Goal: Task Accomplishment & Management: Use online tool/utility

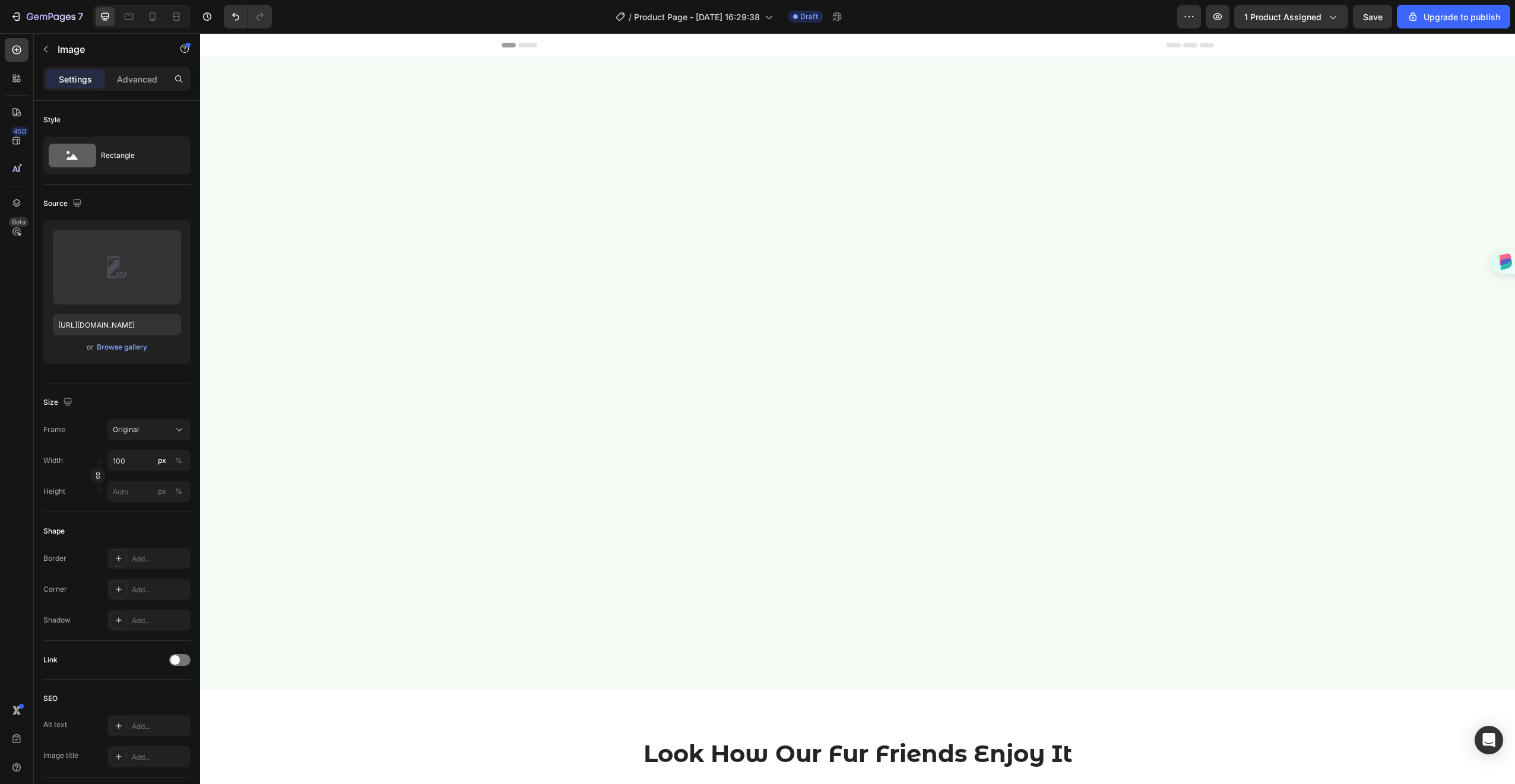
scroll to position [1024, 0]
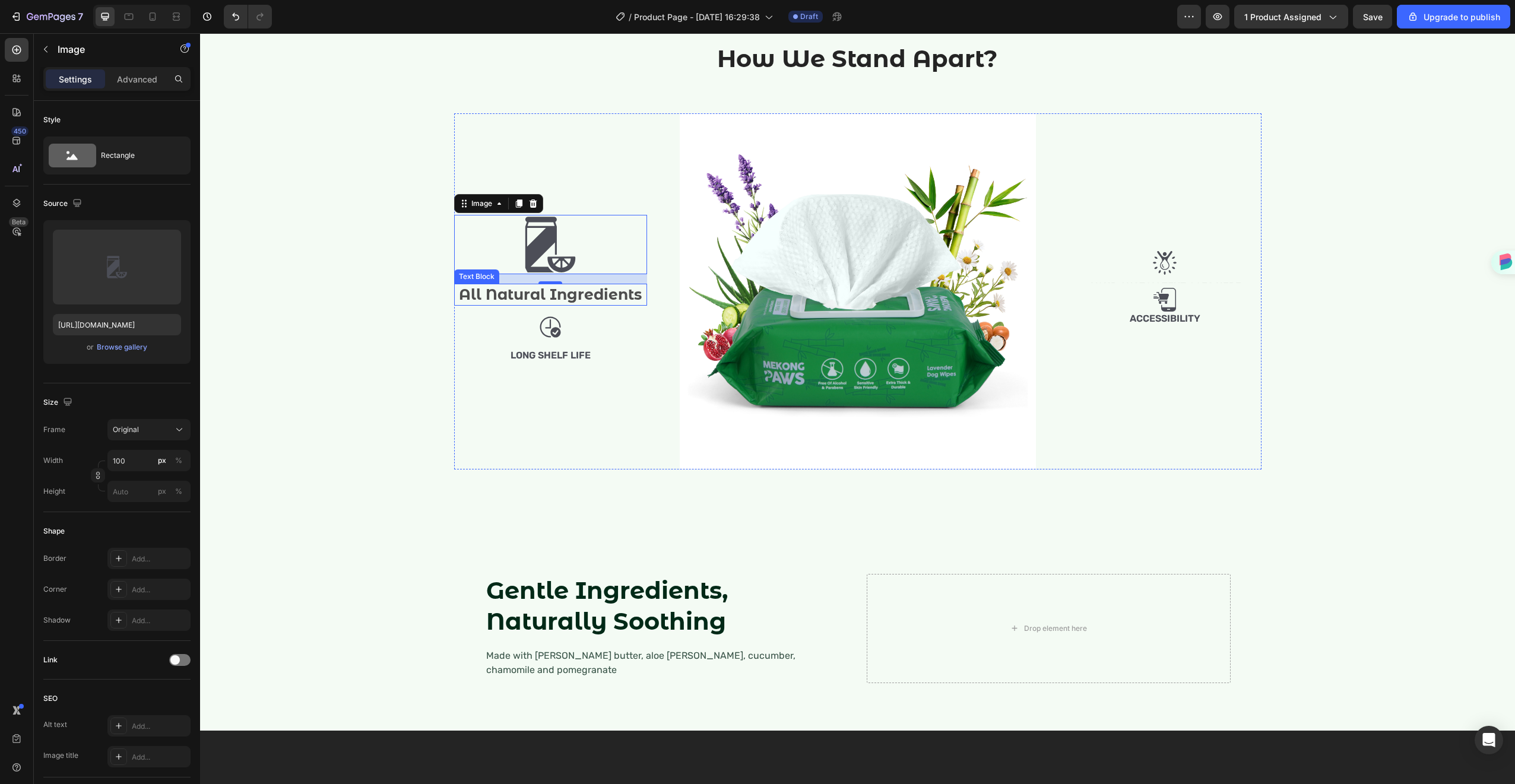
click at [497, 304] on p "All Natural Ingredients" at bounding box center [550, 295] width 190 height 19
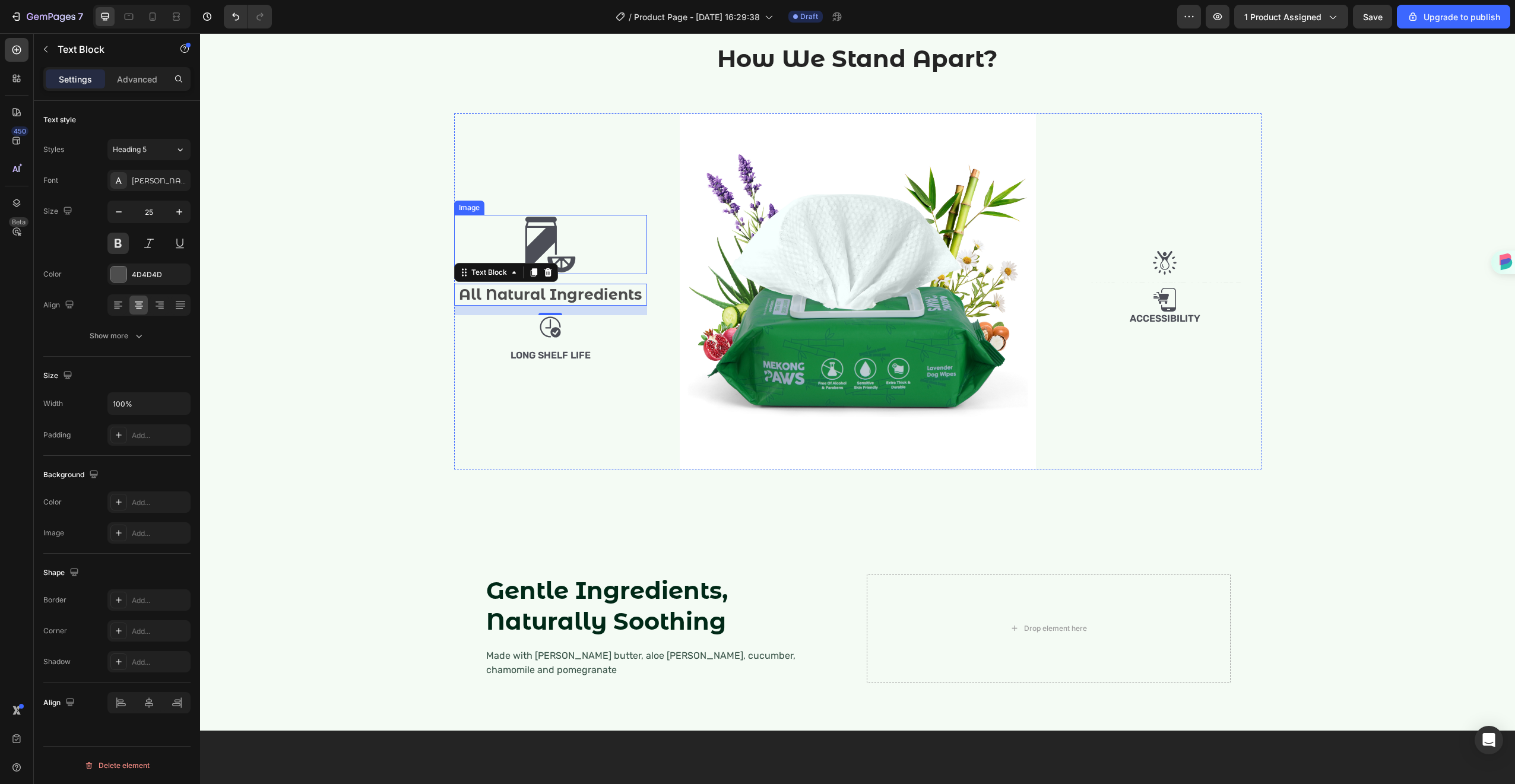
click at [558, 274] on img at bounding box center [550, 244] width 59 height 59
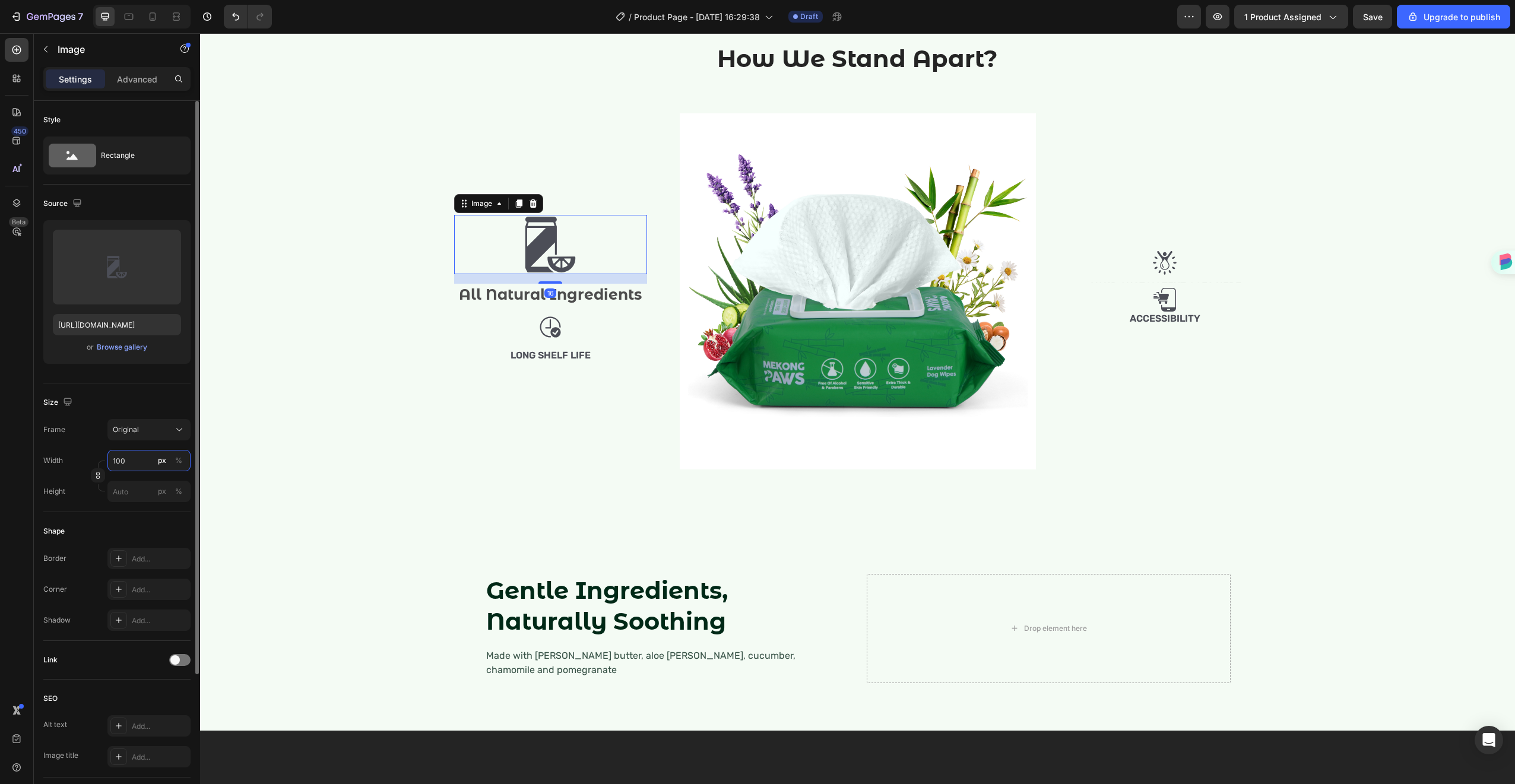
click at [139, 464] on input "100" at bounding box center [149, 460] width 83 height 21
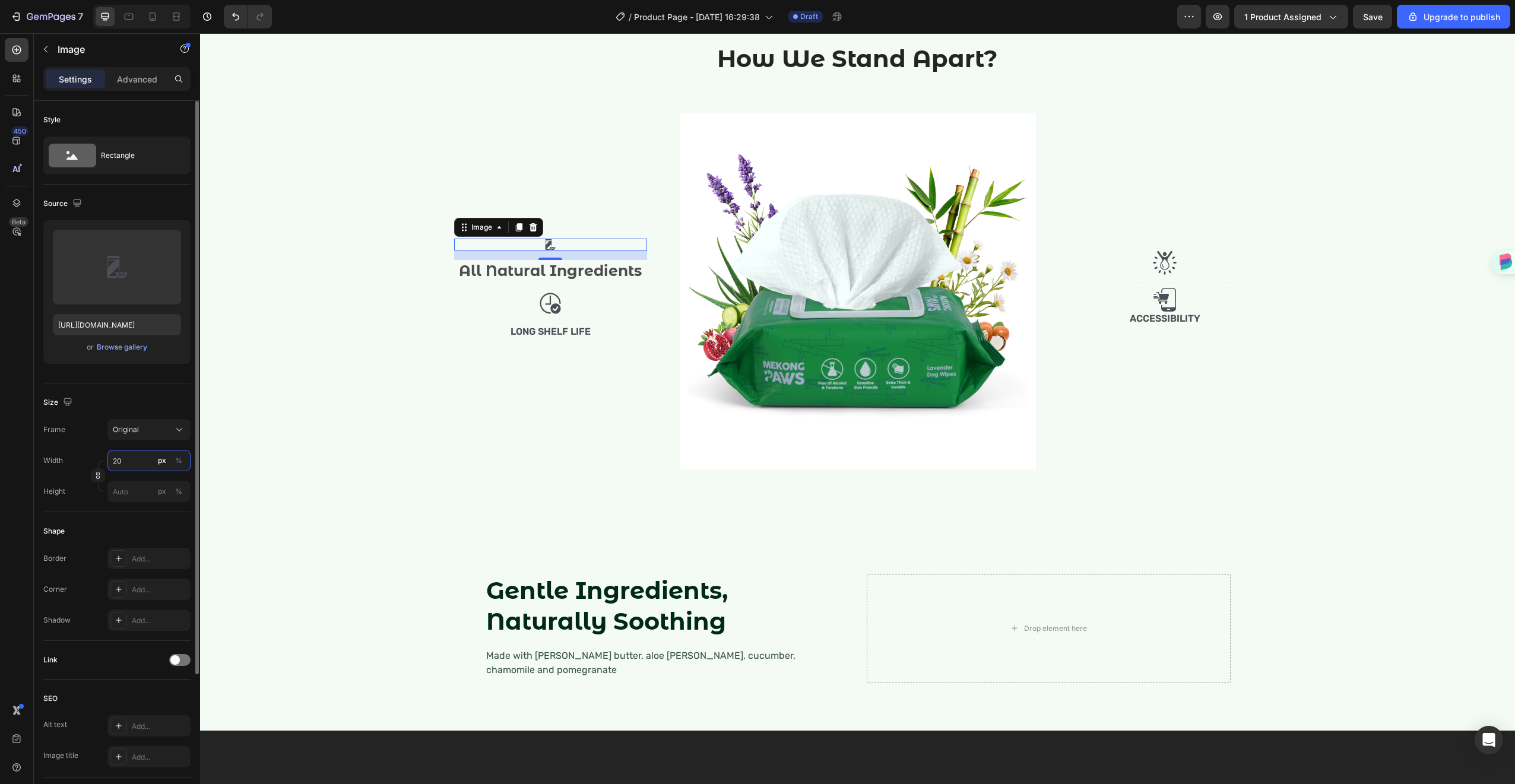
type input "2"
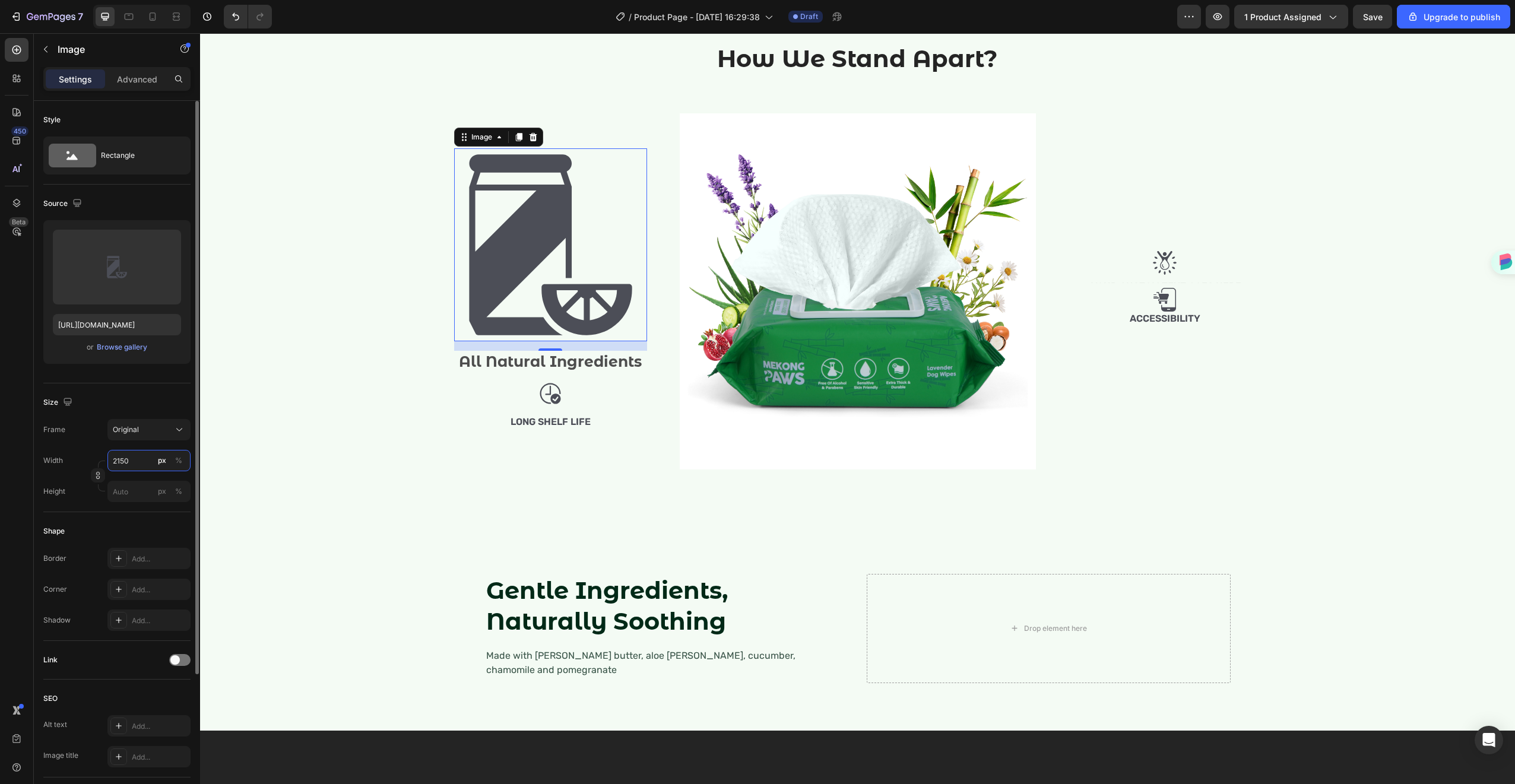
drag, startPoint x: 118, startPoint y: 465, endPoint x: 112, endPoint y: 462, distance: 6.7
click at [112, 462] on input "2150" at bounding box center [149, 460] width 83 height 21
type input "150"
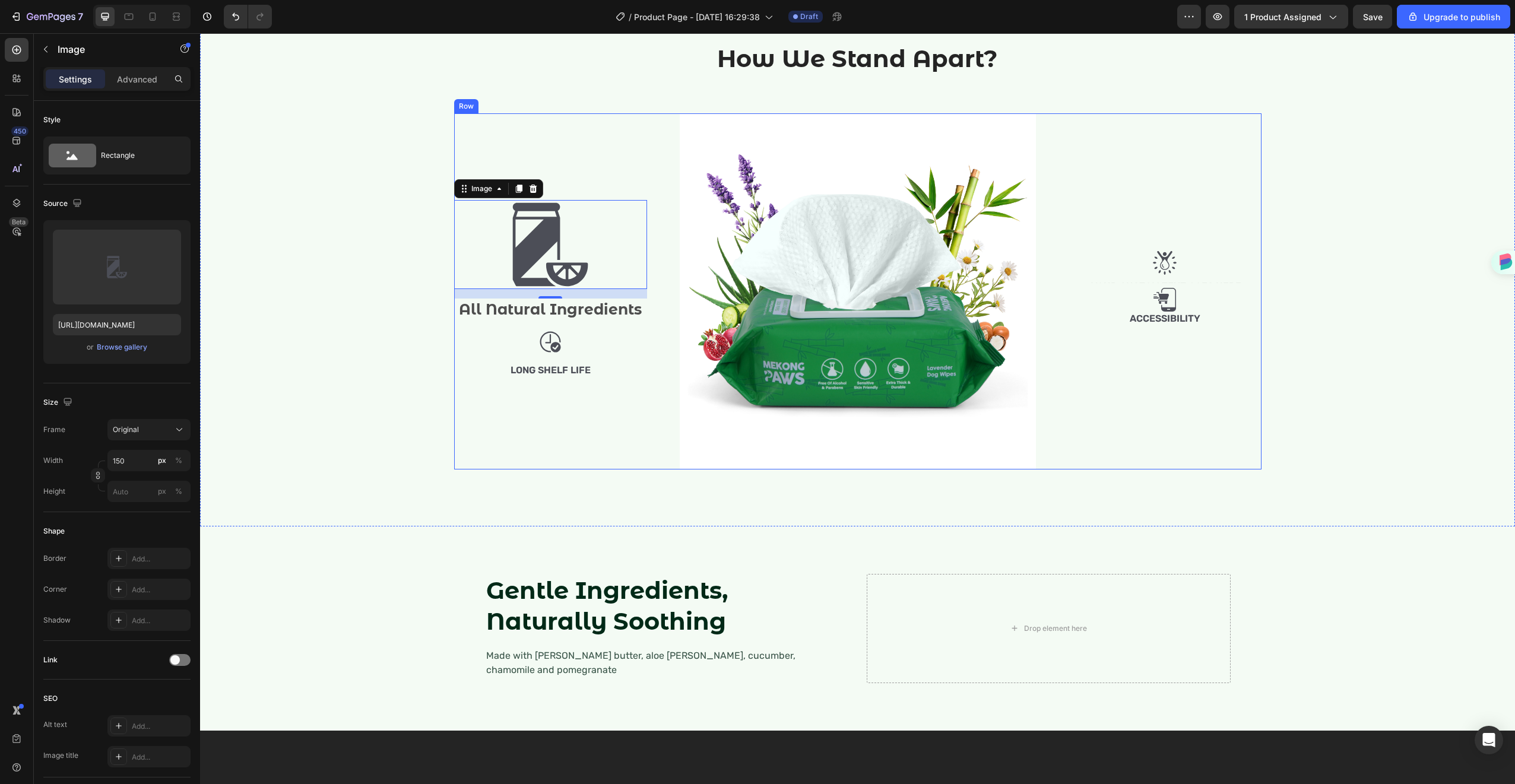
click at [579, 326] on div "Image 16 All Natural Ingredients Text Block Image Long Shelf Life Text Block" at bounding box center [550, 291] width 193 height 356
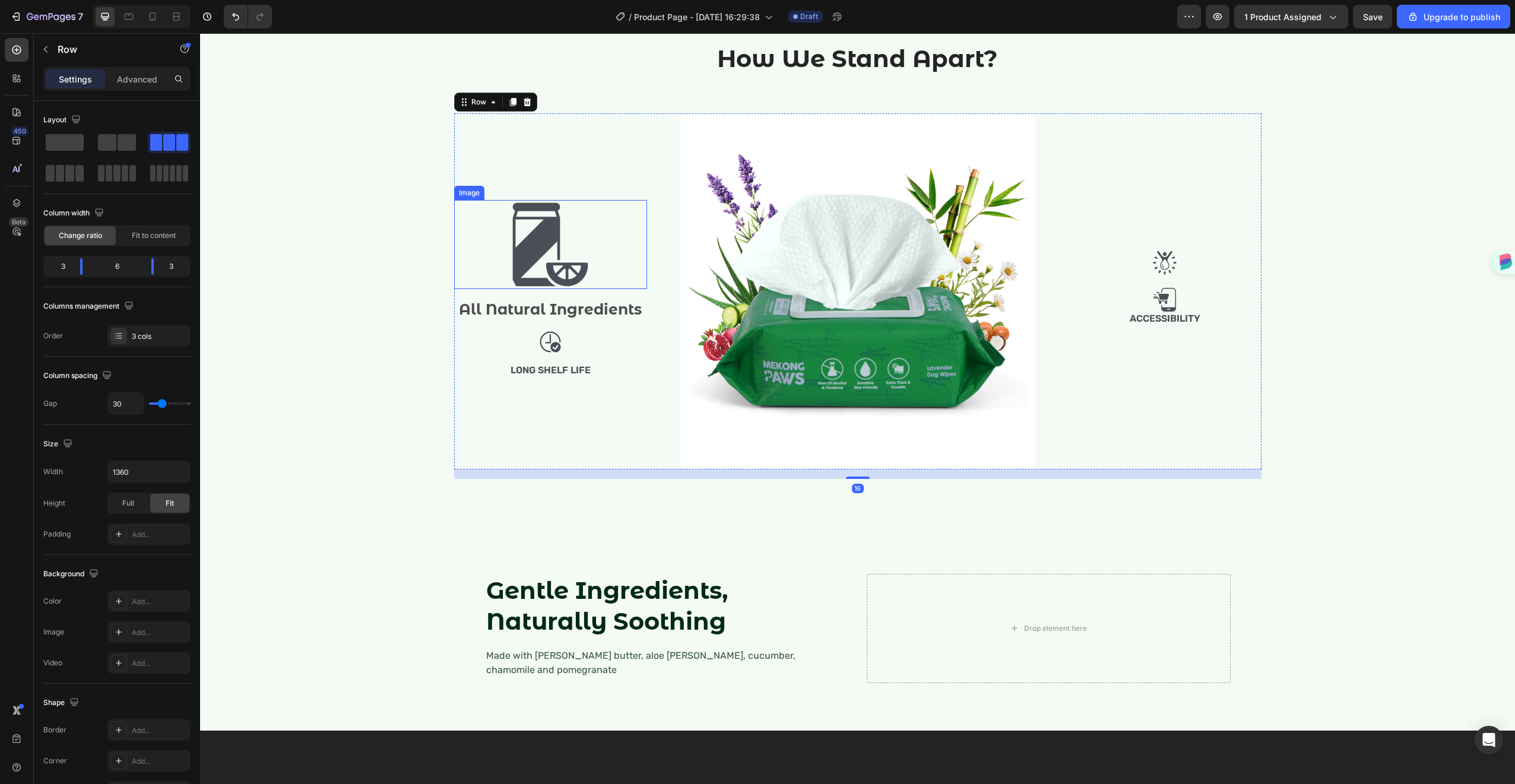
click at [556, 289] on img at bounding box center [550, 244] width 89 height 89
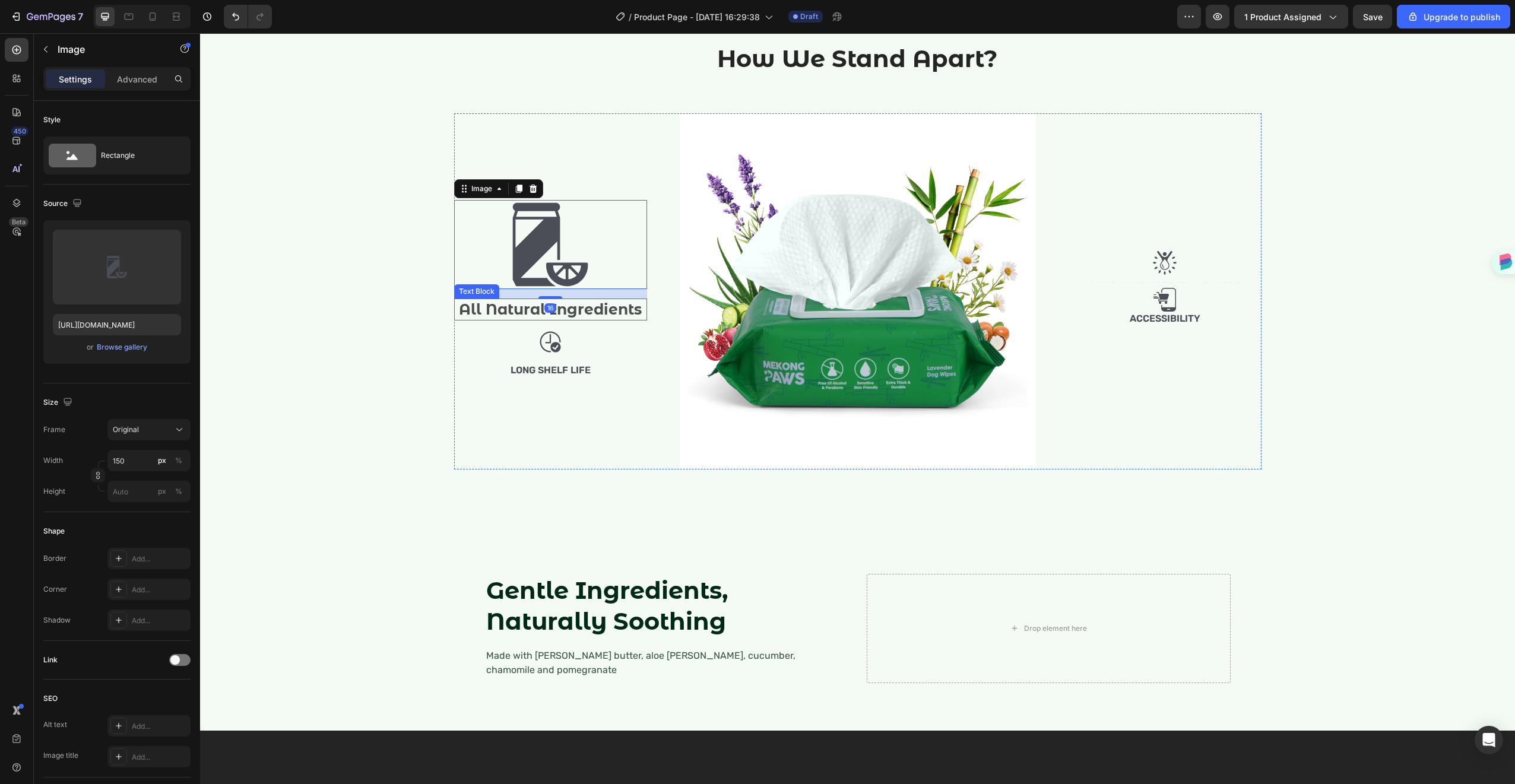
click at [591, 319] on p "All Natural Ingredients" at bounding box center [550, 309] width 190 height 19
click at [585, 289] on img at bounding box center [550, 244] width 89 height 89
click at [514, 193] on icon at bounding box center [518, 189] width 10 height 10
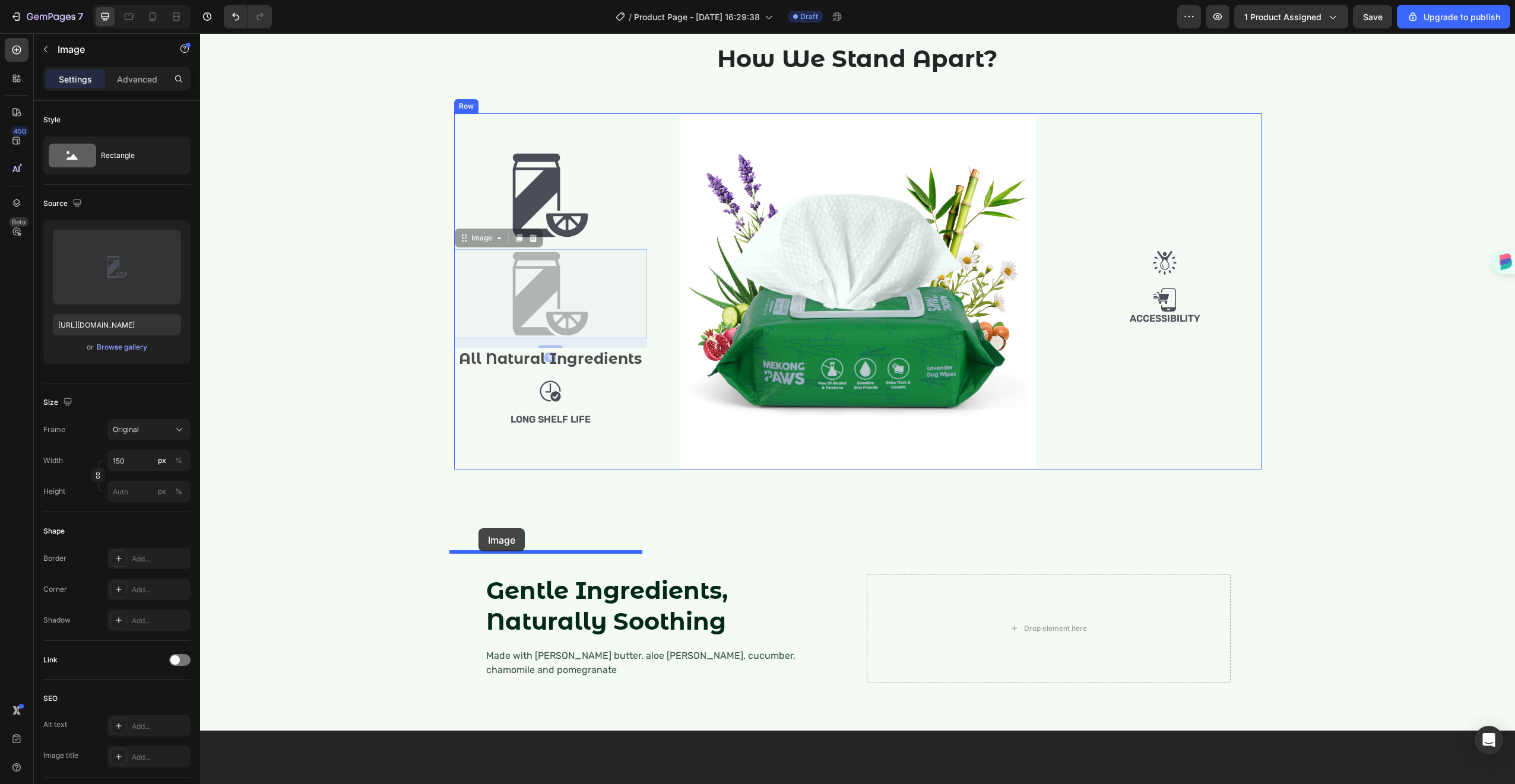
drag, startPoint x: 457, startPoint y: 406, endPoint x: 478, endPoint y: 528, distance: 123.8
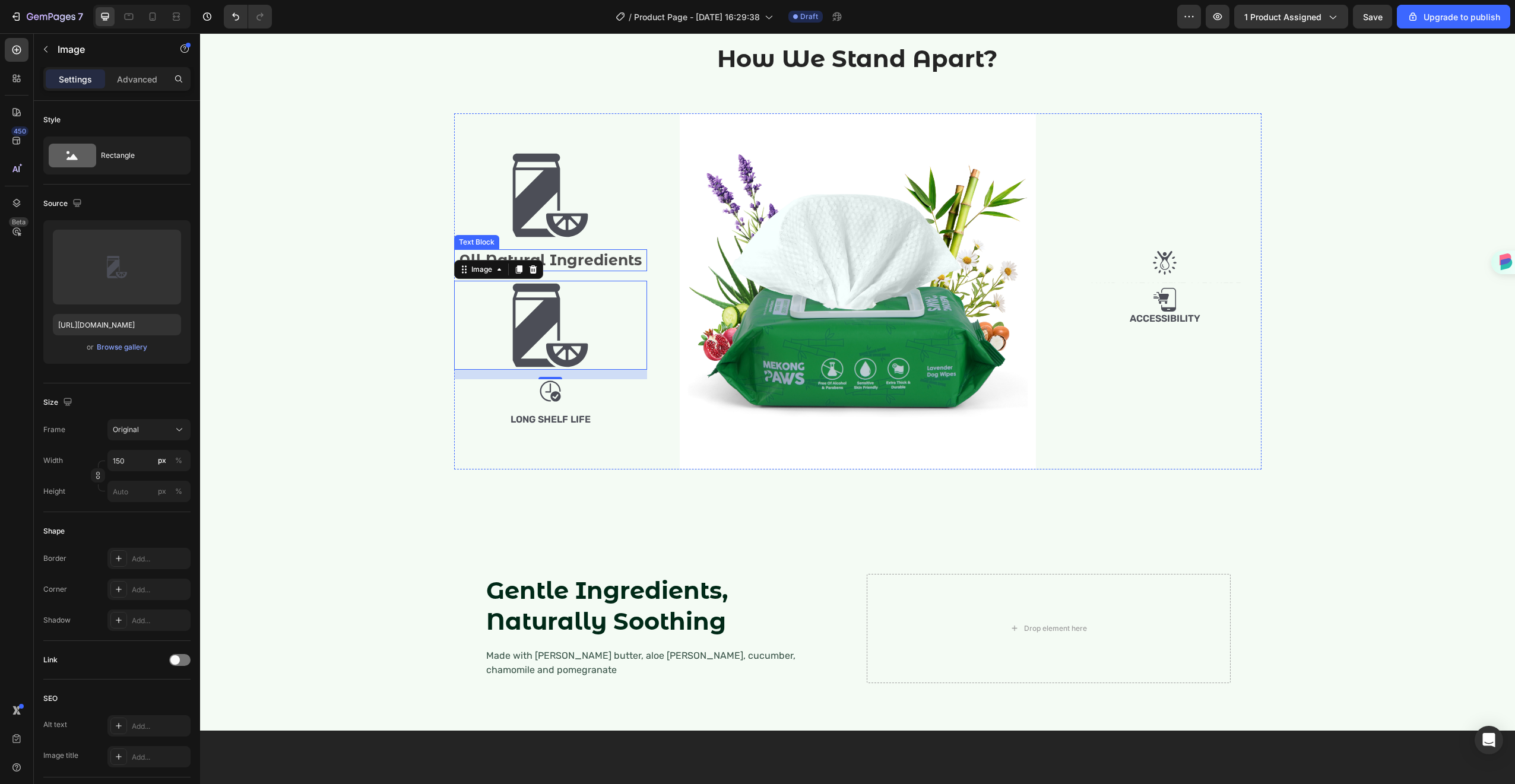
click at [565, 270] on p "All Natural Ingredients" at bounding box center [550, 260] width 190 height 19
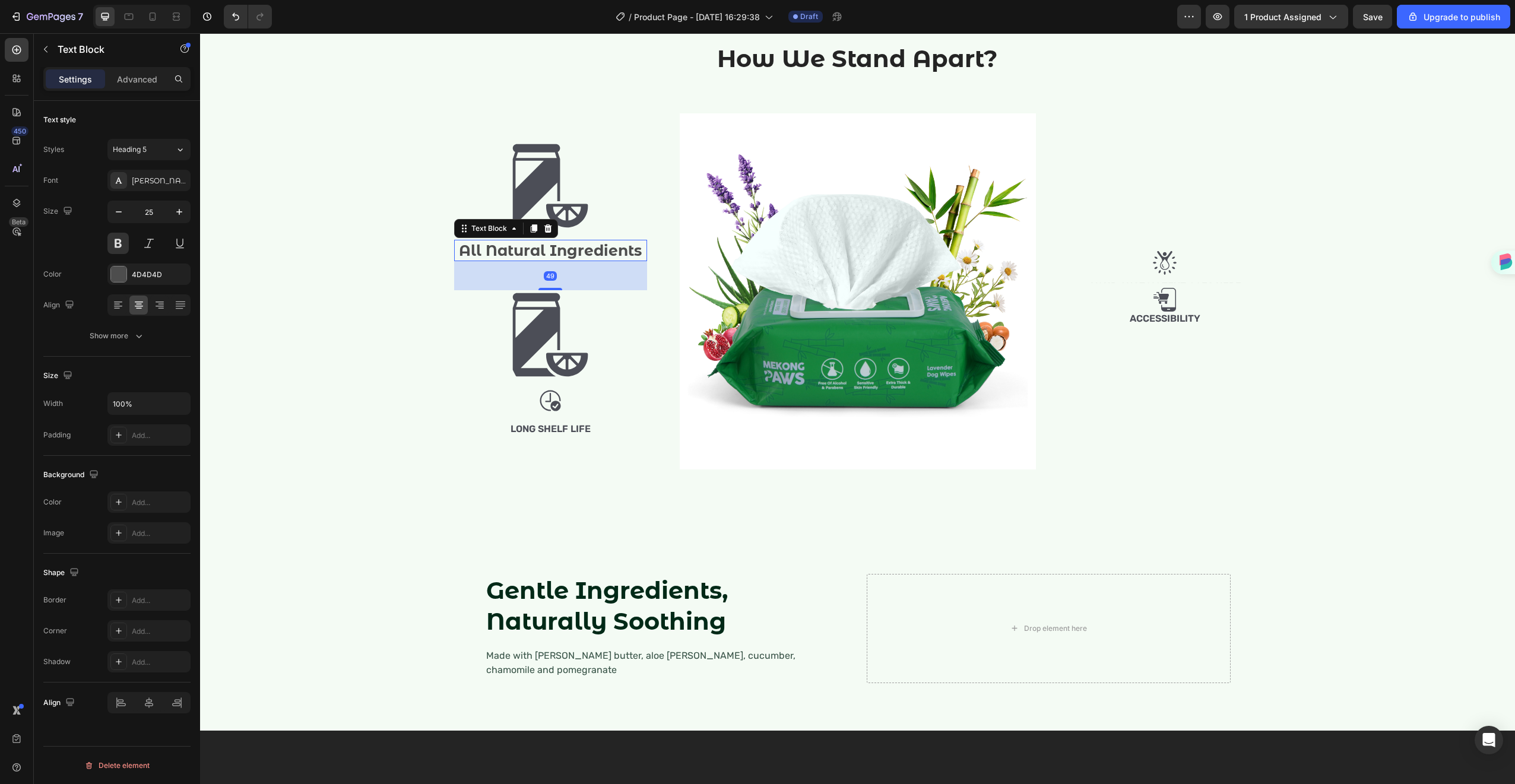
drag, startPoint x: 554, startPoint y: 451, endPoint x: 556, endPoint y: 471, distance: 20.1
click at [556, 469] on div "Image All Natural Ingredients Text Block 49 Image Image Long Shelf Life Text Bl…" at bounding box center [550, 291] width 193 height 356
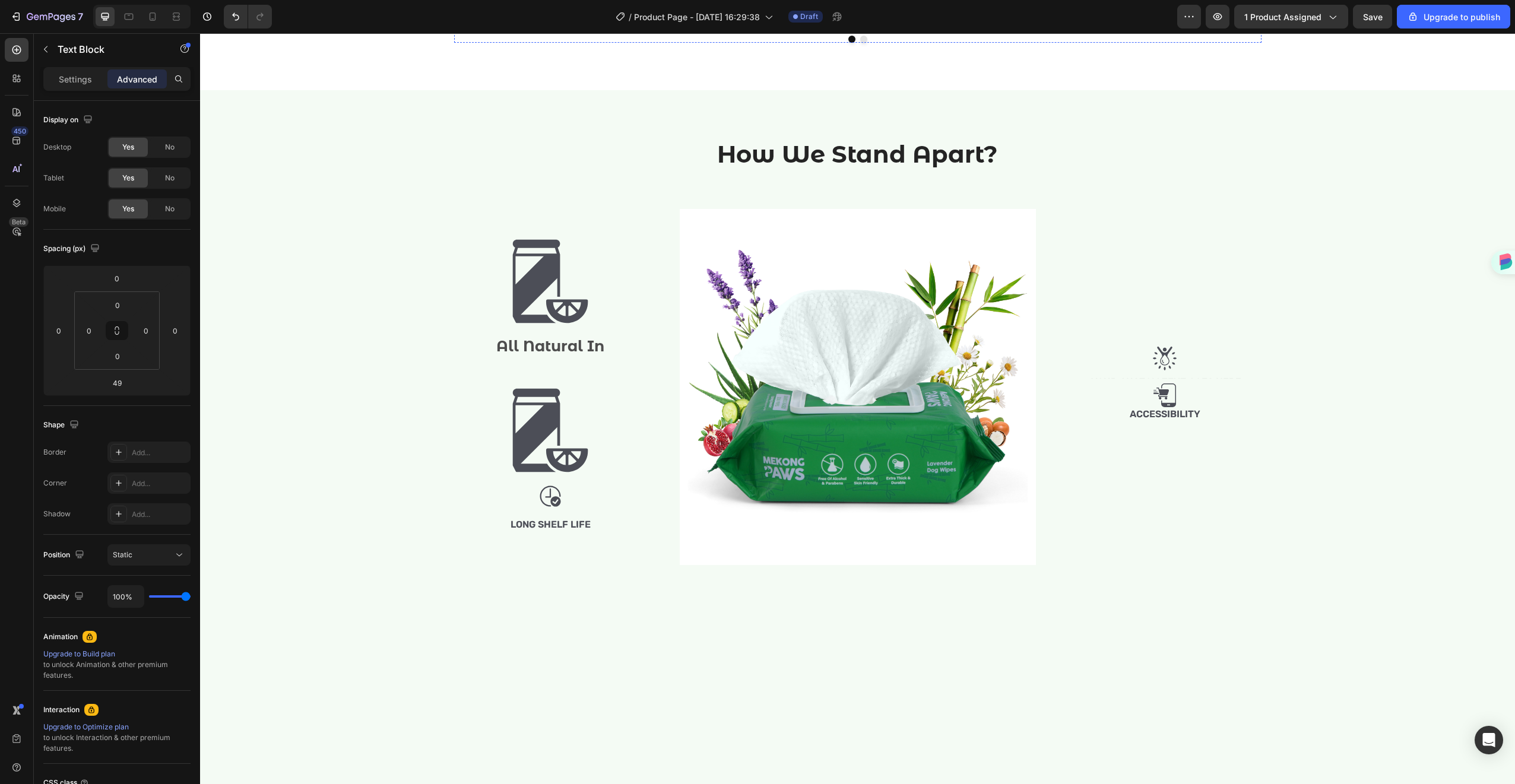
scroll to position [955, 0]
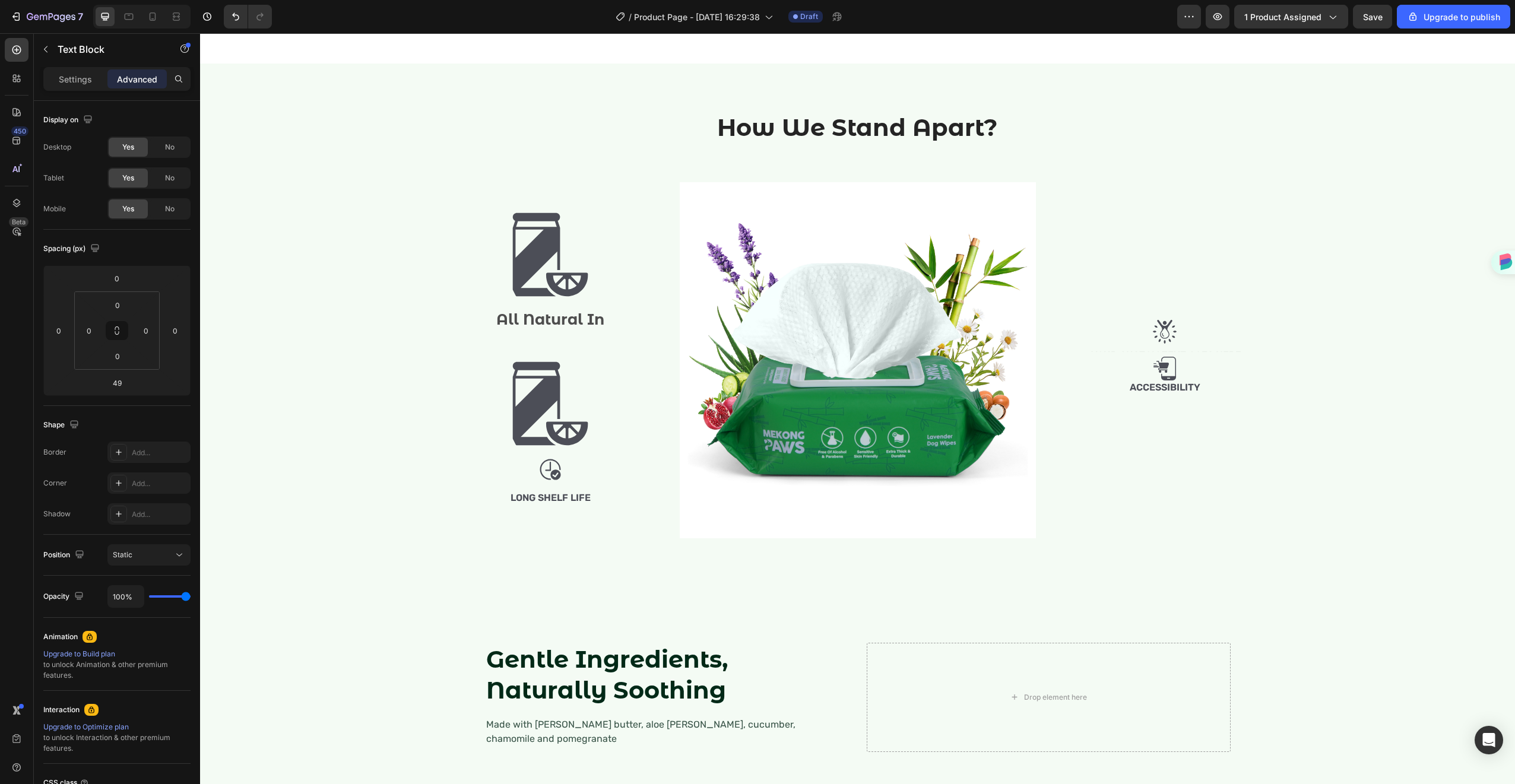
click at [588, 329] on p "All Natural In" at bounding box center [550, 319] width 190 height 19
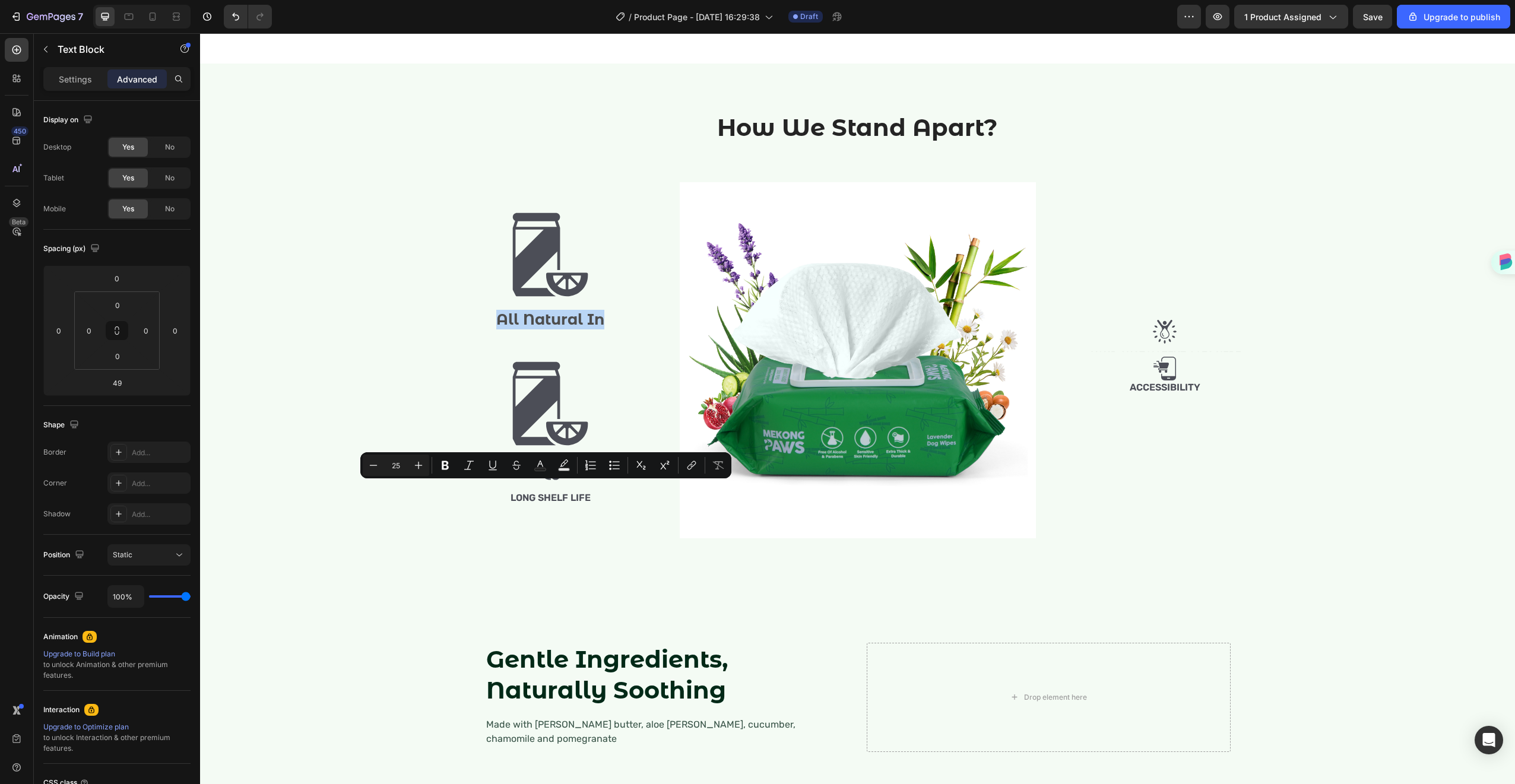
click at [592, 329] on p "All Natural In" at bounding box center [550, 319] width 190 height 19
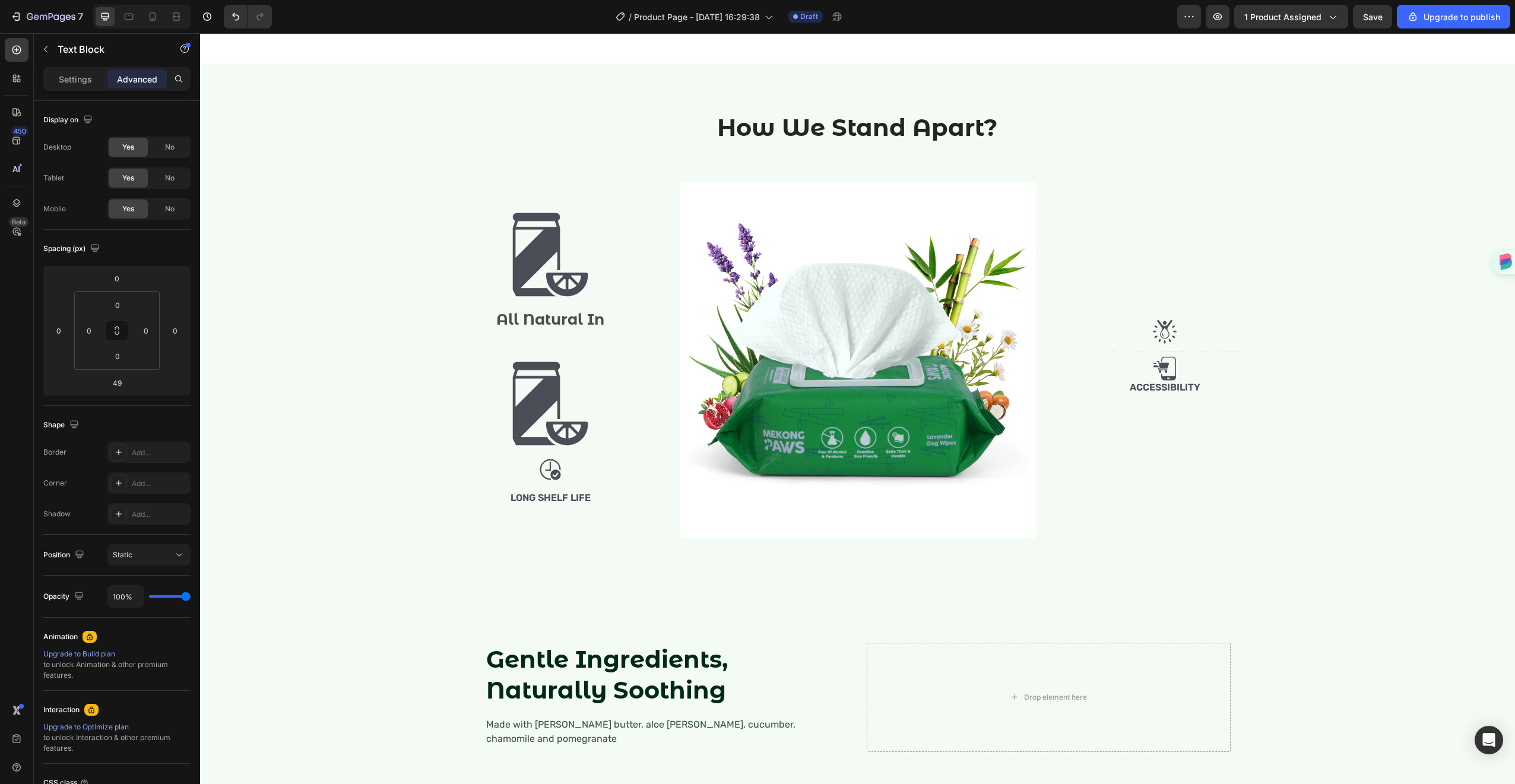
click at [594, 329] on p "All Natural In" at bounding box center [550, 319] width 190 height 19
click at [587, 329] on p "All Natural In" at bounding box center [550, 319] width 190 height 19
click at [604, 329] on p "All Natural In" at bounding box center [550, 319] width 190 height 19
click at [615, 329] on p "All Natural In" at bounding box center [550, 319] width 190 height 19
click at [504, 329] on p "All Natural In" at bounding box center [550, 319] width 190 height 19
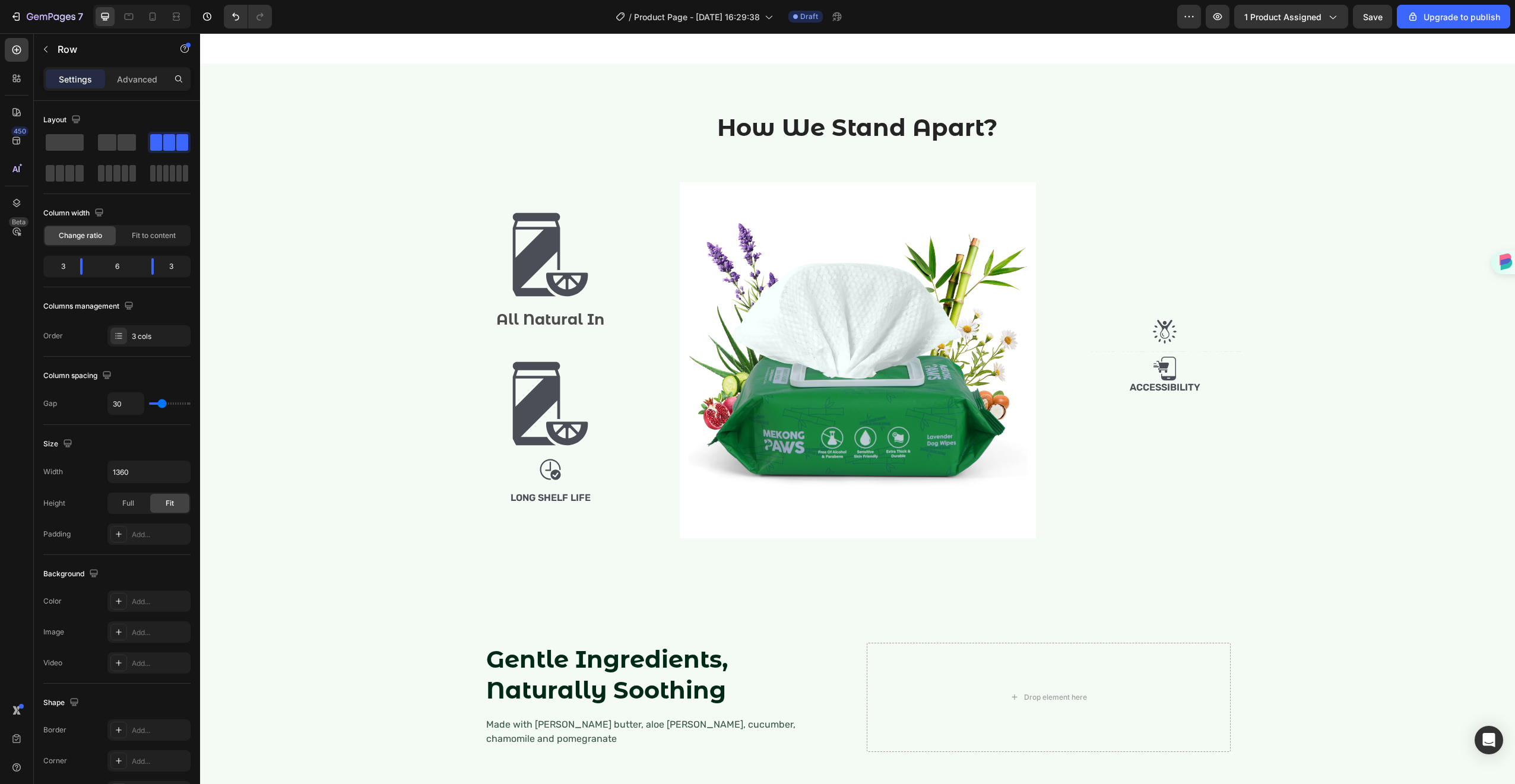
click at [510, 480] on div "Image All Natural In Text Block Image Image Long Shelf Life Text Block" at bounding box center [550, 360] width 193 height 356
click at [517, 299] on img at bounding box center [550, 255] width 89 height 89
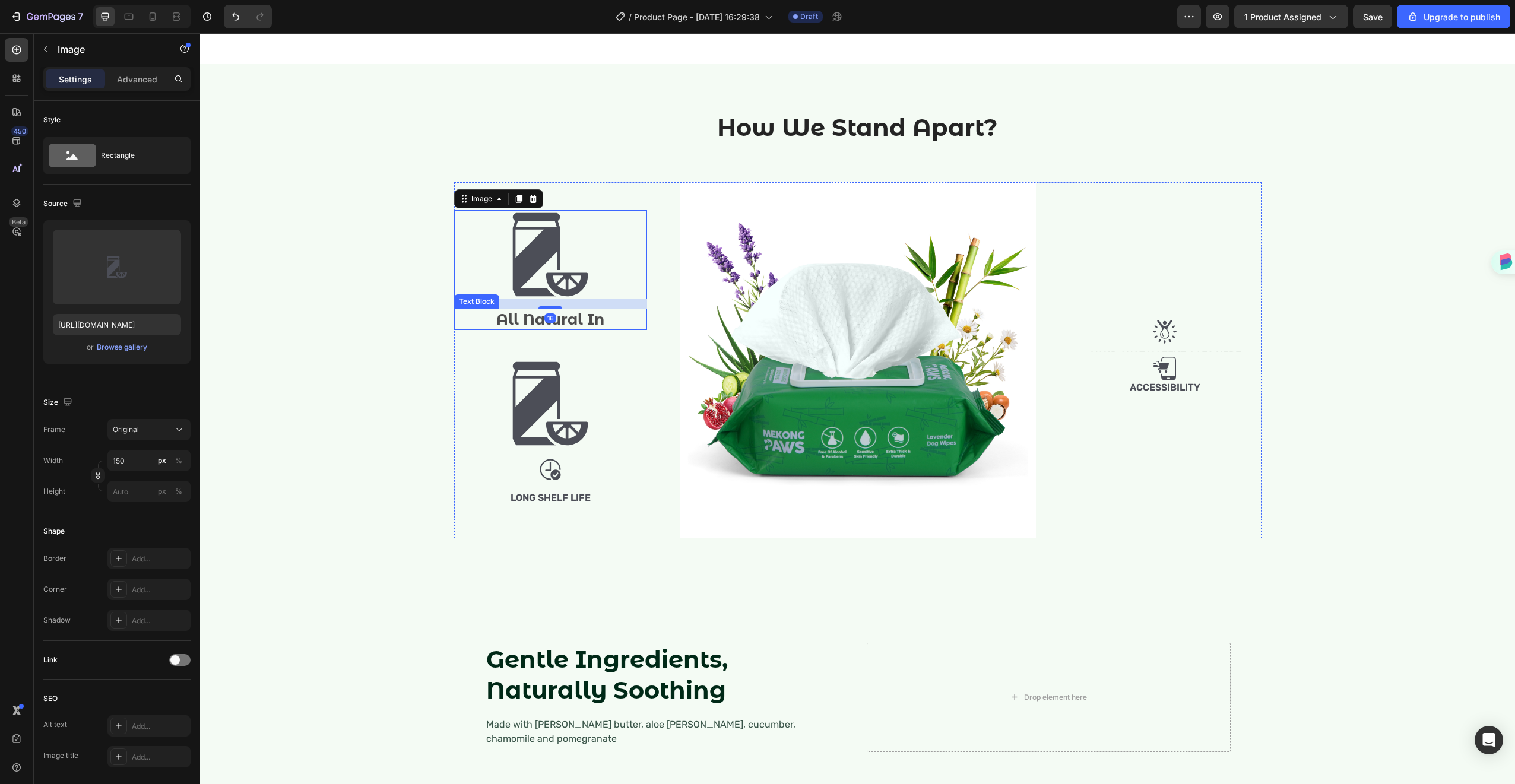
click at [520, 329] on p "All Natural In" at bounding box center [550, 319] width 190 height 19
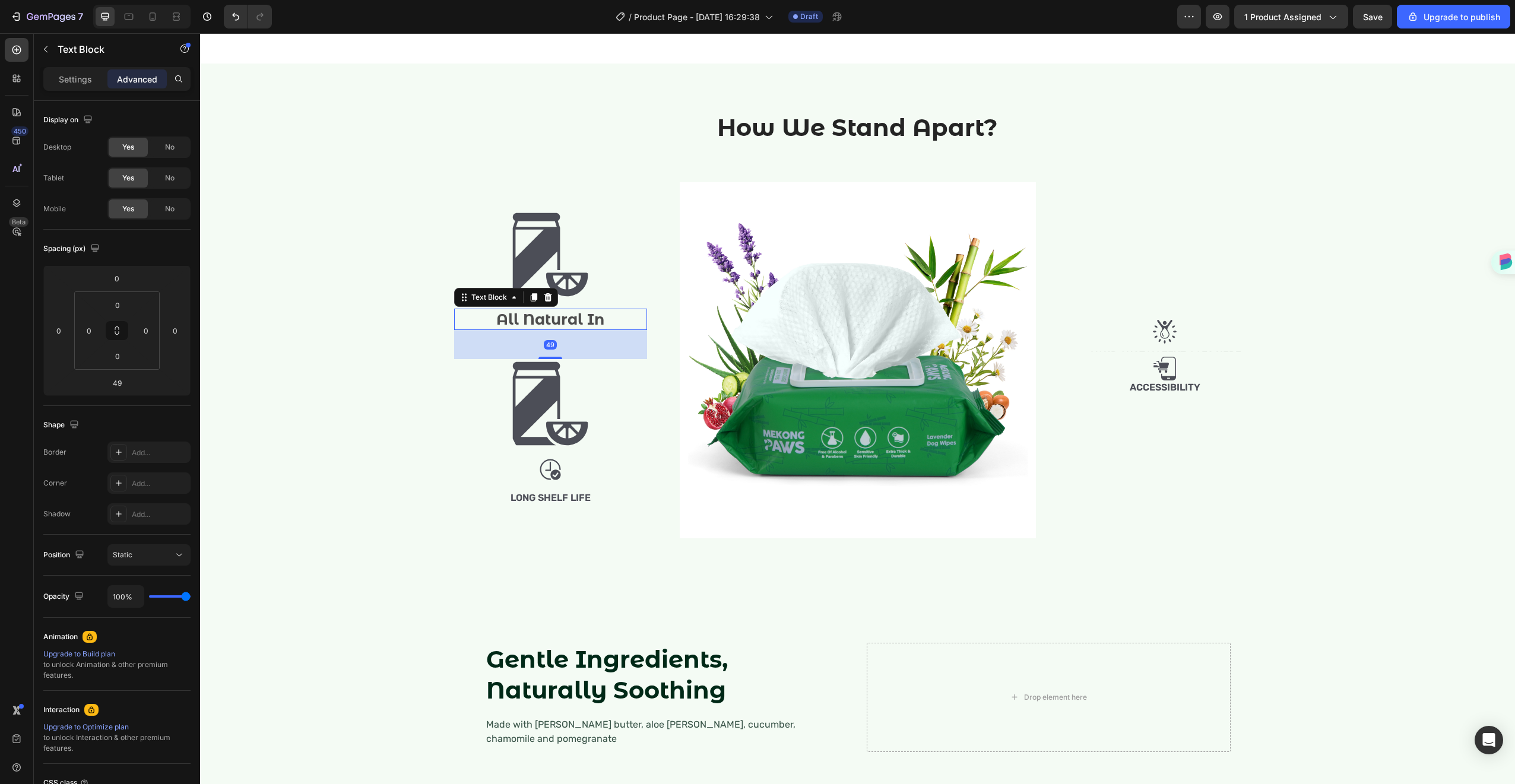
drag, startPoint x: 530, startPoint y: 472, endPoint x: 526, endPoint y: 496, distance: 24.3
click at [530, 301] on icon at bounding box center [533, 297] width 7 height 8
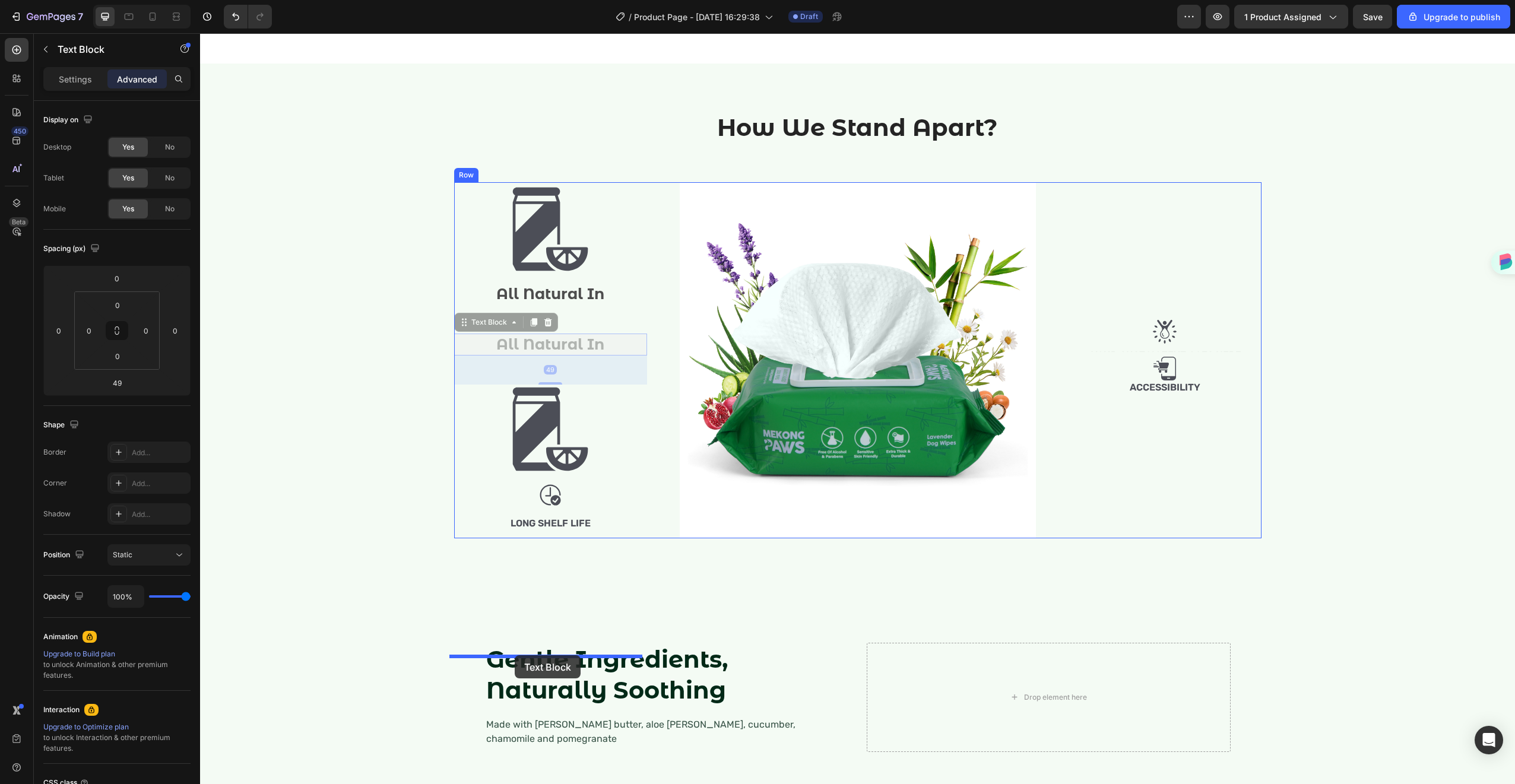
drag, startPoint x: 462, startPoint y: 495, endPoint x: 515, endPoint y: 655, distance: 168.5
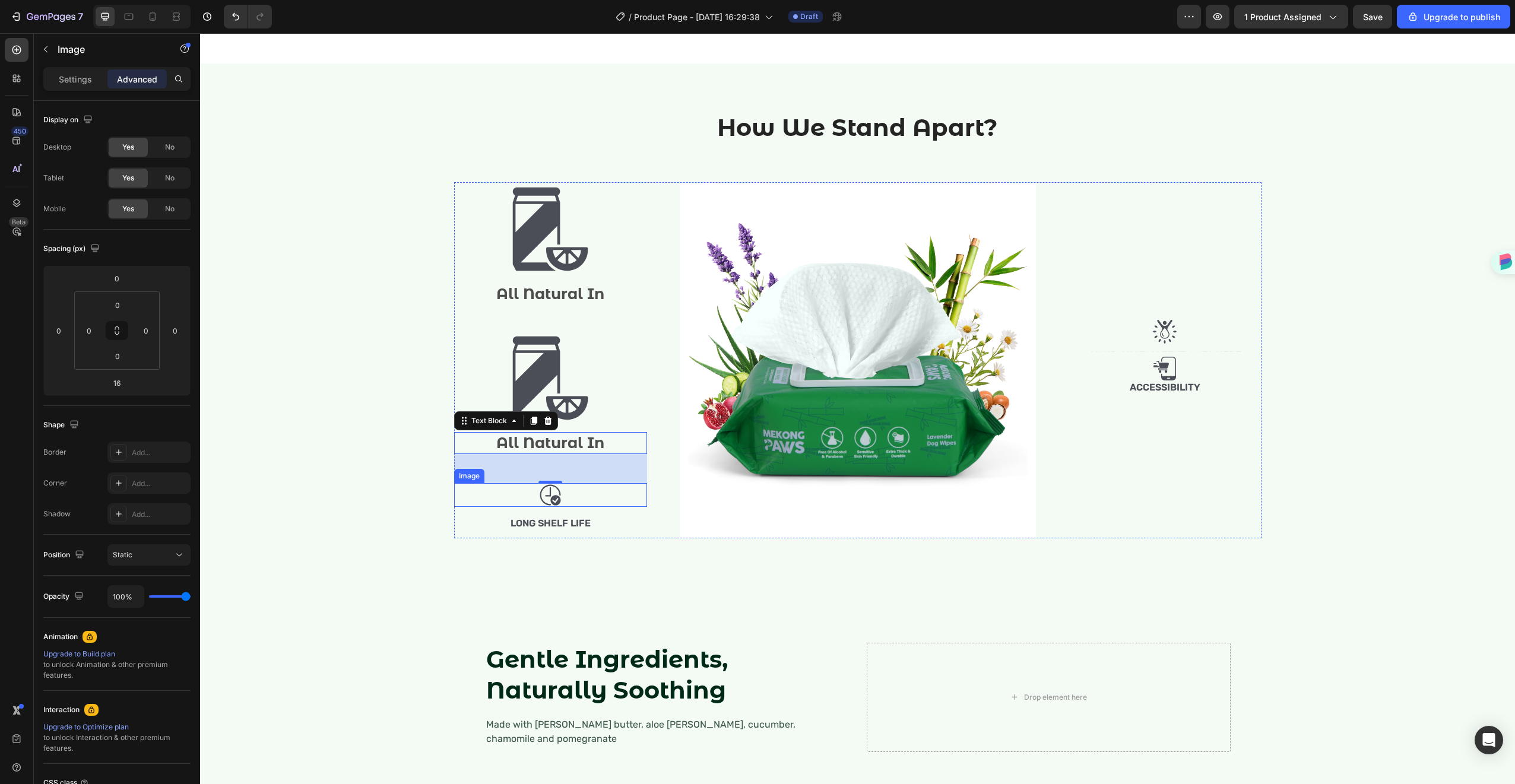
click at [584, 507] on div at bounding box center [550, 495] width 193 height 24
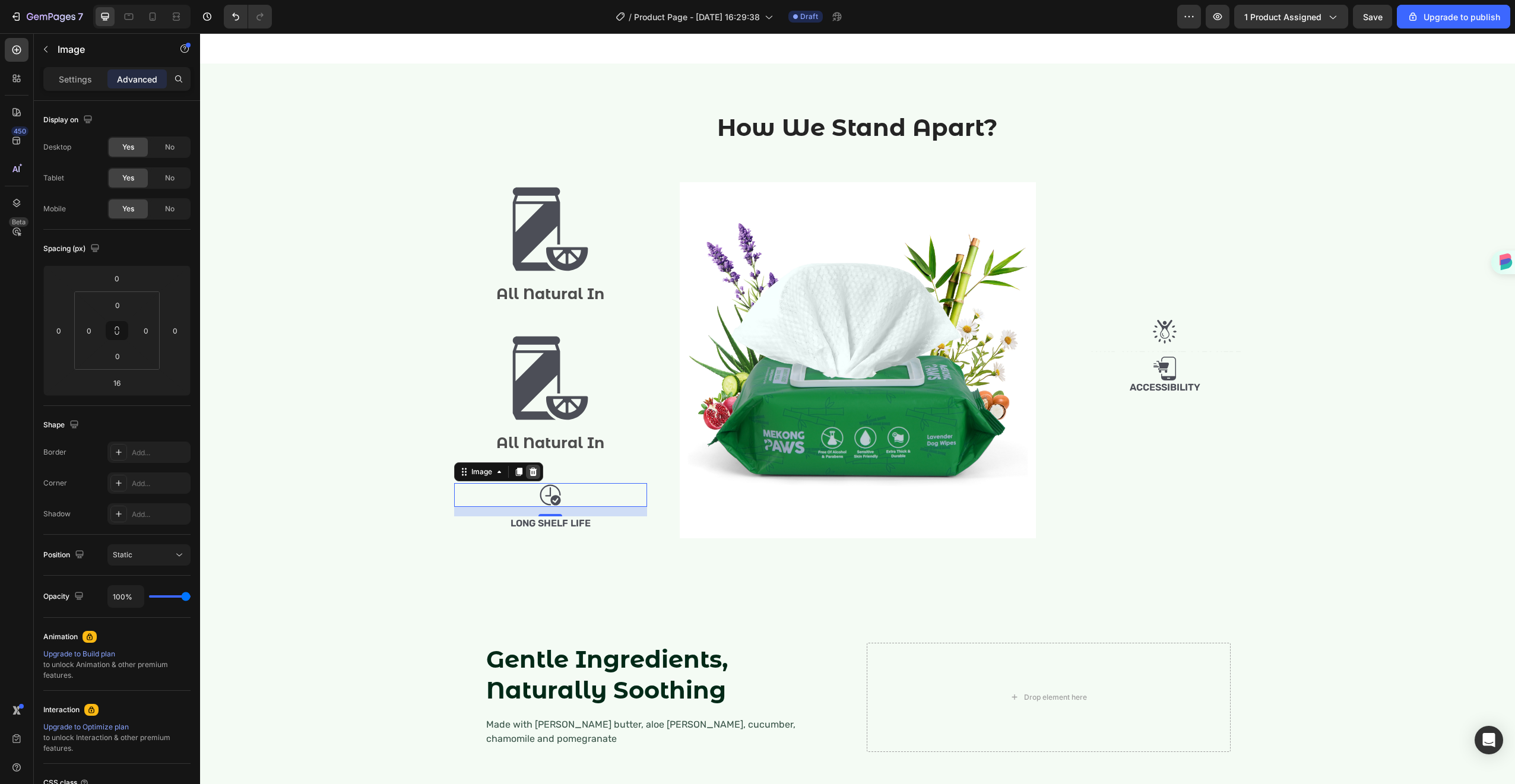
click at [532, 477] on icon at bounding box center [532, 472] width 10 height 10
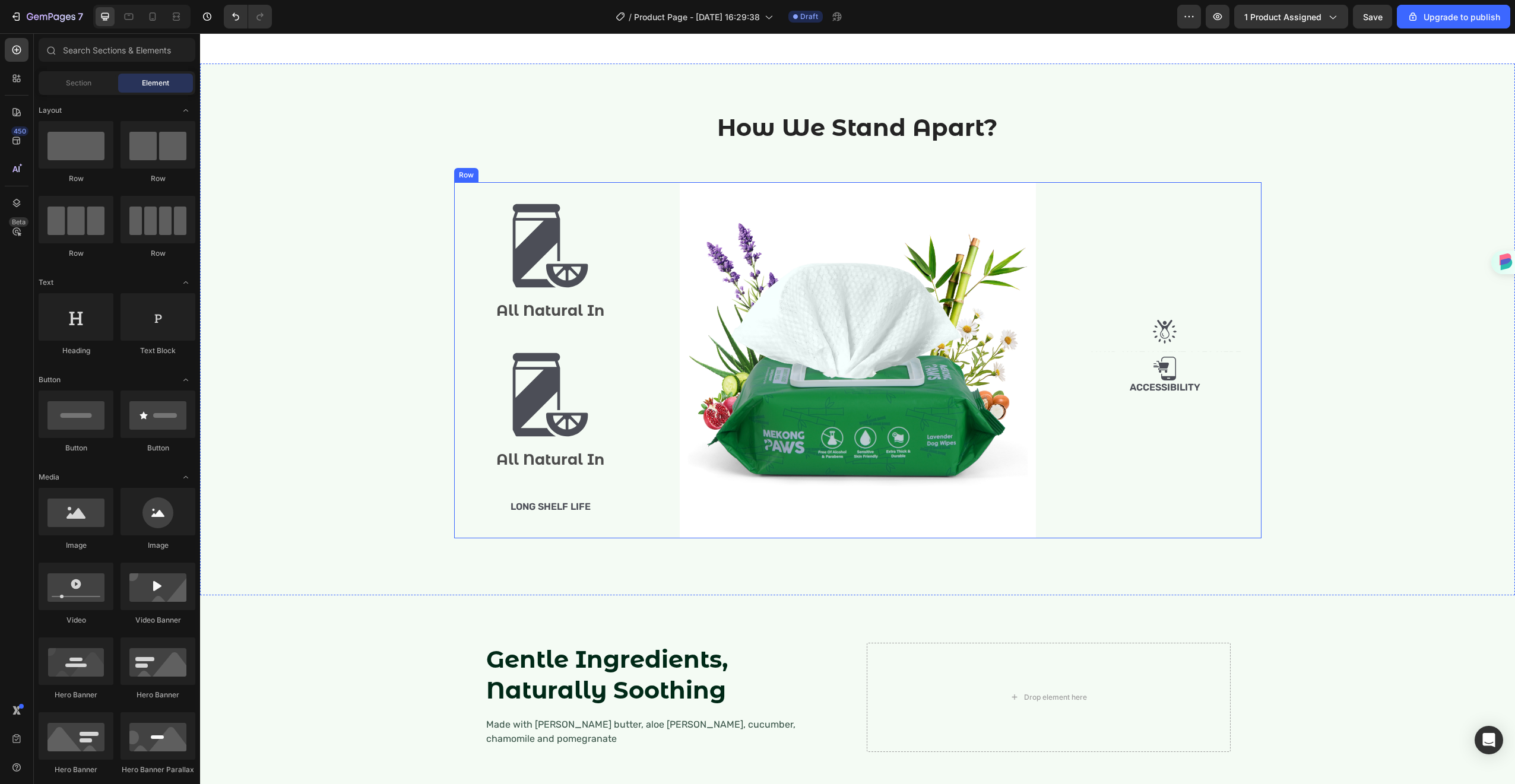
click at [544, 538] on div "Image All Natural In Text Block Image All Natural In Text Block Long Shelf Life…" at bounding box center [550, 360] width 193 height 356
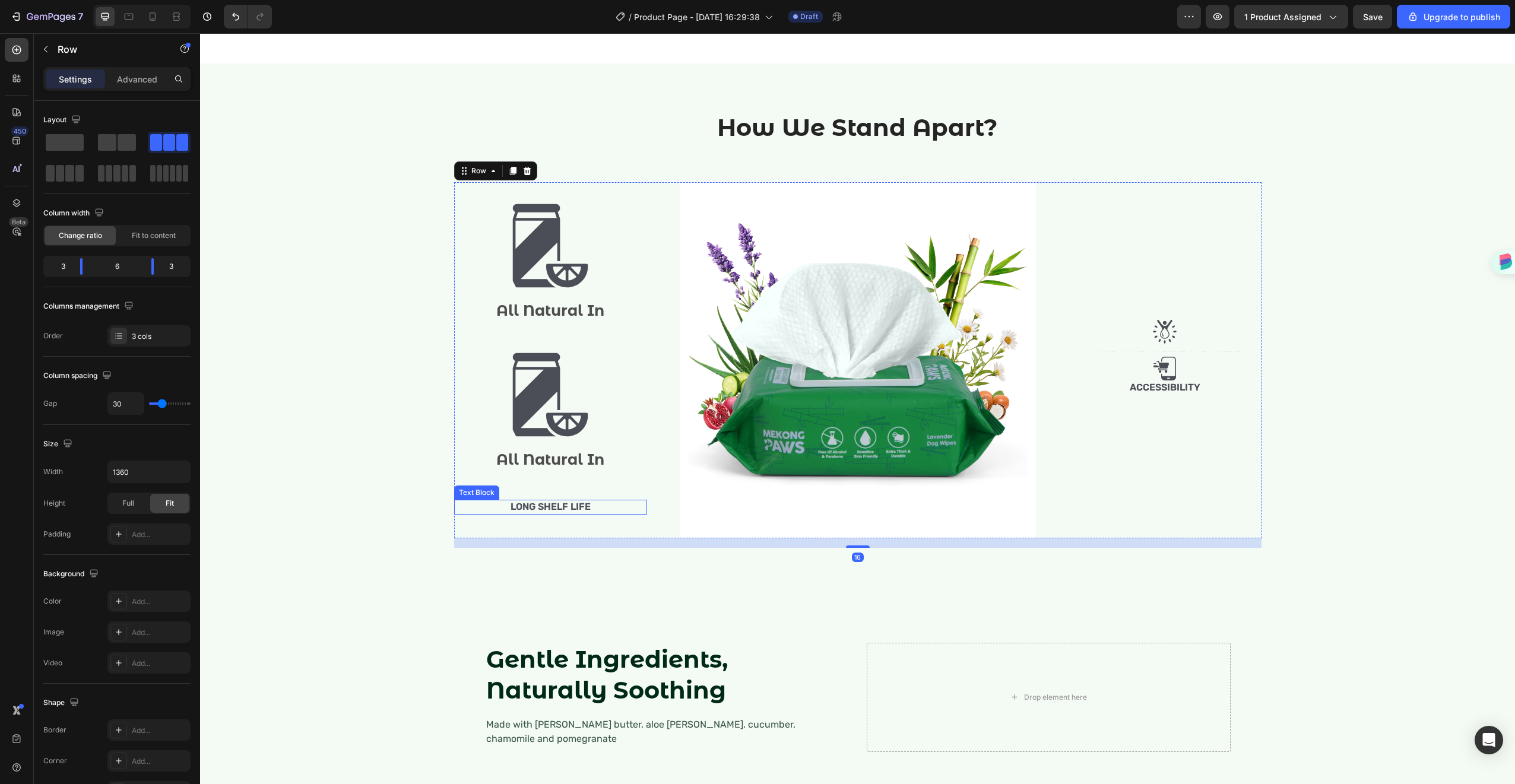
click at [546, 513] on p "Long Shelf Life" at bounding box center [550, 507] width 190 height 13
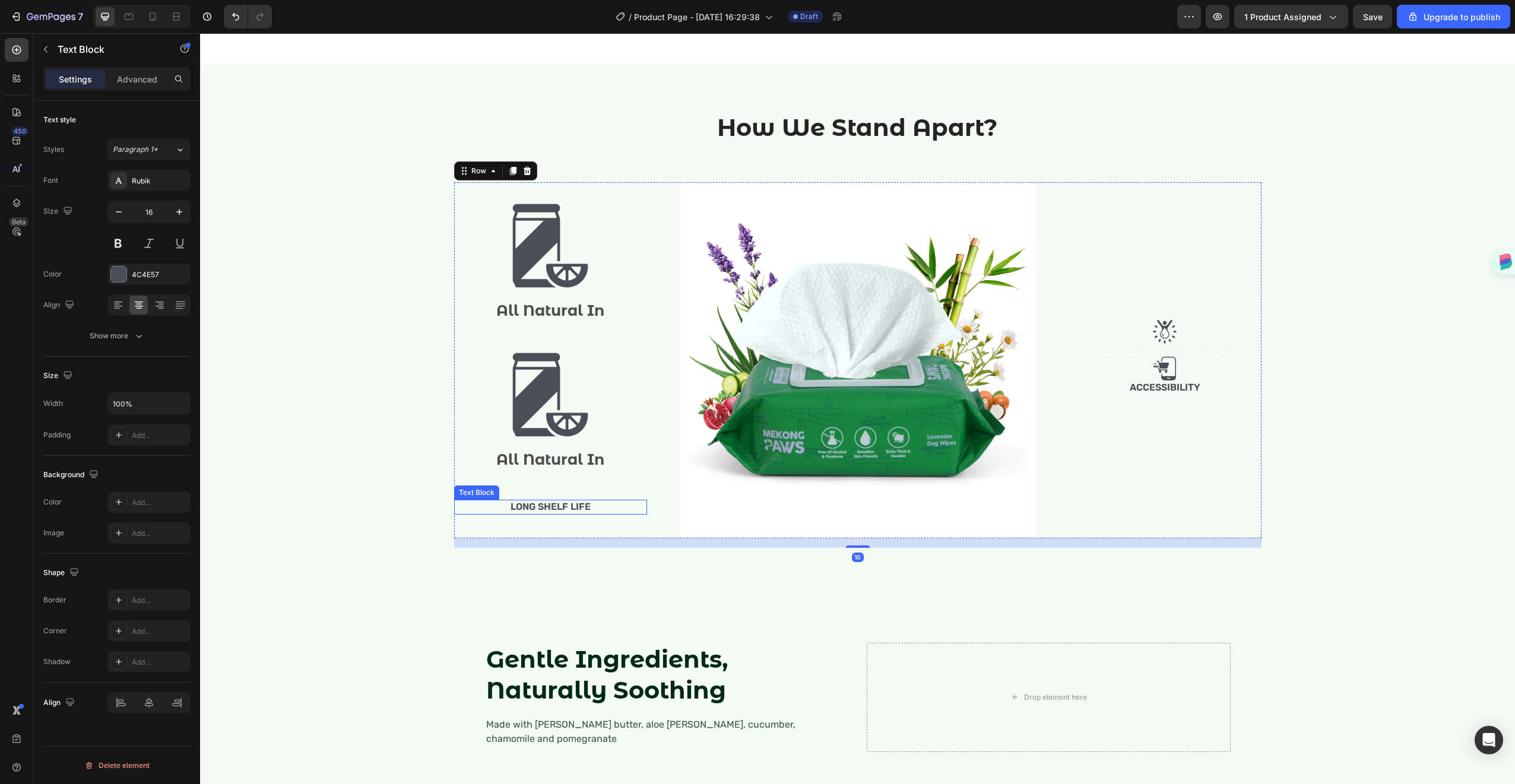
click at [546, 513] on p "Long Shelf Life" at bounding box center [550, 507] width 190 height 13
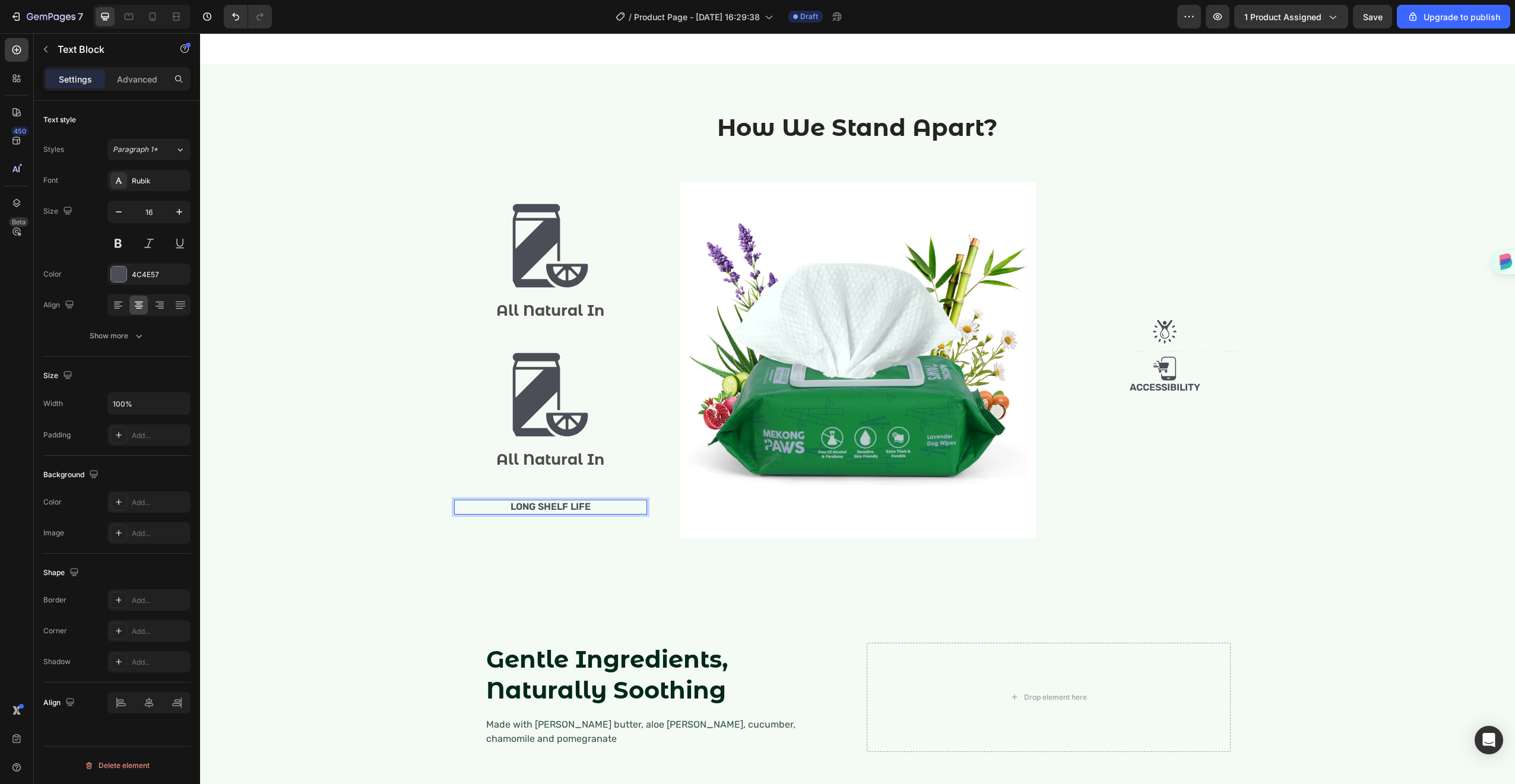
click at [621, 513] on p "Long Shelf Life" at bounding box center [550, 507] width 190 height 13
click at [657, 538] on div "Image All Natural In Text Block Image All Natural In Text Block Long Shelf Life…" at bounding box center [857, 360] width 807 height 356
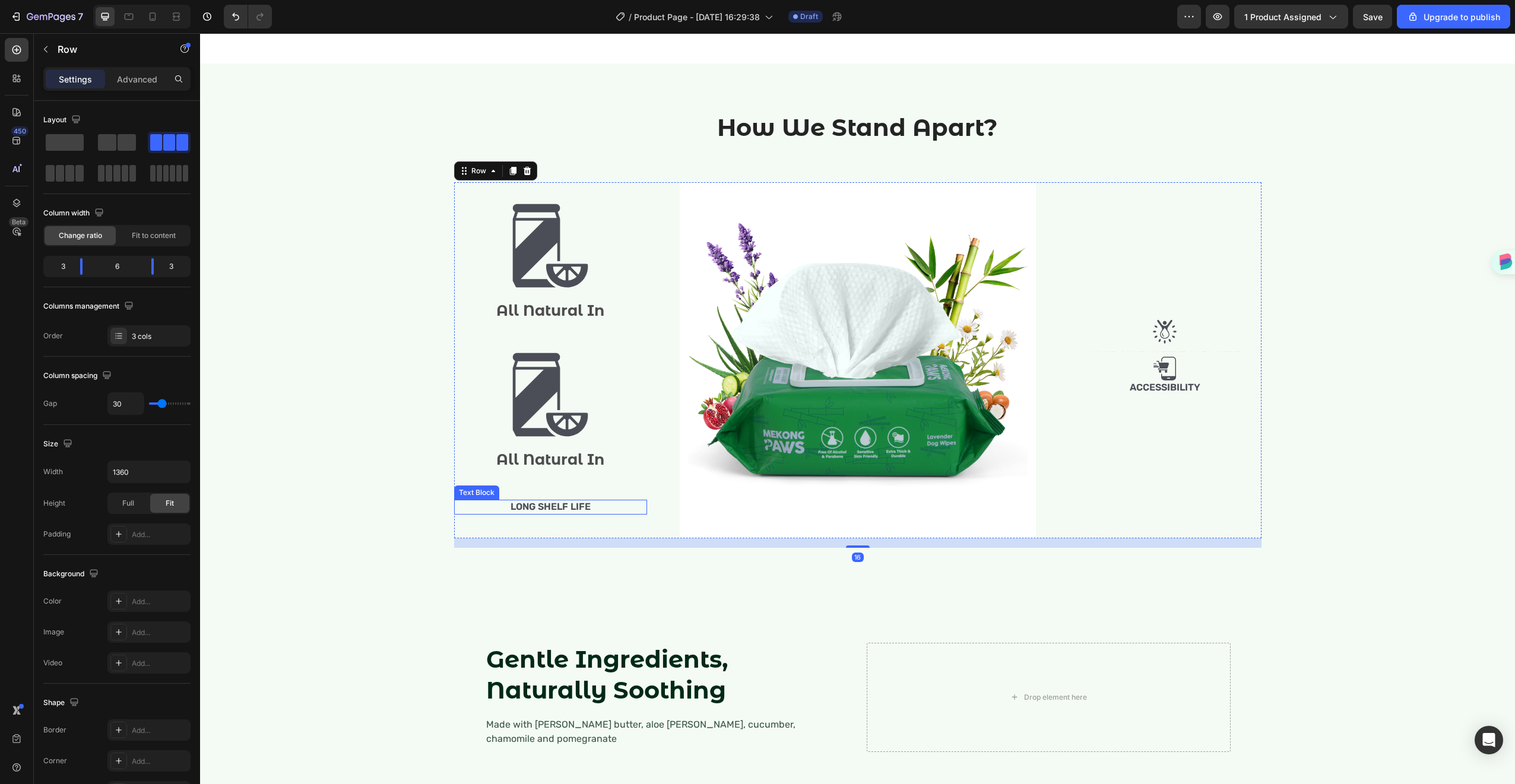
click at [630, 513] on p "Long Shelf Life" at bounding box center [550, 507] width 190 height 13
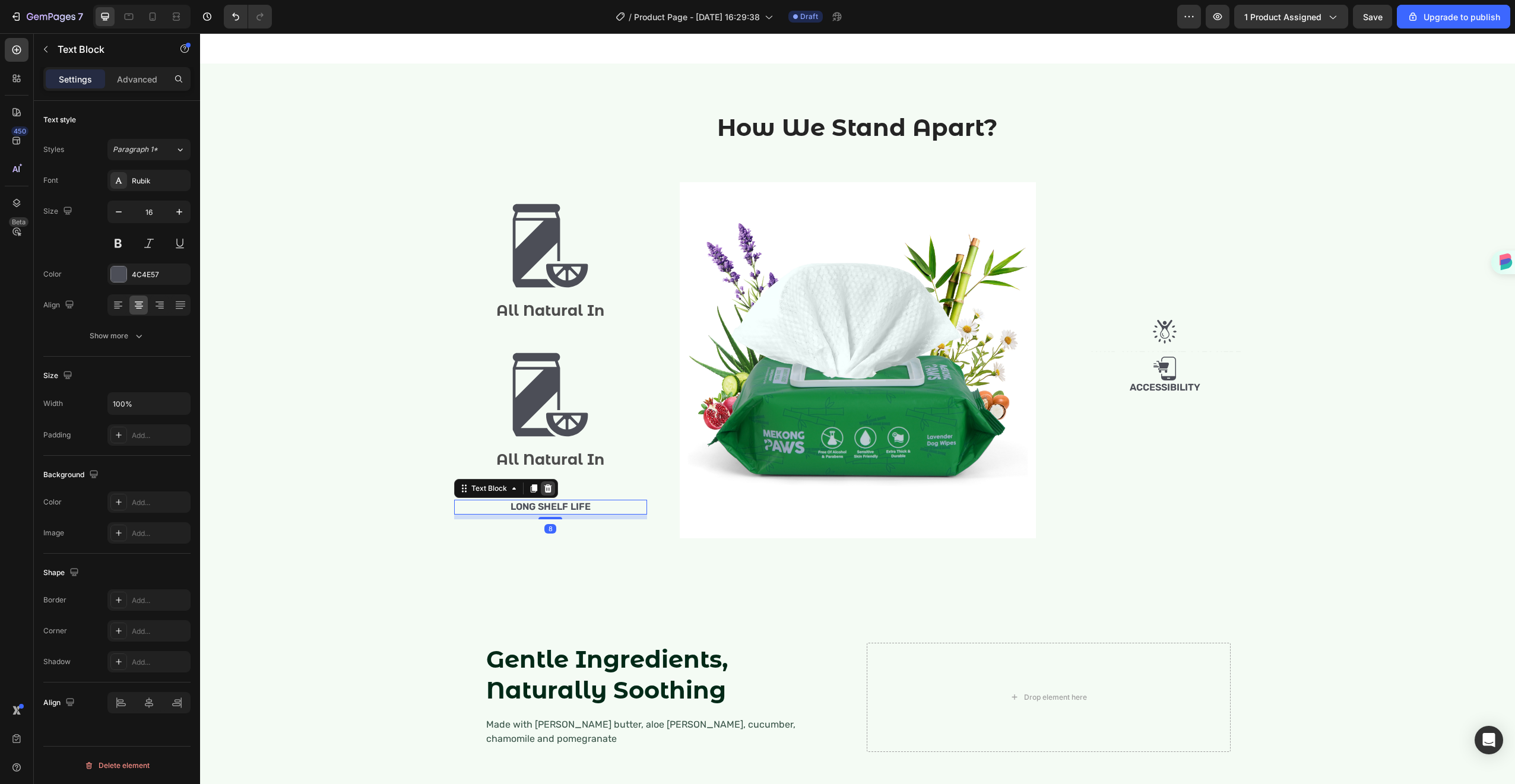
click at [544, 493] on icon at bounding box center [548, 488] width 10 height 10
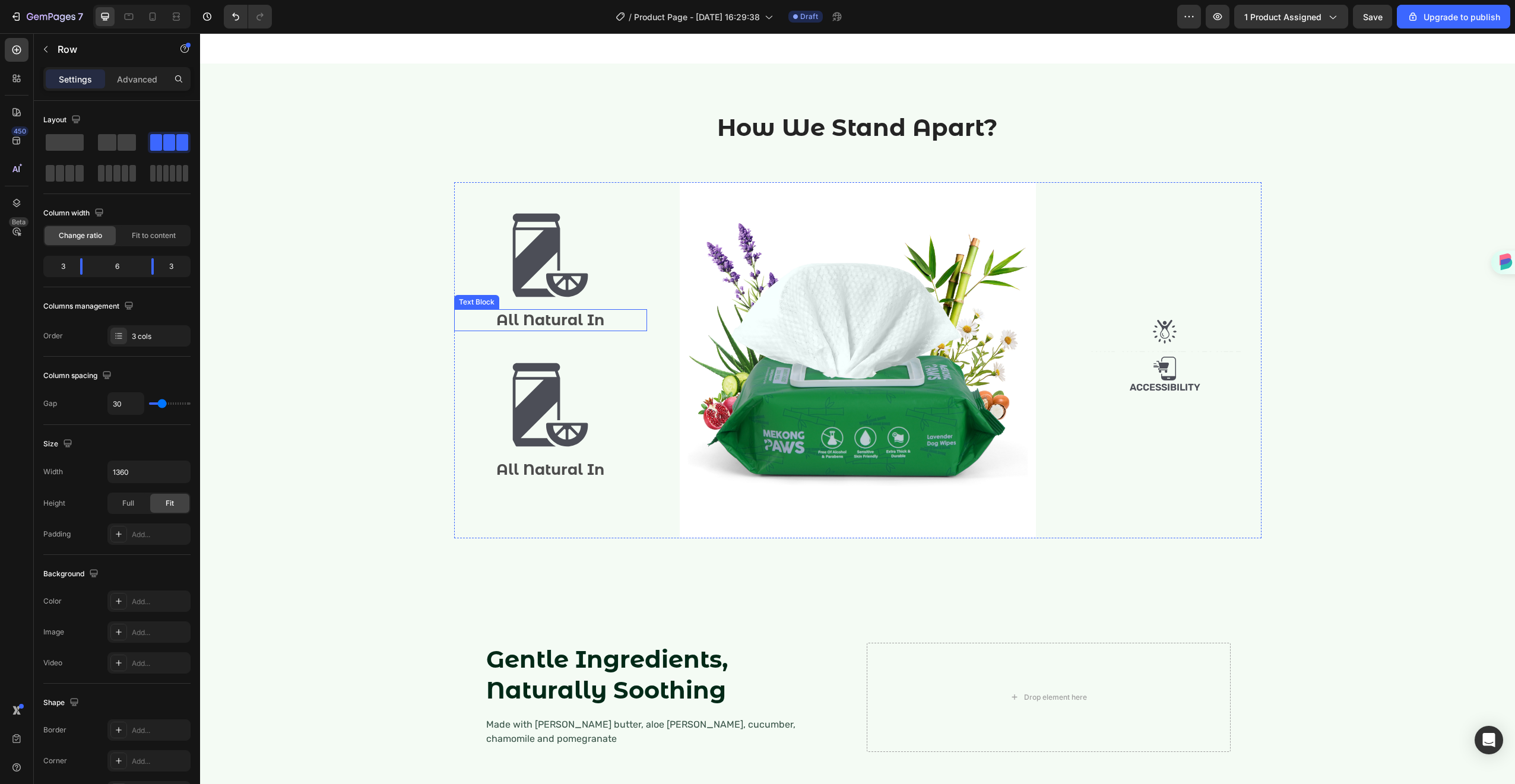
click at [610, 477] on div "Image All Natural In Text Block Image All Natural In Text Block" at bounding box center [550, 360] width 193 height 356
click at [591, 300] on div at bounding box center [550, 255] width 193 height 89
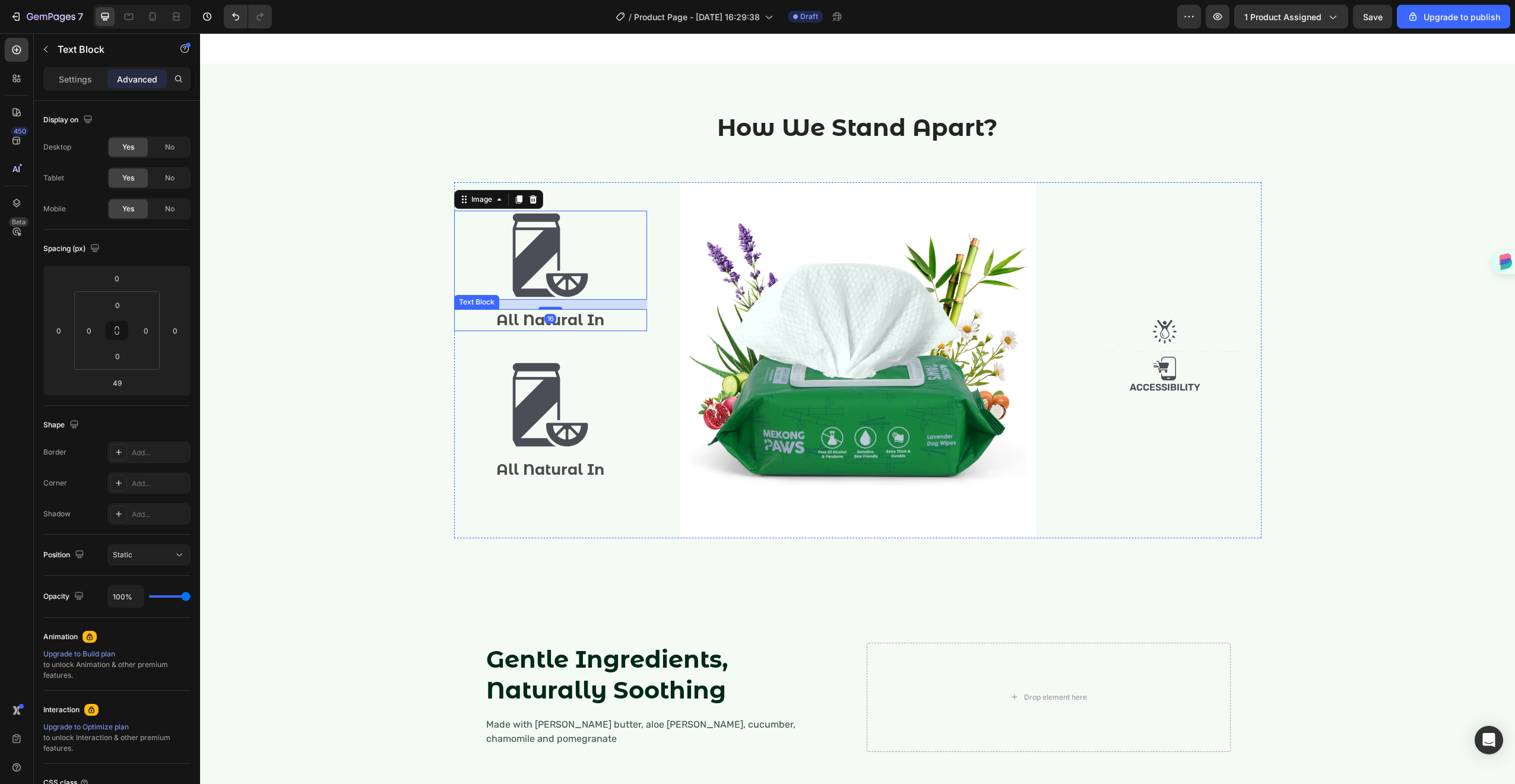
click at [570, 330] on p "All Natural In" at bounding box center [550, 320] width 190 height 19
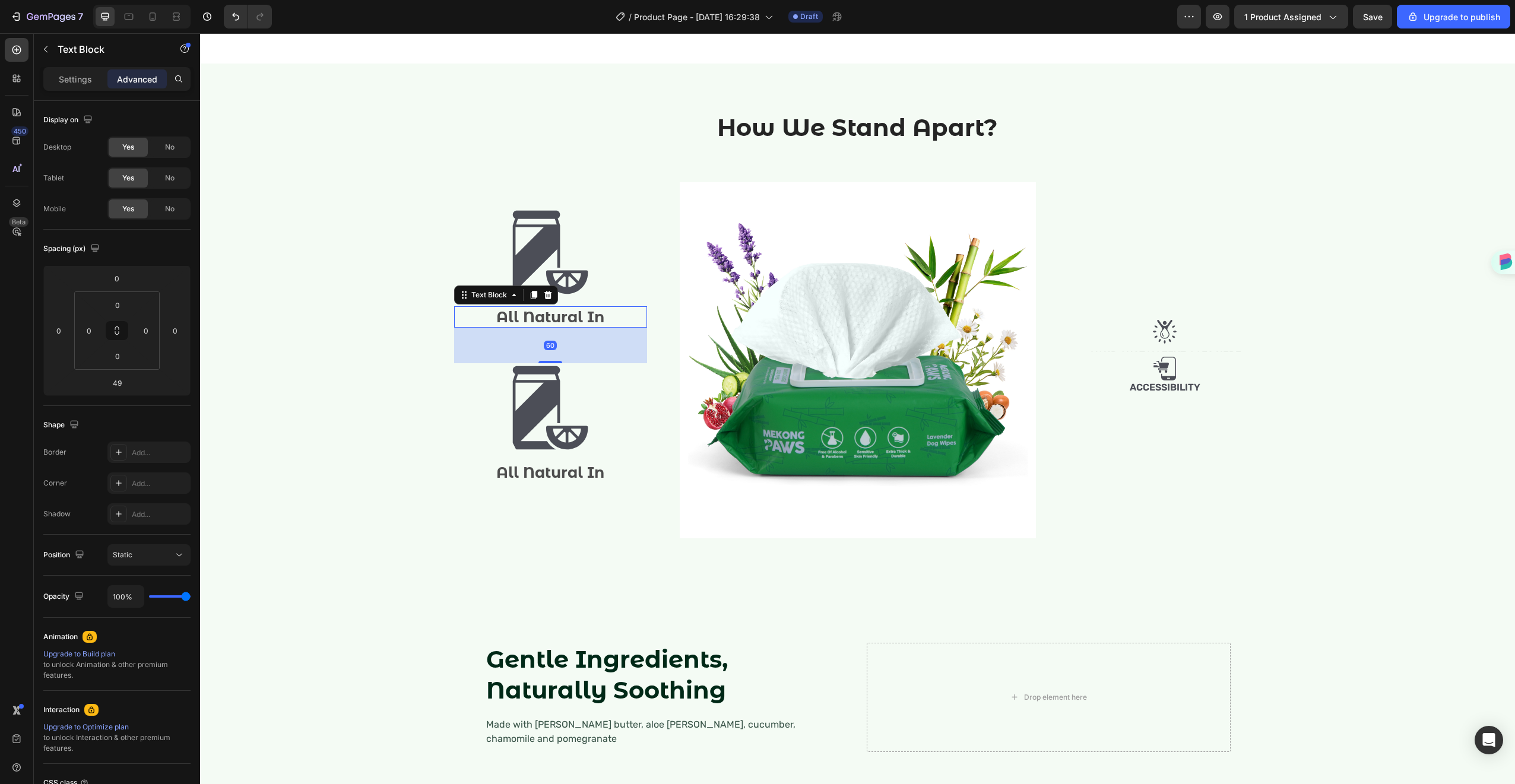
drag, startPoint x: 552, startPoint y: 531, endPoint x: 552, endPoint y: 537, distance: 6.0
click at [552, 537] on div "Image All Natural In Text Block 60 Image All Natural In Text Block" at bounding box center [550, 360] width 193 height 356
type input "60"
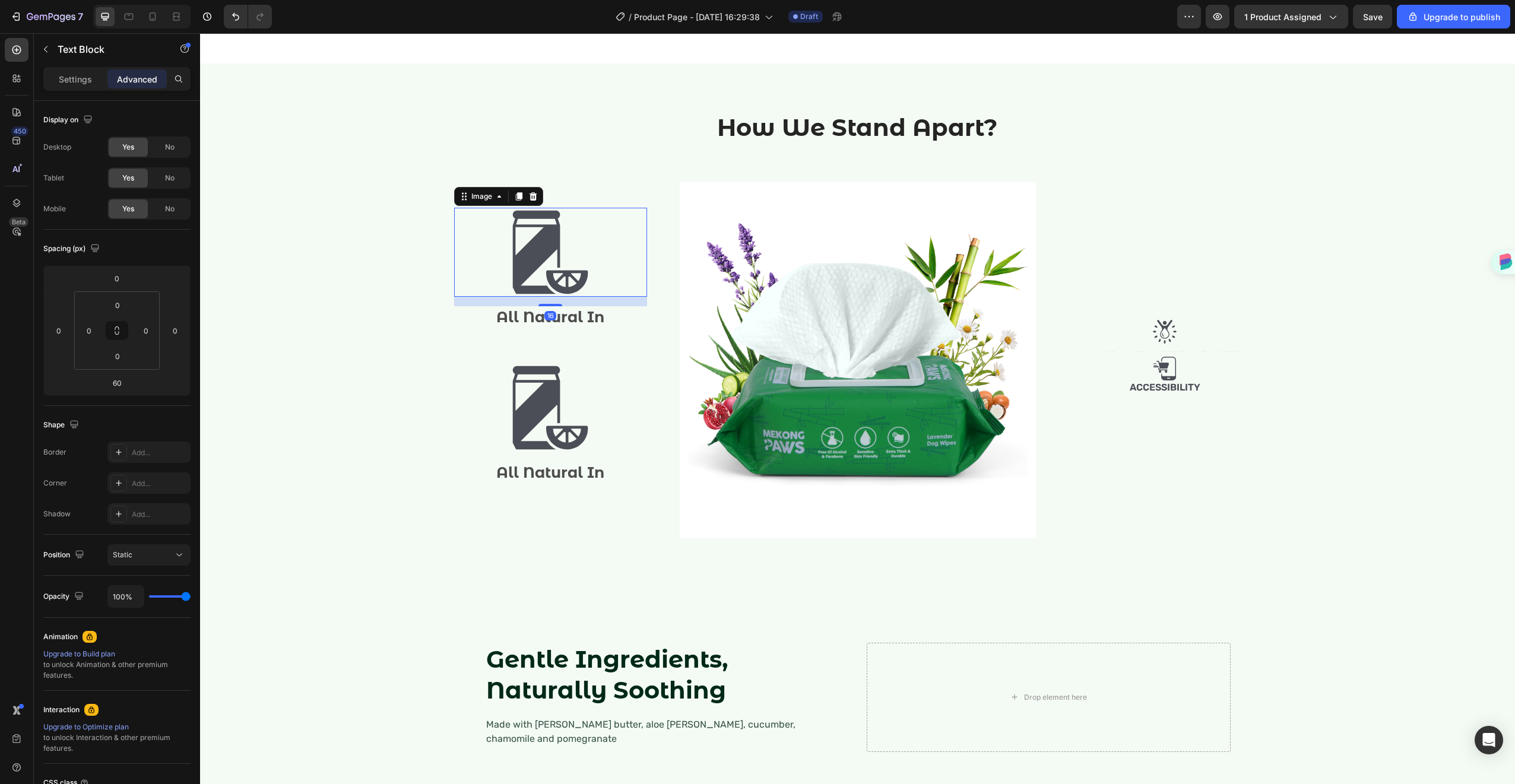
click at [597, 297] on div at bounding box center [550, 252] width 193 height 89
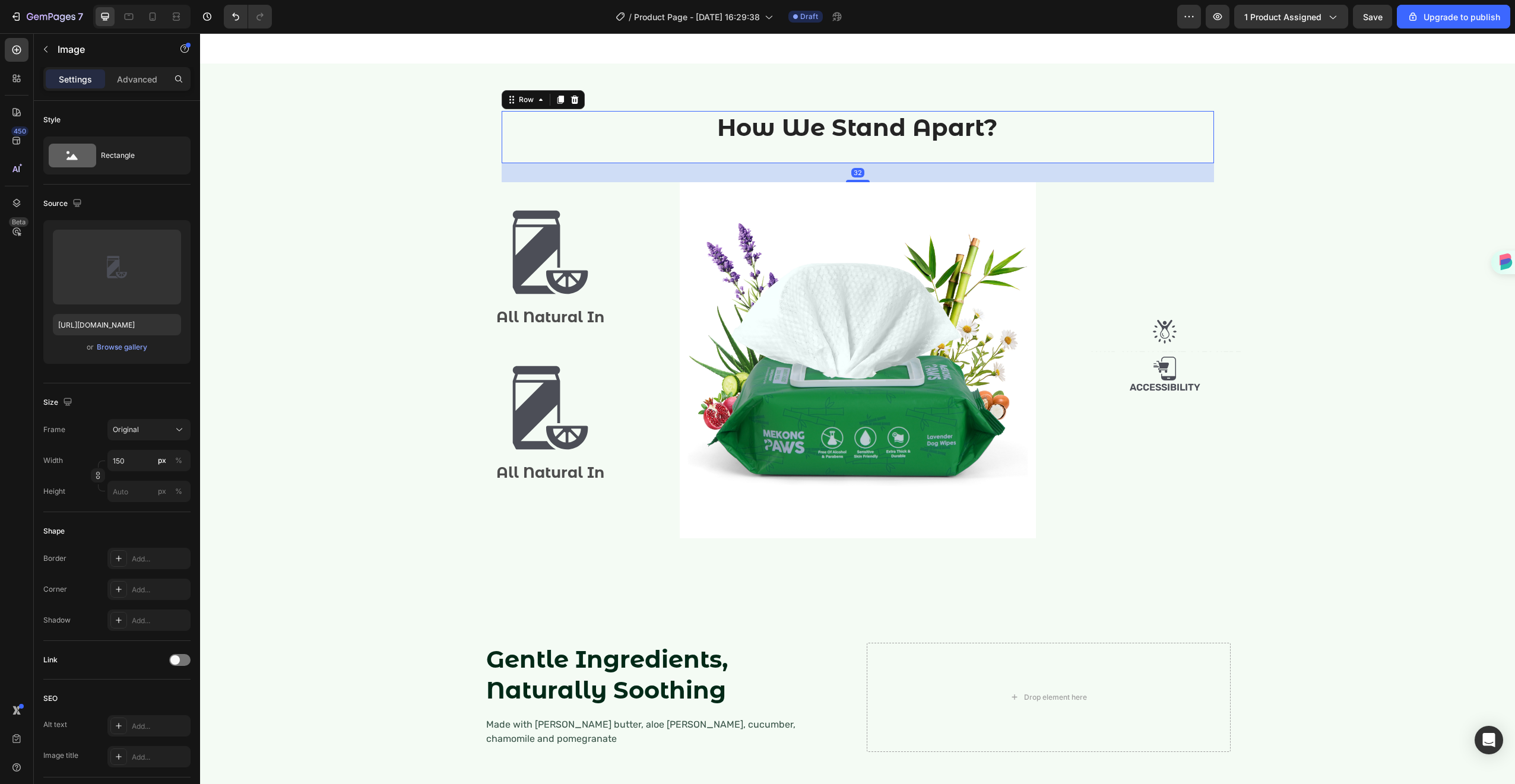
click at [1199, 163] on div "How We Stand Apart? Heading" at bounding box center [857, 137] width 712 height 53
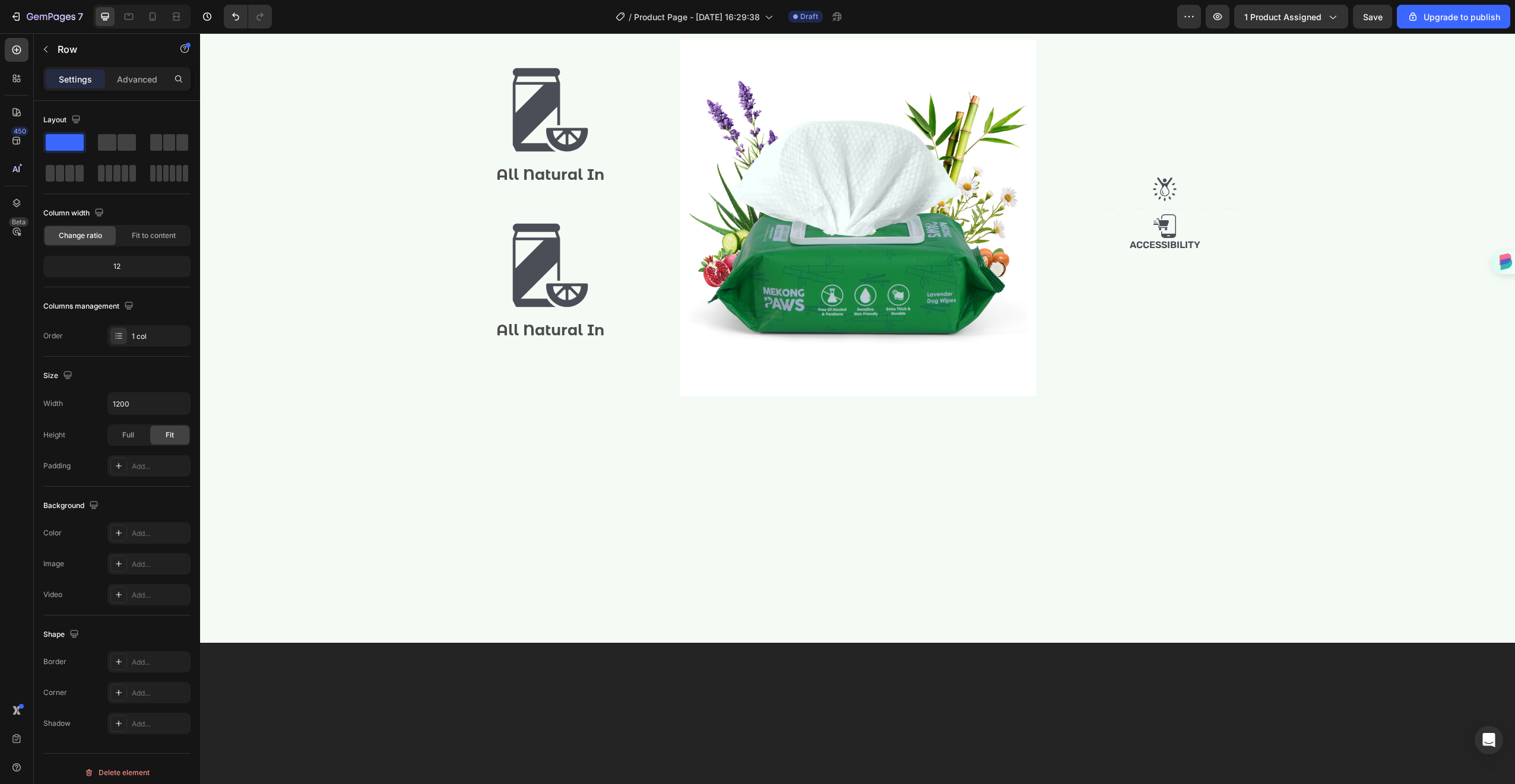
scroll to position [1100, 0]
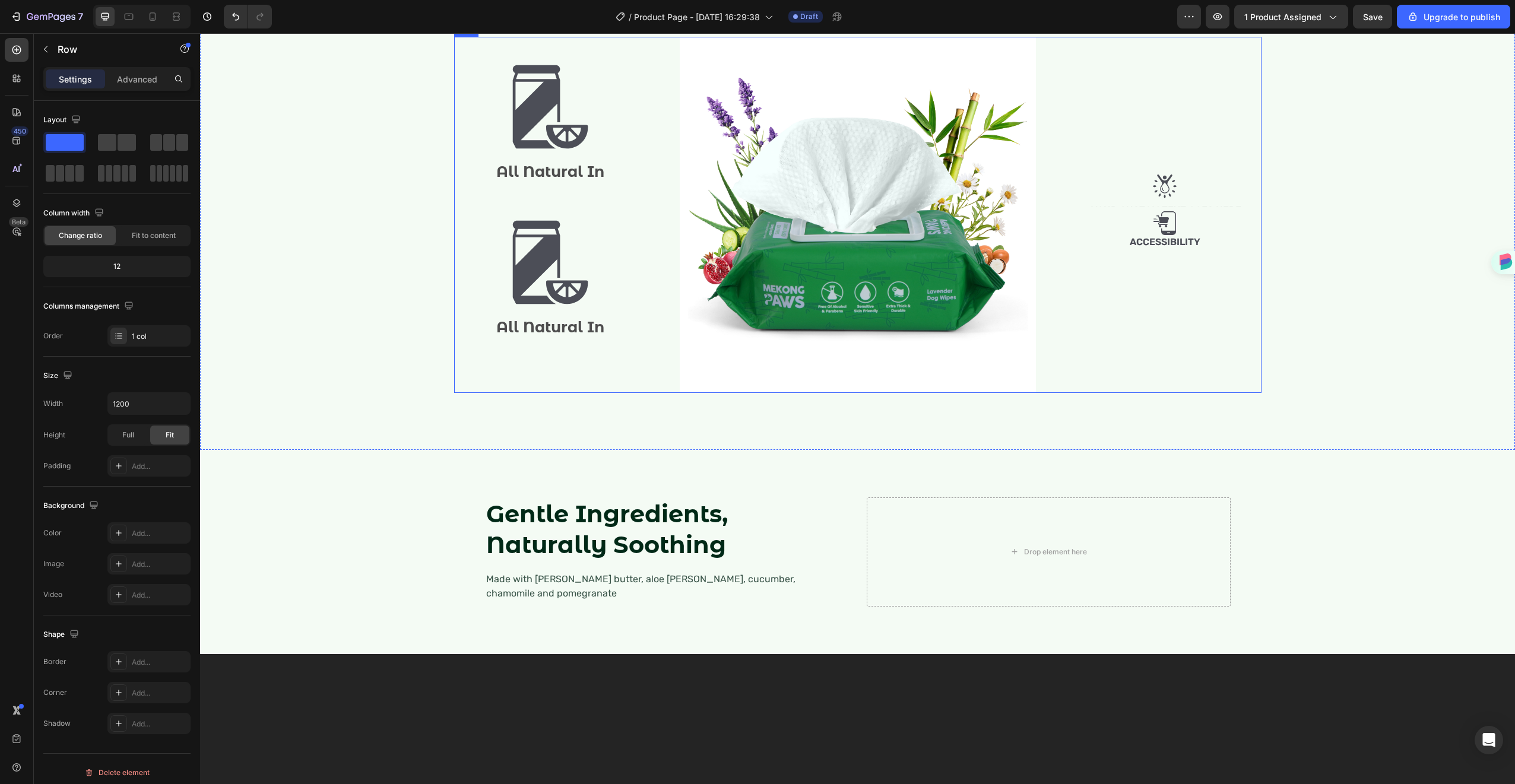
click at [549, 358] on div "Image All Natural In Text Block Image All Natural In Text Block" at bounding box center [550, 215] width 193 height 356
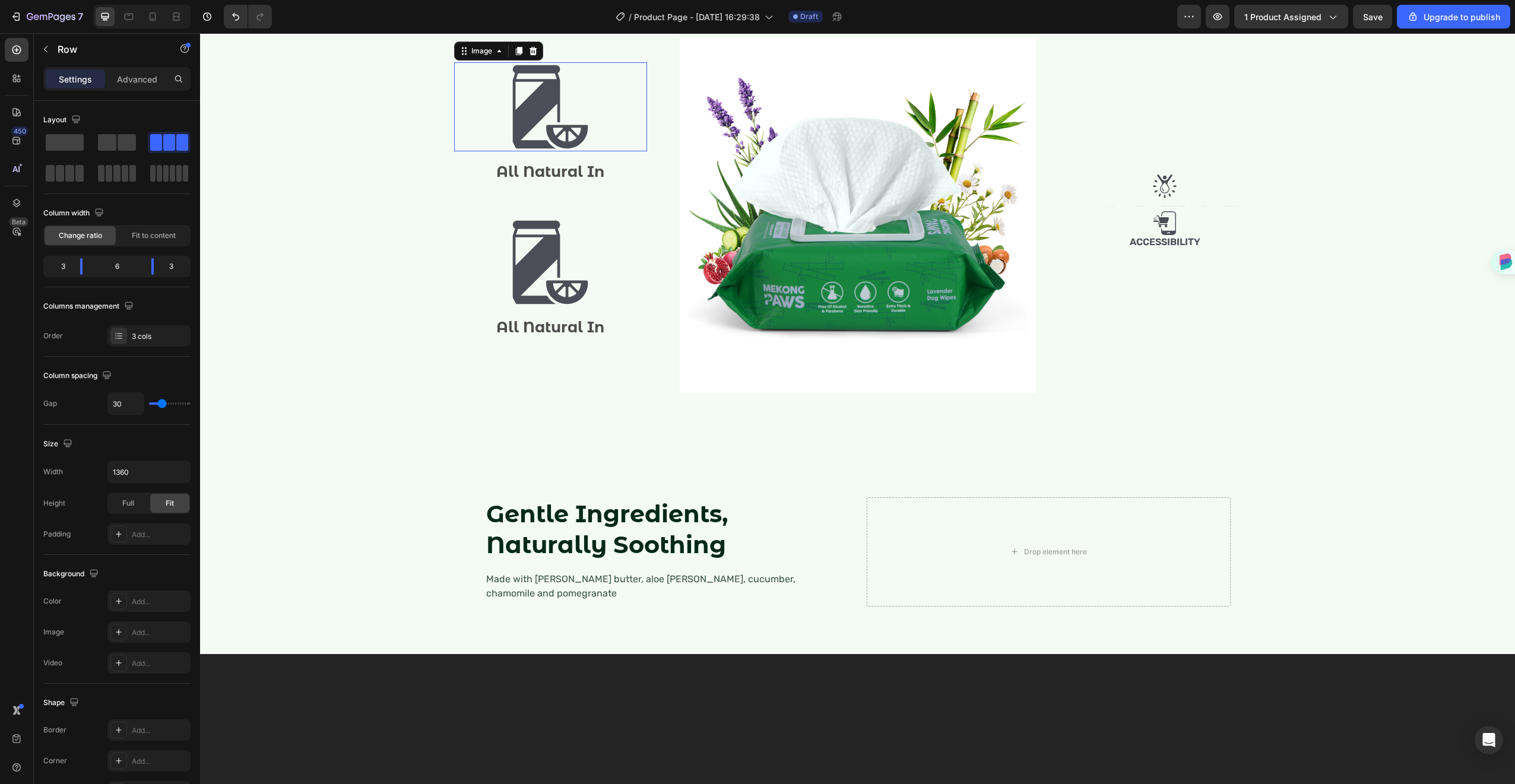
click at [553, 151] on img at bounding box center [550, 107] width 89 height 89
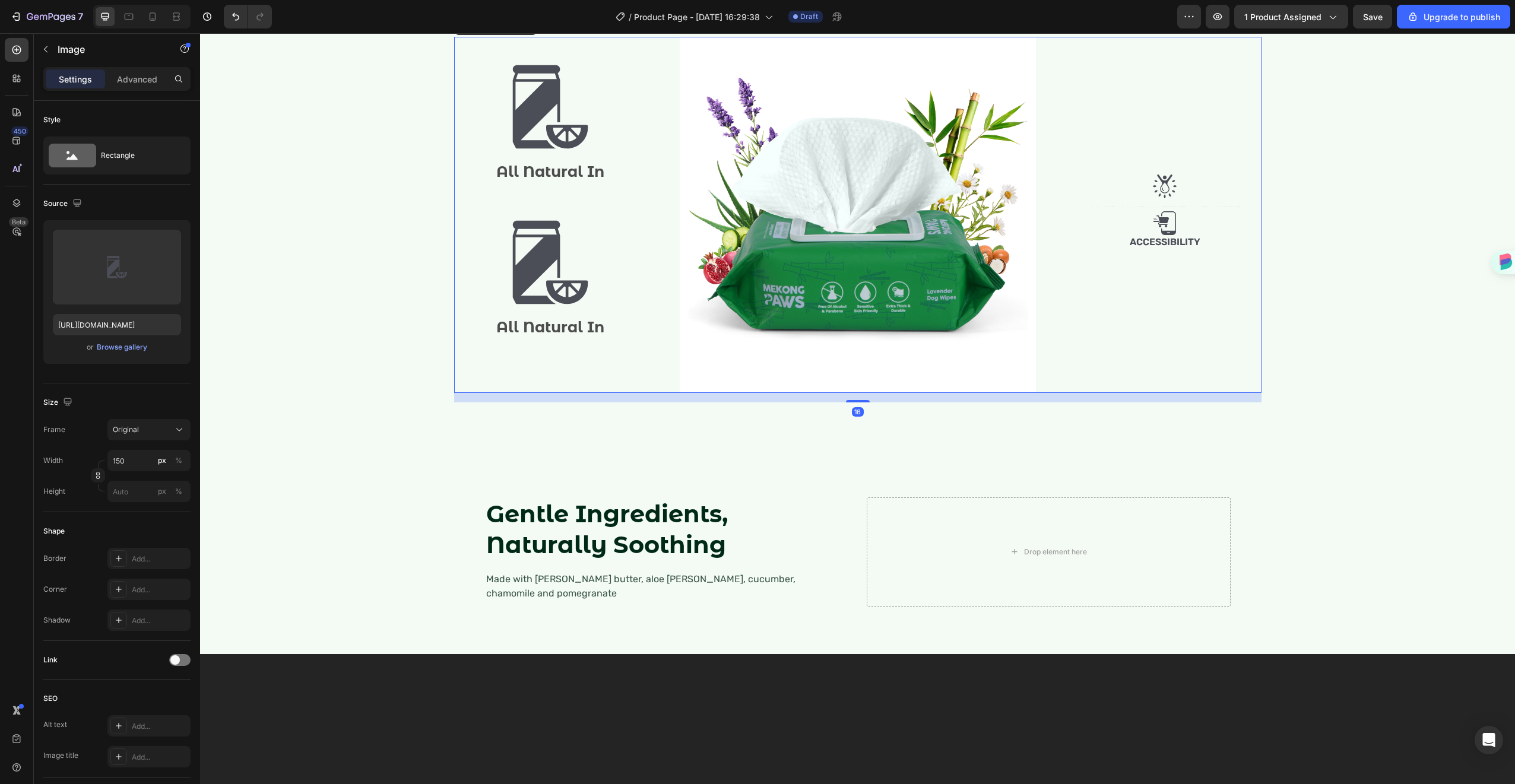
click at [552, 363] on div "Image All Natural In Text Block Image All Natural In Text Block" at bounding box center [550, 215] width 193 height 356
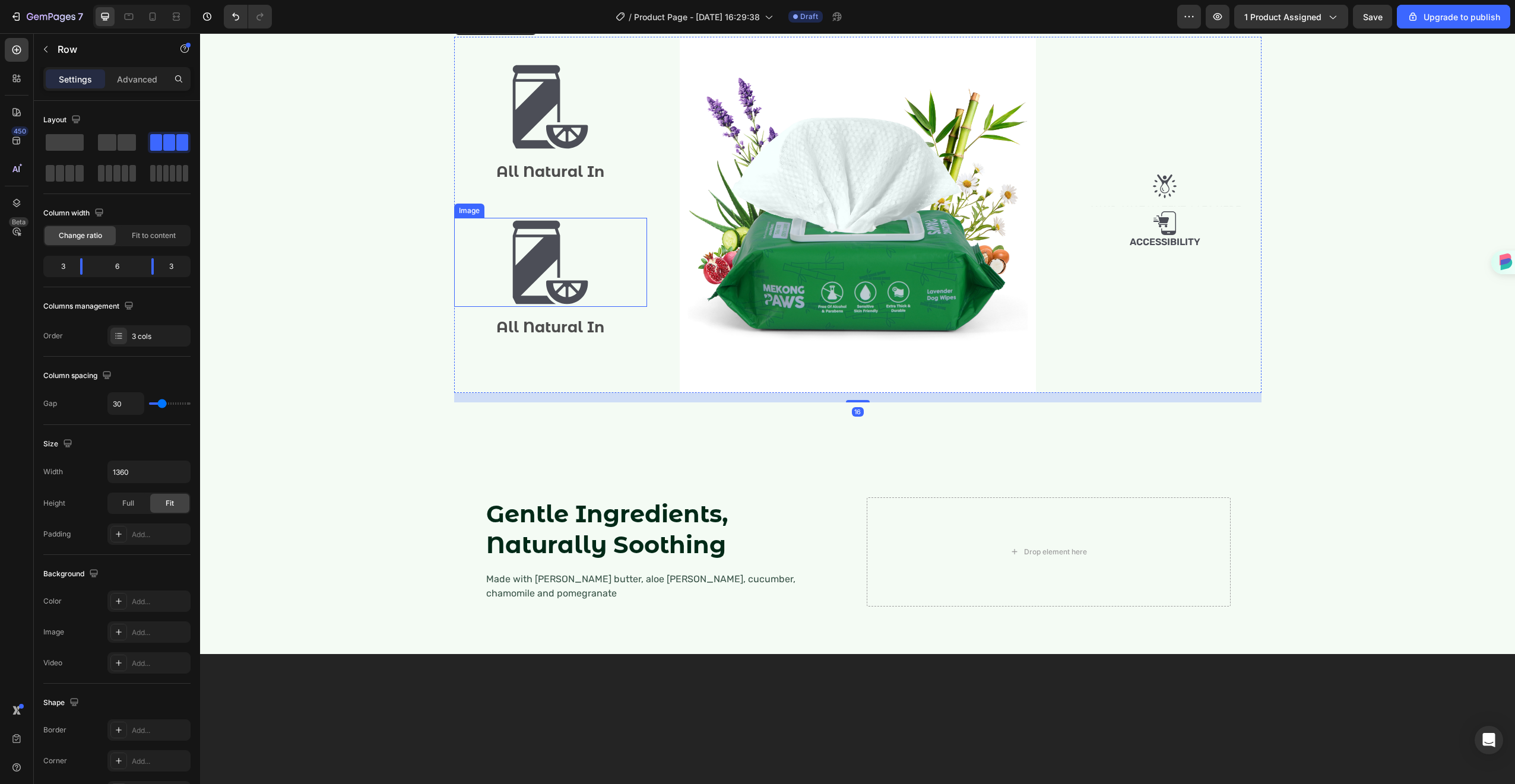
click at [522, 306] on img at bounding box center [550, 262] width 89 height 89
click at [609, 393] on div "Image All Natural In Text Block Image All Natural In Text Block" at bounding box center [550, 215] width 193 height 356
click at [571, 325] on div "Image All Natural In Text Block Image All Natural In Text Block" at bounding box center [550, 215] width 193 height 356
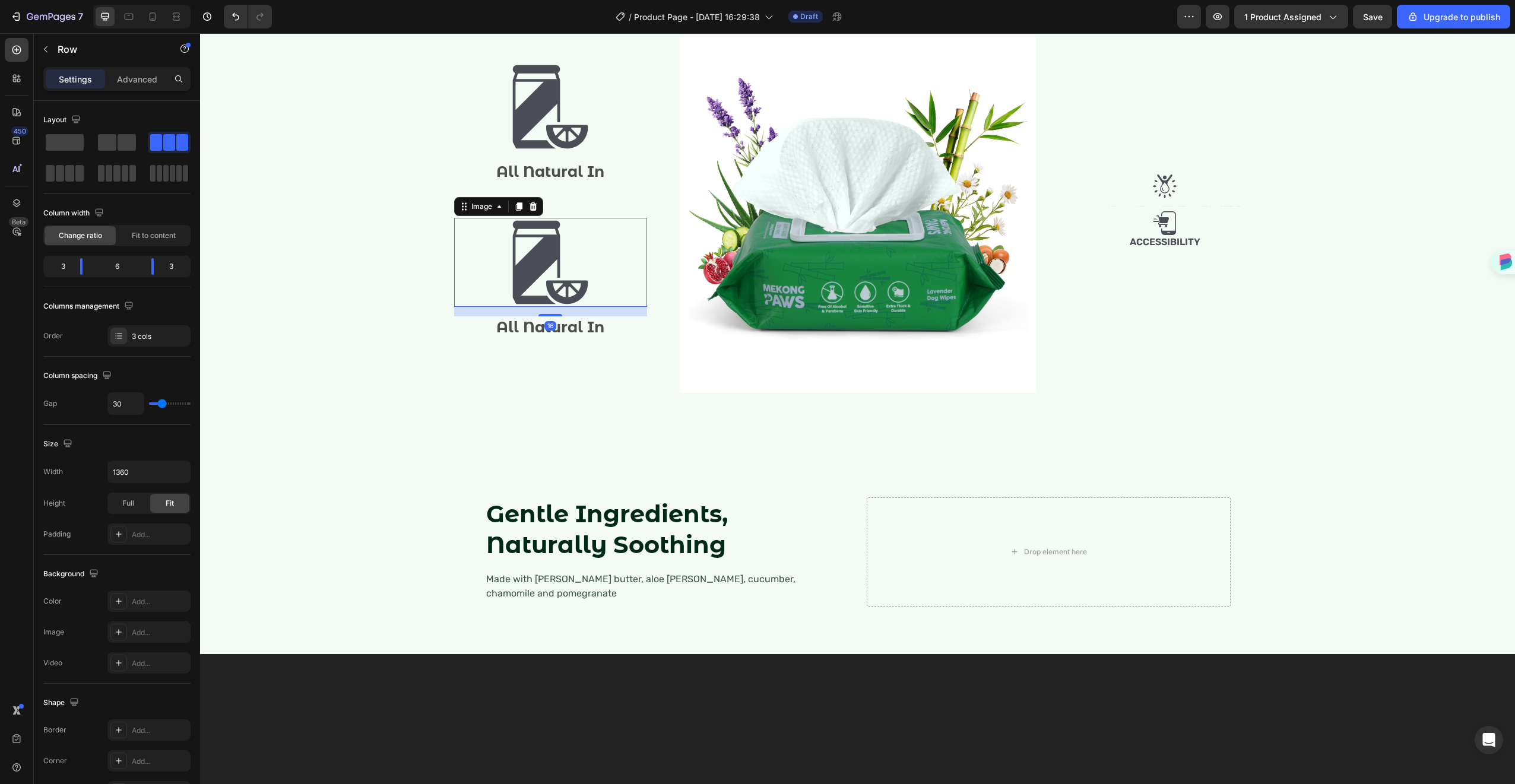
click at [526, 306] on img at bounding box center [550, 262] width 89 height 89
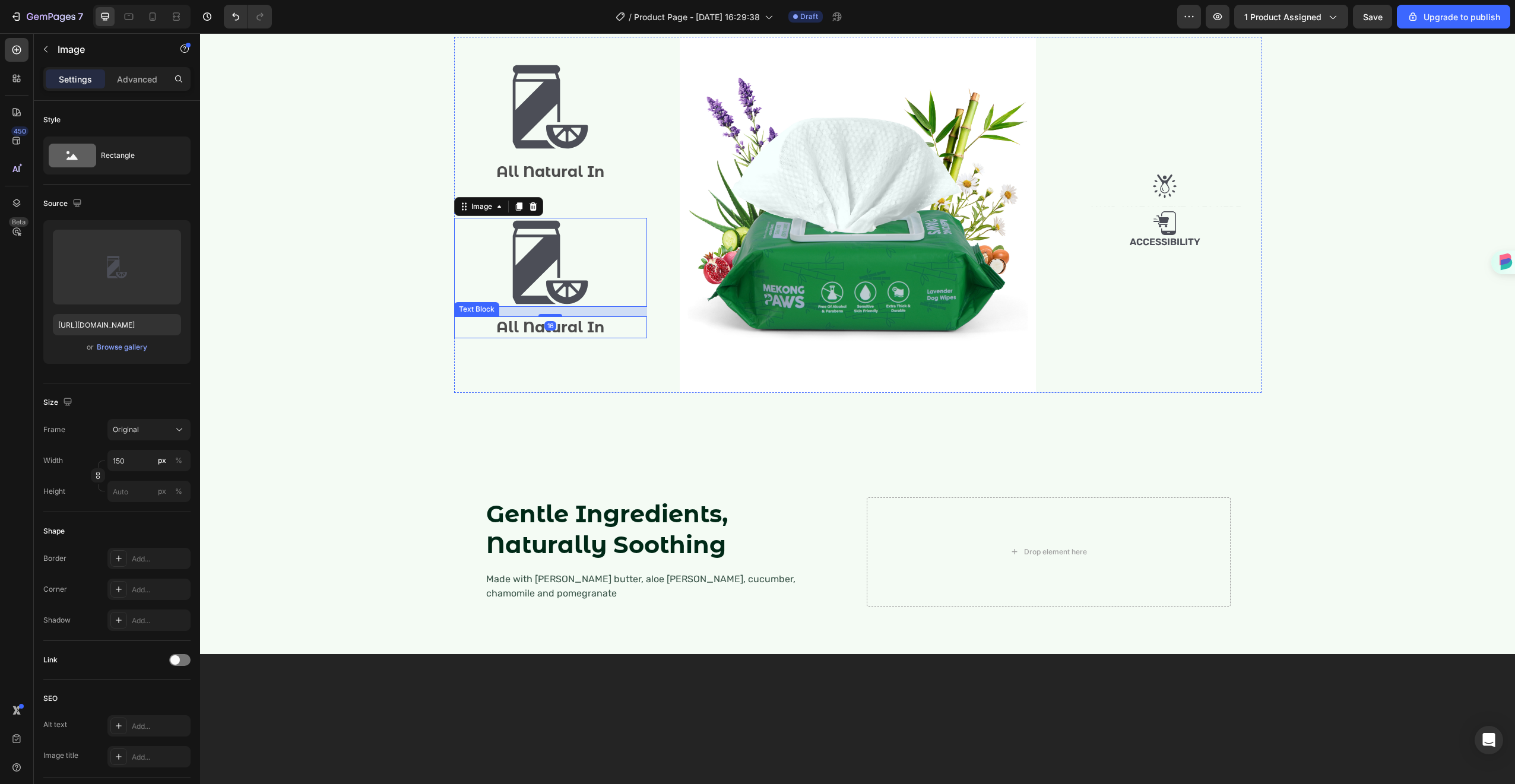
click at [521, 337] on p "All Natural In" at bounding box center [550, 327] width 190 height 19
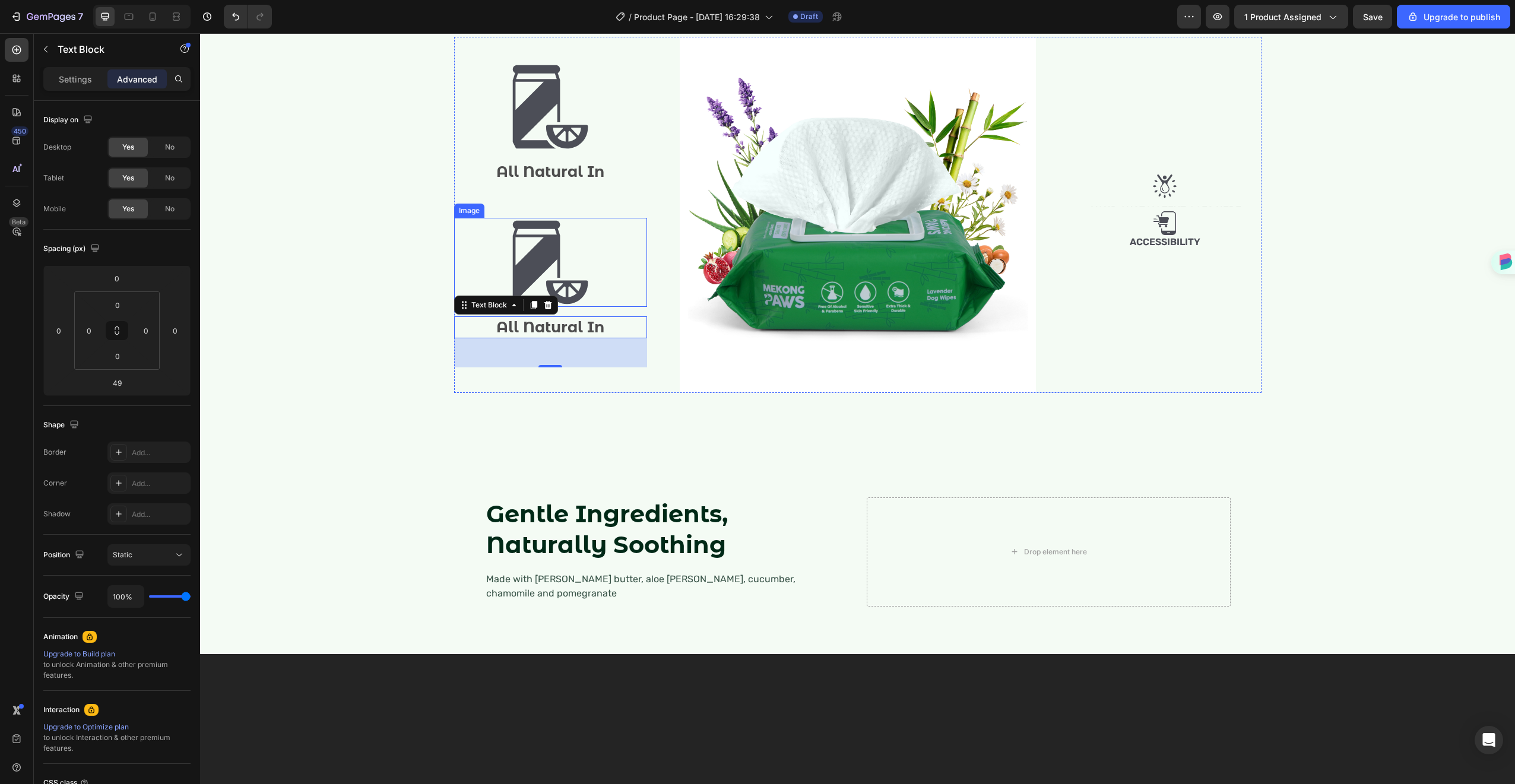
click at [581, 306] on img at bounding box center [550, 262] width 89 height 89
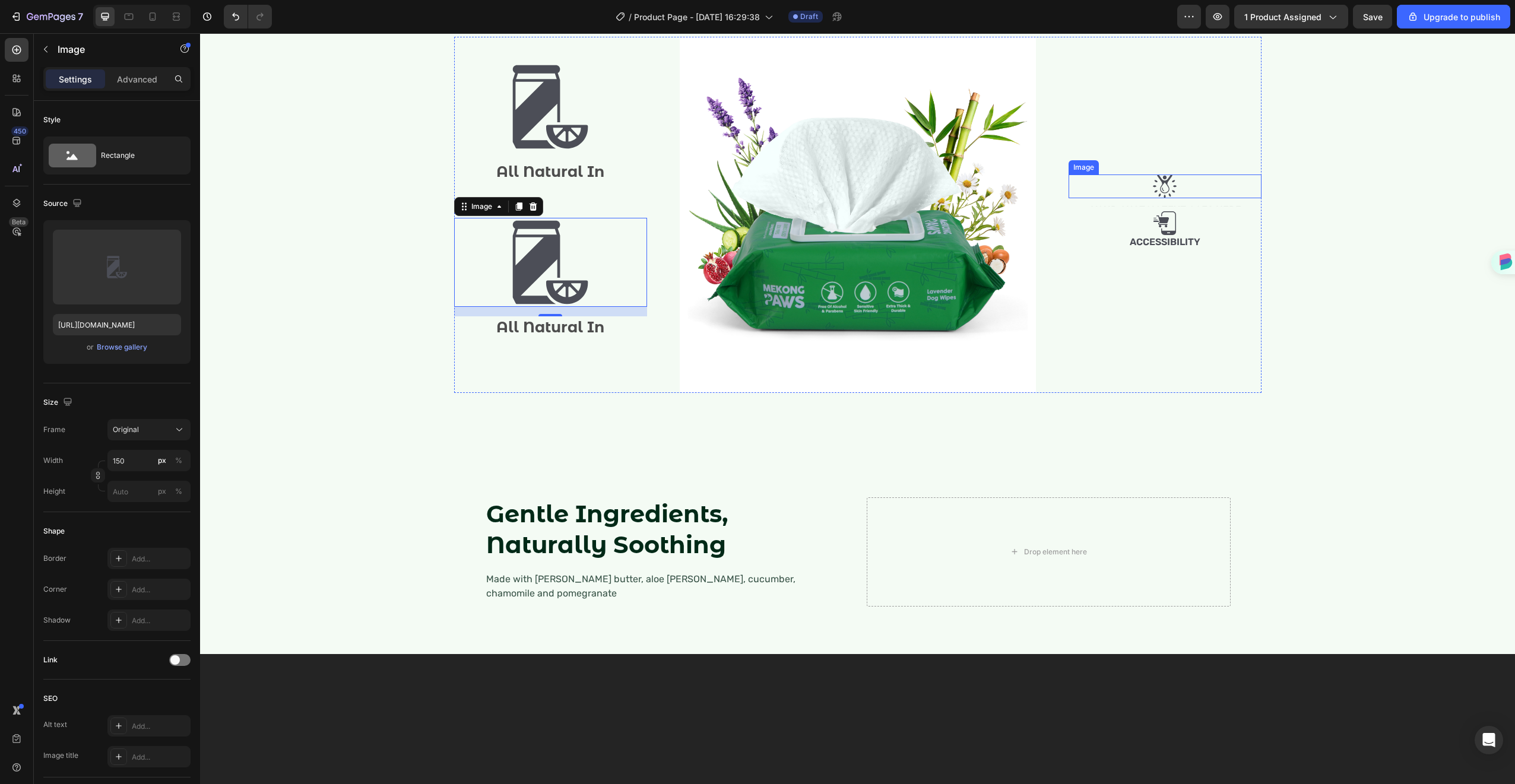
click at [1217, 198] on div at bounding box center [1165, 187] width 193 height 24
click at [650, 224] on div "Image All Natural In Text Block Image All Natural In Text Block Image Row Image…" at bounding box center [857, 215] width 807 height 356
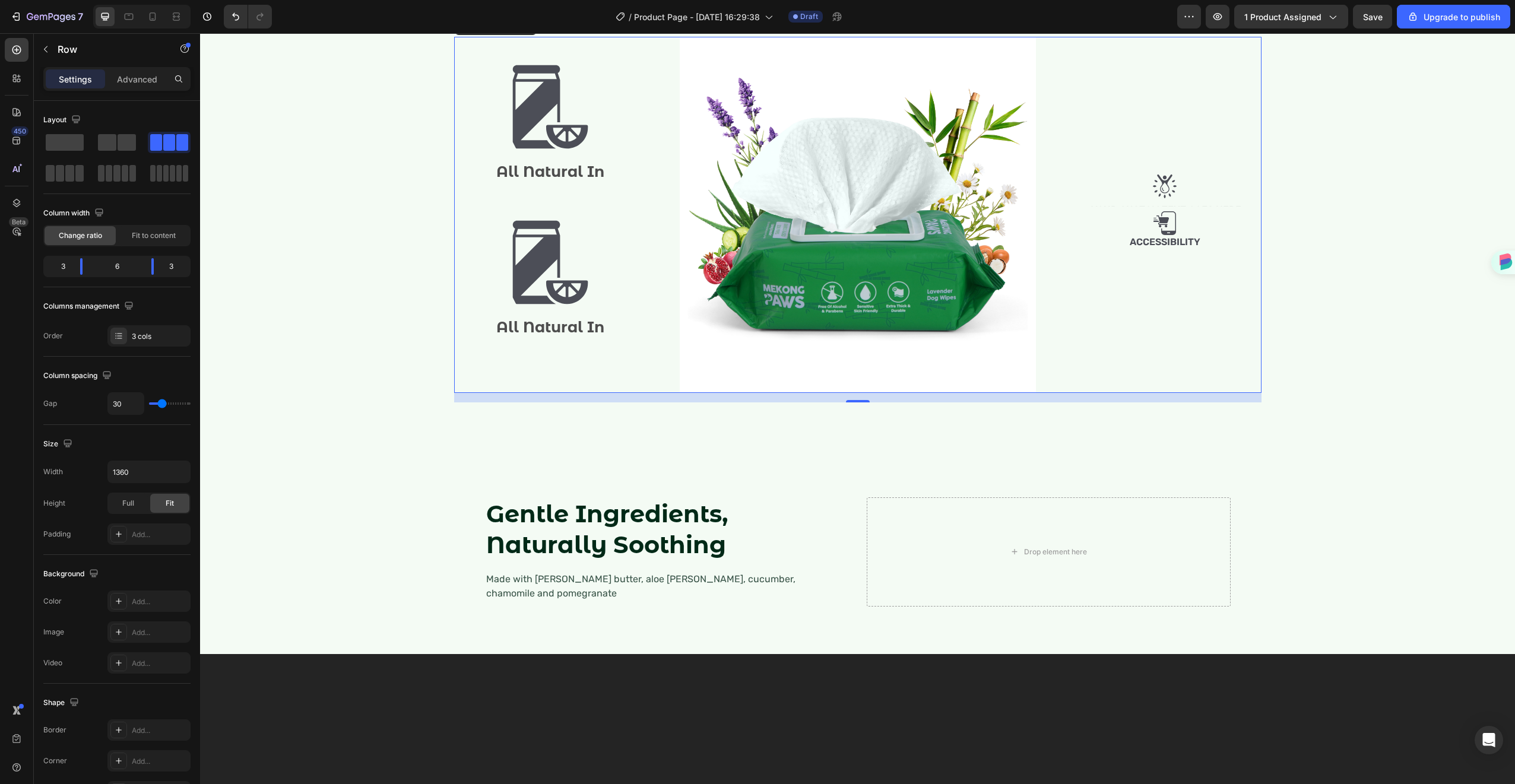
click at [567, 325] on div "Image All Natural In Text Block Image All Natural In Text Block" at bounding box center [550, 215] width 193 height 356
click at [567, 181] on p "All Natural In" at bounding box center [550, 172] width 190 height 19
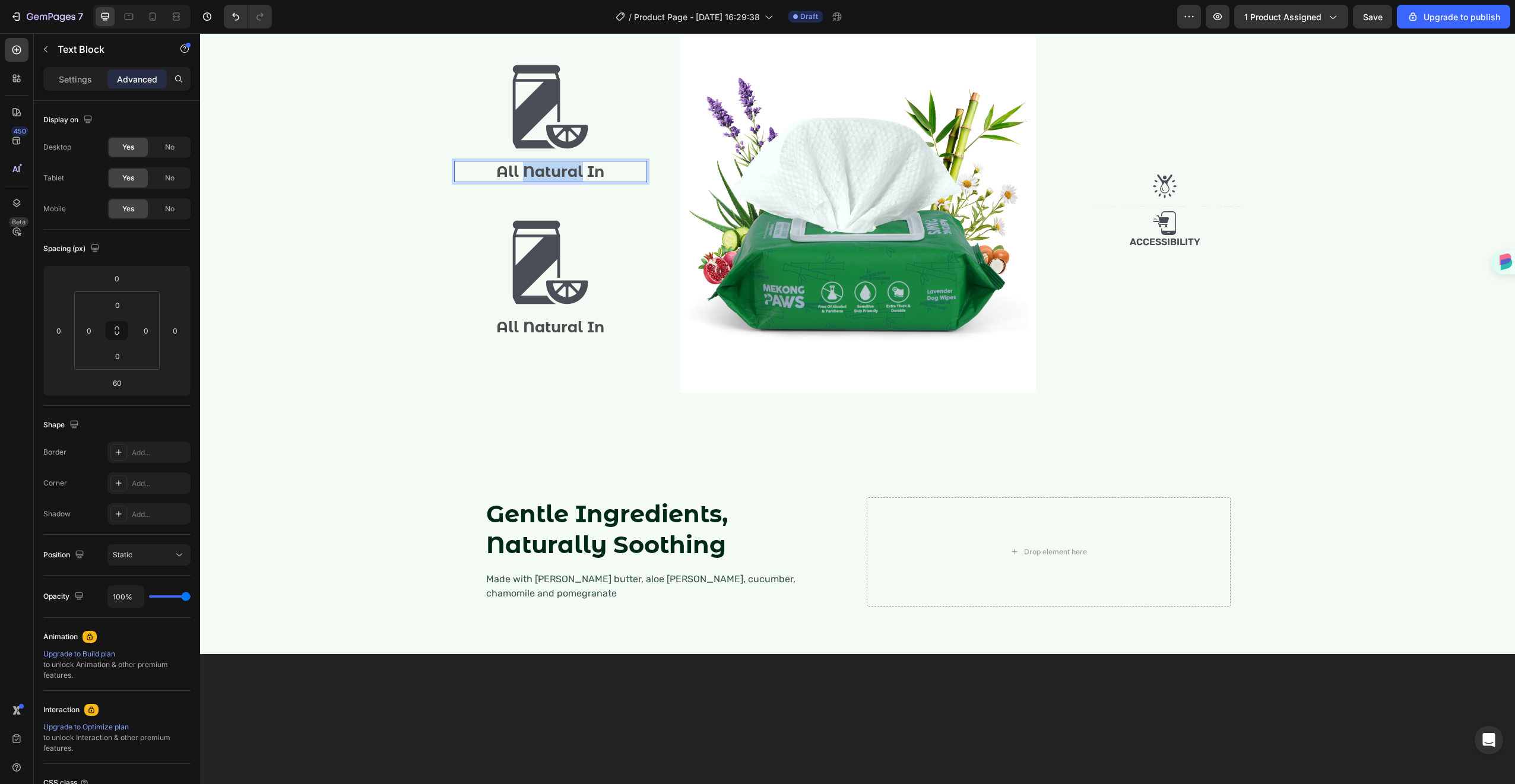
click at [1154, 393] on div "Image Text Block Image Accessibility Text Block" at bounding box center [1165, 215] width 193 height 356
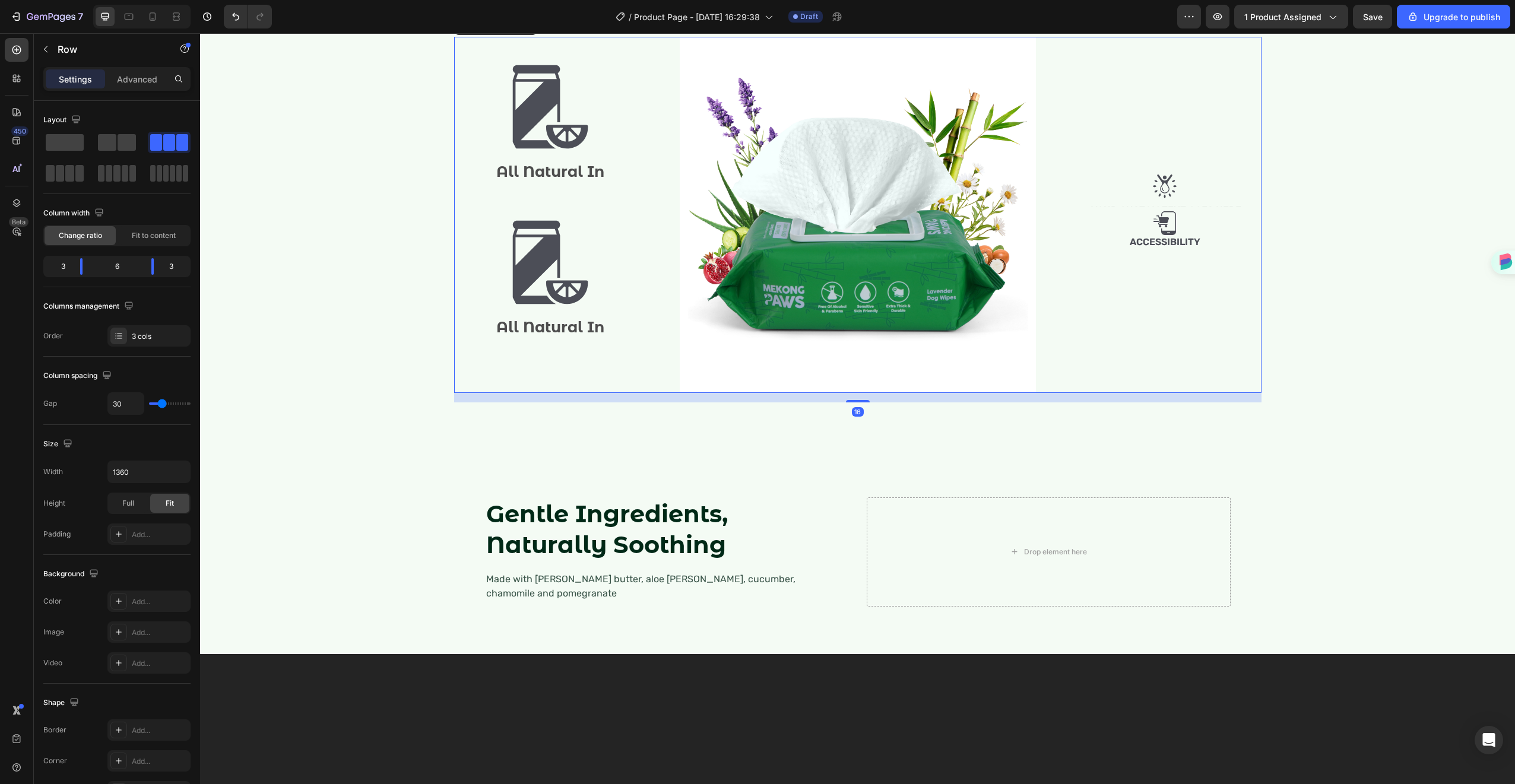
click at [568, 181] on p "All Natural In" at bounding box center [550, 172] width 190 height 19
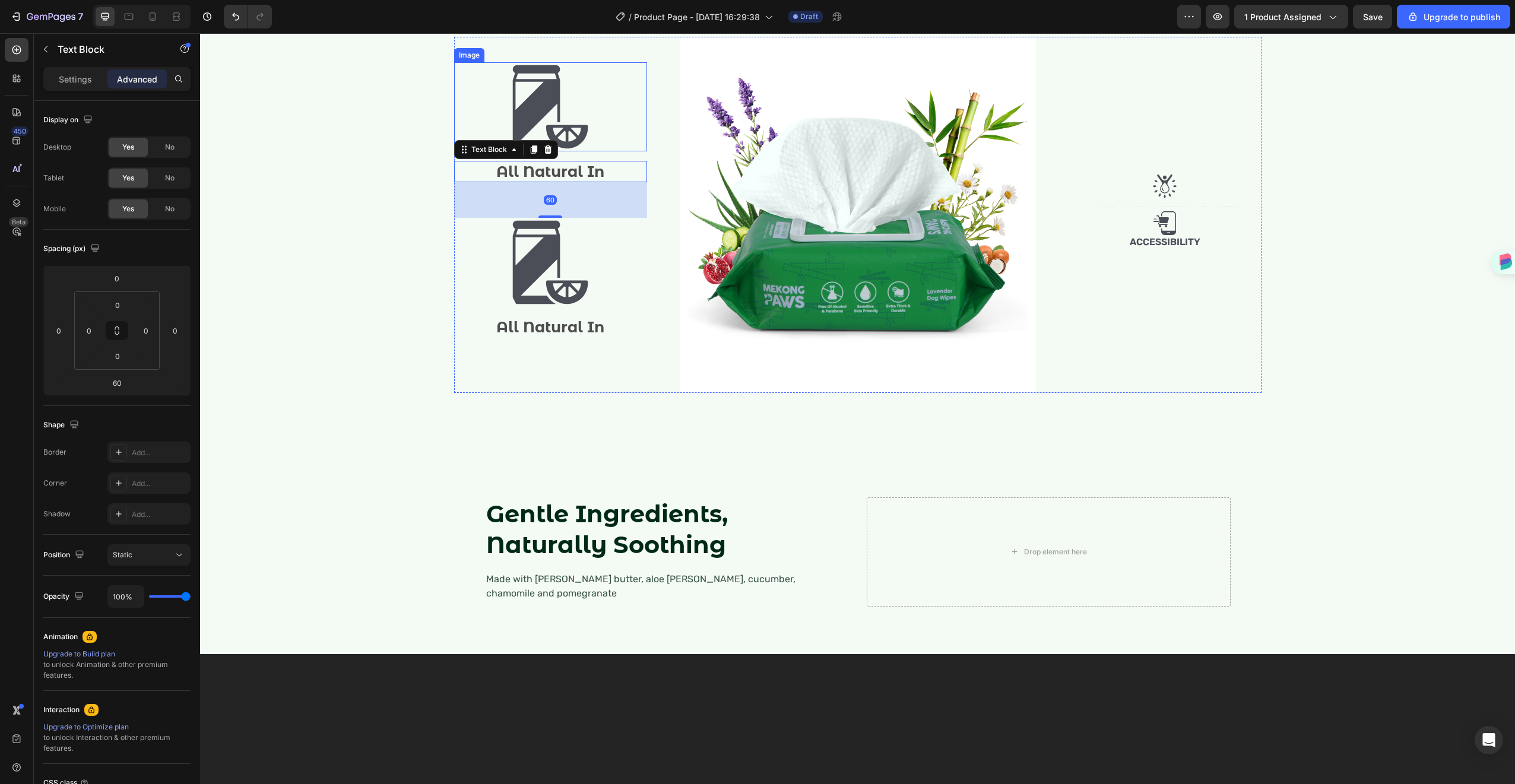
click at [623, 151] on div at bounding box center [550, 107] width 193 height 89
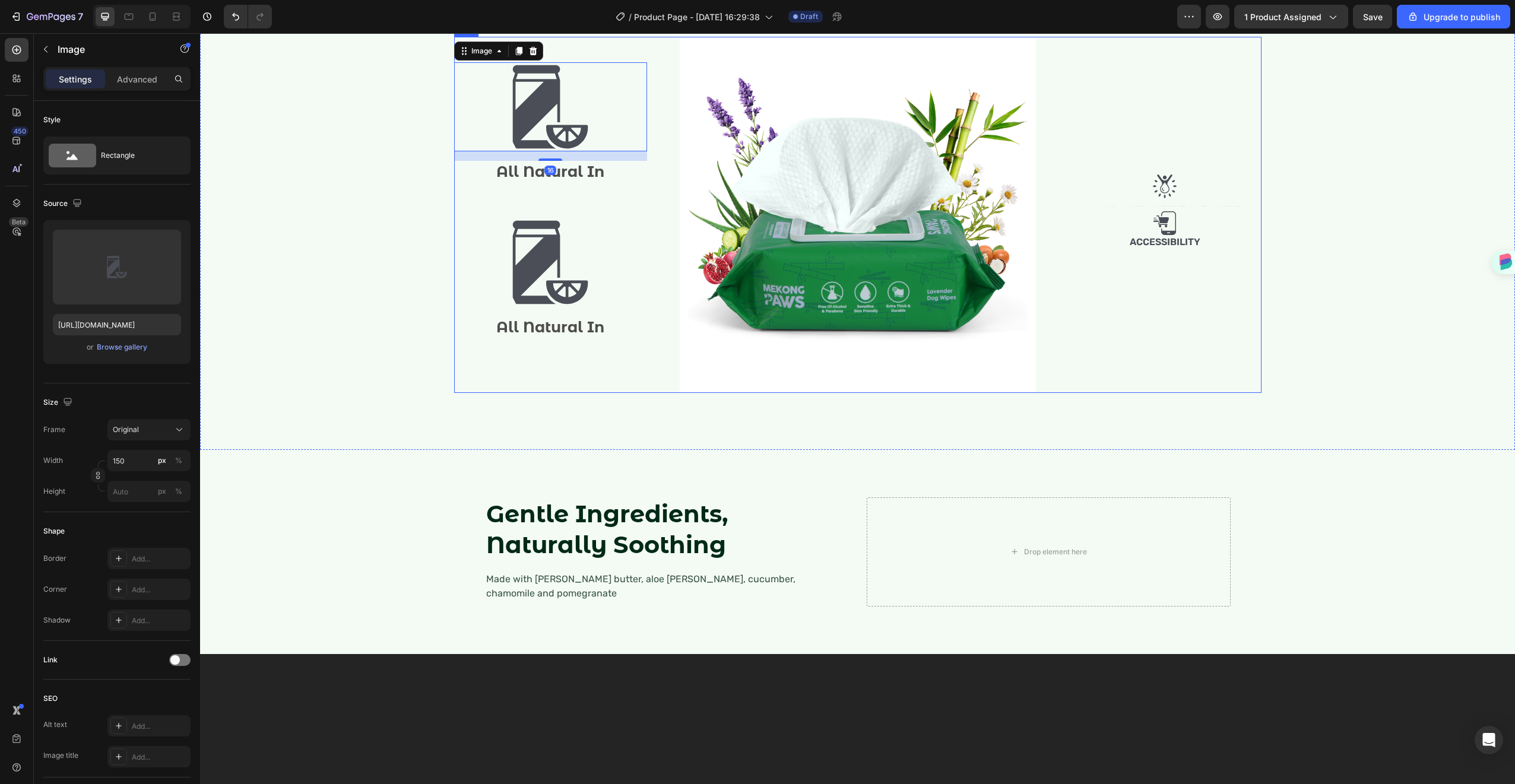
click at [651, 261] on div "Image 16 All Natural In Text Block Image All Natural In Text Block Image Row Im…" at bounding box center [857, 215] width 807 height 356
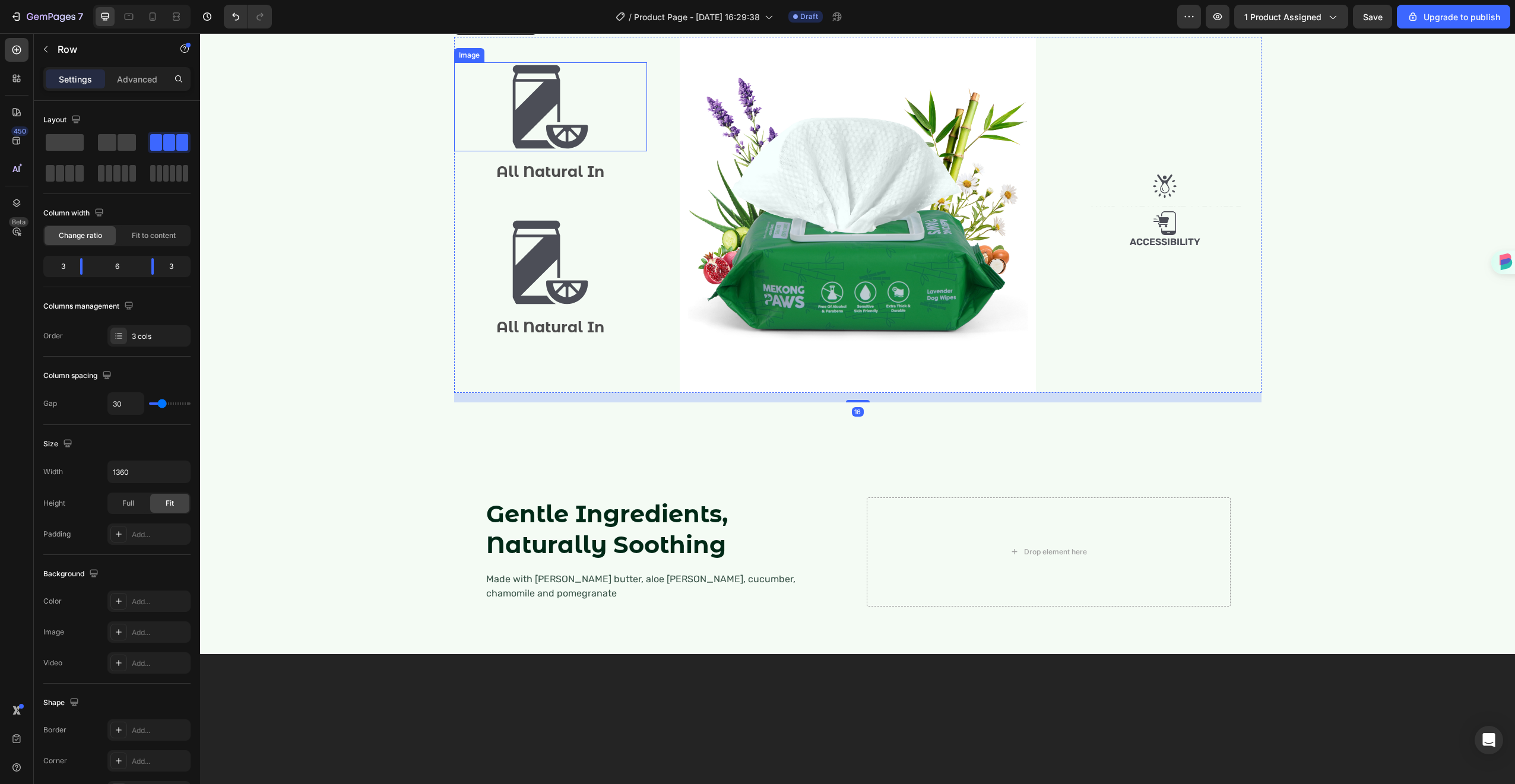
click at [597, 151] on div at bounding box center [550, 107] width 193 height 89
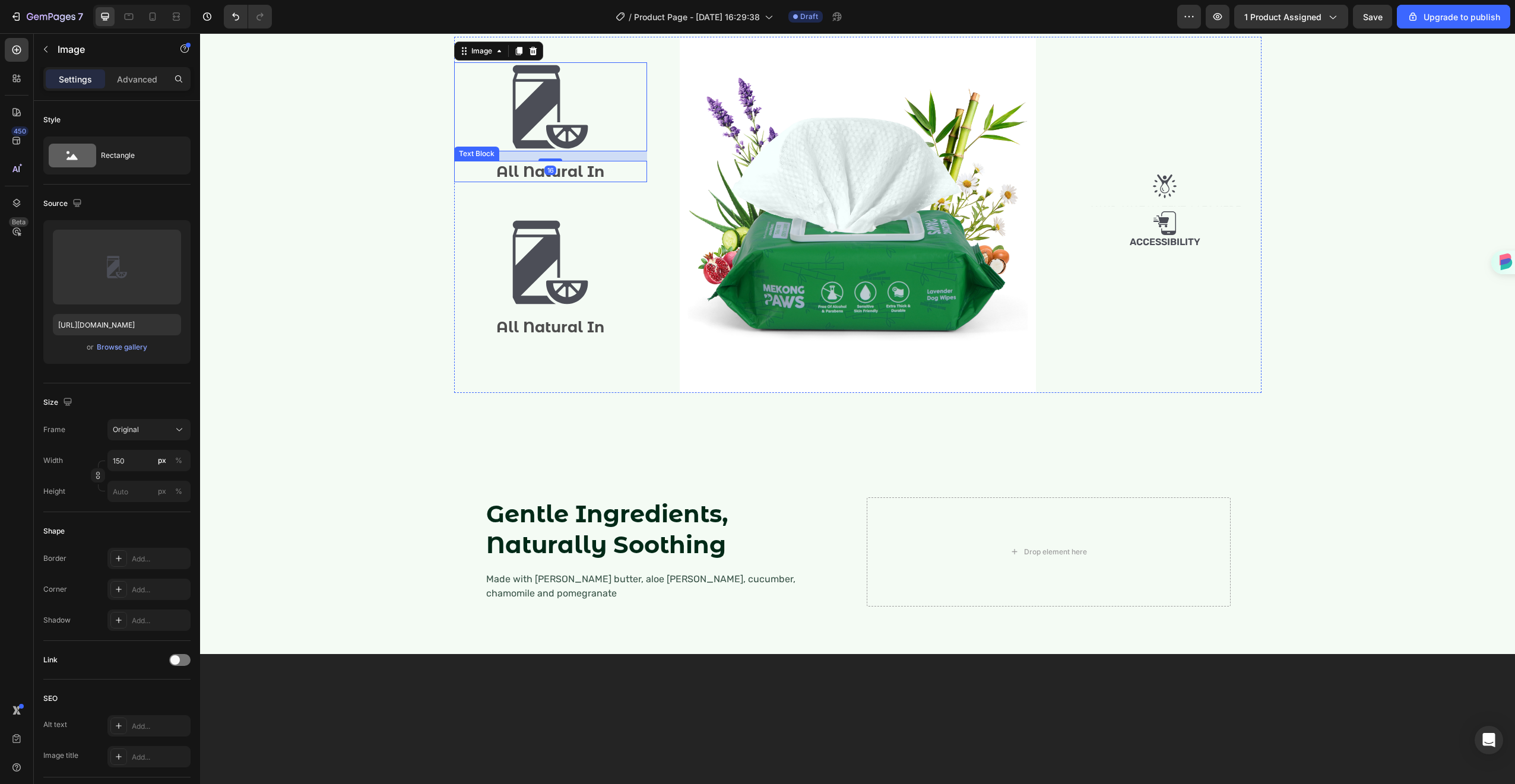
click at [565, 181] on p "All Natural In" at bounding box center [550, 172] width 190 height 19
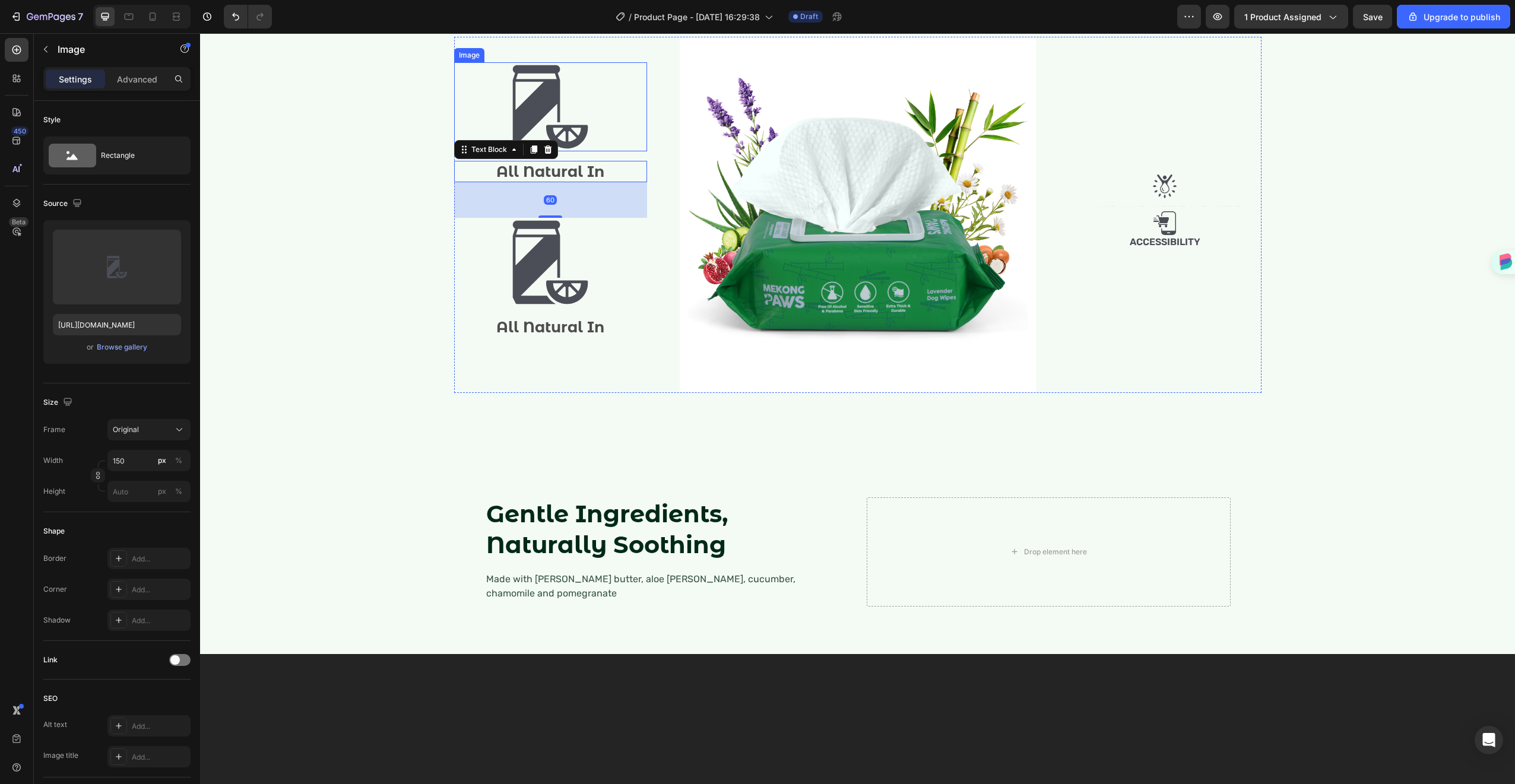
click at [587, 151] on img at bounding box center [550, 107] width 89 height 89
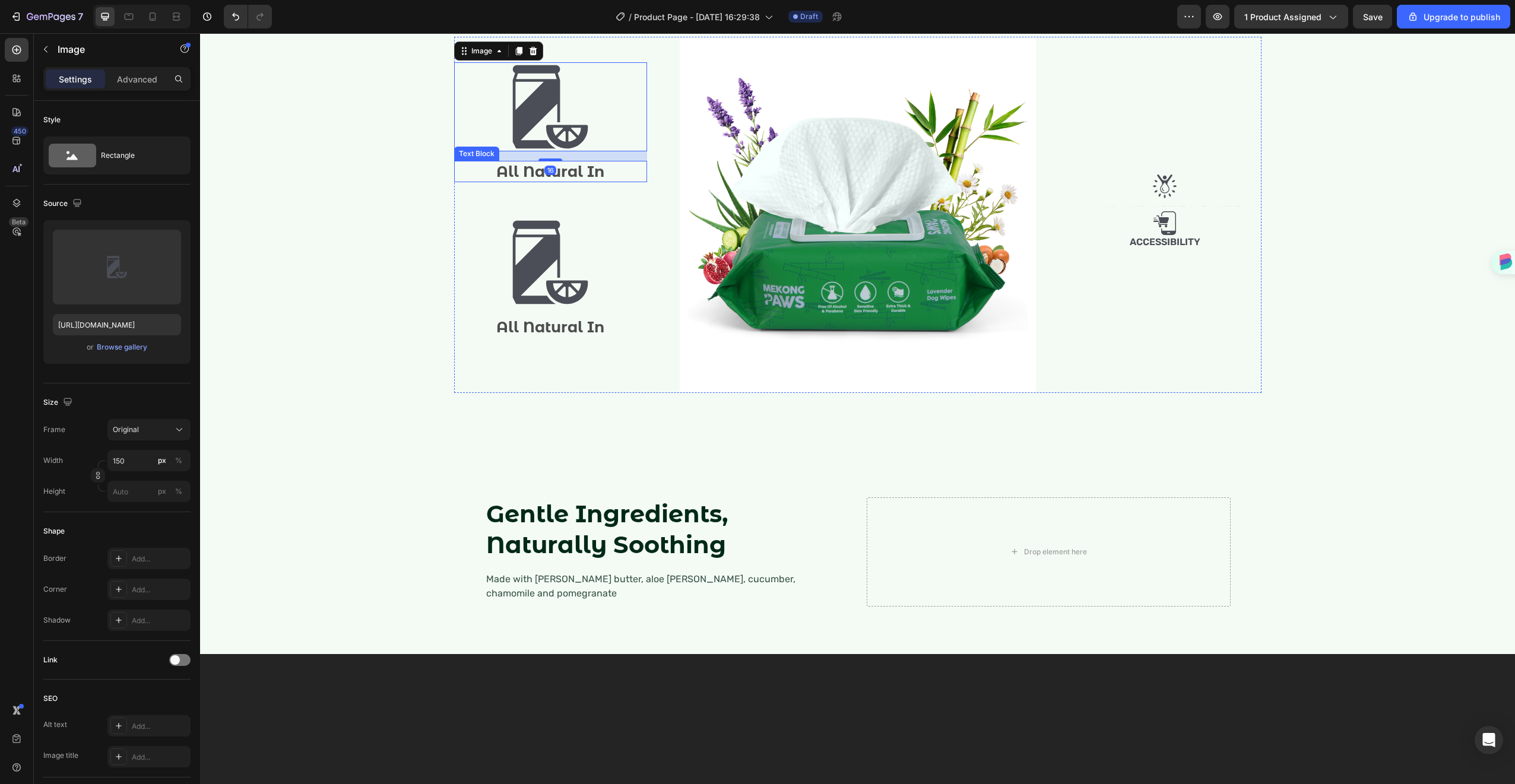
click at [590, 181] on p "All Natural In" at bounding box center [550, 172] width 190 height 19
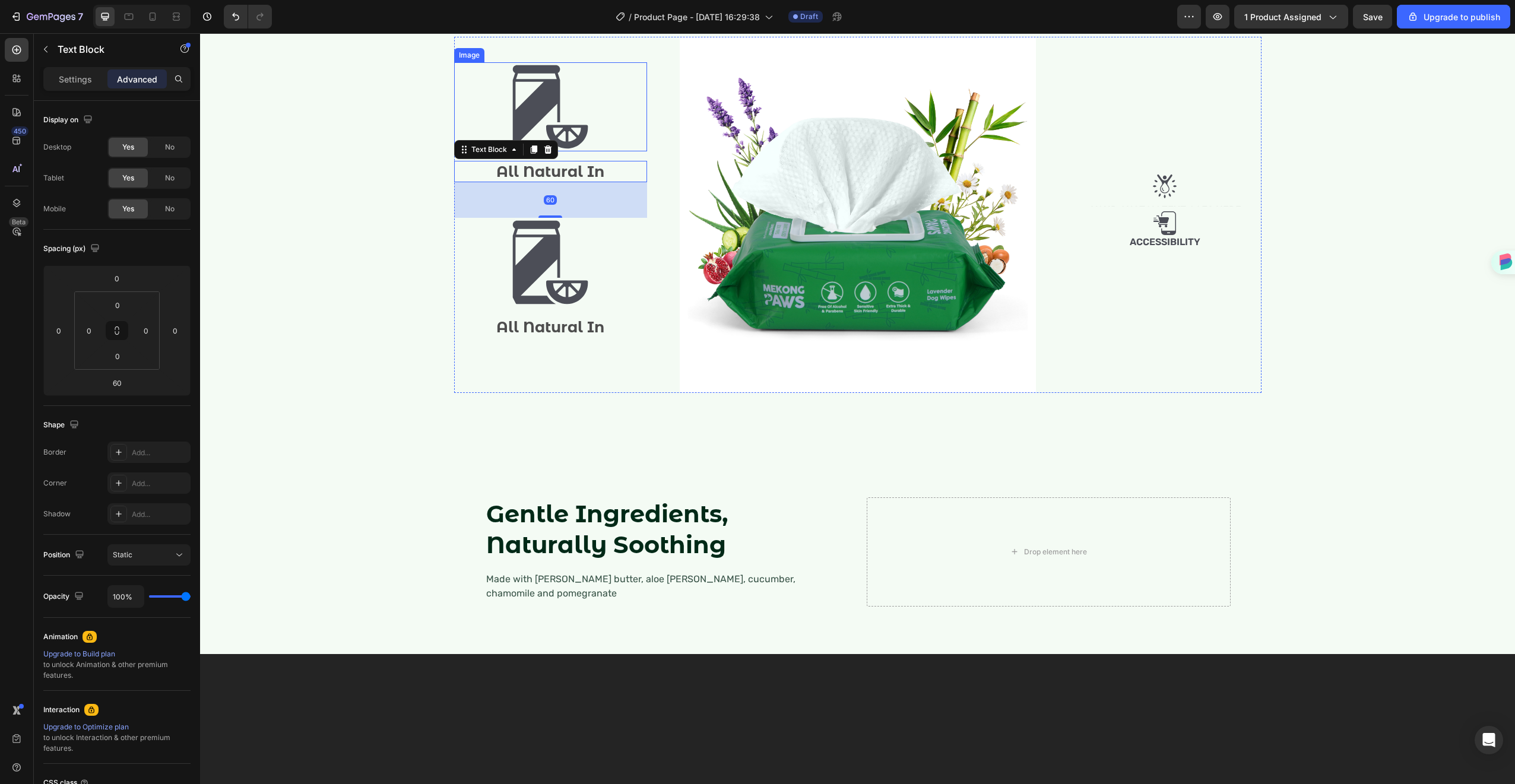
click at [592, 151] on div at bounding box center [550, 107] width 193 height 89
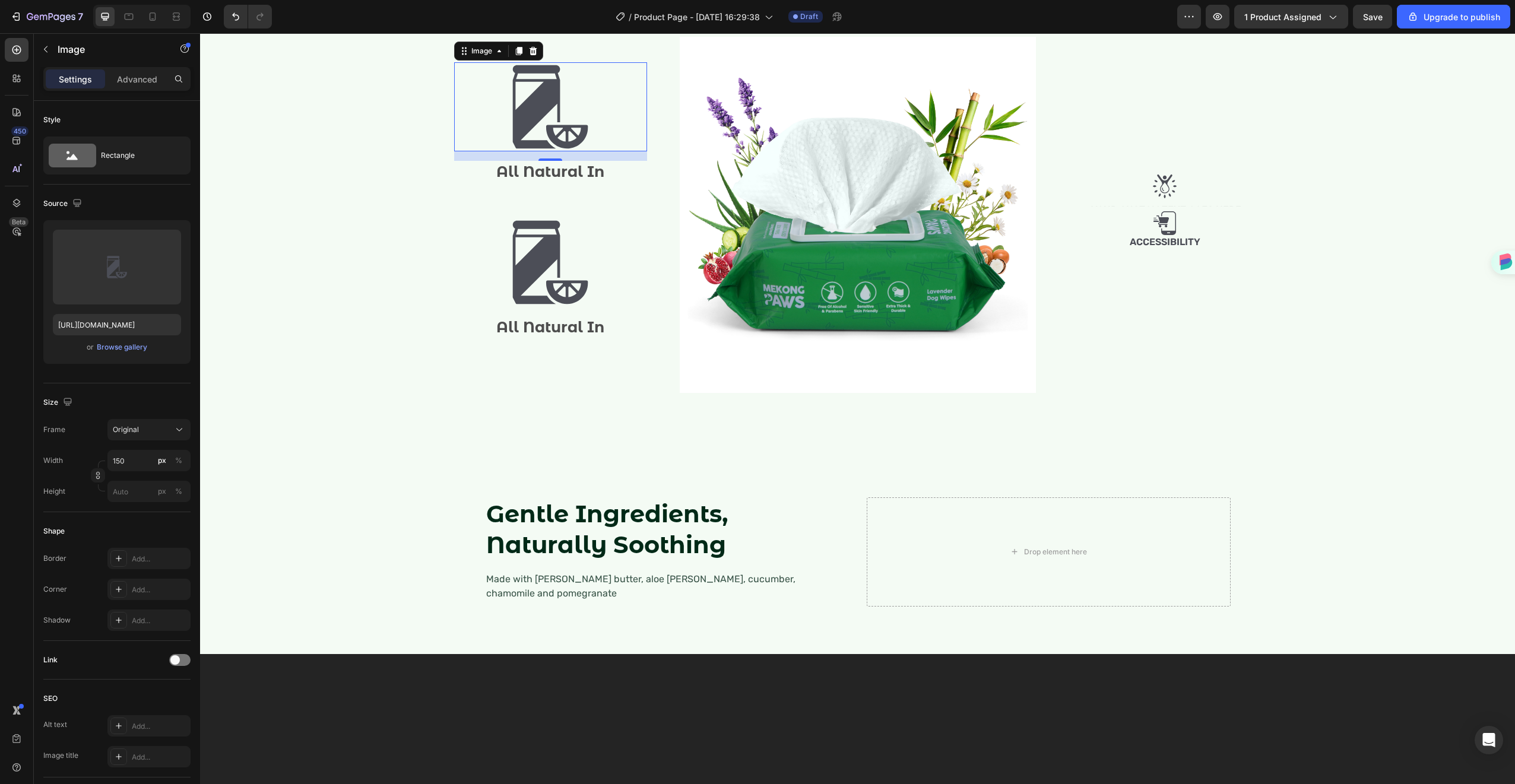
click at [1139, 314] on div "Image Text Block Image Accessibility Text Block" at bounding box center [1165, 215] width 193 height 356
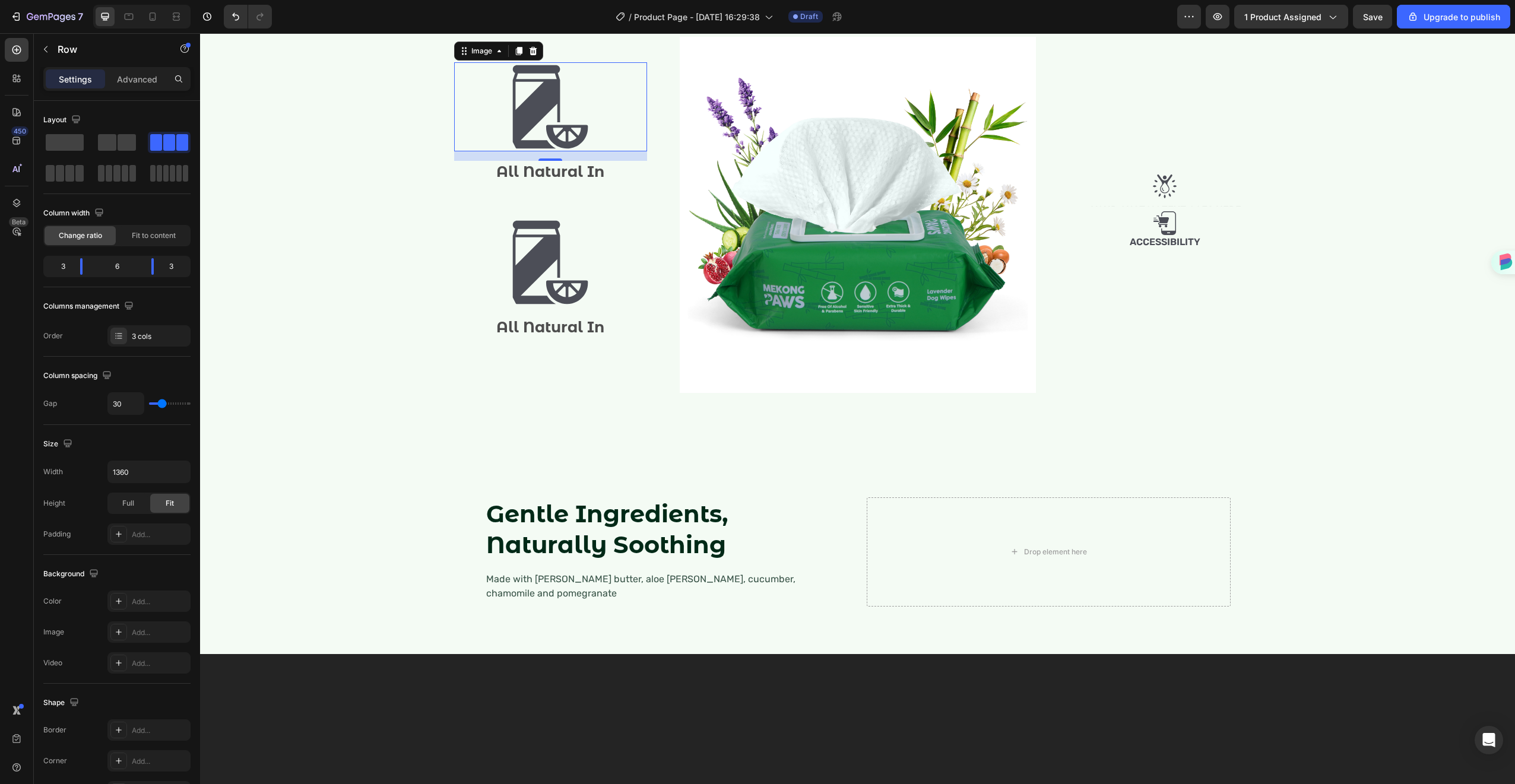
click at [1139, 314] on div "Image Text Block Image Accessibility Text Block" at bounding box center [1165, 215] width 193 height 356
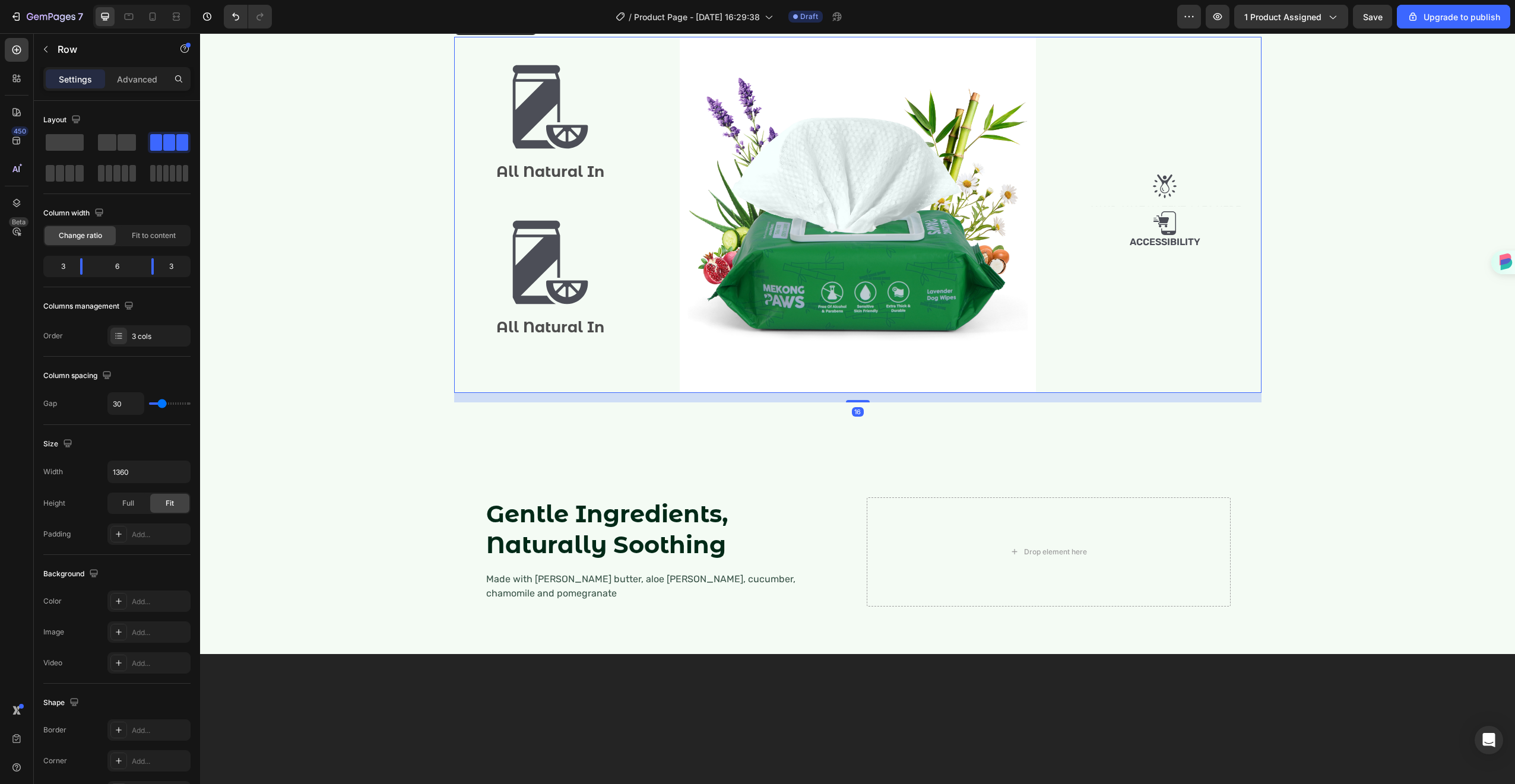
click at [1151, 374] on div "Image Text Block Image Accessibility Text Block" at bounding box center [1165, 215] width 193 height 356
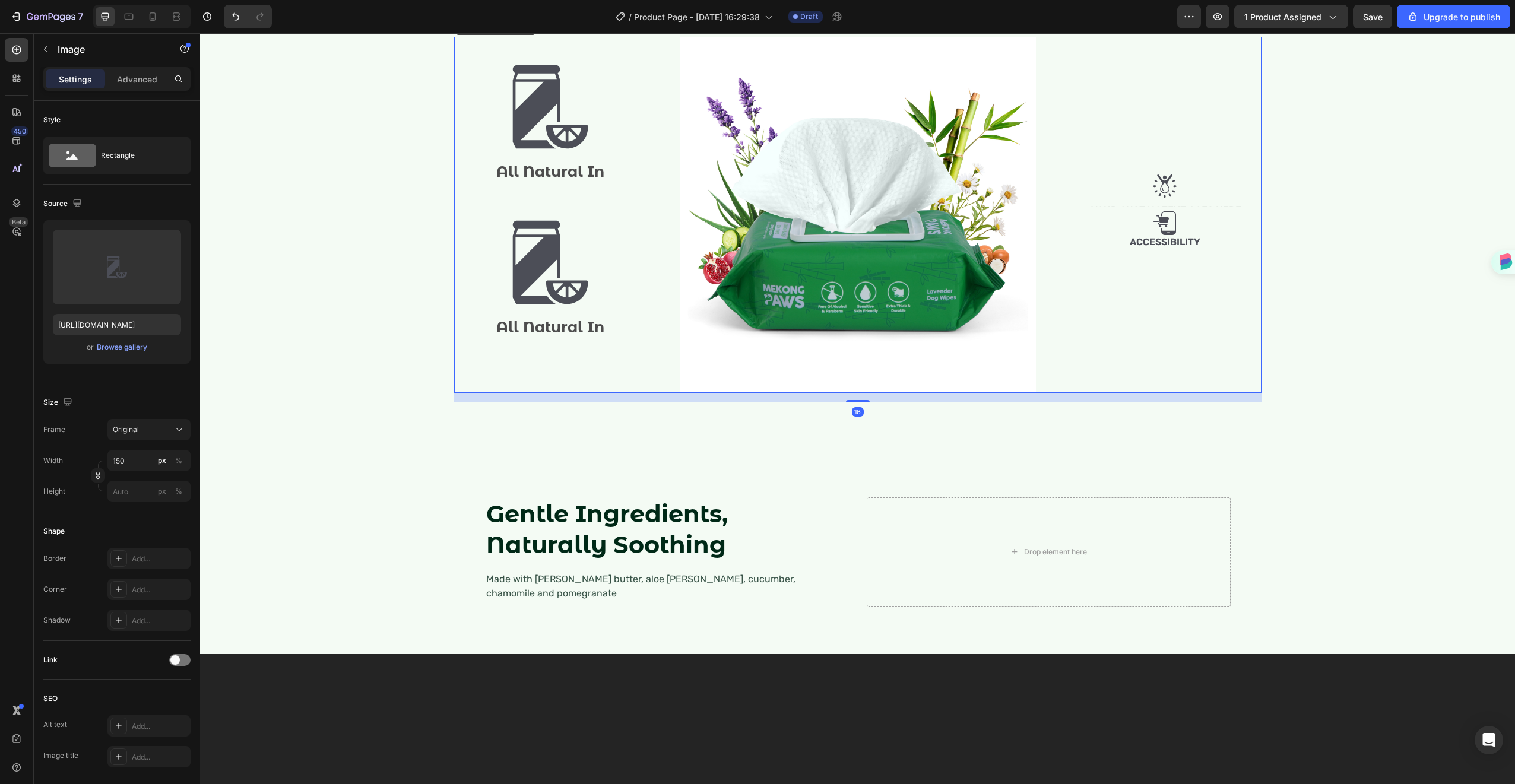
click at [520, 151] on img at bounding box center [550, 107] width 89 height 89
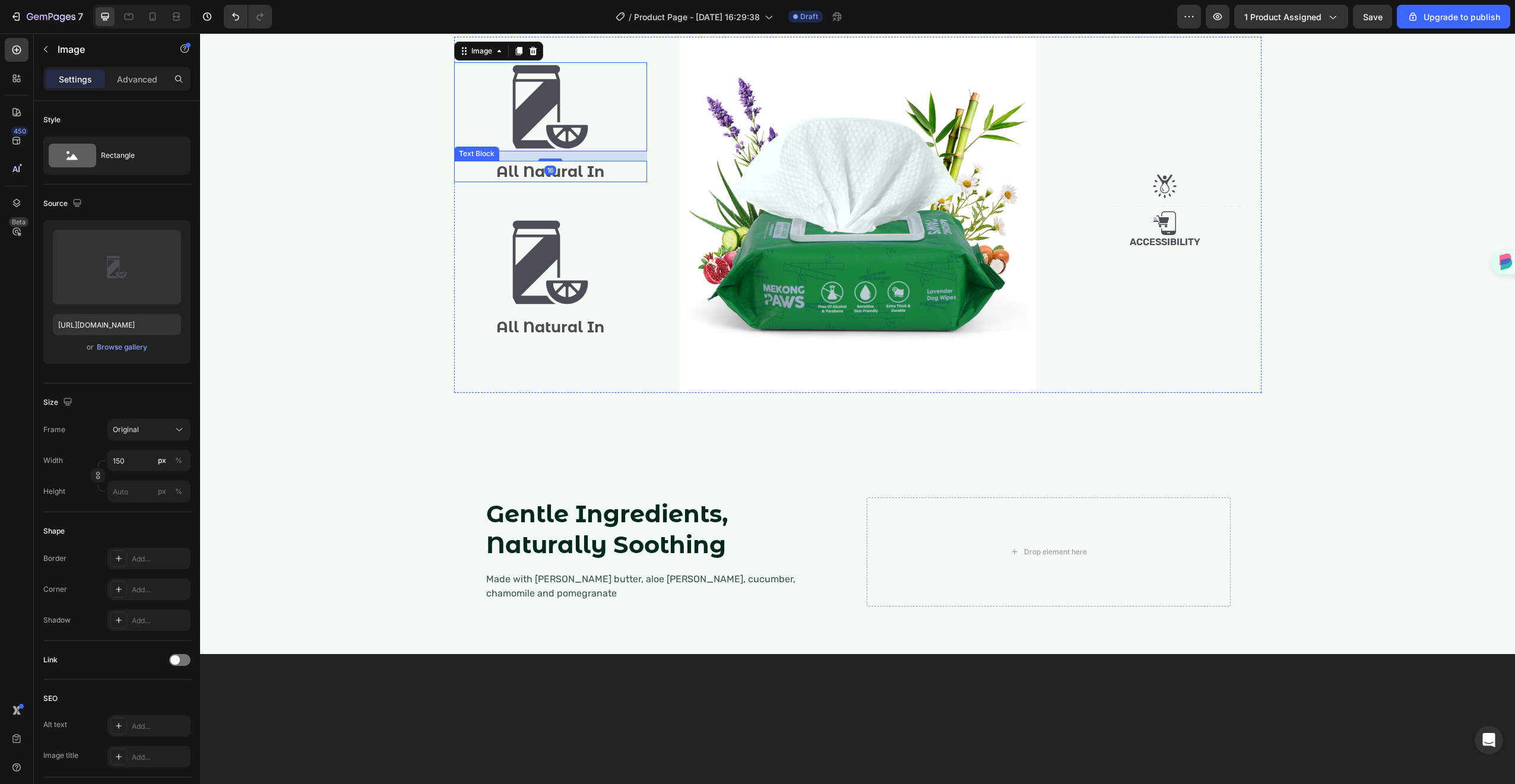
click at [521, 181] on p "All Natural In" at bounding box center [550, 172] width 190 height 19
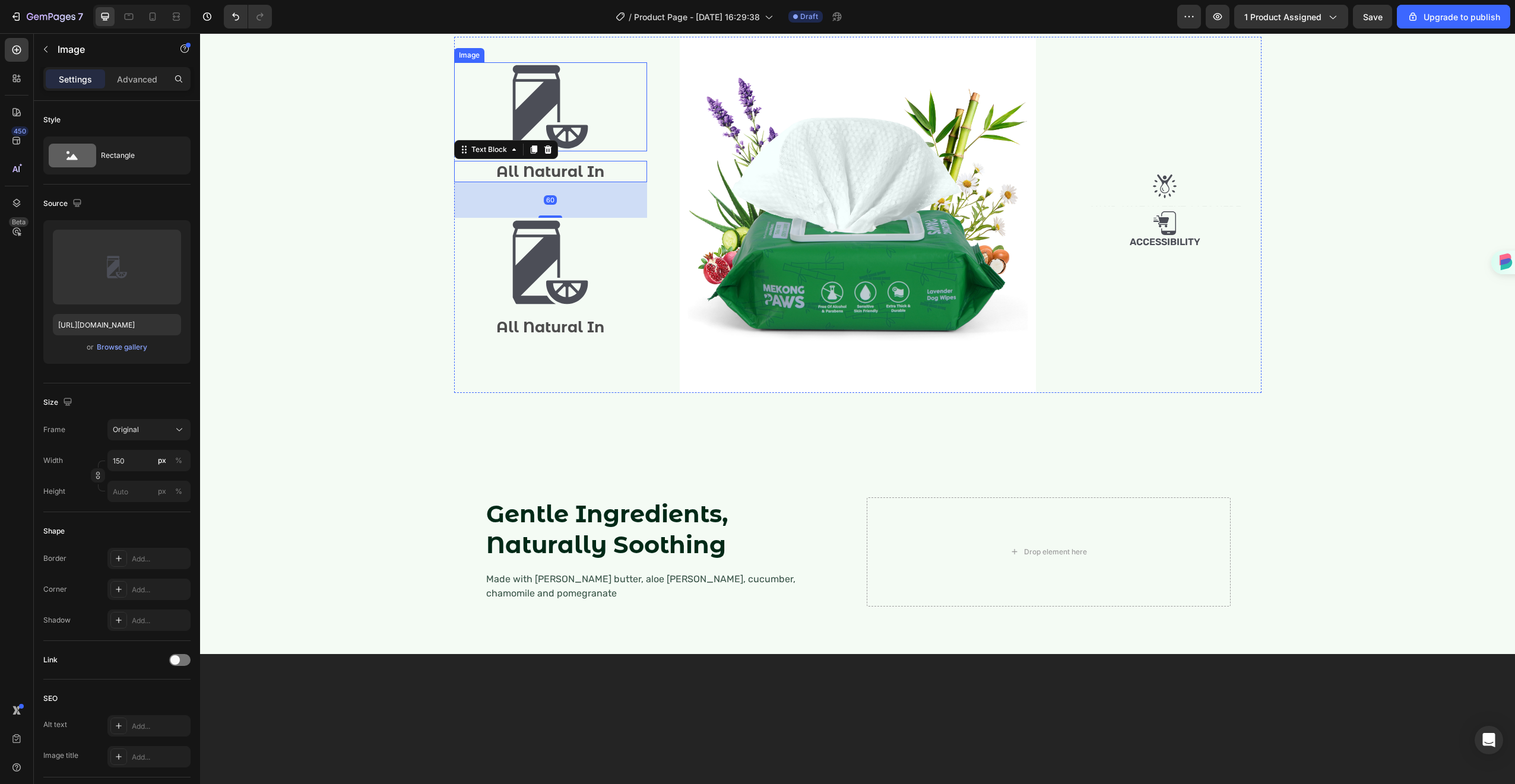
click at [522, 151] on img at bounding box center [550, 107] width 89 height 89
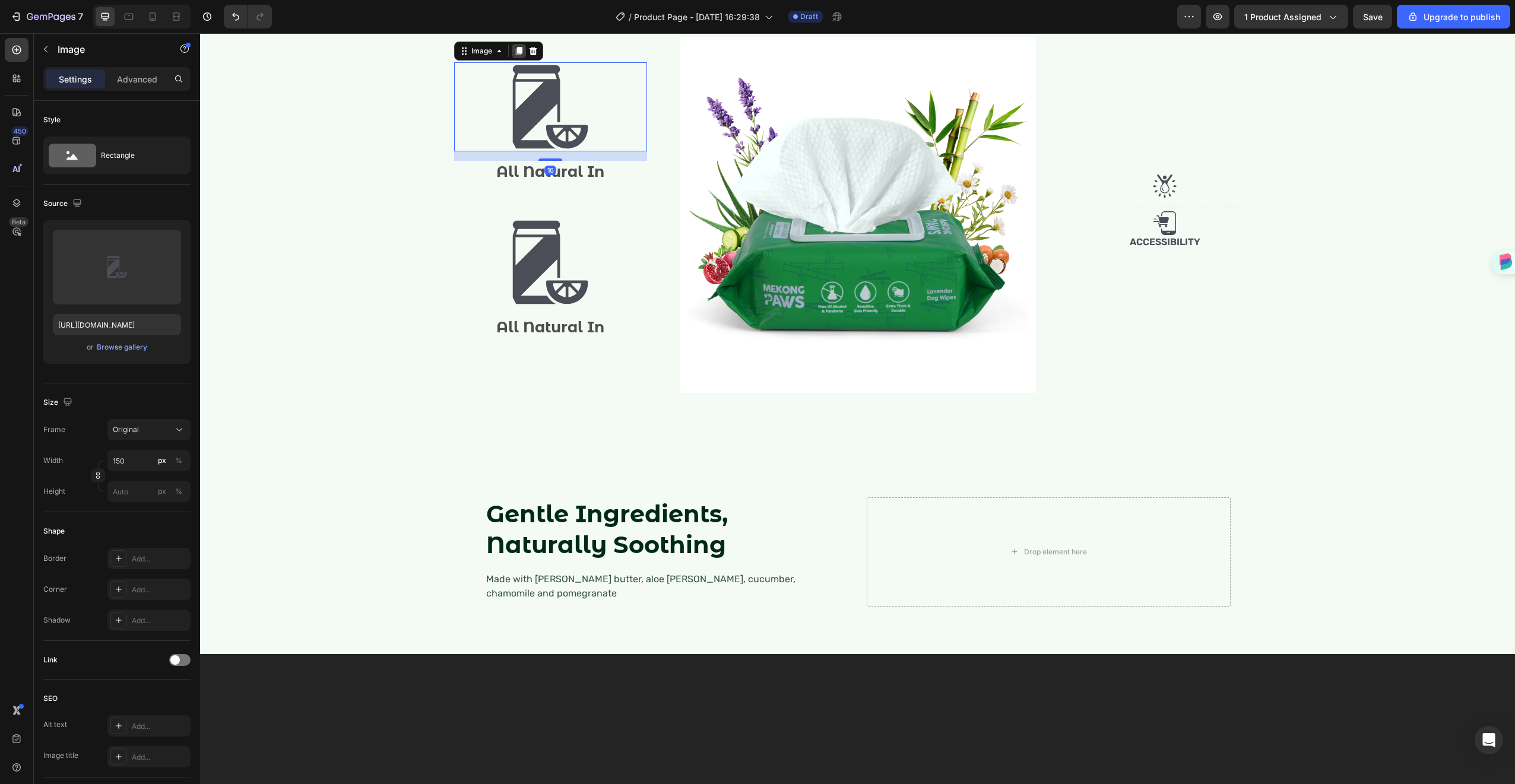
click at [514, 56] on icon at bounding box center [518, 51] width 10 height 10
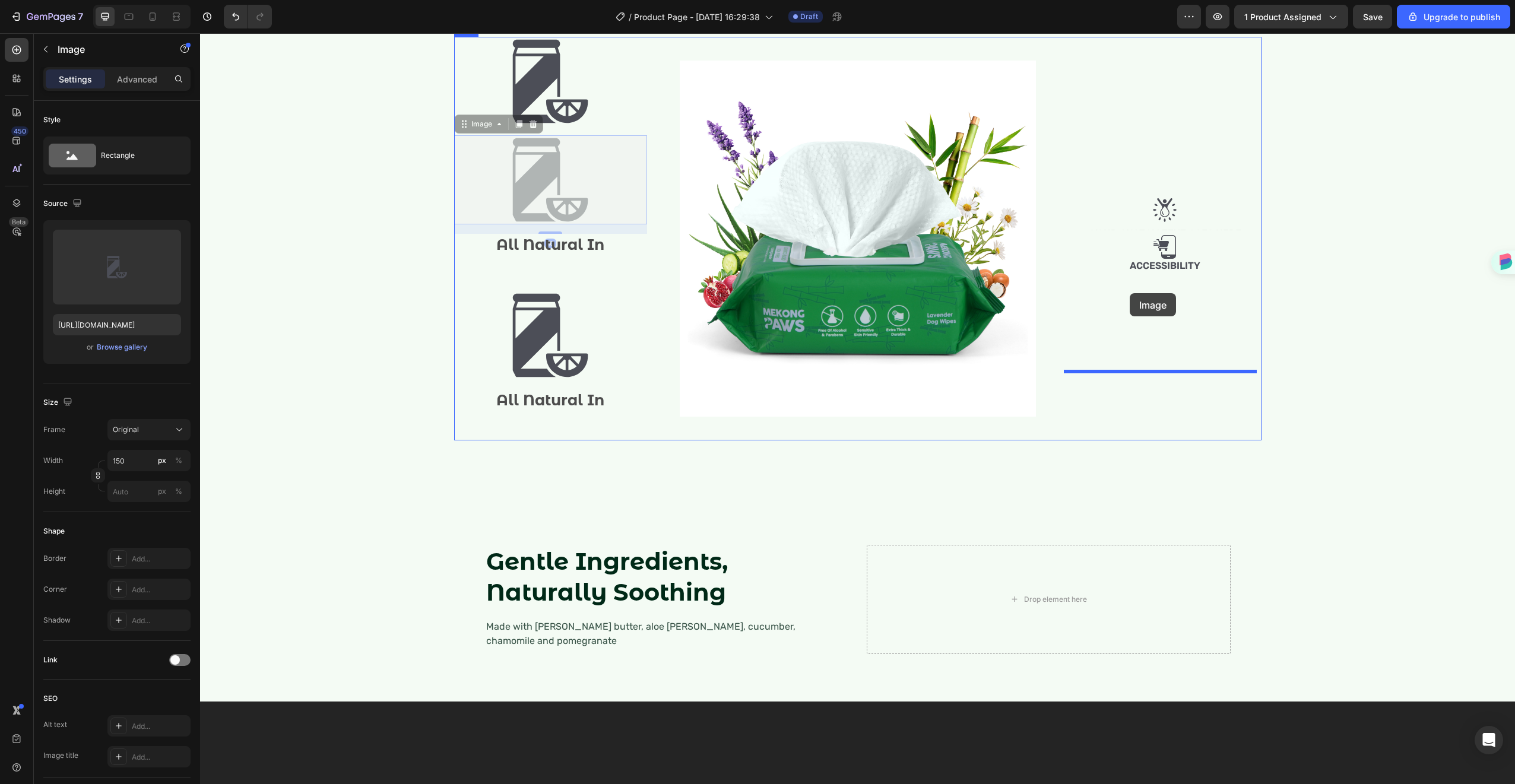
drag, startPoint x: 515, startPoint y: 325, endPoint x: 1130, endPoint y: 293, distance: 615.8
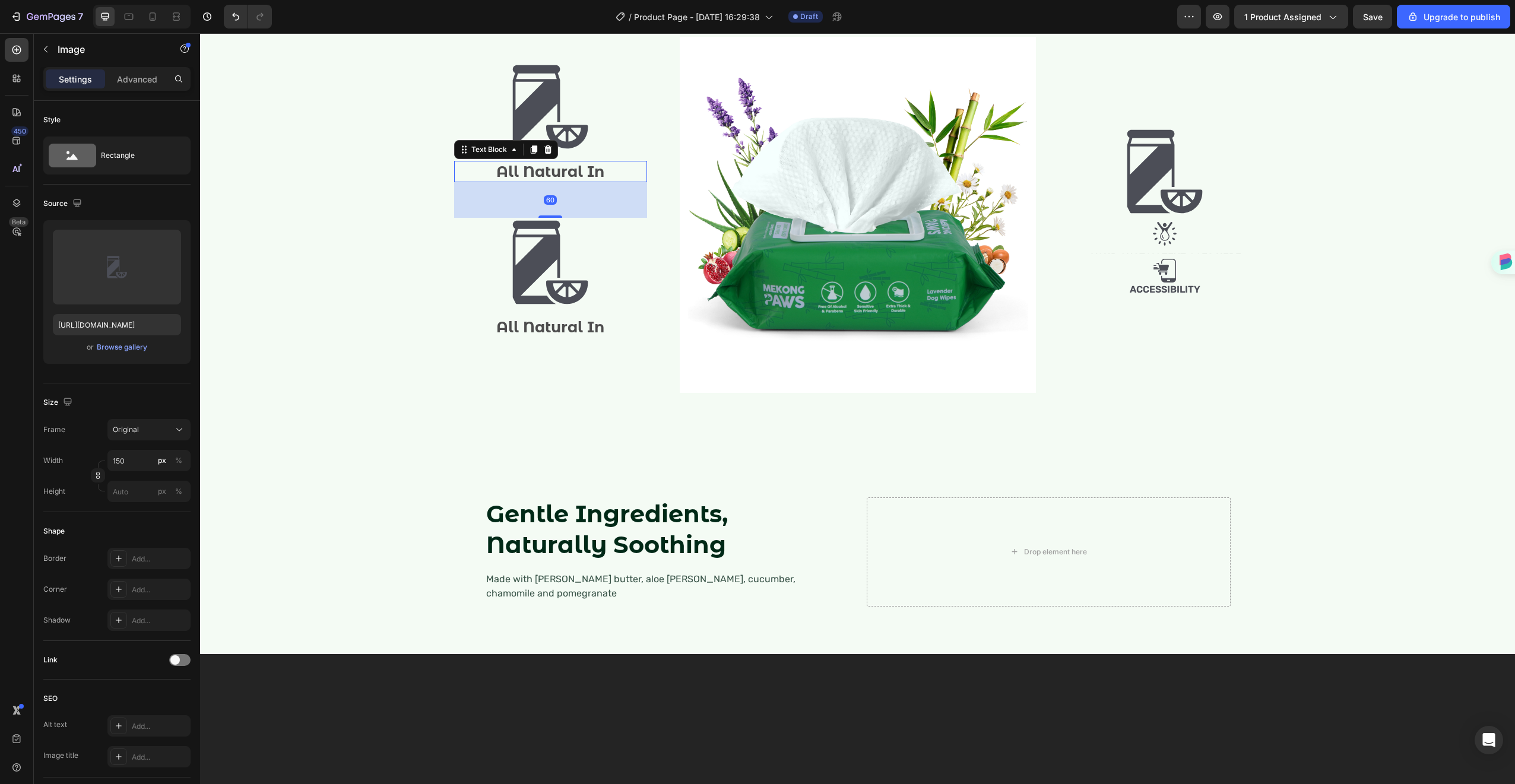
click at [566, 181] on p "All Natural In" at bounding box center [550, 172] width 190 height 19
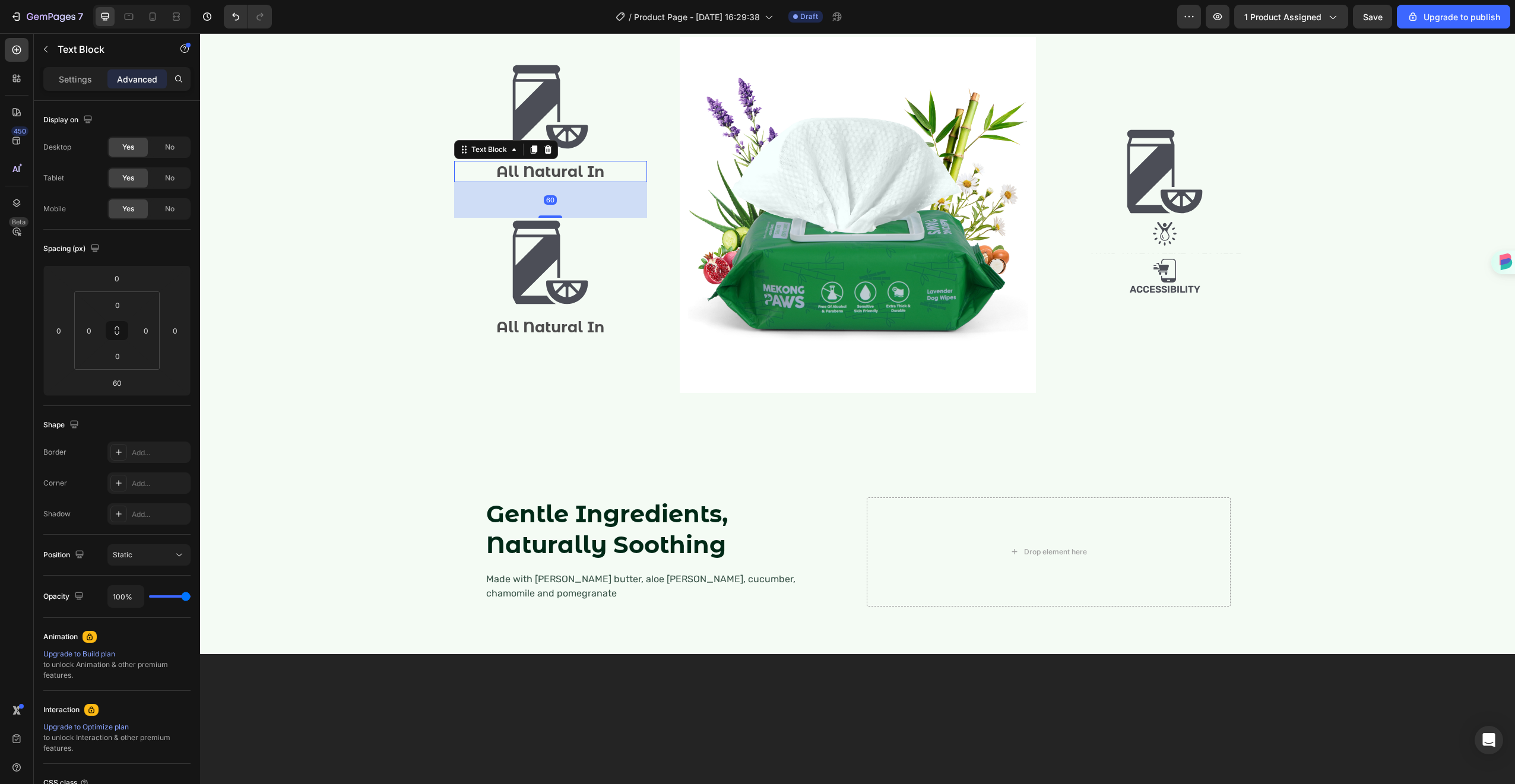
click at [530, 154] on icon at bounding box center [533, 149] width 7 height 8
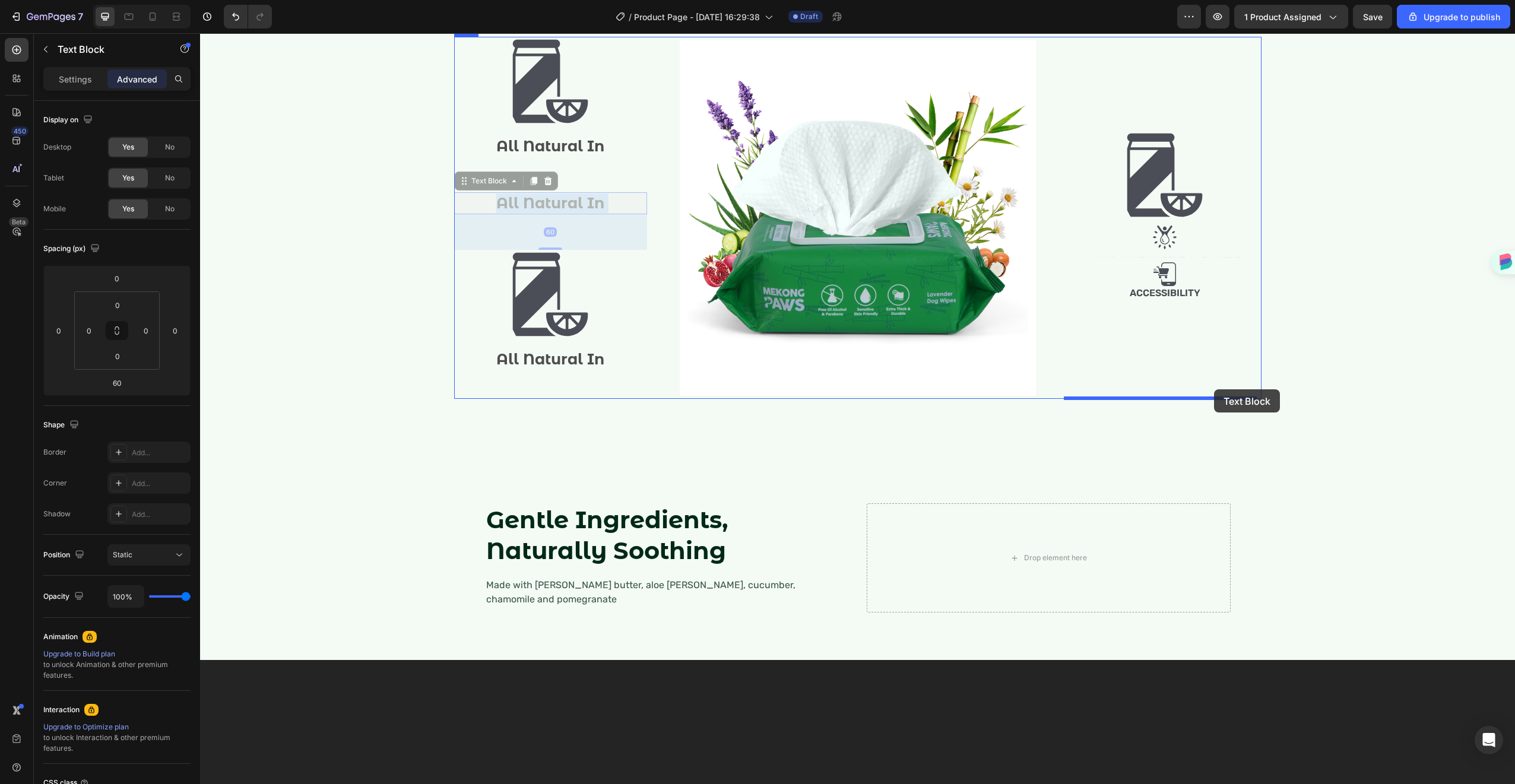
drag, startPoint x: 558, startPoint y: 370, endPoint x: 1214, endPoint y: 389, distance: 656.3
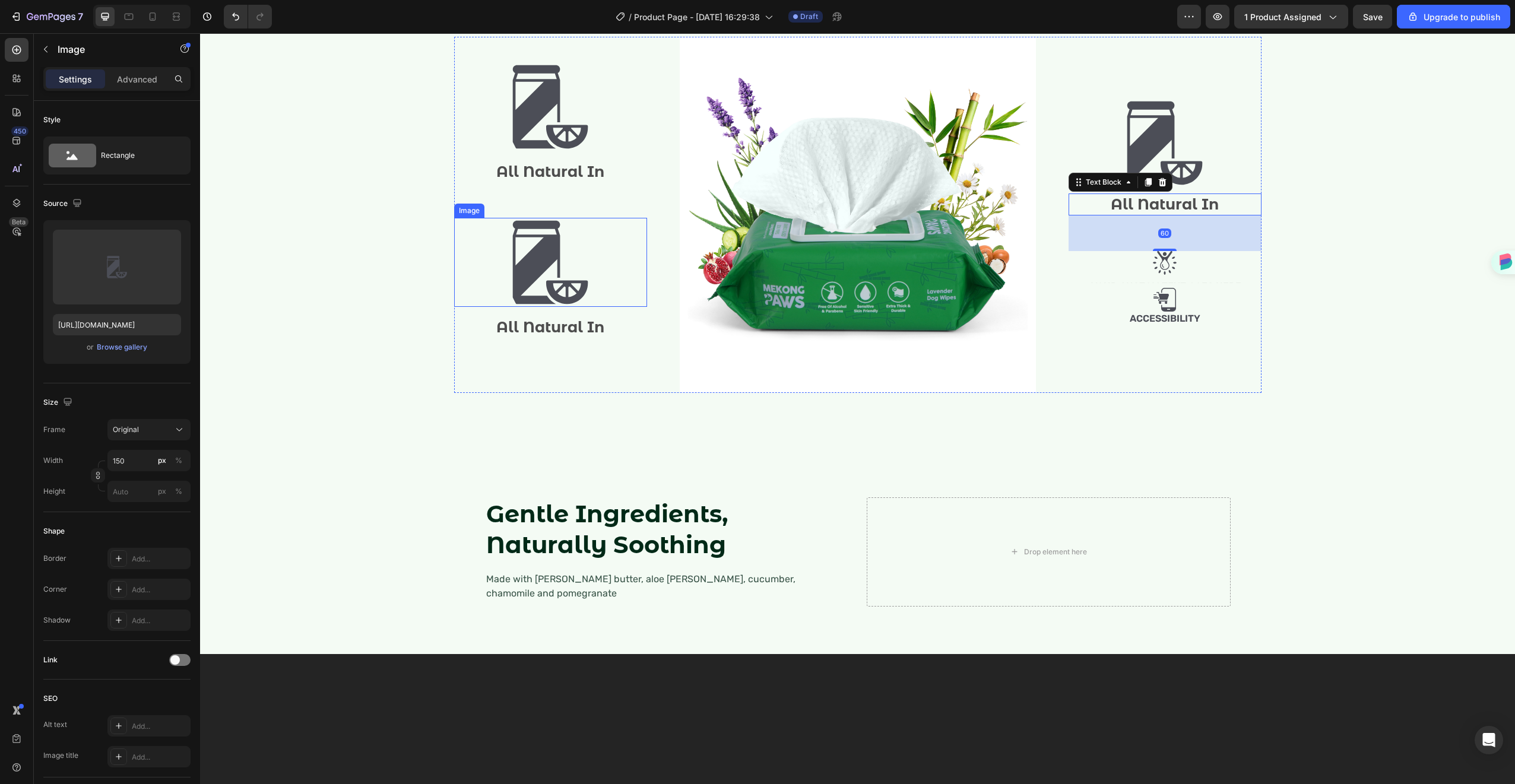
click at [549, 306] on img at bounding box center [550, 262] width 89 height 89
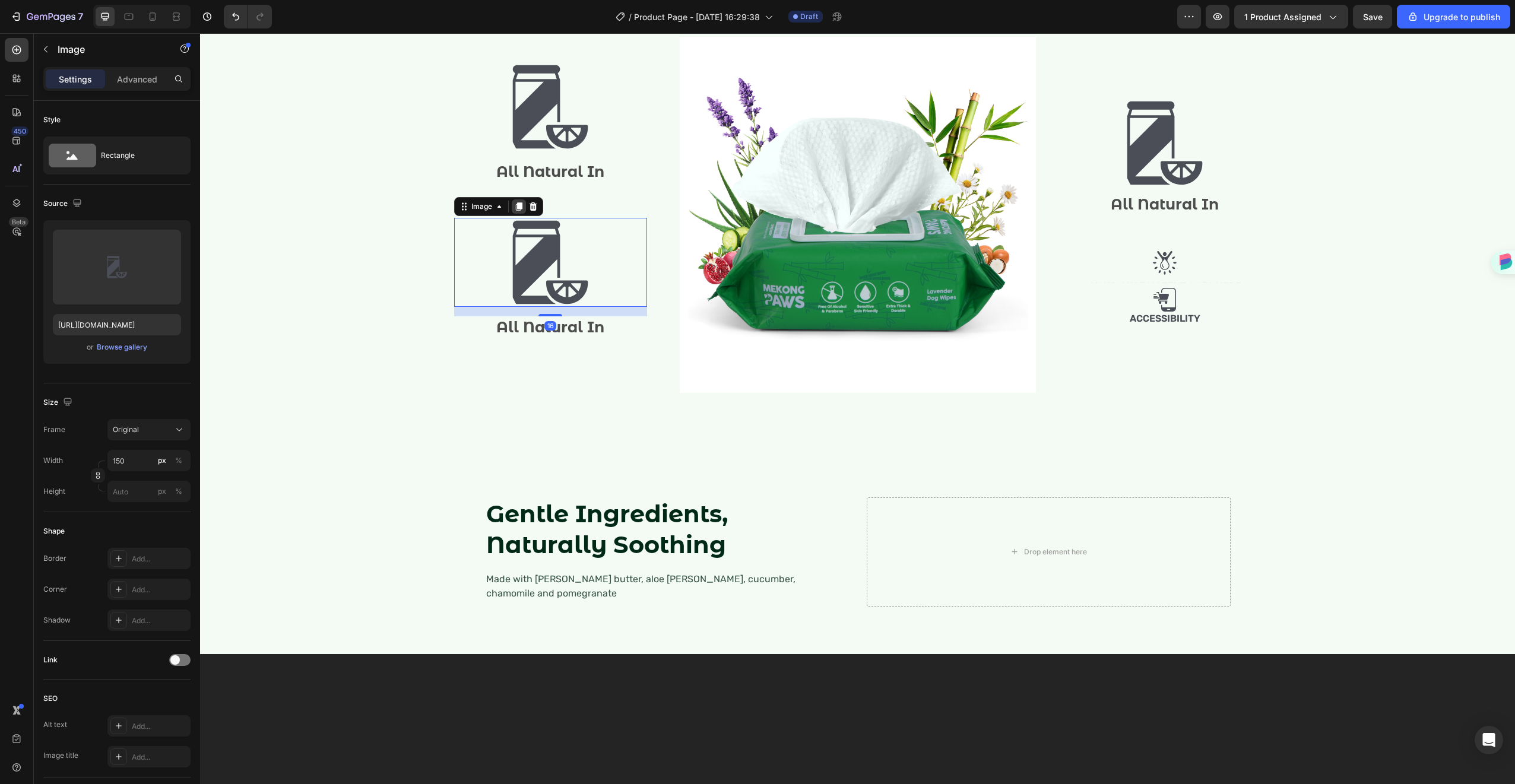
click at [515, 211] on icon at bounding box center [518, 206] width 7 height 8
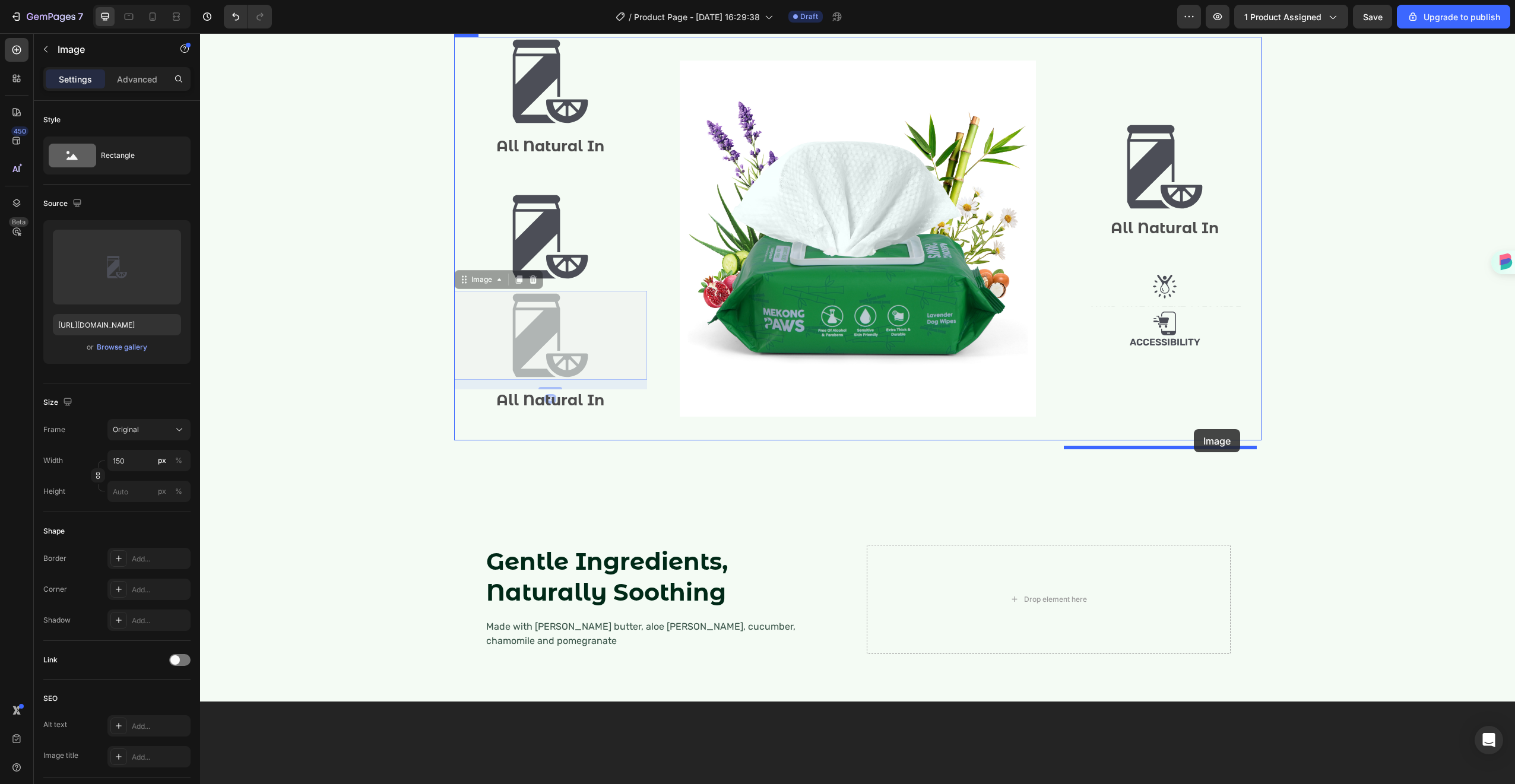
drag, startPoint x: 456, startPoint y: 459, endPoint x: 1194, endPoint y: 429, distance: 738.6
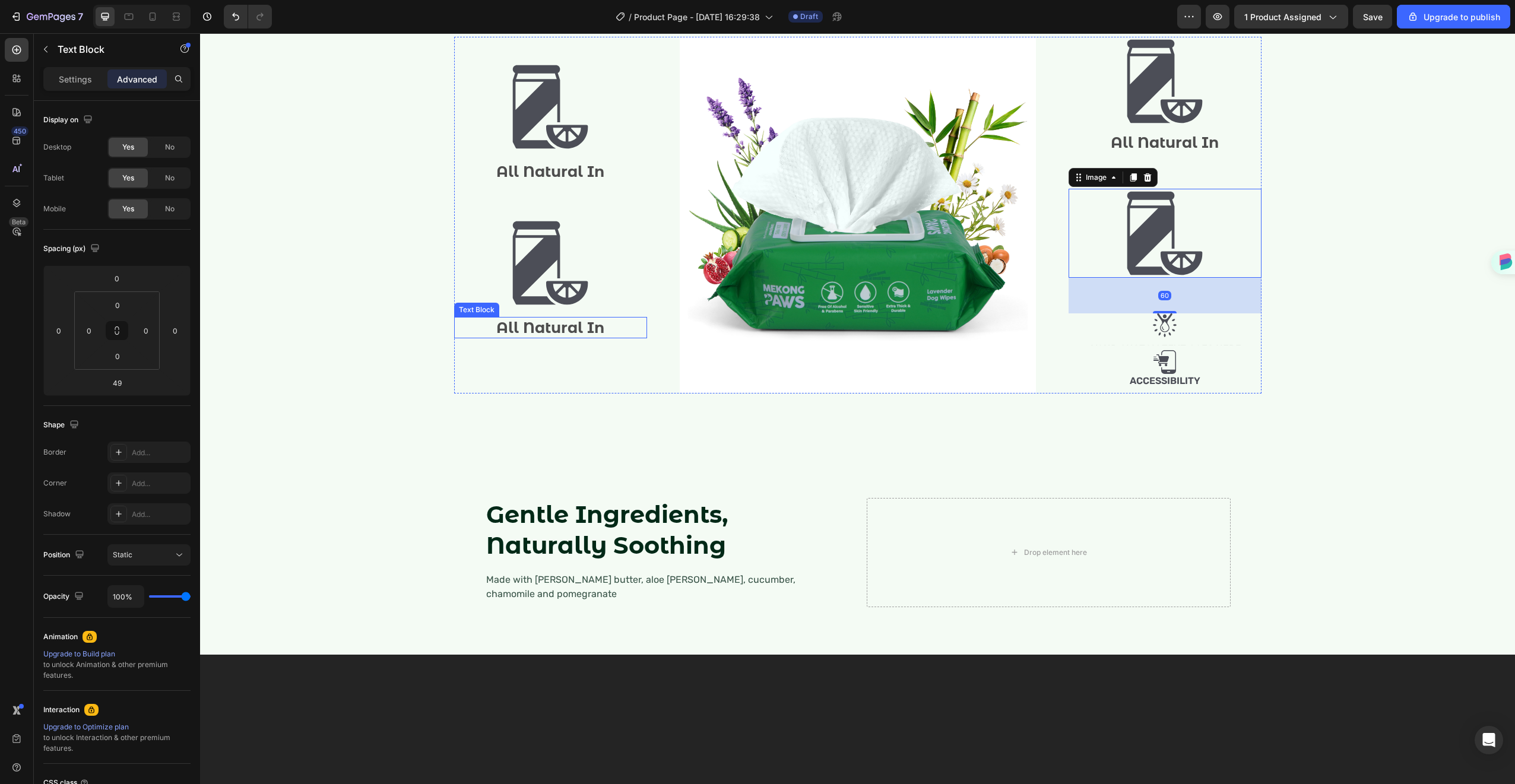
click at [543, 338] on p "All Natural In" at bounding box center [550, 328] width 190 height 19
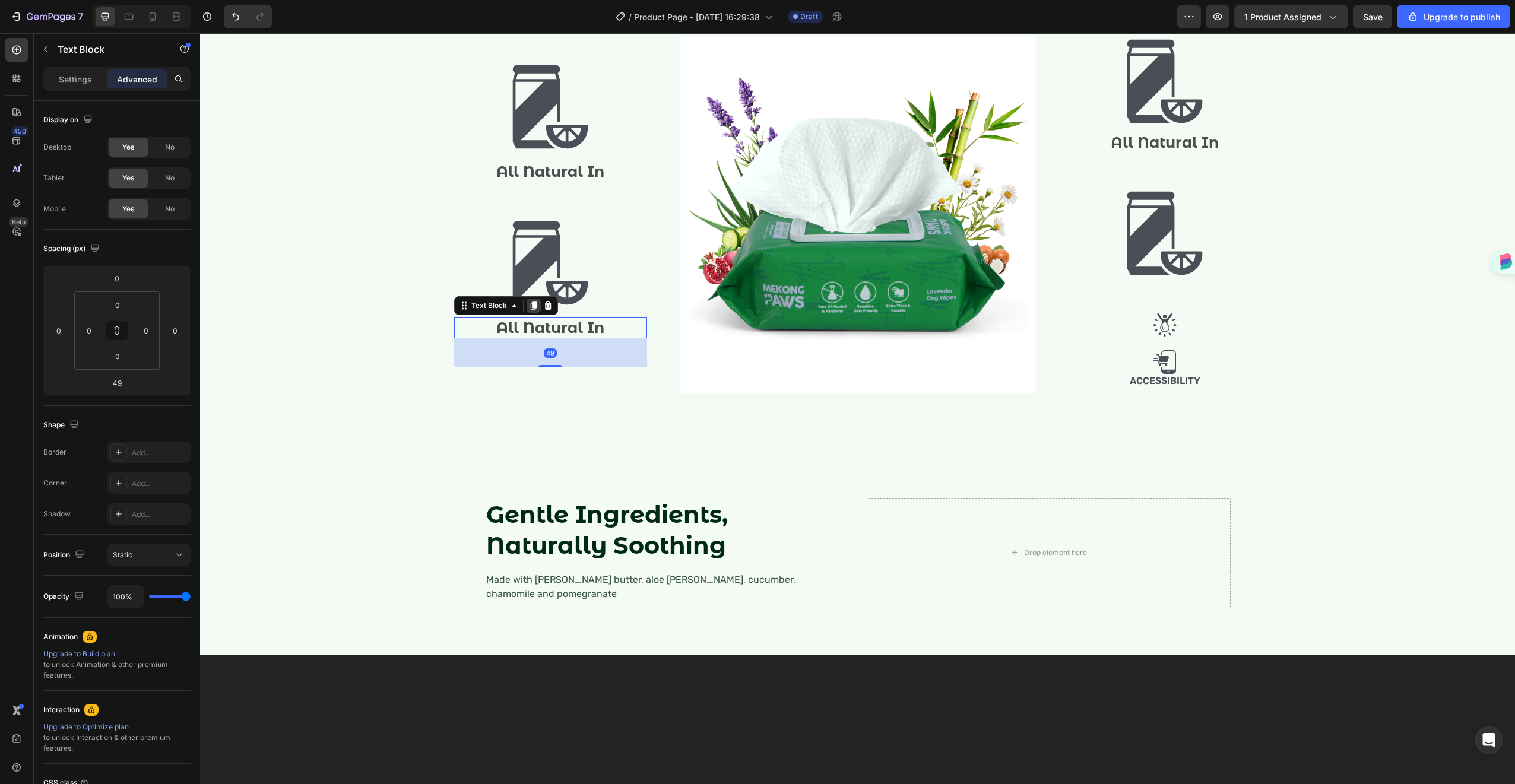
click at [530, 309] on icon at bounding box center [533, 305] width 7 height 8
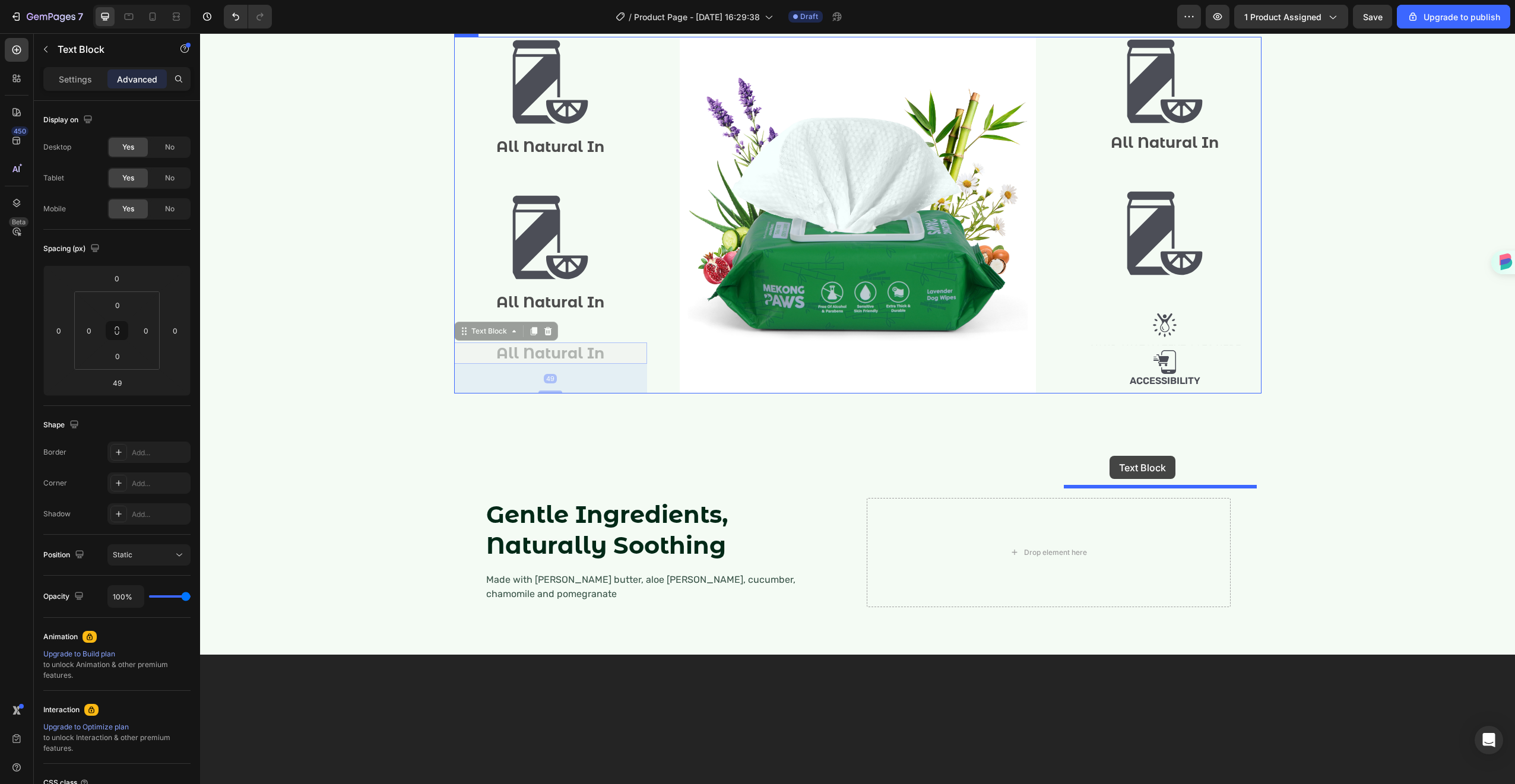
drag, startPoint x: 461, startPoint y: 504, endPoint x: 1109, endPoint y: 456, distance: 649.8
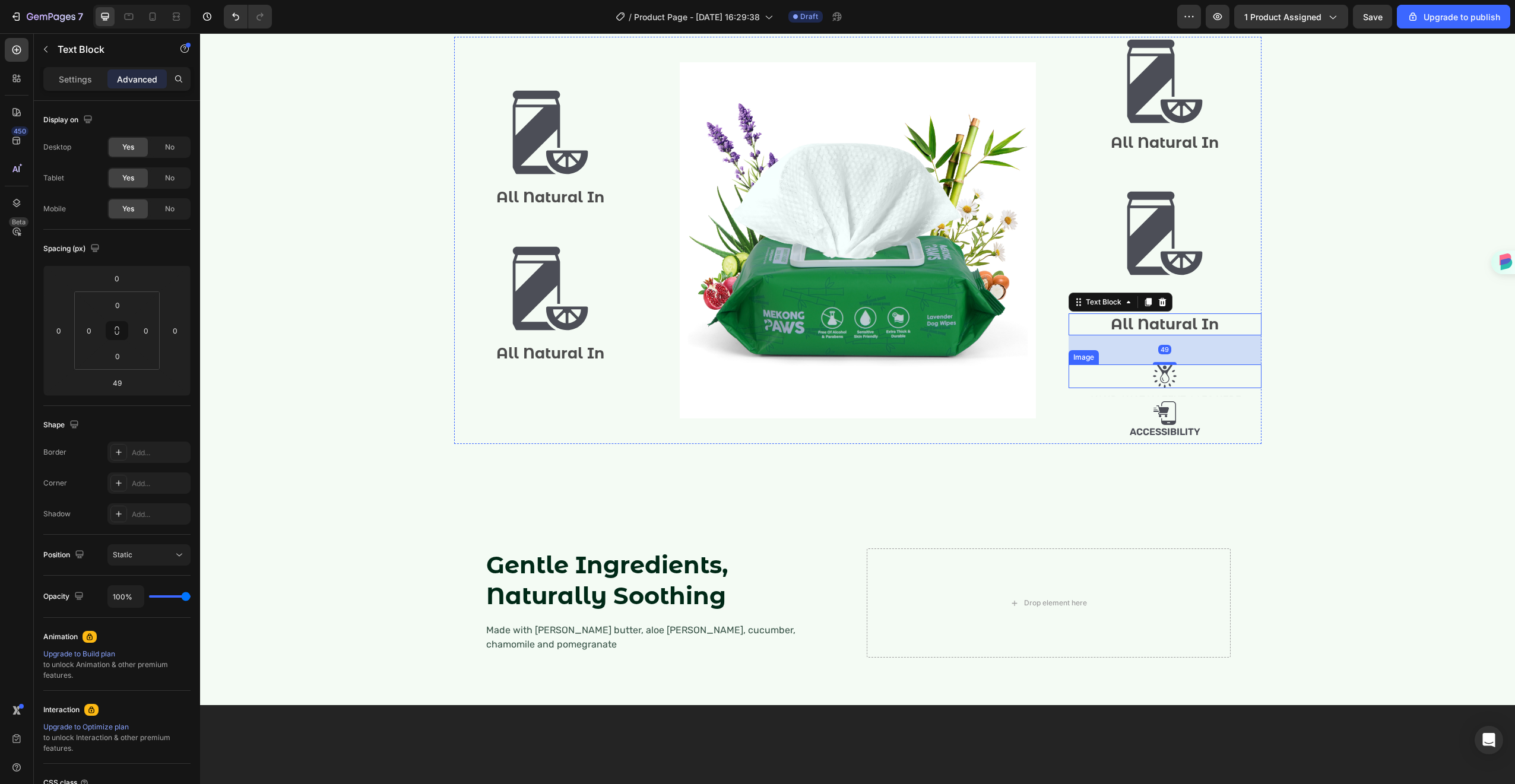
click at [1154, 444] on div "Image All Natural In Text Block Image All Natural In Text Block 49 Image Text B…" at bounding box center [1165, 241] width 193 height 408
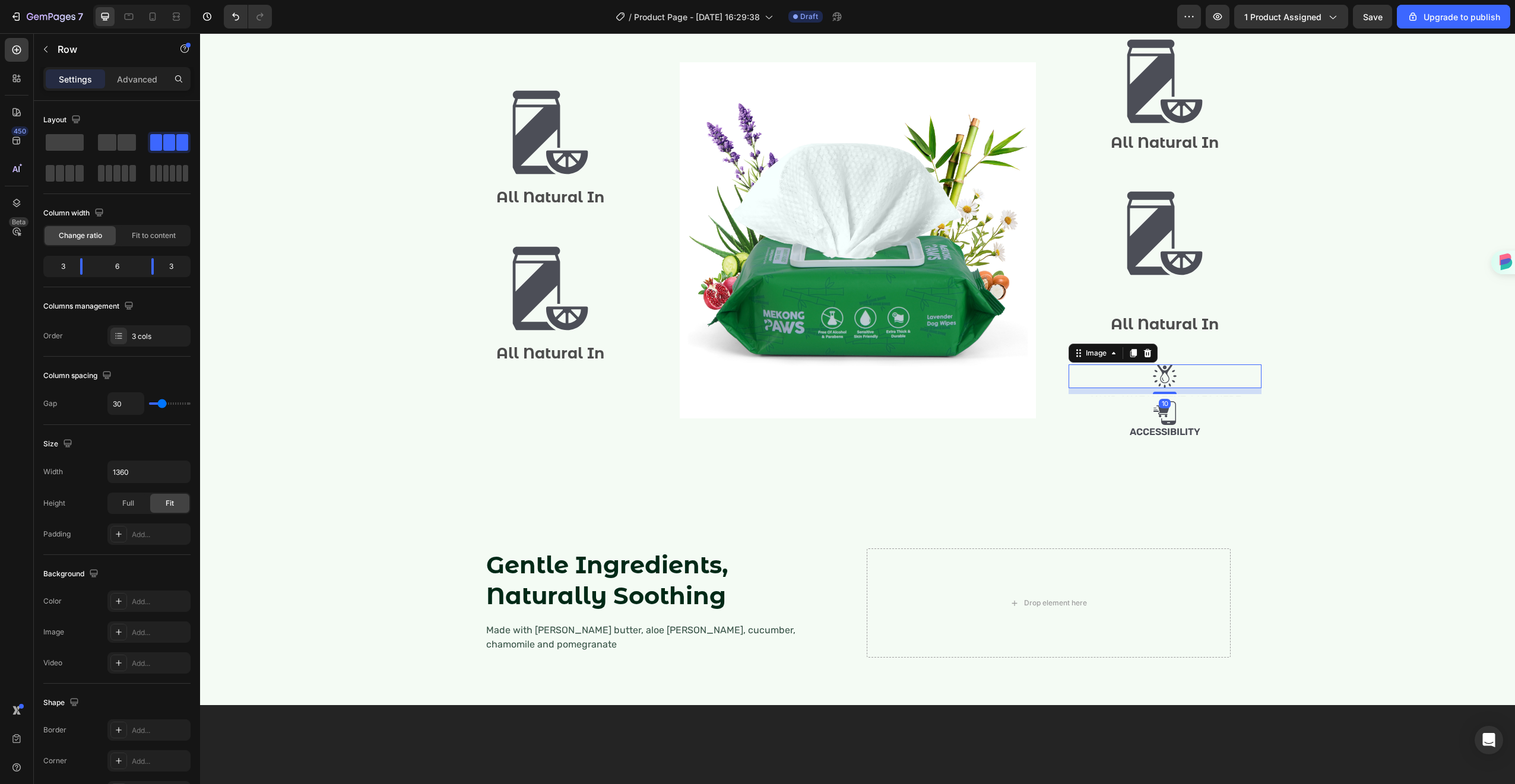
click at [1153, 388] on img at bounding box center [1165, 376] width 24 height 24
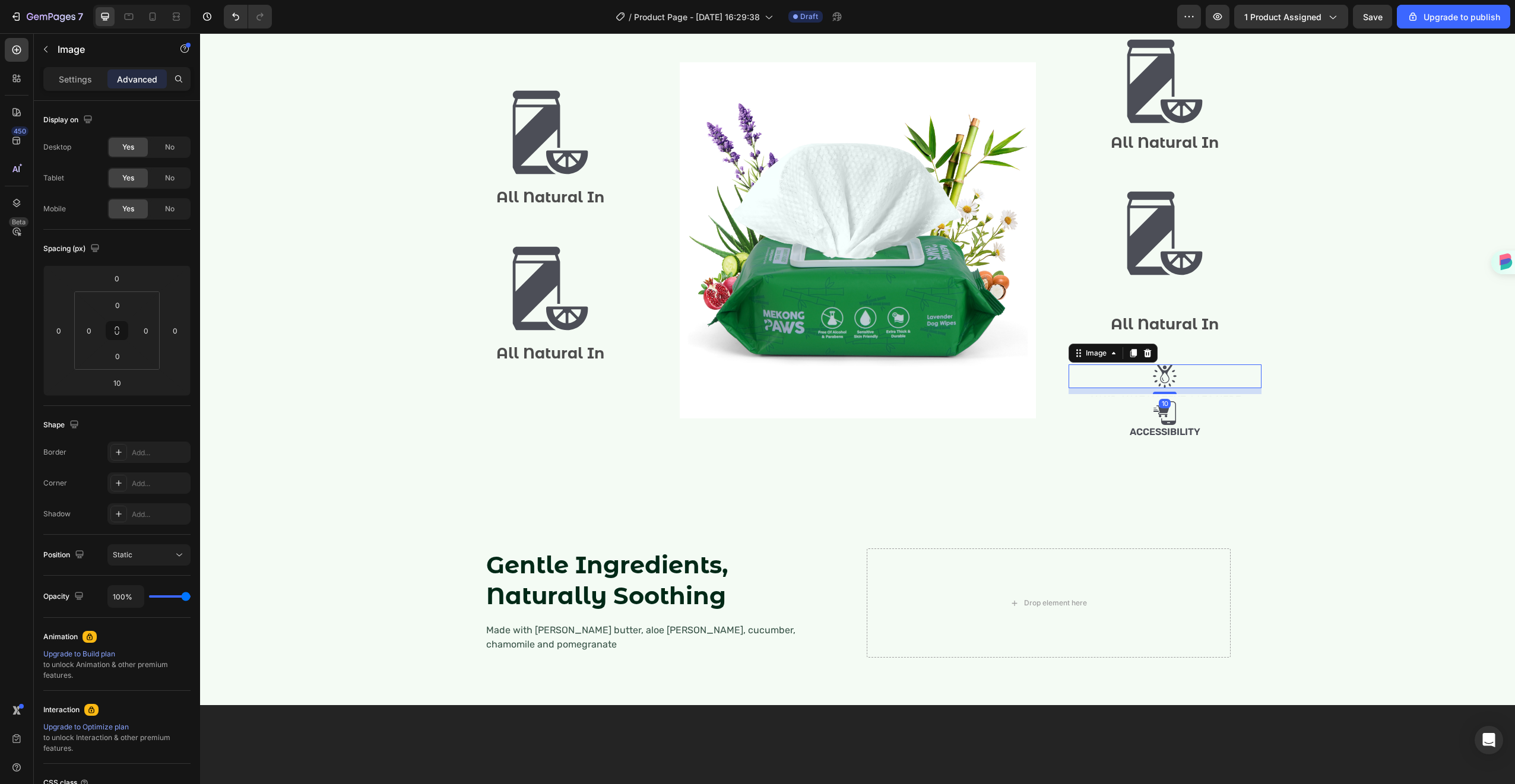
drag, startPoint x: 1140, startPoint y: 529, endPoint x: 1141, endPoint y: 545, distance: 16.0
click at [1143, 358] on icon at bounding box center [1147, 352] width 7 height 8
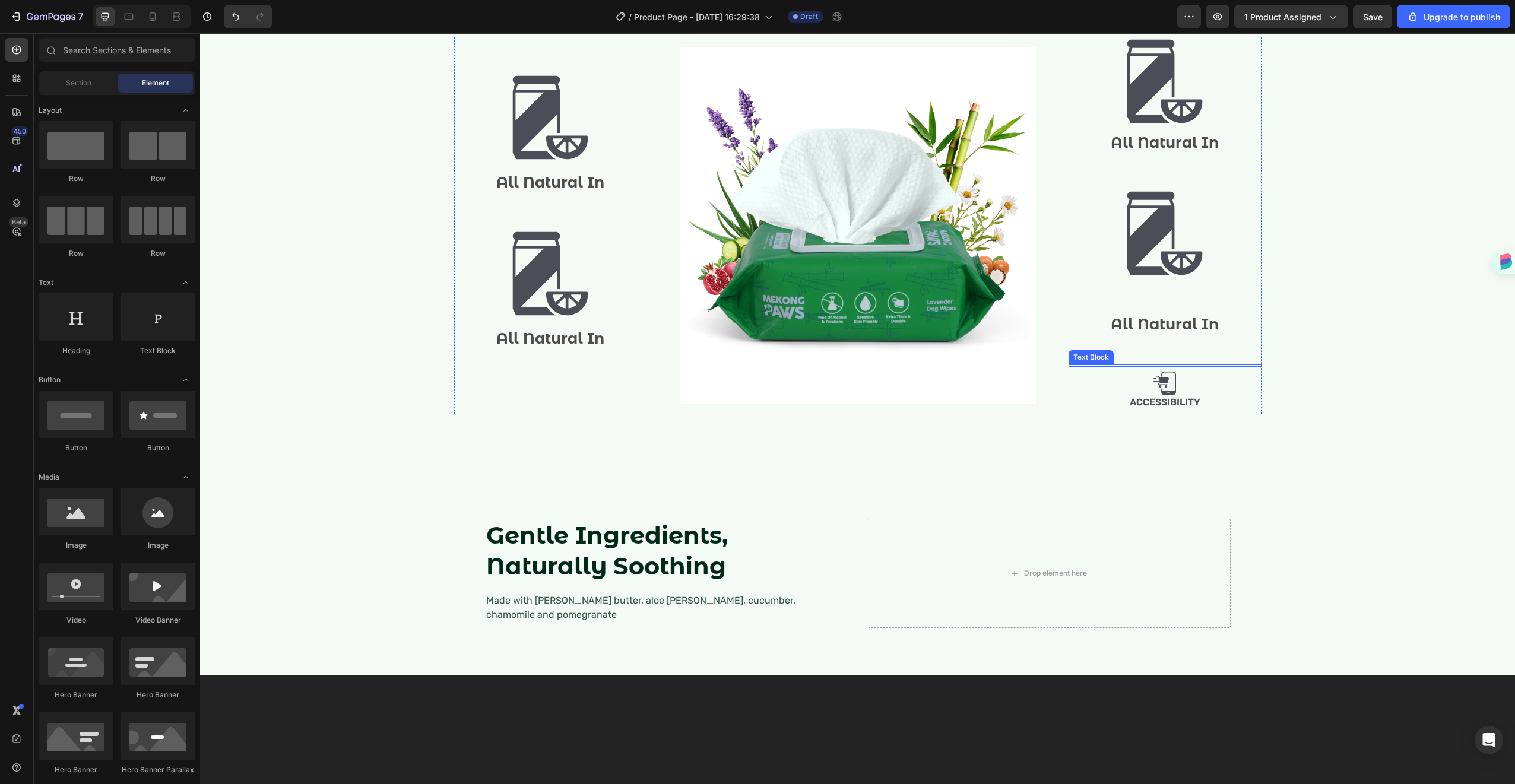
click at [1134, 366] on div at bounding box center [1165, 365] width 193 height 2
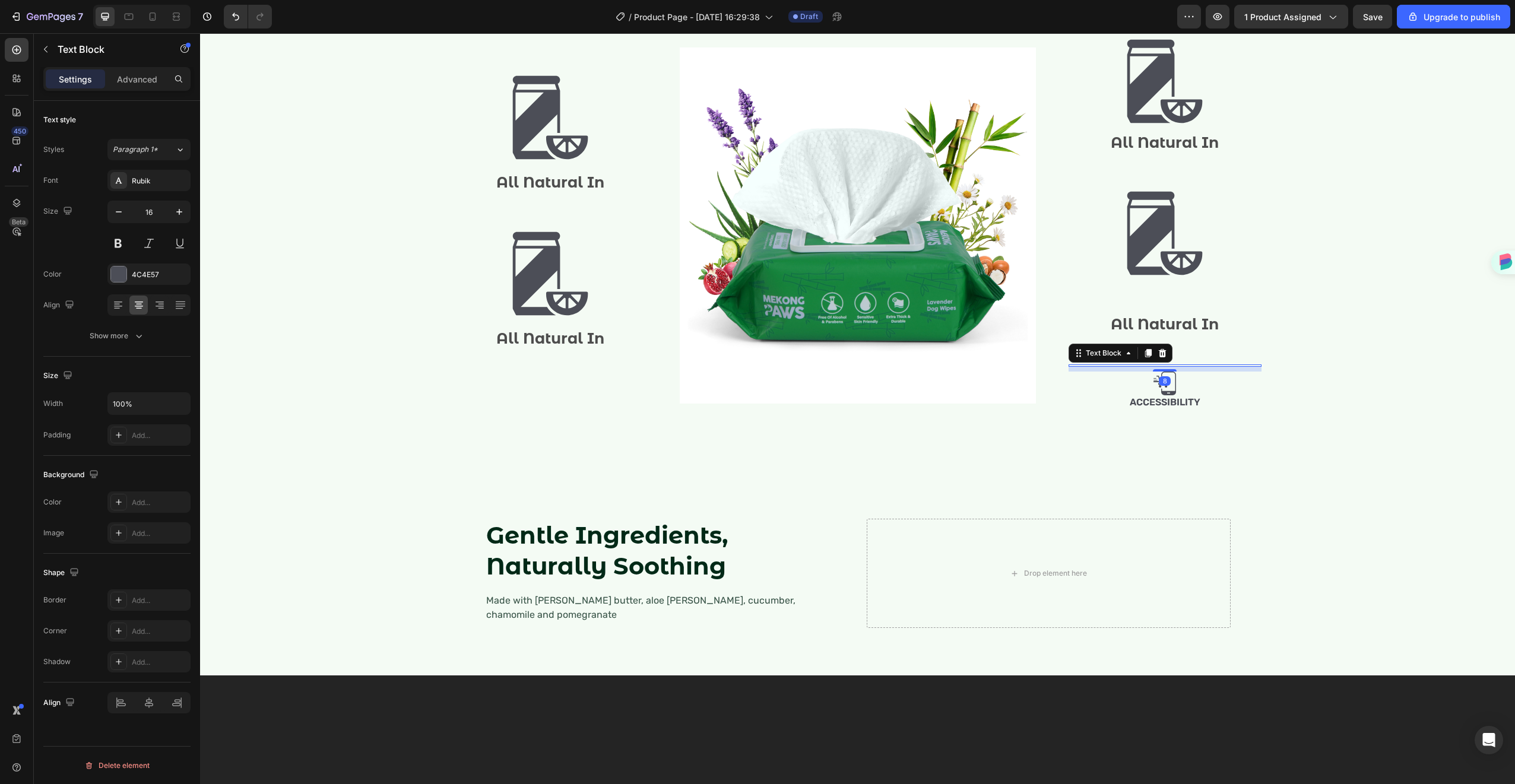
click at [1168, 415] on div "Image All Natural In Text Block Image All Natural In Text Block Text Block 8 Im…" at bounding box center [1165, 226] width 193 height 378
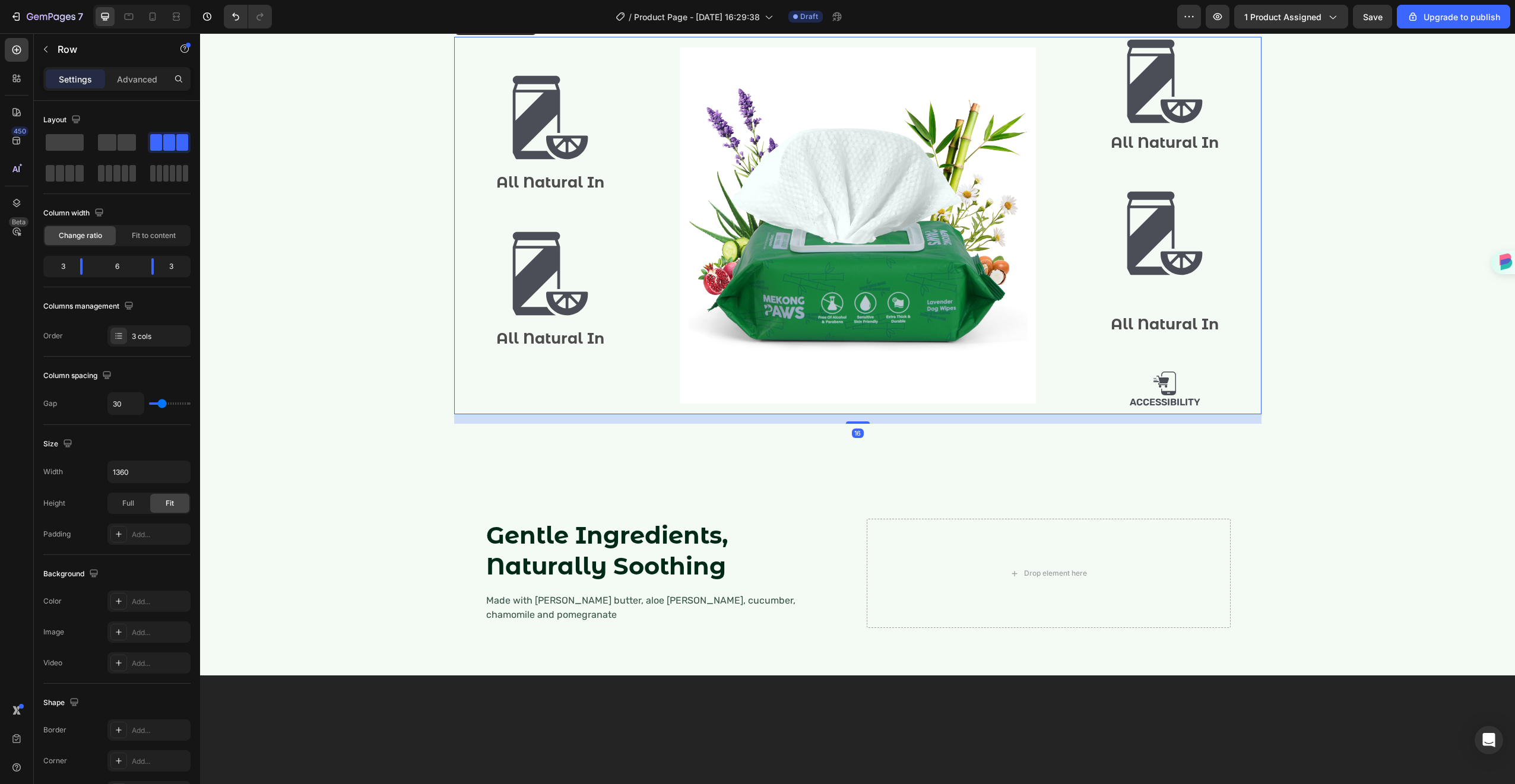
click at [1153, 395] on img at bounding box center [1165, 383] width 24 height 24
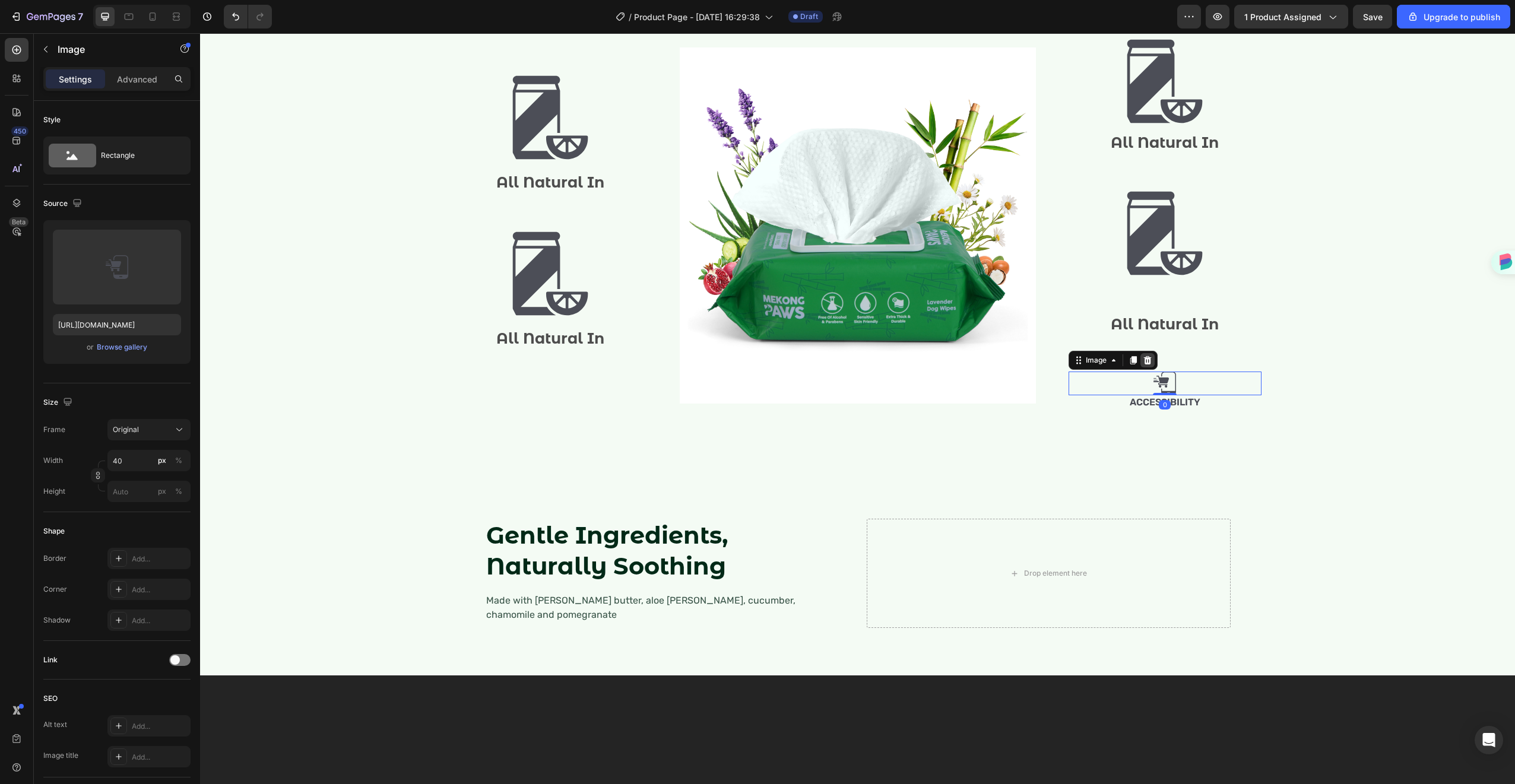
click at [1148, 367] on div at bounding box center [1147, 360] width 14 height 14
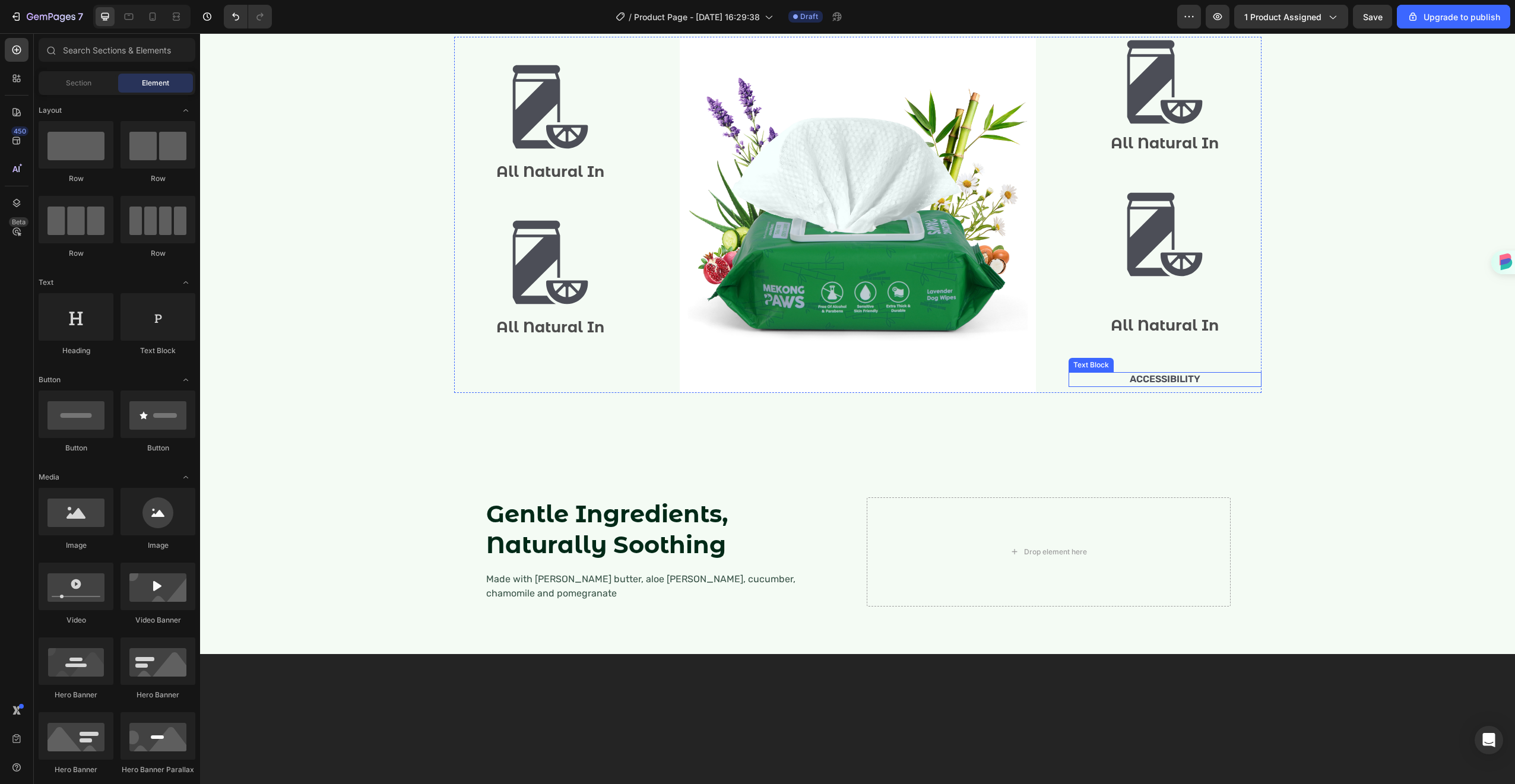
click at [1151, 386] on p "Accessibility" at bounding box center [1165, 379] width 190 height 13
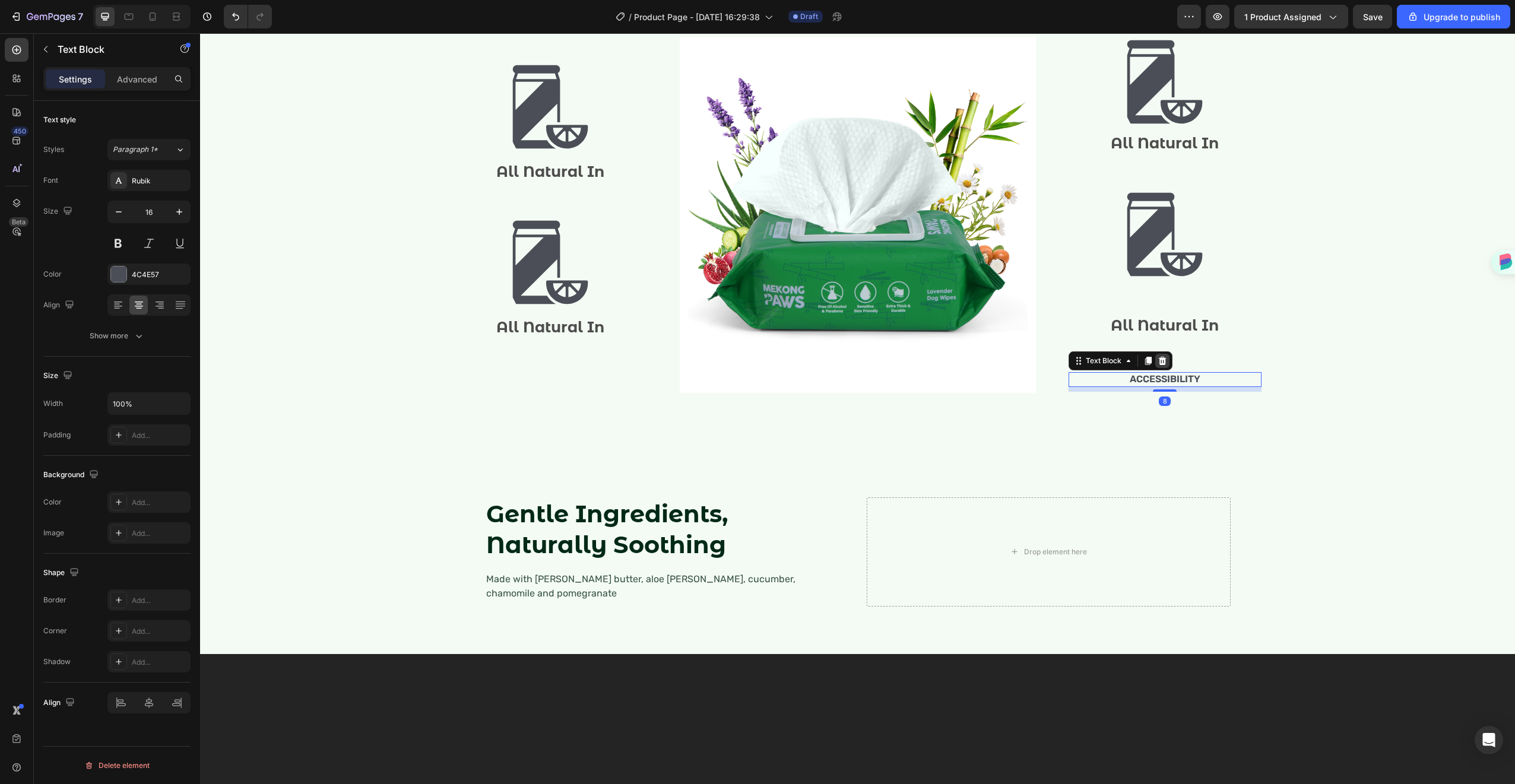
click at [1158, 366] on icon at bounding box center [1162, 361] width 10 height 10
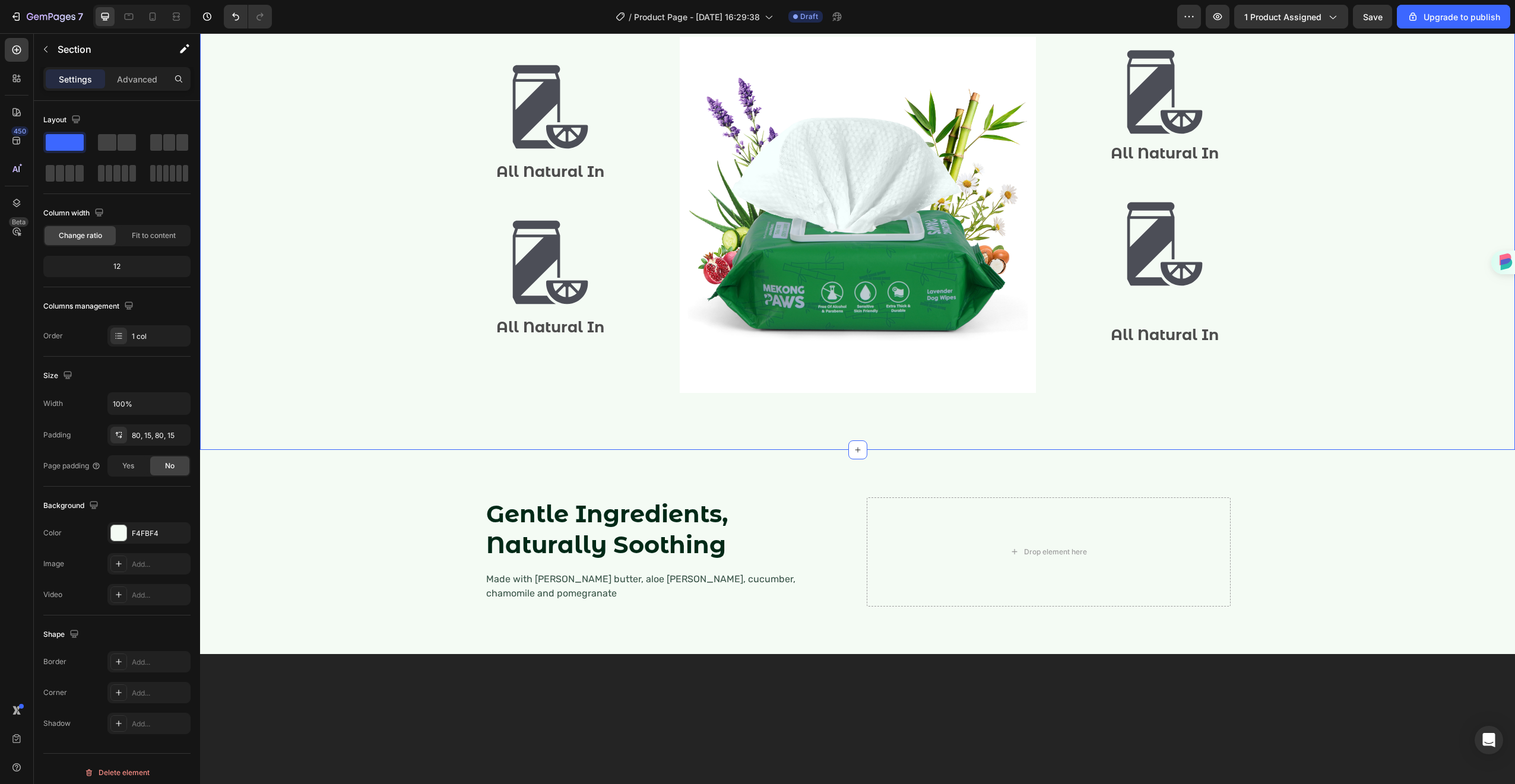
click at [1334, 403] on div "How We Stand Apart? Heading Row Image All Natural In Text Block Image All Natur…" at bounding box center [857, 184] width 1297 height 437
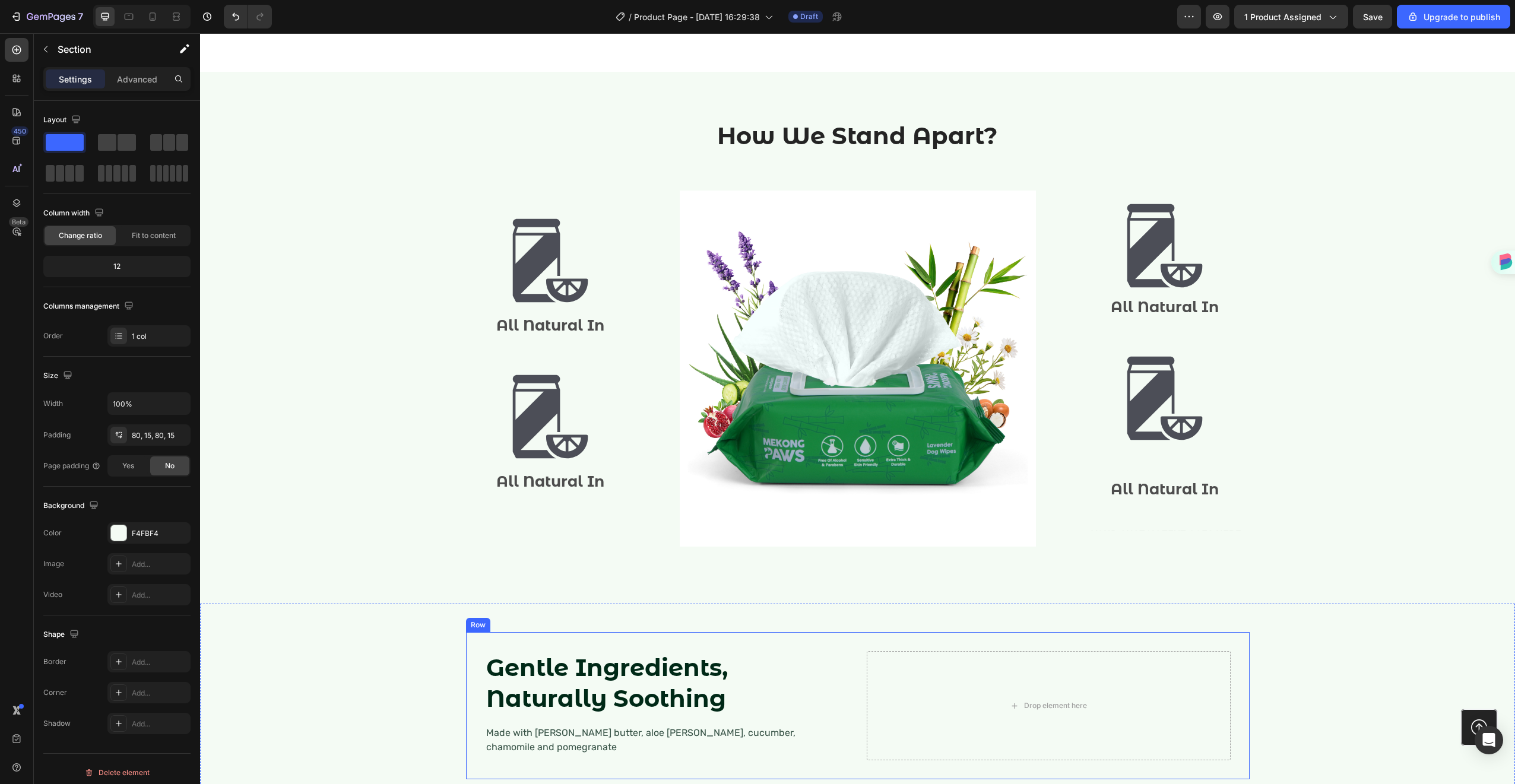
scroll to position [968, 0]
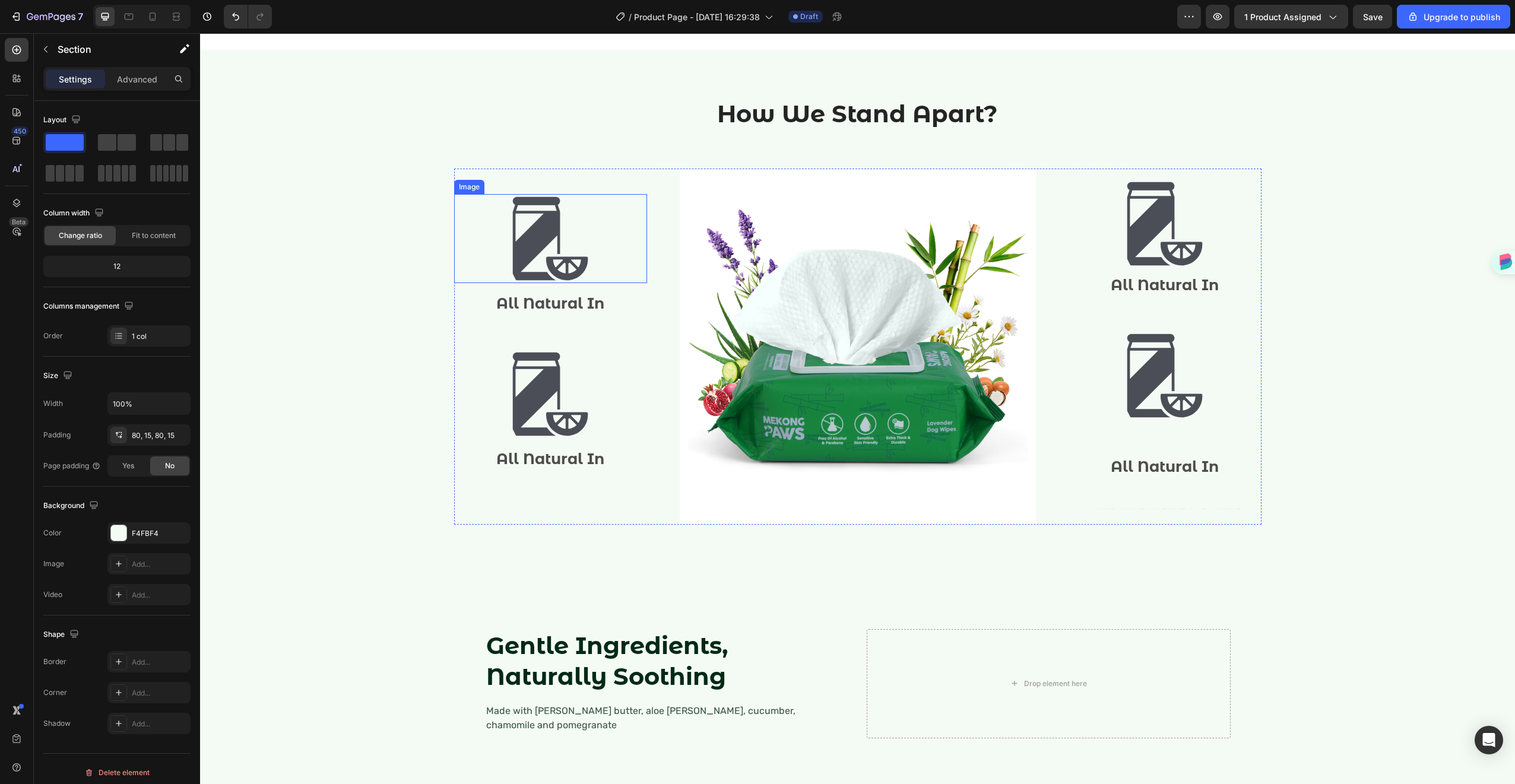
click at [546, 283] on img at bounding box center [550, 238] width 89 height 89
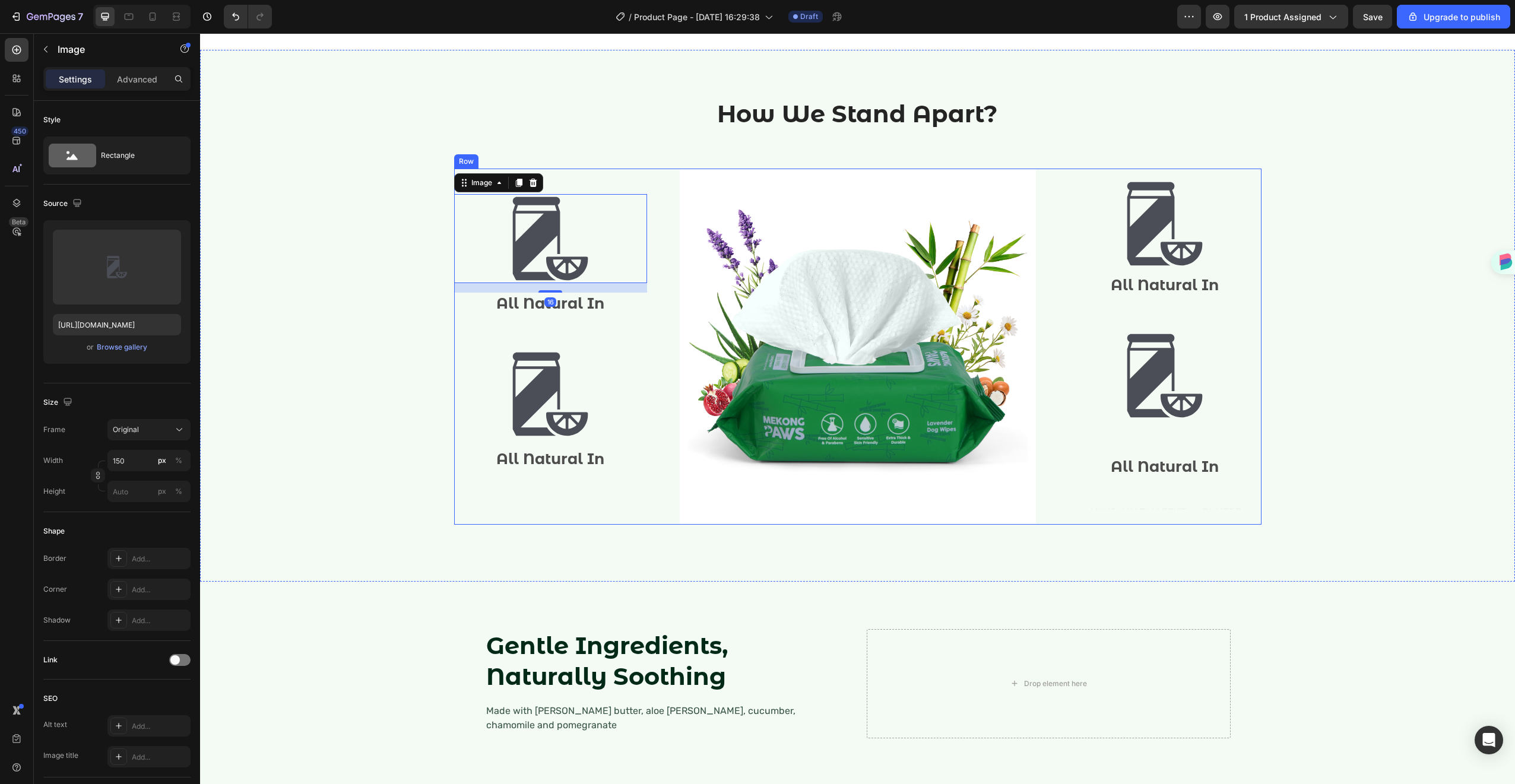
click at [545, 490] on div "Image 16 All Natural In Text Block Image All Natural In Text Block" at bounding box center [550, 346] width 193 height 356
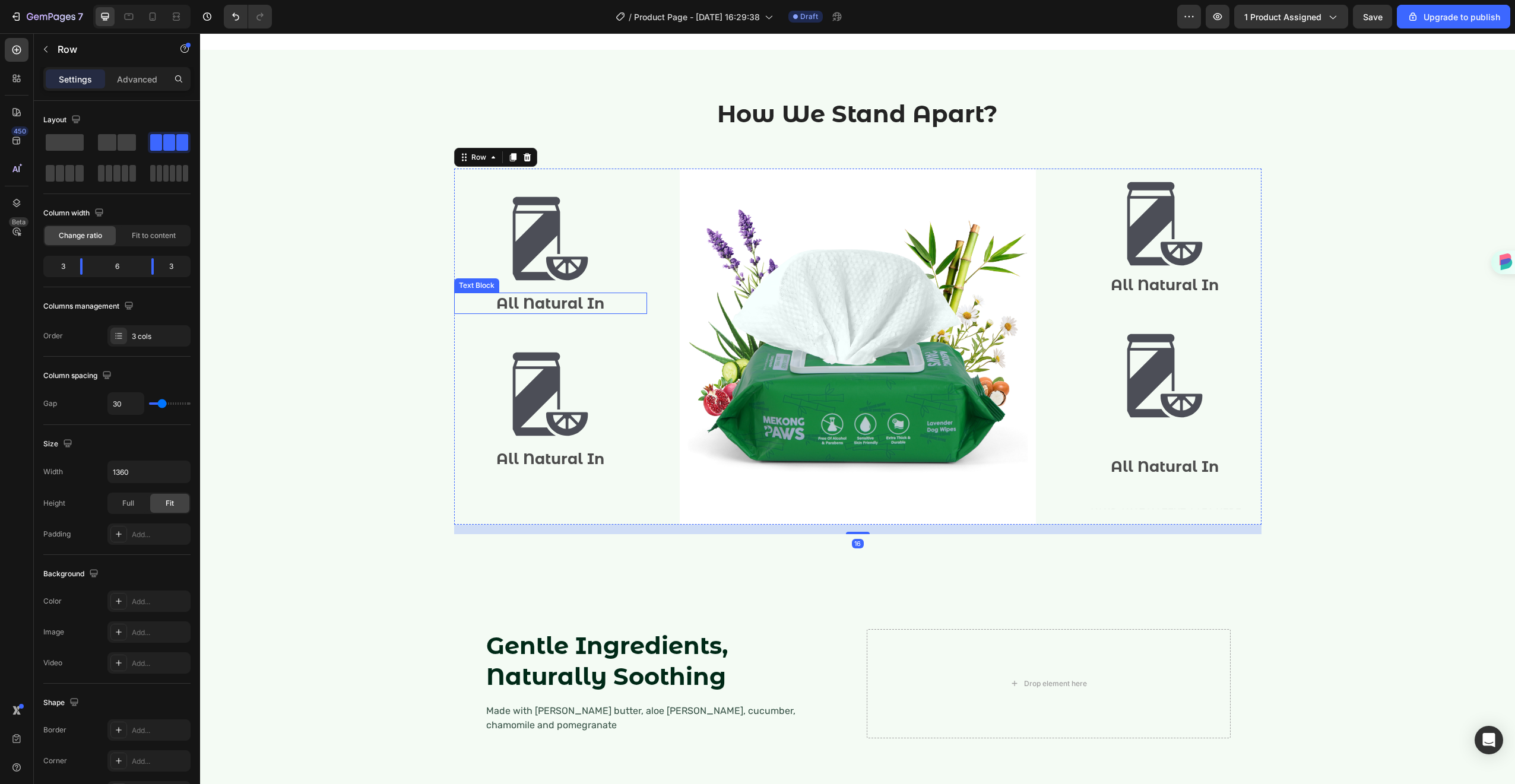
click at [542, 313] on p "All Natural In" at bounding box center [550, 304] width 190 height 19
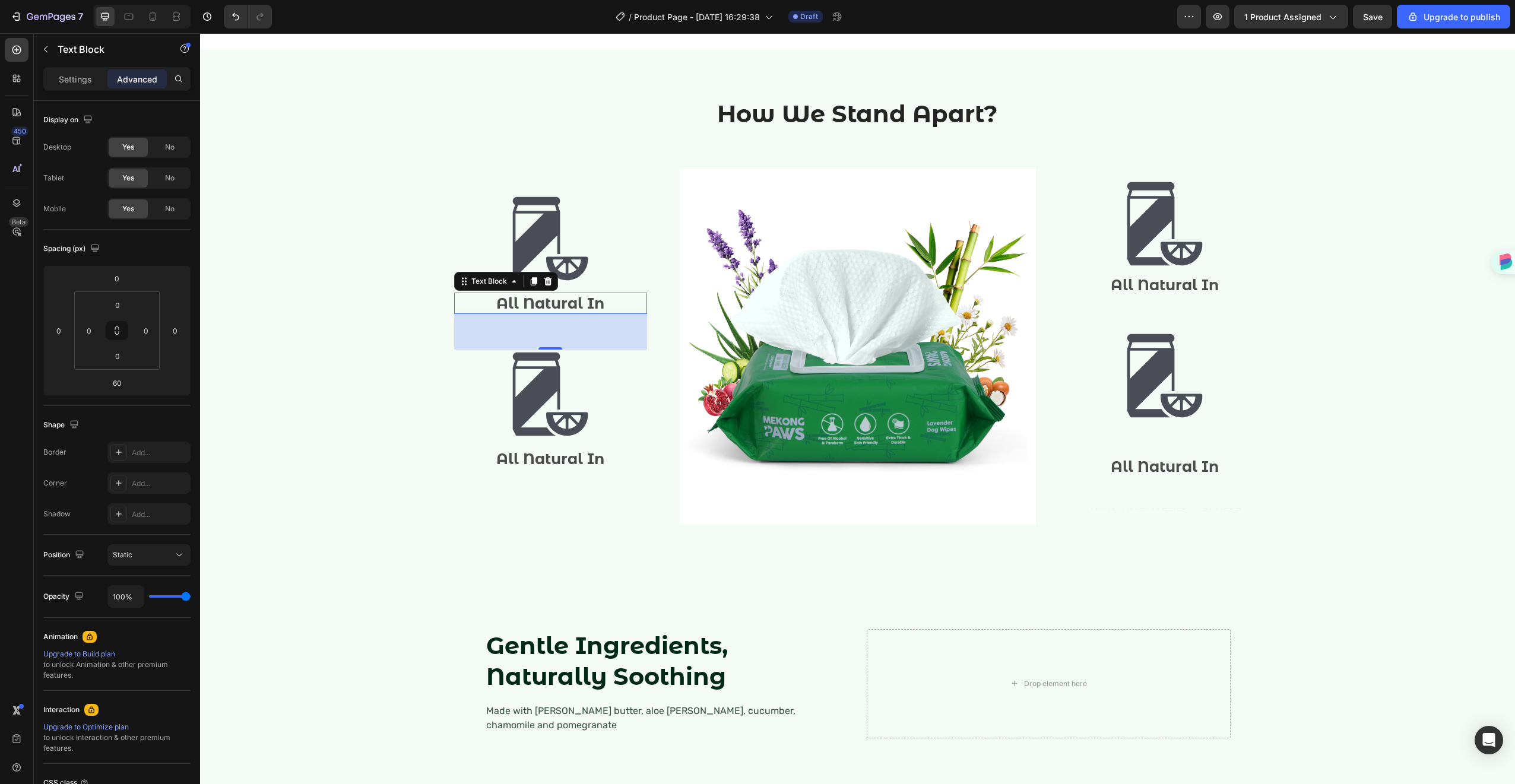
click at [542, 313] on p "All Natural In" at bounding box center [550, 304] width 190 height 19
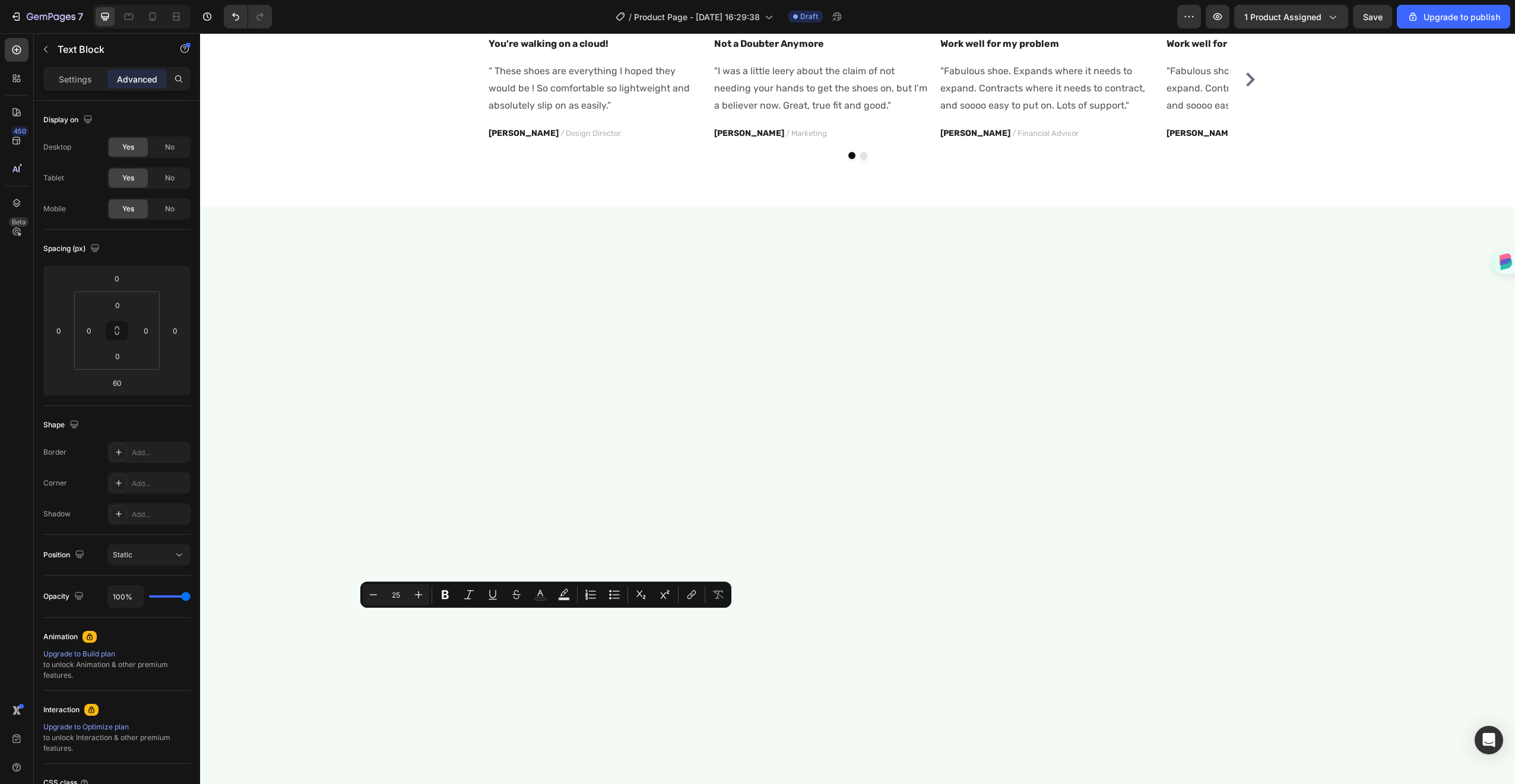
scroll to position [407, 0]
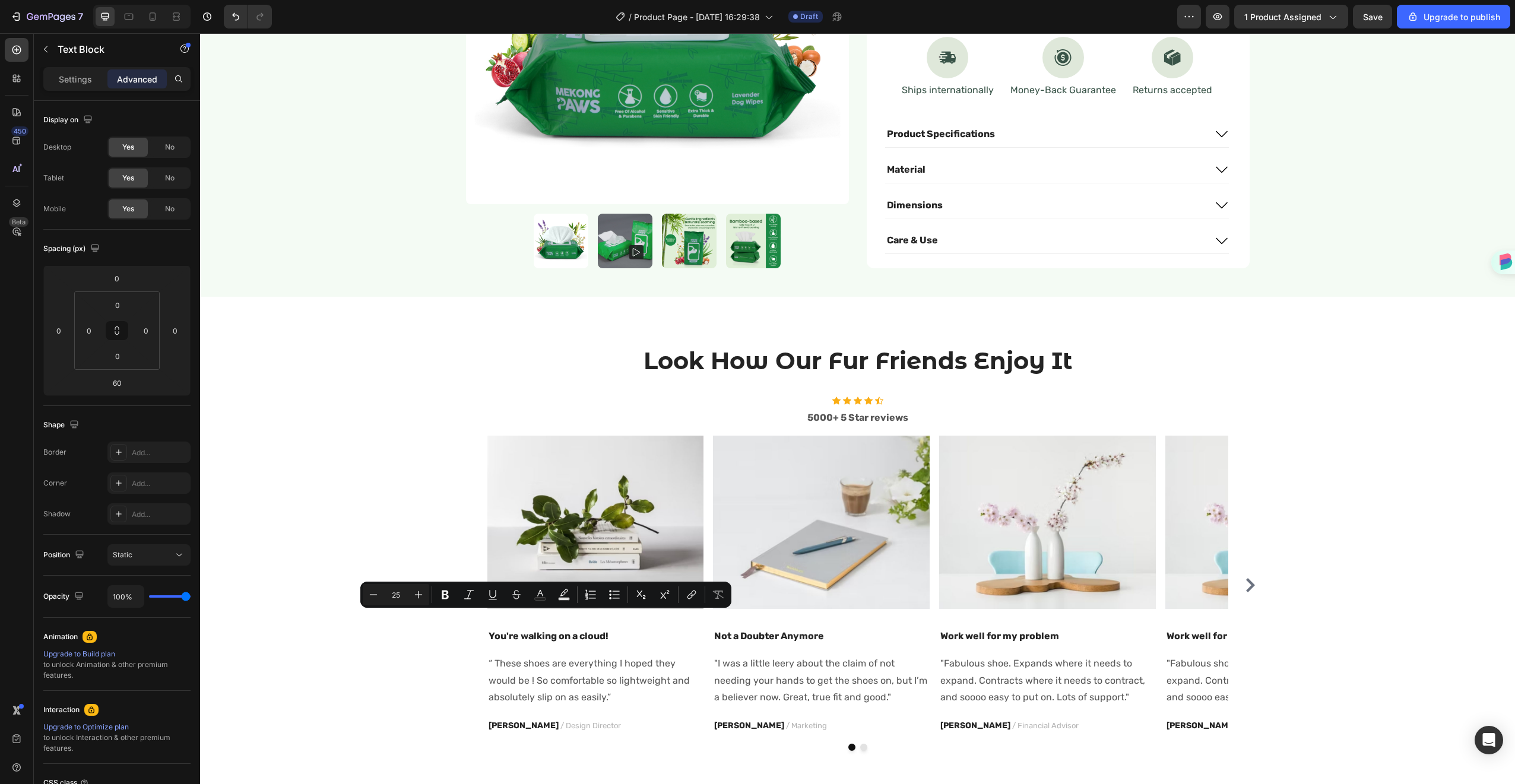
type input "16"
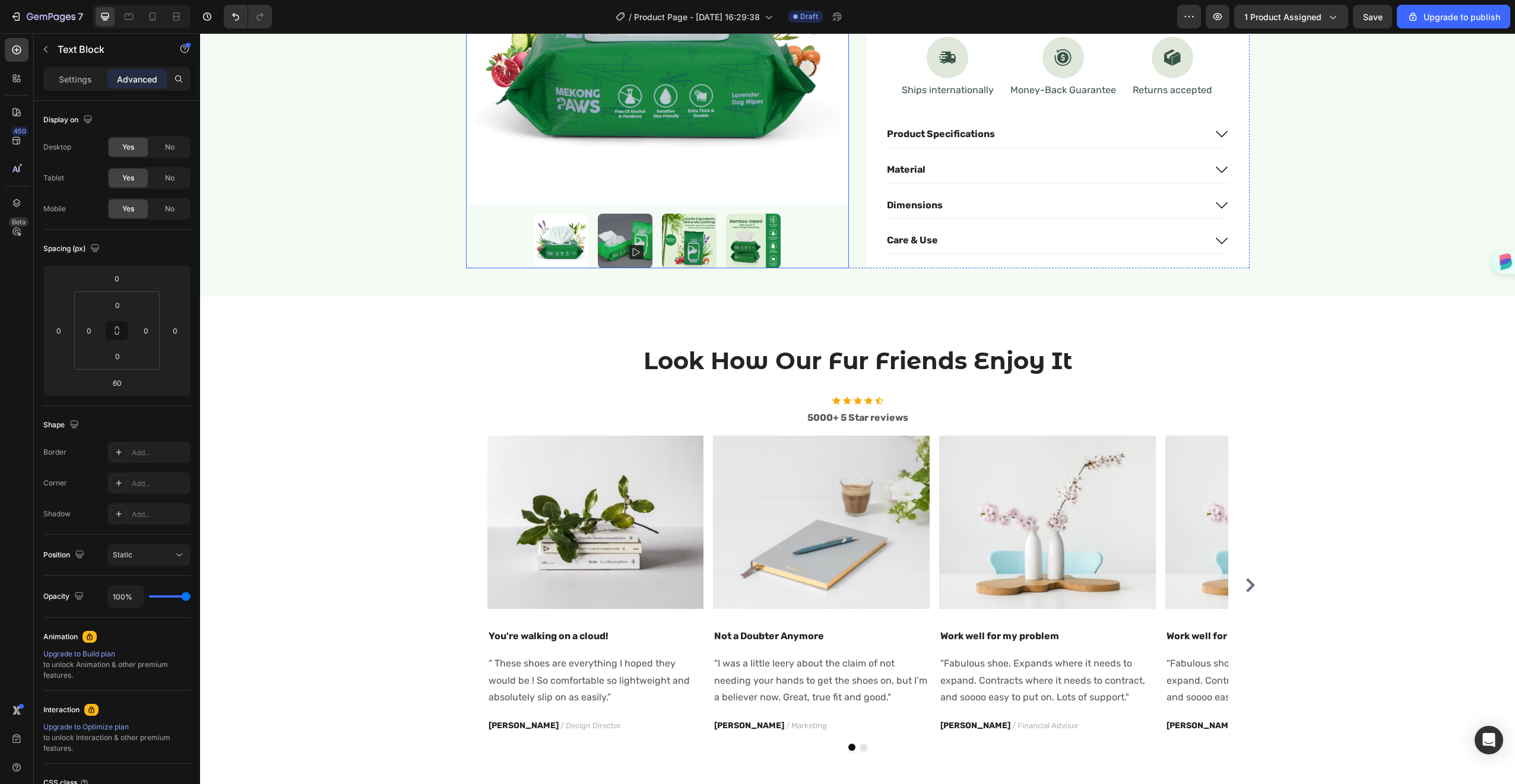
scroll to position [0, 0]
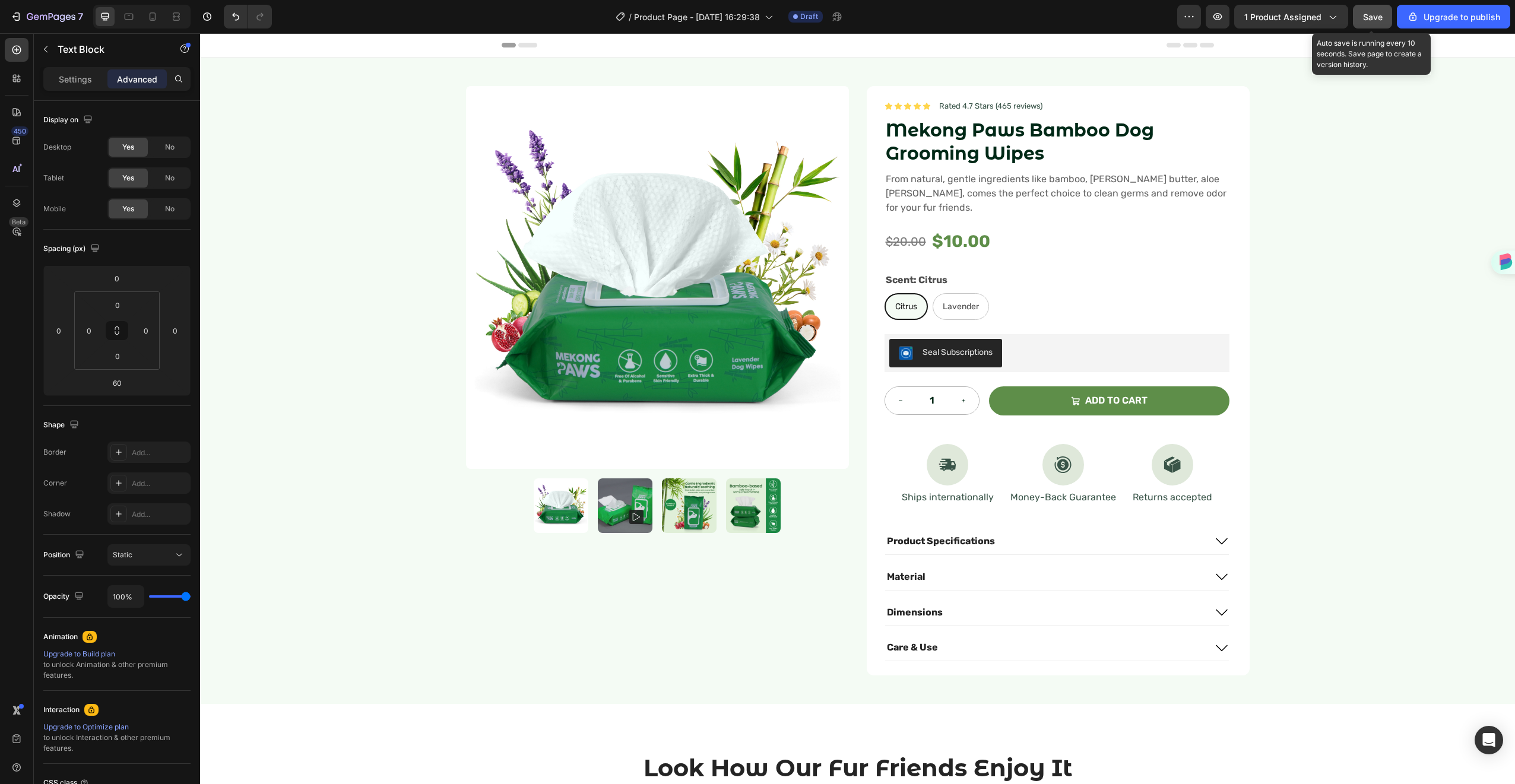
click at [1378, 21] on span "Save" at bounding box center [1373, 17] width 19 height 10
click at [1368, 23] on button "Save" at bounding box center [1372, 16] width 39 height 24
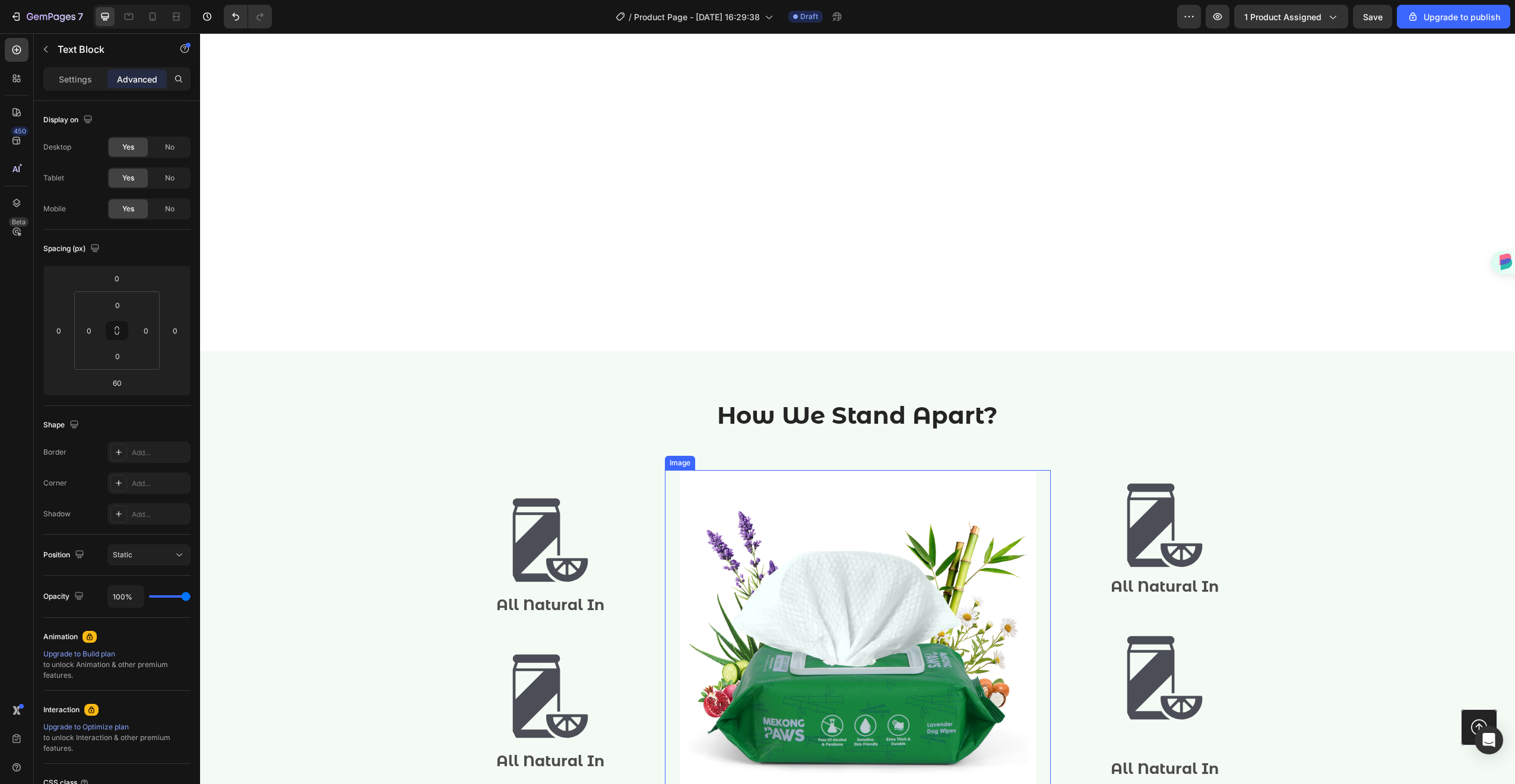
scroll to position [1202, 0]
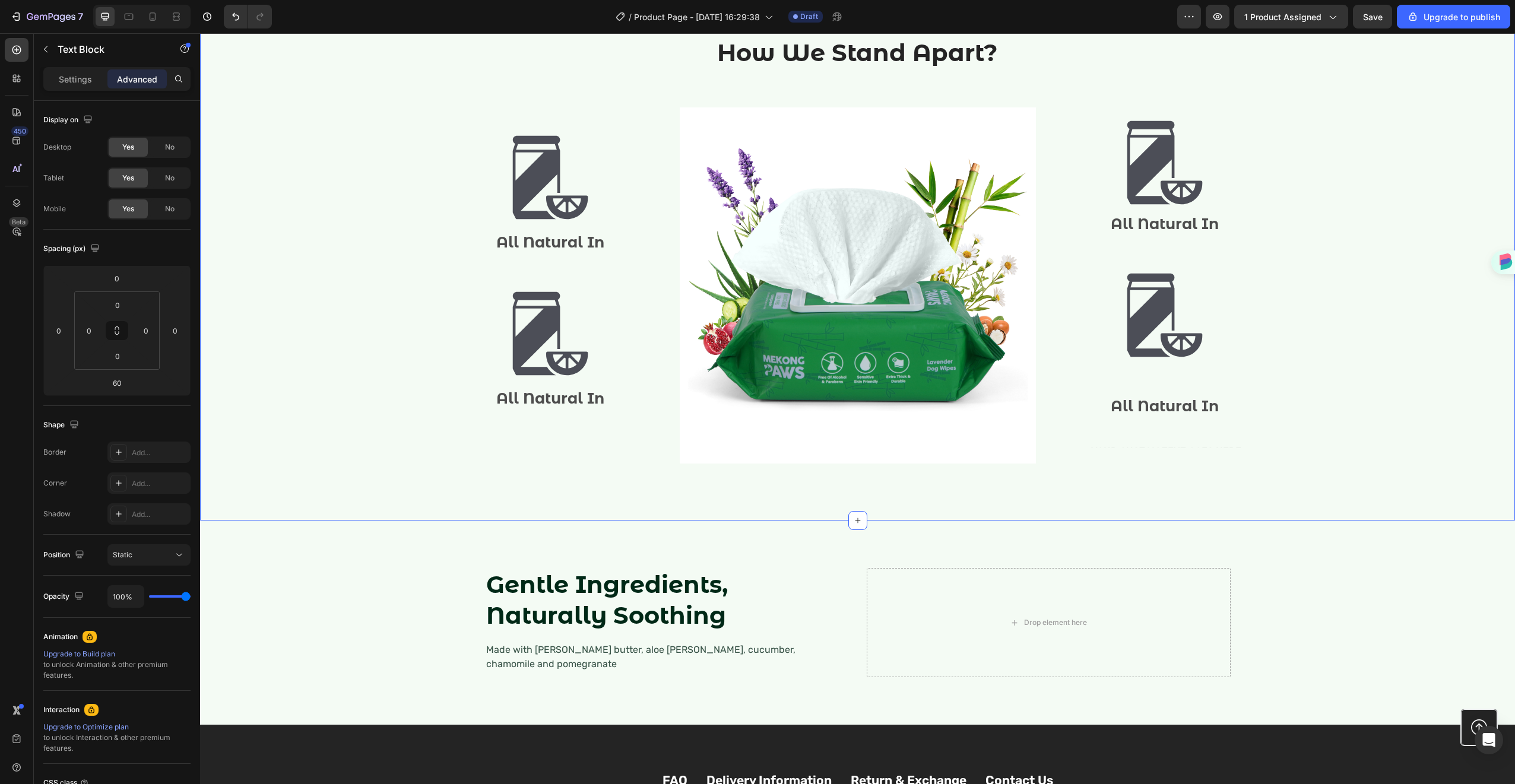
click at [1146, 484] on div "How We Stand Apart? Heading Row Image All Natural In Text Block Image All Natur…" at bounding box center [857, 255] width 1315 height 532
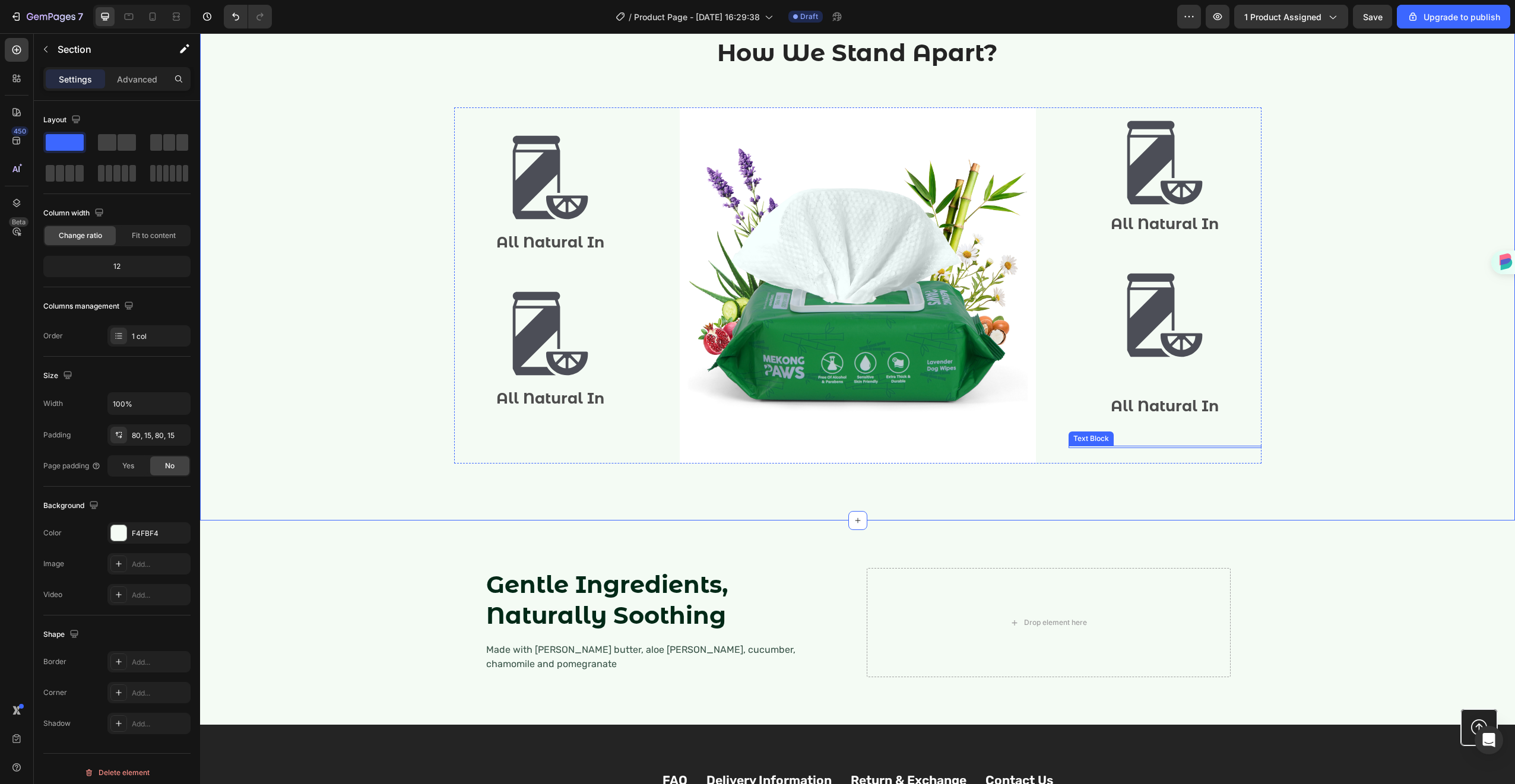
click at [1168, 446] on div at bounding box center [1165, 446] width 193 height 2
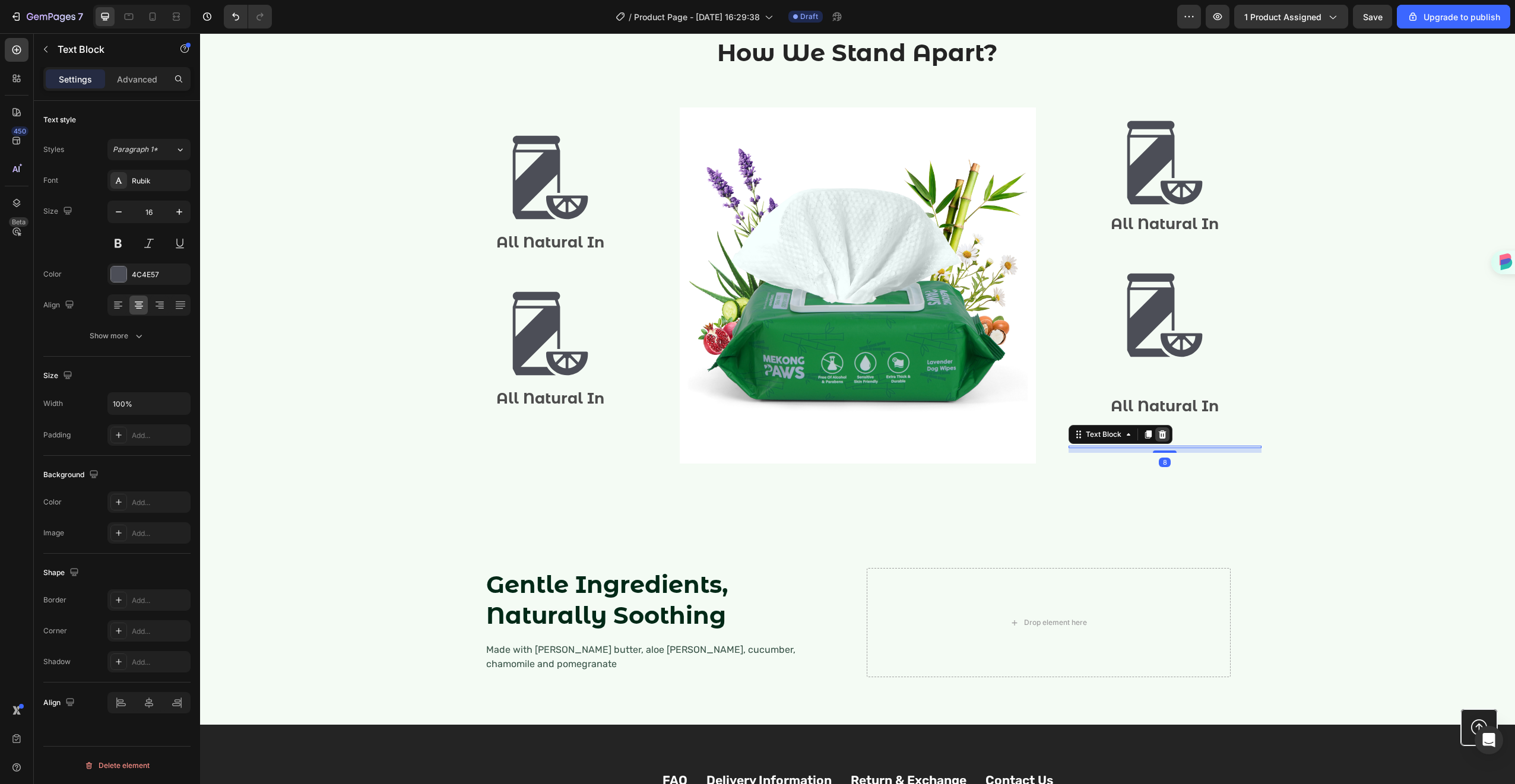
click at [1163, 438] on div at bounding box center [1162, 434] width 14 height 14
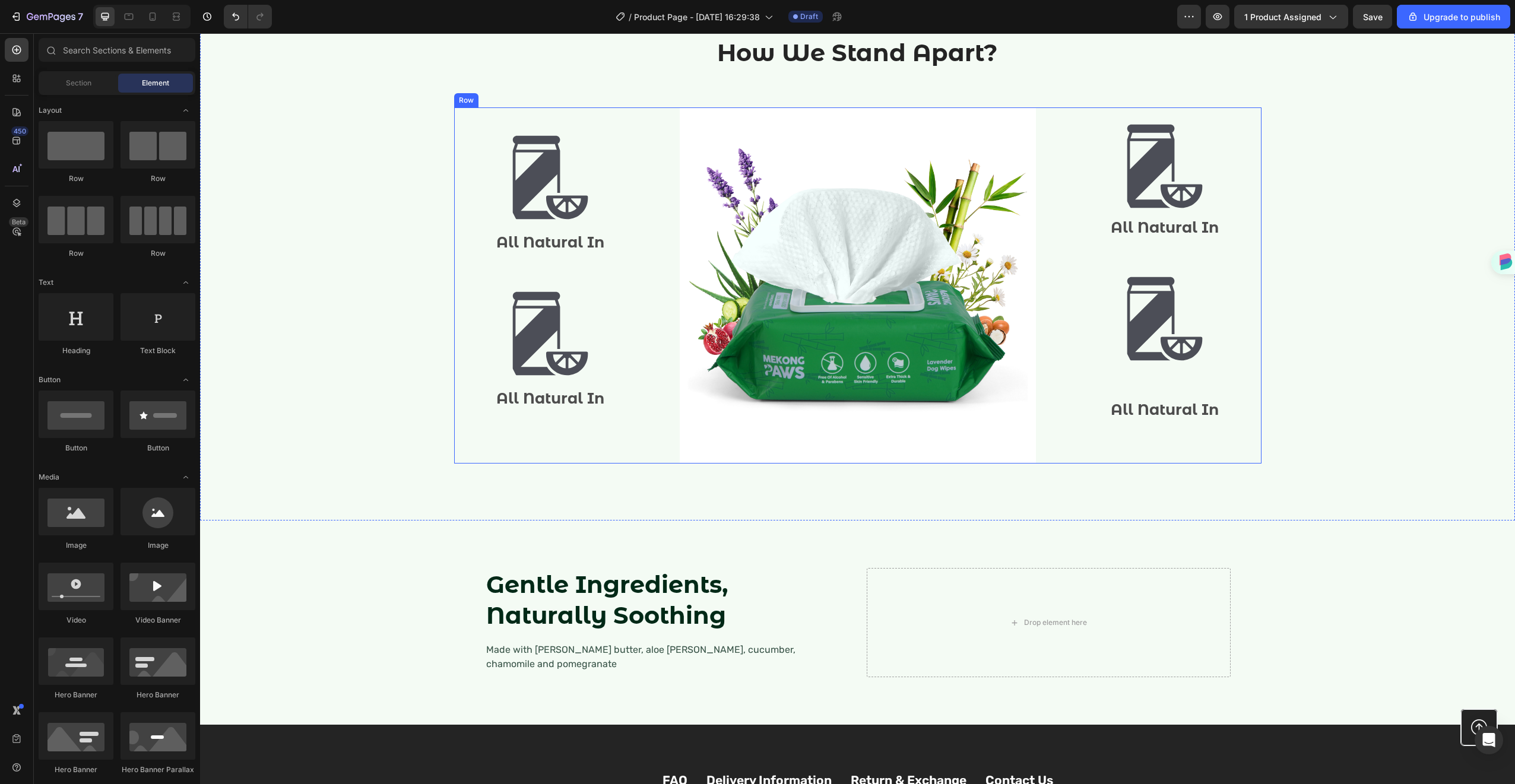
click at [1334, 440] on div "How We Stand Apart? Heading Row Image All Natural In Text Block Image All Natur…" at bounding box center [857, 255] width 1297 height 437
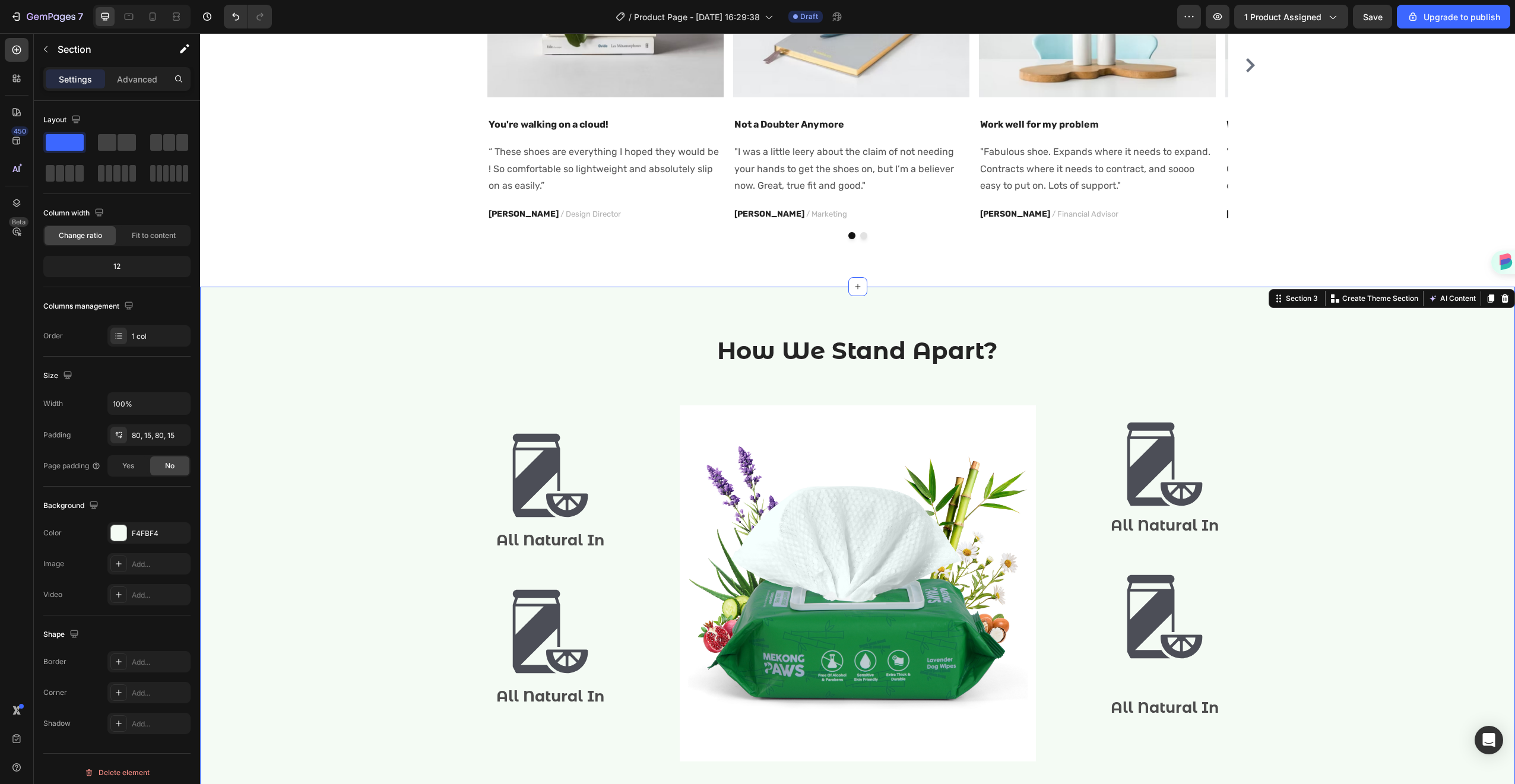
scroll to position [846, 0]
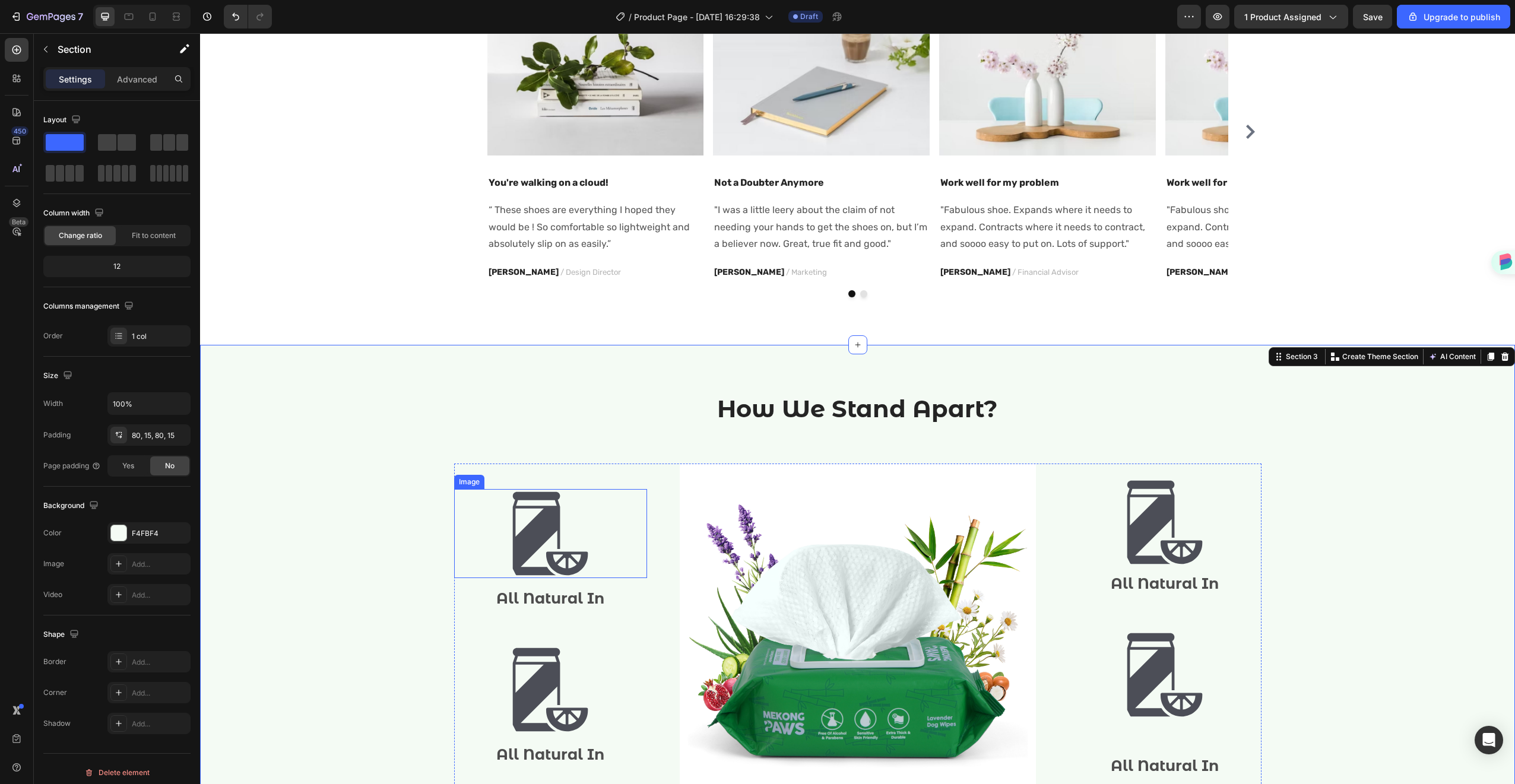
click at [571, 530] on img at bounding box center [550, 534] width 89 height 89
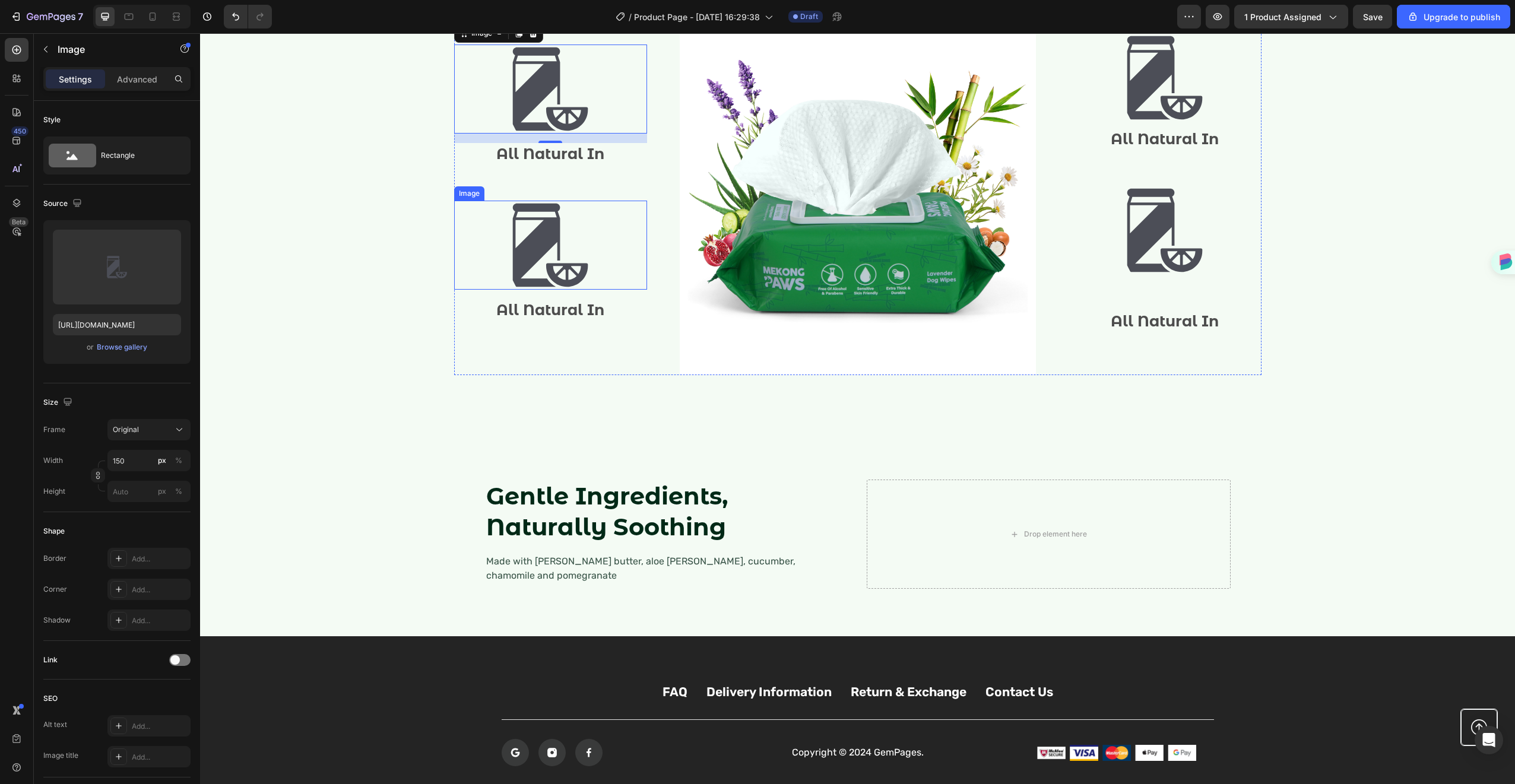
scroll to position [1342, 0]
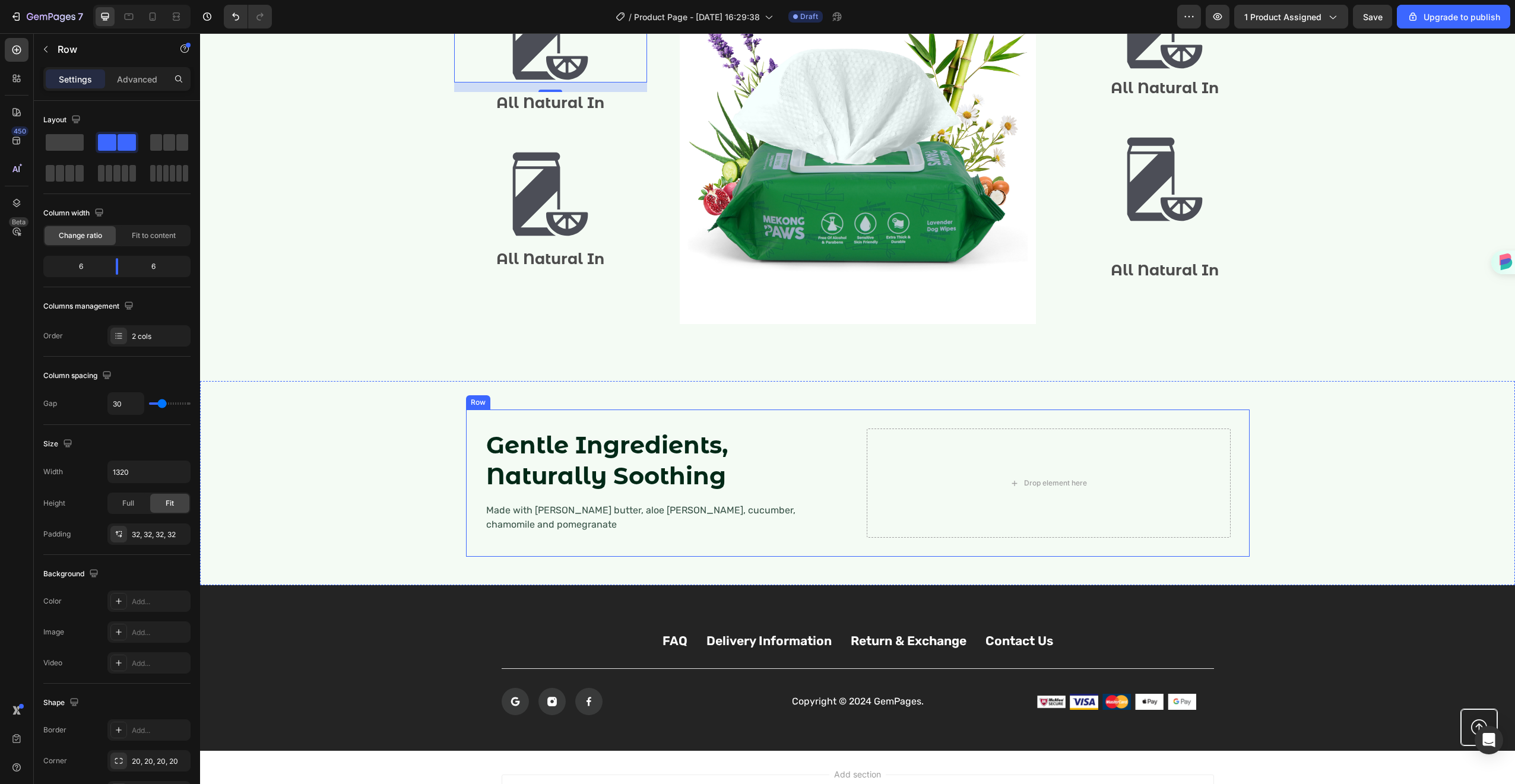
click at [662, 412] on div "Gentle Ingredients, Naturally Soothing Heading Made with shea butter, aloe vera…" at bounding box center [857, 483] width 783 height 147
click at [691, 384] on div "Gentle Ingredients, Naturally Soothing Heading Made with shea butter, aloe vera…" at bounding box center [857, 483] width 1315 height 204
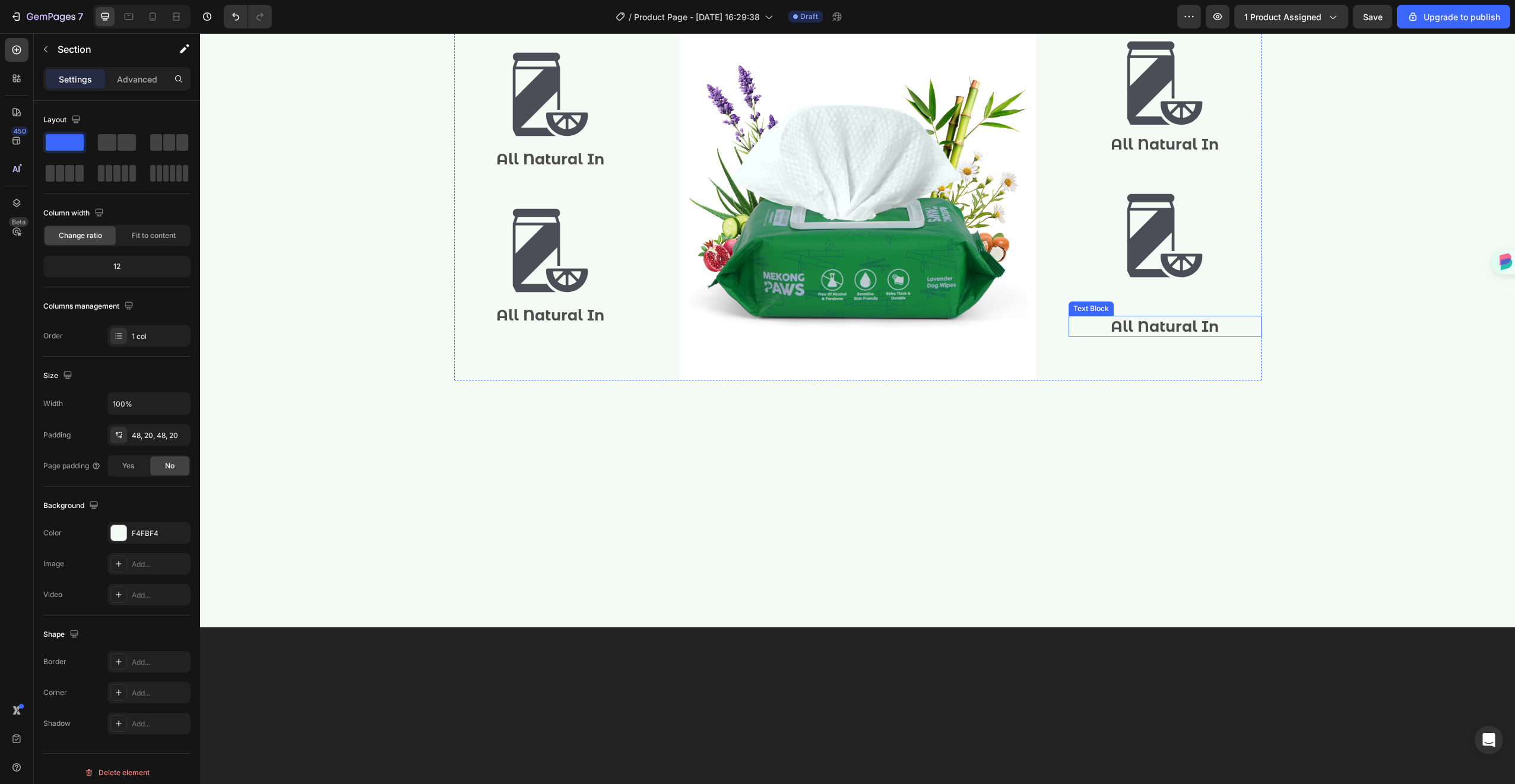
scroll to position [929, 0]
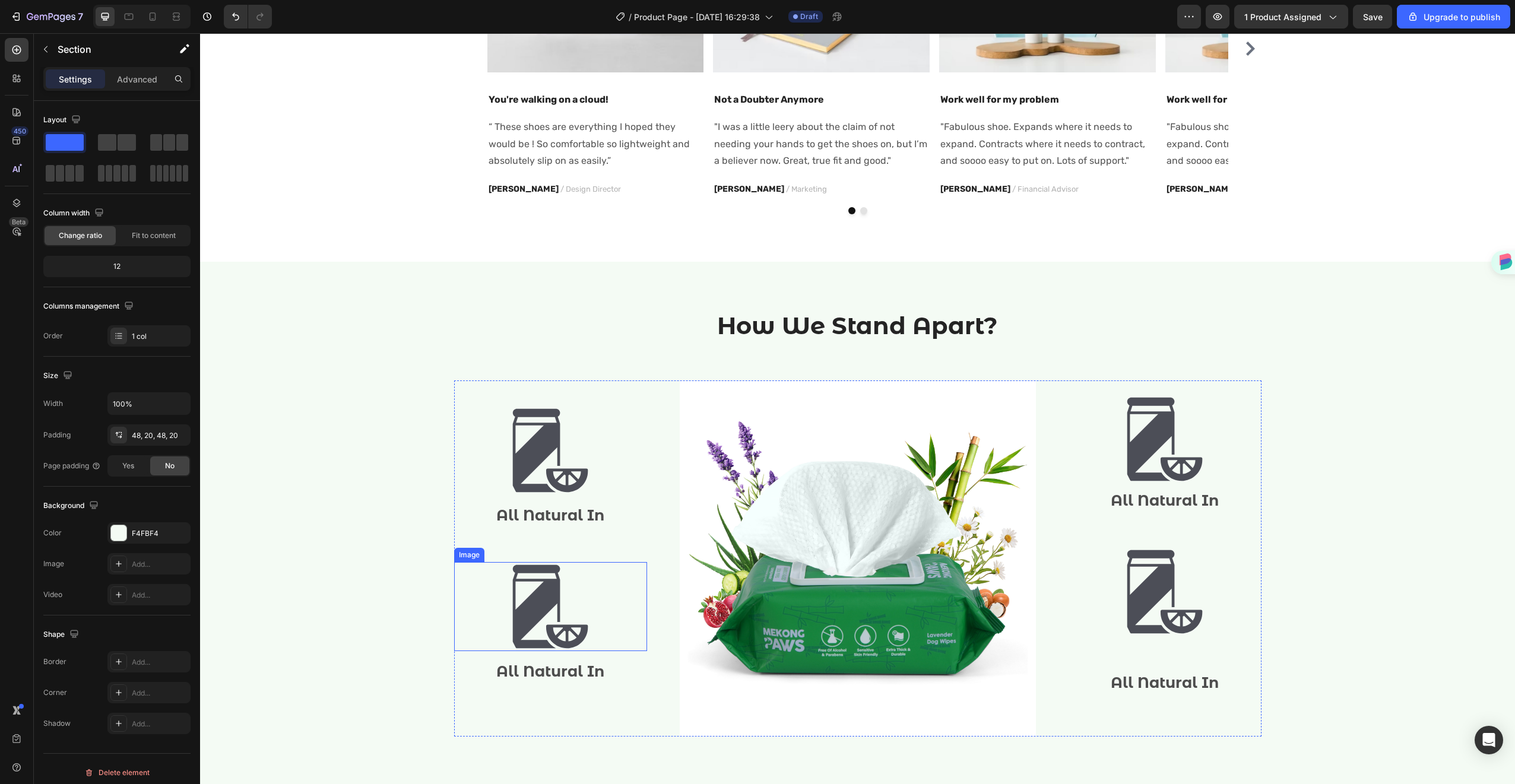
click at [559, 569] on img at bounding box center [550, 606] width 89 height 89
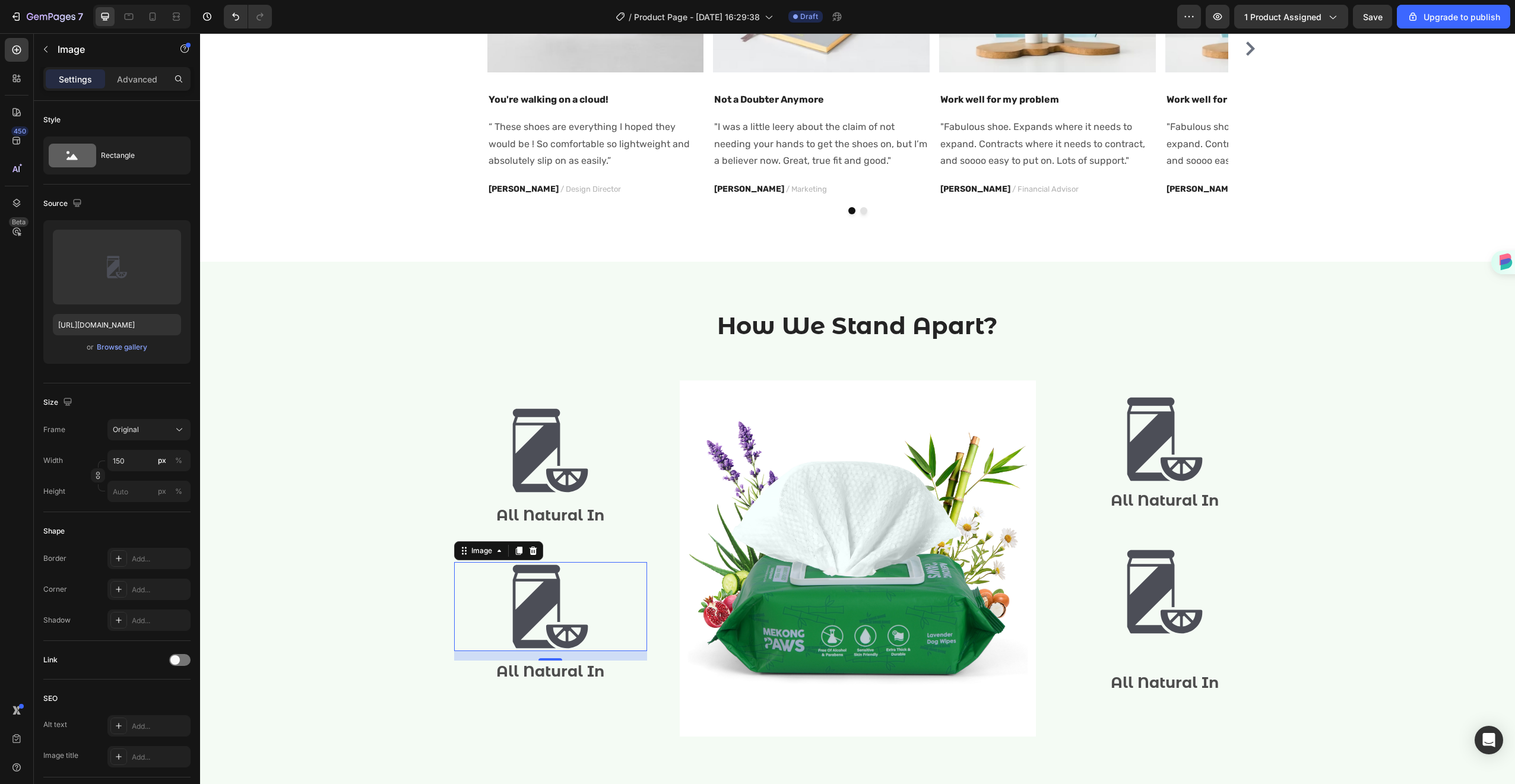
click at [556, 585] on img at bounding box center [550, 606] width 89 height 89
click at [605, 688] on div "Image All Natural In Text Block Image 16 All Natural In Text Block" at bounding box center [550, 558] width 193 height 356
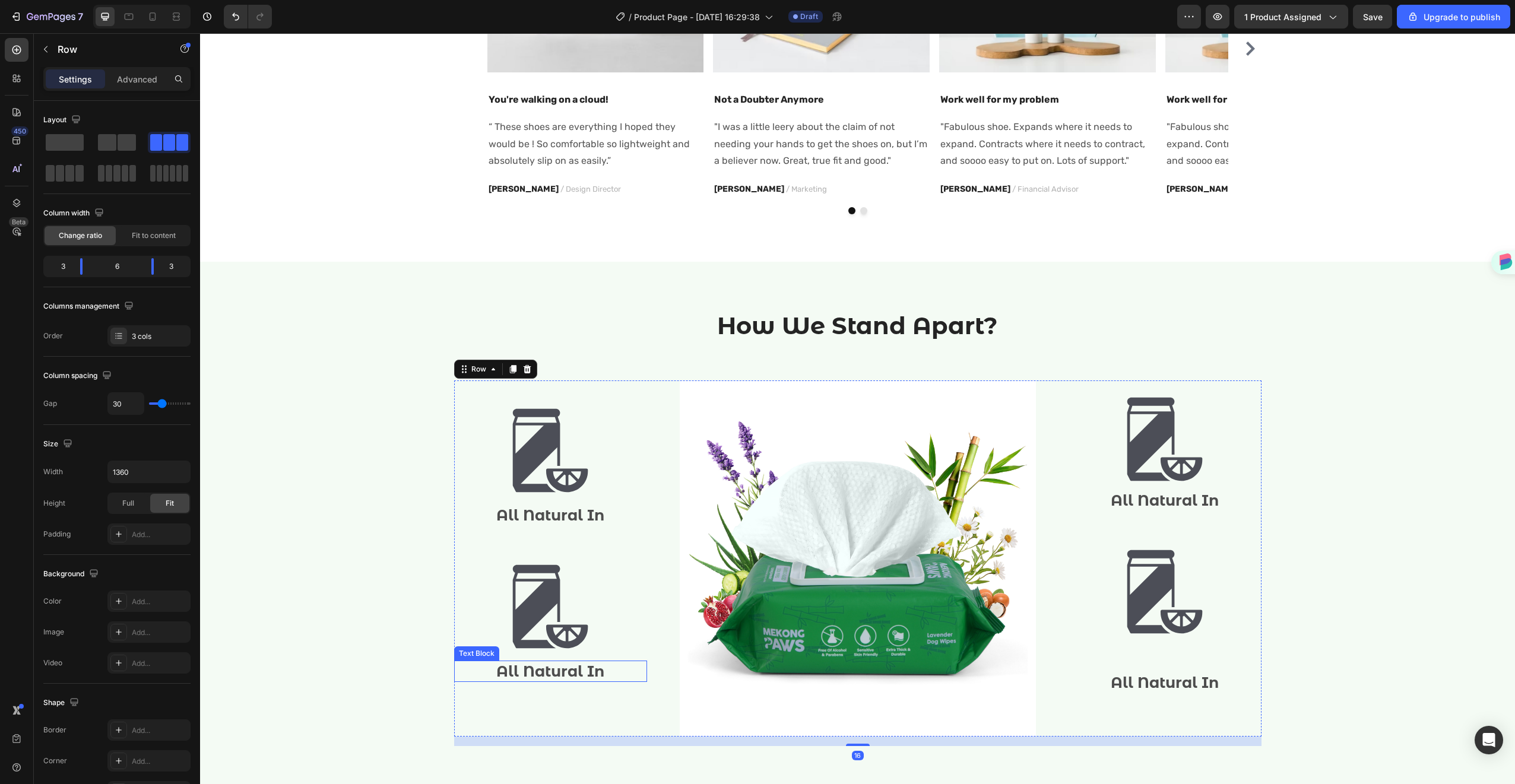
click at [605, 674] on p "All Natural In" at bounding box center [550, 671] width 190 height 19
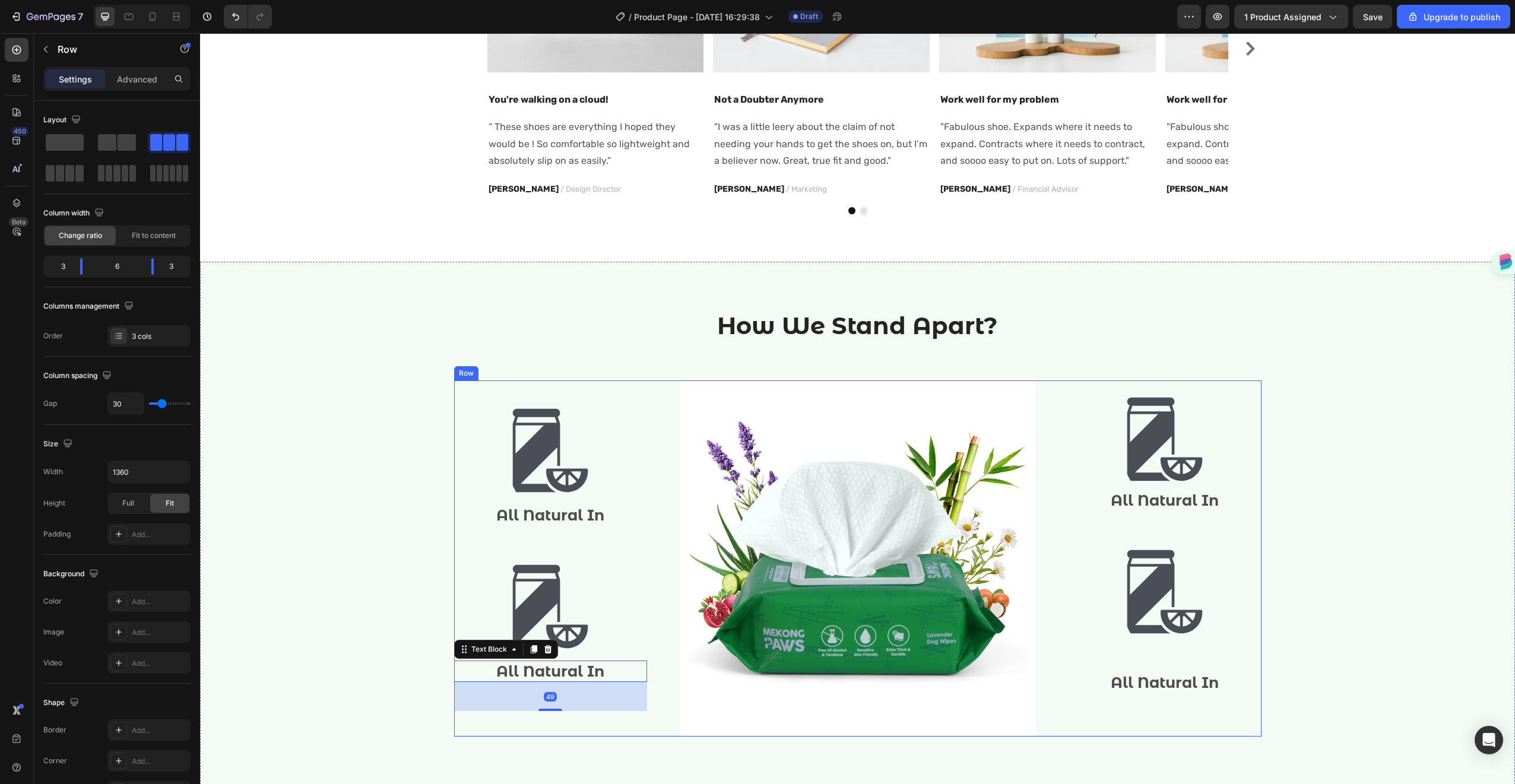
click at [623, 546] on div "Image All Natural In Text Block Image All Natural In Text Block 49" at bounding box center [550, 558] width 193 height 356
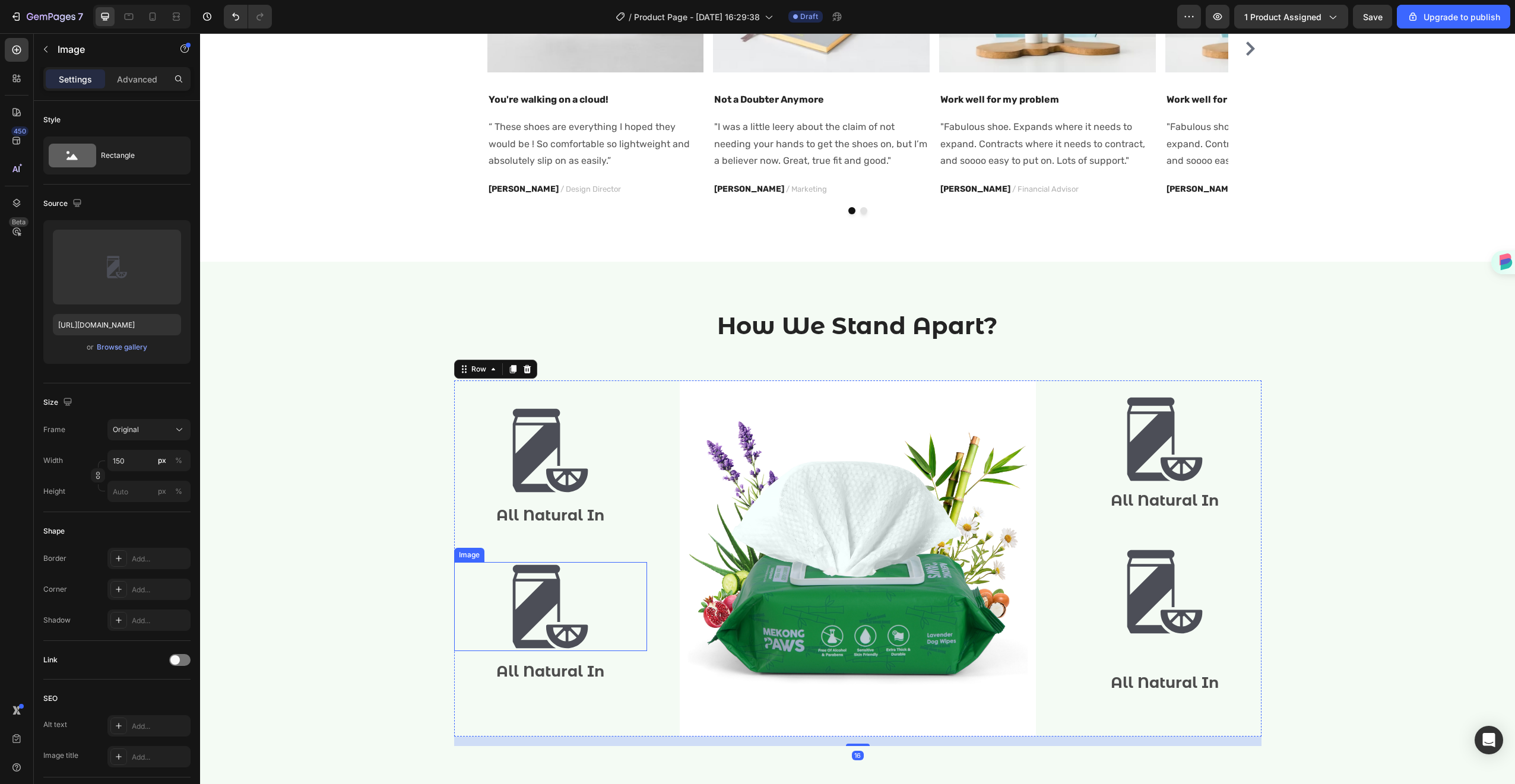
click at [615, 632] on div at bounding box center [550, 606] width 193 height 89
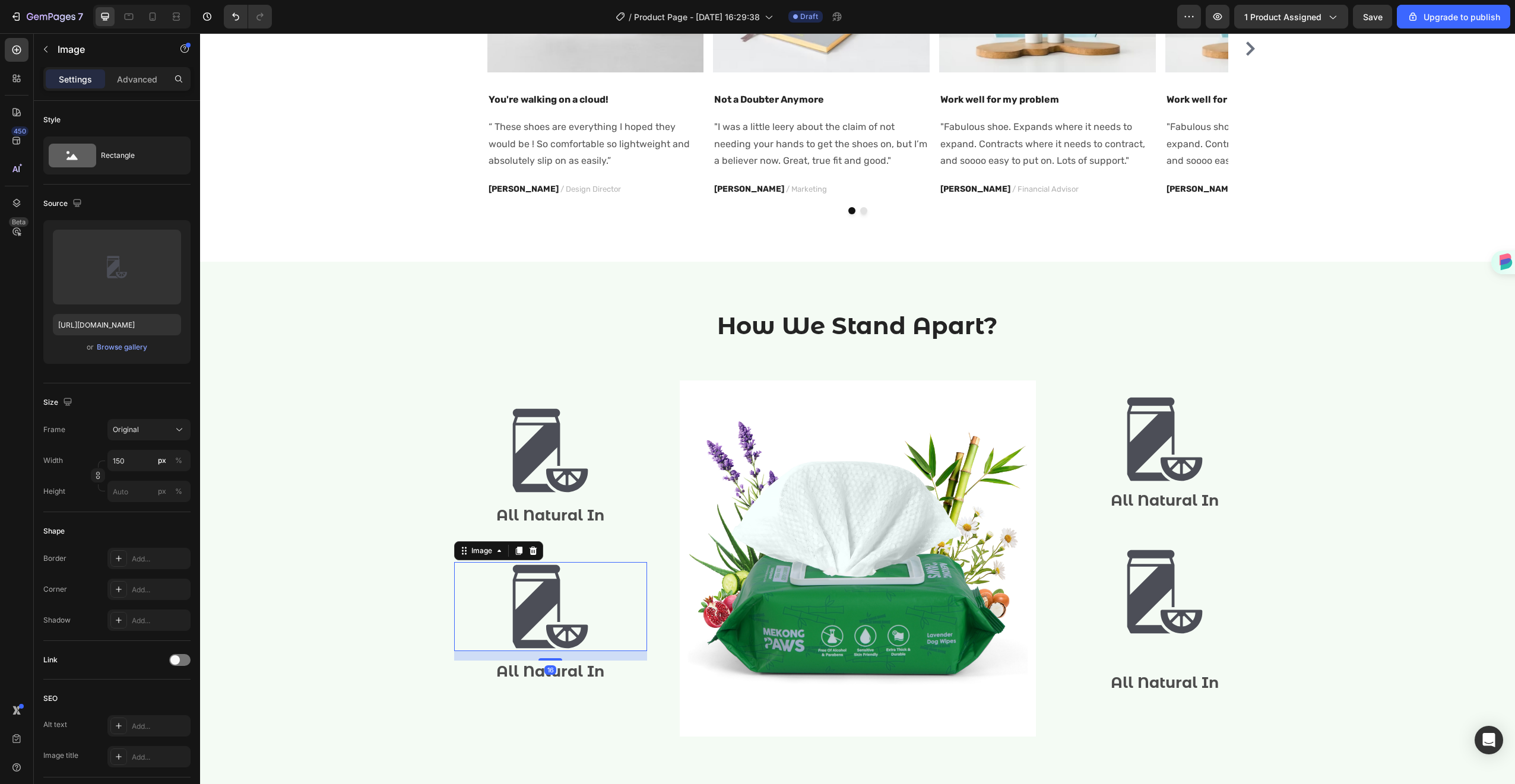
click at [615, 632] on div at bounding box center [550, 606] width 193 height 89
click at [640, 568] on div at bounding box center [550, 606] width 193 height 89
click at [610, 658] on div "16" at bounding box center [550, 655] width 193 height 10
click at [605, 669] on p "All Natural In" at bounding box center [550, 671] width 190 height 19
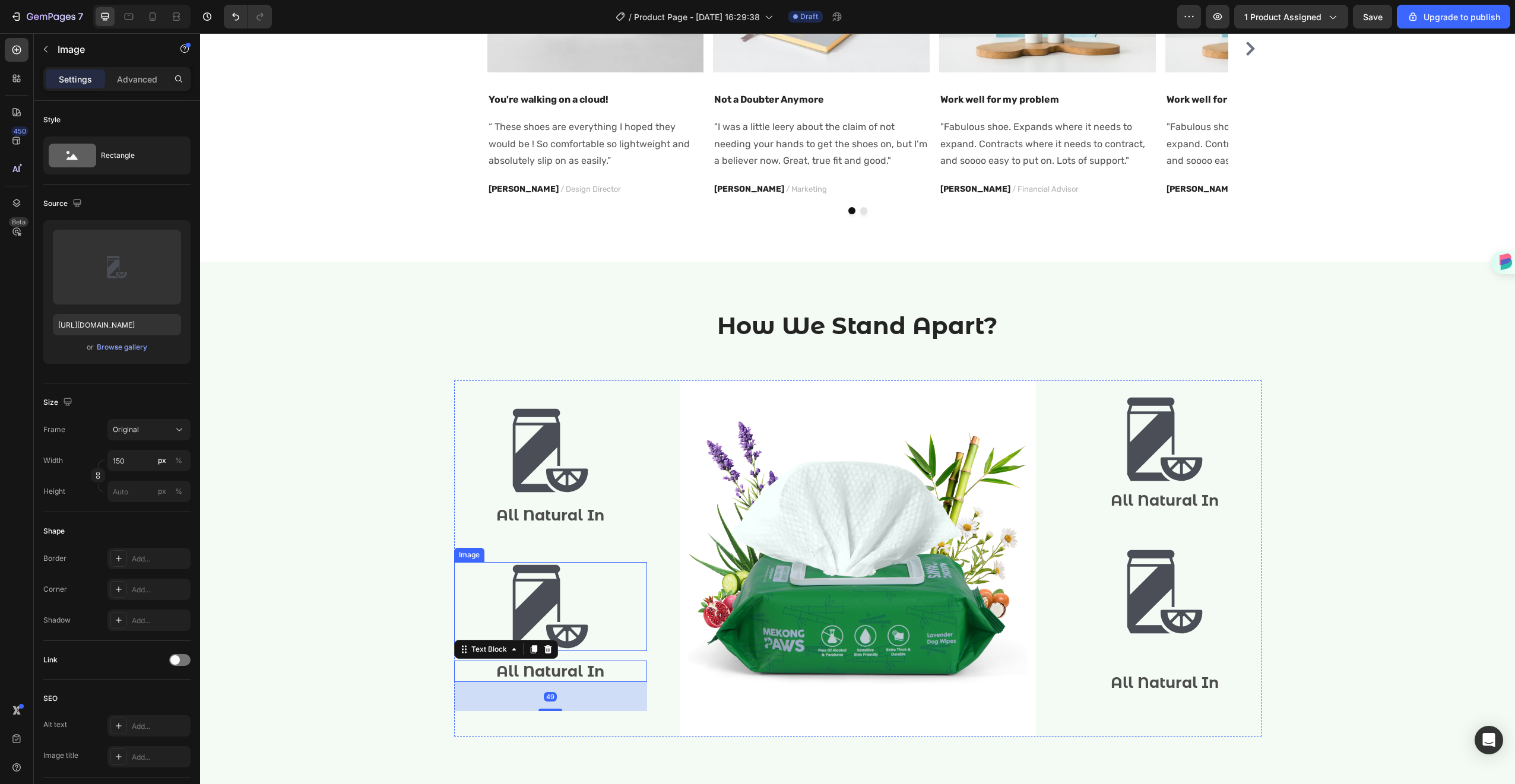
click at [583, 594] on img at bounding box center [550, 606] width 89 height 89
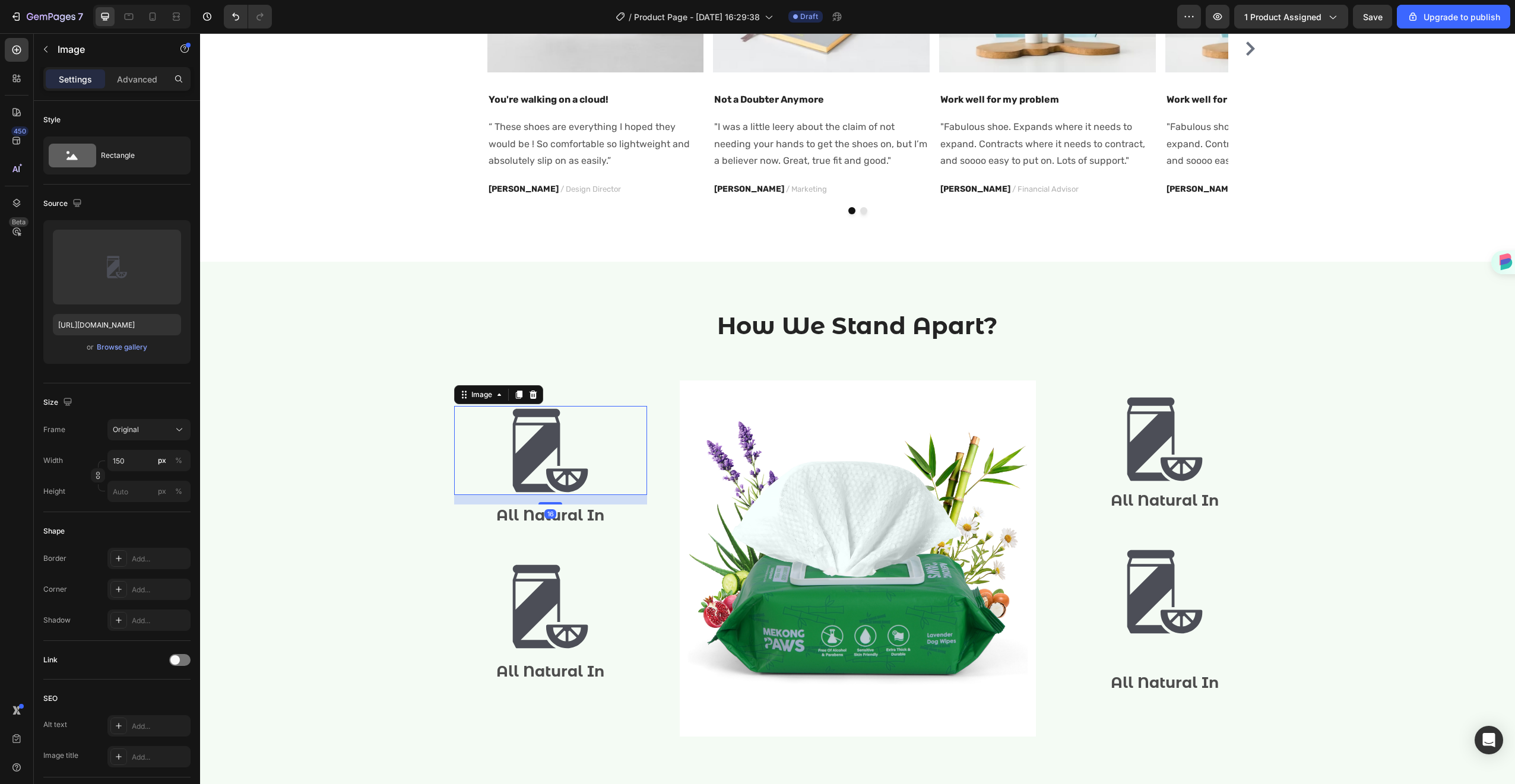
click at [636, 416] on div at bounding box center [550, 450] width 193 height 89
click at [640, 381] on div "Image 16 All Natural In Text Block Image All Natural In Text Block" at bounding box center [550, 558] width 193 height 356
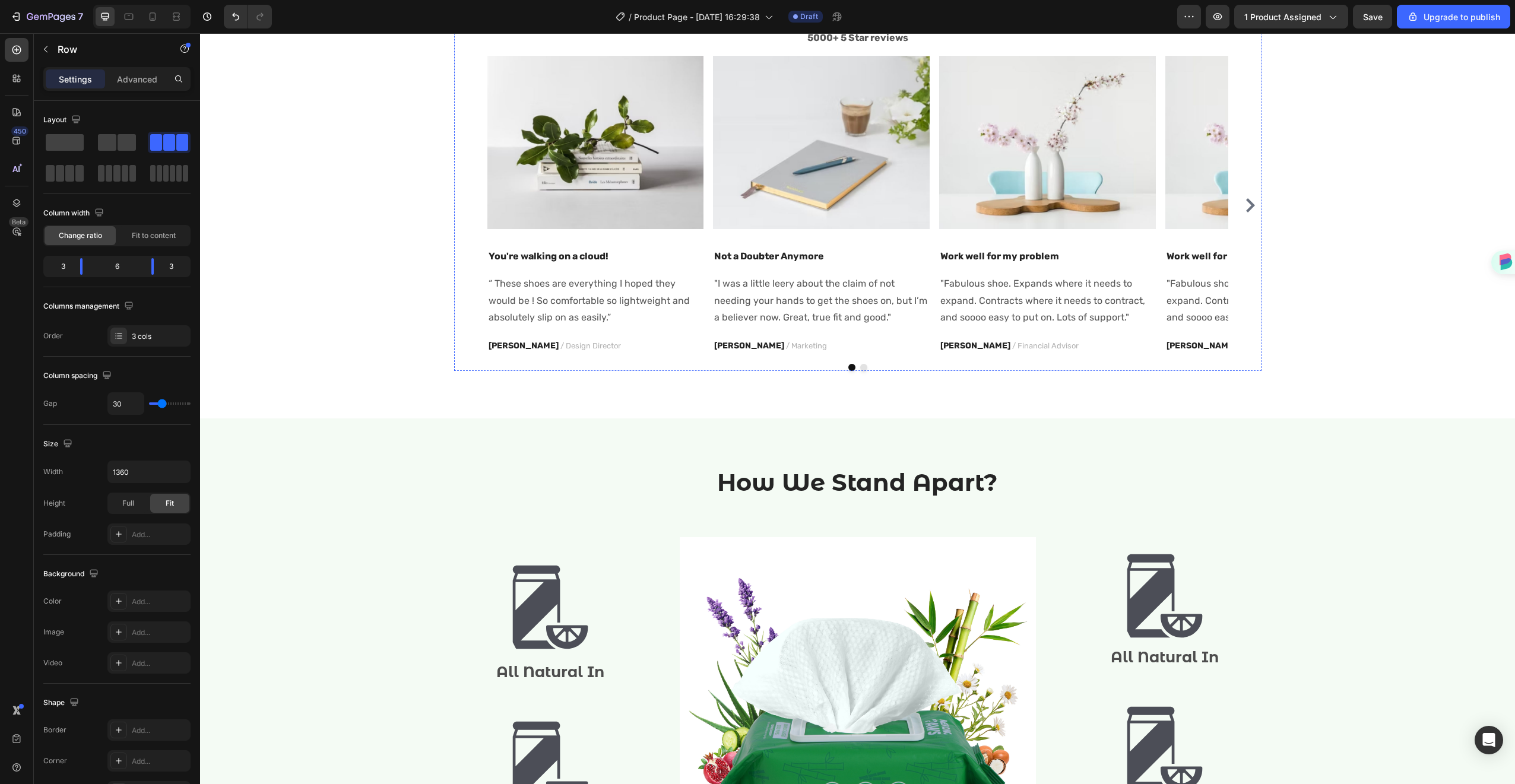
scroll to position [1003, 0]
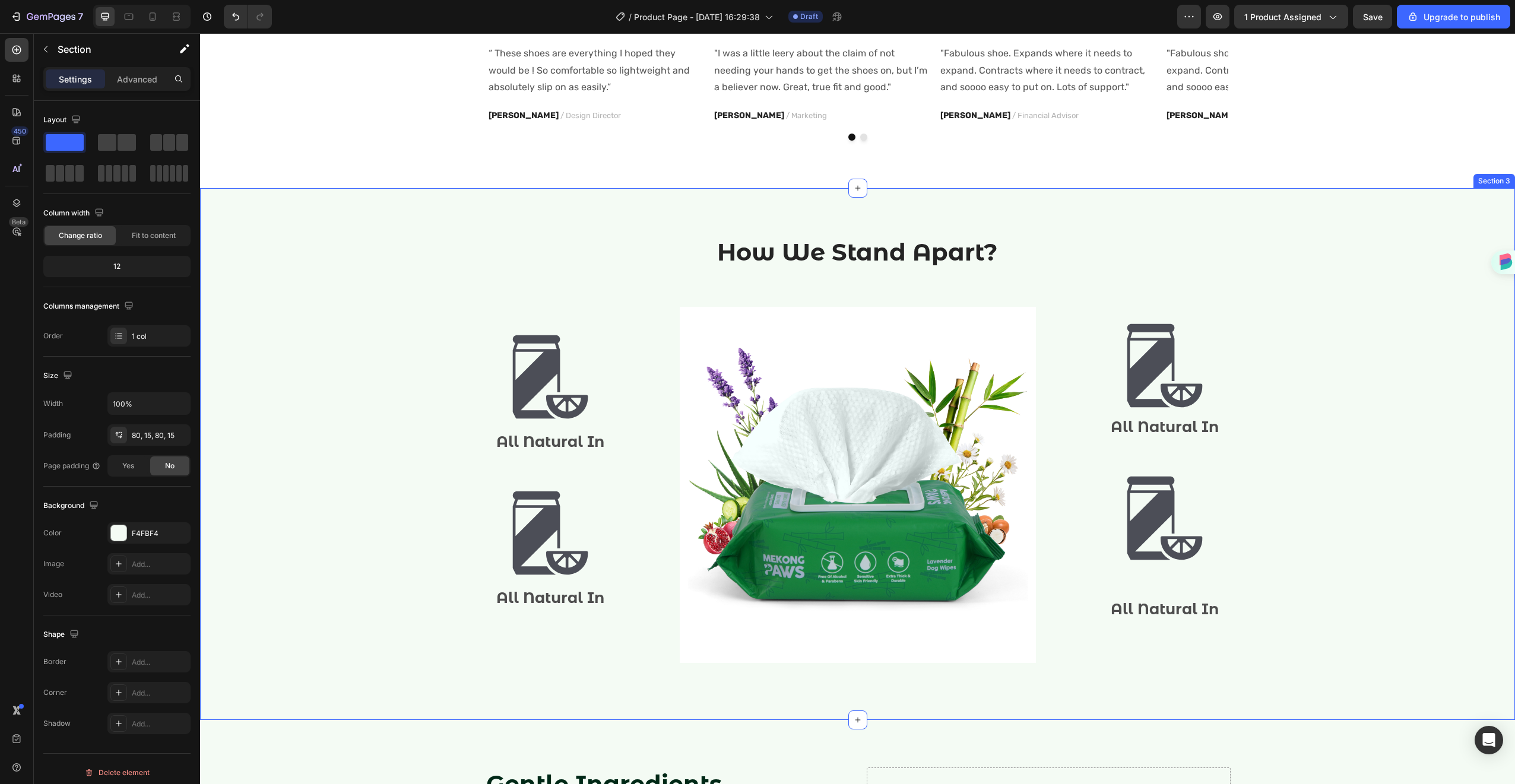
click at [1125, 211] on div "How We Stand Apart? Heading Row Image All Natural In Text Block Image All Natur…" at bounding box center [857, 454] width 1315 height 532
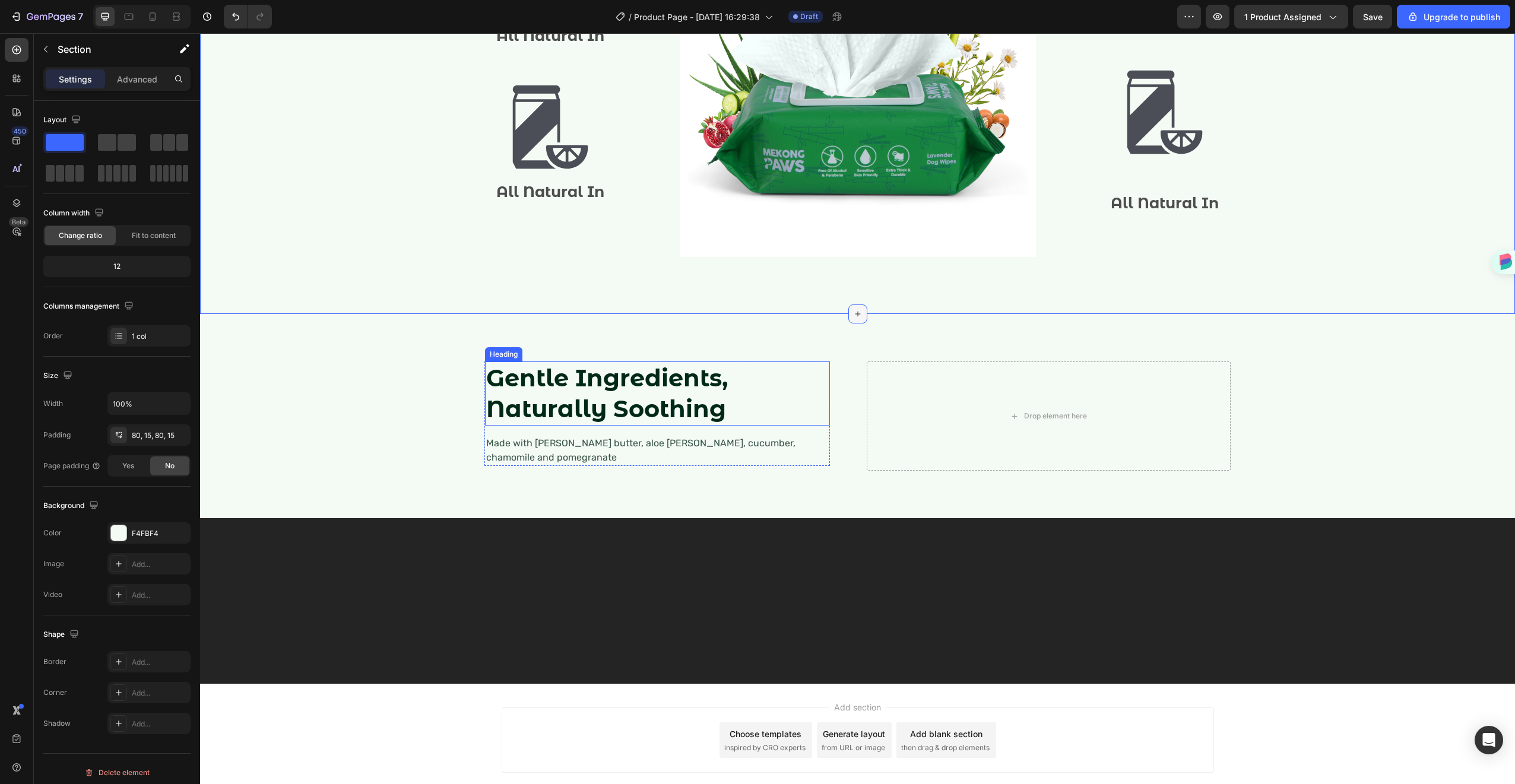
click at [853, 309] on icon at bounding box center [857, 314] width 10 height 10
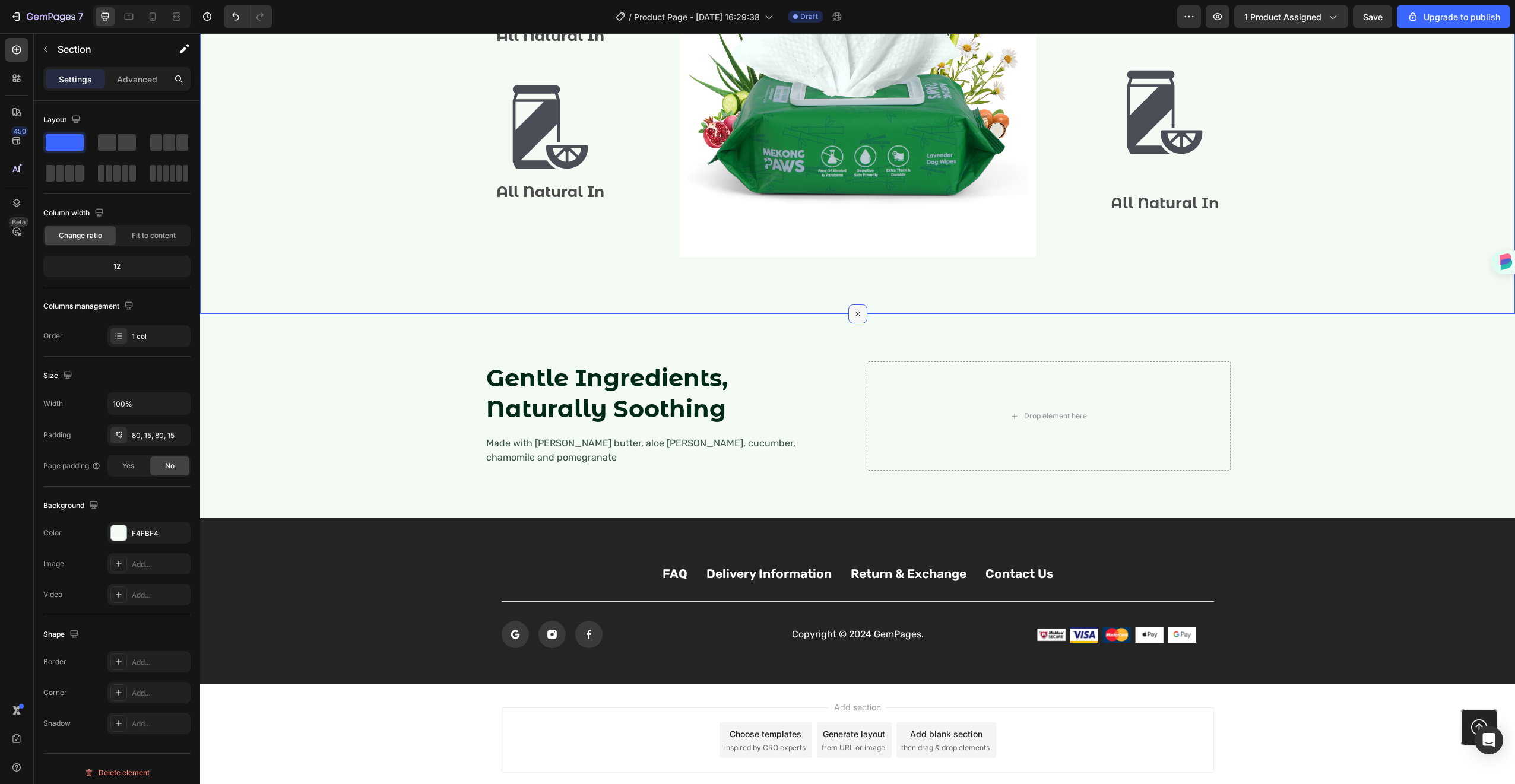
click at [855, 307] on icon at bounding box center [857, 314] width 13 height 13
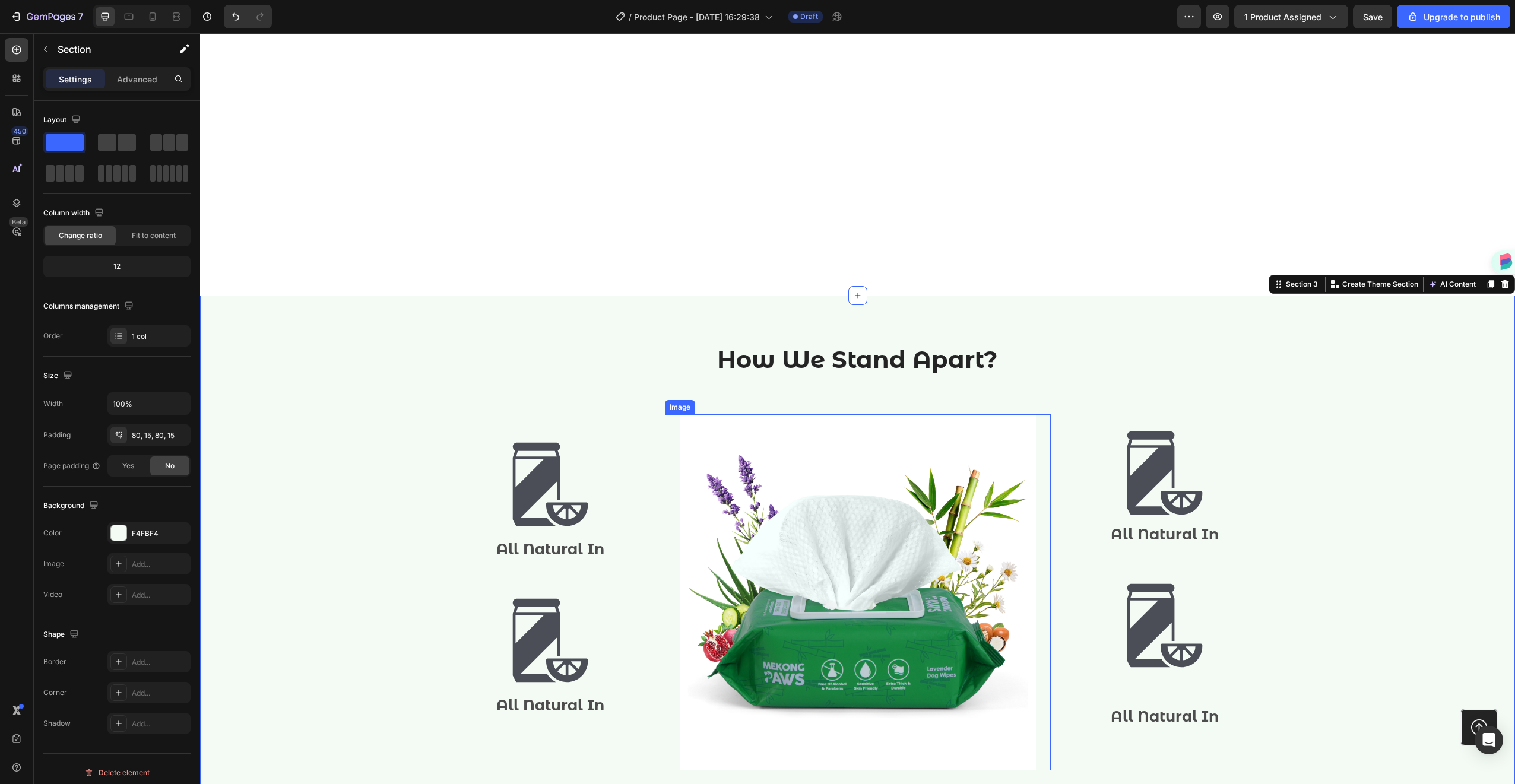
scroll to position [1164, 0]
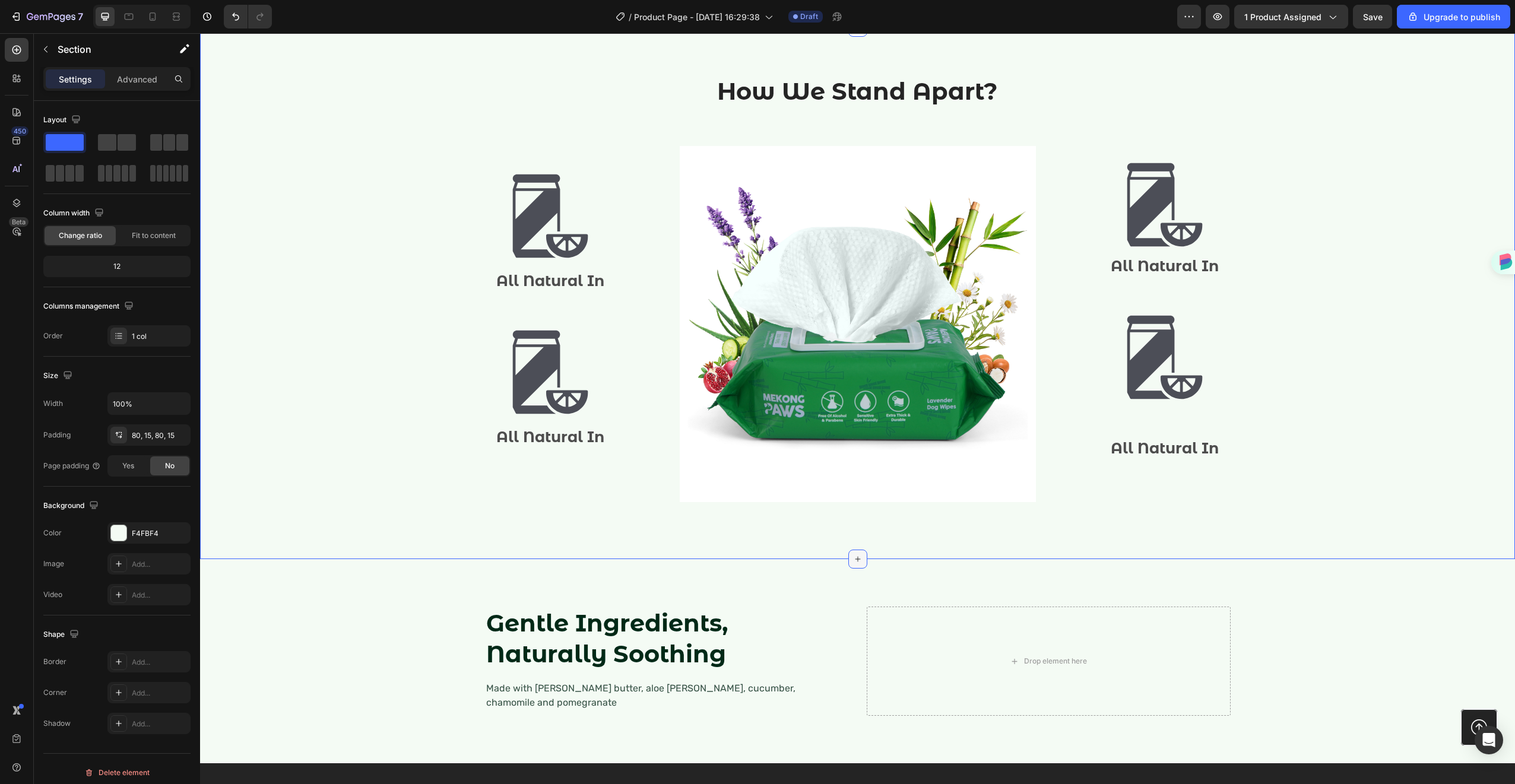
click at [853, 563] on icon at bounding box center [857, 559] width 10 height 10
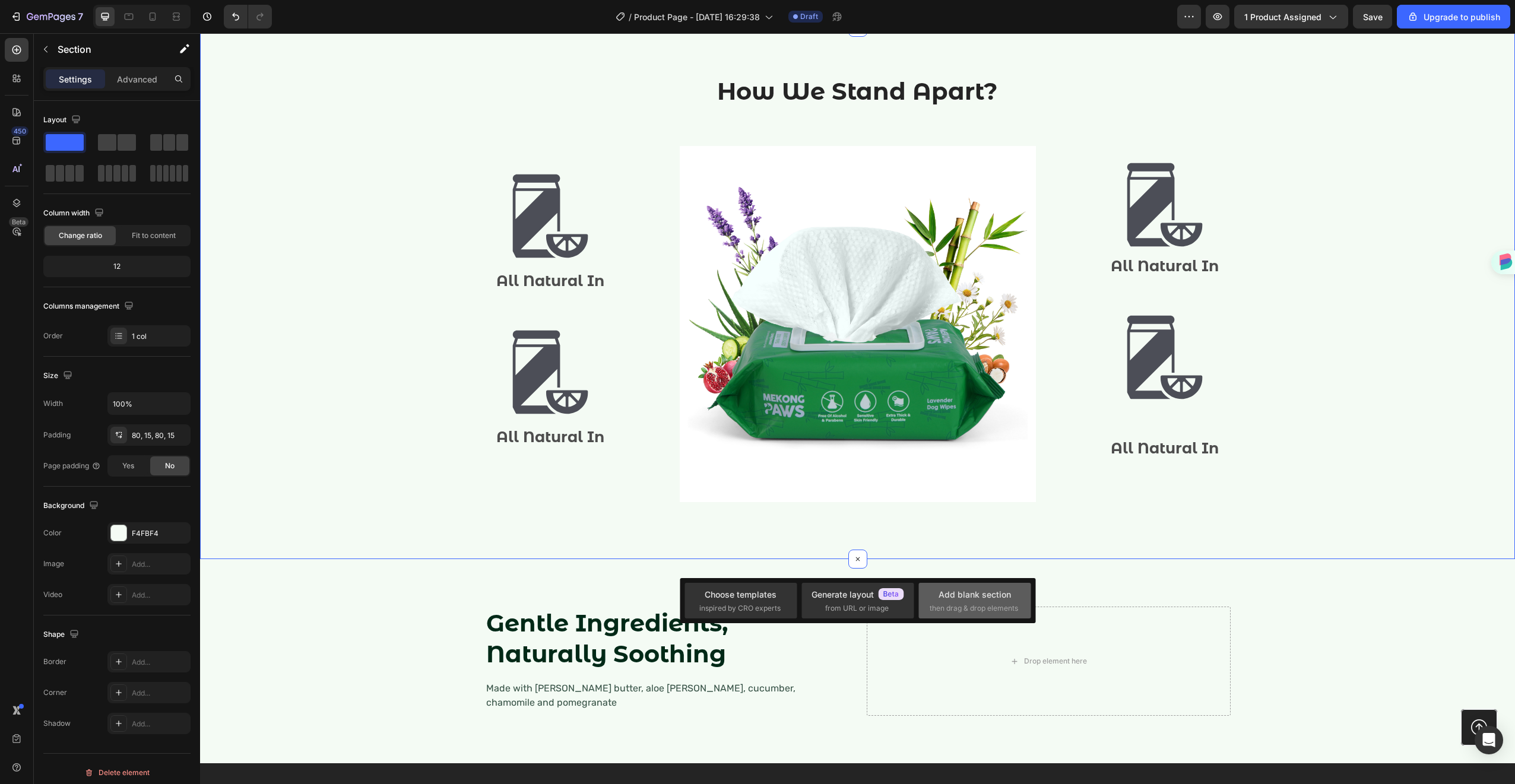
click at [933, 597] on div "Add blank section then drag & drop elements" at bounding box center [974, 600] width 90 height 25
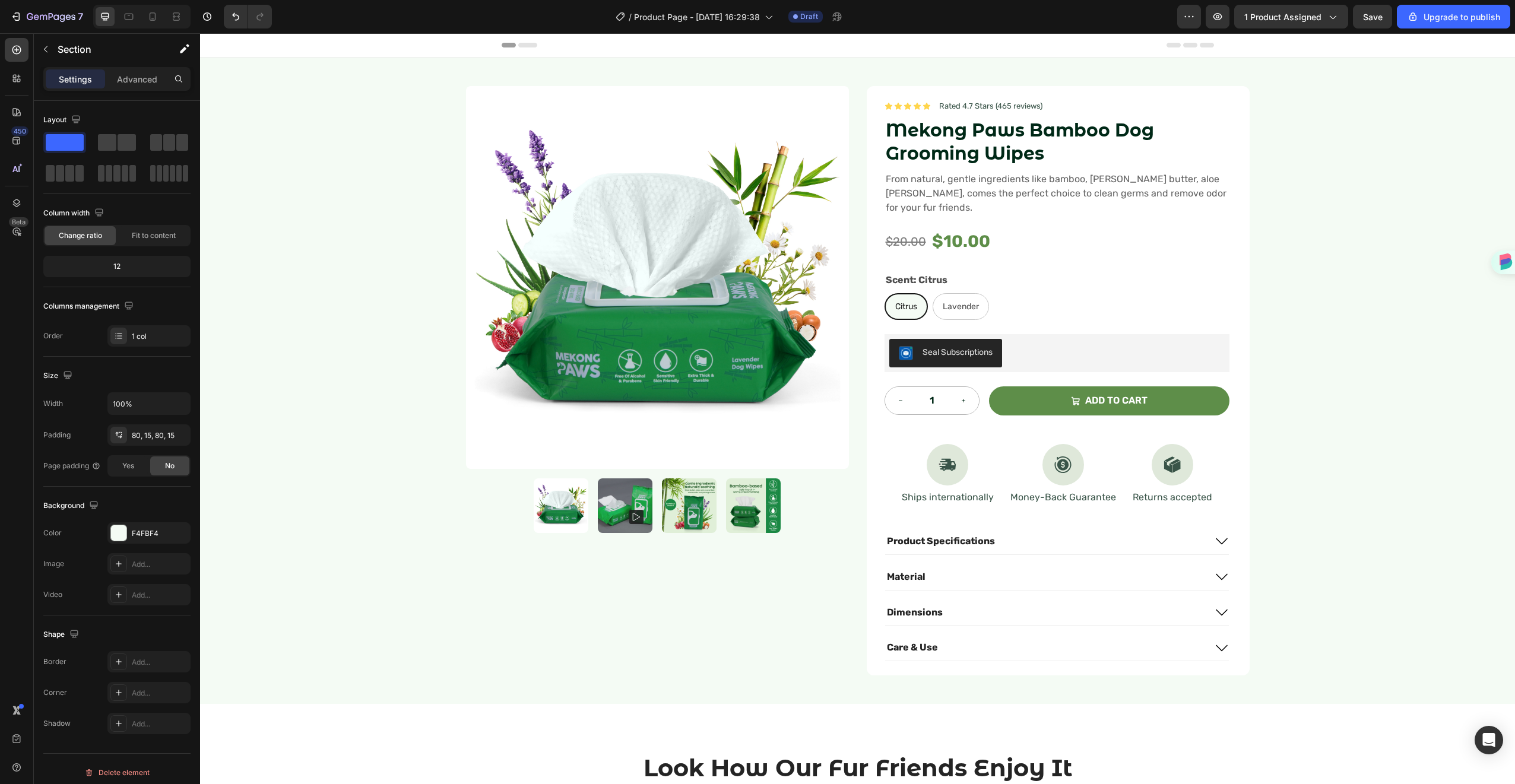
scroll to position [478, 0]
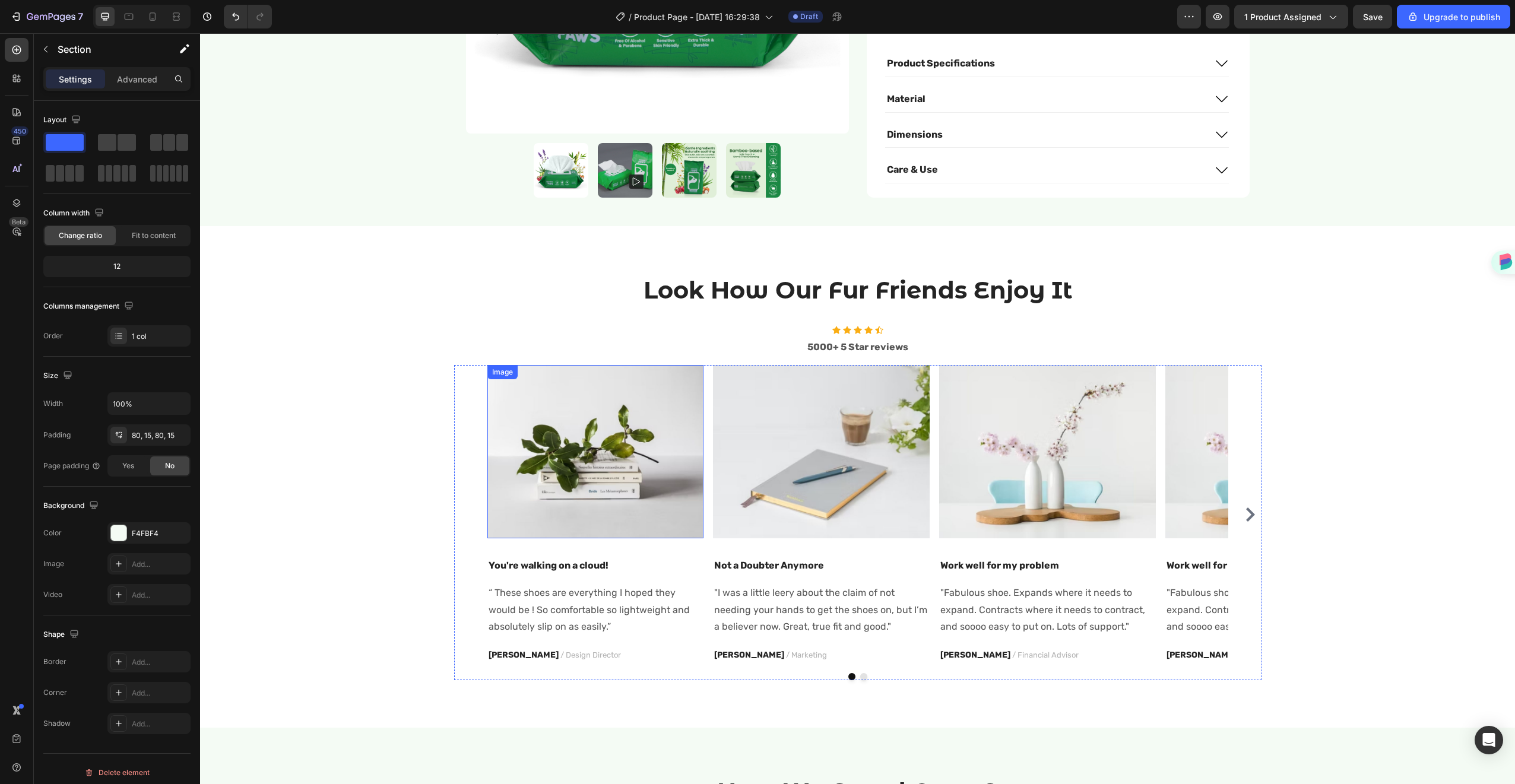
click at [633, 477] on img at bounding box center [595, 452] width 217 height 173
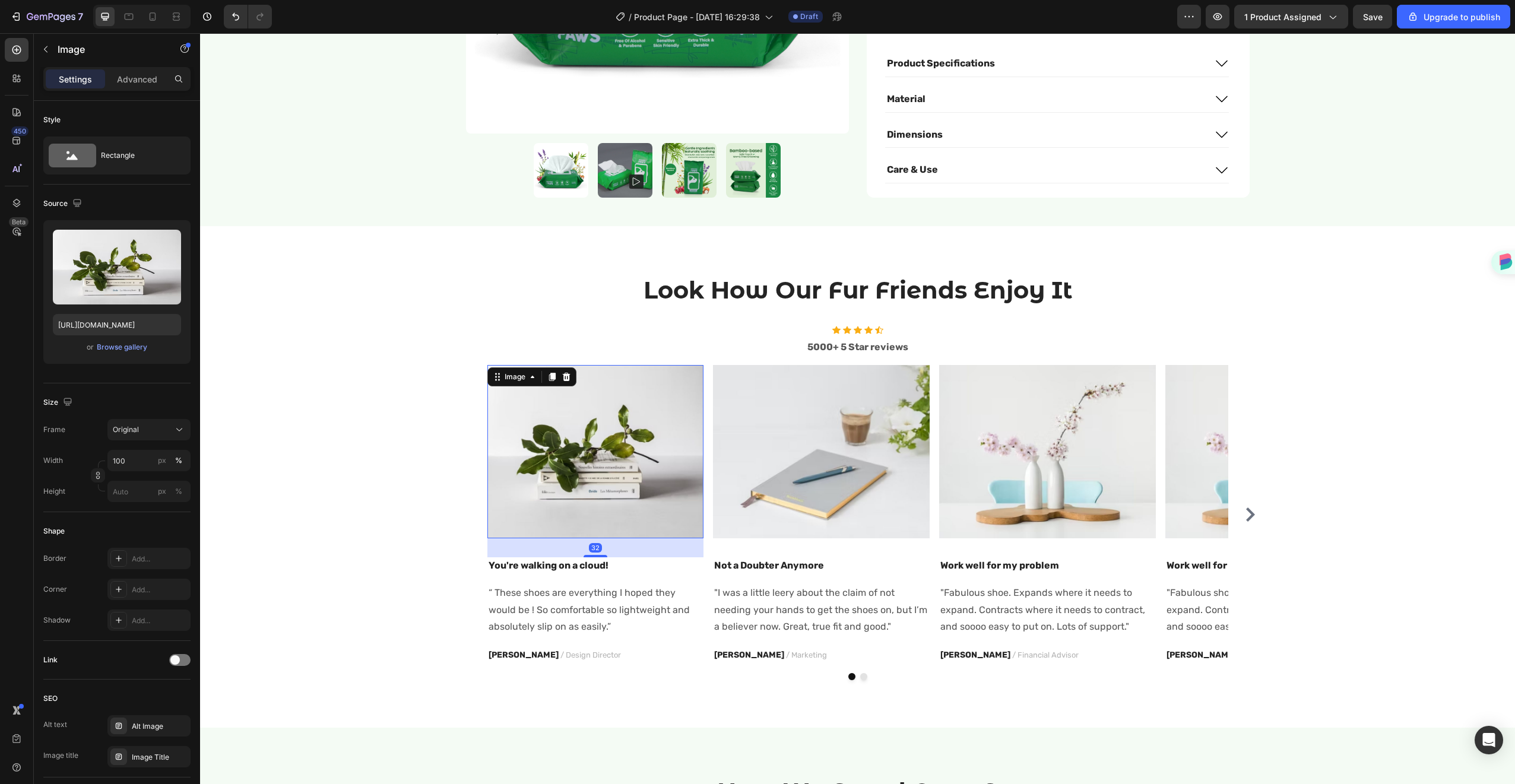
click at [633, 477] on img at bounding box center [595, 452] width 217 height 173
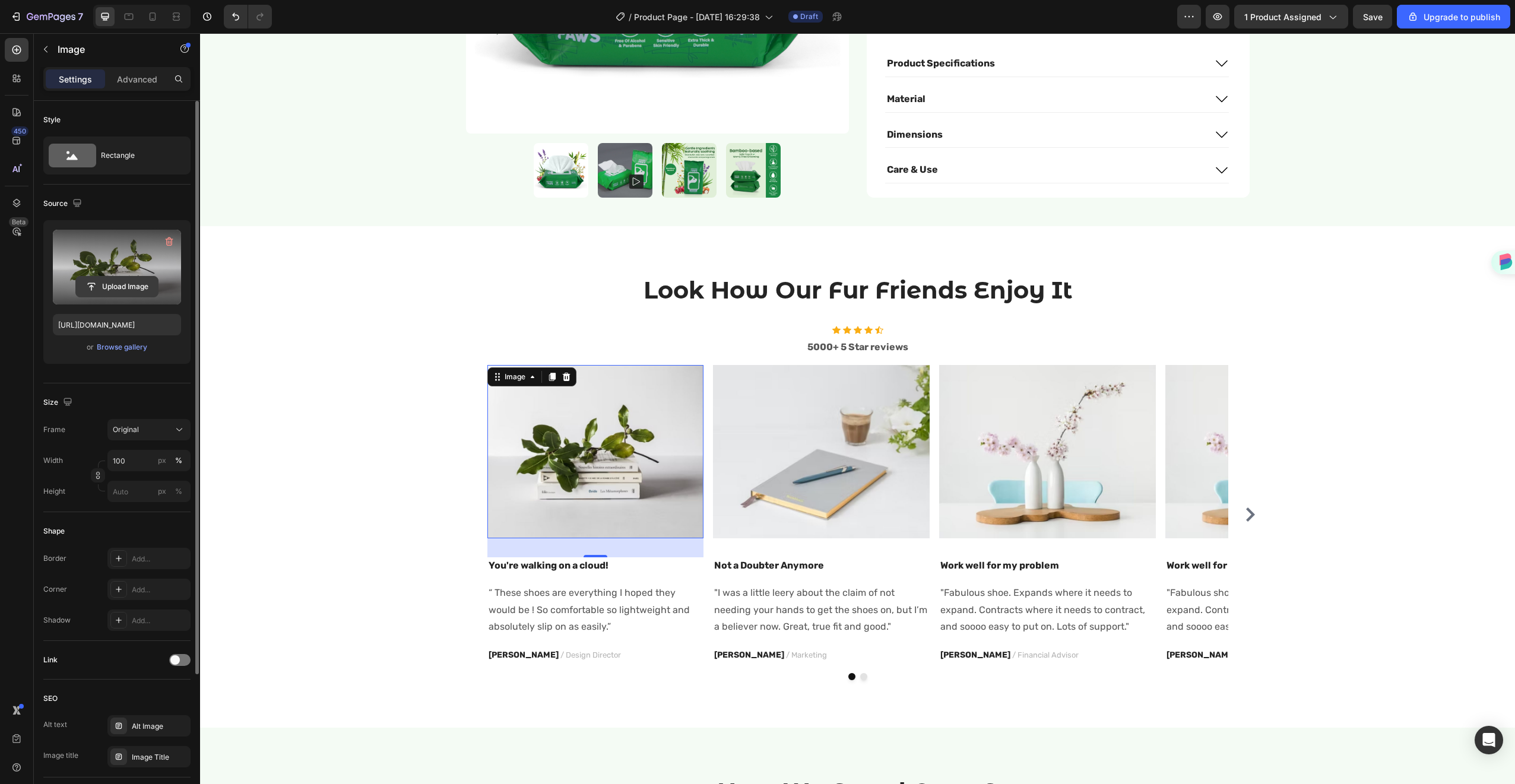
click at [116, 255] on label at bounding box center [116, 267] width 128 height 75
click at [116, 277] on input "file" at bounding box center [117, 287] width 82 height 20
click at [116, 278] on input "file" at bounding box center [117, 287] width 82 height 20
type input "[URL][DOMAIN_NAME]"
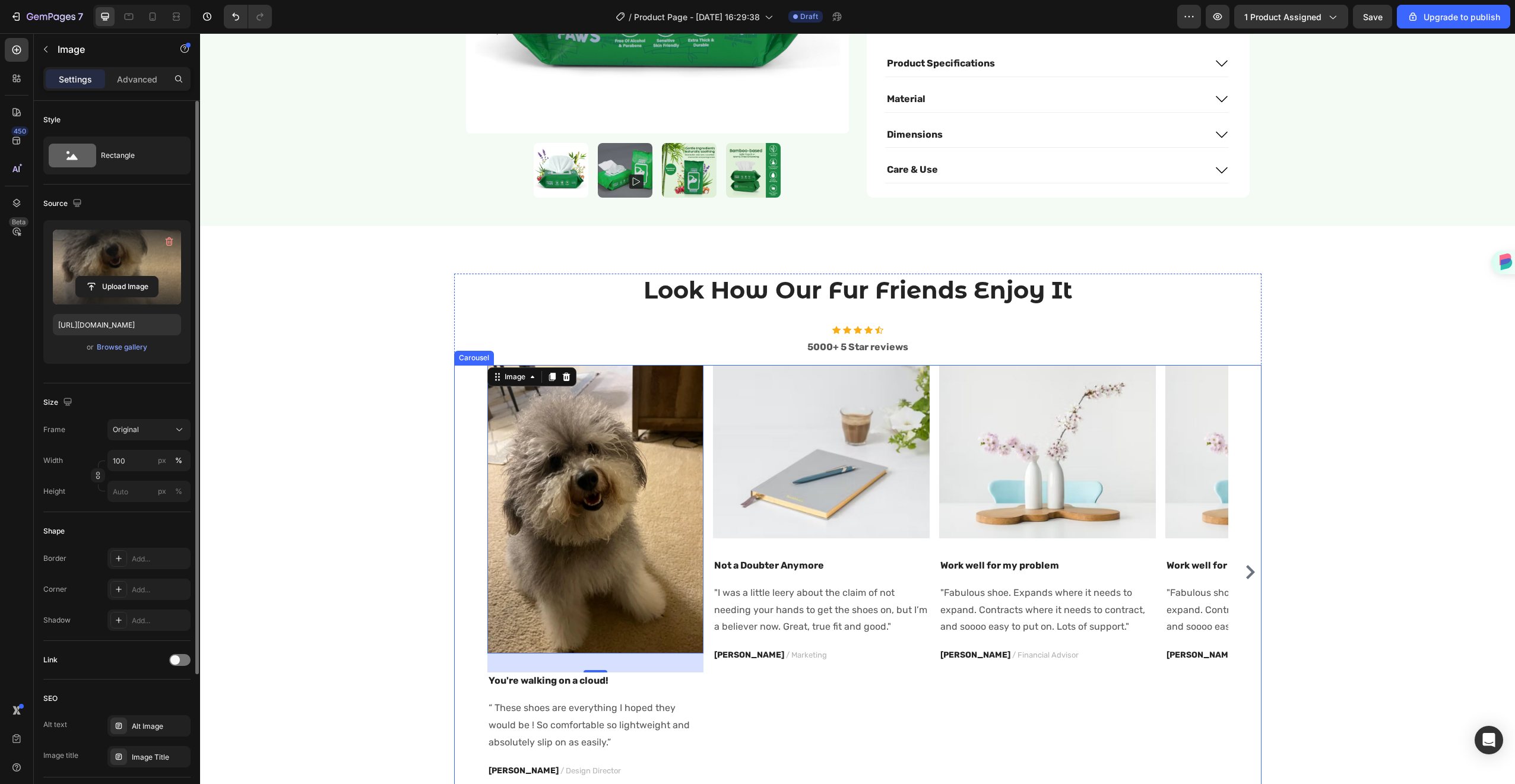
drag, startPoint x: 852, startPoint y: 419, endPoint x: 789, endPoint y: 403, distance: 65.0
click at [852, 419] on img at bounding box center [821, 452] width 217 height 173
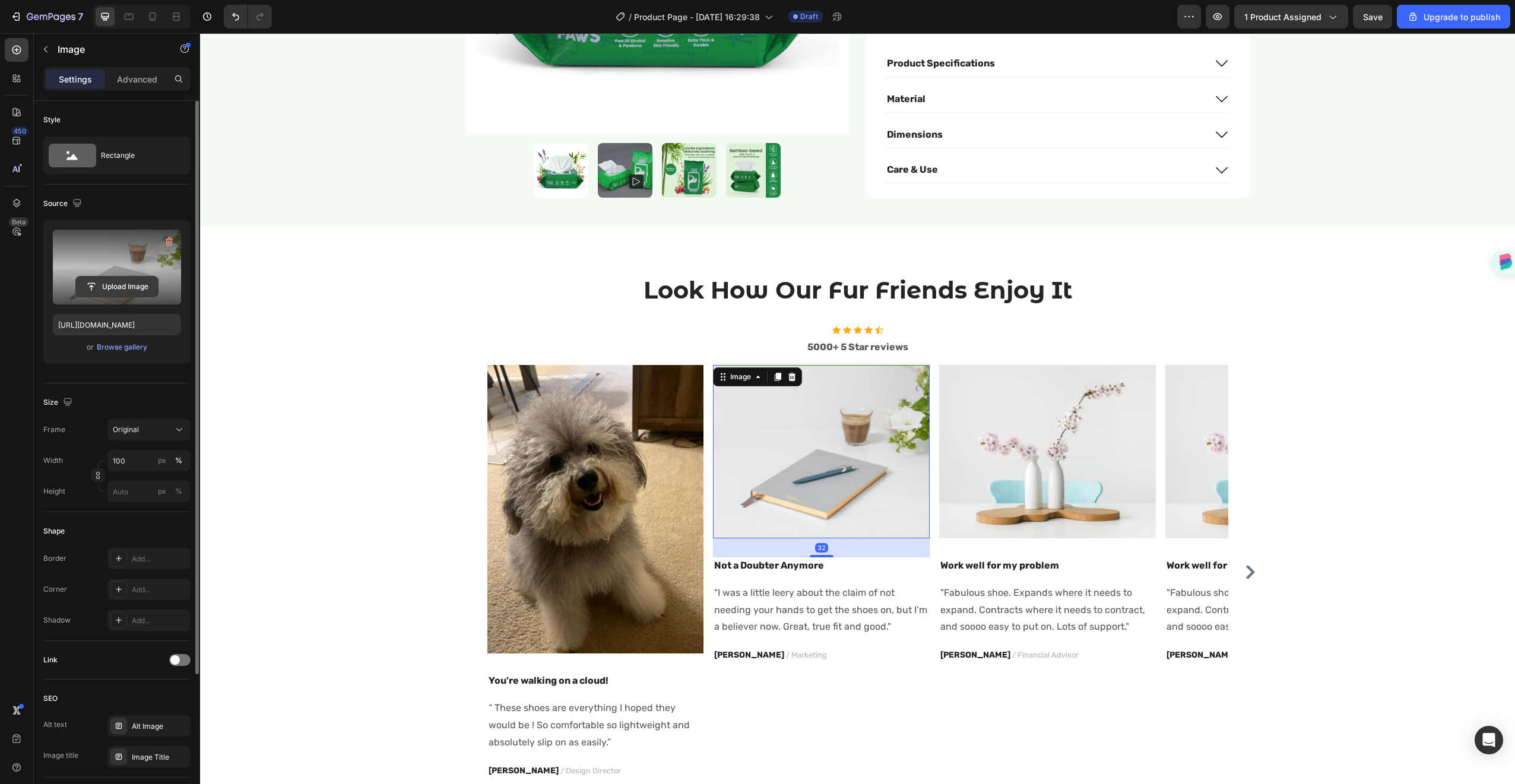
click at [148, 286] on input "file" at bounding box center [117, 287] width 82 height 20
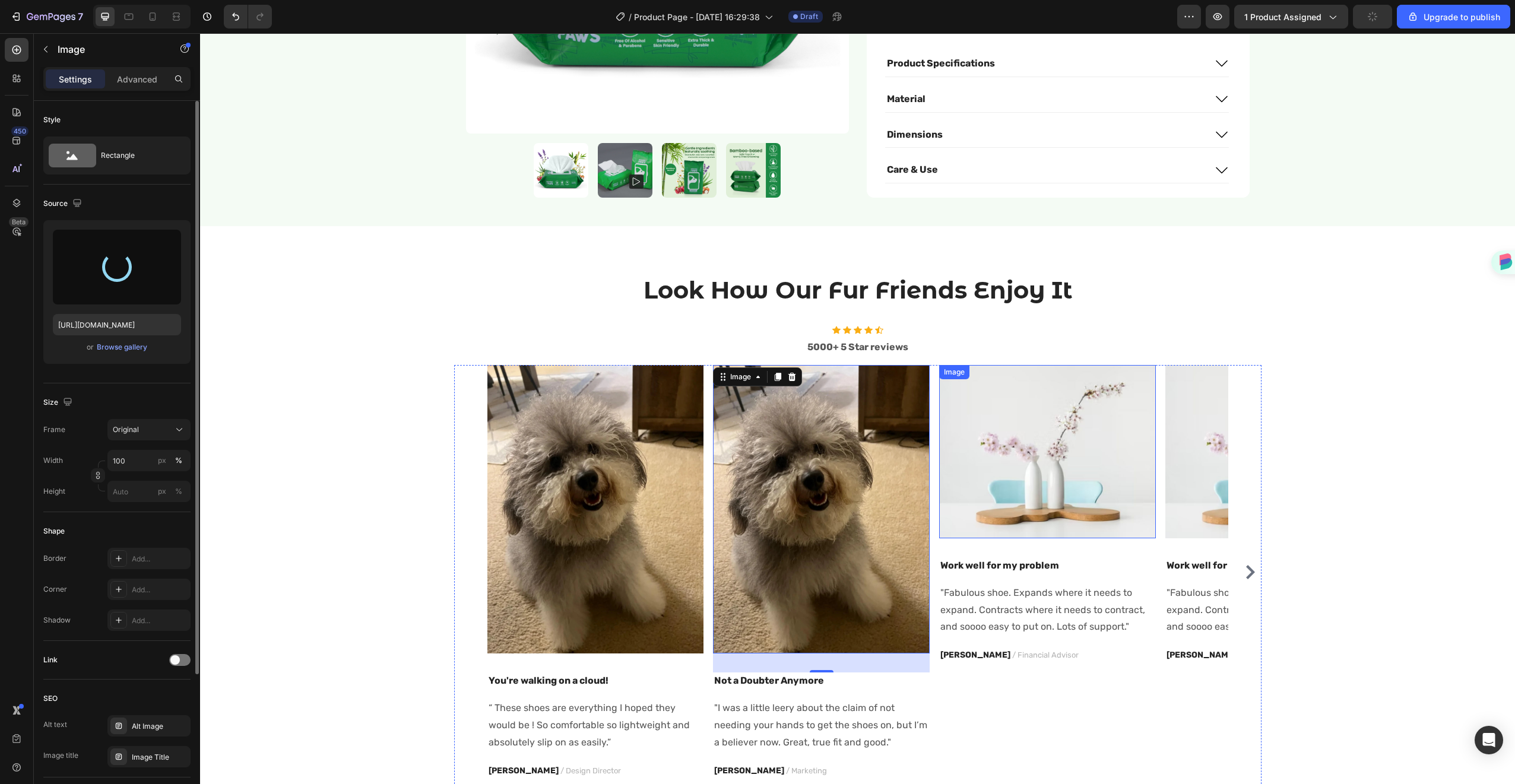
type input "[URL][DOMAIN_NAME]"
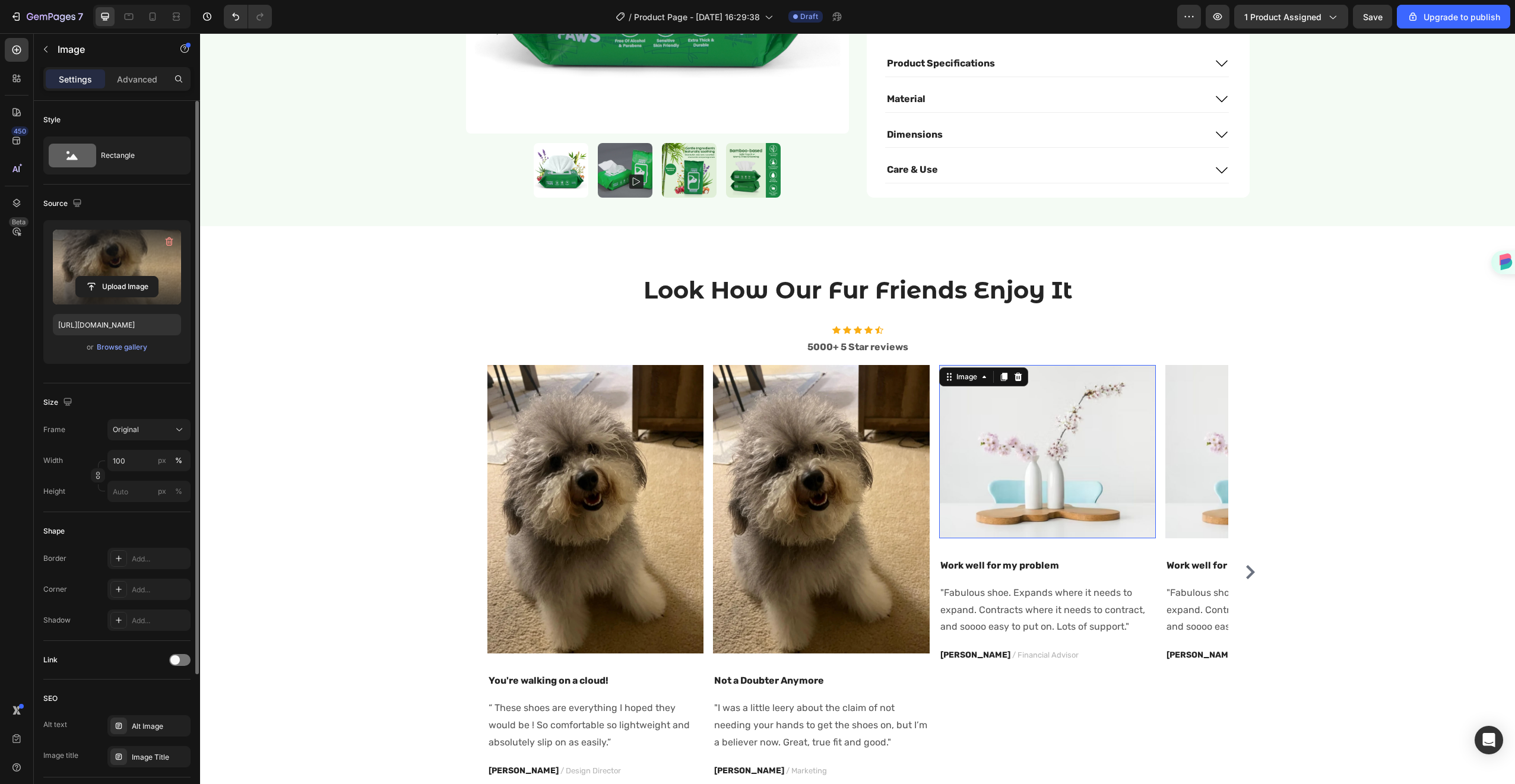
click at [1056, 492] on img at bounding box center [1047, 452] width 217 height 173
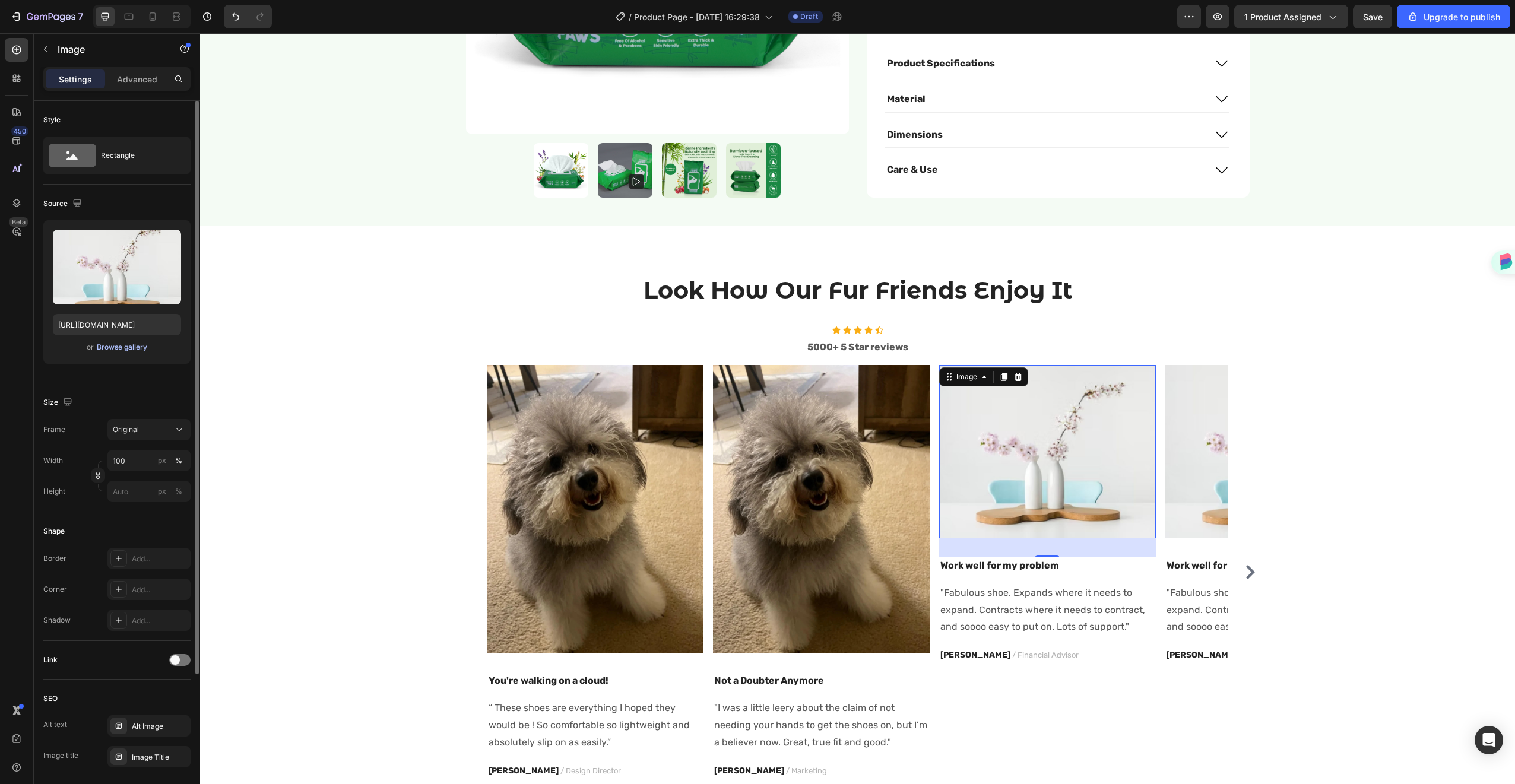
click at [118, 352] on div "Browse gallery" at bounding box center [122, 347] width 50 height 10
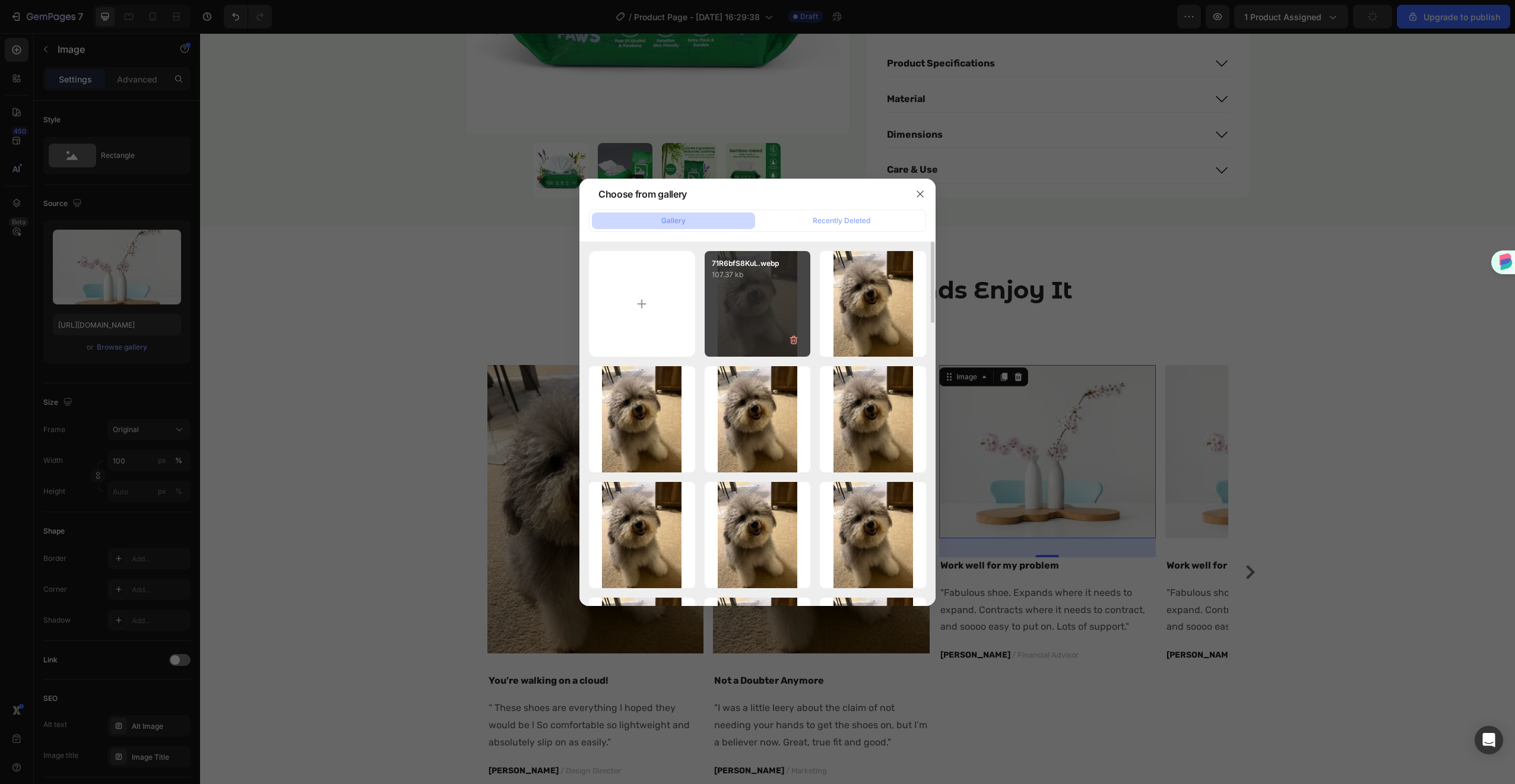
click at [755, 298] on div "71R6bfS8KuL.webp 107.37 kb" at bounding box center [758, 304] width 106 height 106
type input "[URL][DOMAIN_NAME]"
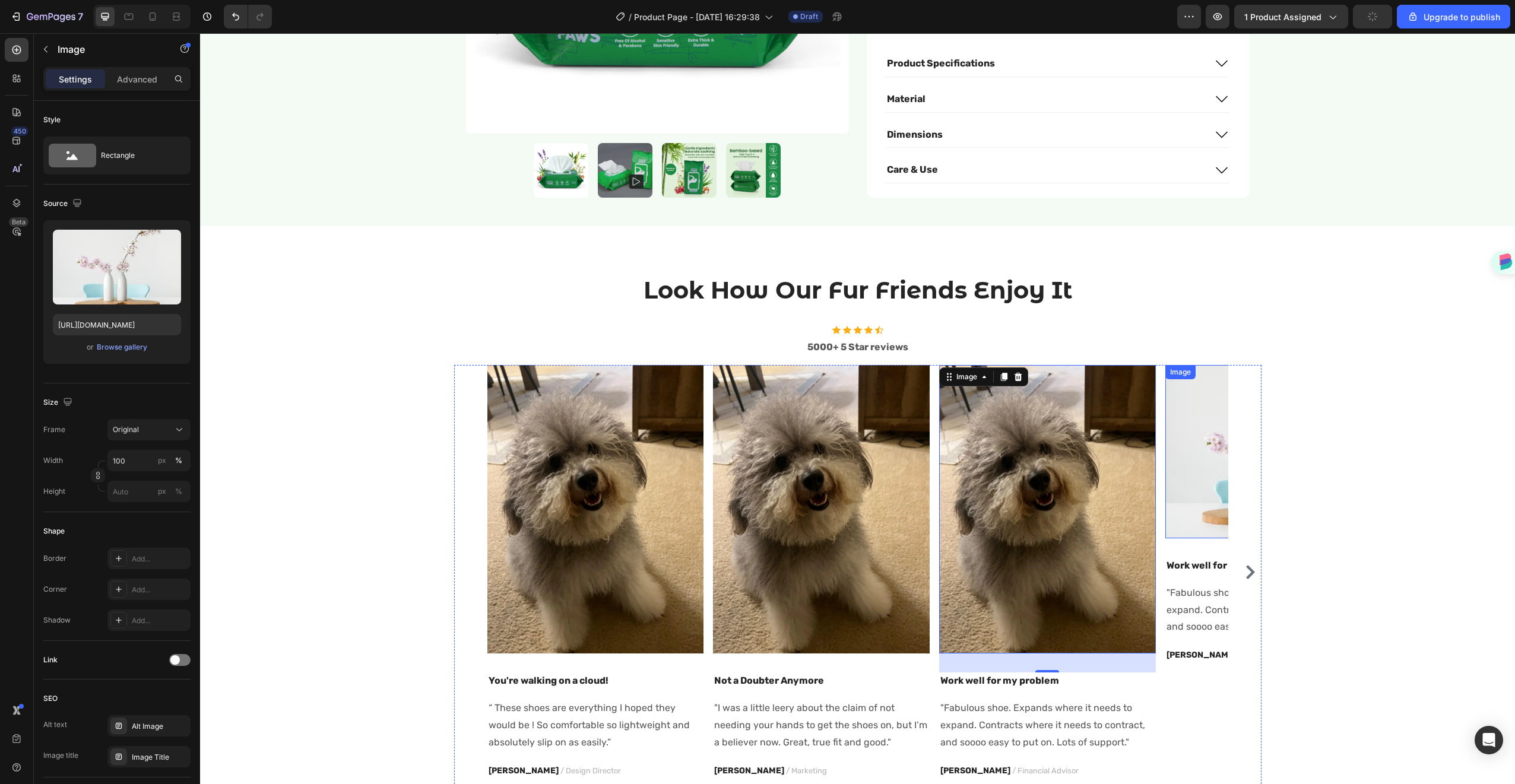
click at [1183, 413] on img at bounding box center [1274, 452] width 217 height 173
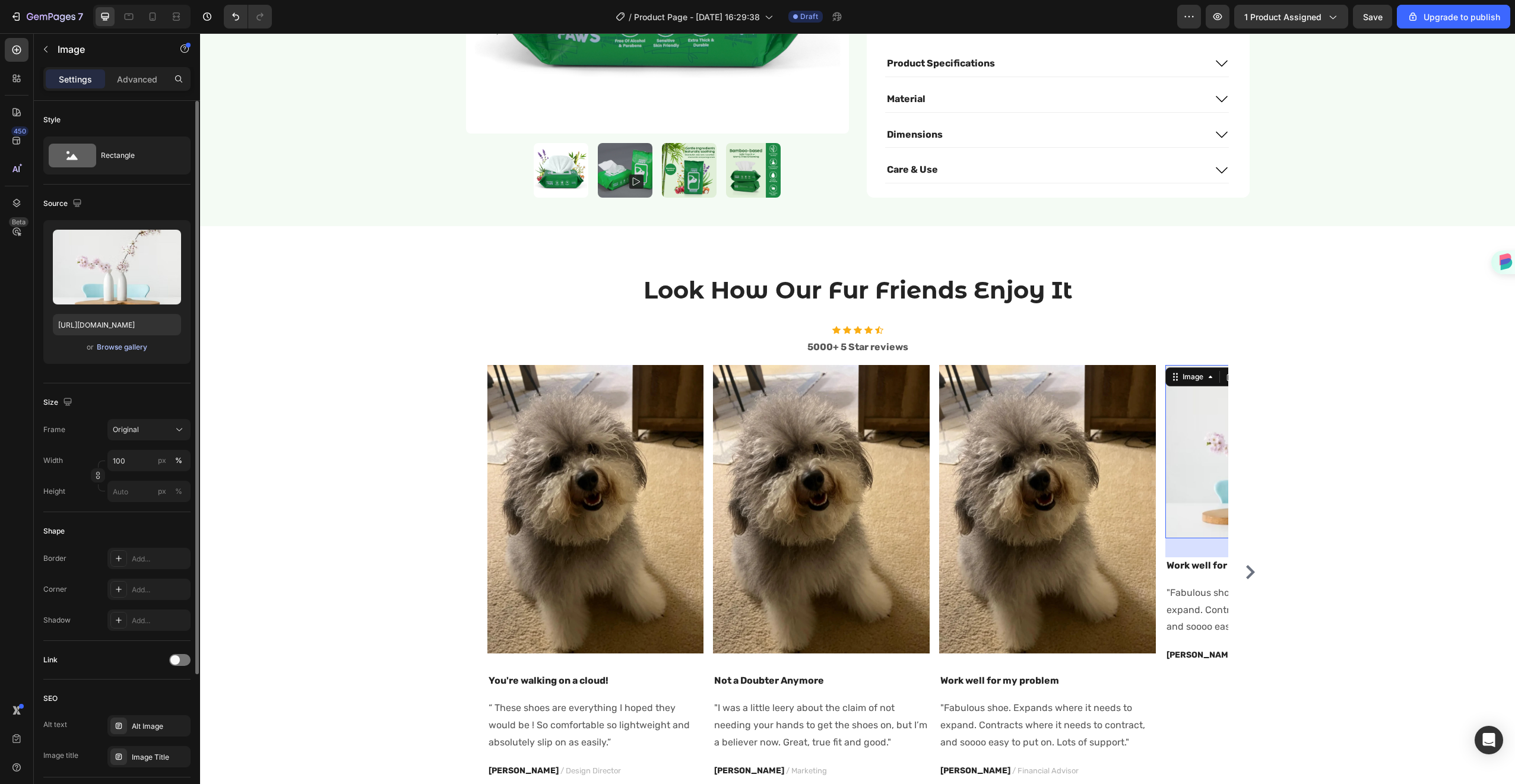
click at [110, 347] on div "Browse gallery" at bounding box center [122, 347] width 50 height 10
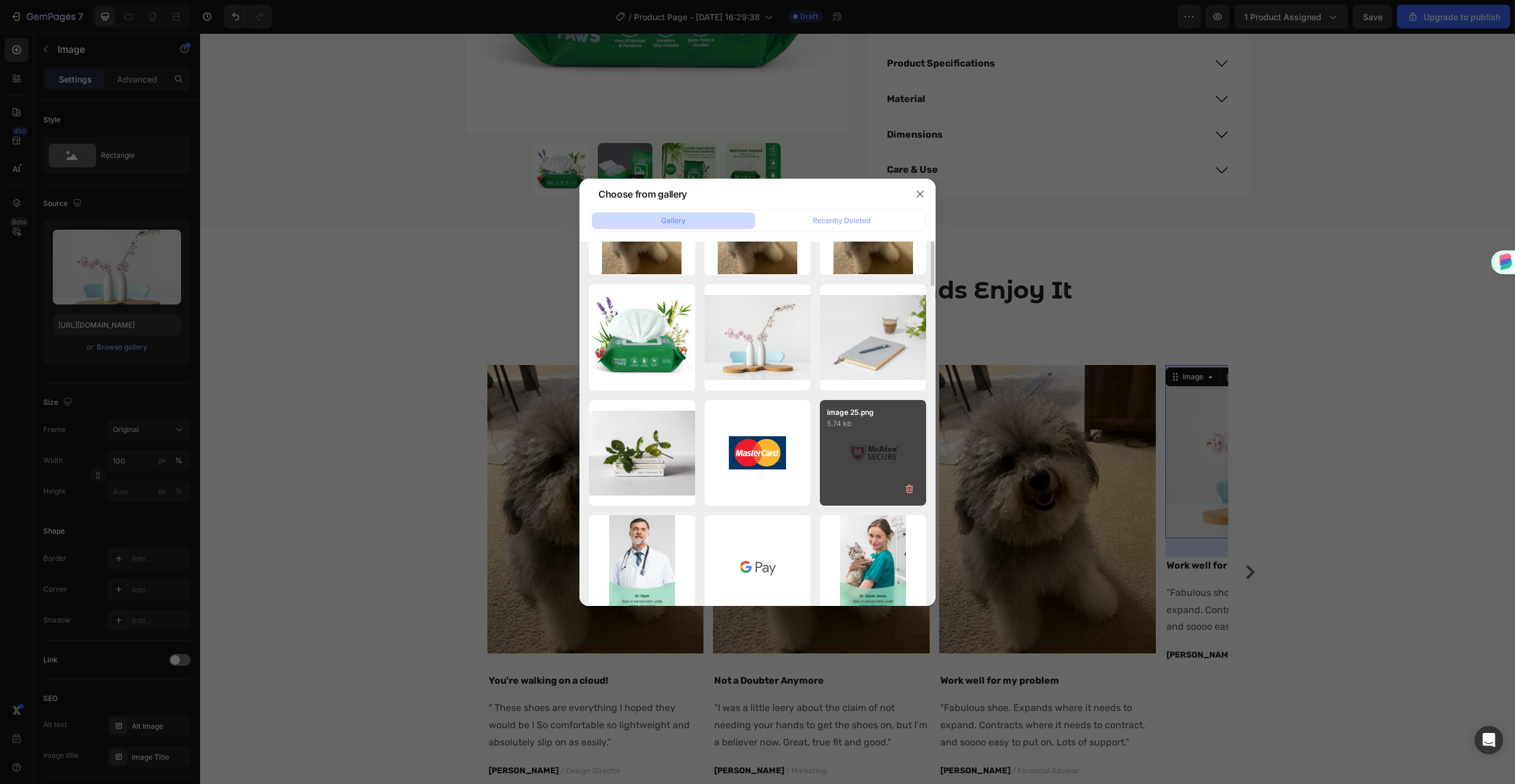
scroll to position [698, 0]
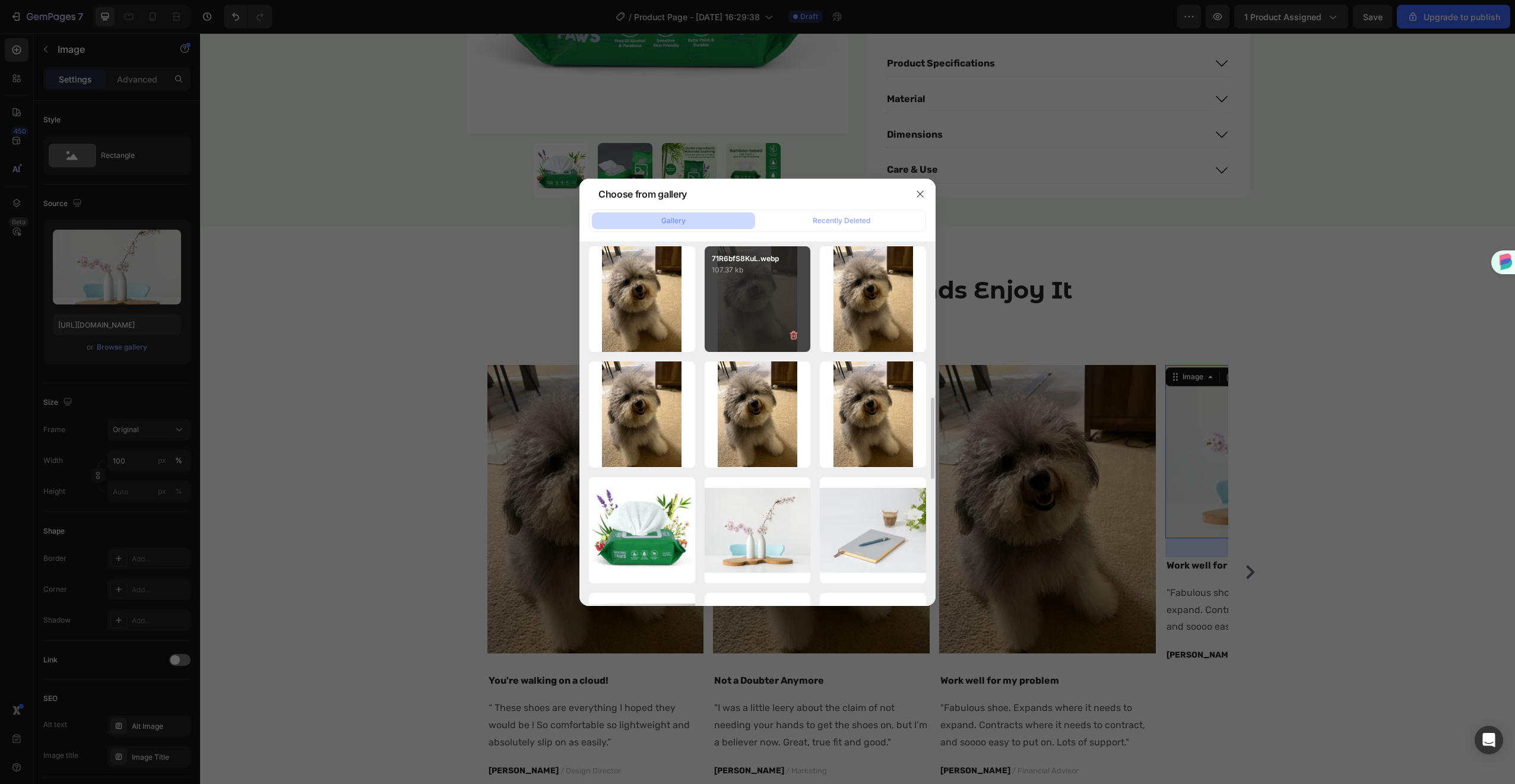
click at [728, 286] on div "71R6bfS8KuL.webp 107.37 kb" at bounding box center [758, 299] width 106 height 106
type input "[URL][DOMAIN_NAME]"
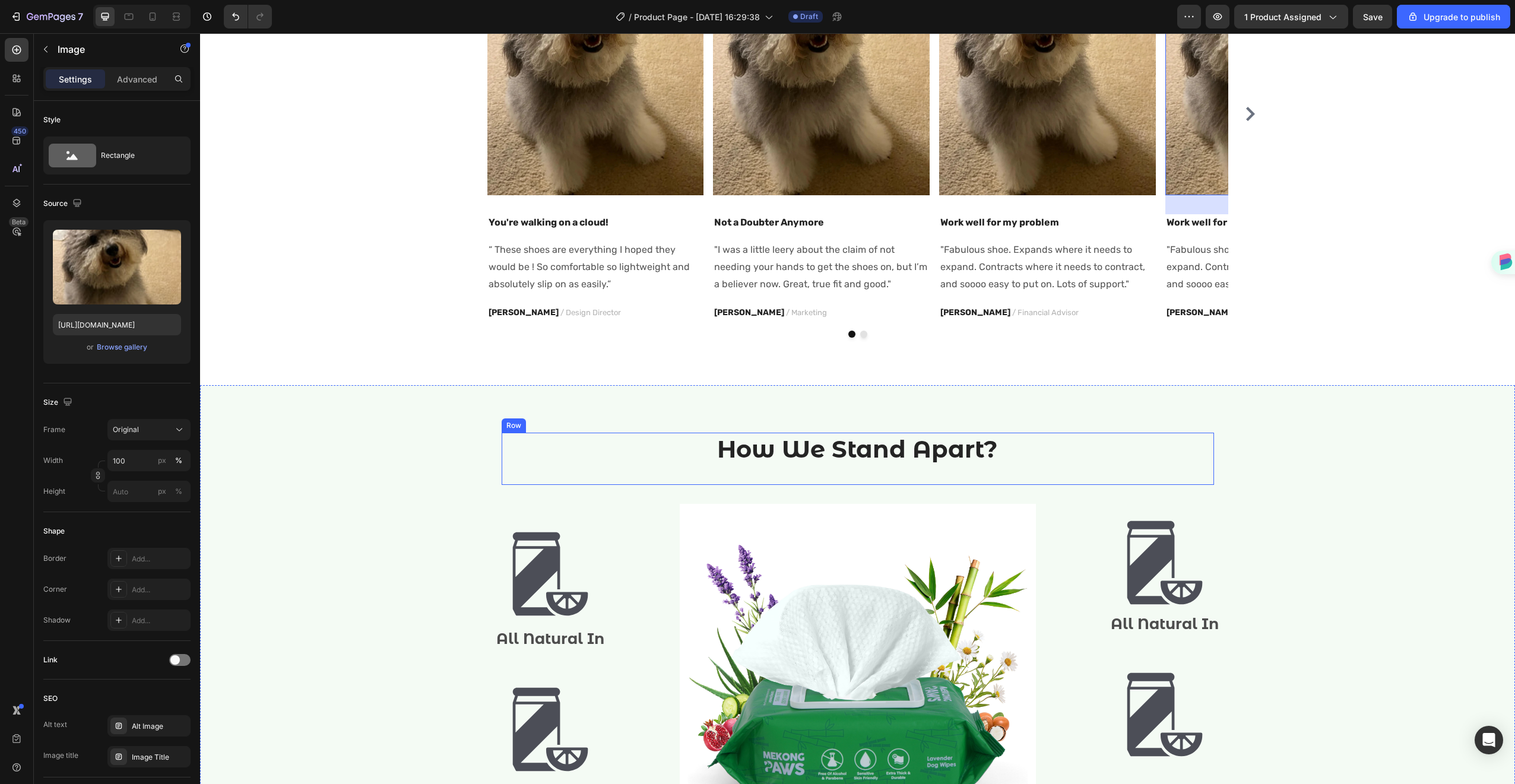
scroll to position [941, 0]
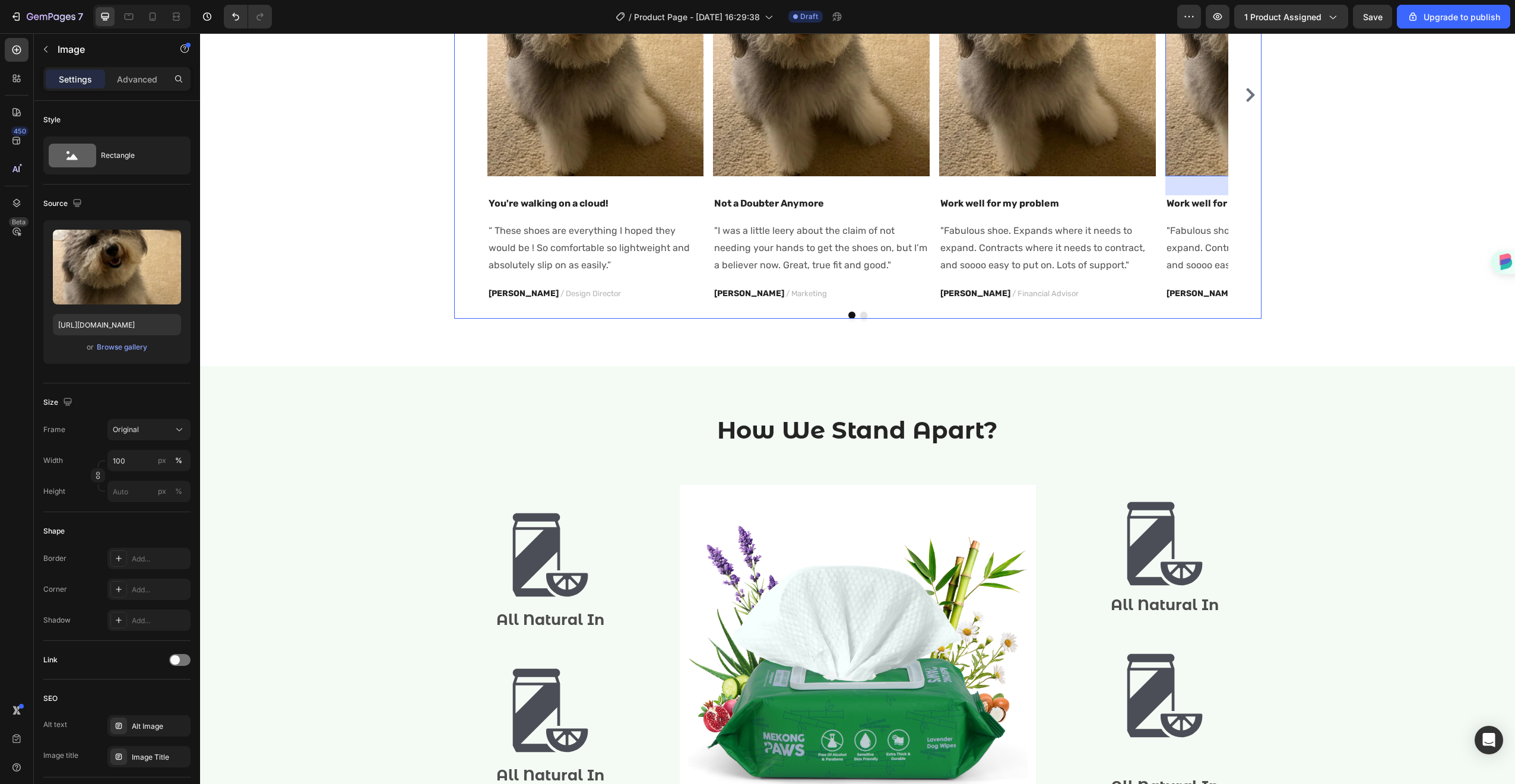
click at [1246, 98] on icon "Carousel Next Arrow" at bounding box center [1251, 95] width 9 height 14
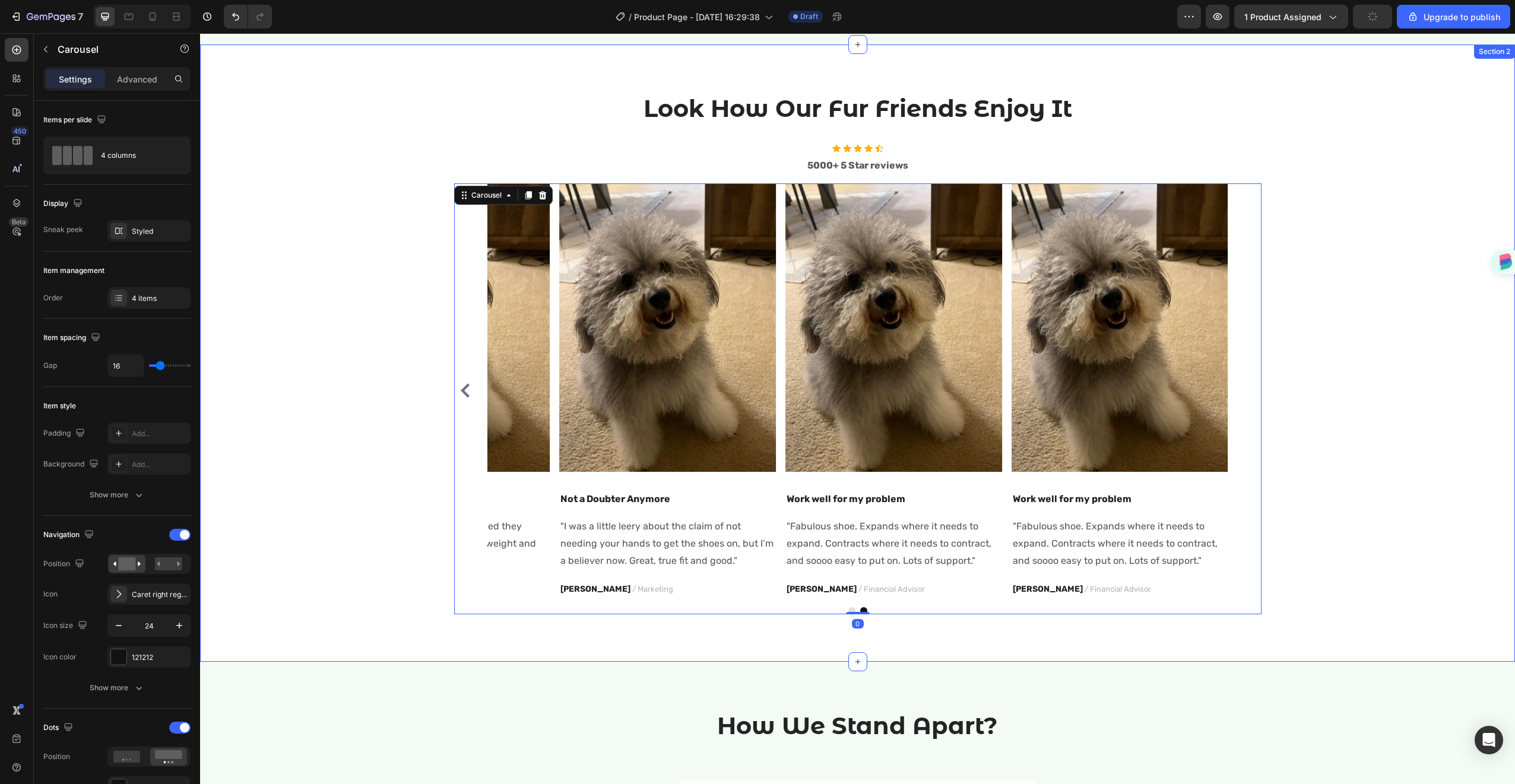
scroll to position [625, 0]
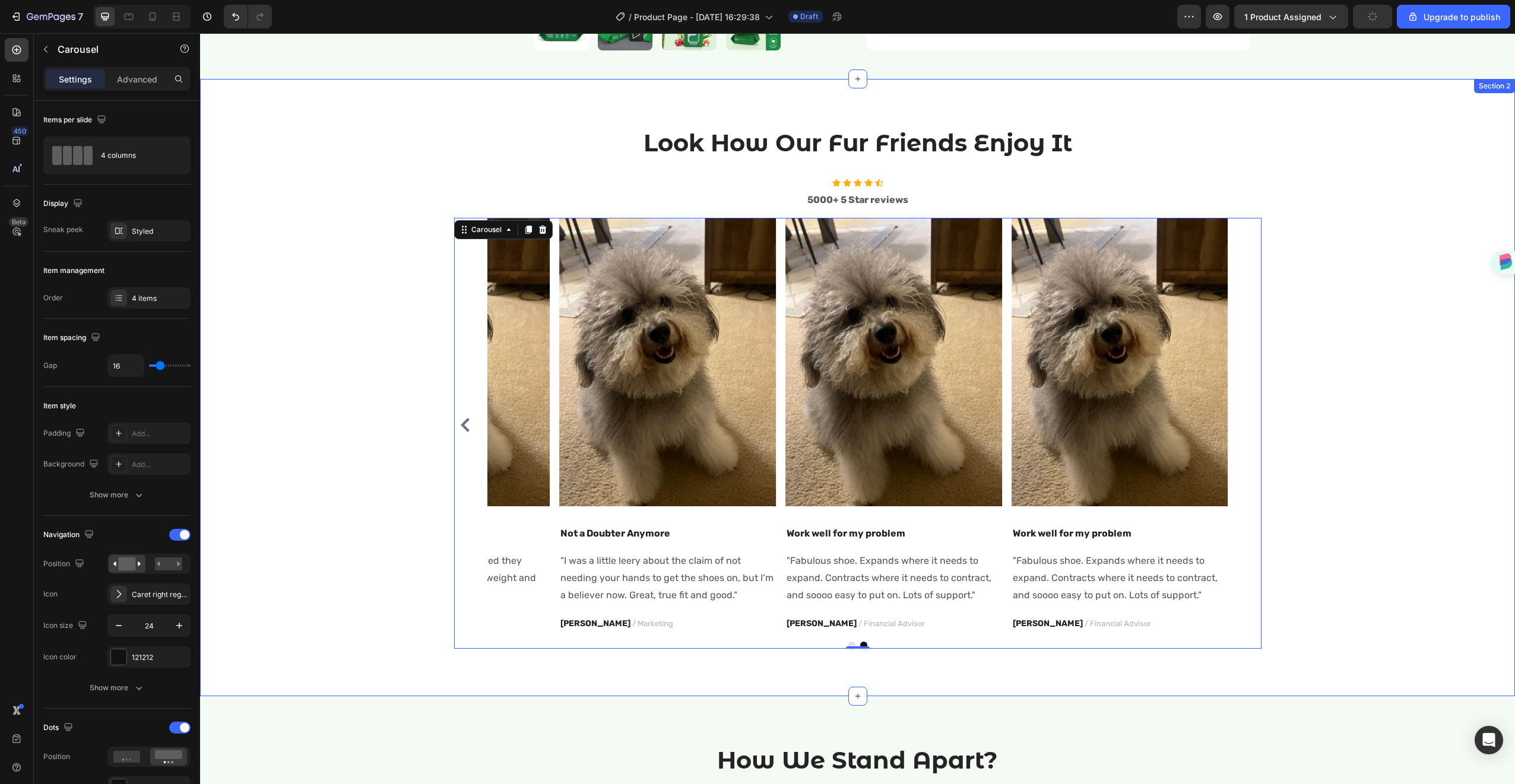
click at [1450, 304] on div "Look How Our Fur Friends Enjoy It Heading Icon Icon Icon Icon Icon Icon List Ho…" at bounding box center [857, 387] width 1297 height 522
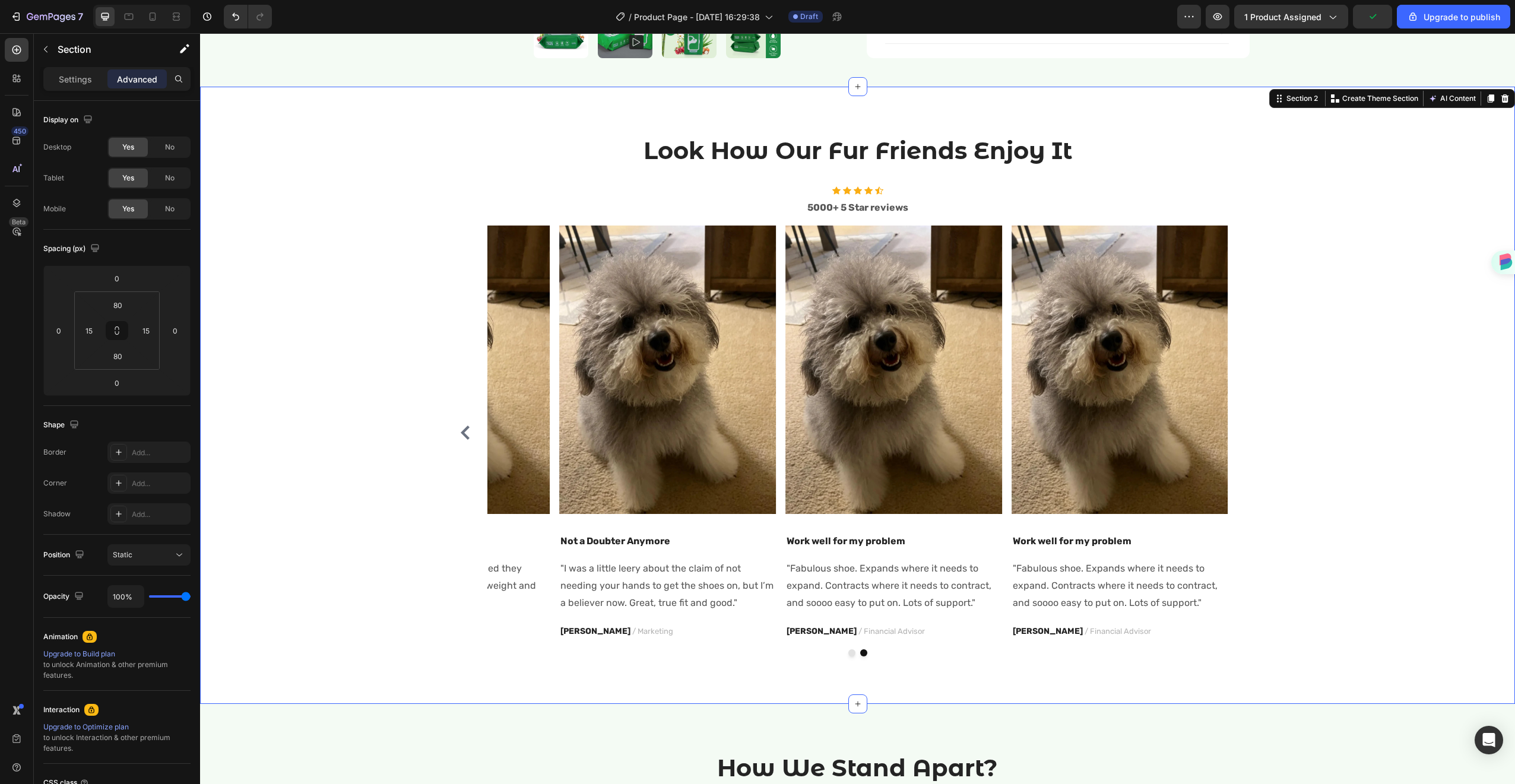
scroll to position [483, 0]
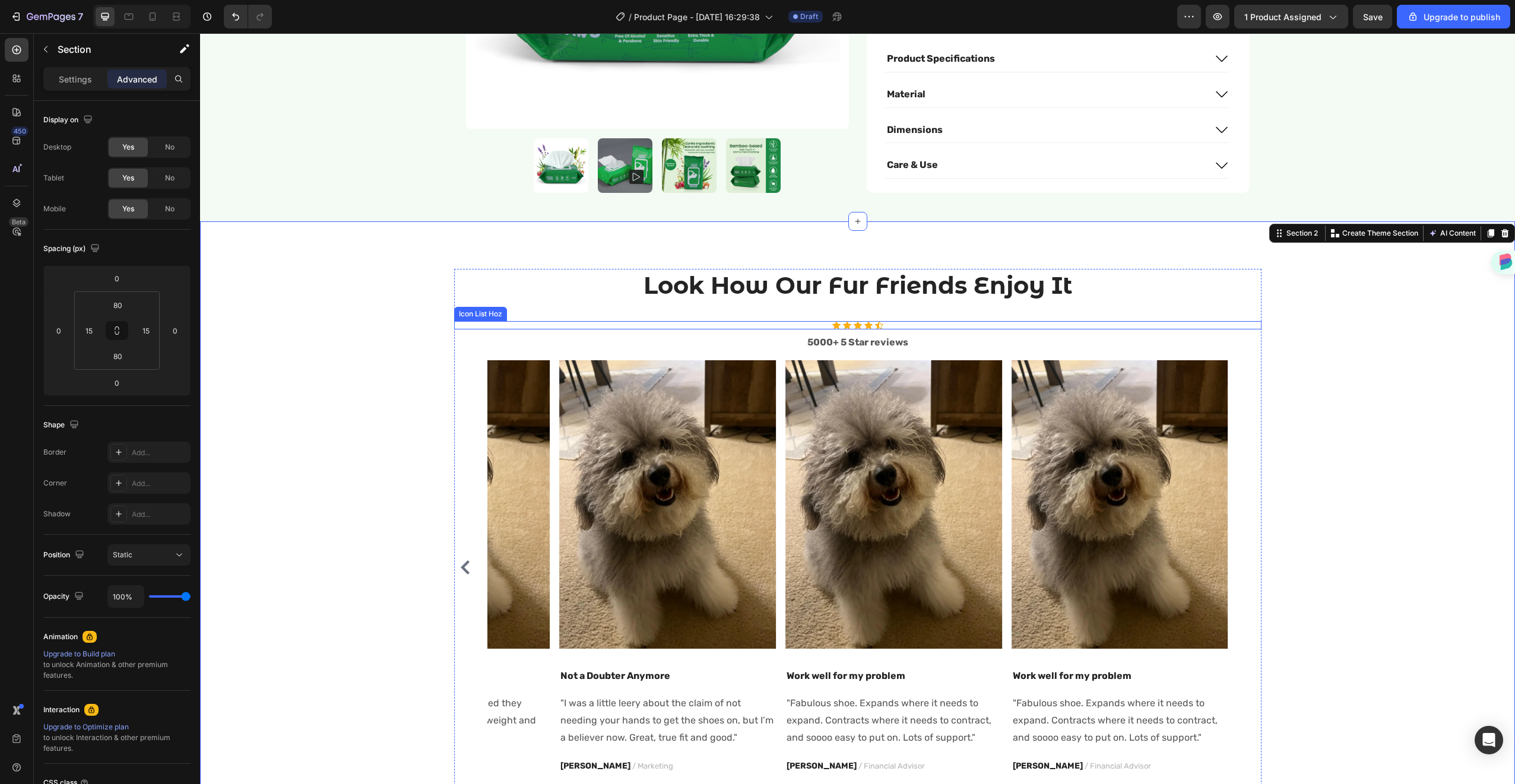
click at [890, 321] on div "Icon Icon Icon Icon Icon" at bounding box center [857, 325] width 807 height 8
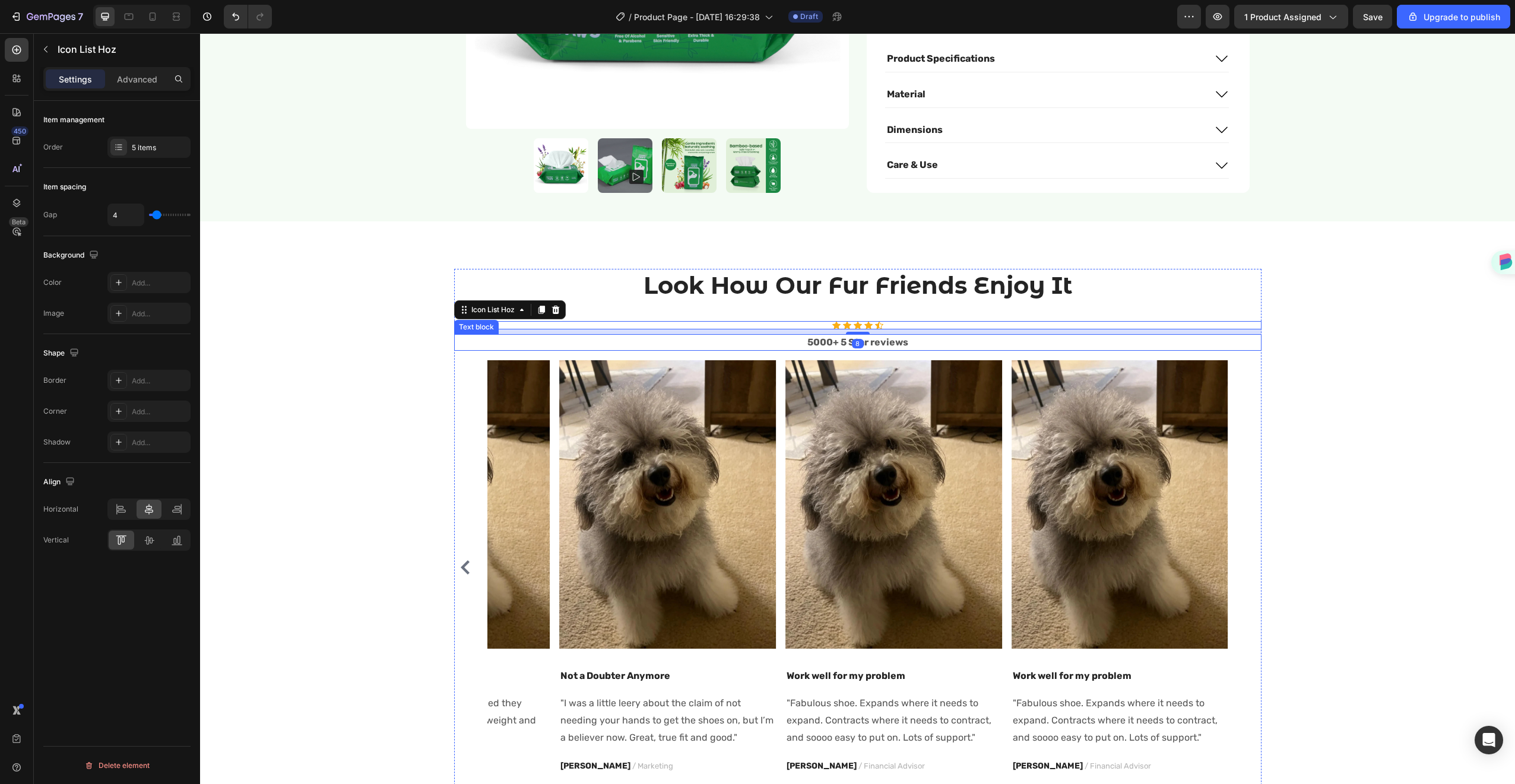
click at [882, 335] on p "5000+ 5 Star reviews" at bounding box center [857, 342] width 805 height 14
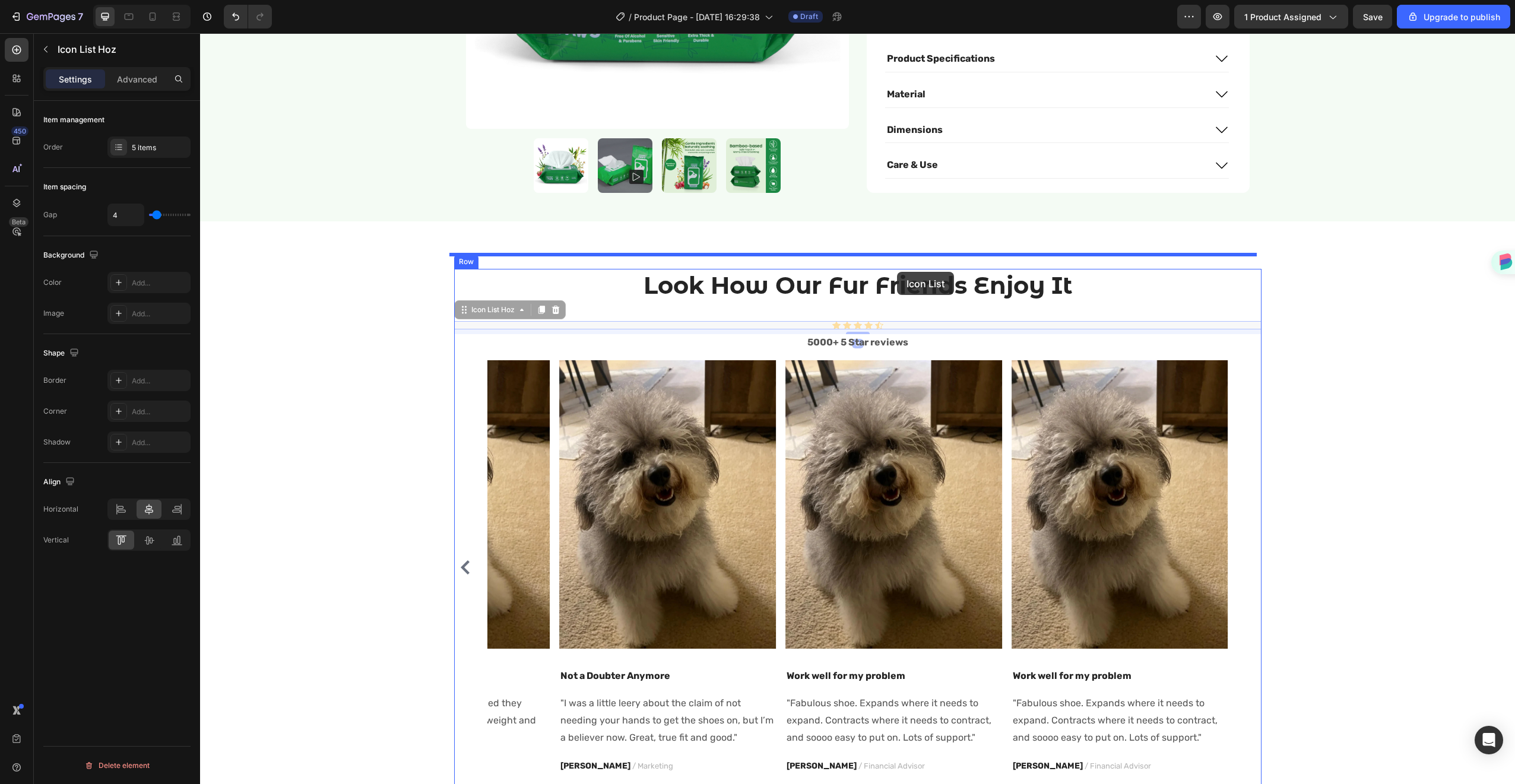
drag, startPoint x: 894, startPoint y: 311, endPoint x: 897, endPoint y: 272, distance: 39.1
click at [897, 272] on div "Header Product Images Icon Icon Icon Icon Icon Icon List Rated 4.7 Stars (465 r…" at bounding box center [857, 760] width 1315 height 2419
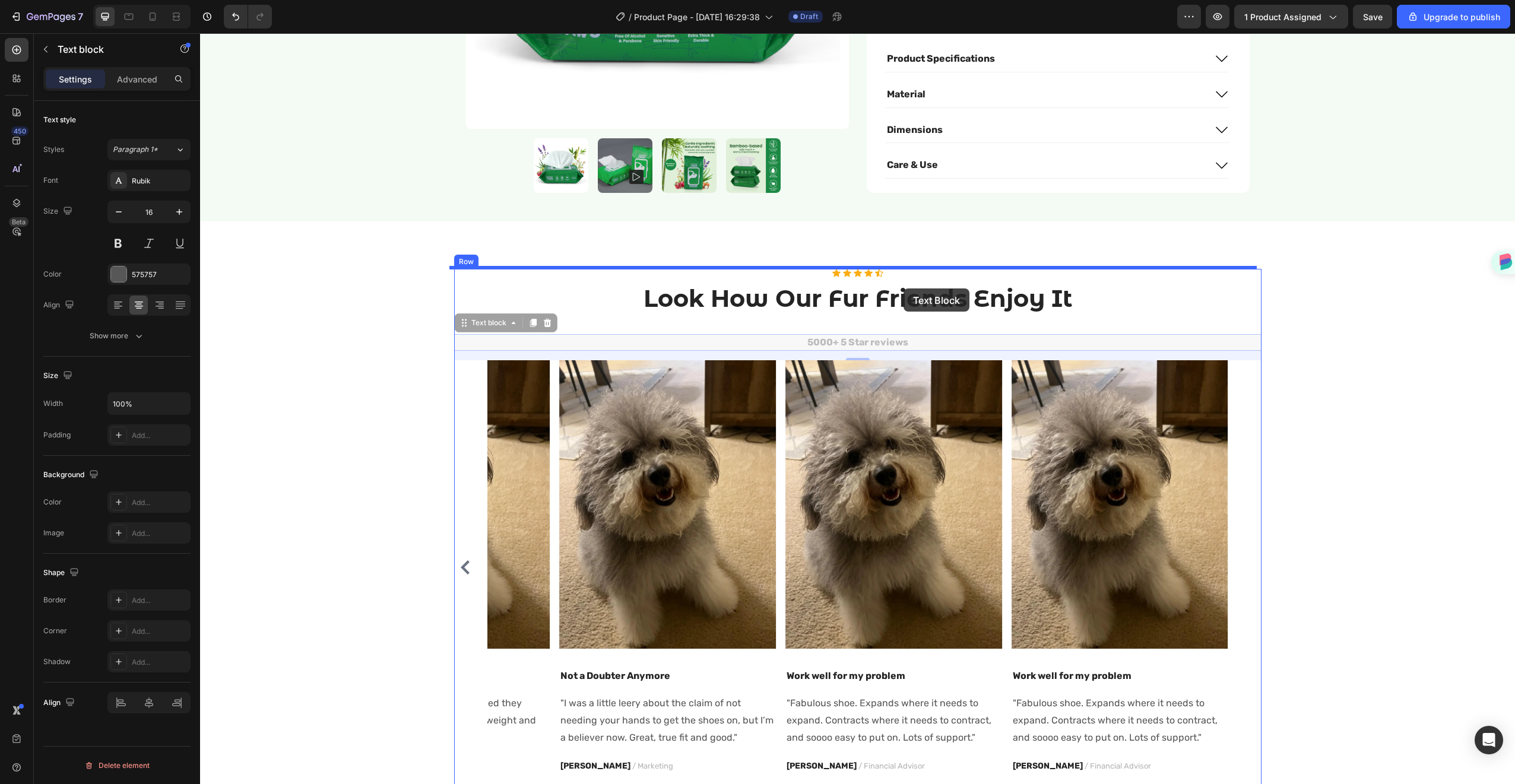
drag, startPoint x: 901, startPoint y: 331, endPoint x: 903, endPoint y: 289, distance: 42.0
click at [903, 289] on div "Header Product Images Icon Icon Icon Icon Icon Icon List Rated 4.7 Stars (465 r…" at bounding box center [857, 760] width 1315 height 2419
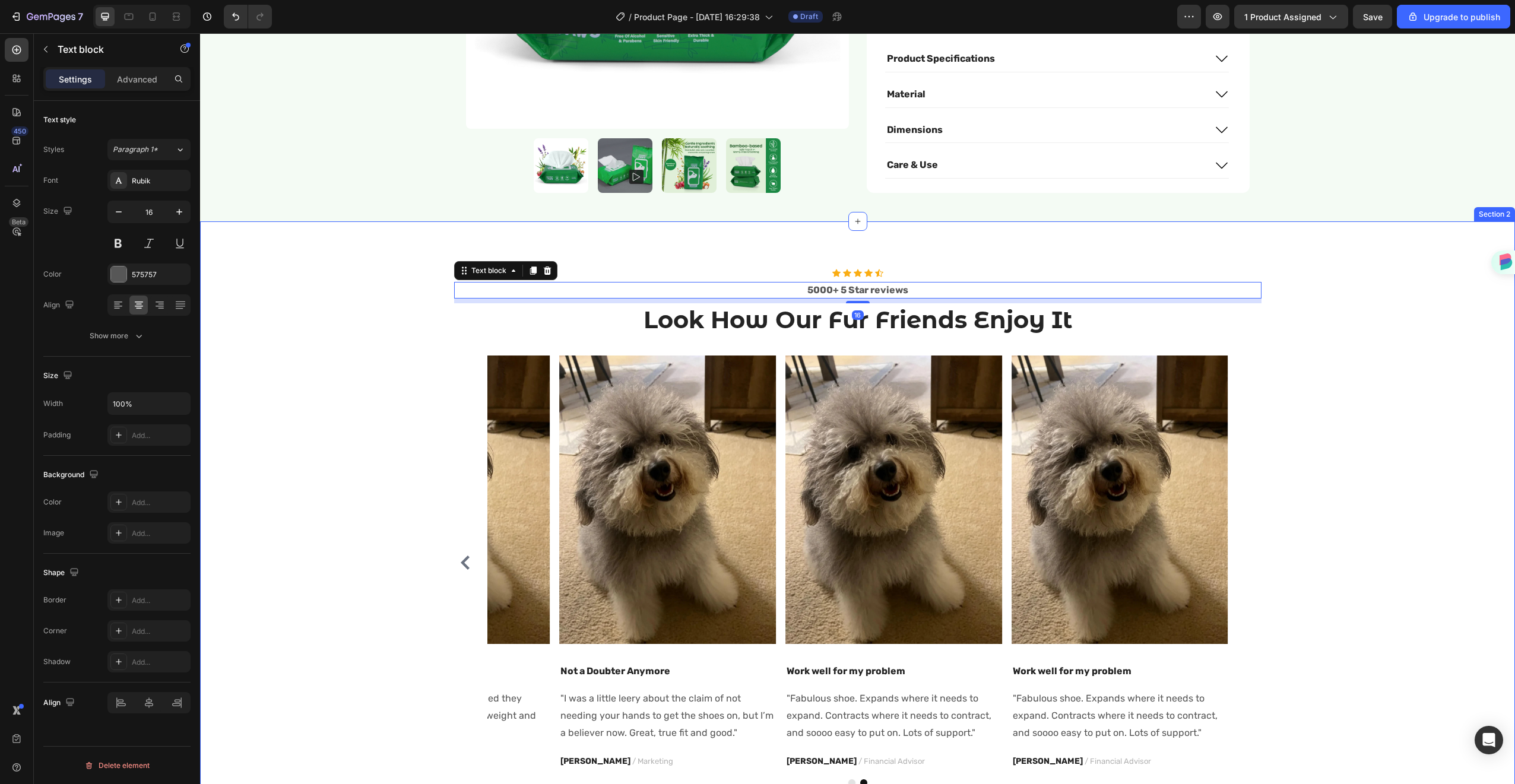
click at [1388, 221] on div "Icon Icon Icon Icon Icon Icon List Hoz 5000+ 5 Star reviews Text block 16 Look …" at bounding box center [857, 527] width 1315 height 612
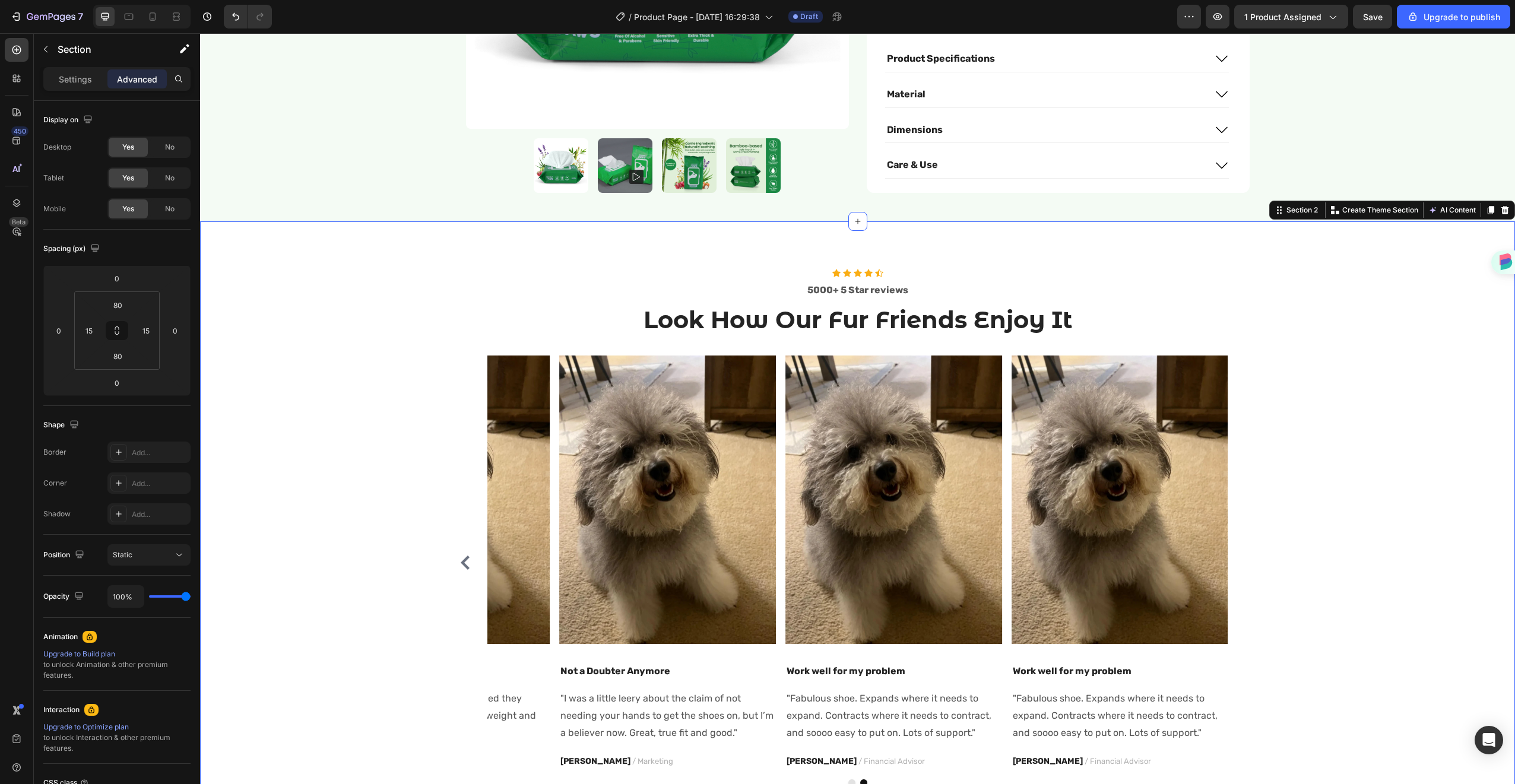
click at [1369, 340] on div "Icon Icon Icon Icon Icon Icon List Hoz 5000+ 5 Star reviews Text block Look How…" at bounding box center [857, 527] width 1297 height 517
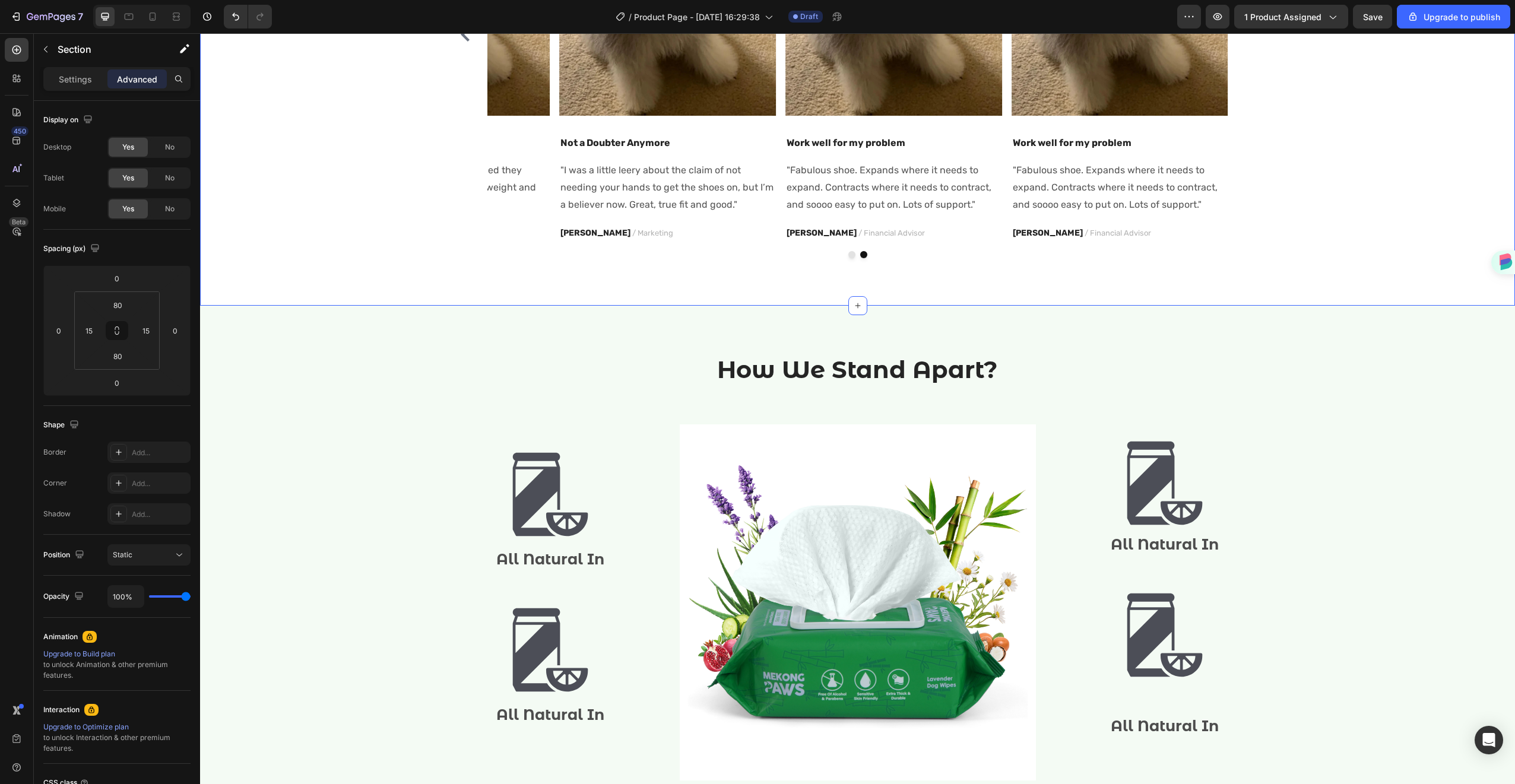
scroll to position [559, 0]
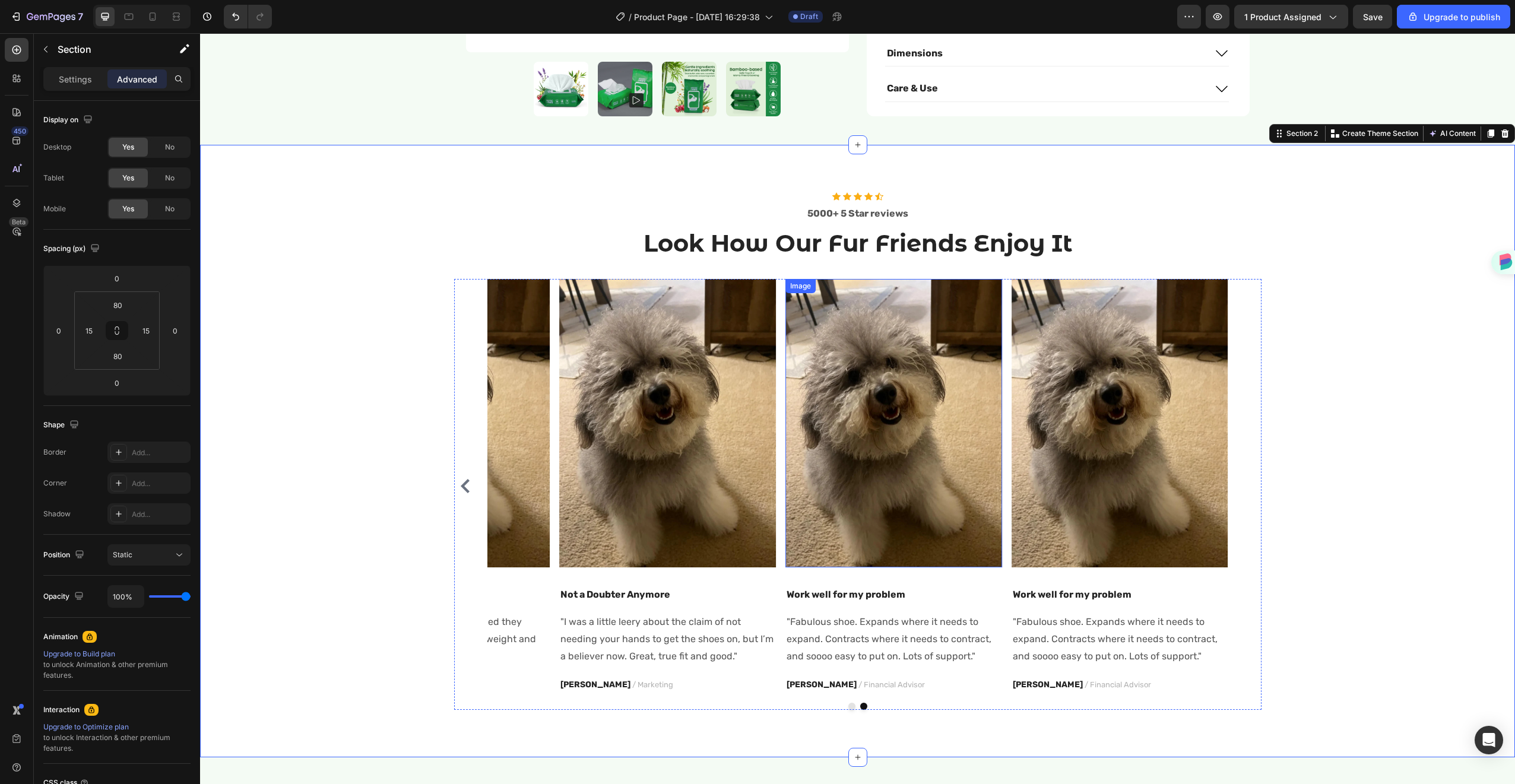
click at [862, 381] on img at bounding box center [894, 423] width 217 height 289
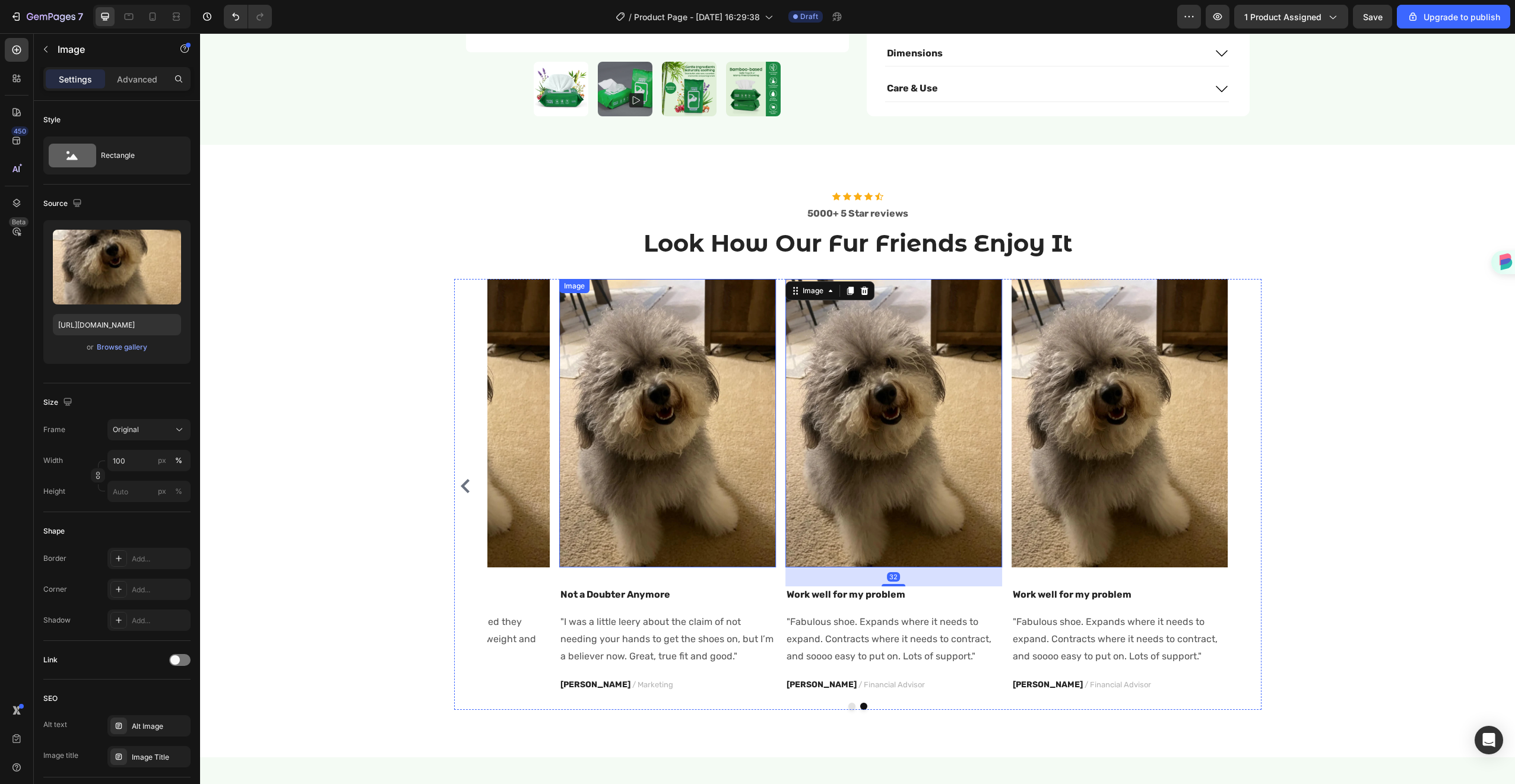
click at [669, 415] on img at bounding box center [667, 423] width 217 height 289
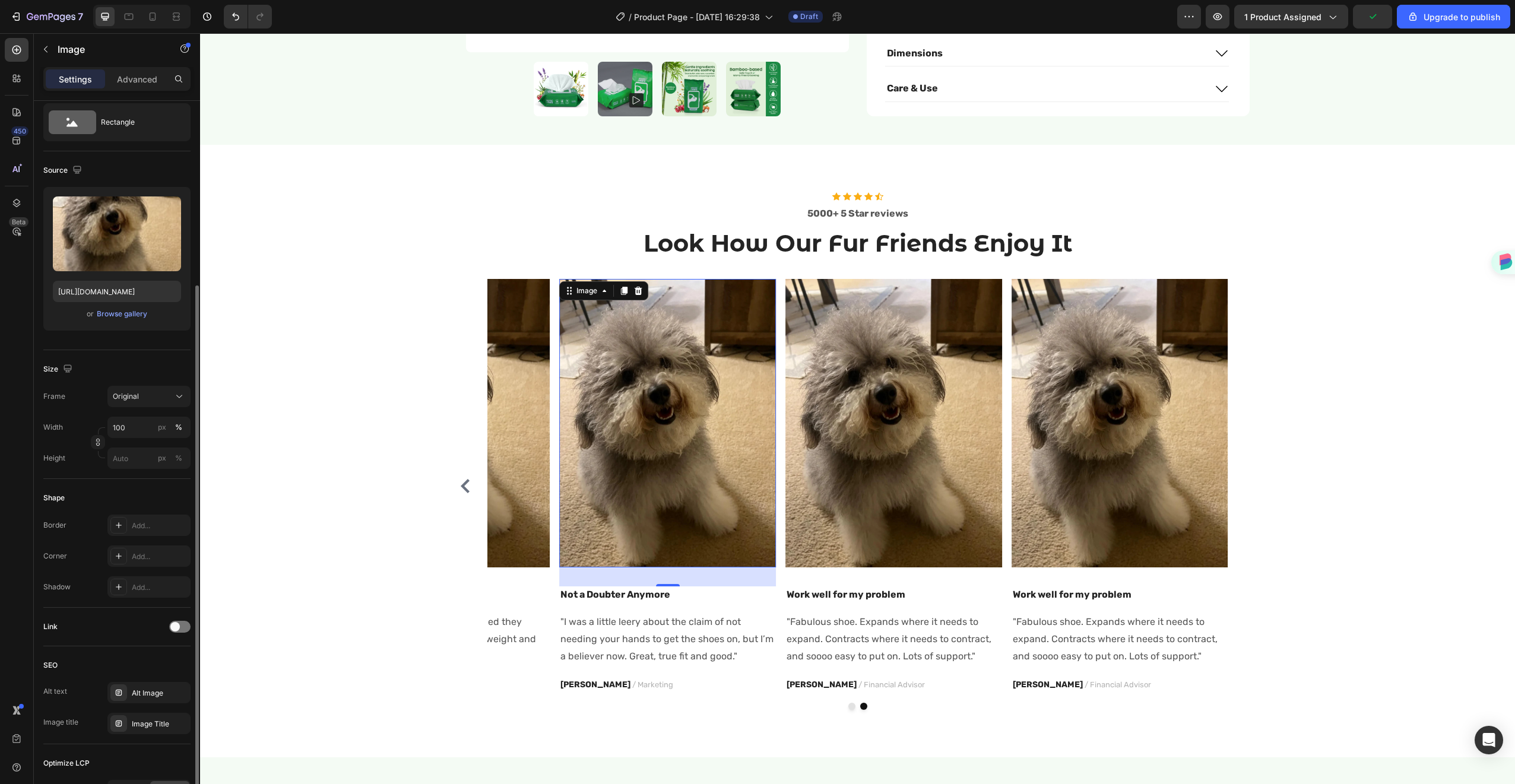
scroll to position [121, 0]
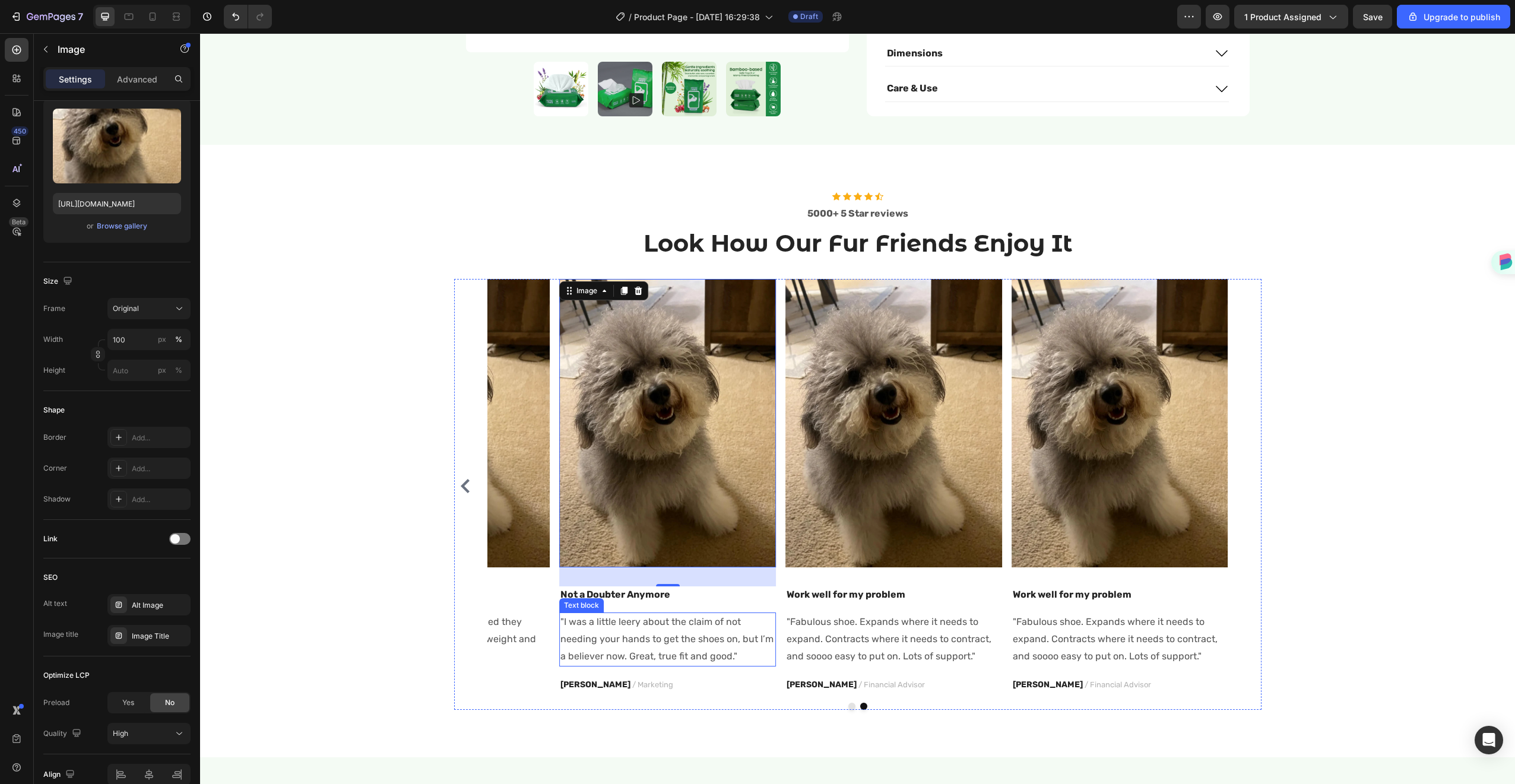
click at [758, 614] on p ""I was a little leery about the claim of not needing your hands to get the shoe…" at bounding box center [667, 639] width 214 height 51
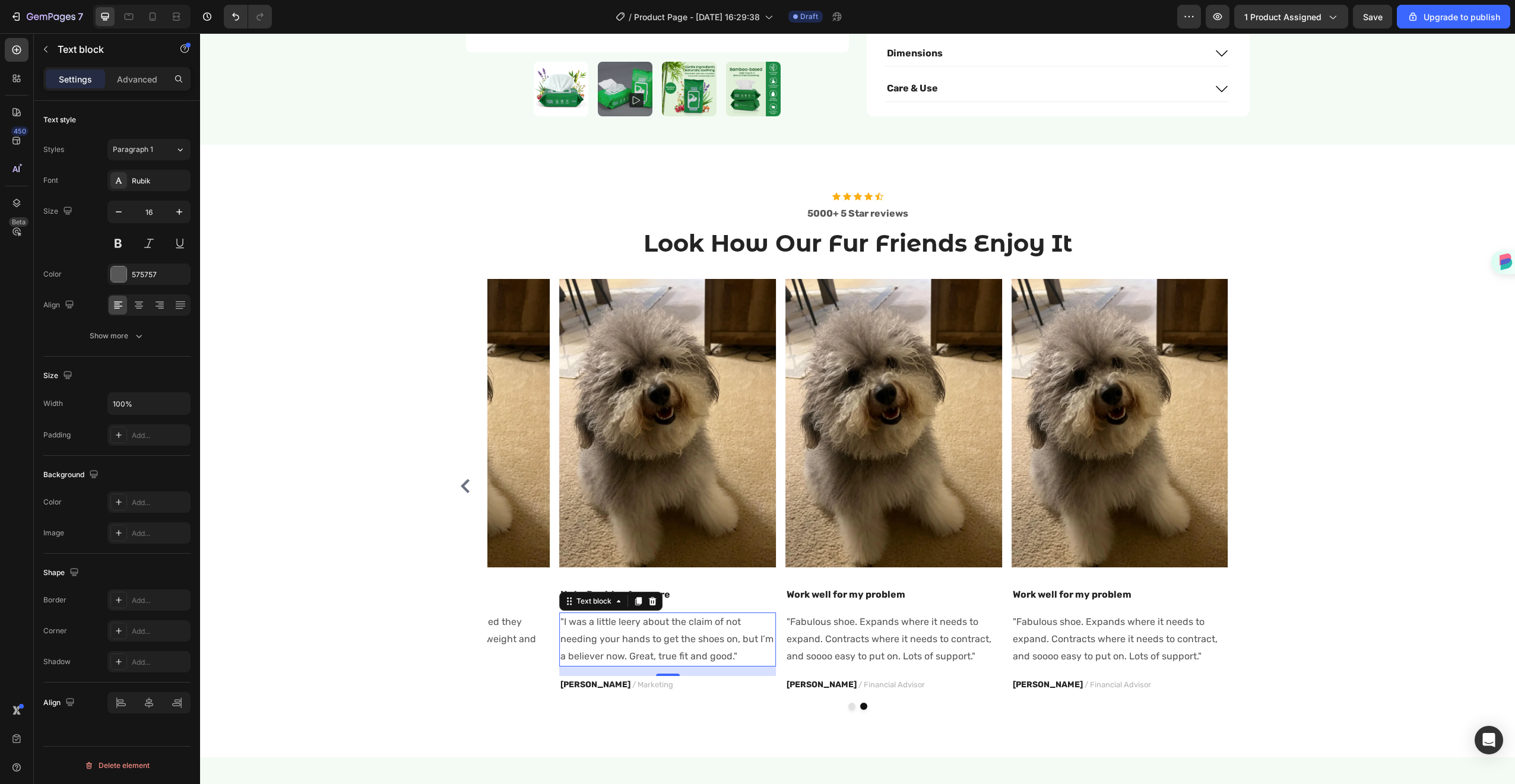
scroll to position [0, 0]
click at [758, 614] on p ""I was a little leery about the claim of not needing your hands to get the shoe…" at bounding box center [667, 639] width 214 height 51
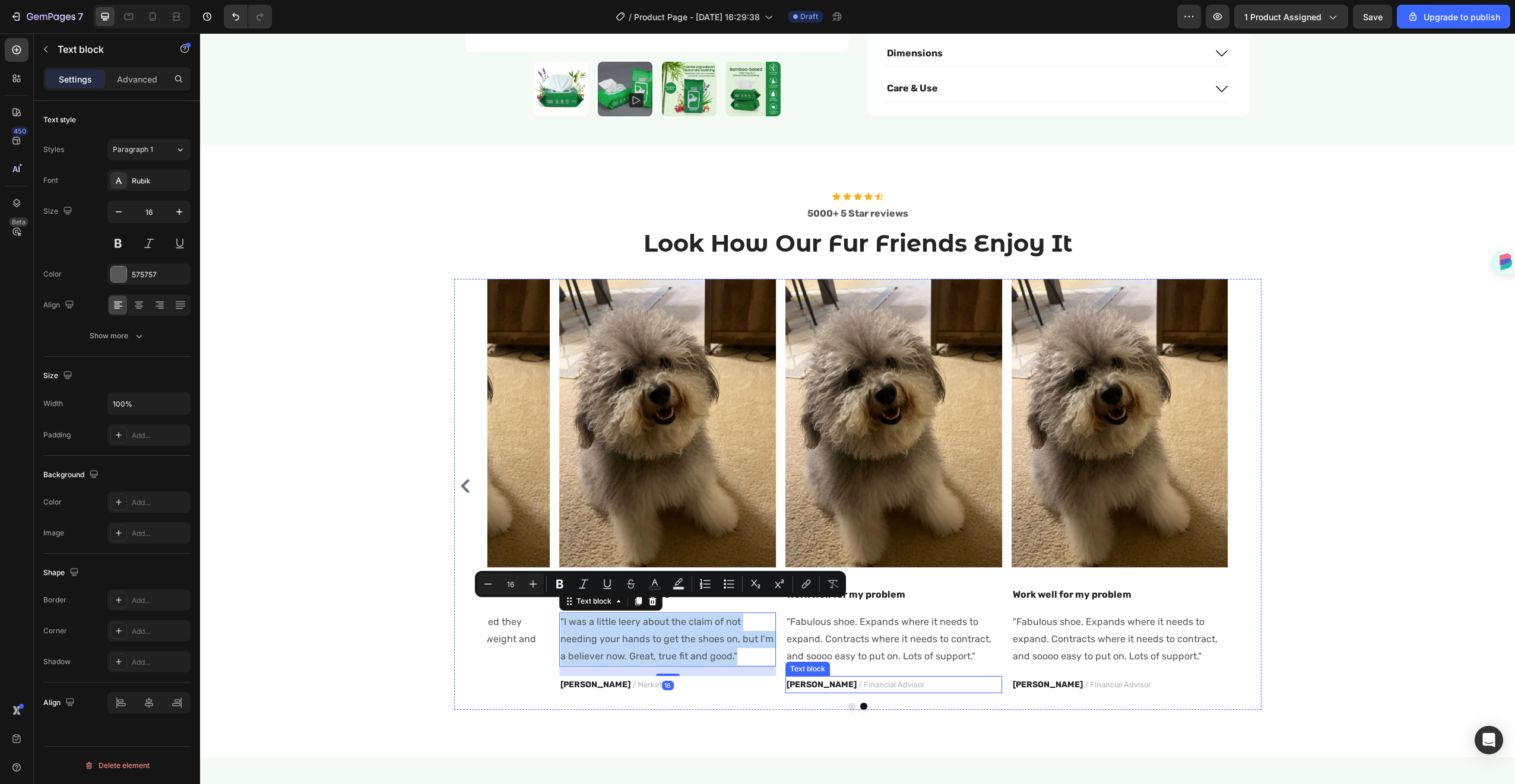
click at [986, 677] on p "TRAVIS J. / Financial Advisor" at bounding box center [893, 685] width 214 height 15
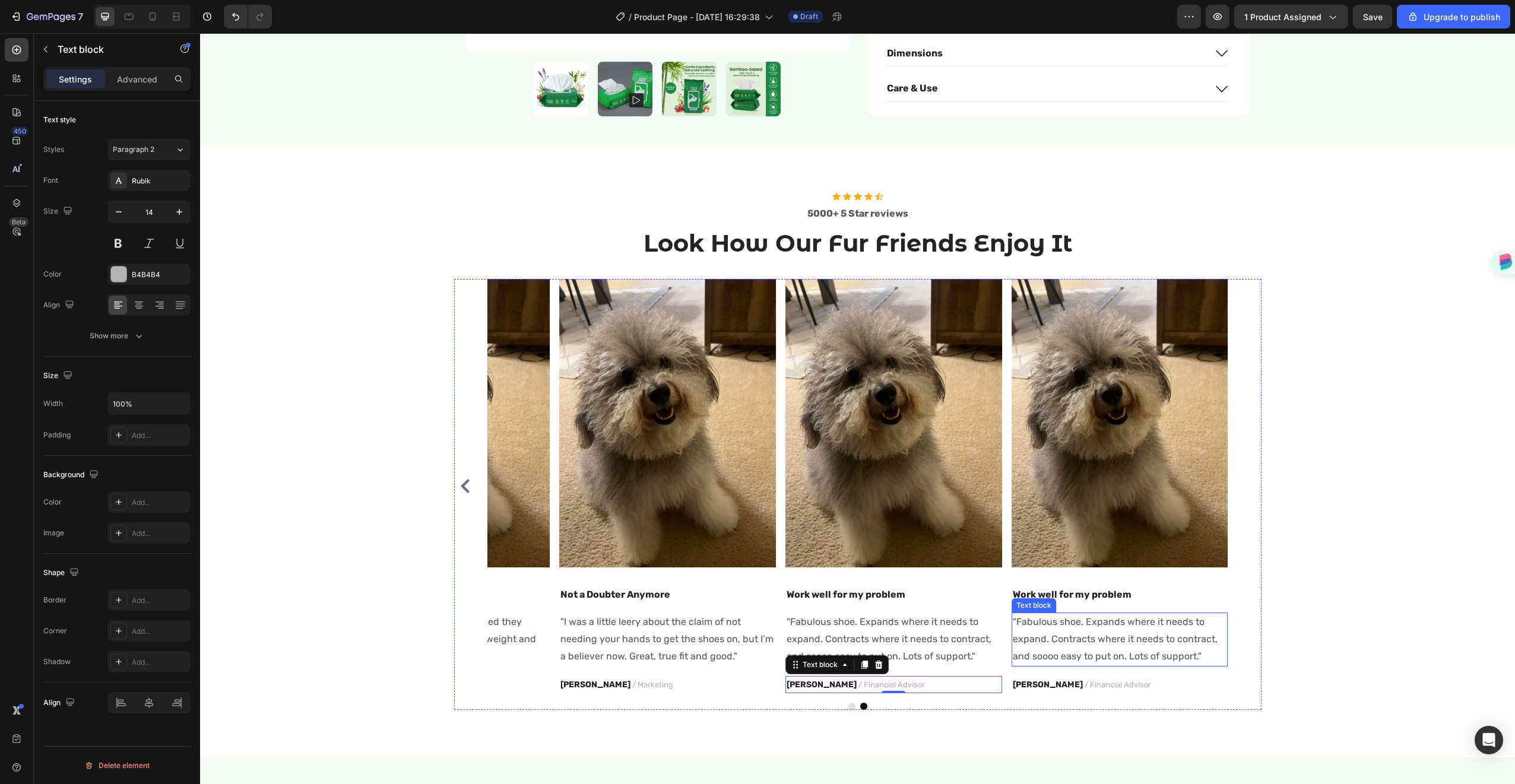
click at [1114, 631] on p ""Fabulous shoe. Expands where it needs to expand. Contracts where it needs to c…" at bounding box center [1120, 639] width 214 height 51
click at [1208, 614] on p ""Fabulous shoe. Expands where it needs to expand. Contracts where it needs to c…" at bounding box center [1120, 639] width 214 height 51
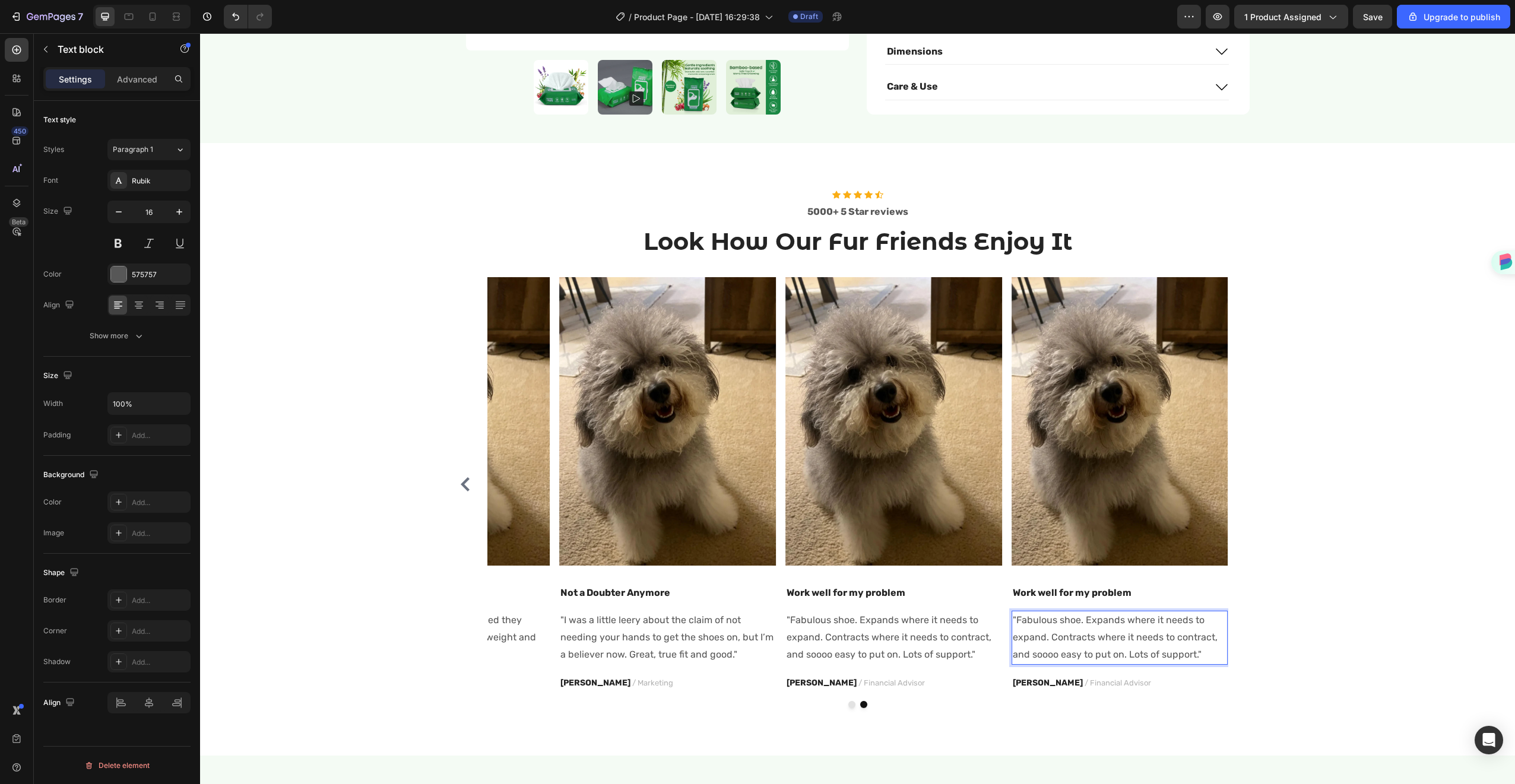
scroll to position [561, 0]
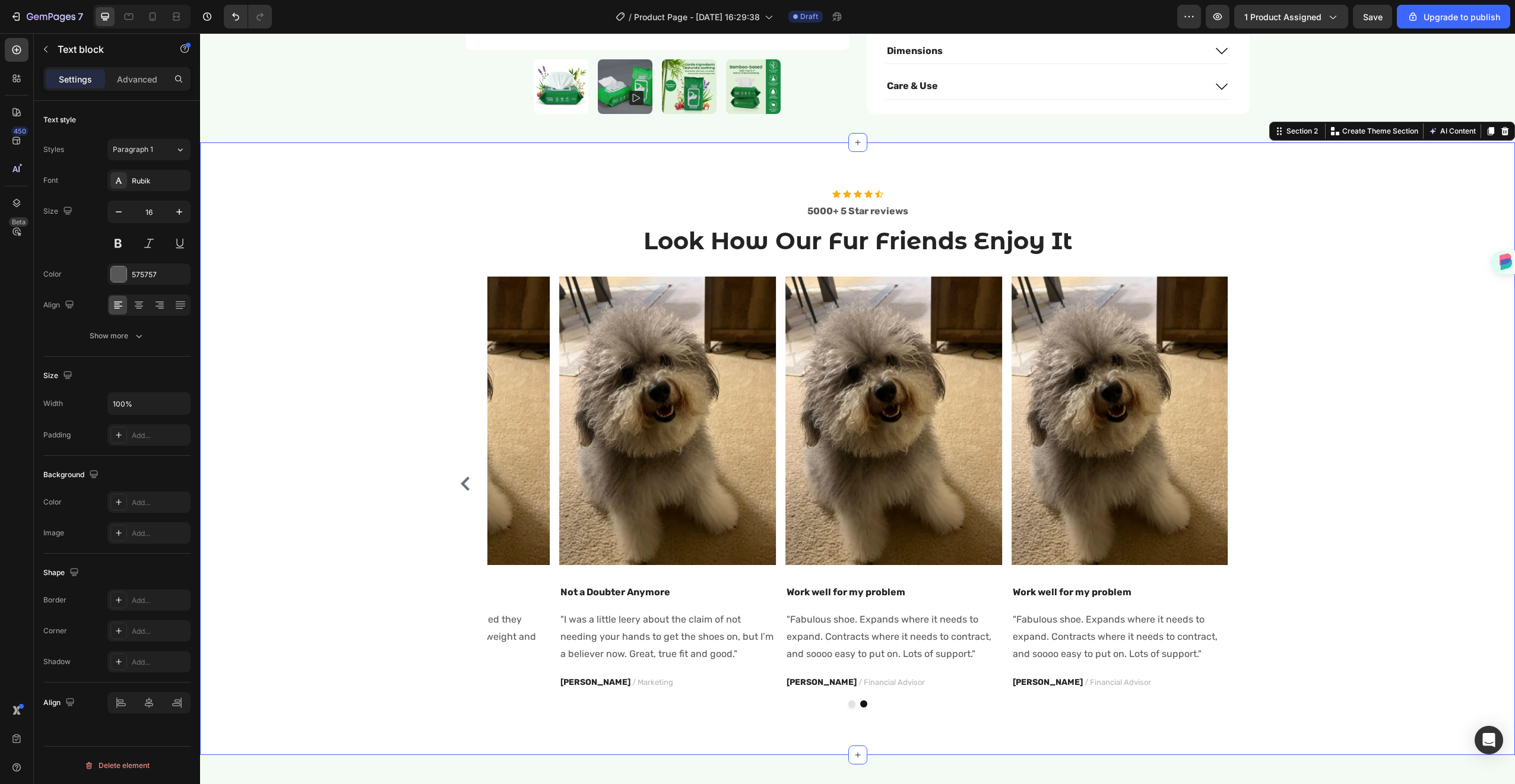
click at [1330, 449] on div "Icon Icon Icon Icon Icon Icon List Hoz 5000+ 5 Star reviews Text block Look How…" at bounding box center [857, 449] width 1297 height 517
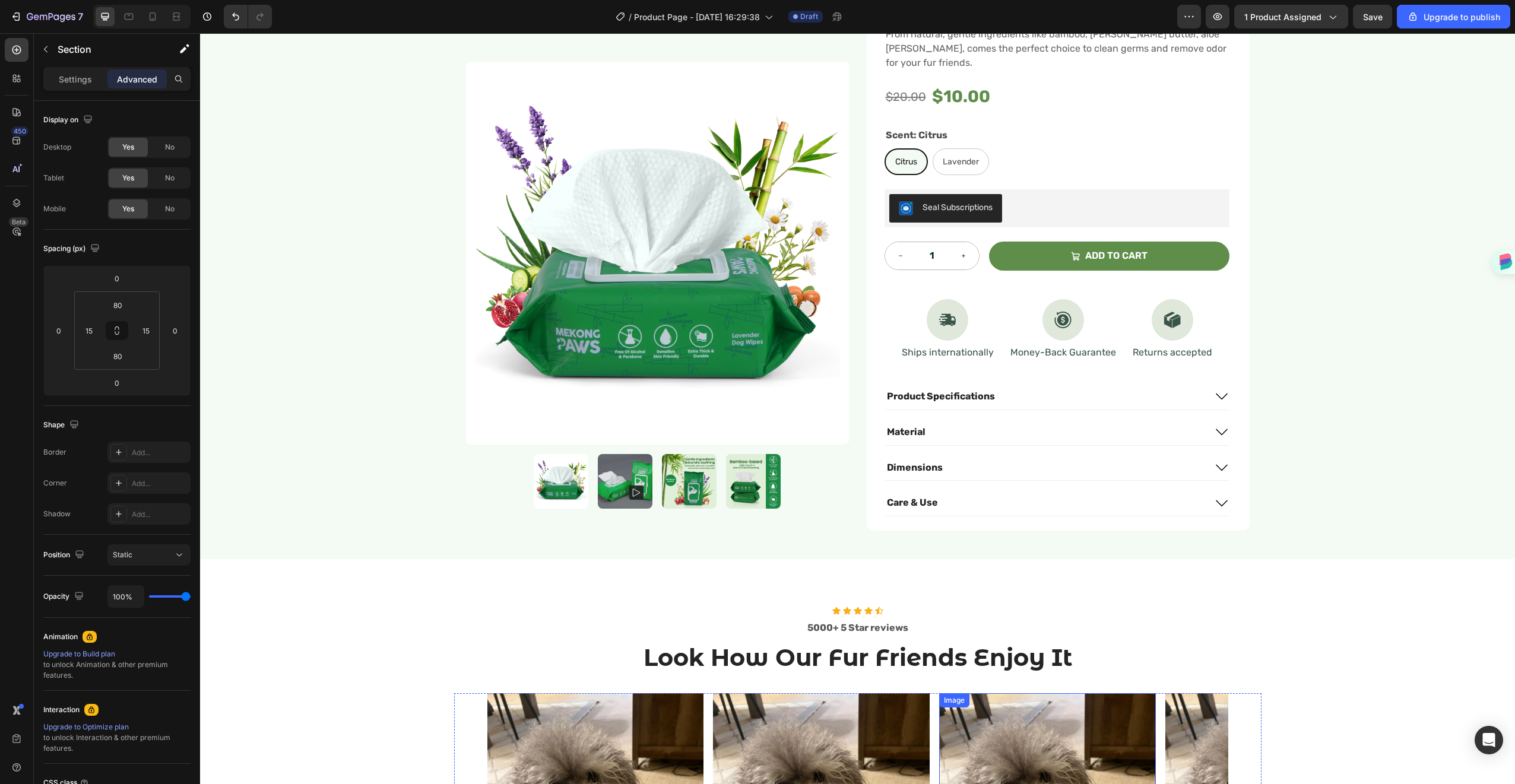
scroll to position [0, 0]
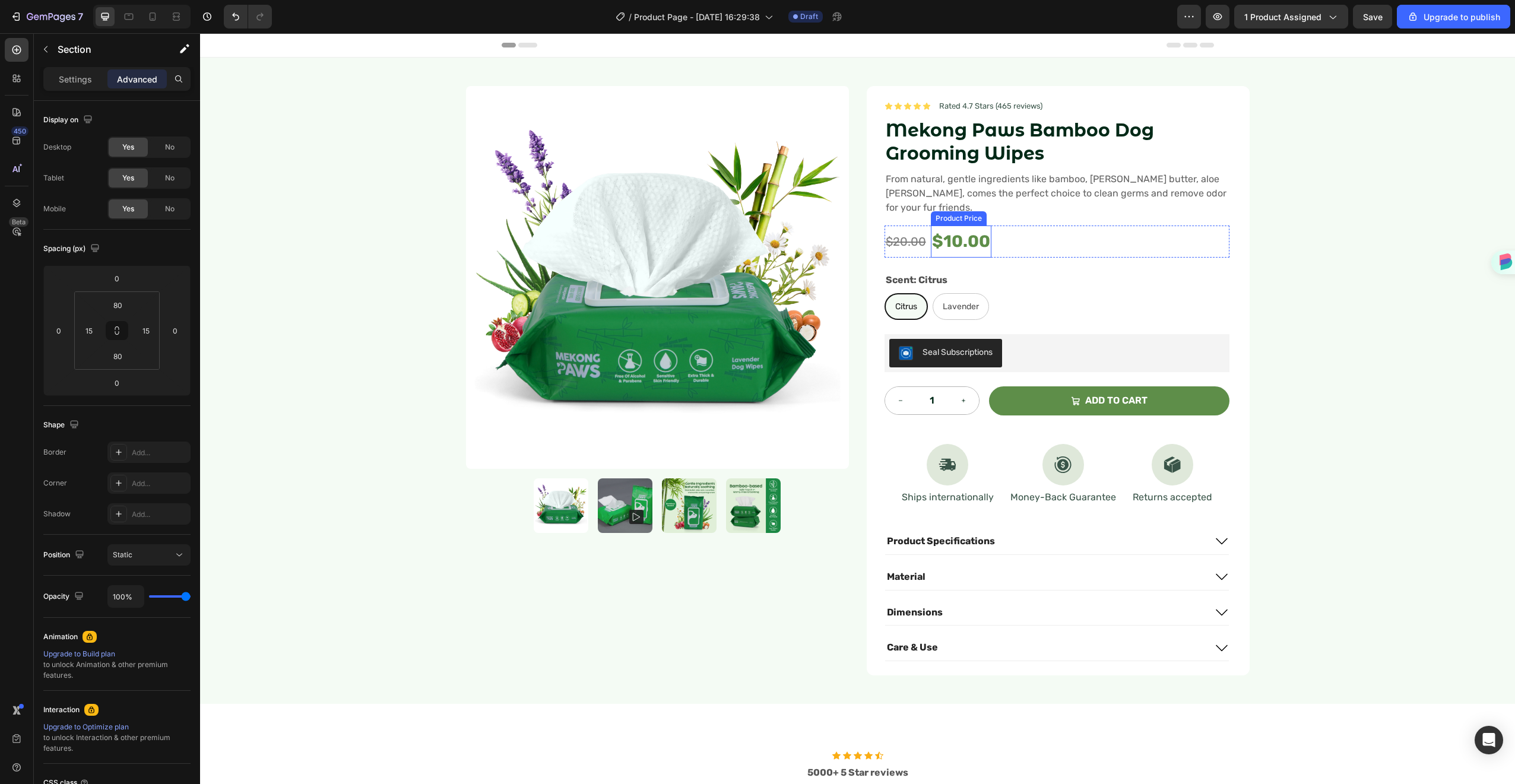
click at [976, 226] on div "$10.00" at bounding box center [961, 241] width 61 height 32
click at [1023, 226] on div "$20.00 Compare Price Compare Price $10.00 Product Price Product Price Row" at bounding box center [1057, 241] width 345 height 32
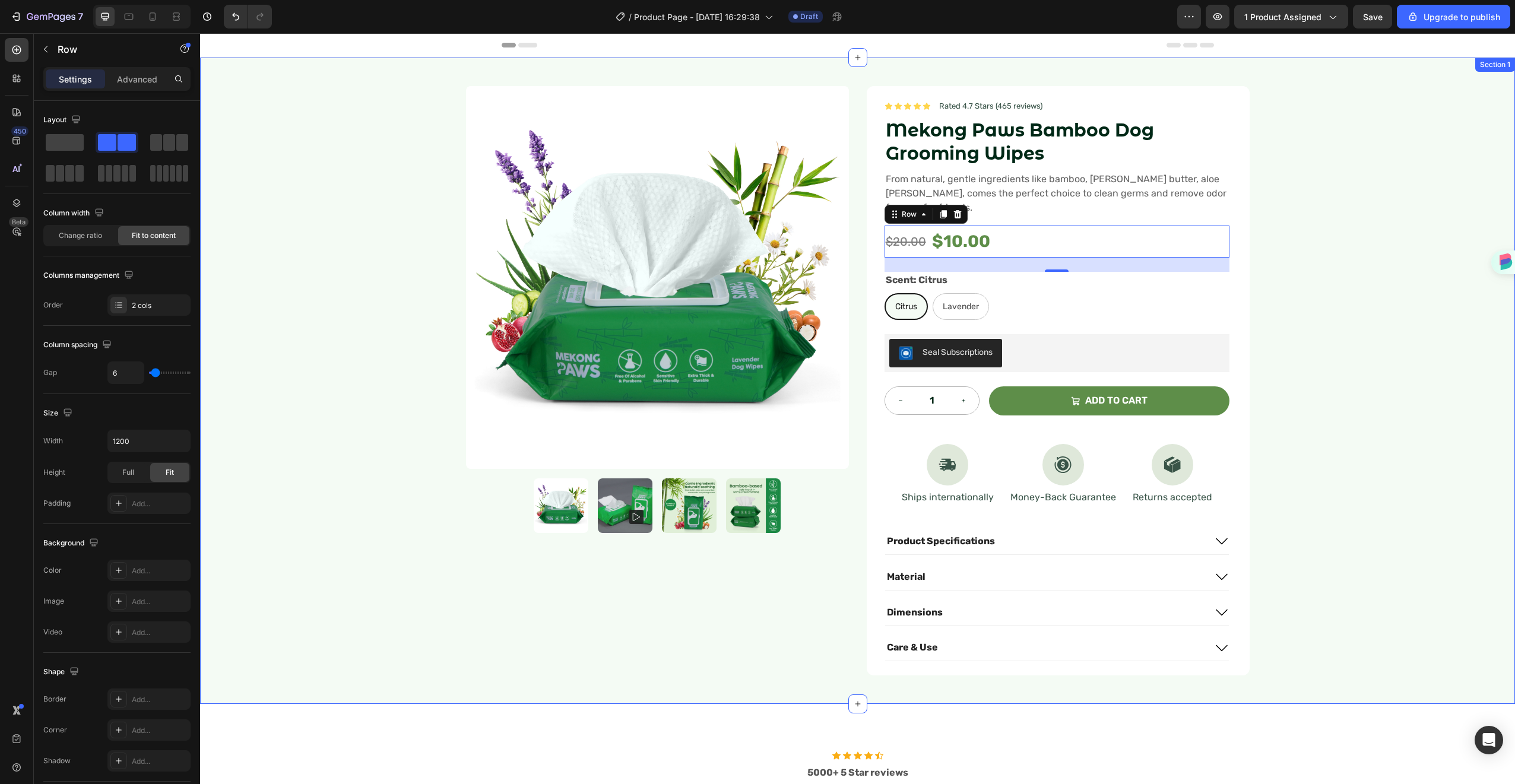
scroll to position [2, 0]
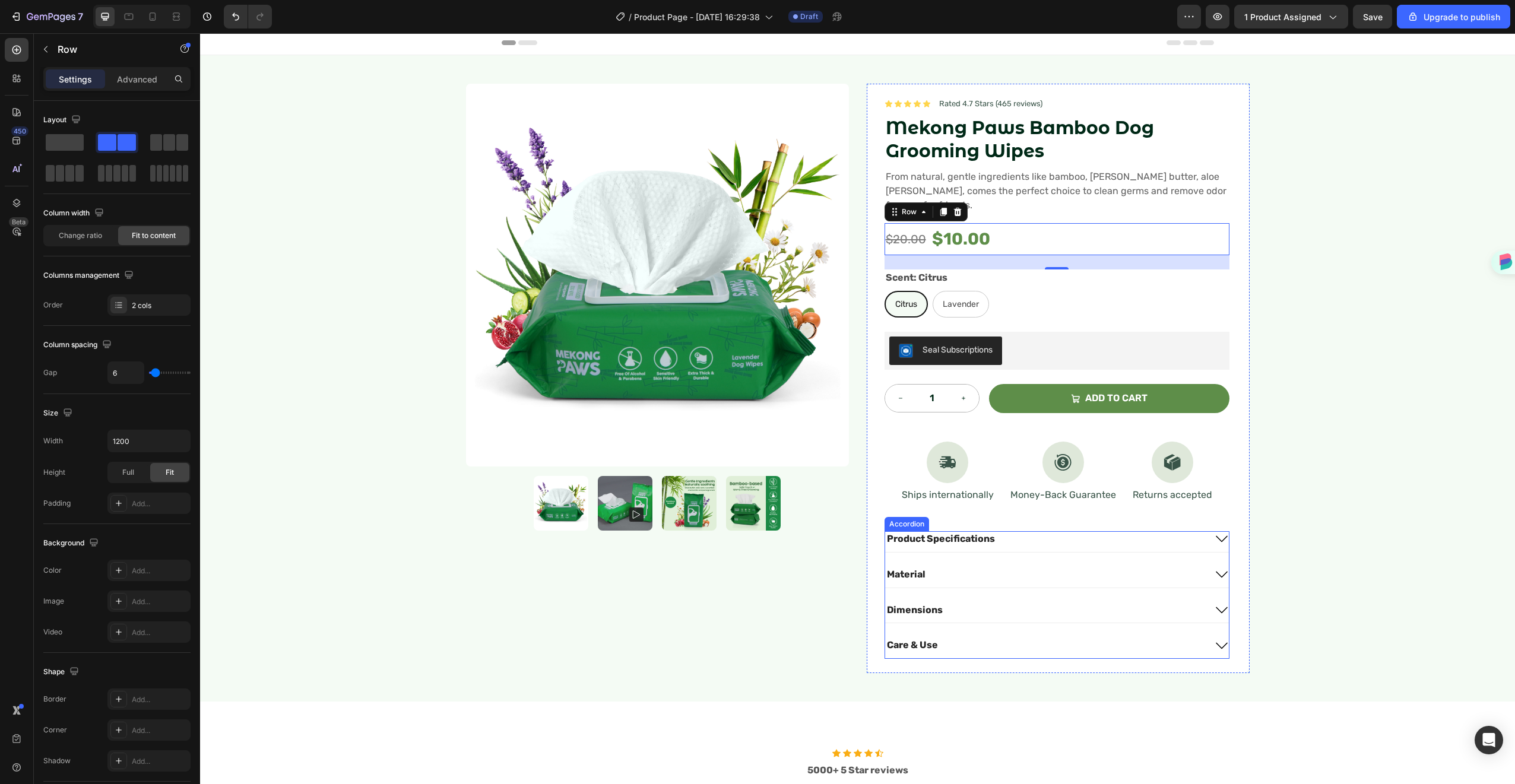
click at [1214, 532] on icon at bounding box center [1221, 538] width 14 height 14
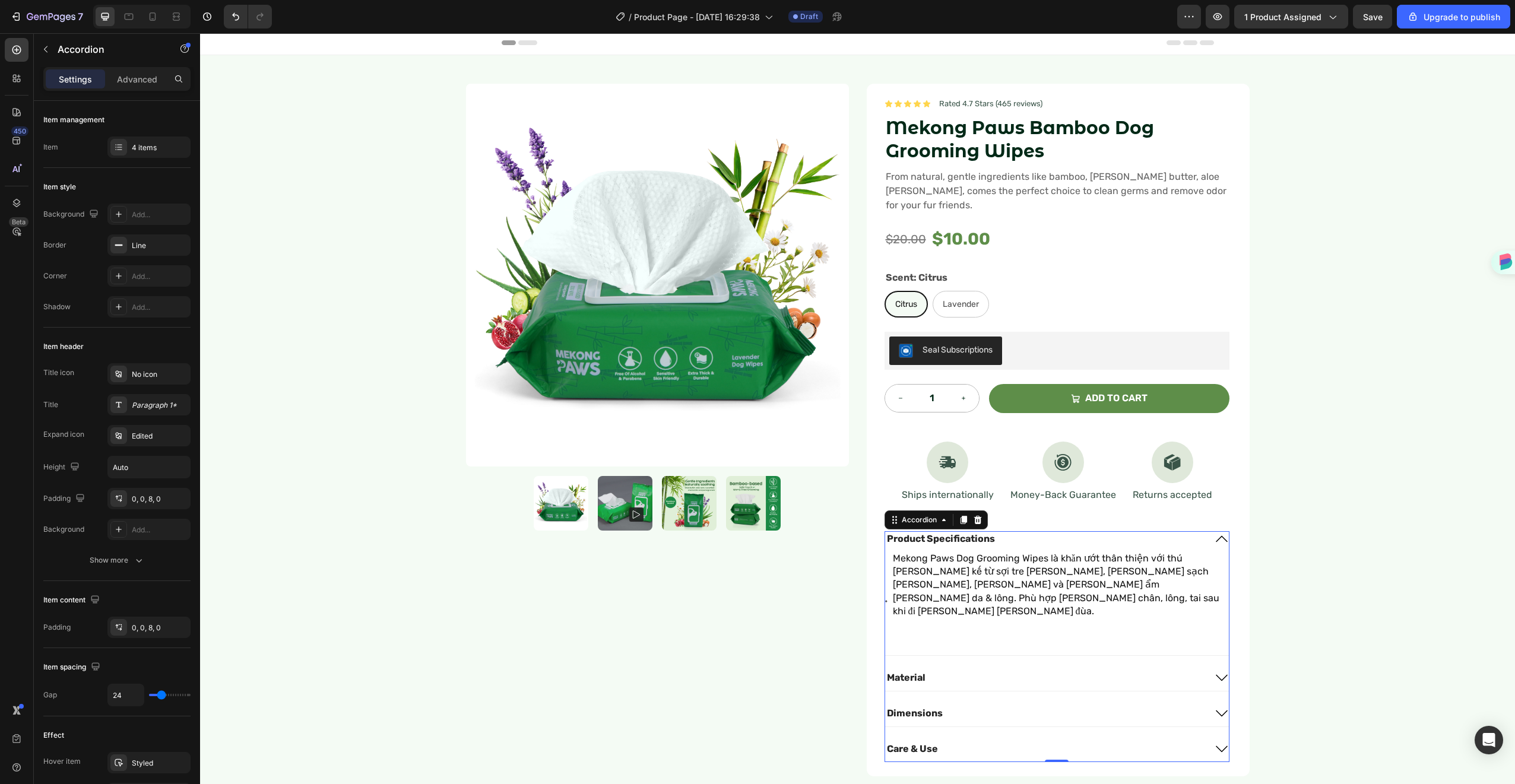
click at [1216, 536] on icon at bounding box center [1222, 539] width 12 height 7
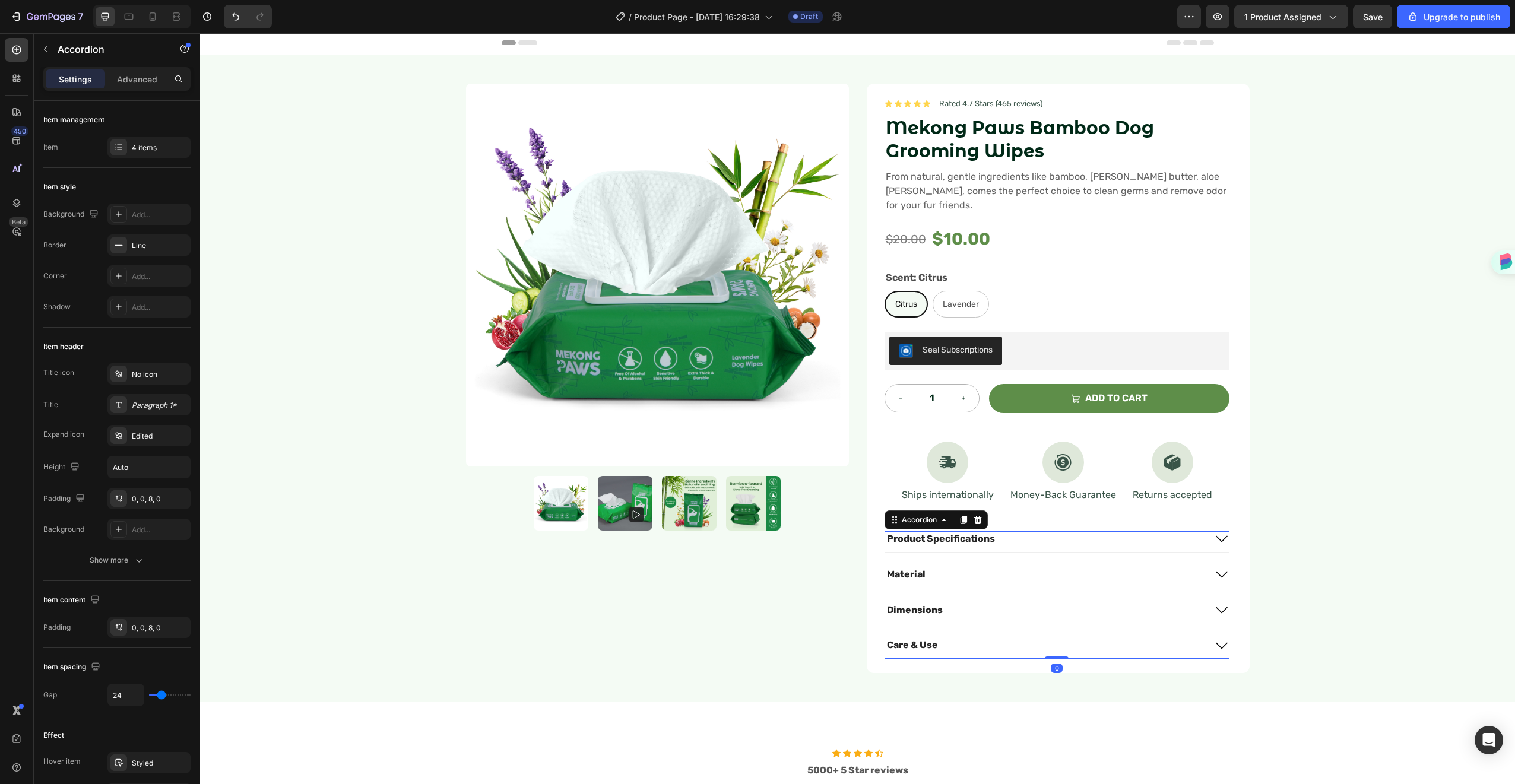
click at [1216, 536] on icon at bounding box center [1222, 539] width 12 height 7
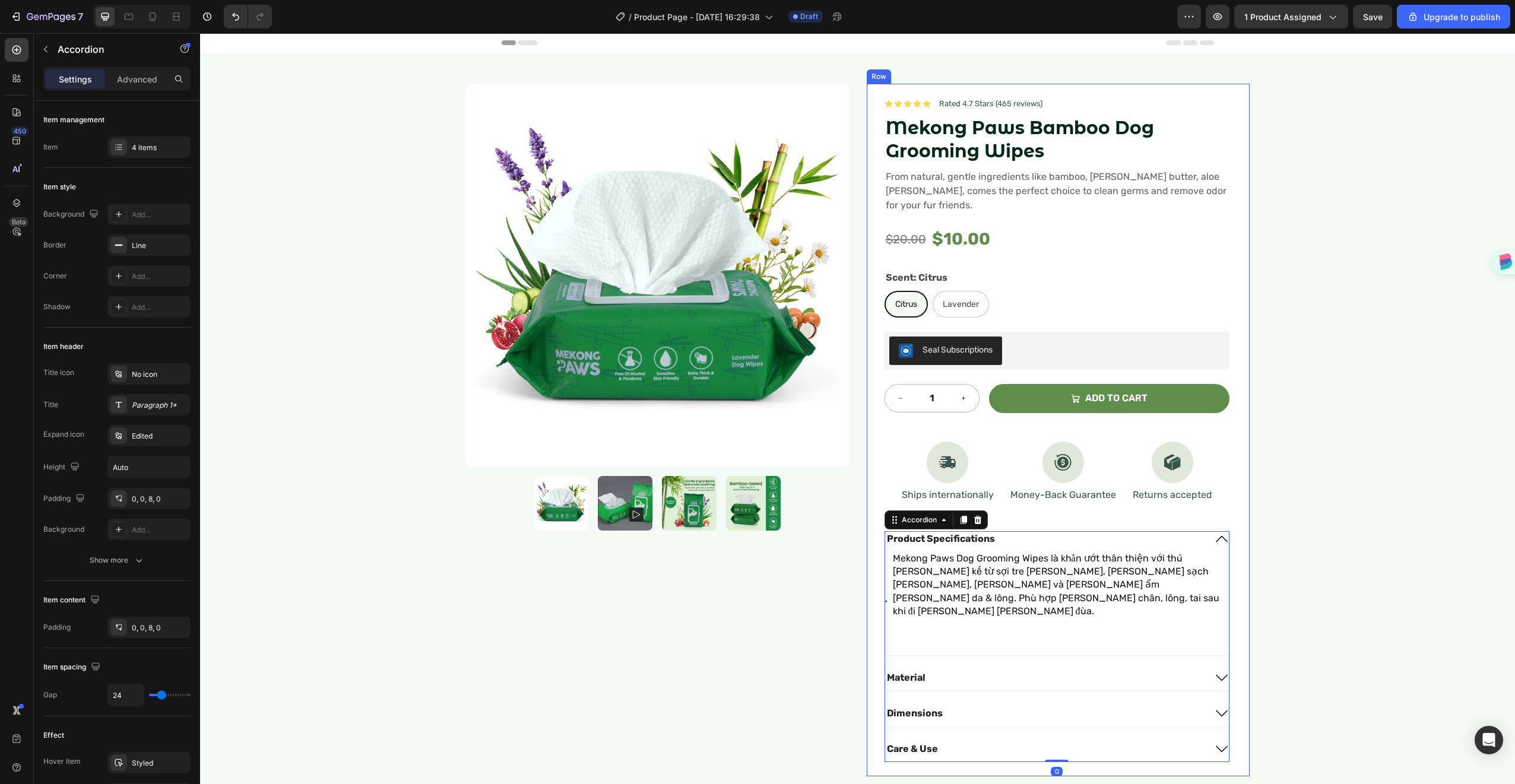
click at [1274, 480] on div "Product Images Icon Icon Icon Icon Icon Icon List Rated 4.7 Stars (465 reviews)…" at bounding box center [857, 430] width 1315 height 749
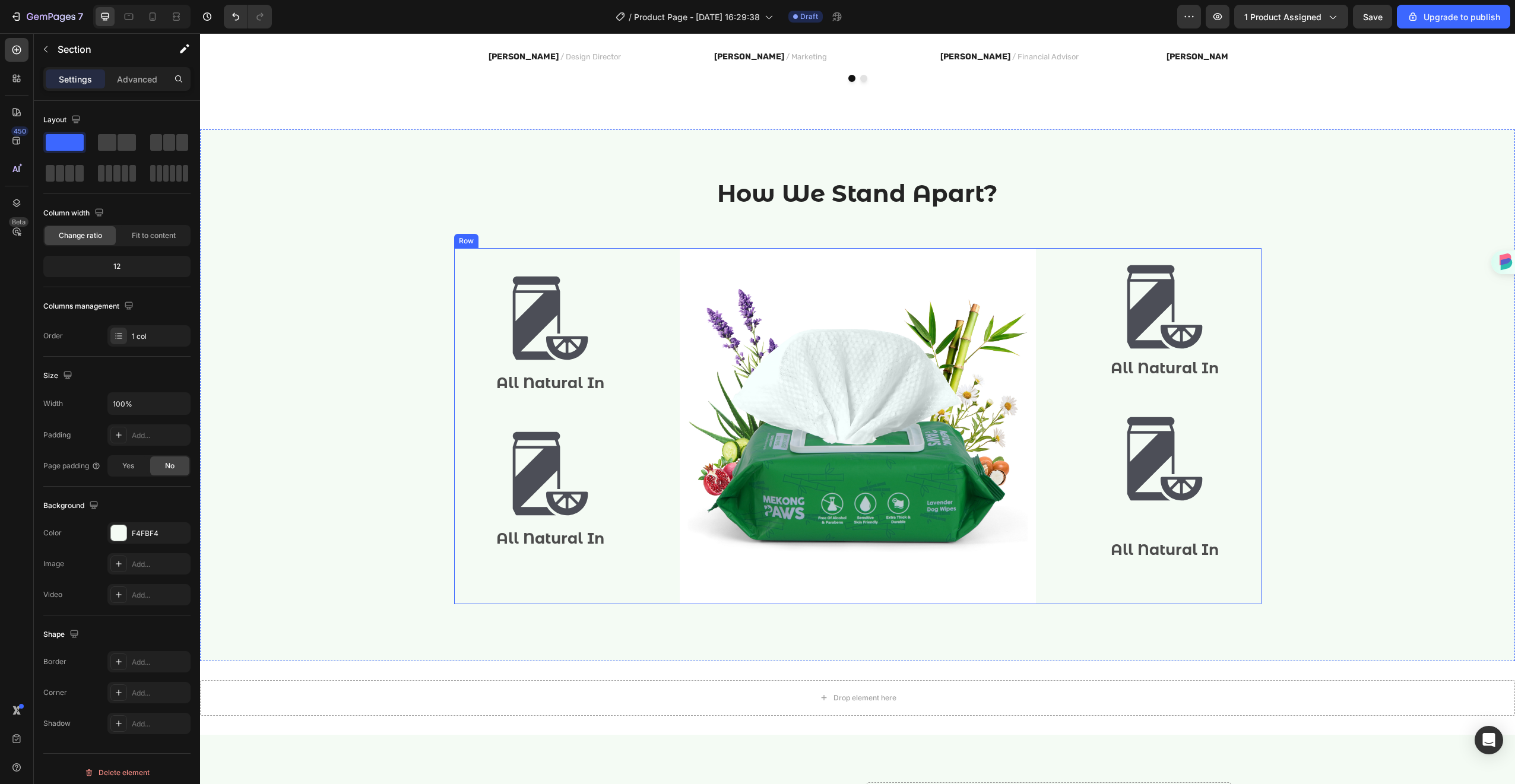
scroll to position [1222, 0]
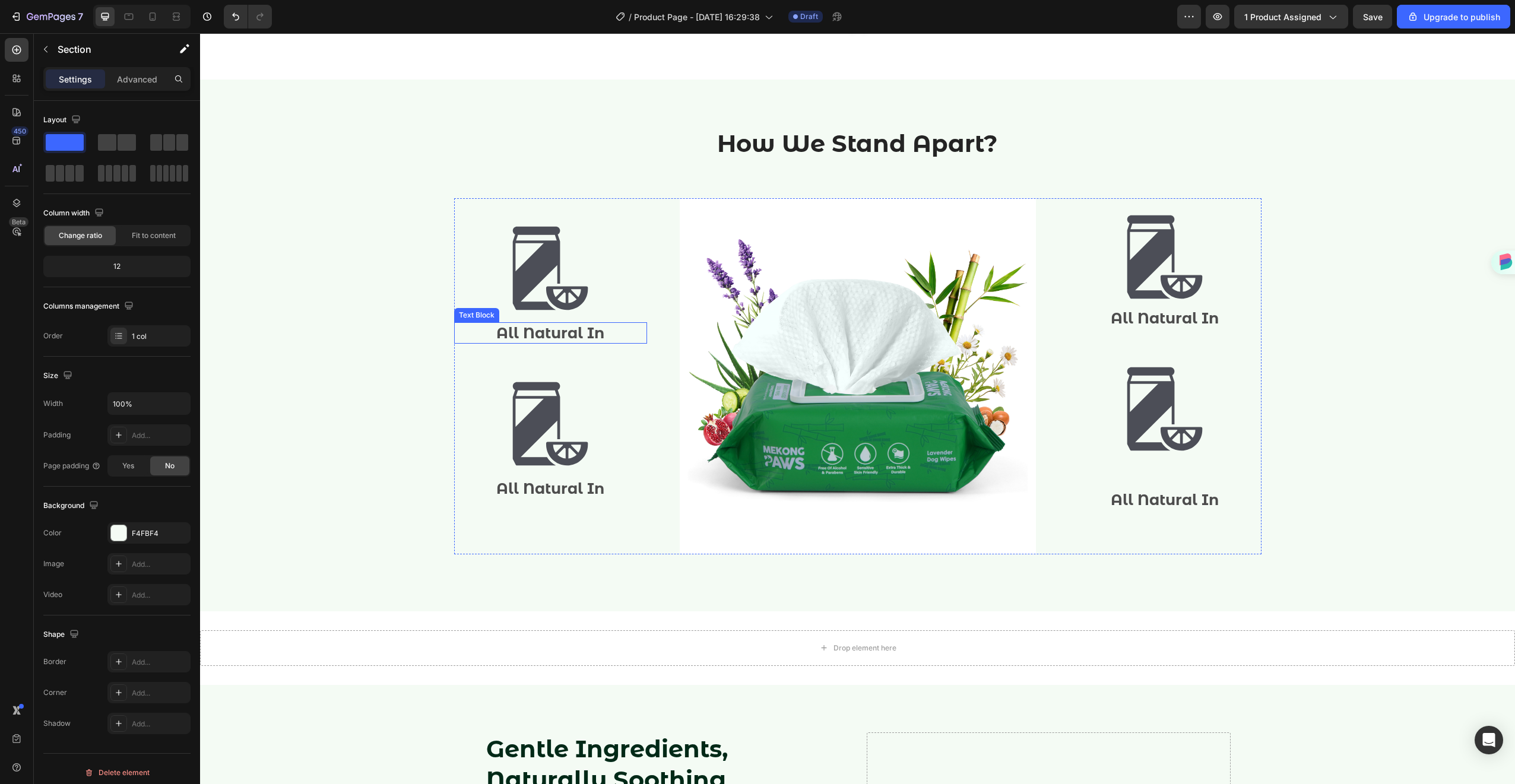
click at [554, 332] on p "All Natural In" at bounding box center [550, 333] width 190 height 19
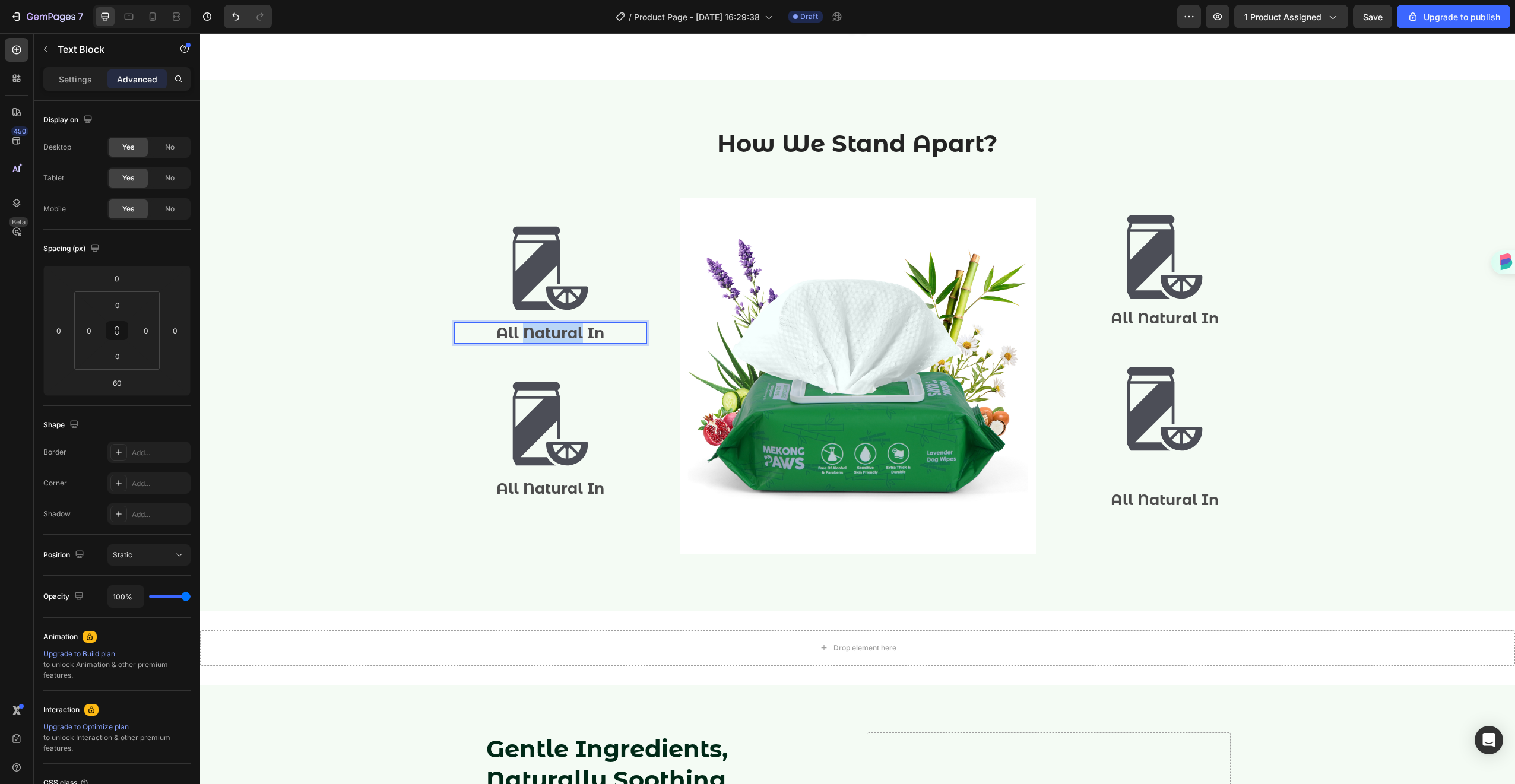
click at [554, 332] on p "All Natural In" at bounding box center [550, 333] width 190 height 19
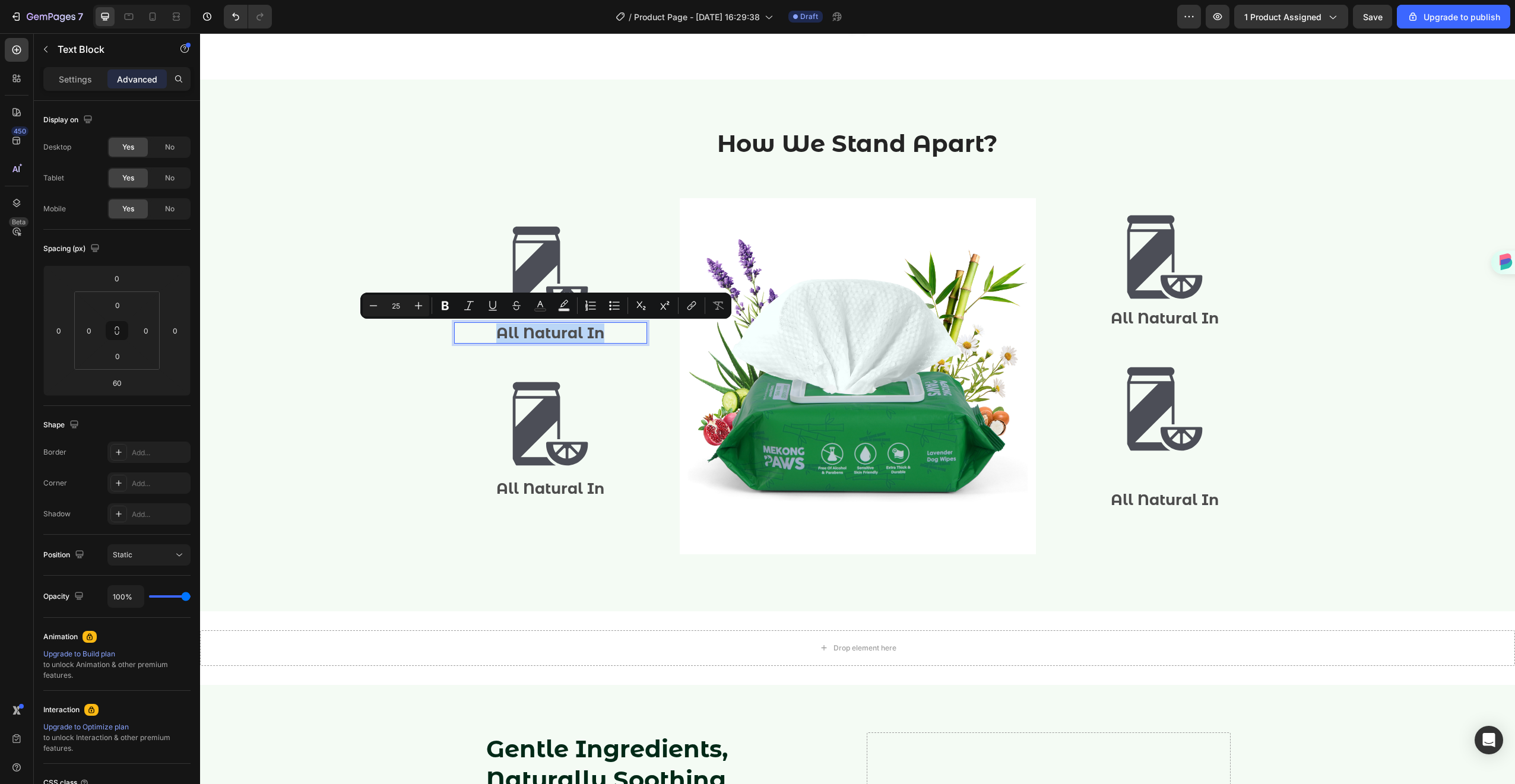
click at [597, 328] on p "All Natural In" at bounding box center [550, 333] width 190 height 19
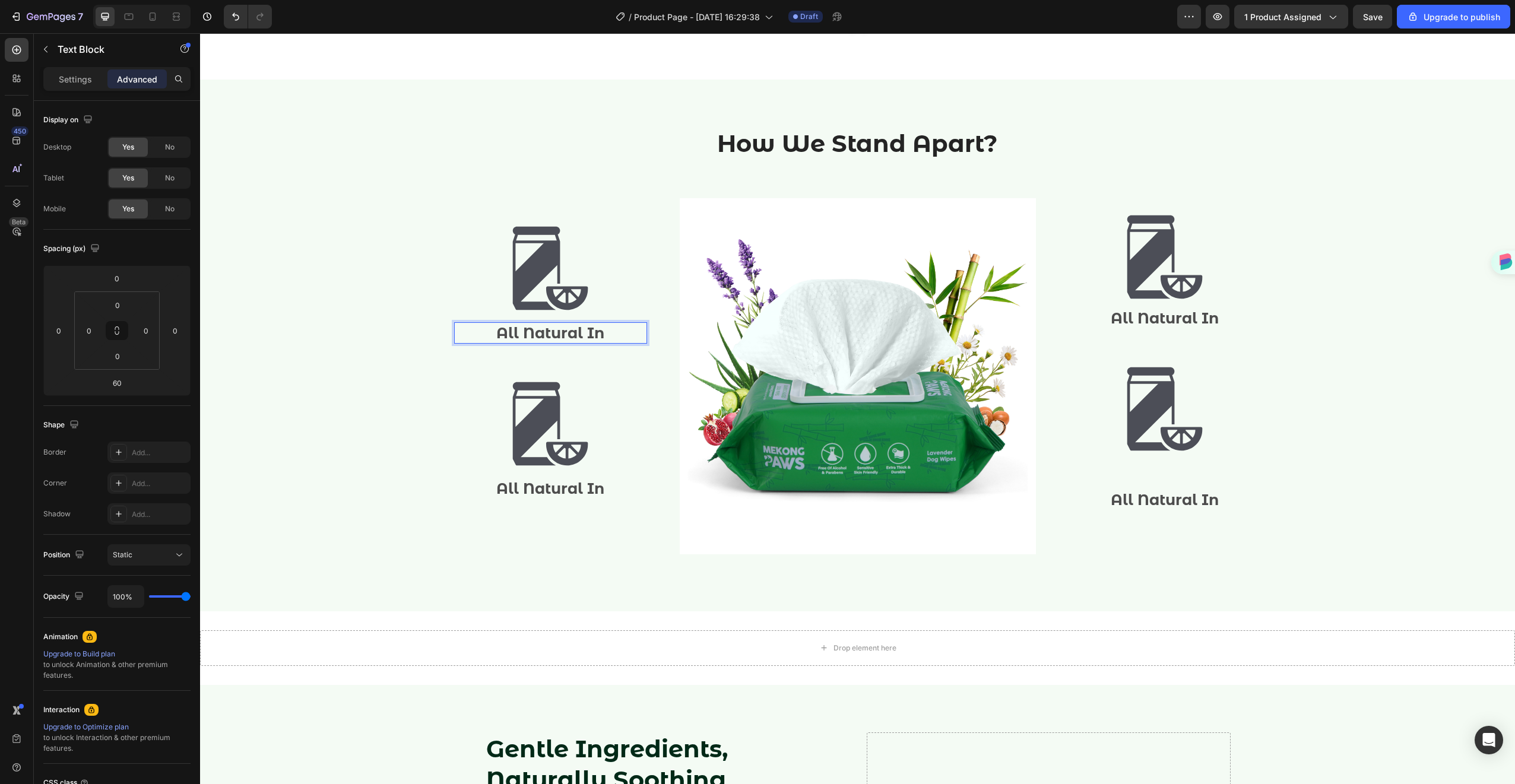
click at [597, 328] on p "All Natural In" at bounding box center [550, 333] width 190 height 19
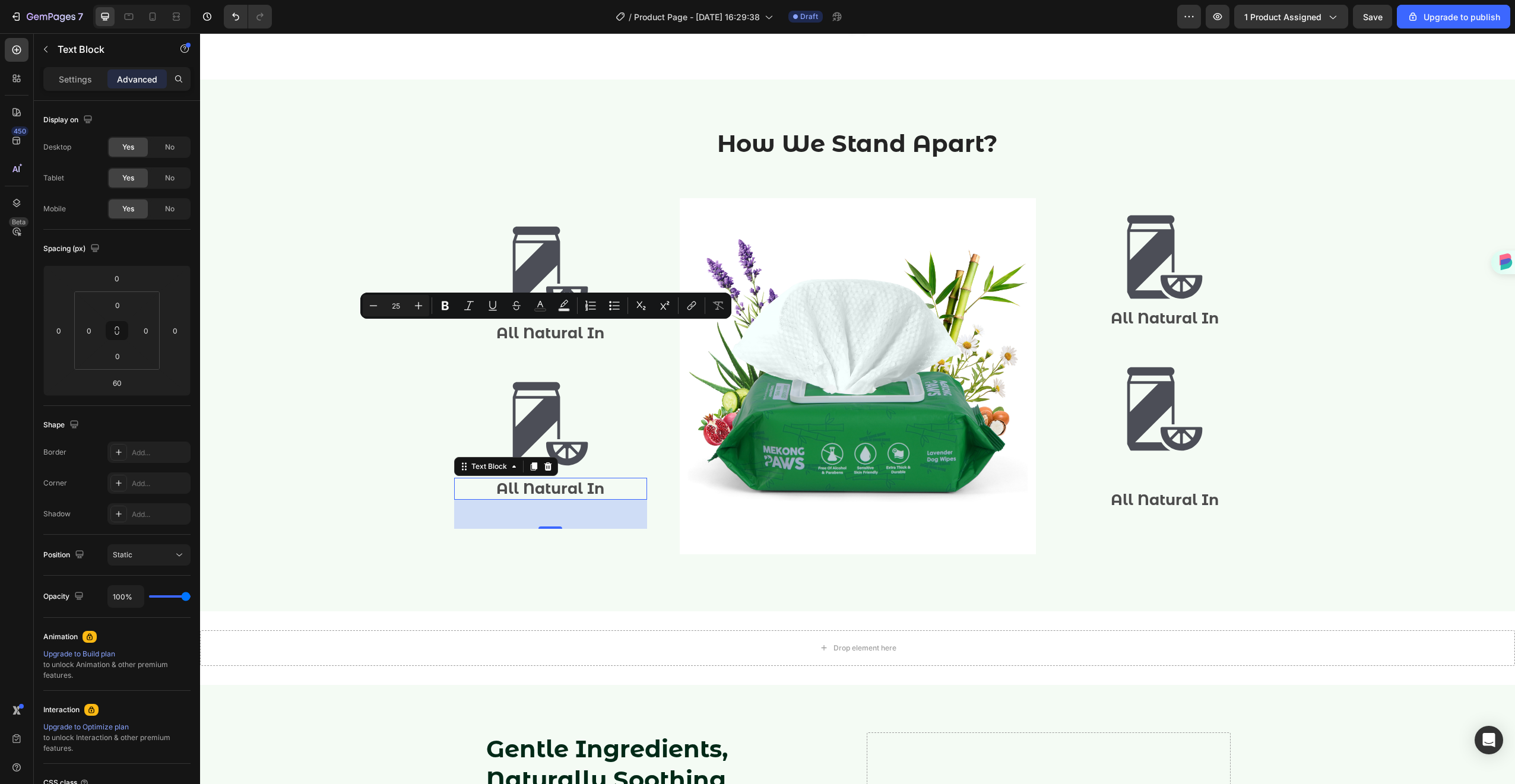
click at [529, 493] on p "All Natural In" at bounding box center [550, 489] width 190 height 19
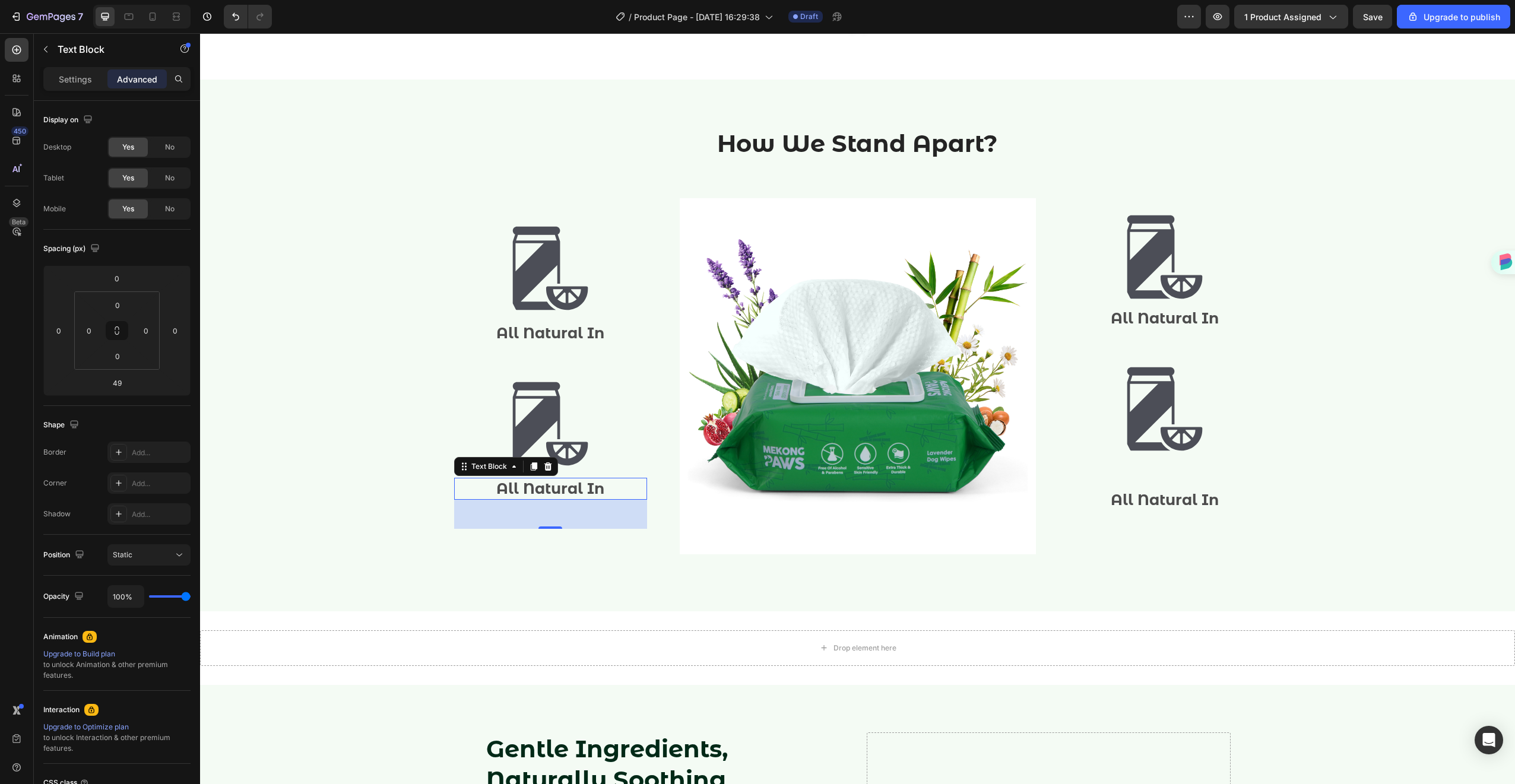
click at [529, 493] on p "All Natural In" at bounding box center [550, 489] width 190 height 19
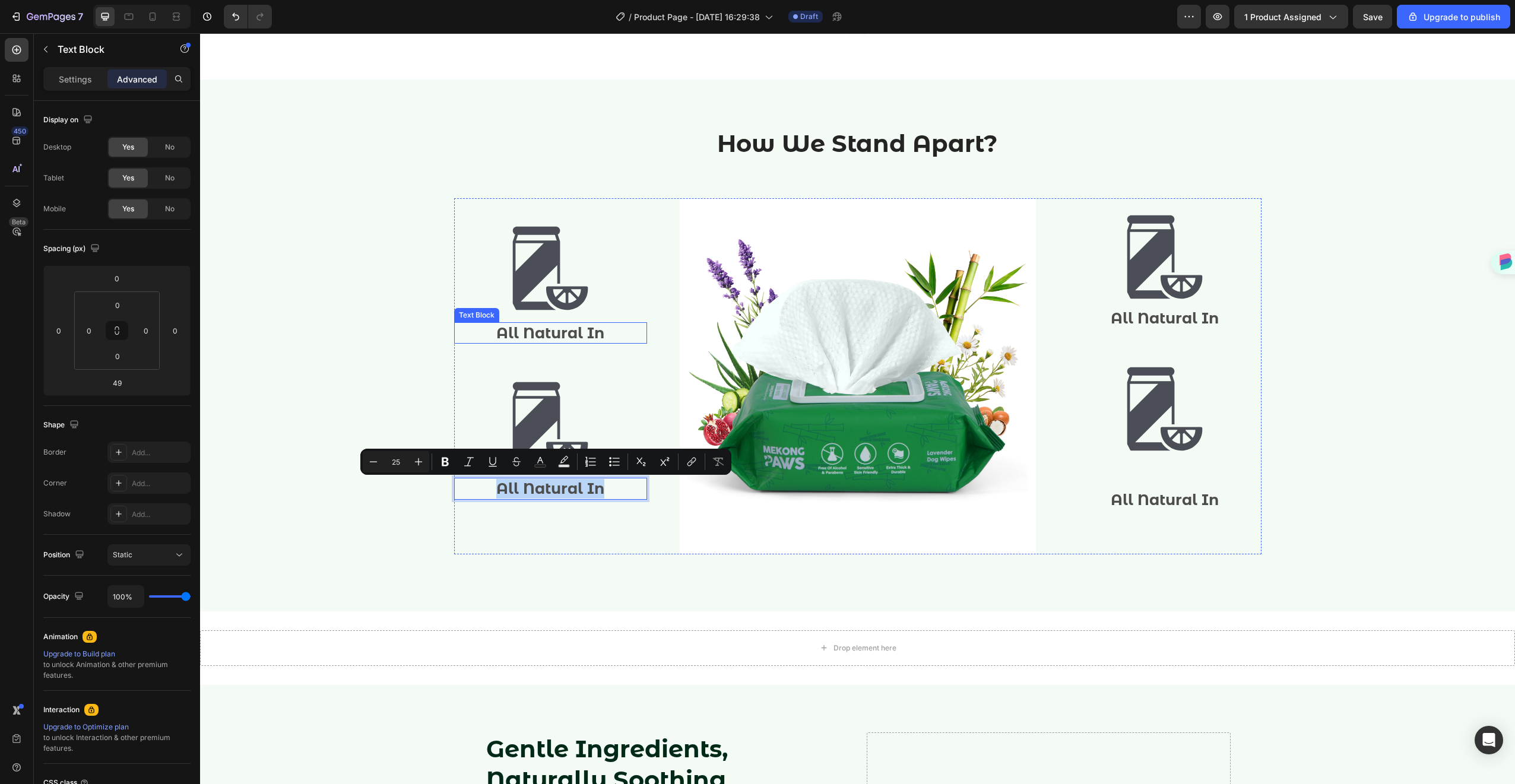
click at [520, 331] on p "All Natural In" at bounding box center [550, 333] width 190 height 19
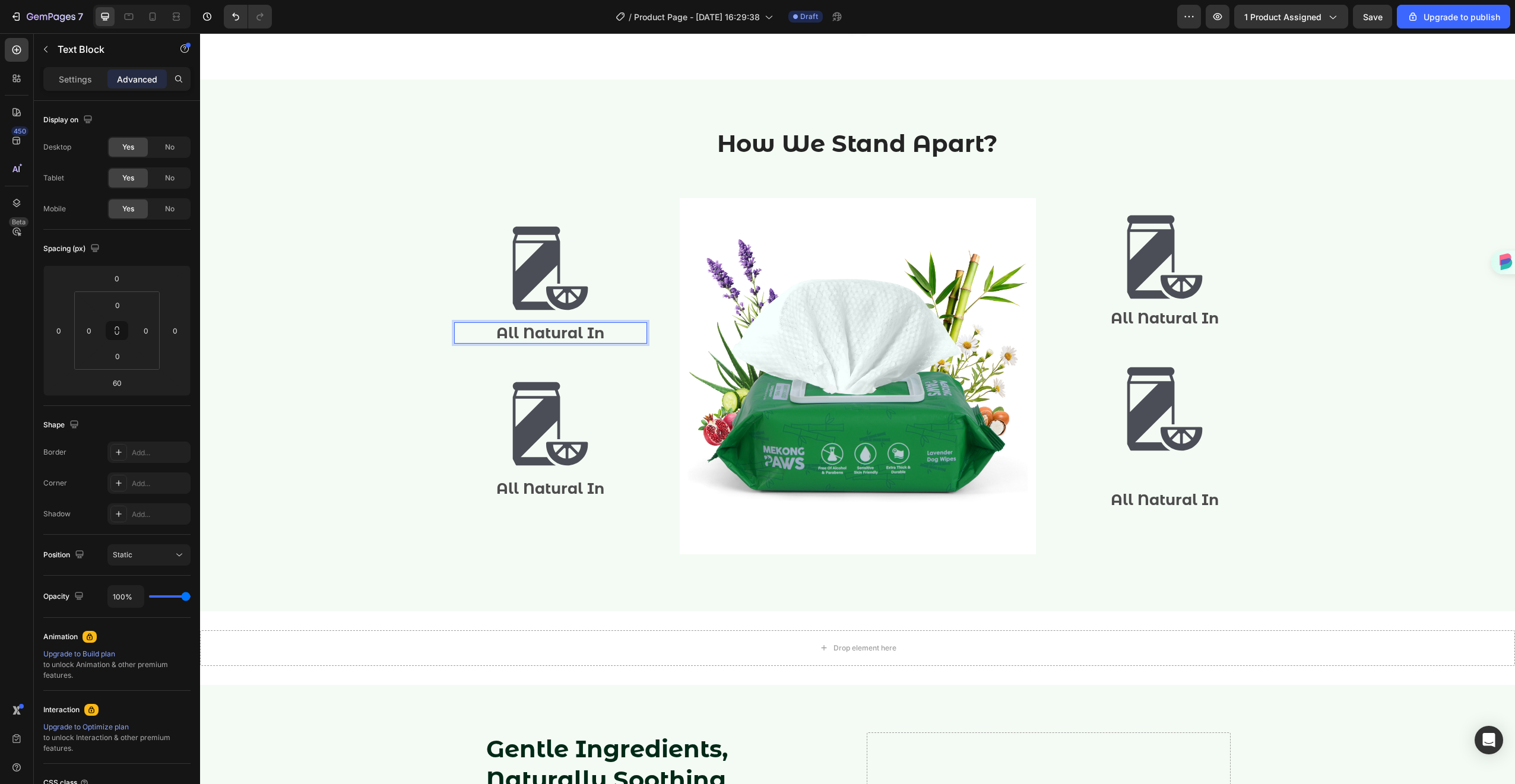
click at [520, 331] on p "All Natural In" at bounding box center [550, 333] width 190 height 19
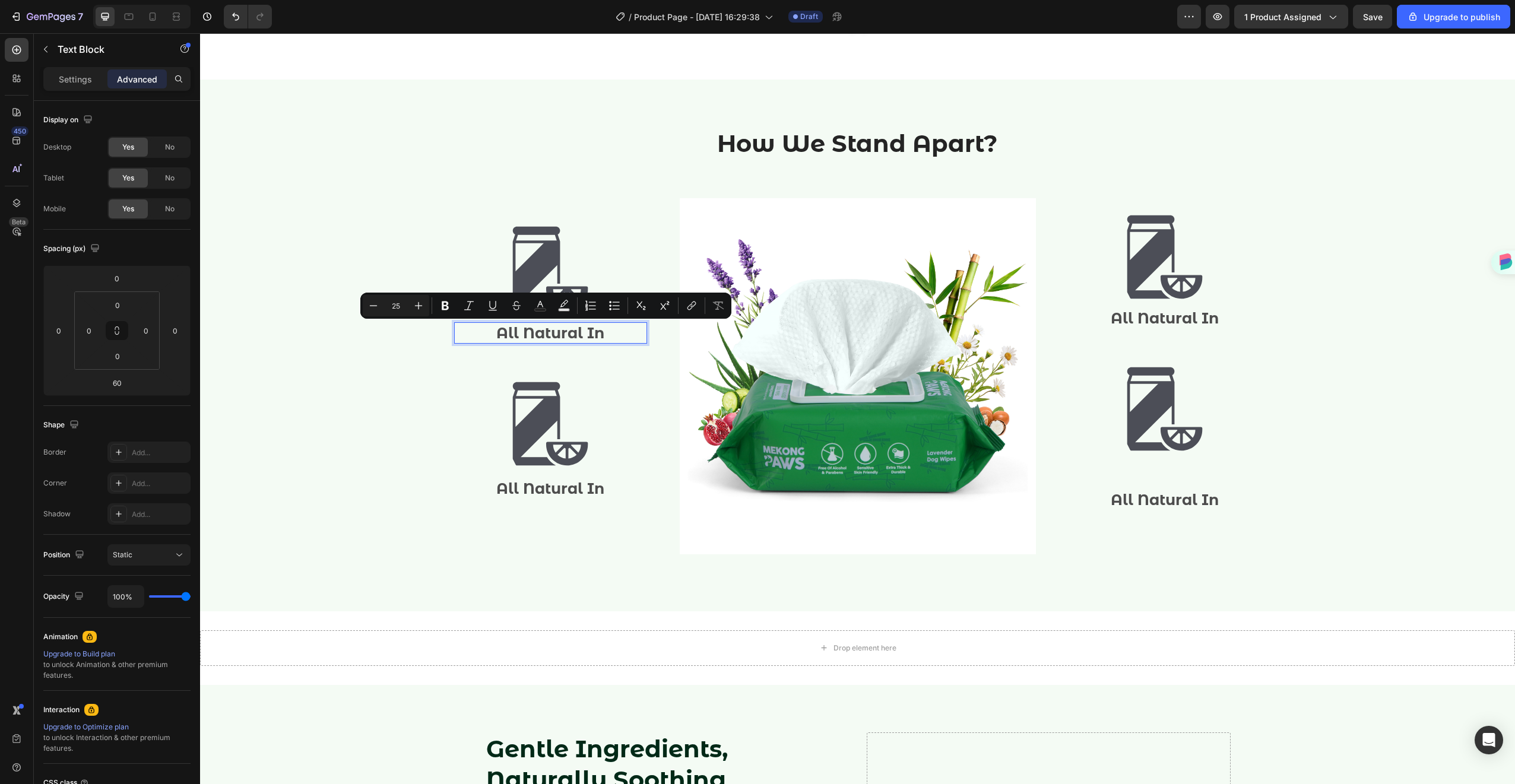
click at [598, 335] on p "All Natural In" at bounding box center [550, 333] width 190 height 19
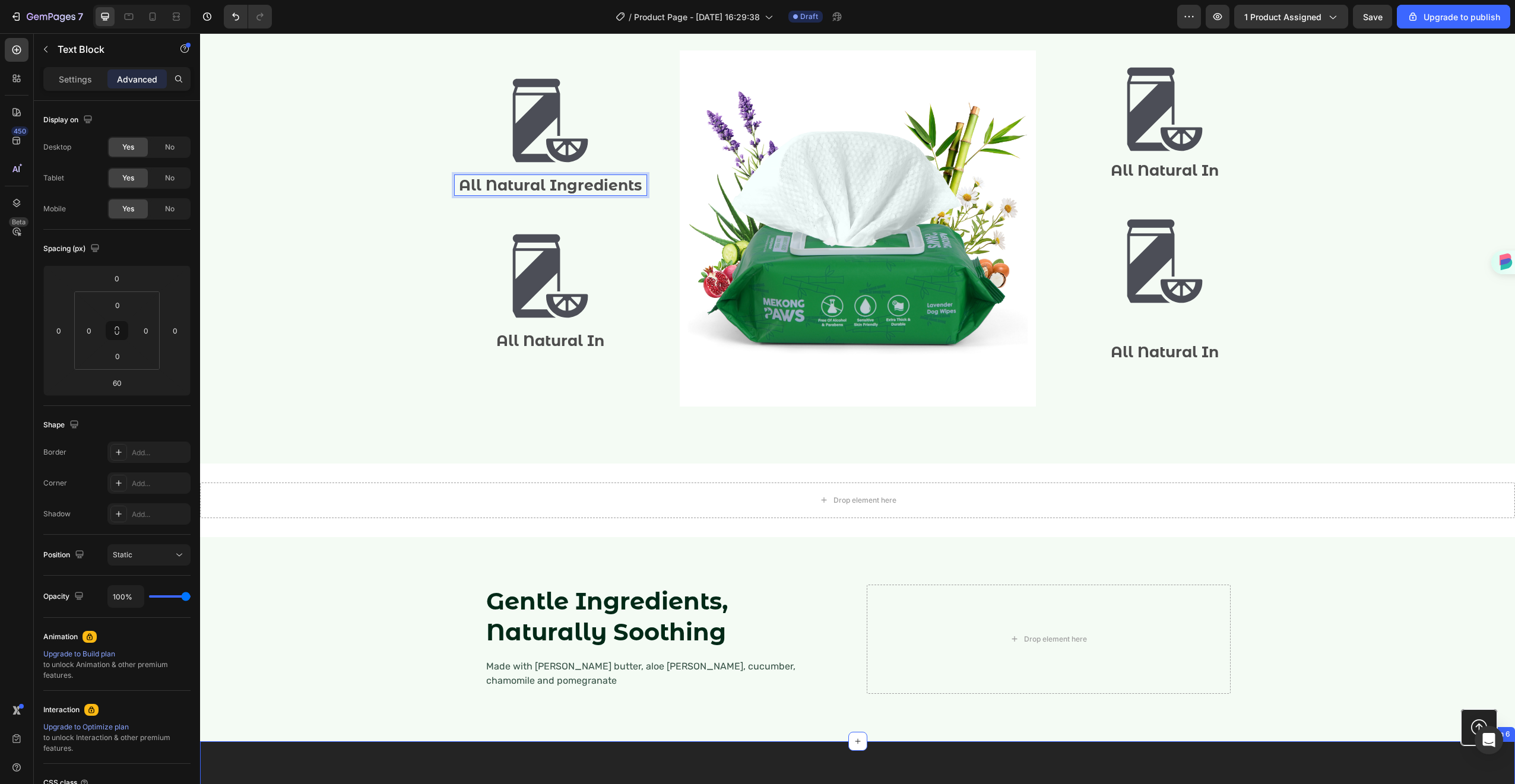
scroll to position [1125, 0]
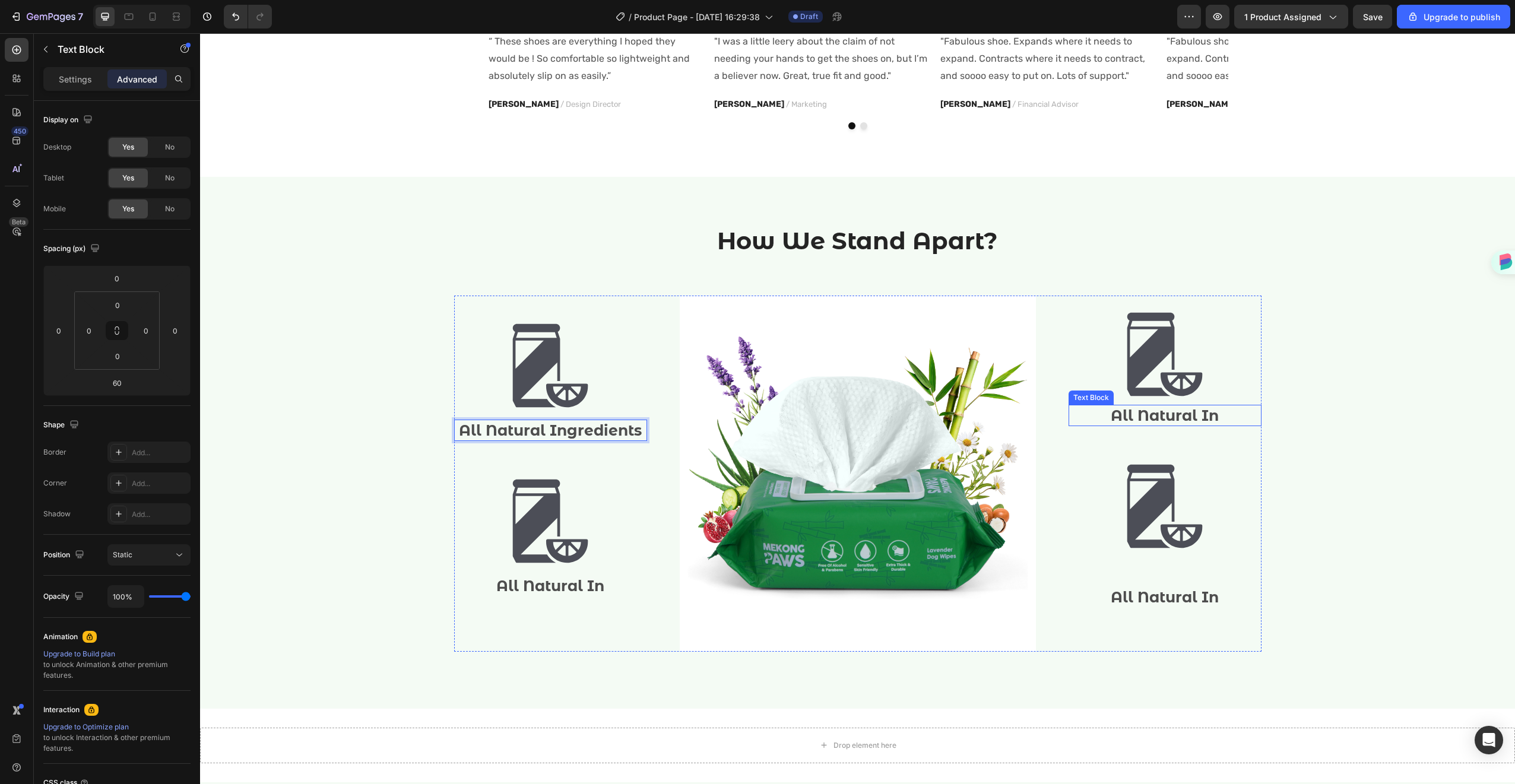
click at [1127, 408] on p "All Natural In" at bounding box center [1165, 415] width 190 height 19
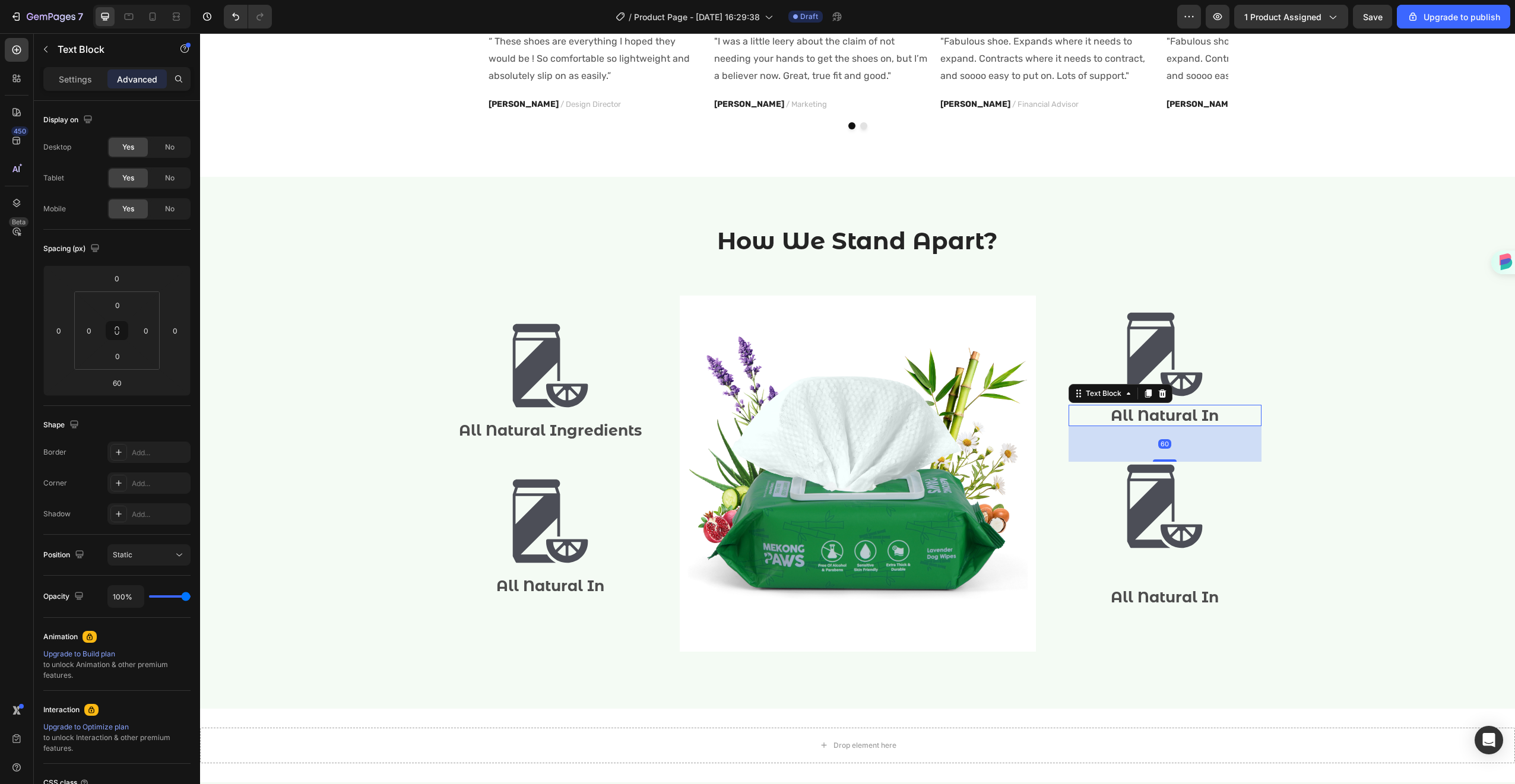
click at [1128, 409] on p "All Natural In" at bounding box center [1165, 415] width 190 height 19
click at [1128, 409] on p "All Natural In" at bounding box center [1165, 415] width 190 height 19
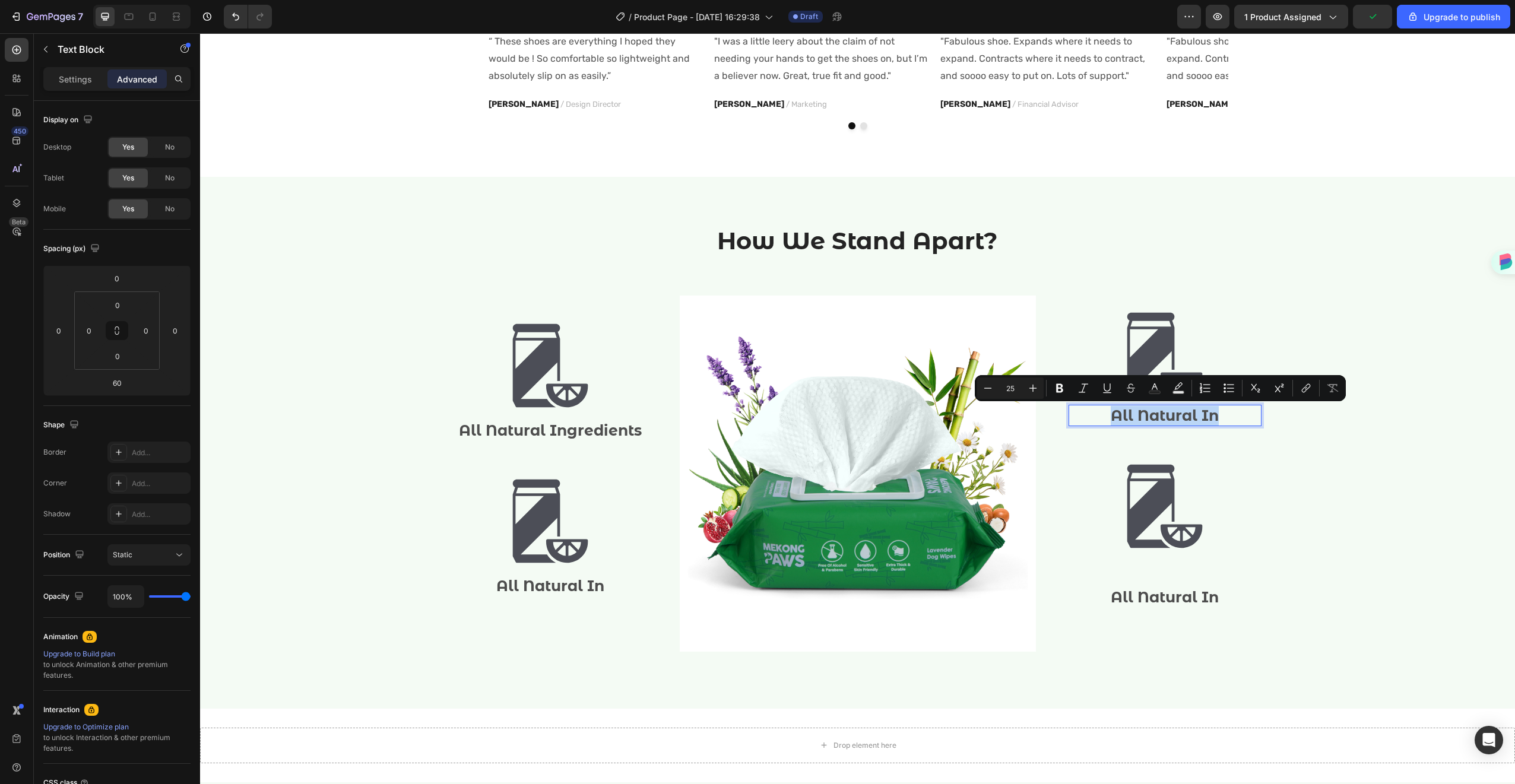
click at [1170, 415] on p "All Natural In" at bounding box center [1165, 415] width 190 height 19
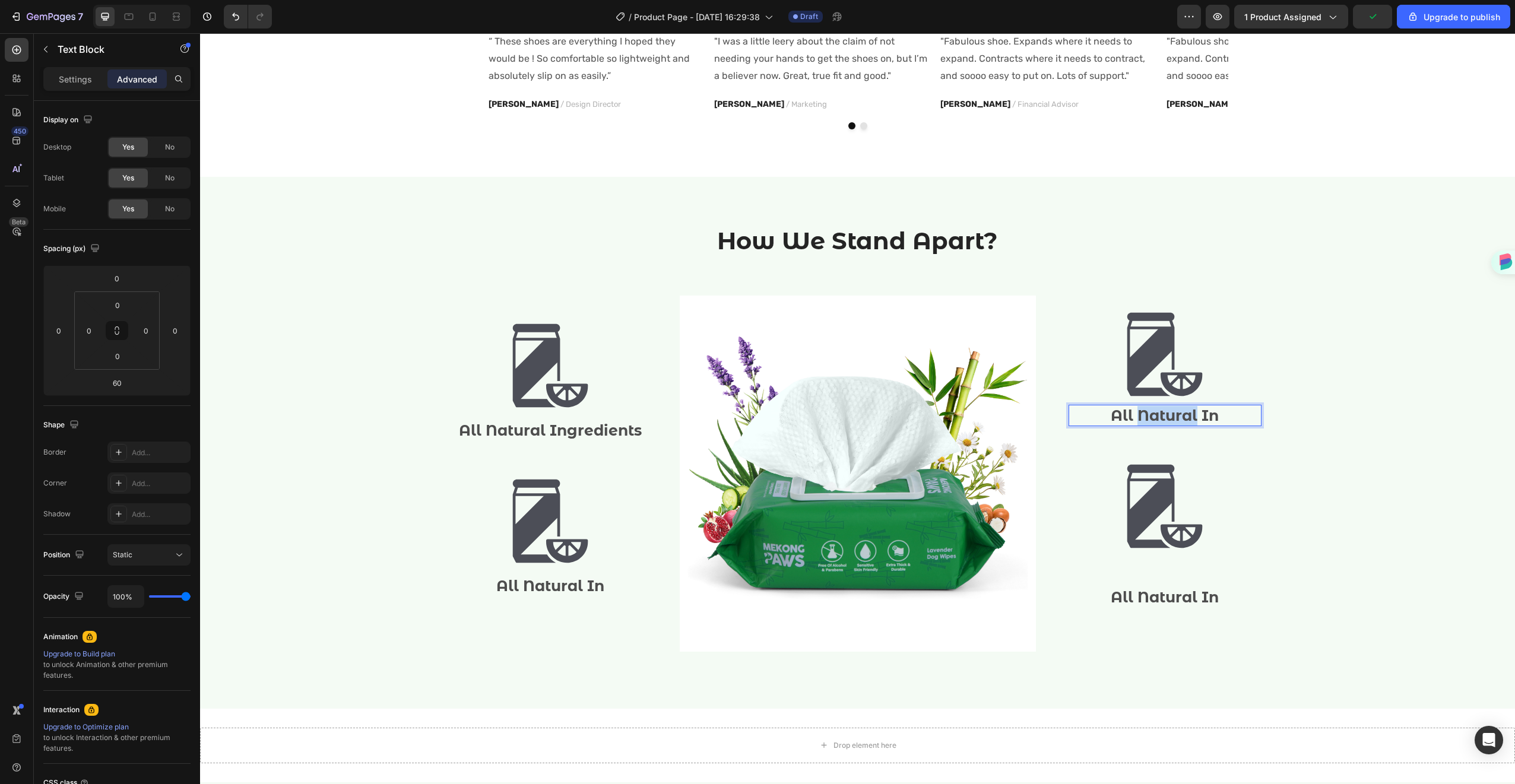
click at [1170, 415] on p "All Natural In" at bounding box center [1165, 415] width 190 height 19
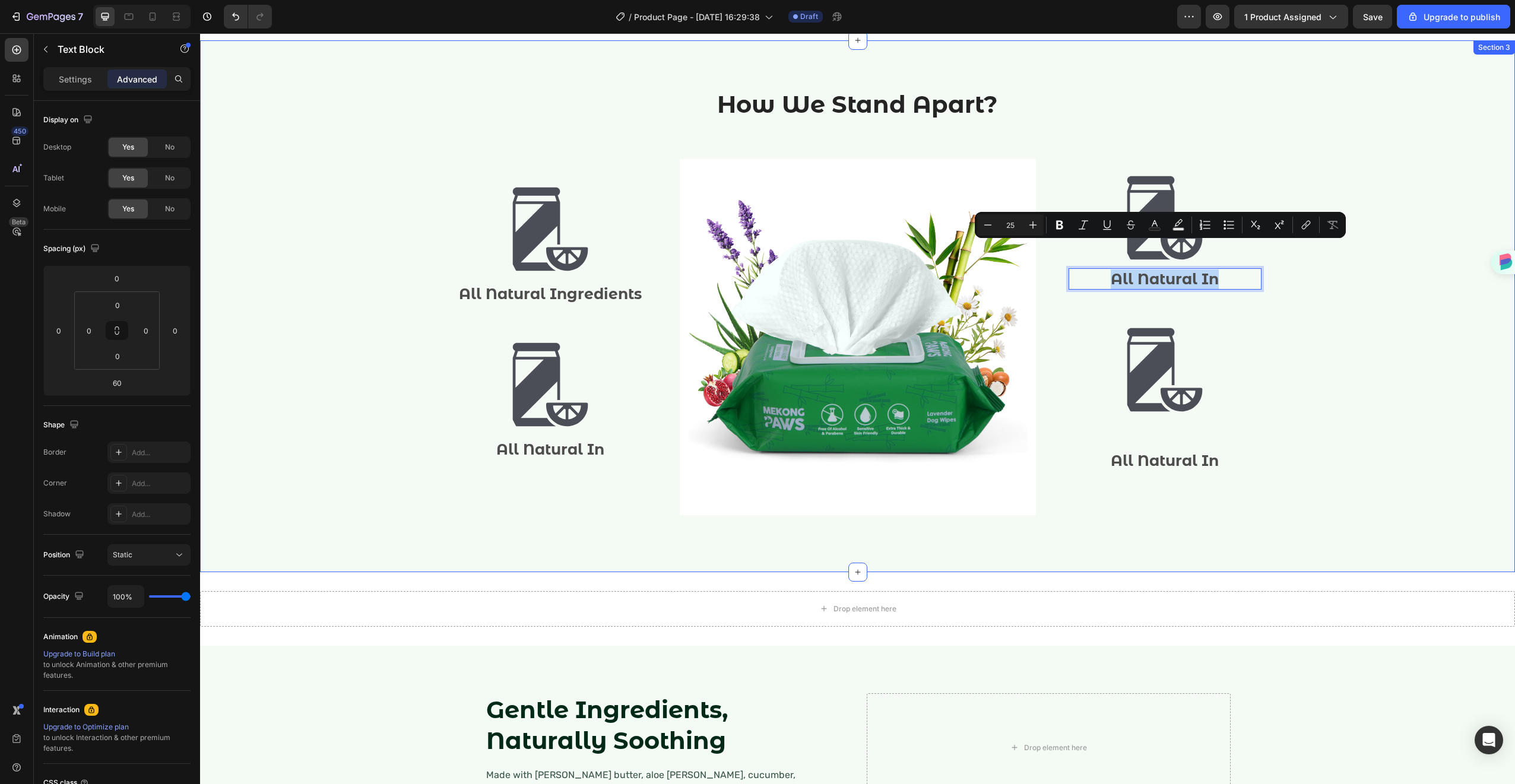
scroll to position [1199, 0]
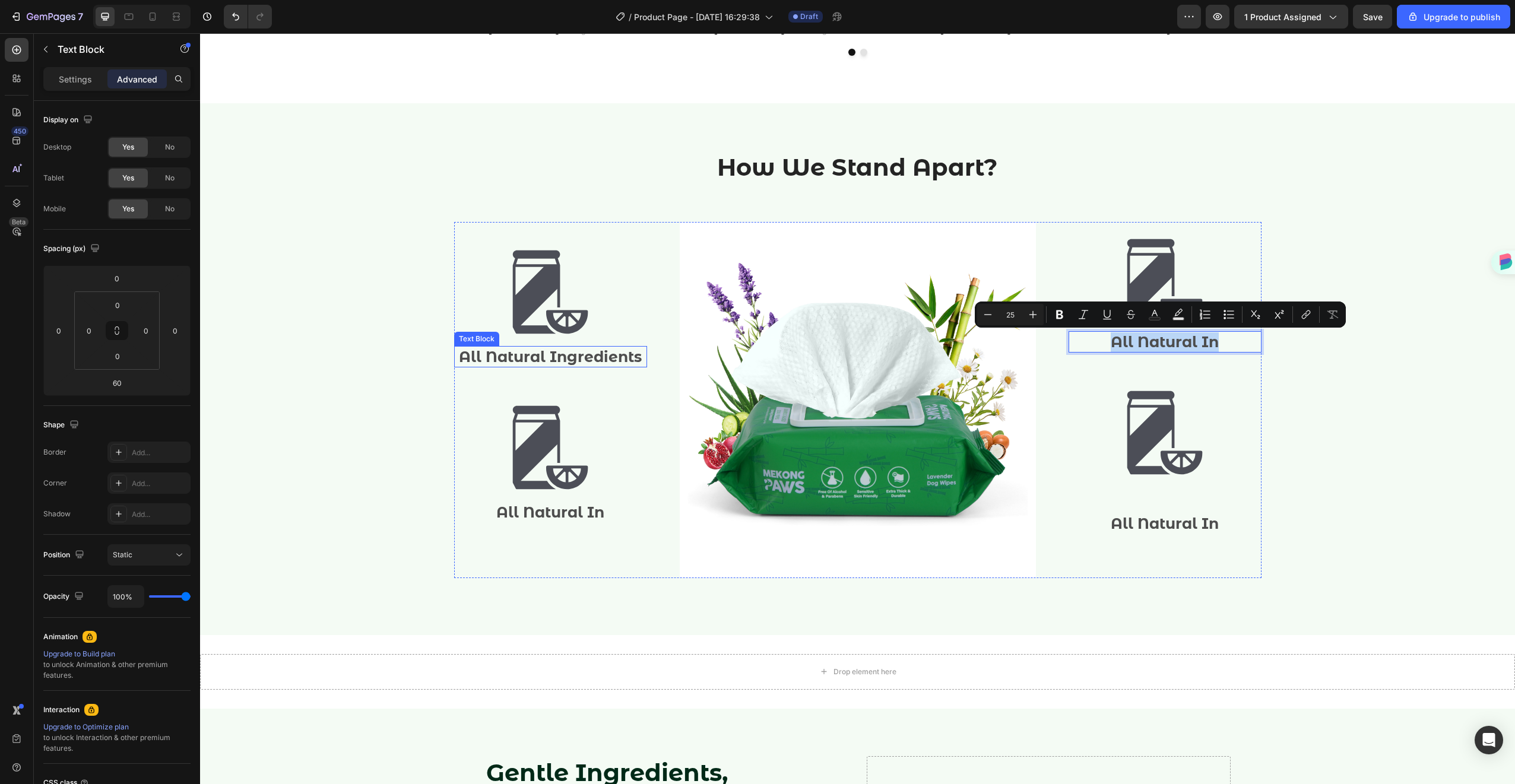
click at [535, 355] on p "All Natural Ingredients" at bounding box center [550, 357] width 190 height 19
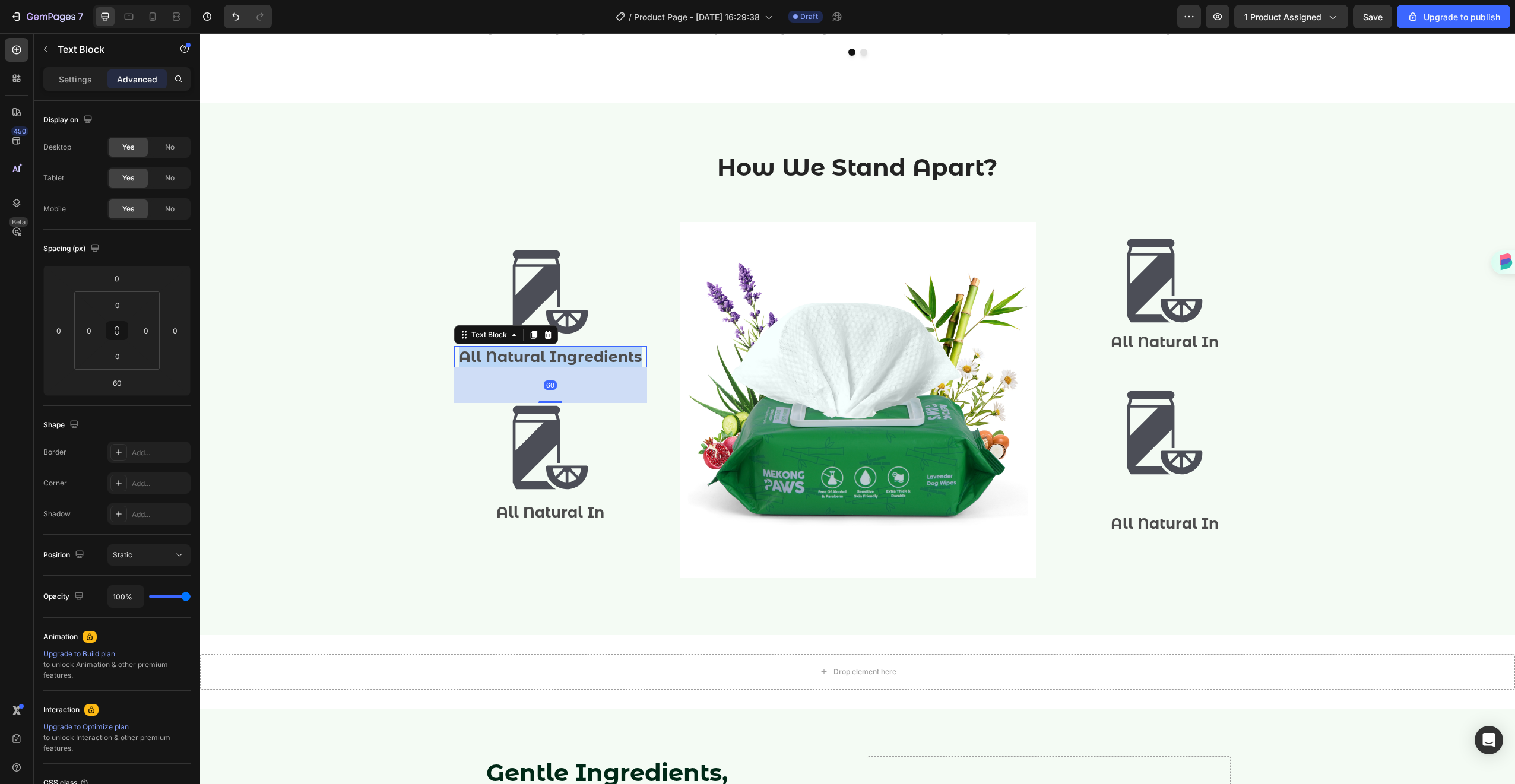
click at [535, 355] on p "All Natural Ingredients" at bounding box center [550, 357] width 190 height 19
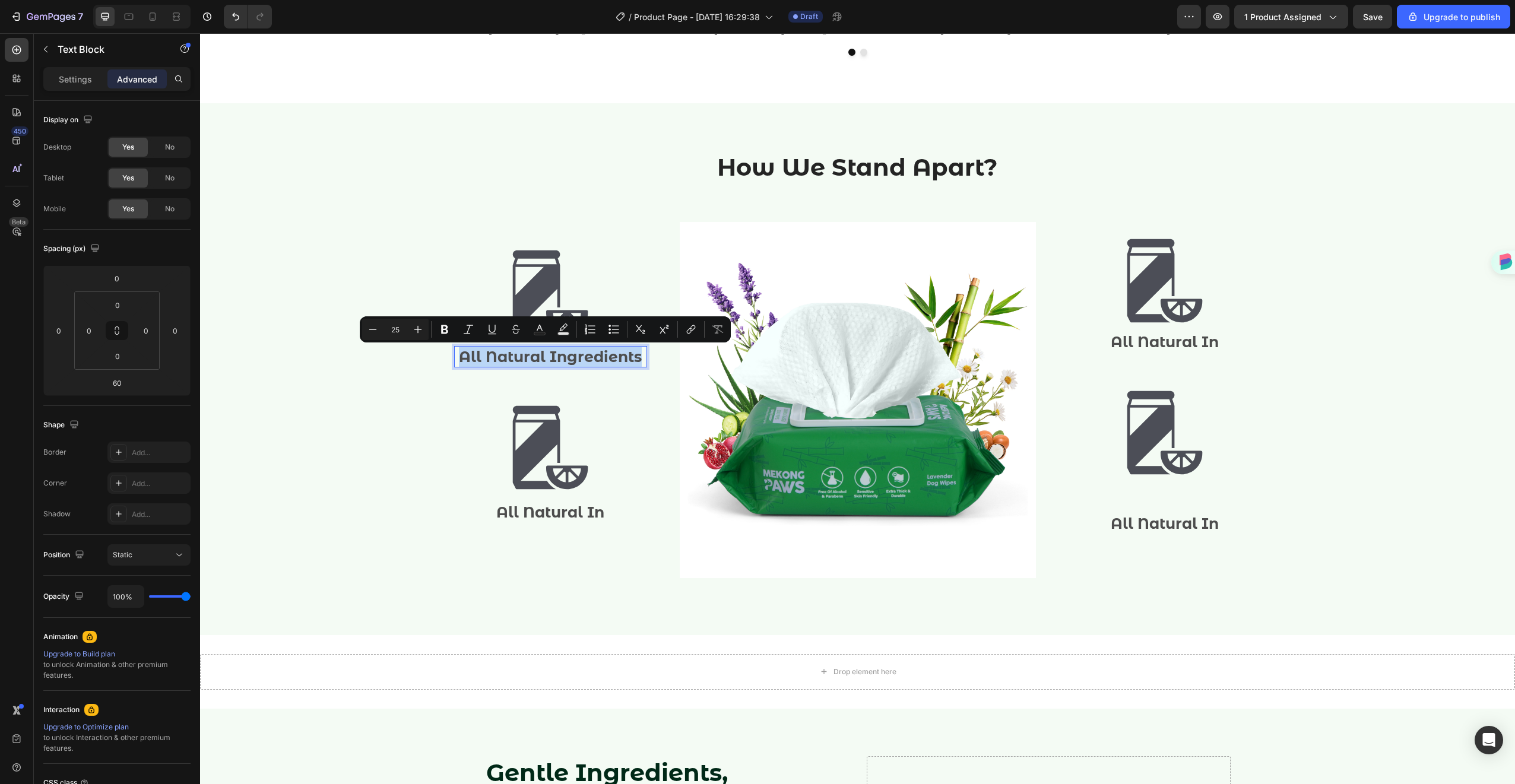
click at [544, 355] on p "All Natural Ingredients" at bounding box center [550, 357] width 190 height 19
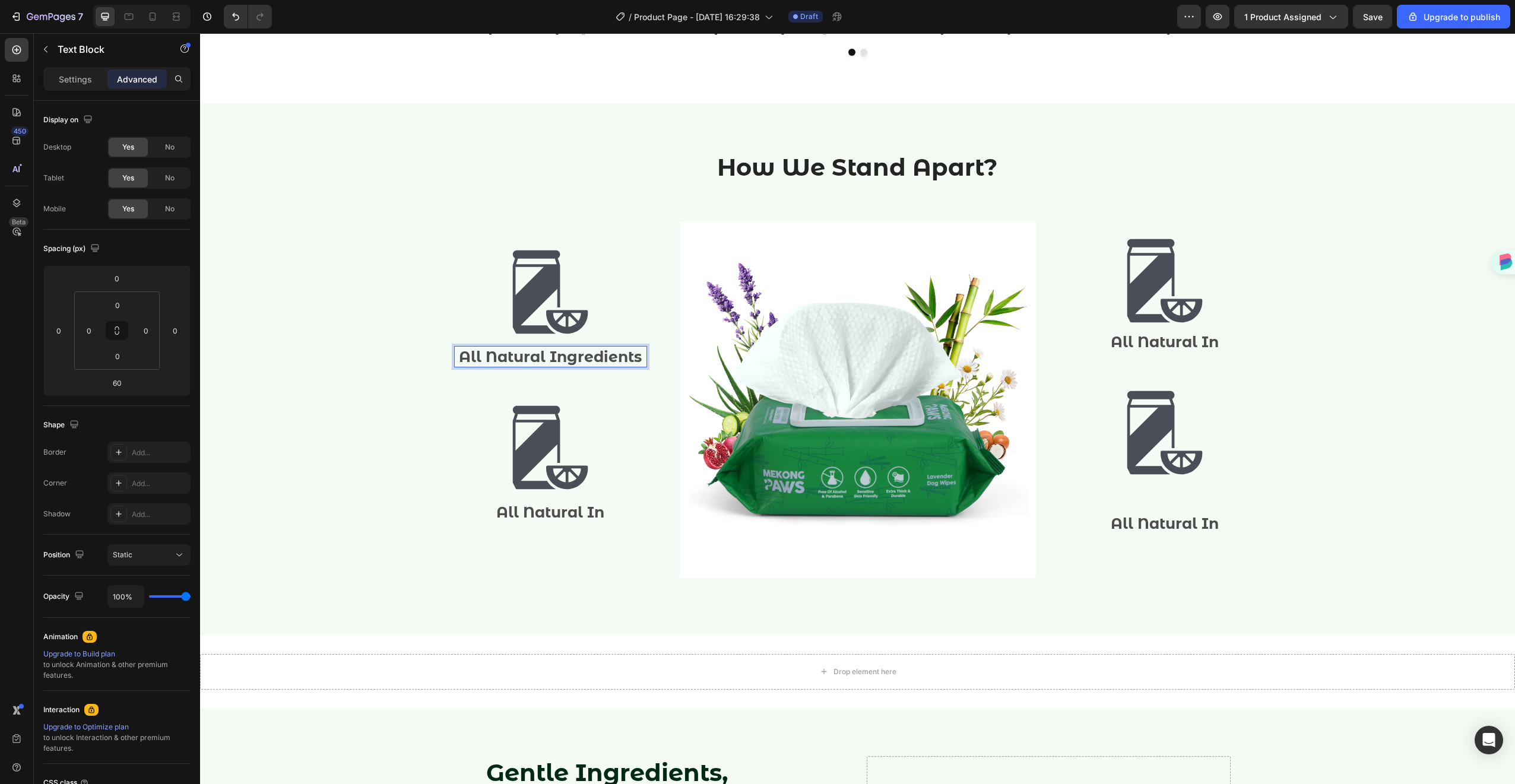
click at [541, 356] on p "All Natural Ingredients" at bounding box center [550, 357] width 190 height 19
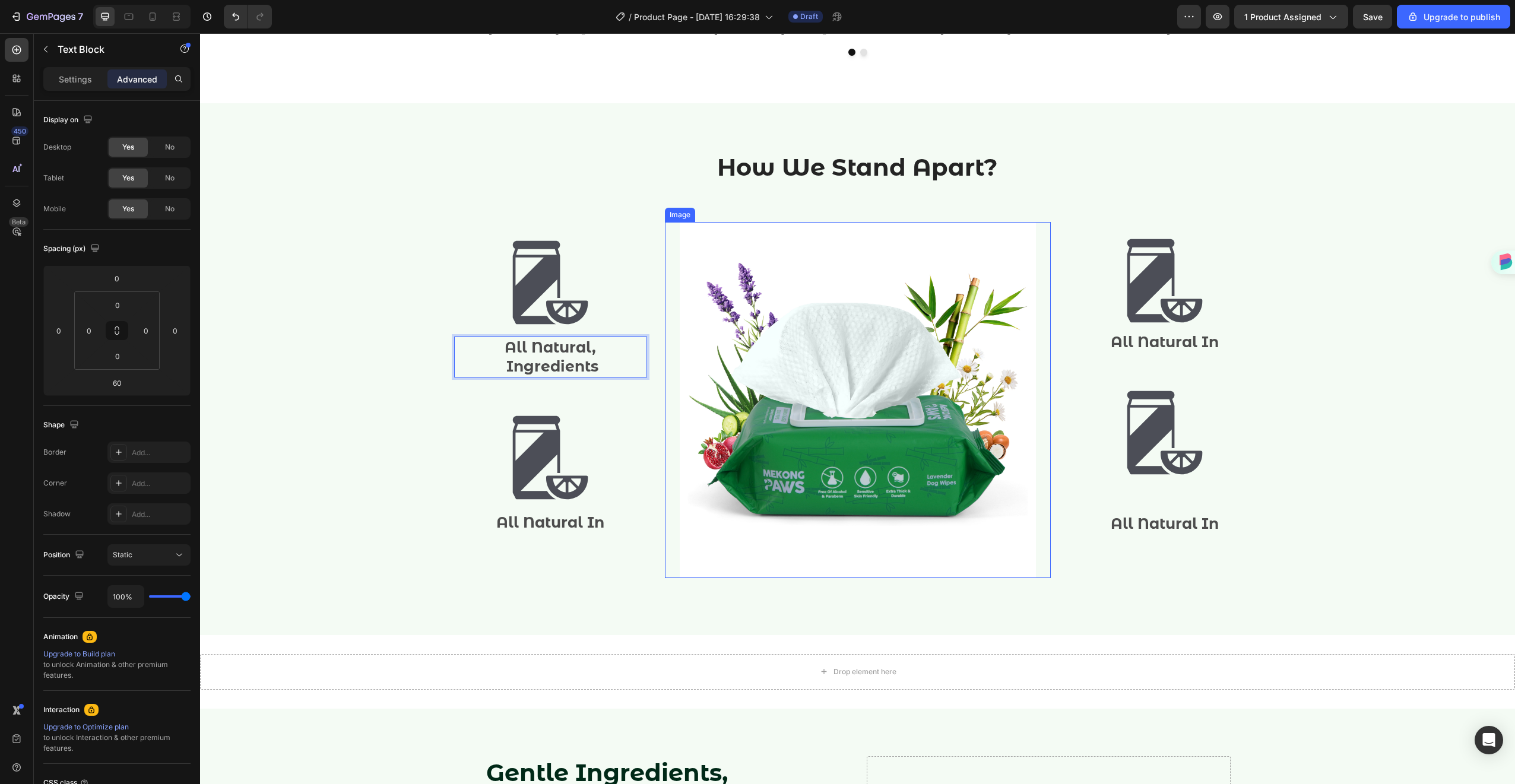
scroll to position [1190, 0]
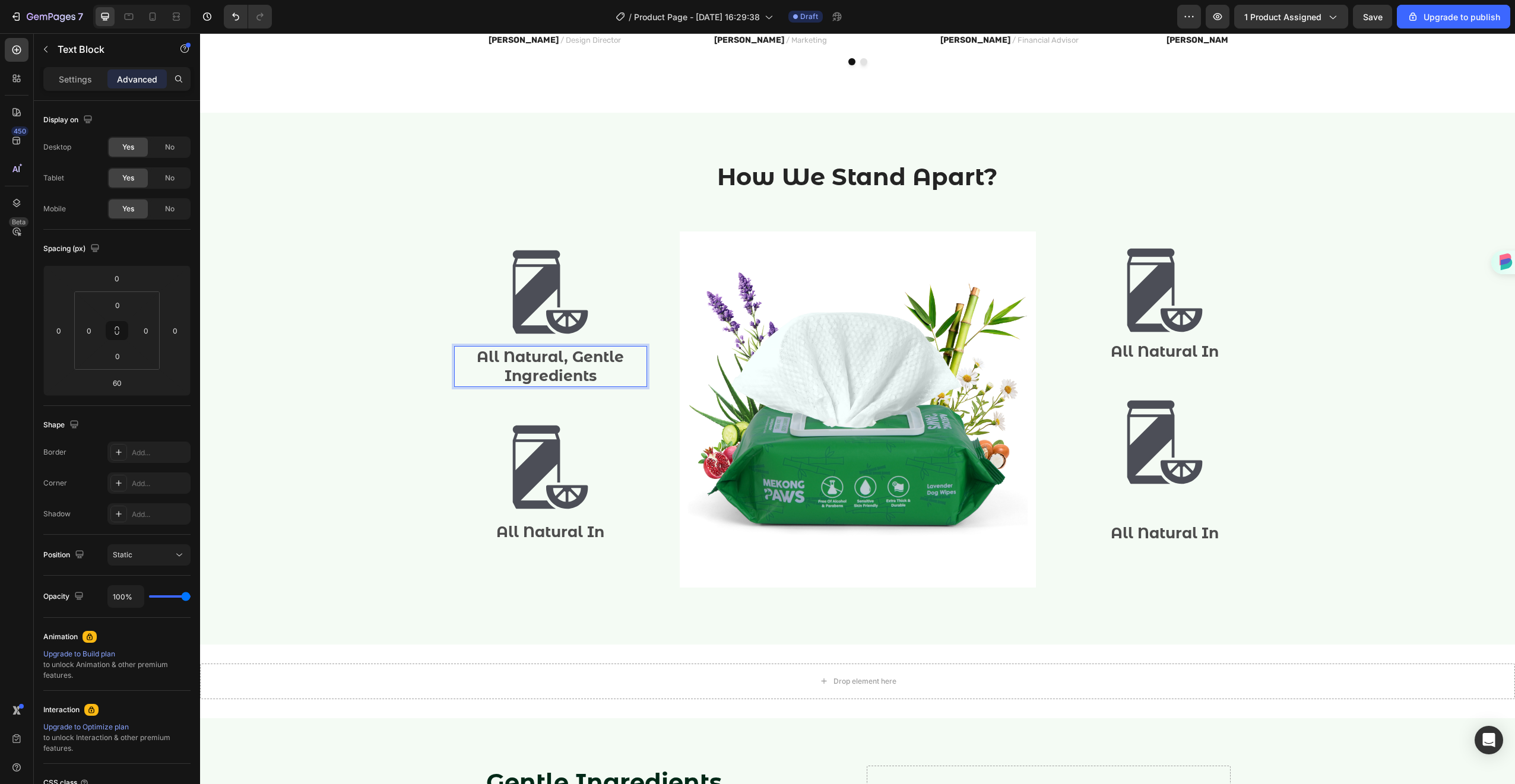
click at [570, 359] on p "All Natural, Gentle Ingredients" at bounding box center [550, 366] width 190 height 38
click at [581, 349] on p "All Natural," at bounding box center [550, 357] width 190 height 19
click at [638, 358] on p "All Natural," at bounding box center [550, 357] width 190 height 19
click at [680, 381] on img at bounding box center [857, 409] width 356 height 356
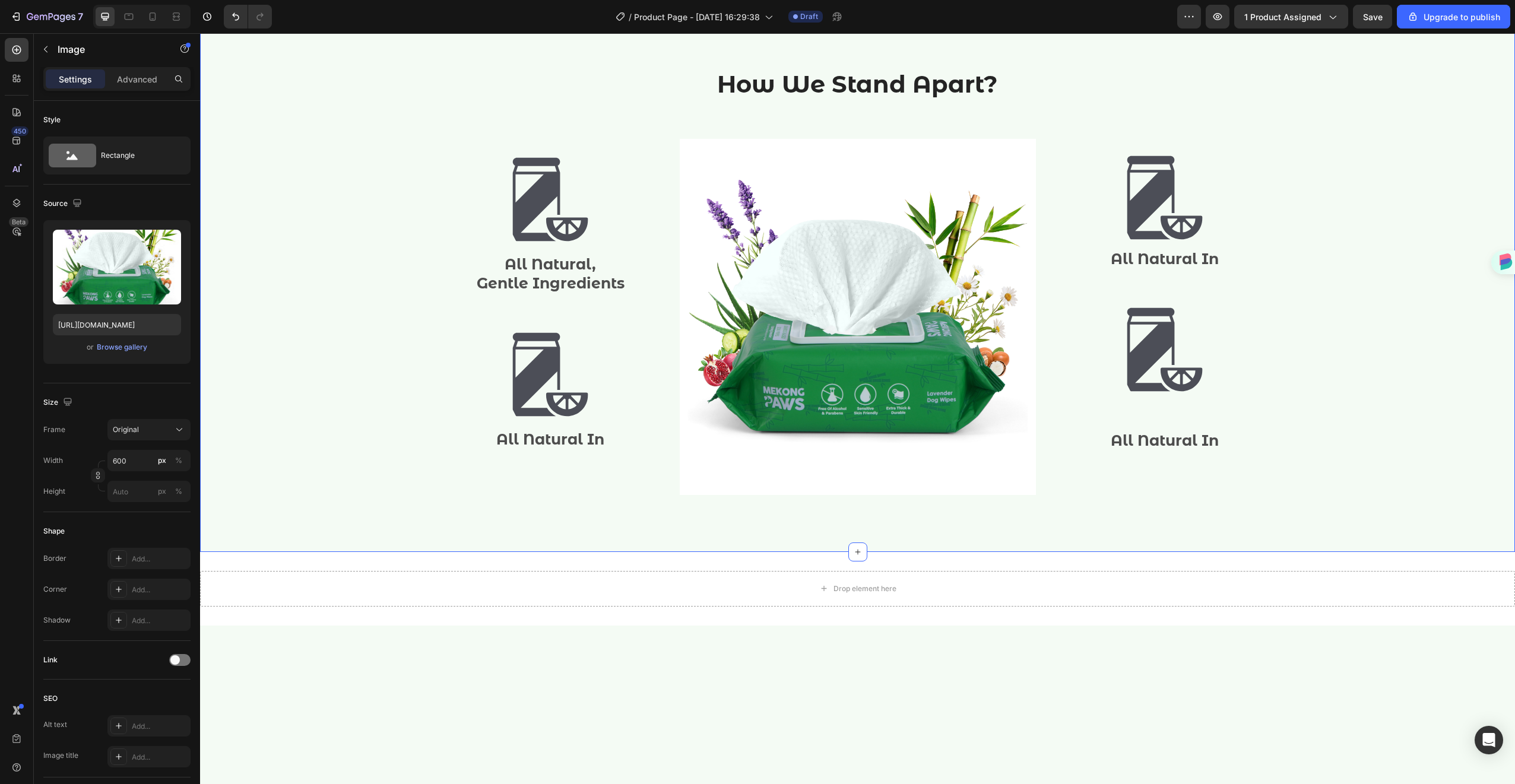
scroll to position [1028, 0]
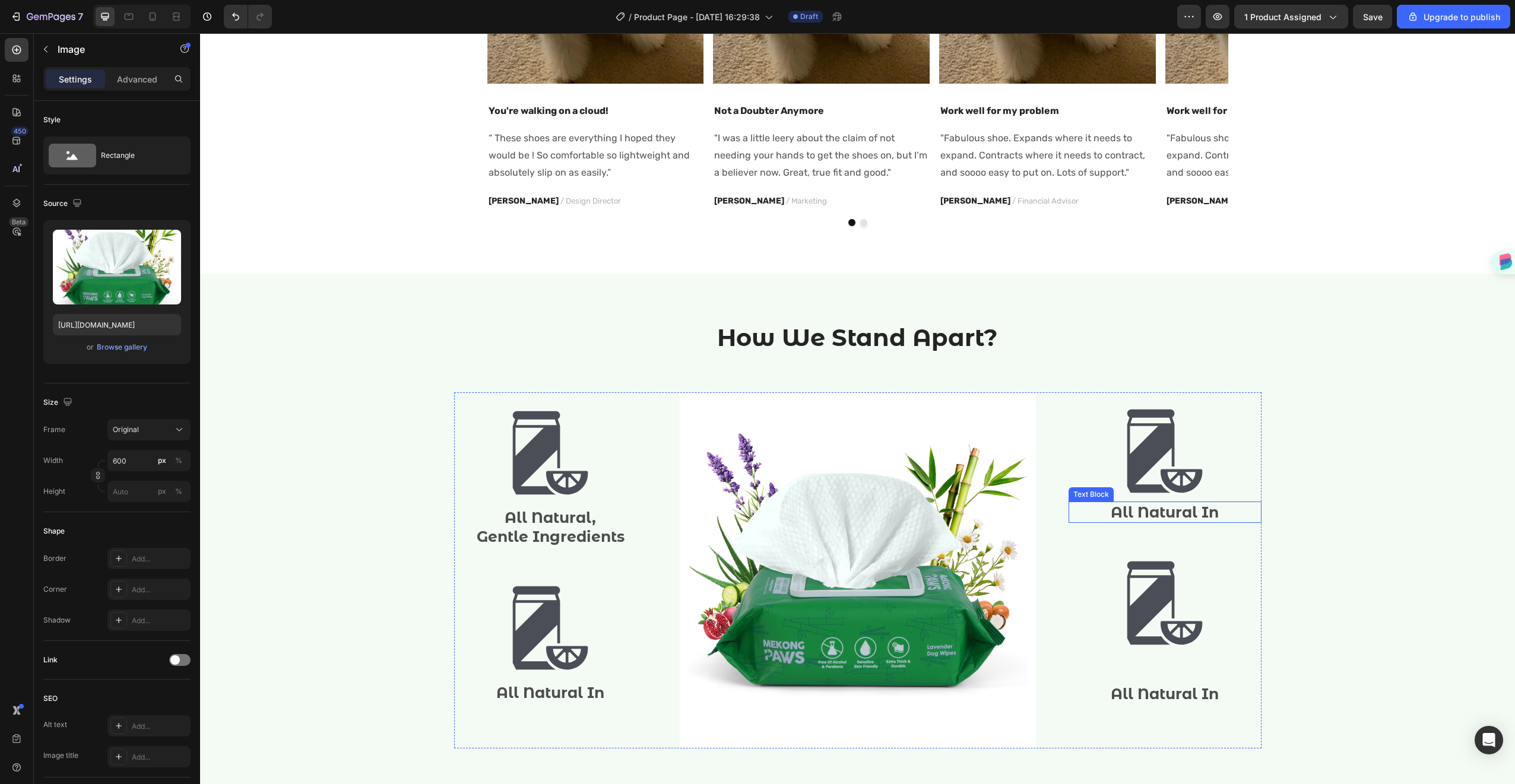
click at [1158, 512] on p "All Natural In" at bounding box center [1165, 512] width 190 height 19
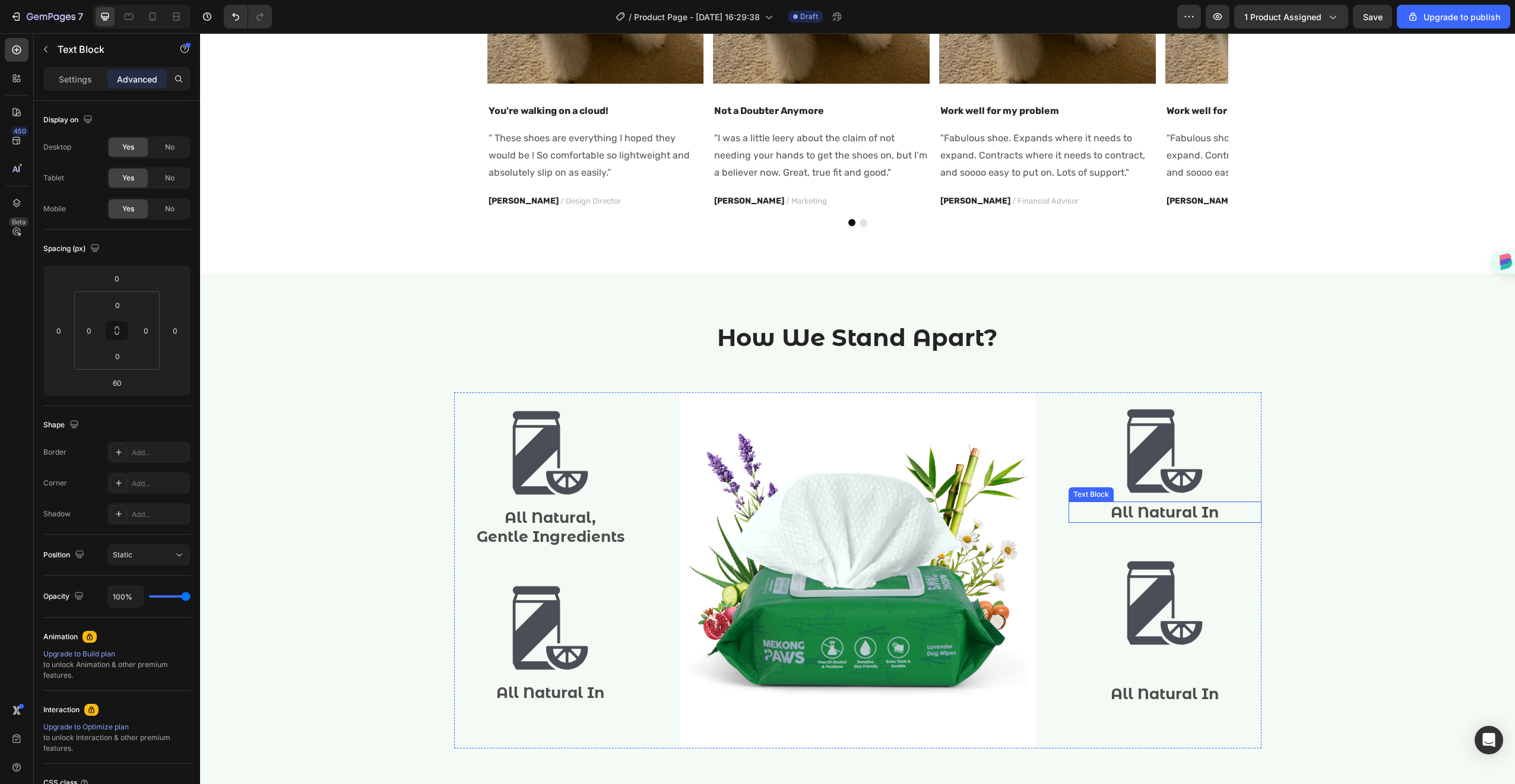
click at [1158, 512] on p "All Natural In" at bounding box center [1165, 512] width 190 height 19
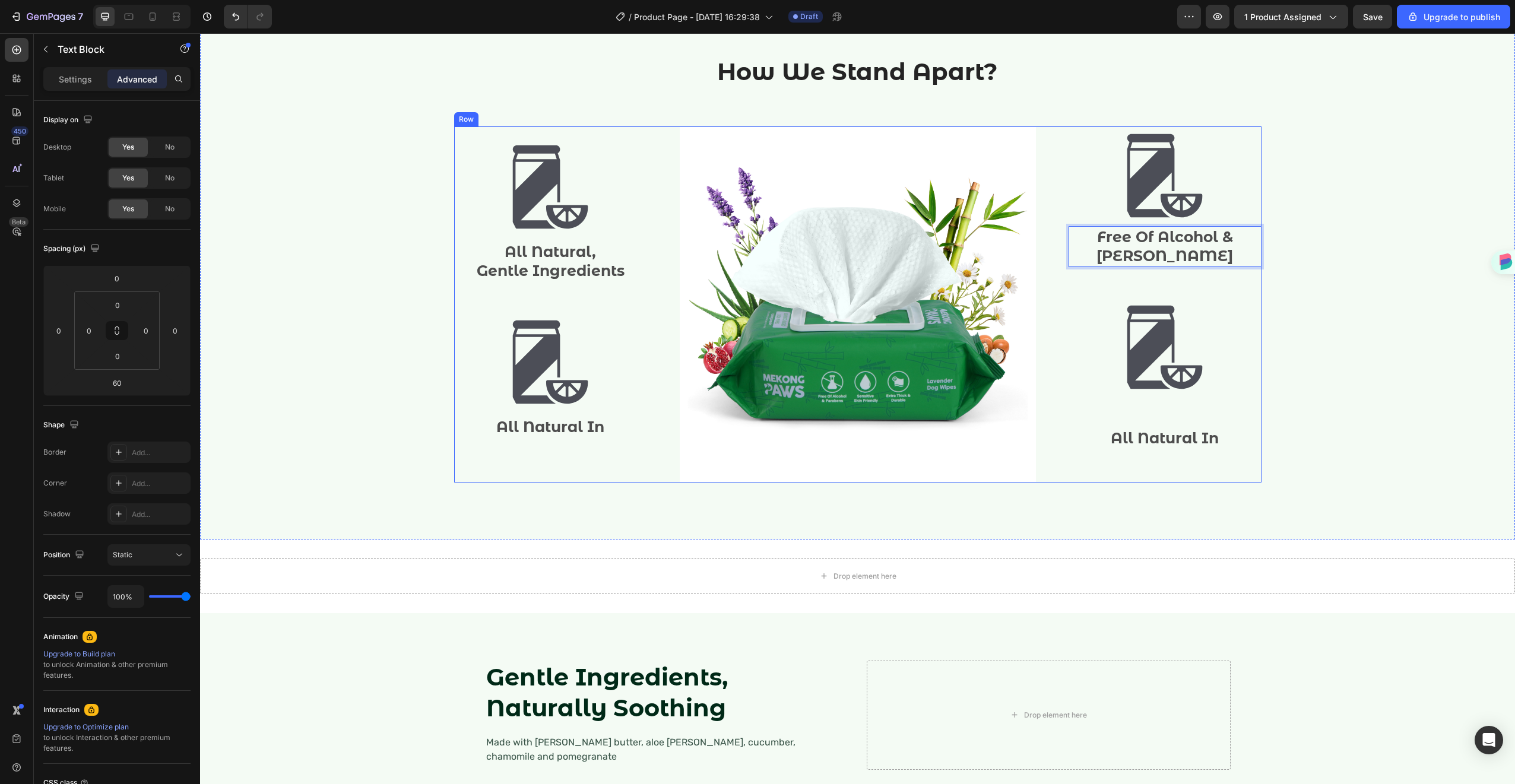
scroll to position [1285, 0]
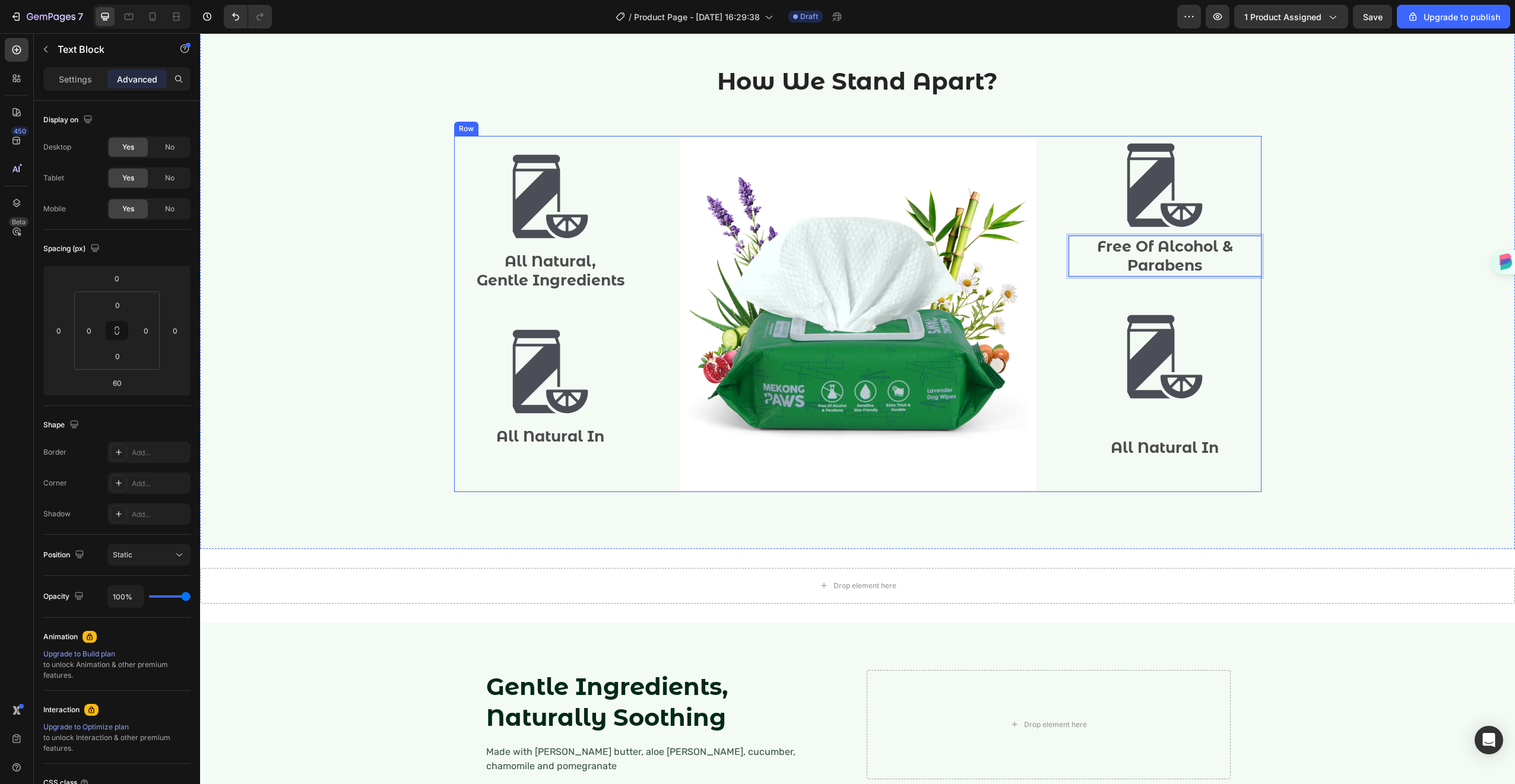
click at [1146, 253] on p "Free Of Alcohol & Parabens" at bounding box center [1165, 256] width 190 height 38
click at [1143, 247] on p "Free Of Alcohol & Parabens" at bounding box center [1165, 256] width 190 height 38
click at [1157, 244] on p "Free Of Alcohol & Parabens" at bounding box center [1165, 256] width 190 height 38
click at [581, 442] on p "All Natural In" at bounding box center [550, 436] width 190 height 19
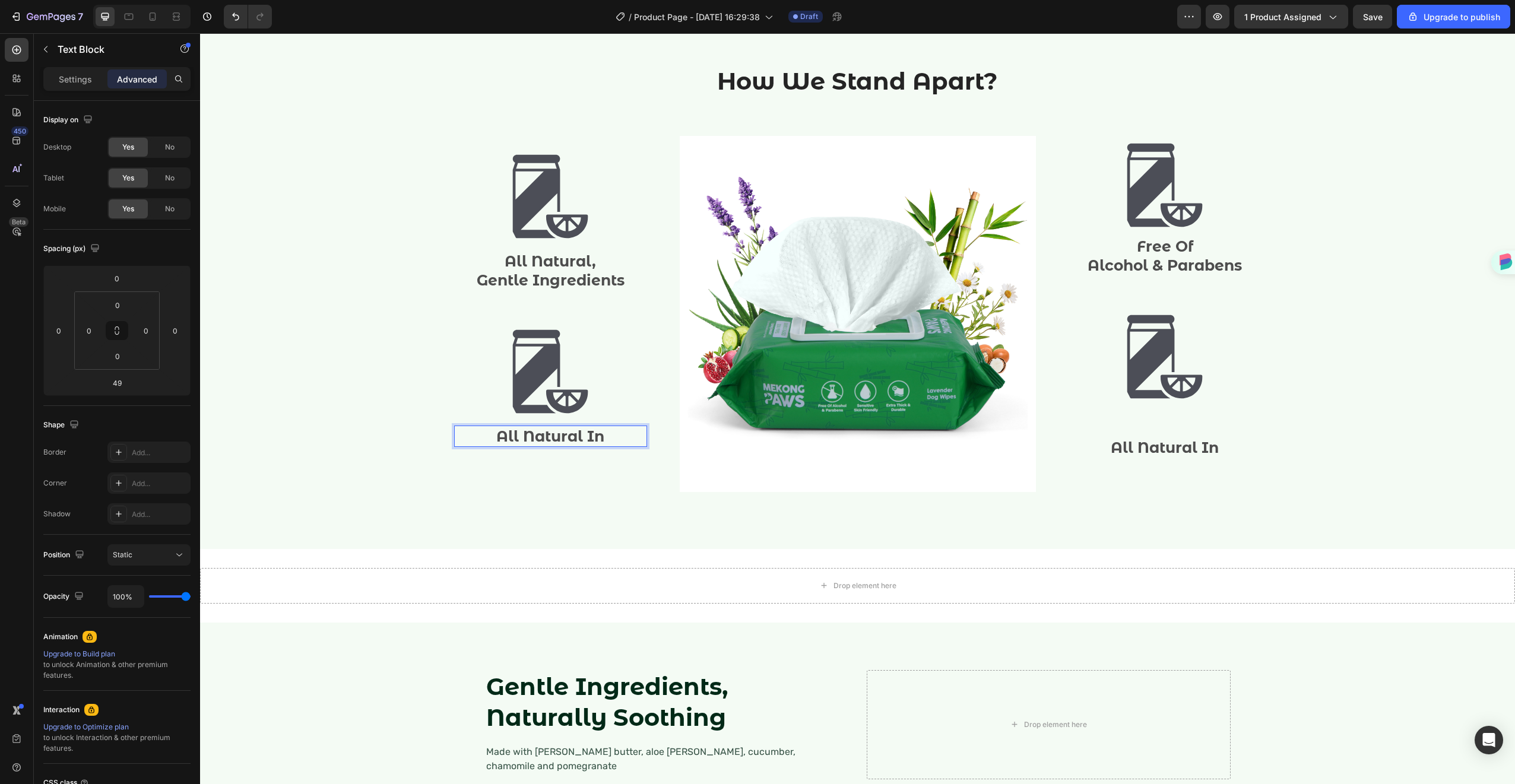
click at [567, 442] on p "All Natural In" at bounding box center [550, 436] width 190 height 19
click at [567, 435] on p "Extra Thick & Durable" at bounding box center [550, 436] width 190 height 19
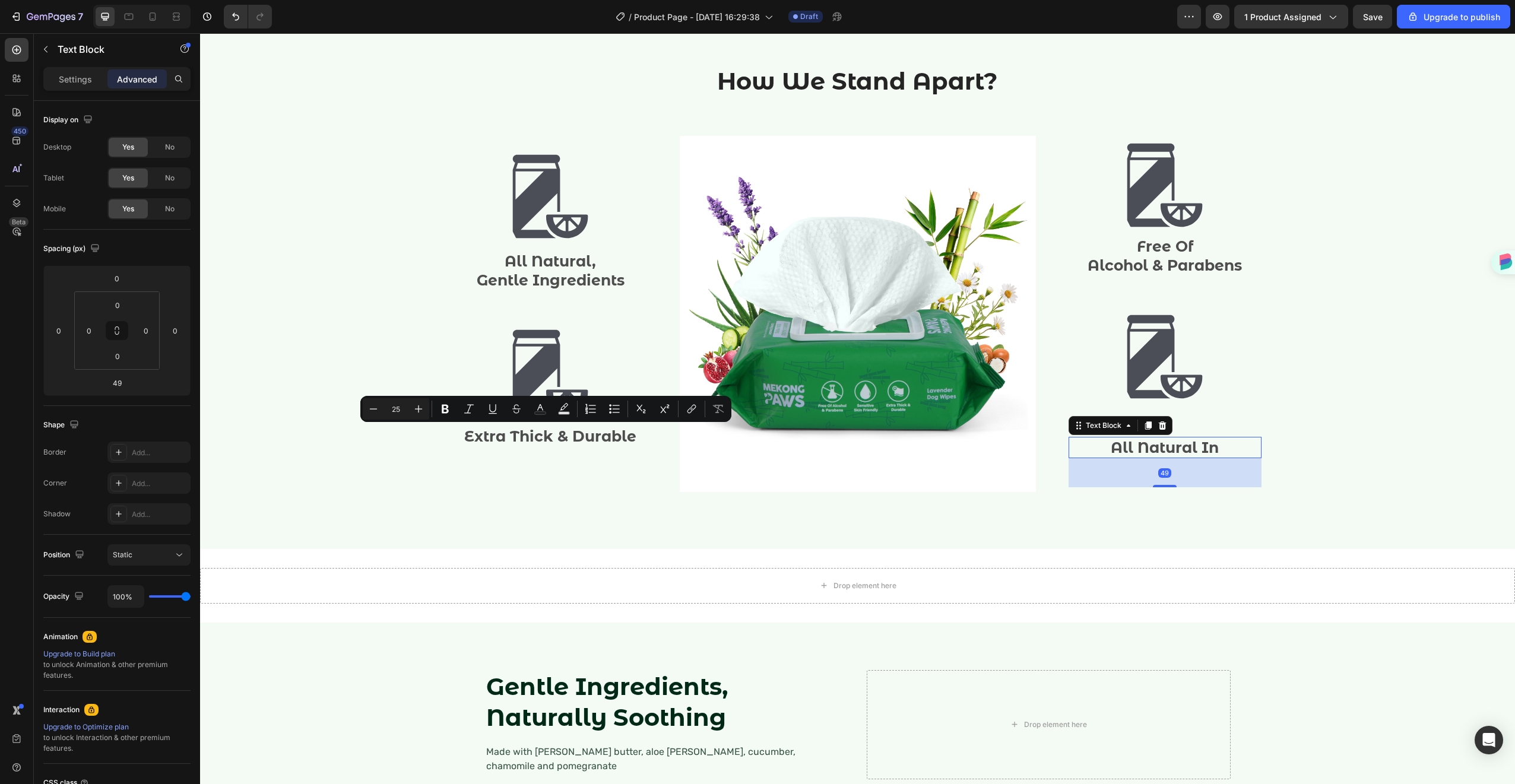
click at [1176, 449] on p "All Natural In" at bounding box center [1165, 448] width 190 height 19
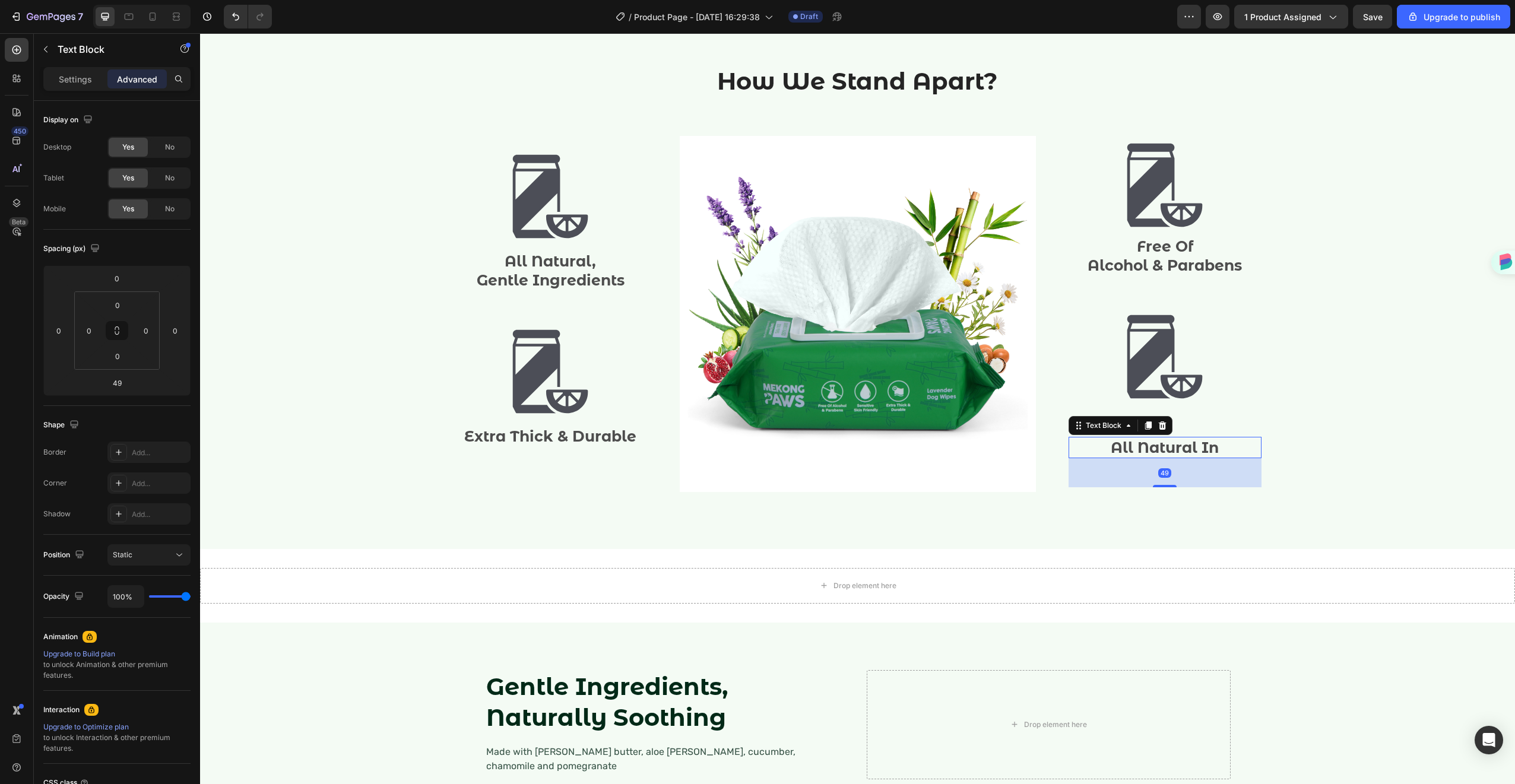
click at [1176, 449] on p "All Natural In" at bounding box center [1165, 448] width 190 height 19
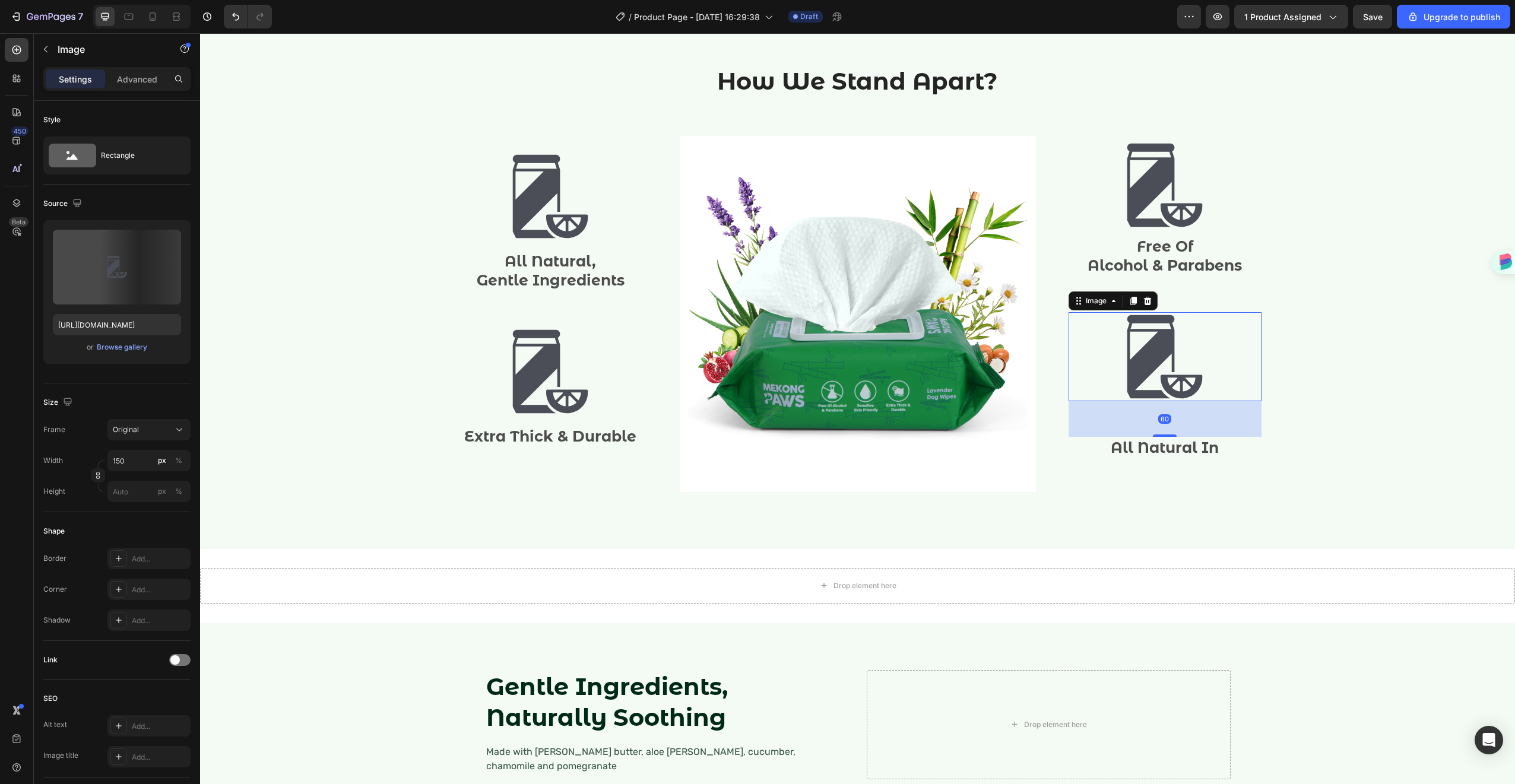
click at [1136, 378] on img at bounding box center [1165, 357] width 89 height 89
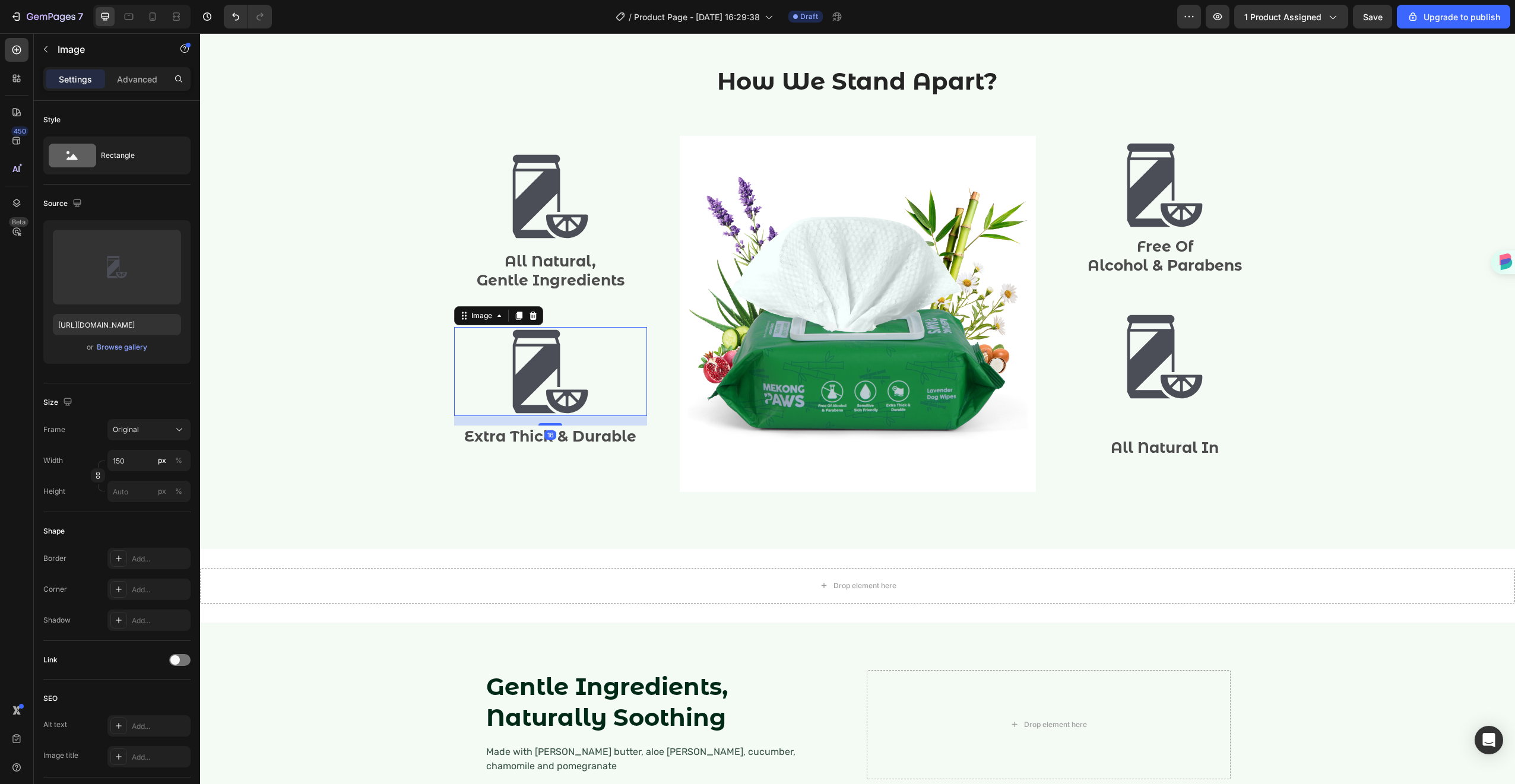
click at [544, 405] on img at bounding box center [550, 372] width 89 height 89
click at [1161, 382] on img at bounding box center [1165, 357] width 89 height 89
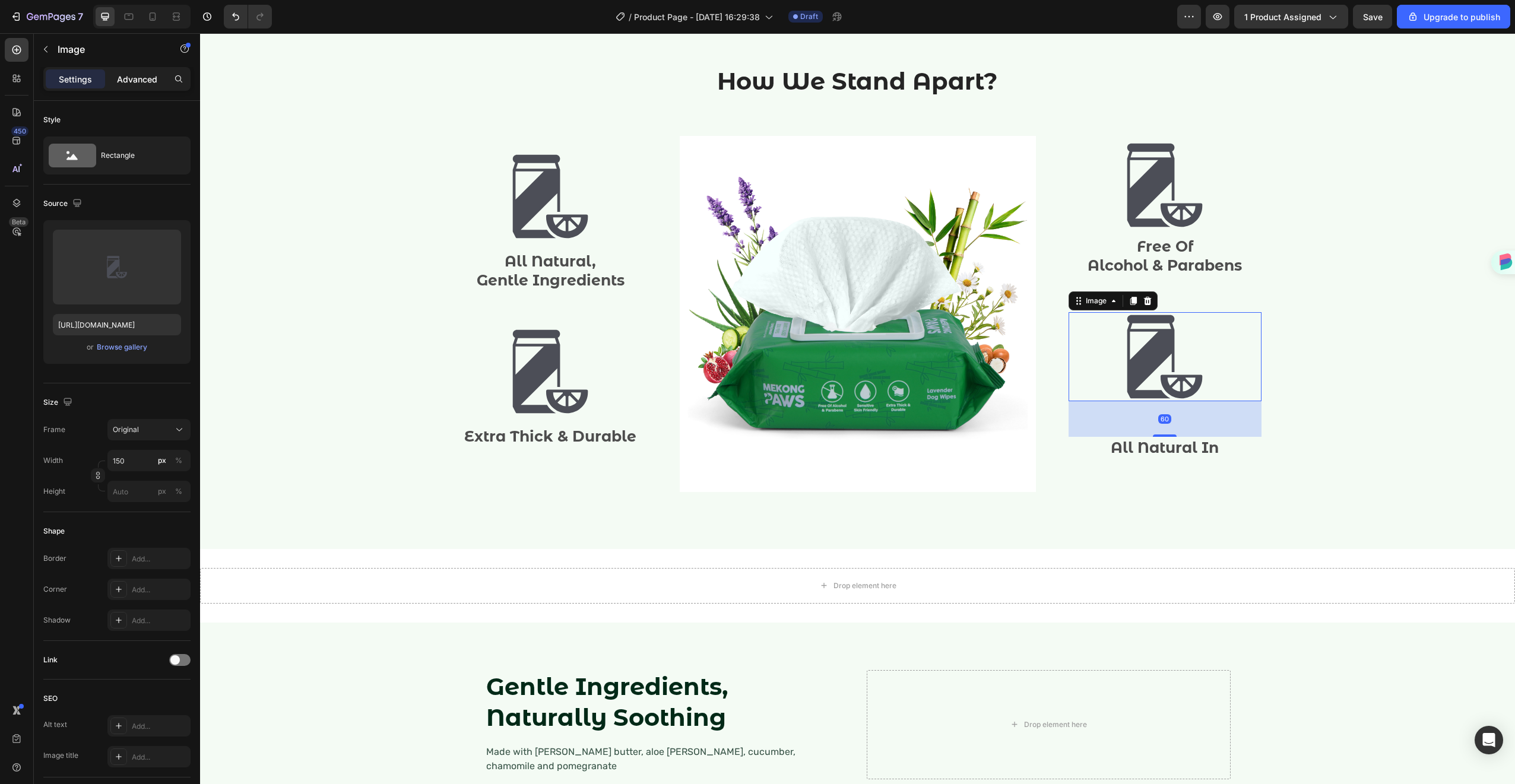
click at [125, 78] on p "Advanced" at bounding box center [137, 79] width 41 height 13
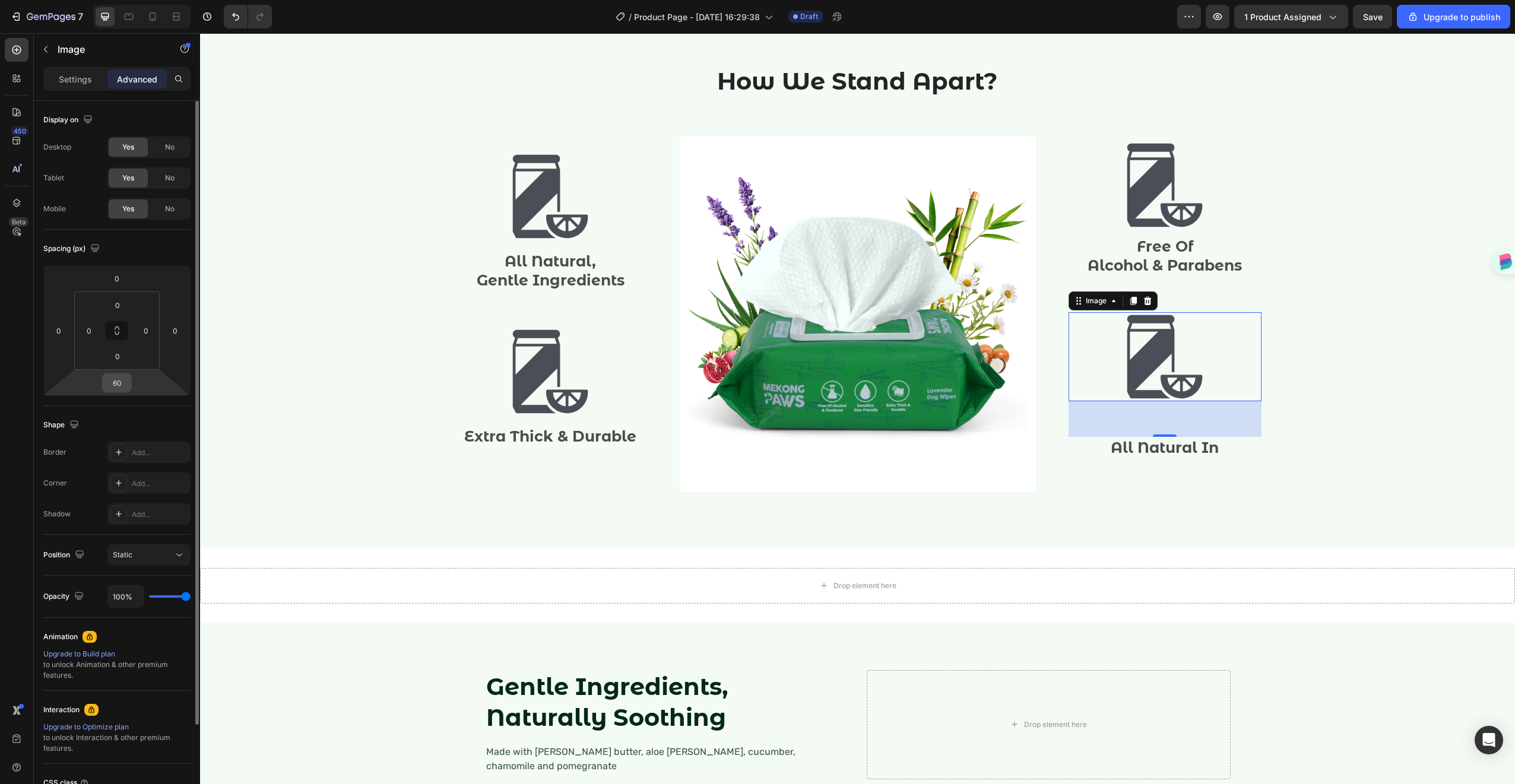
click at [120, 384] on input "60" at bounding box center [117, 383] width 24 height 18
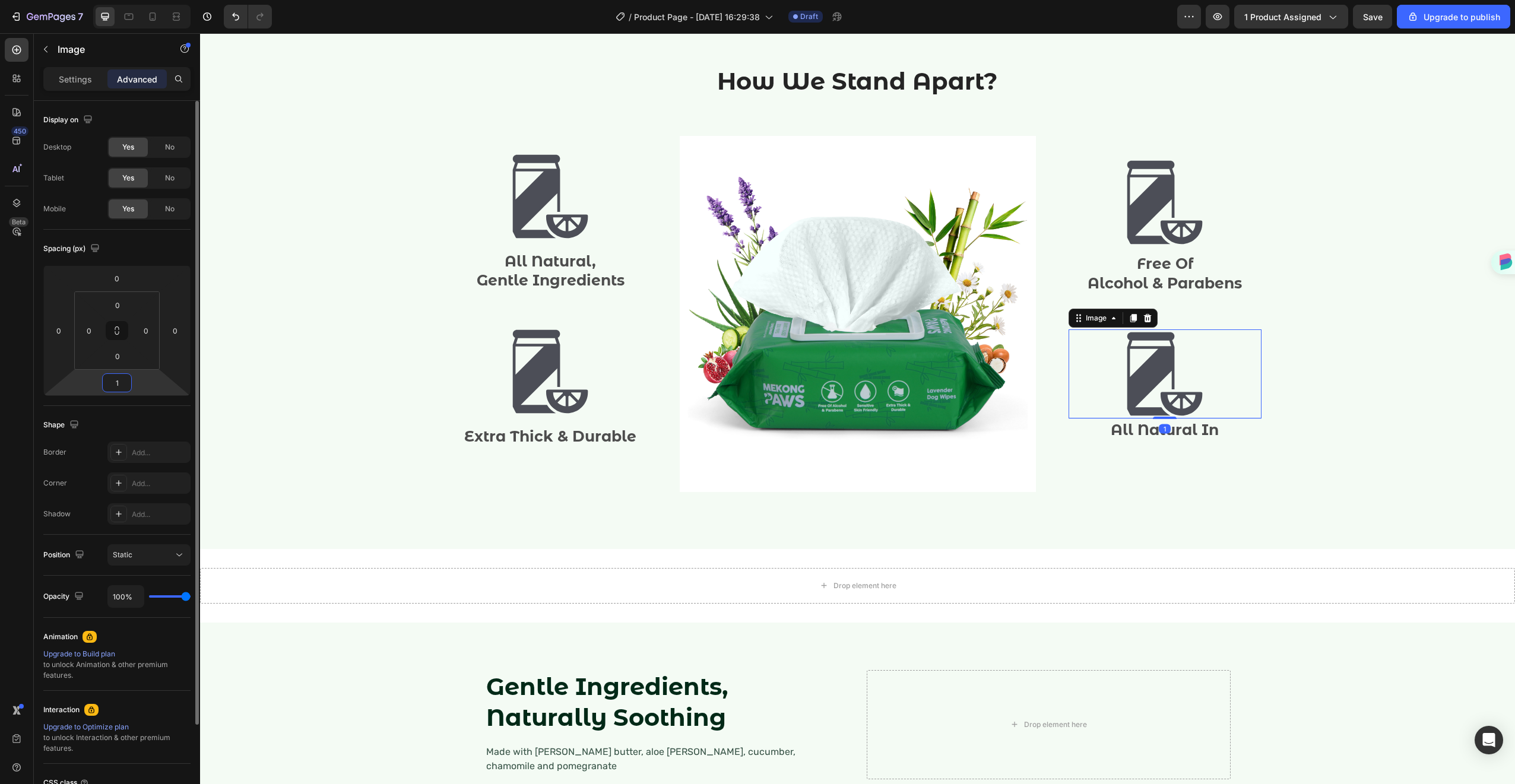
type input "16"
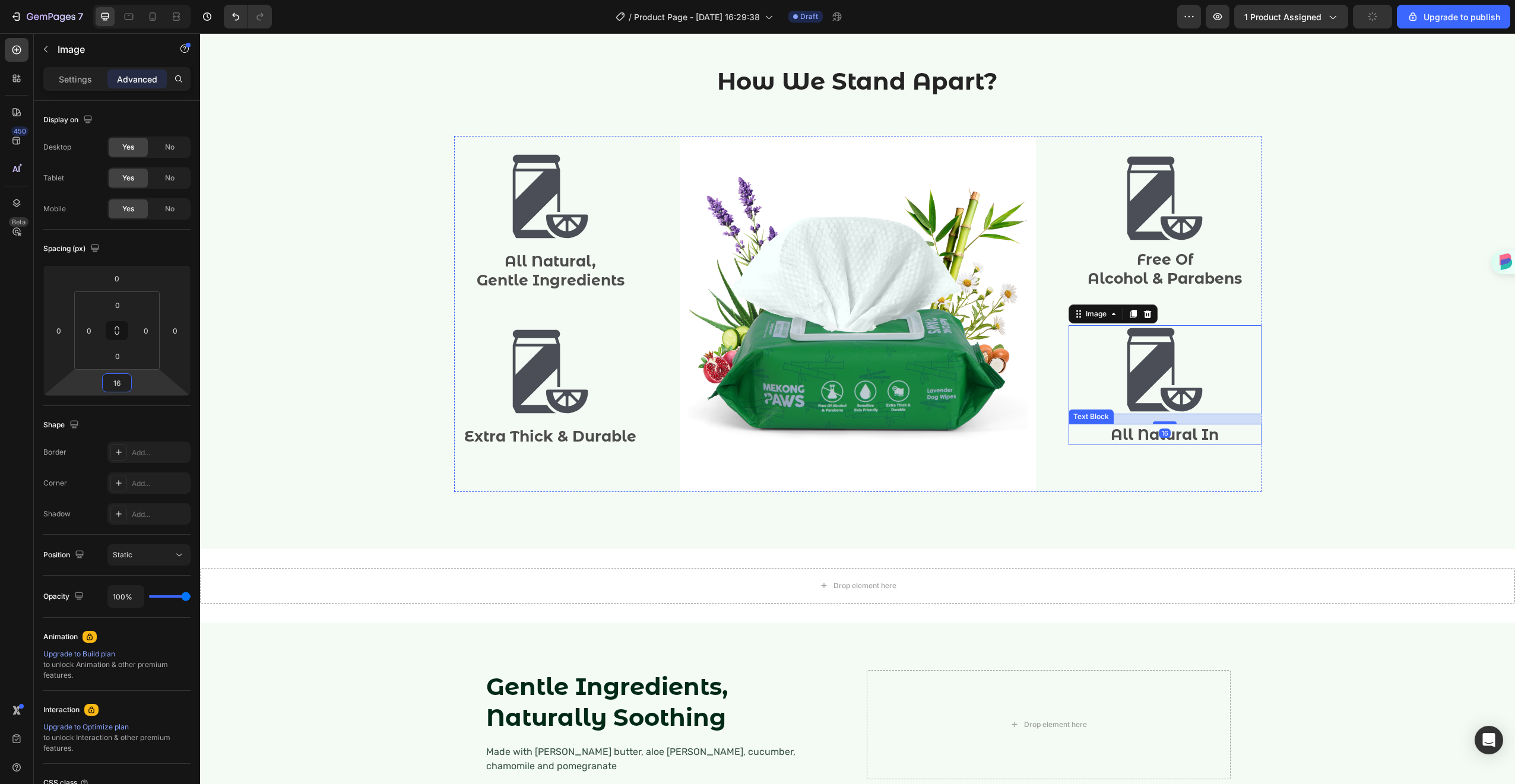
click at [1175, 435] on p "All Natural In" at bounding box center [1165, 435] width 190 height 19
click at [1174, 441] on p "All Natural In" at bounding box center [1165, 435] width 190 height 19
click at [1174, 440] on p "All Natural In" at bounding box center [1165, 435] width 190 height 19
click at [1174, 440] on p "All Natural In" at bounding box center [1165, 435] width 190 height 19
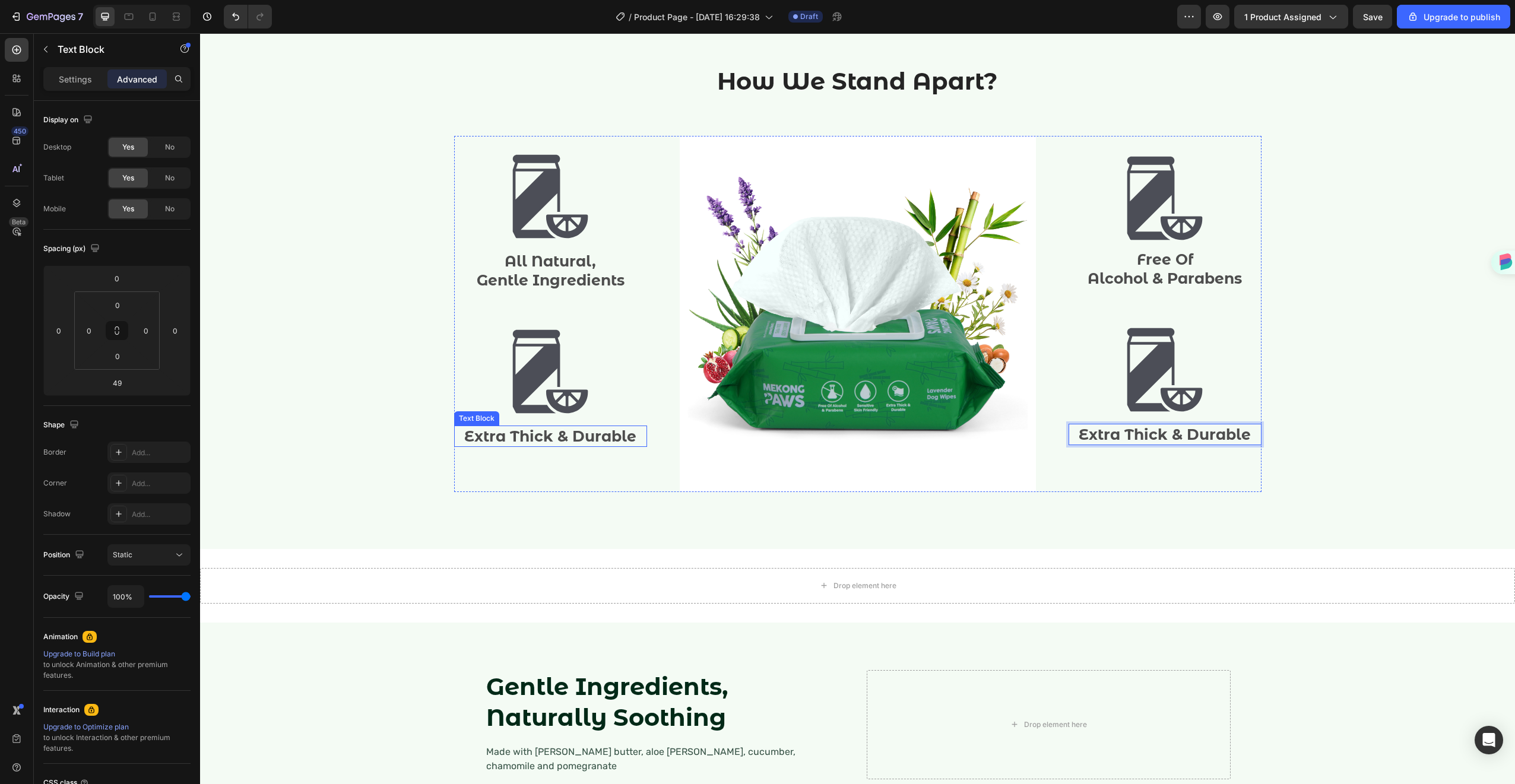
click at [535, 429] on p "Extra Thick & Durable" at bounding box center [550, 436] width 190 height 19
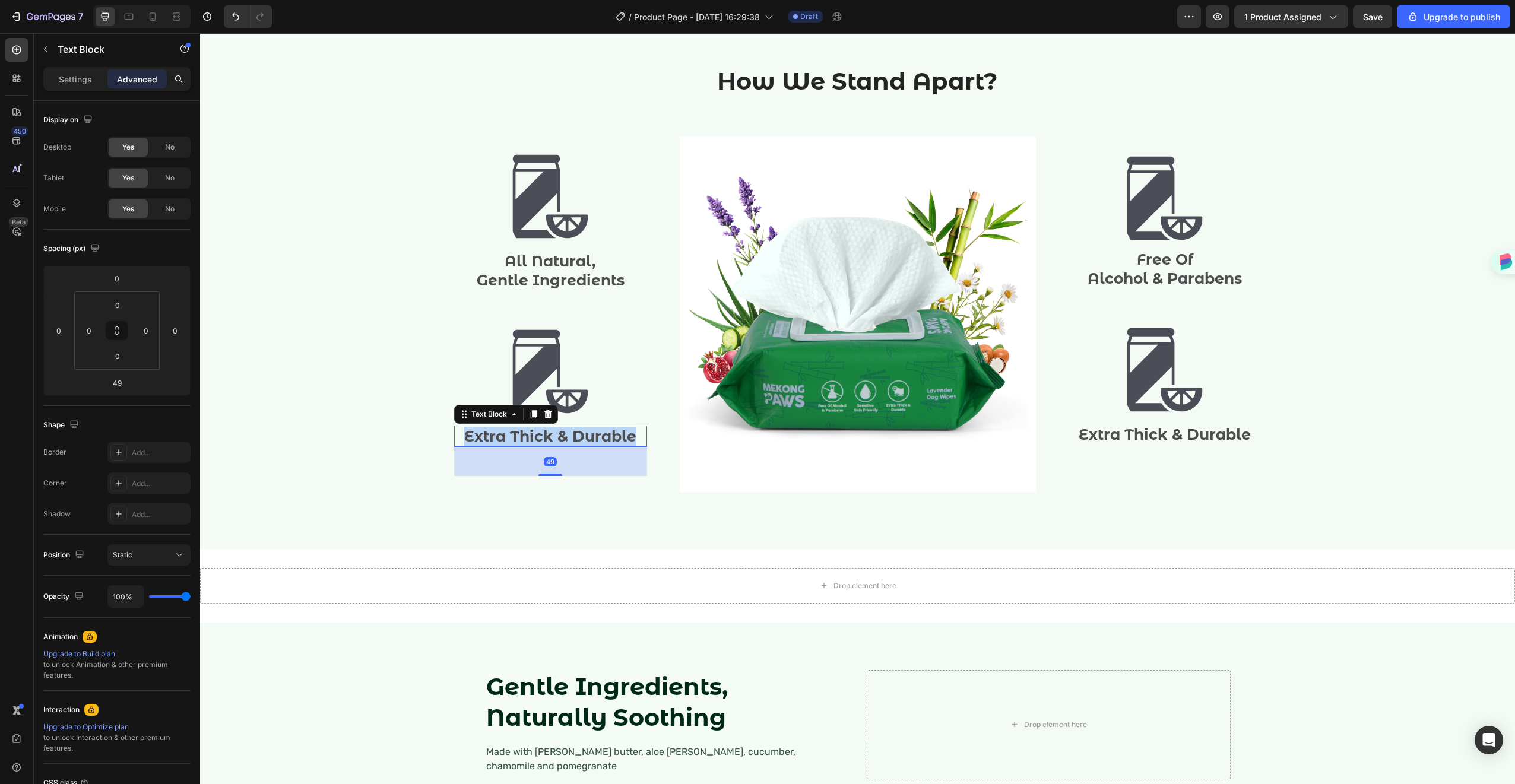
click at [535, 429] on p "Extra Thick & Durable" at bounding box center [550, 436] width 190 height 19
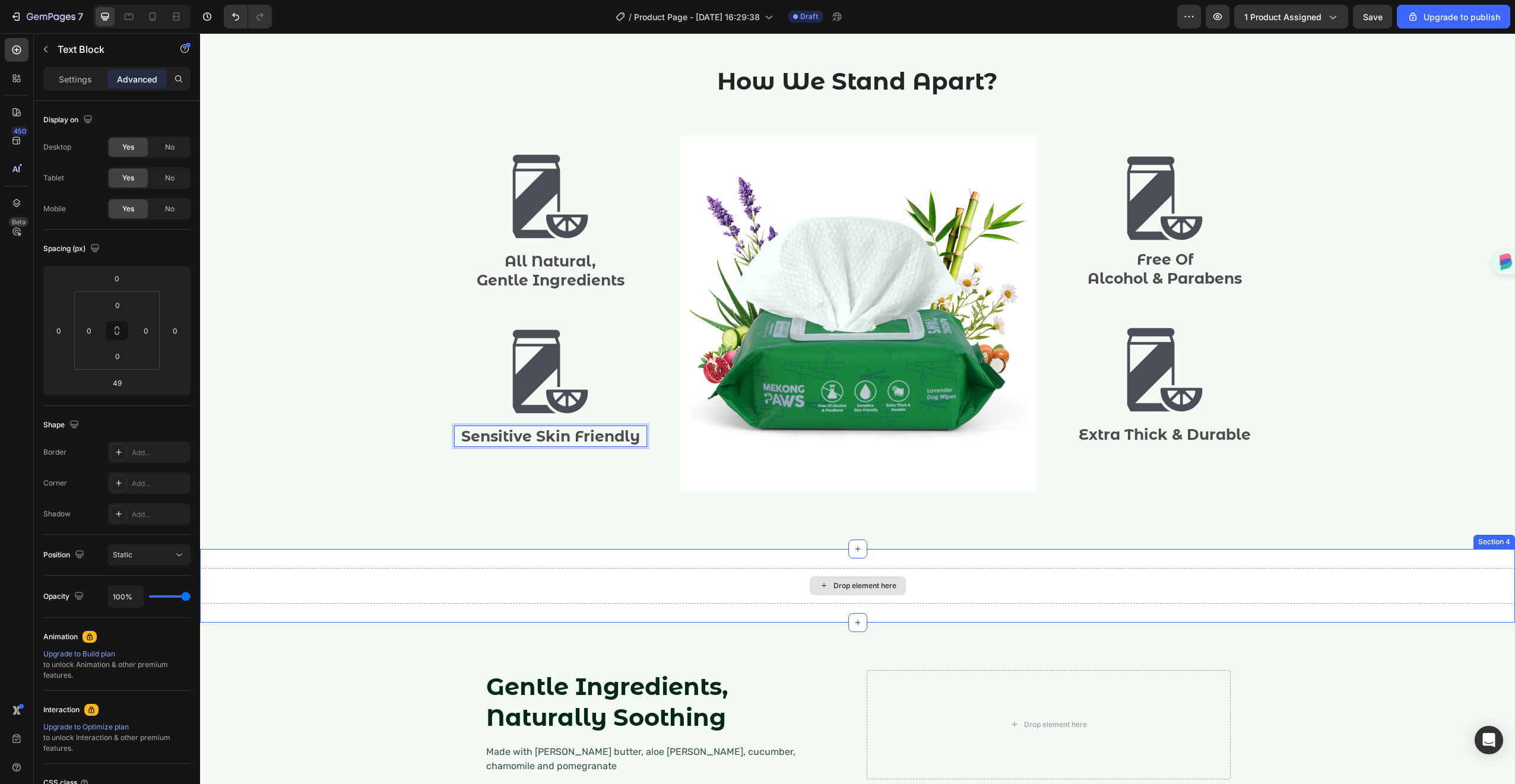
click at [732, 588] on div "Drop element here" at bounding box center [857, 586] width 1315 height 36
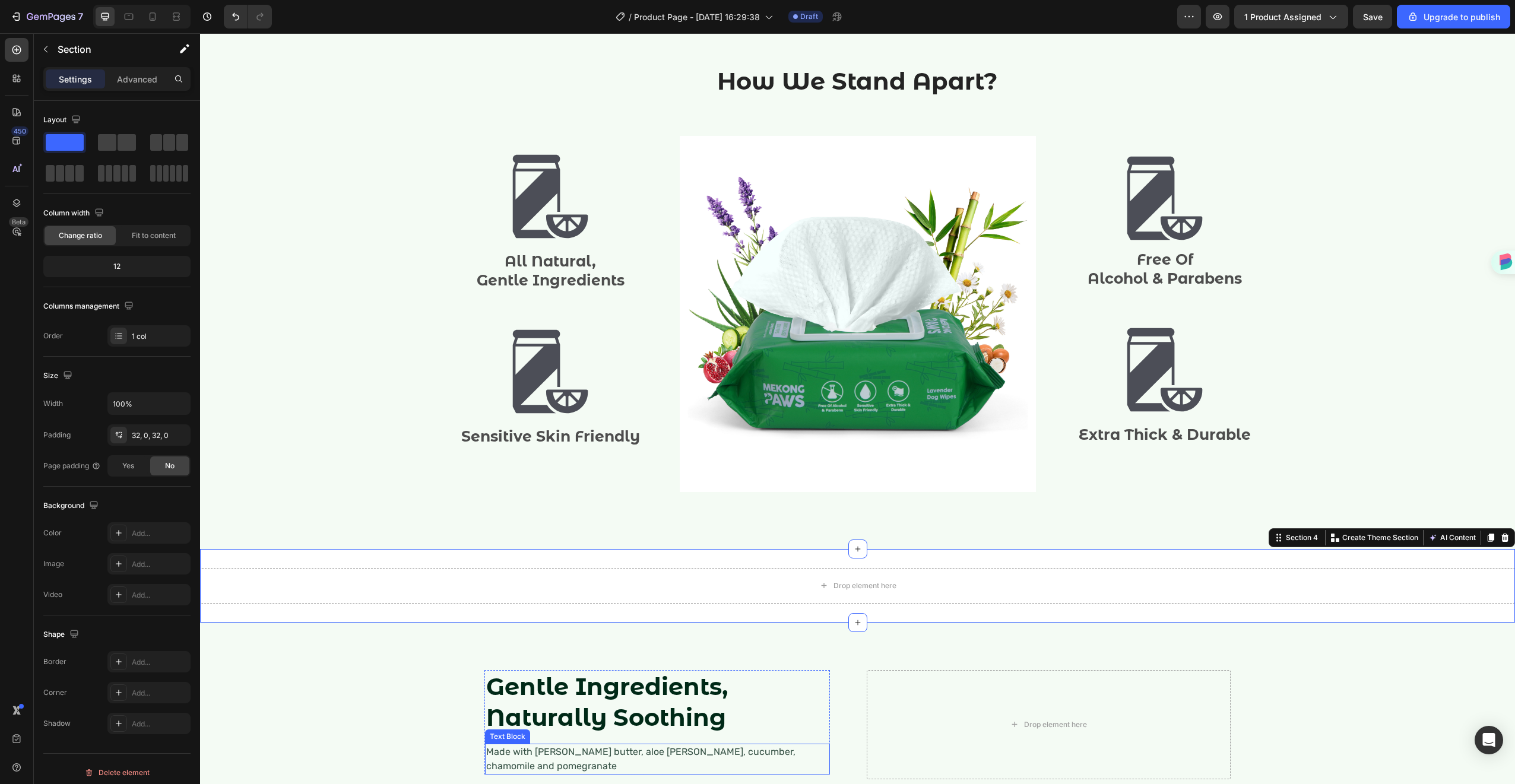
click at [720, 751] on p "Made with shea butter, aloe vera, cucumber, chamomile and pomegranate" at bounding box center [658, 759] width 343 height 28
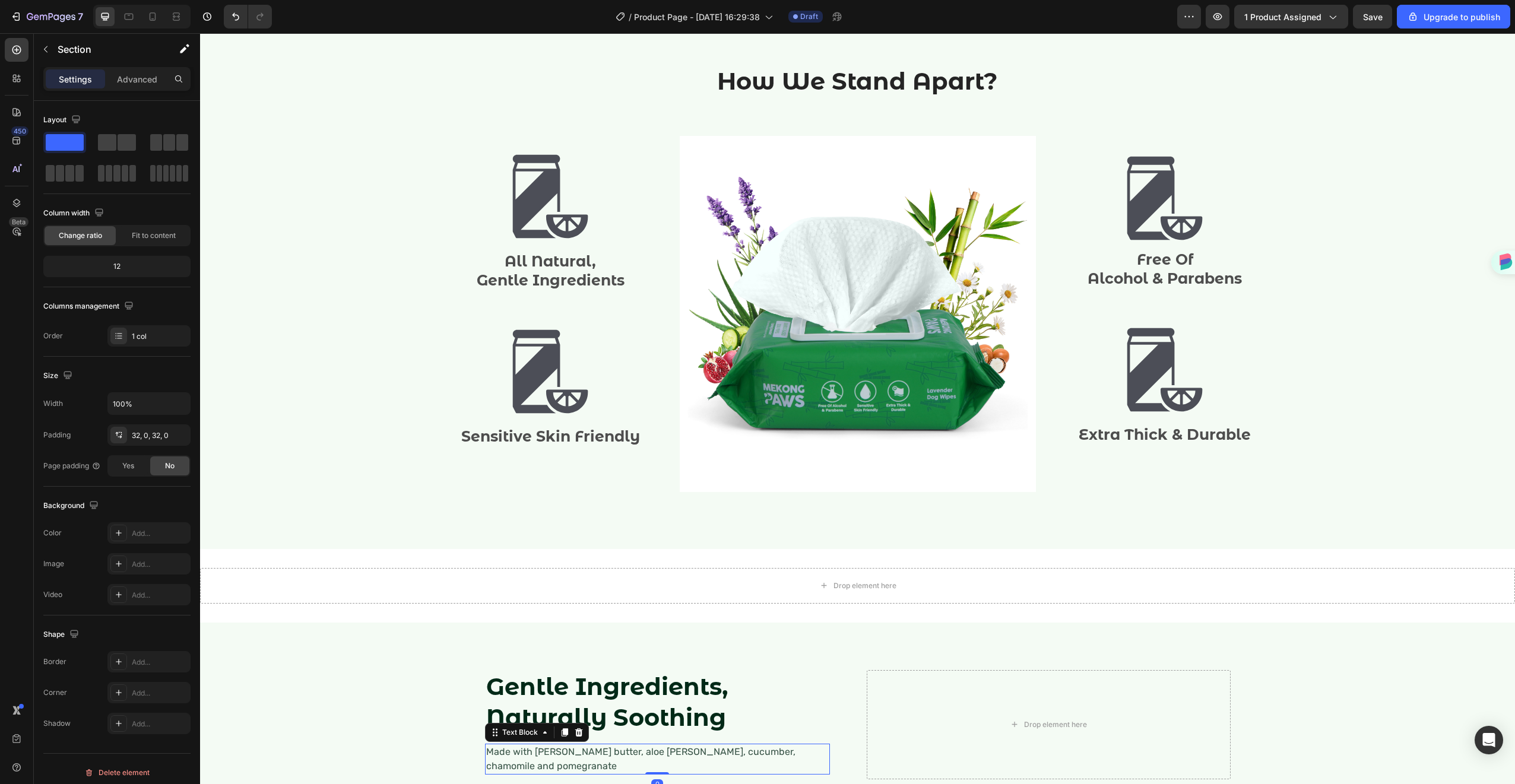
click at [720, 751] on p "Made with shea butter, aloe vera, cucumber, chamomile and pomegranate" at bounding box center [658, 759] width 343 height 28
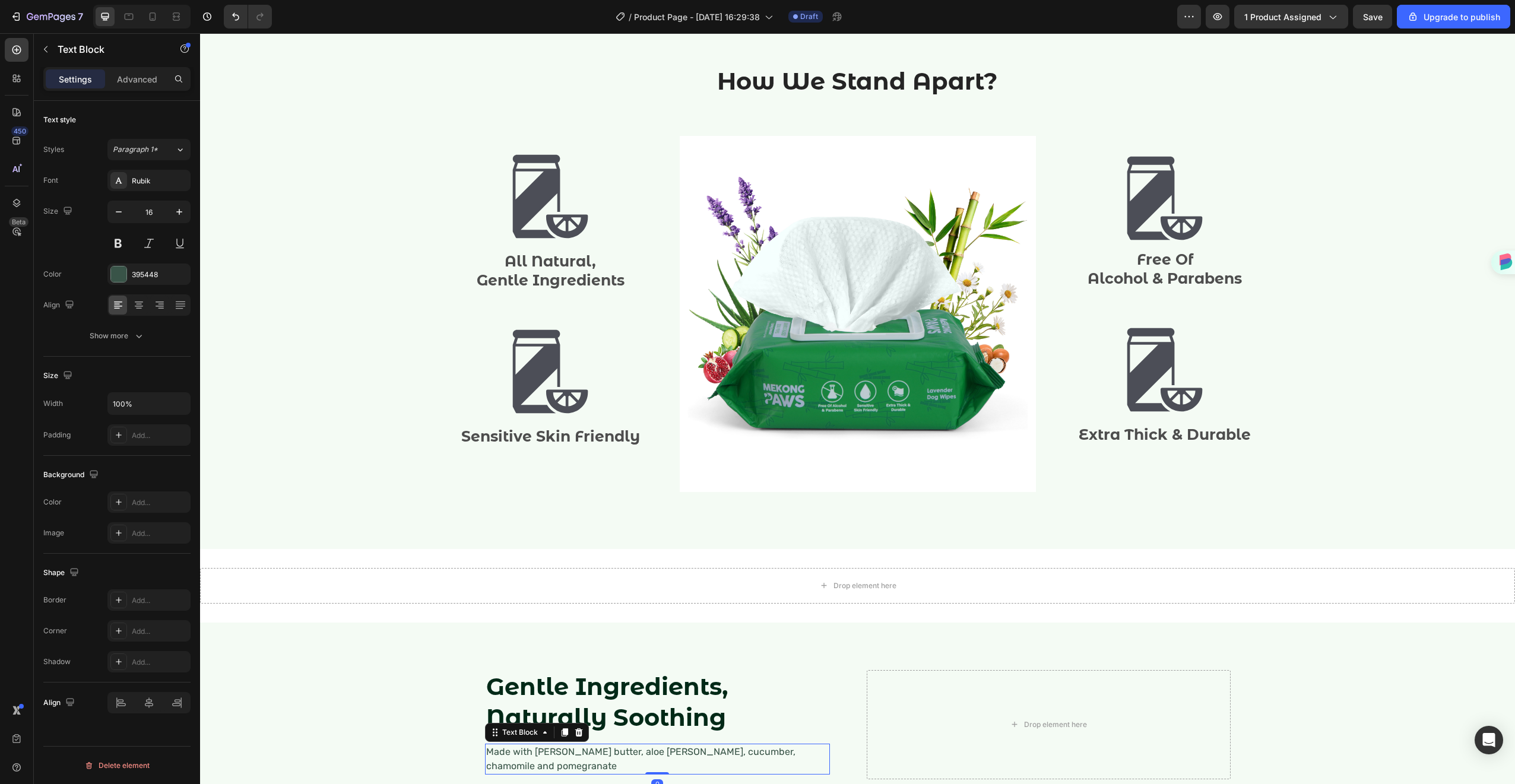
click at [720, 751] on p "Made with shea butter, aloe vera, cucumber, chamomile and pomegranate" at bounding box center [658, 759] width 343 height 28
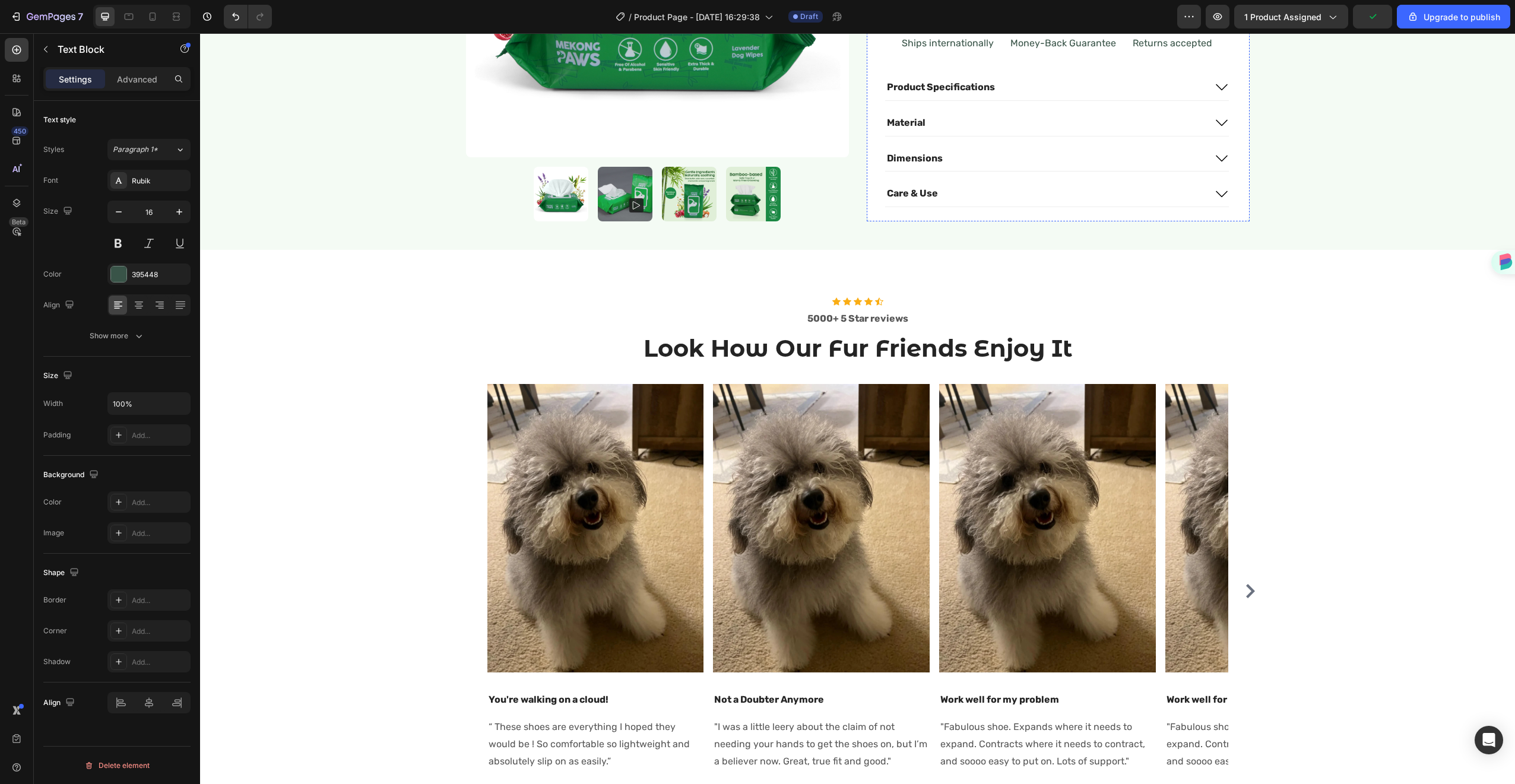
scroll to position [0, 0]
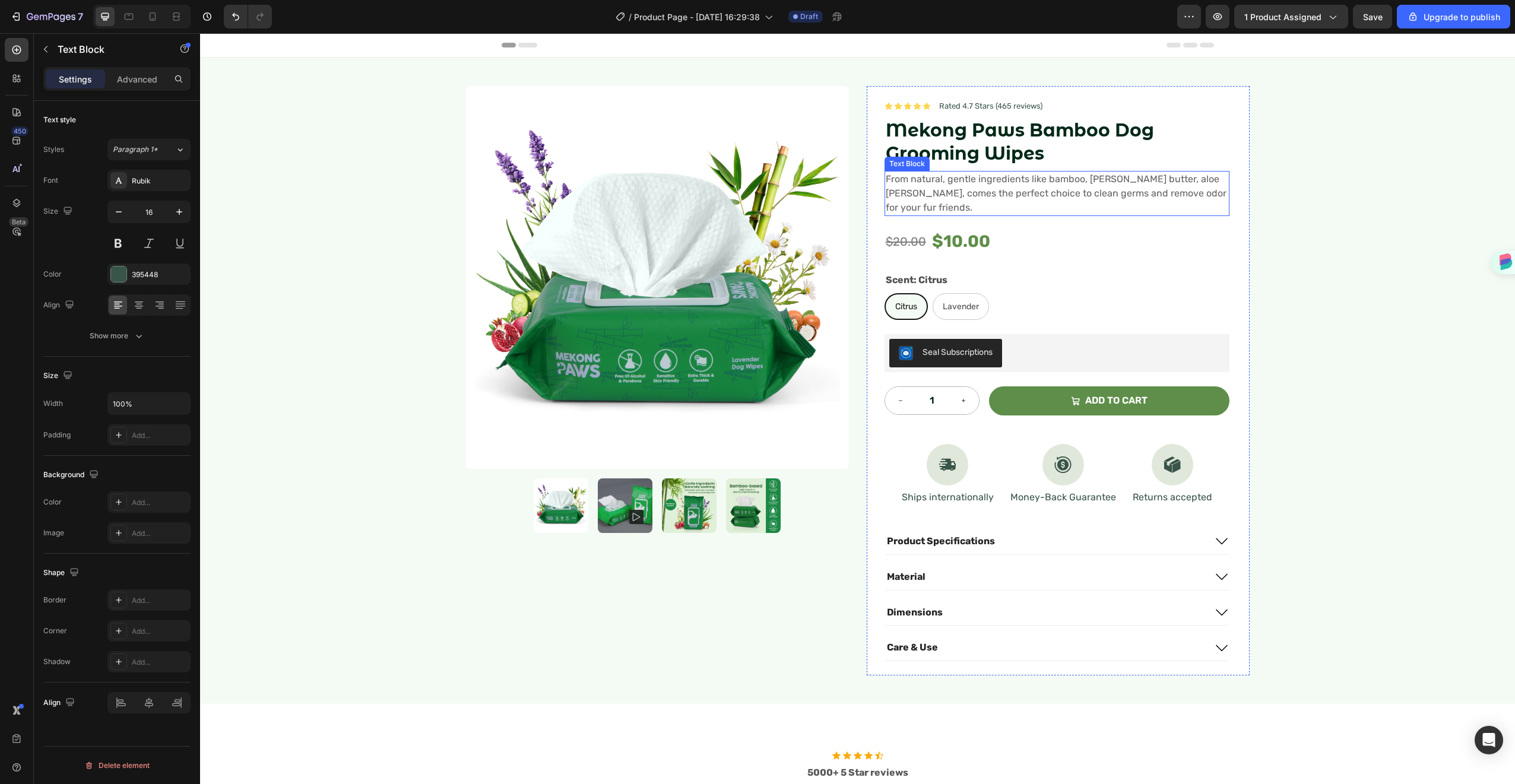
click at [1014, 180] on span "From natural, gentle ingredients like bamboo, shea butter, aloe vera, comes the…" at bounding box center [1056, 193] width 341 height 40
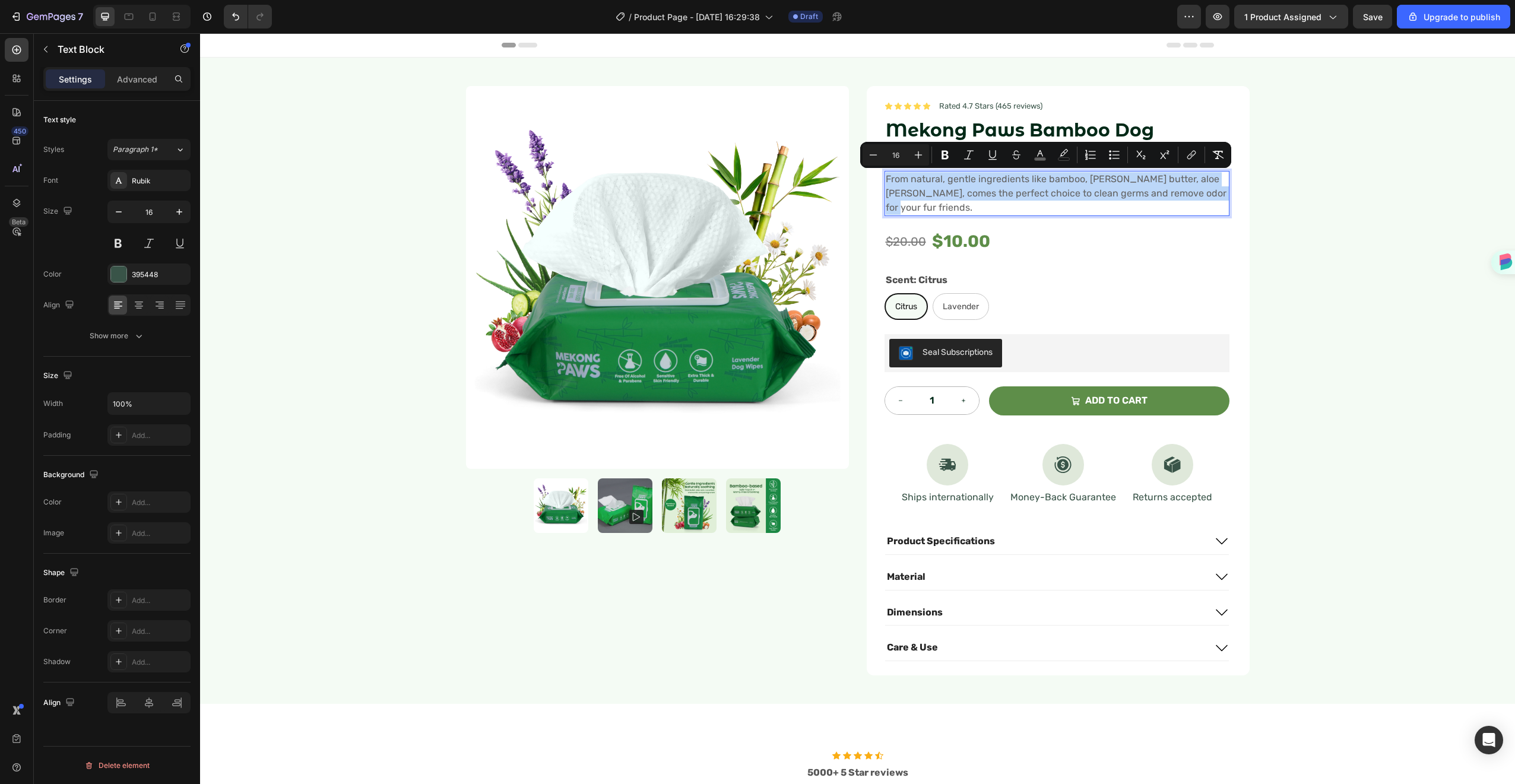
click at [1091, 181] on span "From natural, gentle ingredients like bamboo, shea butter, aloe vera, comes the…" at bounding box center [1056, 193] width 341 height 40
drag, startPoint x: 1177, startPoint y: 178, endPoint x: 854, endPoint y: 178, distance: 323.0
click at [854, 178] on div "Product Images Icon Icon Icon Icon Icon Icon List Rated 4.7 Stars (465 reviews)…" at bounding box center [857, 381] width 783 height 589
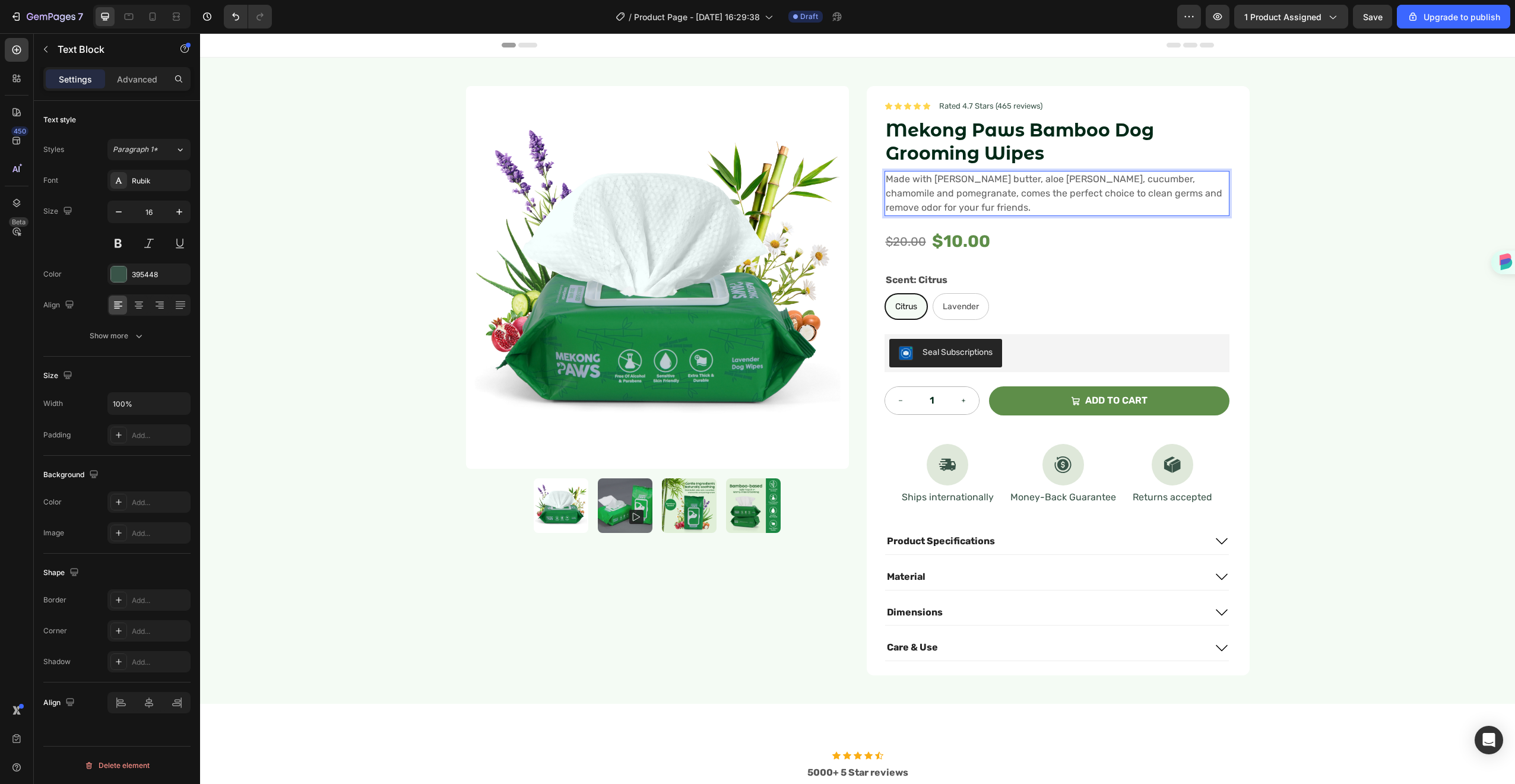
click at [1169, 204] on p "Made with shea butter, aloe vera, cucumber, chamomile and pomegranate, comes th…" at bounding box center [1057, 193] width 343 height 43
click at [1019, 207] on p "Made with shea butter, aloe vera, cucumber, chamomile and pomegranate, comes th…" at bounding box center [1057, 193] width 343 height 43
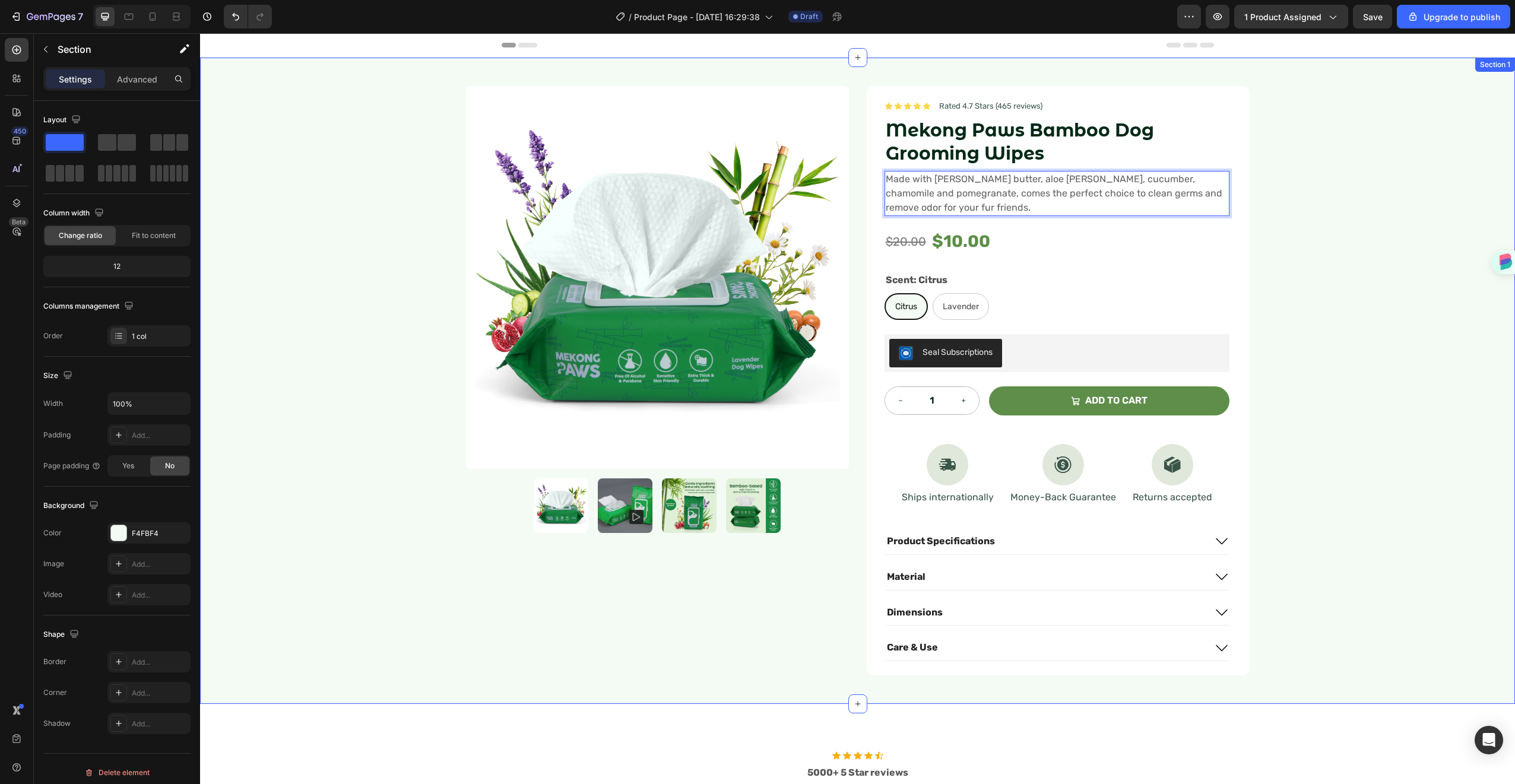
click at [1284, 199] on div "Product Images Icon Icon Icon Icon Icon Icon List Rated 4.7 Stars (465 reviews)…" at bounding box center [857, 381] width 1315 height 646
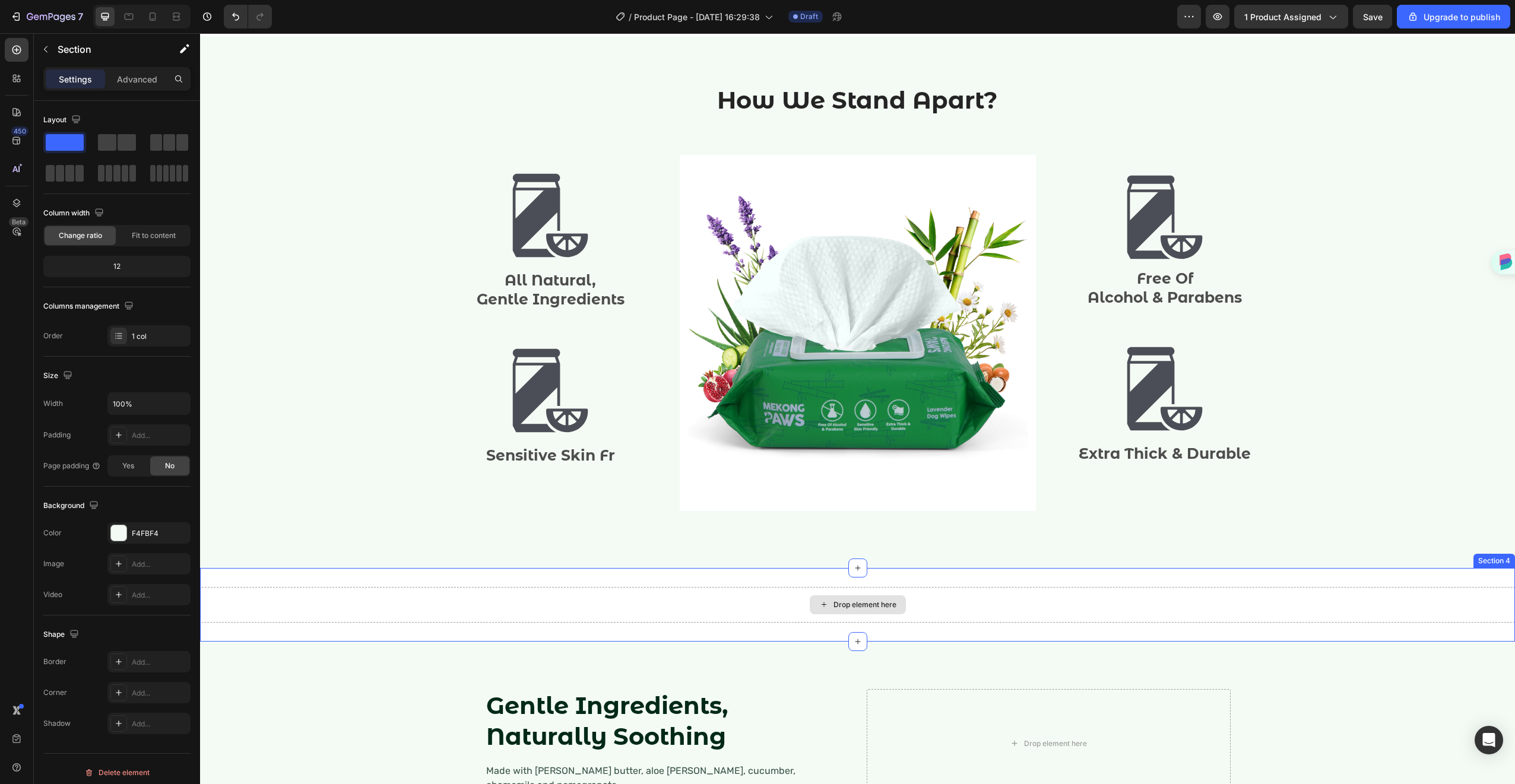
scroll to position [1058, 0]
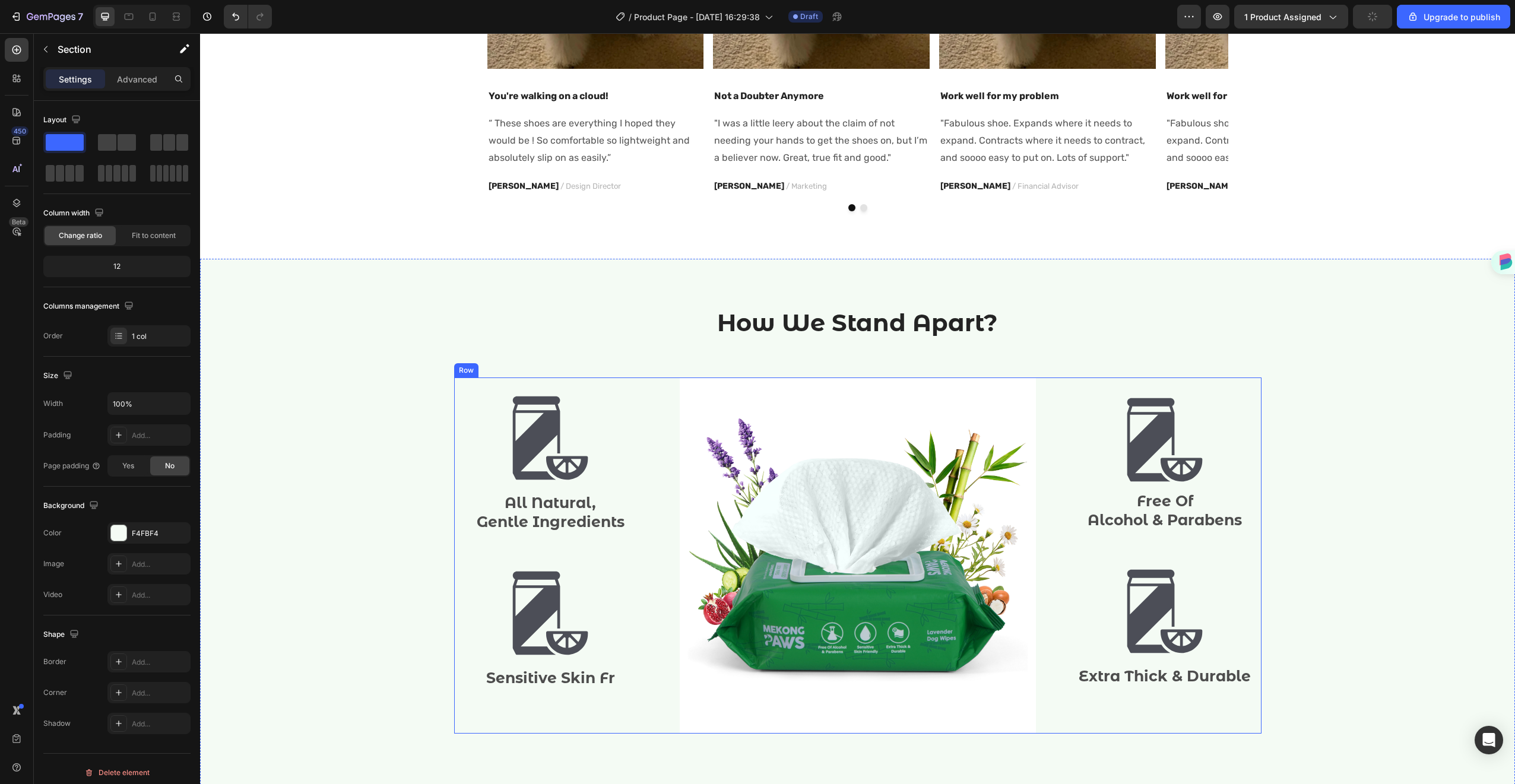
click at [575, 520] on p "Gentle Ingredients" at bounding box center [550, 522] width 190 height 19
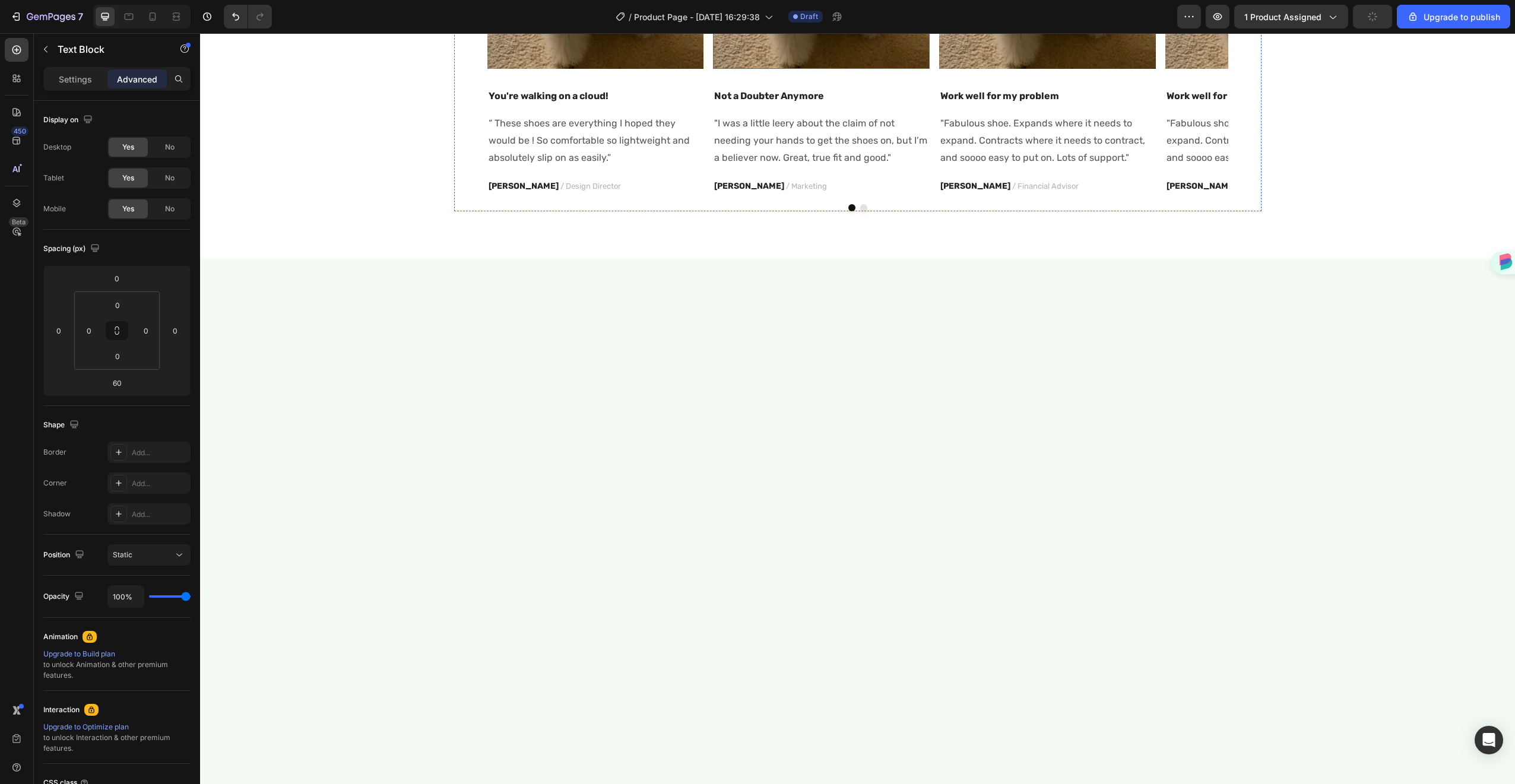
scroll to position [0, 0]
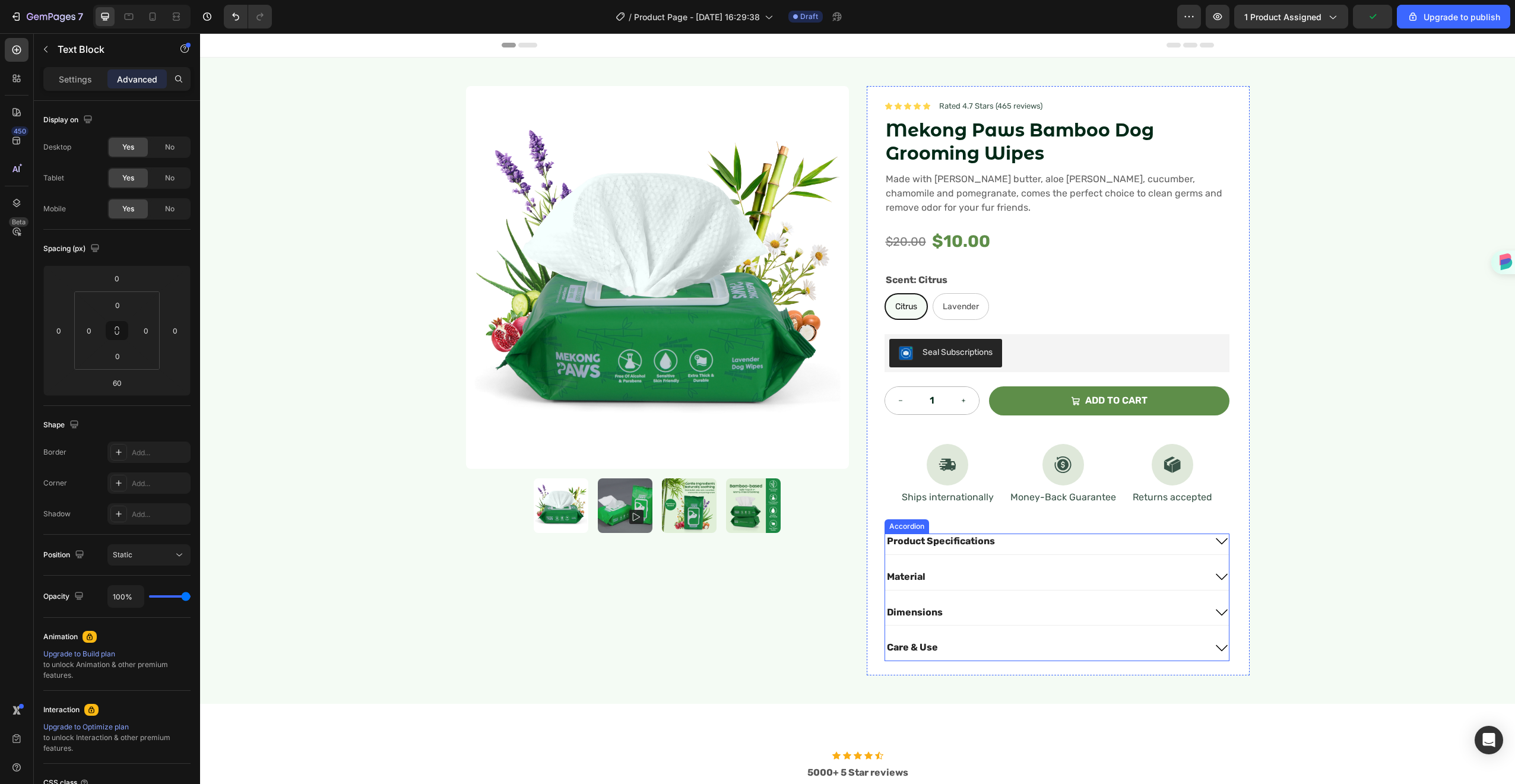
click at [912, 580] on span "Material" at bounding box center [906, 576] width 39 height 11
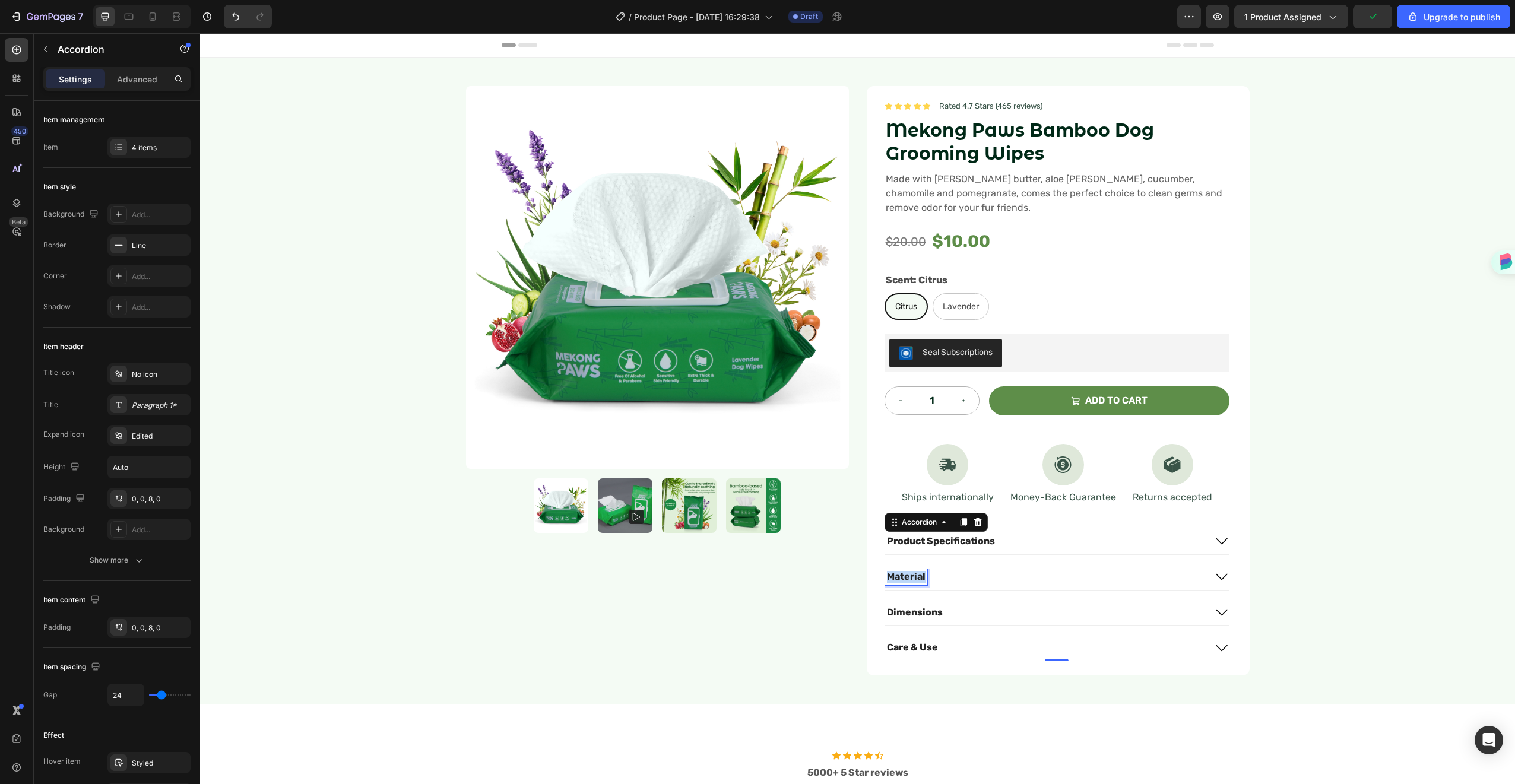
click at [912, 580] on span "Material" at bounding box center [906, 576] width 39 height 11
click at [952, 537] on span "Product Specifications" at bounding box center [941, 540] width 108 height 11
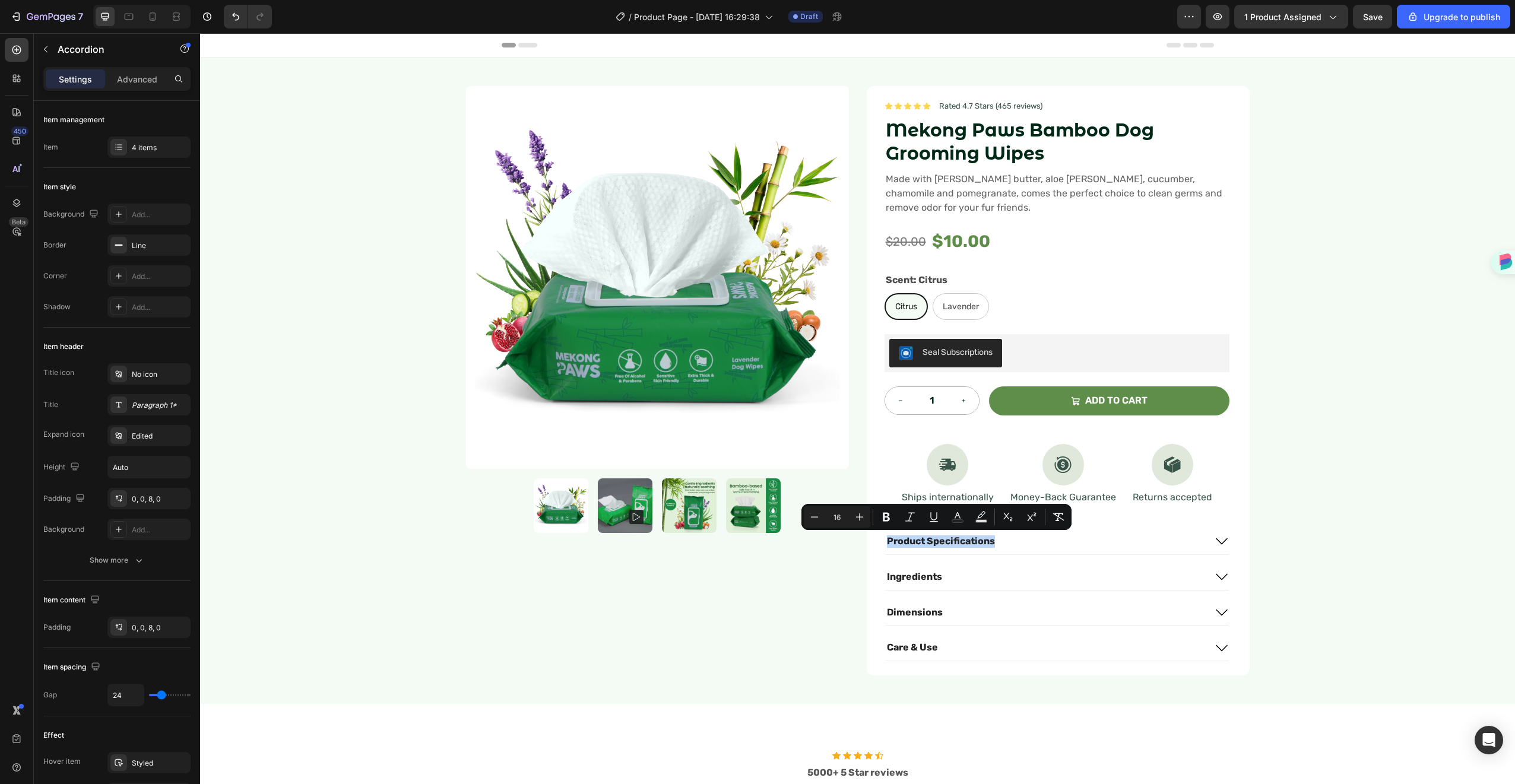
click at [927, 552] on div "Product Specifications" at bounding box center [1057, 544] width 344 height 21
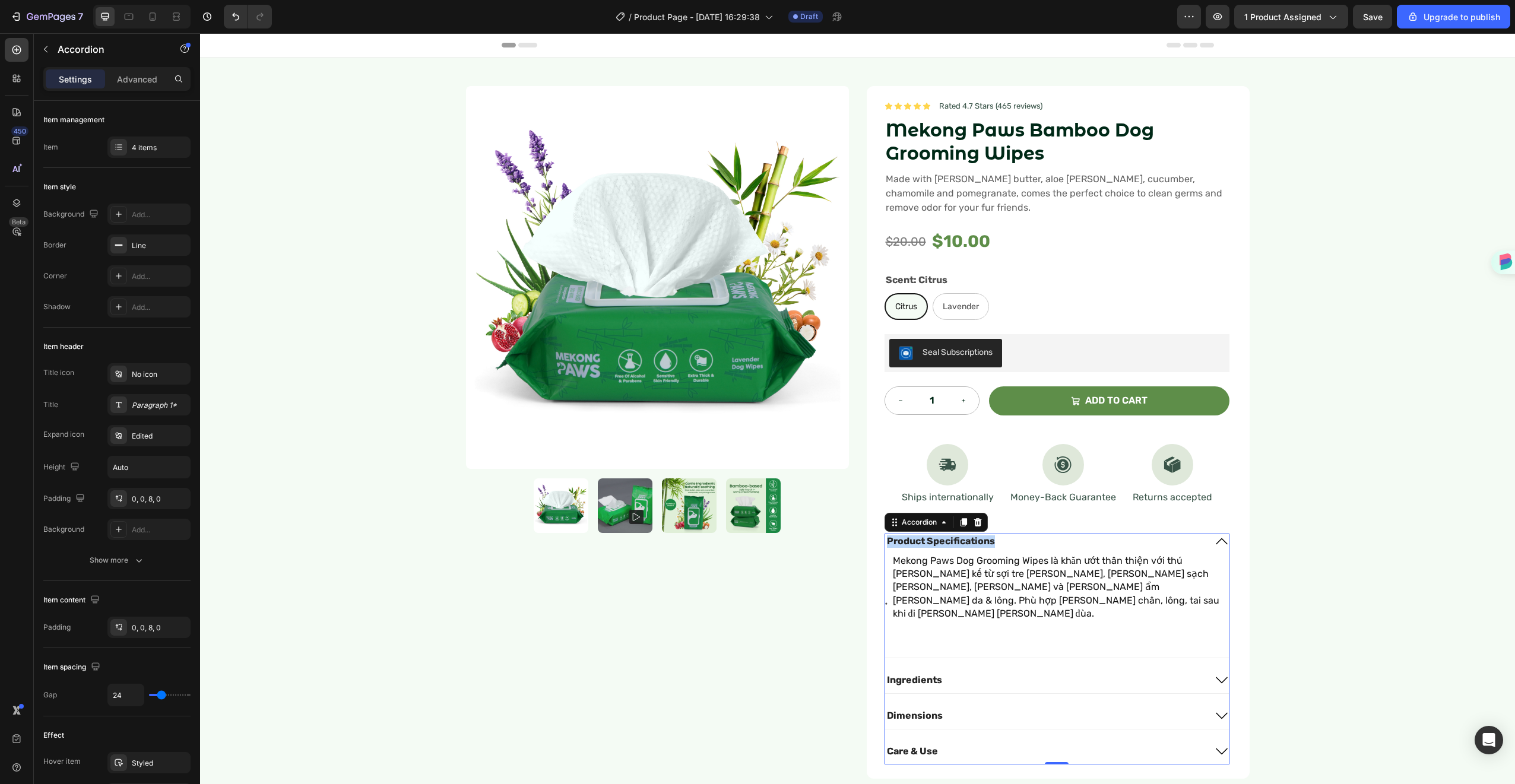
click at [929, 543] on span "Product Specifications" at bounding box center [941, 540] width 108 height 11
click at [929, 542] on span "Product Specifications" at bounding box center [941, 540] width 108 height 11
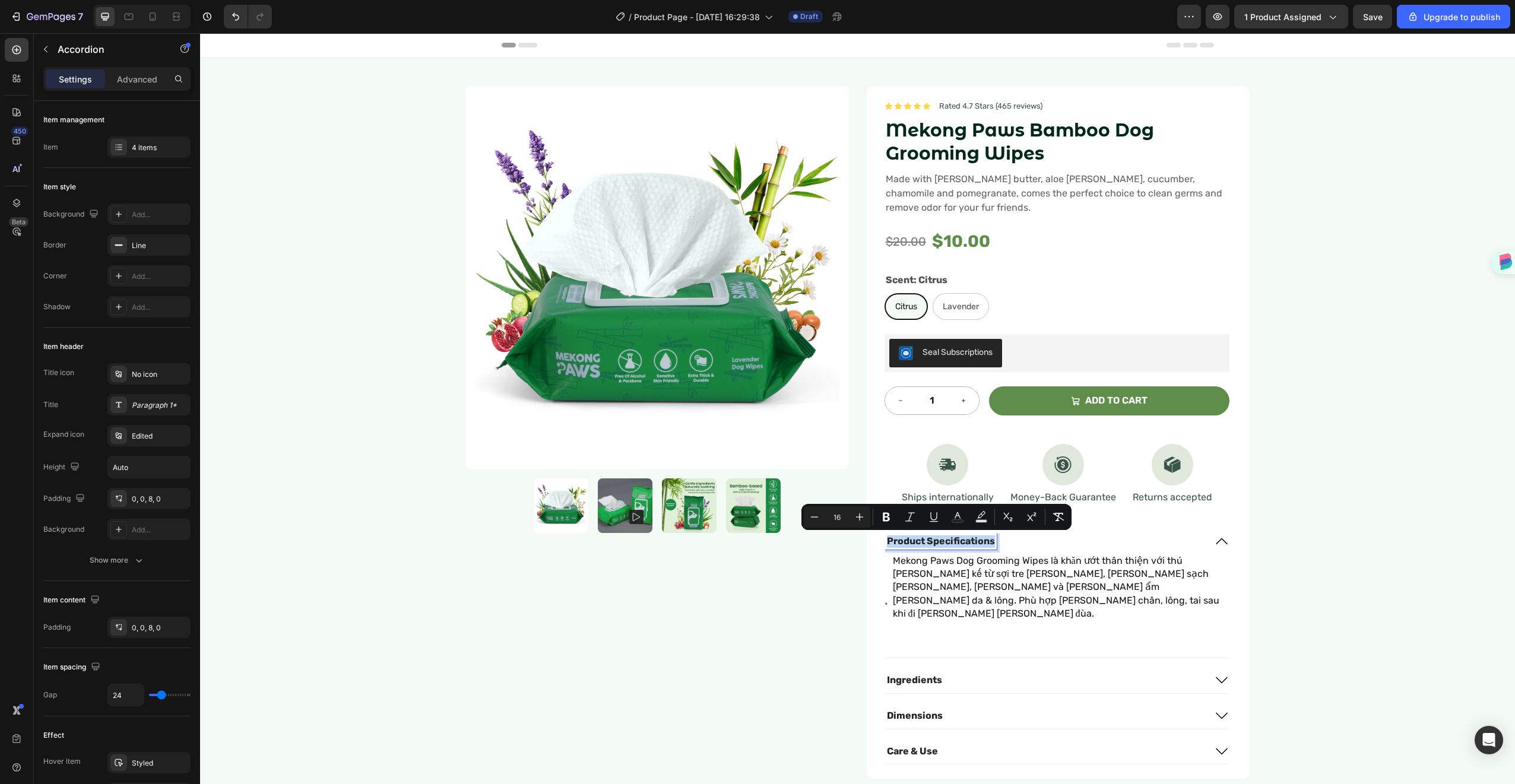
click at [929, 542] on span "Product Specifications" at bounding box center [941, 540] width 108 height 11
click at [935, 542] on span "Product Specifications" at bounding box center [941, 540] width 108 height 11
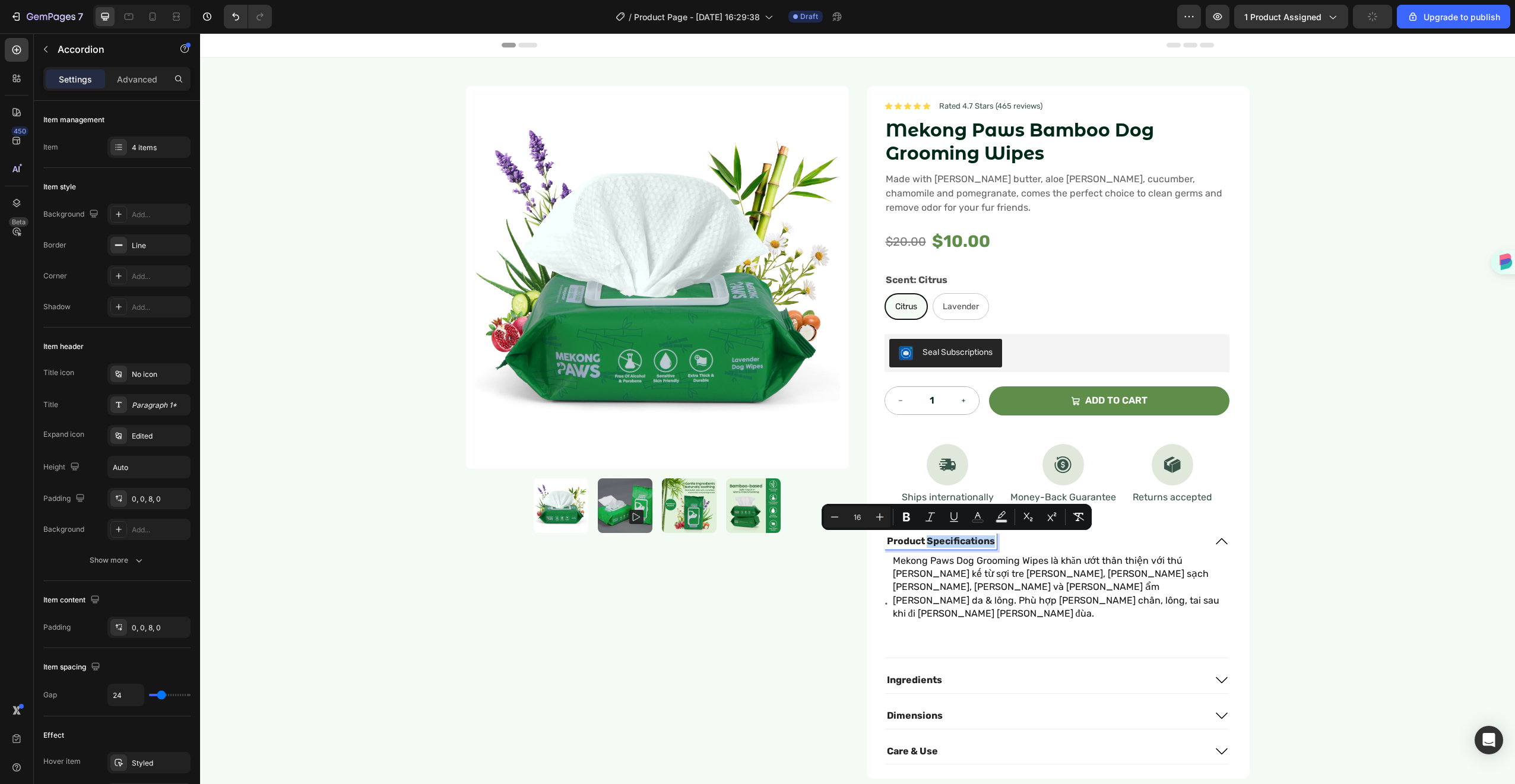
click at [935, 542] on span "Product Specifications" at bounding box center [941, 540] width 108 height 11
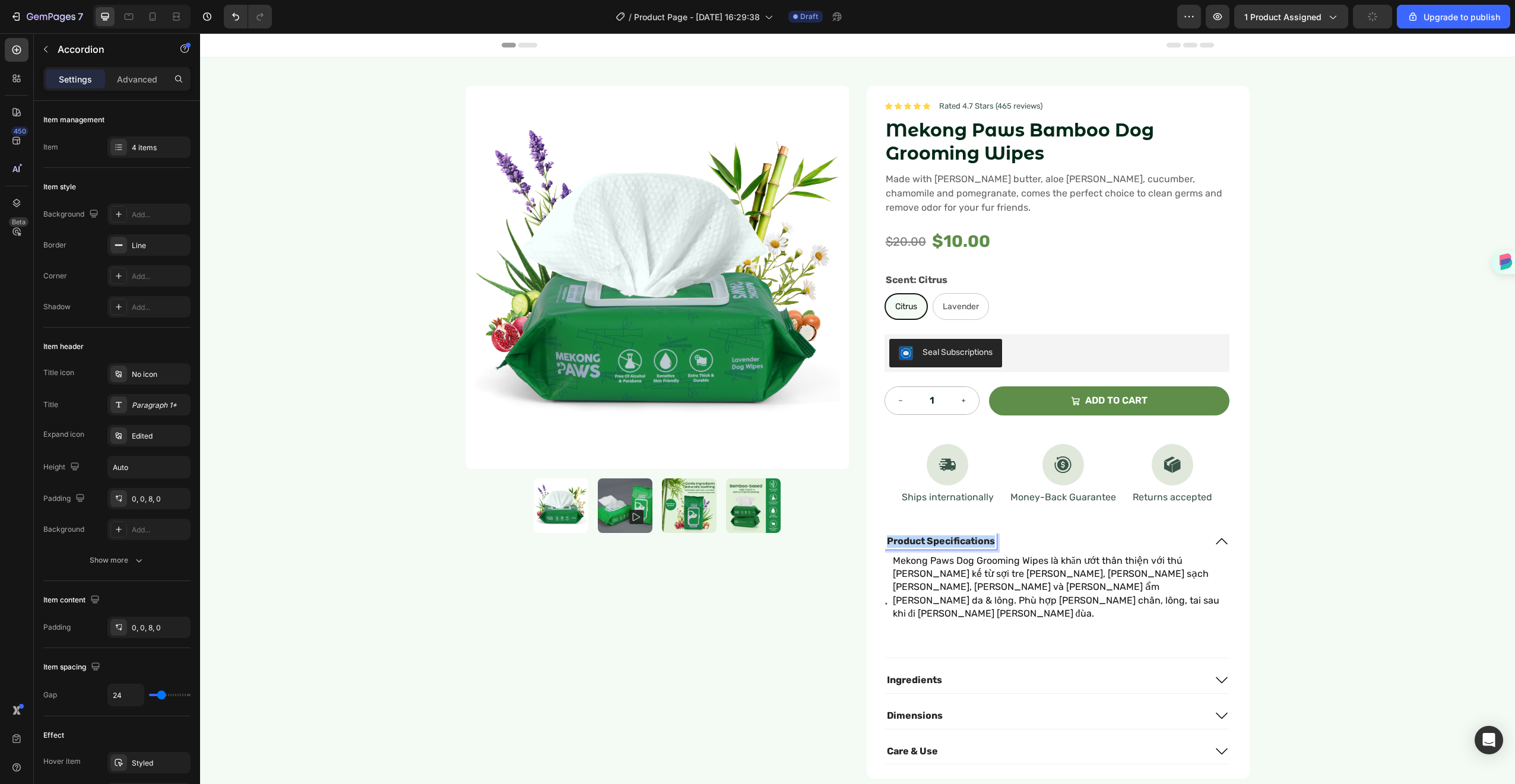
click at [935, 542] on span "Product Specifications" at bounding box center [941, 540] width 108 height 11
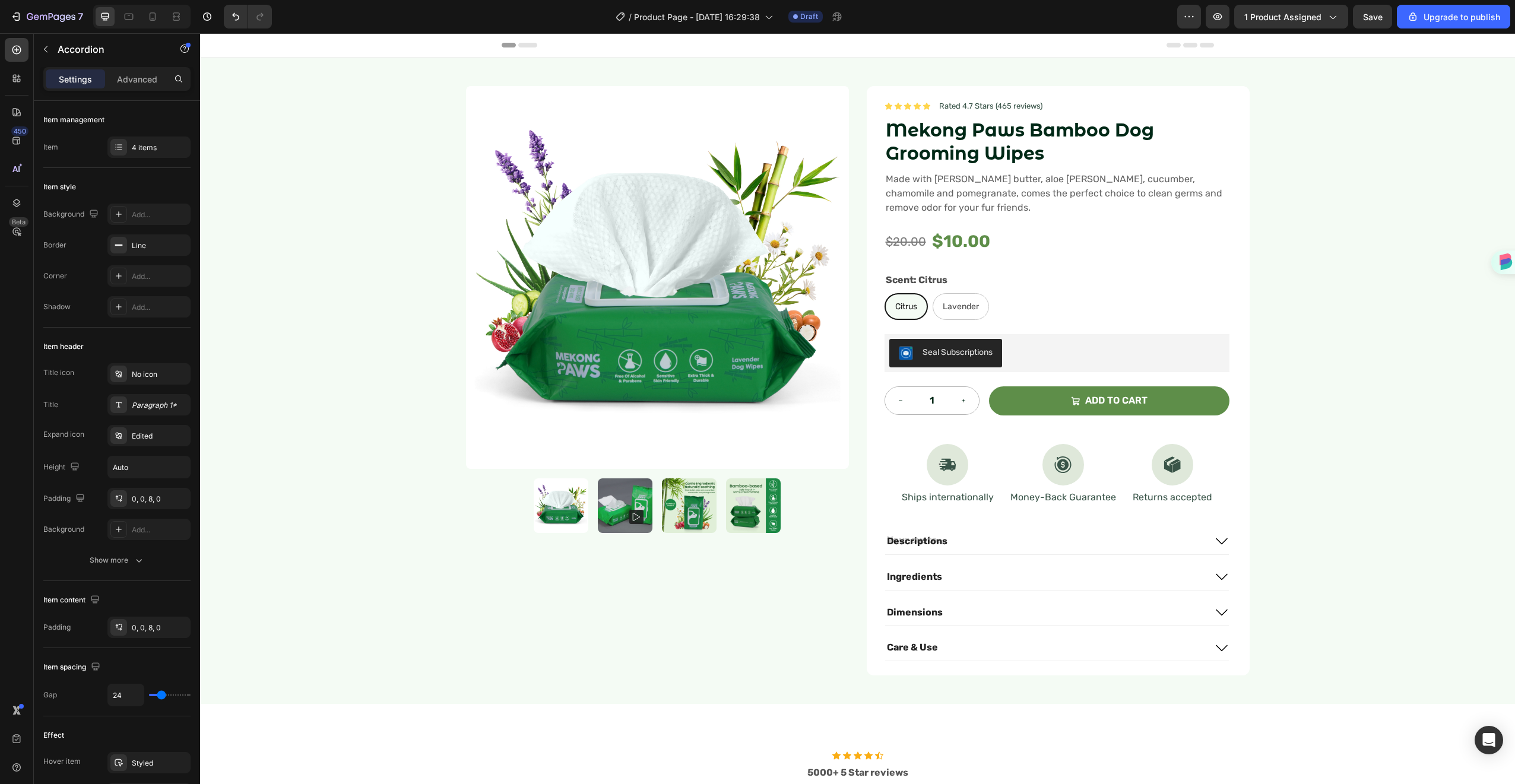
click at [919, 616] on span "Dimensions" at bounding box center [914, 612] width 56 height 11
click at [974, 609] on div "Dimensions" at bounding box center [1045, 613] width 320 height 16
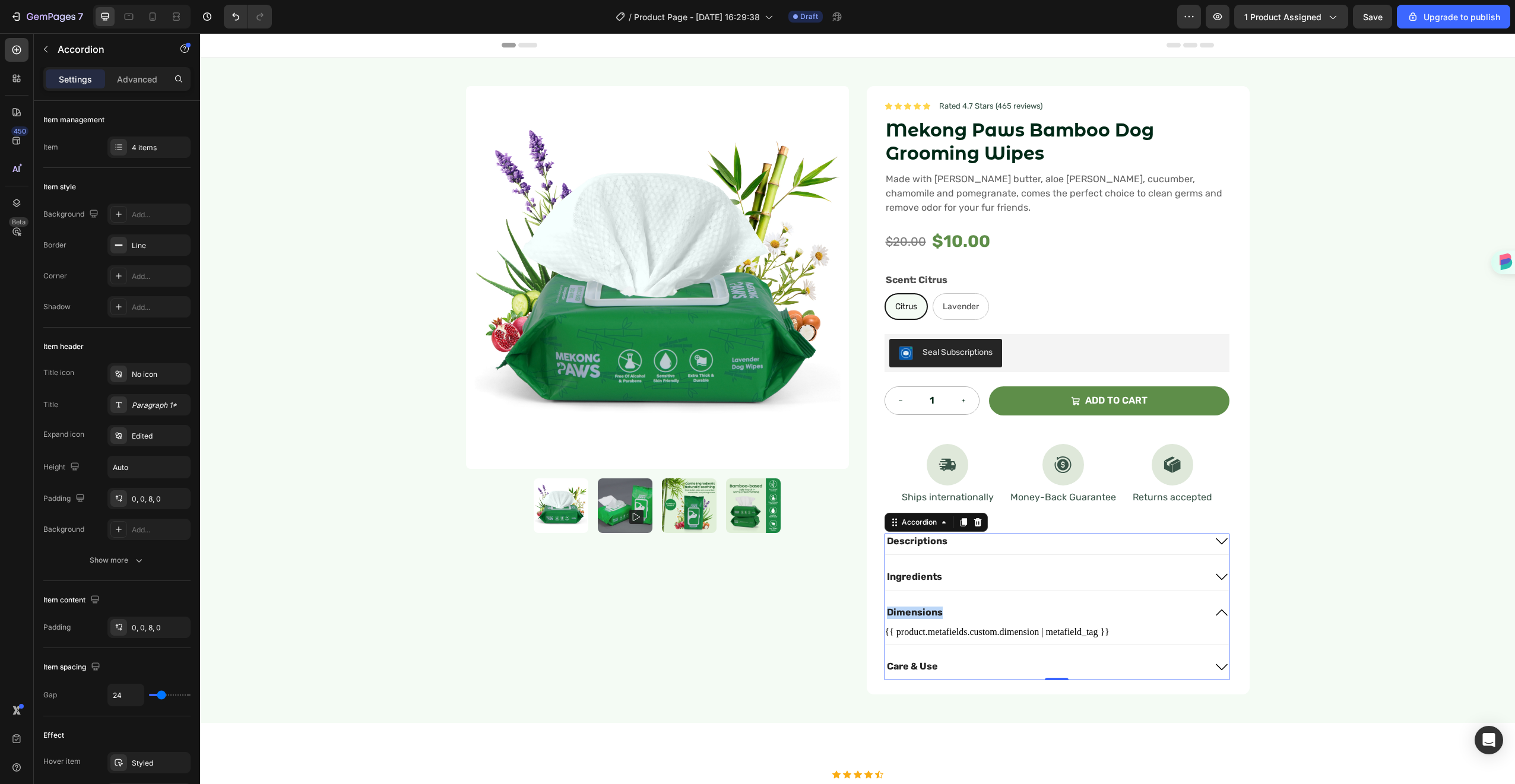
click at [1031, 605] on div "Dimensions" at bounding box center [1045, 613] width 320 height 16
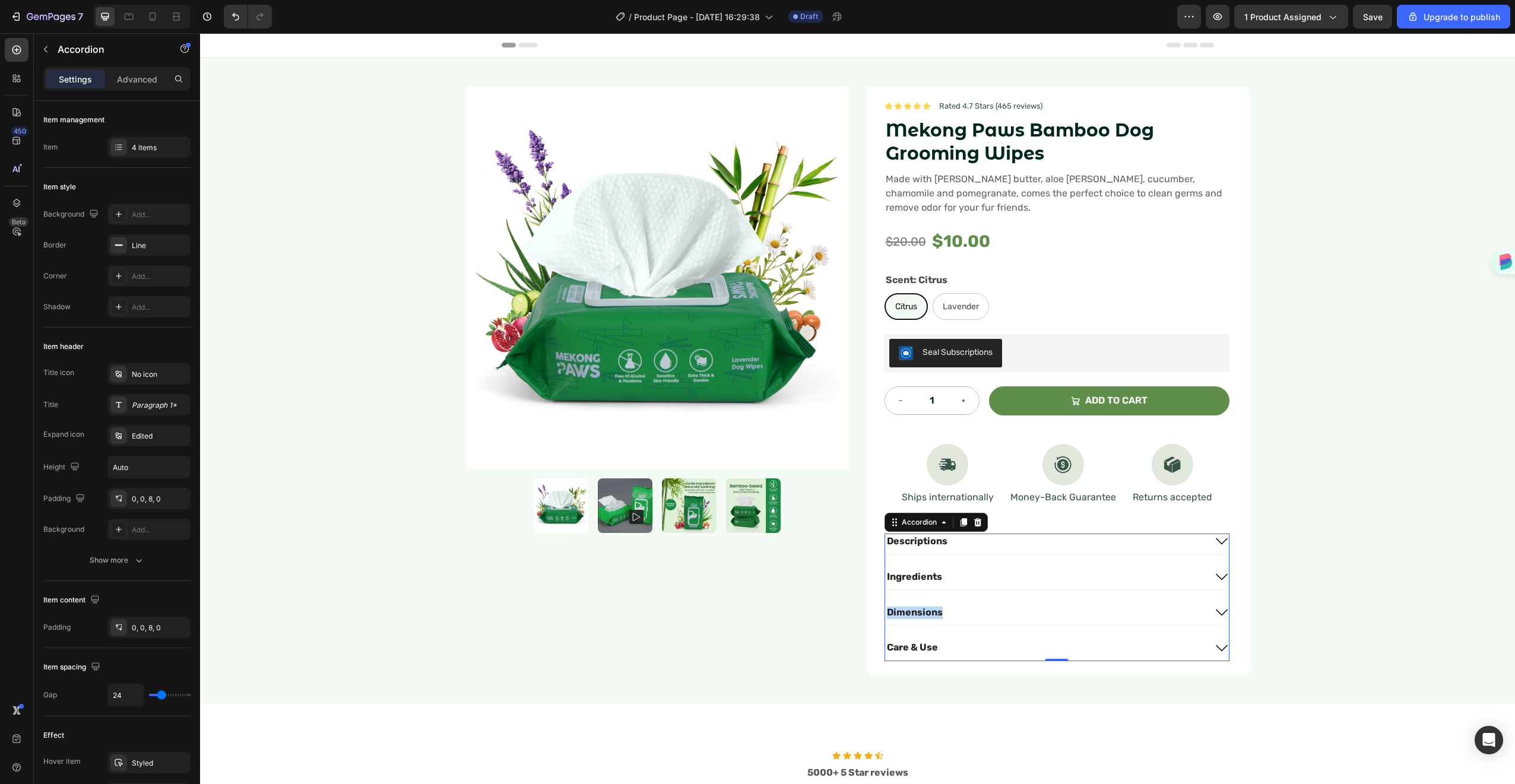
click at [1060, 606] on div "Dimensions" at bounding box center [1045, 613] width 320 height 16
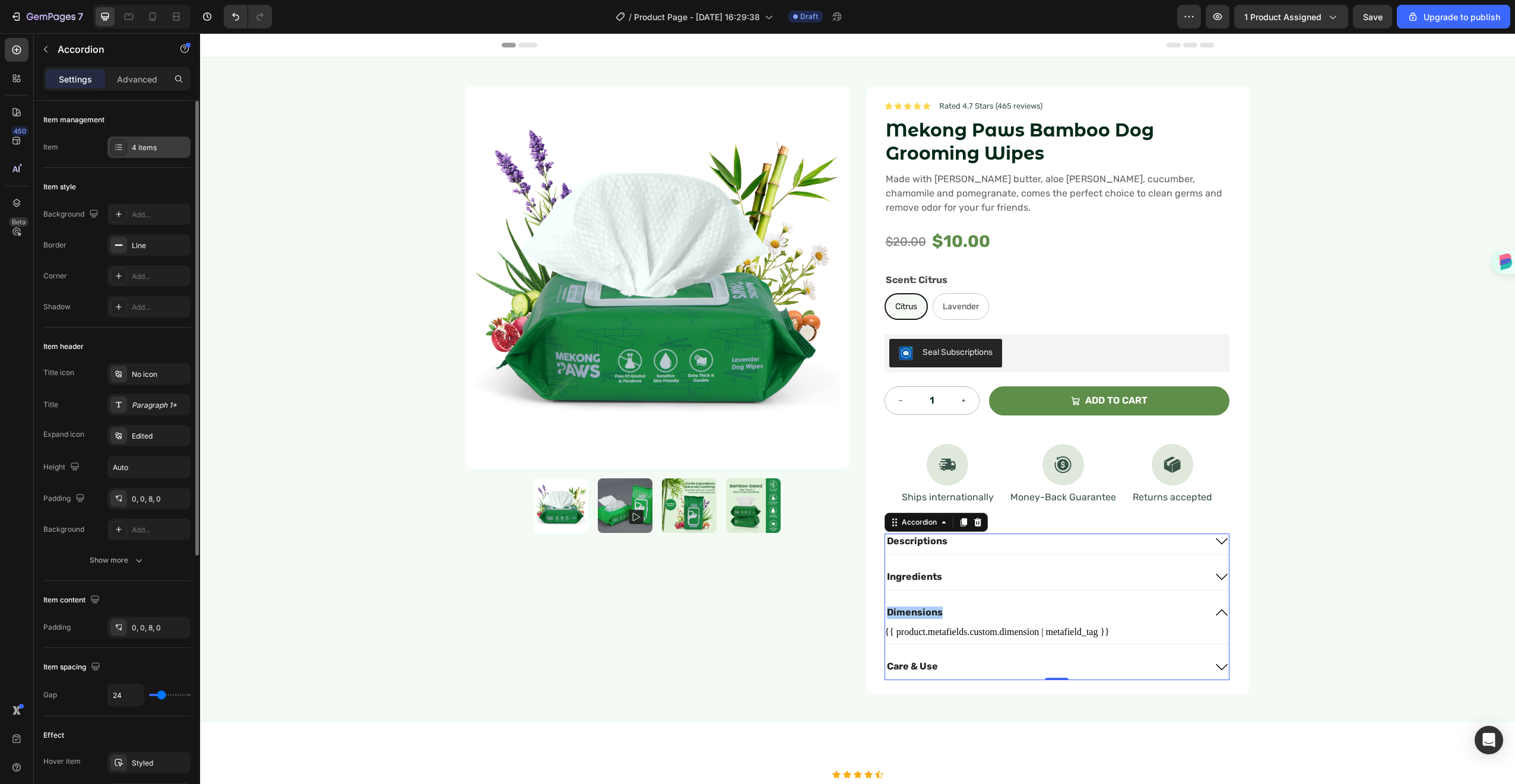
click at [117, 145] on icon at bounding box center [119, 144] width 4 height 1
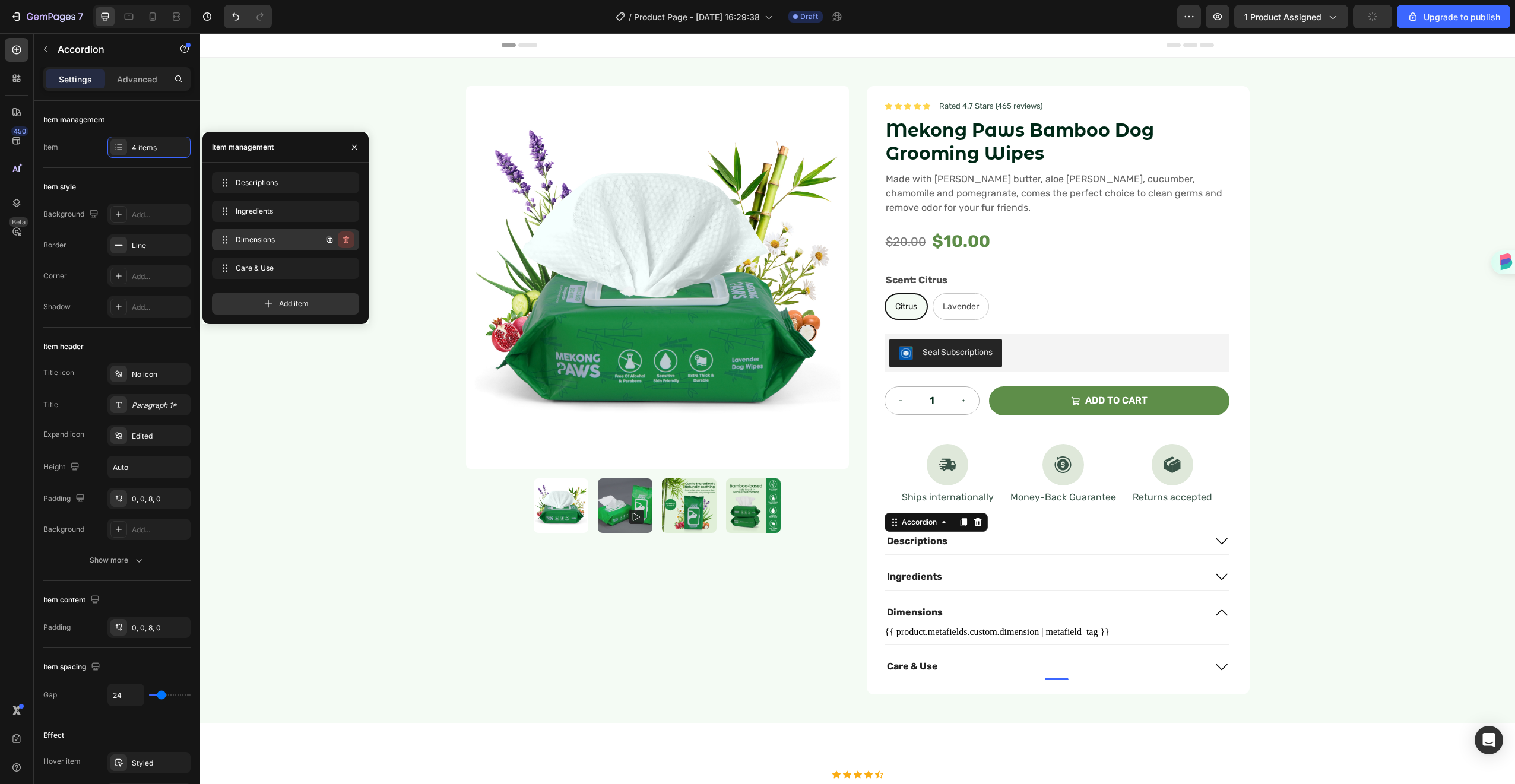
click at [348, 238] on icon "button" at bounding box center [346, 240] width 6 height 7
click at [347, 238] on div "Delete" at bounding box center [338, 240] width 22 height 10
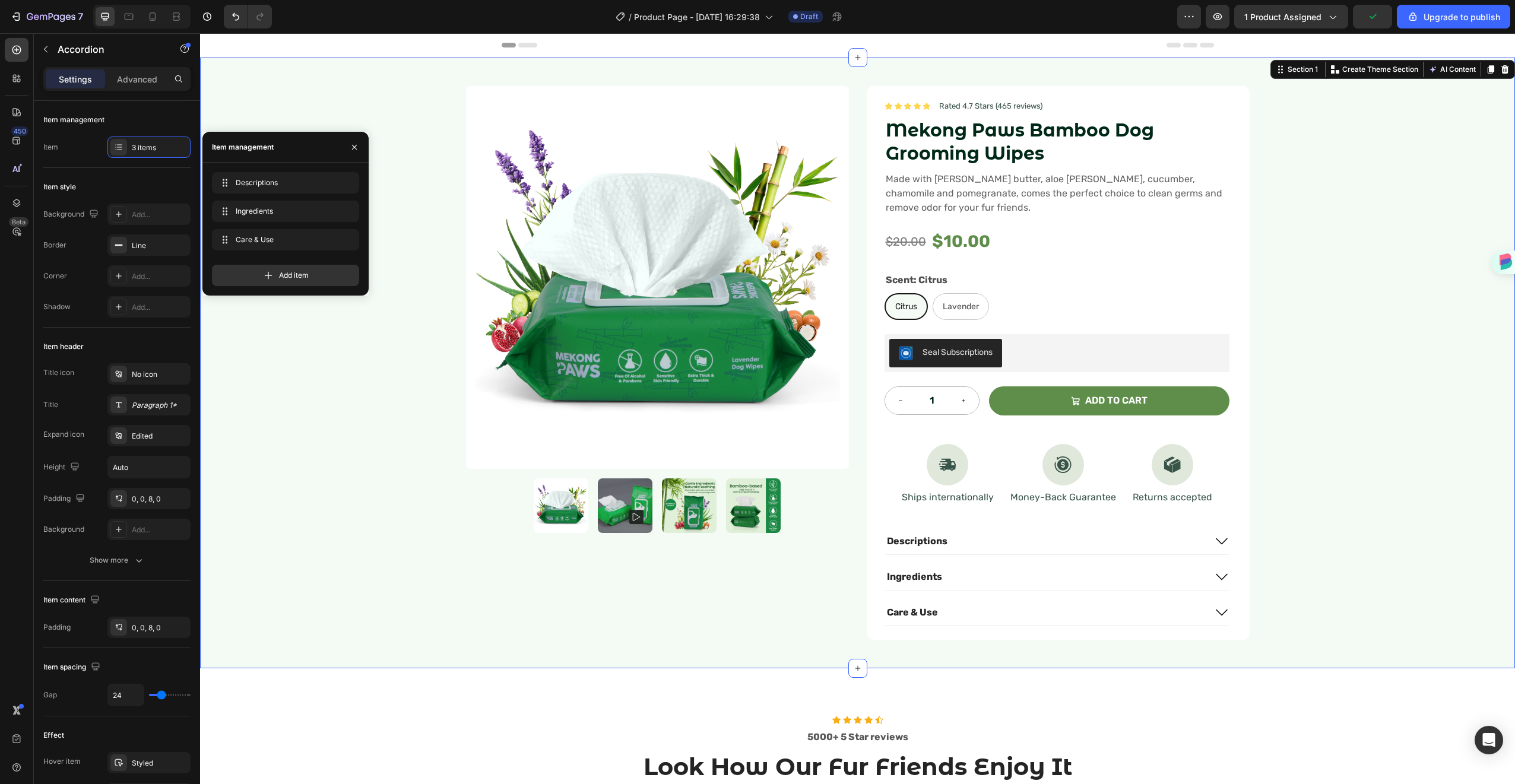
click at [1331, 543] on div "Product Images Icon Icon Icon Icon Icon Icon List Rated 4.7 Stars (465 reviews)…" at bounding box center [857, 363] width 1315 height 611
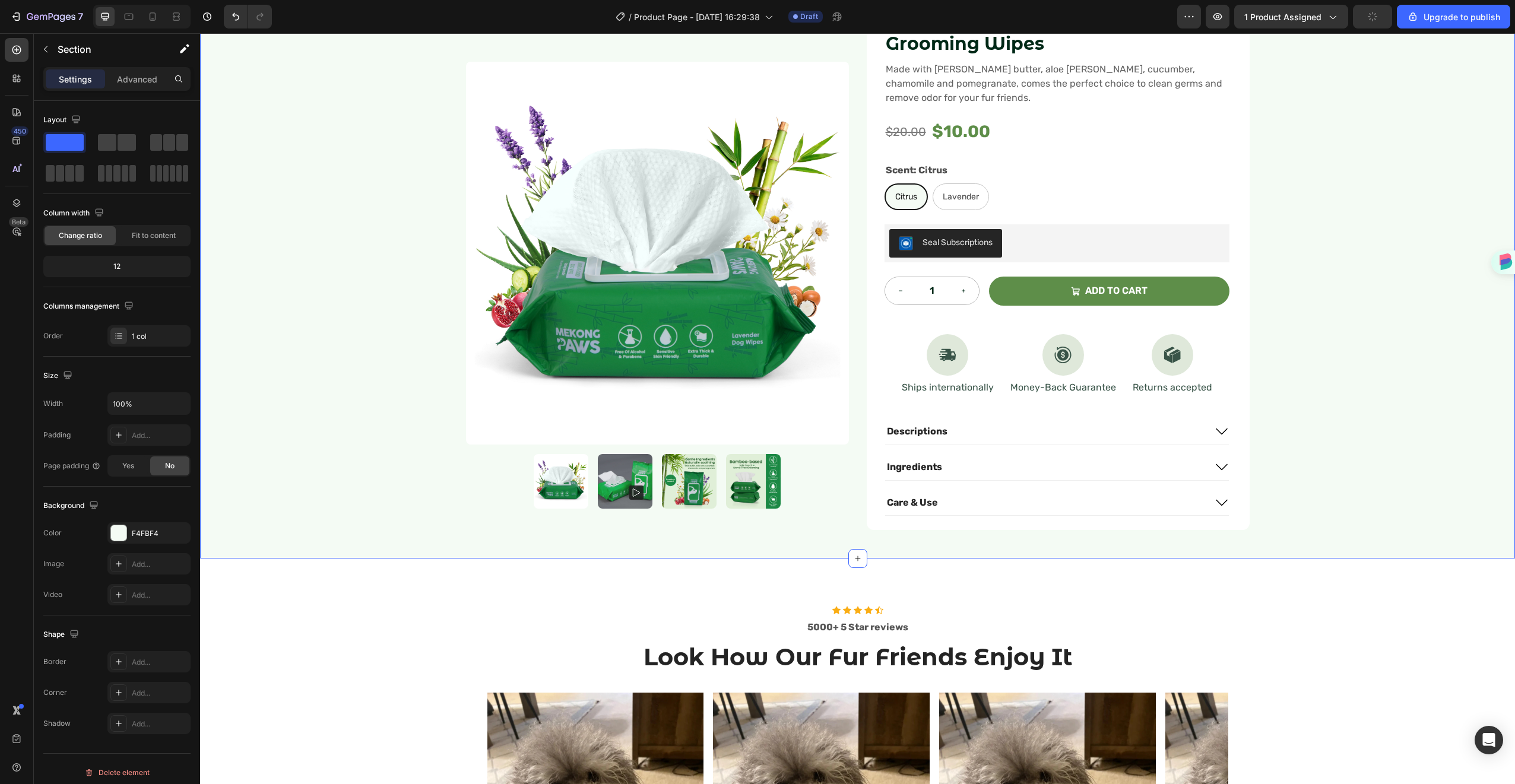
click at [1312, 507] on div "Product Images Icon Icon Icon Icon Icon Icon List Rated 4.7 Stars (465 reviews)…" at bounding box center [857, 252] width 1315 height 611
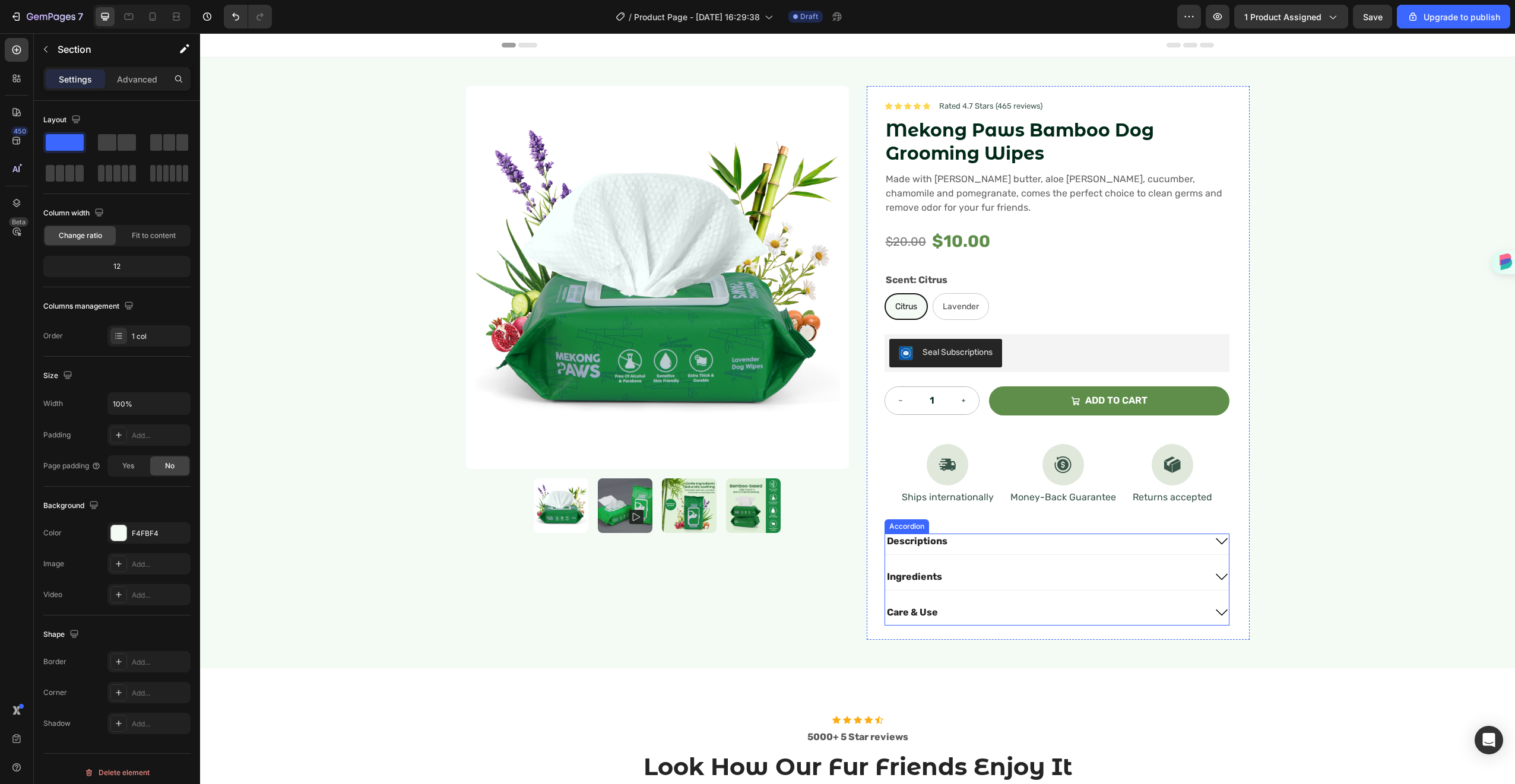
click at [1193, 620] on div "Care & Use" at bounding box center [1057, 615] width 344 height 21
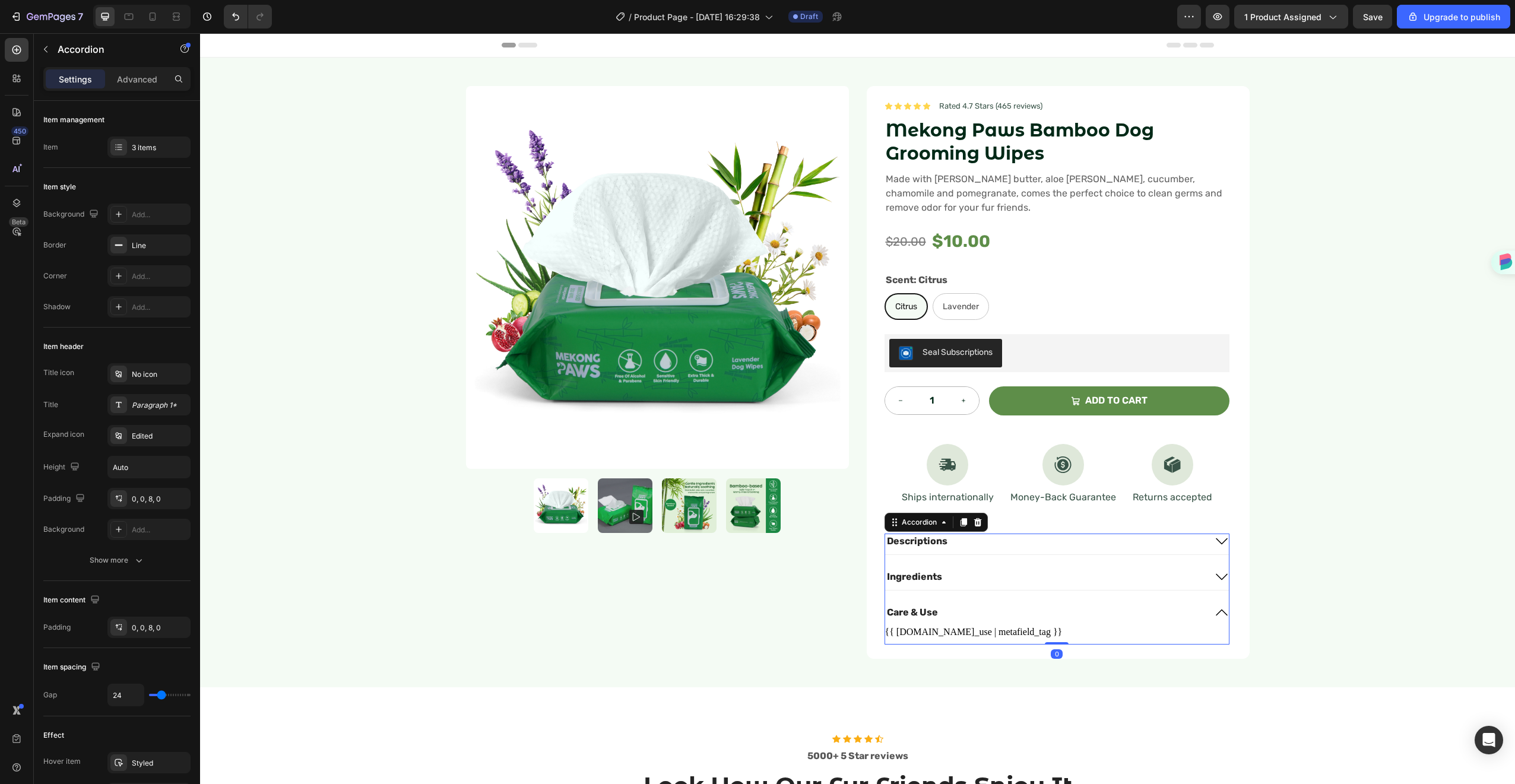
click at [1214, 615] on icon at bounding box center [1221, 612] width 14 height 14
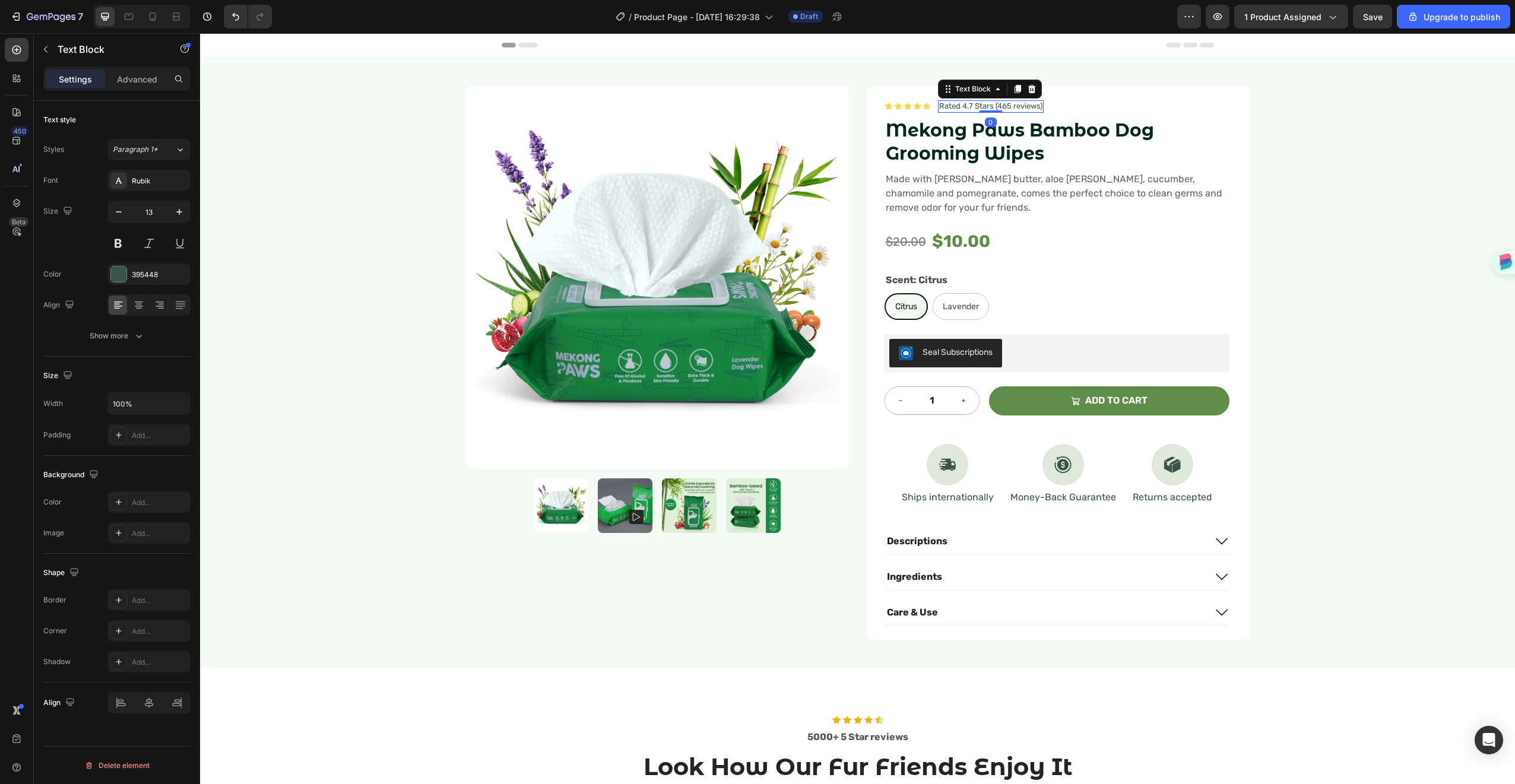
click at [957, 103] on p "Rated 4.7 Stars (465 reviews)" at bounding box center [990, 107] width 103 height 10
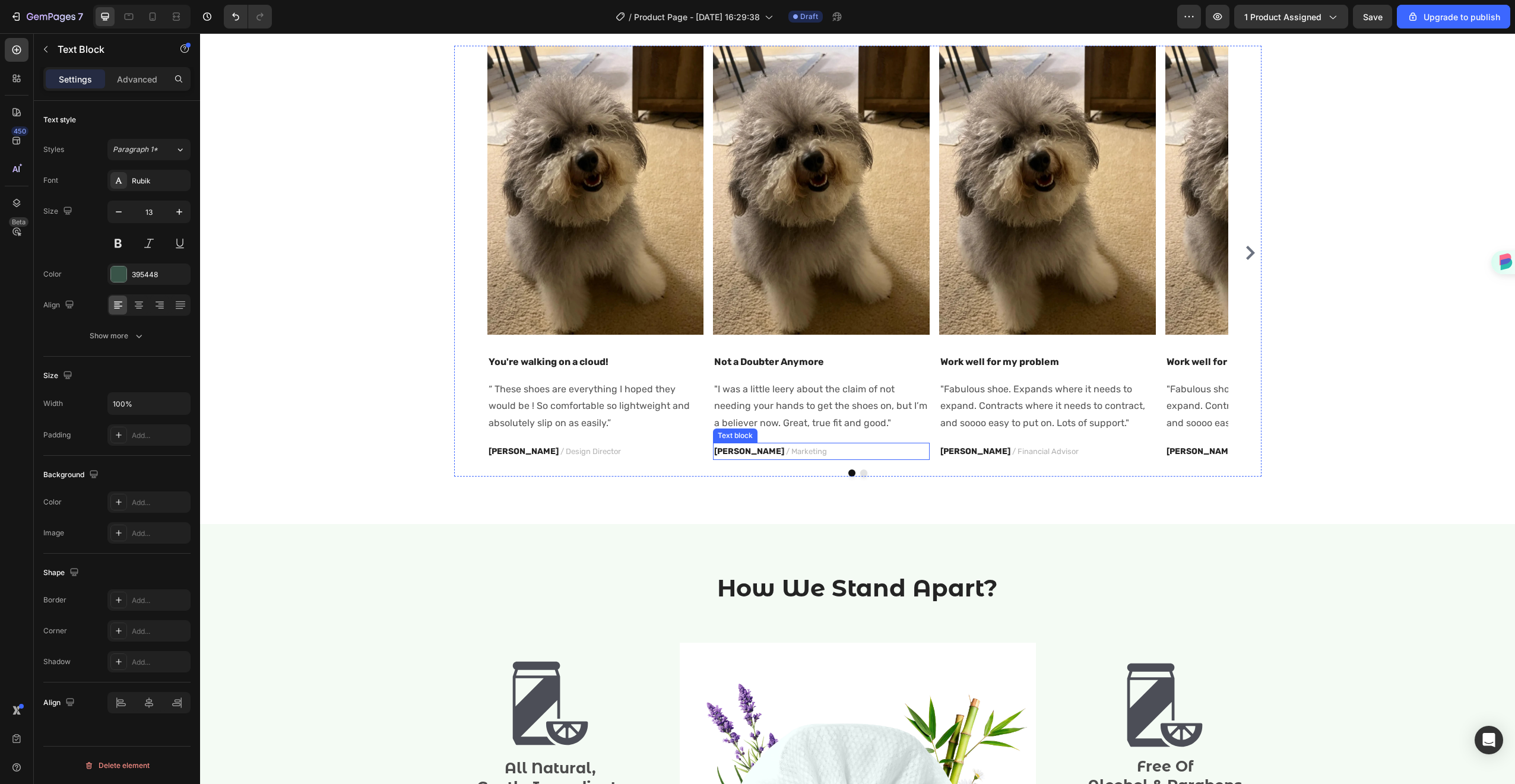
scroll to position [778, 0]
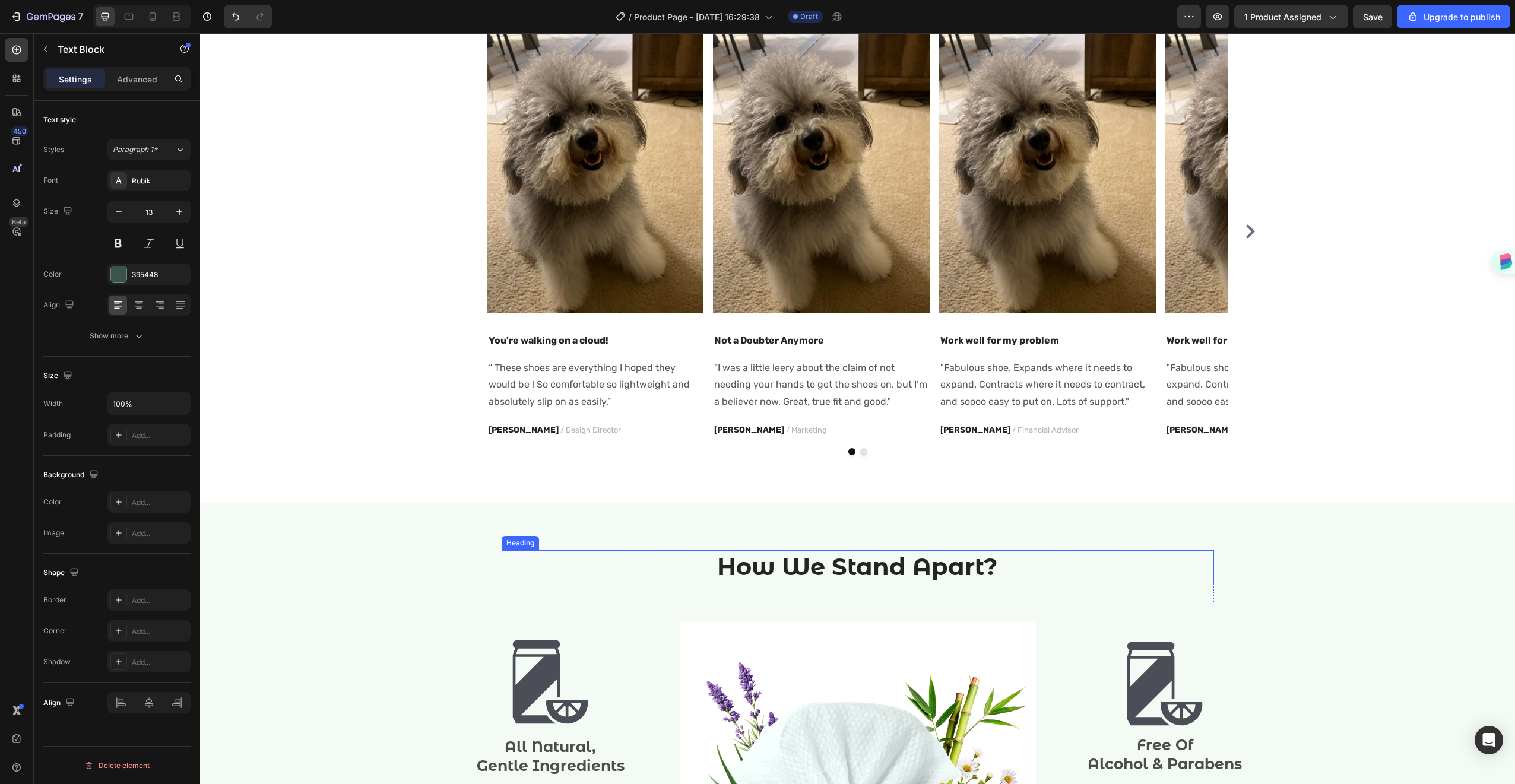
click at [879, 580] on h2 "How We Stand Apart?" at bounding box center [857, 566] width 712 height 33
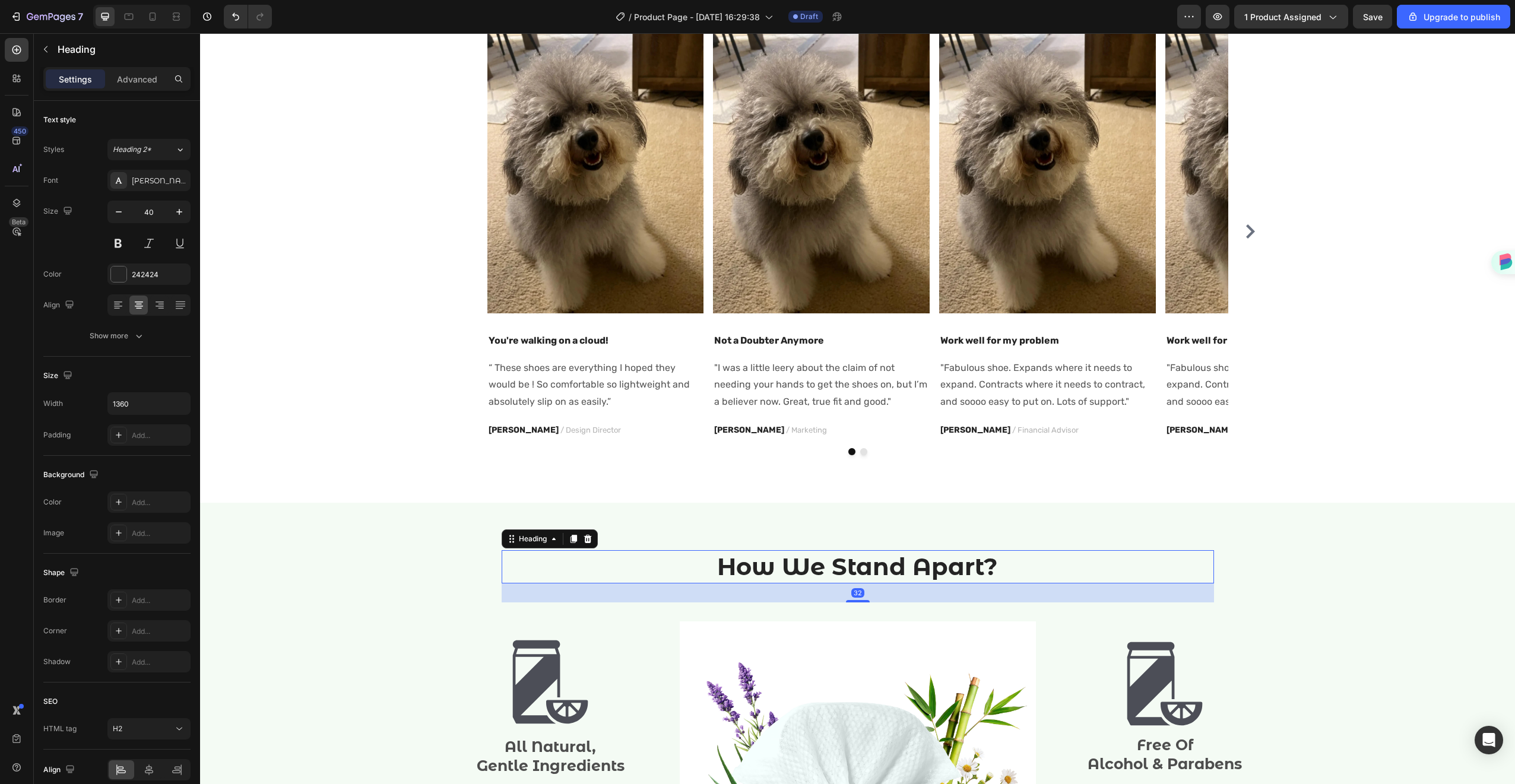
click at [879, 580] on h2 "How We Stand Apart?" at bounding box center [857, 566] width 712 height 33
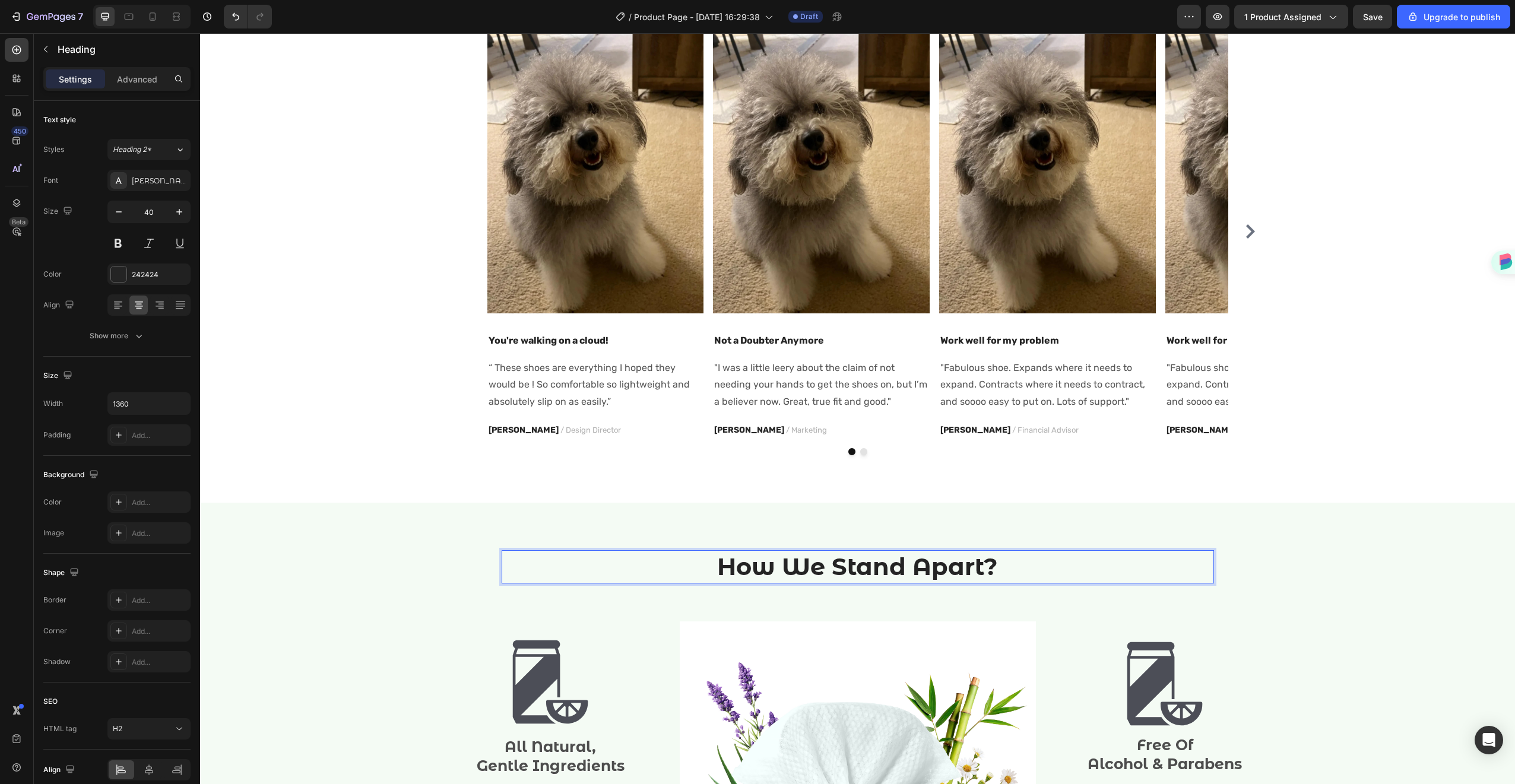
click at [879, 580] on p "How We Stand Apart?" at bounding box center [857, 567] width 710 height 31
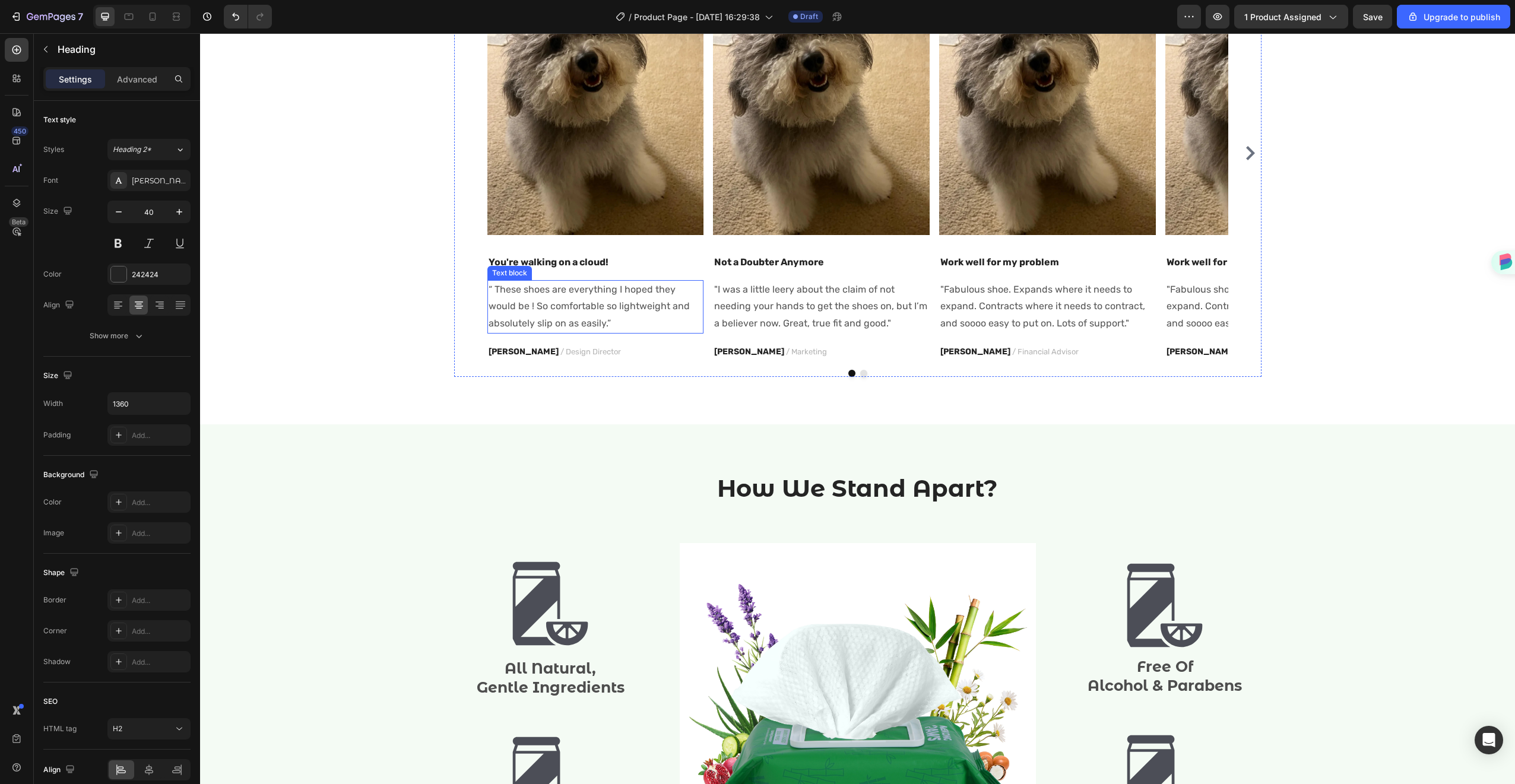
scroll to position [1087, 0]
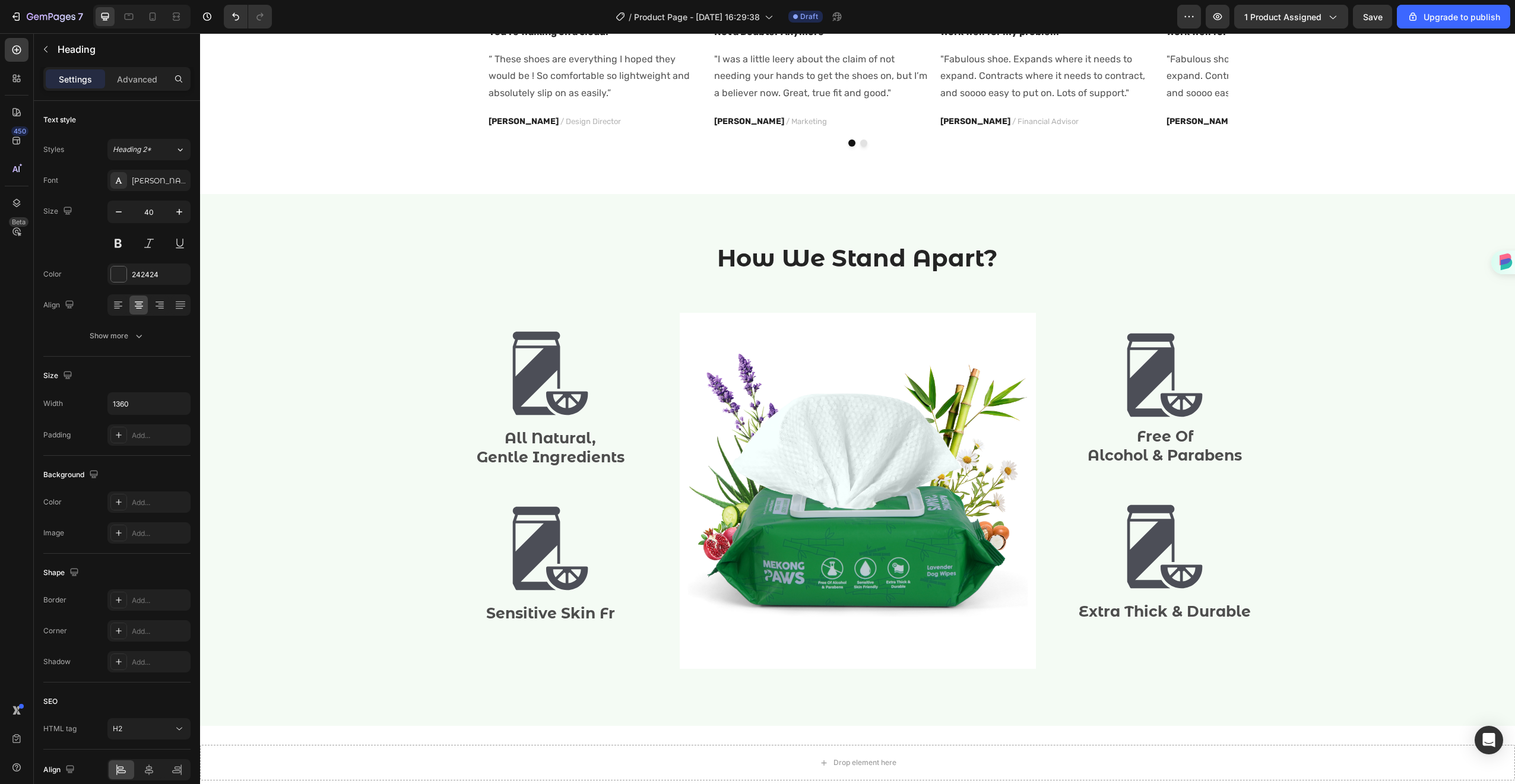
click at [933, 253] on h2 "How We Stand Apart?" at bounding box center [857, 258] width 712 height 33
click at [933, 253] on p "How We Stand Apart?" at bounding box center [857, 258] width 710 height 31
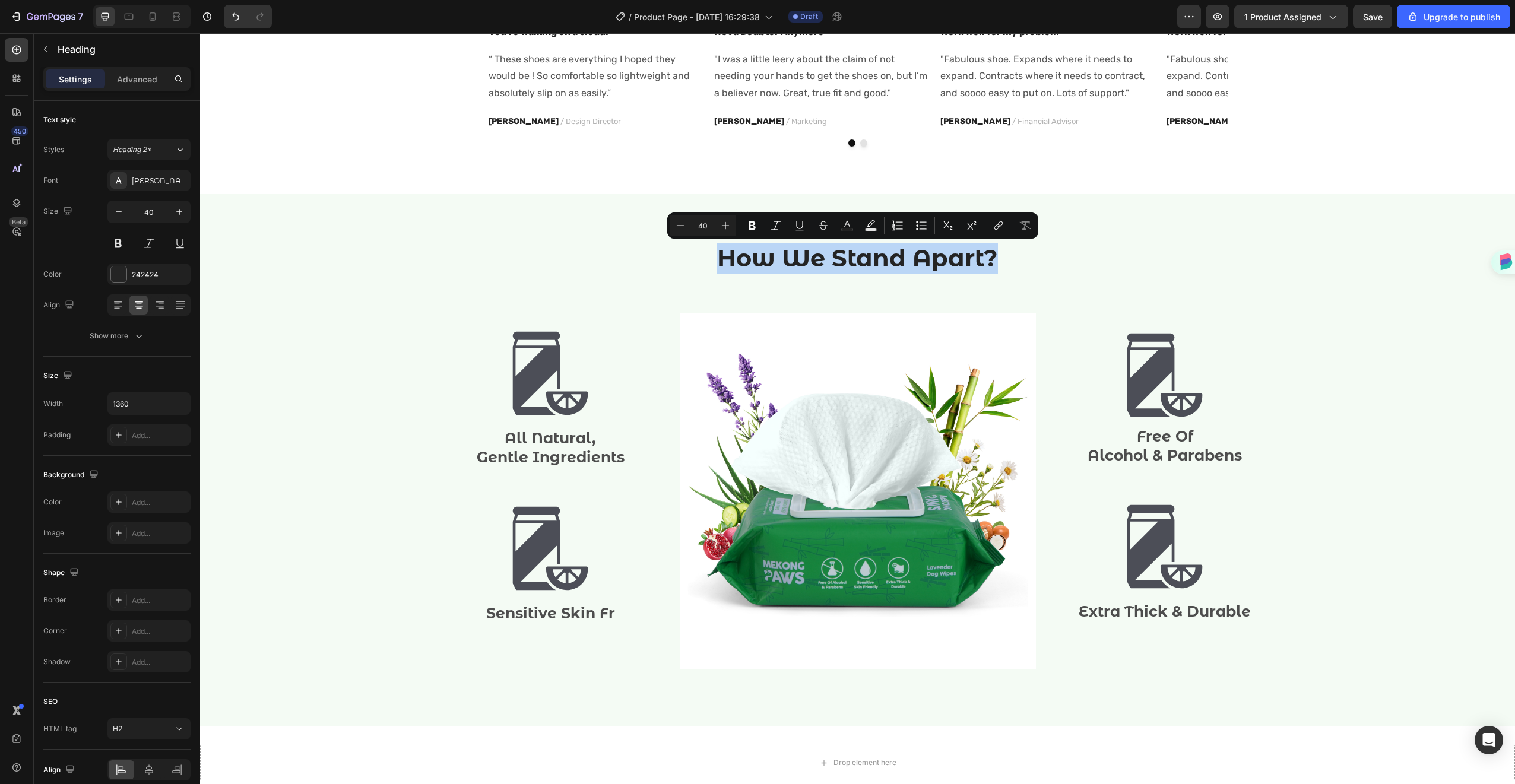
click at [934, 253] on p "How We Stand Apart?" at bounding box center [857, 258] width 710 height 31
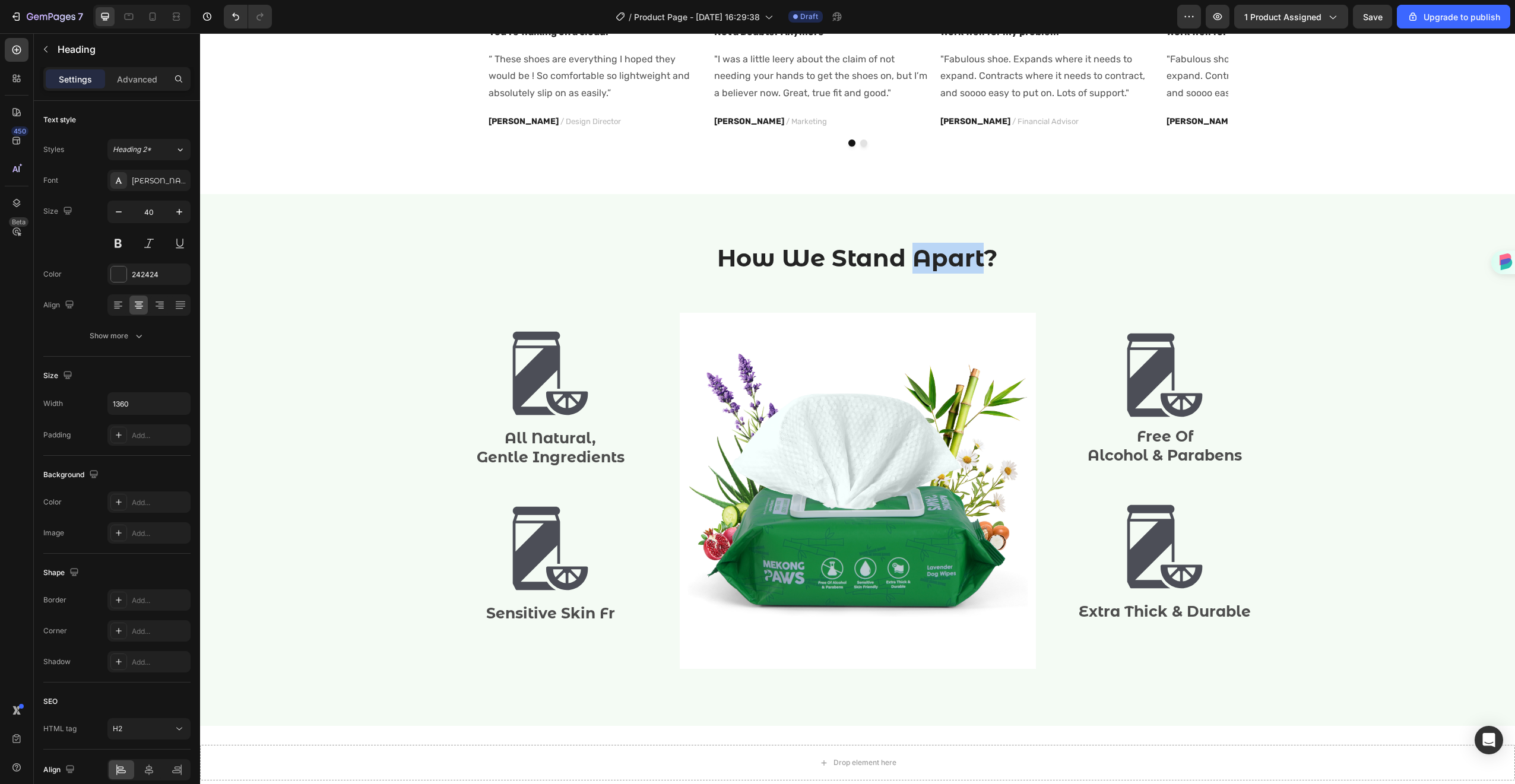
click at [934, 253] on p "How We Stand Apart?" at bounding box center [857, 258] width 710 height 31
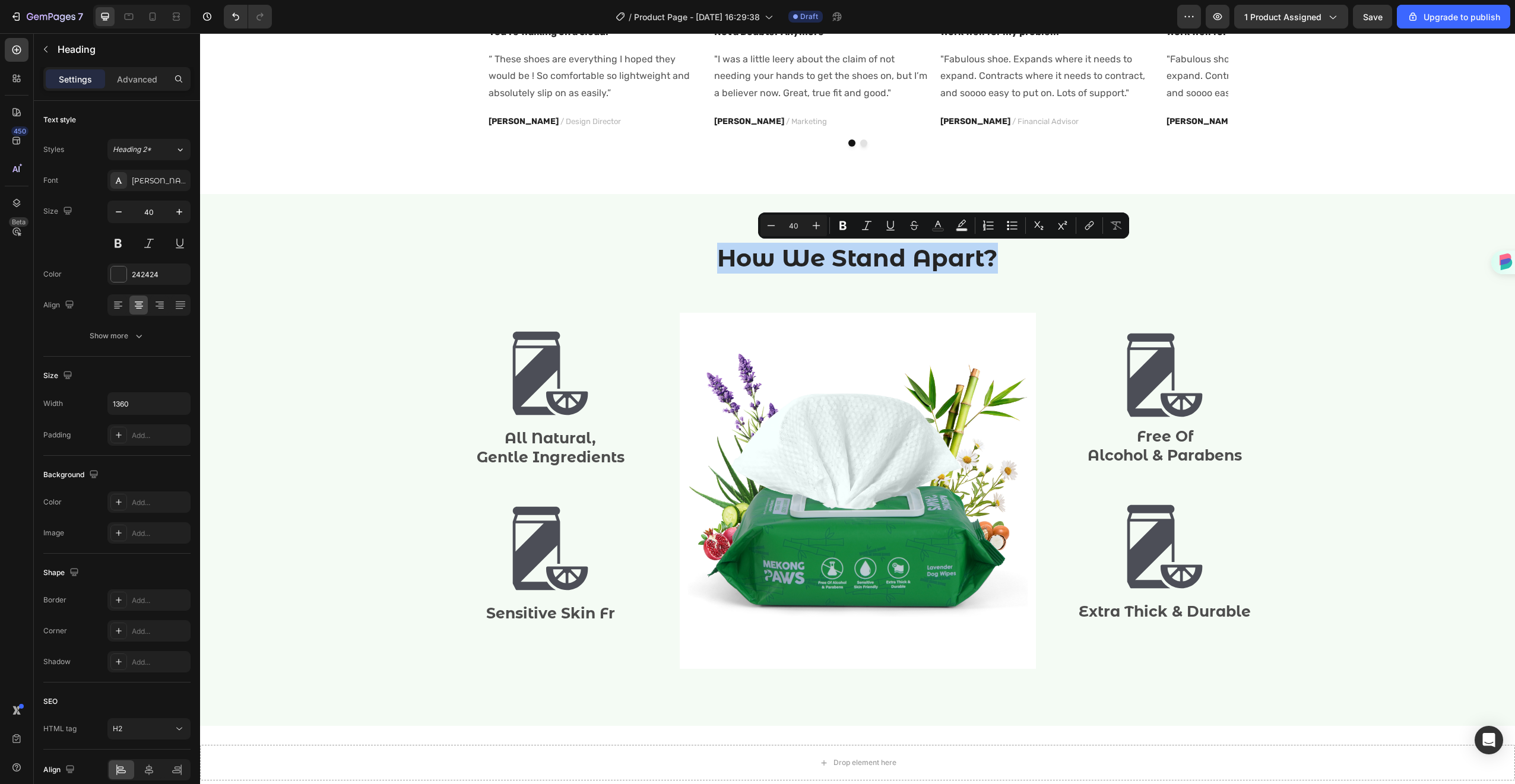
click at [934, 253] on p "How We Stand Apart?" at bounding box center [857, 258] width 710 height 31
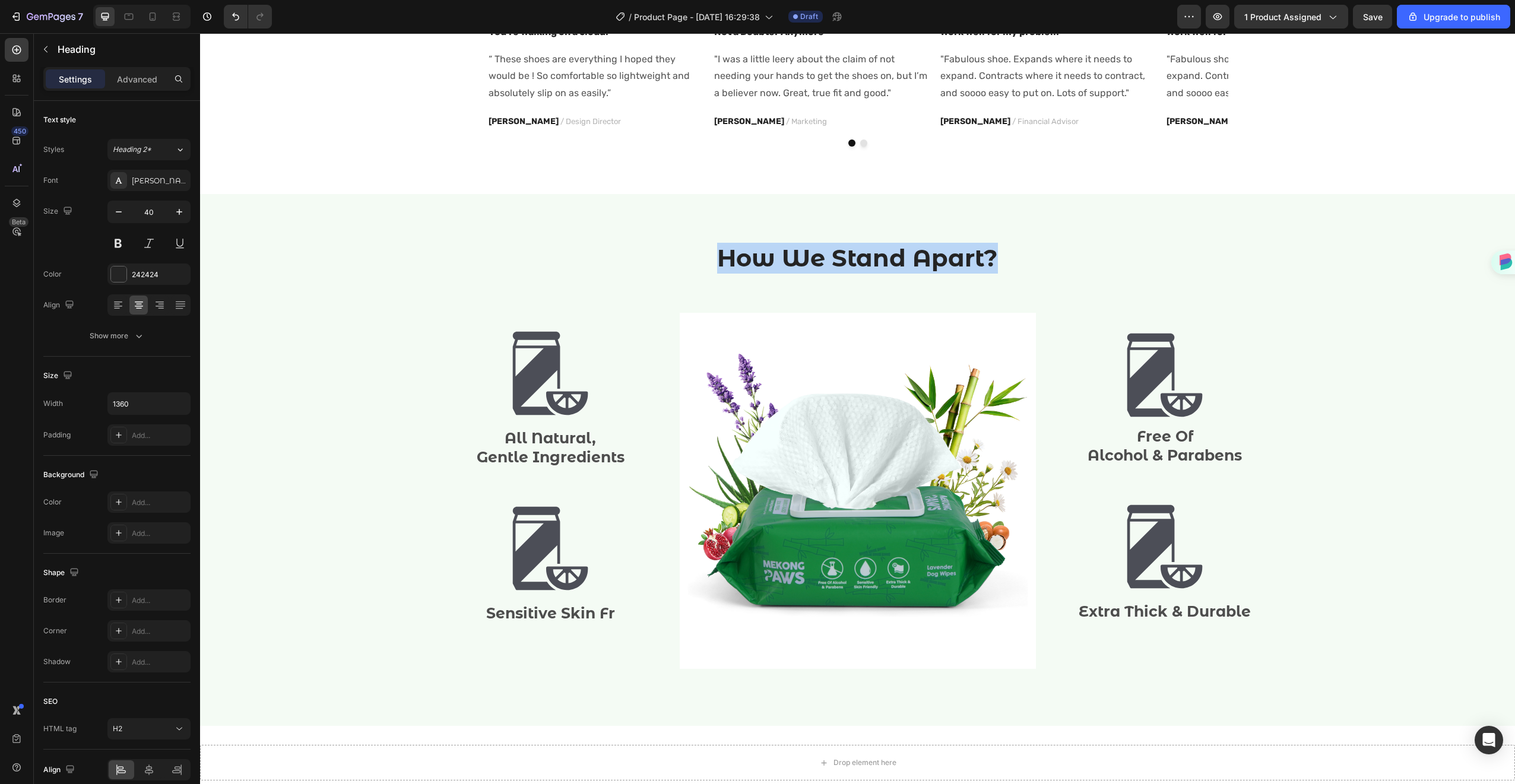
click at [934, 253] on p "How We Stand Apart?" at bounding box center [857, 258] width 710 height 31
click at [1015, 269] on p "How We Stand Apart?" at bounding box center [857, 258] width 710 height 31
click at [983, 253] on p "How We Stand Apart?" at bounding box center [857, 258] width 710 height 31
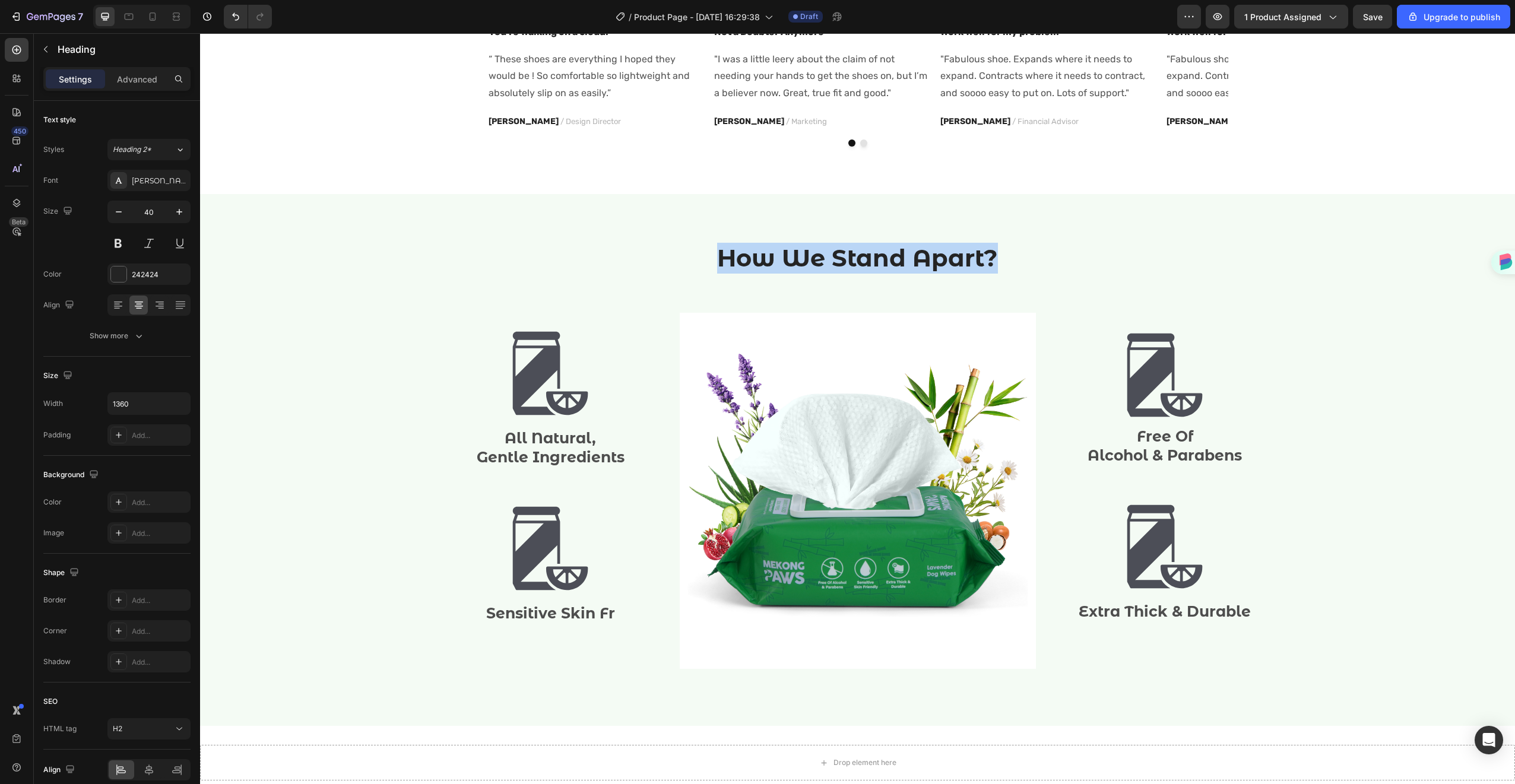
click at [983, 253] on p "How We Stand Apart?" at bounding box center [857, 258] width 710 height 31
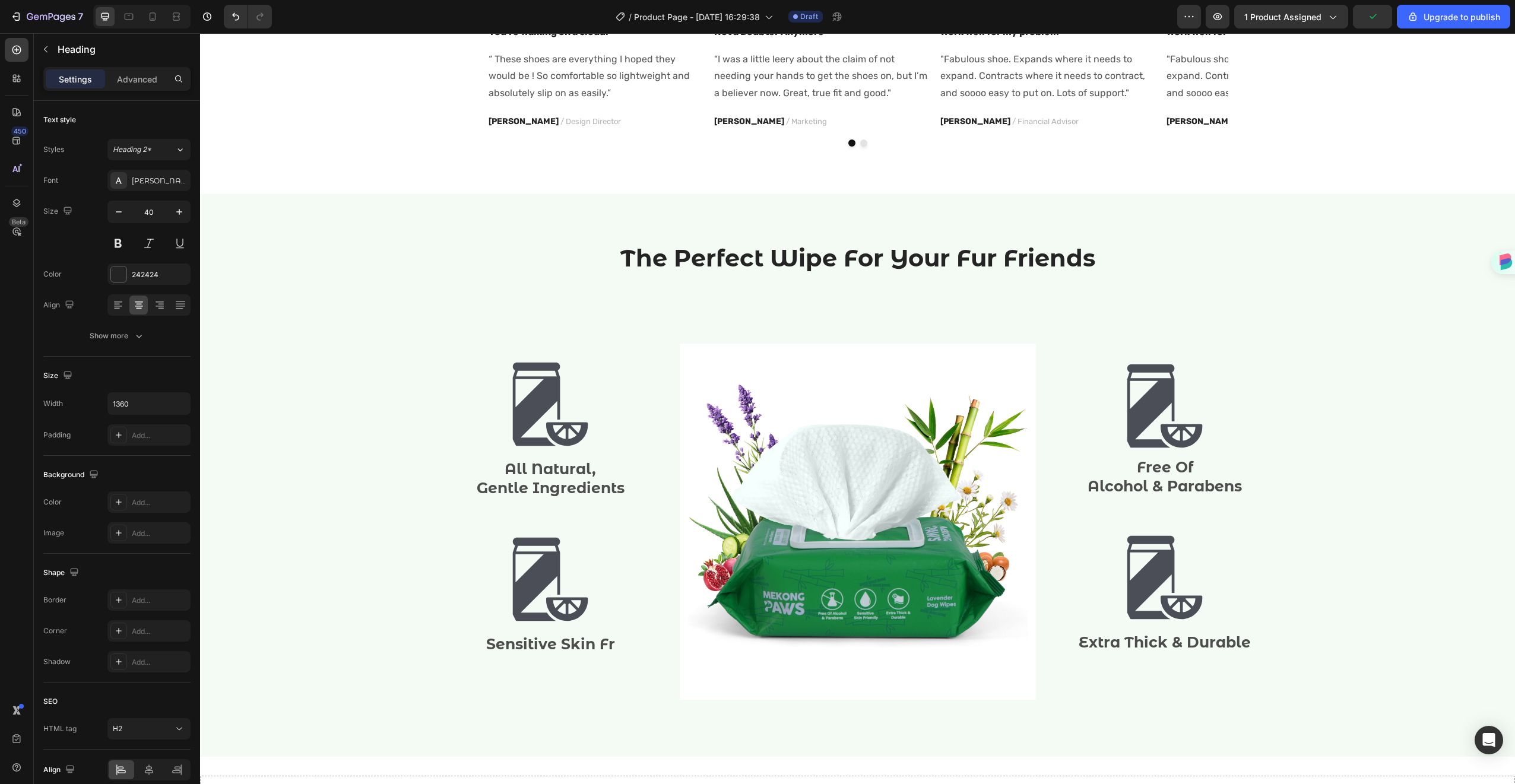
click at [880, 284] on p "Rich Text Editor. Editing area: main" at bounding box center [857, 289] width 710 height 31
click at [817, 331] on div "The Perfect Wipe For Your Fur Friends Heading Row Image All Natural, Gentle Ing…" at bounding box center [857, 475] width 1297 height 468
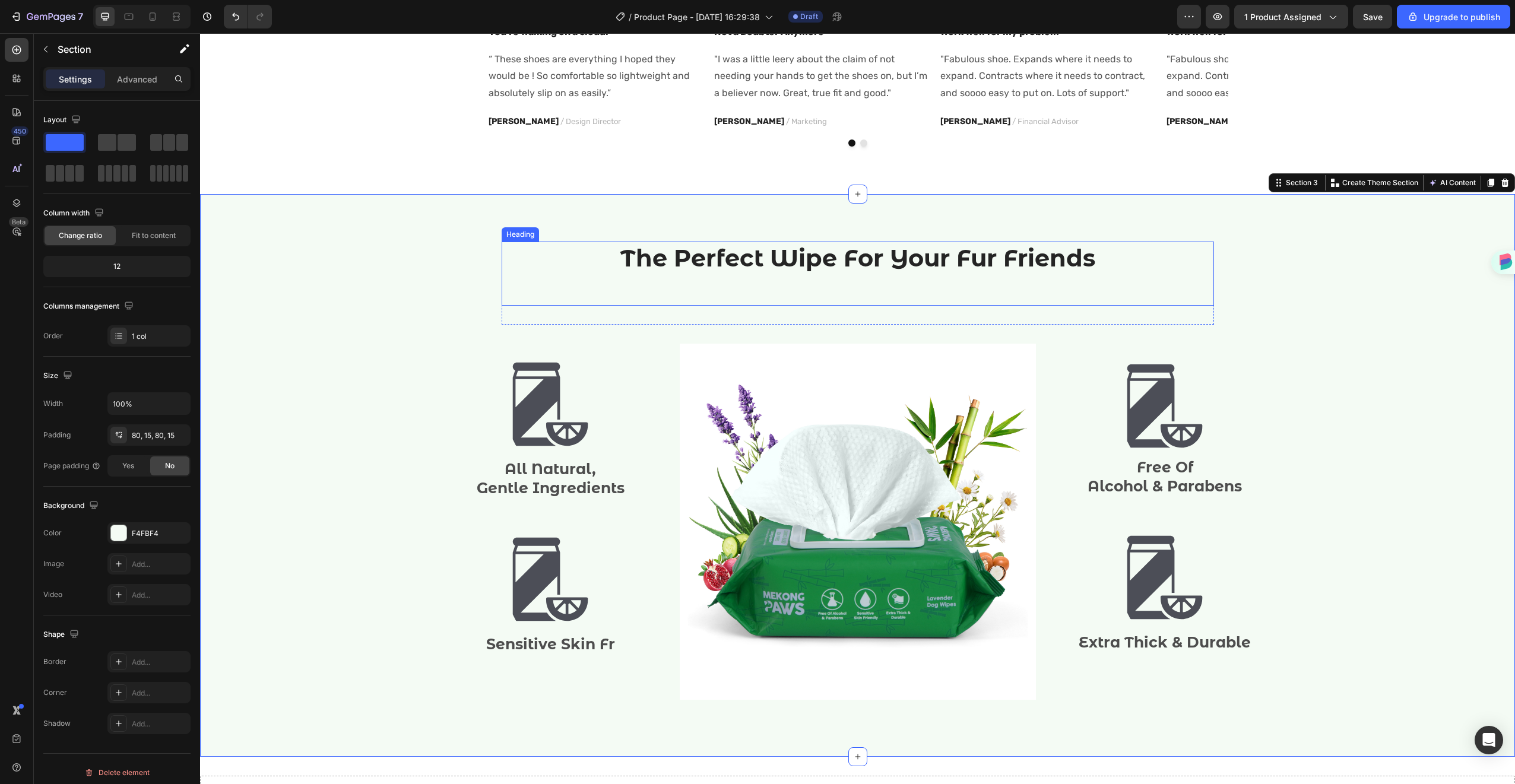
click at [858, 287] on p "The Perfect Wipe For Your Fur Friends" at bounding box center [857, 273] width 710 height 61
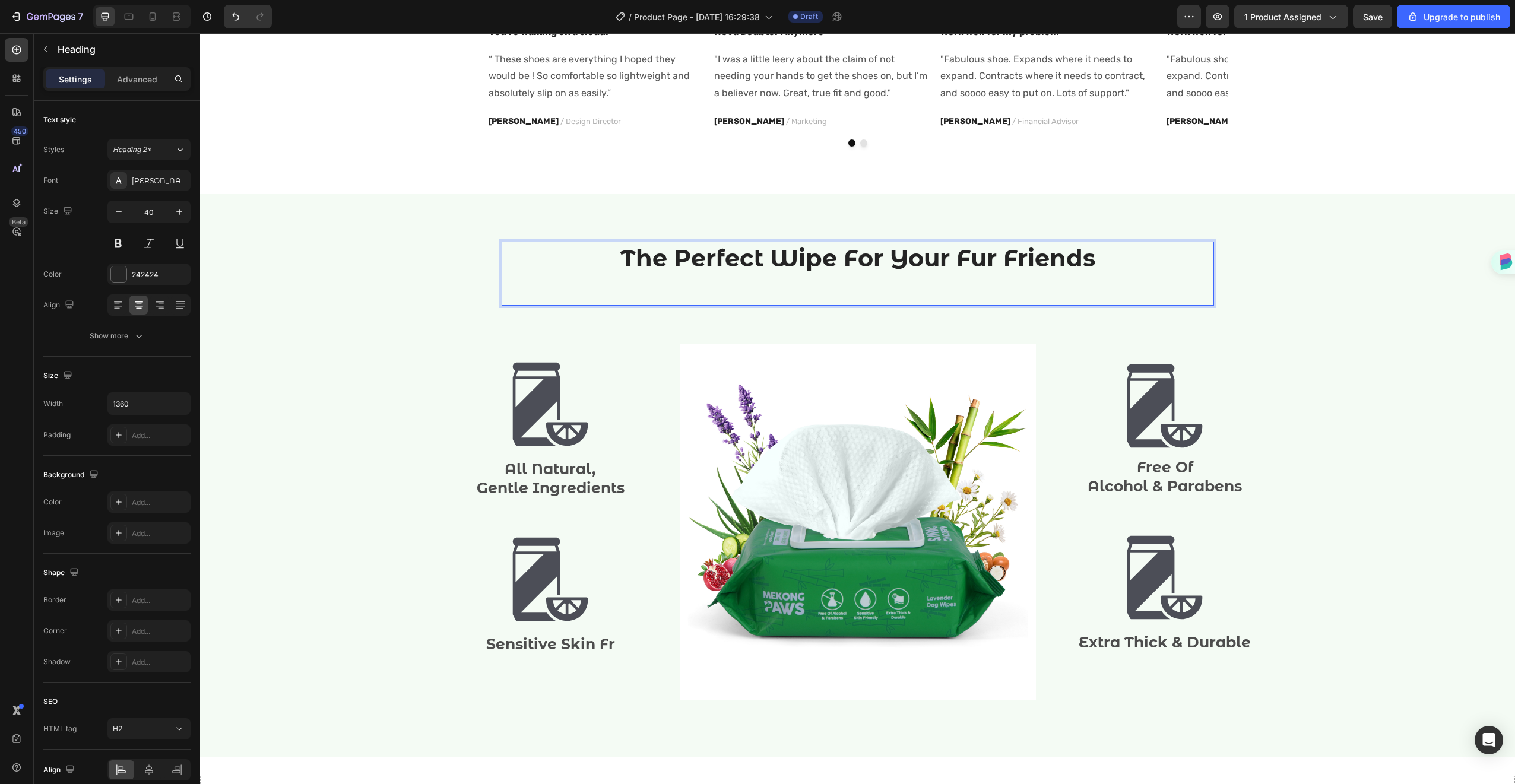
click at [866, 264] on p "The Perfect Wipe For Your Fur Friends" at bounding box center [857, 273] width 710 height 61
click at [857, 286] on p "The Perfect Wipe For Your Fur Friends" at bounding box center [857, 273] width 710 height 61
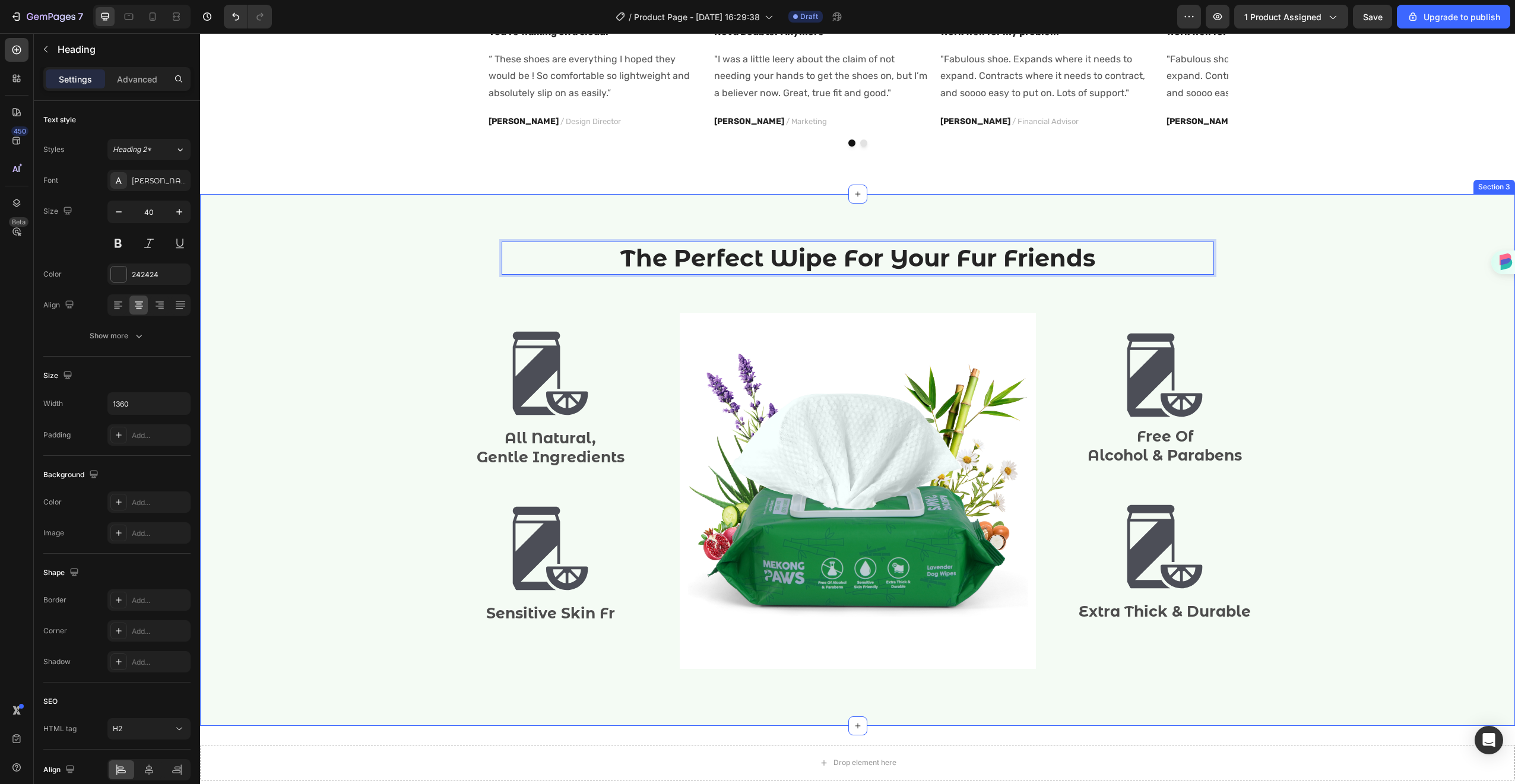
click at [1318, 221] on div "The Perfect Wipe For Your Fur Friends Heading 32 Row Image All Natural, Gentle …" at bounding box center [857, 460] width 1315 height 532
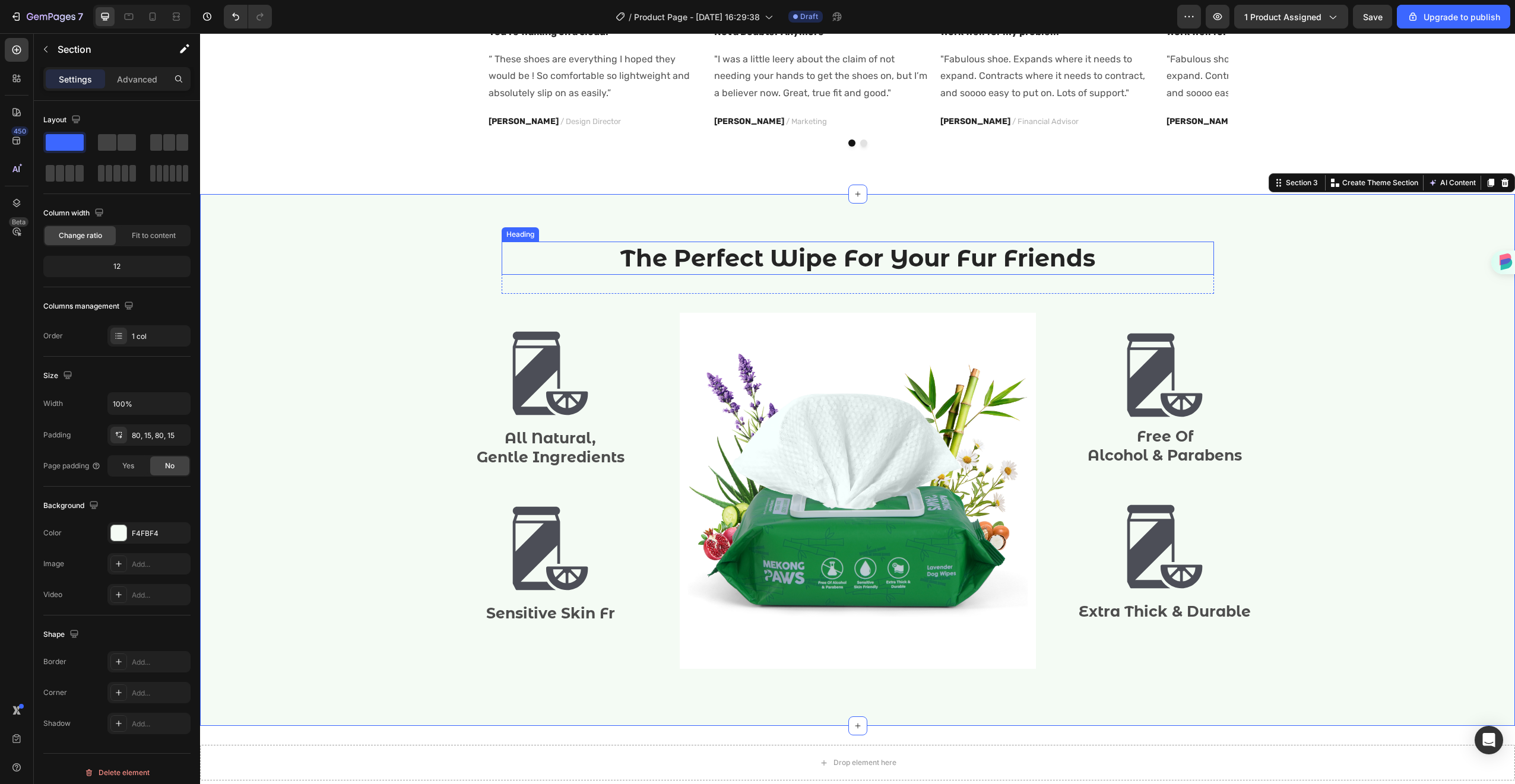
click at [714, 252] on p "The Perfect Wipe For Your Fur Friends" at bounding box center [857, 258] width 710 height 31
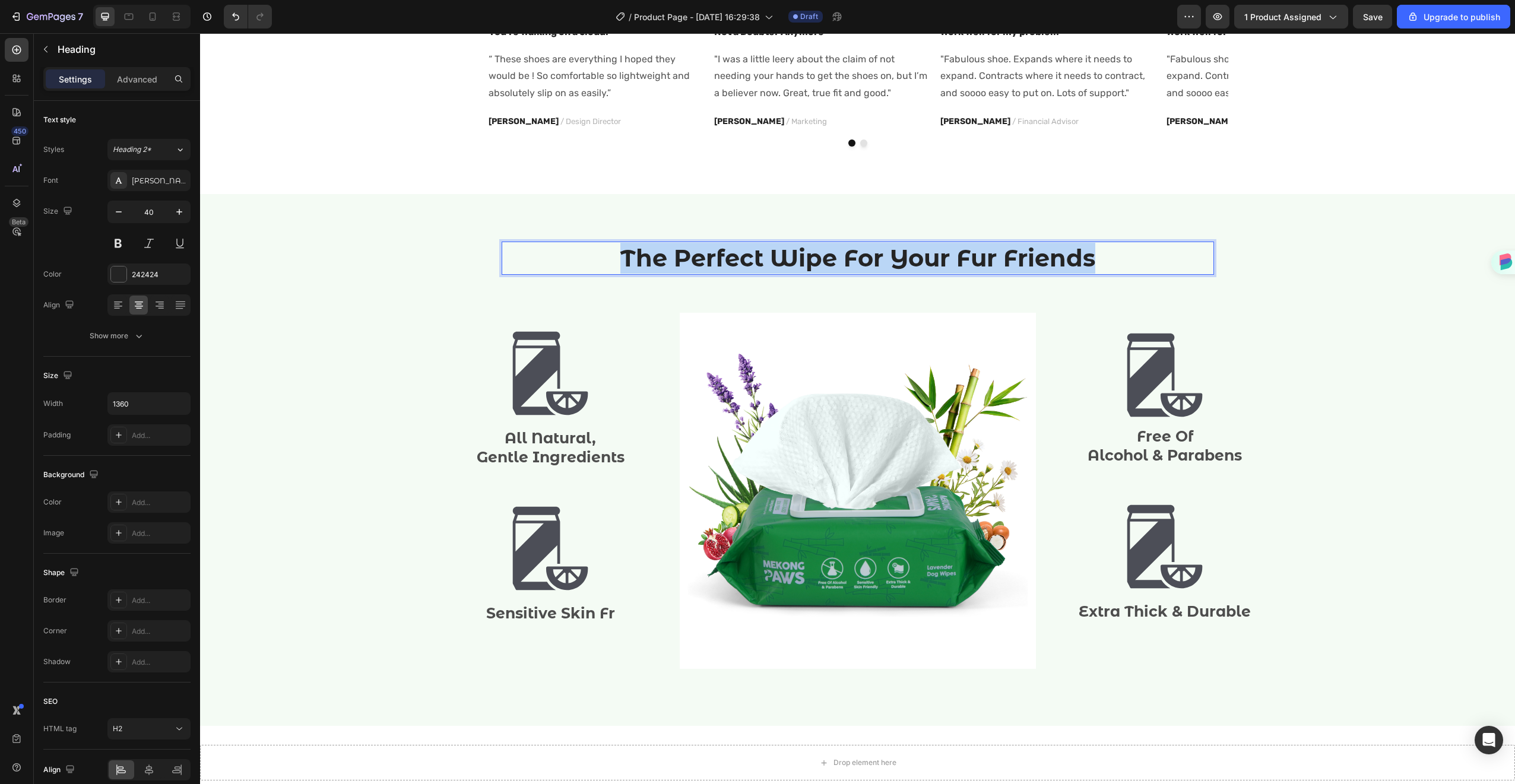
click at [714, 252] on p "The Perfect Wipe For Your Fur Friends" at bounding box center [857, 258] width 710 height 31
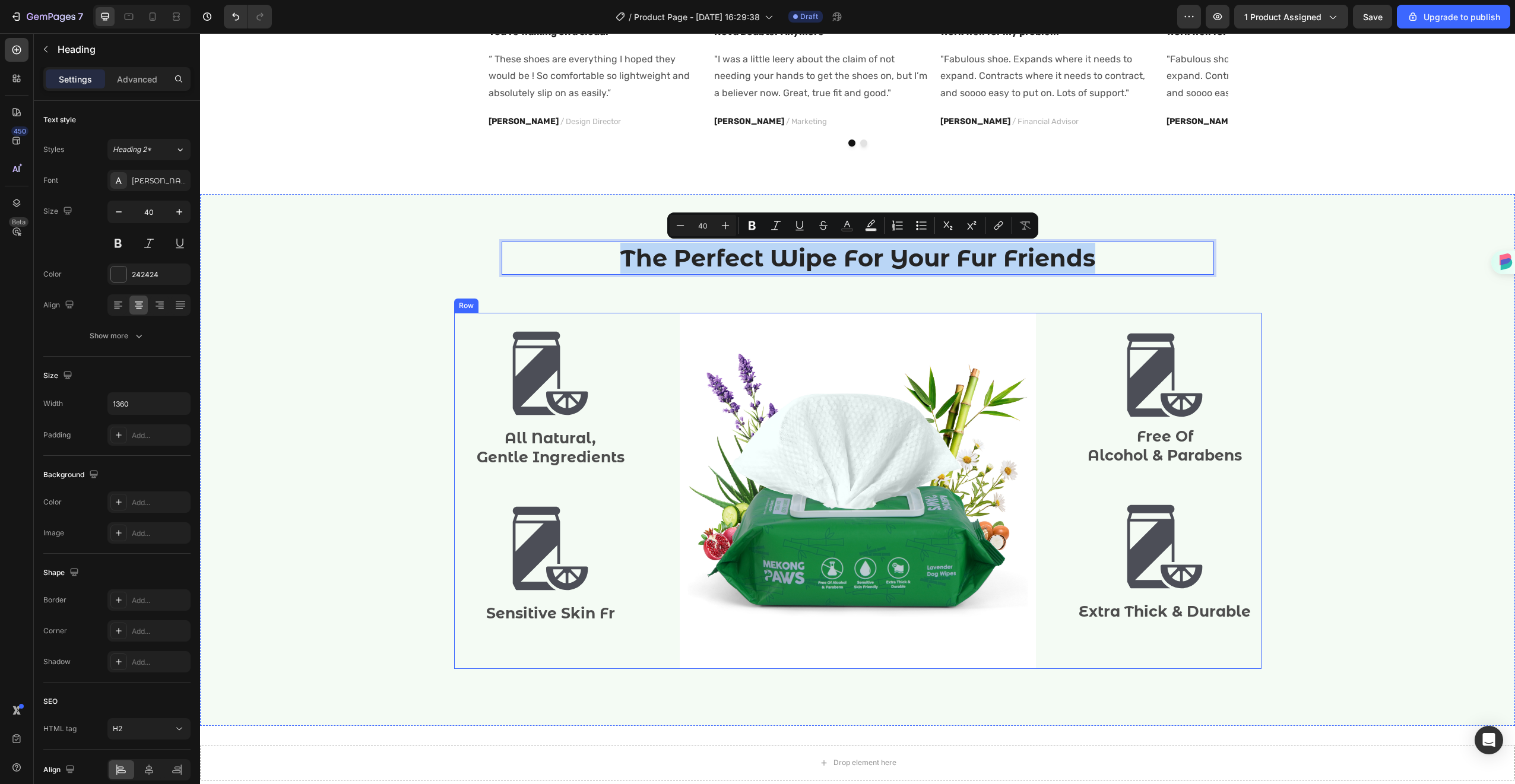
click at [553, 453] on p "Gentle Ingredients" at bounding box center [550, 457] width 190 height 19
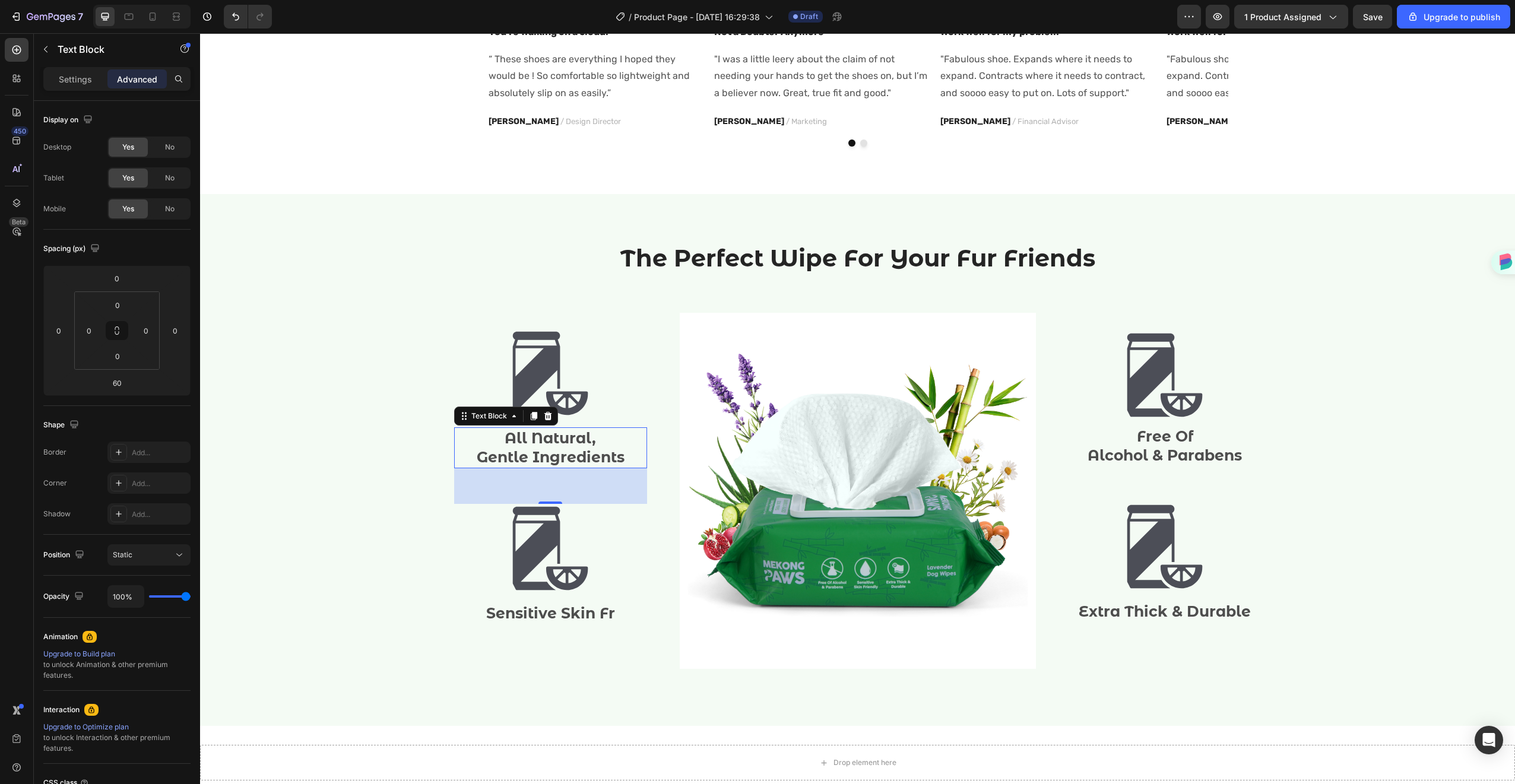
click at [553, 453] on p "Gentle Ingredients" at bounding box center [550, 457] width 190 height 19
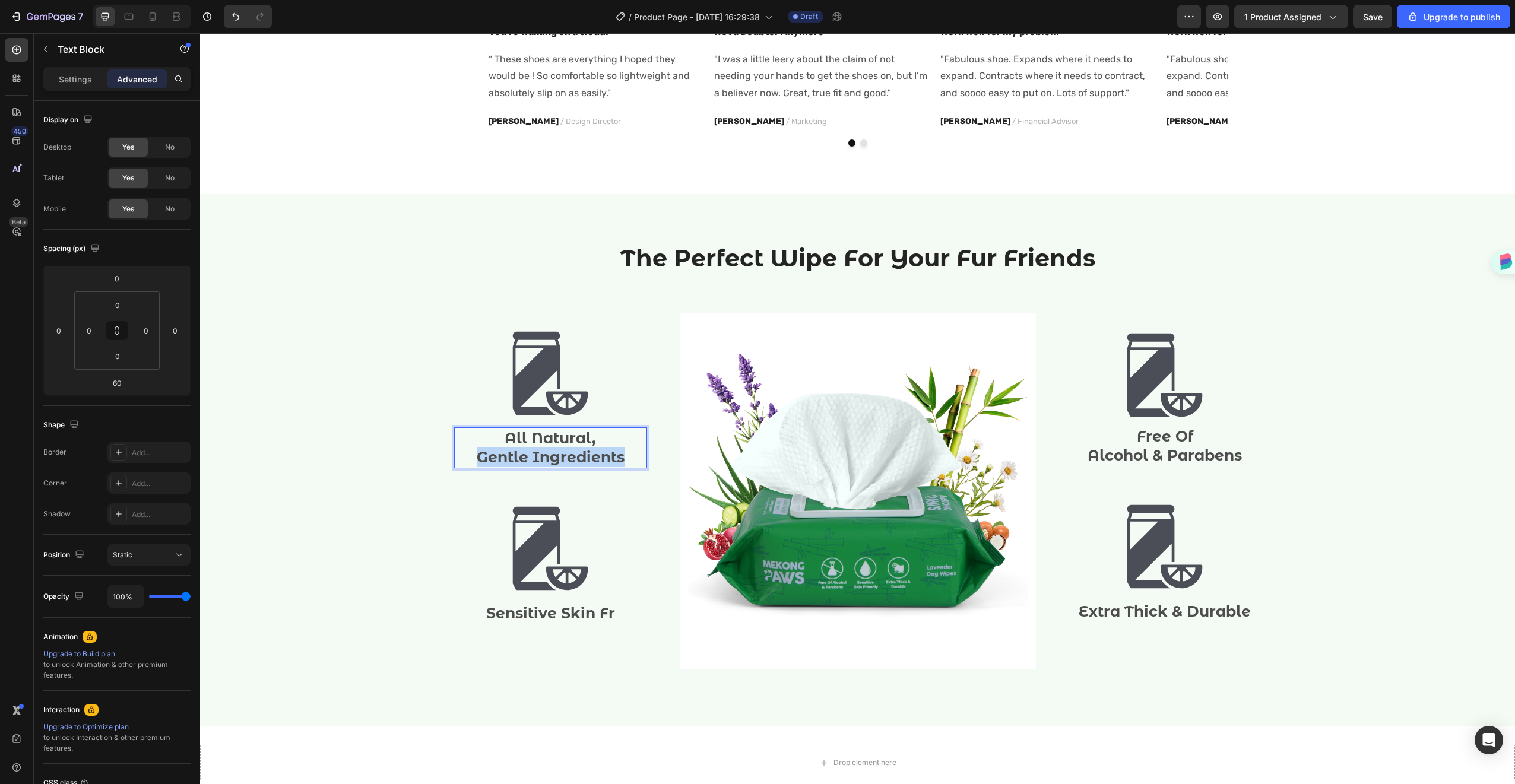
click at [553, 453] on p "Gentle Ingredients" at bounding box center [550, 457] width 190 height 19
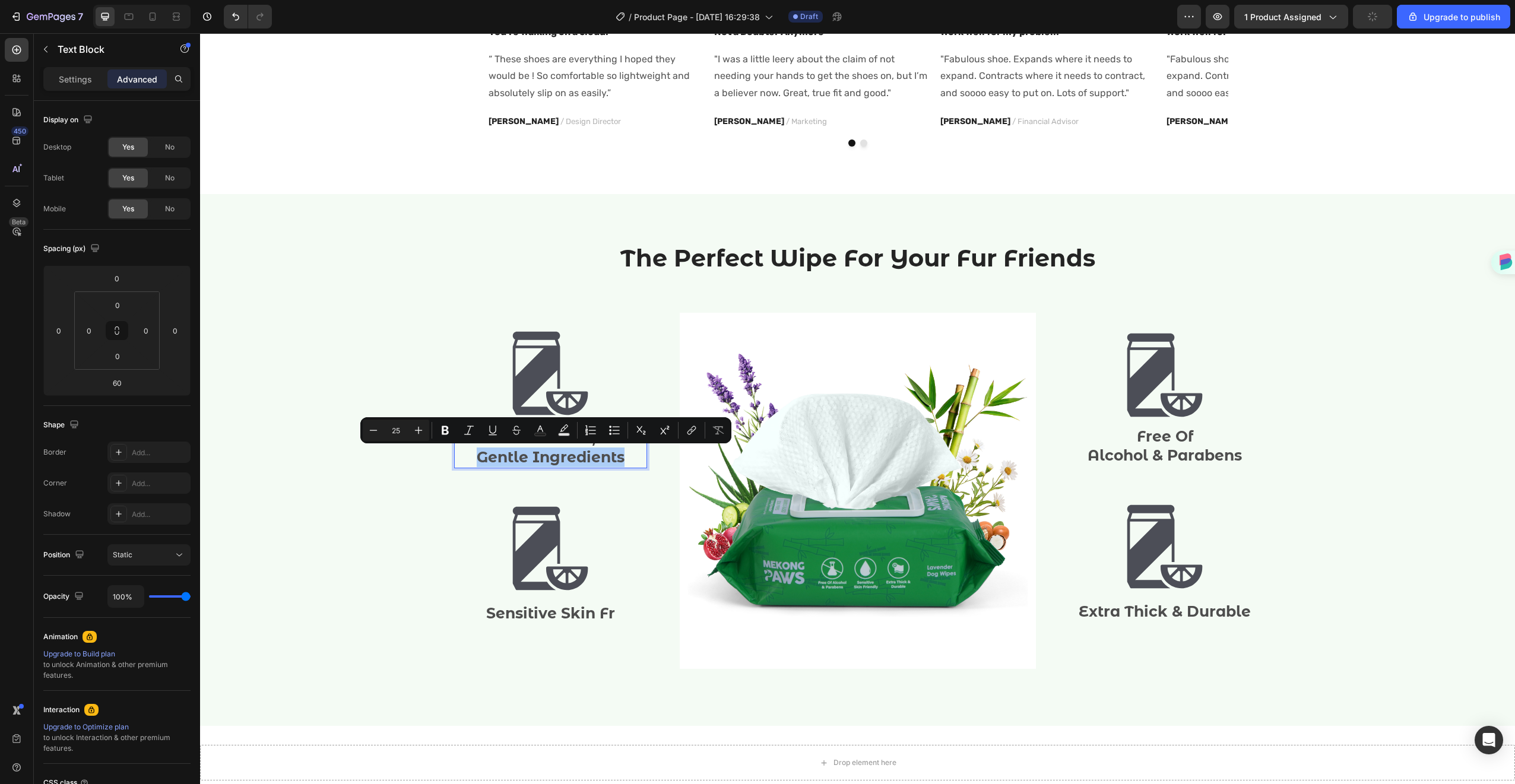
click at [528, 432] on div "Minus 25 Plus Bold Italic Underline Strikethrough Text Color Text Background Co…" at bounding box center [546, 430] width 367 height 21
click at [455, 449] on p "Gentle Ingredients" at bounding box center [550, 457] width 190 height 19
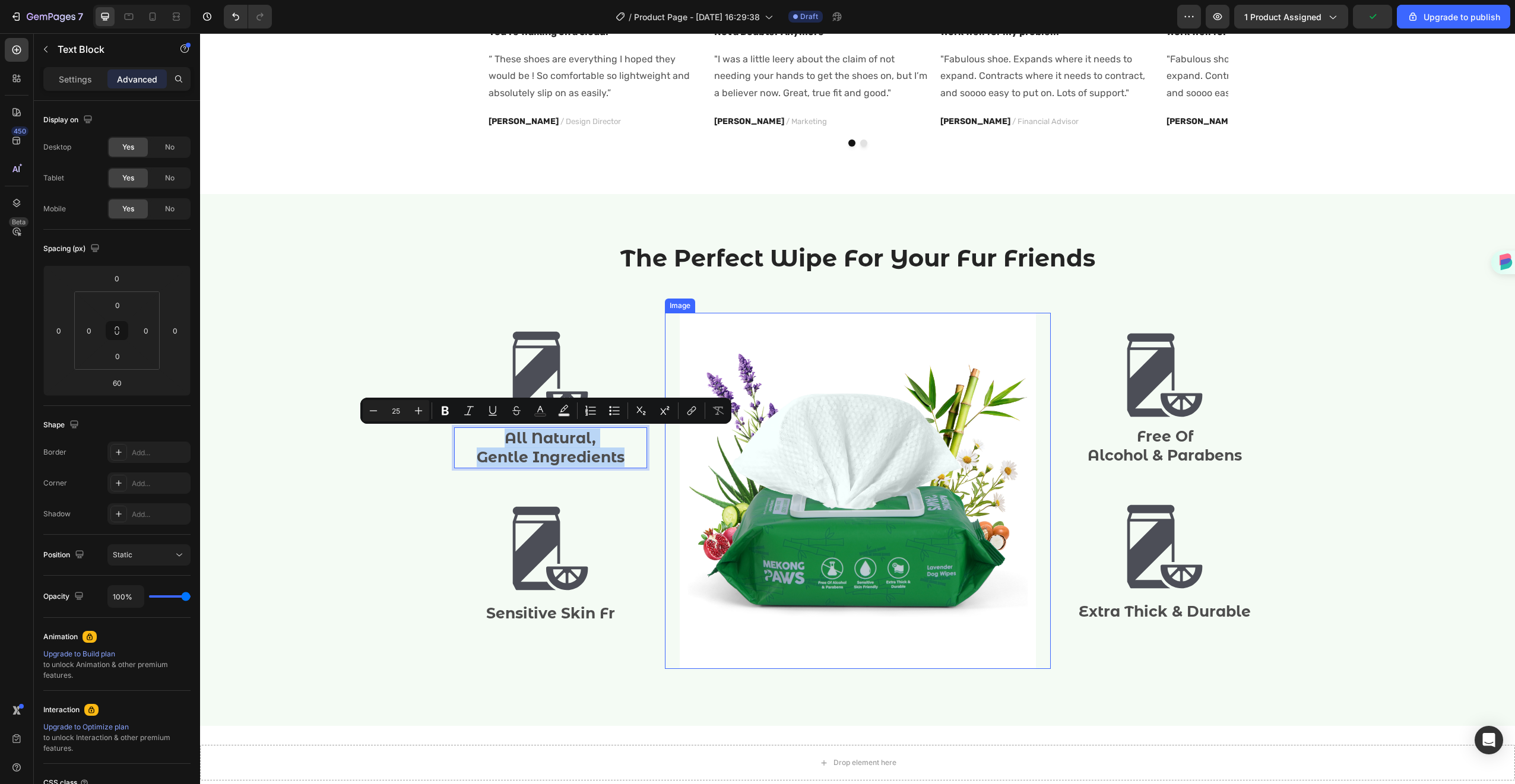
drag, startPoint x: 459, startPoint y: 440, endPoint x: 678, endPoint y: 472, distance: 221.3
click at [678, 472] on div "Image All Natural, Gentle Ingredients Text Block 60 Image Sensitive Skin Fr Tex…" at bounding box center [857, 490] width 807 height 356
click at [49, 47] on icon "button" at bounding box center [45, 49] width 10 height 10
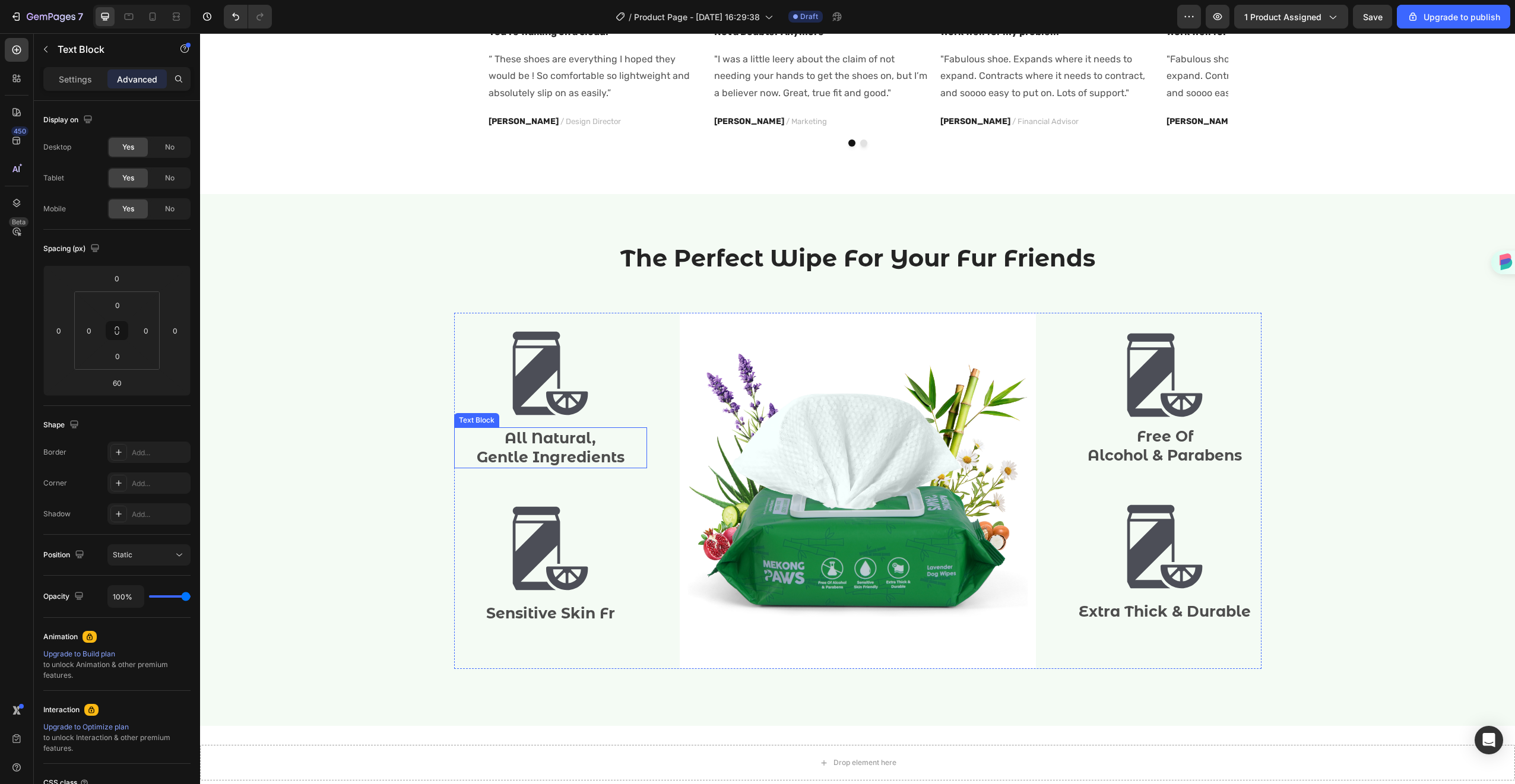
click at [549, 457] on p "Gentle Ingredients" at bounding box center [550, 457] width 190 height 19
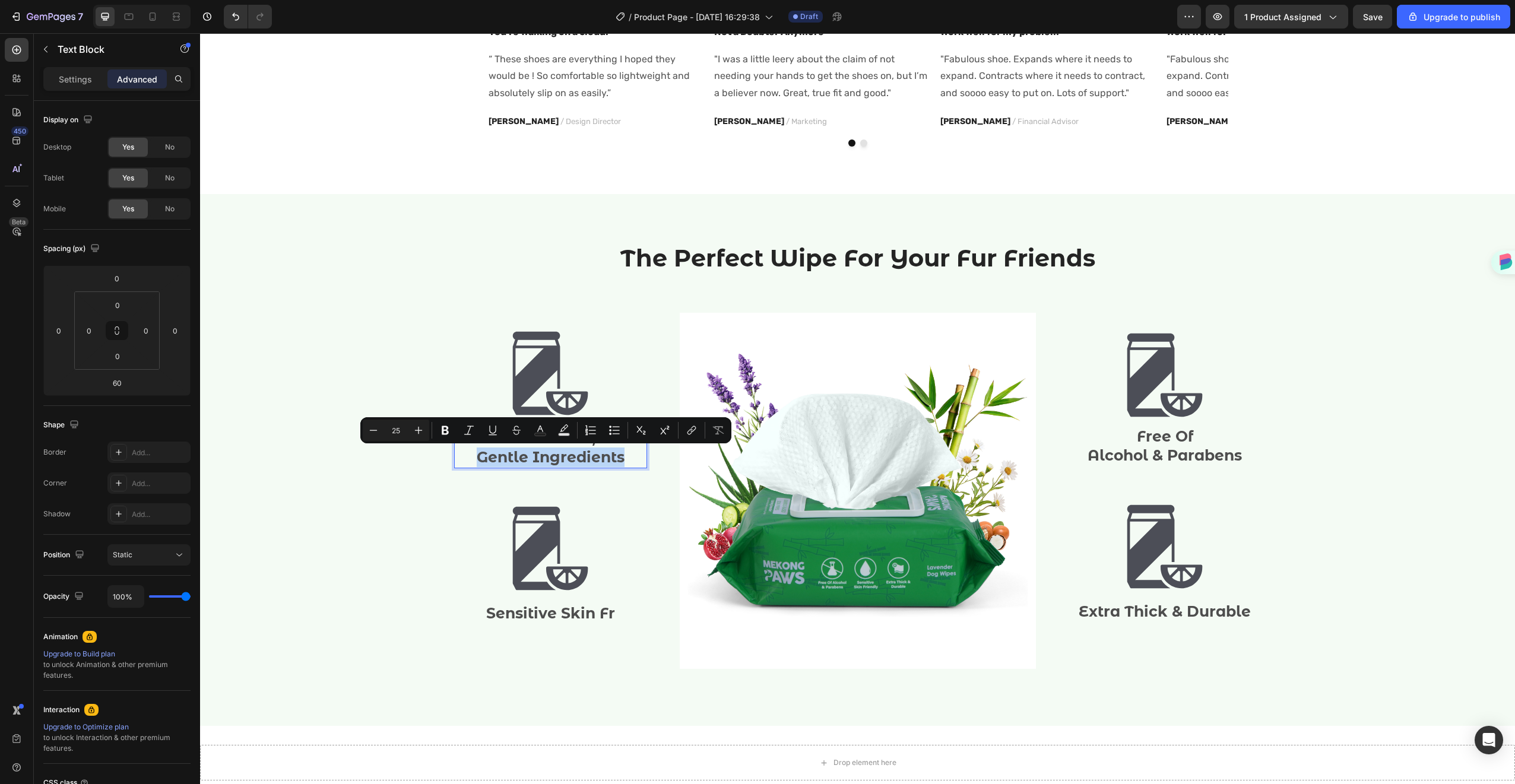
click at [621, 459] on p "Gentle Ingredients" at bounding box center [550, 457] width 190 height 19
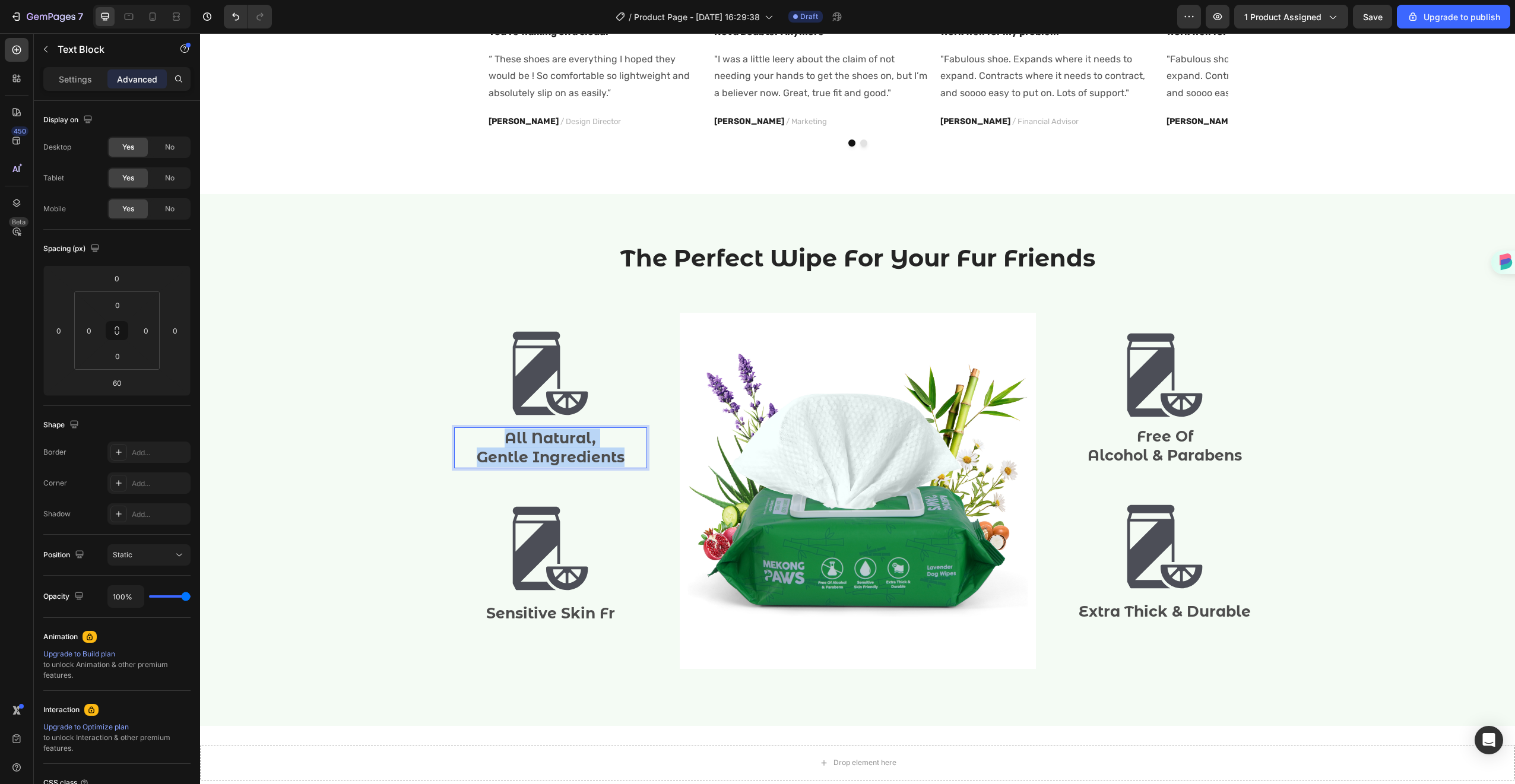
drag, startPoint x: 622, startPoint y: 456, endPoint x: 468, endPoint y: 429, distance: 156.3
click at [468, 429] on div "All Natural, Gentle Ingredients" at bounding box center [550, 447] width 193 height 41
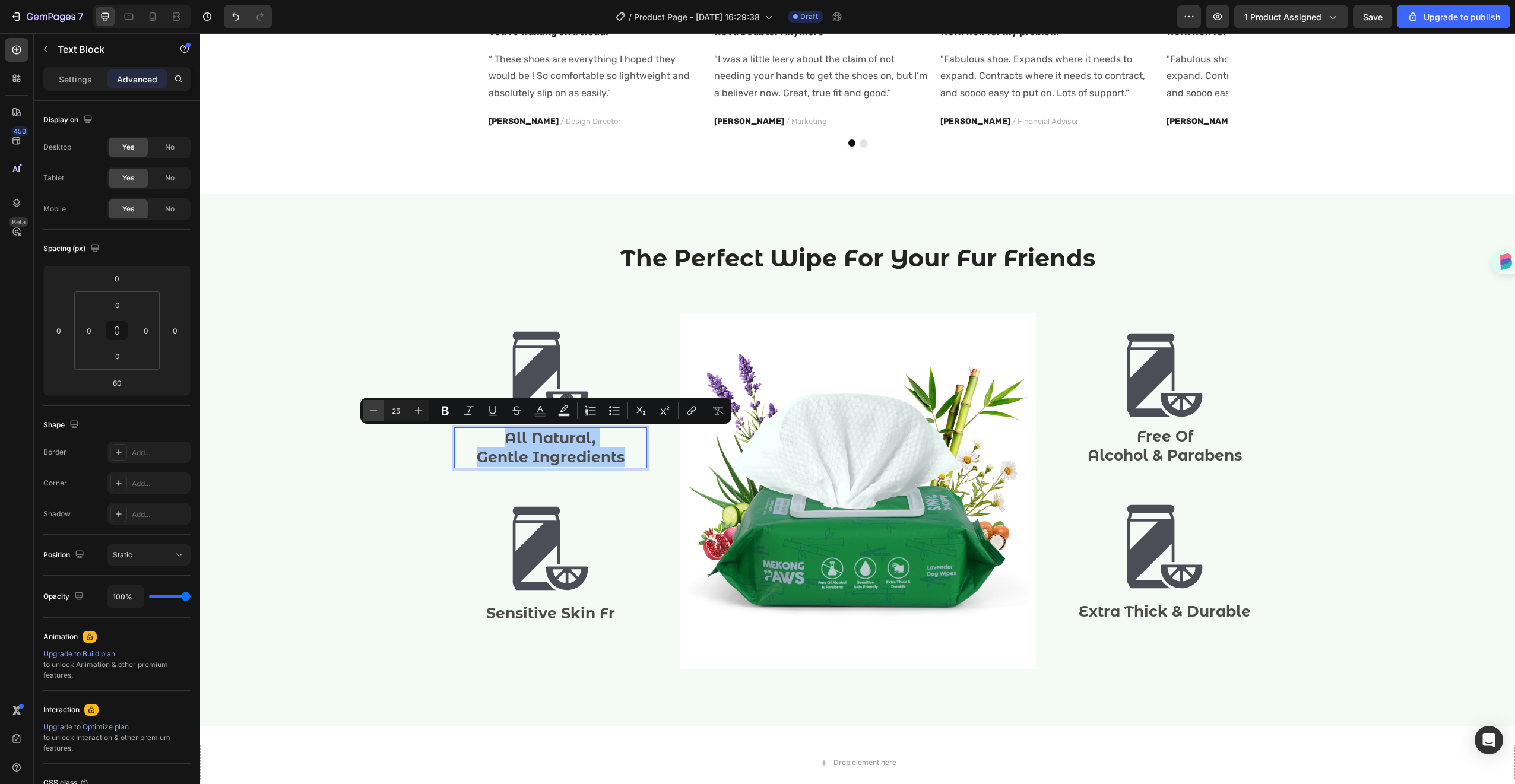
click at [377, 415] on icon "Editor contextual toolbar" at bounding box center [373, 411] width 12 height 12
type input "24"
click at [73, 76] on p "Settings" at bounding box center [75, 79] width 33 height 13
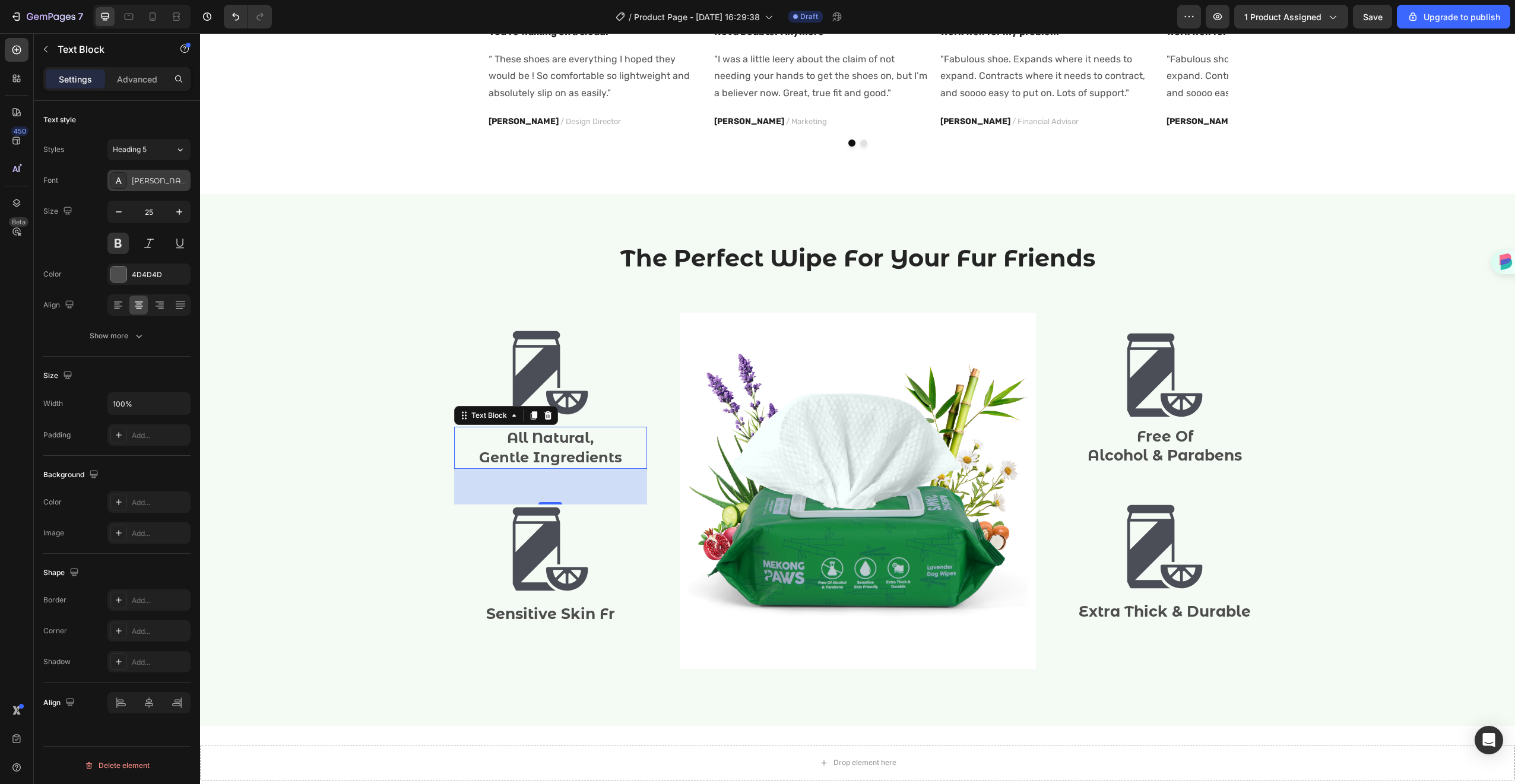
click at [148, 181] on div "[PERSON_NAME]" at bounding box center [159, 181] width 56 height 10
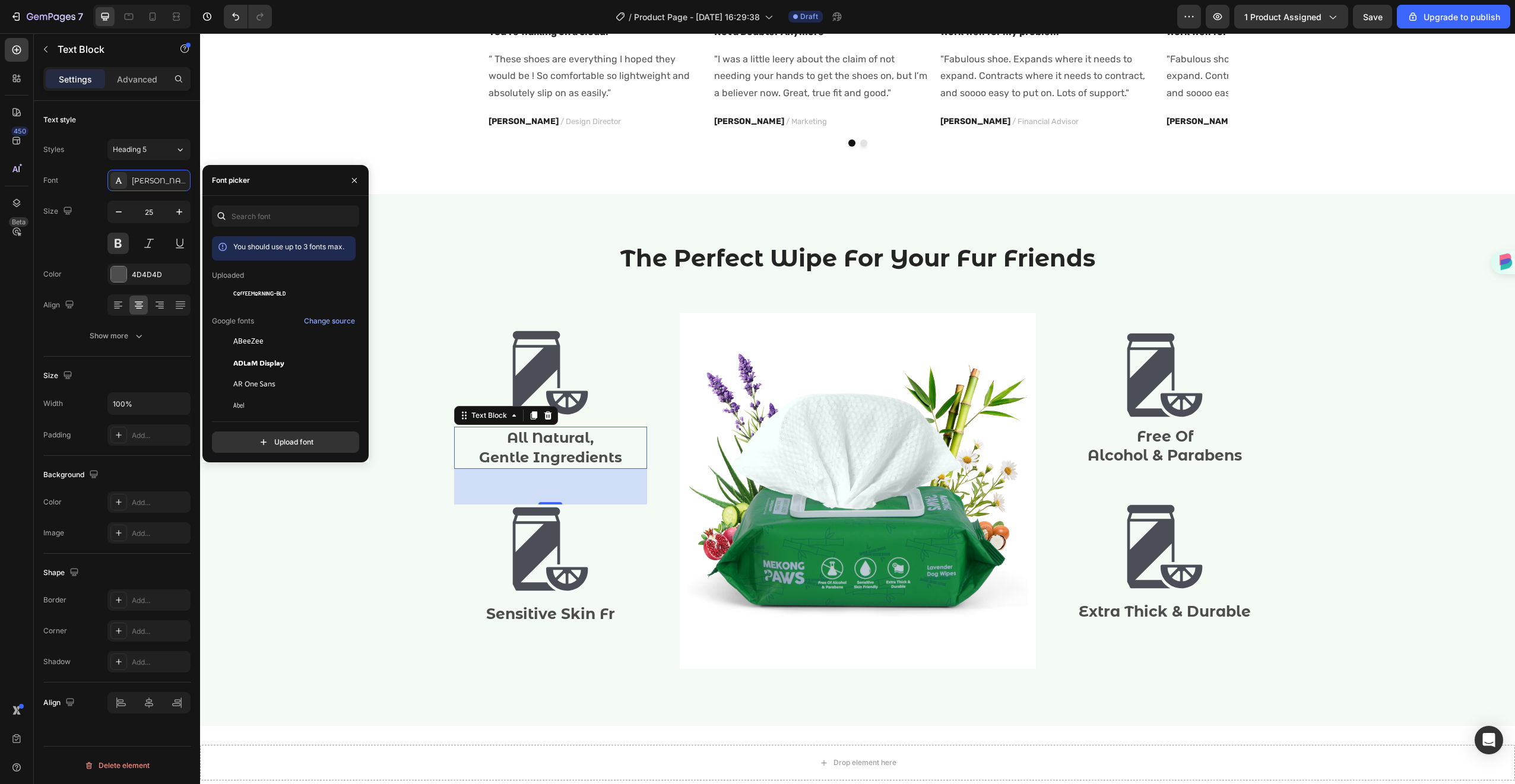
scroll to position [2, 0]
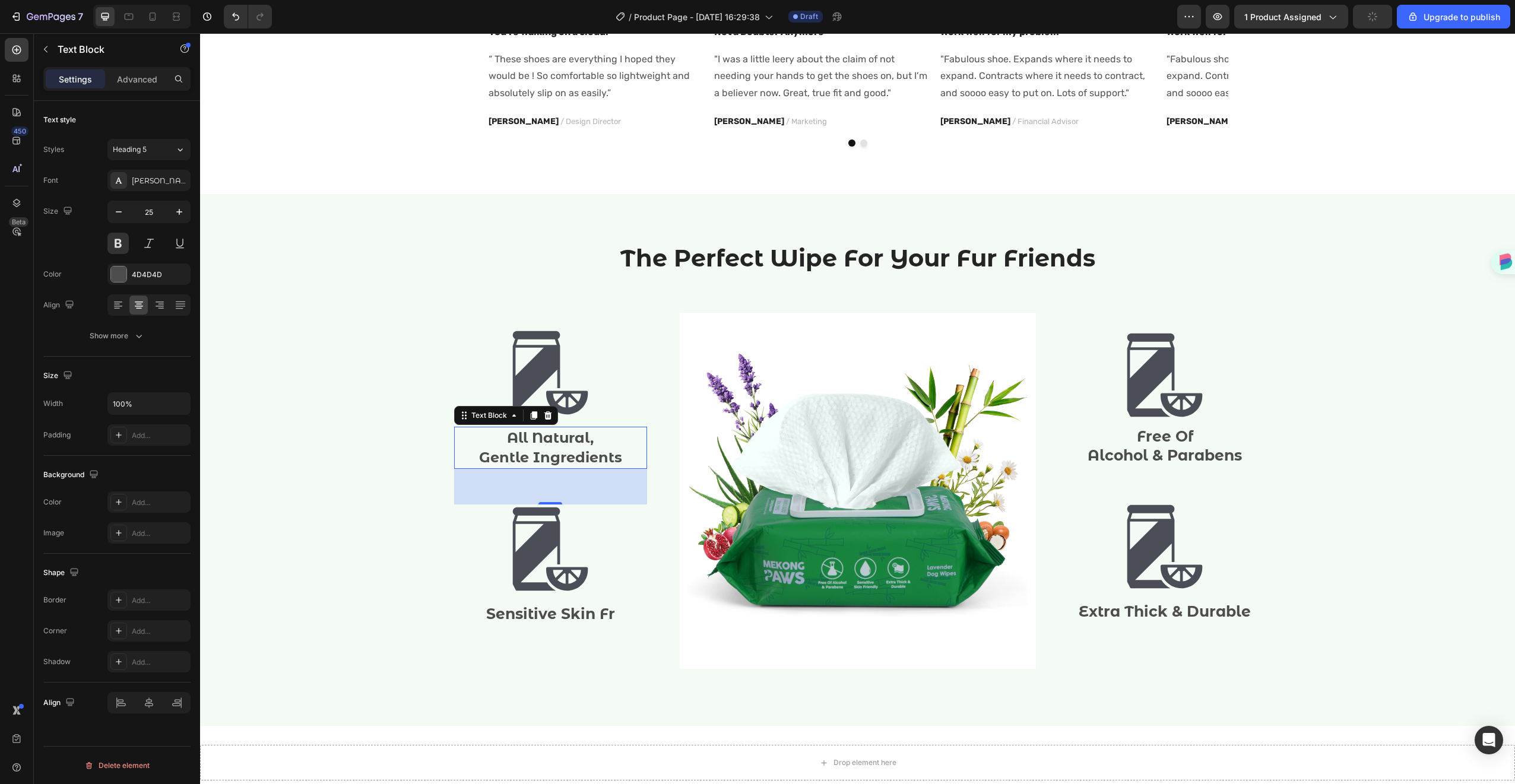
click at [3, 262] on div "450 Beta" at bounding box center [17, 409] width 34 height 751
click at [514, 614] on p "Sensitive Skin Fr" at bounding box center [550, 614] width 190 height 19
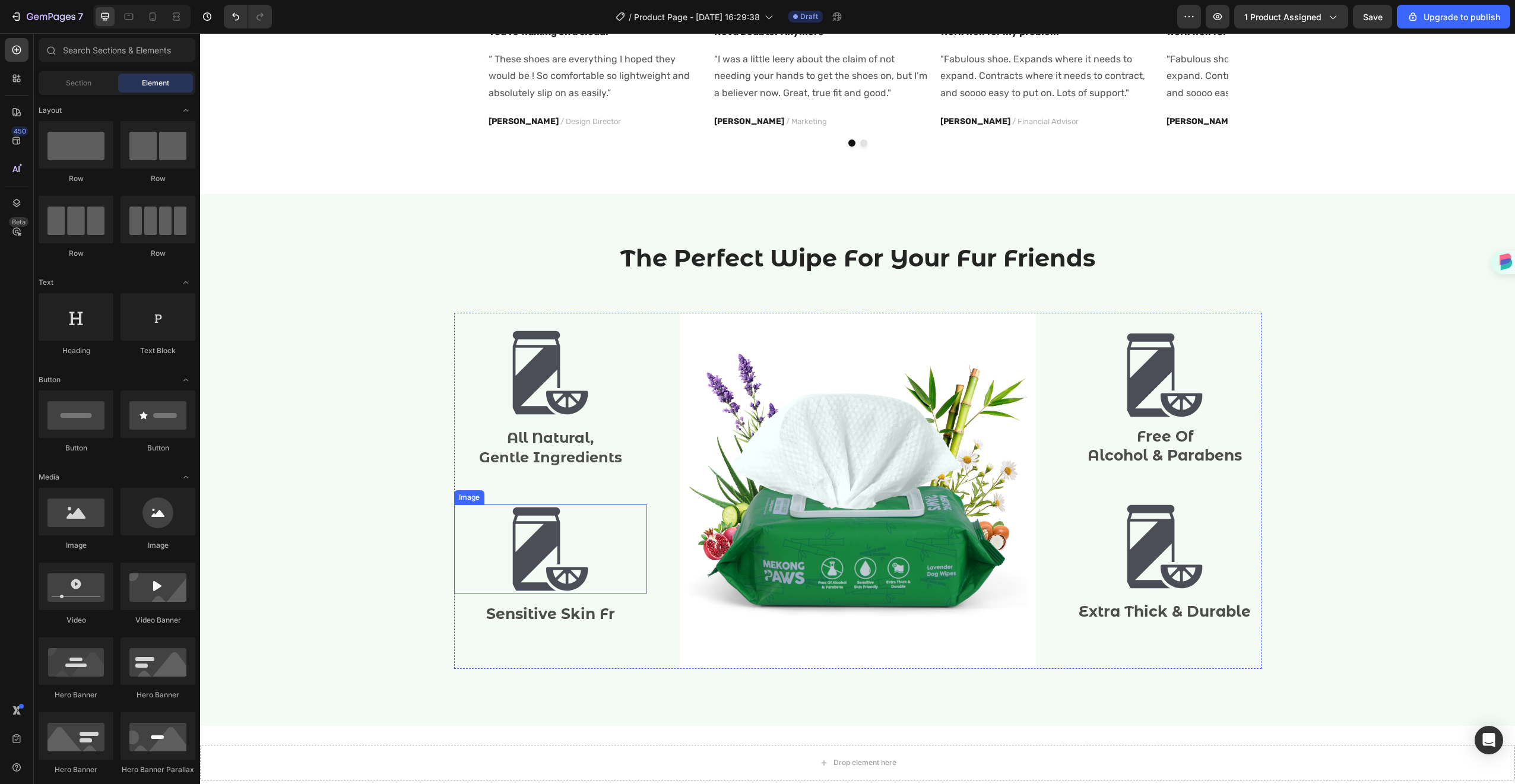
click at [489, 519] on div at bounding box center [550, 549] width 193 height 89
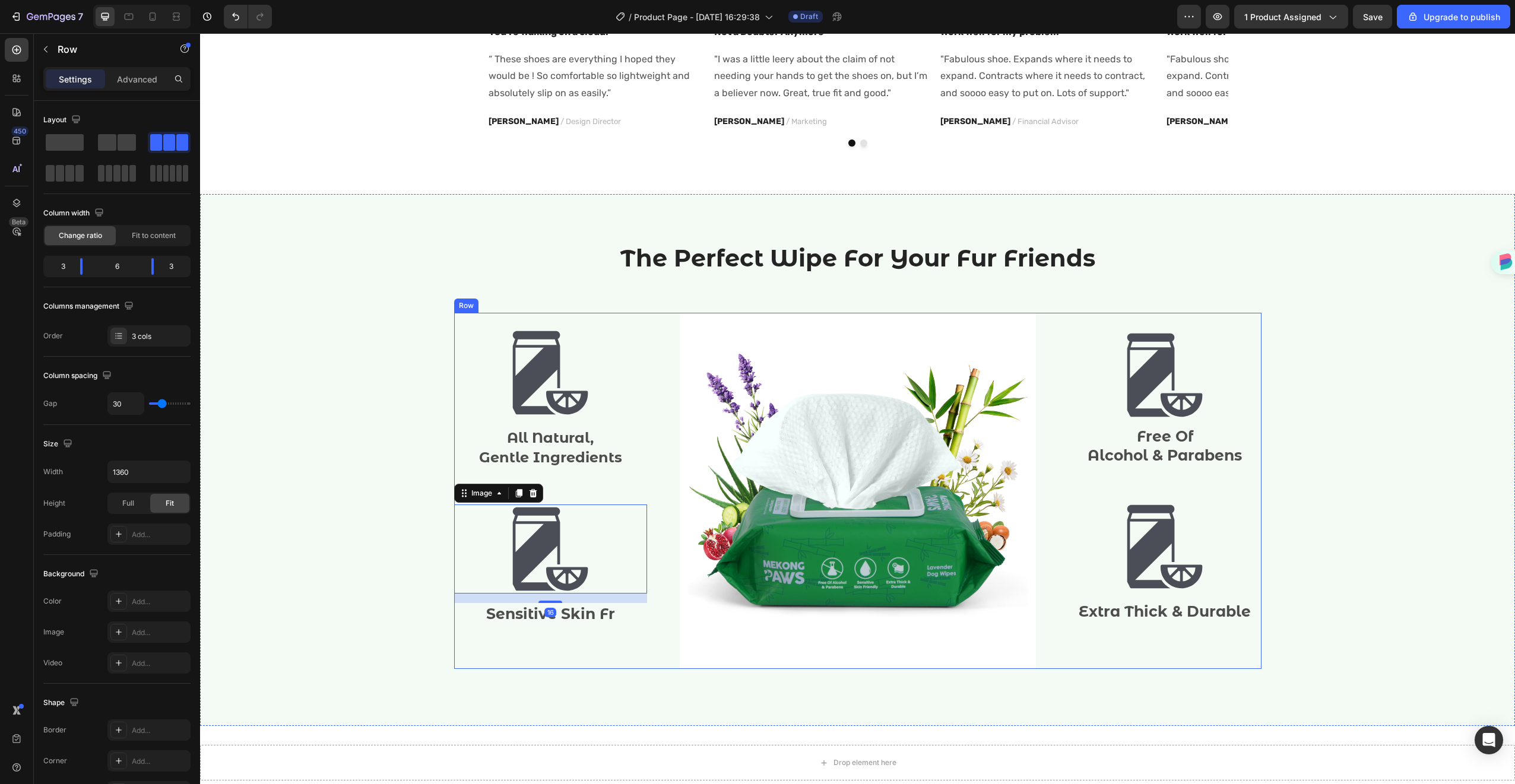
click at [645, 492] on div "Image All Natural, Gentle Ingredients Text Block Image 16 Sensitive Skin Fr Tex…" at bounding box center [857, 490] width 807 height 356
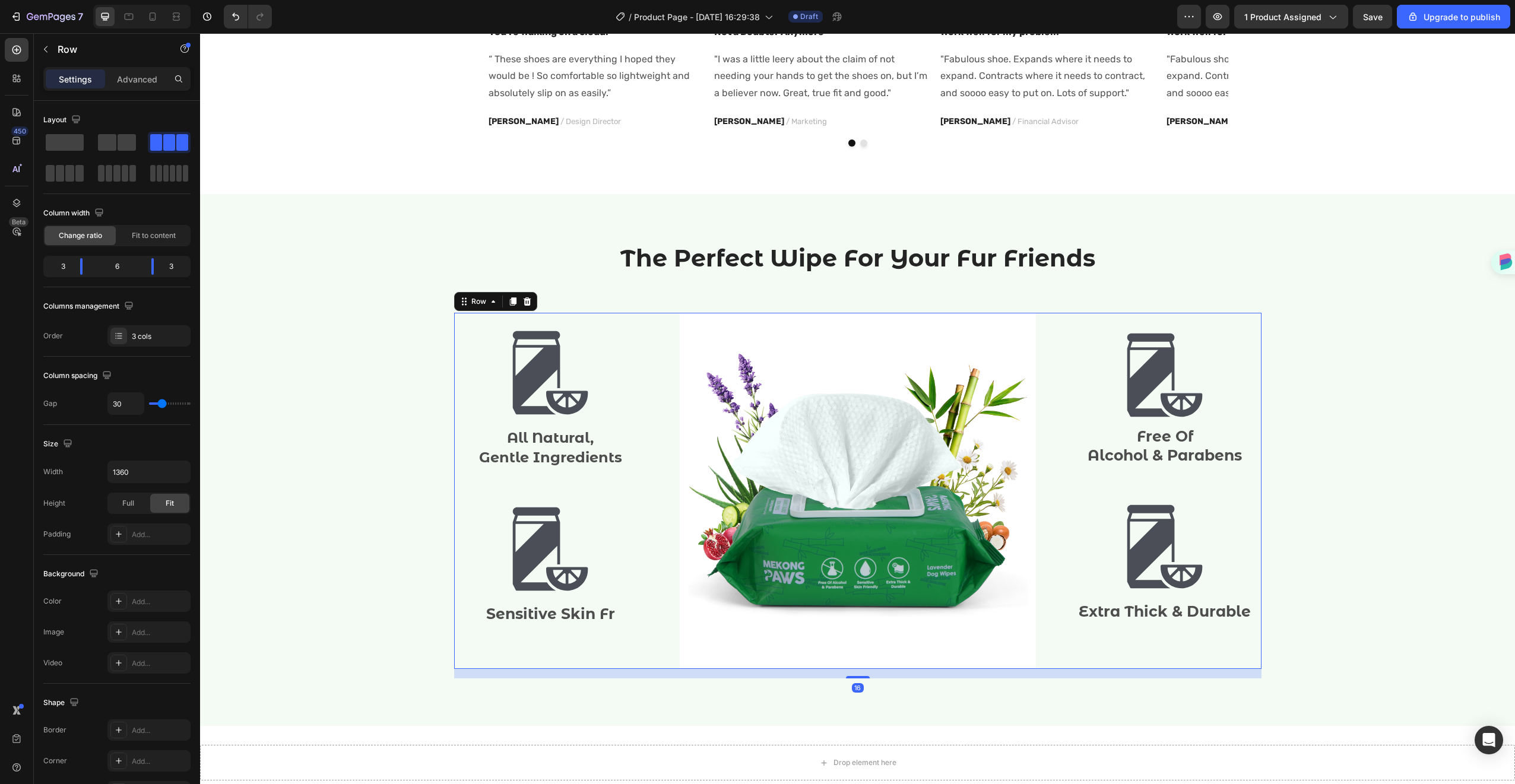
click at [572, 424] on div "Image All Natural, Gentle Ingredients Text Block Image Sensitive Skin Fr Text B…" at bounding box center [550, 490] width 193 height 356
click at [521, 409] on img at bounding box center [550, 372] width 89 height 89
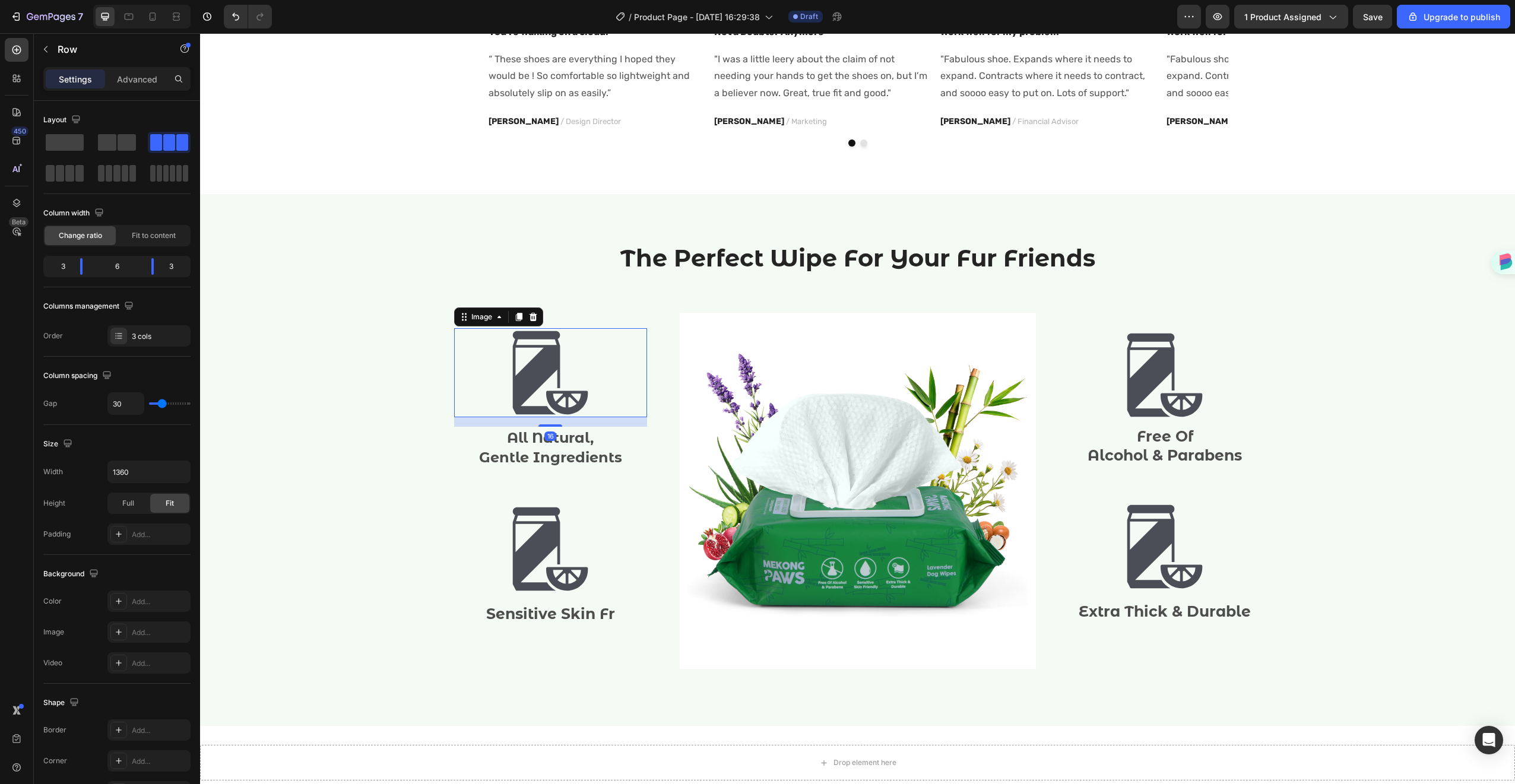
click at [521, 409] on img at bounding box center [550, 372] width 89 height 89
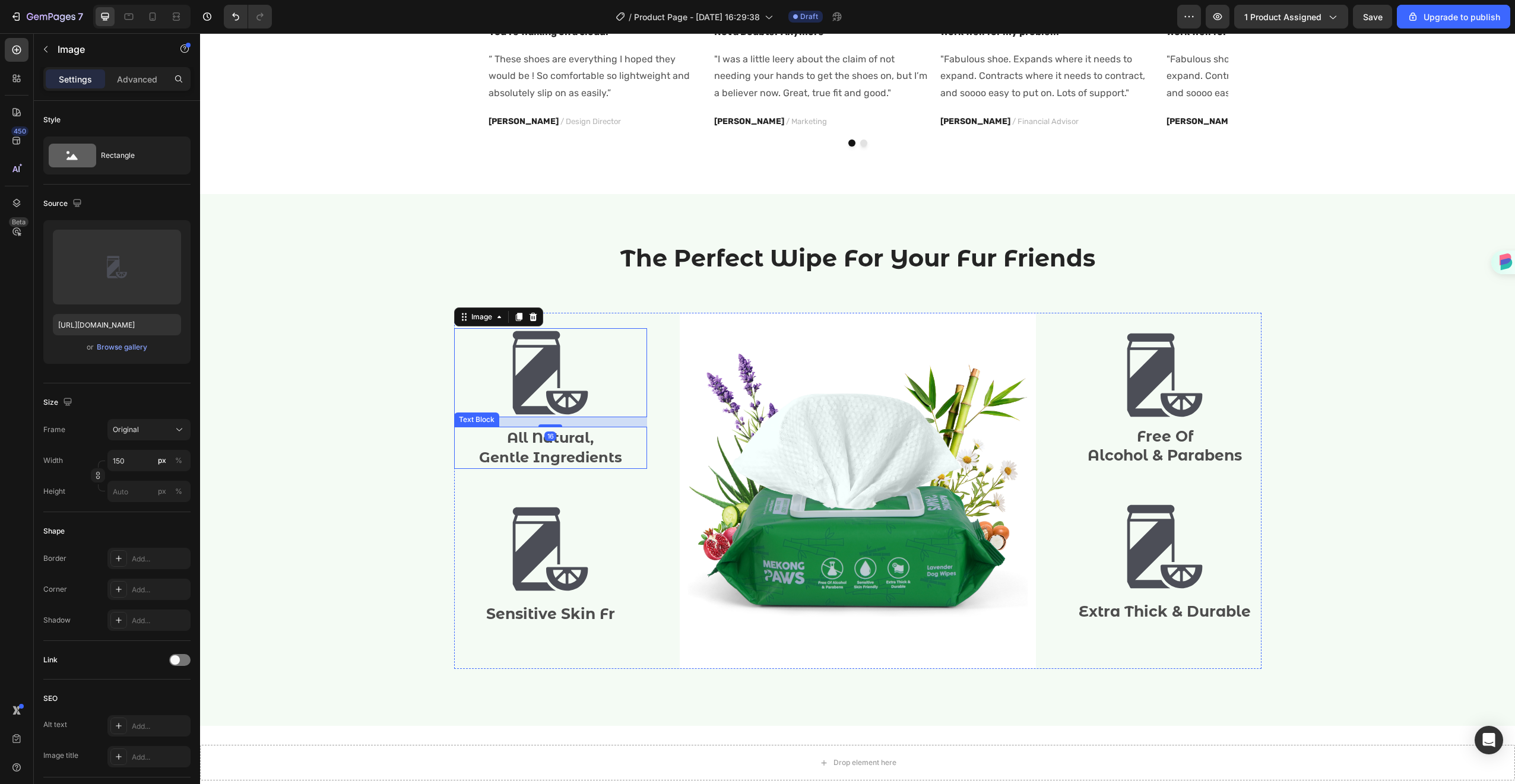
click at [556, 456] on span "Gentle Ingredients" at bounding box center [550, 457] width 143 height 17
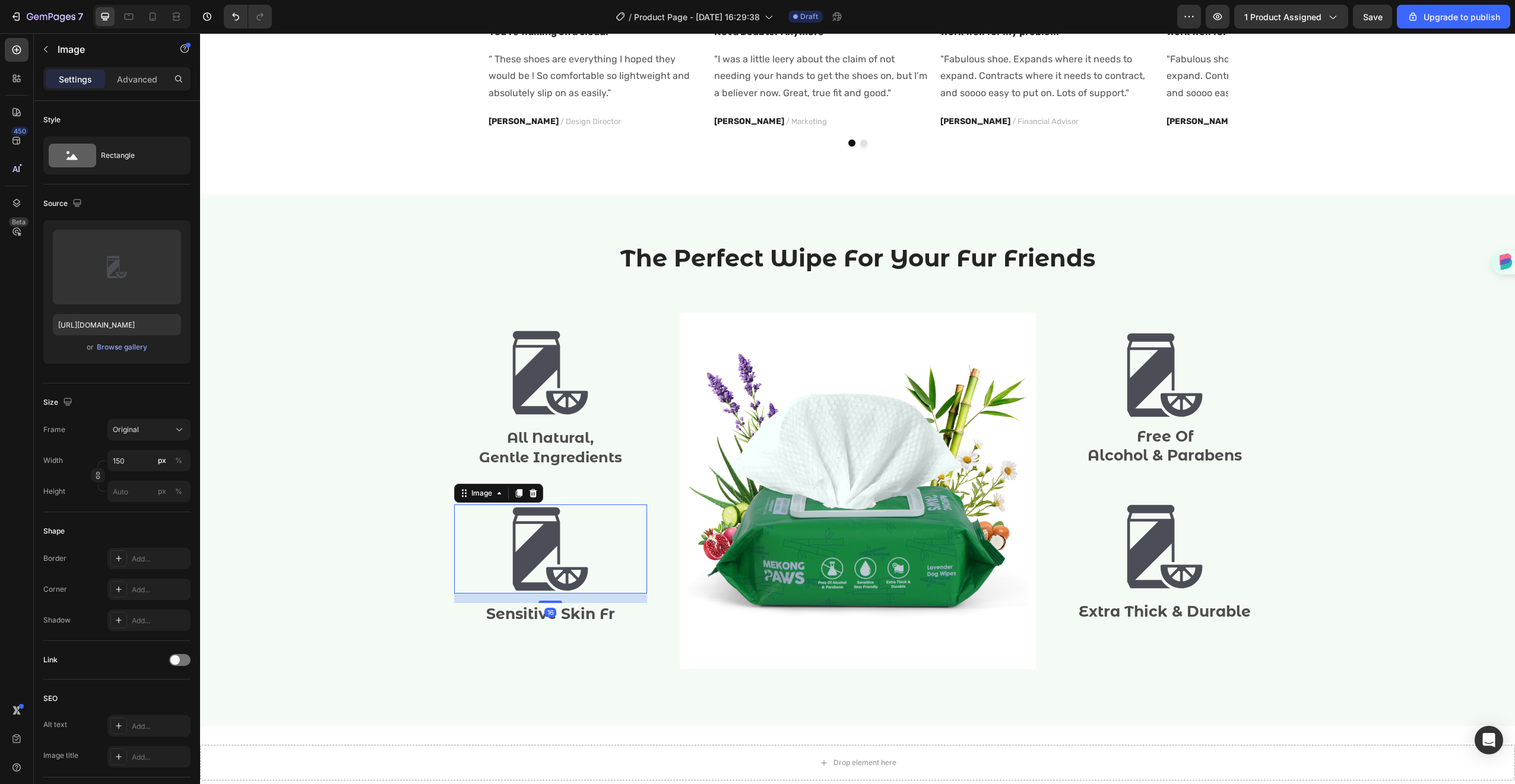
click at [588, 528] on img at bounding box center [550, 549] width 89 height 89
click at [594, 606] on p "Sensitive Skin Fr" at bounding box center [550, 614] width 190 height 19
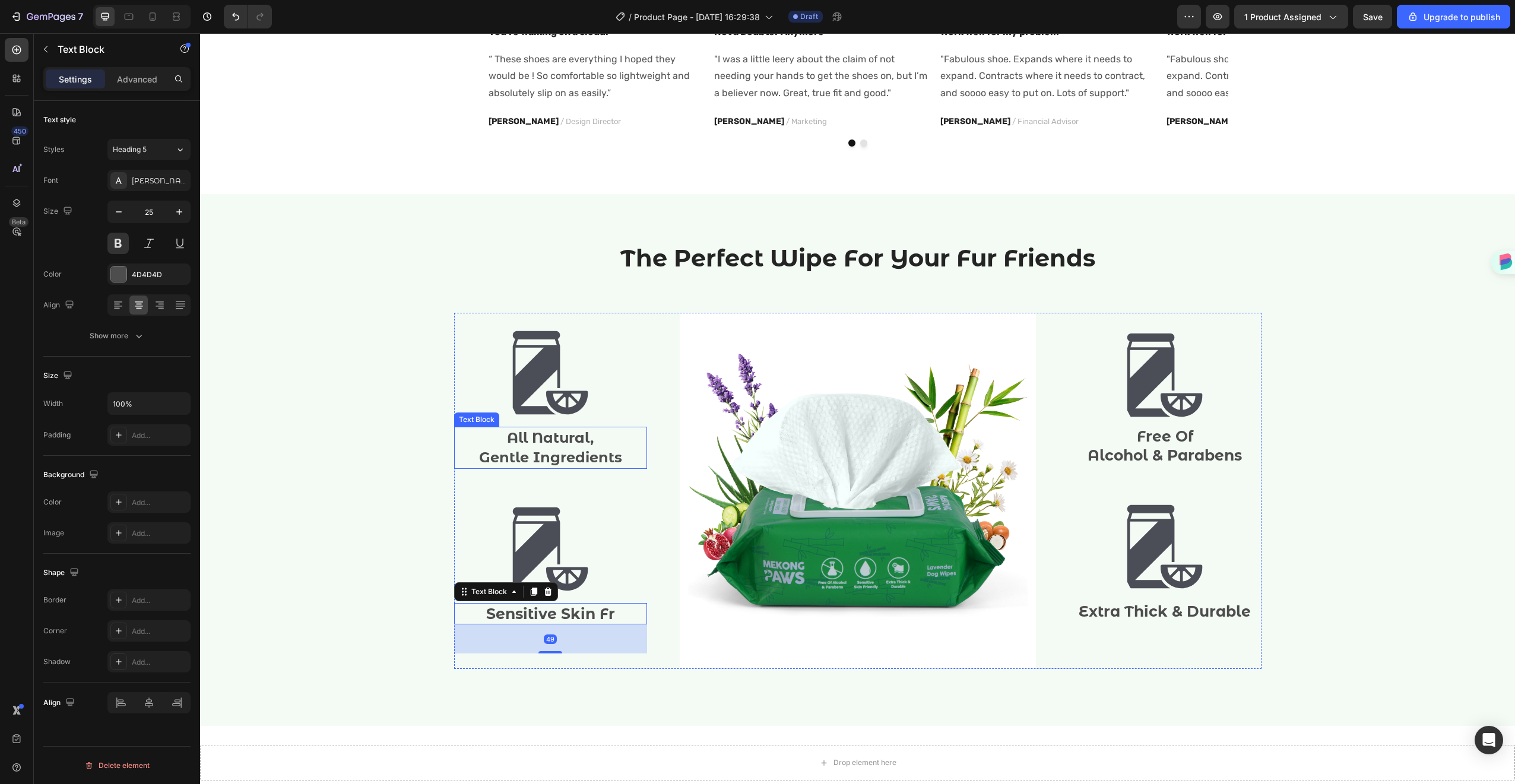
click at [558, 449] on span "Gentle Ingredients" at bounding box center [550, 457] width 143 height 17
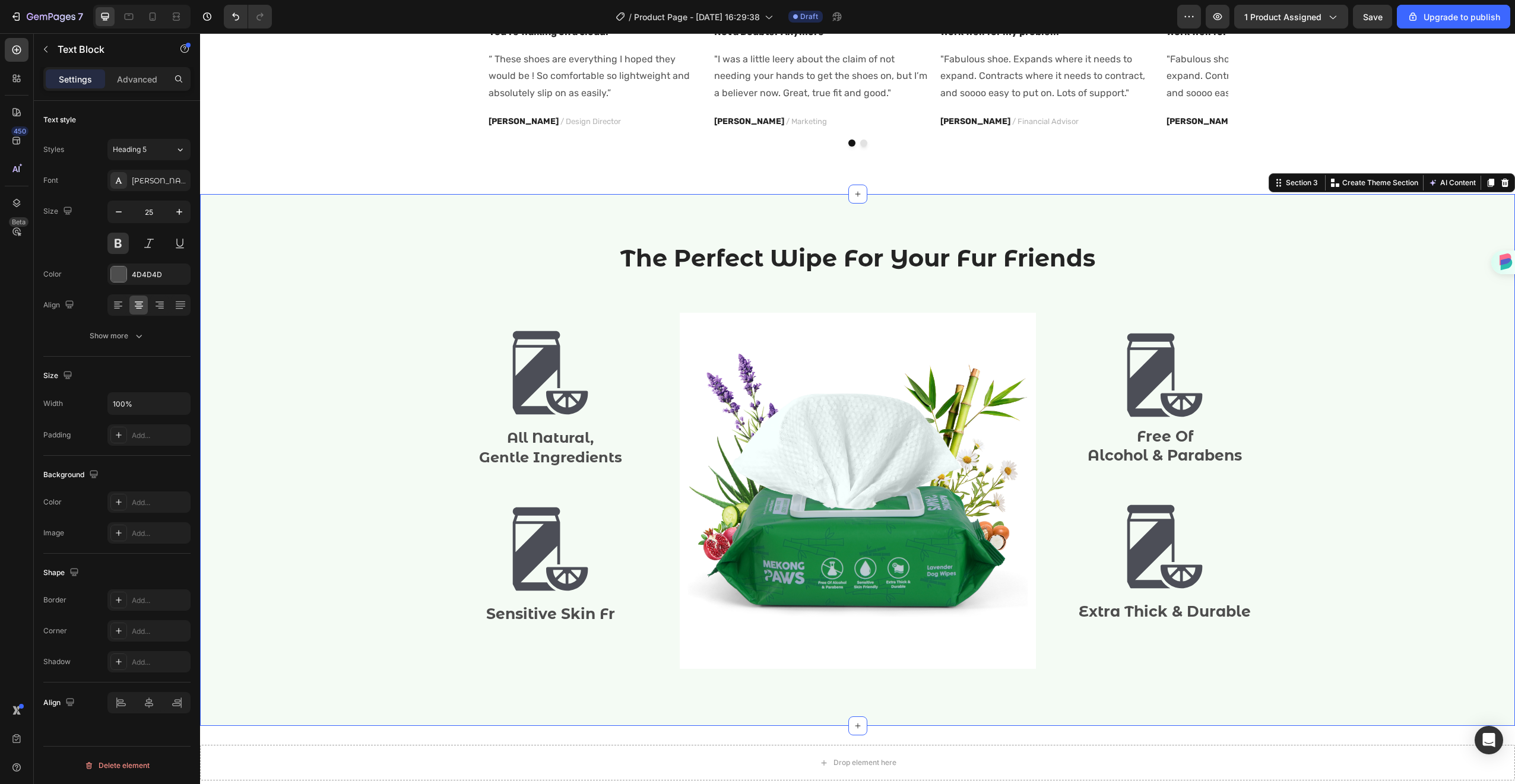
click at [1396, 384] on div "The Perfect Wipe For Your Fur Friends Heading Row Image All Natural, Gentle Ing…" at bounding box center [857, 460] width 1297 height 437
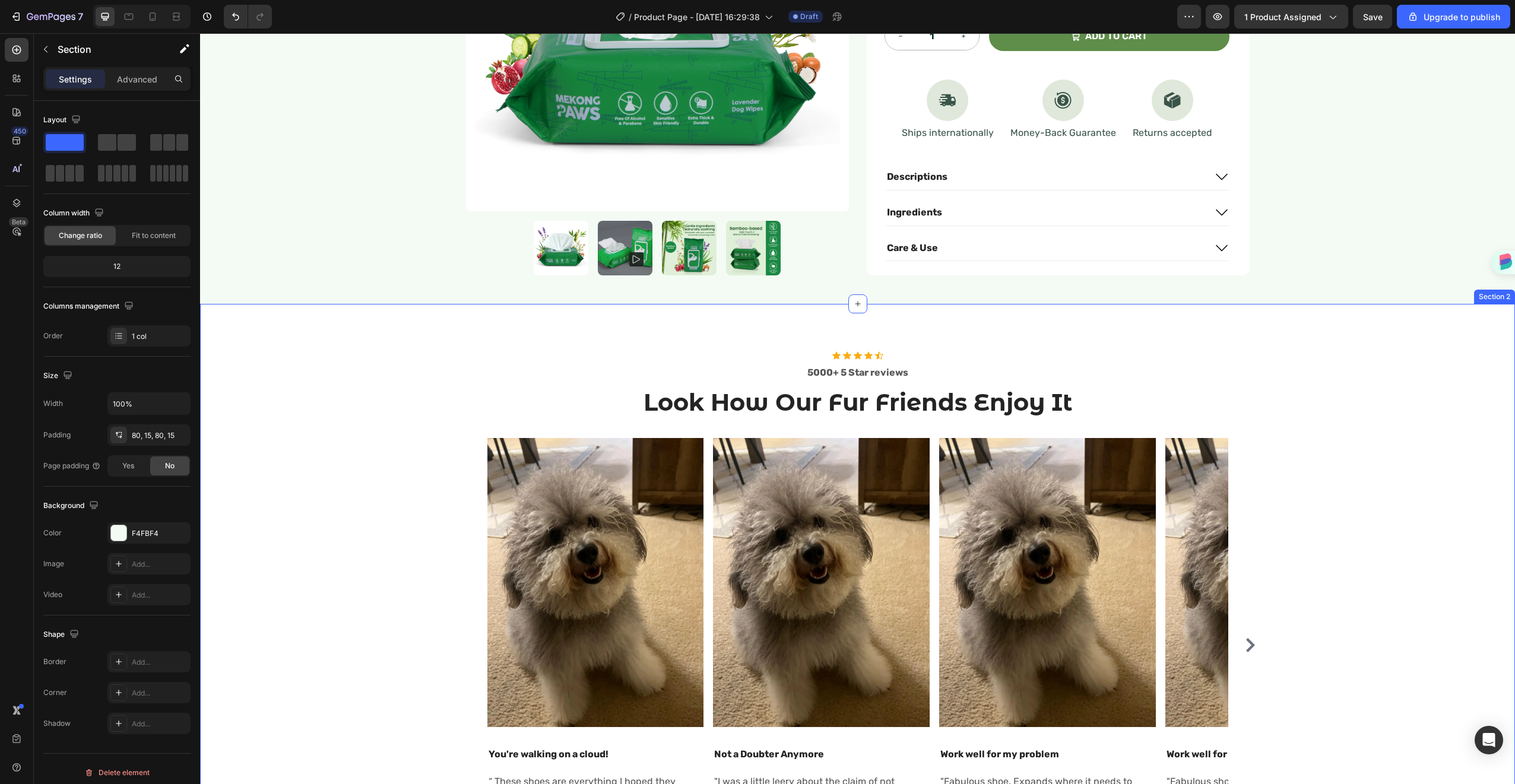
scroll to position [0, 0]
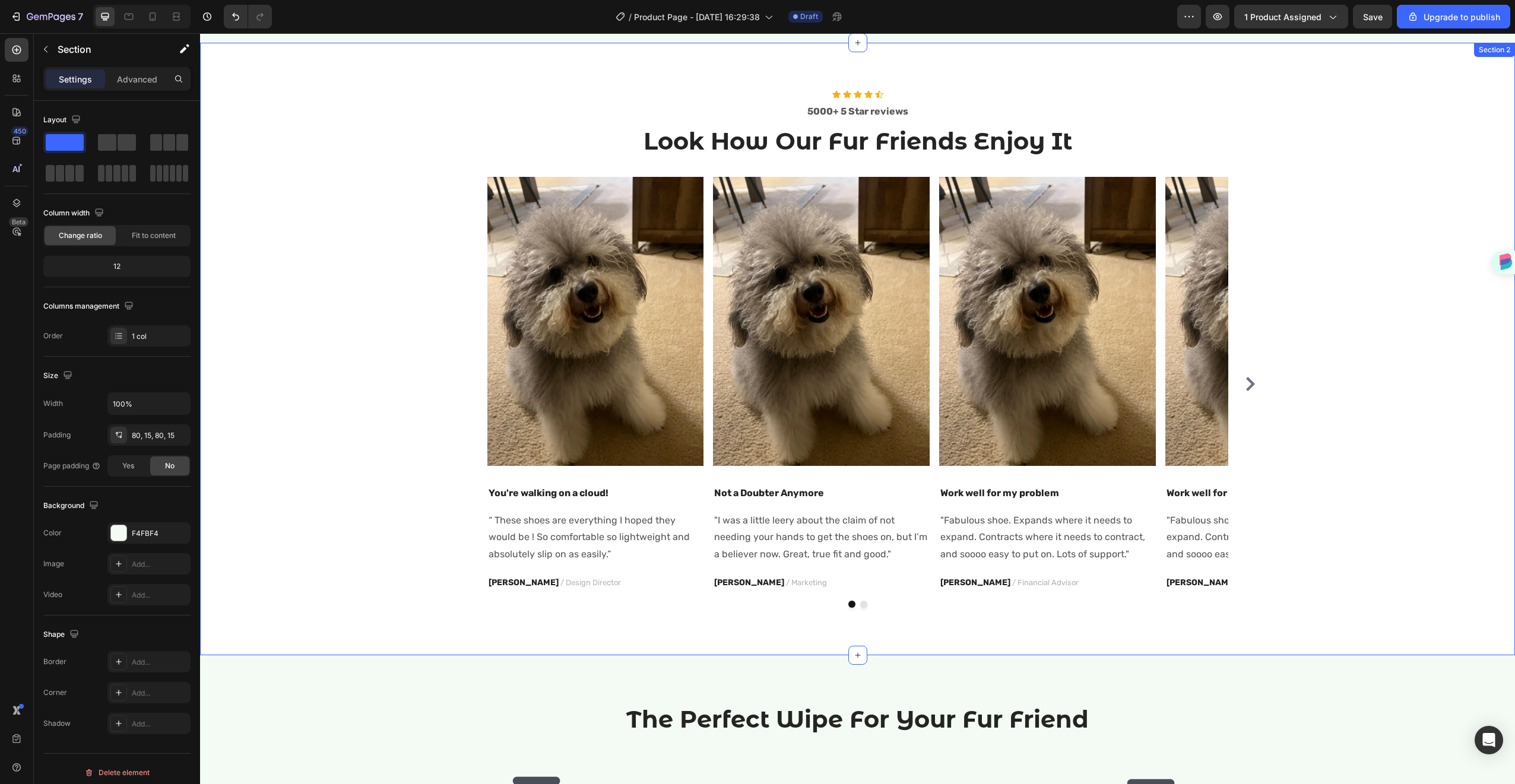
scroll to position [624, 0]
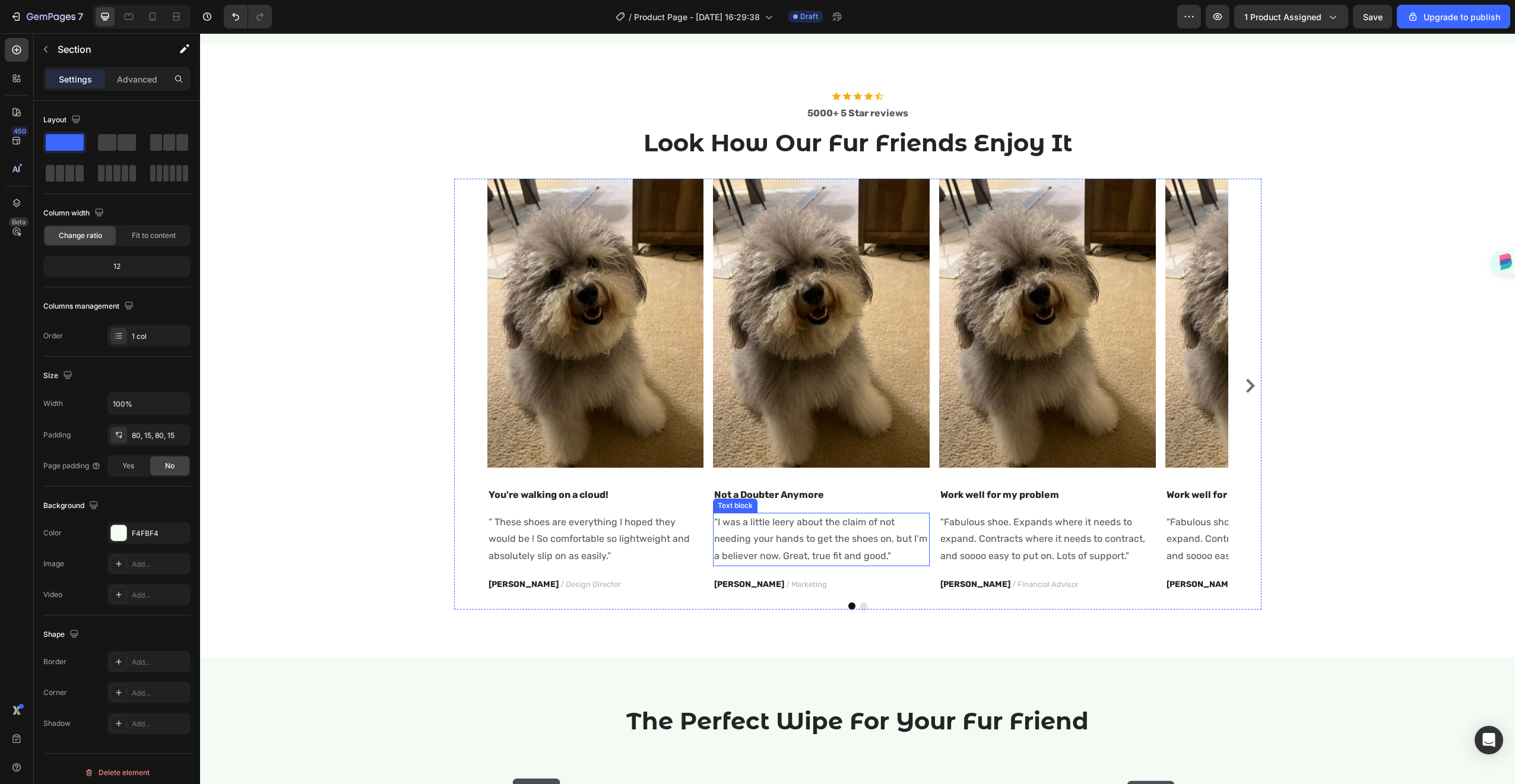
click at [777, 528] on p ""I was a little leery about the claim of not needing your hands to get the shoe…" at bounding box center [820, 539] width 214 height 51
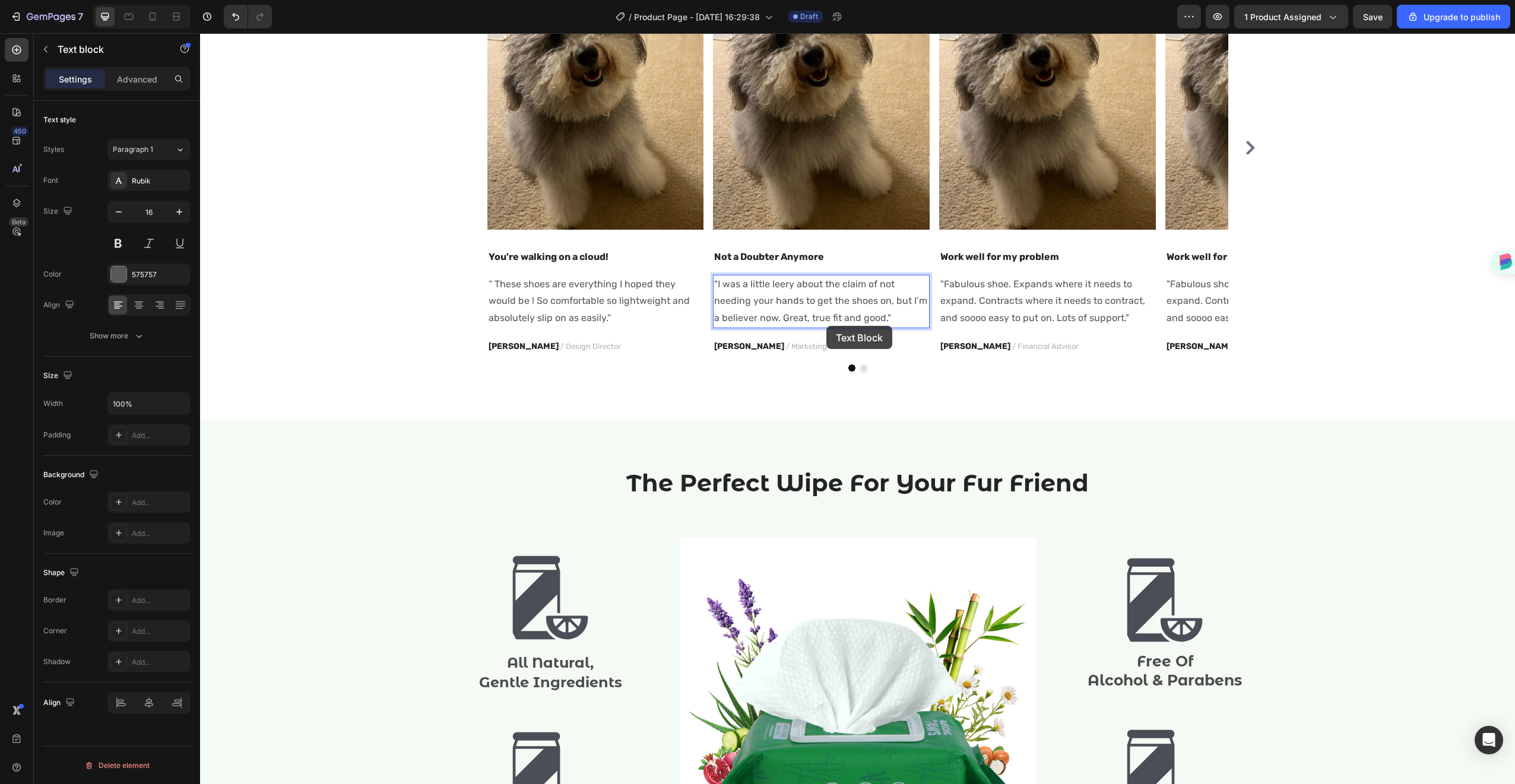
scroll to position [831, 0]
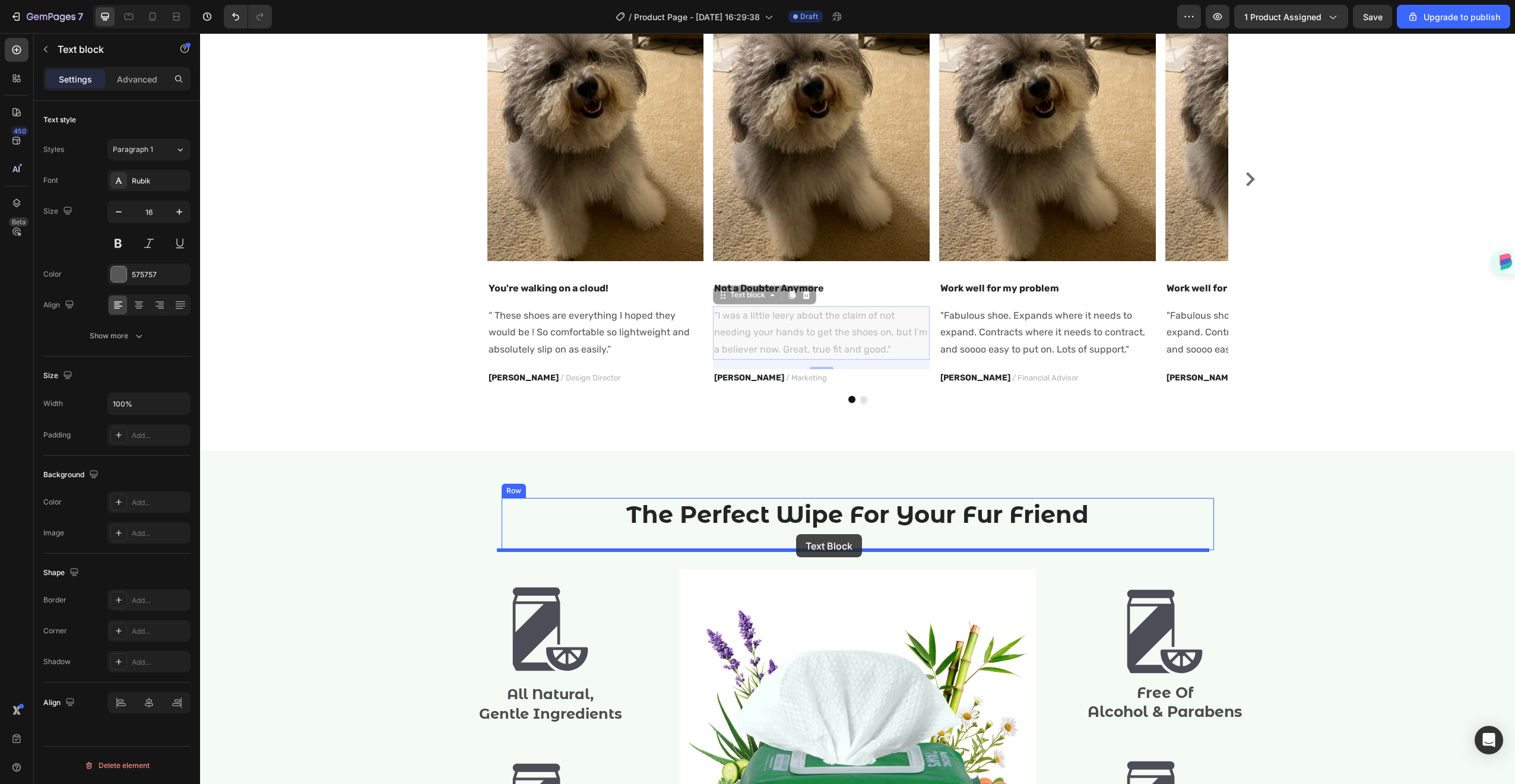
drag, startPoint x: 806, startPoint y: 289, endPoint x: 796, endPoint y: 534, distance: 245.2
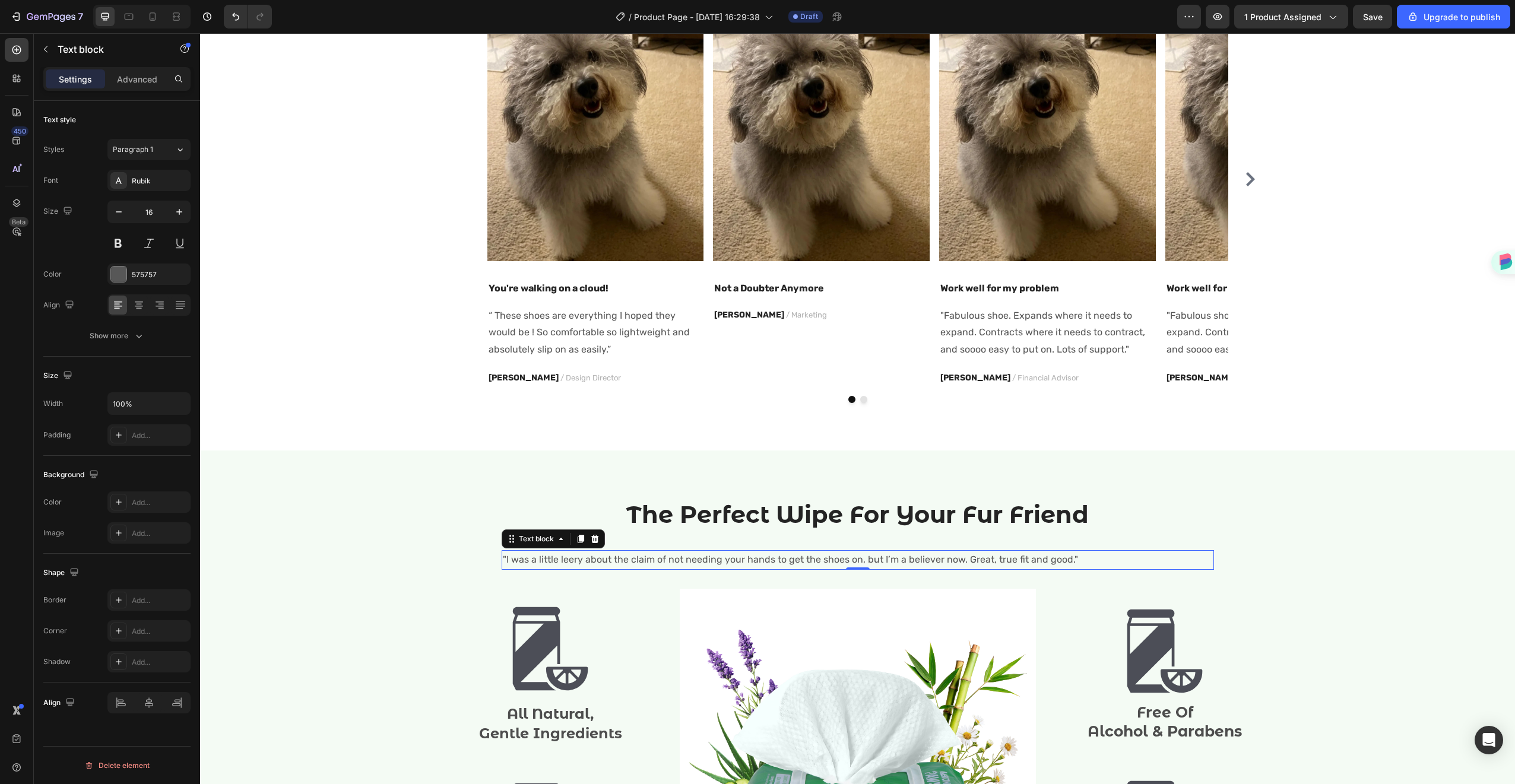
click at [712, 560] on p ""I was a little leery about the claim of not needing your hands to get the shoe…" at bounding box center [857, 560] width 710 height 17
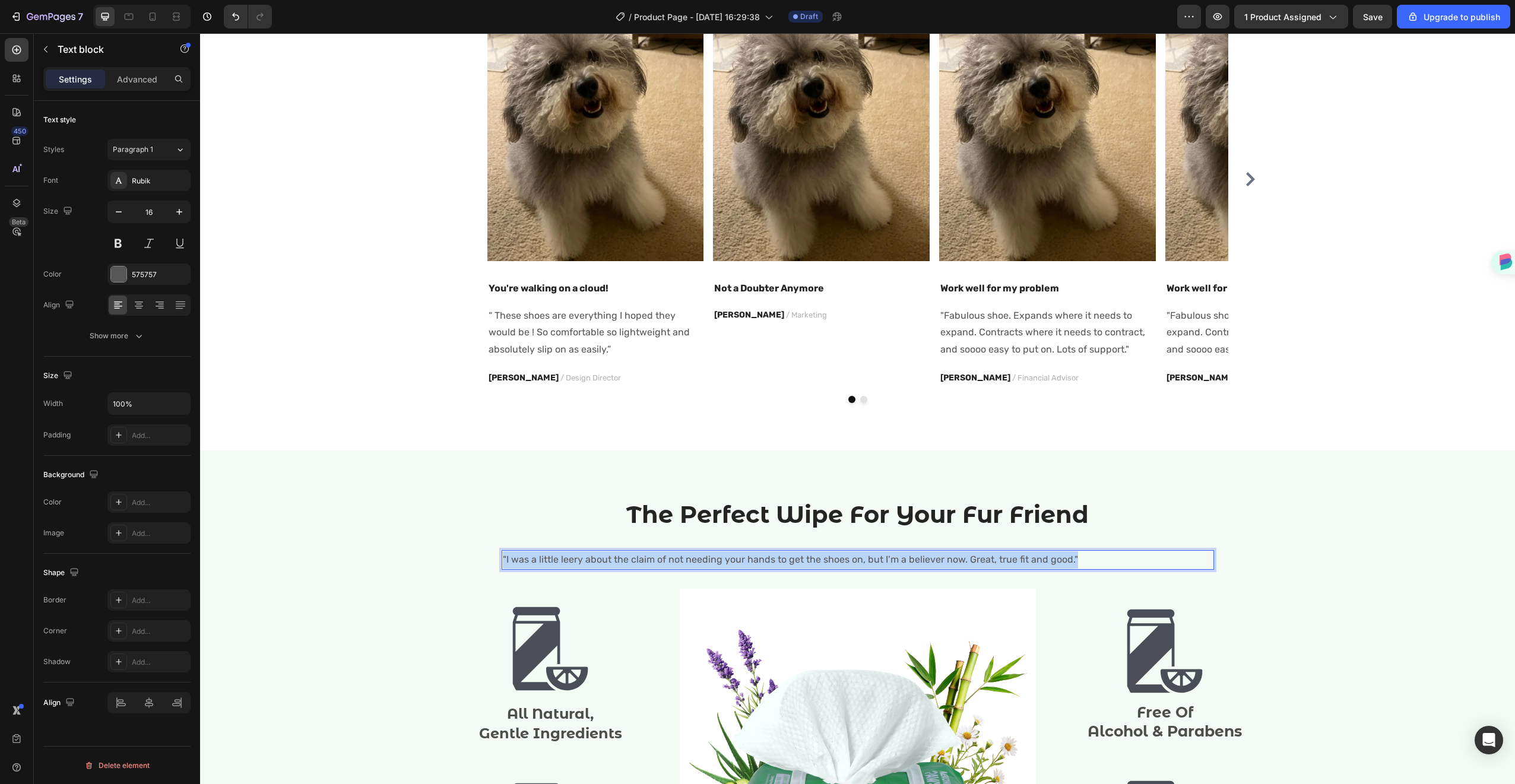
click at [712, 560] on p ""I was a little leery about the claim of not needing your hands to get the shoe…" at bounding box center [857, 560] width 710 height 17
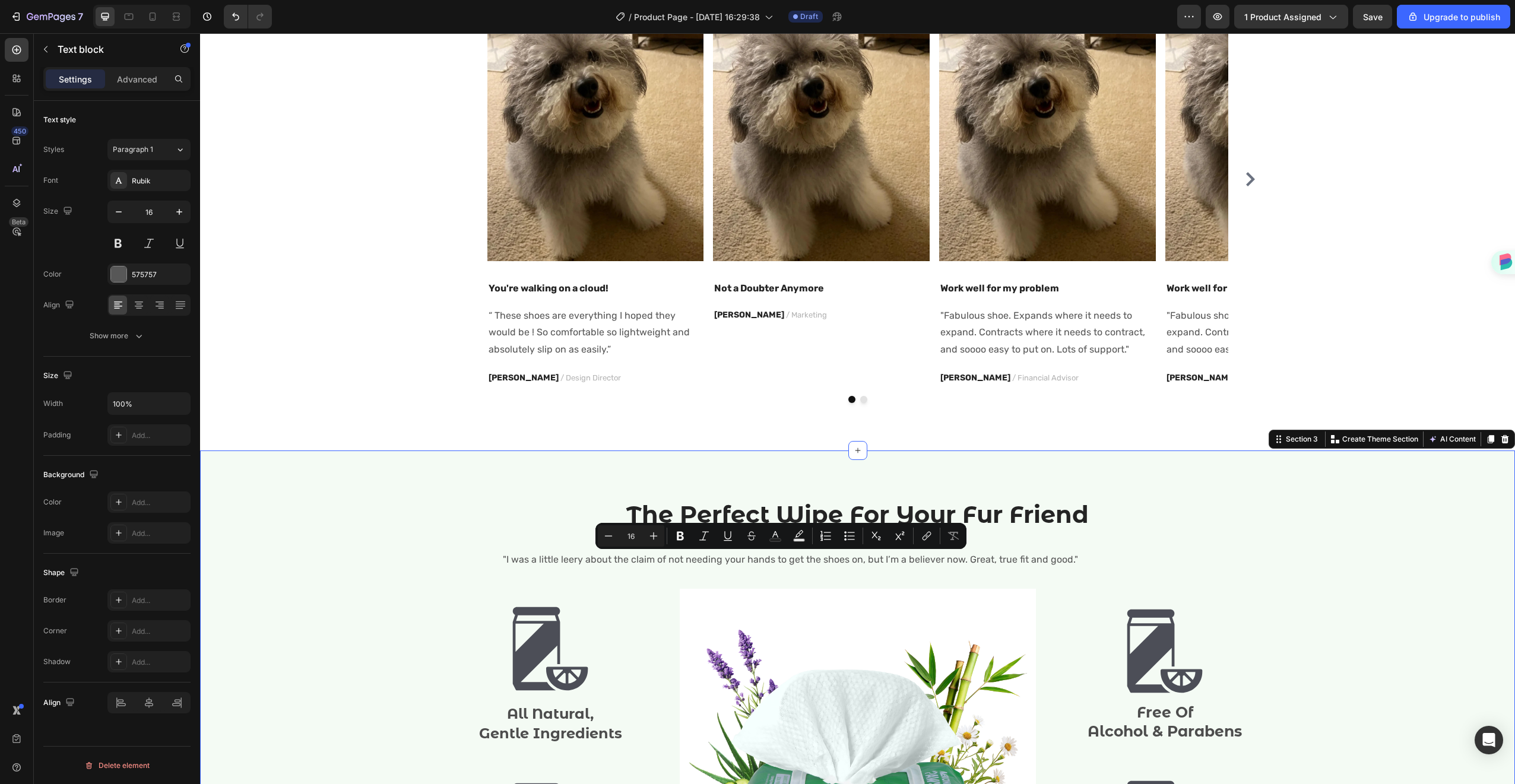
click at [1230, 562] on div "The Perfect Wipe For Your Fur Friend Heading "I was a little leery about the cl…" at bounding box center [857, 726] width 1297 height 456
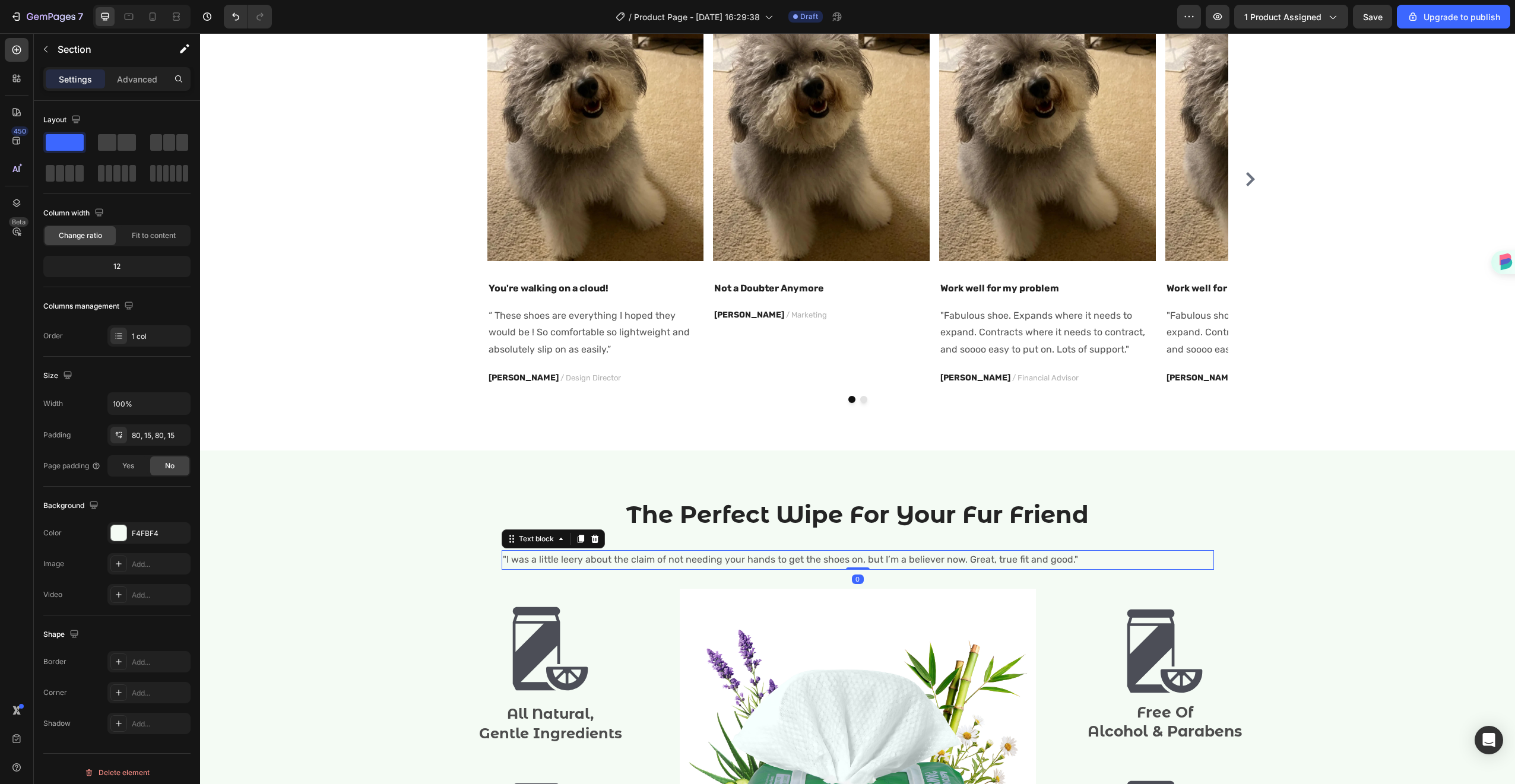
click at [1052, 566] on p ""I was a little leery about the claim of not needing your hands to get the shoe…" at bounding box center [857, 560] width 710 height 17
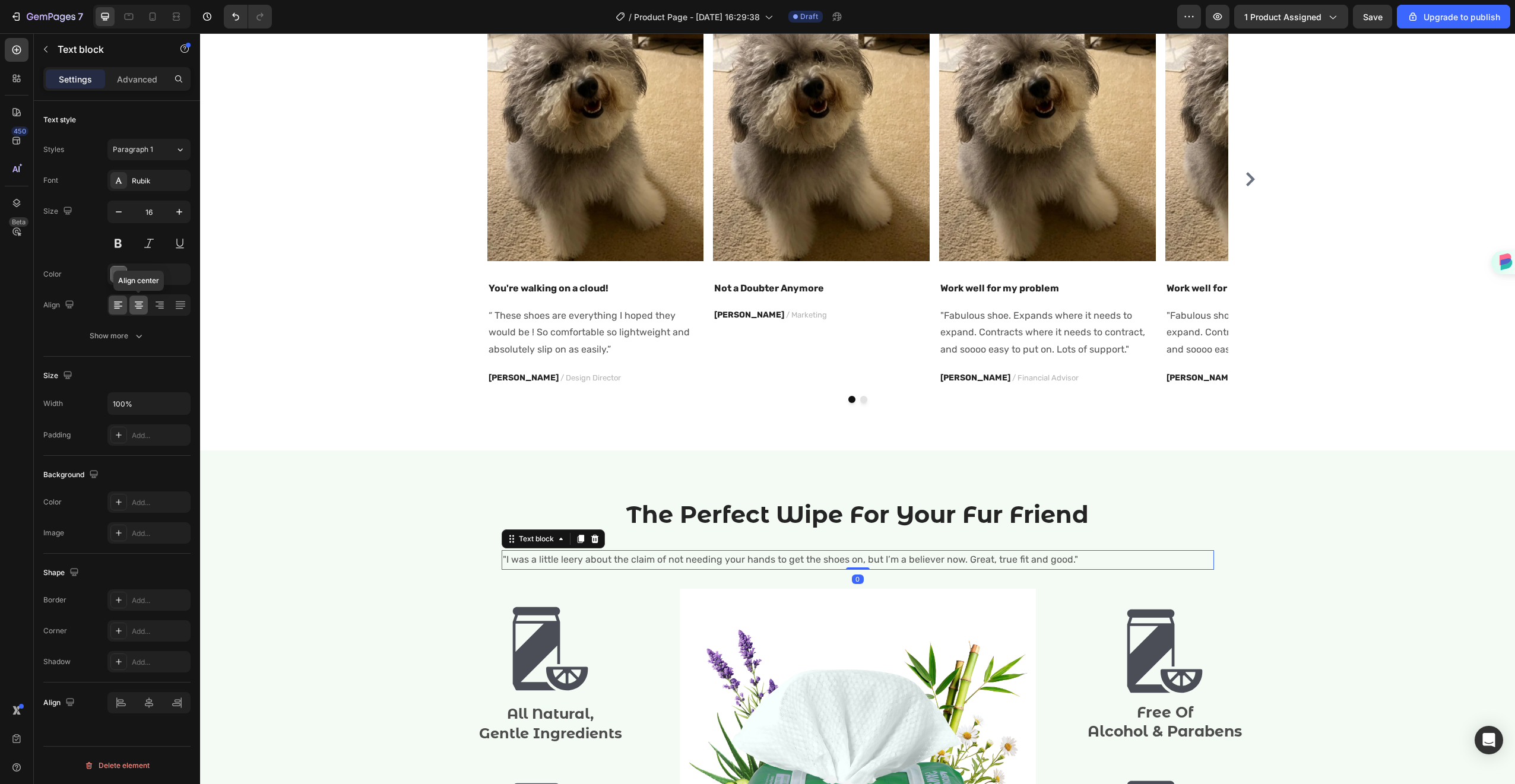
click at [144, 306] on icon at bounding box center [139, 305] width 12 height 12
click at [769, 523] on h2 "The Perfect Wipe For Your Fur Friend" at bounding box center [857, 515] width 712 height 33
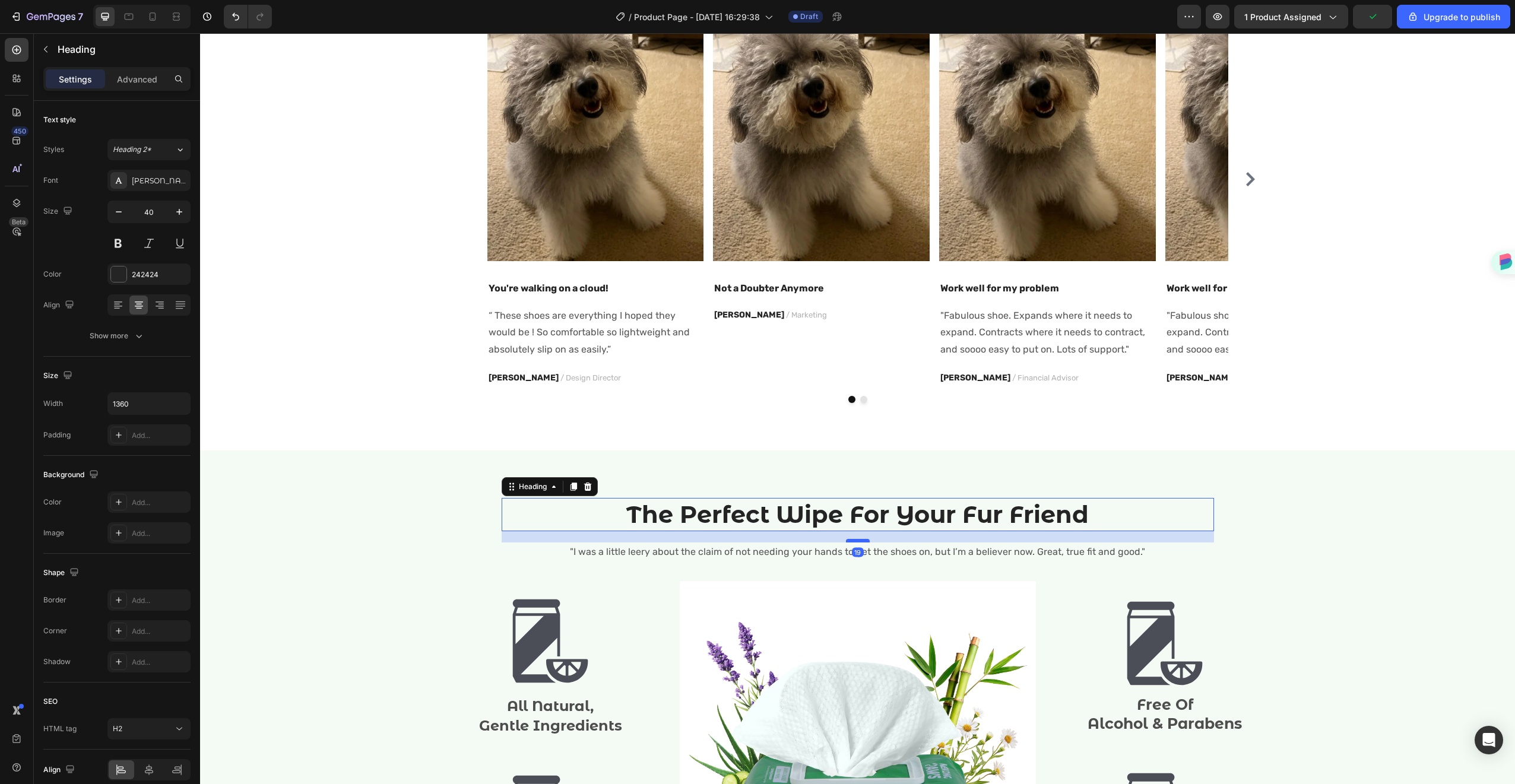
drag, startPoint x: 852, startPoint y: 549, endPoint x: 854, endPoint y: 540, distance: 9.2
click at [854, 540] on div at bounding box center [857, 540] width 24 height 4
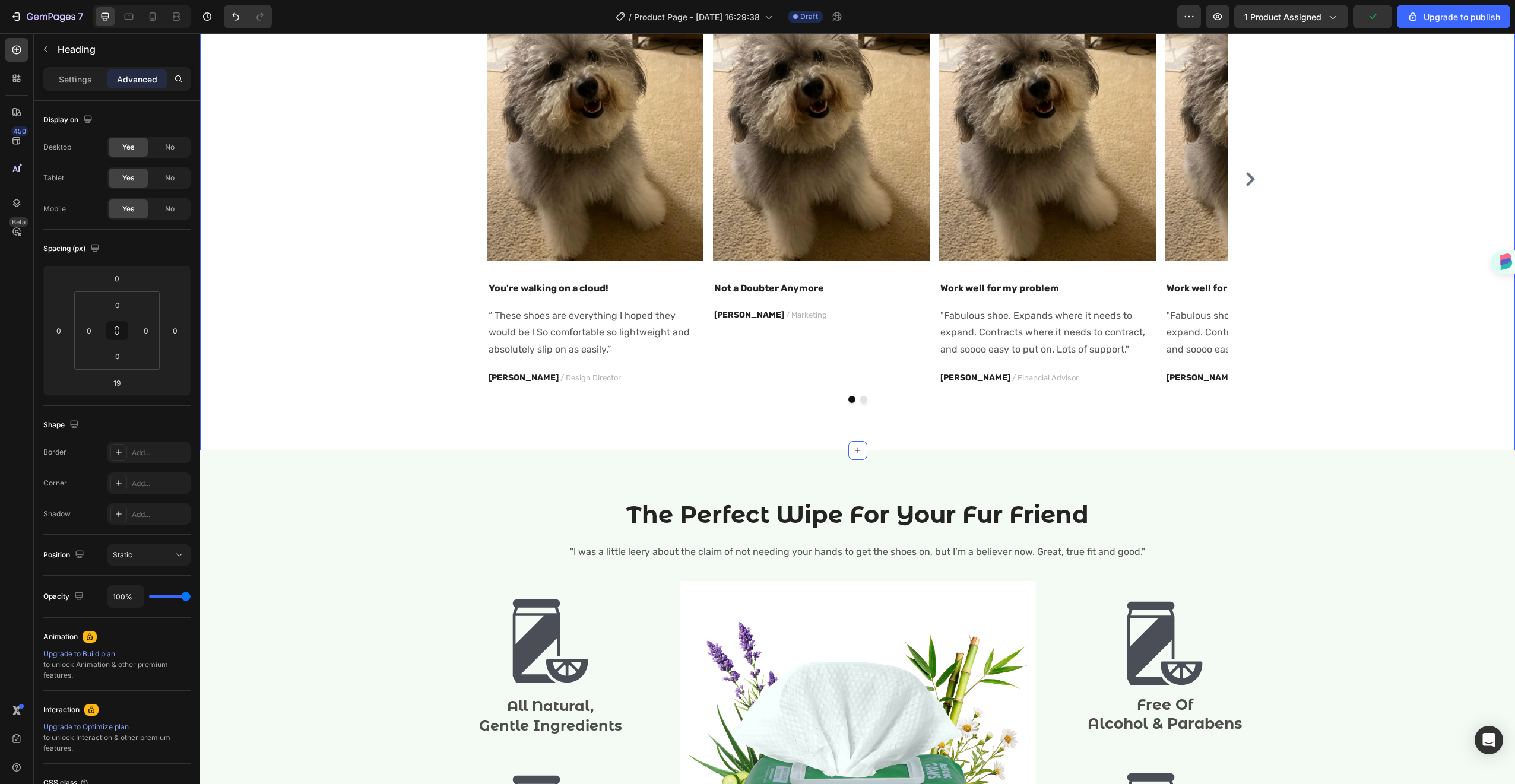
click at [1224, 442] on div "Icon Icon Icon Icon Icon Icon List Hoz 5000+ 5 Star reviews Text block Look How…" at bounding box center [857, 144] width 1315 height 612
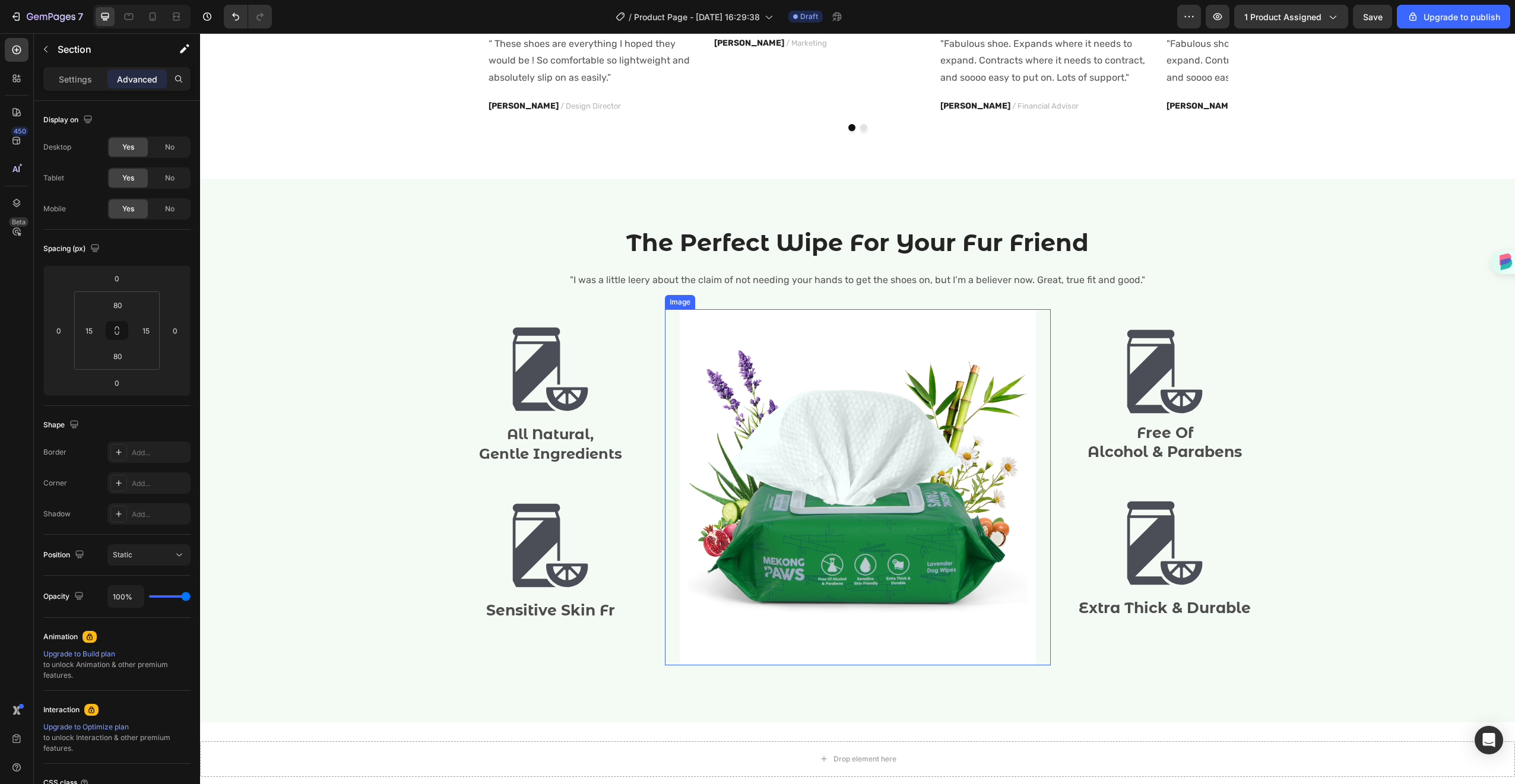
scroll to position [1250, 0]
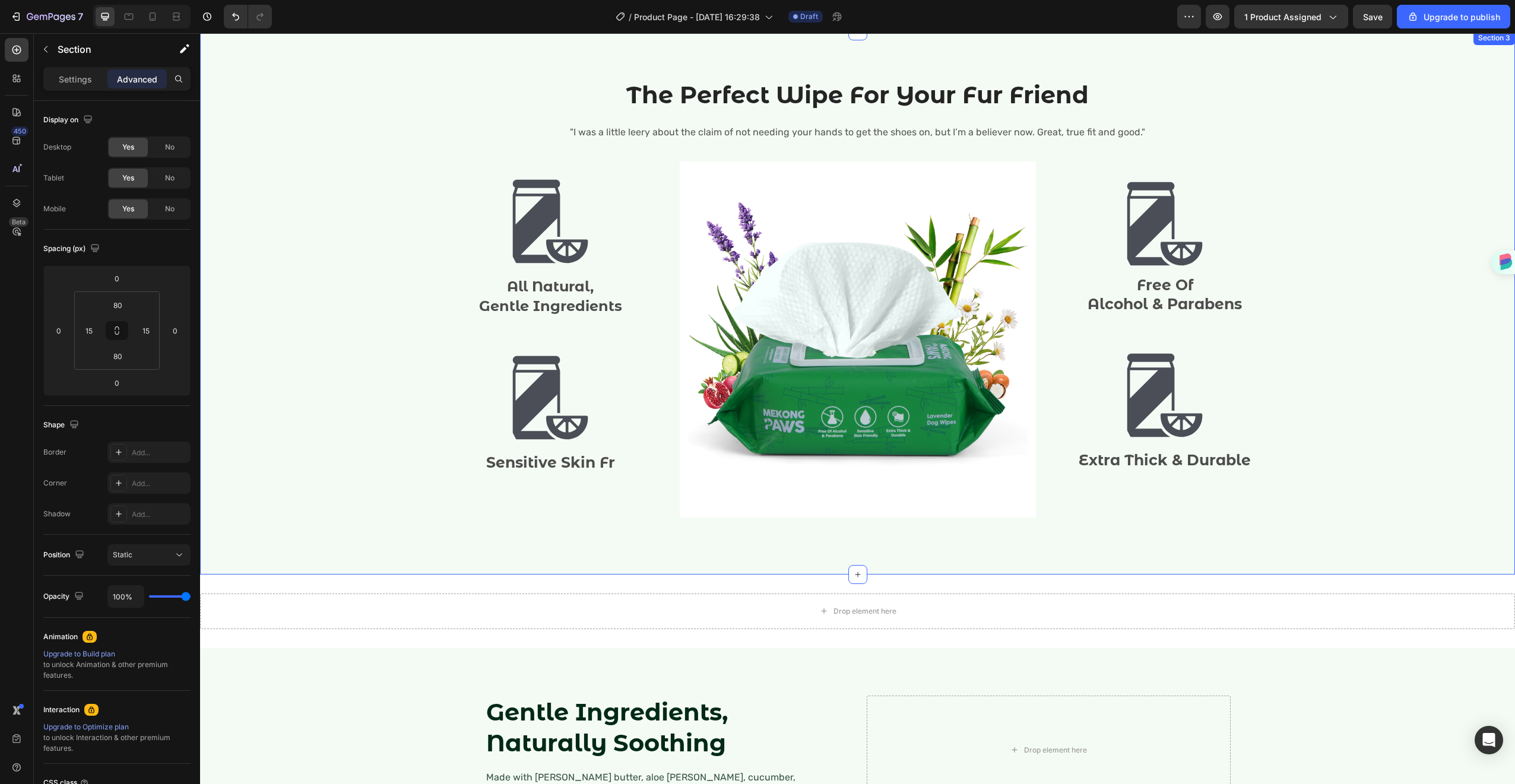
click at [672, 565] on div "The Perfect Wipe For Your Fur Friend Heading "I was a little leery about the cl…" at bounding box center [857, 303] width 1315 height 543
click at [64, 78] on p "Settings" at bounding box center [75, 79] width 33 height 13
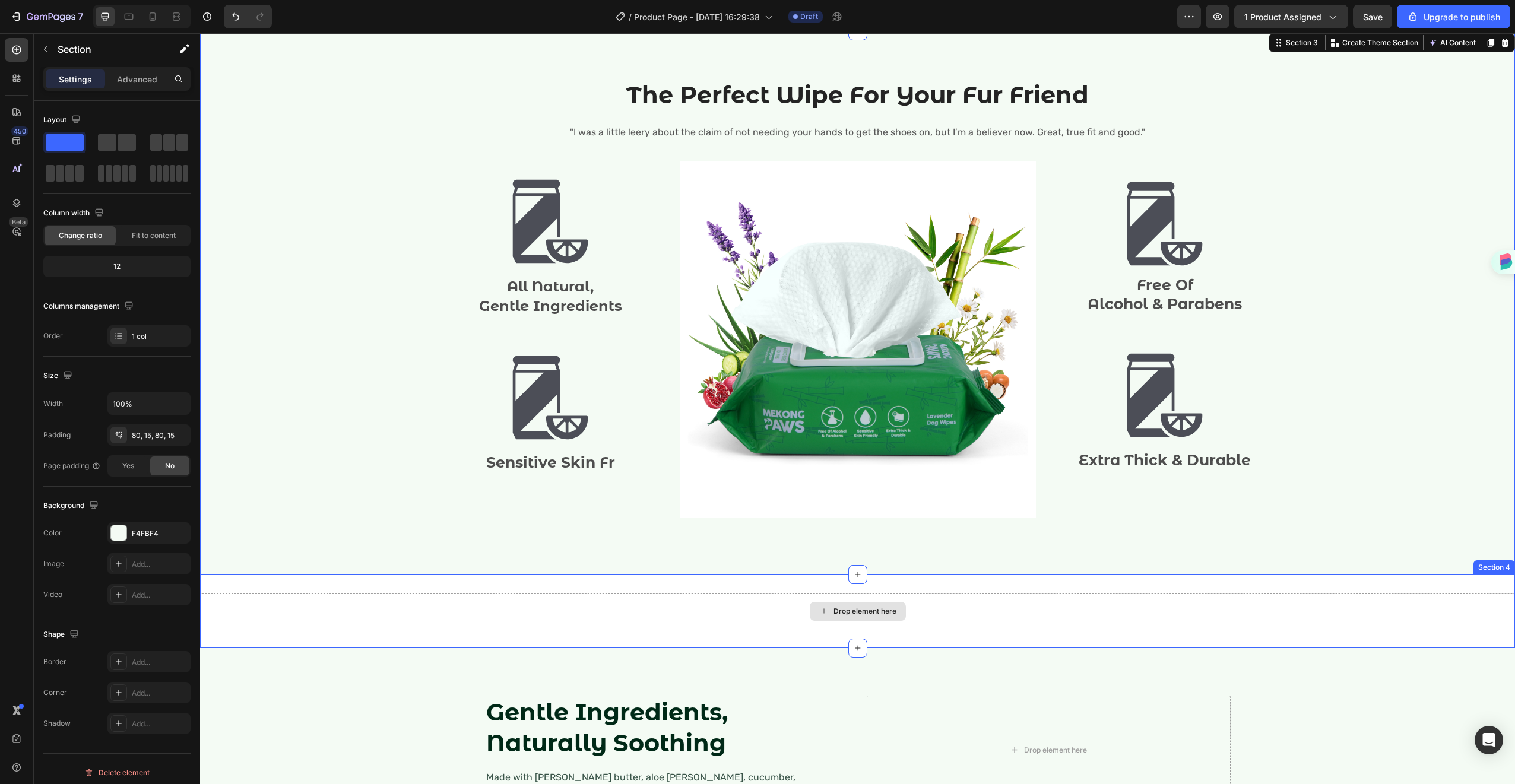
click at [868, 609] on div "Drop element here" at bounding box center [865, 611] width 63 height 10
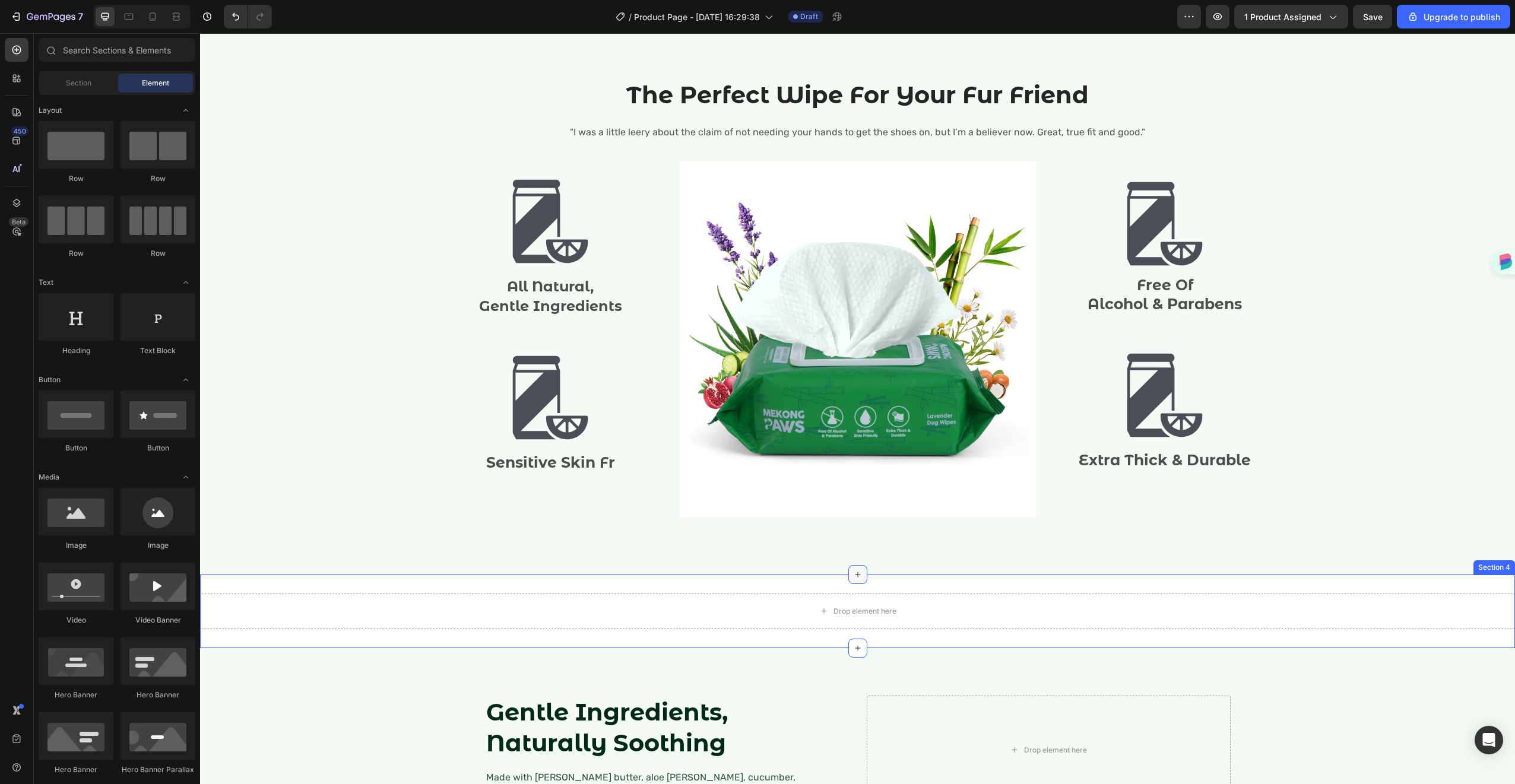
click at [853, 577] on icon at bounding box center [857, 574] width 10 height 10
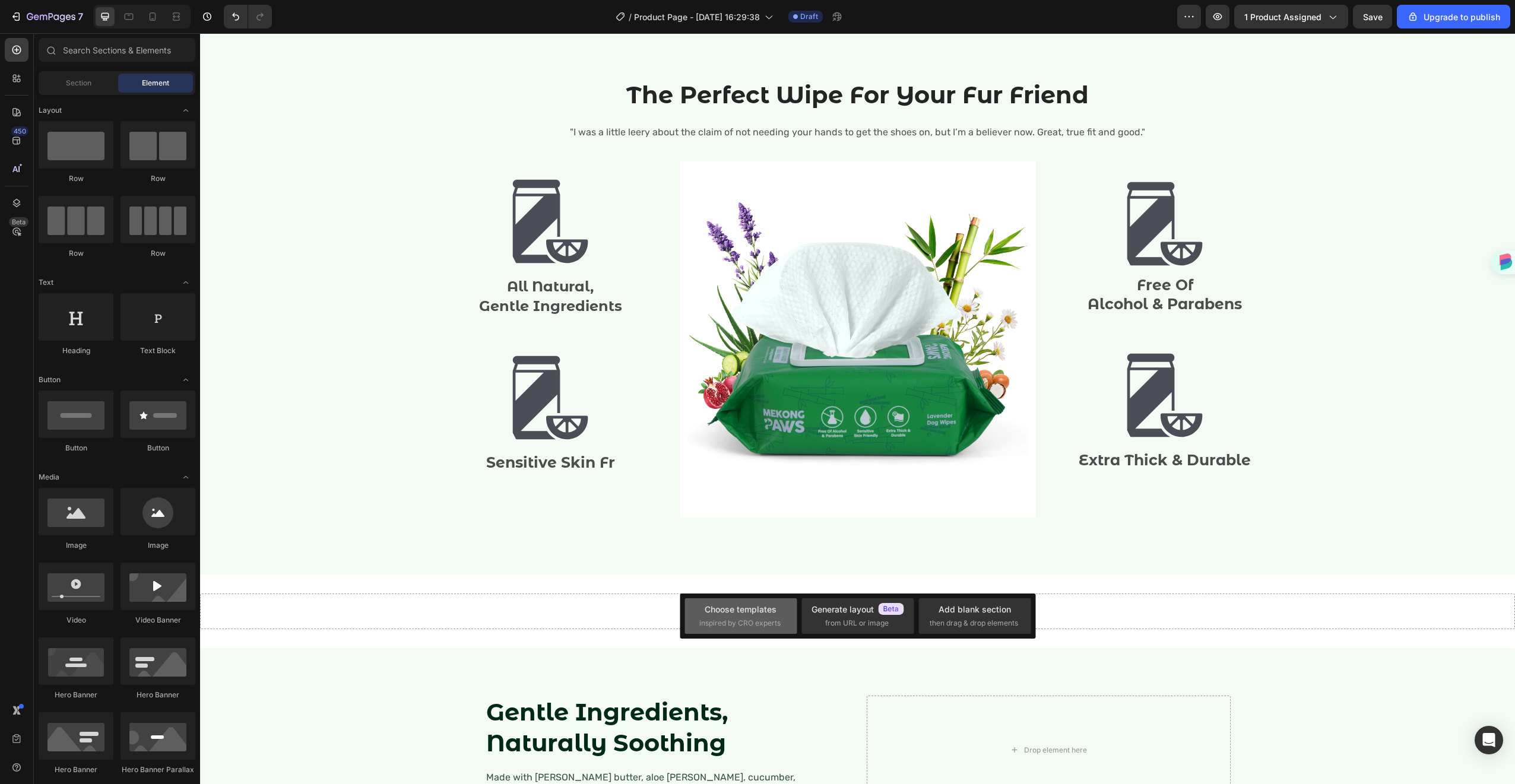
click at [781, 620] on div "inspired by CRO experts" at bounding box center [740, 623] width 83 height 10
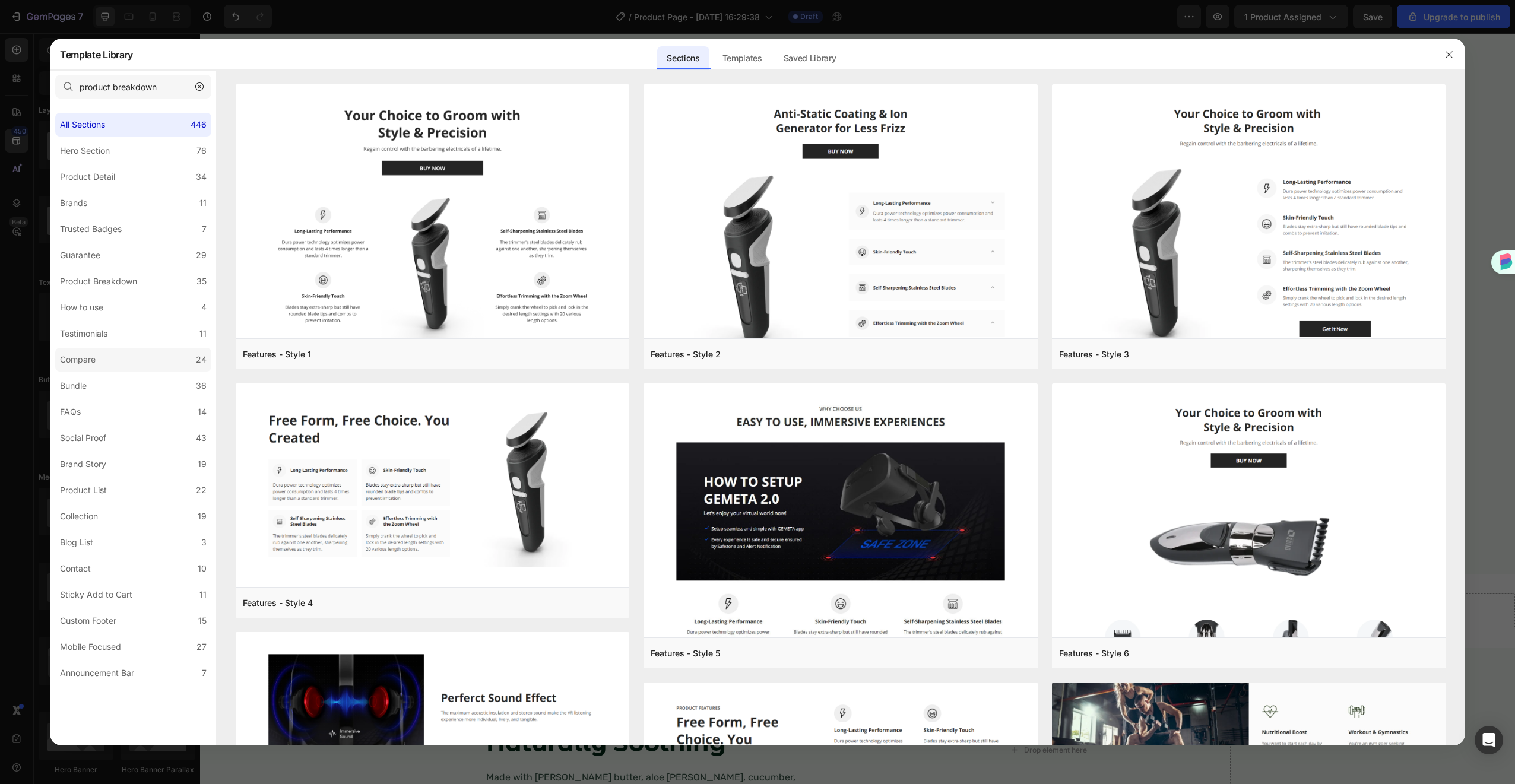
click at [121, 363] on label "Compare 24" at bounding box center [133, 360] width 156 height 24
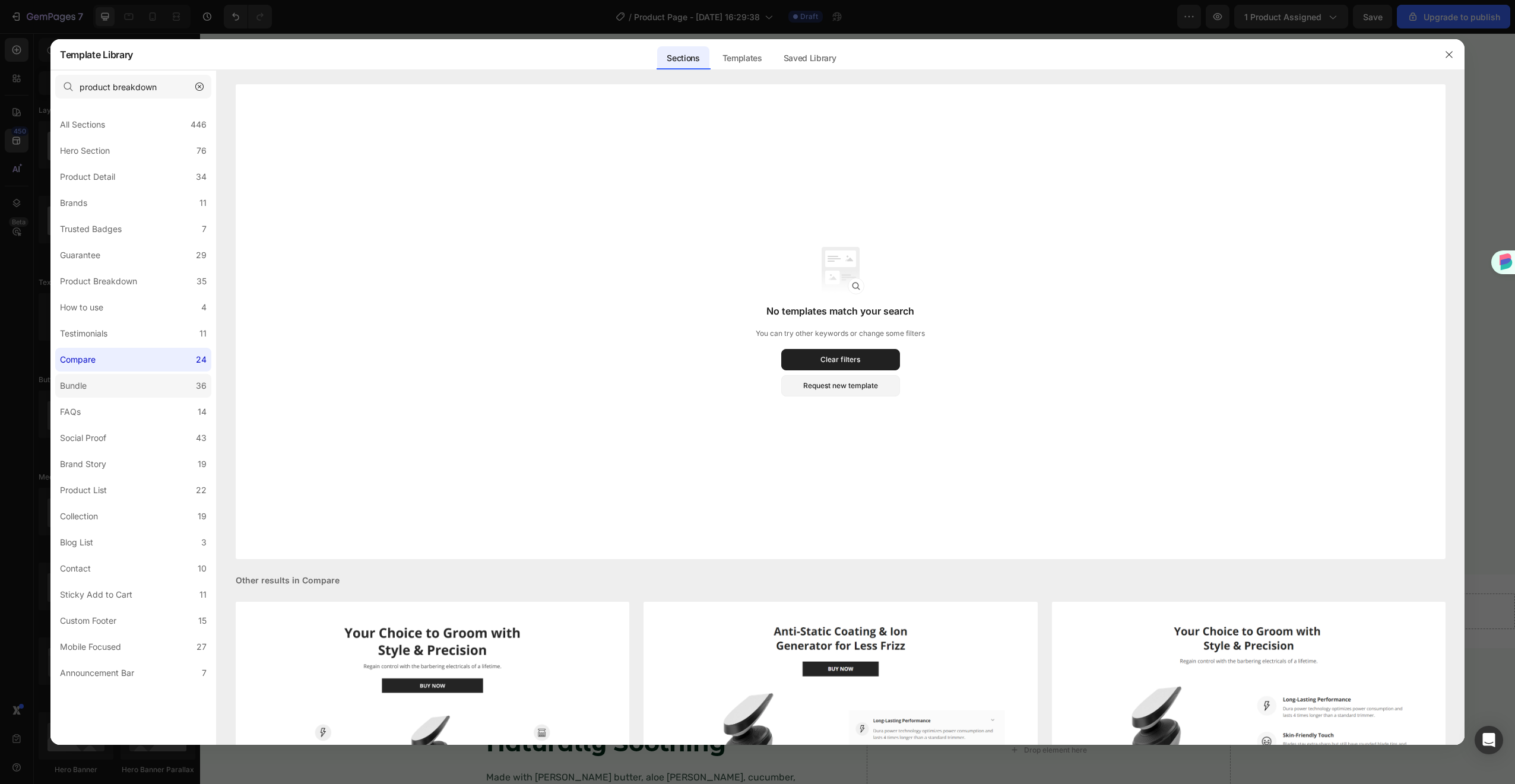
click at [138, 392] on label "Bundle 36" at bounding box center [133, 386] width 156 height 24
click at [149, 93] on input "product breakdown" at bounding box center [133, 87] width 156 height 24
click at [202, 88] on icon "button" at bounding box center [199, 86] width 8 height 8
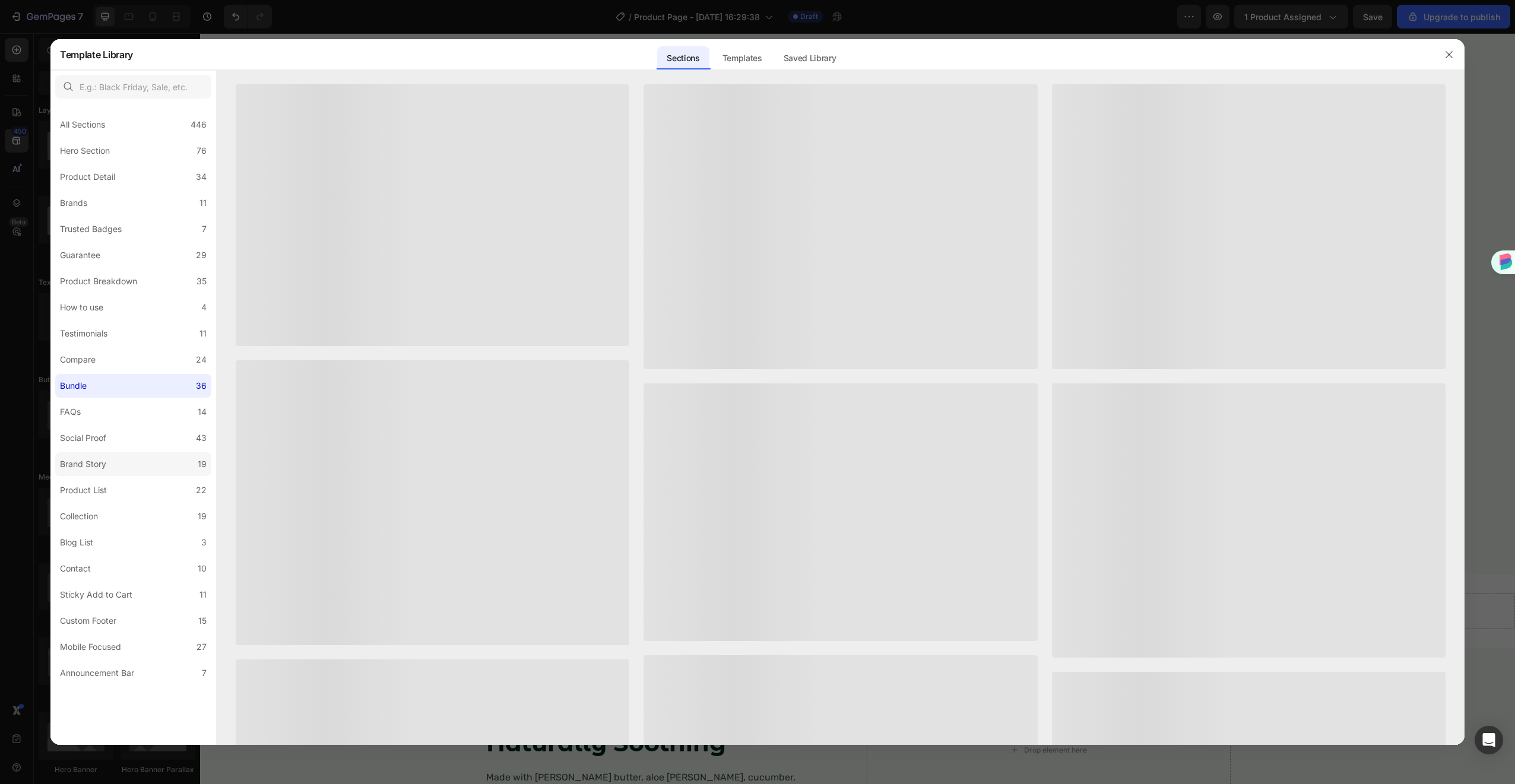
click at [134, 470] on label "Brand Story 19" at bounding box center [133, 464] width 156 height 24
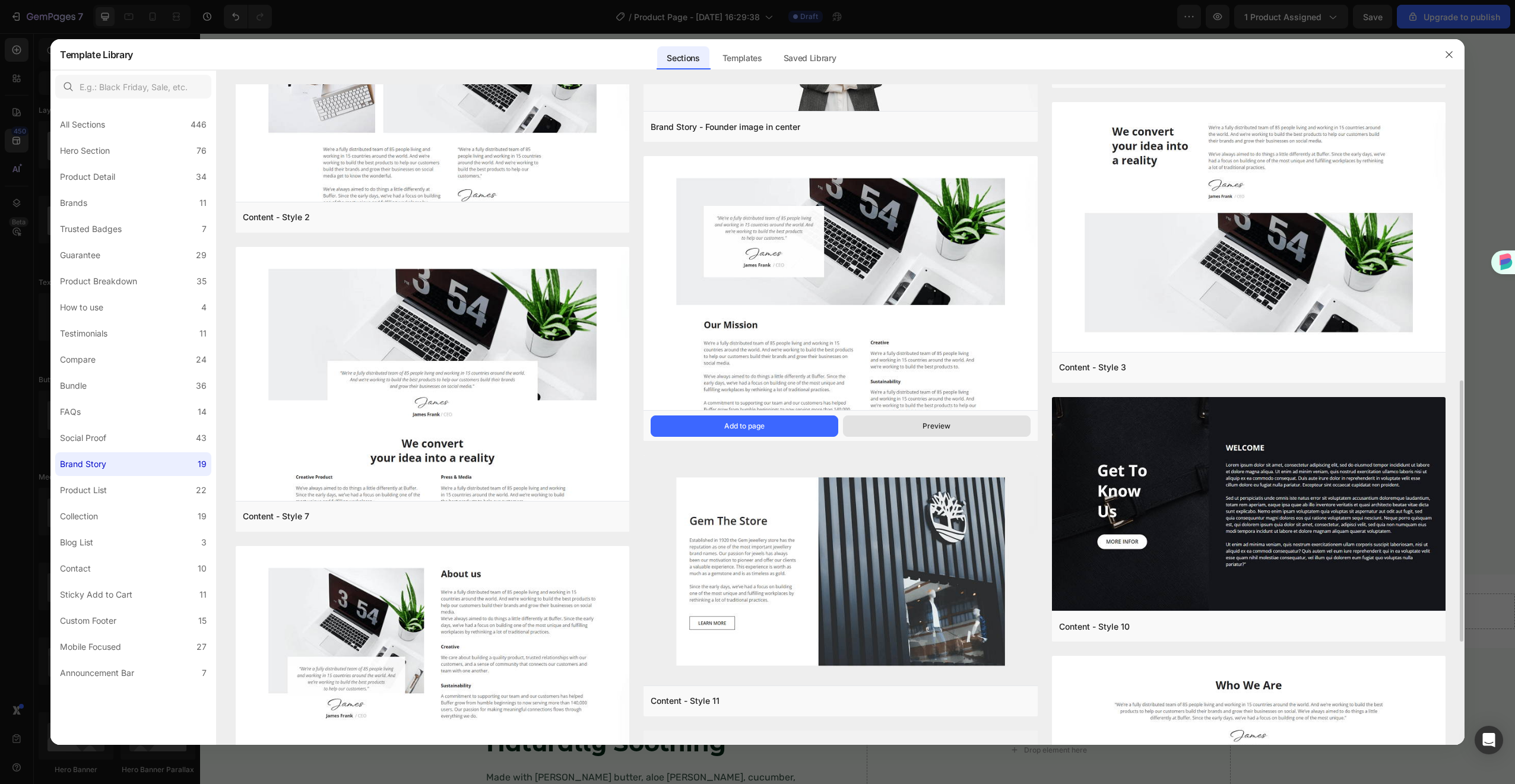
scroll to position [1008, 0]
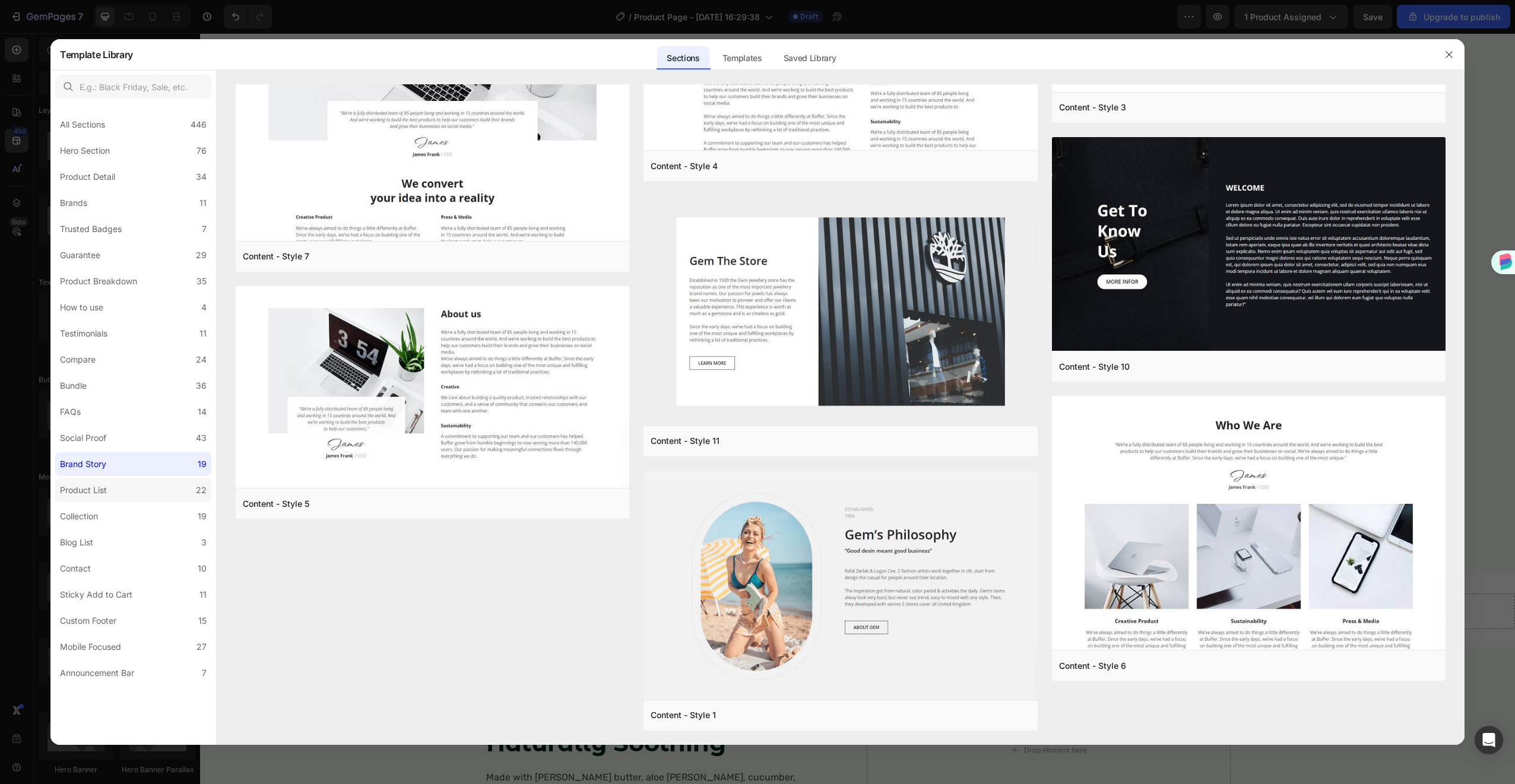
click at [110, 490] on div "Product List" at bounding box center [86, 490] width 52 height 14
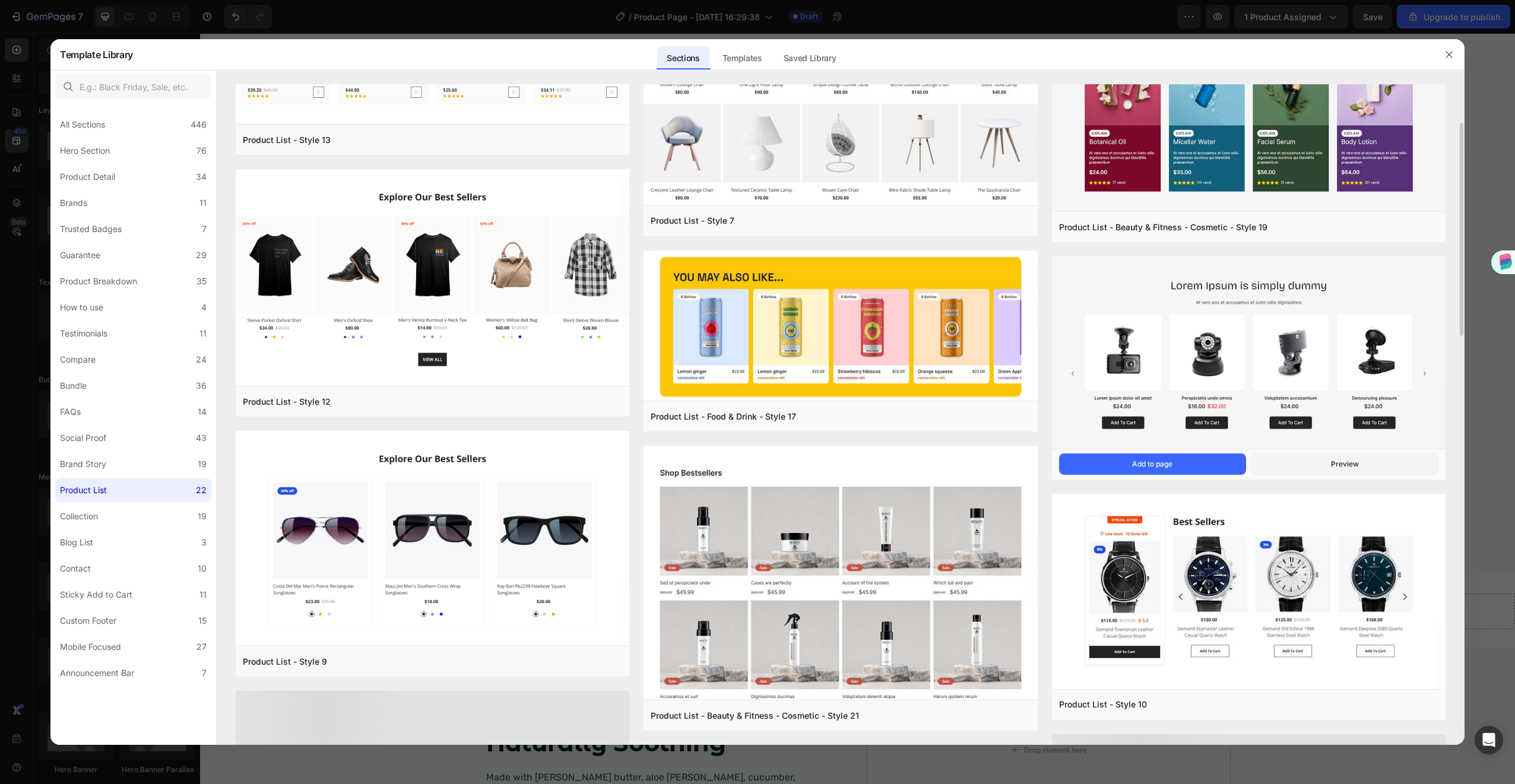
scroll to position [885, 0]
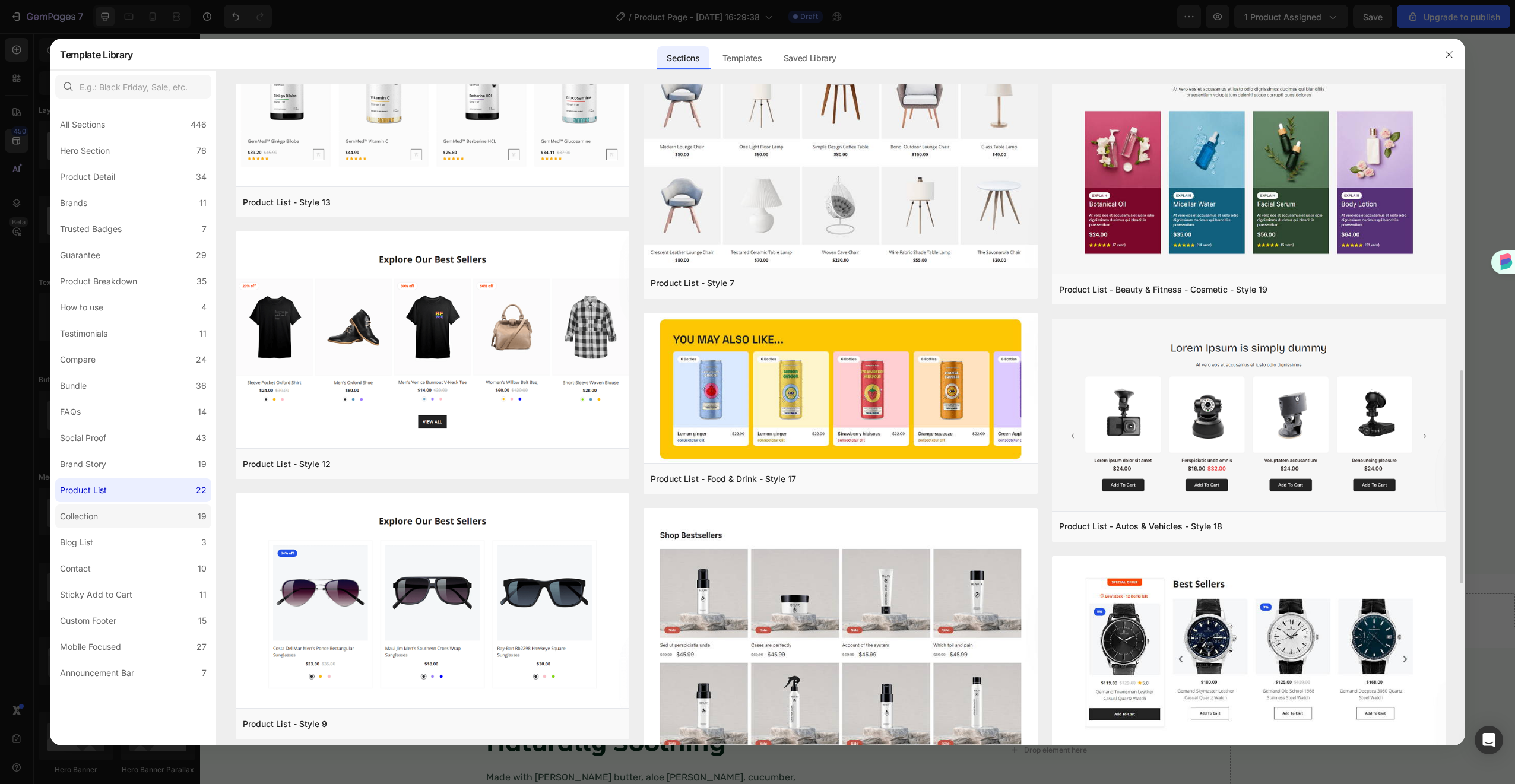
click at [144, 515] on label "Collection 19" at bounding box center [133, 516] width 156 height 24
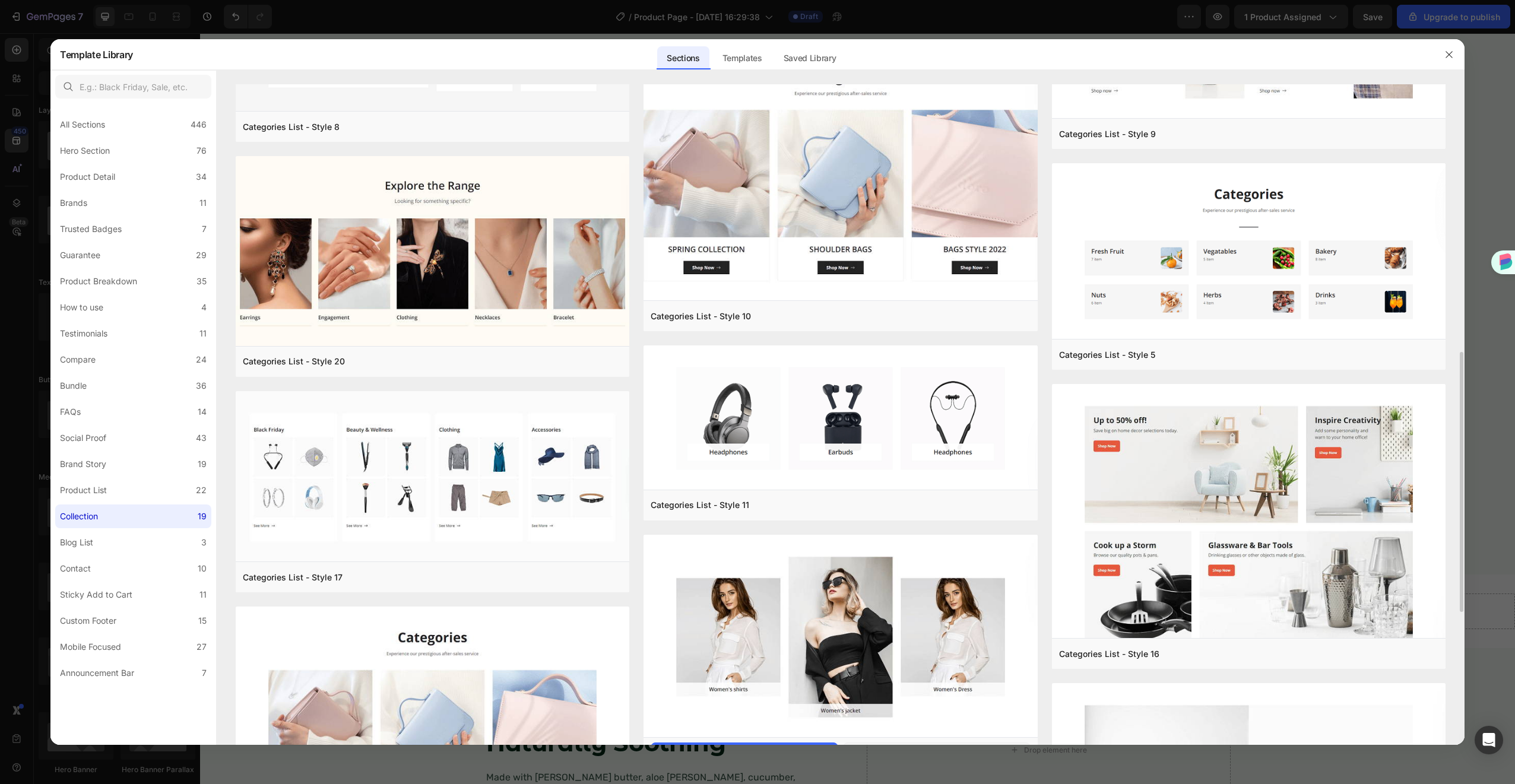
scroll to position [727, 0]
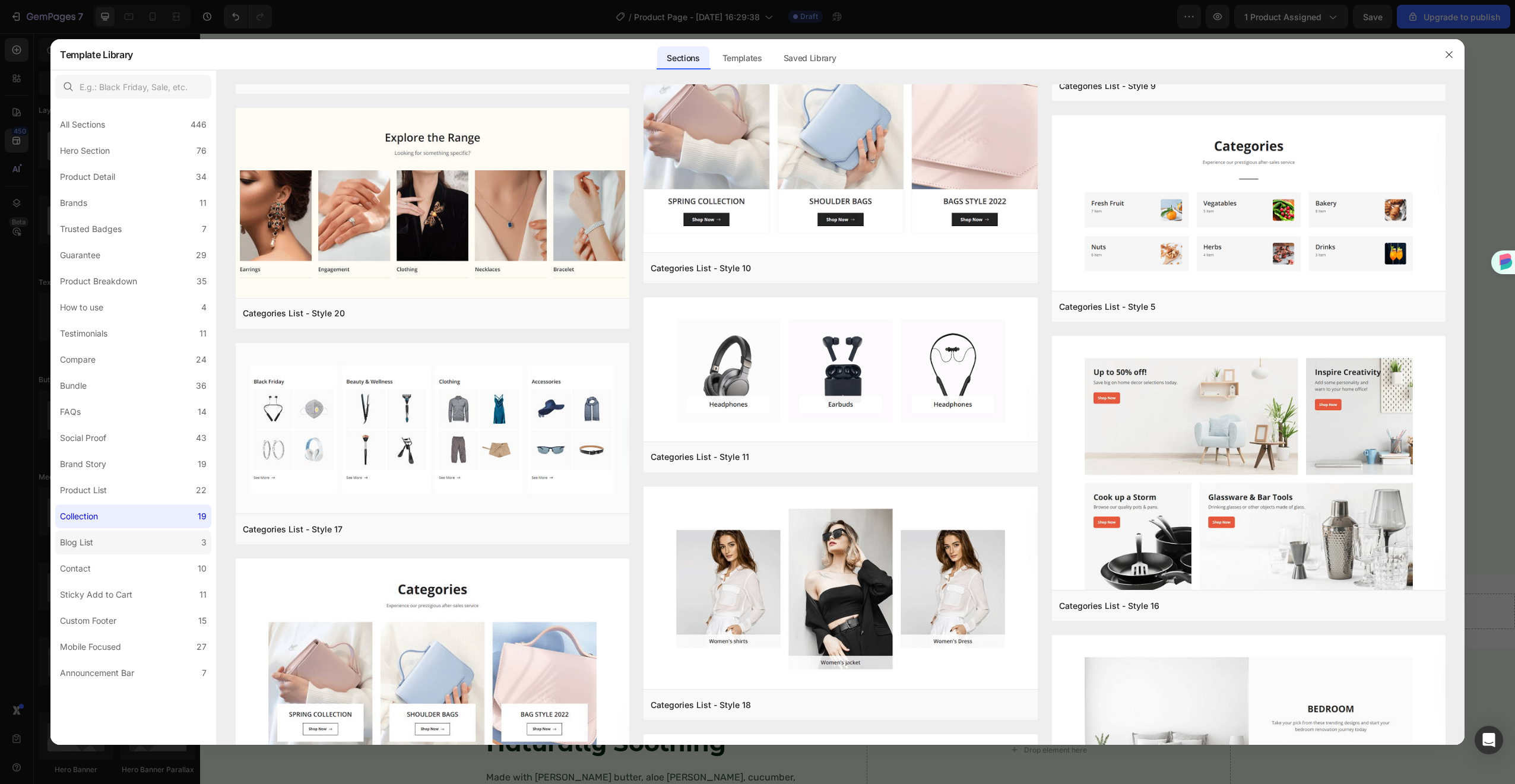
click at [110, 536] on label "Blog List 3" at bounding box center [133, 543] width 156 height 24
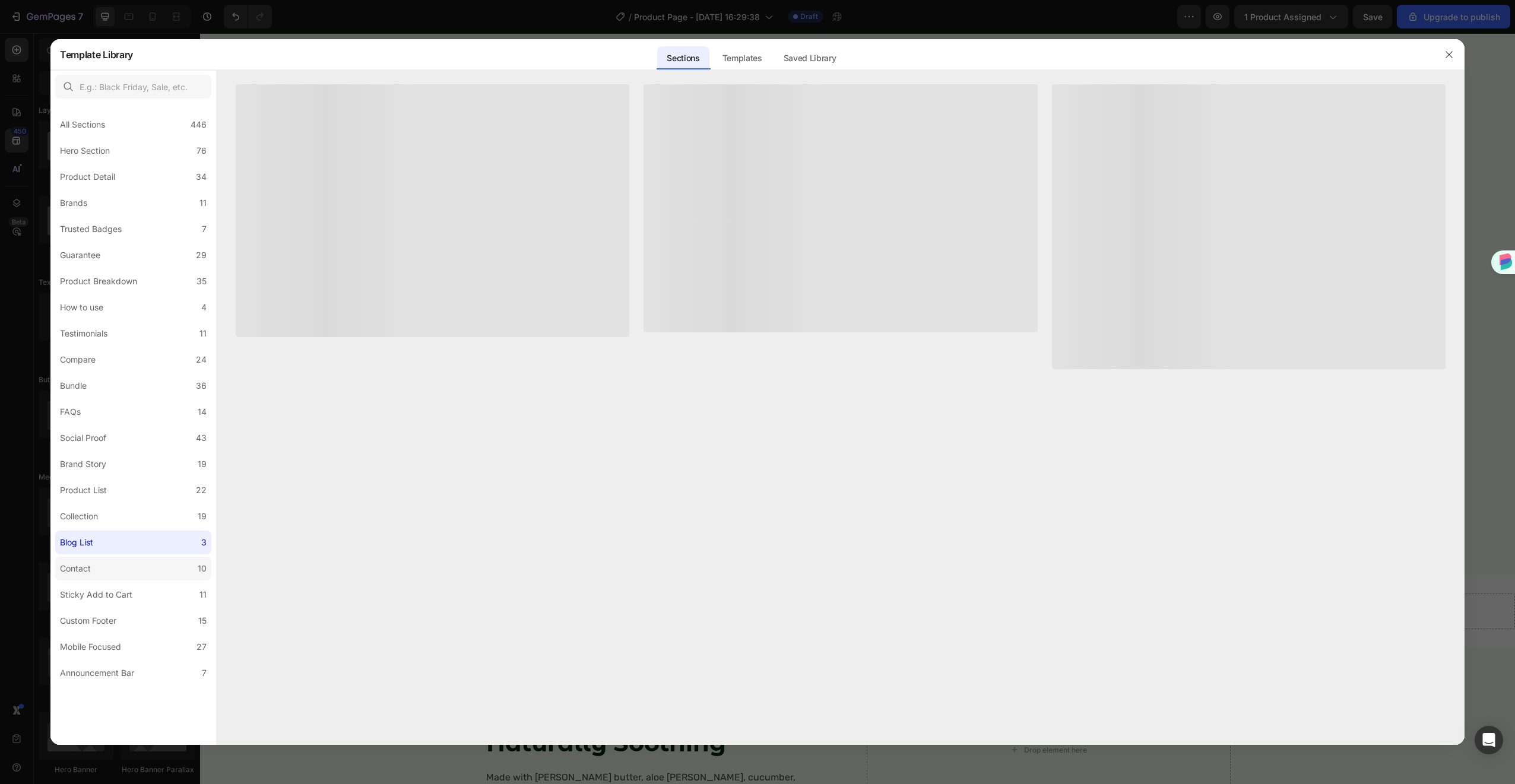
click at [118, 578] on label "Contact 10" at bounding box center [133, 569] width 156 height 24
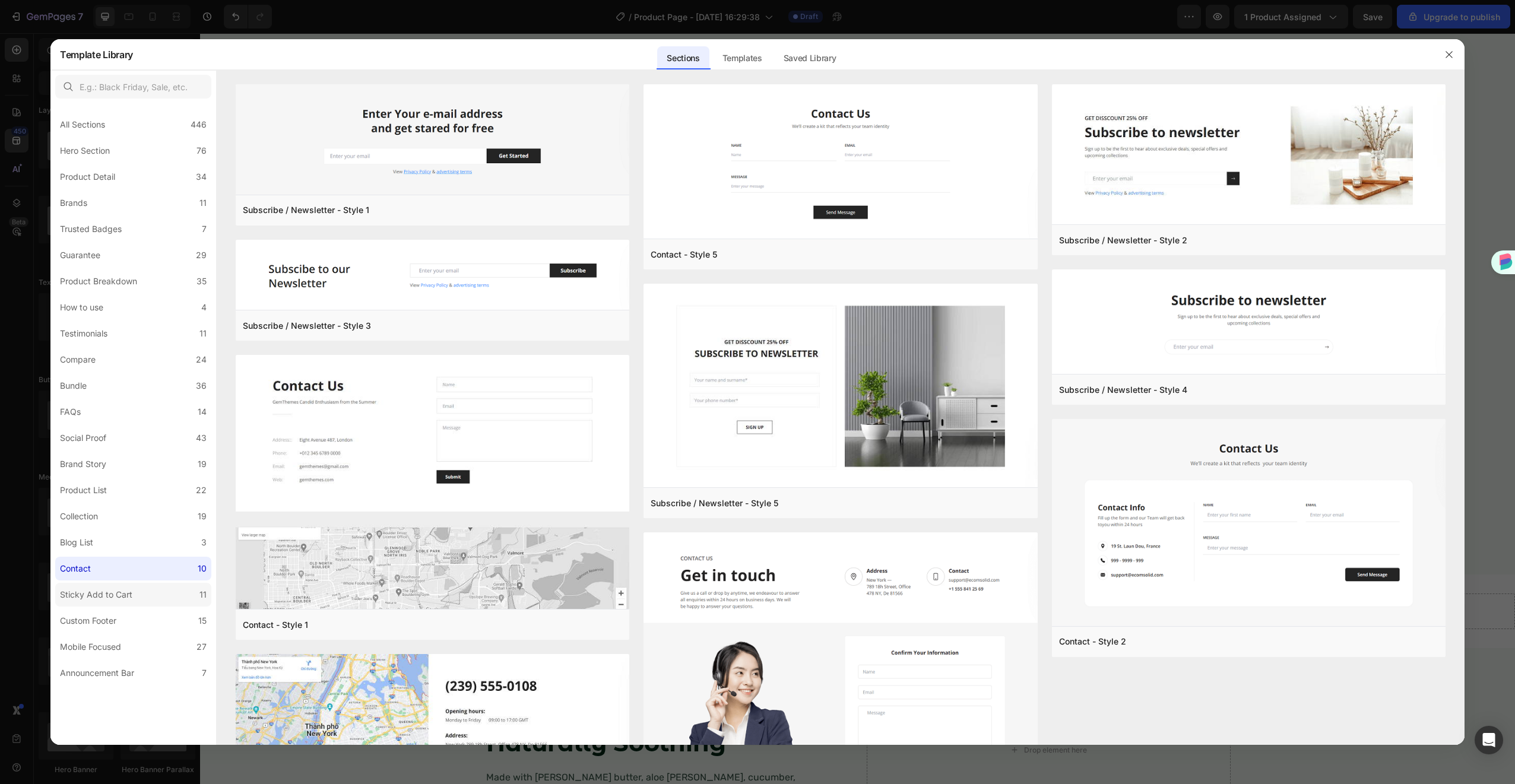
click at [122, 593] on div "Sticky Add to Cart" at bounding box center [96, 594] width 73 height 14
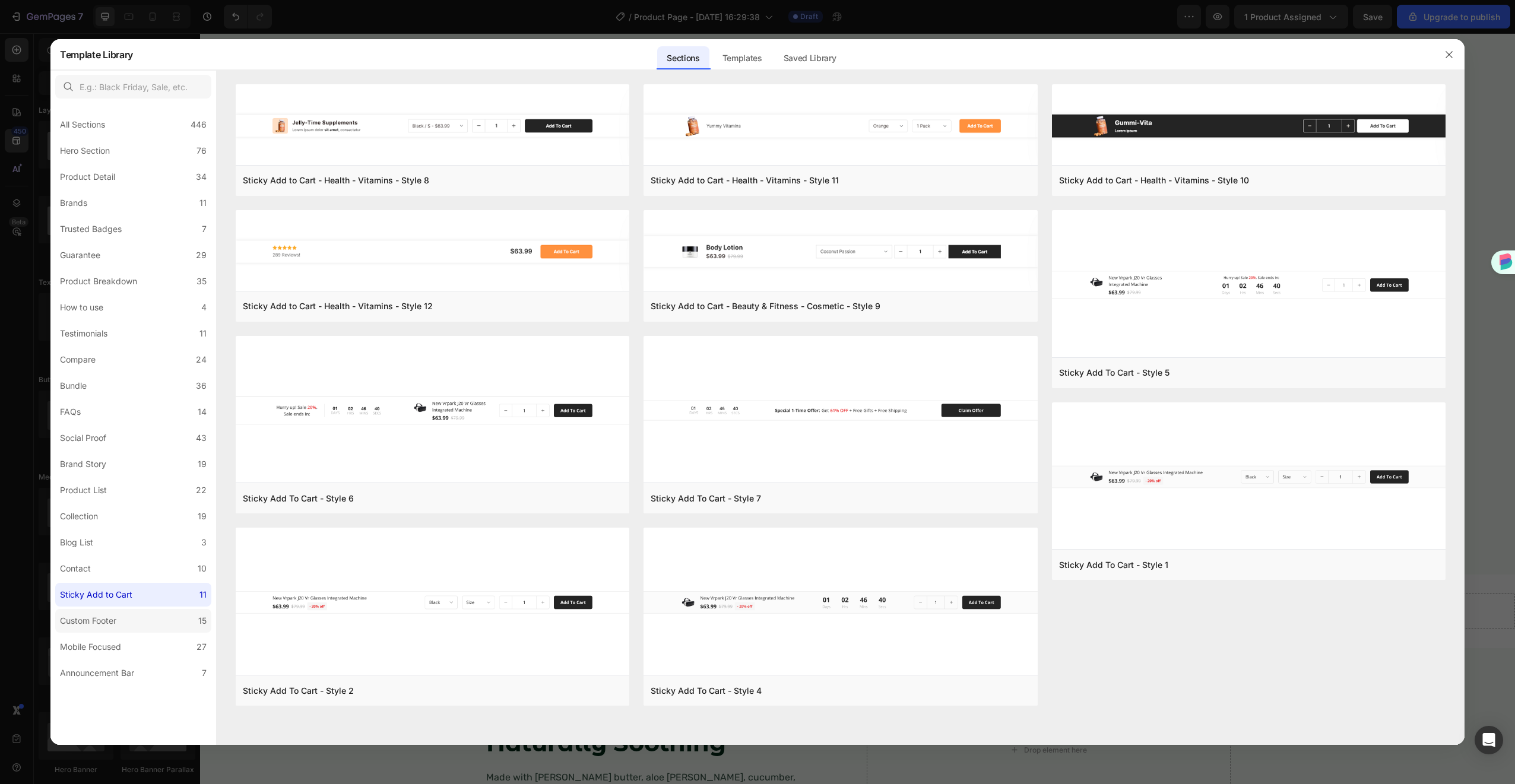
click at [127, 623] on label "Custom Footer 15" at bounding box center [133, 620] width 156 height 24
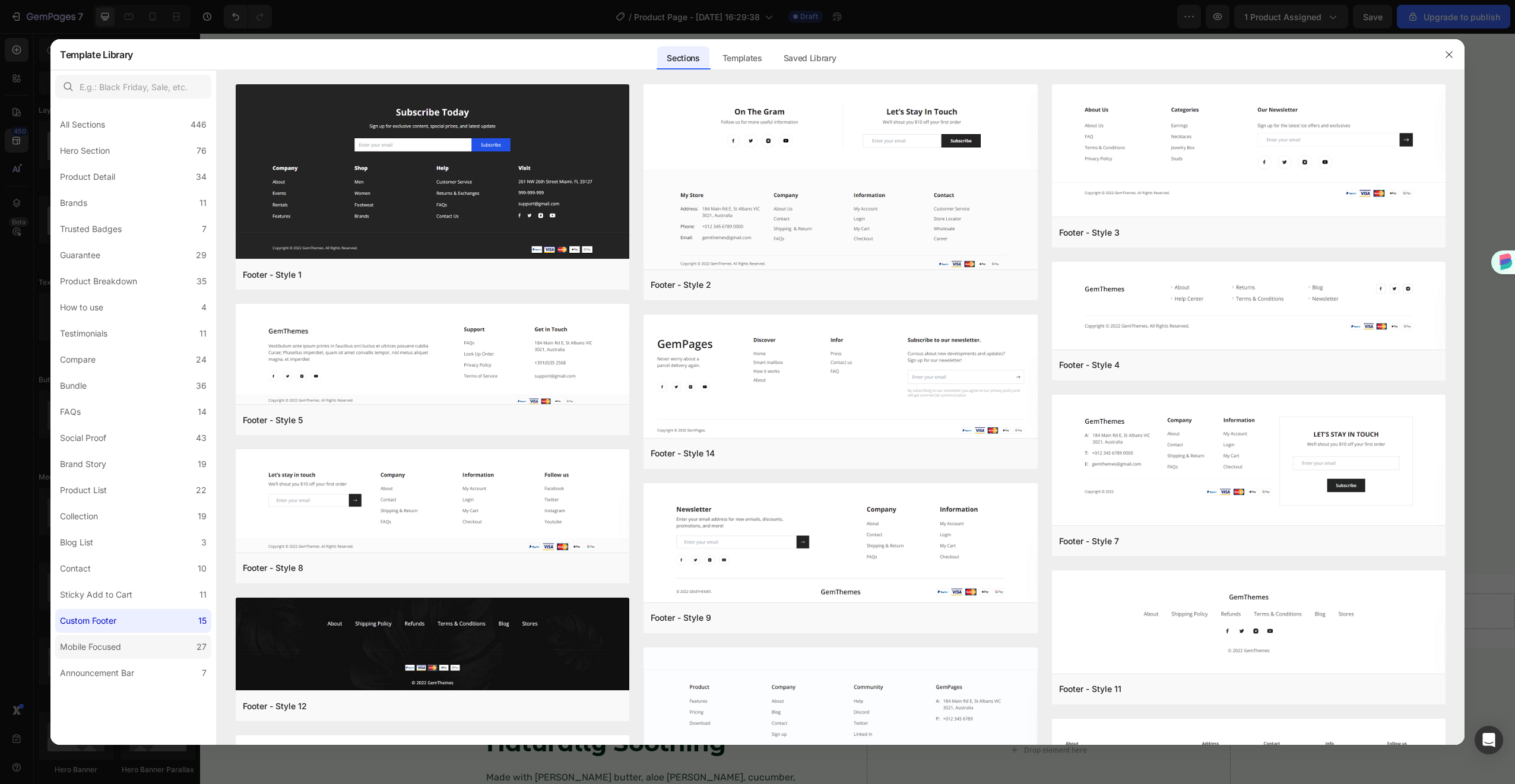
click at [136, 639] on label "Mobile Focused 27" at bounding box center [133, 647] width 156 height 24
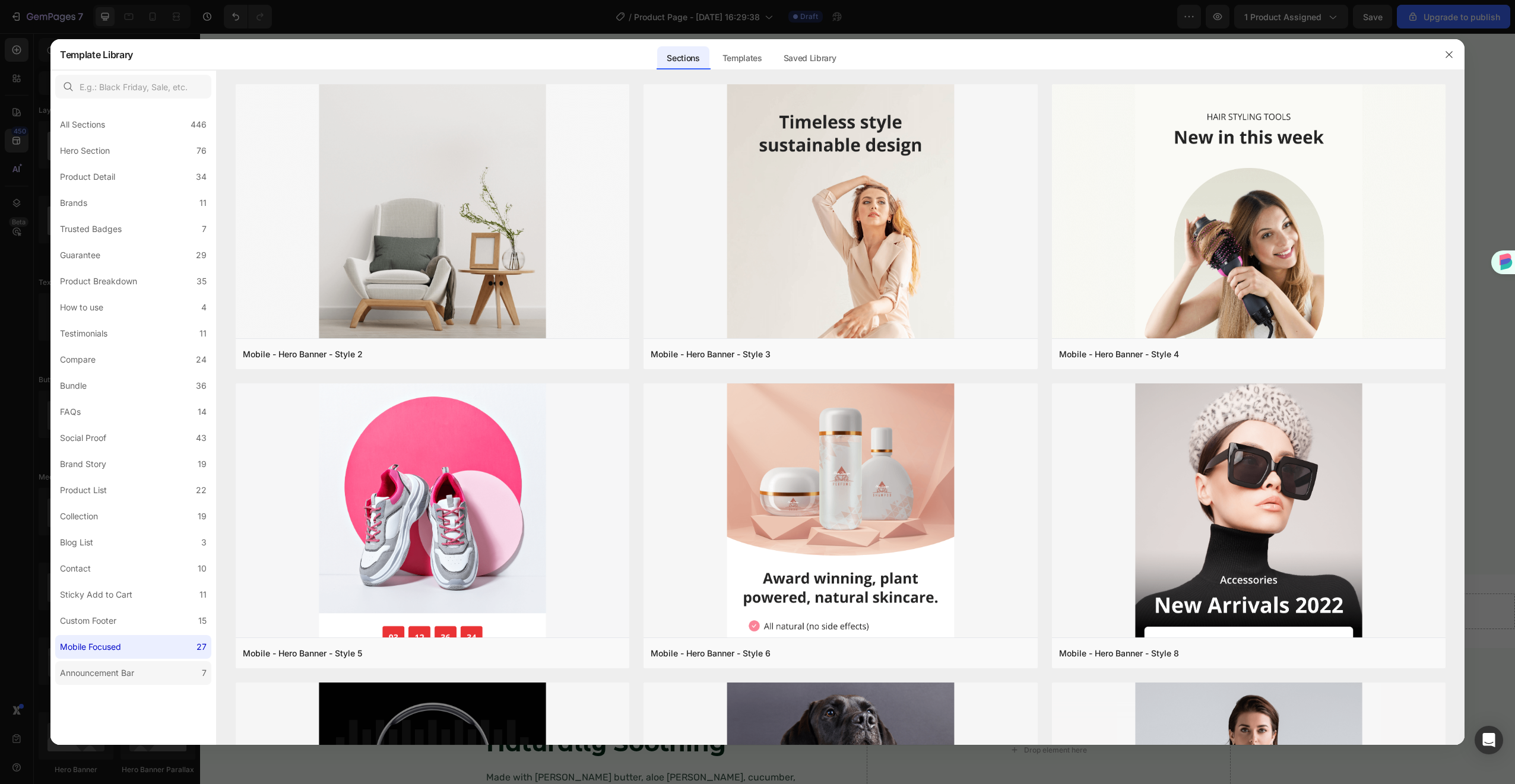
click at [100, 676] on div "Announcement Bar" at bounding box center [97, 672] width 74 height 14
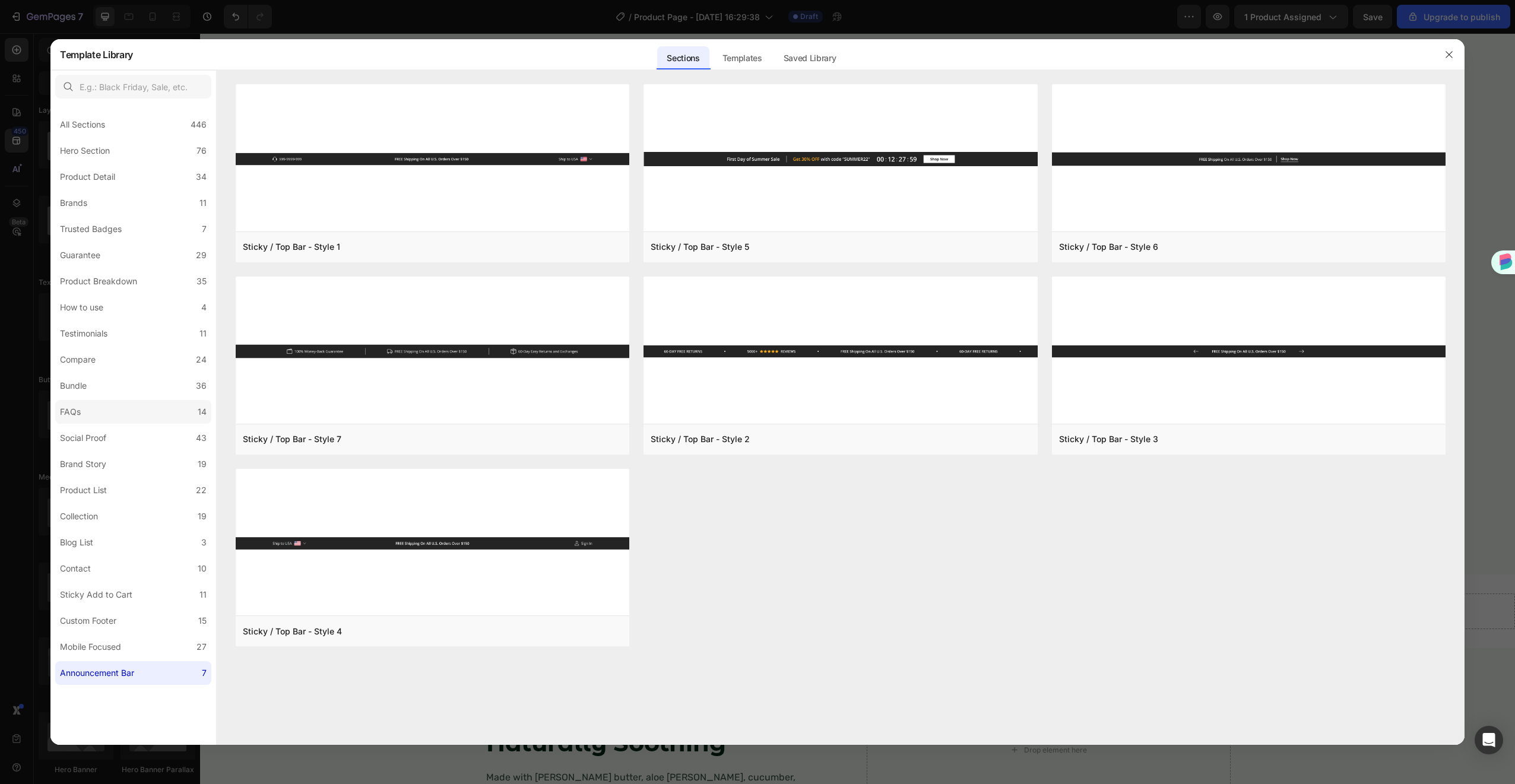
click at [157, 413] on label "FAQs 14" at bounding box center [133, 412] width 156 height 24
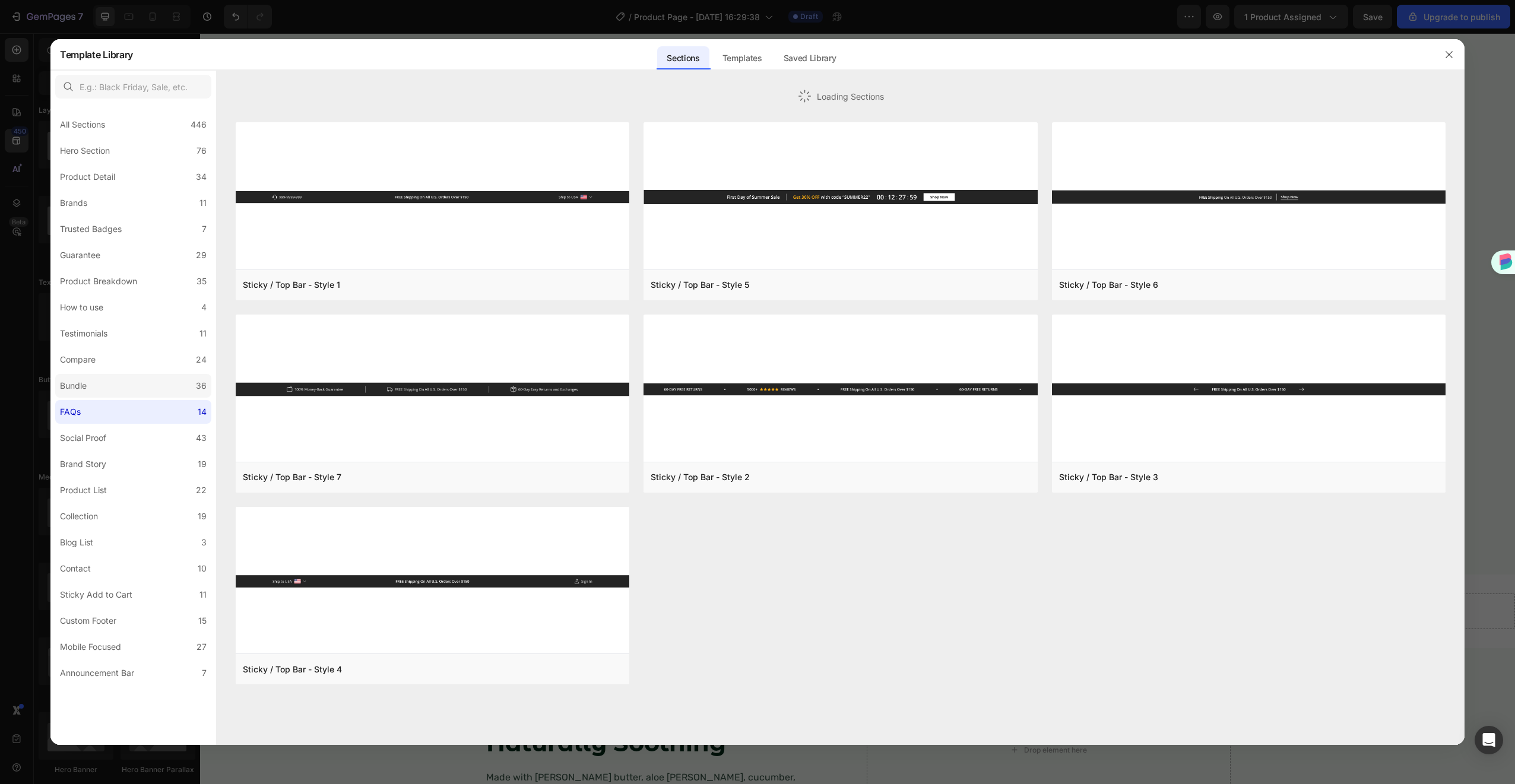
click at [163, 388] on label "Bundle 36" at bounding box center [133, 386] width 156 height 24
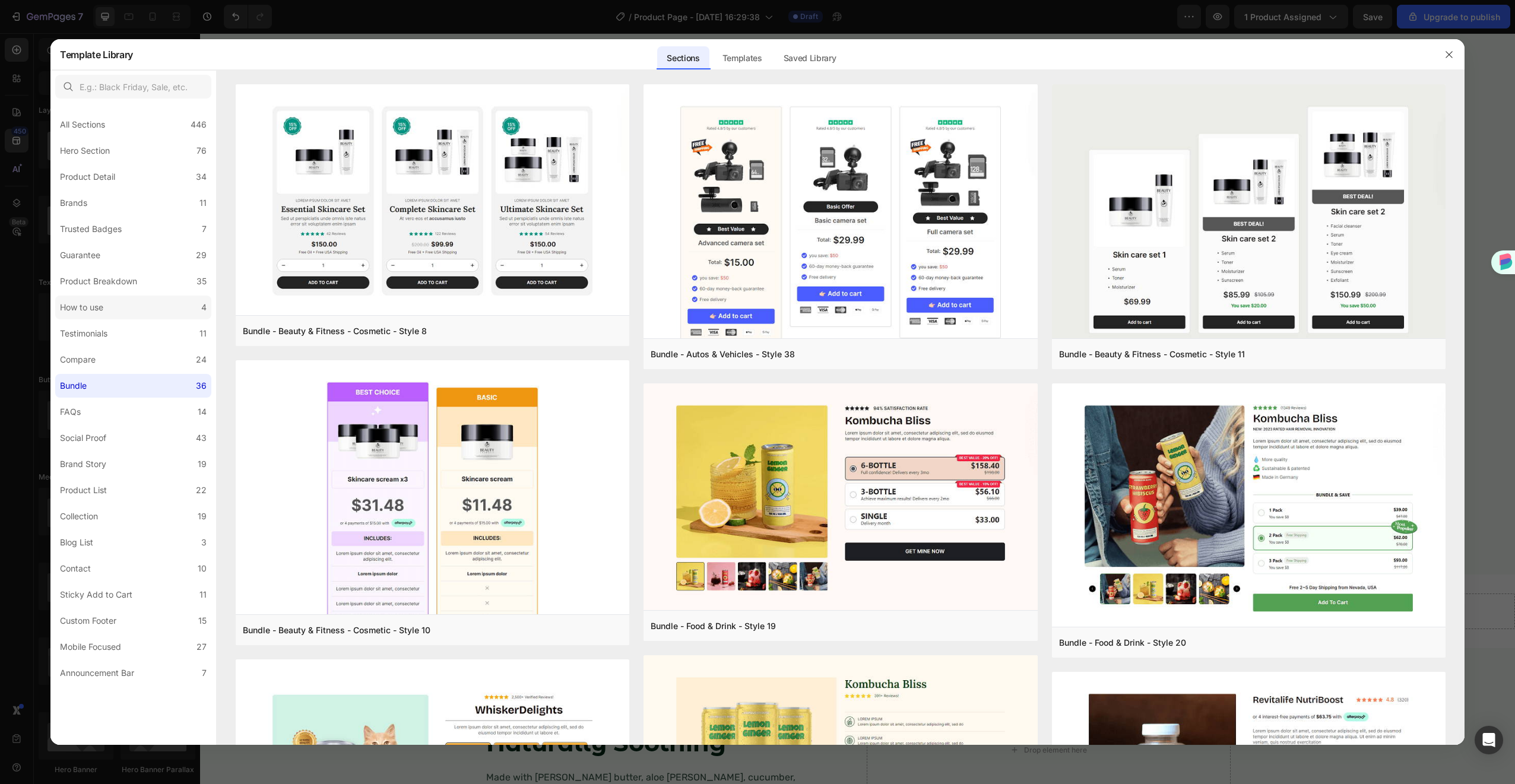
click at [181, 311] on label "How to use 4" at bounding box center [133, 307] width 156 height 24
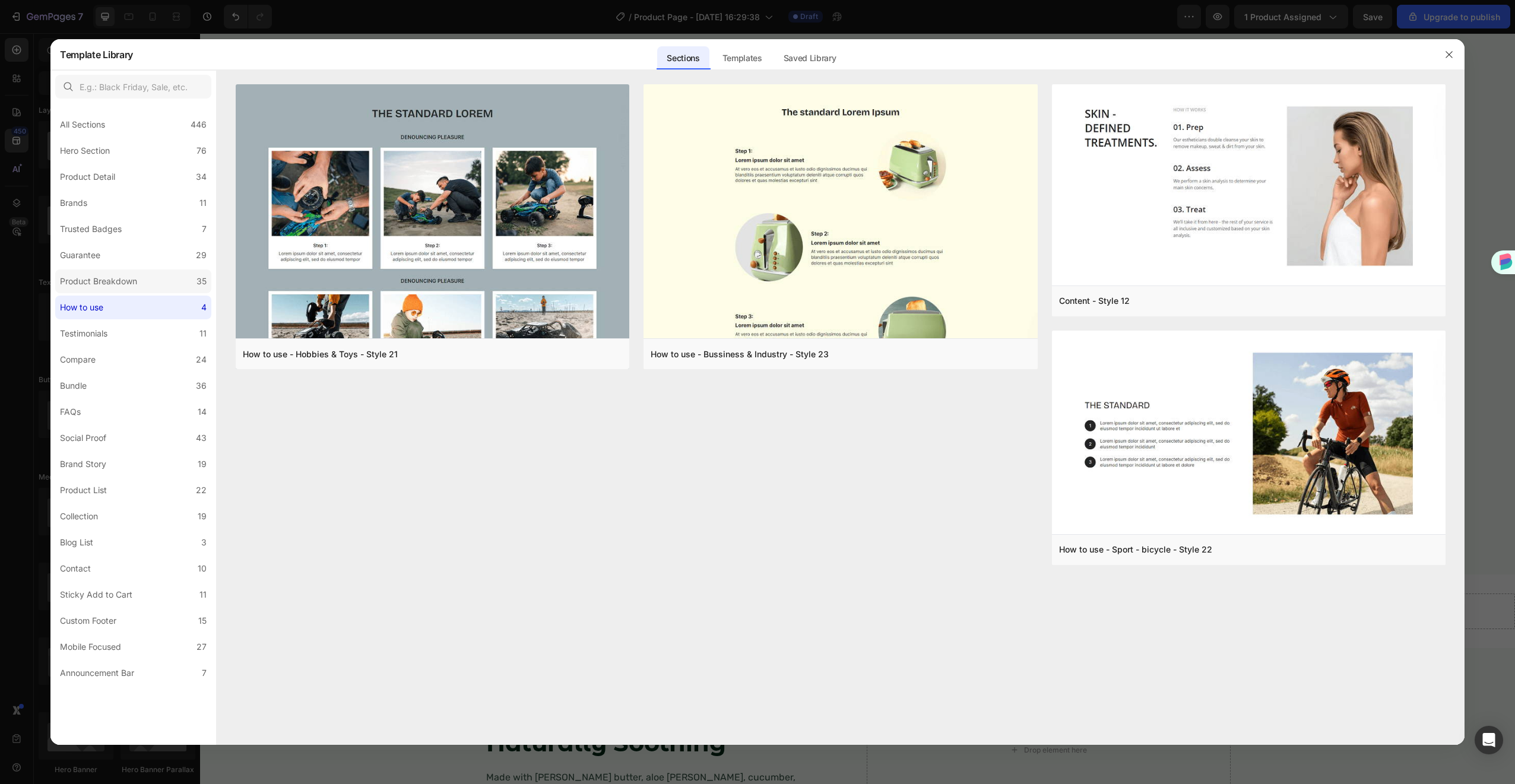
click at [189, 281] on label "Product Breakdown 35" at bounding box center [133, 281] width 156 height 24
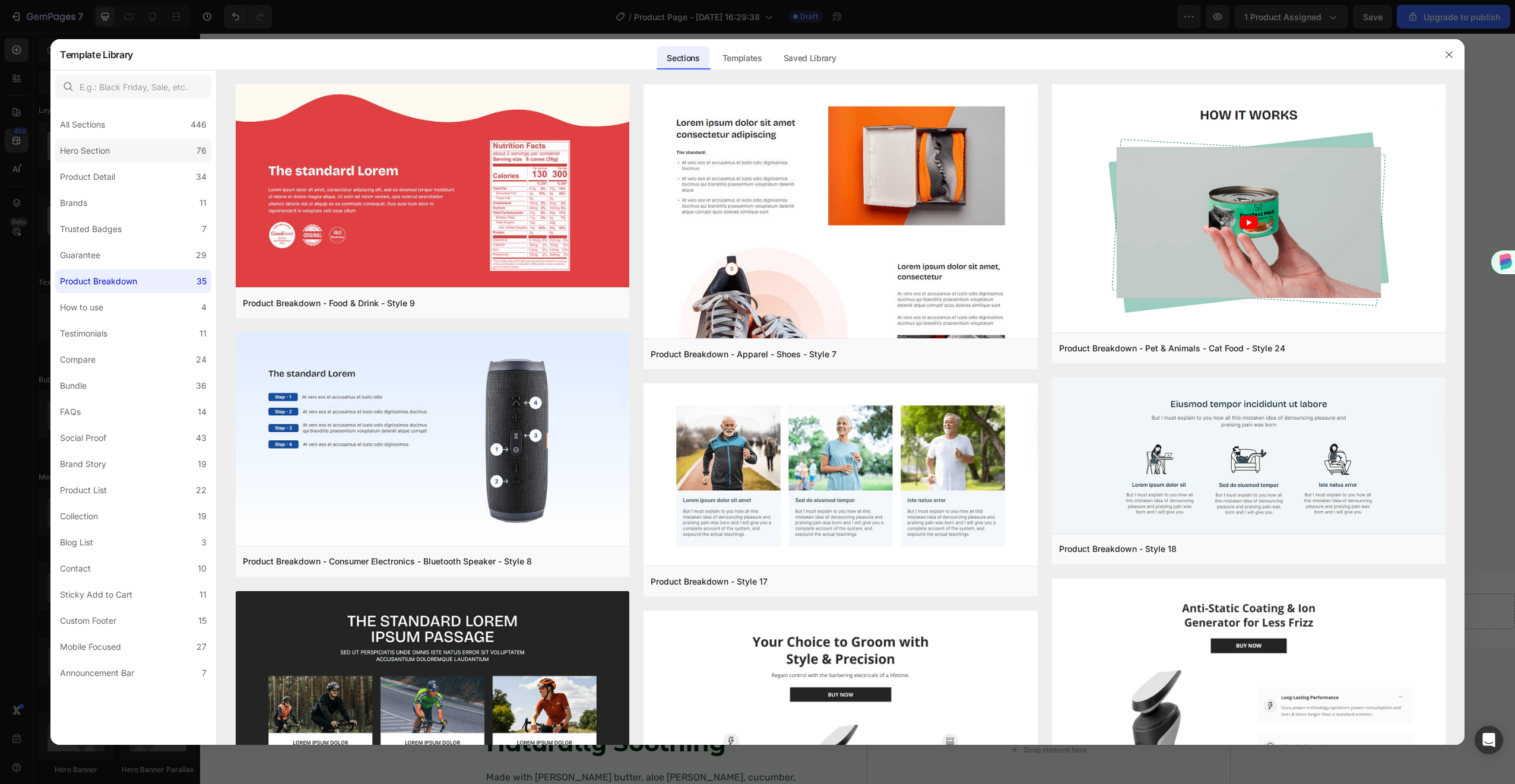
click at [147, 145] on label "Hero Section 76" at bounding box center [133, 151] width 156 height 24
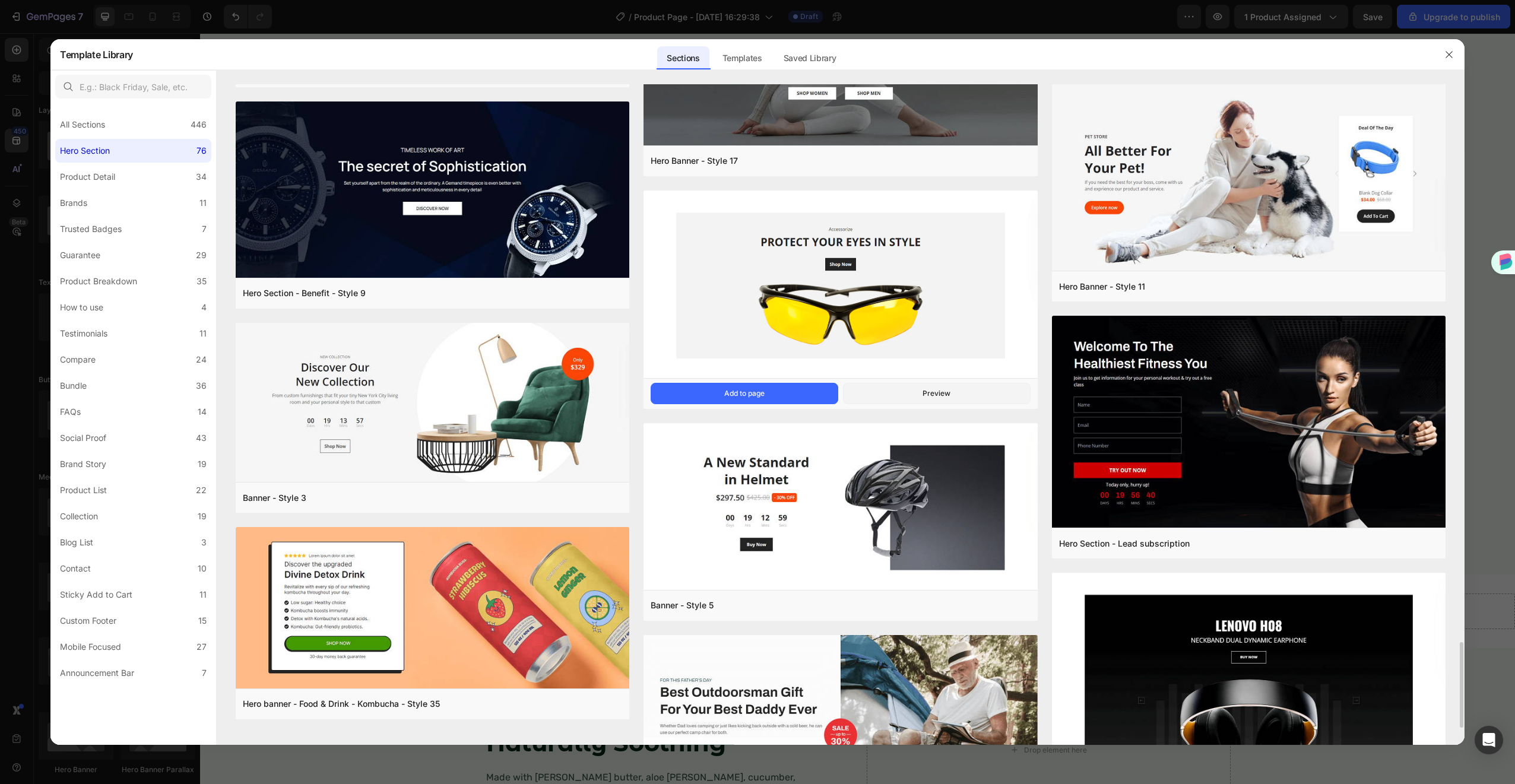
scroll to position [4438, 0]
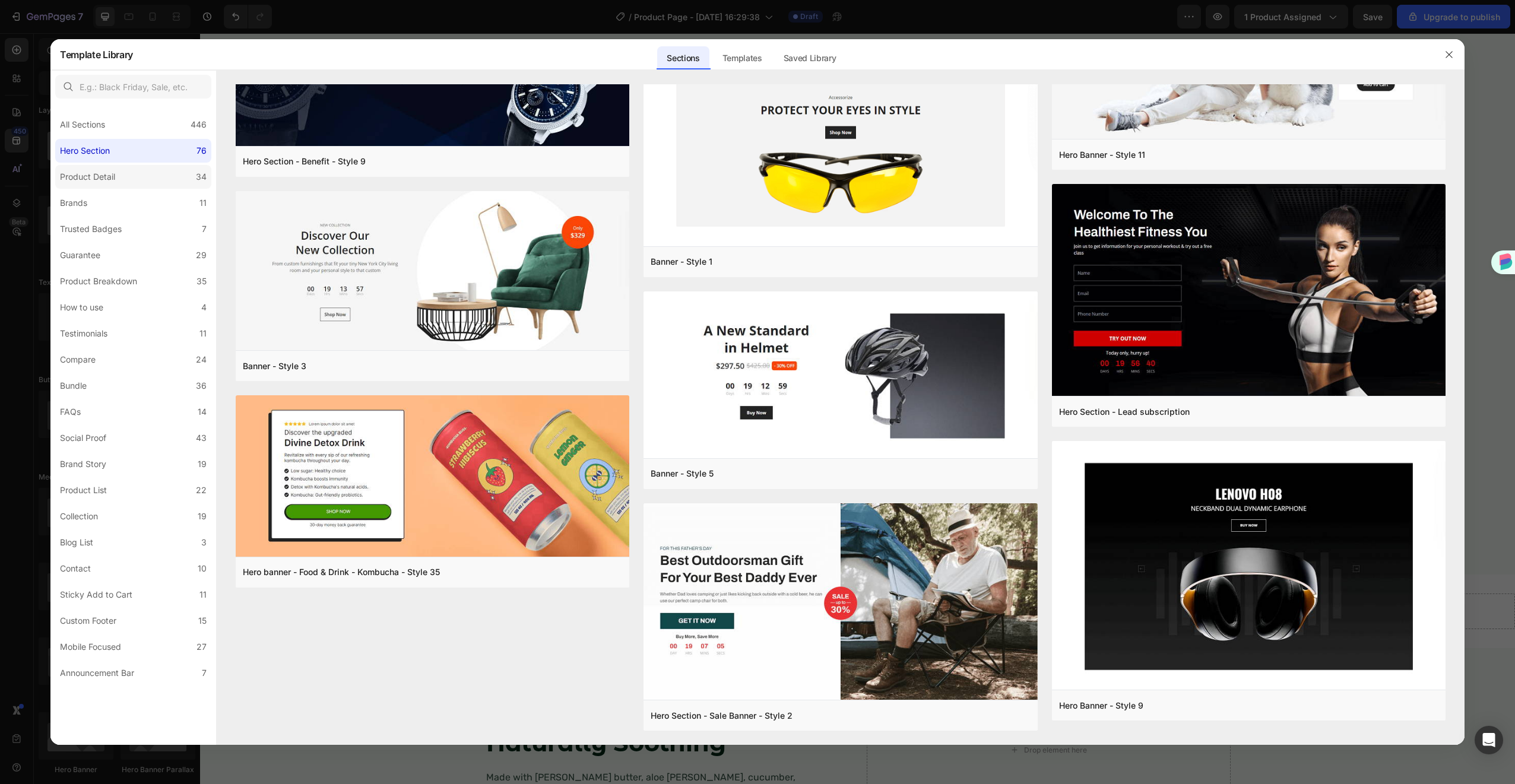
click at [130, 175] on label "Product Detail 34" at bounding box center [133, 177] width 156 height 24
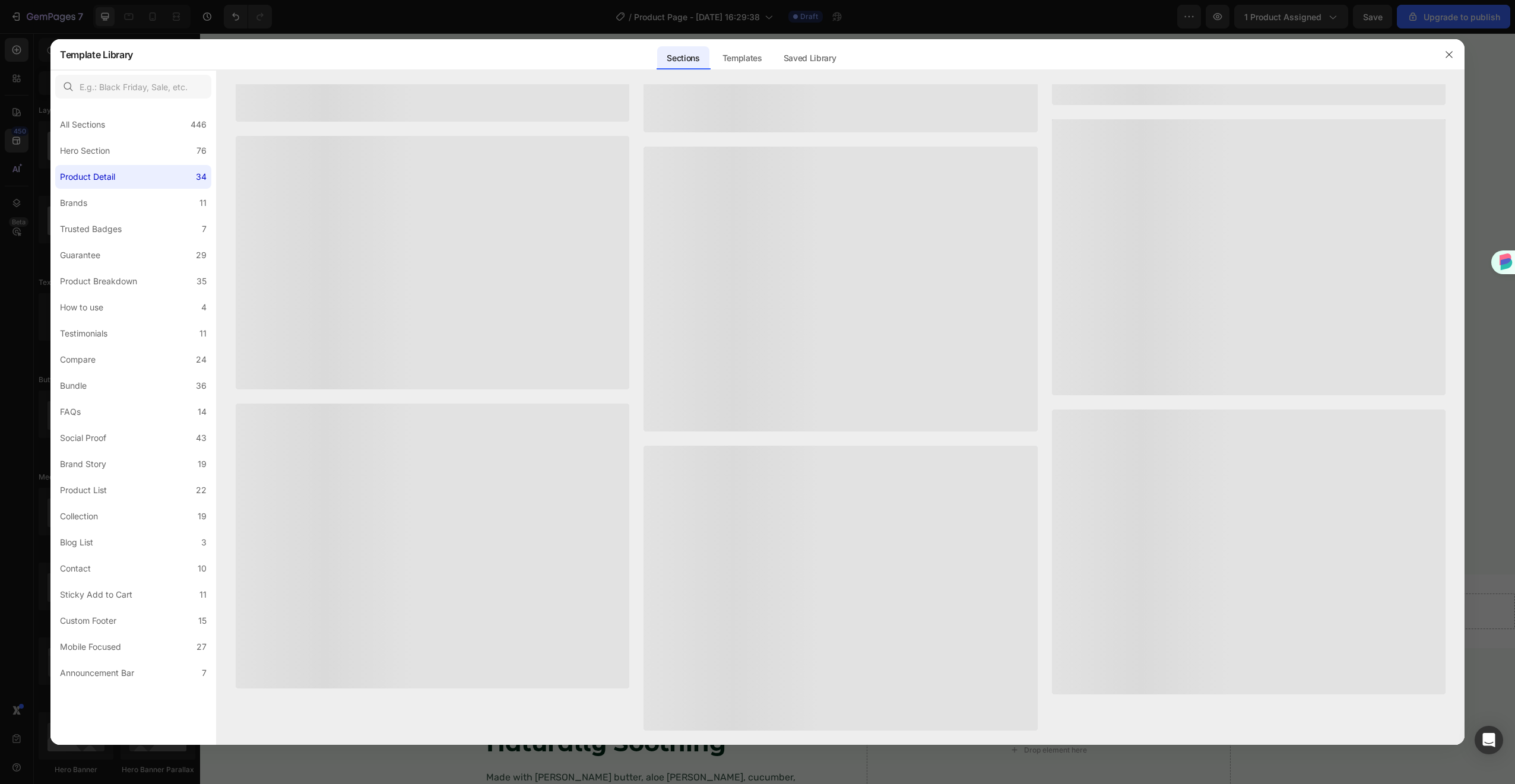
scroll to position [0, 0]
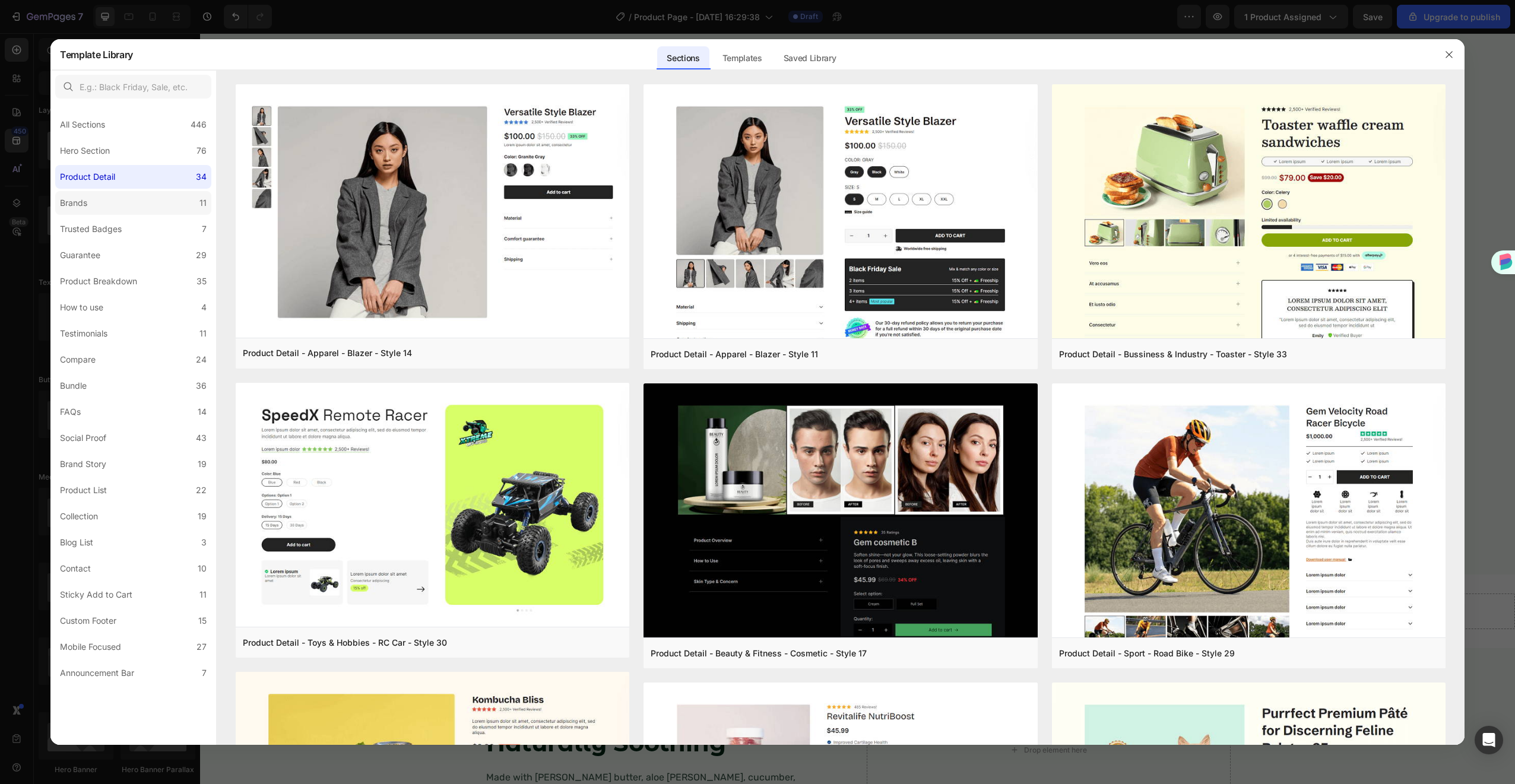
click at [130, 204] on label "Brands 11" at bounding box center [133, 203] width 156 height 24
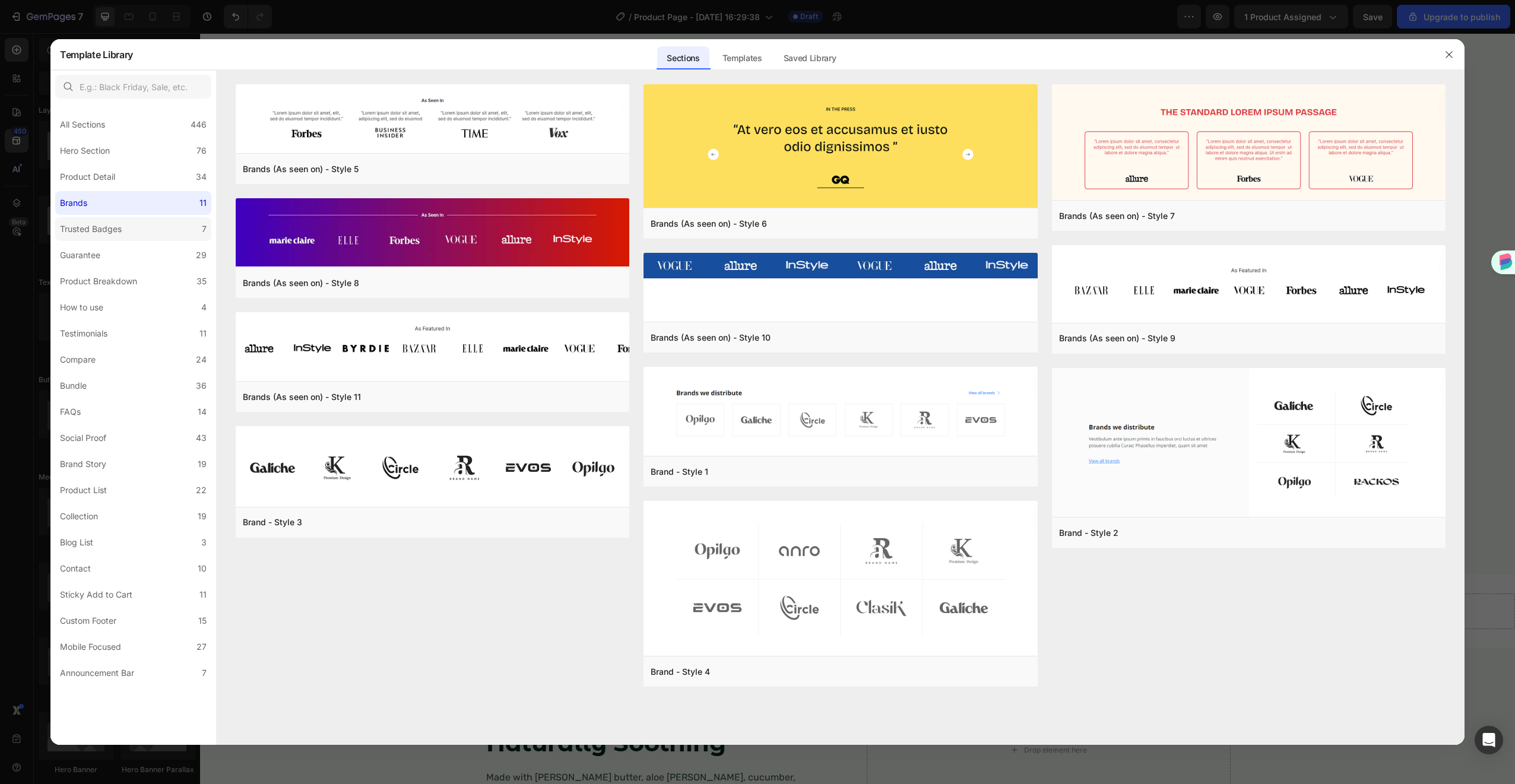
click at [124, 235] on div "Trusted Badges" at bounding box center [93, 229] width 67 height 14
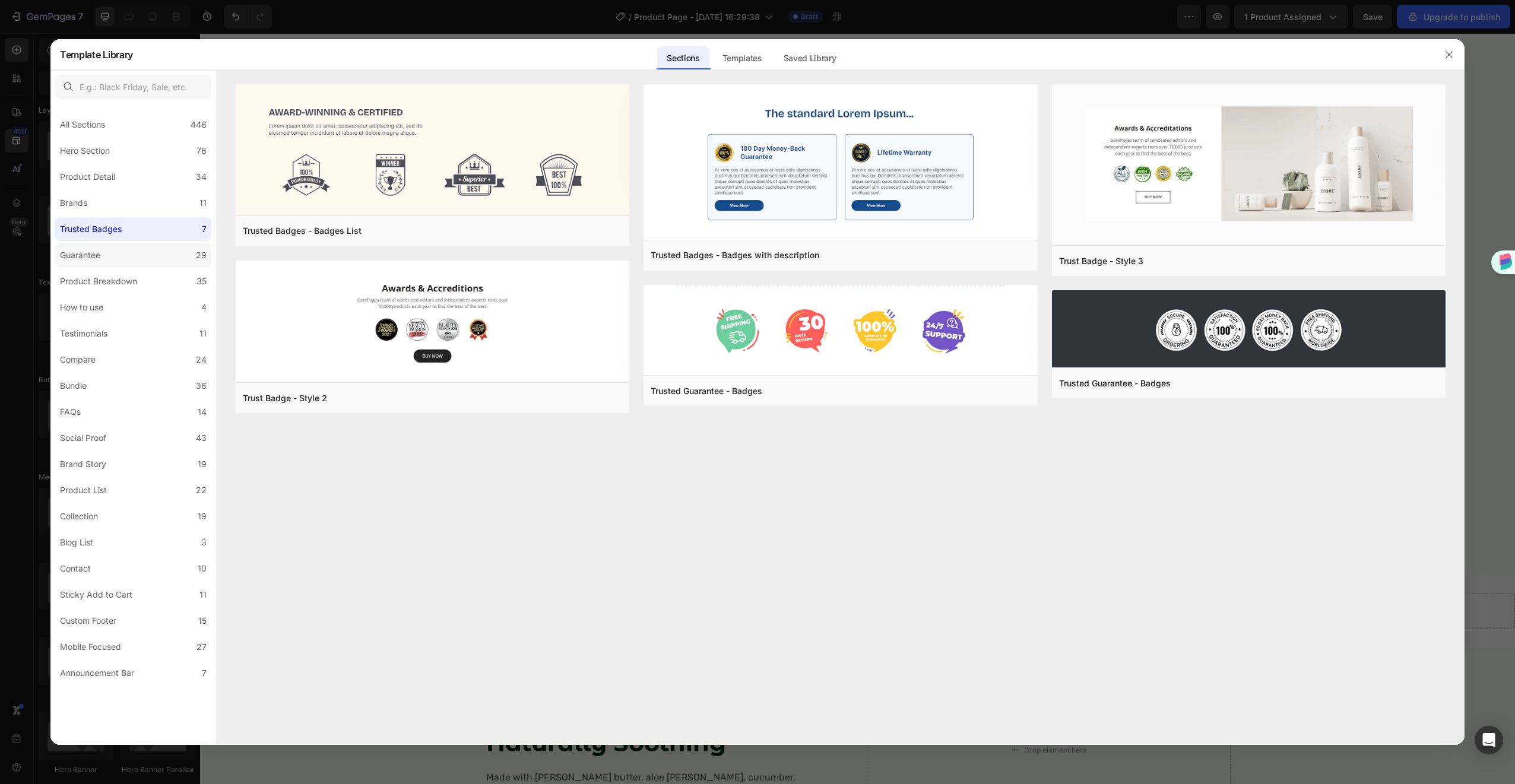
click at [120, 252] on label "Guarantee 29" at bounding box center [133, 255] width 156 height 24
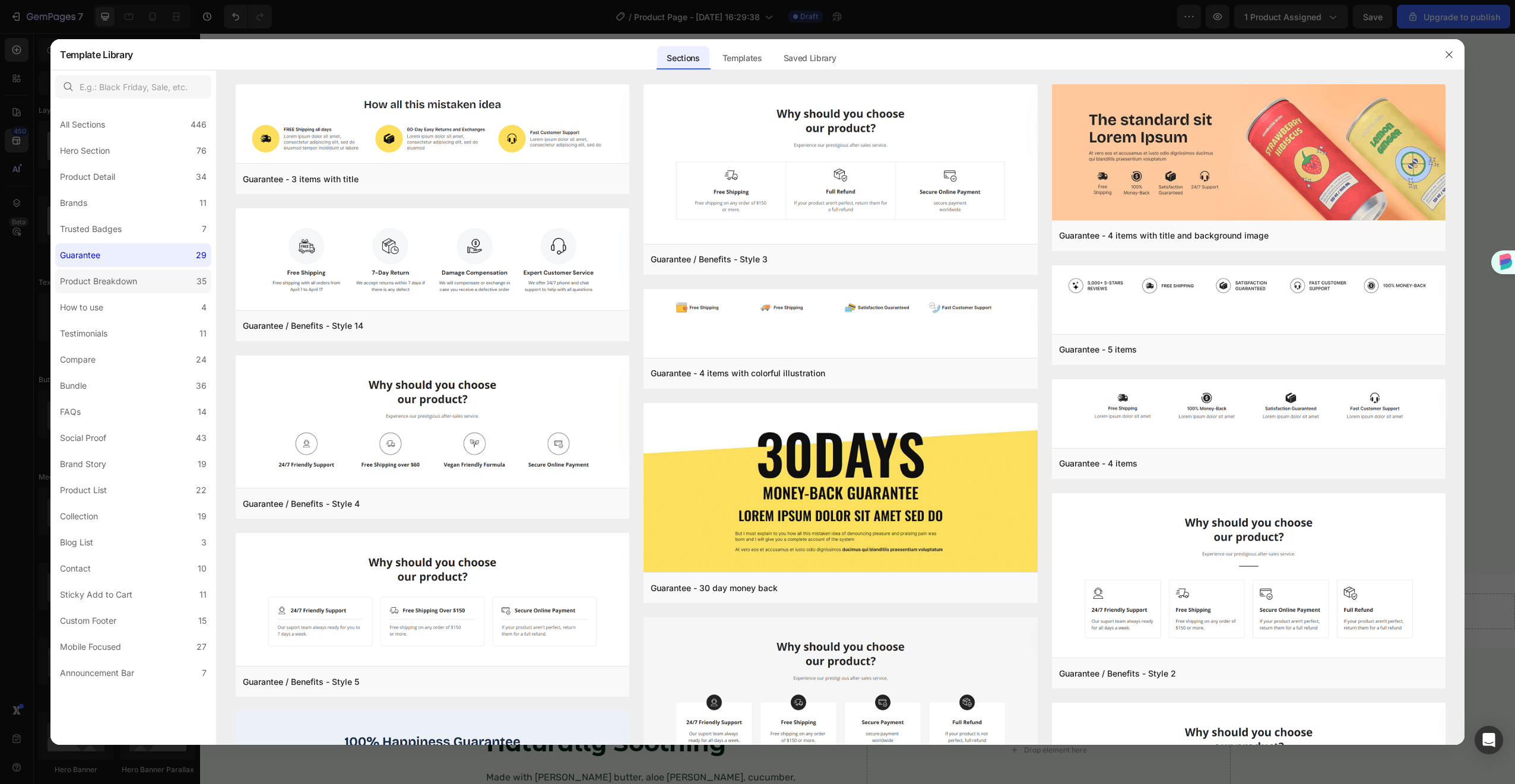
click at [124, 289] on label "Product Breakdown 35" at bounding box center [133, 281] width 156 height 24
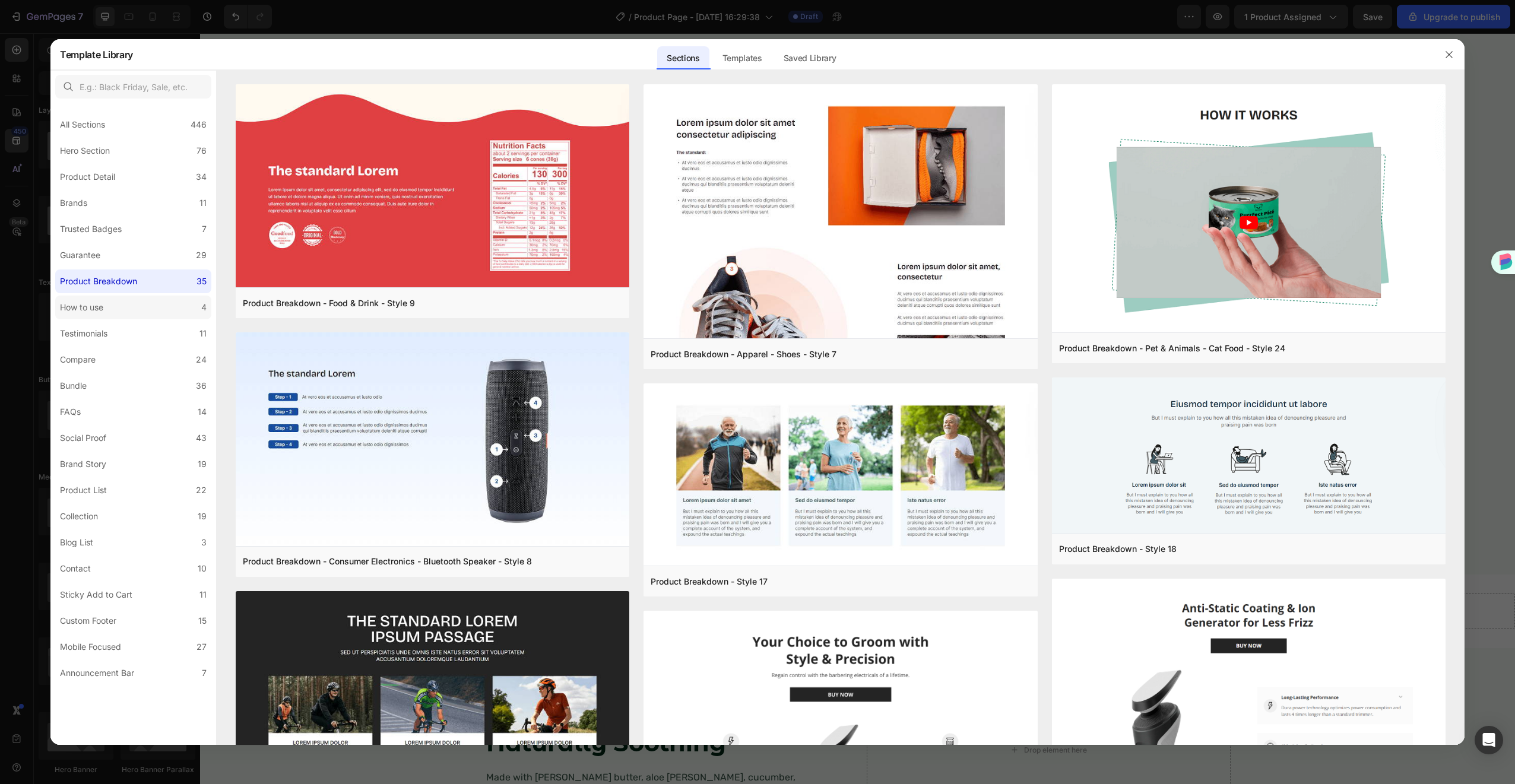
click at [127, 306] on label "How to use 4" at bounding box center [133, 307] width 156 height 24
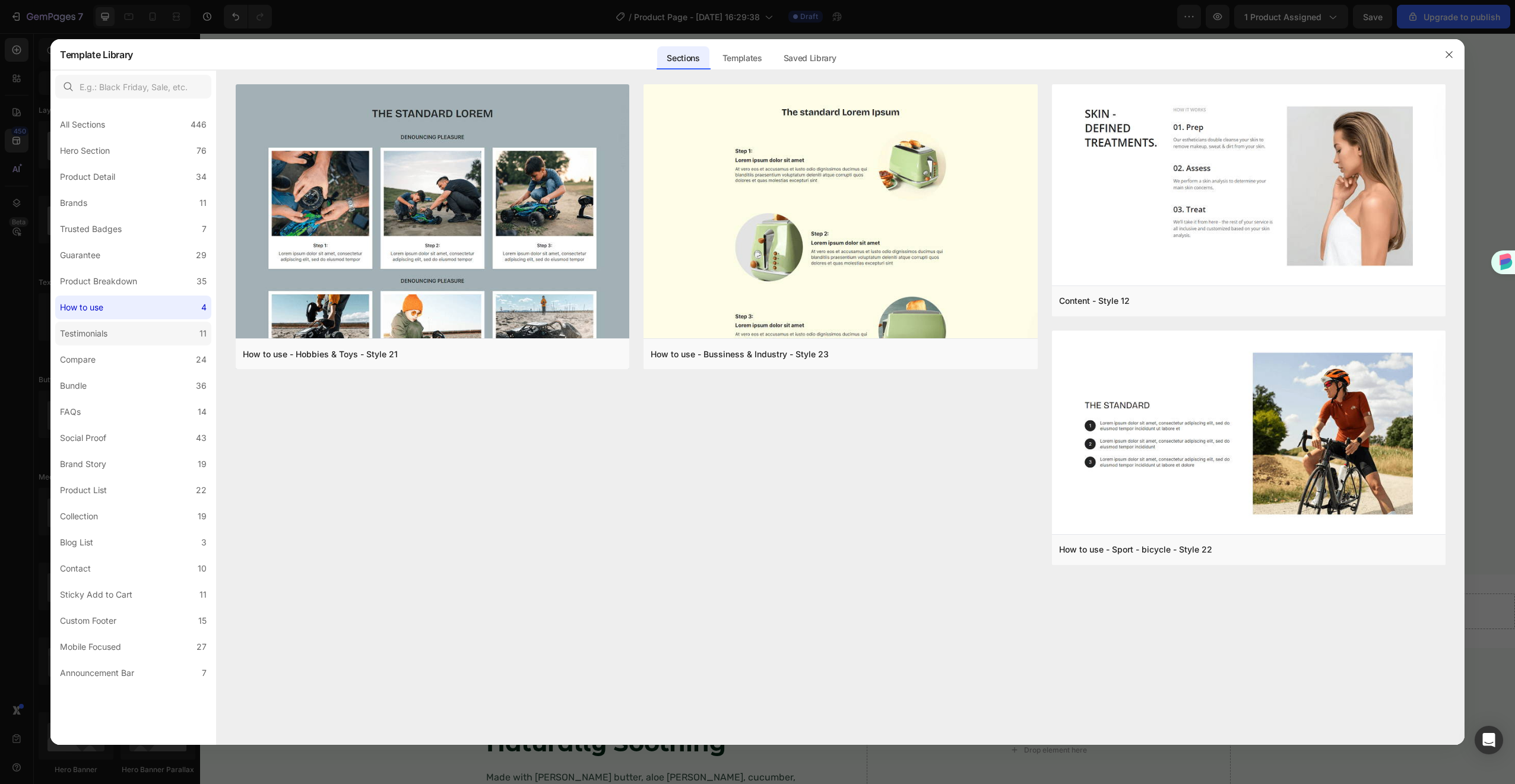
click at [127, 328] on label "Testimonials 11" at bounding box center [133, 333] width 156 height 24
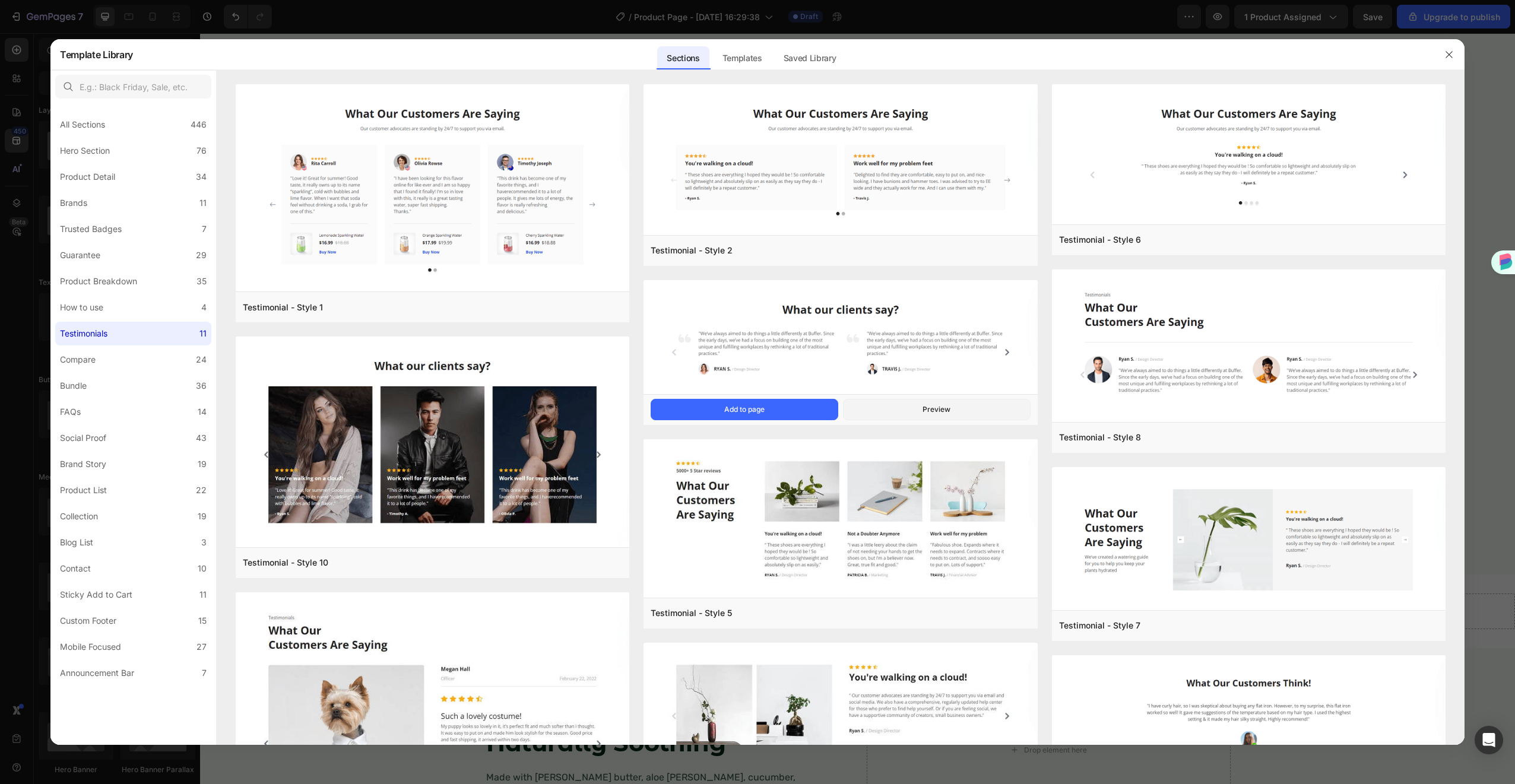
scroll to position [265, 0]
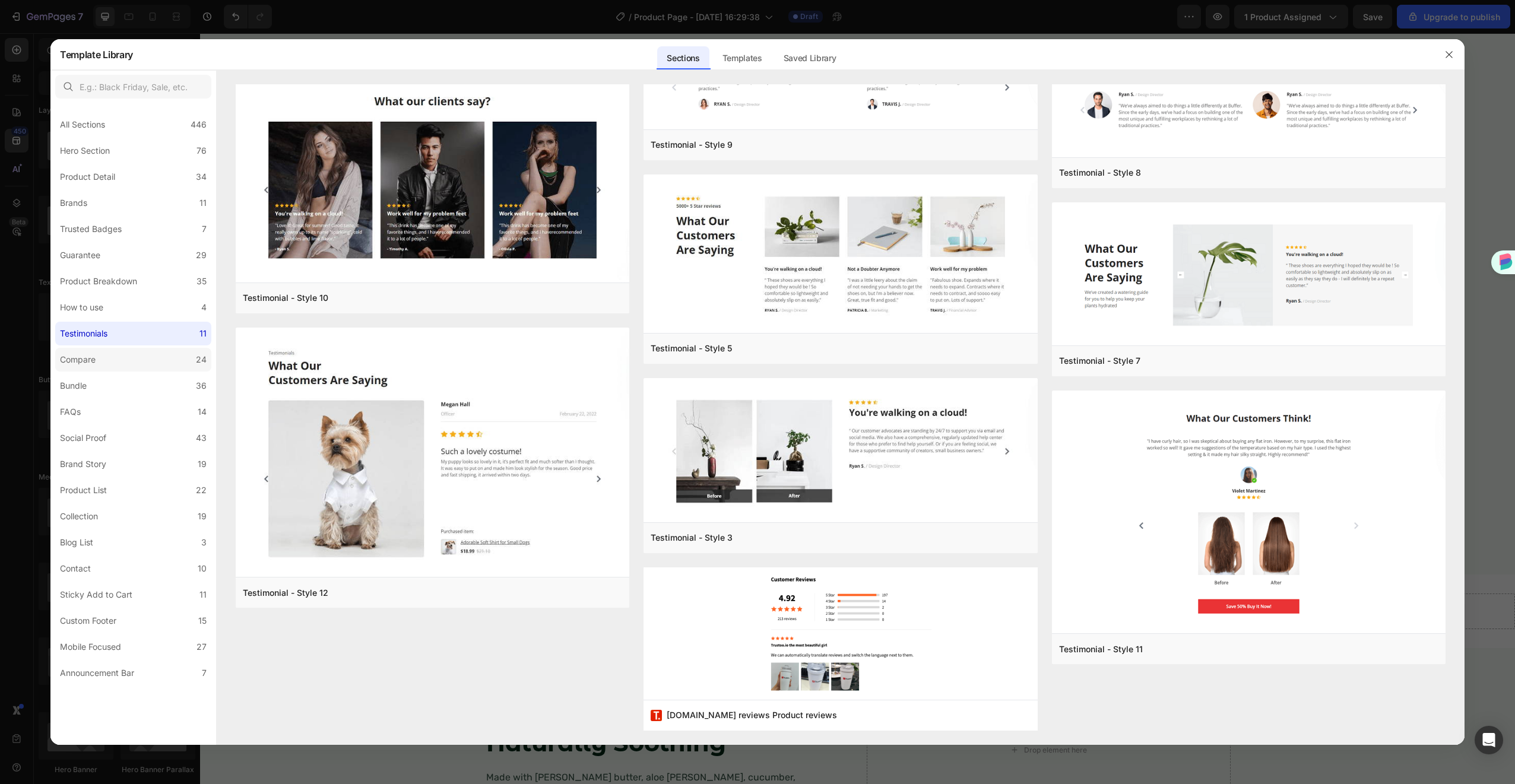
click at [128, 355] on label "Compare 24" at bounding box center [133, 360] width 156 height 24
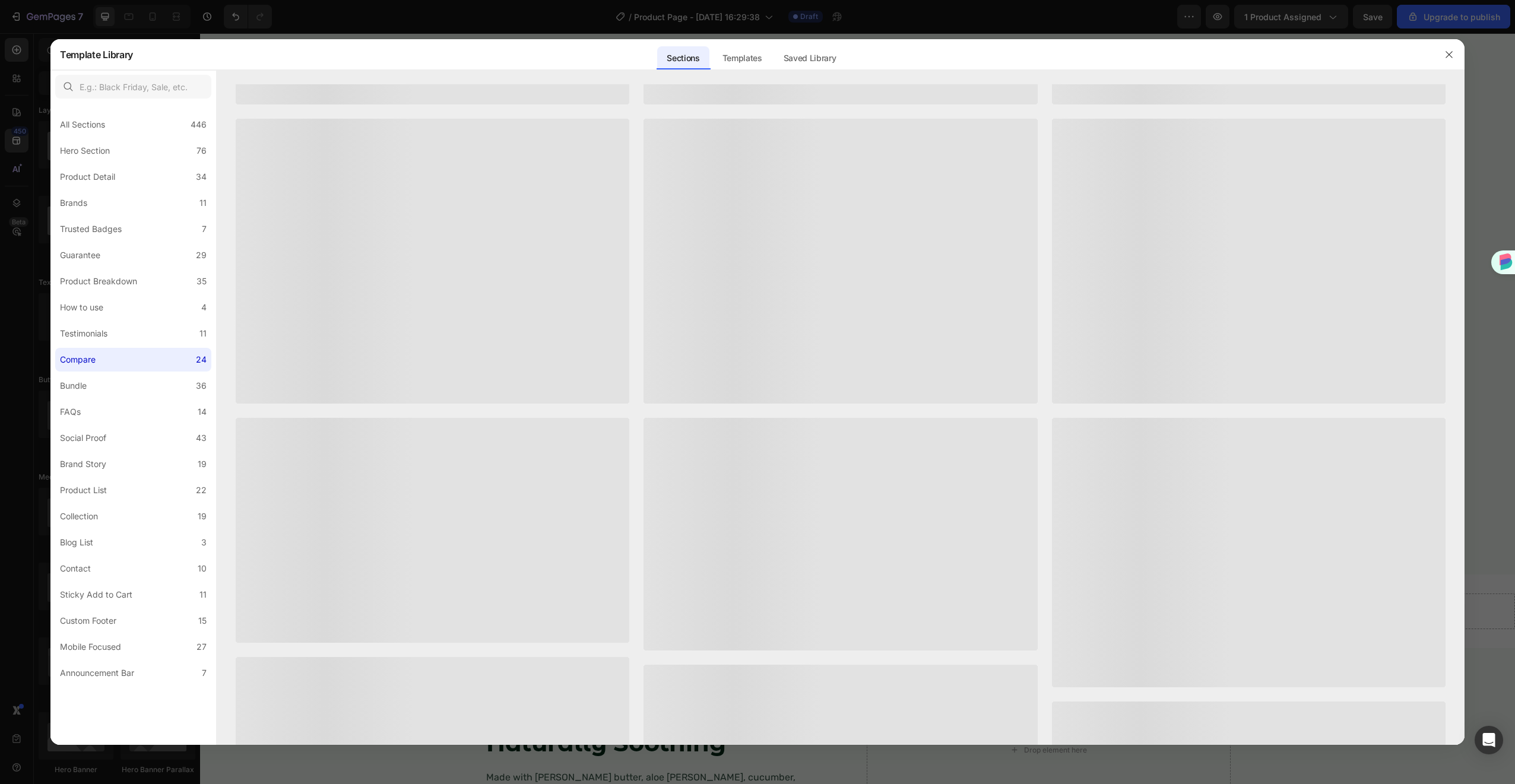
scroll to position [0, 0]
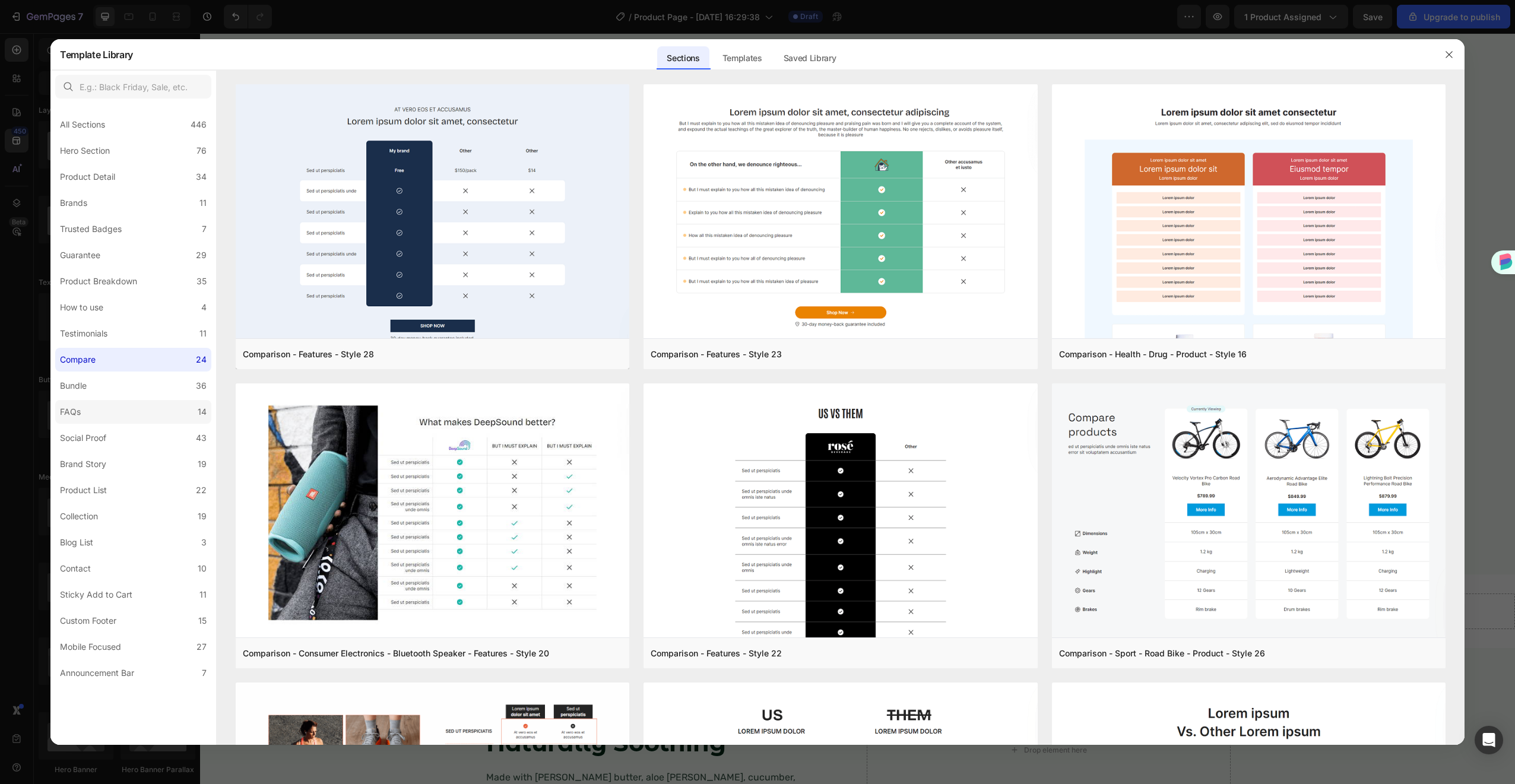
click at [141, 407] on label "FAQs 14" at bounding box center [133, 412] width 156 height 24
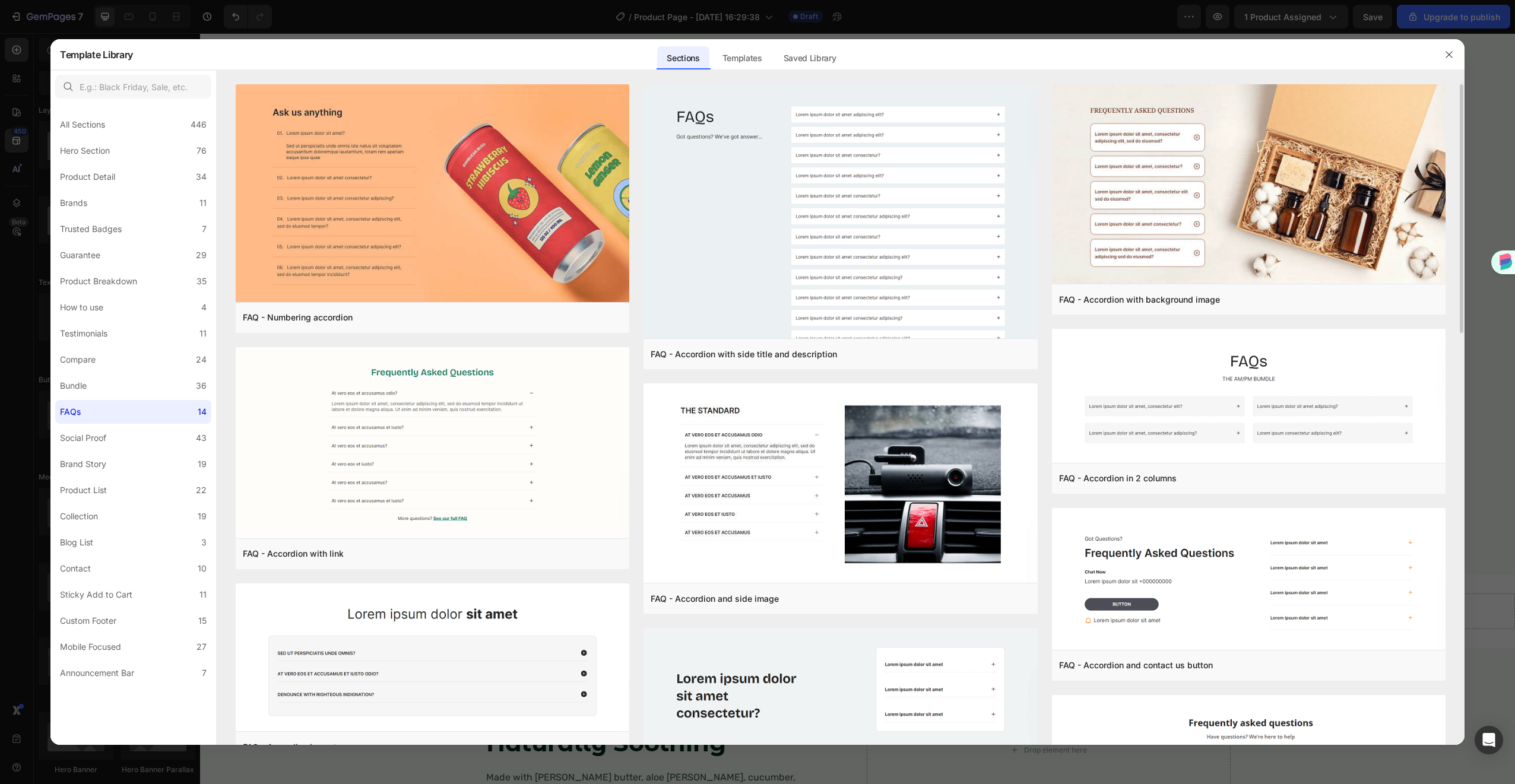
scroll to position [524, 0]
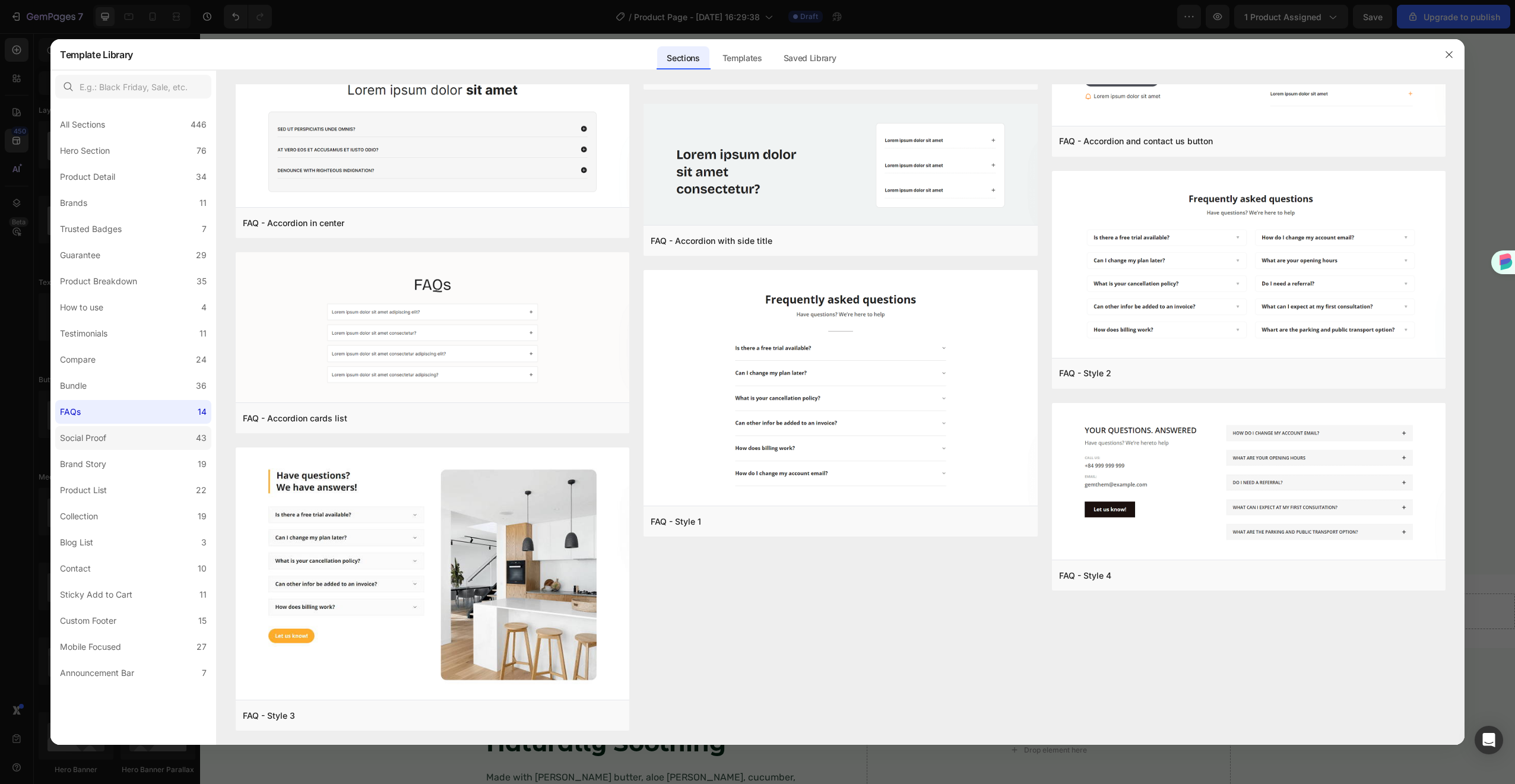
click at [171, 442] on label "Social Proof 43" at bounding box center [133, 438] width 156 height 24
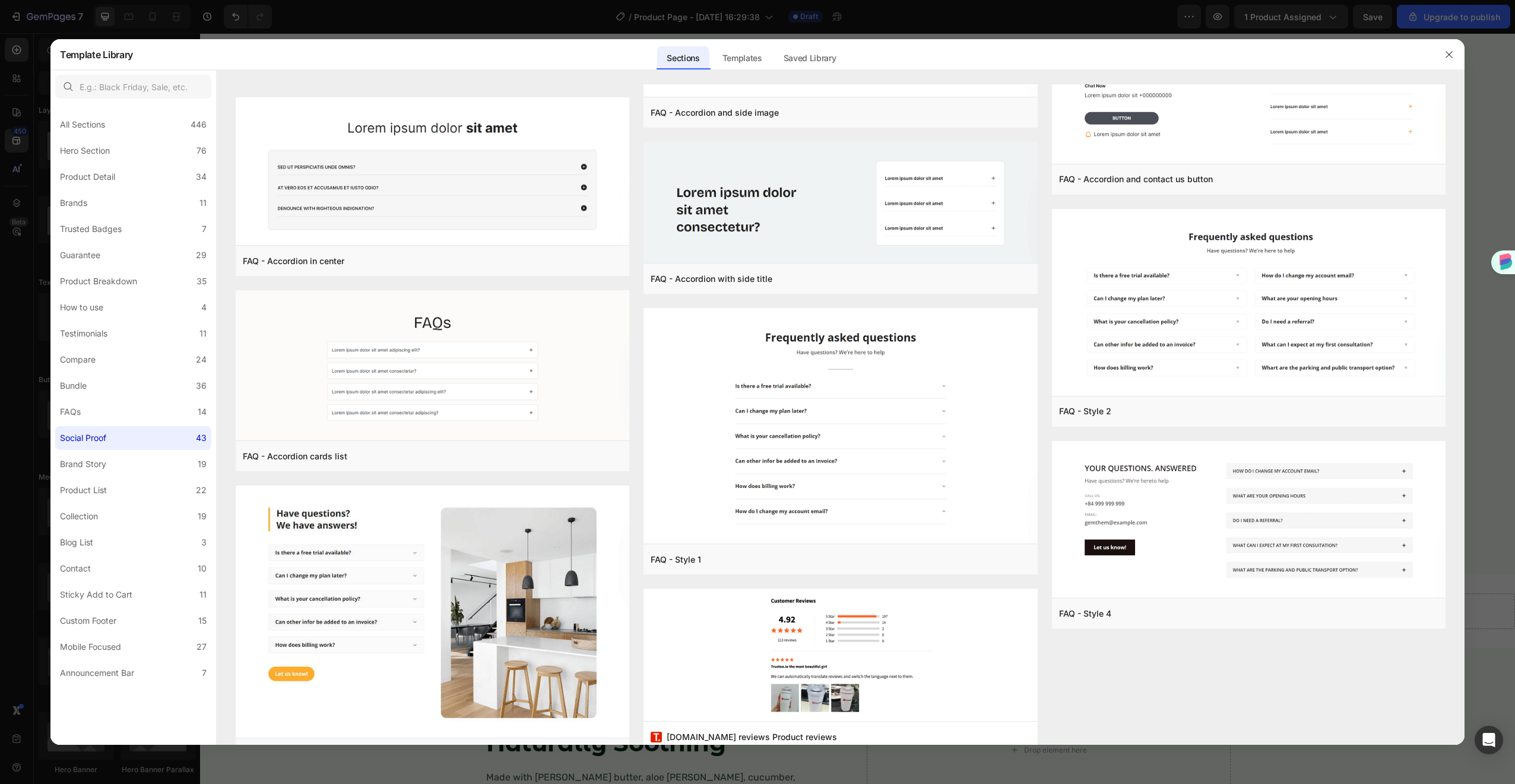
scroll to position [0, 0]
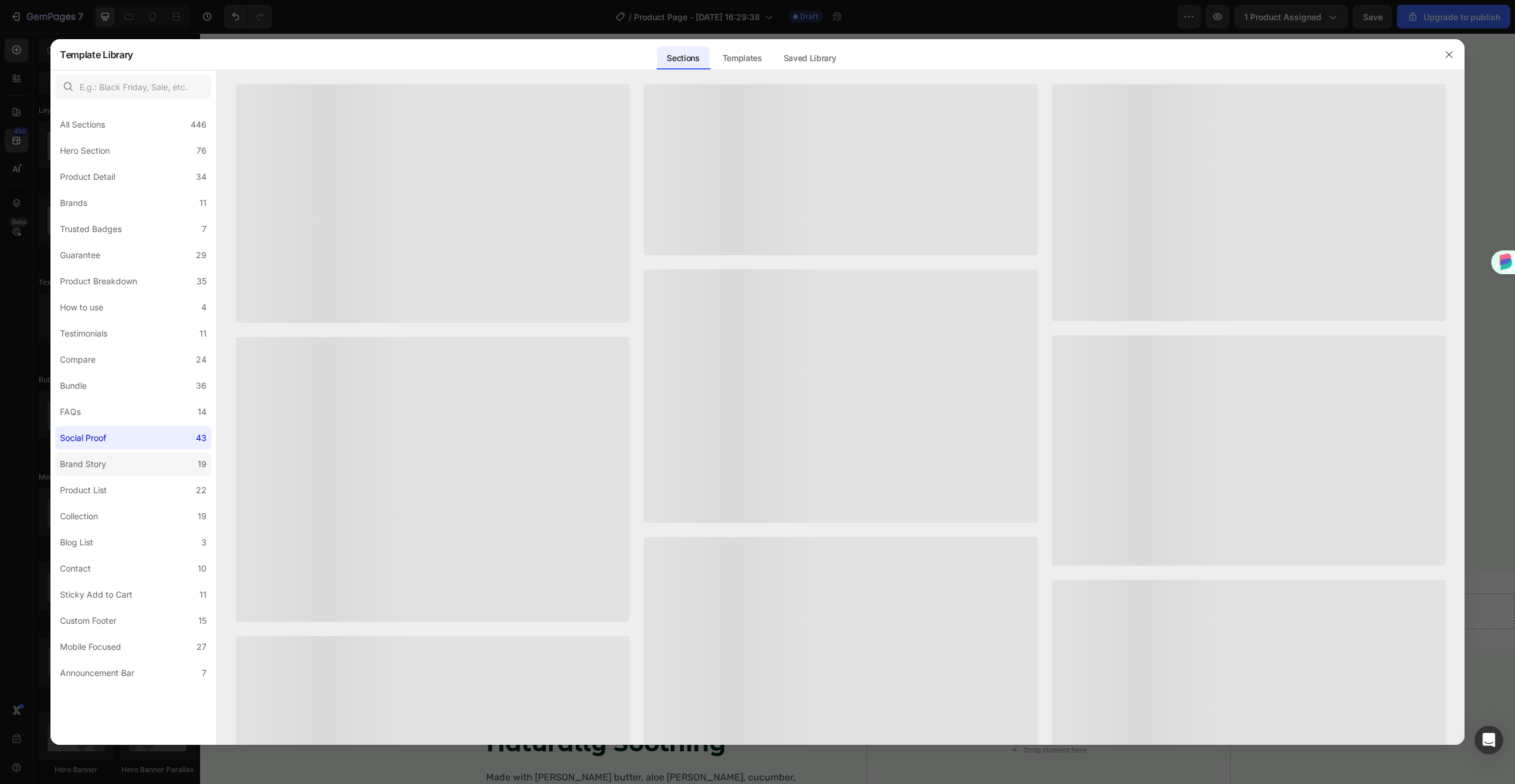
click at [157, 458] on label "Brand Story 19" at bounding box center [133, 464] width 156 height 24
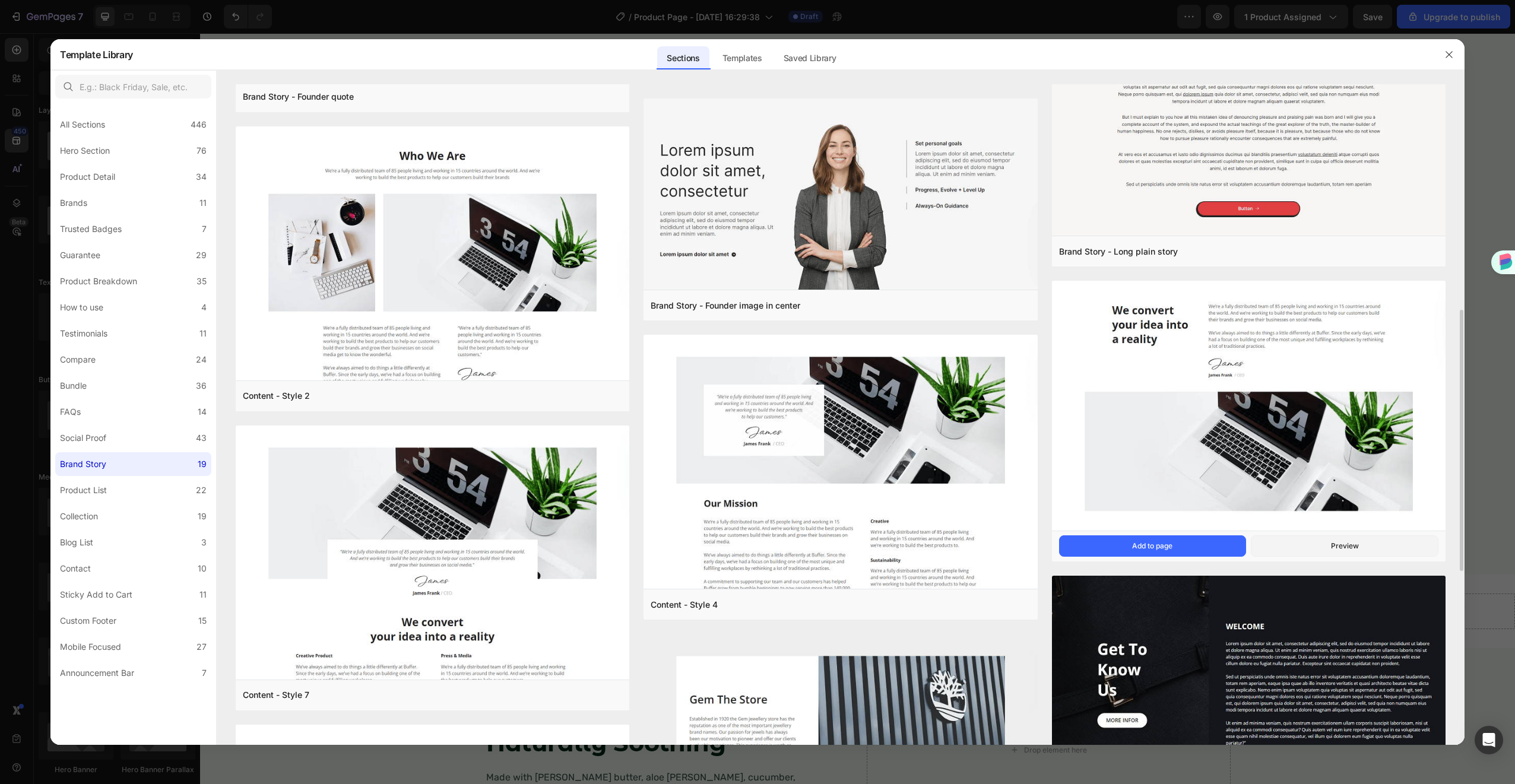
scroll to position [1008, 0]
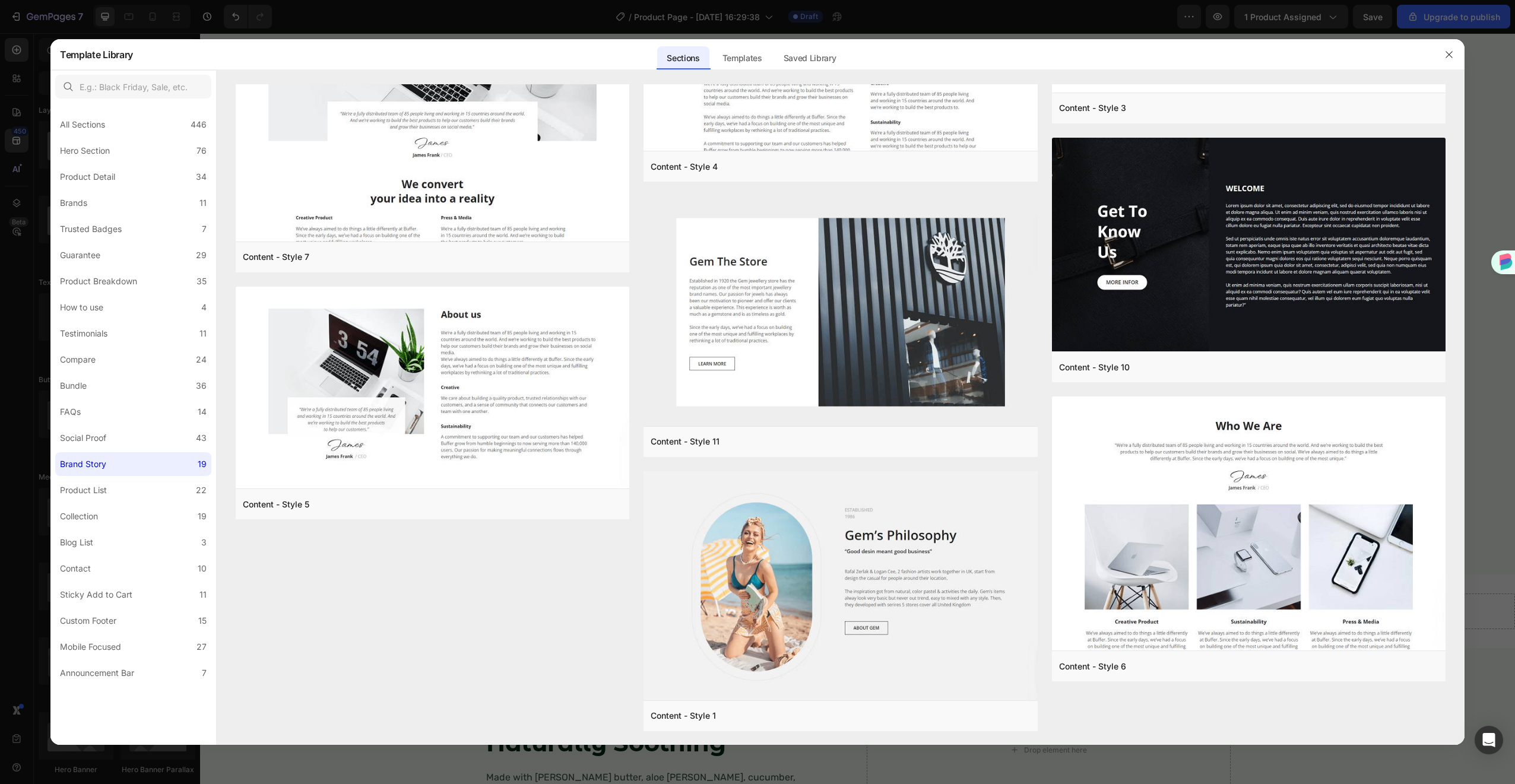
click at [1457, 55] on button "button" at bounding box center [1449, 55] width 19 height 19
click at [1451, 50] on div "The Perfect Wipe For Your Fur Friend Heading "I was a little leery about the cl…" at bounding box center [857, 303] width 1315 height 543
click at [1450, 55] on div "The Perfect Wipe For Your Fur Friend Heading "I was a little leery about the cl…" at bounding box center [857, 303] width 1315 height 543
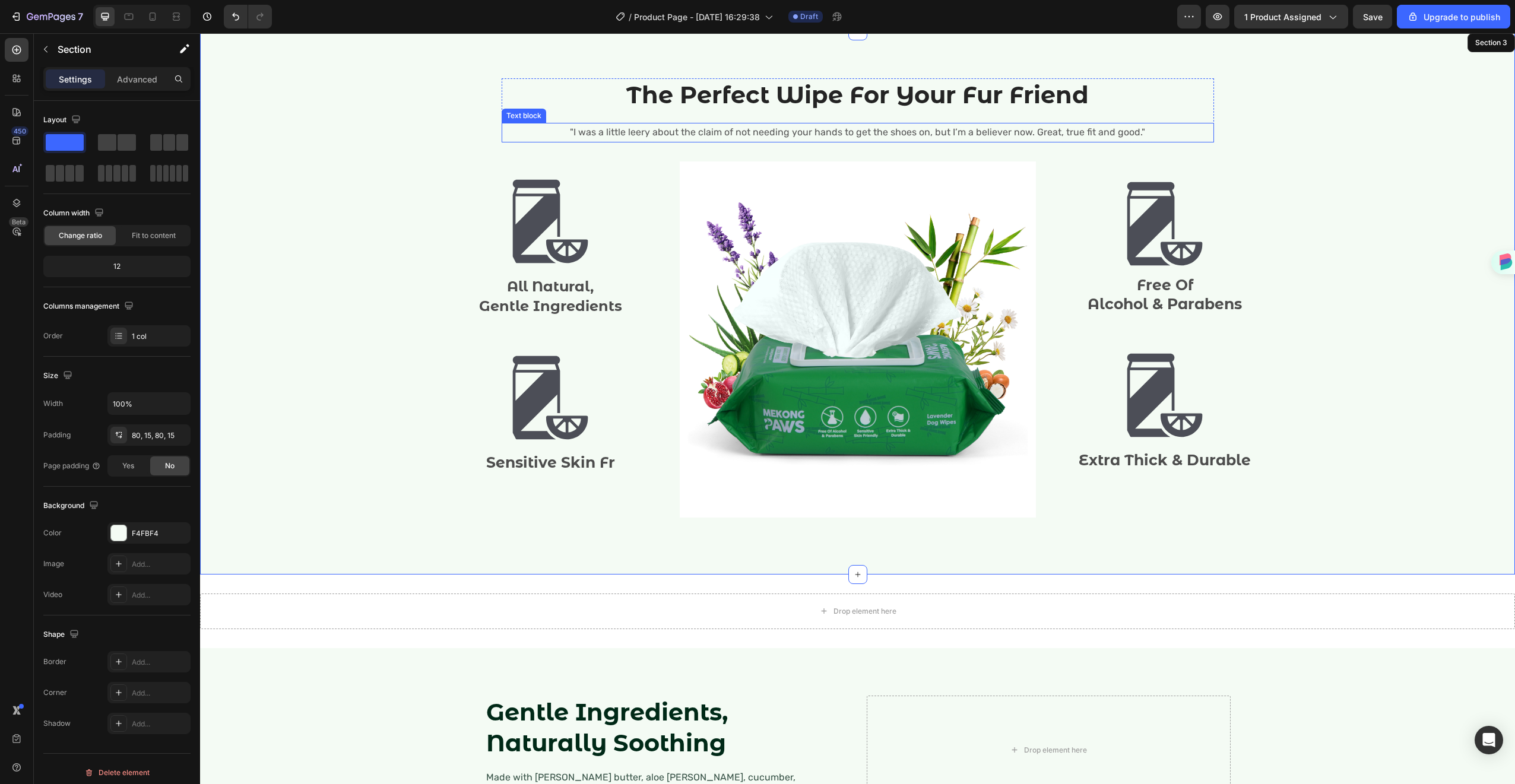
click at [928, 100] on h2 "The Perfect Wipe For Your Fur Friend" at bounding box center [857, 95] width 712 height 33
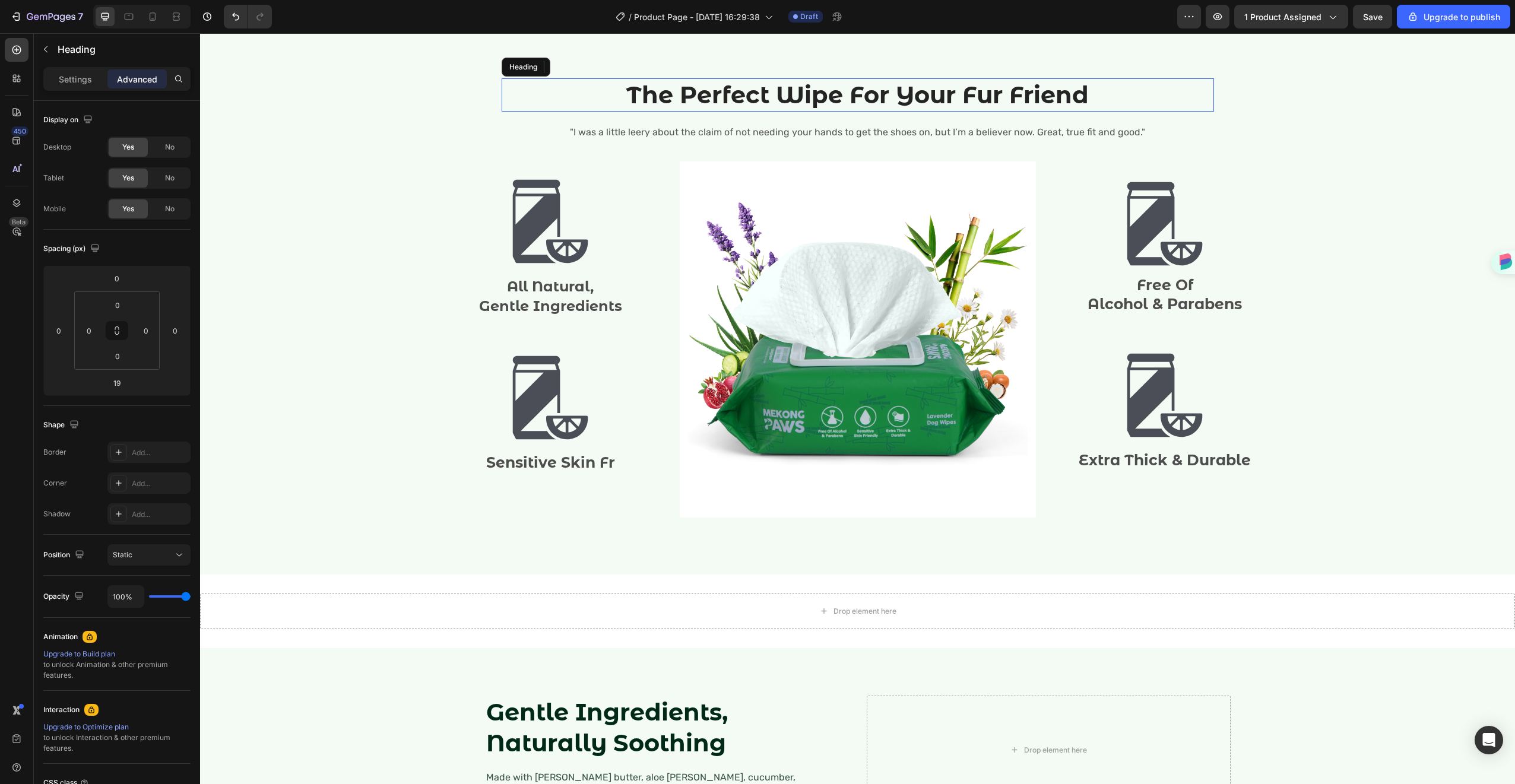
click at [872, 100] on p "The Perfect Wipe For Your Fur Friend" at bounding box center [857, 95] width 710 height 31
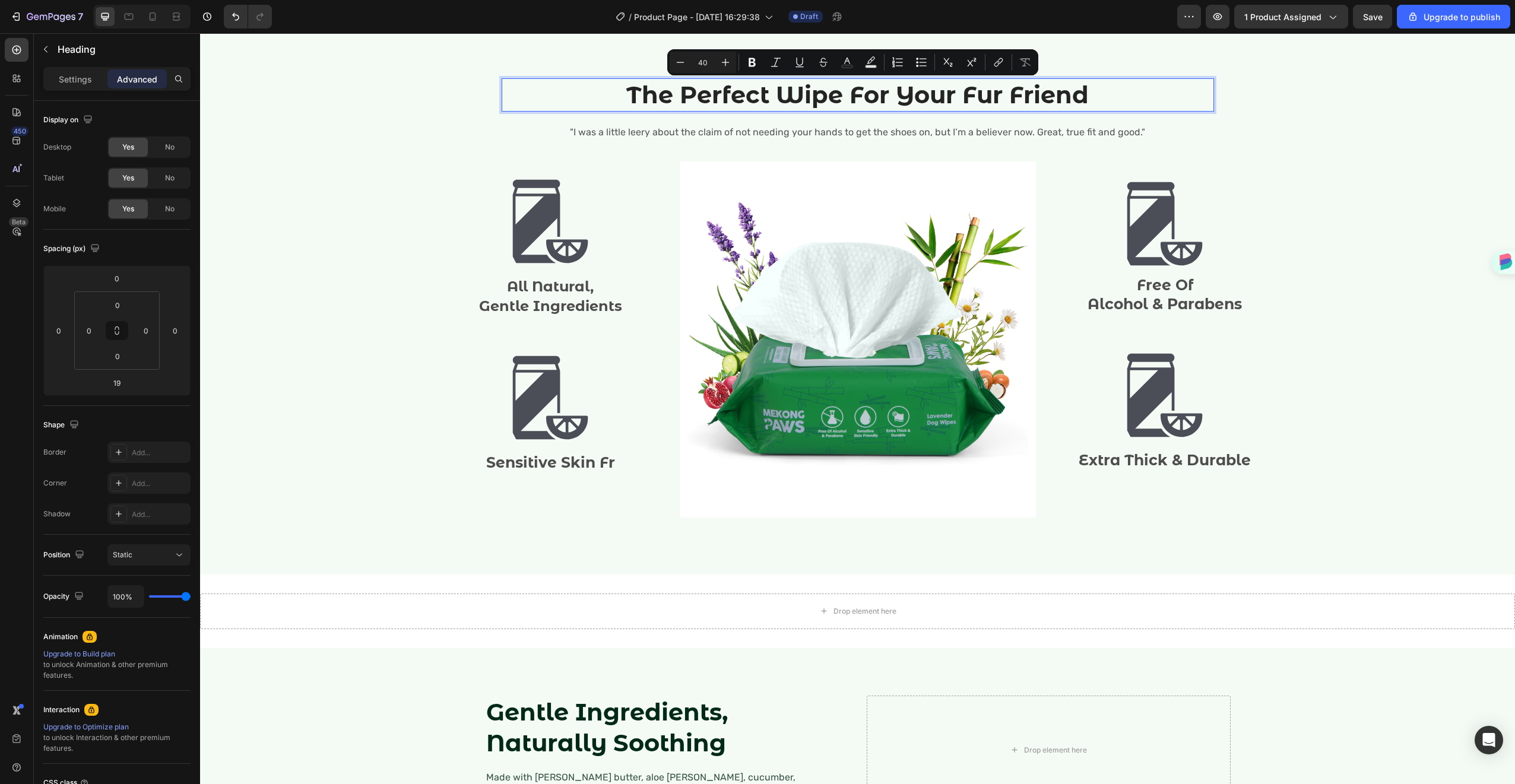
click at [881, 99] on p "The Perfect Wipe For Your Fur Friend" at bounding box center [857, 95] width 710 height 31
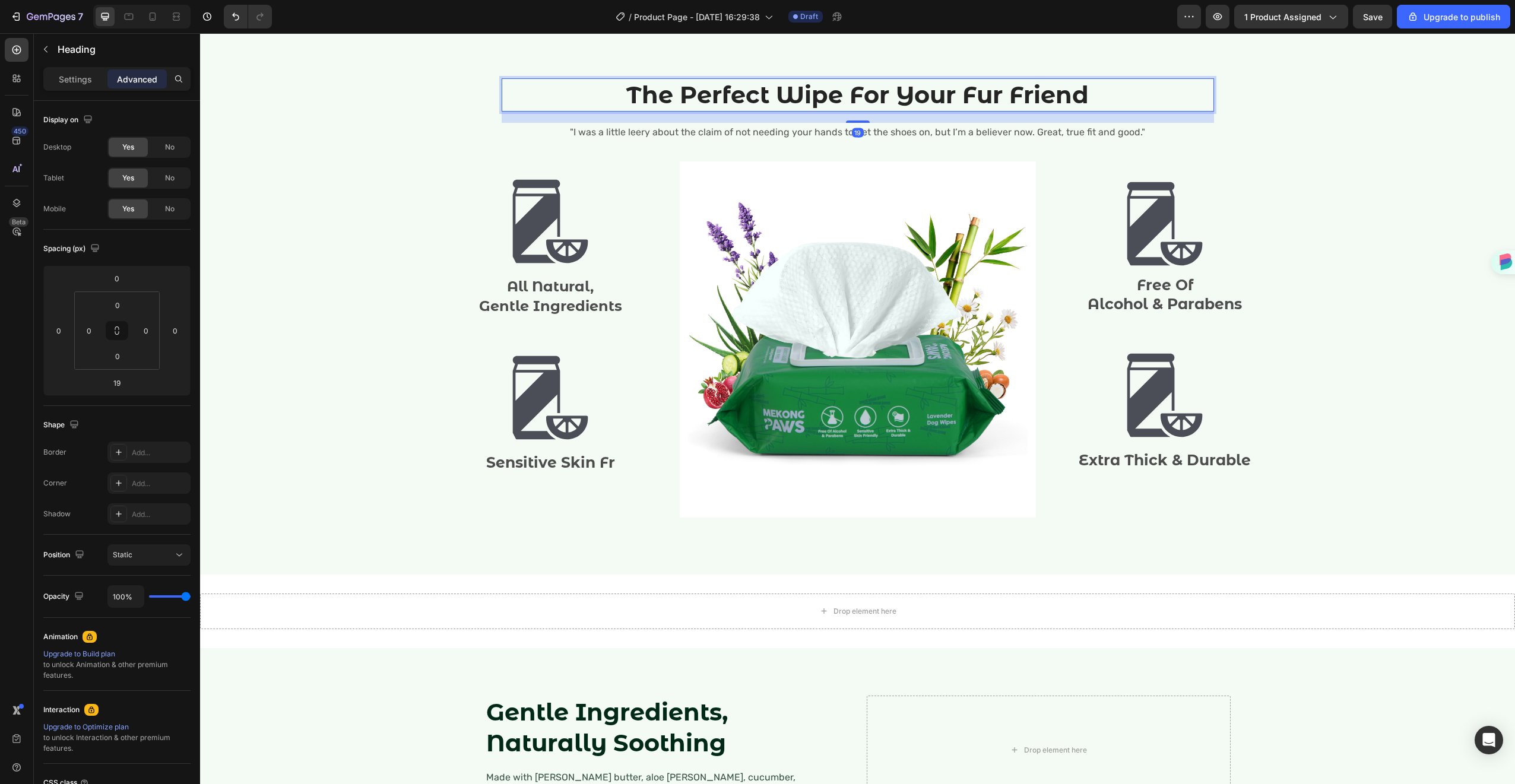
click at [890, 97] on p "The Perfect Wipe For Your Fur Friend" at bounding box center [857, 95] width 710 height 31
click at [1010, 94] on p "The Perfect Wipe For All Of Your Fur Friend" at bounding box center [857, 95] width 710 height 31
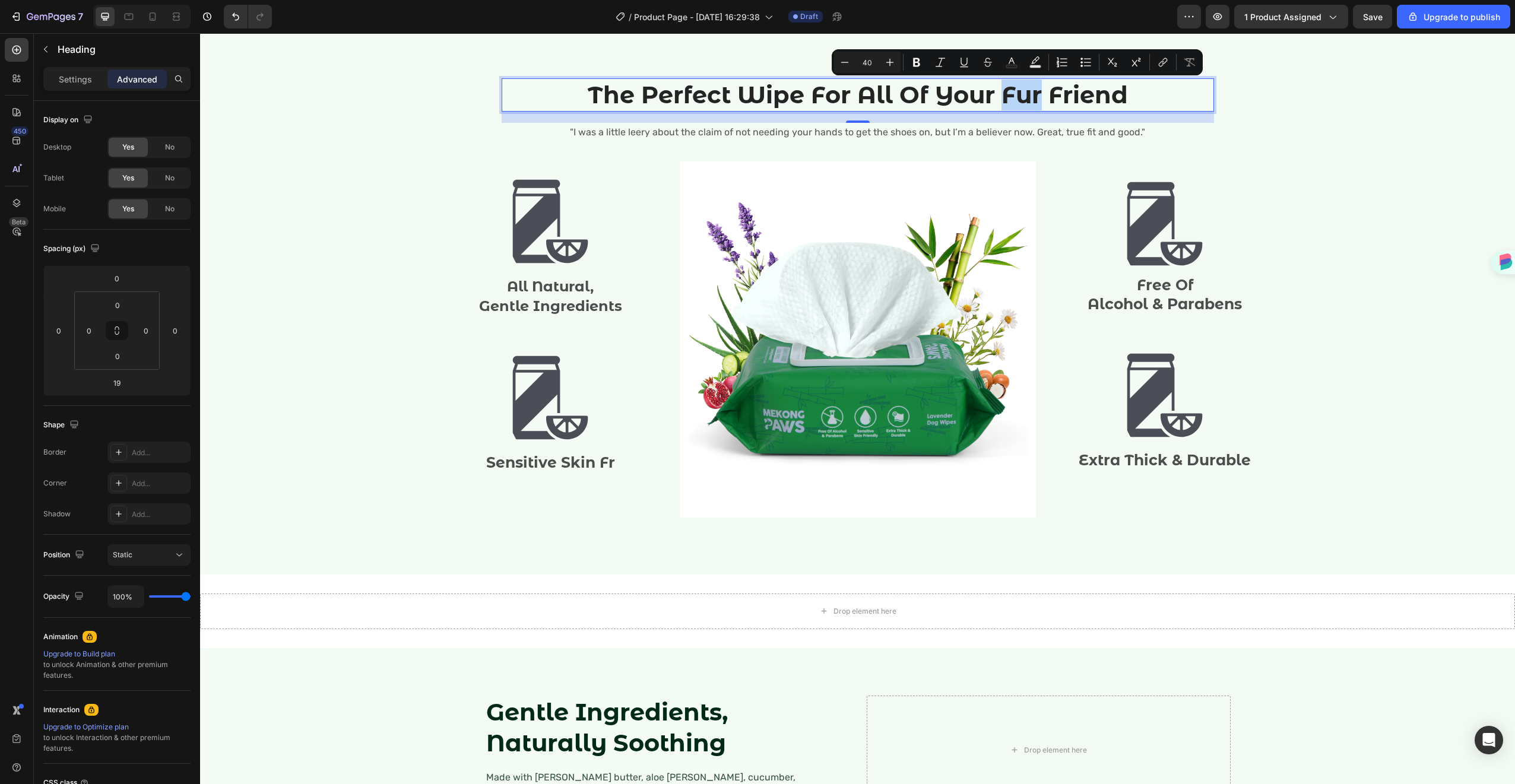
click at [1010, 94] on p "The Perfect Wipe For All Of Your Fur Friend" at bounding box center [857, 95] width 710 height 31
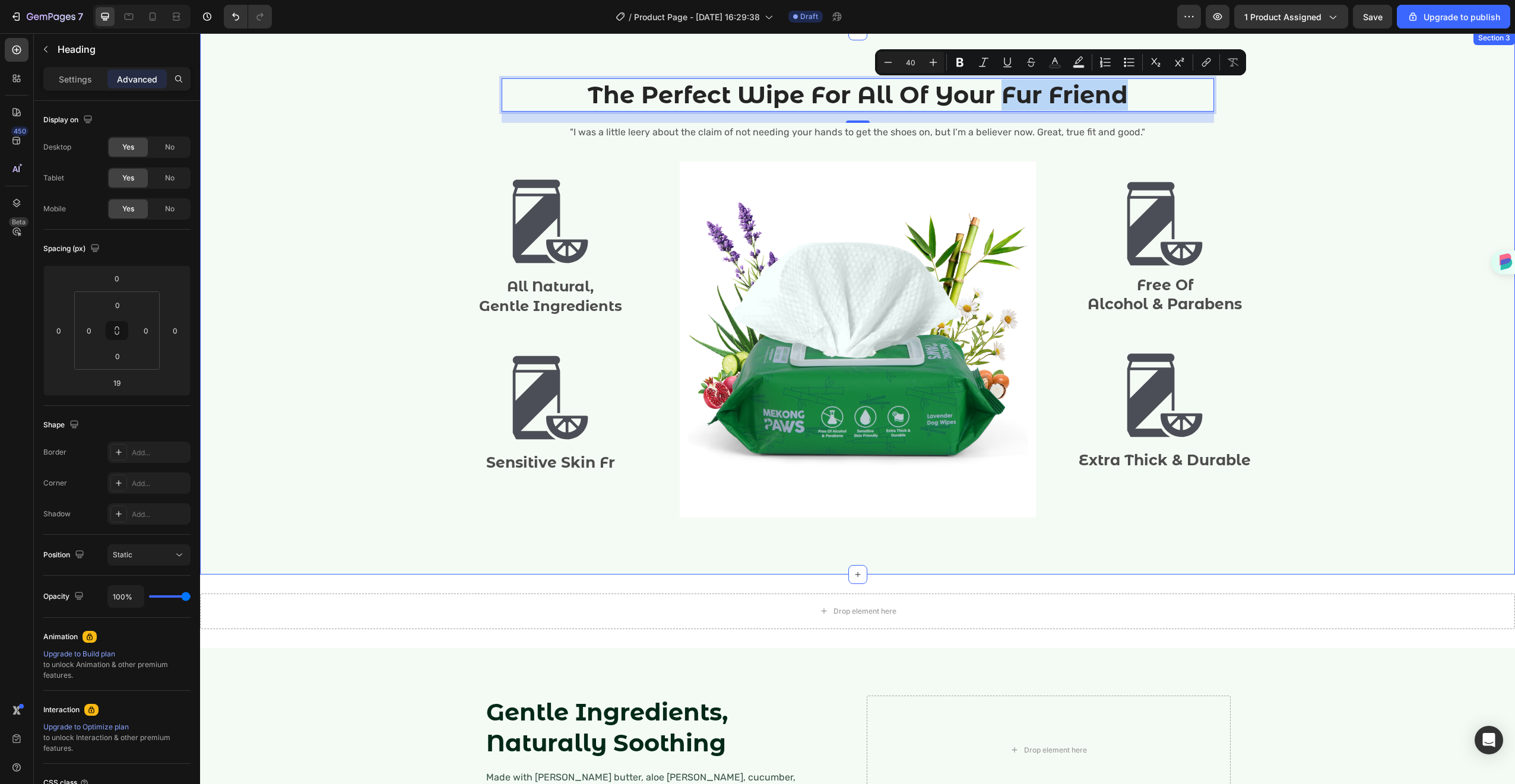
drag, startPoint x: 998, startPoint y: 93, endPoint x: 1255, endPoint y: 115, distance: 257.9
click at [1255, 115] on div "The Perfect Wipe For All Of Your Fur Friend Heading 19 "I was a little leery ab…" at bounding box center [857, 303] width 1297 height 449
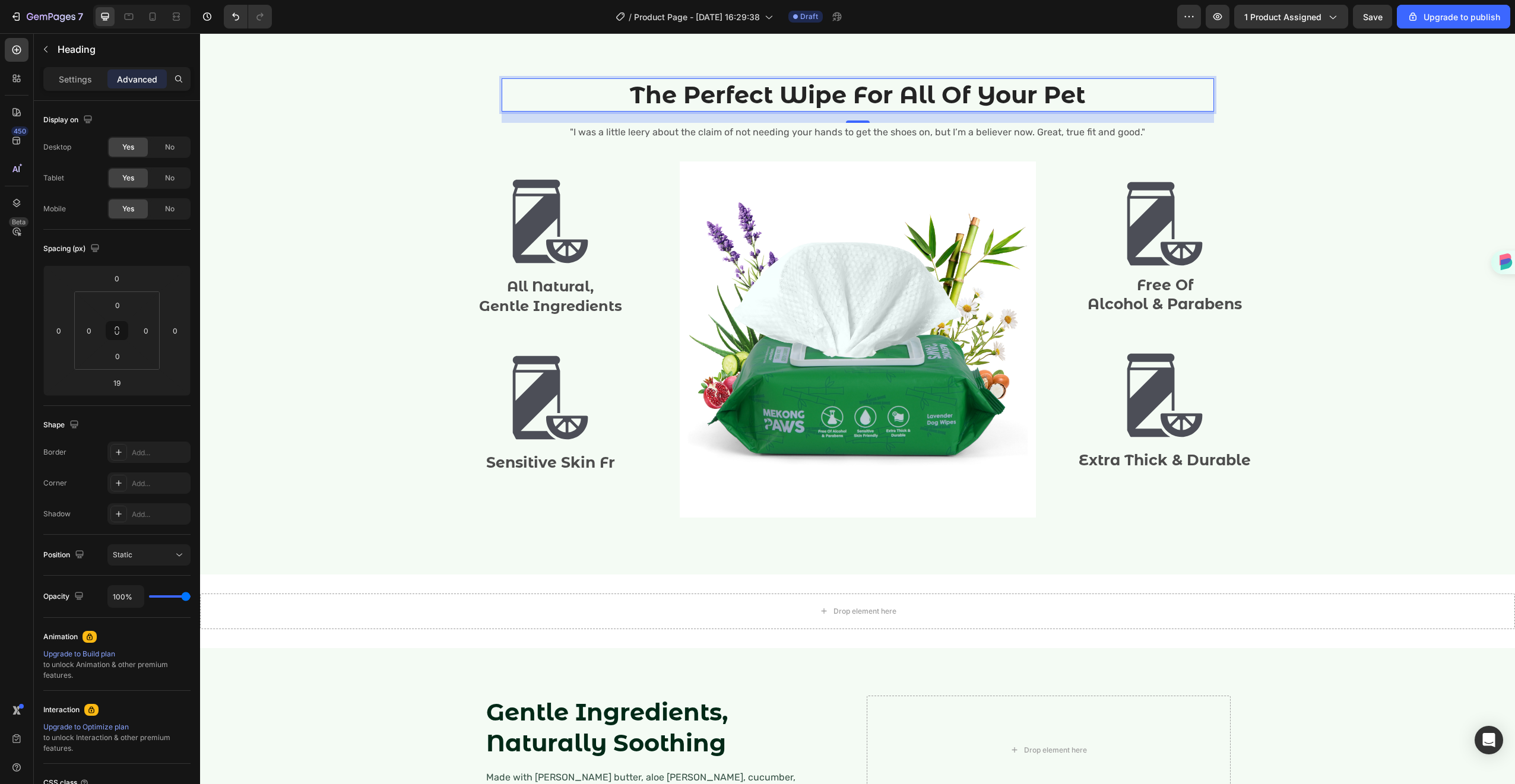
click at [1094, 101] on h2 "The Perfect Wipe For All Of Your Pet" at bounding box center [857, 95] width 712 height 33
click at [1382, 19] on span "Save" at bounding box center [1373, 17] width 19 height 10
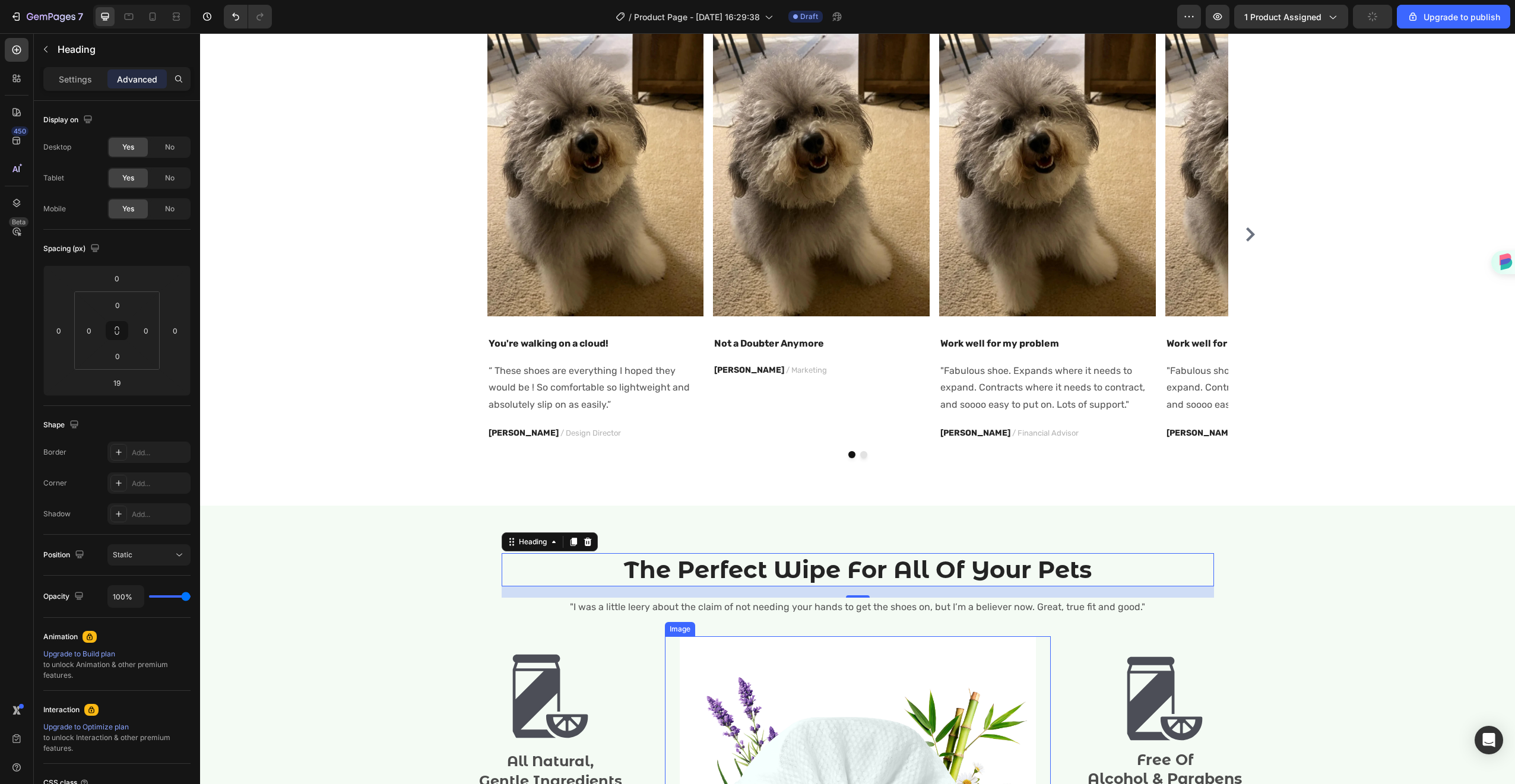
scroll to position [939, 0]
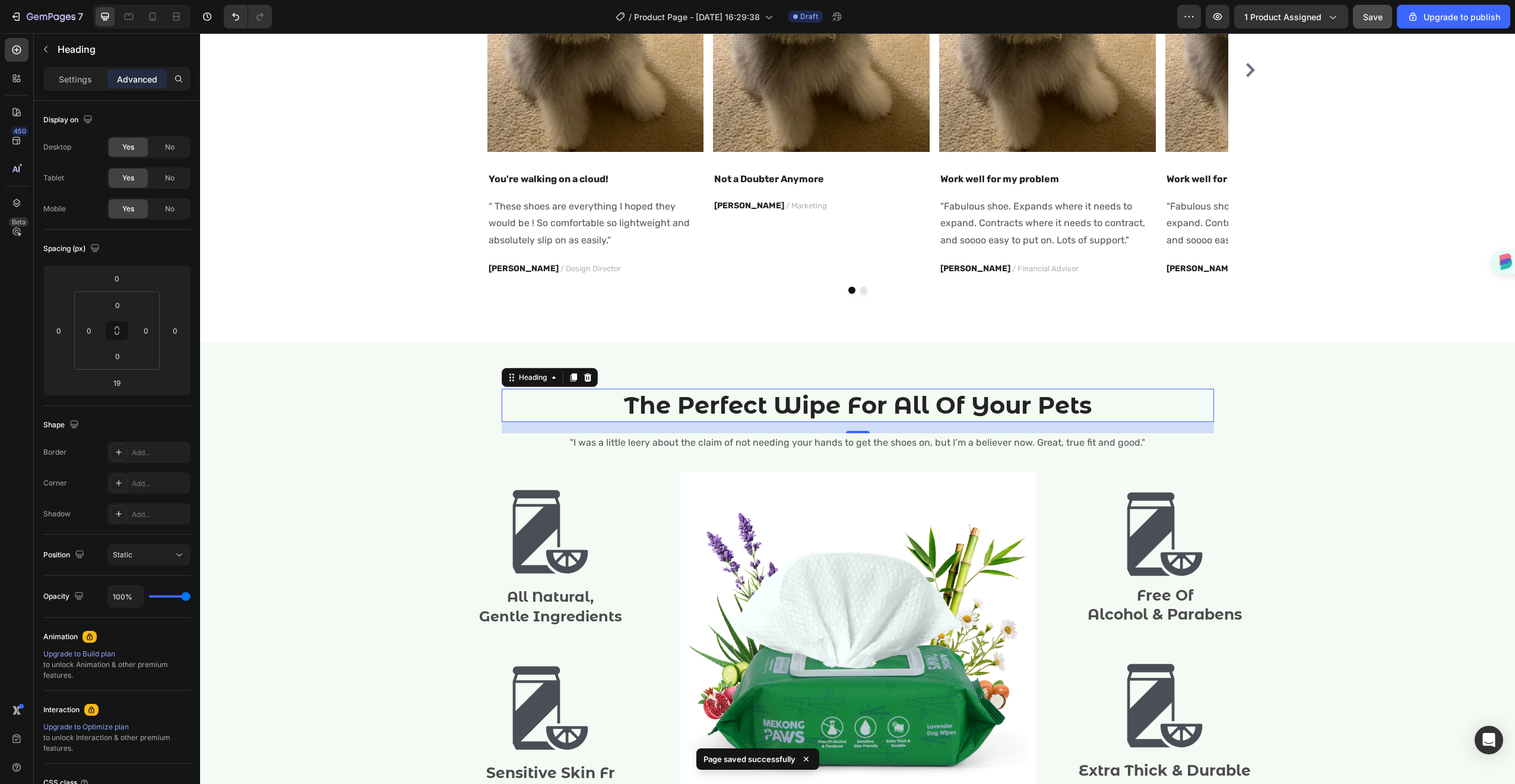
click at [852, 442] on div "19" at bounding box center [857, 443] width 12 height 10
click at [852, 446] on div "19" at bounding box center [857, 443] width 12 height 10
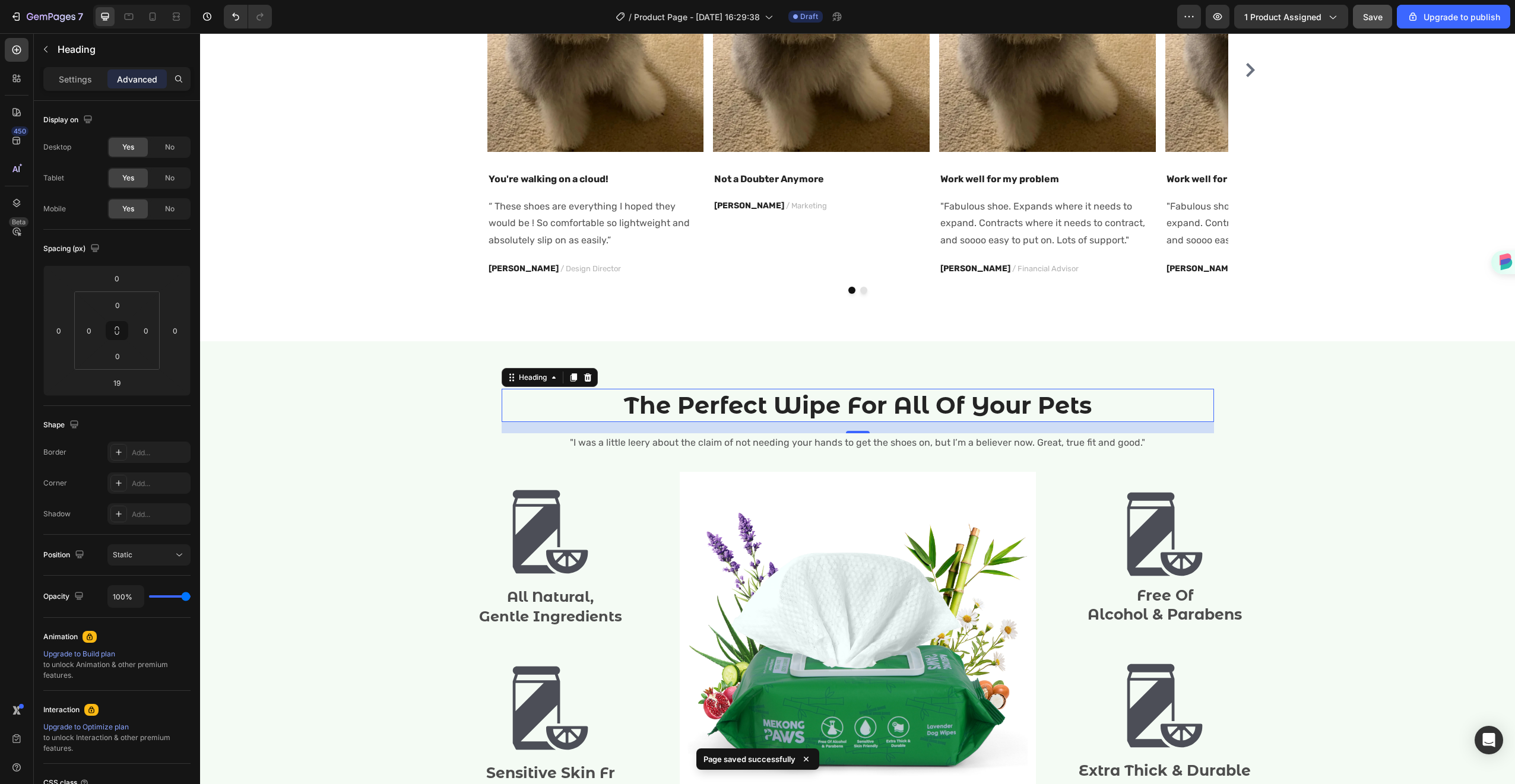
click at [852, 446] on div "19" at bounding box center [857, 443] width 12 height 10
click at [1069, 463] on div "The Perfect Wipe For All Of Your Pets Heading 19 "I was a little leery about th…" at bounding box center [857, 613] width 1297 height 449
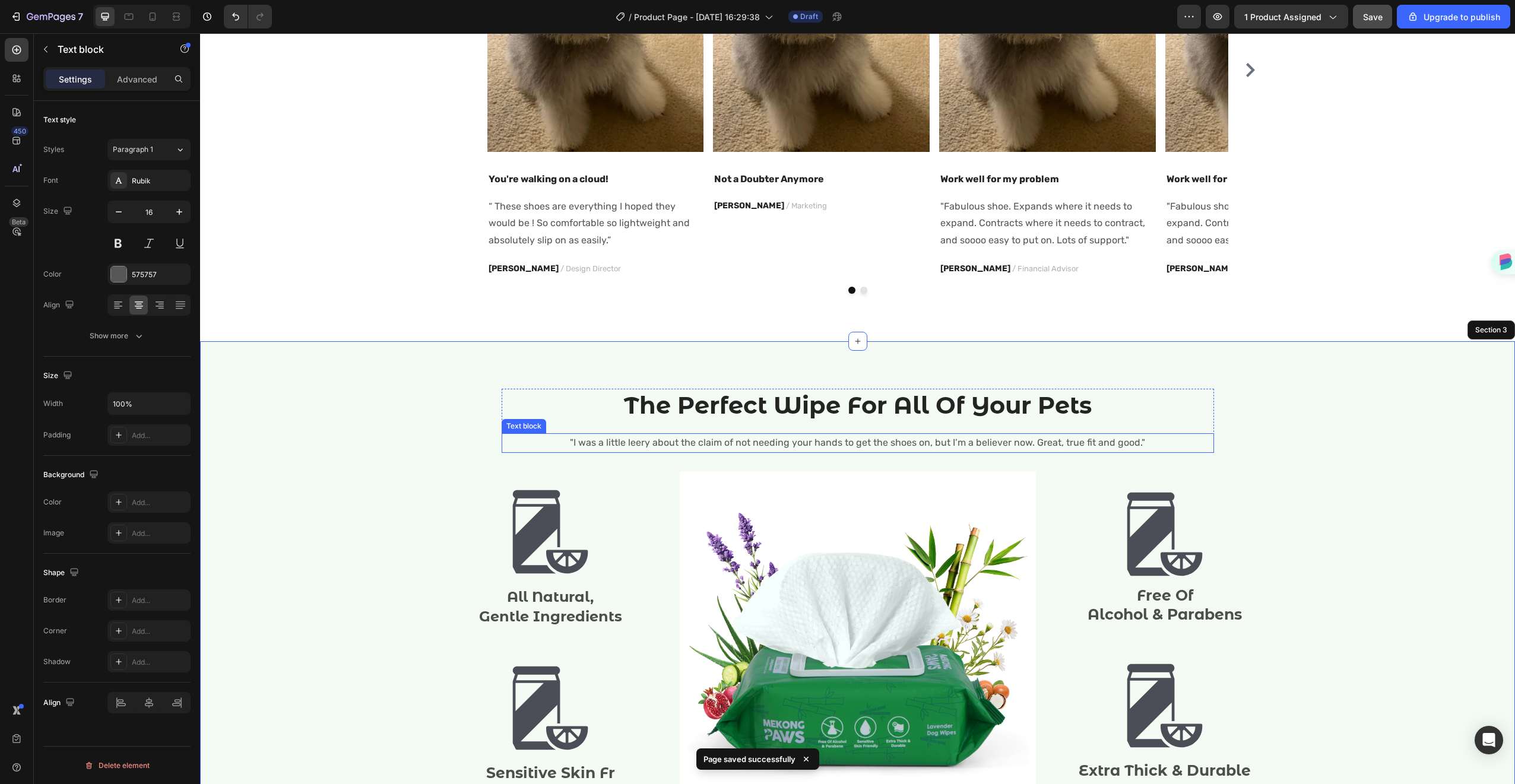
click at [1080, 443] on p ""I was a little leery about the claim of not needing your hands to get the shoe…" at bounding box center [857, 443] width 710 height 17
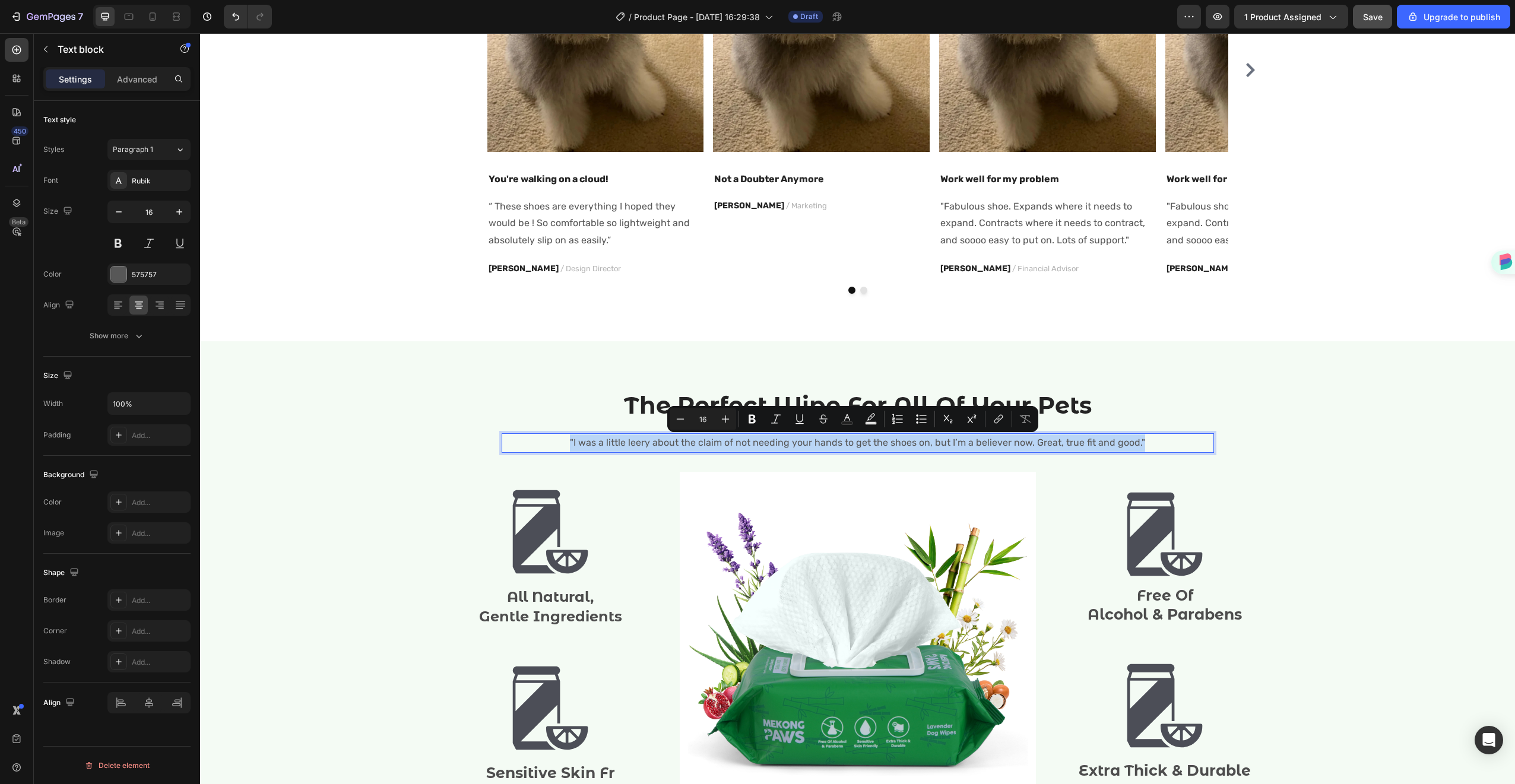
click at [929, 444] on p ""I was a little leery about the claim of not needing your hands to get the shoe…" at bounding box center [857, 443] width 710 height 17
click at [930, 445] on p ""I was a little leery about the claim of not needing your hands to get the shoe…" at bounding box center [857, 443] width 710 height 17
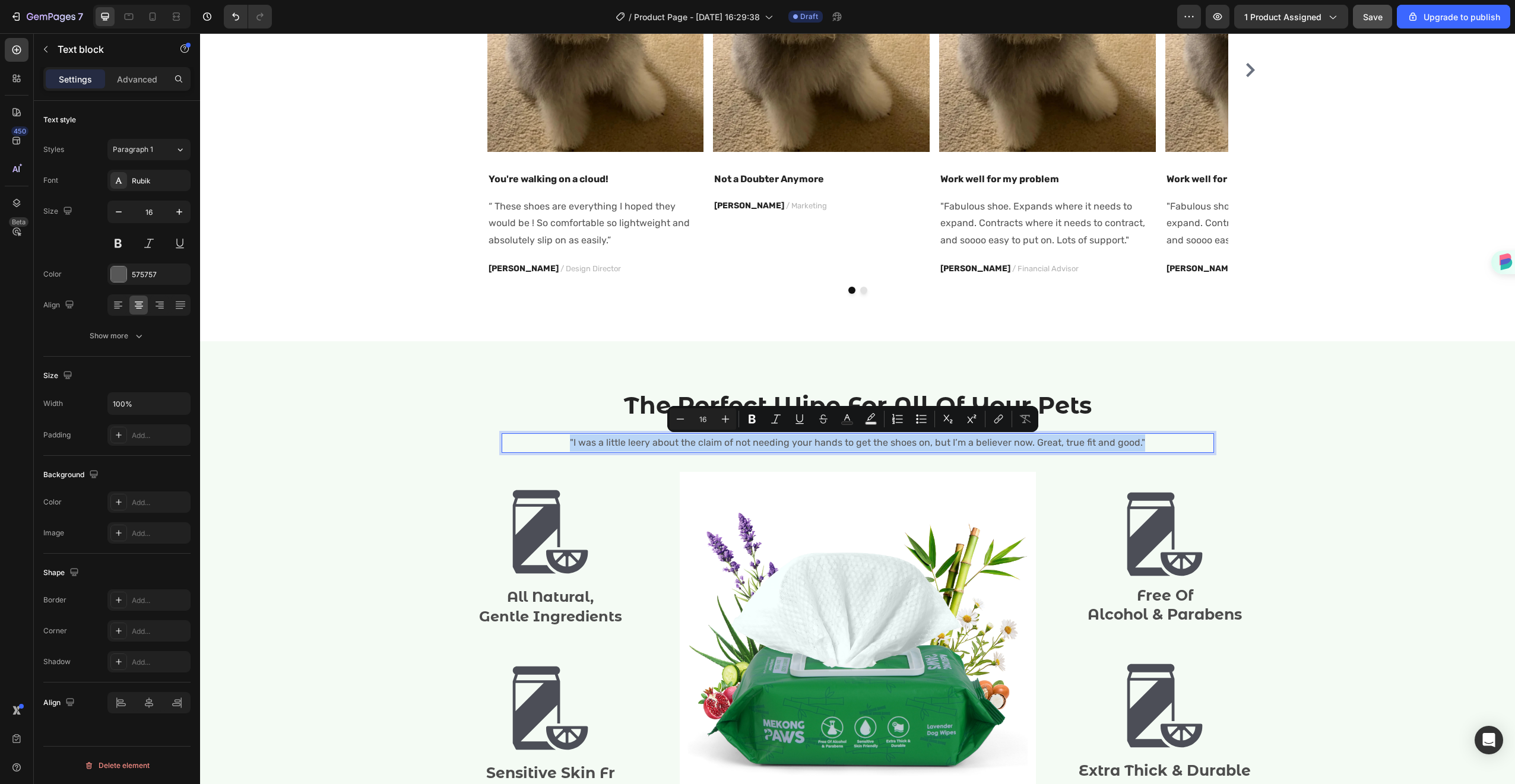
click at [930, 445] on p ""I was a little leery about the claim of not needing your hands to get the shoe…" at bounding box center [857, 443] width 710 height 17
click at [1085, 429] on div "The Perfect Wipe For All Of Your Pets Heading "I was a little leery about the c…" at bounding box center [857, 421] width 712 height 64
click at [1157, 440] on p ""I was a little leery about the claim of not needing your hands to get the shoe…" at bounding box center [857, 443] width 710 height 17
click at [1111, 452] on div ""I was a little leery about the claim of not needing your hands to get the shoe…" at bounding box center [857, 443] width 712 height 19
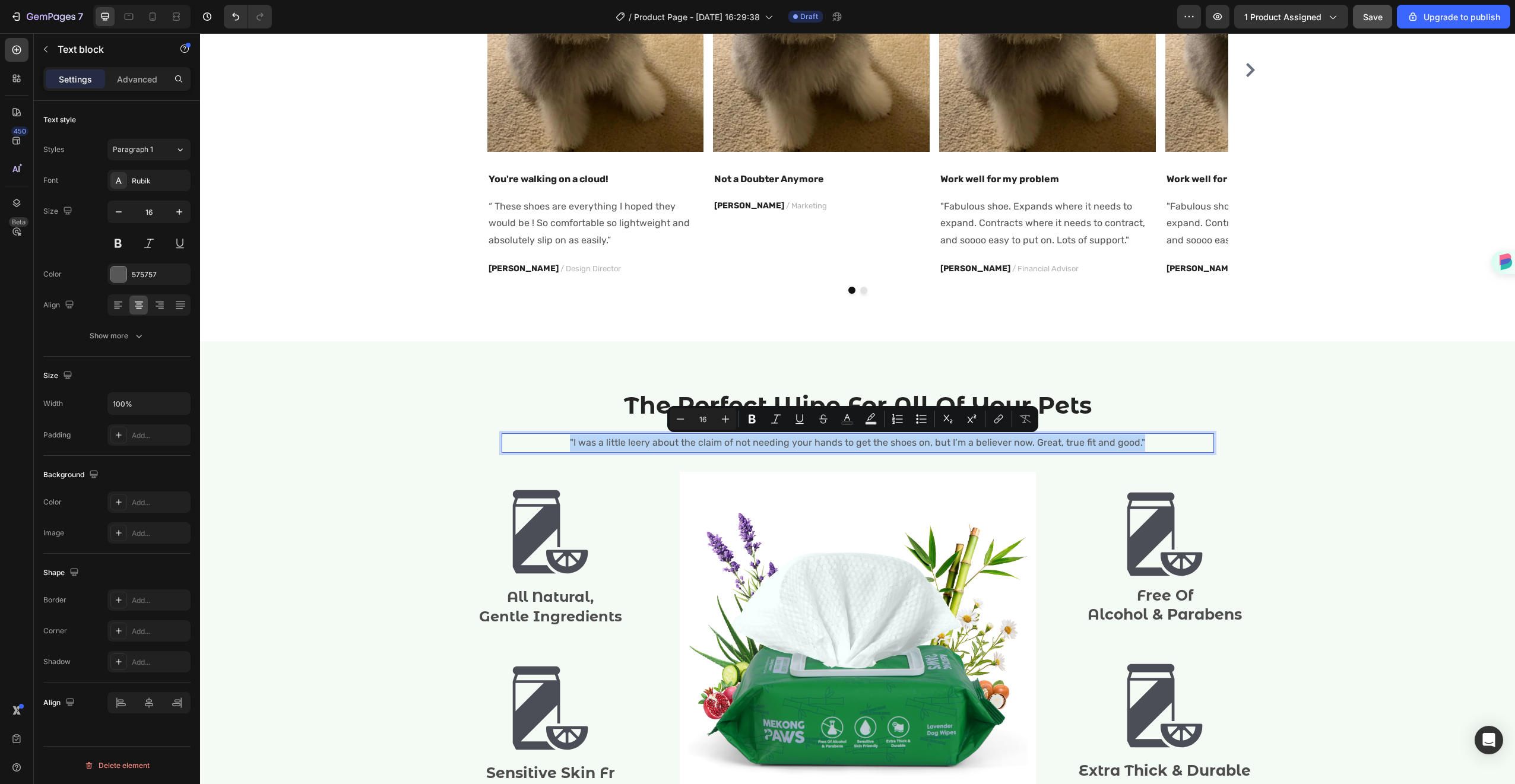
click at [1111, 452] on div ""I was a little leery about the claim of not needing your hands to get the shoe…" at bounding box center [857, 443] width 712 height 19
click at [1228, 387] on div "The Perfect Wipe For All Of Your Pets Heading "I was a little leery about the c…" at bounding box center [857, 613] width 1315 height 543
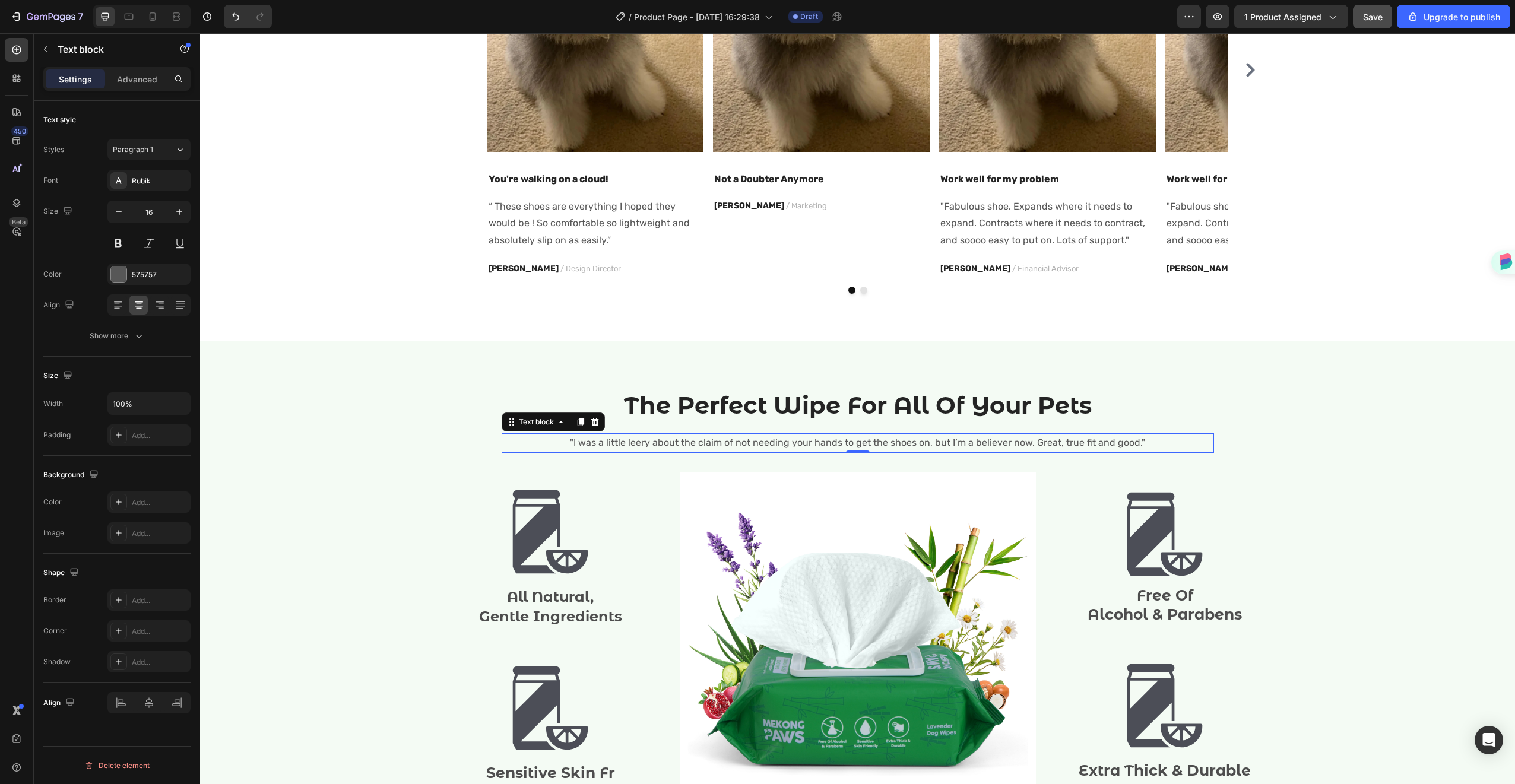
click at [1076, 446] on p ""I was a little leery about the claim of not needing your hands to get the shoe…" at bounding box center [857, 443] width 710 height 17
click at [1076, 446] on div ""I was a little leery about the claim of not needing your hands to get the shoe…" at bounding box center [857, 443] width 712 height 19
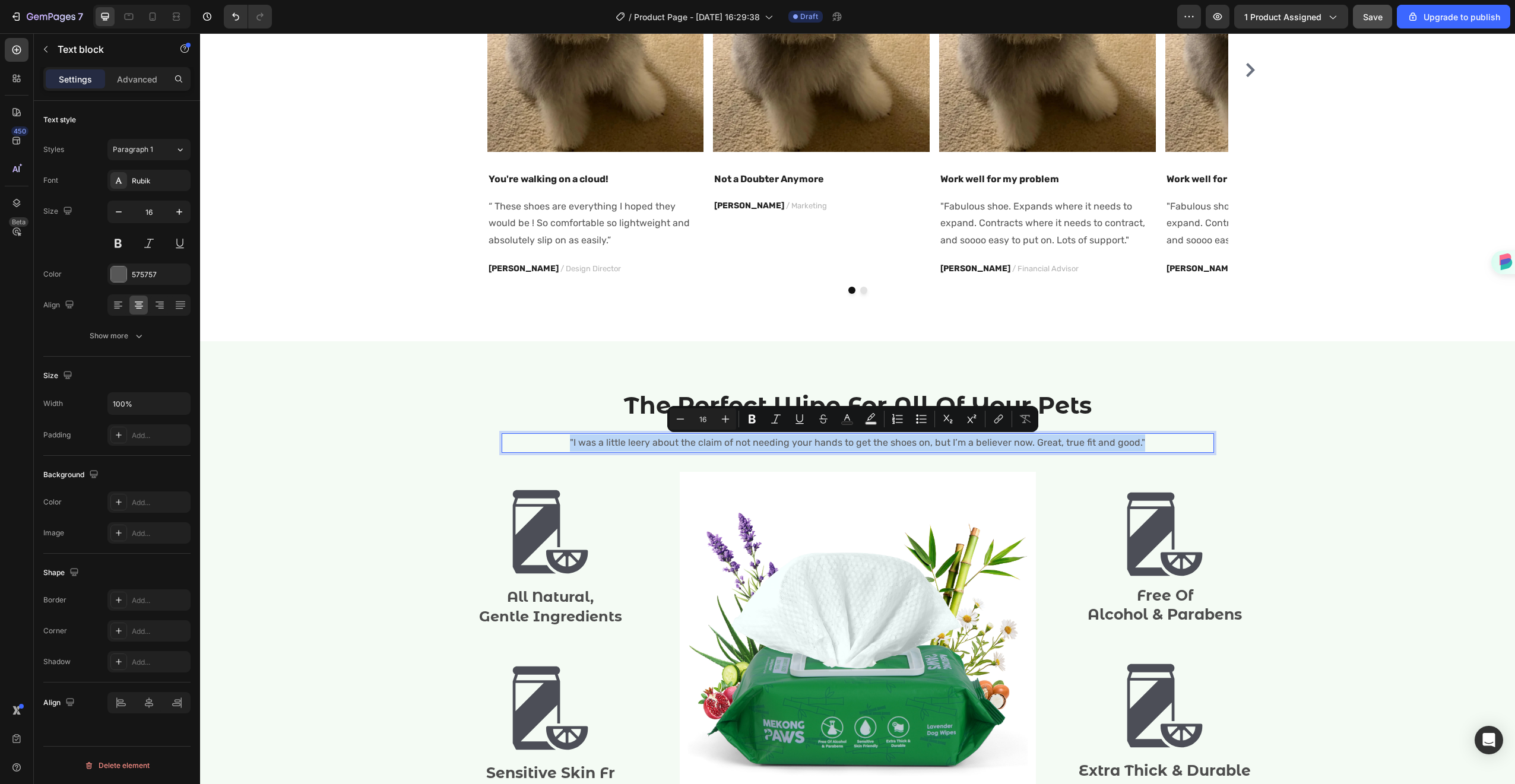
click at [1076, 446] on p ""I was a little leery about the claim of not needing your hands to get the shoe…" at bounding box center [857, 443] width 710 height 17
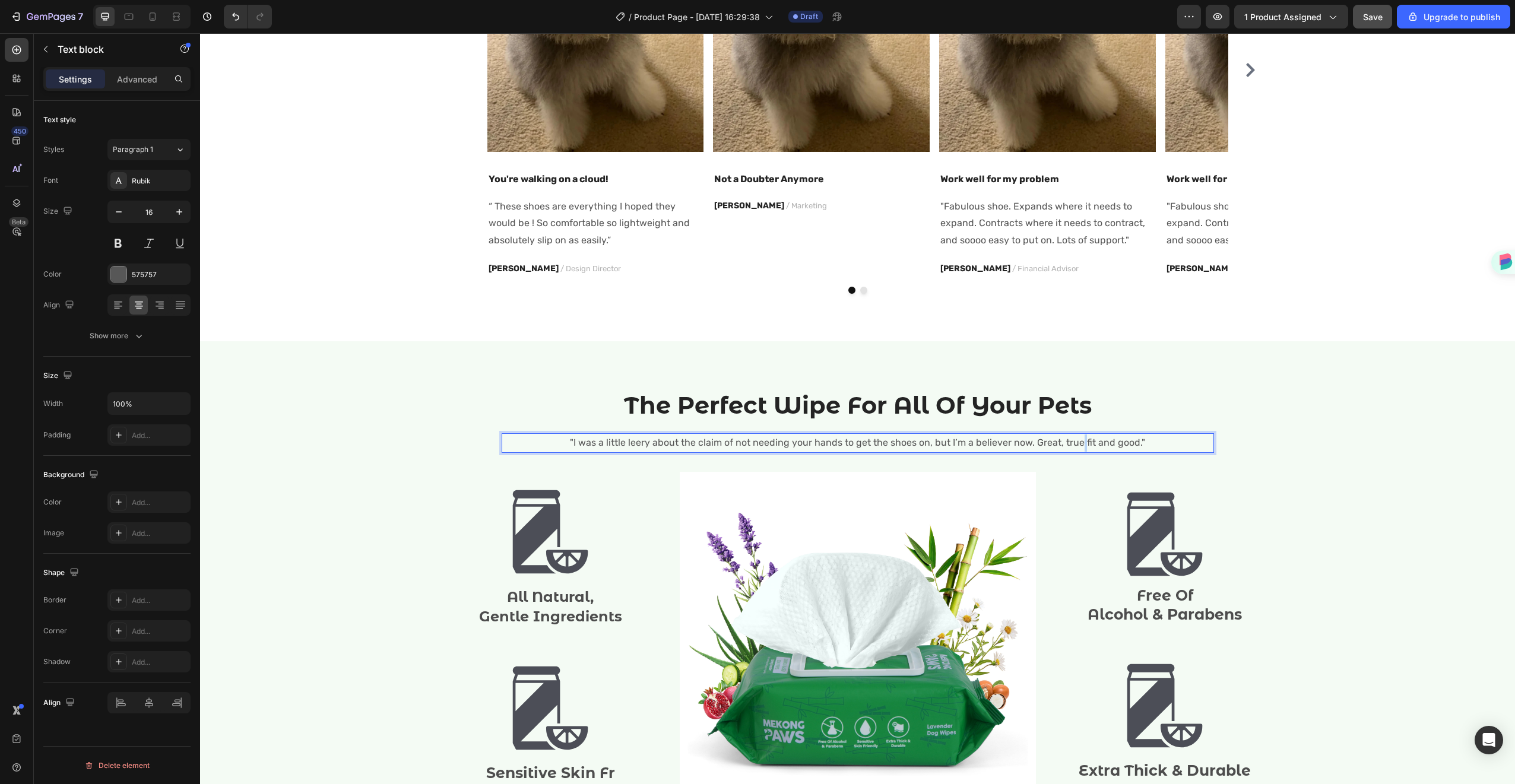
click at [1076, 446] on p ""I was a little leery about the claim of not needing your hands to get the shoe…" at bounding box center [857, 443] width 710 height 17
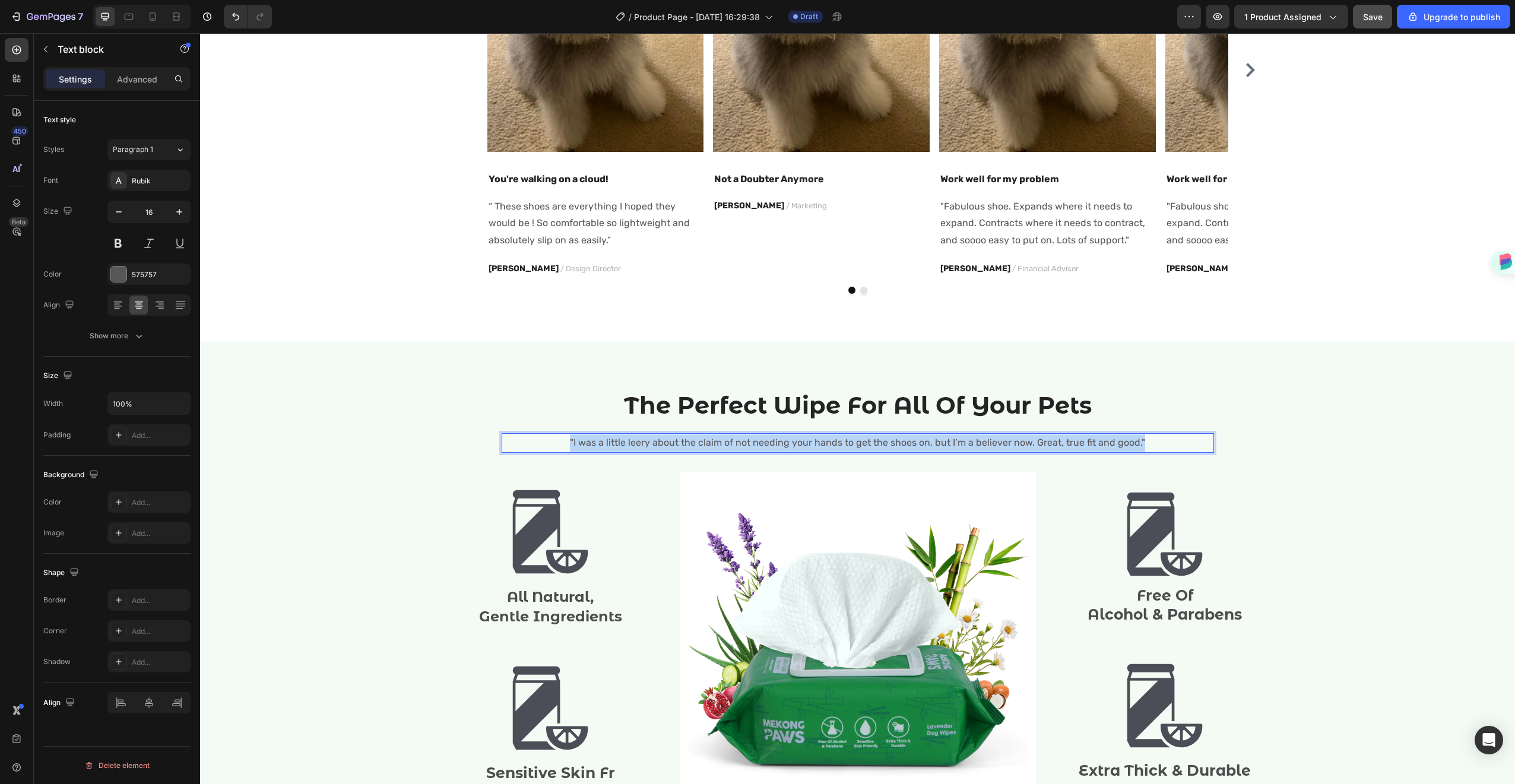
click at [1076, 446] on p ""I was a little leery about the claim of not needing your hands to get the shoe…" at bounding box center [857, 443] width 710 height 17
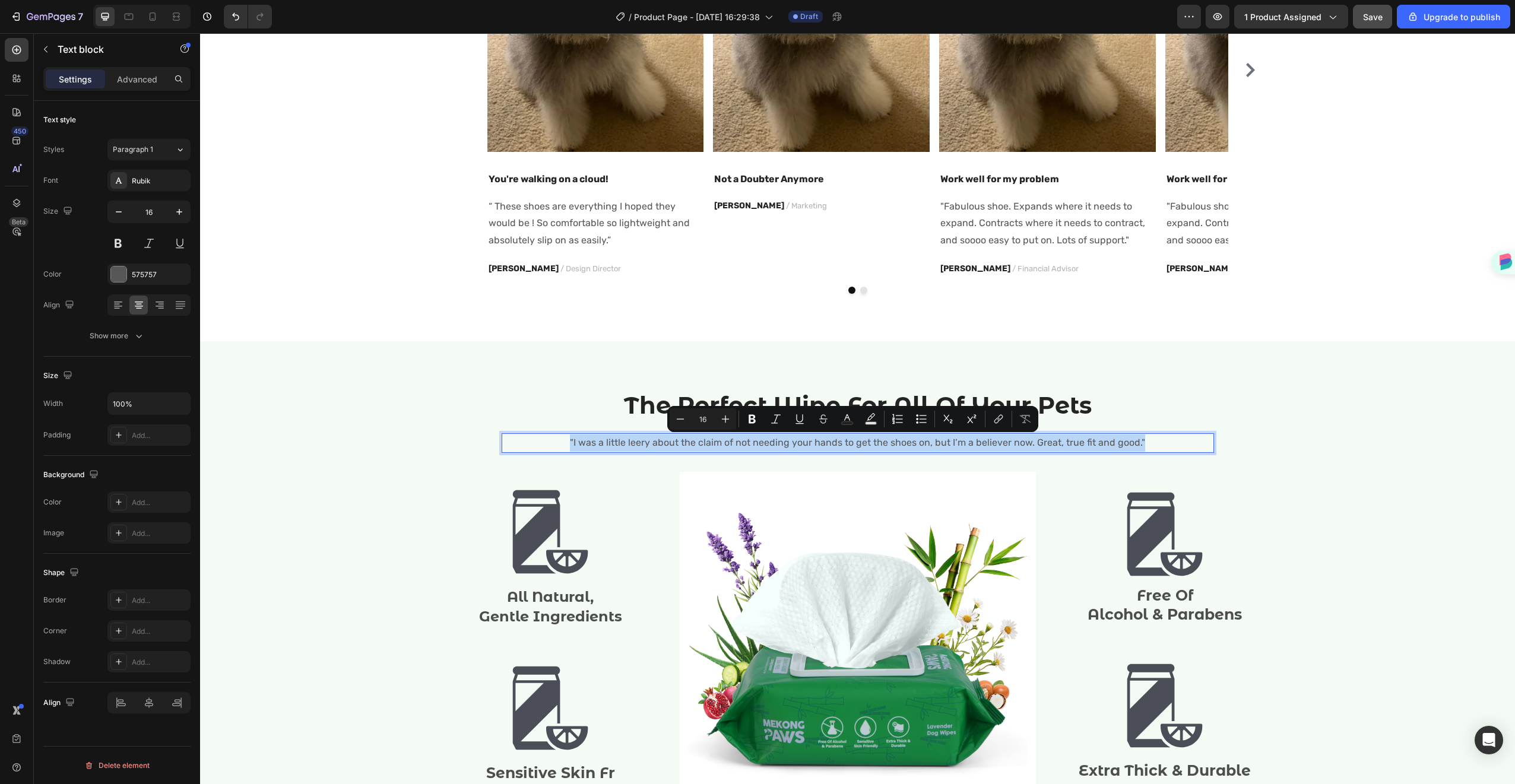
click at [1076, 446] on p ""I was a little leery about the claim of not needing your hands to get the shoe…" at bounding box center [857, 443] width 710 height 17
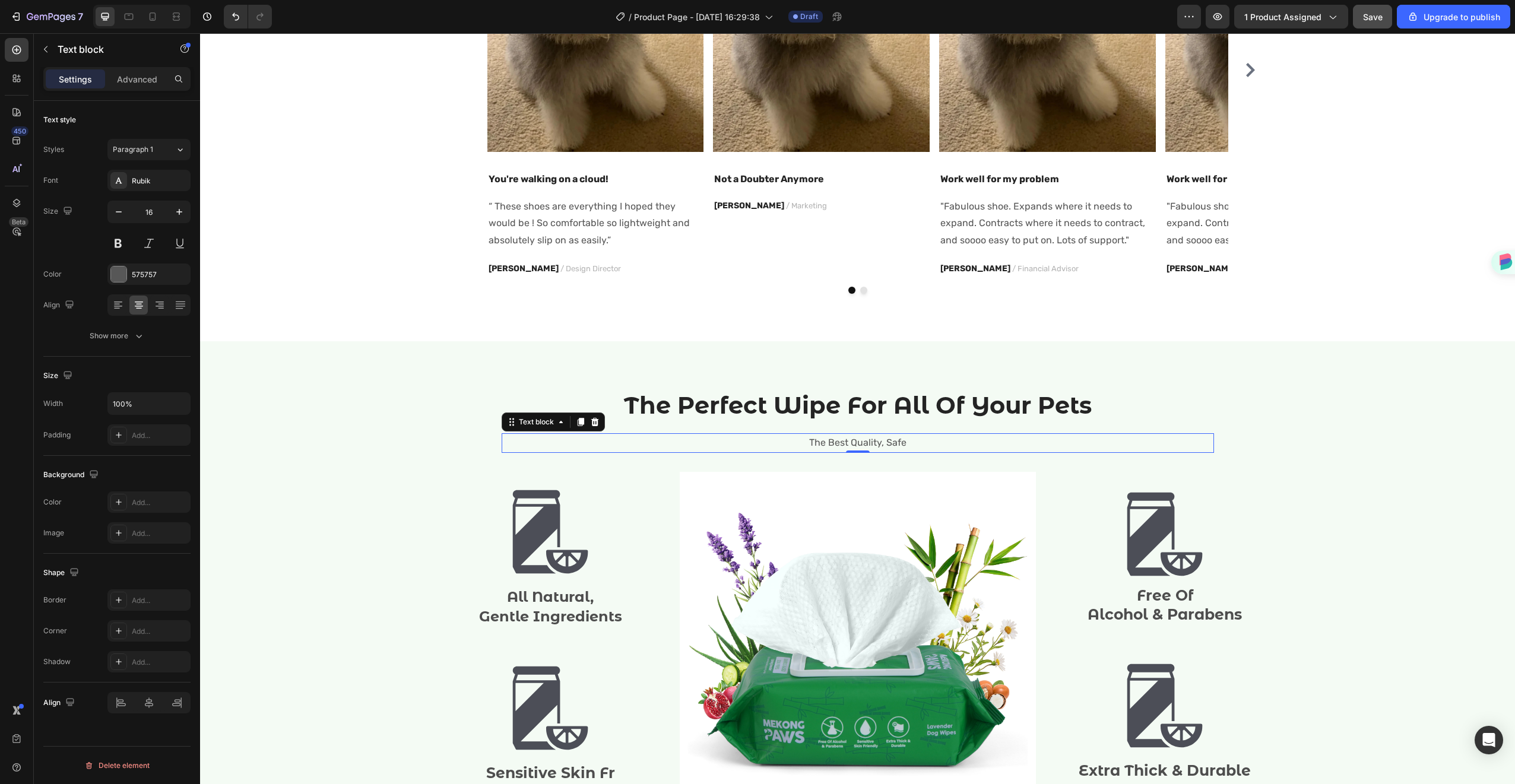
click at [887, 438] on p "The Best Quality, Safe" at bounding box center [857, 443] width 710 height 17
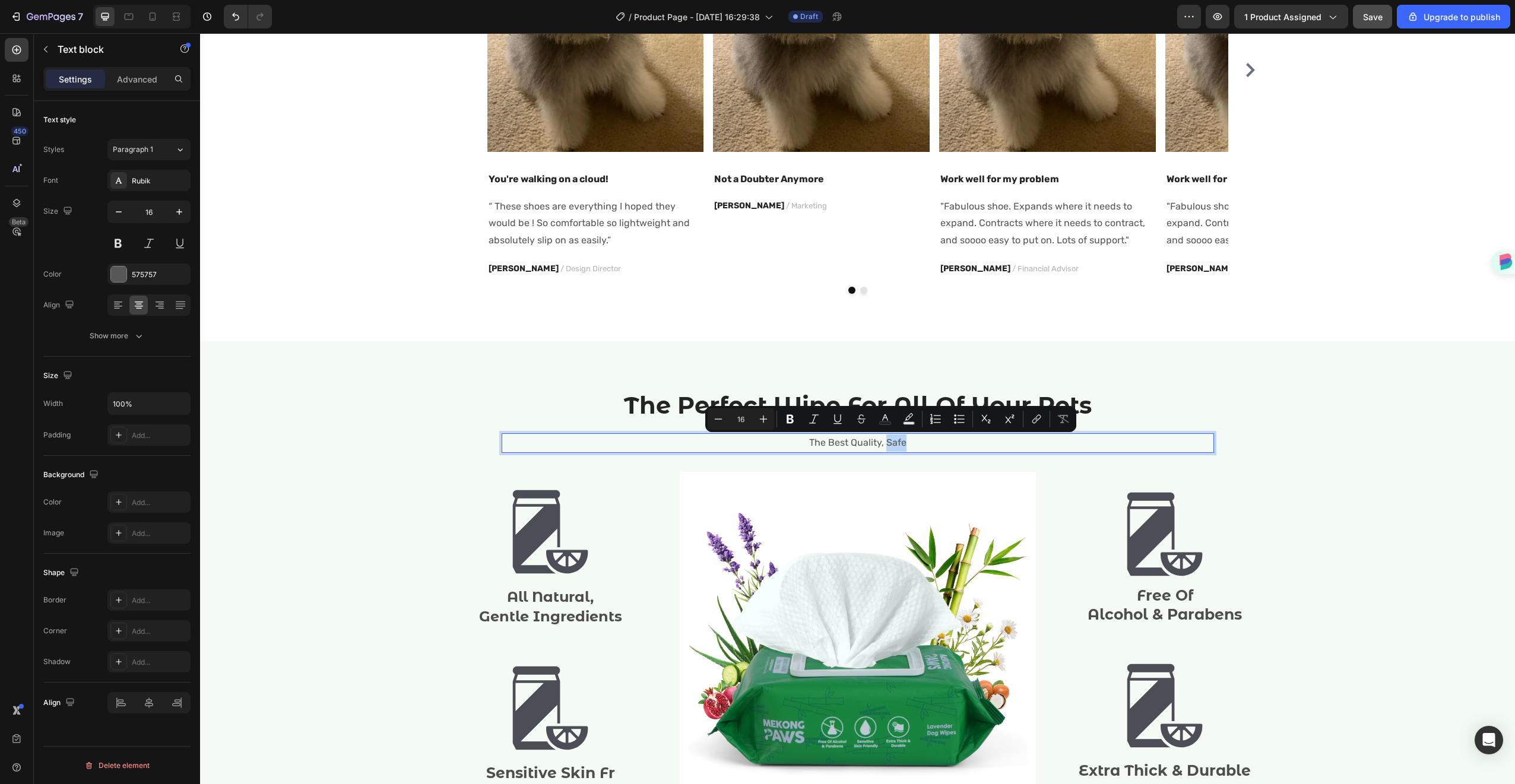
click at [894, 441] on p "The Best Quality, Safe" at bounding box center [857, 443] width 710 height 17
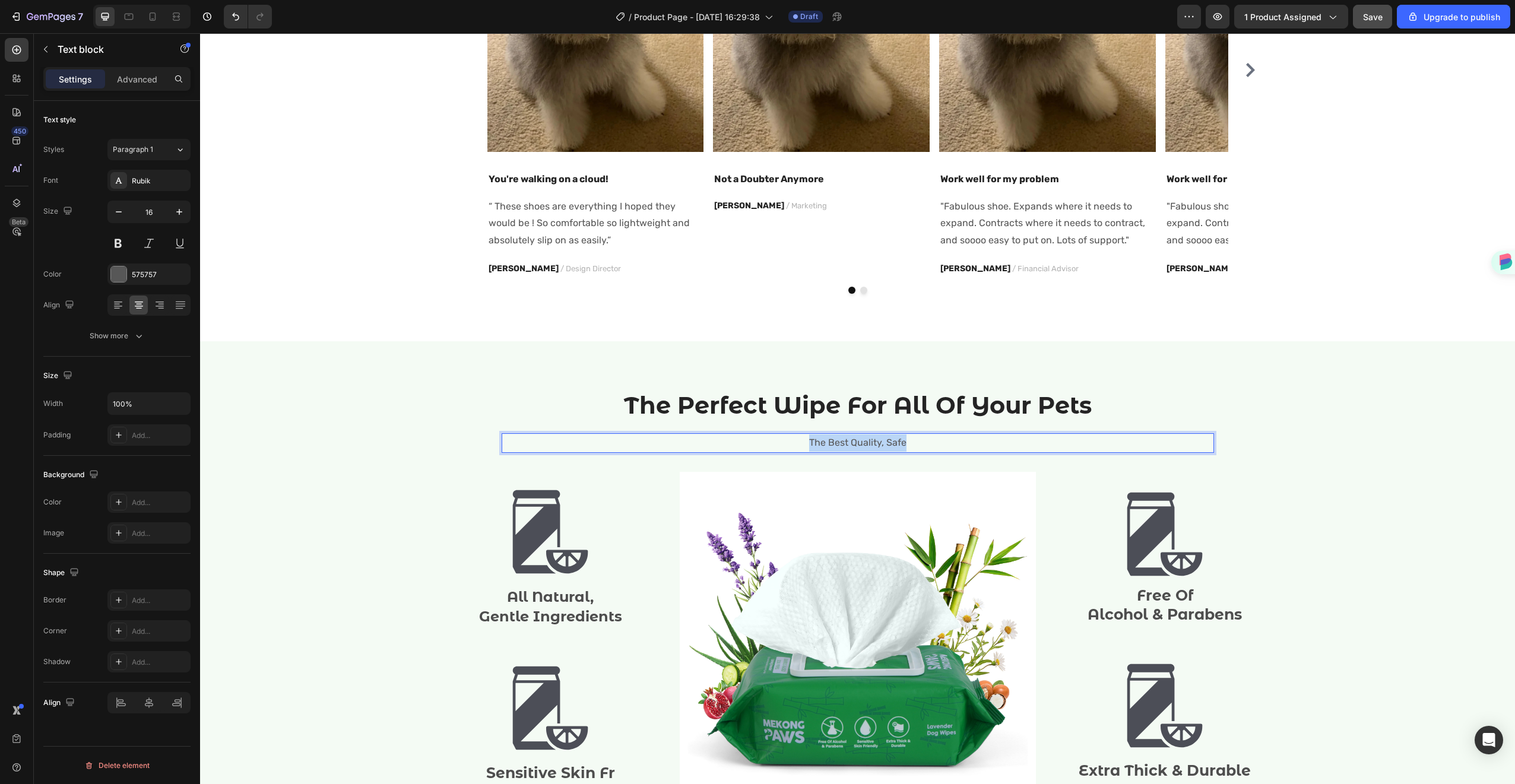
click at [894, 441] on p "The Best Quality, Safe" at bounding box center [857, 443] width 710 height 17
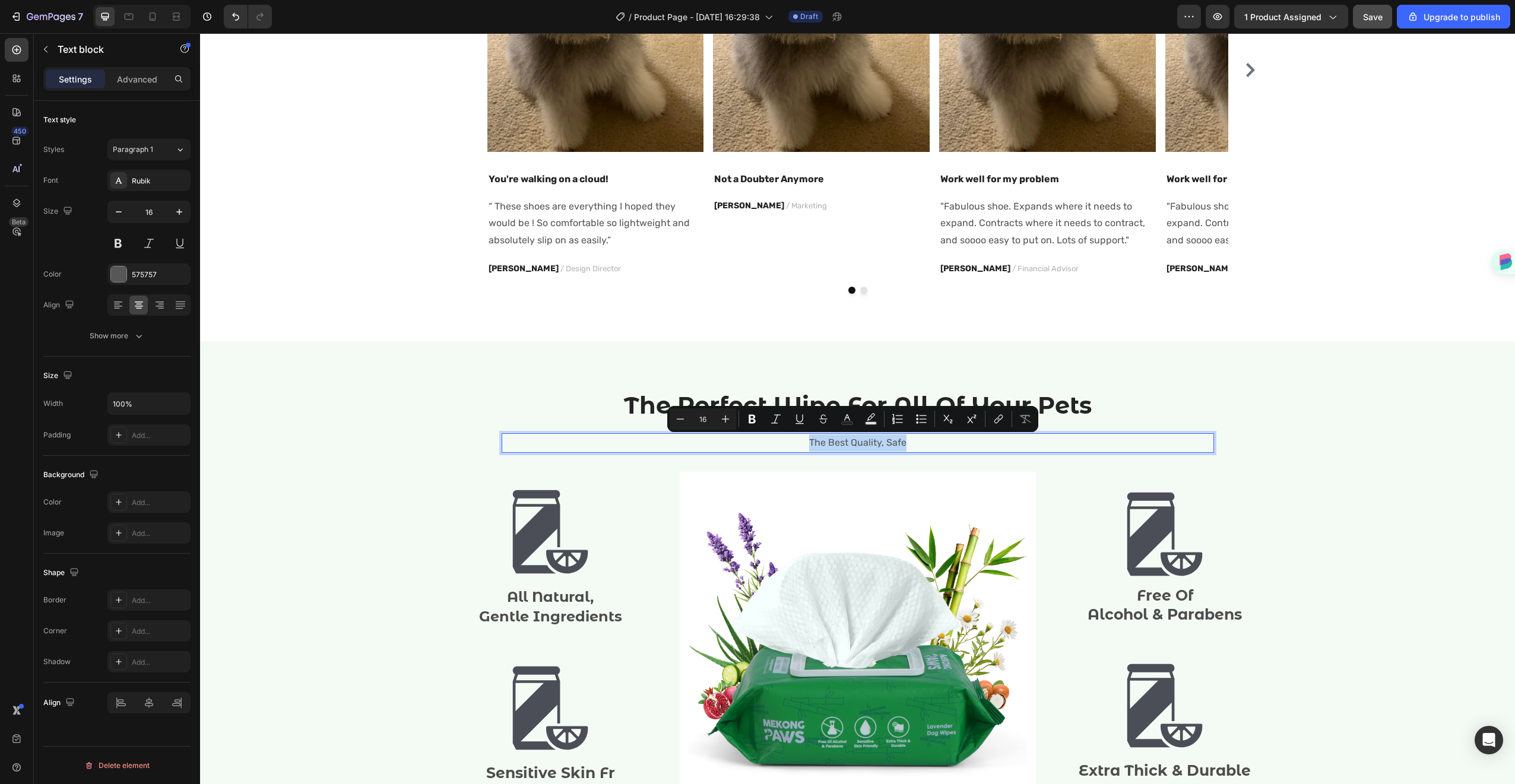
click at [894, 441] on p "The Best Quality, Safe" at bounding box center [857, 443] width 710 height 17
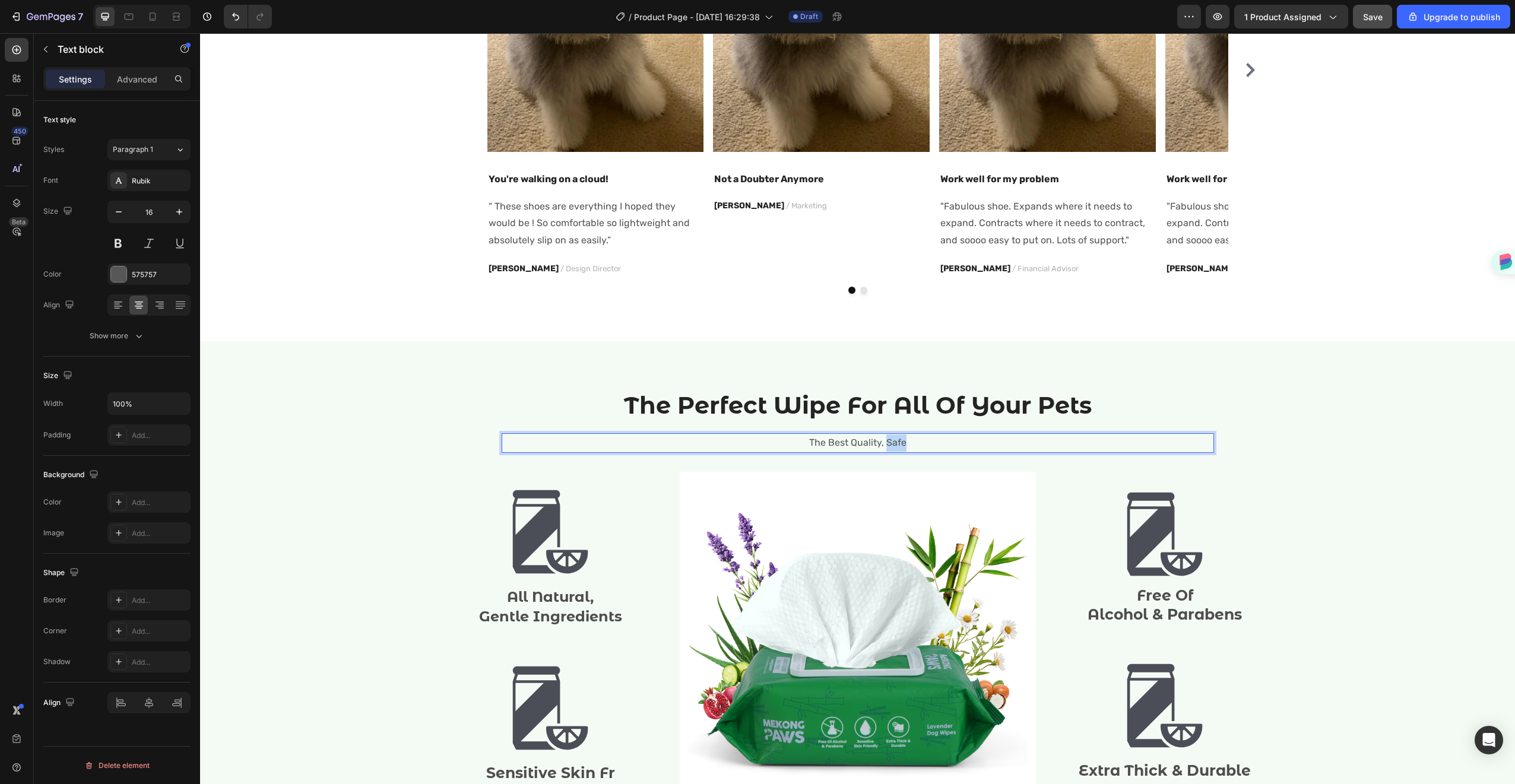
click at [894, 441] on p "The Best Quality, Safe" at bounding box center [857, 443] width 710 height 17
click at [1391, 408] on div "The Perfect Wipe For All Of Your Pets Heading Only Natural Ingredients, Fitting…" at bounding box center [857, 613] width 1297 height 449
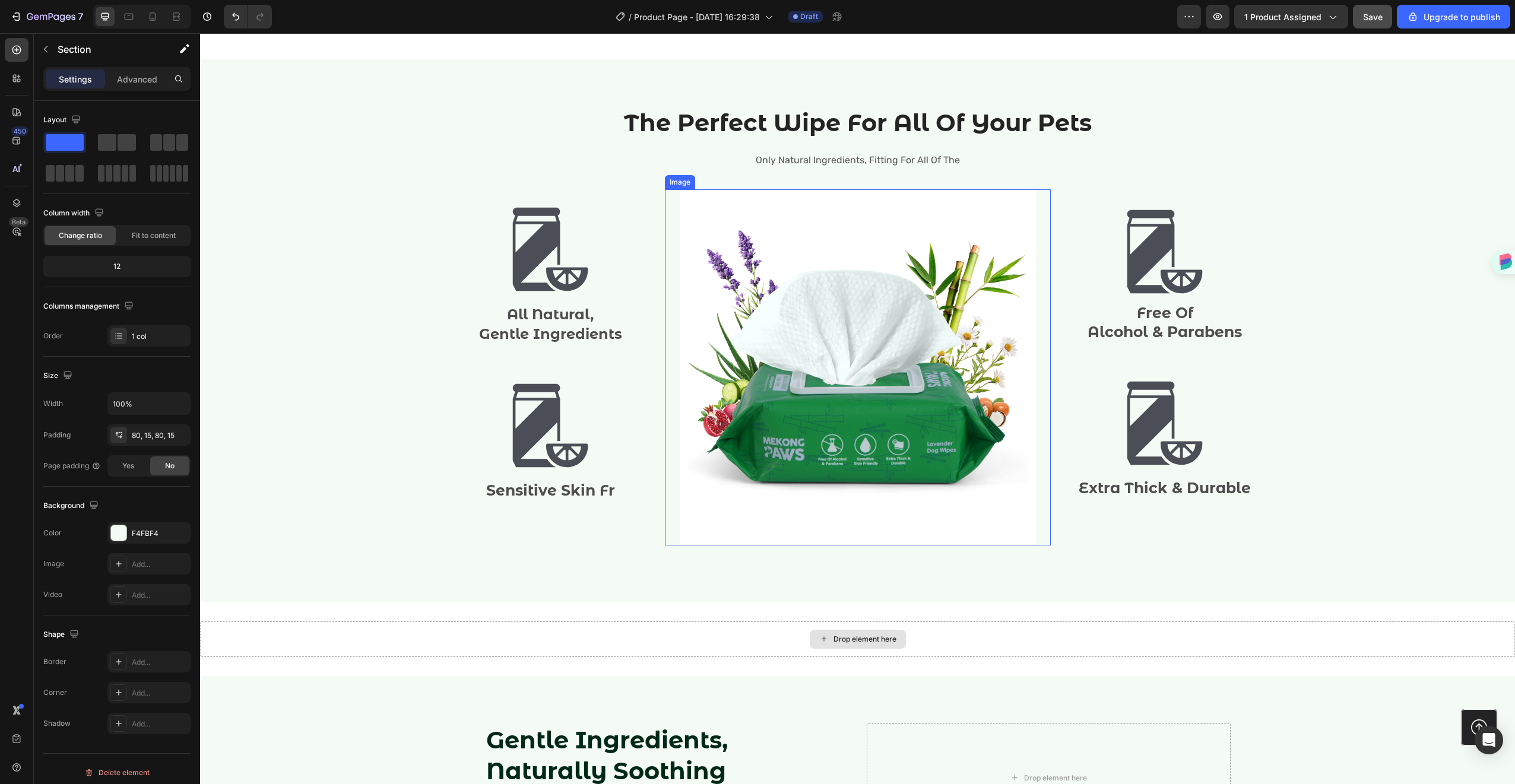
scroll to position [1375, 0]
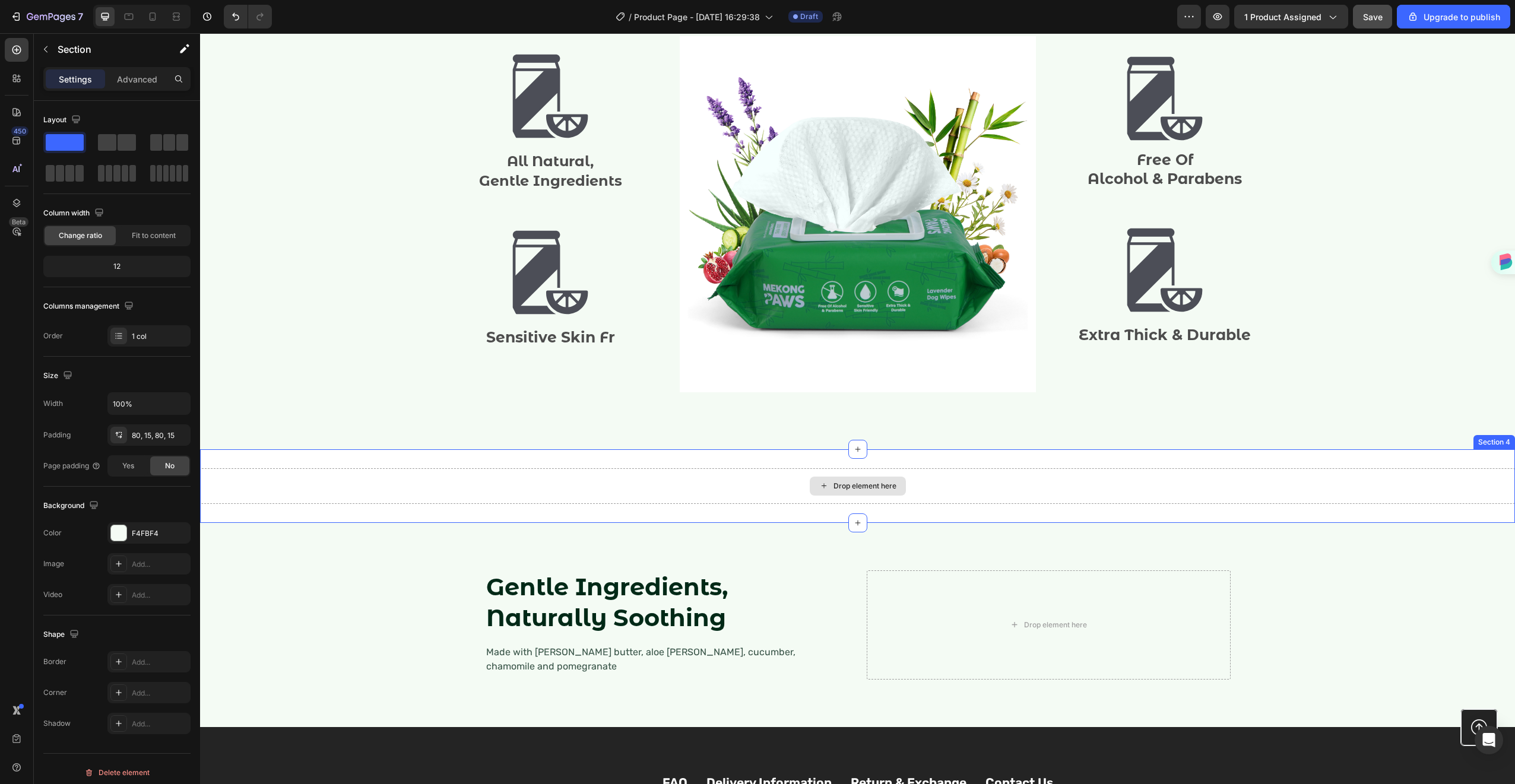
click at [834, 486] on div "Drop element here" at bounding box center [865, 486] width 63 height 10
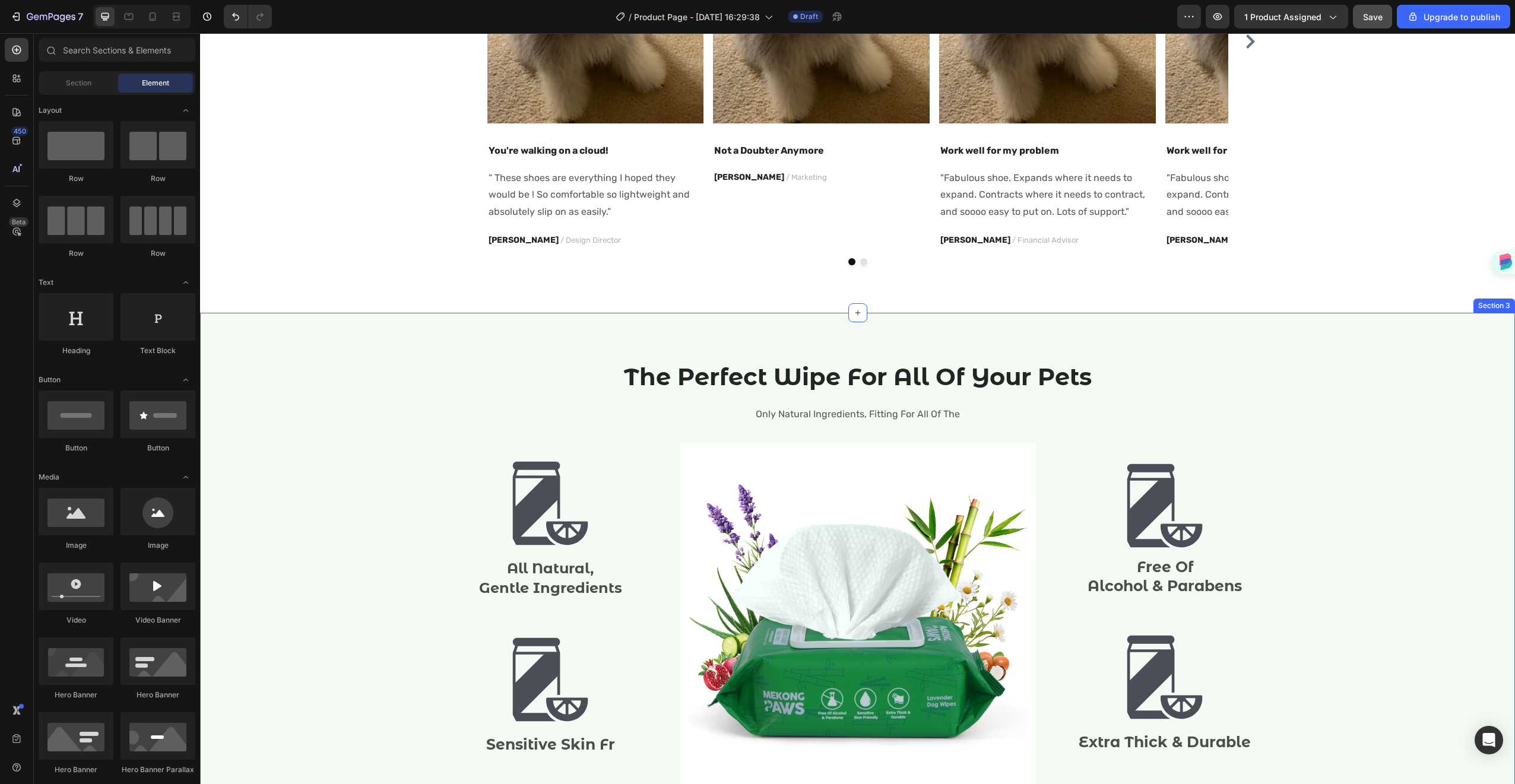
scroll to position [999, 0]
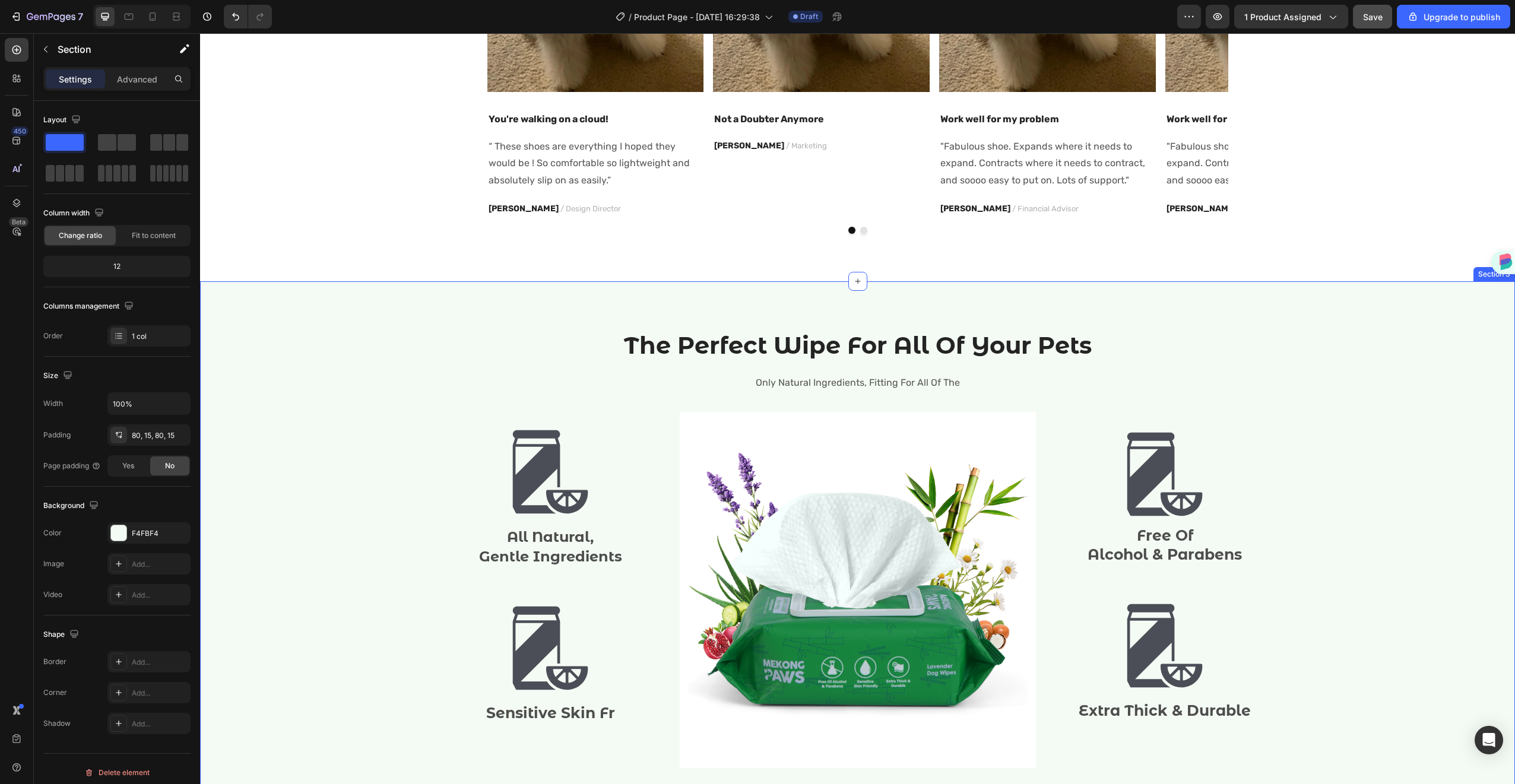
click at [1034, 304] on div "The Perfect Wipe For All Of Your Pets Heading Only Natural Ingredients, Fitting…" at bounding box center [857, 553] width 1315 height 543
click at [1513, 244] on img at bounding box center [1509, 242] width 8 height 8
click at [1486, 271] on icon at bounding box center [1491, 269] width 10 height 10
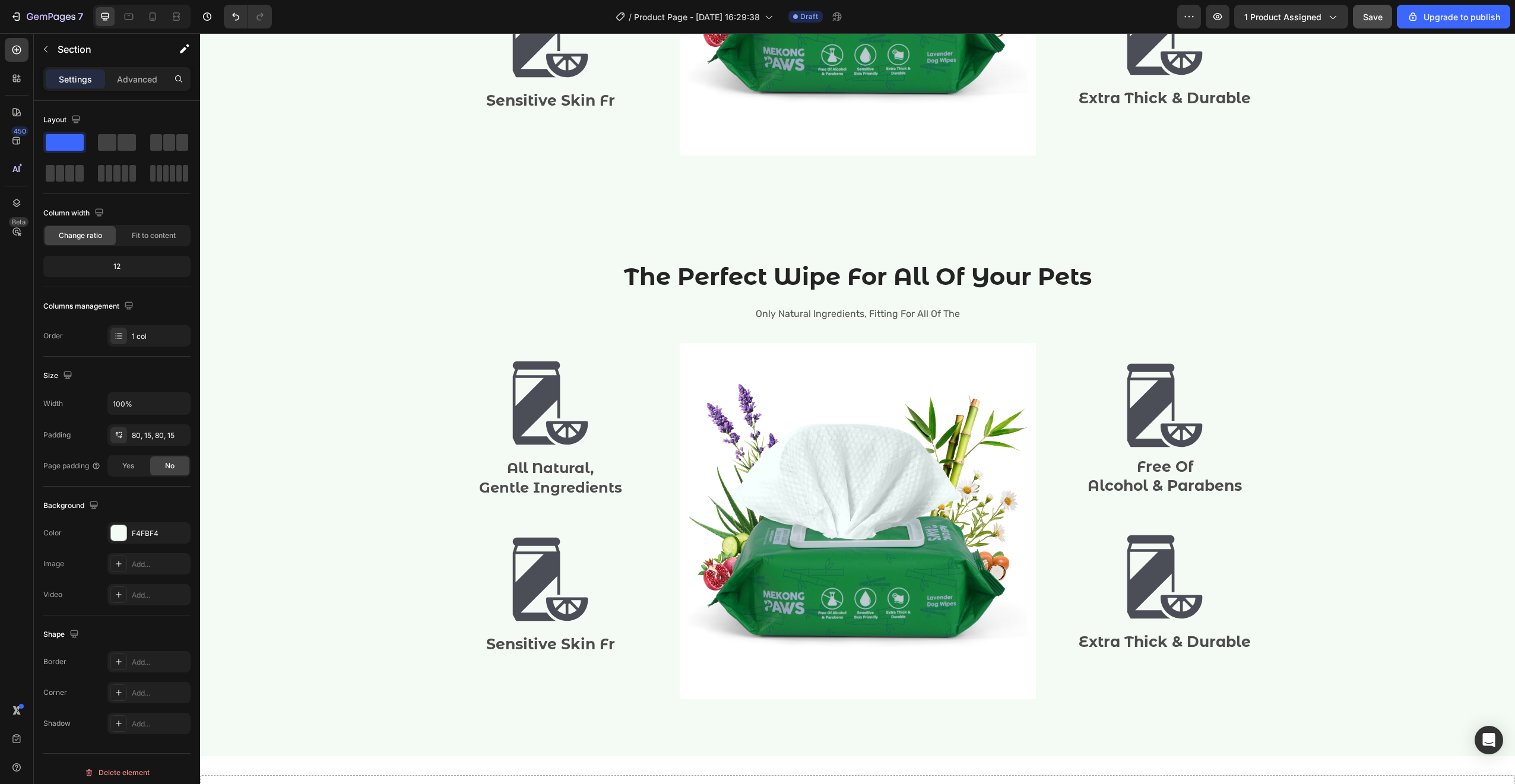
scroll to position [1749, 0]
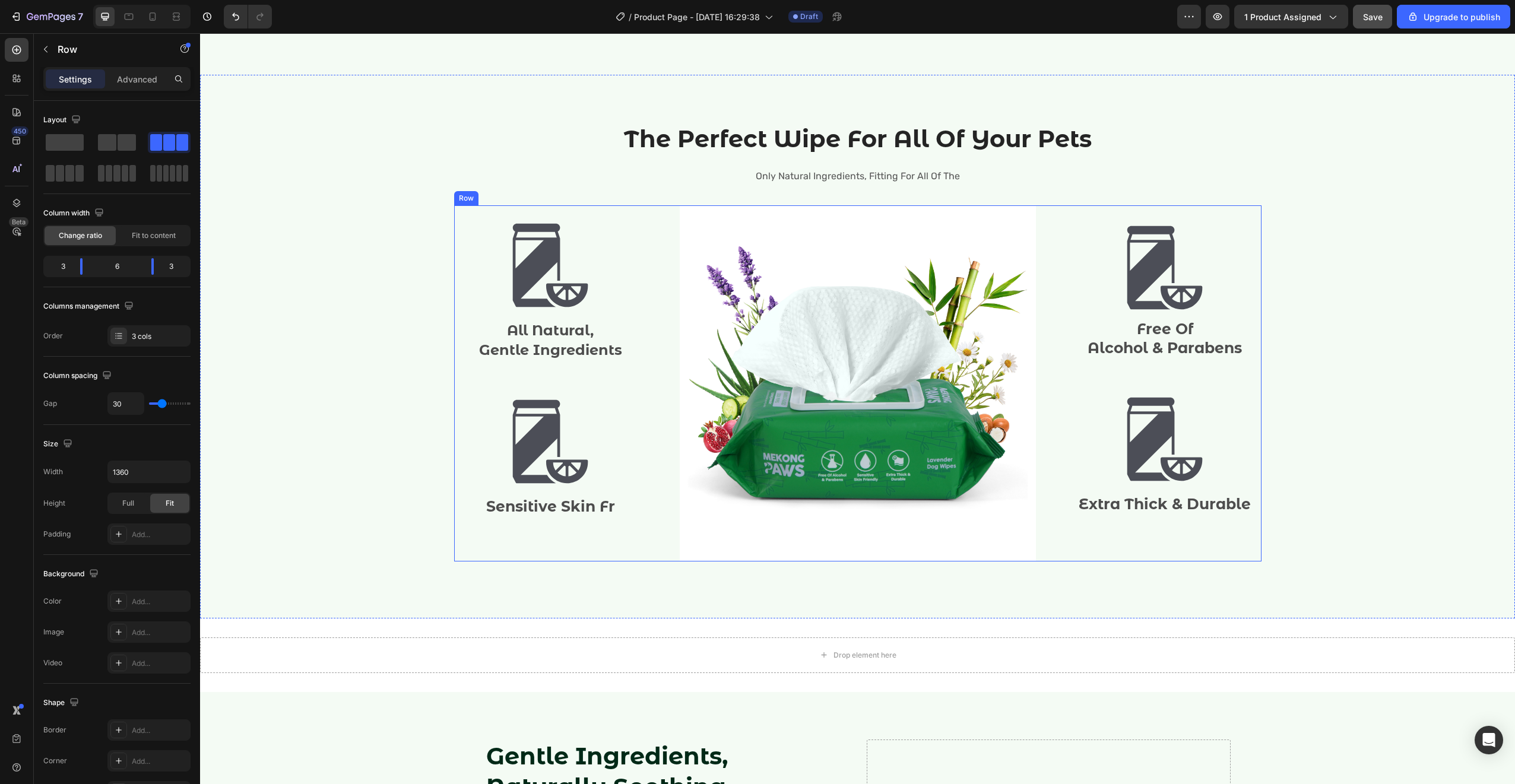
click at [592, 217] on div "Image All Natural, Gentle Ingredients Text Block Image Sensitive Skin Fr Text B…" at bounding box center [550, 383] width 193 height 356
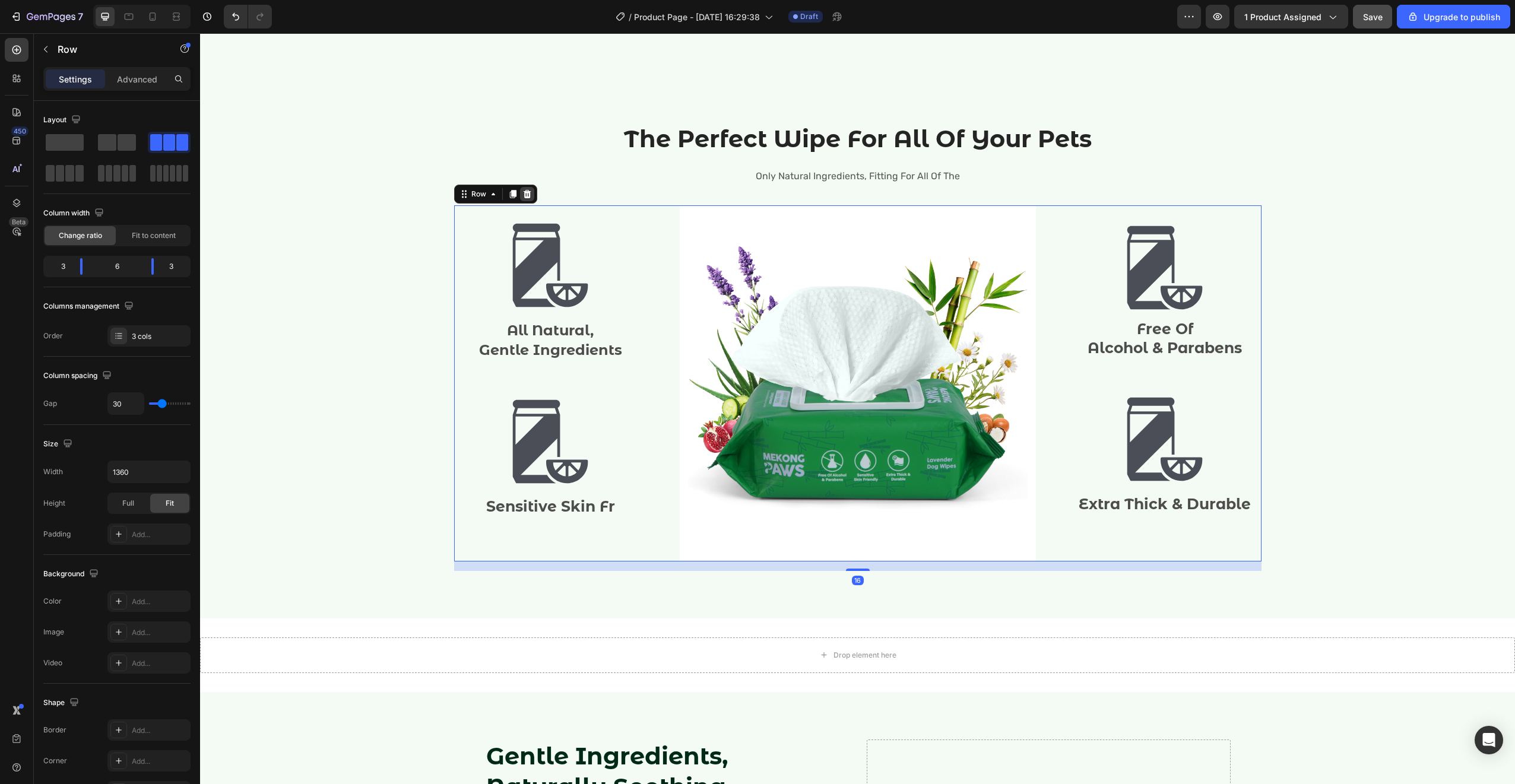
click at [528, 192] on div at bounding box center [526, 194] width 14 height 14
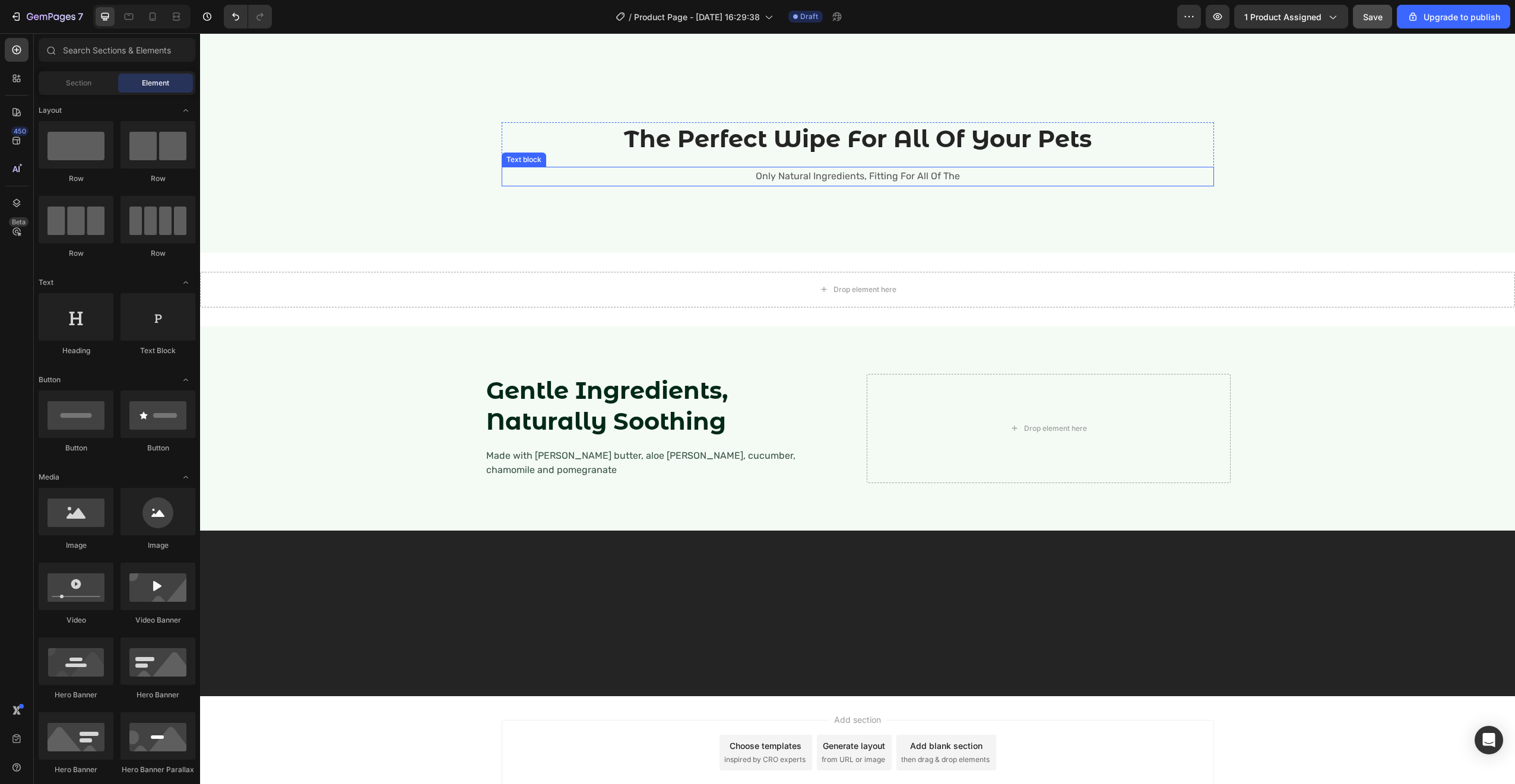
click at [513, 153] on div "Text block" at bounding box center [524, 159] width 44 height 14
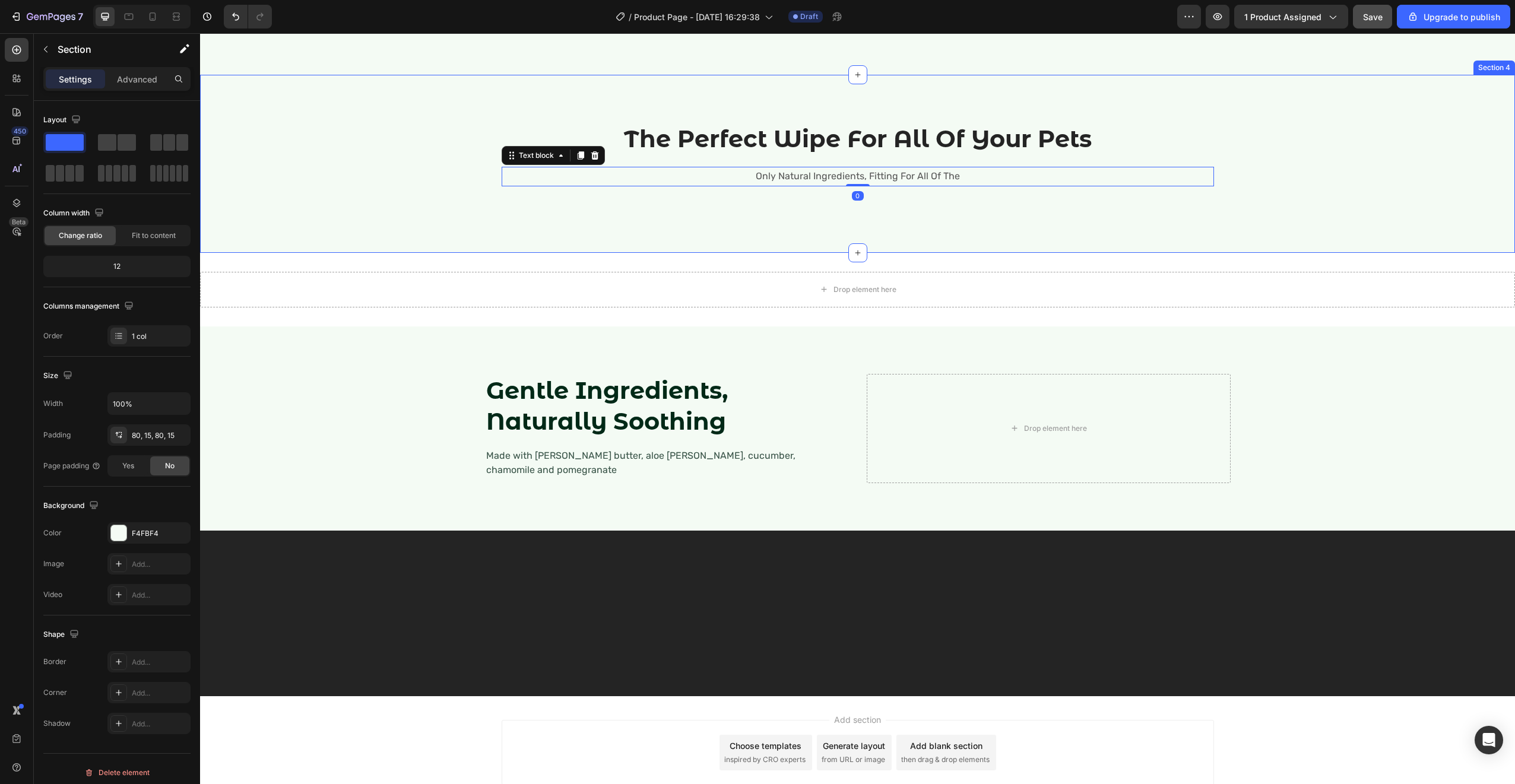
click at [403, 118] on div "The Perfect Wipe For All Of Your Pets Heading Only Natural Ingredients, Fitting…" at bounding box center [857, 164] width 1315 height 178
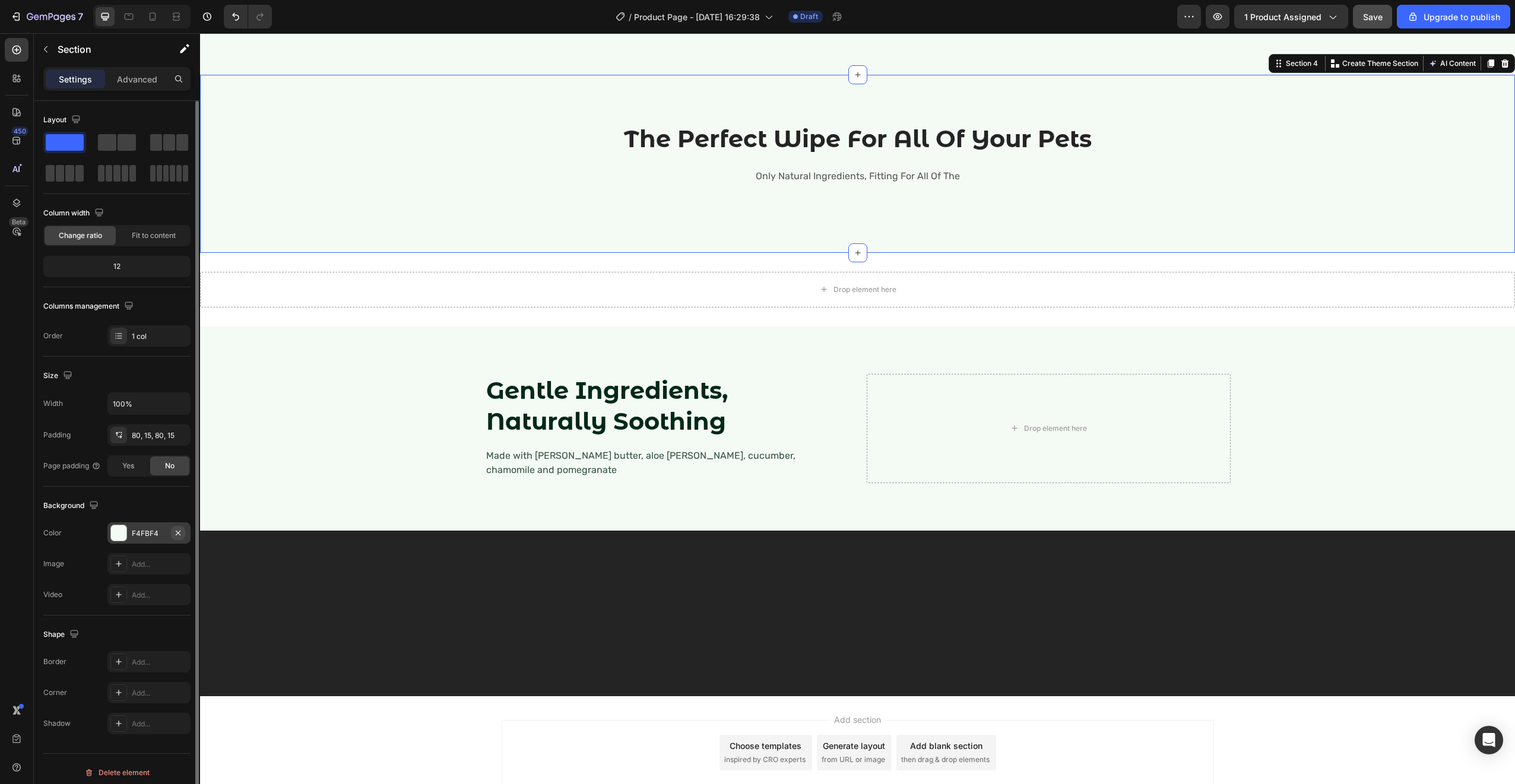
click at [176, 532] on icon "button" at bounding box center [178, 532] width 10 height 10
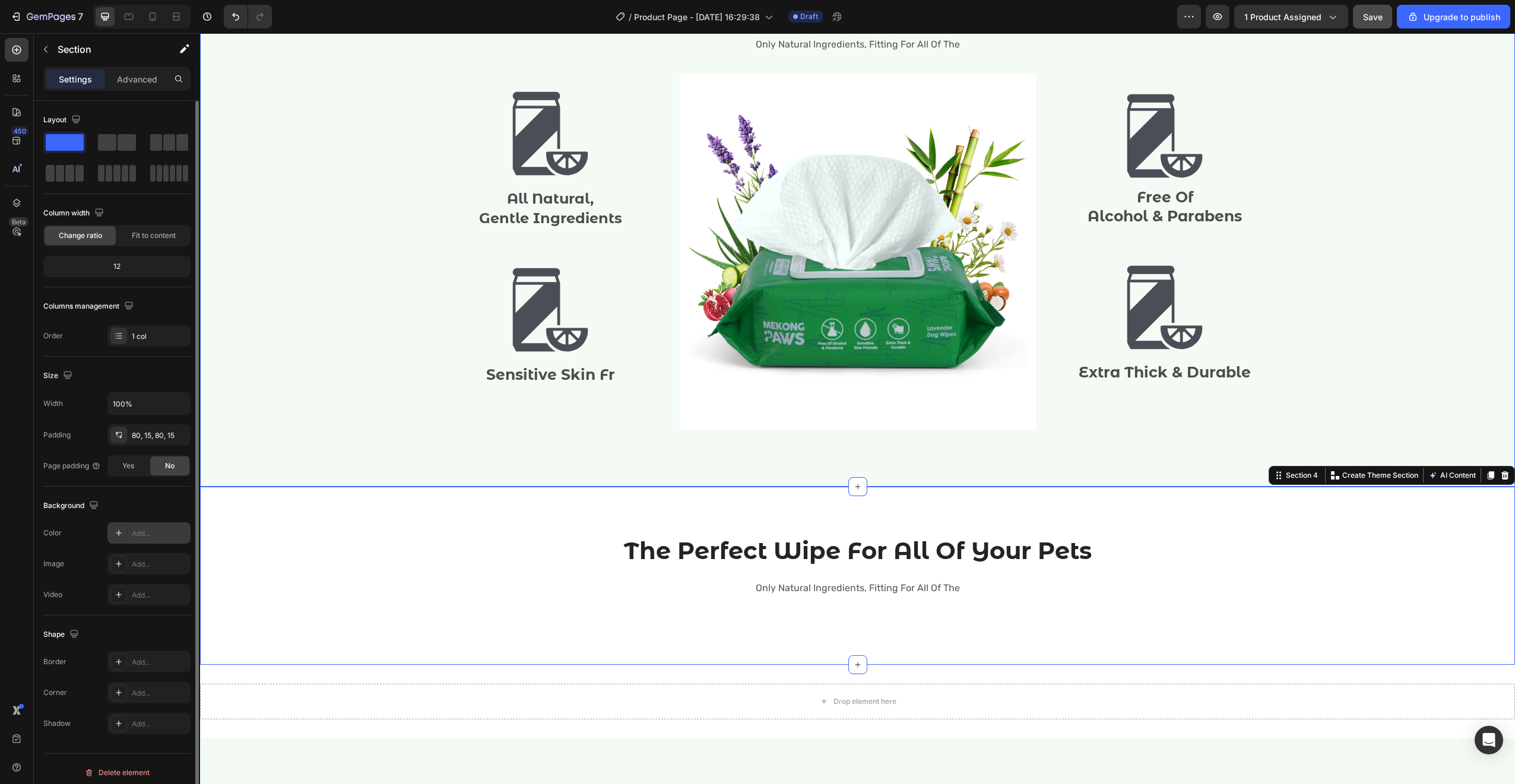
scroll to position [1275, 0]
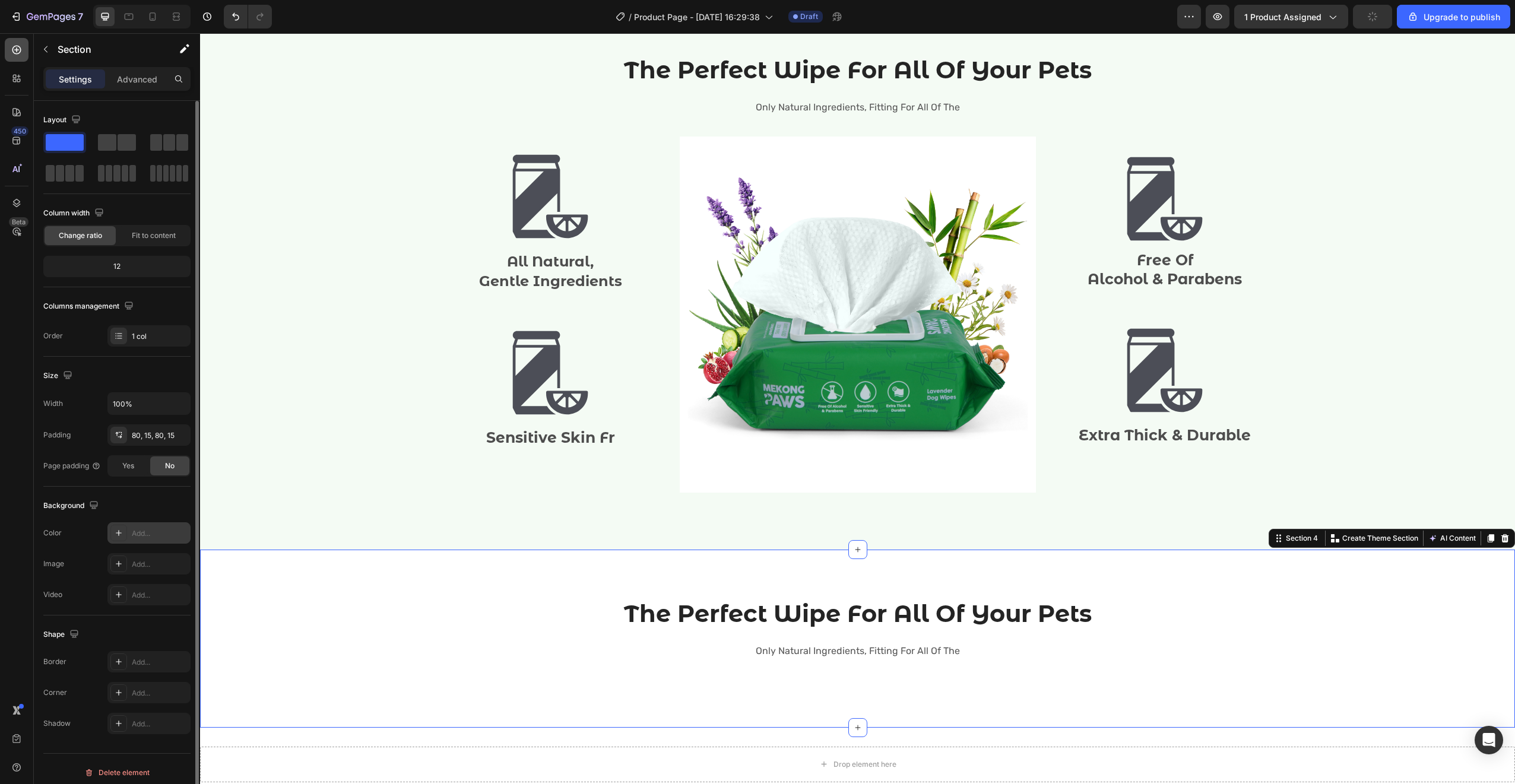
click at [8, 52] on div at bounding box center [16, 50] width 24 height 24
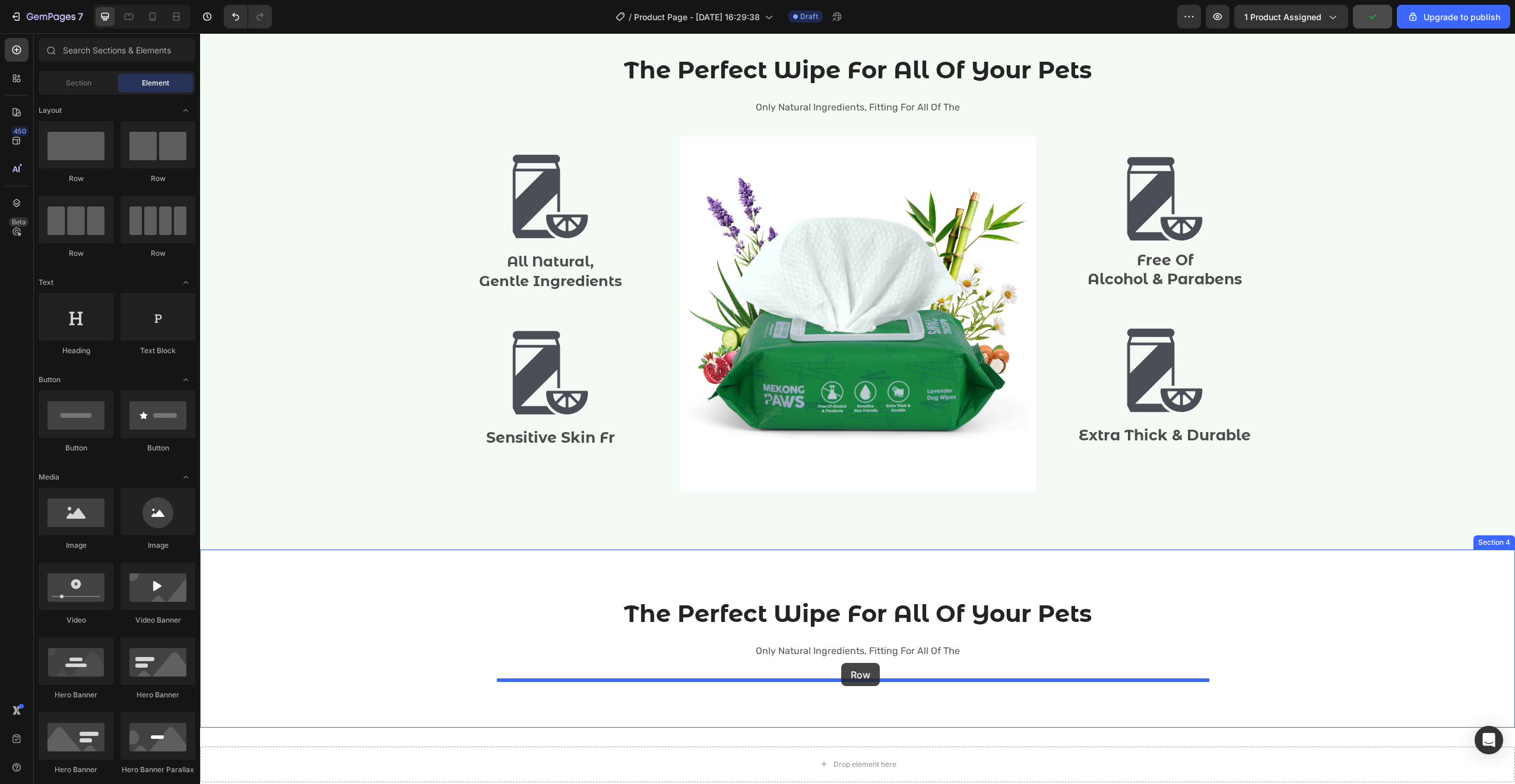
drag, startPoint x: 374, startPoint y: 262, endPoint x: 841, endPoint y: 663, distance: 615.5
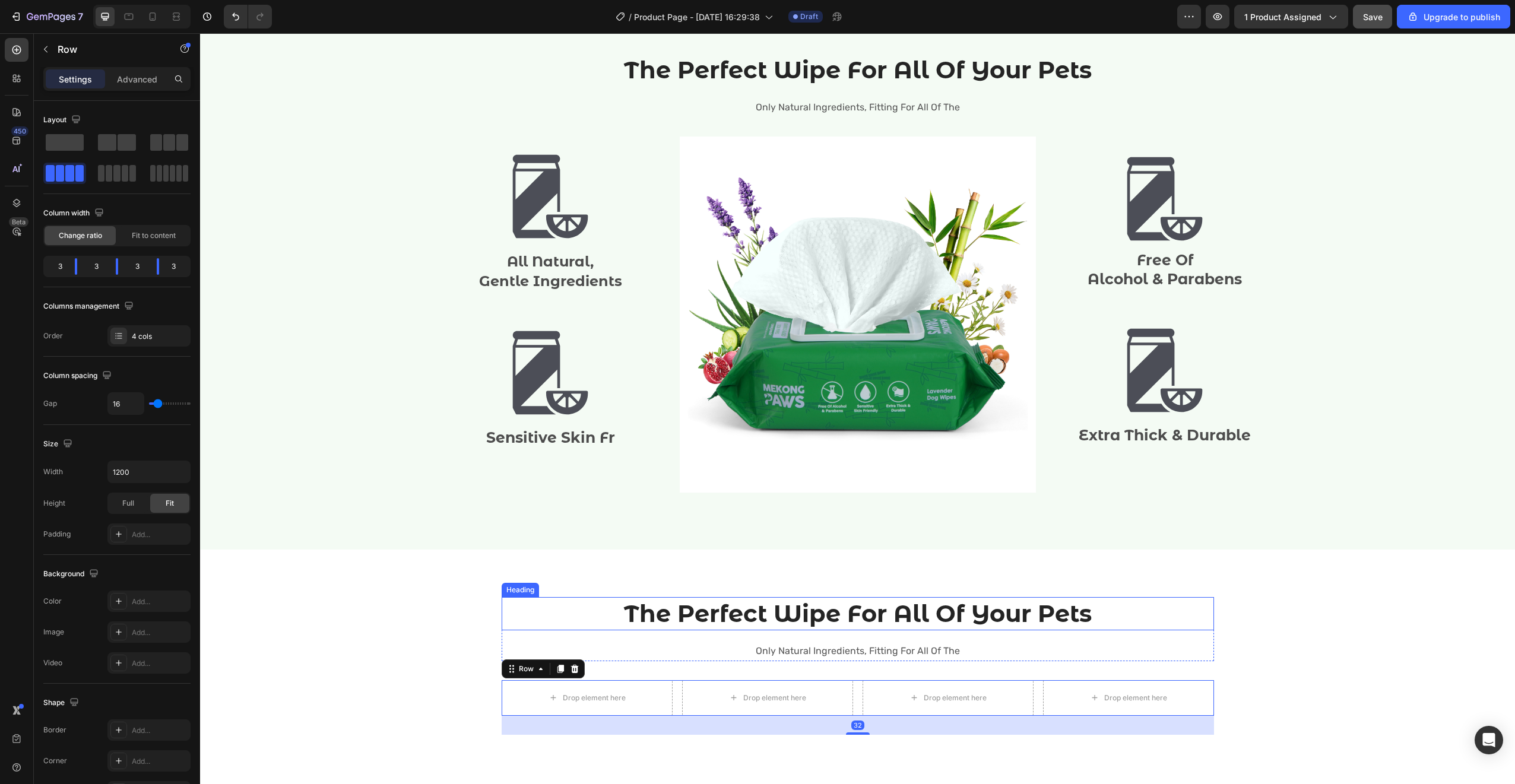
scroll to position [1701, 0]
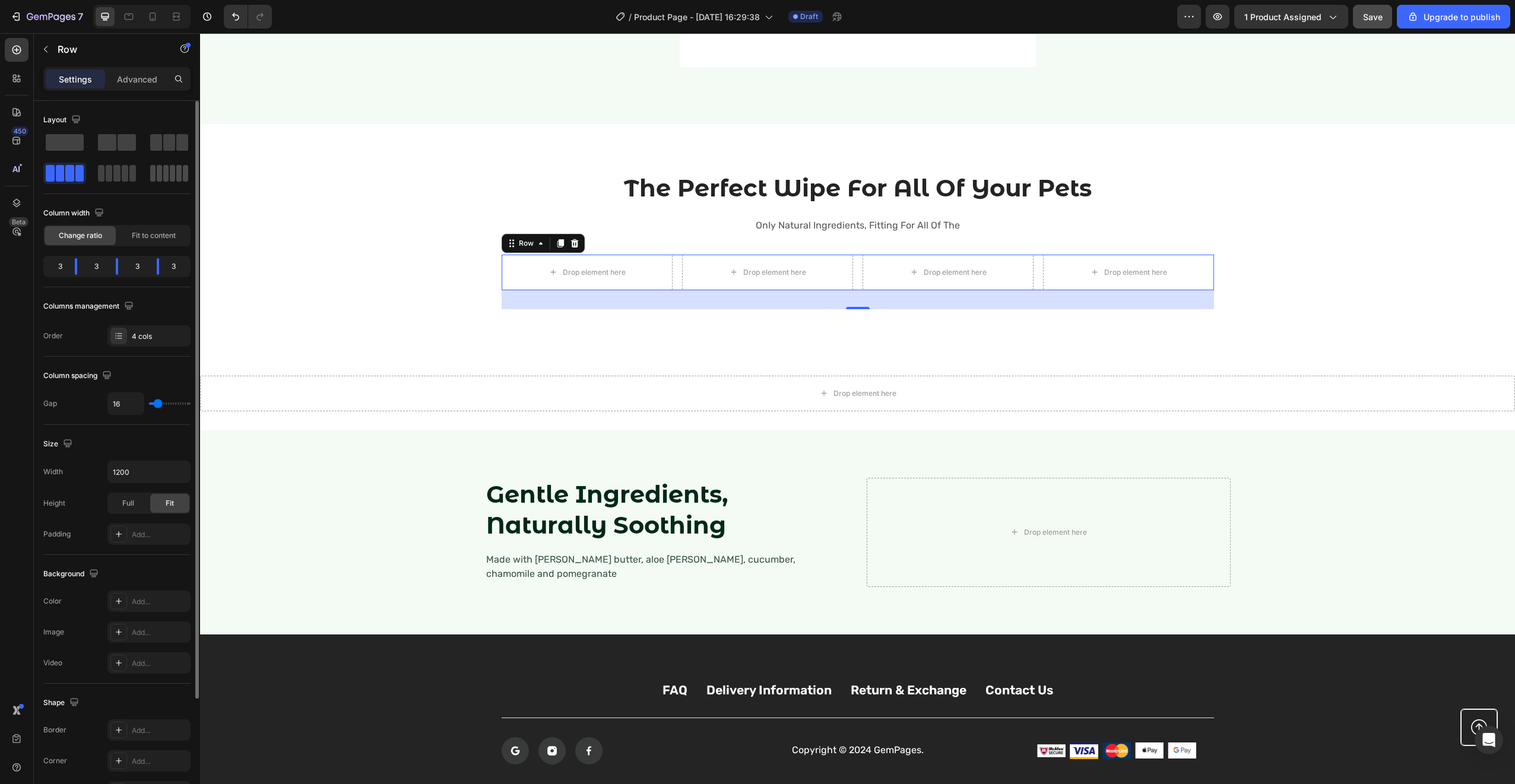
click at [158, 181] on span at bounding box center [159, 173] width 5 height 16
click at [162, 174] on div at bounding box center [169, 173] width 38 height 16
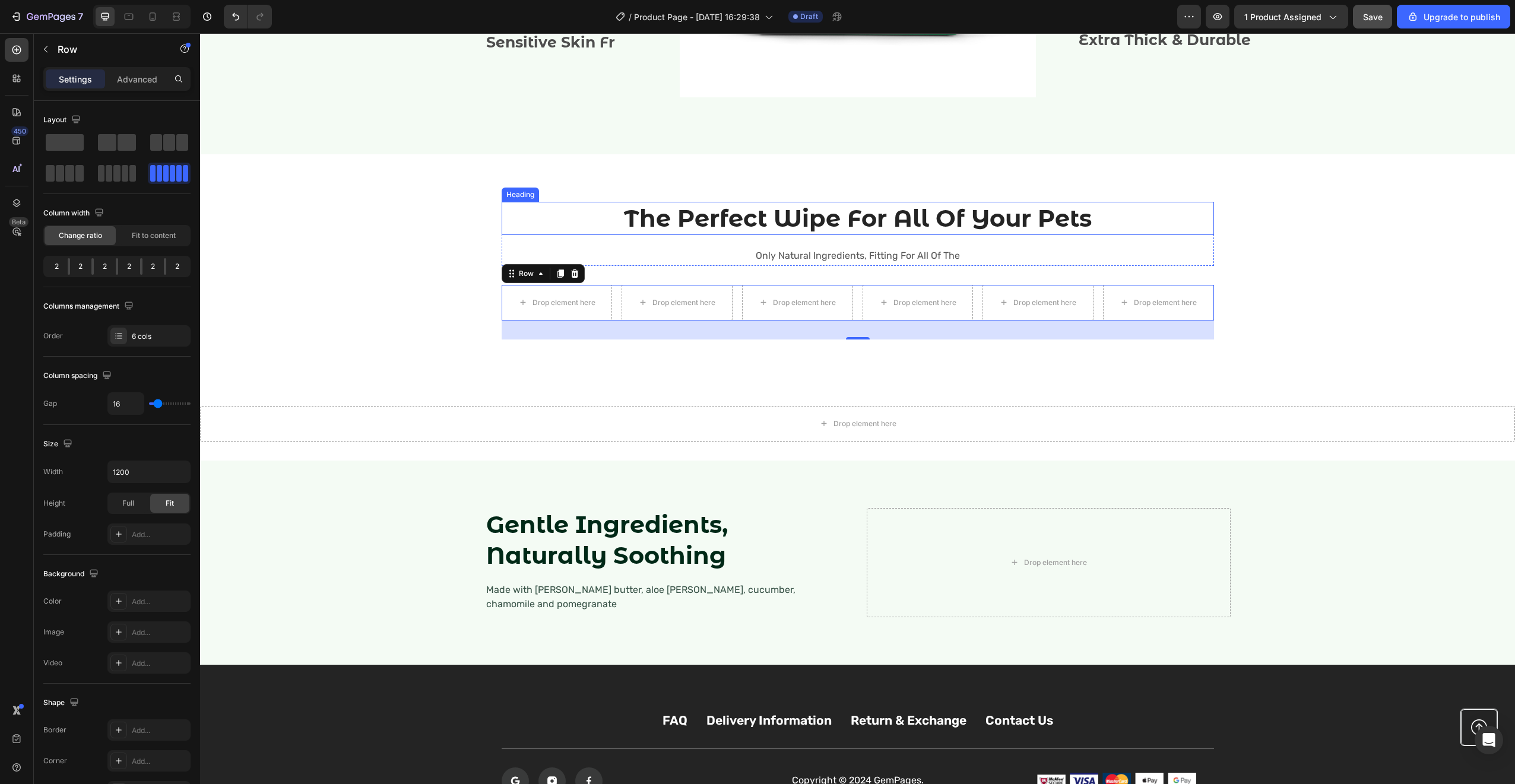
scroll to position [1669, 0]
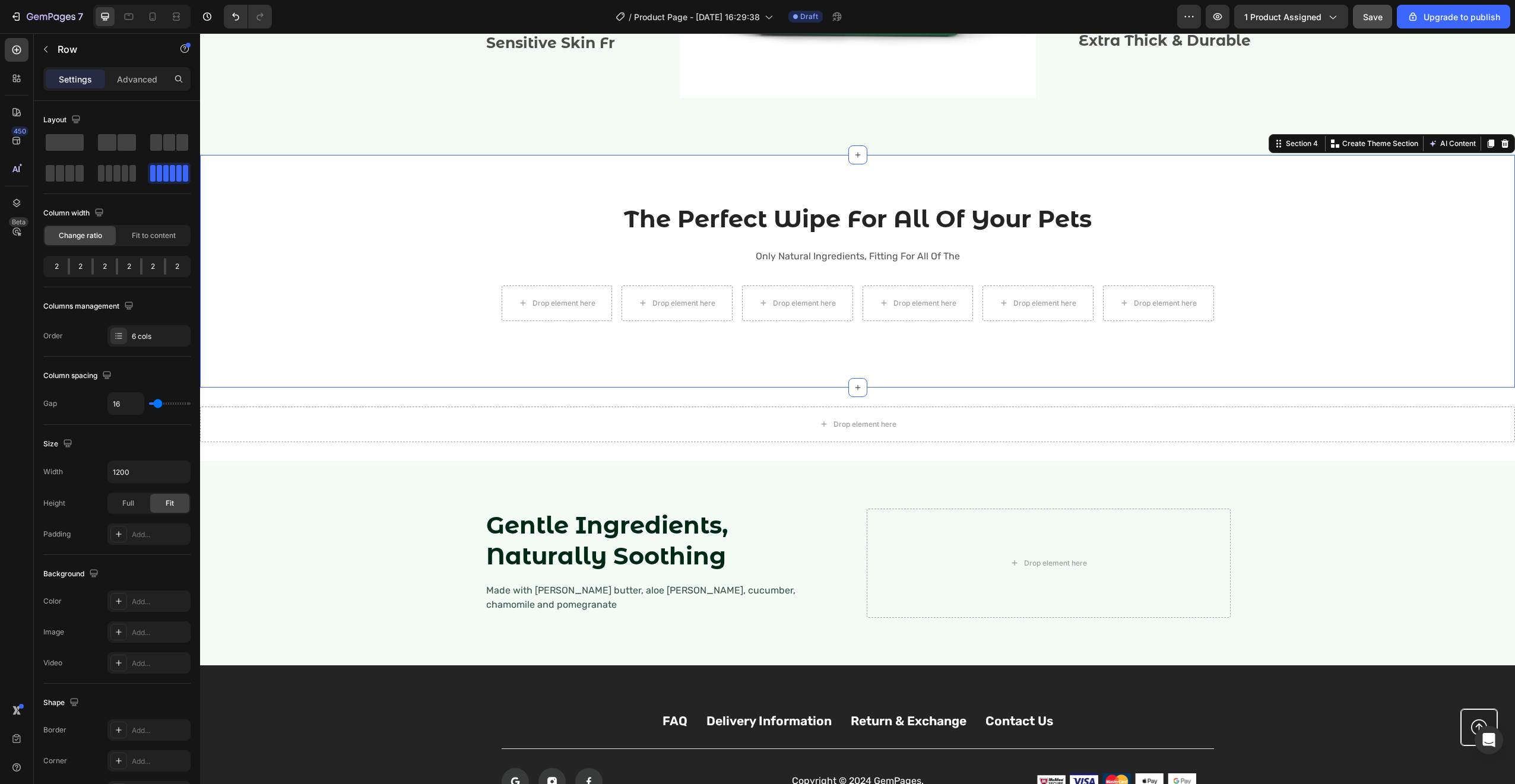
click at [531, 181] on div "The Perfect Wipe For All Of Your Pets Heading Only Natural Ingredients, Fitting…" at bounding box center [857, 271] width 1315 height 232
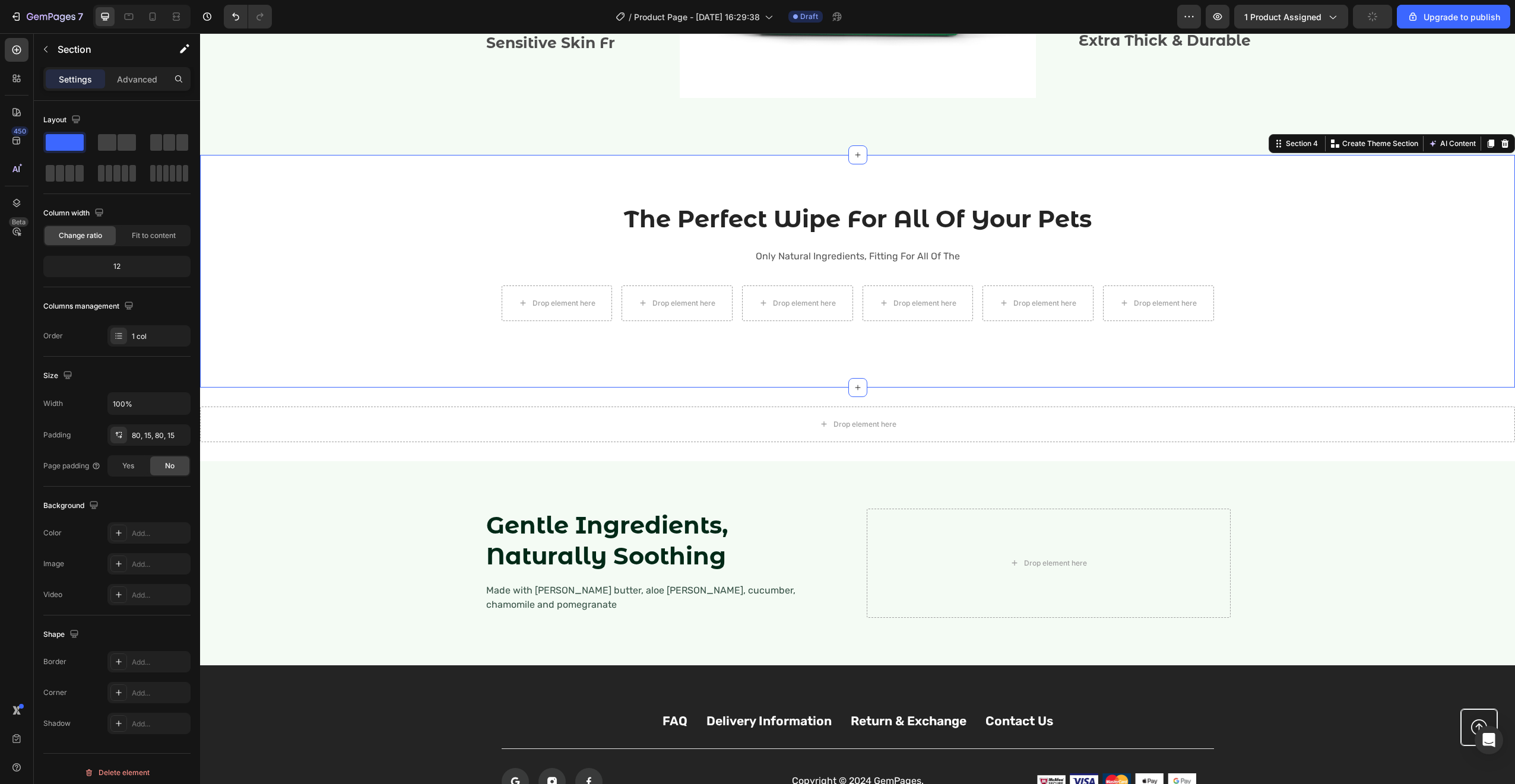
click at [462, 209] on div "The Perfect Wipe For All Of Your Pets Heading Only Natural Ingredients, Fitting…" at bounding box center [857, 271] width 1297 height 138
click at [539, 249] on p "Only Natural Ingredients, Fitting For All Of The" at bounding box center [857, 256] width 710 height 17
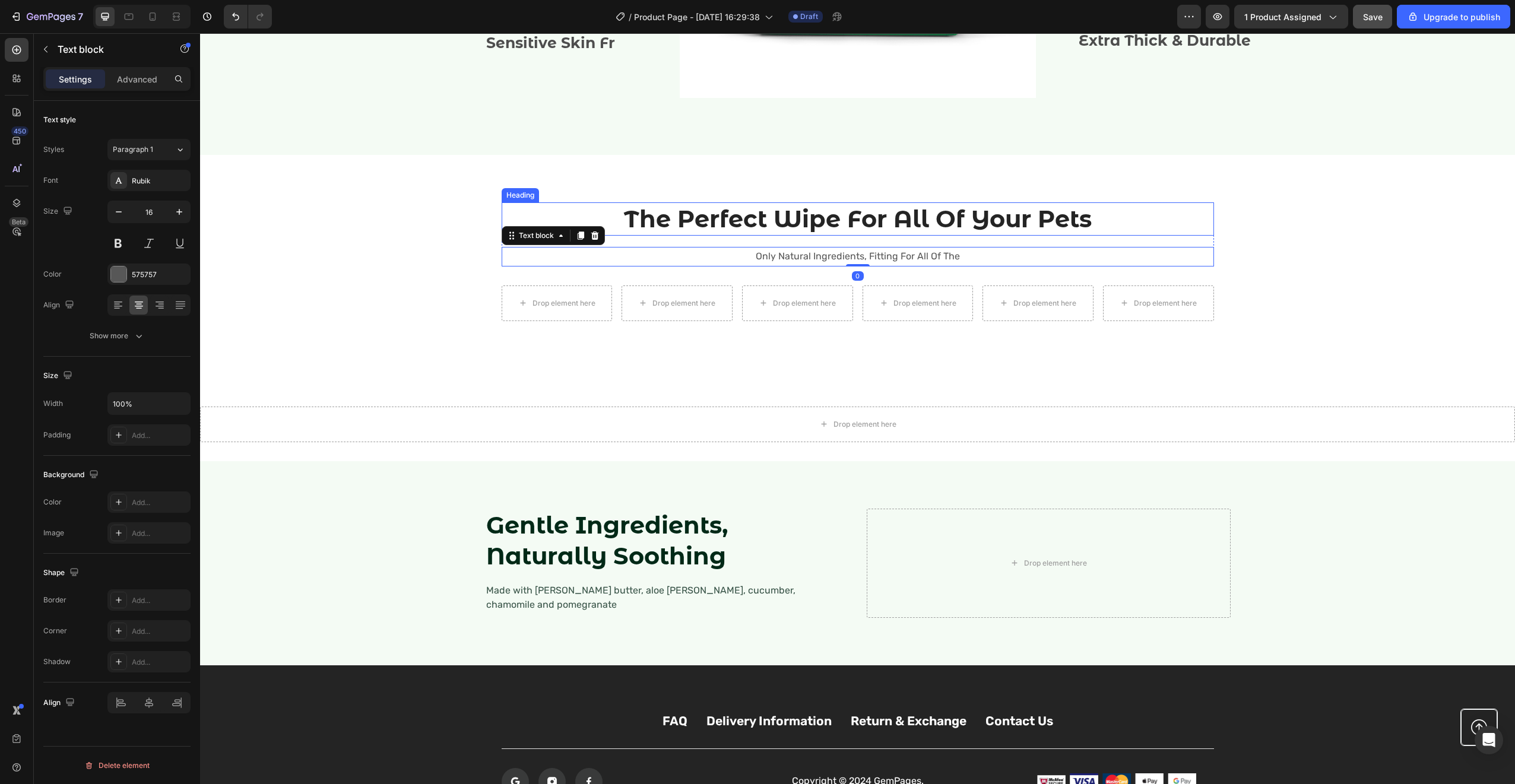
click at [528, 198] on div "Heading" at bounding box center [520, 195] width 38 height 14
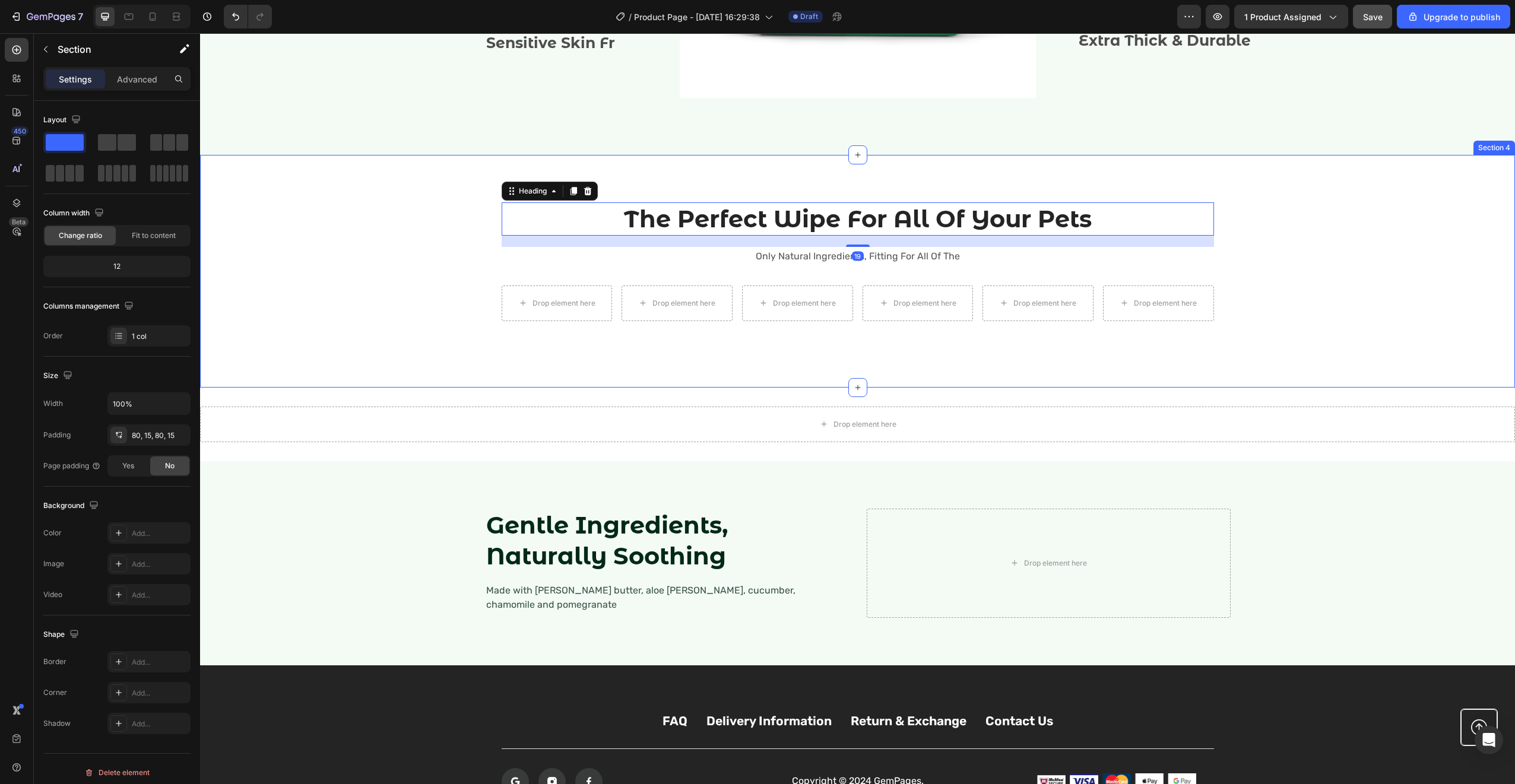
click at [412, 161] on div "The Perfect Wipe For All Of Your Pets Heading 19 Only Natural Ingredients, Fitt…" at bounding box center [857, 271] width 1315 height 232
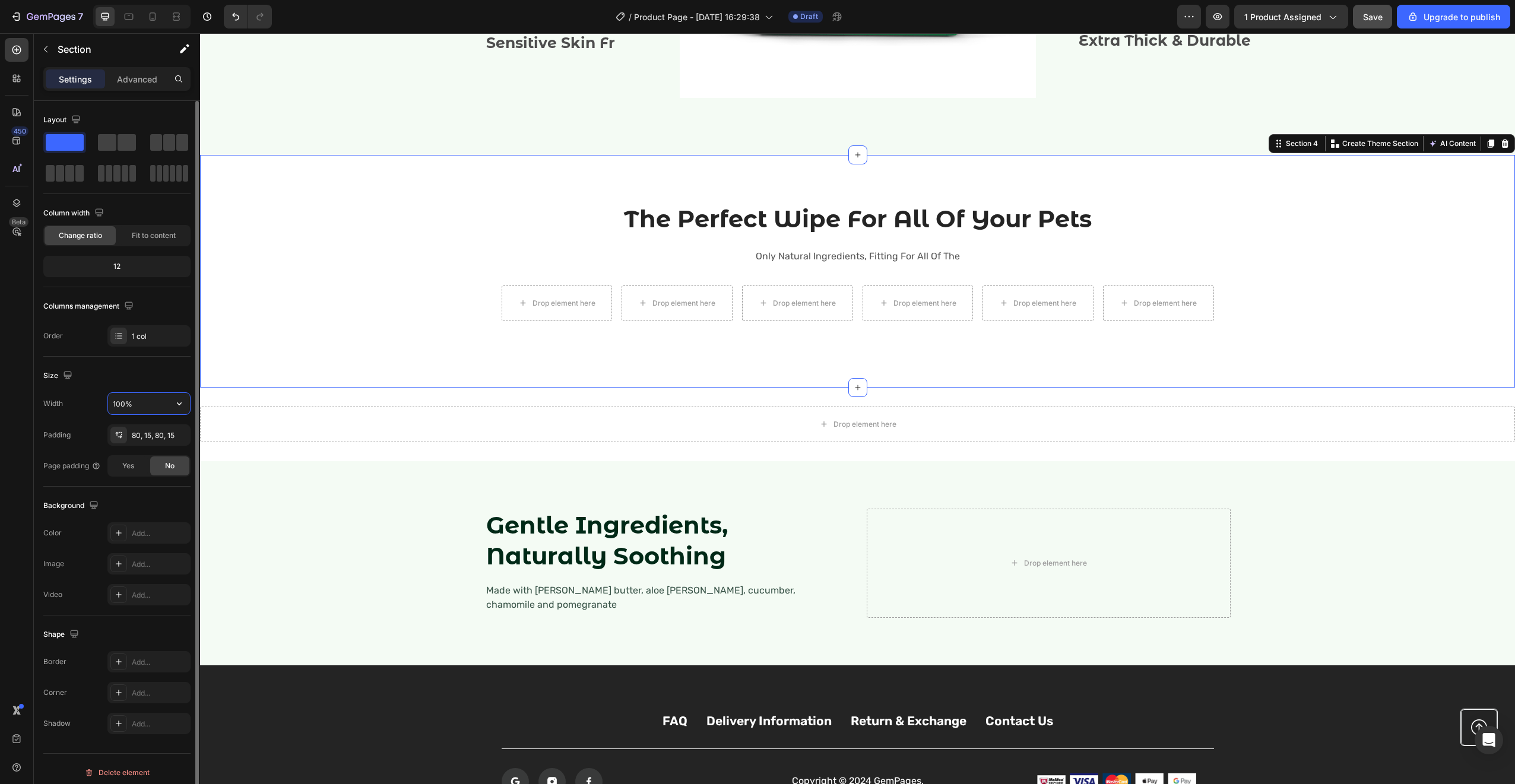
click at [133, 404] on input "100%" at bounding box center [149, 403] width 82 height 21
click at [175, 402] on icon "button" at bounding box center [179, 403] width 12 height 12
click at [160, 400] on input "100%" at bounding box center [149, 403] width 82 height 21
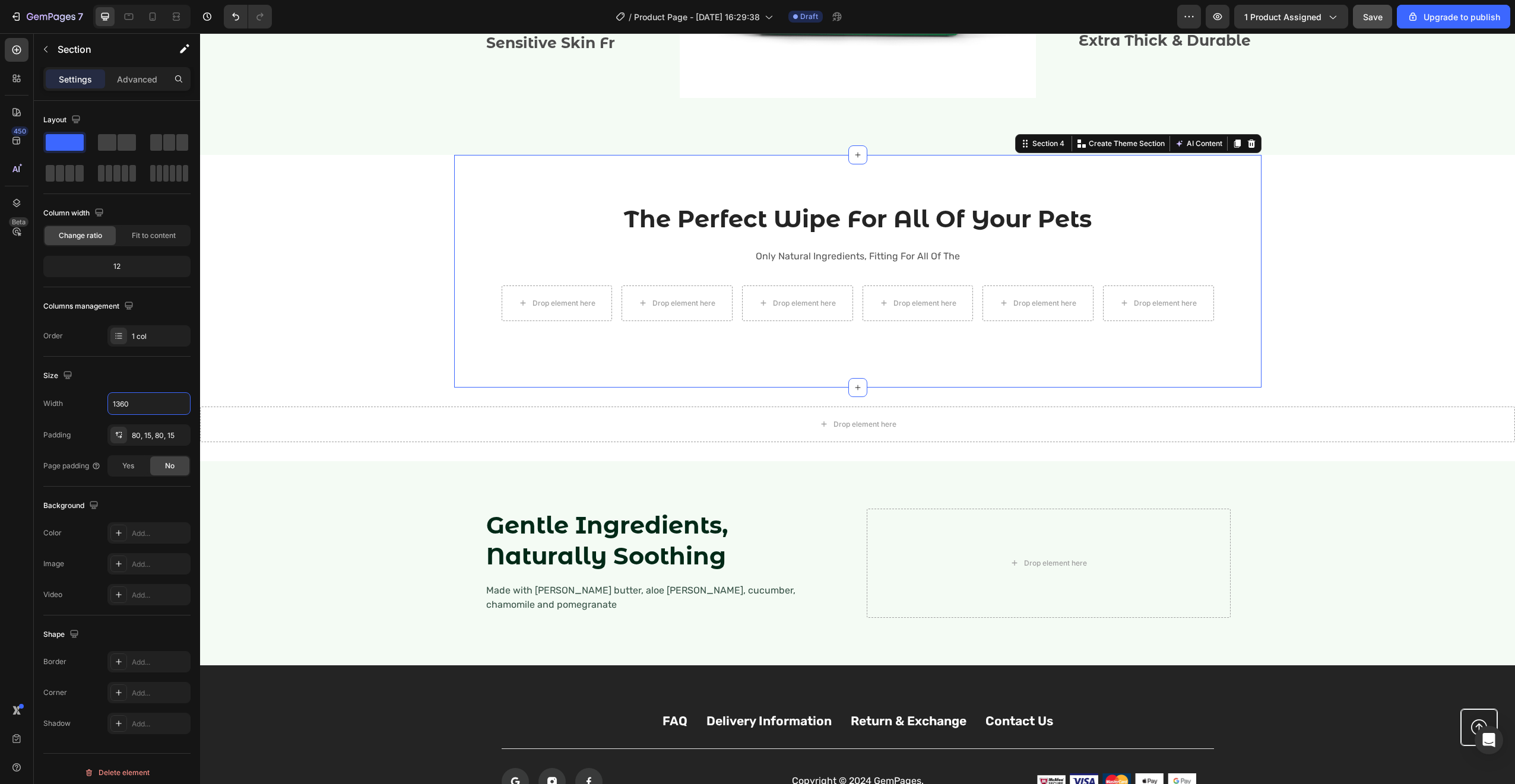
type input "1360"
click at [478, 287] on div "The Perfect Wipe For All Of Your Pets Heading Only Natural Ingredients, Fitting…" at bounding box center [857, 271] width 789 height 138
click at [137, 432] on div "80, 15, 80, 15" at bounding box center [149, 435] width 34 height 10
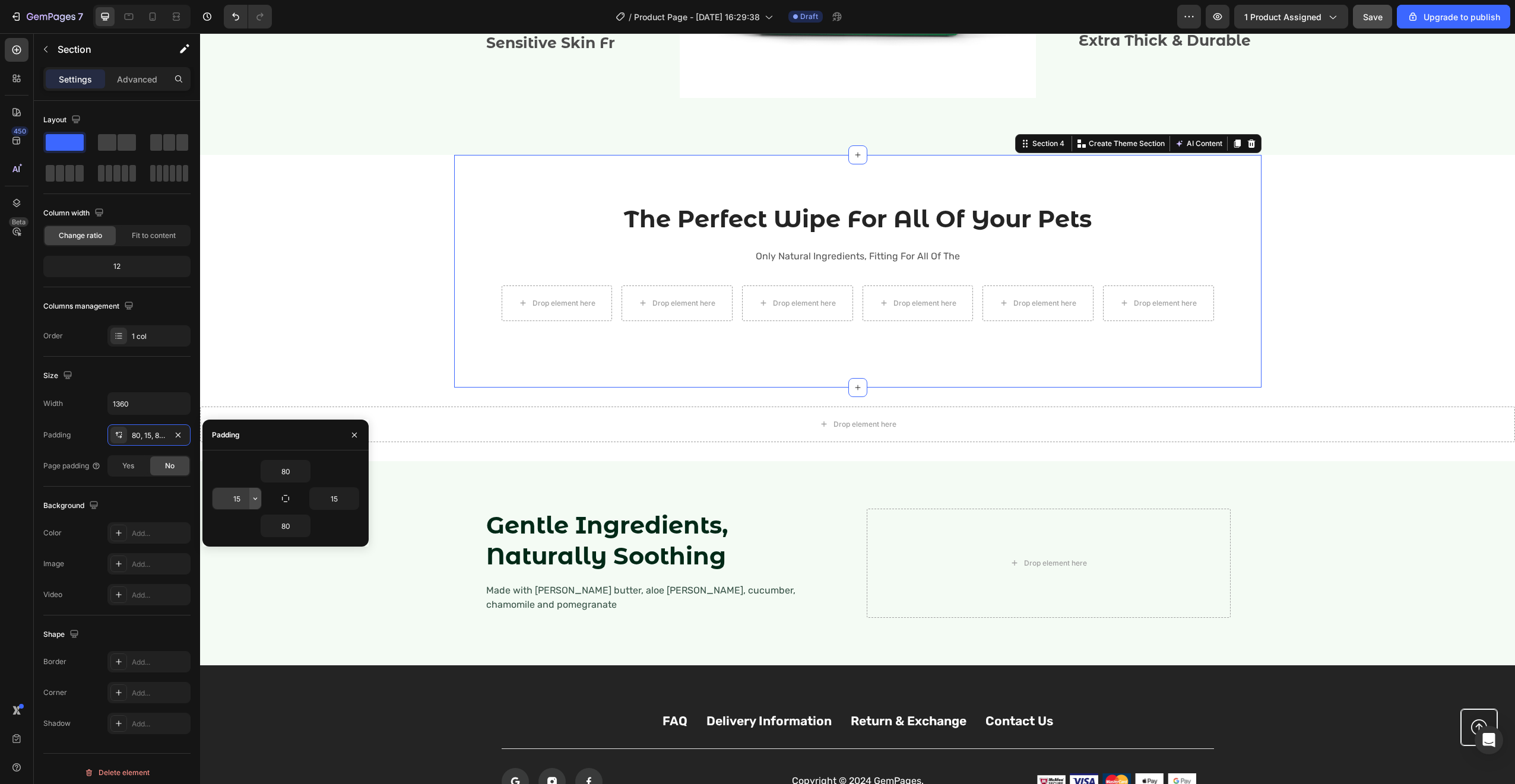
click at [250, 498] on button "button" at bounding box center [255, 498] width 12 height 21
click at [489, 288] on div "The Perfect Wipe For All Of Your Pets Heading Only Natural Ingredients, Fitting…" at bounding box center [857, 271] width 789 height 138
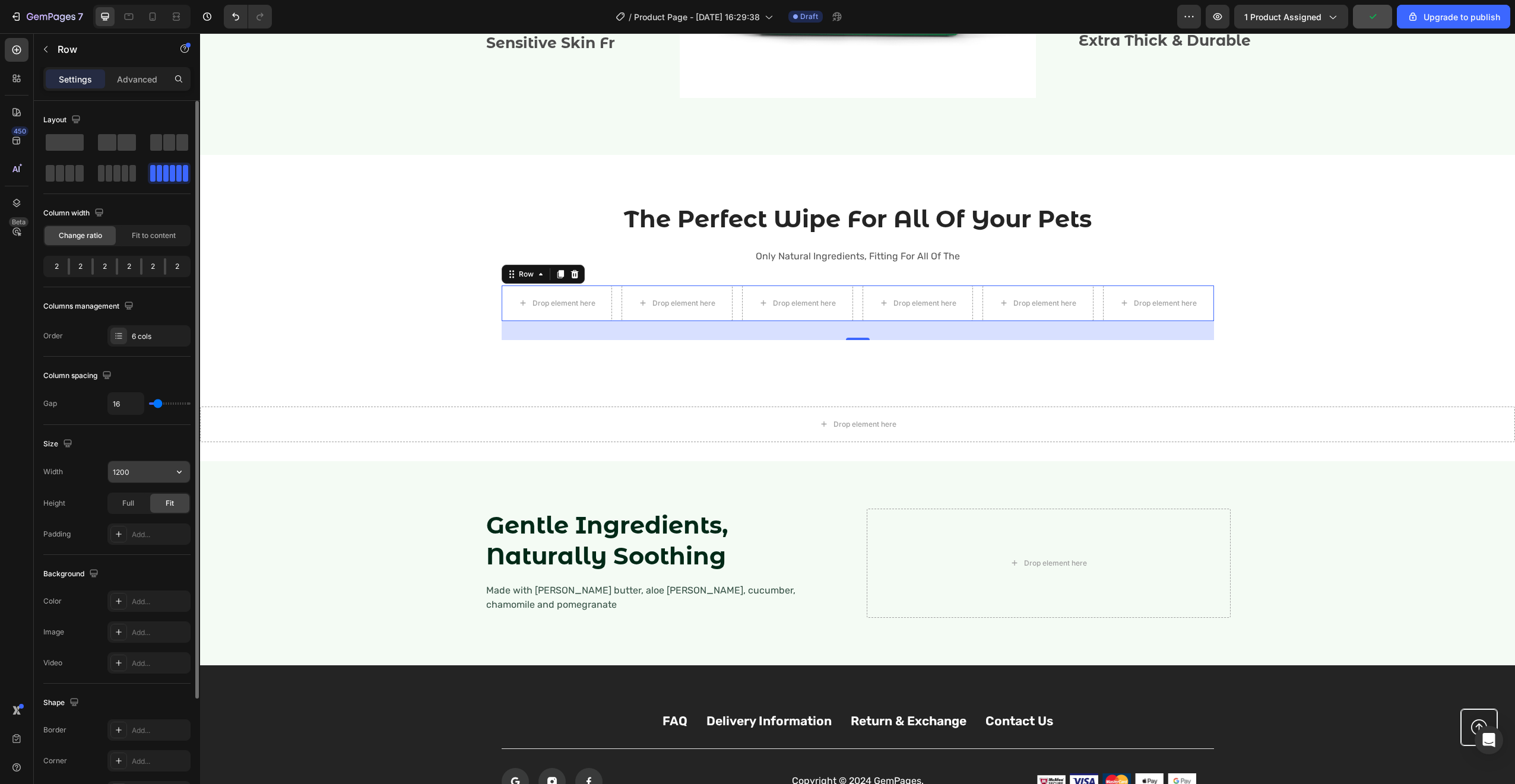
click at [125, 469] on input "1200" at bounding box center [149, 472] width 82 height 21
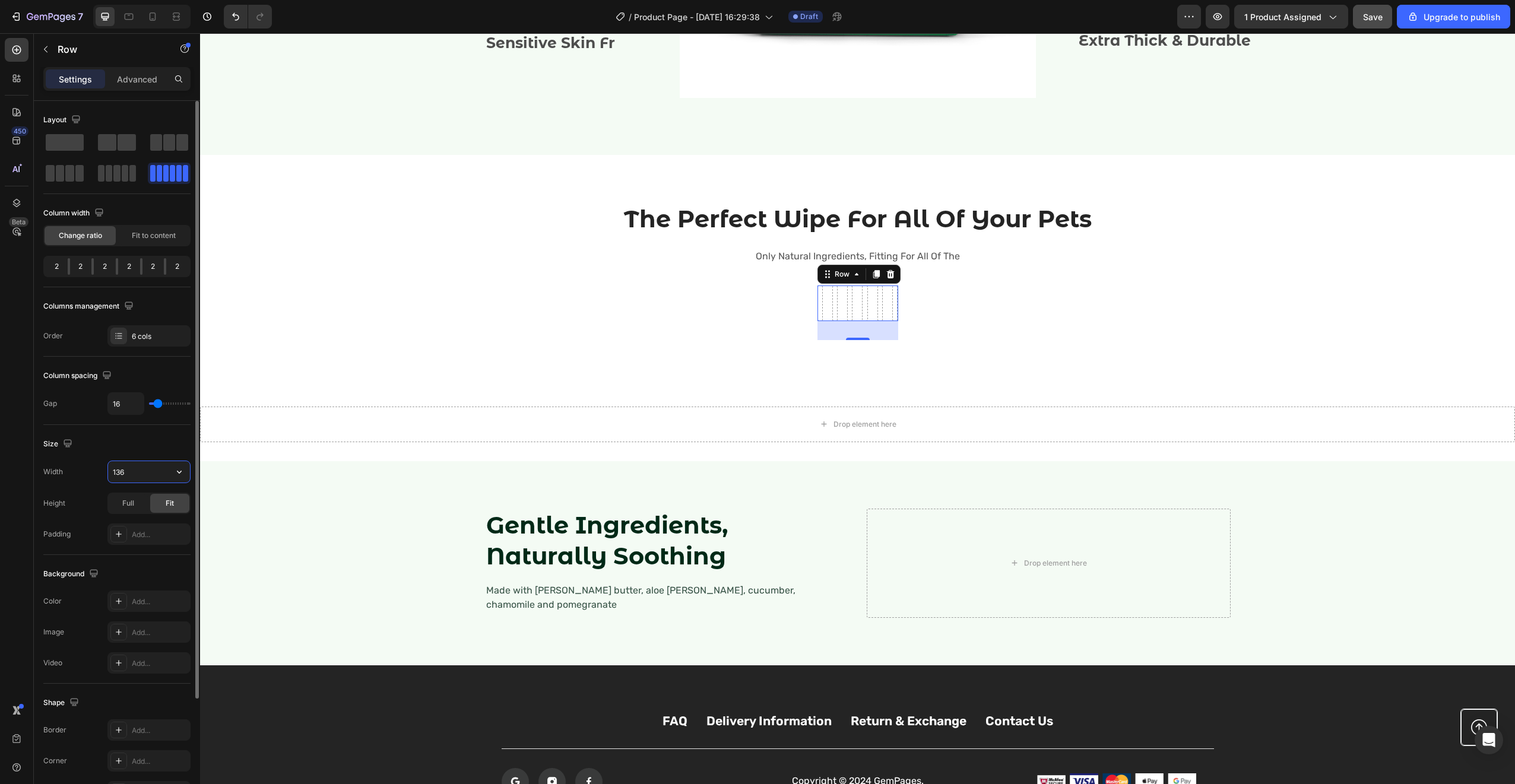
type input "1360"
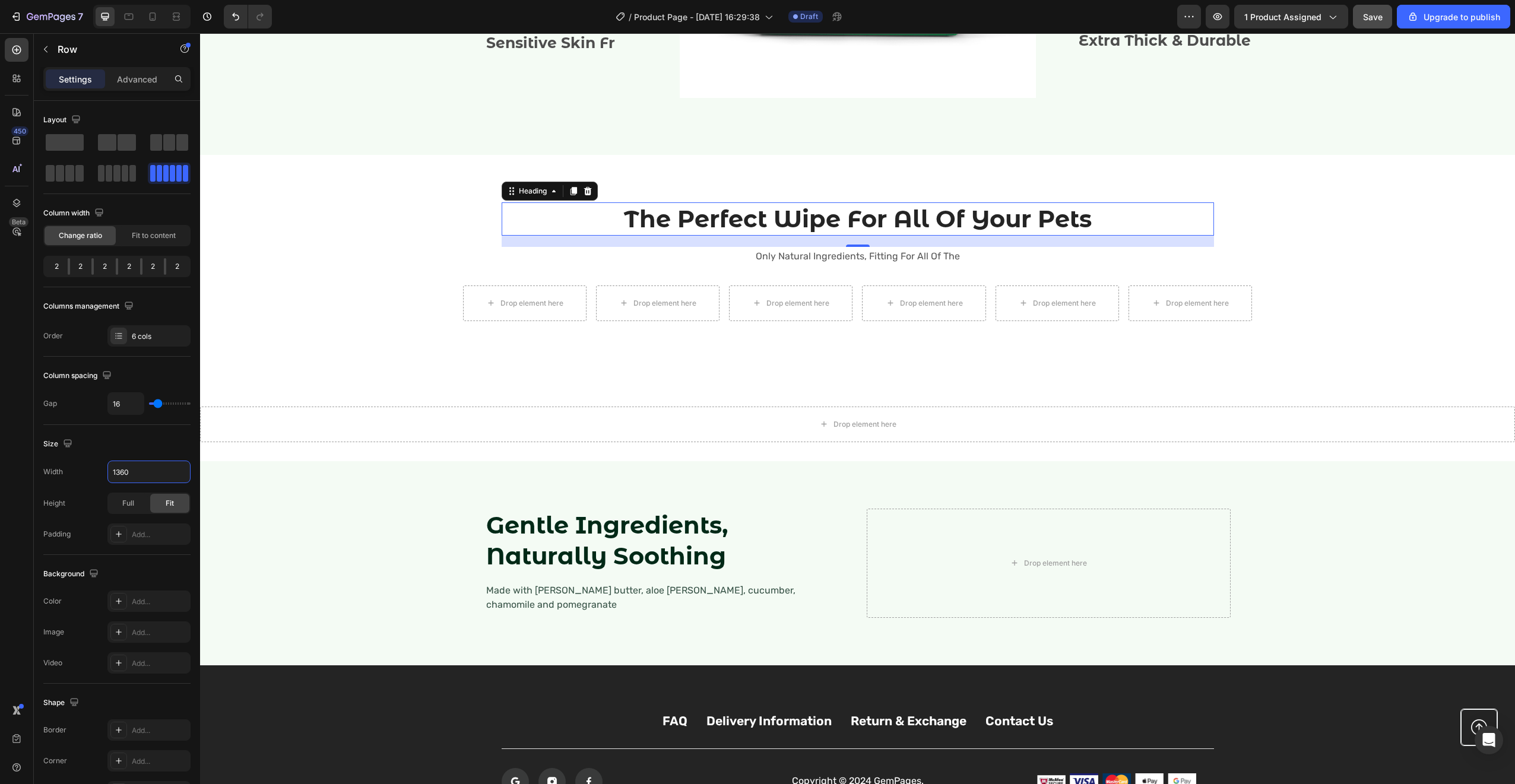
click at [504, 224] on h2 "The Perfect Wipe For All Of Your Pets" at bounding box center [857, 218] width 712 height 33
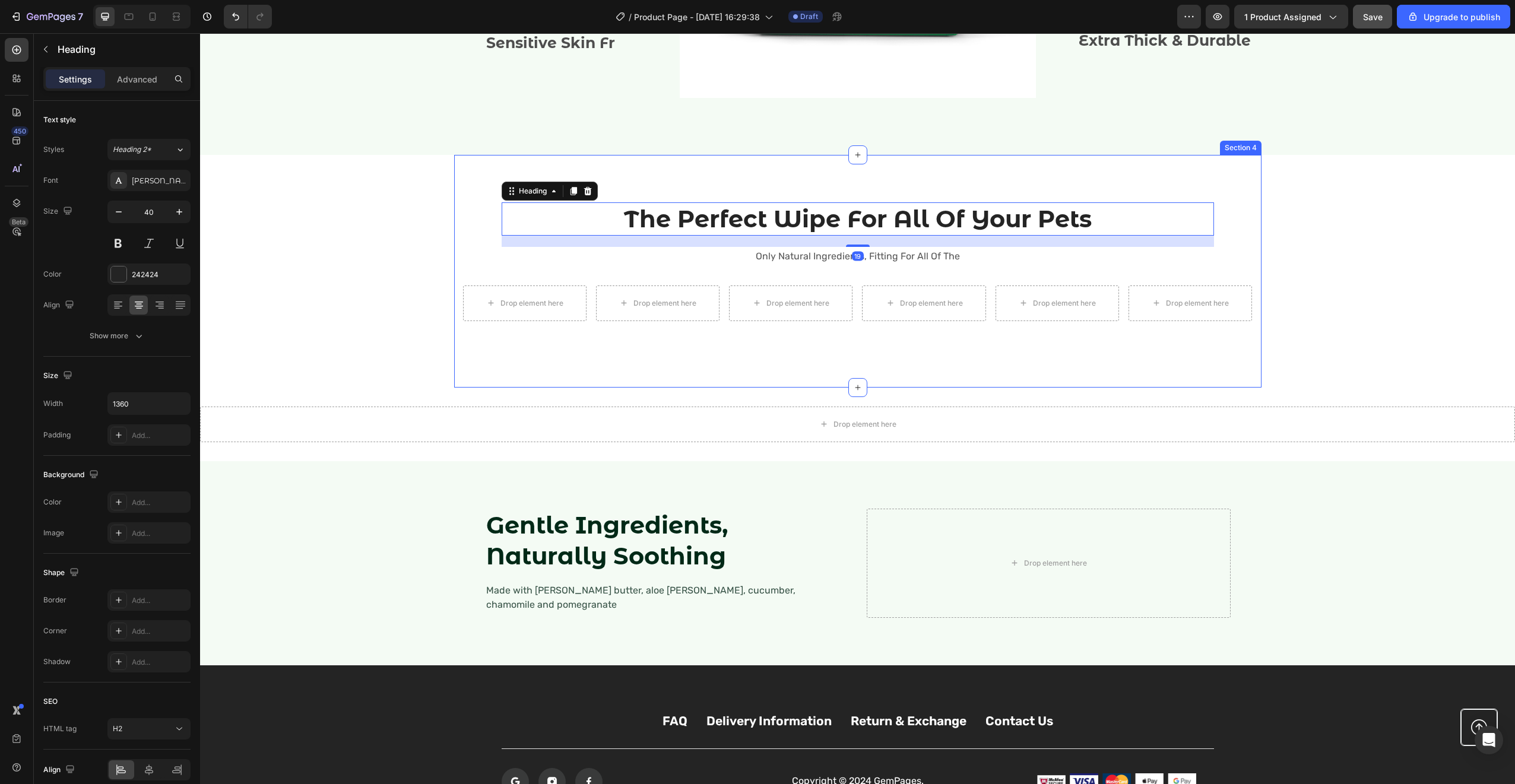
click at [481, 218] on div "The Perfect Wipe For All Of Your Pets Heading 19 Only Natural Ingredients, Fitt…" at bounding box center [857, 271] width 789 height 138
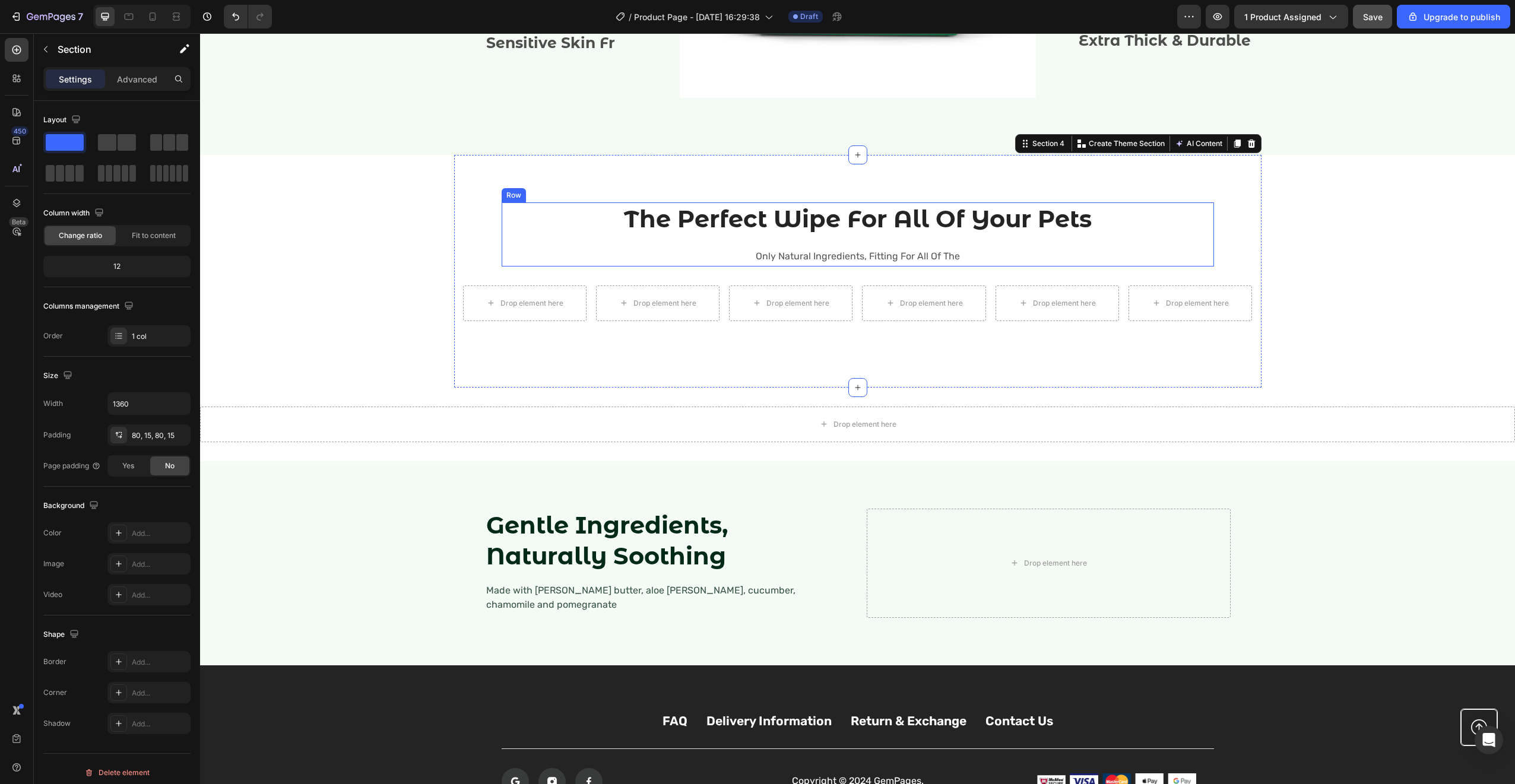
click at [990, 229] on h2 "The Perfect Wipe For All Of Your Pets" at bounding box center [857, 218] width 712 height 33
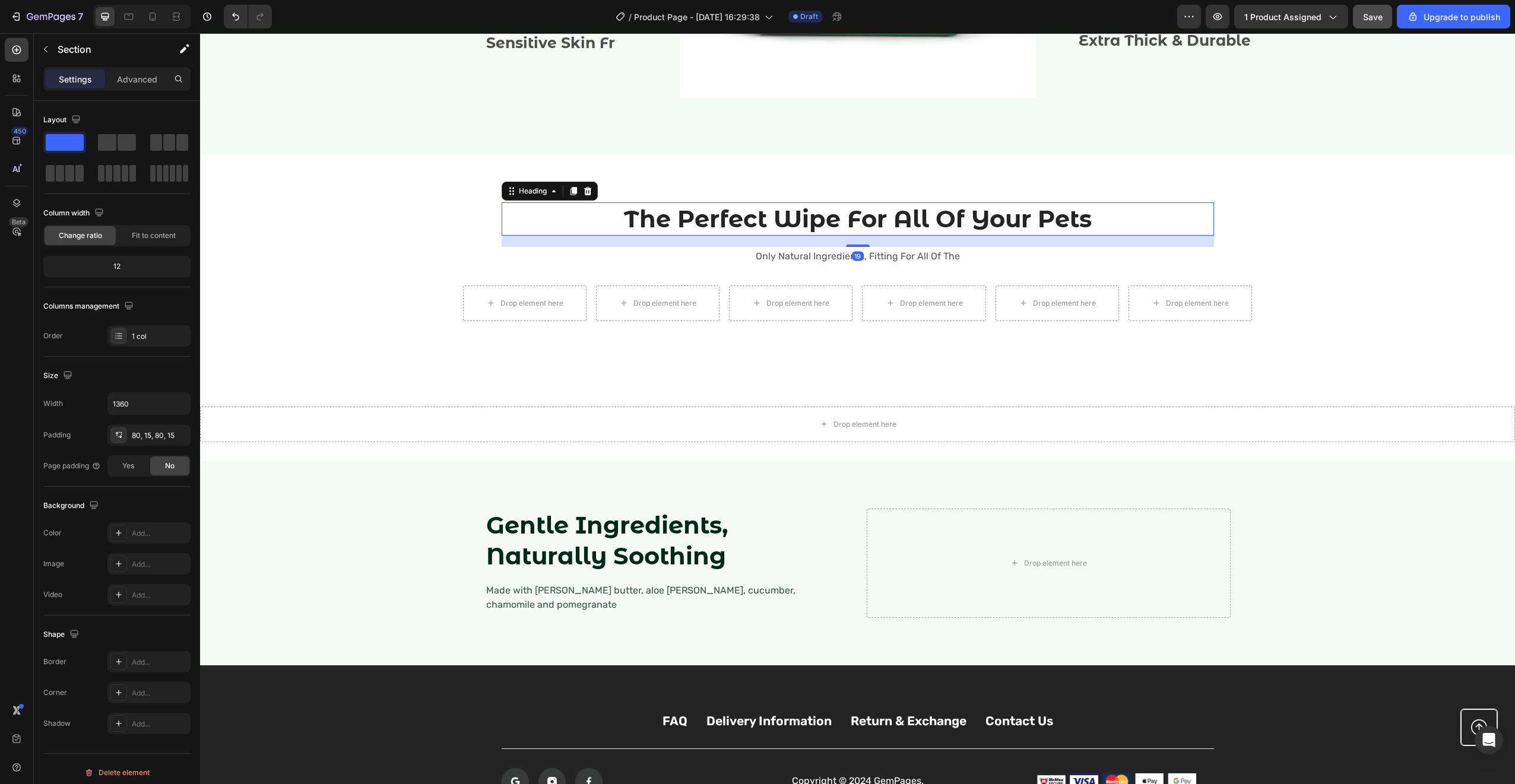
click at [990, 229] on h2 "The Perfect Wipe For All Of Your Pets" at bounding box center [857, 218] width 712 height 33
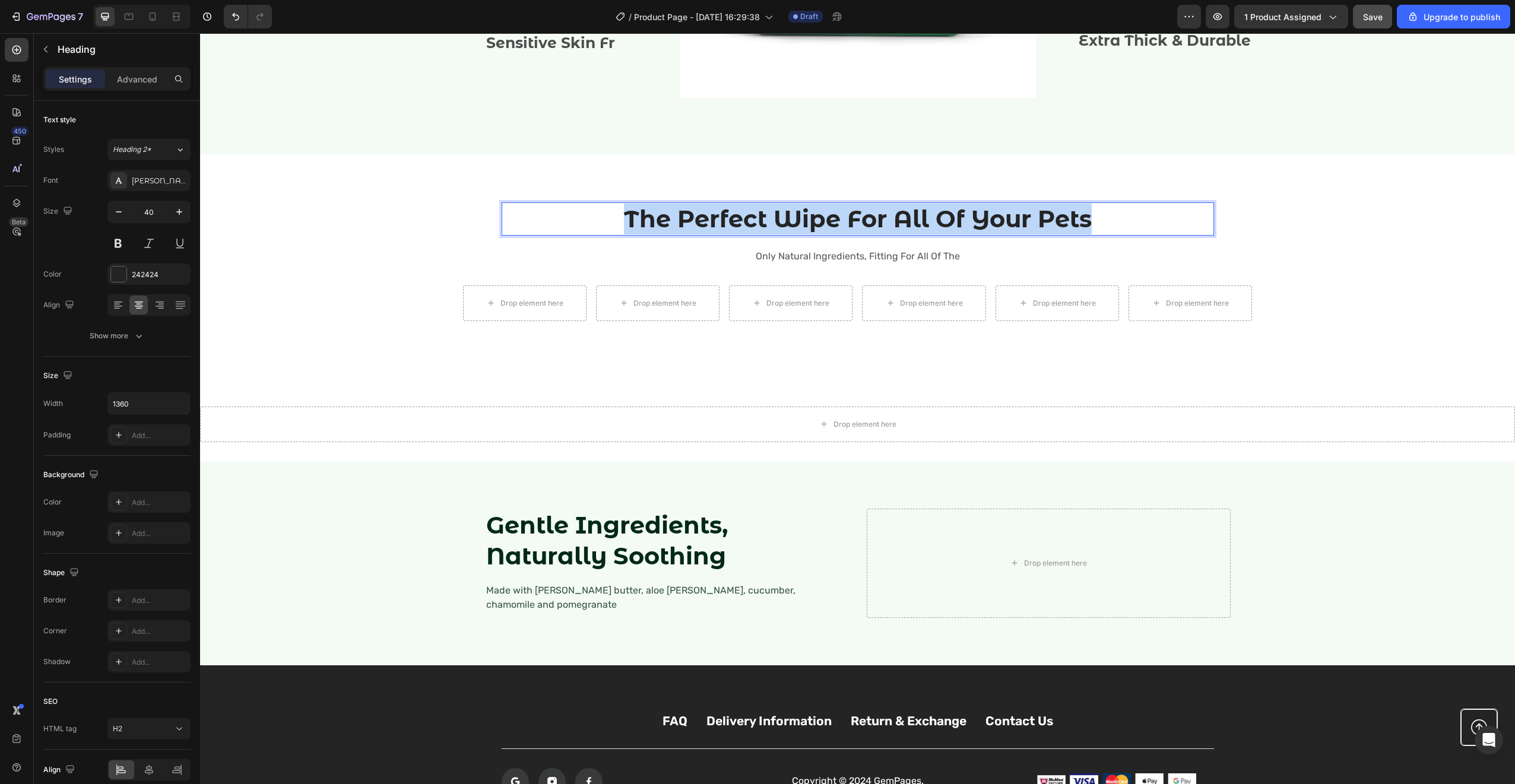
click at [990, 229] on p "The Perfect Wipe For All Of Your Pets" at bounding box center [857, 219] width 710 height 31
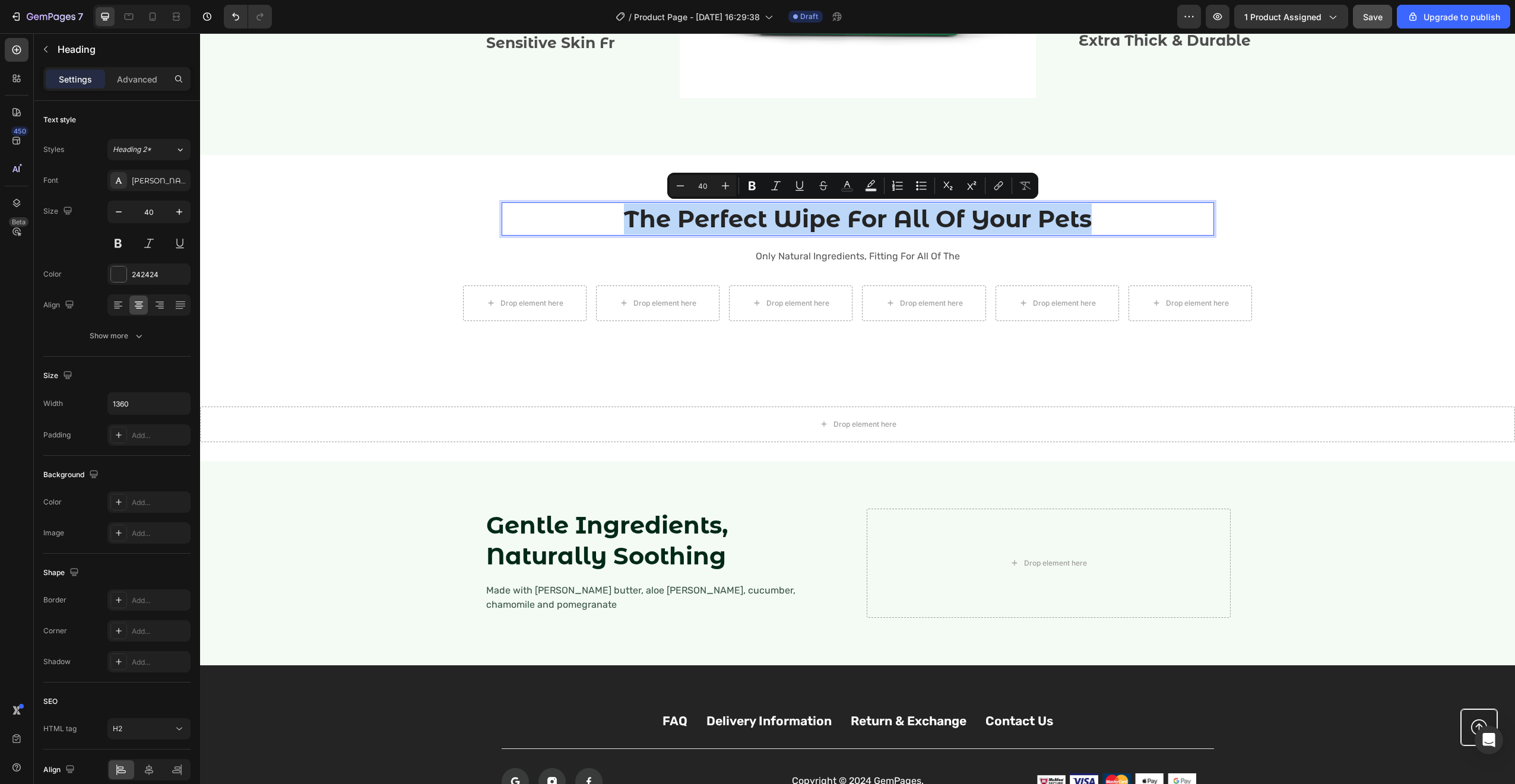
click at [866, 222] on p "The Perfect Wipe For All Of Your Pets" at bounding box center [857, 219] width 710 height 31
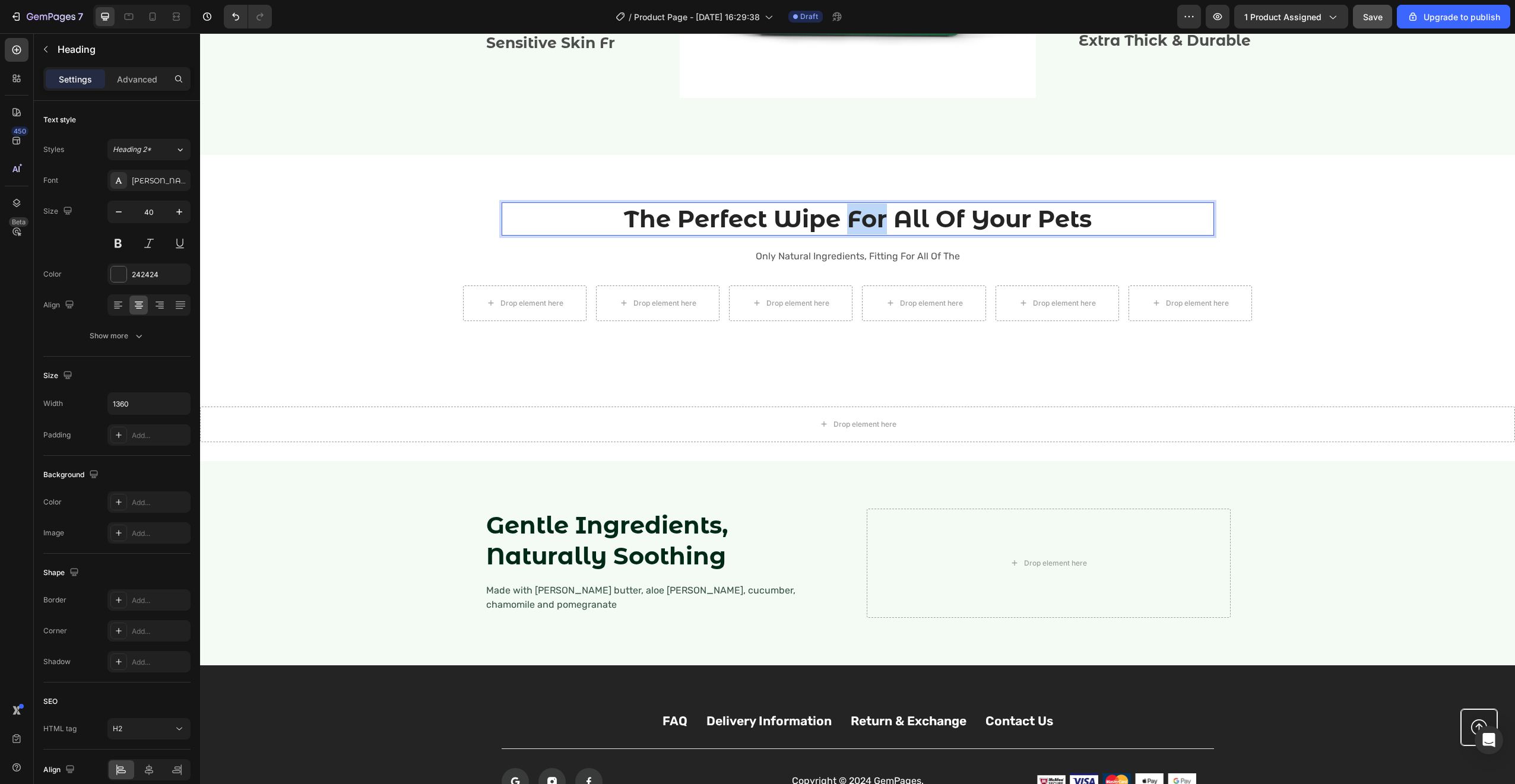
click at [866, 222] on p "The Perfect Wipe For All Of Your Pets" at bounding box center [857, 219] width 710 height 31
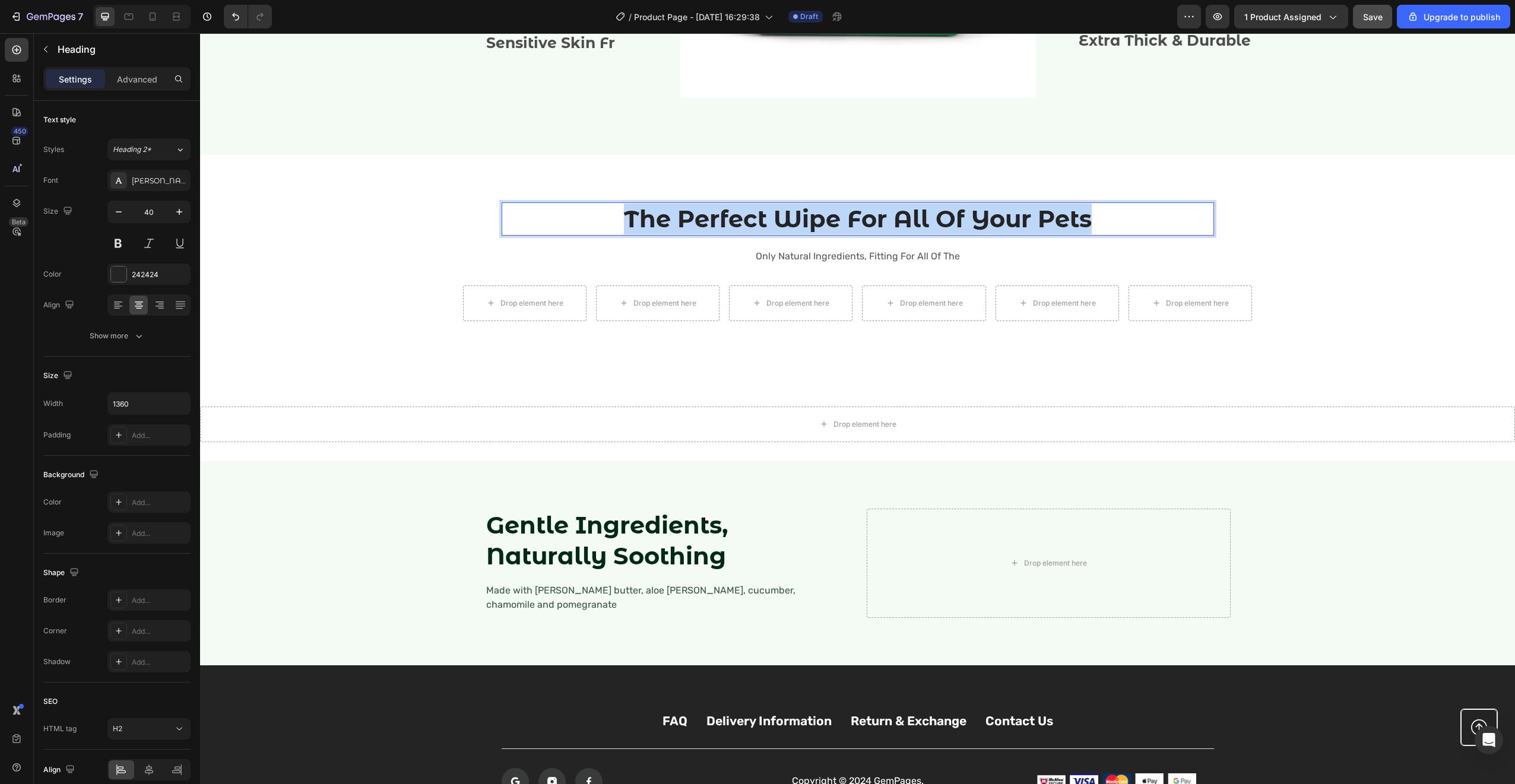
click at [866, 222] on p "The Perfect Wipe For All Of Your Pets" at bounding box center [857, 219] width 710 height 31
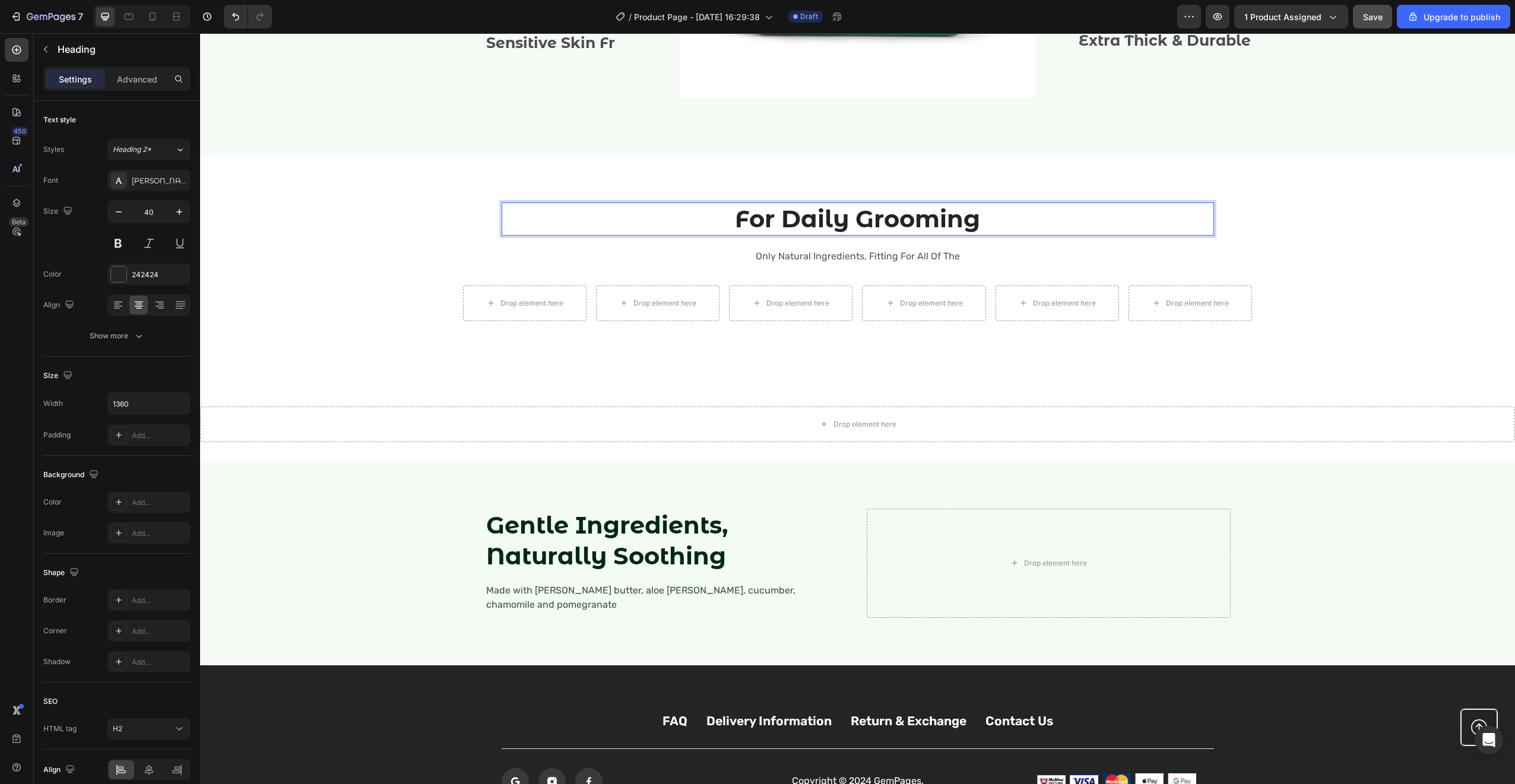
click at [738, 219] on p "For Daily Grooming" at bounding box center [857, 219] width 710 height 31
click at [705, 230] on p "For Daily Grooming" at bounding box center [857, 219] width 710 height 31
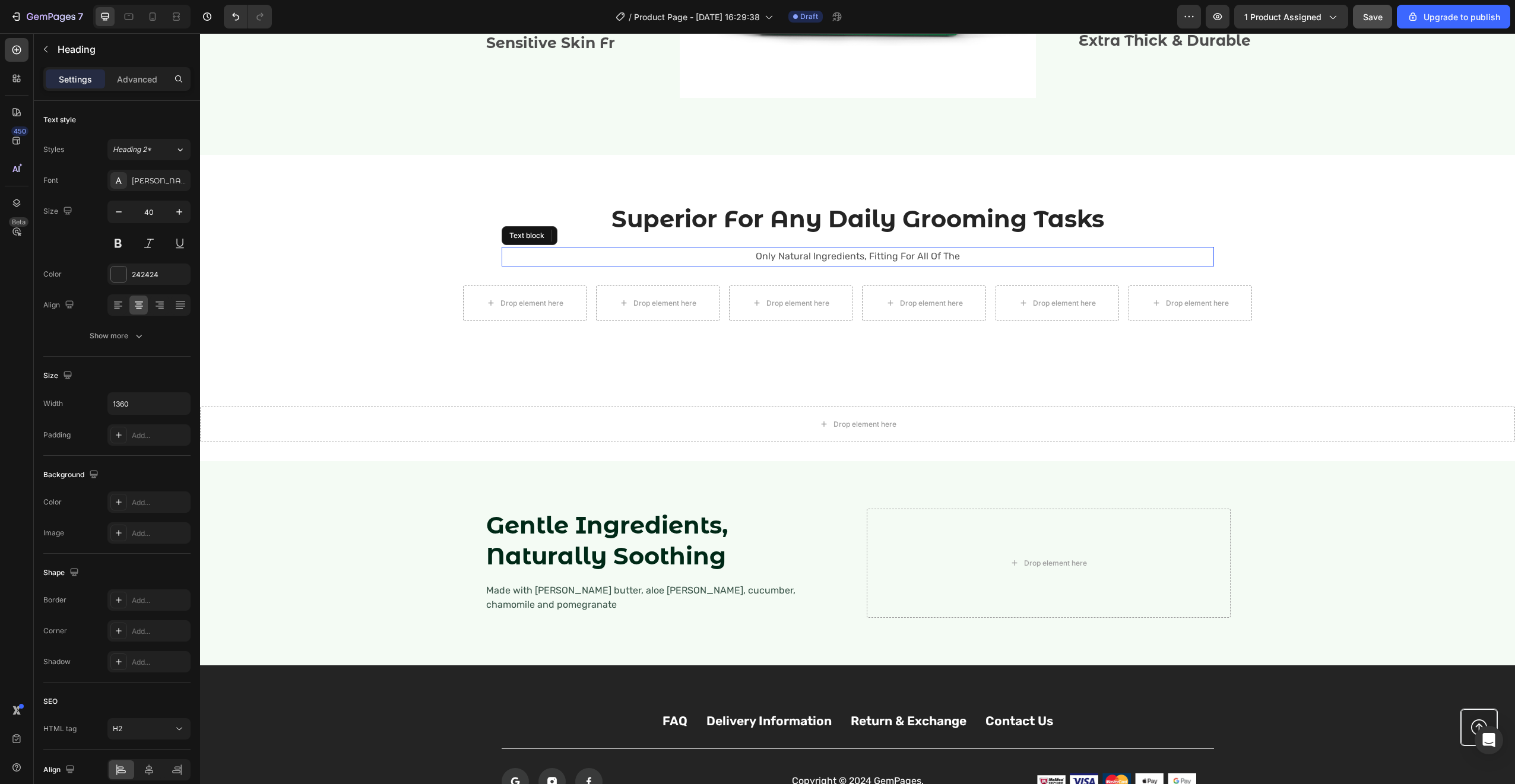
click at [776, 255] on p "Only Natural Ingredients, Fitting For All Of The" at bounding box center [857, 256] width 710 height 17
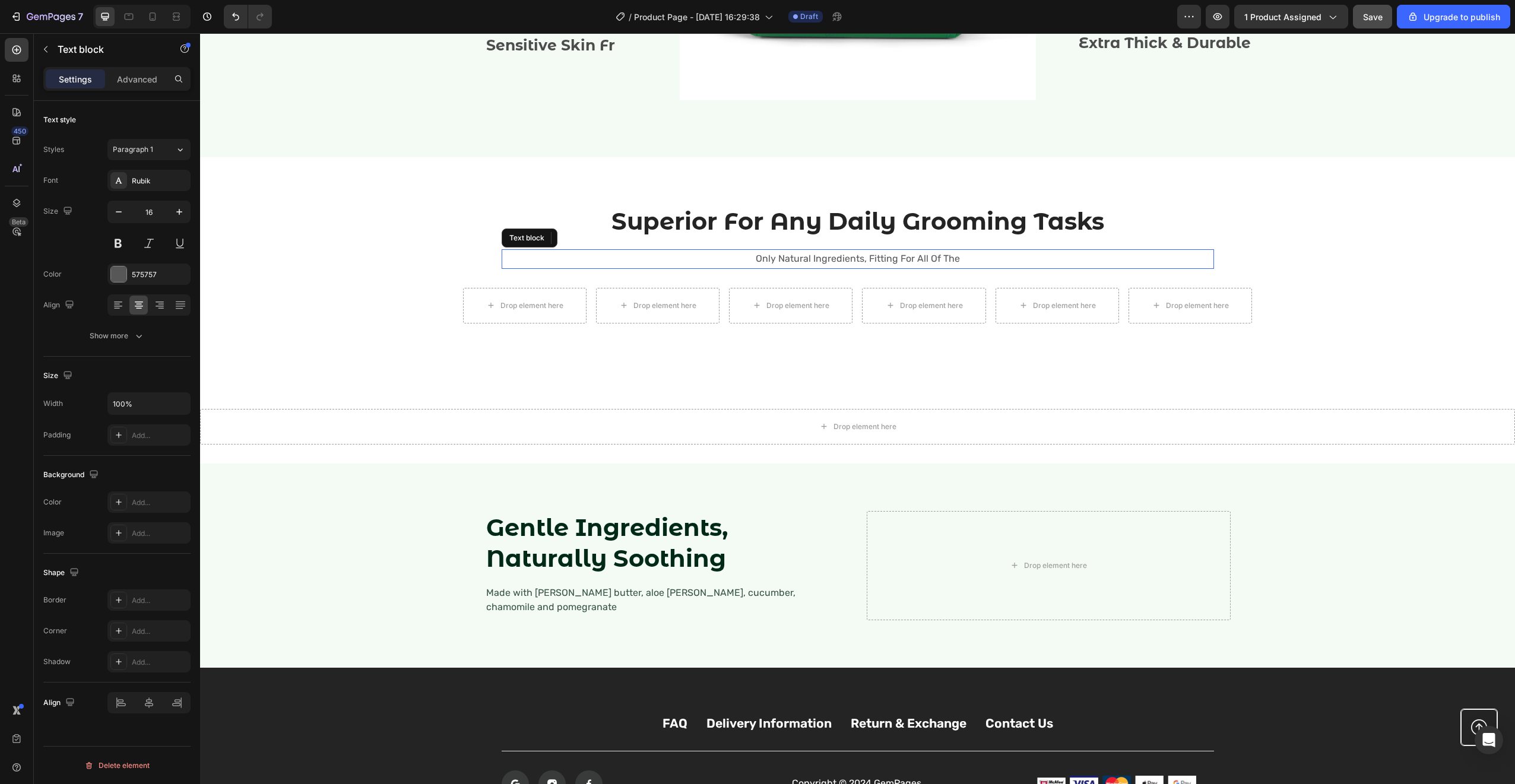
click at [772, 260] on p "Only Natural Ingredients, Fitting For All Of The" at bounding box center [857, 258] width 710 height 17
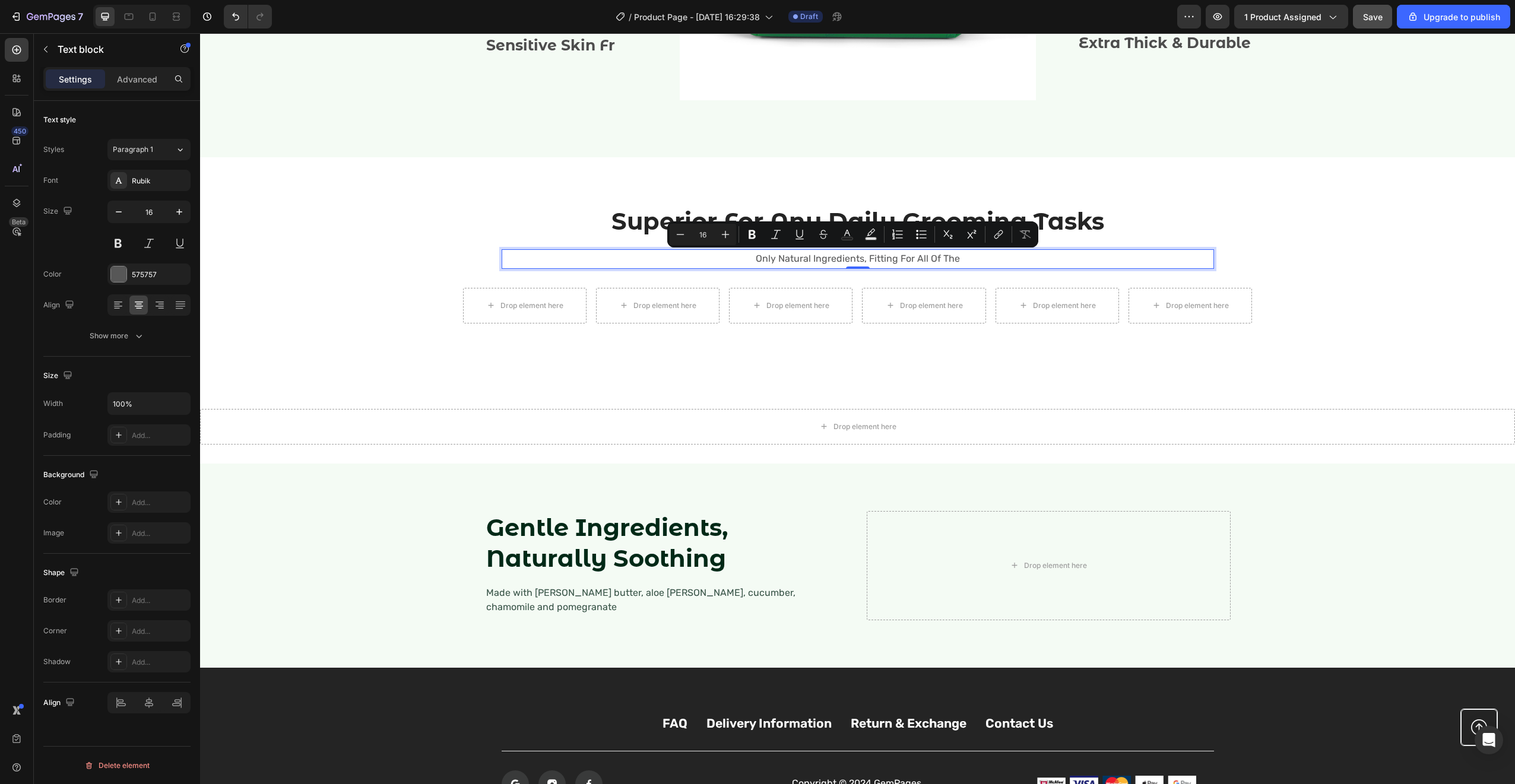
click at [772, 260] on p "Only Natural Ingredients, Fitting For All Of The" at bounding box center [857, 258] width 710 height 17
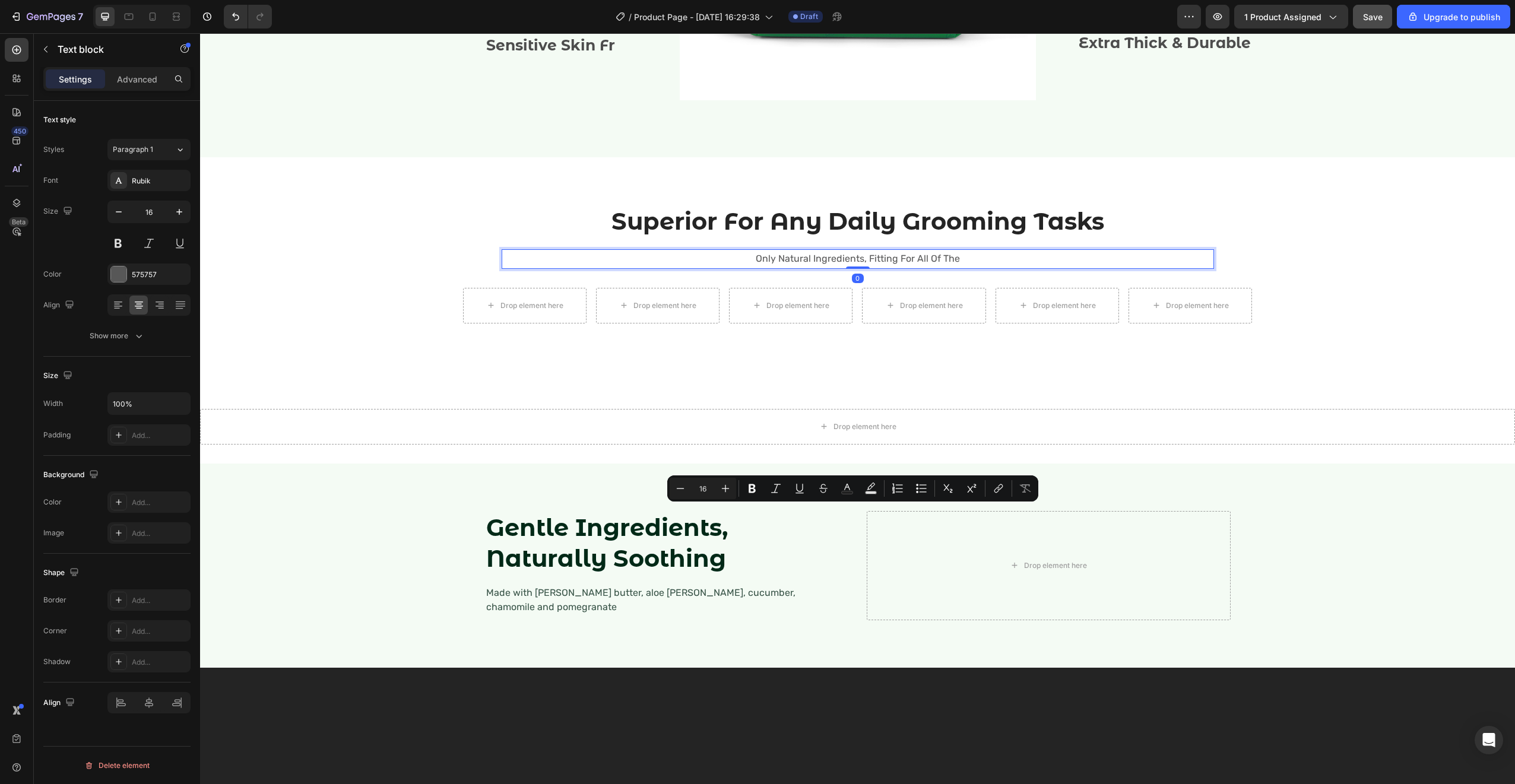
scroll to position [1413, 0]
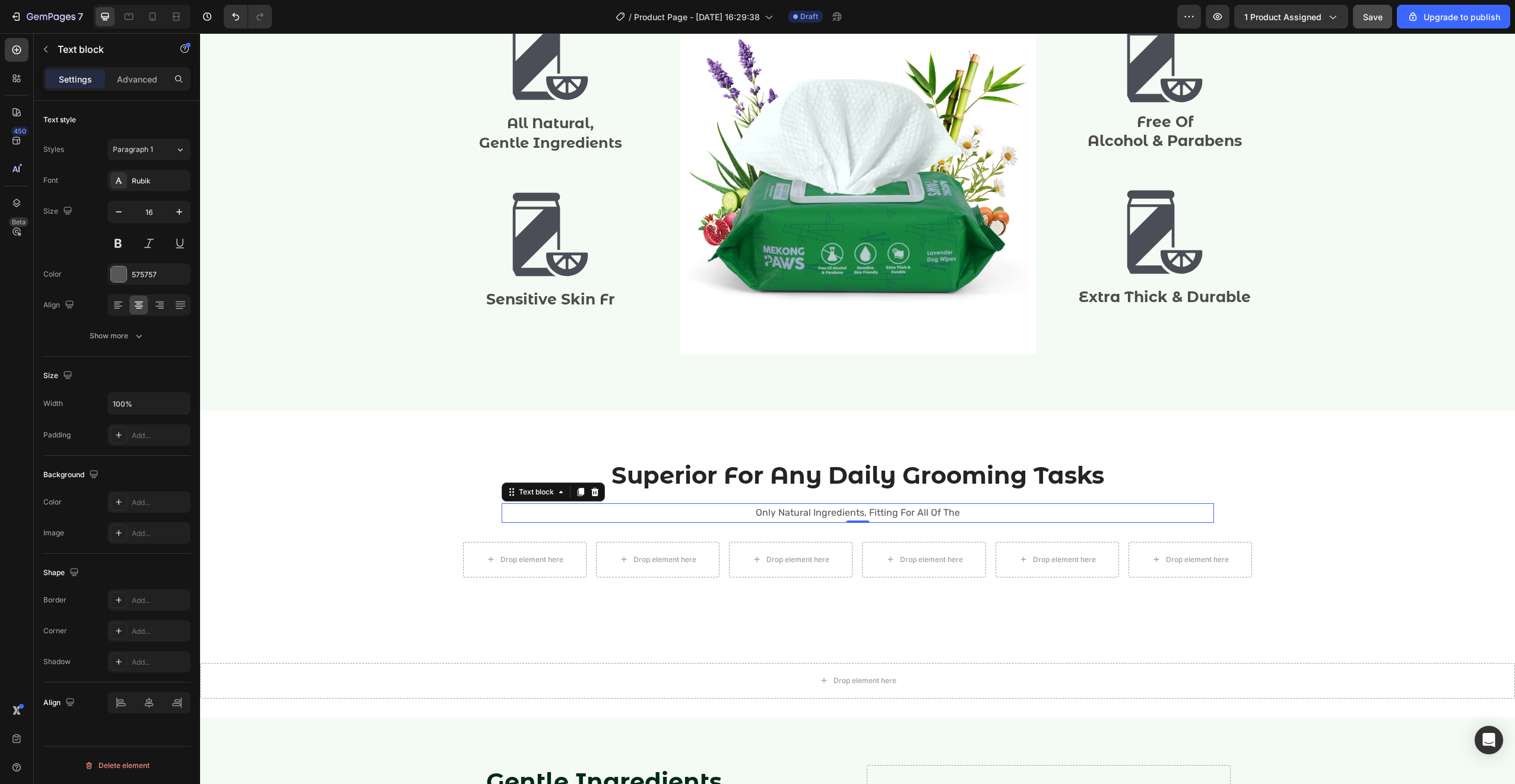
drag, startPoint x: 249, startPoint y: 87, endPoint x: 531, endPoint y: 563, distance: 553.3
click at [531, 563] on div "Drop element here" at bounding box center [532, 560] width 63 height 10
click at [45, 53] on icon "button" at bounding box center [45, 49] width 10 height 10
click at [0, 0] on icon at bounding box center [0, 0] width 0 height 0
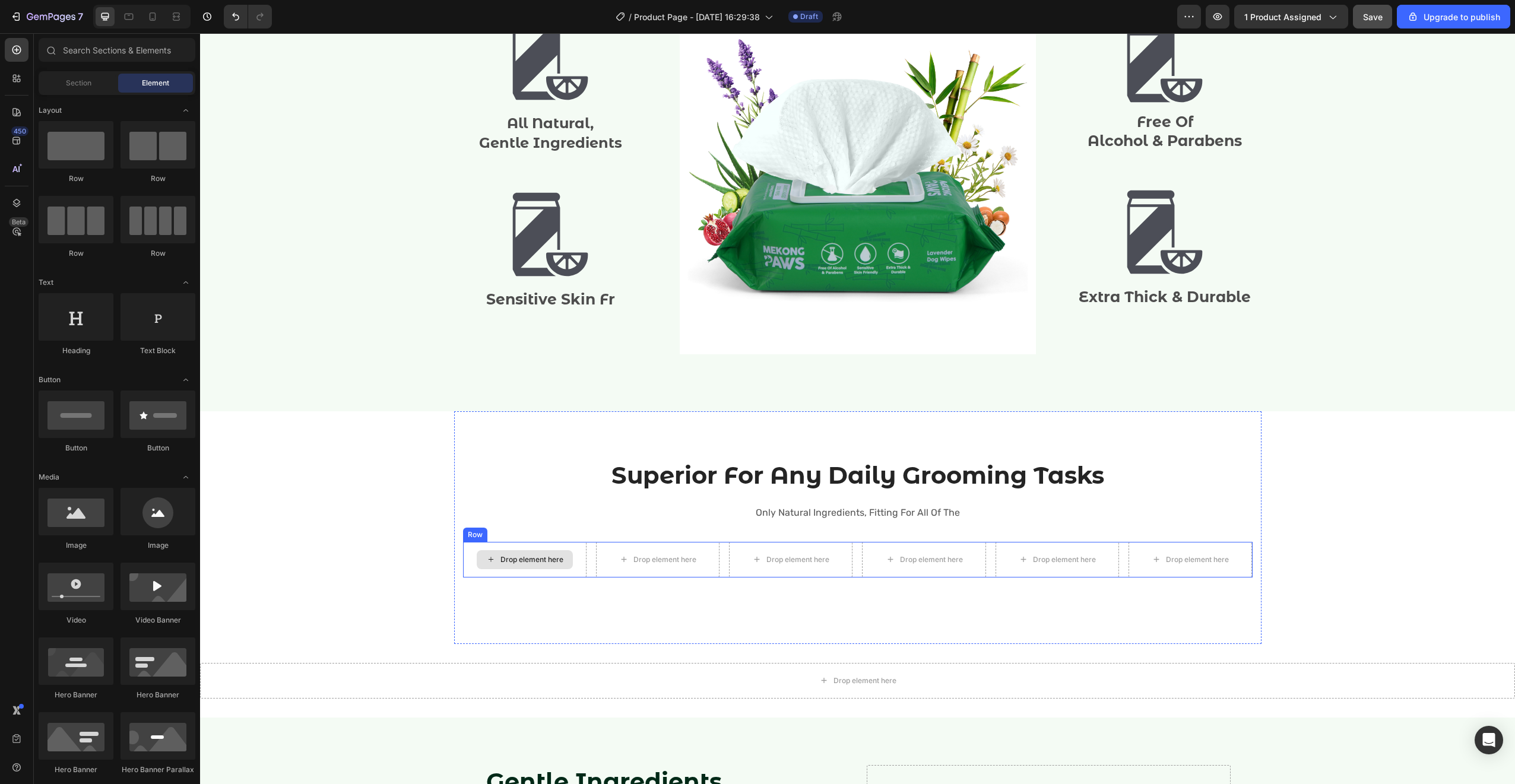
click at [541, 555] on div "Drop element here" at bounding box center [532, 560] width 63 height 10
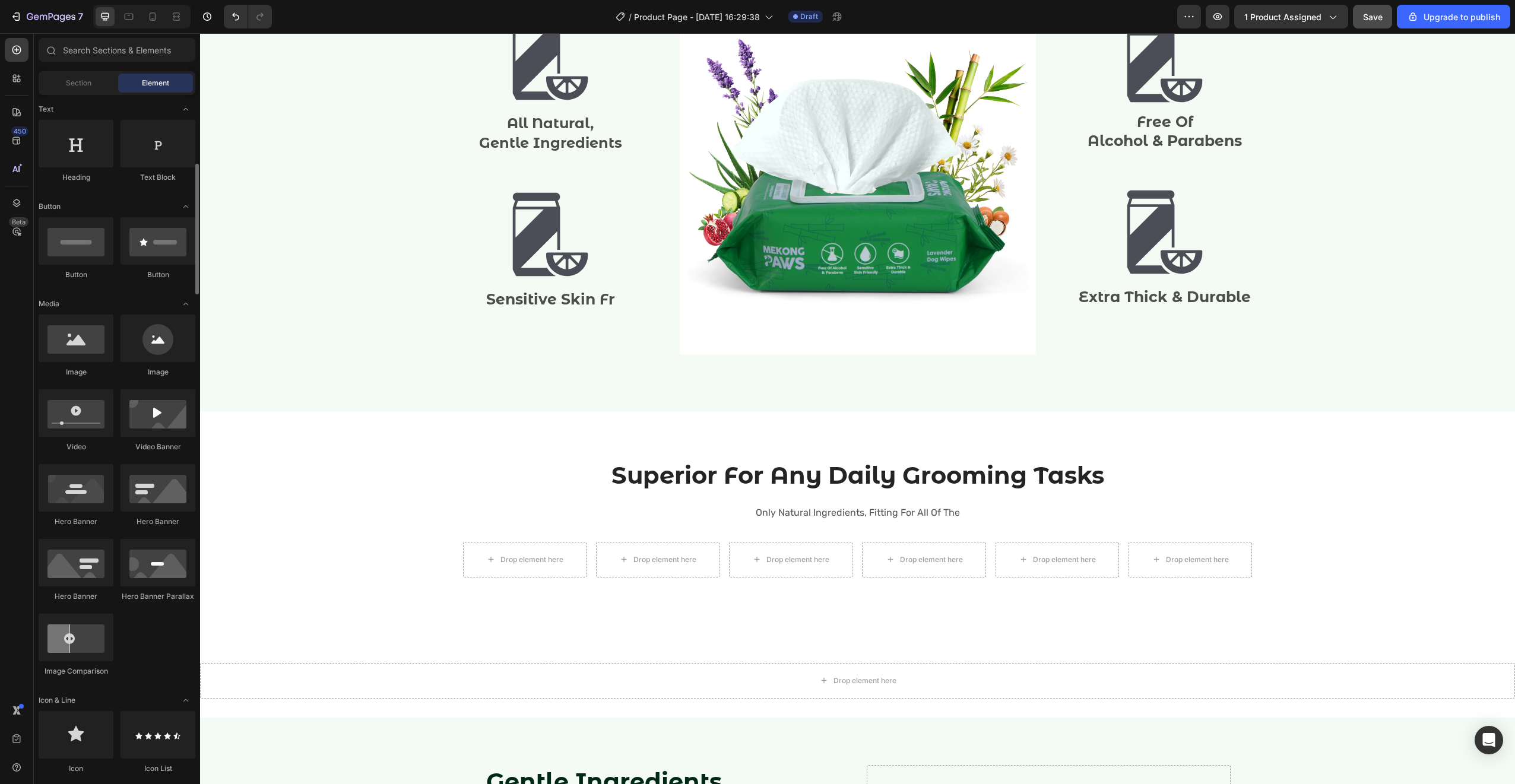
scroll to position [204, 0]
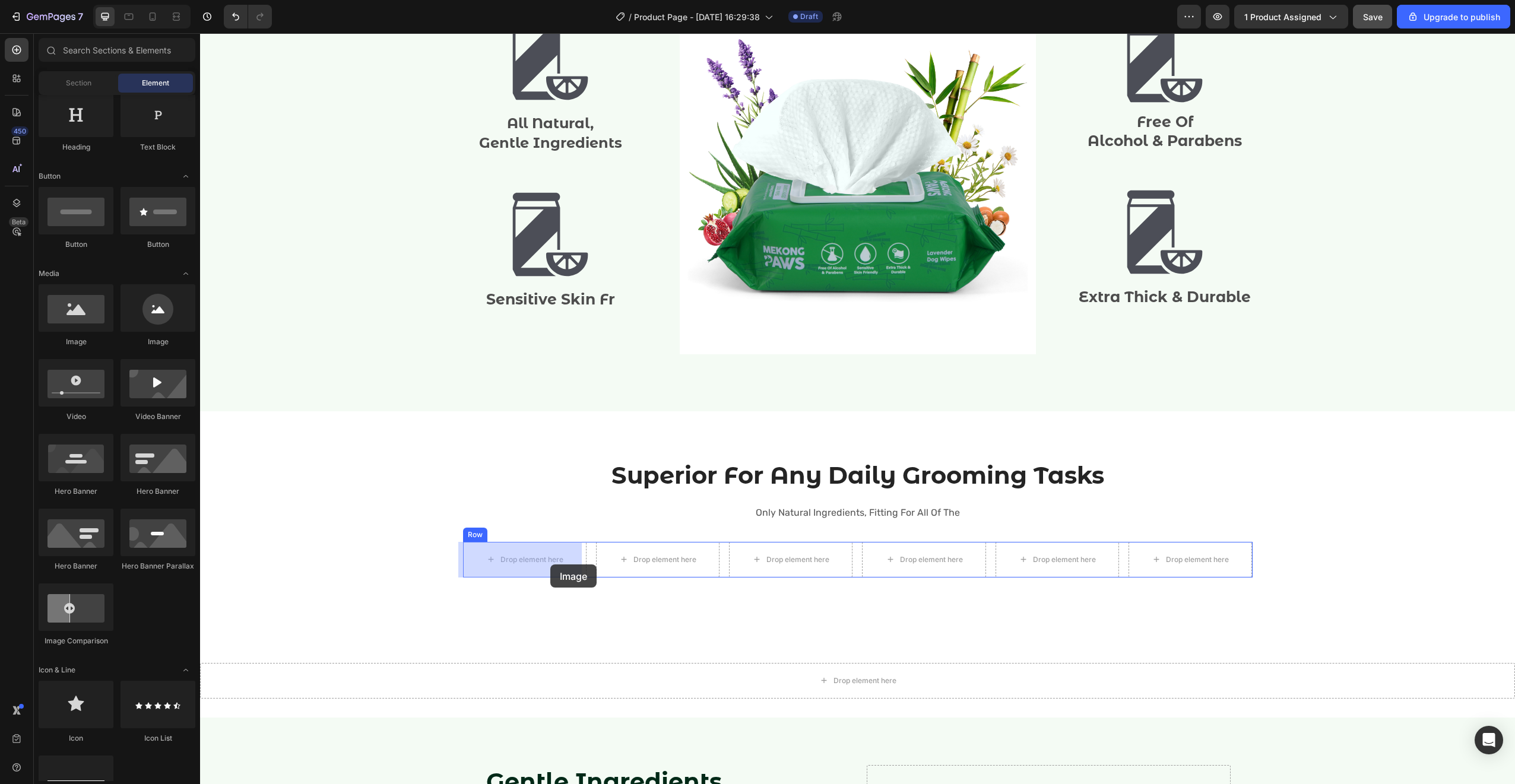
drag, startPoint x: 692, startPoint y: 562, endPoint x: 550, endPoint y: 564, distance: 142.0
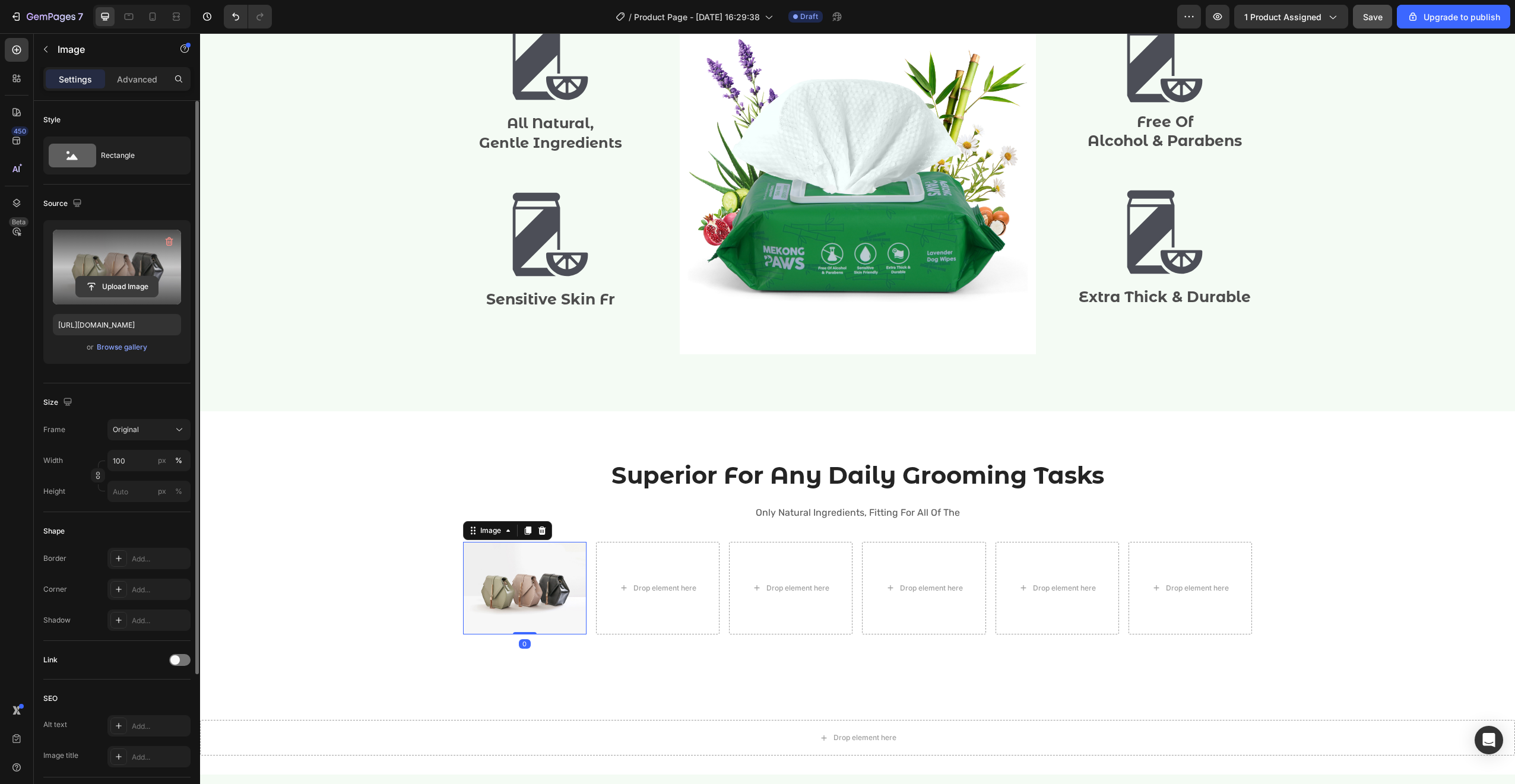
click at [116, 279] on input "file" at bounding box center [117, 287] width 82 height 20
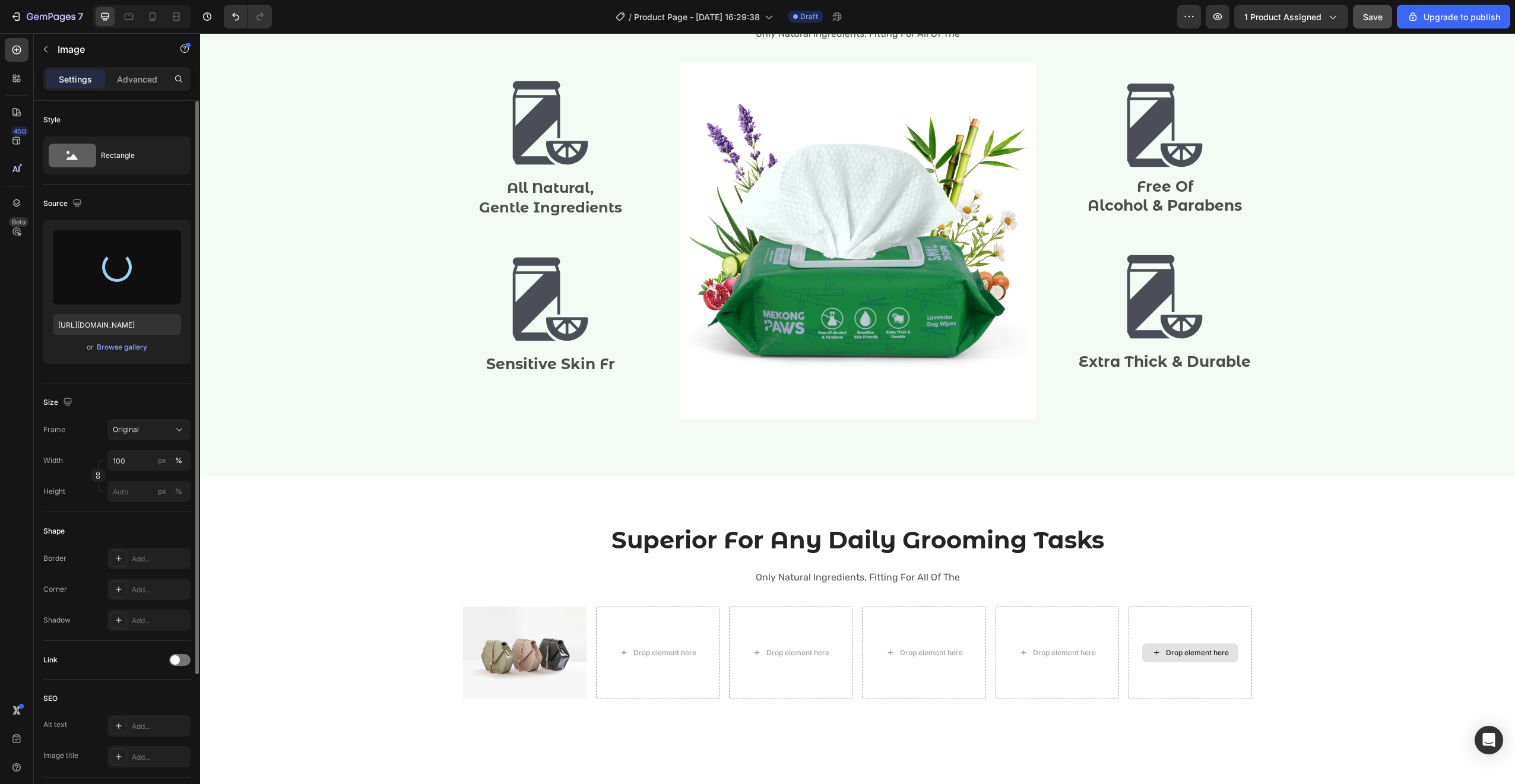
scroll to position [1347, 0]
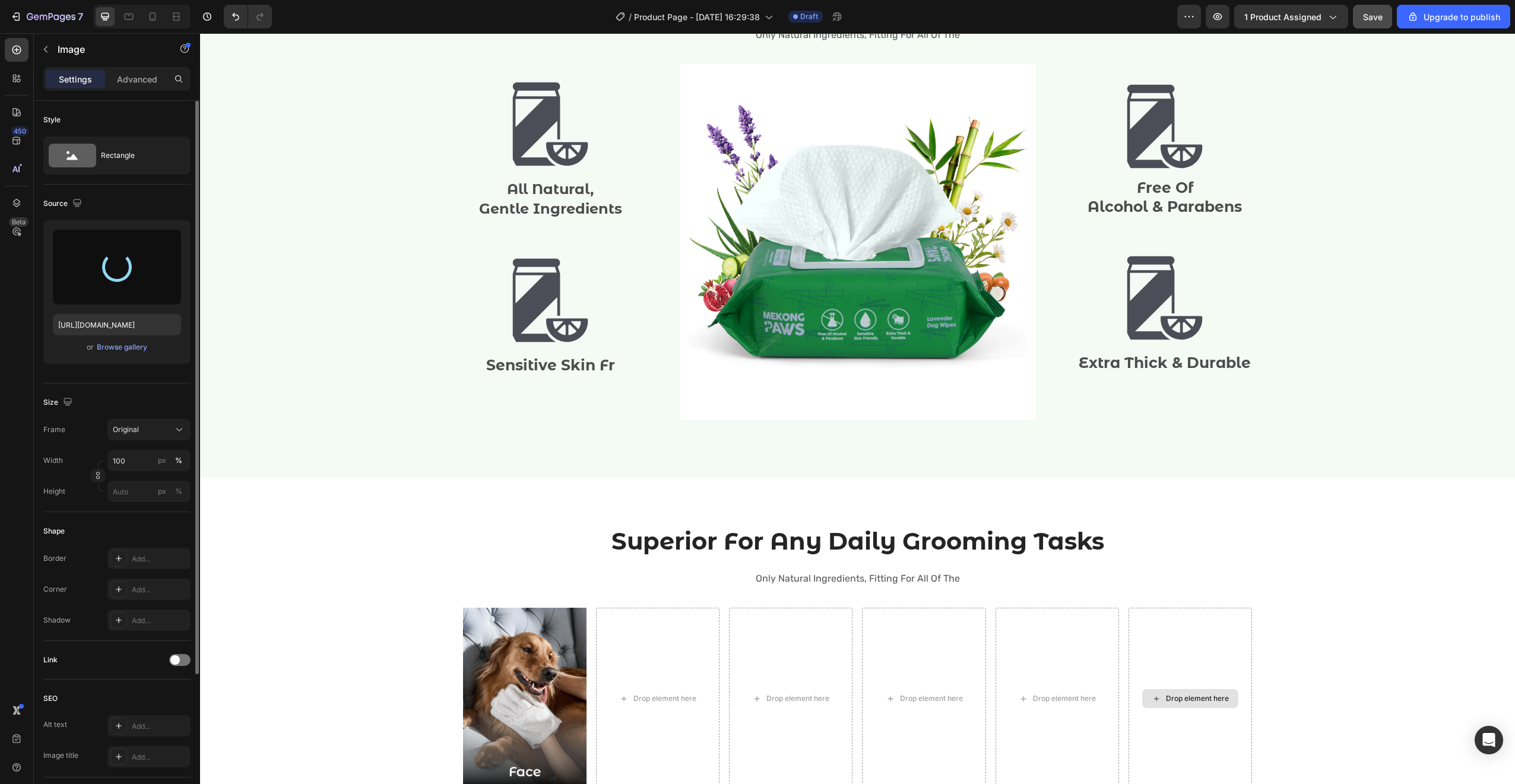
type input "https://cdn.shopify.com/s/files/1/0717/2250/0131/files/gempages_572622647607690…"
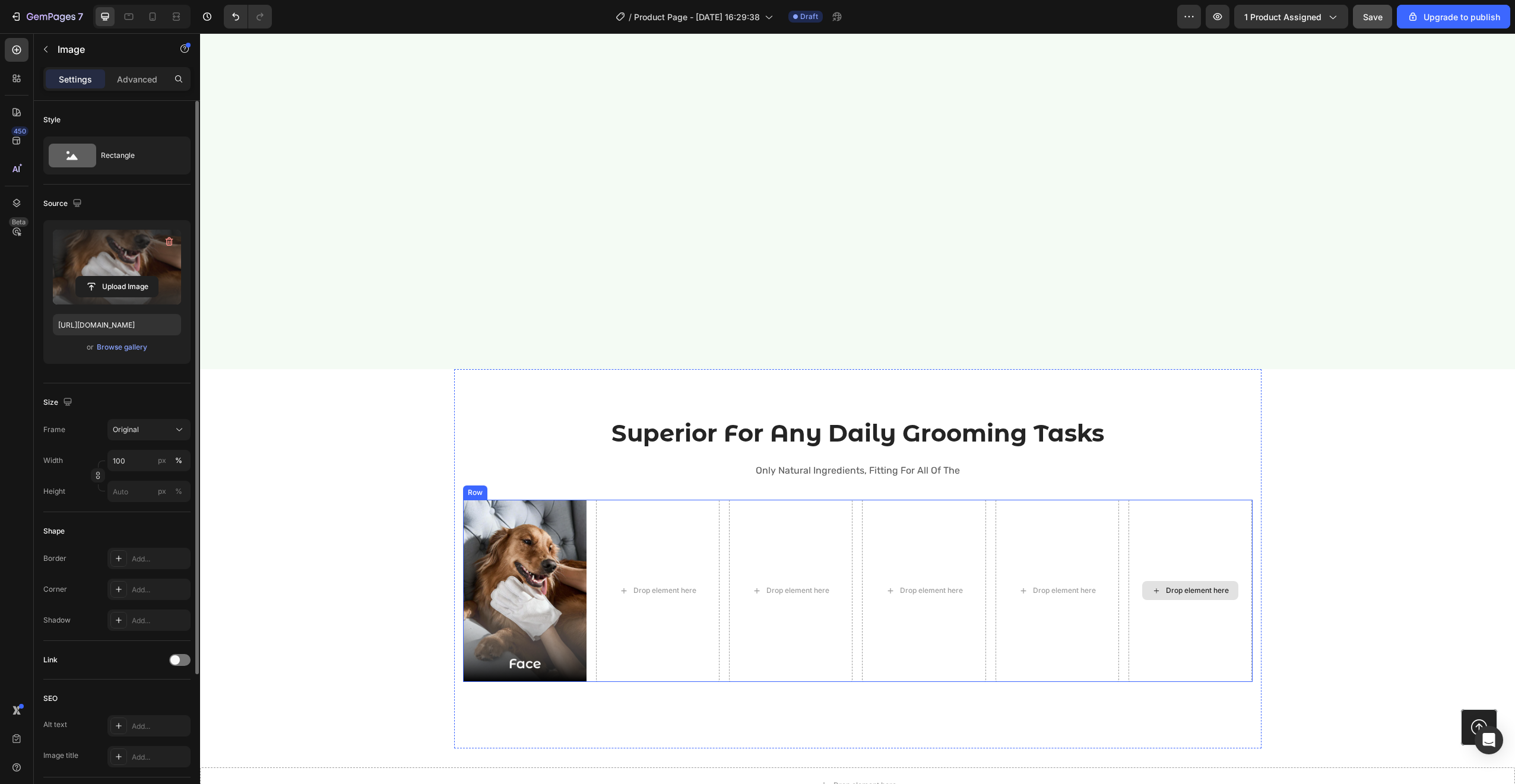
scroll to position [1680, 0]
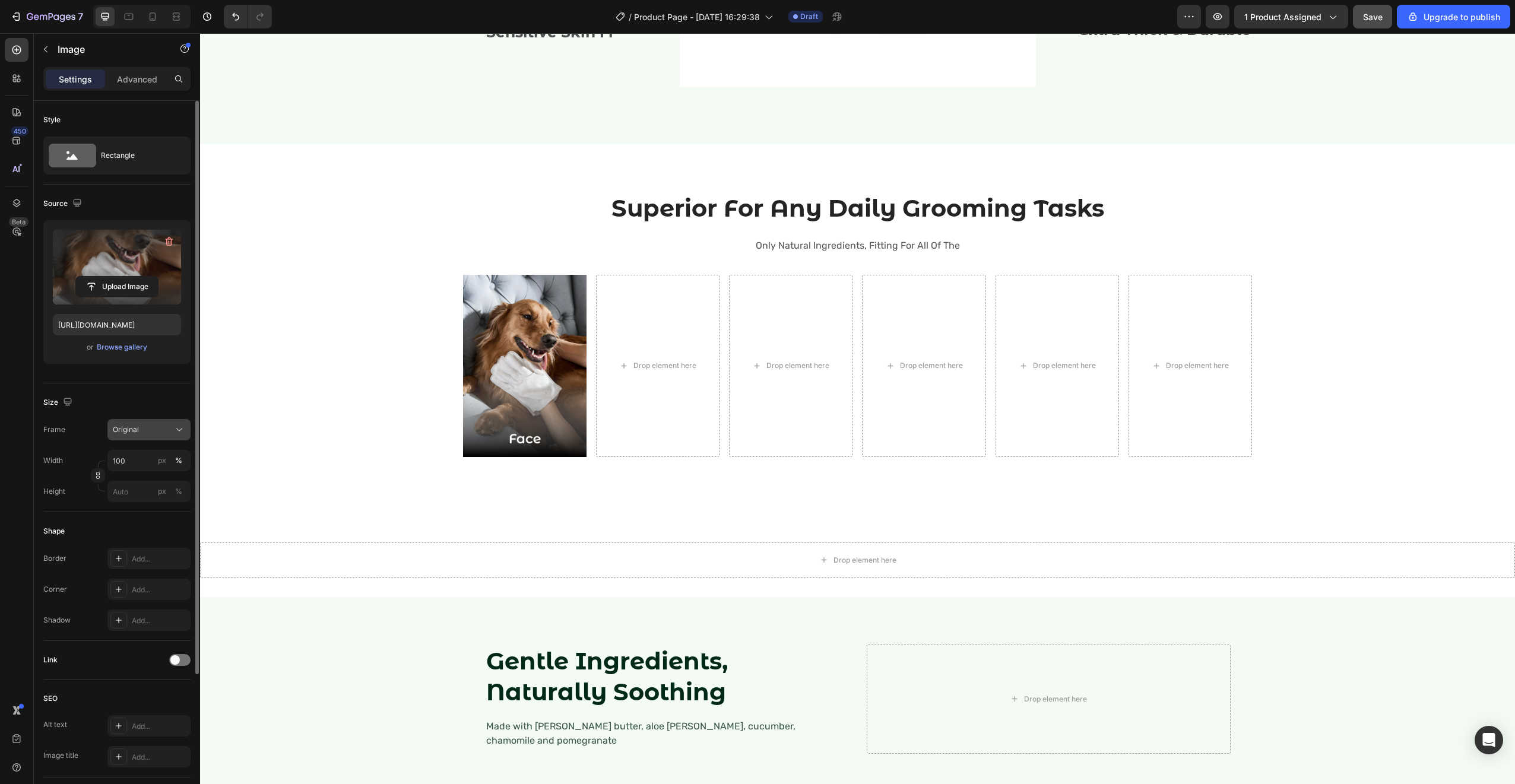
click at [168, 434] on div "Original" at bounding box center [141, 429] width 58 height 10
click at [141, 463] on input "100" at bounding box center [149, 460] width 83 height 21
type input "2"
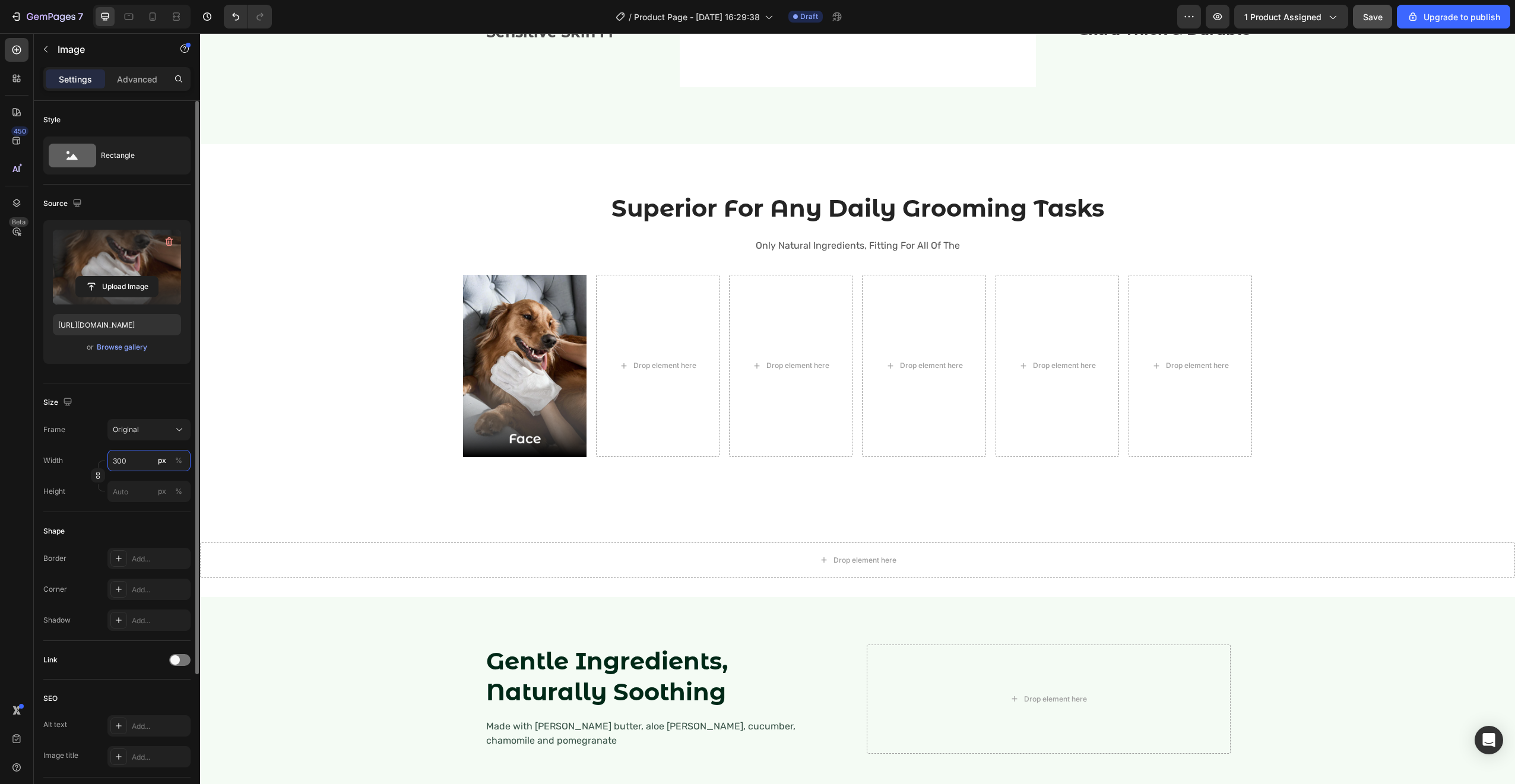
type input "300"
click at [145, 397] on div "Size" at bounding box center [117, 403] width 147 height 19
click at [153, 167] on div "Rectangle" at bounding box center [137, 155] width 73 height 27
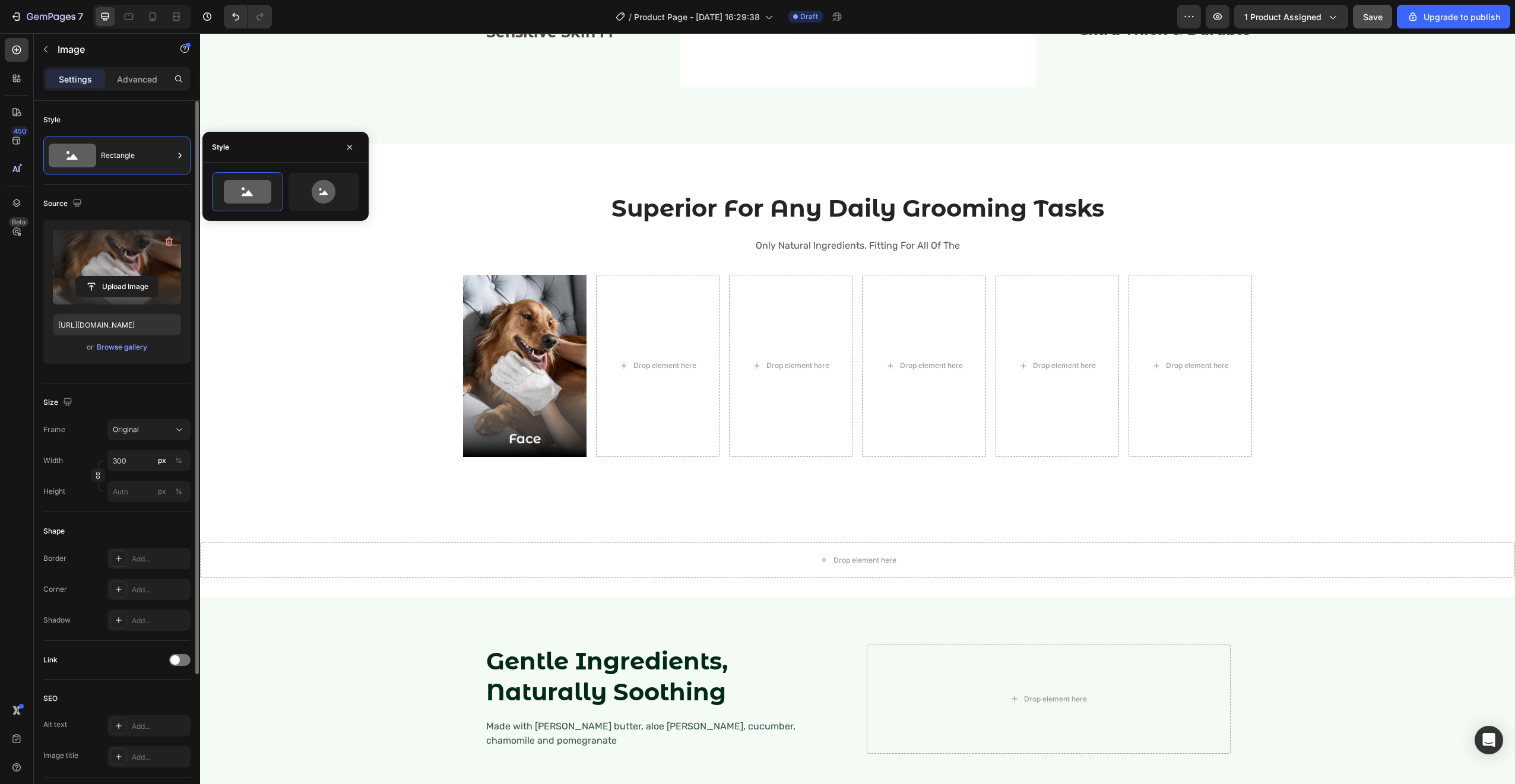
click at [135, 385] on div "Size Frame Original Width 300 px % Height px %" at bounding box center [117, 448] width 147 height 129
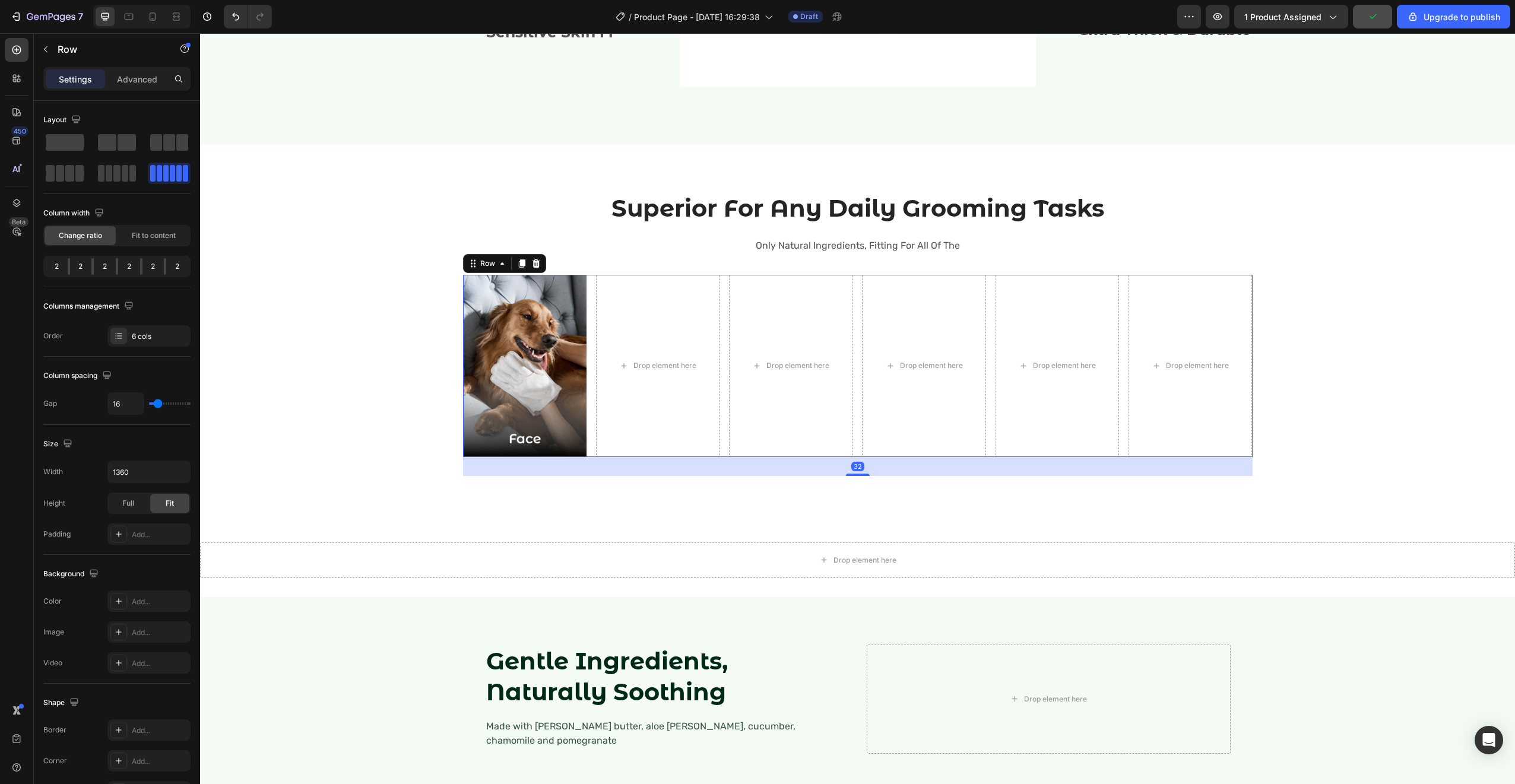
click at [715, 296] on div "Image Drop element here Drop element here Drop element here Drop element here D…" at bounding box center [857, 366] width 789 height 182
click at [147, 232] on span "Fit to content" at bounding box center [153, 235] width 44 height 10
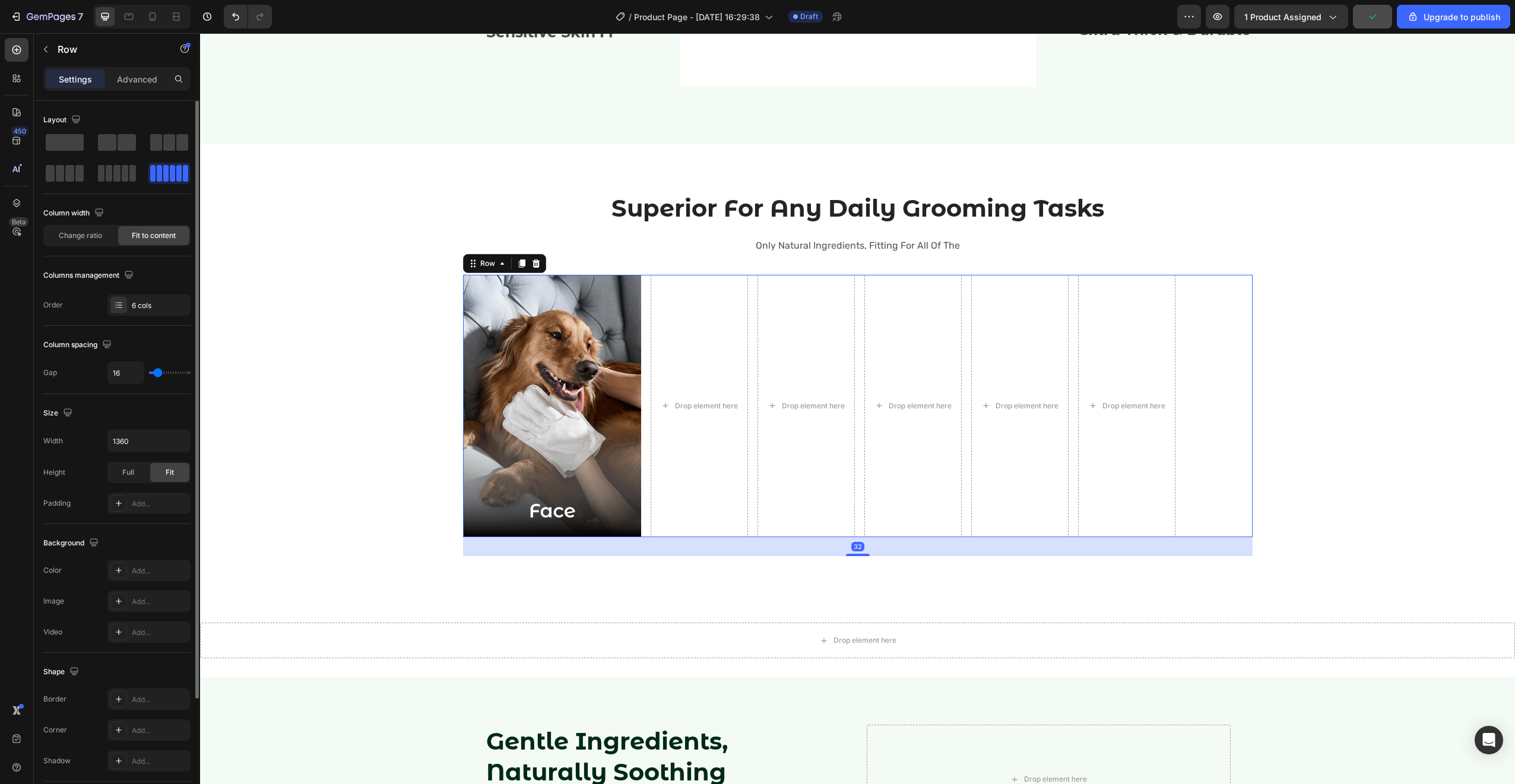
click at [146, 235] on span "Fit to content" at bounding box center [153, 235] width 44 height 10
click at [146, 238] on span "Fit to content" at bounding box center [153, 235] width 44 height 10
click at [149, 236] on span "Fit to content" at bounding box center [153, 235] width 44 height 10
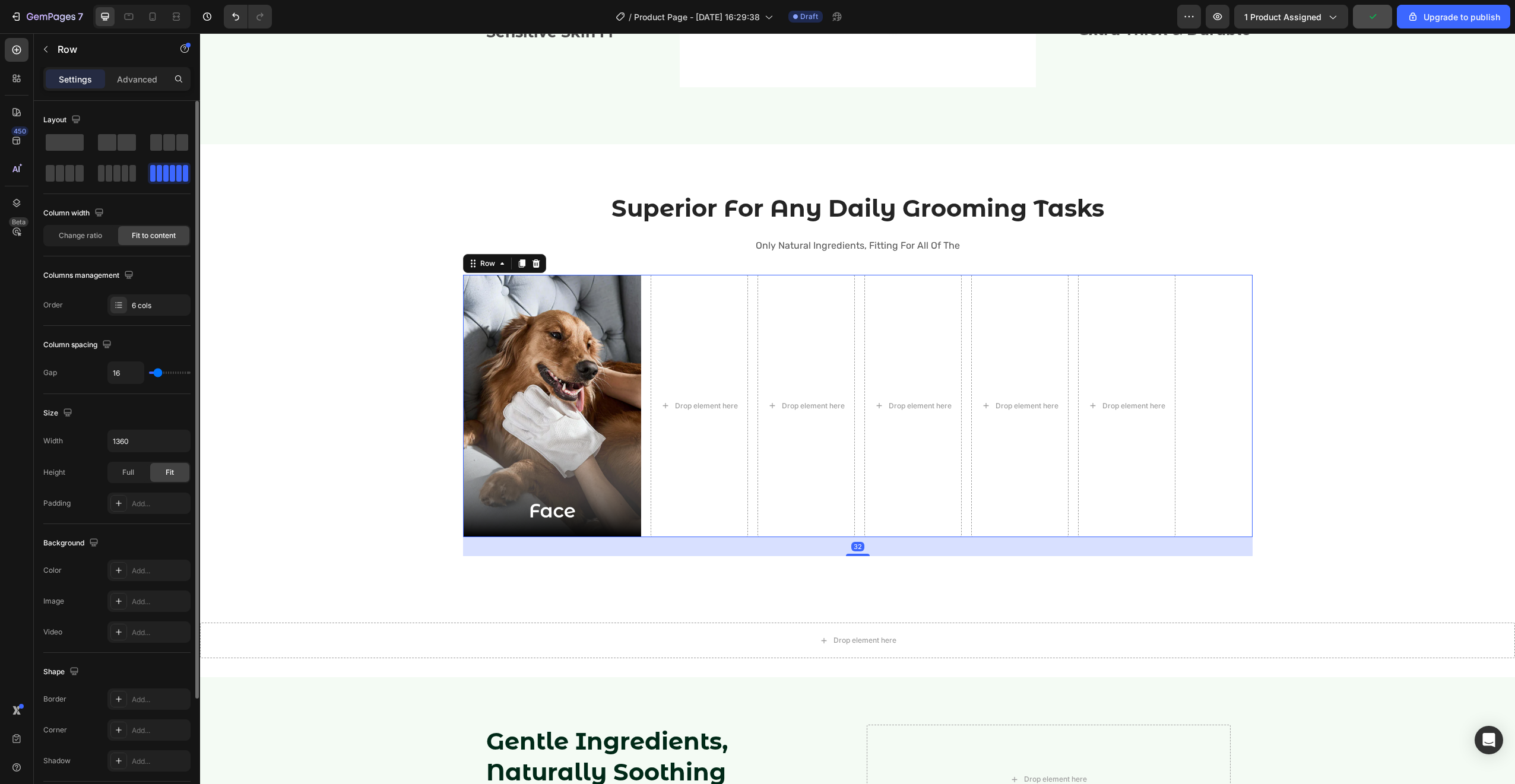
click at [149, 236] on span "Fit to content" at bounding box center [153, 235] width 44 height 10
click at [148, 238] on span "Fit to content" at bounding box center [153, 235] width 44 height 10
click at [587, 421] on img at bounding box center [552, 406] width 178 height 262
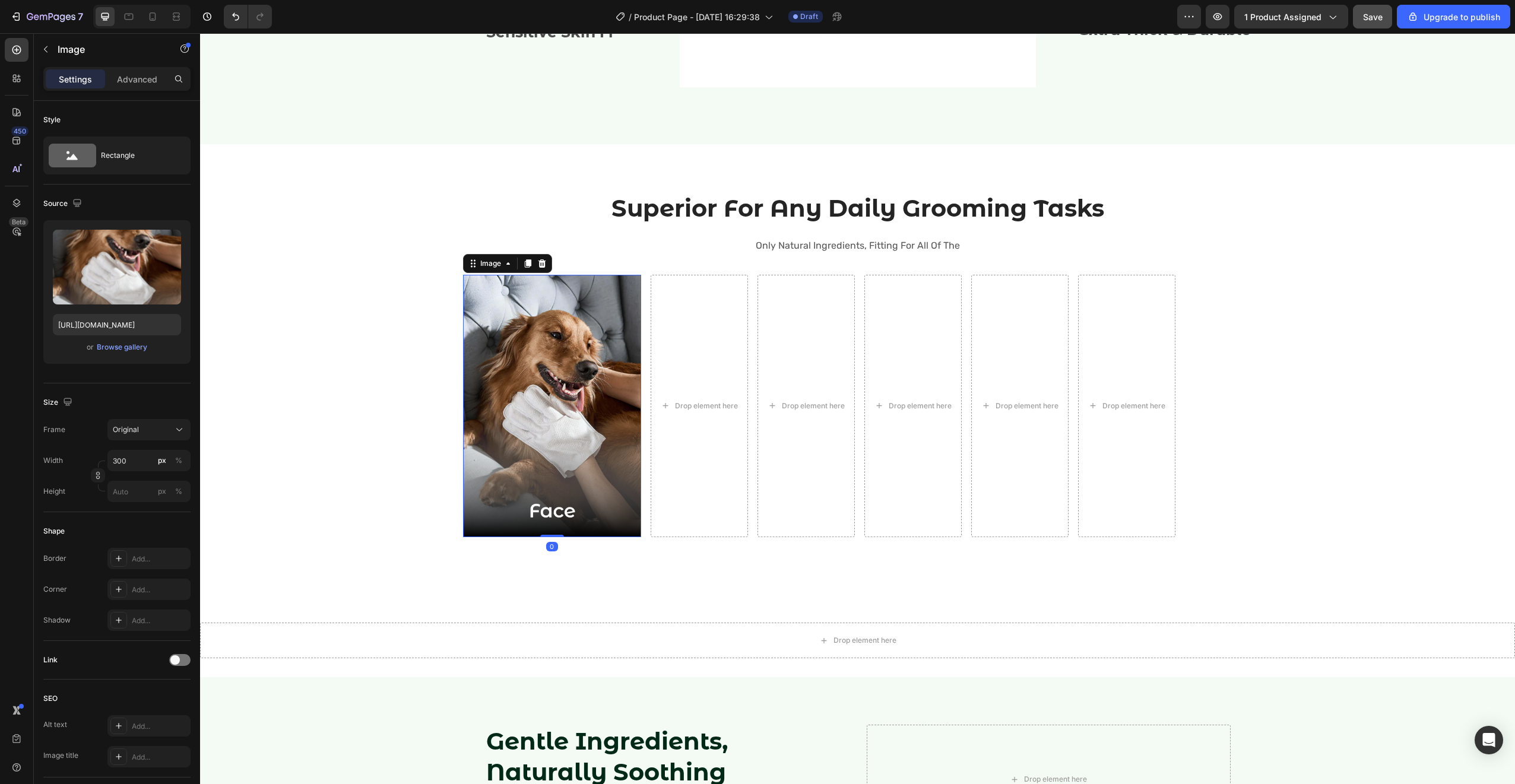
click at [588, 345] on img at bounding box center [552, 406] width 178 height 262
click at [141, 562] on div "Add..." at bounding box center [159, 559] width 56 height 10
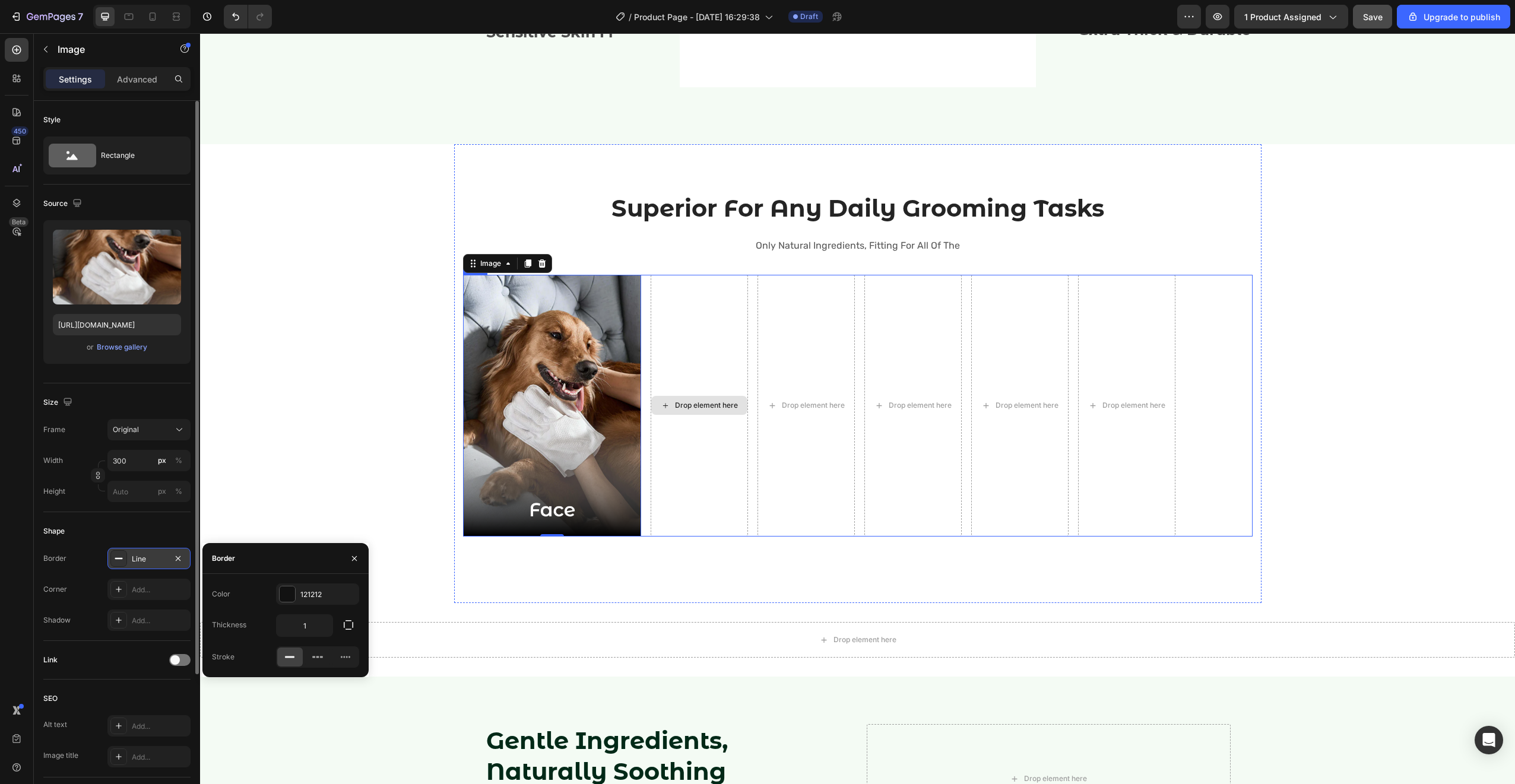
click at [720, 383] on div "Drop element here" at bounding box center [699, 406] width 97 height 262
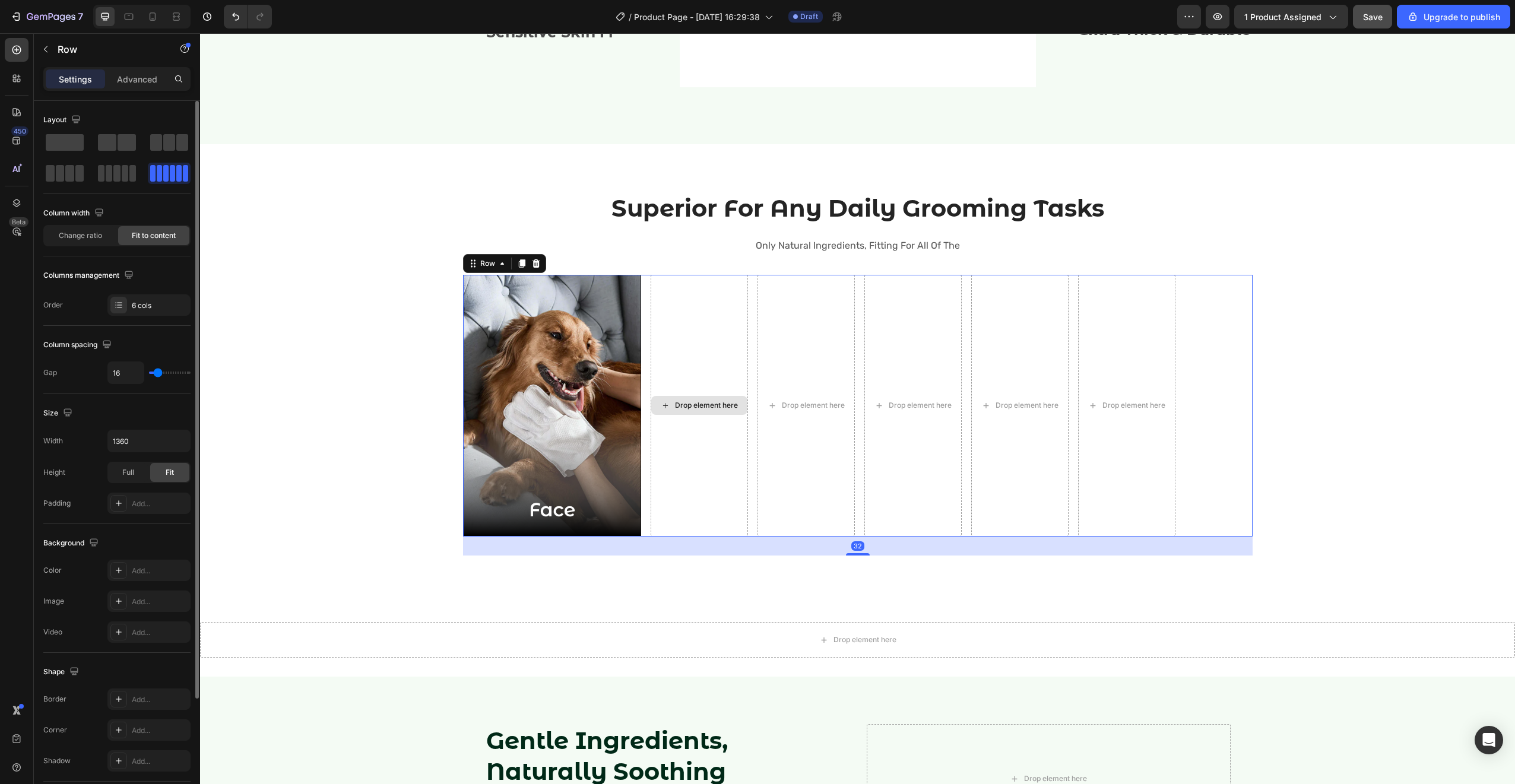
click at [723, 324] on div "Drop element here" at bounding box center [699, 406] width 97 height 262
click at [534, 358] on img at bounding box center [552, 406] width 178 height 262
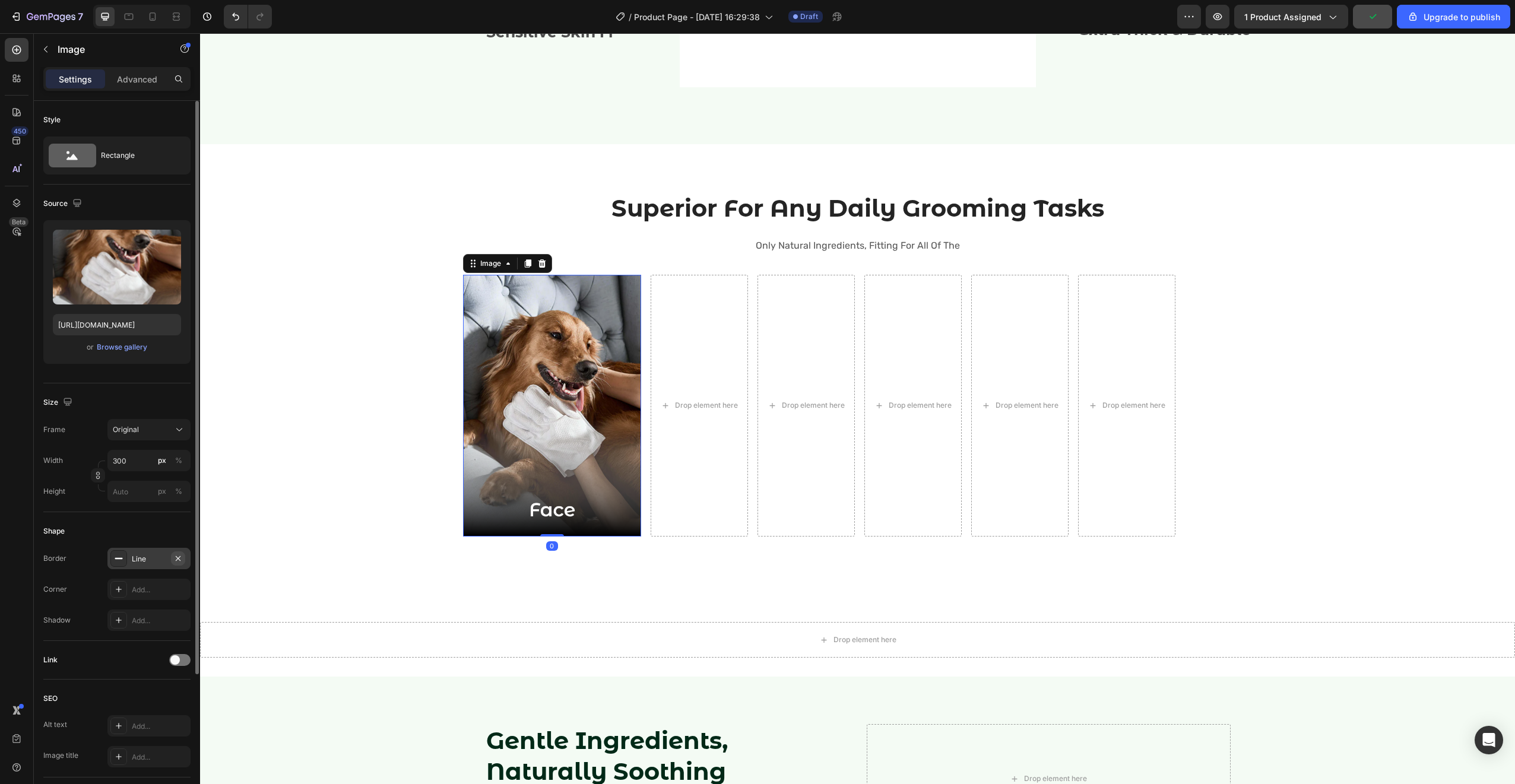
click at [174, 562] on button "button" at bounding box center [178, 558] width 14 height 14
click at [161, 589] on div "Add..." at bounding box center [159, 590] width 56 height 10
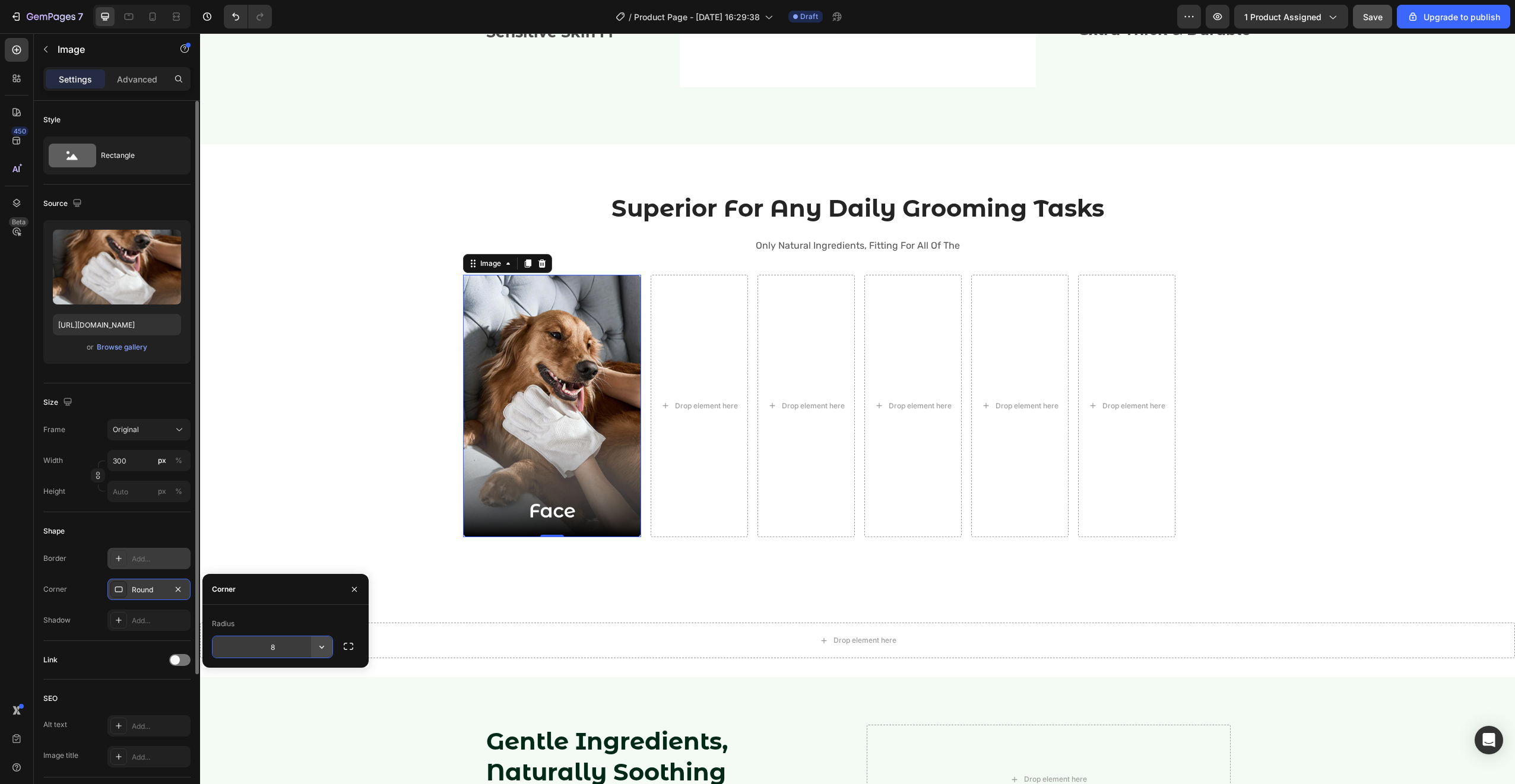
click at [325, 648] on icon "button" at bounding box center [321, 647] width 12 height 12
click at [277, 650] on input "8" at bounding box center [272, 646] width 120 height 21
click at [277, 649] on input "8" at bounding box center [272, 646] width 120 height 21
type input "16"
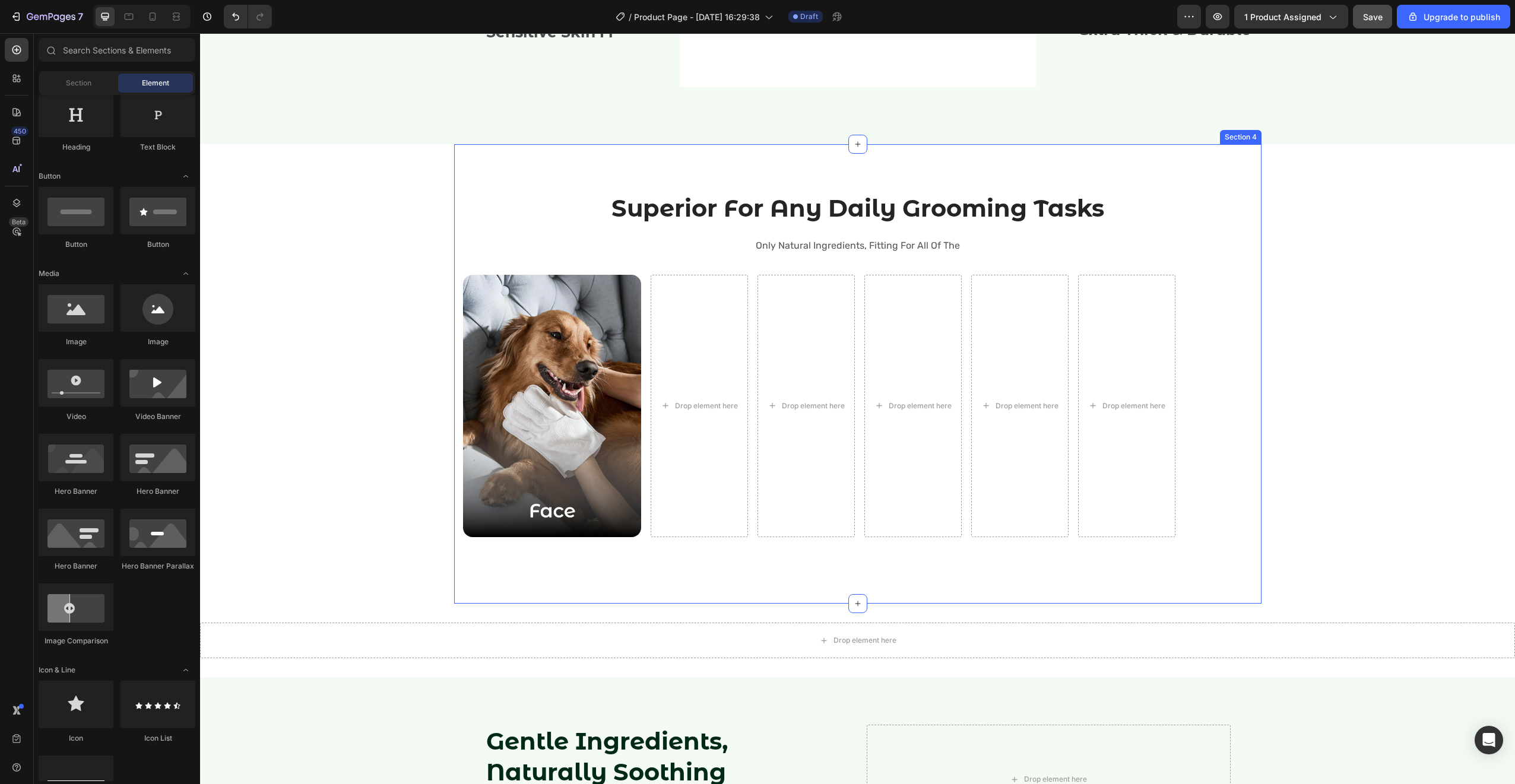
click at [504, 428] on img at bounding box center [552, 406] width 178 height 262
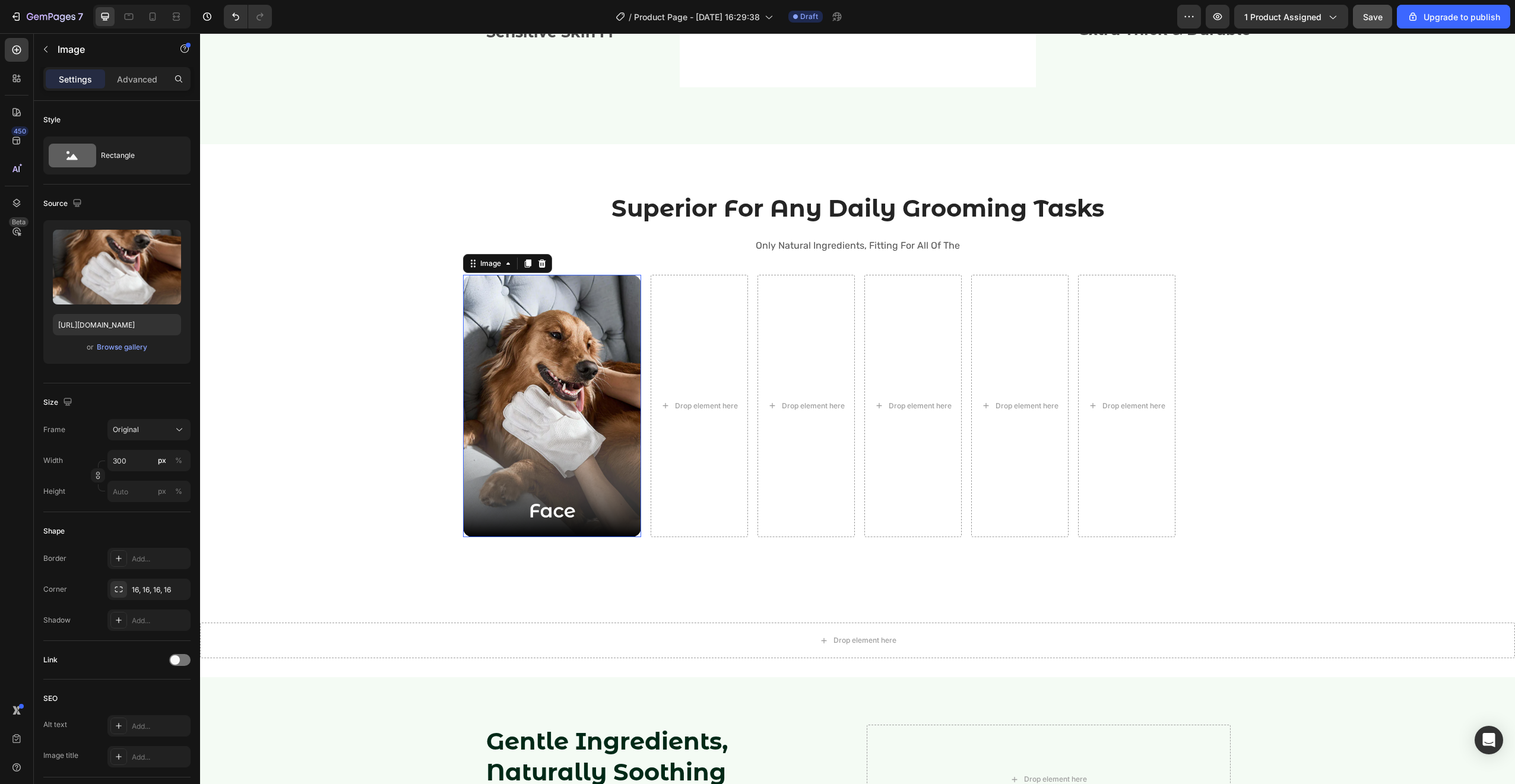
click at [504, 428] on img at bounding box center [552, 406] width 178 height 262
click at [525, 264] on icon at bounding box center [527, 263] width 7 height 8
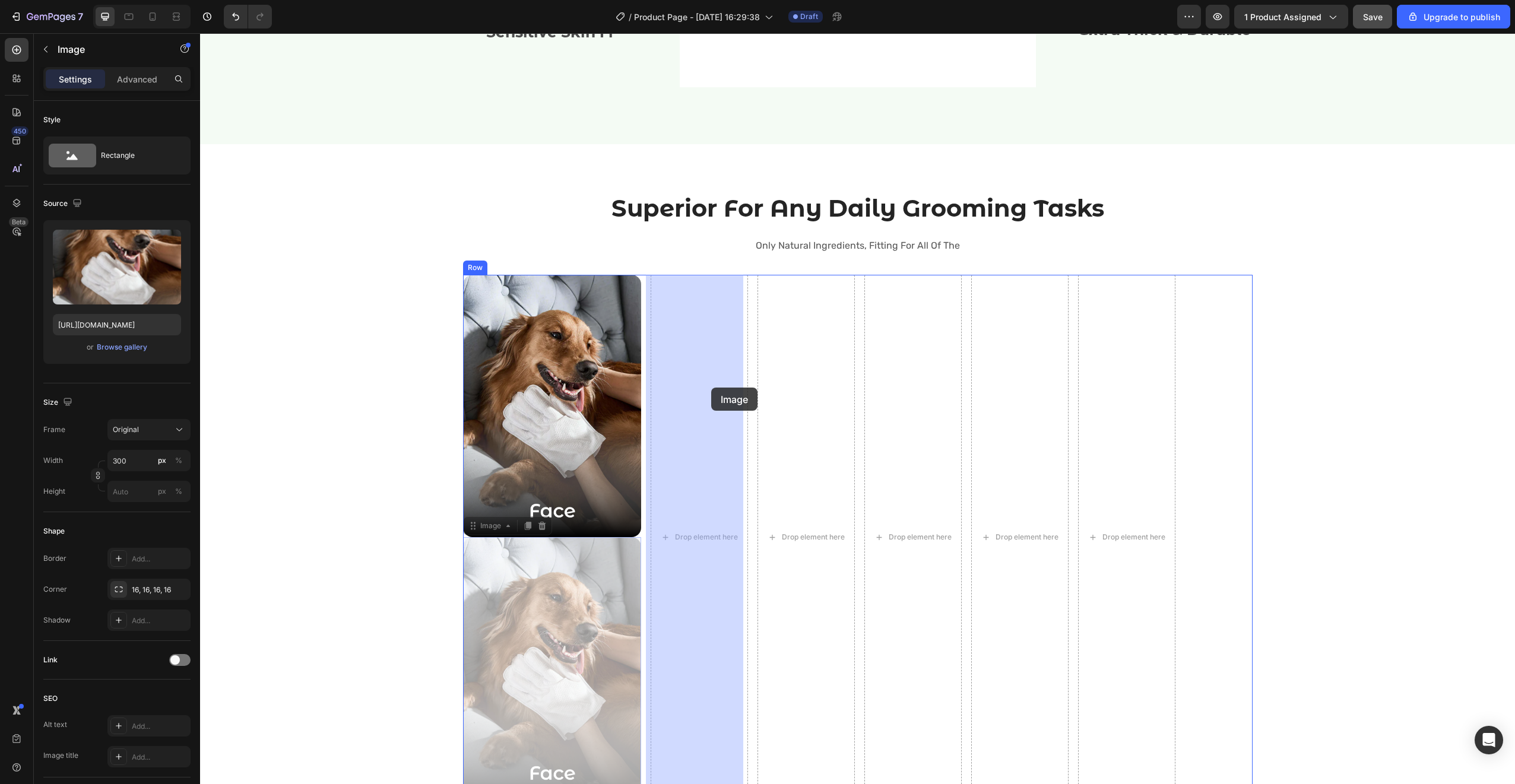
drag, startPoint x: 465, startPoint y: 532, endPoint x: 710, endPoint y: 389, distance: 283.7
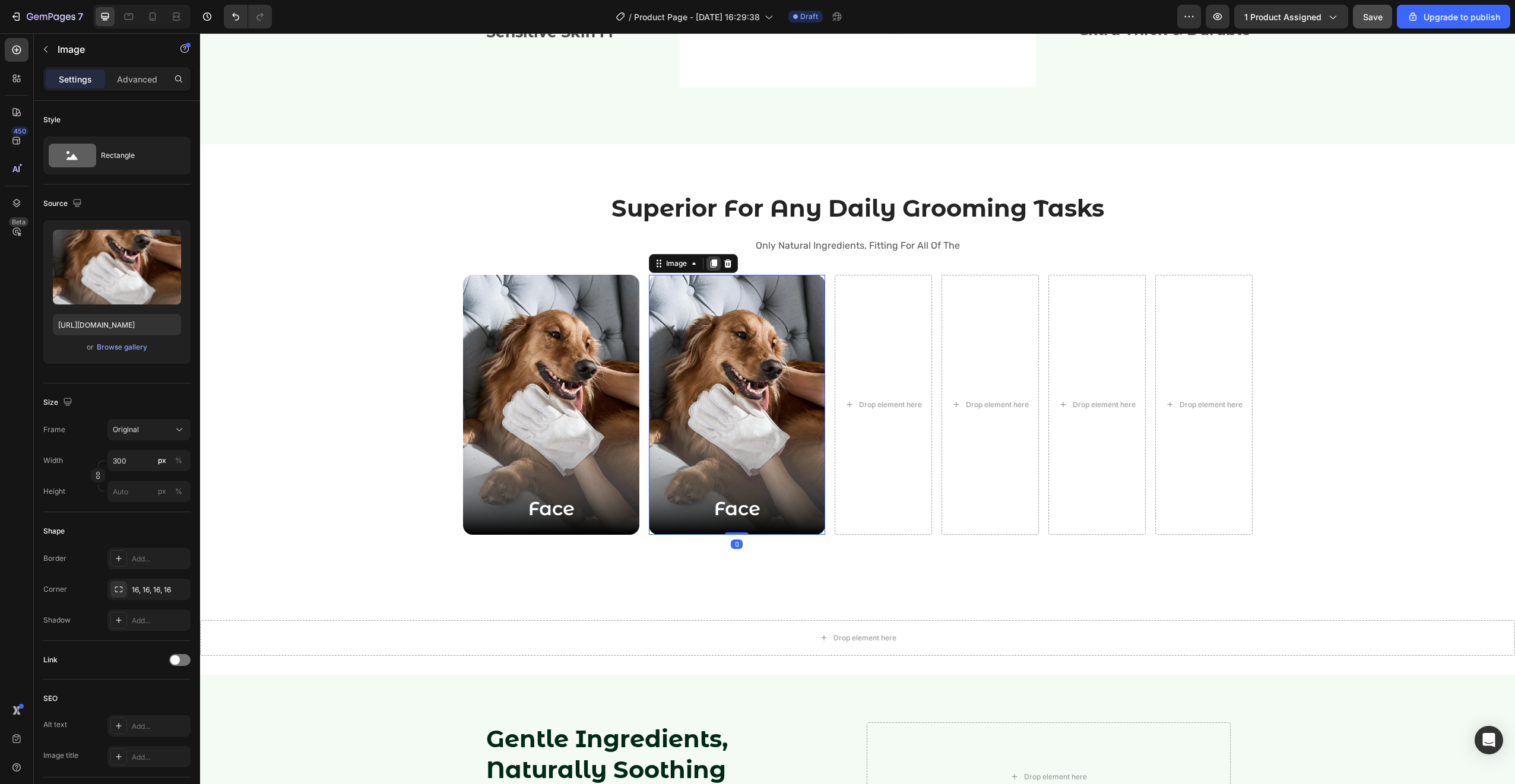
click at [712, 263] on icon at bounding box center [713, 263] width 7 height 8
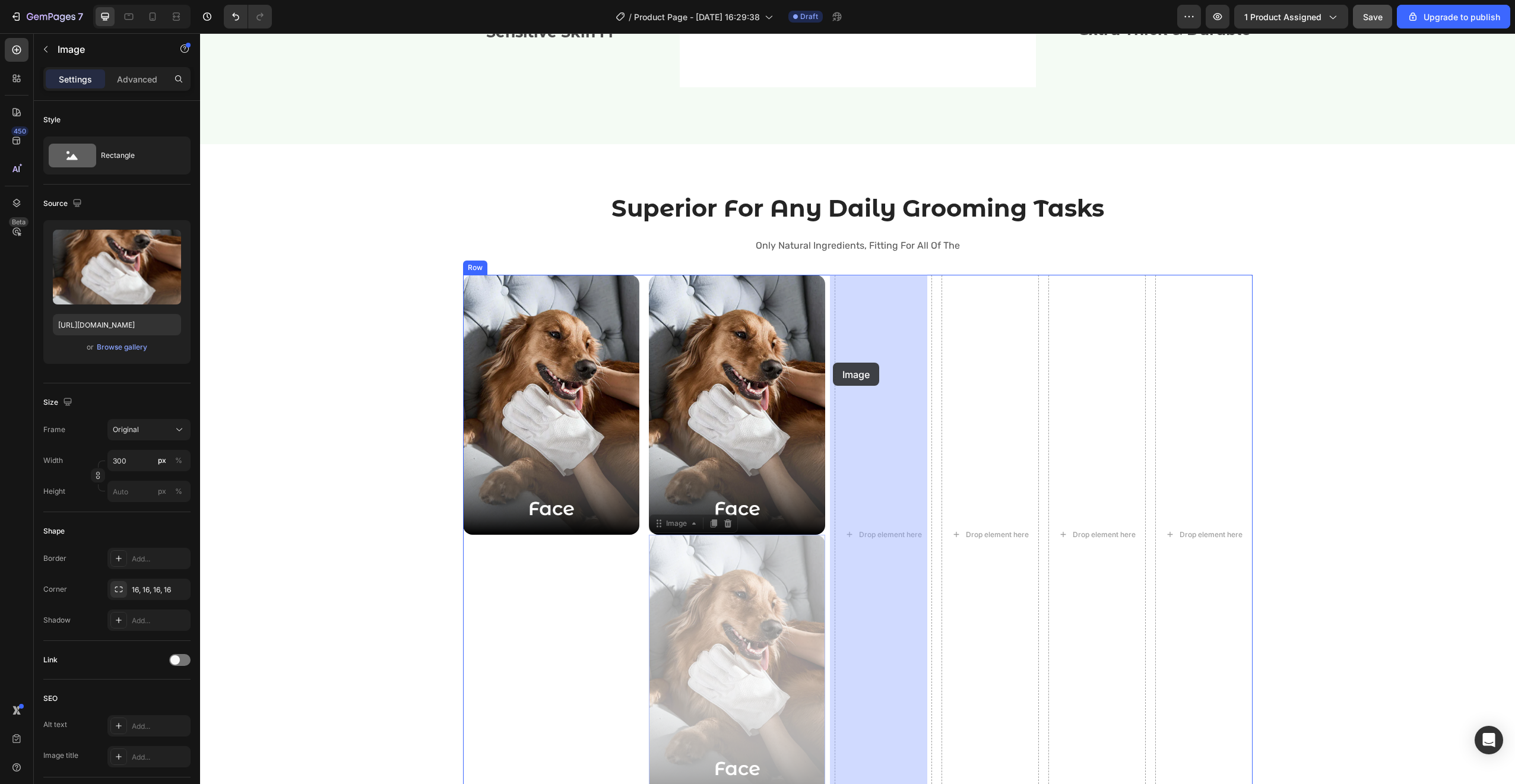
drag, startPoint x: 654, startPoint y: 526, endPoint x: 833, endPoint y: 363, distance: 242.1
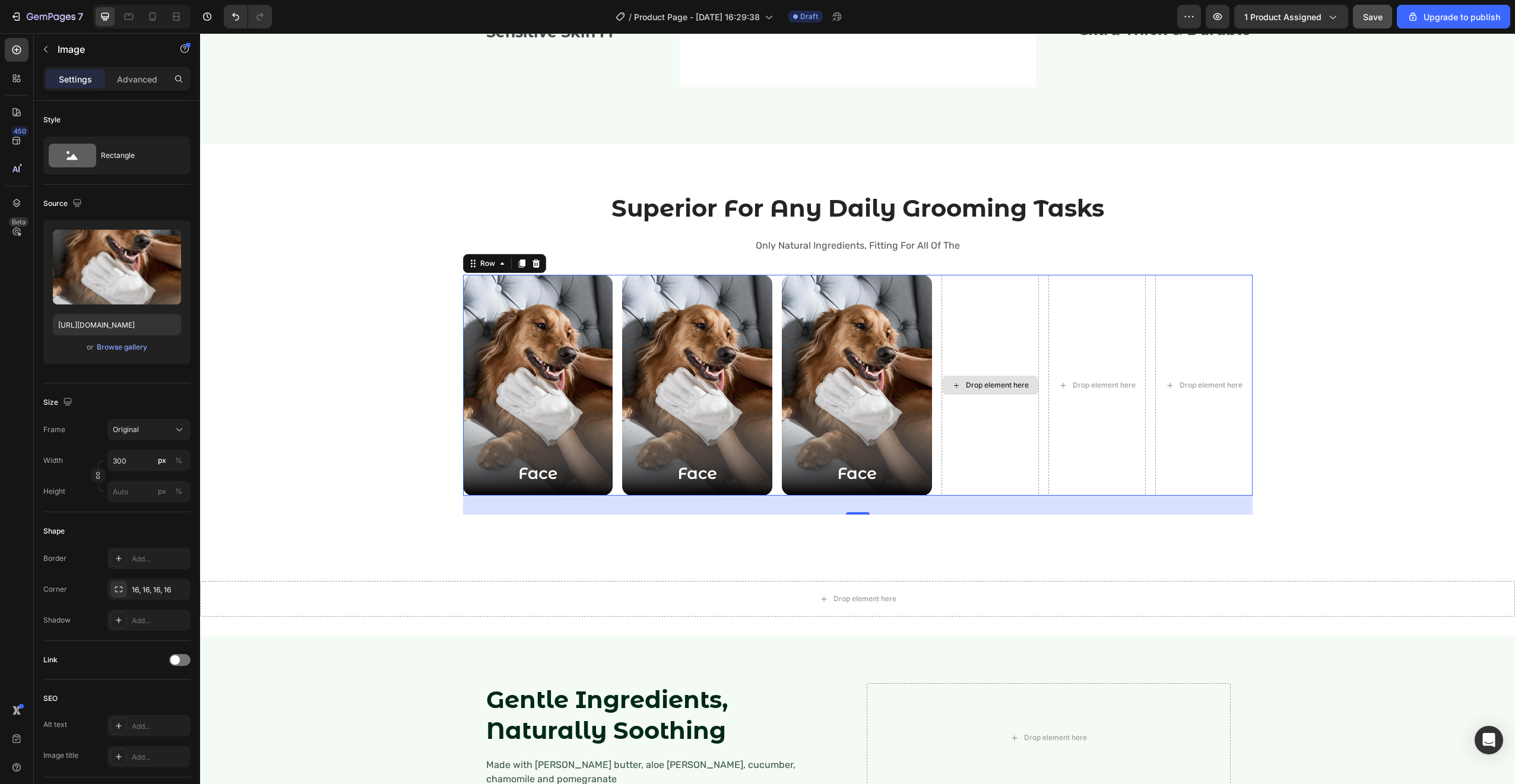
click at [966, 326] on div "Drop element here" at bounding box center [989, 385] width 97 height 221
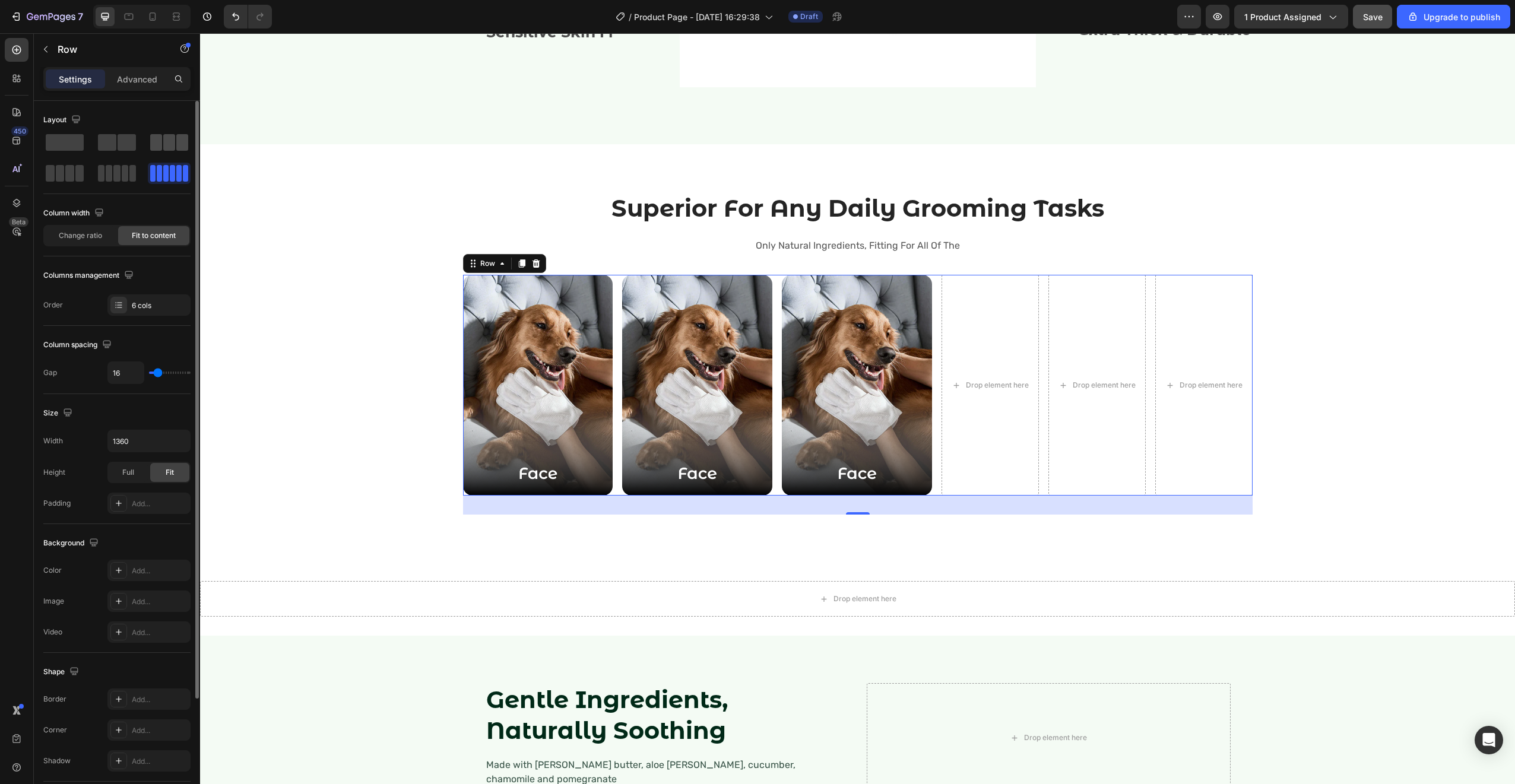
click at [161, 142] on span at bounding box center [156, 142] width 12 height 16
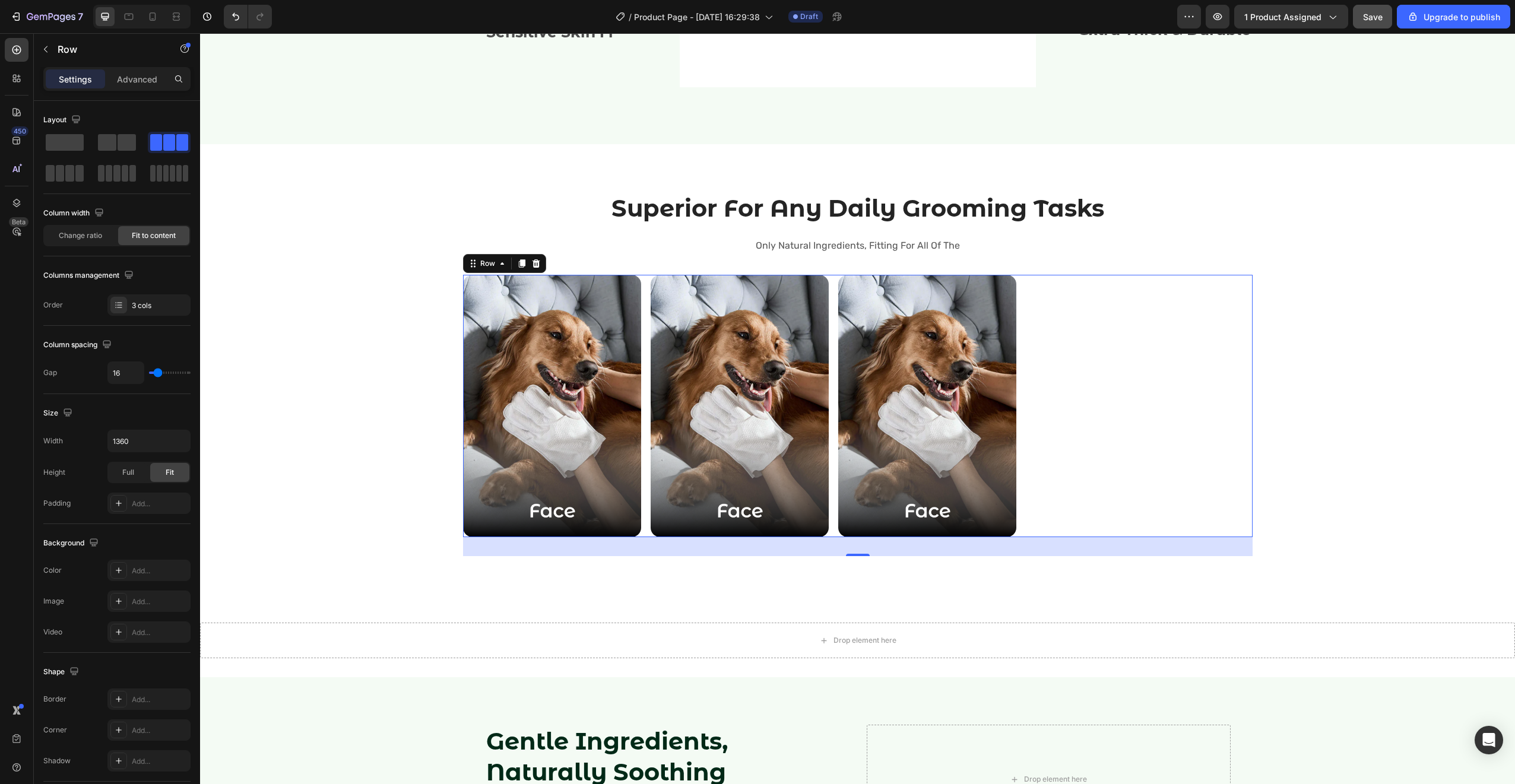
click at [1067, 365] on div "Image Image Image Row 32" at bounding box center [857, 406] width 789 height 262
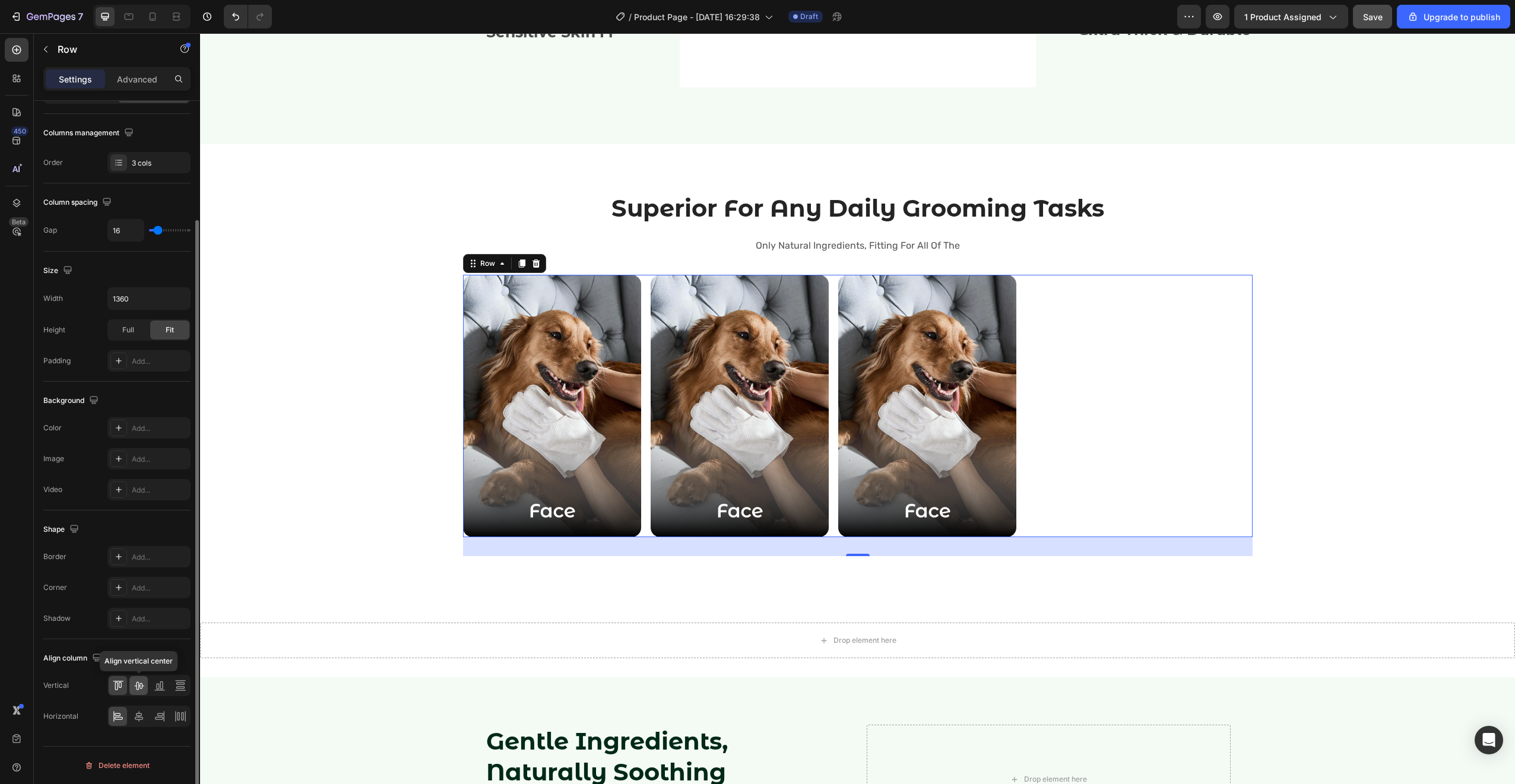
click at [131, 689] on div at bounding box center [138, 686] width 19 height 19
click at [135, 717] on icon at bounding box center [139, 717] width 12 height 12
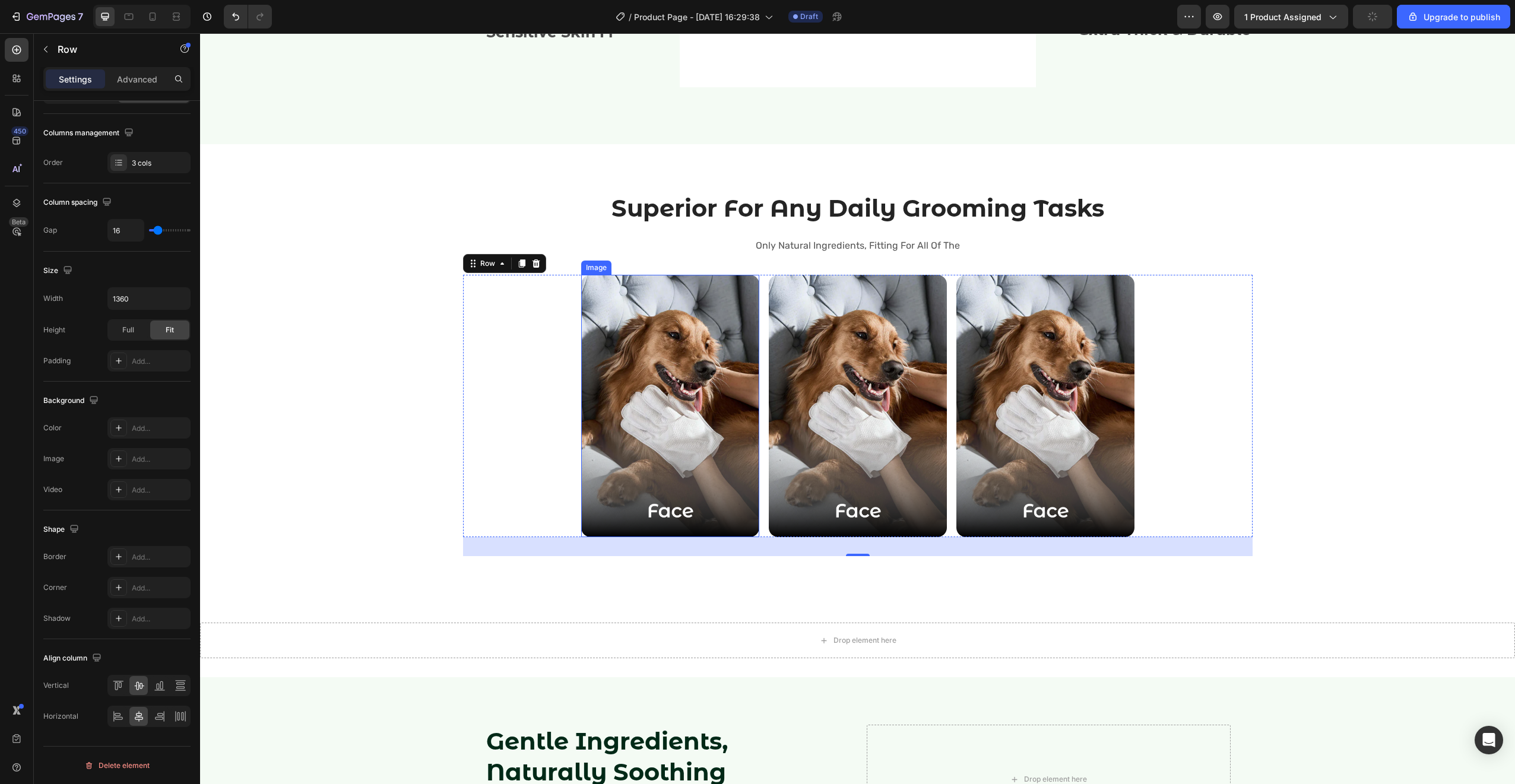
click at [623, 357] on img at bounding box center [670, 406] width 178 height 262
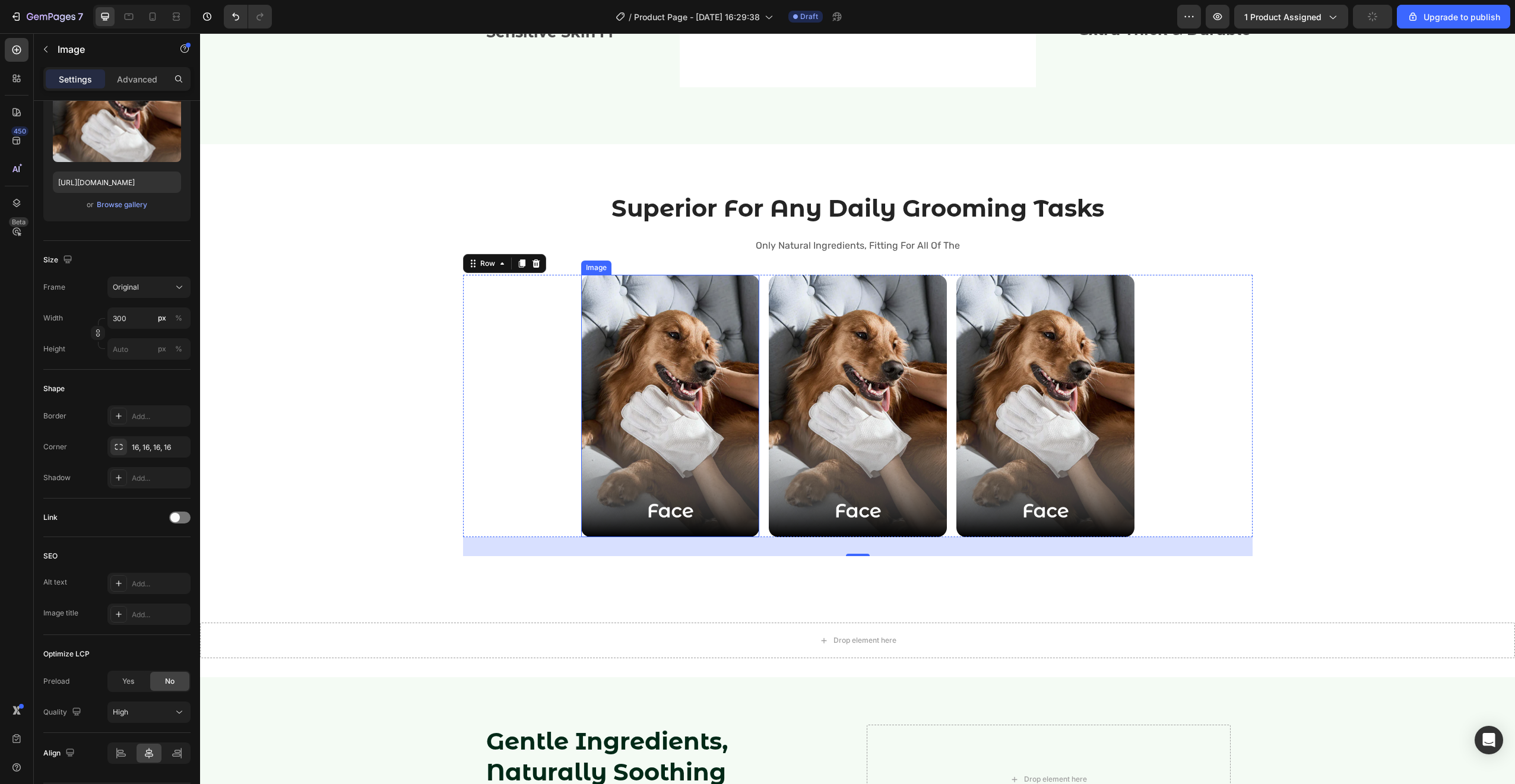
click at [623, 357] on img at bounding box center [670, 406] width 178 height 262
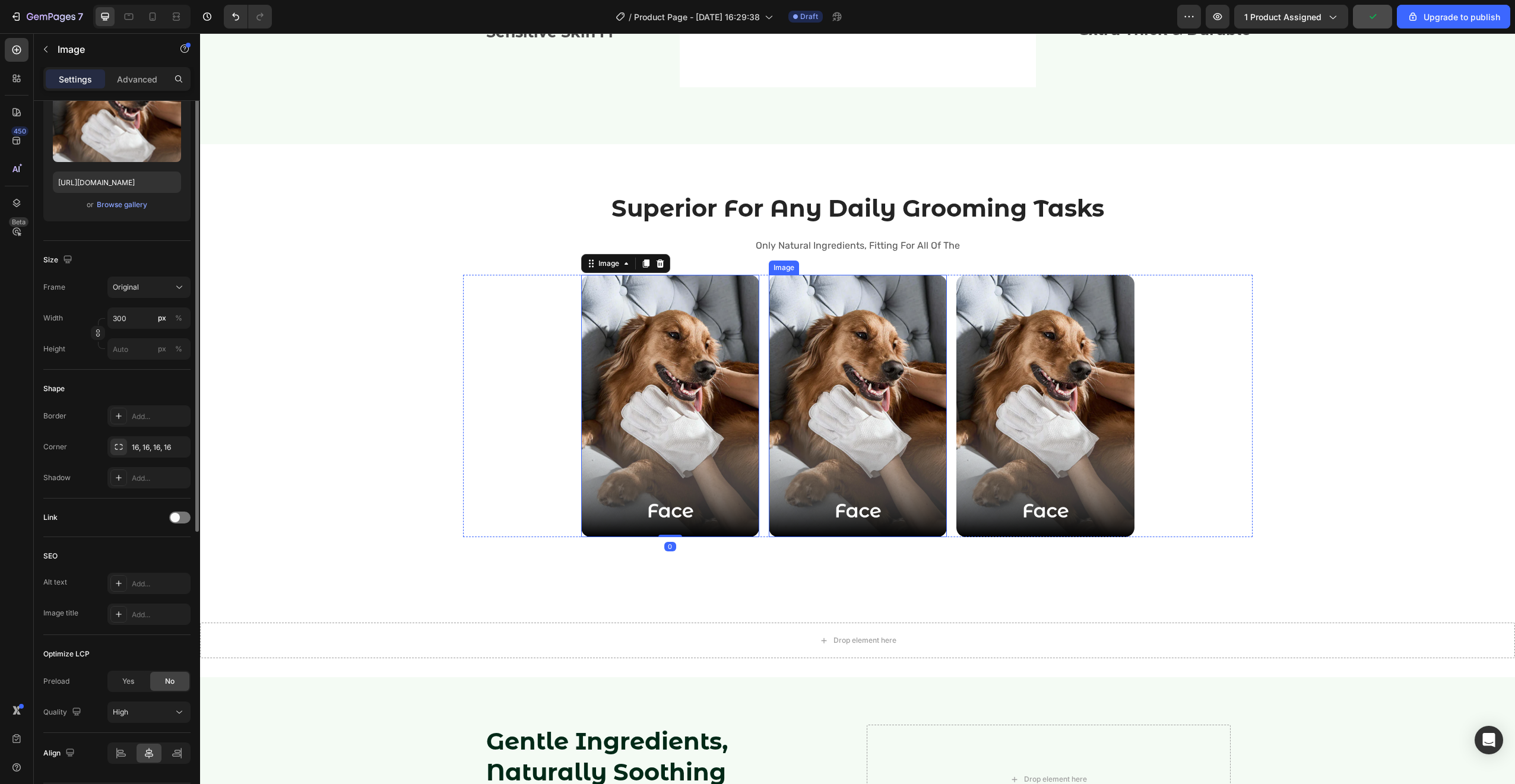
click at [869, 360] on img at bounding box center [857, 406] width 178 height 262
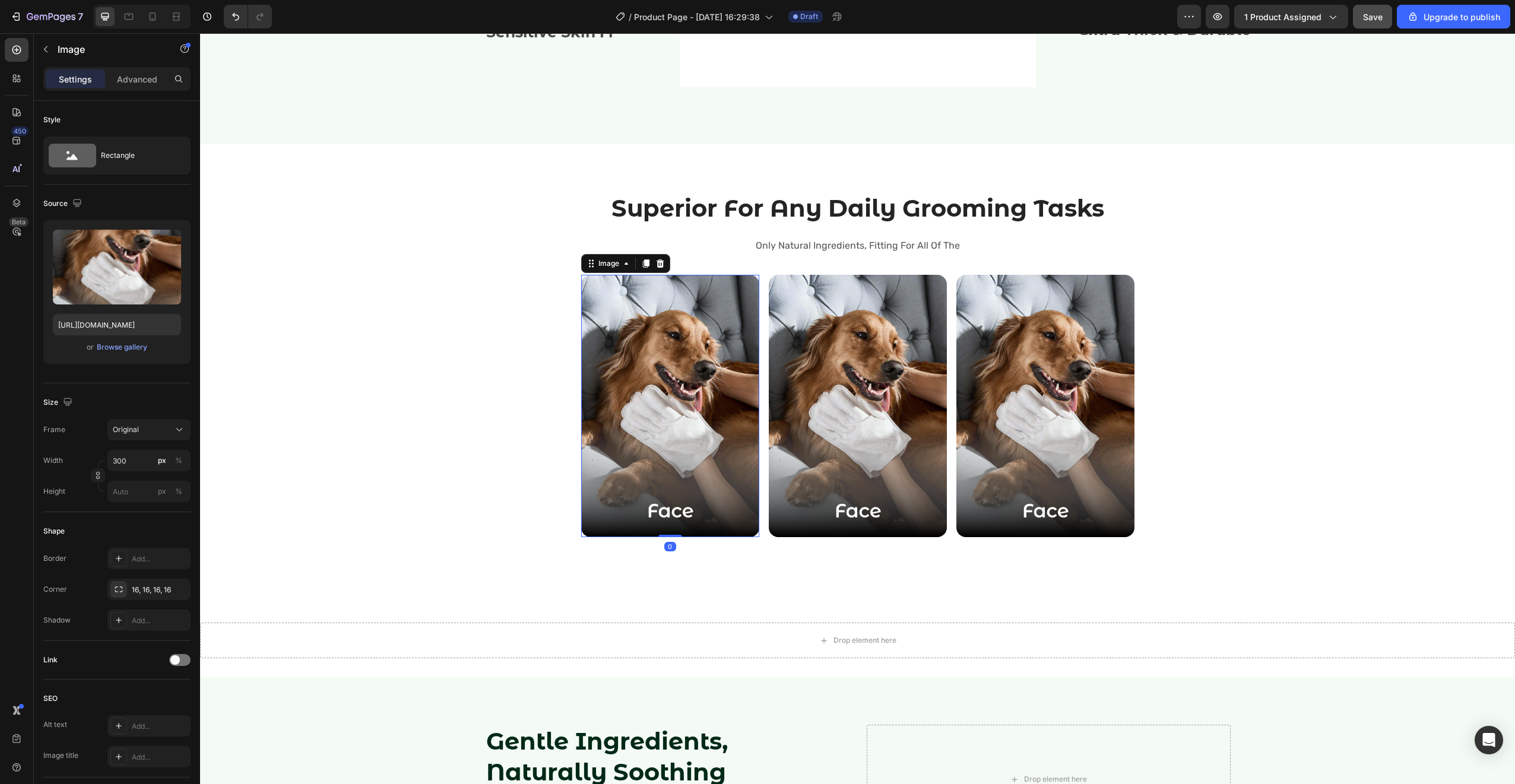
click at [715, 371] on img at bounding box center [670, 406] width 178 height 262
click at [130, 465] on input "300" at bounding box center [149, 460] width 83 height 21
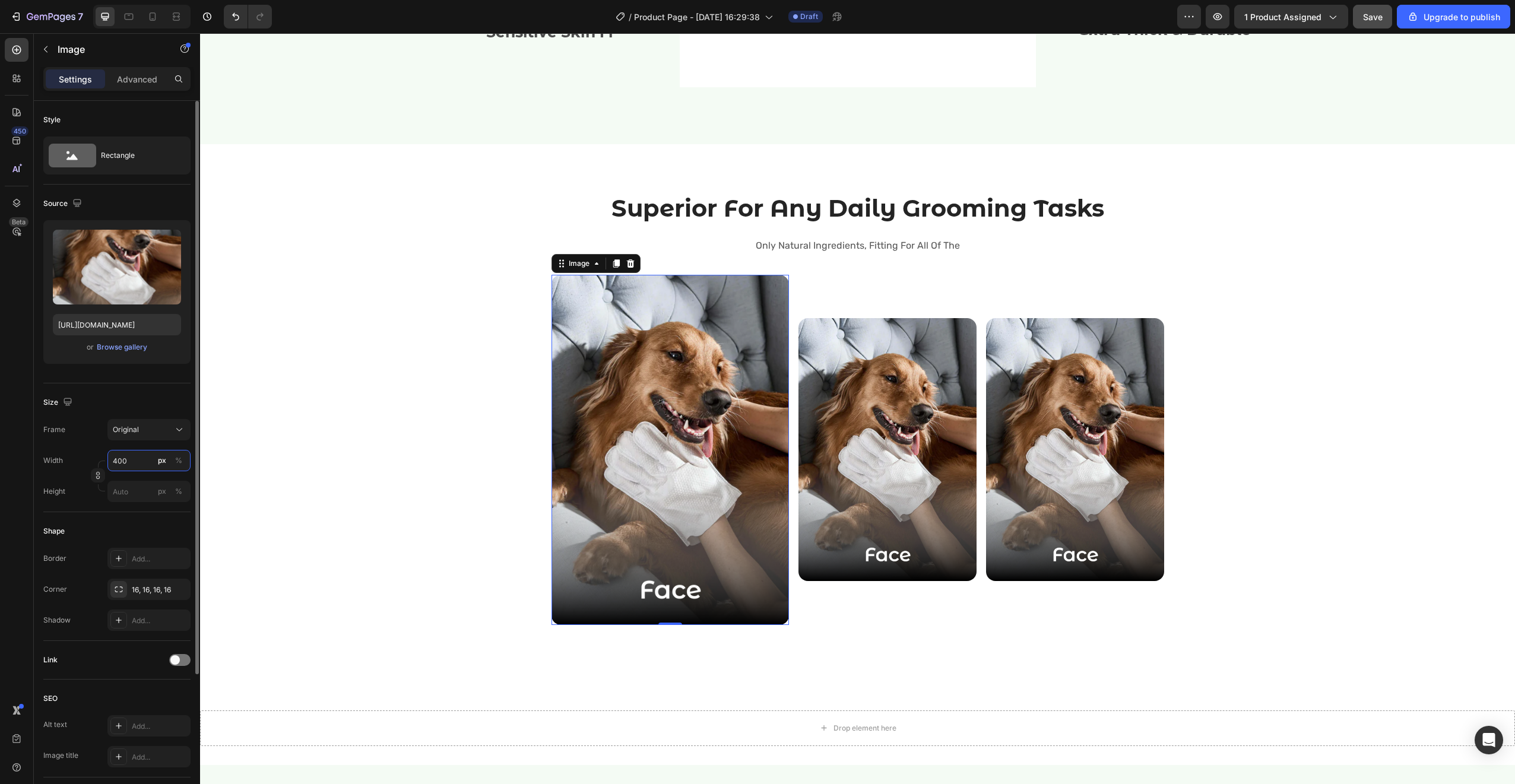
click at [136, 455] on input "400" at bounding box center [149, 460] width 83 height 21
type input "2"
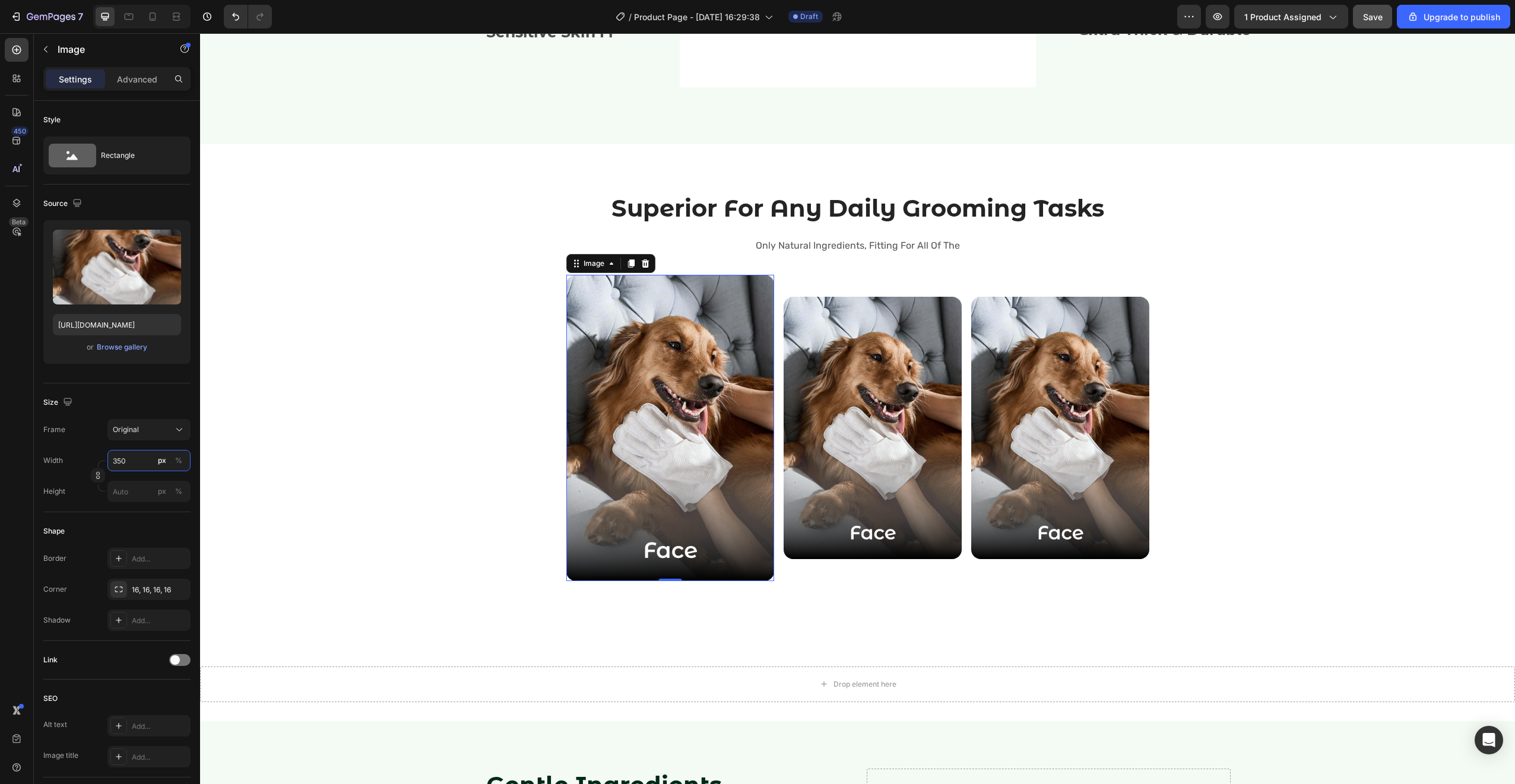
type input "350"
click at [693, 487] on img at bounding box center [670, 428] width 208 height 306
click at [630, 261] on icon at bounding box center [631, 264] width 10 height 10
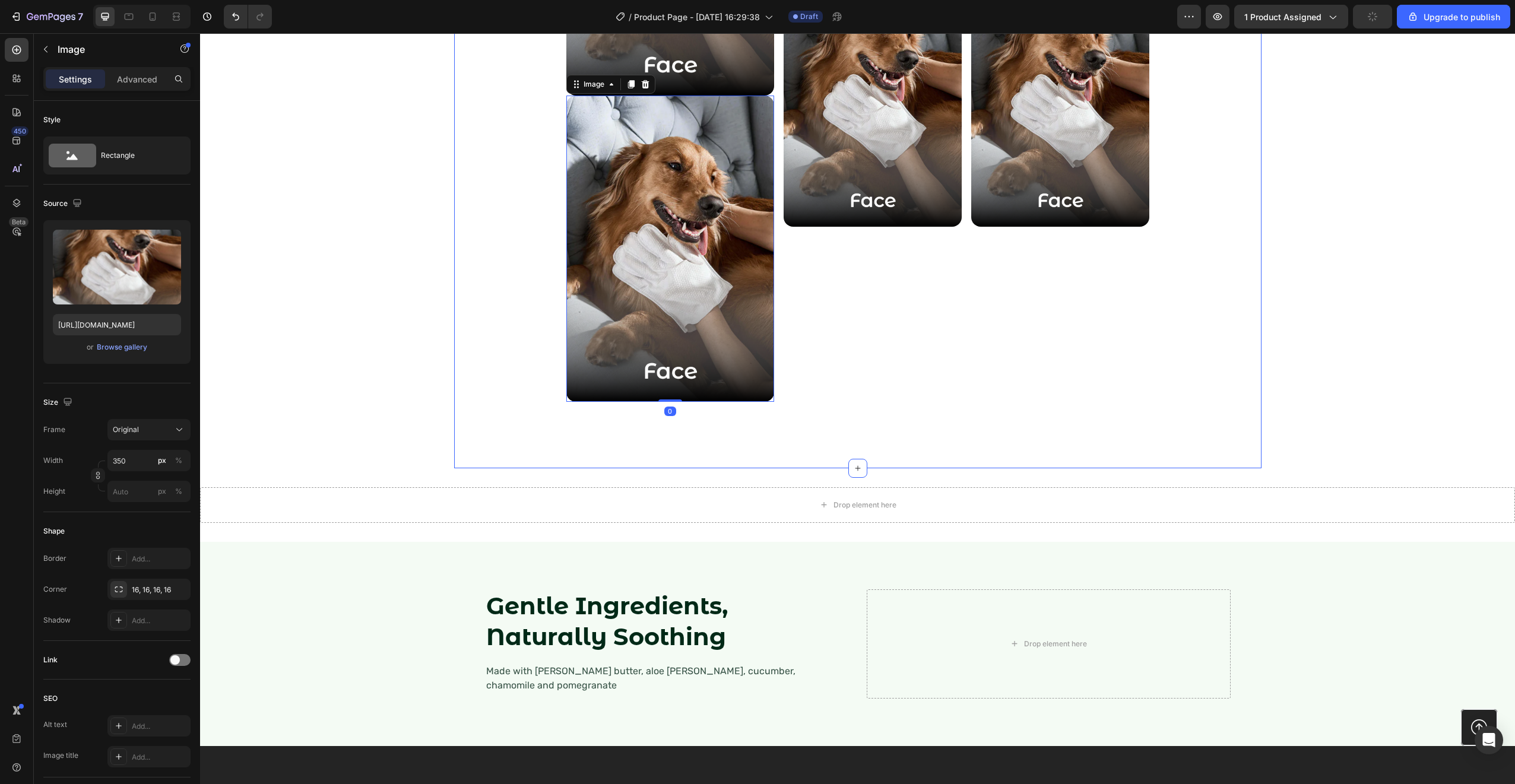
scroll to position [2186, 0]
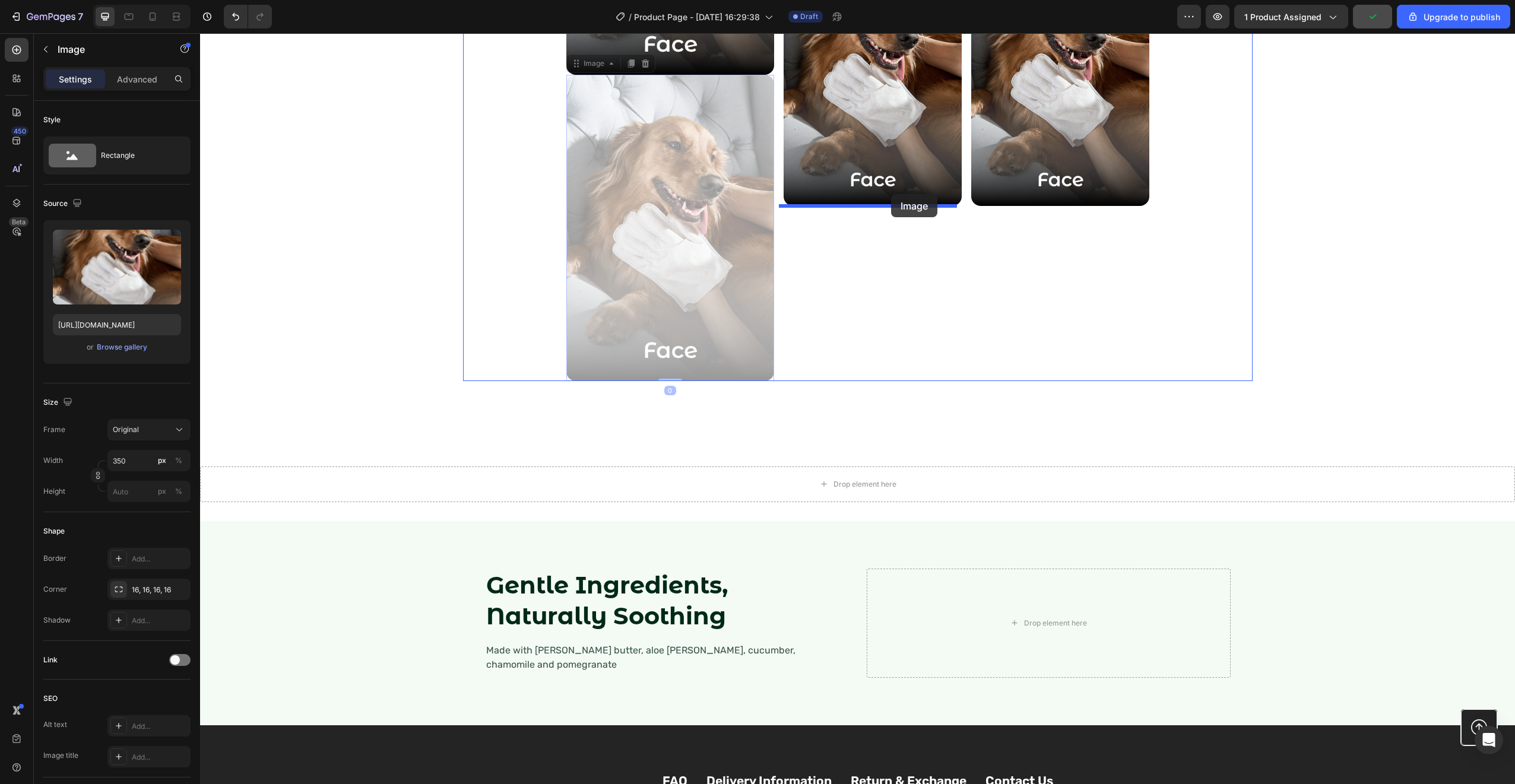
drag, startPoint x: 577, startPoint y: 67, endPoint x: 891, endPoint y: 194, distance: 338.7
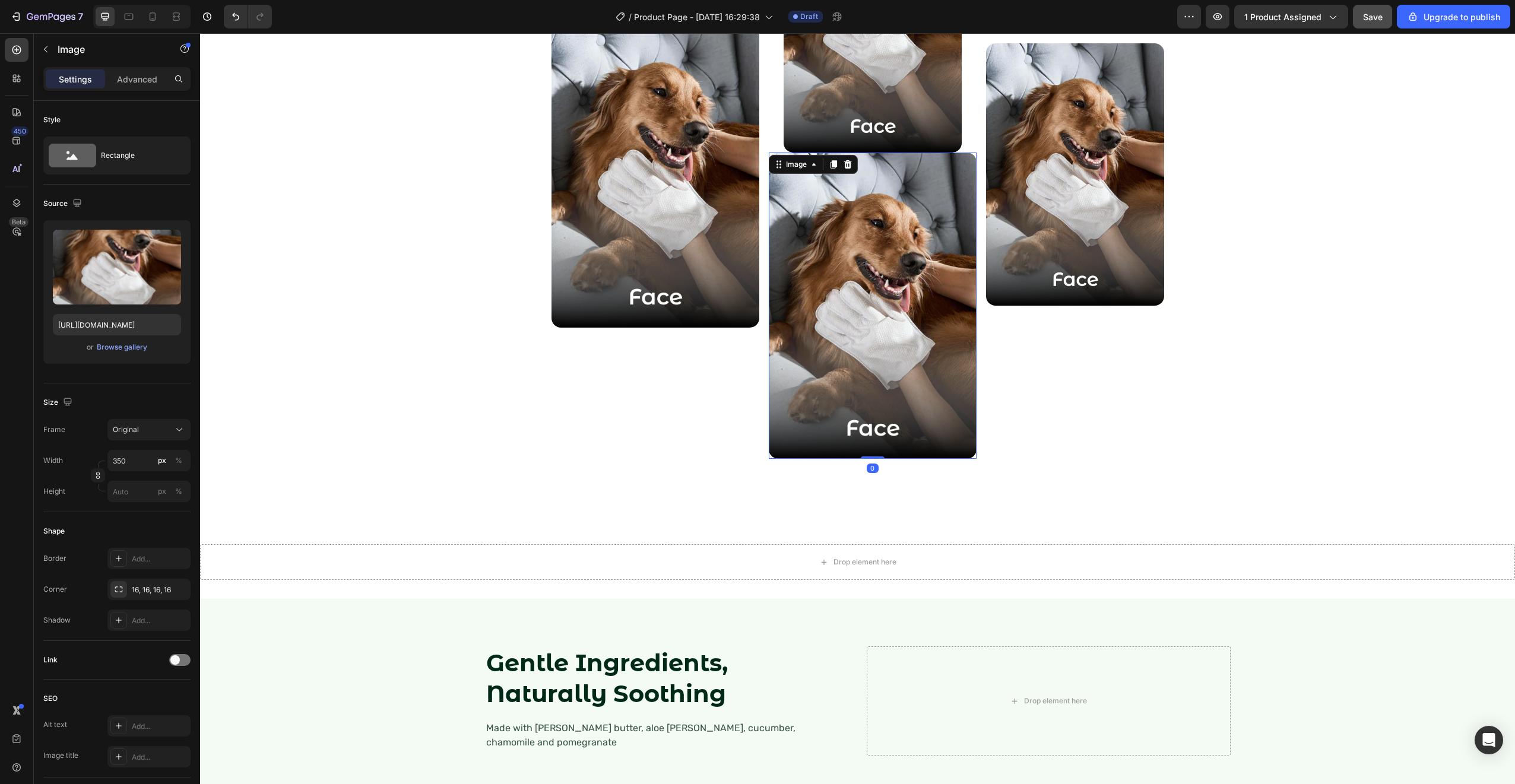
scroll to position [1964, 0]
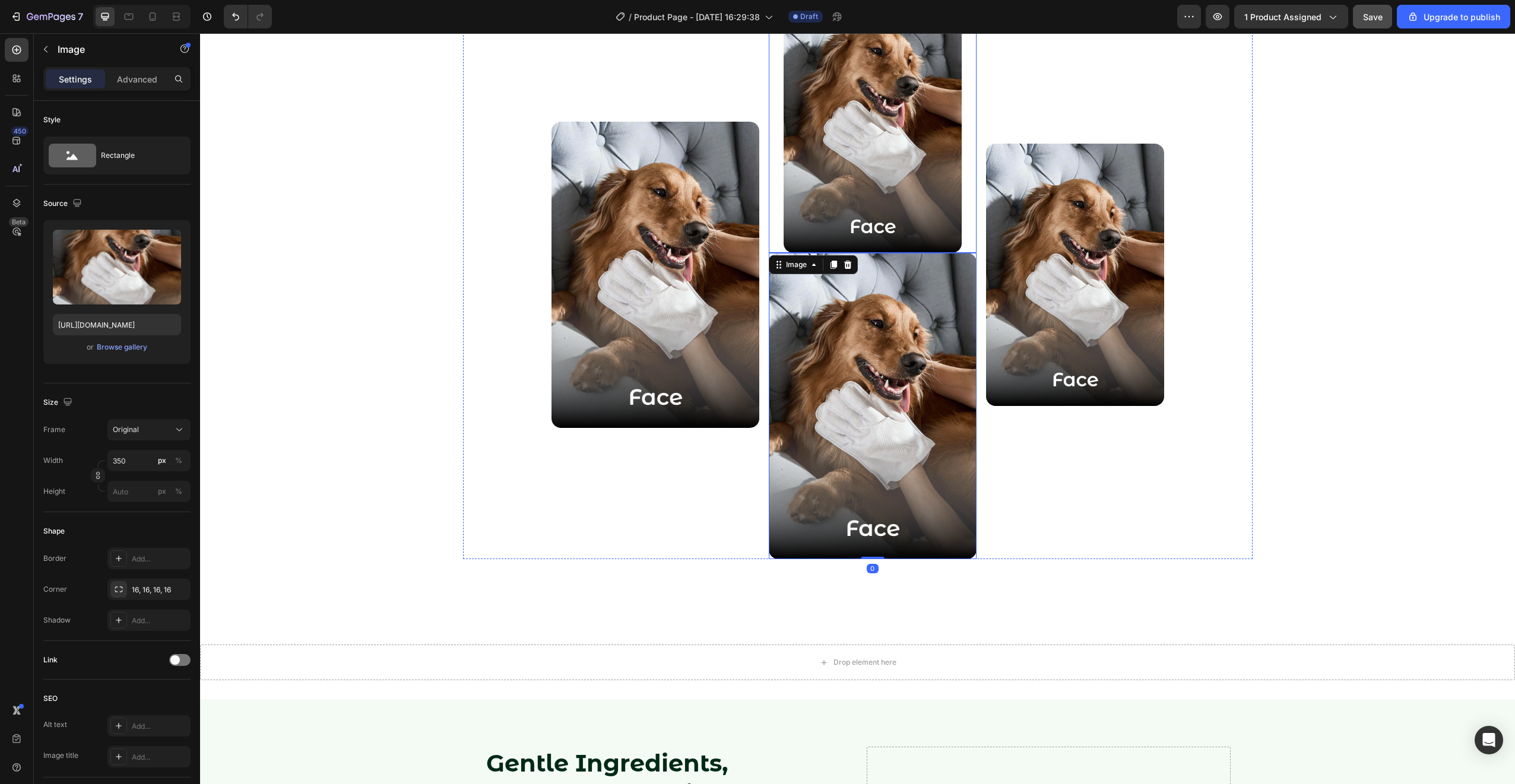
click at [886, 185] on img at bounding box center [872, 121] width 178 height 262
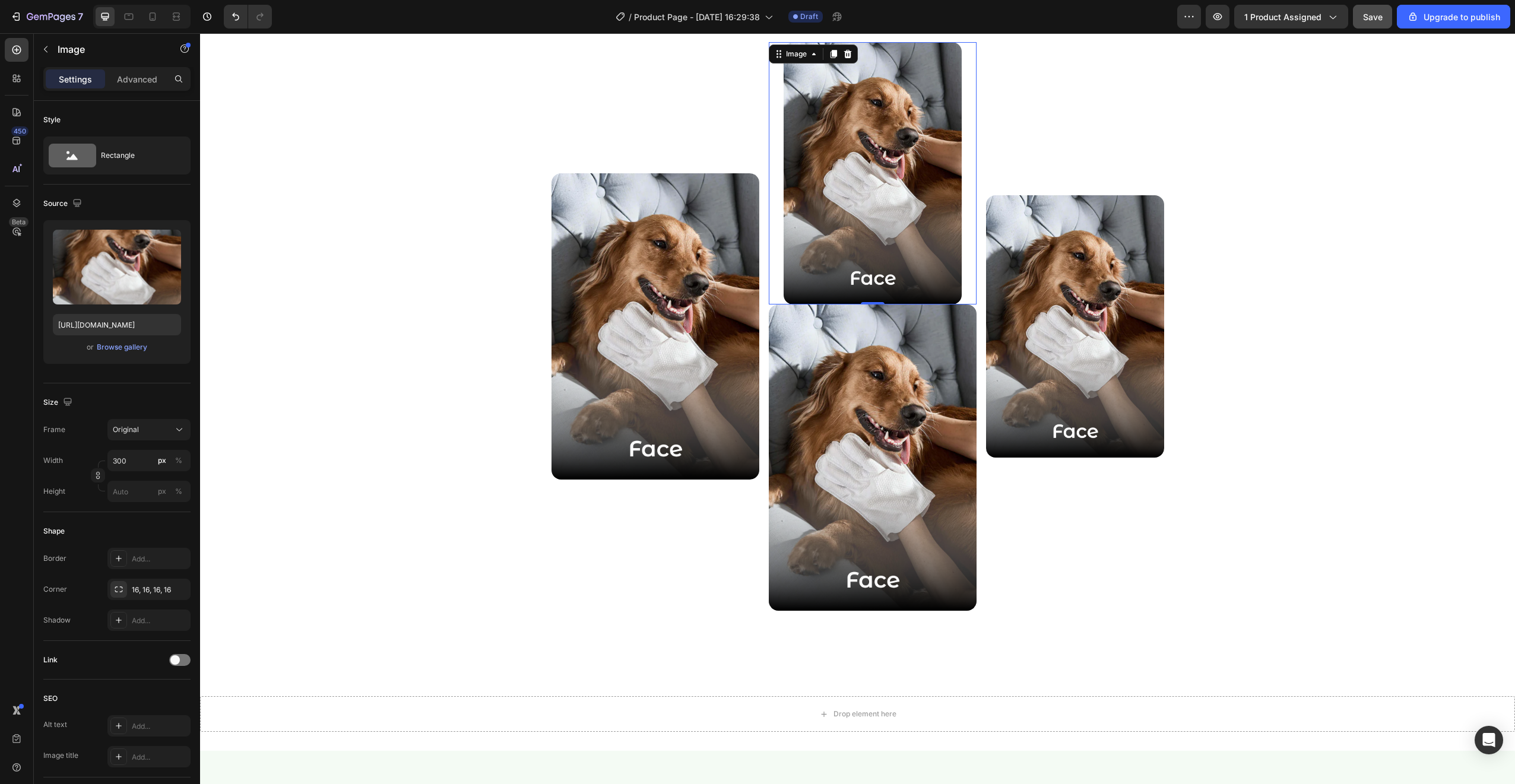
scroll to position [1977, 0]
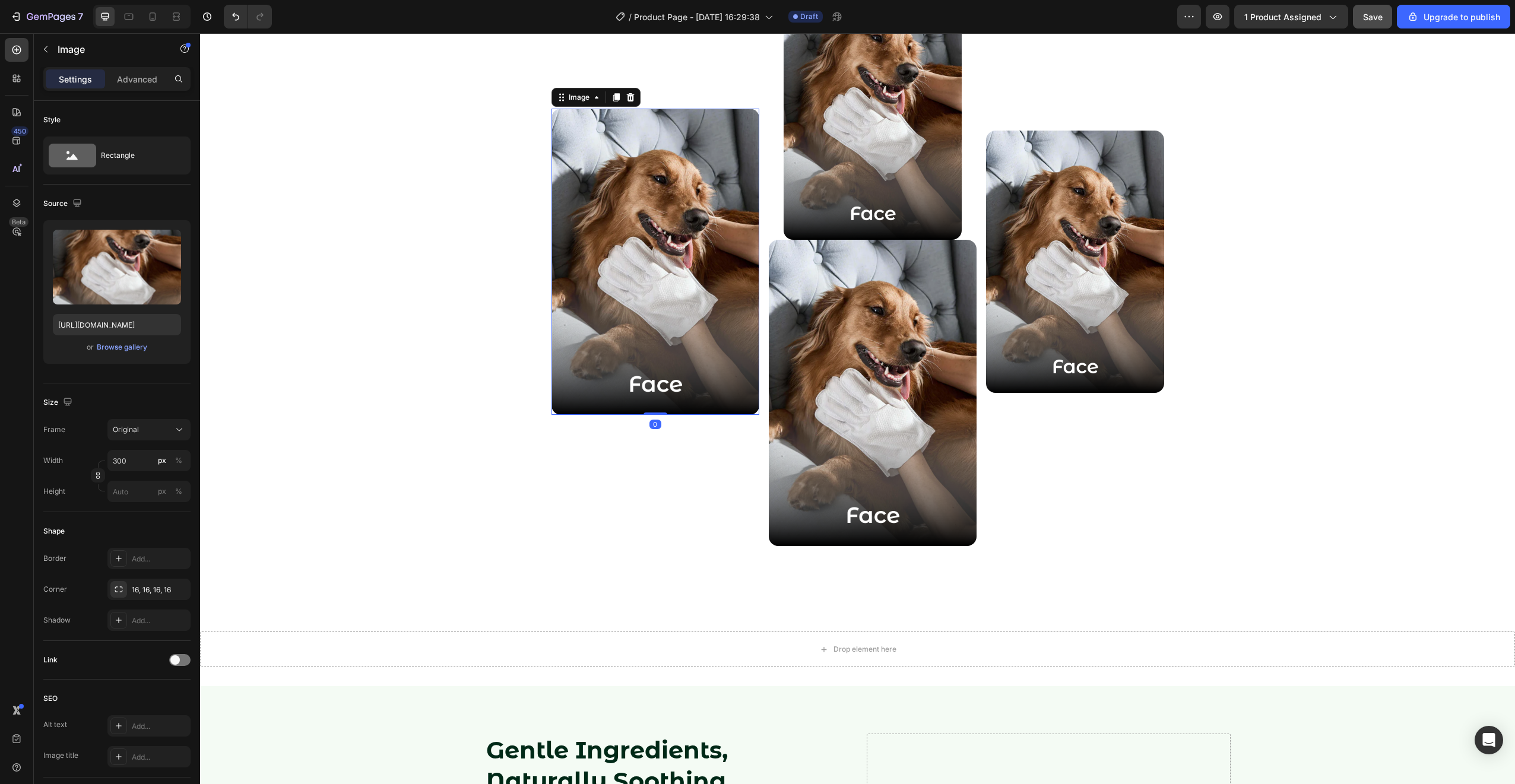
click at [691, 272] on img at bounding box center [655, 262] width 208 height 306
click at [612, 101] on icon at bounding box center [615, 97] width 7 height 8
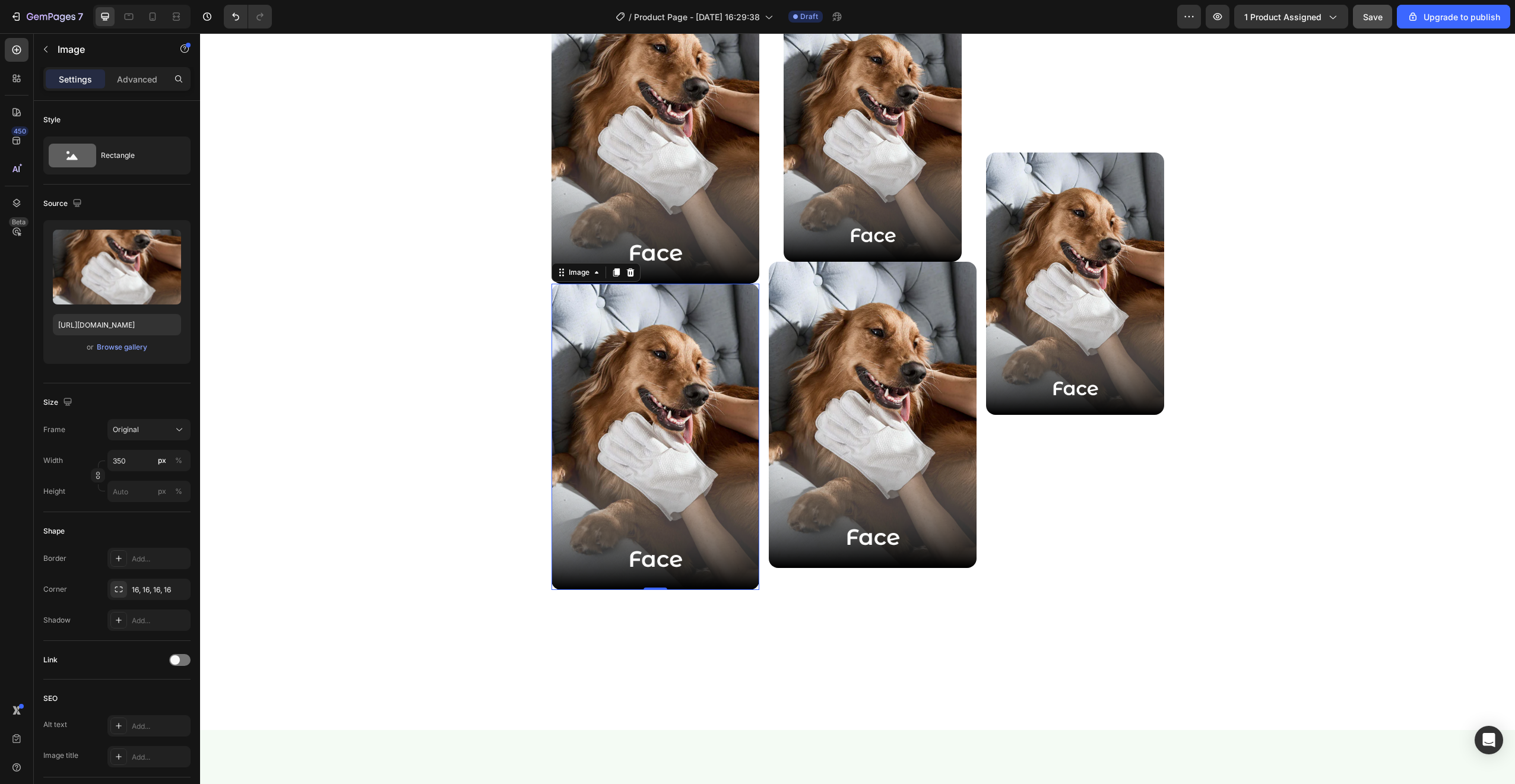
scroll to position [1846, 0]
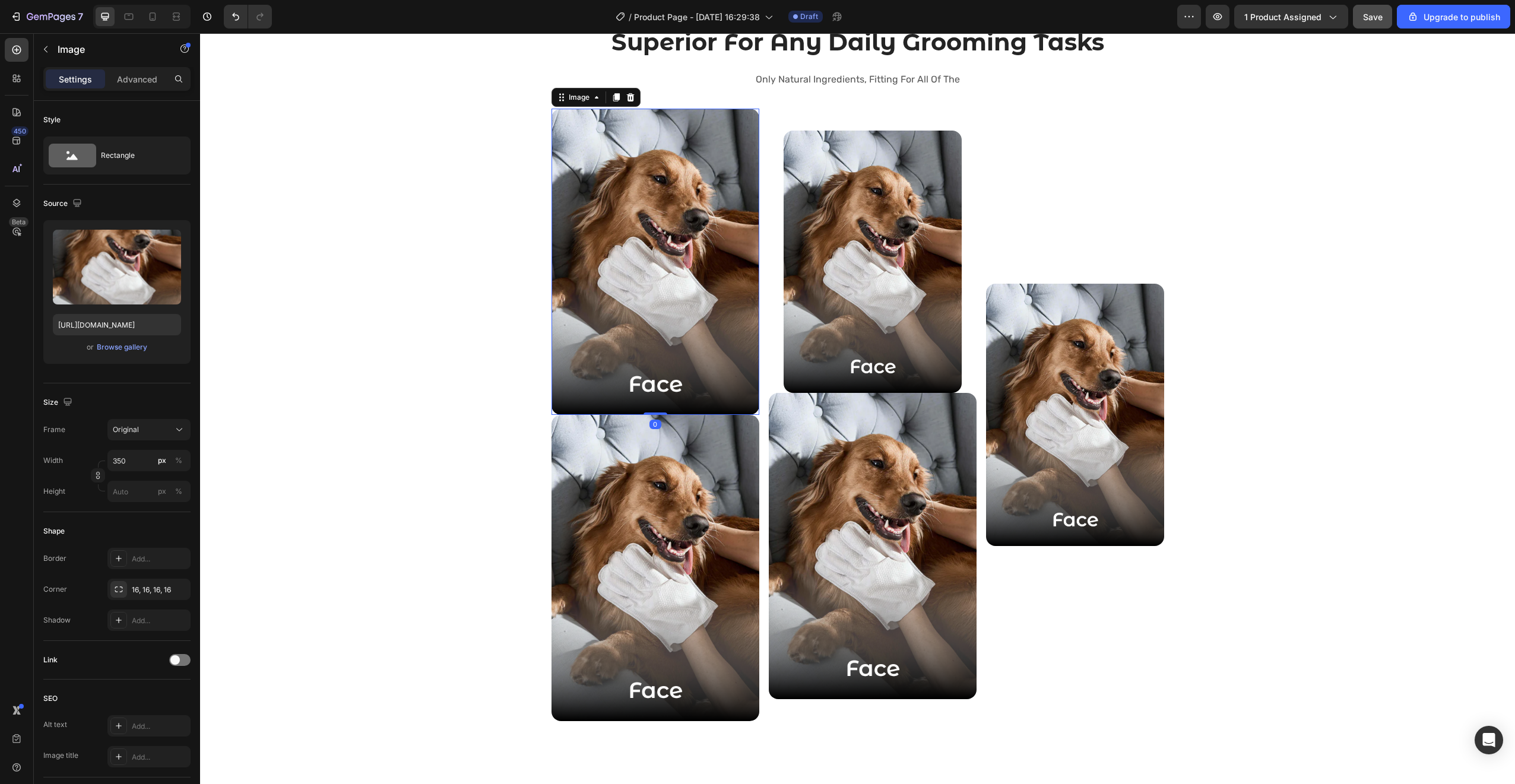
click at [680, 387] on img at bounding box center [655, 262] width 208 height 306
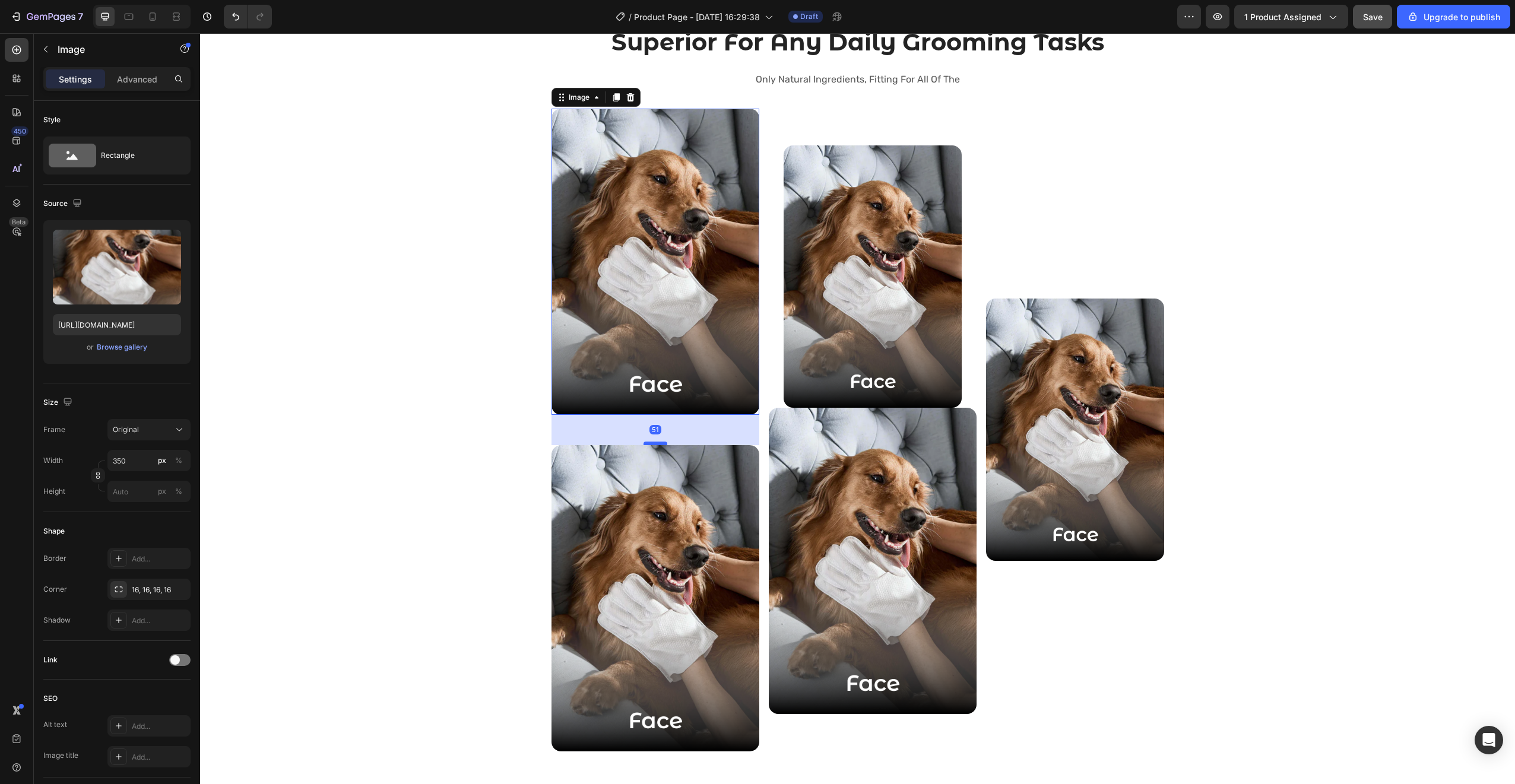
drag, startPoint x: 649, startPoint y: 414, endPoint x: 645, endPoint y: 444, distance: 30.3
click at [645, 444] on div at bounding box center [655, 443] width 24 height 4
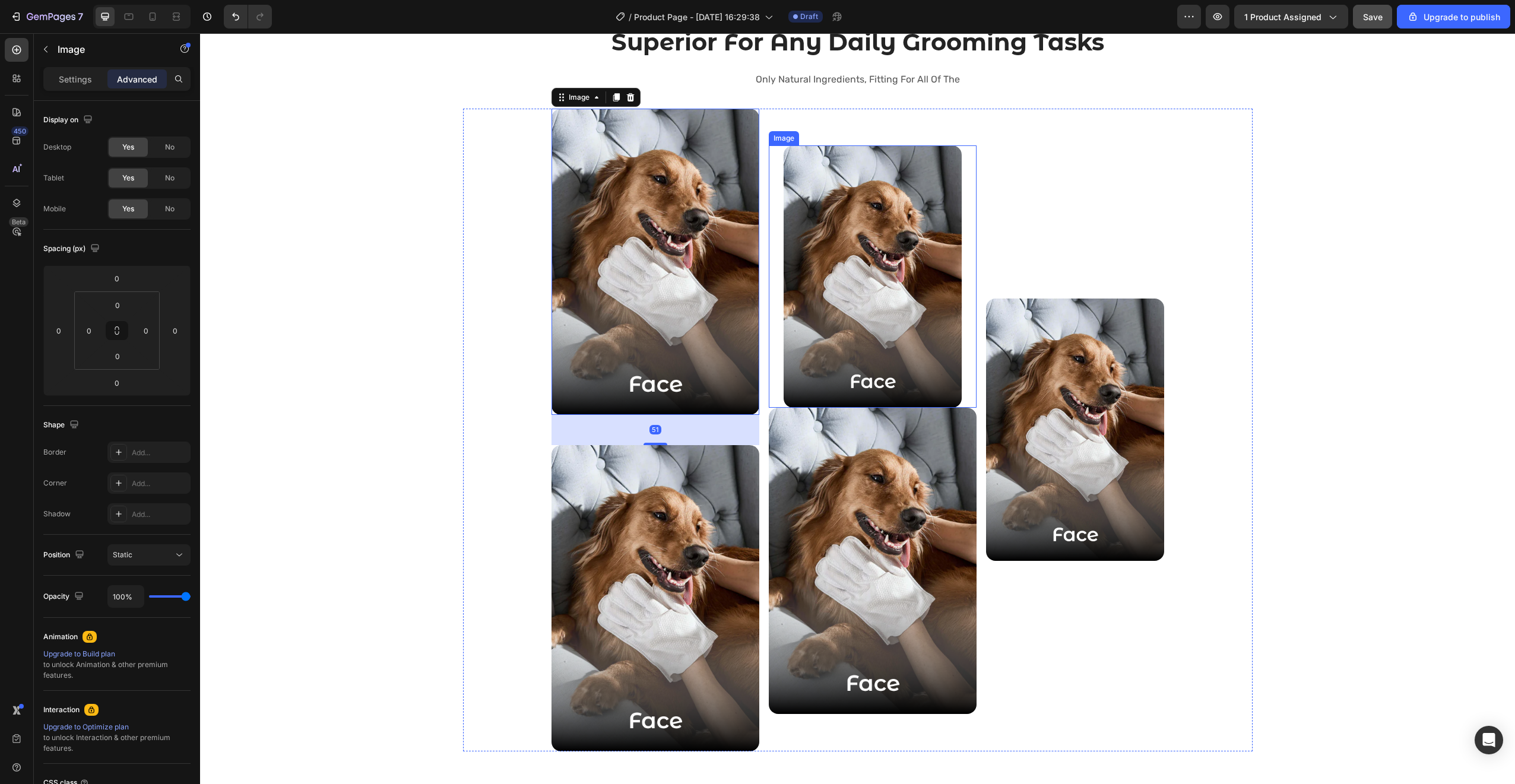
click at [878, 270] on img at bounding box center [872, 276] width 178 height 262
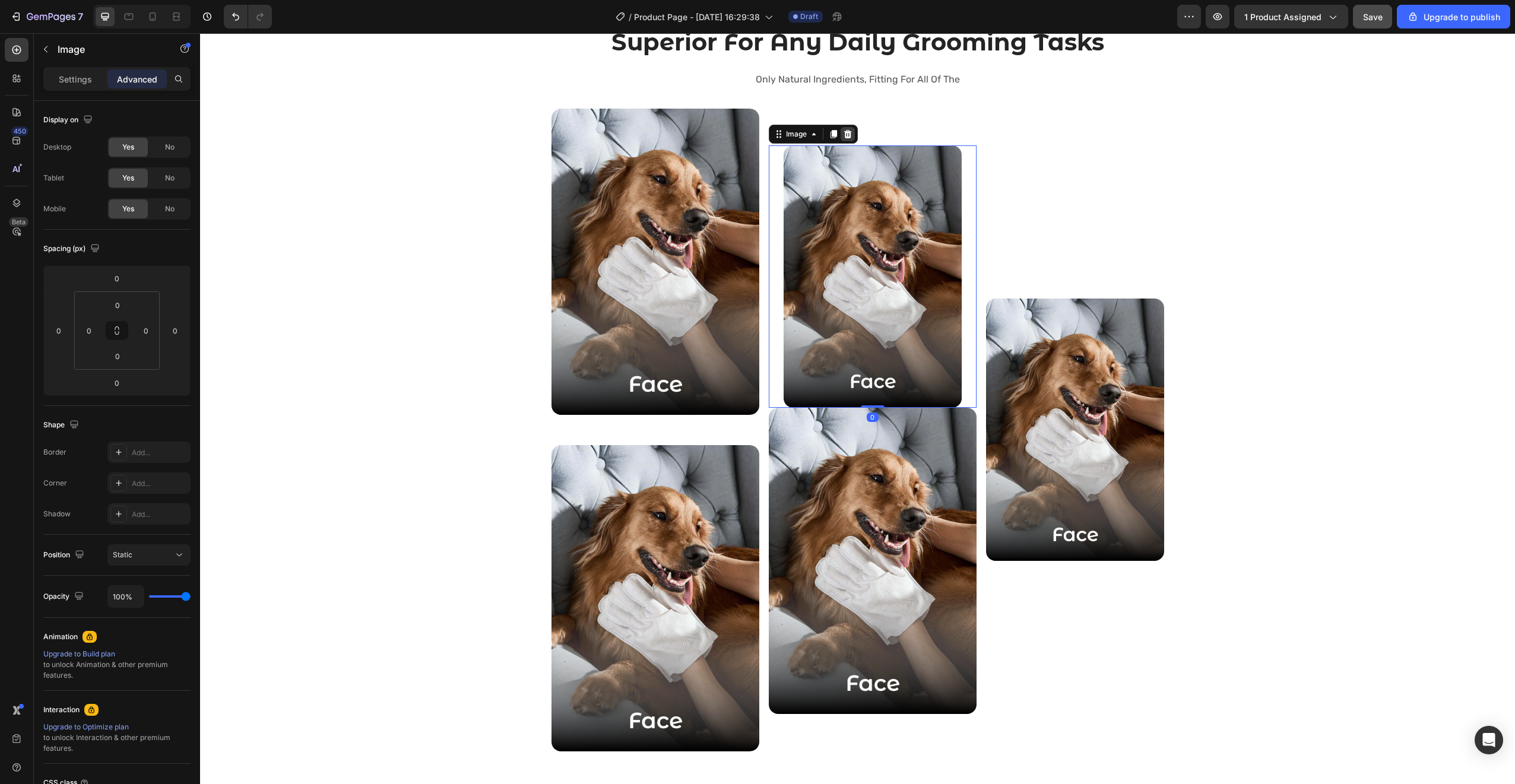
click at [843, 133] on icon at bounding box center [847, 134] width 7 height 8
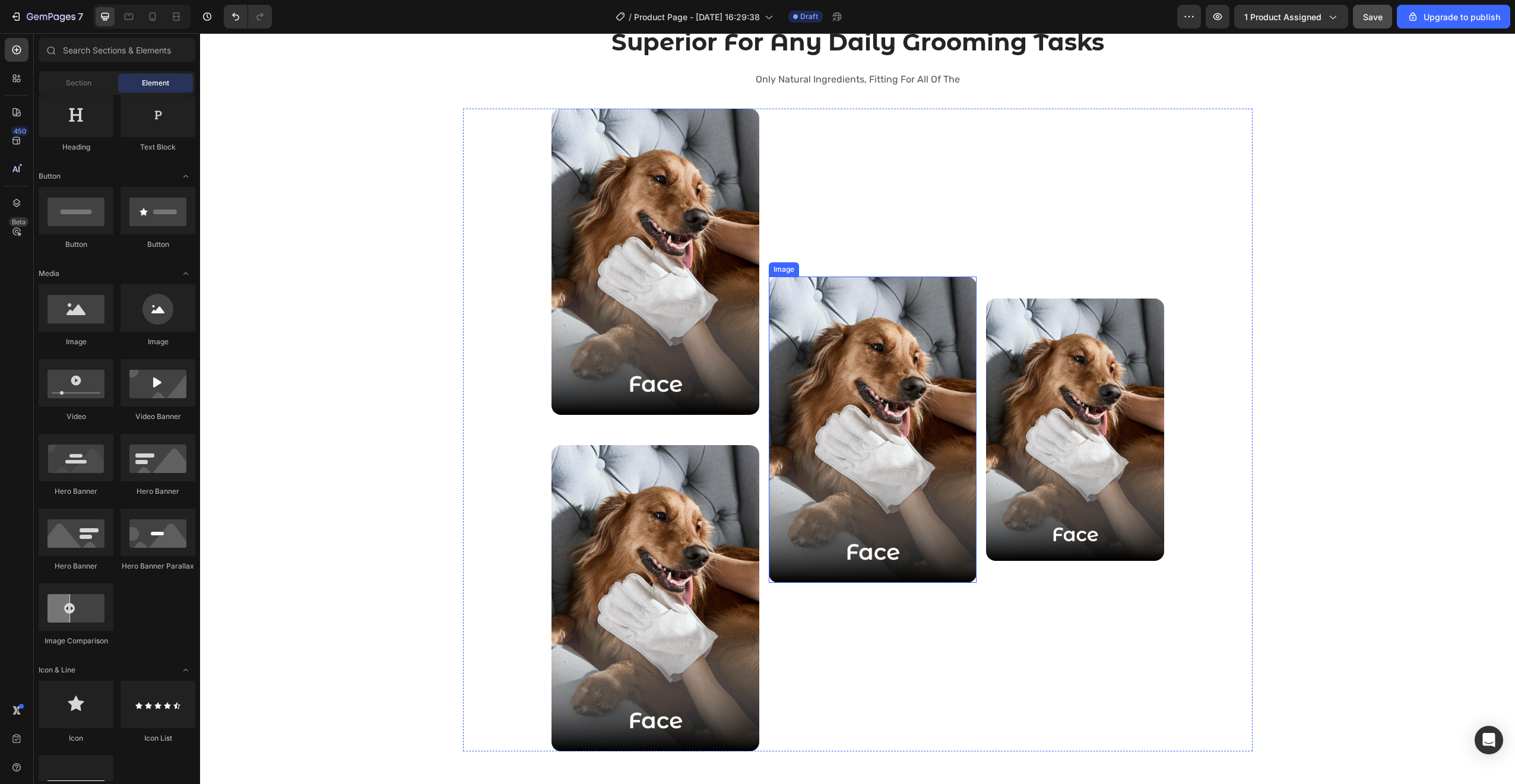
click at [663, 480] on img at bounding box center [655, 598] width 208 height 306
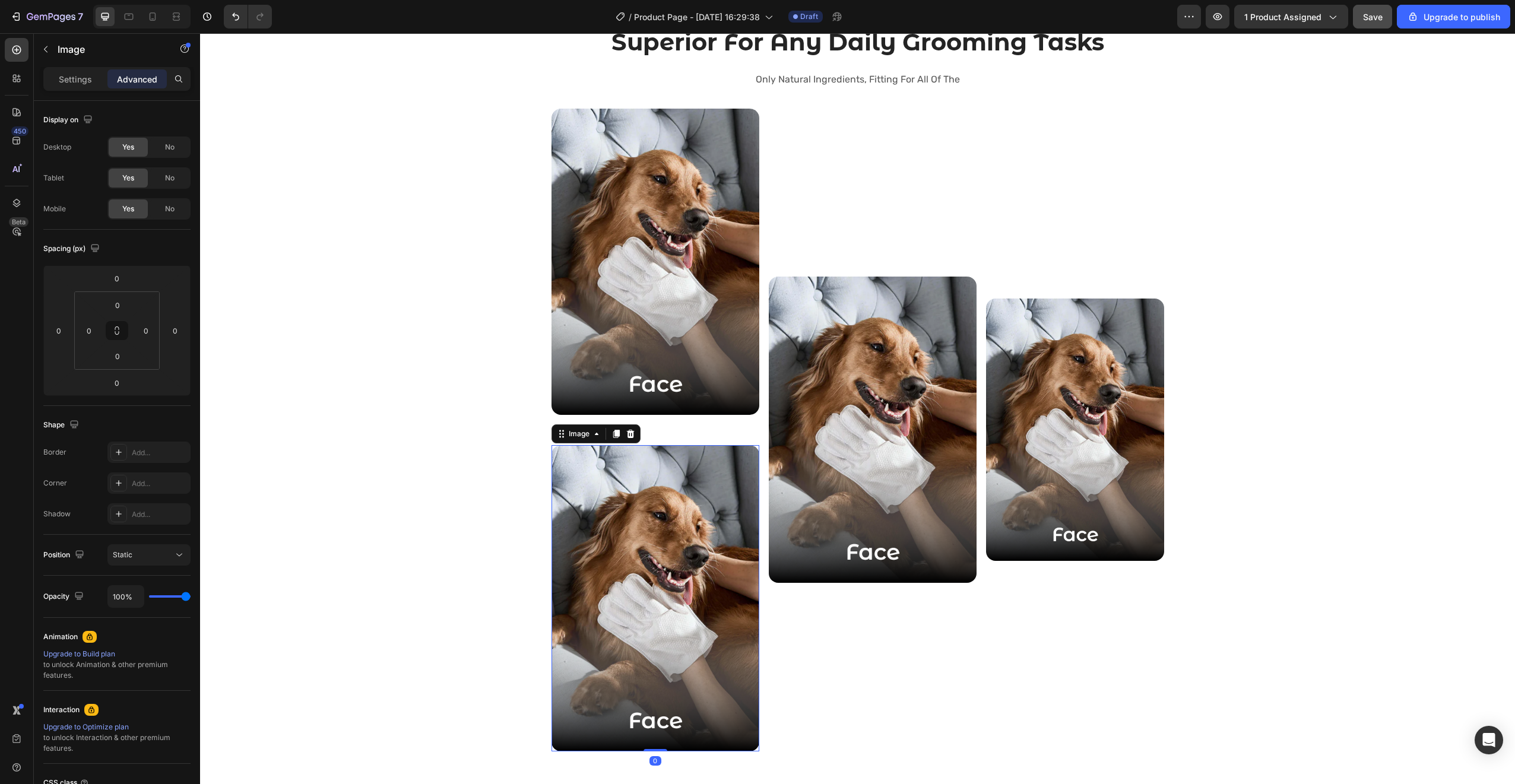
click at [663, 480] on img at bounding box center [655, 598] width 208 height 306
click at [679, 389] on img at bounding box center [655, 262] width 208 height 306
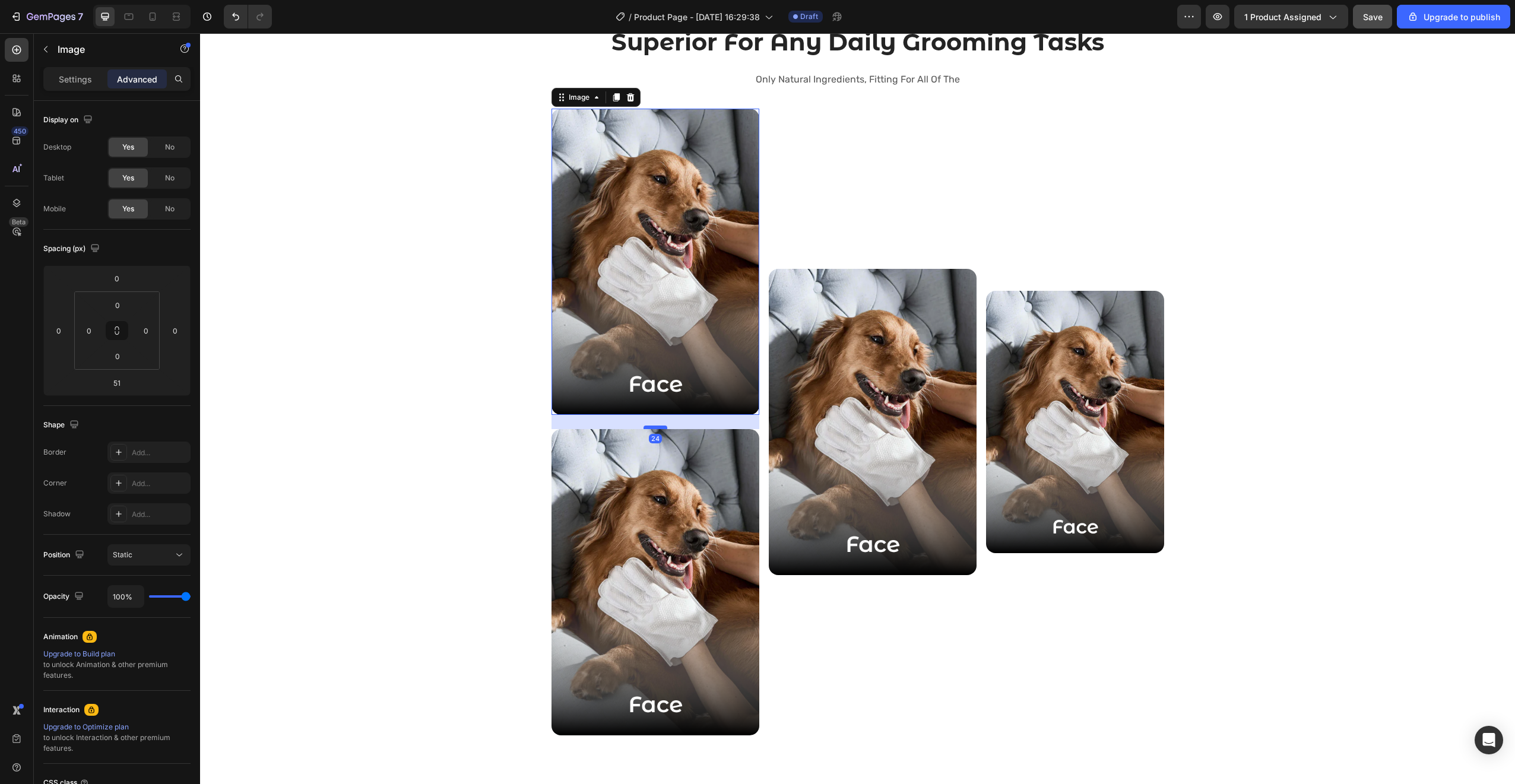
drag, startPoint x: 649, startPoint y: 443, endPoint x: 655, endPoint y: 427, distance: 17.1
click at [655, 427] on div at bounding box center [655, 427] width 24 height 4
type input "24"
click at [631, 479] on img at bounding box center [655, 583] width 208 height 306
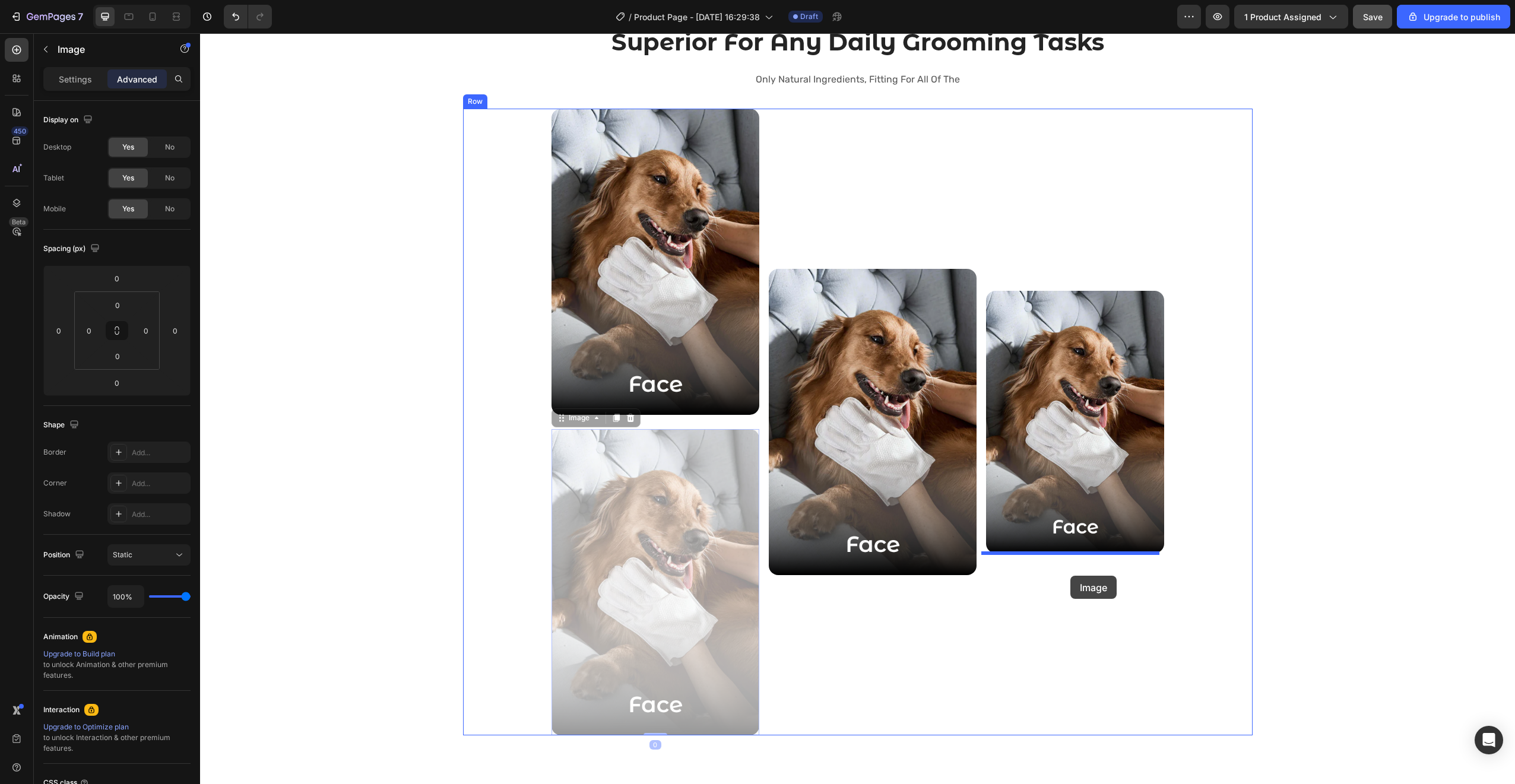
drag, startPoint x: 631, startPoint y: 480, endPoint x: 1070, endPoint y: 576, distance: 449.4
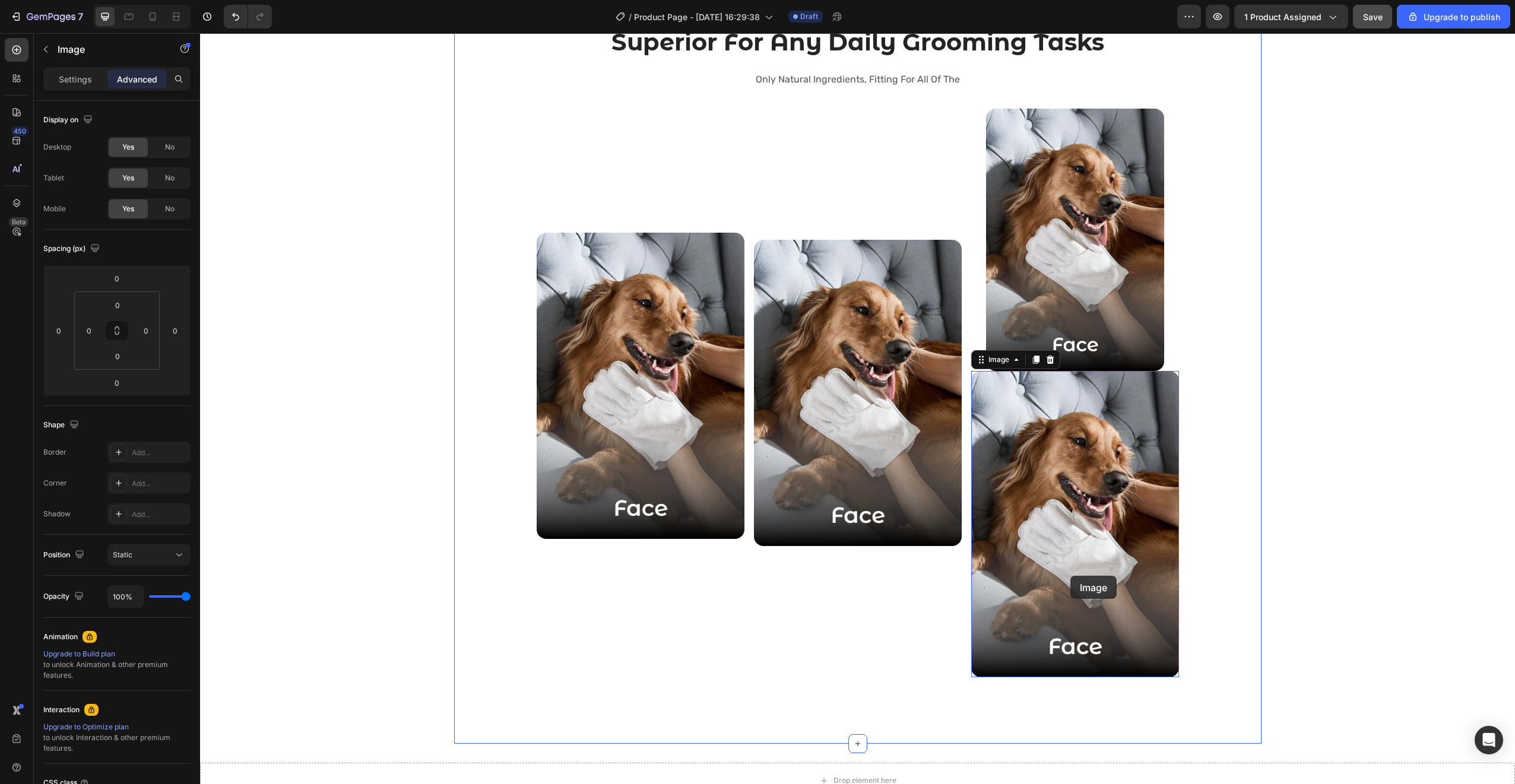
scroll to position [1970, 0]
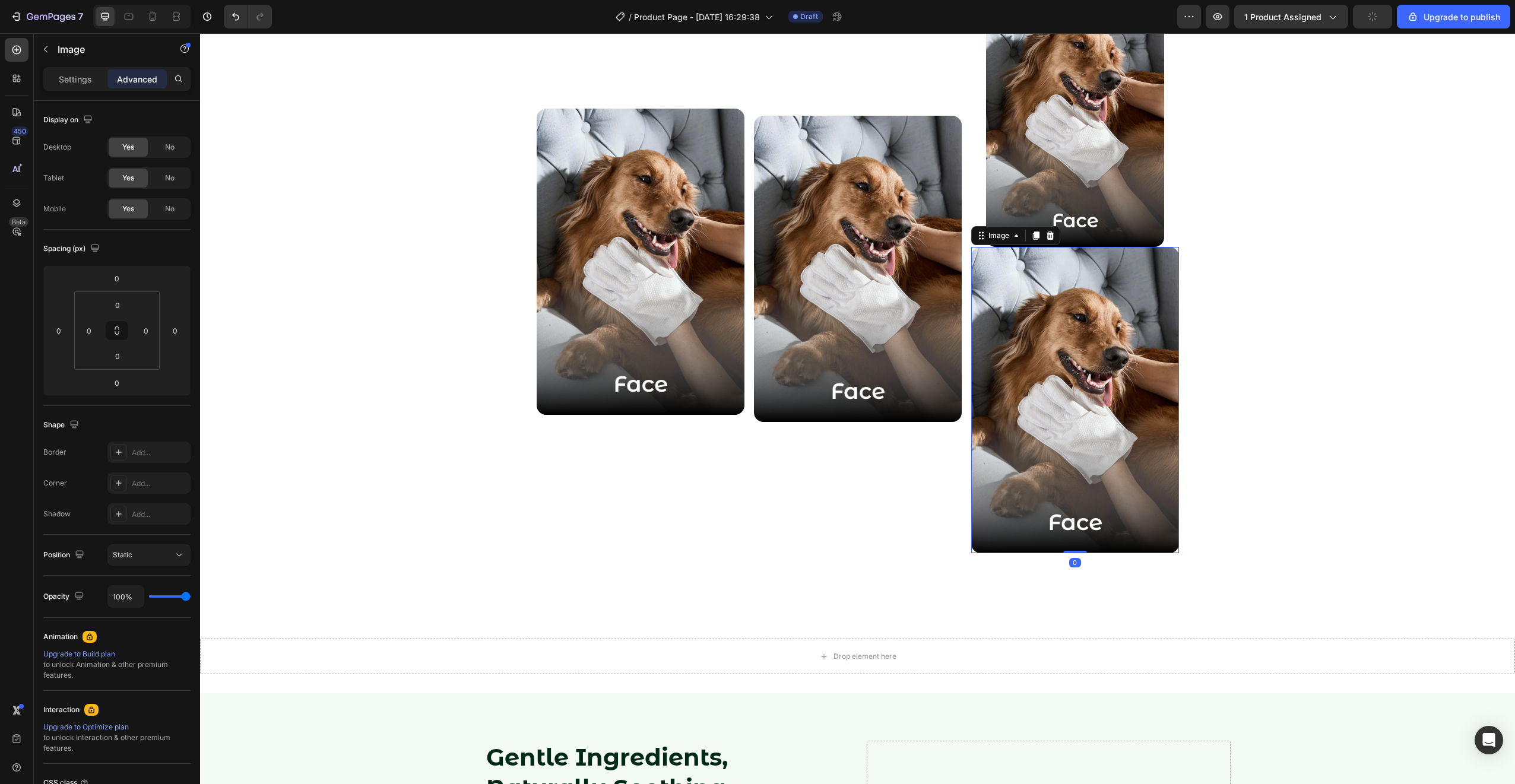
drag, startPoint x: 1031, startPoint y: 231, endPoint x: 1029, endPoint y: 240, distance: 9.2
click at [1031, 231] on icon at bounding box center [1035, 235] width 10 height 10
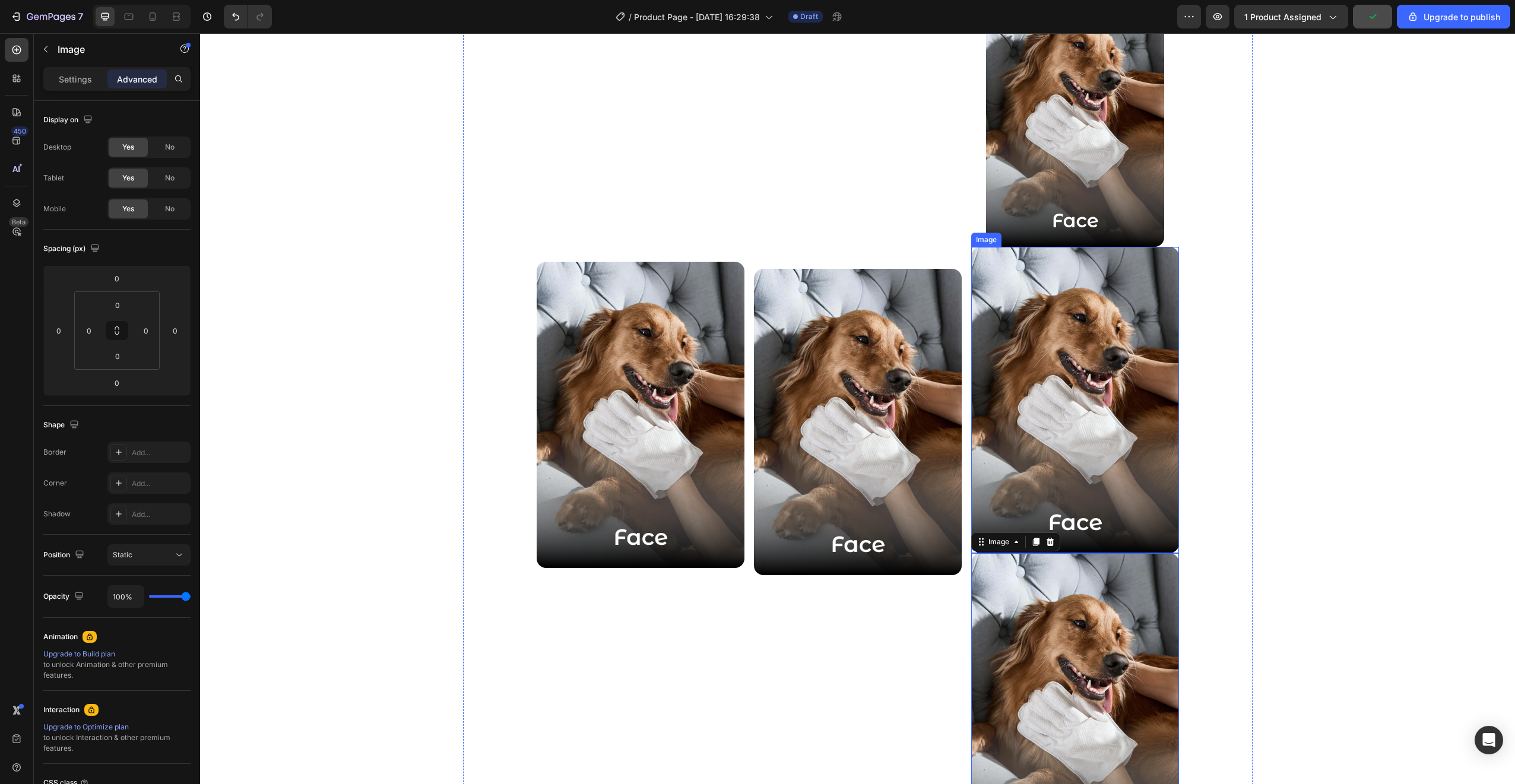
scroll to position [2123, 0]
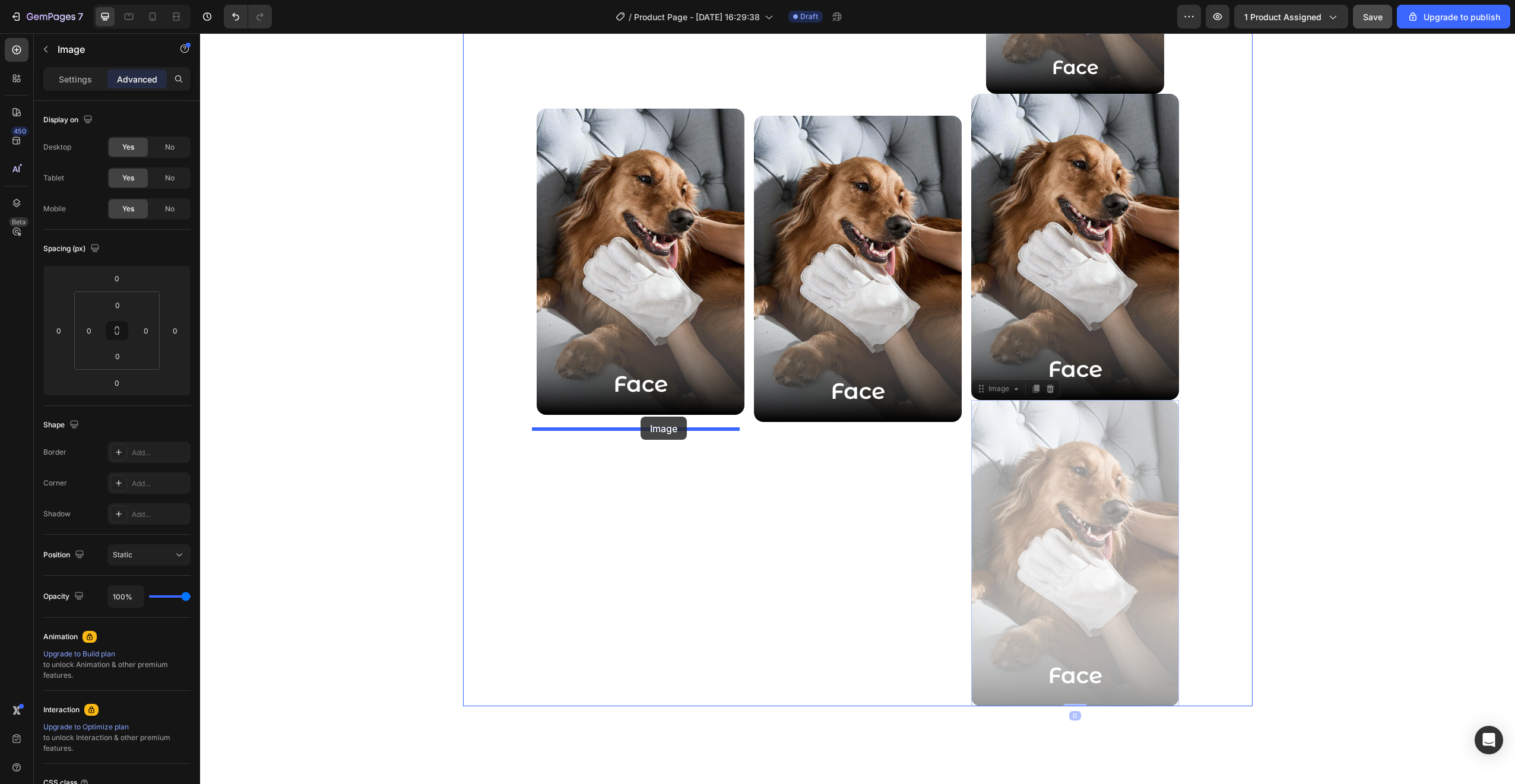
drag, startPoint x: 971, startPoint y: 387, endPoint x: 641, endPoint y: 417, distance: 331.4
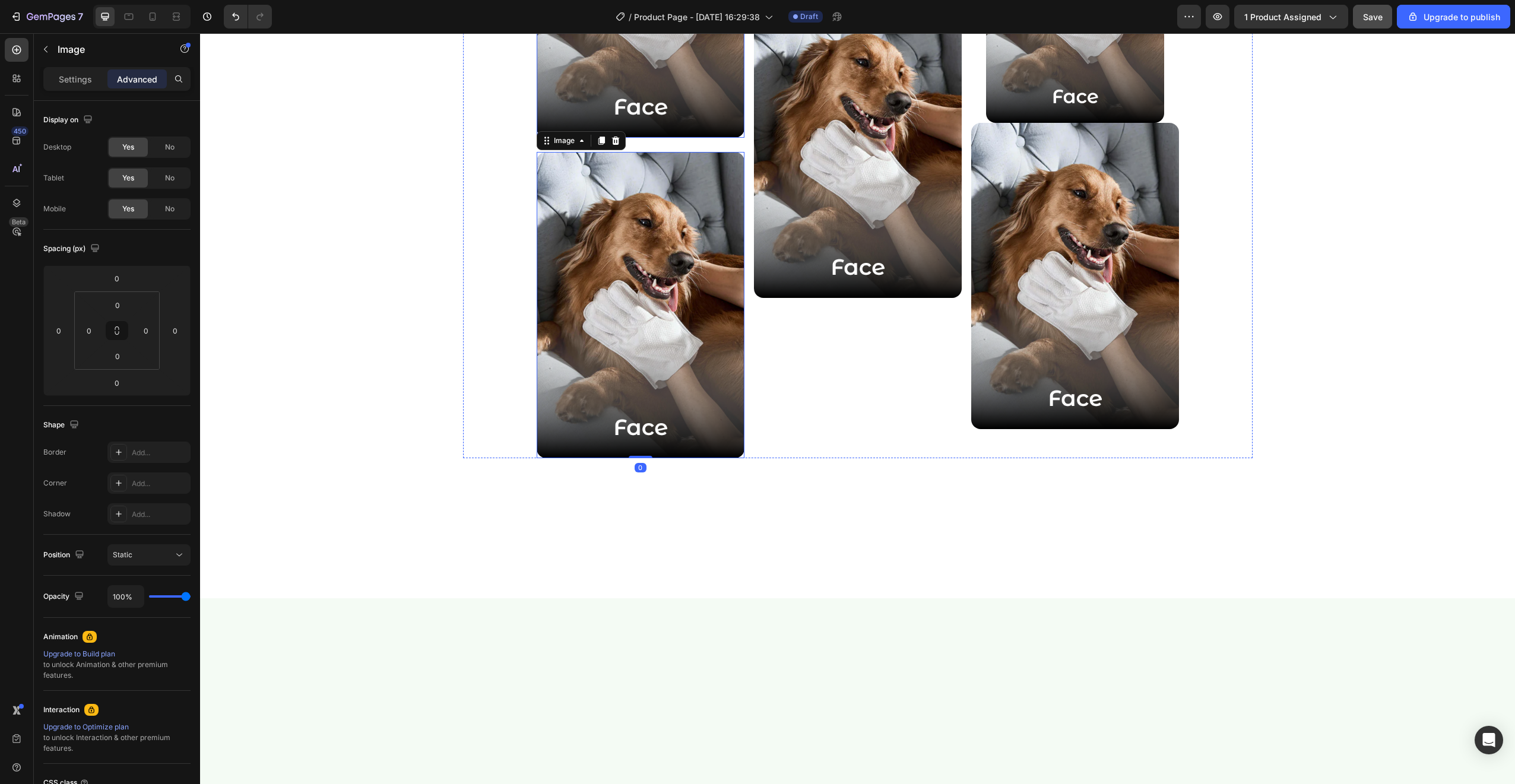
scroll to position [1846, 0]
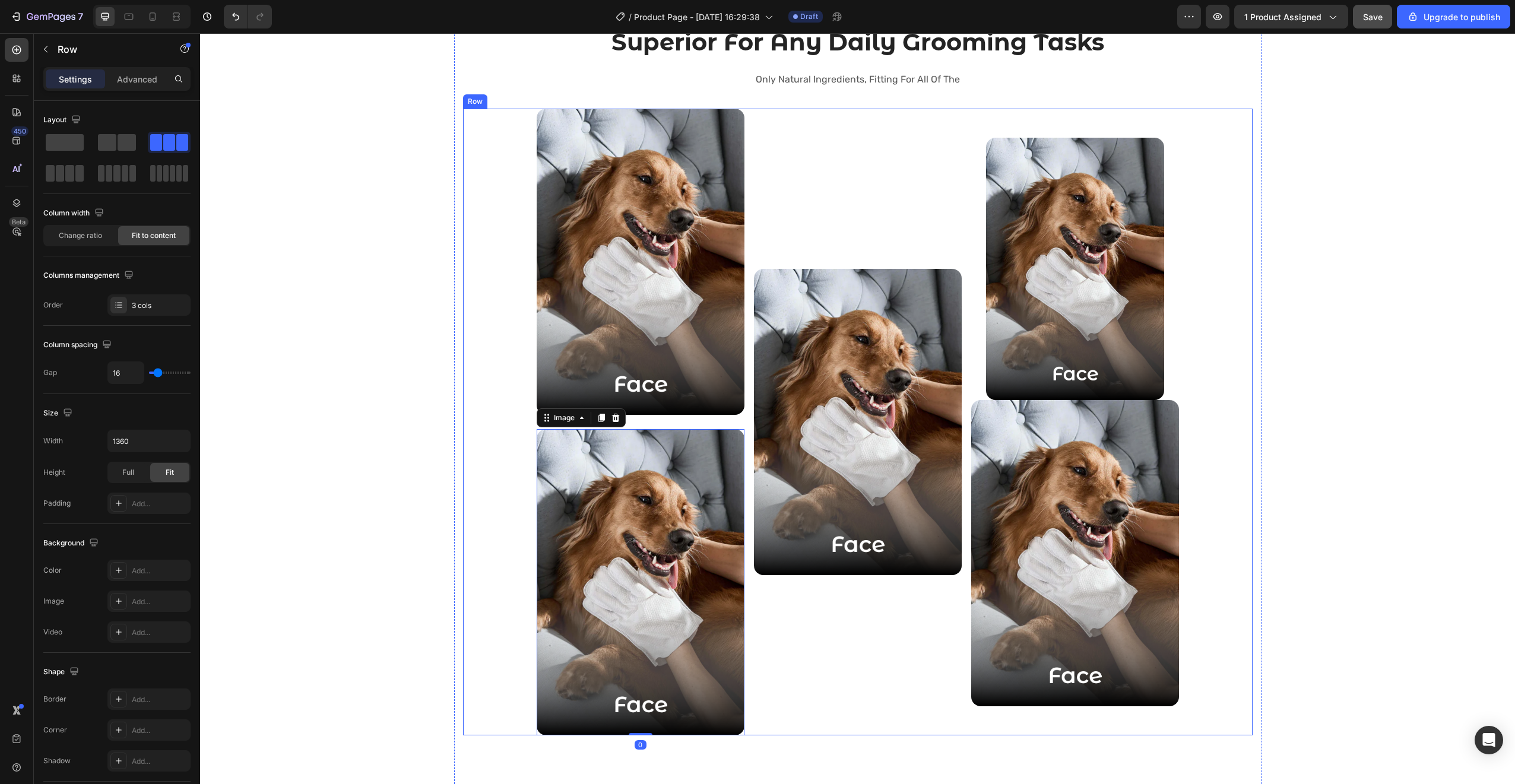
click at [1245, 326] on div "Image Image 0 Image Image Image Row" at bounding box center [857, 422] width 789 height 627
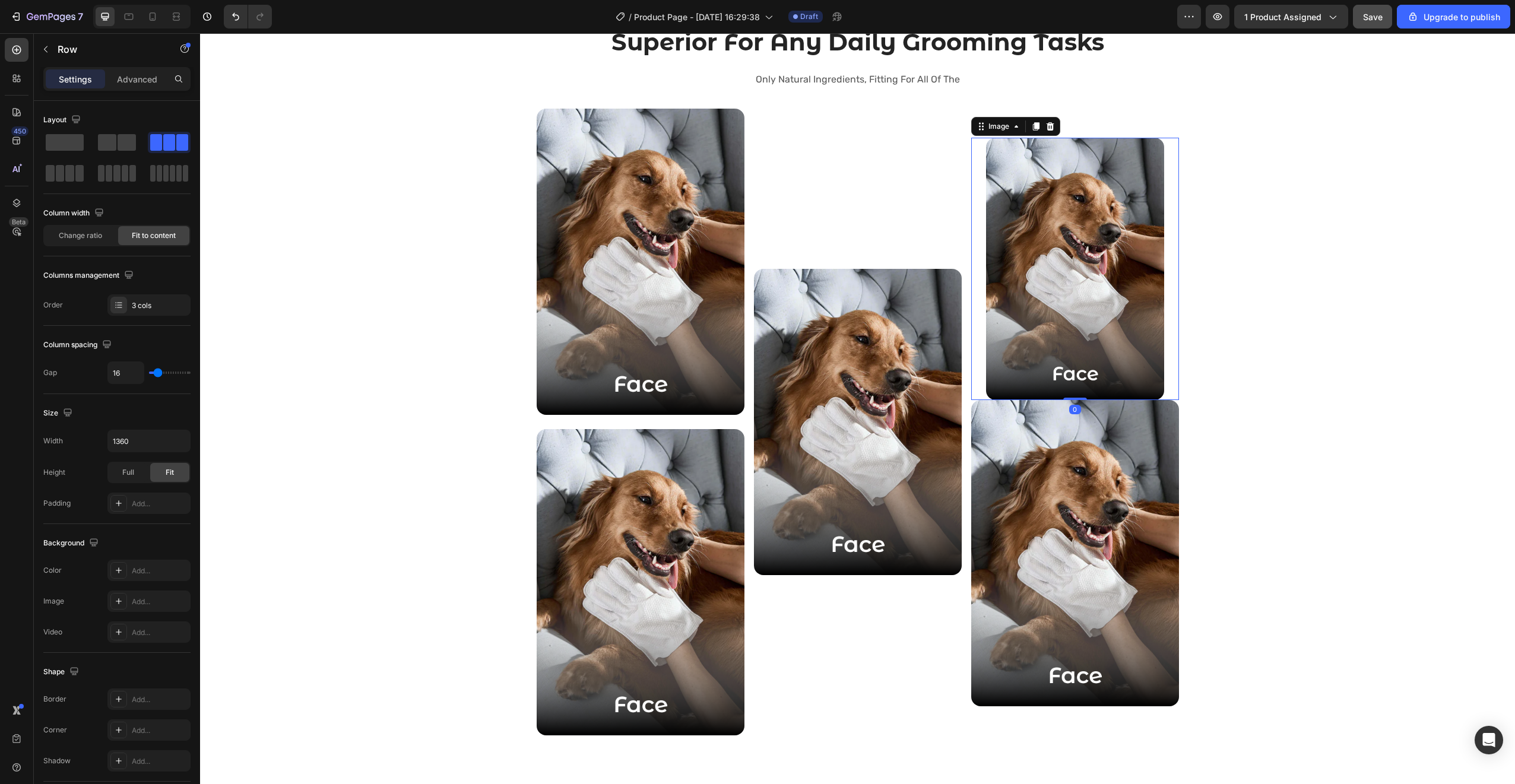
click at [1135, 381] on img at bounding box center [1075, 269] width 178 height 262
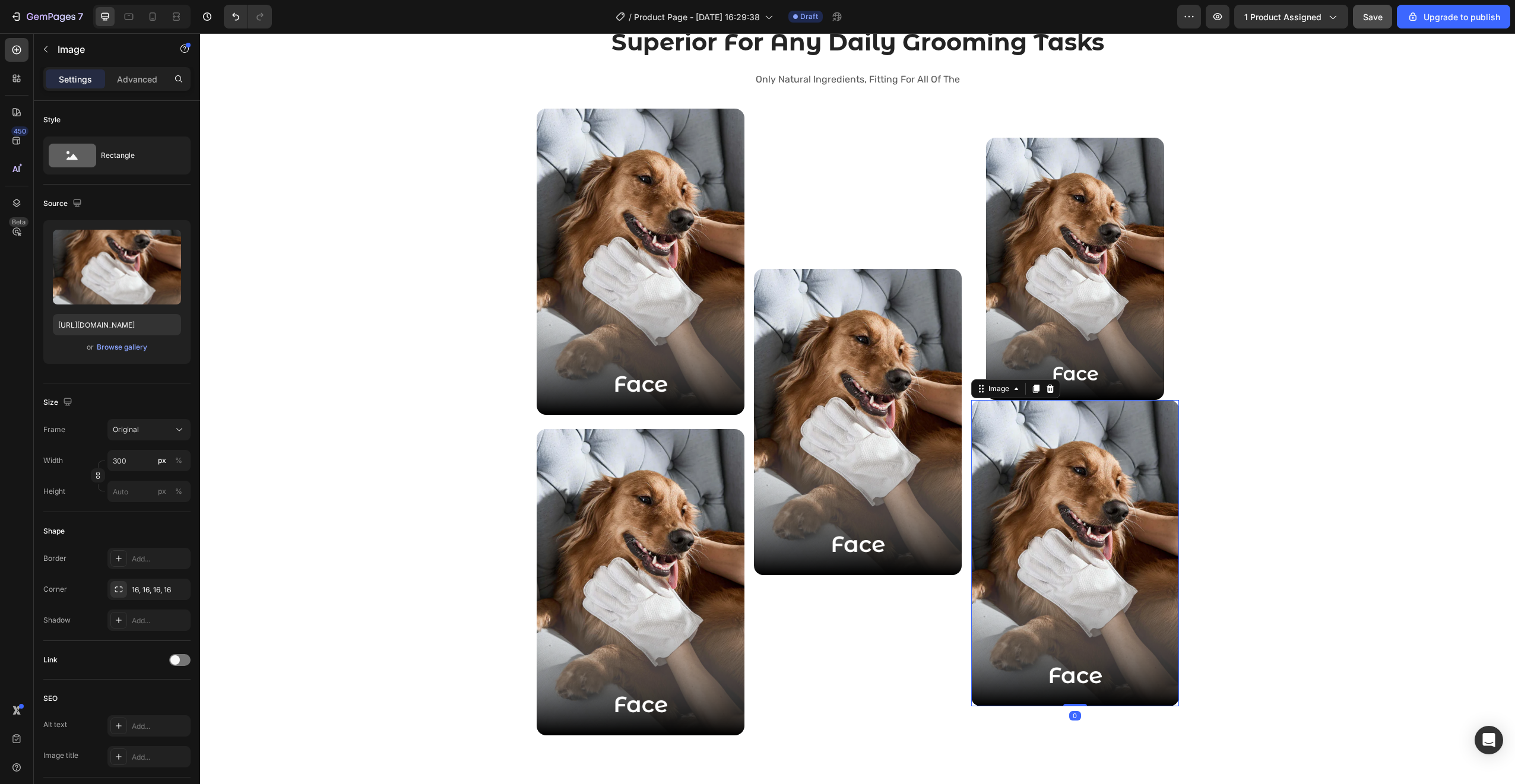
click at [1079, 440] on img at bounding box center [1074, 553] width 208 height 306
click at [1032, 389] on icon at bounding box center [1035, 388] width 7 height 8
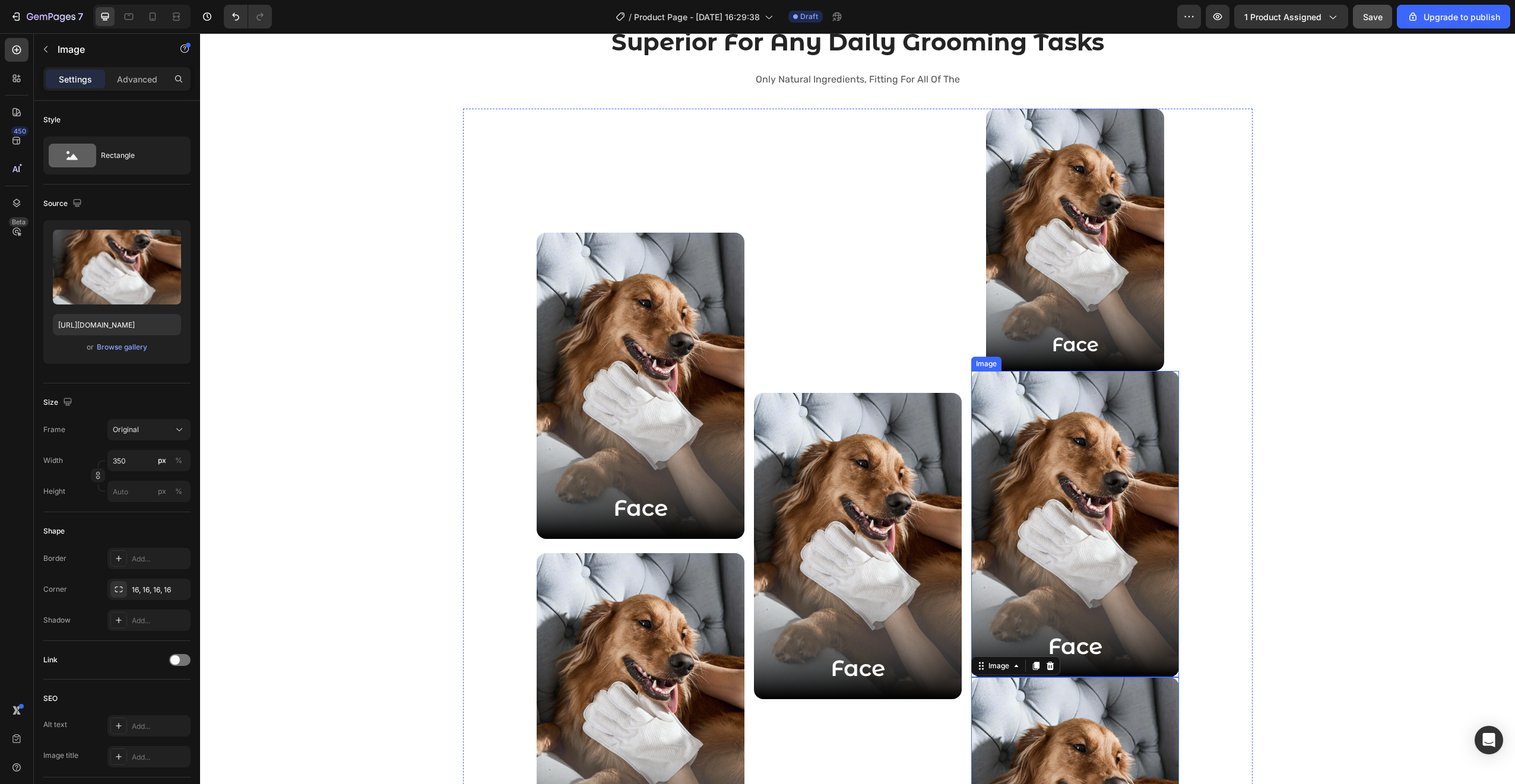
scroll to position [1970, 0]
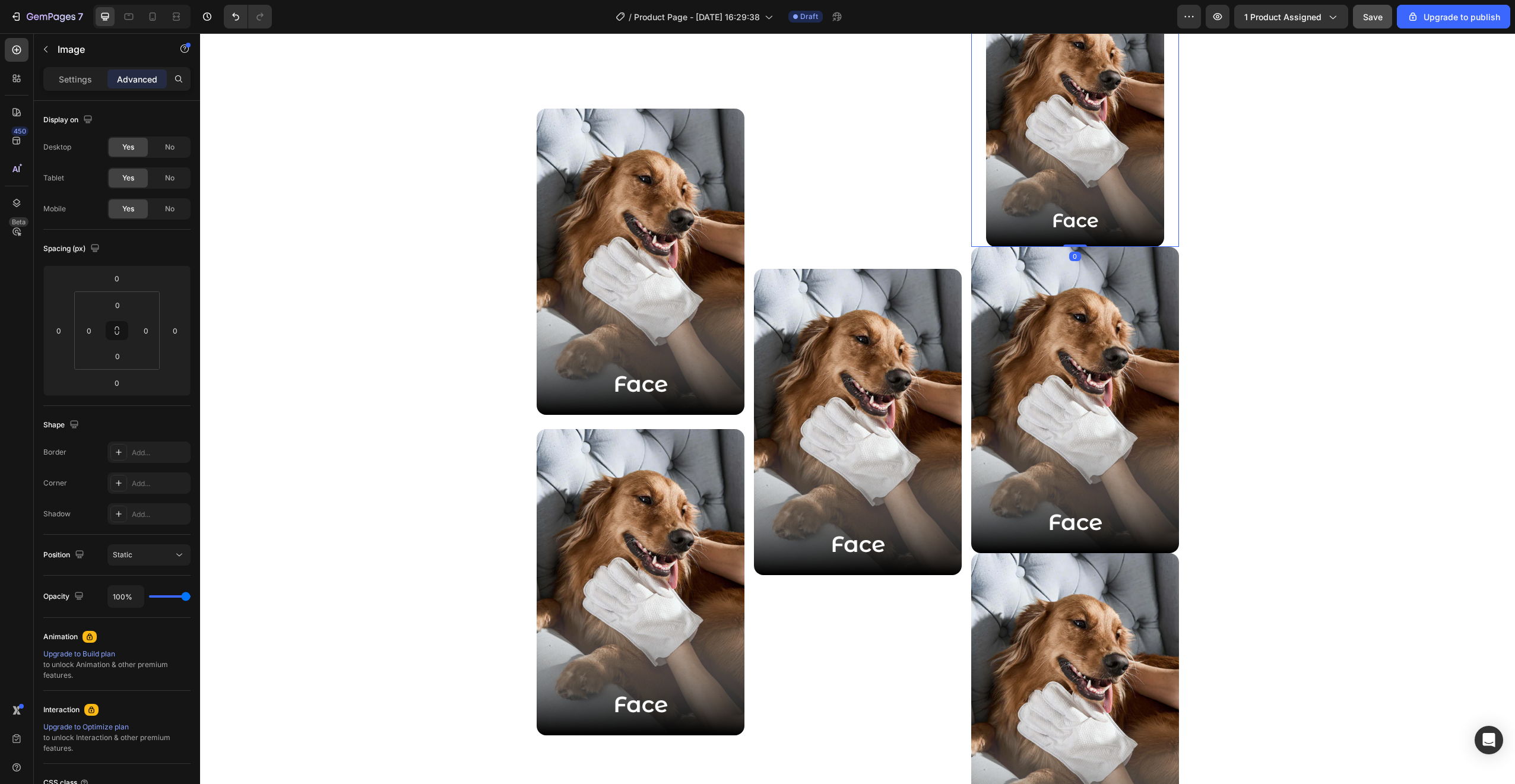
click at [1081, 205] on img at bounding box center [1075, 115] width 178 height 262
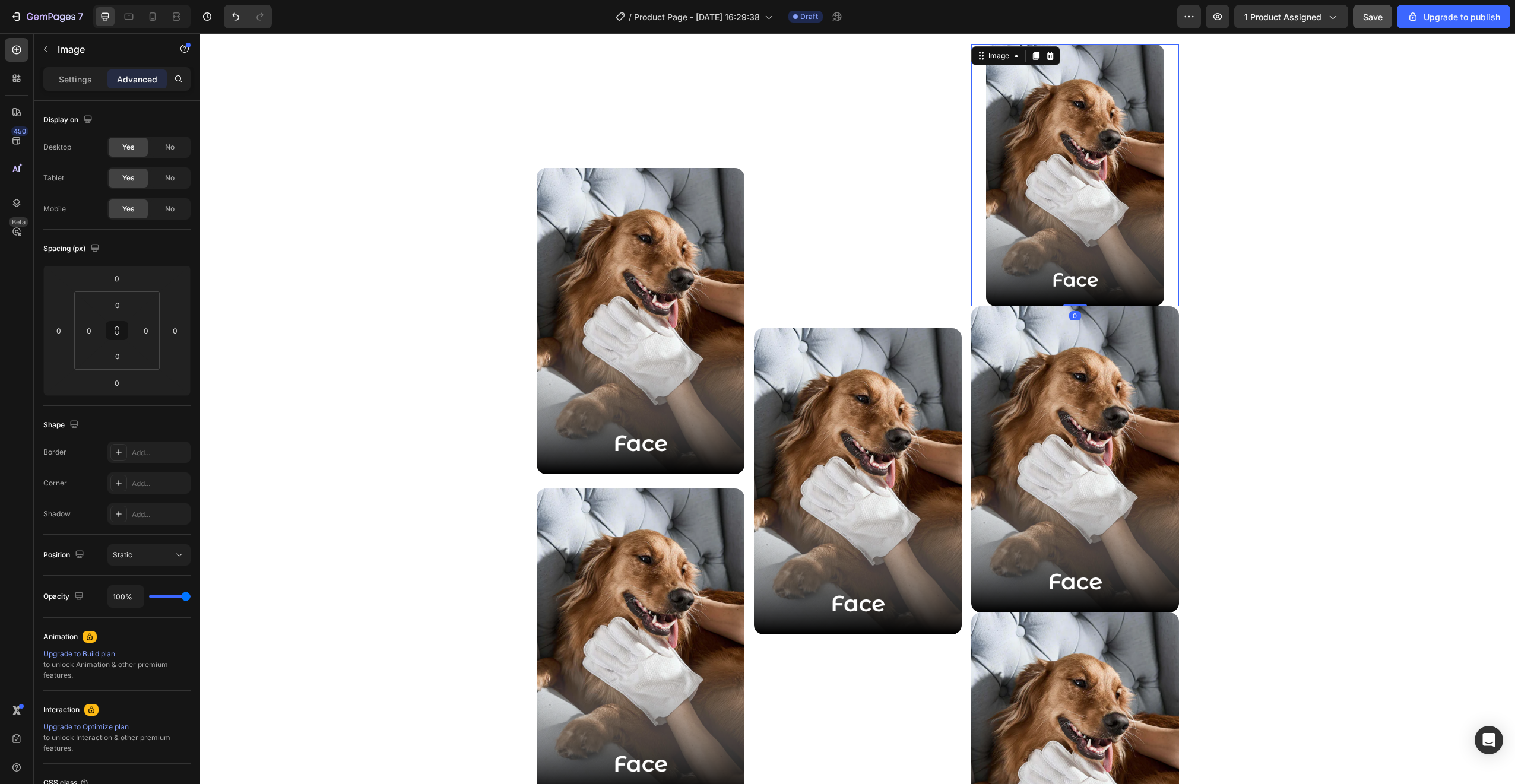
scroll to position [1741, 0]
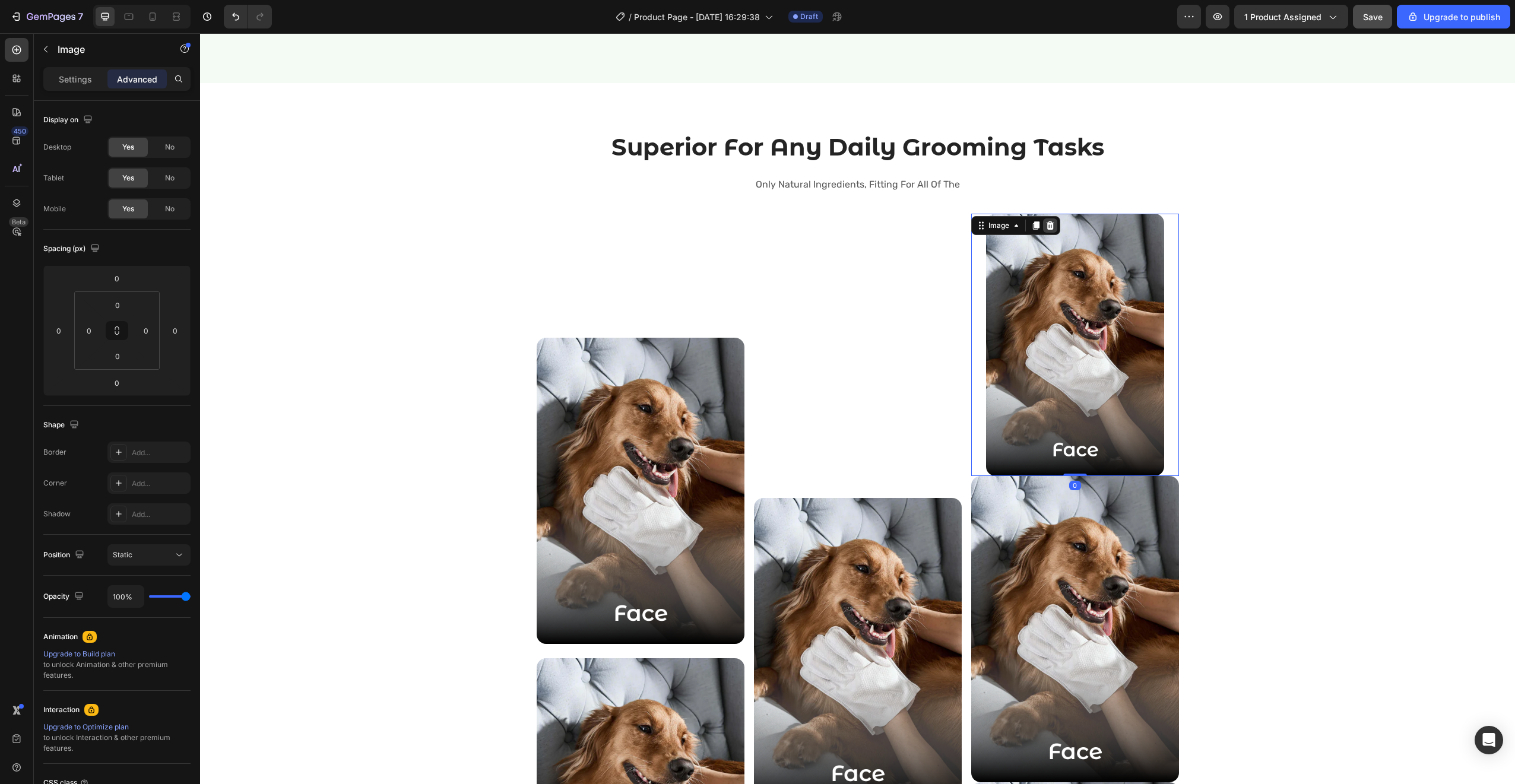
click at [1046, 223] on icon at bounding box center [1050, 225] width 7 height 8
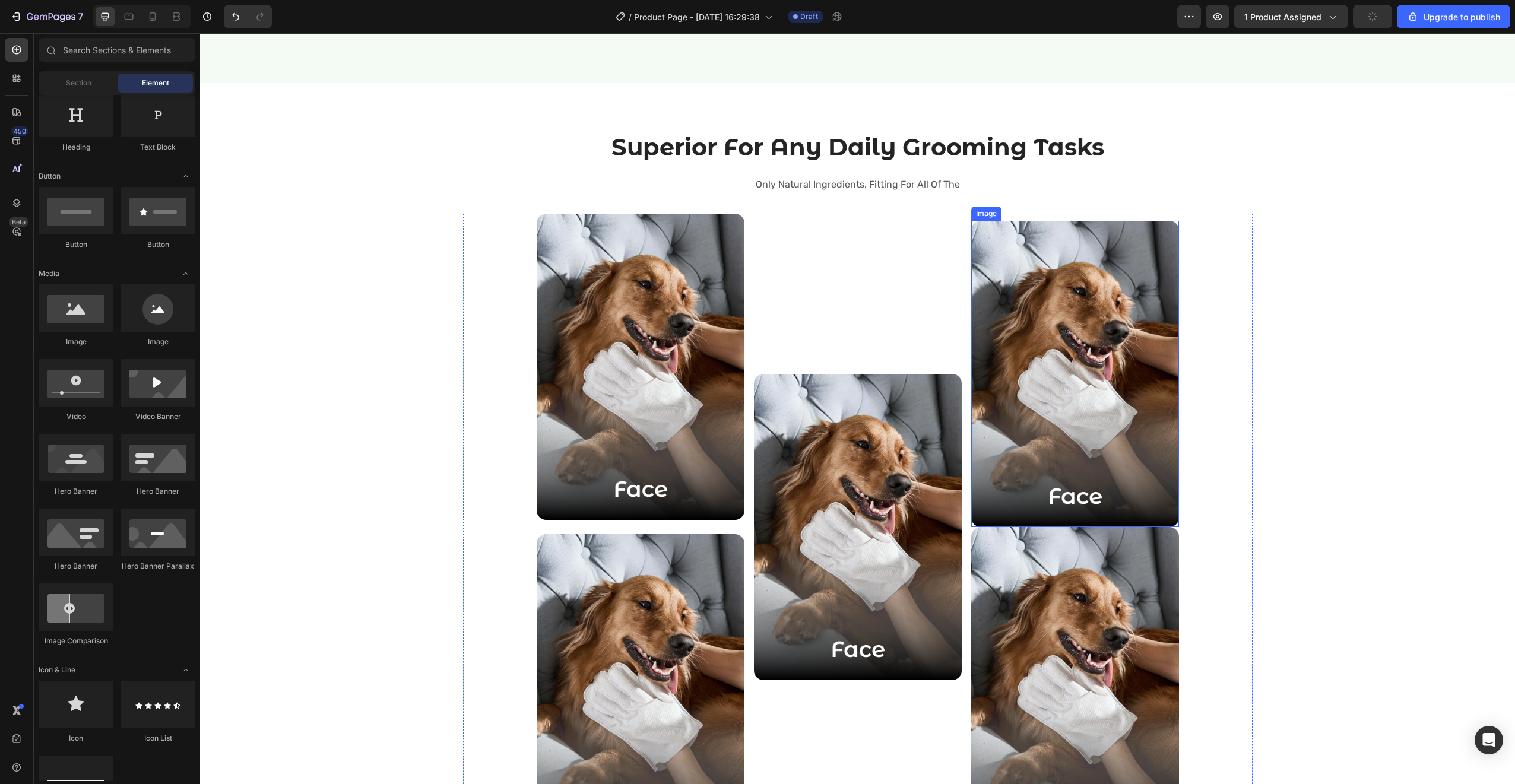
click at [1061, 492] on img at bounding box center [1074, 374] width 208 height 306
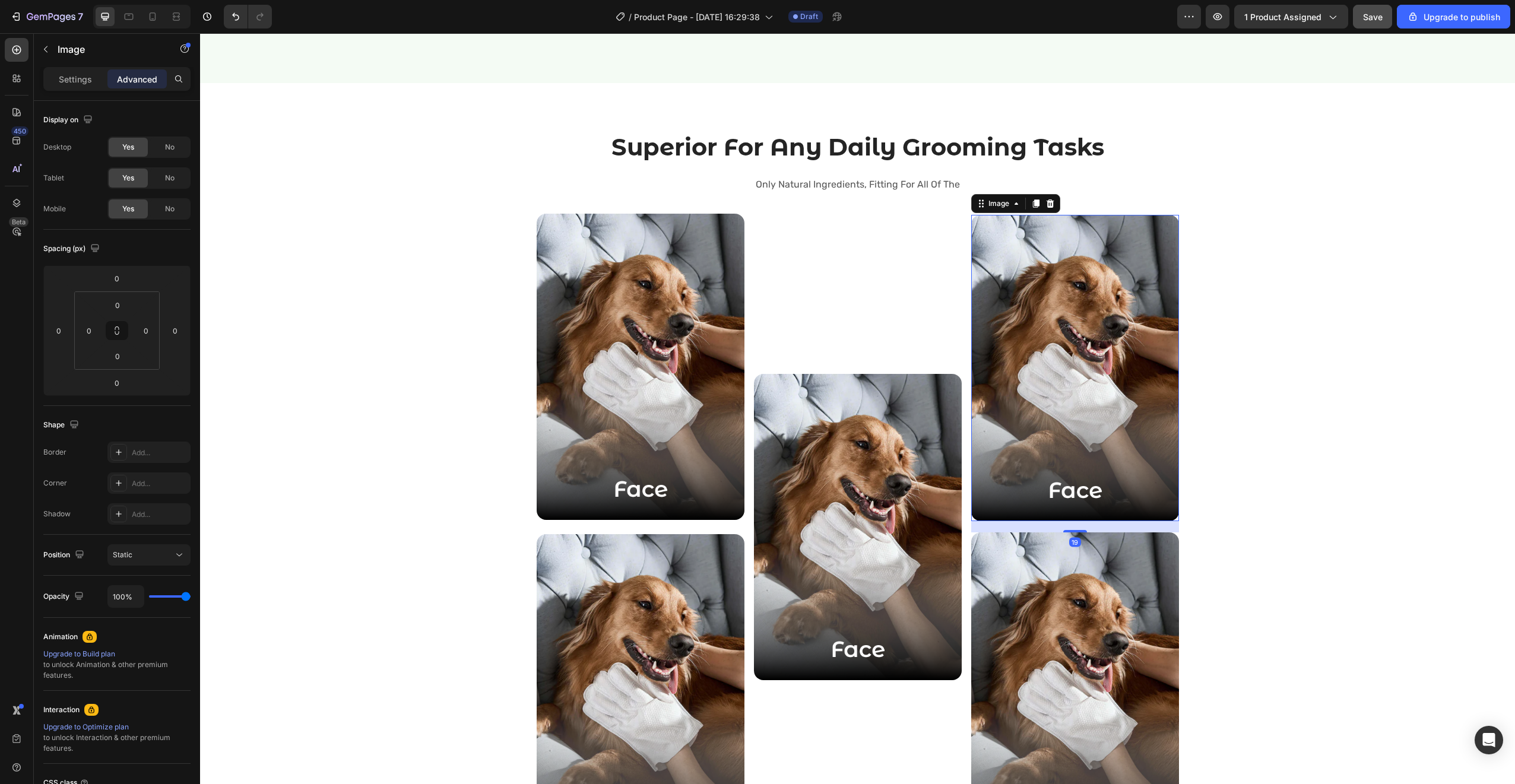
drag, startPoint x: 1067, startPoint y: 526, endPoint x: 1065, endPoint y: 537, distance: 11.2
click at [1065, 537] on div "Image 19 Image" at bounding box center [1074, 527] width 208 height 627
type input "19"
click at [597, 480] on img at bounding box center [641, 367] width 208 height 306
click at [1151, 481] on img at bounding box center [1074, 368] width 208 height 306
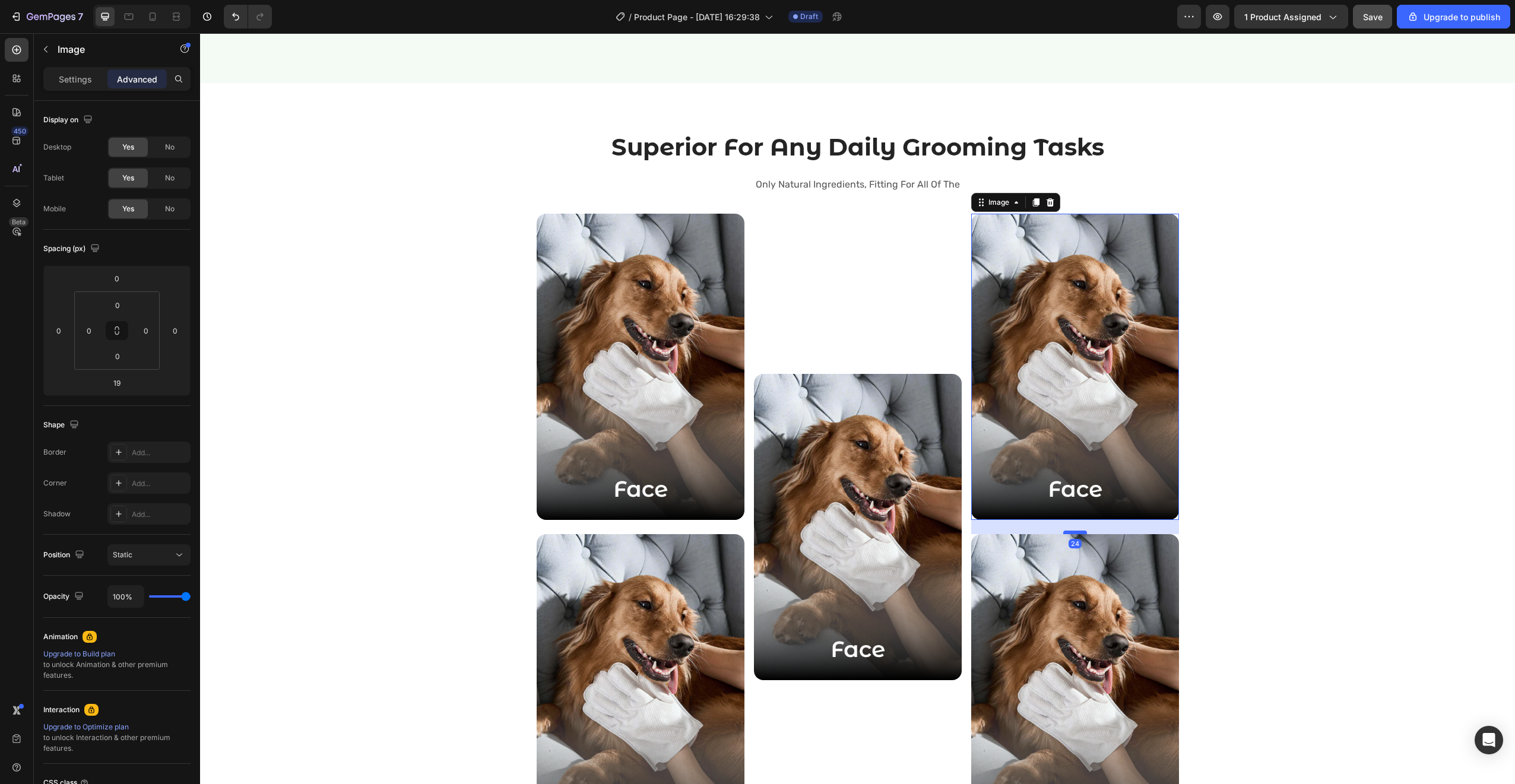
click at [1074, 534] on div at bounding box center [1075, 532] width 24 height 4
type input "24"
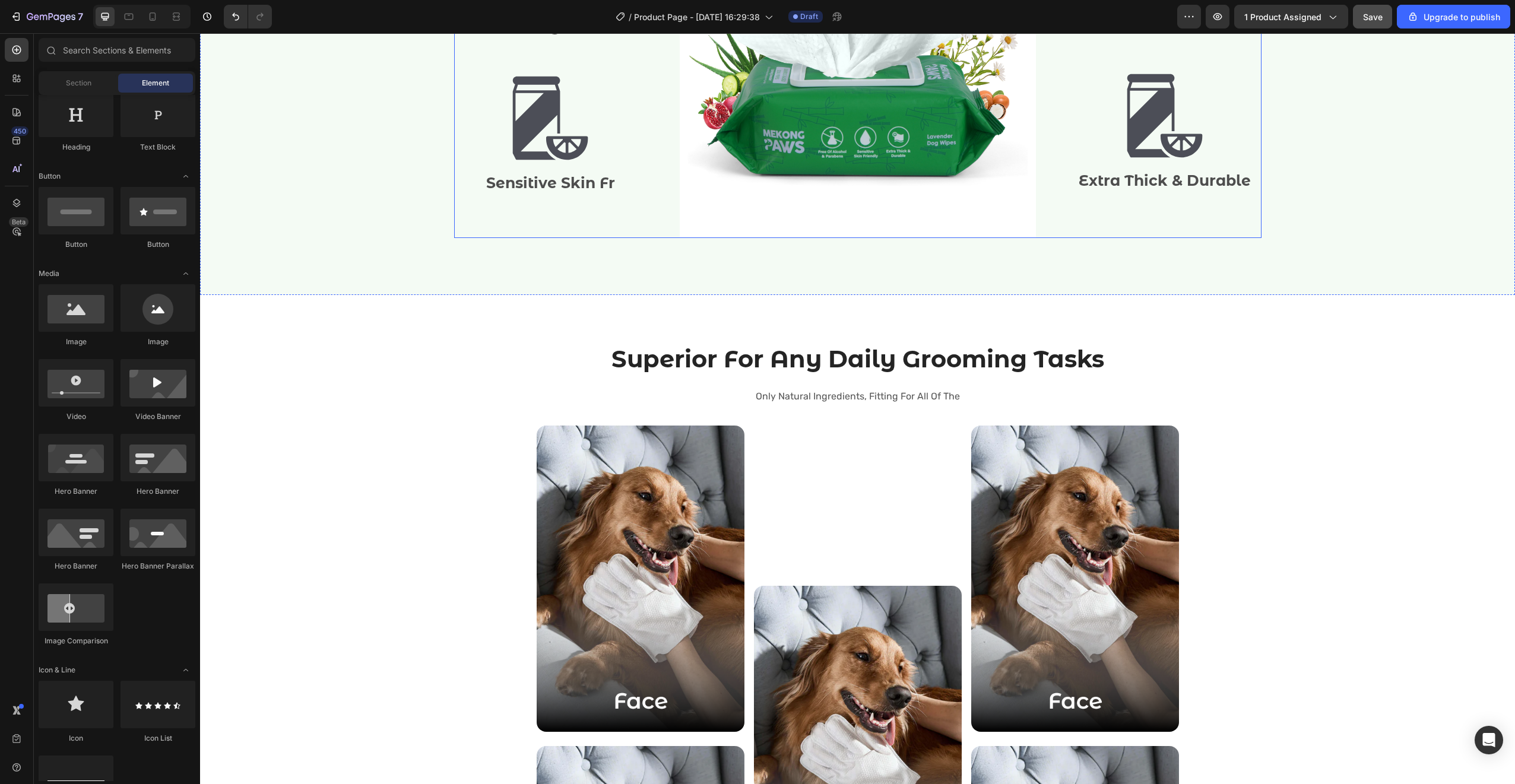
scroll to position [1593, 0]
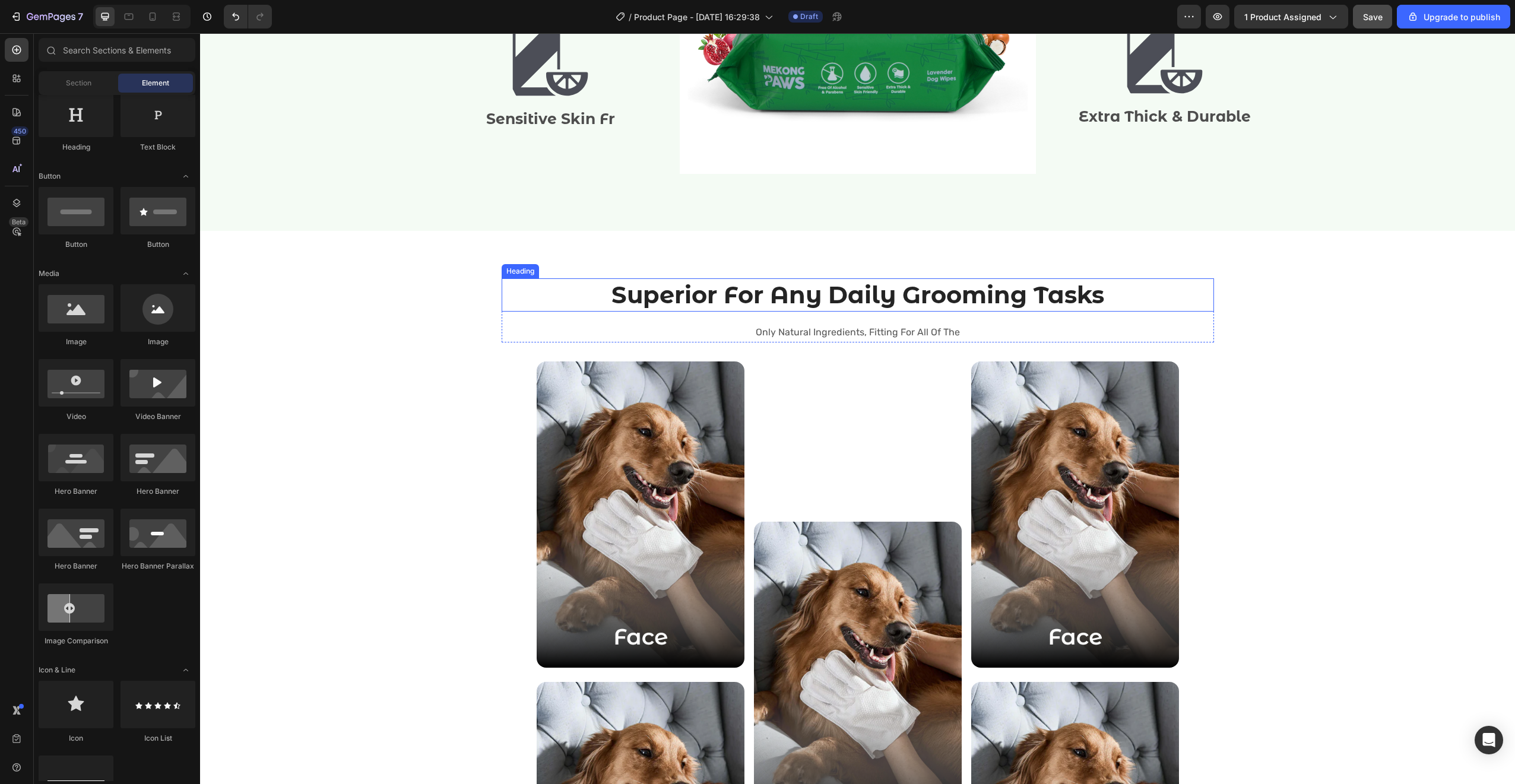
click at [1183, 288] on h2 "Superior For Any Daily Grooming Tasks" at bounding box center [857, 295] width 712 height 33
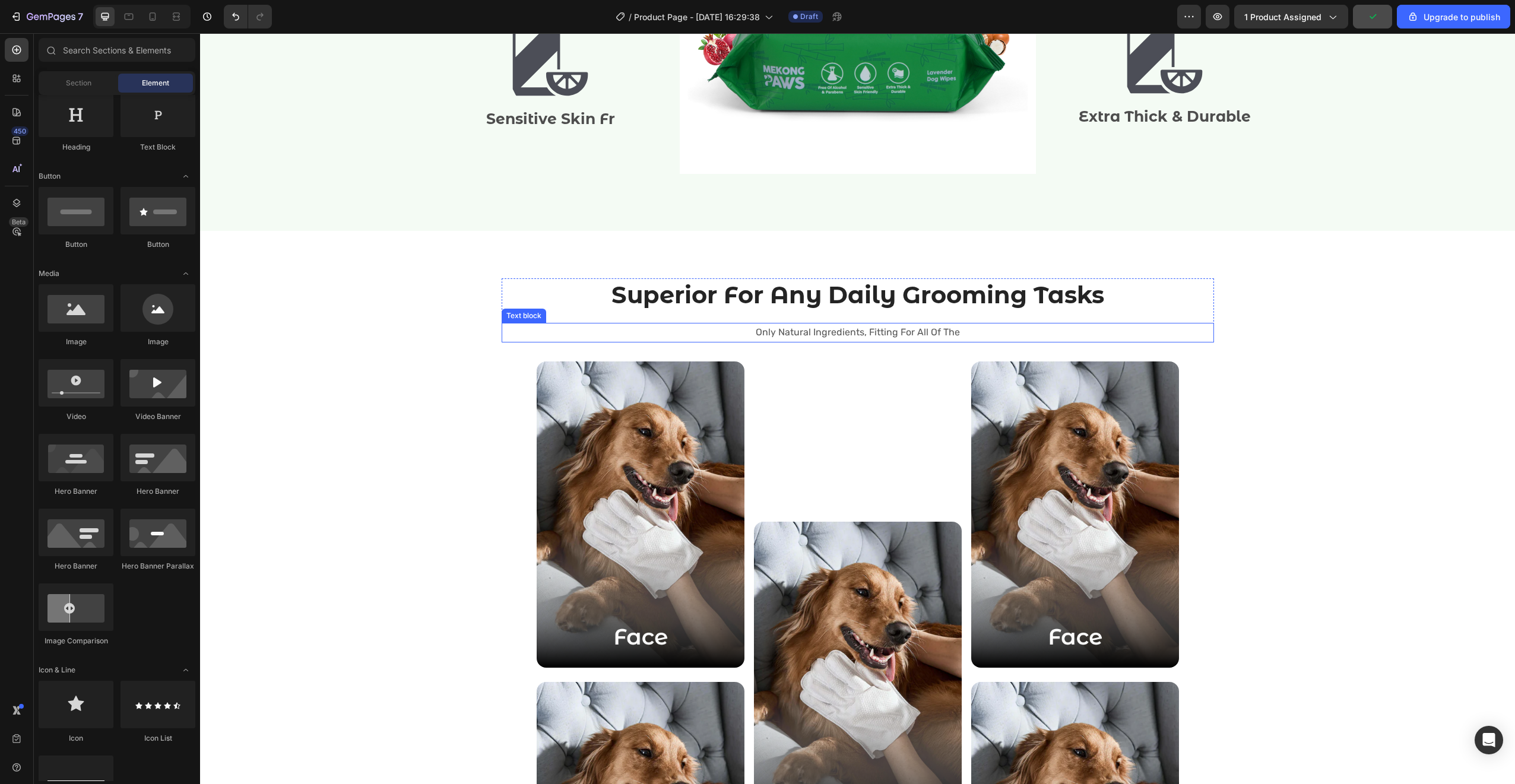
click at [1106, 323] on div "Only Natural Ingredients, Fitting For All Of The" at bounding box center [857, 332] width 712 height 19
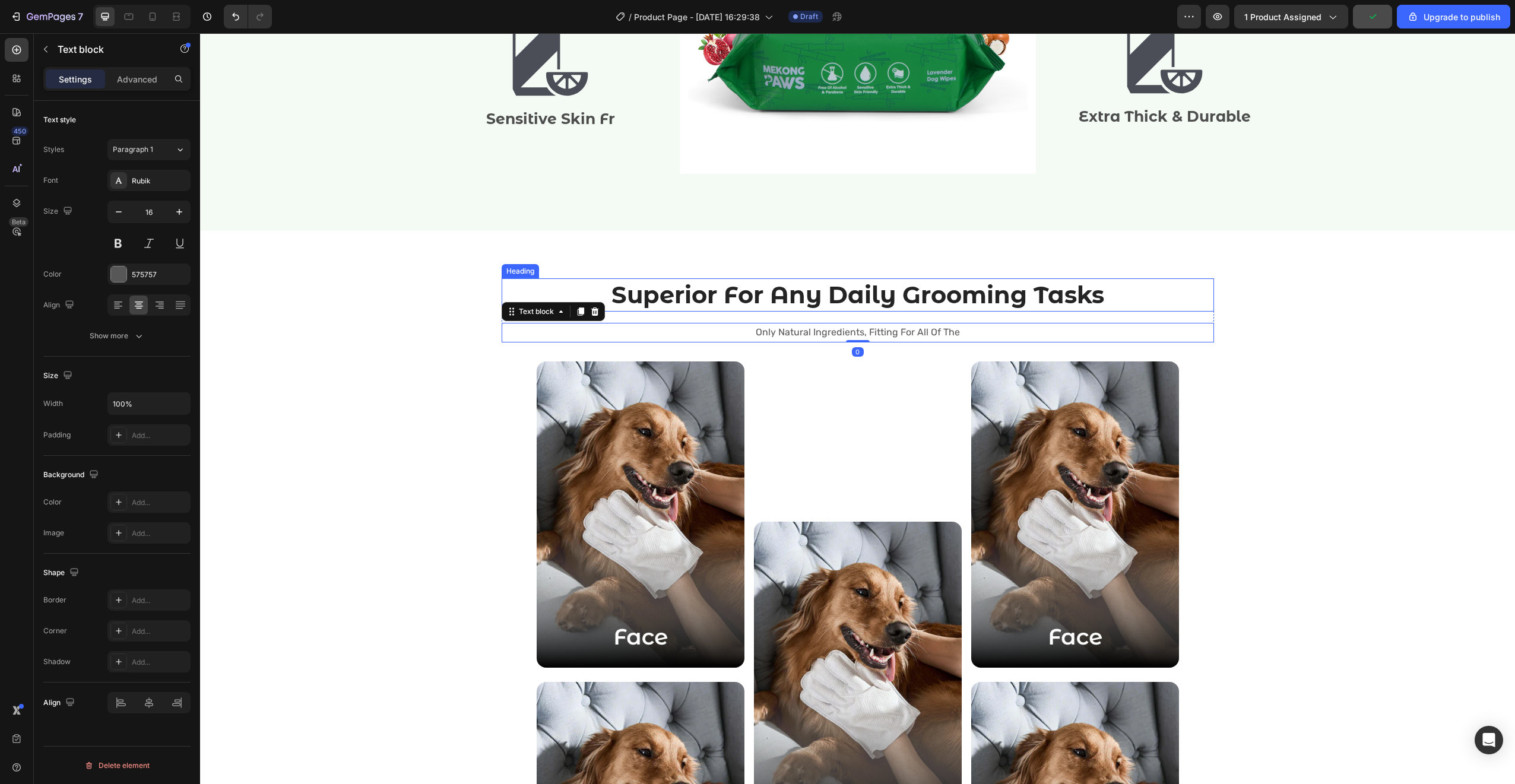
click at [513, 272] on div "Heading" at bounding box center [521, 271] width 33 height 10
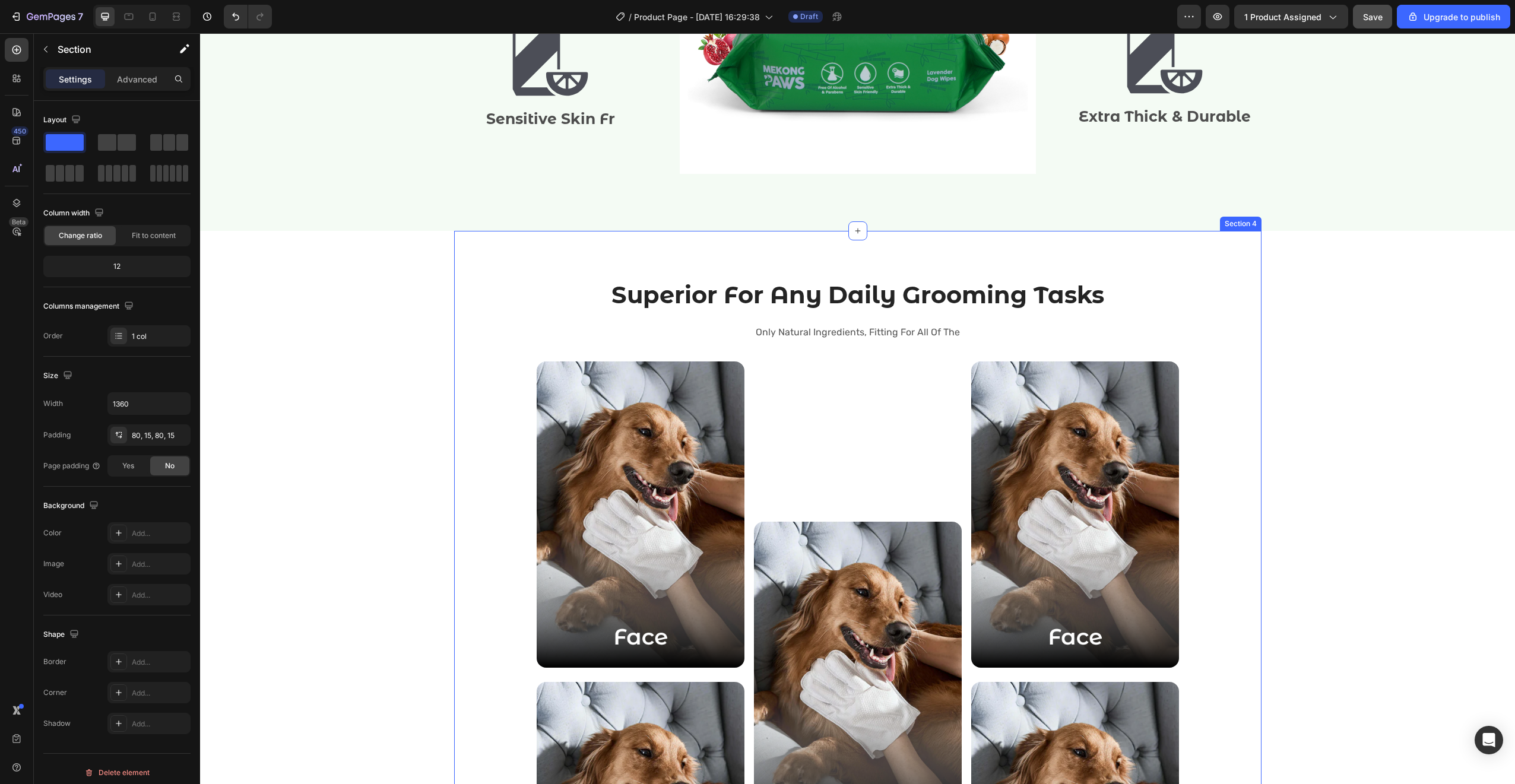
click at [468, 346] on div "Superior For Any Daily Grooming Tasks Heading Only Natural Ingredients, Fitting…" at bounding box center [857, 643] width 789 height 728
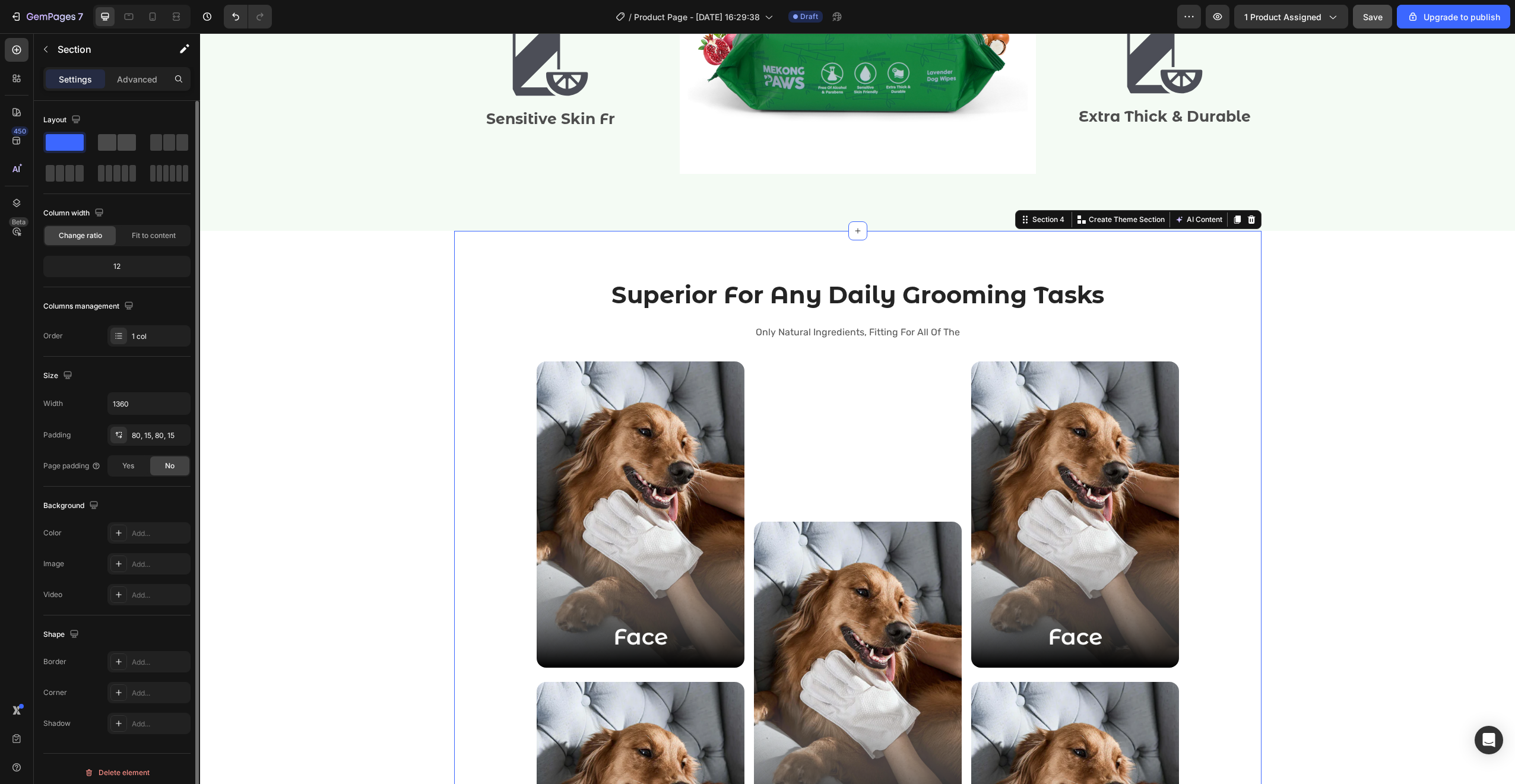
click at [115, 138] on span at bounding box center [107, 142] width 19 height 16
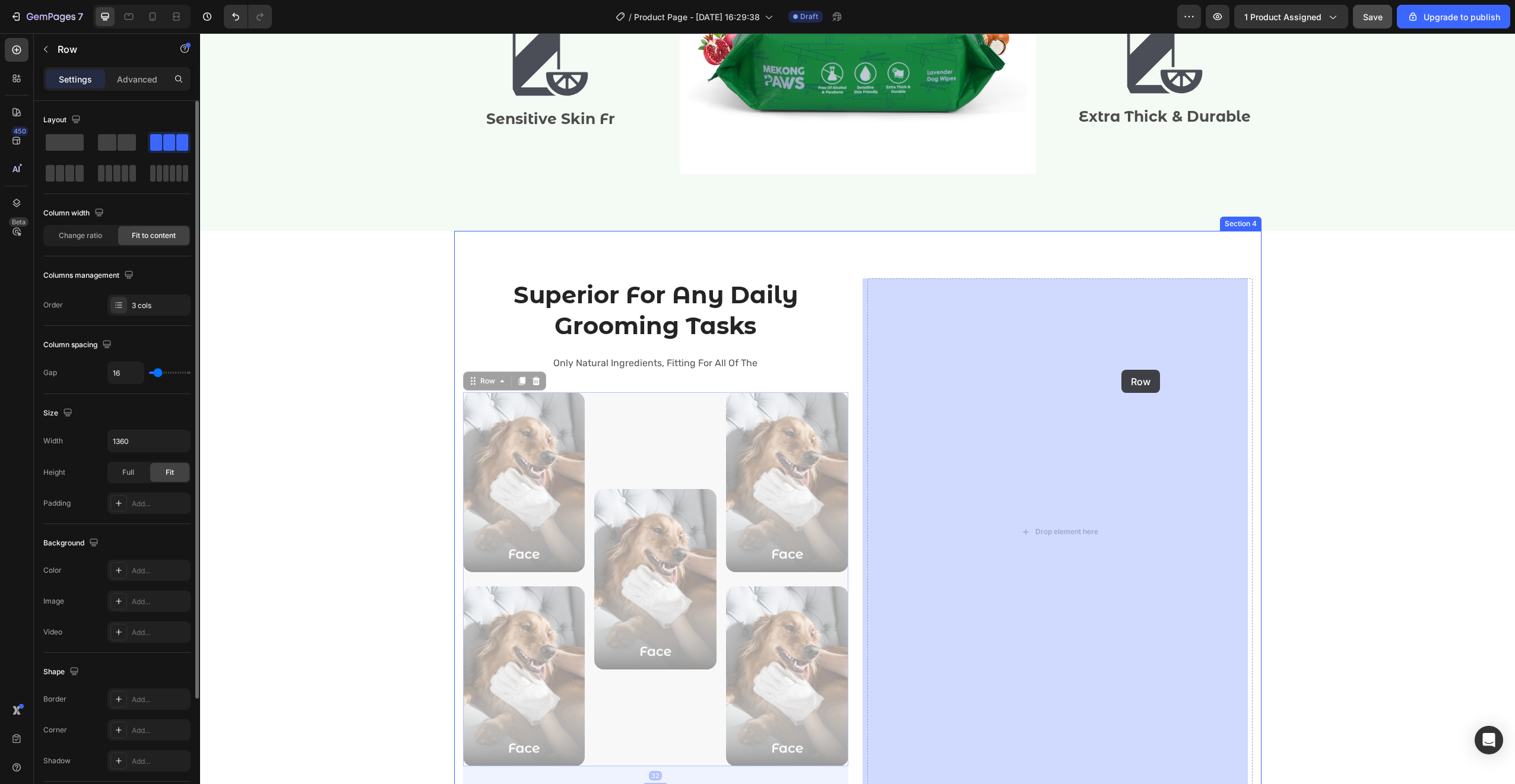
drag, startPoint x: 650, startPoint y: 415, endPoint x: 1121, endPoint y: 369, distance: 473.2
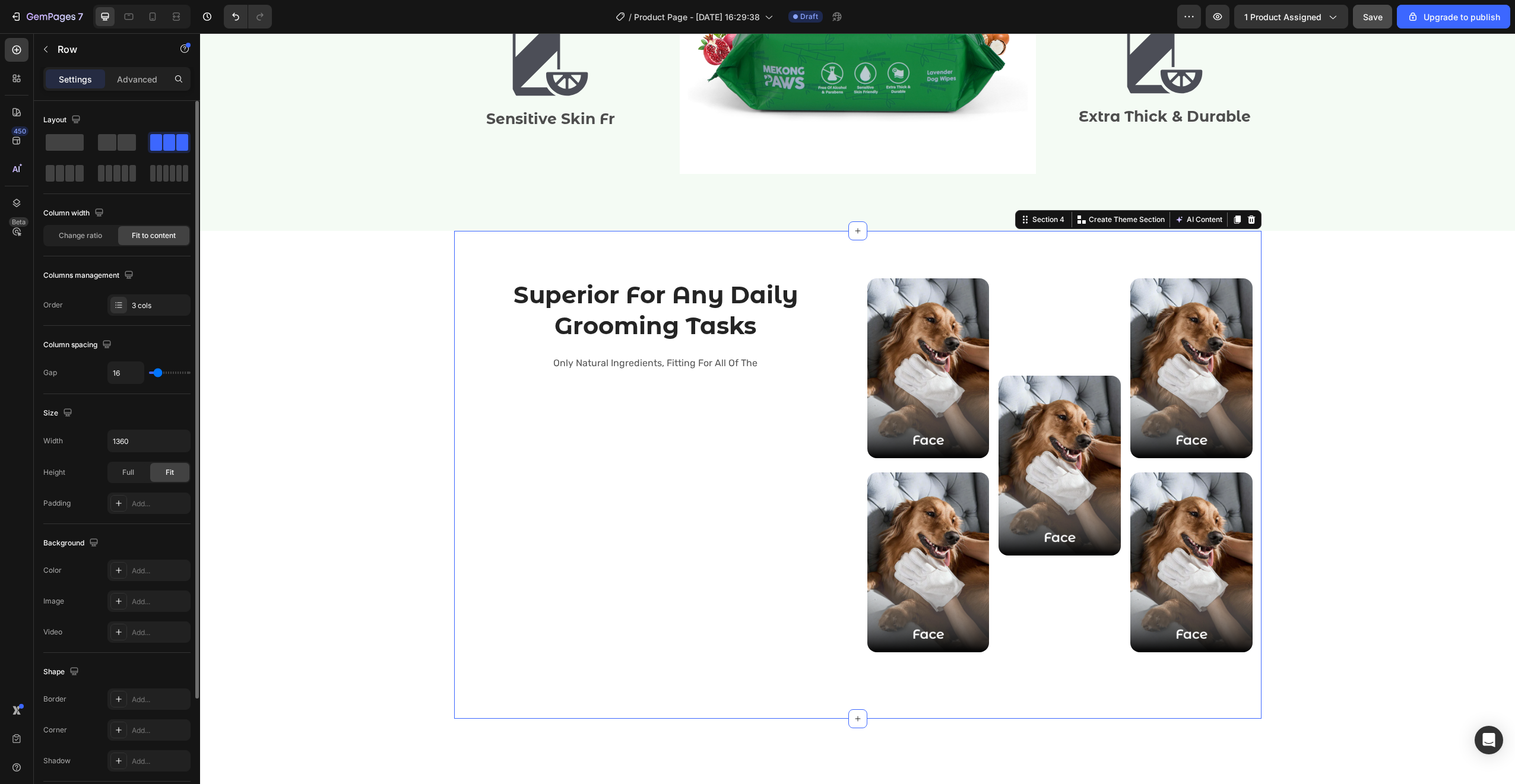
click at [708, 431] on div "Superior For Any Daily Grooming Tasks Heading Only Natural Ingredients, Fitting…" at bounding box center [655, 475] width 385 height 393
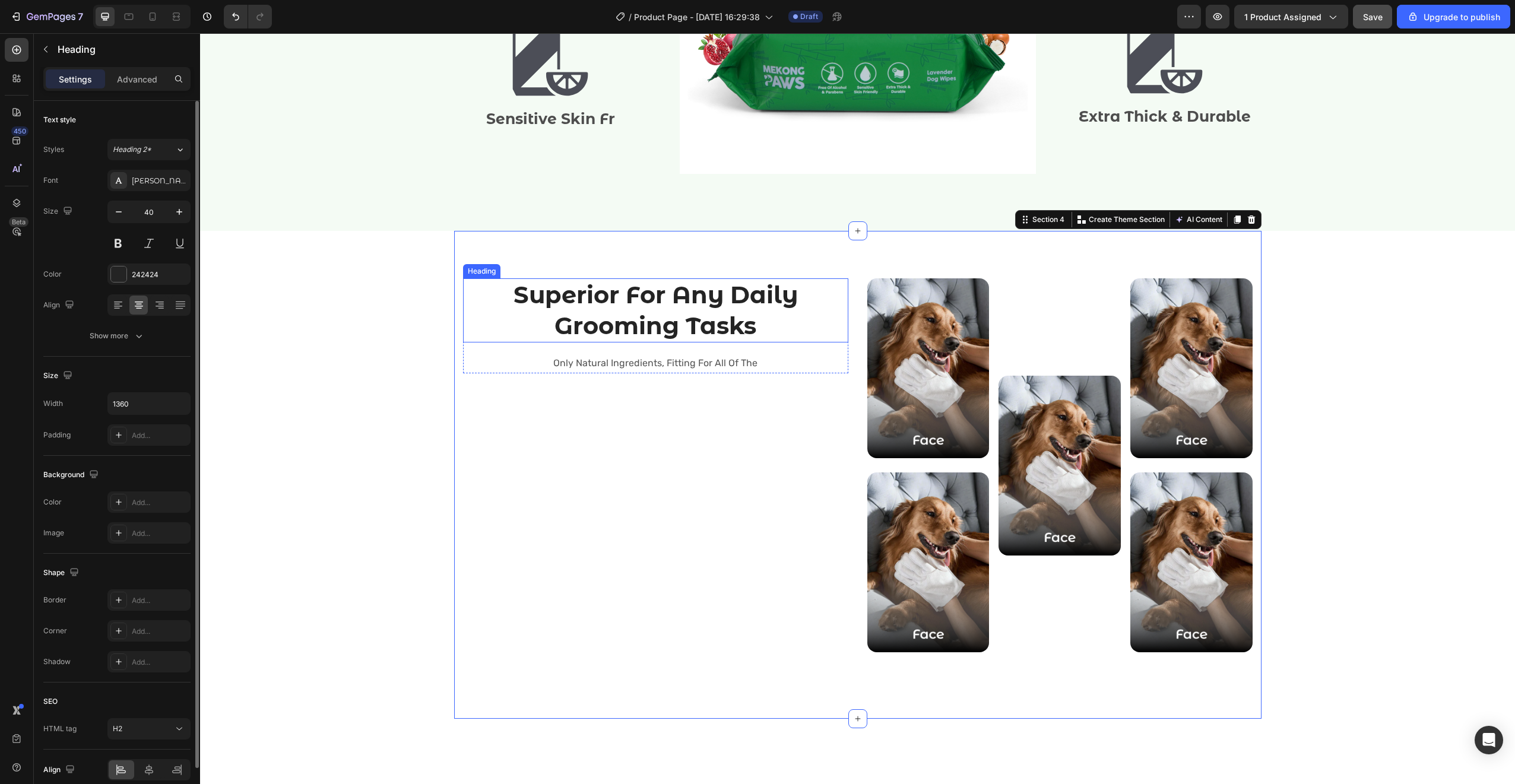
click at [774, 331] on h2 "Superior For Any Daily Grooming Tasks" at bounding box center [655, 310] width 385 height 64
click at [736, 444] on div "Superior For Any Daily Grooming Tasks Heading Only Natural Ingredients, Fitting…" at bounding box center [655, 475] width 385 height 393
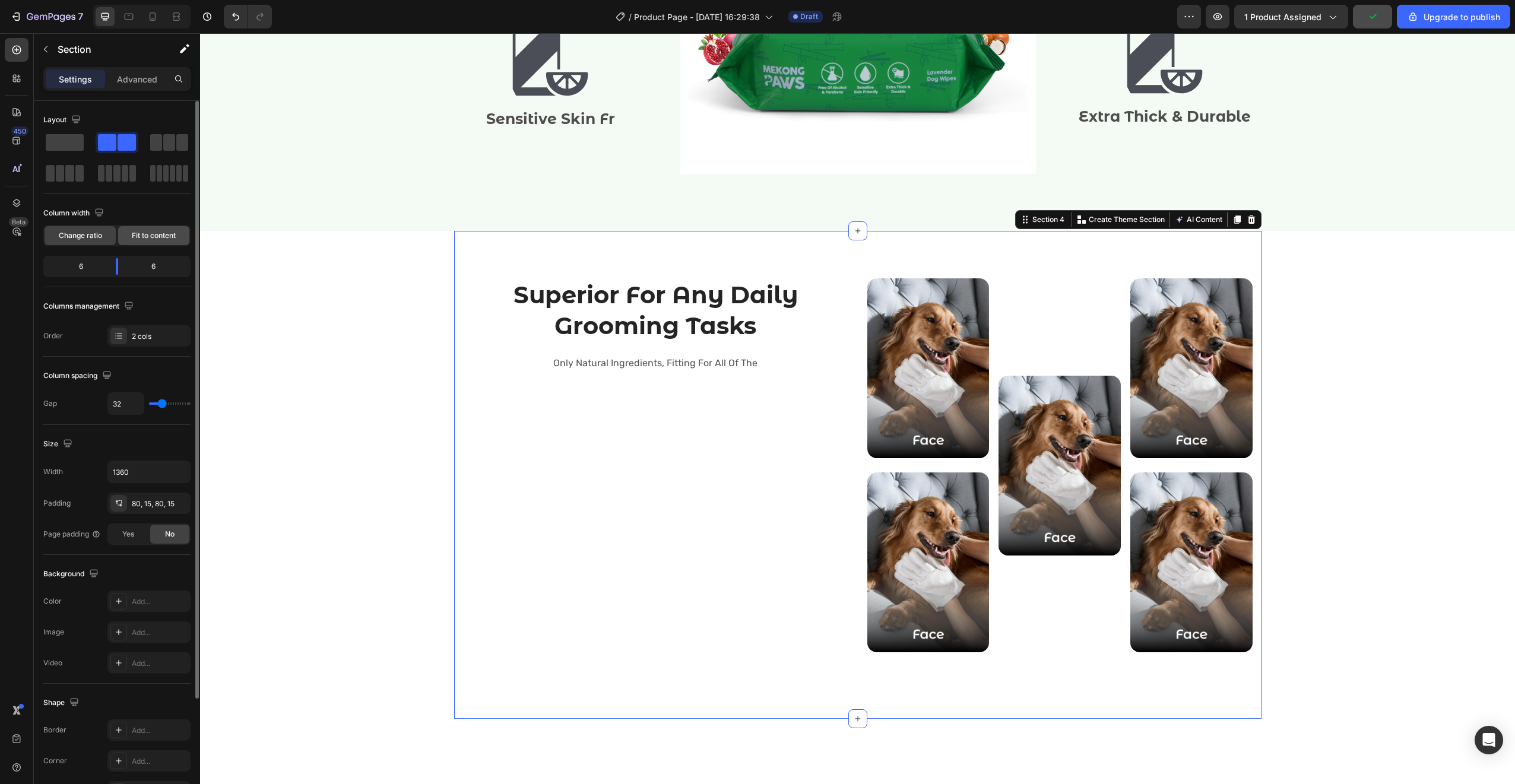
click at [146, 244] on div "Fit to content" at bounding box center [154, 235] width 71 height 19
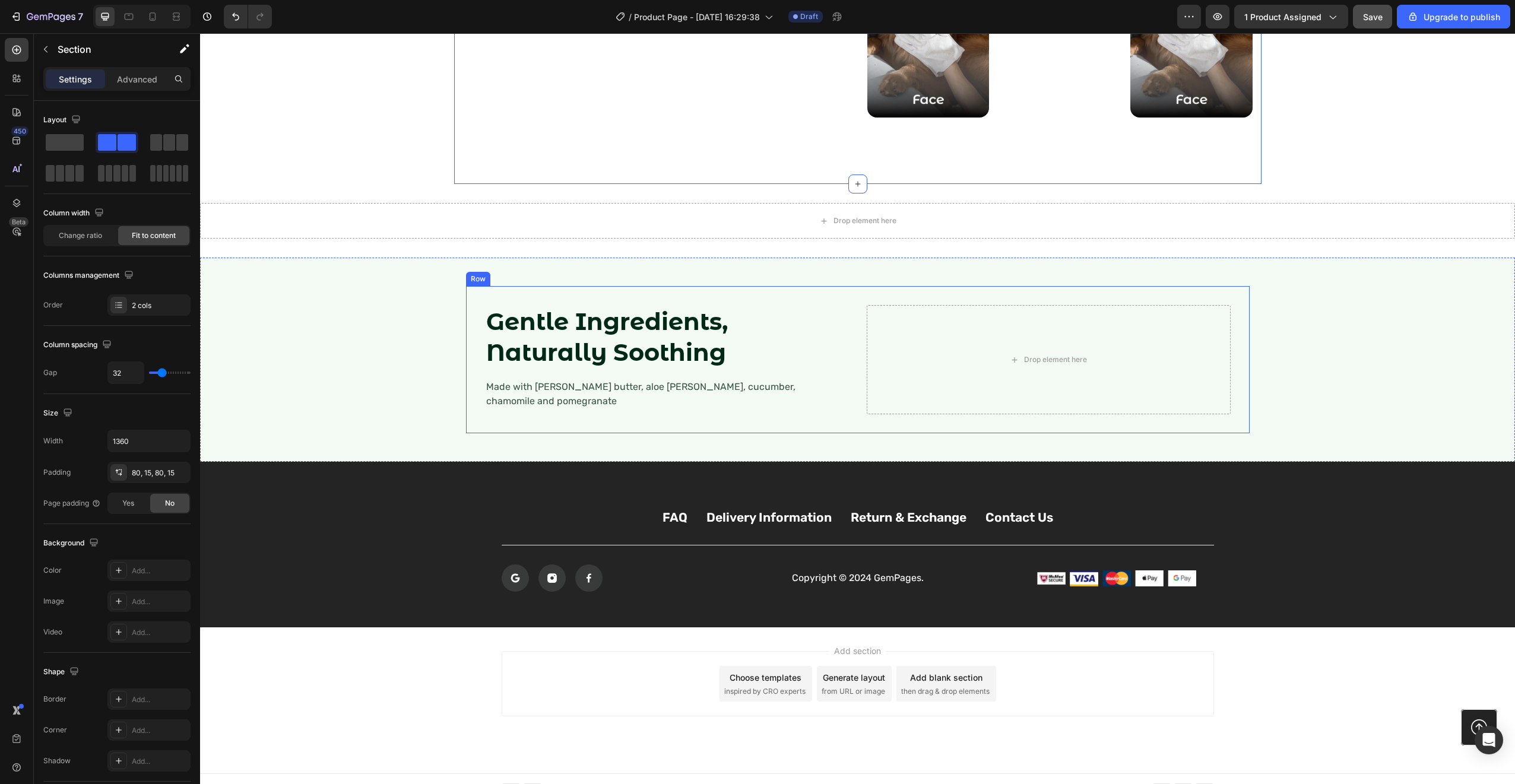
scroll to position [1620, 0]
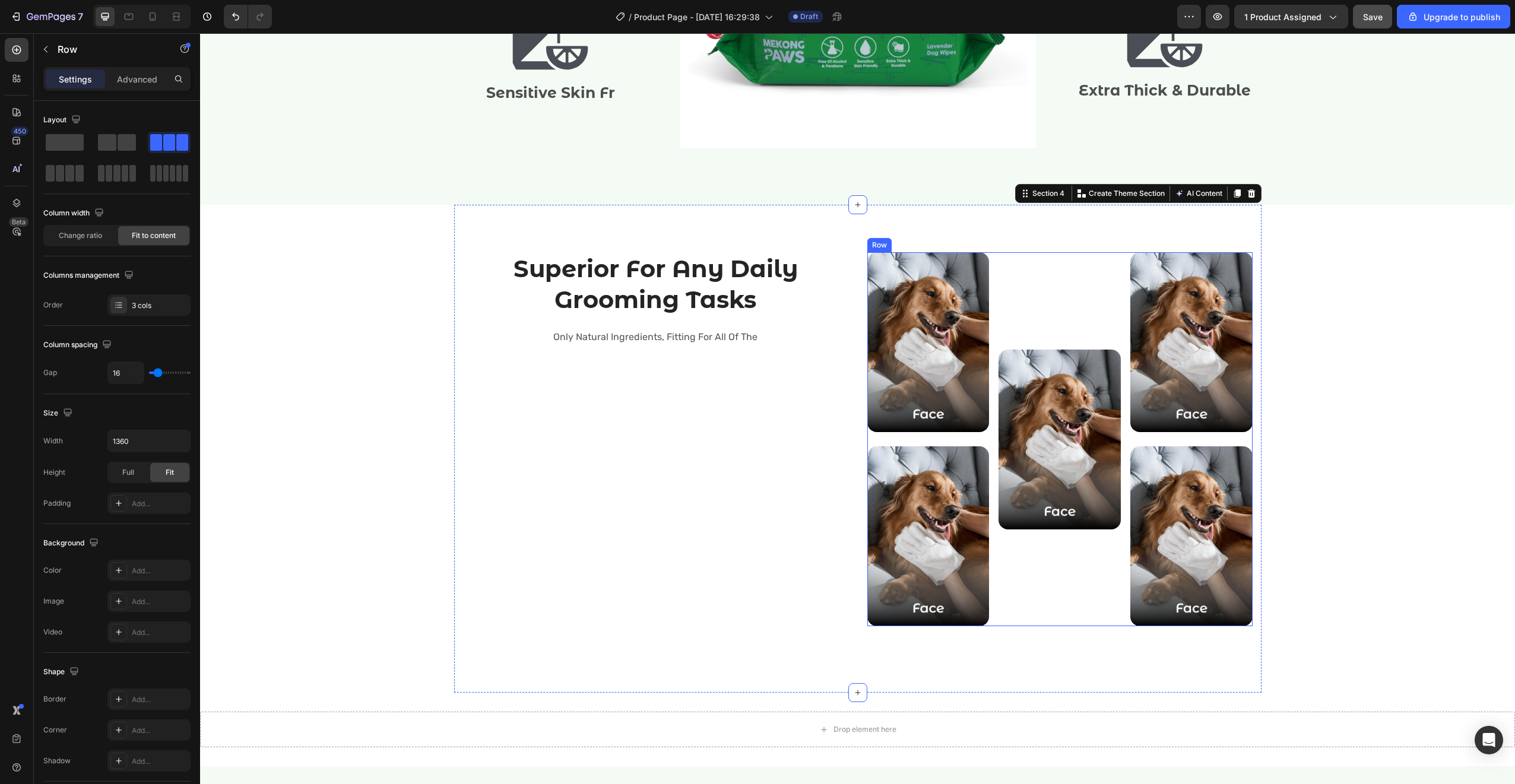
click at [1013, 569] on div "Image" at bounding box center [1059, 439] width 122 height 374
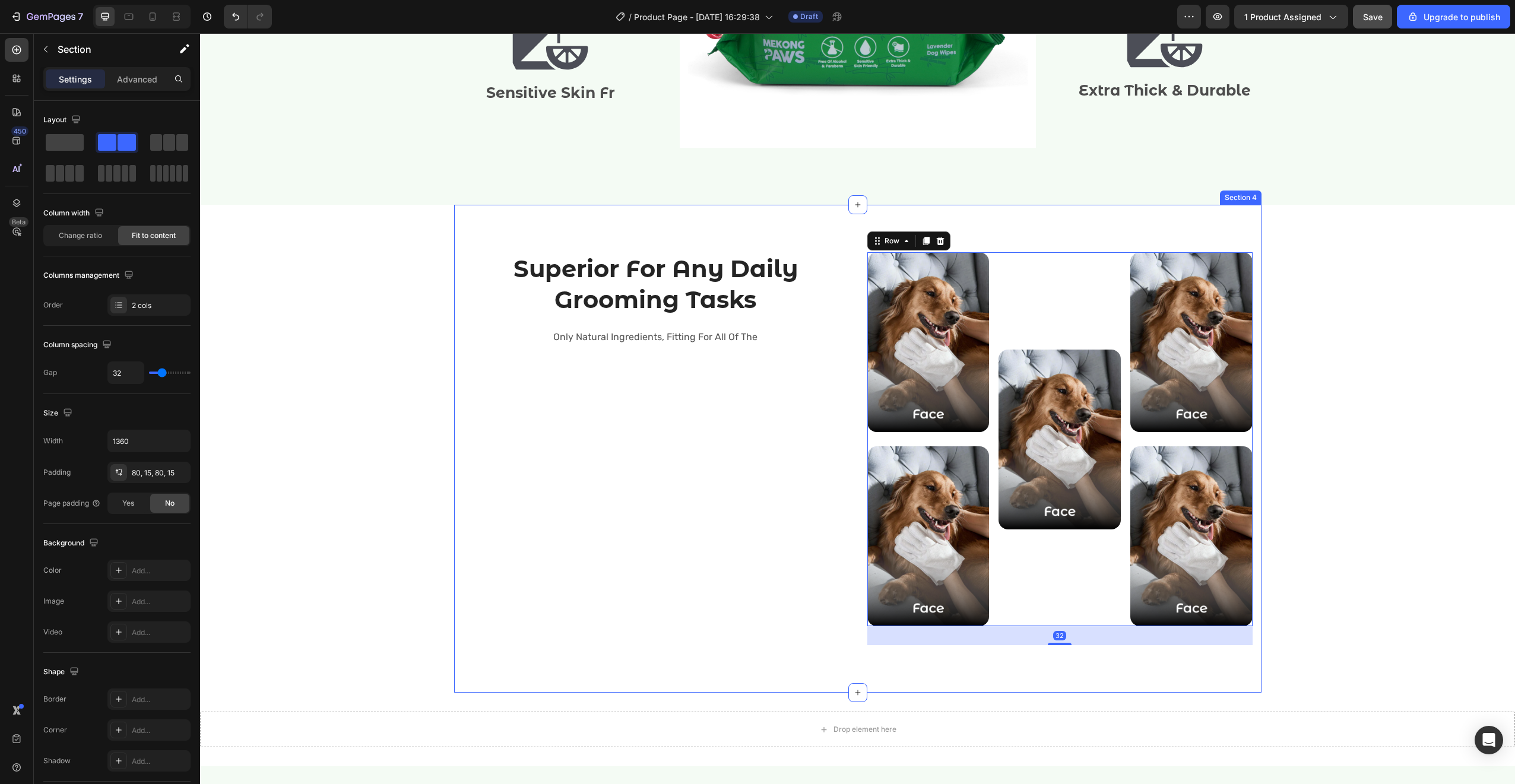
click at [760, 507] on div "Superior For Any Daily Grooming Tasks Heading Only Natural Ingredients, Fitting…" at bounding box center [655, 449] width 385 height 393
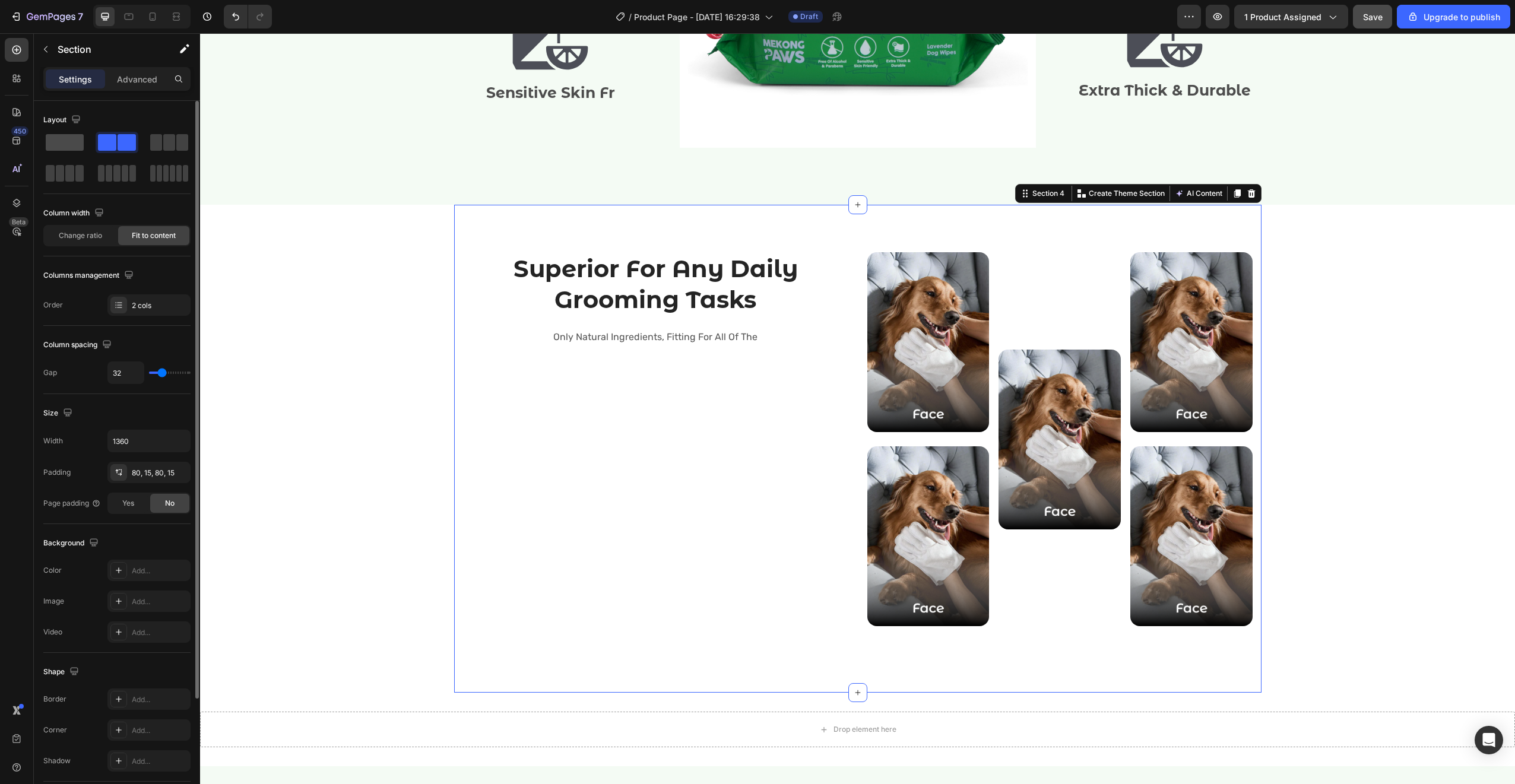
click at [69, 144] on span at bounding box center [64, 142] width 38 height 16
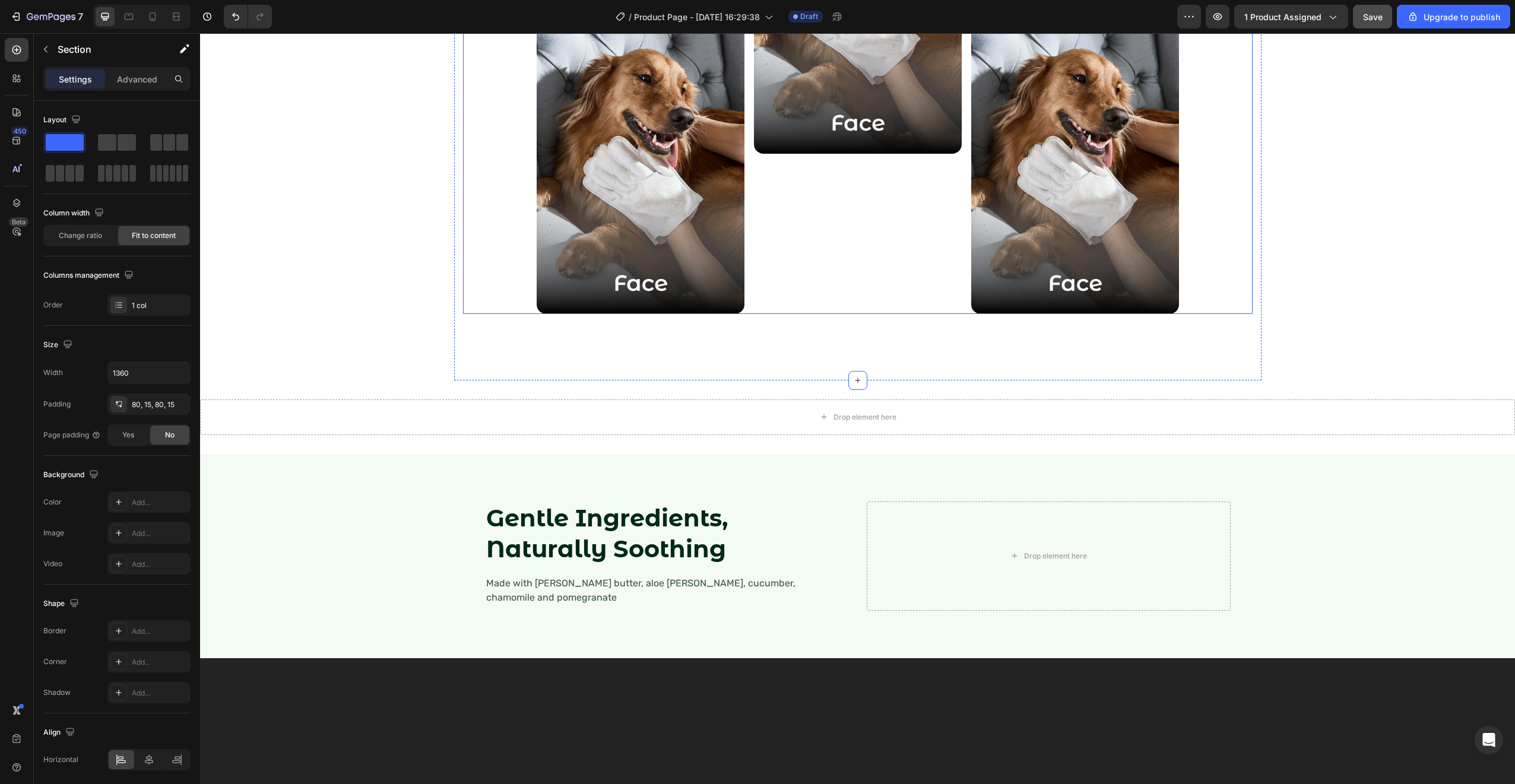
scroll to position [1836, 0]
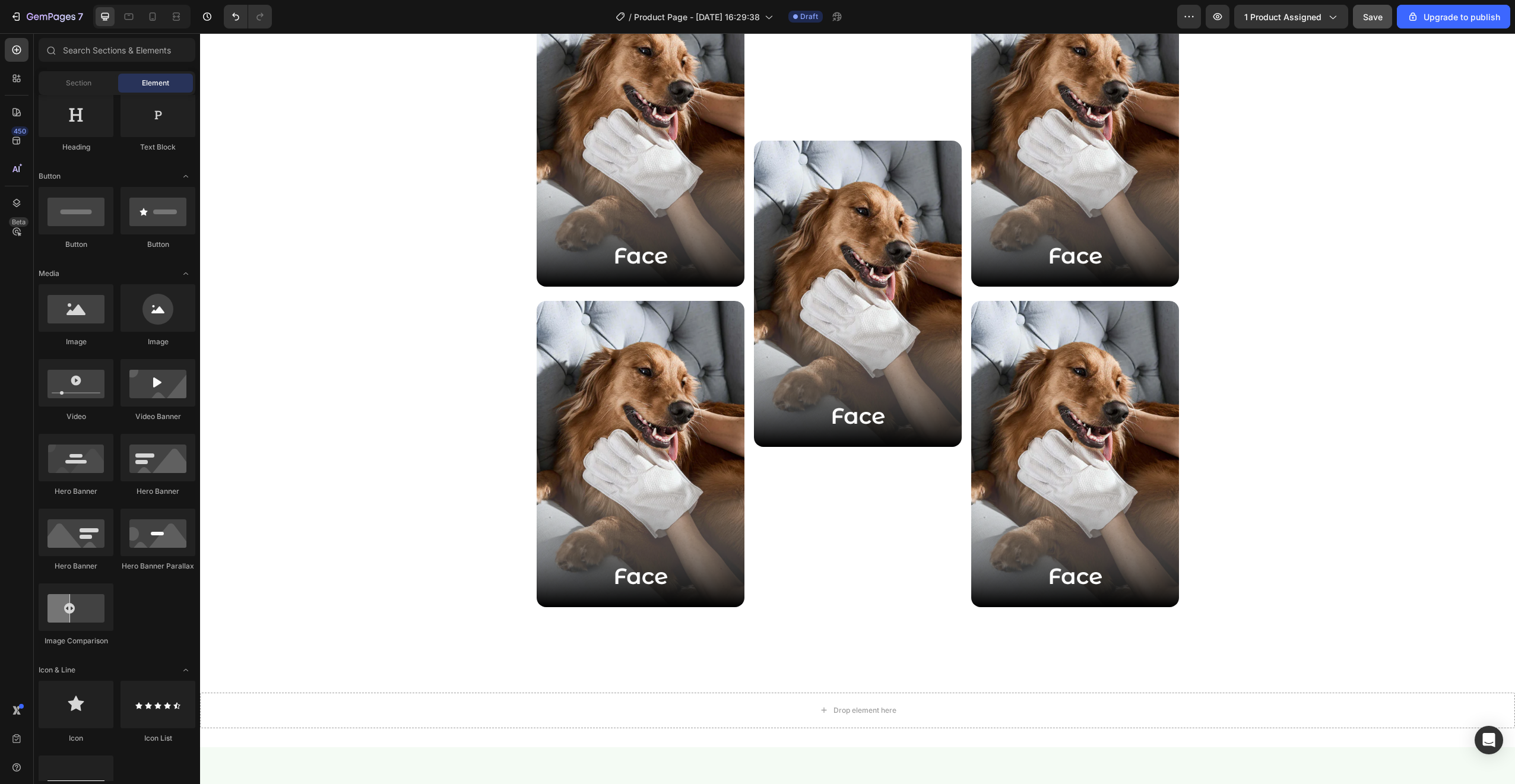
scroll to position [1800, 0]
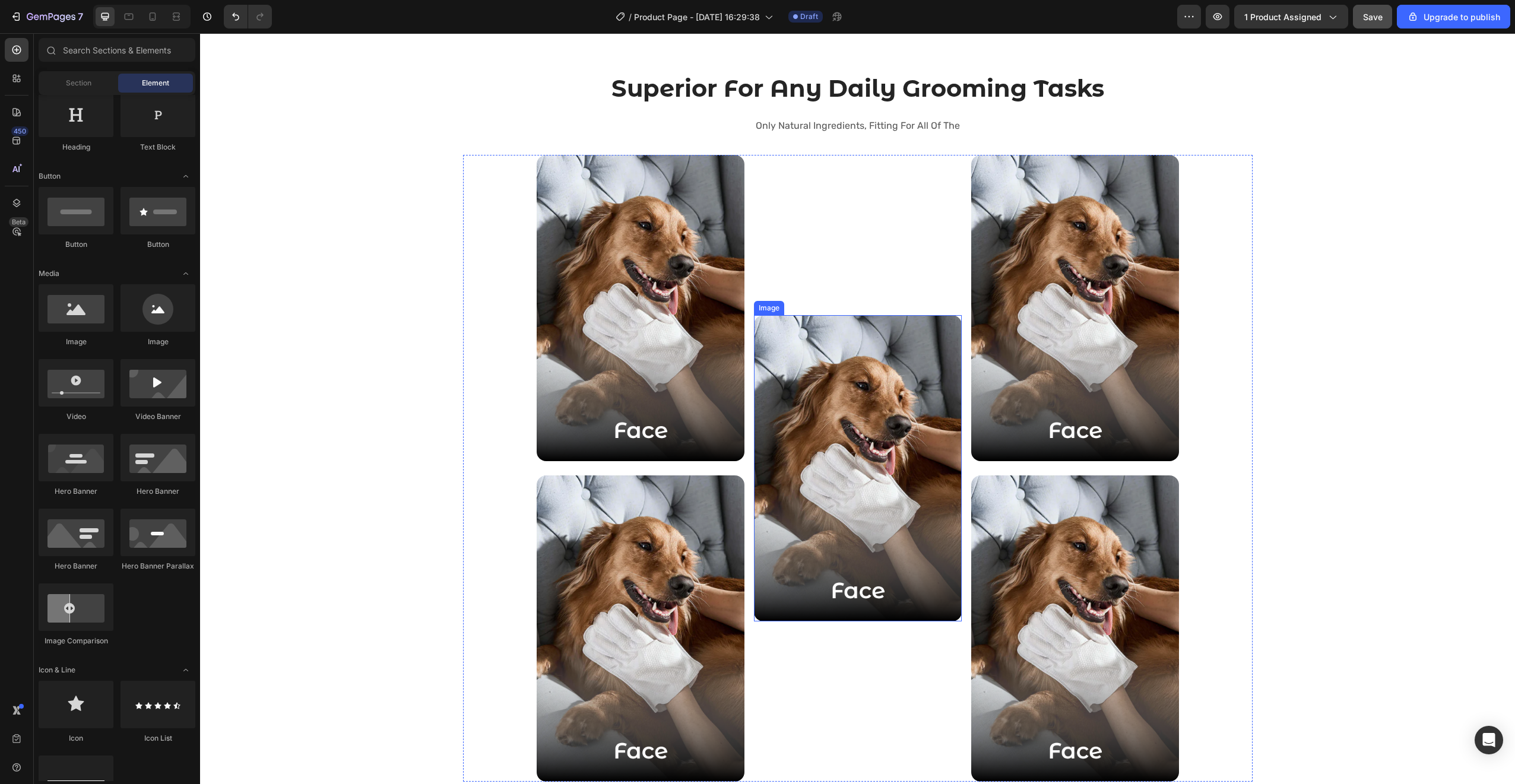
click at [805, 360] on img at bounding box center [857, 469] width 208 height 306
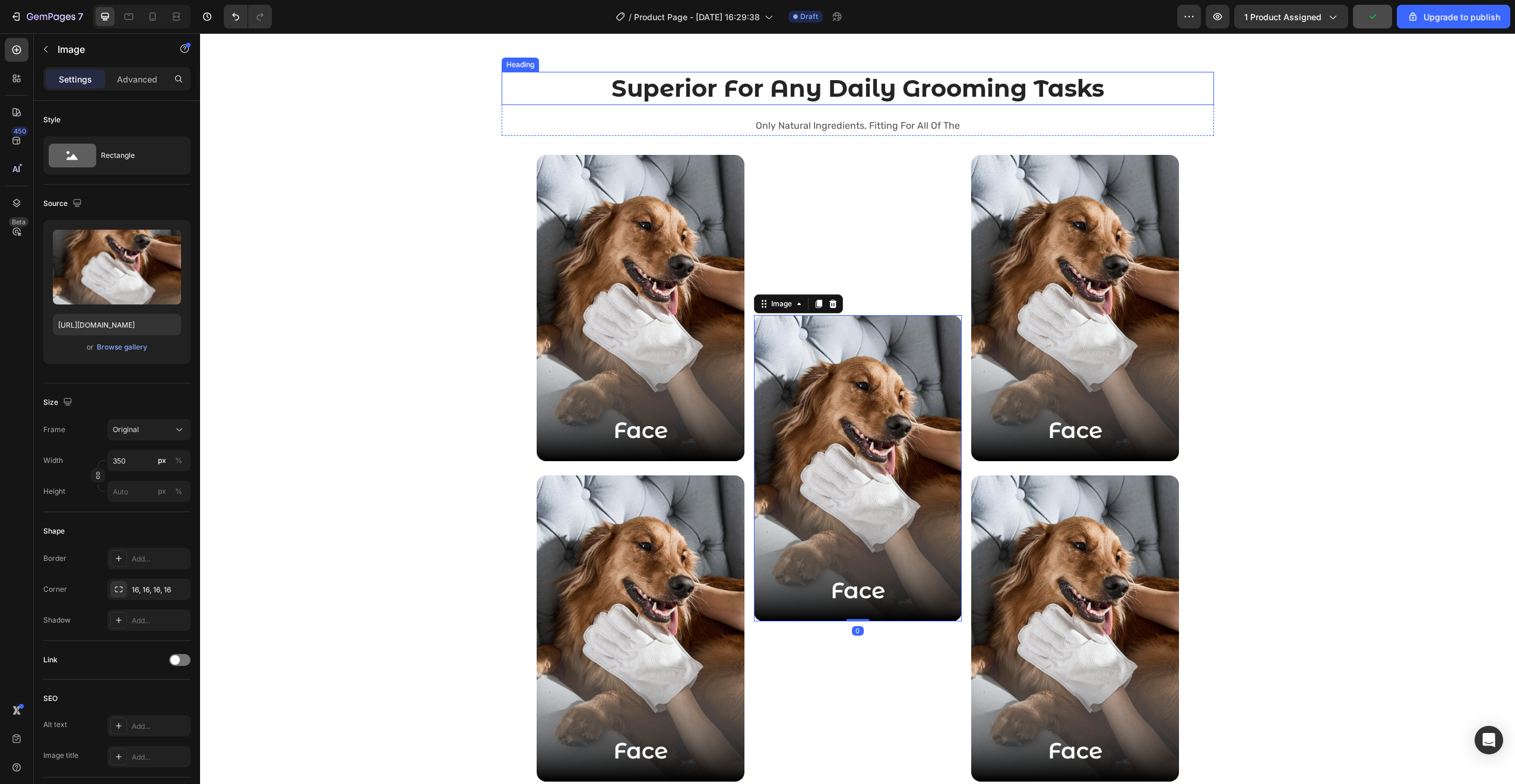
click at [919, 92] on h2 "Superior For Any Daily Grooming Tasks" at bounding box center [857, 88] width 712 height 33
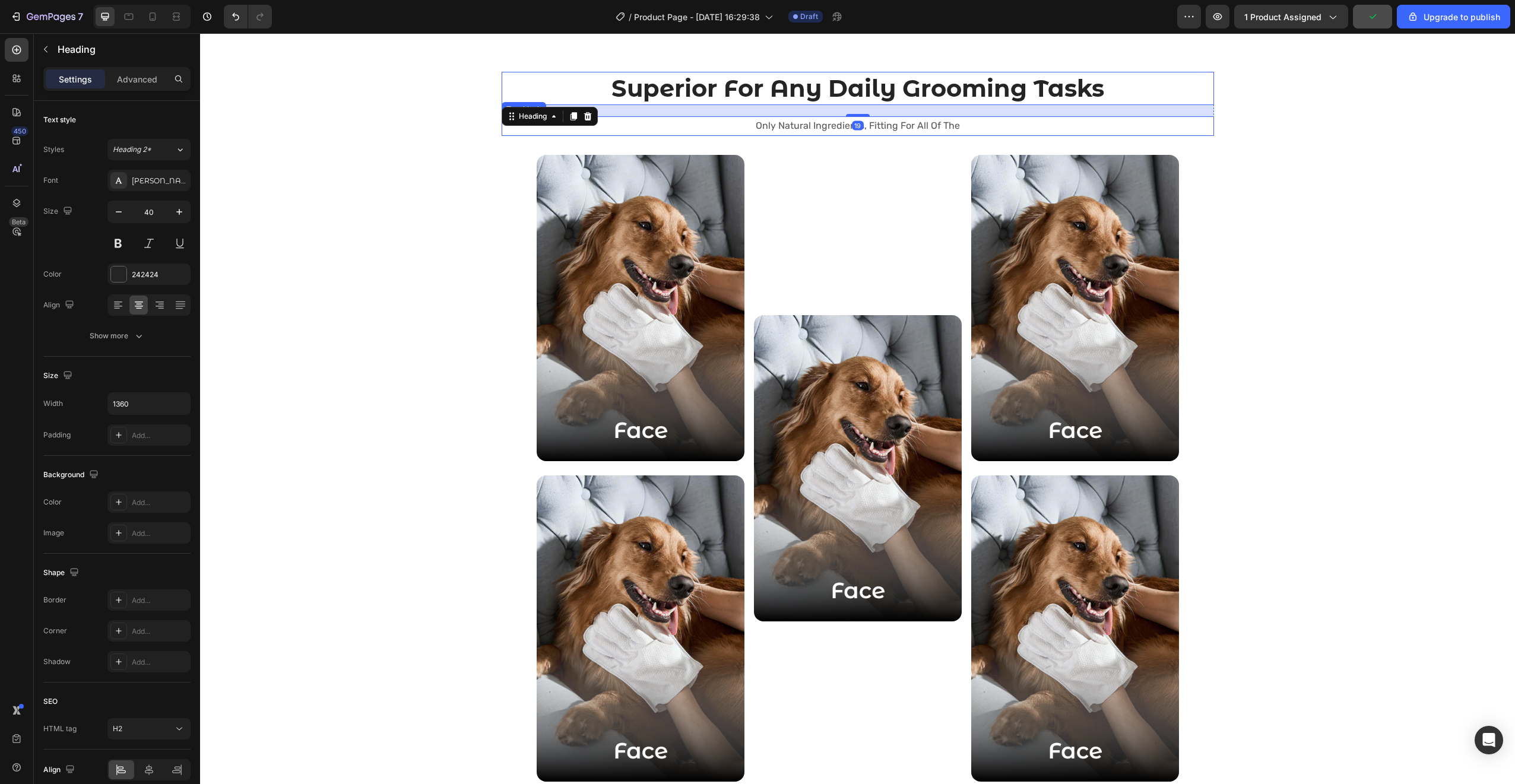
click at [884, 124] on p "Only Natural Ingredients, Fitting For All Of The" at bounding box center [857, 126] width 710 height 17
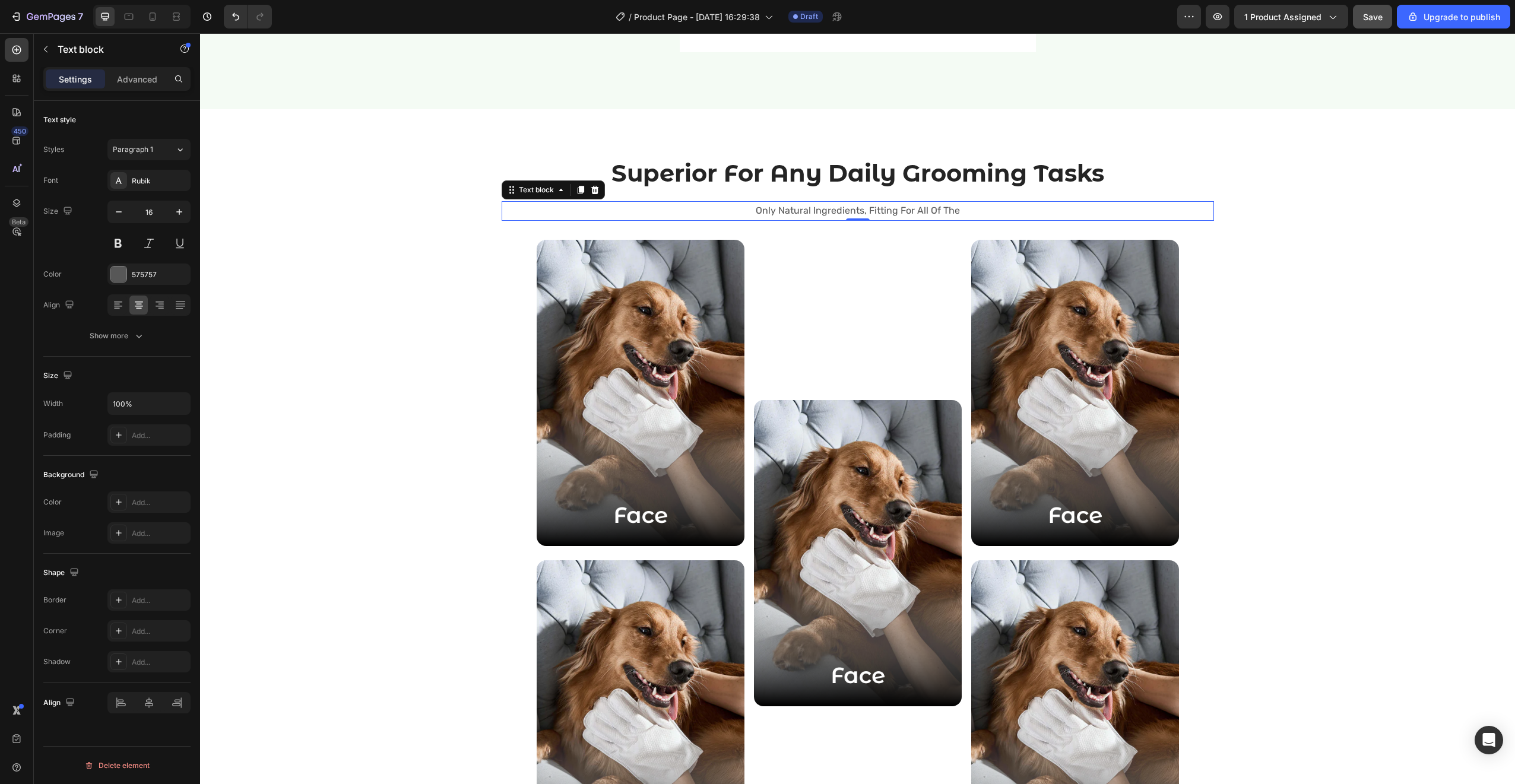
scroll to position [1678, 0]
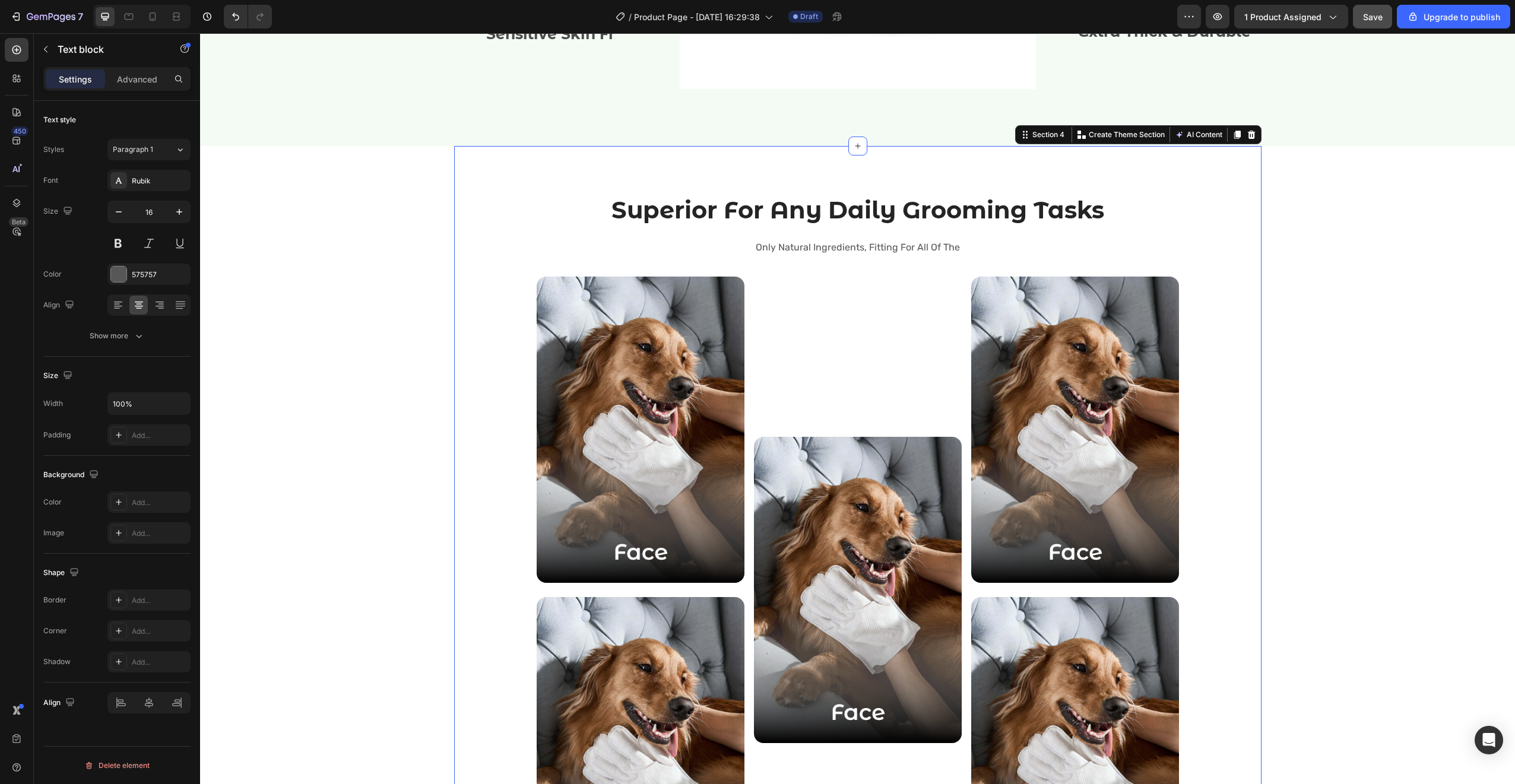
click at [1171, 187] on div "Superior For Any Daily Grooming Tasks Heading Only Natural Ingredients, Fitting…" at bounding box center [857, 557] width 807 height 824
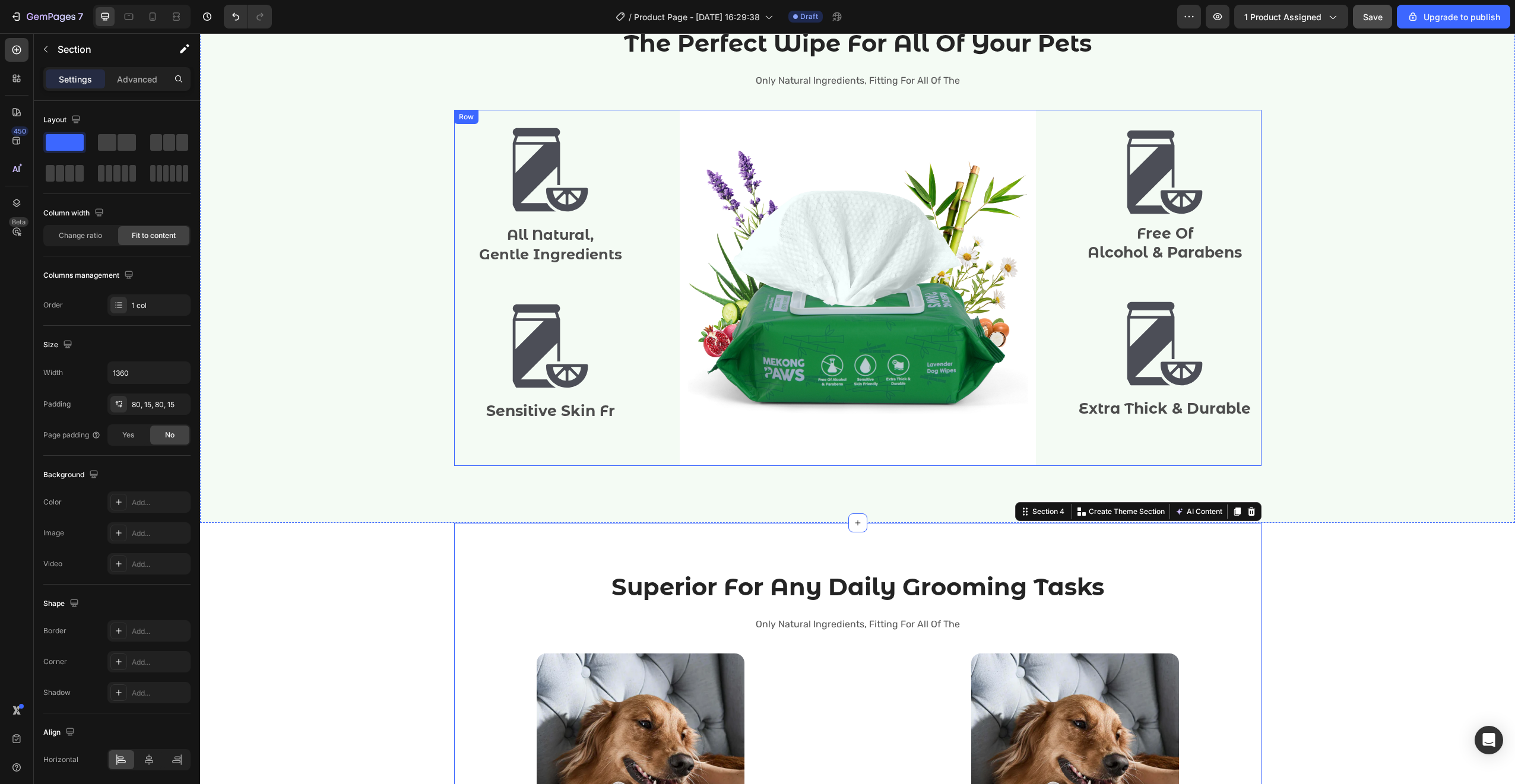
scroll to position [1110, 0]
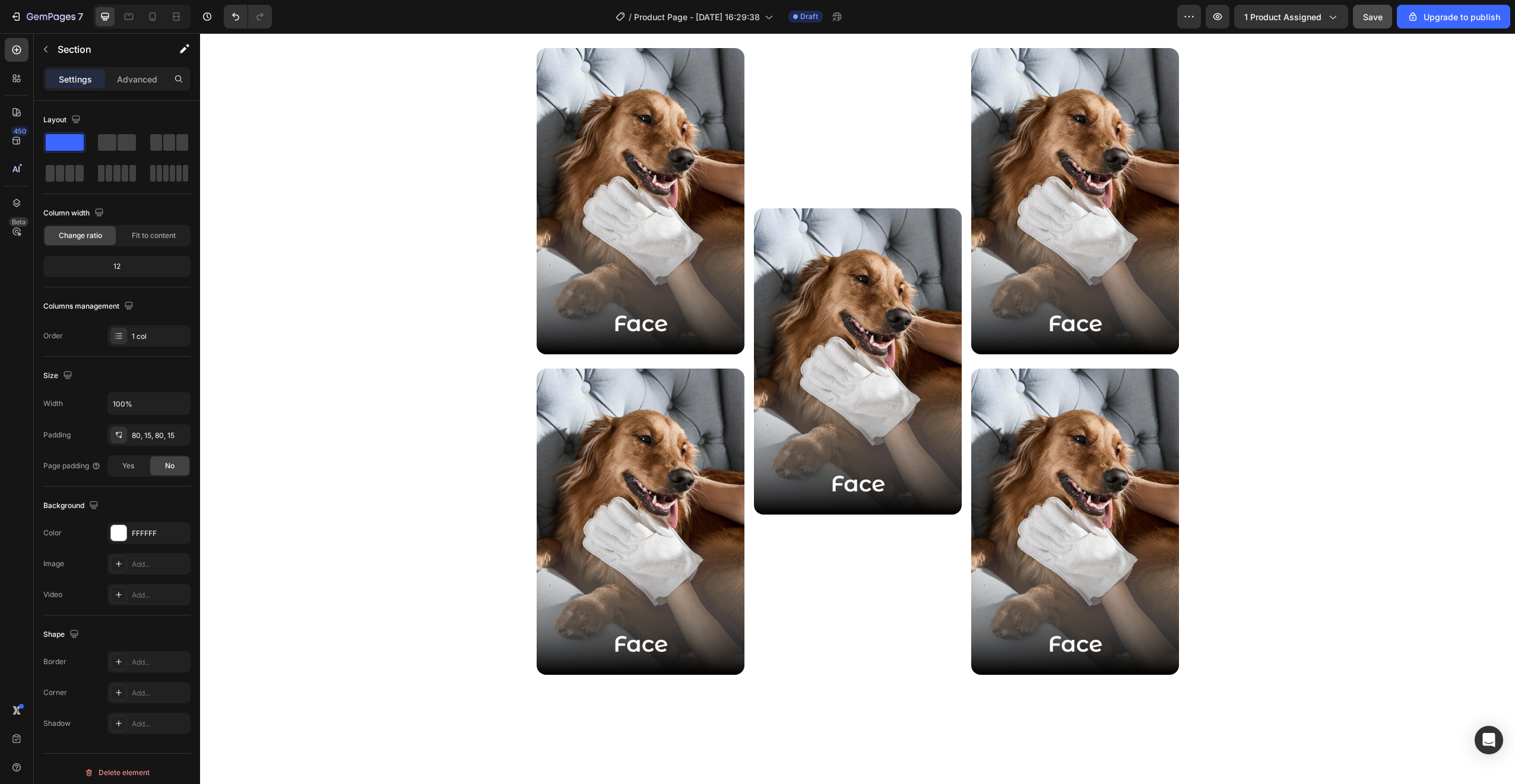
scroll to position [1844, 0]
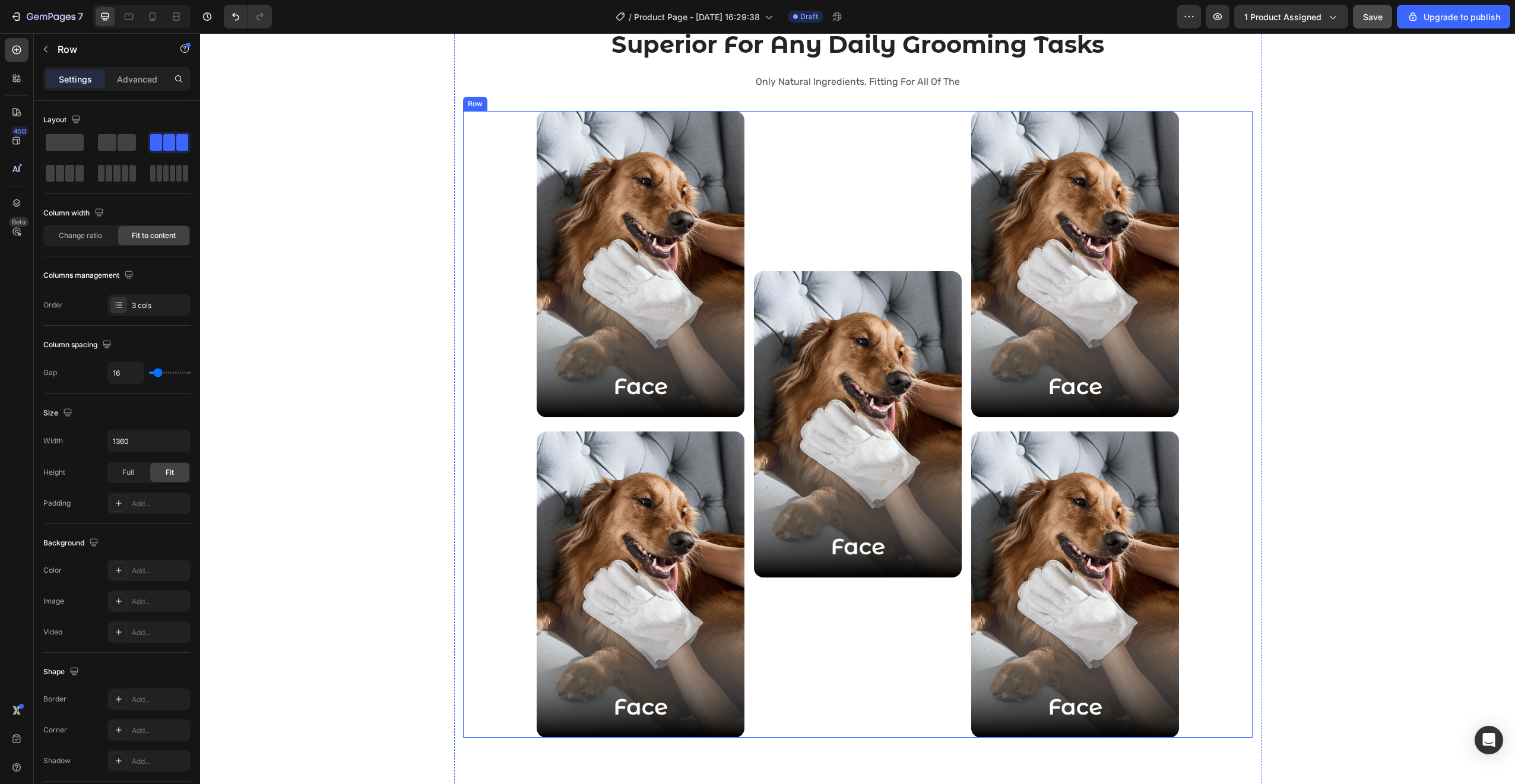
click at [1223, 258] on div "Image Image Image Image Image Row" at bounding box center [857, 424] width 789 height 627
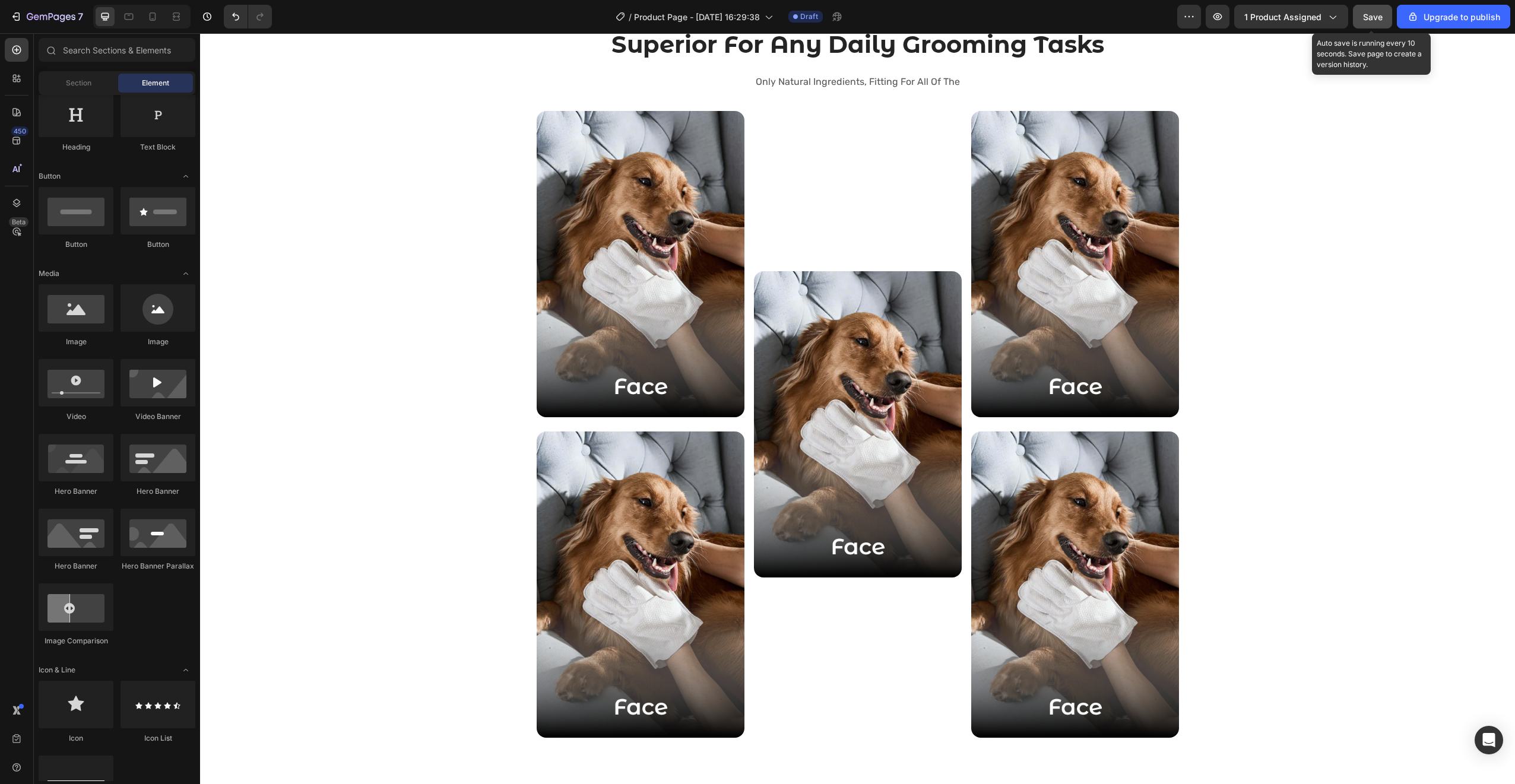
click at [1369, 18] on span "Save" at bounding box center [1373, 17] width 19 height 10
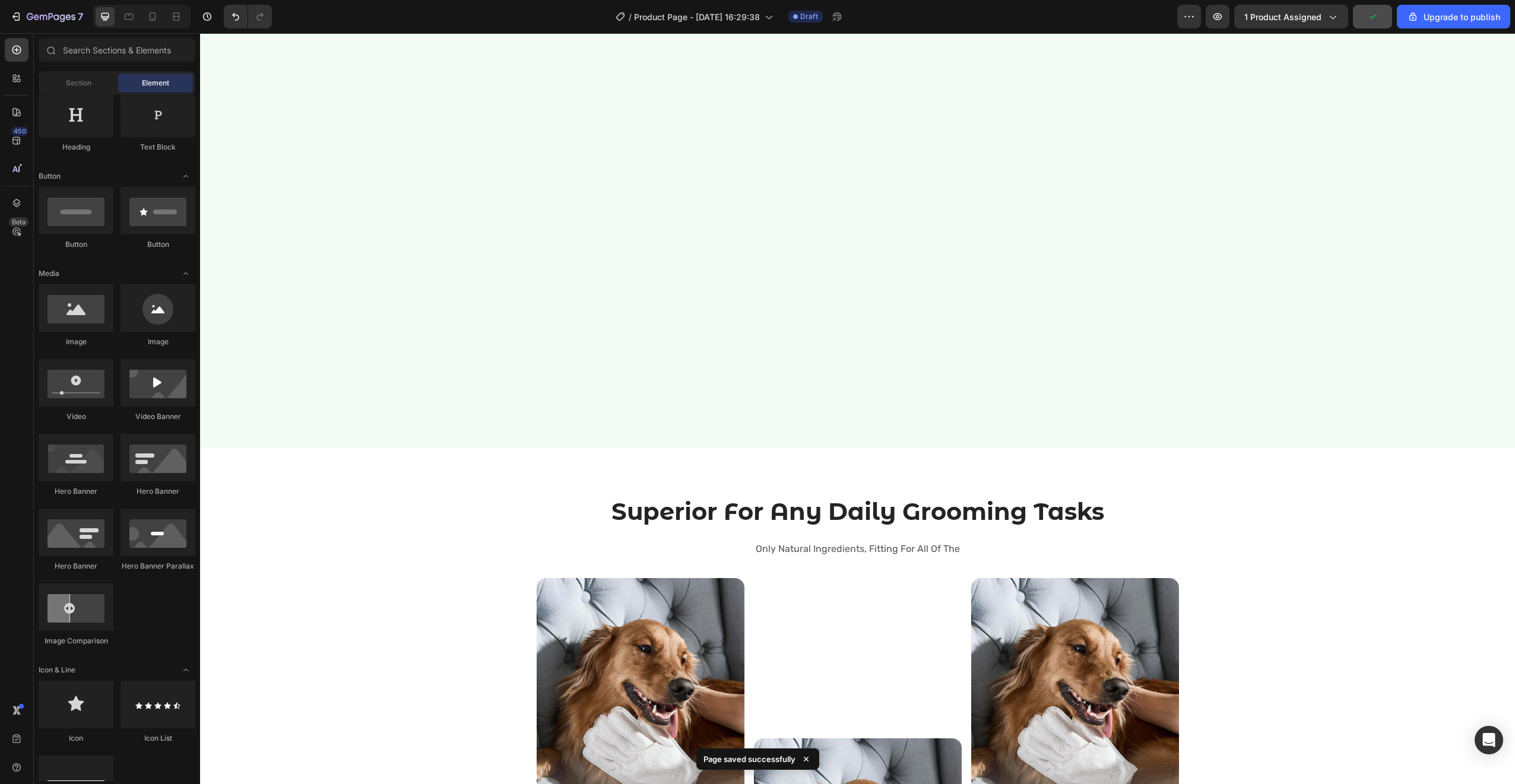
scroll to position [1834, 0]
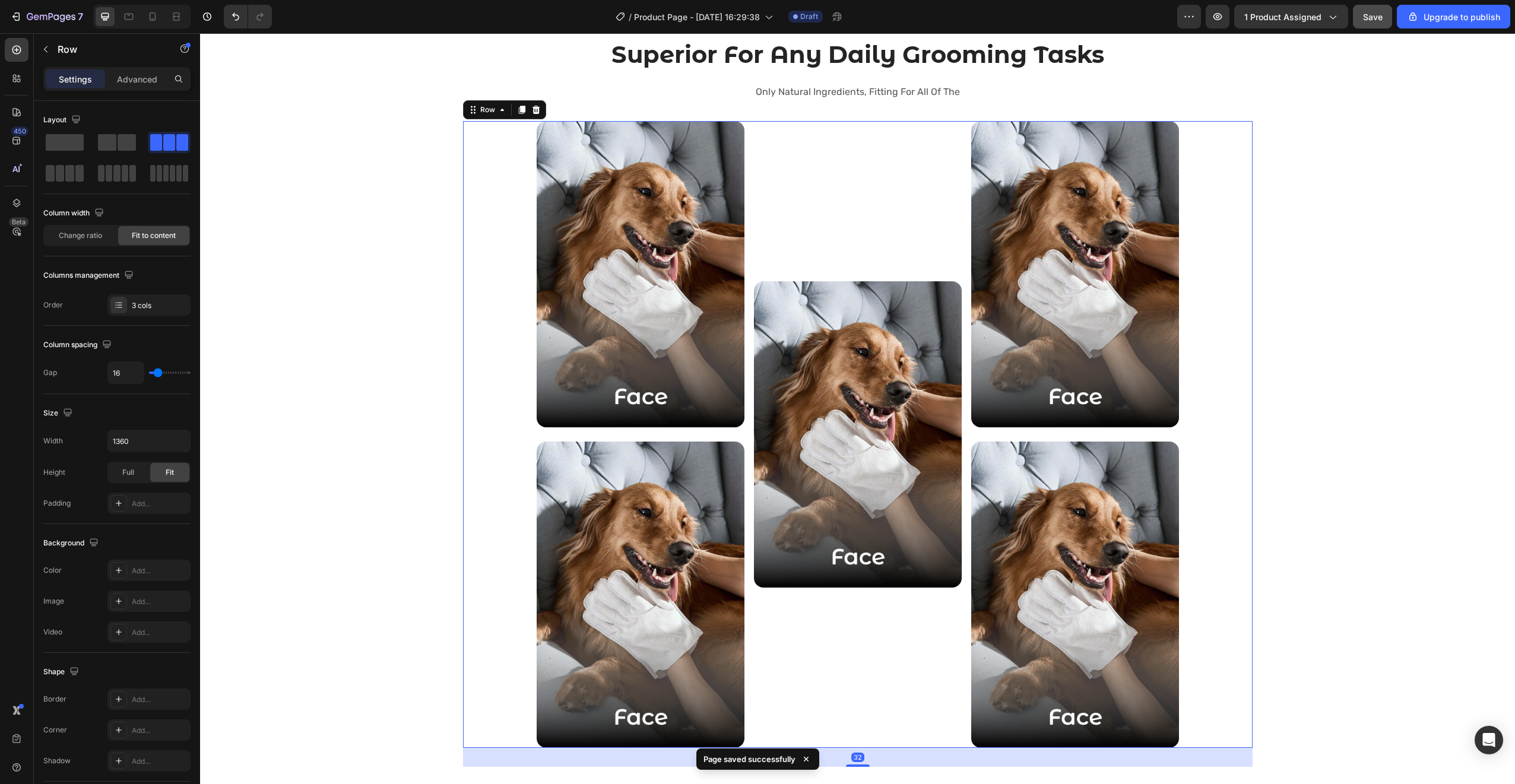
click at [856, 212] on div "Image" at bounding box center [857, 435] width 208 height 627
click at [883, 272] on div "Image" at bounding box center [857, 435] width 208 height 627
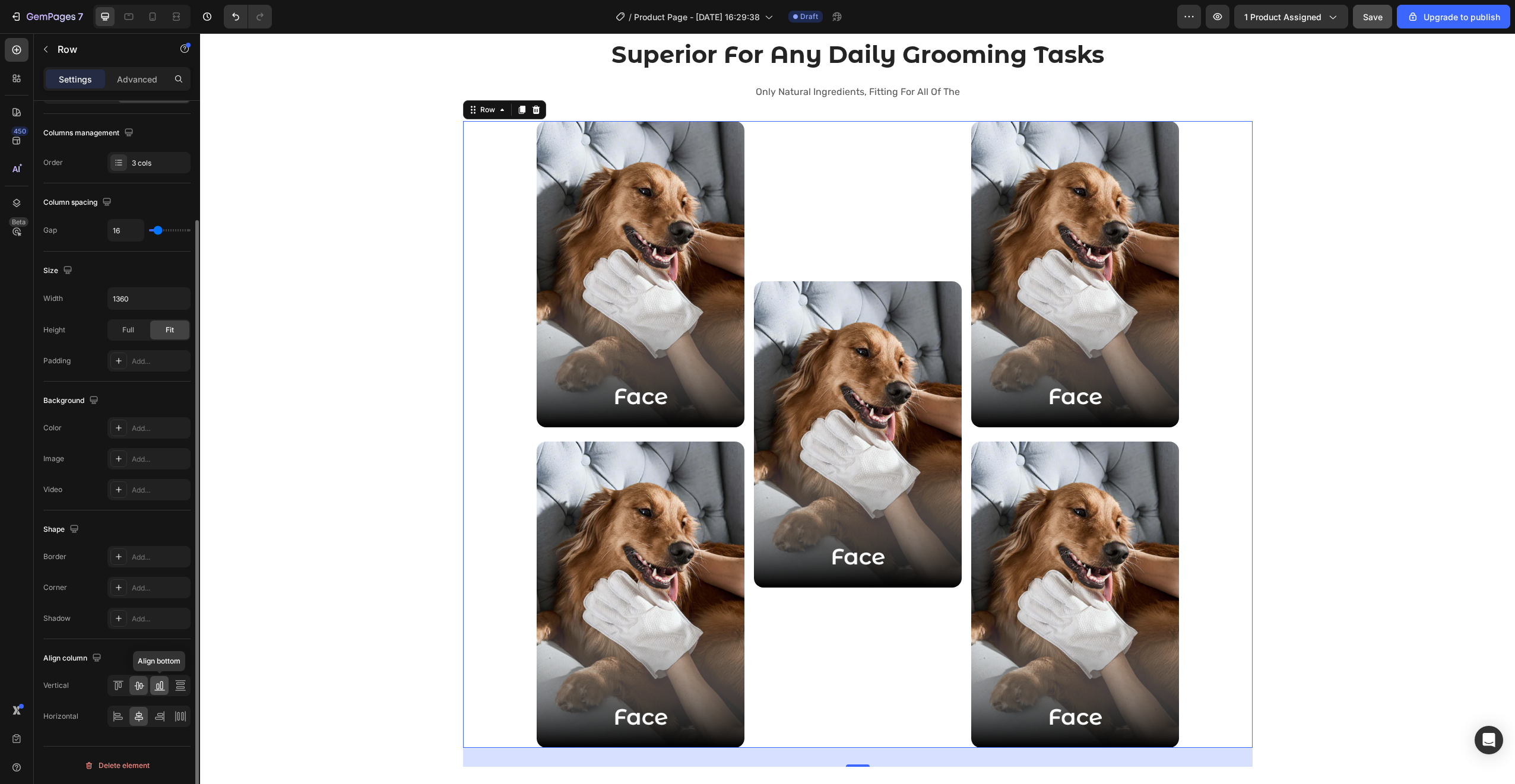
click at [157, 689] on icon at bounding box center [158, 686] width 3 height 6
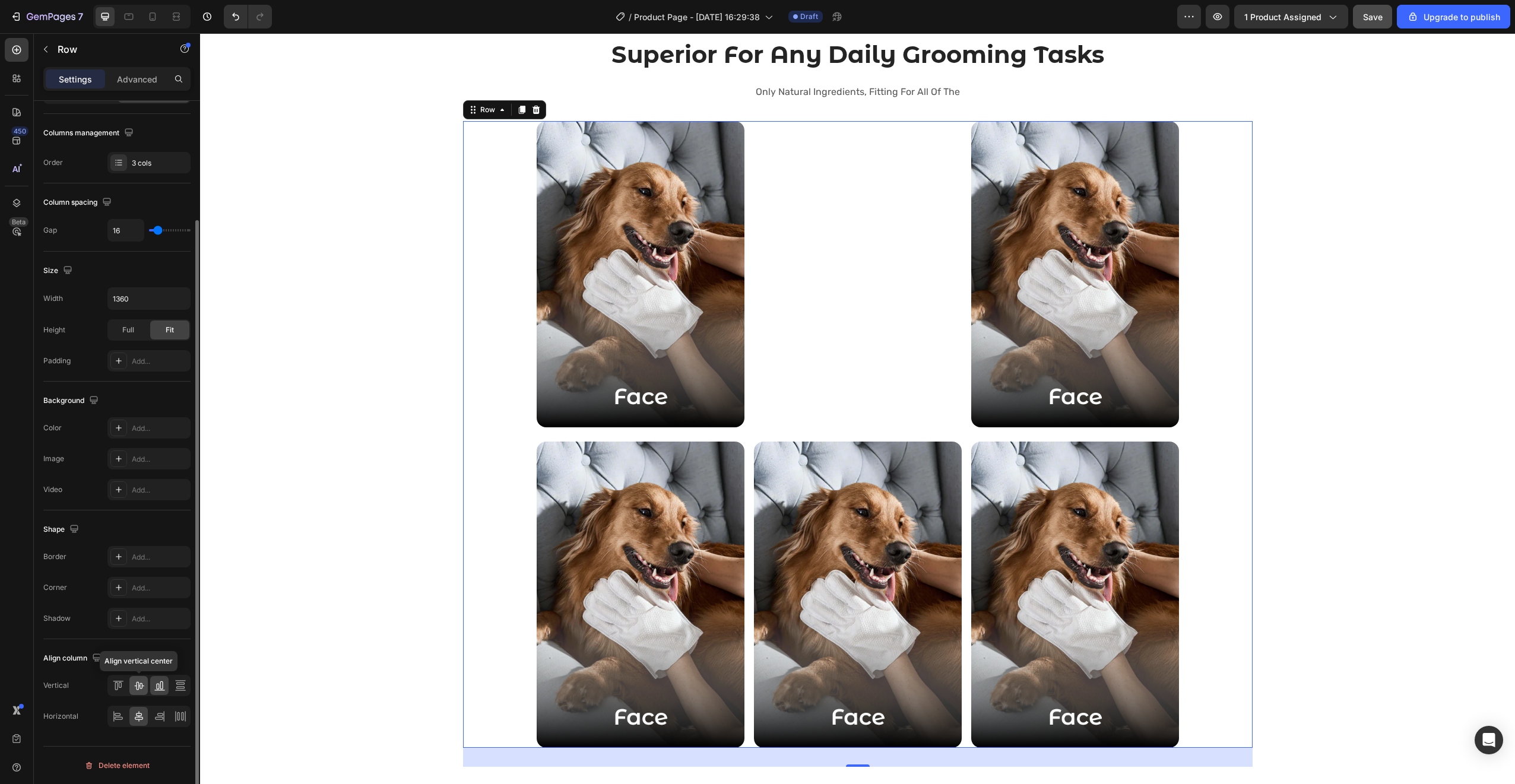
click at [141, 687] on icon at bounding box center [139, 686] width 12 height 12
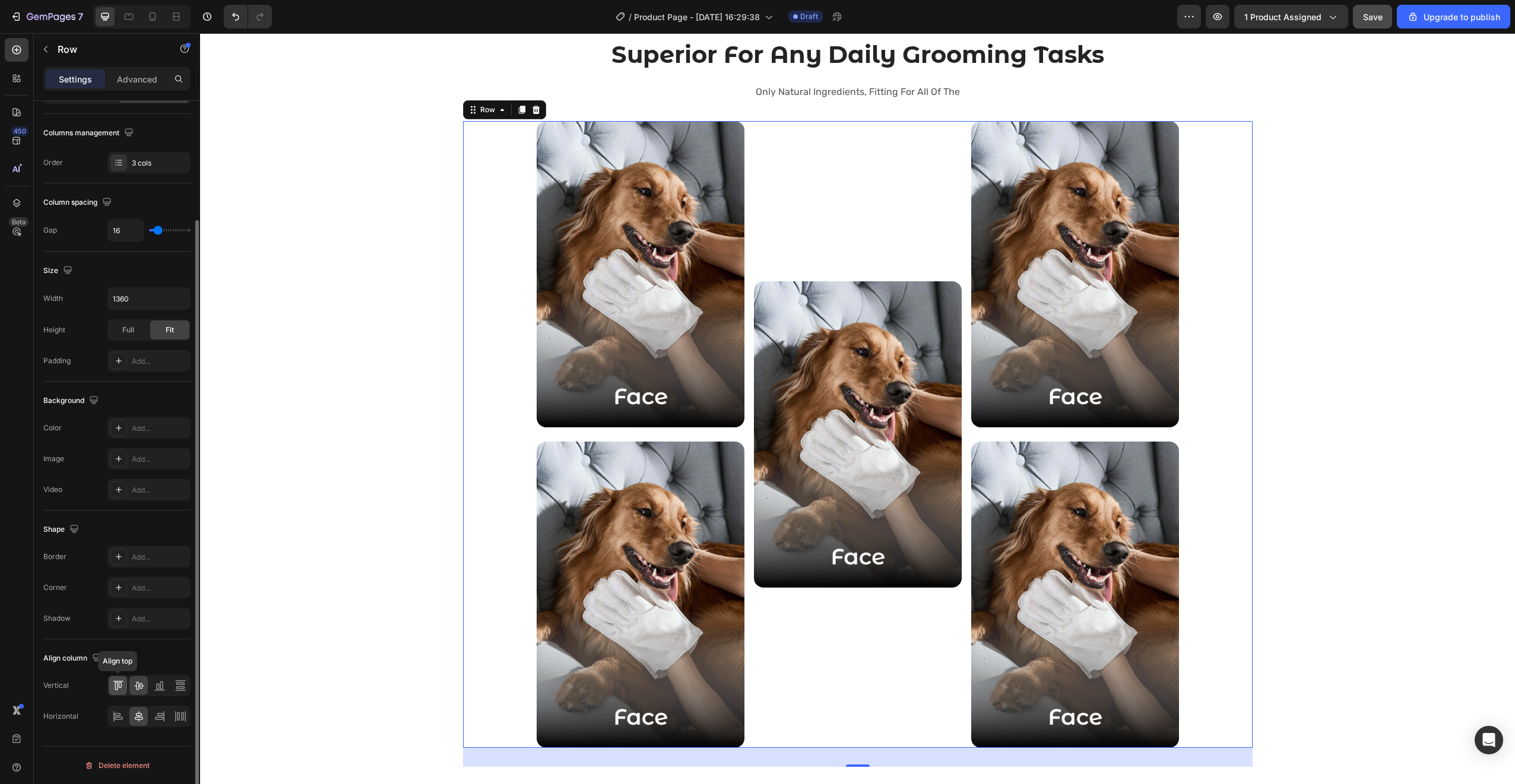
click at [110, 680] on div at bounding box center [118, 686] width 19 height 19
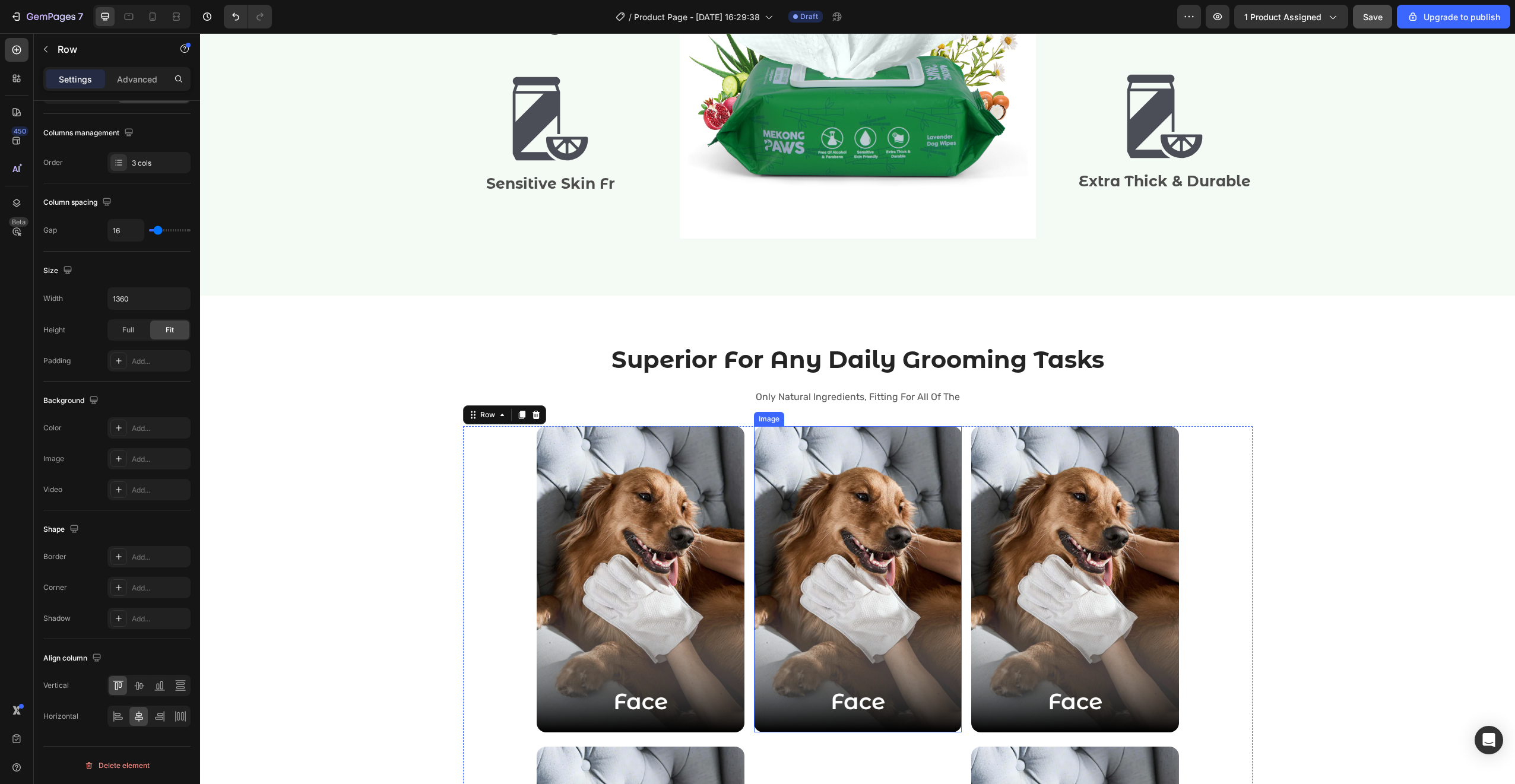
scroll to position [1758, 0]
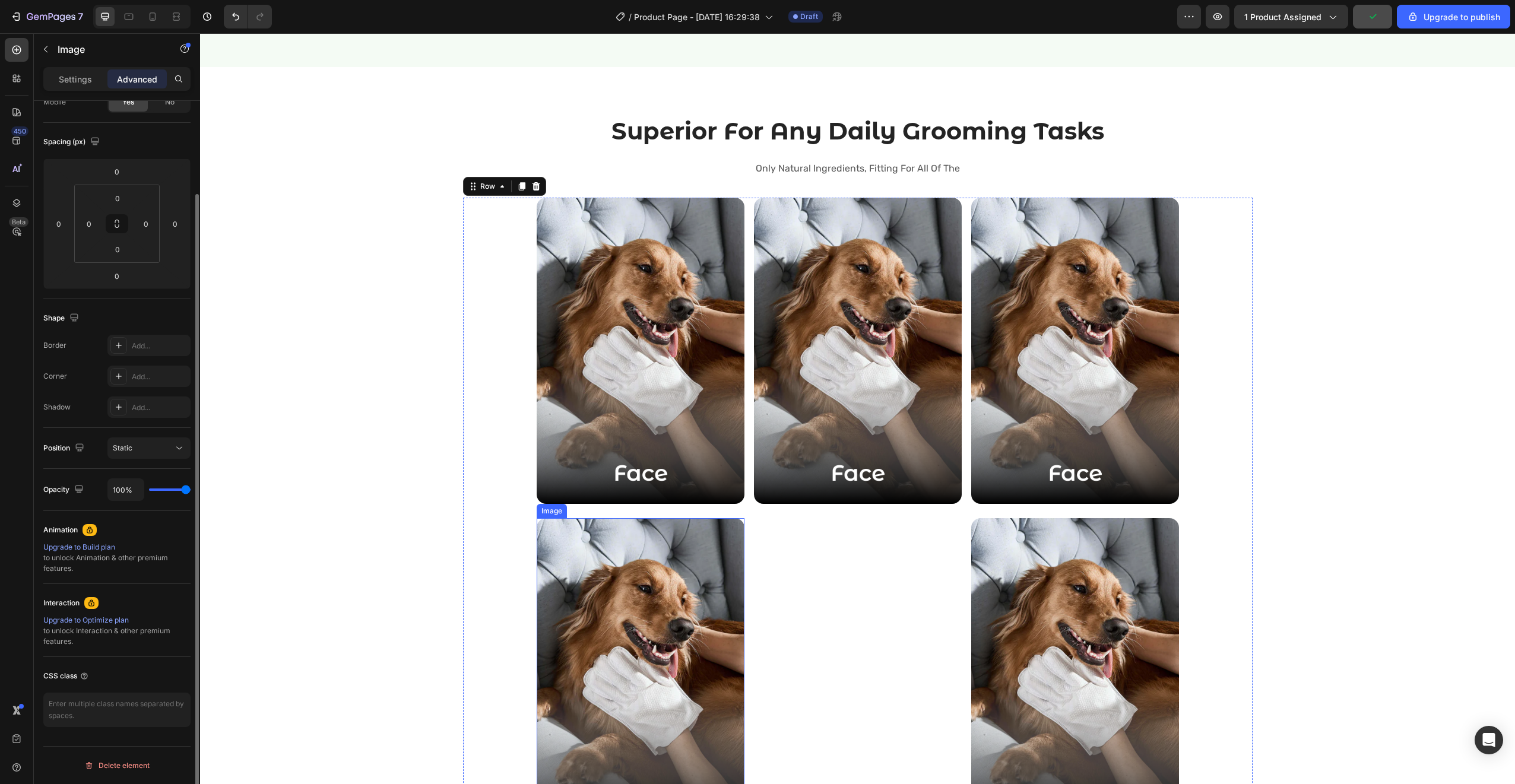
click at [615, 574] on img at bounding box center [641, 671] width 208 height 306
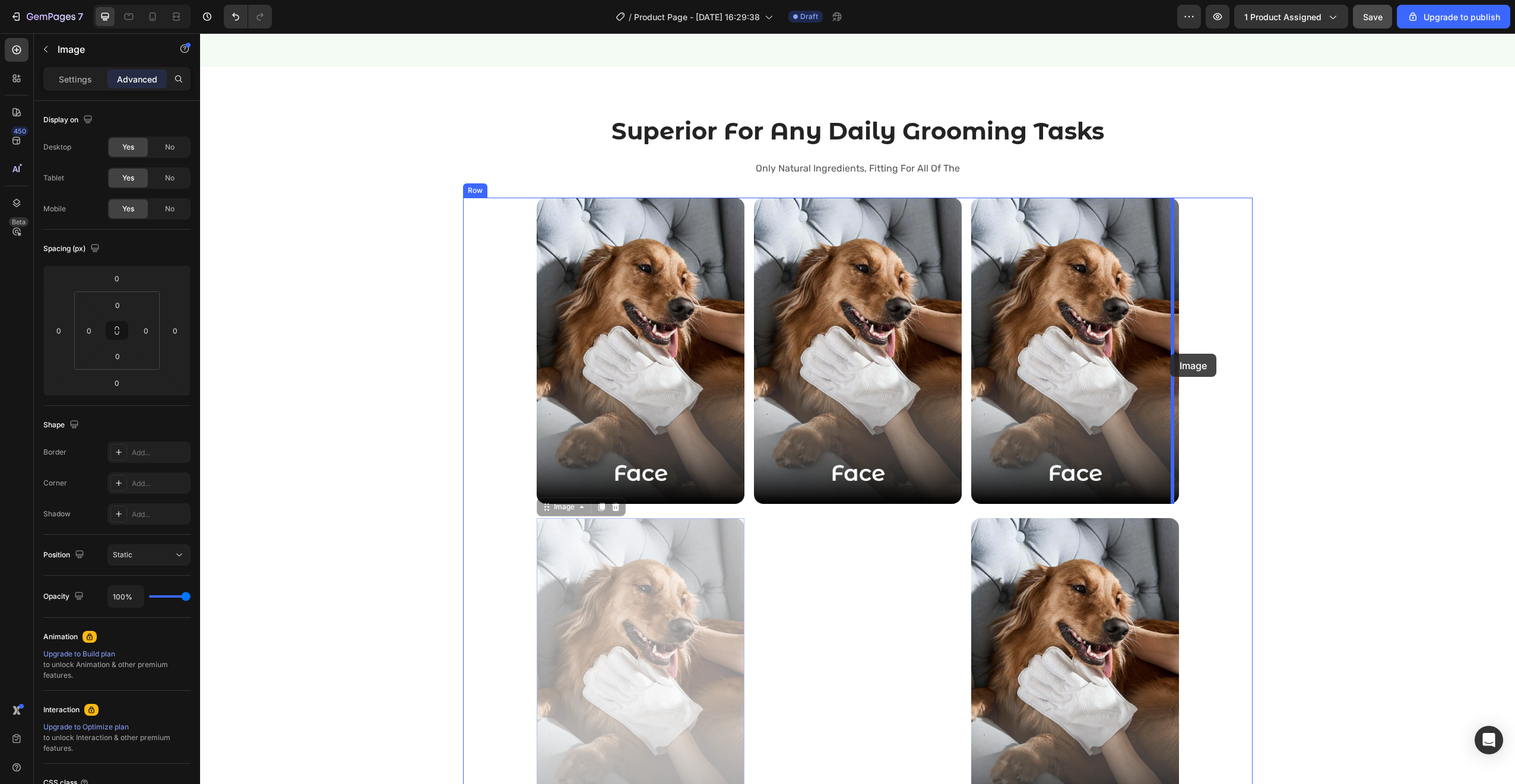
drag, startPoint x: 633, startPoint y: 567, endPoint x: 1170, endPoint y: 354, distance: 577.7
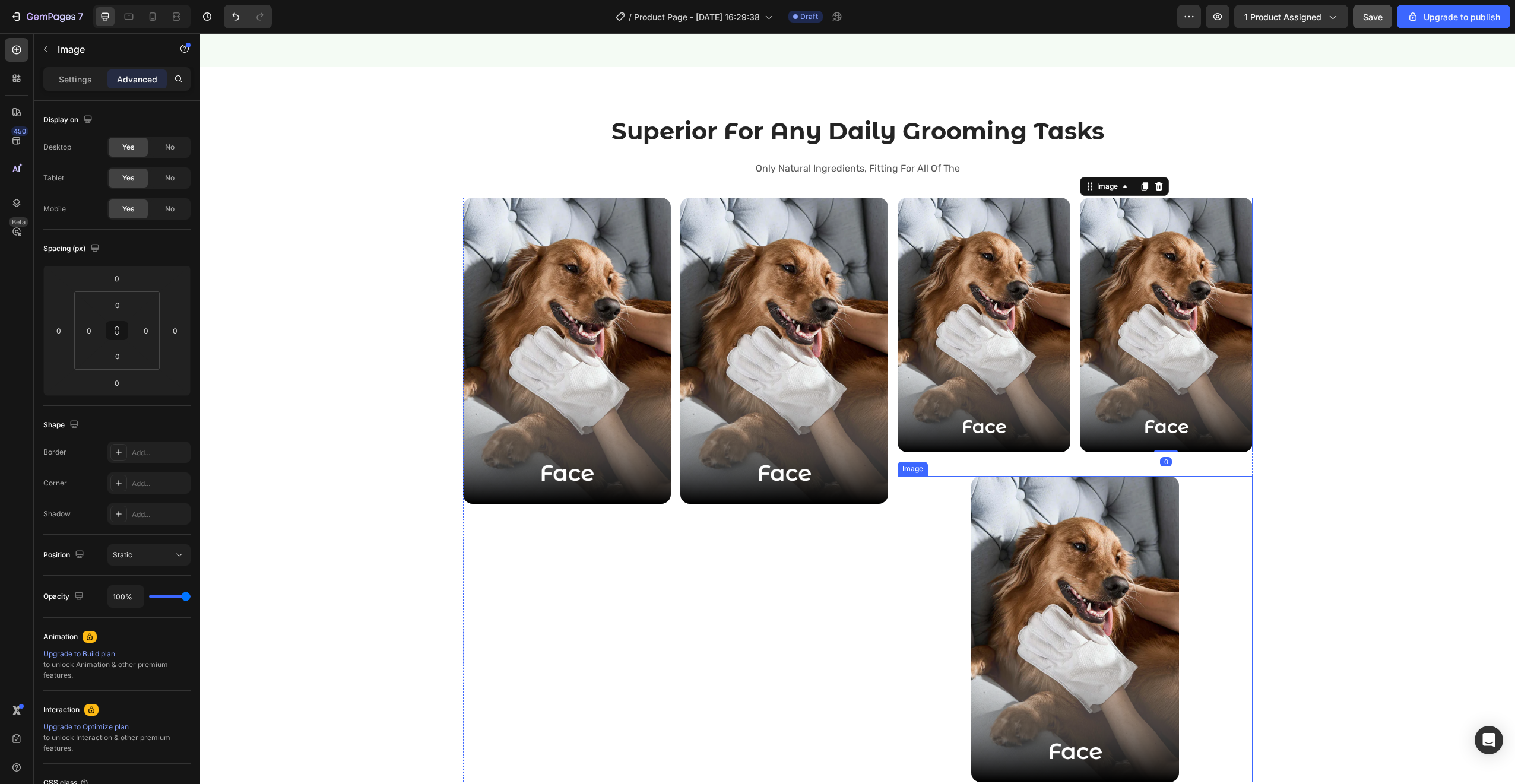
click at [1006, 493] on img at bounding box center [1074, 629] width 208 height 306
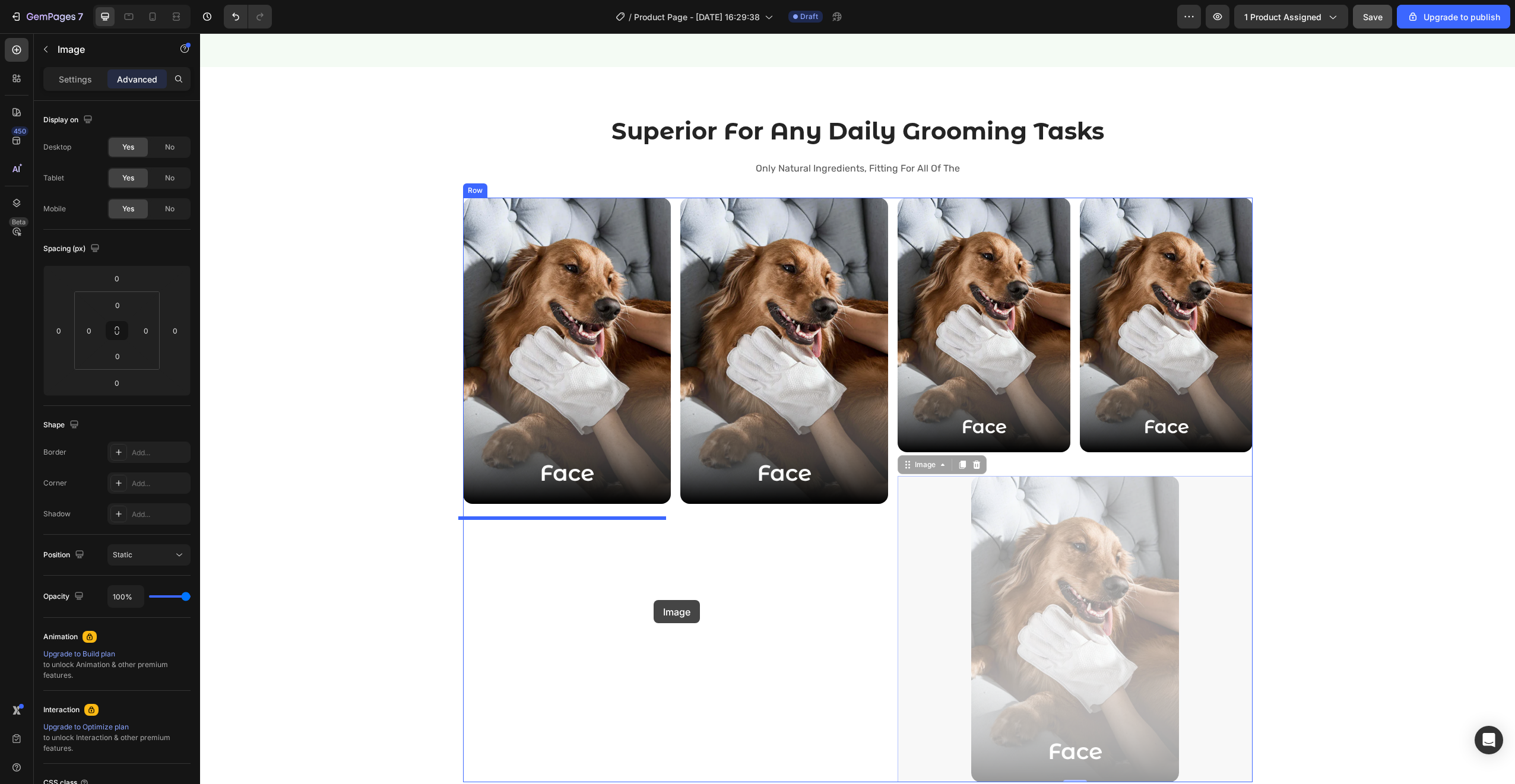
drag, startPoint x: 1047, startPoint y: 506, endPoint x: 654, endPoint y: 600, distance: 404.1
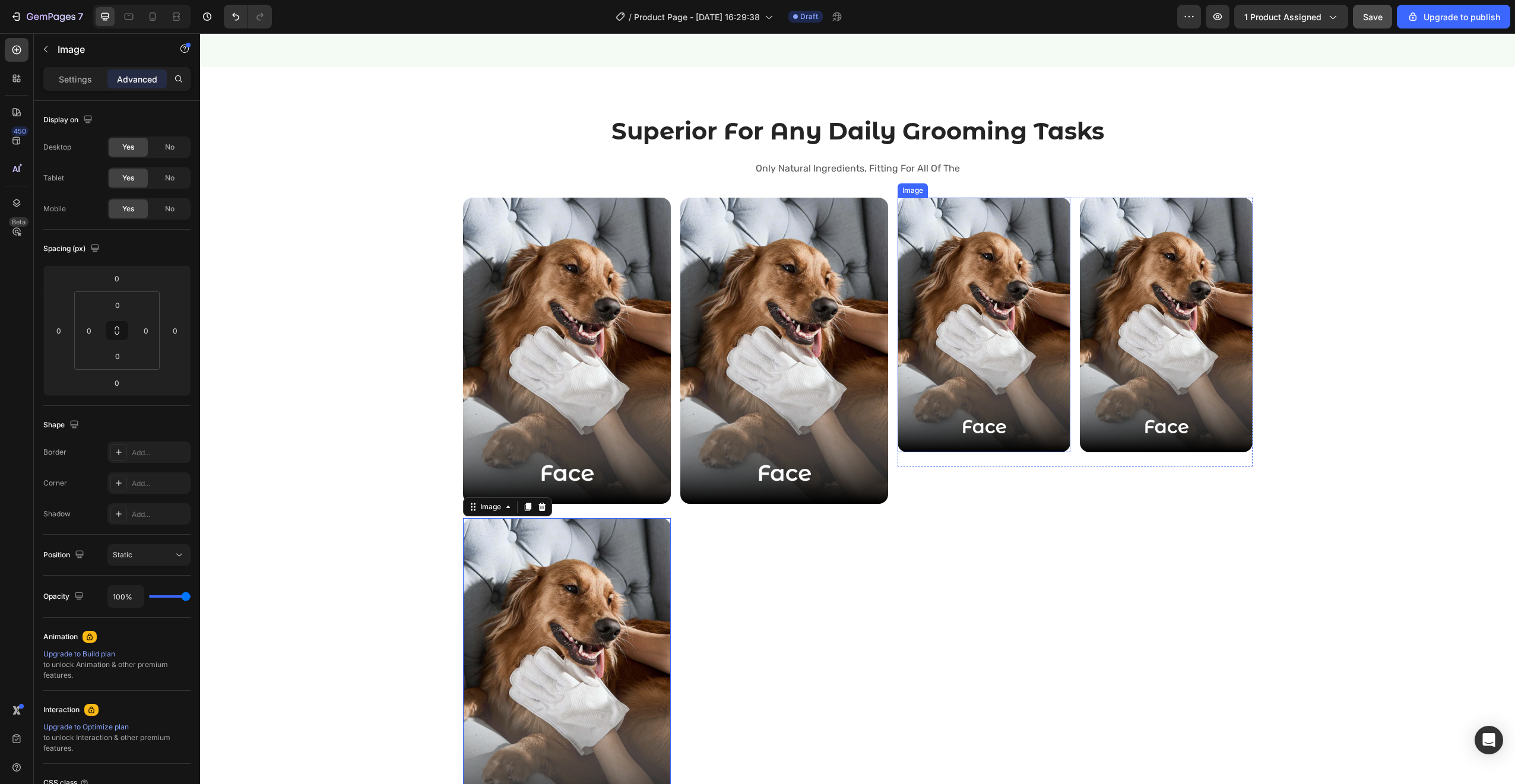
click at [971, 420] on img at bounding box center [983, 325] width 173 height 255
click at [801, 392] on img at bounding box center [784, 351] width 208 height 306
click at [743, 181] on icon at bounding box center [745, 186] width 10 height 10
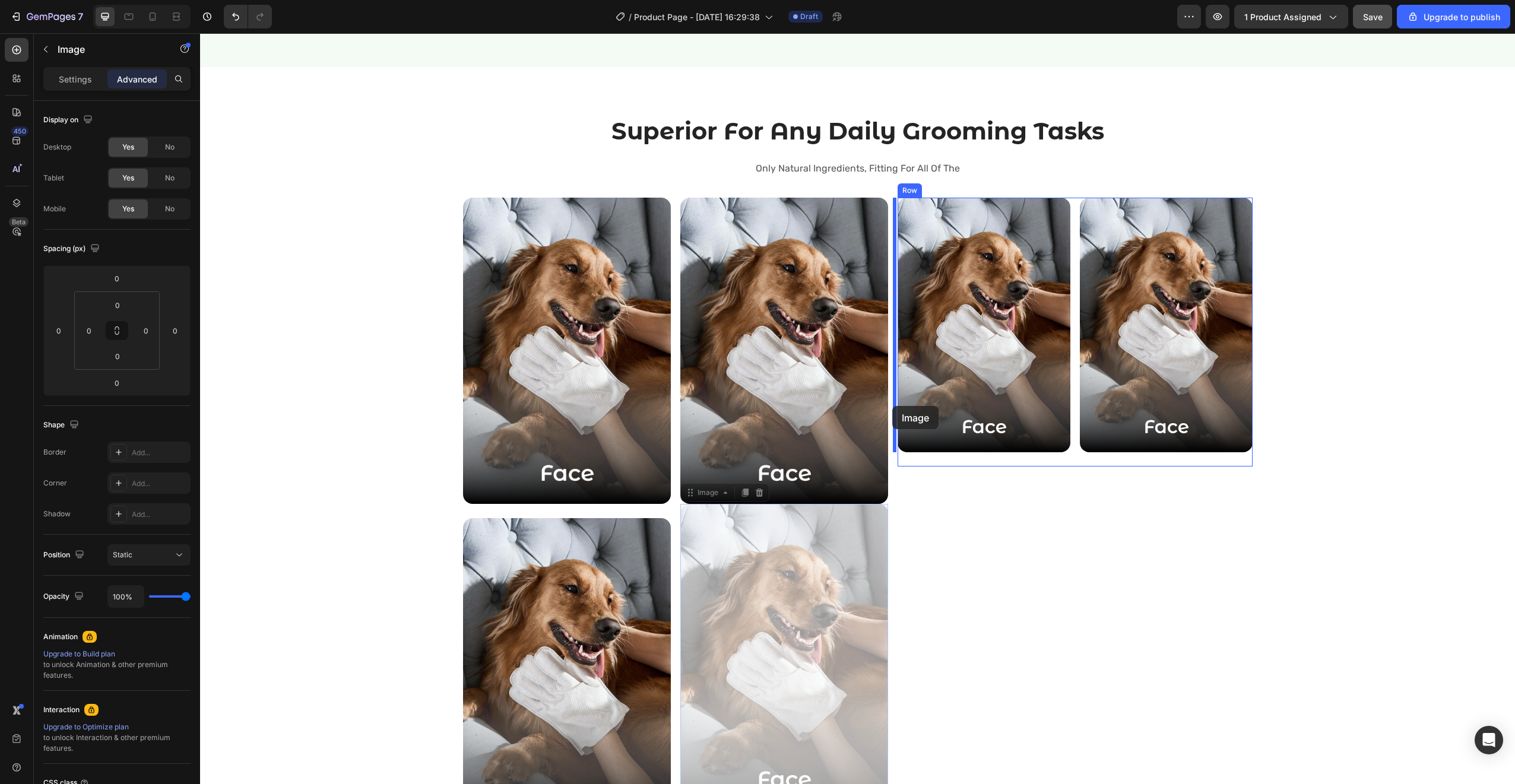
drag, startPoint x: 790, startPoint y: 627, endPoint x: 892, endPoint y: 406, distance: 243.4
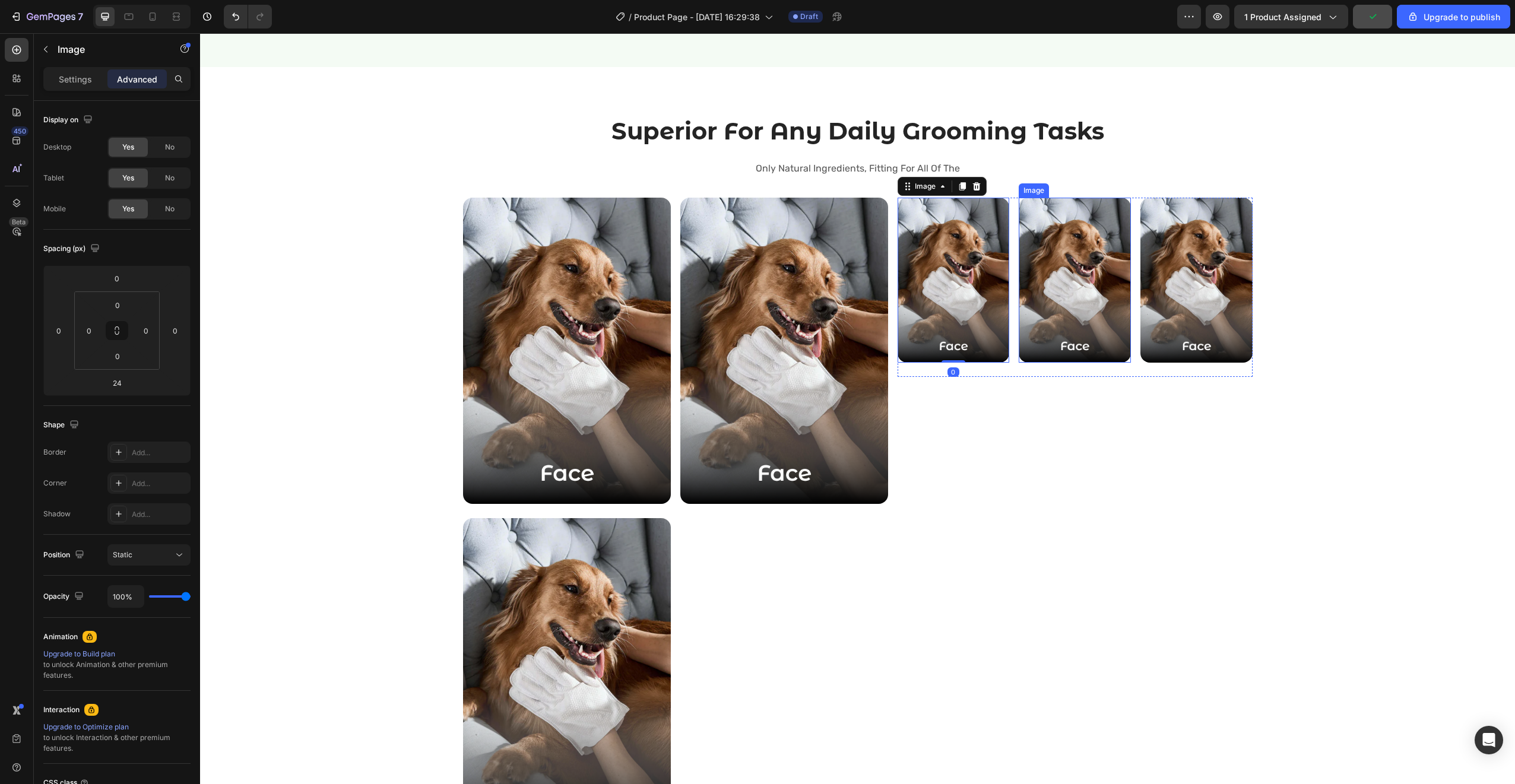
click at [1027, 341] on img at bounding box center [1075, 280] width 113 height 165
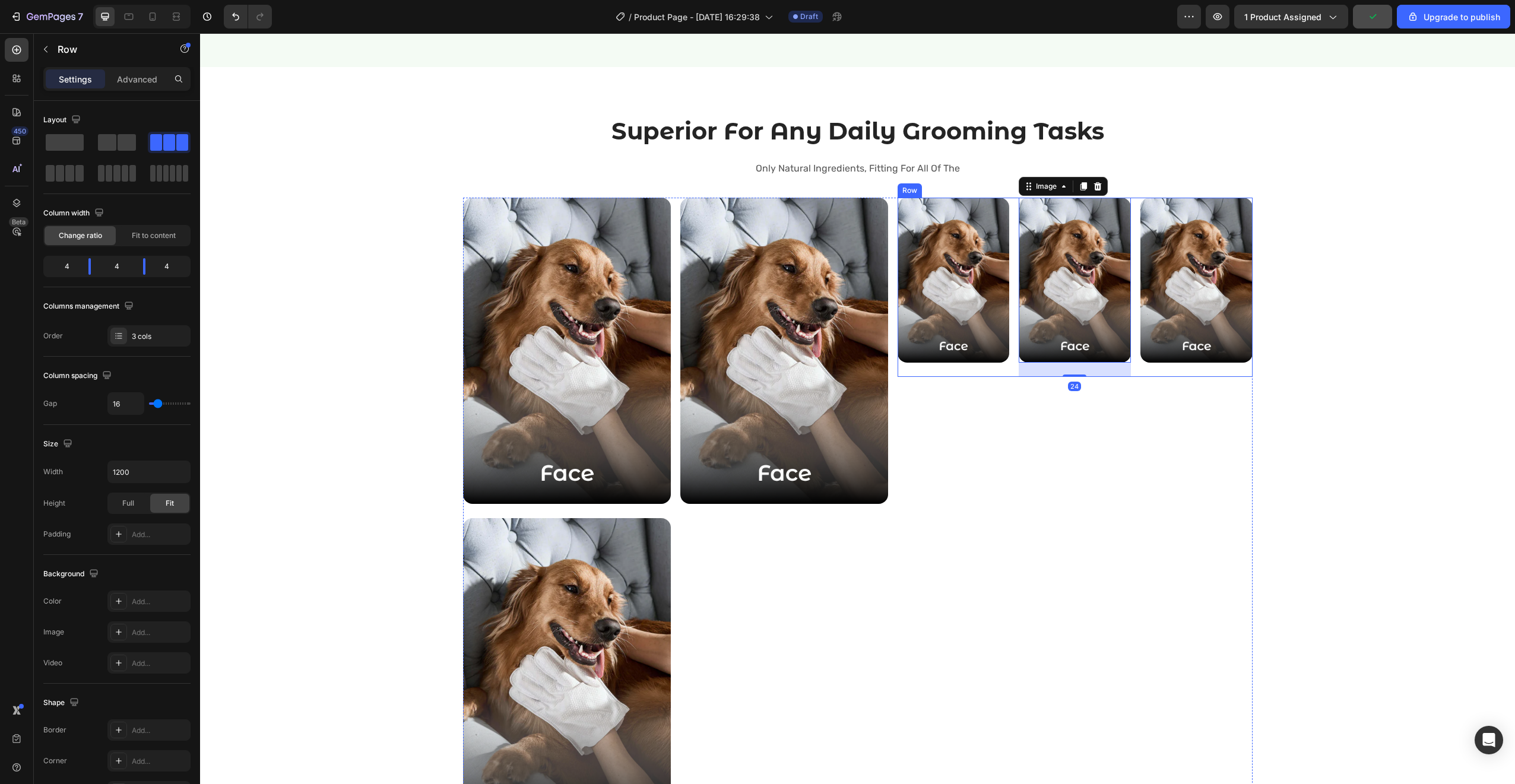
click at [978, 366] on div "Image" at bounding box center [954, 287] width 113 height 179
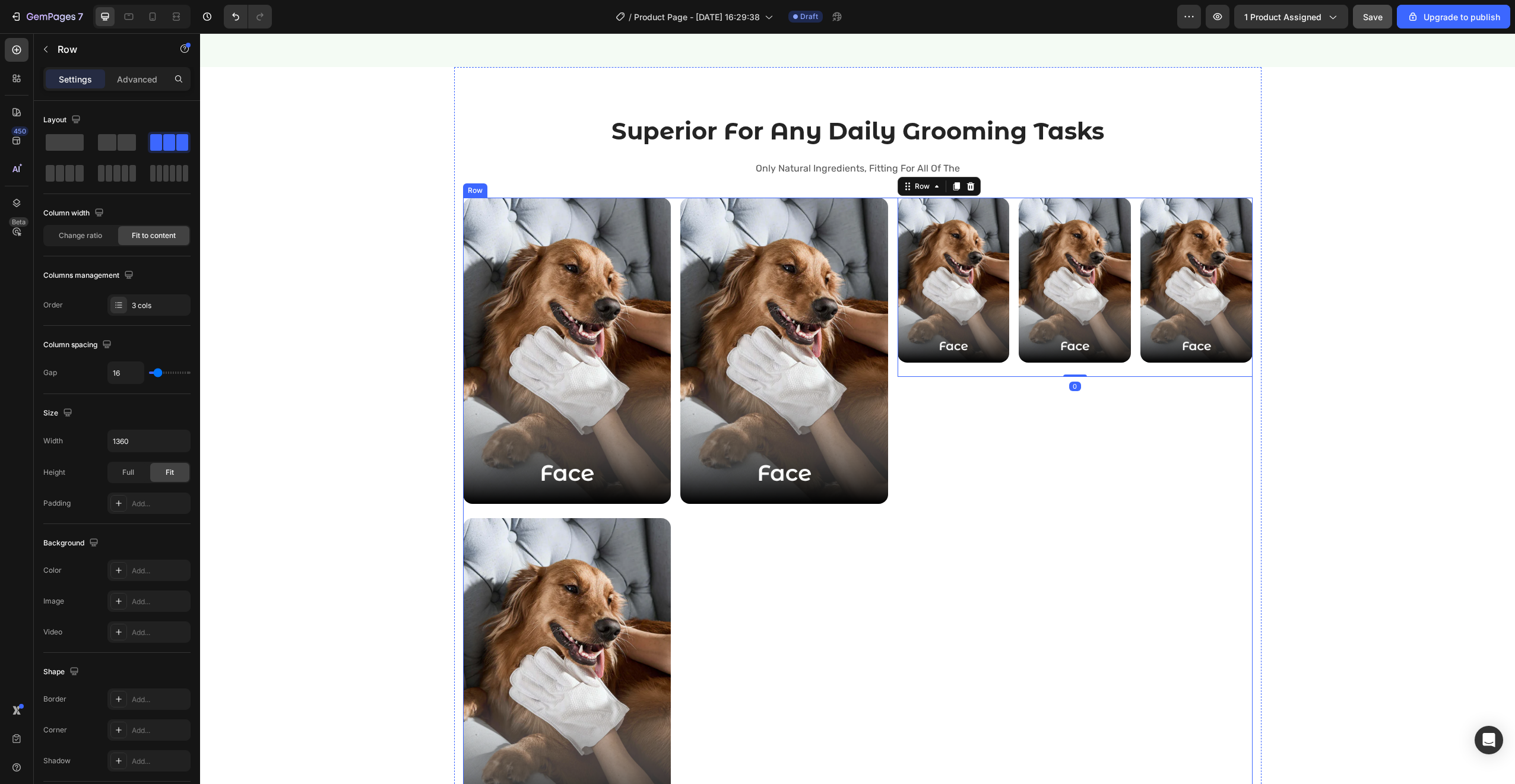
click at [913, 474] on div "Image Image Image Row 0" at bounding box center [1074, 511] width 355 height 627
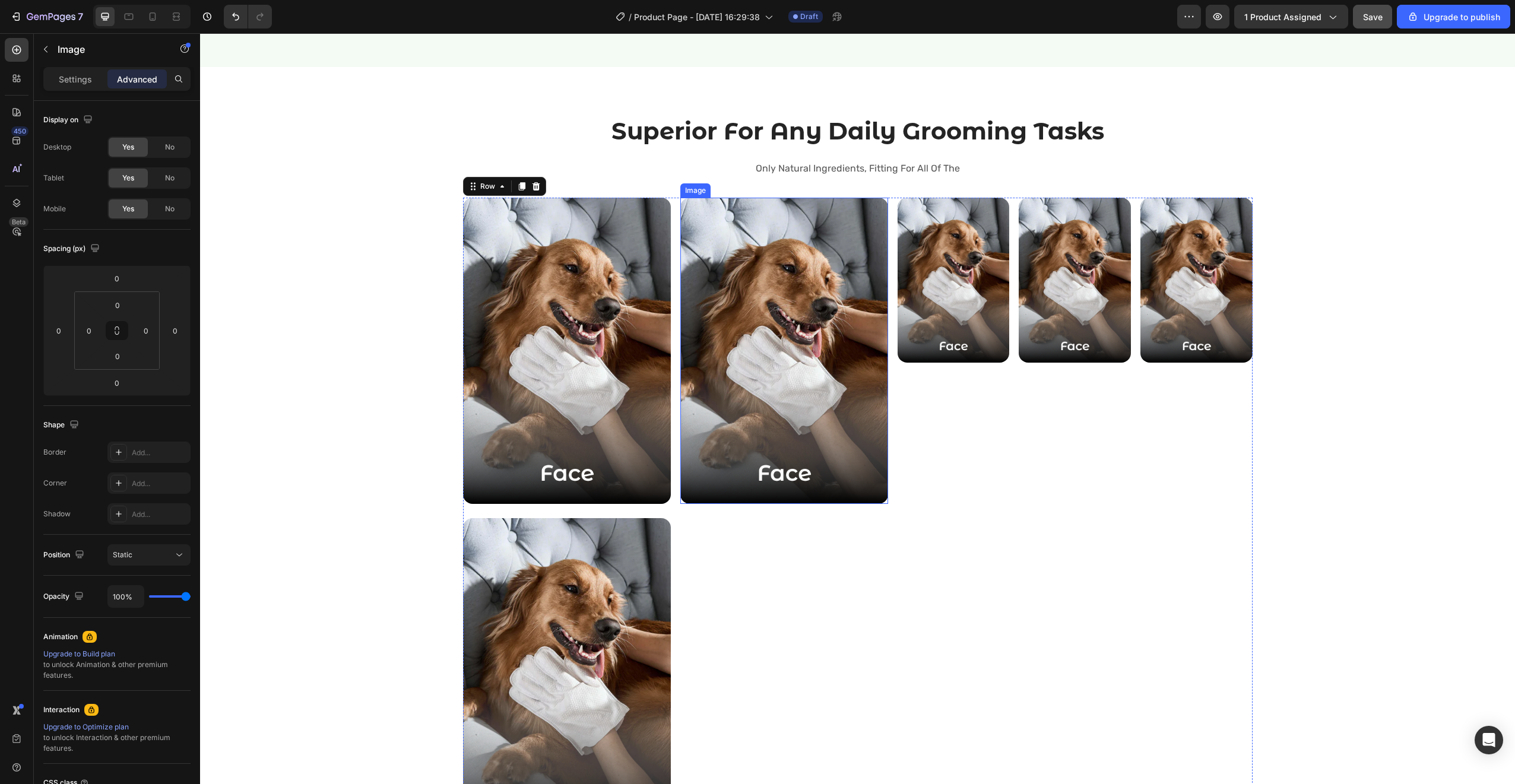
click at [872, 484] on img at bounding box center [784, 351] width 208 height 306
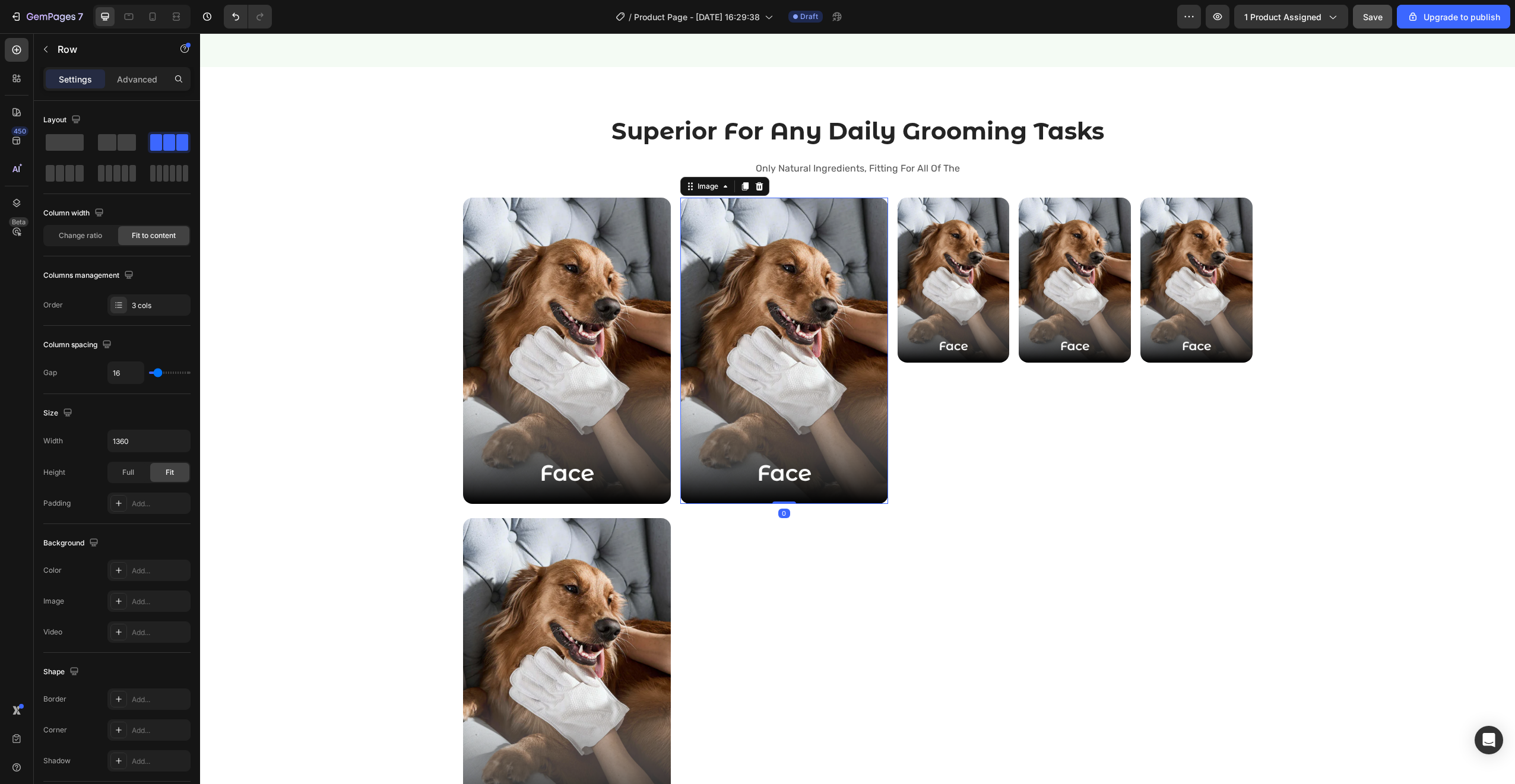
click at [929, 487] on div "Image Image Image Row" at bounding box center [1074, 511] width 355 height 627
click at [70, 181] on span at bounding box center [70, 173] width 9 height 16
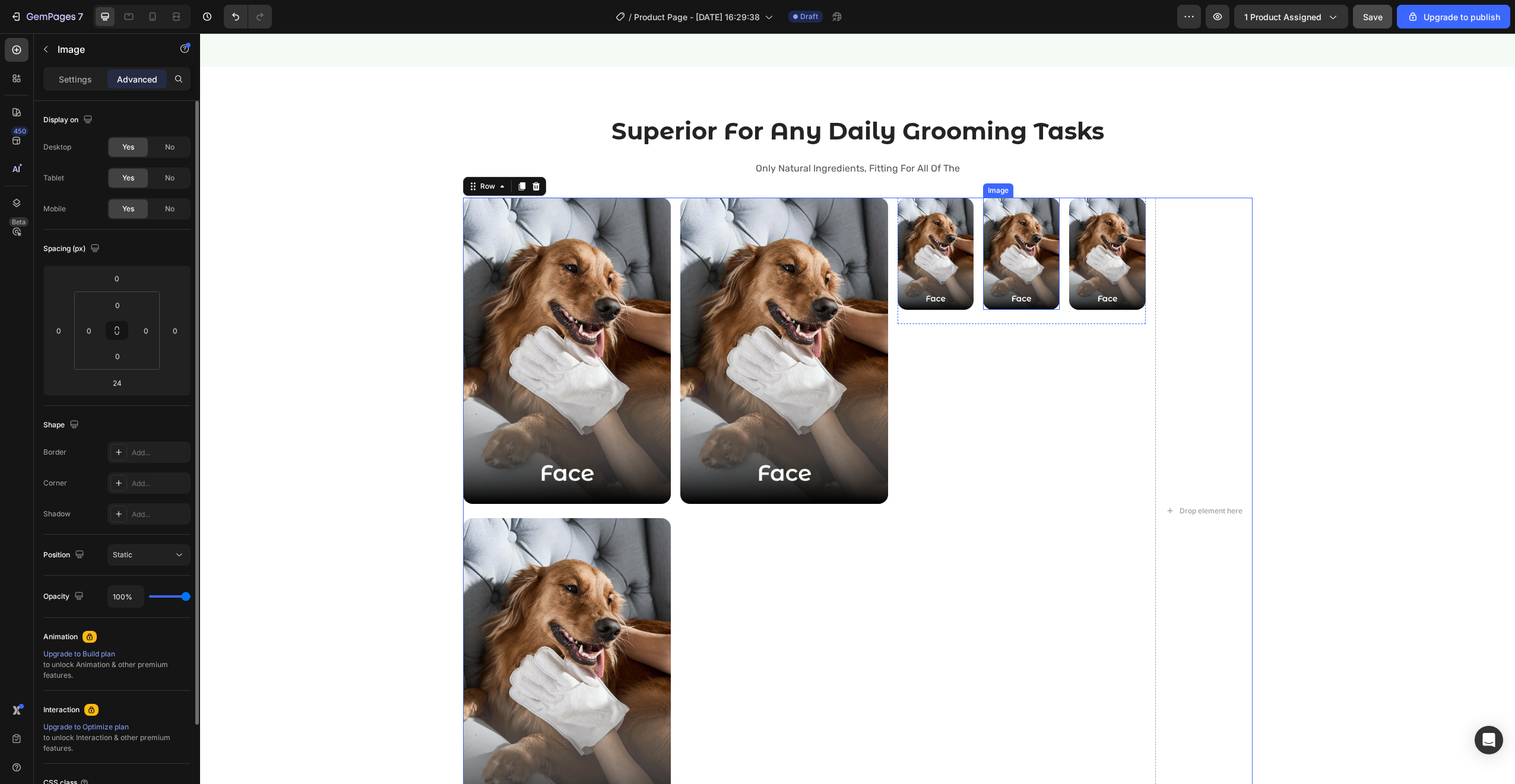
click at [1046, 292] on img at bounding box center [1021, 254] width 76 height 113
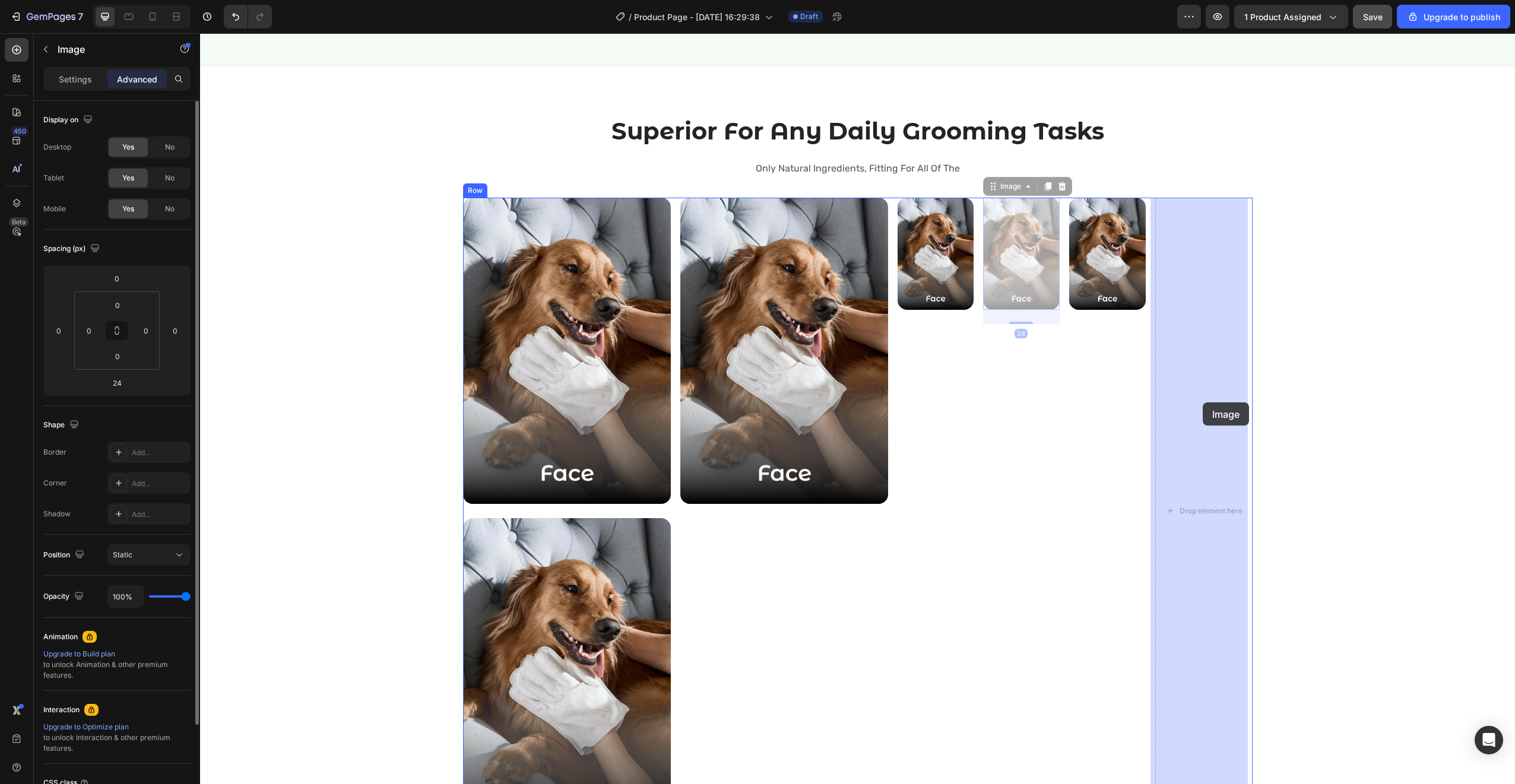
drag, startPoint x: 1025, startPoint y: 281, endPoint x: 1203, endPoint y: 403, distance: 215.8
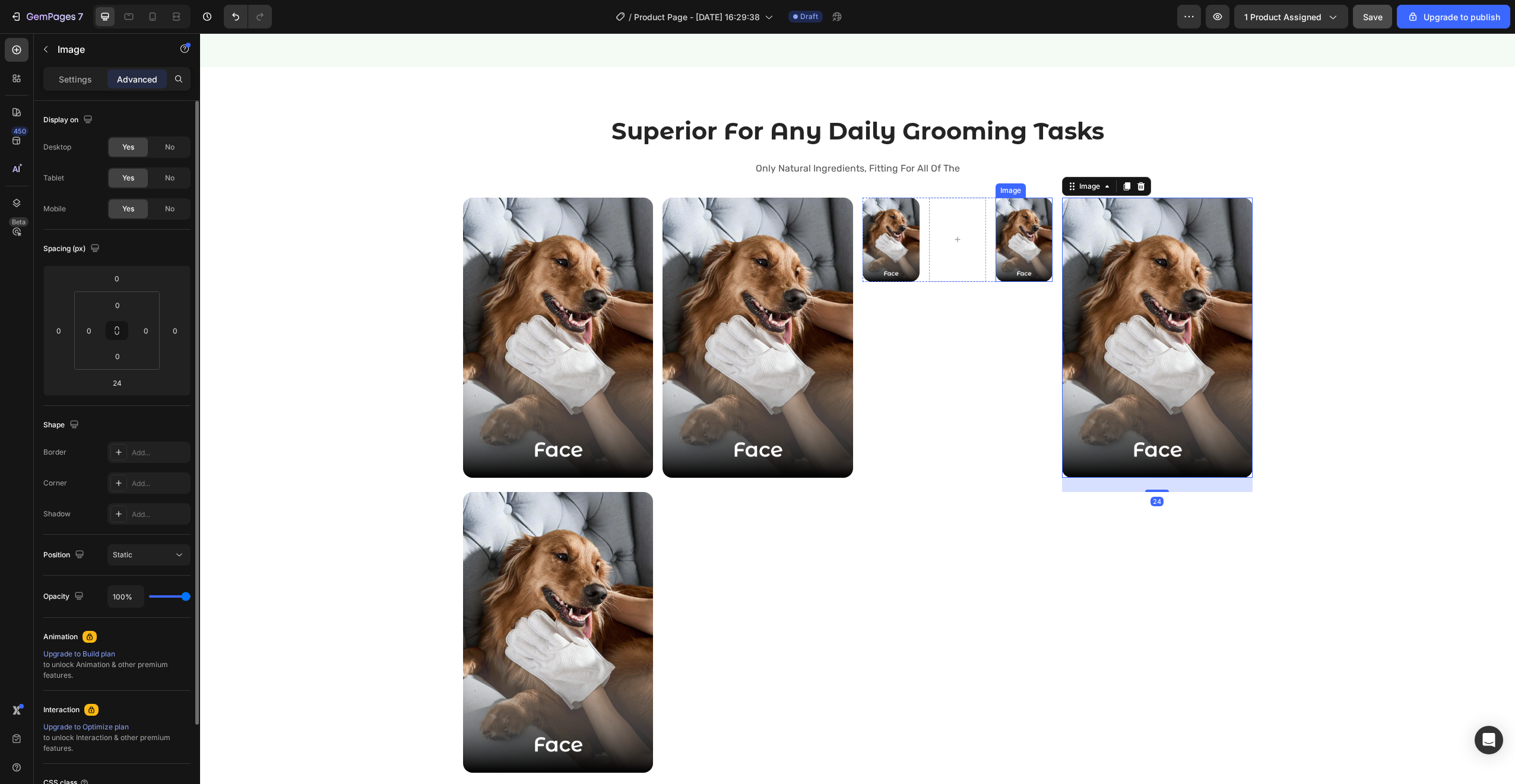
click at [998, 253] on img at bounding box center [1023, 240] width 57 height 84
click at [963, 270] on div at bounding box center [957, 240] width 57 height 84
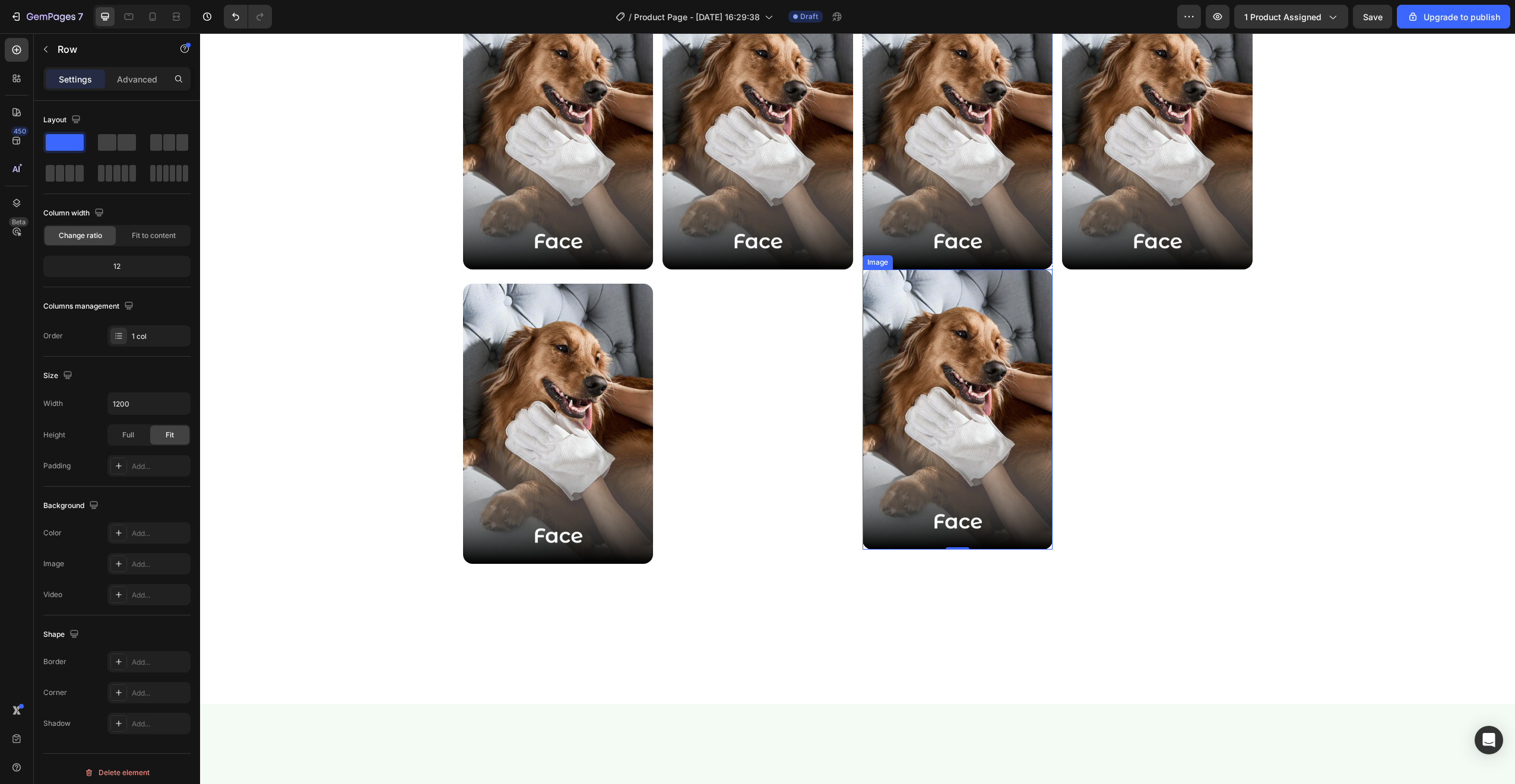
click at [909, 528] on img at bounding box center [957, 409] width 190 height 281
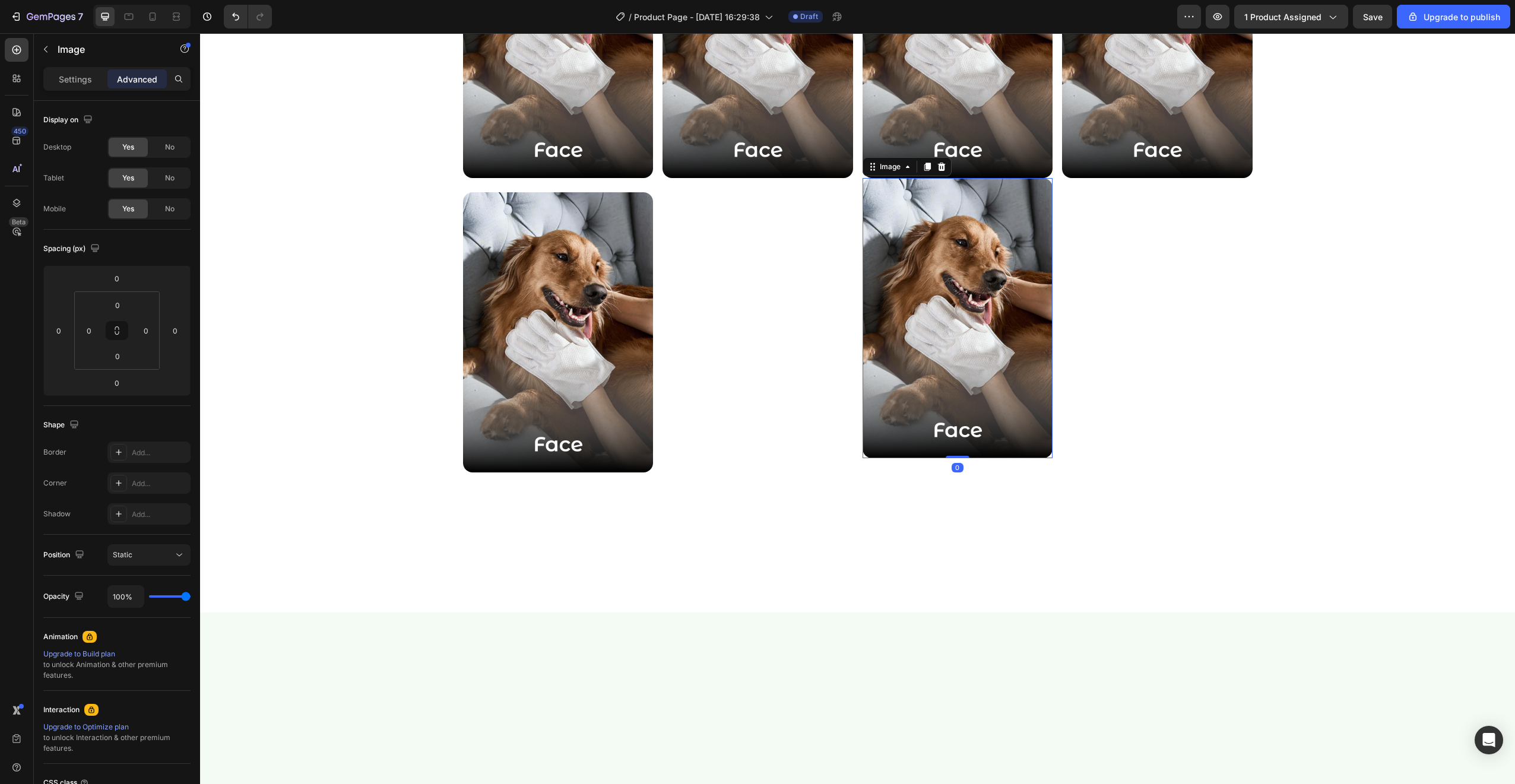
scroll to position [1900, 0]
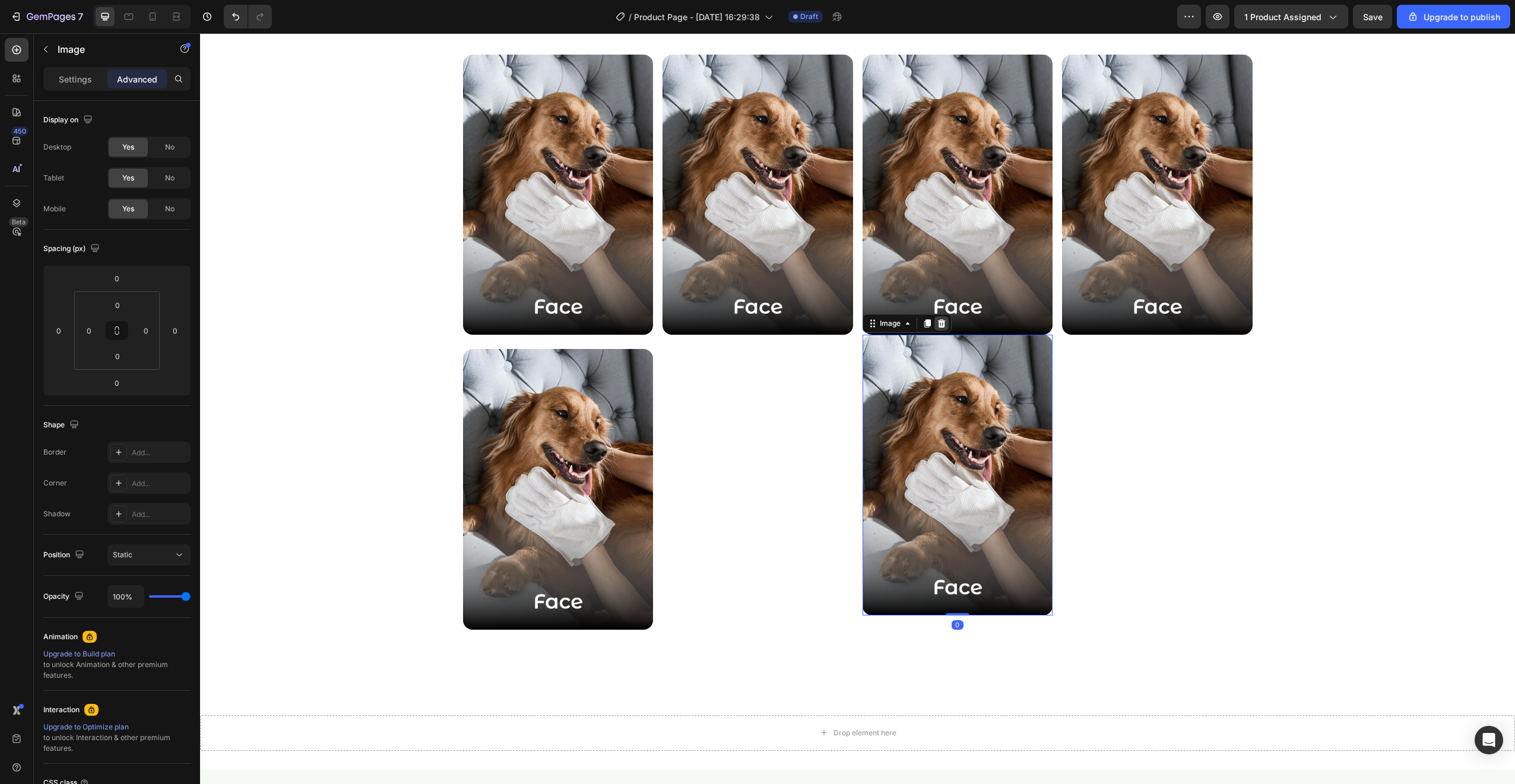
click at [940, 322] on icon at bounding box center [941, 323] width 10 height 10
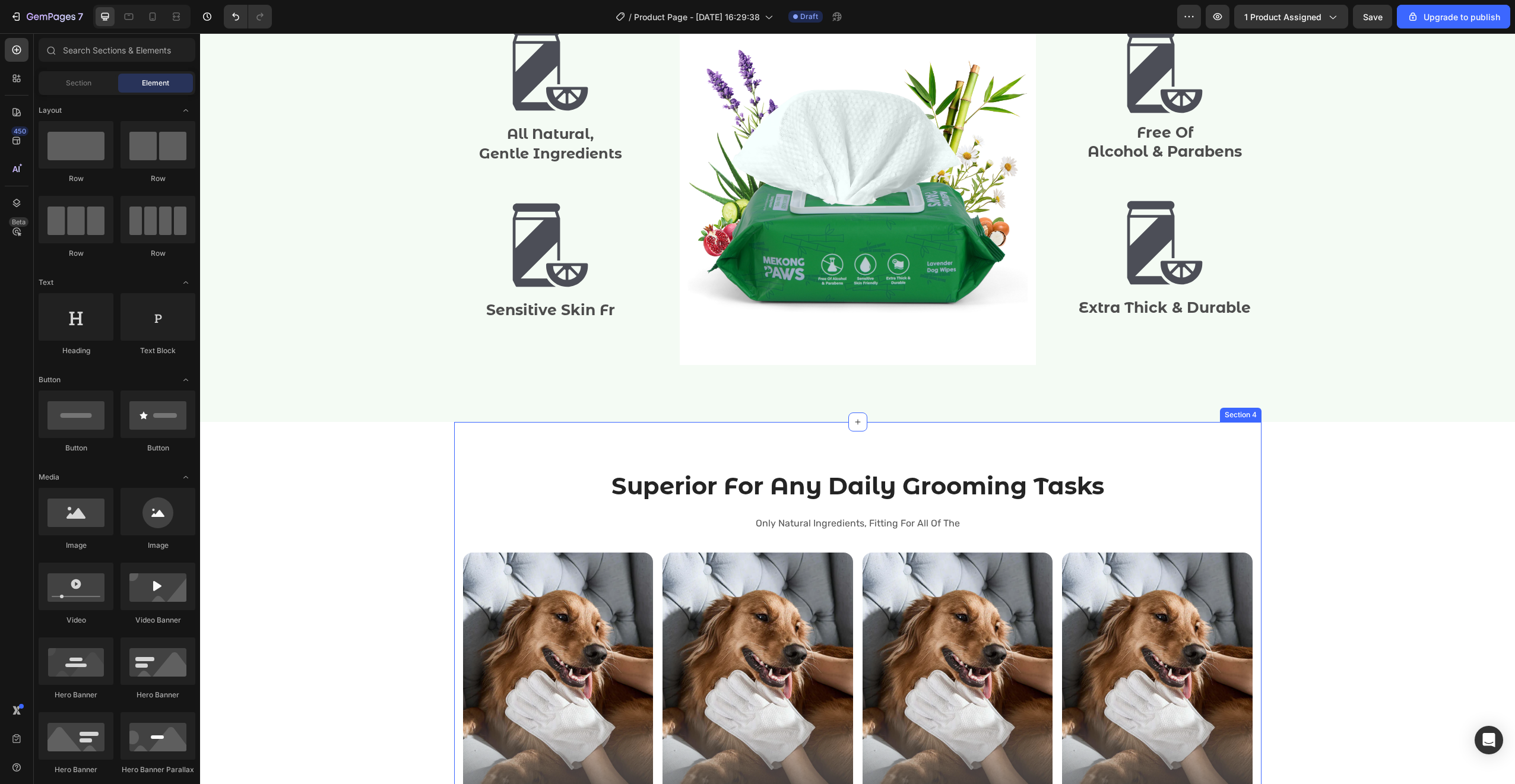
scroll to position [1828, 0]
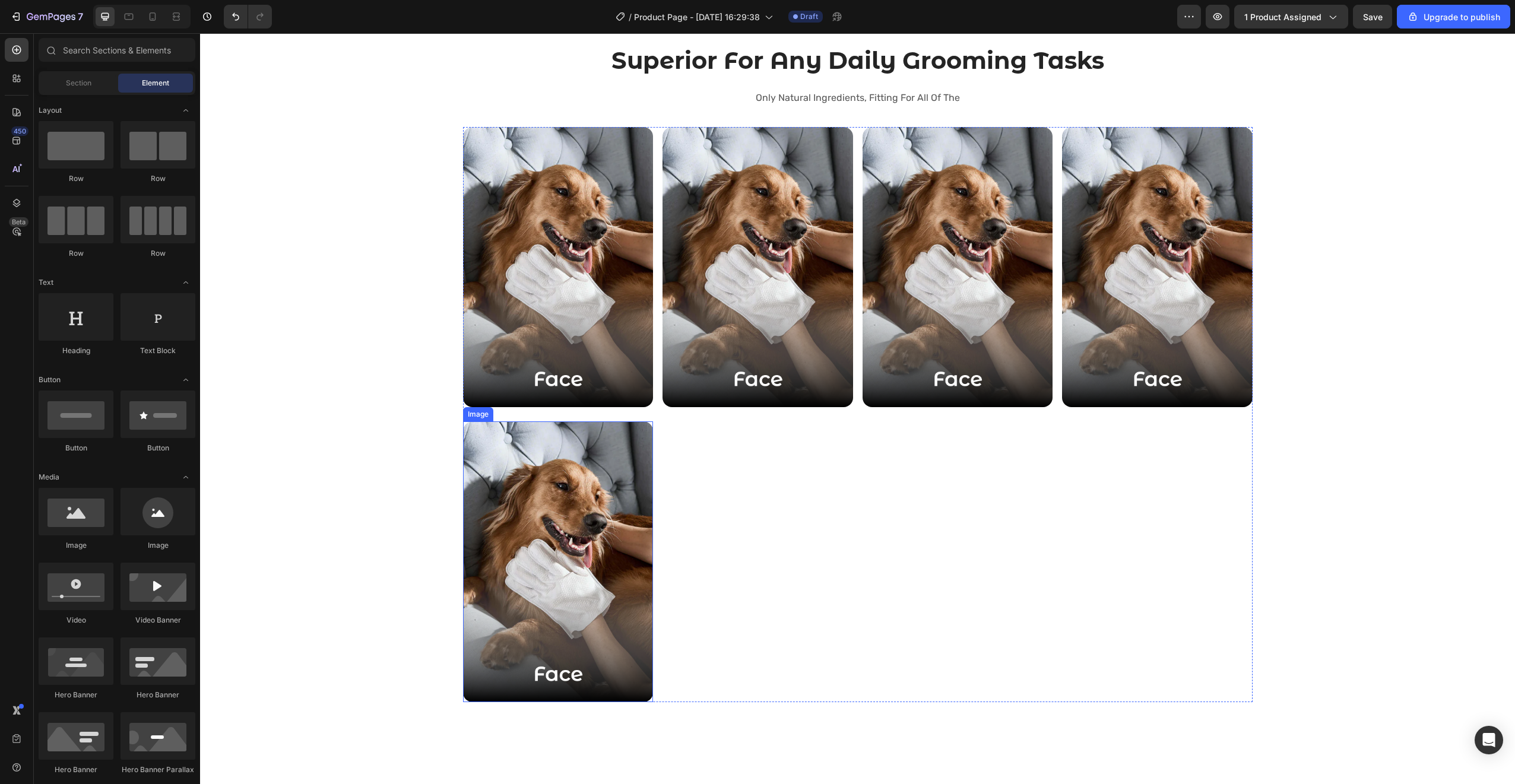
click at [626, 516] on img at bounding box center [558, 561] width 190 height 281
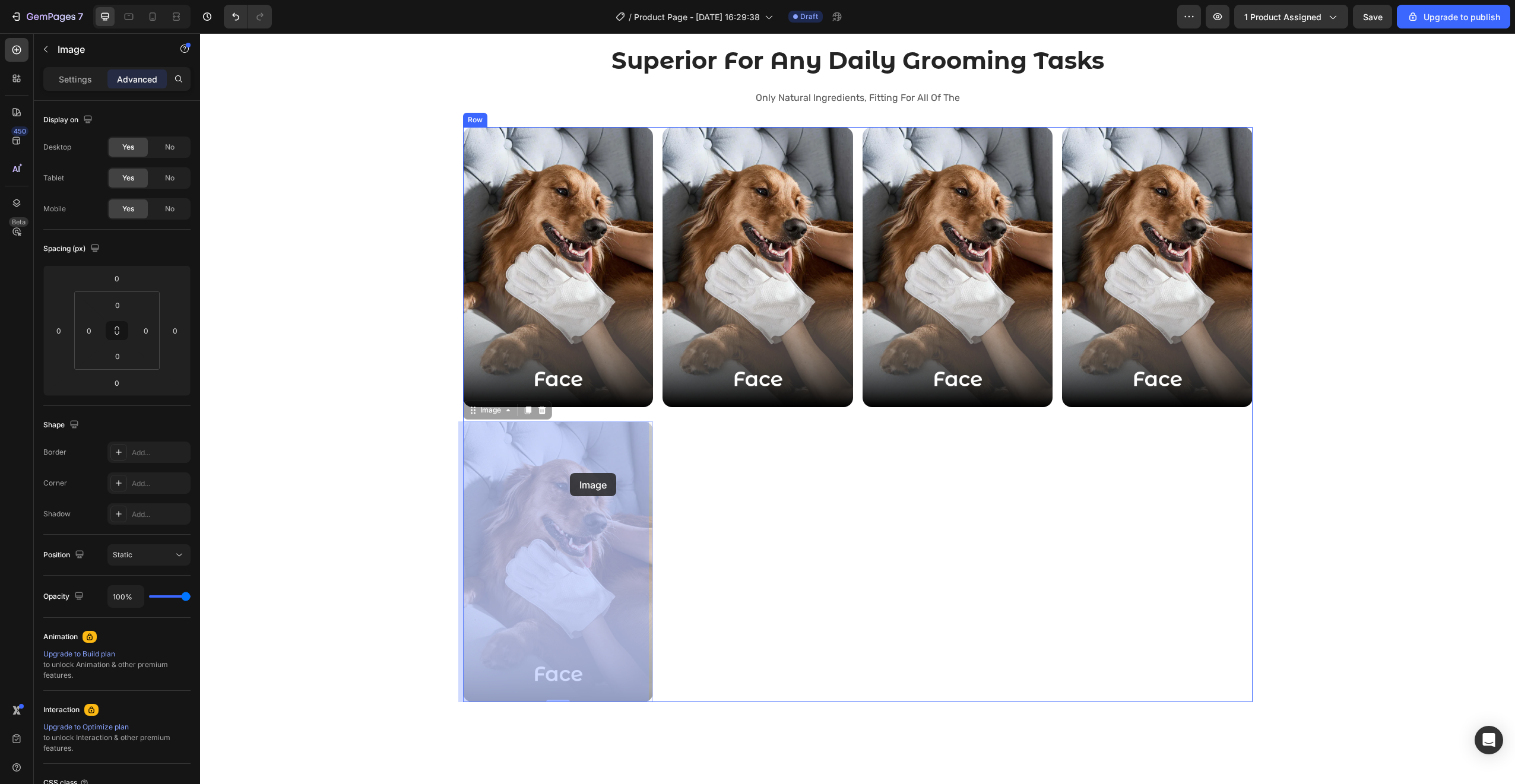
drag, startPoint x: 606, startPoint y: 484, endPoint x: 570, endPoint y: 473, distance: 37.6
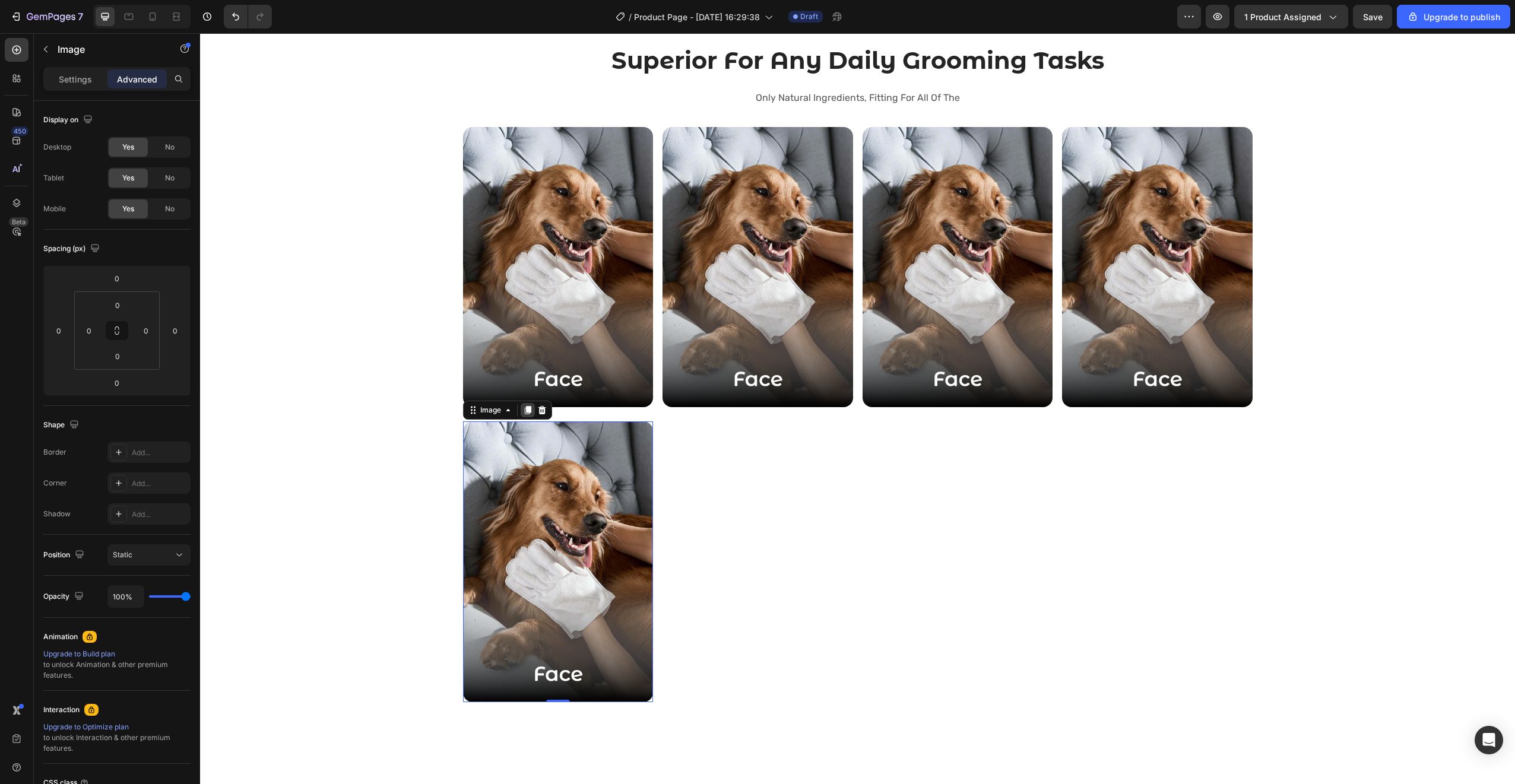
click at [524, 412] on icon at bounding box center [527, 410] width 7 height 8
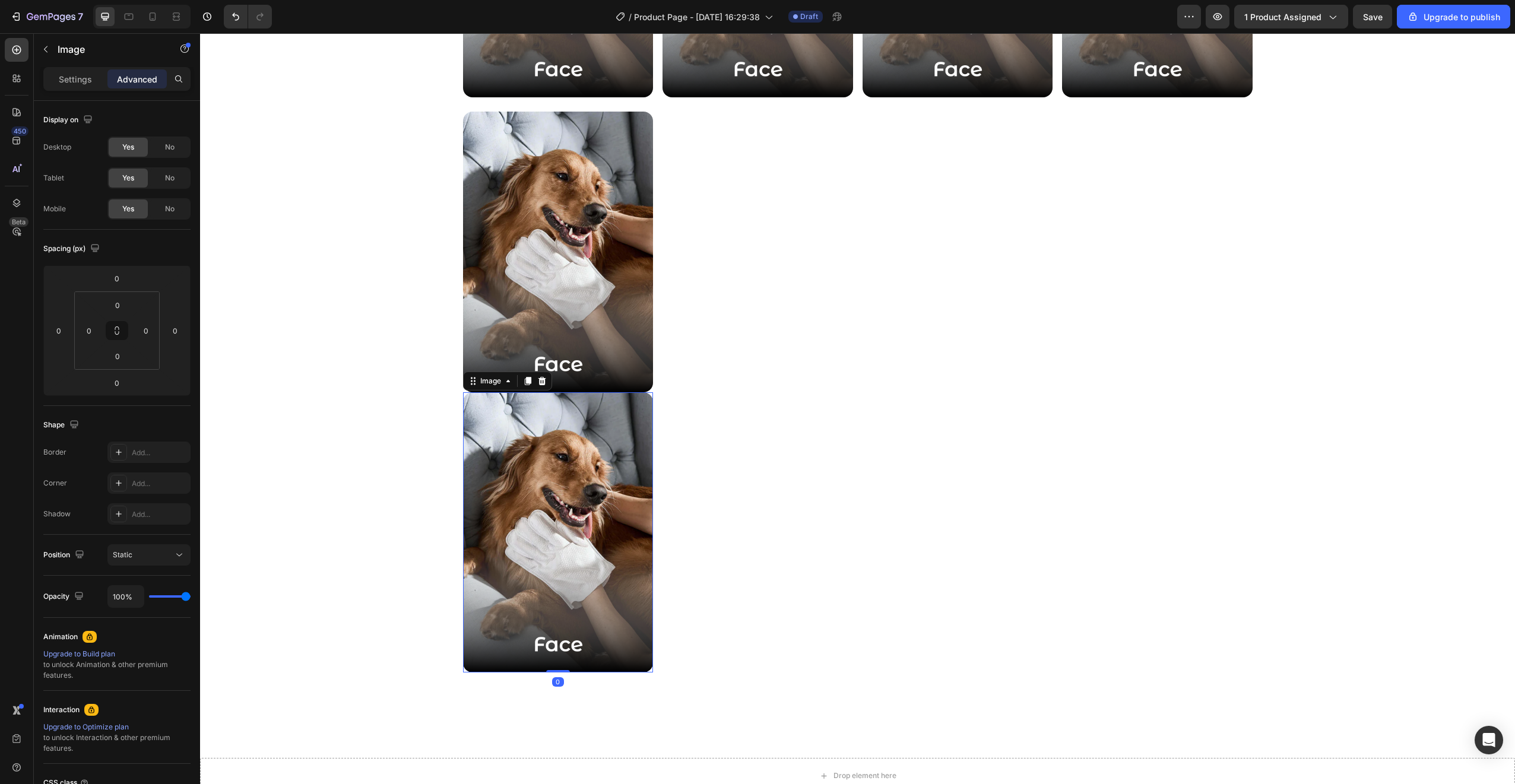
scroll to position [1720, 0]
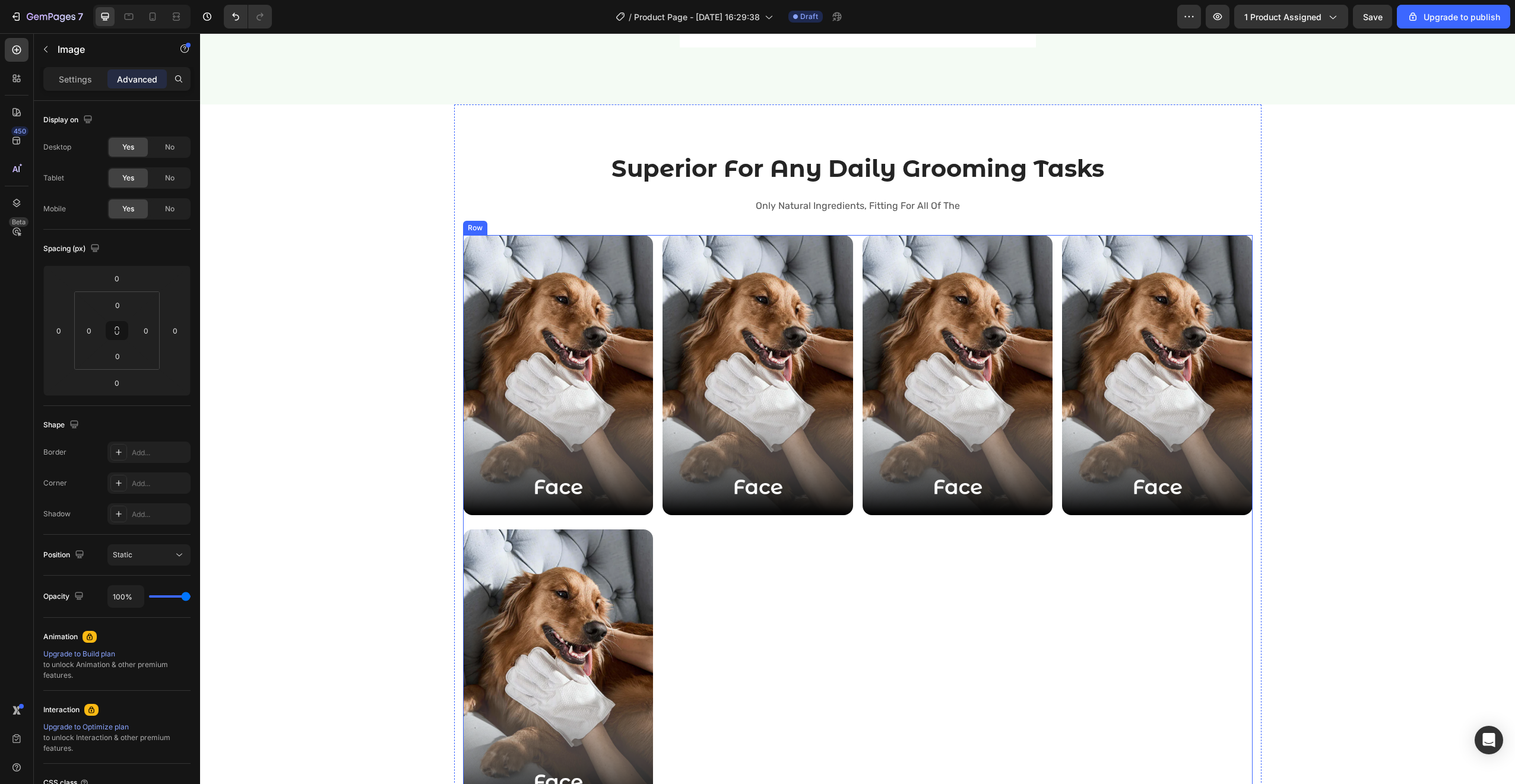
click at [652, 589] on div "Image Image Image 0 Image Image Row Image Row" at bounding box center [857, 663] width 789 height 856
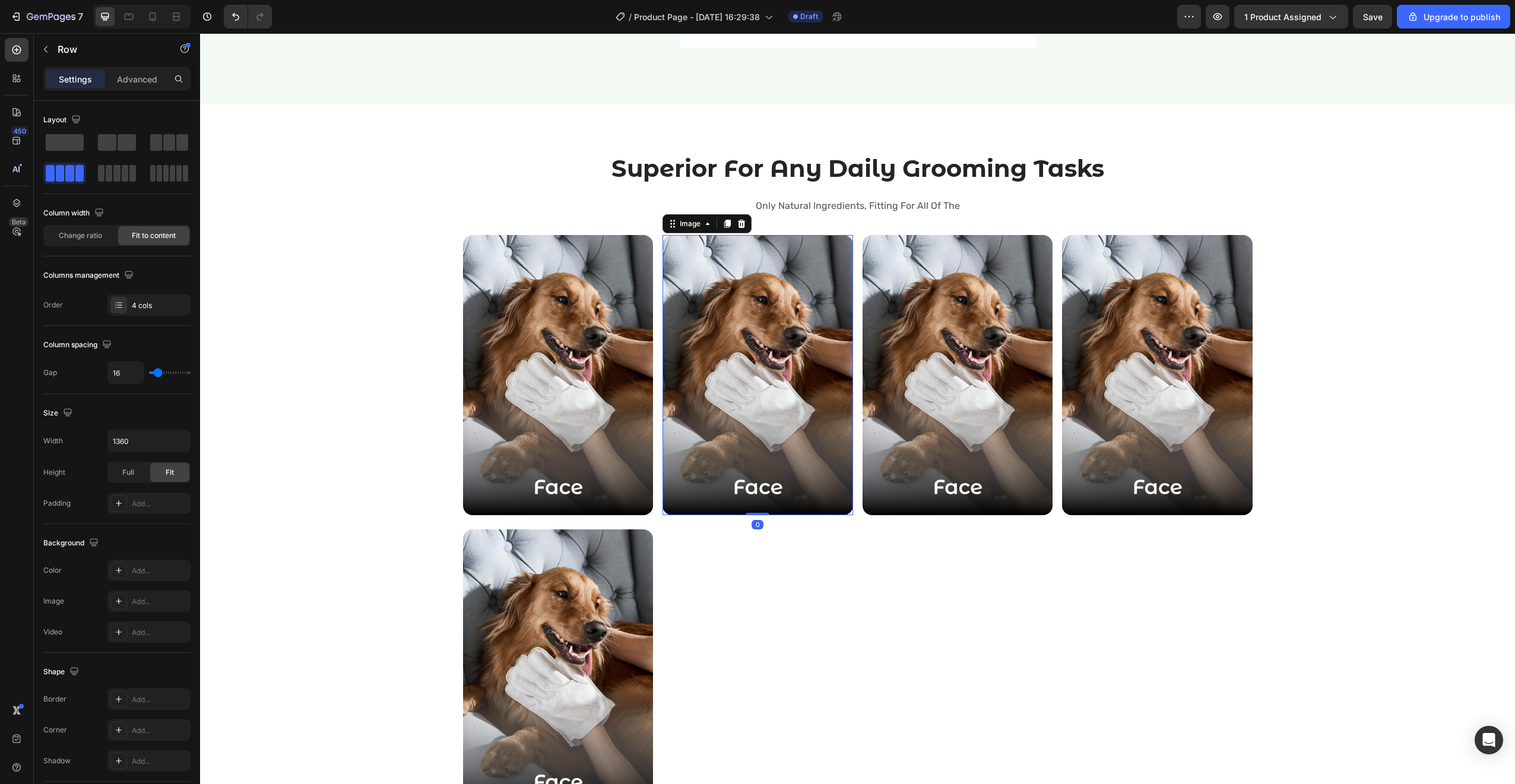
click at [669, 513] on img at bounding box center [758, 375] width 190 height 281
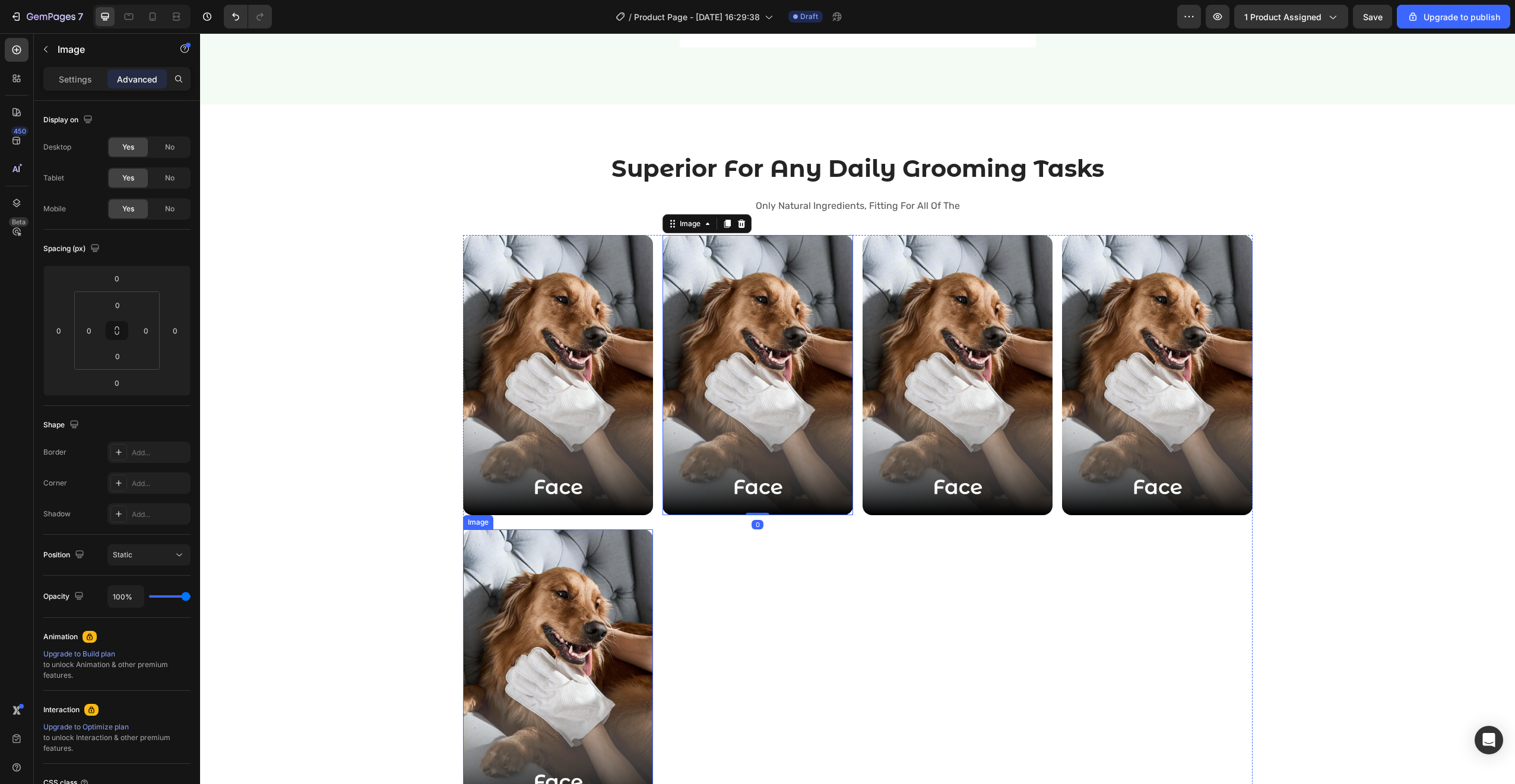
scroll to position [1926, 0]
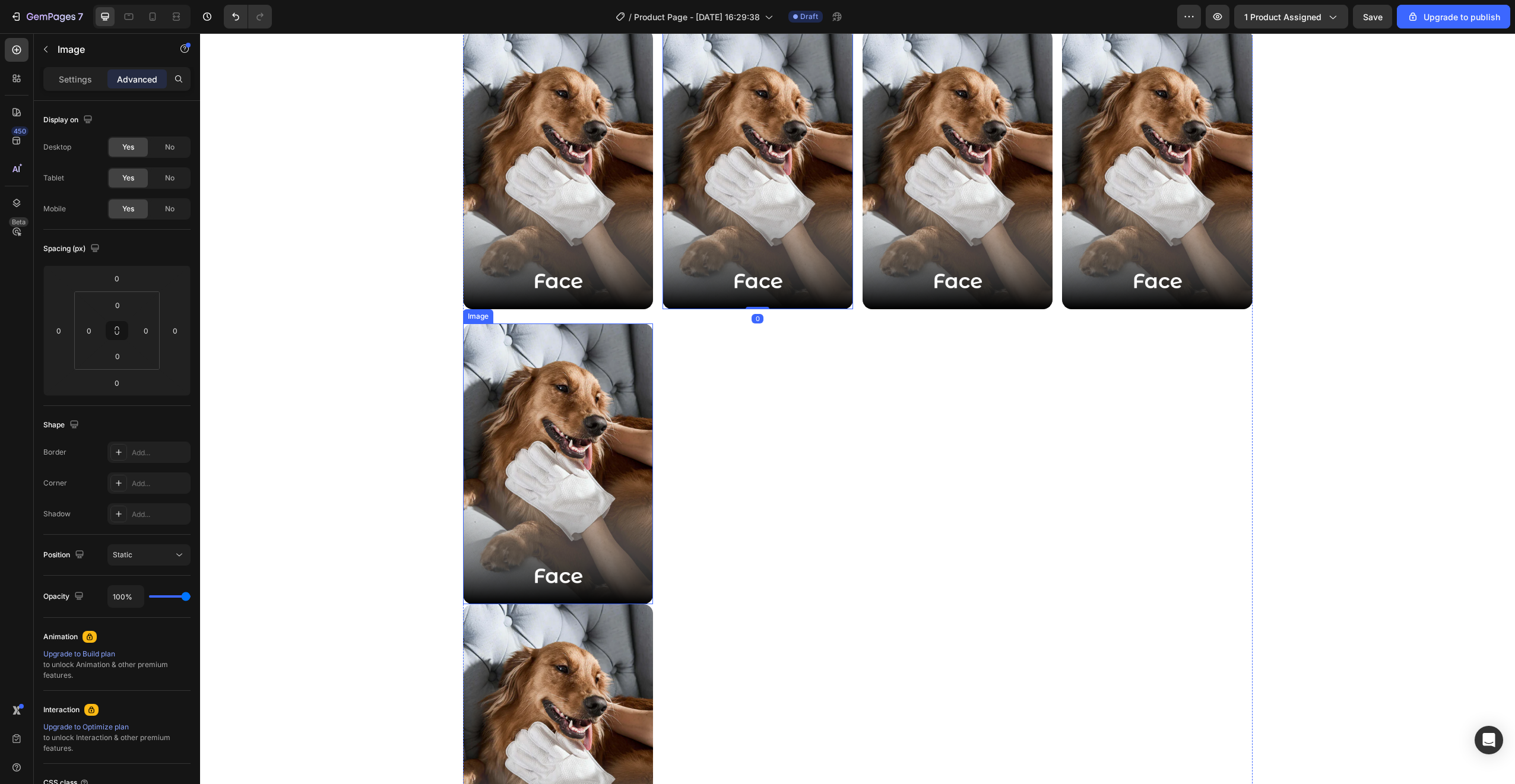
click at [599, 617] on img at bounding box center [558, 744] width 190 height 281
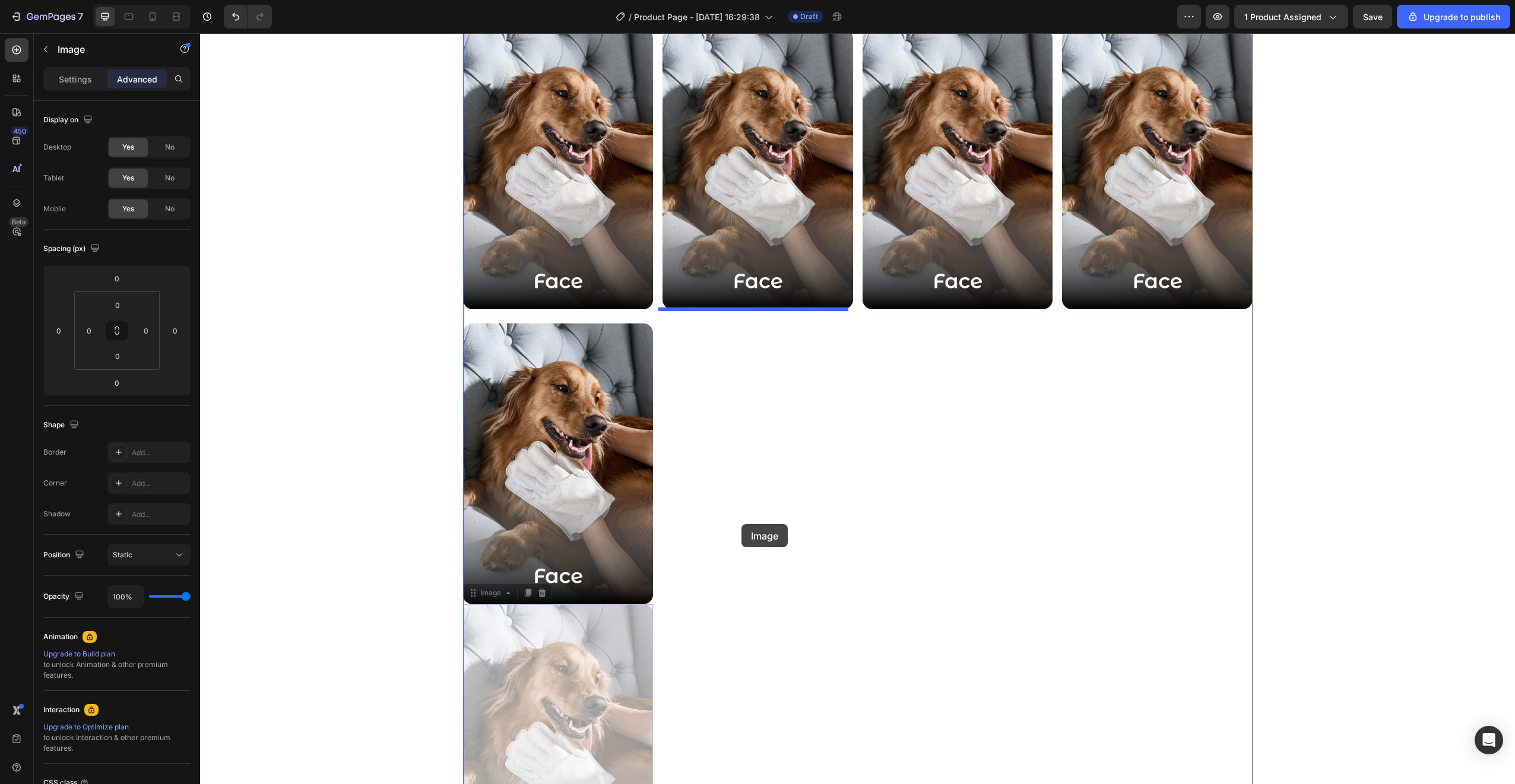
drag, startPoint x: 600, startPoint y: 654, endPoint x: 741, endPoint y: 524, distance: 191.8
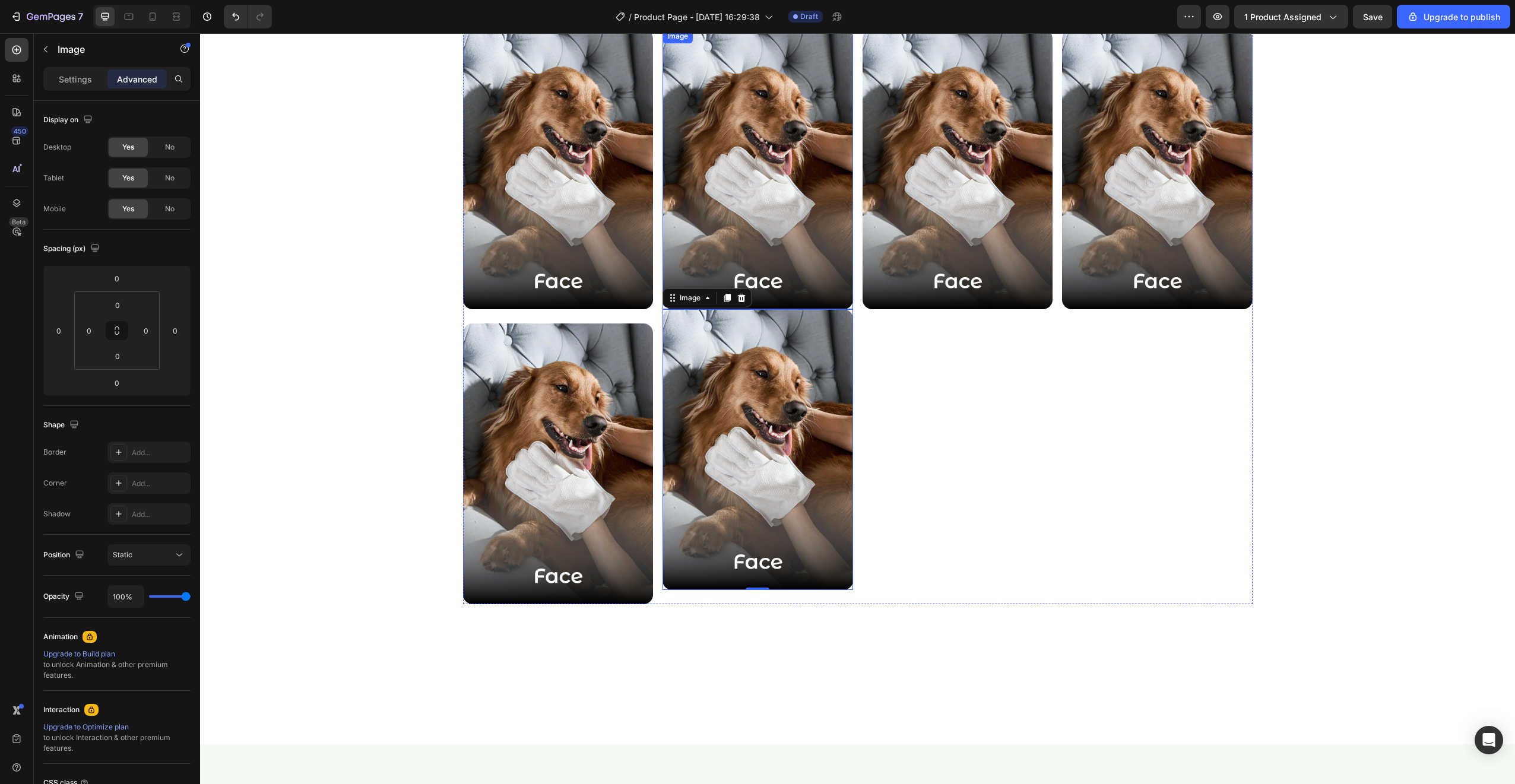
click at [794, 269] on img at bounding box center [758, 169] width 190 height 281
click at [813, 359] on img at bounding box center [758, 449] width 190 height 281
click at [595, 400] on img at bounding box center [558, 463] width 190 height 281
click at [709, 379] on img at bounding box center [758, 449] width 190 height 281
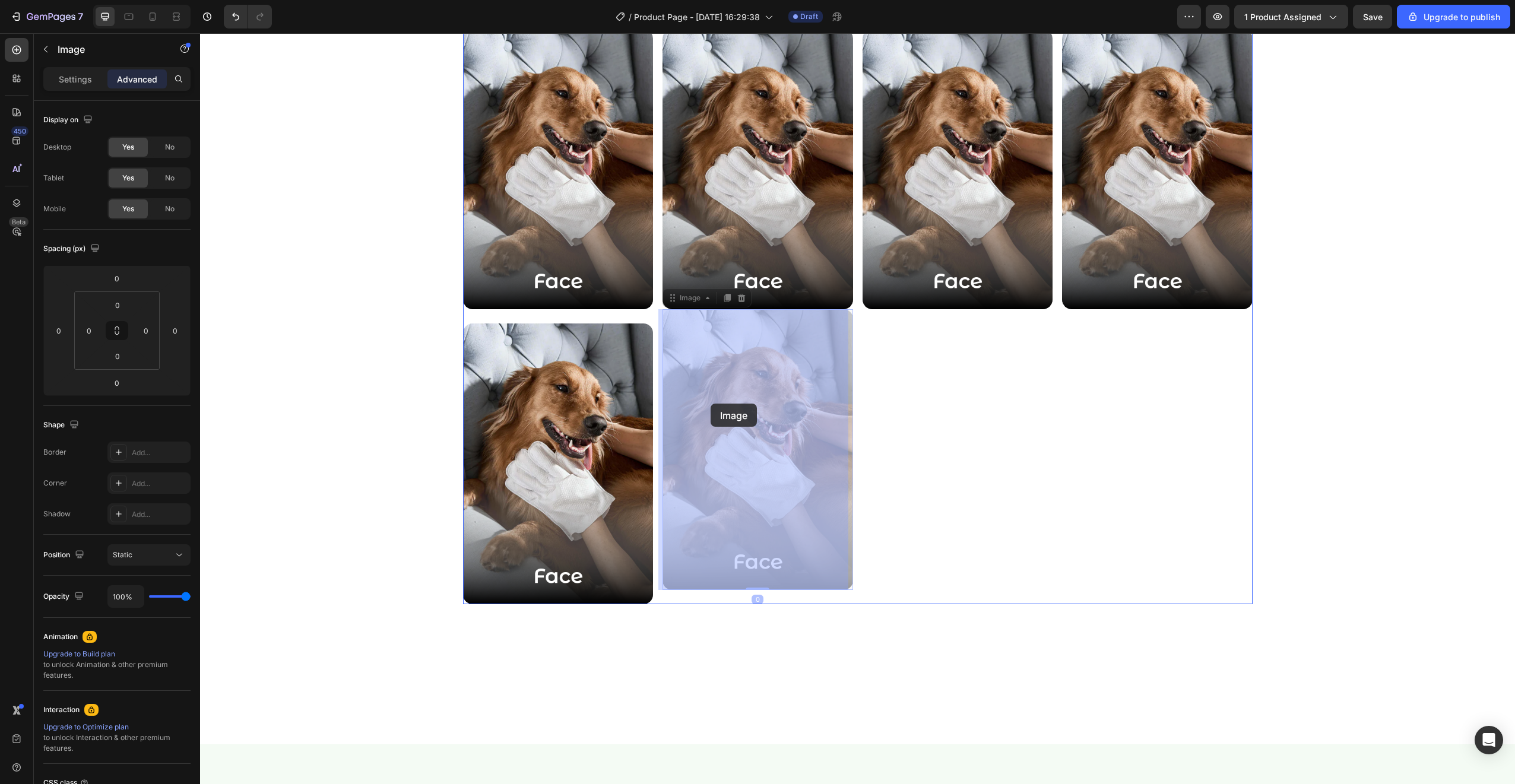
drag, startPoint x: 712, startPoint y: 381, endPoint x: 711, endPoint y: 403, distance: 22.0
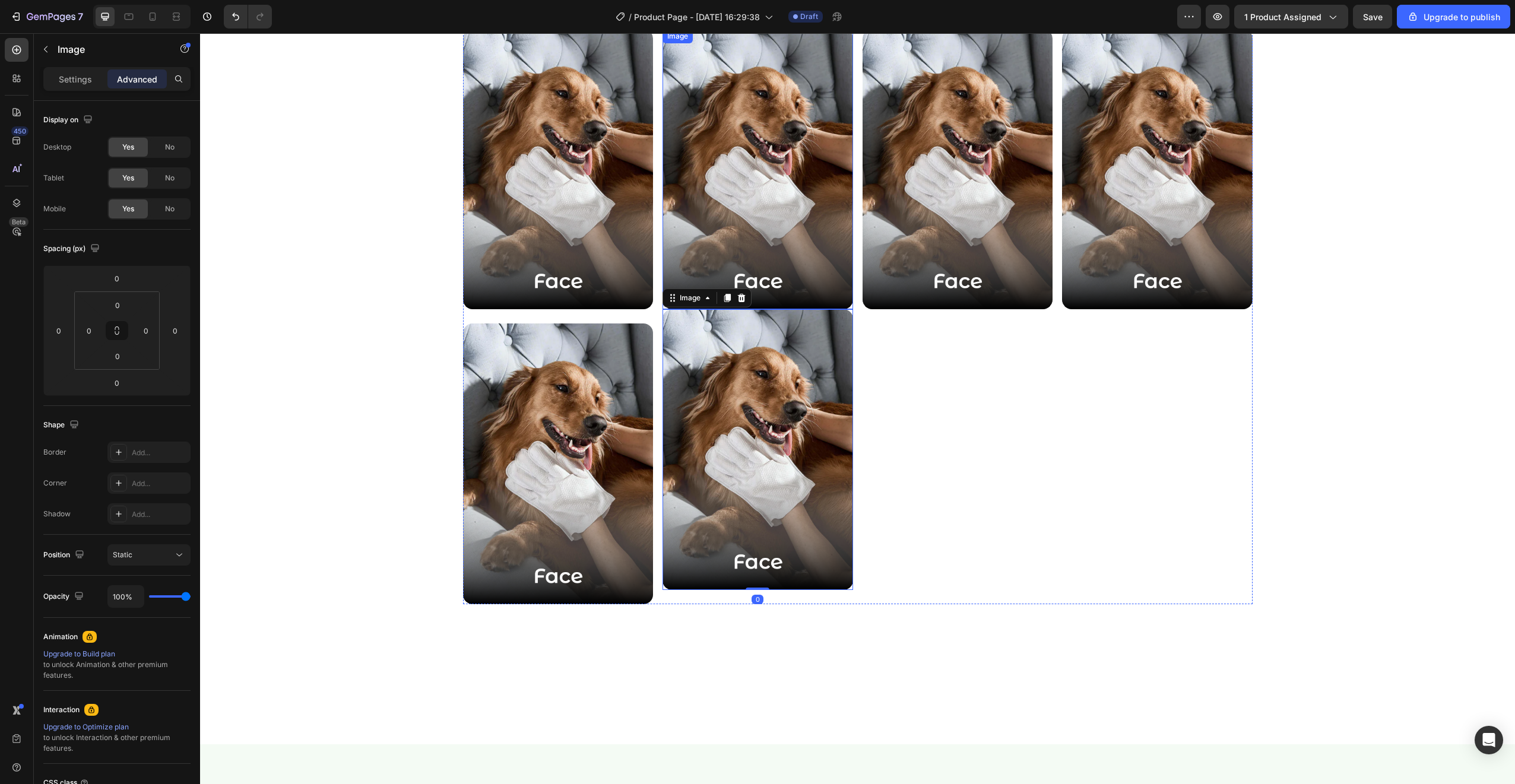
click at [792, 292] on img at bounding box center [758, 169] width 190 height 281
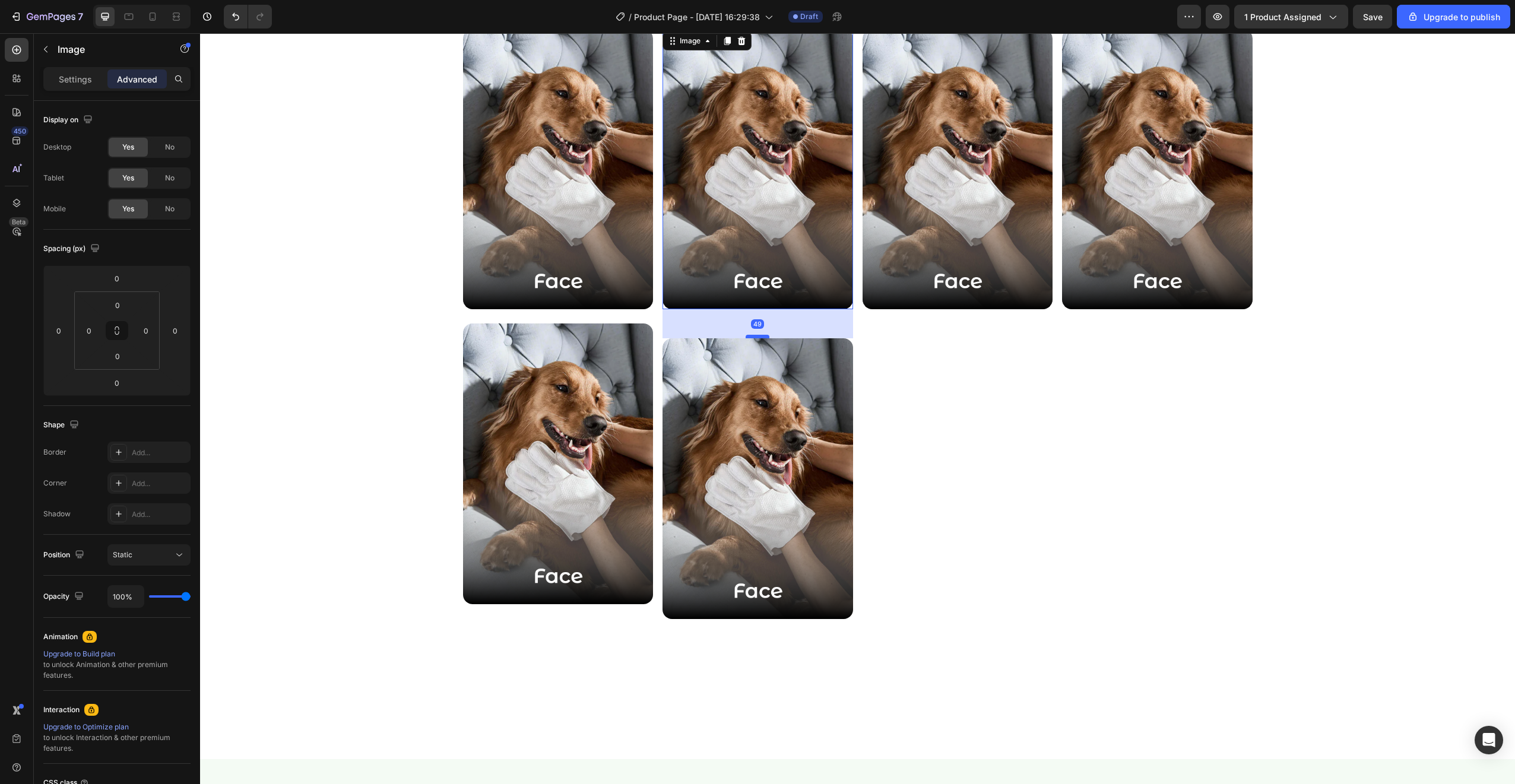
drag, startPoint x: 752, startPoint y: 308, endPoint x: 749, endPoint y: 337, distance: 29.2
click at [749, 337] on div at bounding box center [758, 336] width 24 height 4
type input "49"
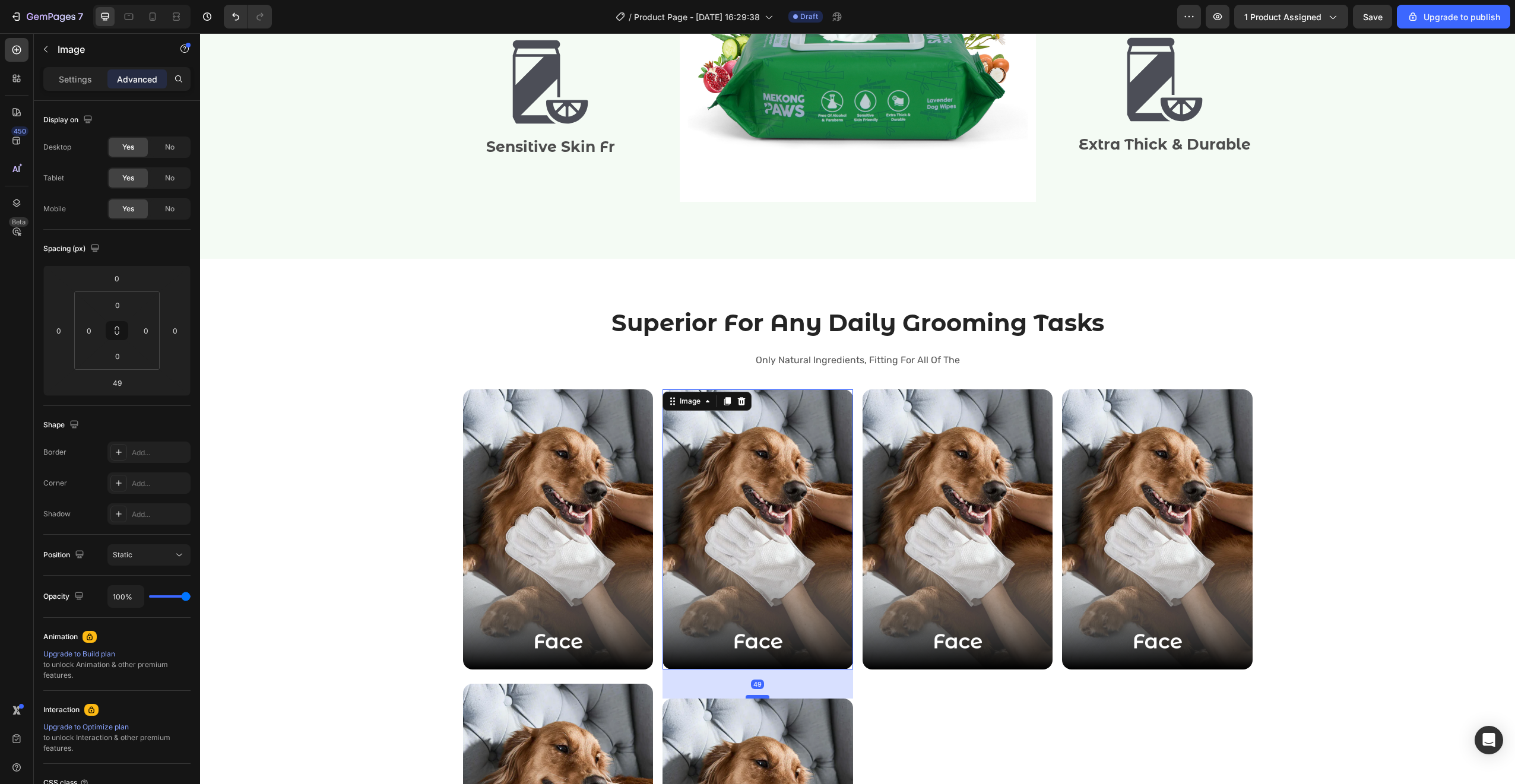
scroll to position [1562, 0]
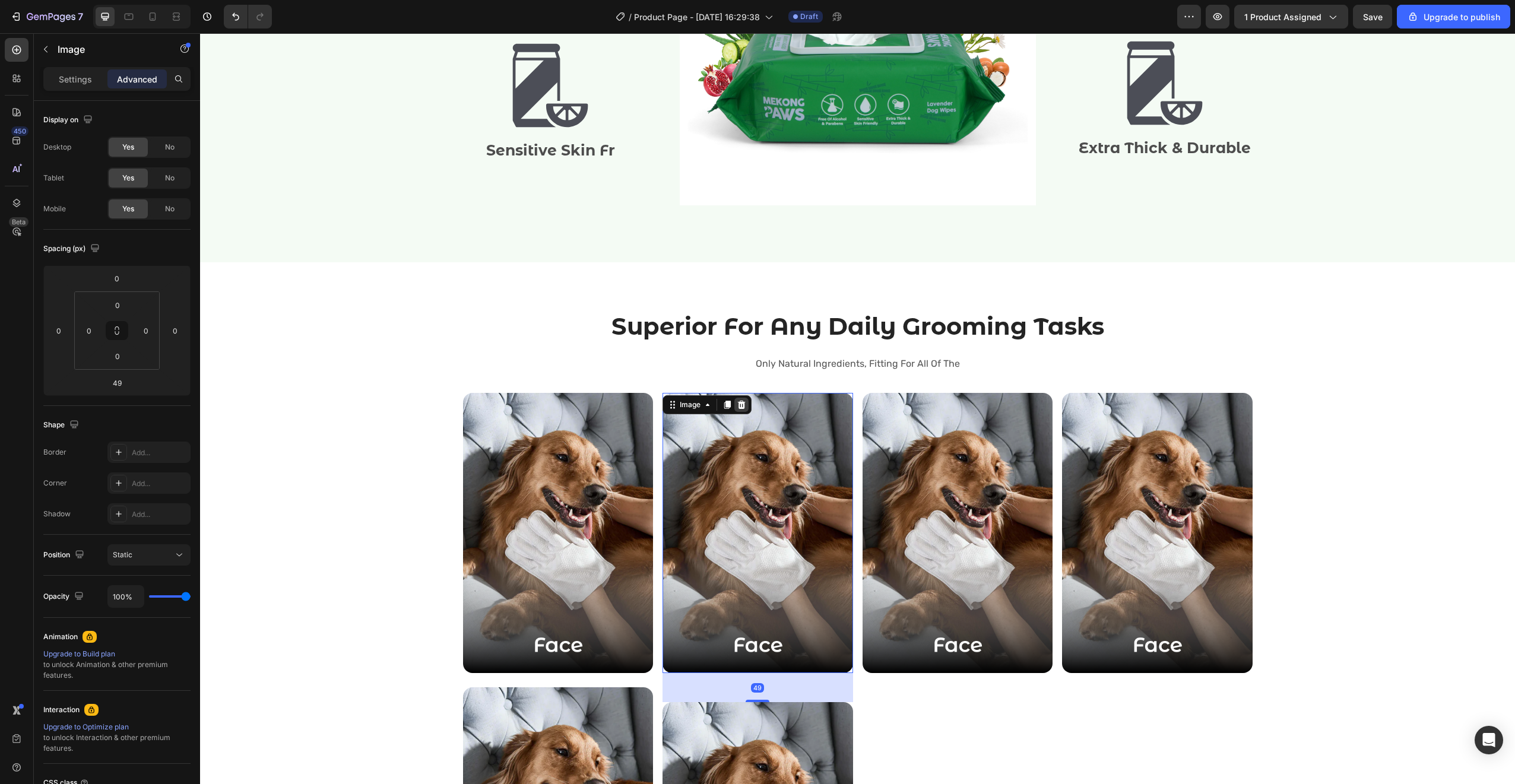
click at [739, 411] on div at bounding box center [741, 404] width 14 height 14
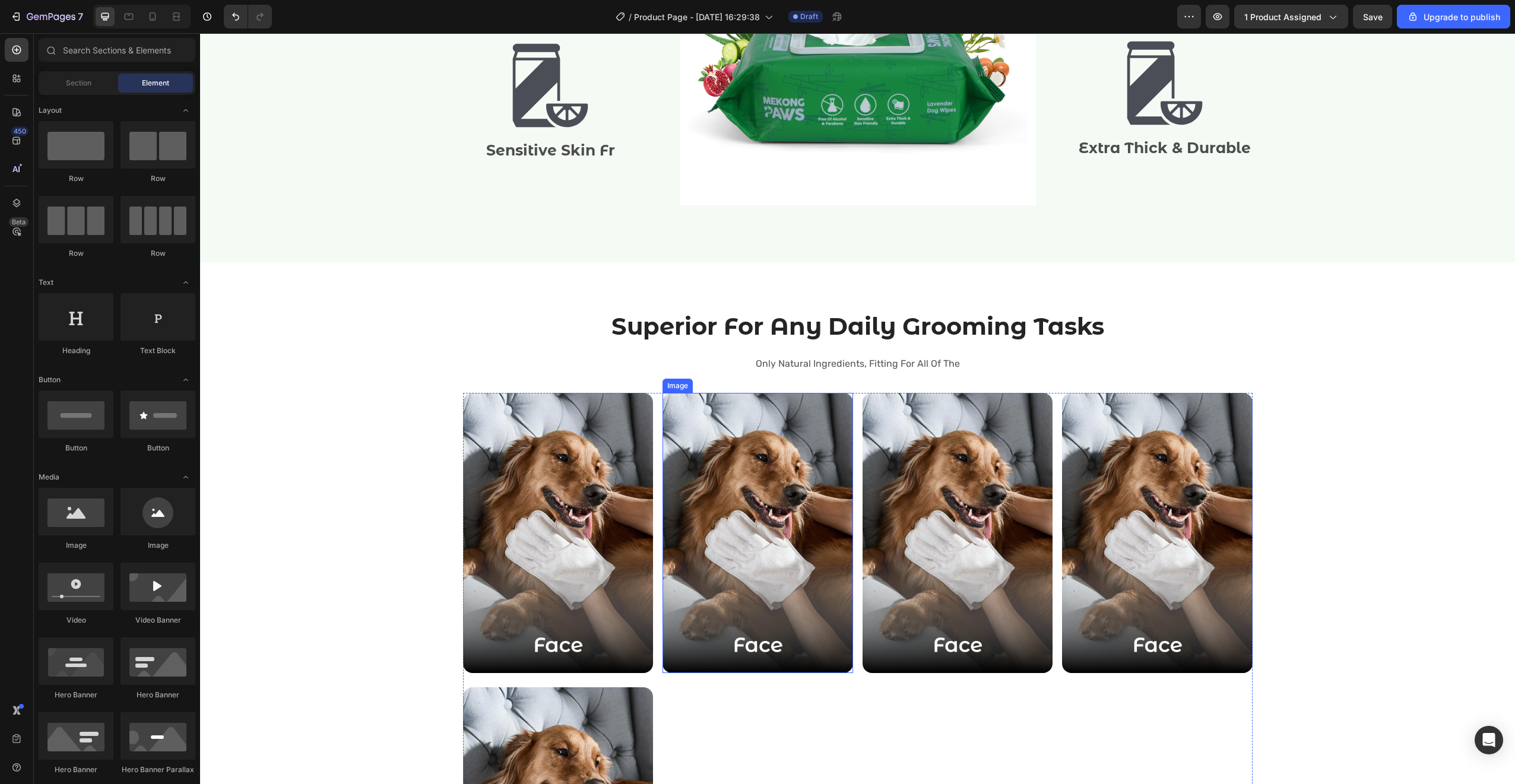
click at [760, 413] on img at bounding box center [758, 533] width 190 height 281
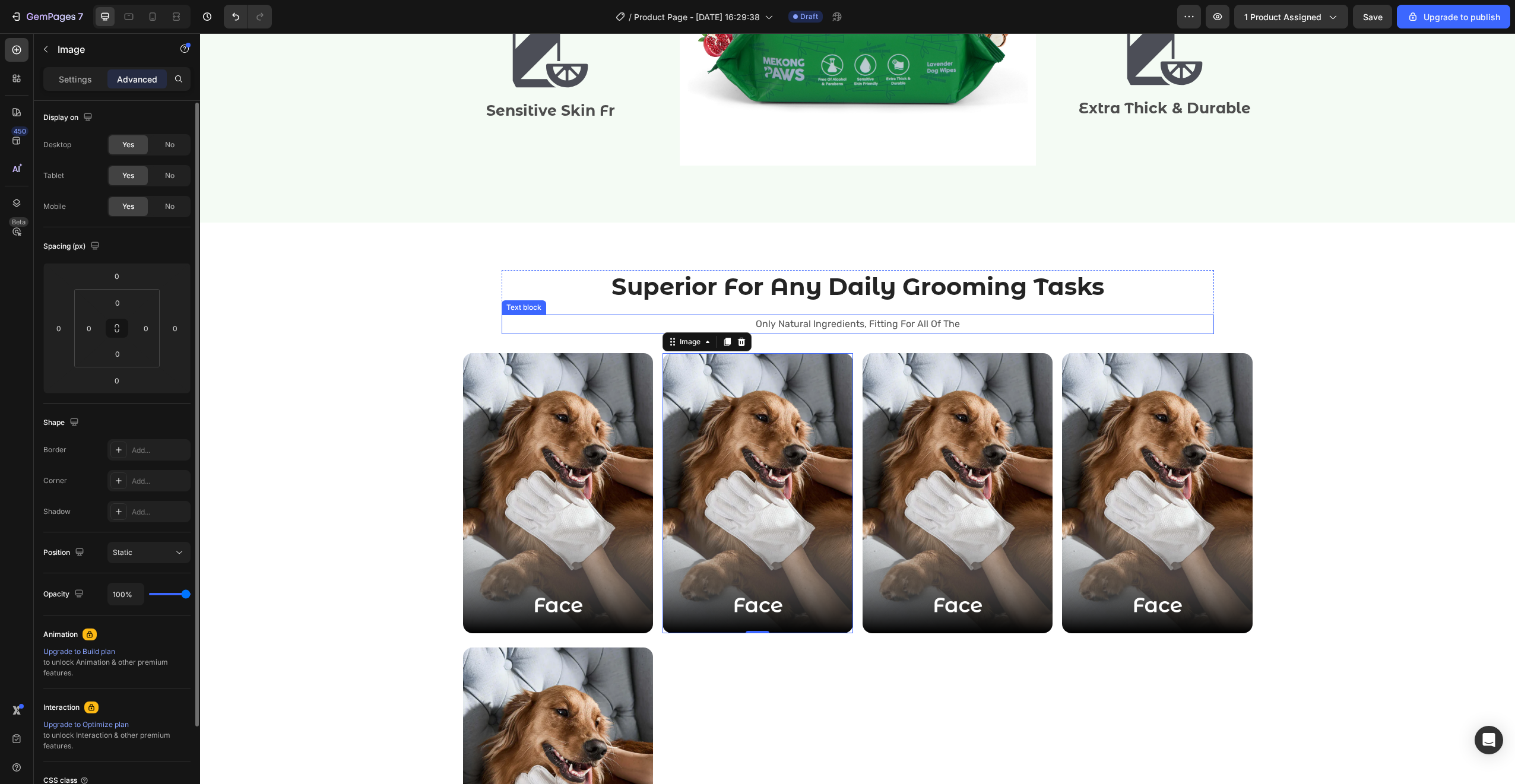
scroll to position [1698, 0]
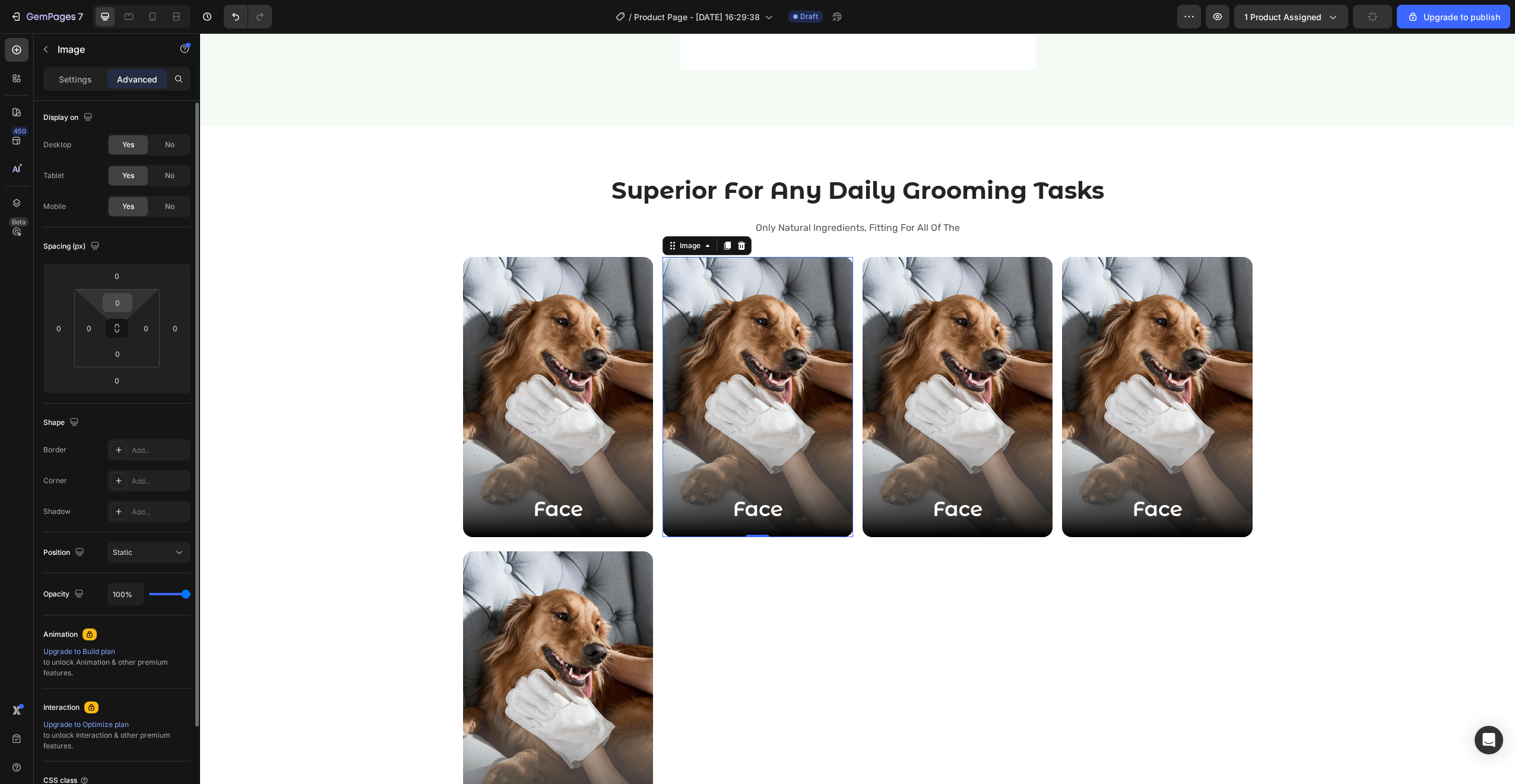
click at [121, 301] on input "0" at bounding box center [118, 303] width 24 height 18
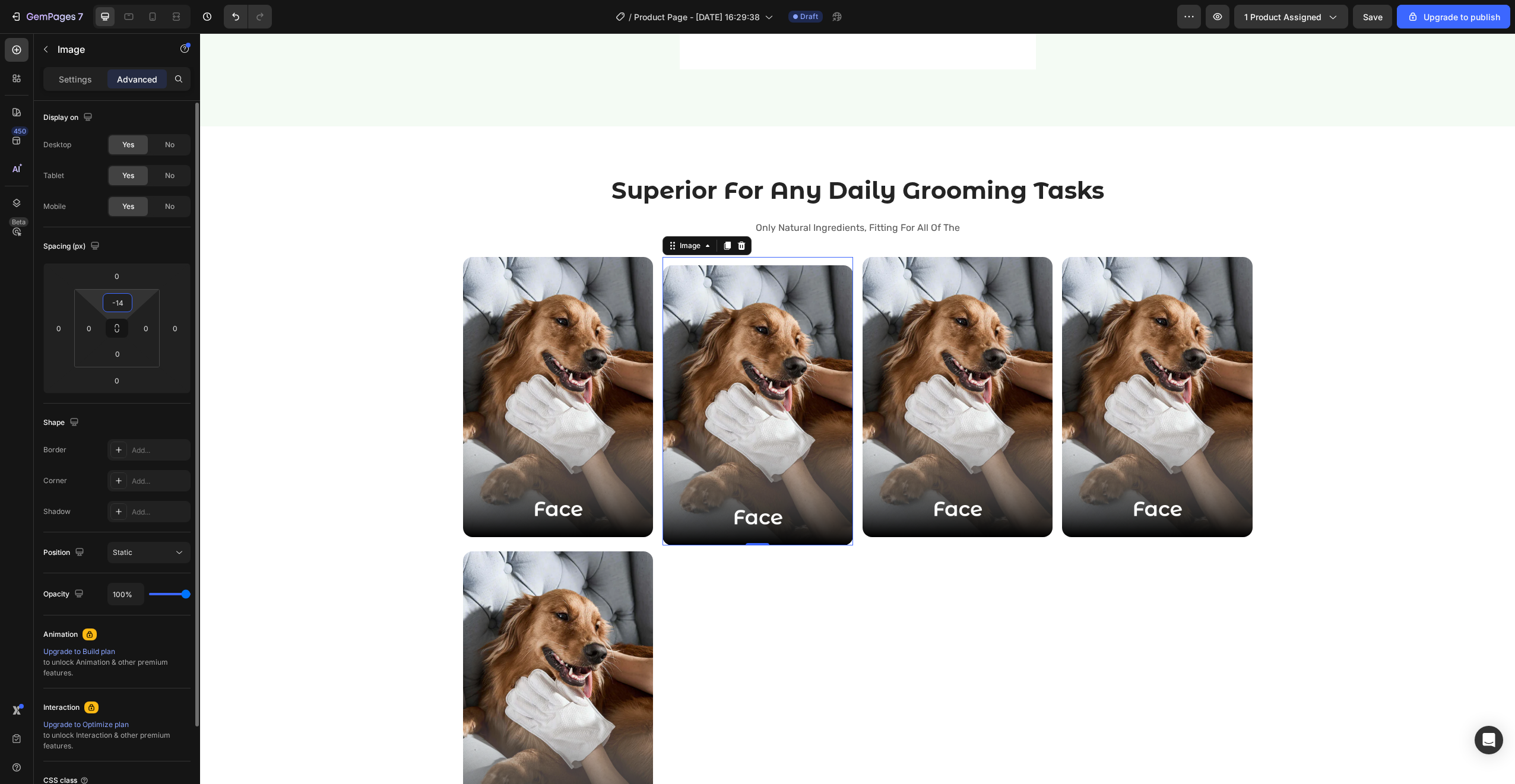
click at [124, 303] on input "-14" at bounding box center [118, 303] width 24 height 18
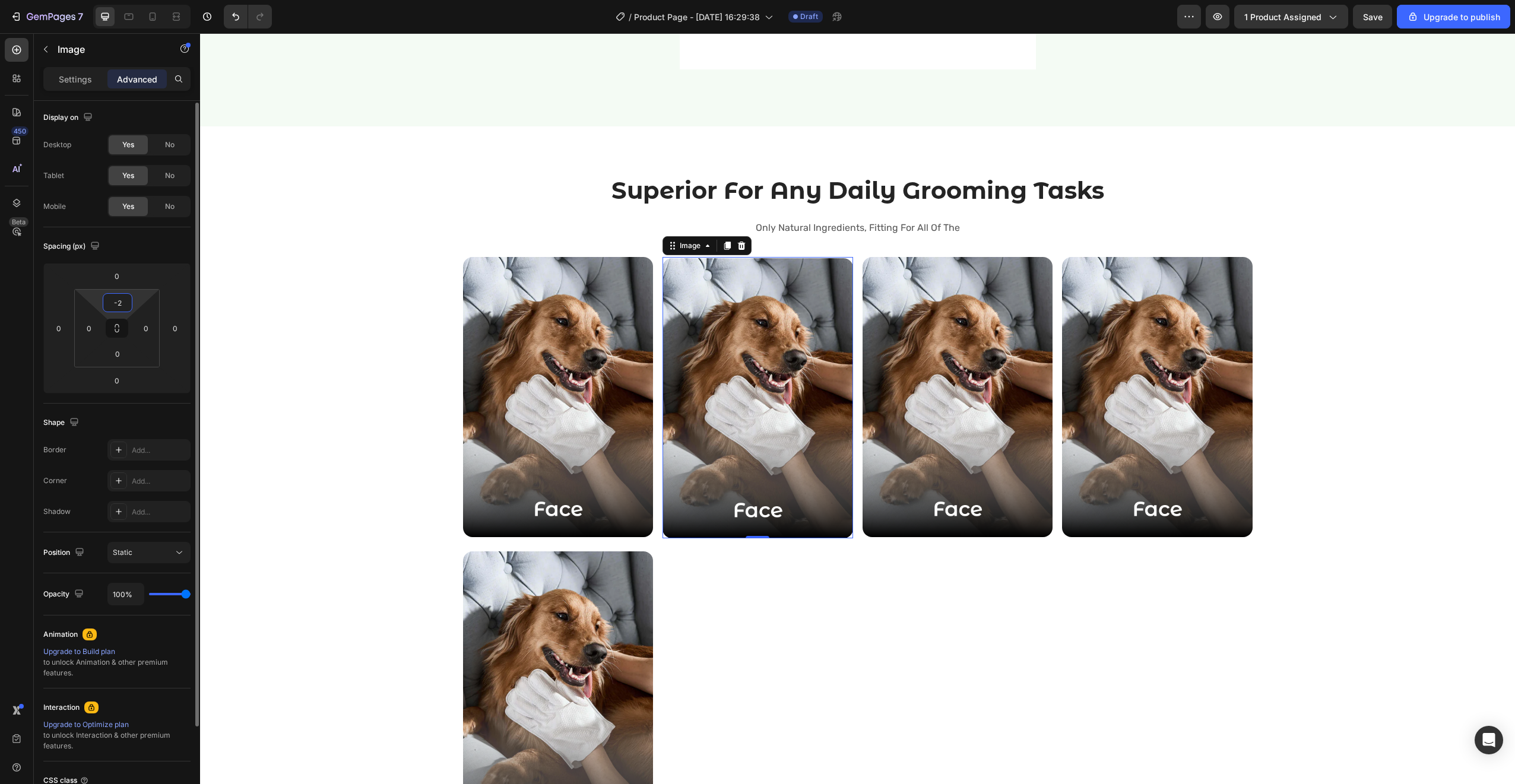
type input "-24"
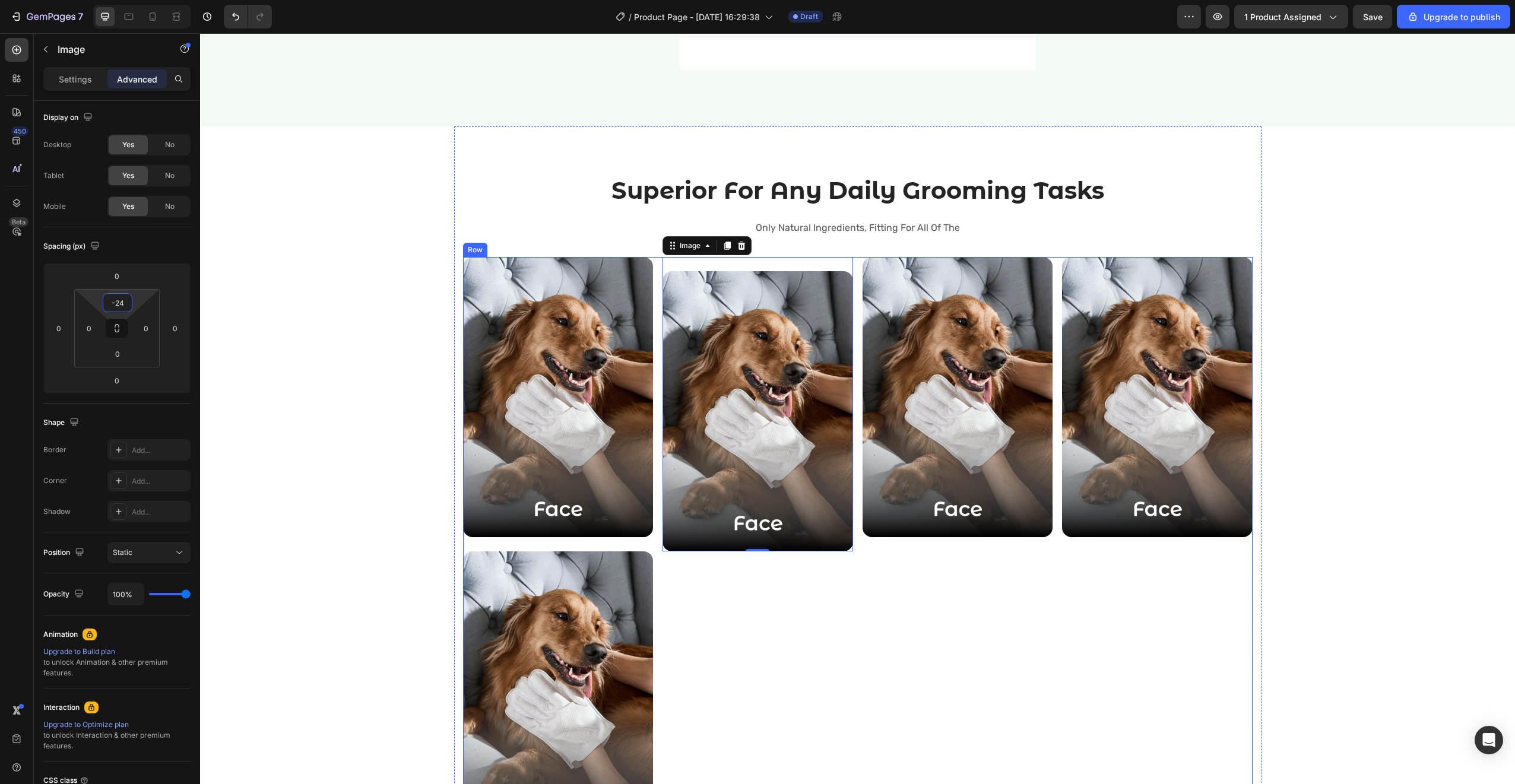
click at [753, 625] on div "Image 0" at bounding box center [758, 544] width 190 height 575
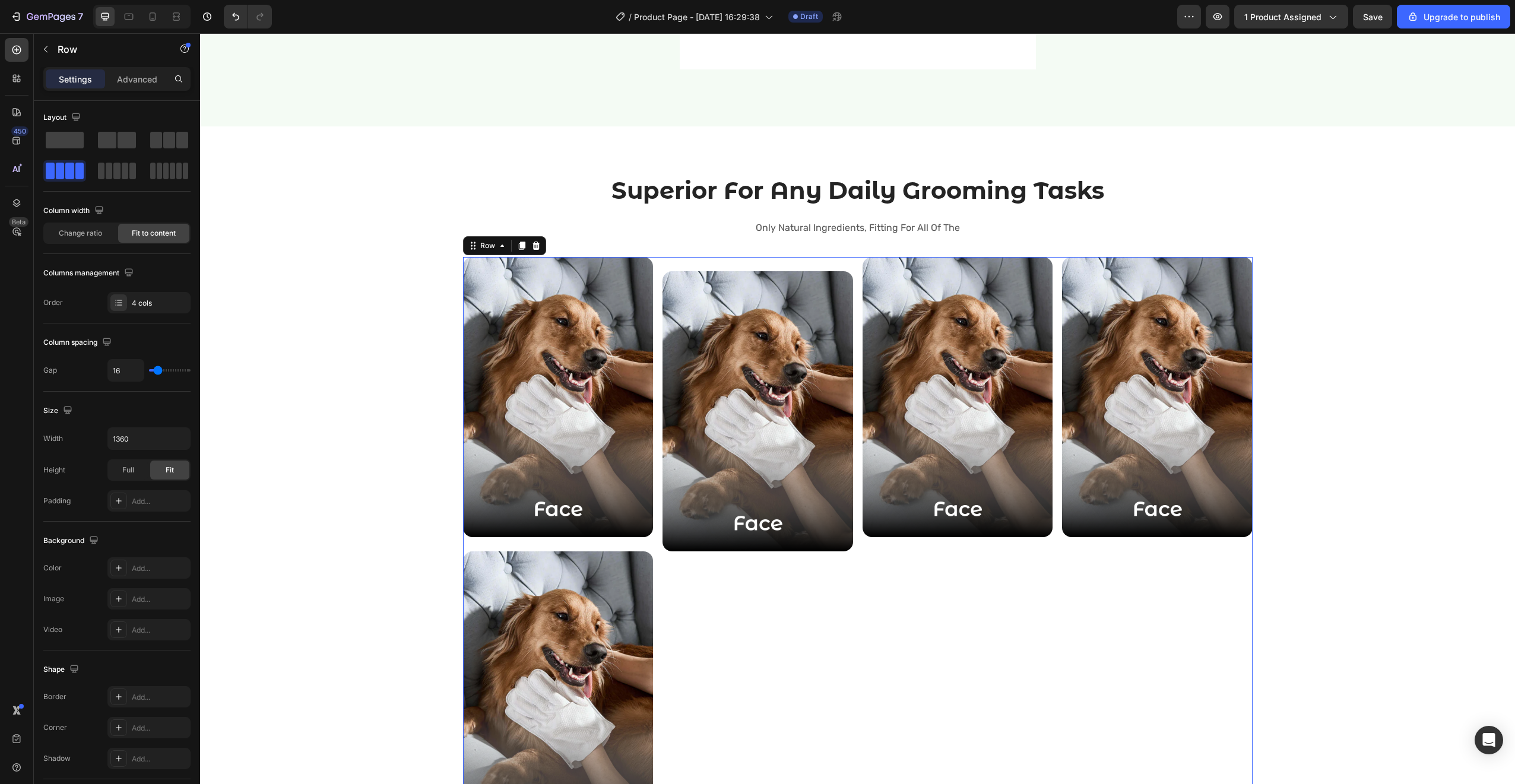
scroll to position [0, 0]
click at [654, 580] on div "Image Image Image Image Row Image Row 32" at bounding box center [857, 544] width 789 height 575
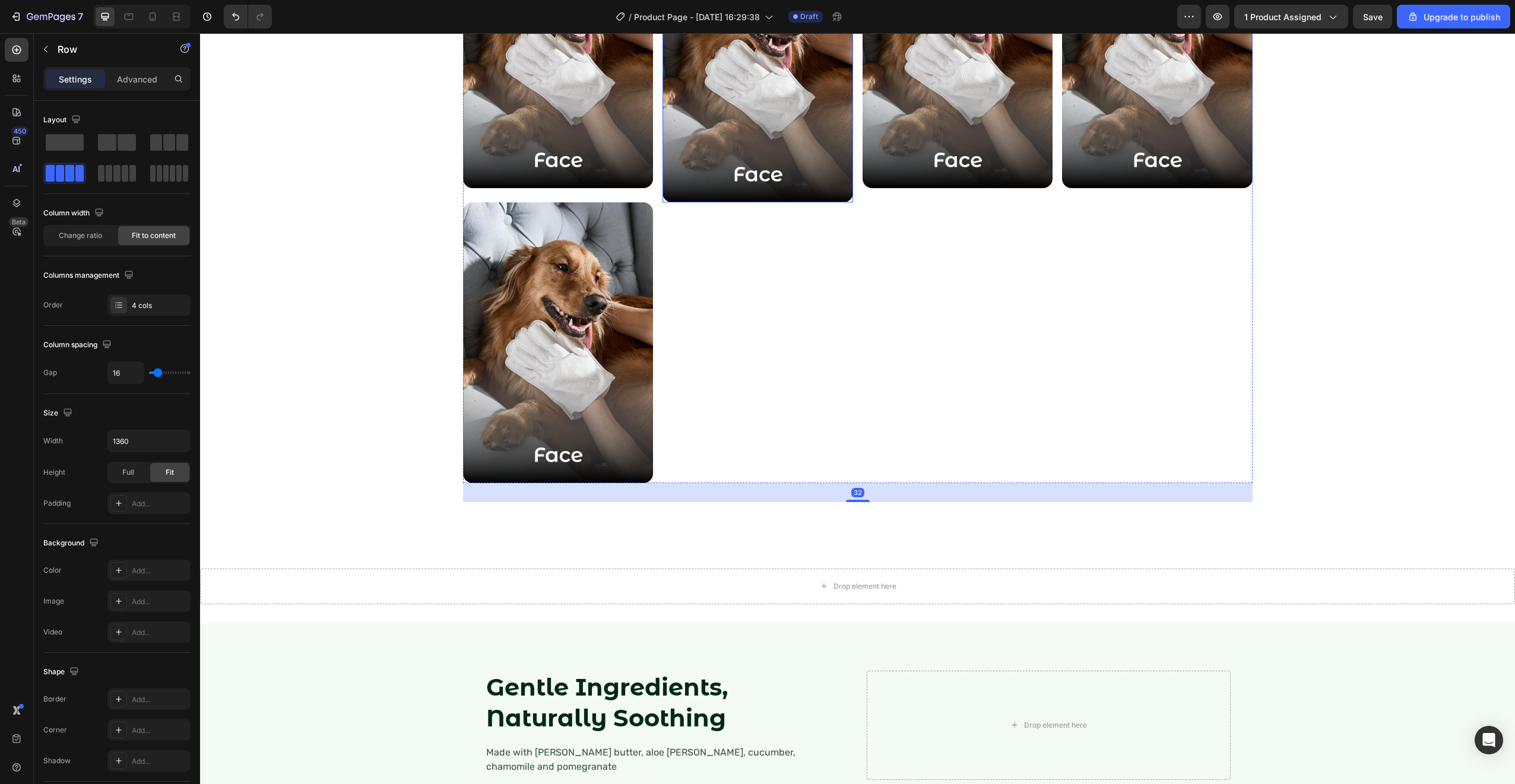
click at [759, 142] on img at bounding box center [758, 62] width 190 height 281
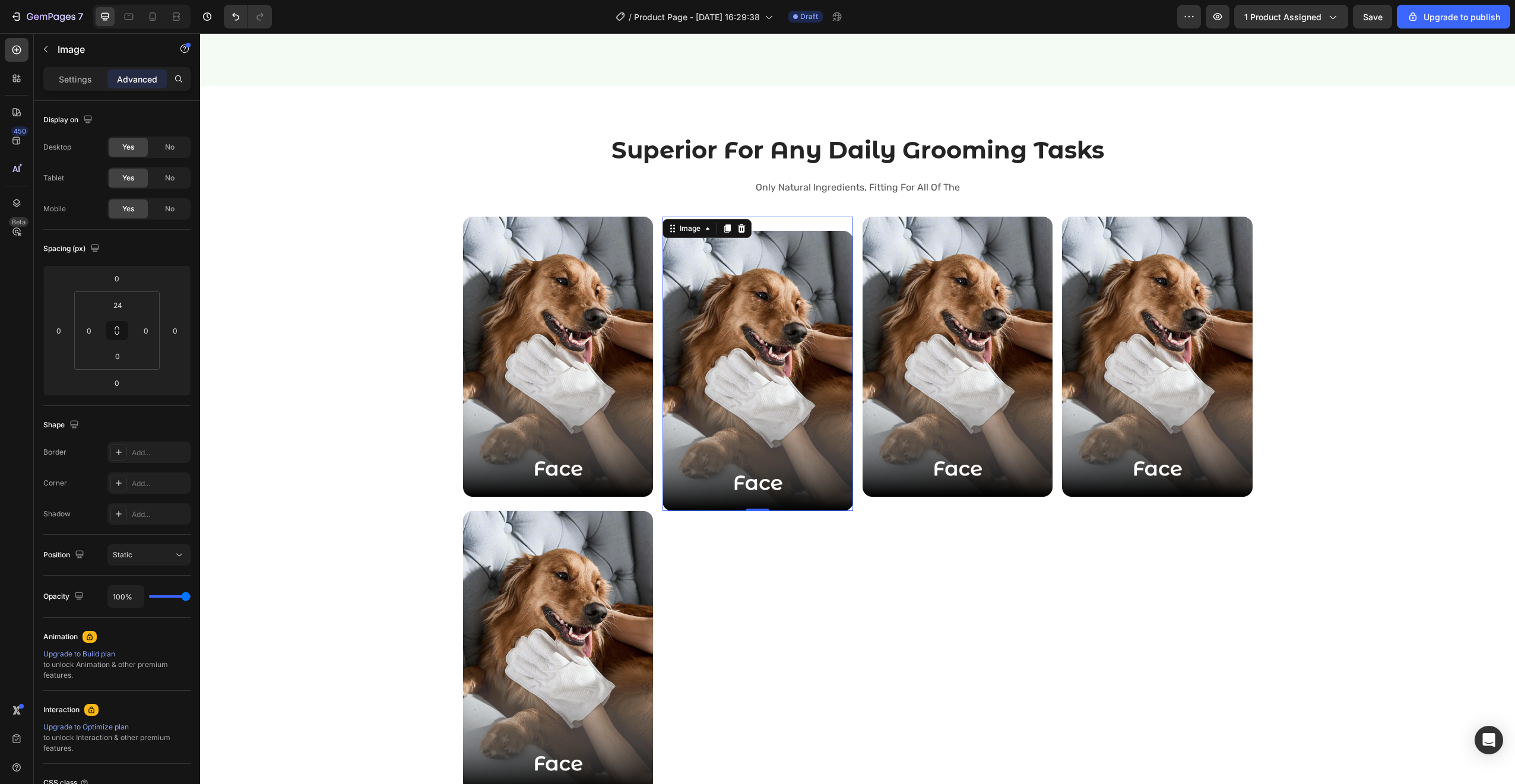
scroll to position [1760, 0]
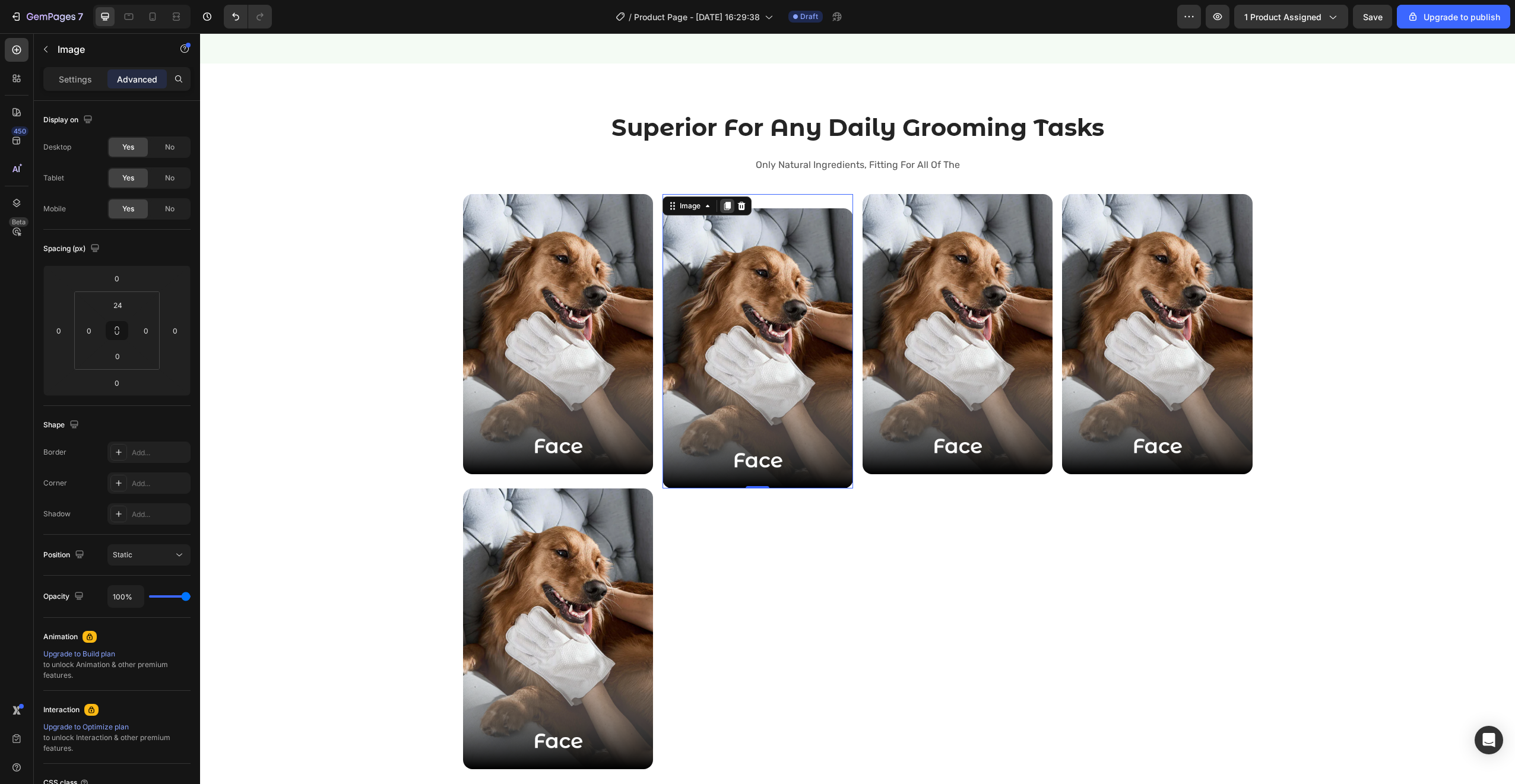
click at [724, 206] on icon at bounding box center [727, 206] width 7 height 8
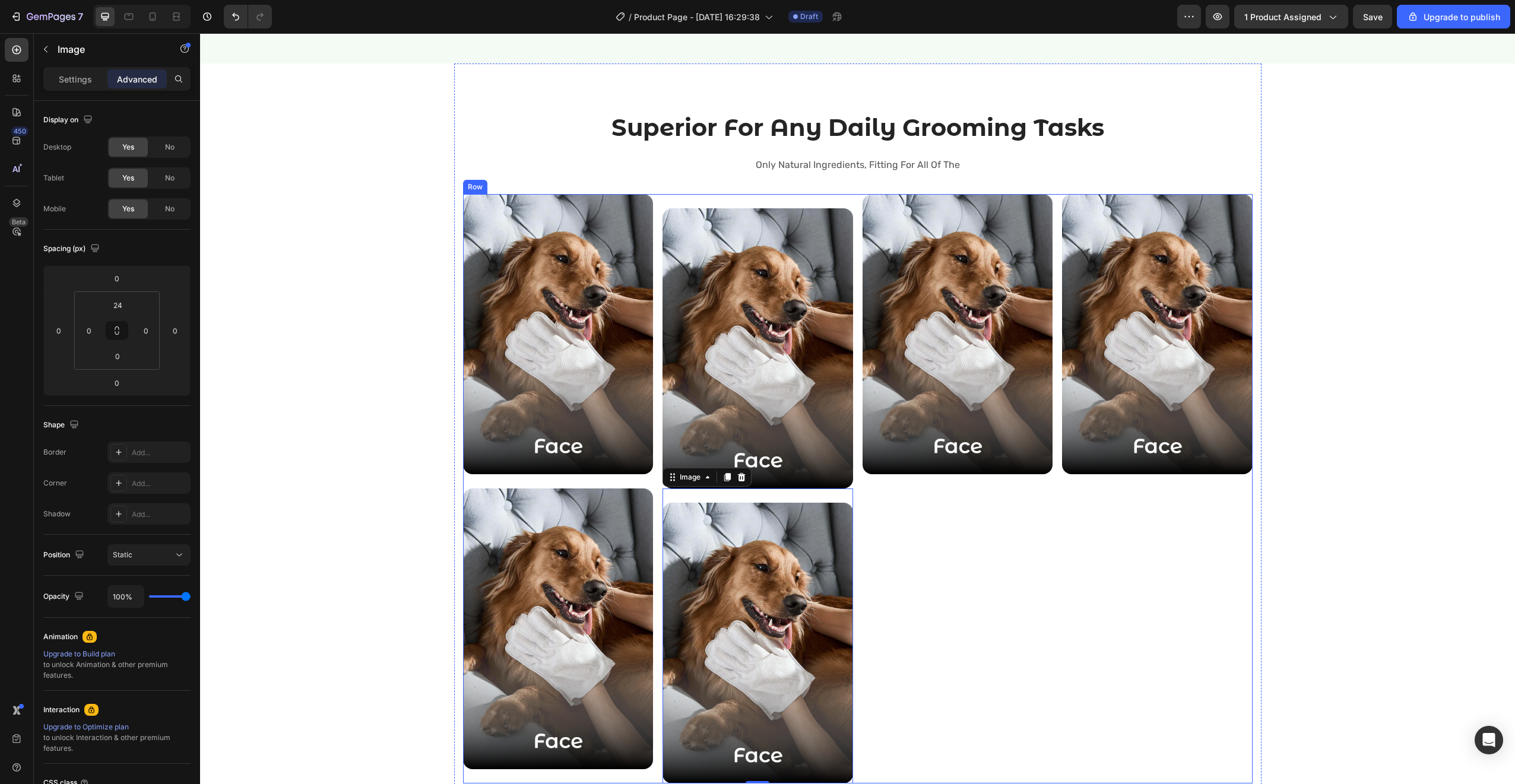
click at [932, 526] on div "Image Row" at bounding box center [957, 489] width 190 height 589
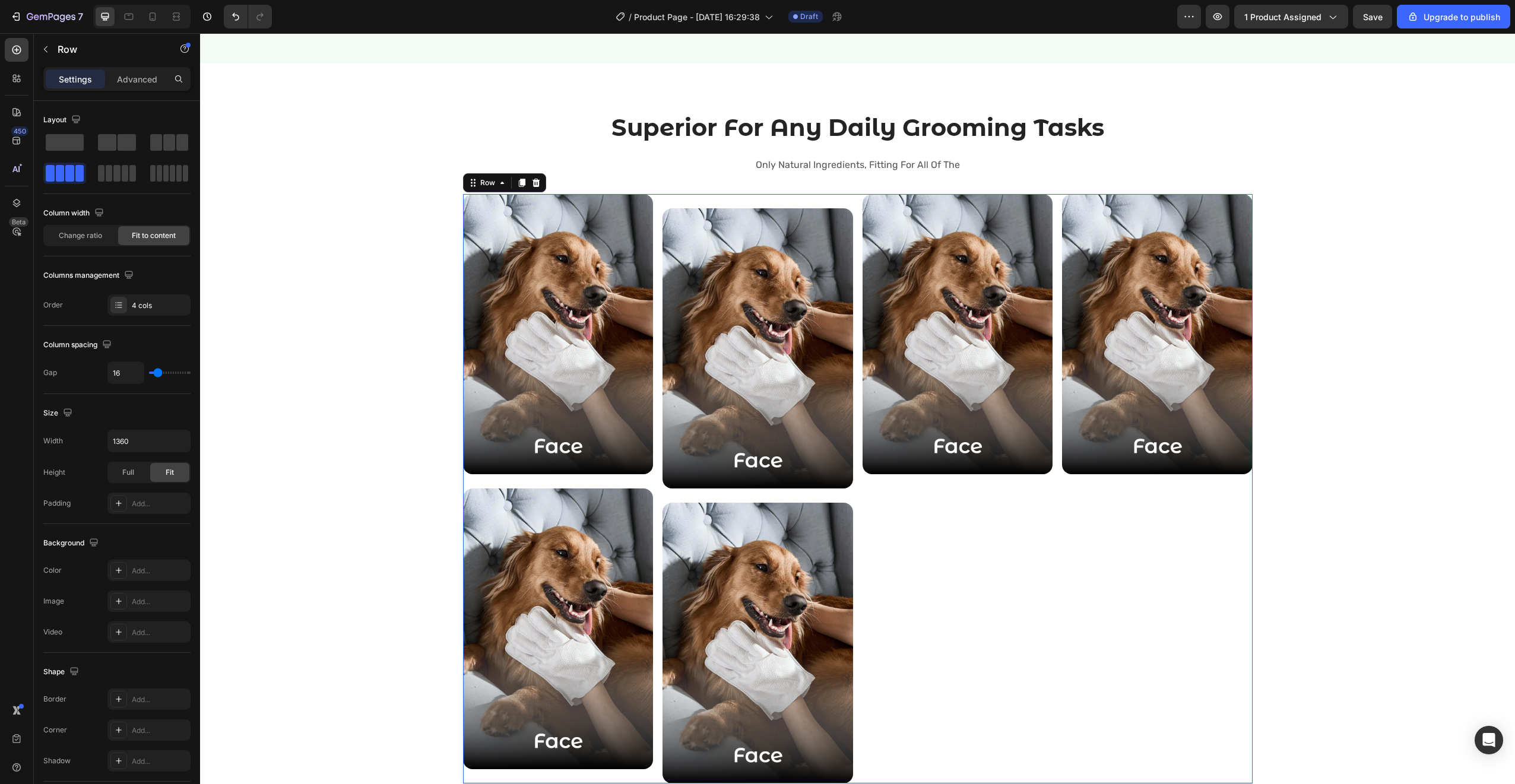
scroll to position [1908, 0]
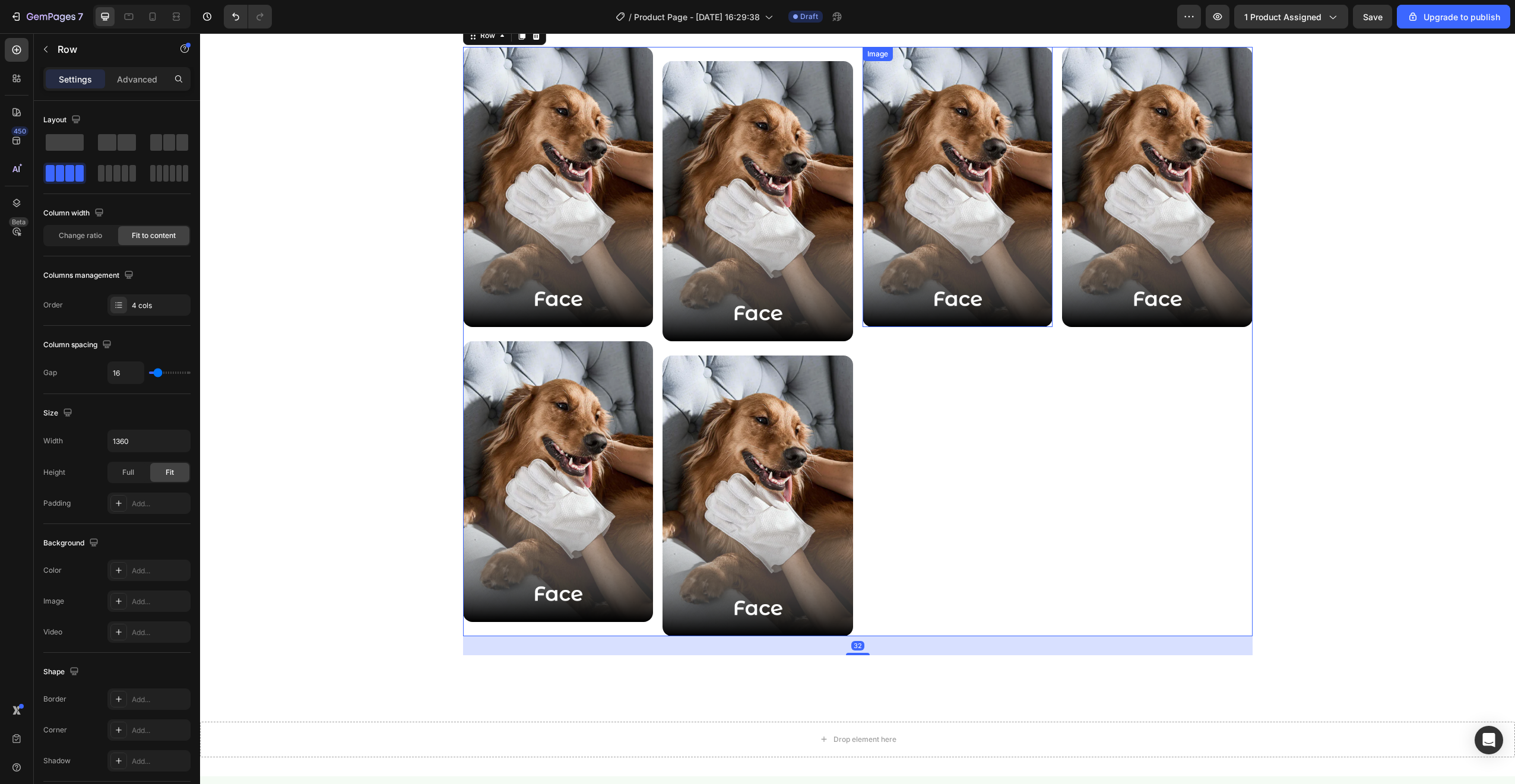
click at [914, 223] on img at bounding box center [957, 187] width 190 height 281
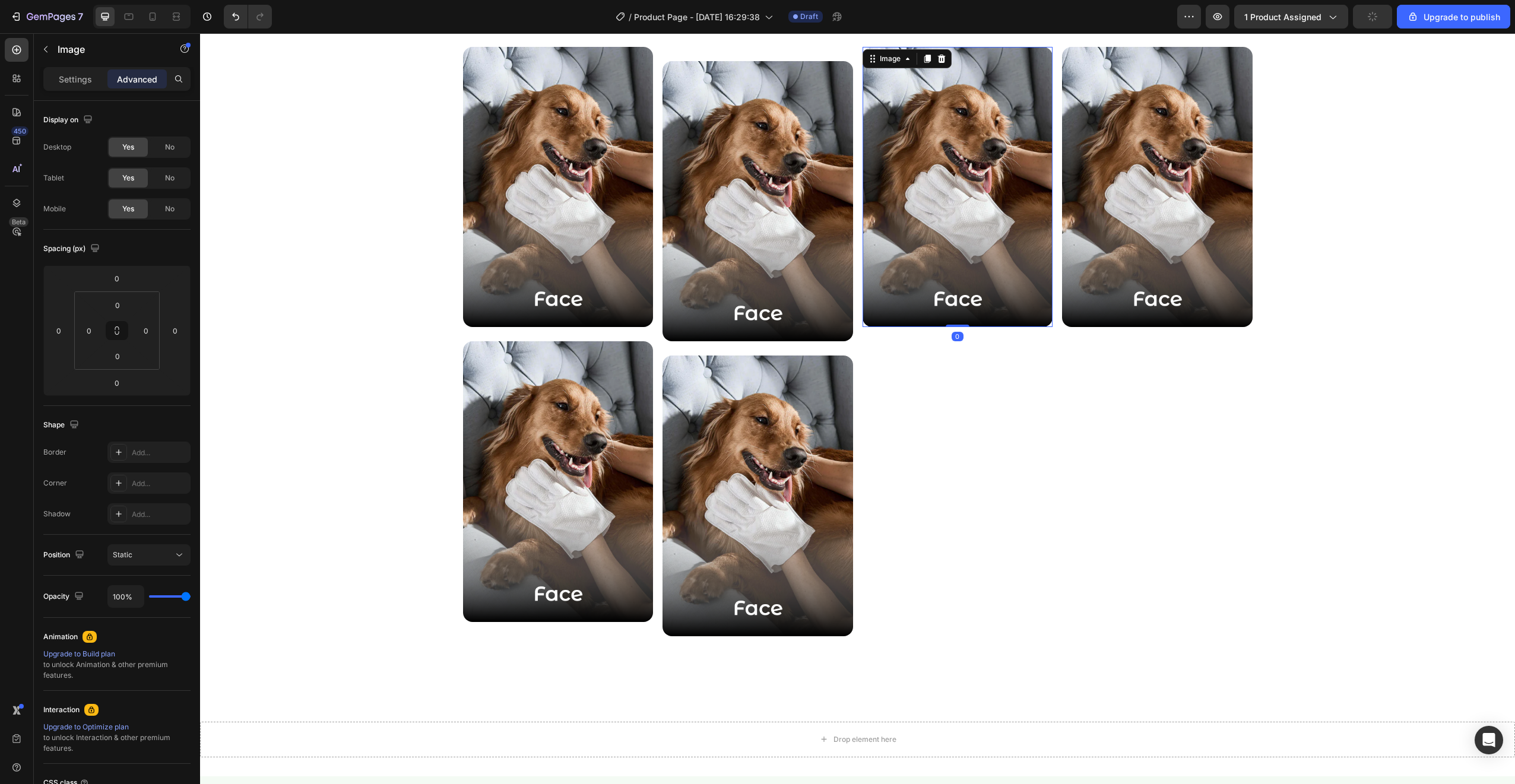
scroll to position [1716, 0]
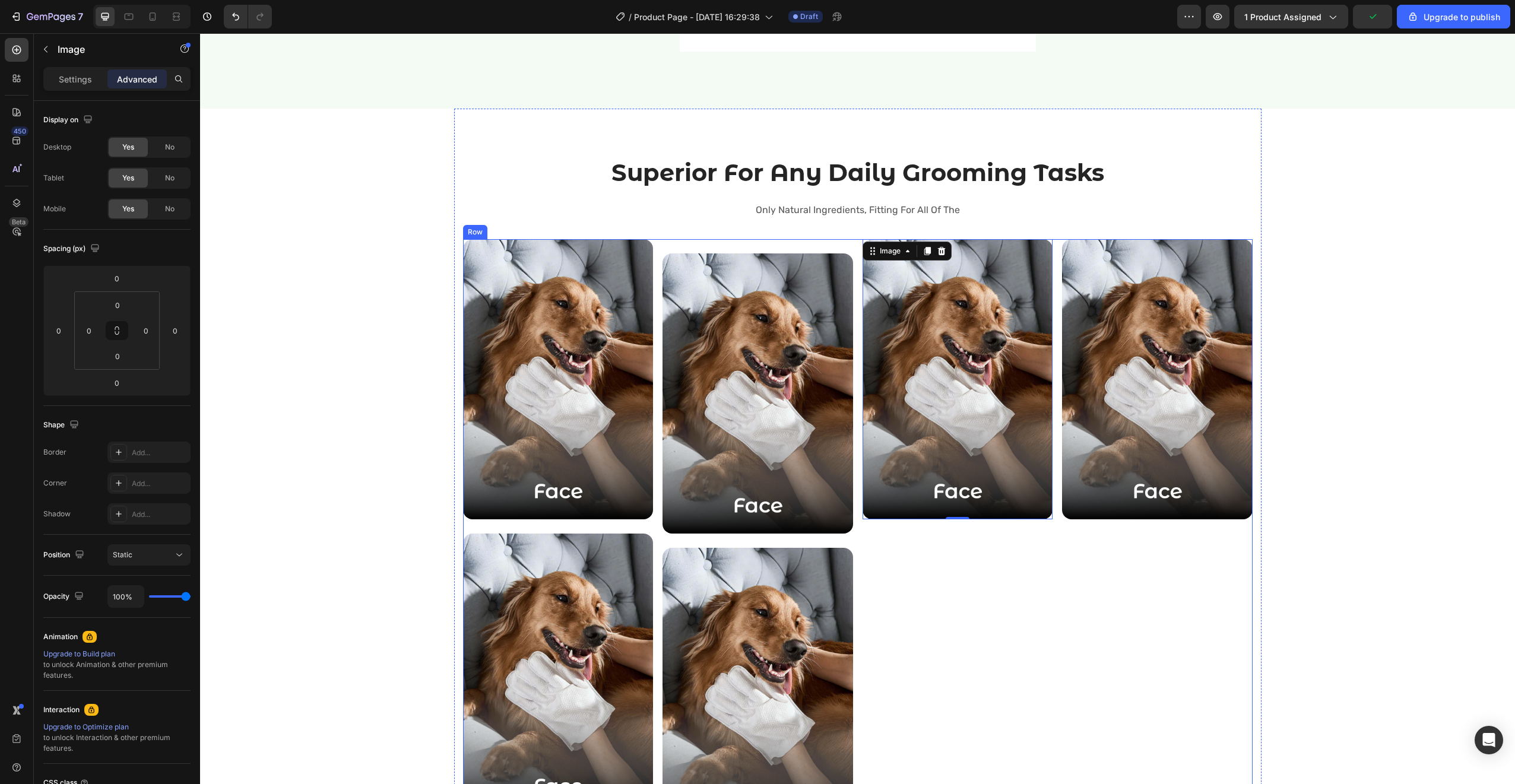
click at [996, 531] on div "Image 0 Row" at bounding box center [957, 534] width 190 height 589
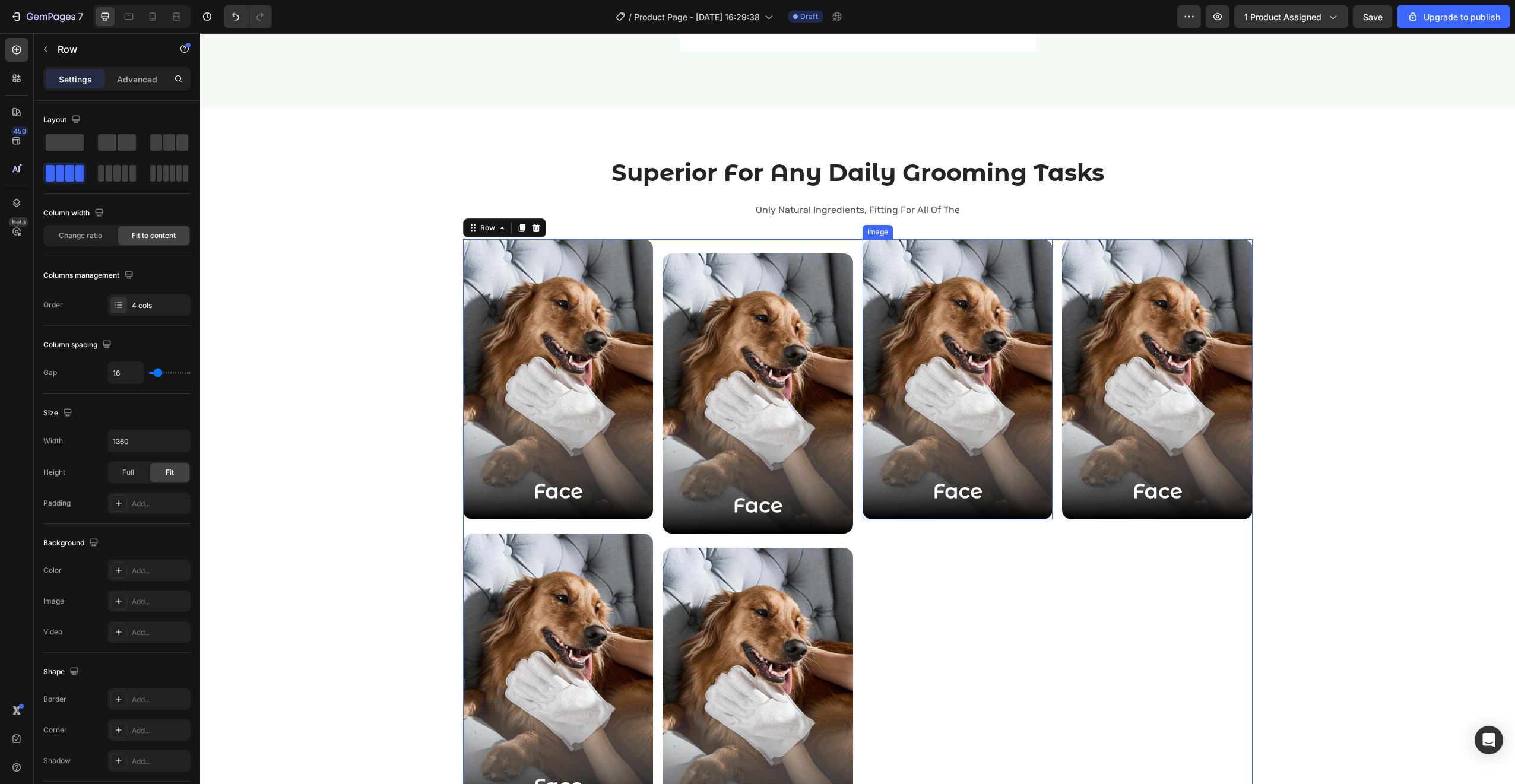
click at [887, 462] on img at bounding box center [957, 379] width 190 height 281
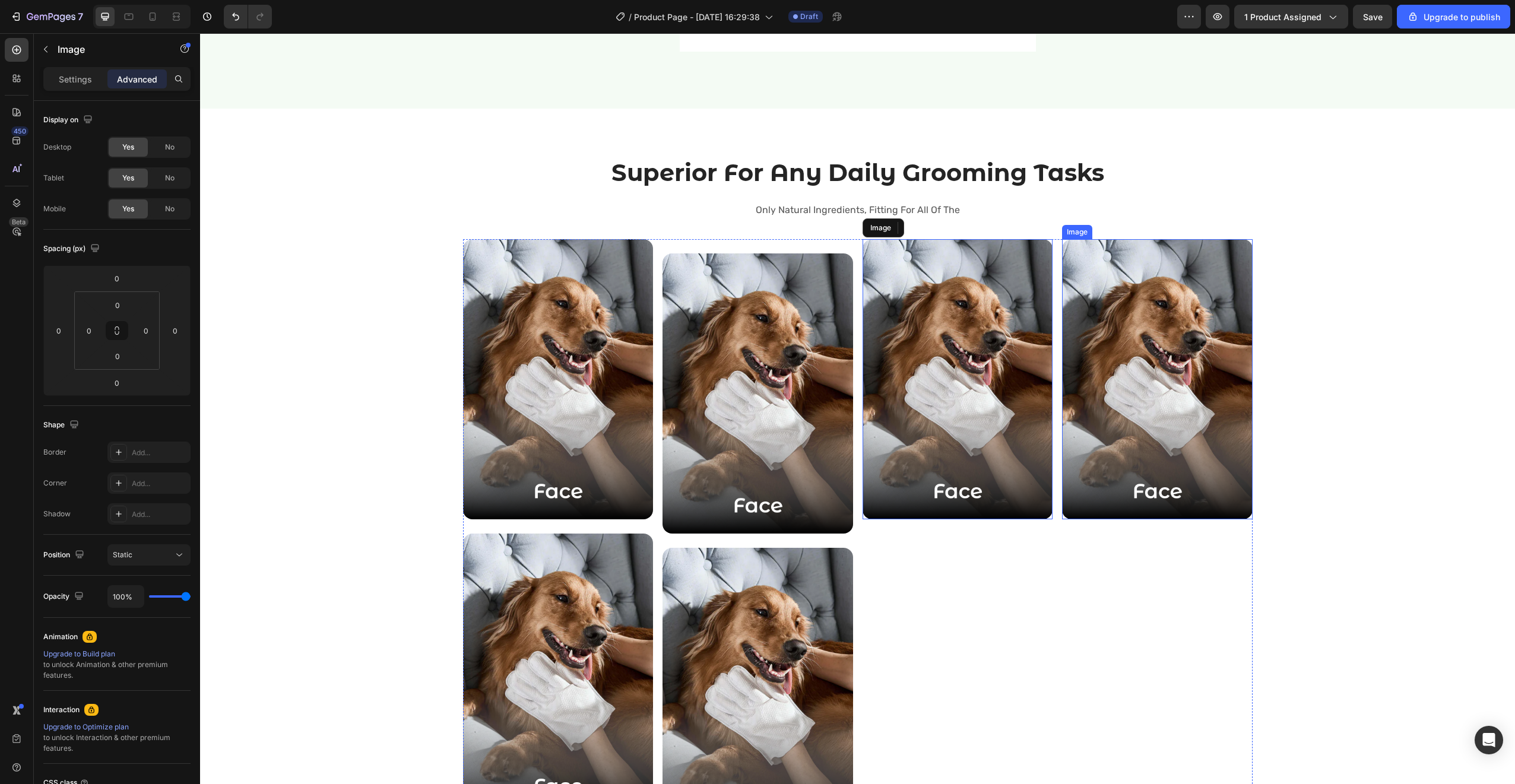
click at [1113, 426] on img at bounding box center [1157, 379] width 190 height 281
click at [1127, 366] on img at bounding box center [1157, 379] width 190 height 281
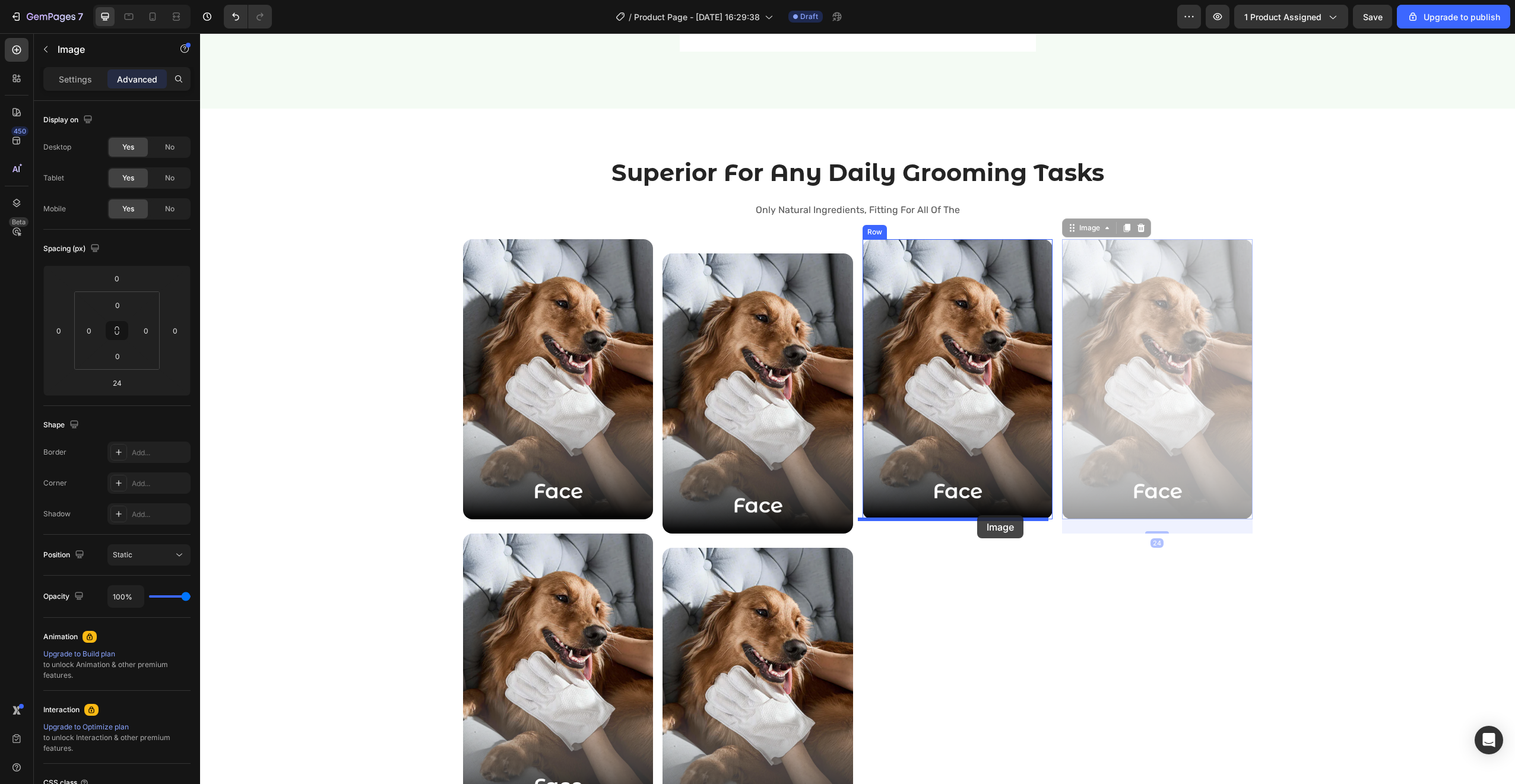
drag, startPoint x: 1120, startPoint y: 352, endPoint x: 977, endPoint y: 515, distance: 216.8
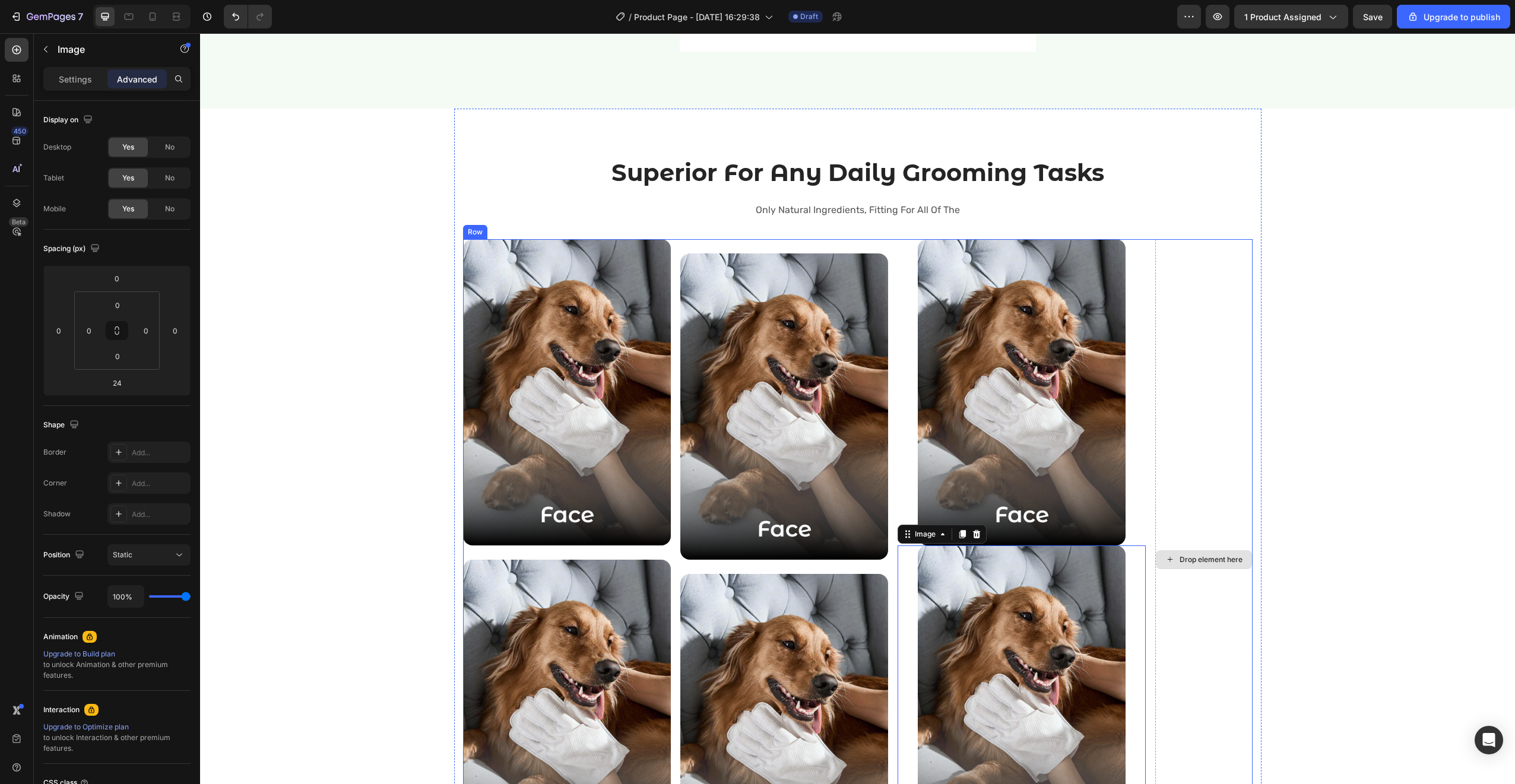
click at [1168, 459] on div "Drop element here" at bounding box center [1203, 560] width 97 height 641
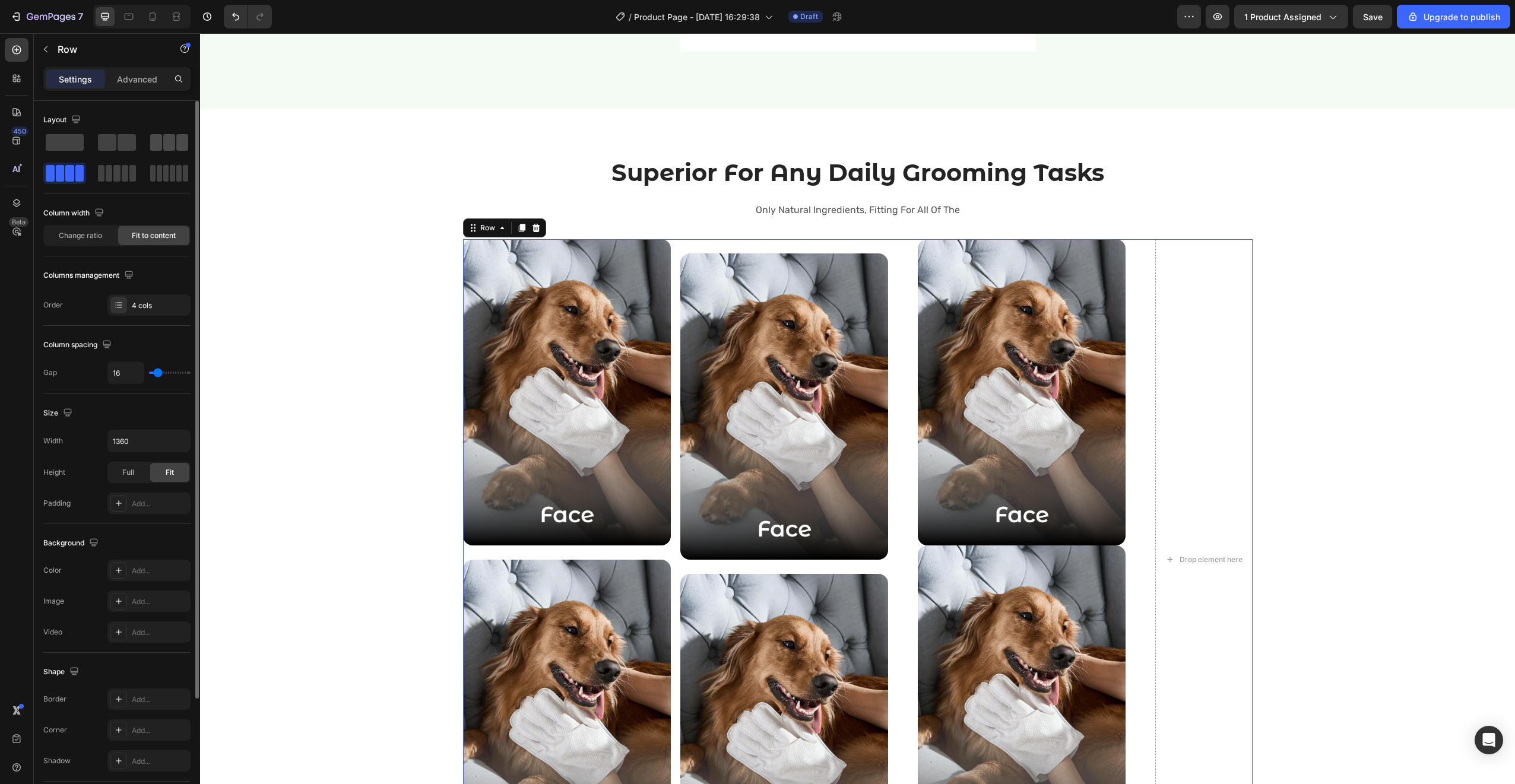
click at [162, 147] on div at bounding box center [169, 142] width 38 height 16
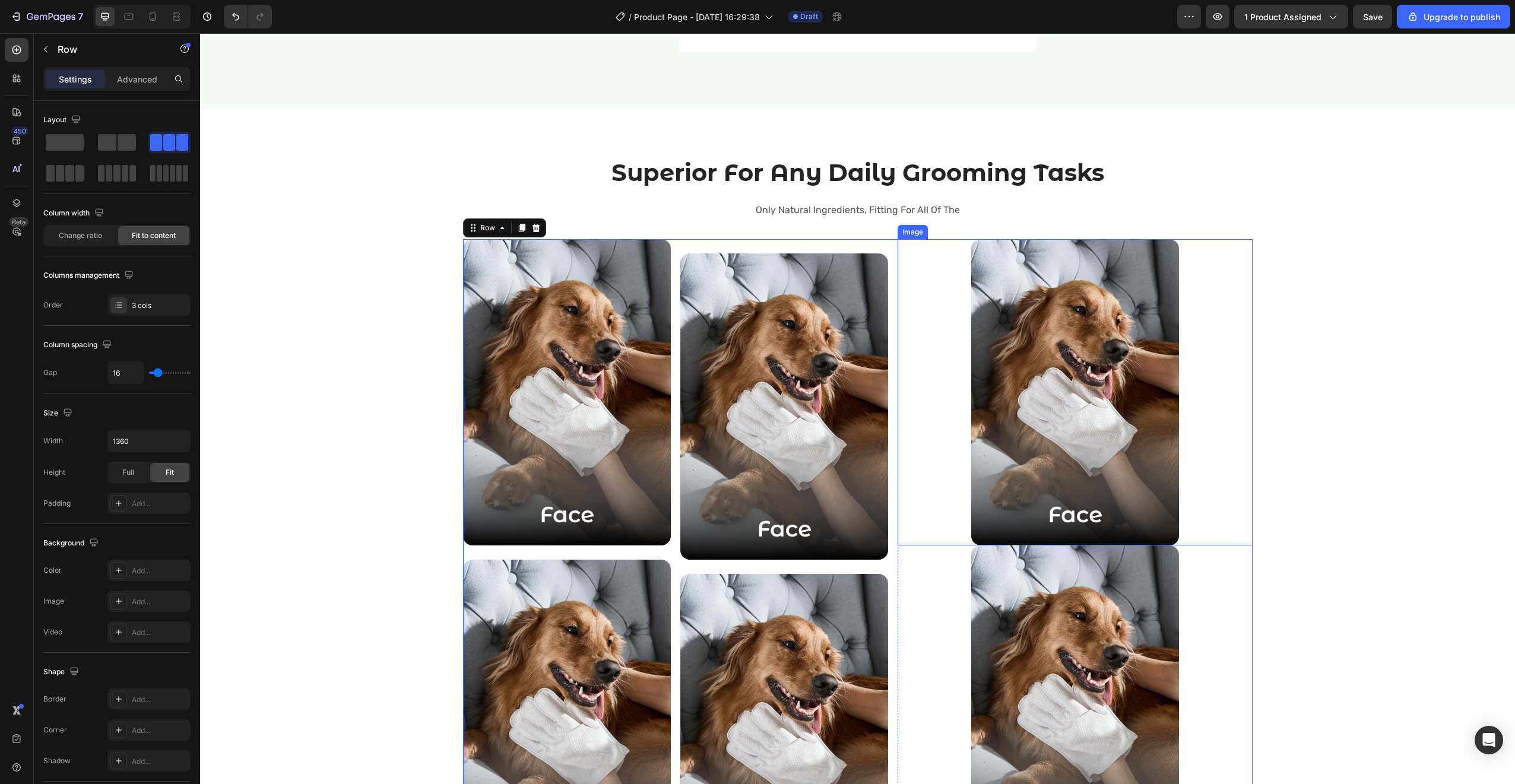
click at [938, 513] on div at bounding box center [1074, 392] width 355 height 306
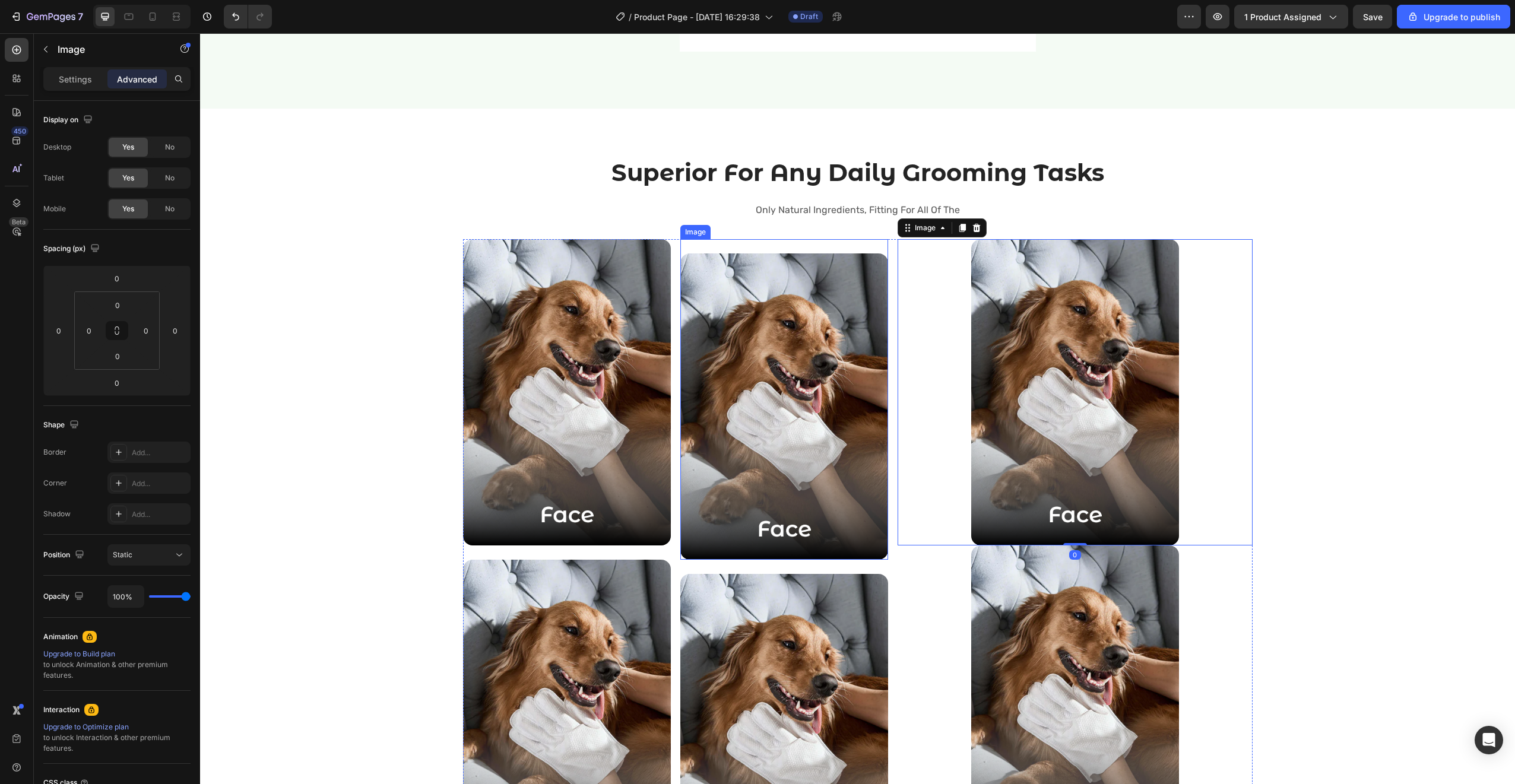
click at [800, 518] on img at bounding box center [784, 406] width 208 height 306
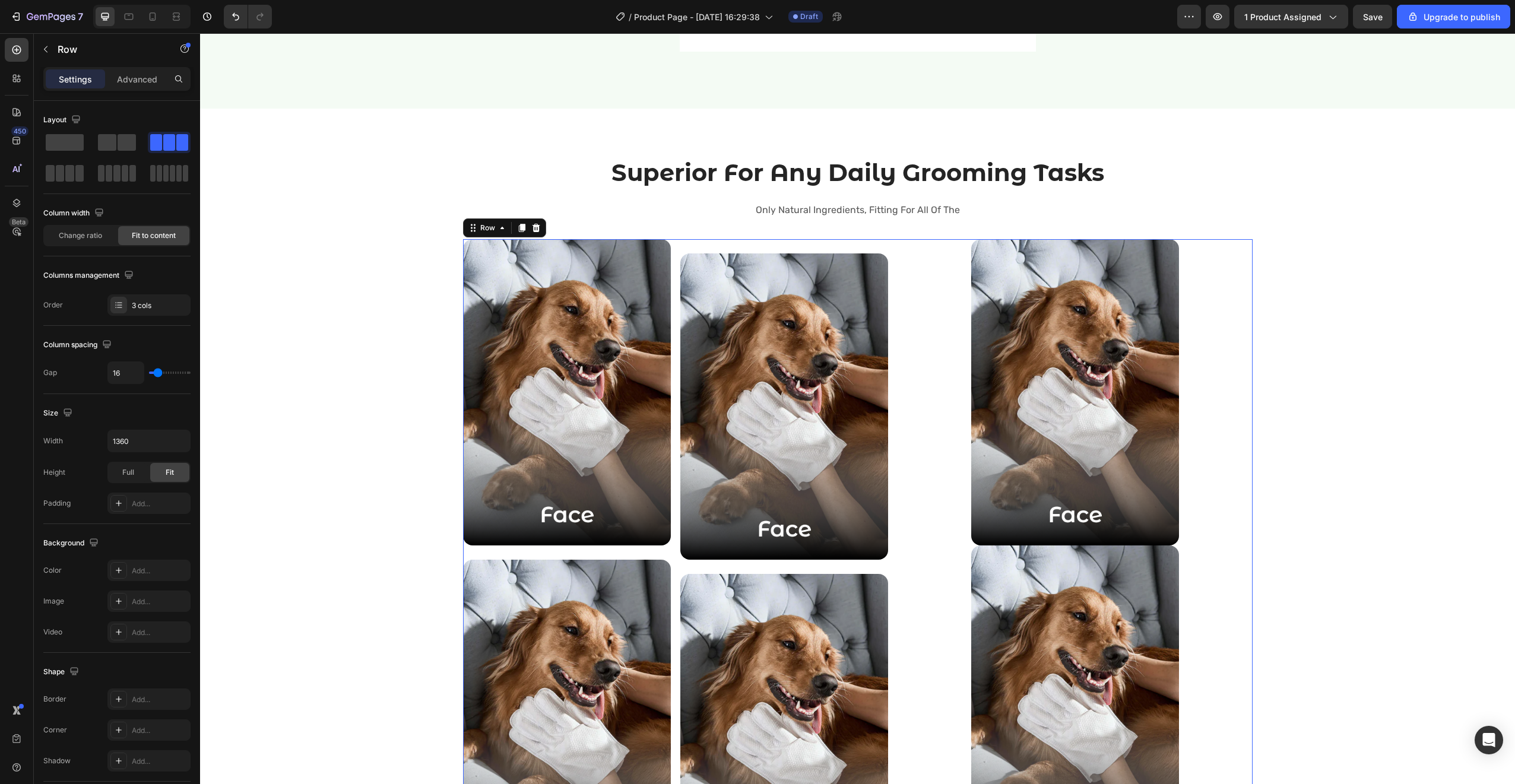
click at [889, 250] on div "Image Image Image Image Image Image Row Row 32" at bounding box center [857, 560] width 789 height 641
click at [905, 278] on div at bounding box center [1074, 392] width 355 height 306
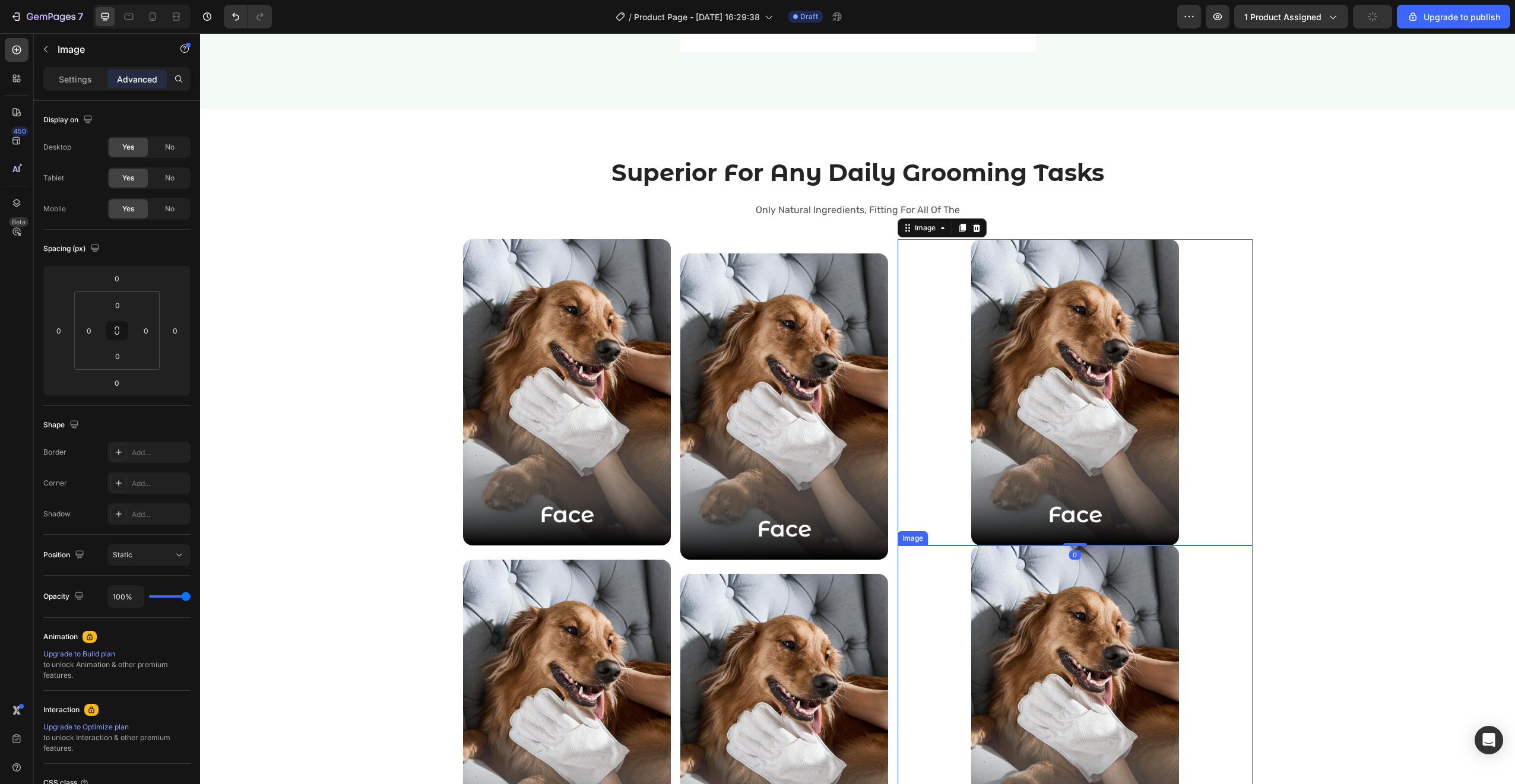
click at [897, 621] on div at bounding box center [1074, 699] width 355 height 306
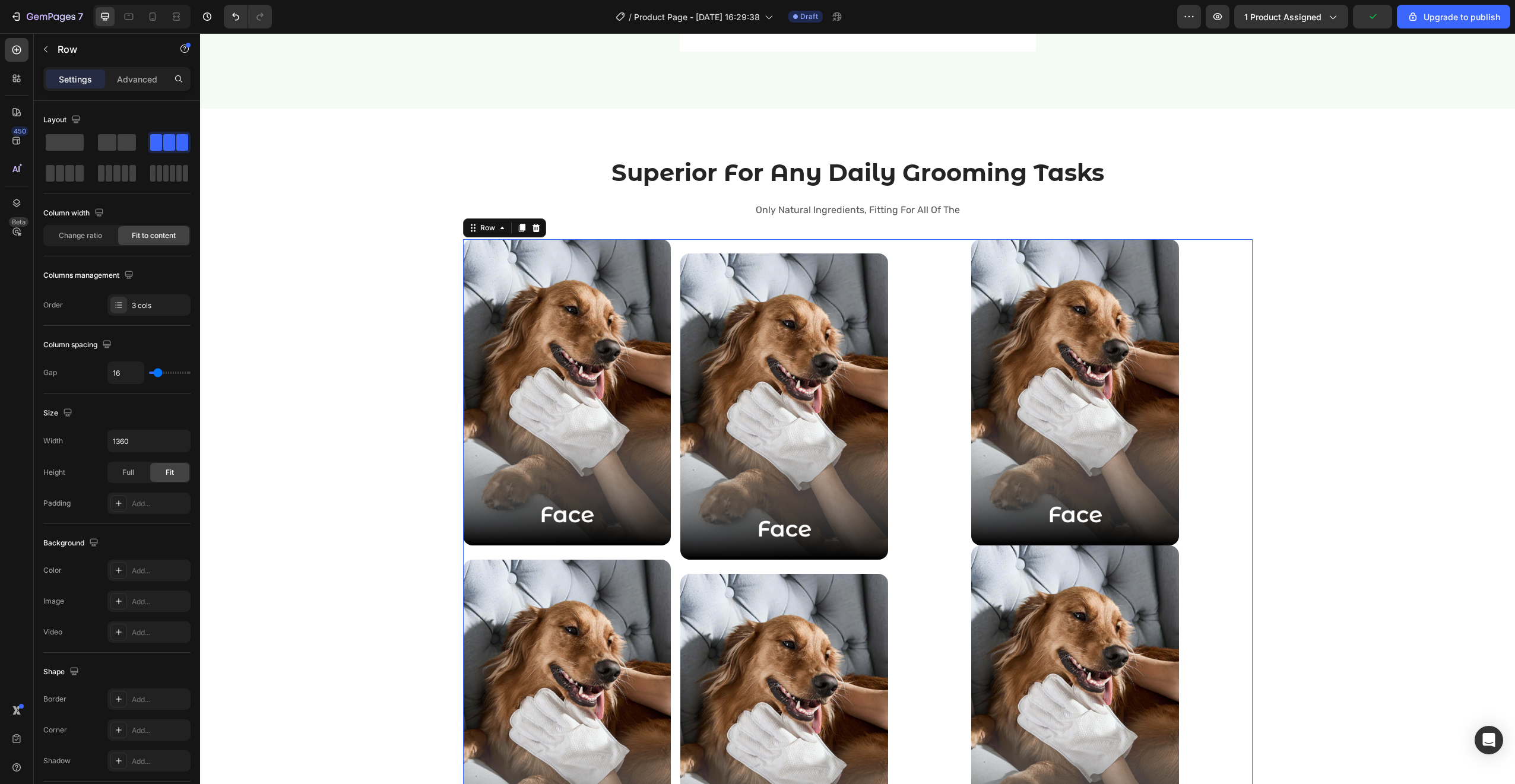
click at [886, 567] on div "Image Image Image Image Image Image Row Row 0" at bounding box center [857, 560] width 789 height 641
click at [94, 243] on div "Change ratio" at bounding box center [80, 235] width 71 height 19
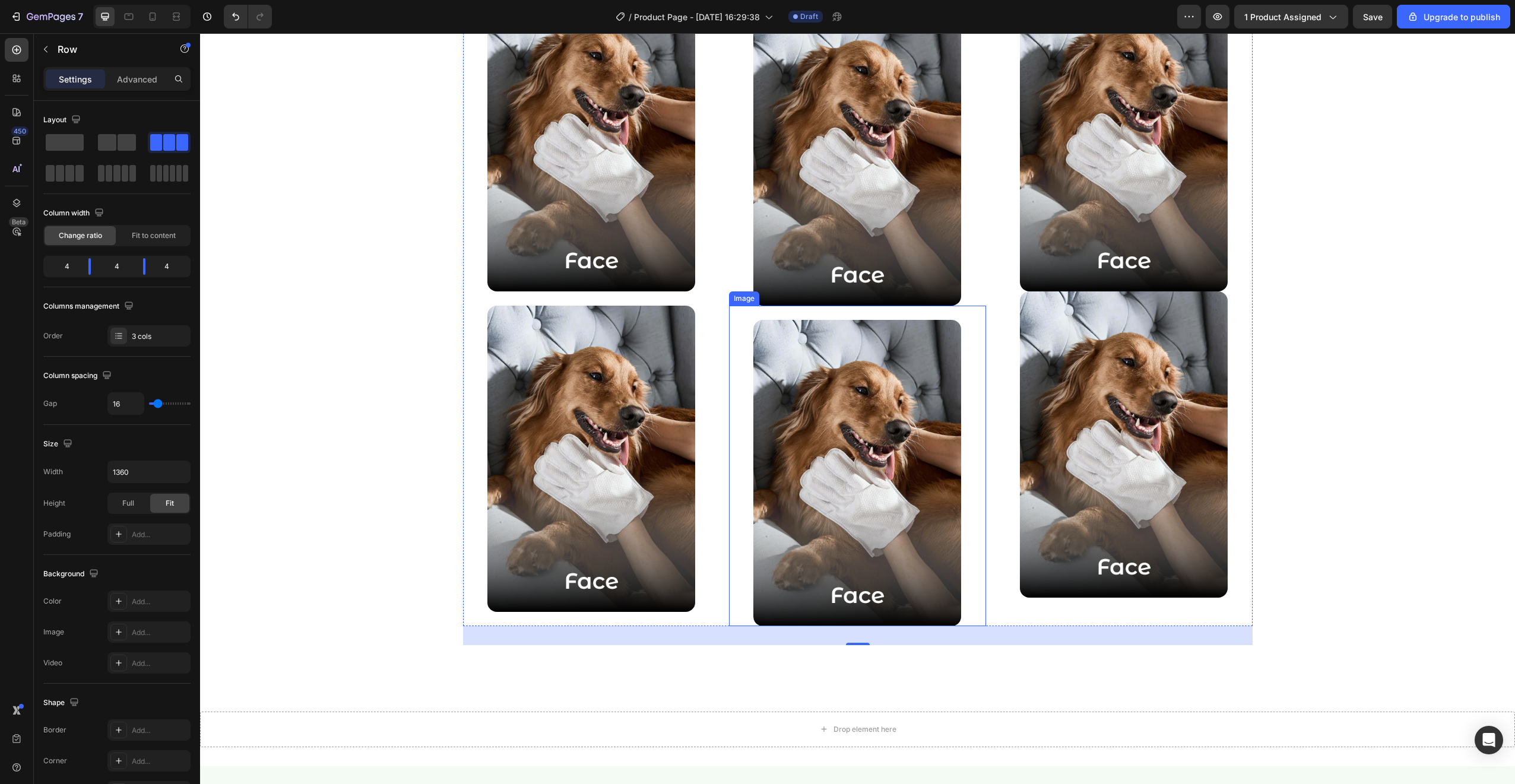
scroll to position [1791, 0]
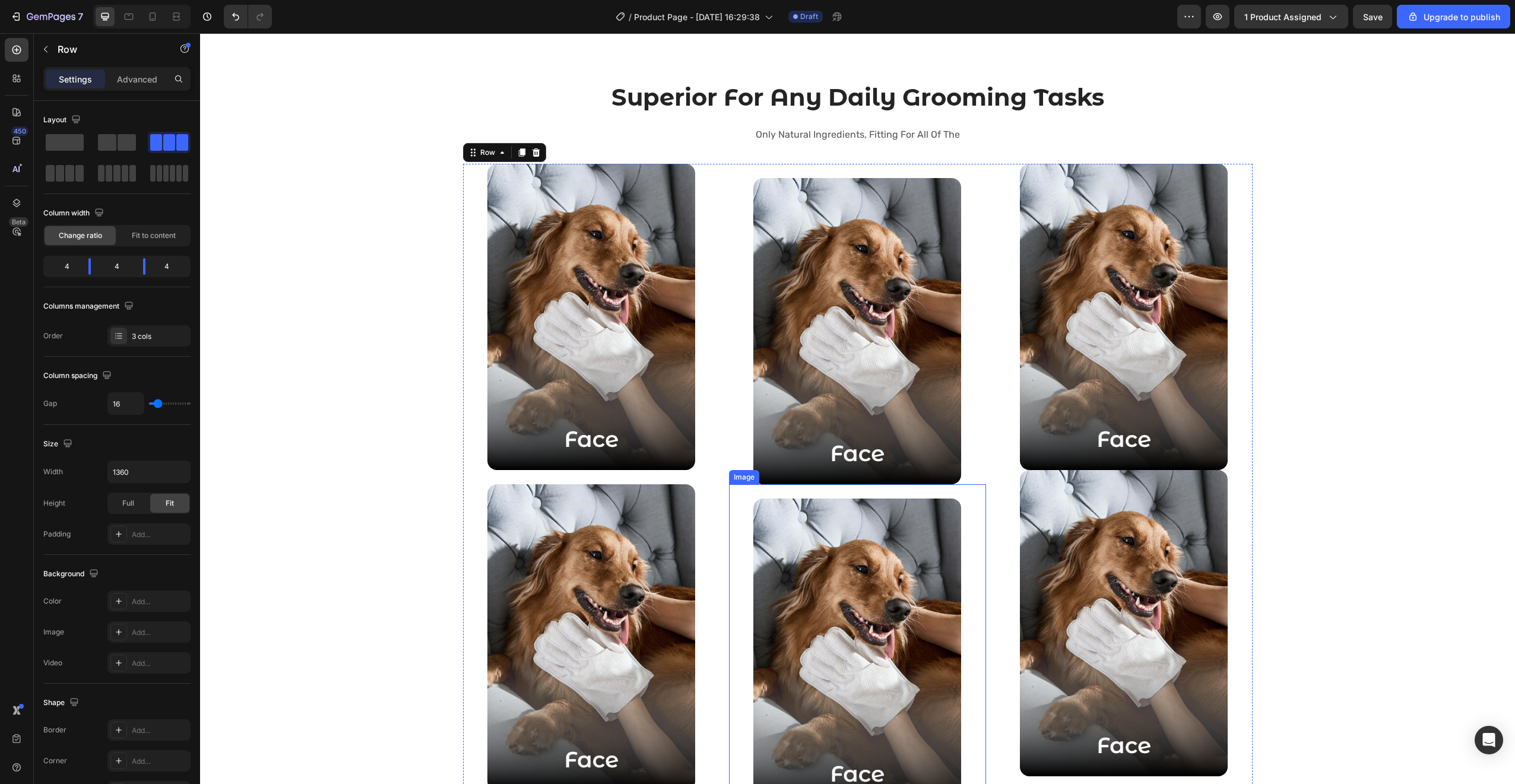
click at [795, 491] on div "Image" at bounding box center [857, 644] width 257 height 321
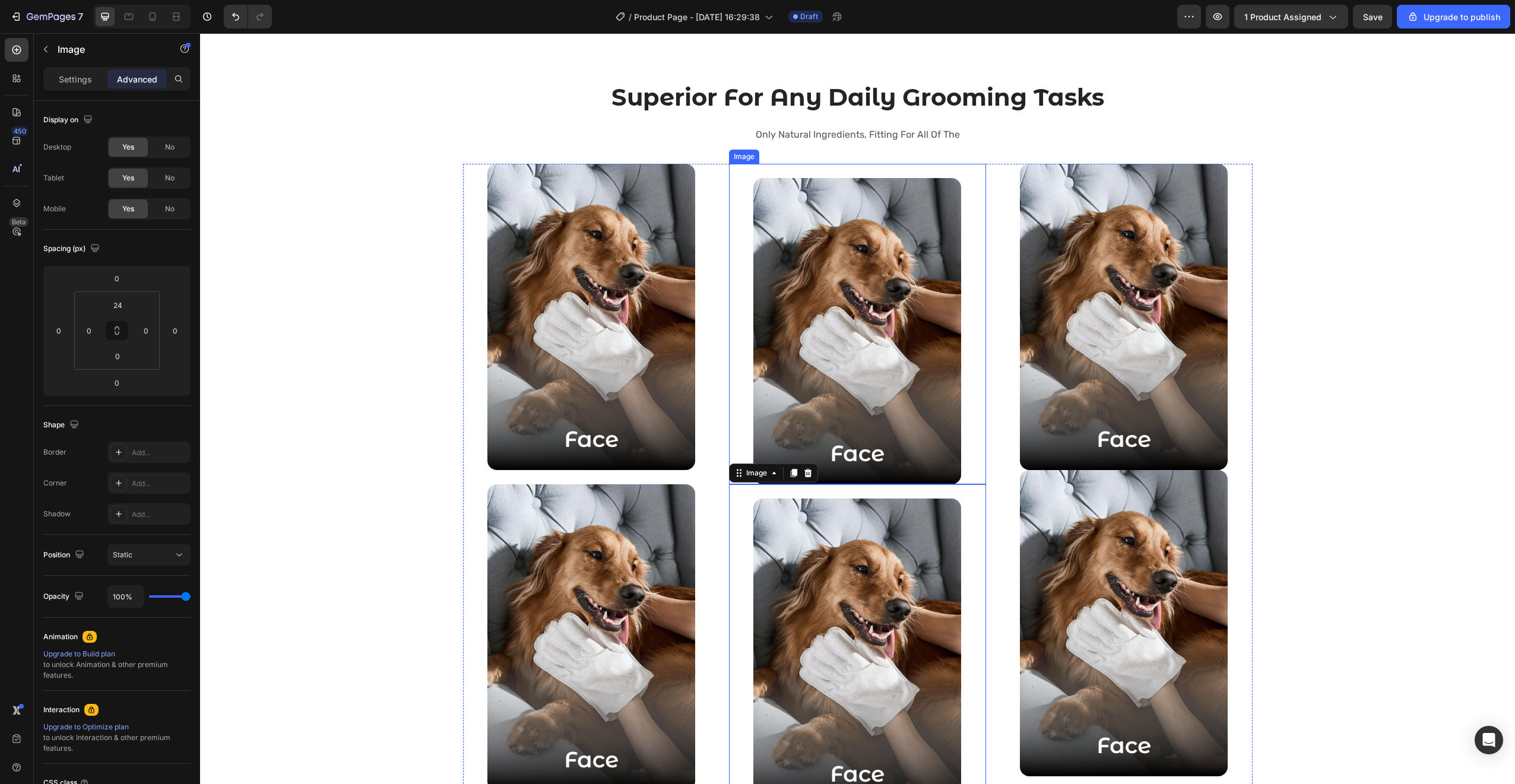
click at [960, 456] on div at bounding box center [857, 331] width 257 height 306
click at [1103, 432] on img at bounding box center [1123, 317] width 208 height 306
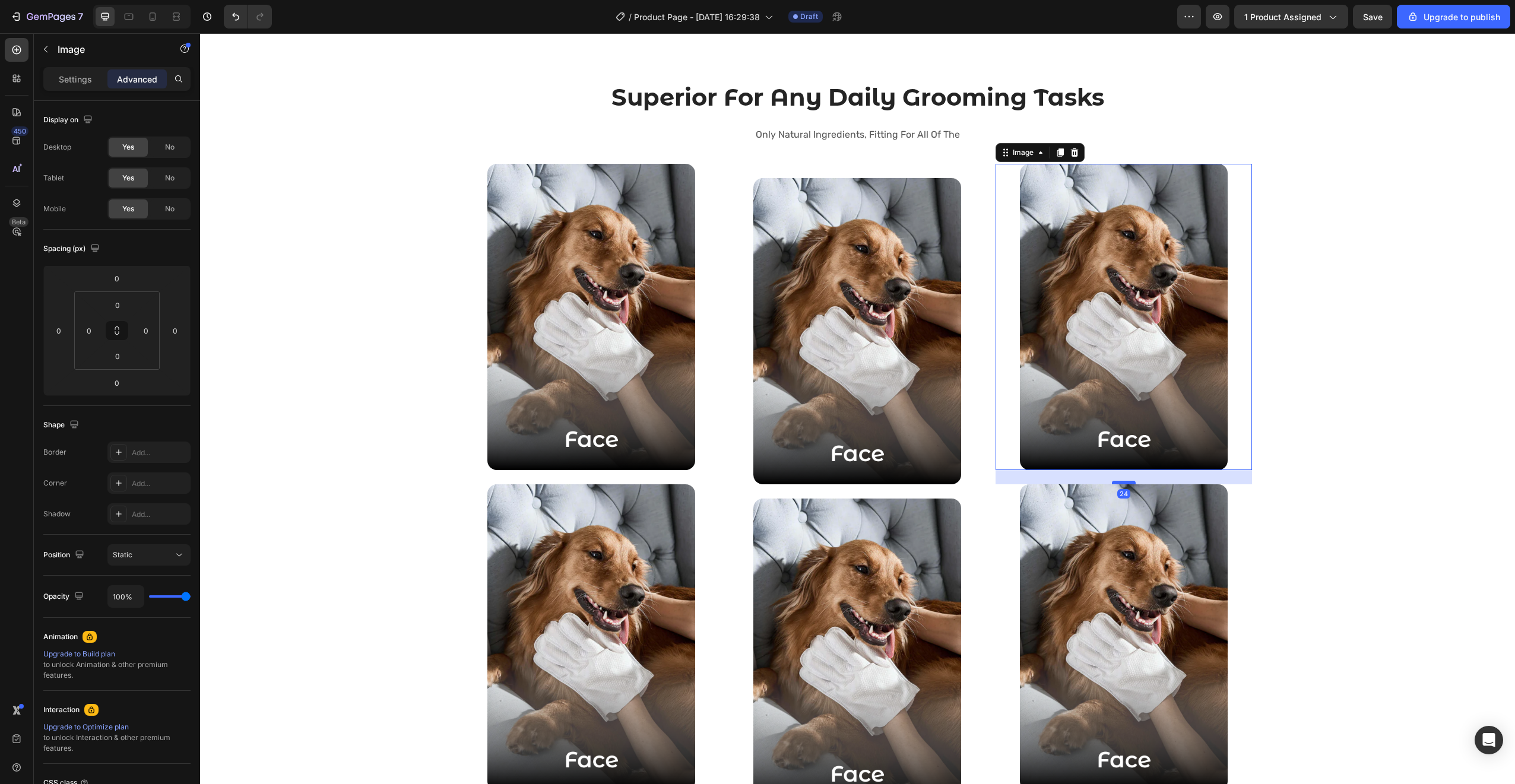
drag, startPoint x: 1120, startPoint y: 469, endPoint x: 1122, endPoint y: 483, distance: 14.1
click at [1122, 483] on div at bounding box center [1123, 482] width 24 height 4
type input "24"
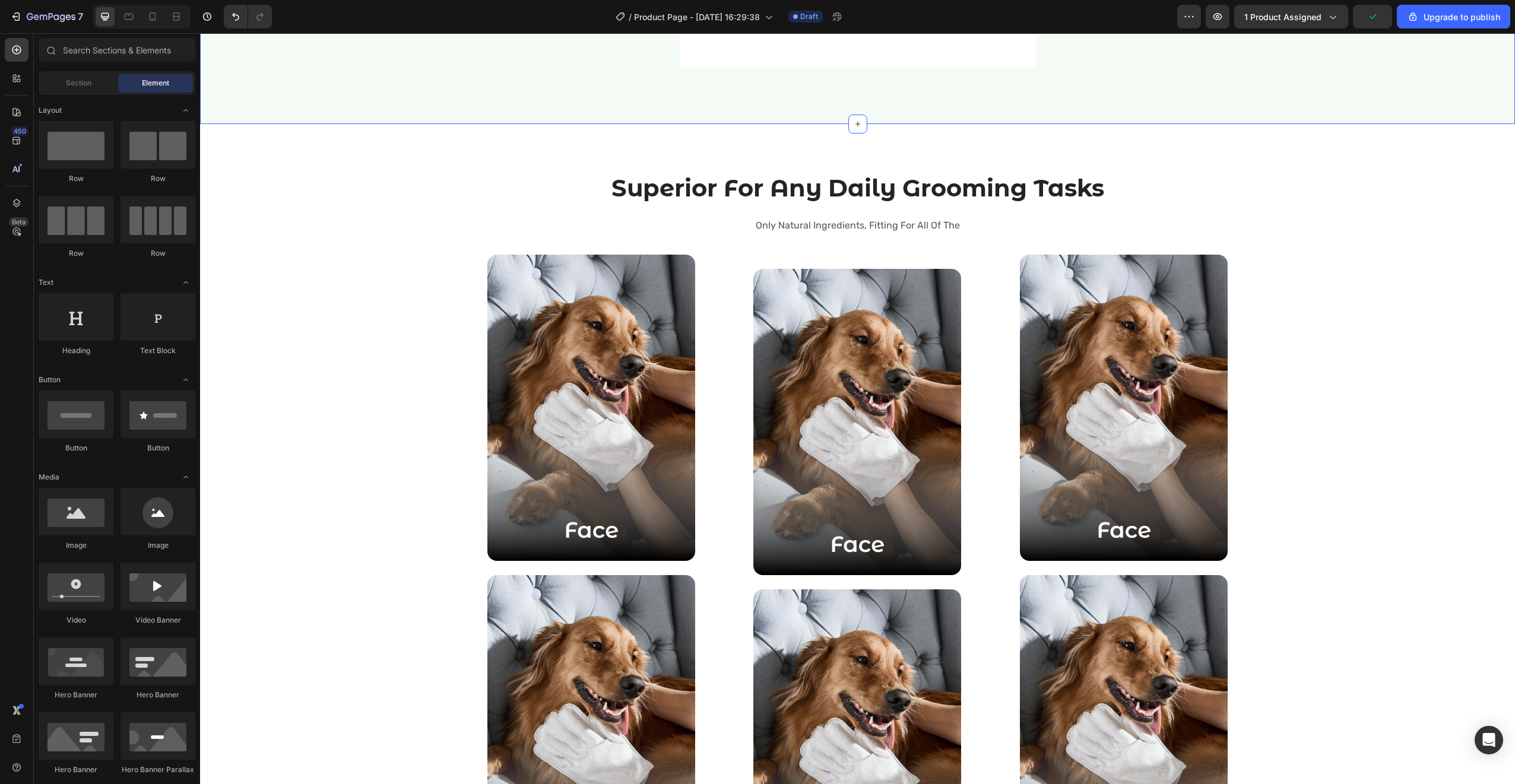
scroll to position [1738, 0]
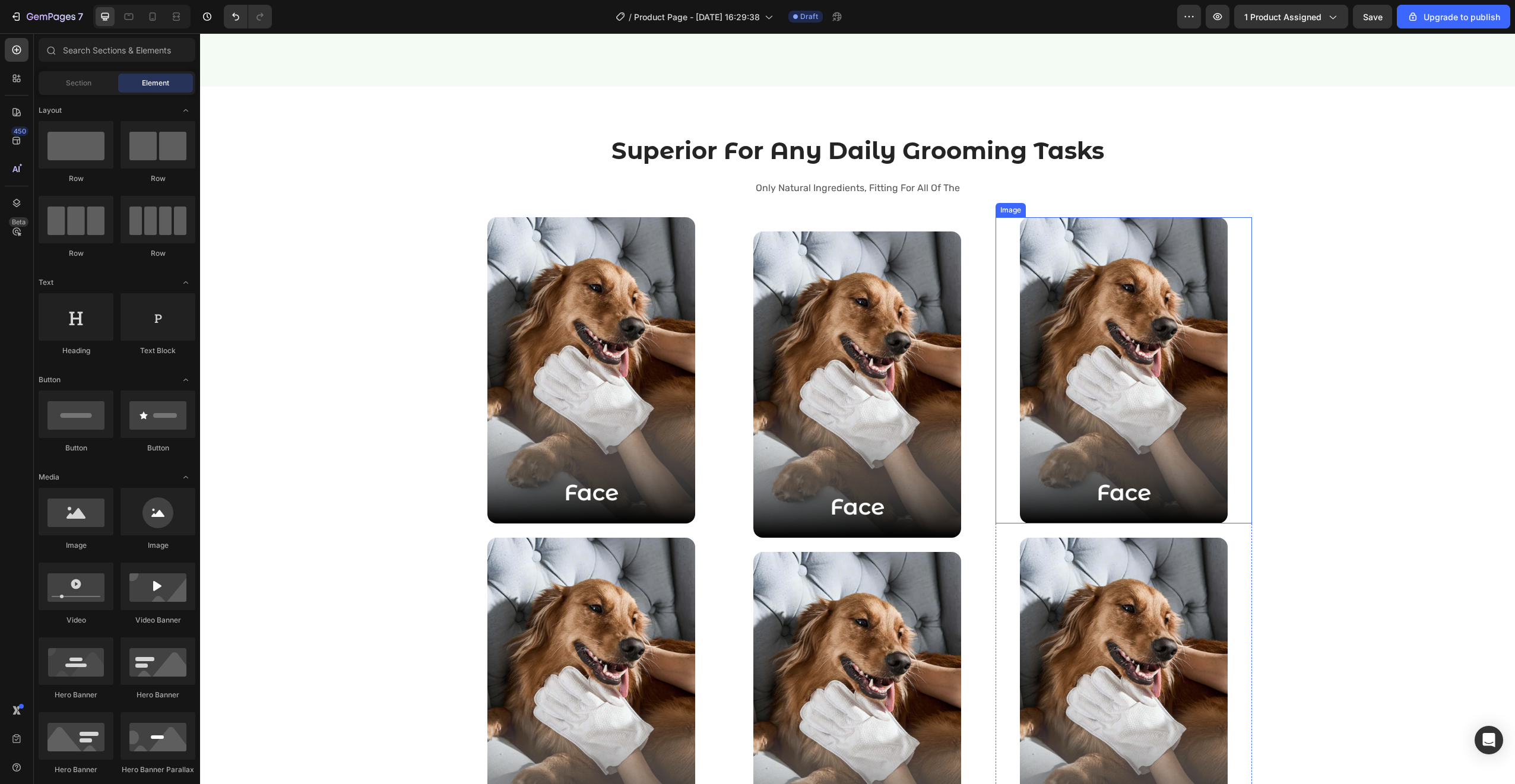
click at [995, 375] on div at bounding box center [1123, 370] width 257 height 306
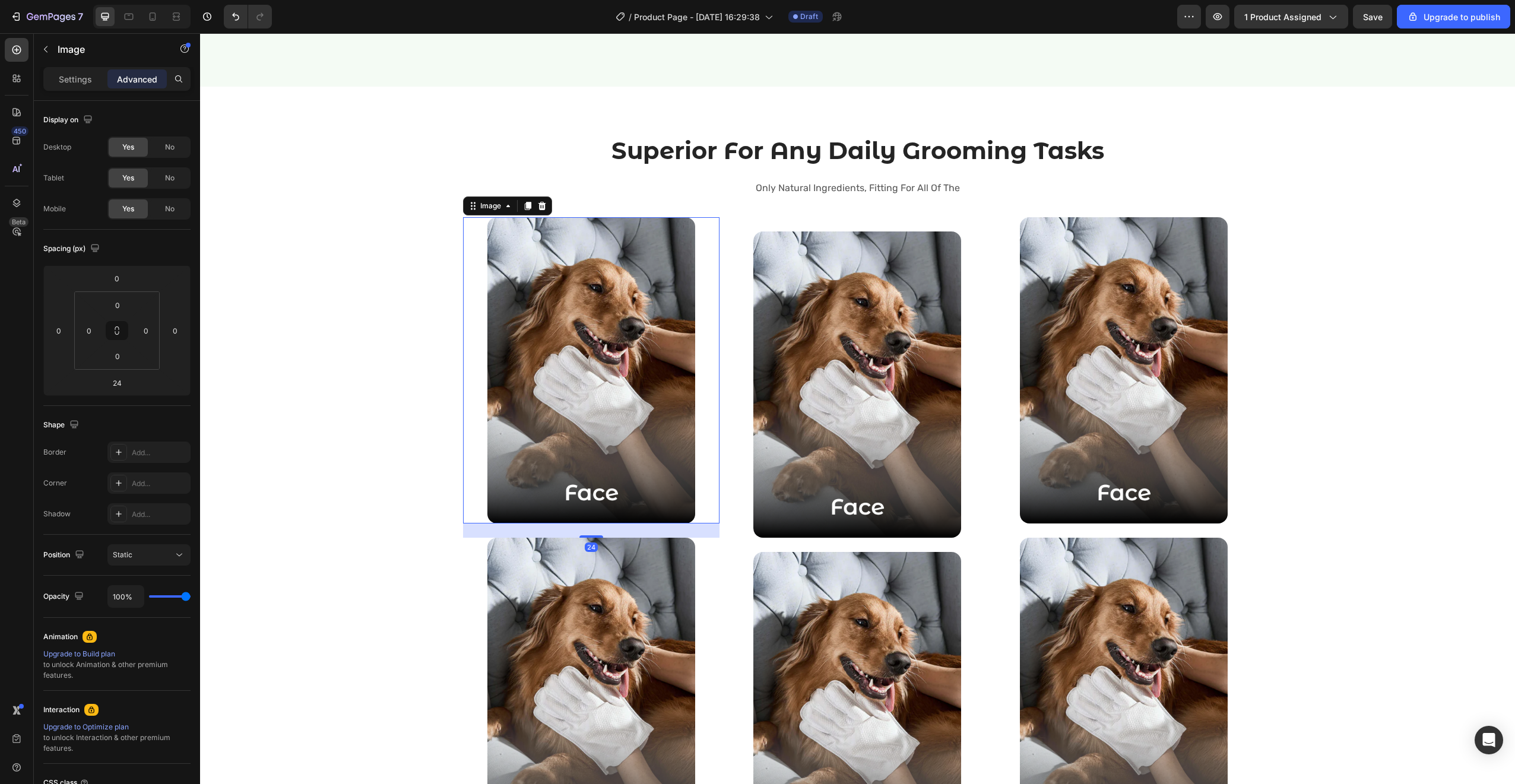
click at [475, 228] on div at bounding box center [591, 370] width 257 height 306
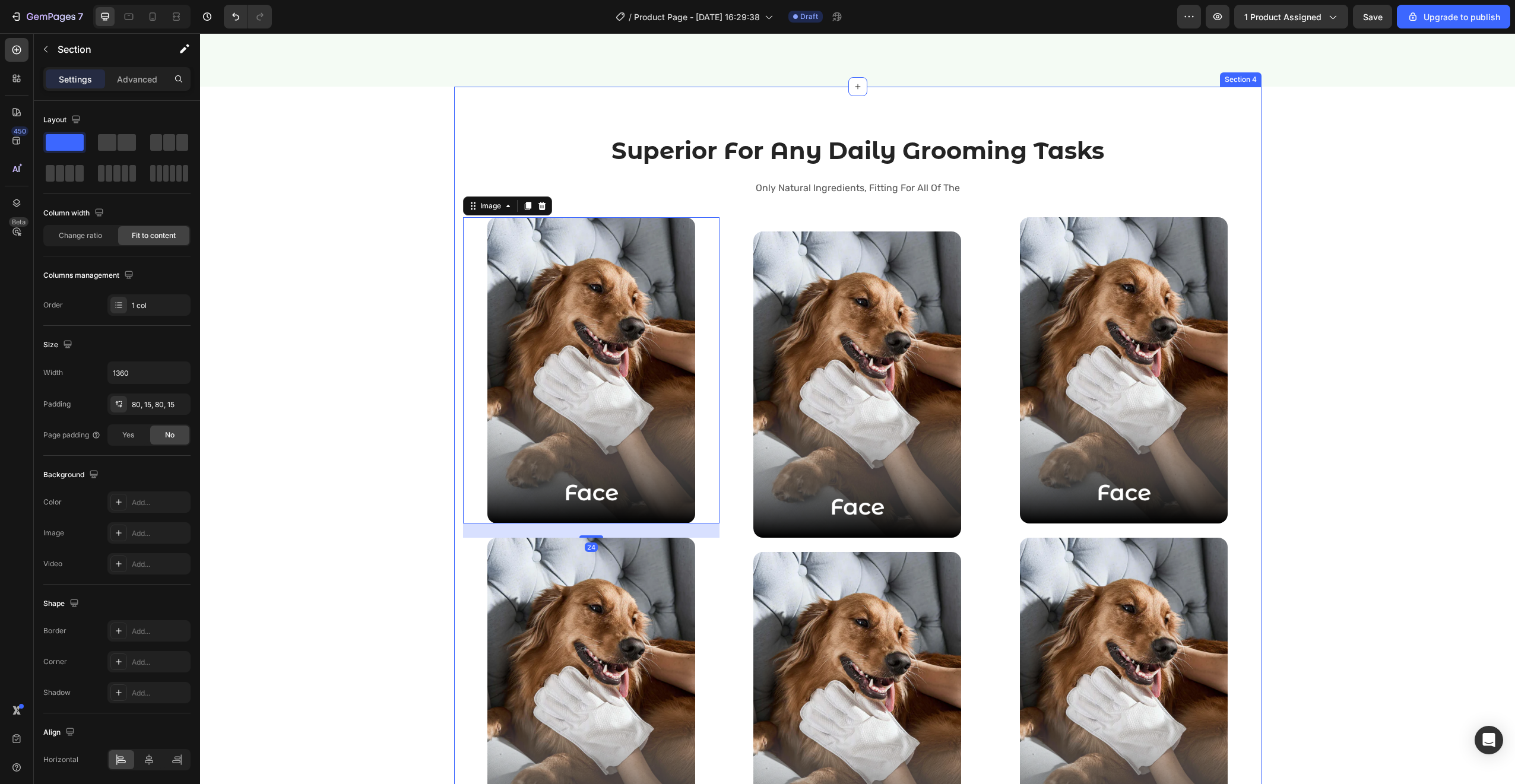
click at [471, 152] on div "Superior For Any Daily Grooming Tasks Heading Only Natural Ingredients, Fitting…" at bounding box center [857, 506] width 789 height 743
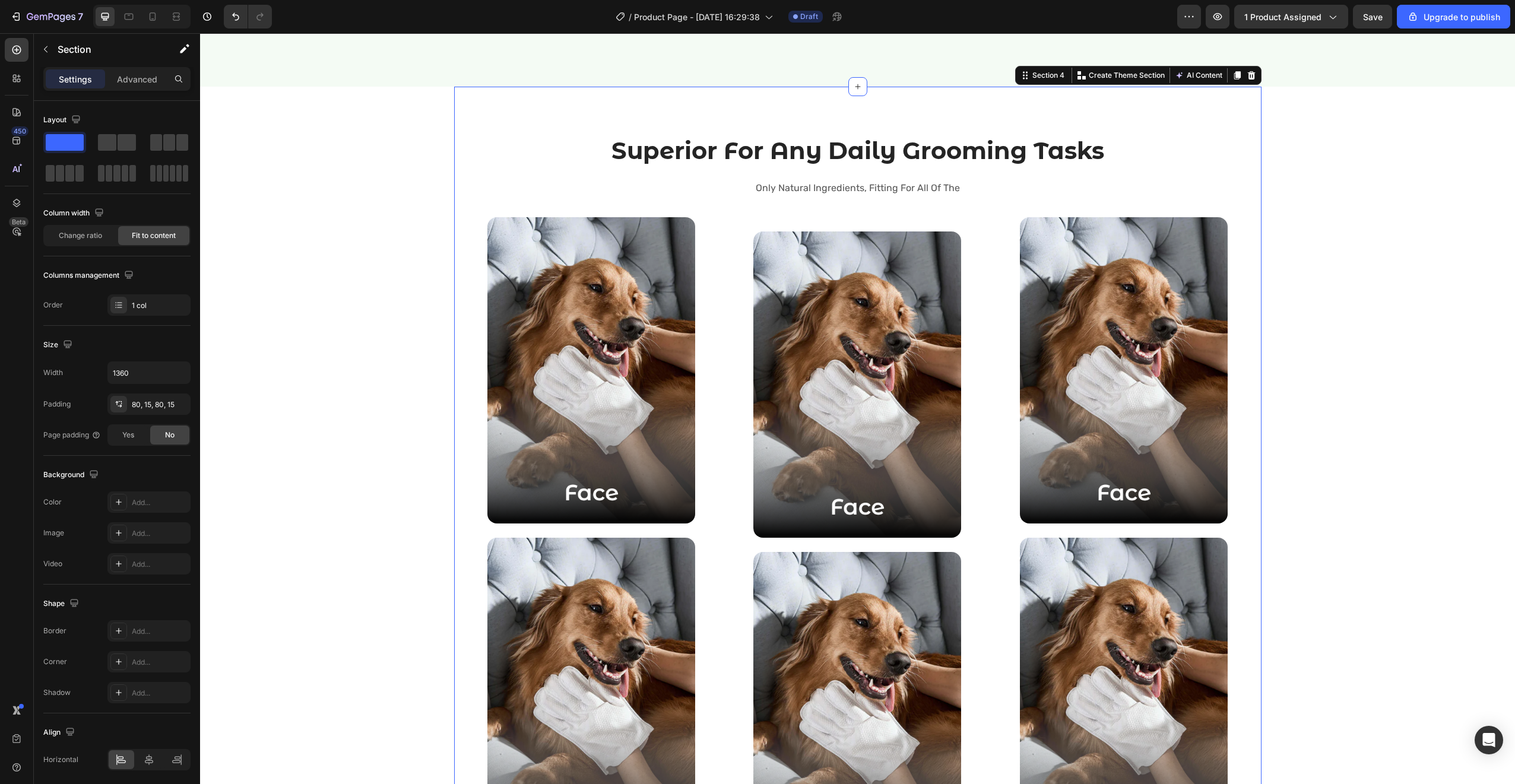
click at [456, 244] on div "Superior For Any Daily Grooming Tasks Heading Only Natural Ingredients, Fitting…" at bounding box center [857, 506] width 807 height 838
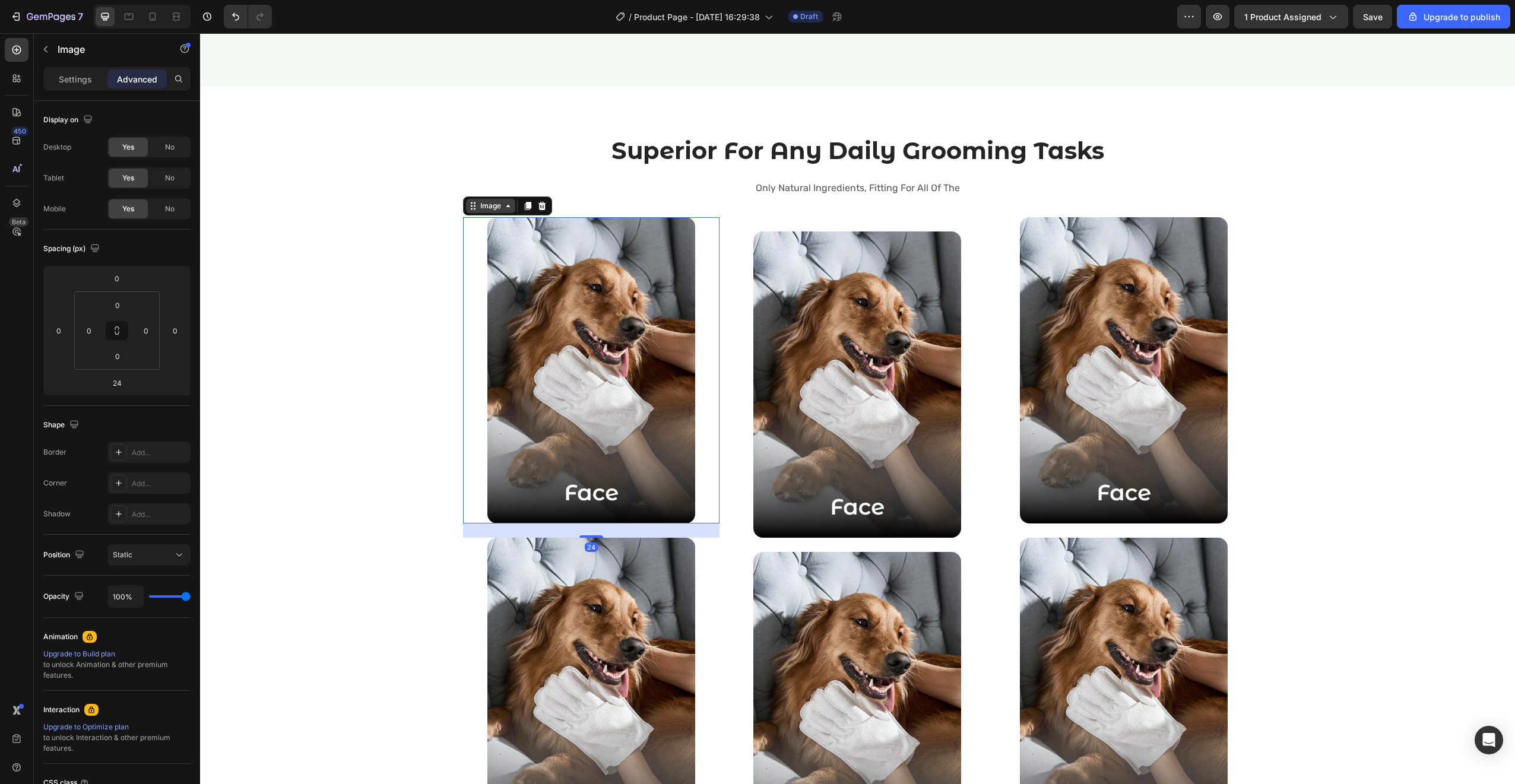
click at [466, 206] on div "Image" at bounding box center [490, 206] width 50 height 14
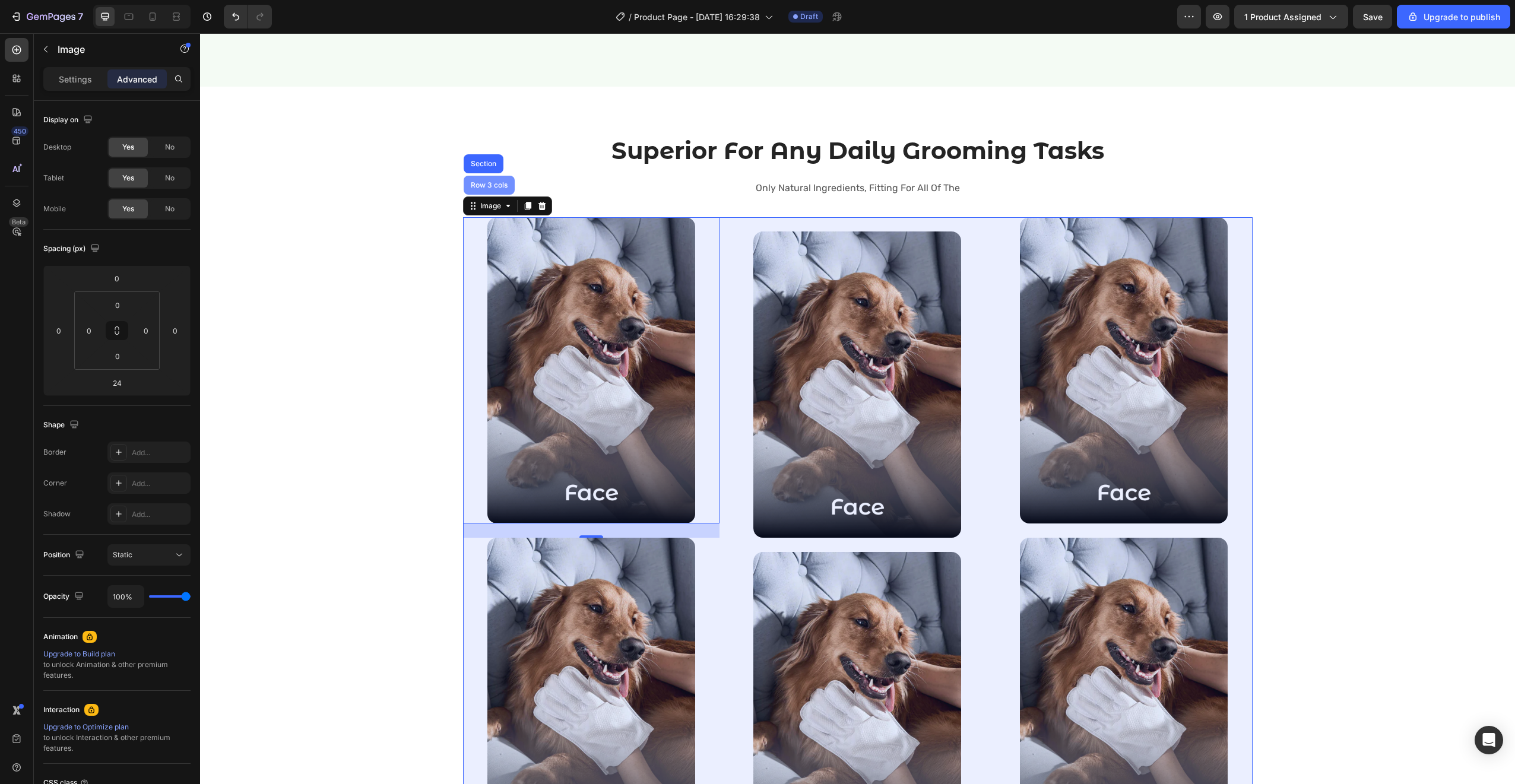
click at [480, 187] on div "Row 3 cols" at bounding box center [489, 185] width 41 height 7
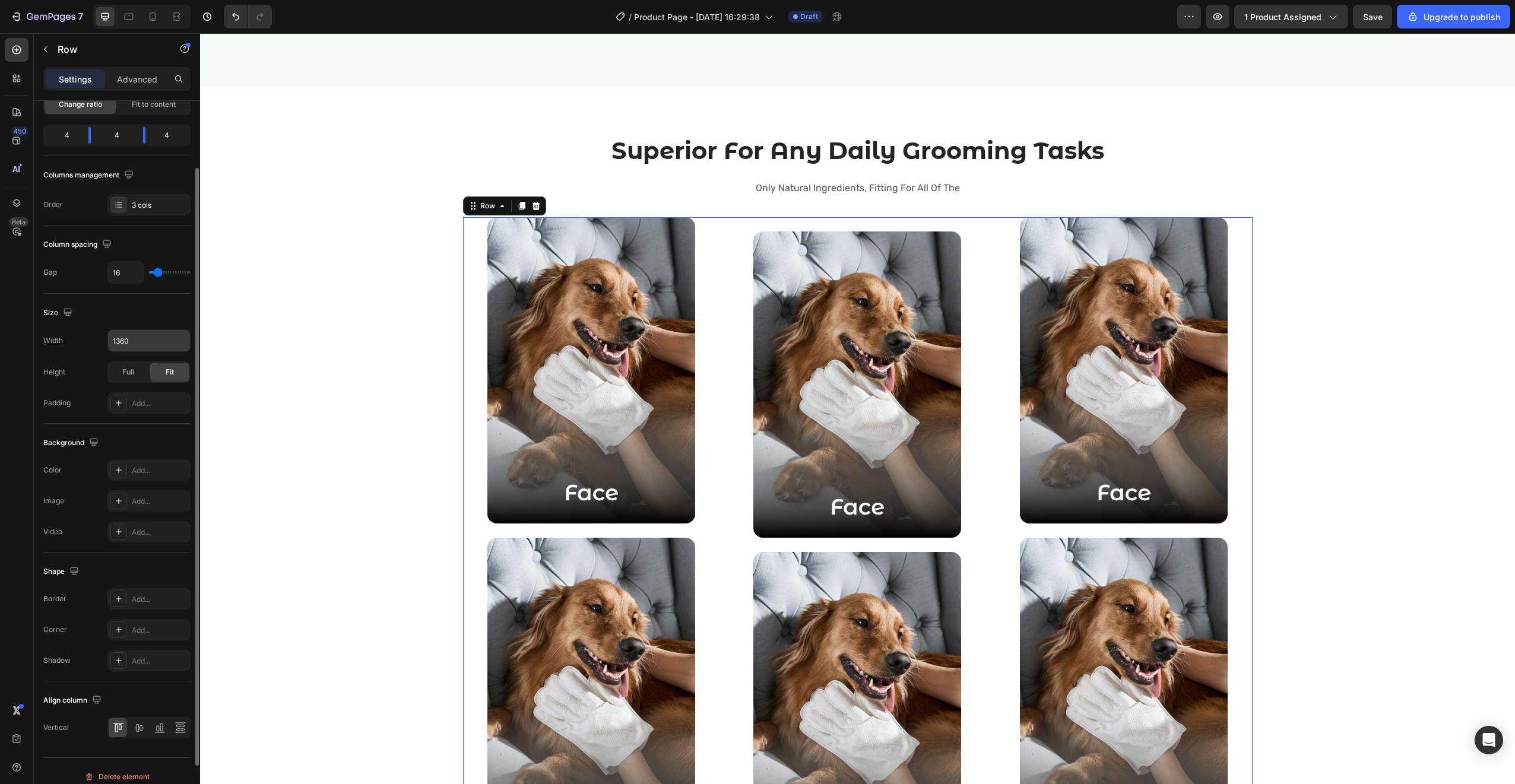
scroll to position [108, 0]
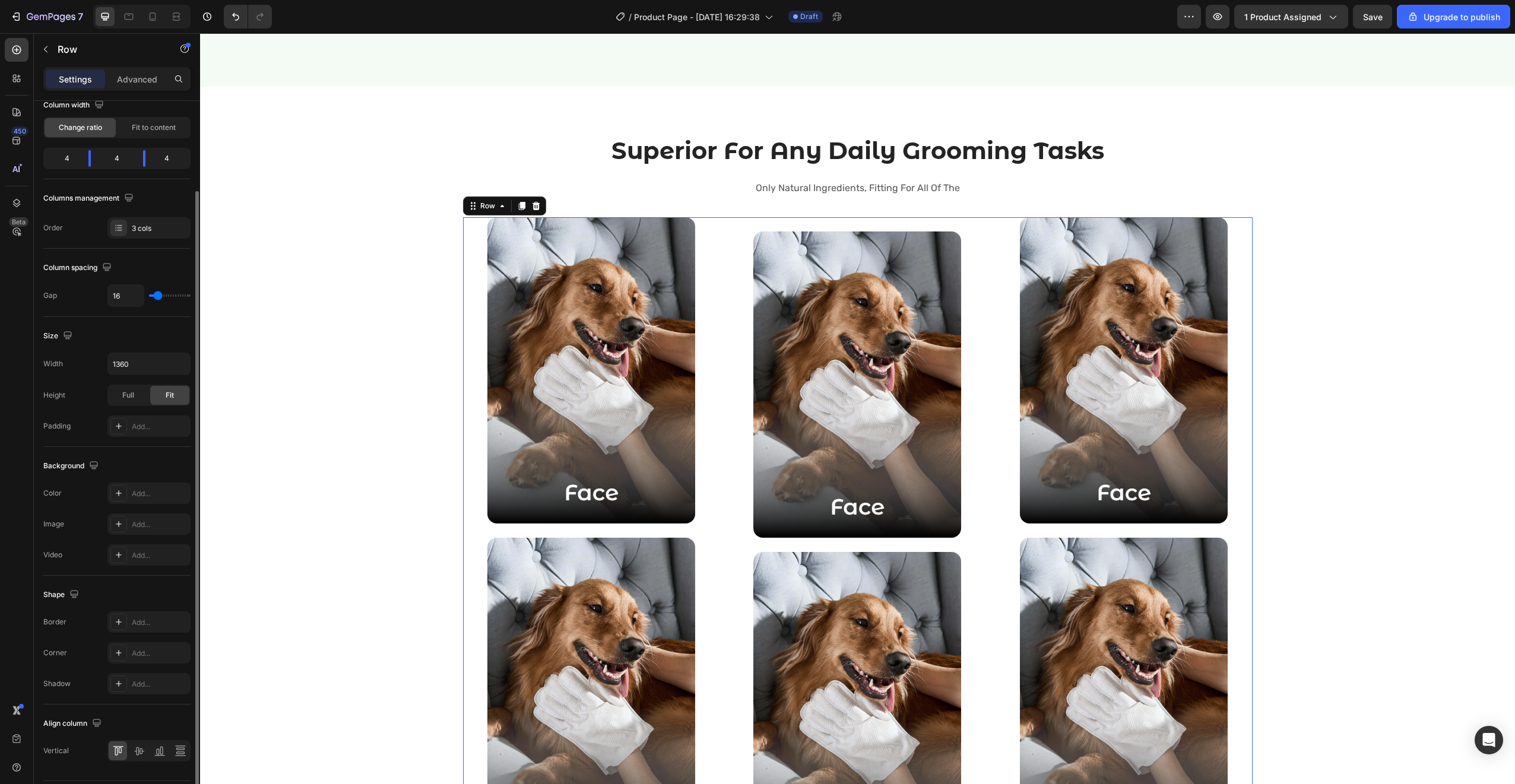
type input "21"
type input "20"
type input "19"
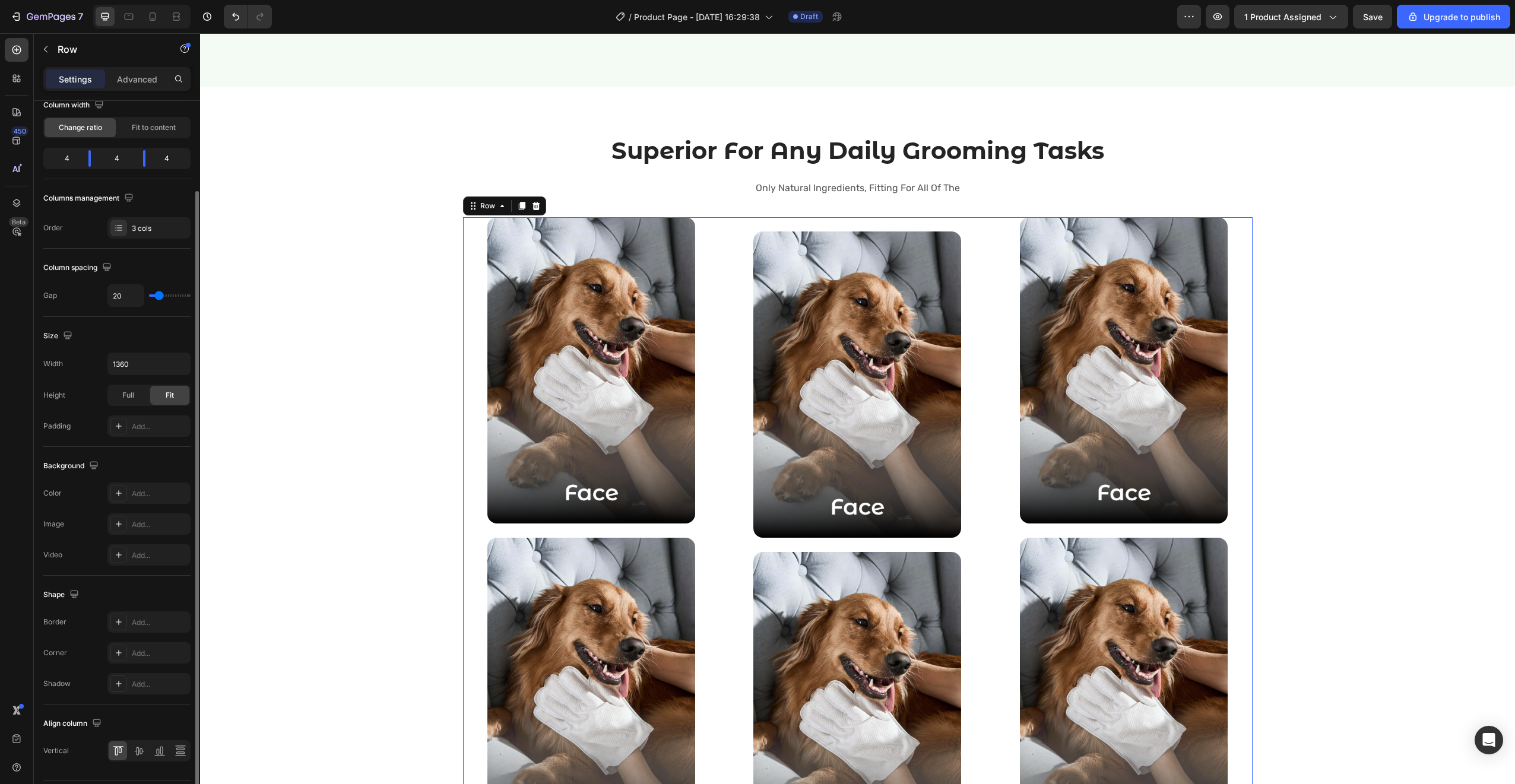
type input "19"
type input "13"
type input "11"
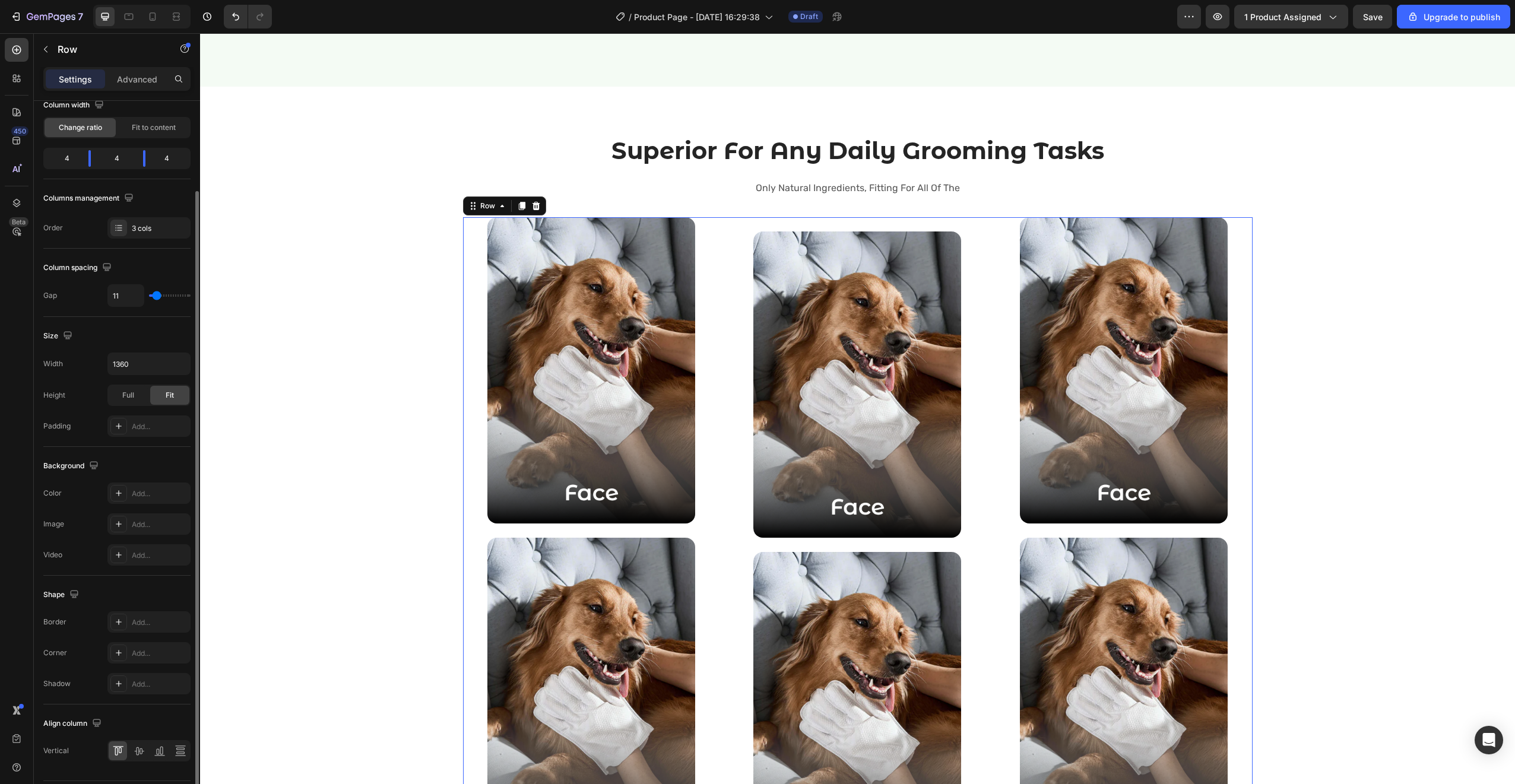
type input "5"
type input "1"
type input "0"
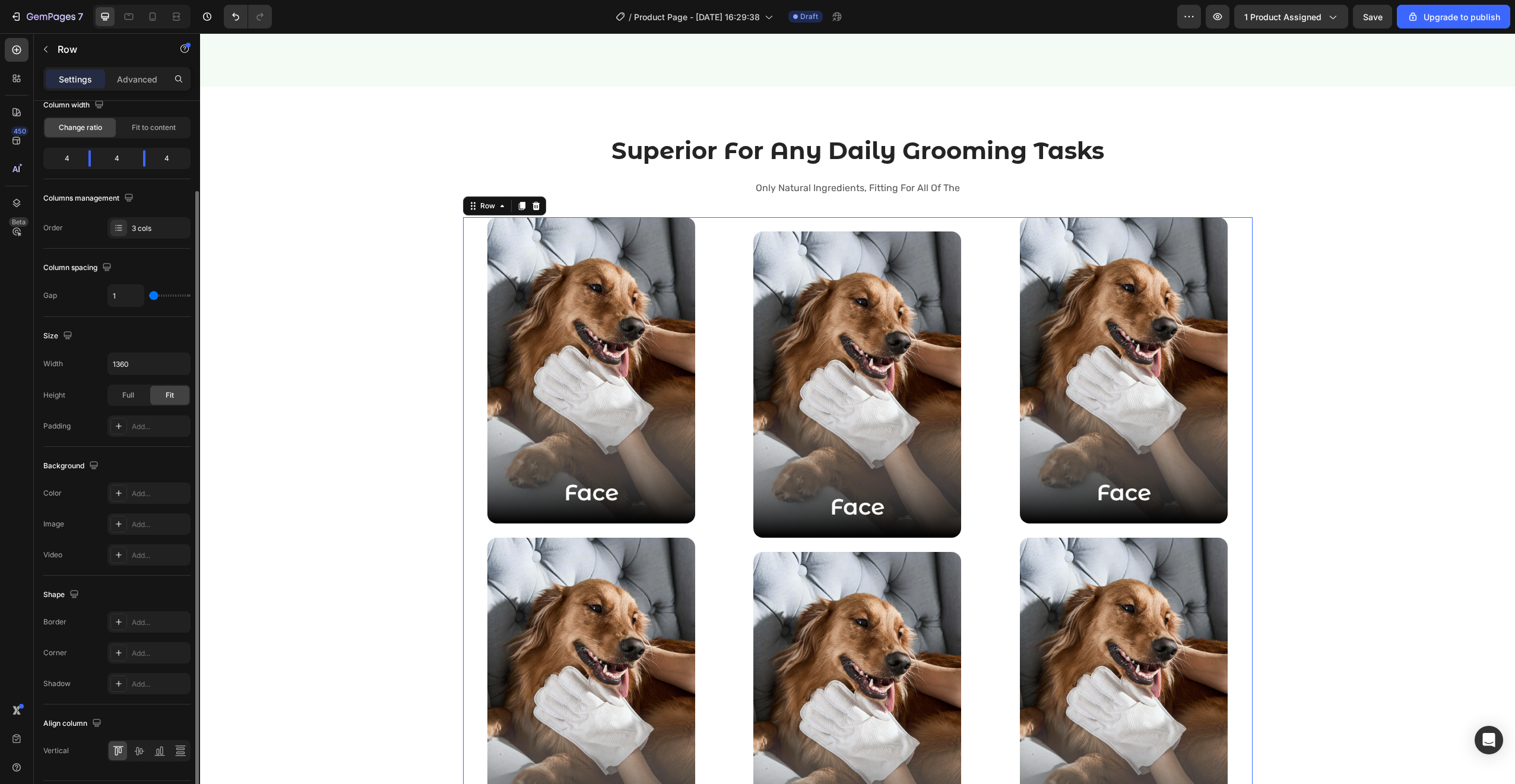
type input "0"
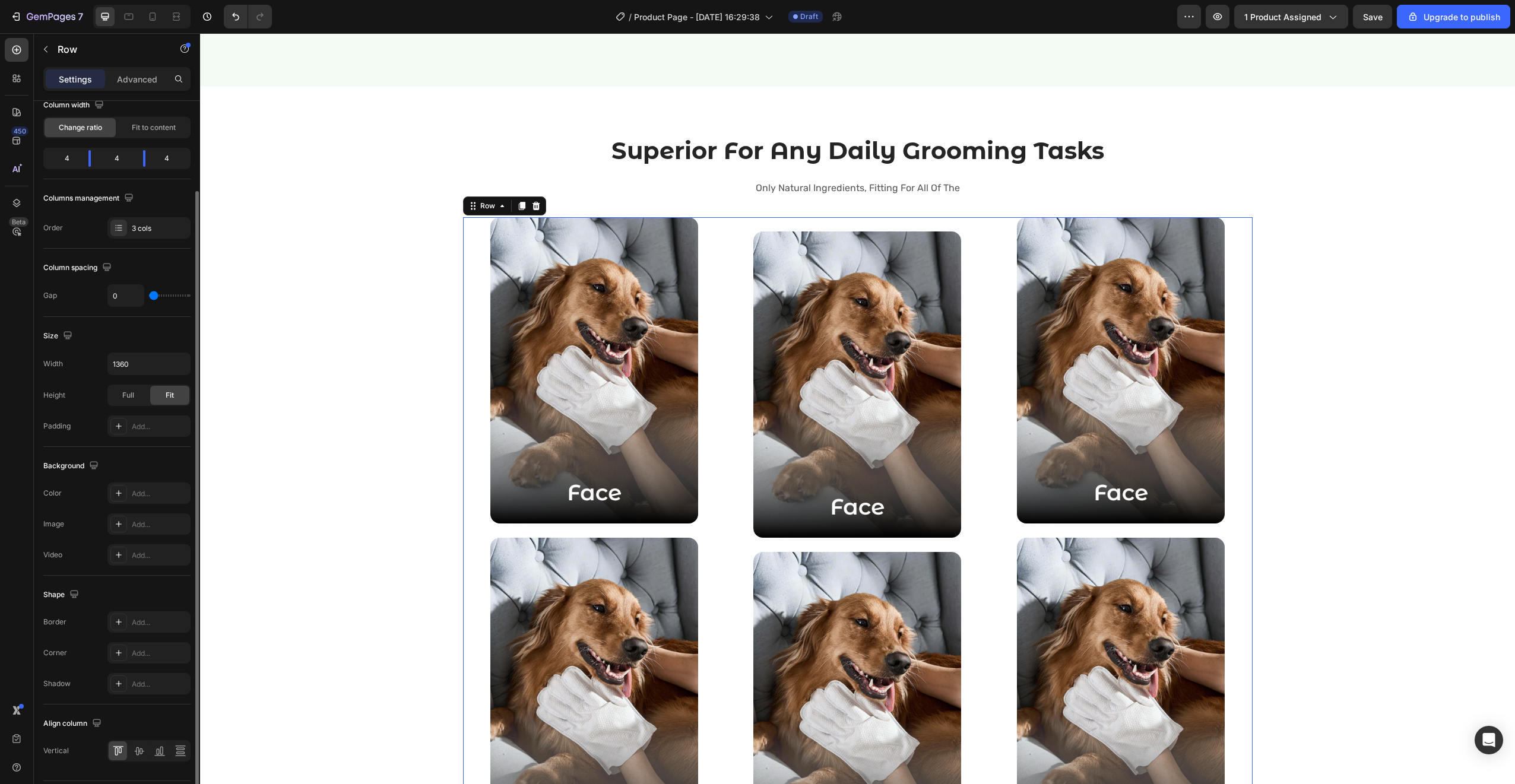
type input "1"
type input "2"
type input "3"
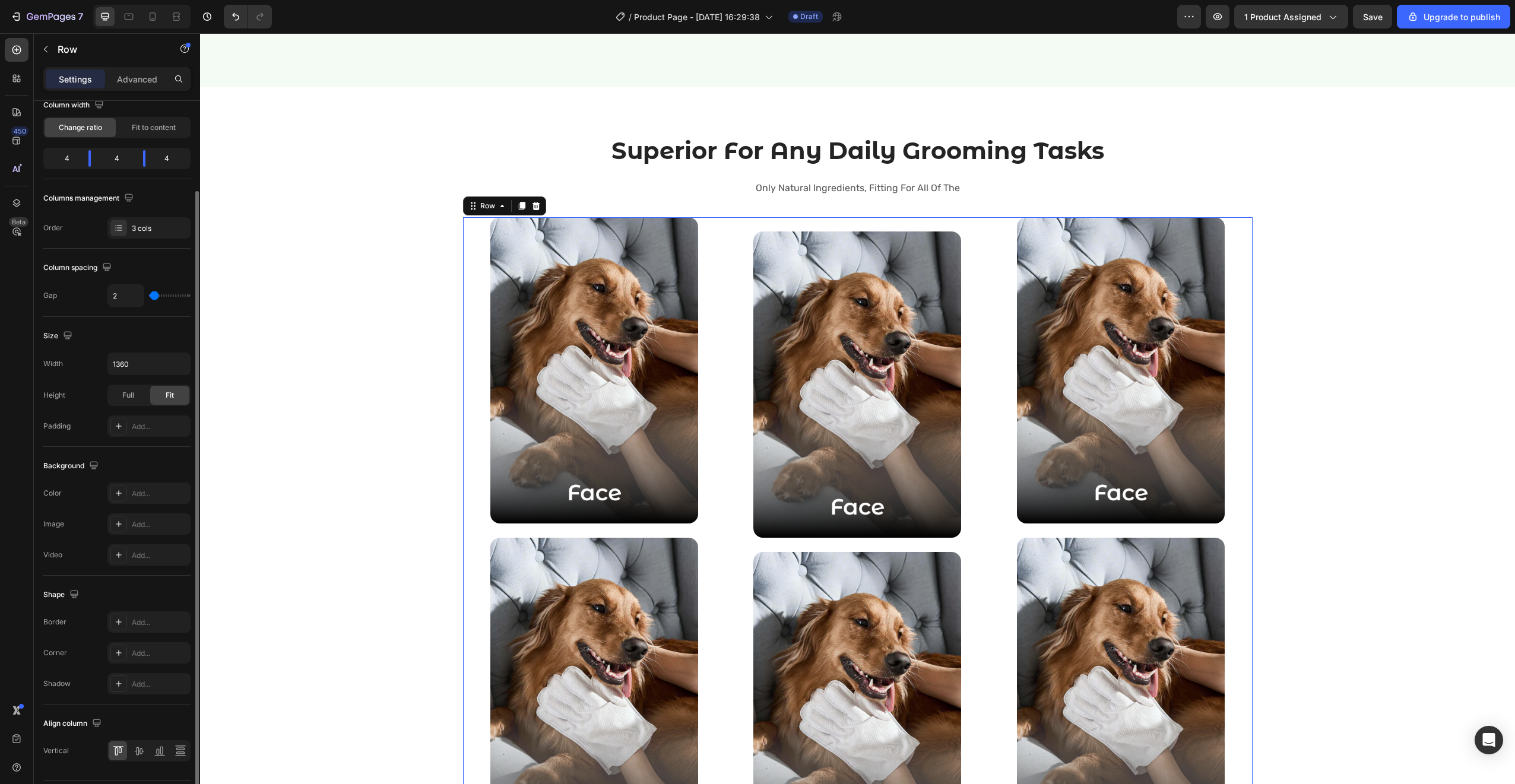
type input "3"
type input "4"
type input "5"
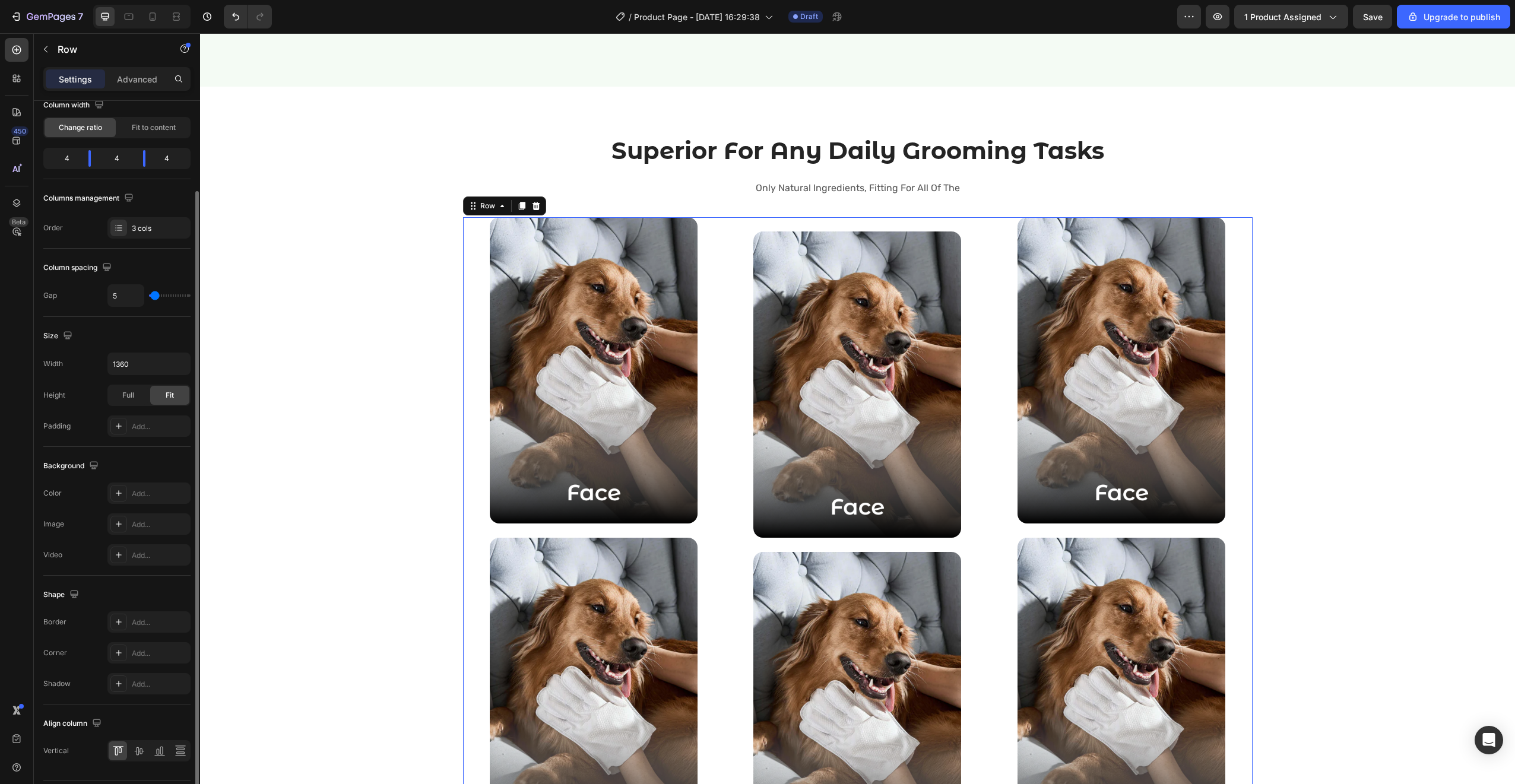
type input "6"
type input "7"
type input "8"
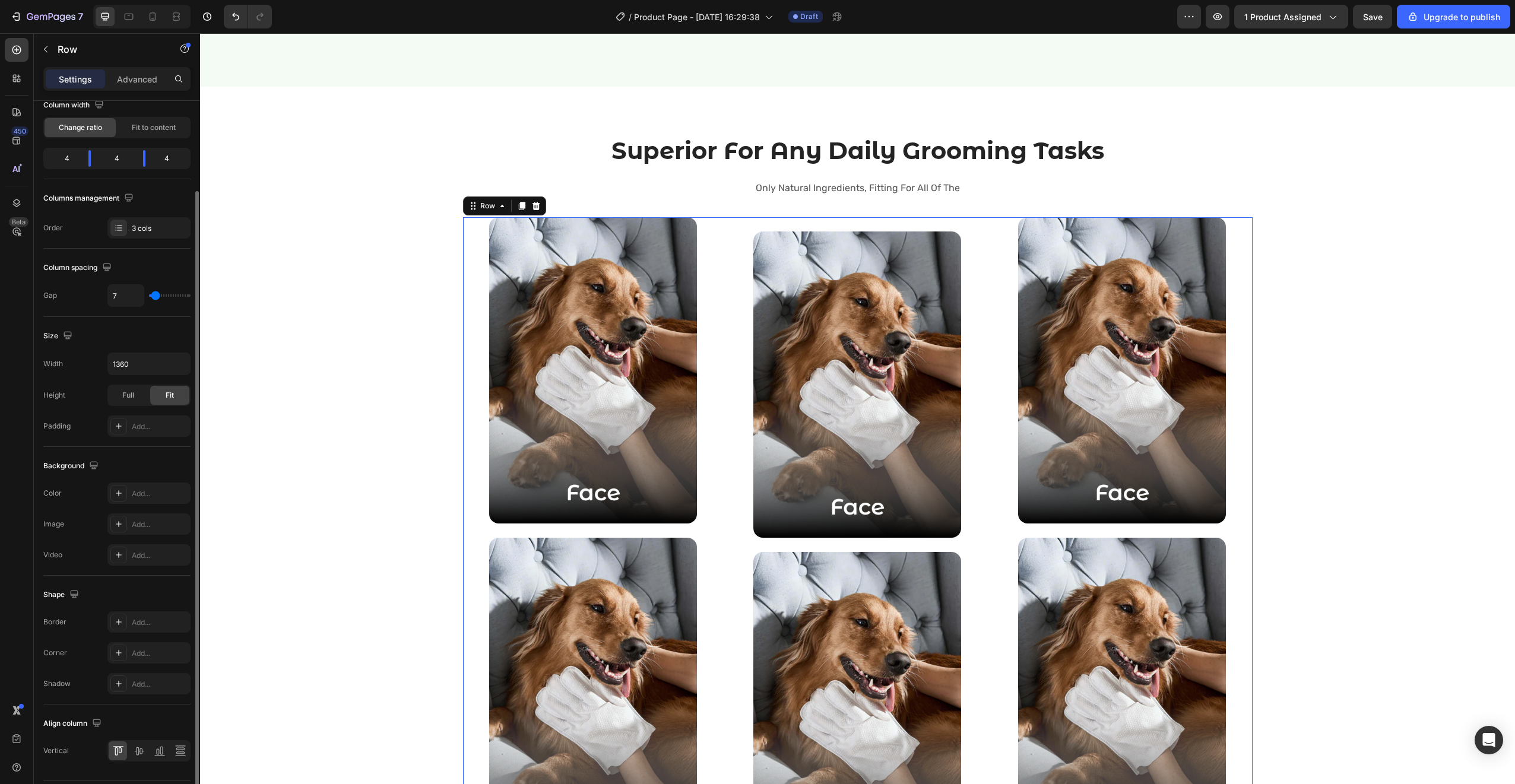
type input "8"
type input "9"
type input "10"
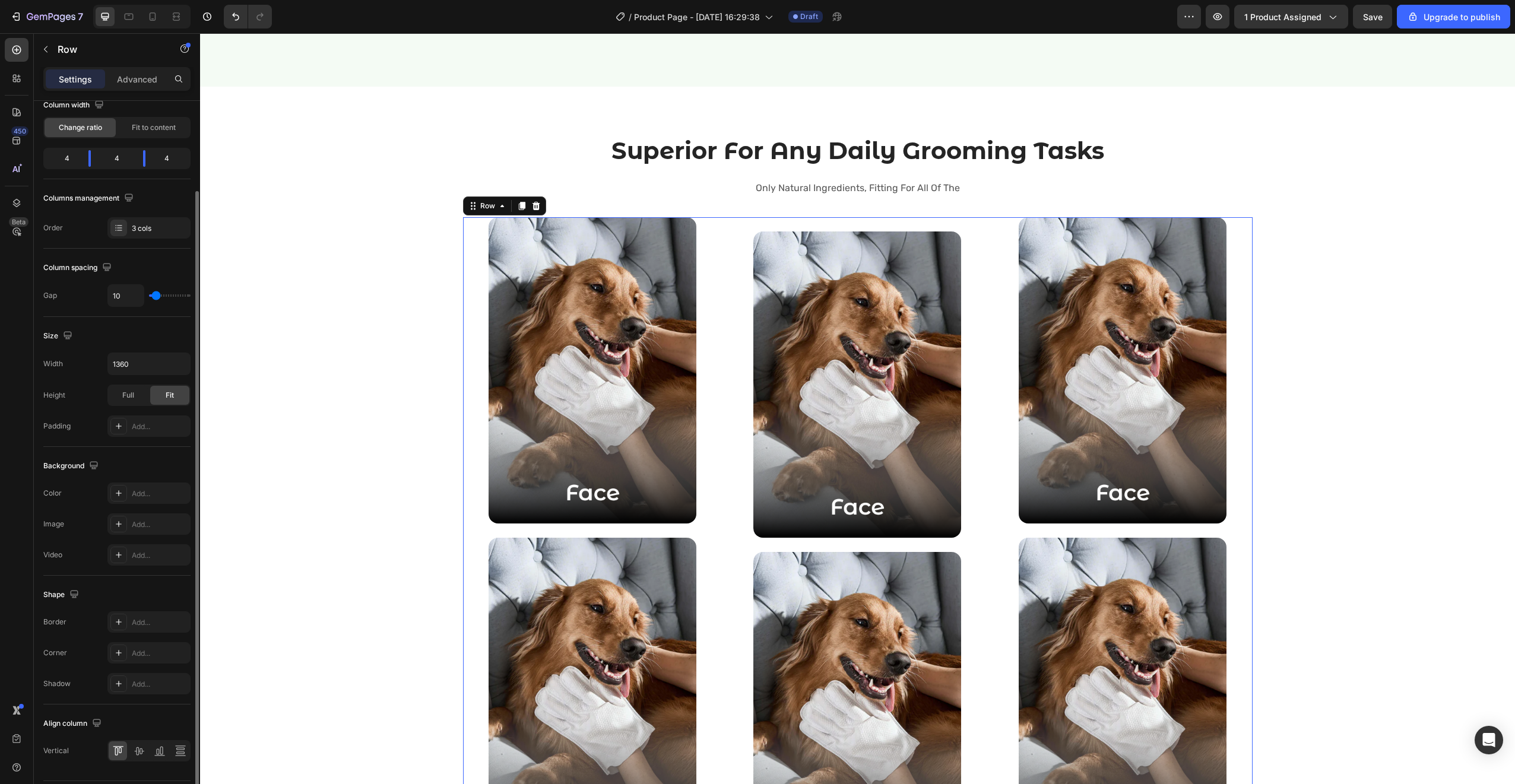
type input "11"
type input "12"
type input "13"
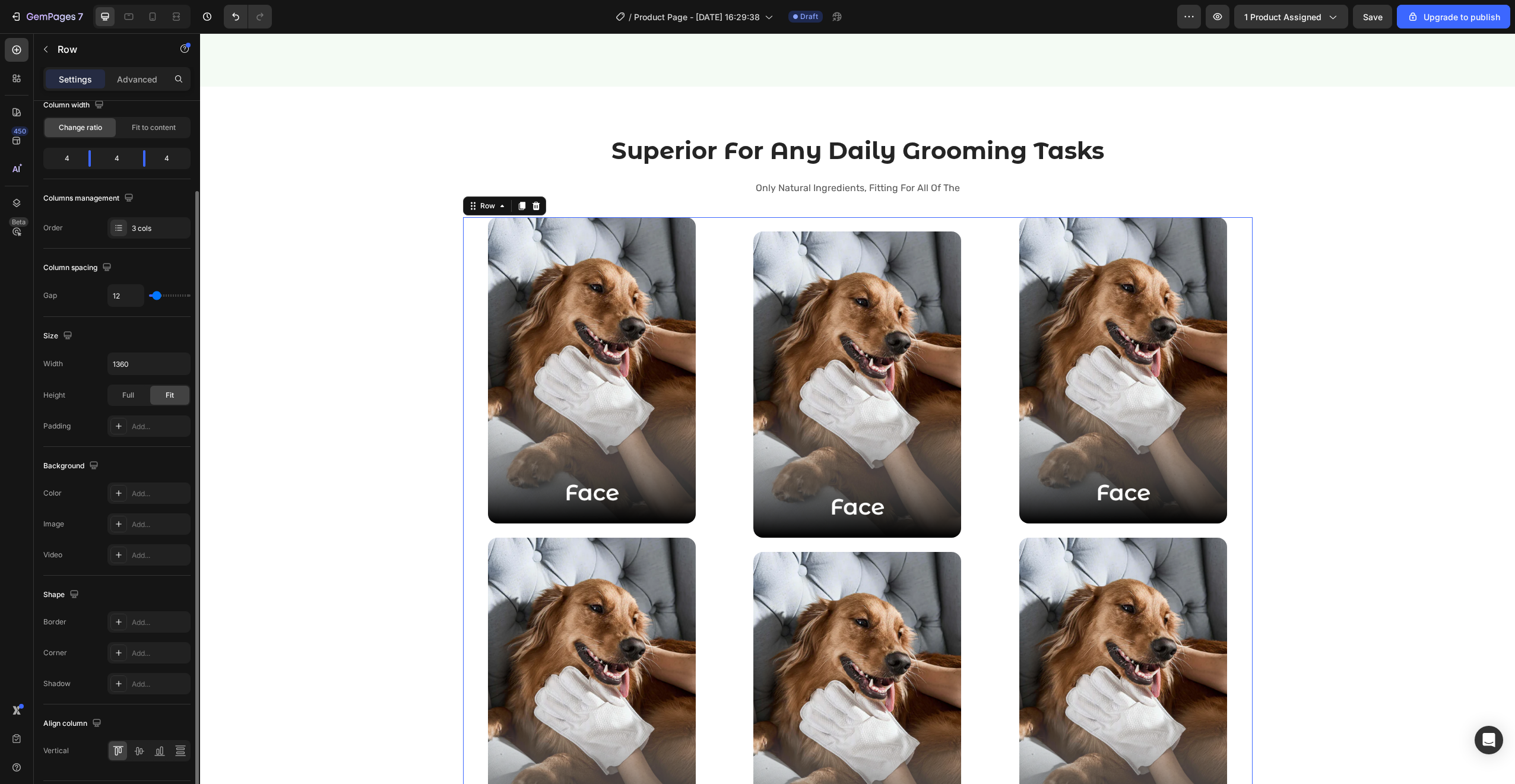
type input "13"
type input "14"
type input "15"
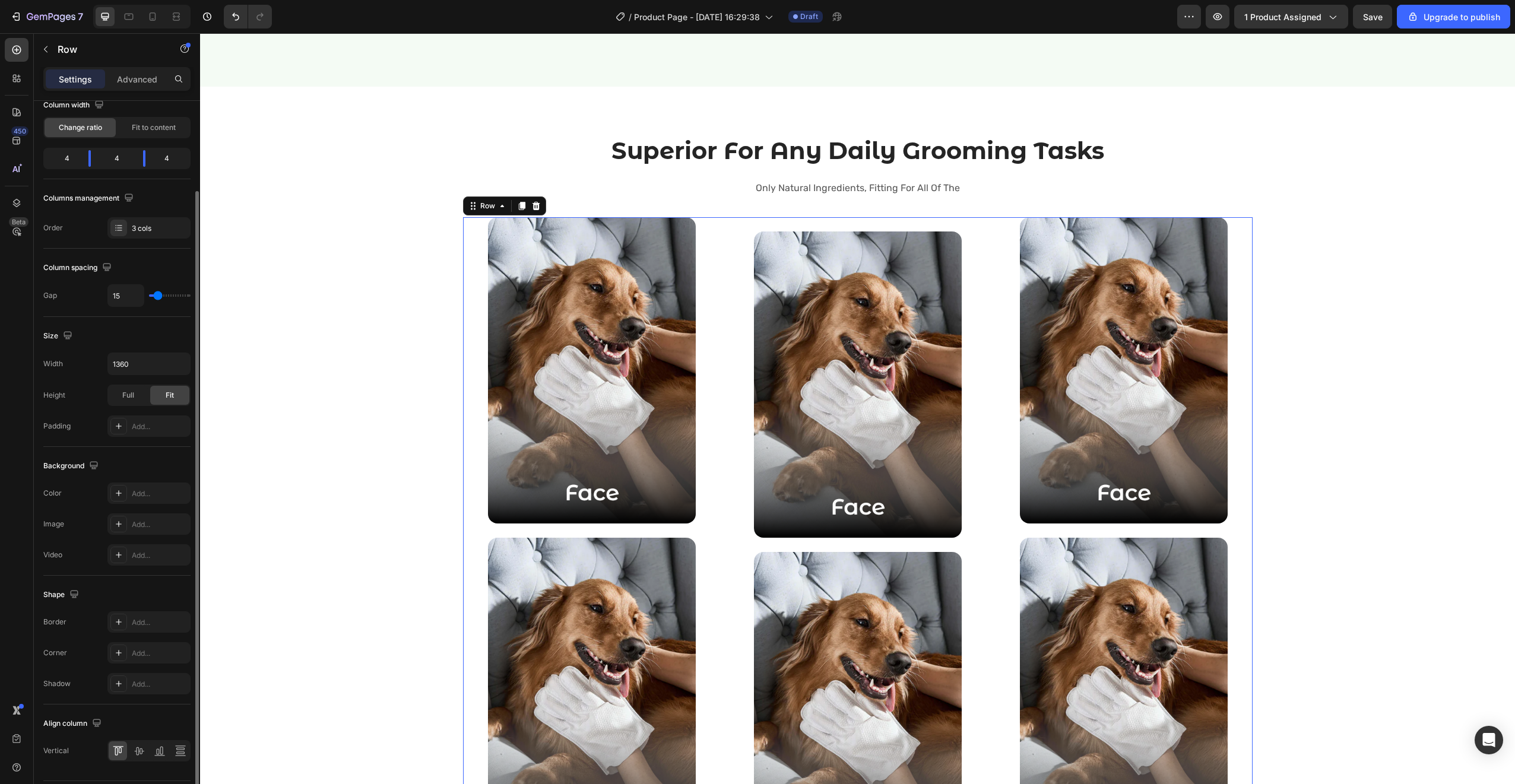
type input "16"
click at [158, 297] on input "range" at bounding box center [170, 295] width 41 height 2
click at [150, 134] on span "Fit to content" at bounding box center [153, 130] width 44 height 10
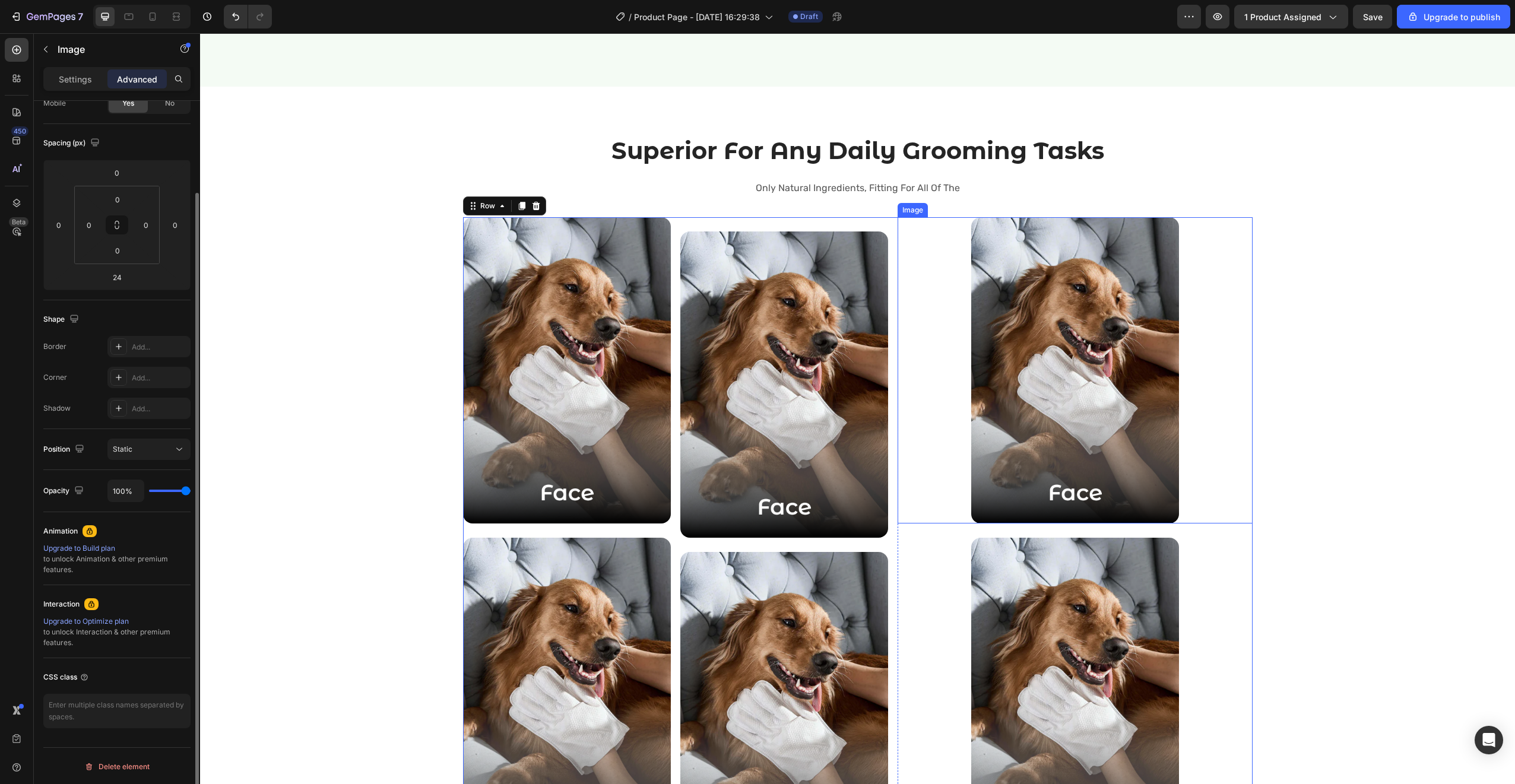
click at [914, 400] on div at bounding box center [1074, 370] width 355 height 306
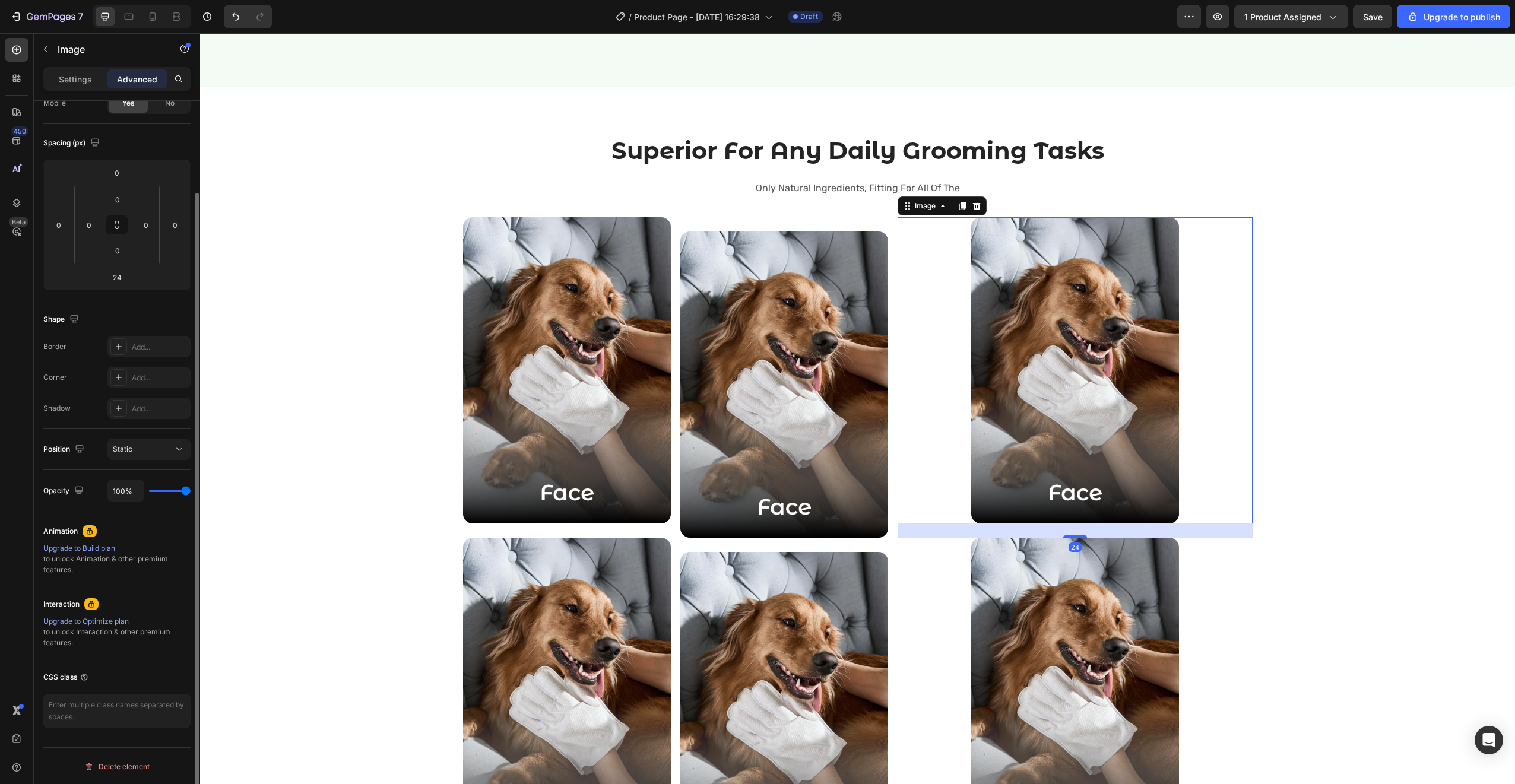
scroll to position [0, 0]
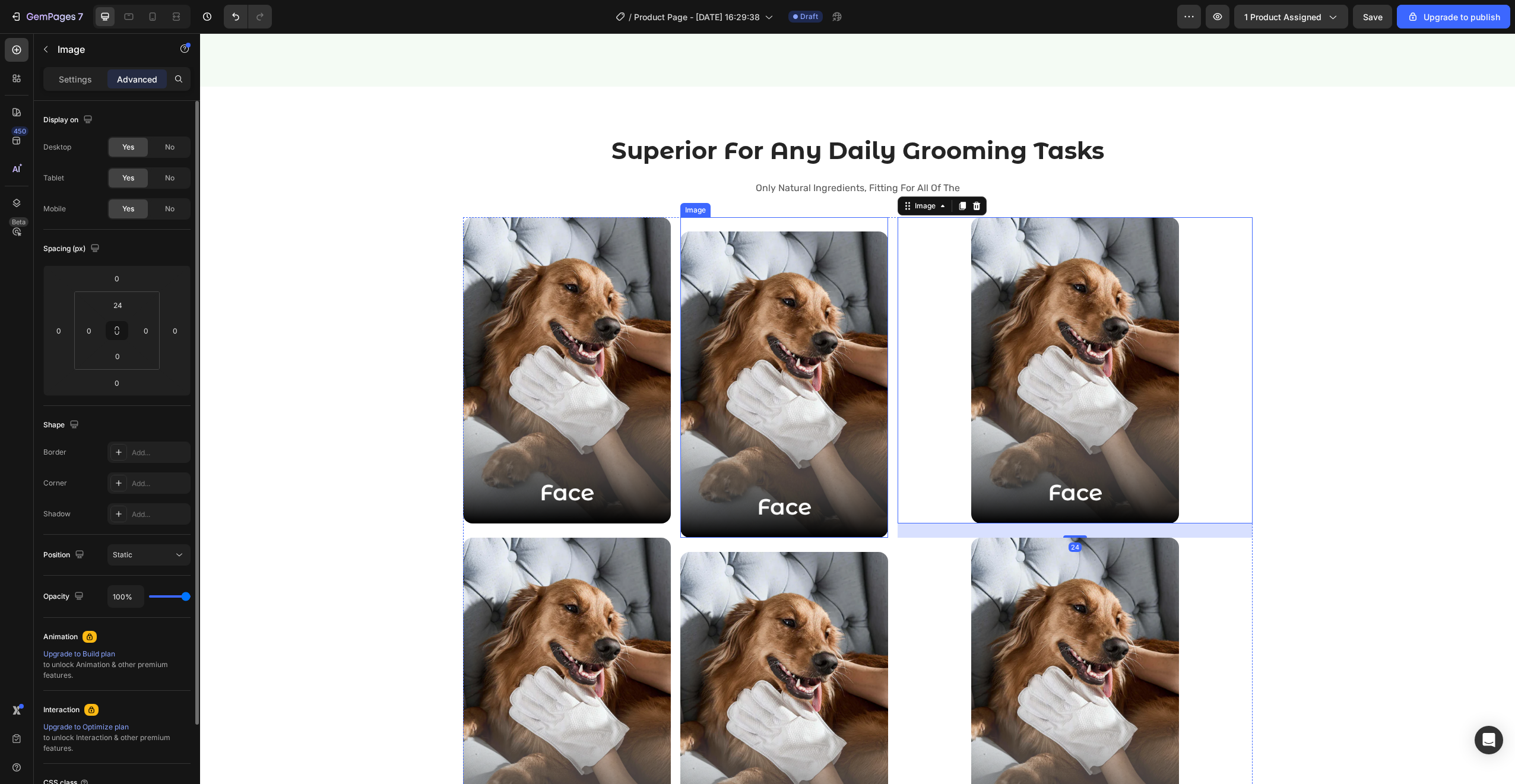
click at [710, 495] on img at bounding box center [784, 385] width 208 height 306
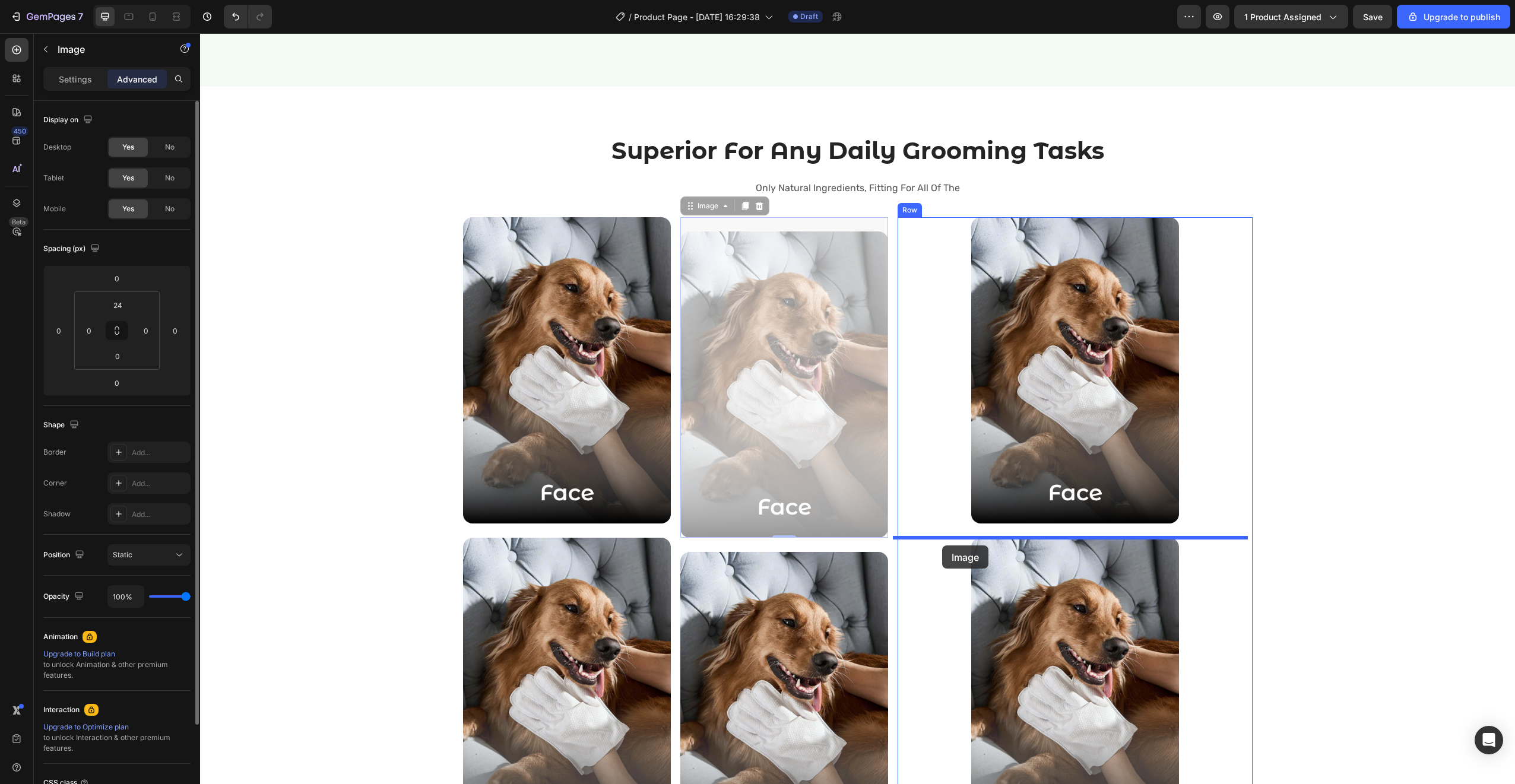
drag, startPoint x: 723, startPoint y: 476, endPoint x: 942, endPoint y: 546, distance: 229.9
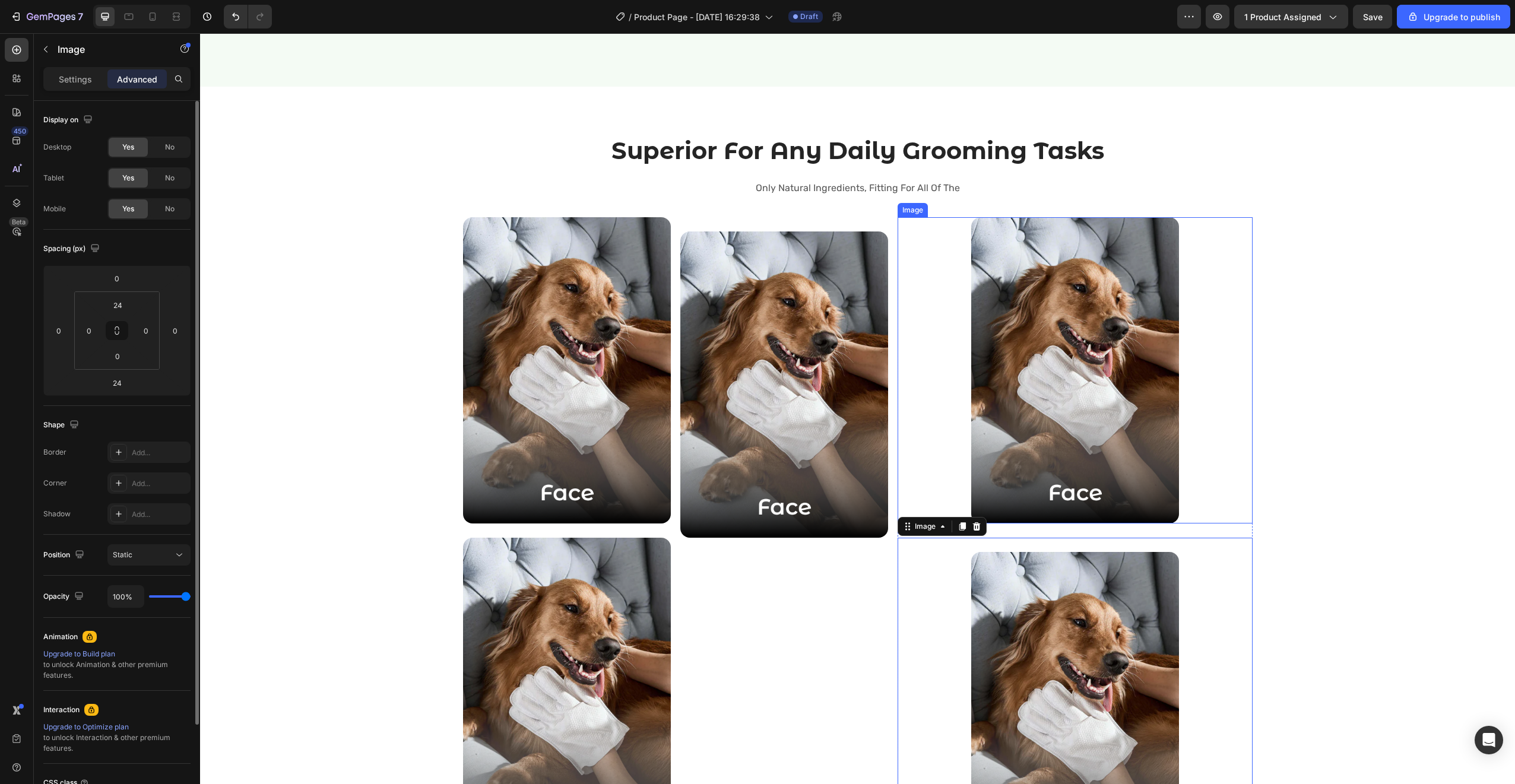
type input "0"
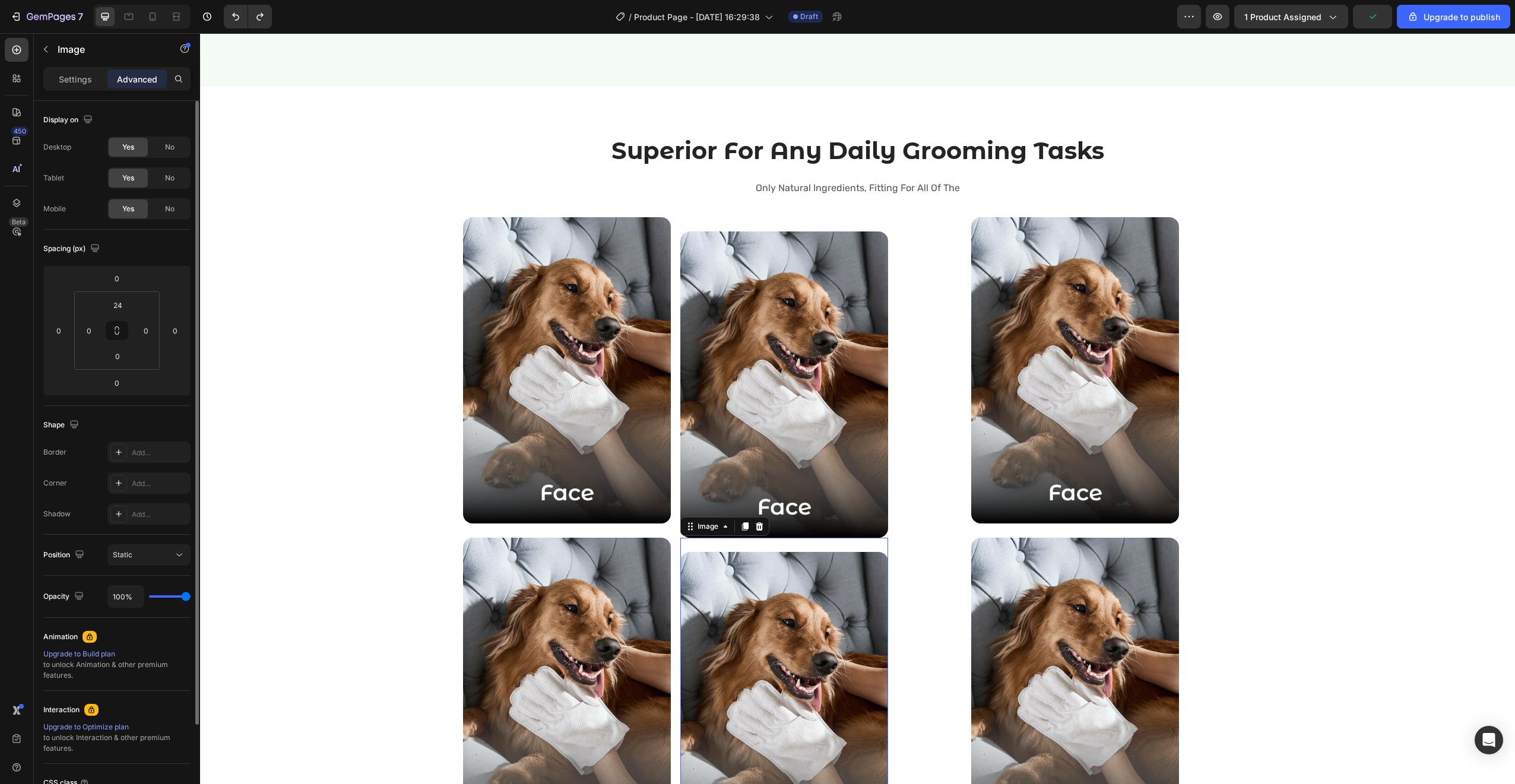
click at [863, 540] on div "Image 0" at bounding box center [784, 697] width 208 height 321
click at [860, 529] on img at bounding box center [784, 385] width 208 height 306
click at [980, 406] on img at bounding box center [1074, 370] width 208 height 306
click at [974, 207] on icon at bounding box center [976, 206] width 7 height 8
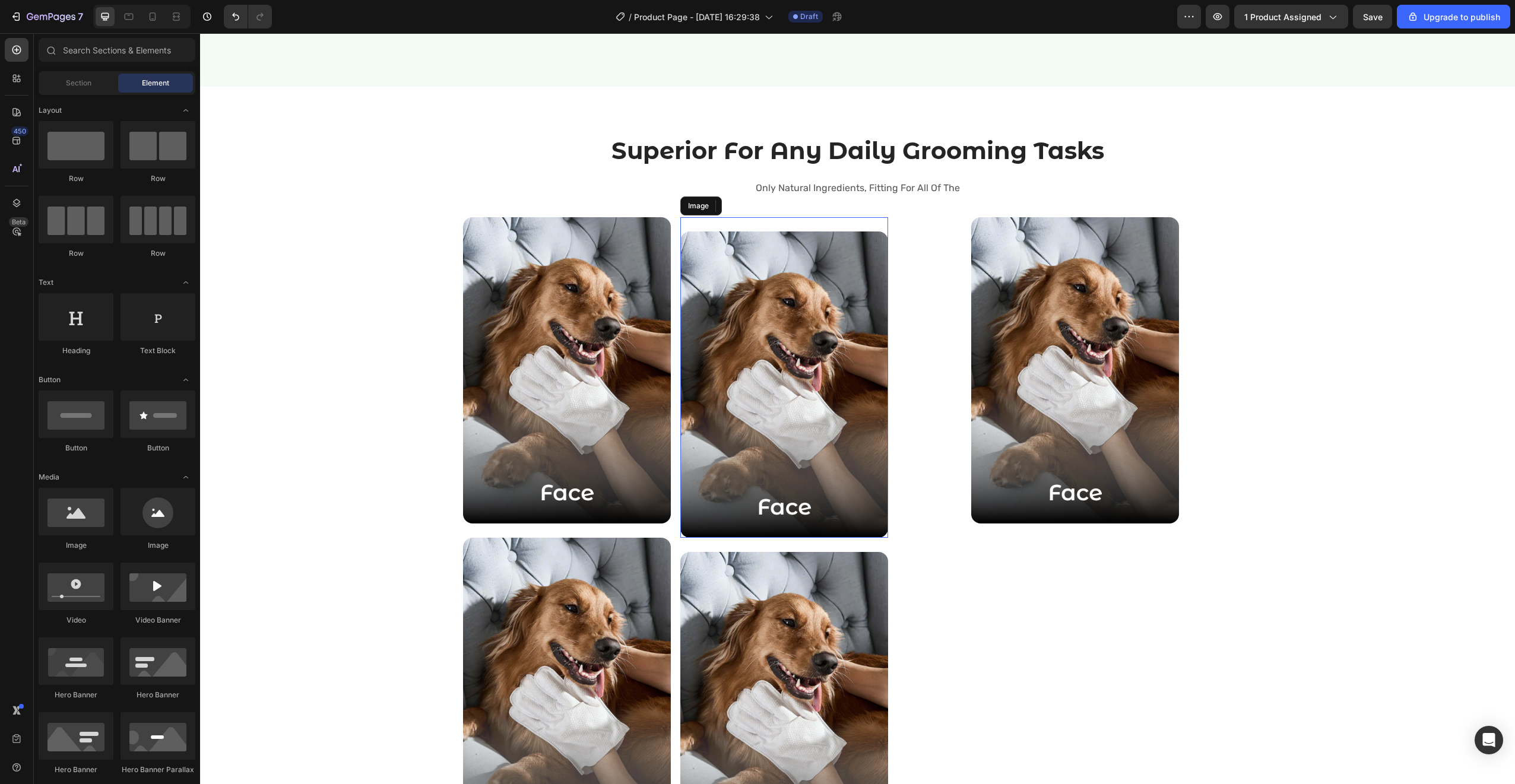
click at [822, 321] on img at bounding box center [784, 385] width 208 height 306
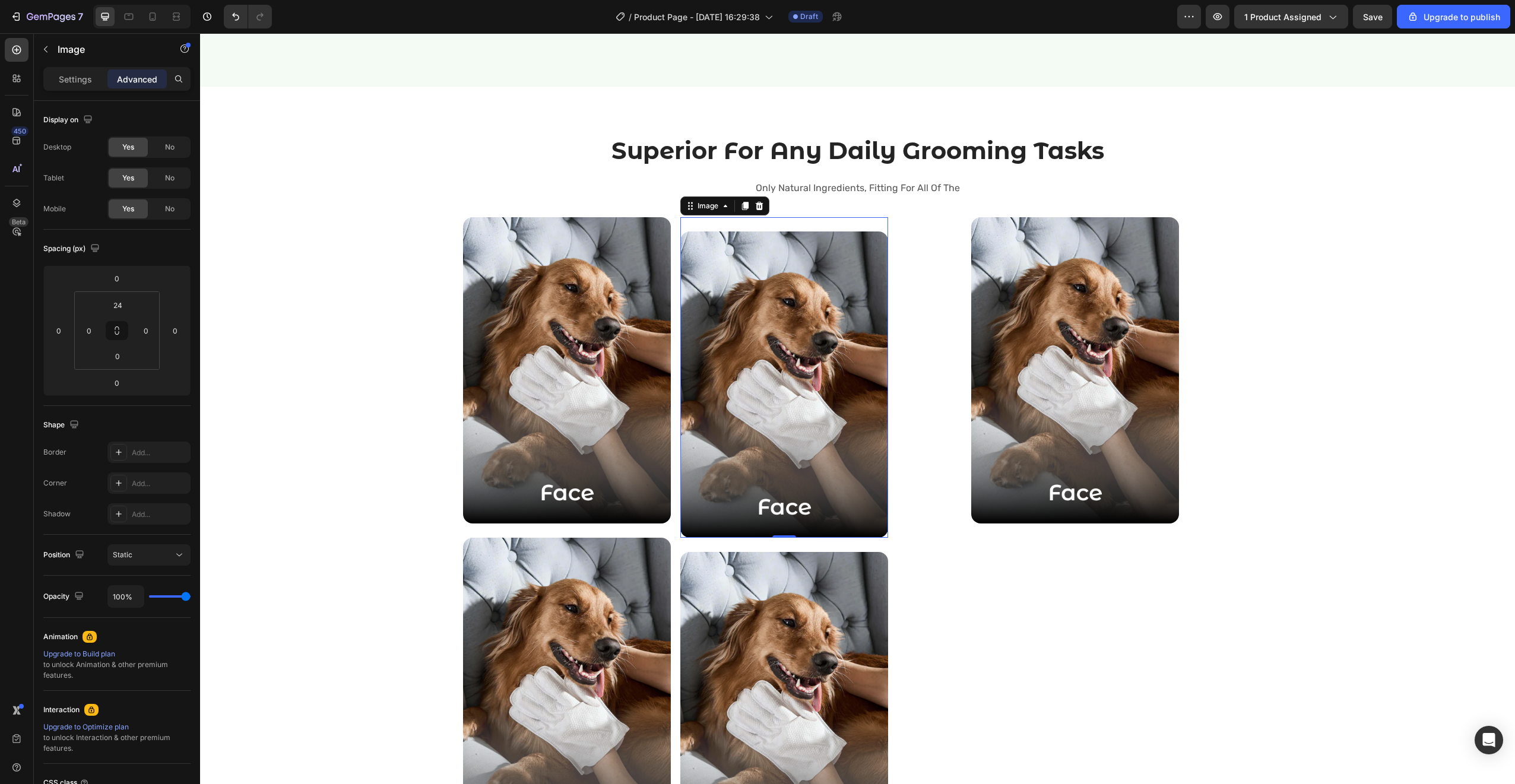
click at [822, 321] on img at bounding box center [784, 385] width 208 height 306
click at [740, 202] on icon at bounding box center [745, 206] width 10 height 10
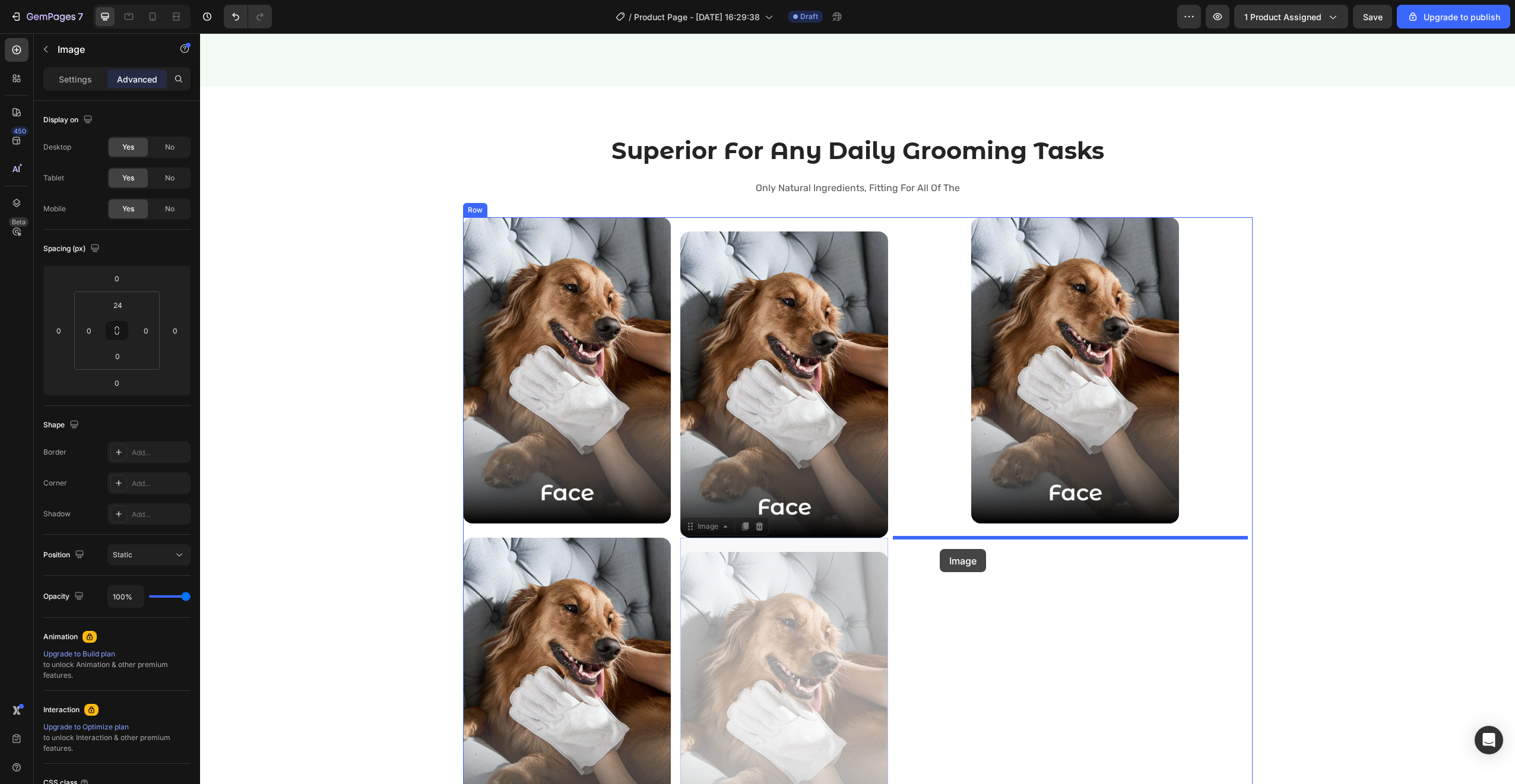
drag, startPoint x: 679, startPoint y: 522, endPoint x: 940, endPoint y: 549, distance: 262.4
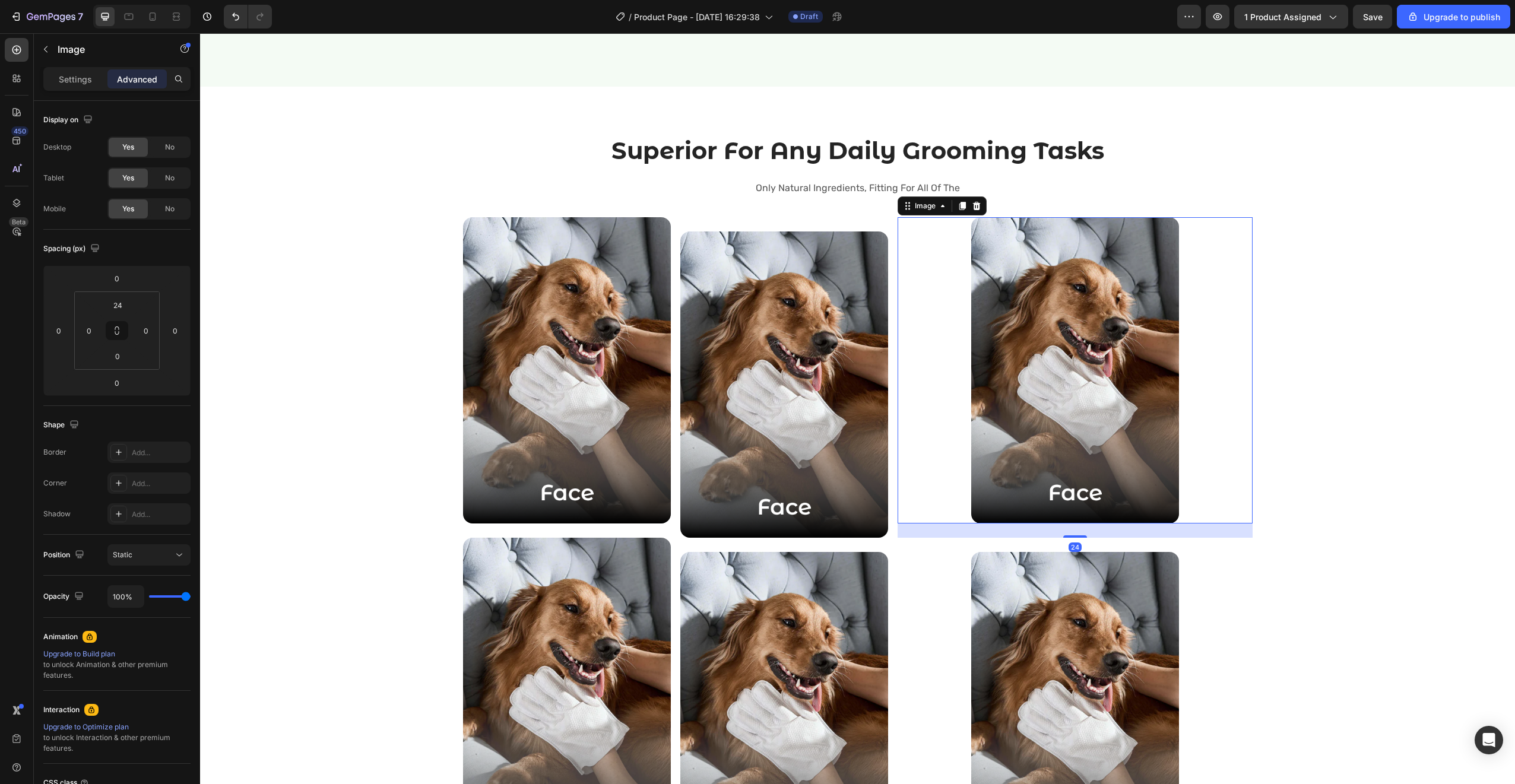
click at [946, 435] on div at bounding box center [1074, 370] width 355 height 306
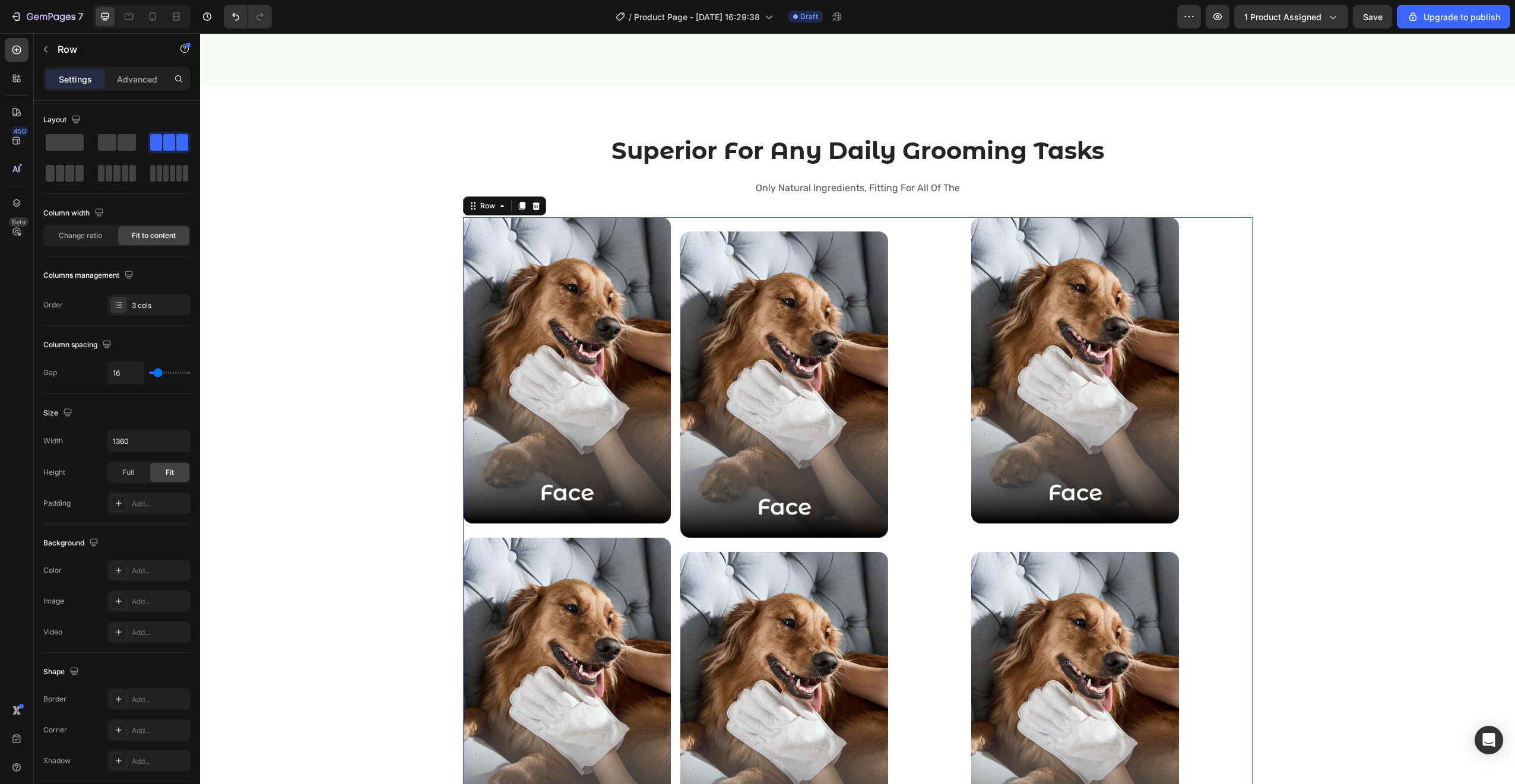
click at [889, 379] on div "Image Image Image Image Image Row Image Row 32" at bounding box center [857, 537] width 789 height 641
click at [101, 242] on div "Change ratio" at bounding box center [80, 235] width 71 height 19
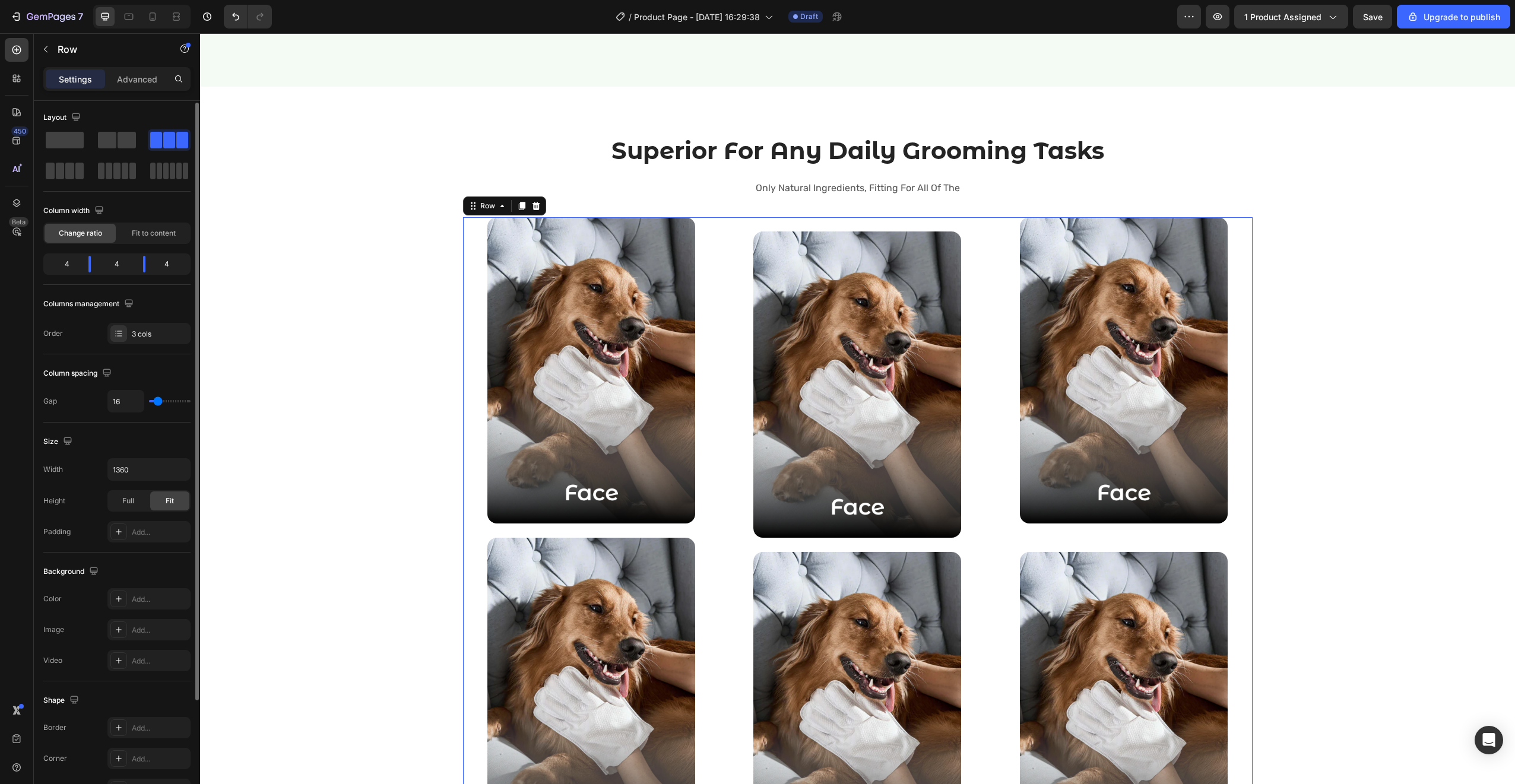
scroll to position [142, 0]
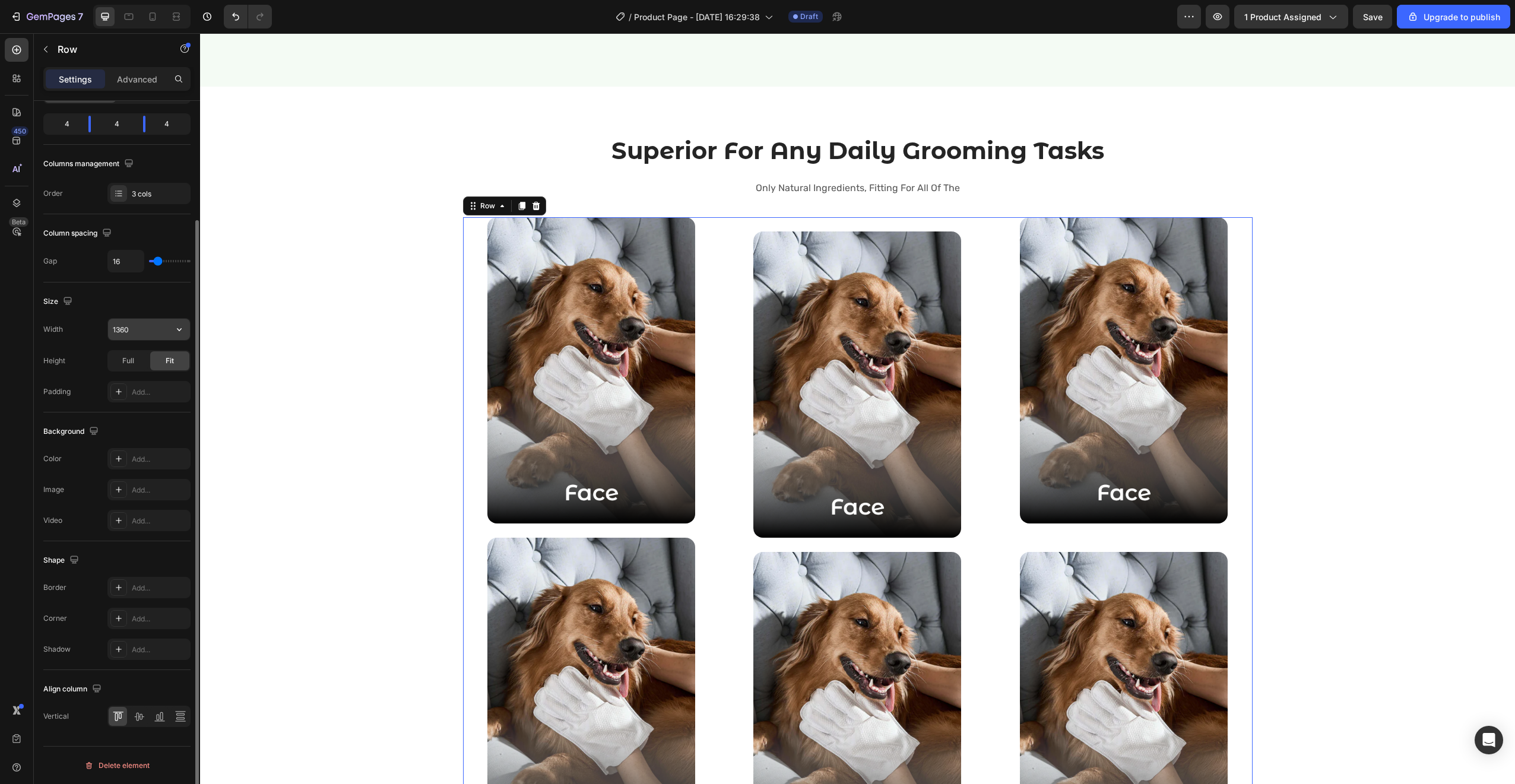
click at [127, 327] on input "1360" at bounding box center [149, 329] width 82 height 21
click at [191, 325] on div at bounding box center [195, 459] width 9 height 717
click at [181, 329] on icon "button" at bounding box center [179, 329] width 4 height 3
click at [138, 389] on div "Full 100%" at bounding box center [136, 382] width 97 height 22
type input "100%"
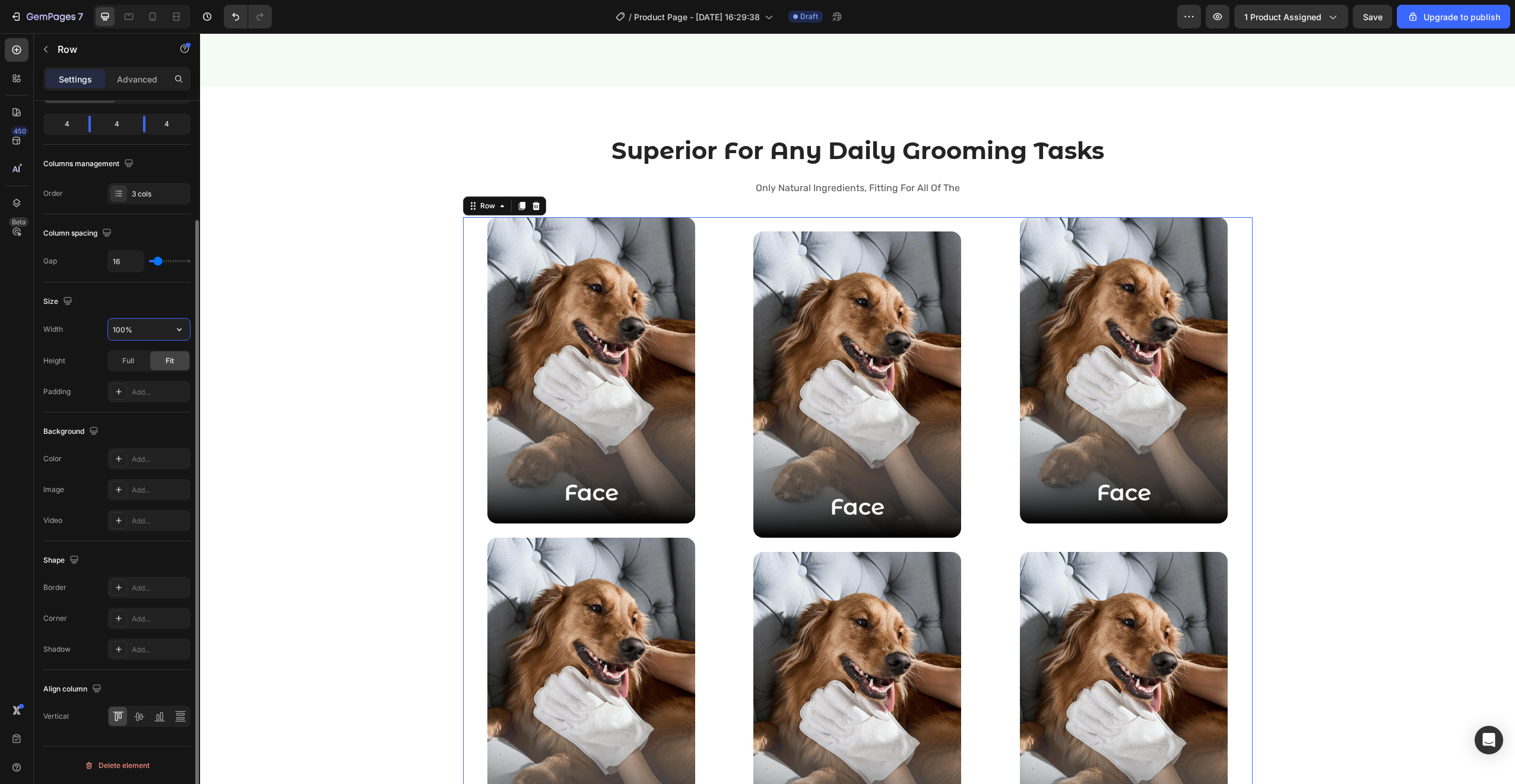
click at [145, 329] on input "100%" at bounding box center [149, 329] width 82 height 21
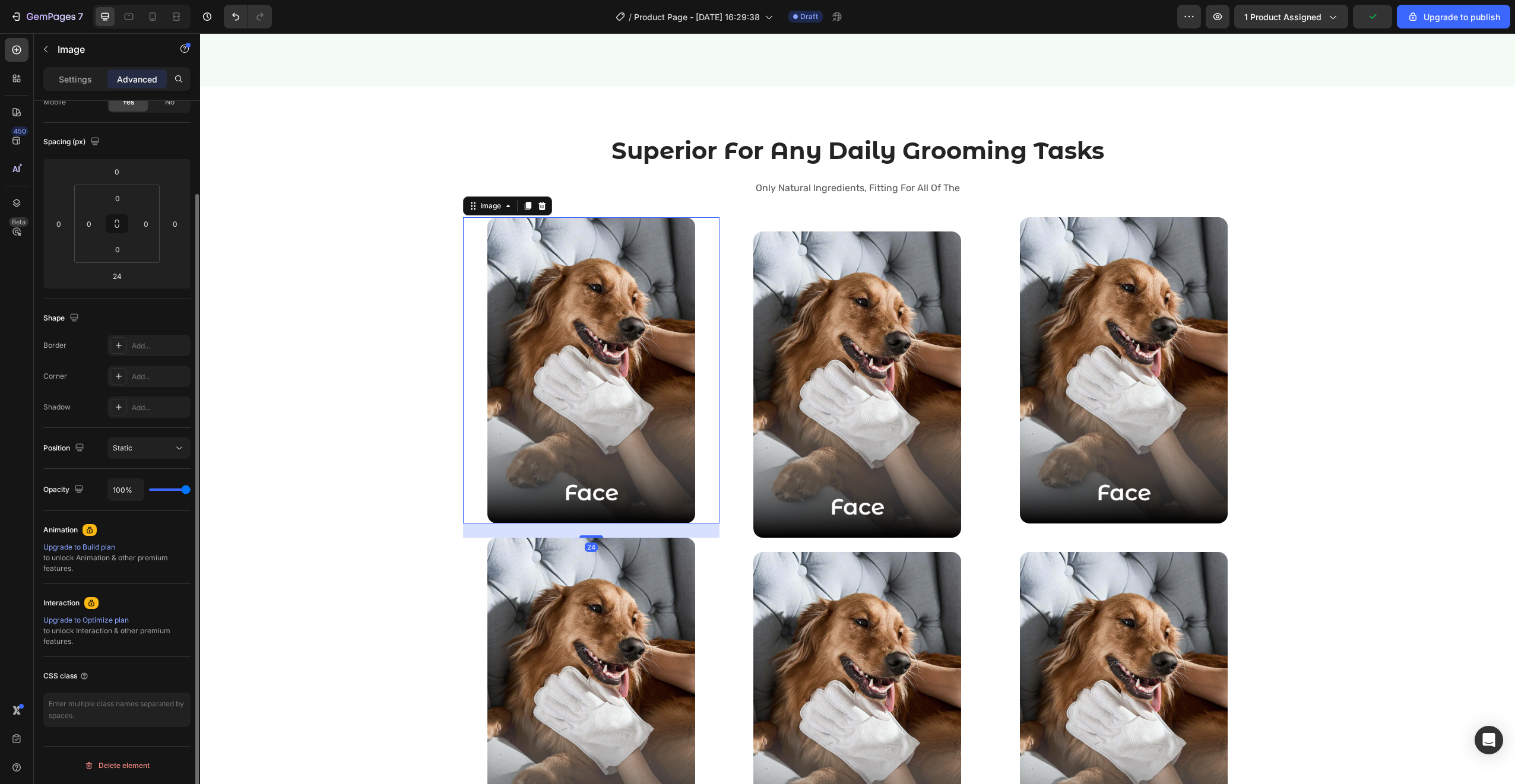
click at [463, 235] on div at bounding box center [591, 370] width 257 height 306
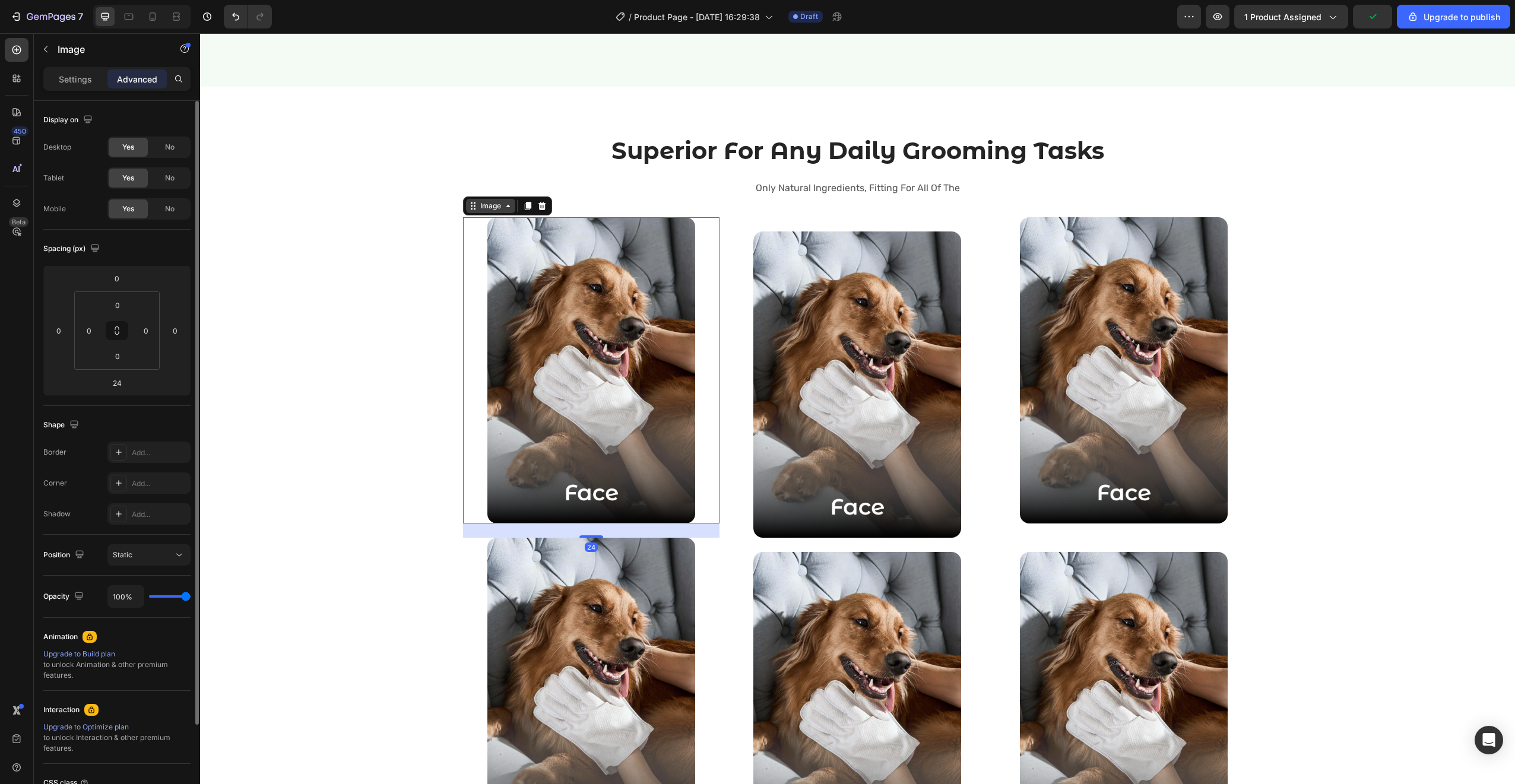
click at [485, 208] on div "Image" at bounding box center [490, 206] width 25 height 10
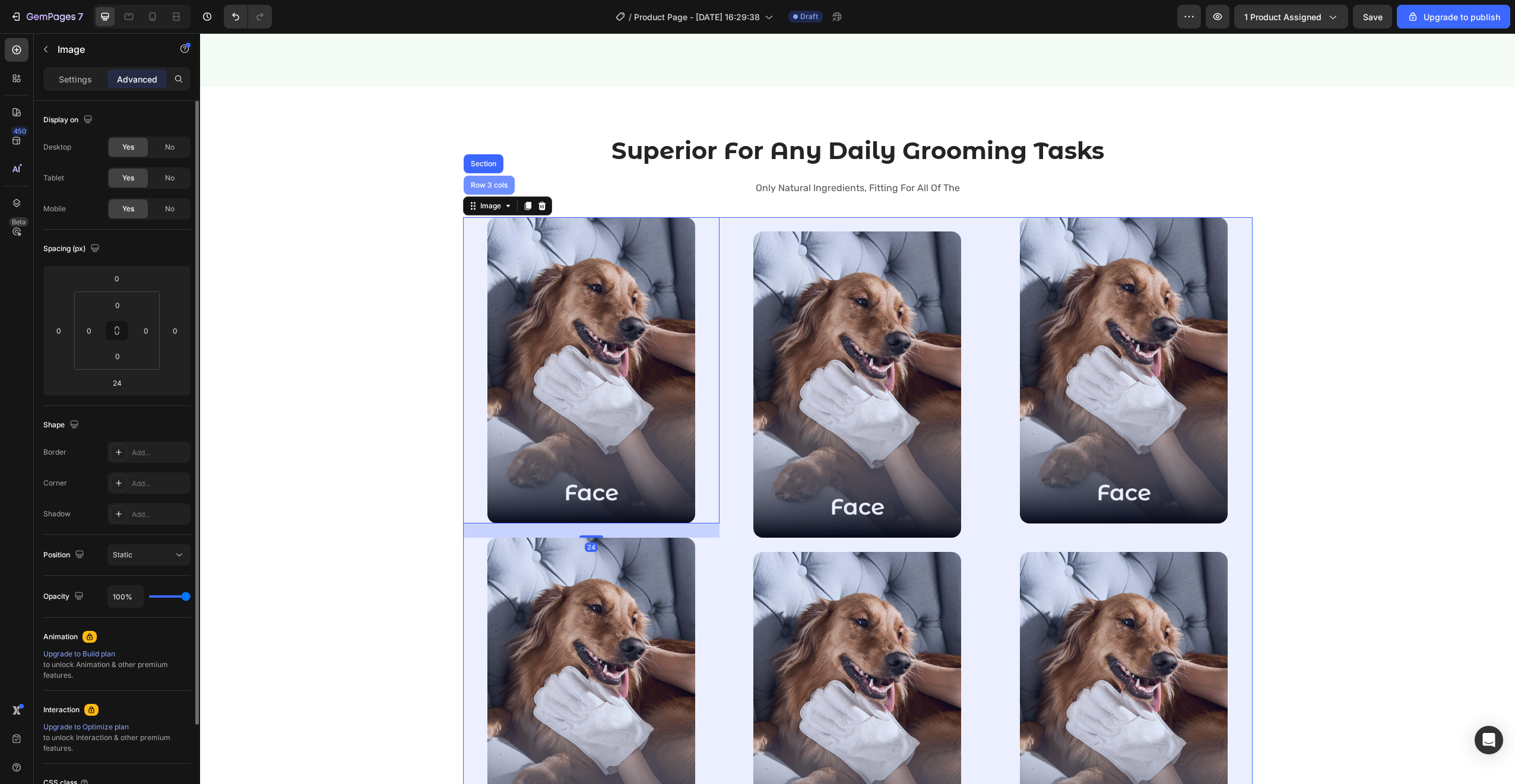
click at [482, 187] on div "Row 3 cols" at bounding box center [489, 185] width 41 height 7
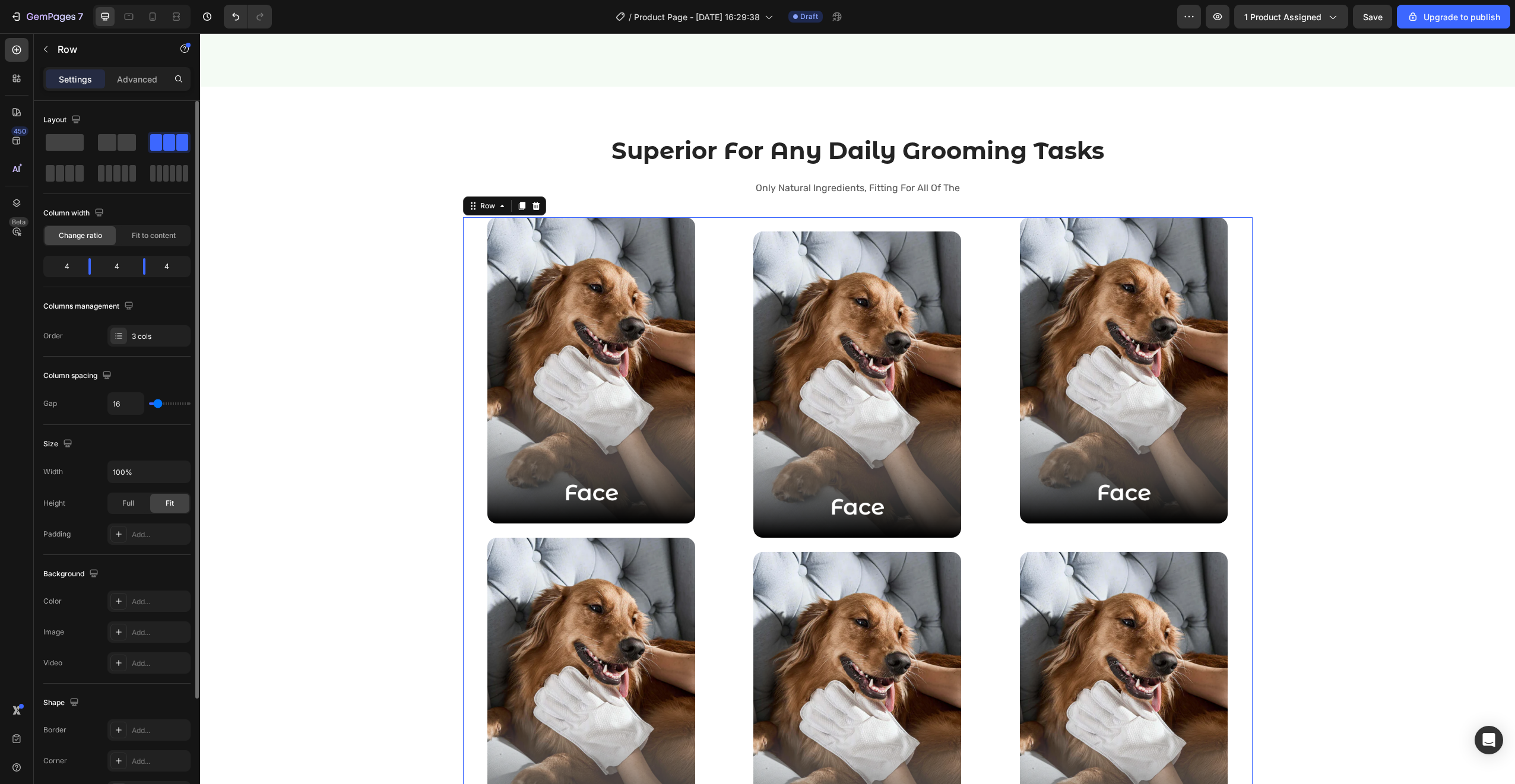
type input "1"
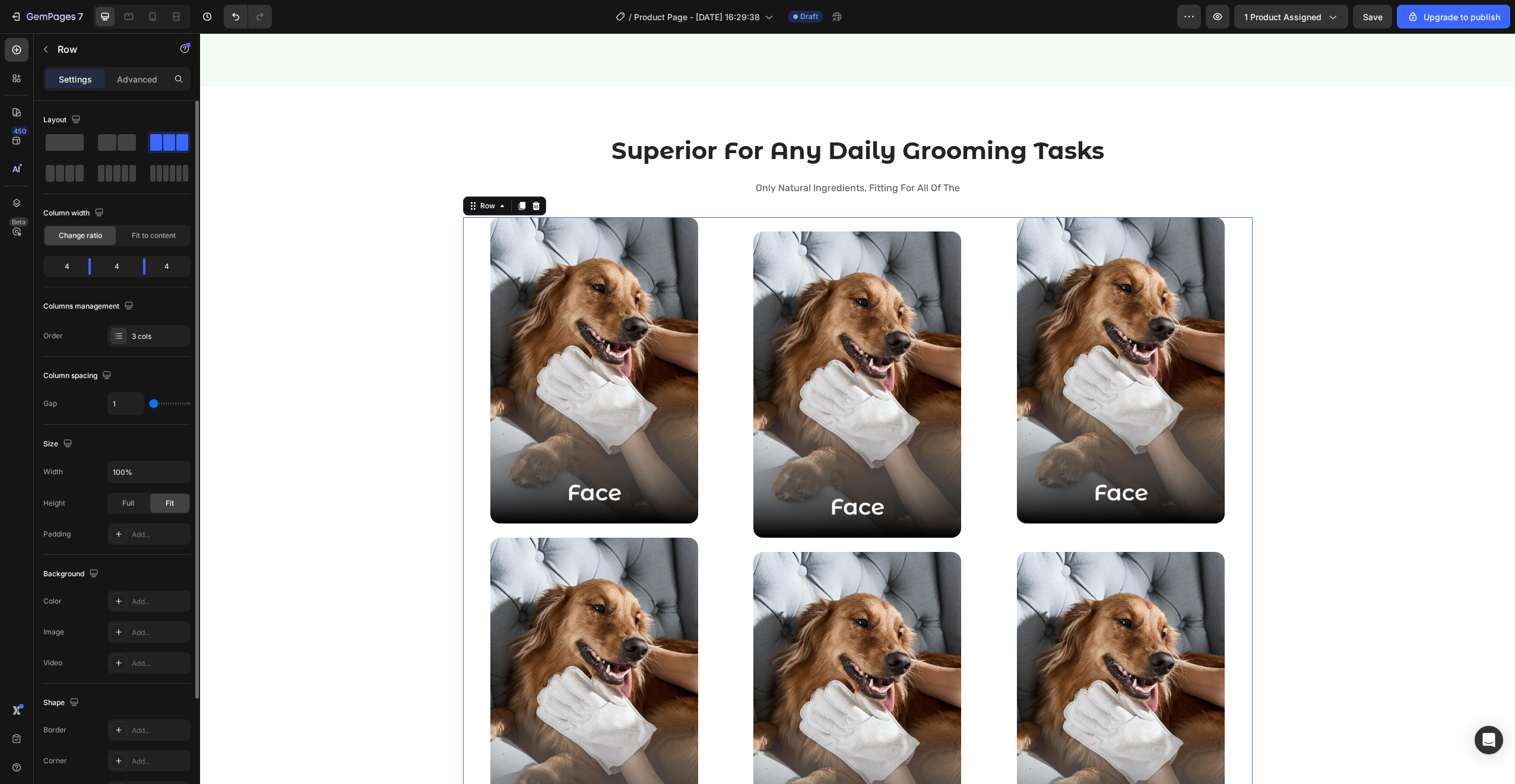
type input "0"
drag, startPoint x: 158, startPoint y: 401, endPoint x: 133, endPoint y: 402, distance: 25.0
type input "0"
click at [149, 403] on input "range" at bounding box center [170, 403] width 41 height 2
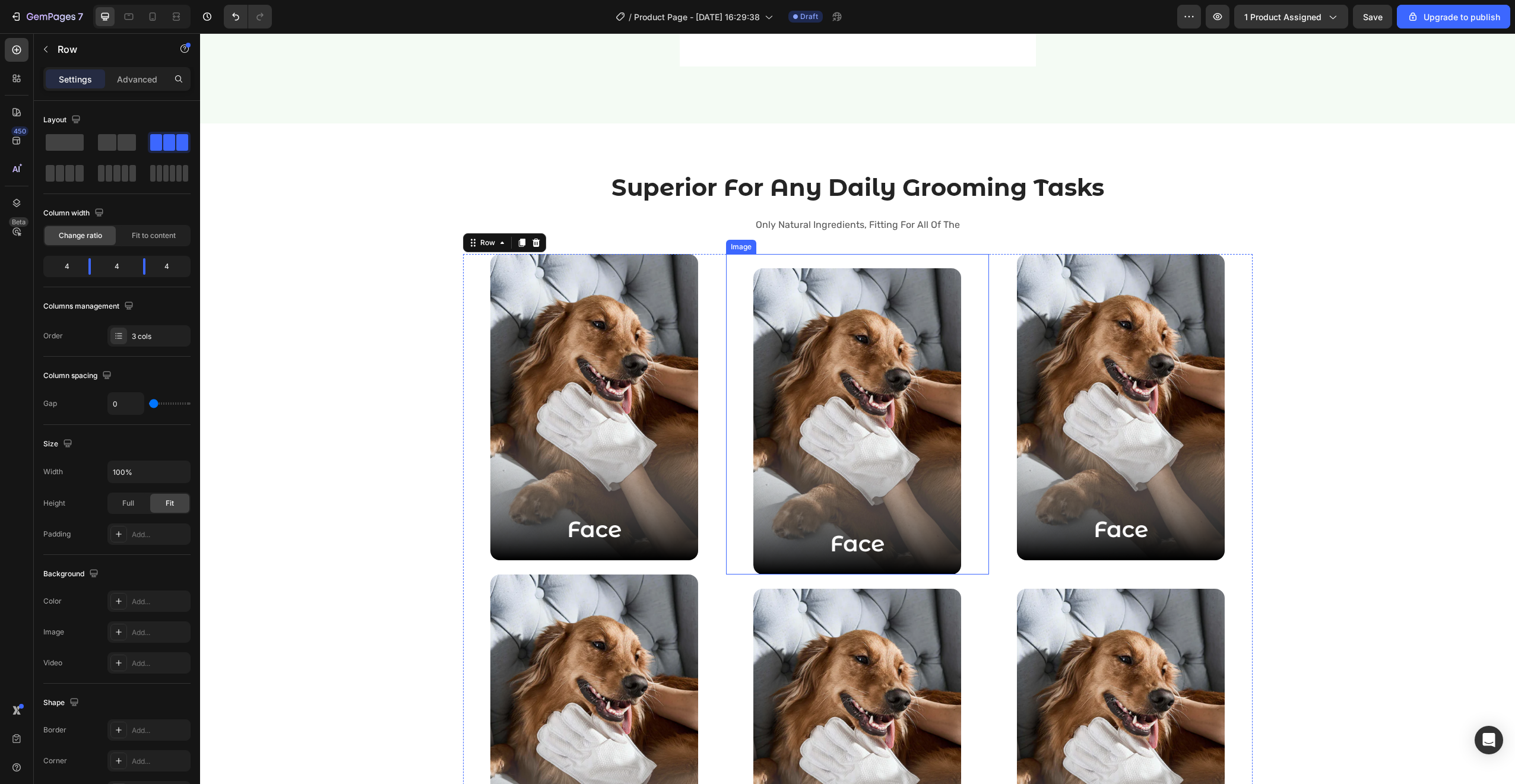
scroll to position [1677, 0]
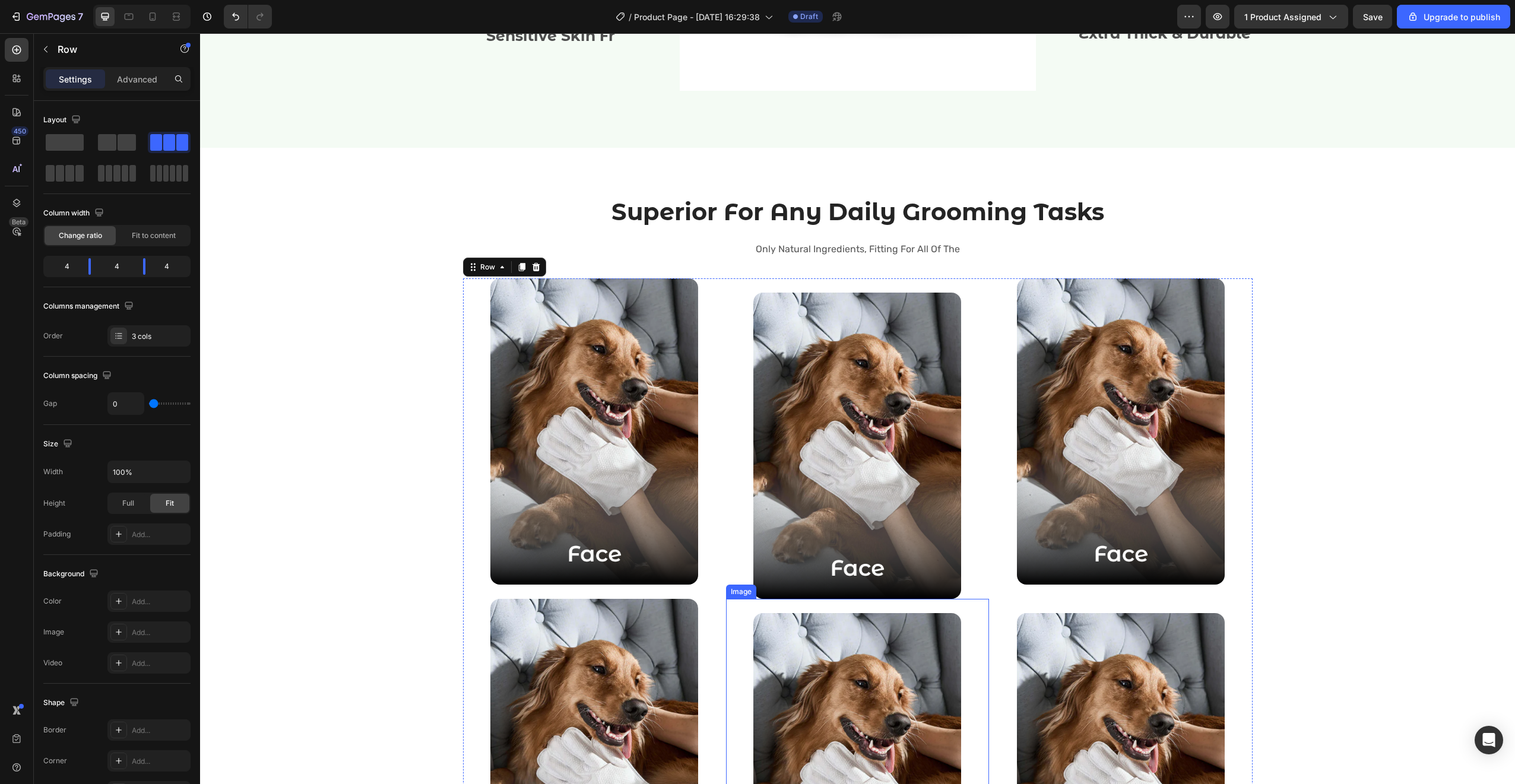
click at [730, 615] on div at bounding box center [857, 766] width 263 height 306
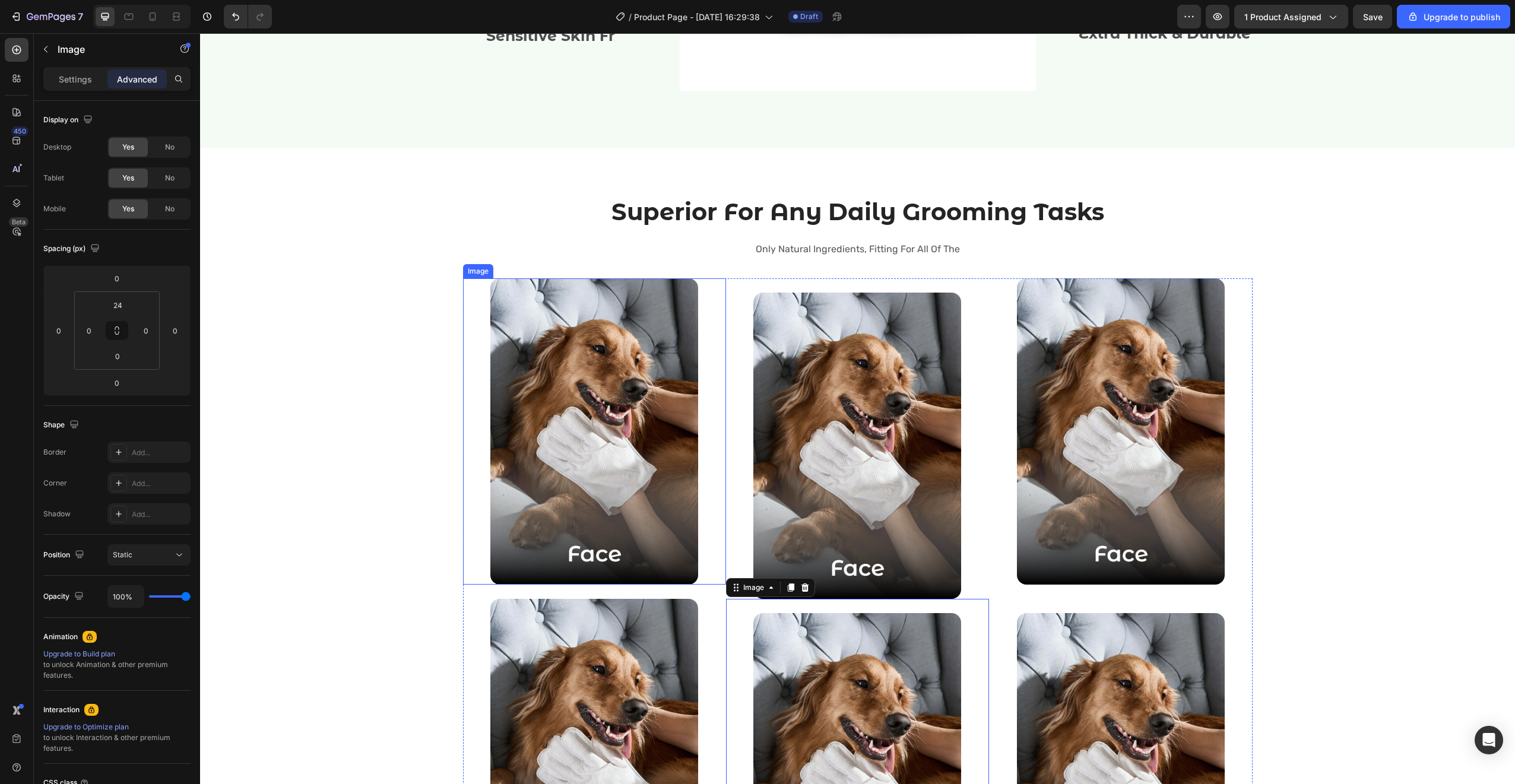
click at [465, 288] on div at bounding box center [594, 432] width 263 height 306
click at [465, 236] on div "Superior For Any Daily Grooming Tasks Heading Only Natural Ingredients, Fitting…" at bounding box center [857, 567] width 789 height 743
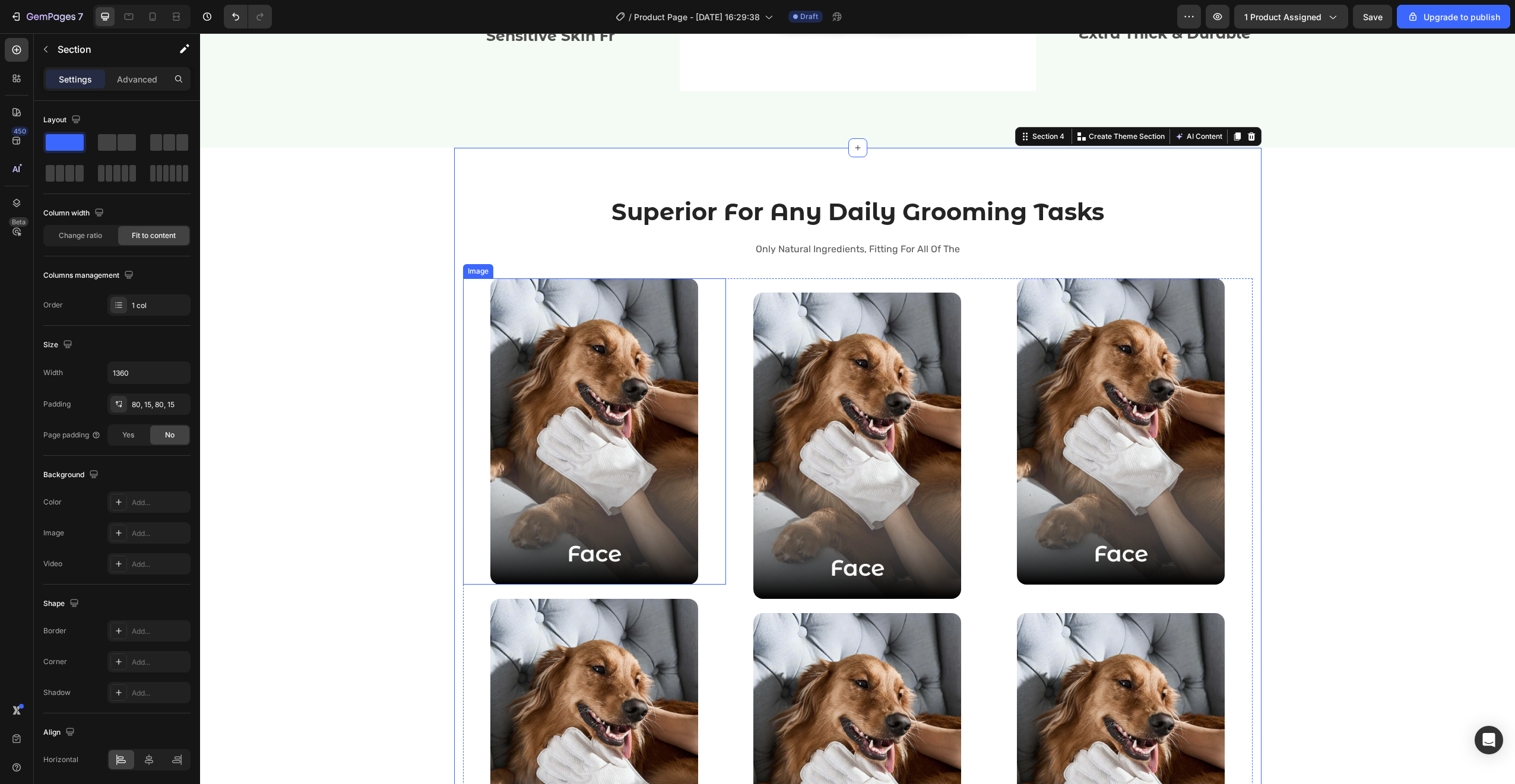
click at [463, 284] on div at bounding box center [594, 432] width 263 height 306
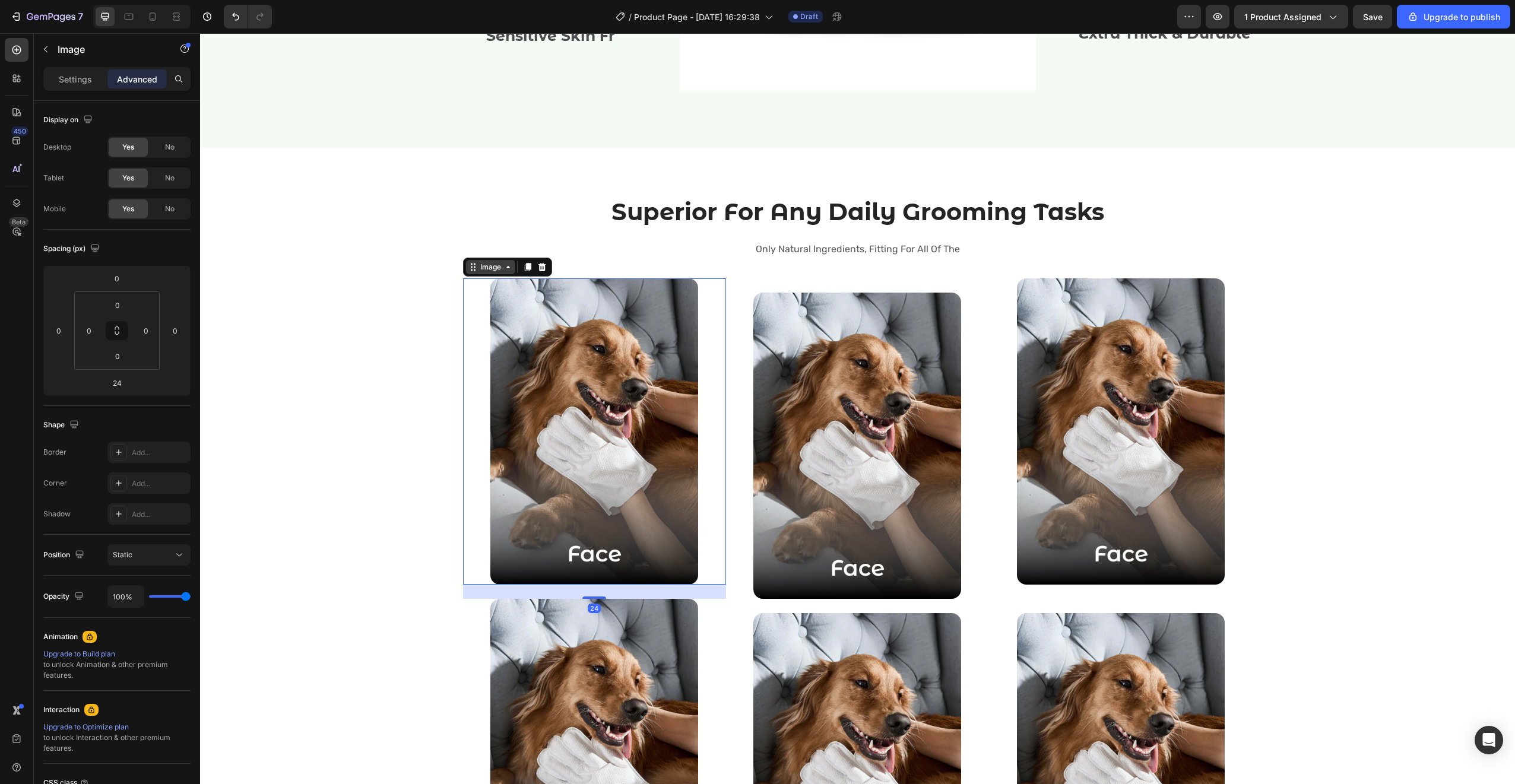
click at [473, 260] on div "Image" at bounding box center [490, 267] width 50 height 14
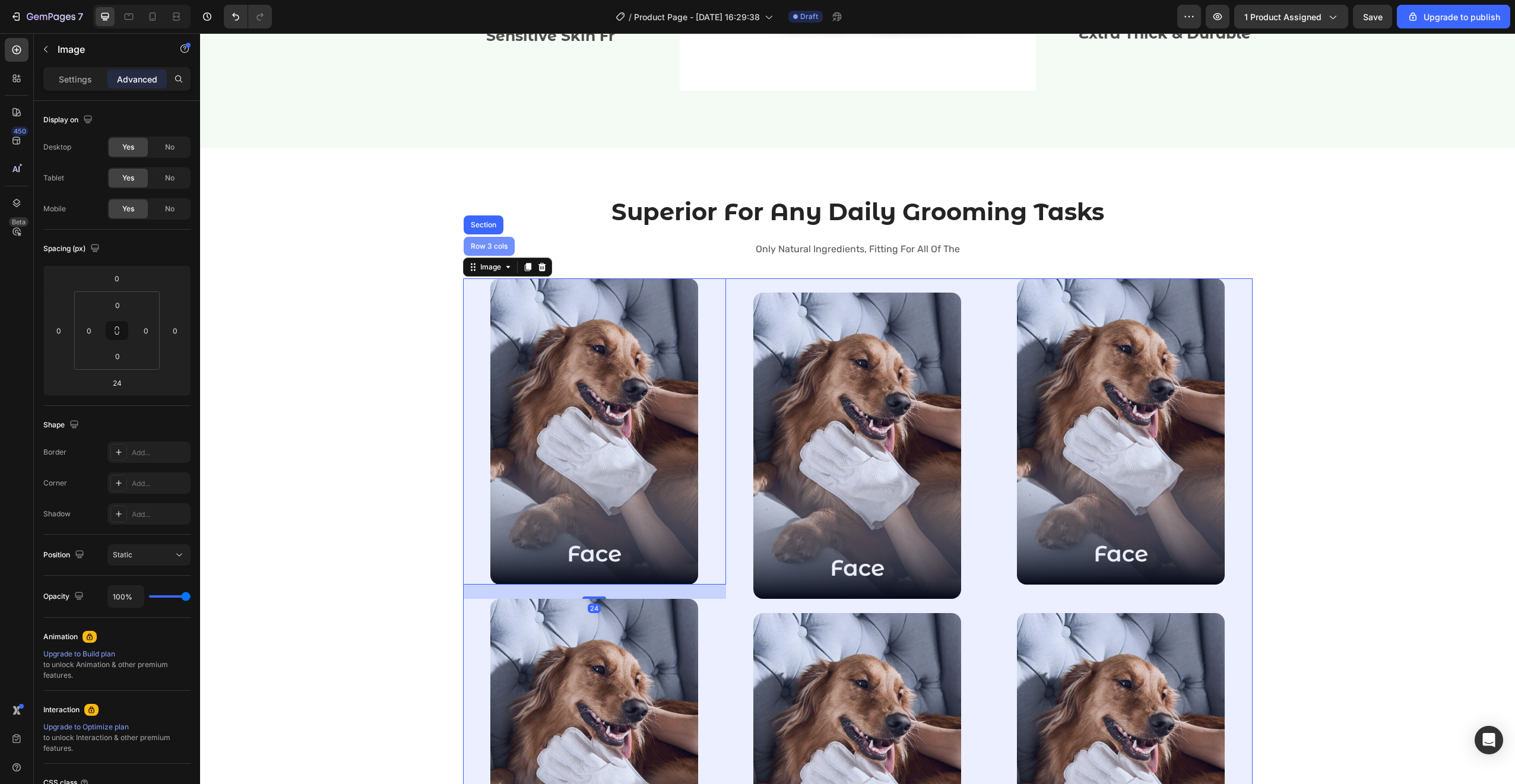
click at [478, 252] on div "Row 3 cols" at bounding box center [489, 247] width 51 height 19
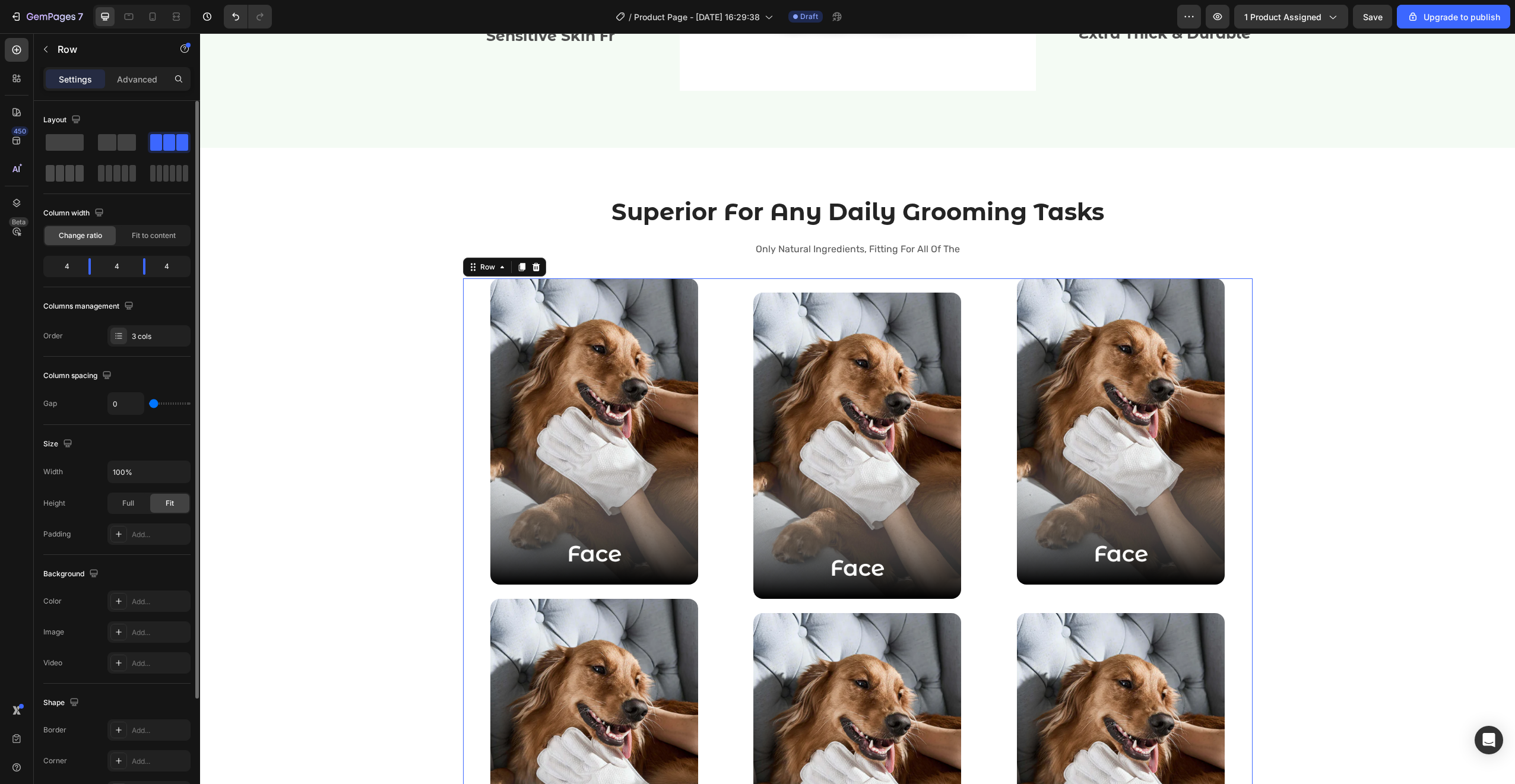
click at [96, 178] on div at bounding box center [117, 173] width 43 height 21
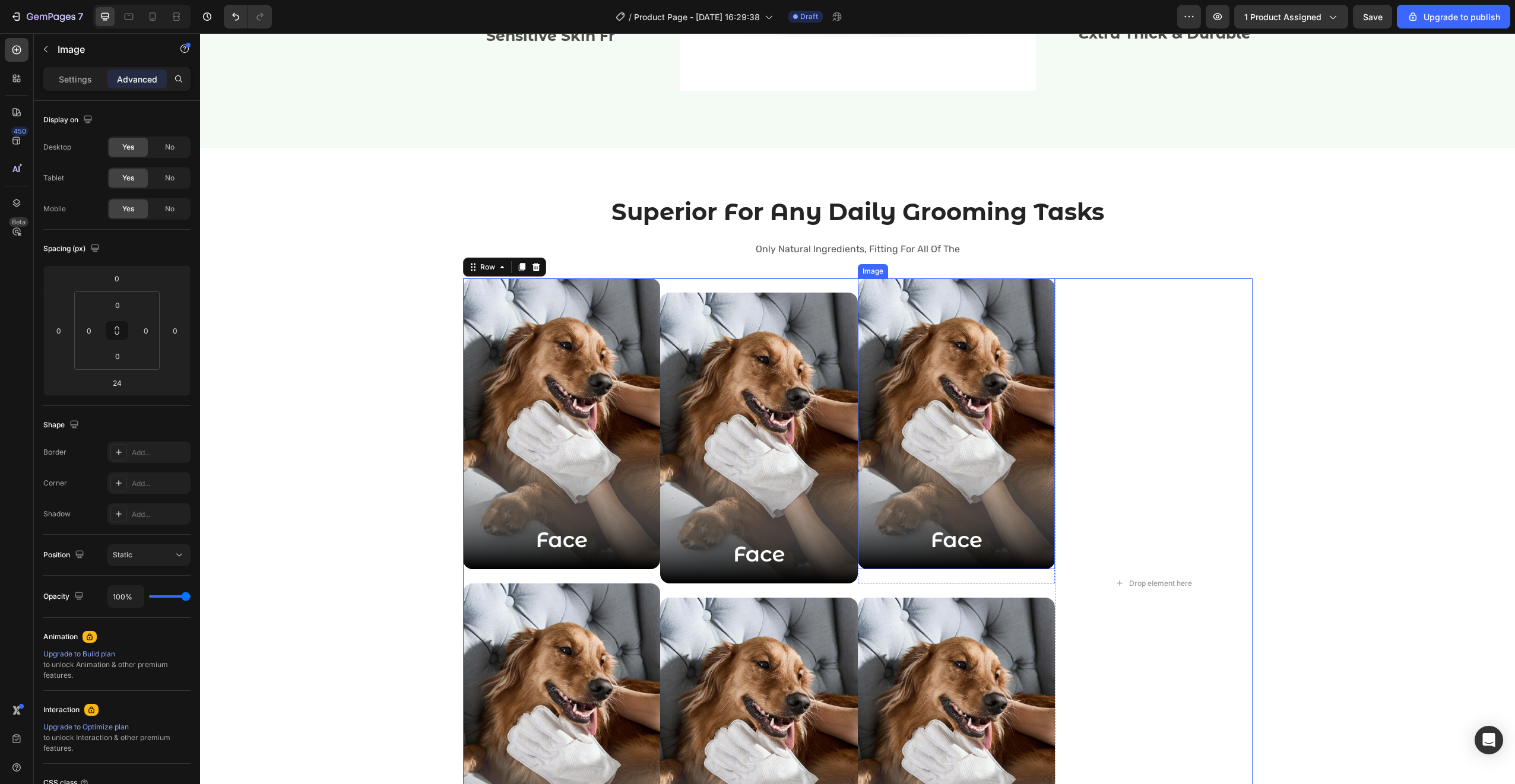
click at [956, 468] on img at bounding box center [956, 423] width 198 height 291
click at [947, 638] on img at bounding box center [956, 743] width 198 height 291
click at [912, 581] on div "Image" at bounding box center [902, 572] width 89 height 19
click at [920, 570] on icon at bounding box center [922, 572] width 7 height 8
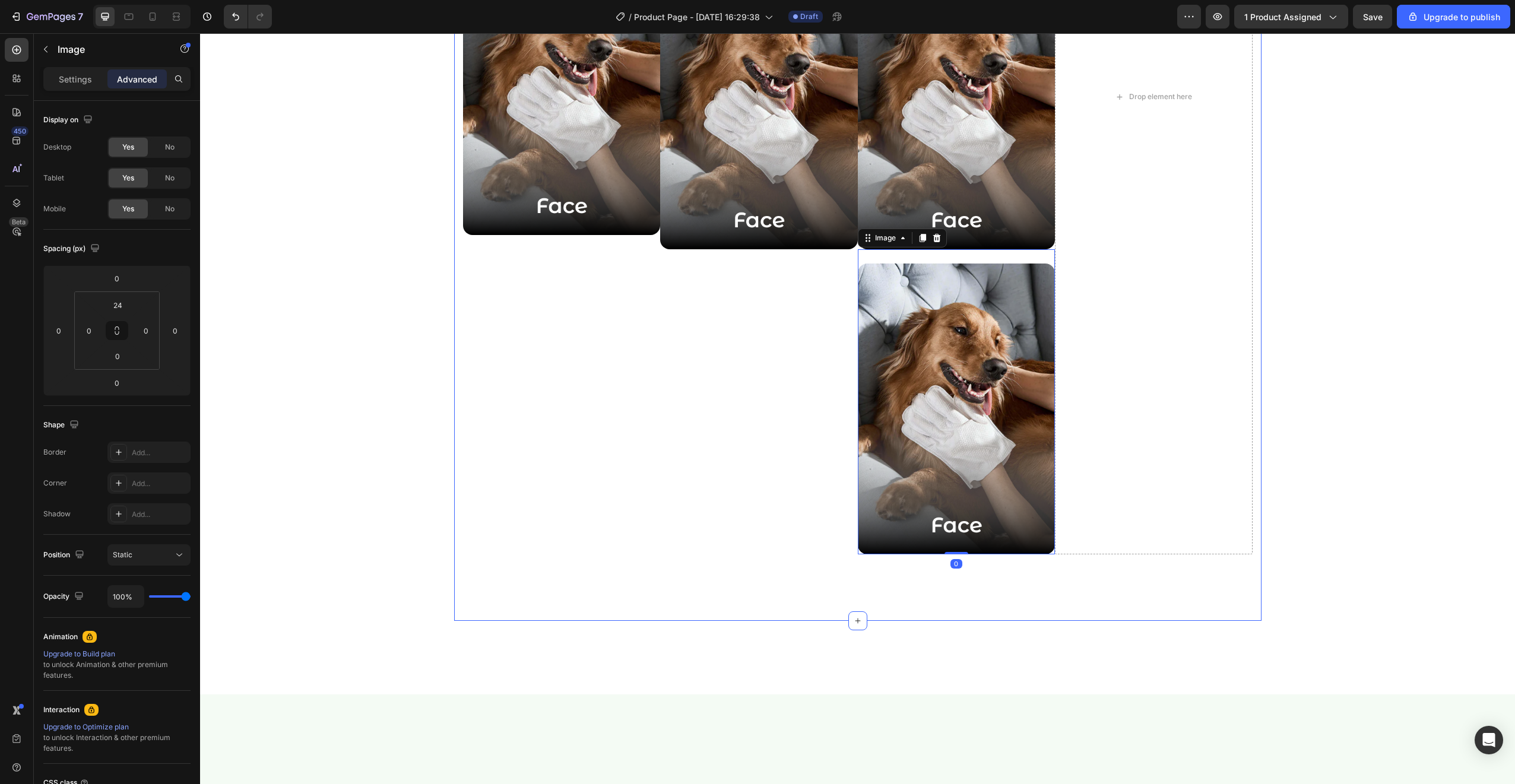
scroll to position [2078, 0]
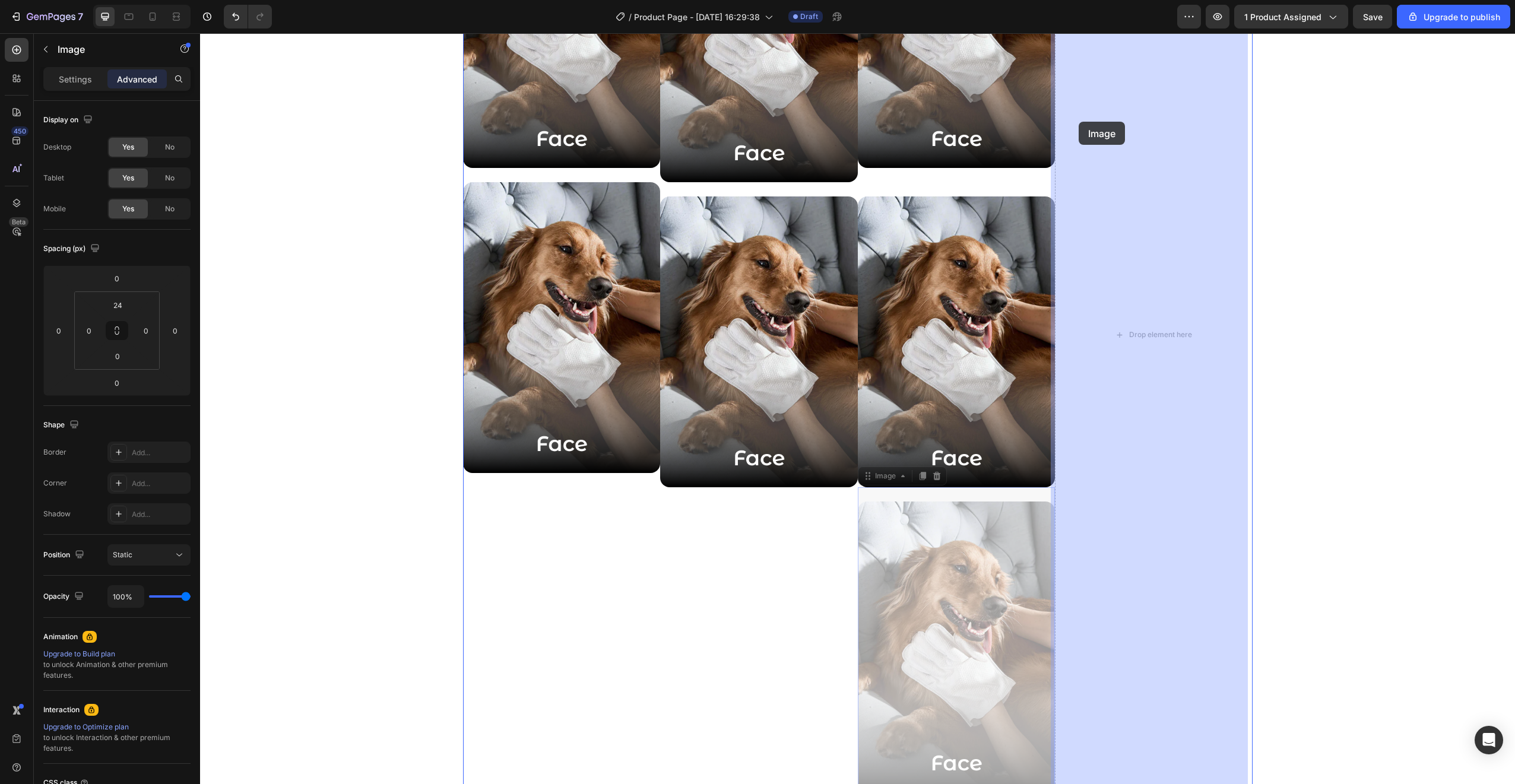
drag, startPoint x: 917, startPoint y: 561, endPoint x: 1079, endPoint y: 121, distance: 468.9
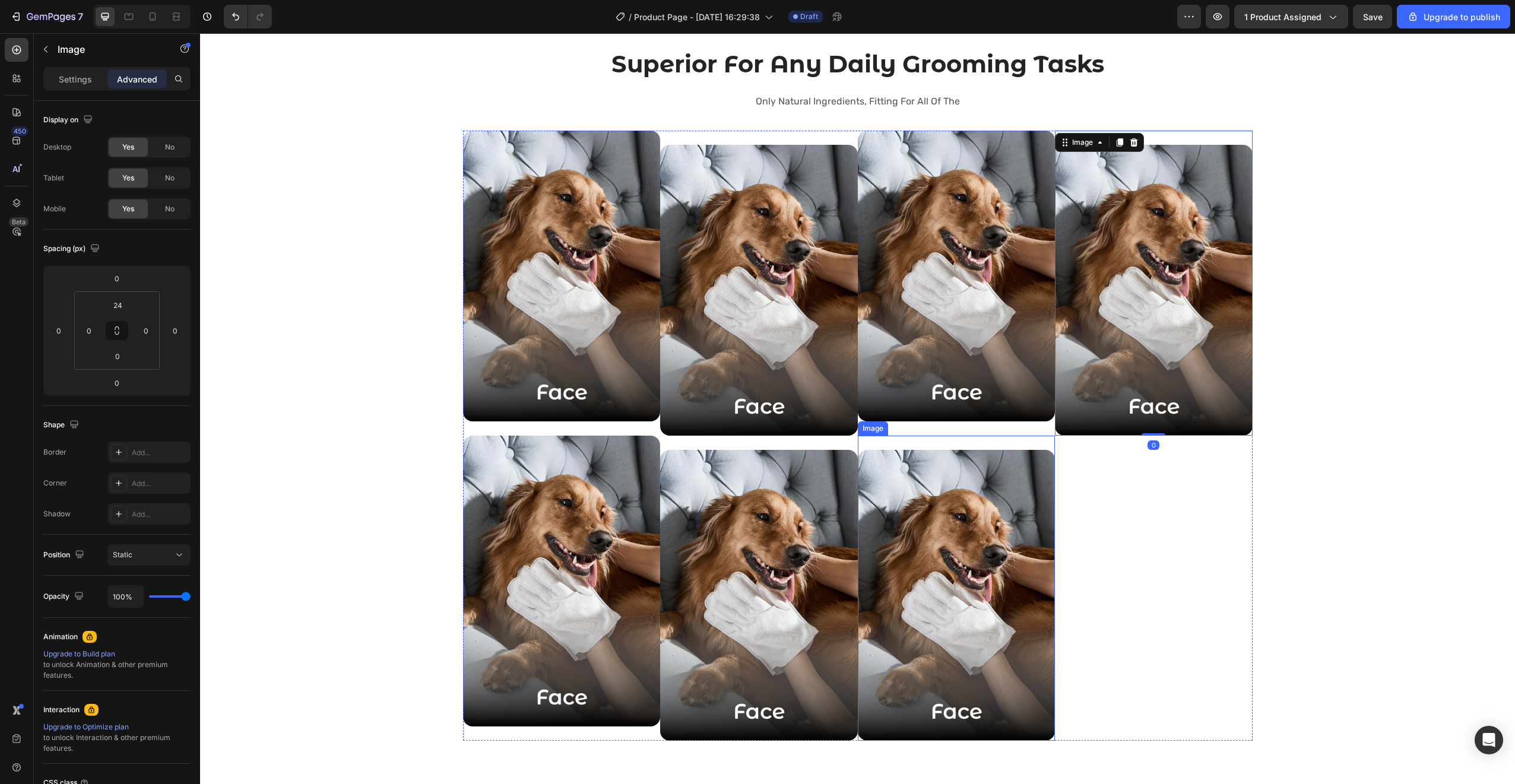
scroll to position [1736, 0]
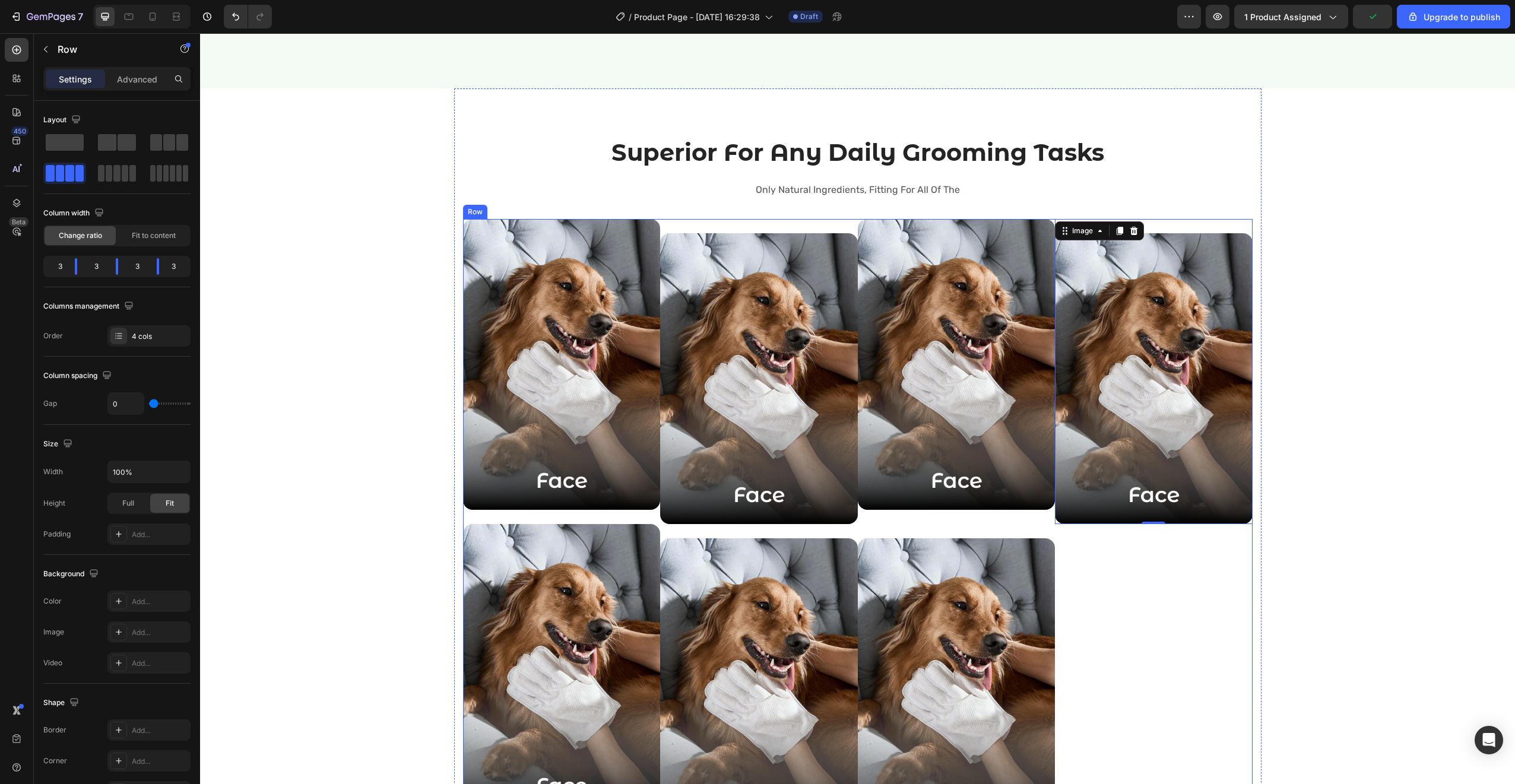
click at [606, 516] on div "Image Image" at bounding box center [561, 524] width 198 height 610
click at [759, 190] on p "Only Natural Ingredients, Fitting For All Of The" at bounding box center [857, 190] width 710 height 17
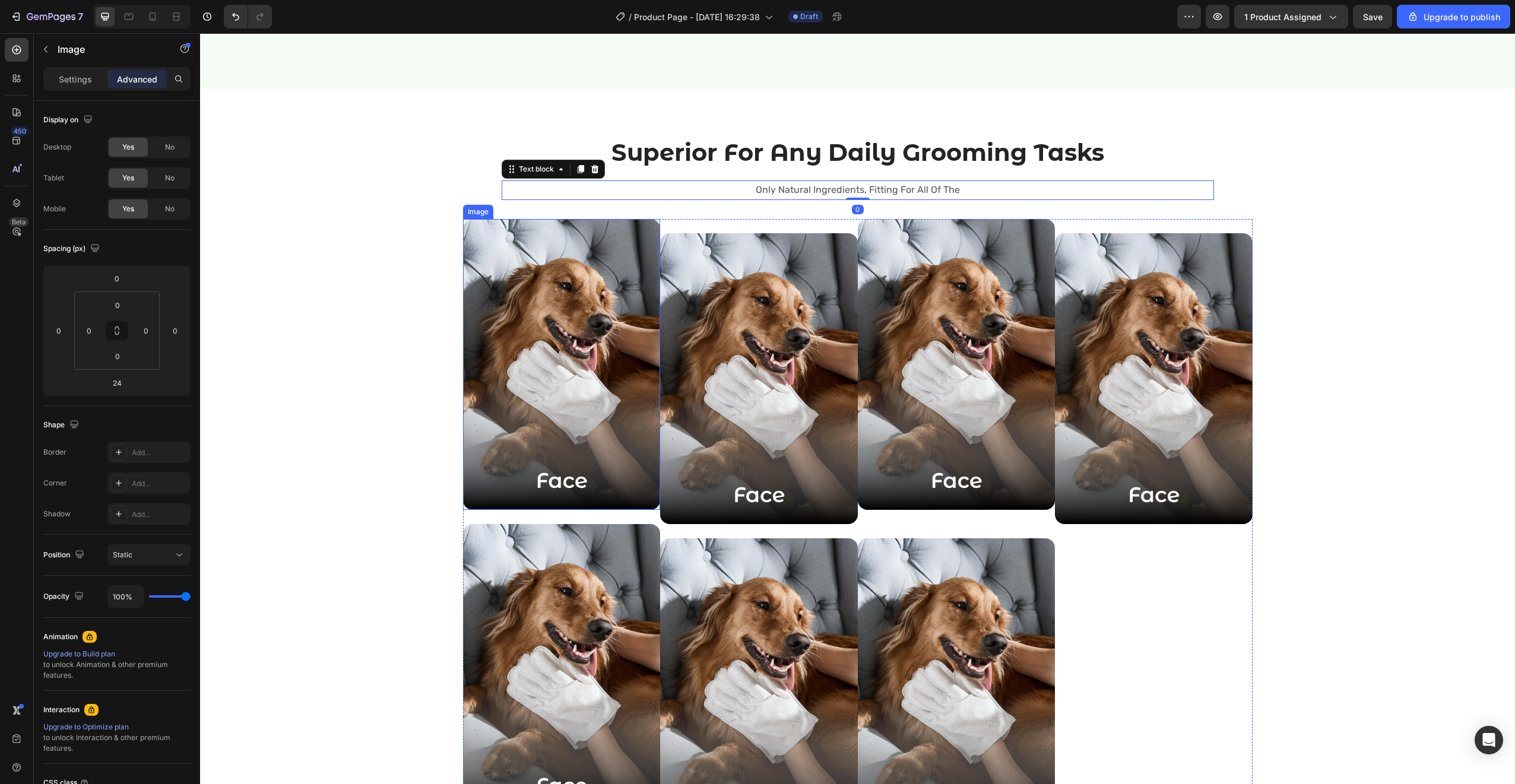
click at [473, 212] on div "Image" at bounding box center [478, 212] width 25 height 10
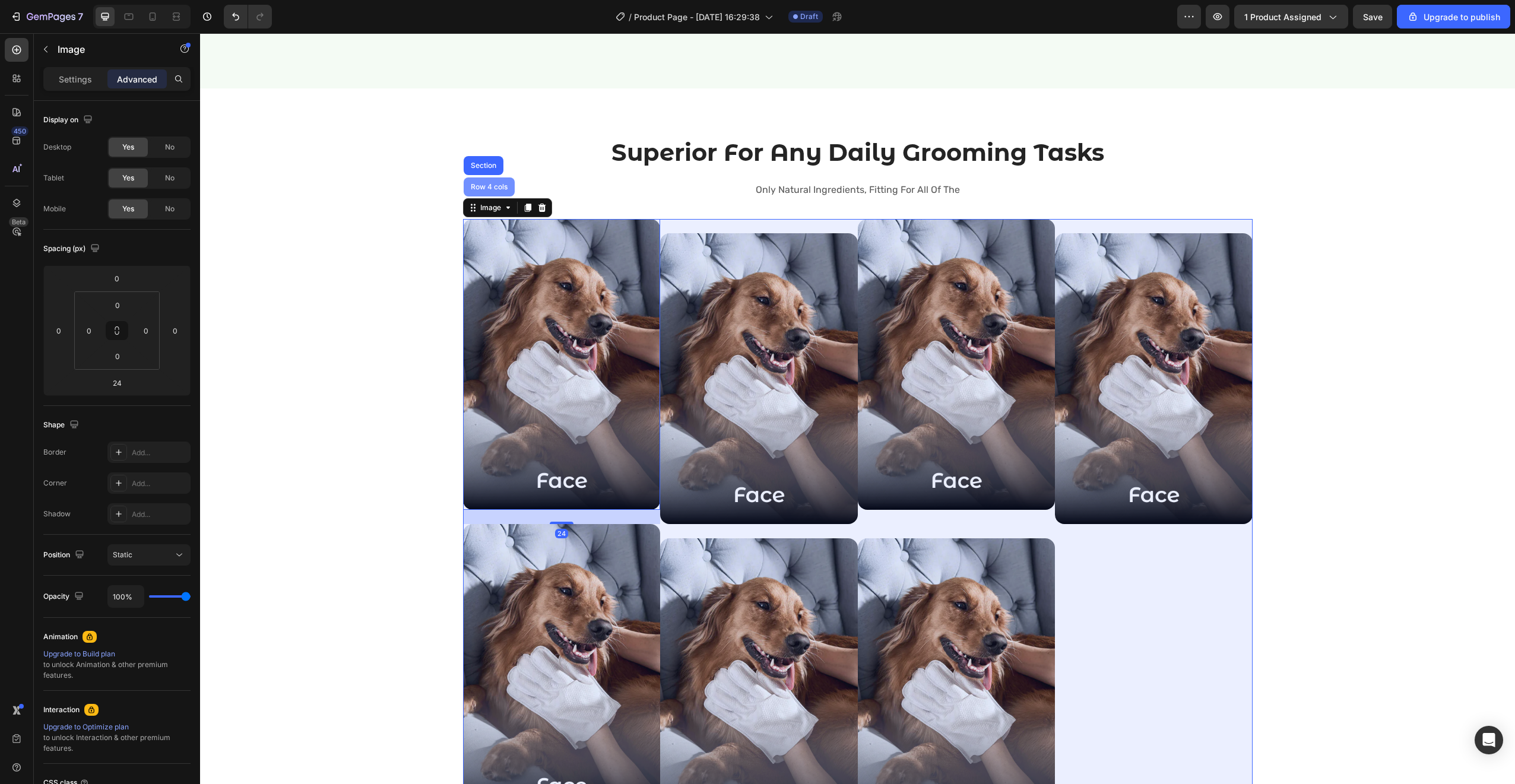
click at [480, 193] on div "Row 4 cols" at bounding box center [489, 187] width 51 height 19
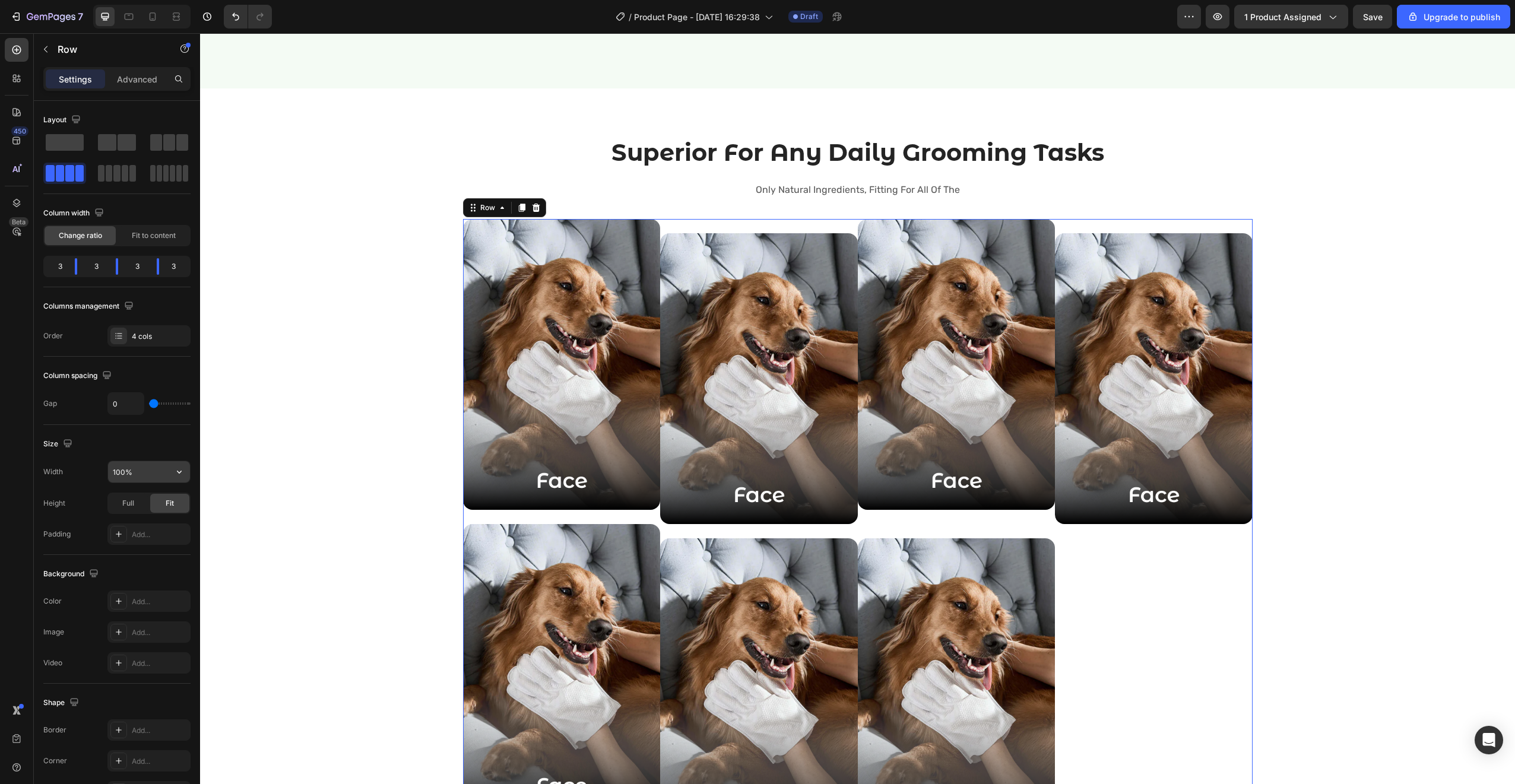
click at [151, 472] on input "100%" at bounding box center [149, 472] width 82 height 21
click at [136, 472] on input "1360%" at bounding box center [149, 472] width 82 height 21
type input "1360"
click at [148, 452] on div "Size" at bounding box center [117, 444] width 147 height 19
type input "3"
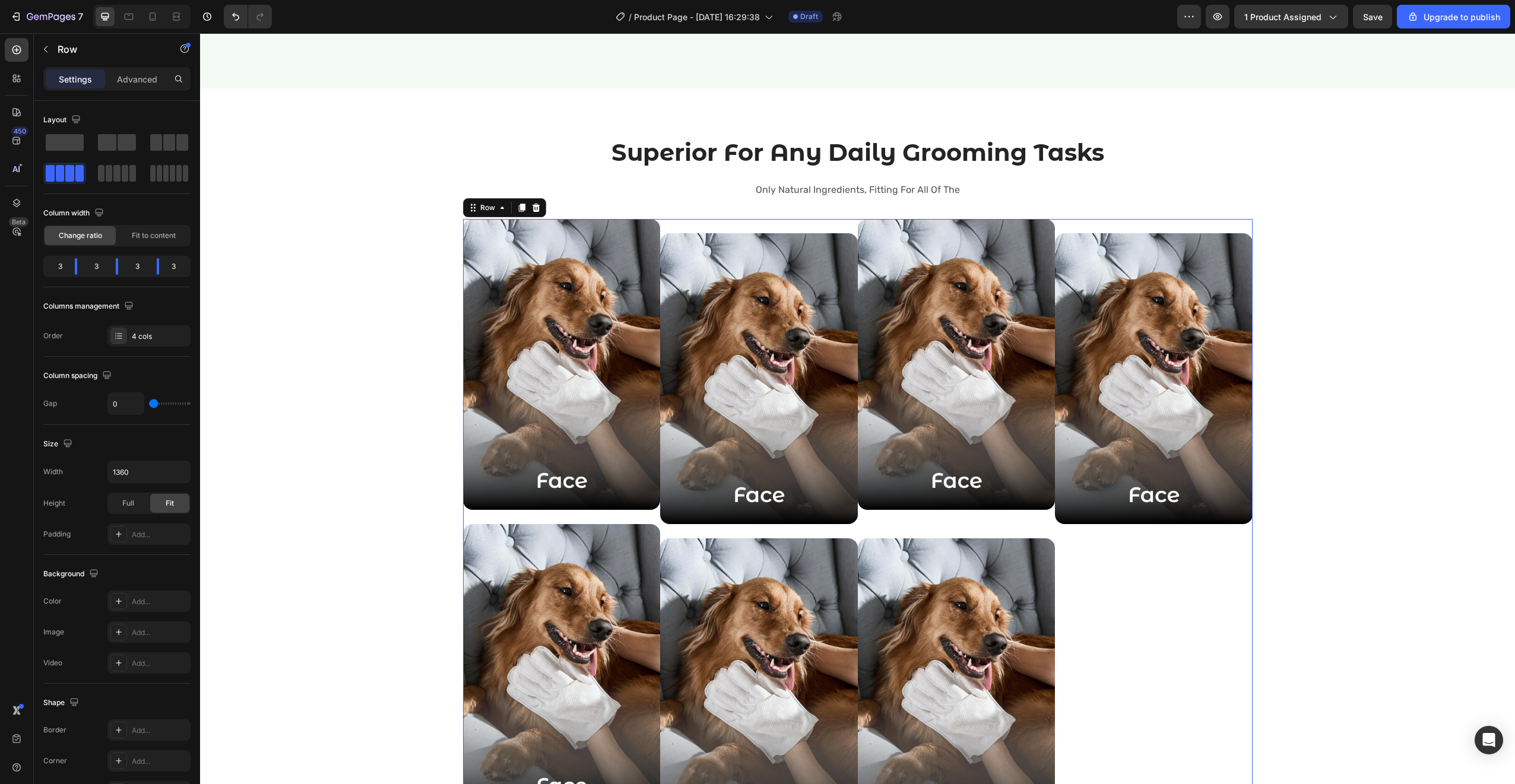
type input "3"
type input "6"
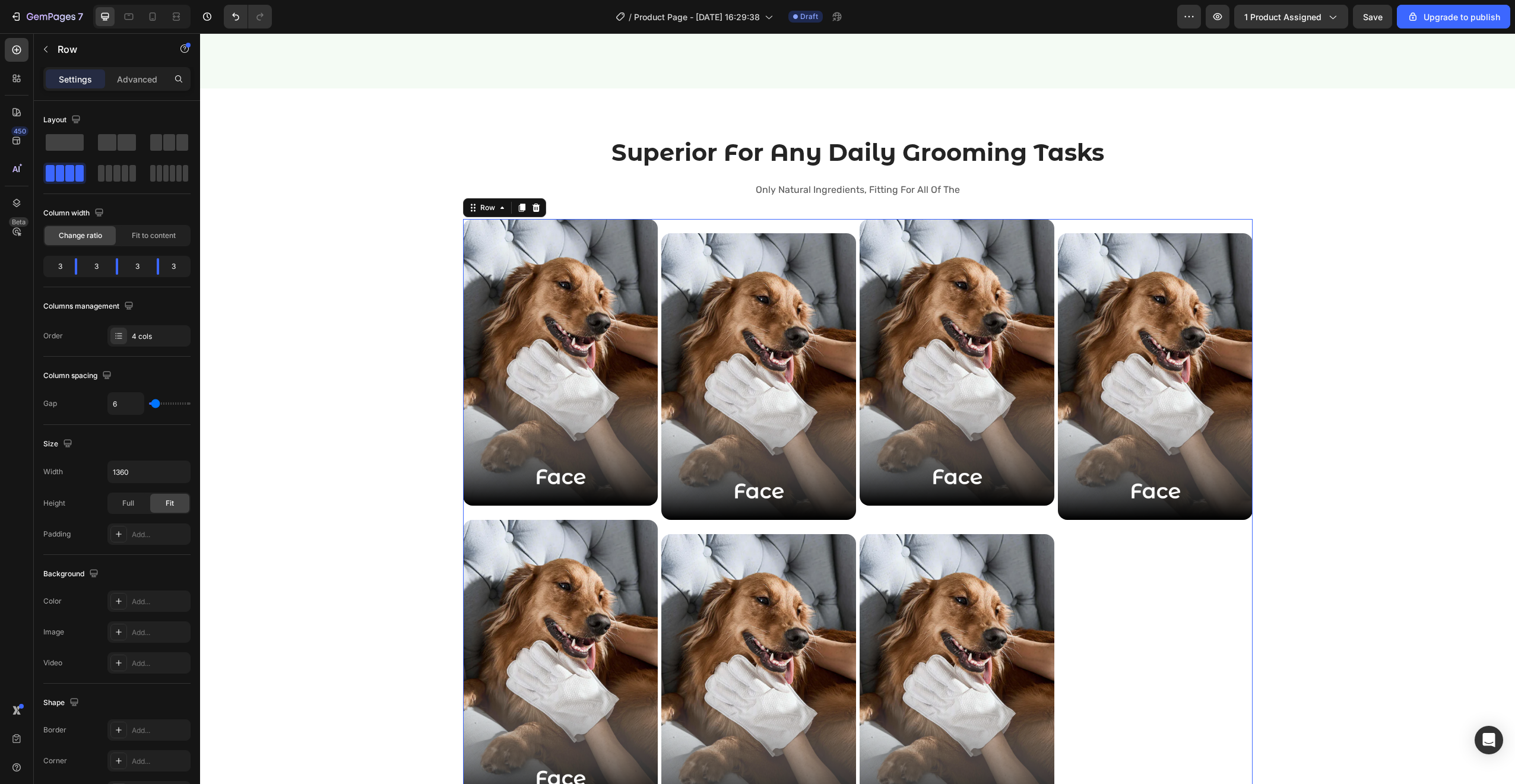
type input "7"
type input "8"
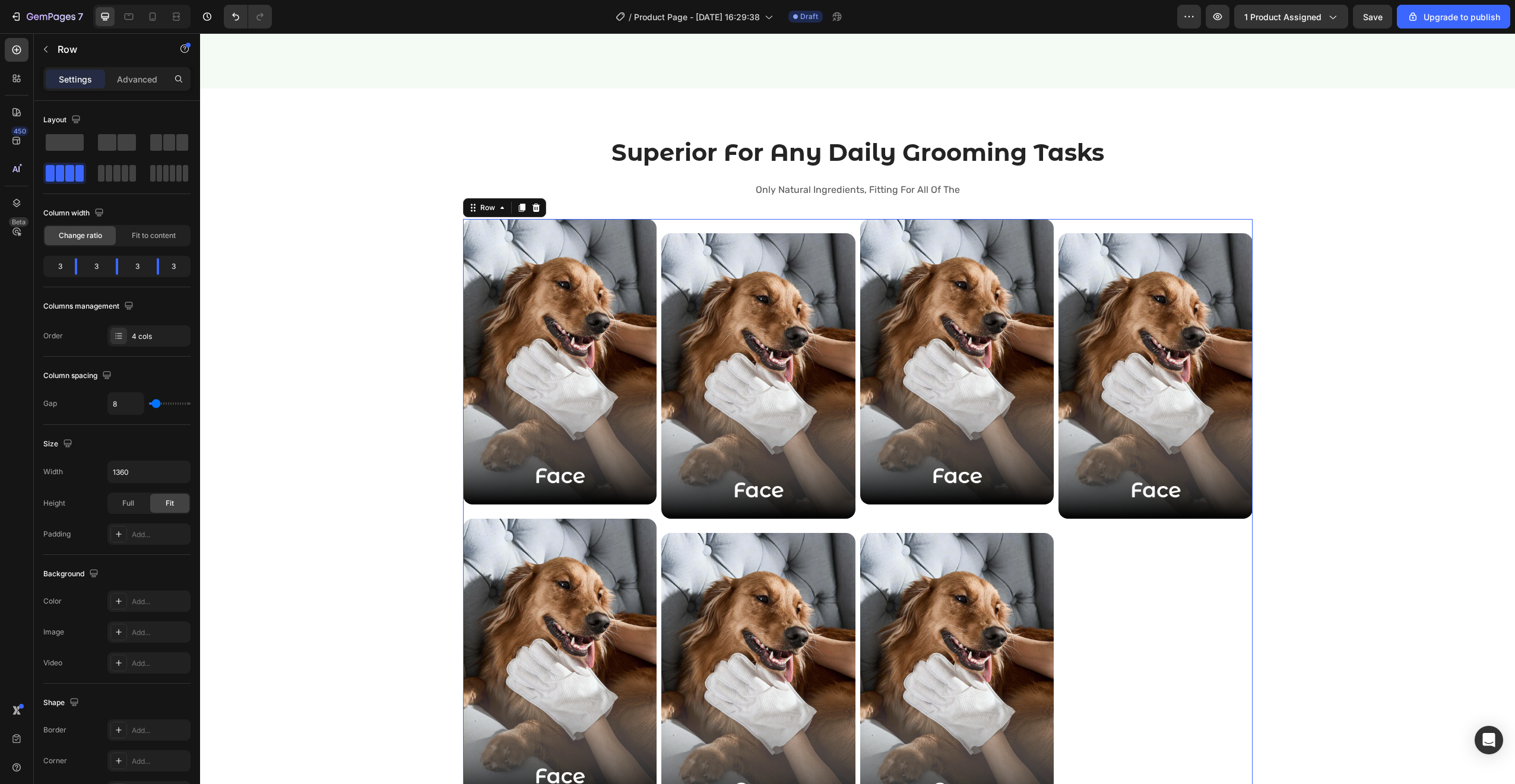
type input "9"
type input "10"
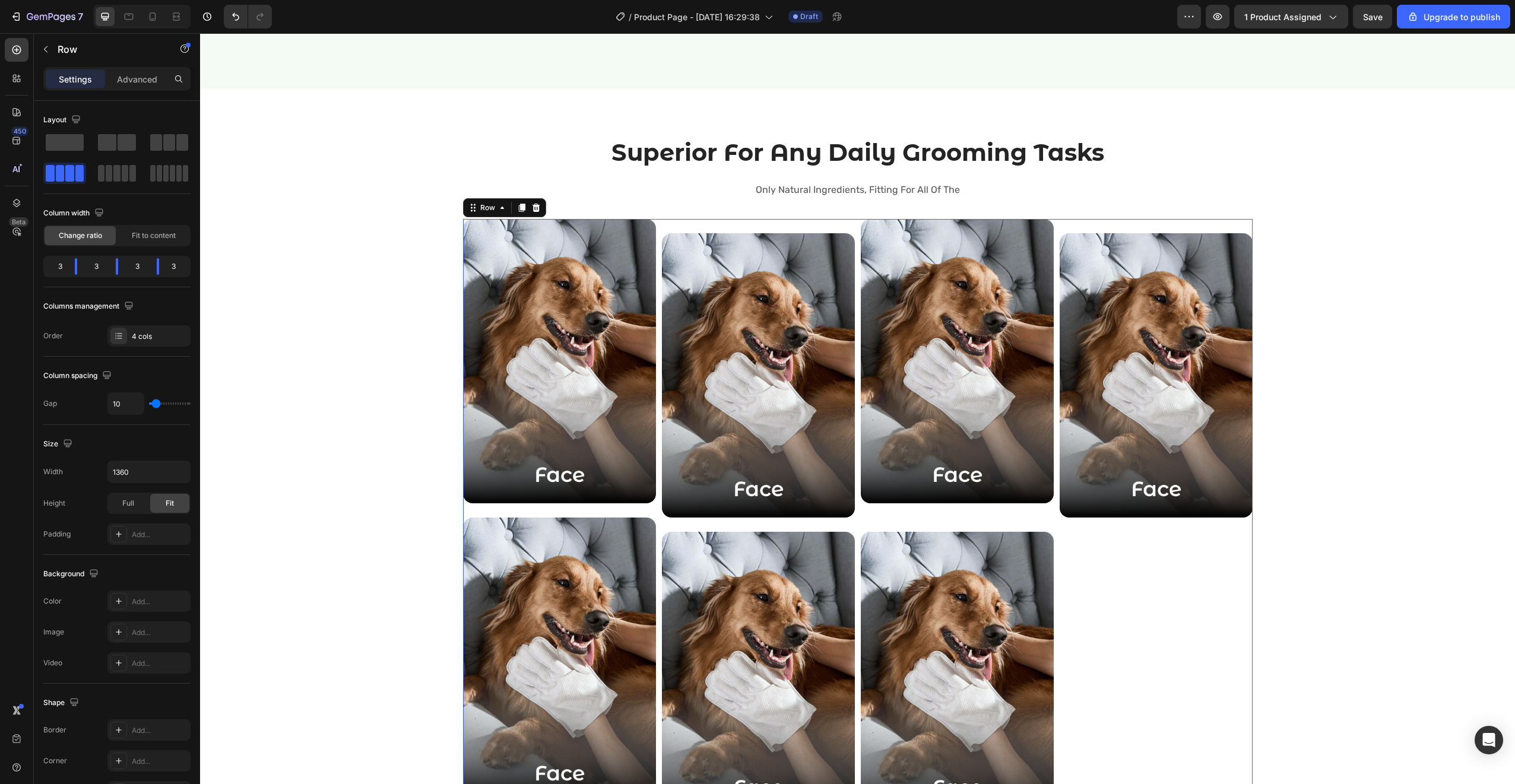
type input "11"
type input "12"
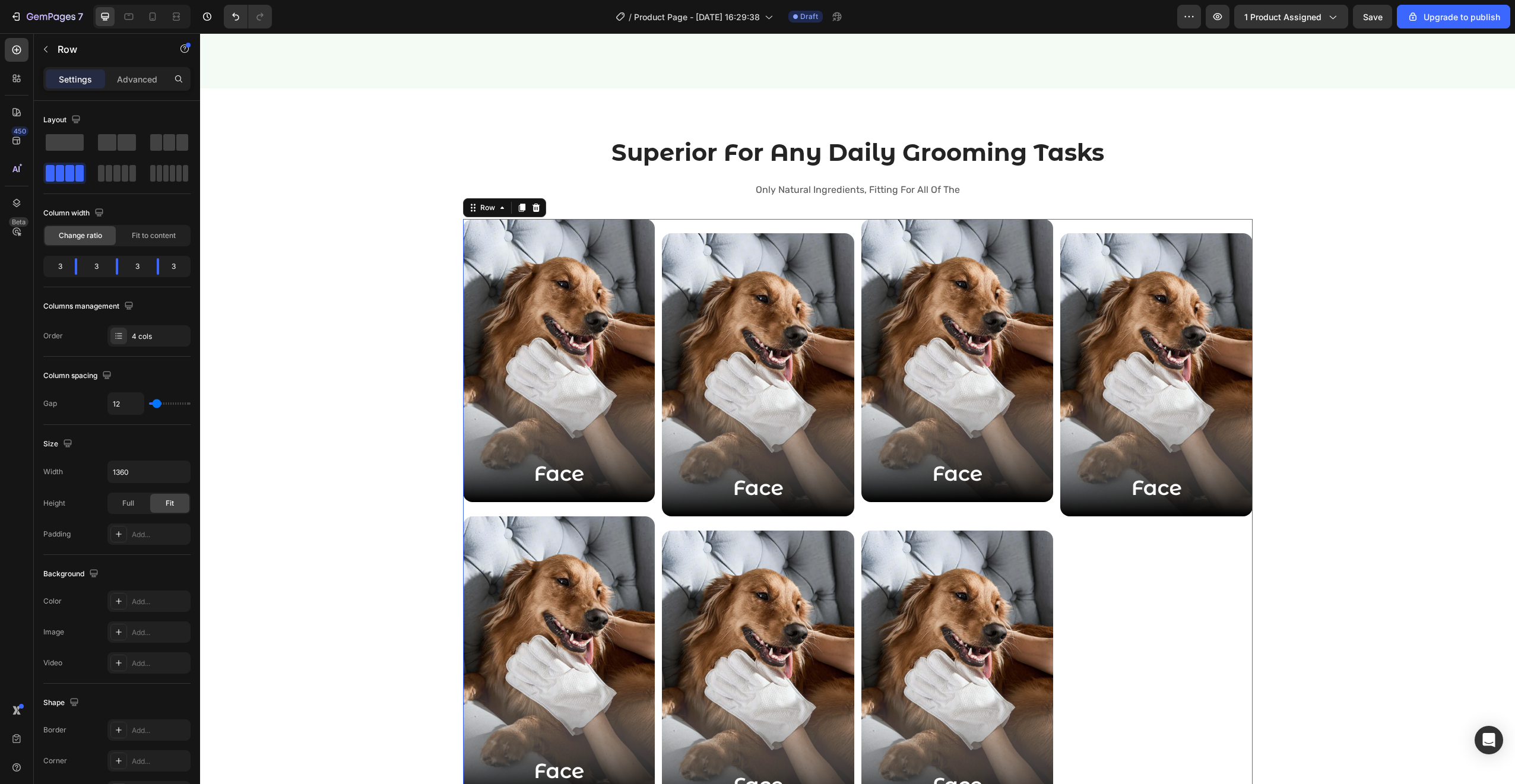
type input "13"
type input "14"
type input "15"
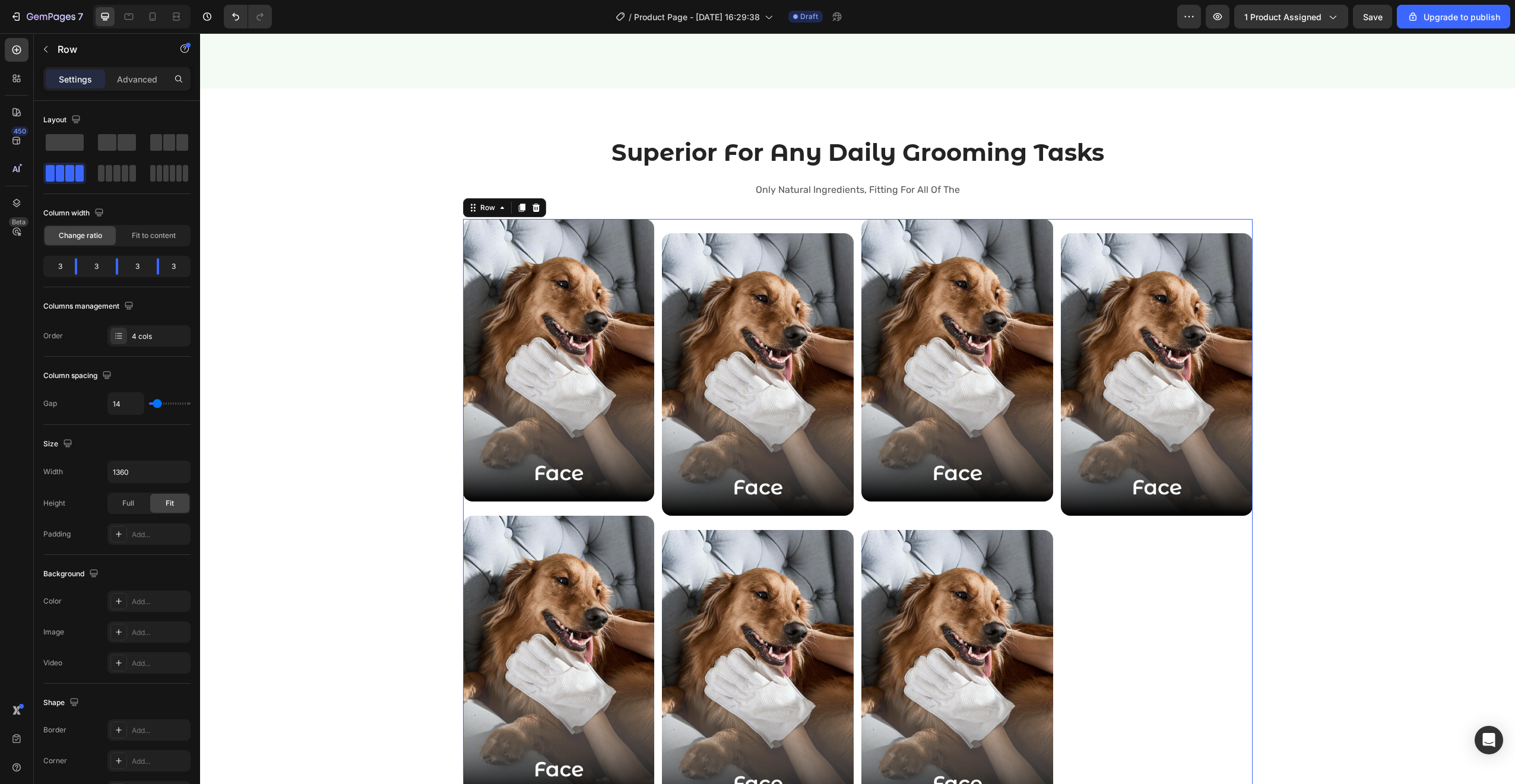
type input "15"
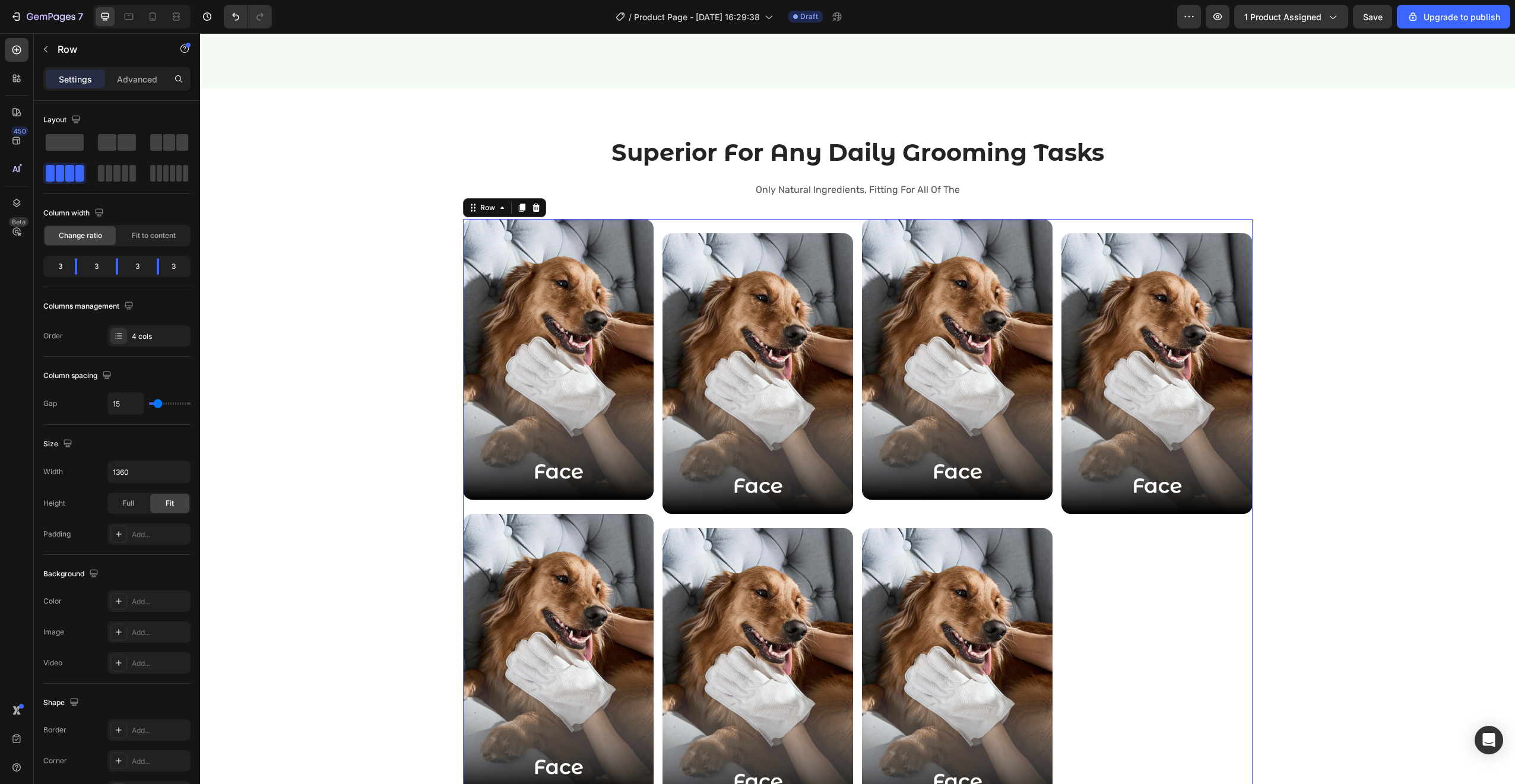
type input "16"
type input "17"
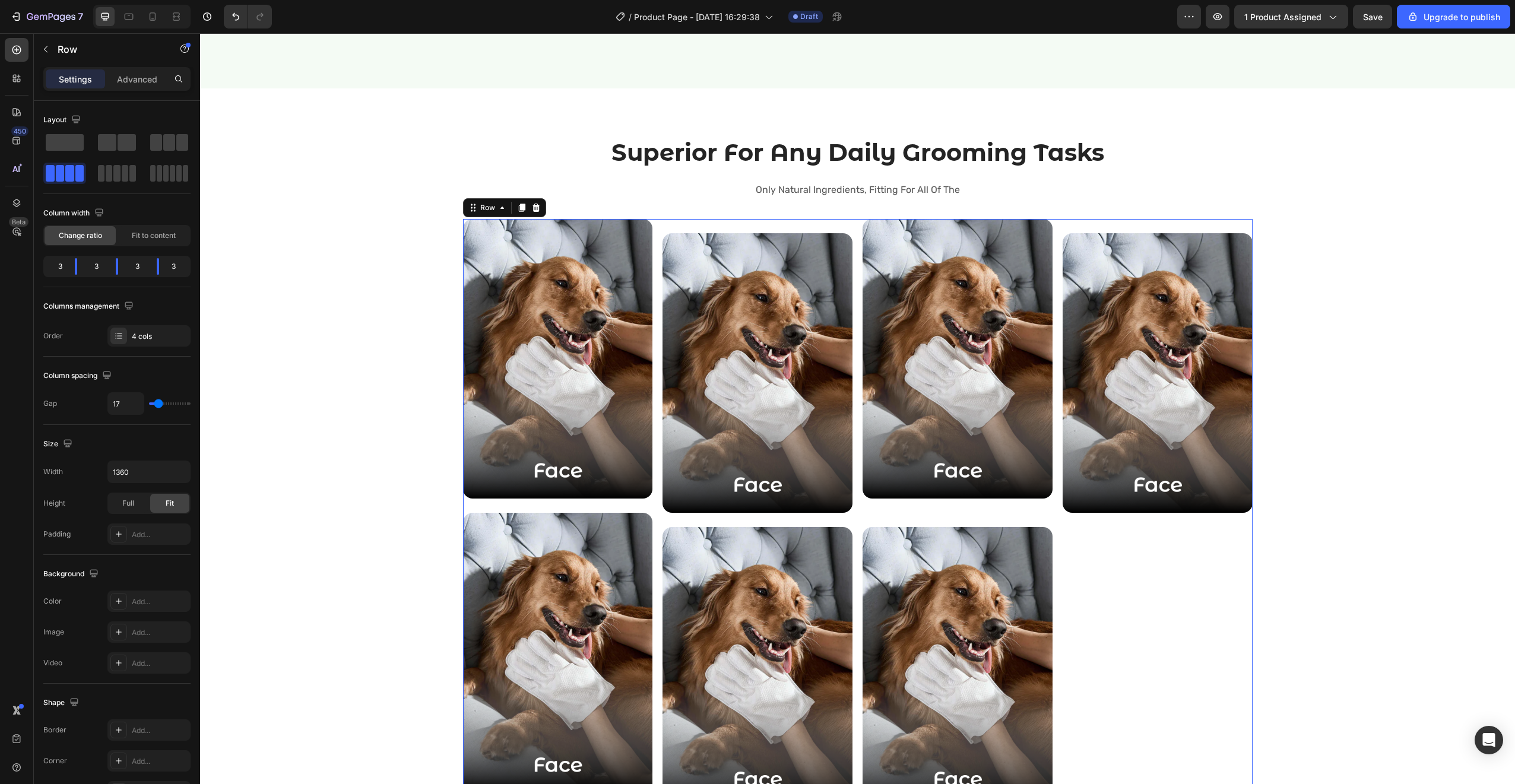
type input "18"
type input "19"
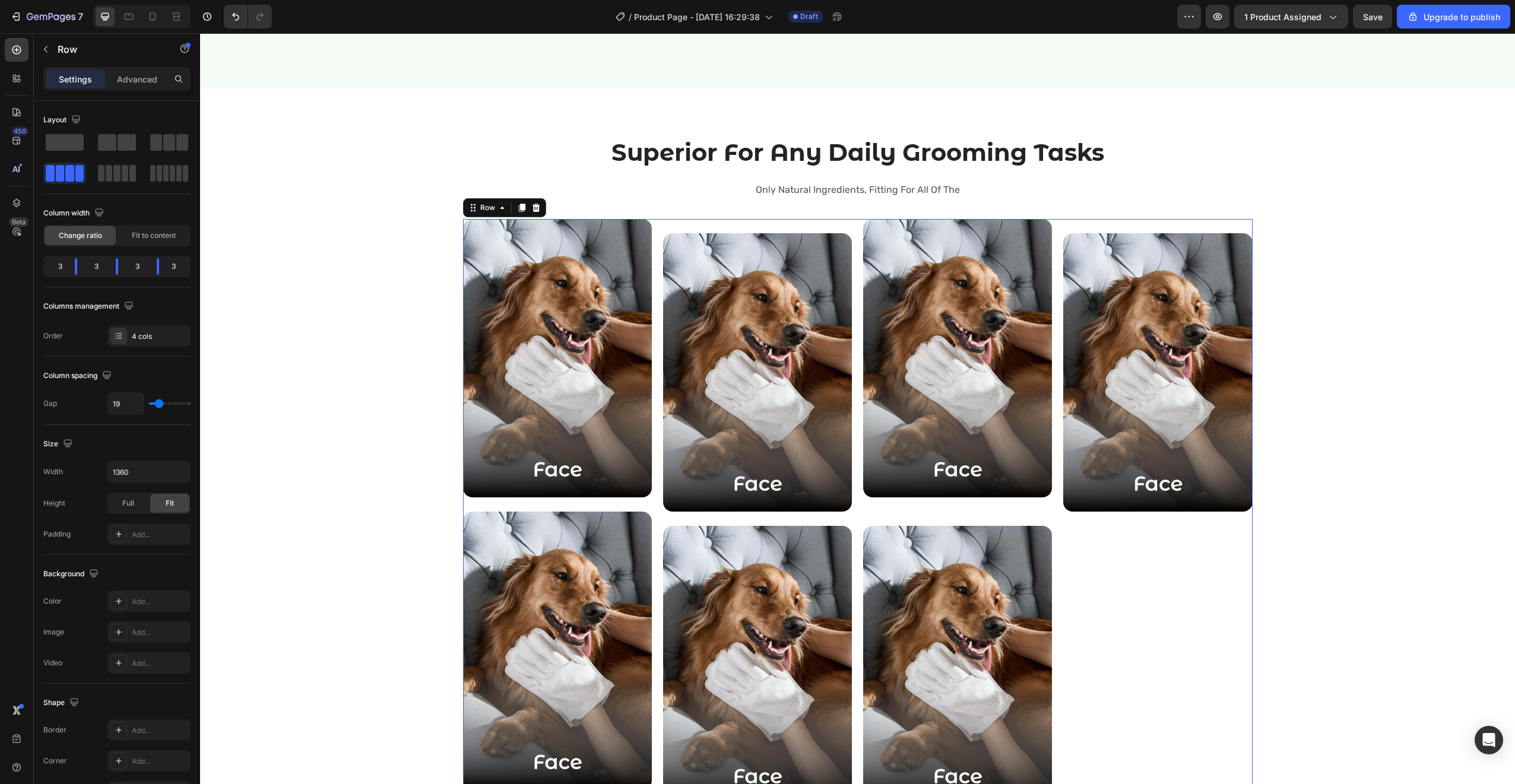
type input "20"
type input "19"
type input "18"
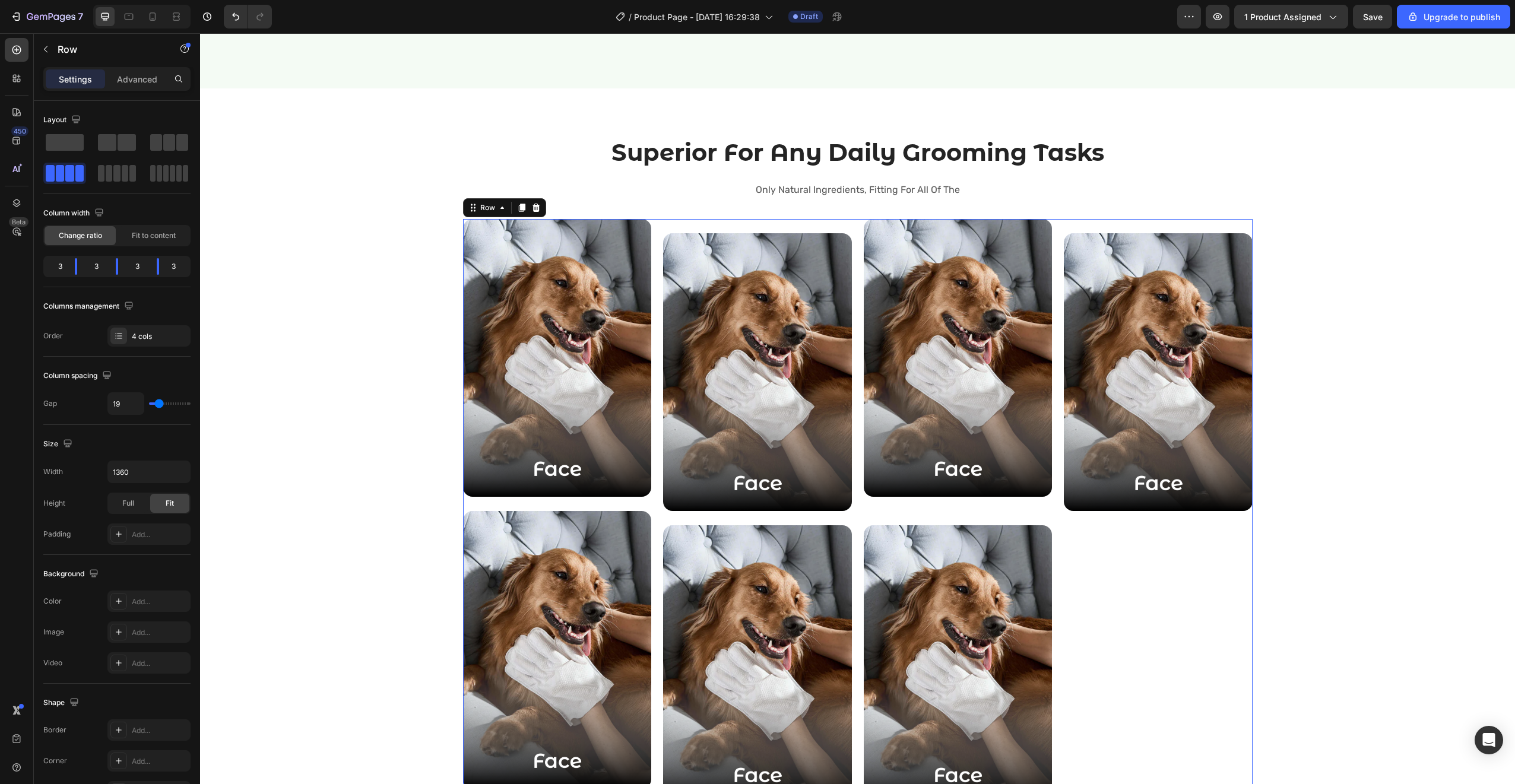
type input "18"
type input "17"
type input "16"
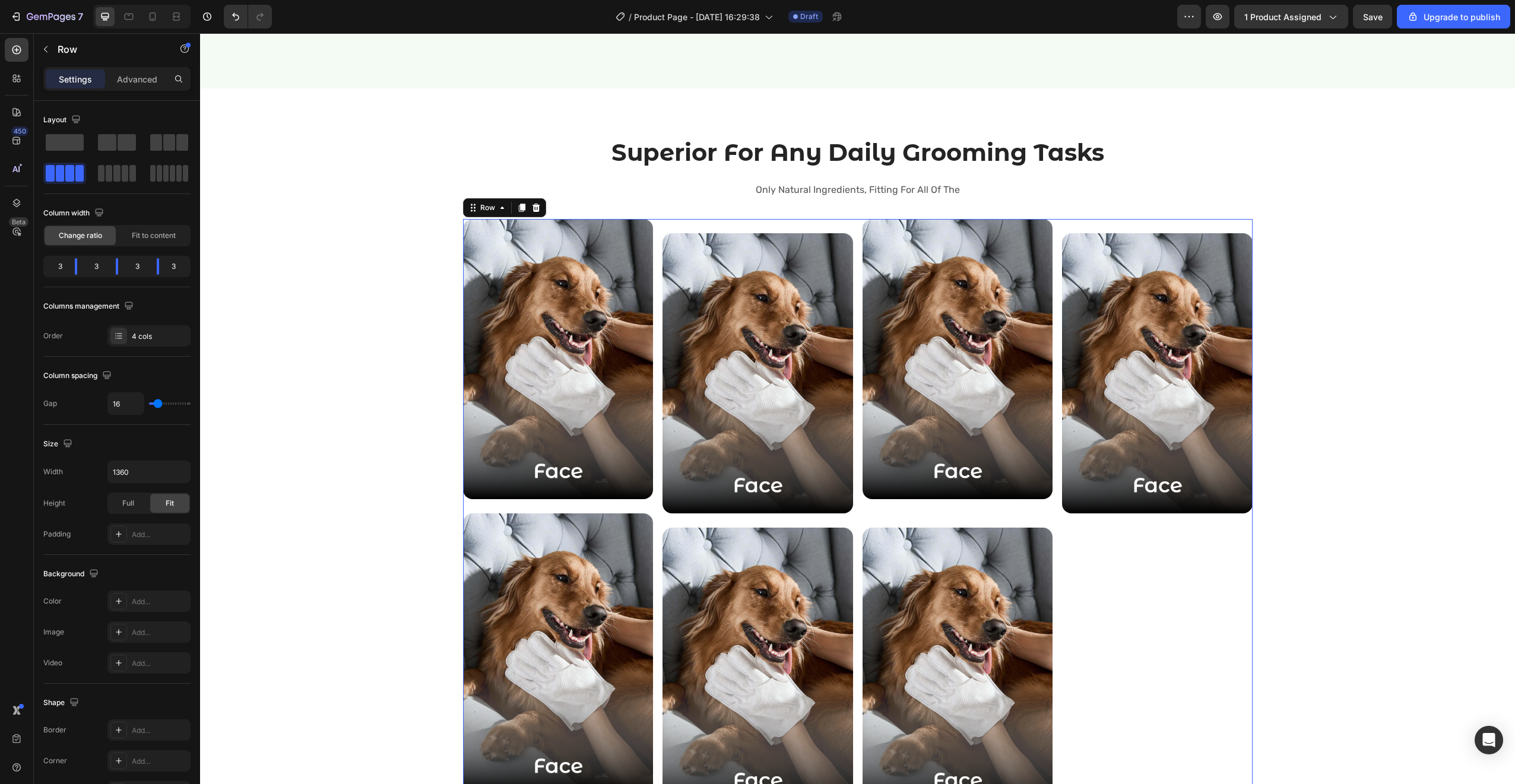
type input "17"
type input "18"
type input "19"
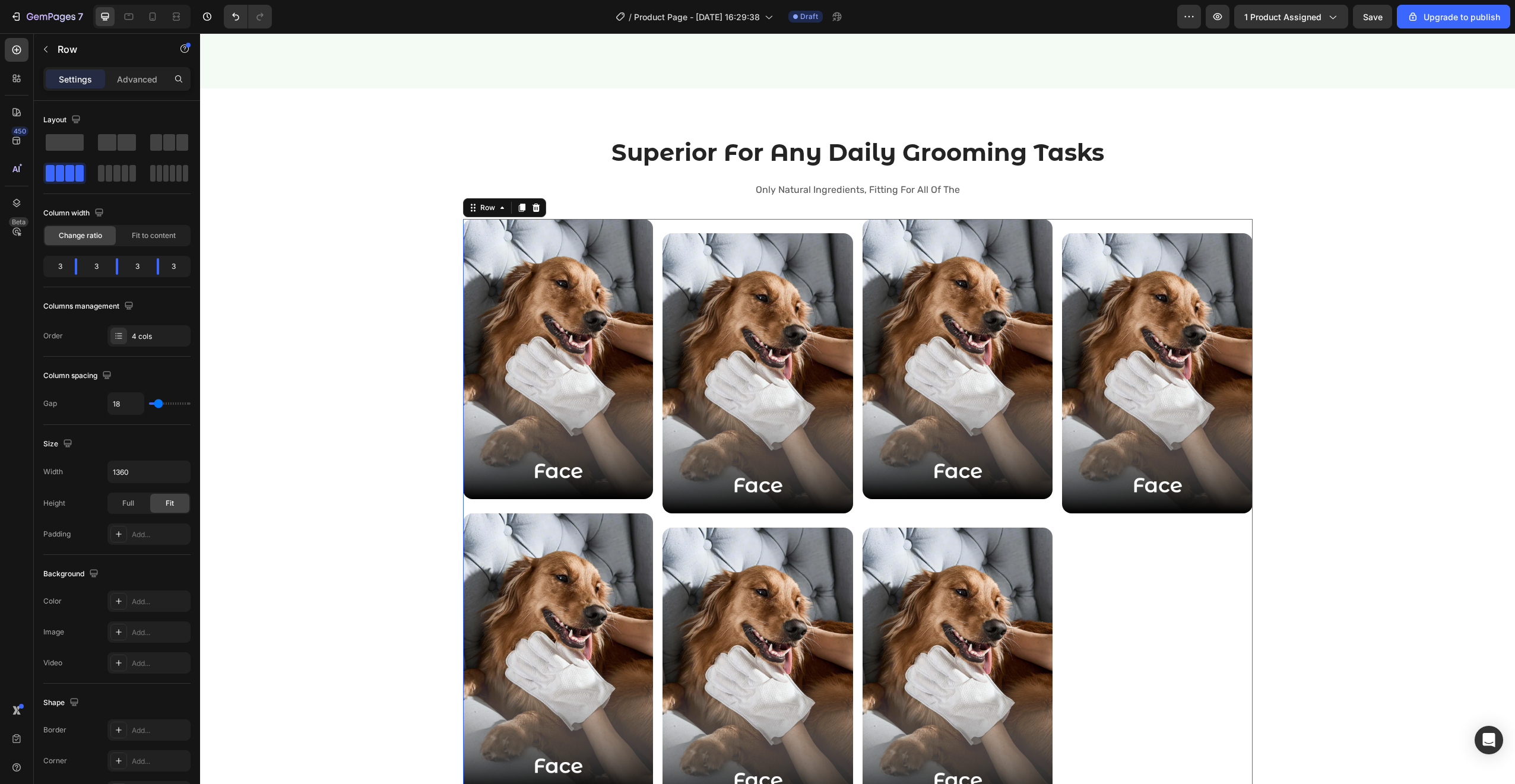
type input "19"
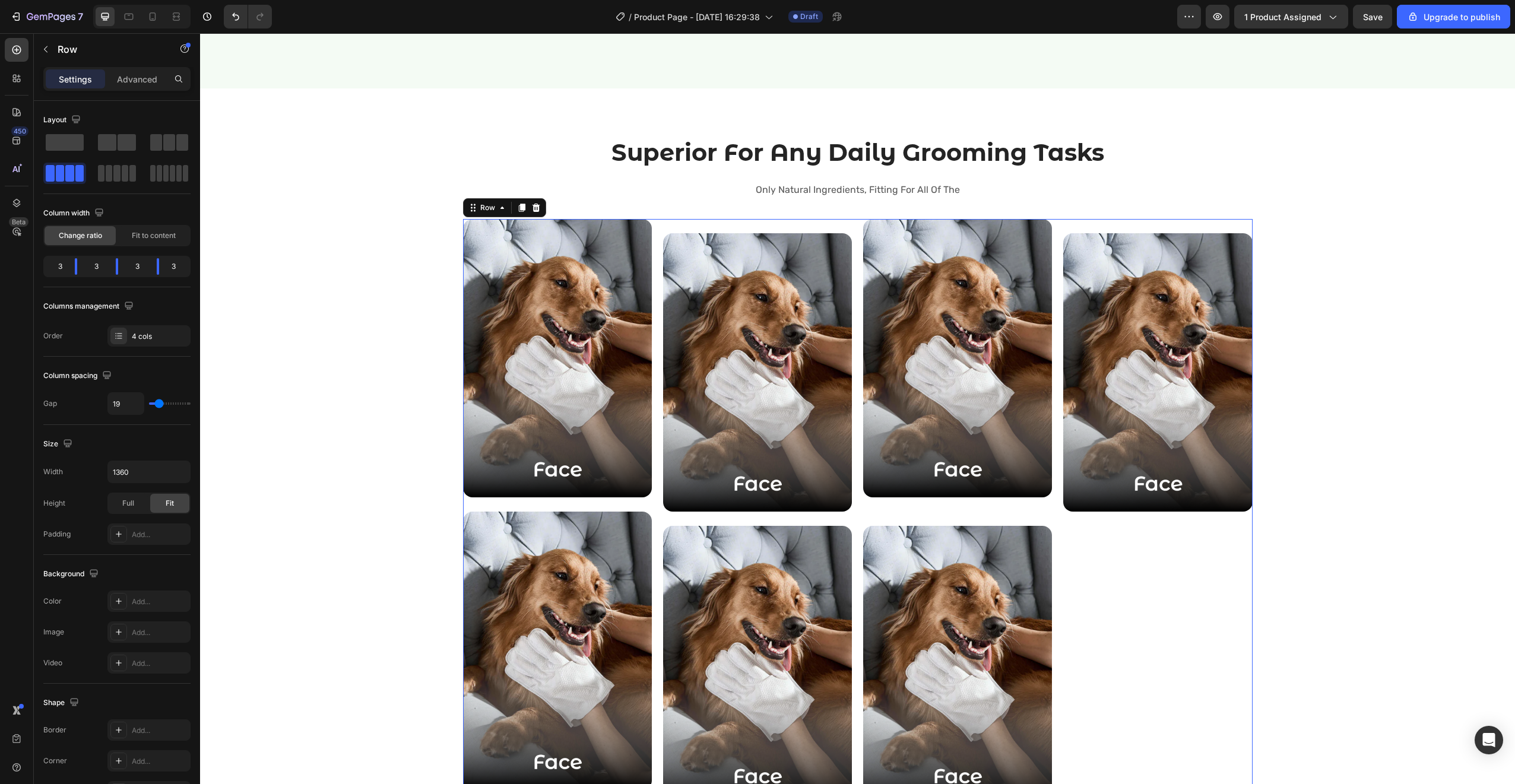
type input "20"
type input "21"
type input "22"
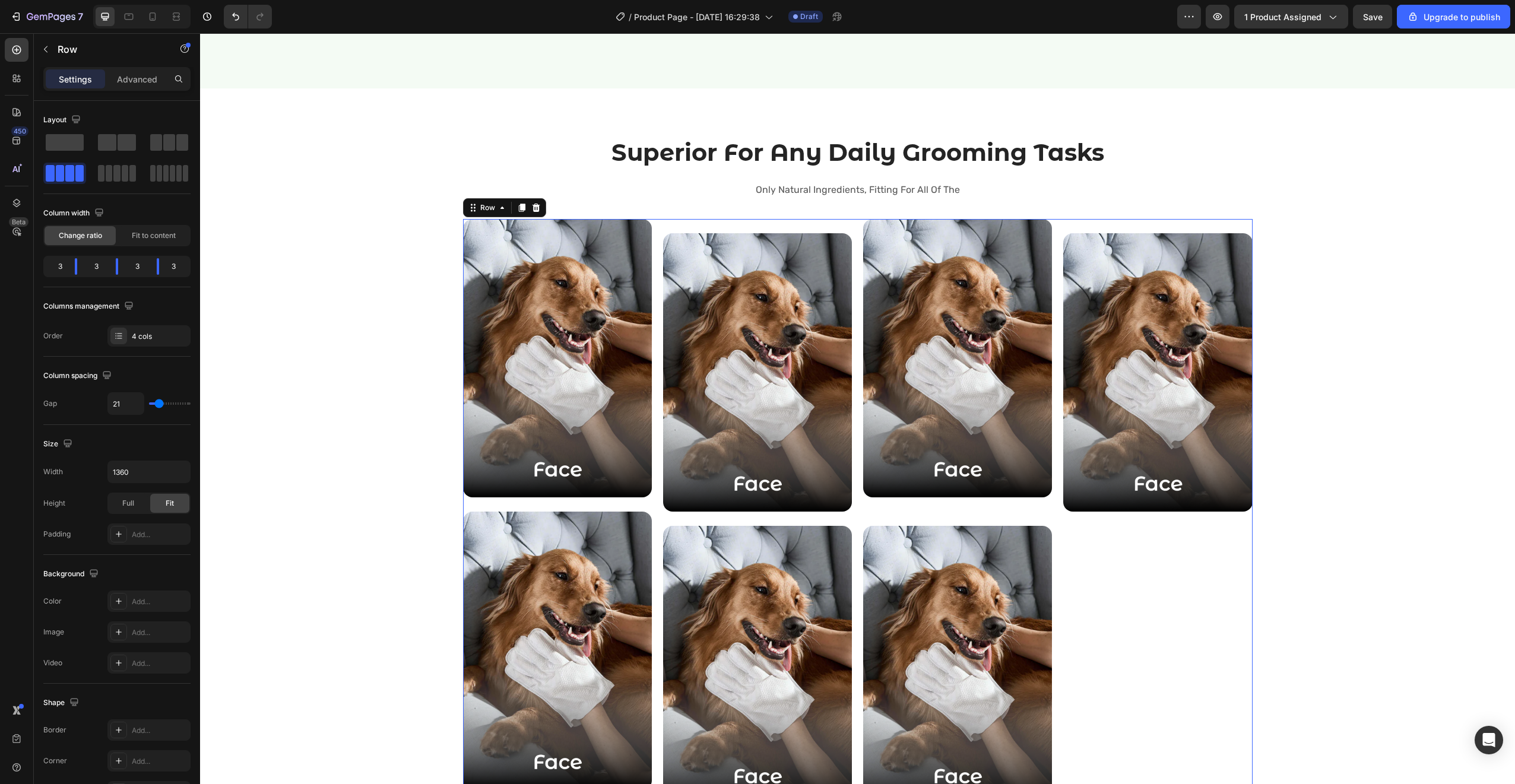
type input "22"
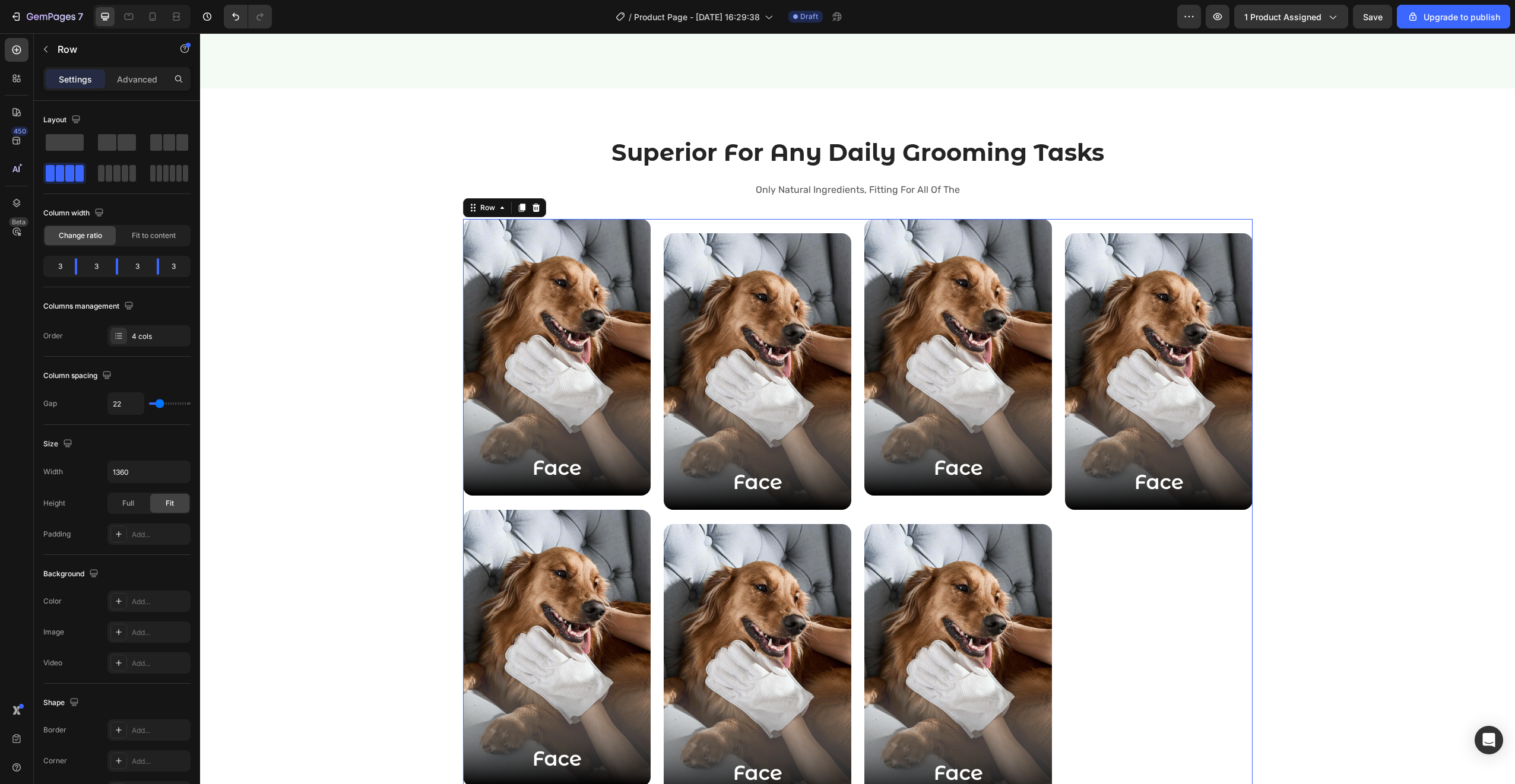
type input "23"
type input "24"
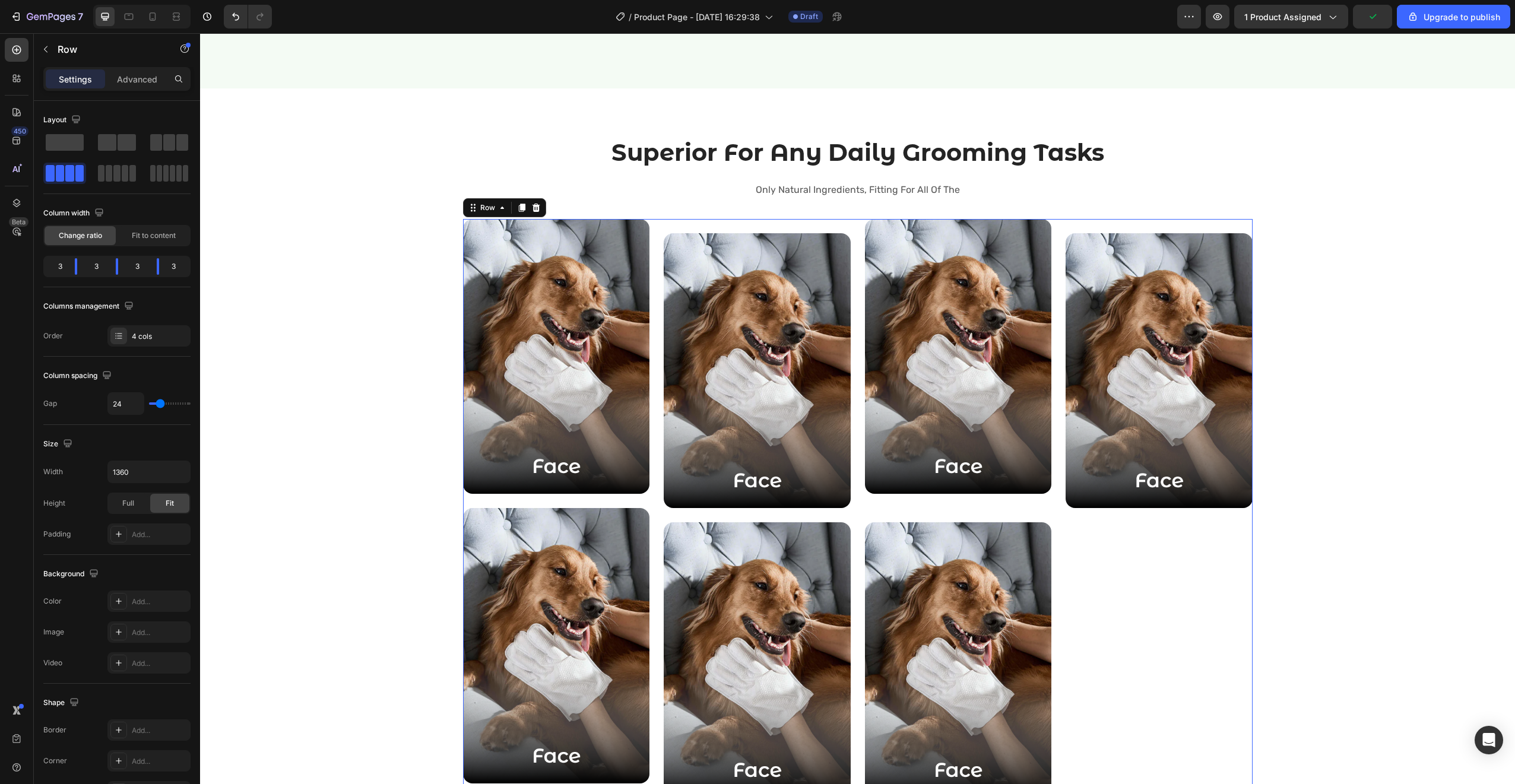
drag, startPoint x: 154, startPoint y: 405, endPoint x: 160, endPoint y: 403, distance: 6.3
type input "24"
click at [160, 403] on input "range" at bounding box center [170, 403] width 41 height 2
click at [1040, 526] on img at bounding box center [958, 660] width 187 height 275
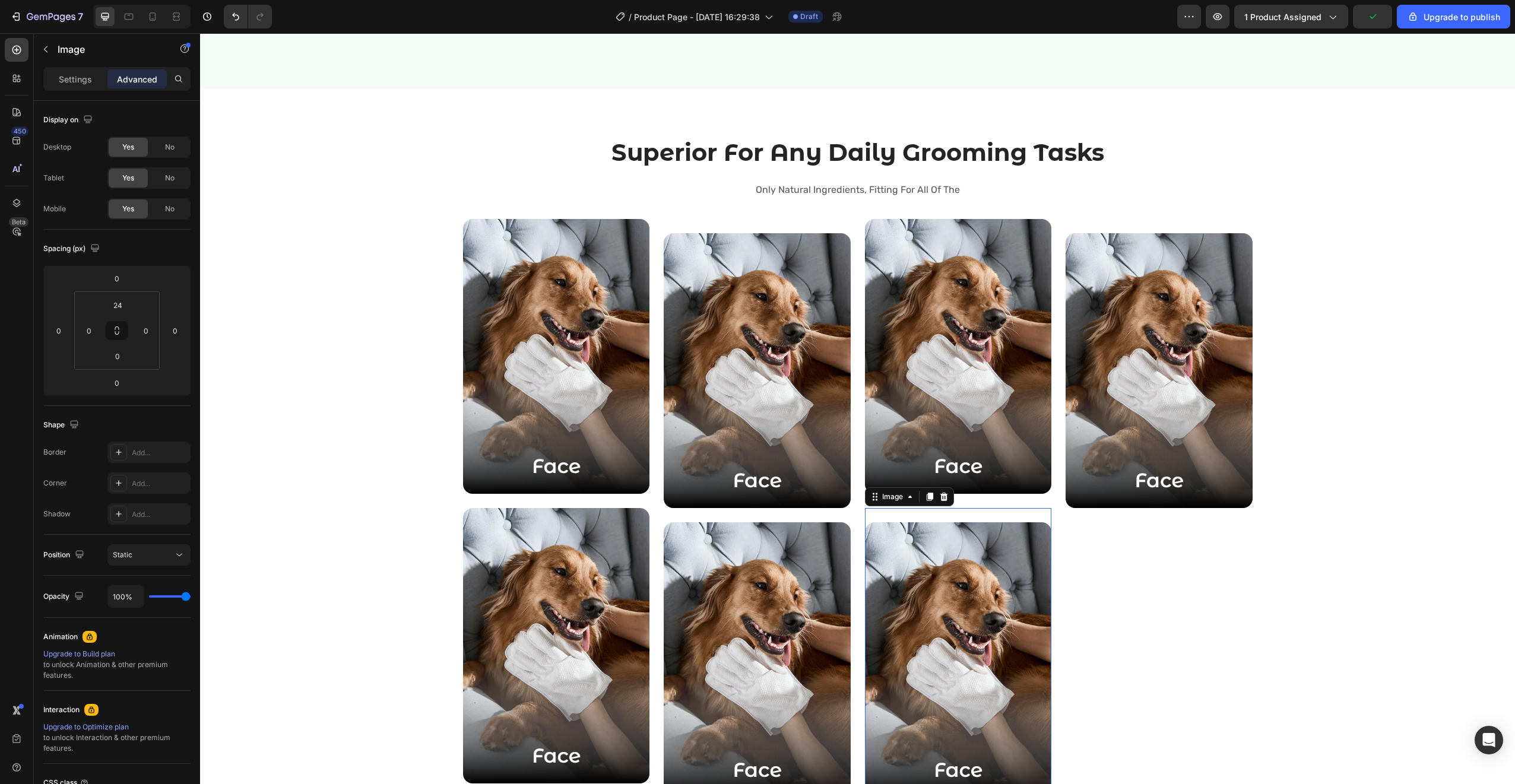
click at [1257, 514] on section "Superior For Any Daily Grooming Tasks Heading Only Natural Ingredients, Fitting…" at bounding box center [857, 476] width 826 height 776
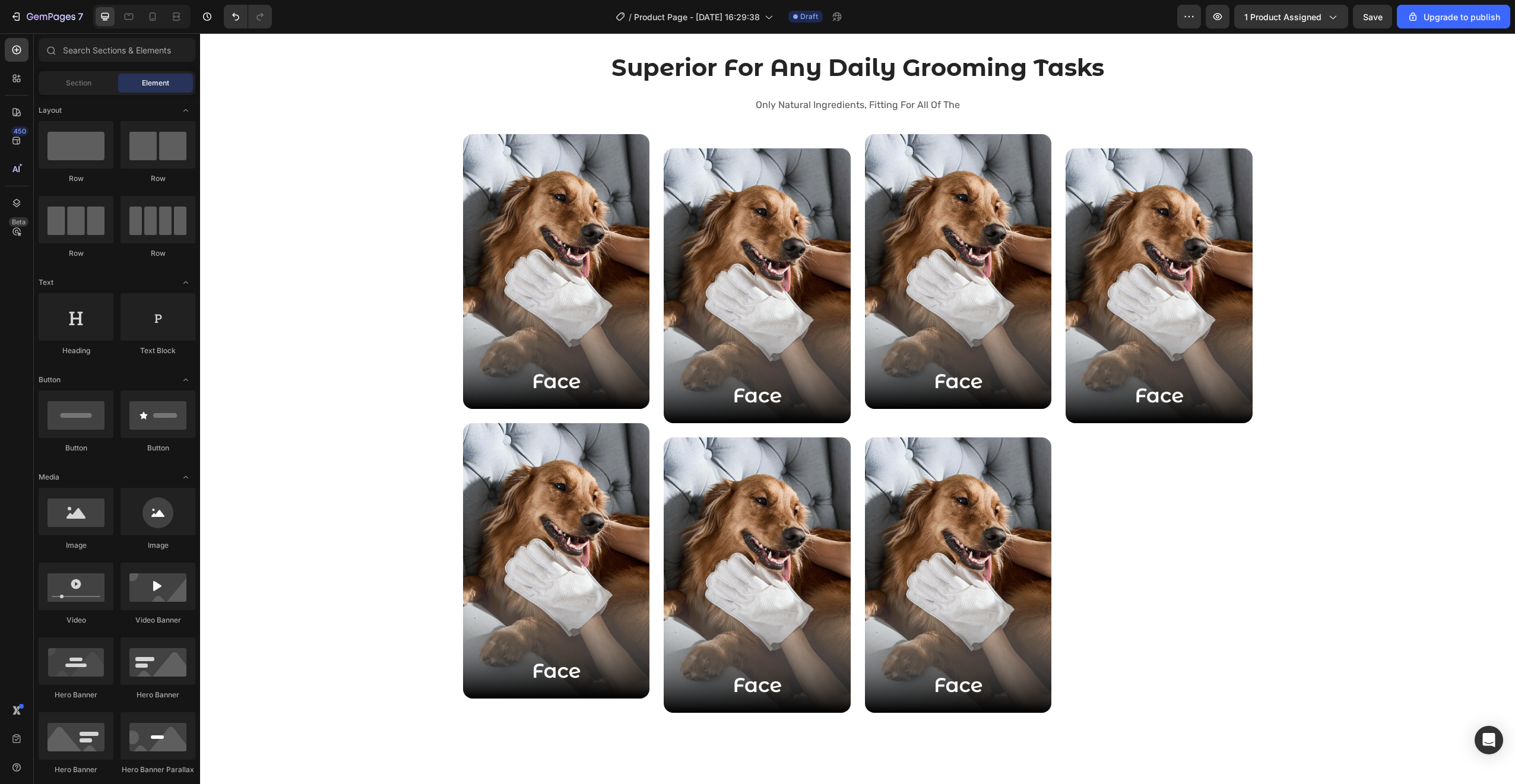
scroll to position [1824, 0]
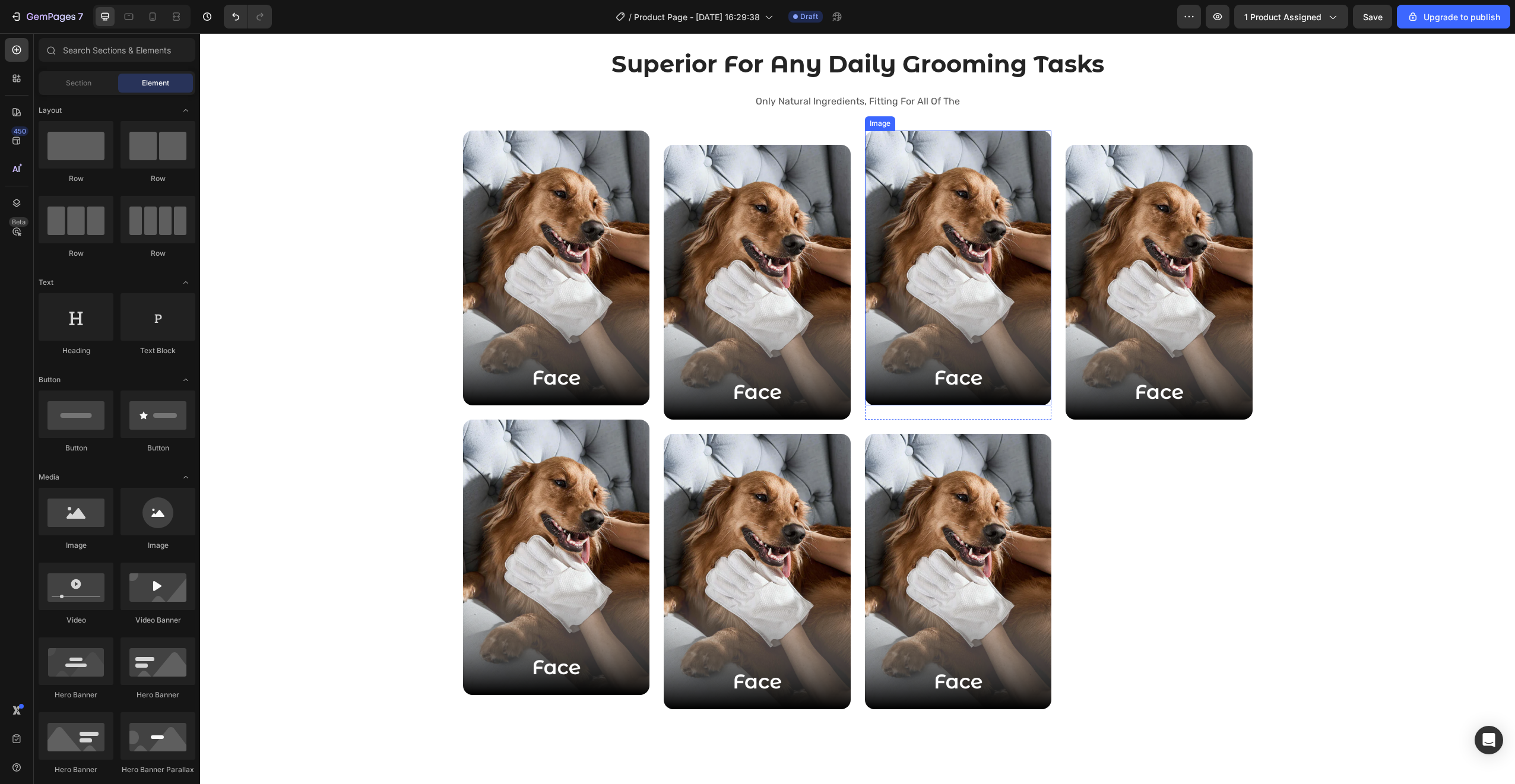
click at [900, 403] on img at bounding box center [958, 268] width 187 height 275
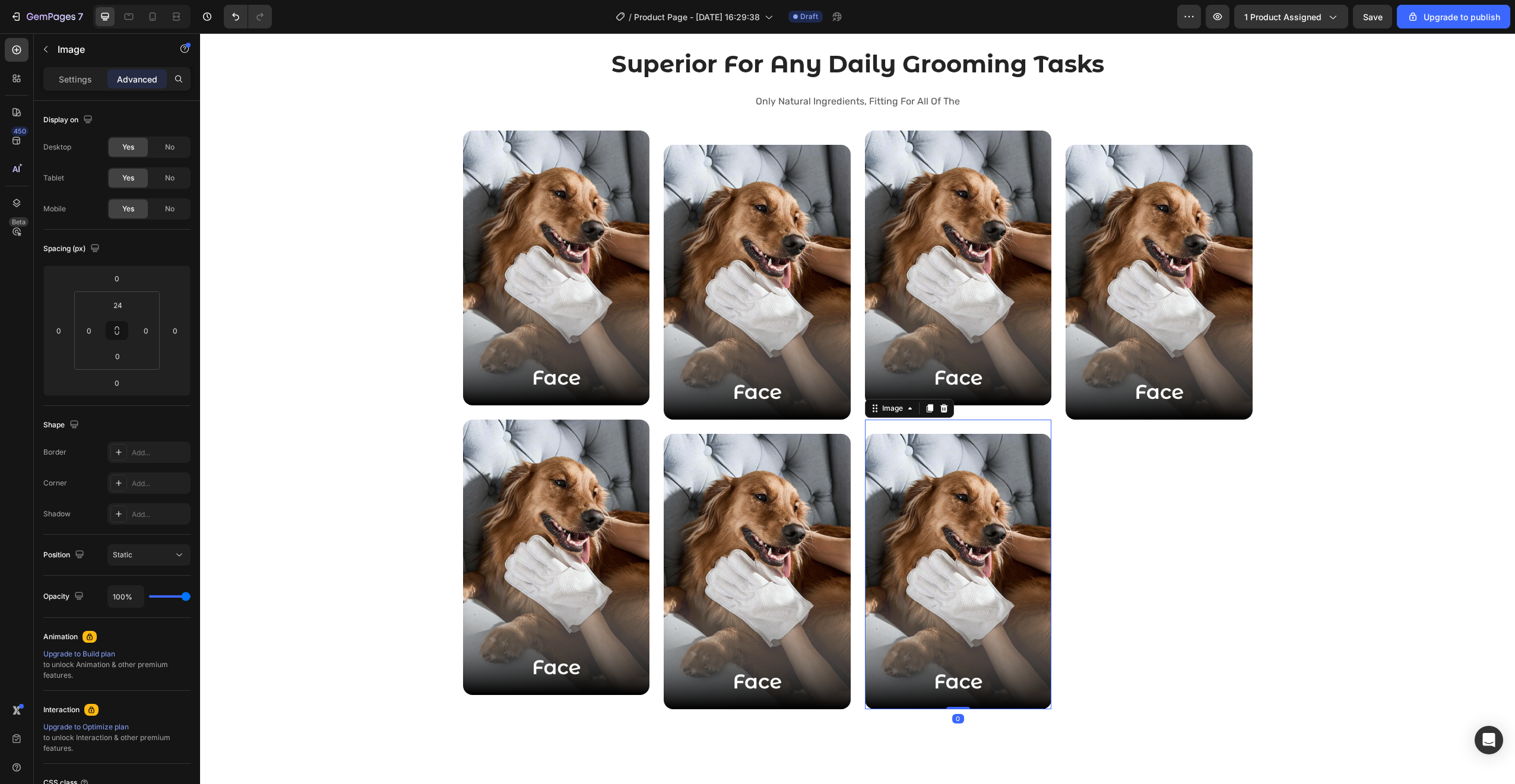
click at [943, 429] on div "Image 0" at bounding box center [958, 564] width 187 height 289
click at [123, 306] on input "24" at bounding box center [118, 305] width 24 height 18
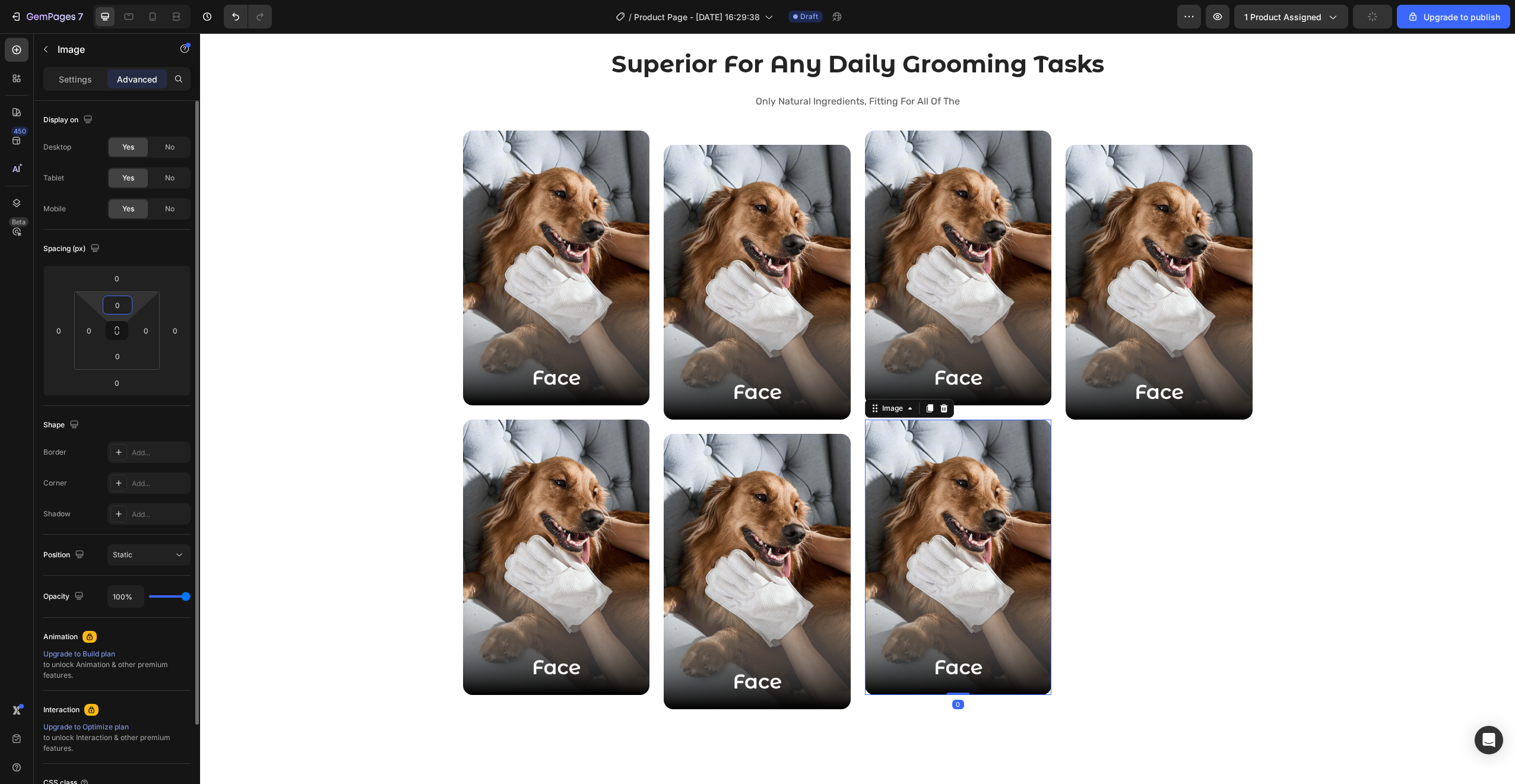
type input "0"
click at [1169, 356] on img at bounding box center [1159, 283] width 187 height 275
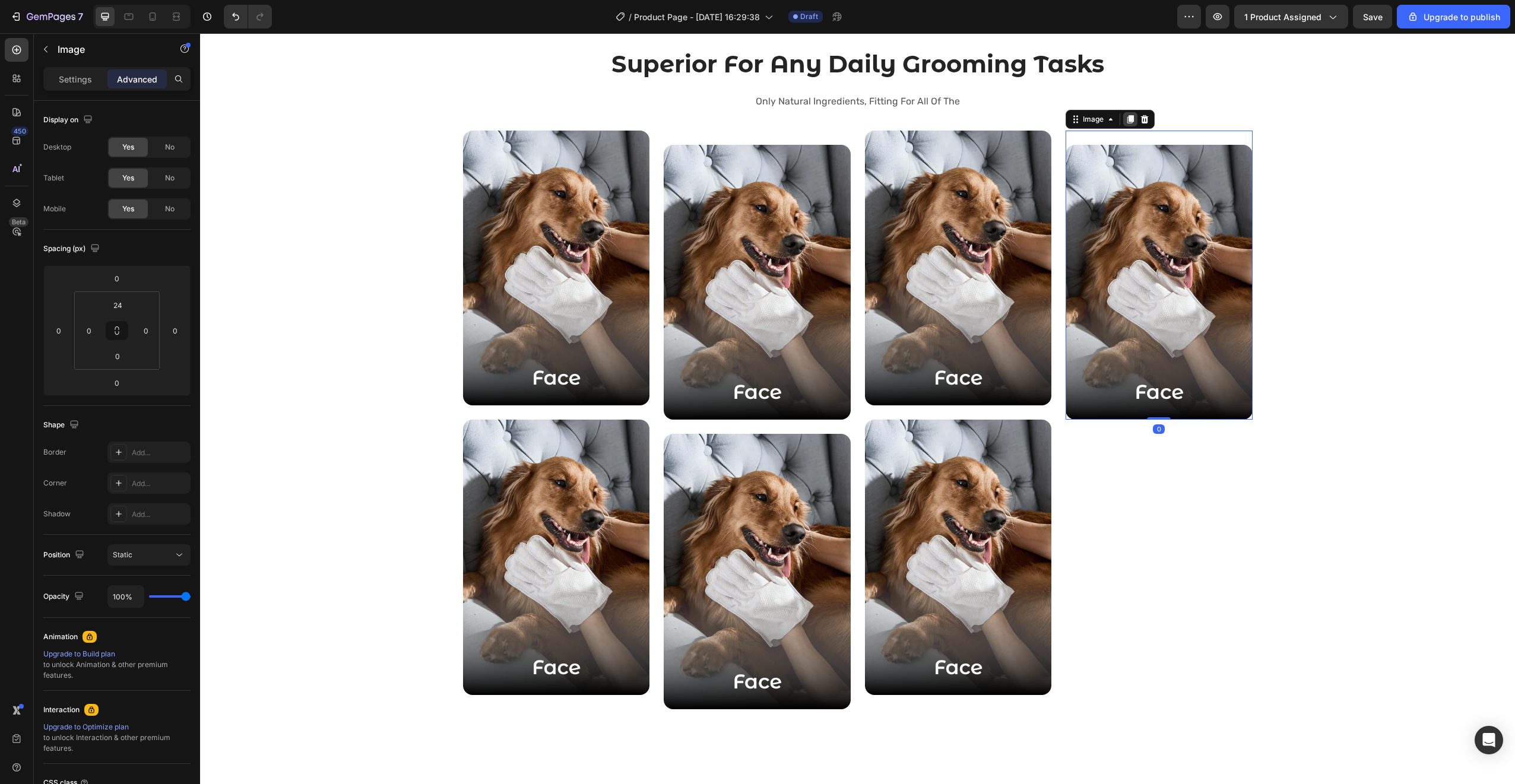
click at [1127, 118] on icon at bounding box center [1130, 119] width 7 height 8
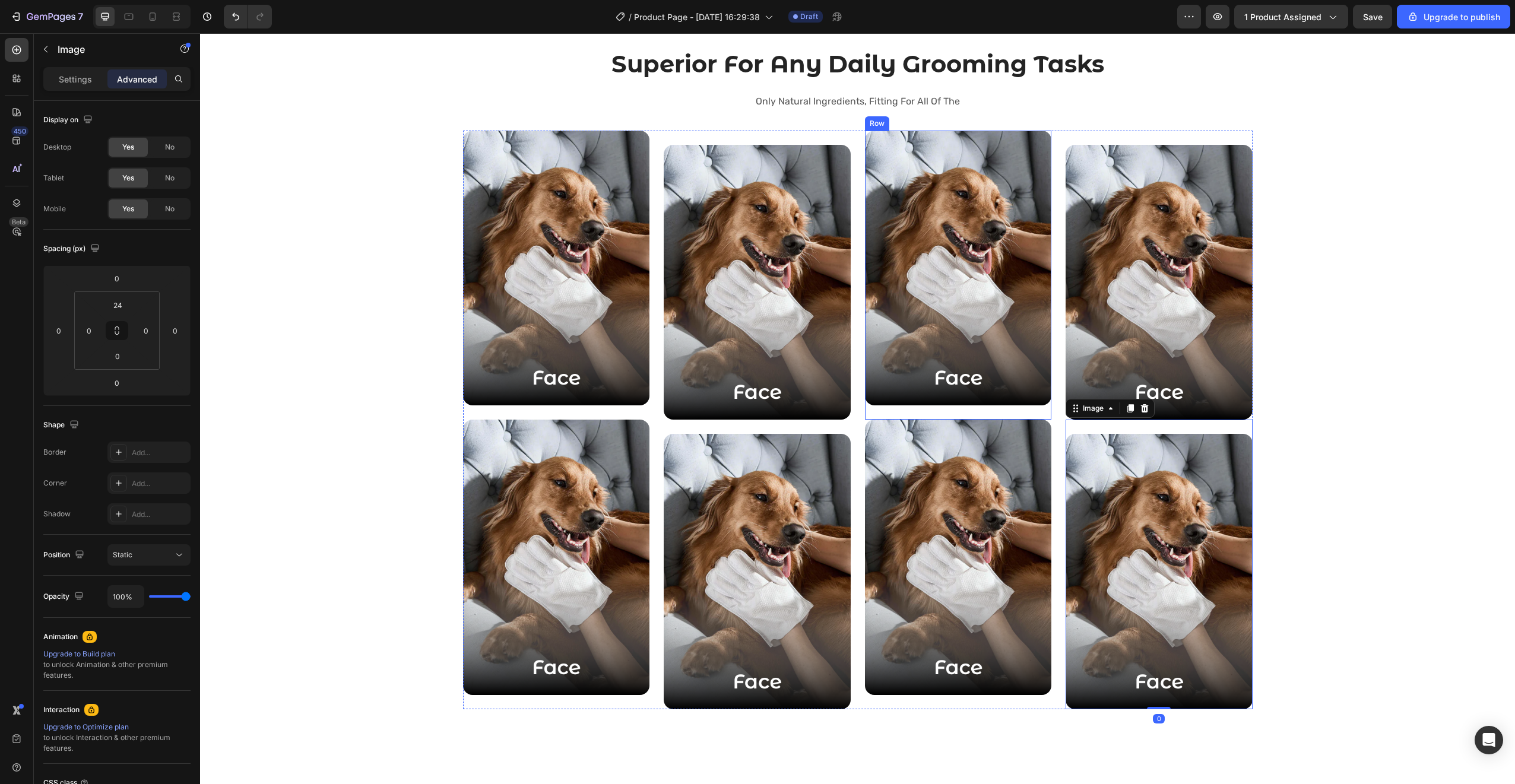
click at [1054, 459] on div "Image Image Image Image Image Row Image Image Image 0 Row" at bounding box center [857, 420] width 789 height 579
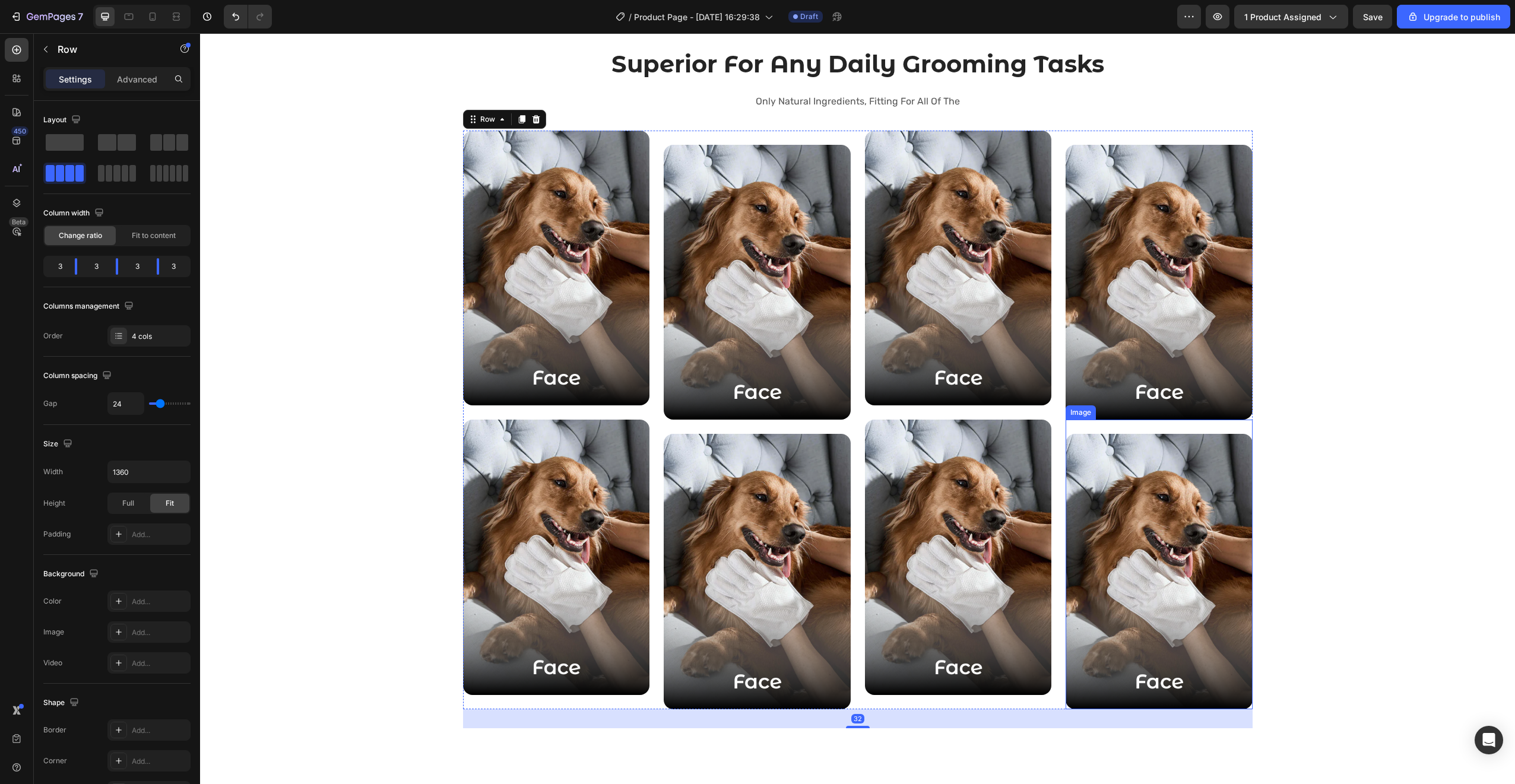
click at [1111, 447] on img at bounding box center [1159, 572] width 187 height 275
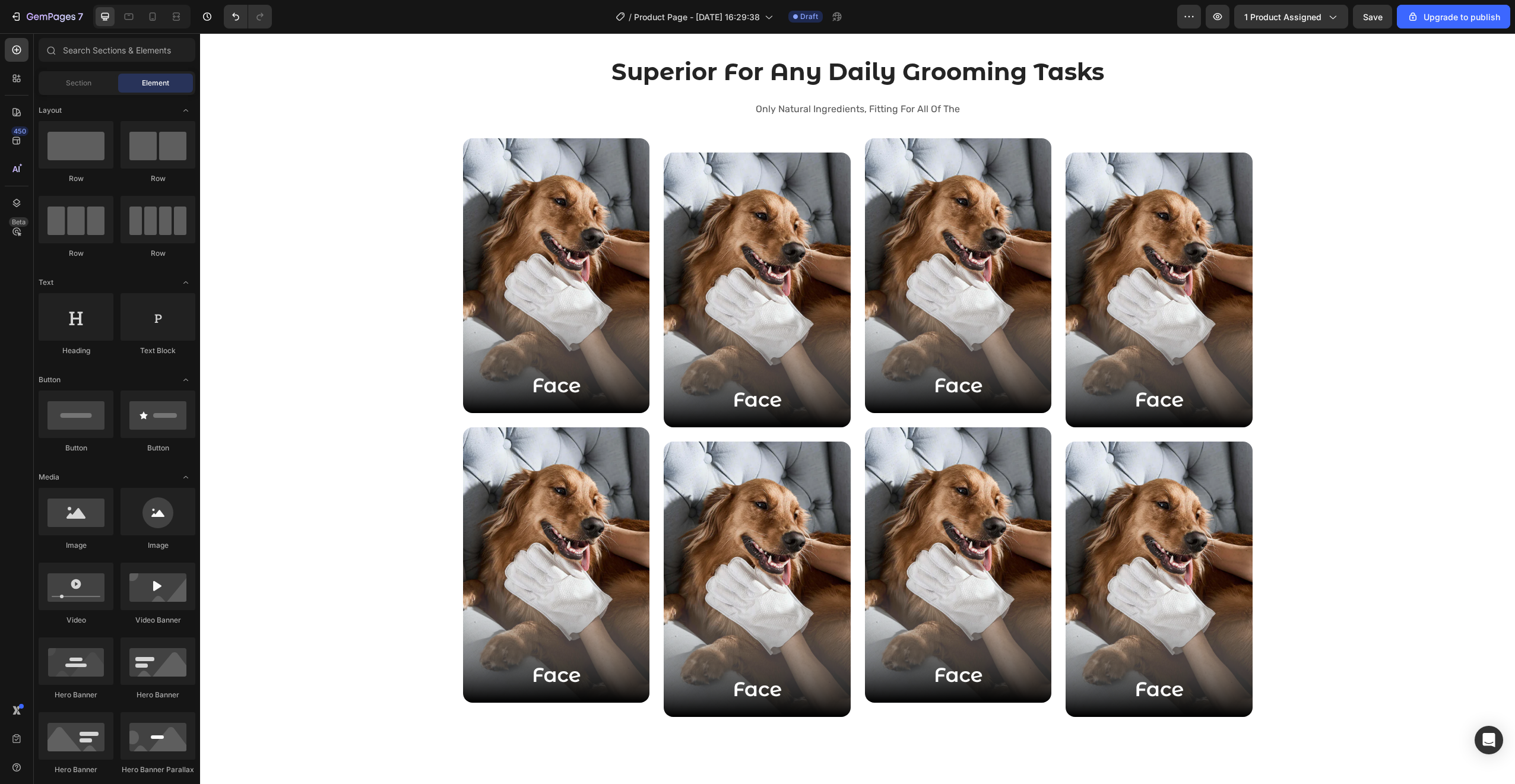
scroll to position [1656, 0]
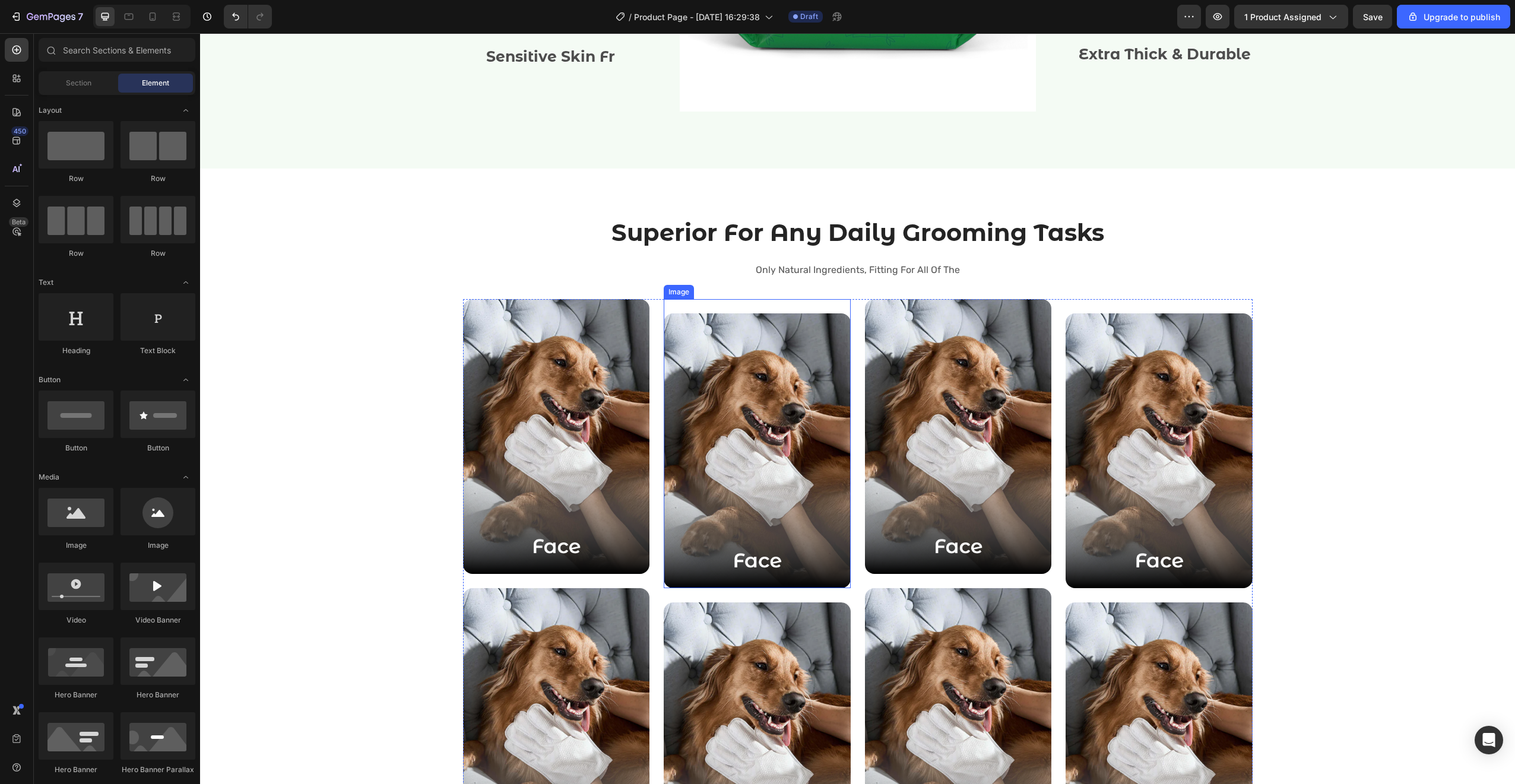
click at [710, 347] on img at bounding box center [757, 451] width 187 height 275
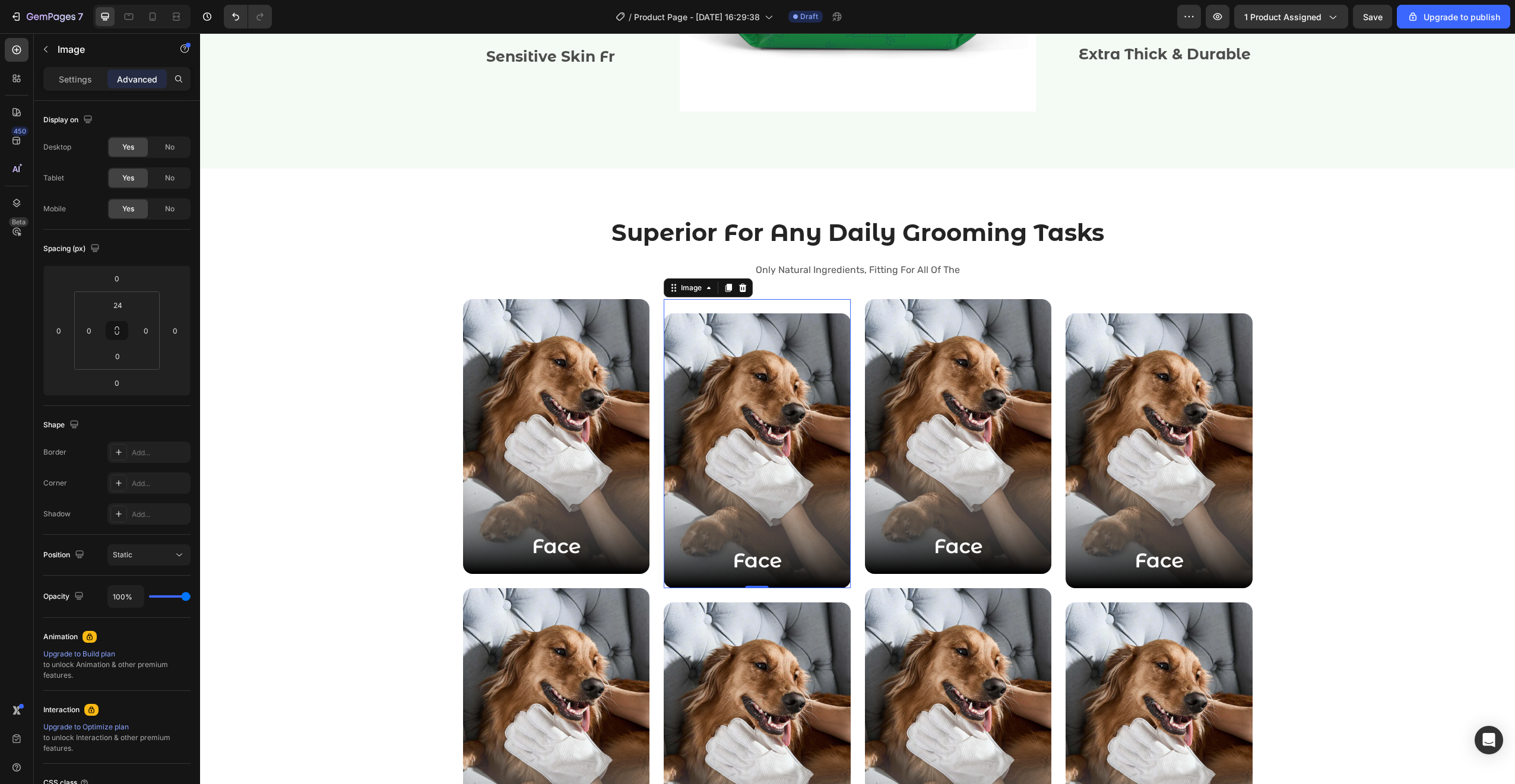
scroll to position [1829, 0]
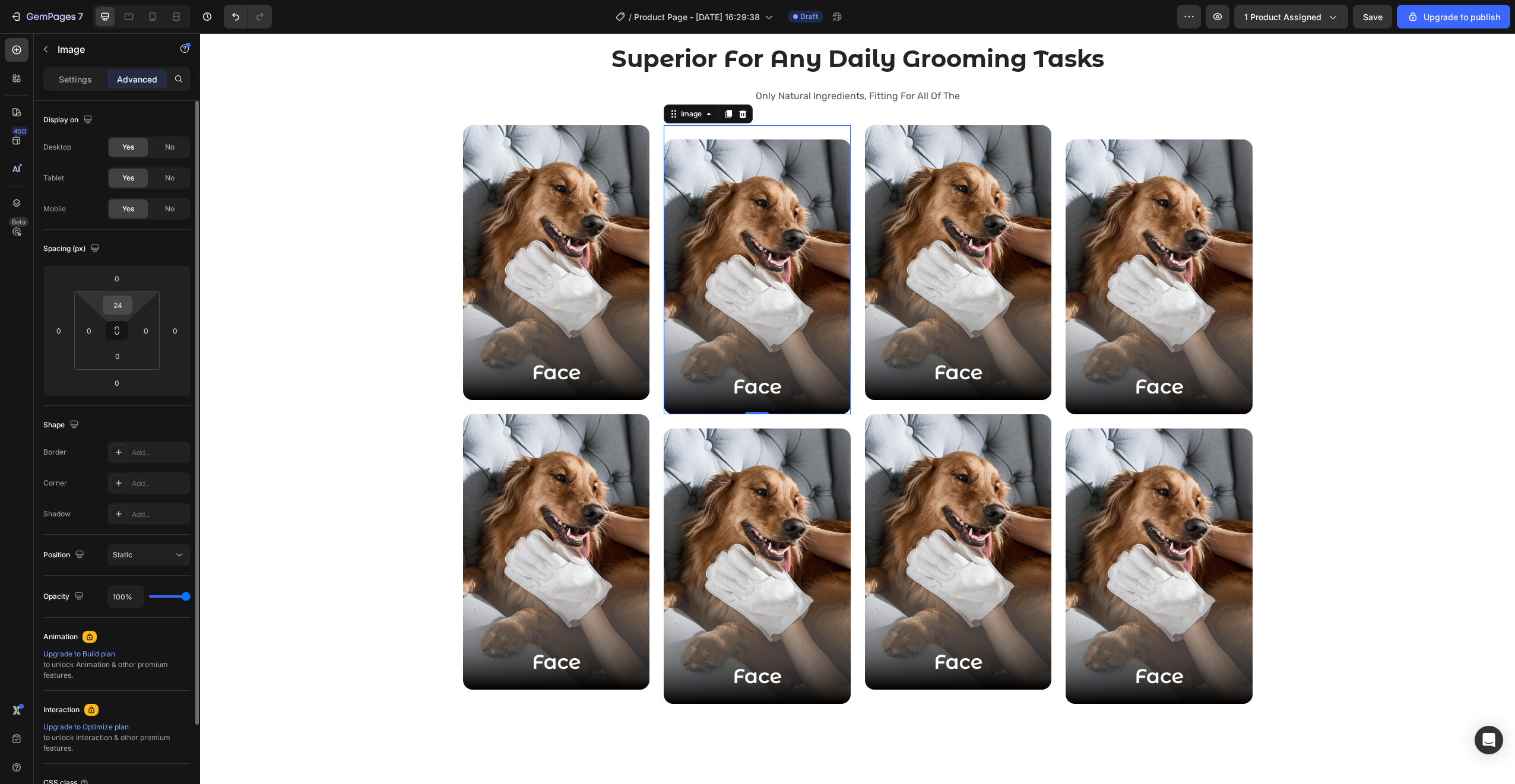
click at [121, 301] on input "24" at bounding box center [118, 305] width 24 height 18
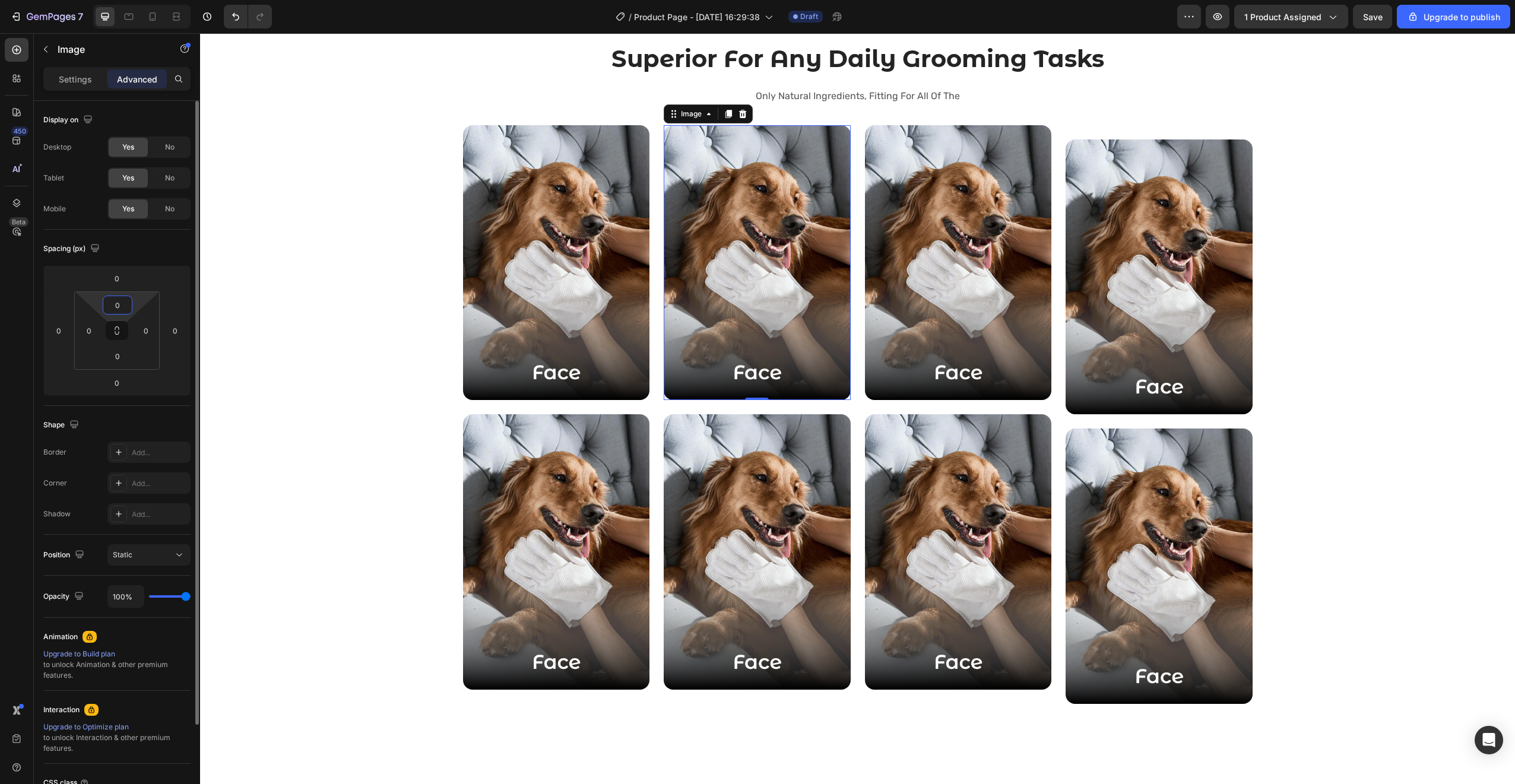
type input "0"
click at [987, 261] on img at bounding box center [958, 263] width 187 height 275
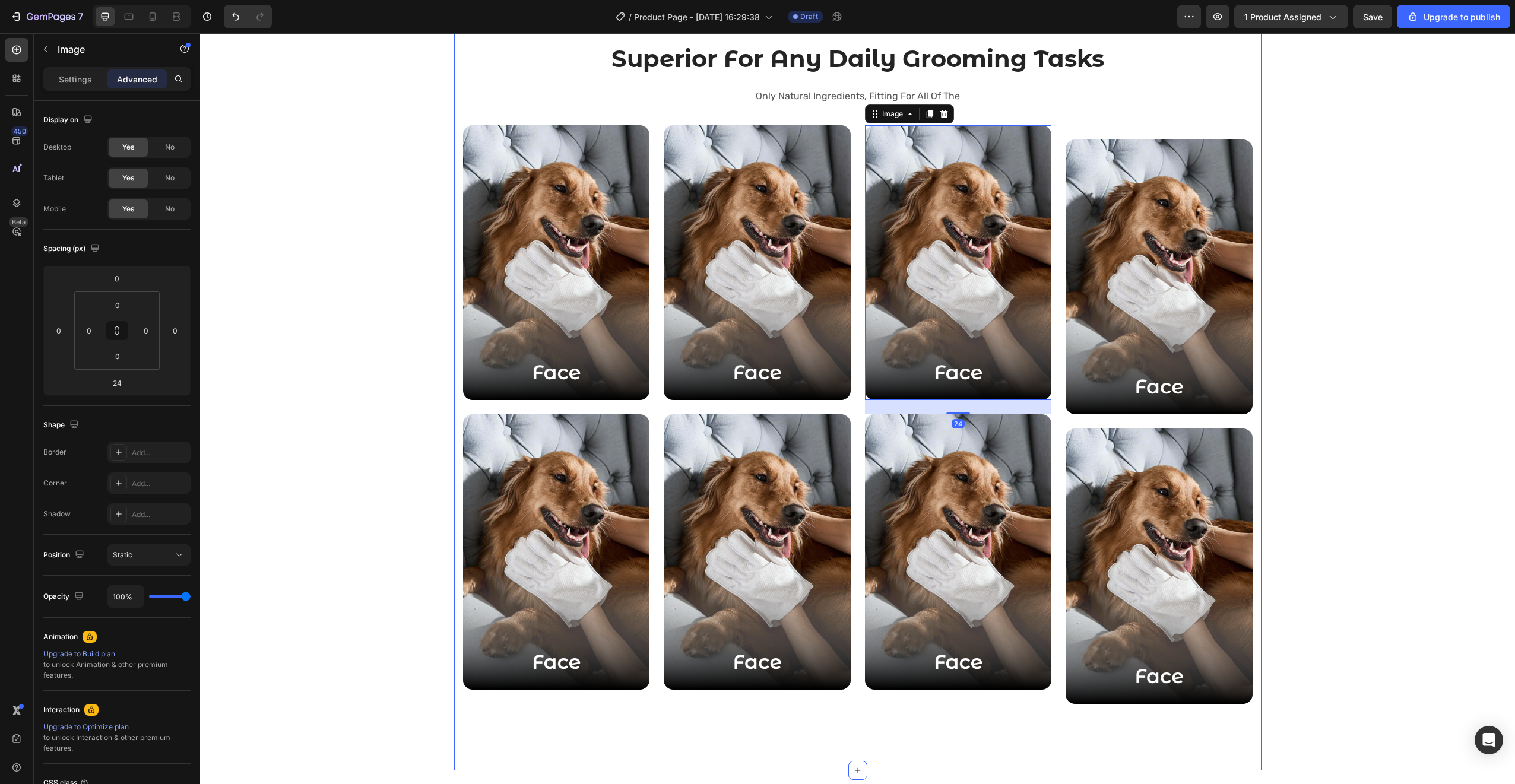
click at [1249, 227] on div "Superior For Any Daily Grooming Tasks Heading Only Natural Ingredients, Fitting…" at bounding box center [857, 383] width 807 height 776
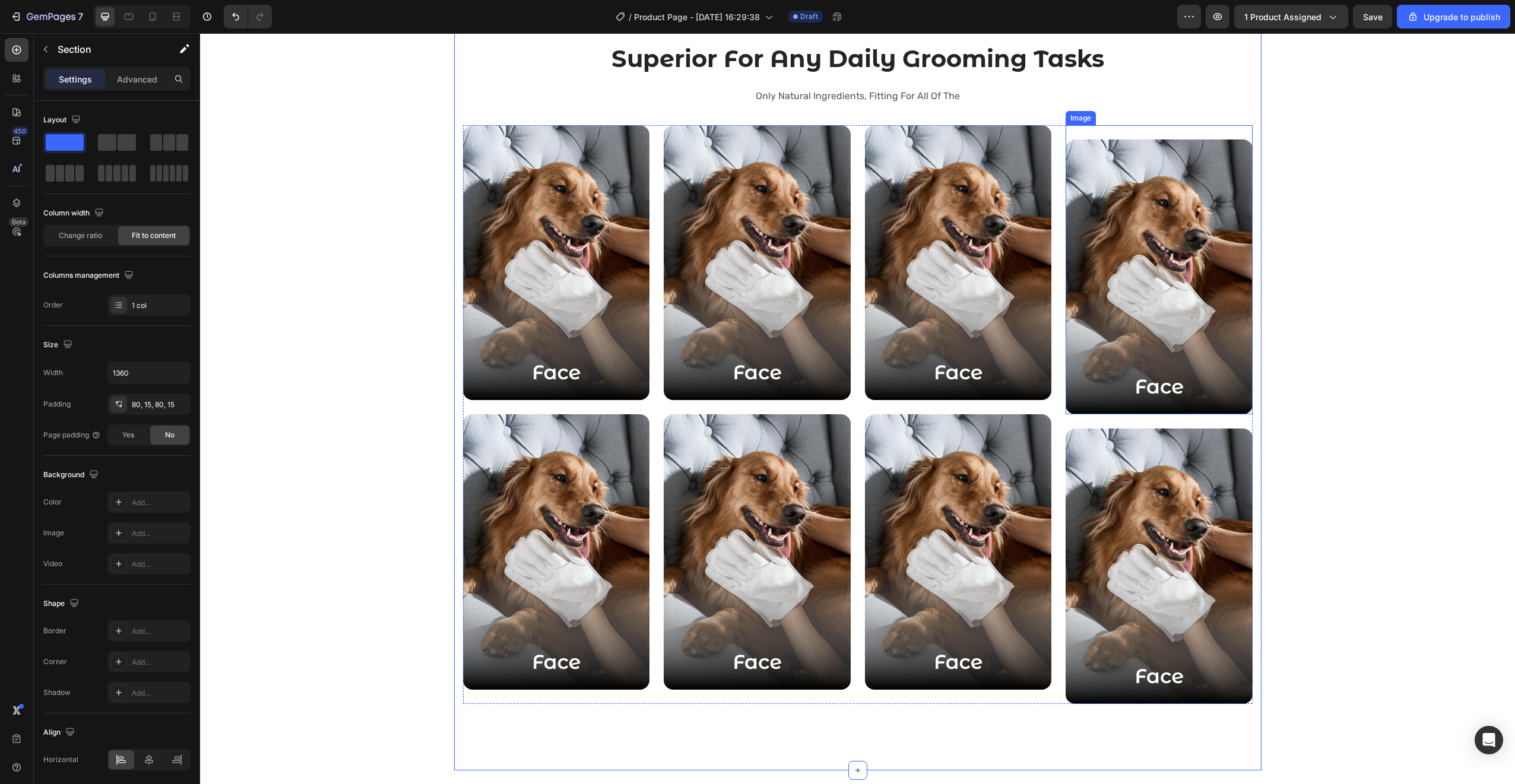
click at [1152, 208] on img at bounding box center [1159, 277] width 187 height 275
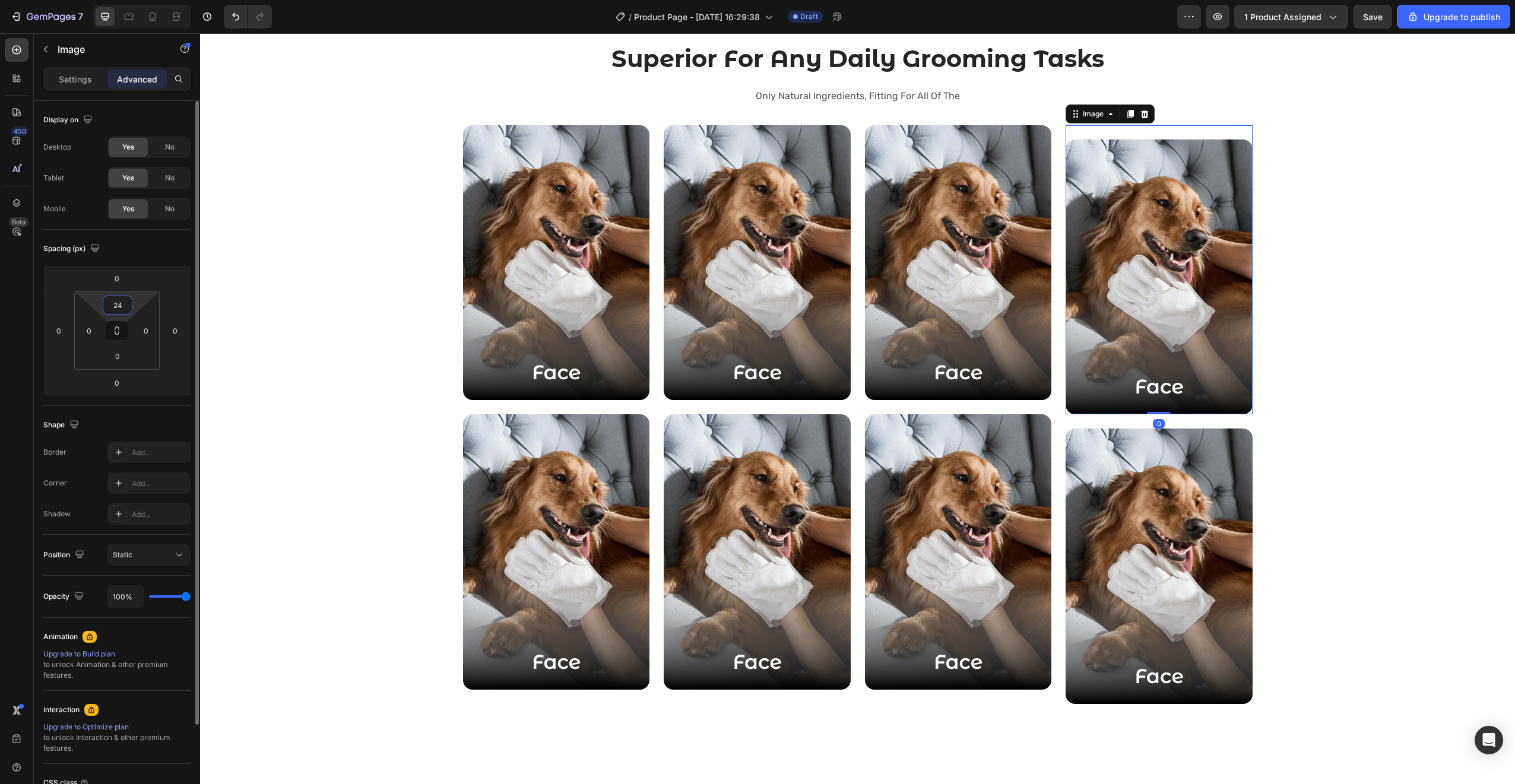
click at [117, 304] on input "24" at bounding box center [118, 305] width 24 height 18
type input "0"
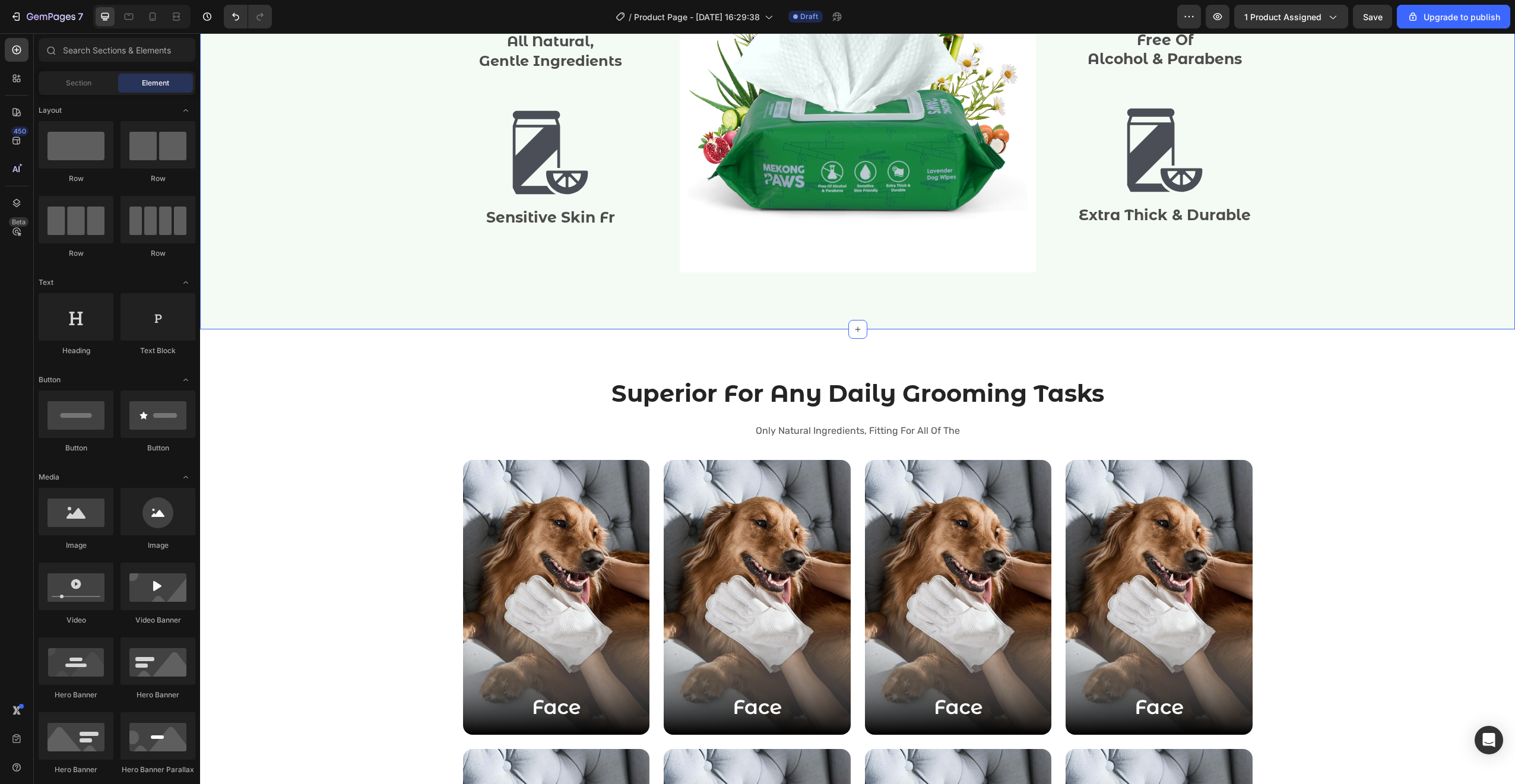
scroll to position [1957, 0]
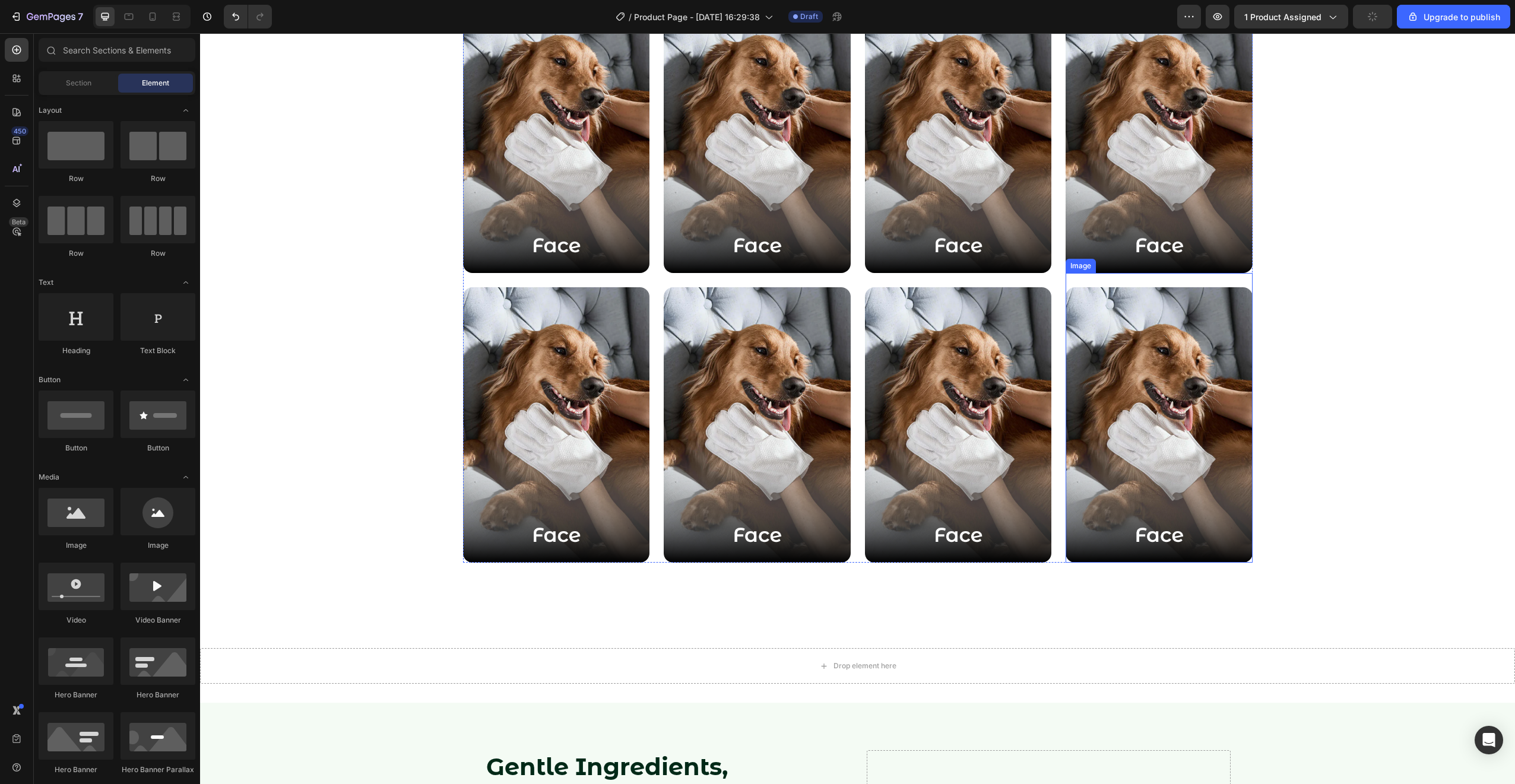
click at [1089, 386] on img at bounding box center [1159, 425] width 187 height 275
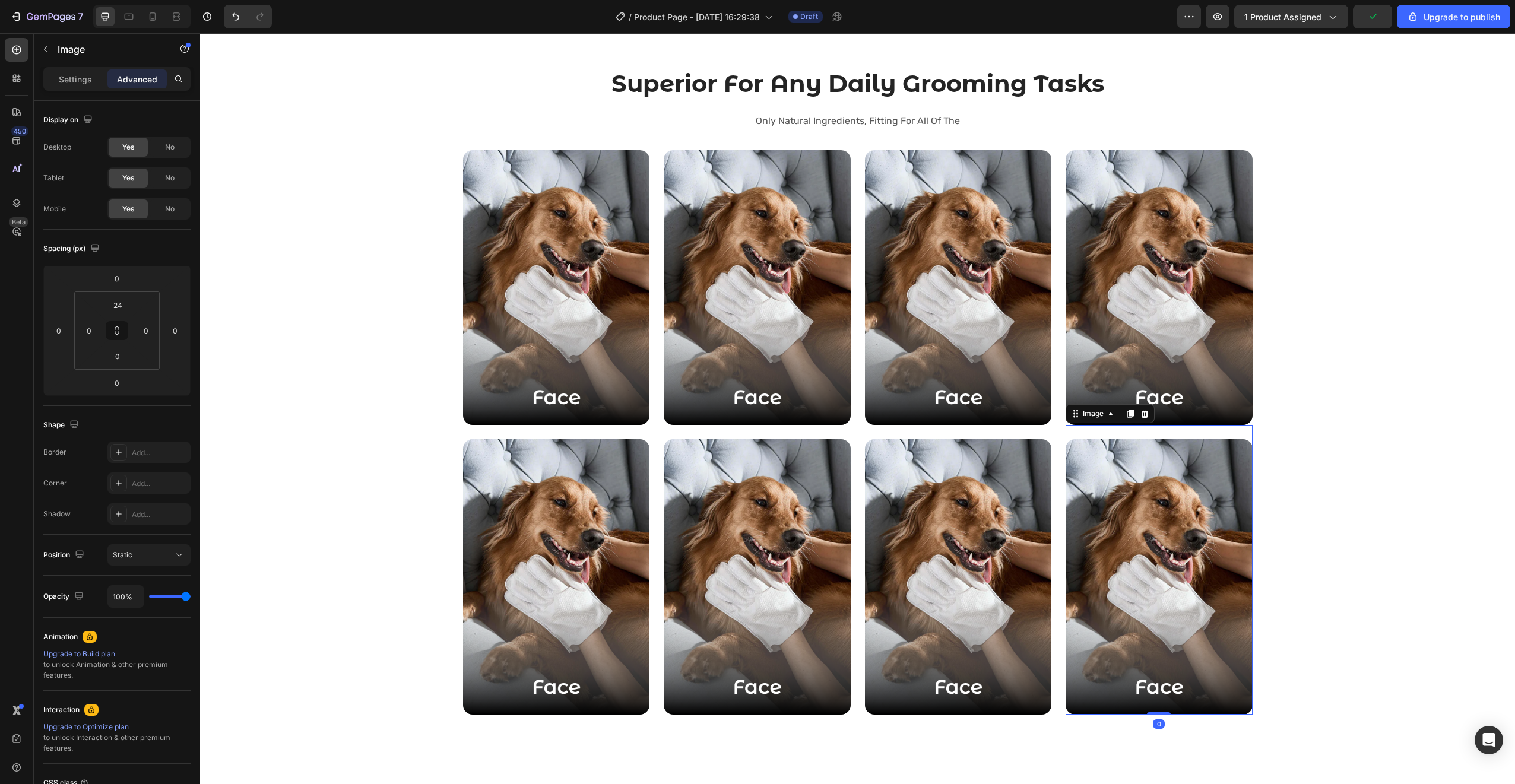
scroll to position [1755, 0]
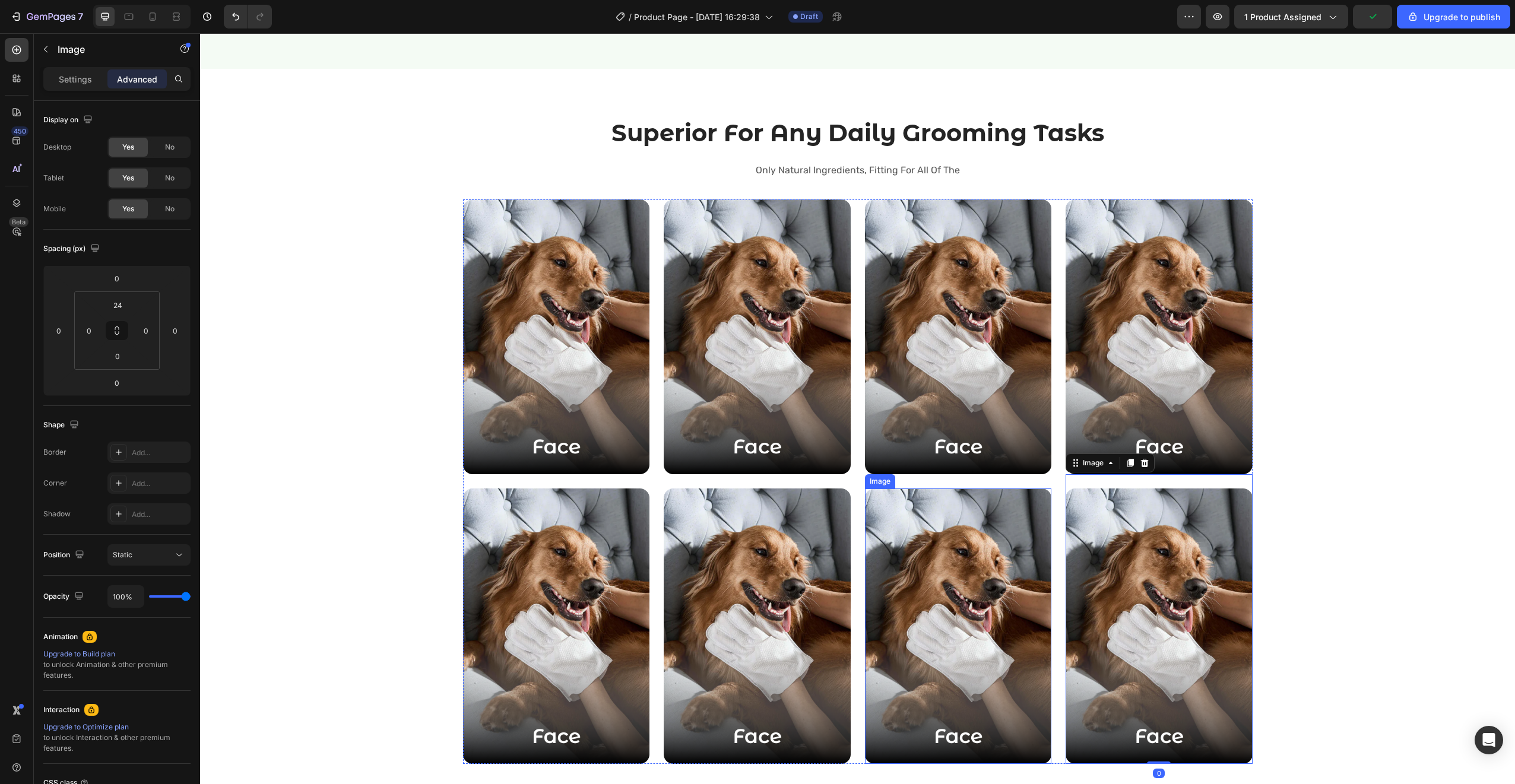
click at [896, 538] on img at bounding box center [958, 626] width 187 height 275
click at [1113, 403] on img at bounding box center [1159, 337] width 187 height 275
click at [1091, 315] on img at bounding box center [1159, 337] width 187 height 275
click at [929, 540] on img at bounding box center [958, 626] width 187 height 275
click at [940, 478] on icon at bounding box center [943, 477] width 10 height 10
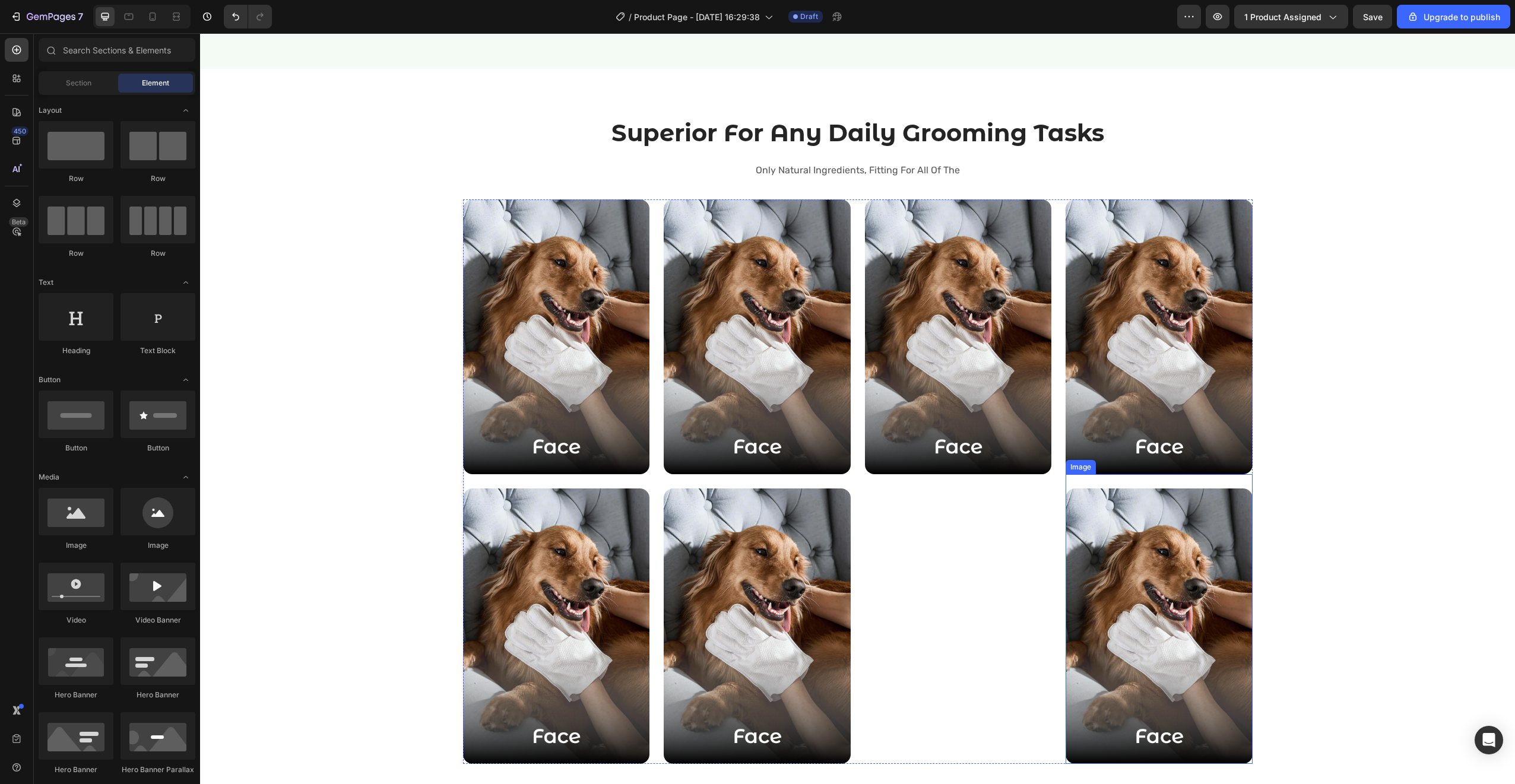
click at [1108, 533] on img at bounding box center [1159, 626] width 187 height 275
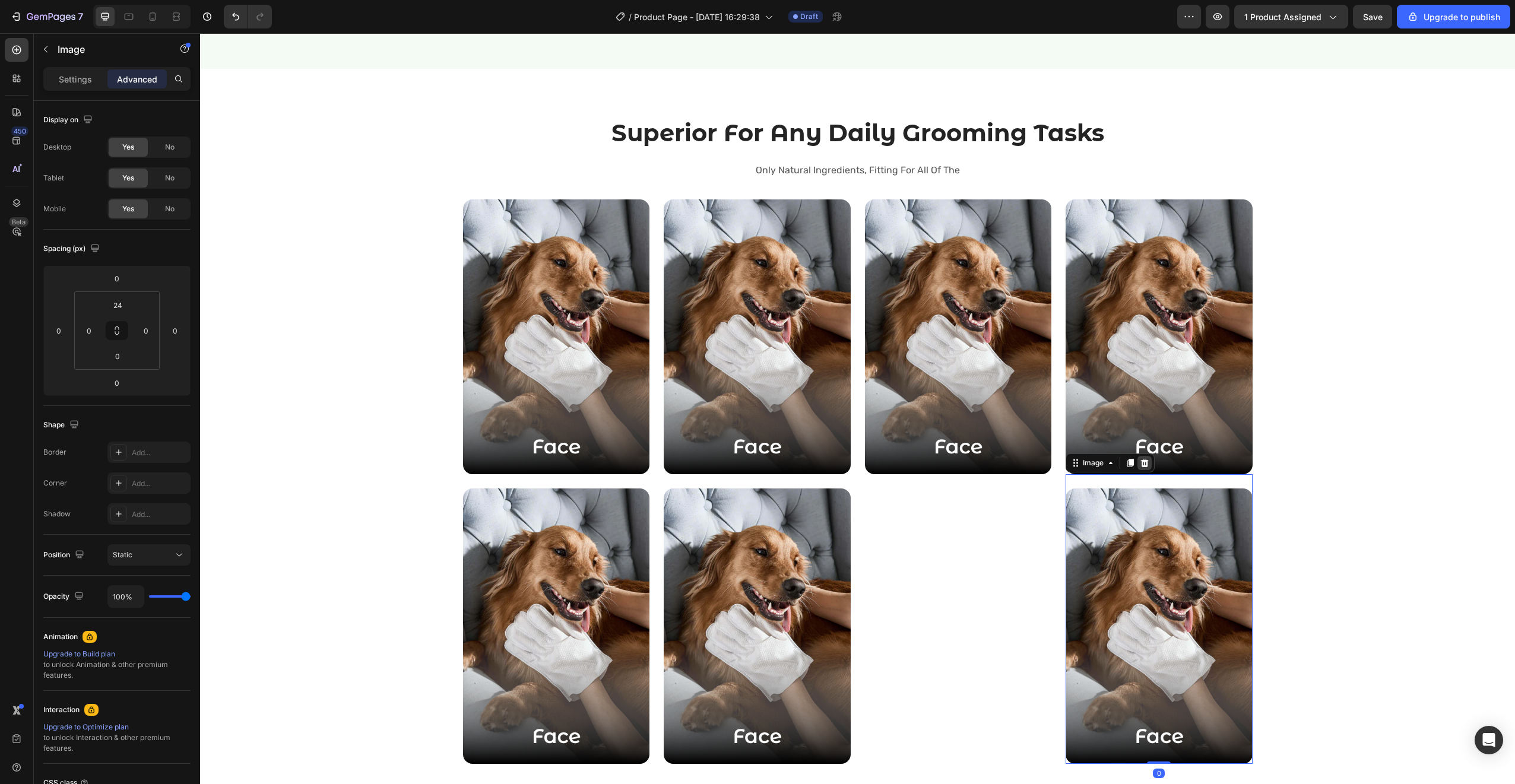
click at [1144, 467] on icon at bounding box center [1144, 463] width 10 height 10
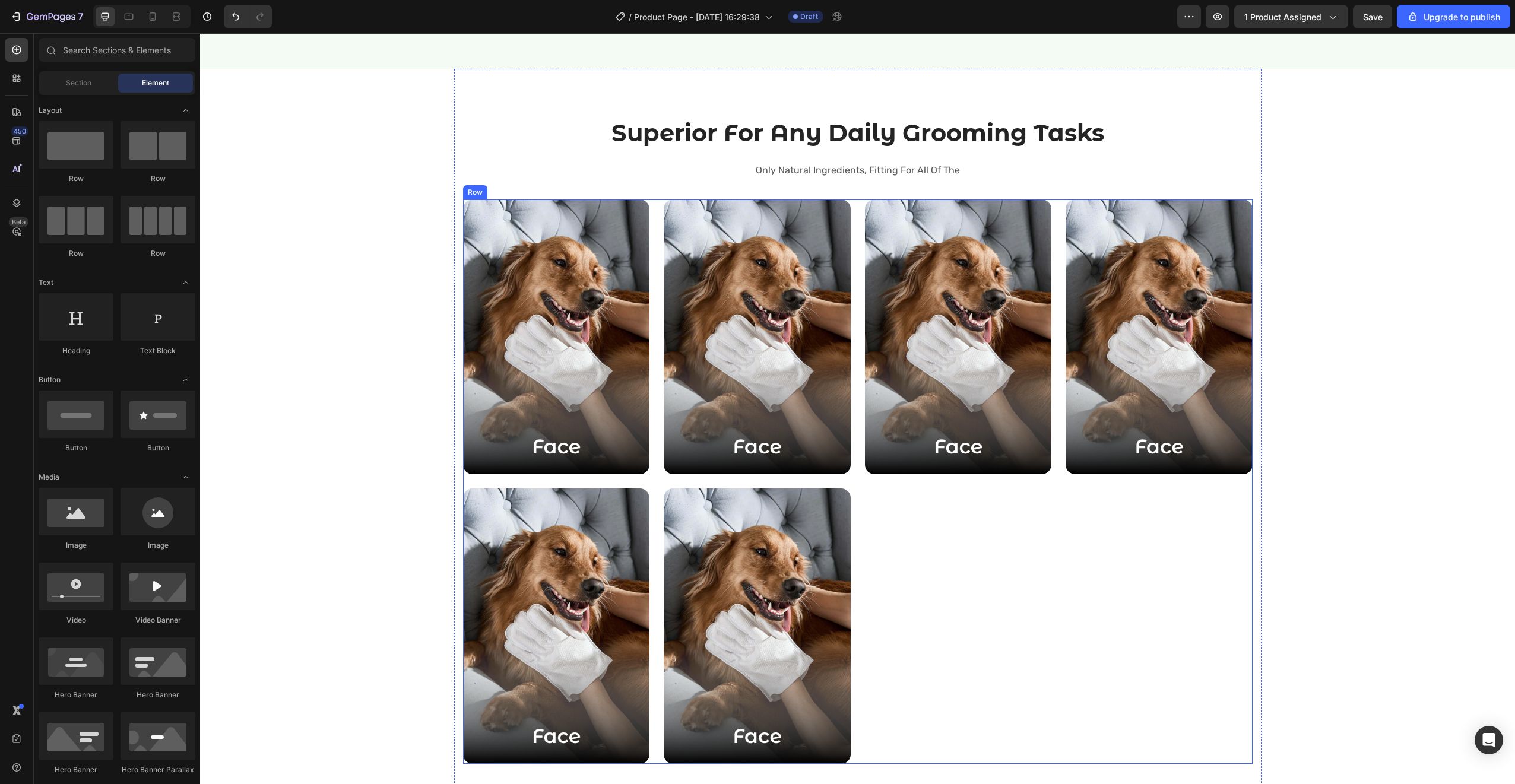
click at [928, 522] on div "Image Row" at bounding box center [958, 481] width 187 height 564
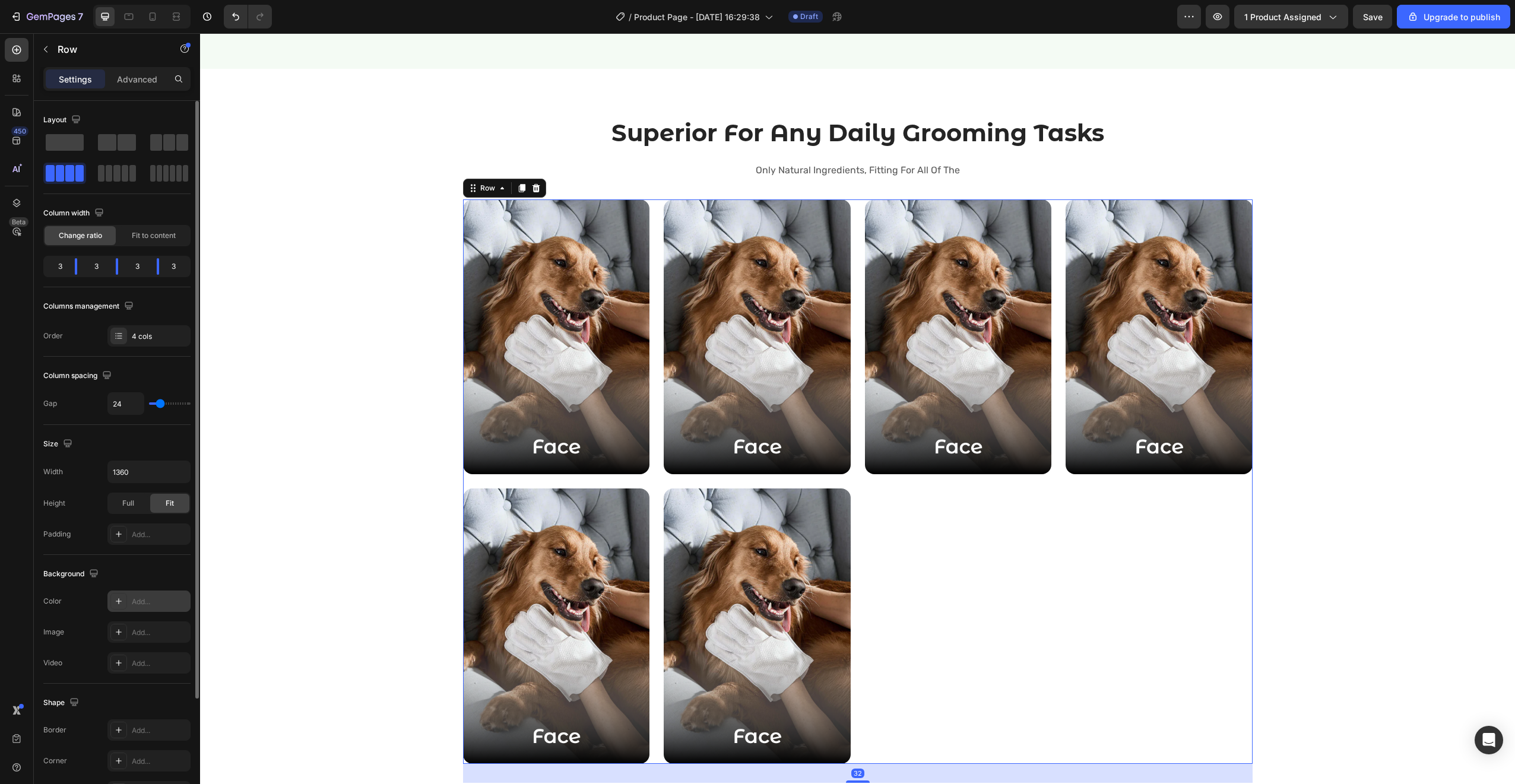
scroll to position [142, 0]
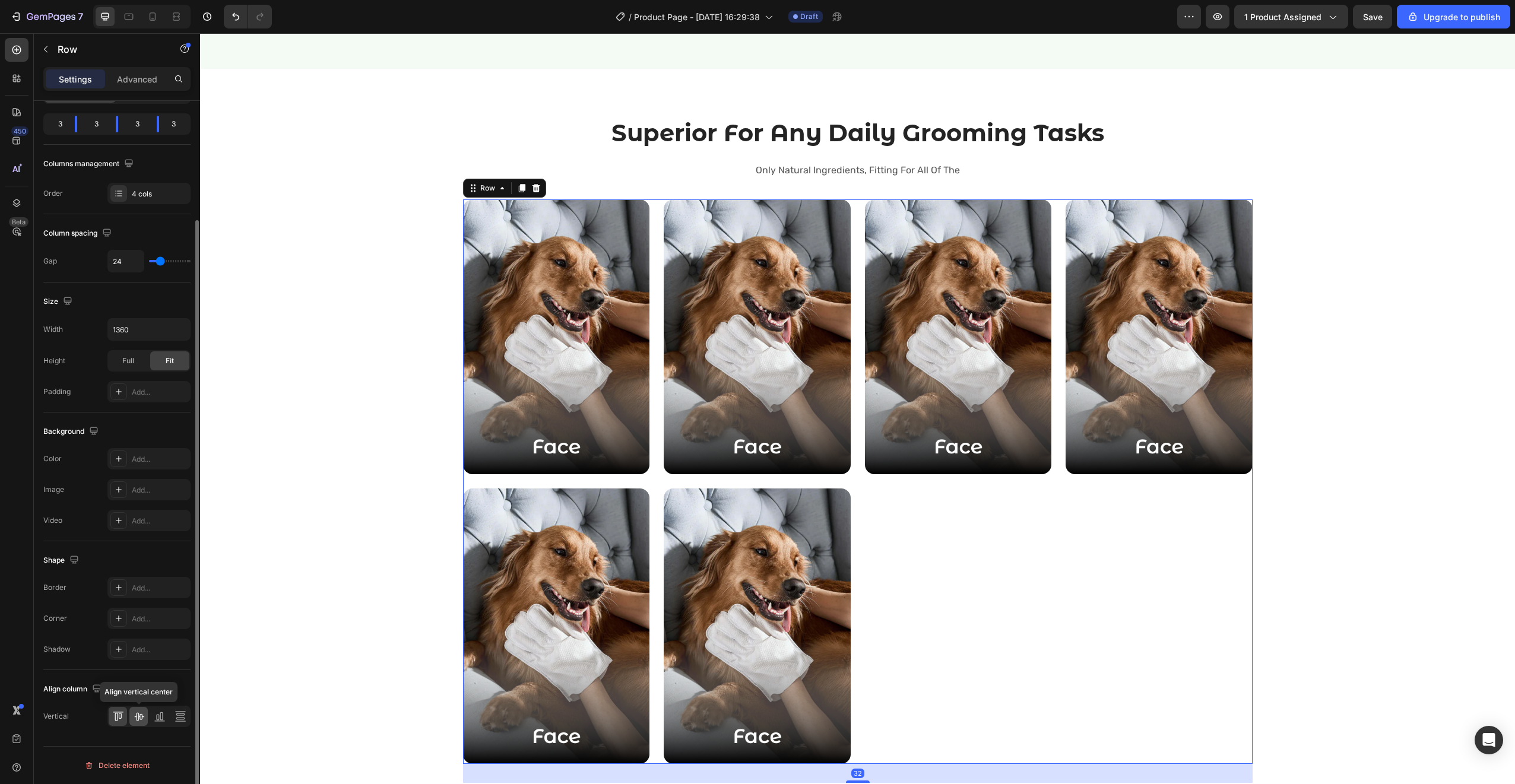
click at [135, 723] on div at bounding box center [138, 717] width 19 height 19
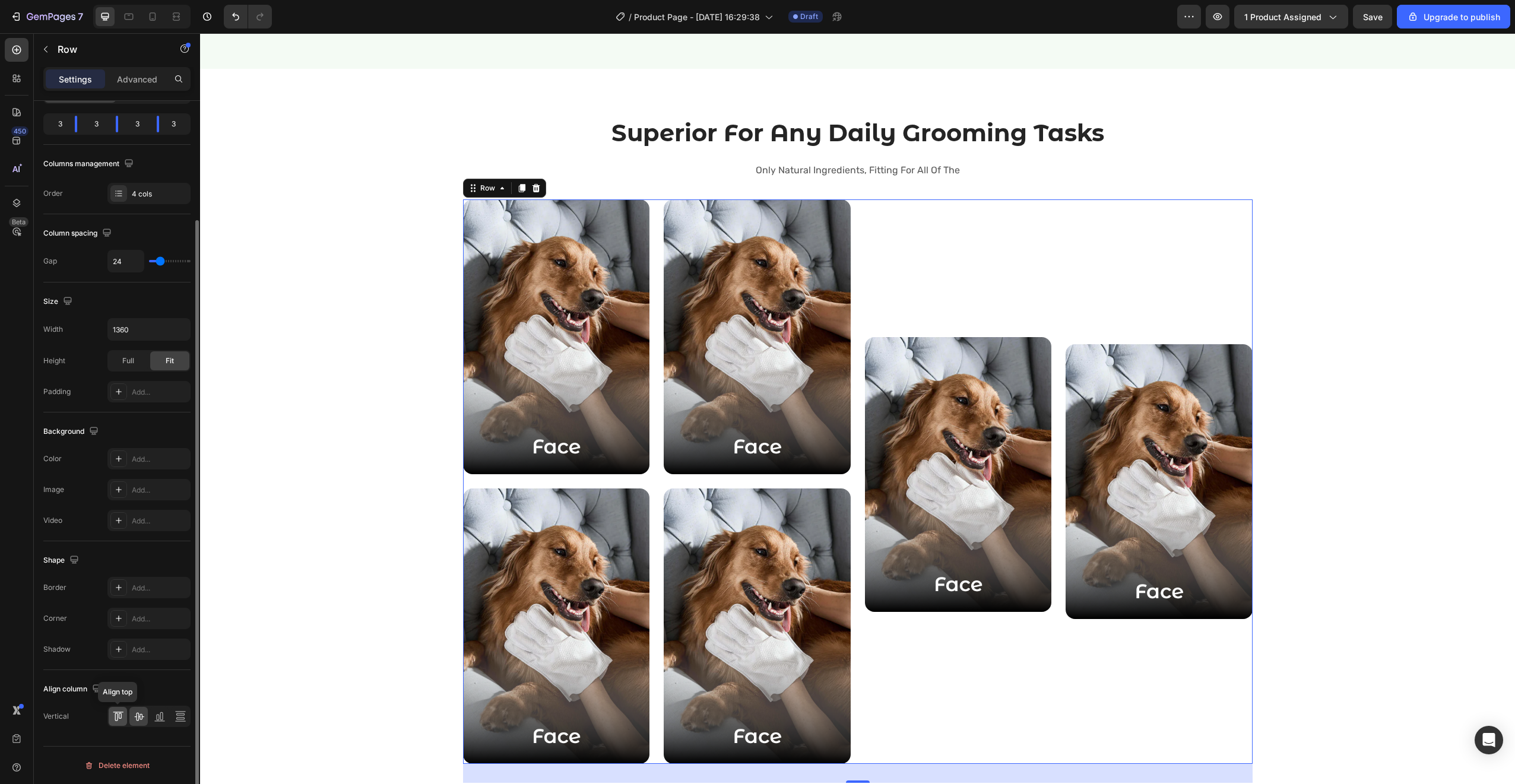
click at [112, 723] on div at bounding box center [118, 717] width 19 height 19
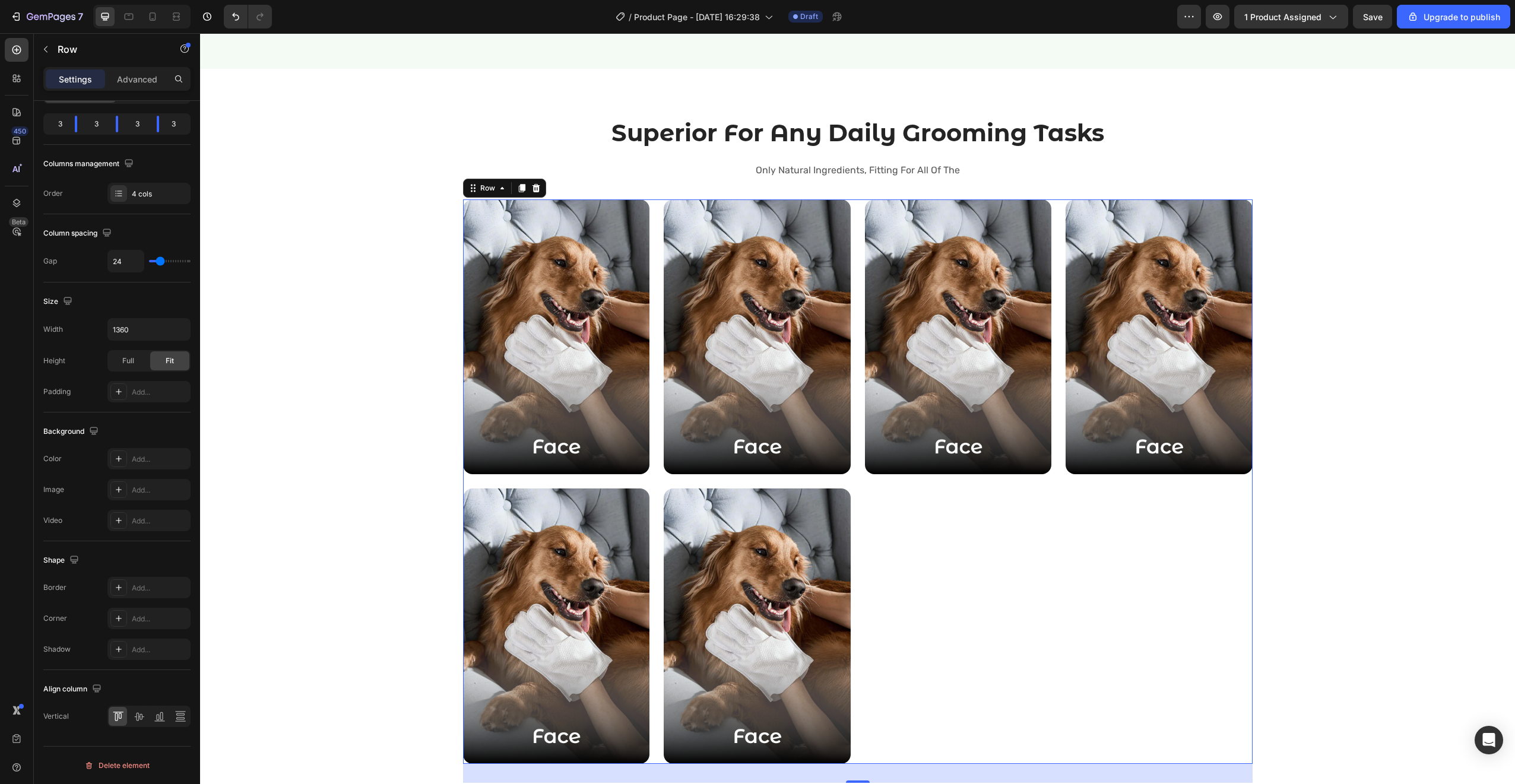
click at [1031, 616] on div "Image Row" at bounding box center [958, 481] width 187 height 564
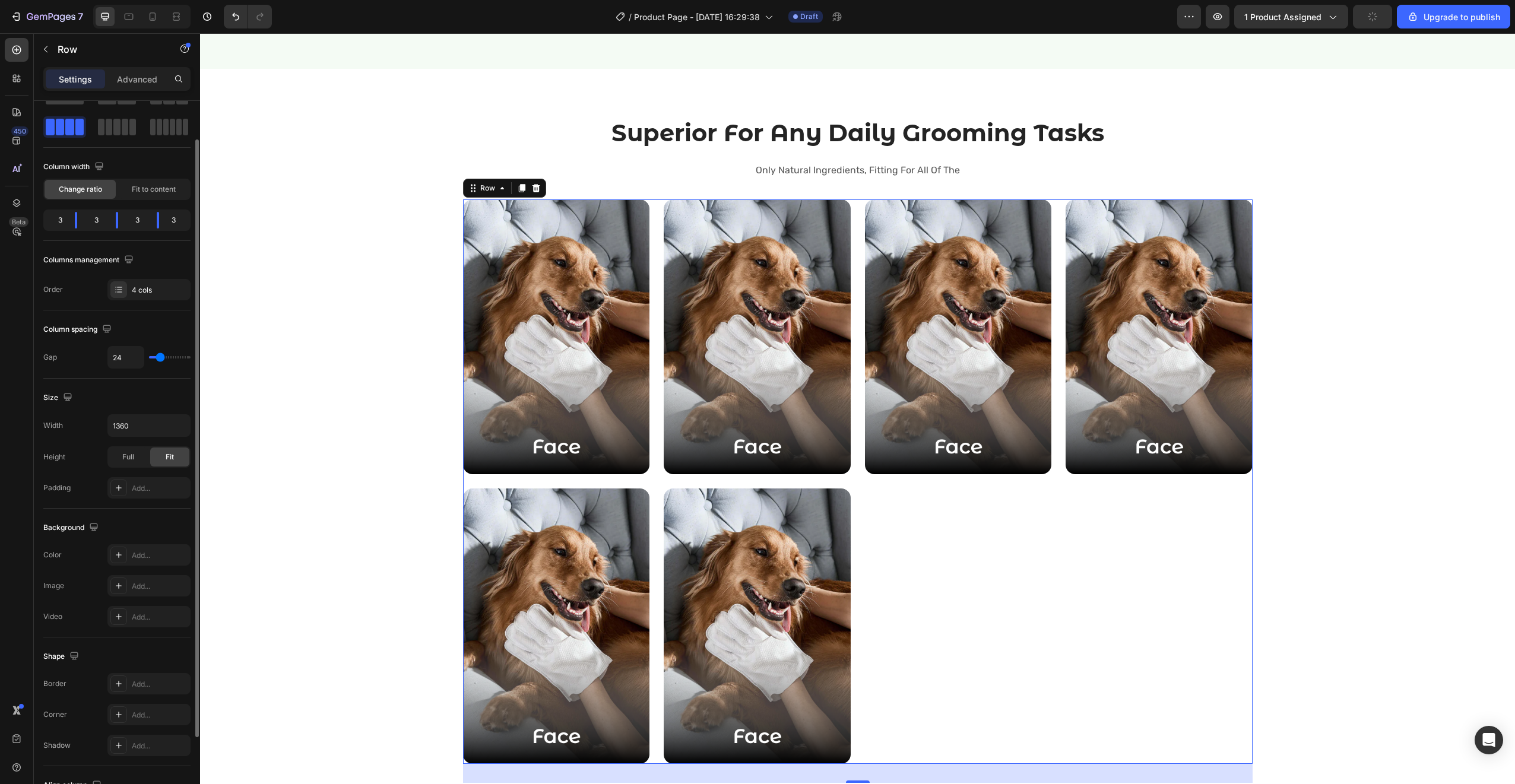
scroll to position [0, 0]
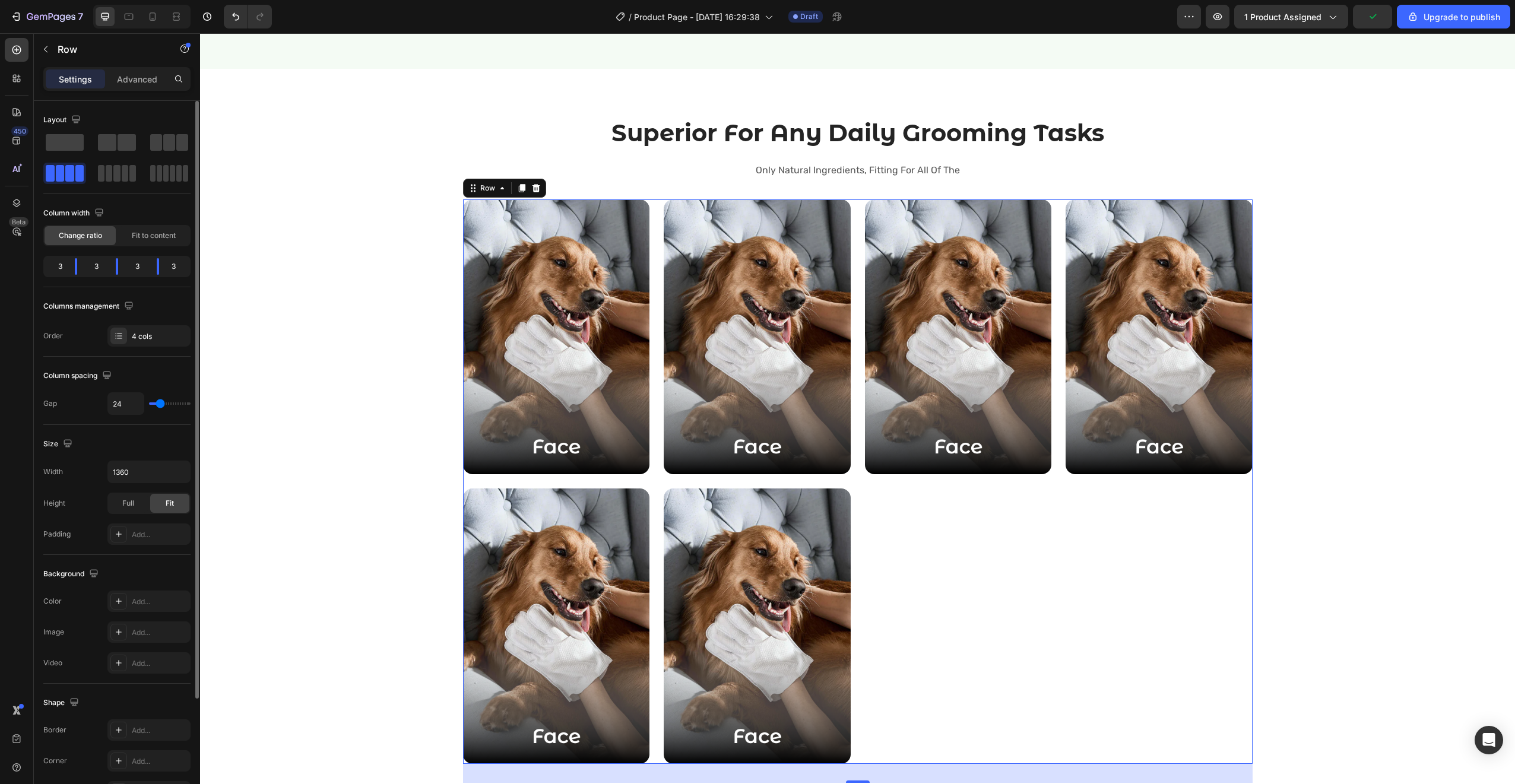
click at [121, 195] on div "Layout Column width Change ratio Fit to content 3 3 3 3 Columns management Orde…" at bounding box center [117, 228] width 147 height 236
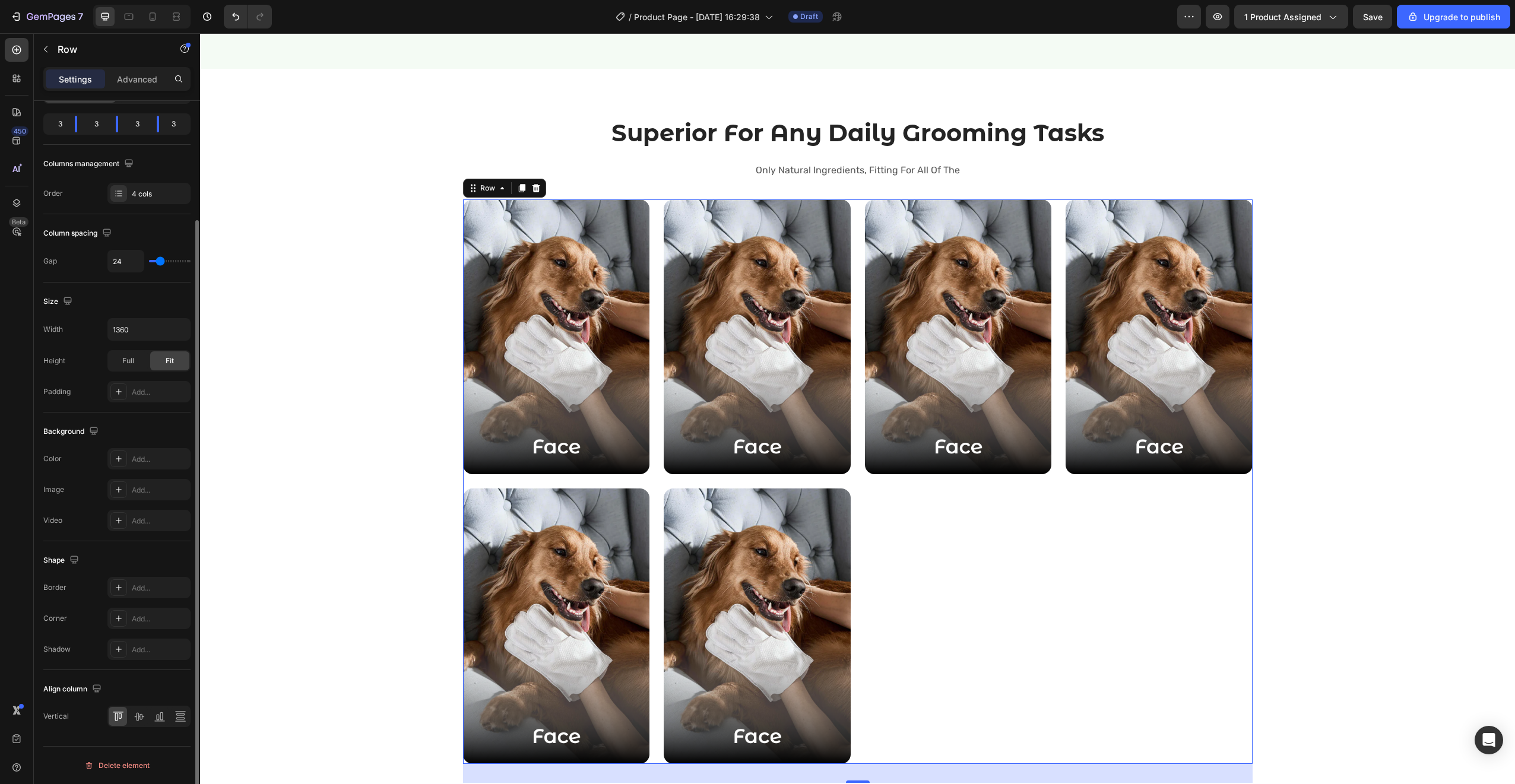
scroll to position [1753, 0]
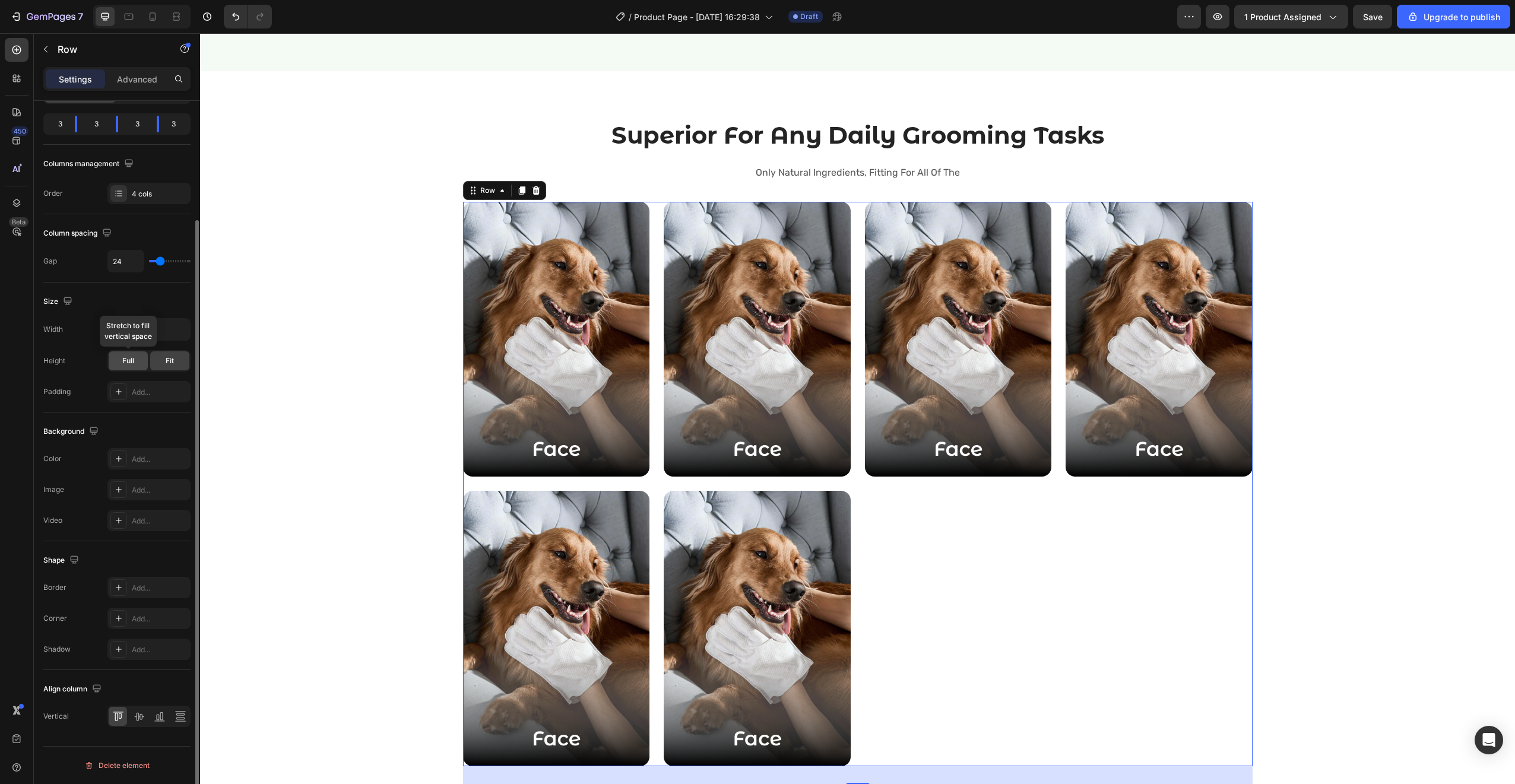
click at [117, 362] on div "Full" at bounding box center [128, 361] width 39 height 19
click at [165, 359] on div "Fit" at bounding box center [170, 361] width 39 height 19
click at [179, 715] on icon at bounding box center [181, 717] width 12 height 12
click at [139, 714] on icon at bounding box center [139, 717] width 12 height 12
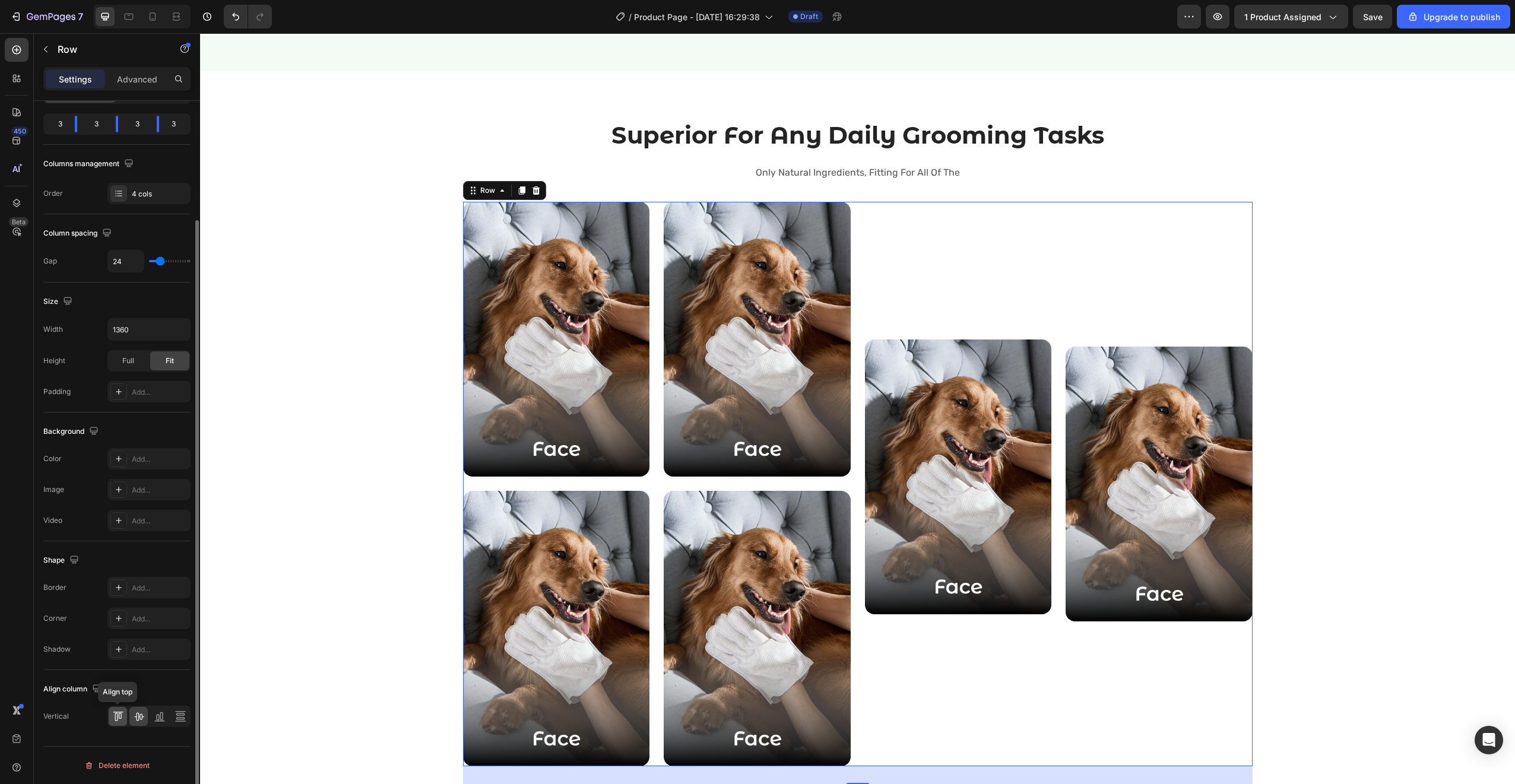
click at [124, 711] on div at bounding box center [118, 717] width 19 height 19
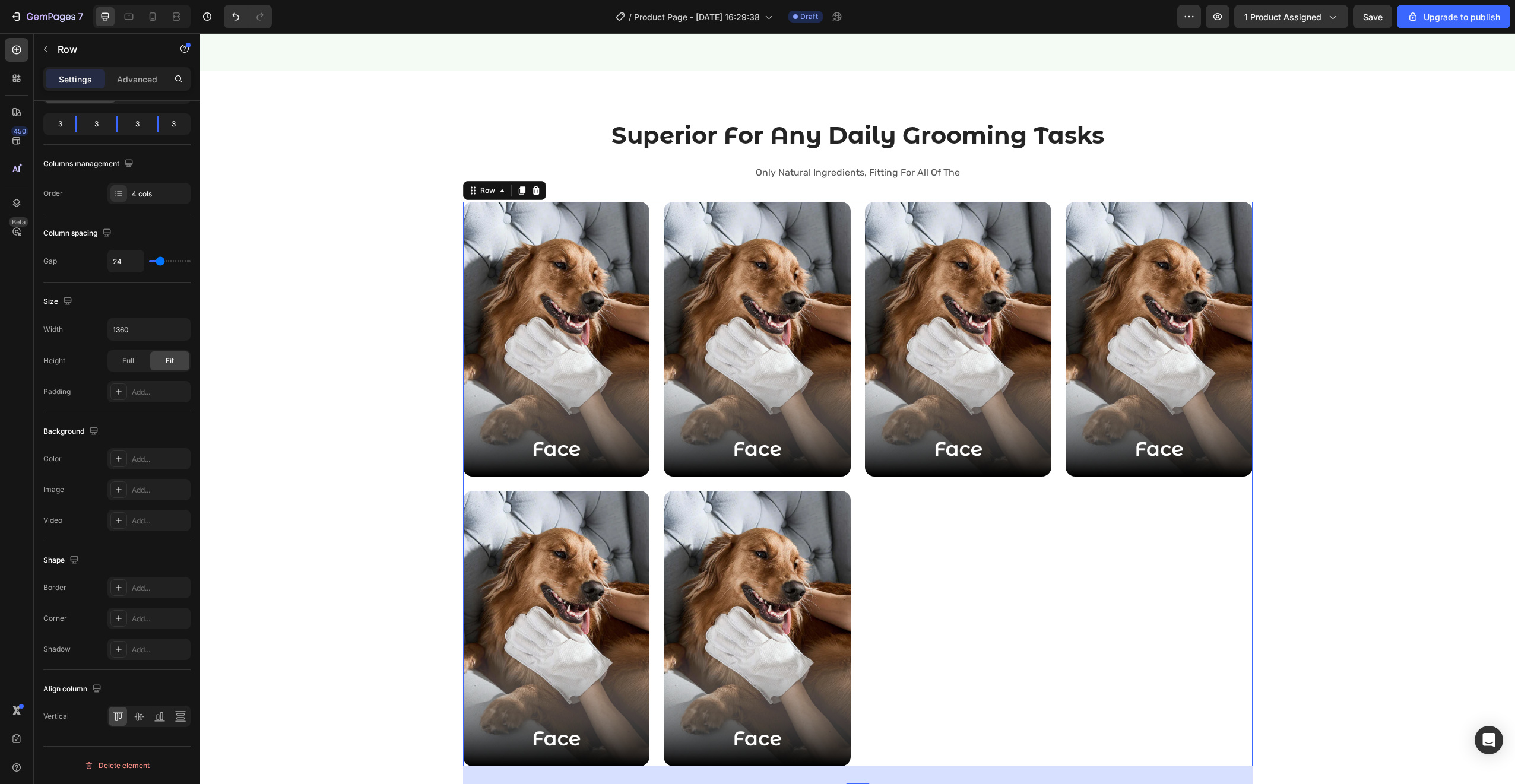
click at [786, 606] on img at bounding box center [757, 629] width 187 height 275
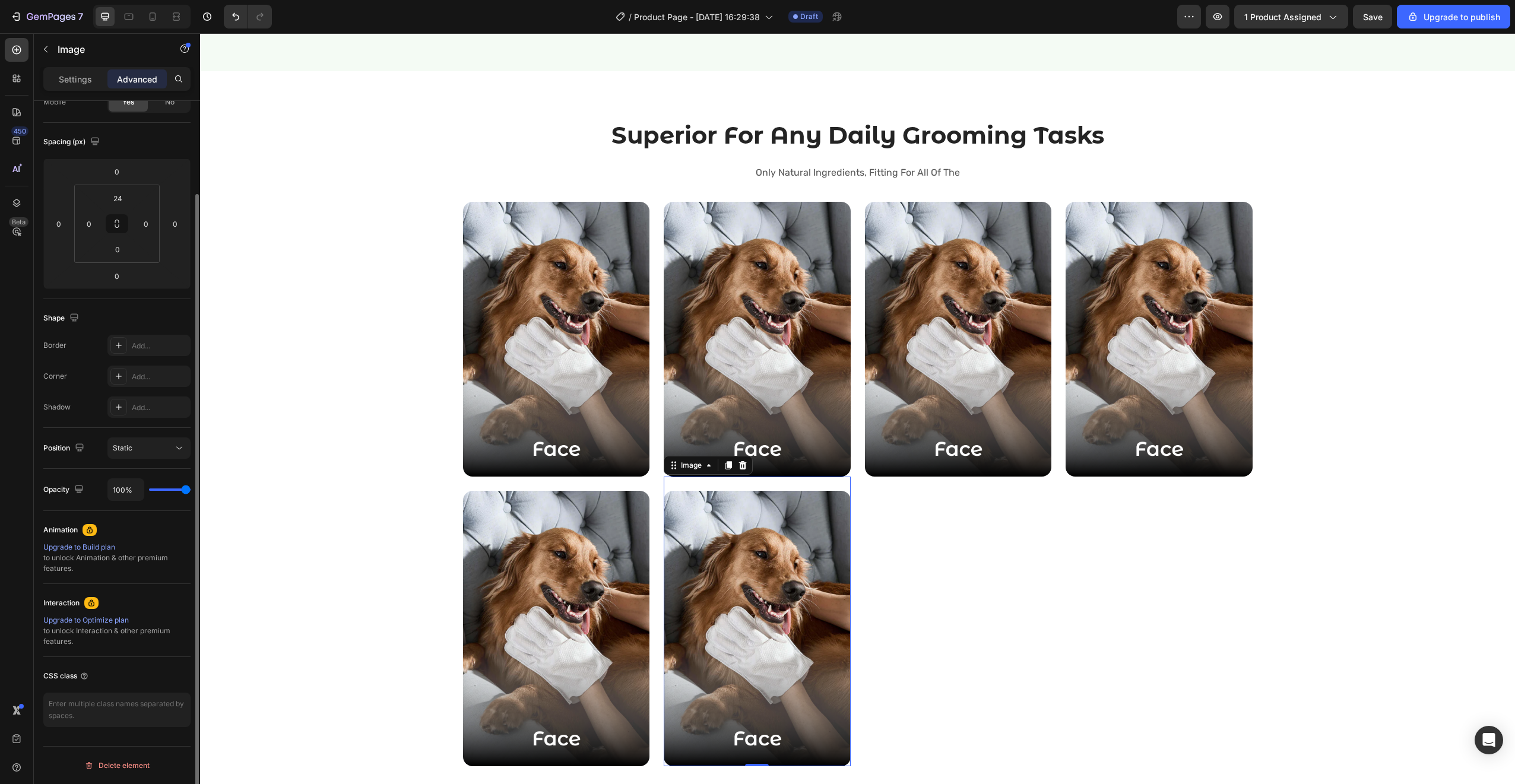
scroll to position [0, 0]
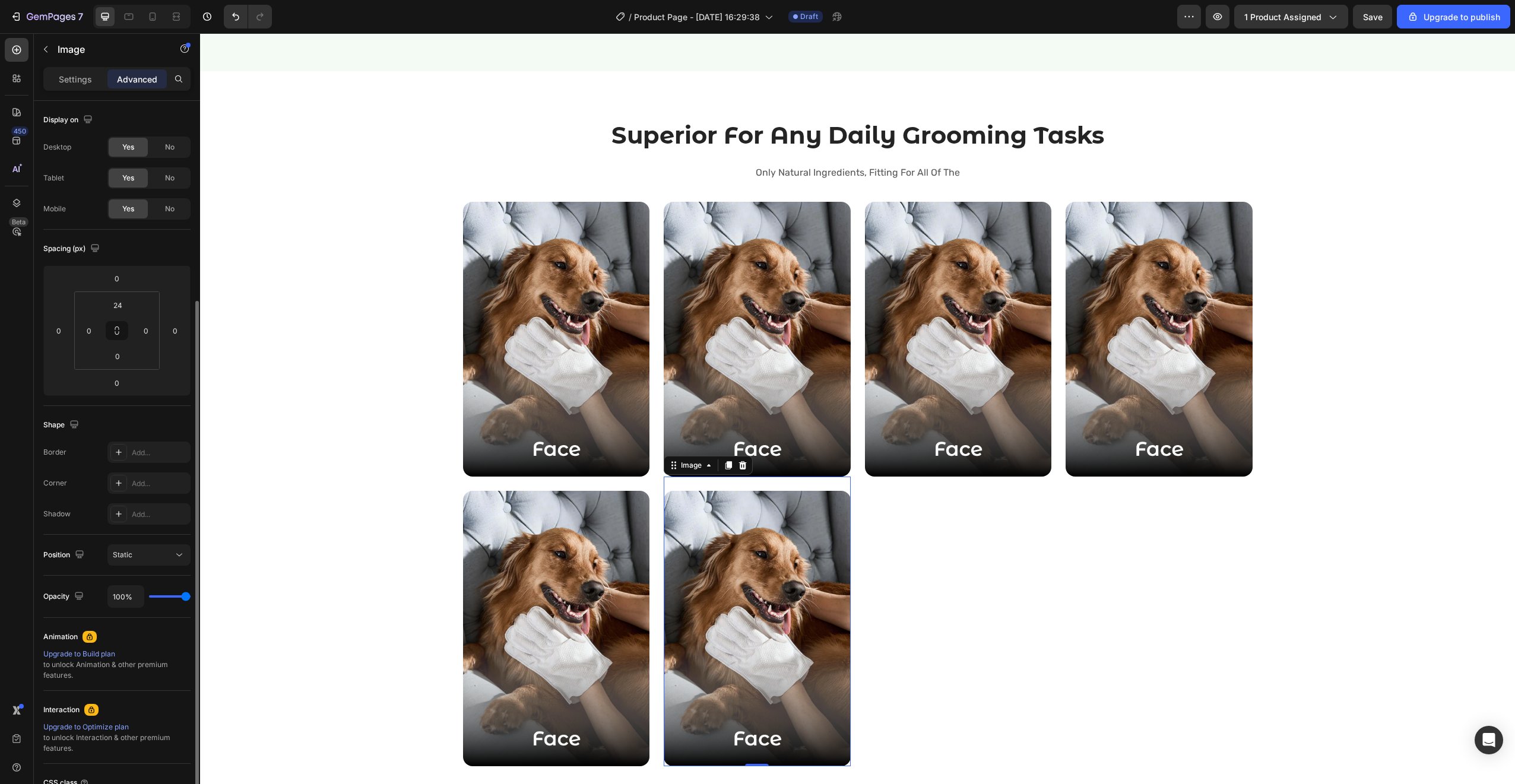
click at [786, 606] on img at bounding box center [757, 629] width 187 height 275
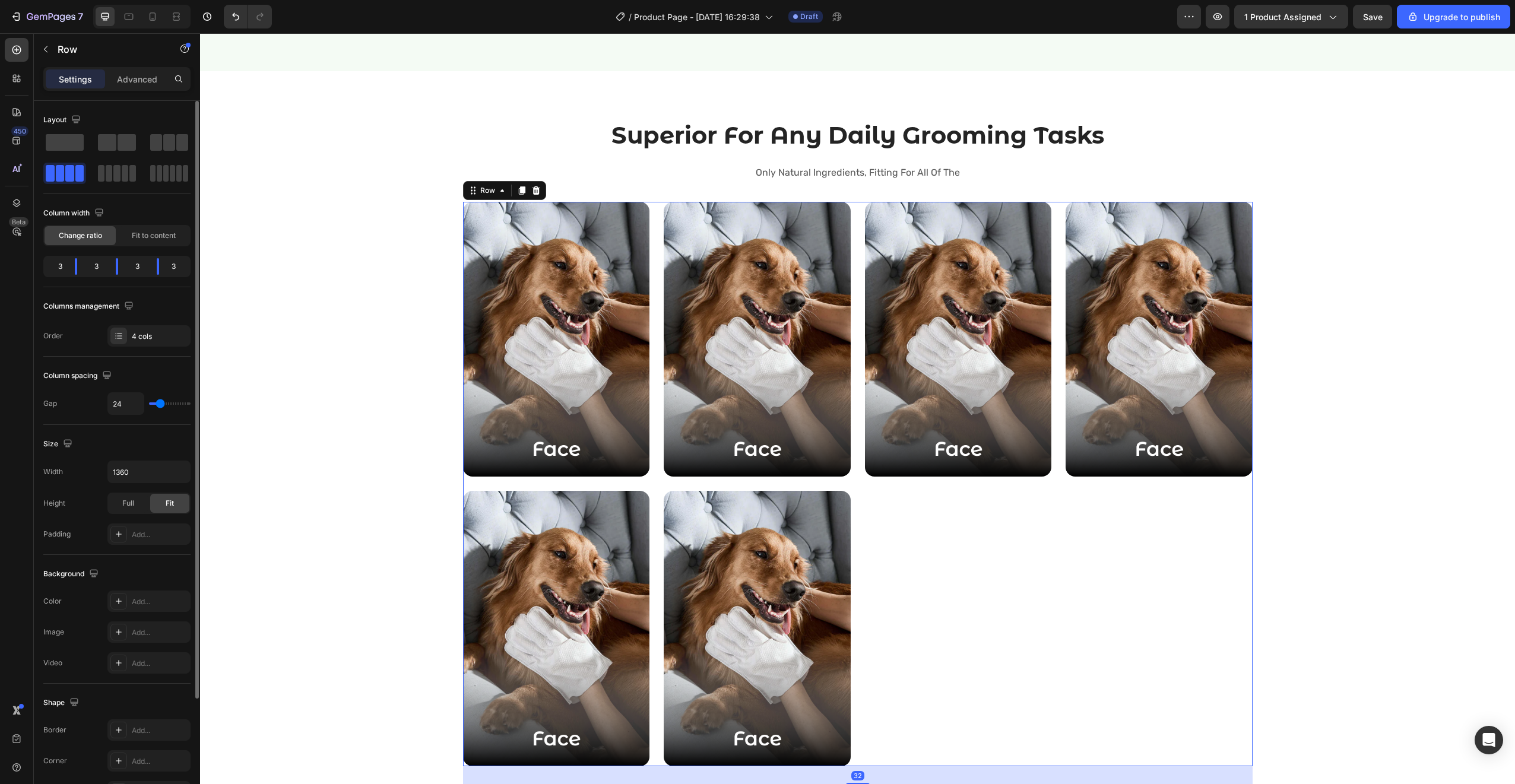
click at [907, 573] on div "Image Row" at bounding box center [958, 484] width 187 height 564
click at [655, 528] on div "Image Image Image Image Image Row Image Row 32" at bounding box center [857, 484] width 789 height 564
click at [935, 412] on img at bounding box center [958, 340] width 187 height 275
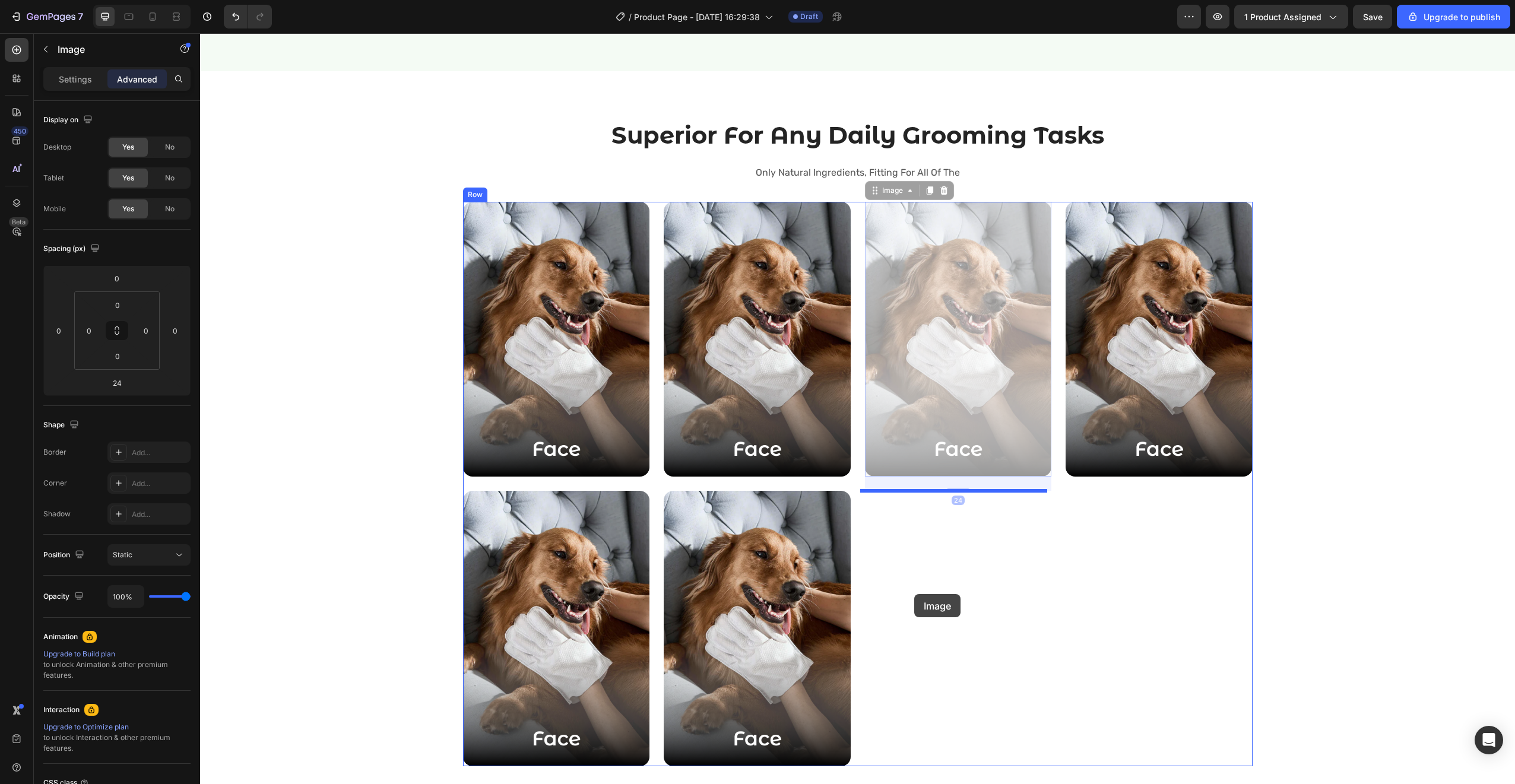
drag, startPoint x: 950, startPoint y: 372, endPoint x: 914, endPoint y: 594, distance: 224.9
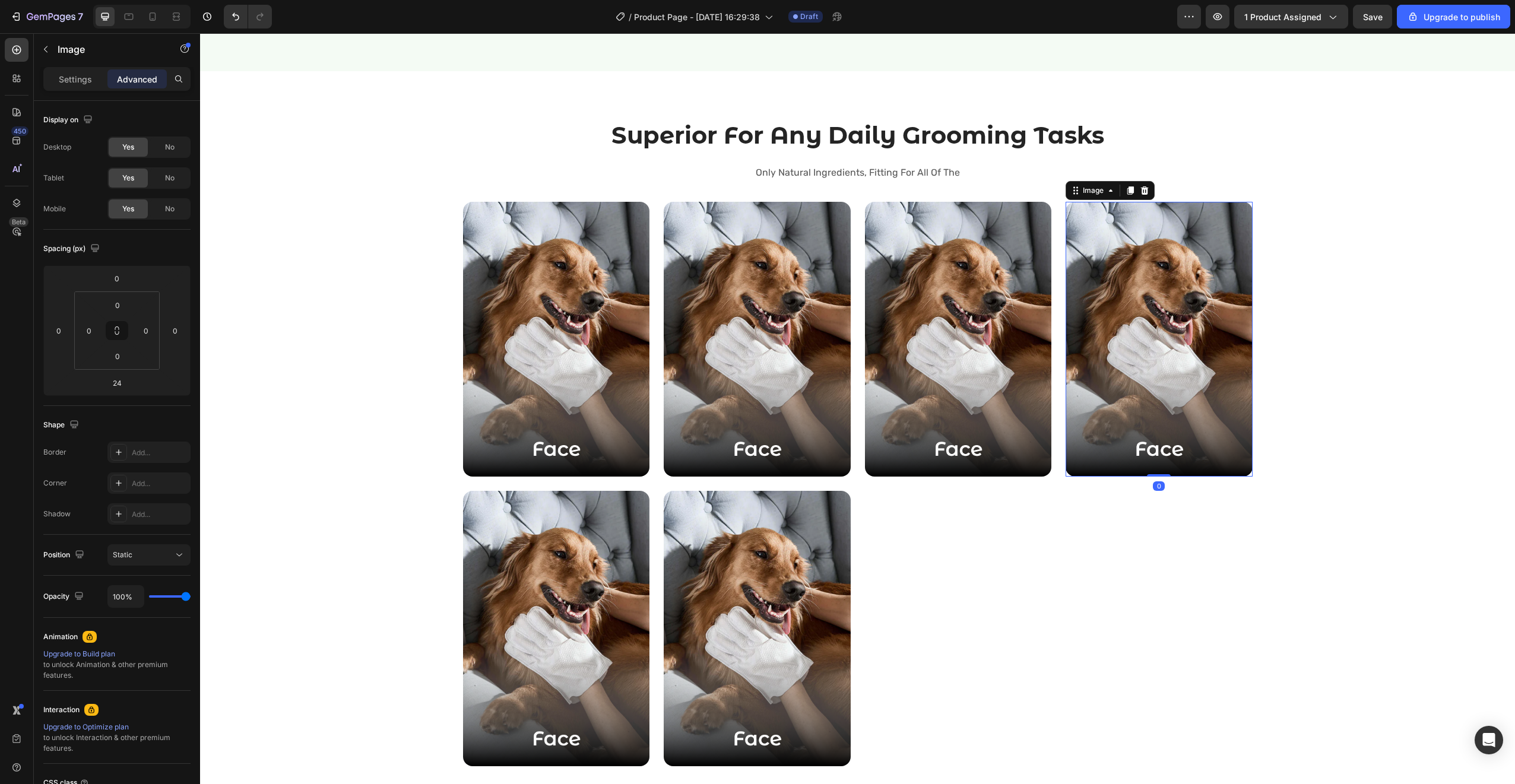
click at [1091, 390] on img at bounding box center [1159, 340] width 187 height 275
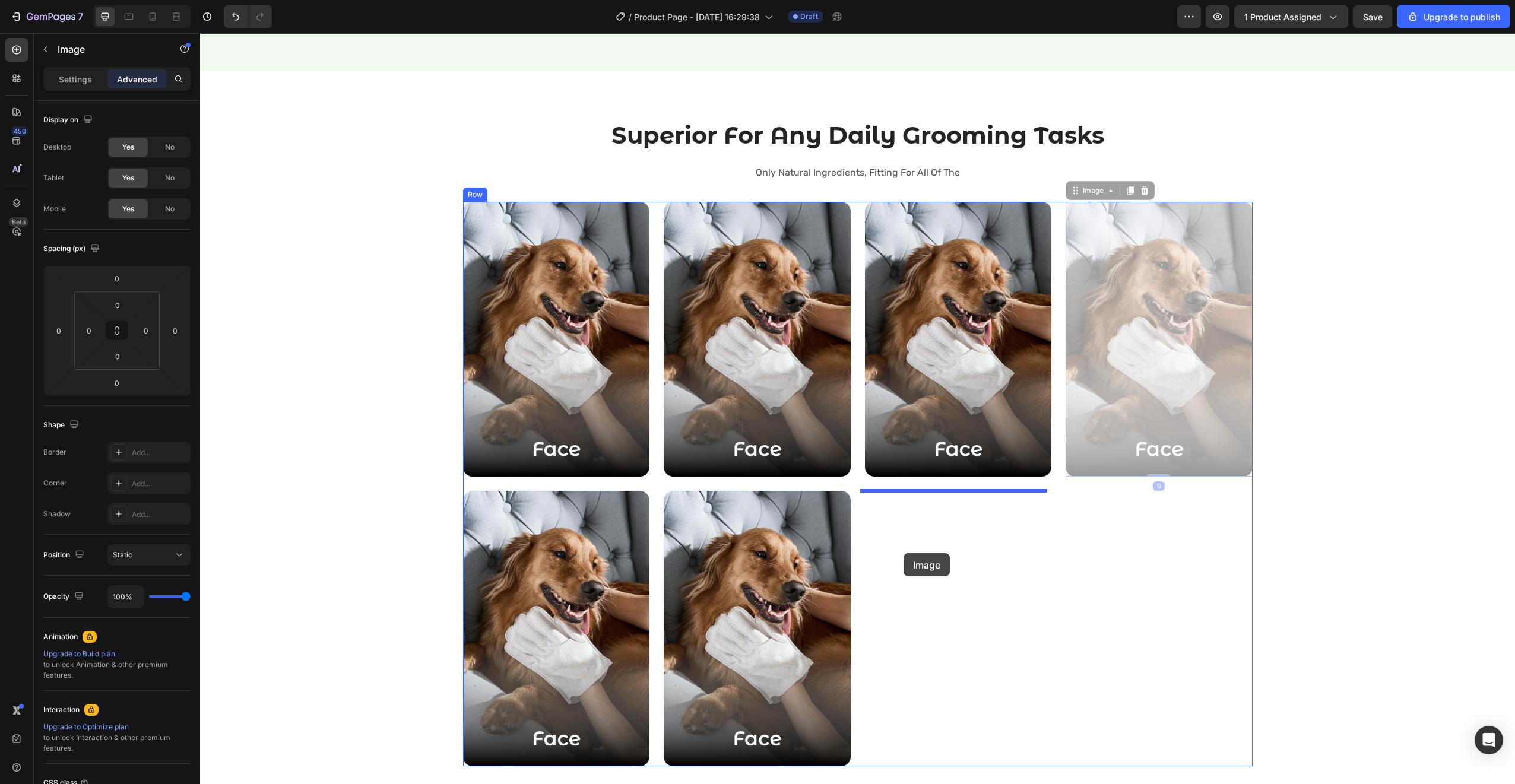
drag, startPoint x: 1106, startPoint y: 450, endPoint x: 903, endPoint y: 553, distance: 227.6
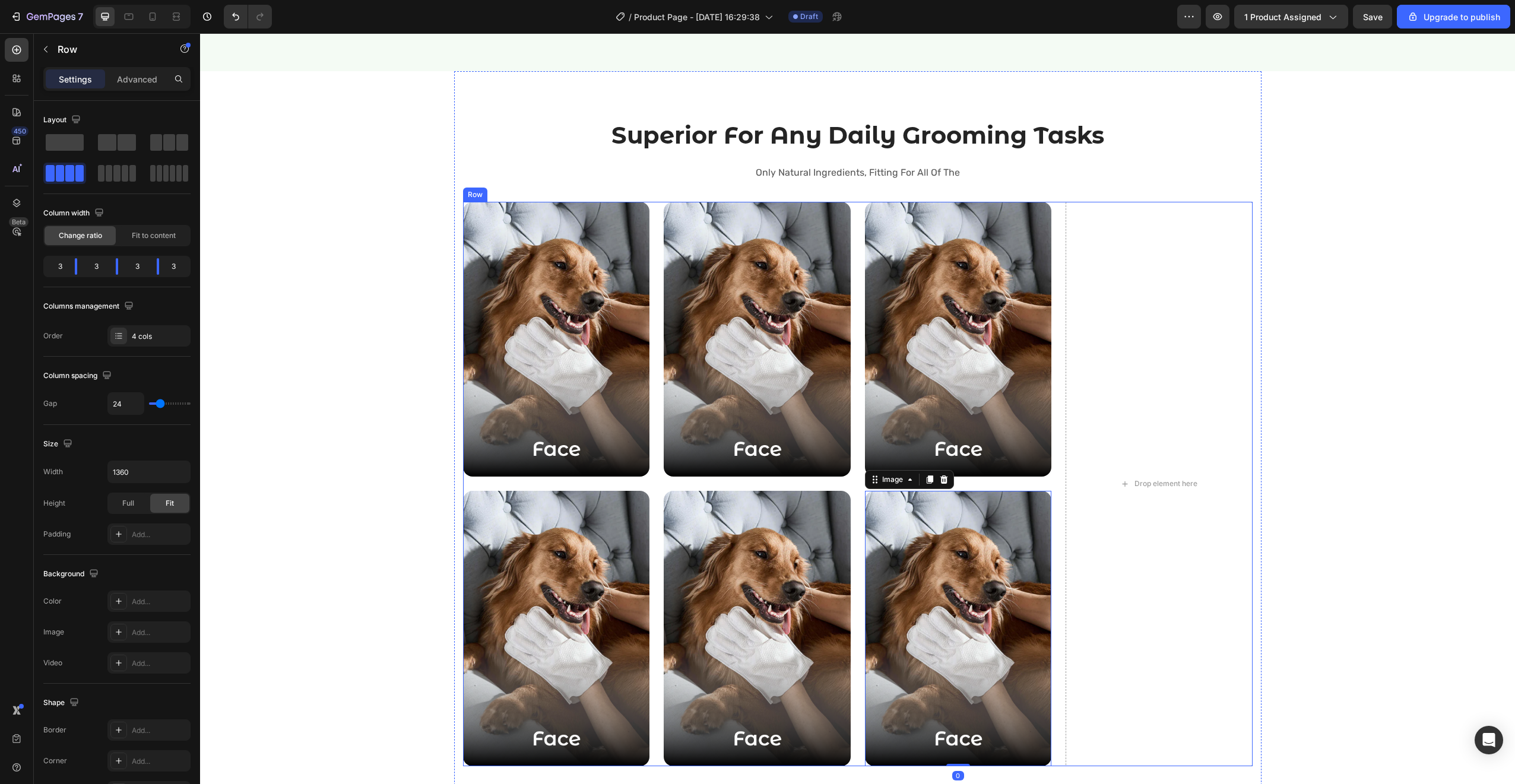
click at [1057, 492] on div "Image Image Image Image Image Image 0 Drop element here Row" at bounding box center [857, 484] width 789 height 564
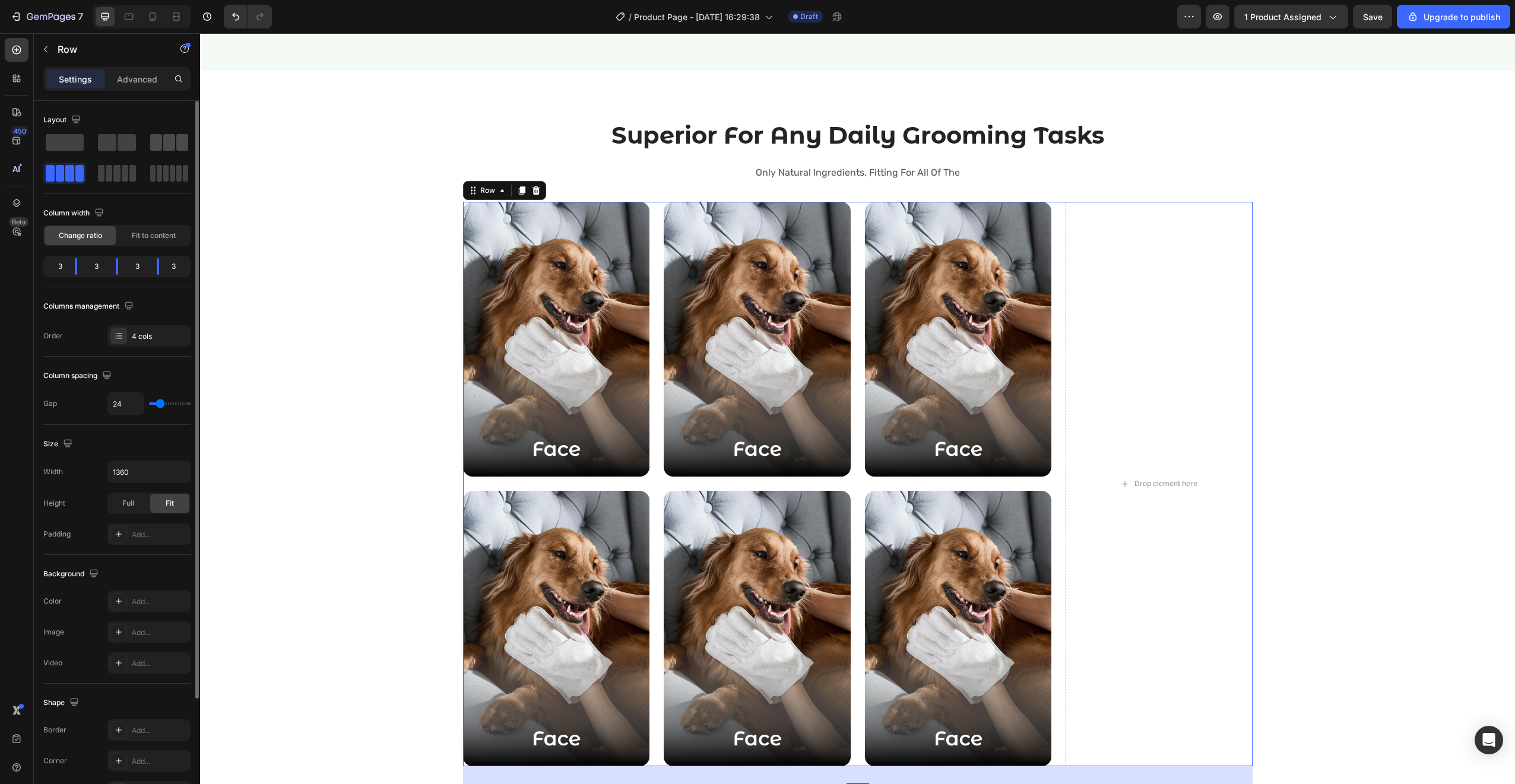
click at [155, 141] on span at bounding box center [156, 142] width 12 height 16
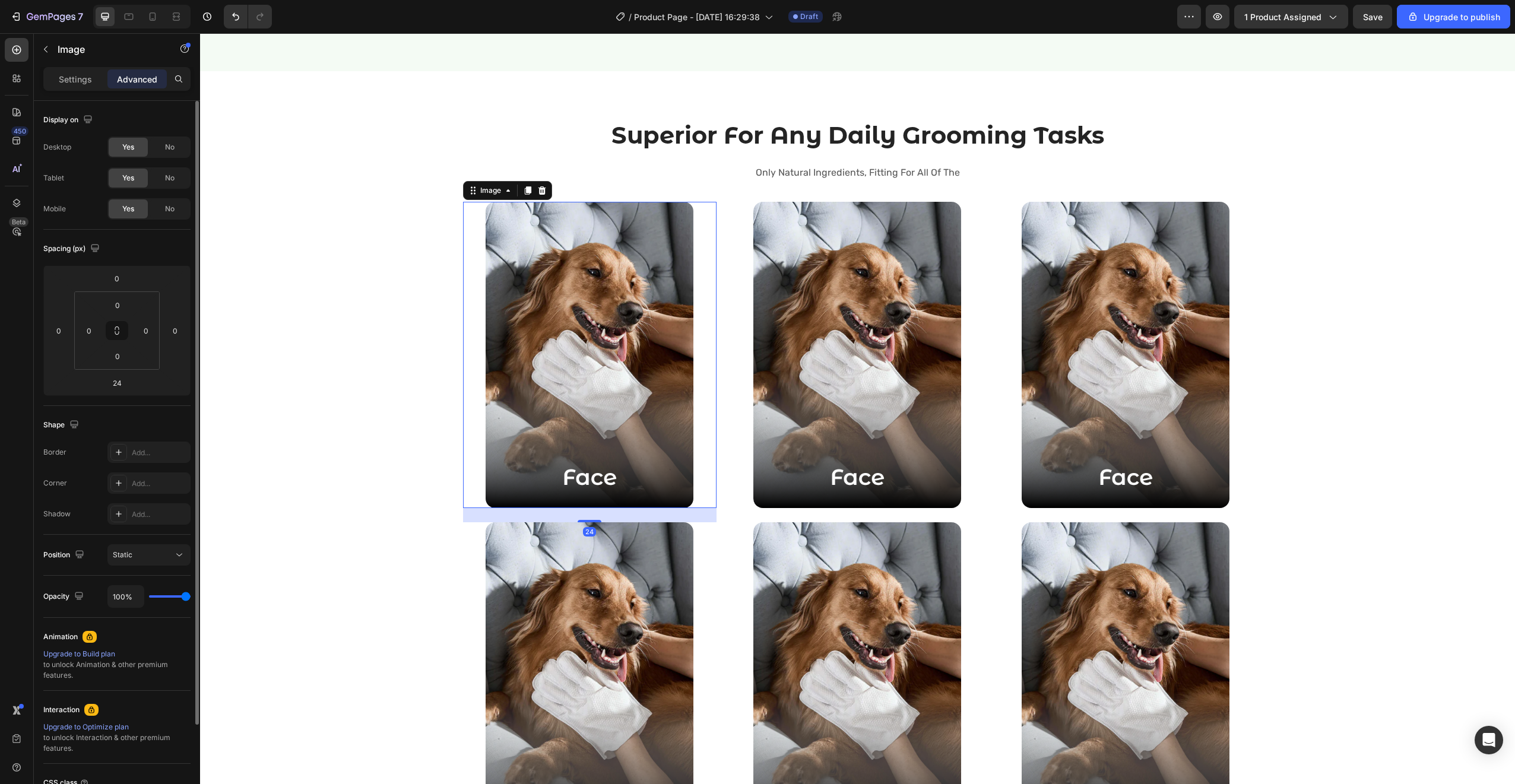
click at [546, 460] on img at bounding box center [589, 355] width 208 height 306
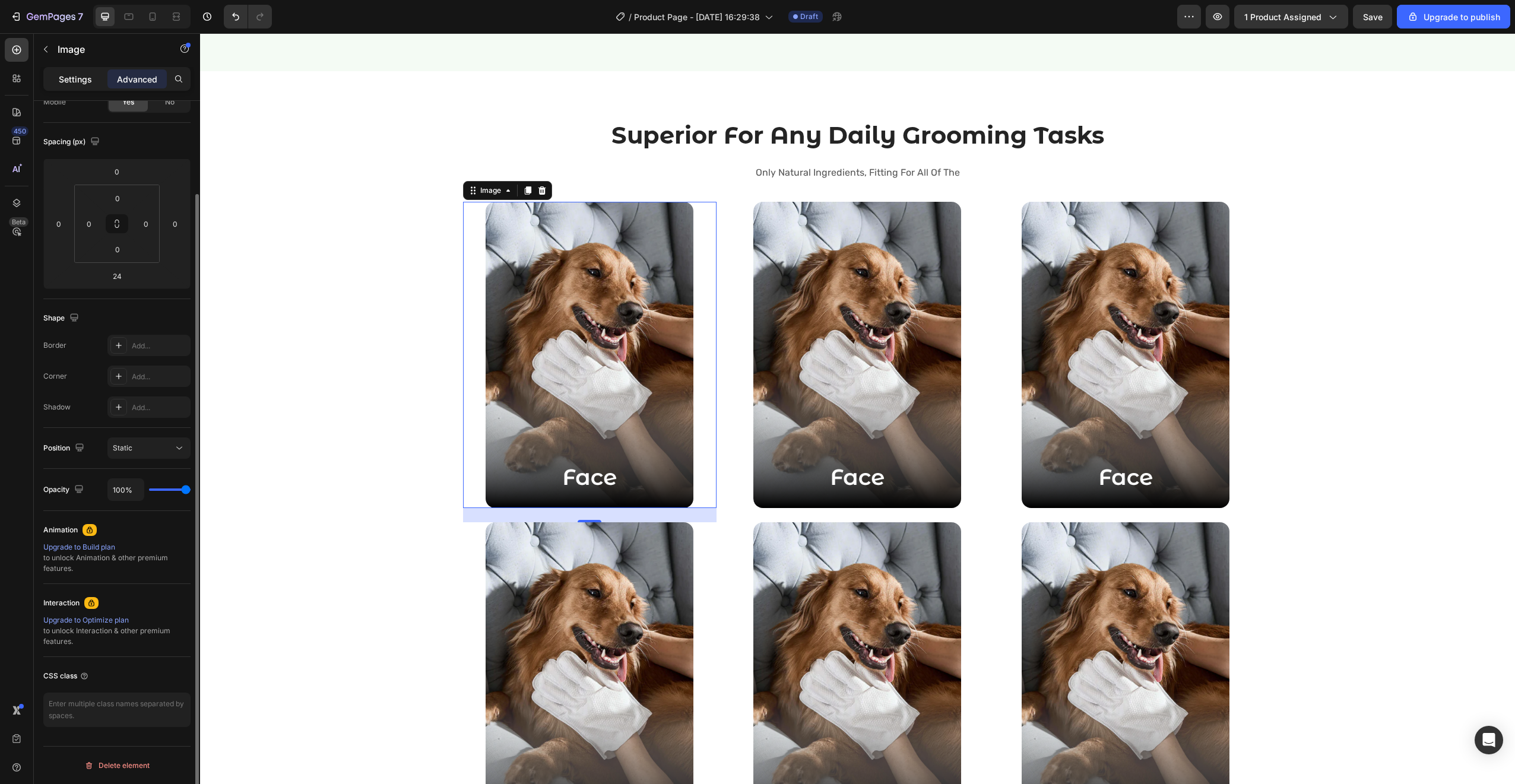
click at [85, 77] on p "Settings" at bounding box center [75, 79] width 33 height 13
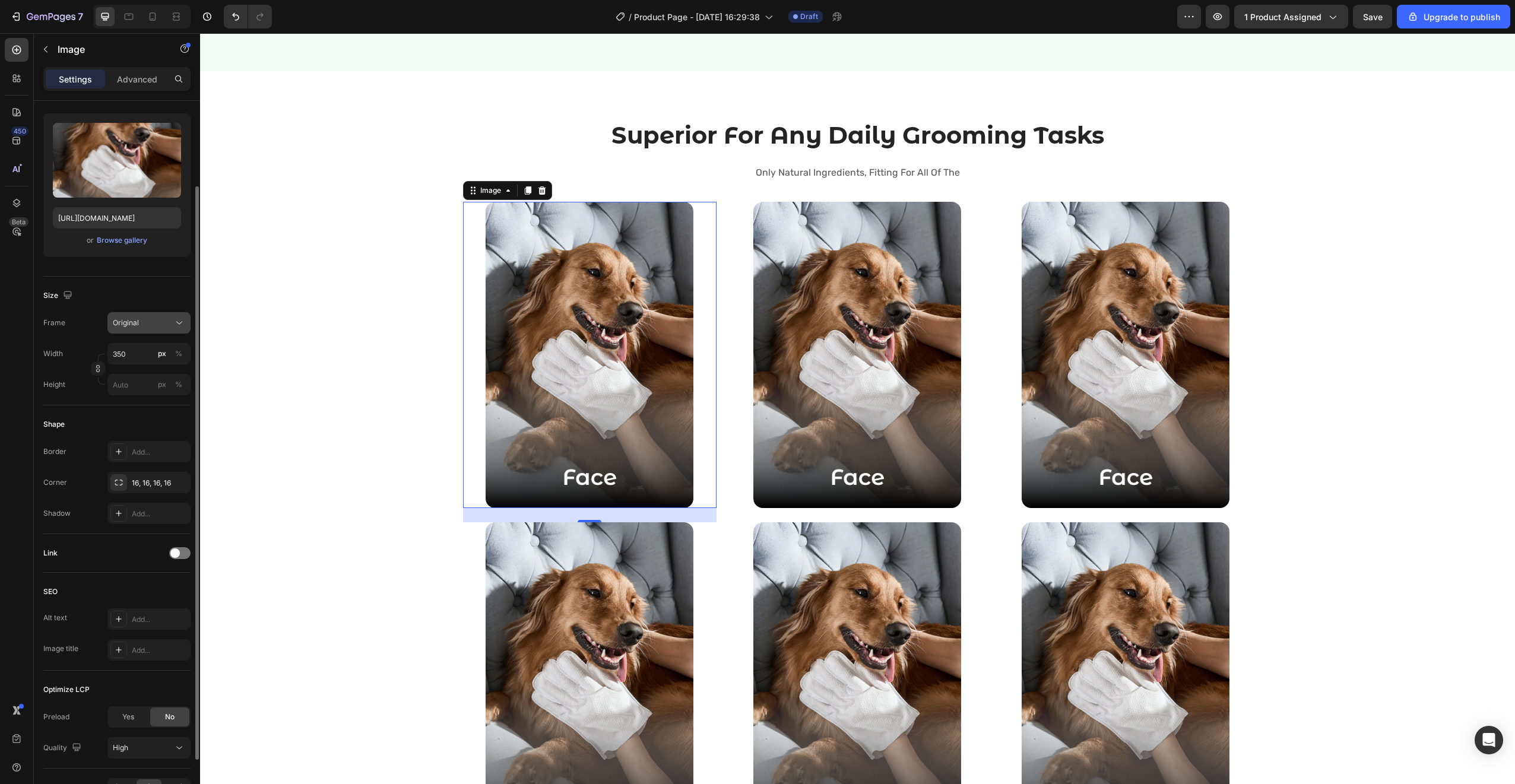
click at [146, 322] on div "Original" at bounding box center [141, 323] width 58 height 10
click at [143, 349] on div "Square" at bounding box center [147, 352] width 69 height 12
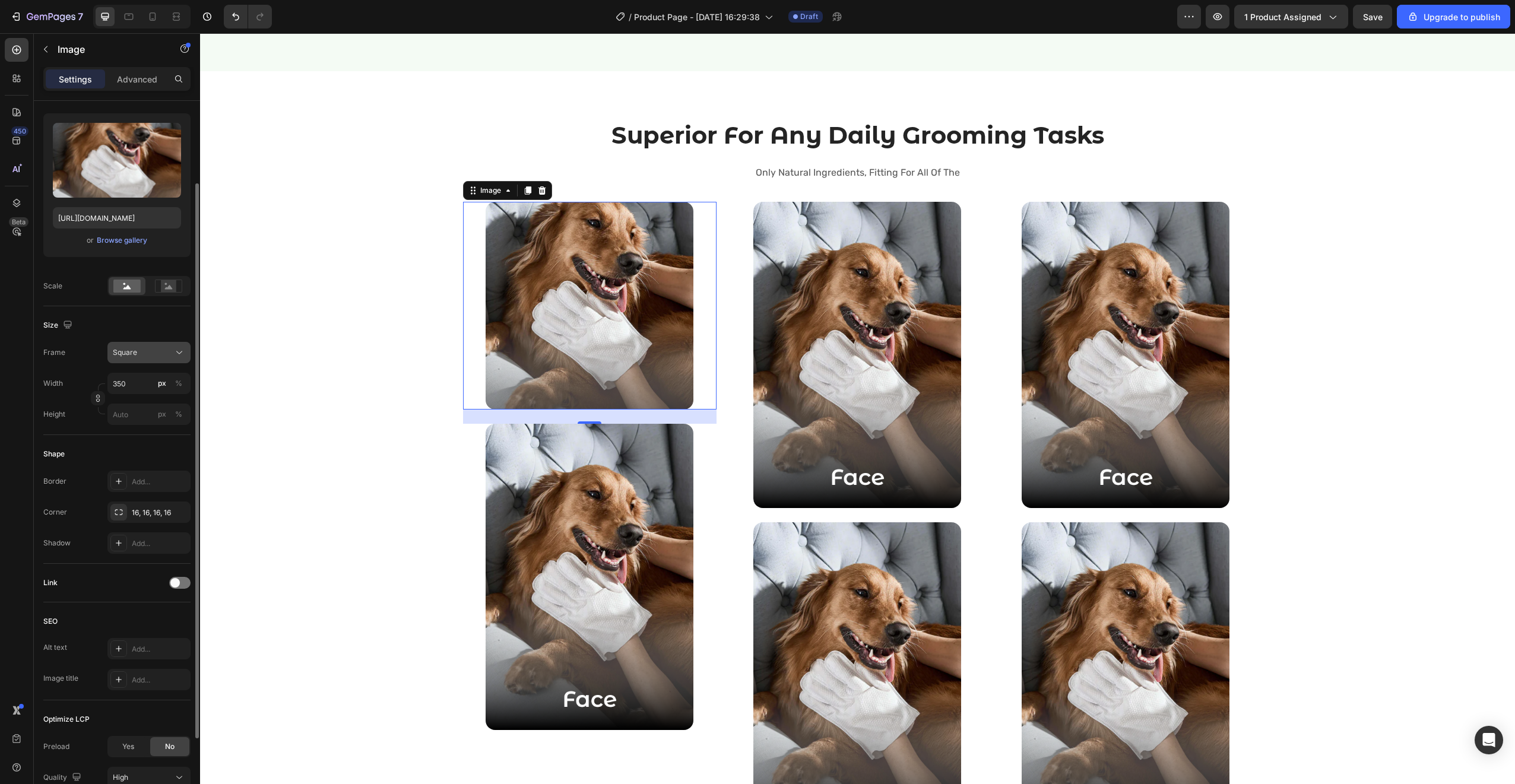
click at [130, 357] on span "Square" at bounding box center [124, 352] width 24 height 10
click at [133, 408] on span "Vertical" at bounding box center [125, 404] width 25 height 12
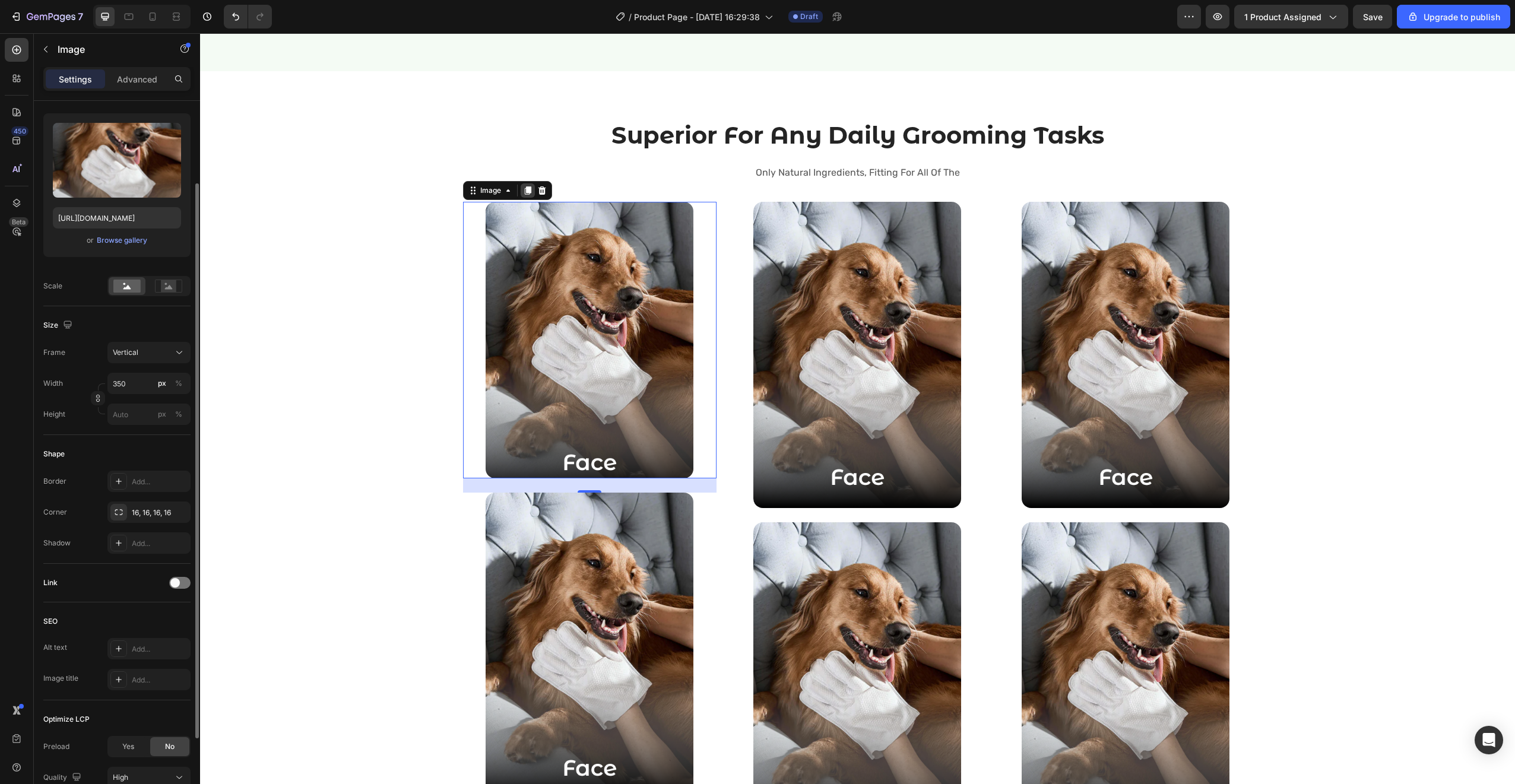
click at [525, 188] on icon at bounding box center [527, 190] width 7 height 8
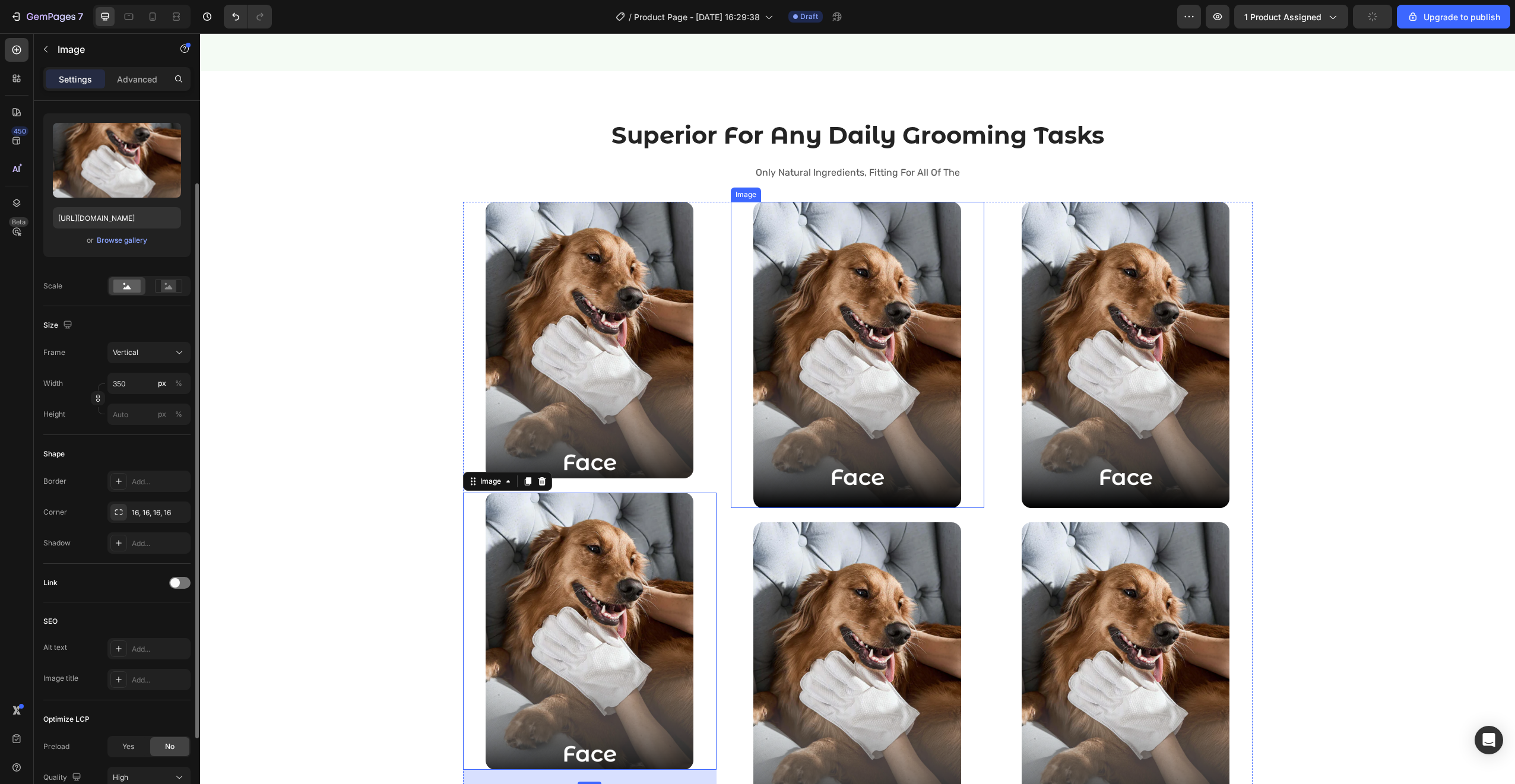
click at [731, 394] on div at bounding box center [857, 355] width 253 height 306
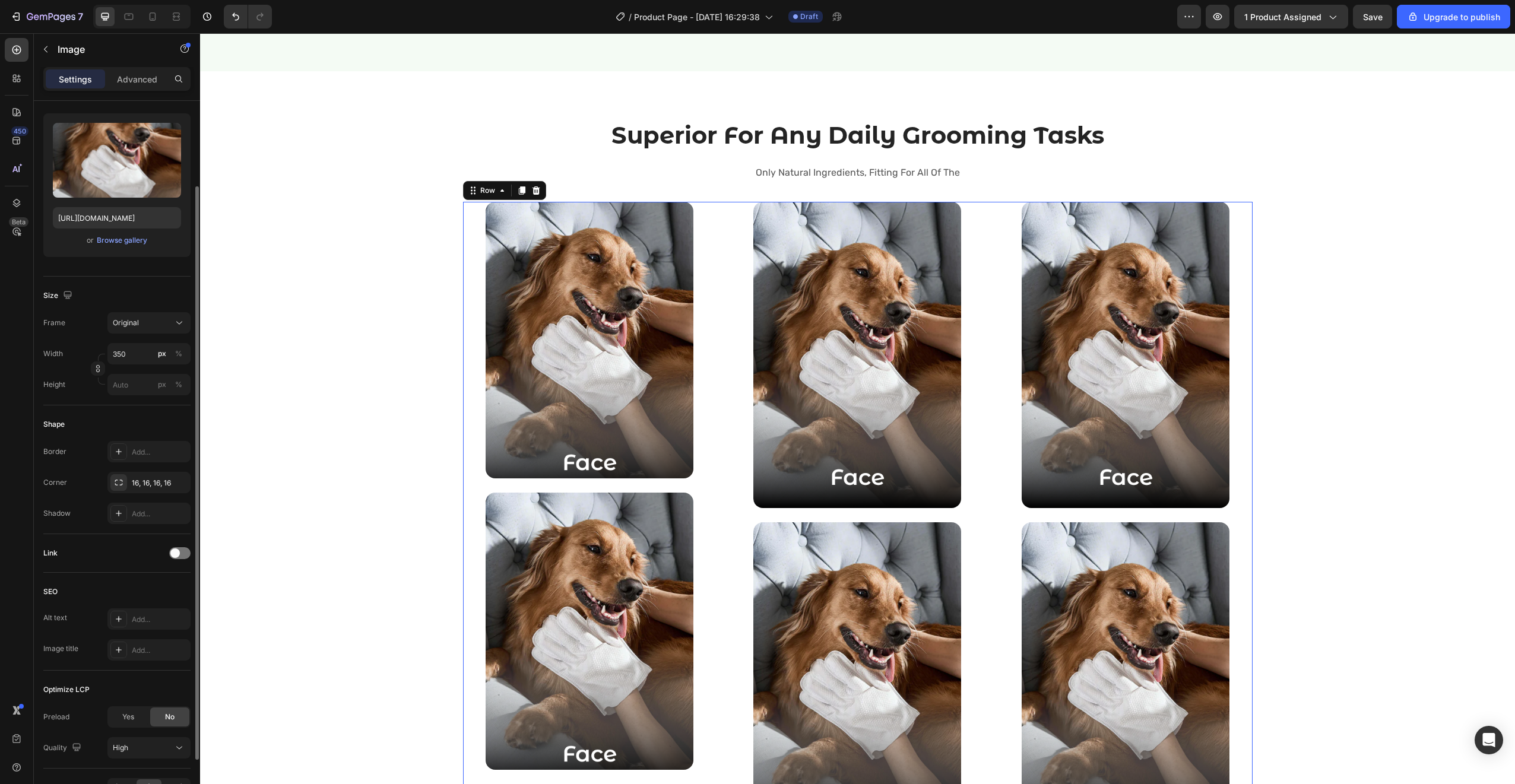
click at [725, 466] on div "Image Image Image Image Image Image Image Row 32" at bounding box center [857, 646] width 789 height 888
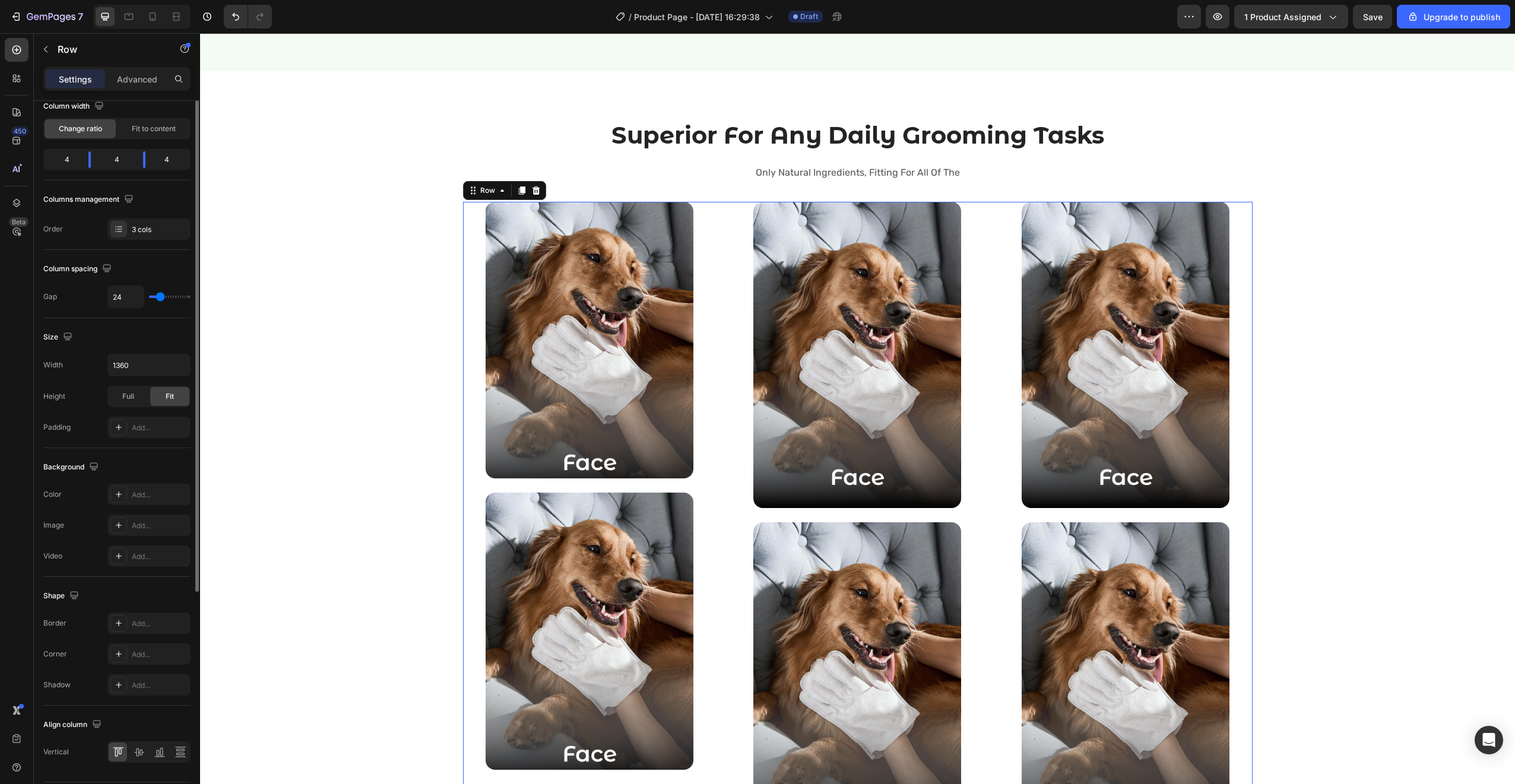
scroll to position [0, 0]
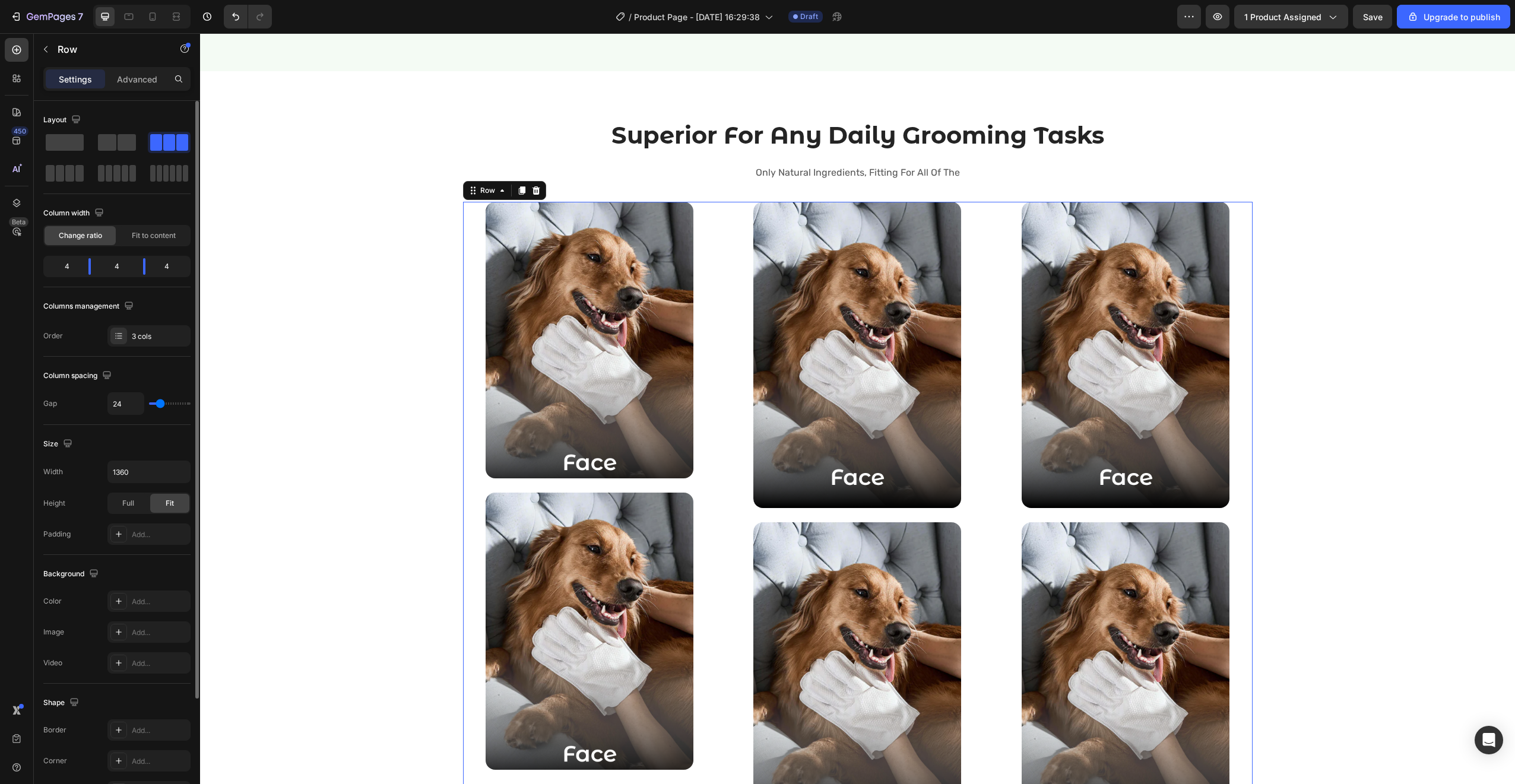
type input "32"
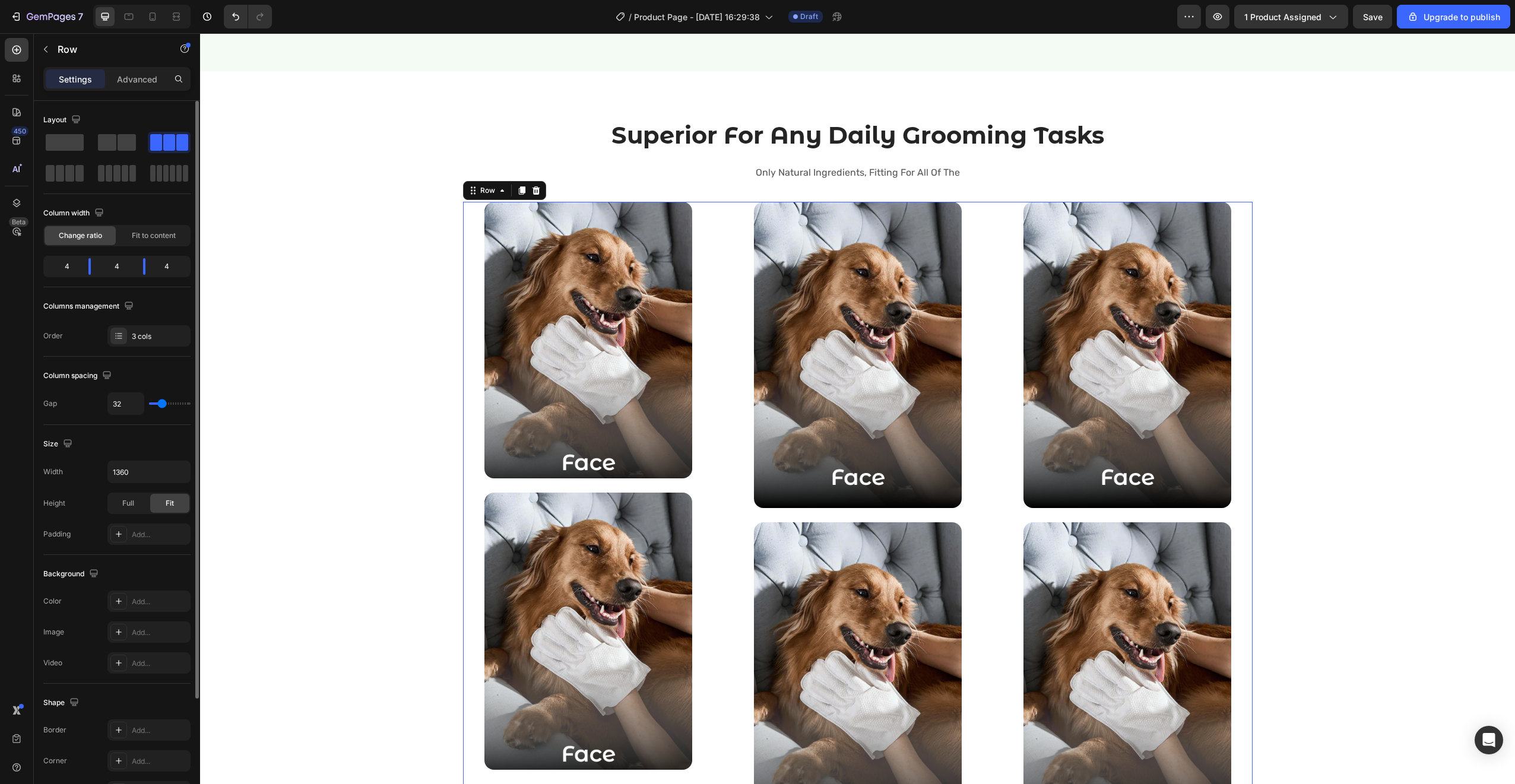
type input "8"
type input "0"
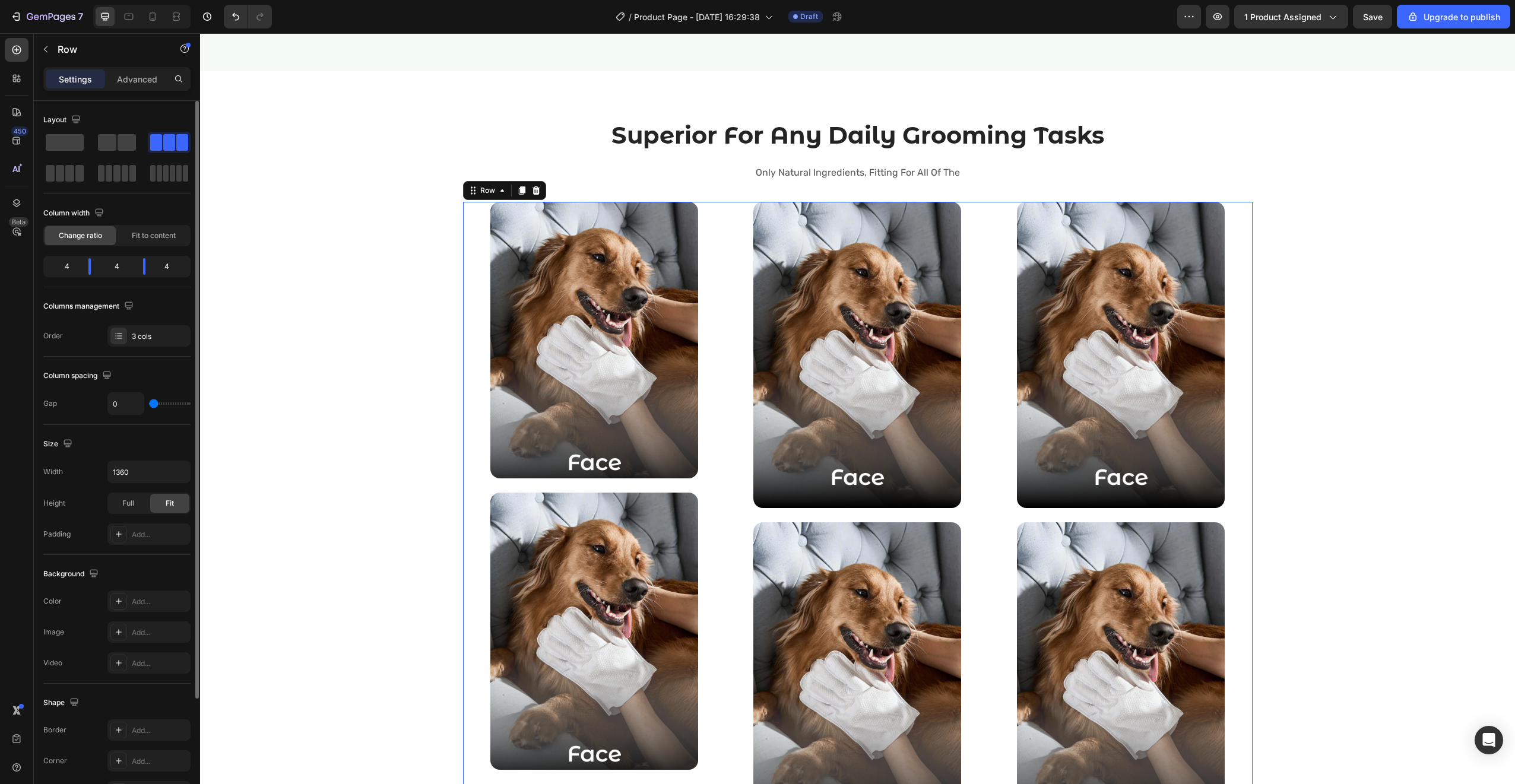
drag, startPoint x: 162, startPoint y: 403, endPoint x: 103, endPoint y: 410, distance: 59.4
type input "0"
click at [149, 405] on input "range" at bounding box center [170, 403] width 41 height 2
click at [133, 336] on div "3 cols" at bounding box center [159, 336] width 56 height 10
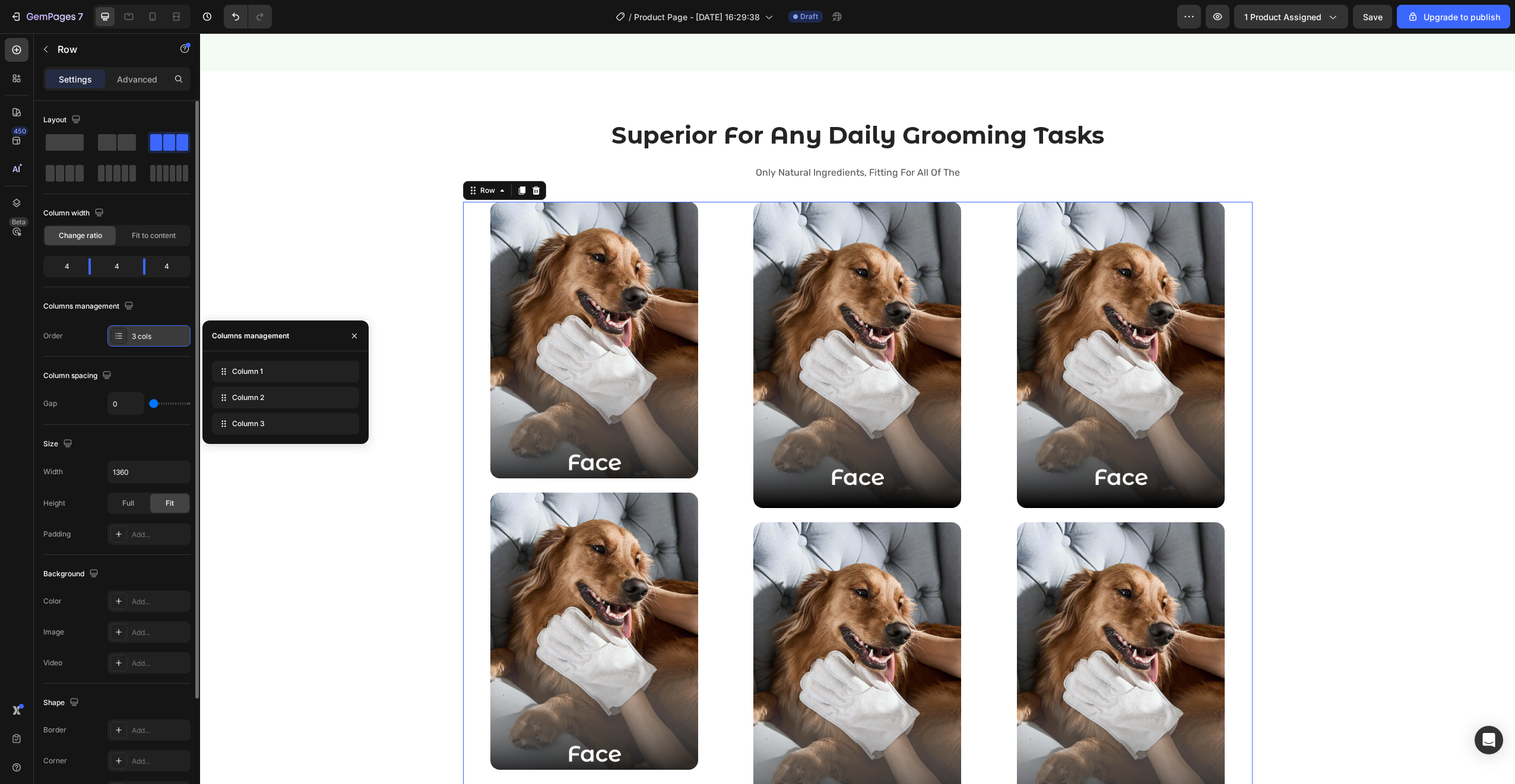
click at [133, 336] on div "3 cols" at bounding box center [159, 336] width 56 height 10
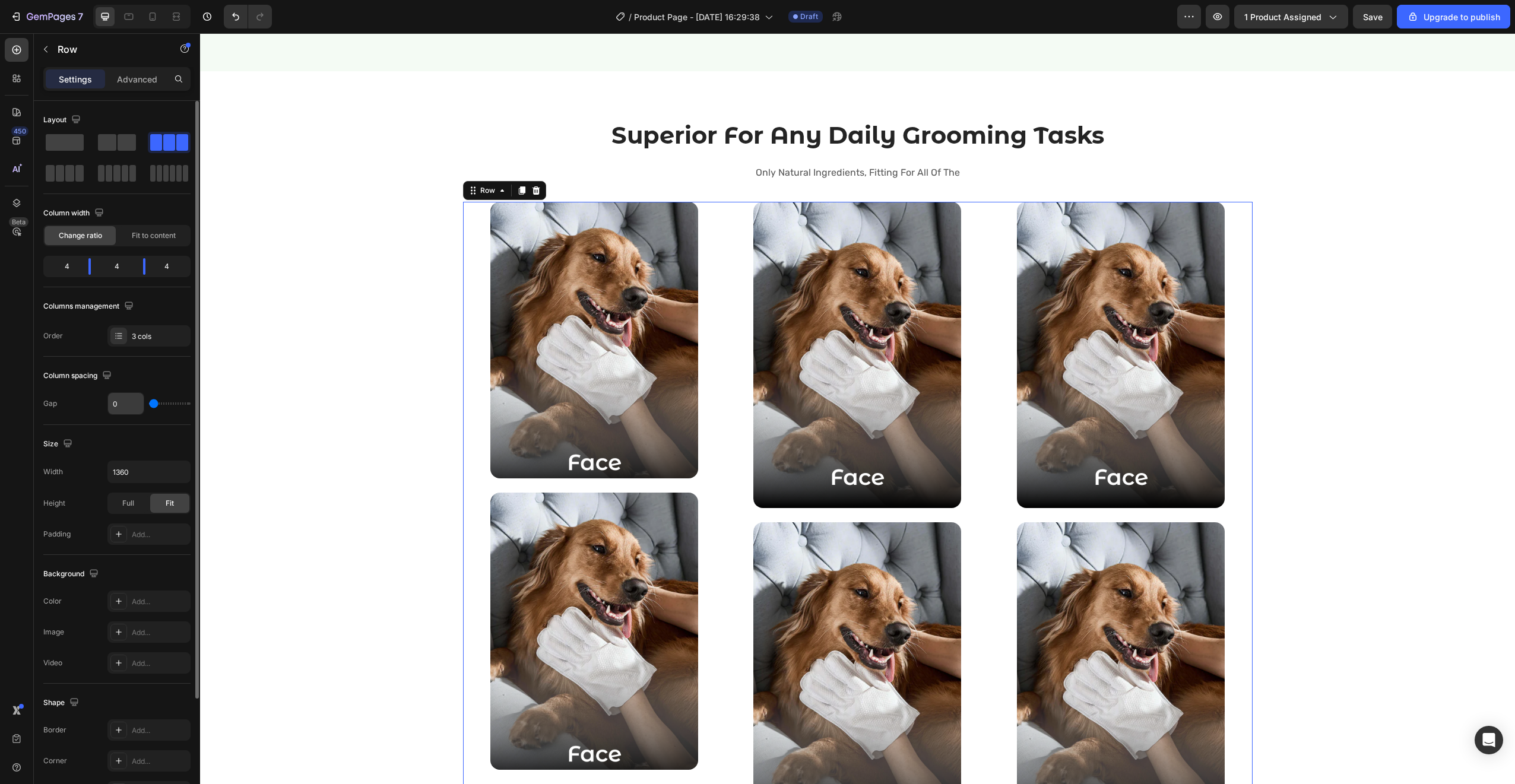
scroll to position [9, 0]
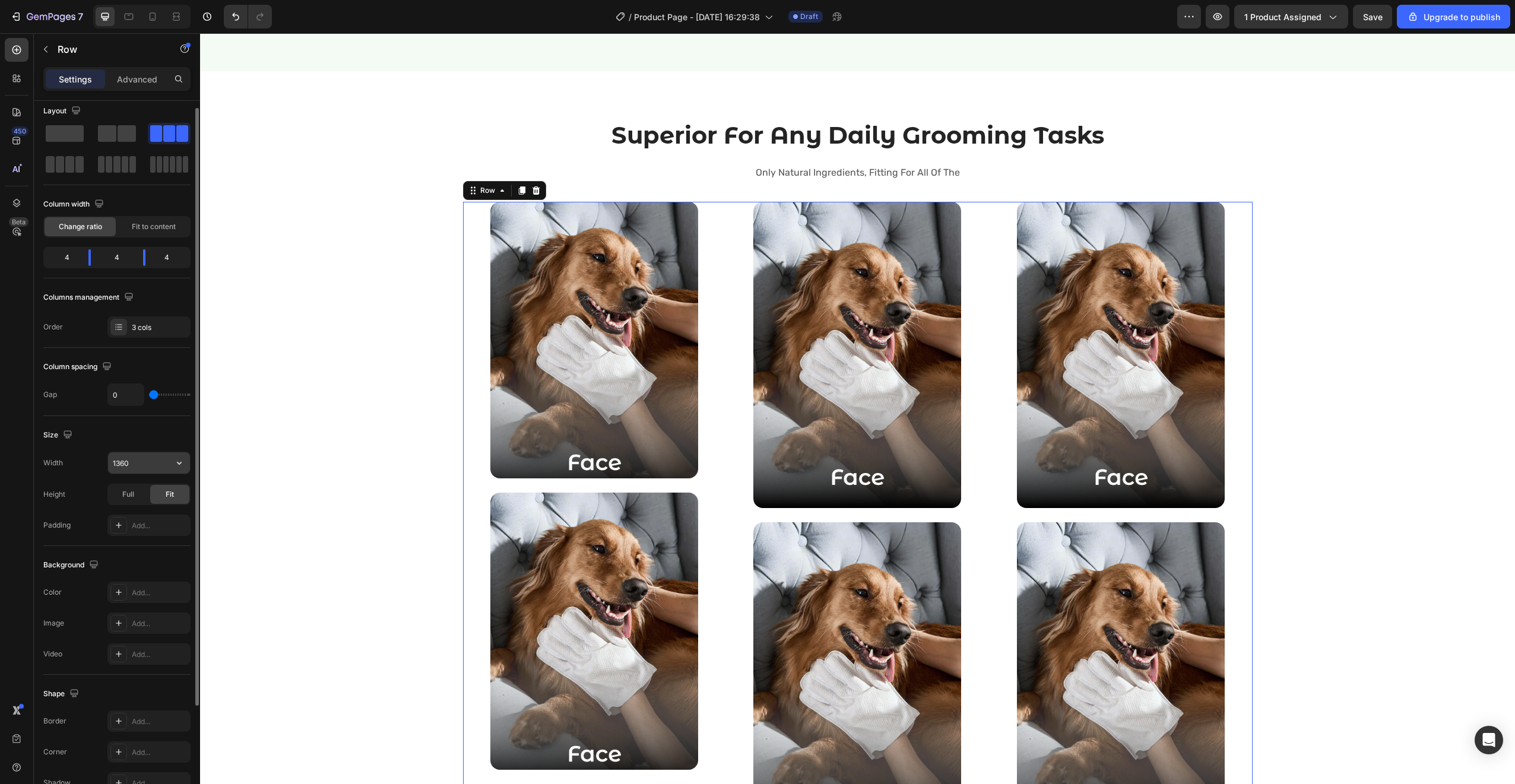
click at [127, 460] on input "1360" at bounding box center [149, 463] width 82 height 21
click at [175, 460] on icon "button" at bounding box center [179, 463] width 12 height 12
click at [167, 515] on span "100%" at bounding box center [170, 515] width 19 height 10
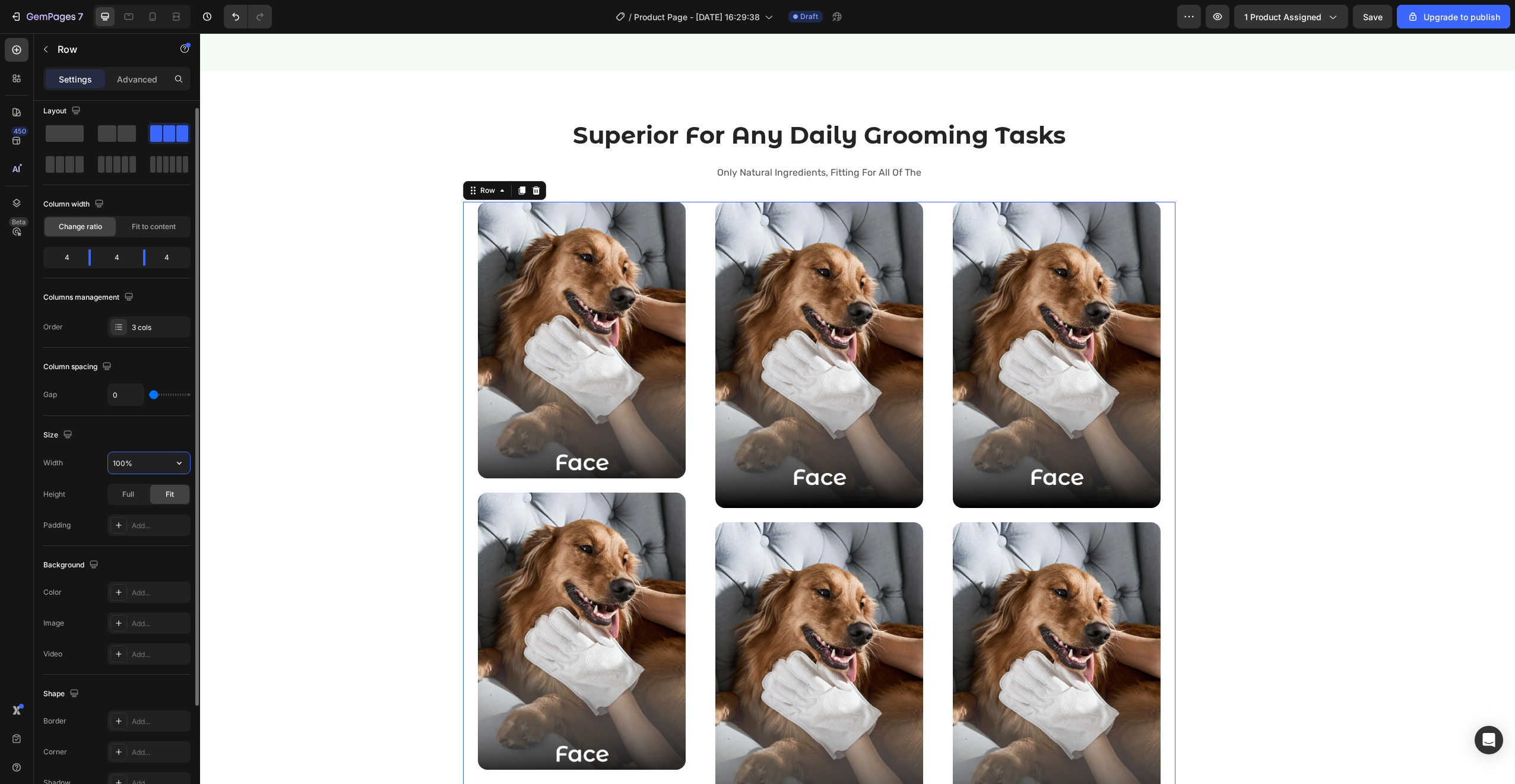
click at [156, 457] on input "100%" at bounding box center [149, 463] width 82 height 21
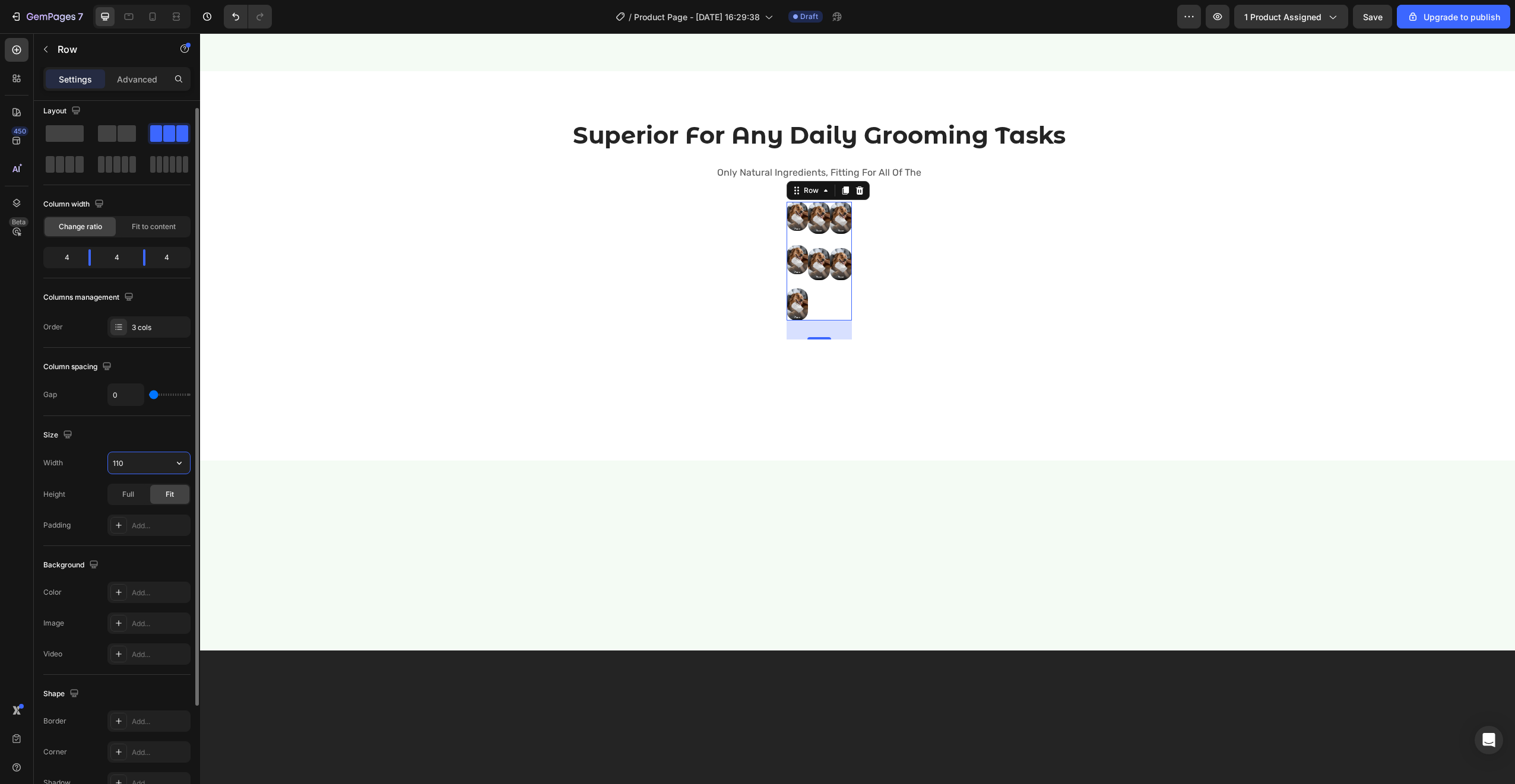
type input "1100"
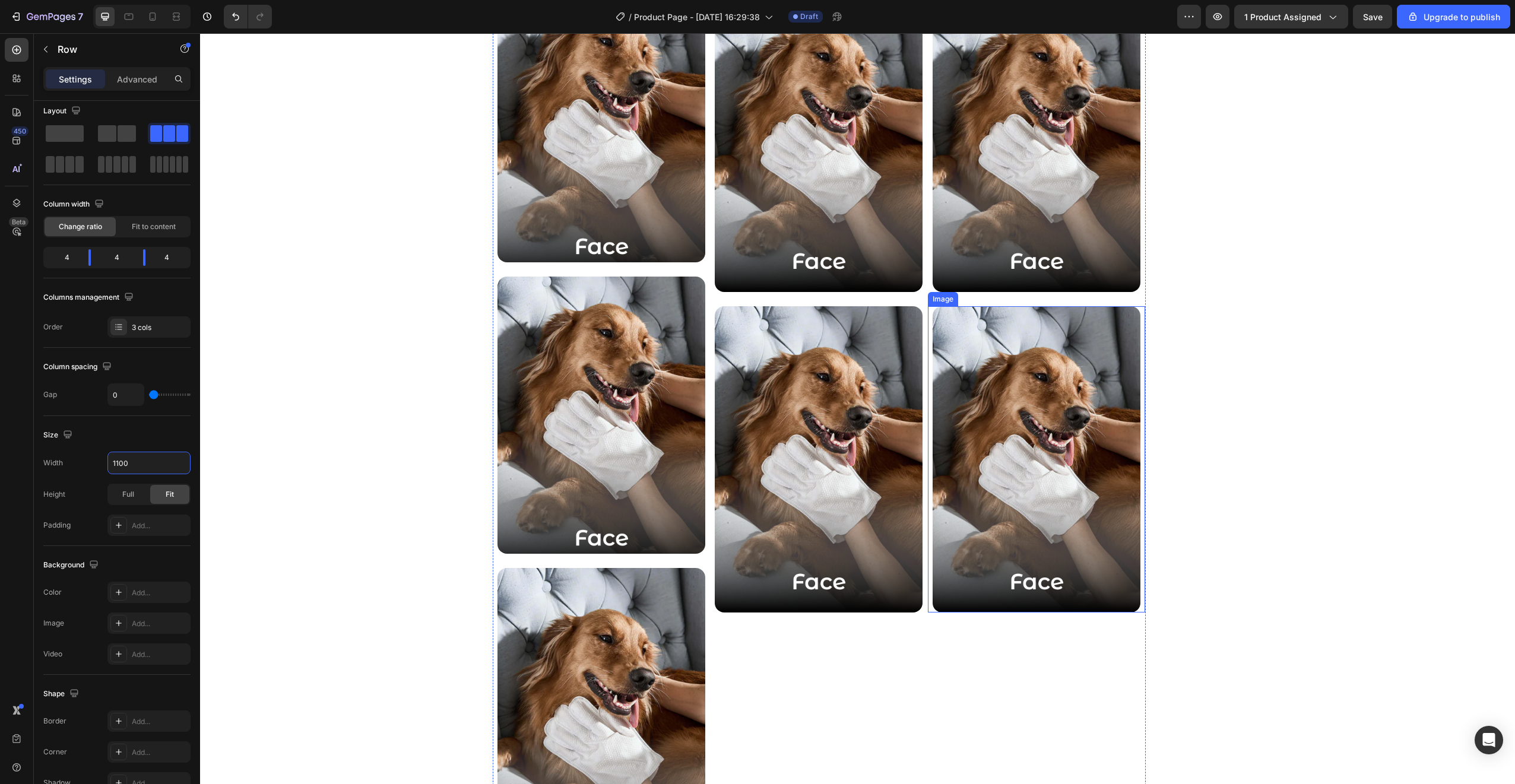
scroll to position [1976, 0]
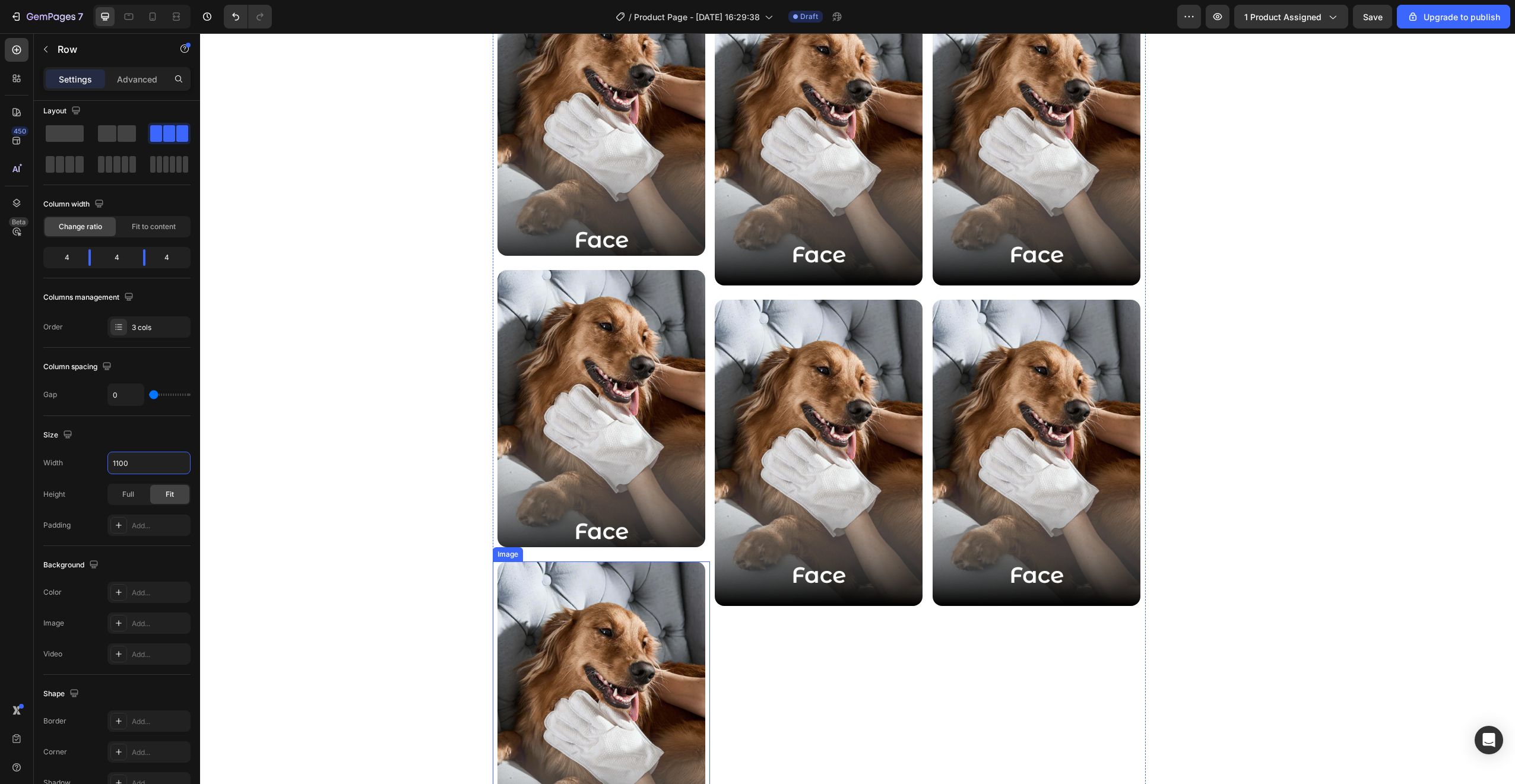
click at [662, 615] on img at bounding box center [601, 714] width 208 height 306
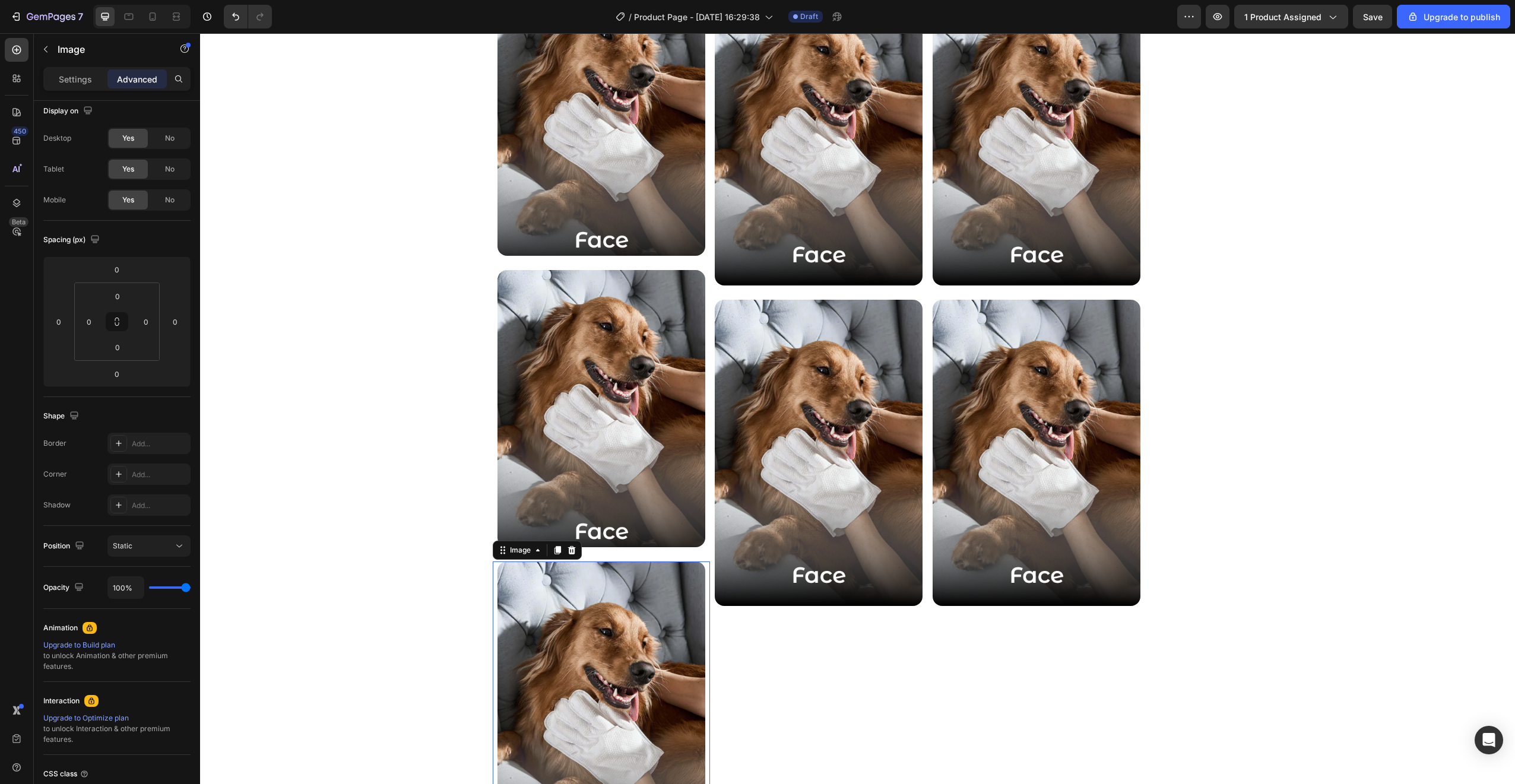
scroll to position [0, 0]
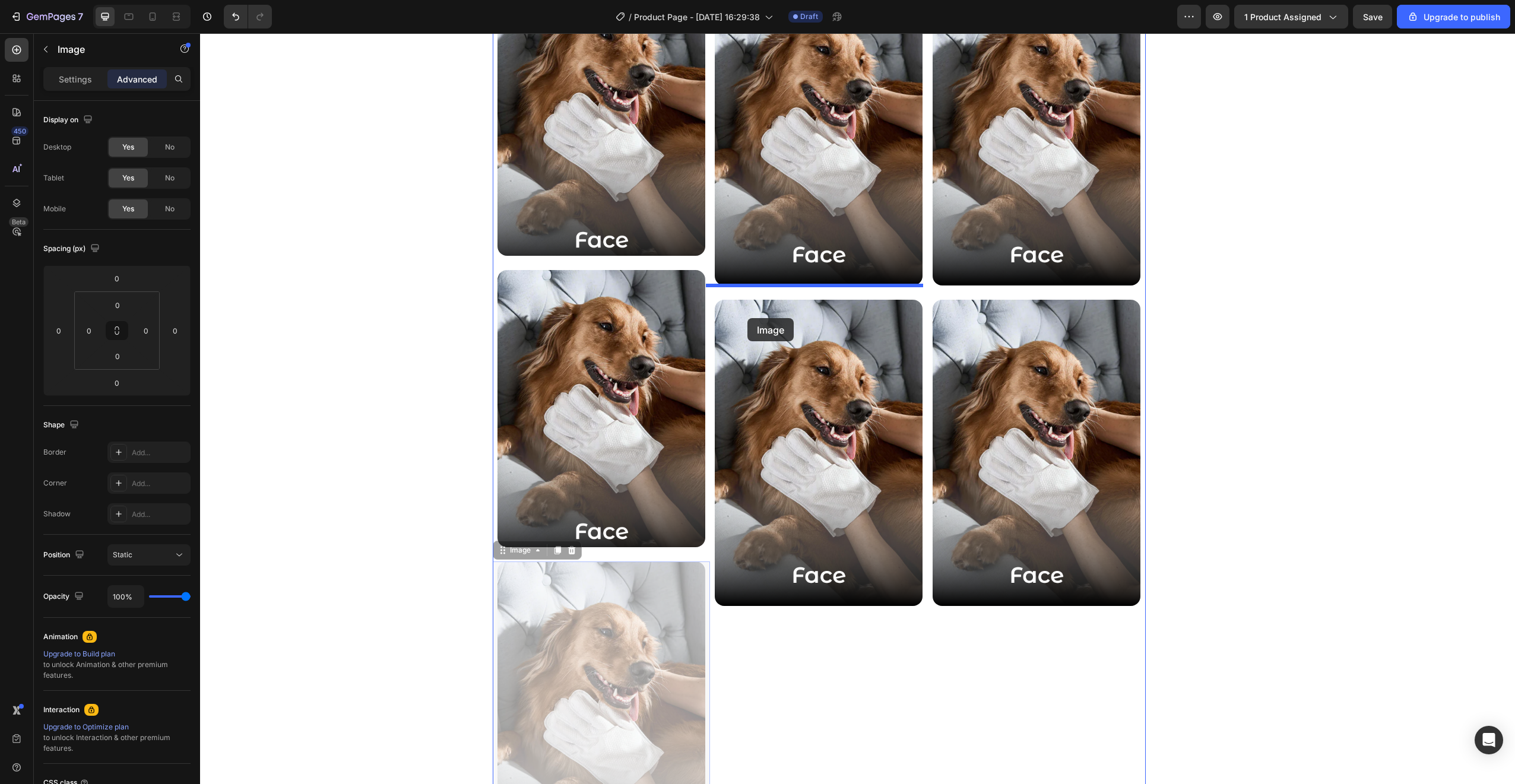
drag, startPoint x: 639, startPoint y: 604, endPoint x: 747, endPoint y: 318, distance: 305.7
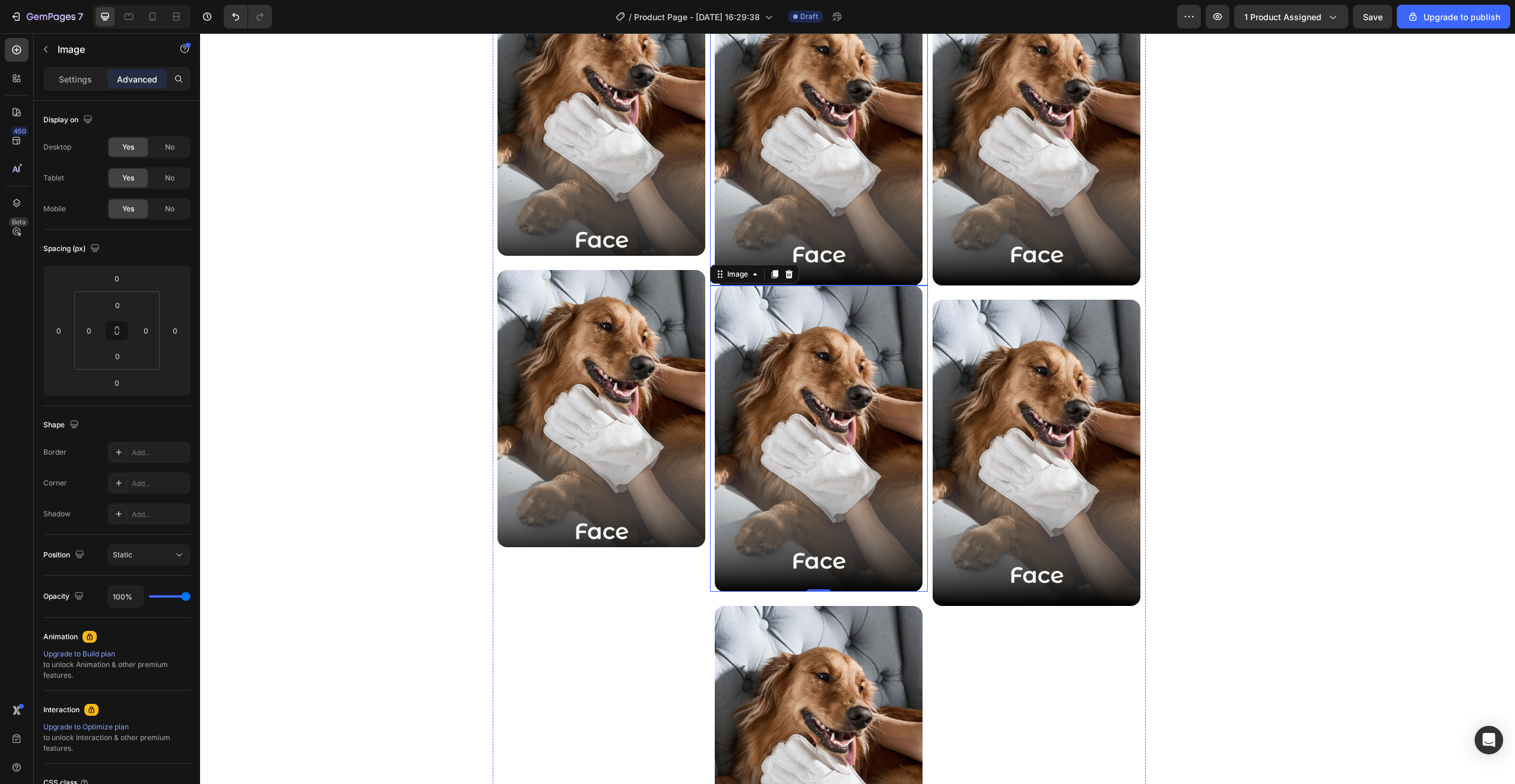
click at [829, 238] on img at bounding box center [818, 133] width 208 height 306
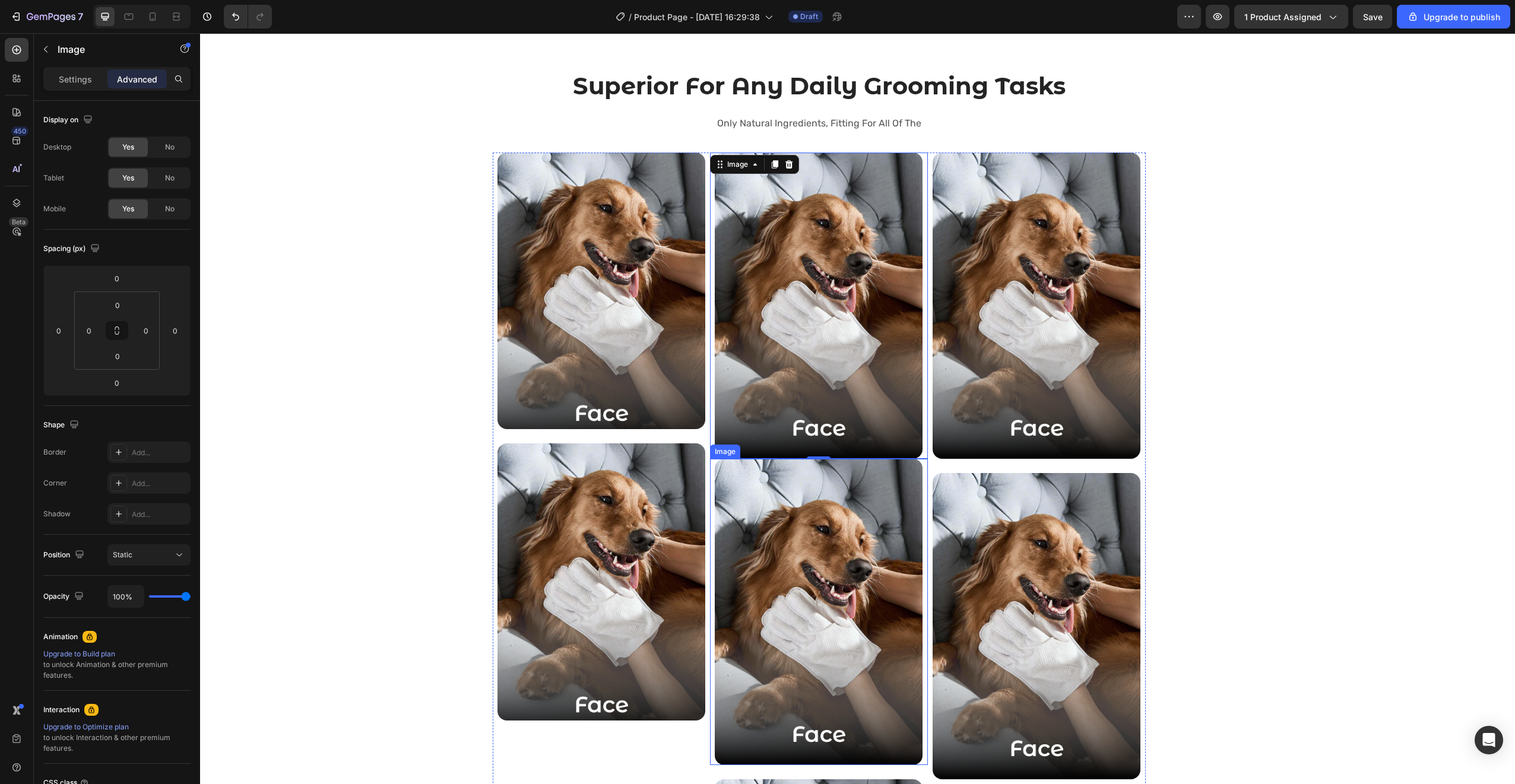
scroll to position [1752, 0]
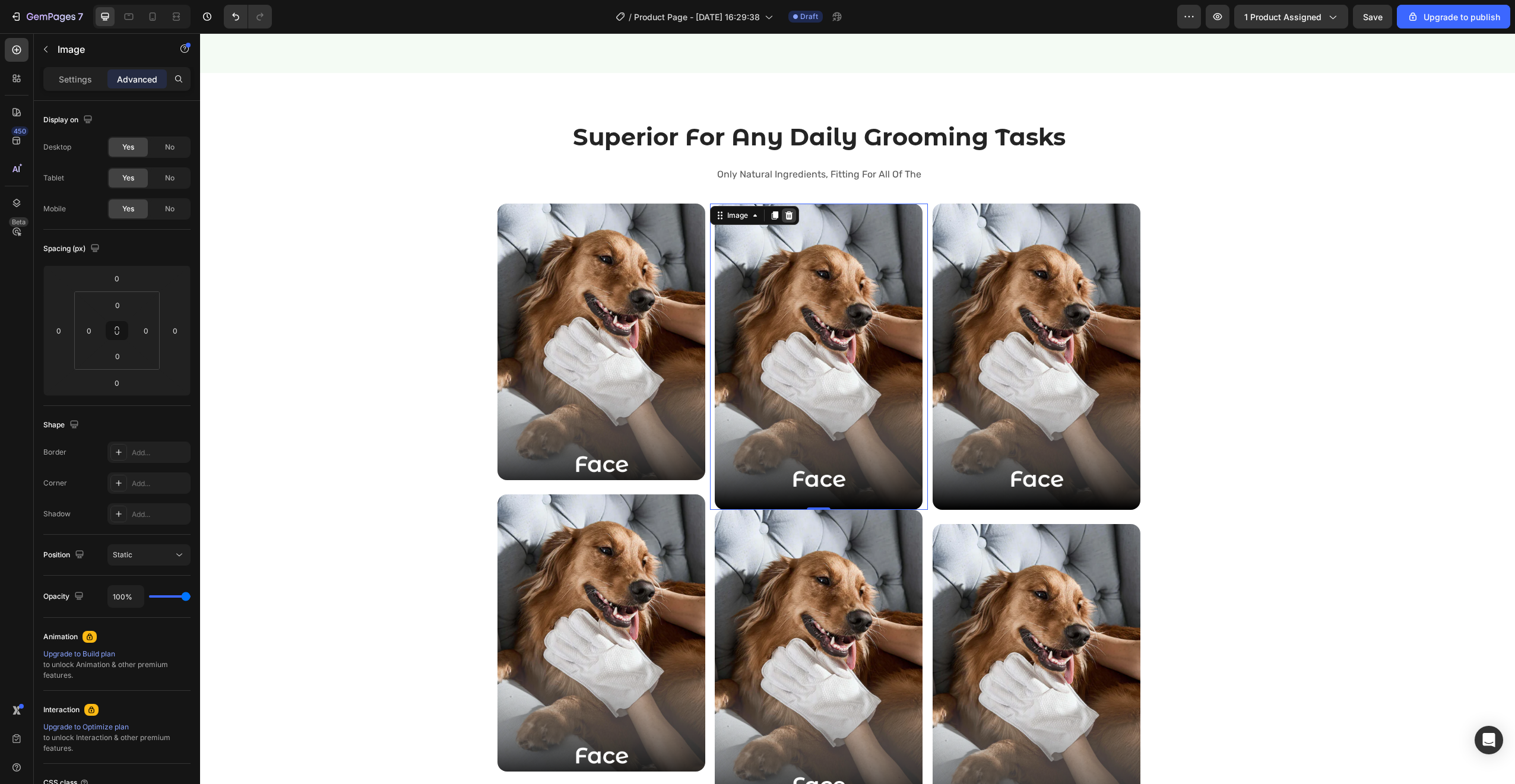
click at [784, 214] on icon at bounding box center [789, 215] width 10 height 10
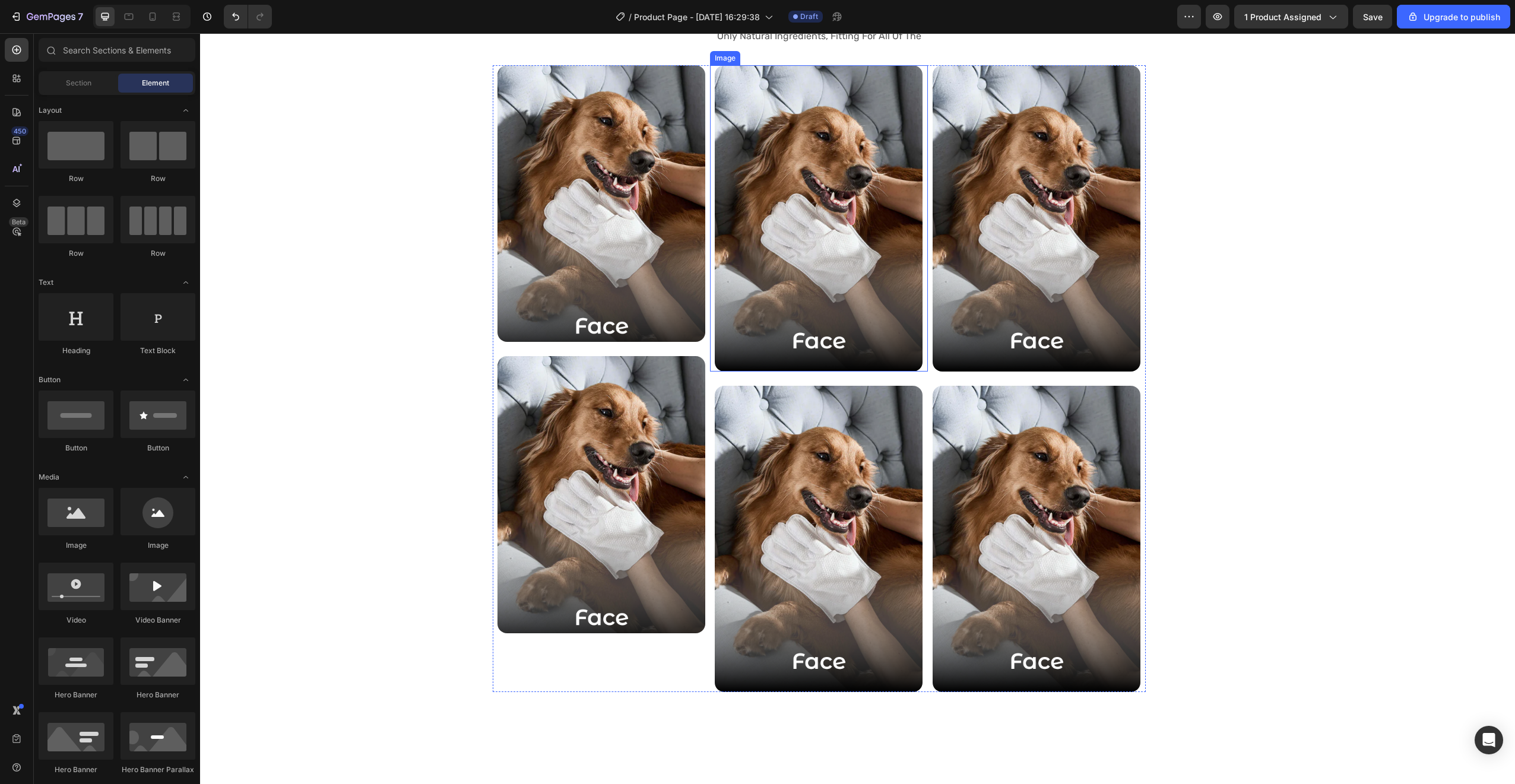
scroll to position [1963, 0]
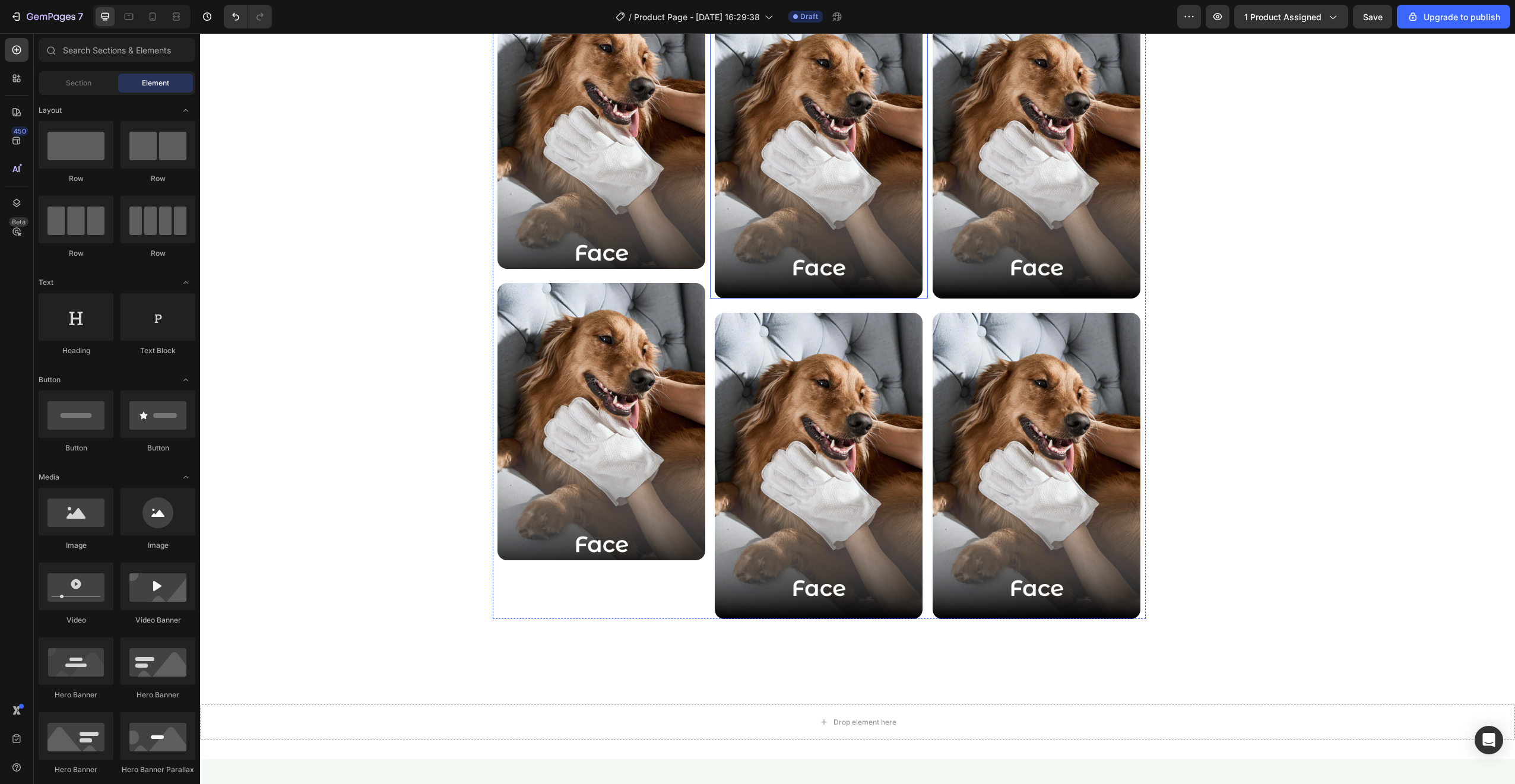
click at [807, 204] on img at bounding box center [818, 146] width 208 height 306
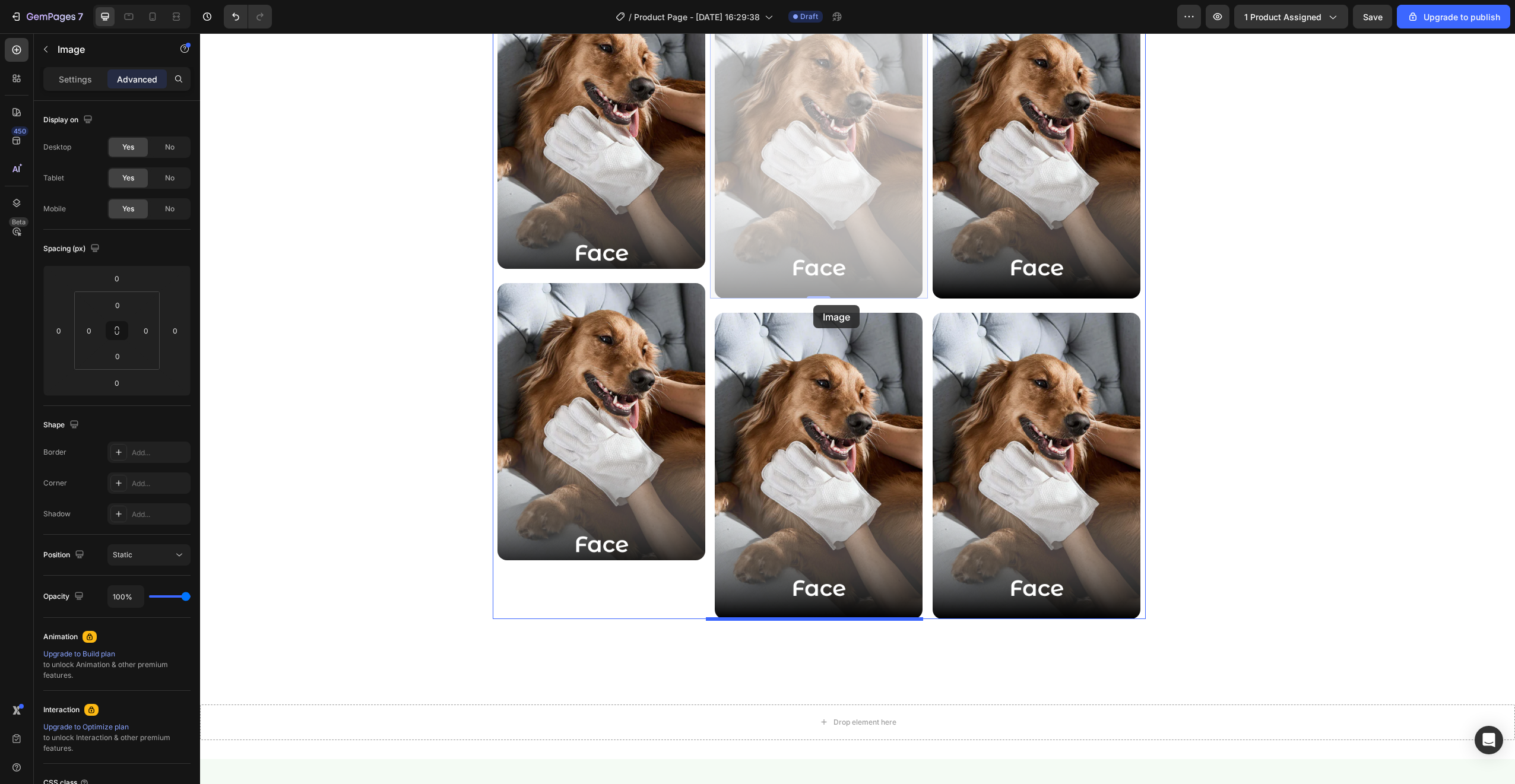
drag, startPoint x: 818, startPoint y: 252, endPoint x: 813, endPoint y: 305, distance: 53.2
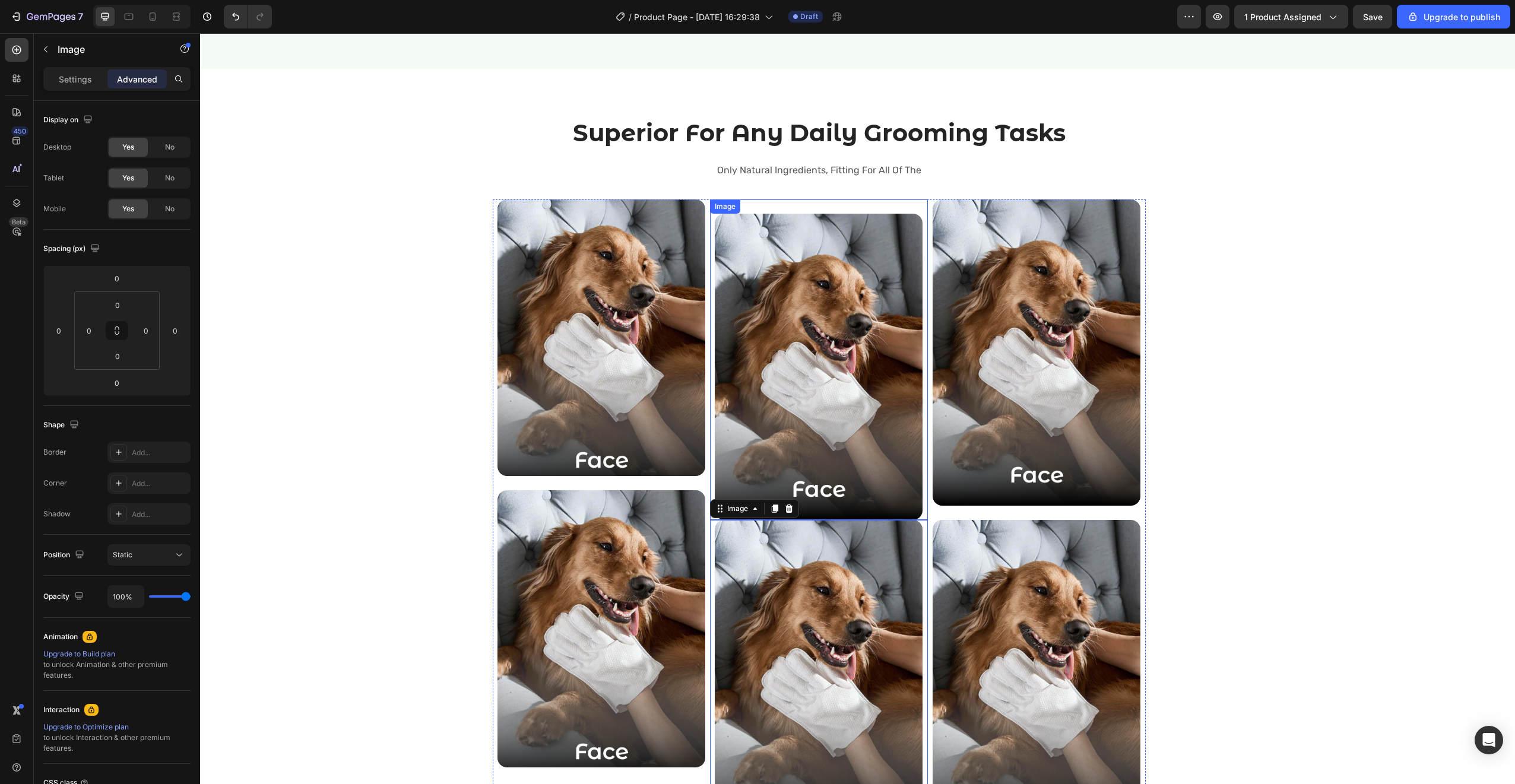
scroll to position [1518, 0]
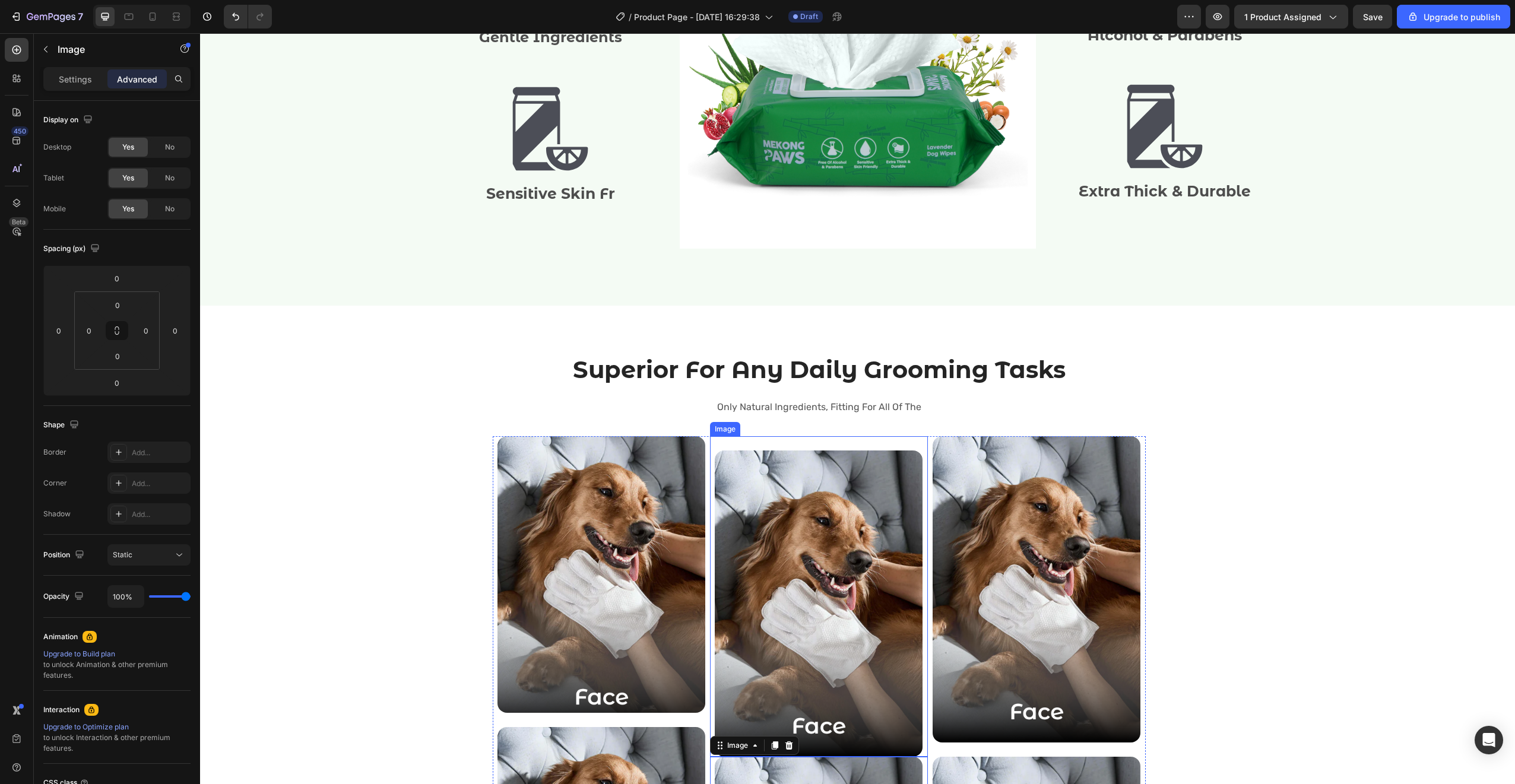
click at [847, 469] on img at bounding box center [818, 603] width 208 height 306
click at [773, 428] on icon at bounding box center [775, 425] width 10 height 10
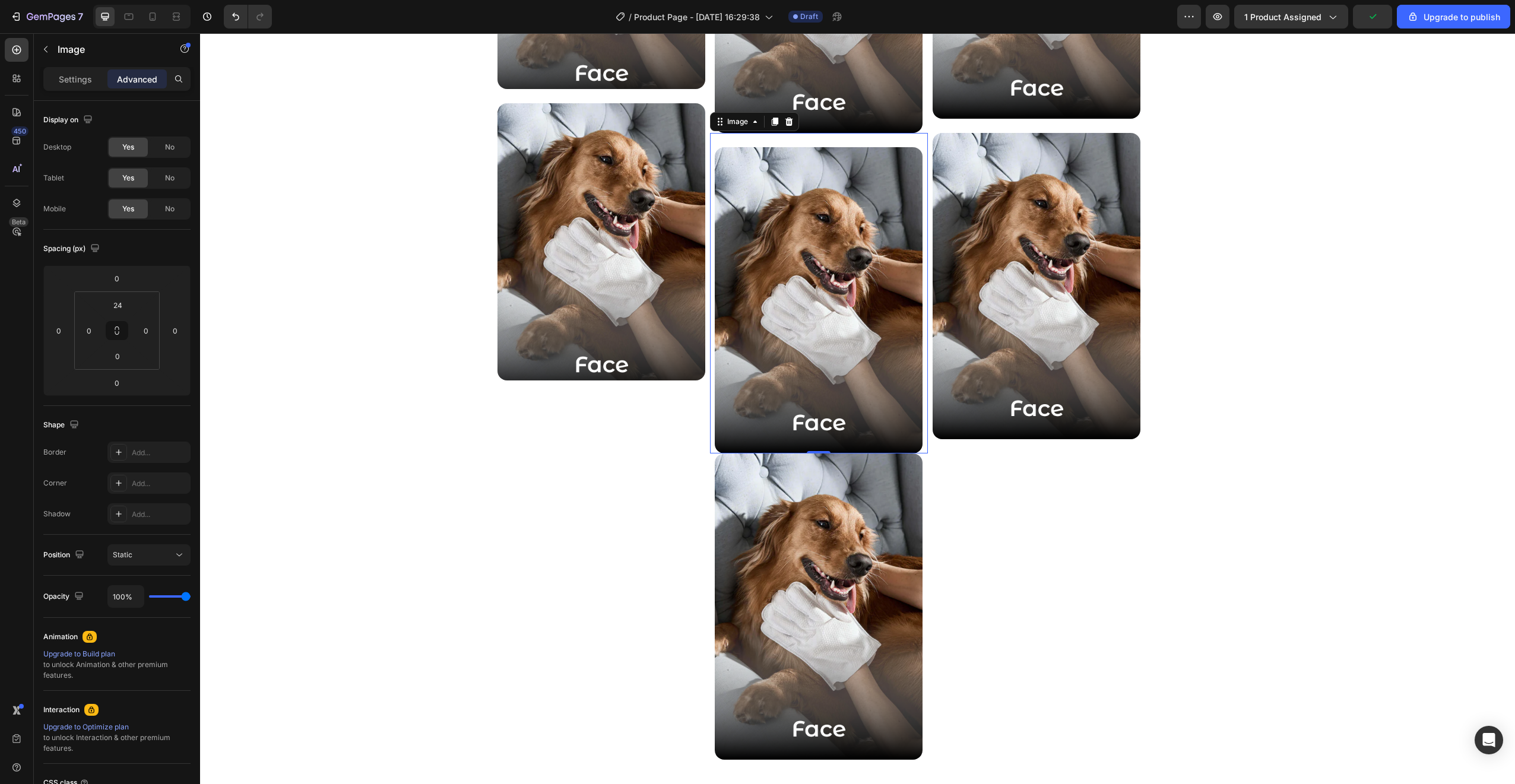
scroll to position [2201, 0]
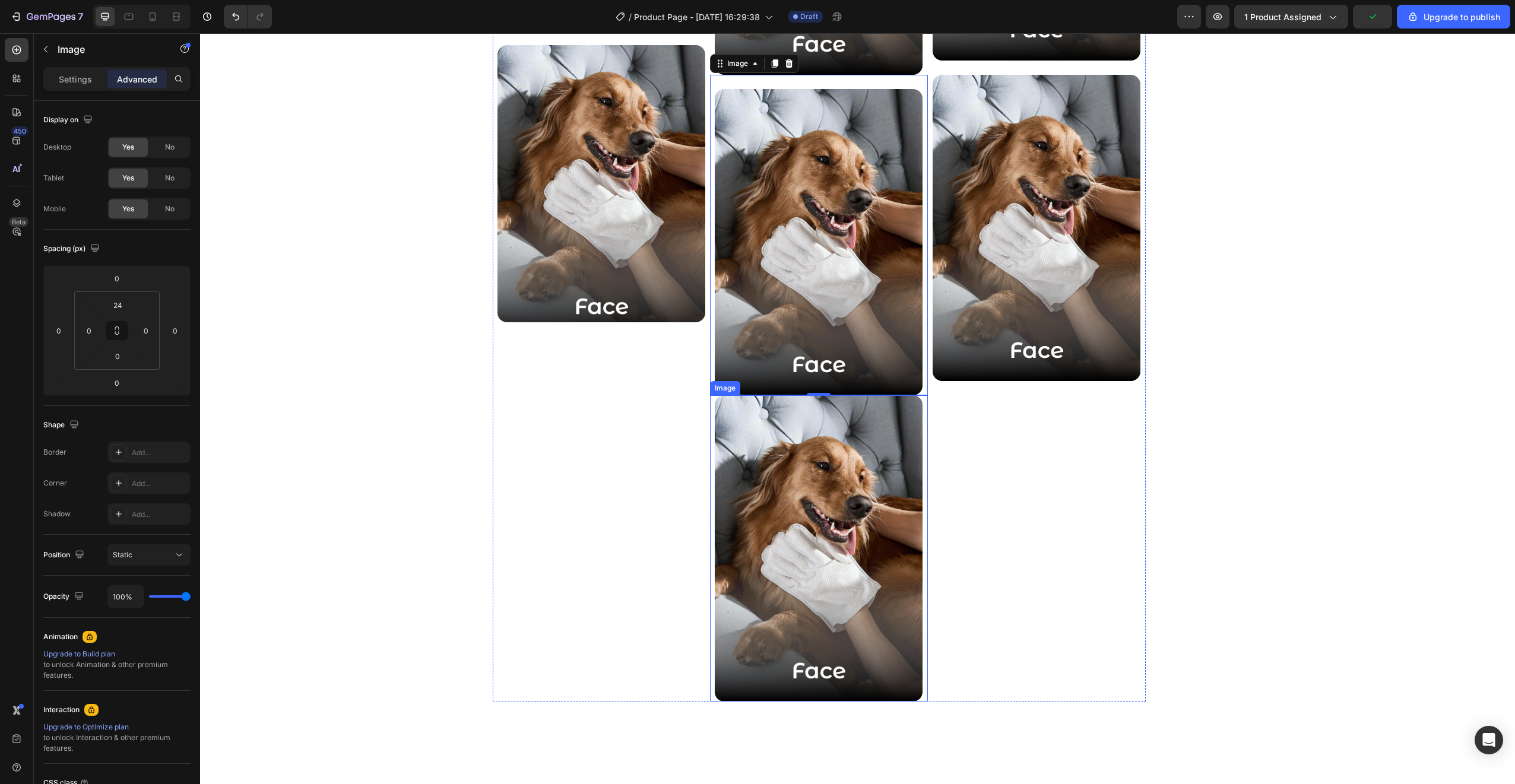
click at [831, 466] on img at bounding box center [818, 549] width 208 height 306
click at [786, 383] on icon at bounding box center [789, 383] width 7 height 8
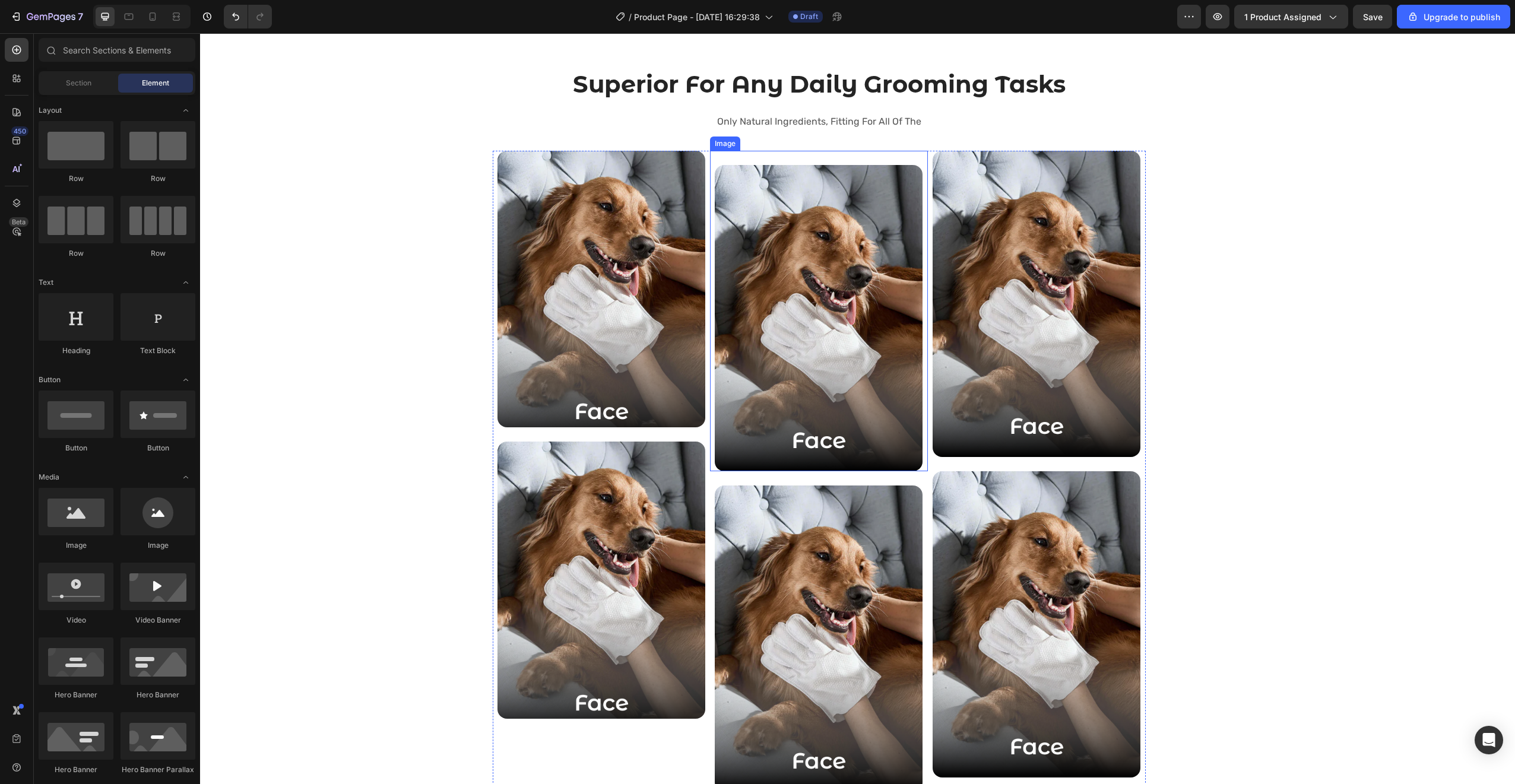
scroll to position [1763, 0]
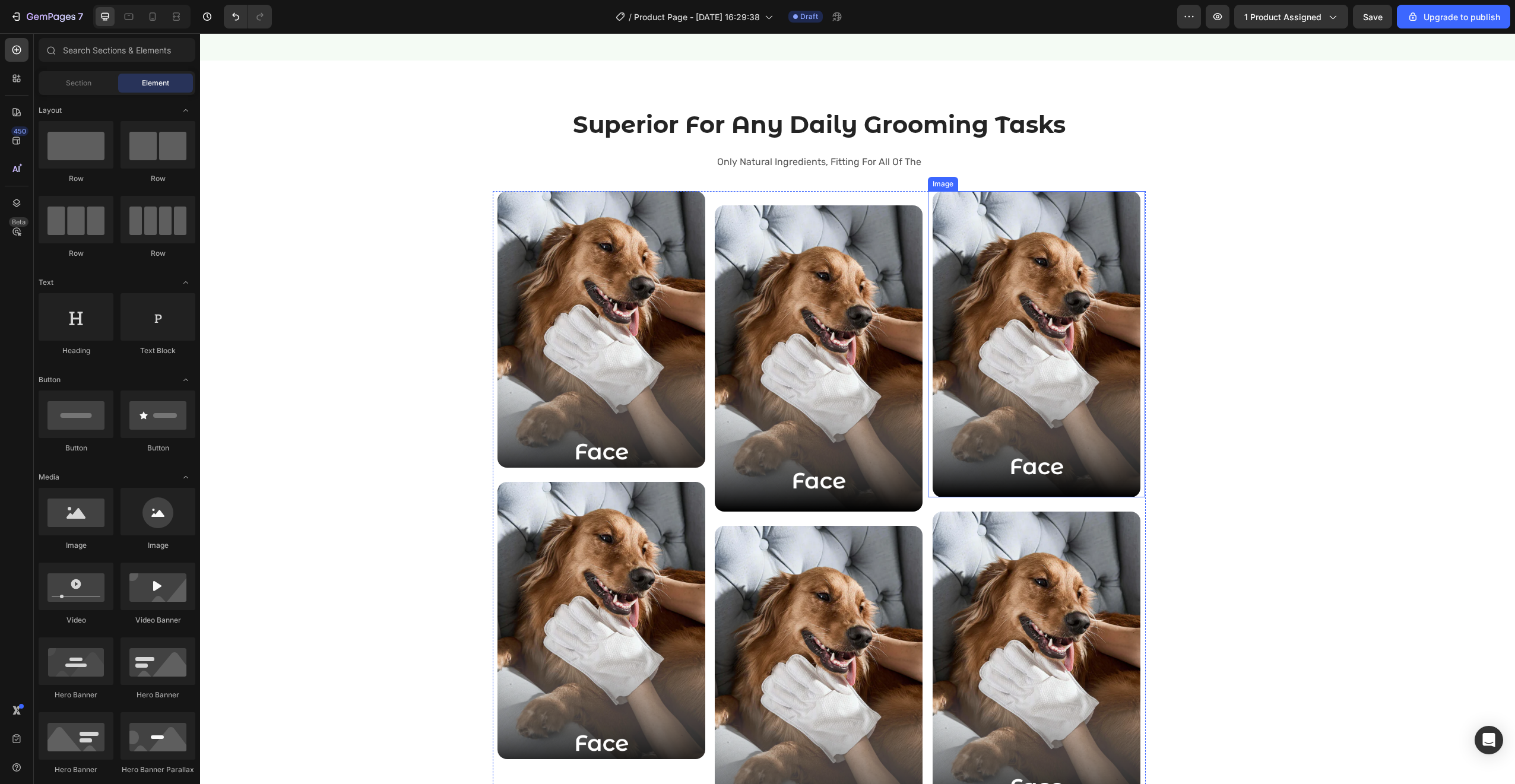
click at [979, 361] on img at bounding box center [1036, 344] width 208 height 306
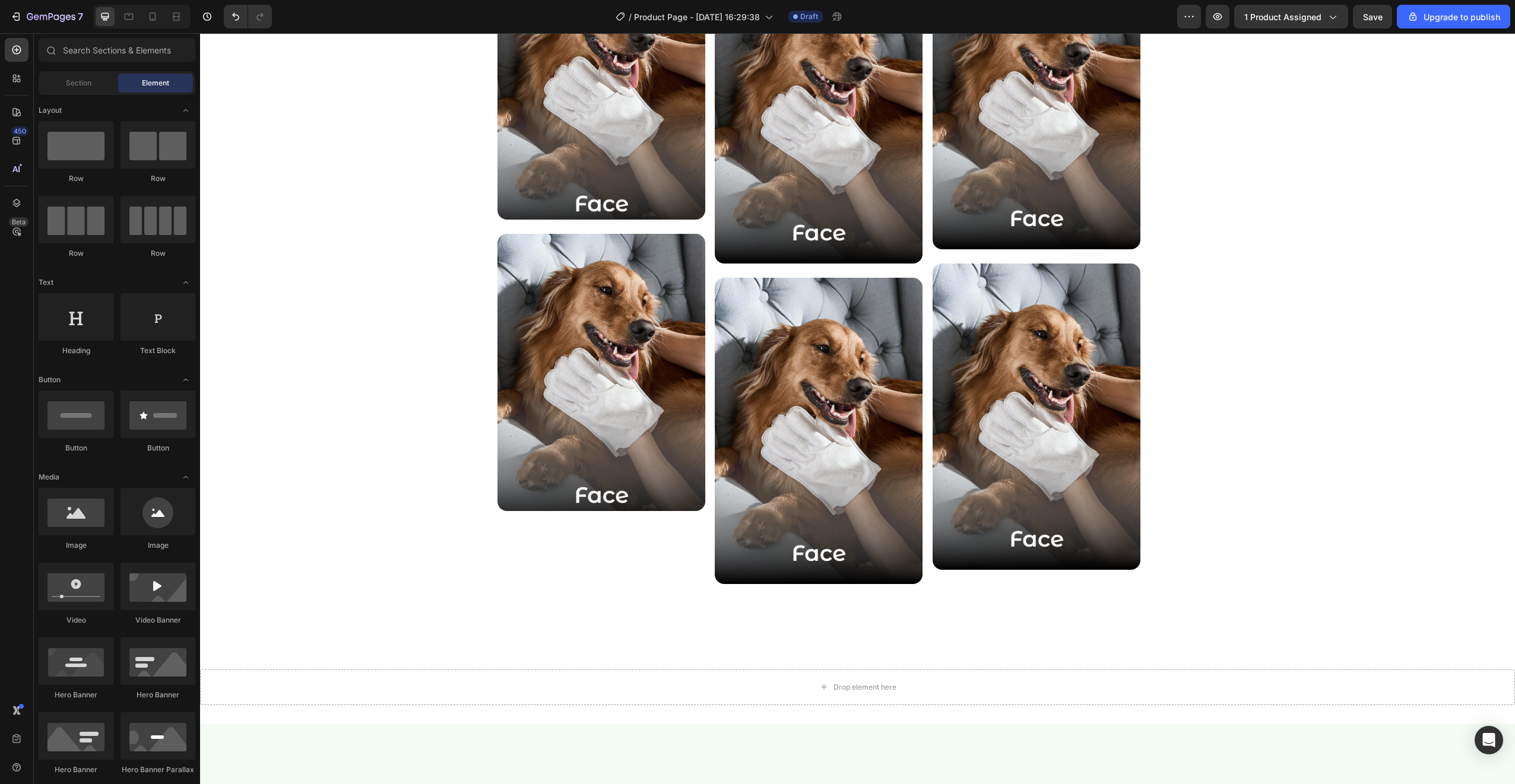
scroll to position [1920, 0]
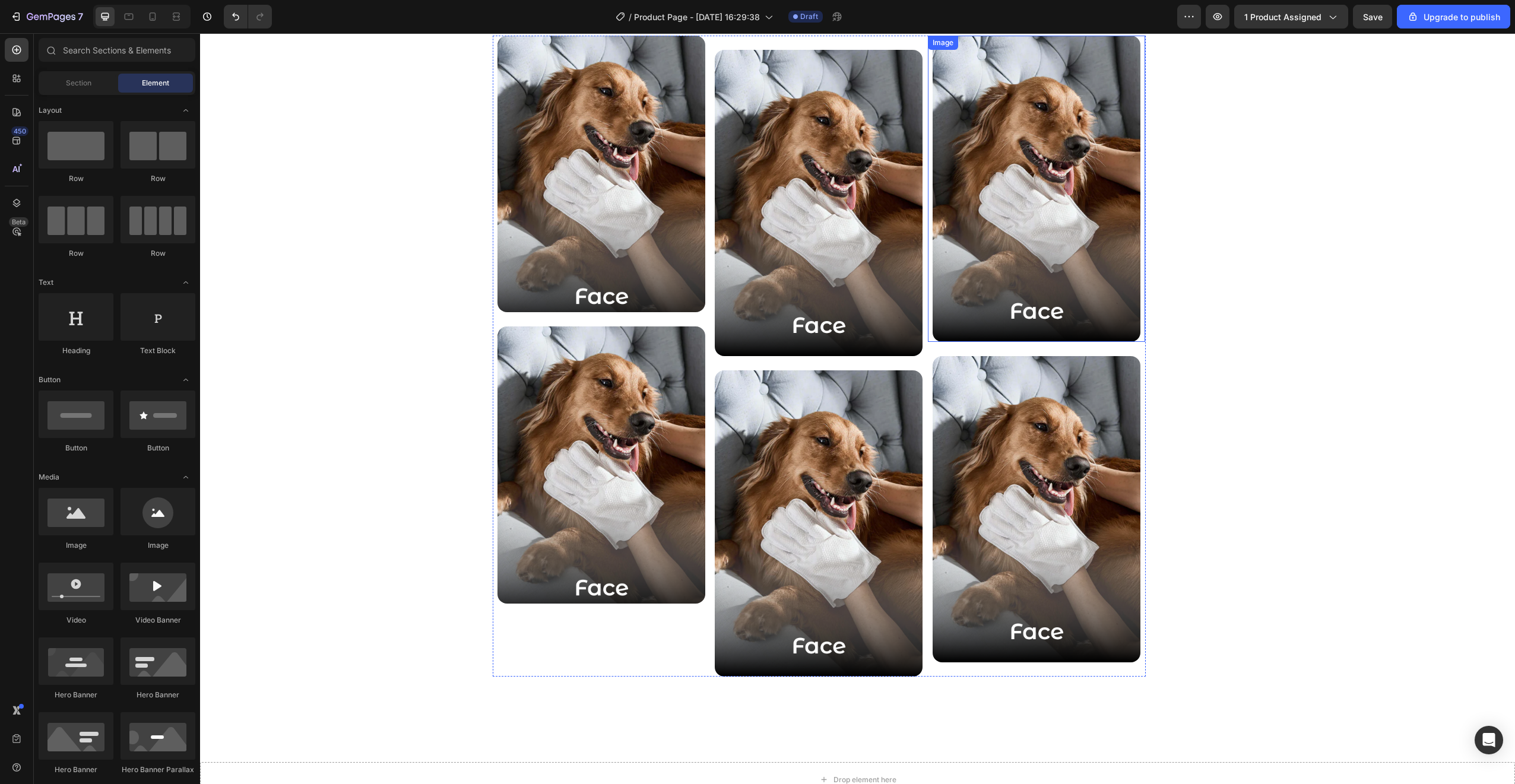
click at [1078, 325] on img at bounding box center [1036, 189] width 208 height 306
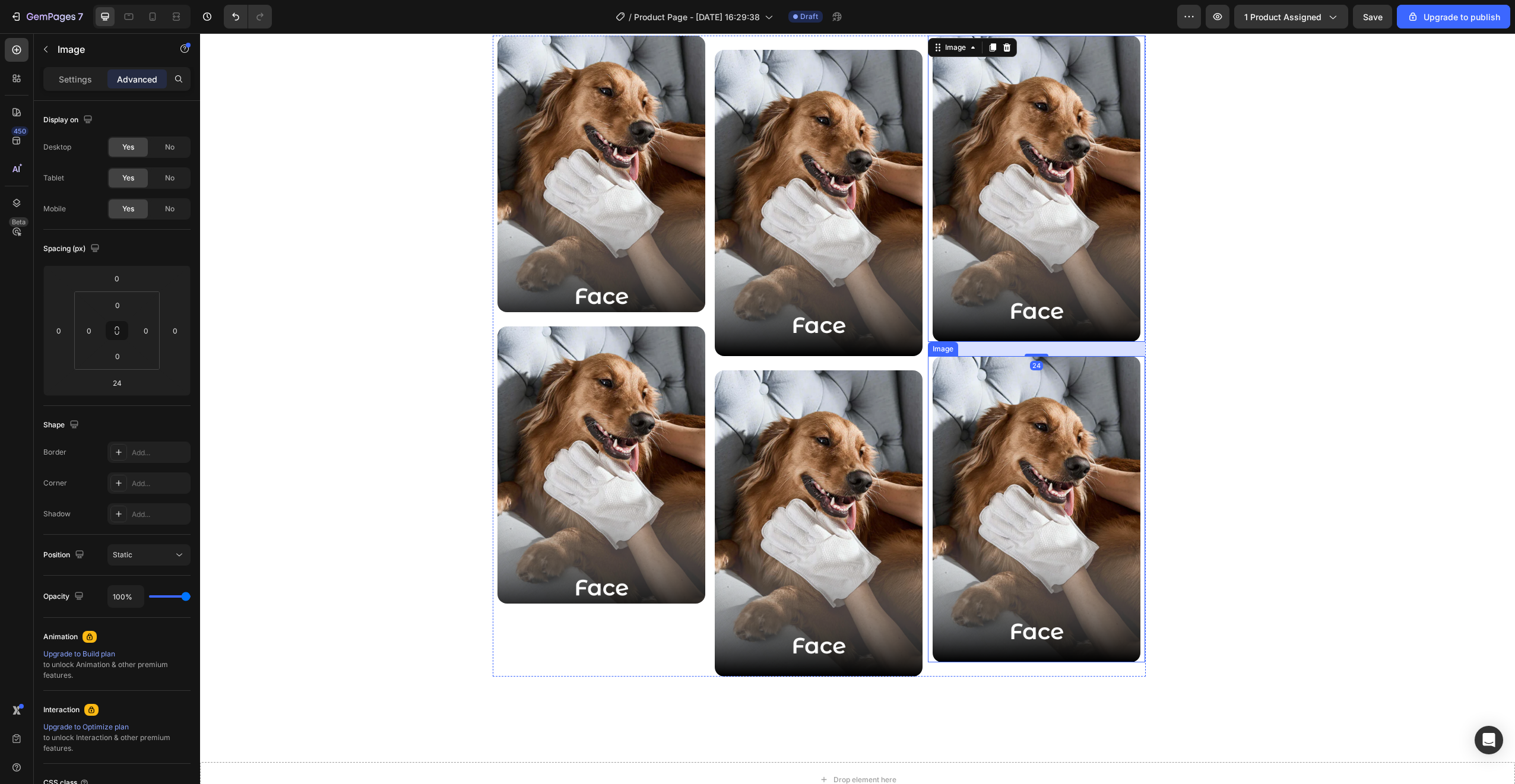
scroll to position [1604, 0]
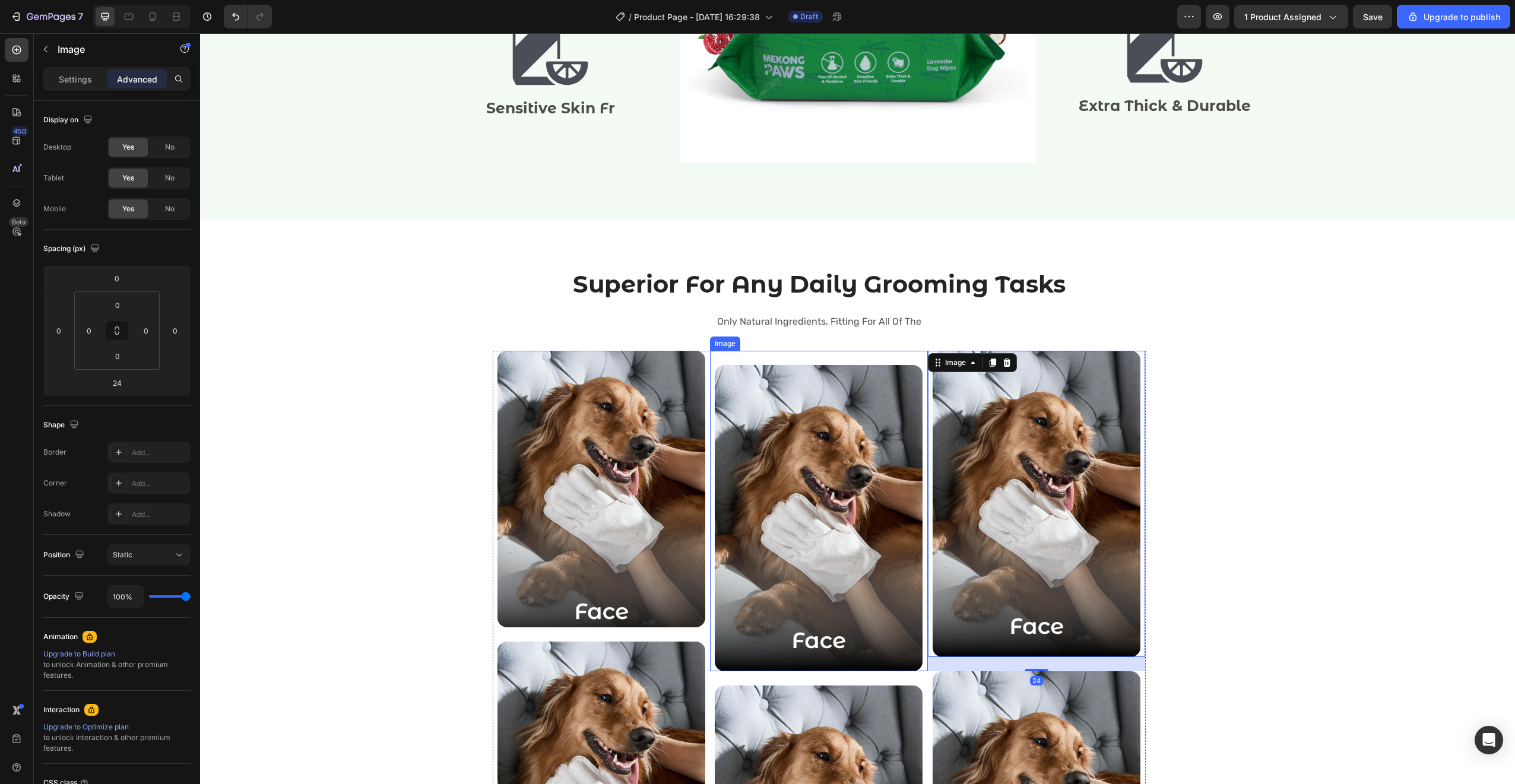
click at [857, 389] on img at bounding box center [818, 518] width 208 height 306
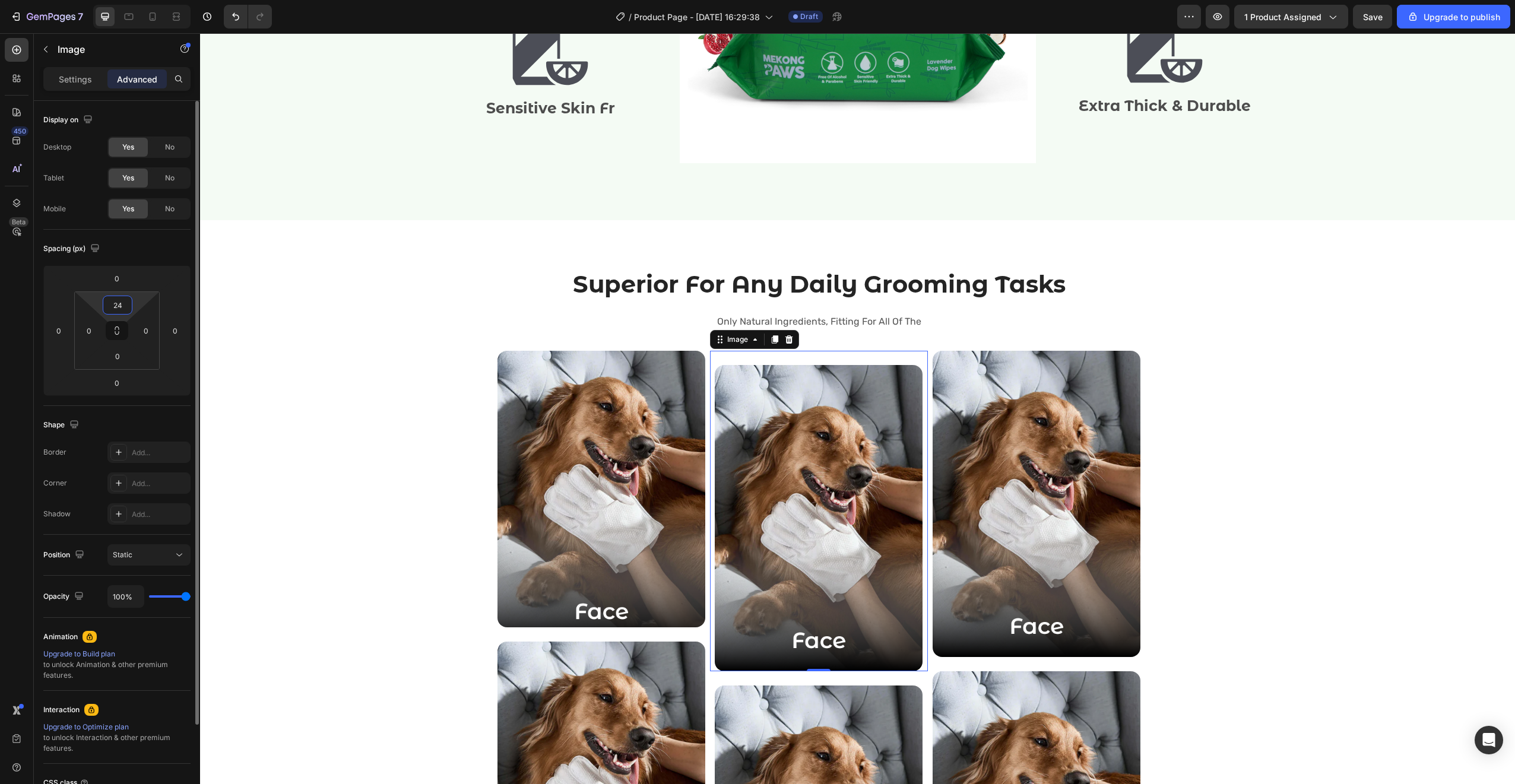
click at [117, 309] on input "24" at bounding box center [118, 305] width 24 height 18
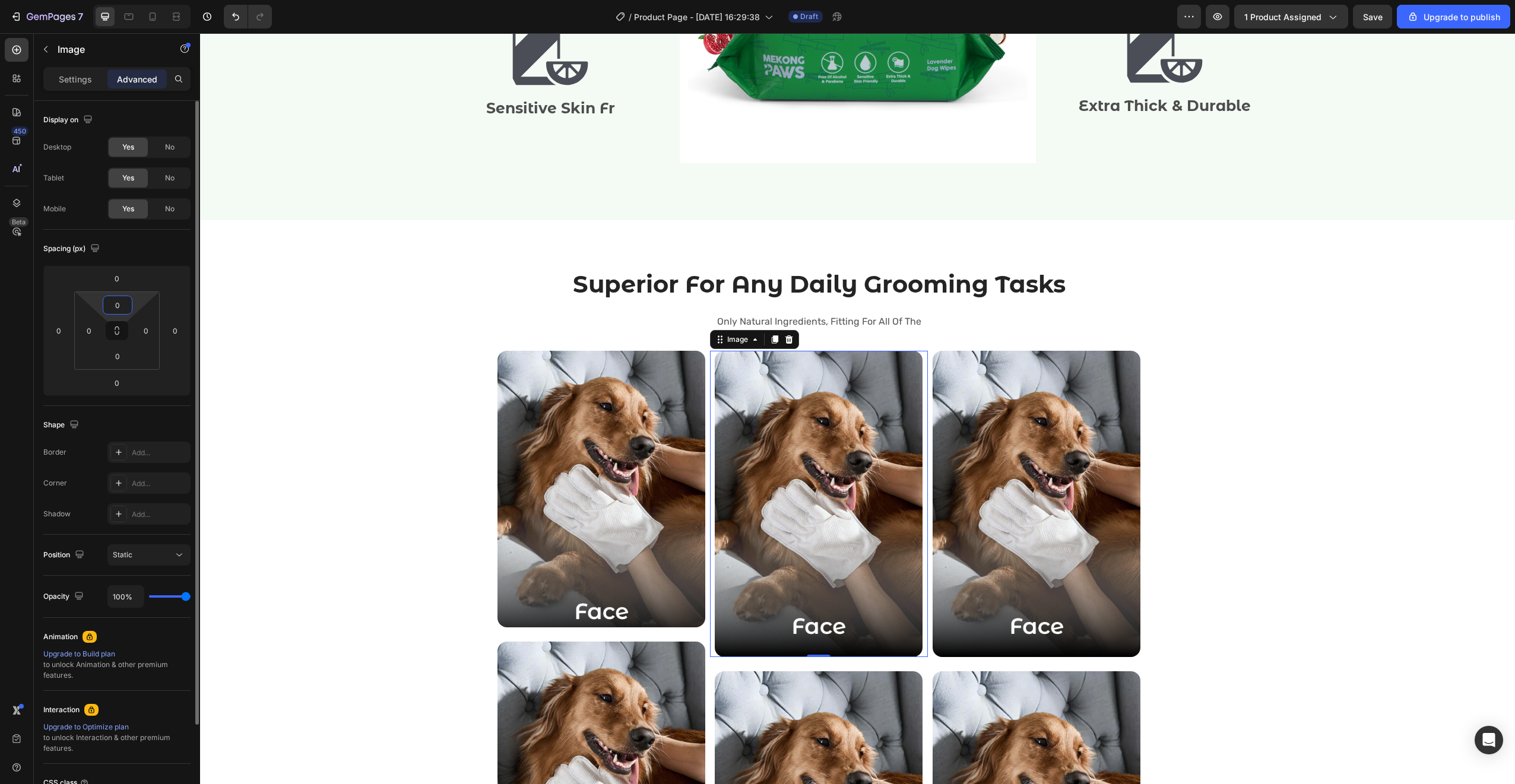
type input "0"
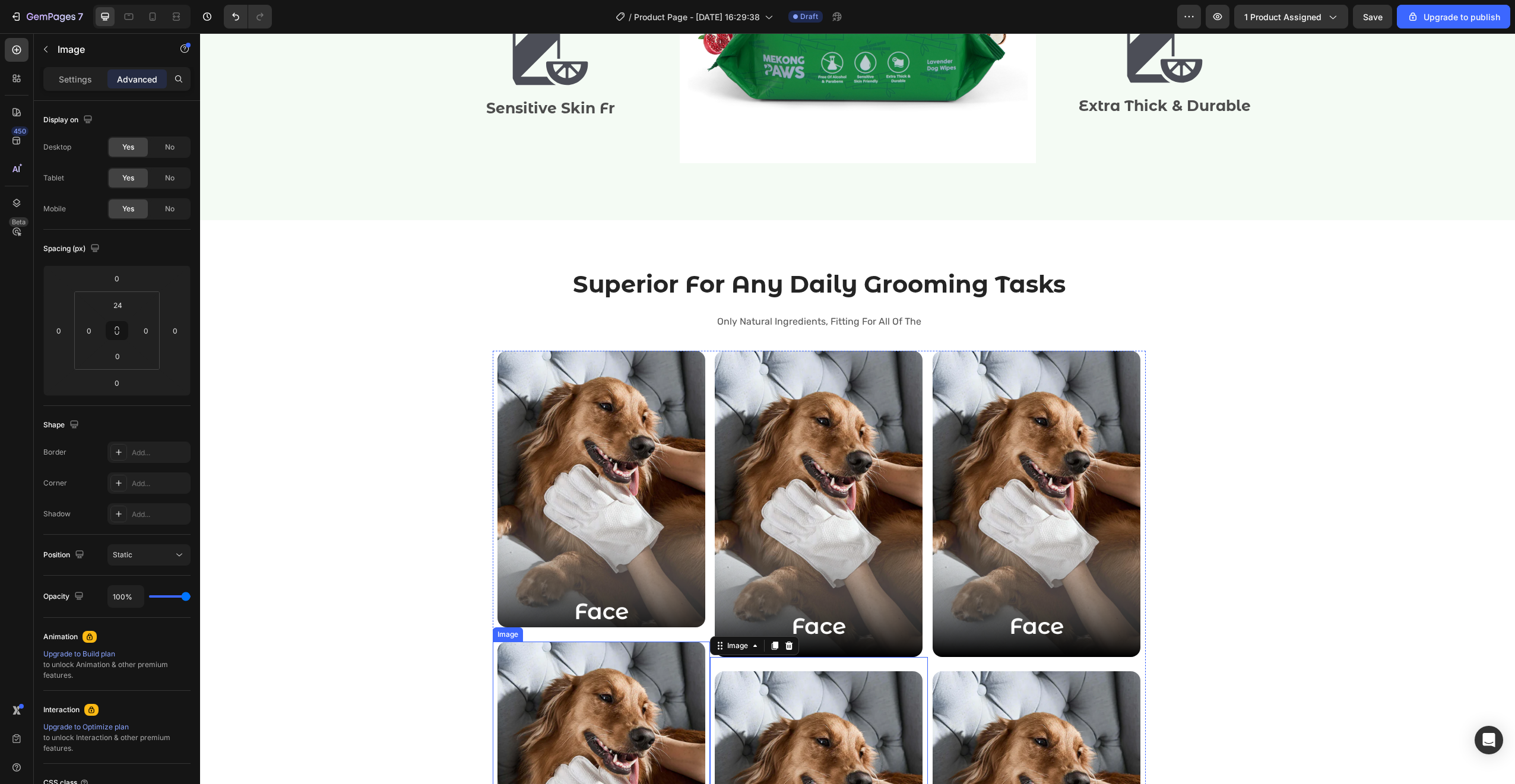
scroll to position [1779, 0]
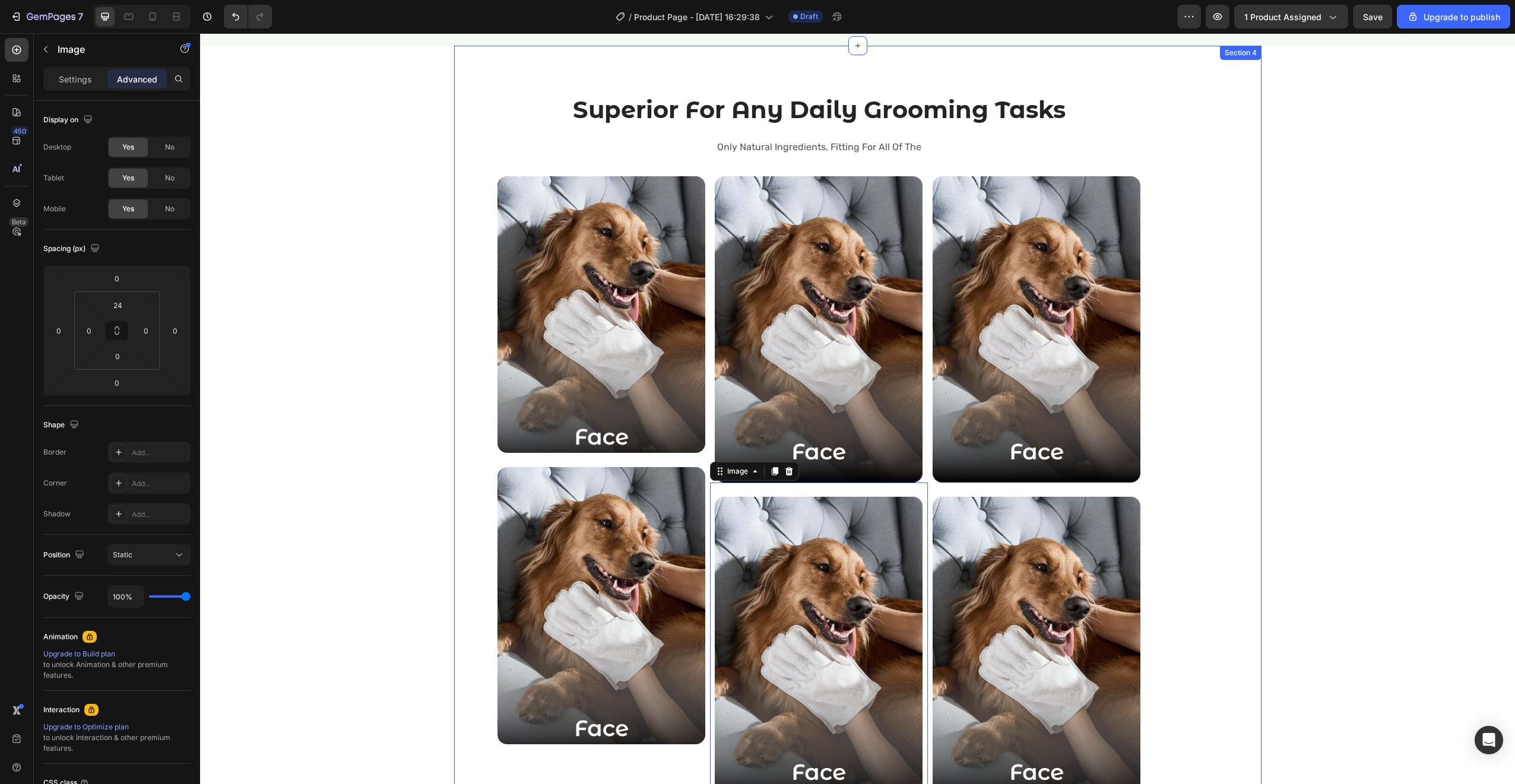
click at [1148, 471] on div "Superior For Any Daily Grooming Tasks Heading Only Natural Ingredients, Fitting…" at bounding box center [819, 458] width 712 height 728
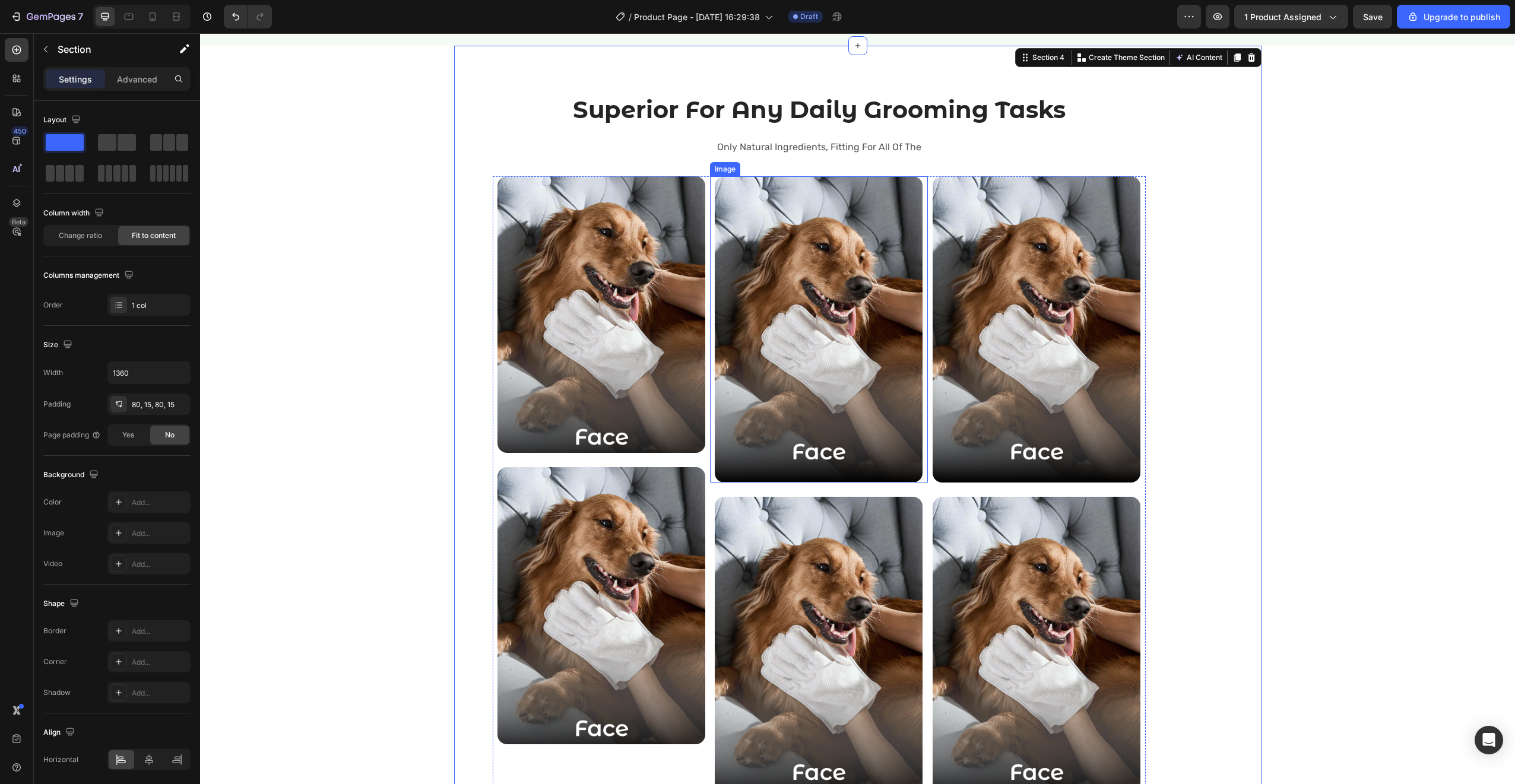
click at [777, 426] on img at bounding box center [818, 329] width 208 height 306
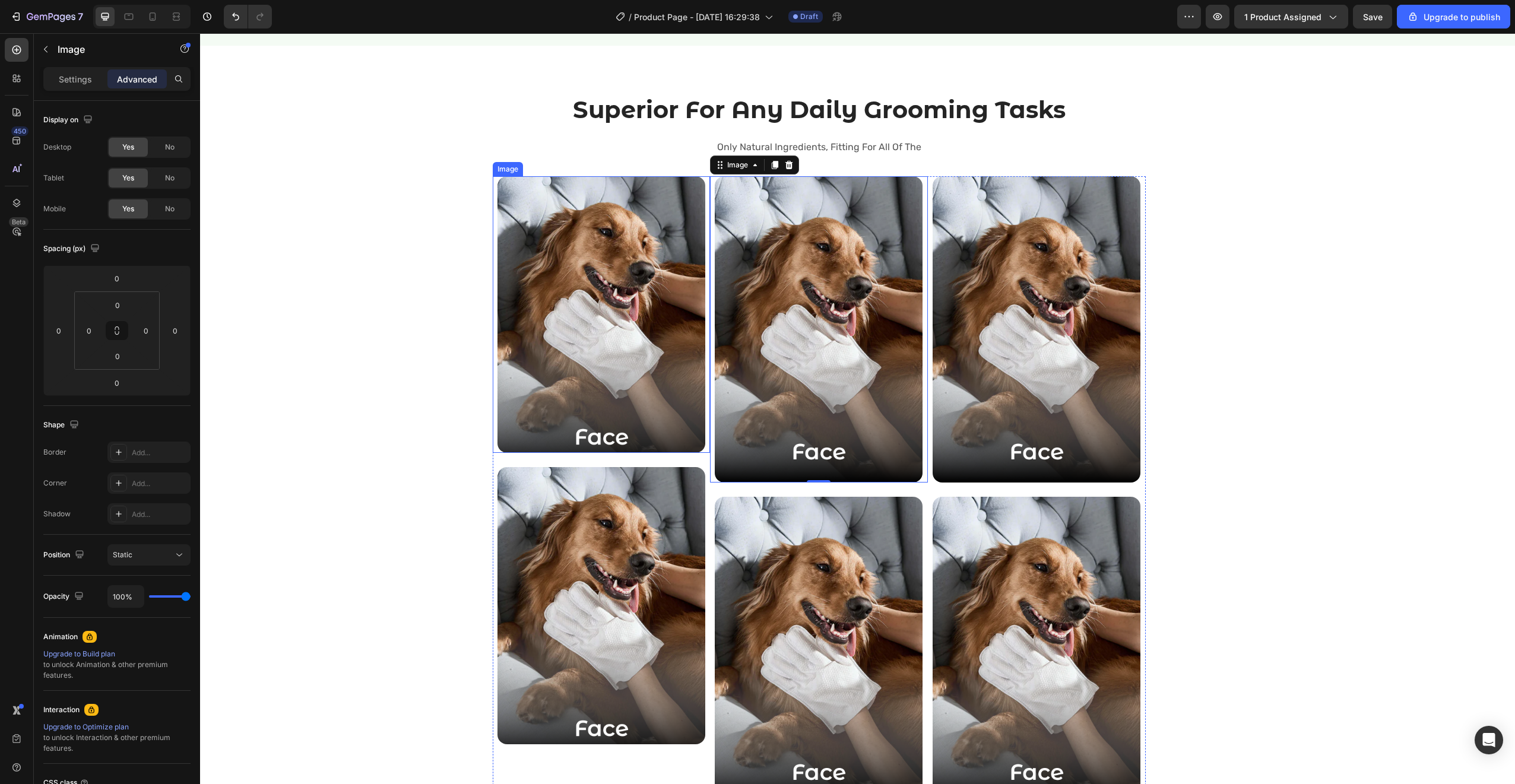
click at [641, 393] on img at bounding box center [601, 315] width 208 height 277
click at [554, 168] on icon at bounding box center [557, 164] width 7 height 8
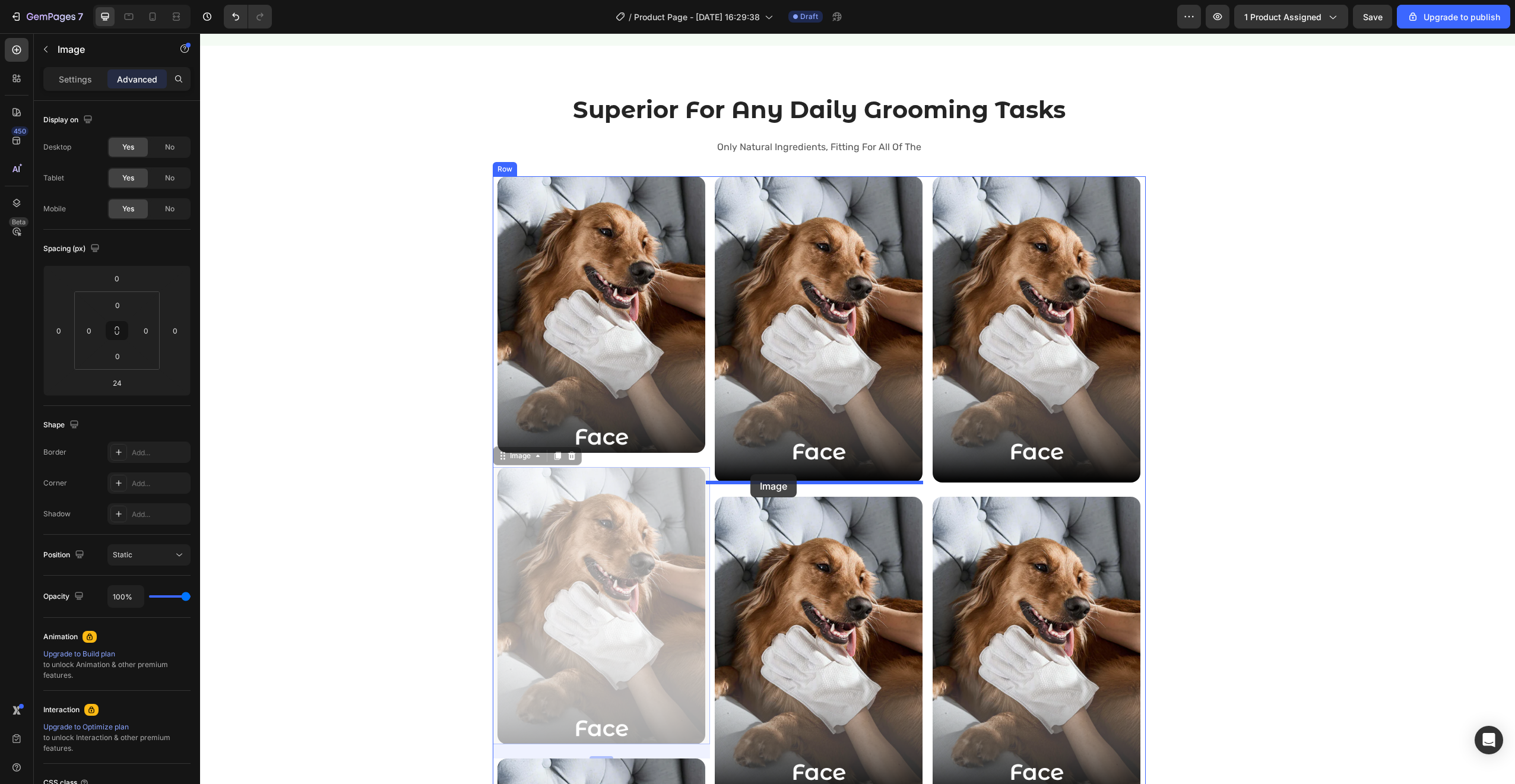
drag, startPoint x: 498, startPoint y: 457, endPoint x: 750, endPoint y: 475, distance: 252.6
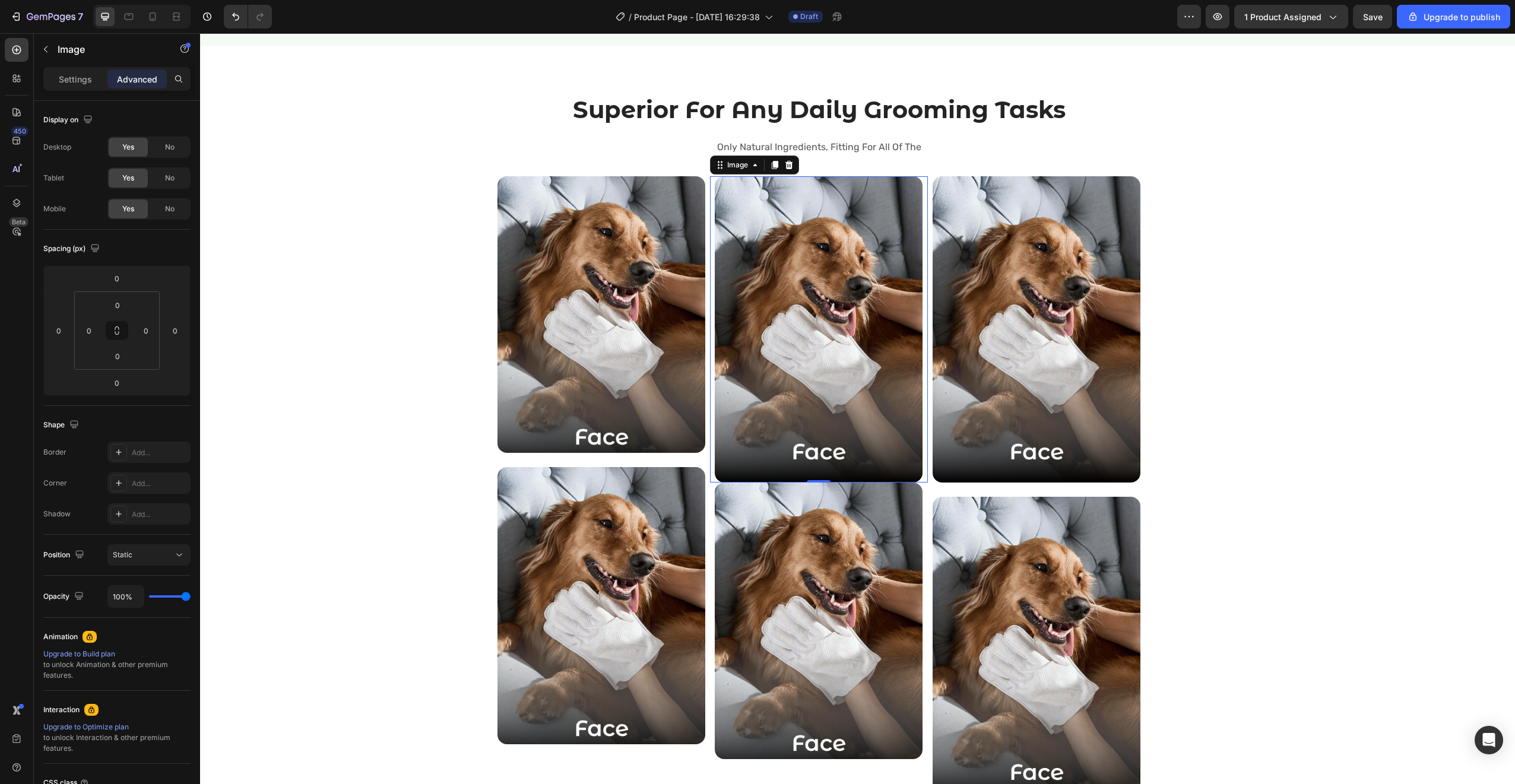
click at [785, 409] on img at bounding box center [818, 329] width 208 height 306
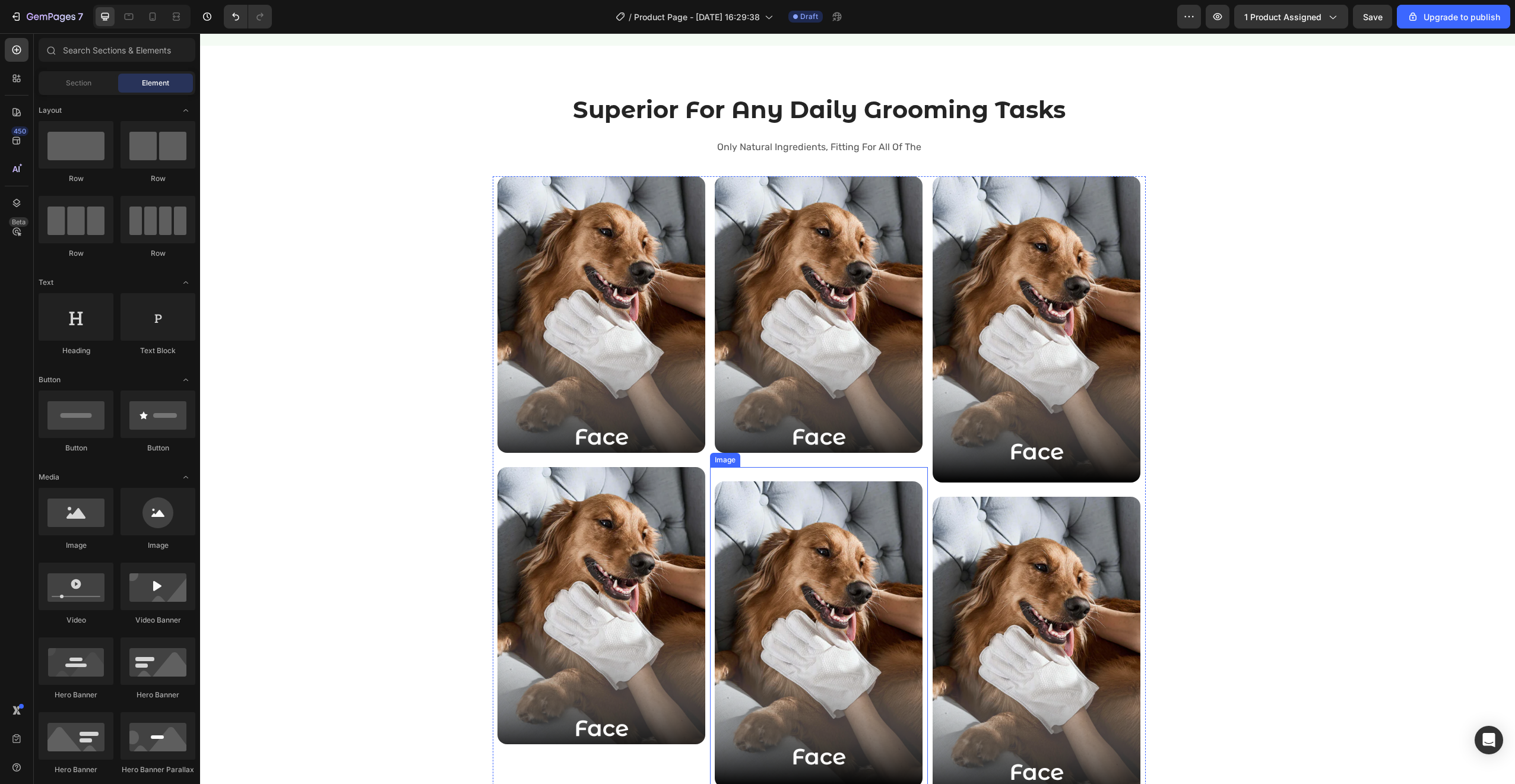
click at [777, 555] on img at bounding box center [818, 634] width 208 height 306
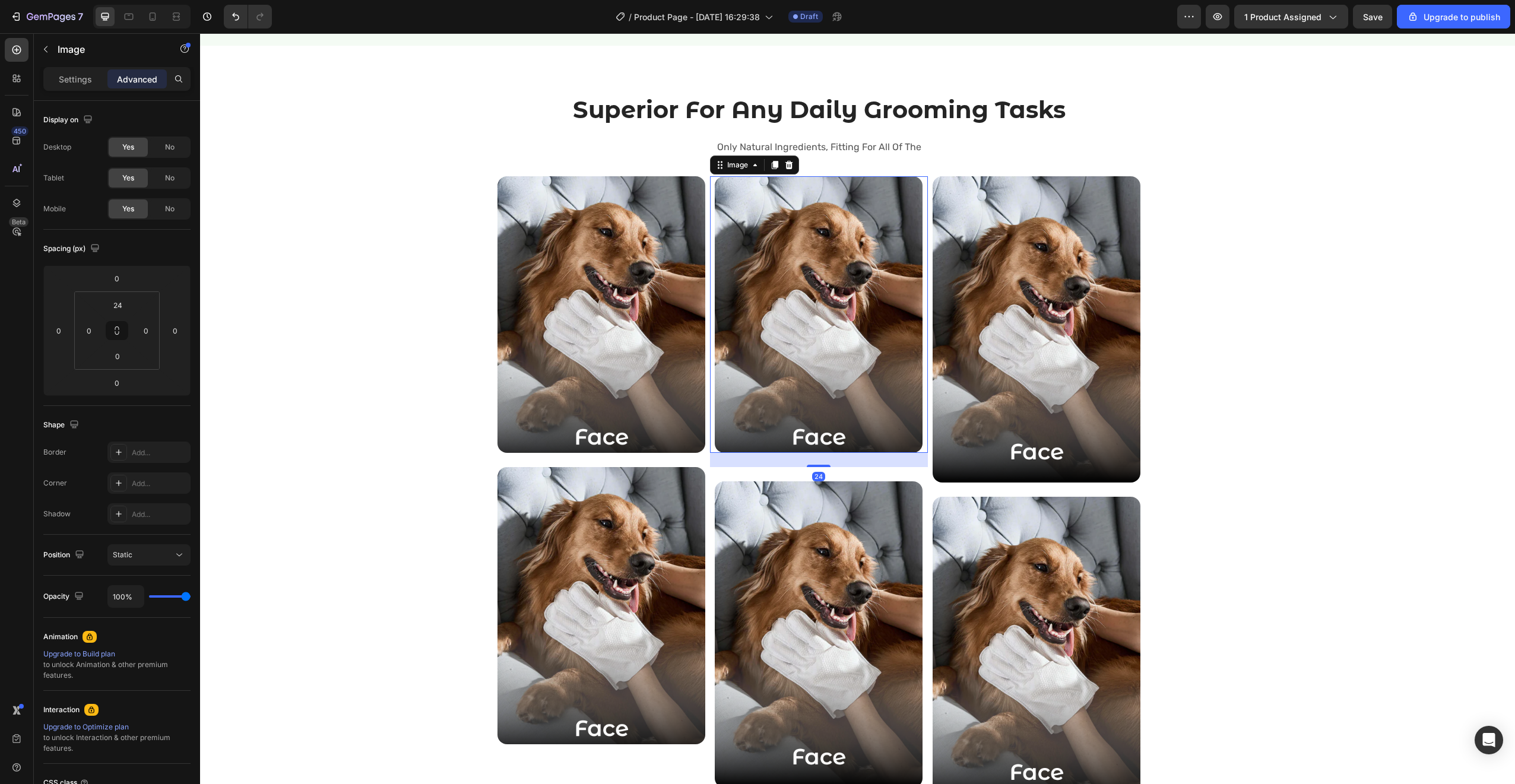
click at [790, 366] on img at bounding box center [818, 315] width 208 height 277
click at [770, 162] on icon at bounding box center [775, 164] width 10 height 10
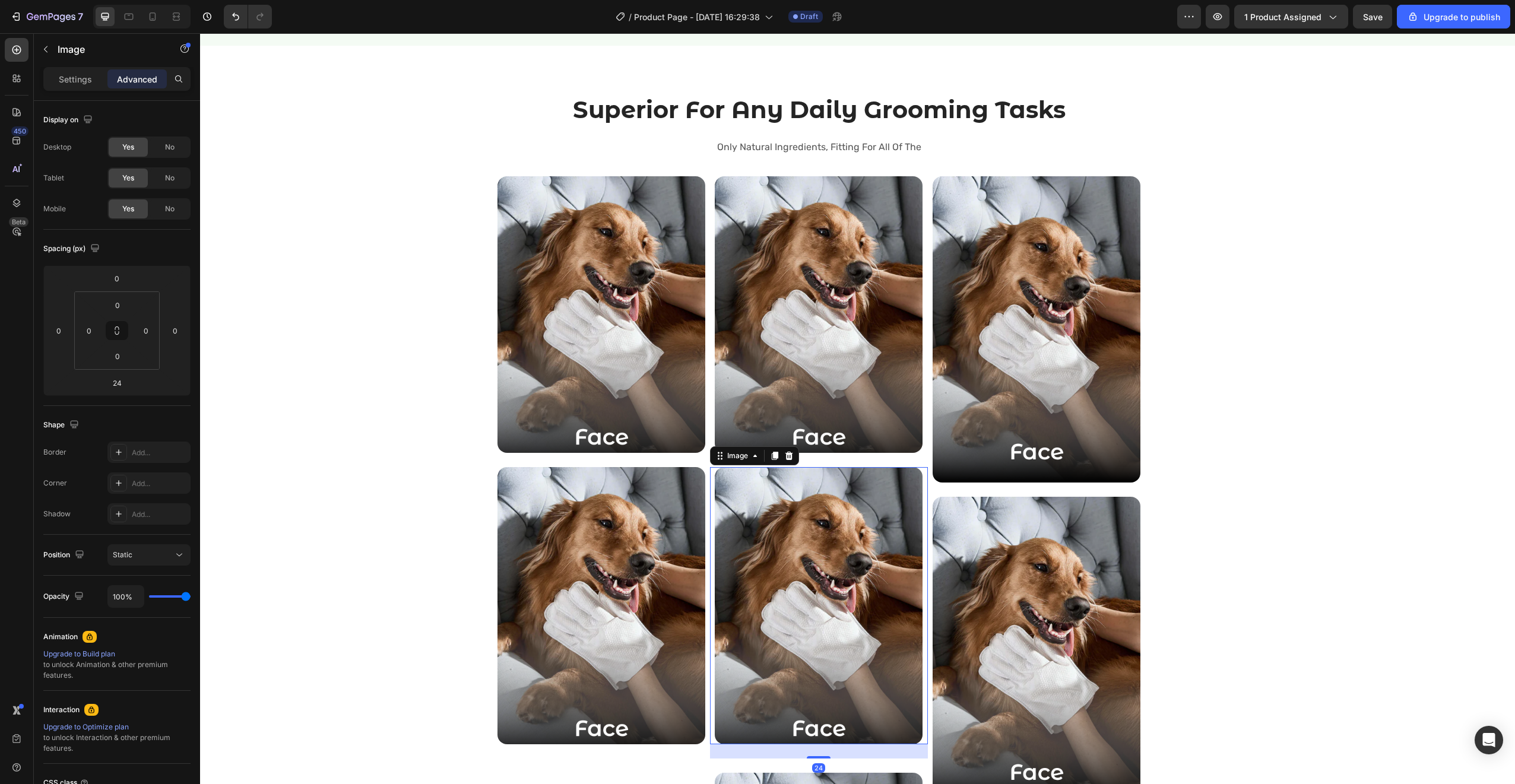
scroll to position [2225, 0]
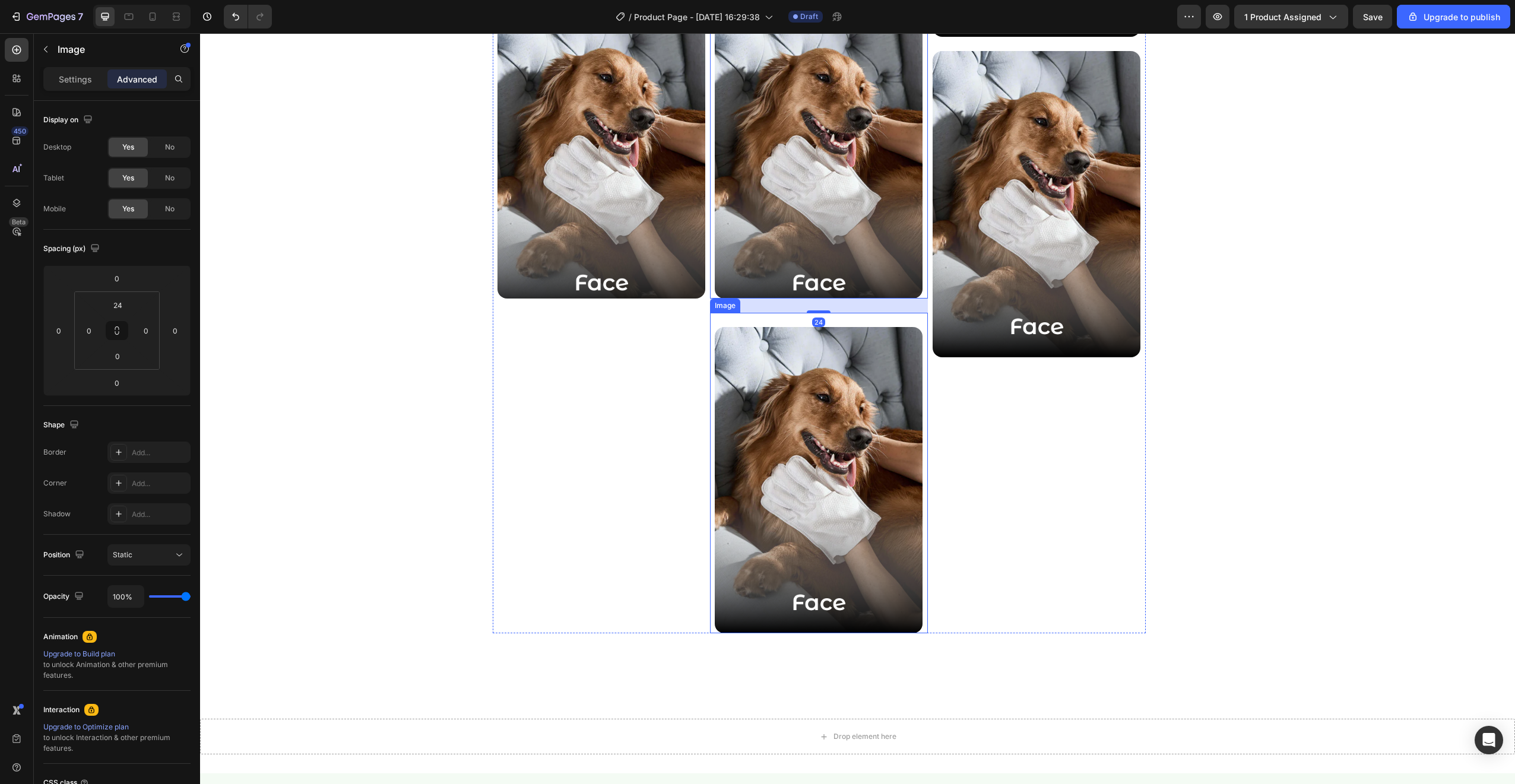
click at [768, 513] on img at bounding box center [818, 480] width 208 height 306
click at [782, 308] on div at bounding box center [789, 301] width 14 height 14
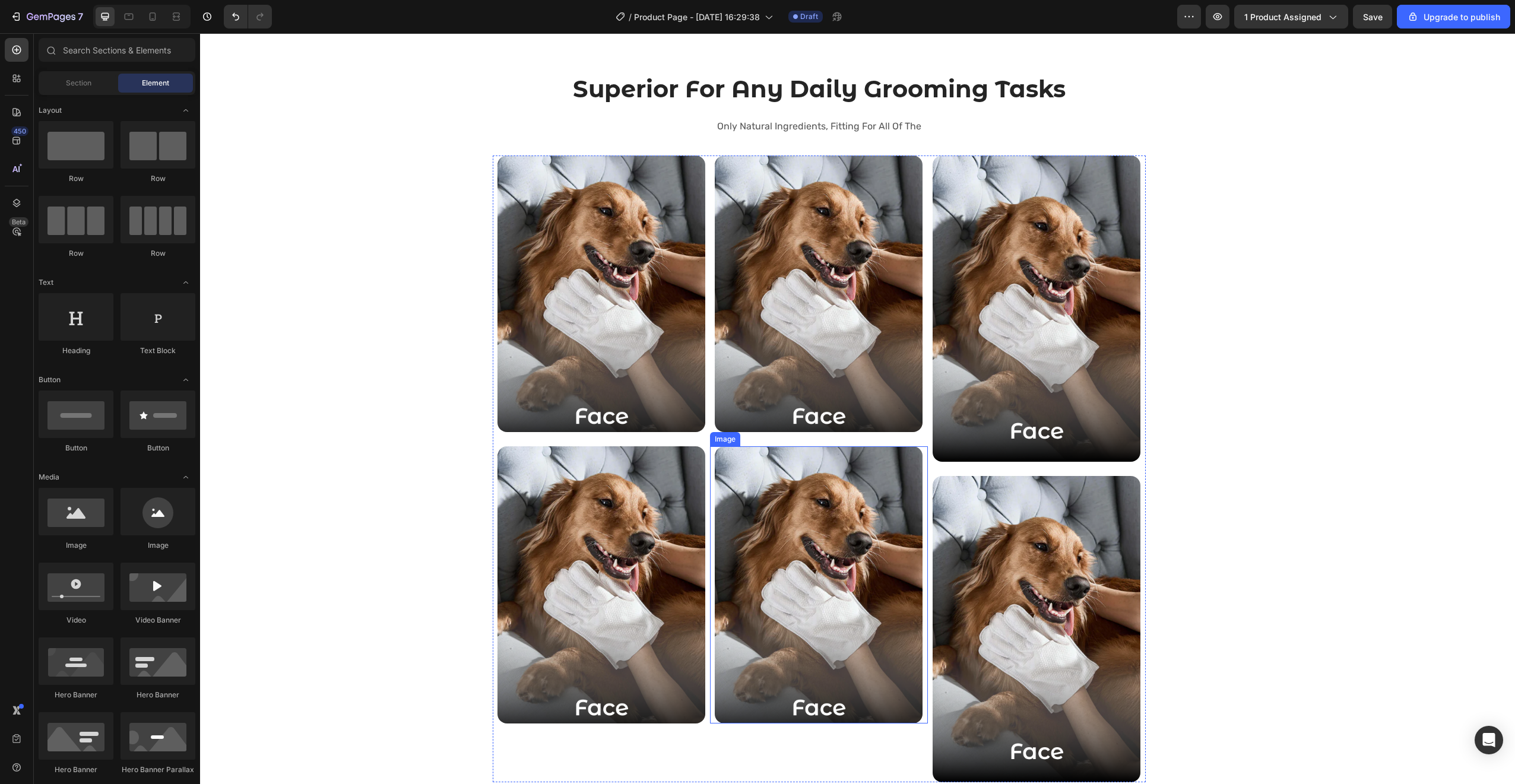
scroll to position [1712, 0]
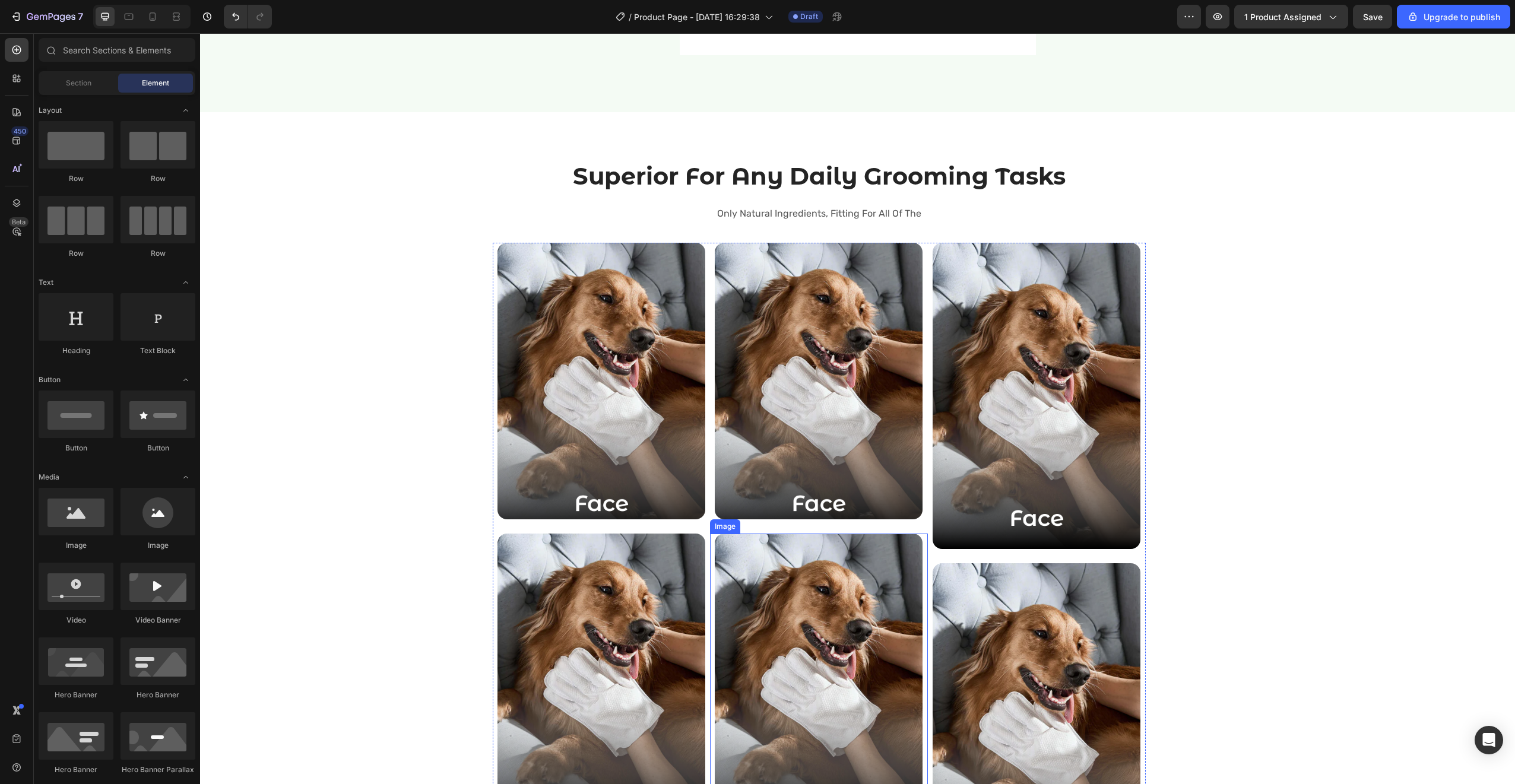
click at [840, 503] on img at bounding box center [818, 381] width 208 height 277
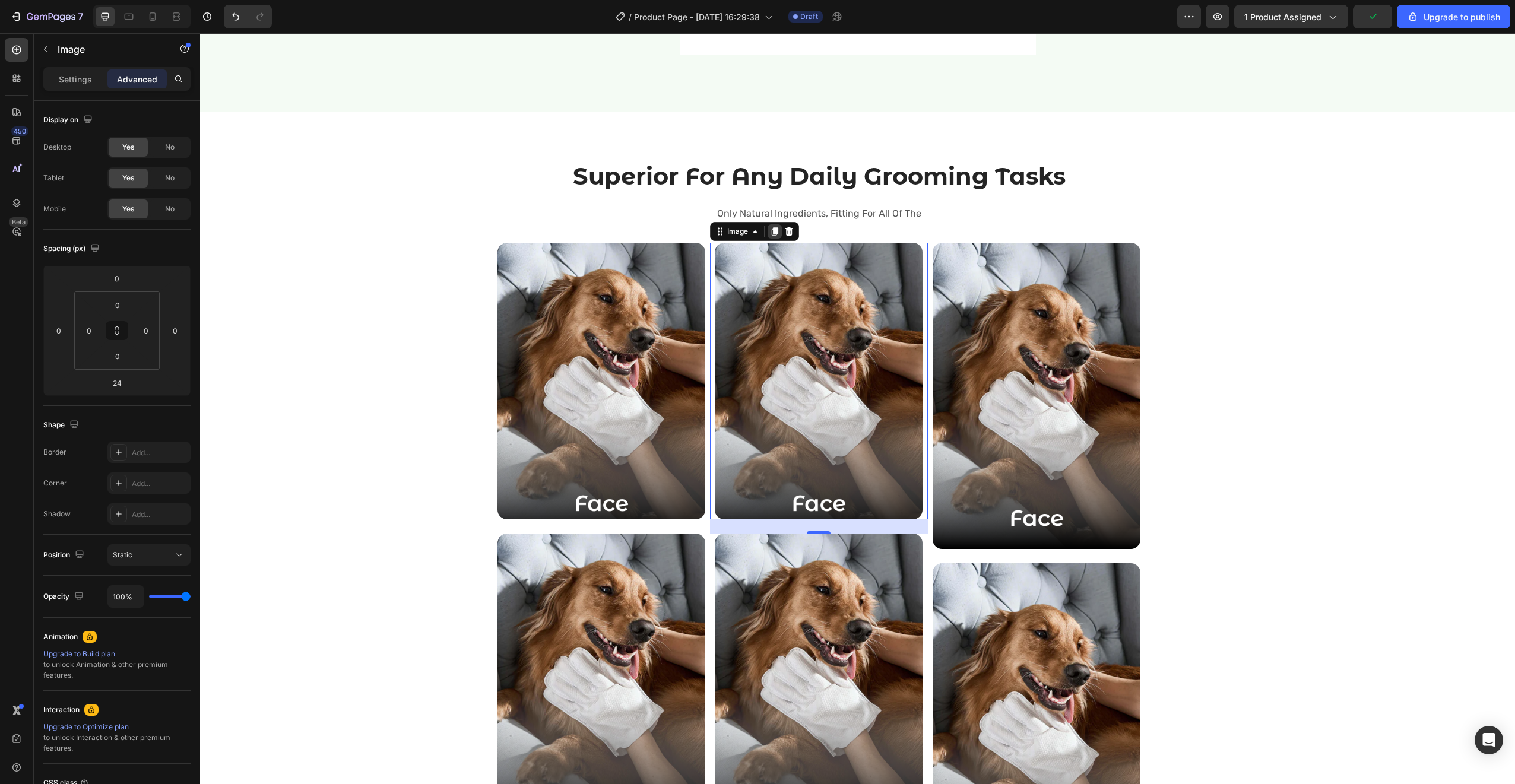
click at [772, 236] on div at bounding box center [775, 231] width 14 height 14
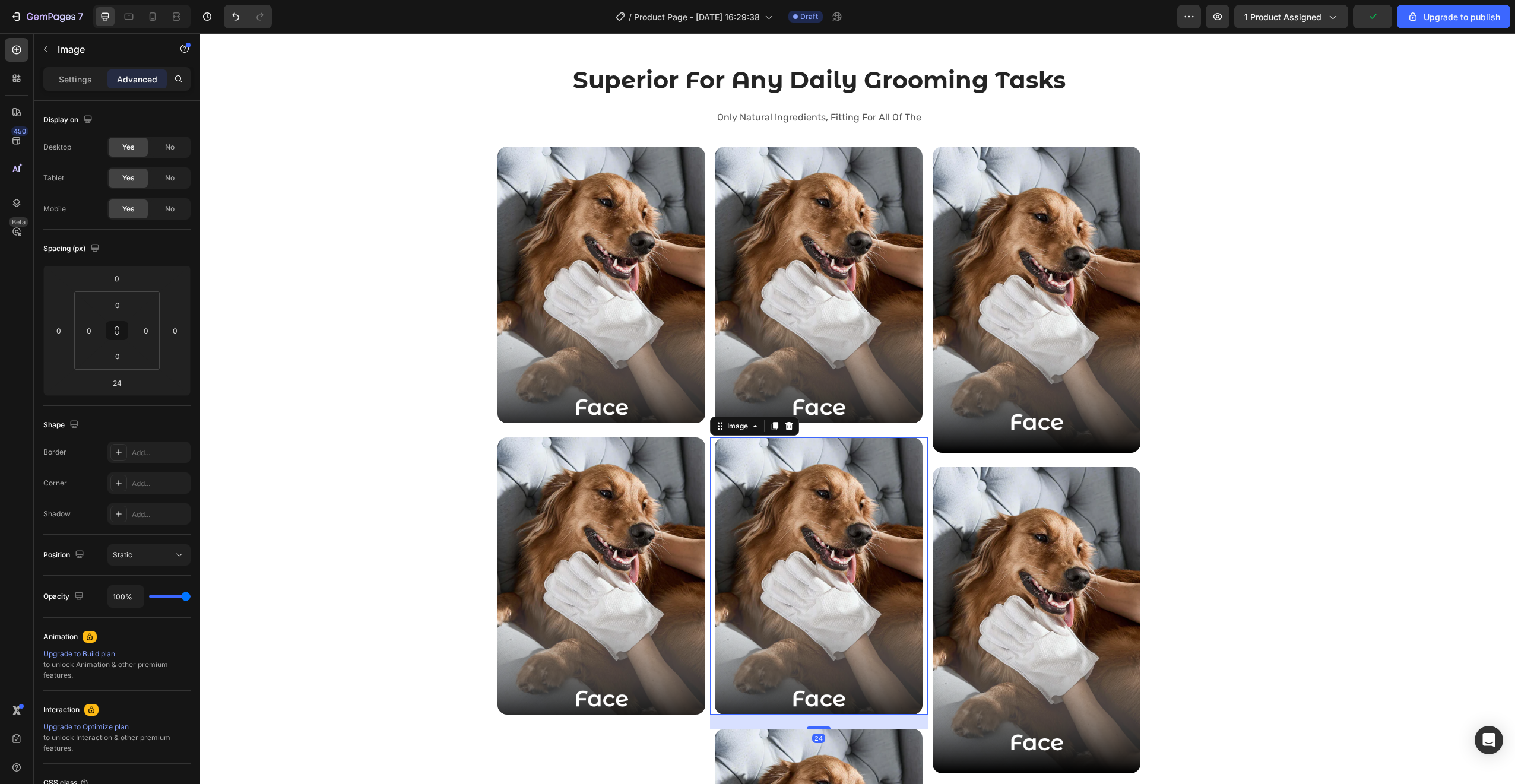
scroll to position [1833, 0]
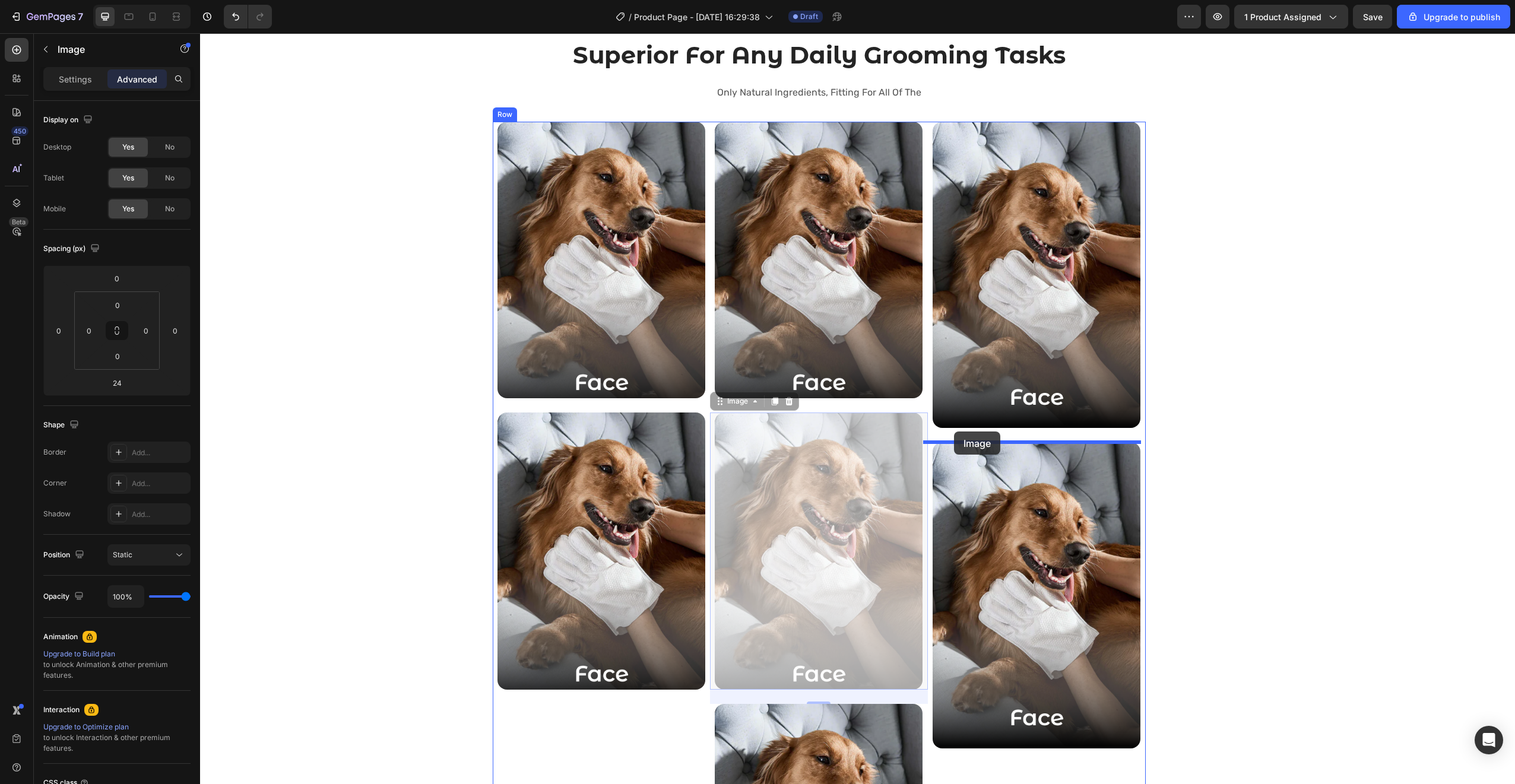
drag, startPoint x: 713, startPoint y: 401, endPoint x: 954, endPoint y: 432, distance: 243.0
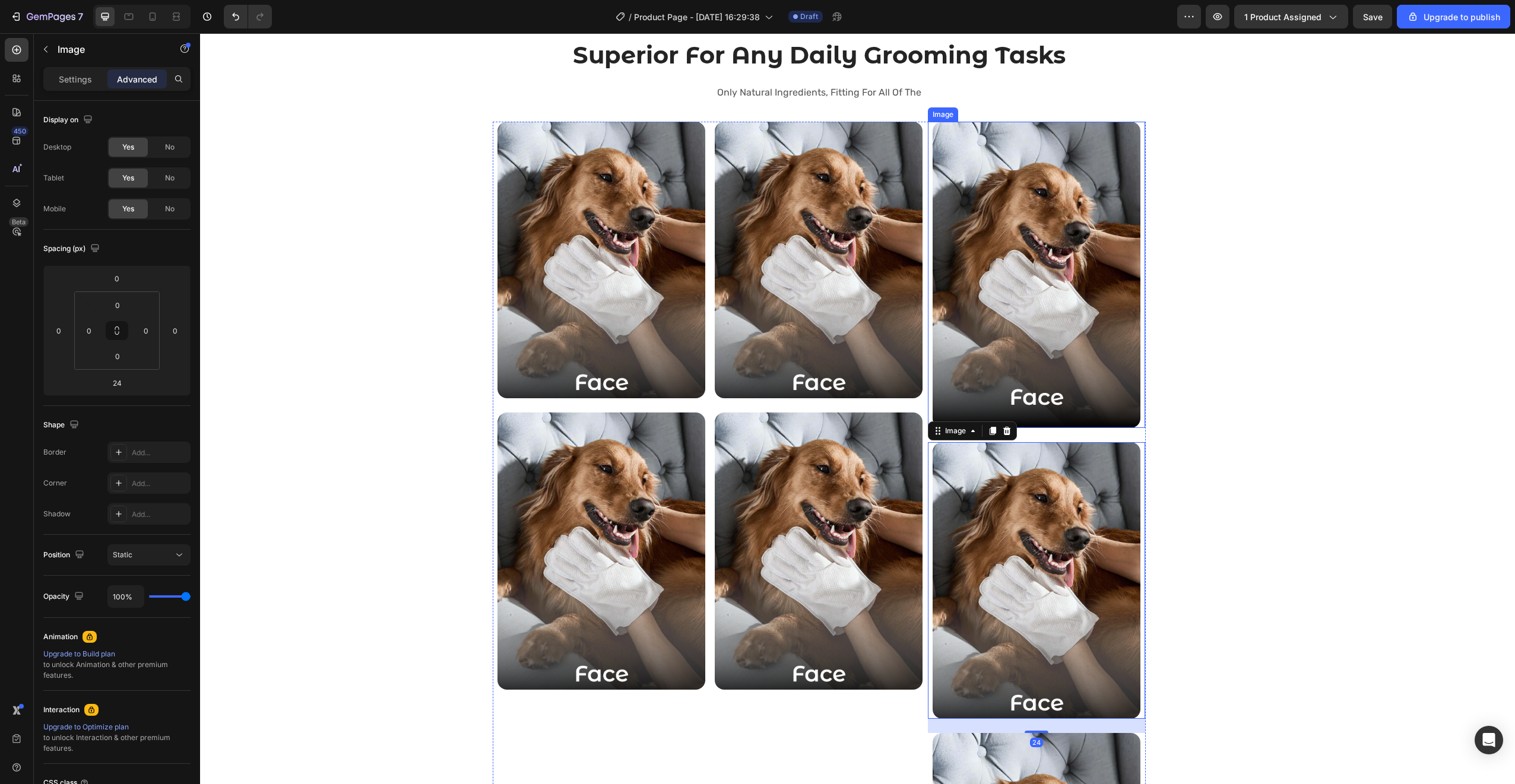
click at [1035, 403] on img at bounding box center [1036, 275] width 208 height 306
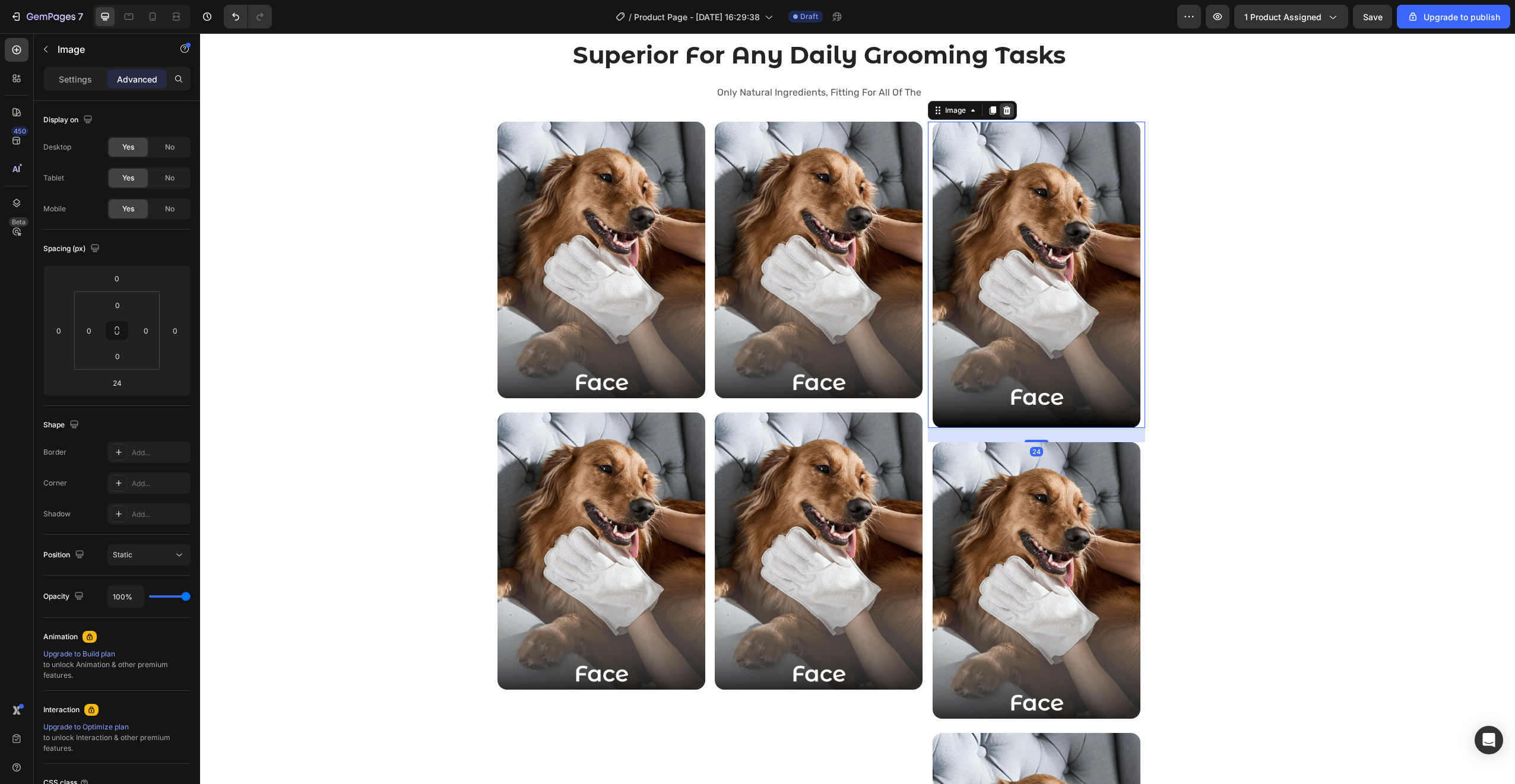
click at [1002, 106] on icon at bounding box center [1006, 110] width 10 height 10
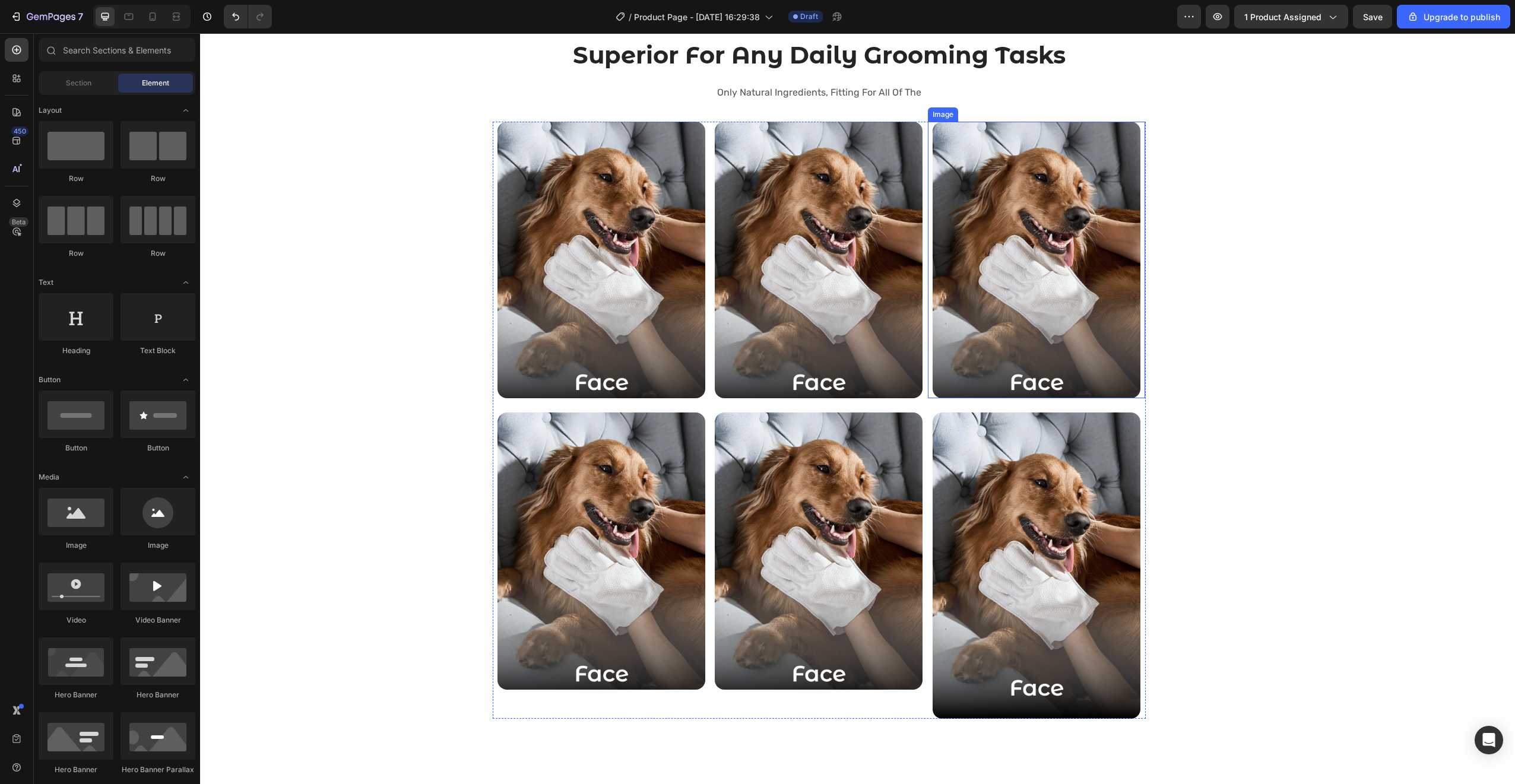
click at [1050, 301] on img at bounding box center [1036, 260] width 208 height 277
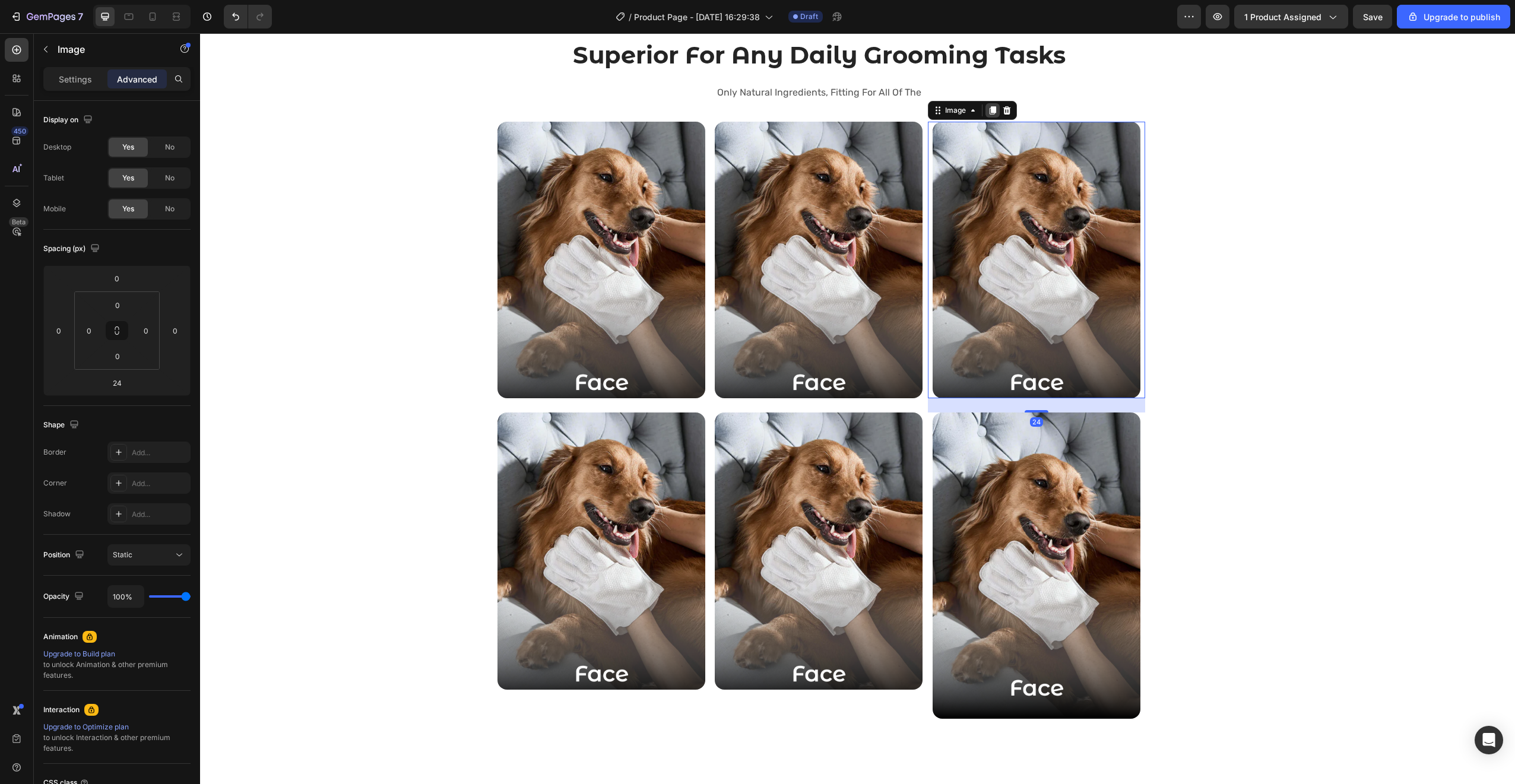
click at [988, 110] on icon at bounding box center [992, 110] width 10 height 10
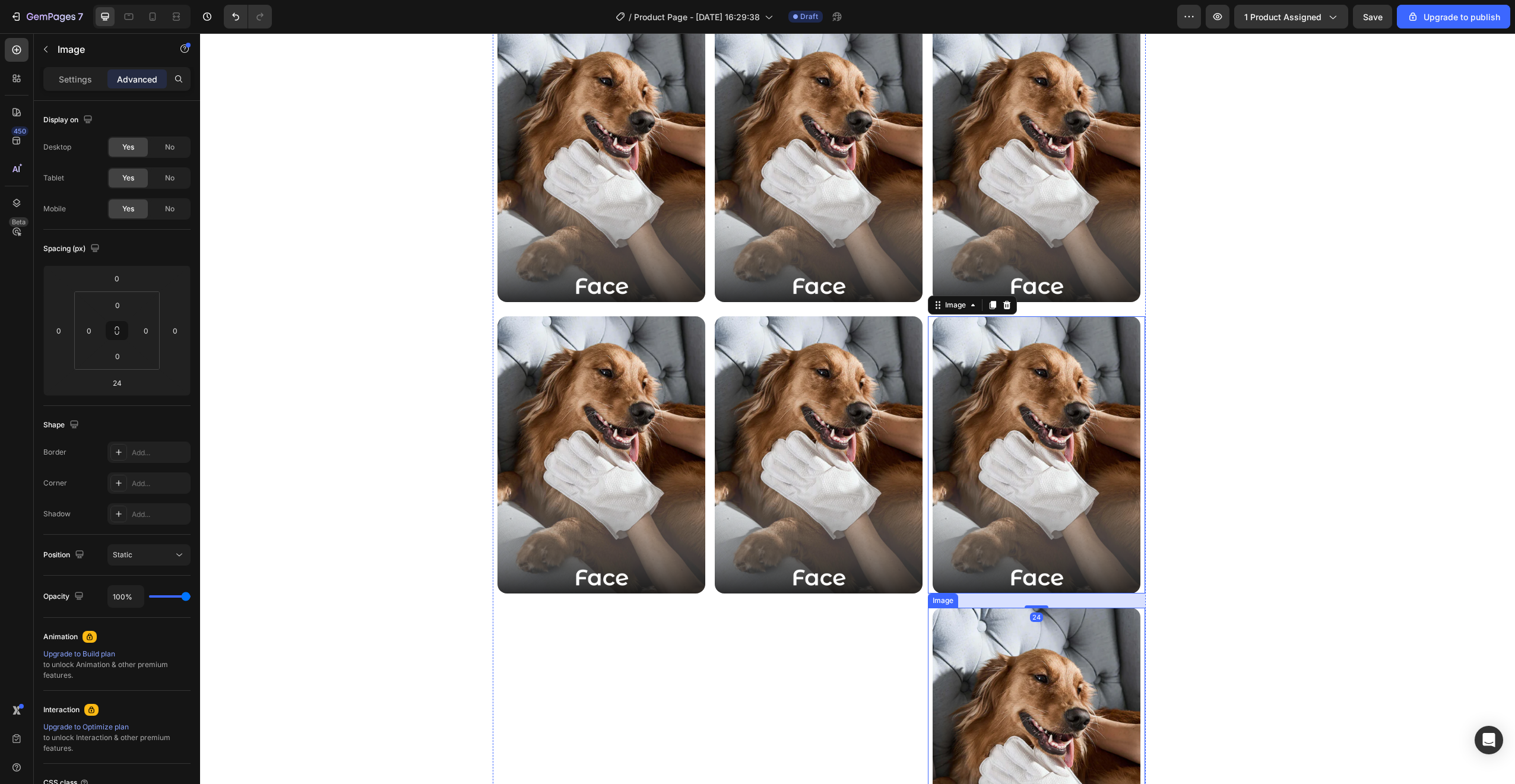
scroll to position [2009, 0]
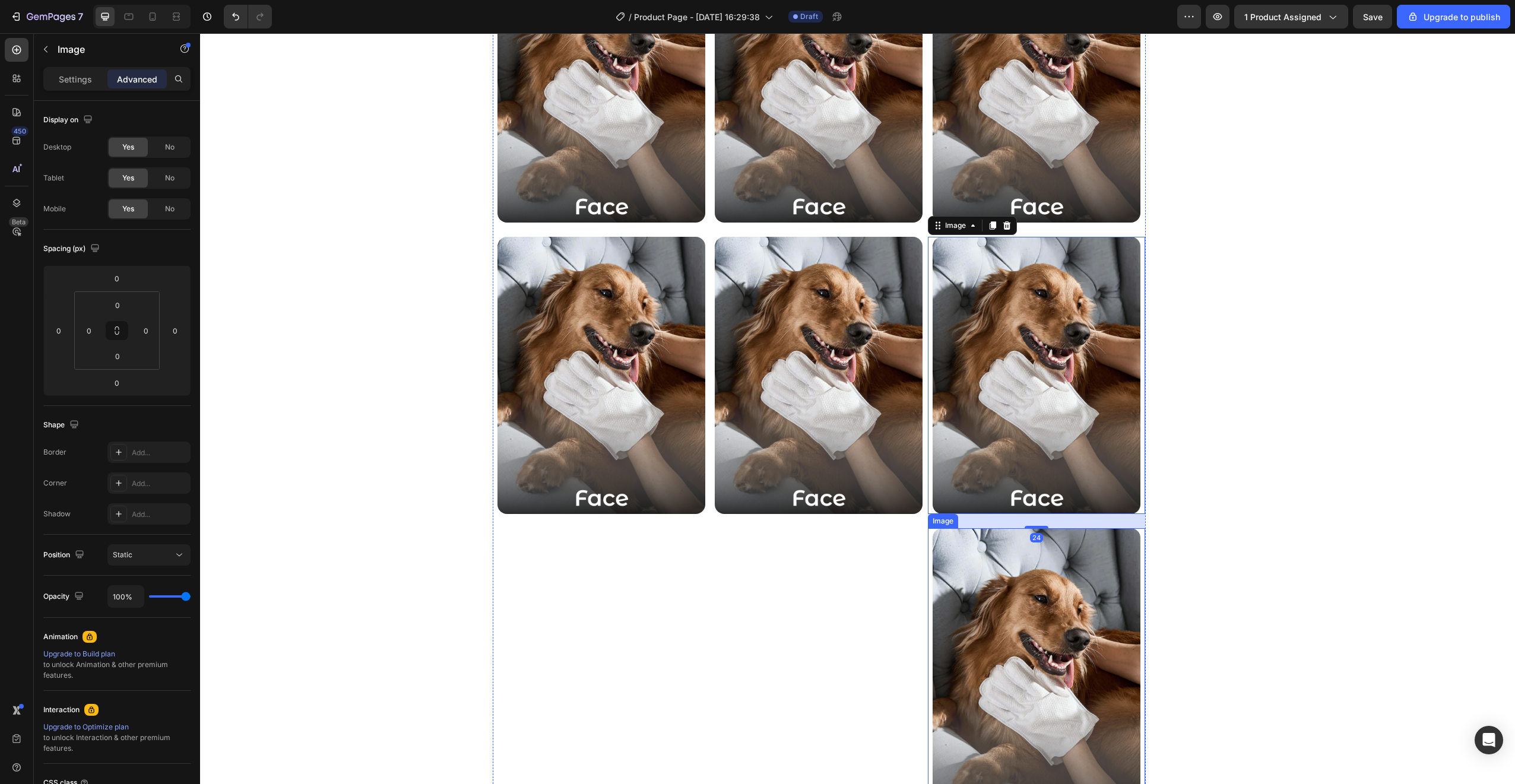
click at [1038, 671] on img at bounding box center [1036, 681] width 208 height 306
click at [1010, 513] on div "Image" at bounding box center [972, 517] width 89 height 19
click at [1004, 519] on icon at bounding box center [1006, 517] width 7 height 8
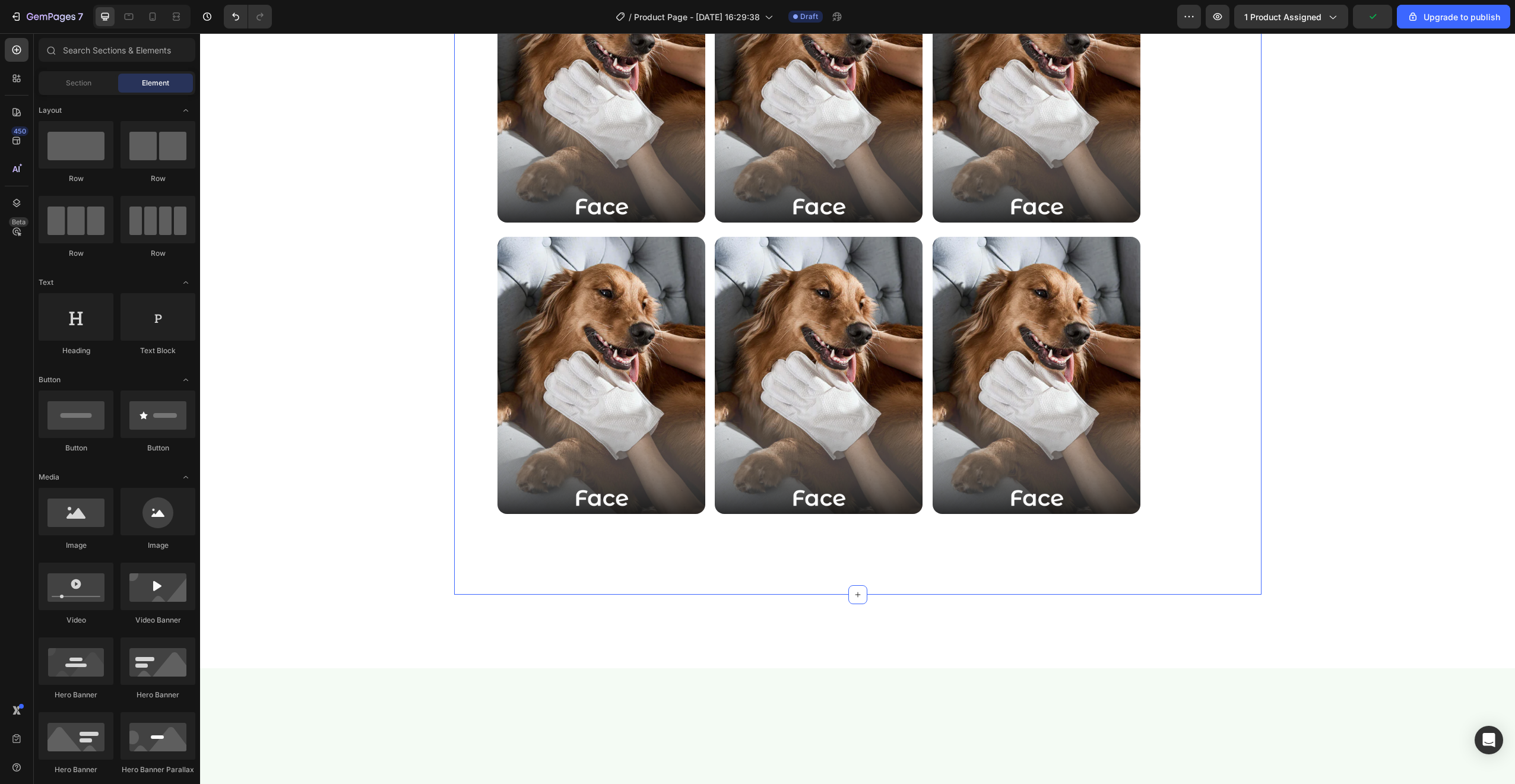
click at [1202, 484] on div "Superior For Any Daily Grooming Tasks Heading Only Natural Ingredients, Fitting…" at bounding box center [857, 205] width 807 height 780
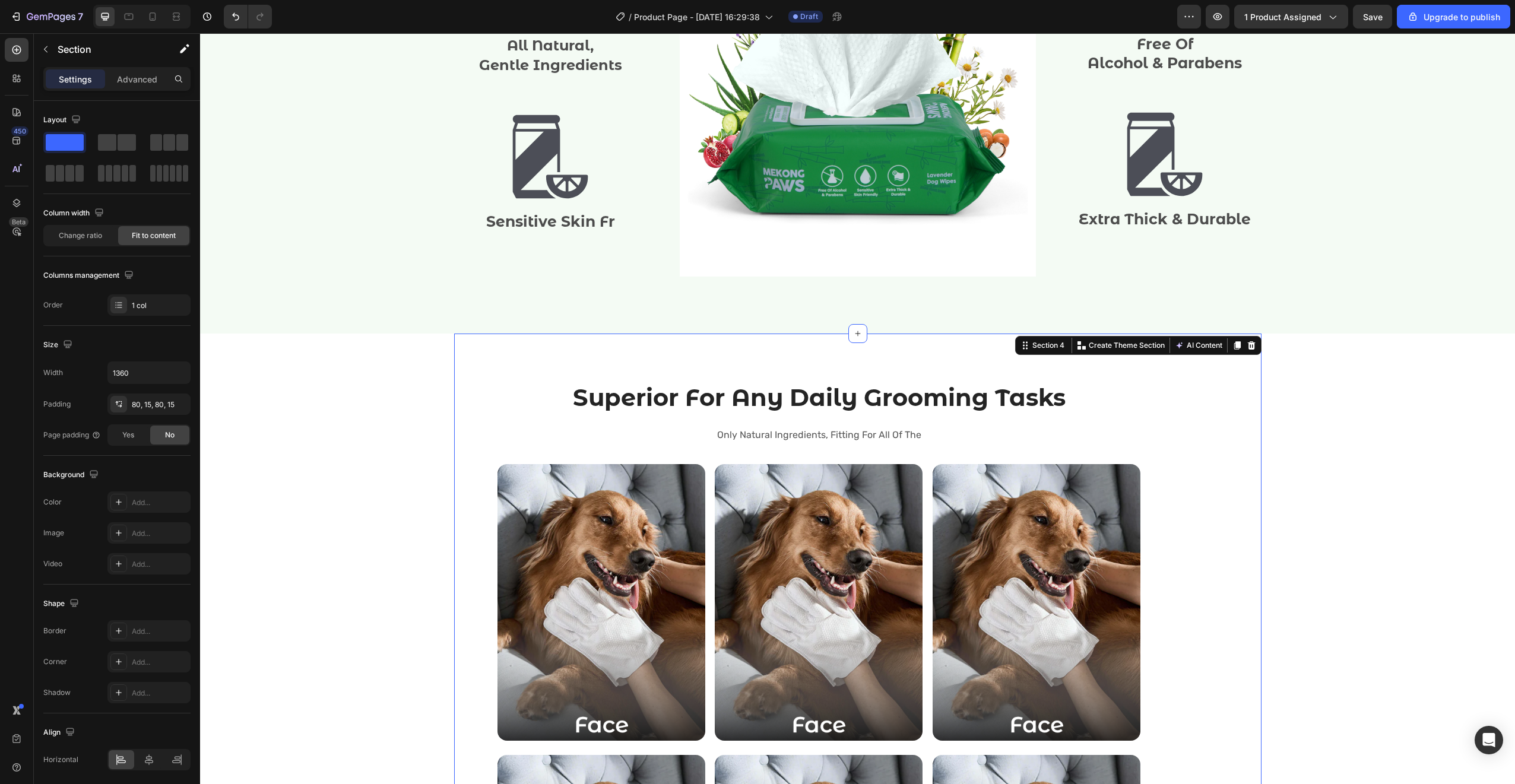
scroll to position [1631, 0]
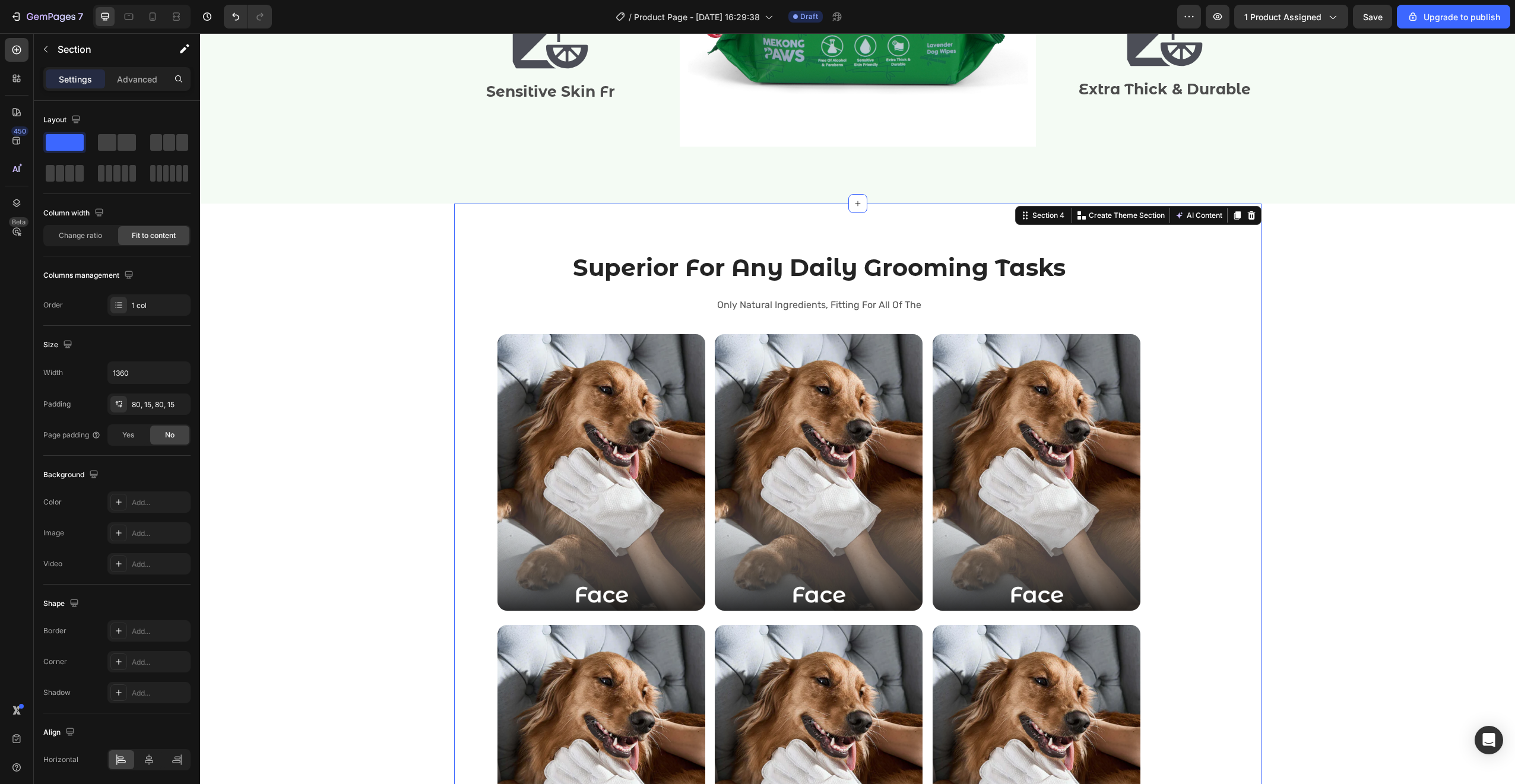
click at [1246, 513] on div "Superior For Any Daily Grooming Tasks Heading Only Natural Ingredients, Fitting…" at bounding box center [857, 593] width 807 height 780
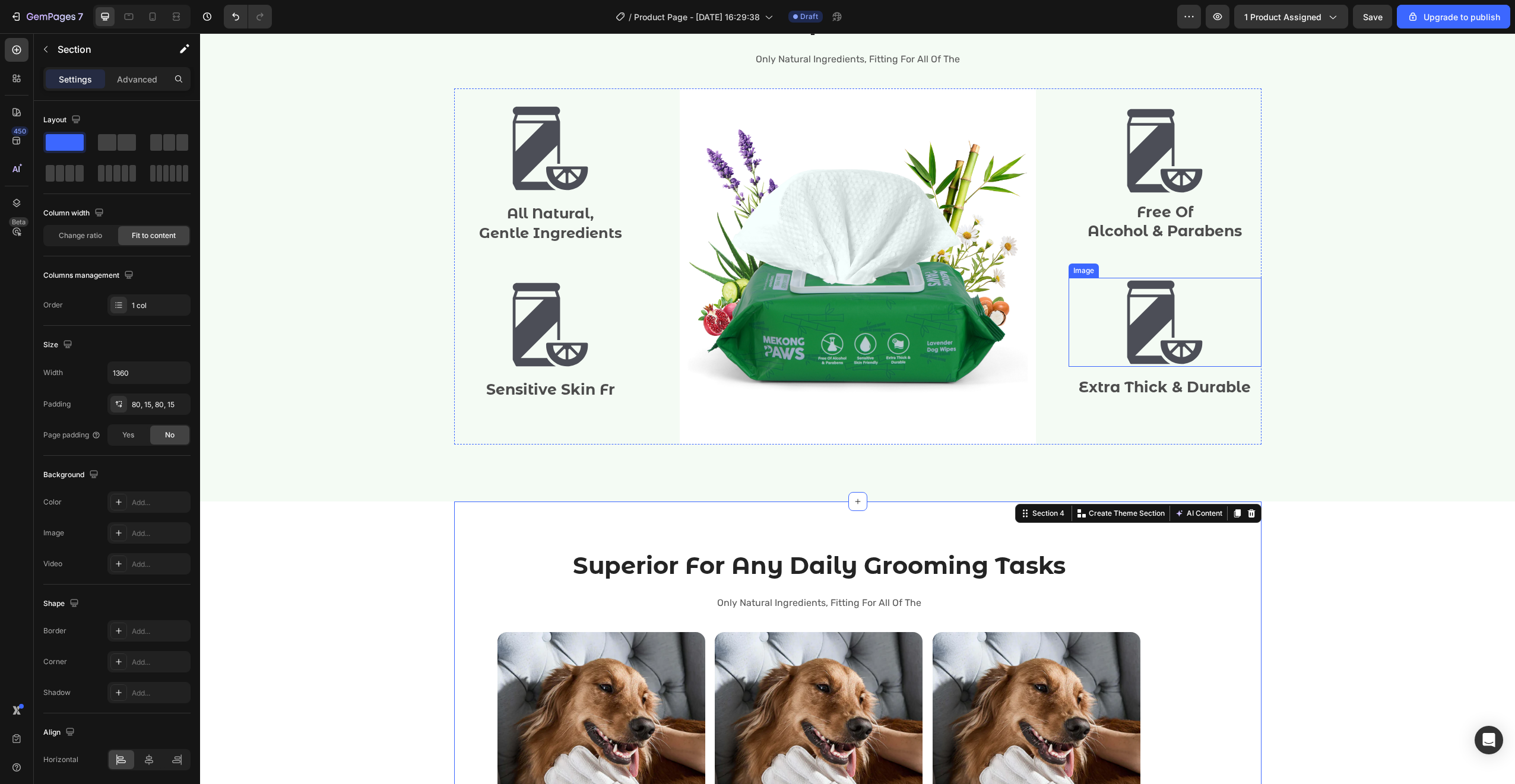
scroll to position [1353, 0]
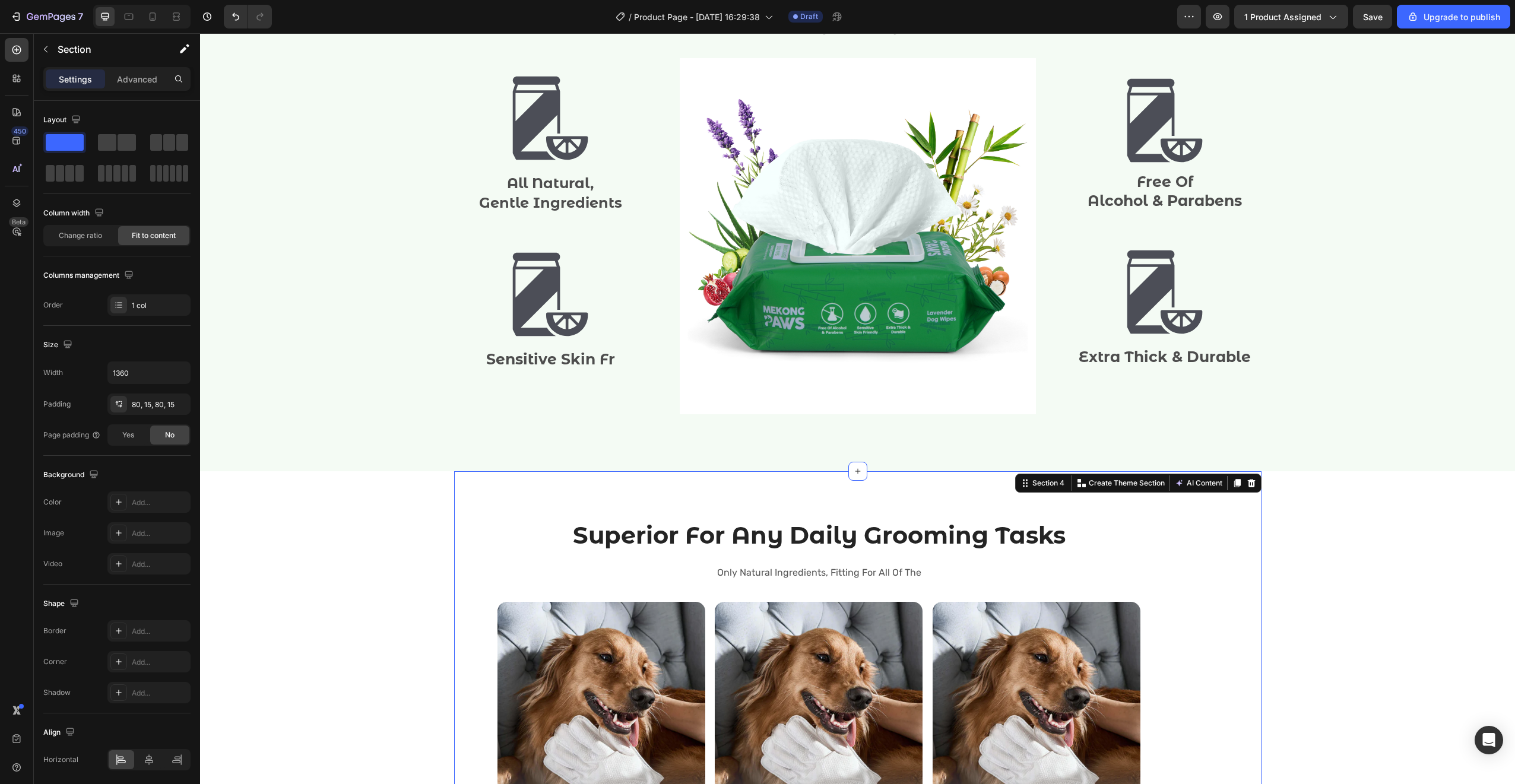
click at [815, 540] on h2 "Superior For Any Daily Grooming Tasks" at bounding box center [819, 535] width 712 height 33
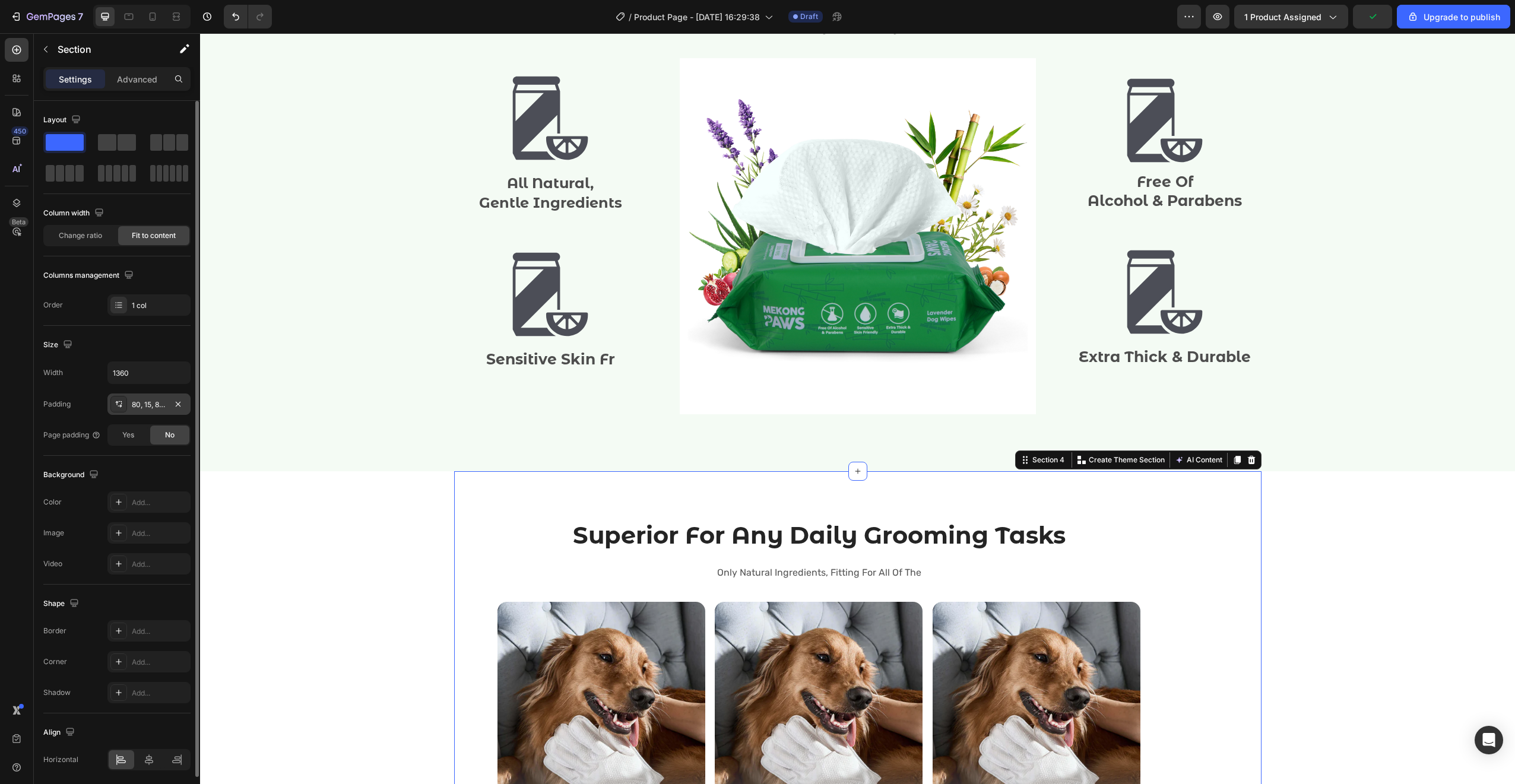
click at [141, 406] on div "80, 15, 80, 15" at bounding box center [149, 405] width 34 height 10
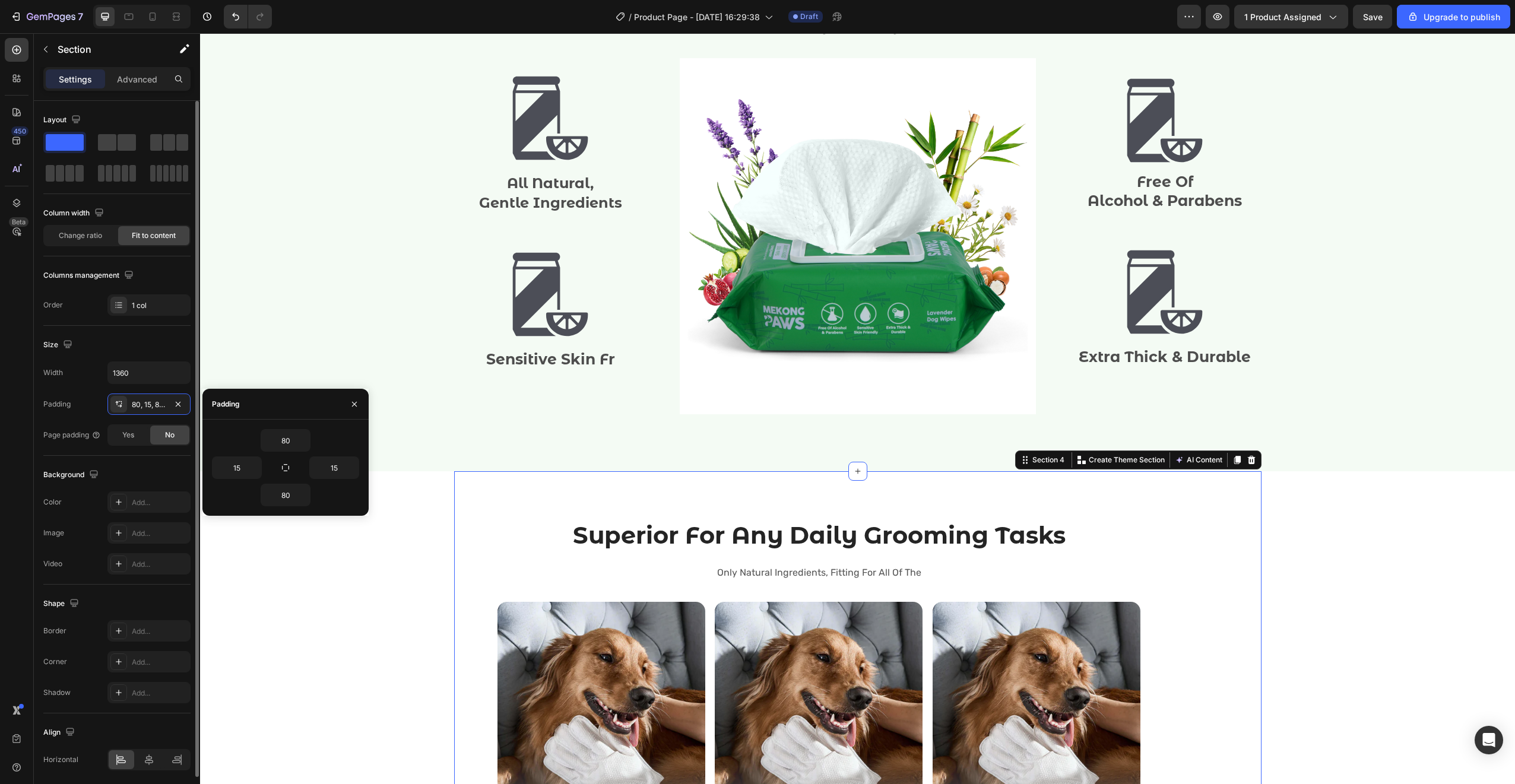
scroll to position [44, 0]
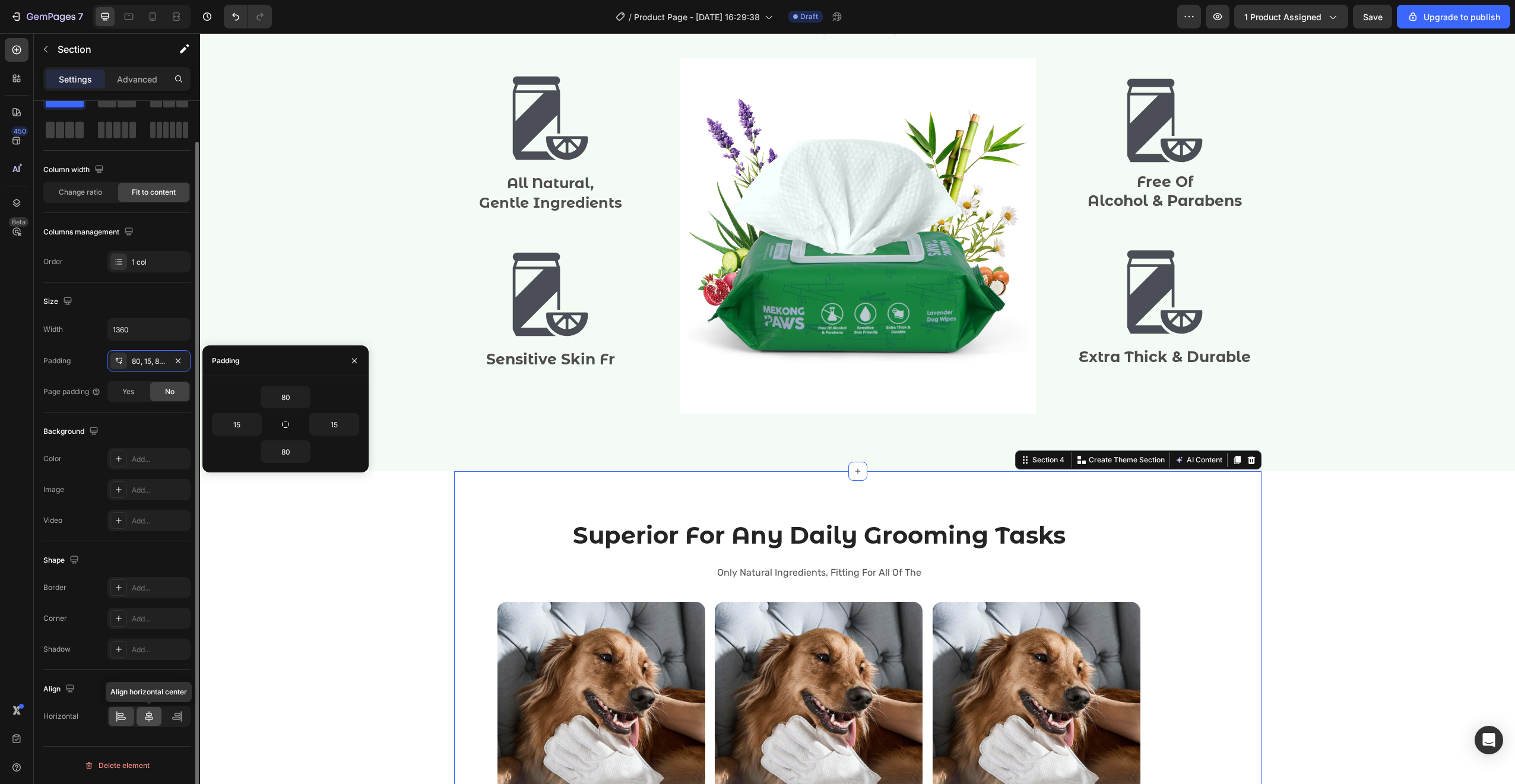
click at [153, 718] on icon at bounding box center [149, 717] width 12 height 12
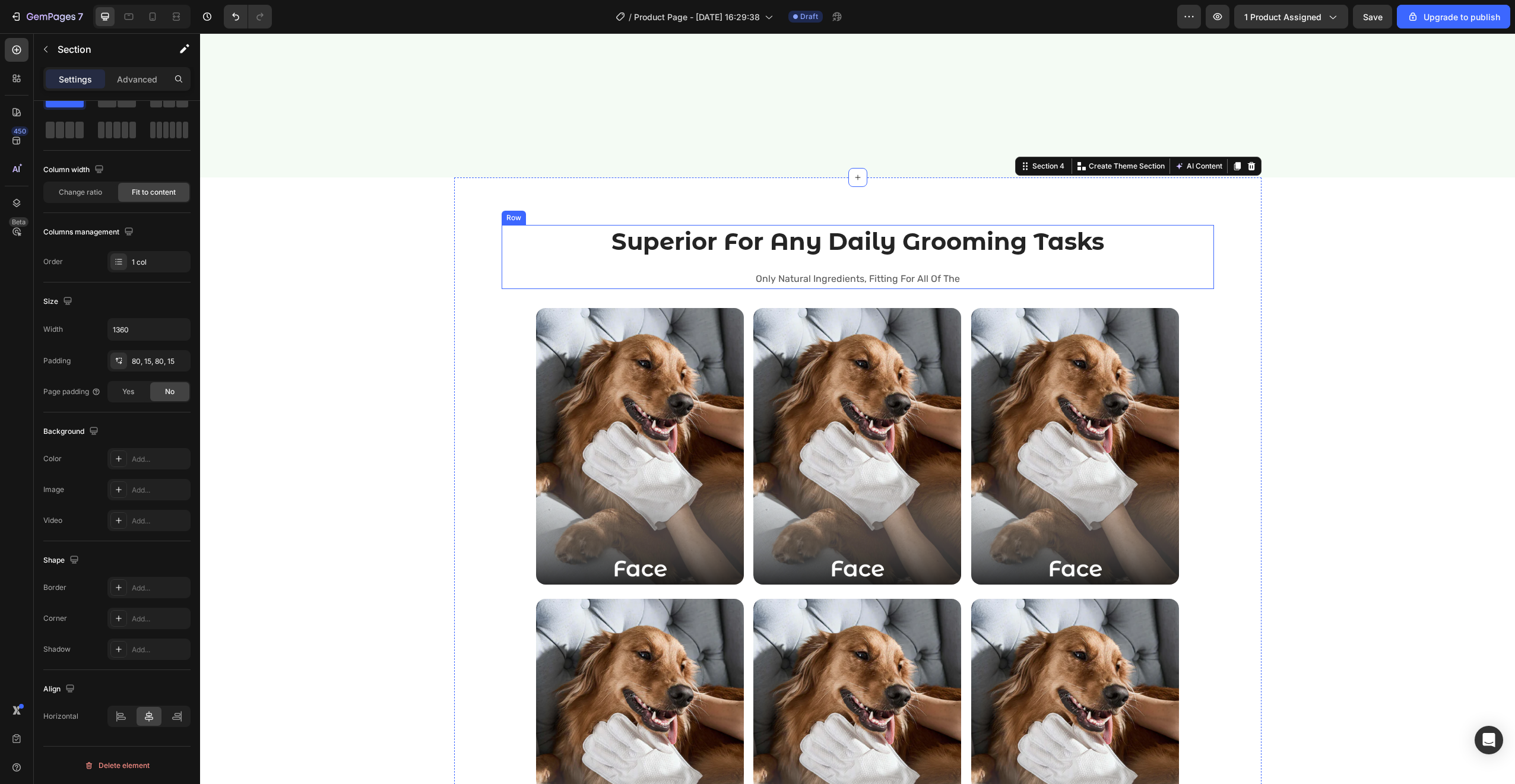
scroll to position [1799, 0]
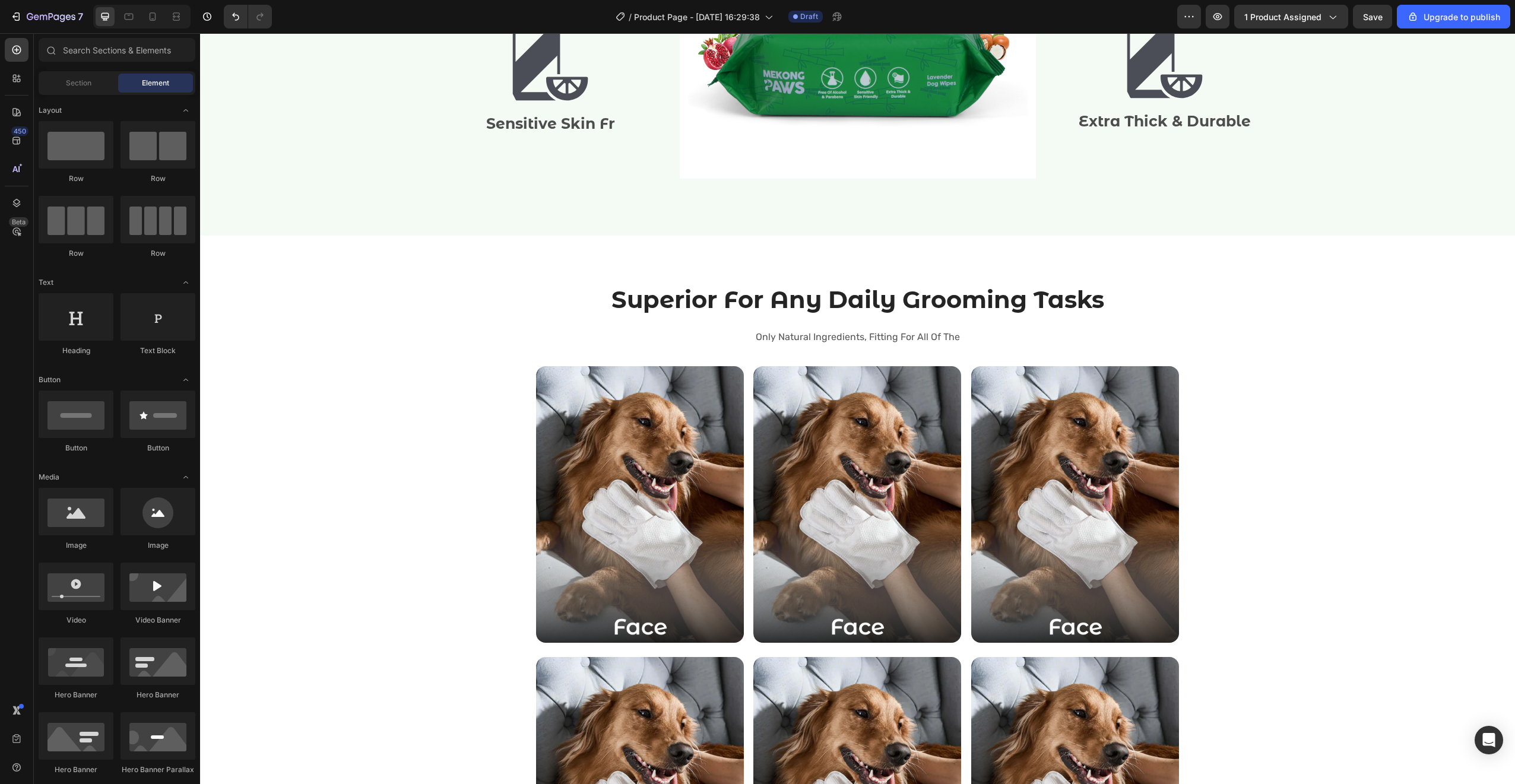
scroll to position [1796, 0]
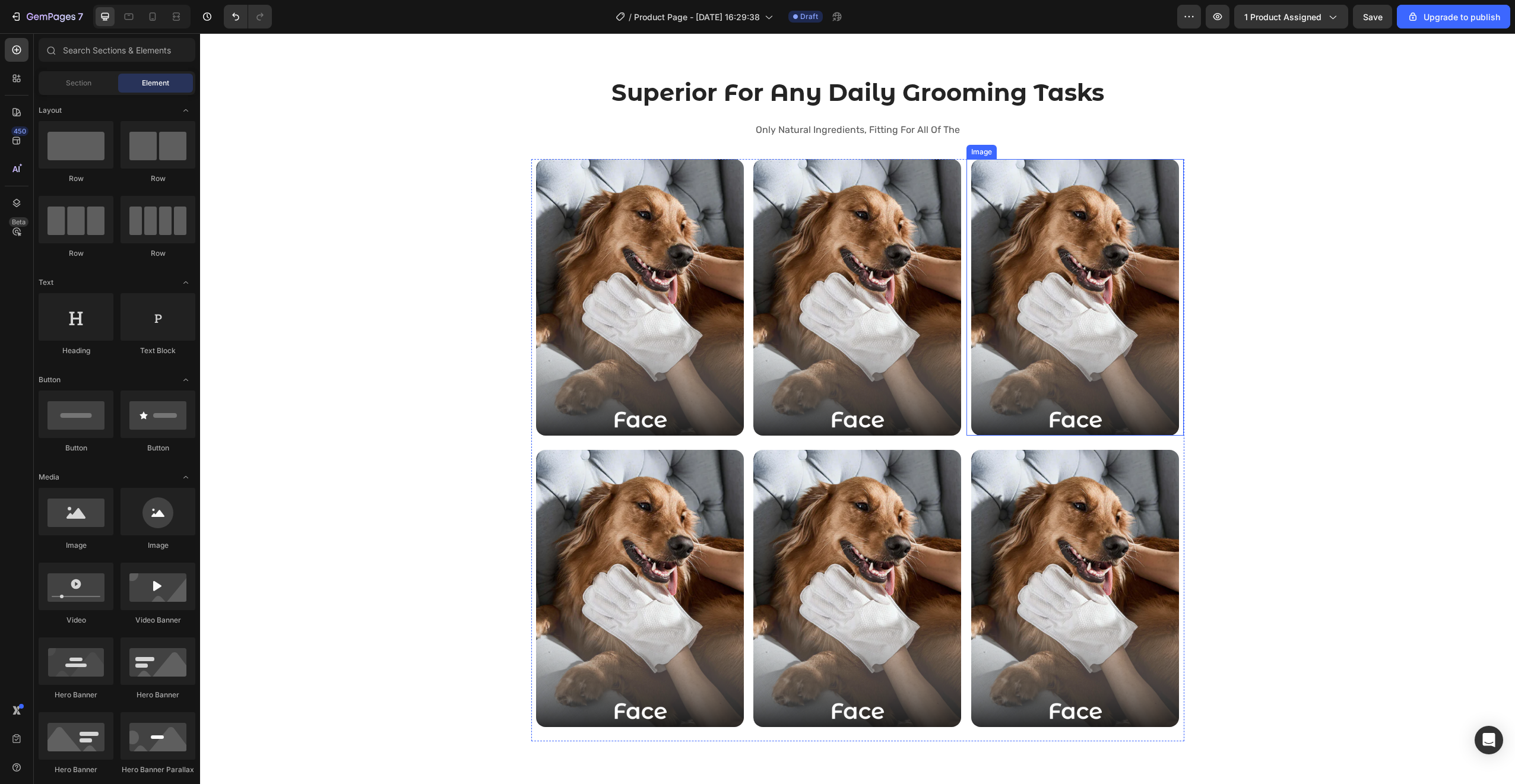
click at [1128, 390] on img at bounding box center [1074, 298] width 208 height 277
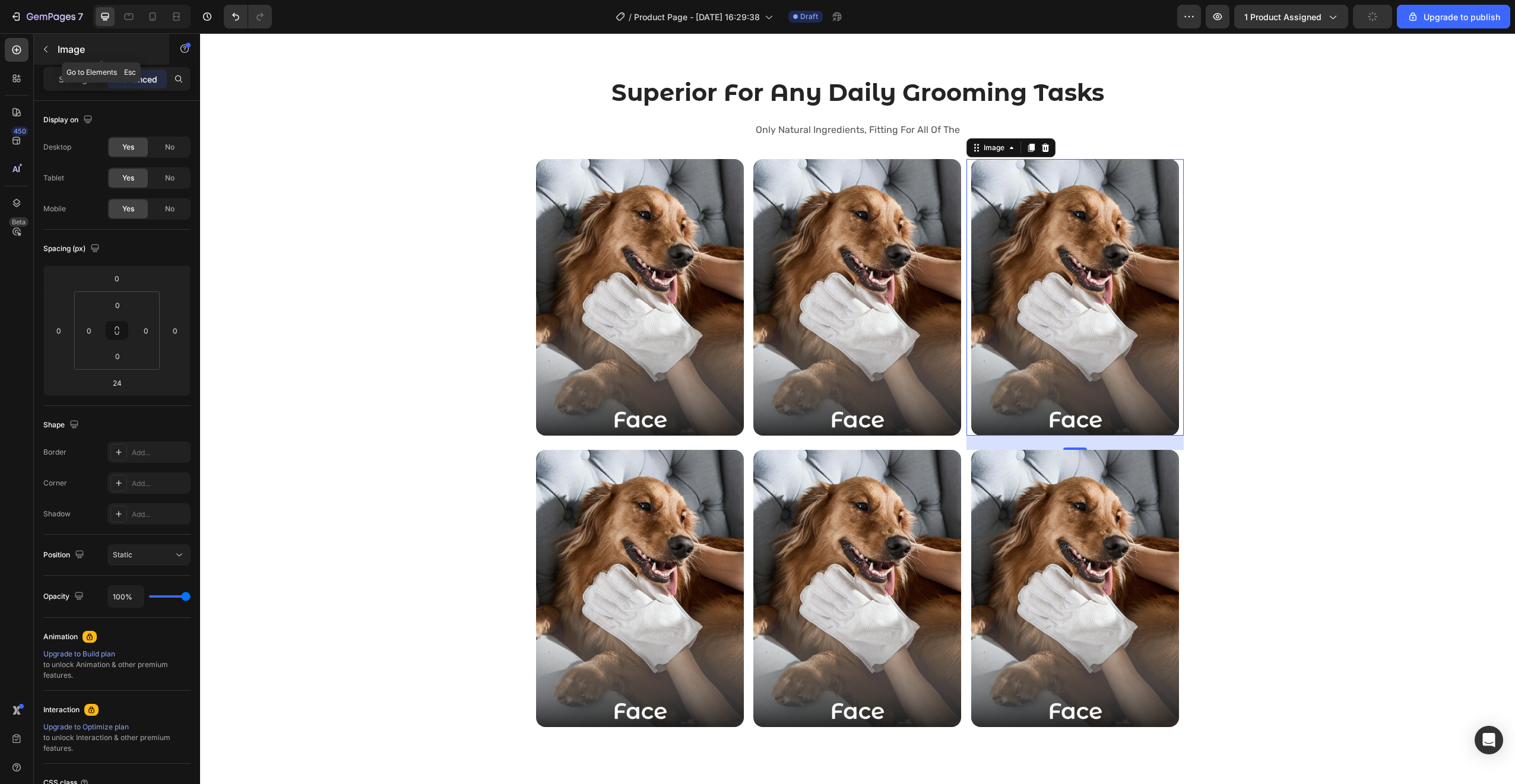
click at [44, 47] on icon "button" at bounding box center [45, 49] width 10 height 10
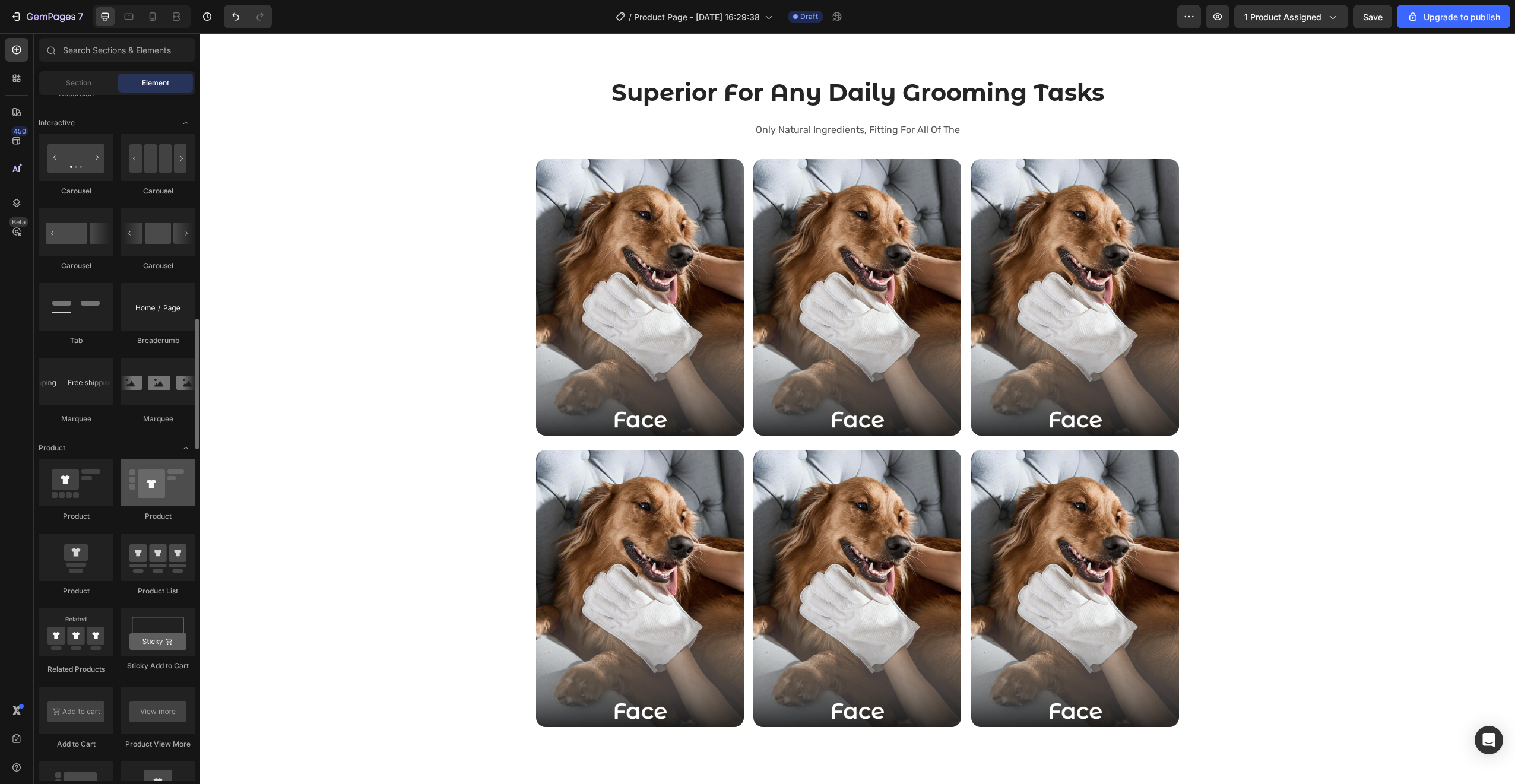
scroll to position [1143, 0]
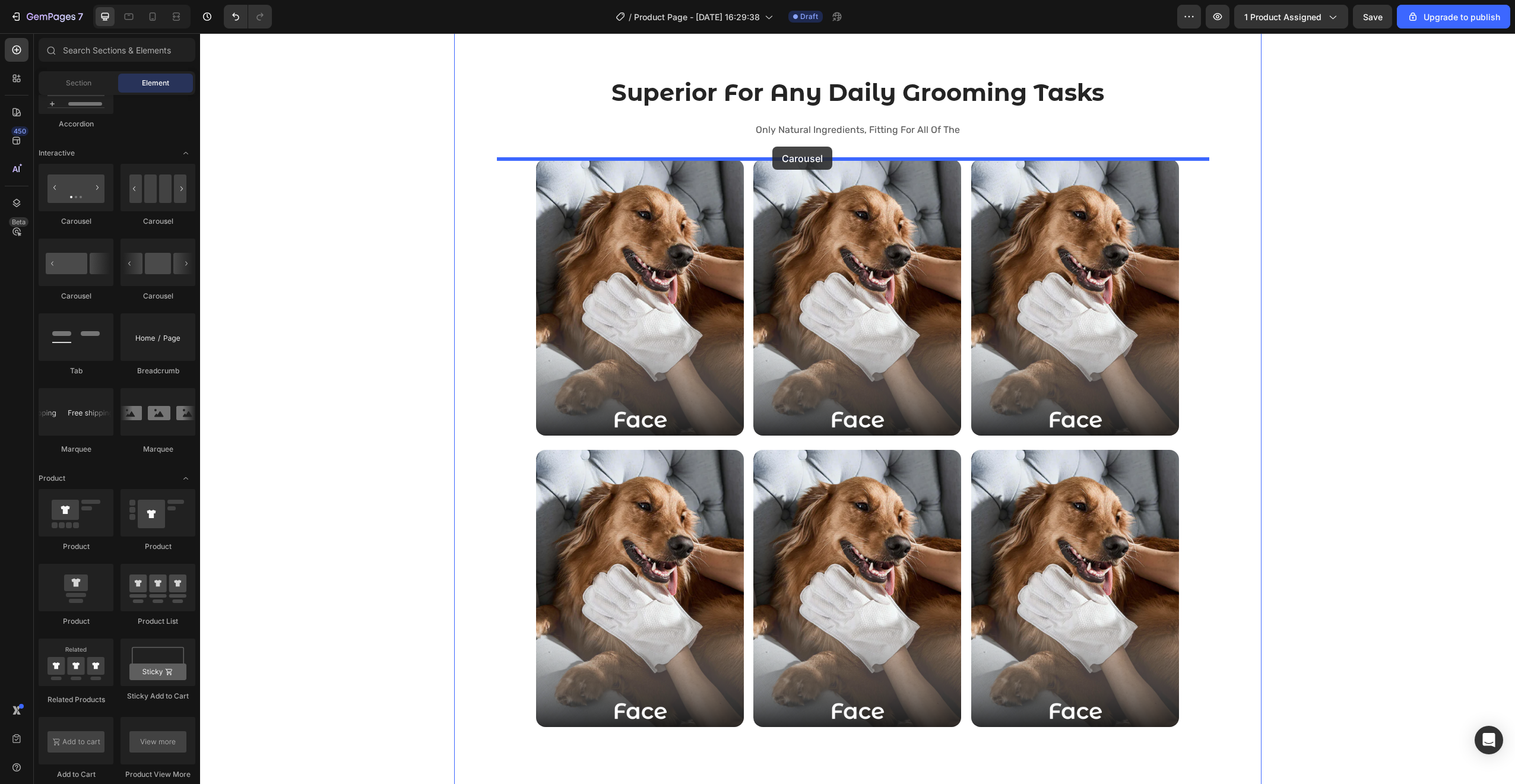
drag, startPoint x: 364, startPoint y: 296, endPoint x: 772, endPoint y: 147, distance: 434.4
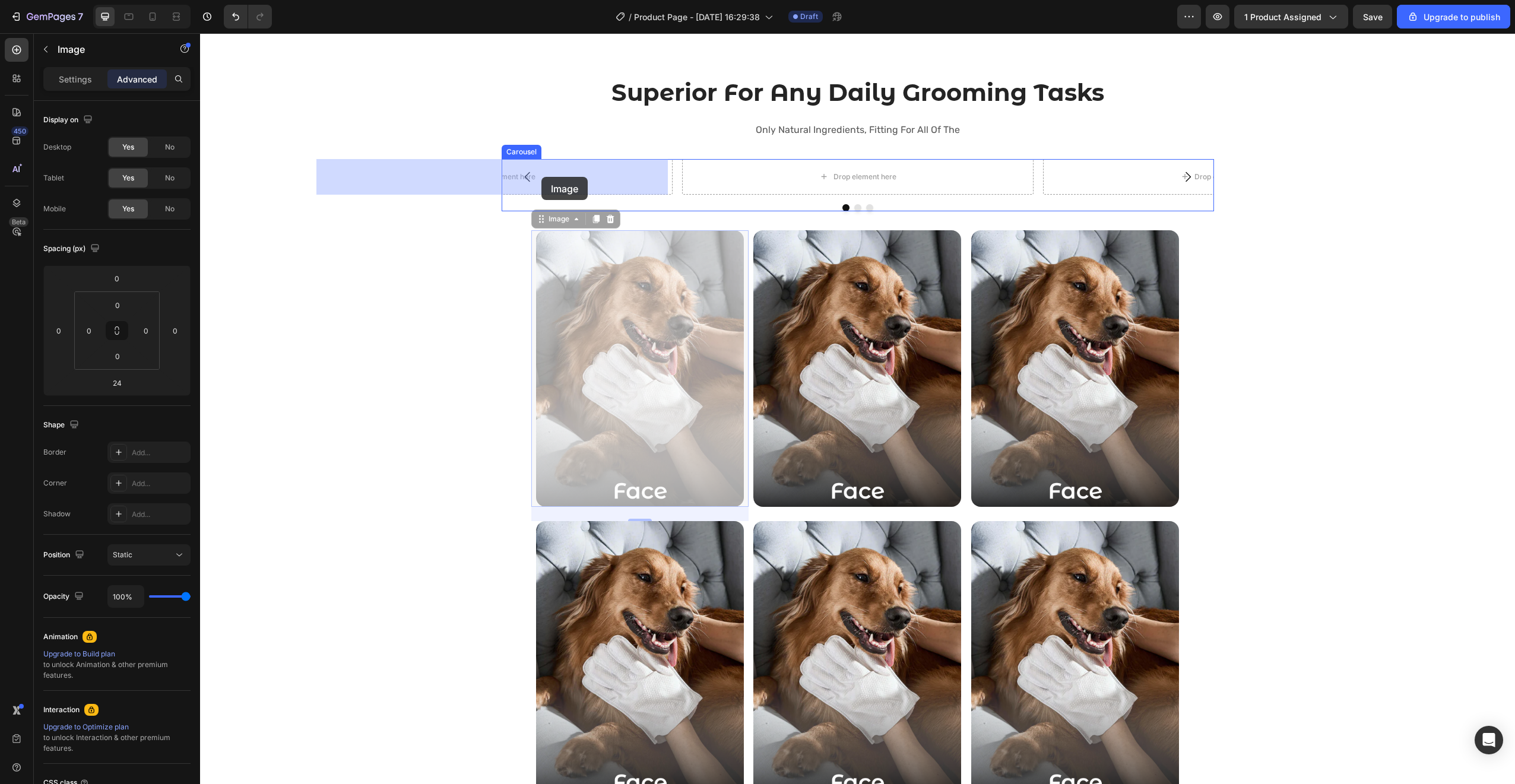
drag, startPoint x: 589, startPoint y: 301, endPoint x: 541, endPoint y: 177, distance: 133.0
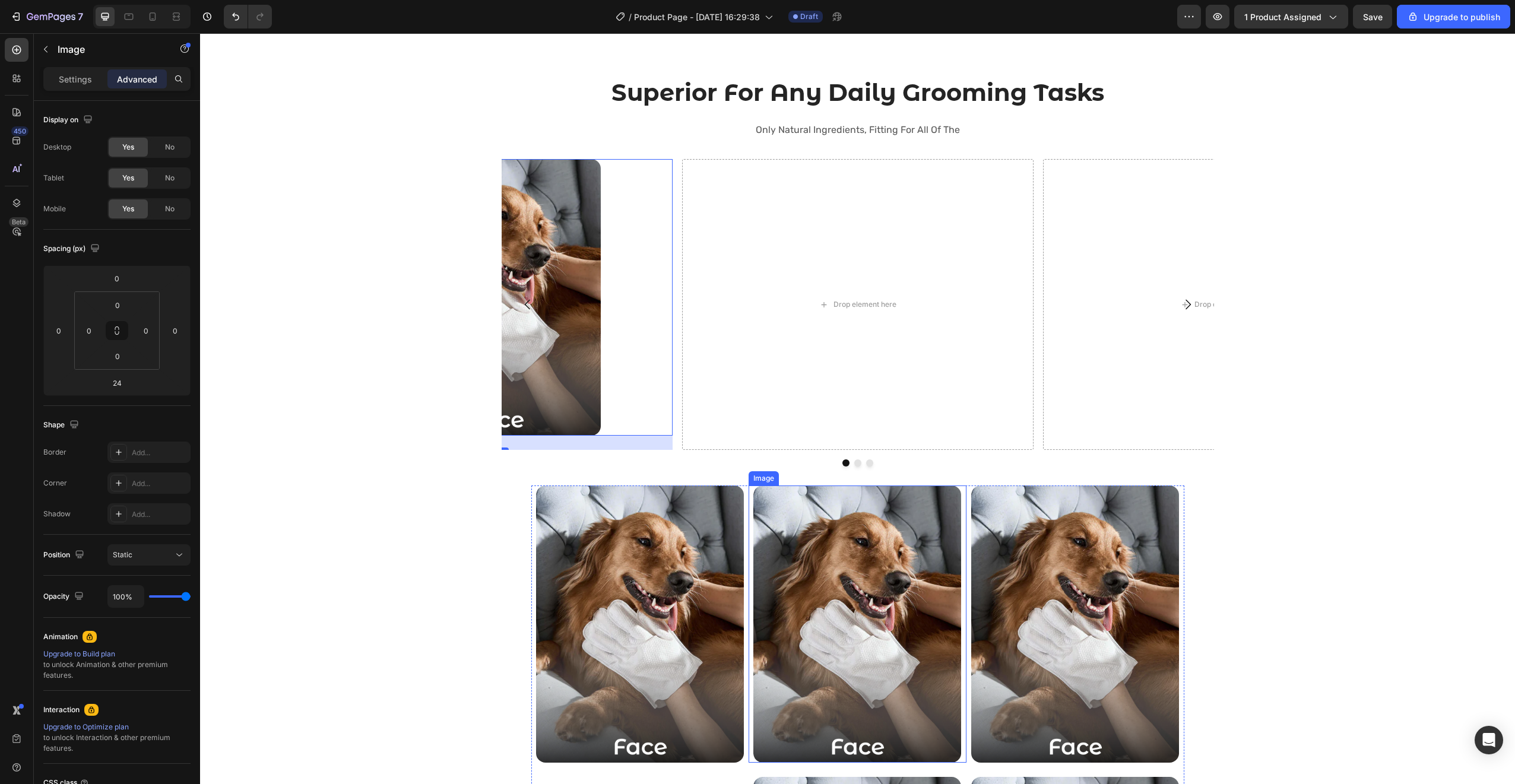
click at [778, 586] on img at bounding box center [857, 624] width 208 height 277
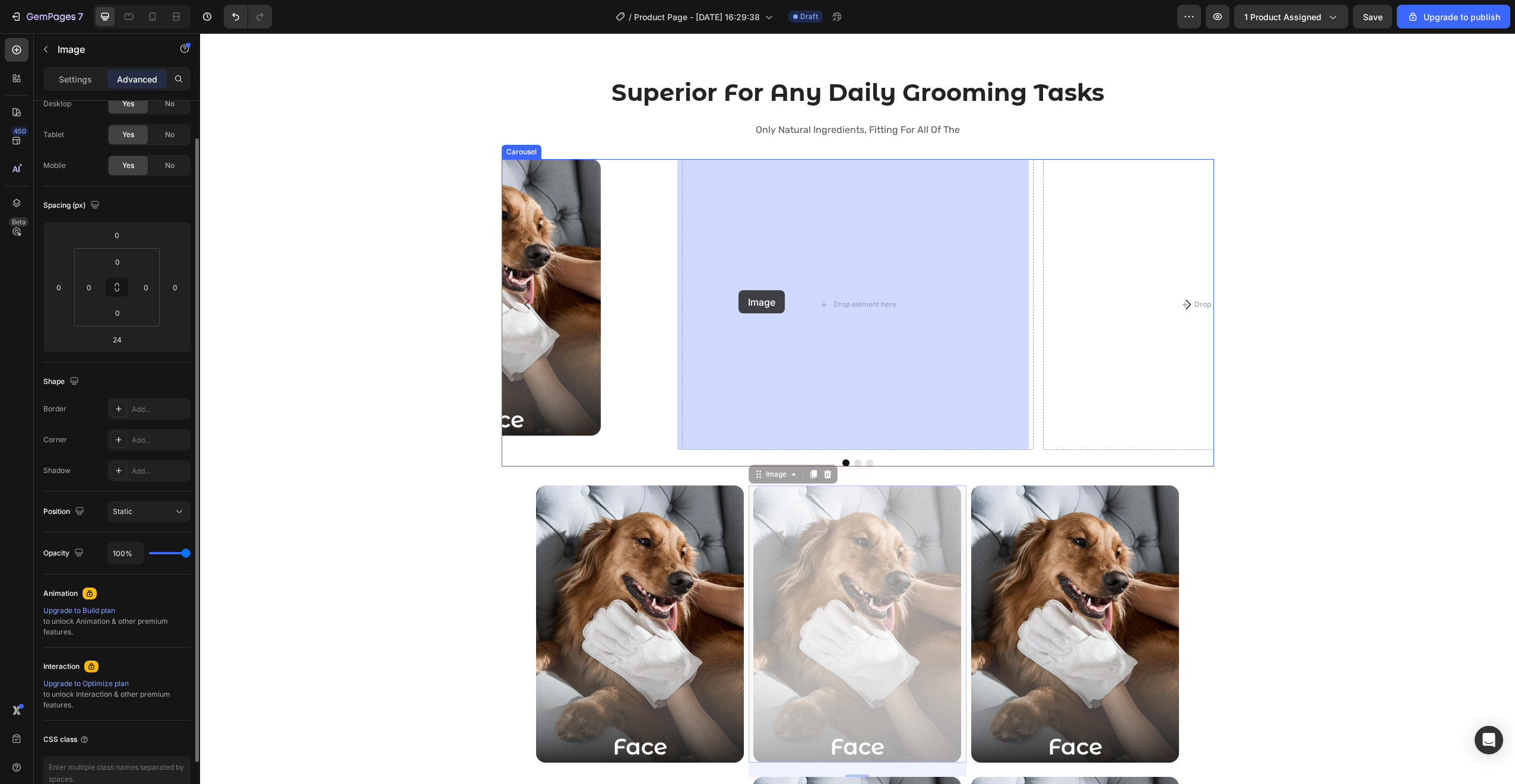
drag, startPoint x: 791, startPoint y: 574, endPoint x: 739, endPoint y: 295, distance: 283.8
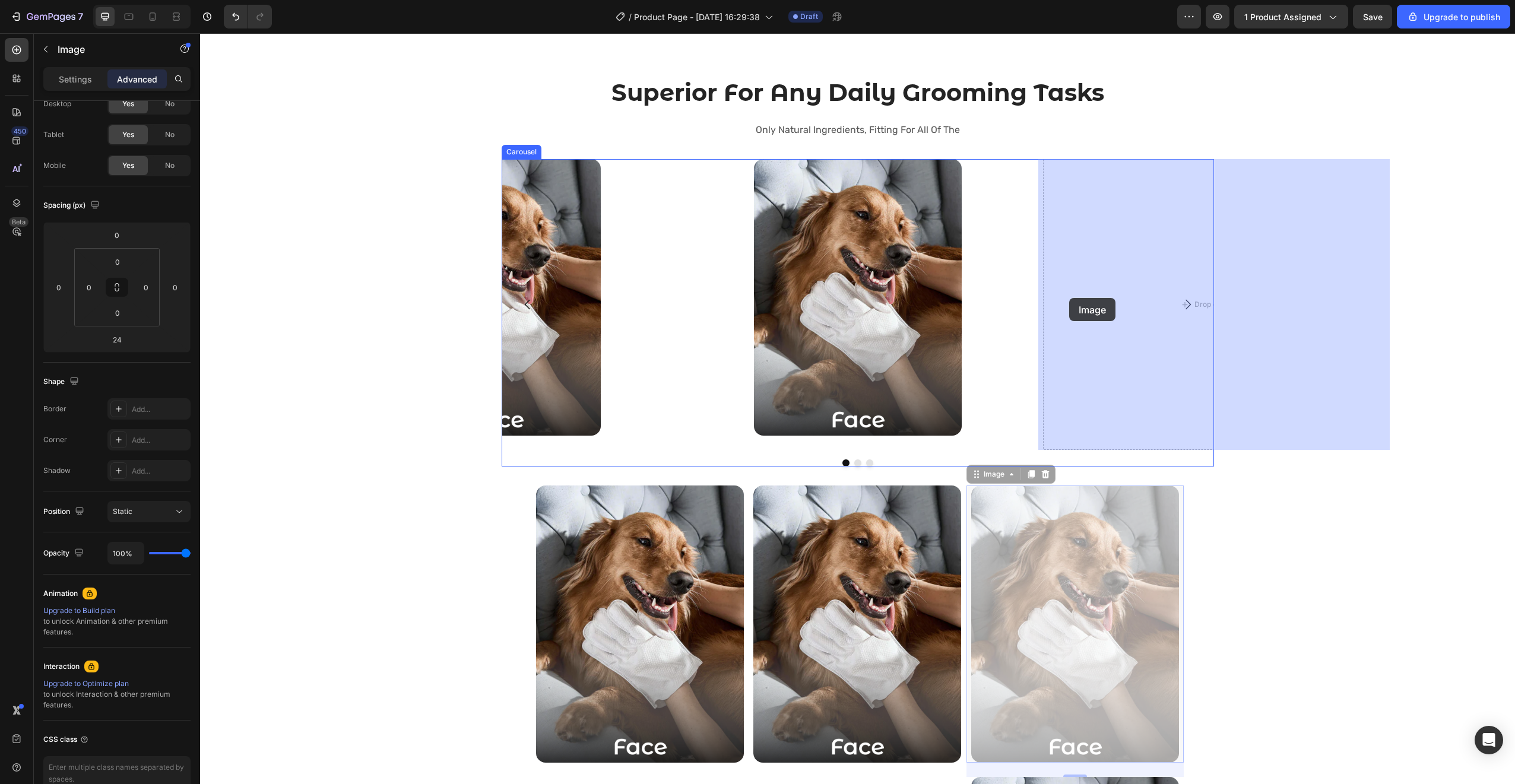
drag, startPoint x: 1010, startPoint y: 614, endPoint x: 1069, endPoint y: 302, distance: 317.5
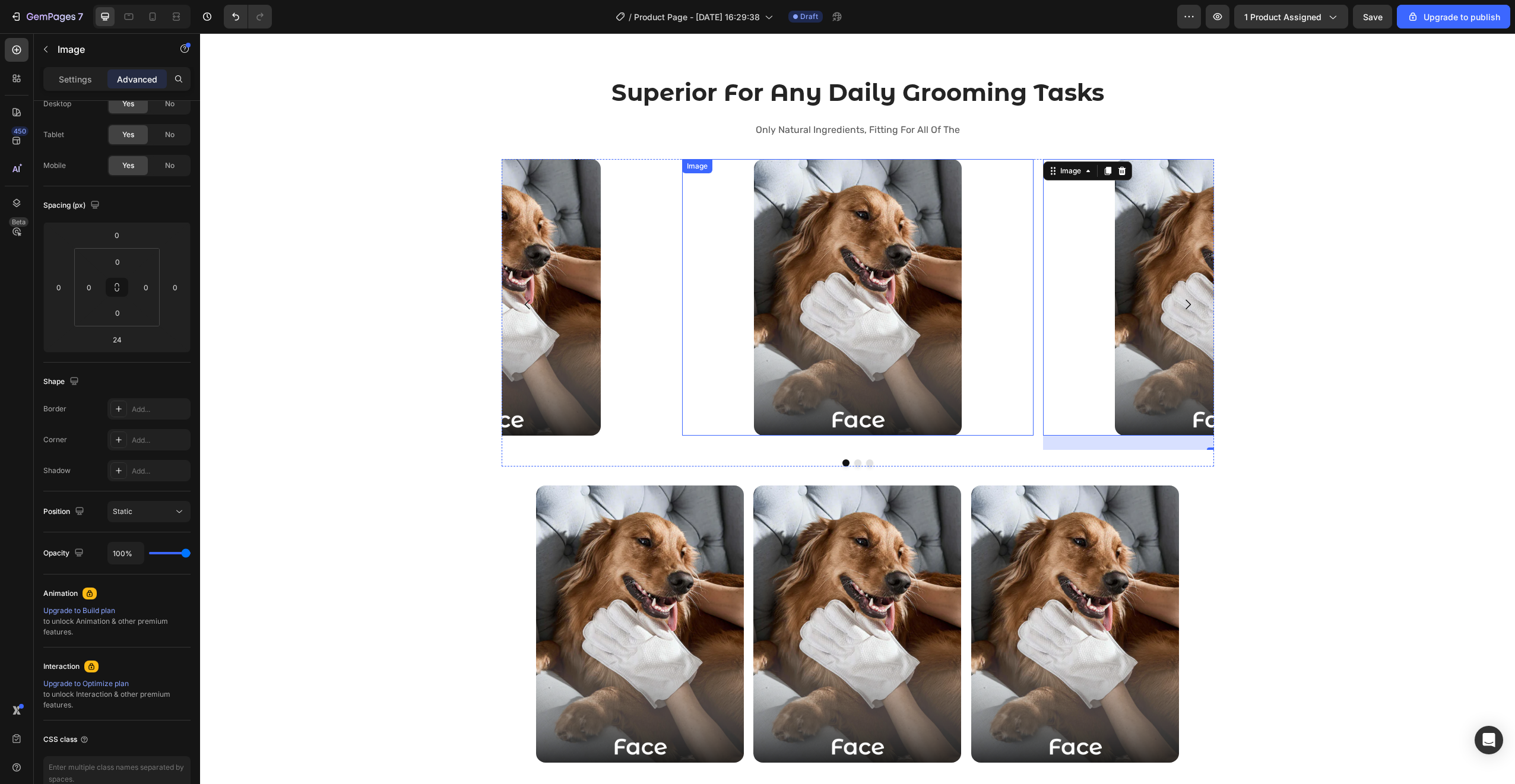
click at [682, 329] on div at bounding box center [857, 298] width 352 height 277
click at [645, 421] on div at bounding box center [497, 298] width 352 height 277
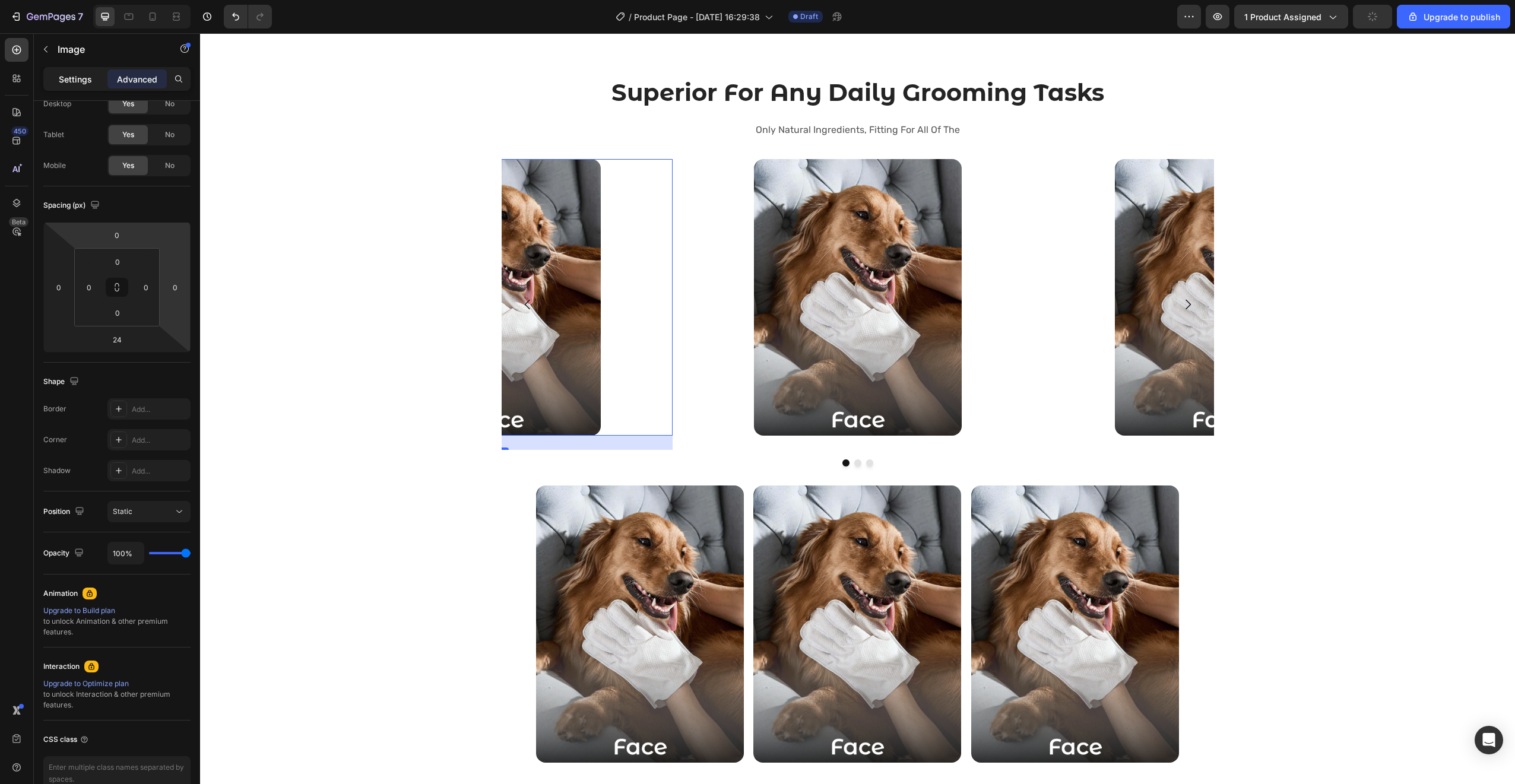
click at [73, 83] on p "Settings" at bounding box center [75, 79] width 33 height 13
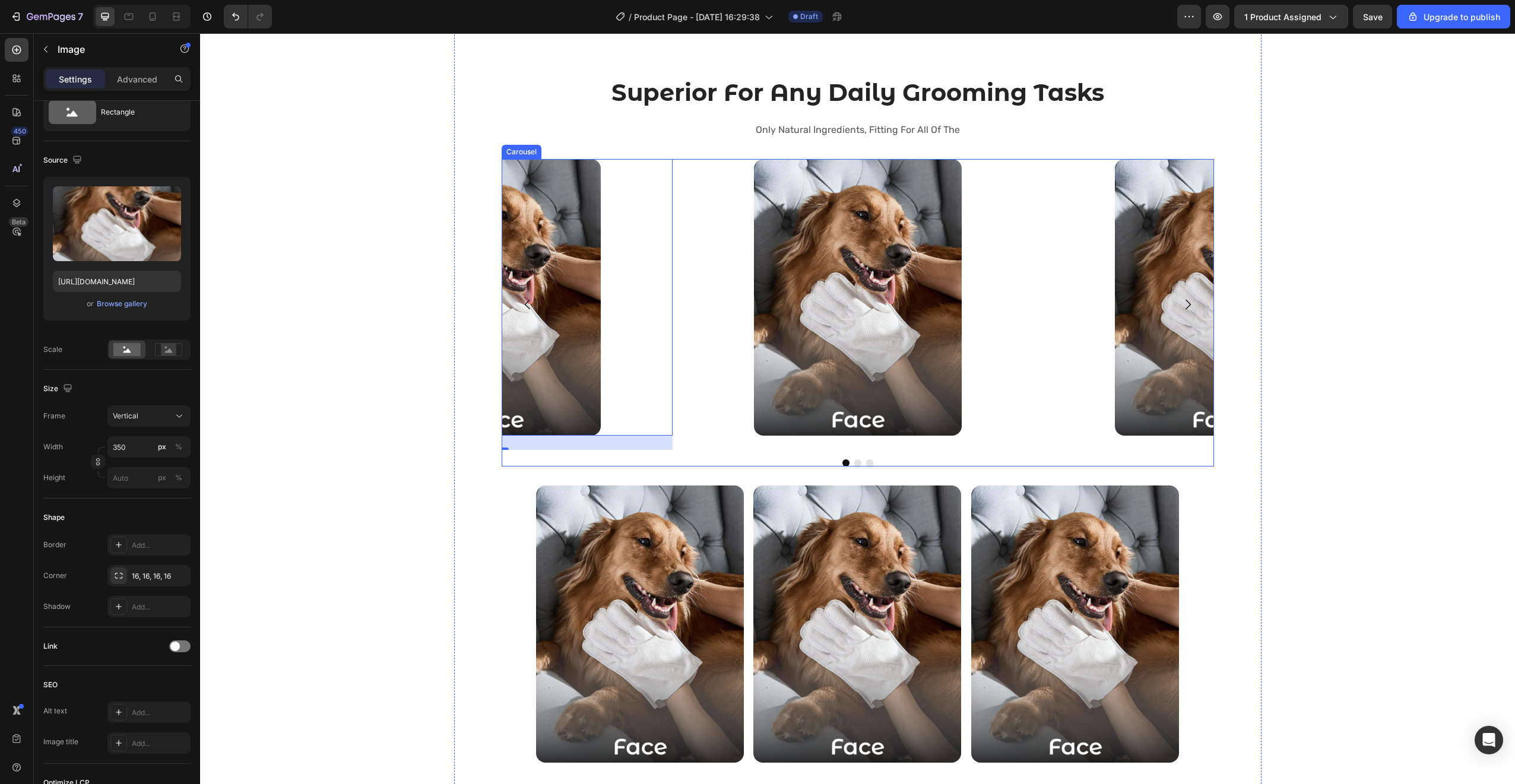
click at [706, 447] on div "Image" at bounding box center [857, 305] width 352 height 292
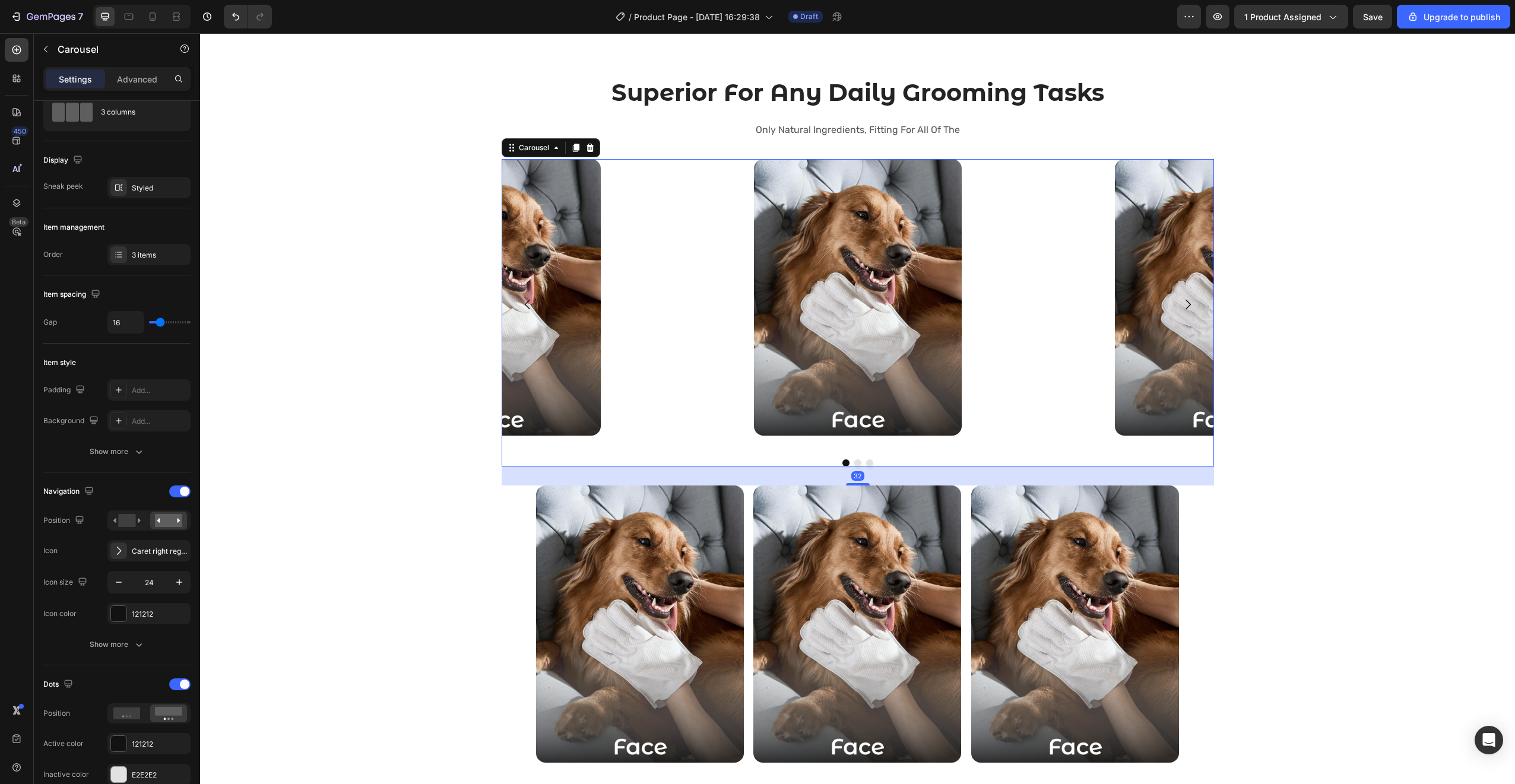
scroll to position [0, 0]
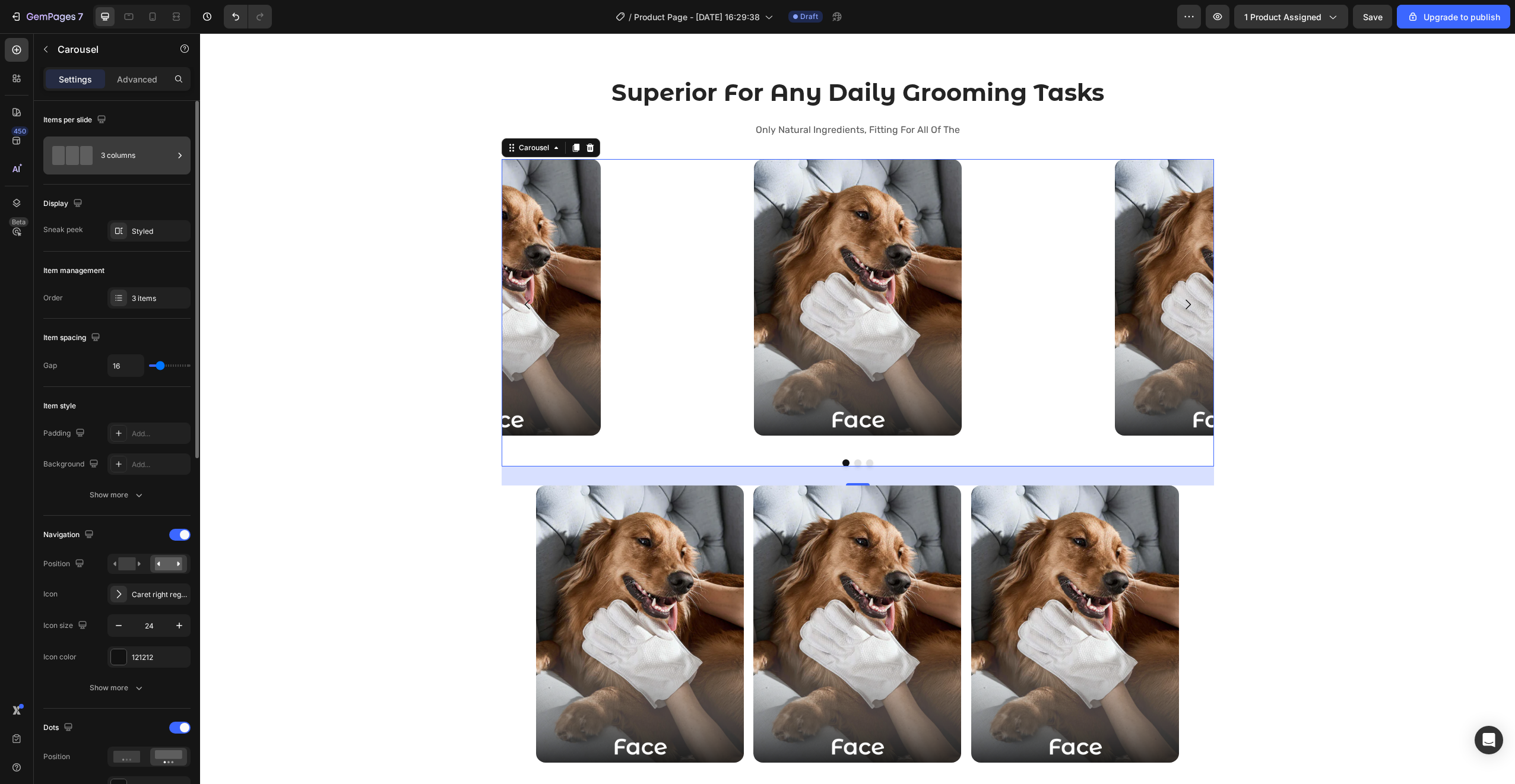
click at [140, 157] on div "3 columns" at bounding box center [137, 155] width 73 height 27
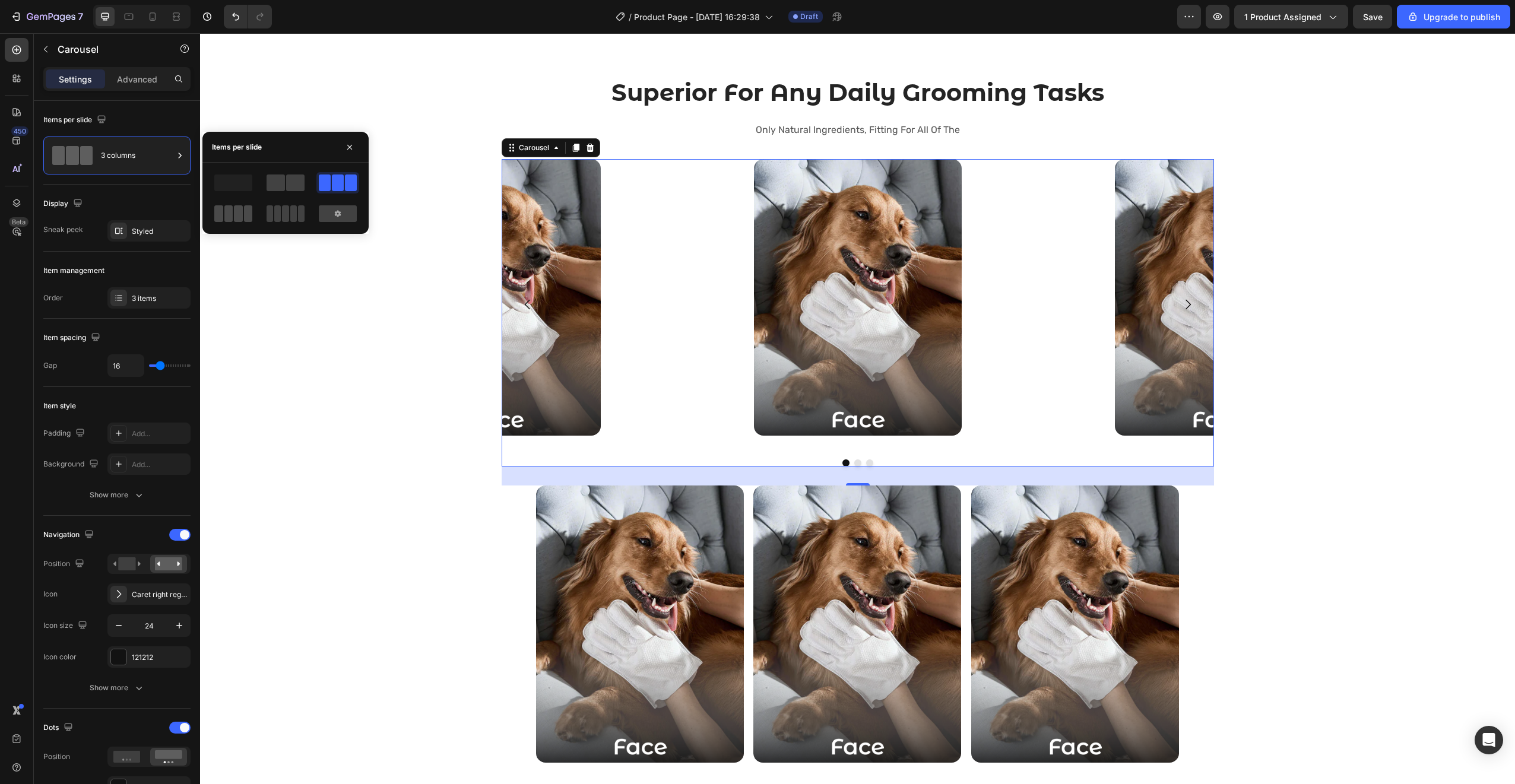
click at [234, 215] on span at bounding box center [238, 213] width 9 height 16
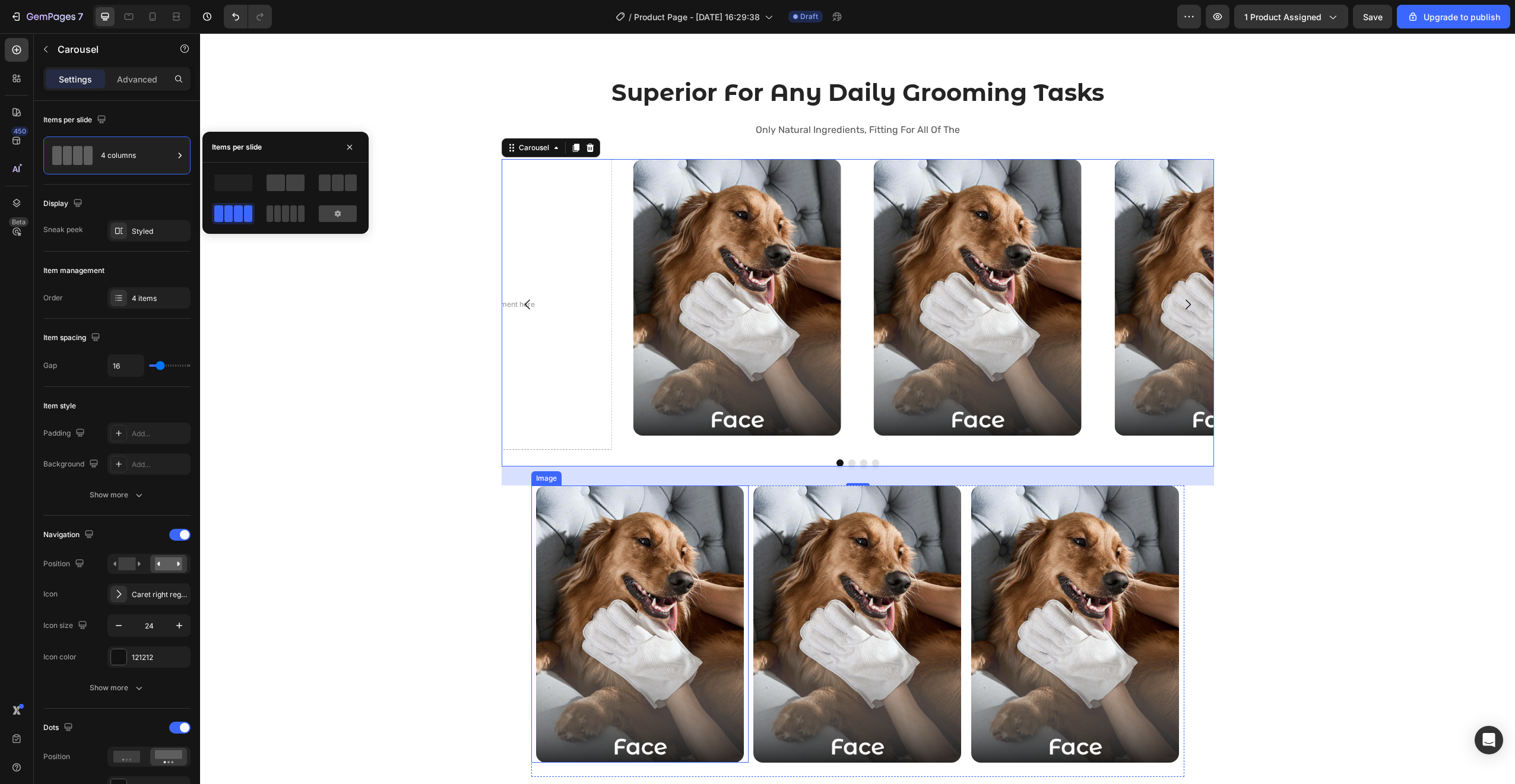
click at [690, 579] on img at bounding box center [640, 624] width 208 height 277
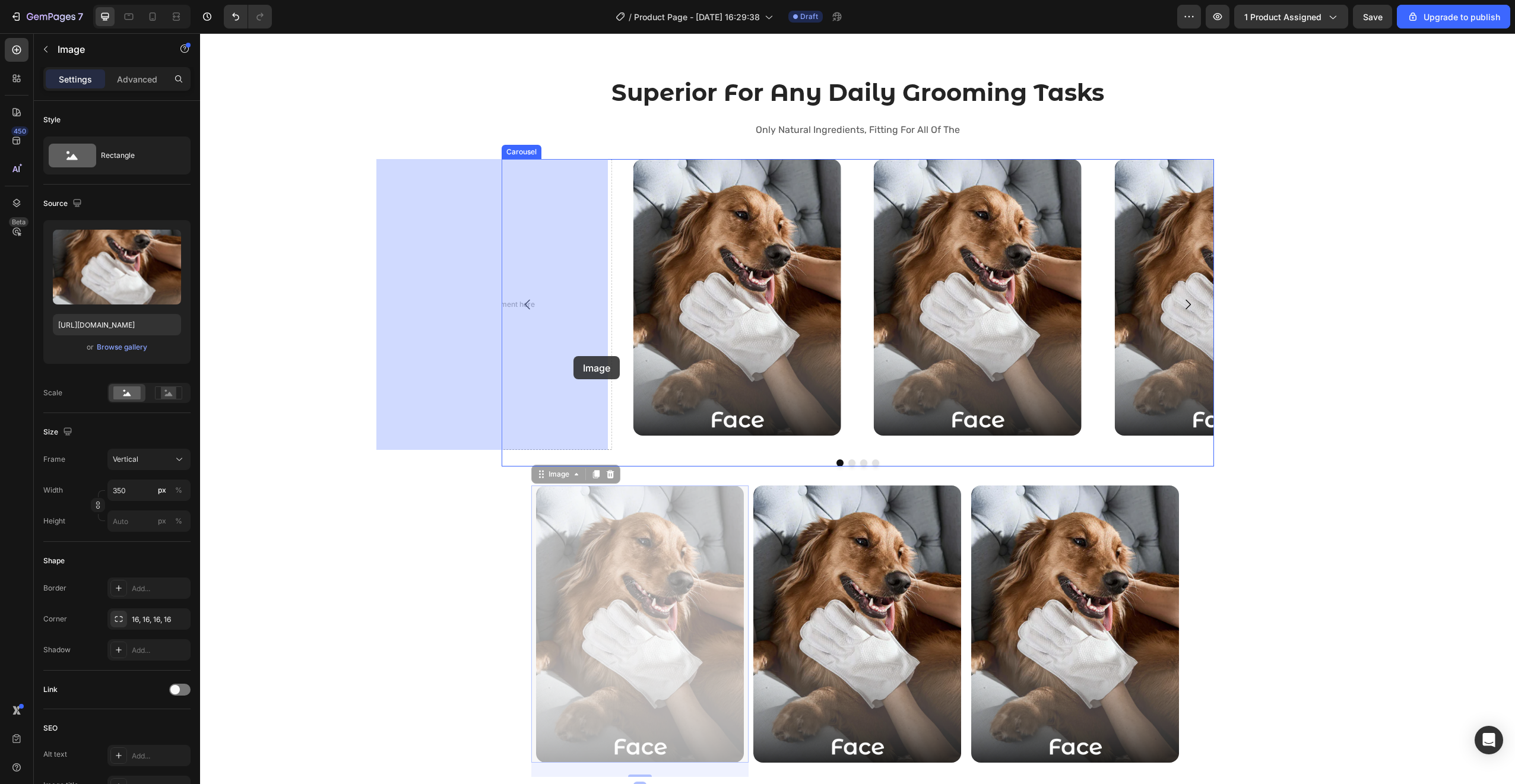
drag, startPoint x: 661, startPoint y: 572, endPoint x: 573, endPoint y: 356, distance: 233.2
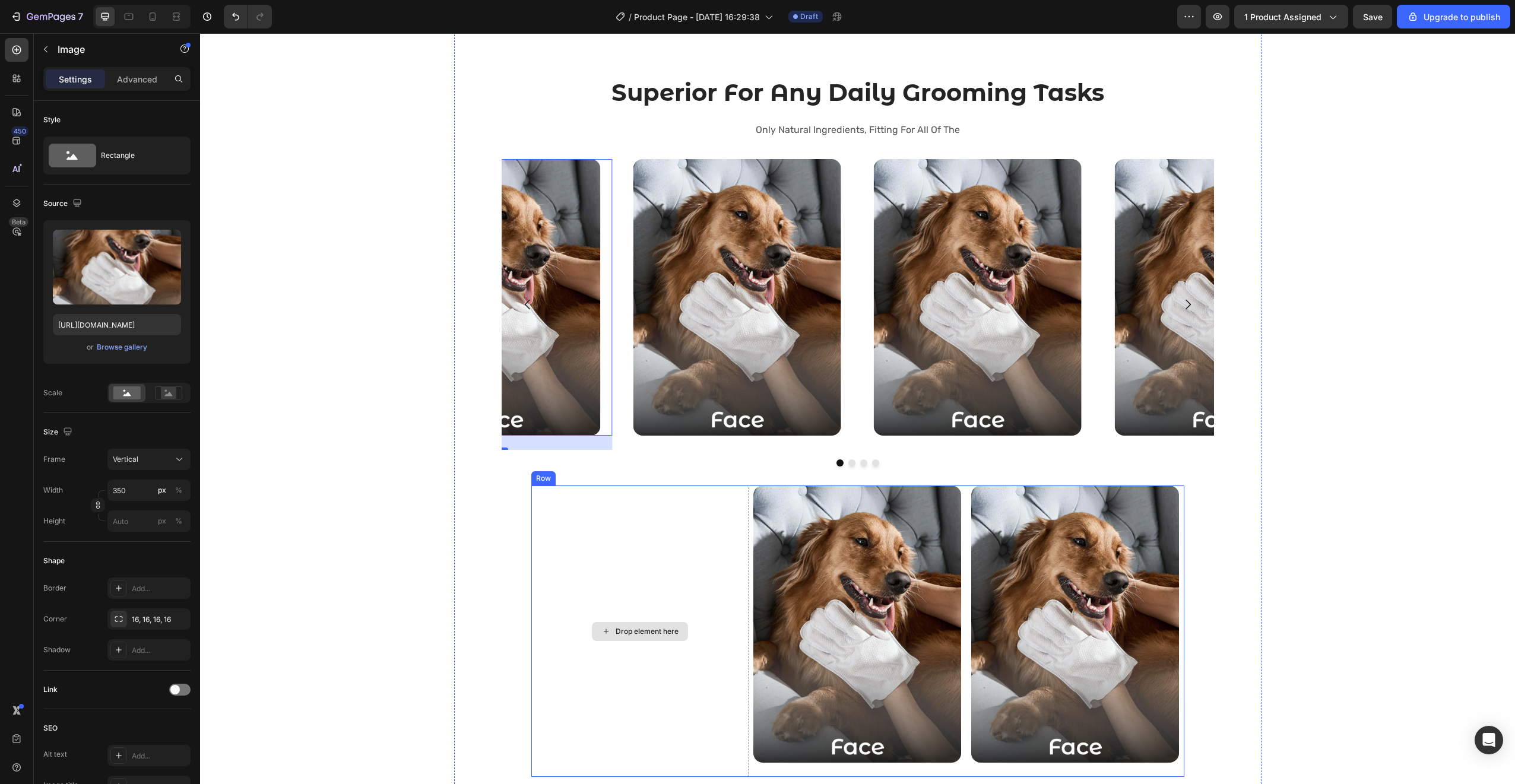
click at [703, 593] on div "Drop element here" at bounding box center [640, 631] width 218 height 292
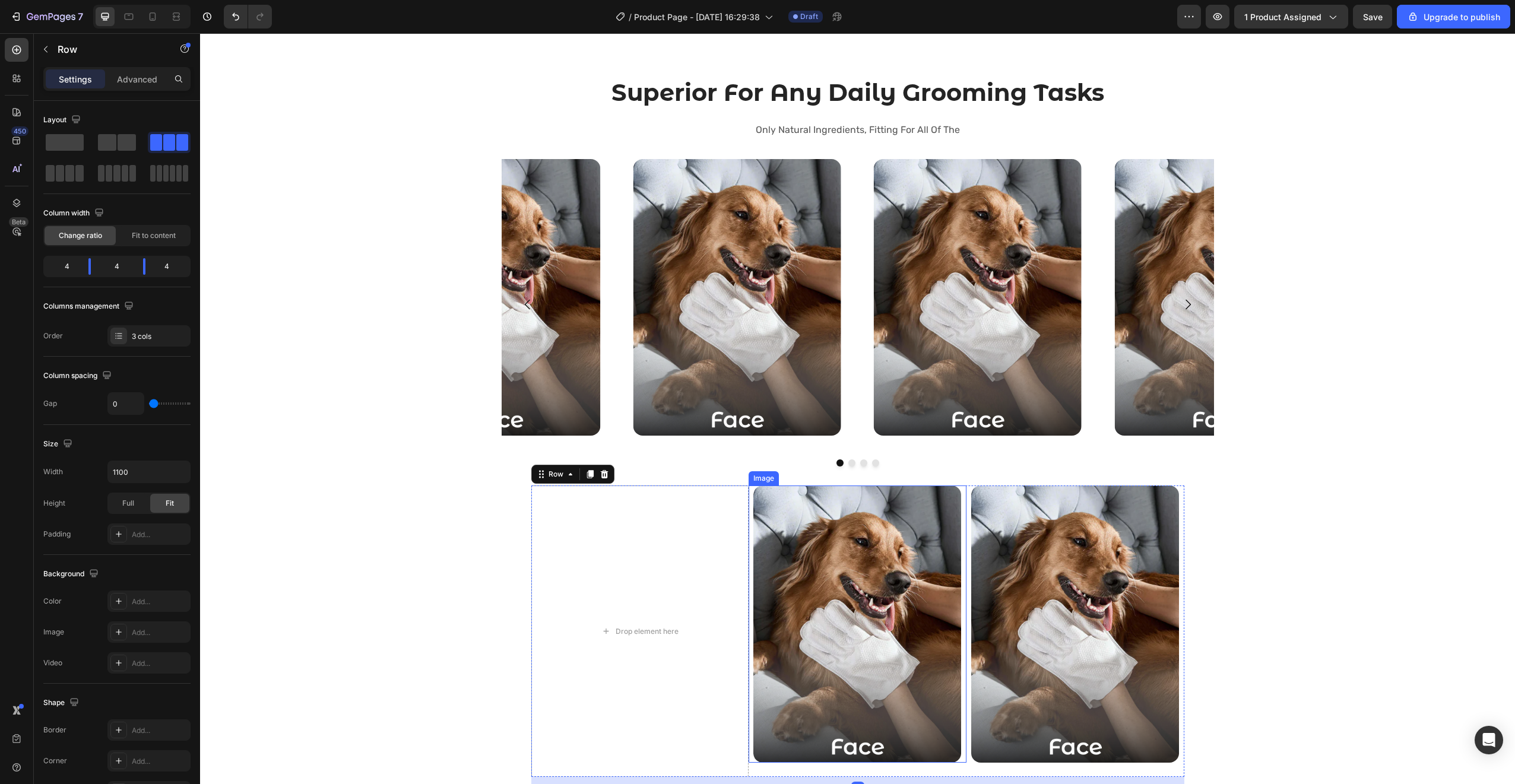
click at [872, 576] on img at bounding box center [857, 624] width 208 height 277
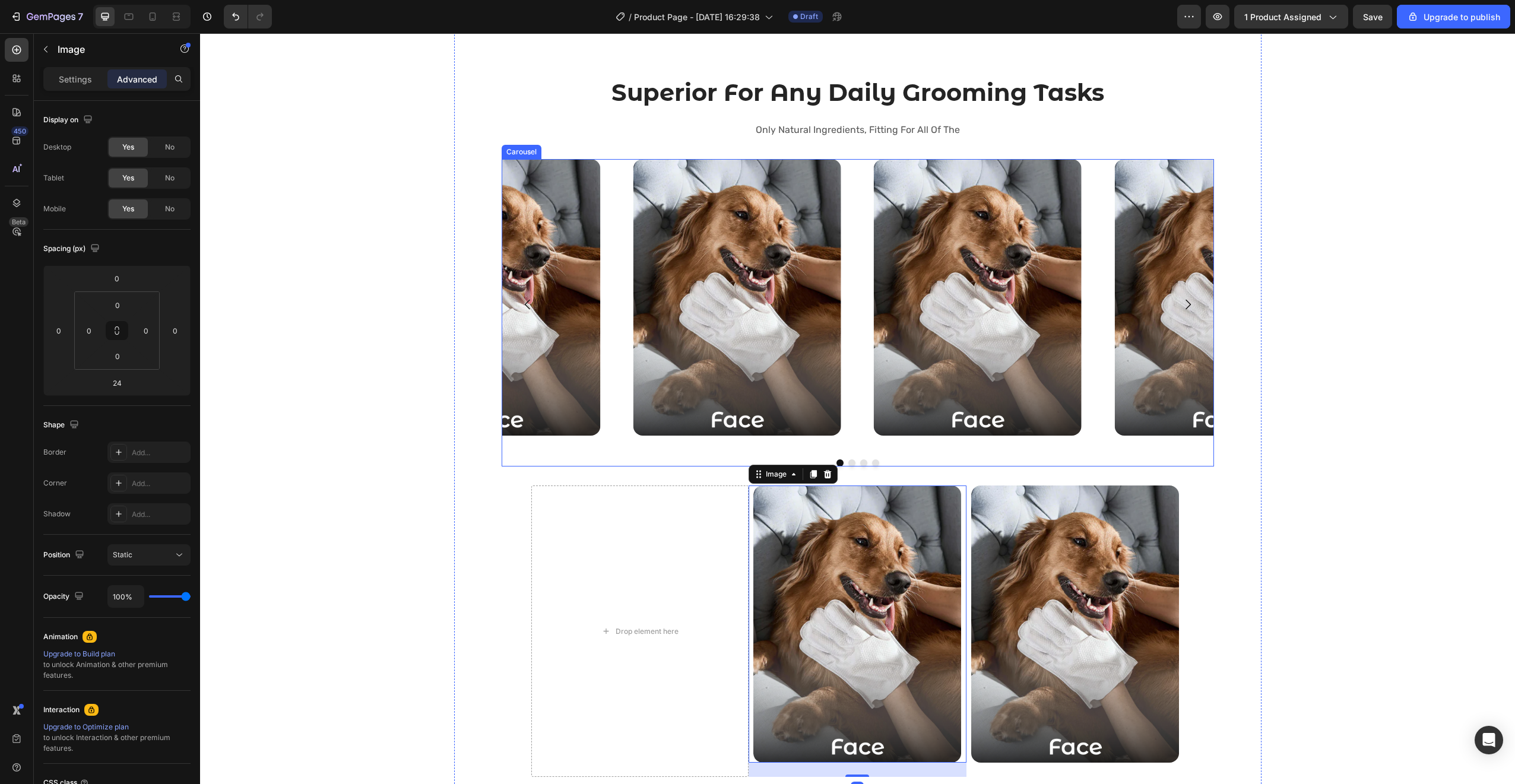
click at [632, 441] on div "Image" at bounding box center [737, 305] width 231 height 292
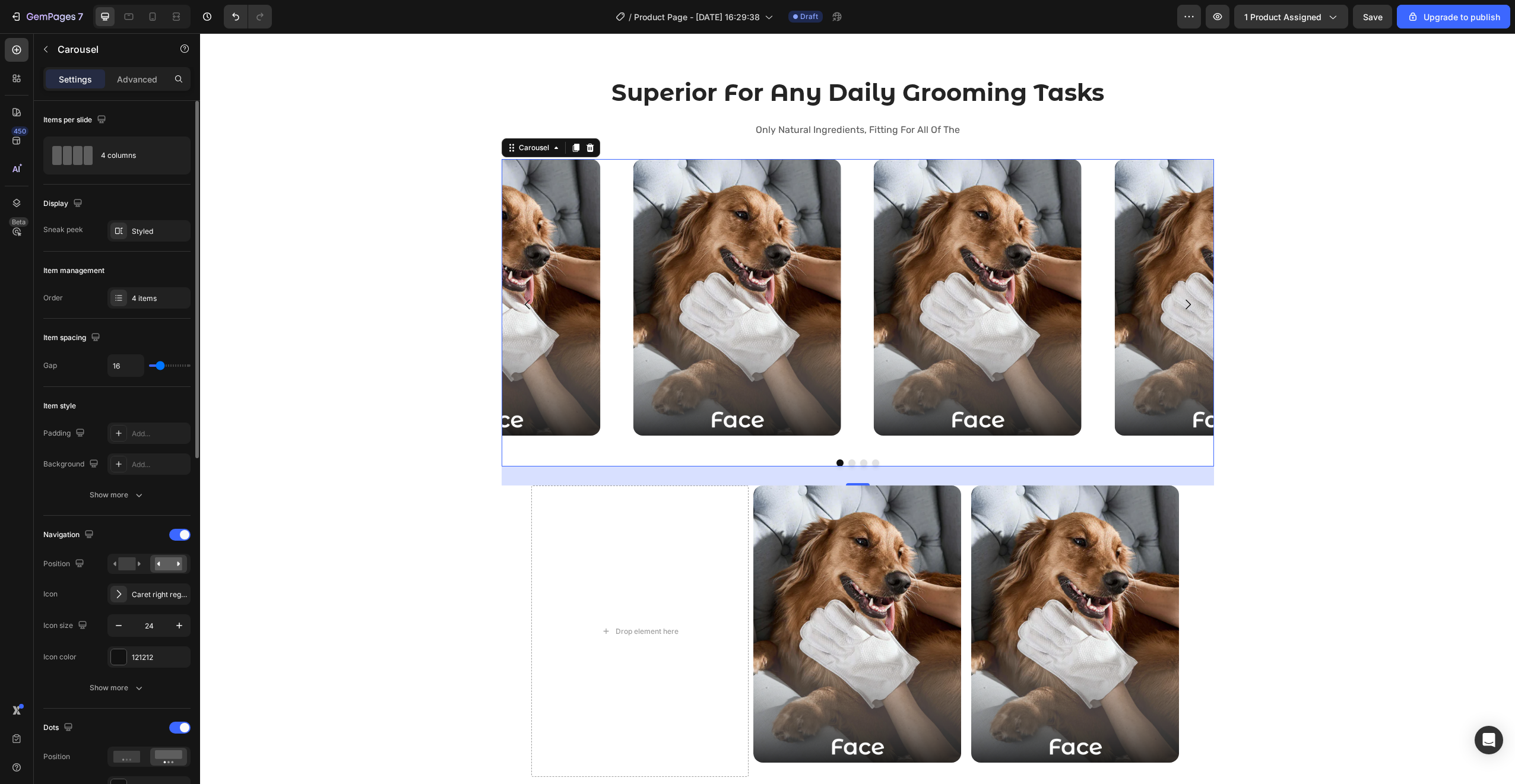
type input "1"
type input "0"
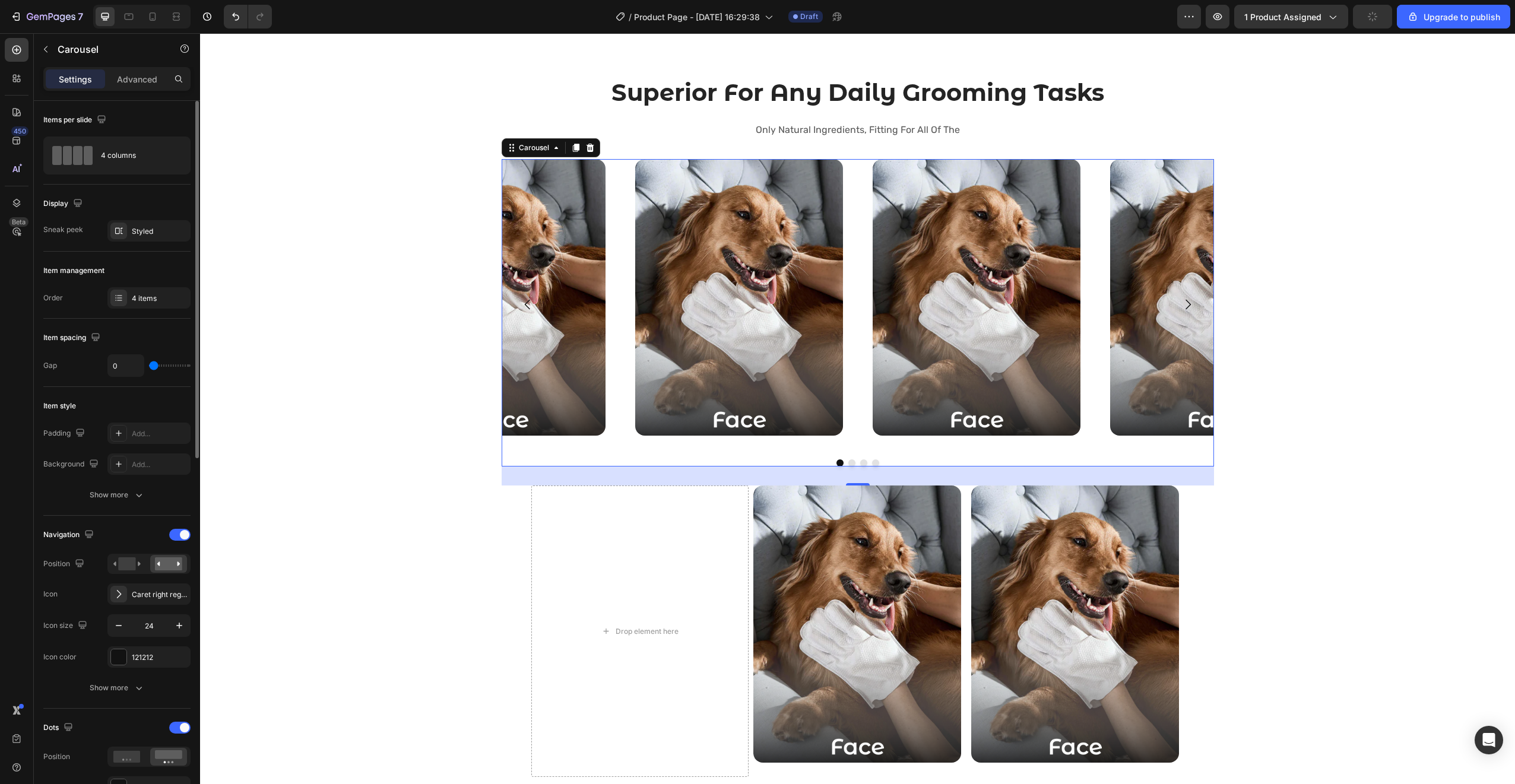
drag, startPoint x: 157, startPoint y: 368, endPoint x: 147, endPoint y: 366, distance: 10.2
type input "0"
click at [149, 366] on input "range" at bounding box center [170, 365] width 41 height 2
click at [779, 229] on img at bounding box center [739, 298] width 208 height 277
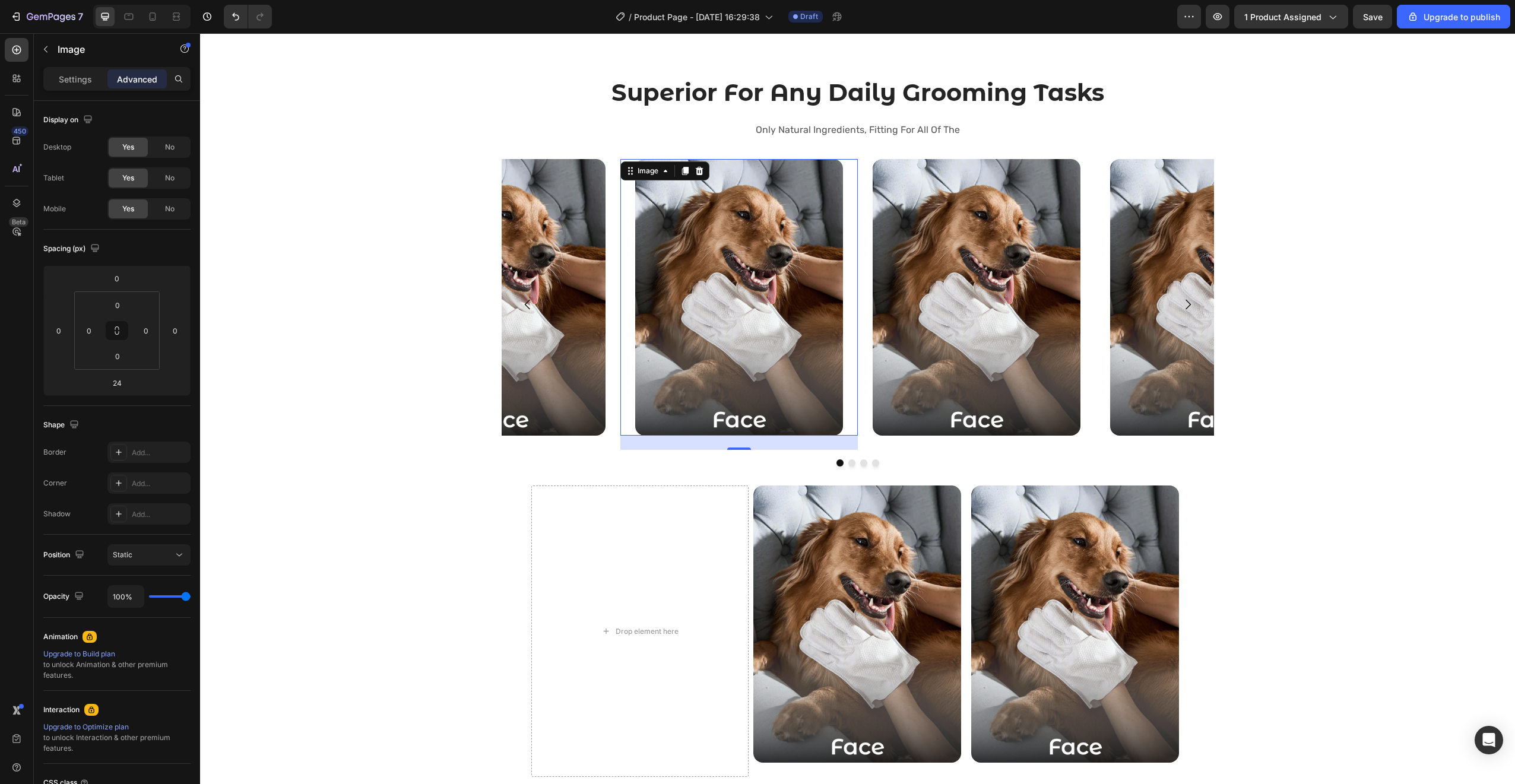
click at [674, 445] on div "24" at bounding box center [739, 442] width 238 height 14
click at [611, 457] on div "Image 24 Image Image Image Carousel" at bounding box center [857, 313] width 712 height 308
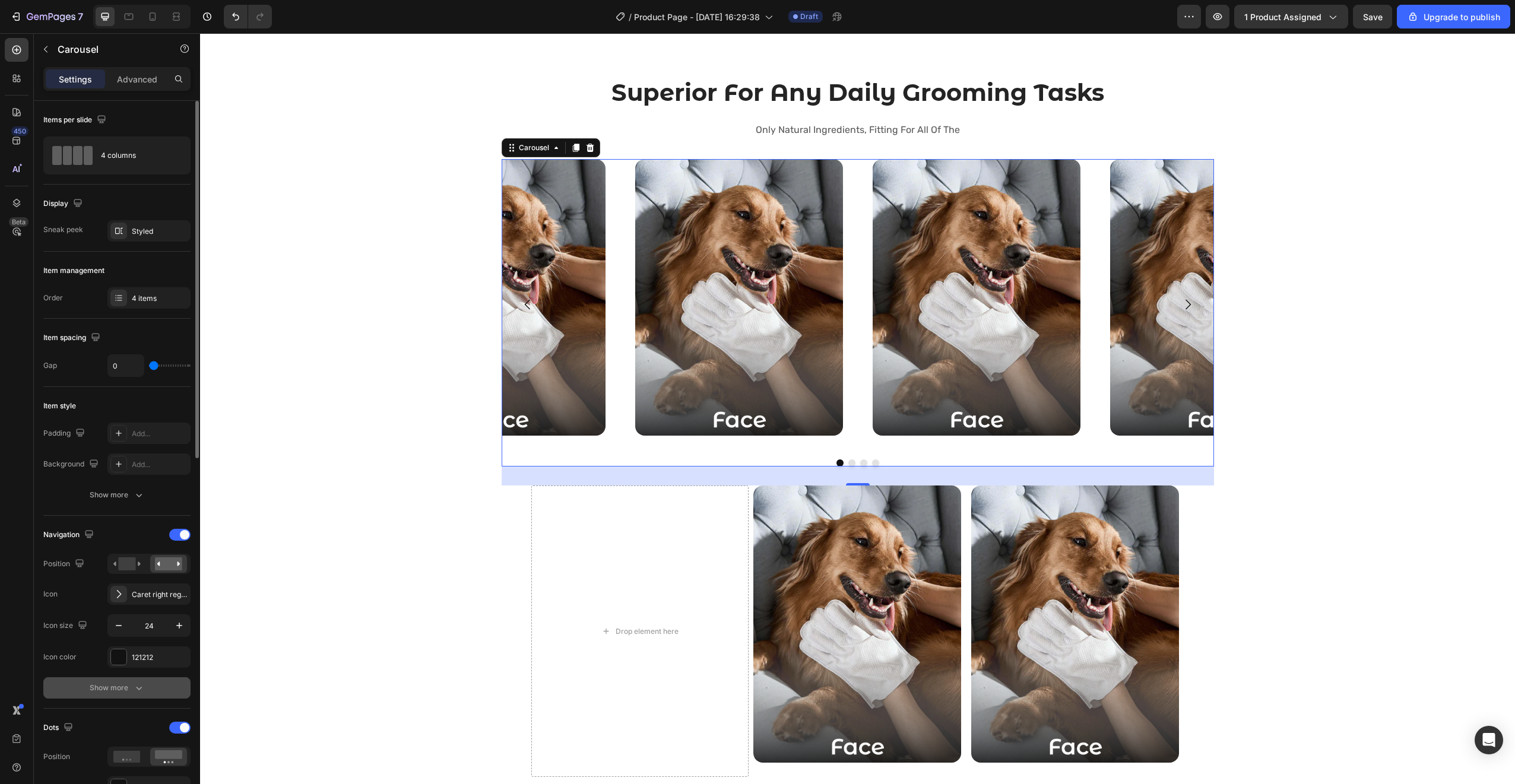
click at [135, 686] on icon "button" at bounding box center [139, 688] width 12 height 12
click at [130, 567] on rect at bounding box center [127, 564] width 17 height 13
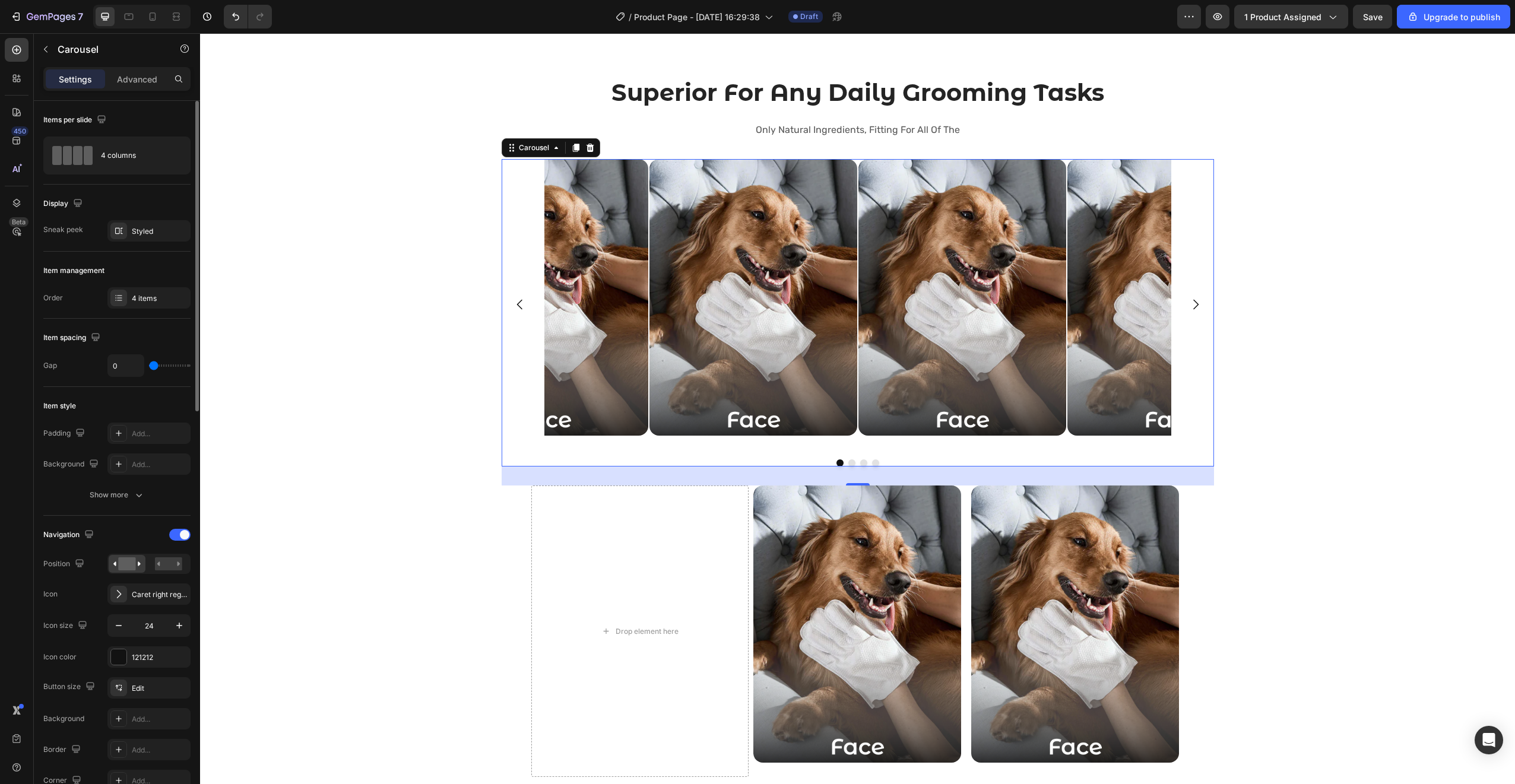
type input "1"
type input "2"
type input "3"
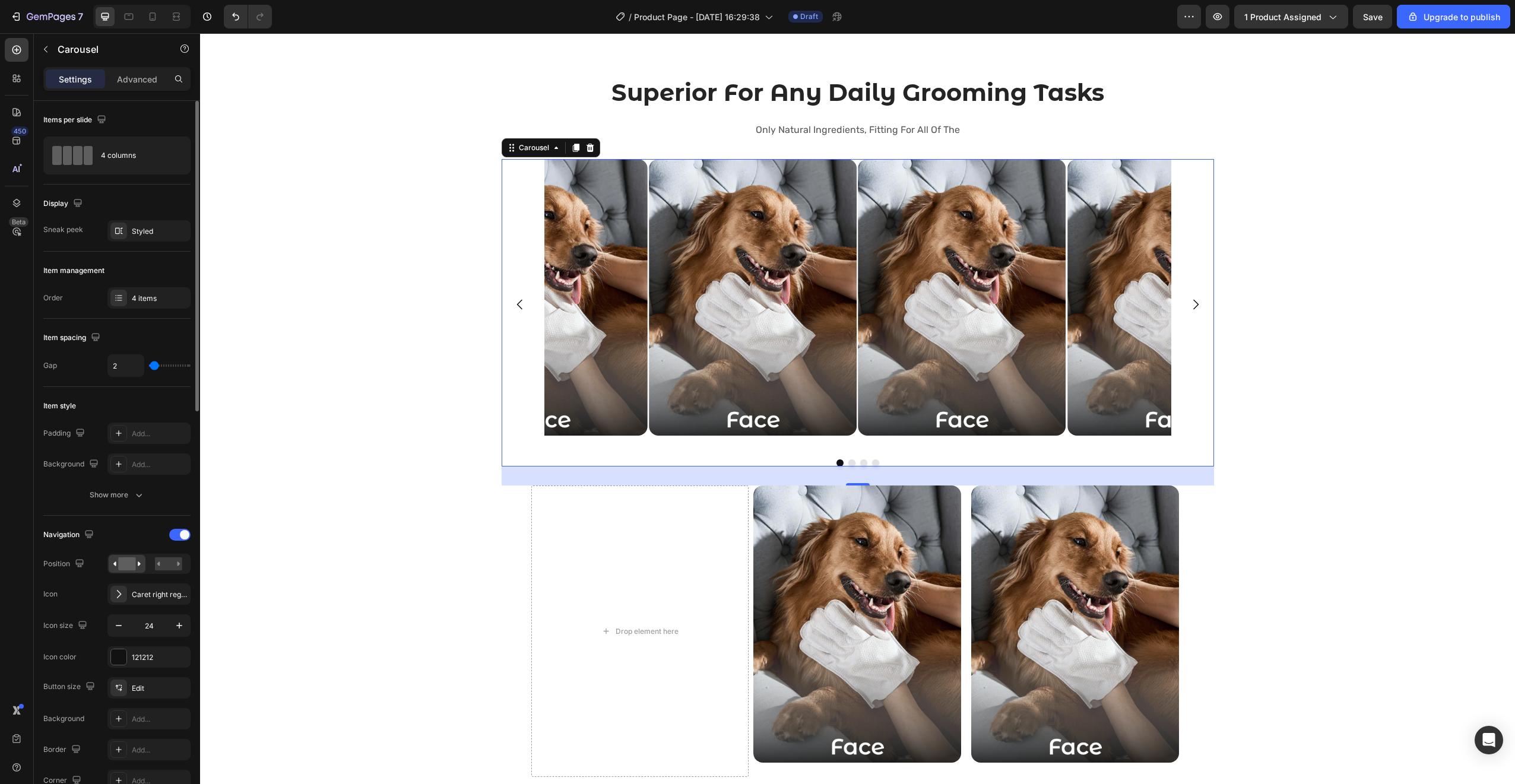
type input "3"
type input "4"
type input "5"
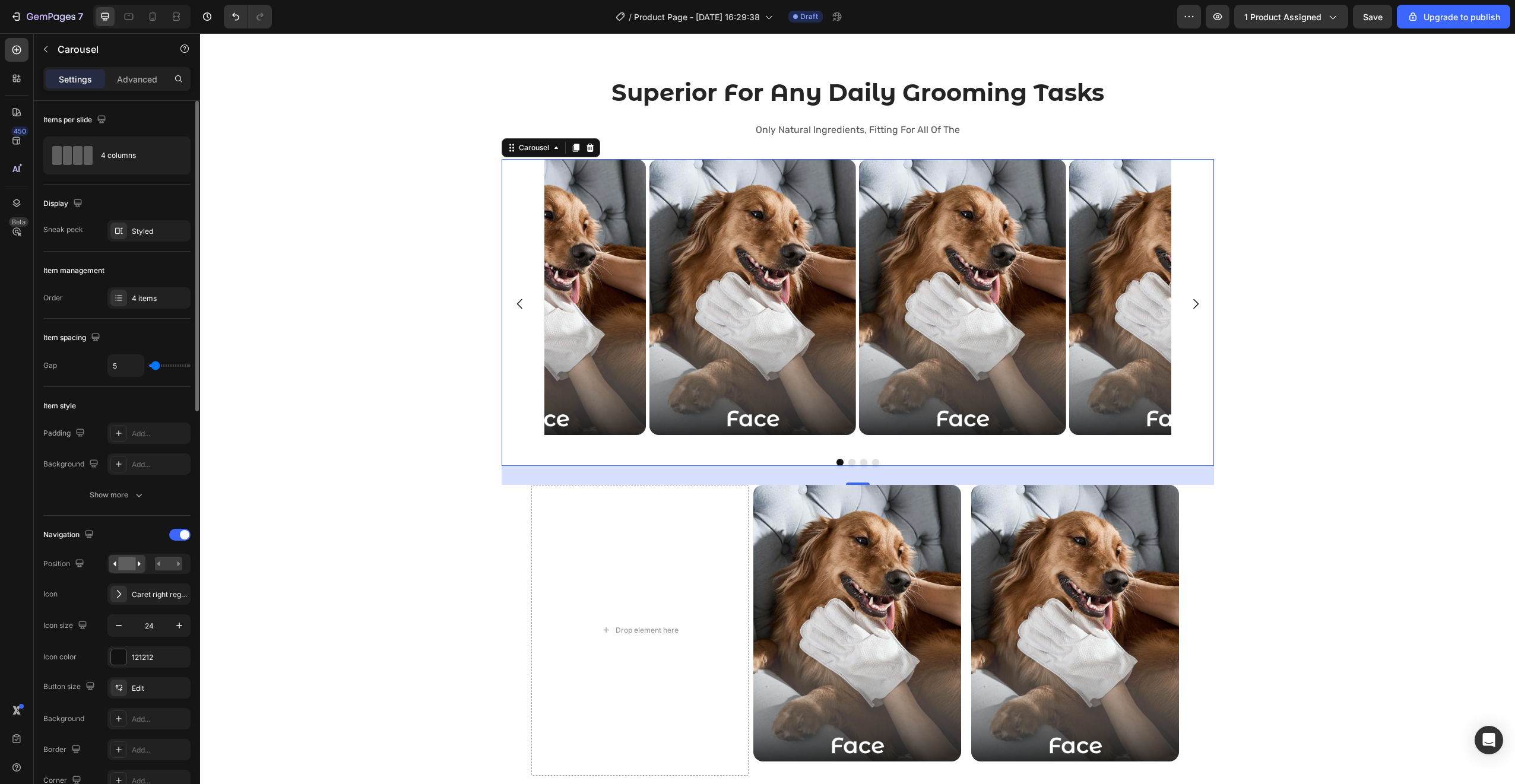
type input "6"
type input "7"
type input "8"
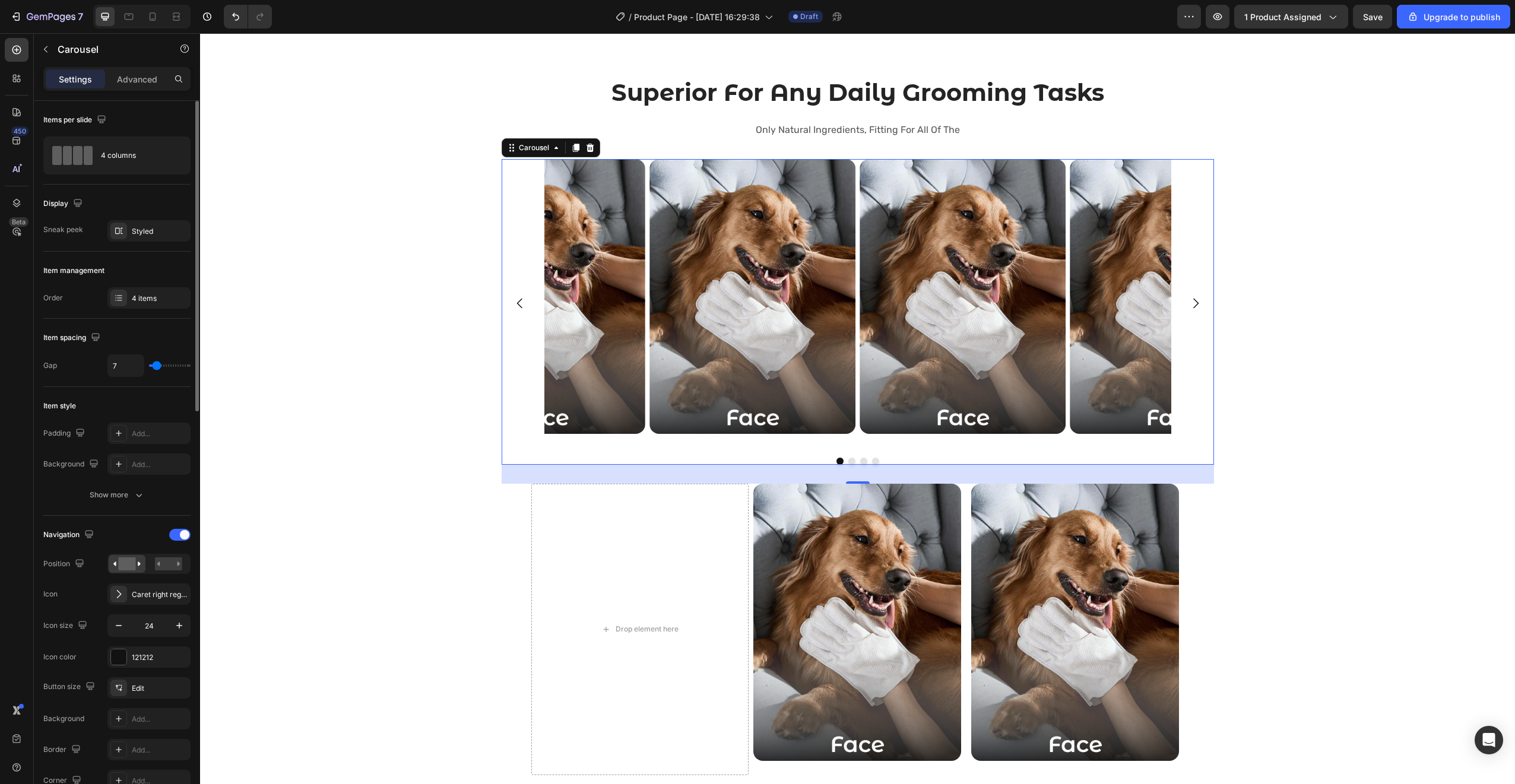
type input "8"
type input "9"
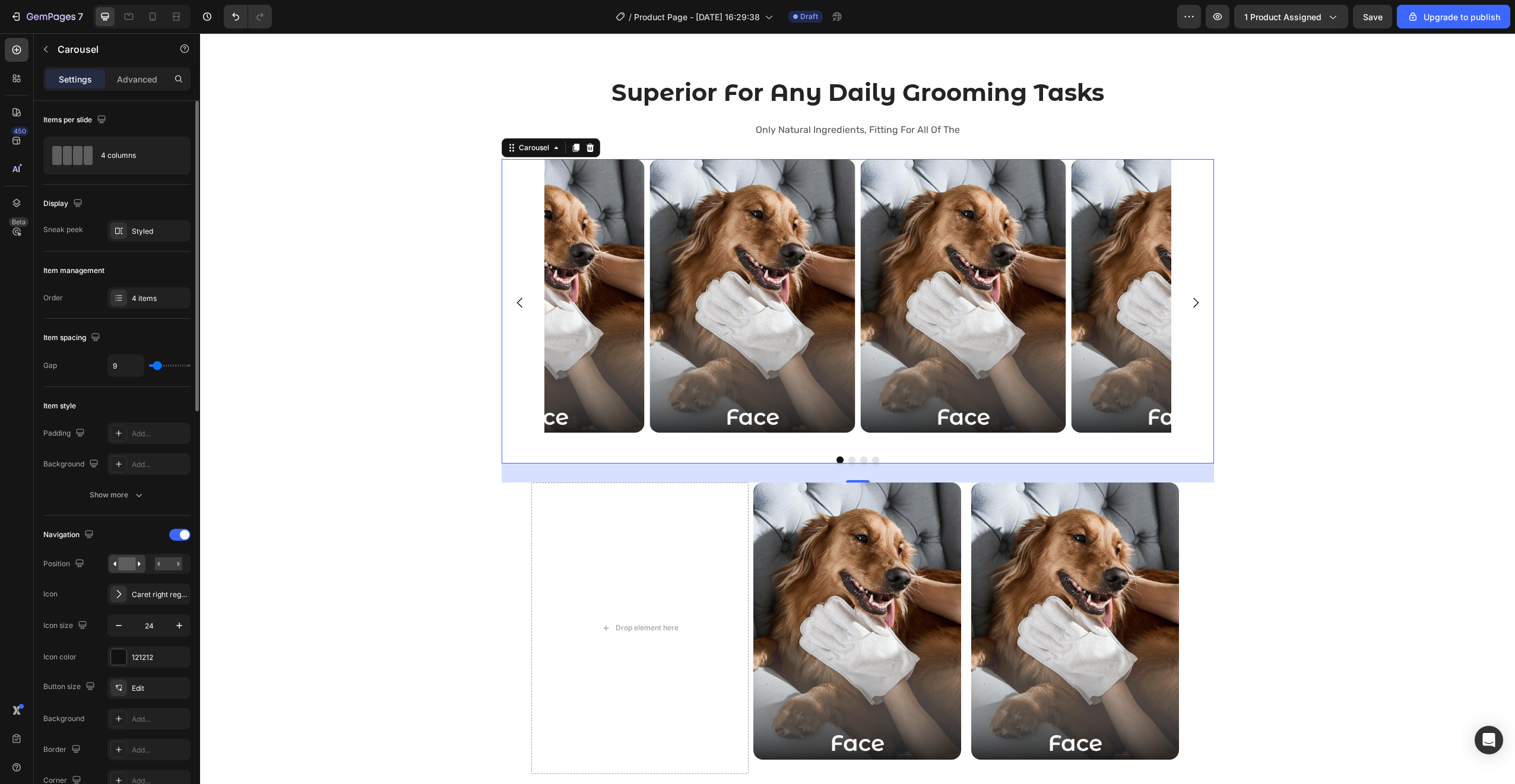
type input "10"
type input "11"
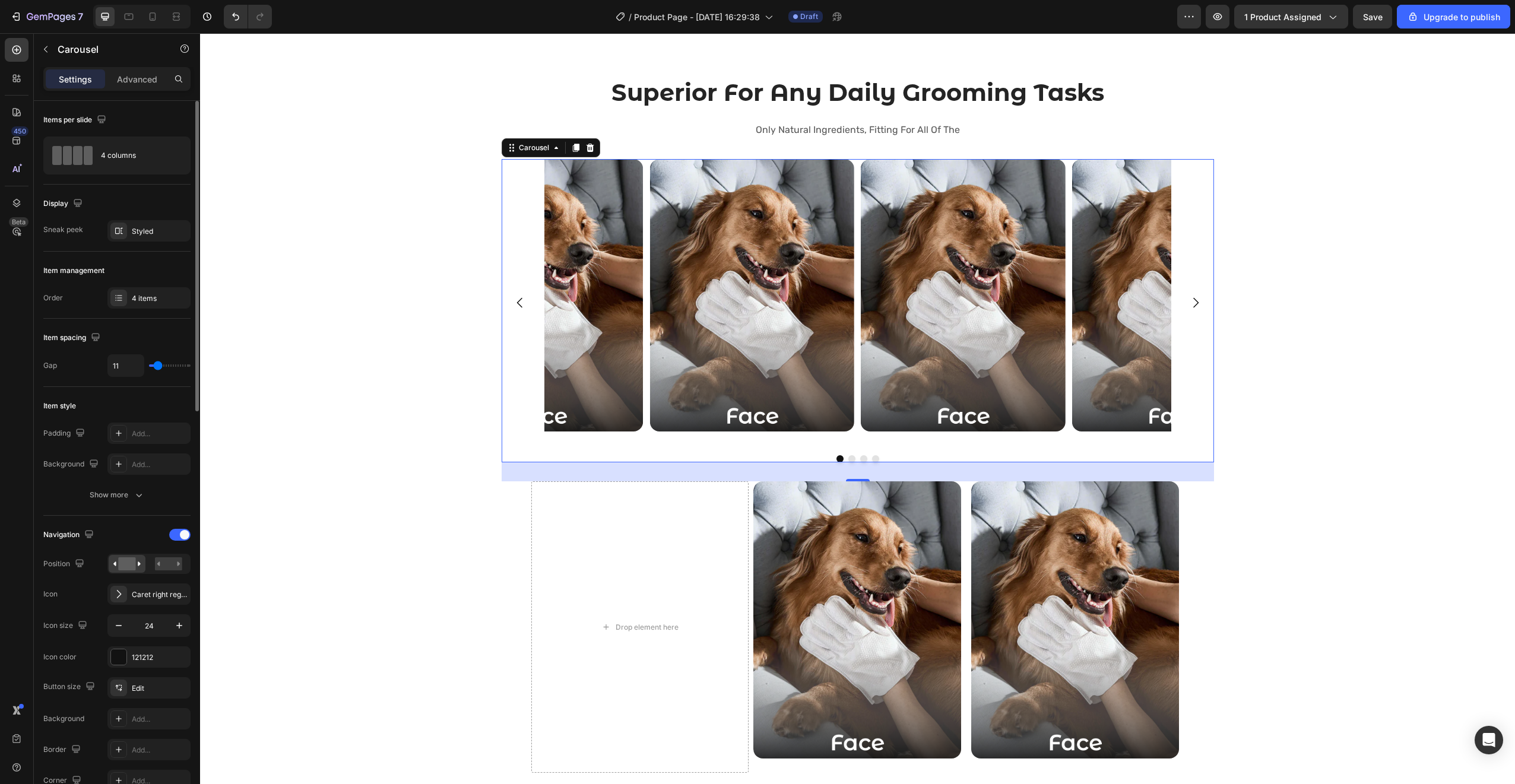
type input "12"
type input "13"
type input "14"
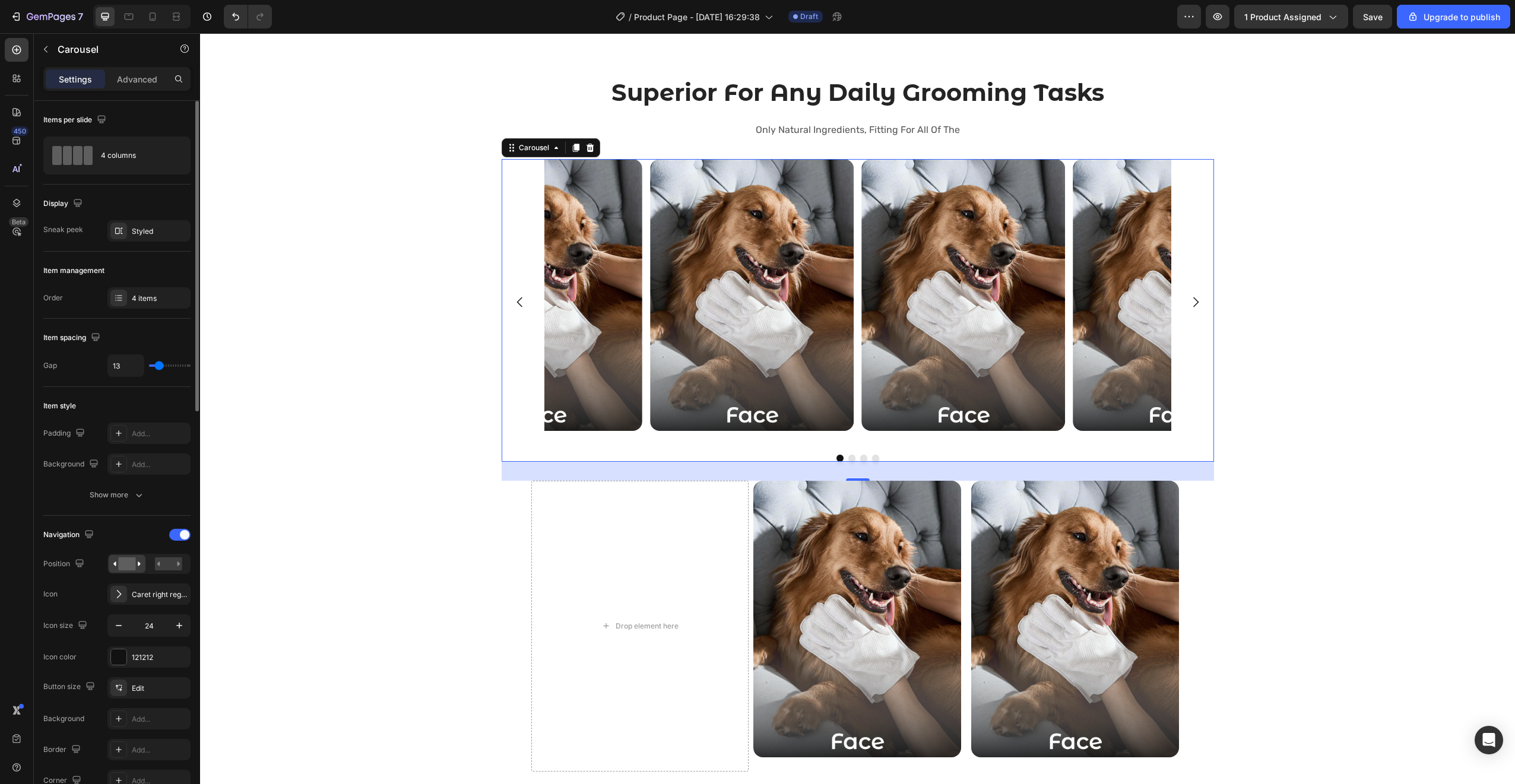
type input "14"
type input "15"
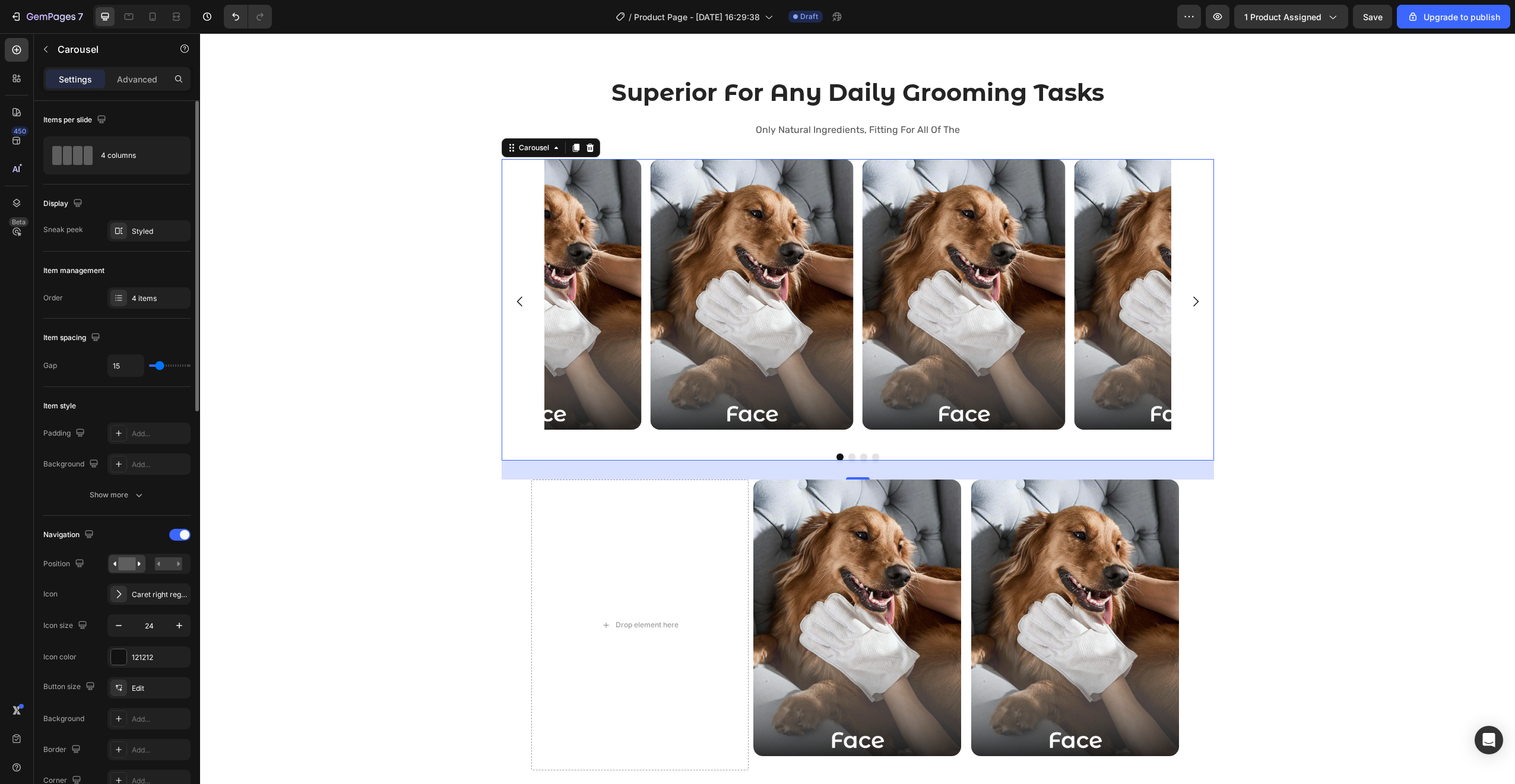
type input "16"
type input "17"
type input "18"
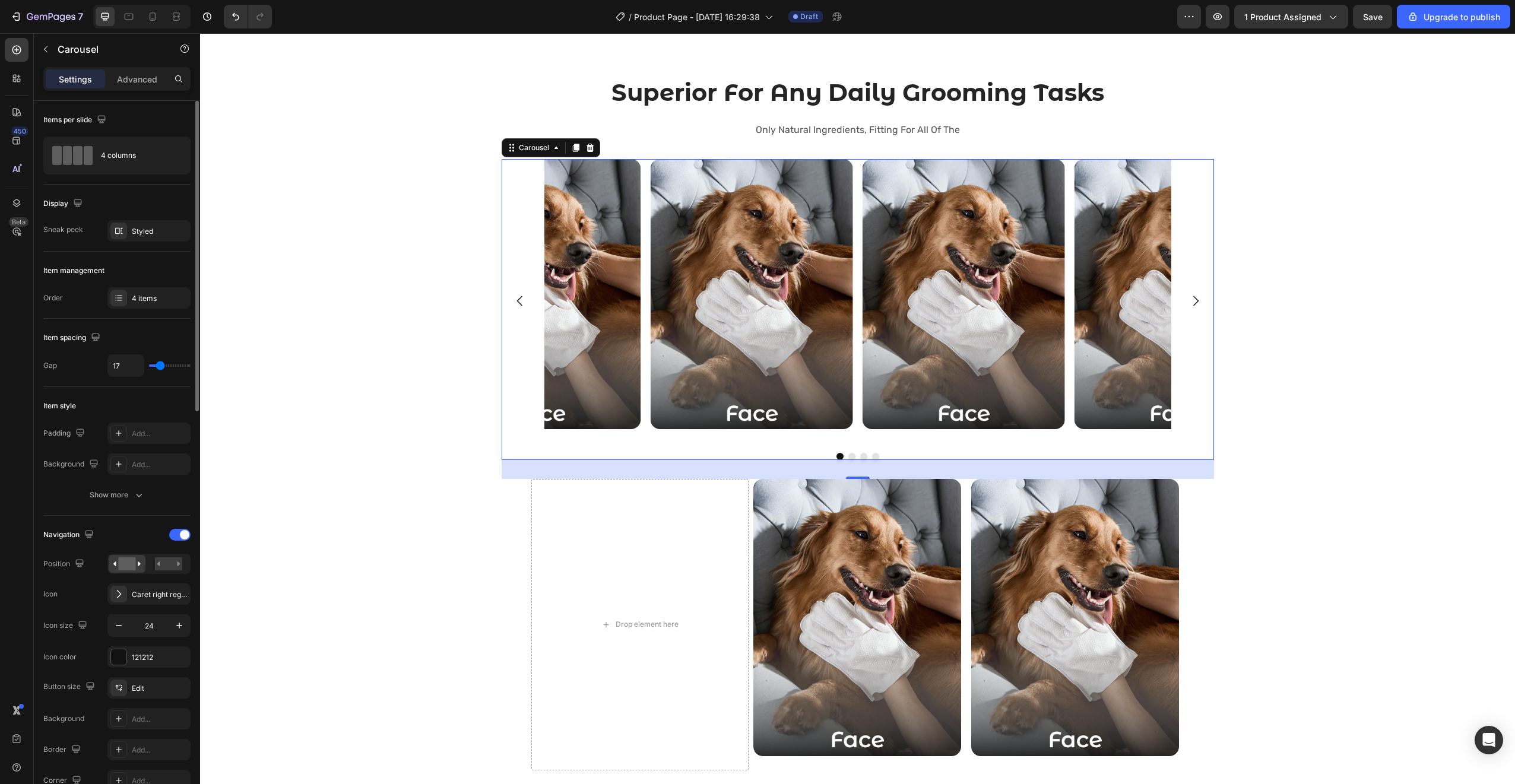
type input "18"
type input "17"
type input "16"
drag, startPoint x: 152, startPoint y: 364, endPoint x: 160, endPoint y: 365, distance: 8.1
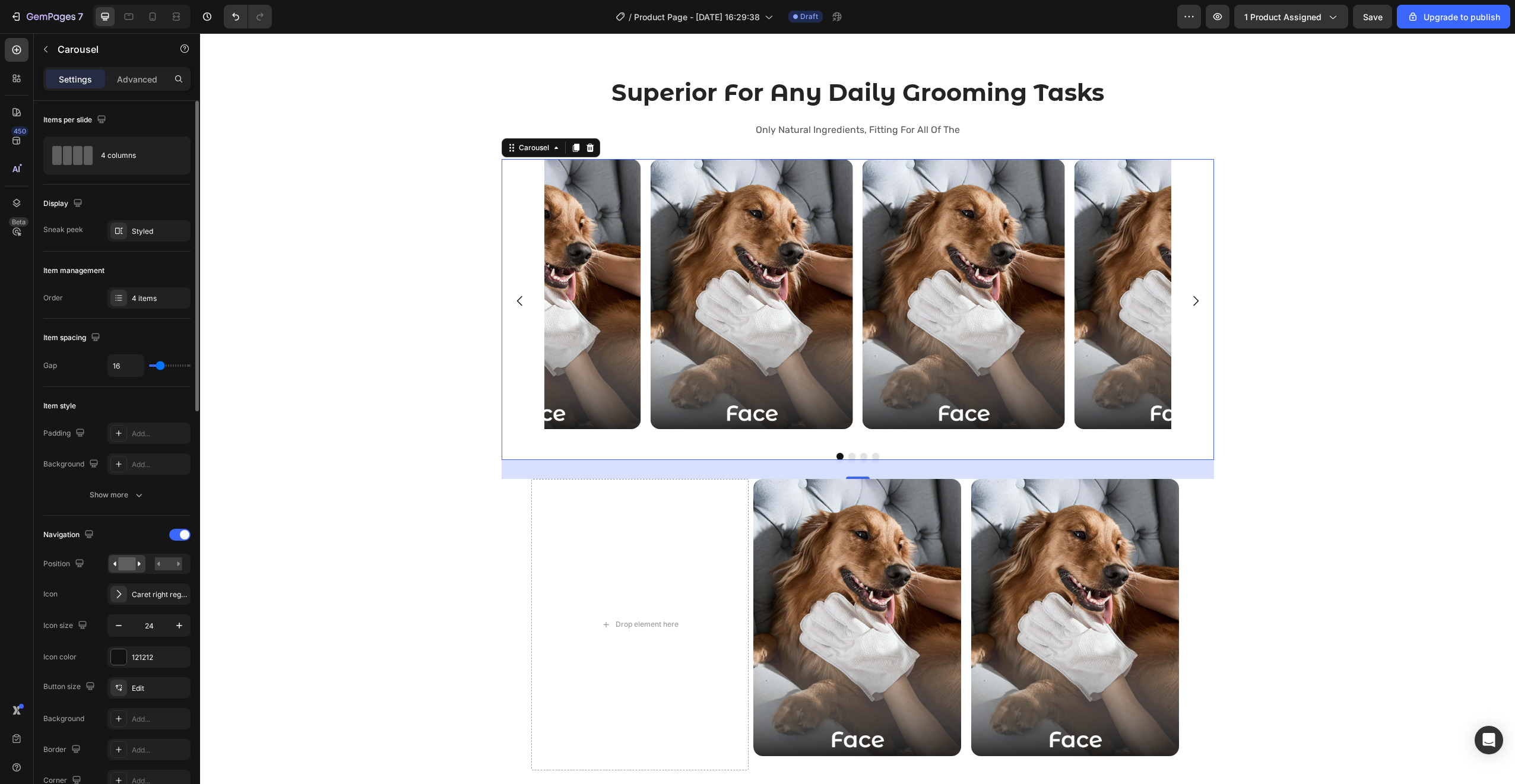
type input "16"
click at [160, 365] on input "range" at bounding box center [170, 365] width 41 height 2
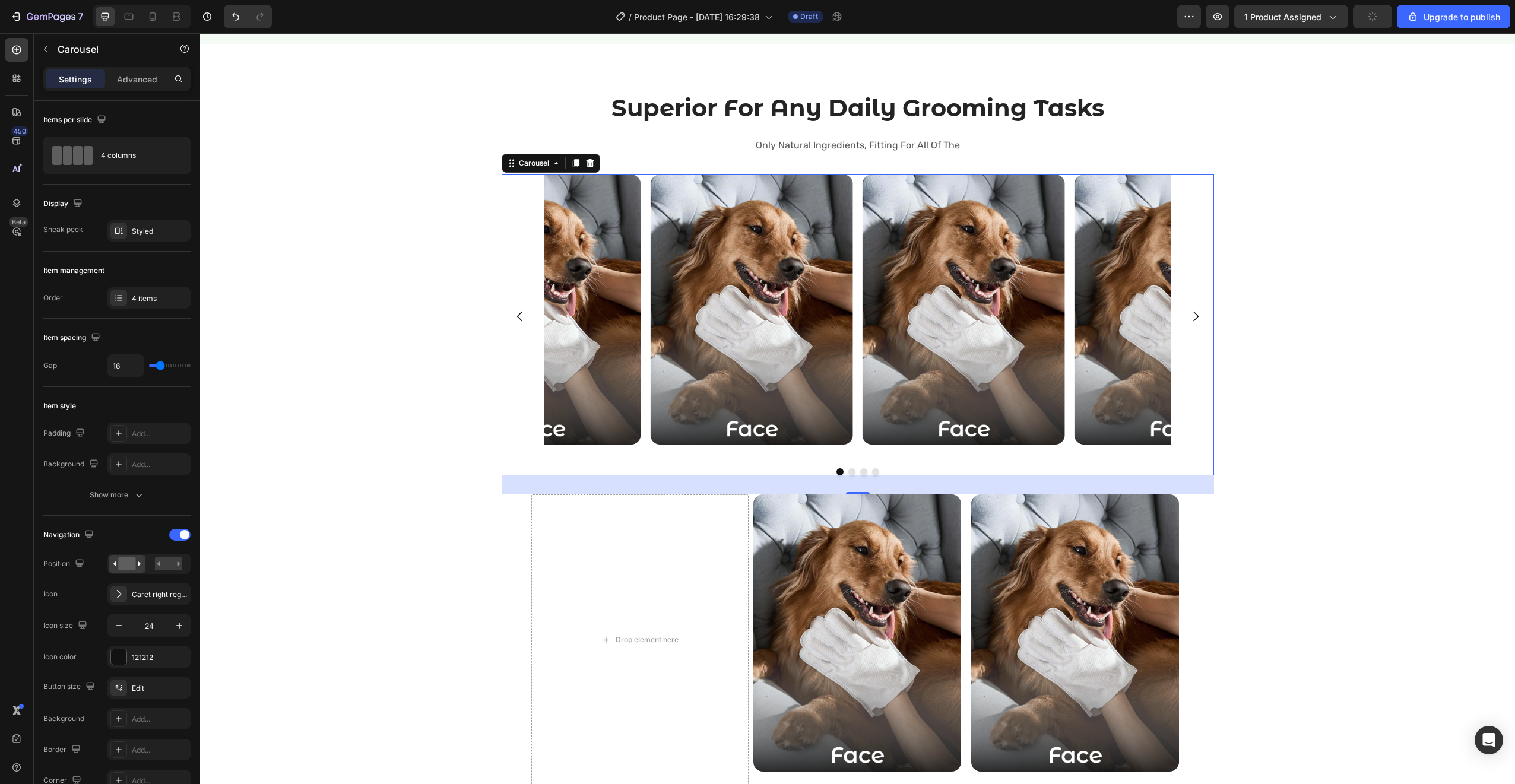
scroll to position [1722, 0]
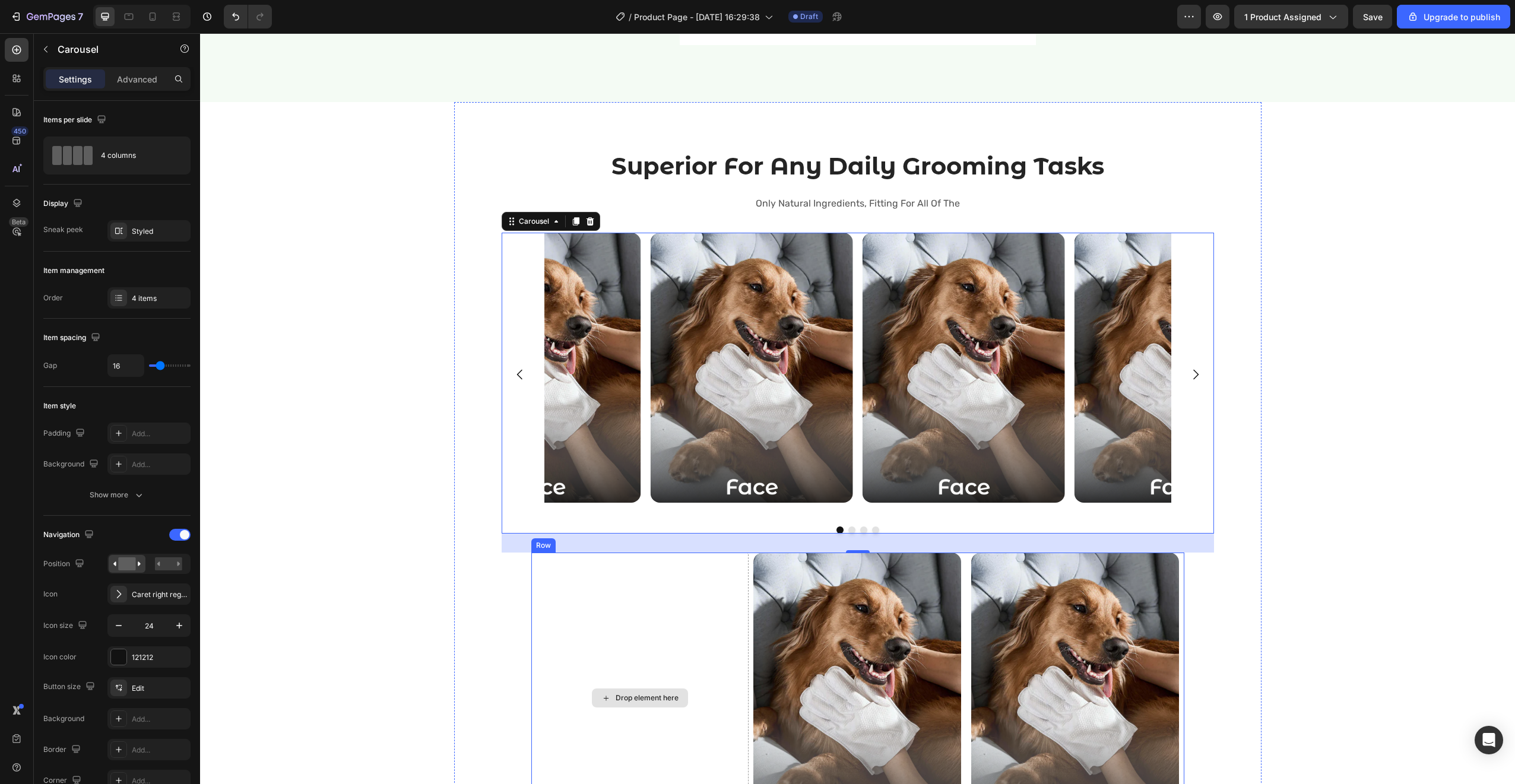
click at [647, 558] on div "Drop element here" at bounding box center [640, 698] width 218 height 292
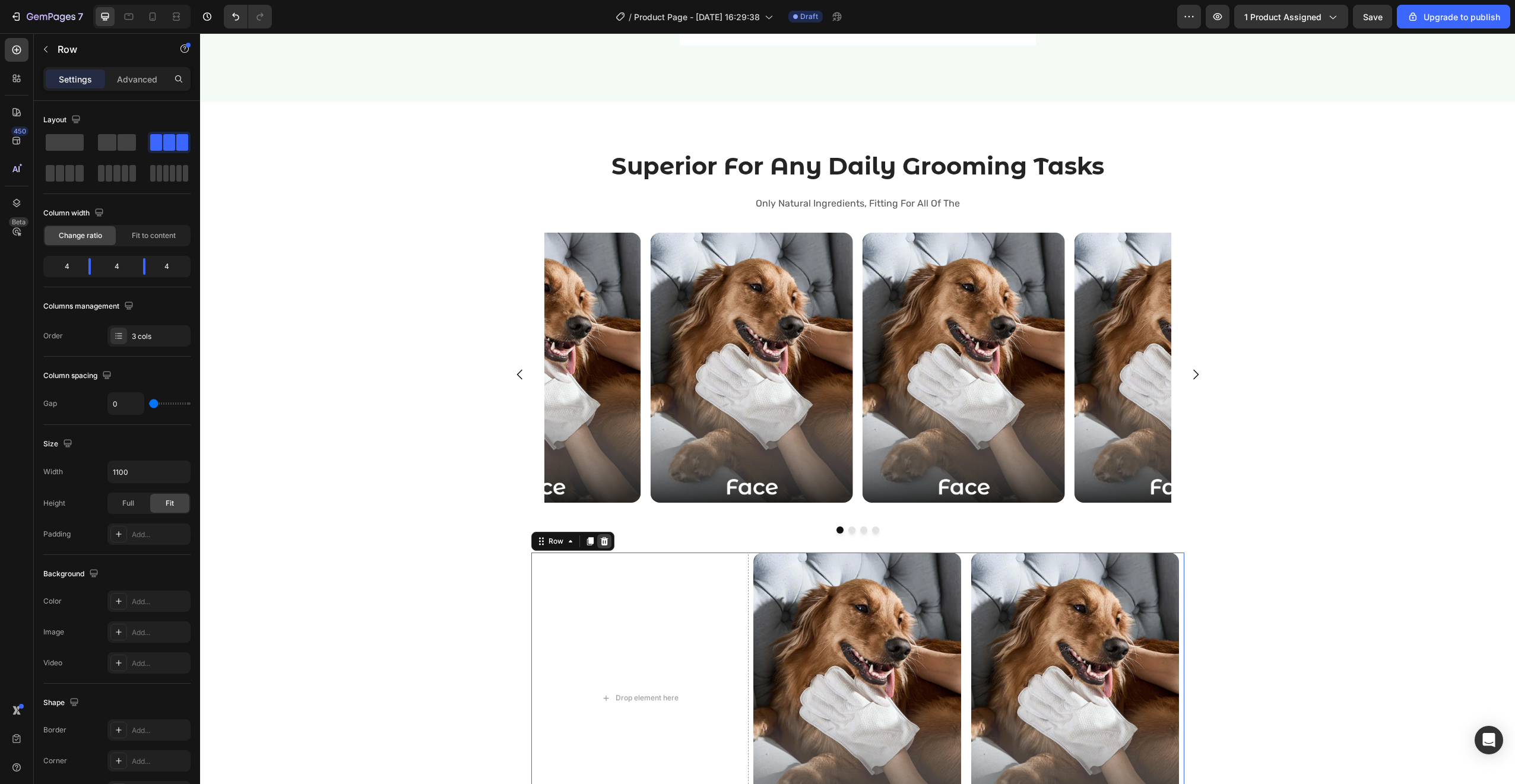
click at [600, 537] on icon at bounding box center [604, 541] width 10 height 10
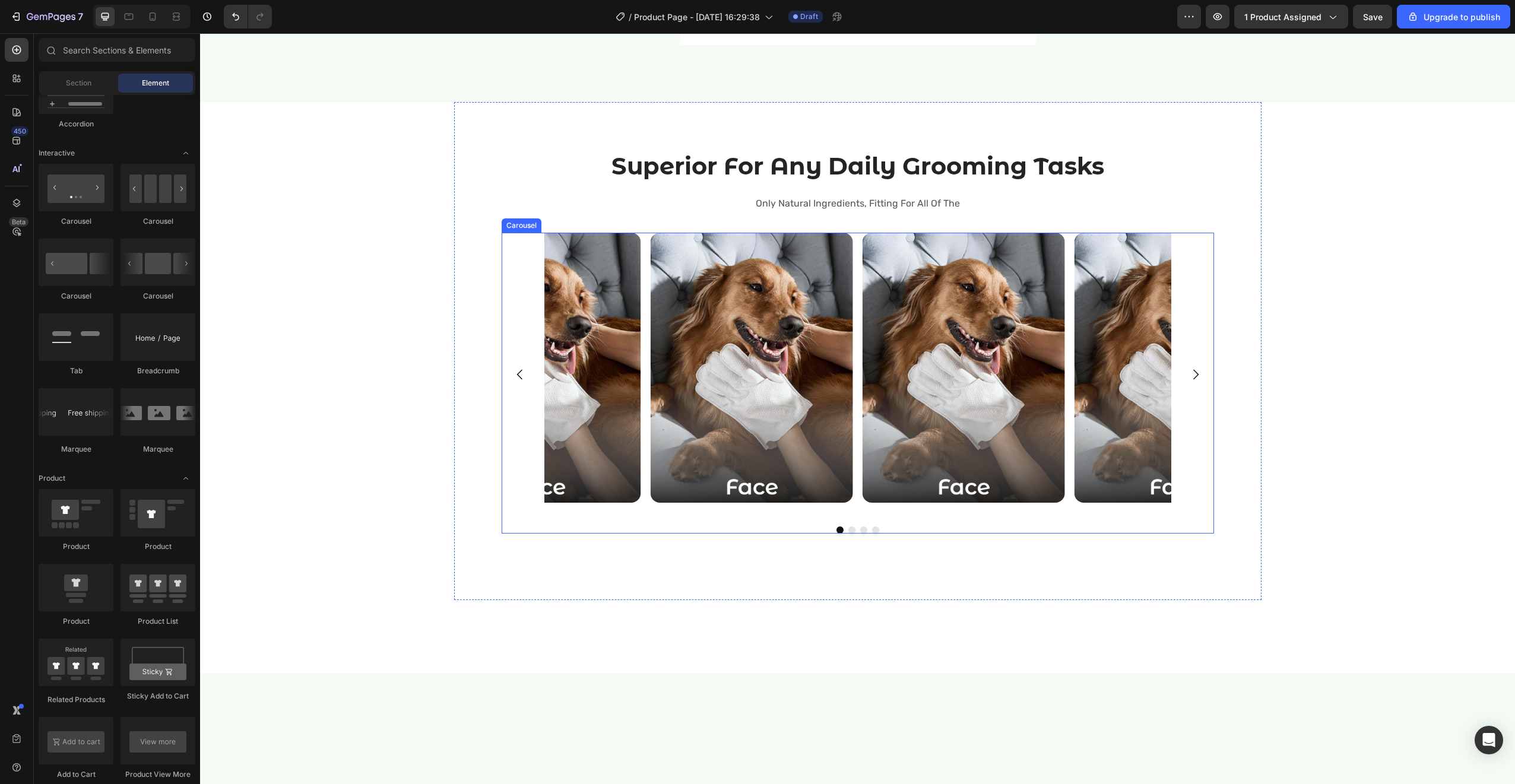
click at [534, 501] on div "Image Image Image Image" at bounding box center [857, 375] width 712 height 284
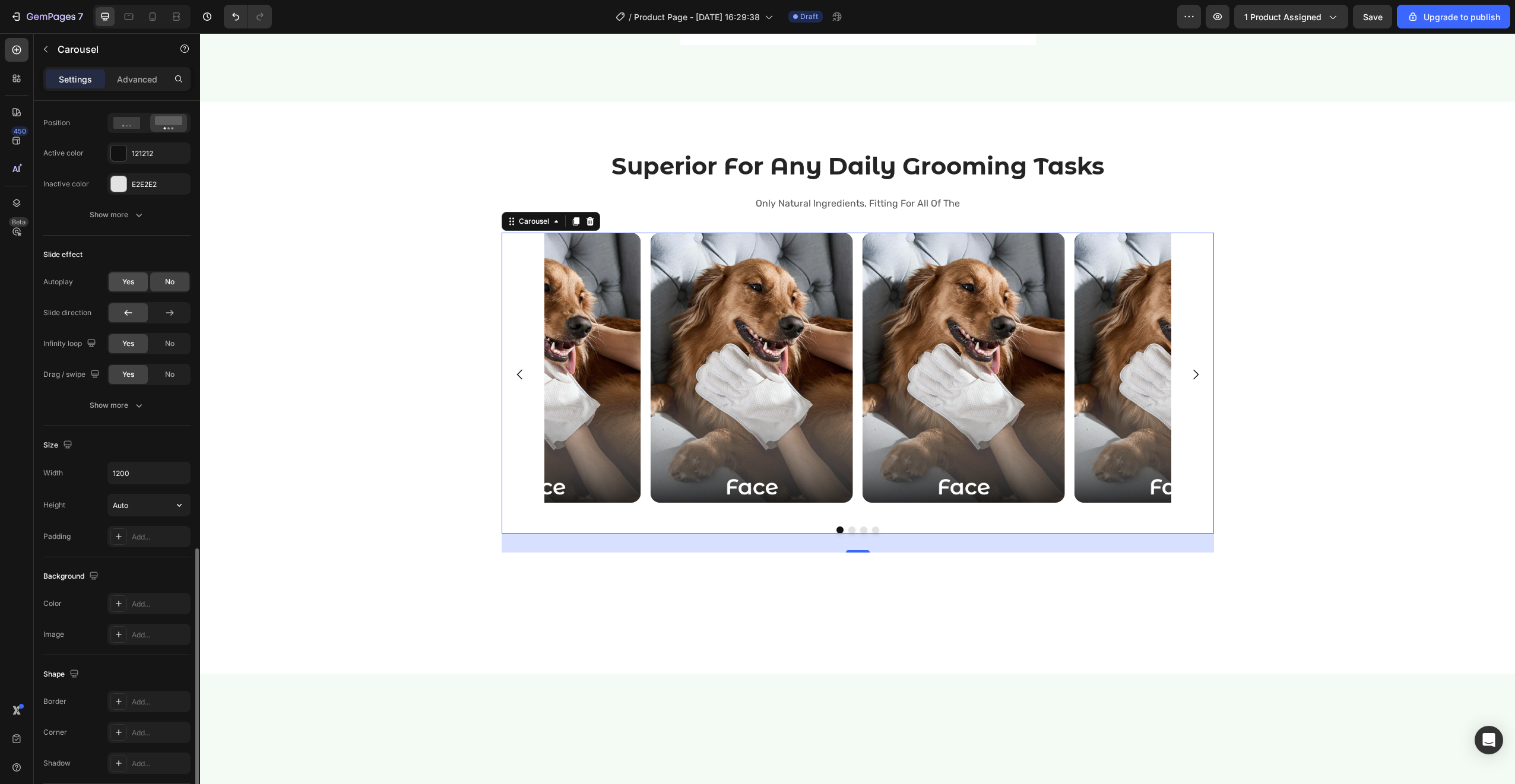
scroll to position [722, 0]
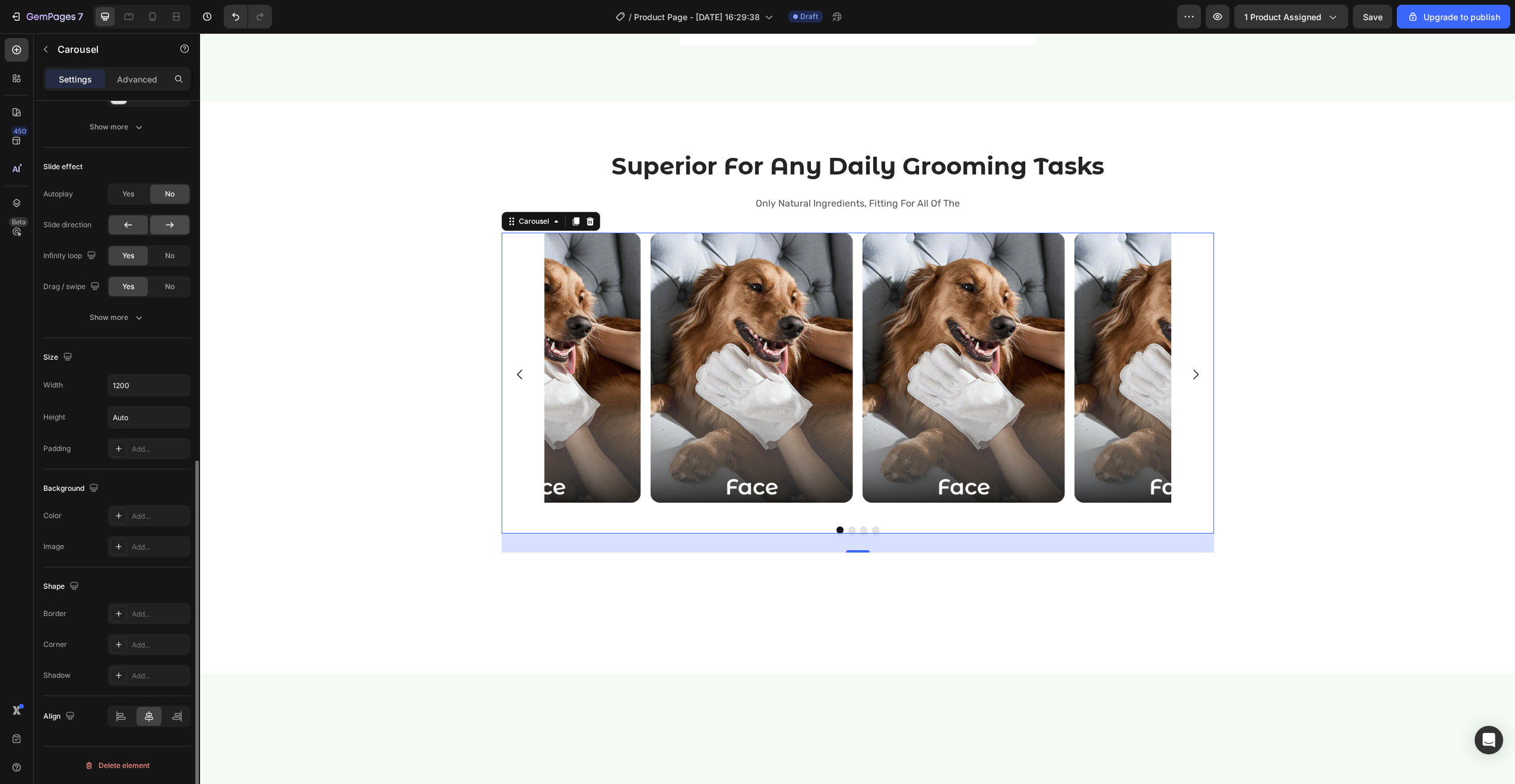
click at [160, 228] on div at bounding box center [170, 225] width 39 height 19
click at [161, 315] on button "Show more" at bounding box center [117, 317] width 147 height 21
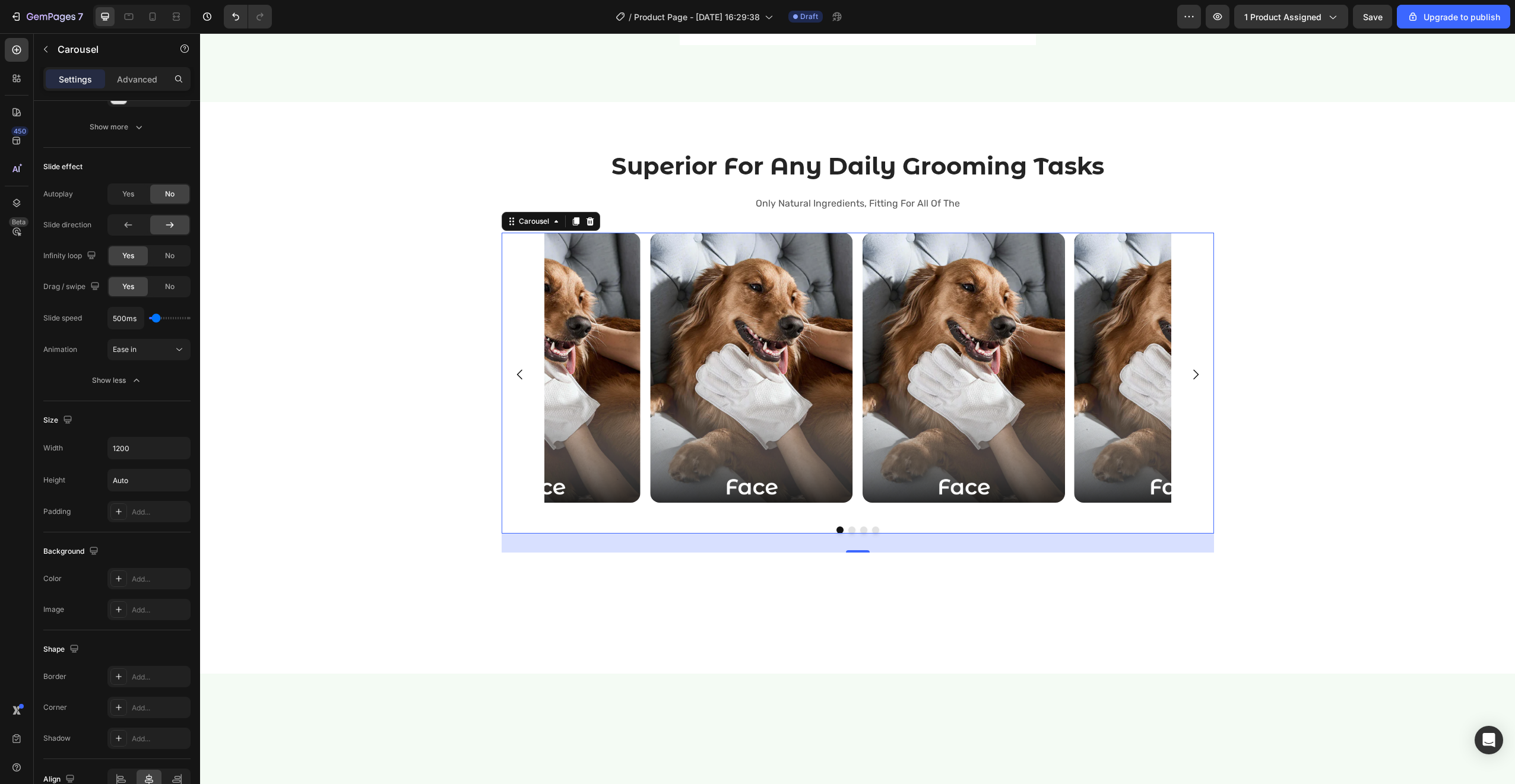
click at [0, 376] on div "450 Beta" at bounding box center [17, 409] width 34 height 751
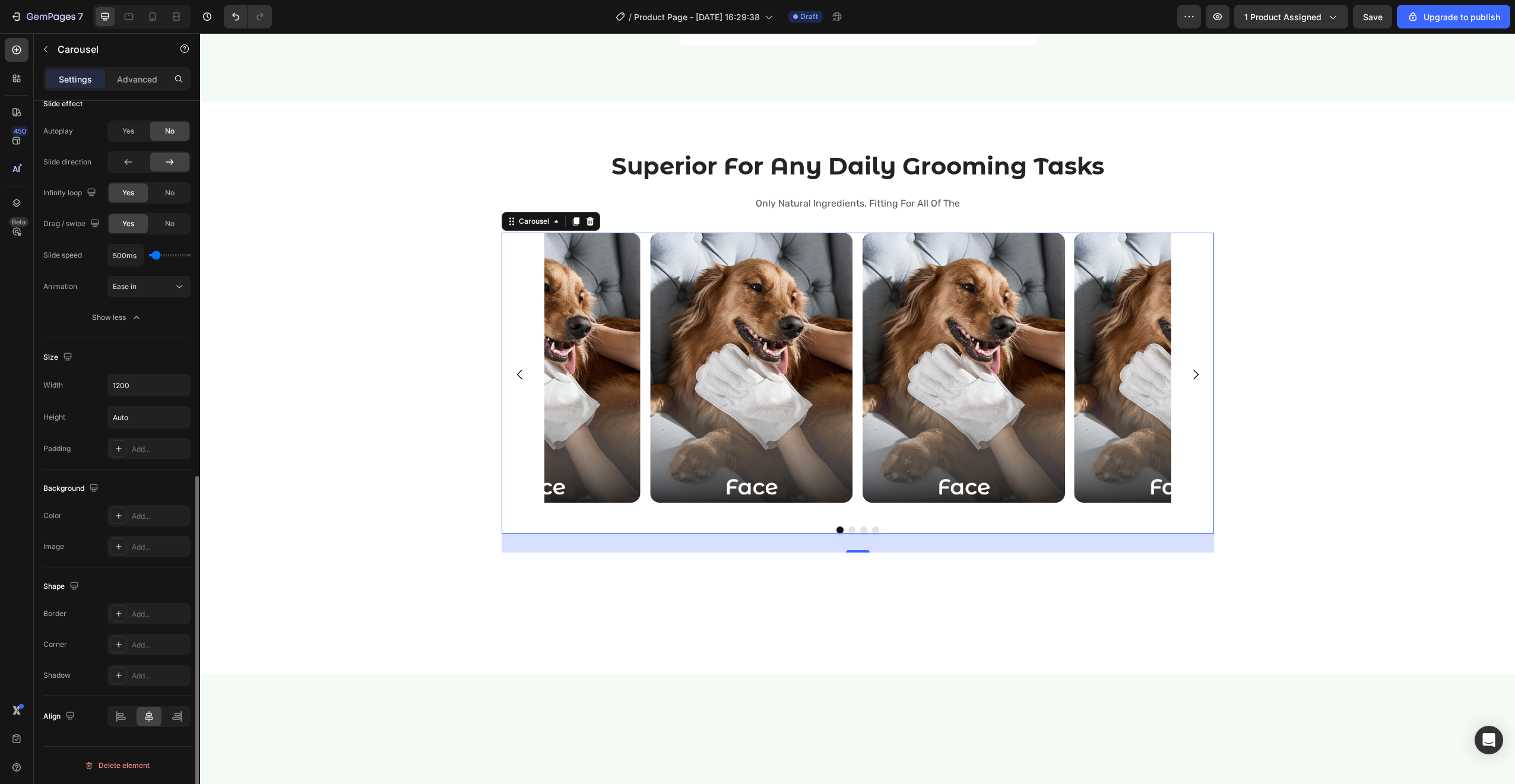
scroll to position [0, 0]
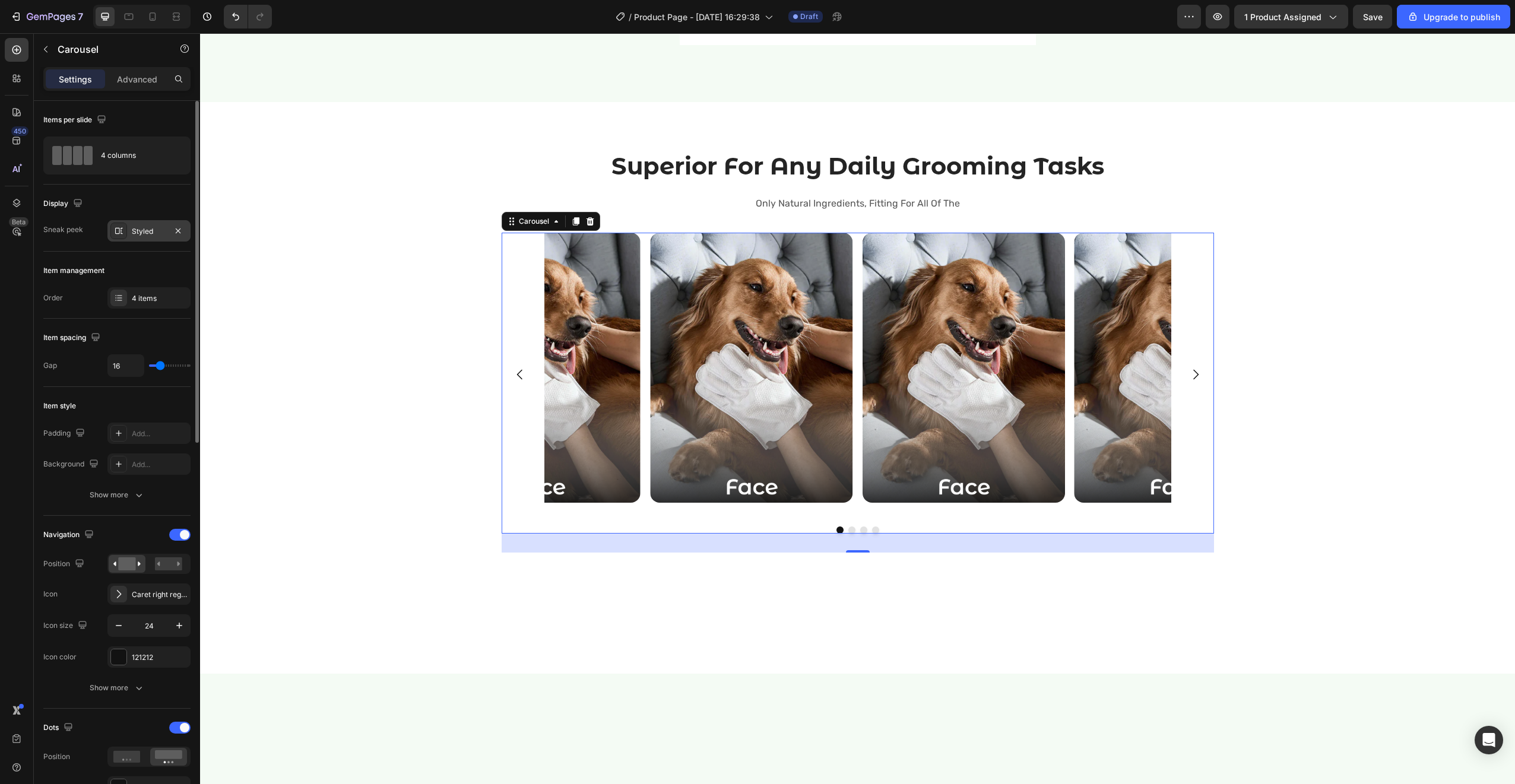
click at [136, 235] on div "Styled" at bounding box center [149, 231] width 34 height 10
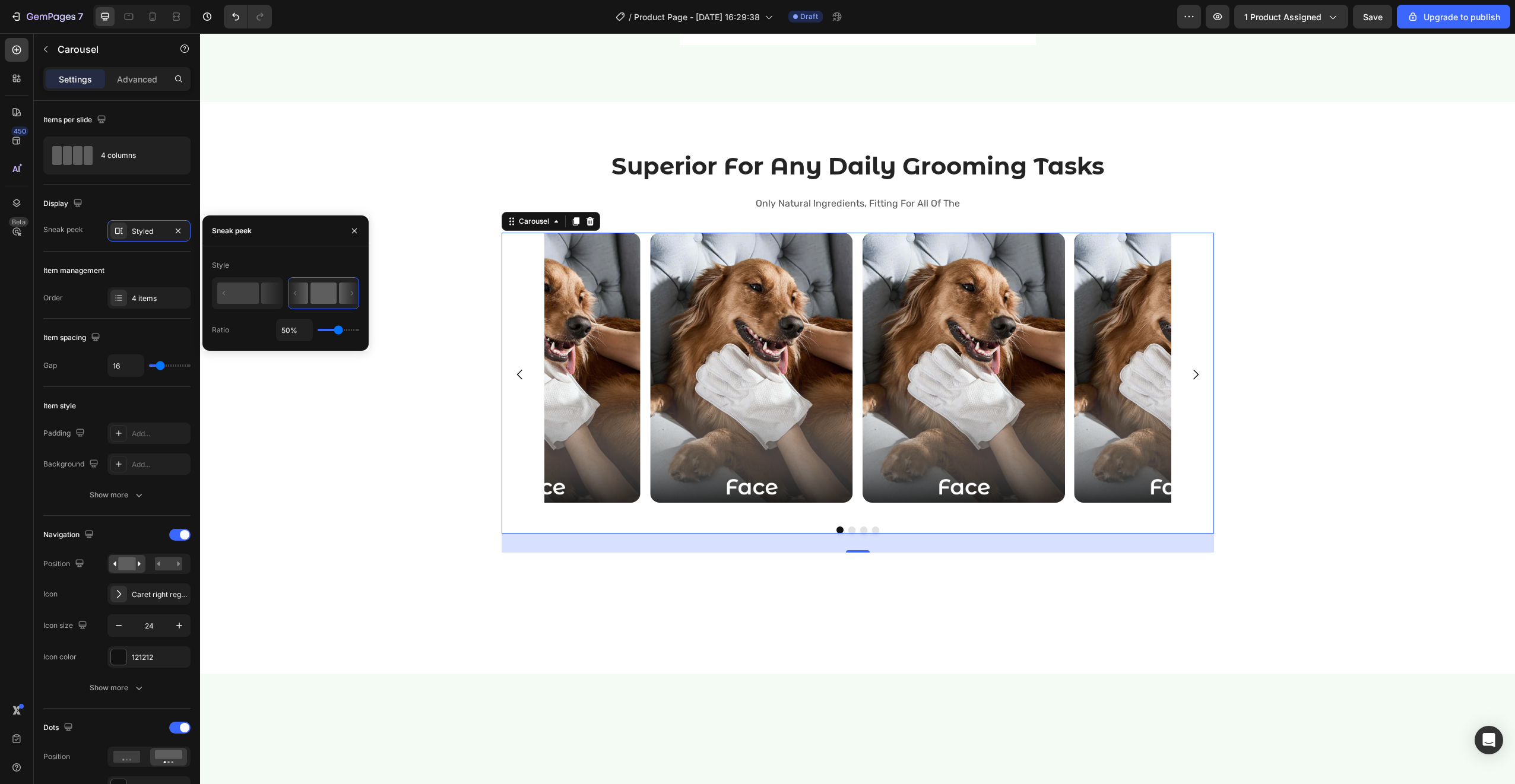
type input "53%"
type input "53"
type input "27%"
type input "27"
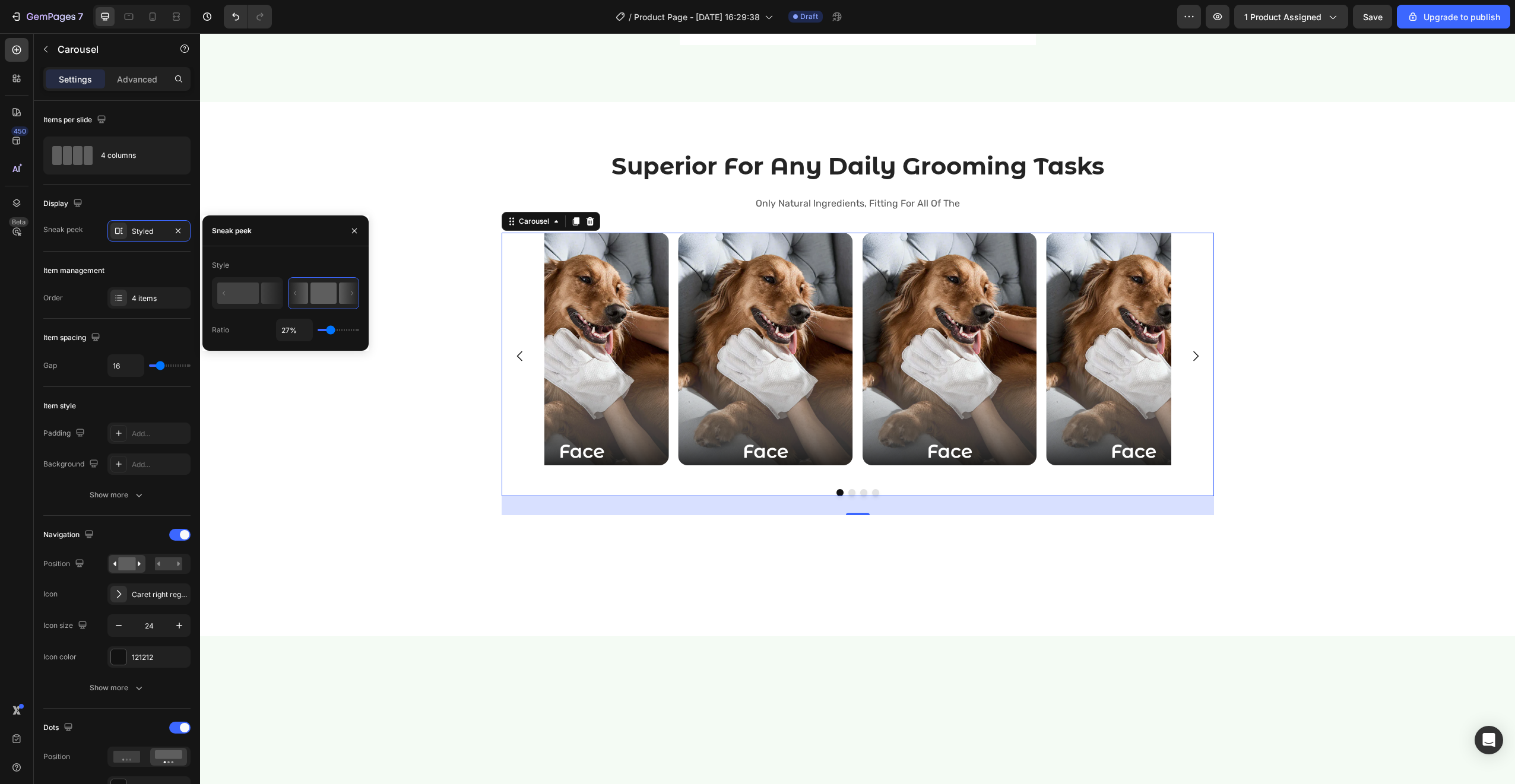
type input "58%"
type input "58"
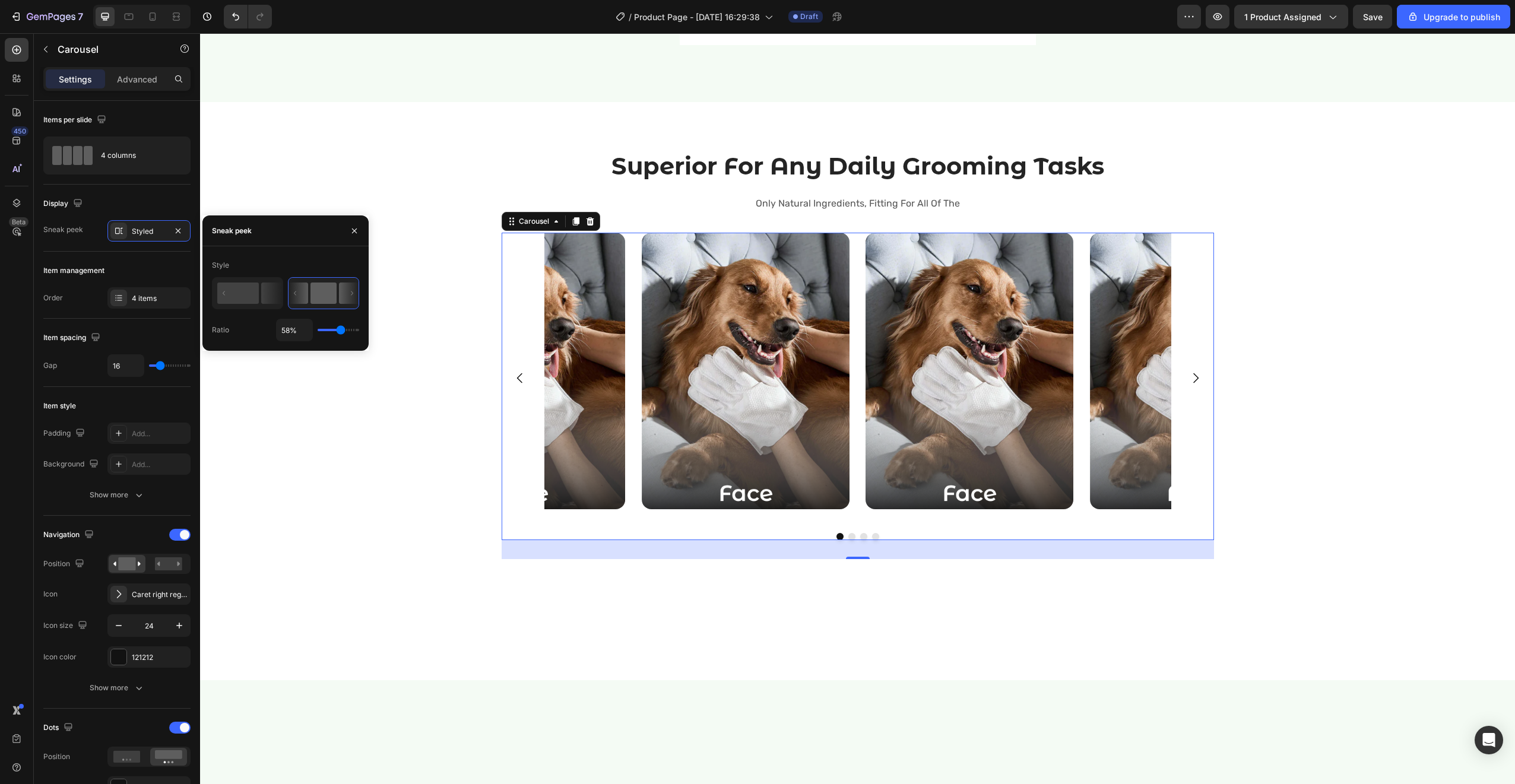
type input "59%"
type input "59"
type input "60%"
type input "60"
type input "61%"
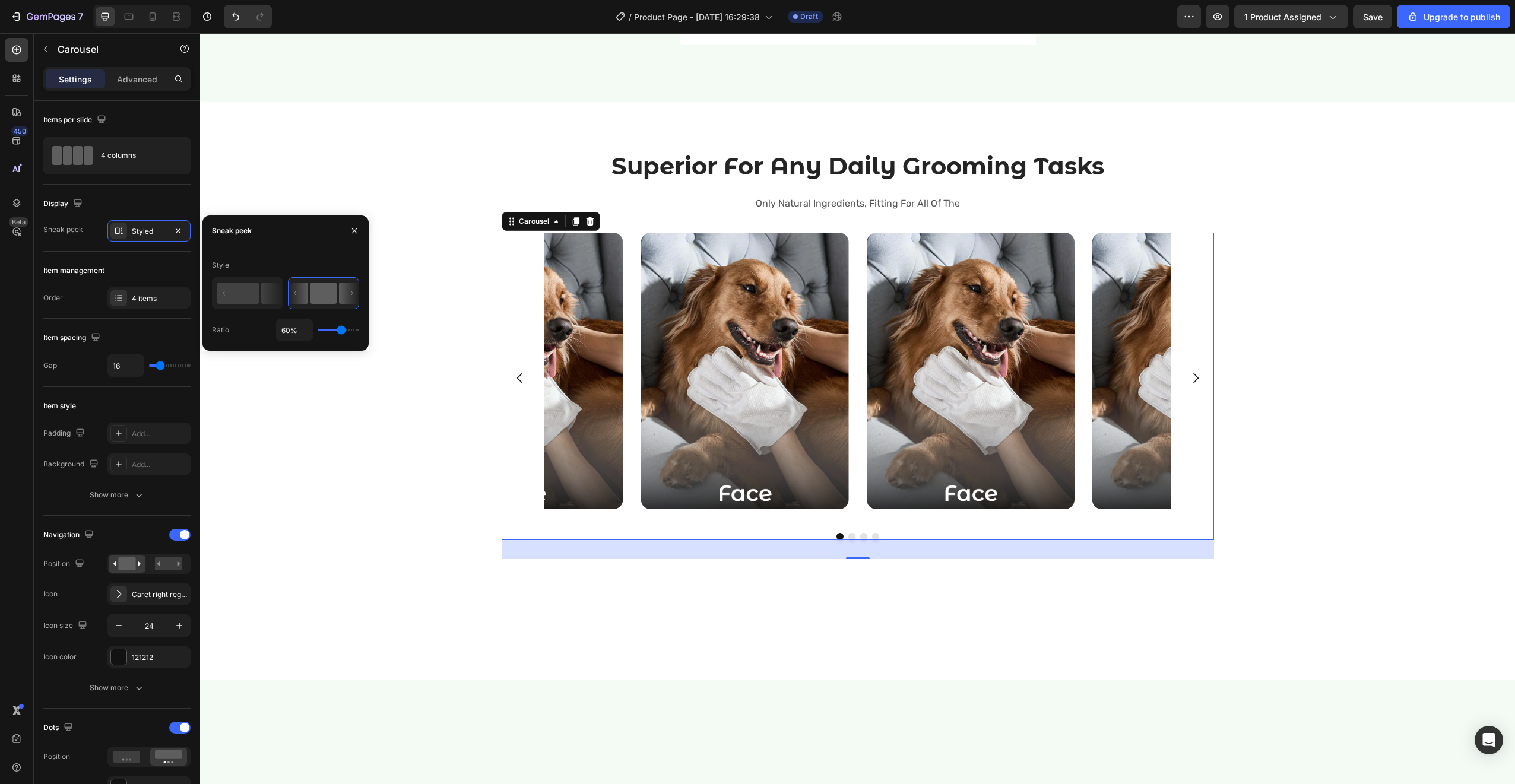
type input "61"
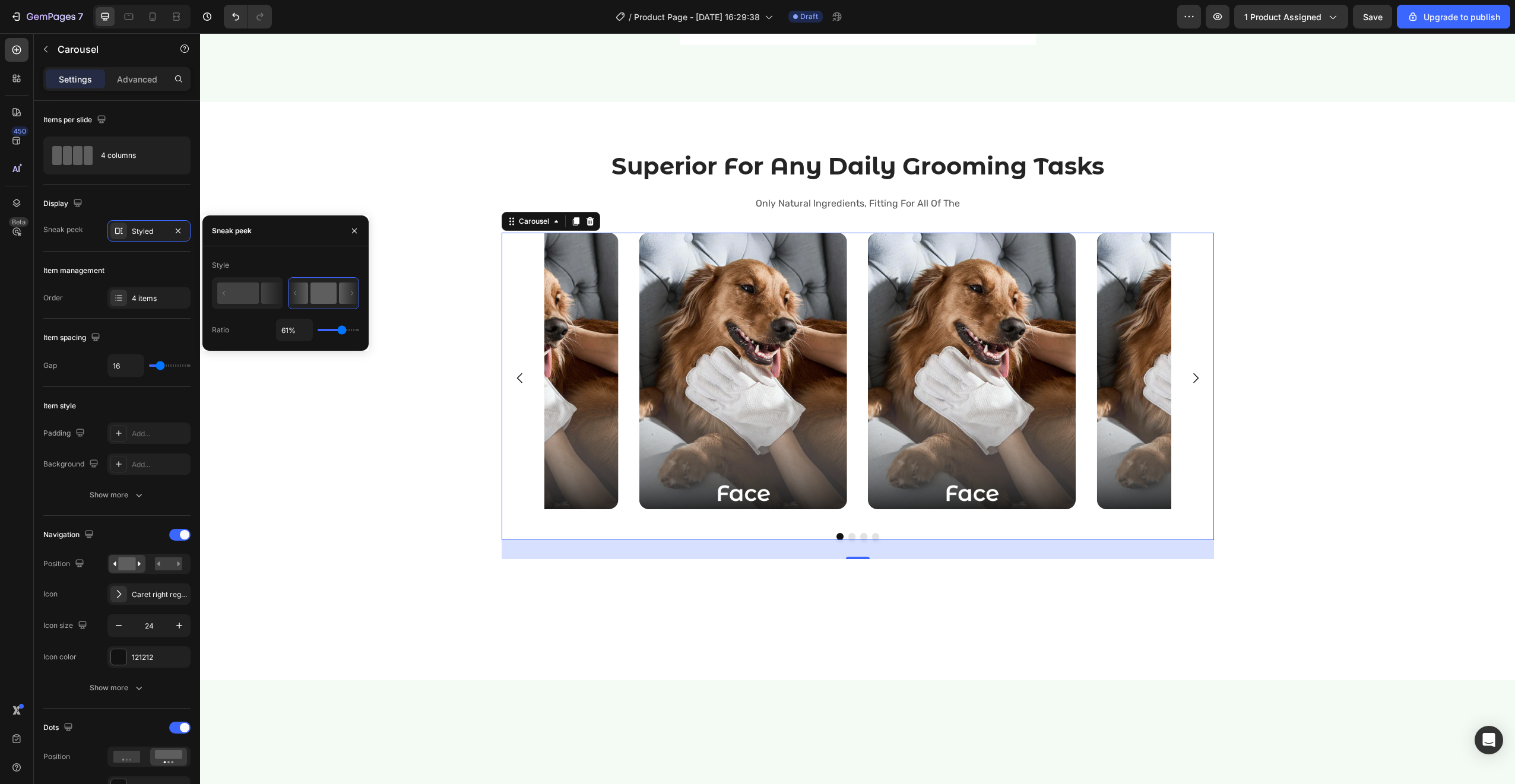
type input "59%"
type input "59"
type input "58%"
type input "58"
type input "57%"
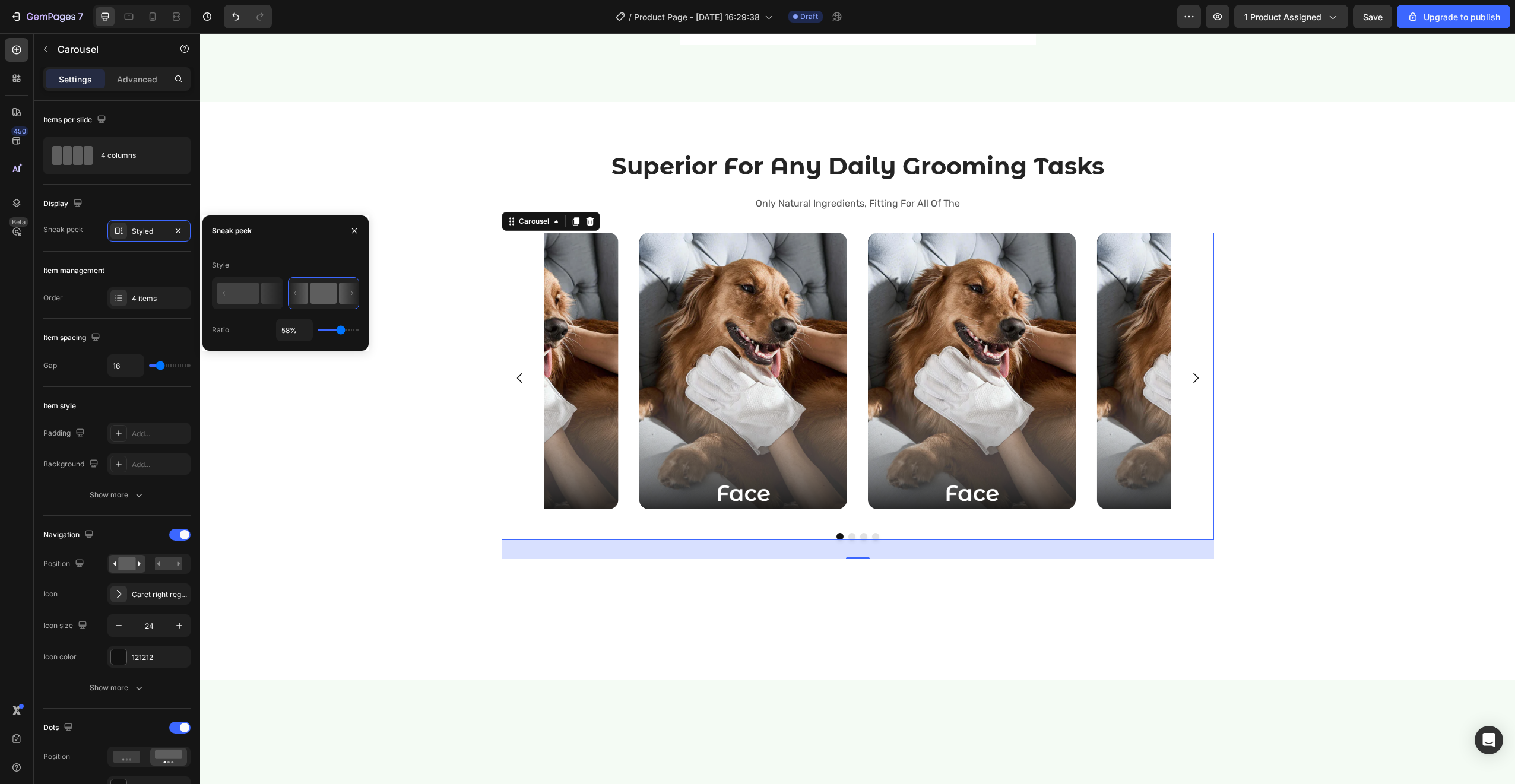
type input "57"
type input "56%"
type input "56"
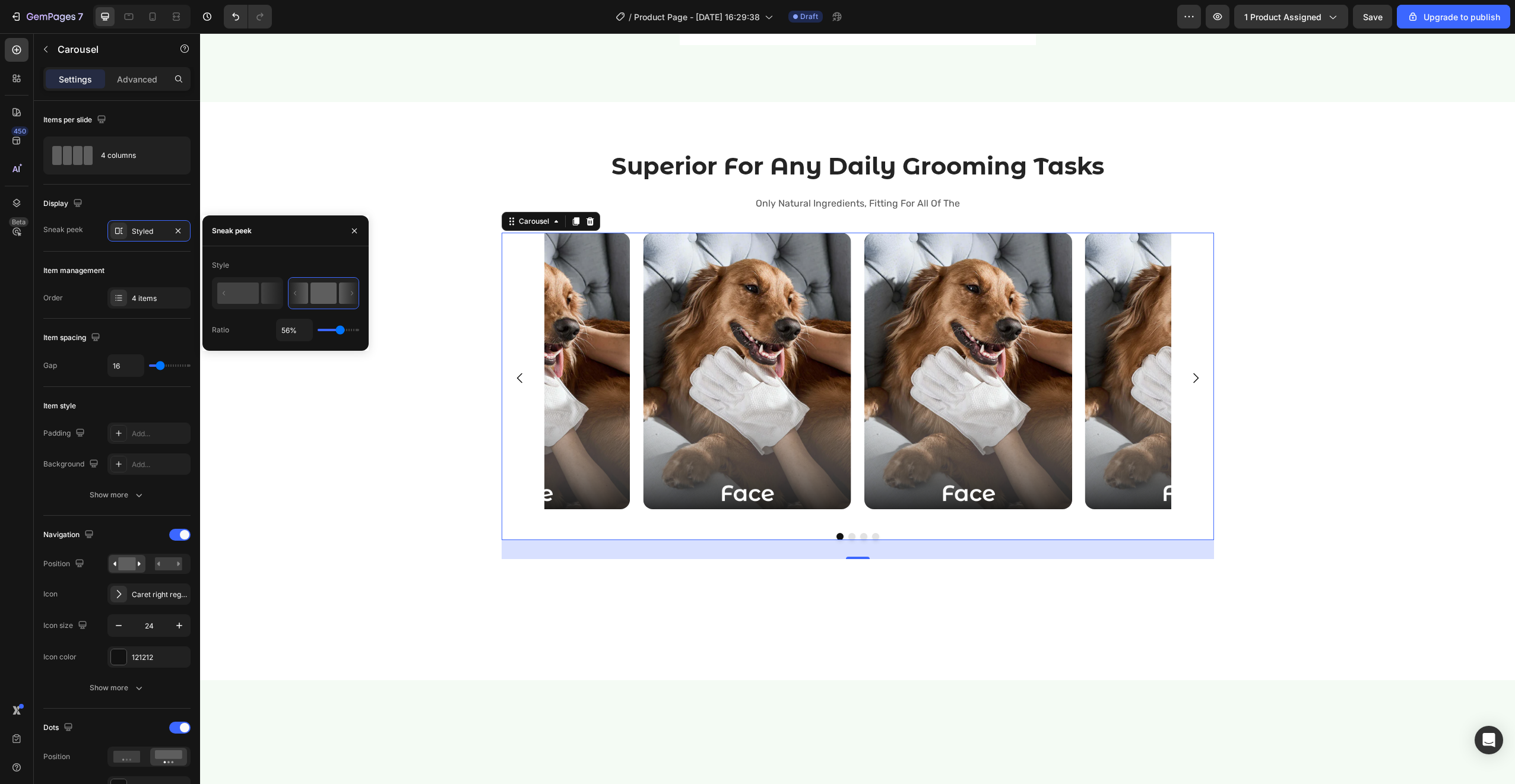
type input "55%"
type input "55"
type input "54%"
type input "54"
type input "53%"
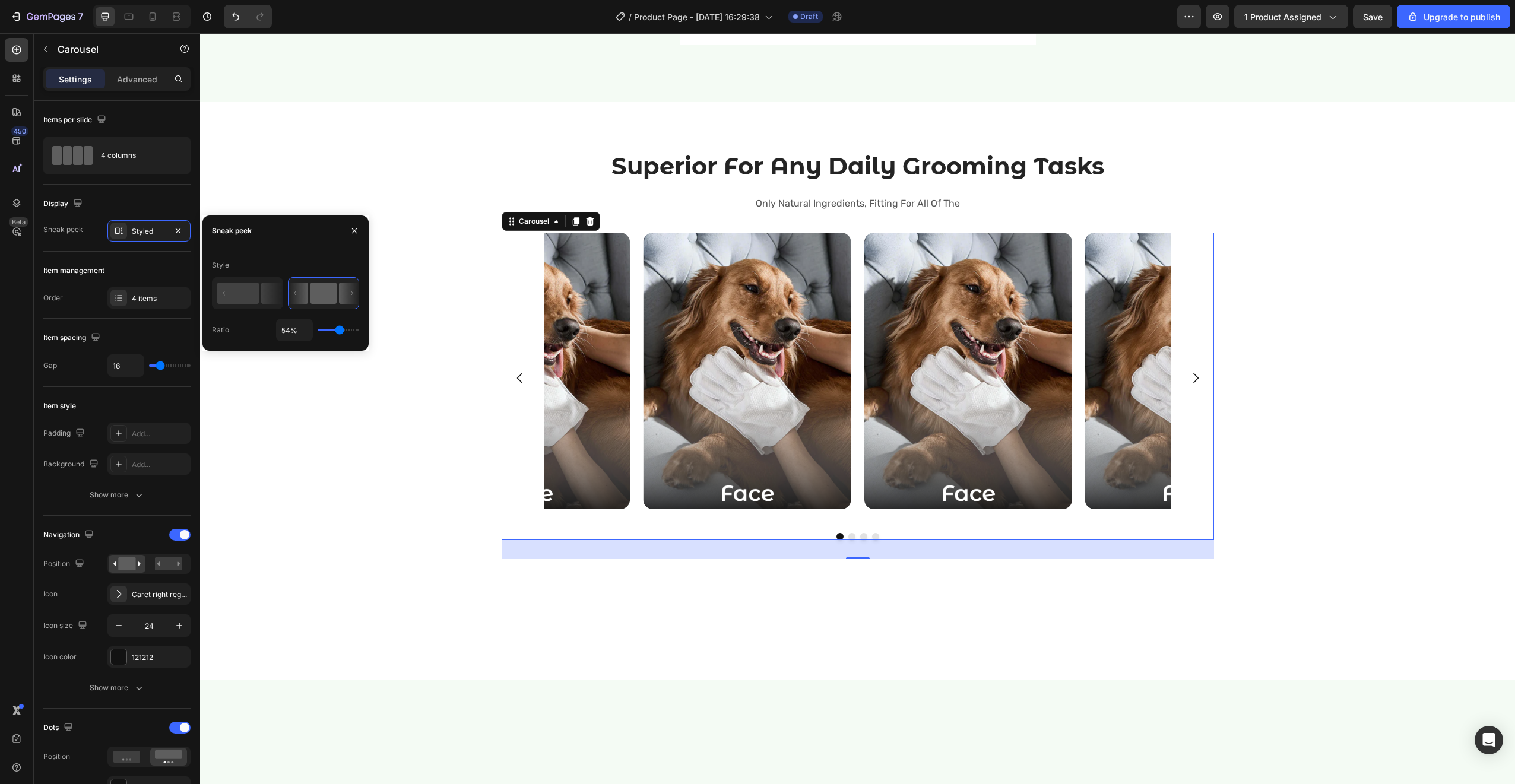
type input "53"
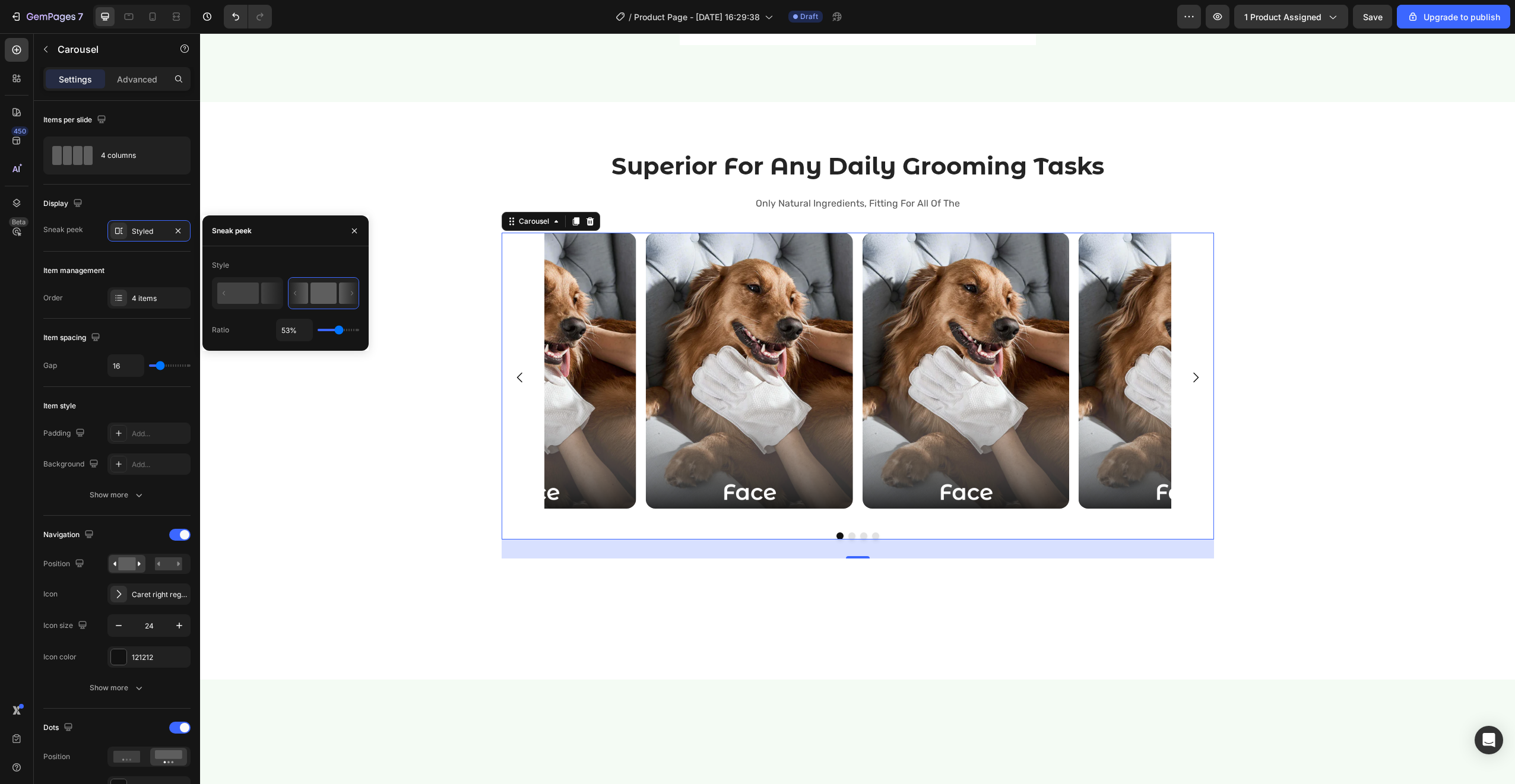
type input "52%"
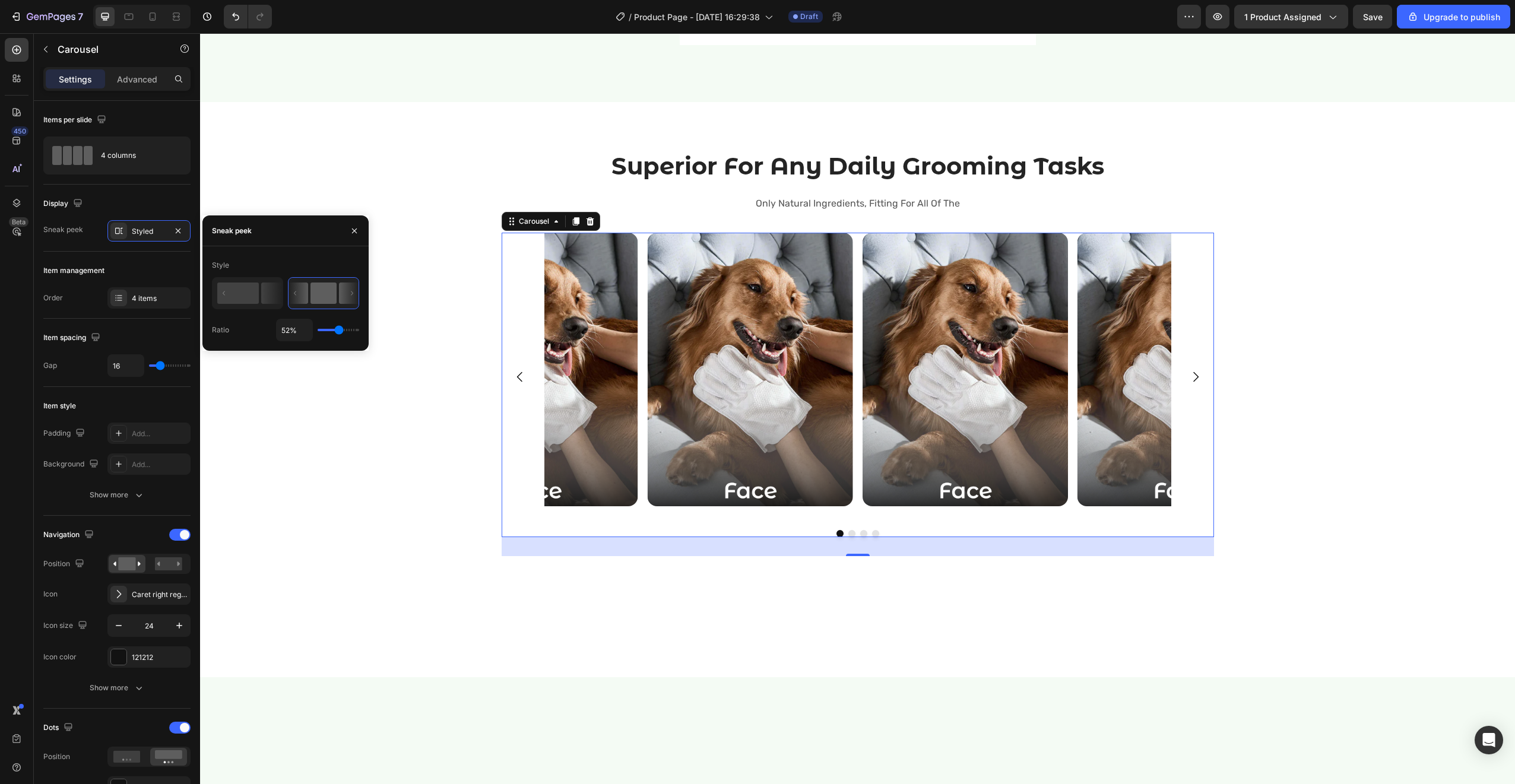
drag, startPoint x: 331, startPoint y: 330, endPoint x: 338, endPoint y: 332, distance: 7.3
type input "52"
click at [338, 331] on input "range" at bounding box center [338, 329] width 41 height 2
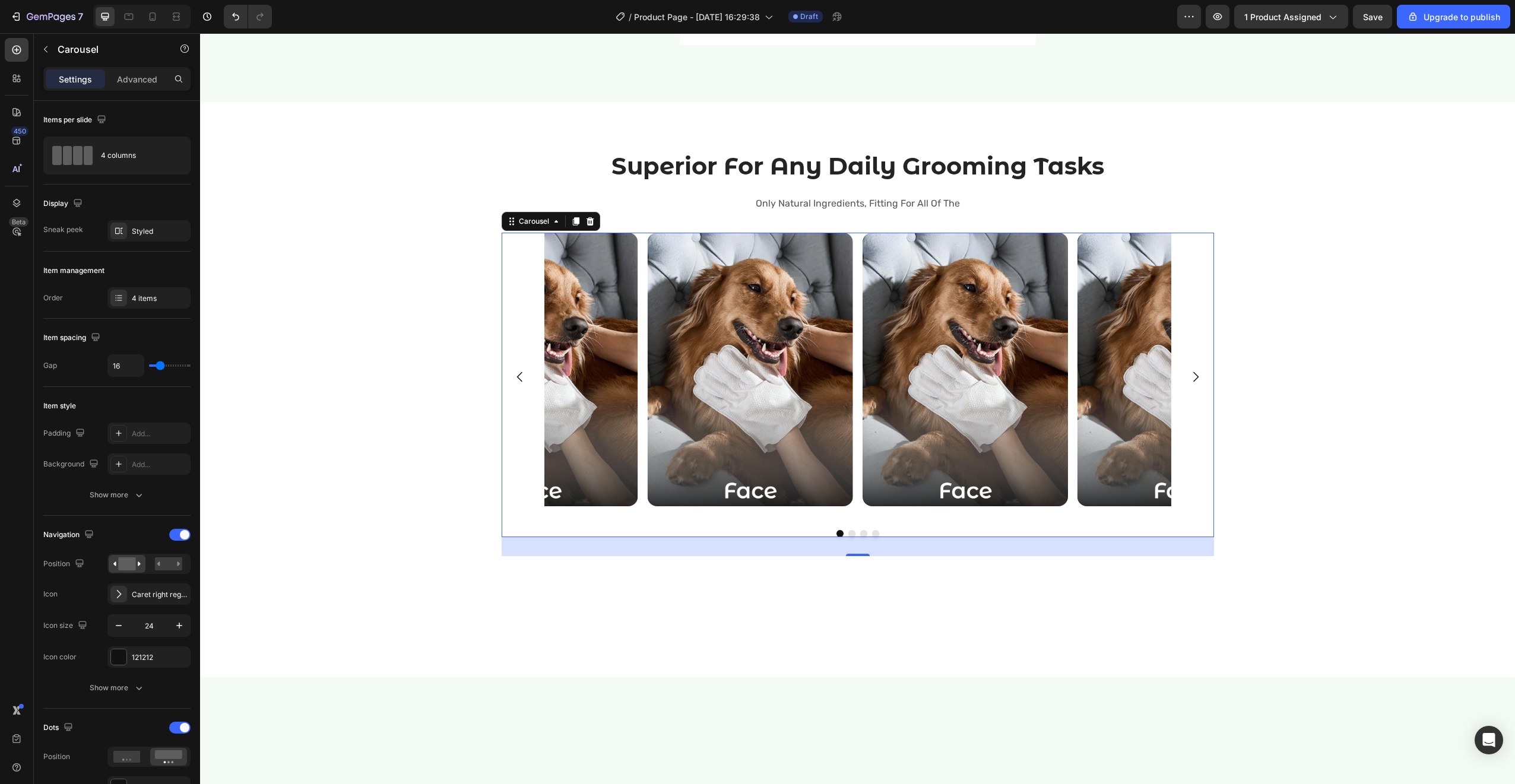
click at [1188, 370] on icon "Carousel Next Arrow" at bounding box center [1195, 376] width 14 height 14
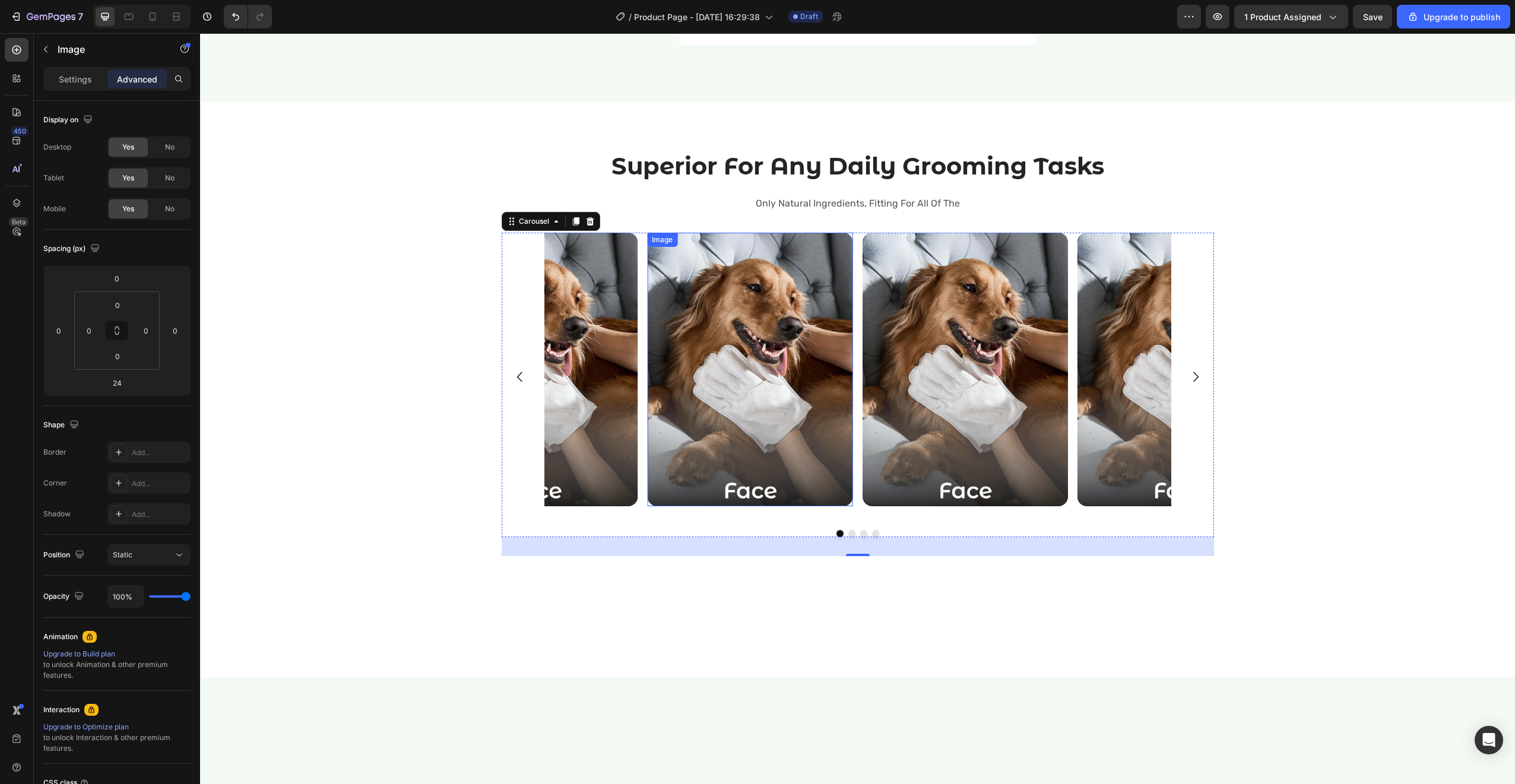
click at [824, 382] on img at bounding box center [749, 369] width 205 height 274
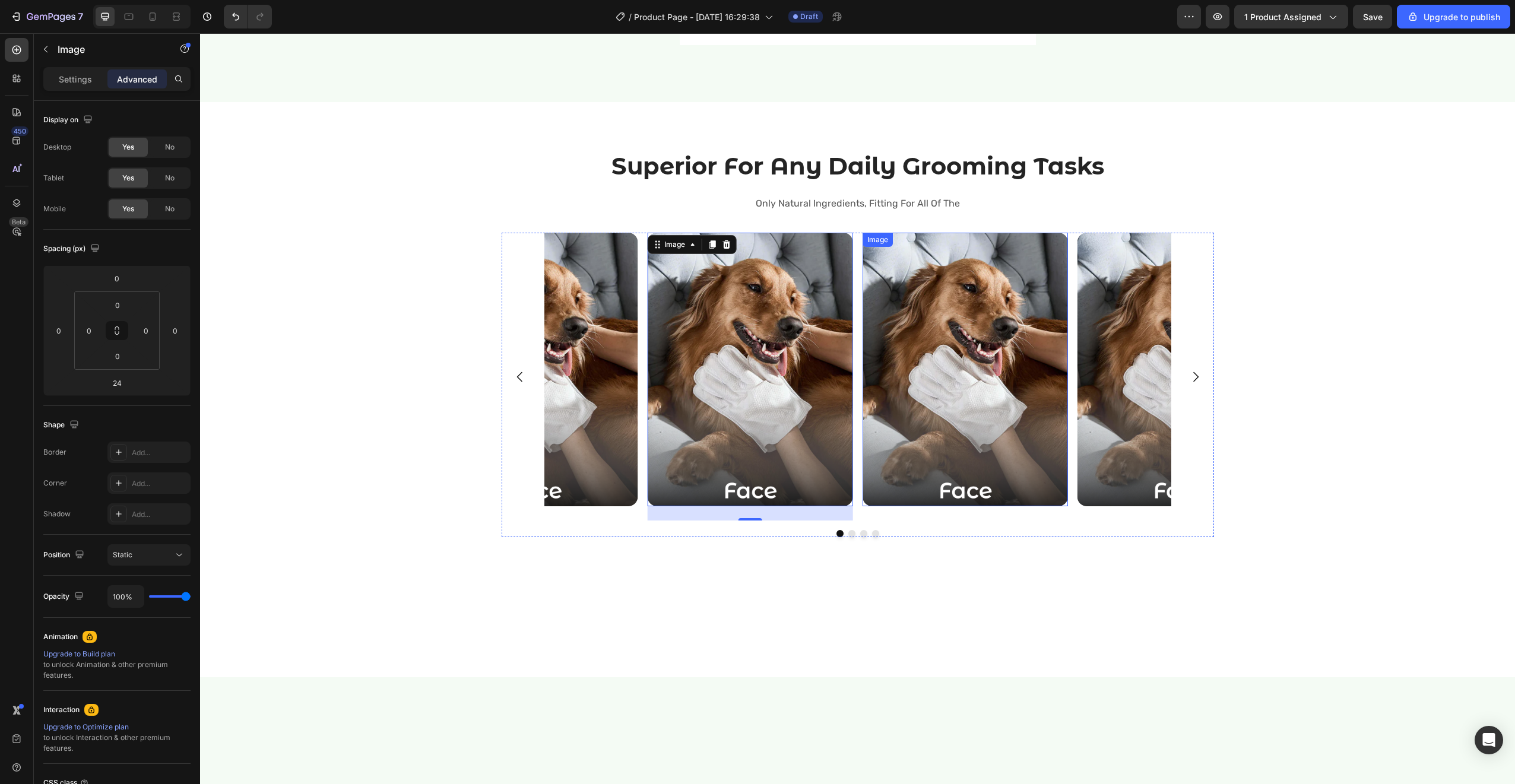
click at [896, 403] on img at bounding box center [965, 369] width 205 height 274
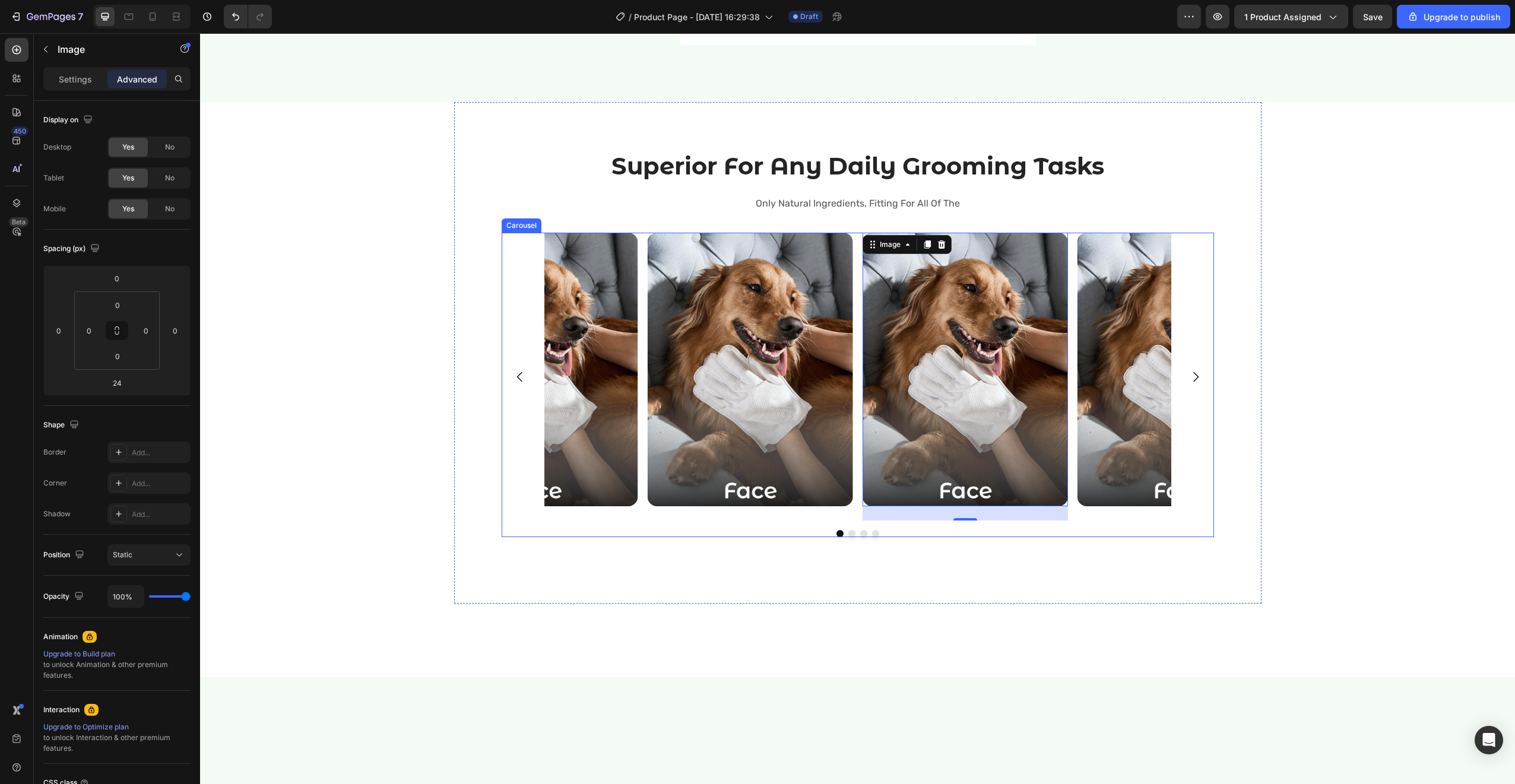
click at [1258, 441] on section "Superior For Any Daily Grooming Tasks Heading Only Natural Ingredients, Fitting…" at bounding box center [857, 352] width 826 height 501
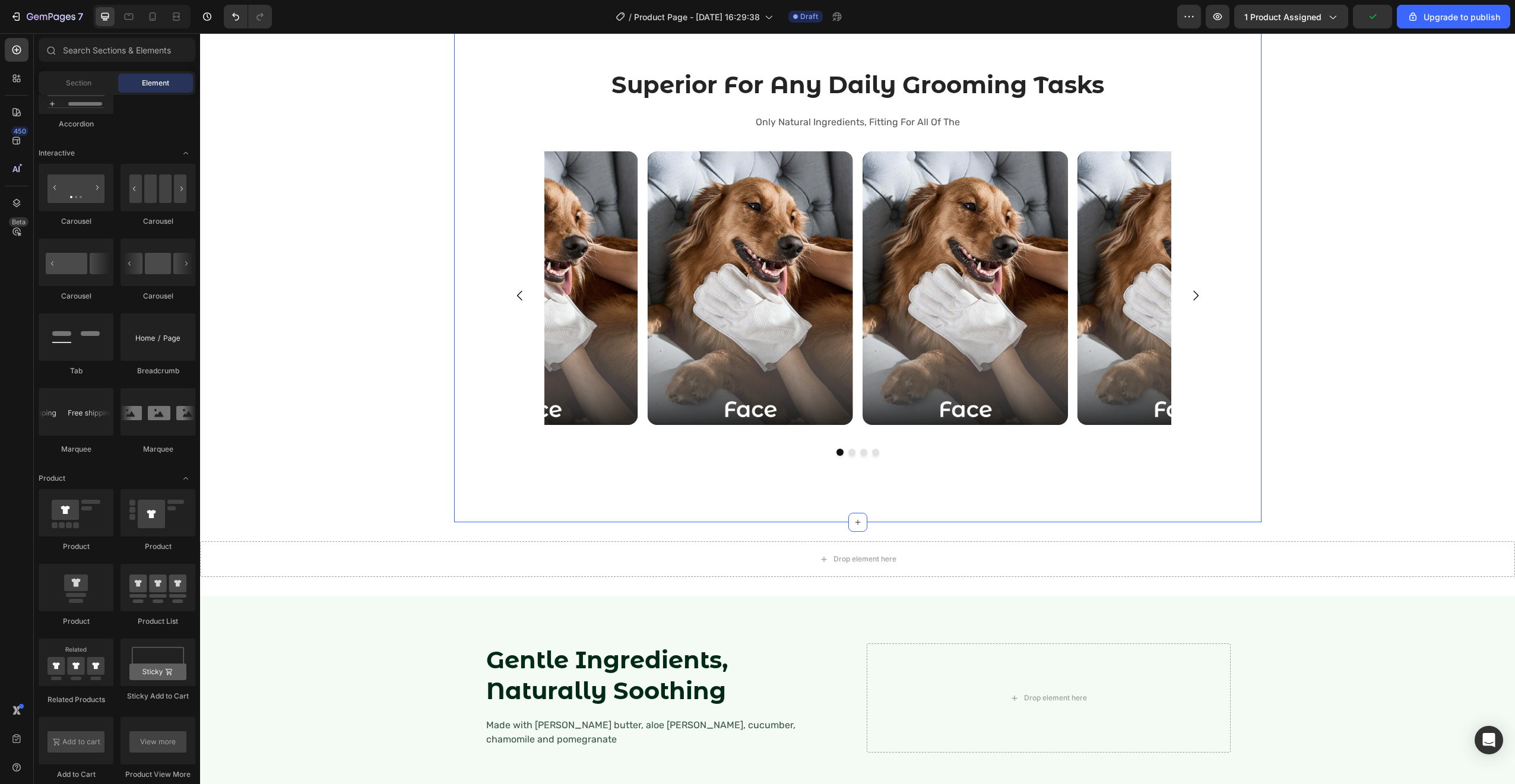
scroll to position [1719, 0]
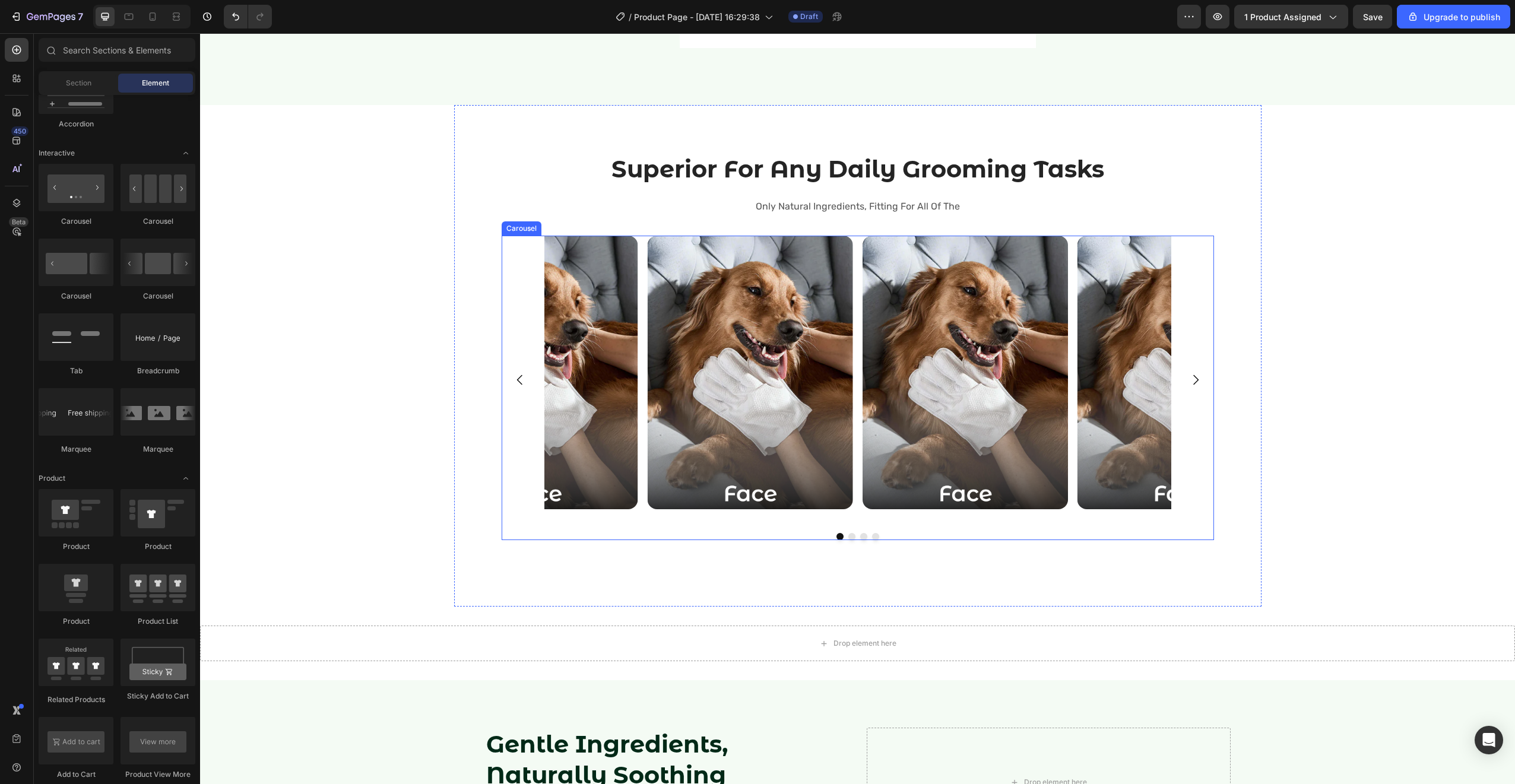
click at [1183, 258] on div "Image Image Image Image" at bounding box center [857, 380] width 712 height 289
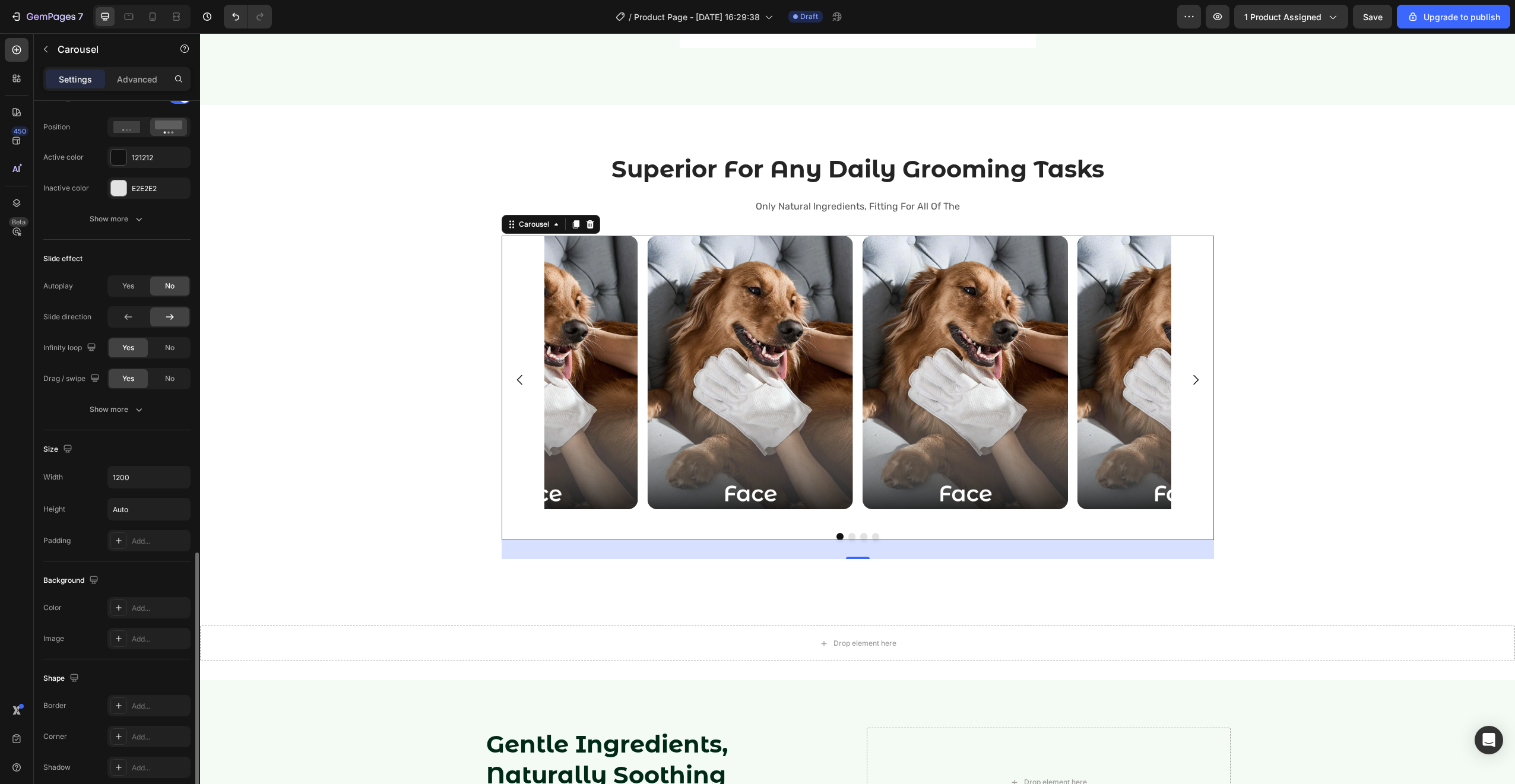
scroll to position [722, 0]
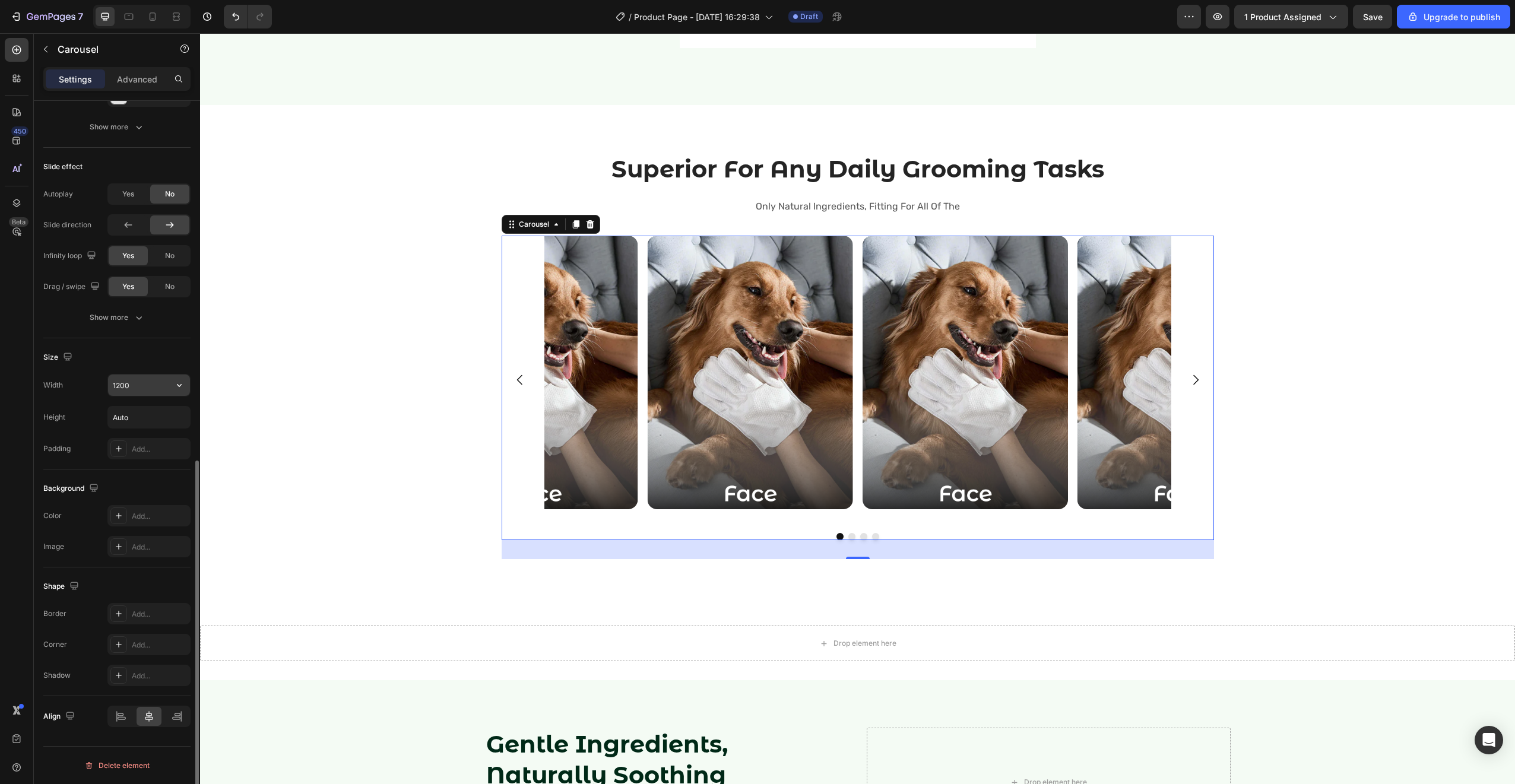
click at [133, 382] on input "1200" at bounding box center [149, 385] width 82 height 21
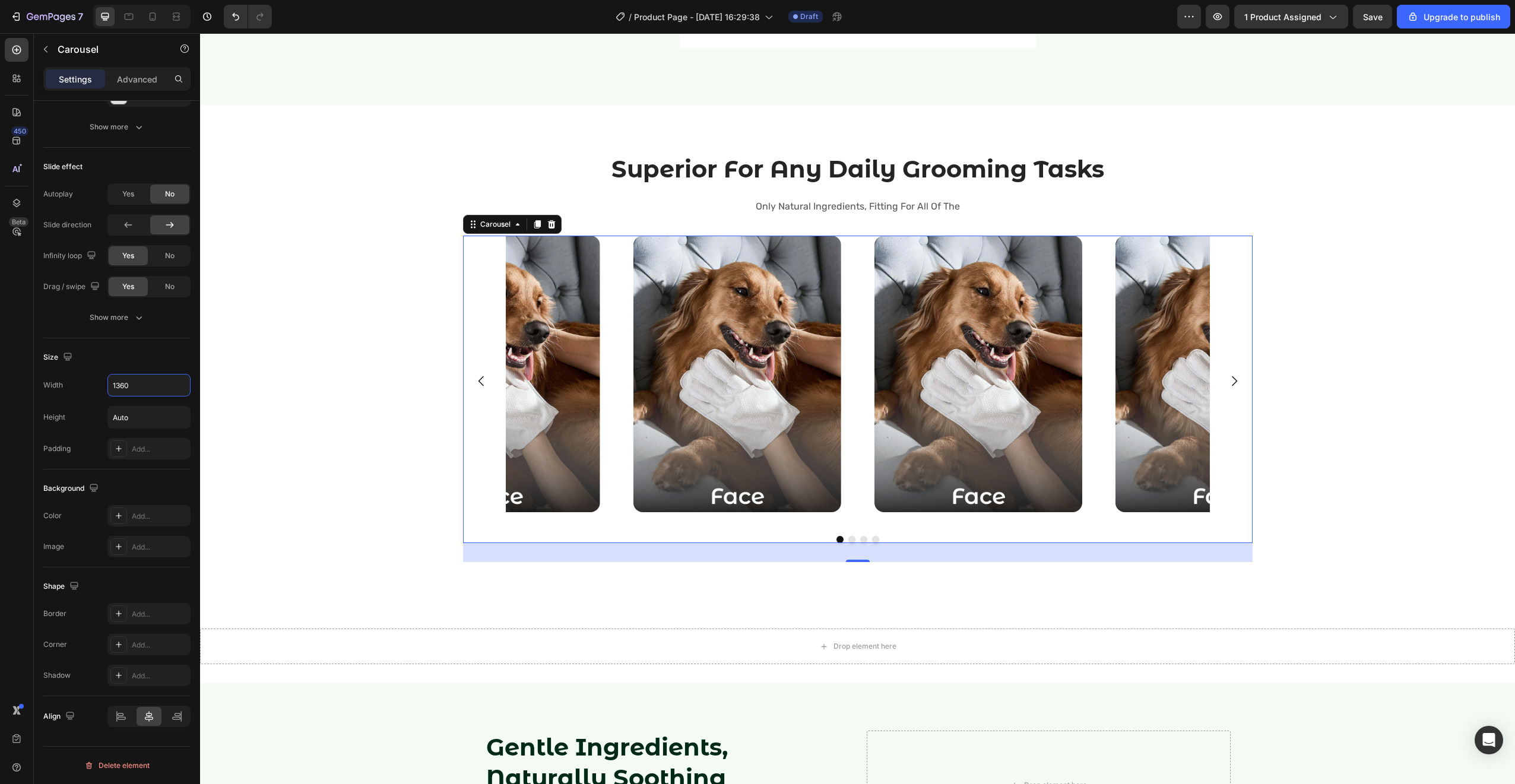
type input "1360"
click at [606, 519] on div "Image" at bounding box center [495, 381] width 232 height 292
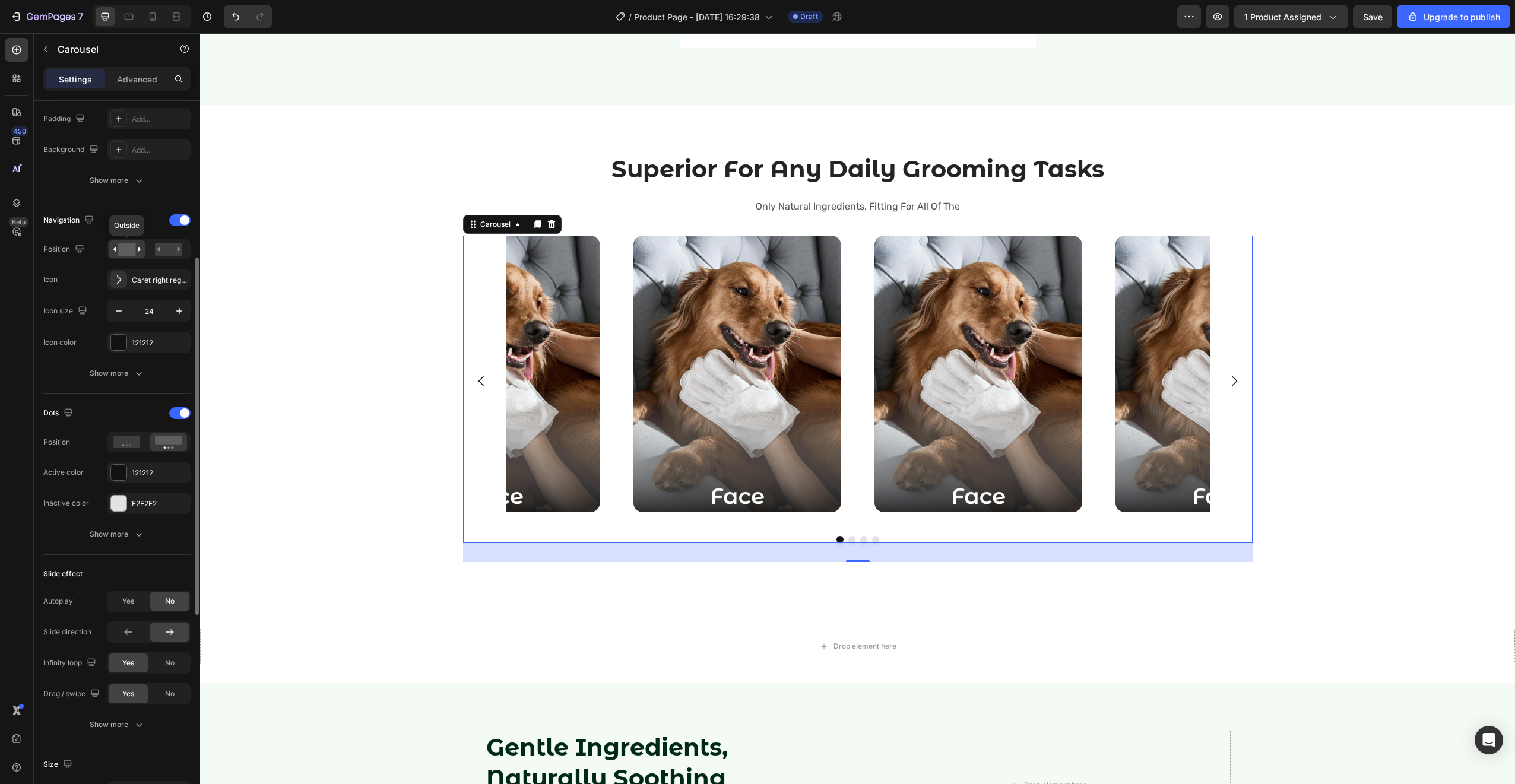
scroll to position [0, 0]
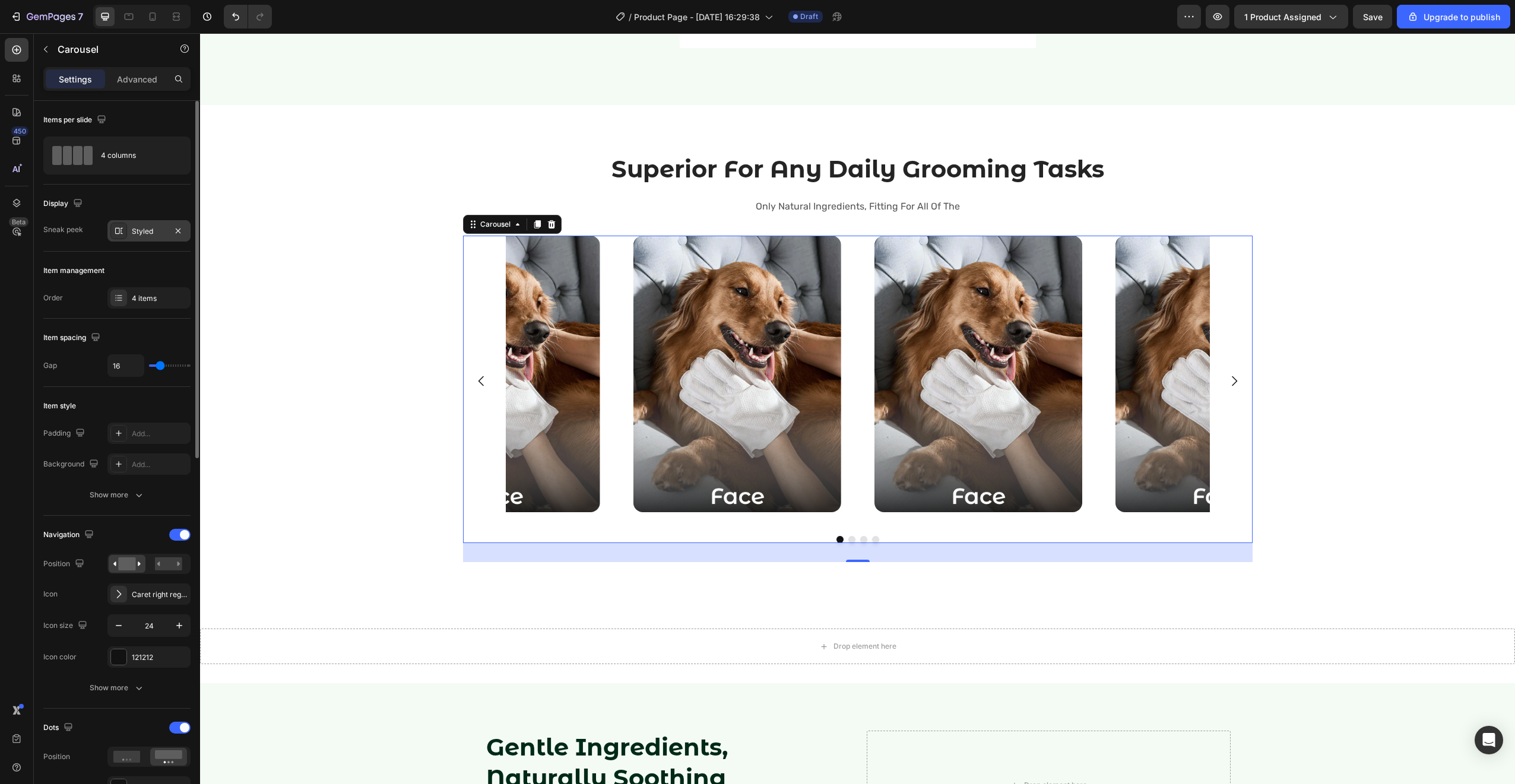
click at [128, 228] on div "Styled" at bounding box center [149, 230] width 83 height 21
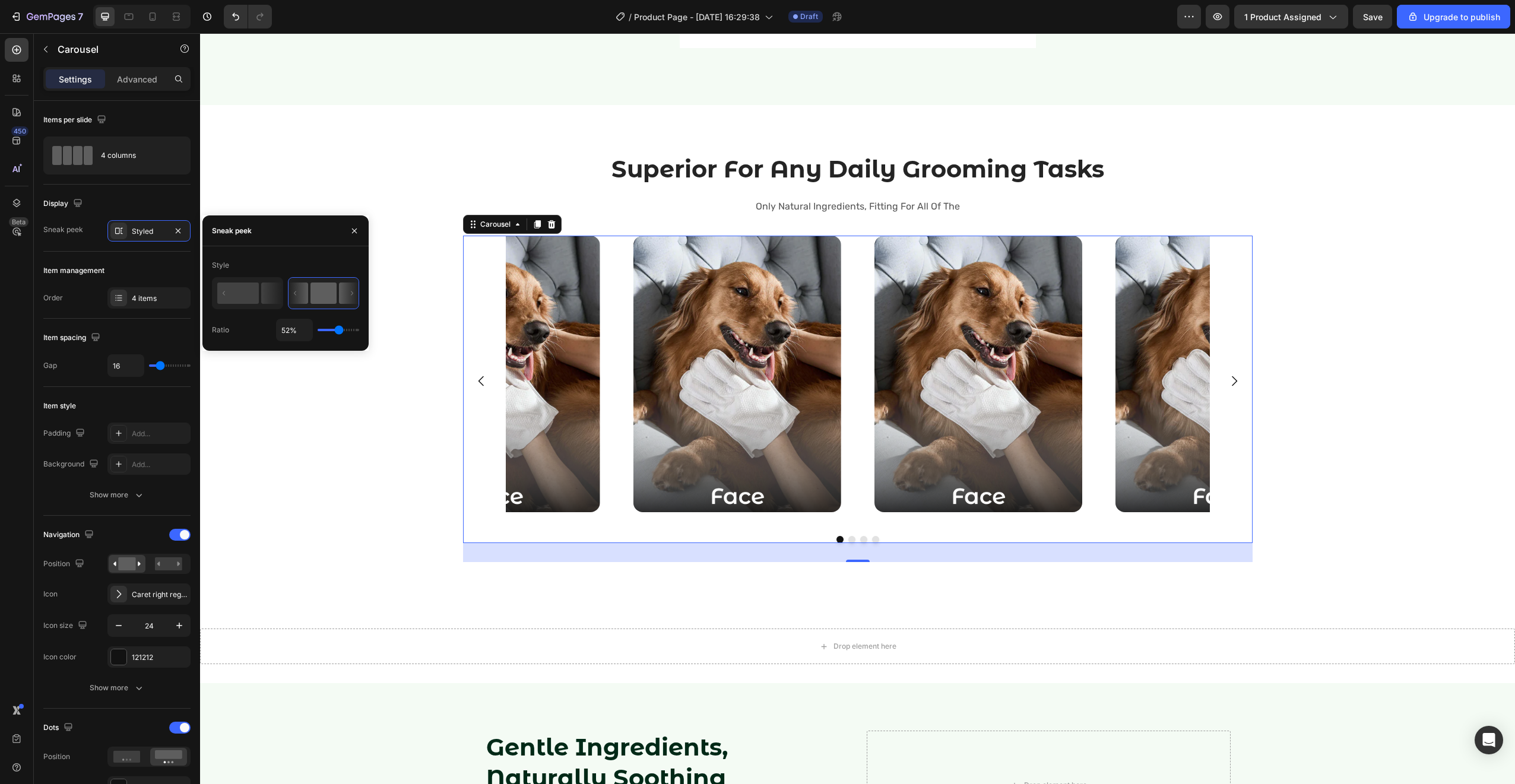
type input "67%"
type input "67"
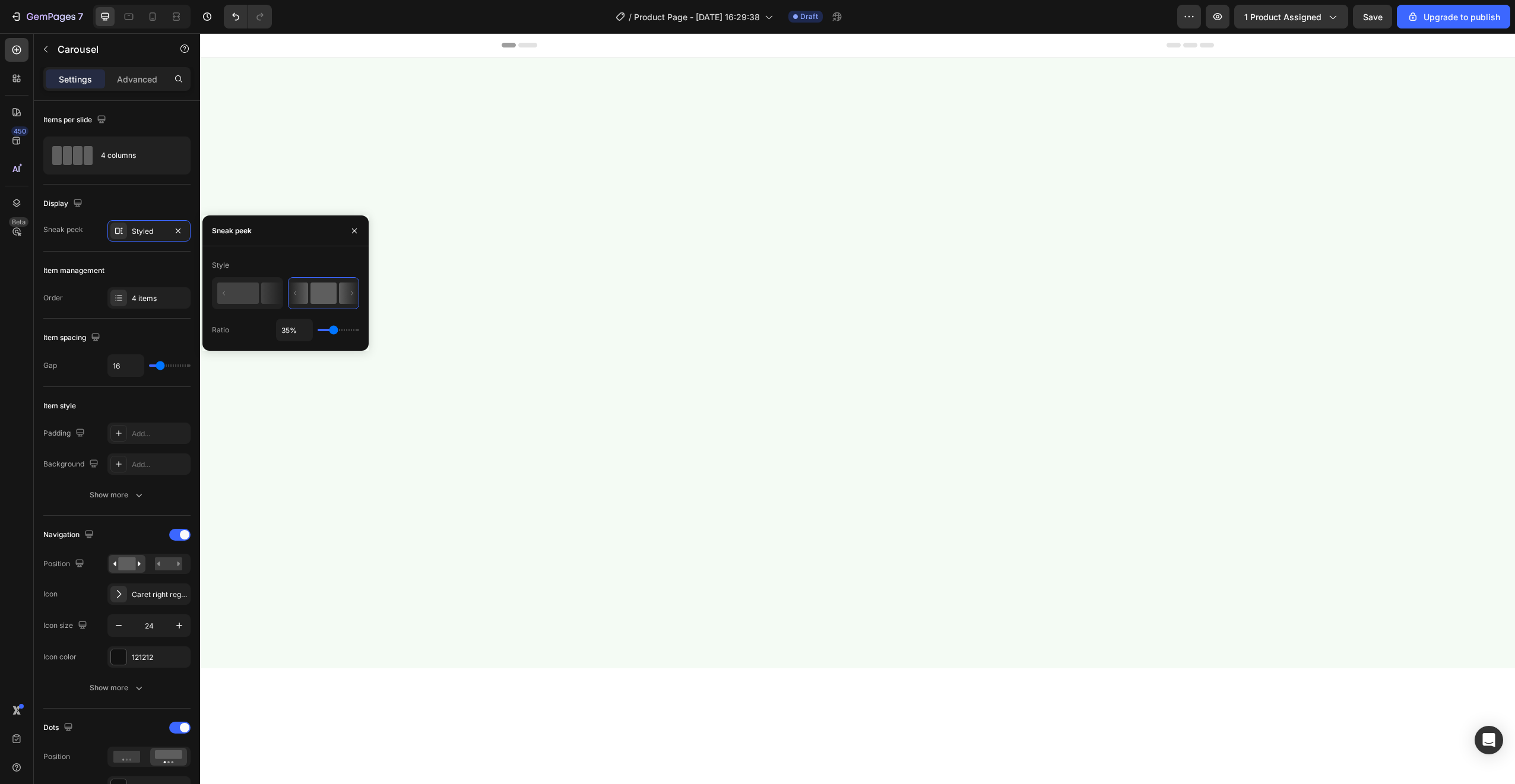
scroll to position [1719, 0]
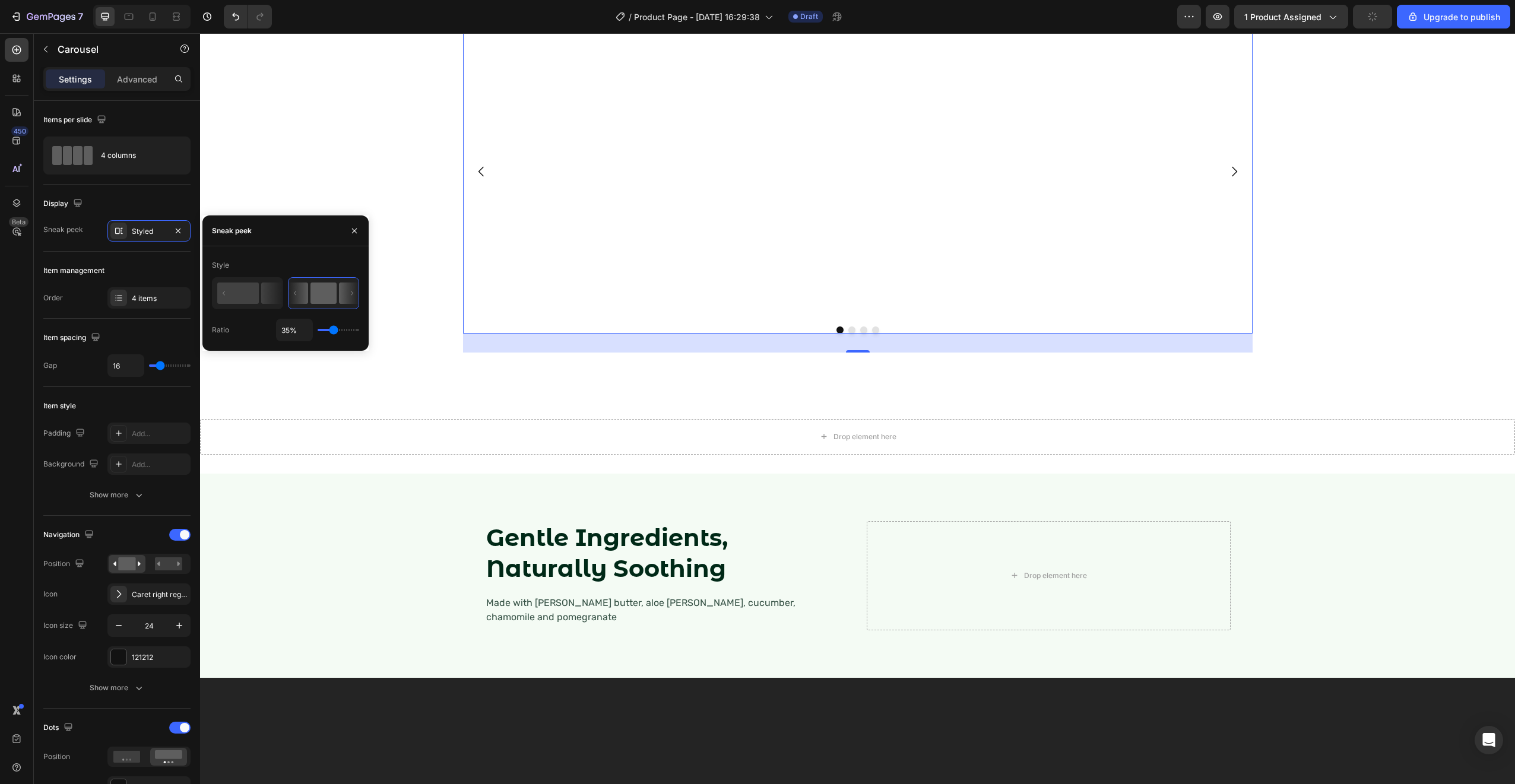
type input "34%"
type input "34"
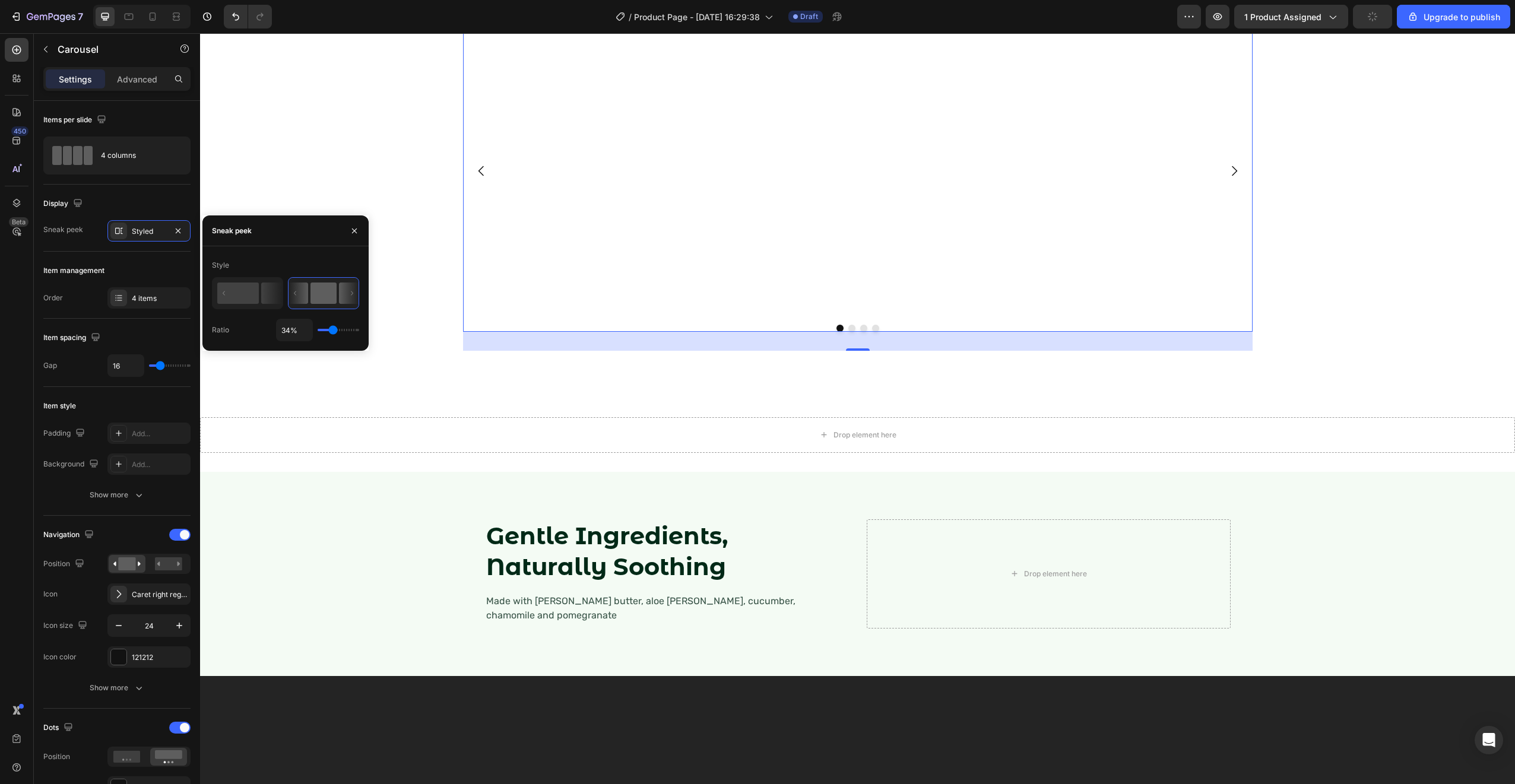
type input "33%"
type input "33"
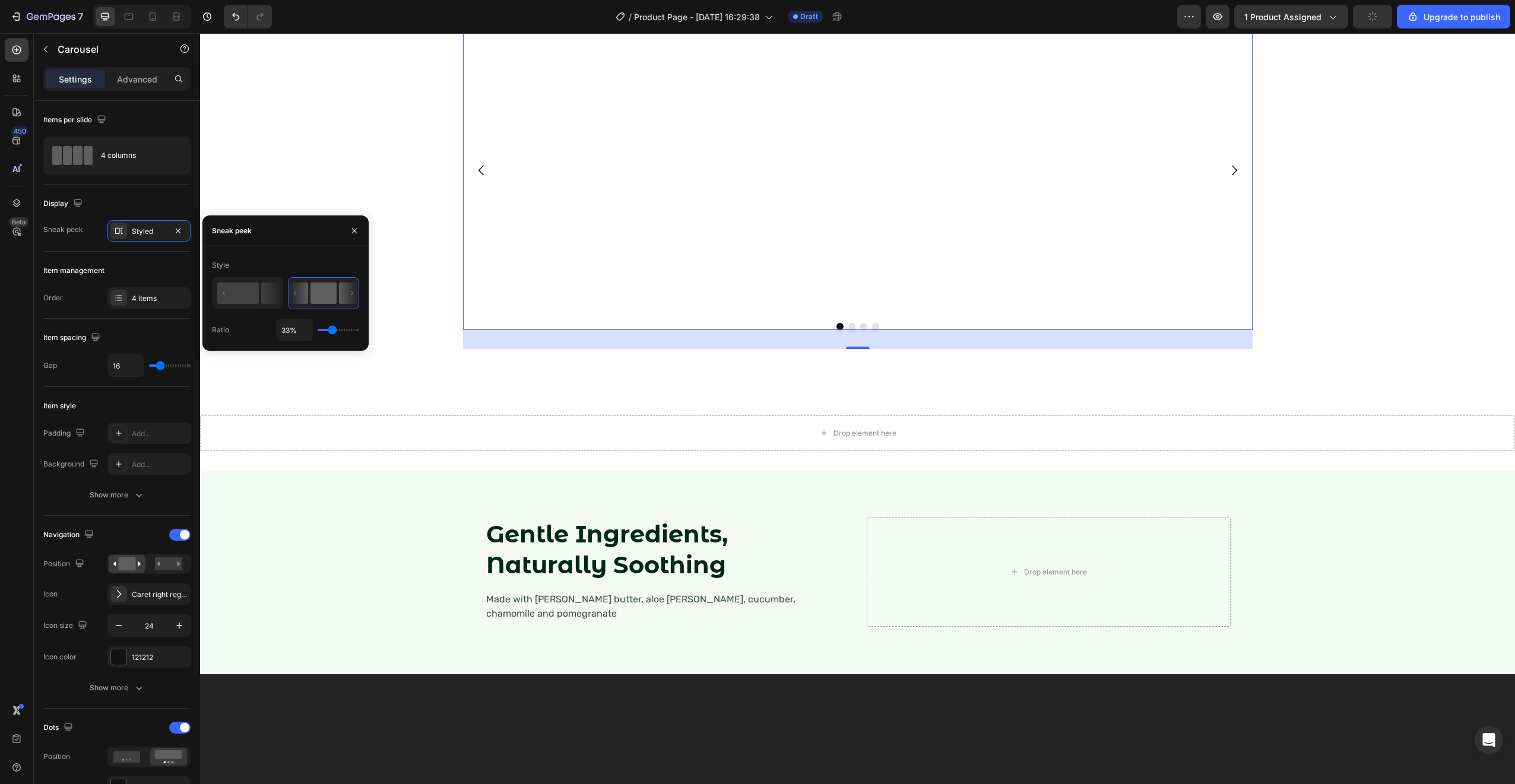
type input "34%"
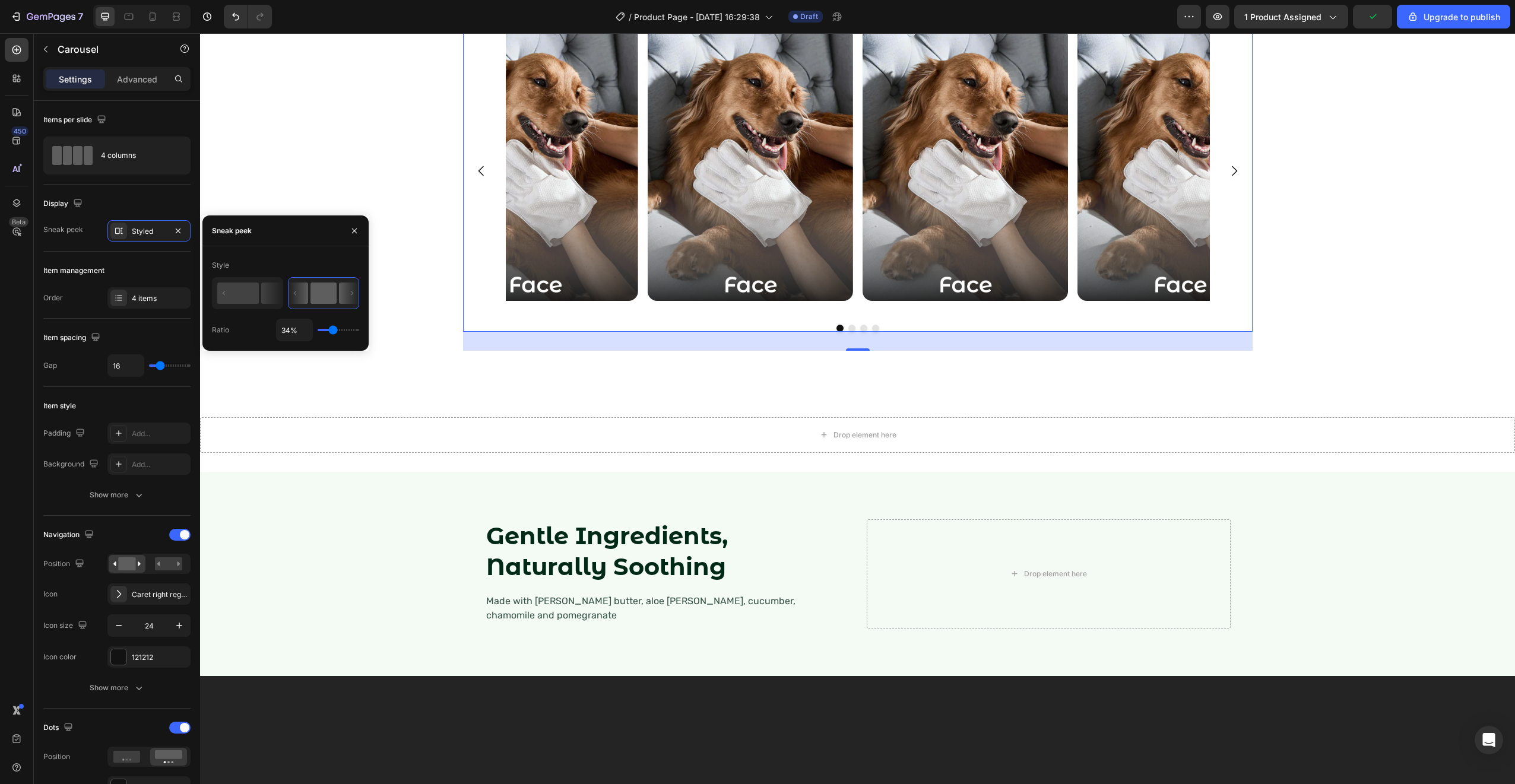
type input "34"
click at [333, 329] on input "range" at bounding box center [338, 329] width 41 height 2
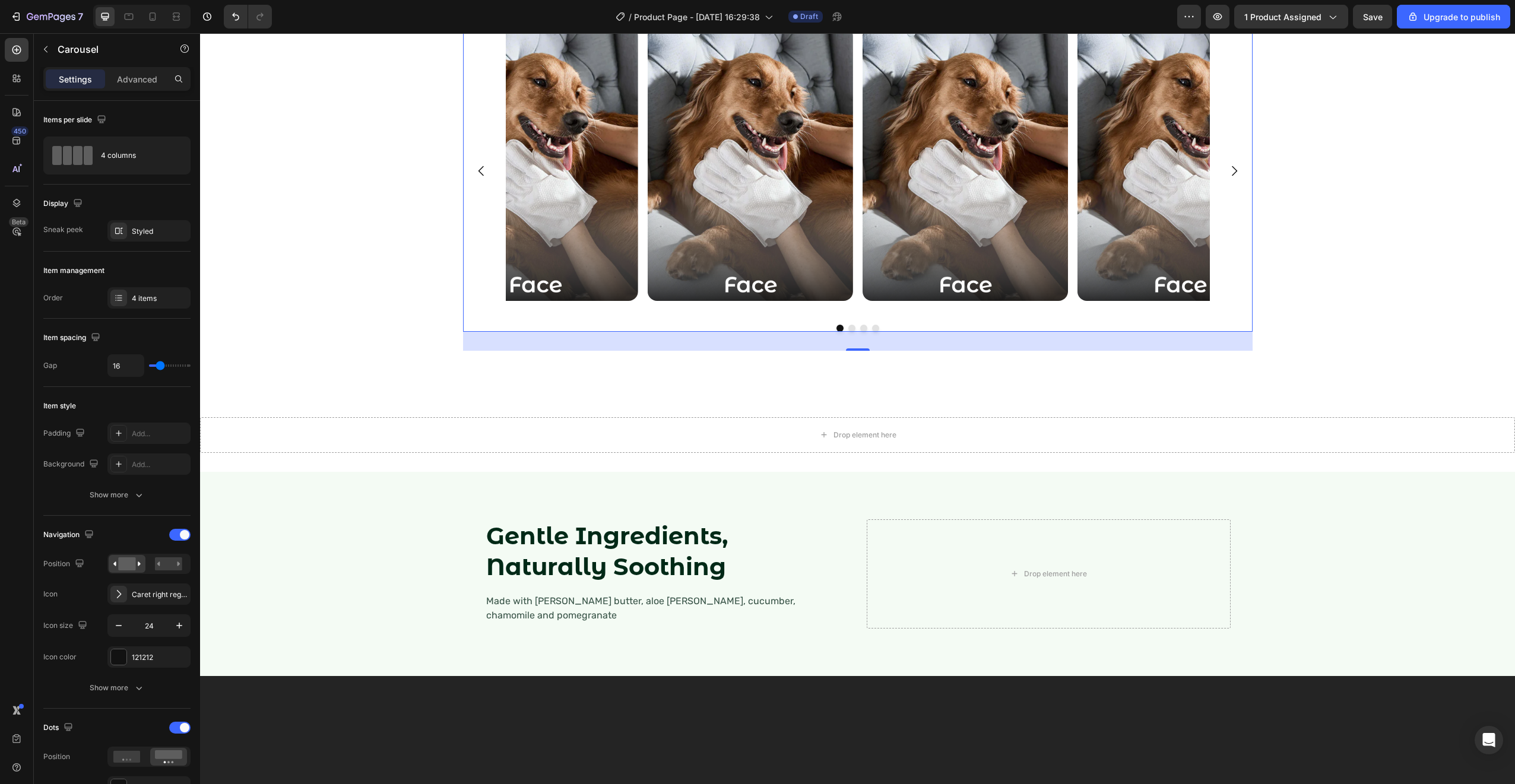
click at [1227, 178] on icon "Carousel Next Arrow" at bounding box center [1234, 170] width 14 height 14
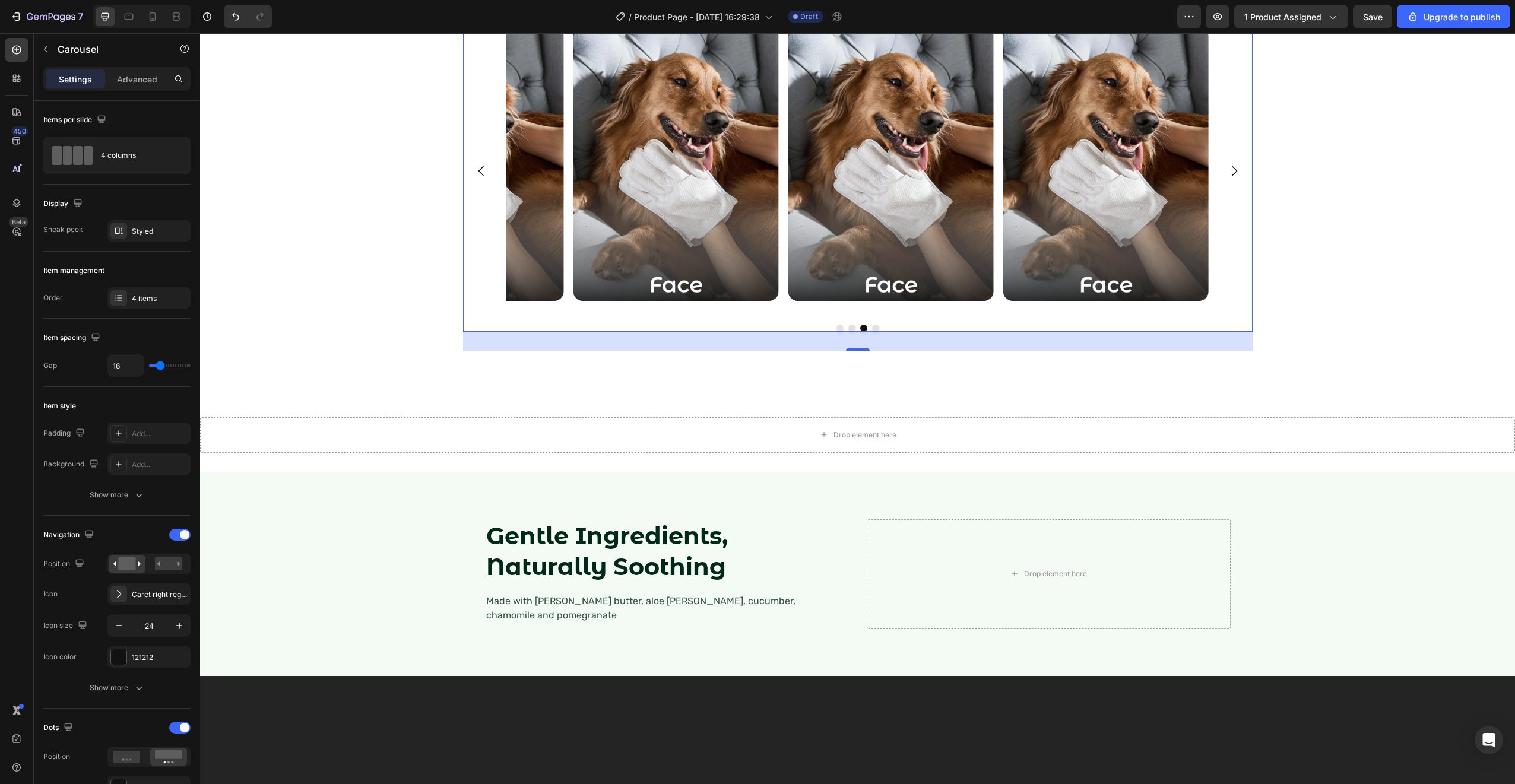
click at [1227, 178] on icon "Carousel Next Arrow" at bounding box center [1234, 170] width 14 height 14
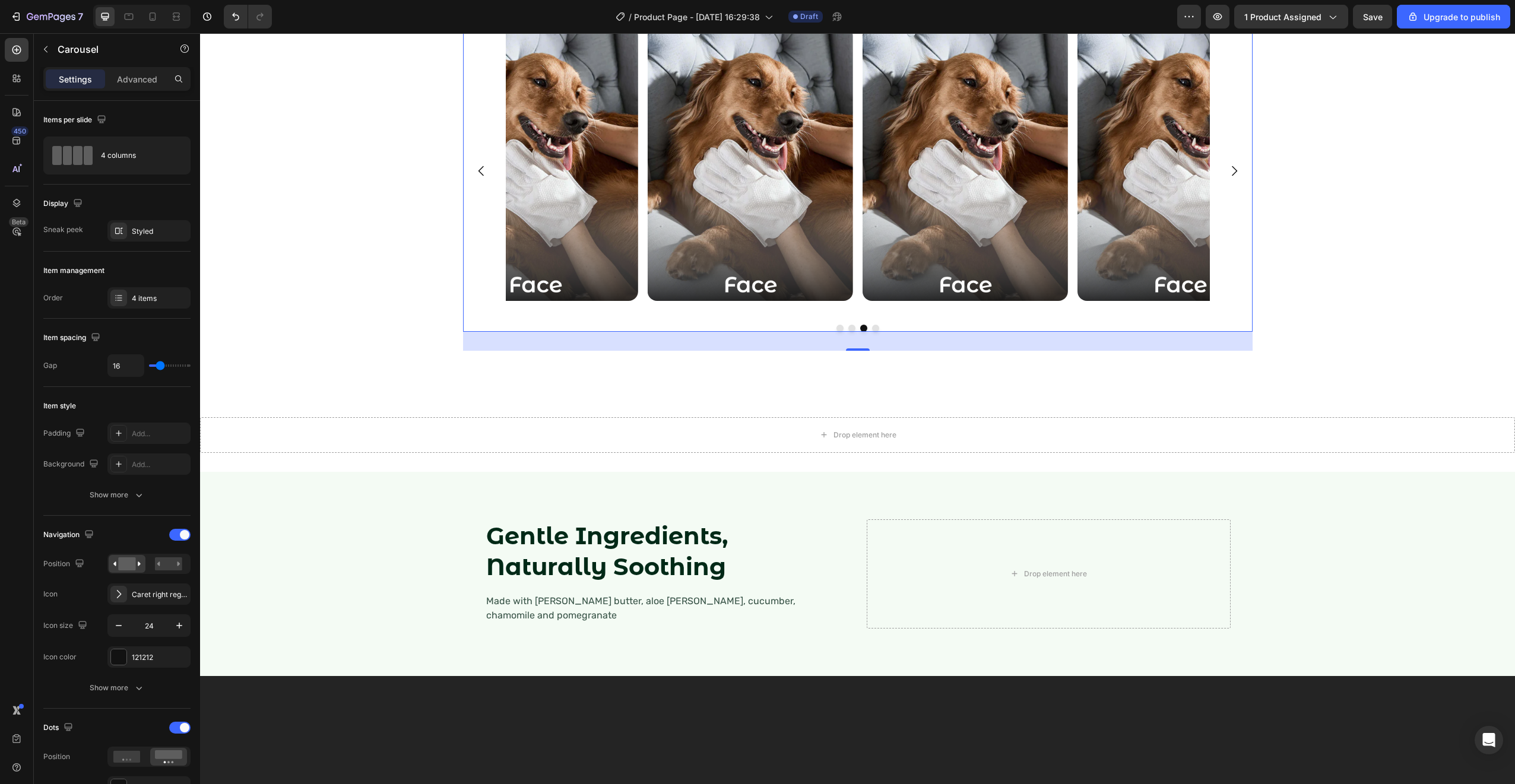
click at [1227, 178] on icon "Carousel Next Arrow" at bounding box center [1234, 170] width 14 height 14
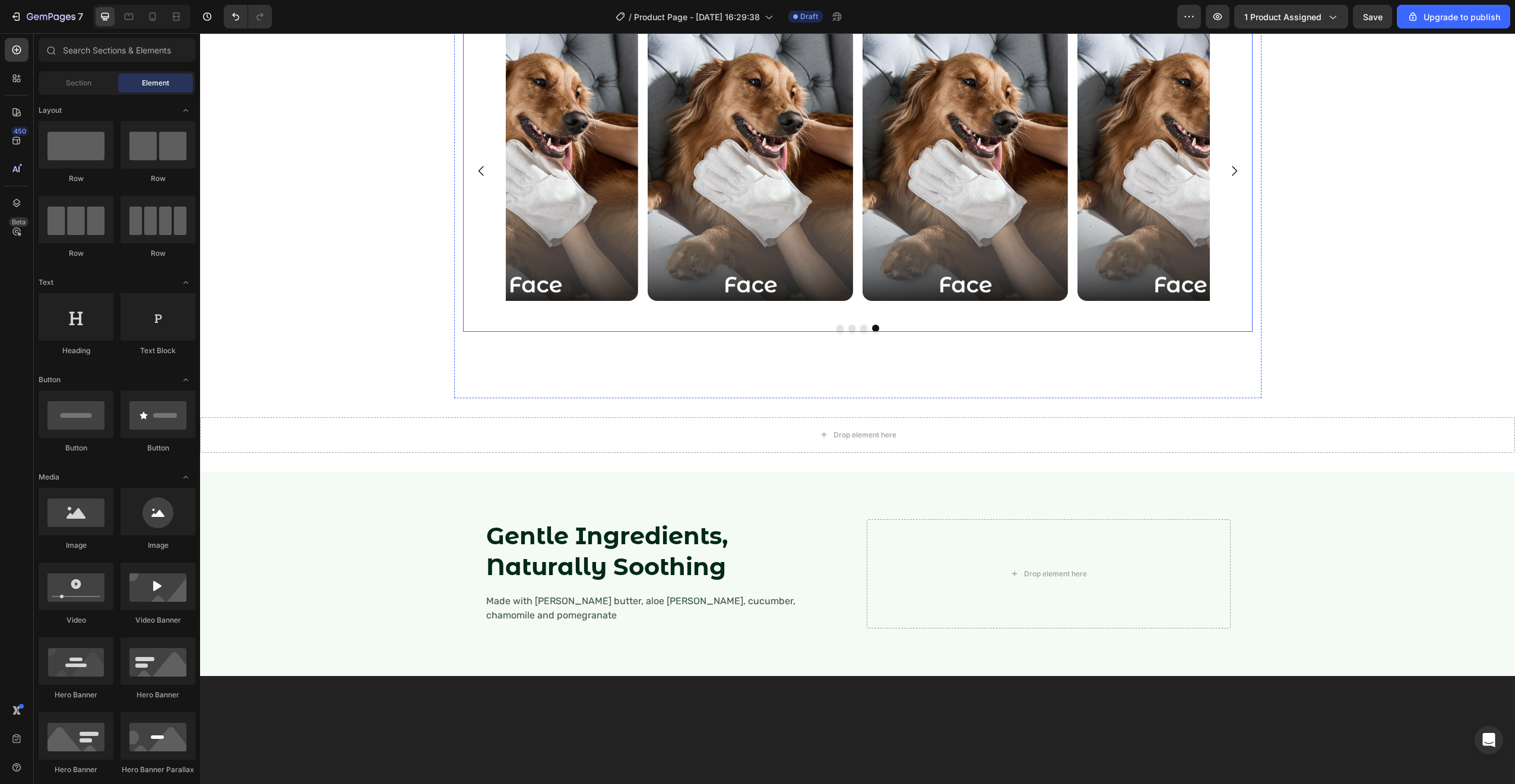
click at [738, 315] on div "Image" at bounding box center [749, 170] width 205 height 288
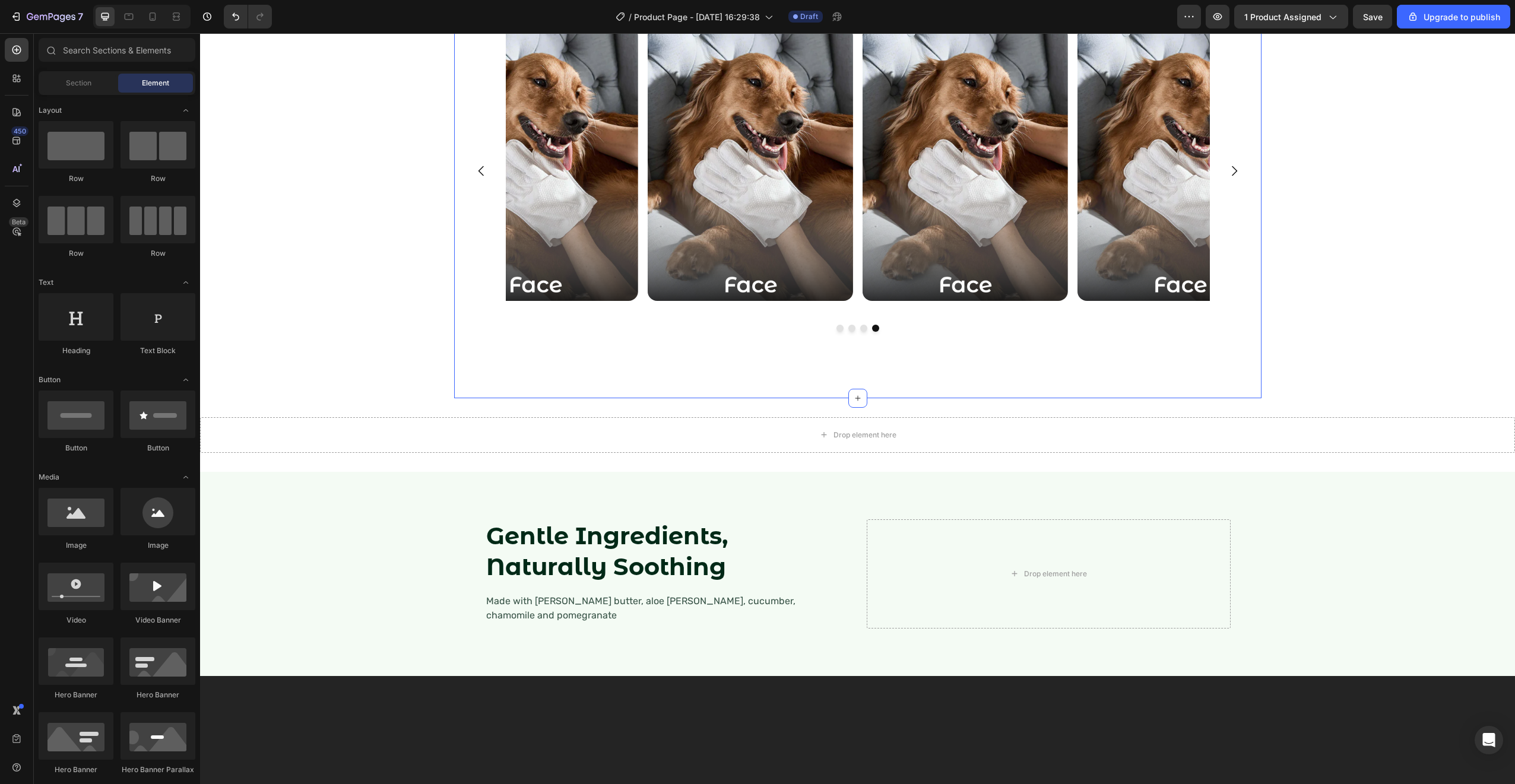
click at [1004, 398] on div "Superior For Any Daily Grooming Tasks Heading Only Natural Ingredients, Fitting…" at bounding box center [857, 147] width 807 height 501
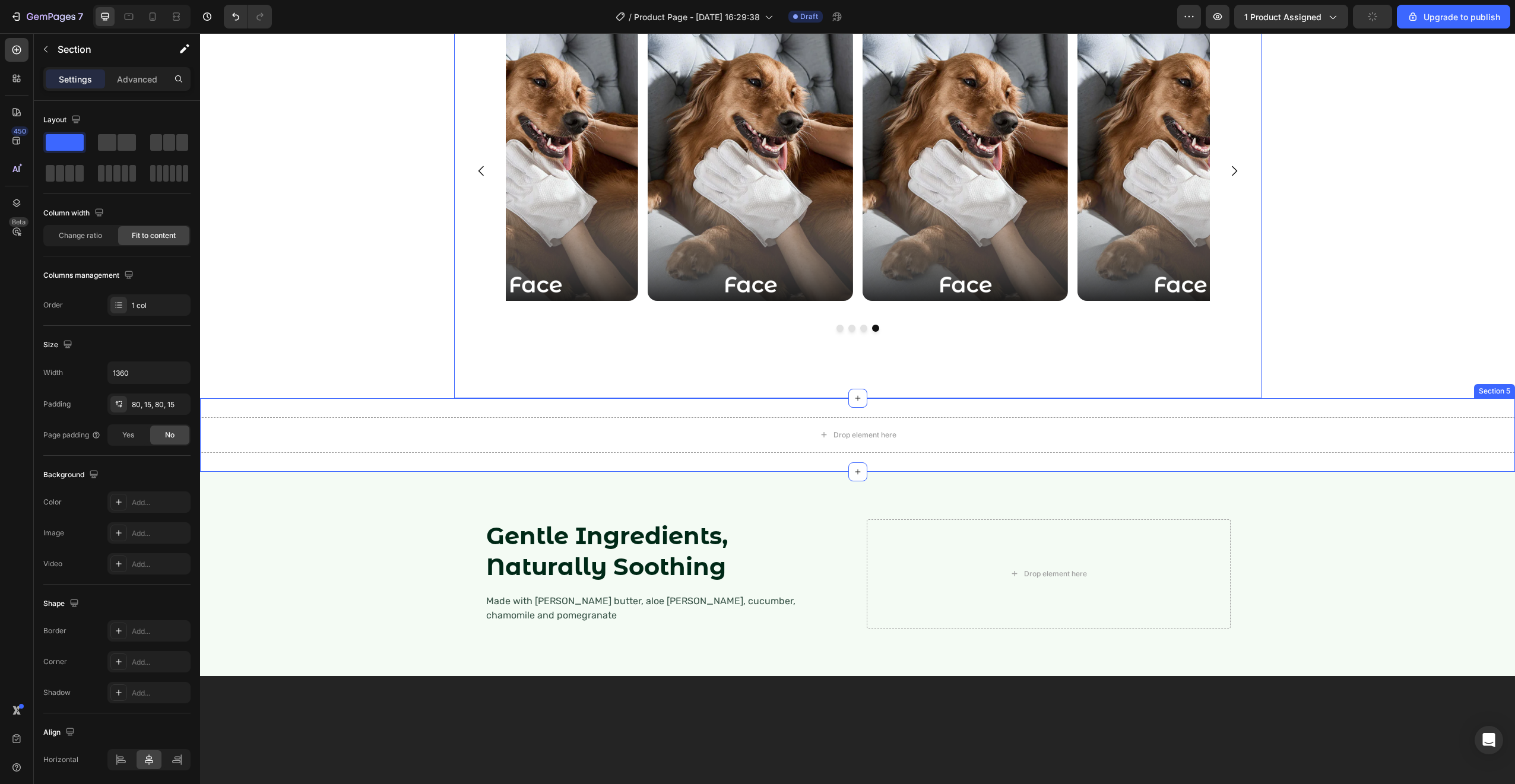
click at [393, 472] on div "Drop element here Section 5" at bounding box center [857, 435] width 1315 height 73
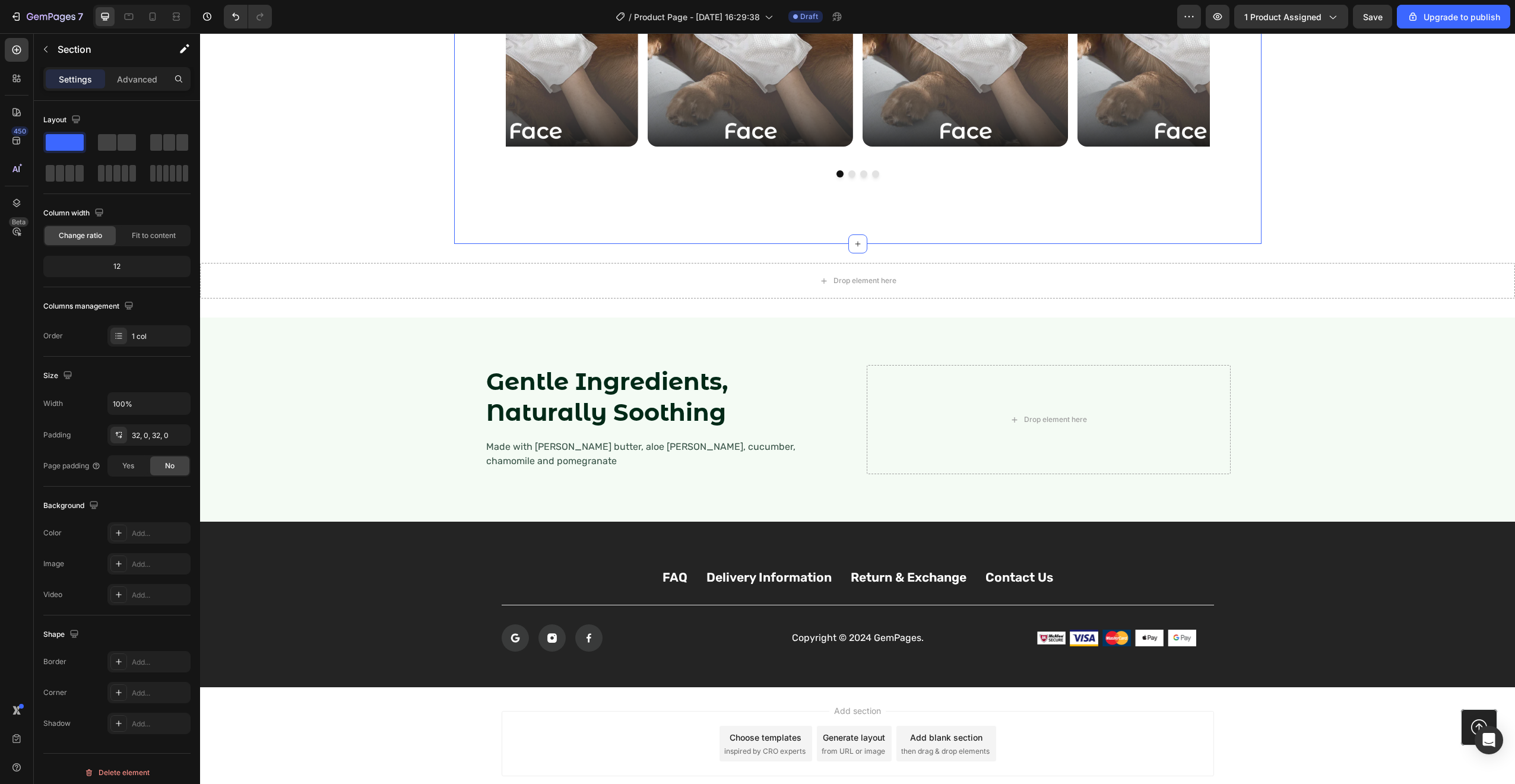
scroll to position [1986, 0]
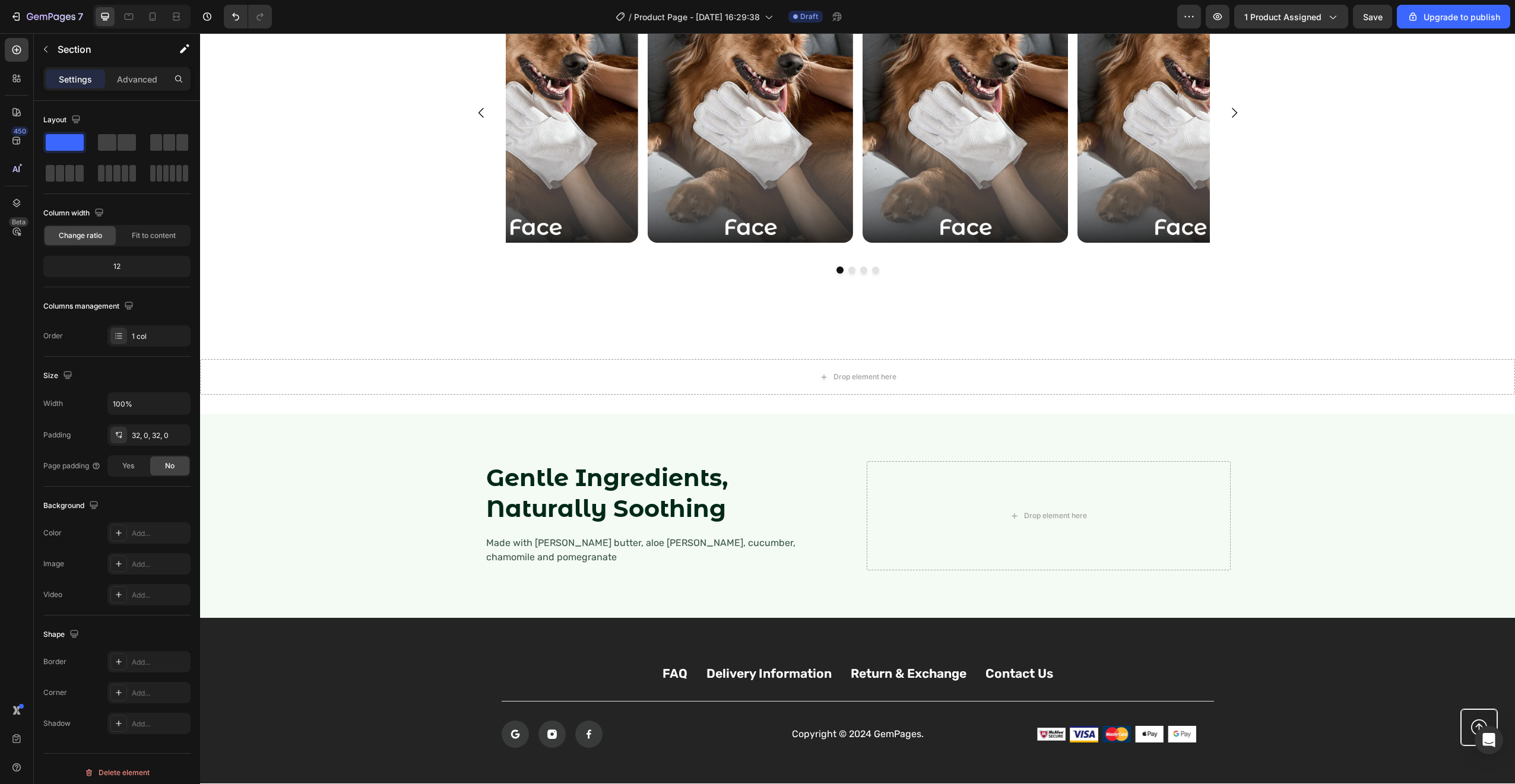
click at [710, 355] on div "Drop element here Section 5" at bounding box center [857, 376] width 1315 height 73
click at [620, 381] on div "Drop element here" at bounding box center [857, 377] width 1315 height 36
click at [621, 406] on div "Drop element here Section 5" at bounding box center [857, 376] width 1315 height 73
click at [688, 355] on div "Drop element here Section 5" at bounding box center [857, 376] width 1315 height 73
click at [680, 298] on div "Superior For Any Daily Grooming Tasks Heading Only Natural Ingredients, Fitting…" at bounding box center [857, 89] width 807 height 501
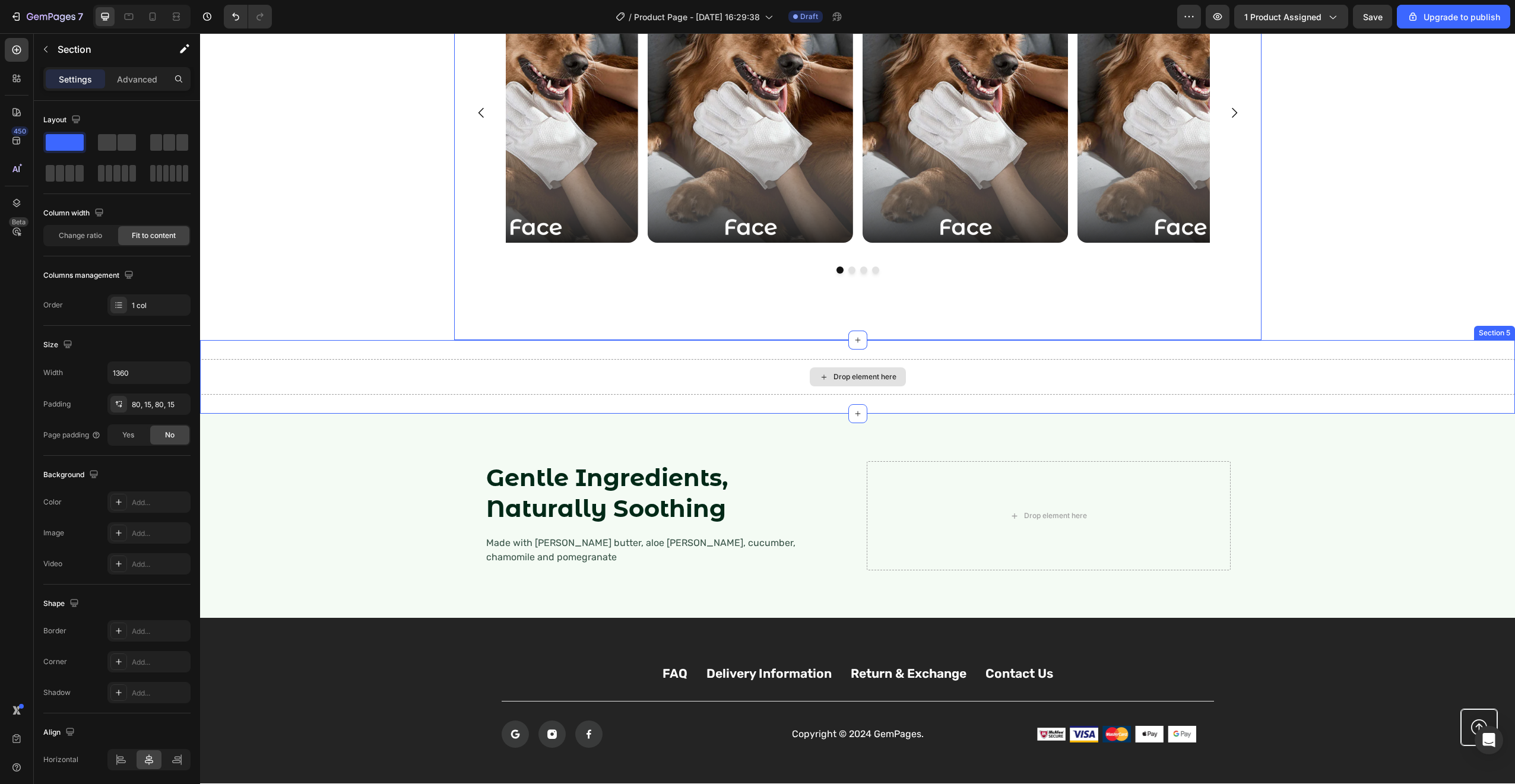
click at [304, 365] on div "Drop element here" at bounding box center [857, 377] width 1315 height 36
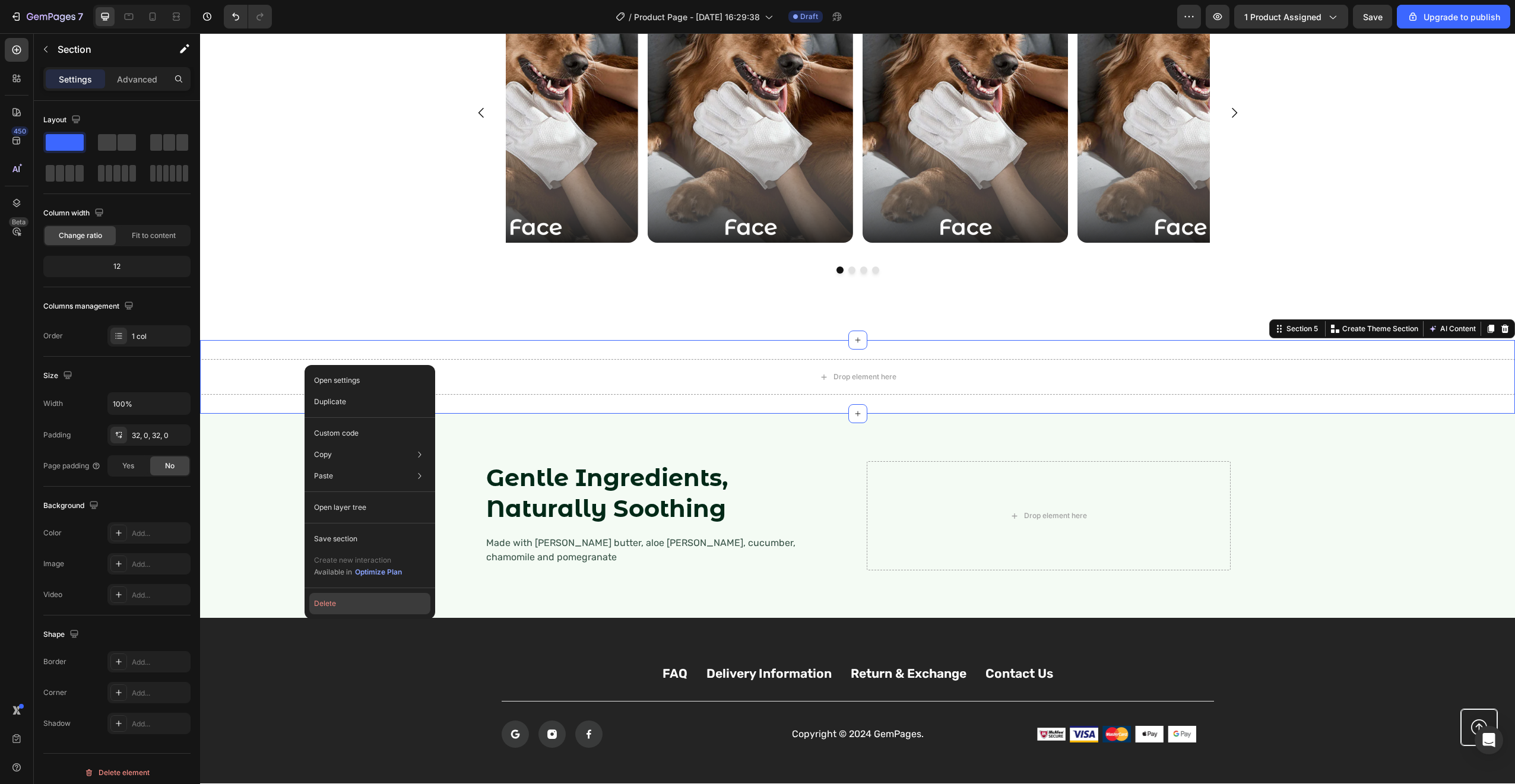
click at [330, 609] on button "Delete" at bounding box center [370, 603] width 121 height 21
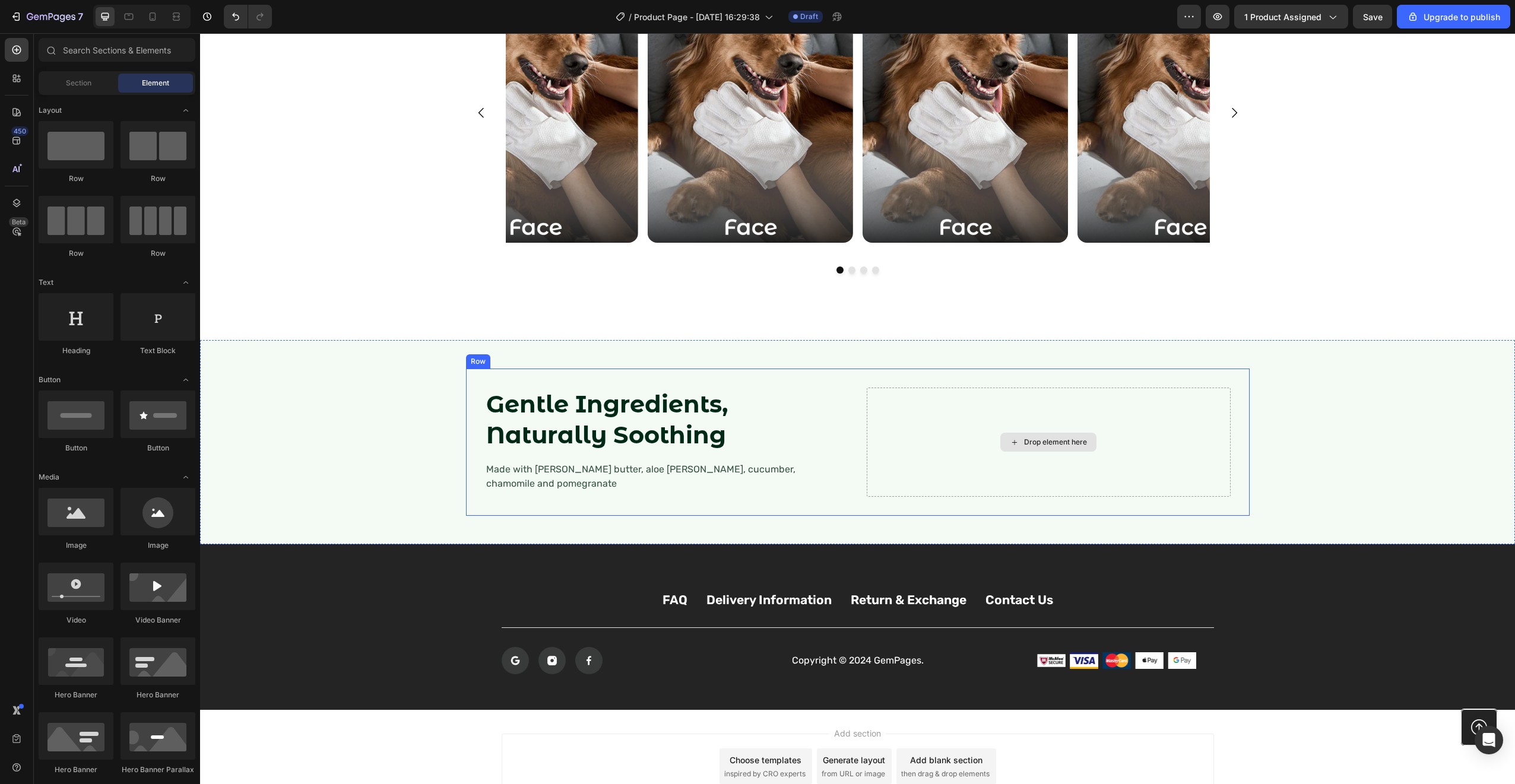
click at [963, 429] on div "Drop element here" at bounding box center [1048, 442] width 364 height 110
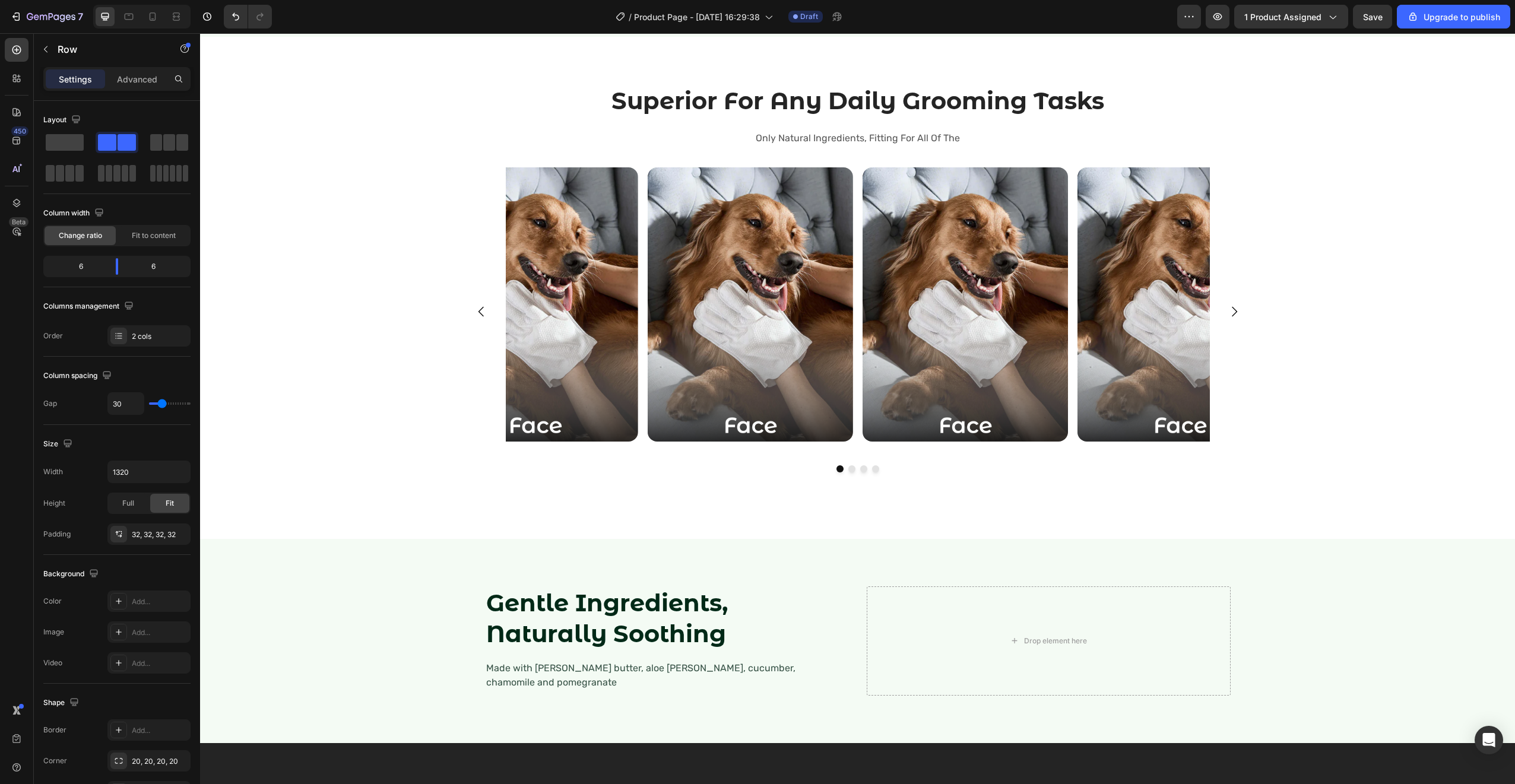
scroll to position [2068, 0]
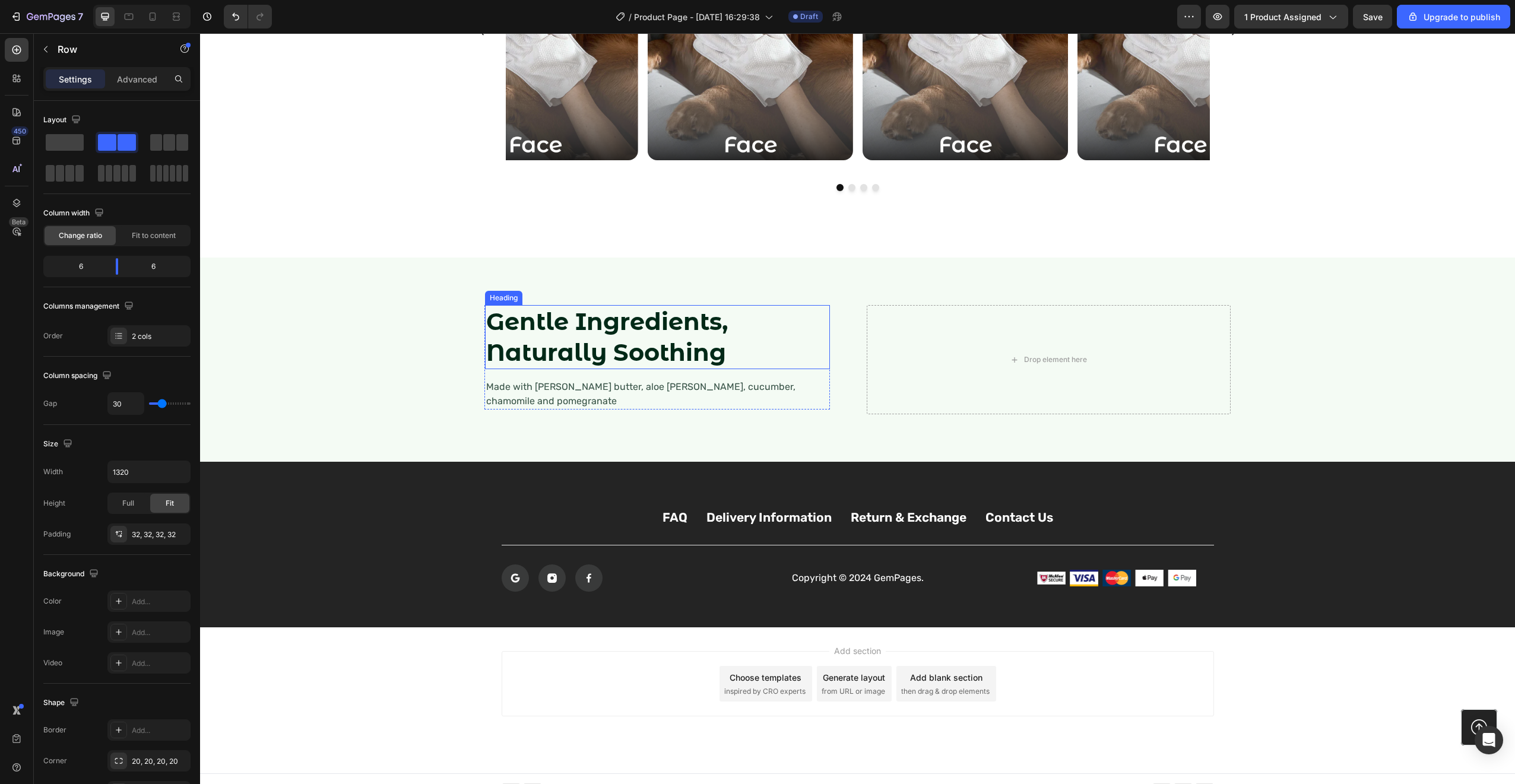
click at [703, 349] on strong "Gentle Ingredients, Naturally Soothing" at bounding box center [607, 336] width 241 height 60
click at [1088, 337] on div "Drop element here" at bounding box center [1048, 360] width 364 height 110
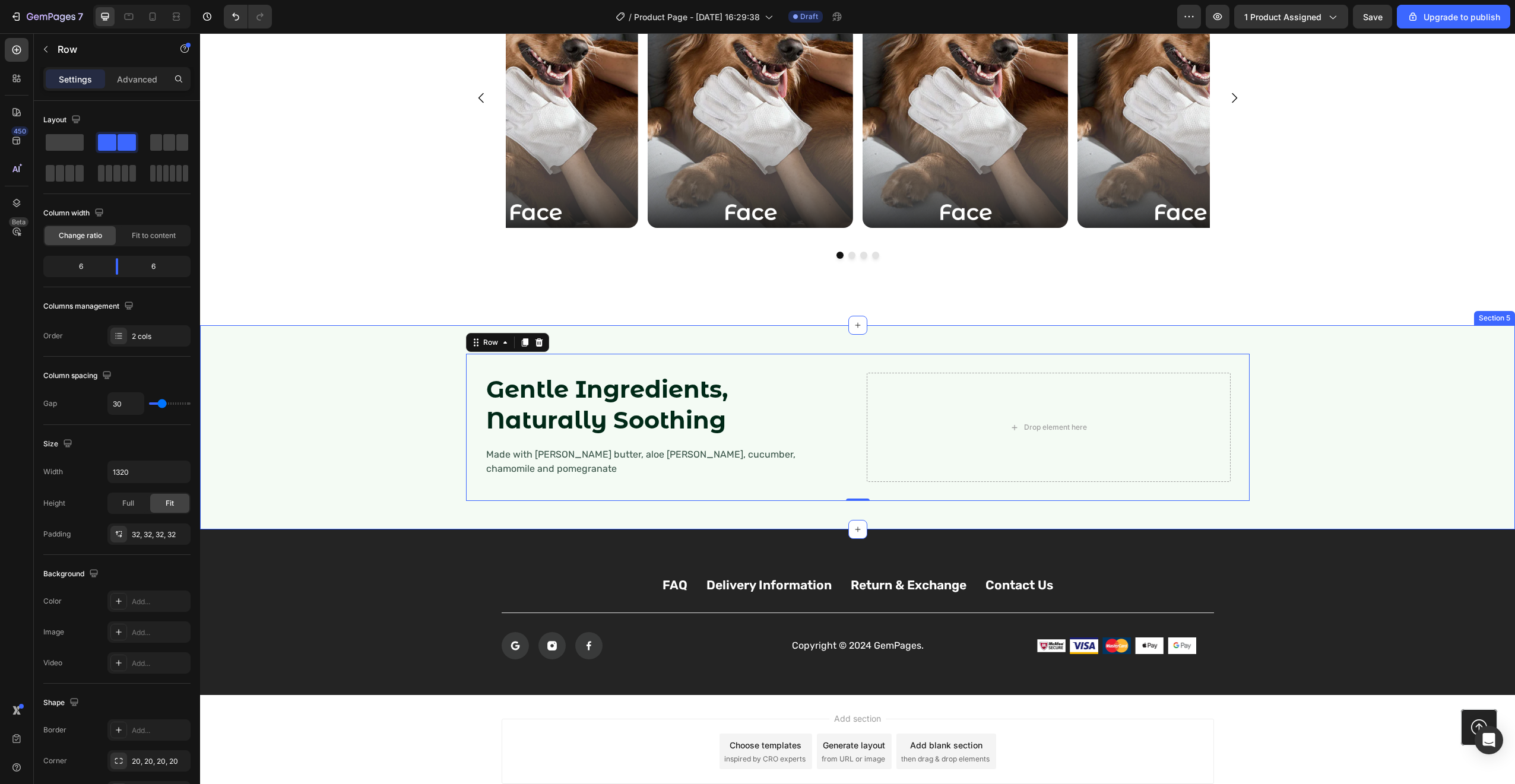
click at [381, 340] on div "Gentle Ingredients, Naturally Soothing Heading Made with shea butter, aloe vera…" at bounding box center [857, 427] width 1315 height 204
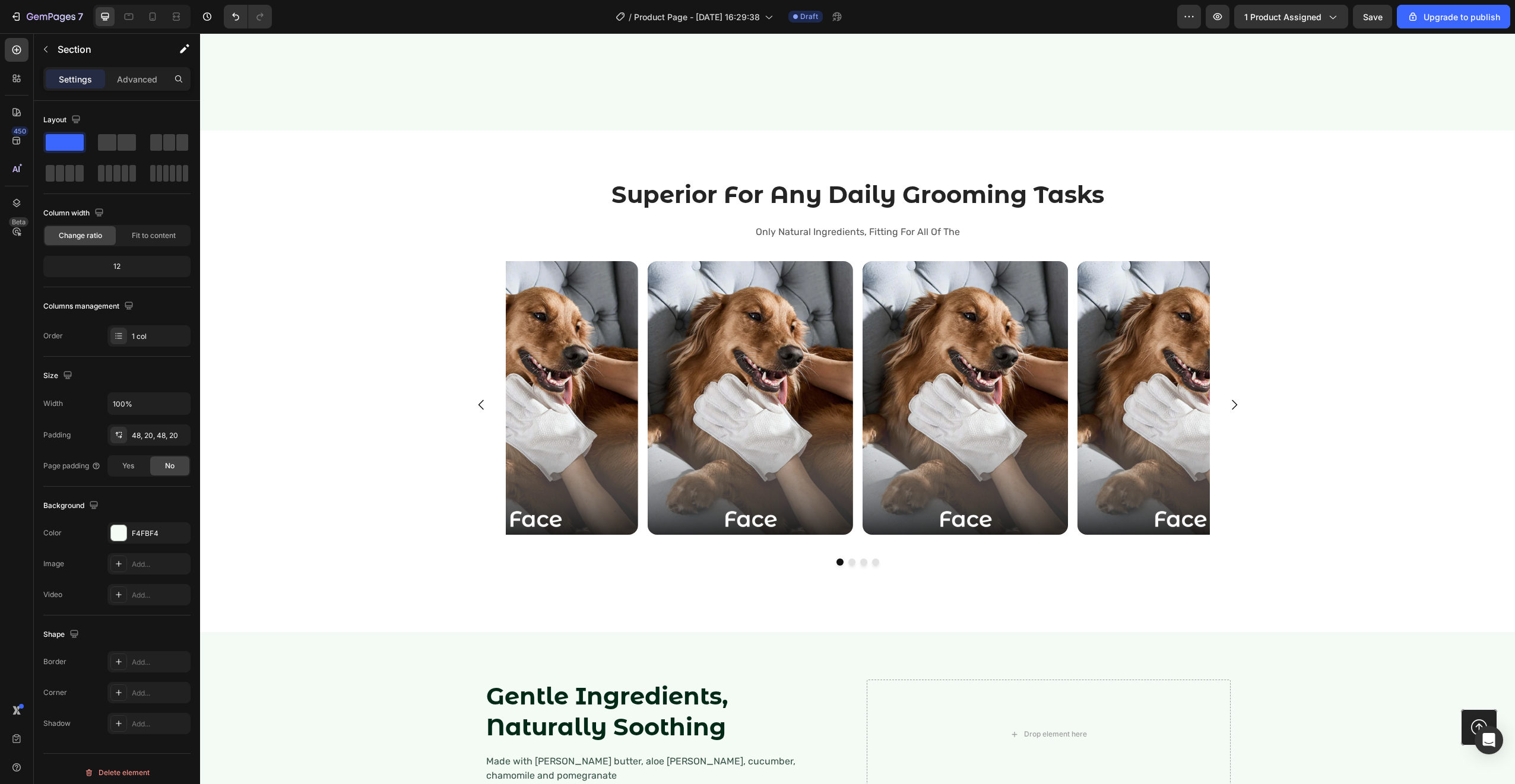
scroll to position [1596, 0]
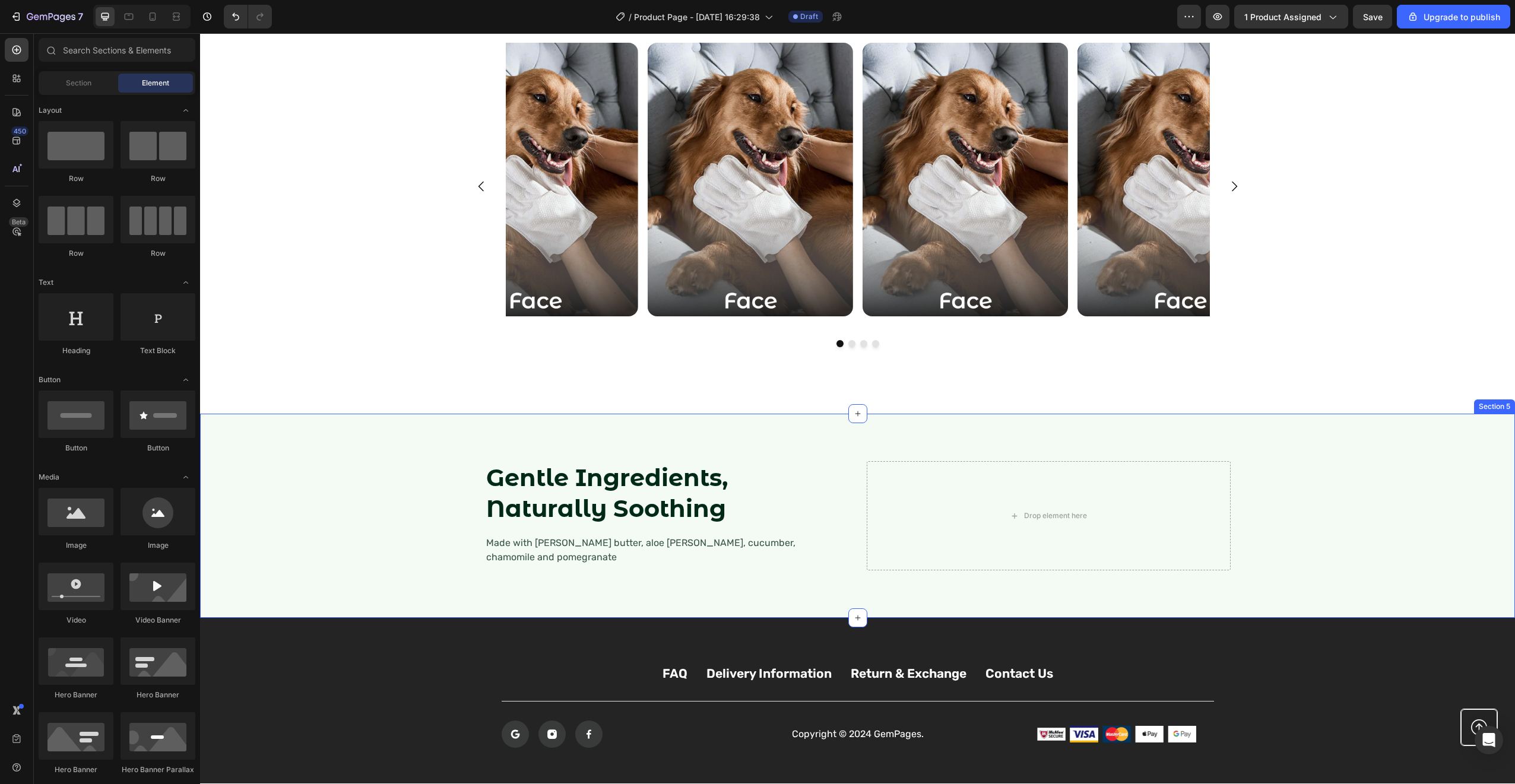
scroll to position [1914, 0]
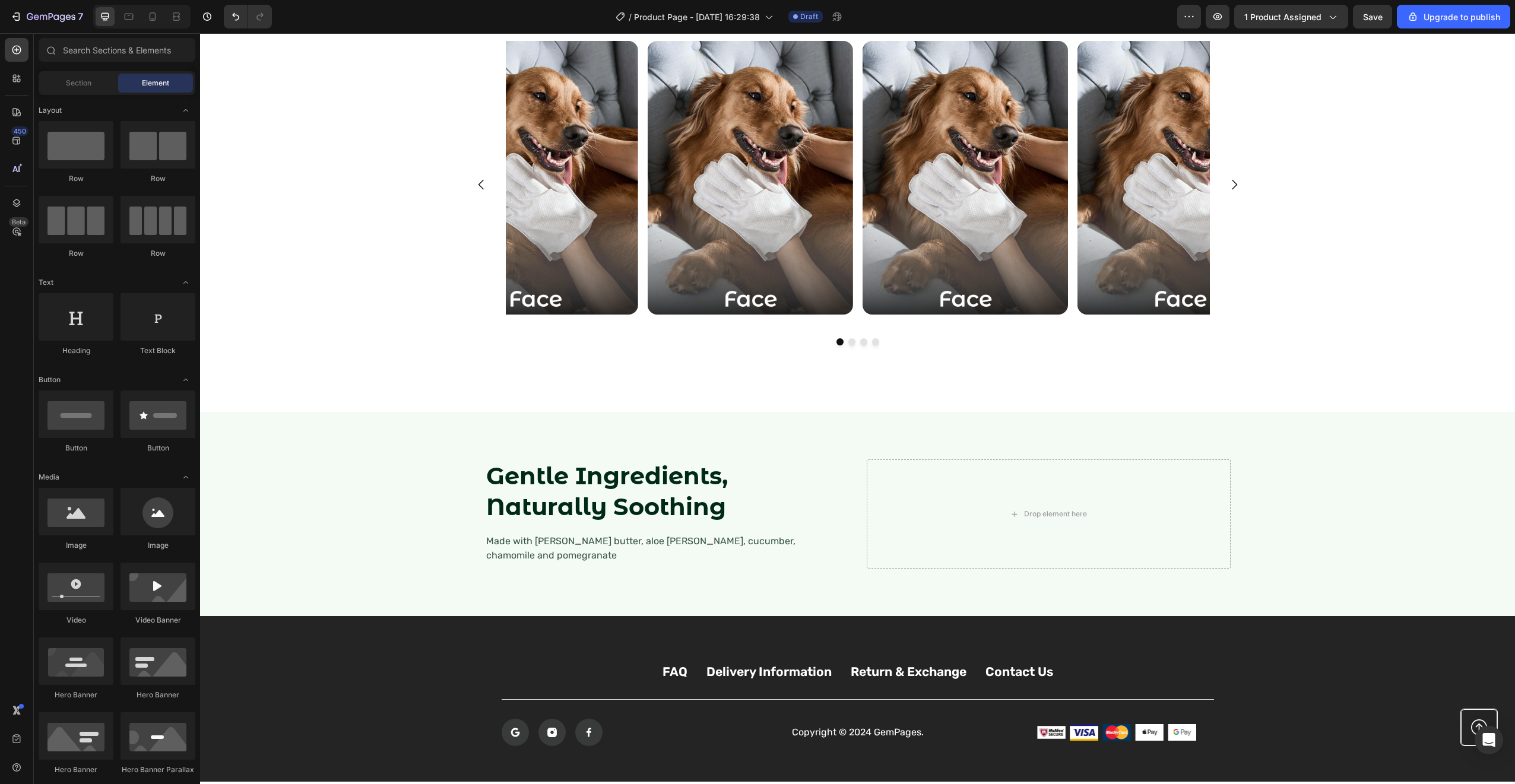
click at [965, 505] on div "Drop element here" at bounding box center [1048, 514] width 364 height 110
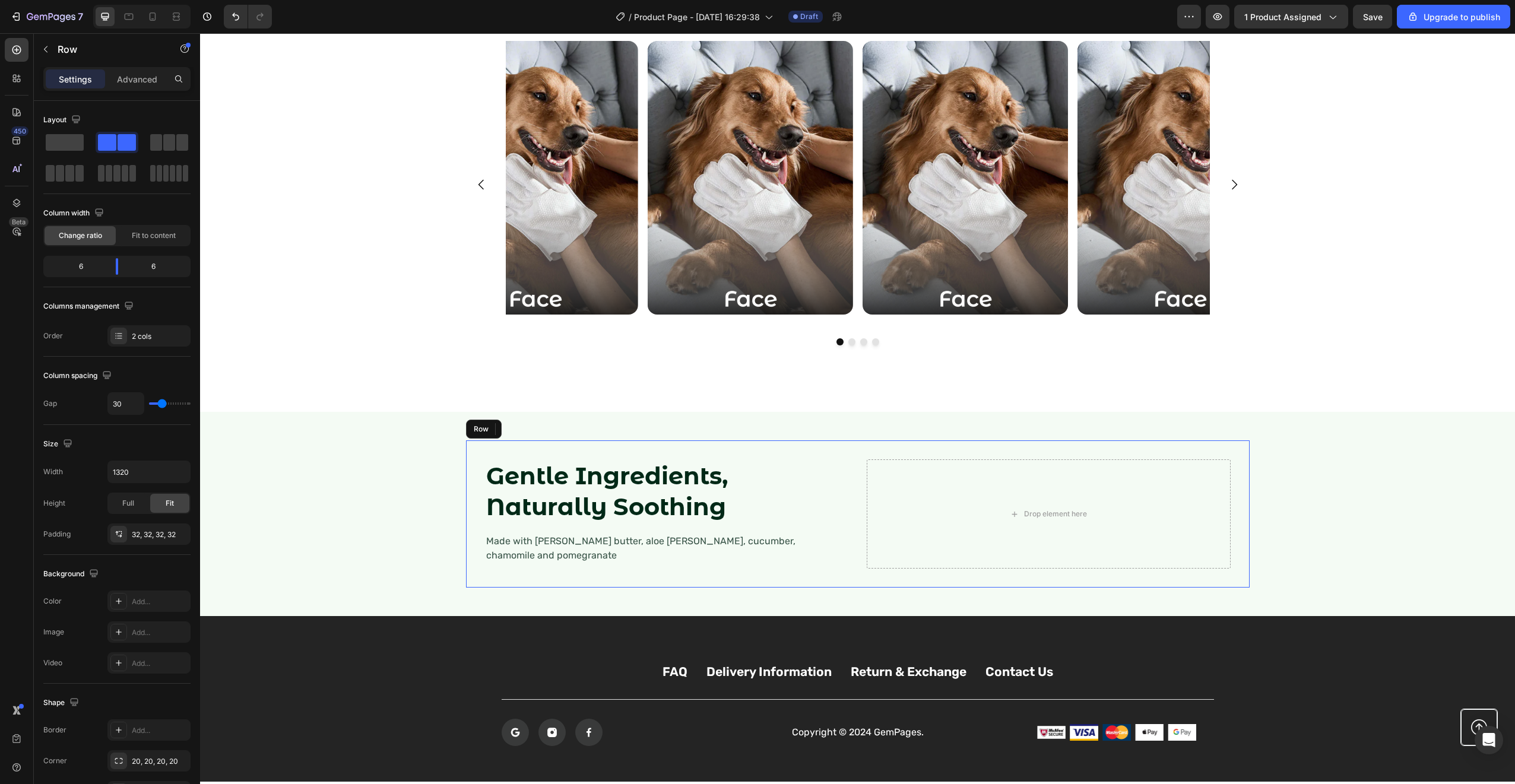
click at [1059, 512] on div "Drop element here" at bounding box center [1049, 514] width 96 height 19
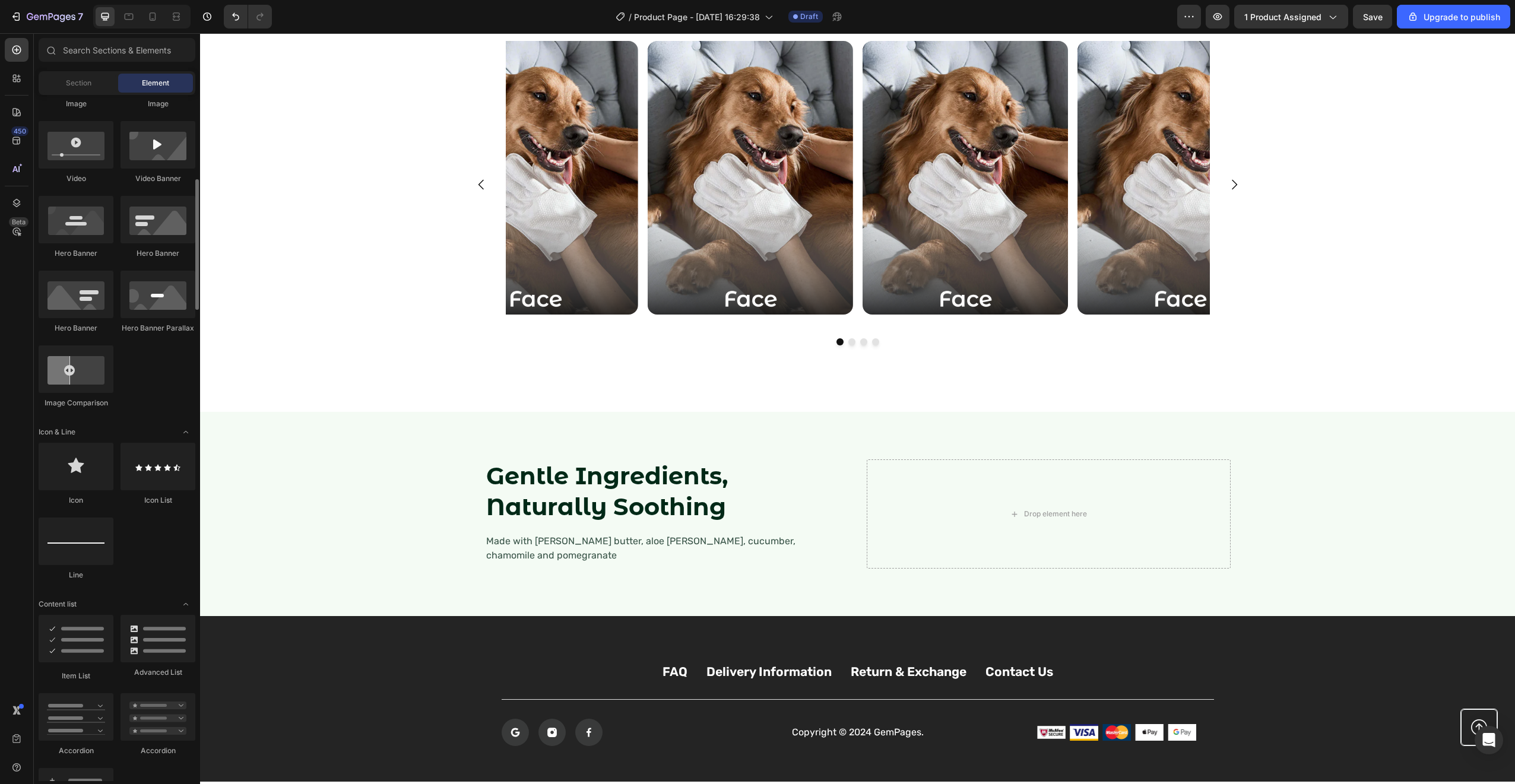
scroll to position [0, 0]
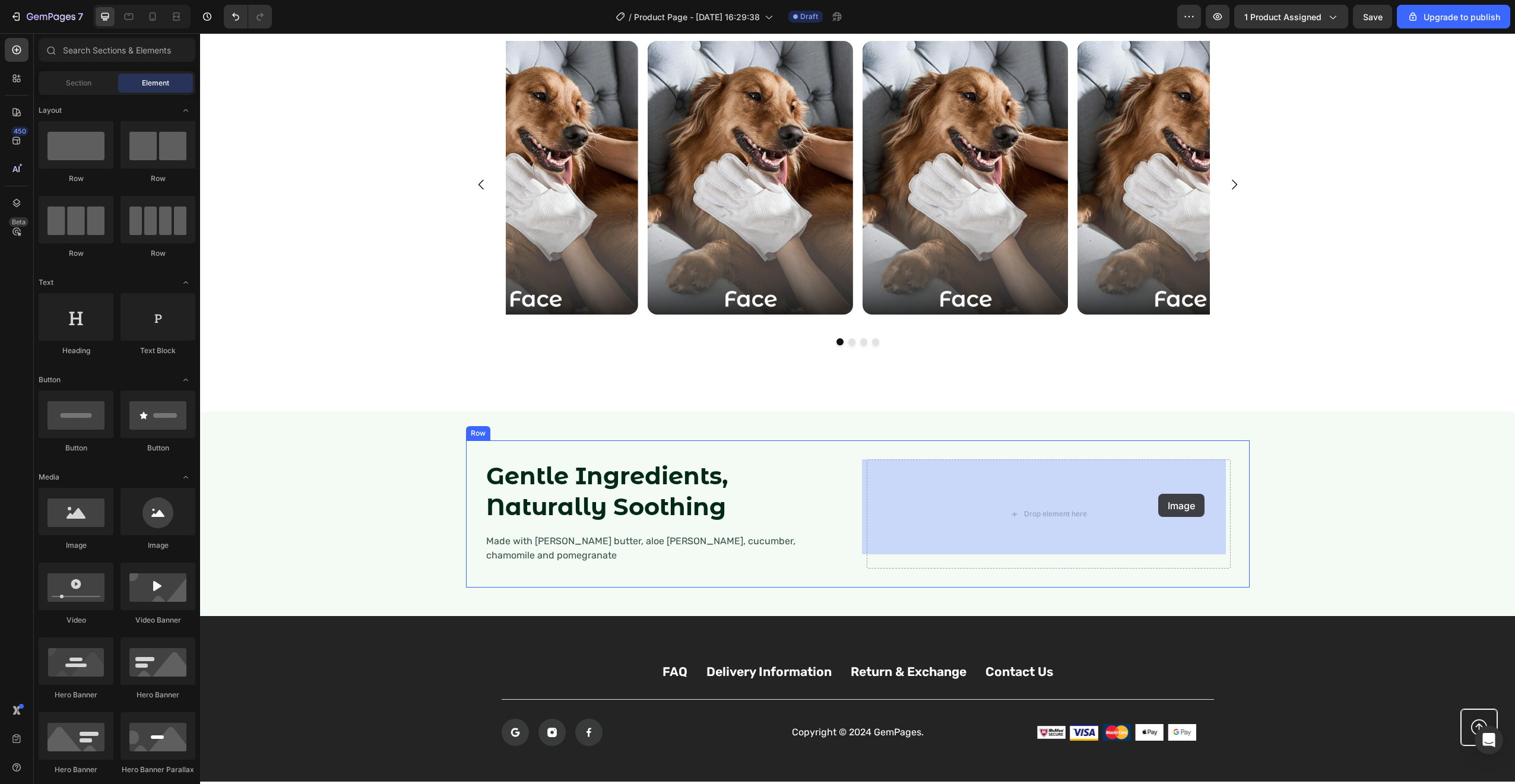
drag, startPoint x: 301, startPoint y: 556, endPoint x: 1151, endPoint y: 492, distance: 852.4
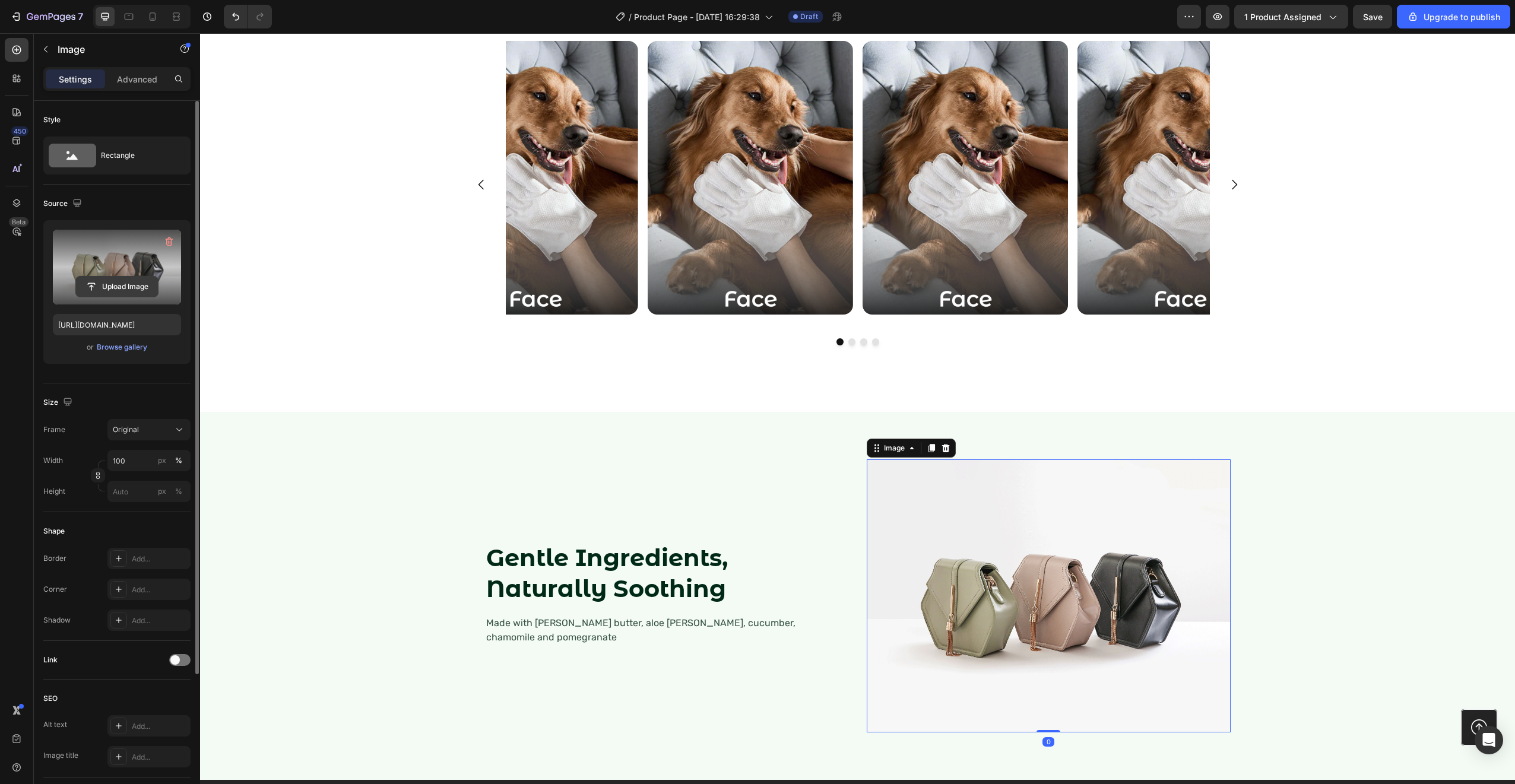
click at [127, 288] on input "file" at bounding box center [117, 287] width 82 height 20
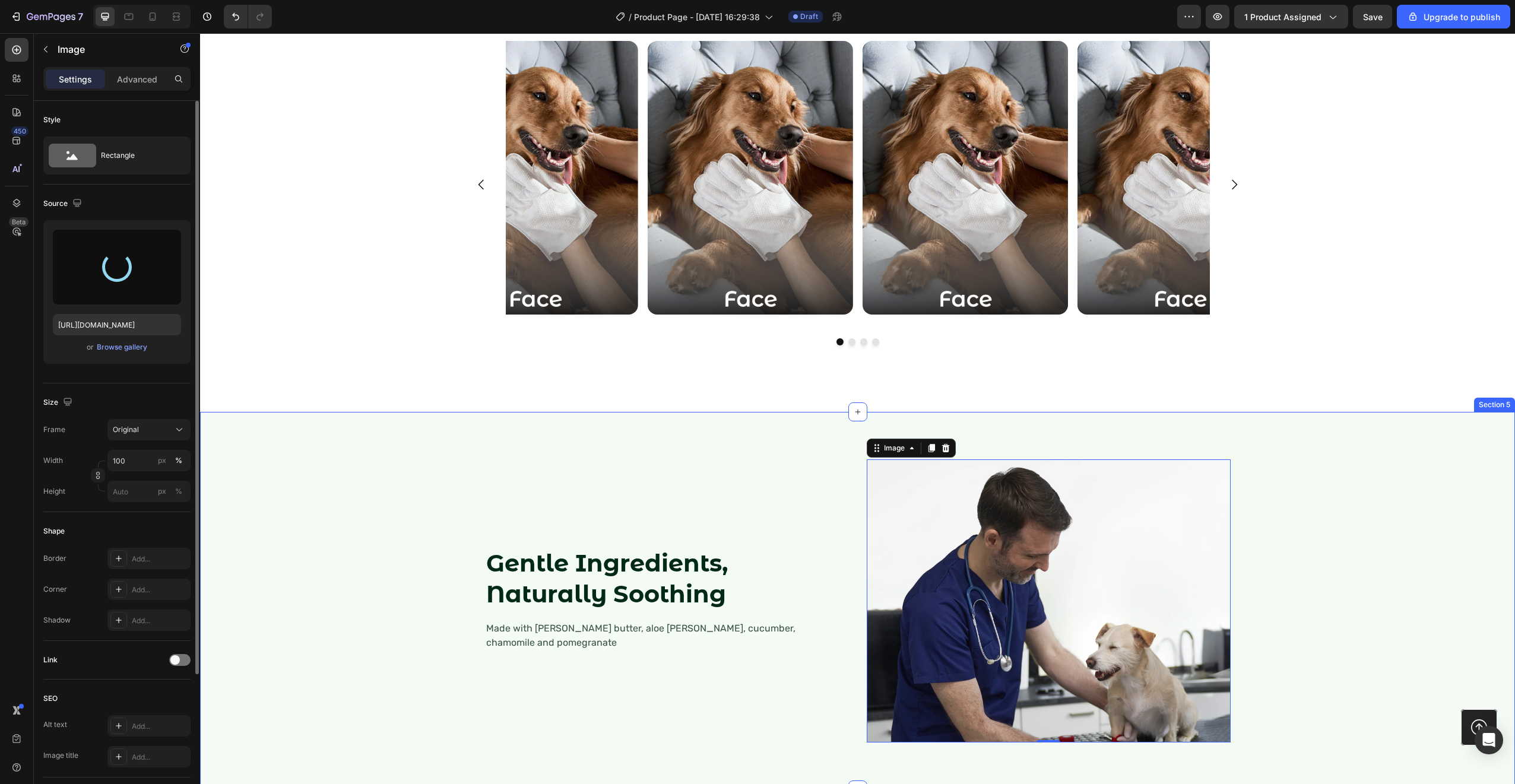
type input "https://cdn.shopify.com/s/files/1/0717/2250/0131/files/gempages_572622647607690…"
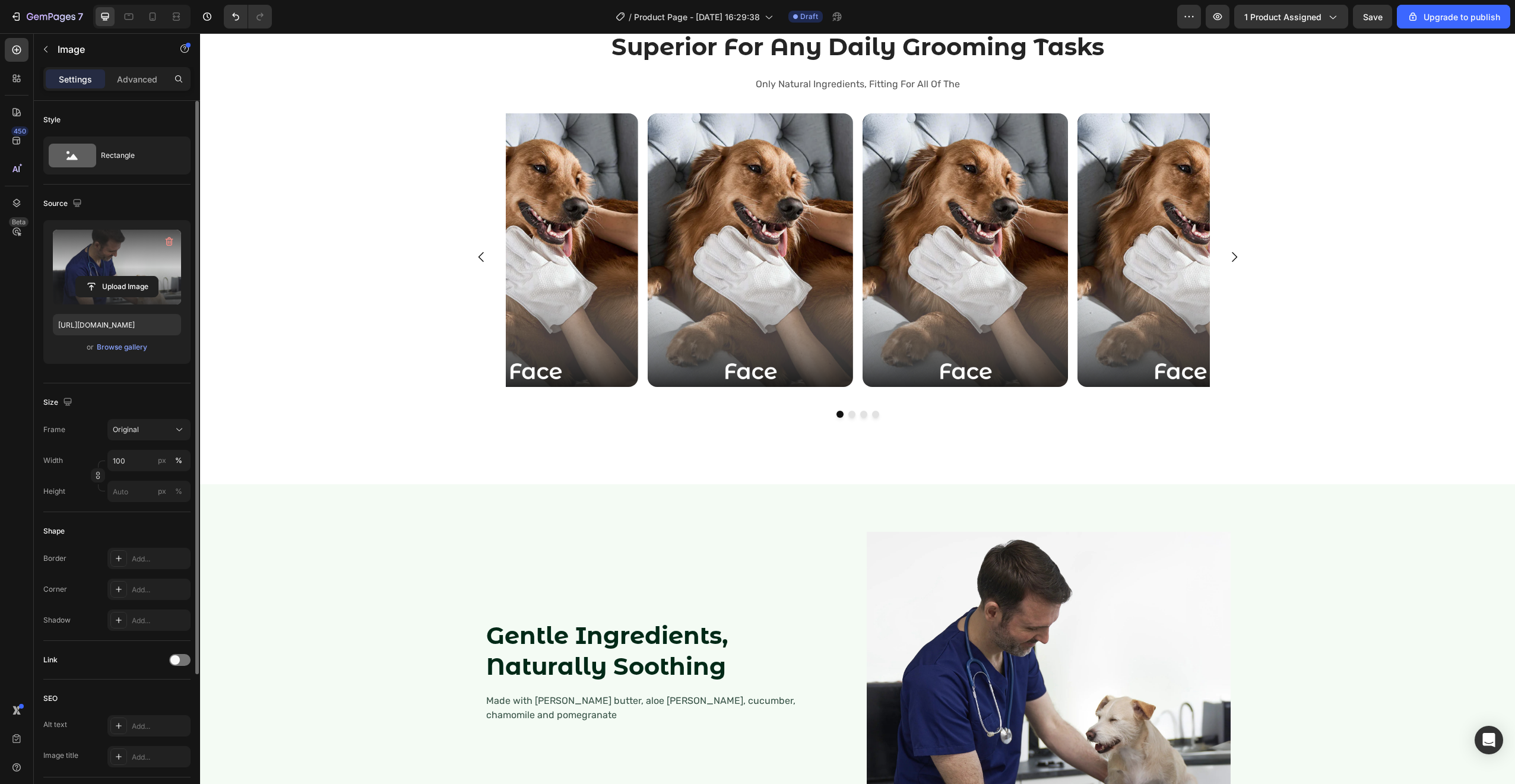
scroll to position [1986, 0]
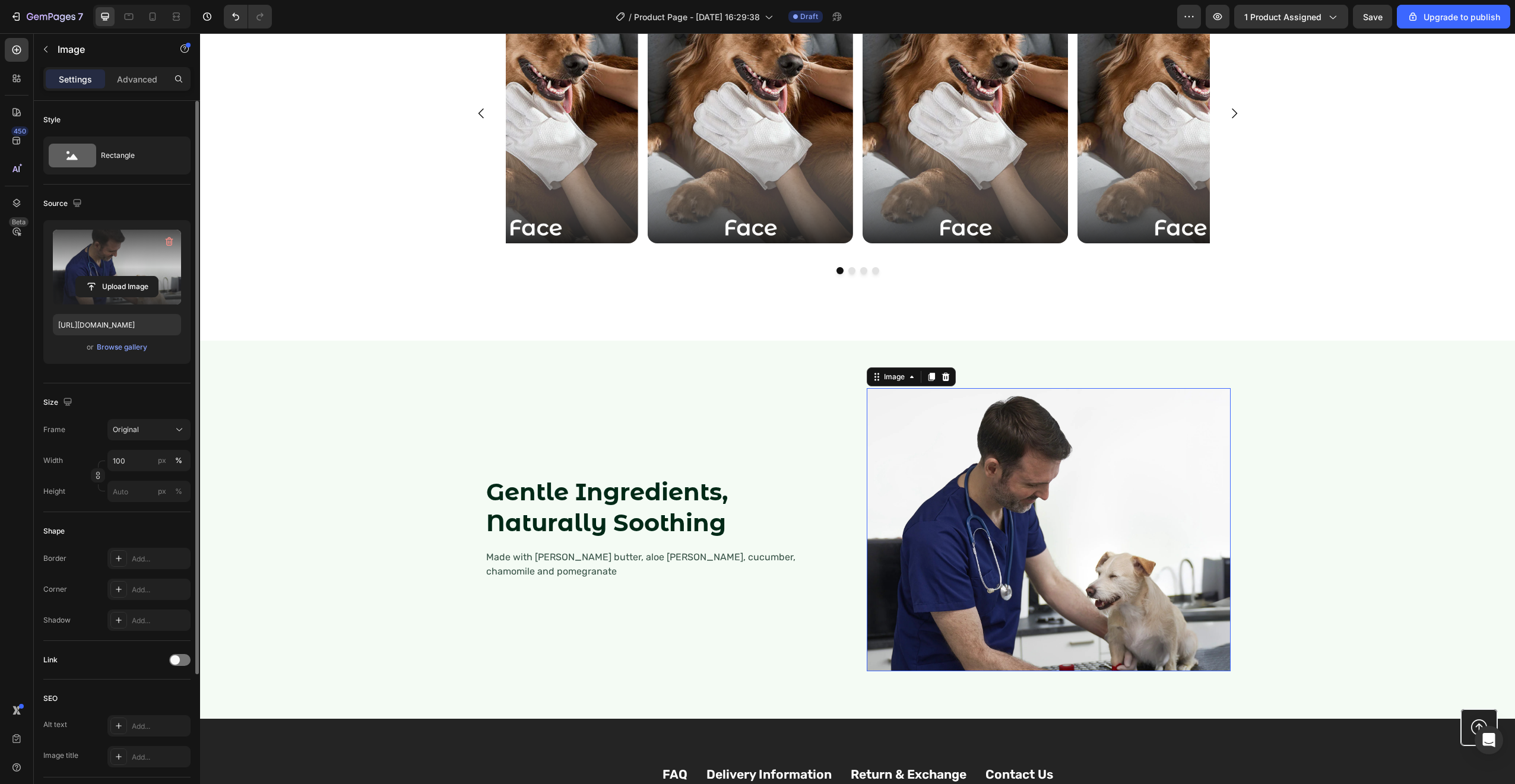
click at [1154, 520] on img at bounding box center [1048, 529] width 364 height 283
click at [1237, 415] on div "Gentle Ingredients, Naturally Soothing Heading Made with shea butter, aloe vera…" at bounding box center [857, 530] width 783 height 321
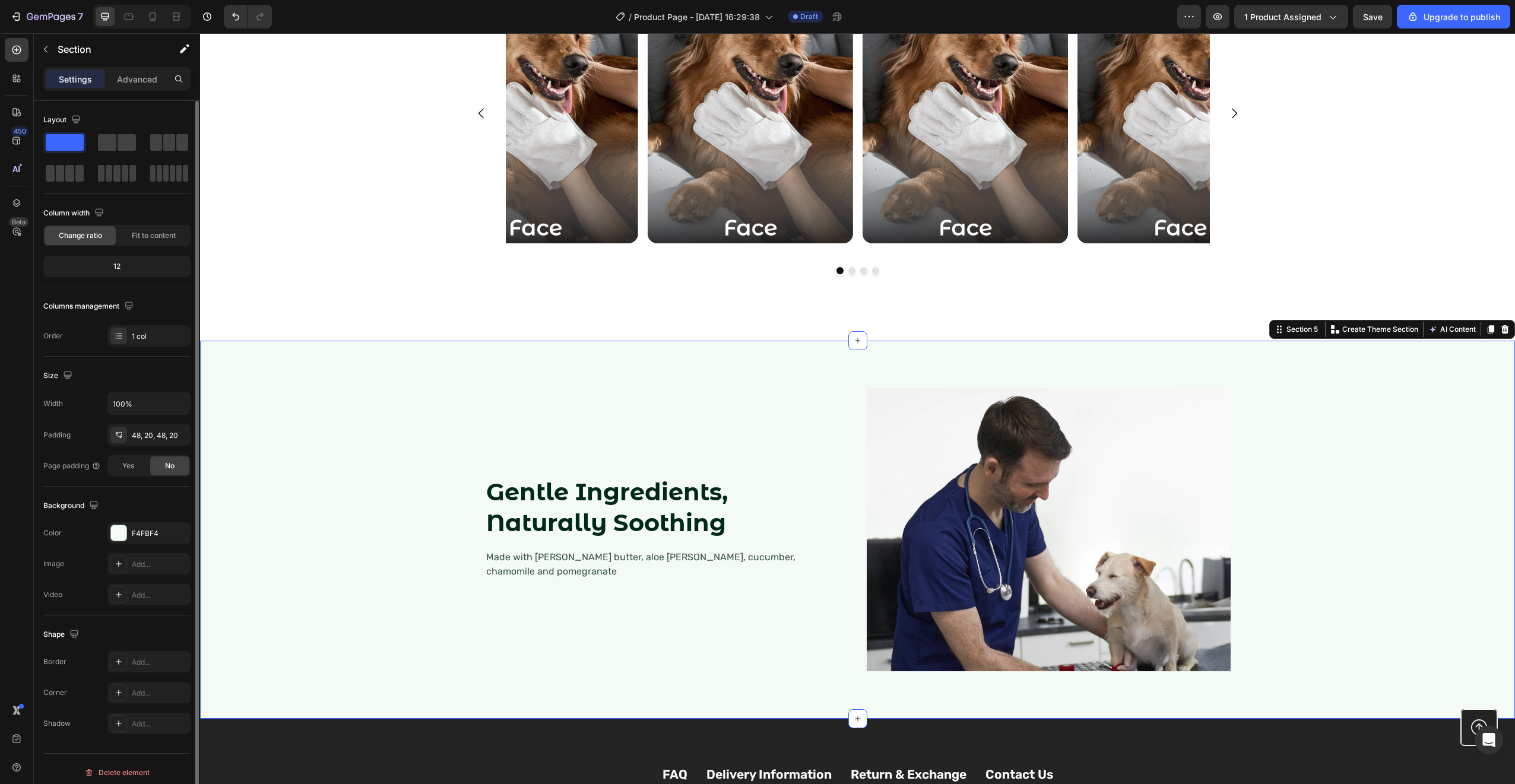
click at [1296, 393] on div "Gentle Ingredients, Naturally Soothing Heading Made with shea butter, aloe vera…" at bounding box center [857, 530] width 1291 height 321
click at [172, 398] on button "button" at bounding box center [179, 403] width 21 height 21
click at [136, 398] on input "100%" at bounding box center [149, 403] width 82 height 21
click at [134, 404] on input "1360%" at bounding box center [149, 403] width 82 height 21
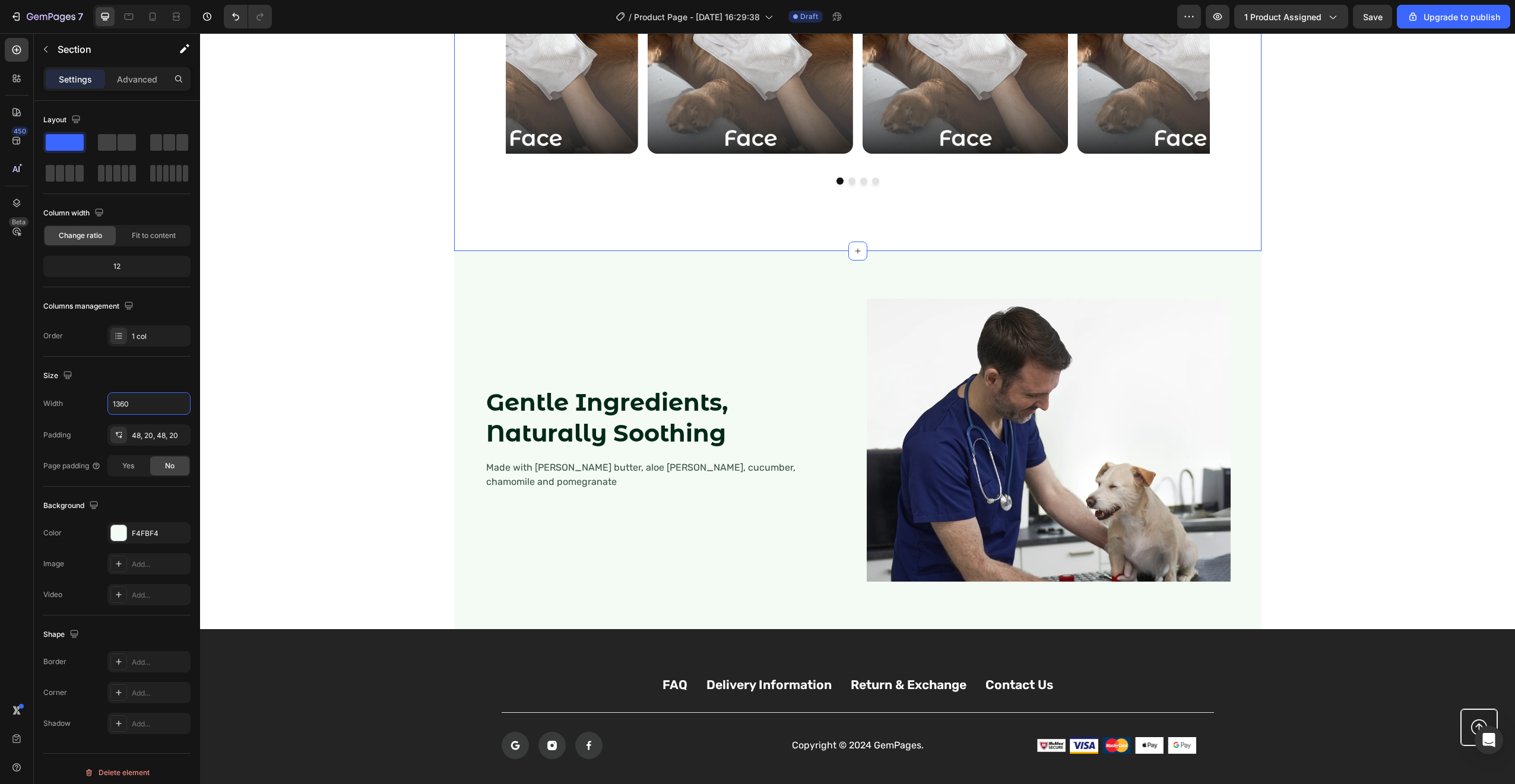
scroll to position [2162, 0]
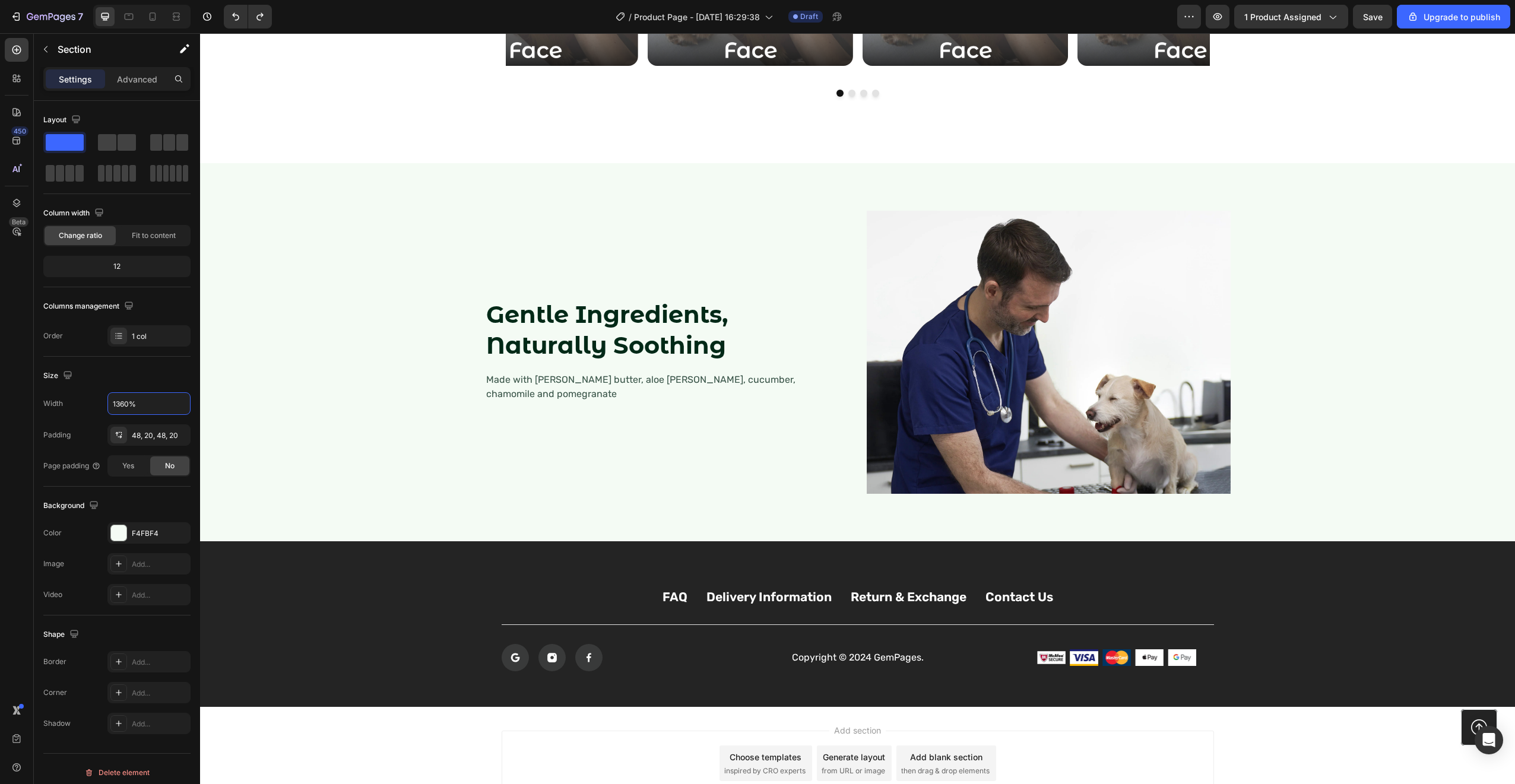
type input "100%"
click at [176, 363] on div "Size Width 100% Padding 48, 20, 48, 20 Page padding Yes No" at bounding box center [117, 422] width 147 height 130
click at [866, 268] on img at bounding box center [1048, 352] width 364 height 283
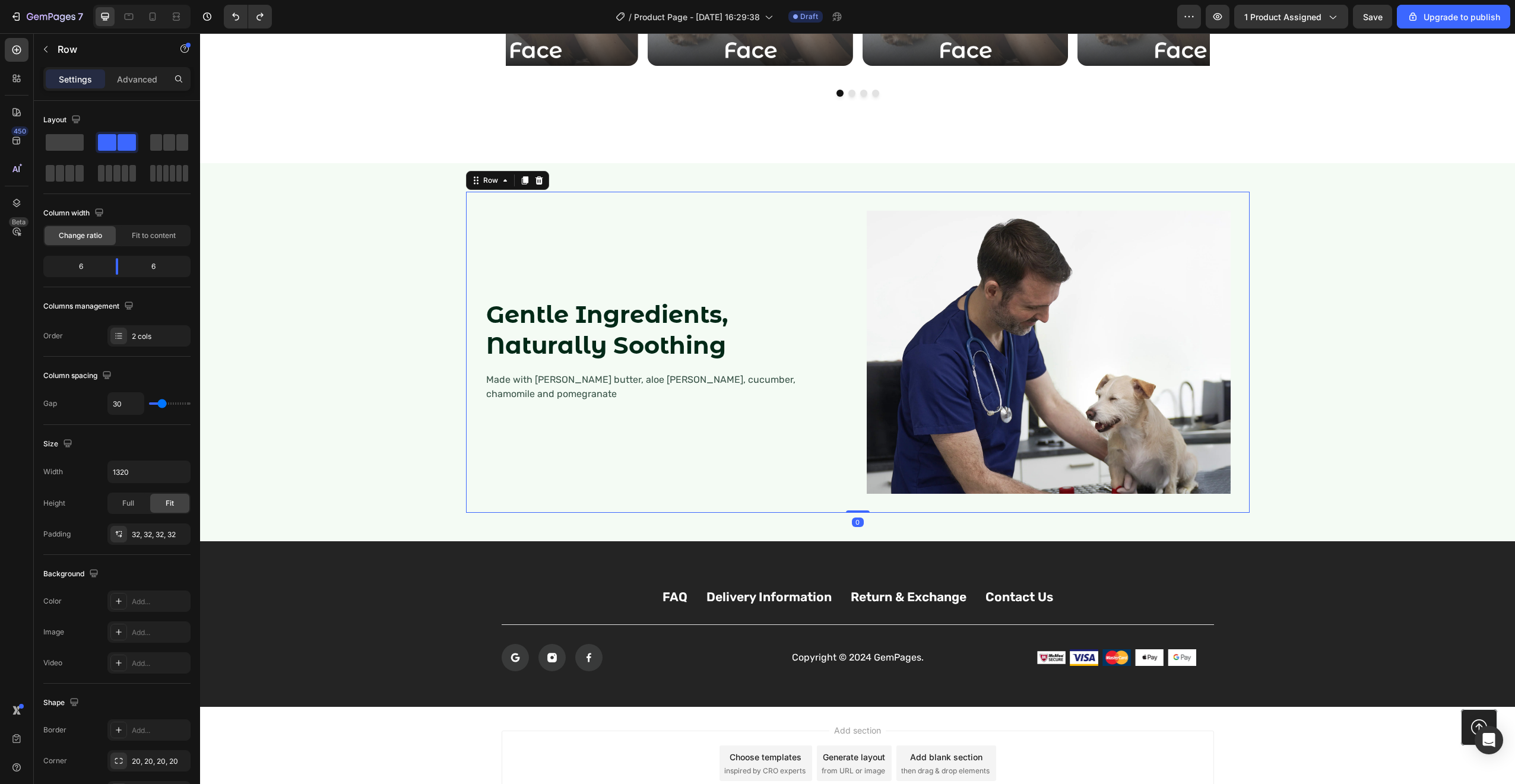
click at [826, 241] on div "Gentle Ingredients, Naturally Soothing Heading Made with shea butter, aloe vera…" at bounding box center [666, 352] width 364 height 283
click at [130, 478] on input "1320" at bounding box center [149, 472] width 82 height 21
click at [135, 473] on input "1320" at bounding box center [149, 472] width 82 height 21
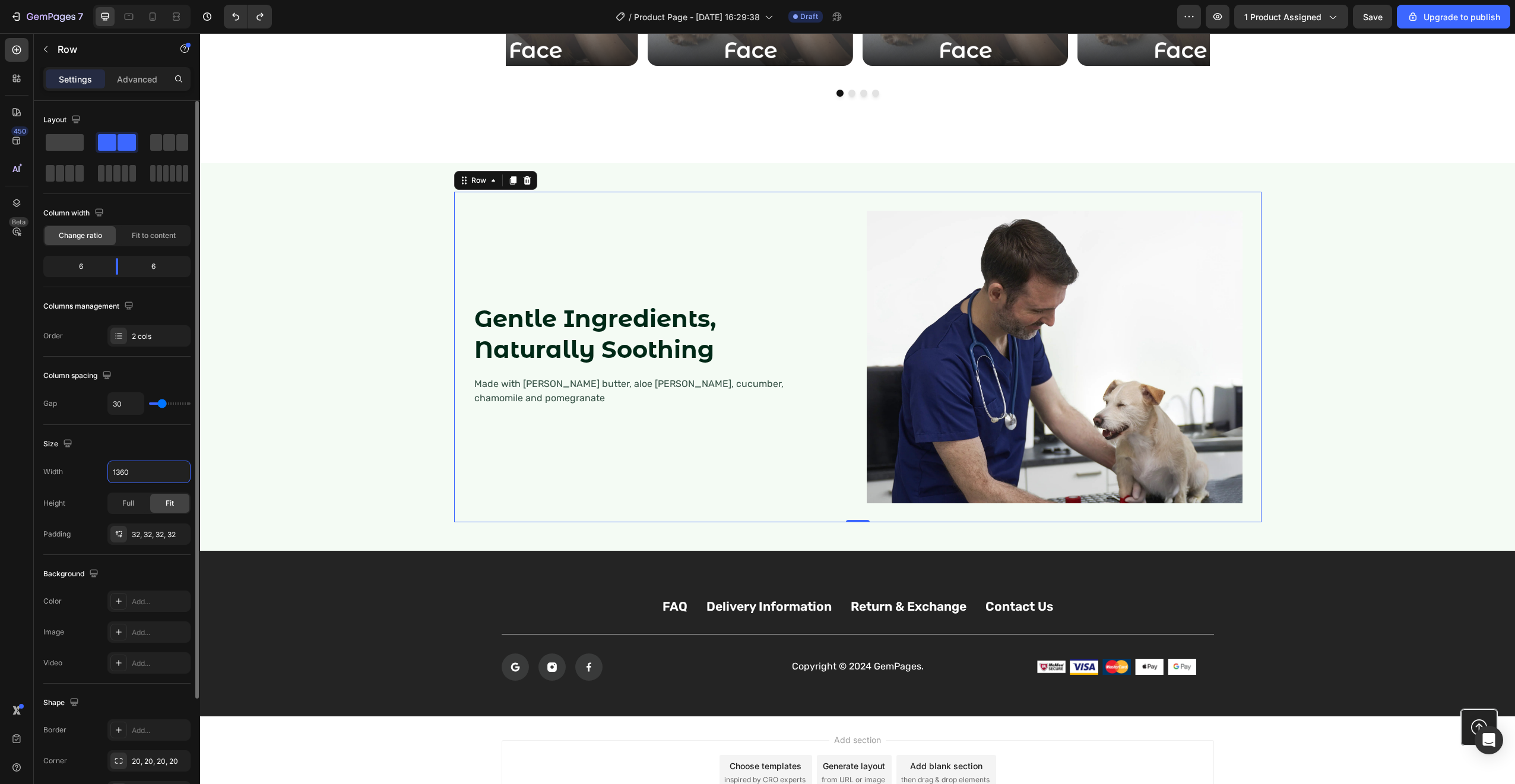
type input "1360"
click at [146, 432] on div "Size Width 1360 Height Full Fit Padding 32, 32, 32, 32" at bounding box center [117, 490] width 147 height 130
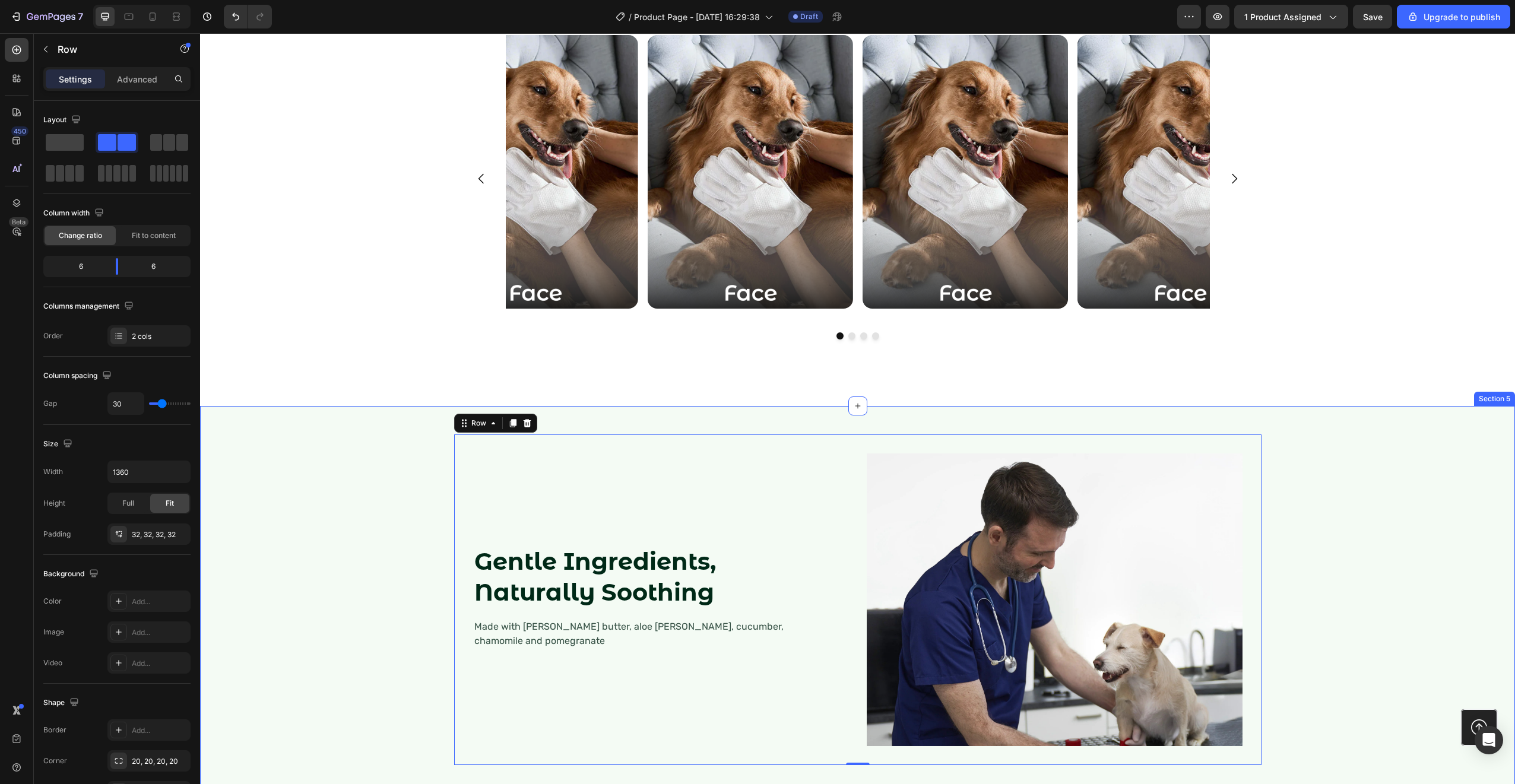
scroll to position [1997, 0]
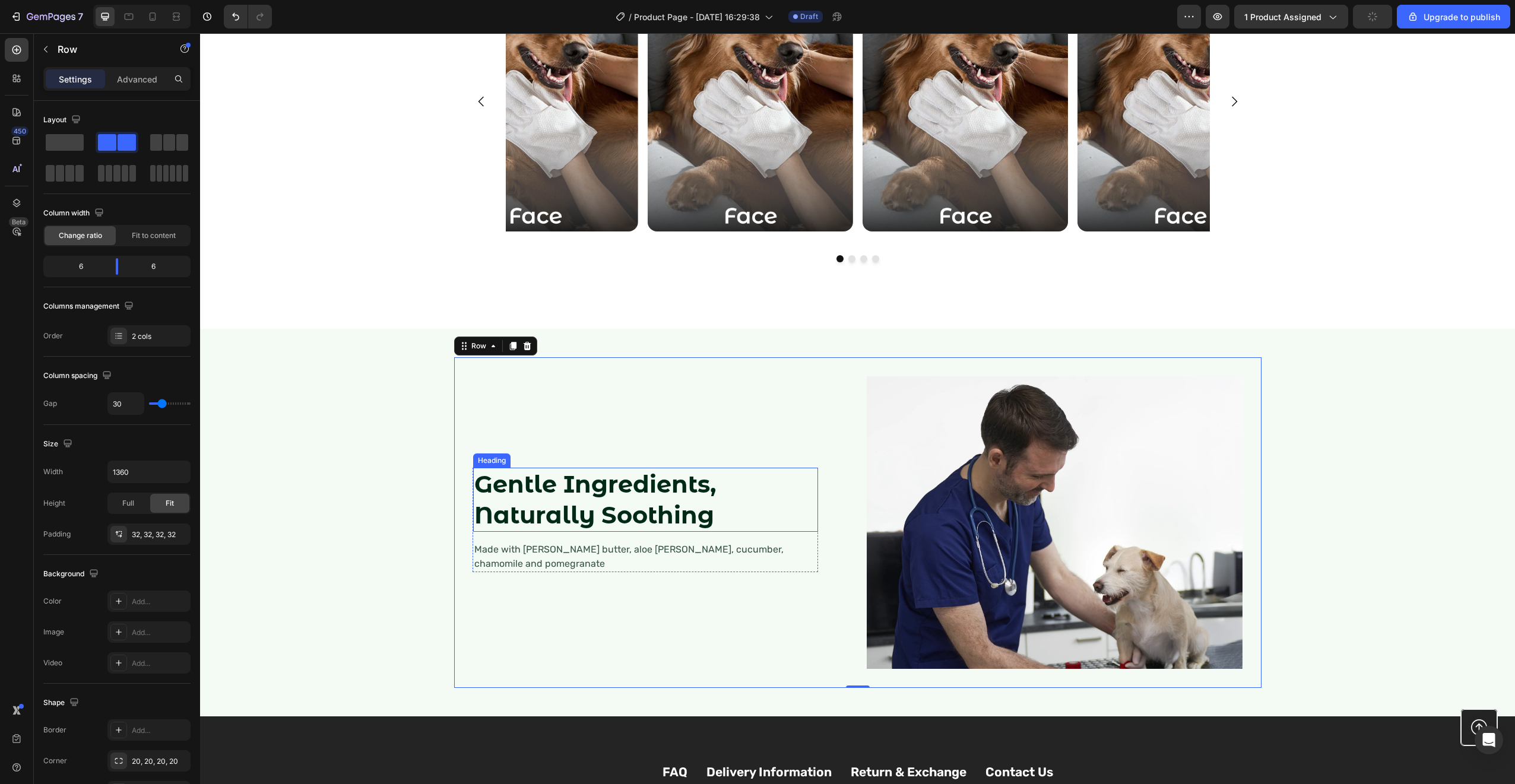
click at [564, 505] on strong "Gentle Ingredients, Naturally Soothing" at bounding box center [595, 499] width 241 height 60
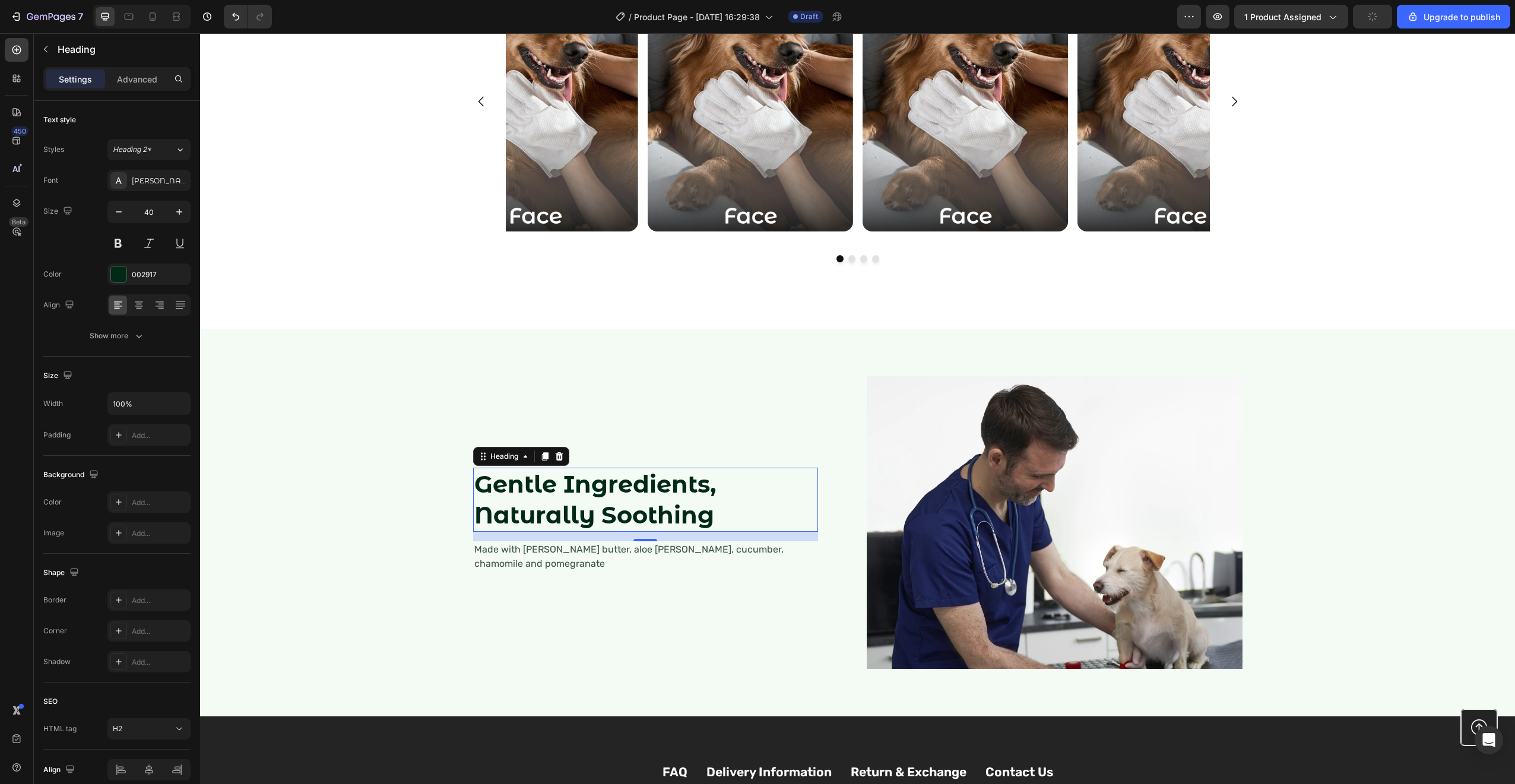
click at [564, 505] on strong "Gentle Ingredients, Naturally Soothing" at bounding box center [595, 499] width 241 height 60
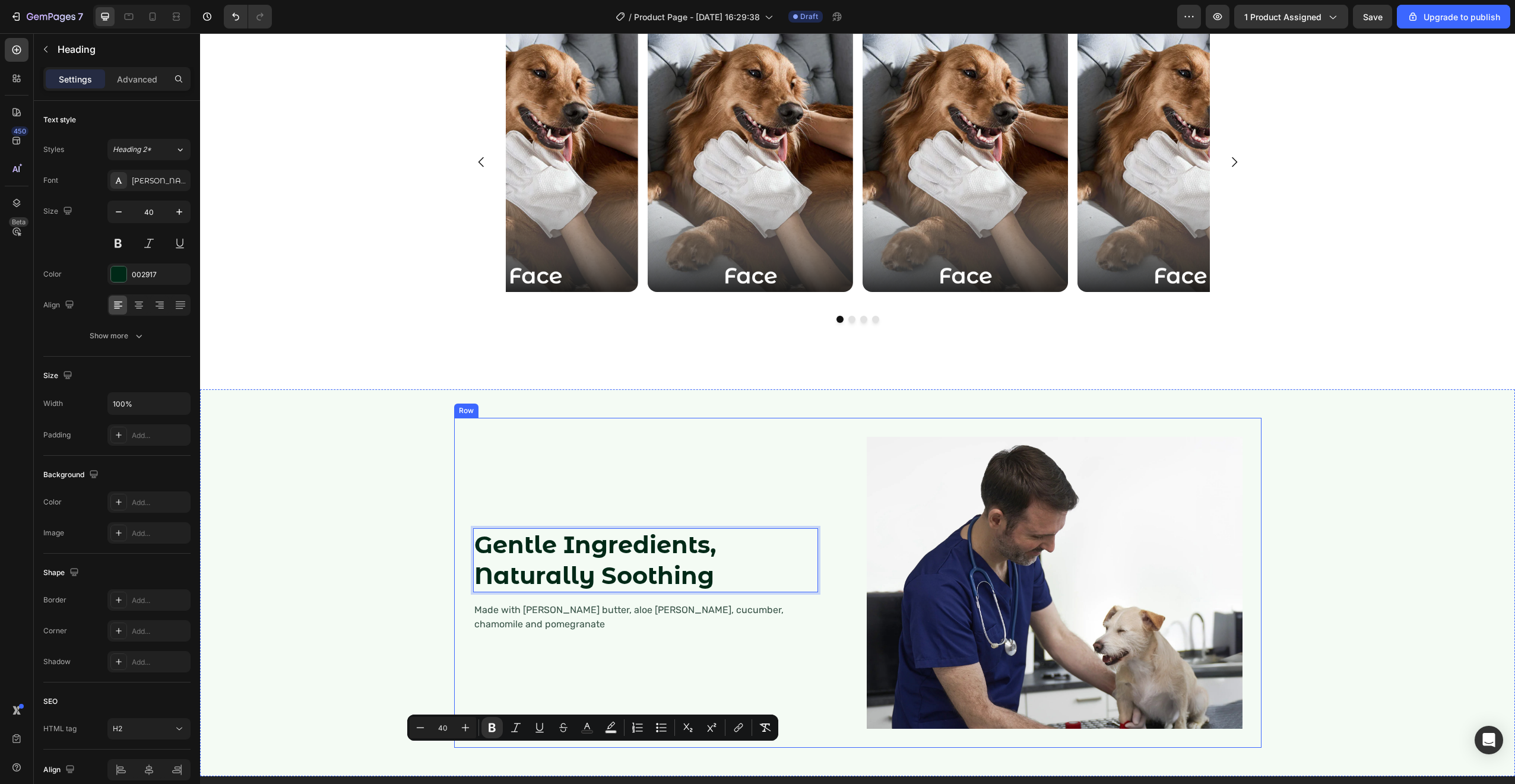
type input "16"
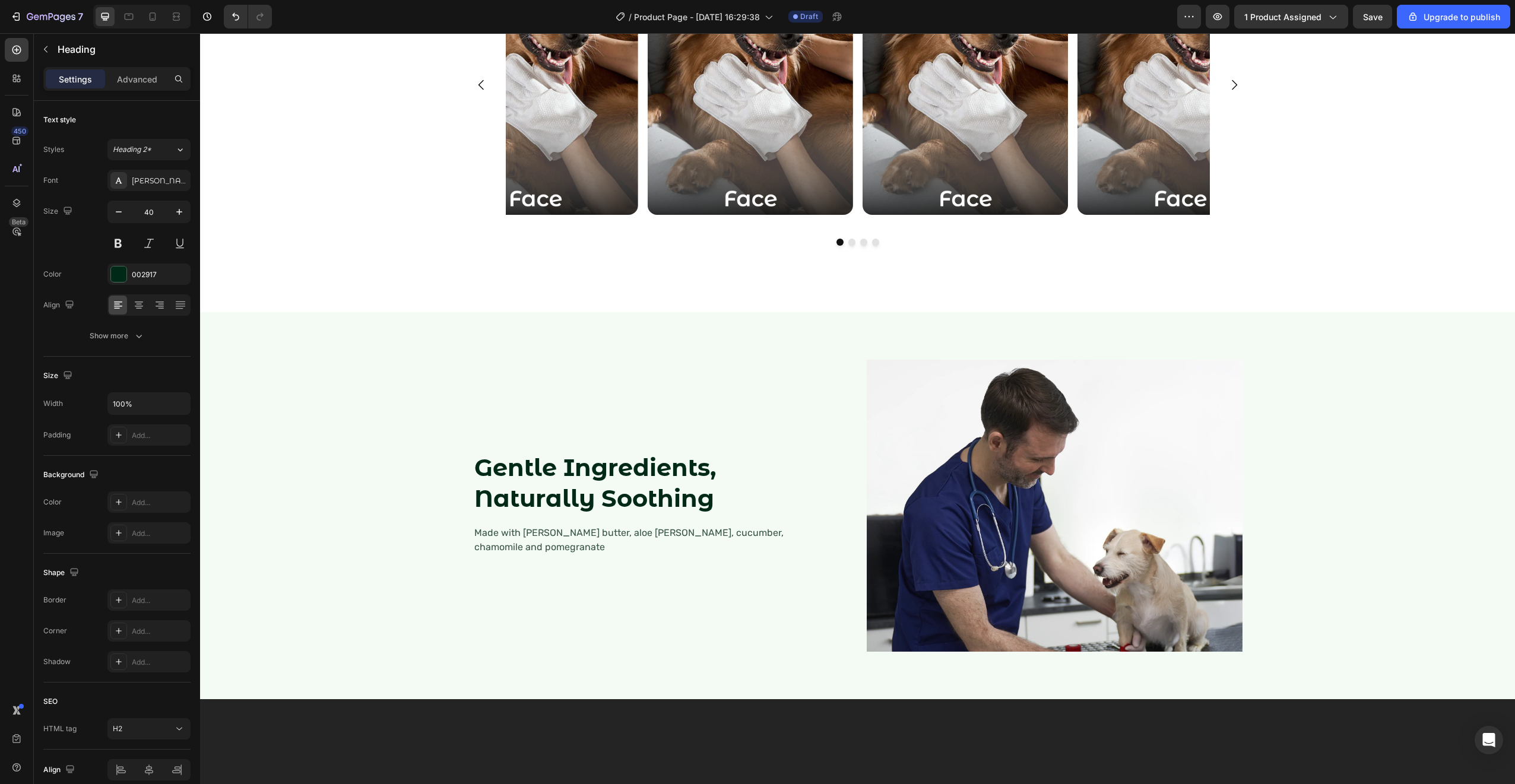
scroll to position [1931, 0]
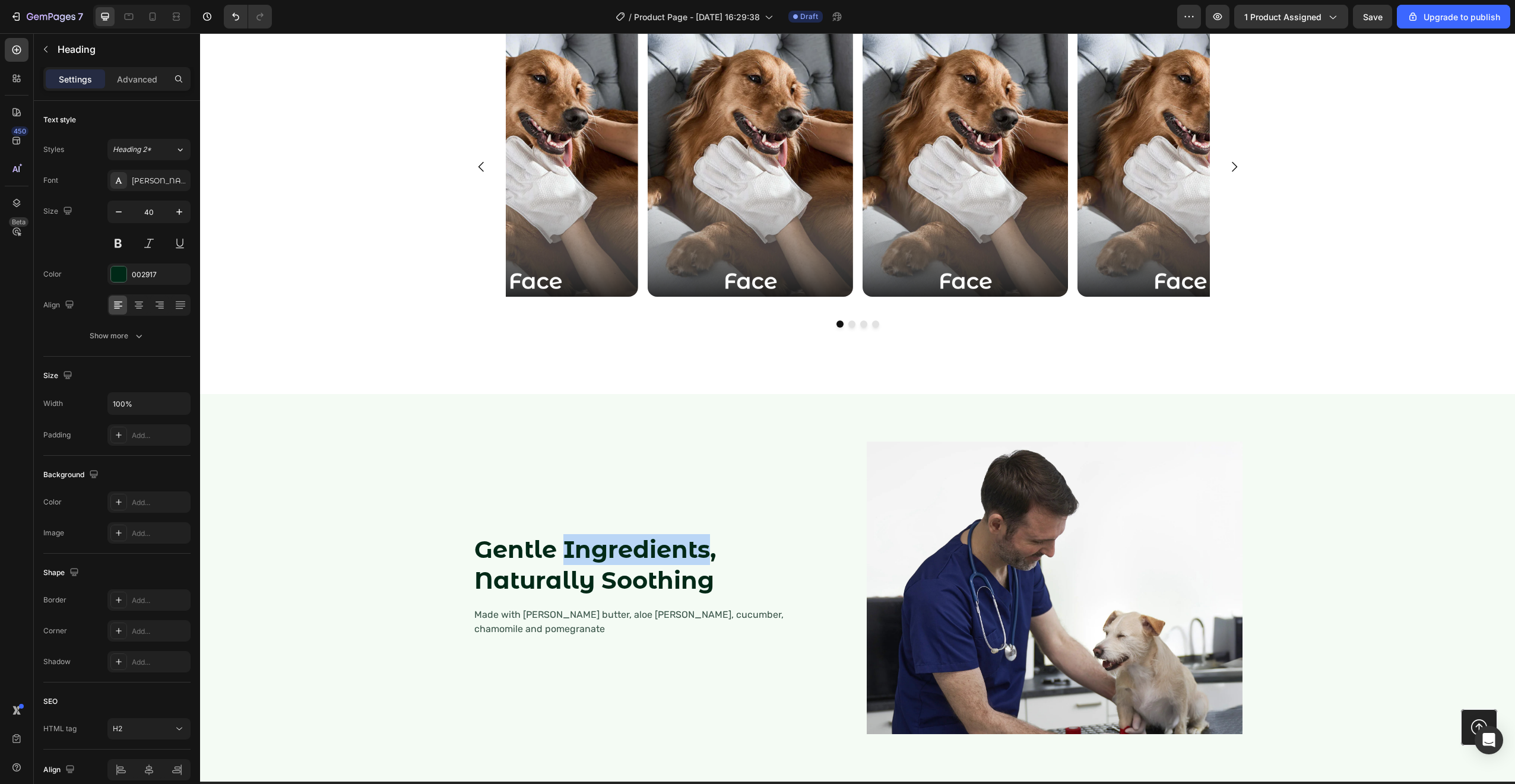
click at [615, 563] on strong "Gentle Ingredients, Naturally Soothing" at bounding box center [595, 564] width 241 height 60
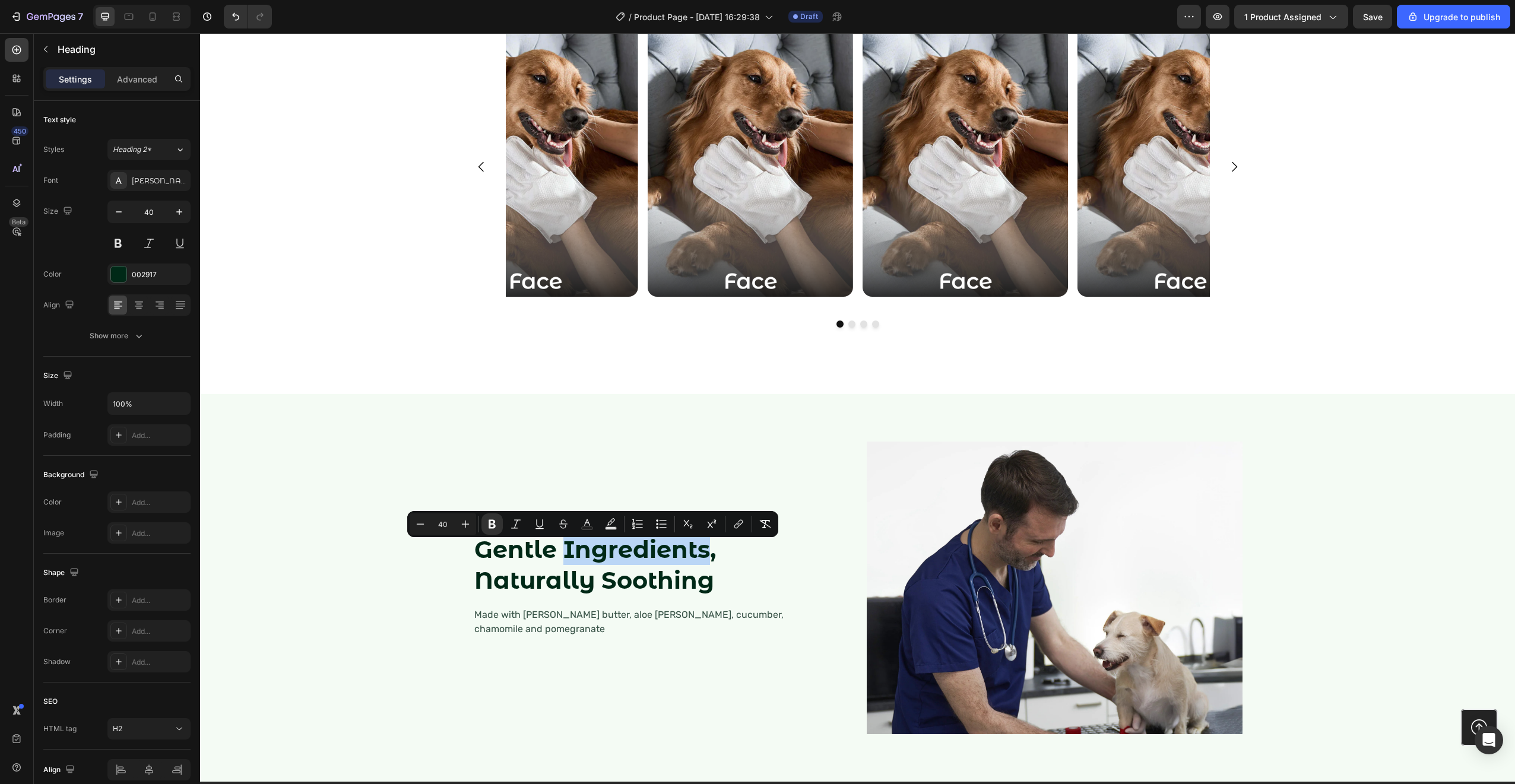
click at [615, 580] on strong "Gentle Ingredients, Naturally Soothing" at bounding box center [595, 564] width 241 height 60
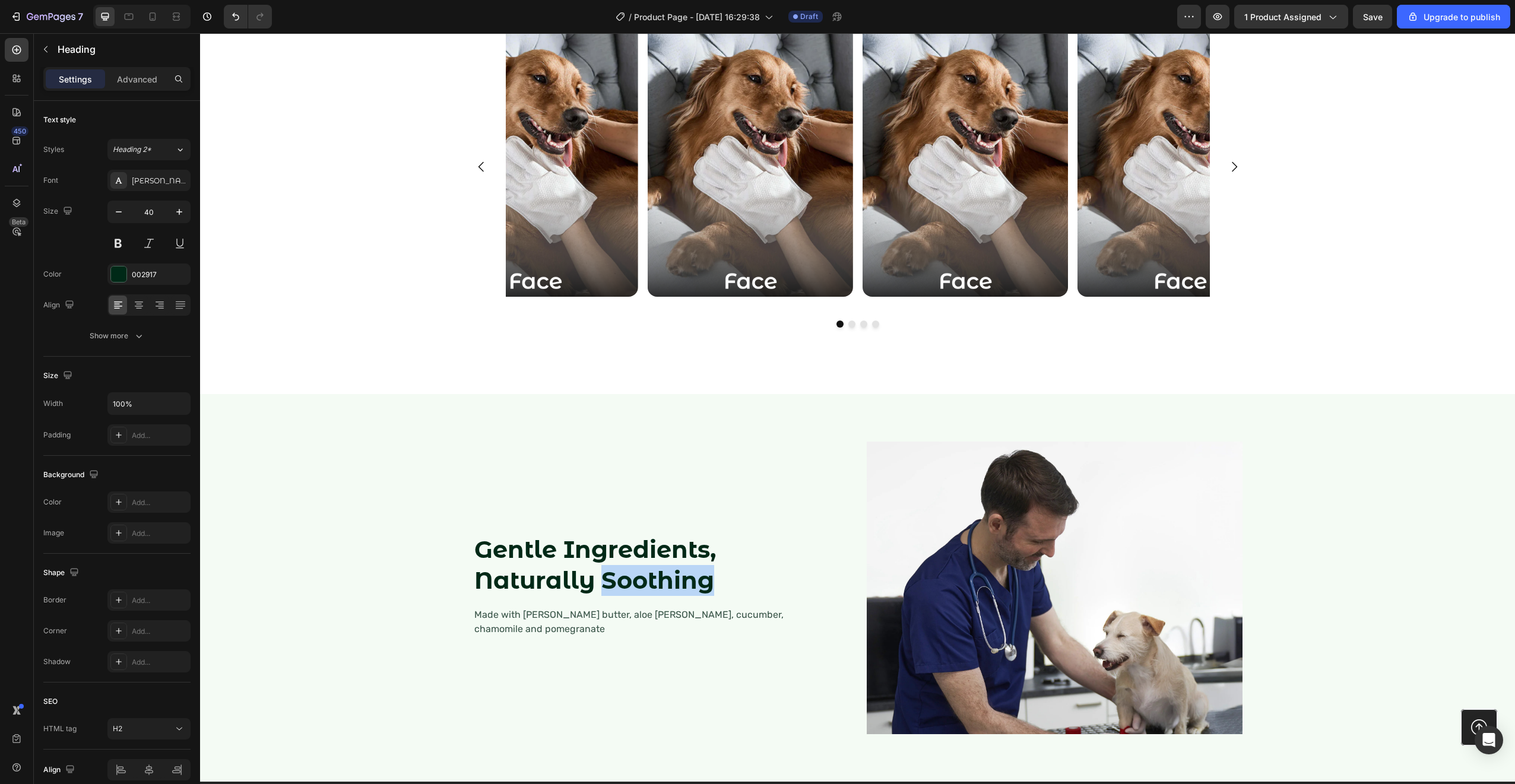
click at [615, 580] on strong "Gentle Ingredients, Naturally Soothing" at bounding box center [595, 564] width 241 height 60
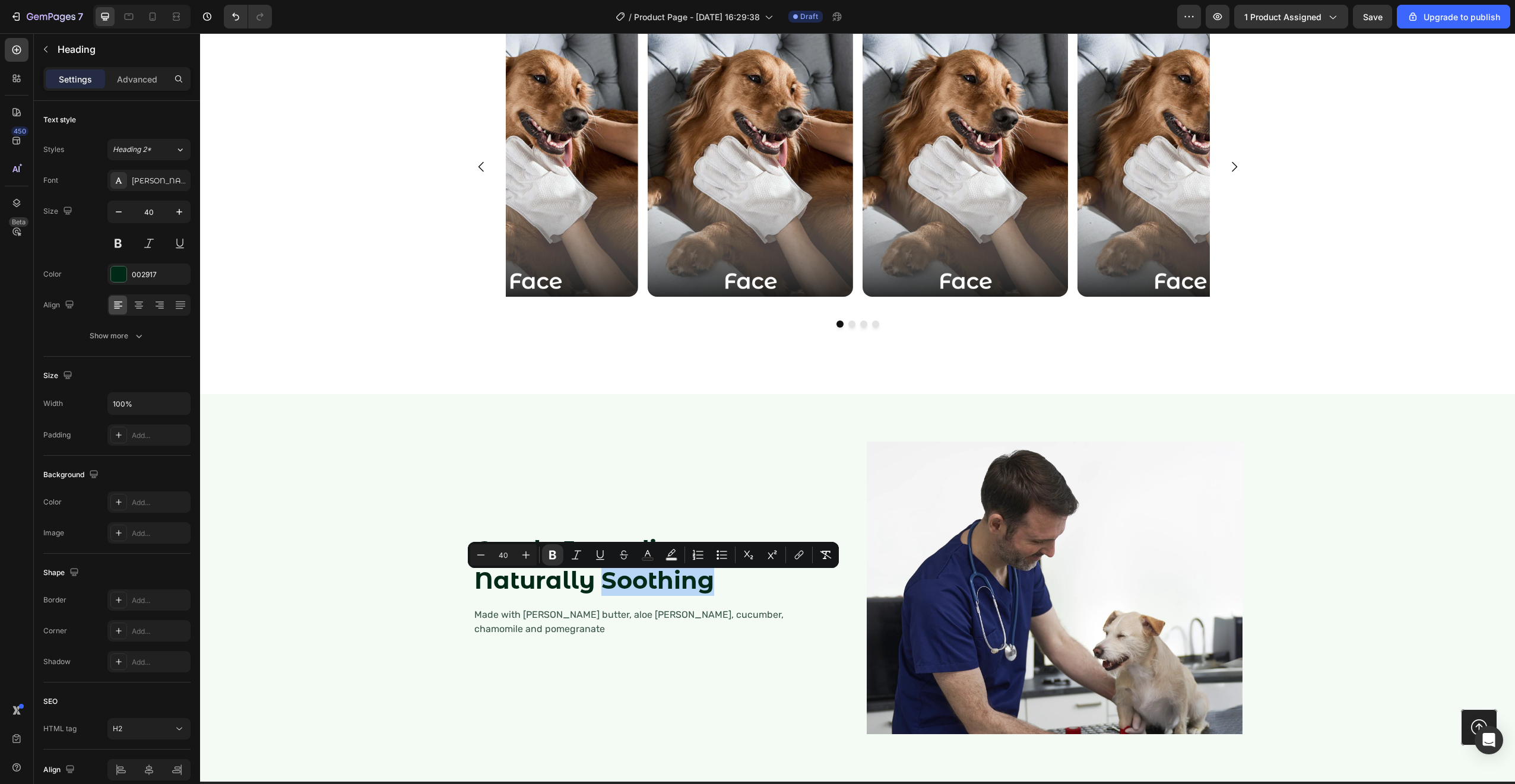
click at [666, 585] on strong "Gentle Ingredients, Naturally Soothing" at bounding box center [595, 564] width 241 height 60
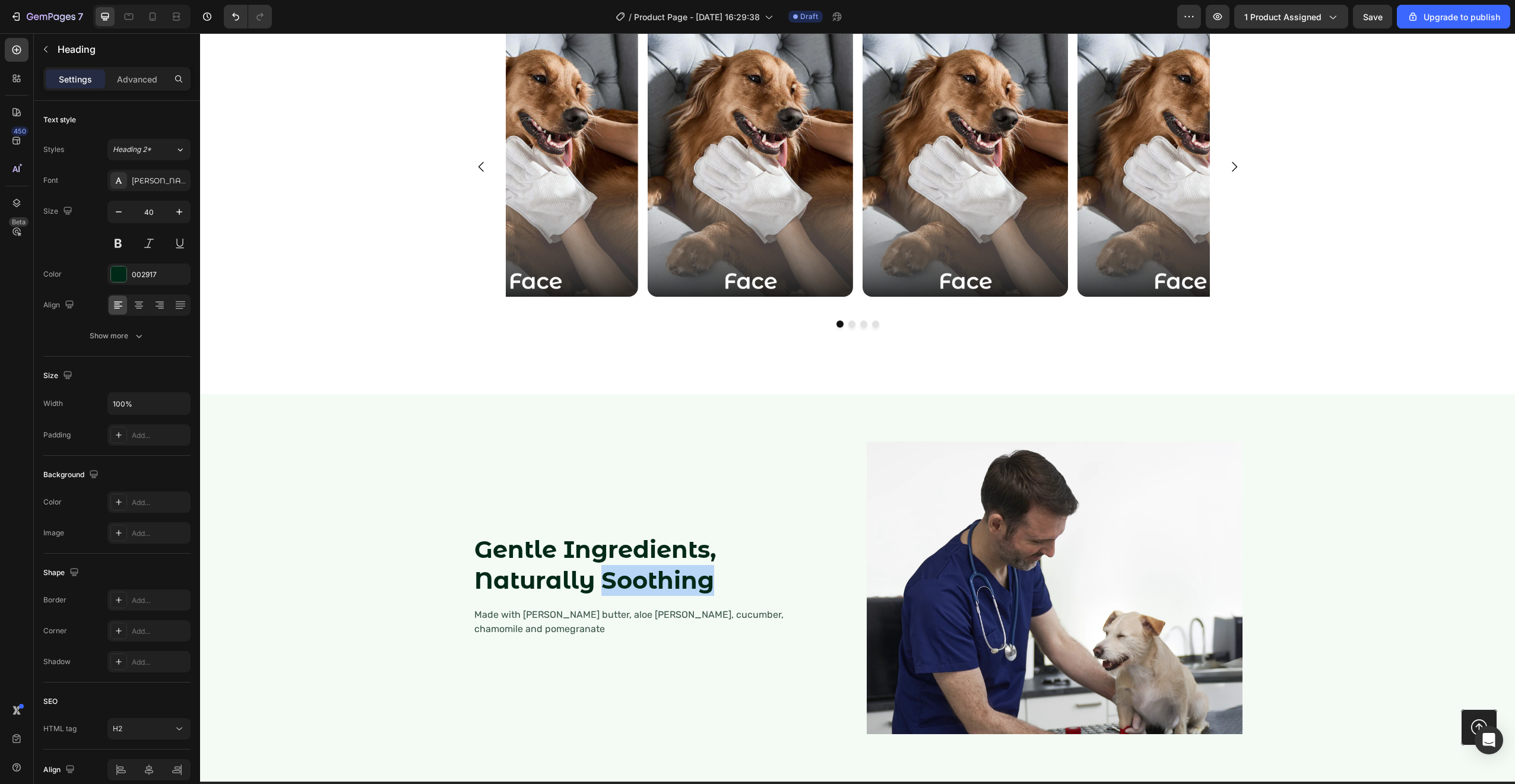
click at [666, 585] on strong "Gentle Ingredients, Naturally Soothing" at bounding box center [595, 564] width 241 height 60
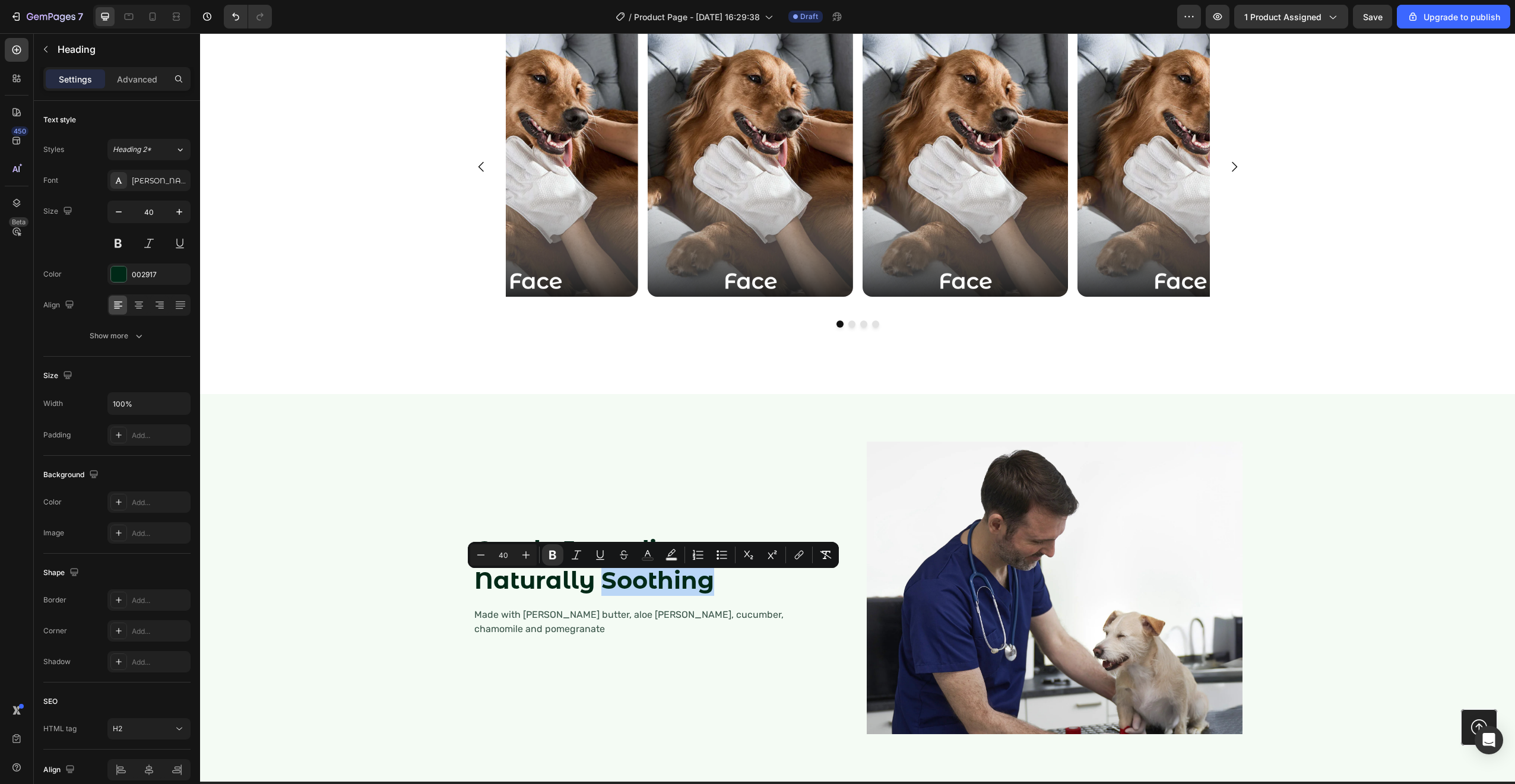
click at [666, 585] on strong "Gentle Ingredients, Naturally Soothing" at bounding box center [595, 564] width 241 height 60
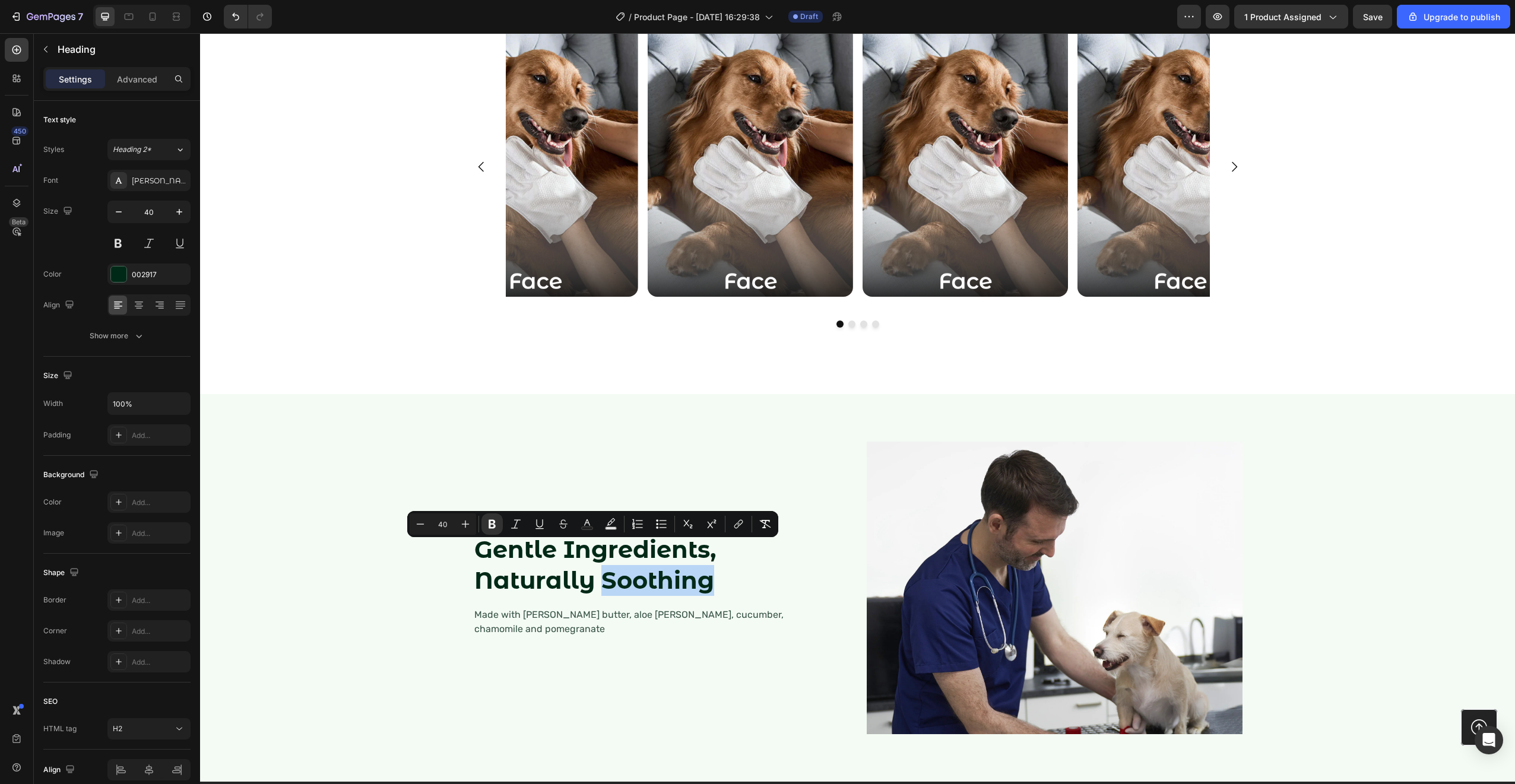
click at [767, 596] on p "Gentle Ingredients, Naturally Soothing" at bounding box center [646, 564] width 343 height 61
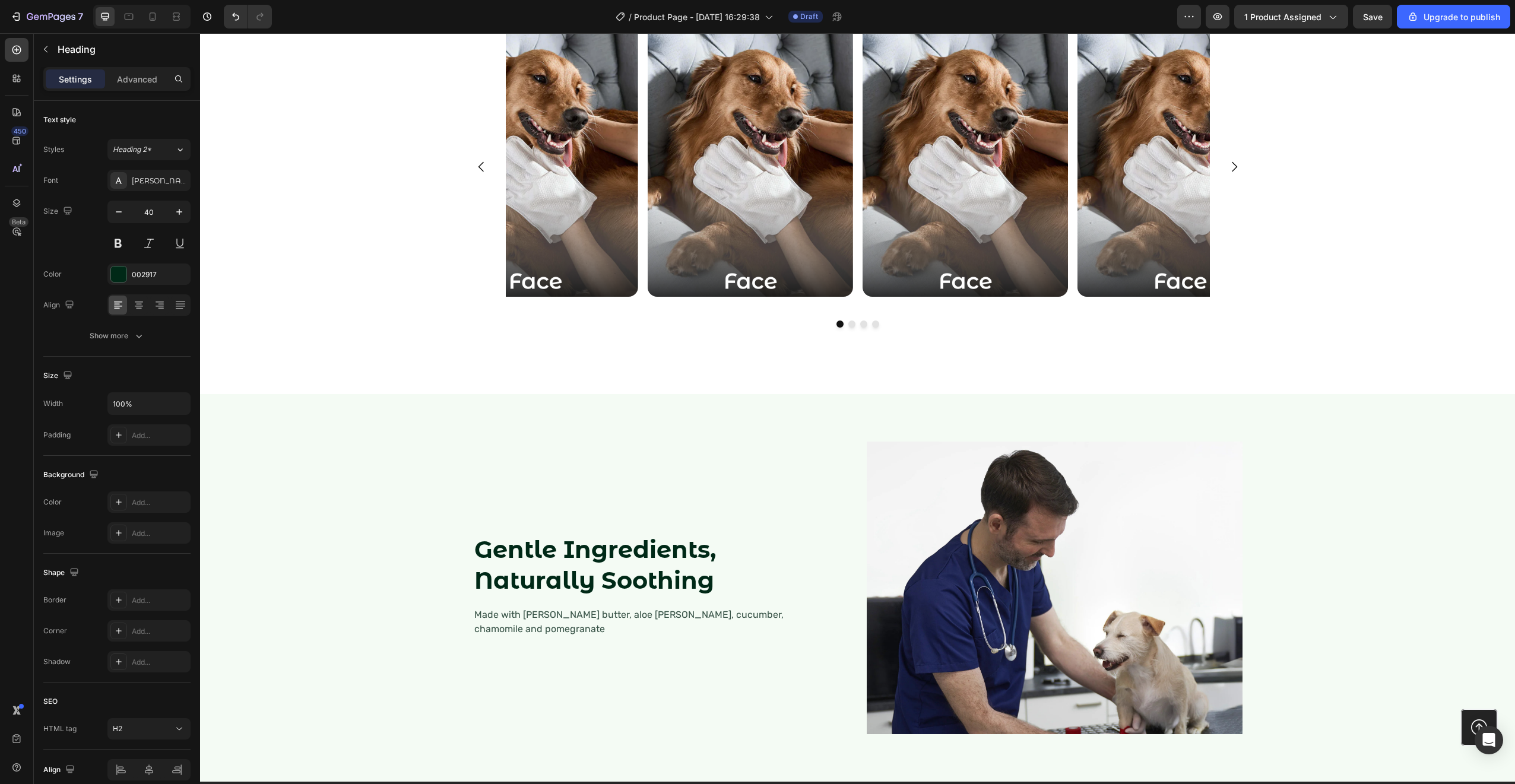
click at [784, 586] on p "Gentle Ingredients, Naturally Soothing" at bounding box center [646, 564] width 343 height 61
click at [709, 582] on strong "Gentle Ingredients, Naturally Soothing" at bounding box center [595, 564] width 241 height 60
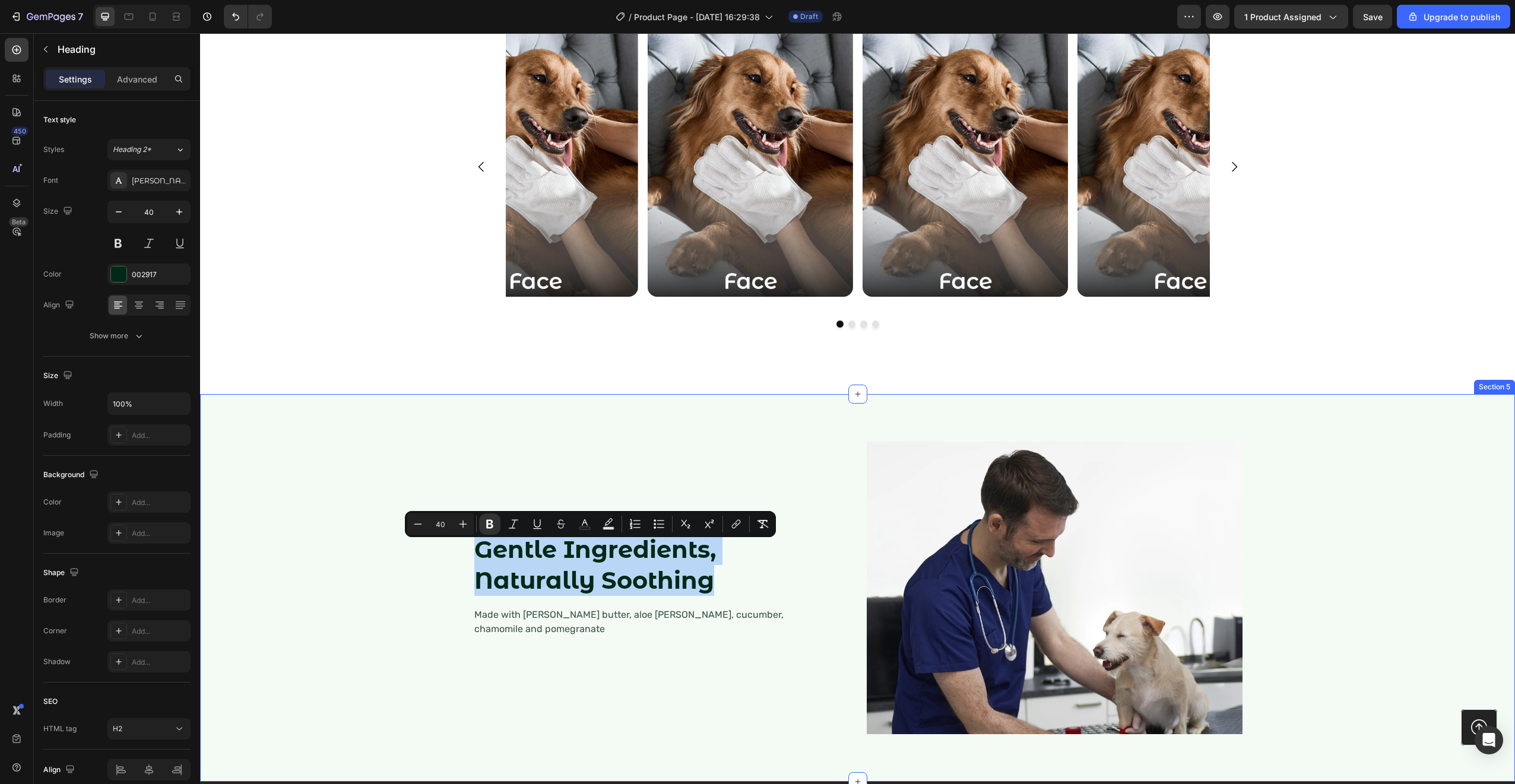
drag, startPoint x: 712, startPoint y: 583, endPoint x: 409, endPoint y: 568, distance: 303.4
click at [409, 568] on div "Gentle Ingredients, Naturally Soothing Heading Made with shea butter, aloe vera…" at bounding box center [857, 588] width 1291 height 330
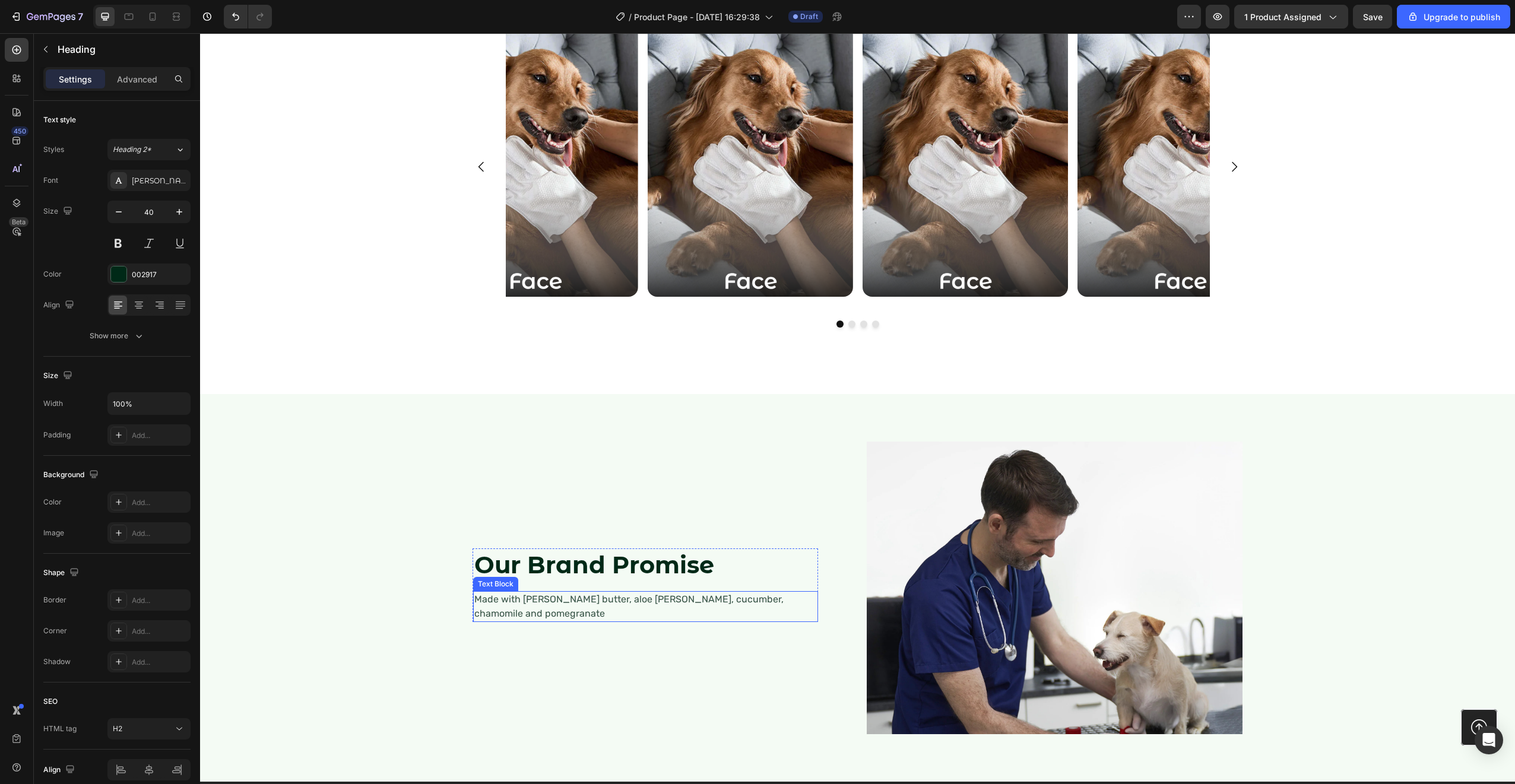
click at [545, 600] on p "Made with [PERSON_NAME] butter, aloe [PERSON_NAME], cucumber, chamomile and pom…" at bounding box center [646, 606] width 343 height 28
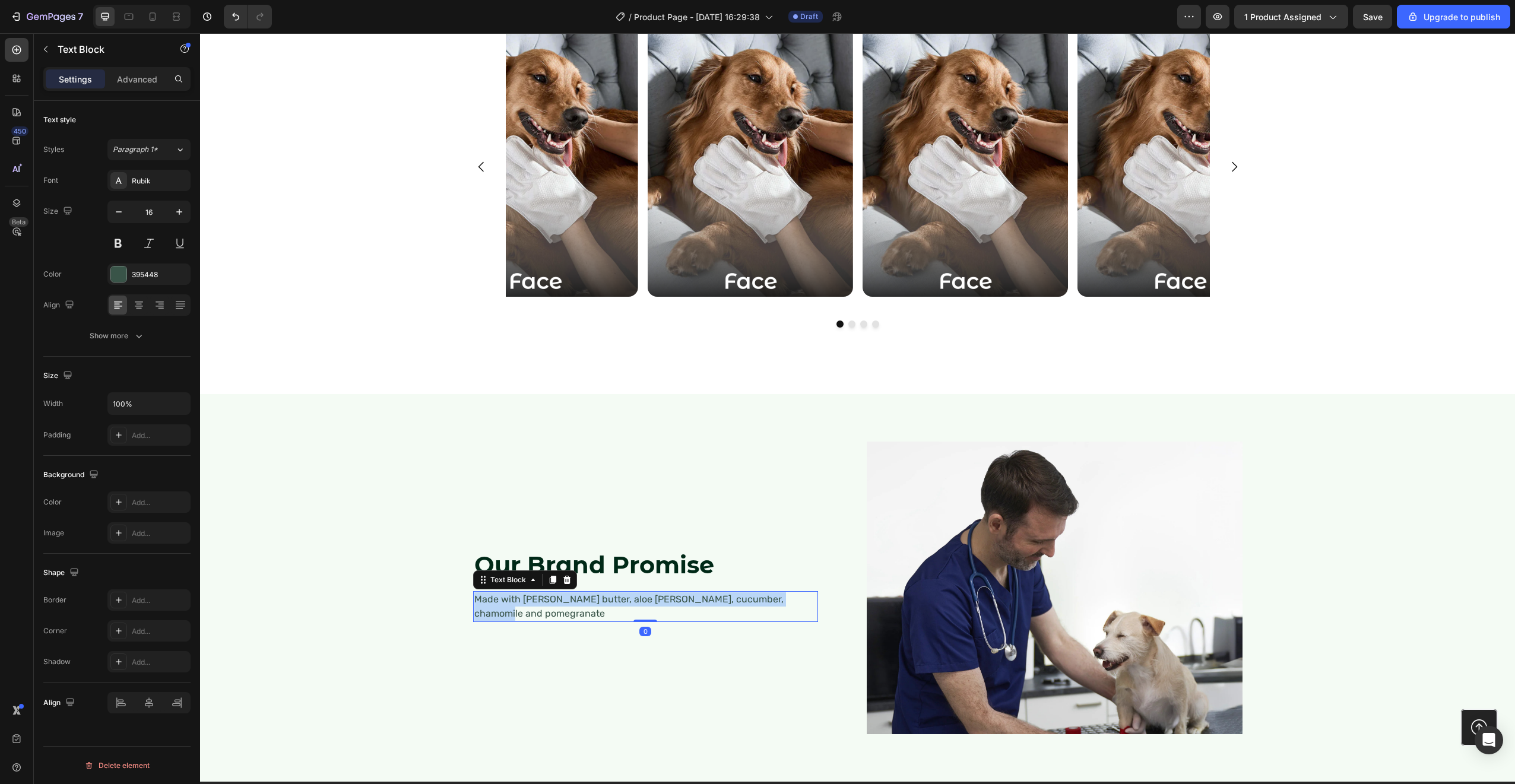
click at [545, 600] on p "Made with [PERSON_NAME] butter, aloe [PERSON_NAME], cucumber, chamomile and pom…" at bounding box center [646, 606] width 343 height 28
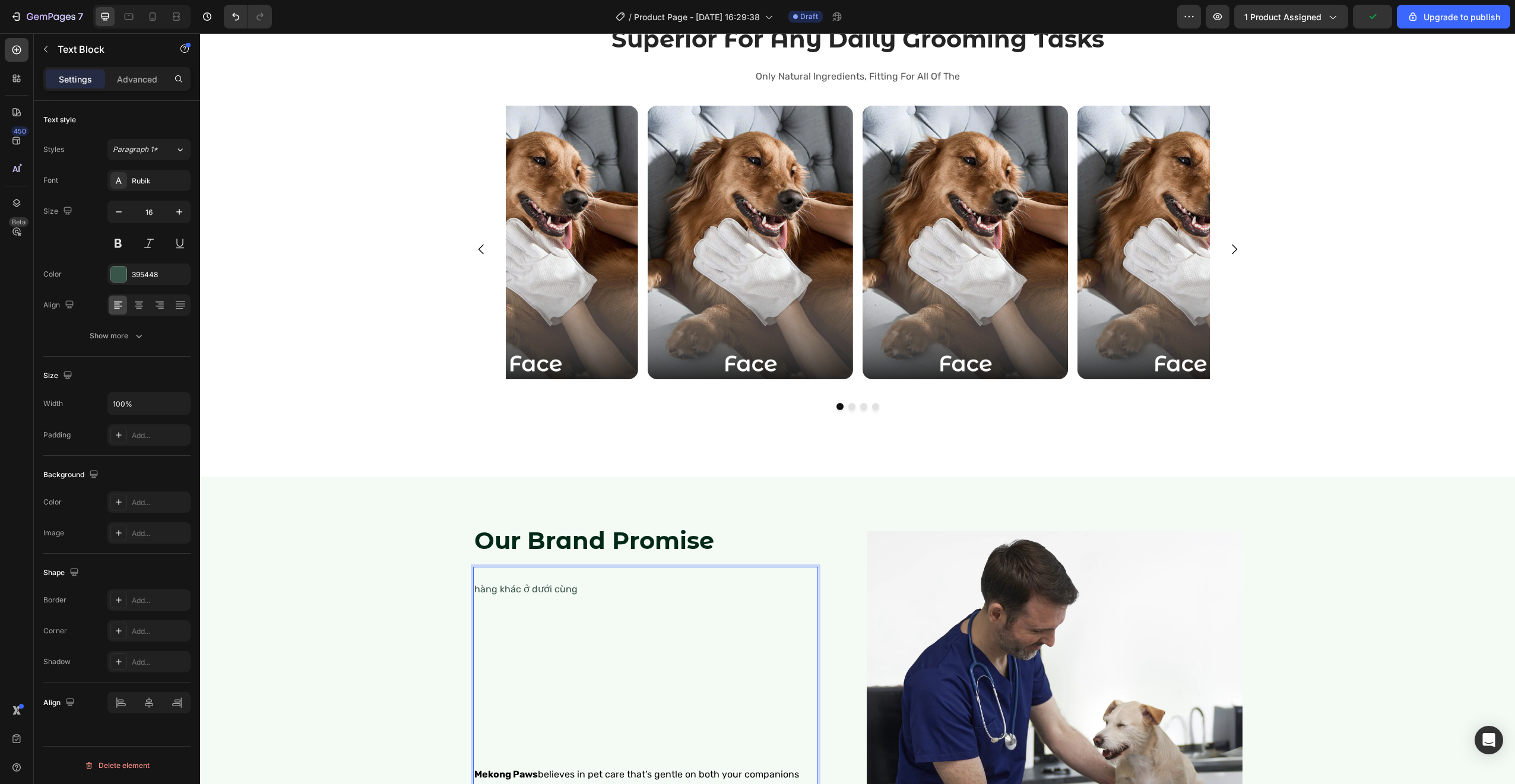
scroll to position [1900, 0]
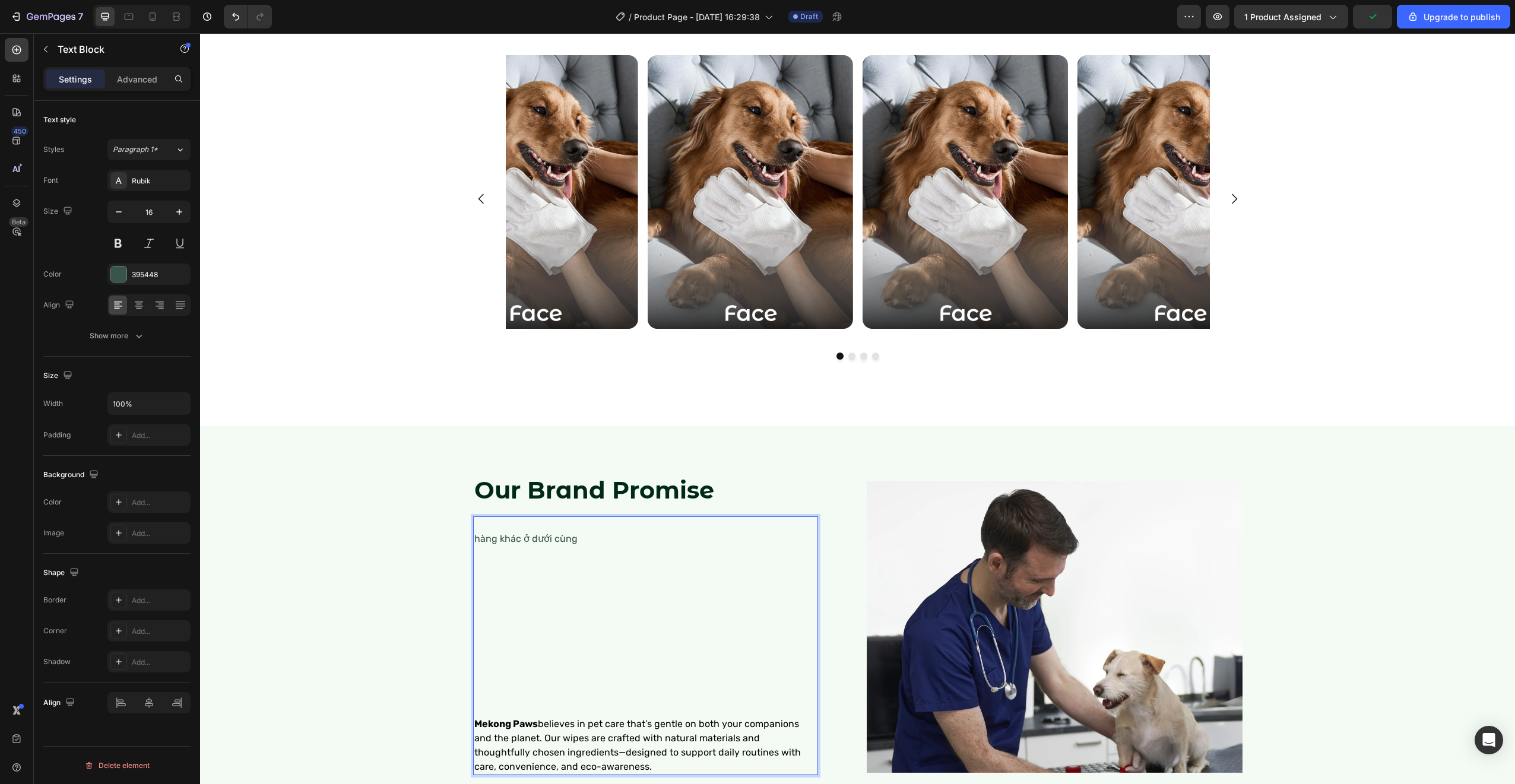
click at [528, 532] on p "hàng khác ở dưới cùng" at bounding box center [646, 538] width 343 height 14
click at [498, 713] on p "Rich Text Editor. Editing area: main" at bounding box center [646, 709] width 343 height 14
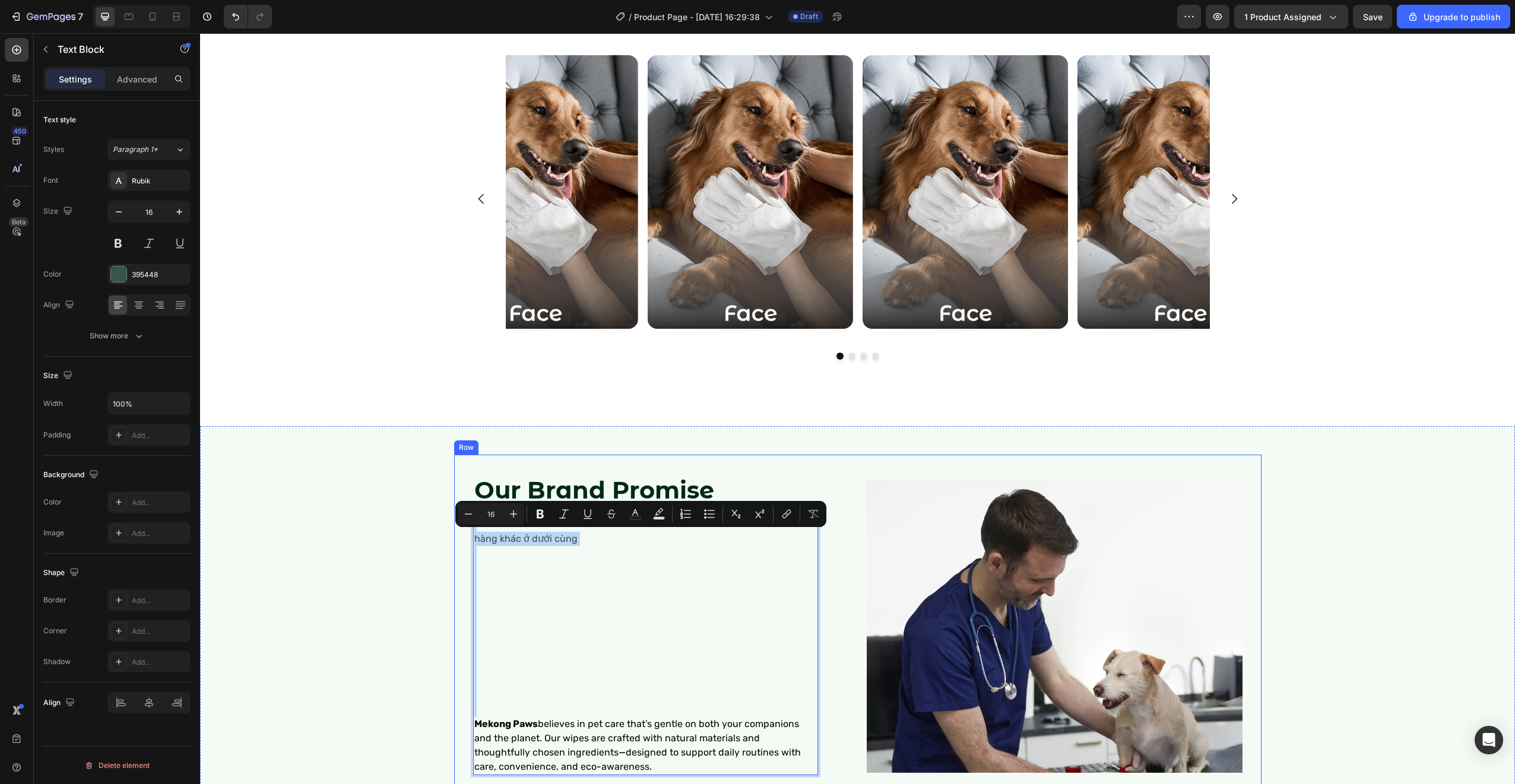
drag, startPoint x: 475, startPoint y: 711, endPoint x: 658, endPoint y: 558, distance: 238.5
click at [458, 525] on div "⁠⁠⁠⁠⁠⁠⁠ Our Brand Promise Heading hàng khác ở dưới cùng Mekong Paws believes in…" at bounding box center [857, 626] width 807 height 344
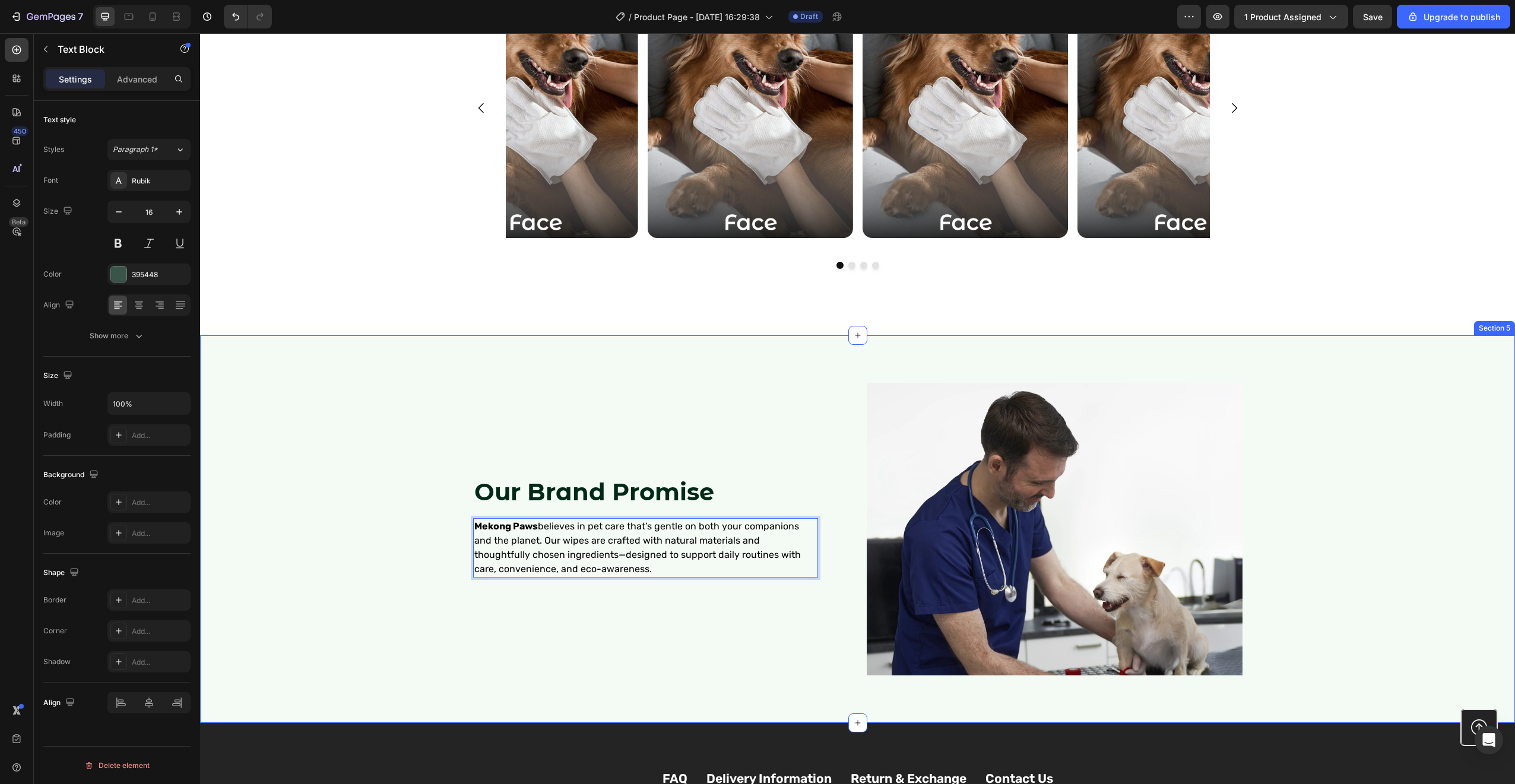
scroll to position [1990, 0]
click at [699, 522] on span "Mekong Paws believes in pet care that’s gentle on both your companions and the …" at bounding box center [638, 548] width 327 height 54
click at [709, 537] on span "Mekong Paws believes in pet care that’s gentle on both your companions and the …" at bounding box center [638, 548] width 327 height 54
click at [521, 540] on span "Mekong Paws believes in pet care that’s gentle on both your companions and the …" at bounding box center [638, 548] width 327 height 54
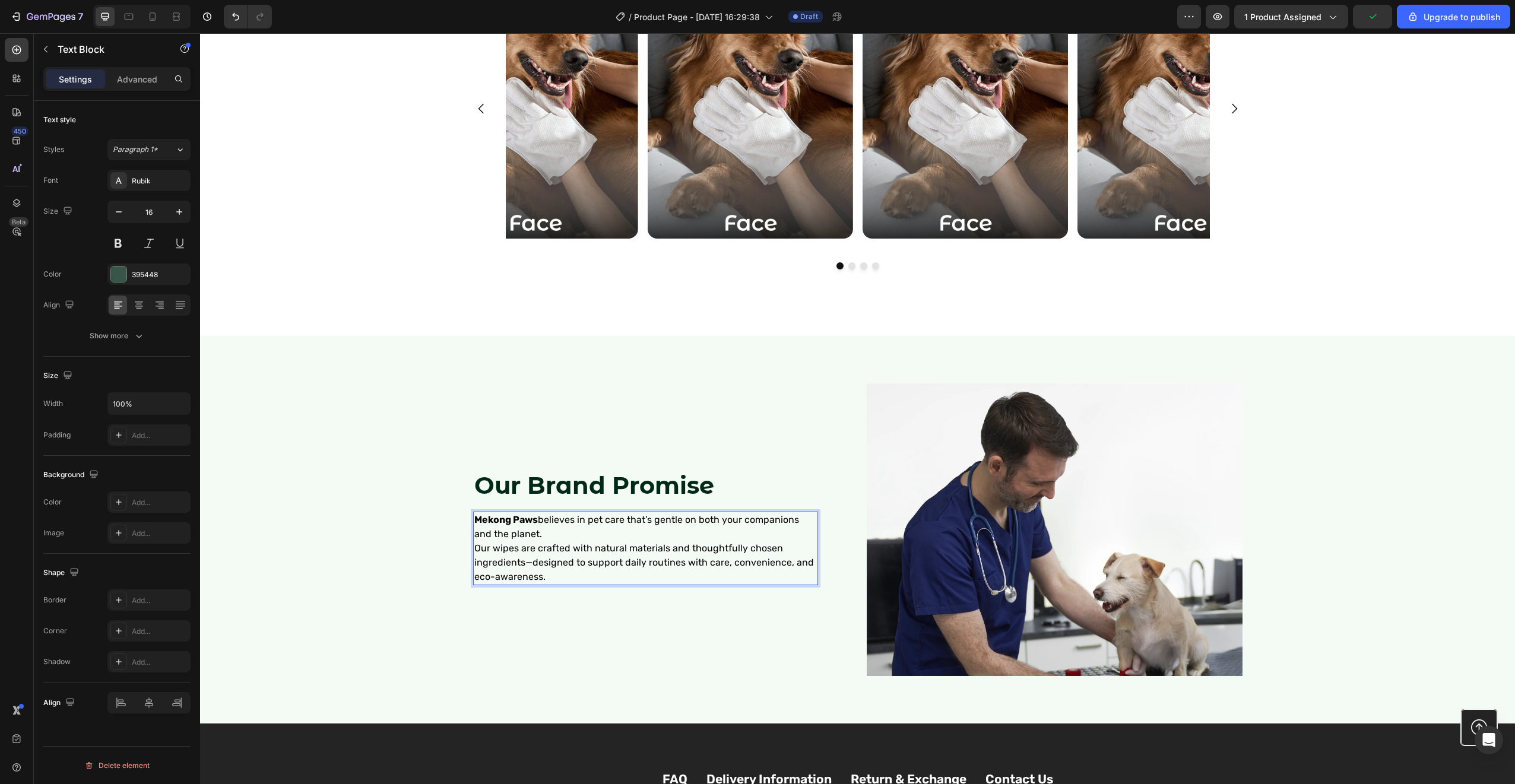
scroll to position [1983, 0]
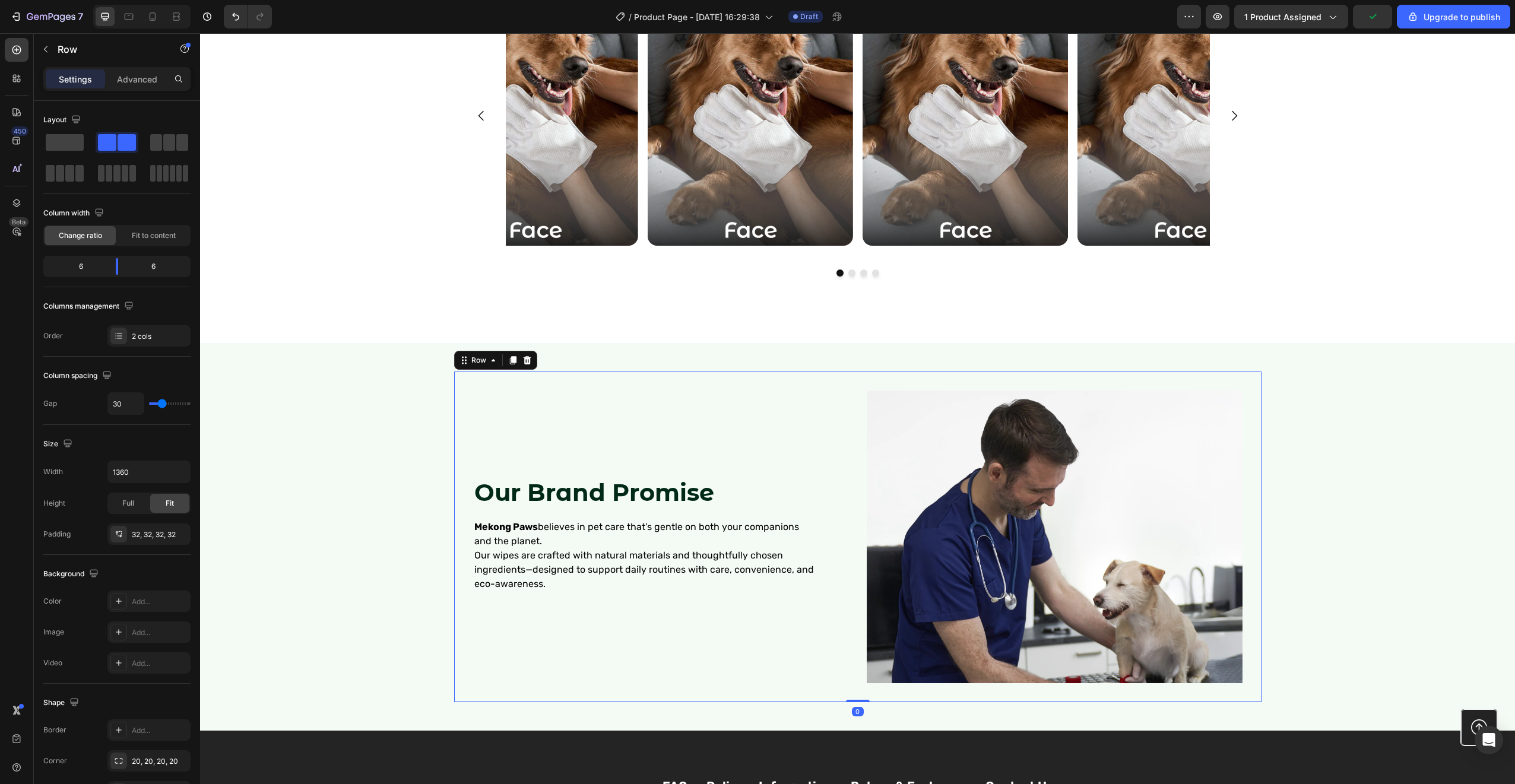
click at [617, 661] on div "⁠⁠⁠⁠⁠⁠⁠ Our Brand Promise Heading Mekong Paws believes in pet care that’s gentl…" at bounding box center [660, 536] width 375 height 292
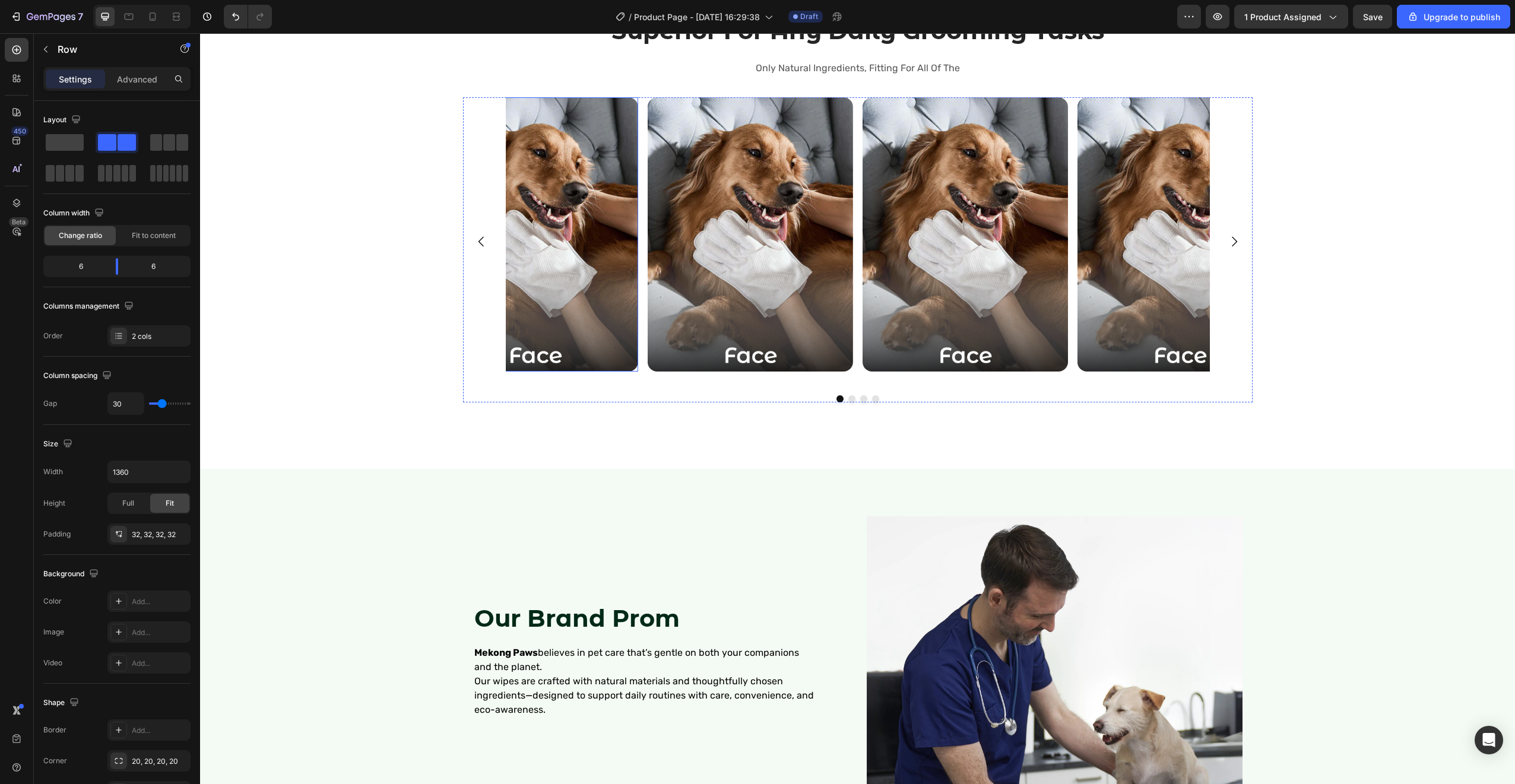
scroll to position [1230, 0]
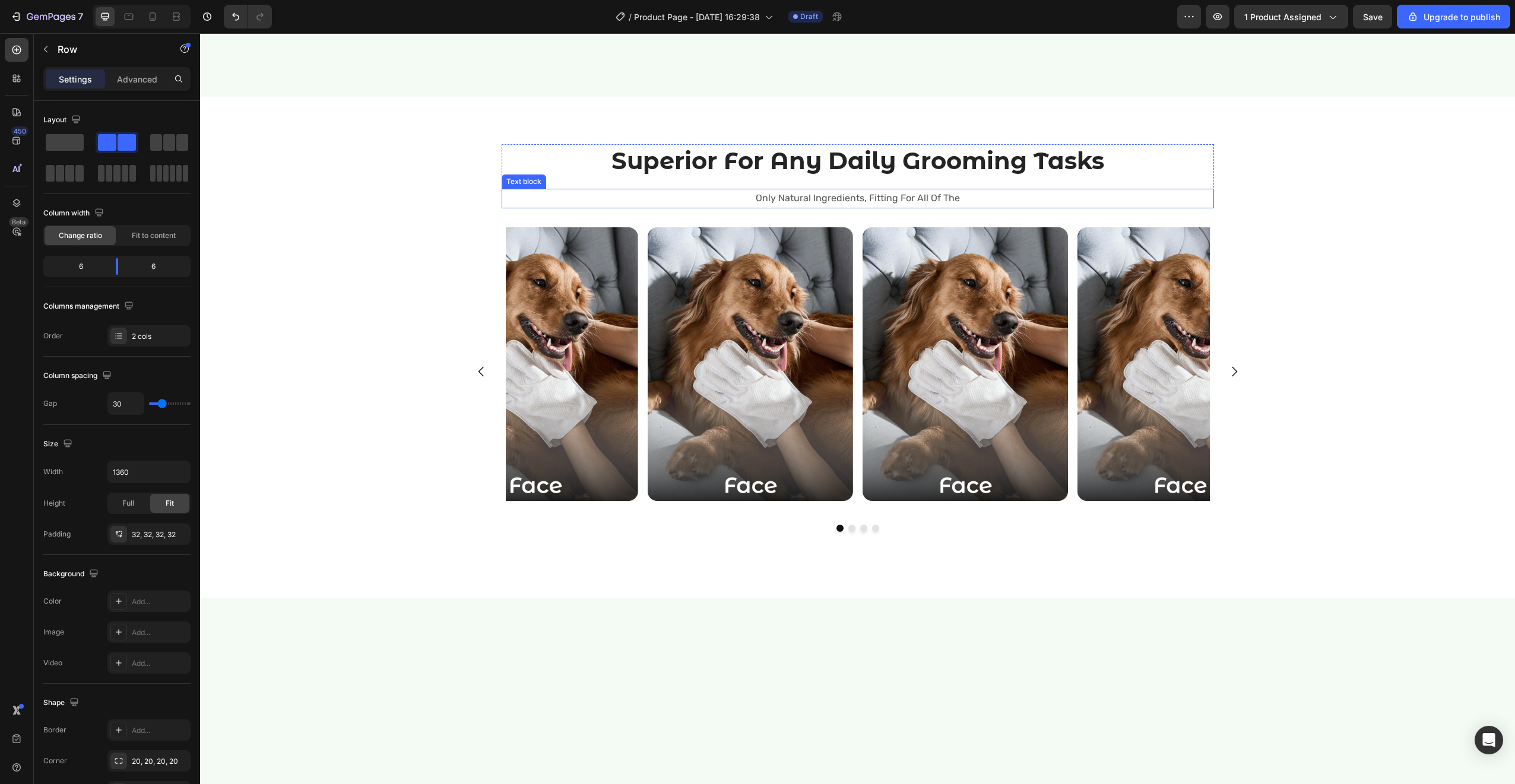
click at [777, 207] on p "Only Natural Ingredients, Fitting For All Of The" at bounding box center [857, 198] width 710 height 17
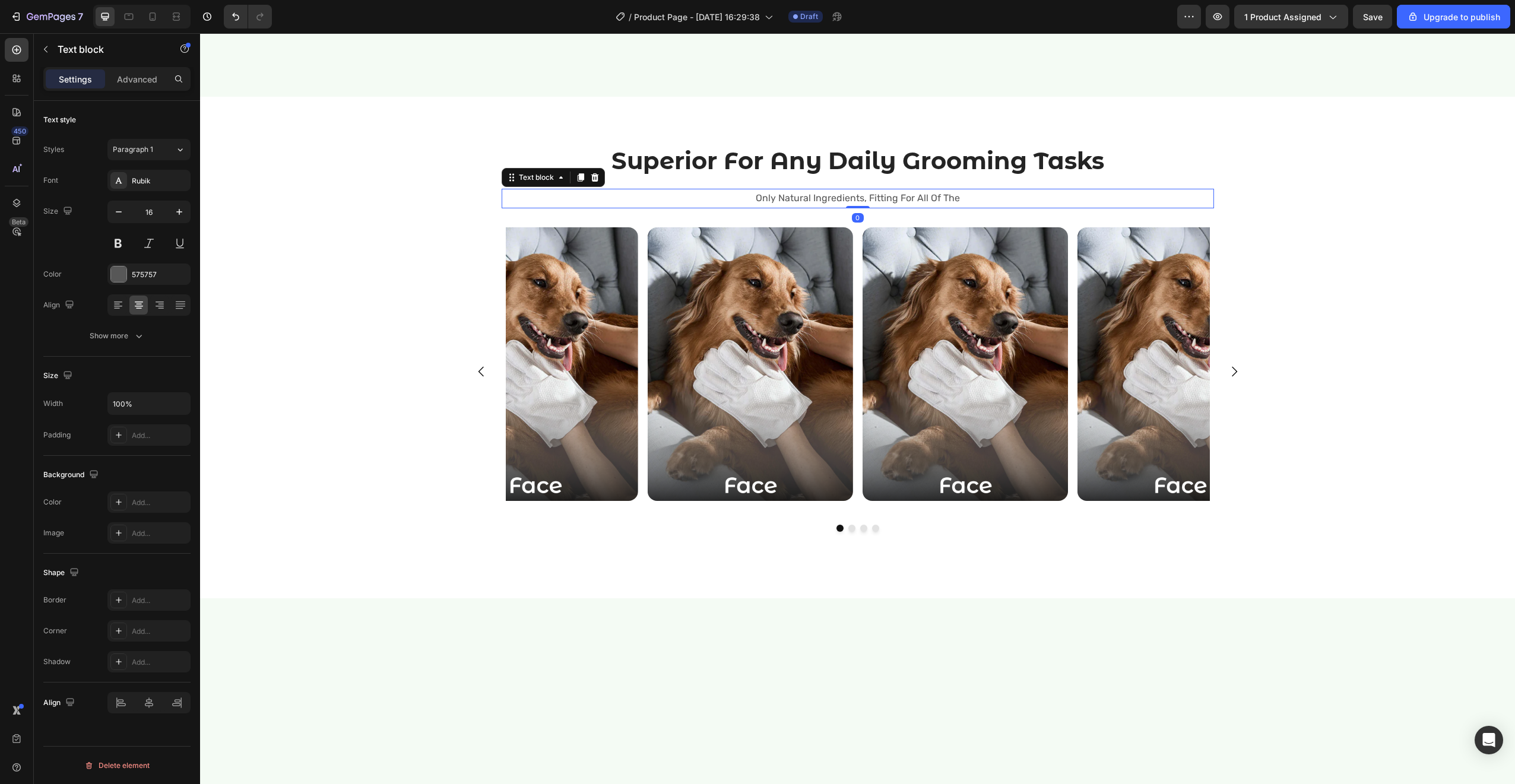
click at [777, 207] on p "Only Natural Ingredients, Fitting For All Of The" at bounding box center [857, 198] width 710 height 17
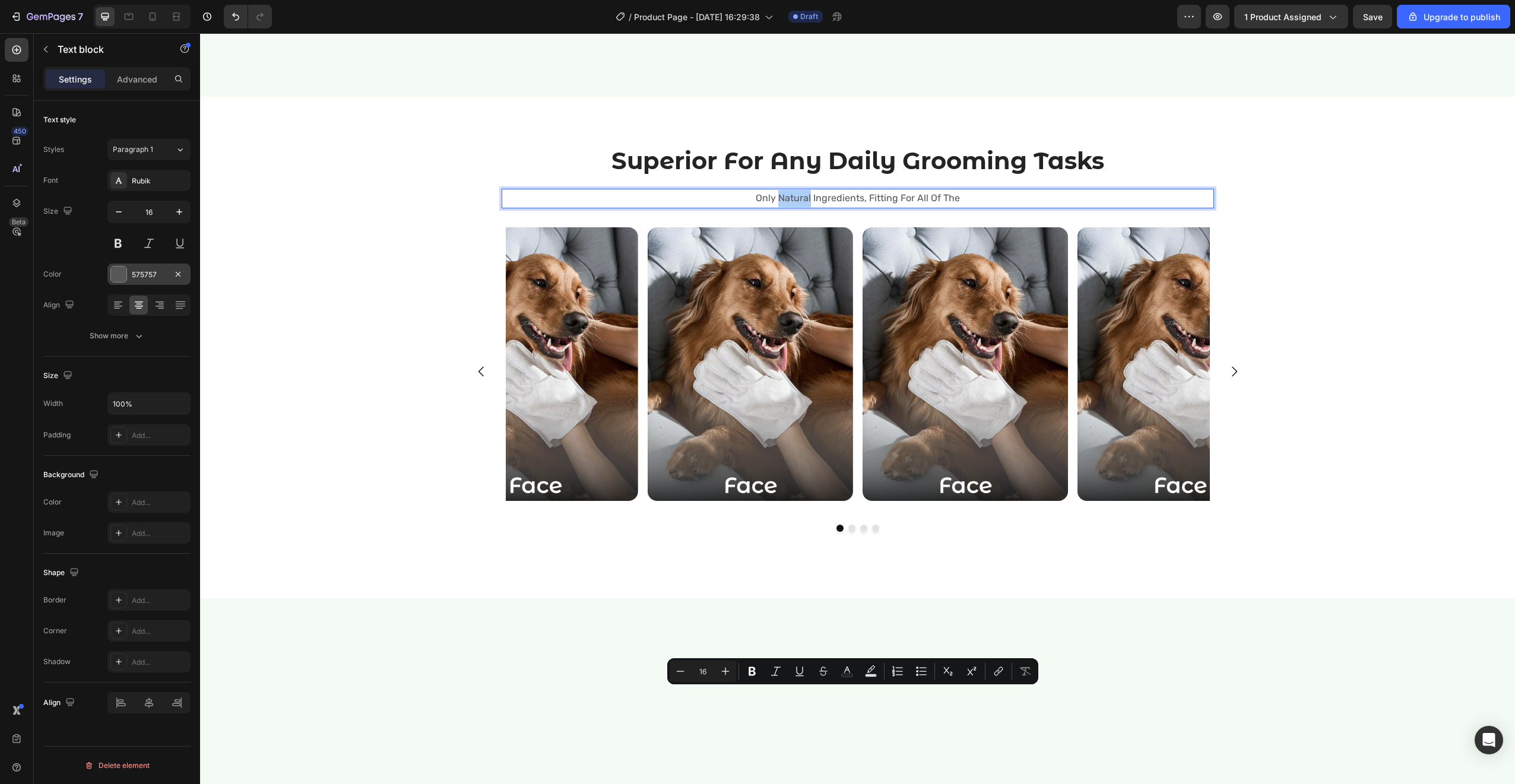
click at [121, 274] on div at bounding box center [118, 274] width 16 height 16
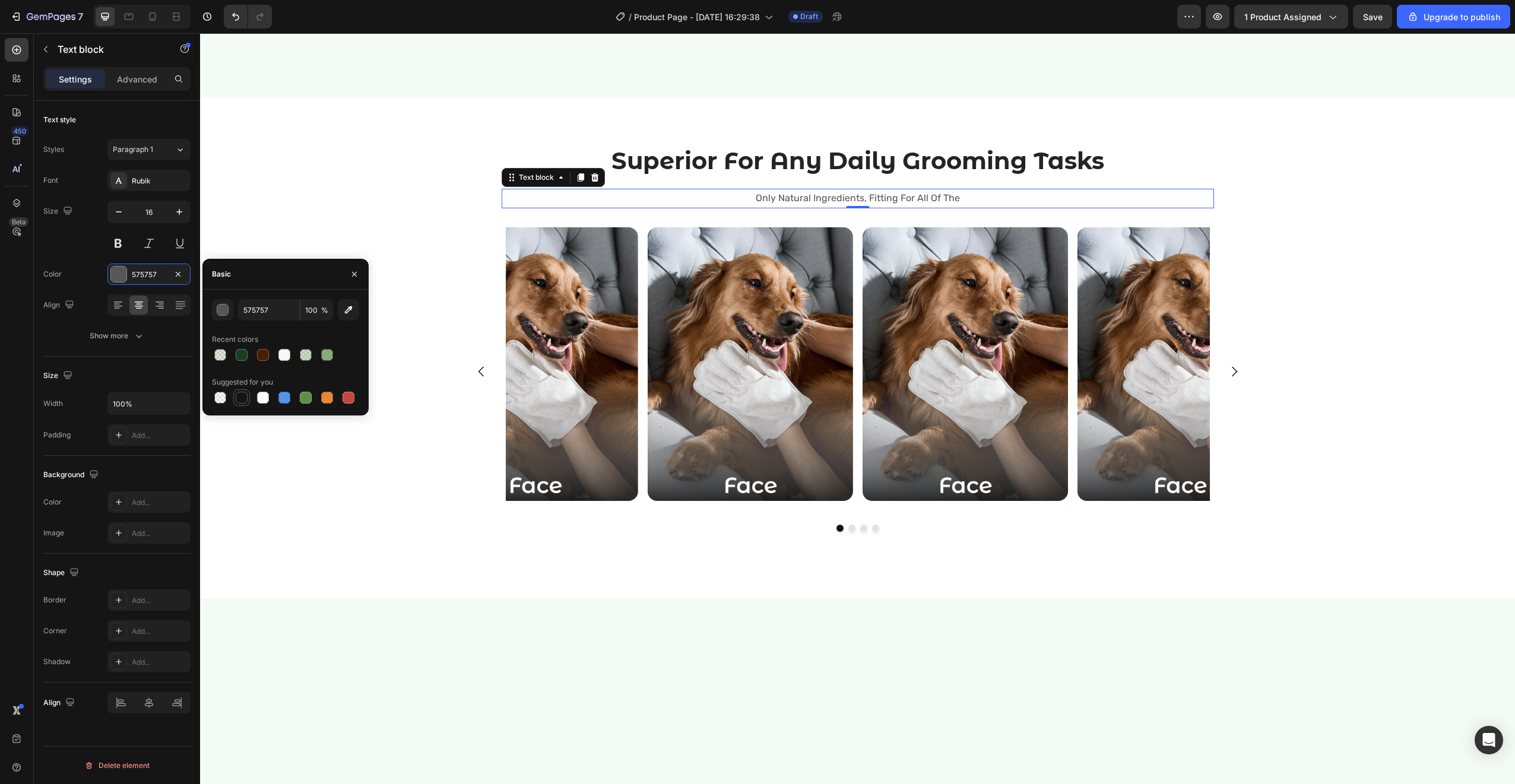
click at [241, 399] on div at bounding box center [241, 398] width 12 height 12
type input "151515"
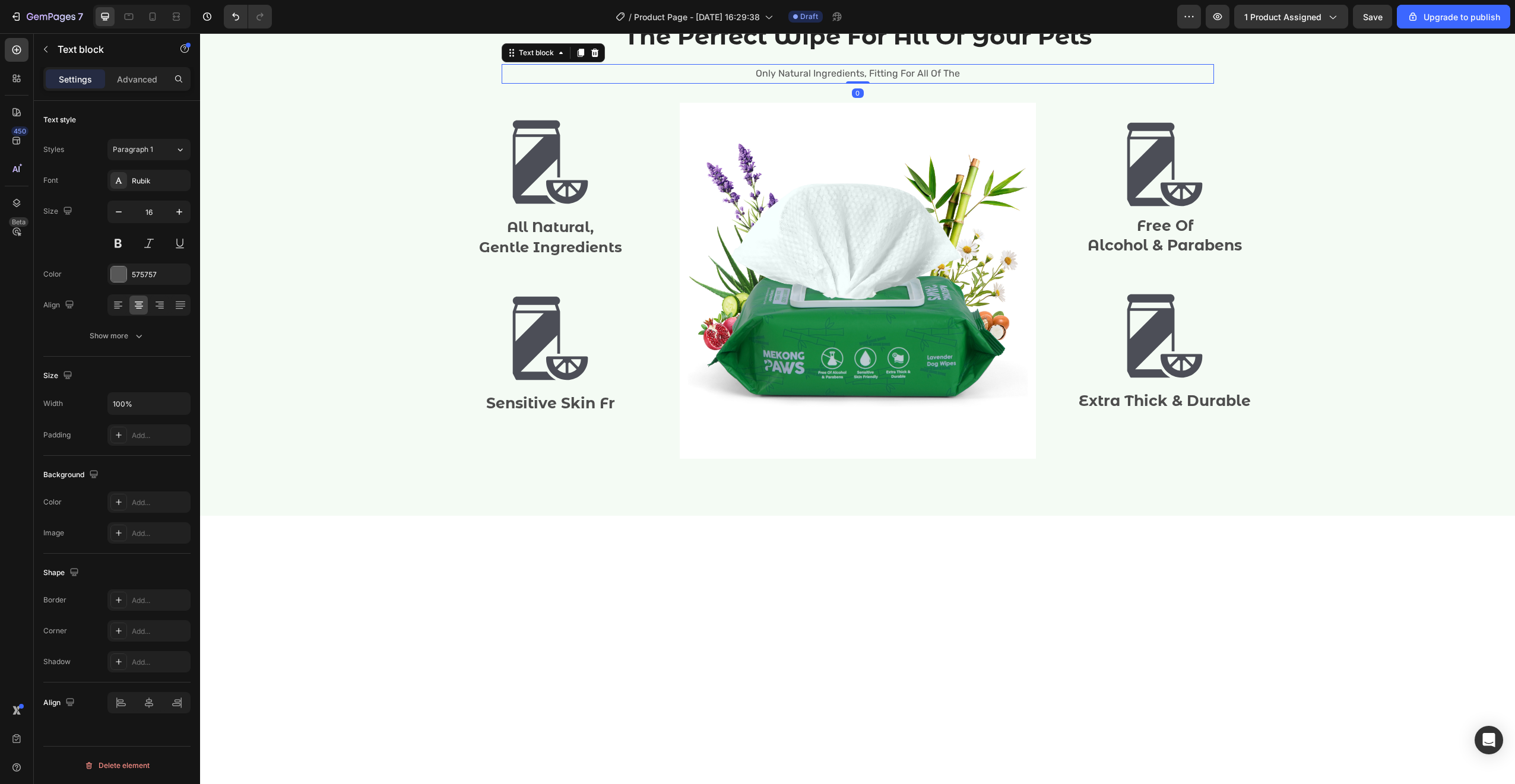
click at [840, 82] on p "Only Natural Ingredients, Fitting For All Of The" at bounding box center [857, 73] width 710 height 17
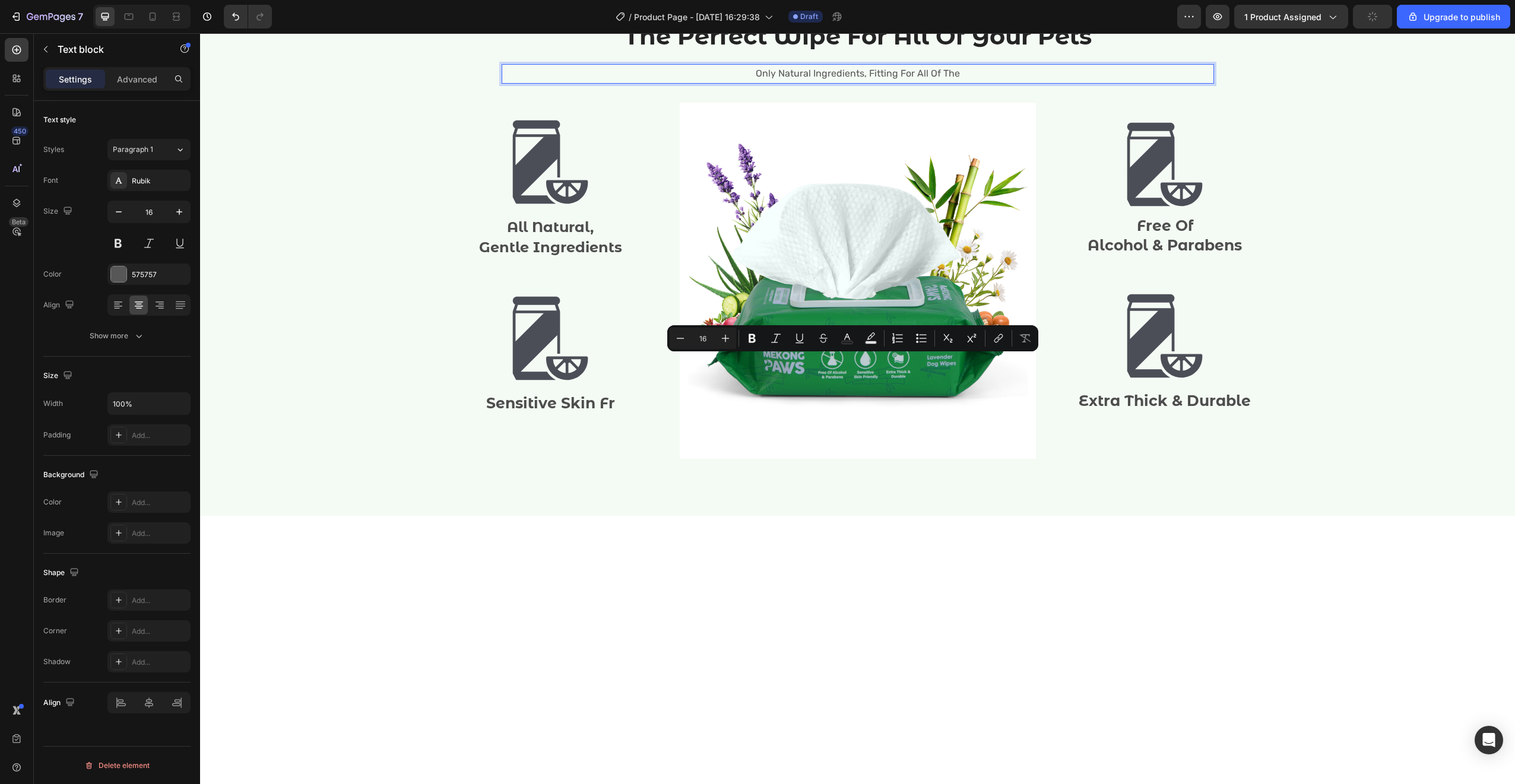
click at [840, 82] on p "Only Natural Ingredients, Fitting For All Of The" at bounding box center [857, 73] width 710 height 17
click at [121, 274] on div at bounding box center [118, 274] width 16 height 16
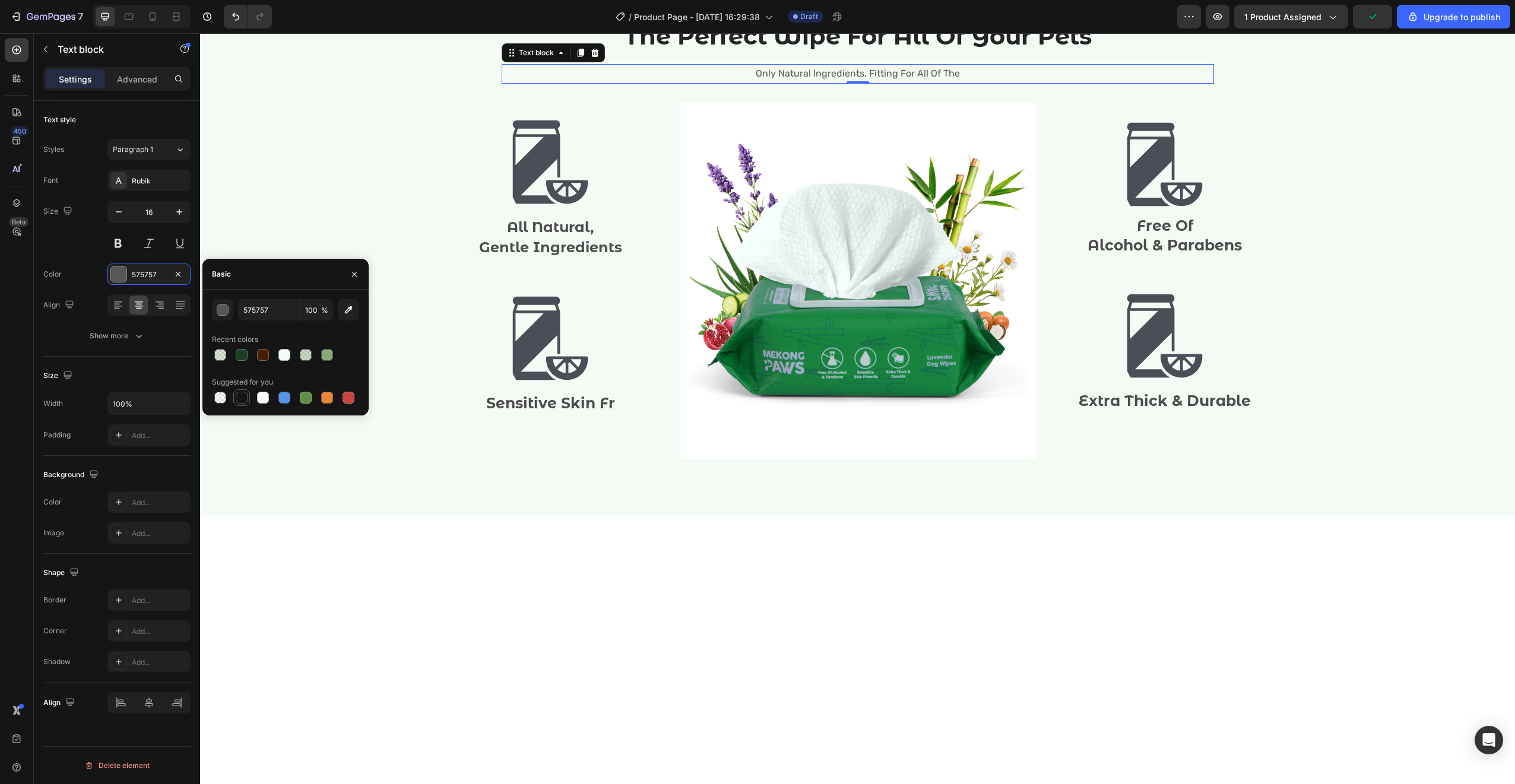
click at [235, 400] on div at bounding box center [241, 398] width 12 height 12
type input "151515"
click at [1312, 329] on div "The Perfect Wipe For All Of Your Pets Heading Only Natural Ingredients, Fitting…" at bounding box center [857, 244] width 1297 height 449
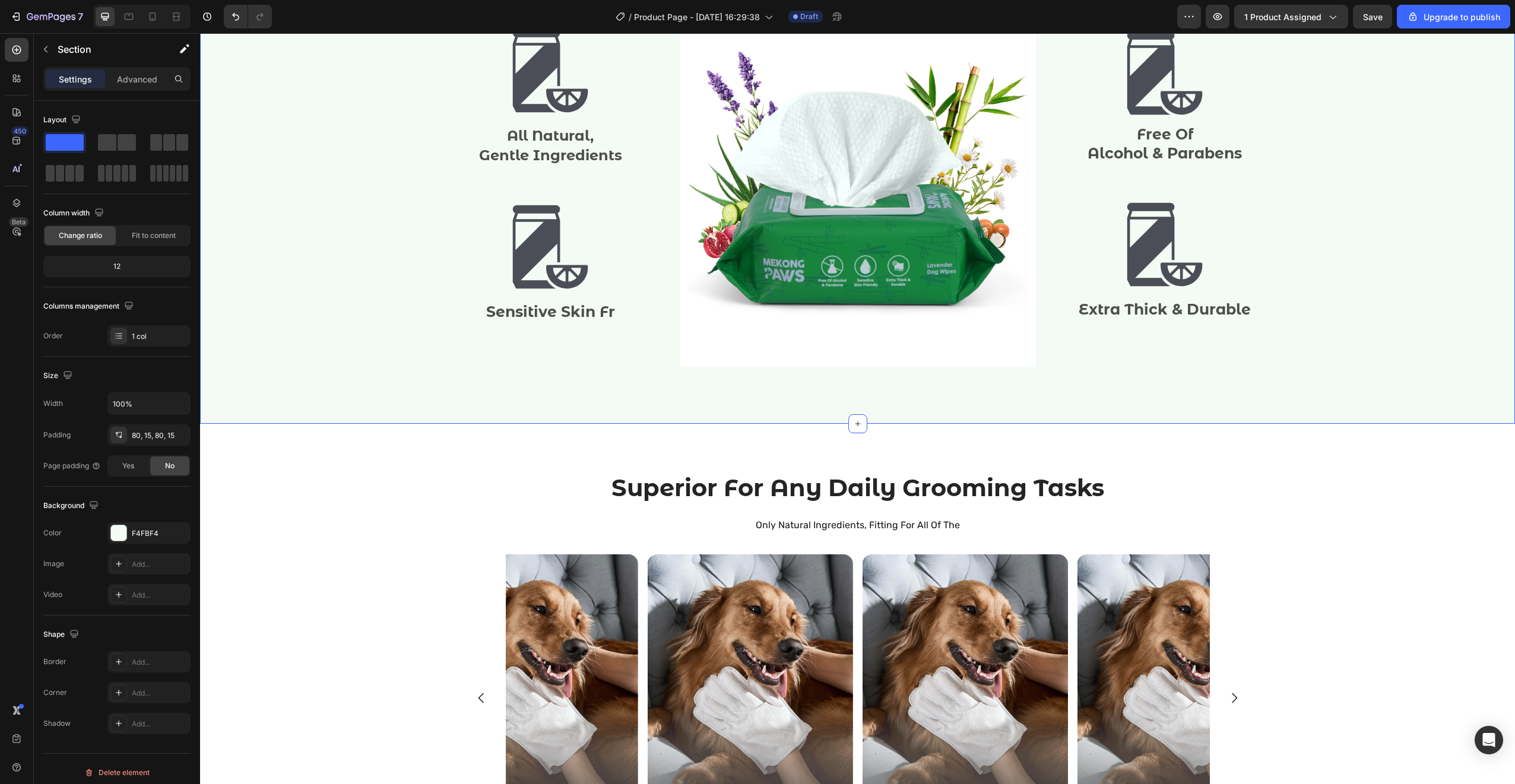
scroll to position [1465, 0]
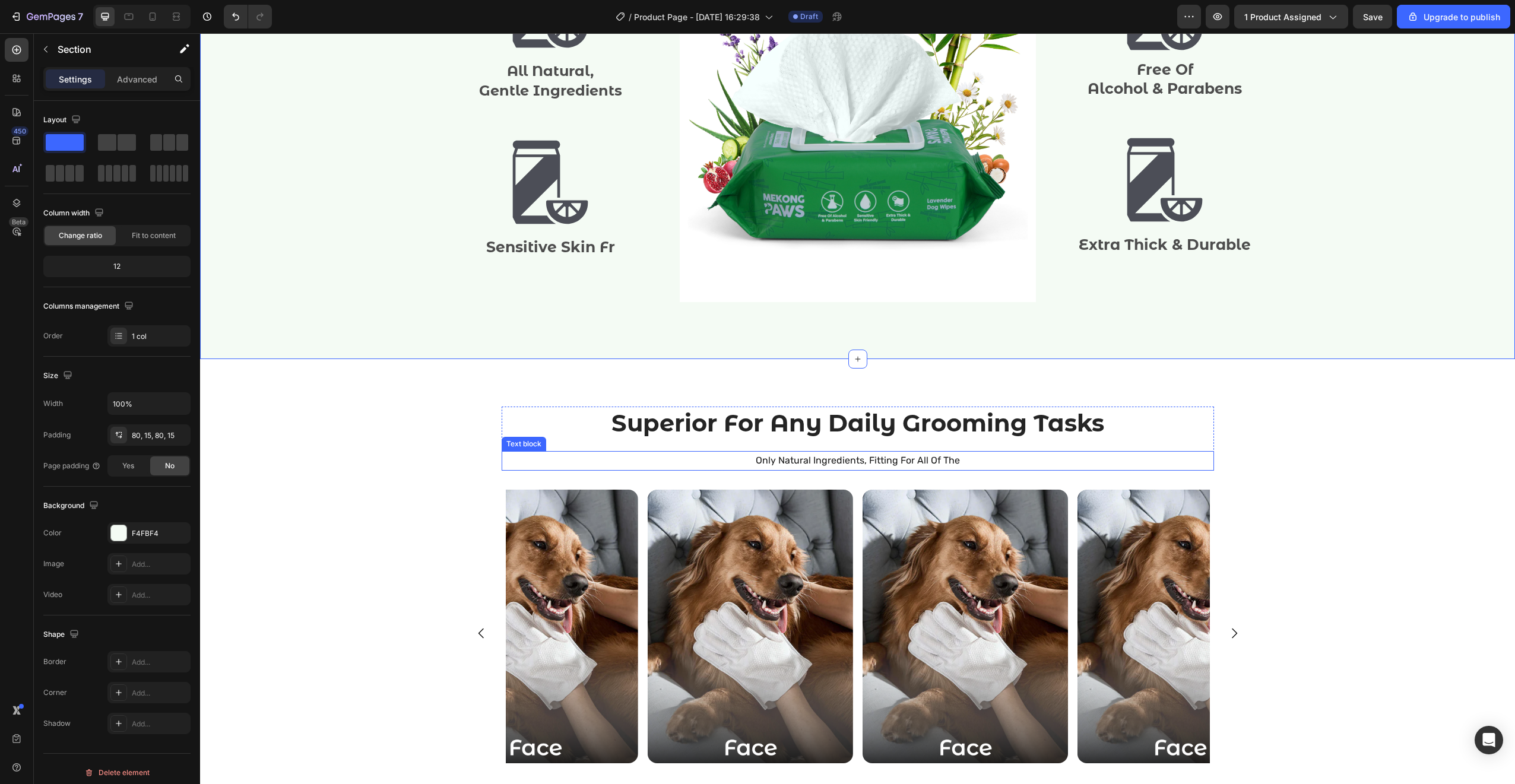
click at [906, 461] on p "Only Natural Ingredients, Fitting For All Of The" at bounding box center [857, 460] width 710 height 17
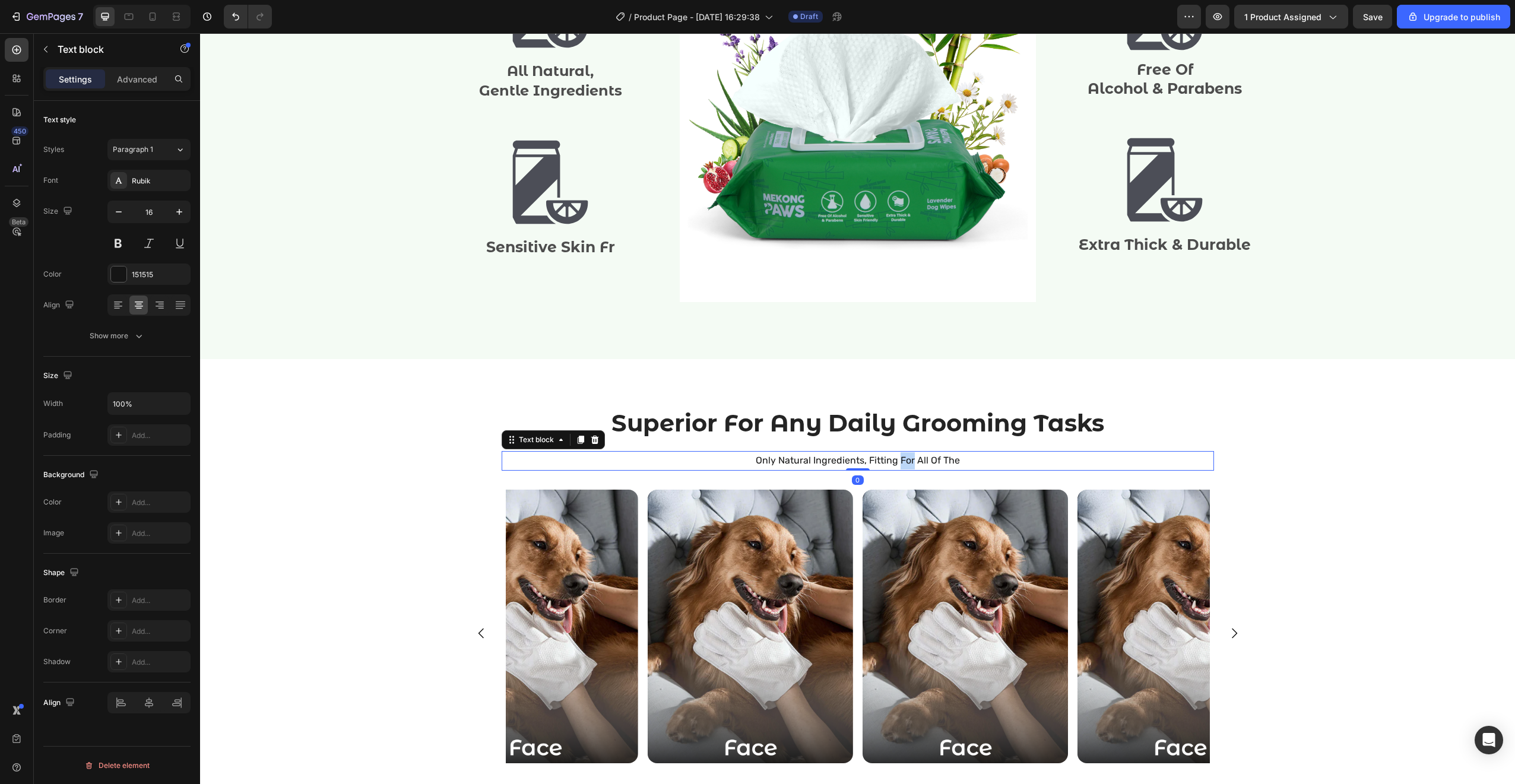
click at [906, 461] on p "Only Natural Ingredients, Fitting For All Of The" at bounding box center [857, 460] width 710 height 17
click at [1320, 389] on div "The Perfect Wipe For All Of Your Pets Heading Only Natural Ingredients, Fitting…" at bounding box center [857, 2] width 1315 height 2821
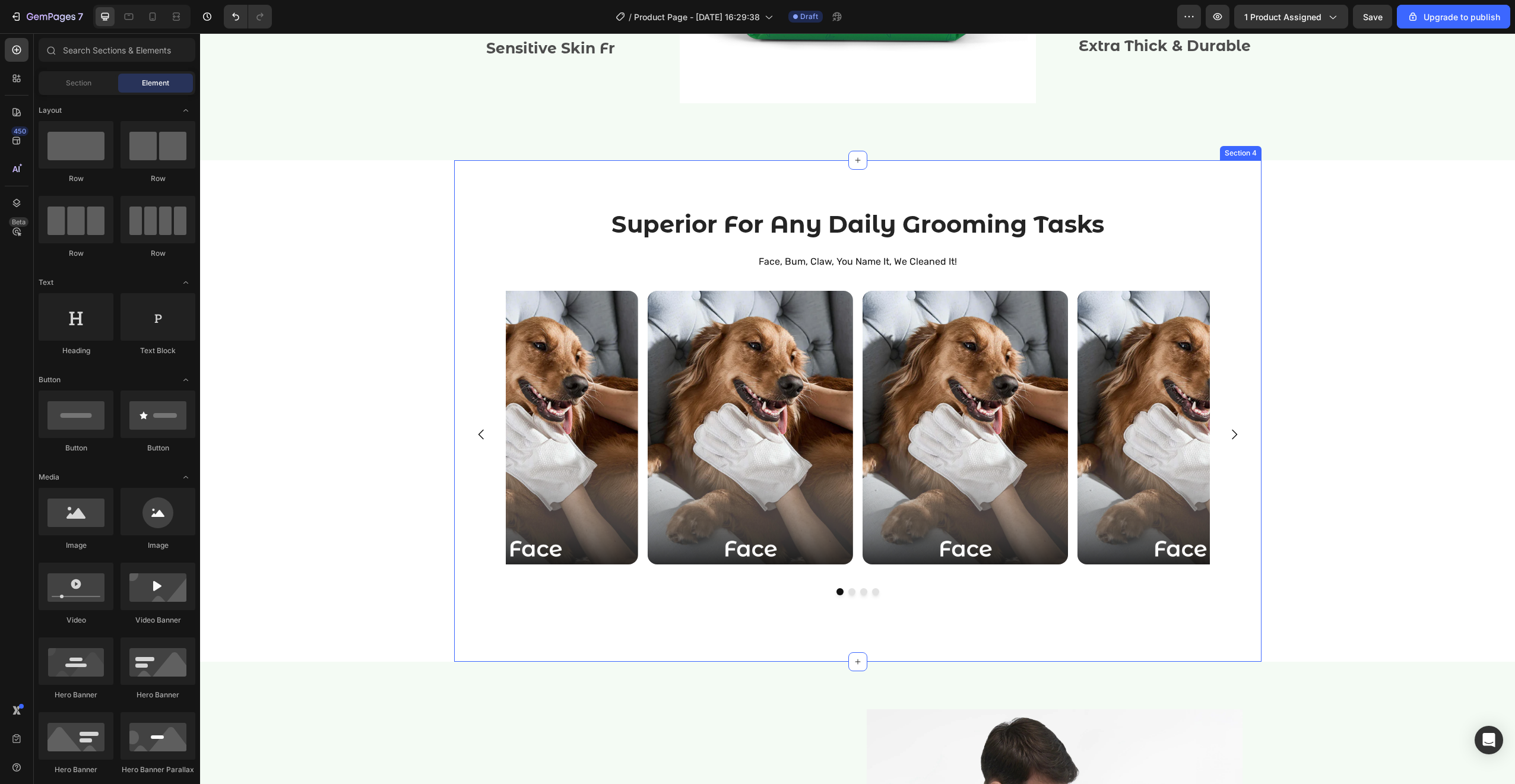
scroll to position [1666, 0]
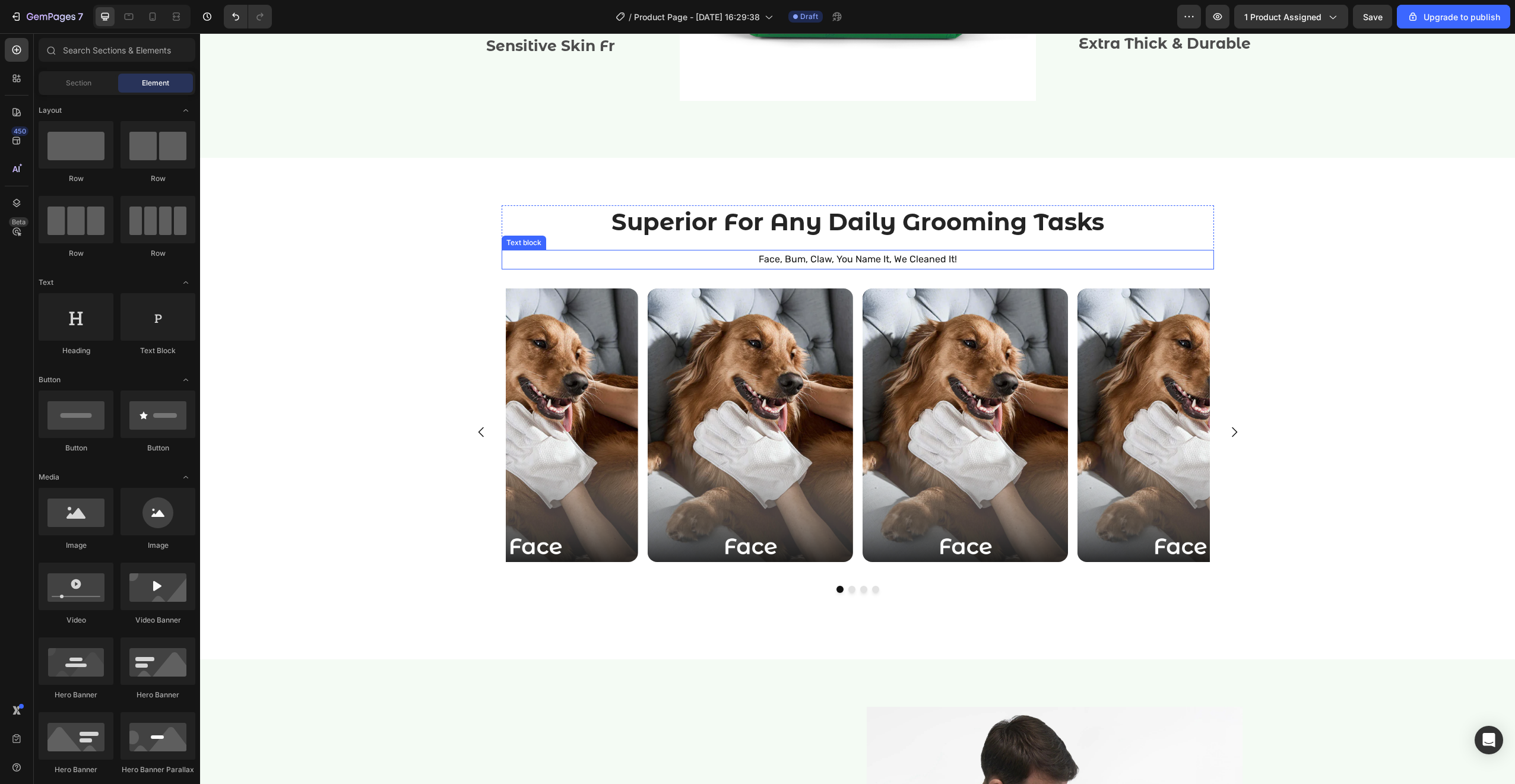
click at [875, 257] on p "Face, Bum, Claw, You Name It, We Cleaned It!" at bounding box center [857, 259] width 710 height 17
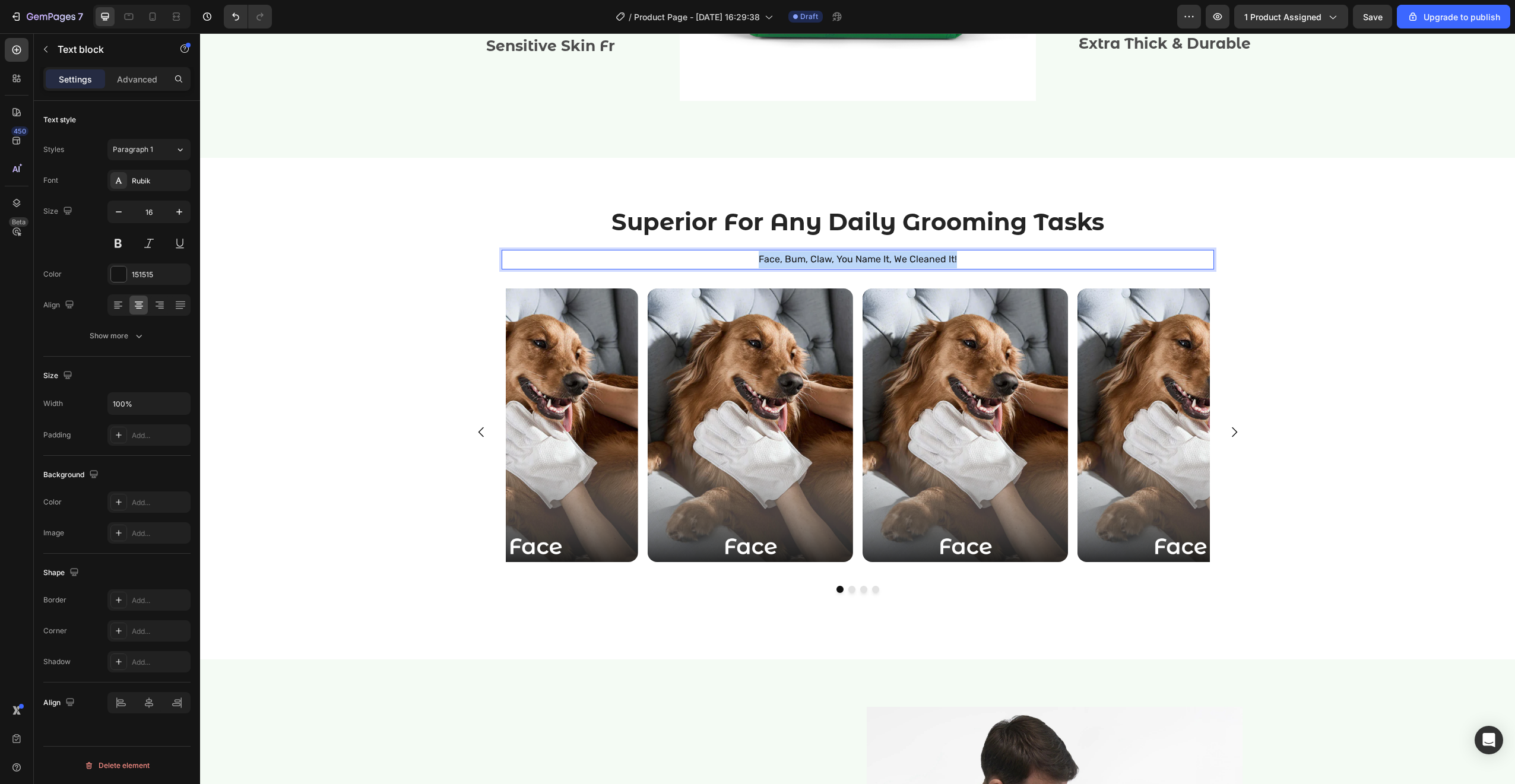
click at [875, 257] on p "Face, Bum, Claw, You Name It, We Cleaned It!" at bounding box center [857, 259] width 710 height 17
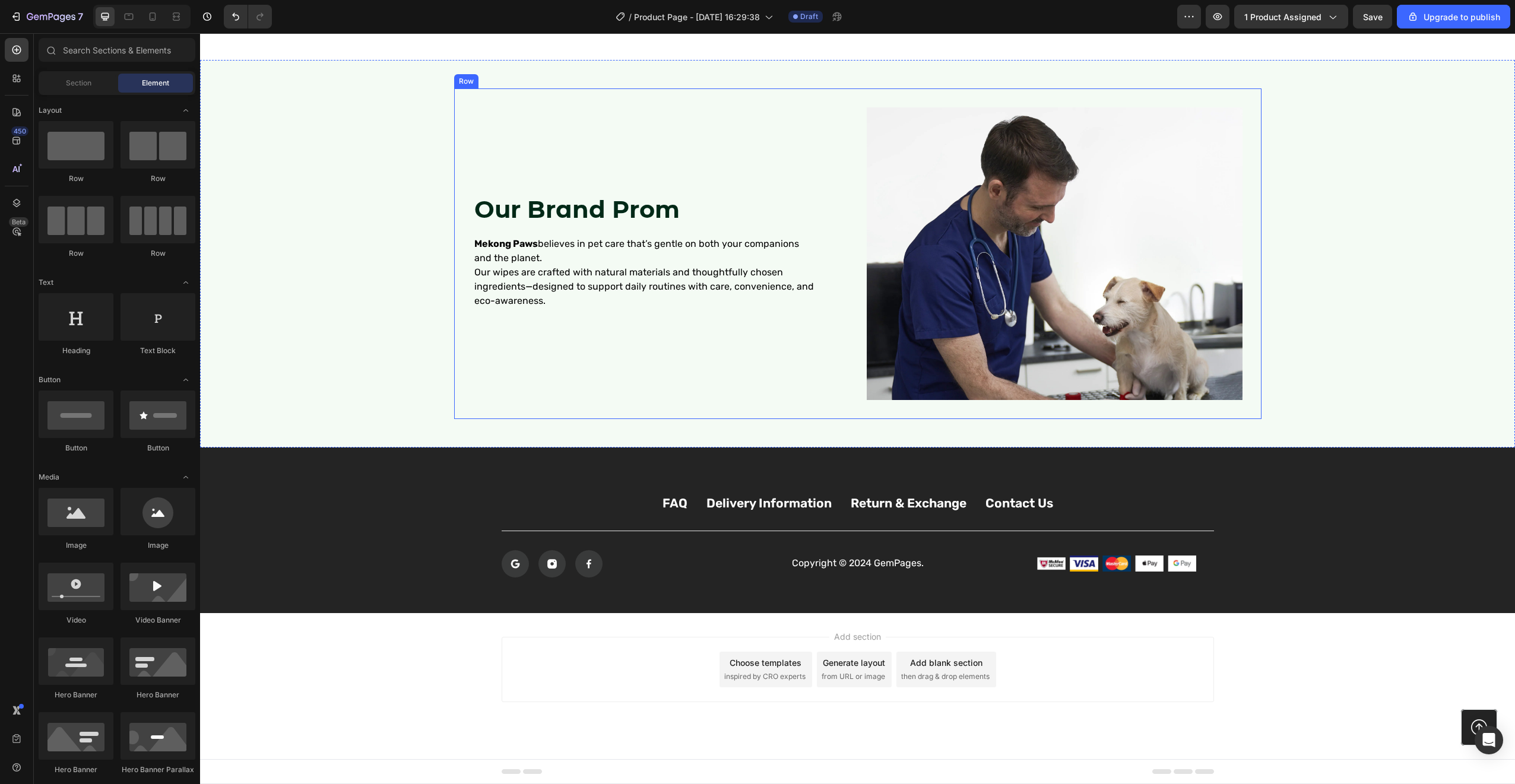
click at [702, 378] on div "Our Brand Prom Heading Mekong Paws believes in pet care that’s gentle on both y…" at bounding box center [660, 253] width 375 height 292
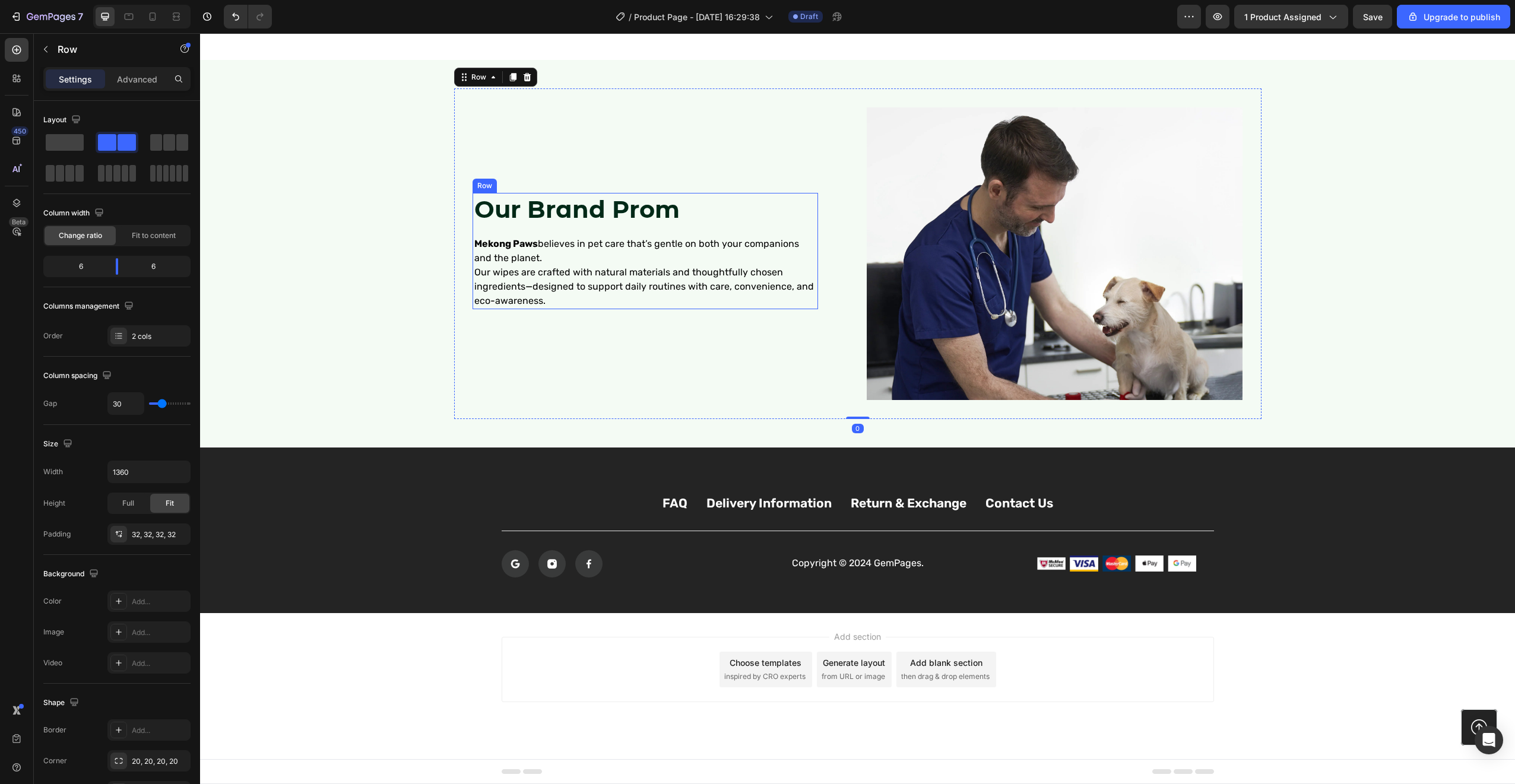
click at [666, 214] on strong "Our Brand Prom" at bounding box center [577, 209] width 205 height 29
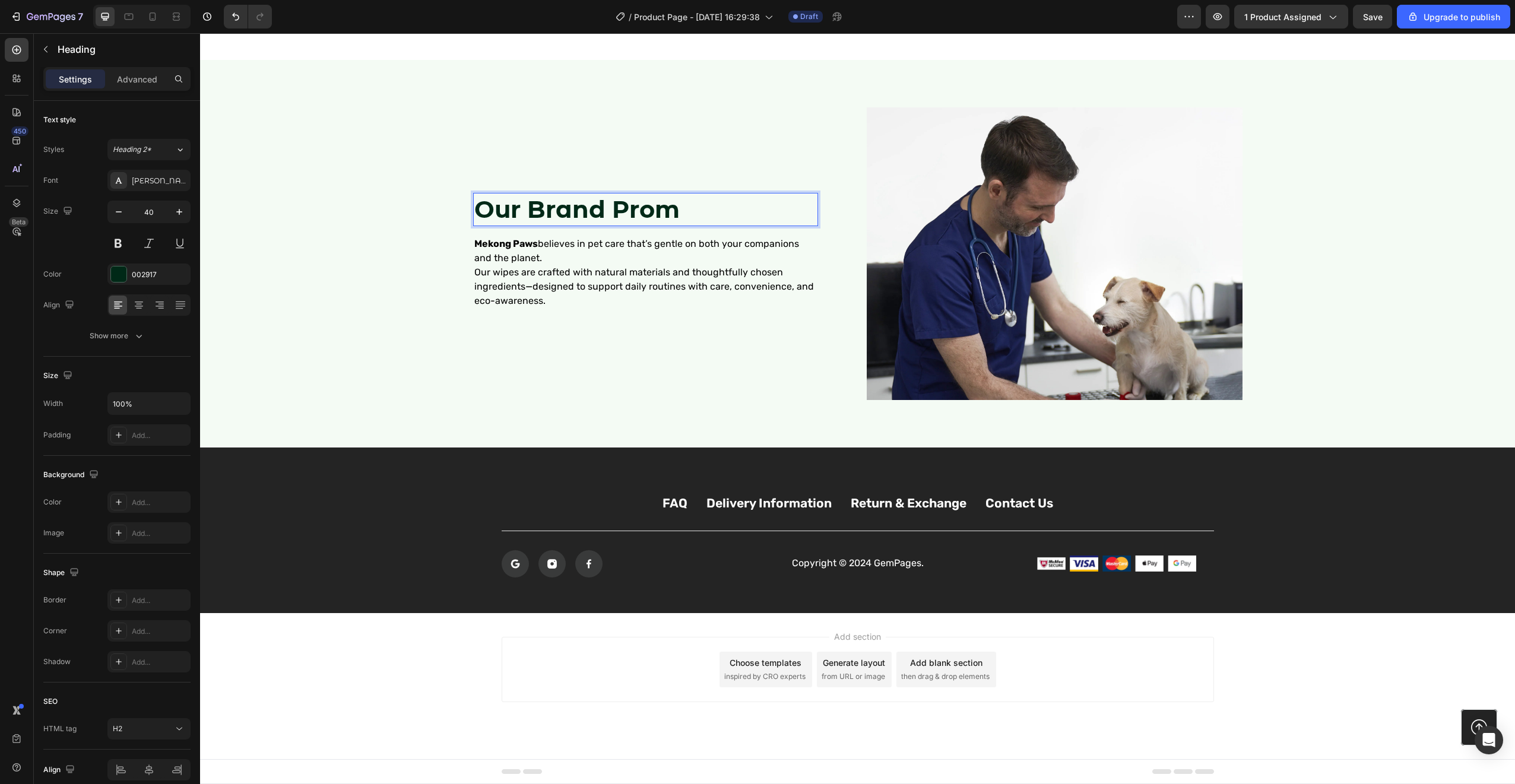
click at [676, 211] on strong "Our Brand Prom" at bounding box center [577, 209] width 205 height 29
click at [1171, 226] on img at bounding box center [1054, 253] width 375 height 292
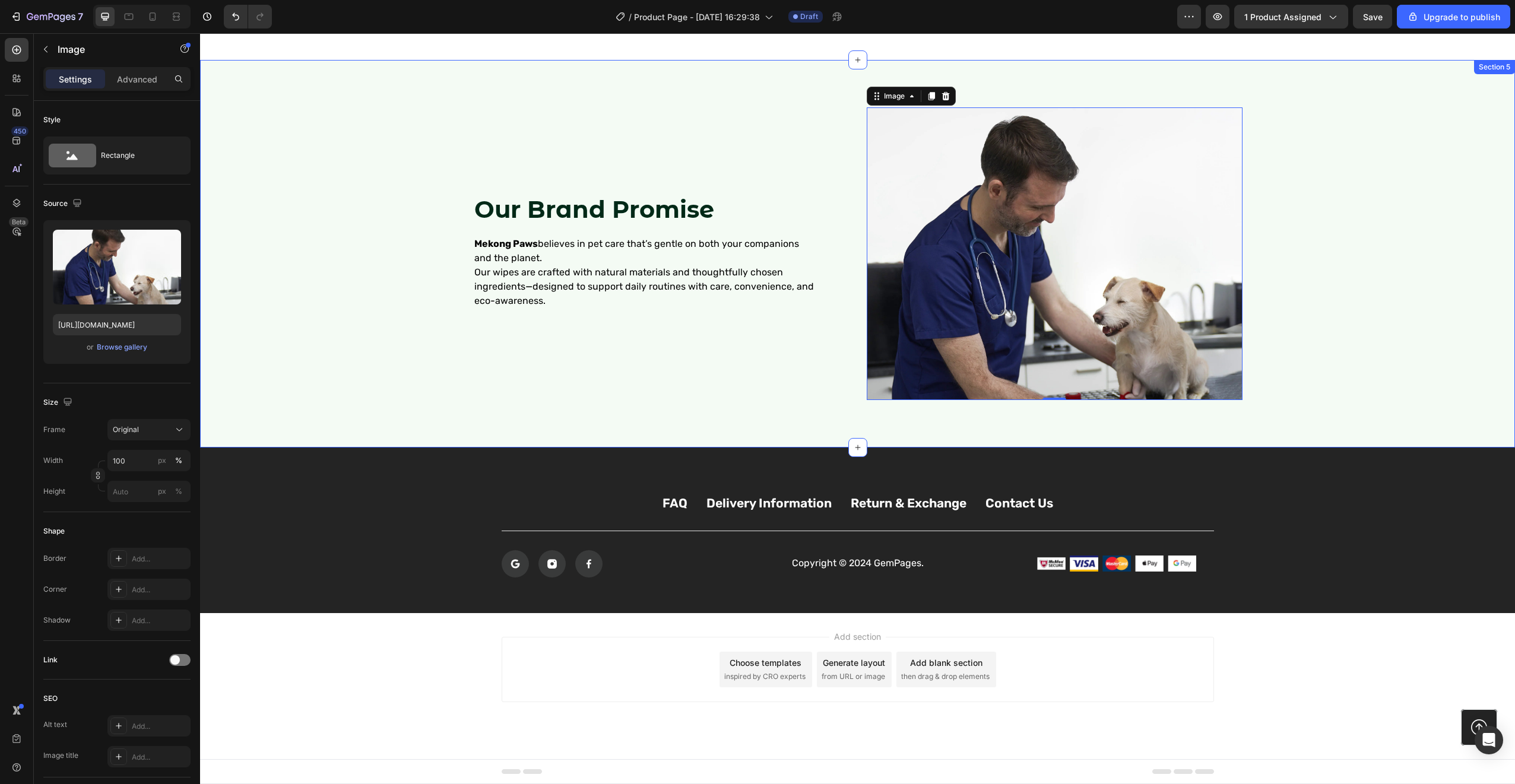
click at [1357, 101] on div "⁠⁠⁠⁠⁠⁠⁠ Our Brand Promise Heading Mekong Paws believes in pet care that’s gentl…" at bounding box center [857, 253] width 1291 height 330
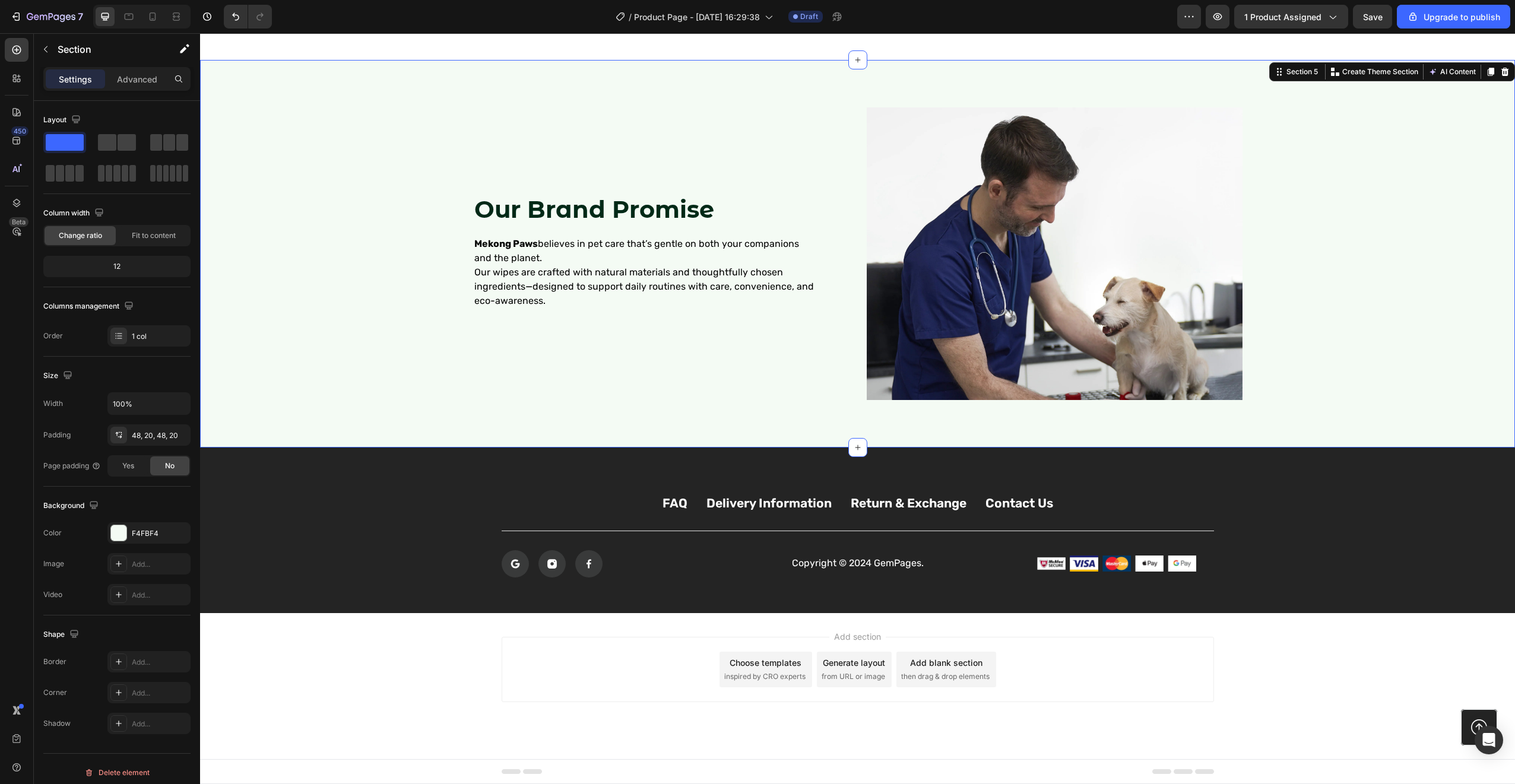
click at [1293, 346] on div "⁠⁠⁠⁠⁠⁠⁠ Our Brand Promise Heading Mekong Paws believes in pet care that’s gentl…" at bounding box center [857, 253] width 1291 height 330
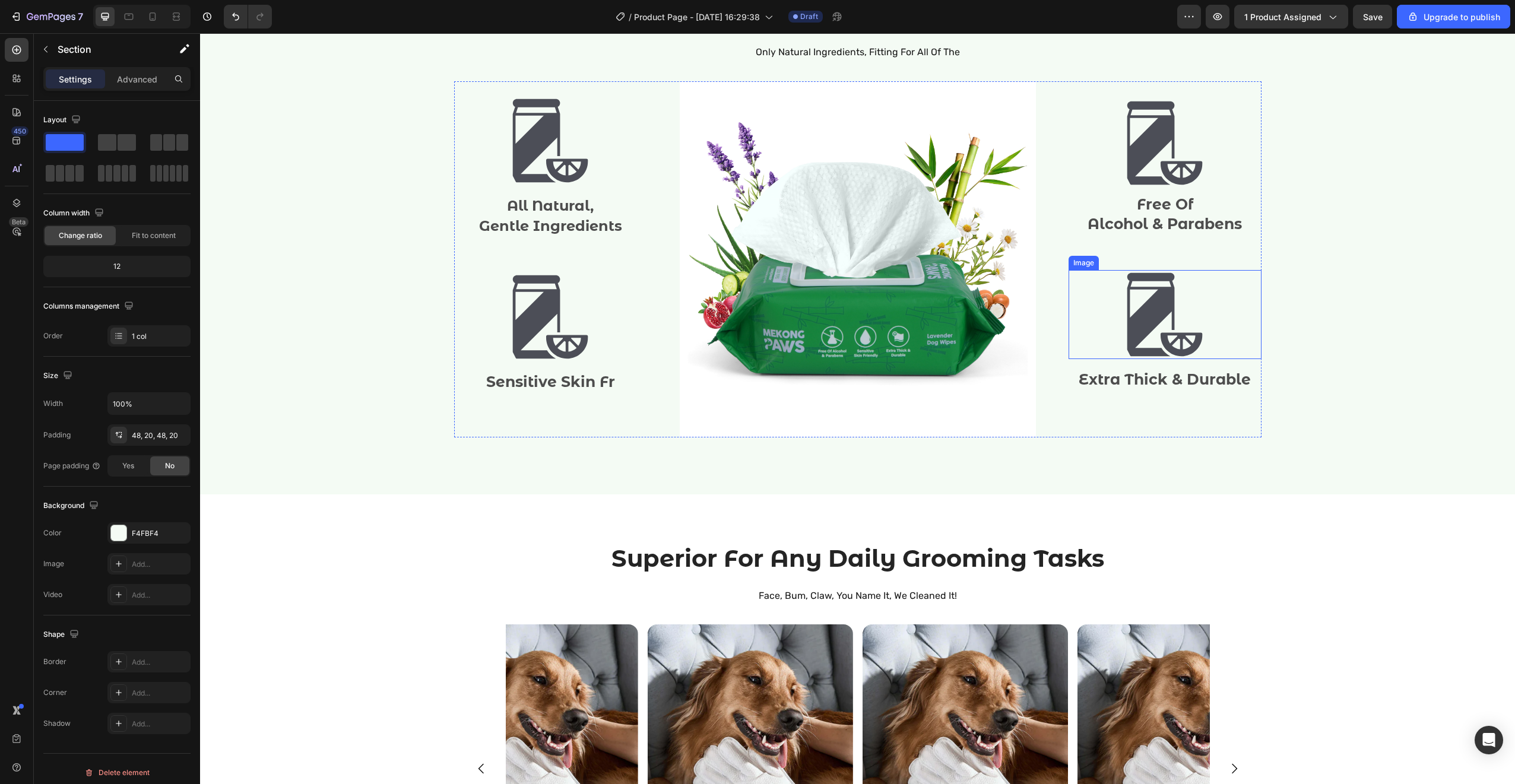
scroll to position [1131, 0]
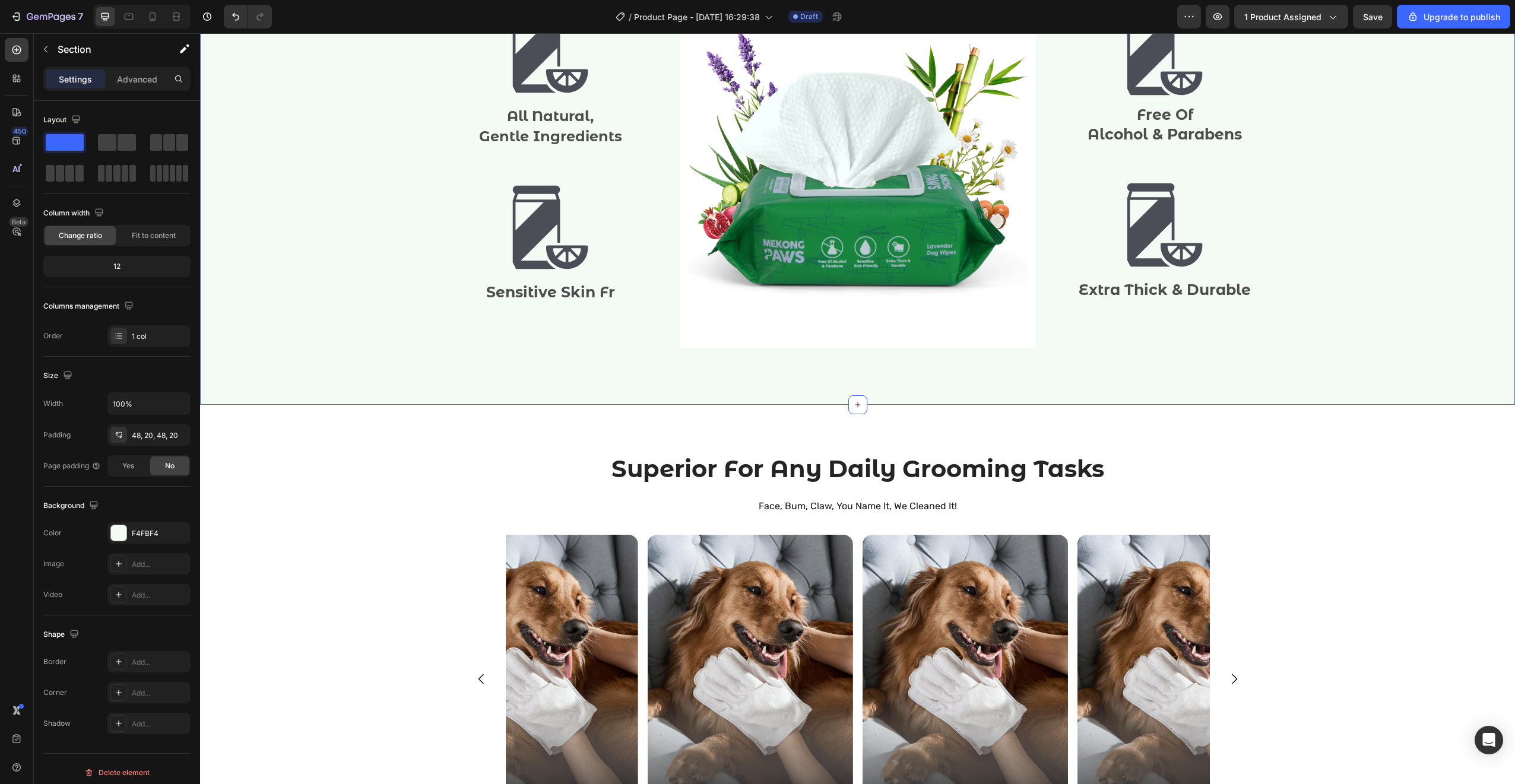
click at [1348, 358] on div "The Perfect Wipe For All Of Your Pets Heading Only Natural Ingredients, Fitting…" at bounding box center [857, 133] width 1297 height 449
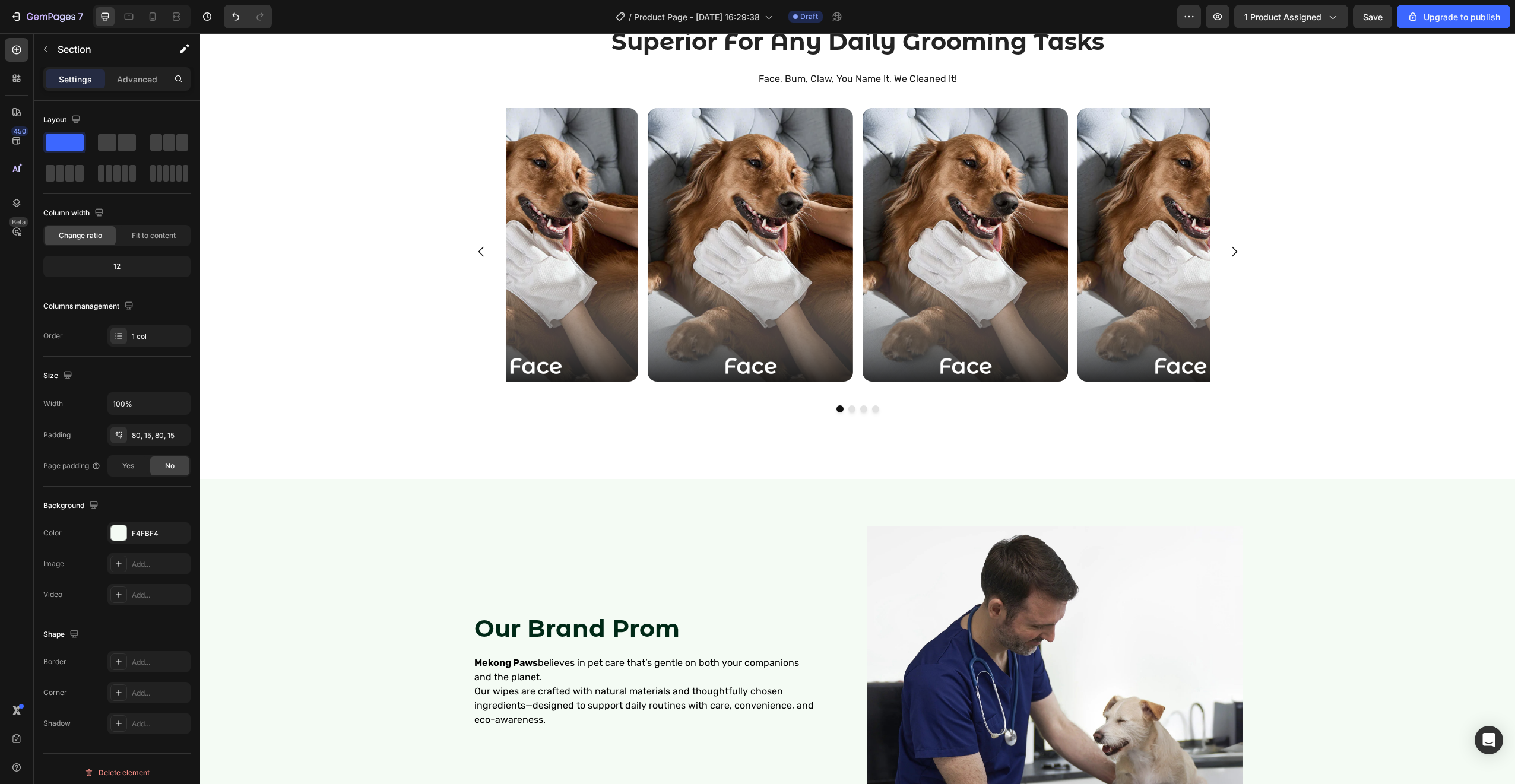
scroll to position [2162, 0]
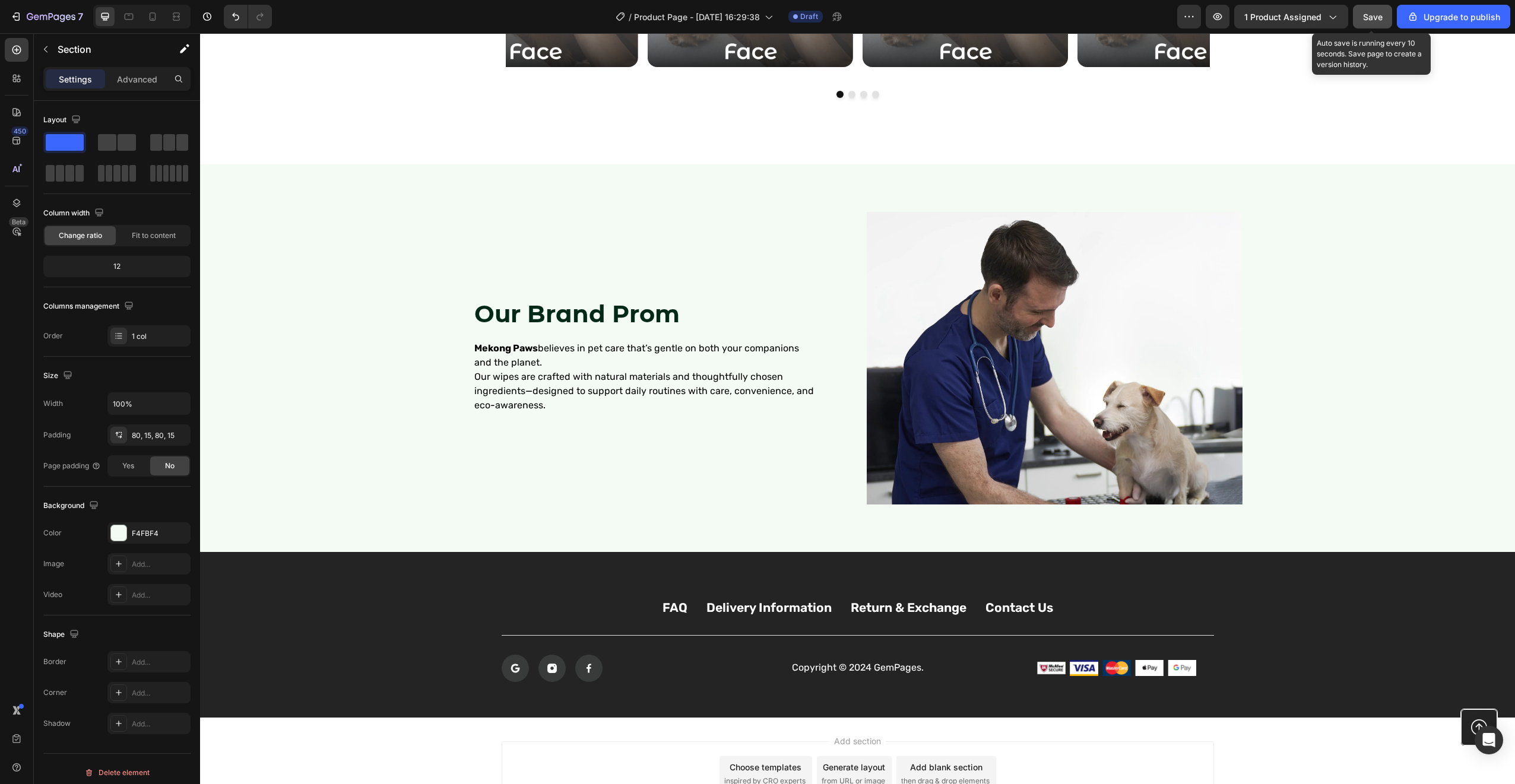
click at [1379, 12] on span "Save" at bounding box center [1373, 17] width 19 height 10
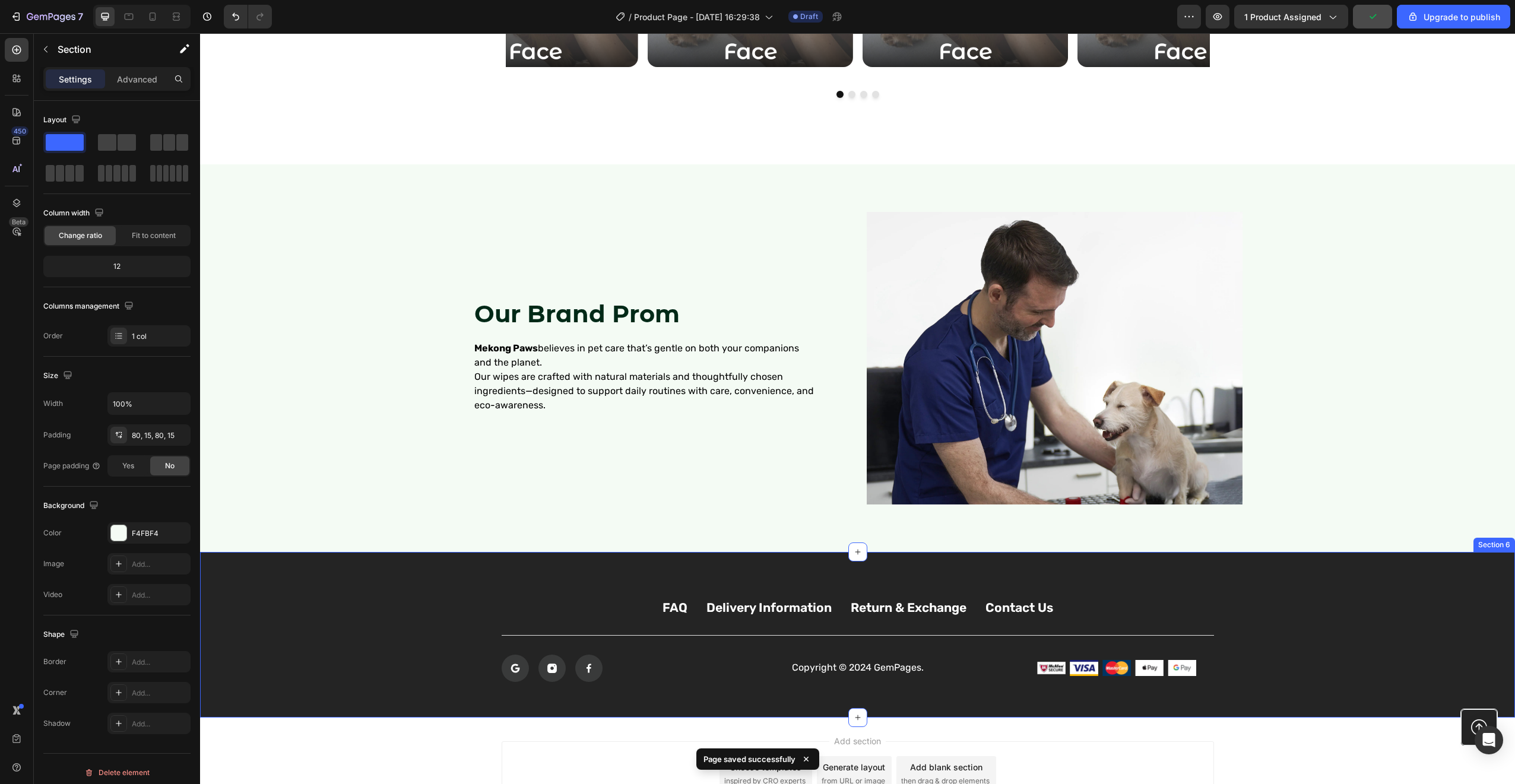
click at [492, 557] on div "FAQ Button Delivery Information Button Return & Exchange Button Contact Us Butt…" at bounding box center [857, 635] width 1315 height 166
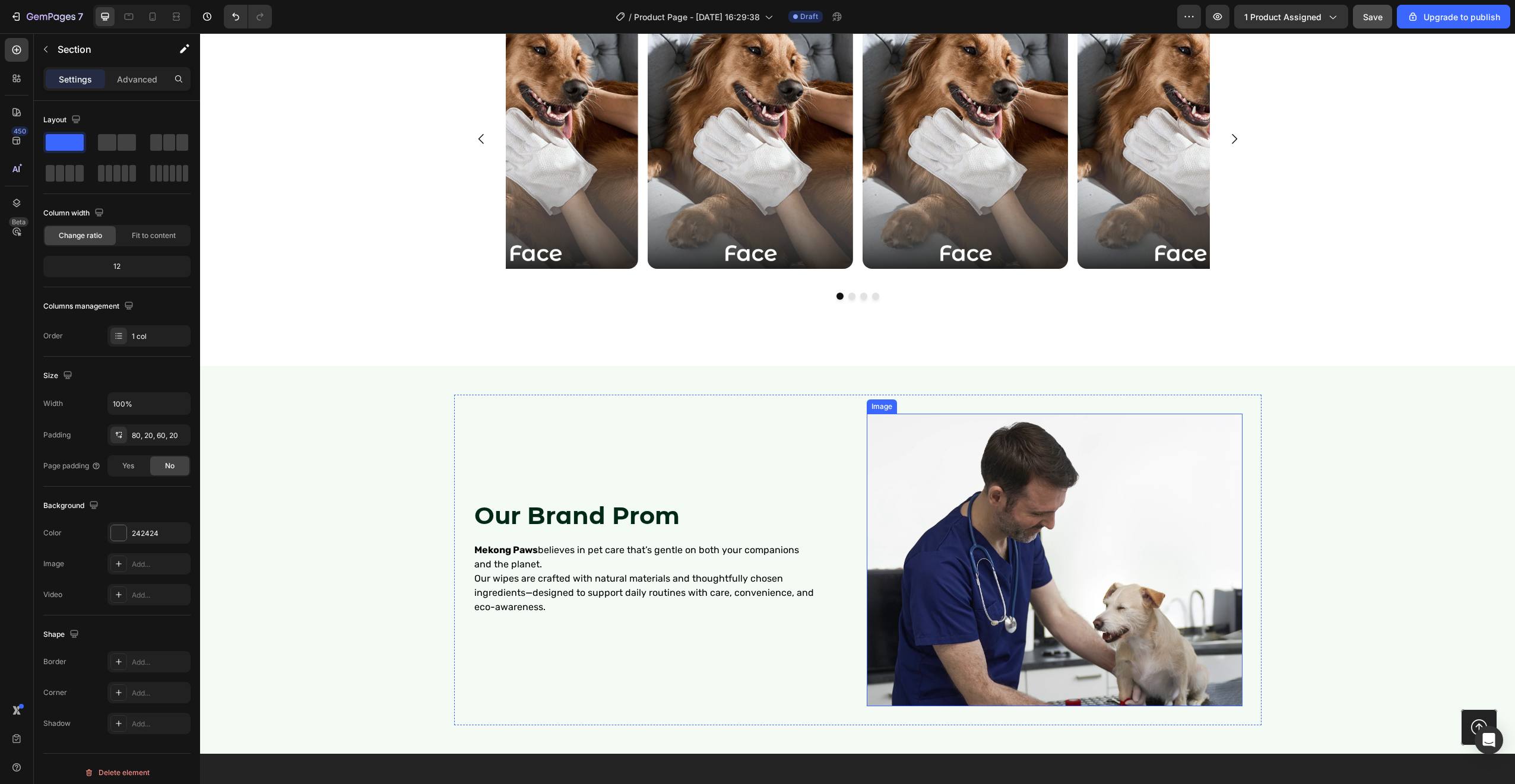
scroll to position [2029, 0]
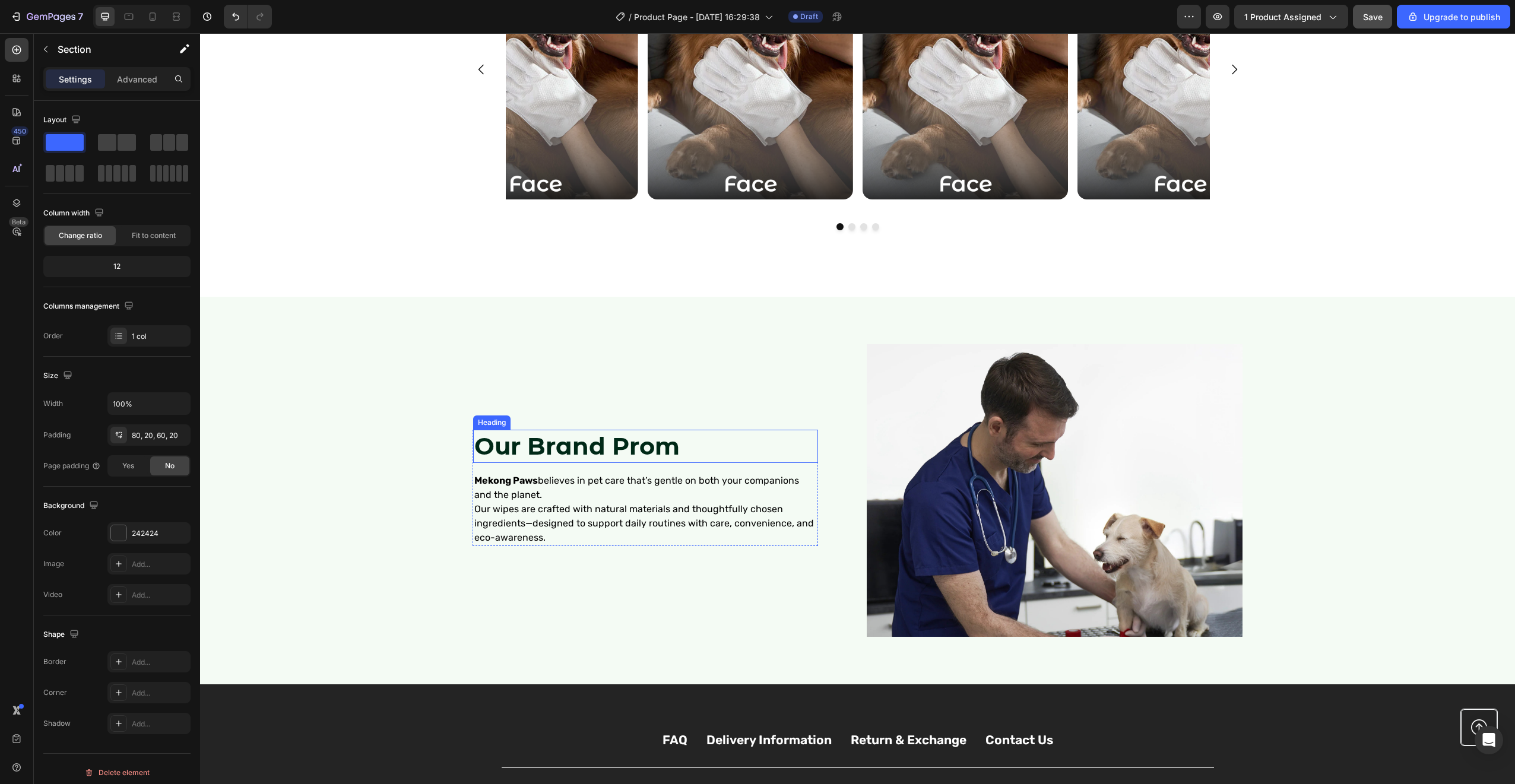
click at [661, 456] on strong "Our Brand Prom" at bounding box center [577, 446] width 205 height 29
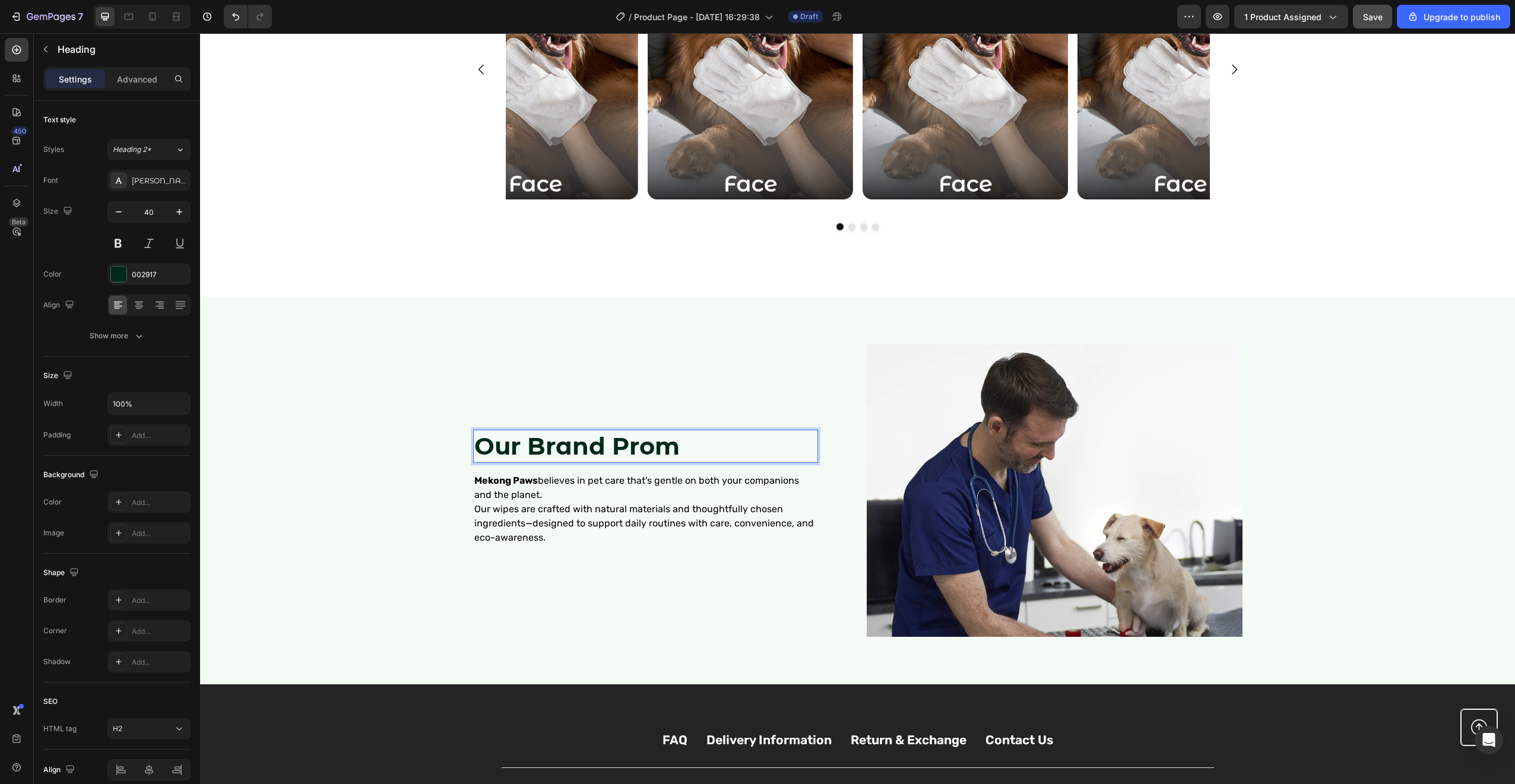
click at [661, 455] on strong "Our Brand Prom" at bounding box center [577, 446] width 205 height 29
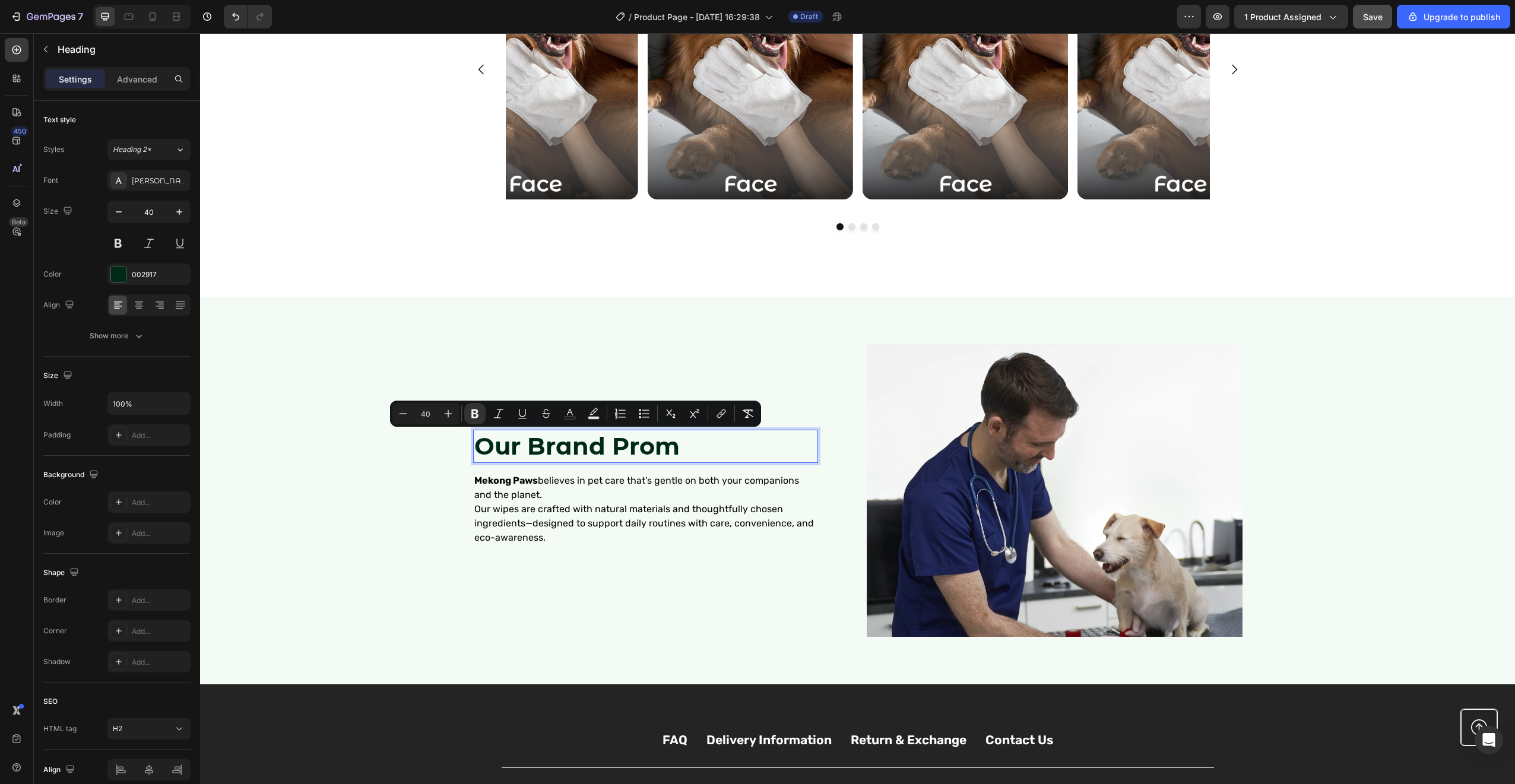
click at [680, 444] on strong "Our Brand Prom" at bounding box center [577, 446] width 205 height 29
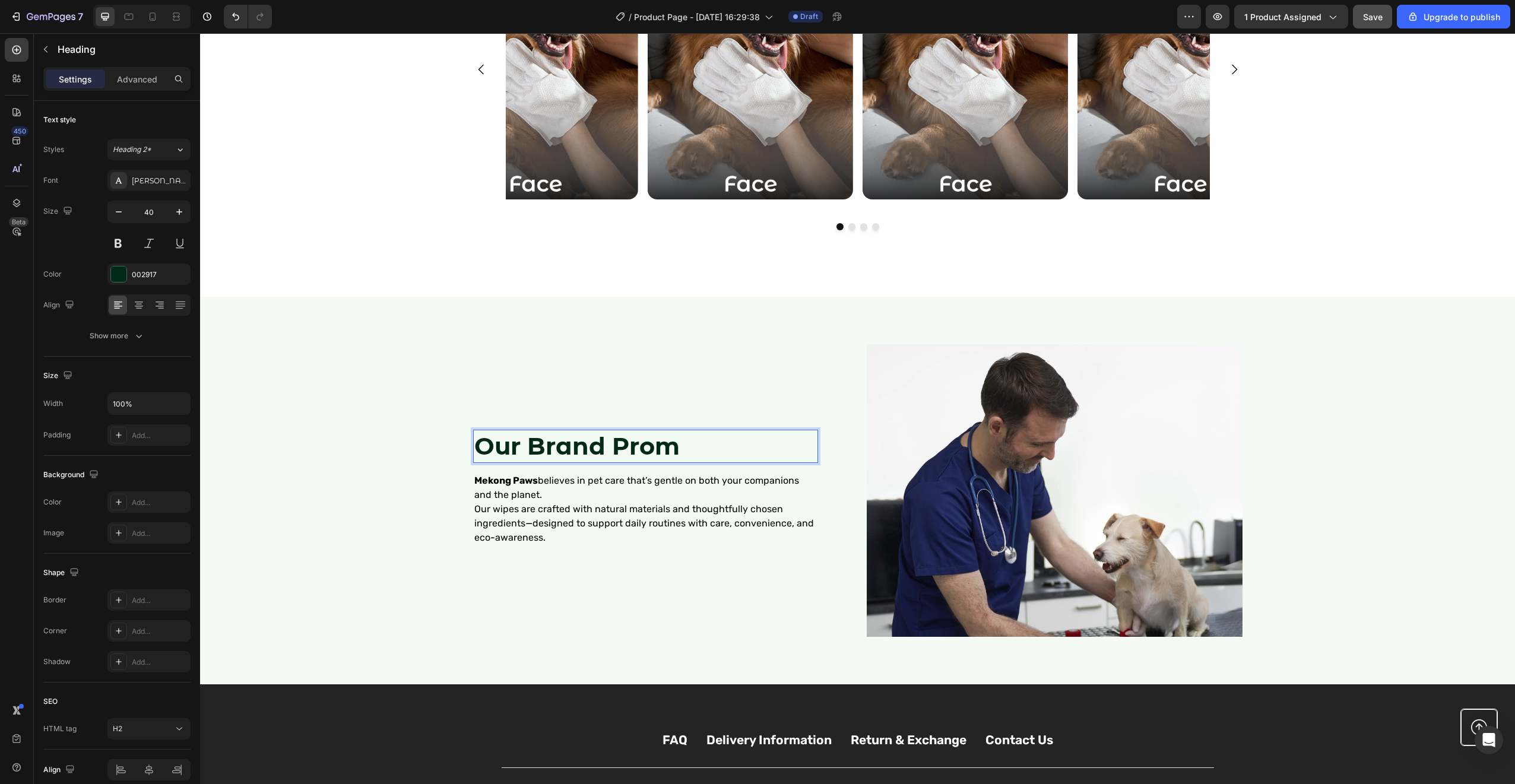
drag, startPoint x: 671, startPoint y: 448, endPoint x: 678, endPoint y: 444, distance: 8.1
click at [671, 448] on strong "Our Brand Prom" at bounding box center [577, 446] width 205 height 29
click at [752, 624] on div "Our Brand Promise Heading 16 Mekong Paws believes in pet care that’s gentle on …" at bounding box center [660, 490] width 375 height 292
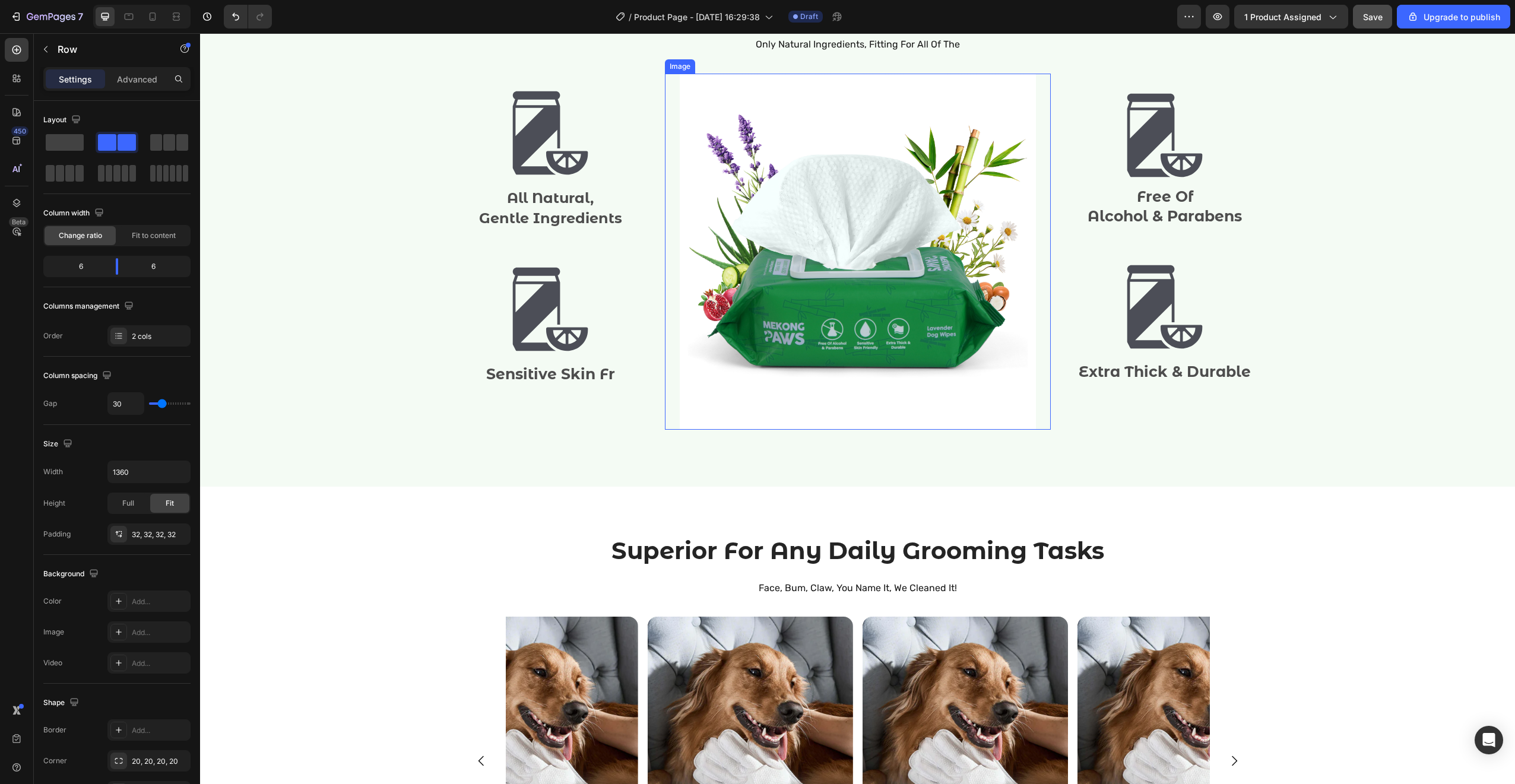
scroll to position [662, 0]
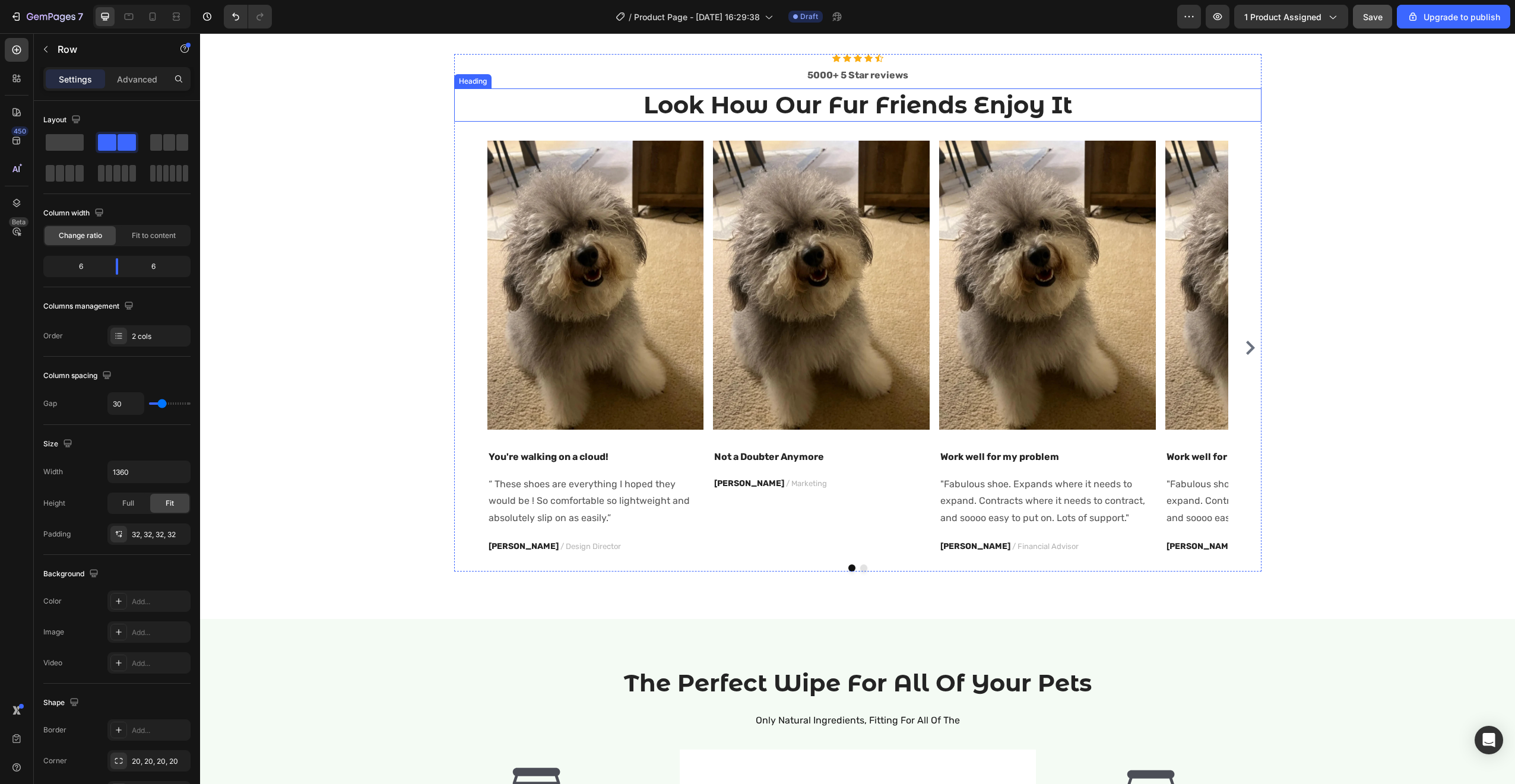
click at [799, 113] on h2 "Look How Our Fur Friends Enjoy It" at bounding box center [857, 104] width 807 height 33
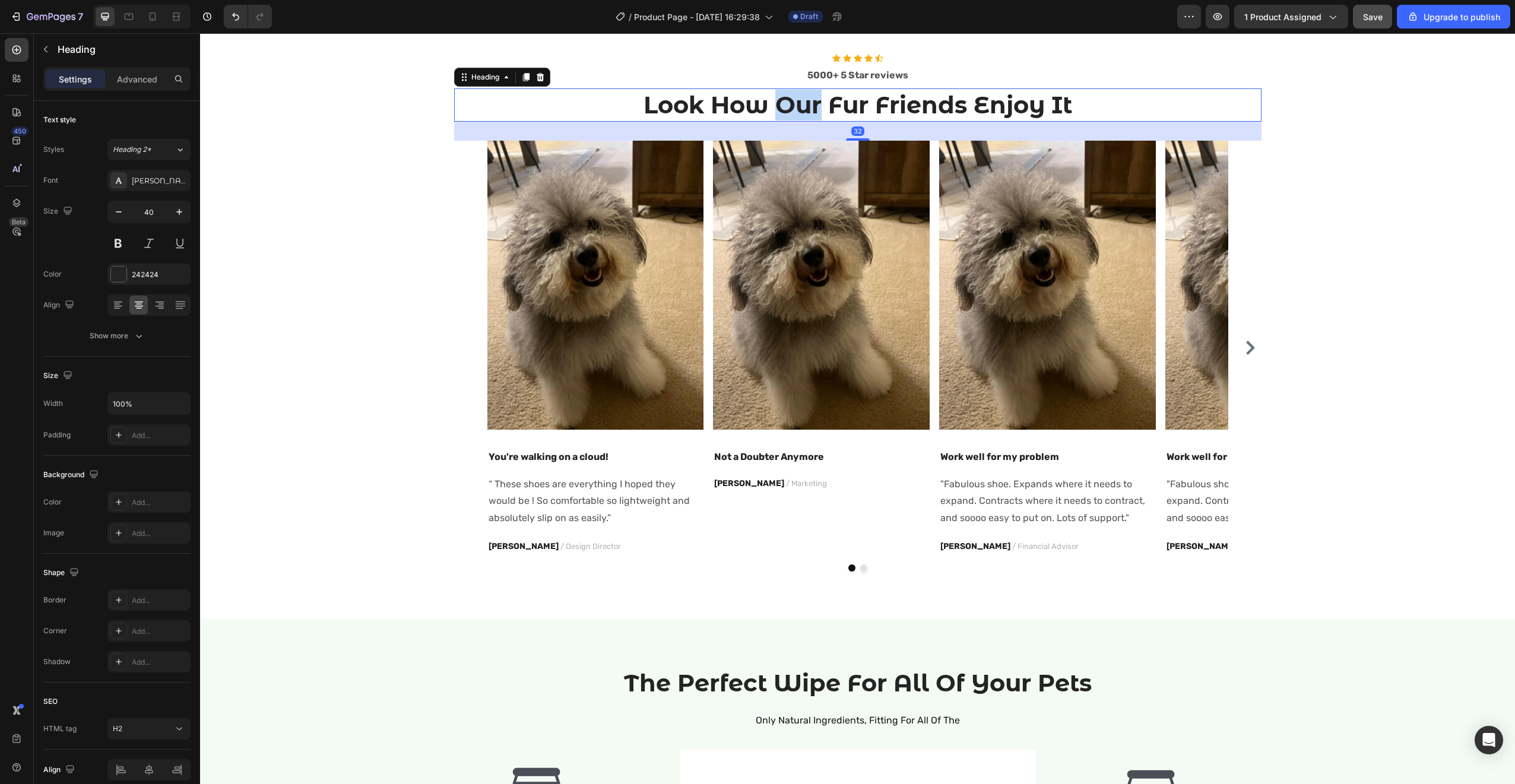
click at [799, 112] on h2 "Look How Our Fur Friends Enjoy It" at bounding box center [857, 104] width 807 height 33
click at [799, 112] on p "Look How Our Fur Friends Enjoy It" at bounding box center [857, 105] width 805 height 31
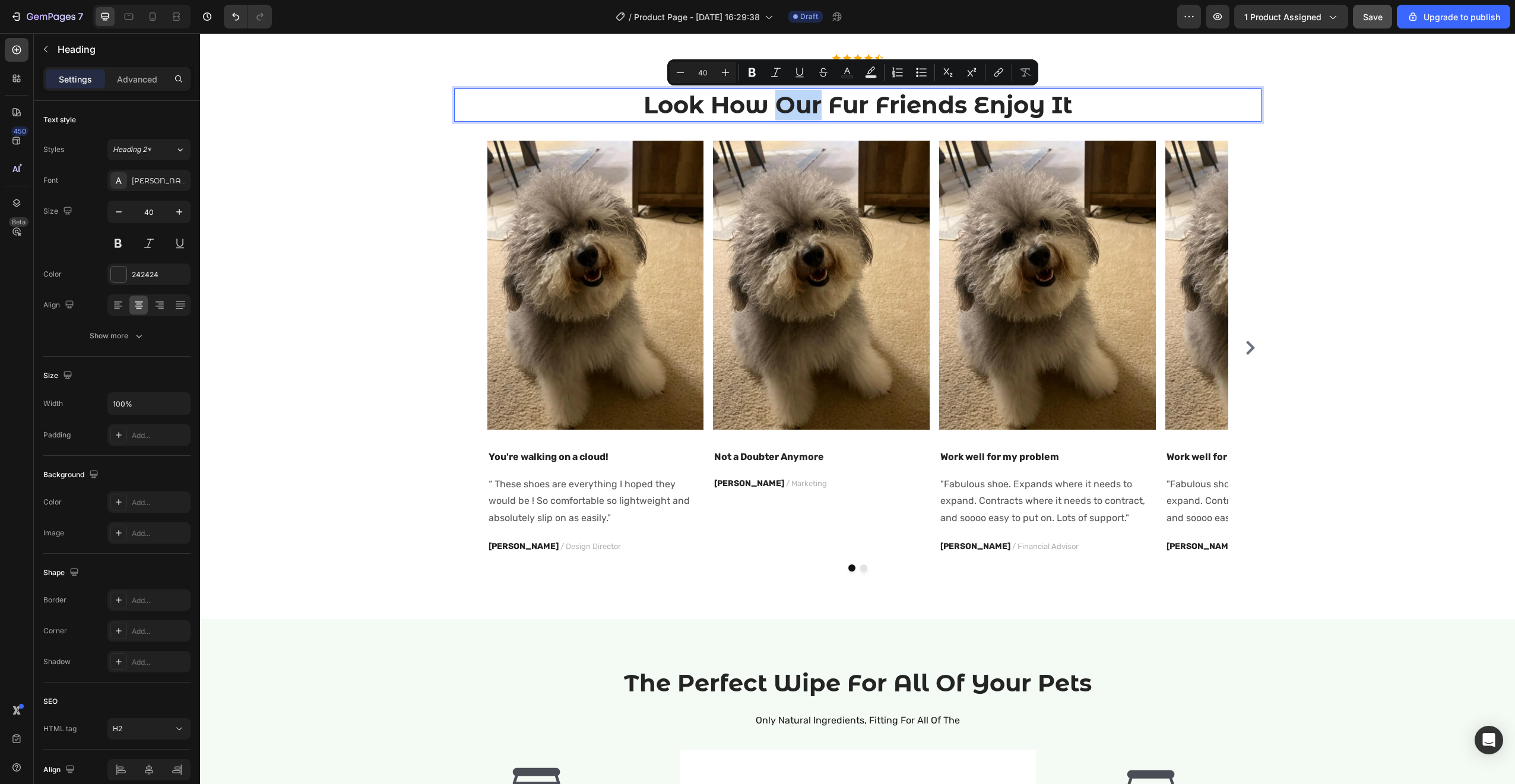
click at [786, 113] on p "Look How Our Fur Friends Enjoy It" at bounding box center [857, 105] width 805 height 31
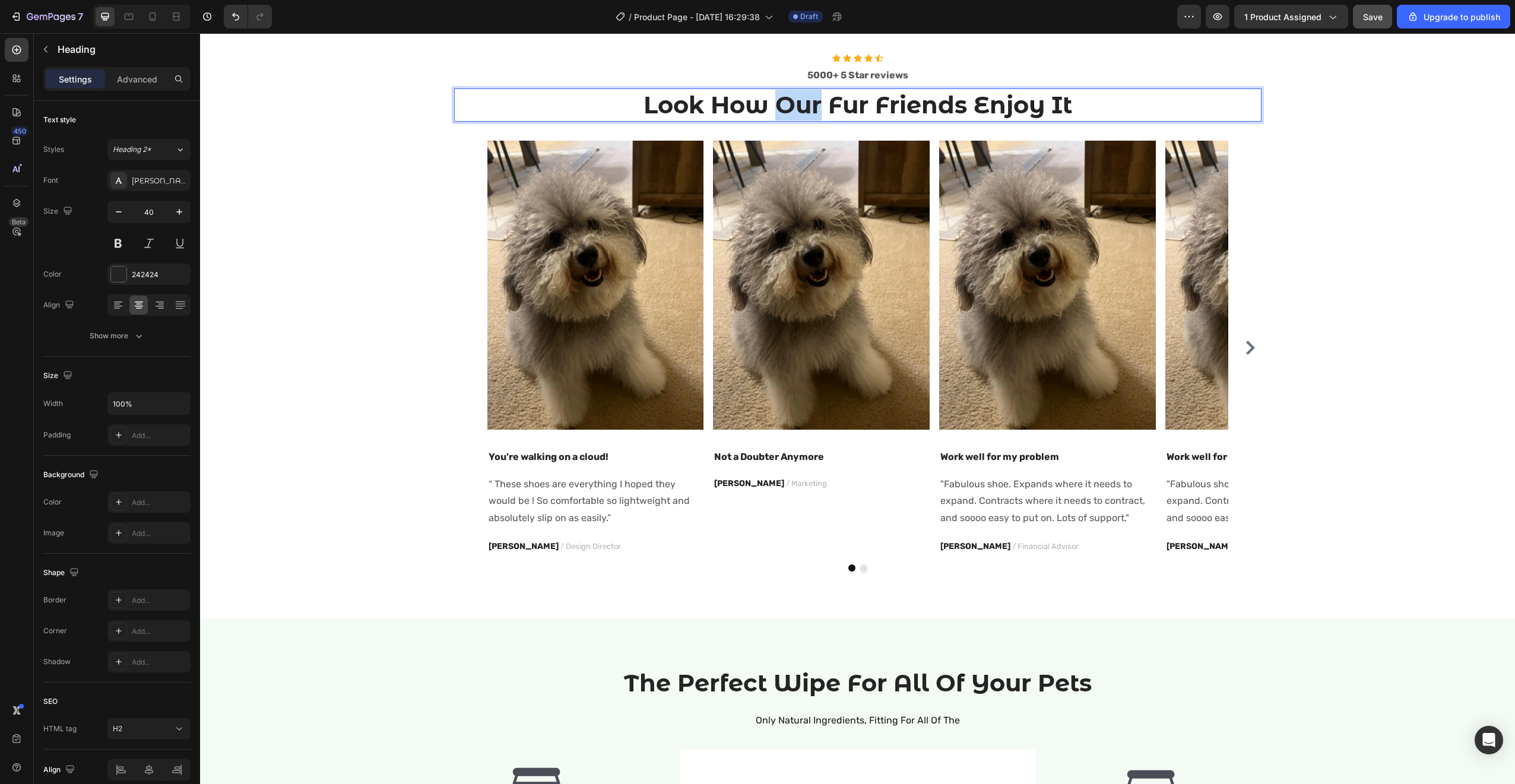
click at [786, 113] on p "Look How Our Fur Friends Enjoy It" at bounding box center [857, 105] width 805 height 31
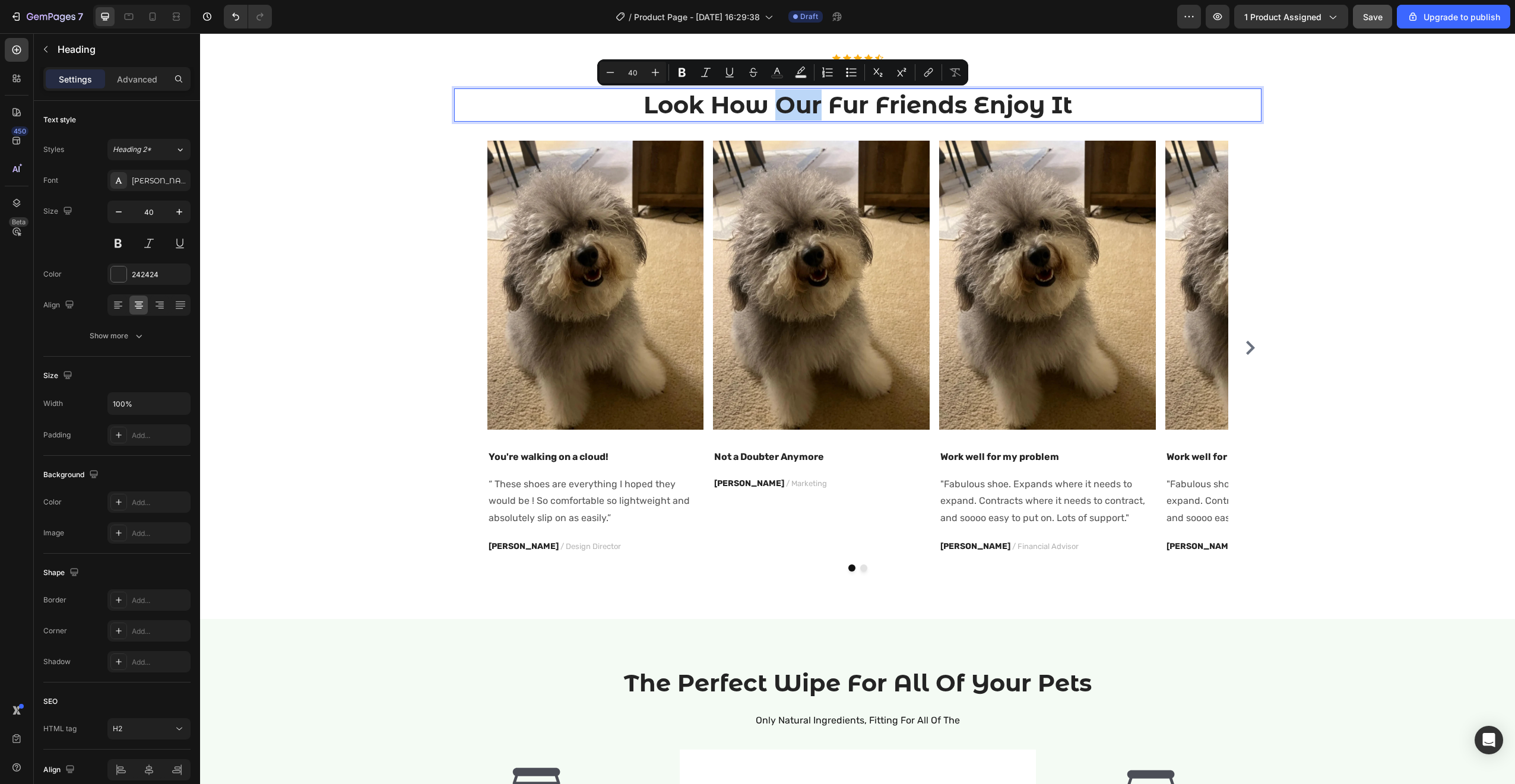
click at [786, 114] on p "Look How Our Fur Friends Enjoy It" at bounding box center [857, 105] width 805 height 31
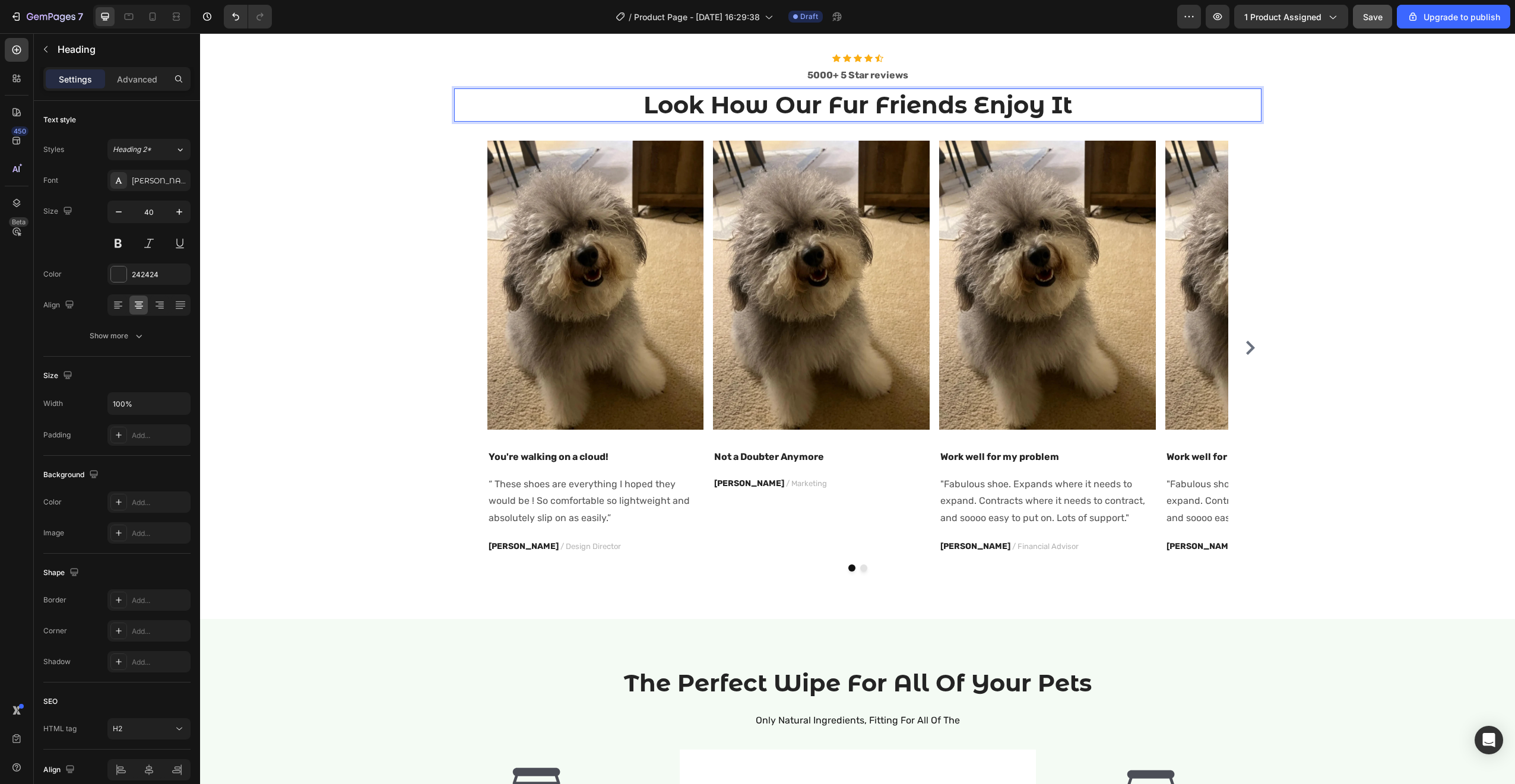
click at [789, 115] on p "Look How Our Fur Friends Enjoy It" at bounding box center [857, 105] width 805 height 31
click at [1360, 205] on div "Icon Icon Icon Icon Icon Icon List Hoz 5000+ 5 Star reviews Text block Look How…" at bounding box center [857, 312] width 1297 height 517
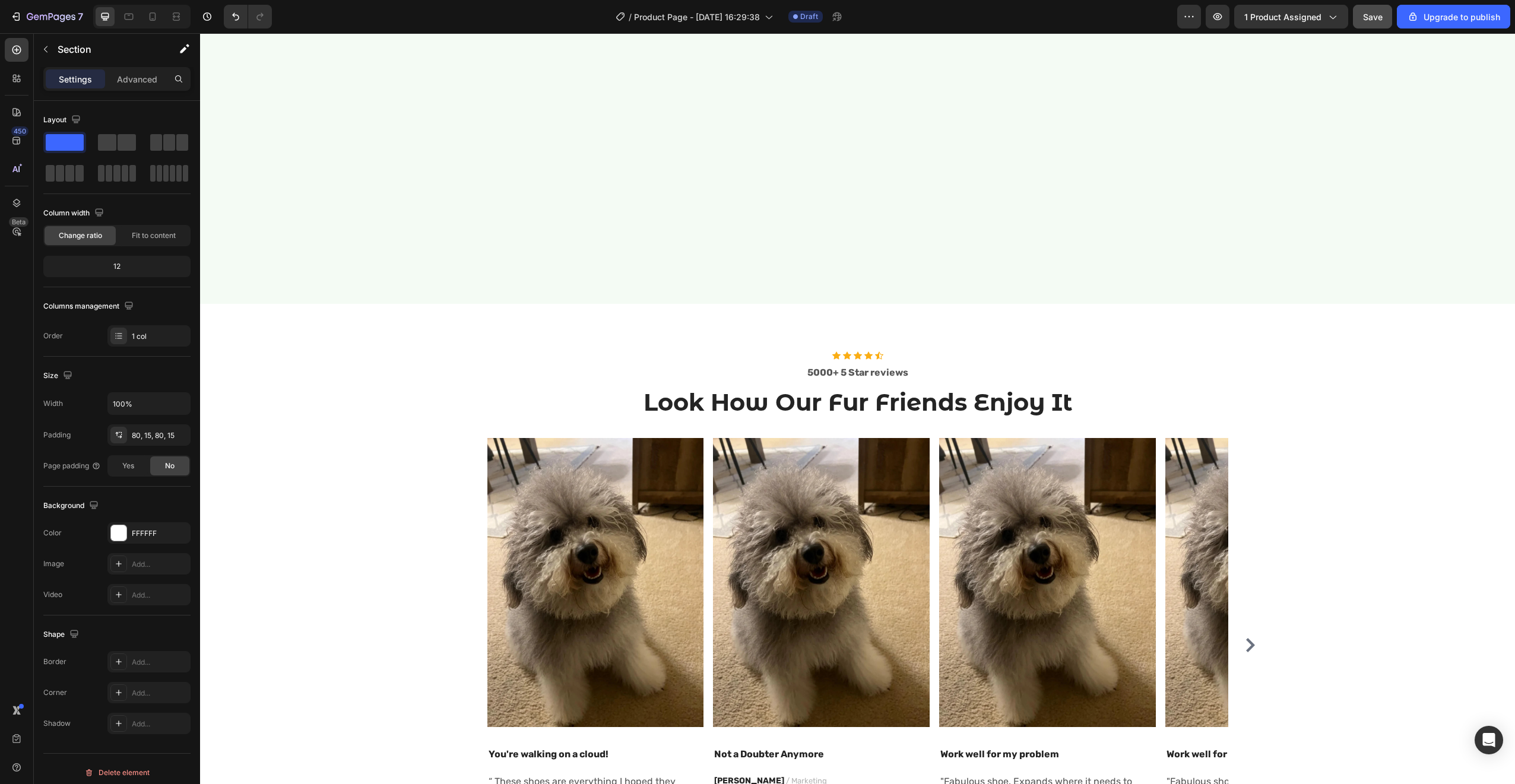
scroll to position [1160, 0]
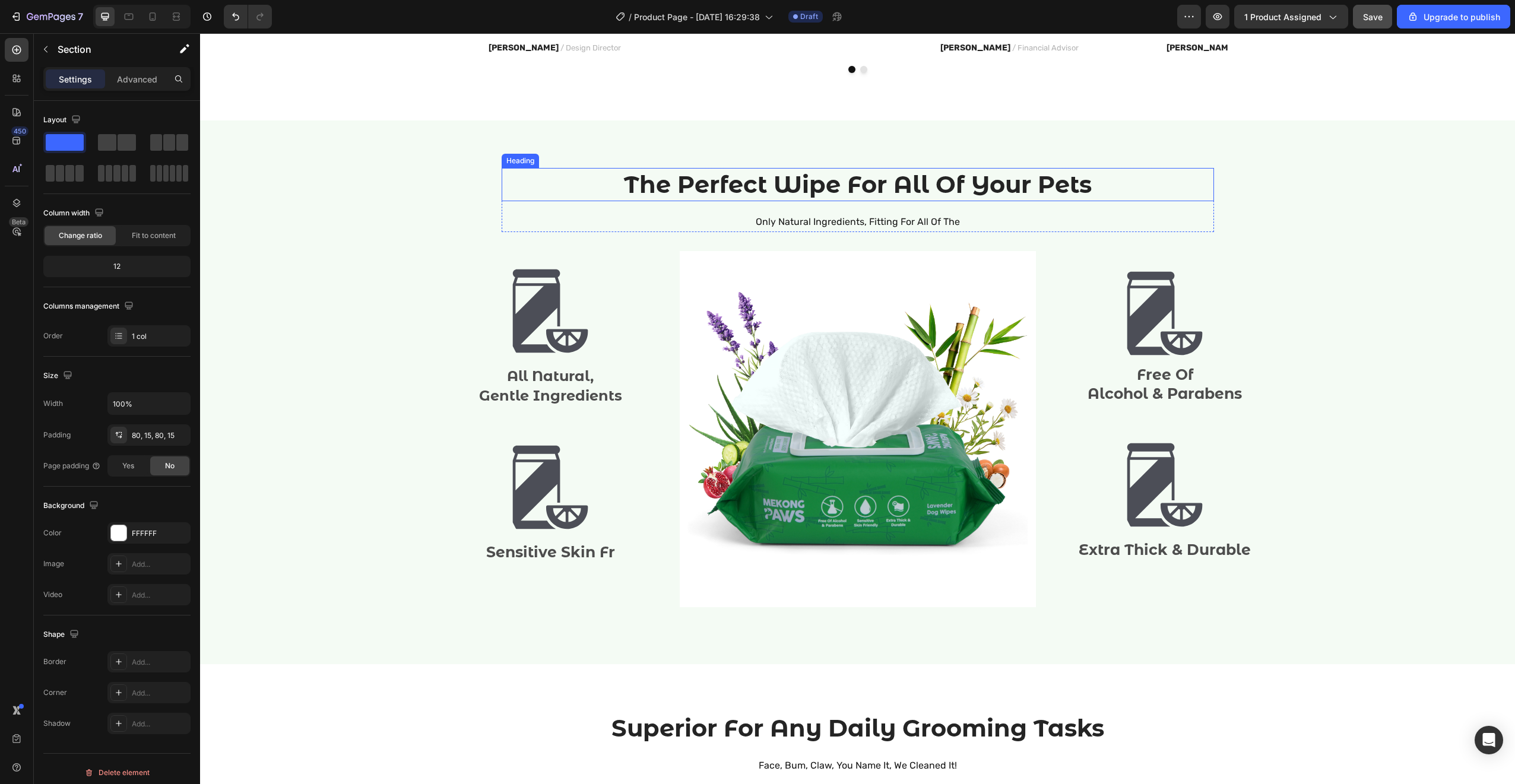
click at [1083, 187] on h2 "The Perfect Wipe For All Of Your Pets" at bounding box center [857, 184] width 712 height 33
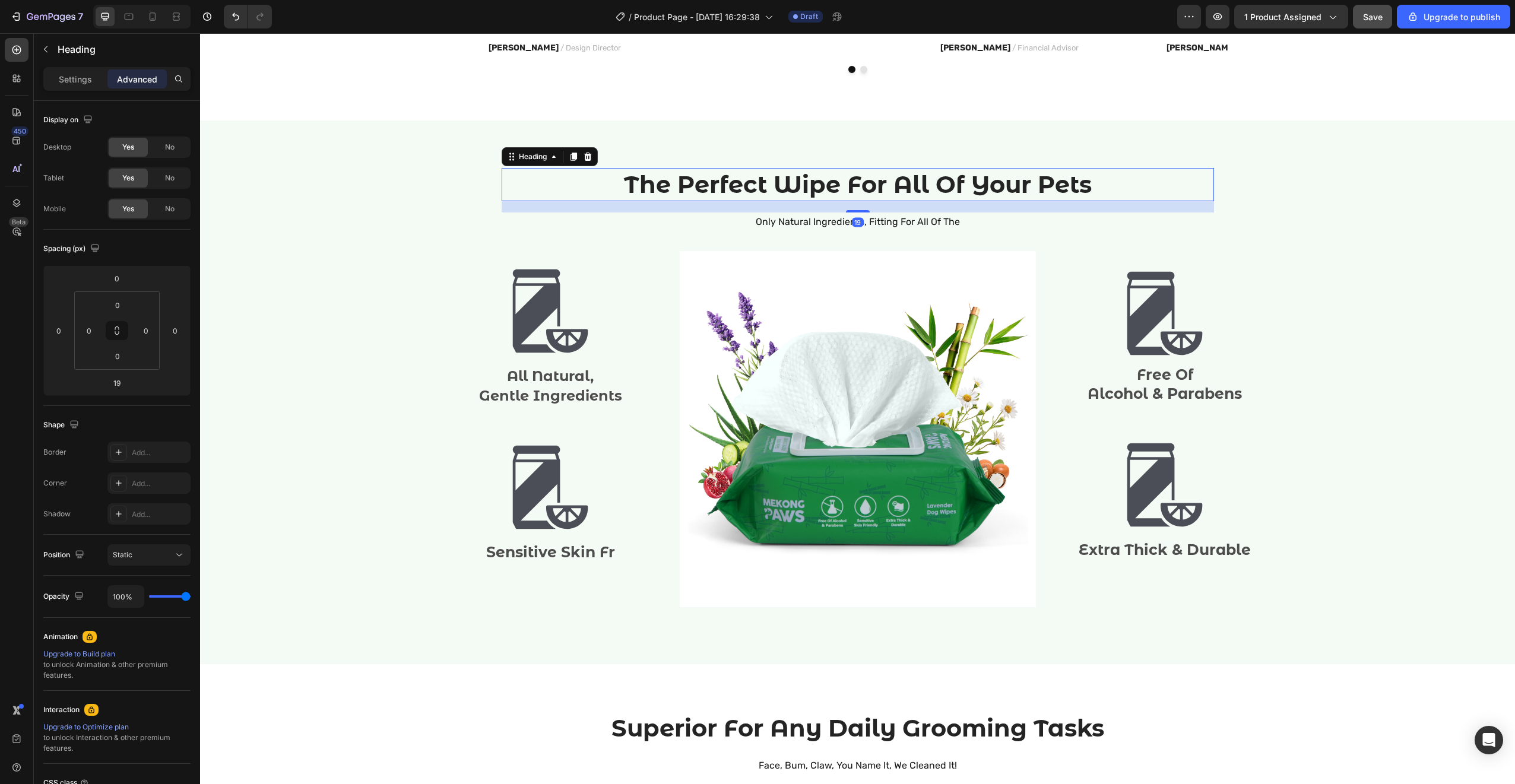
click at [1083, 187] on h2 "The Perfect Wipe For All Of Your Pets" at bounding box center [857, 184] width 712 height 33
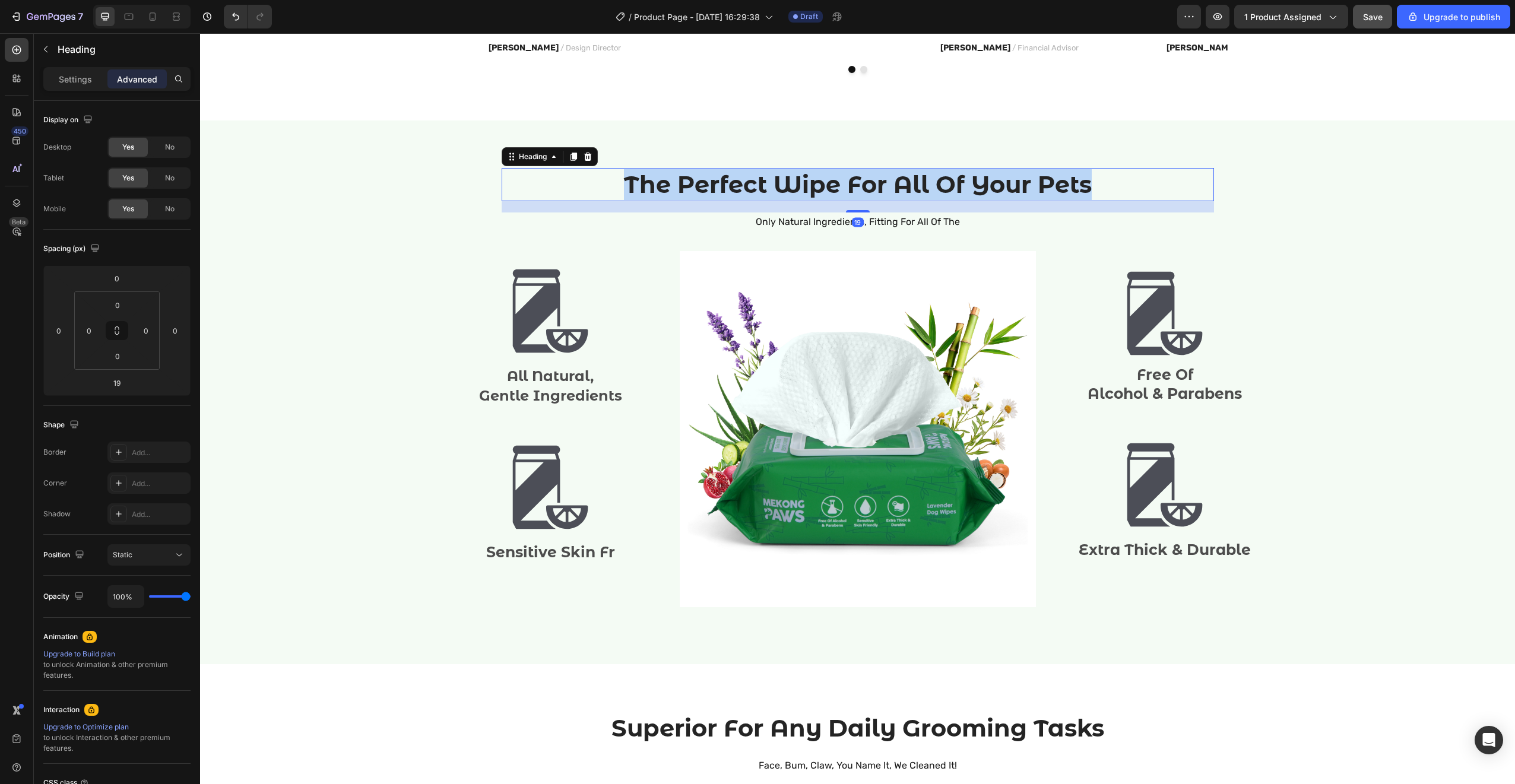
click at [1083, 187] on p "The Perfect Wipe For All Of Your Pets" at bounding box center [857, 184] width 710 height 31
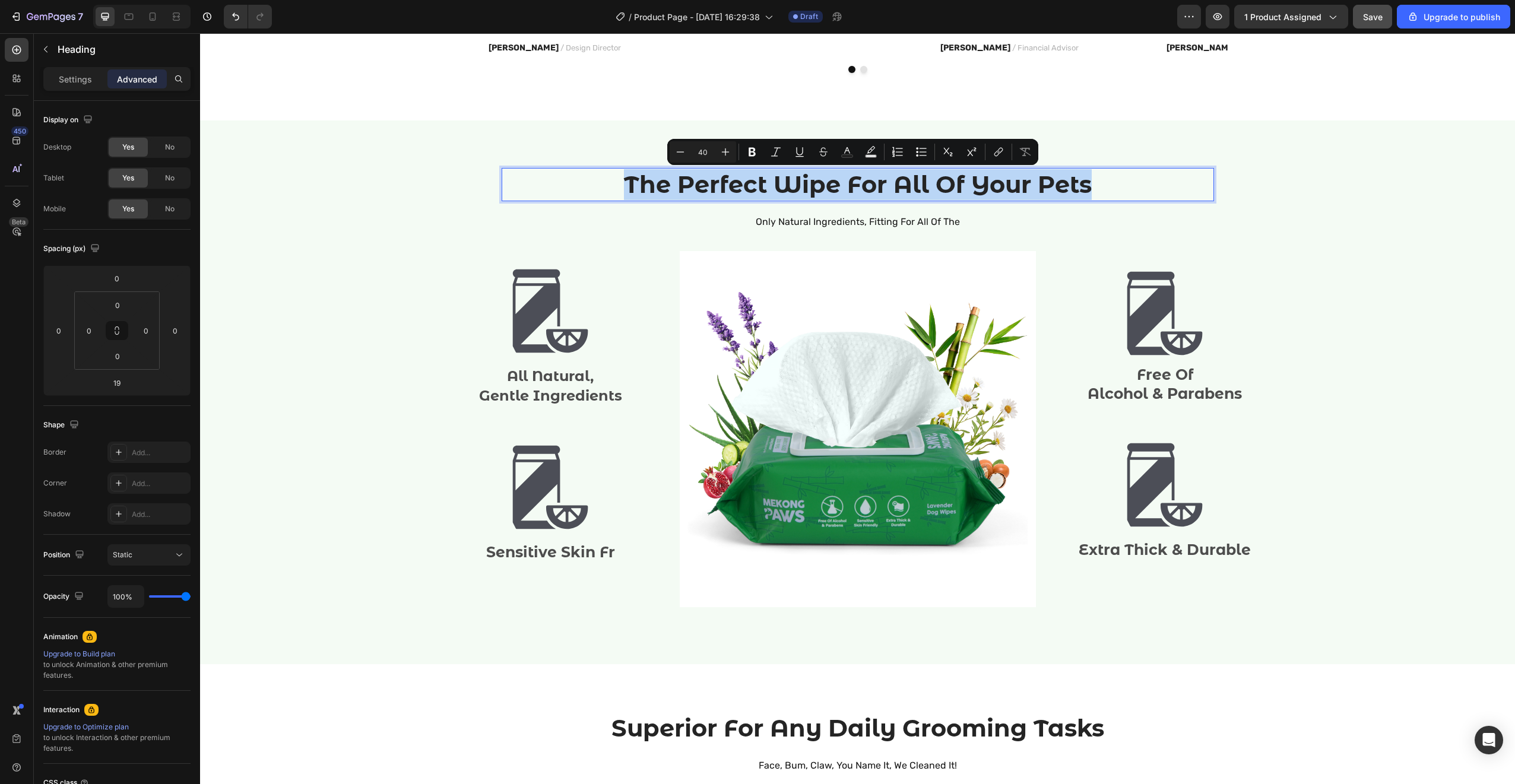
click at [1085, 187] on p "The Perfect Wipe For All Of Your Pets" at bounding box center [857, 184] width 710 height 31
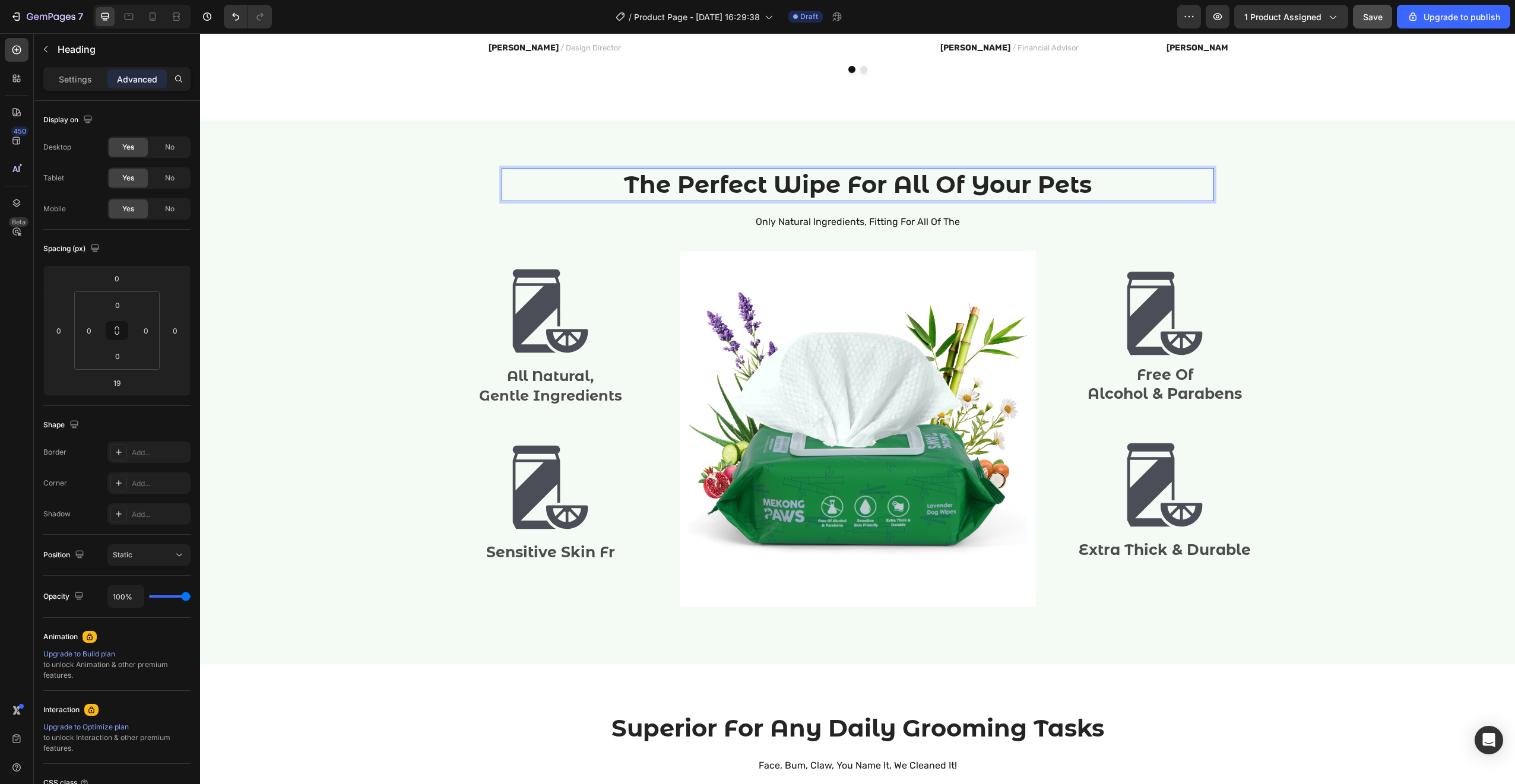
click at [1085, 187] on p "The Perfect Wipe For All Of Your Pets" at bounding box center [857, 184] width 710 height 31
click at [1058, 194] on p "The Perfect Wipe For All Of Your Pets" at bounding box center [857, 184] width 710 height 31
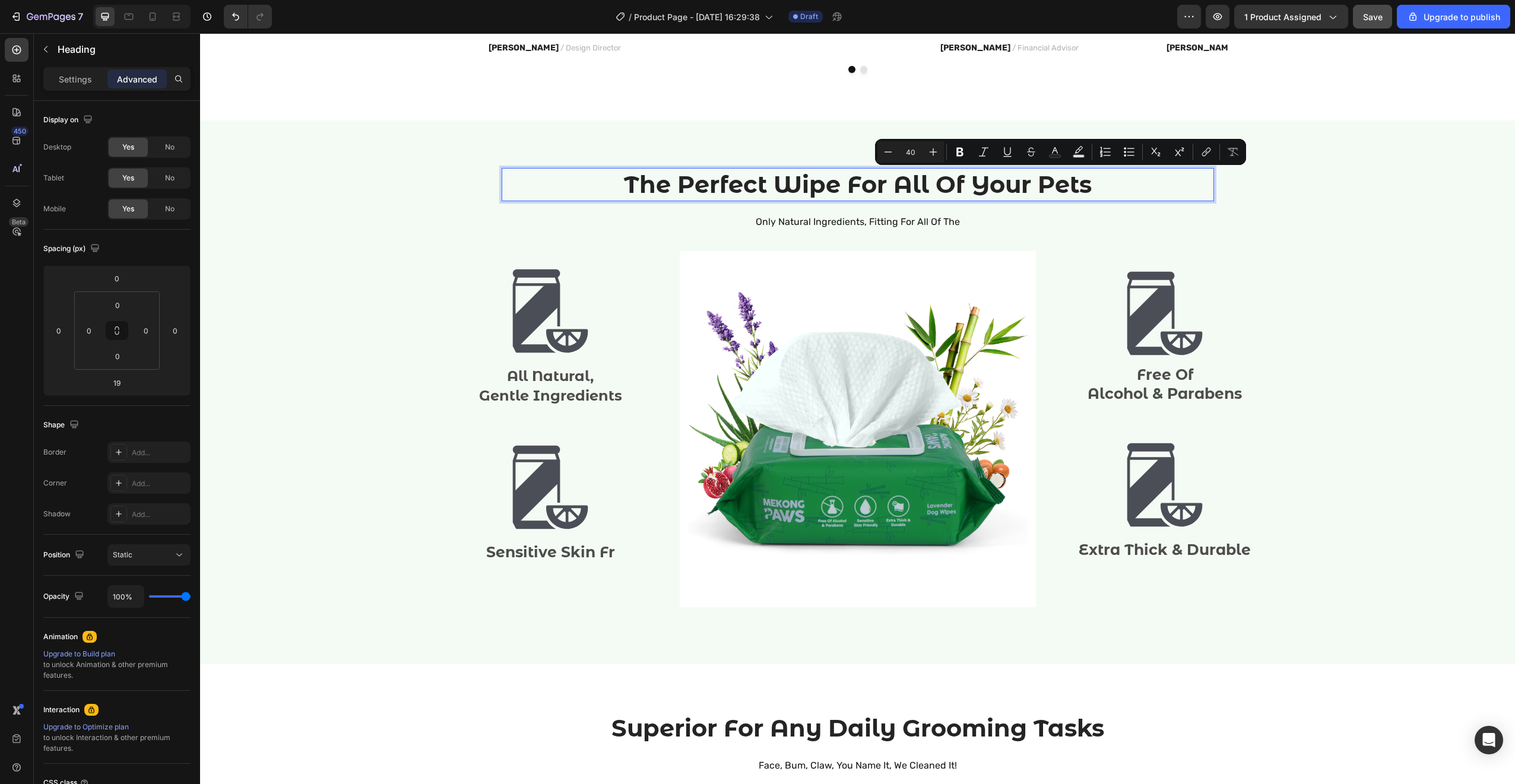
click at [775, 192] on p "The Perfect Wipe For All Of Your Pets" at bounding box center [857, 184] width 710 height 31
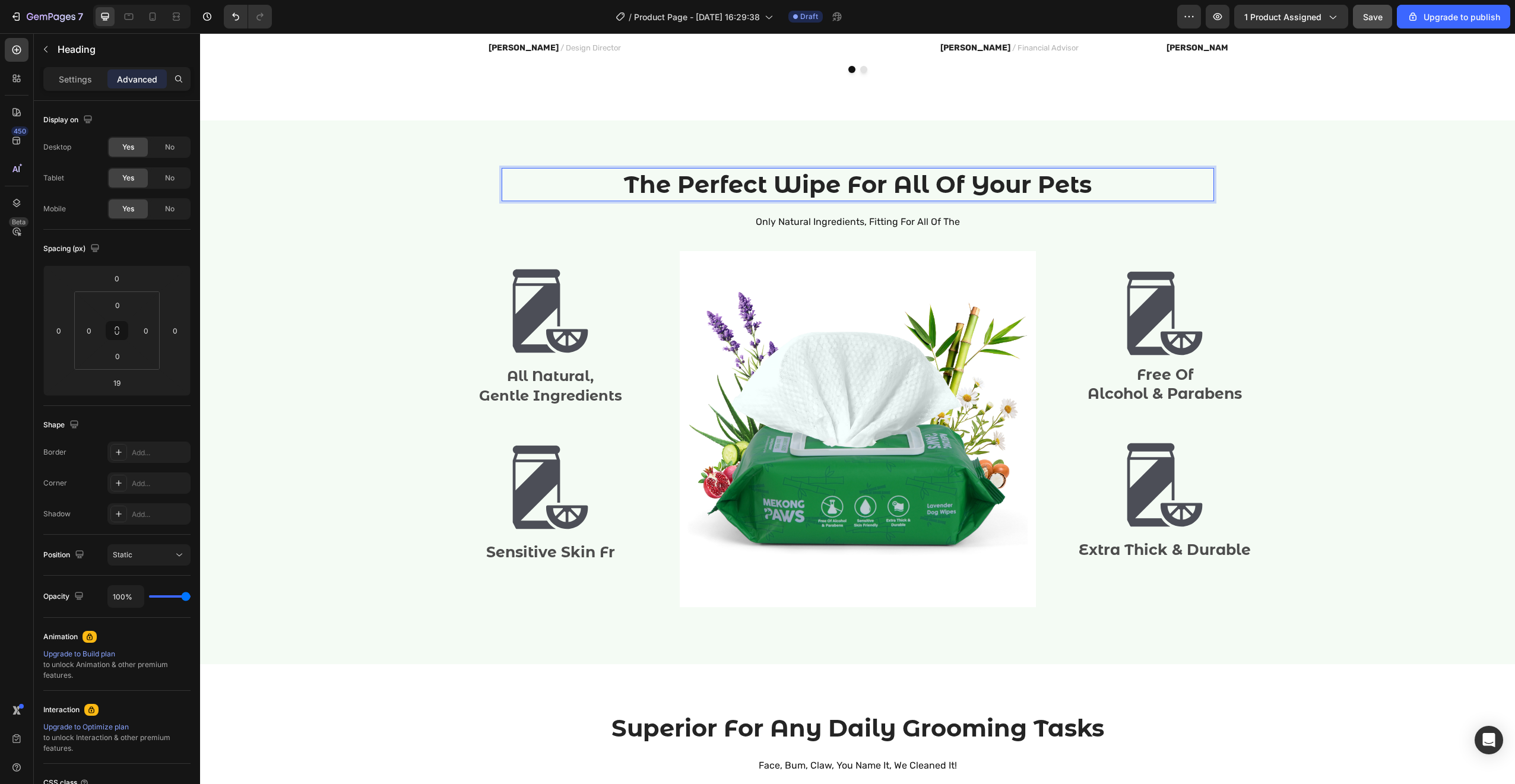
click at [762, 188] on p "The Perfect Wipe For All Of Your Pets" at bounding box center [857, 184] width 710 height 31
click at [766, 190] on p "The Perfect Wipe For All Of Your Pets" at bounding box center [857, 184] width 710 height 31
click at [1340, 227] on div "The Perfect Wipe For All Of Your Pets Heading 19 Only Natural Ingredients, Fitt…" at bounding box center [857, 392] width 1297 height 449
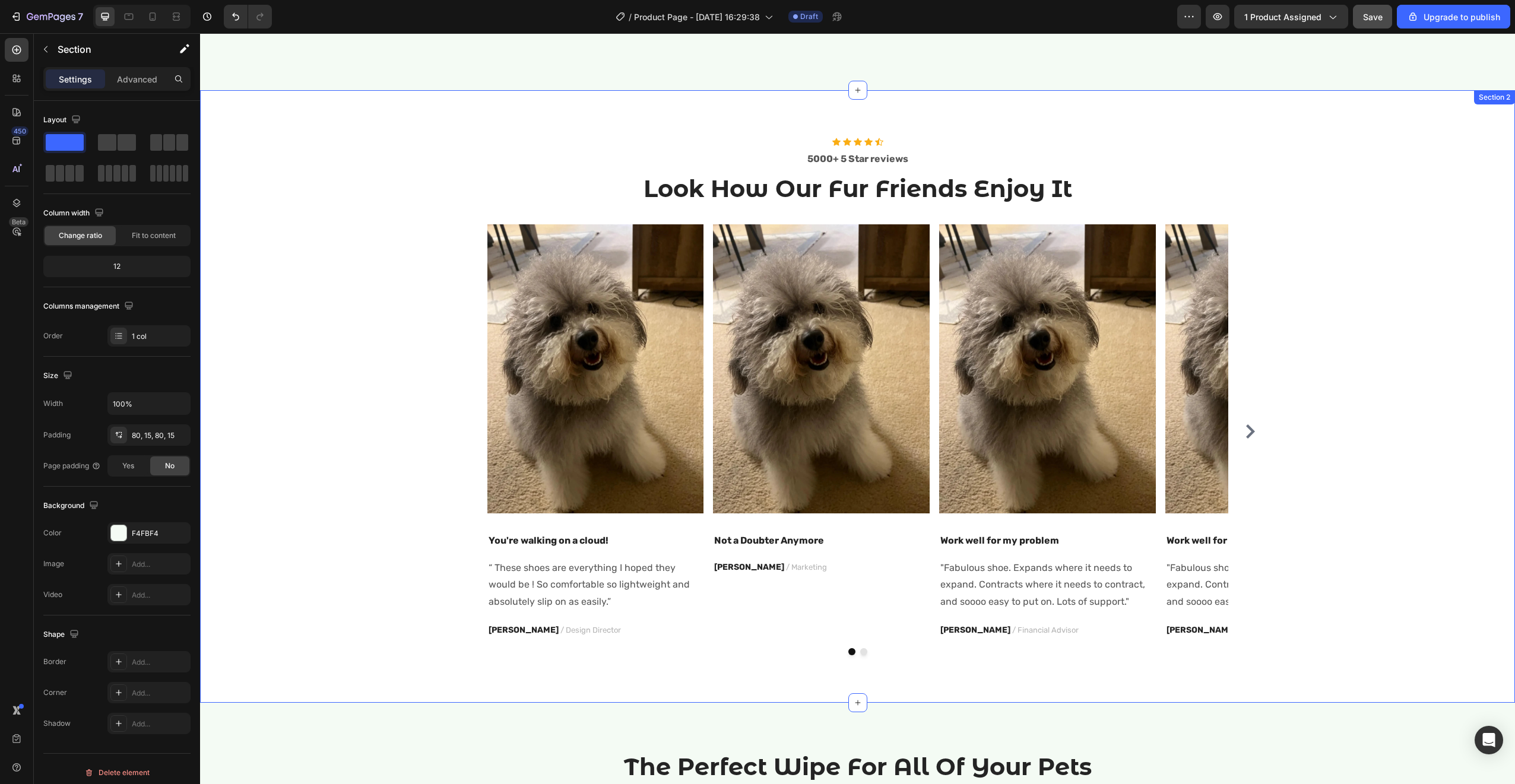
scroll to position [754, 0]
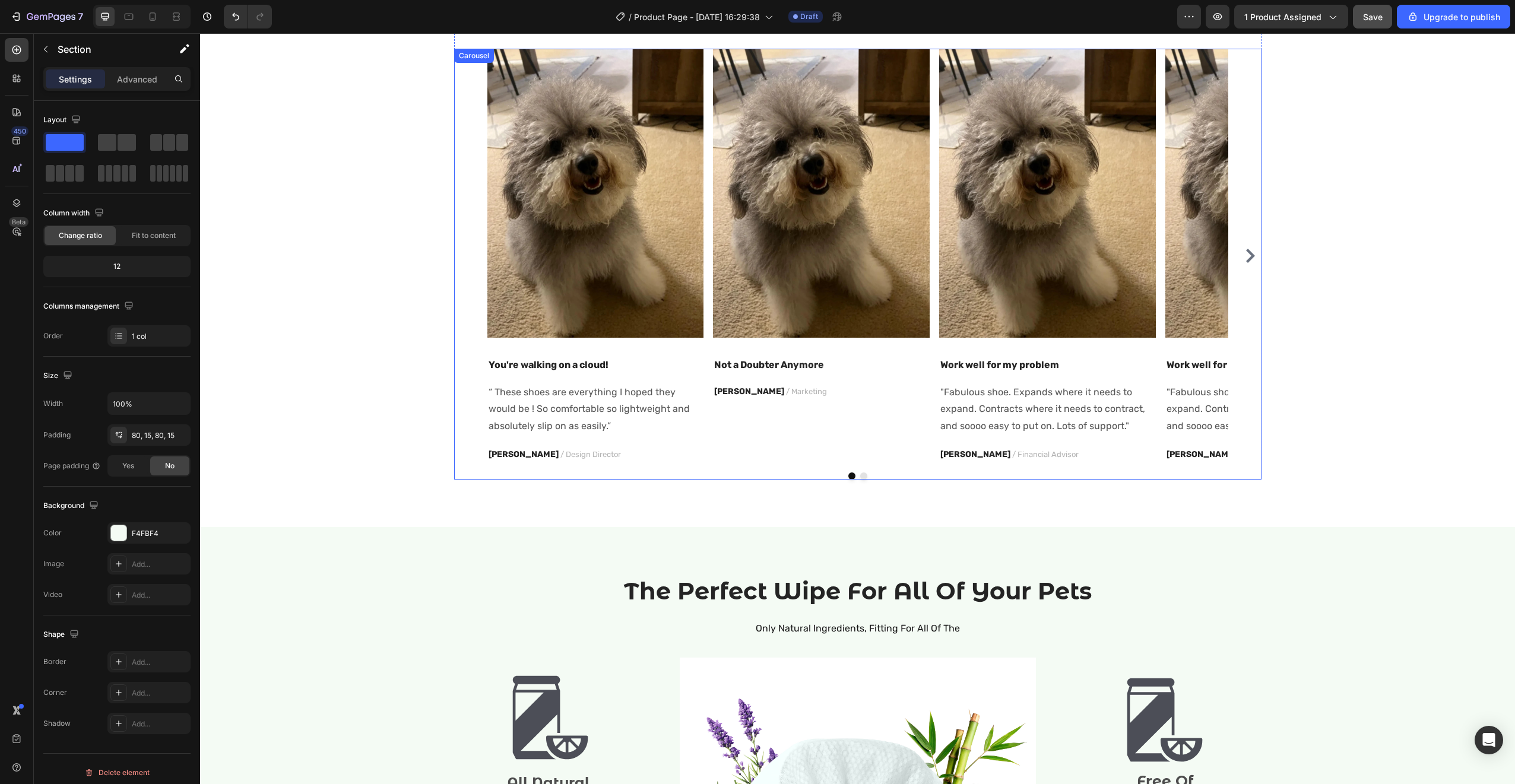
click at [1246, 253] on icon "Carousel Next Arrow" at bounding box center [1251, 255] width 9 height 14
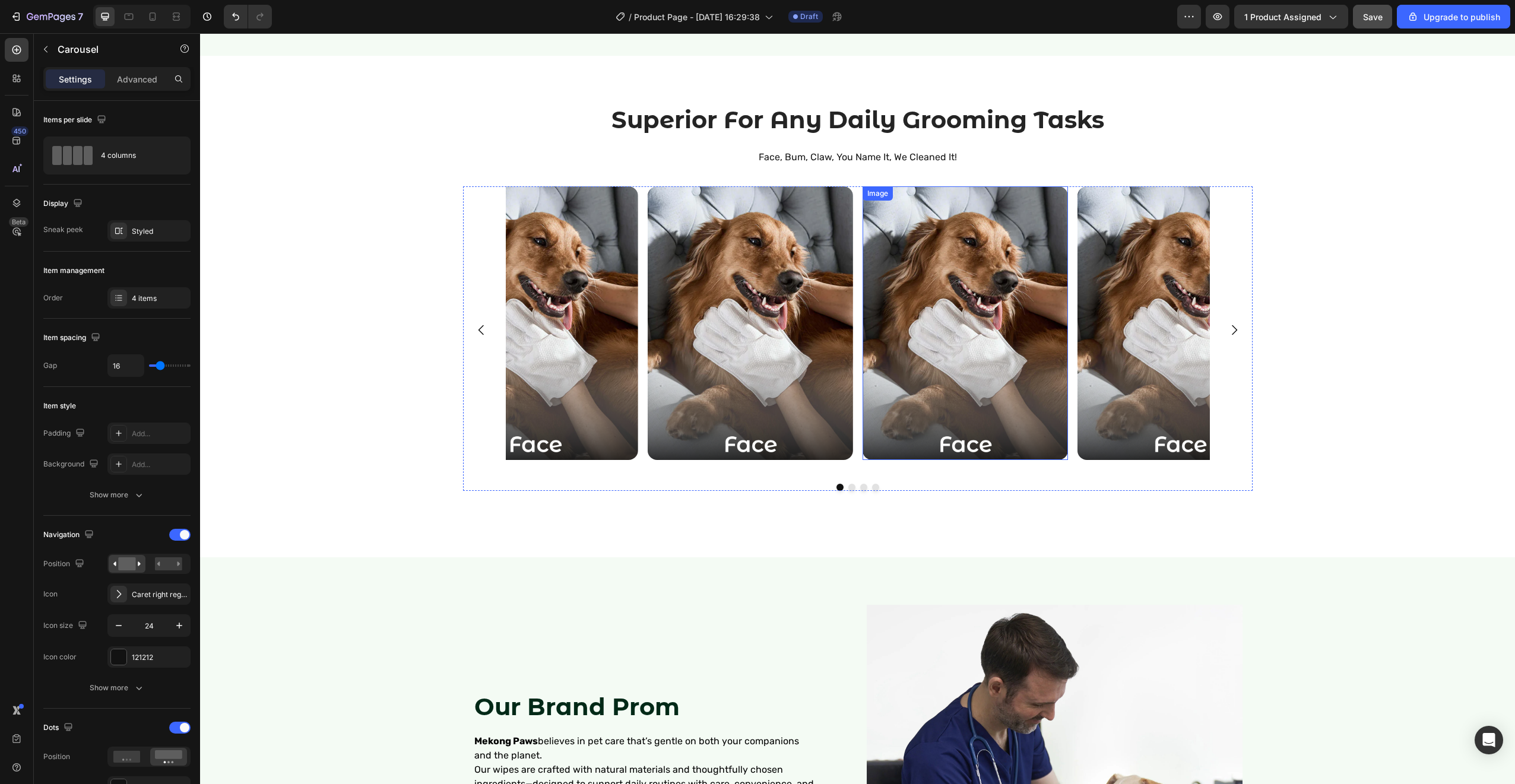
scroll to position [1521, 0]
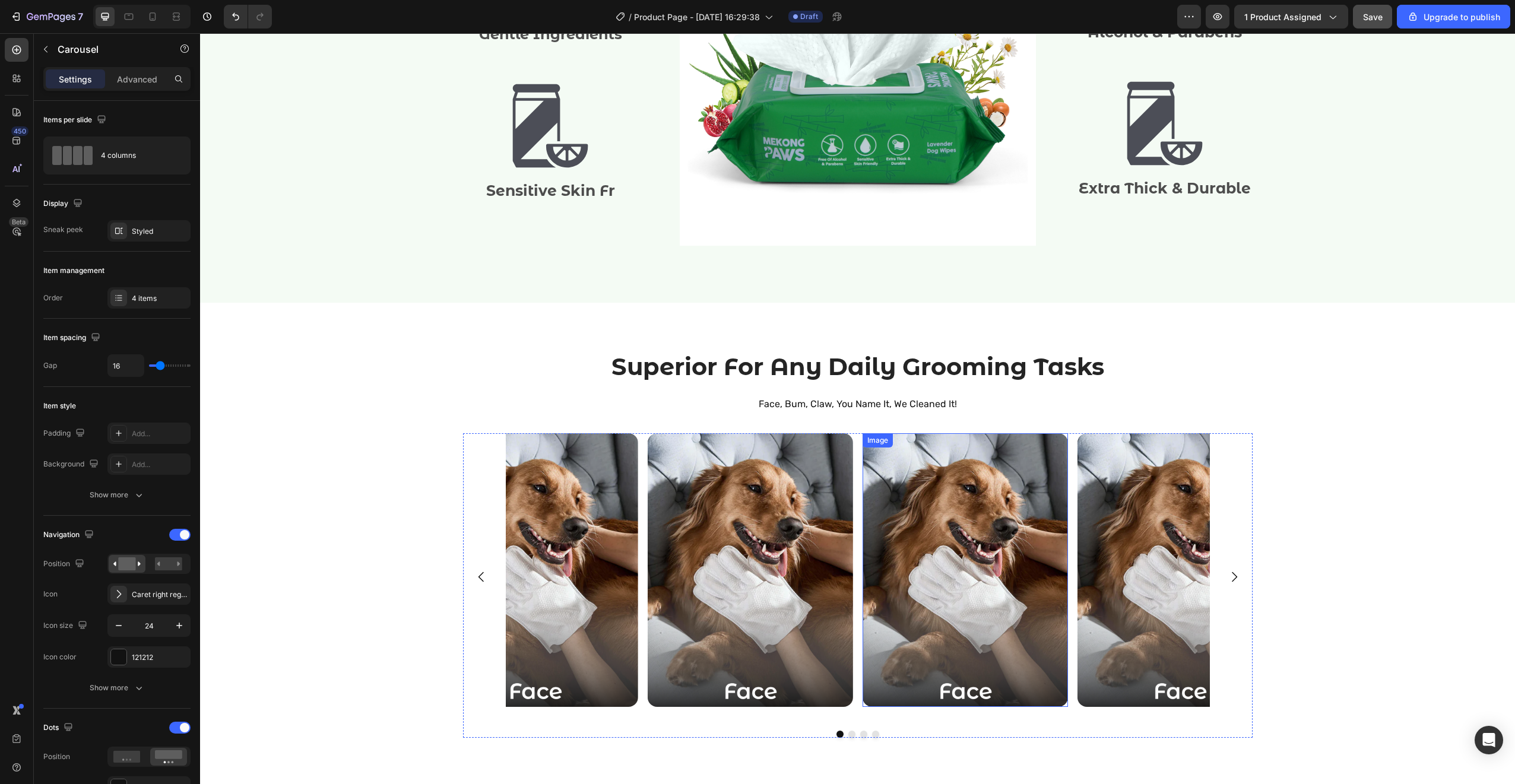
click at [953, 511] on img at bounding box center [965, 570] width 205 height 274
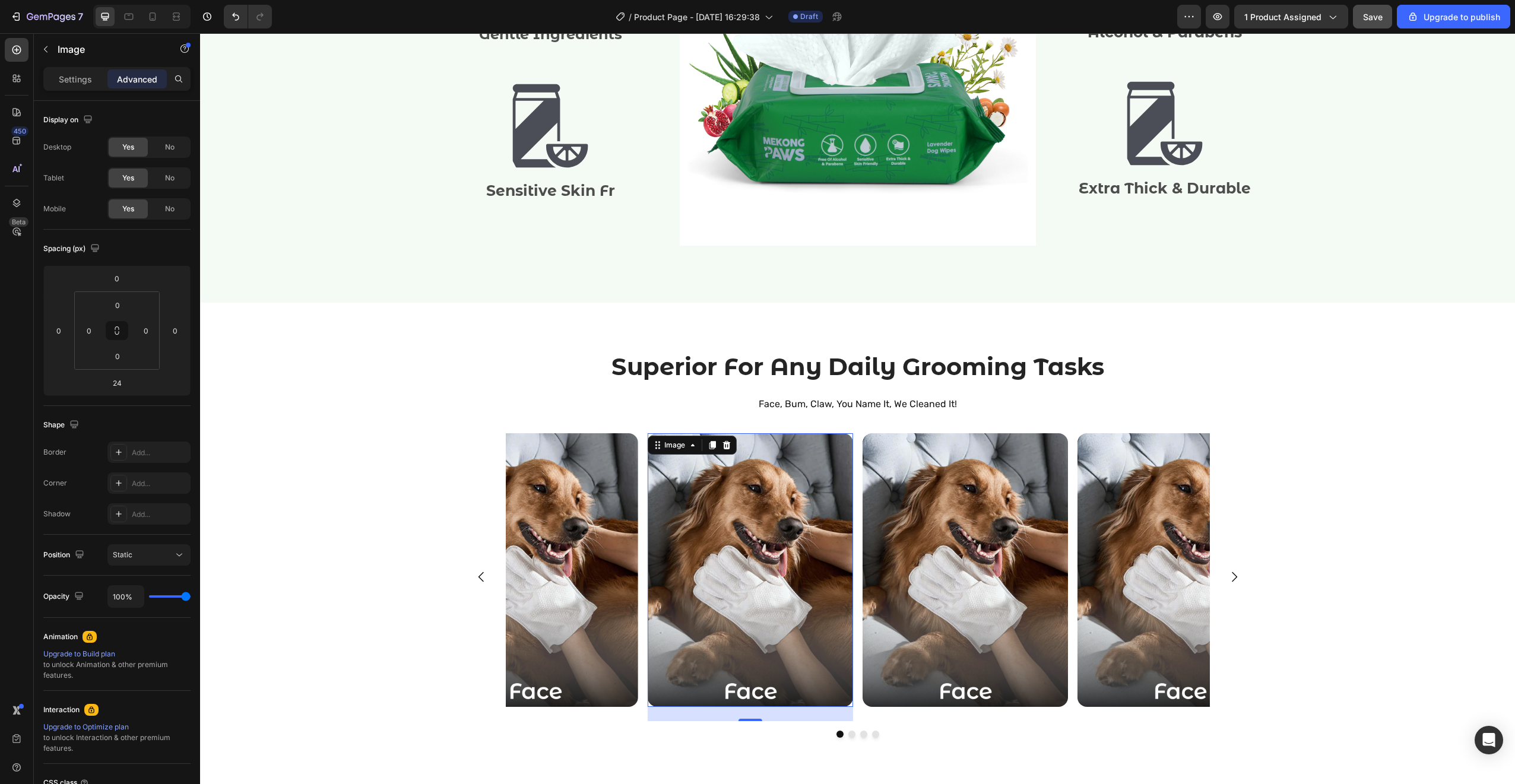
click at [826, 537] on img at bounding box center [749, 570] width 205 height 274
click at [897, 533] on img at bounding box center [965, 570] width 205 height 274
click at [1108, 509] on img at bounding box center [1180, 570] width 205 height 274
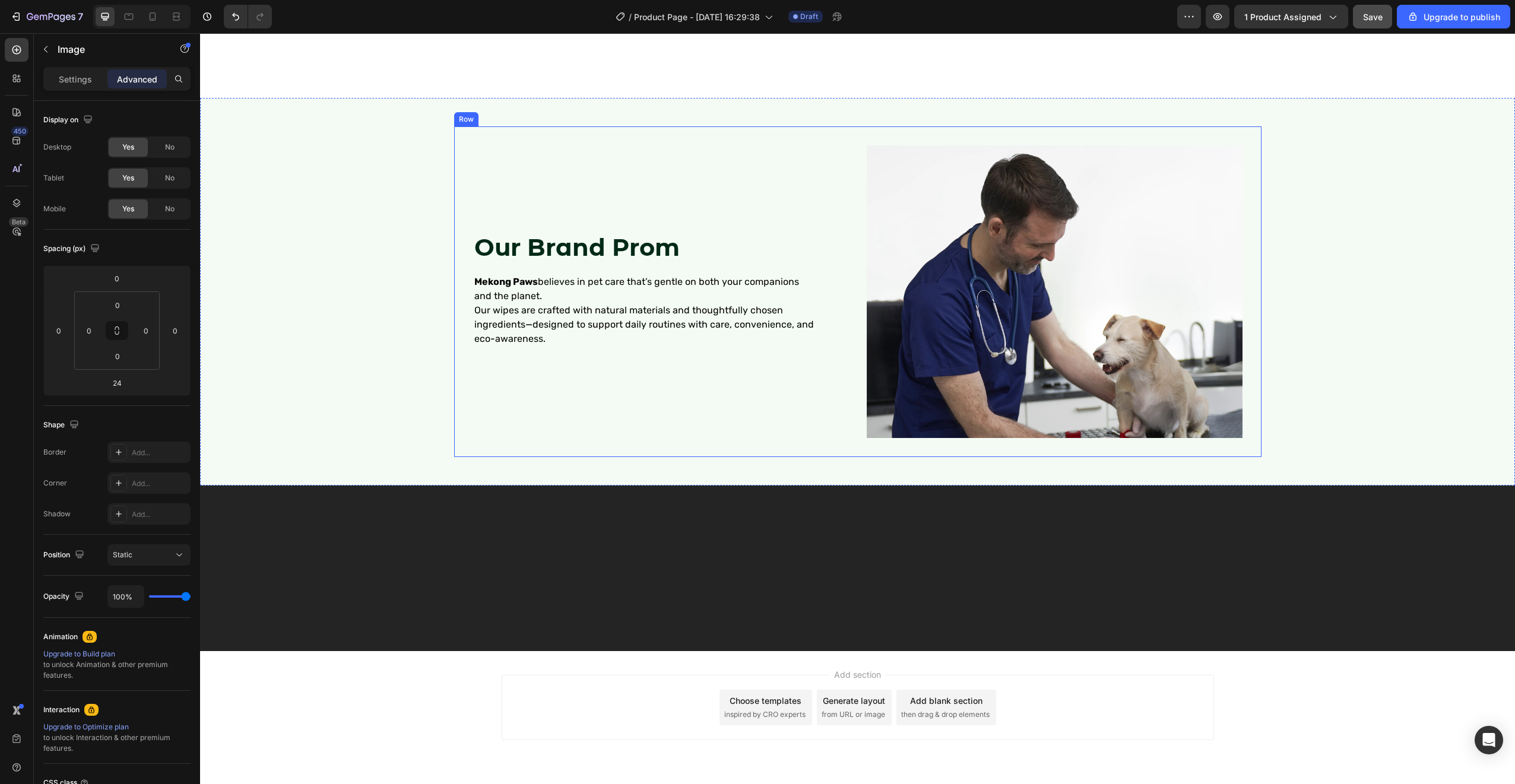
scroll to position [2266, 0]
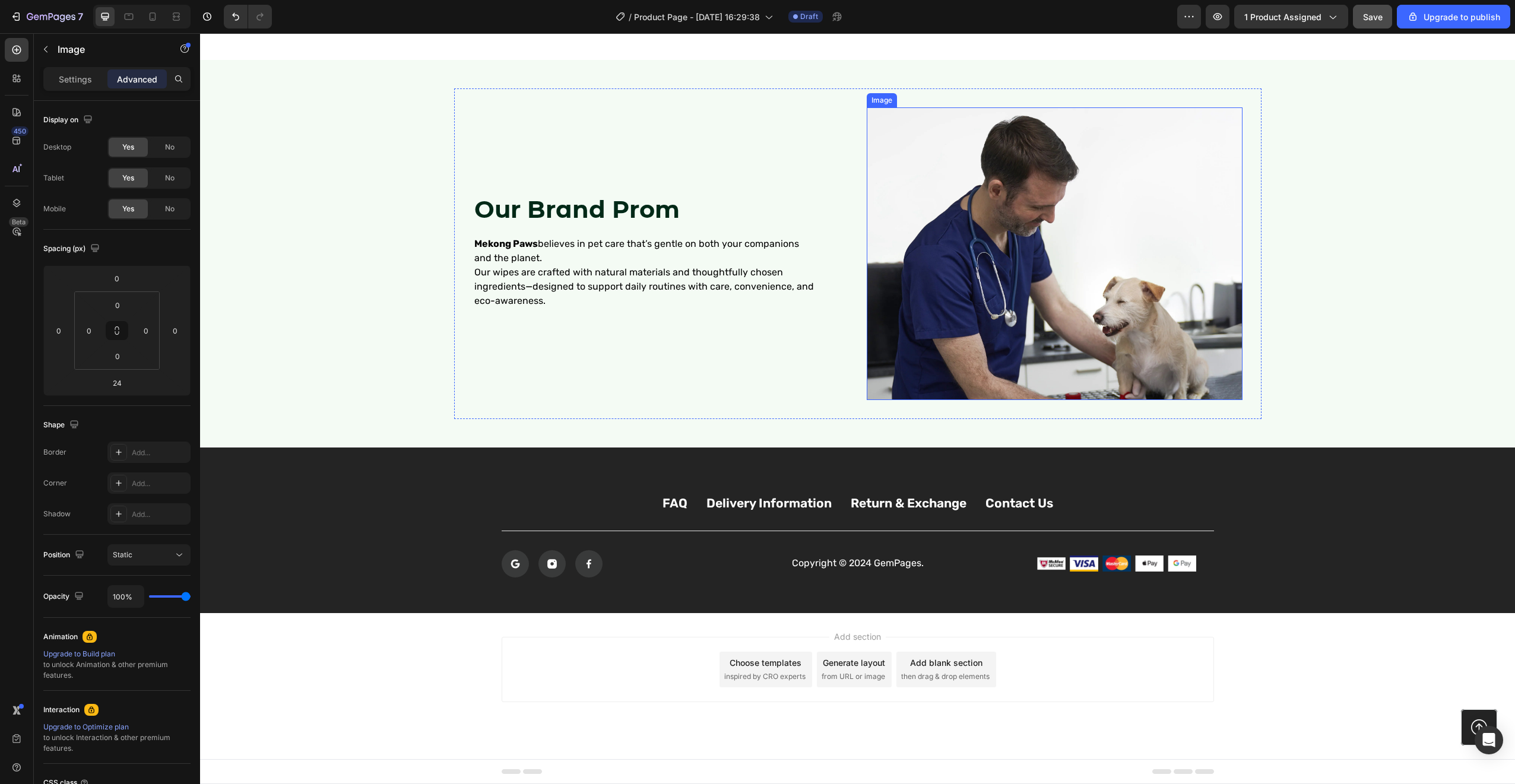
click at [1119, 378] on img at bounding box center [1054, 253] width 375 height 292
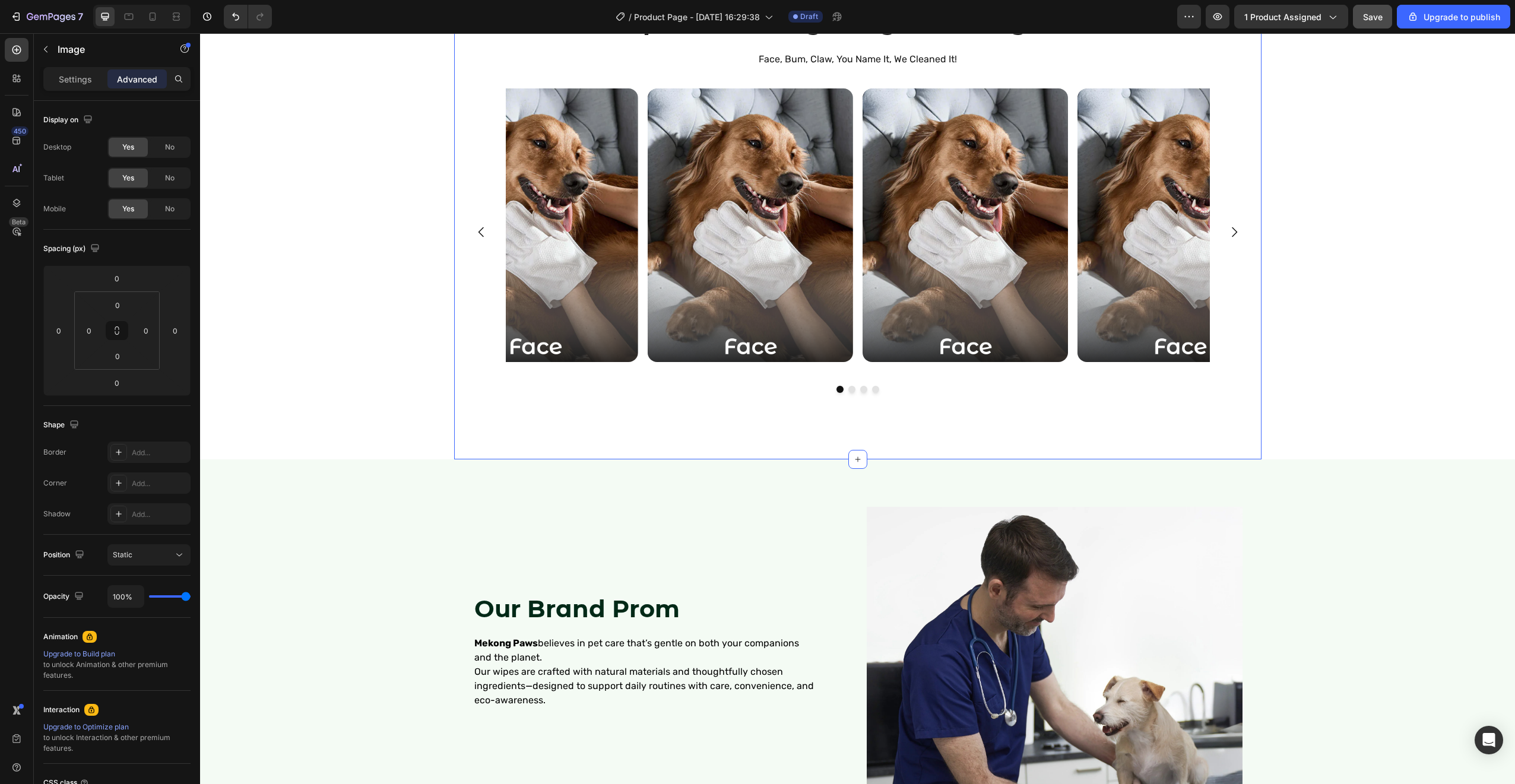
scroll to position [2073, 0]
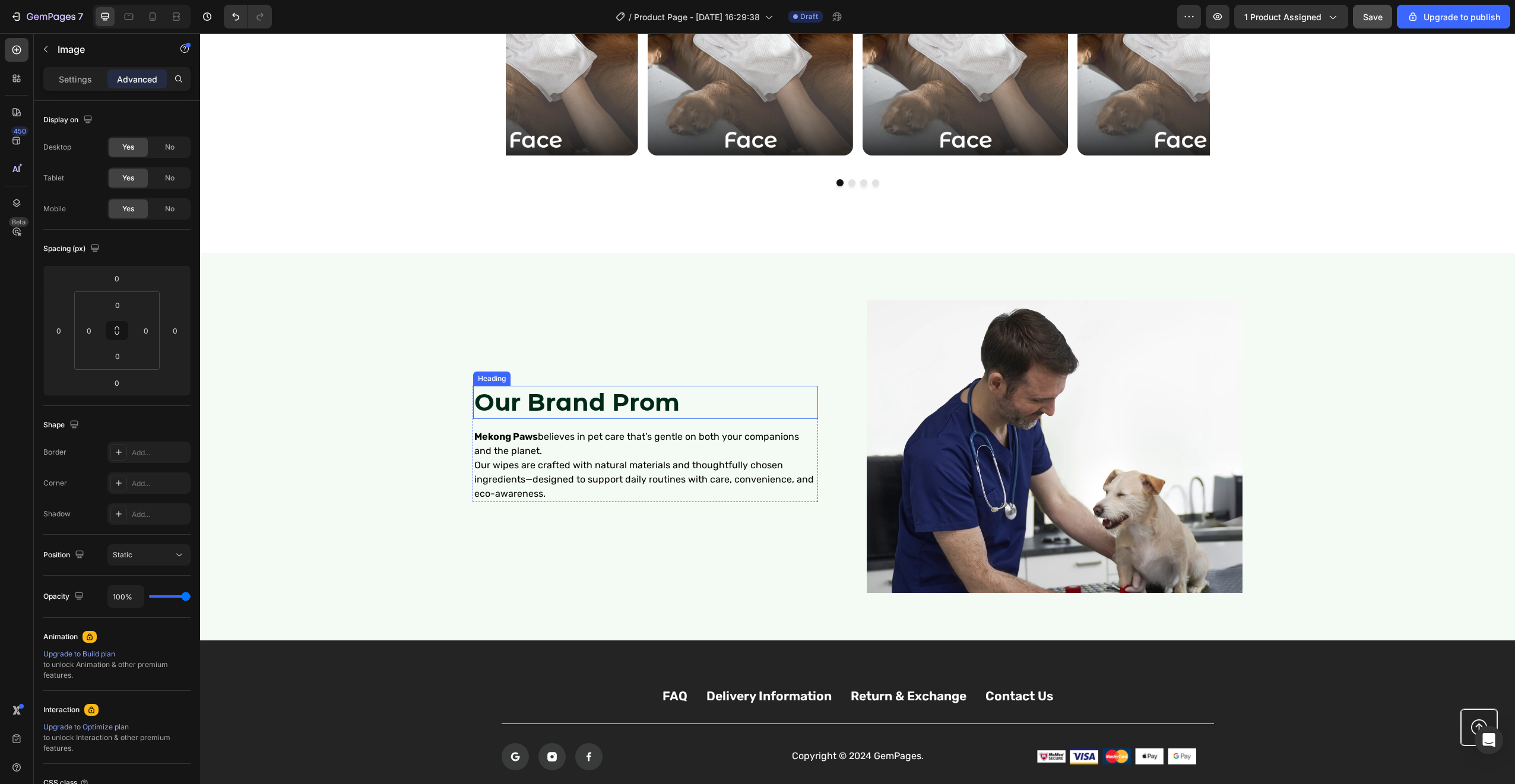
click at [662, 415] on strong "Our Brand Prom" at bounding box center [577, 401] width 205 height 29
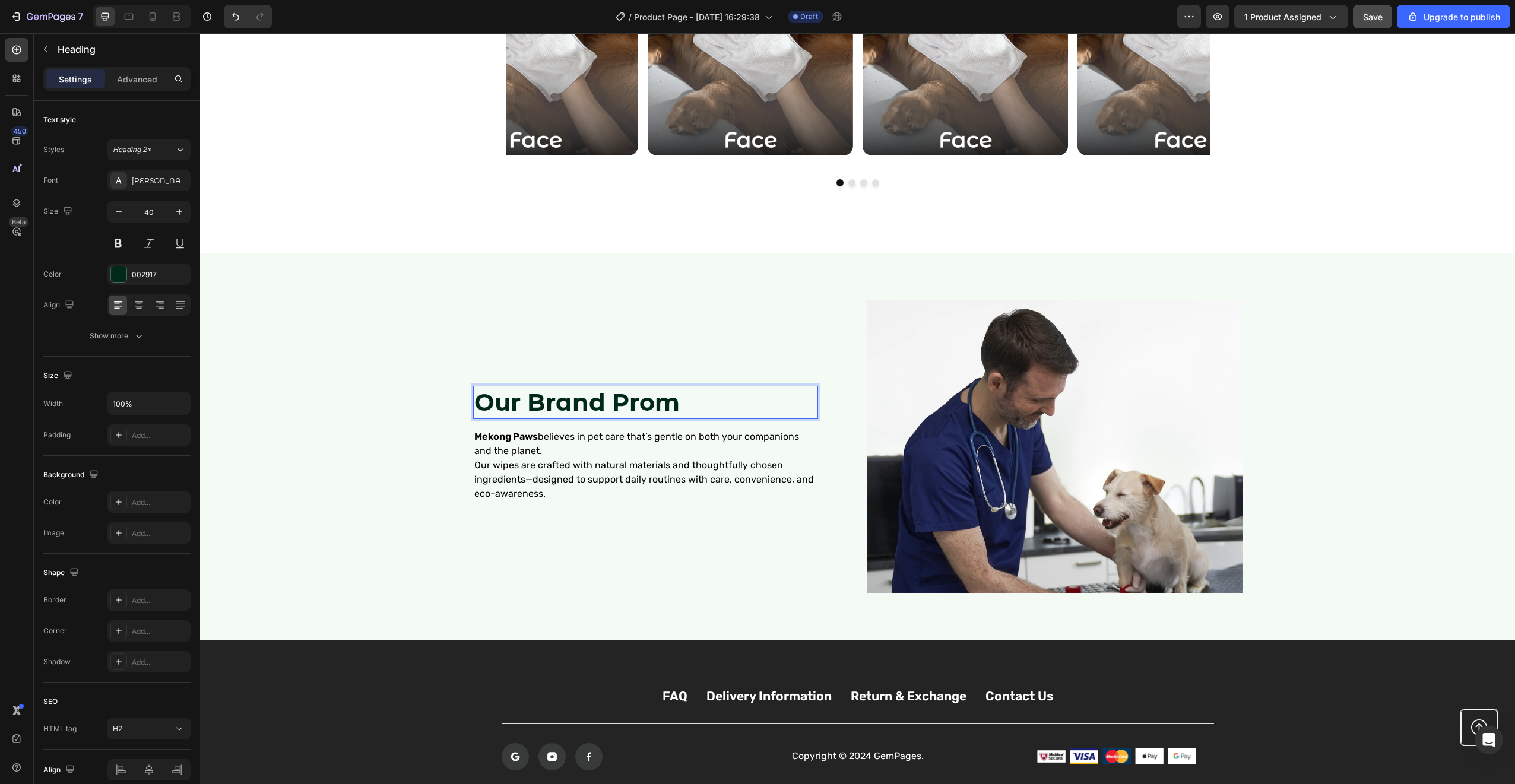
drag, startPoint x: 662, startPoint y: 415, endPoint x: 676, endPoint y: 397, distance: 22.8
click at [676, 397] on strong "Our Brand Prom" at bounding box center [577, 401] width 205 height 29
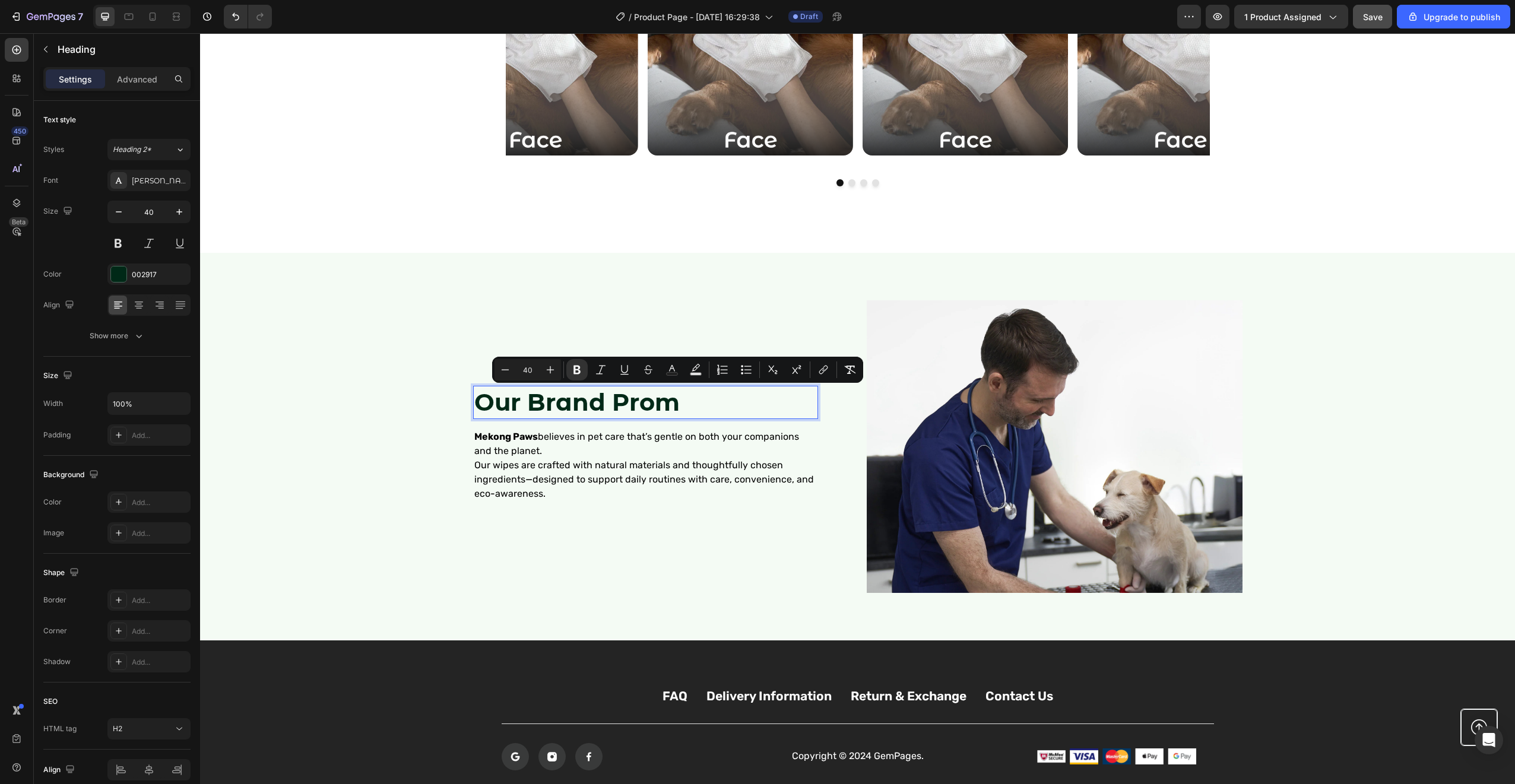
click at [673, 398] on strong "Our Brand Prom" at bounding box center [577, 401] width 205 height 29
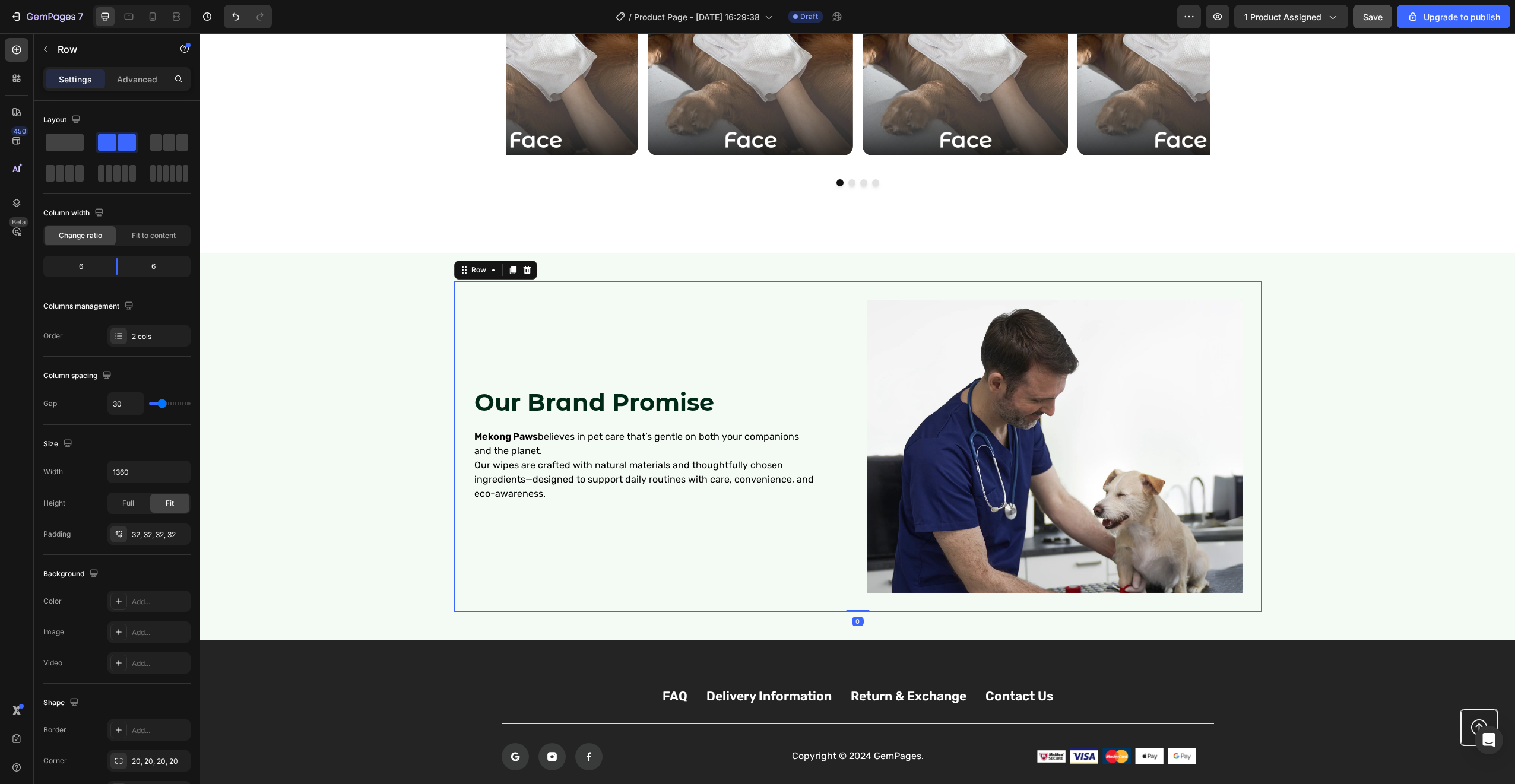
click at [713, 323] on div "⁠⁠⁠⁠⁠⁠⁠ Our Brand Promise Heading Mekong Paws believes in pet care that’s gentl…" at bounding box center [660, 446] width 375 height 292
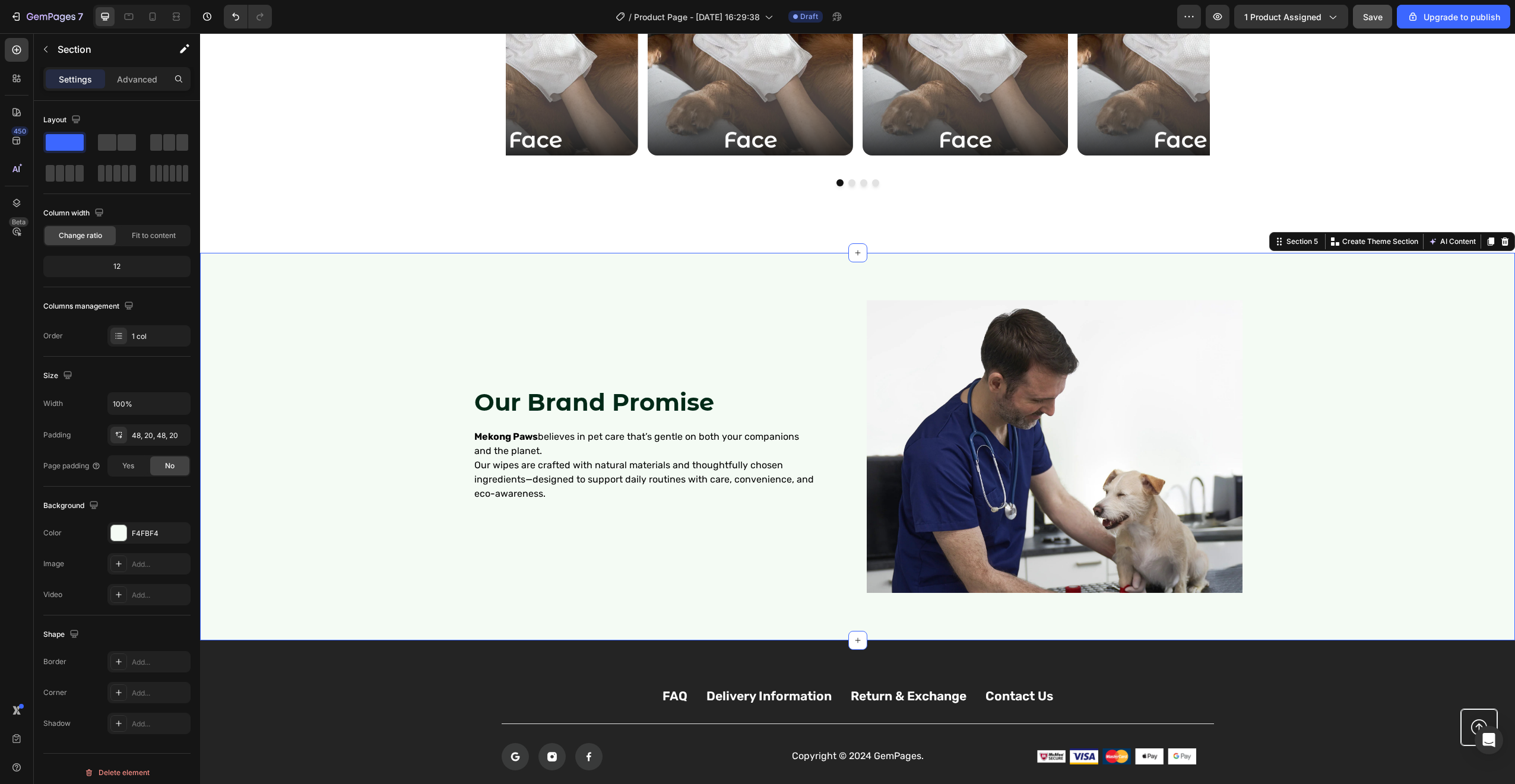
click at [350, 344] on div "⁠⁠⁠⁠⁠⁠⁠ Our Brand Promise Heading Mekong Paws believes in pet care that’s gentl…" at bounding box center [857, 446] width 1291 height 330
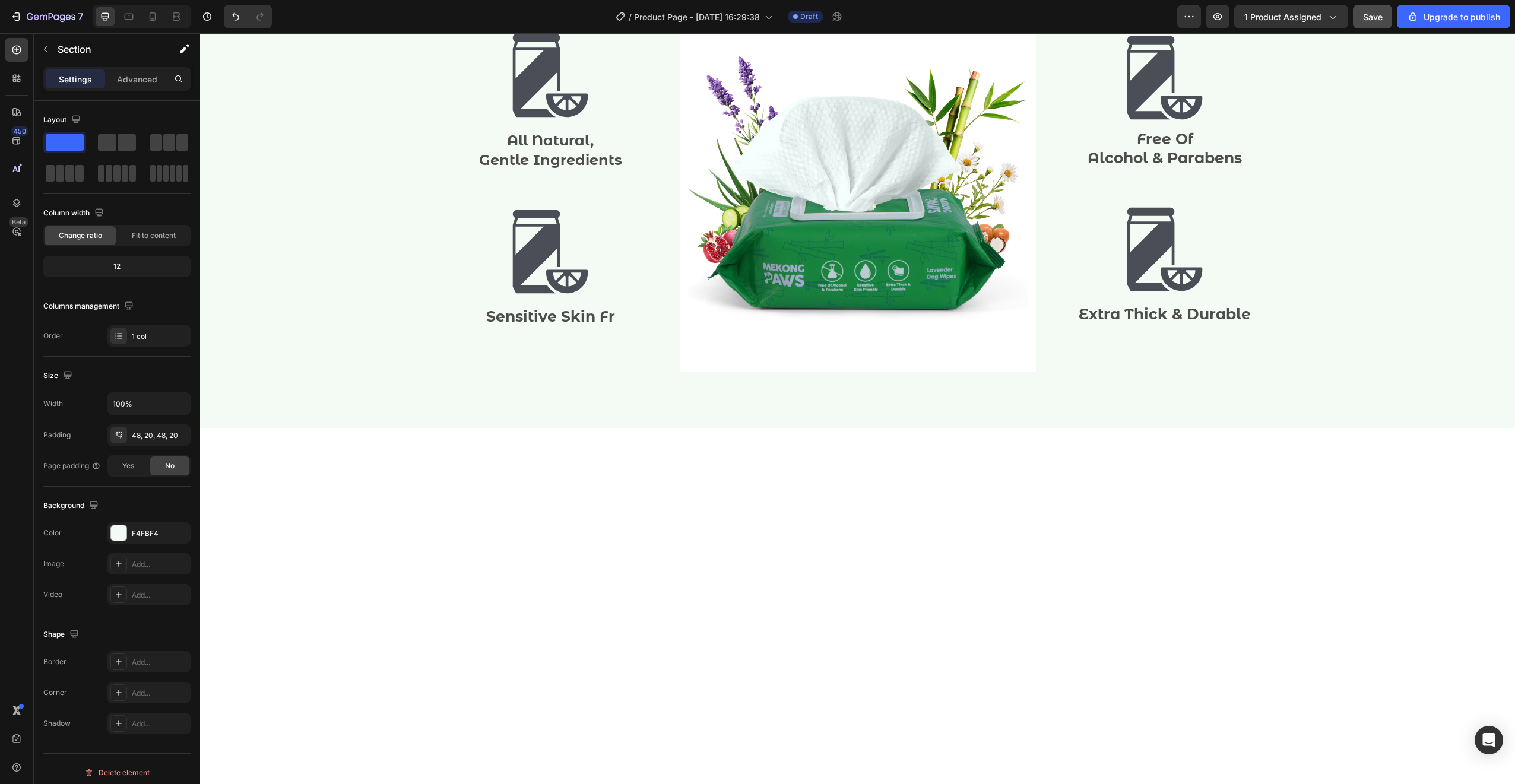
scroll to position [1401, 0]
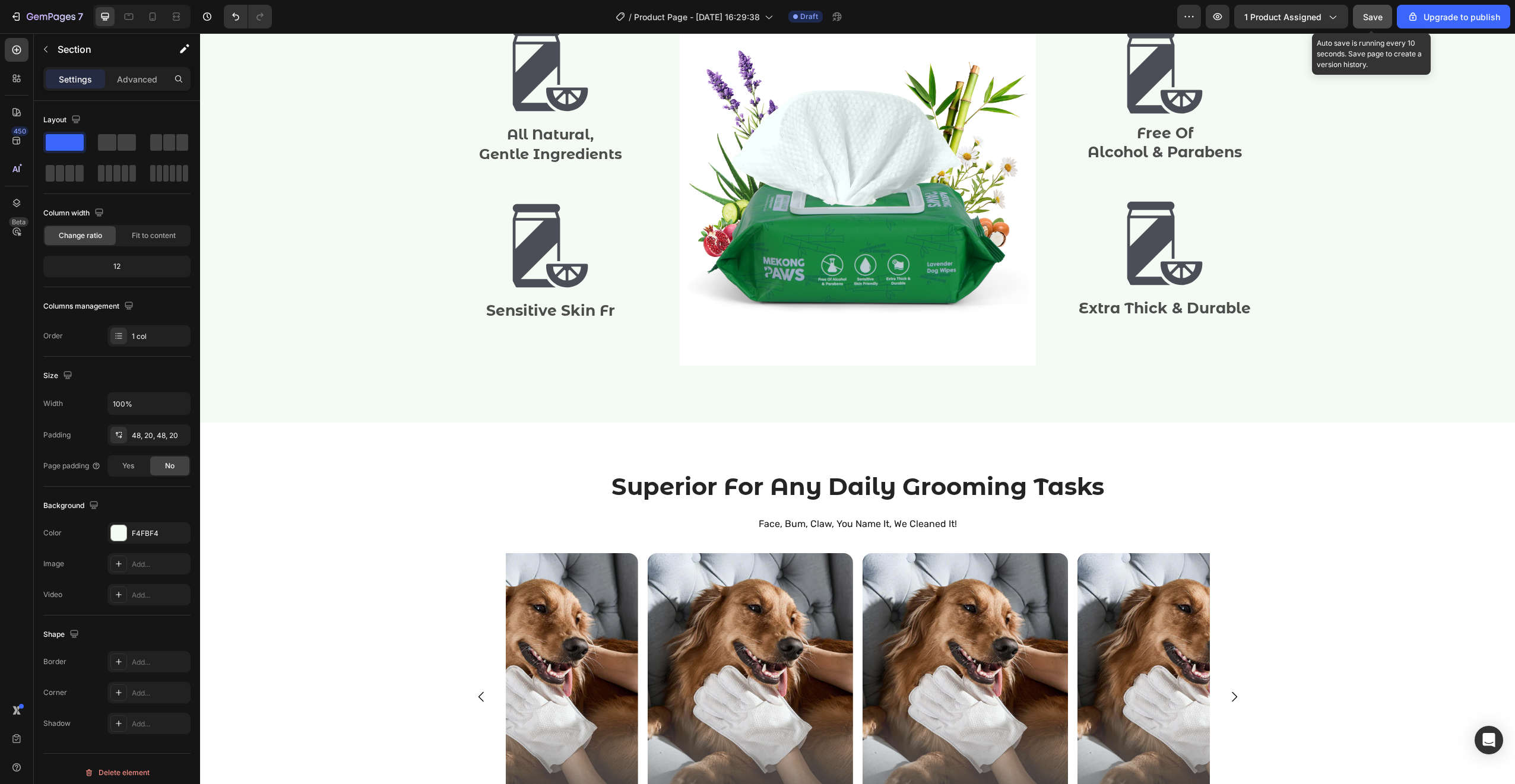
click at [1367, 25] on button "Save" at bounding box center [1372, 16] width 39 height 24
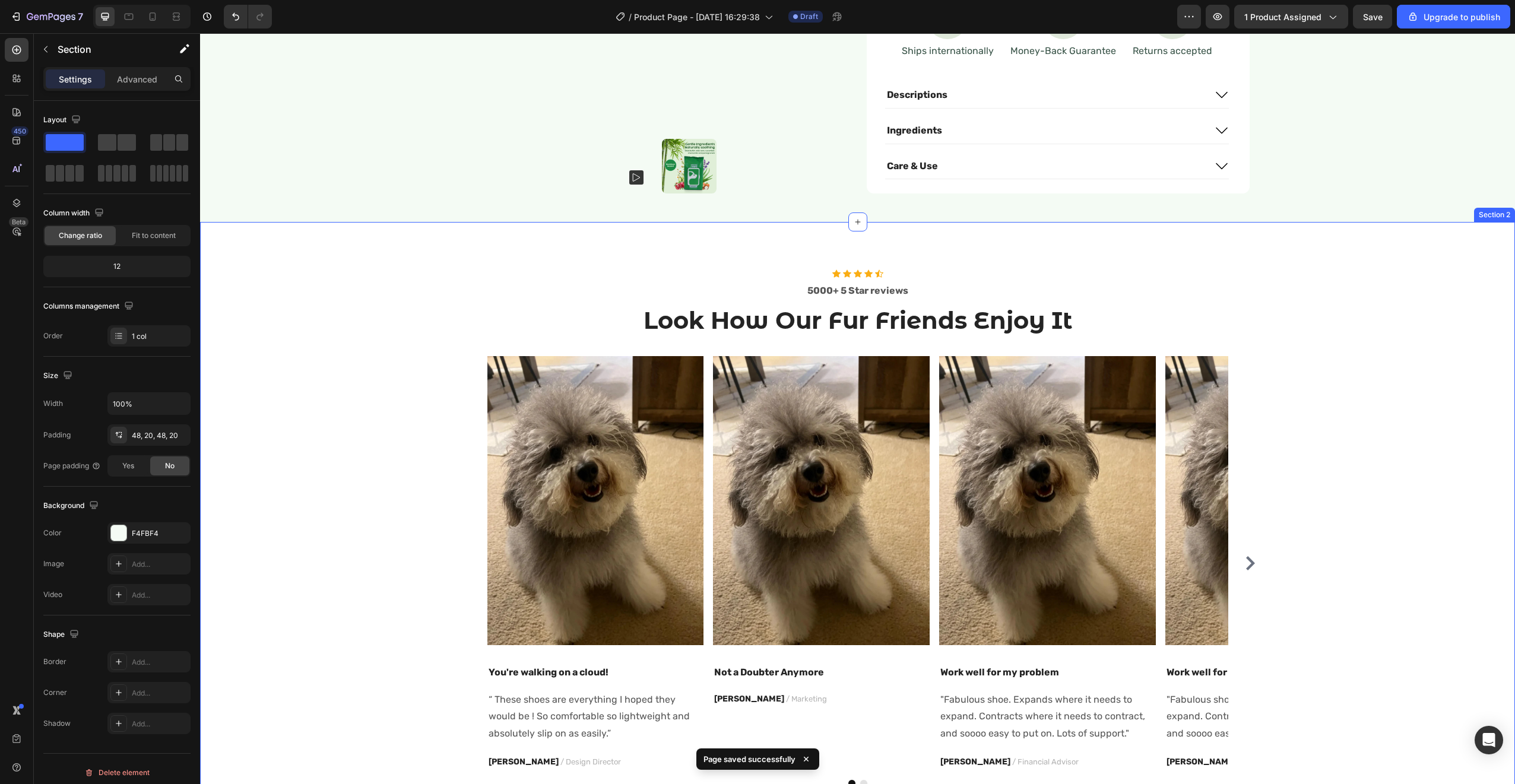
scroll to position [0, 0]
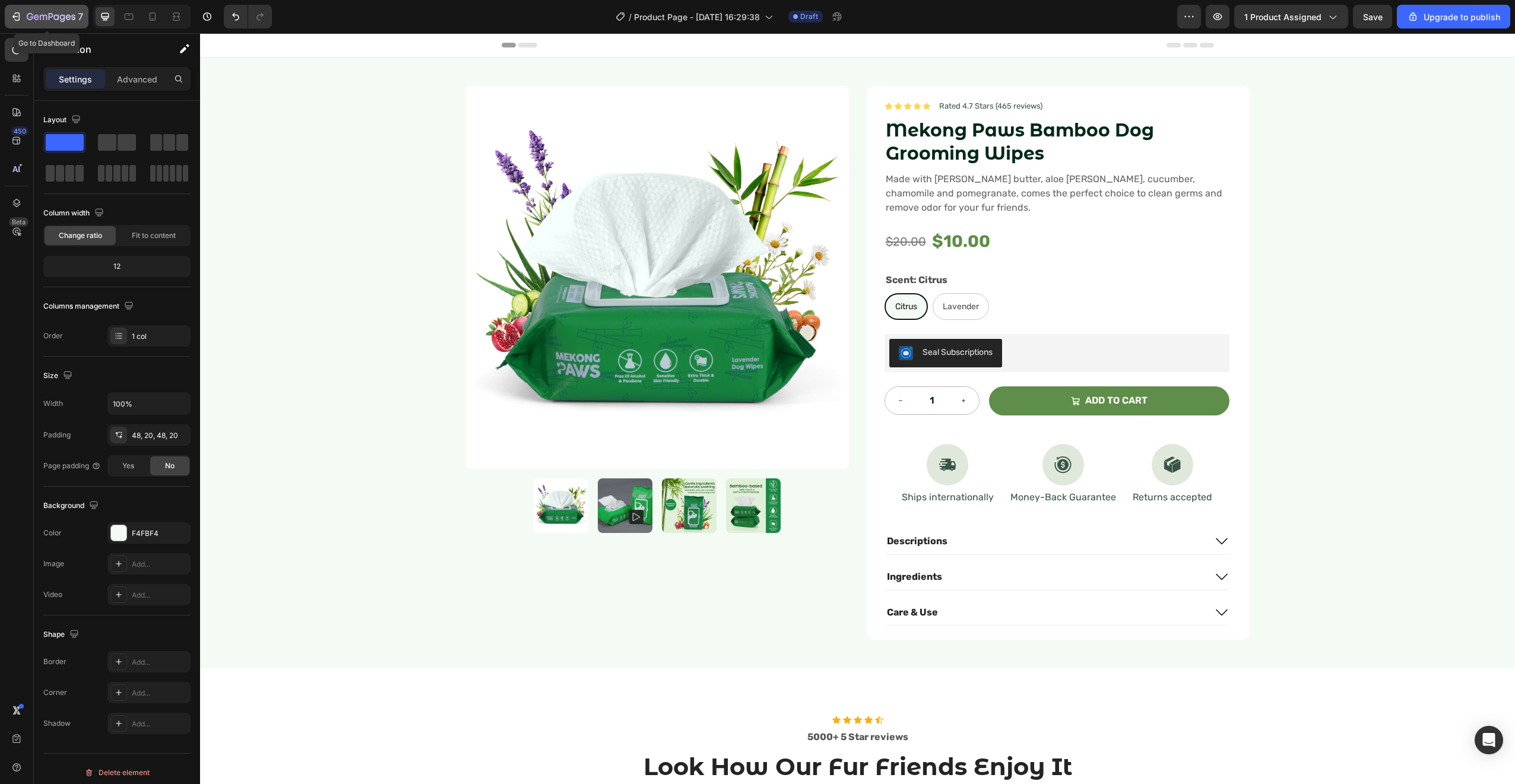
click at [10, 16] on icon "button" at bounding box center [16, 16] width 12 height 12
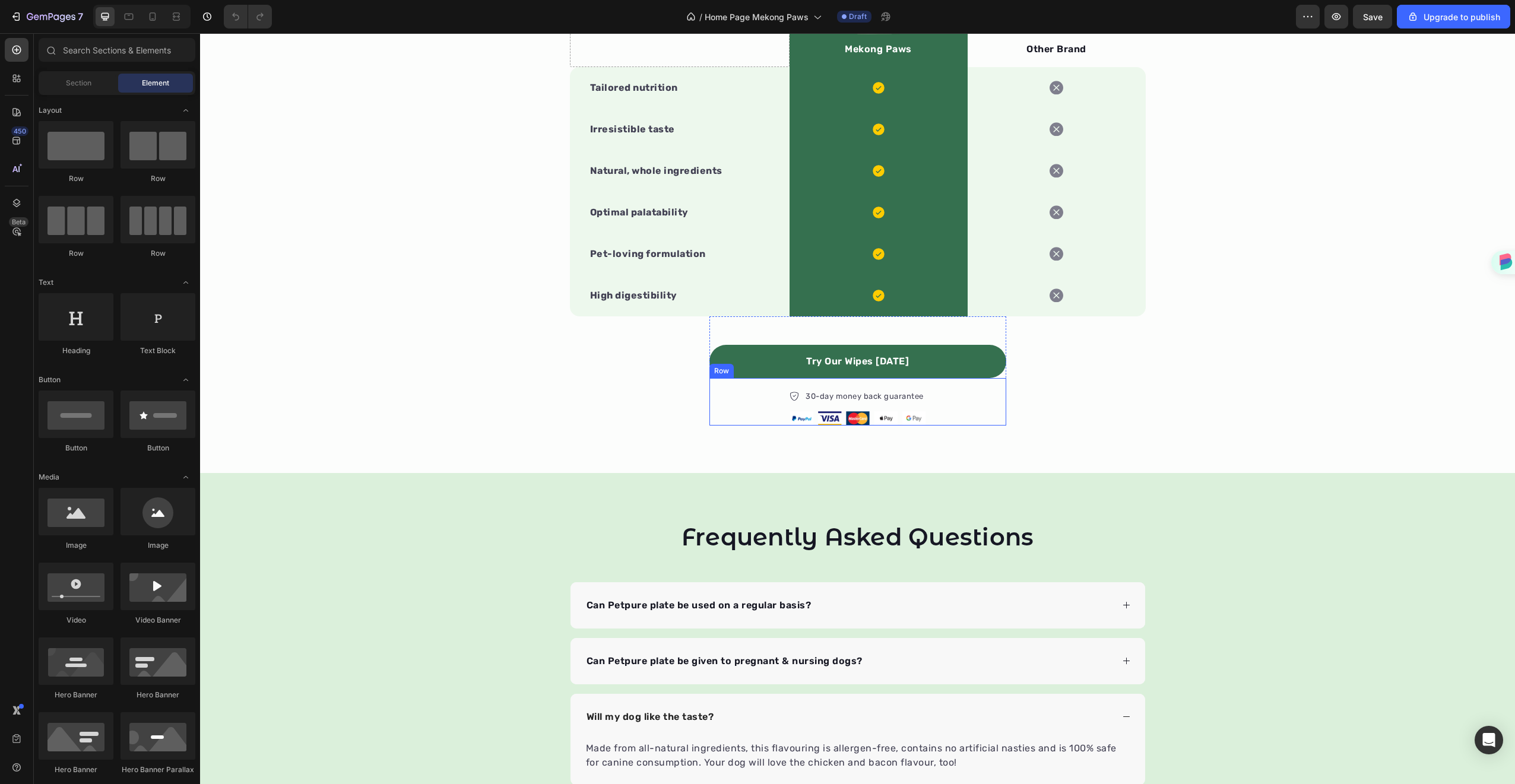
scroll to position [1140, 0]
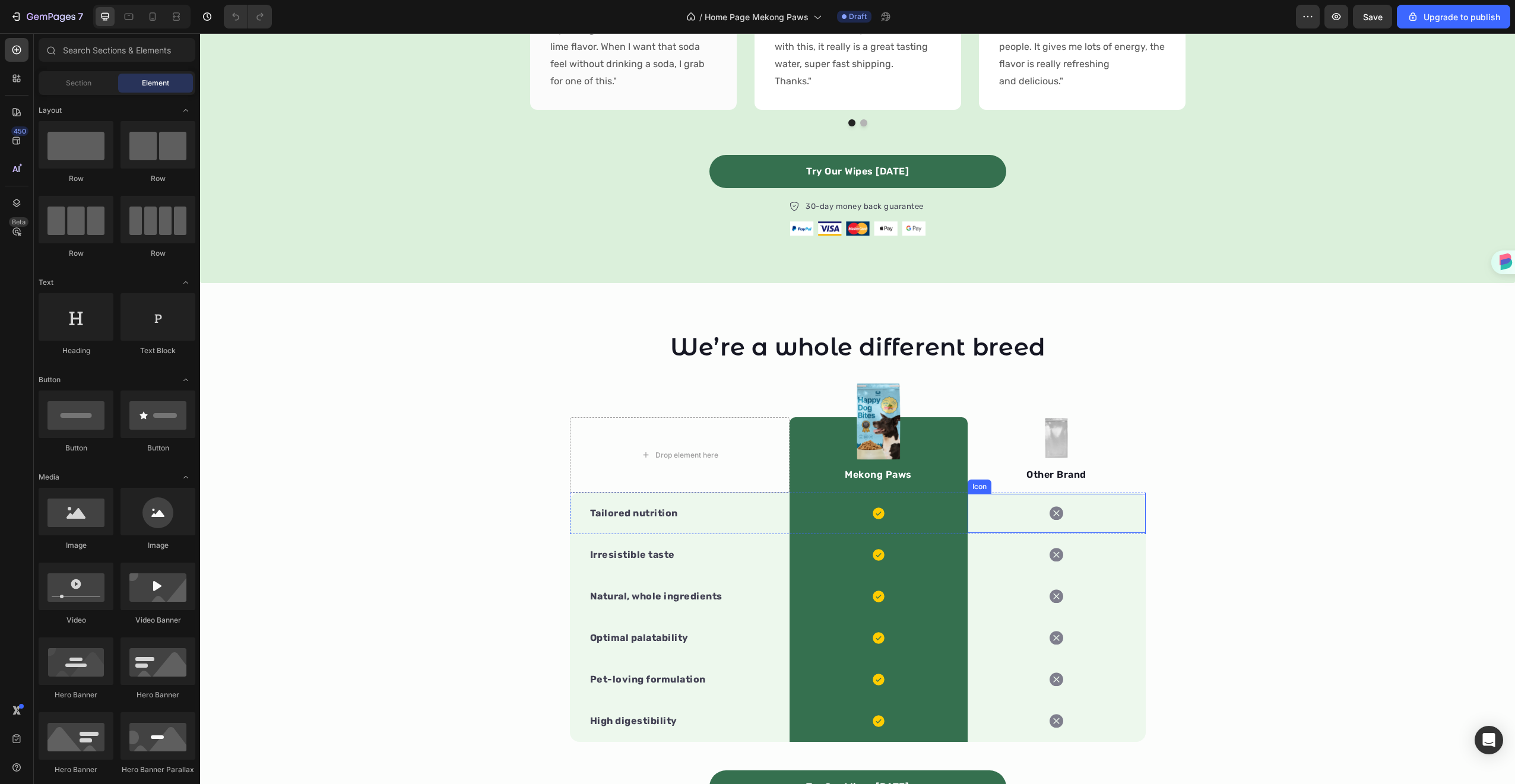
click at [1111, 517] on div "Icon" at bounding box center [1057, 513] width 178 height 39
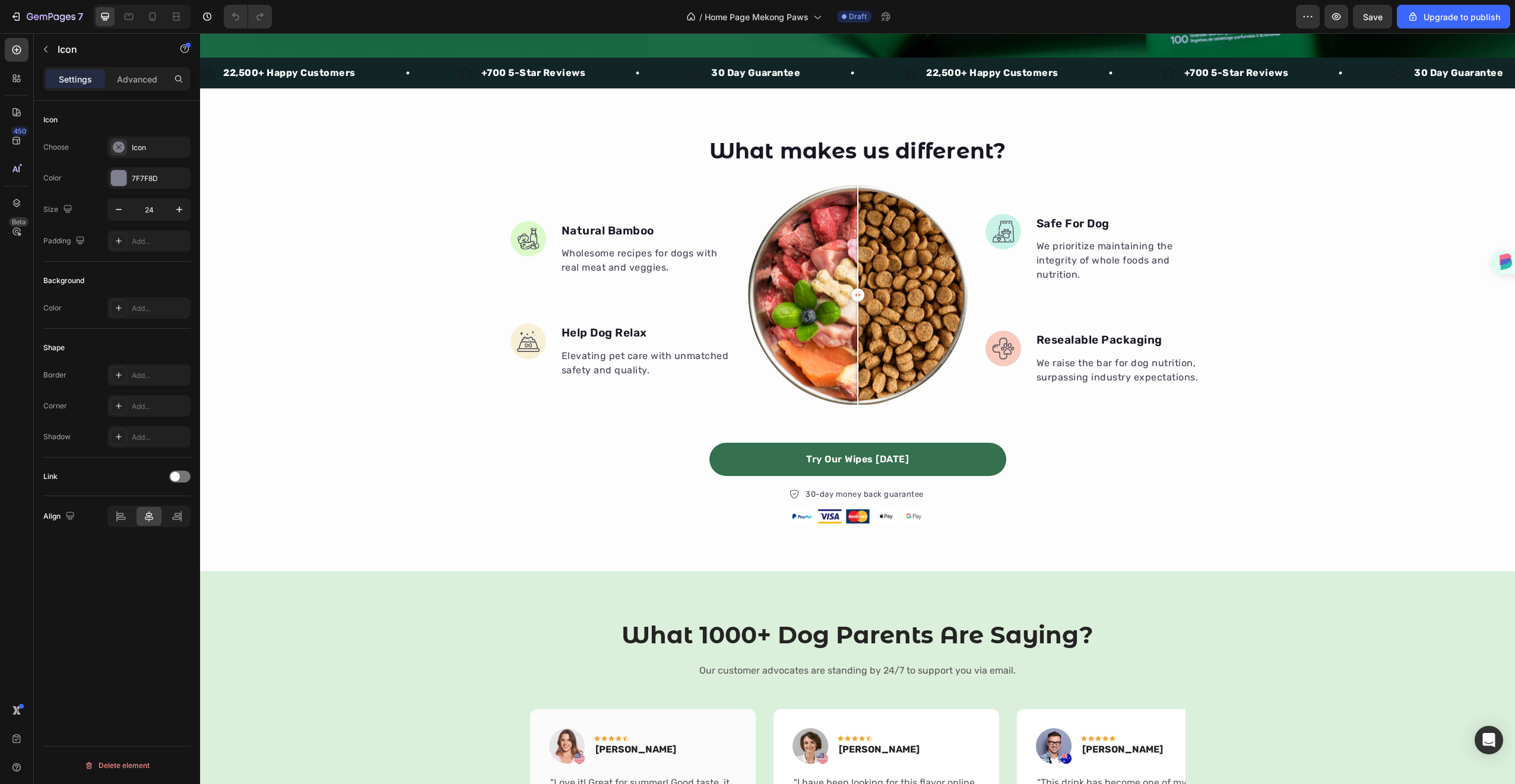
scroll to position [512, 0]
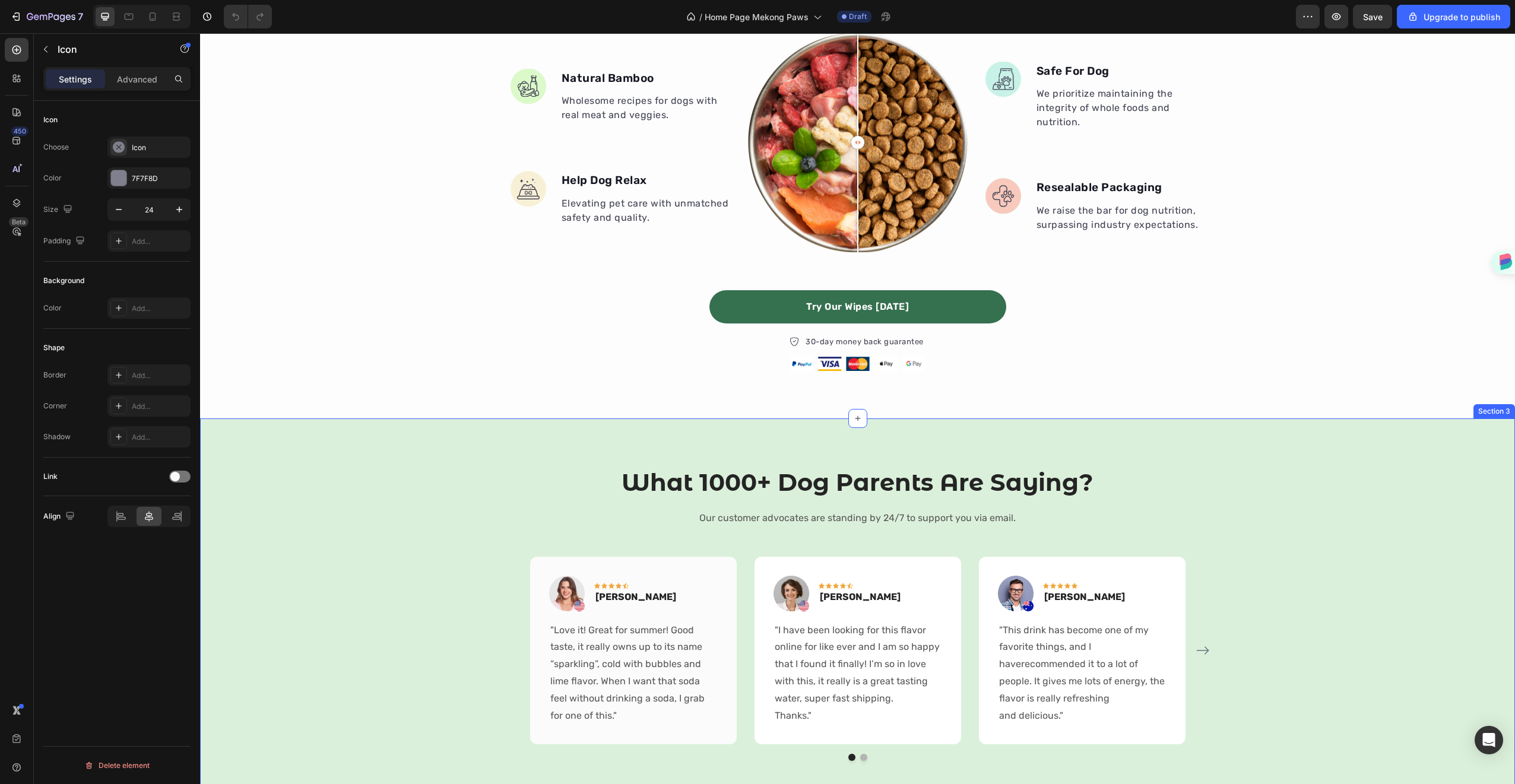
click at [312, 620] on div "What 1000+ Dog Parents Are Saying? Heading Our customer advocates are standing …" at bounding box center [857, 668] width 1297 height 404
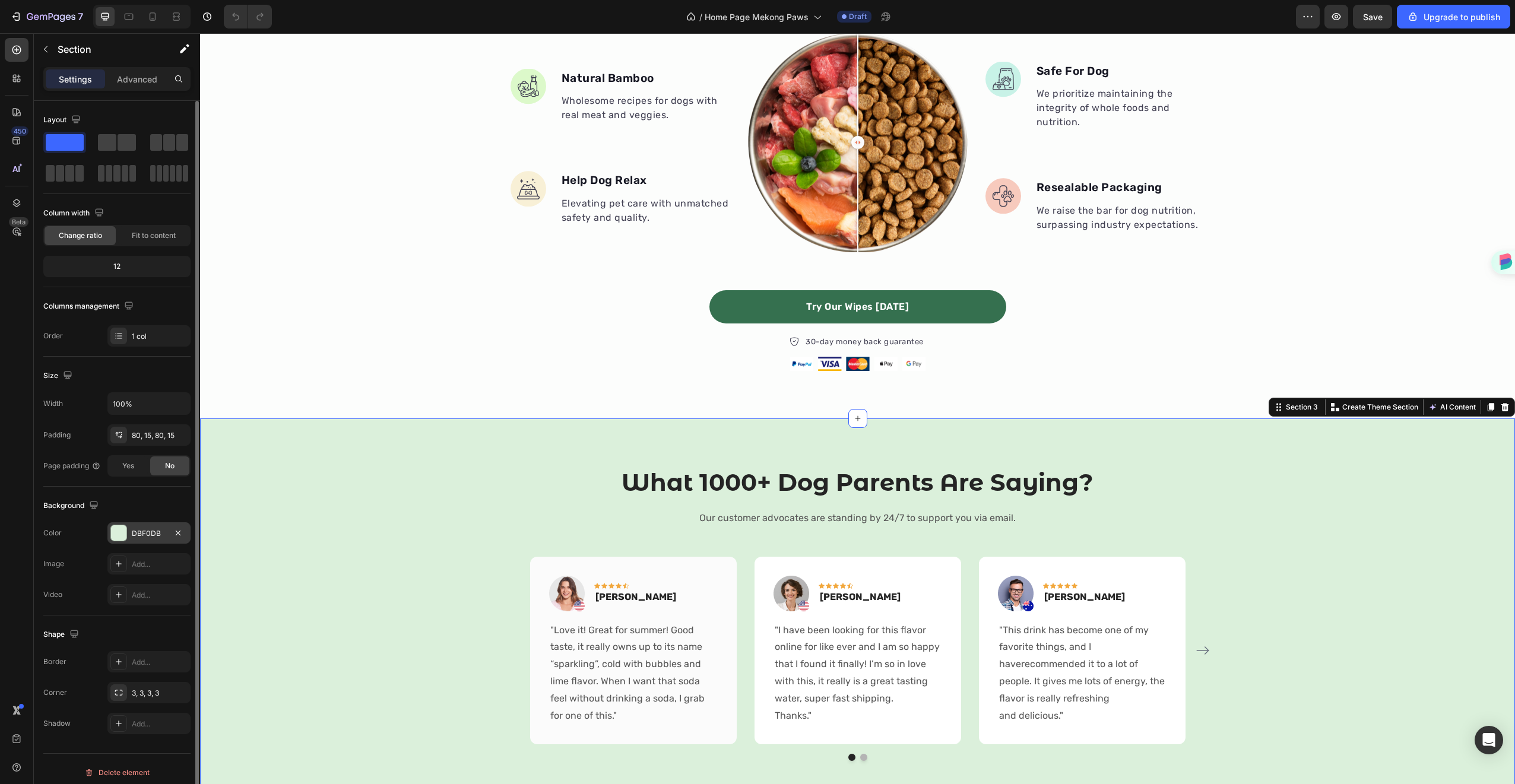
click at [162, 532] on div "DBF0DB" at bounding box center [149, 533] width 34 height 10
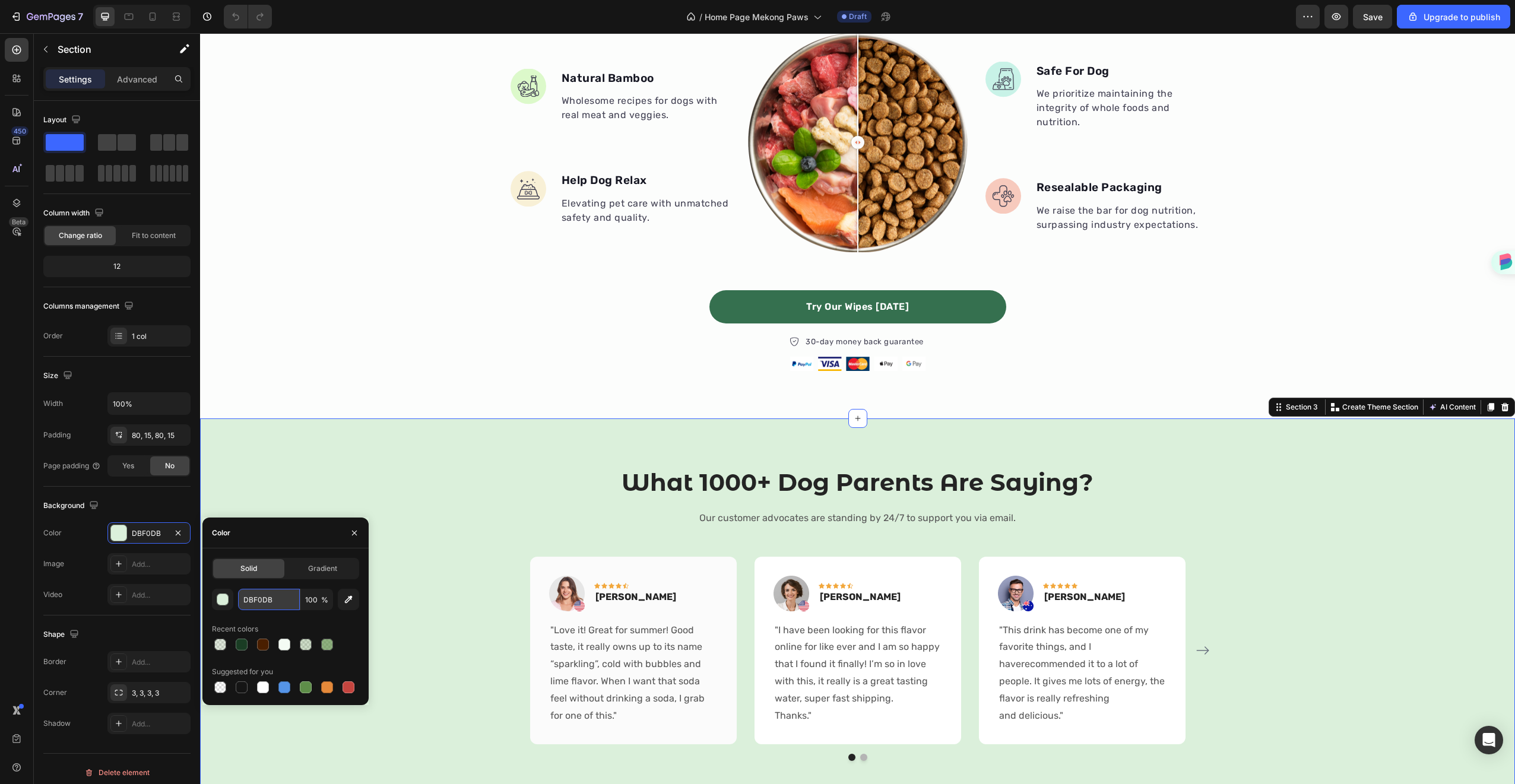
click at [256, 606] on input "DBF0DB" at bounding box center [268, 599] width 61 height 21
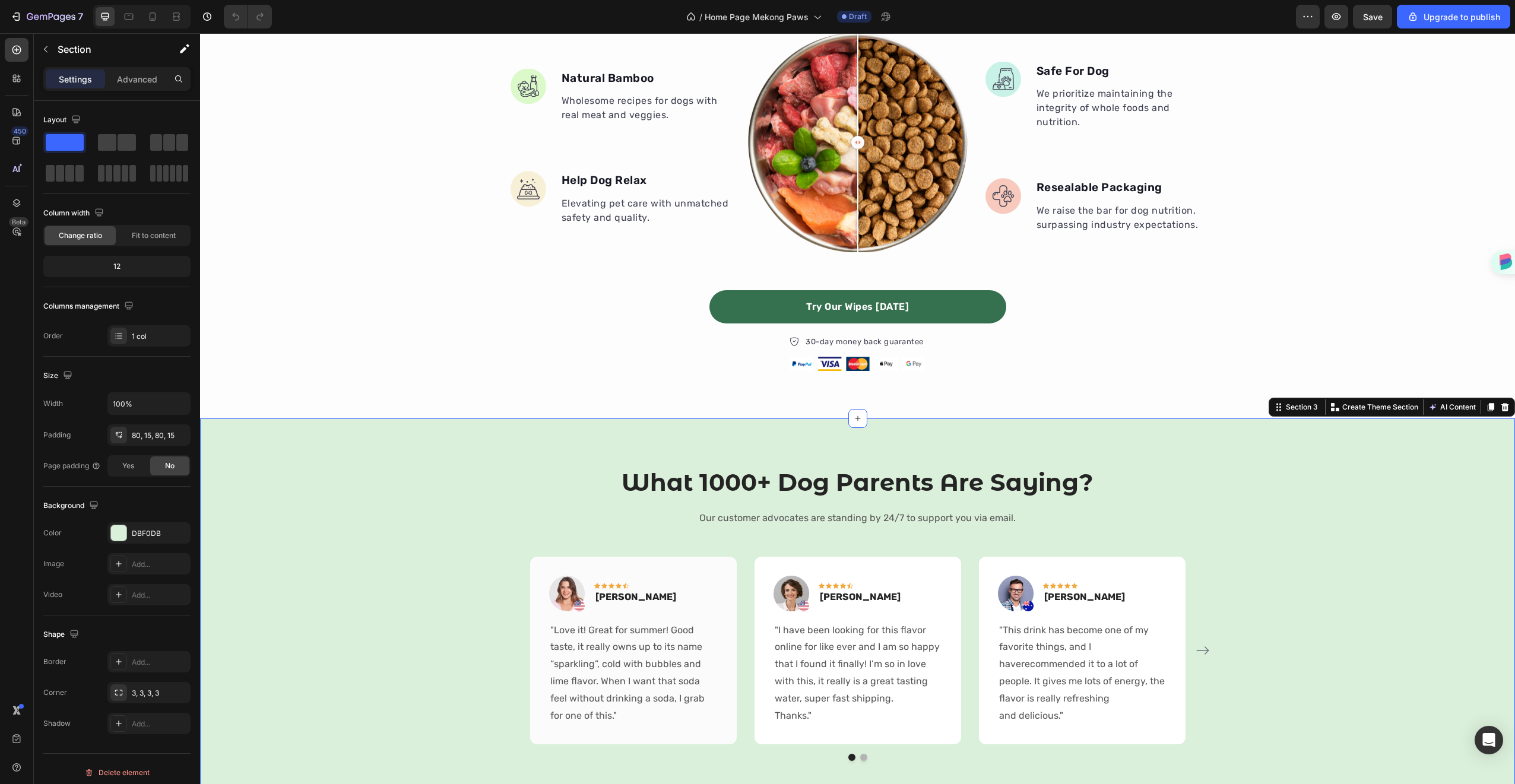
click at [489, 476] on div "What 1000+ Dog Parents Are Saying? Heading Our customer advocates are standing …" at bounding box center [857, 668] width 1297 height 404
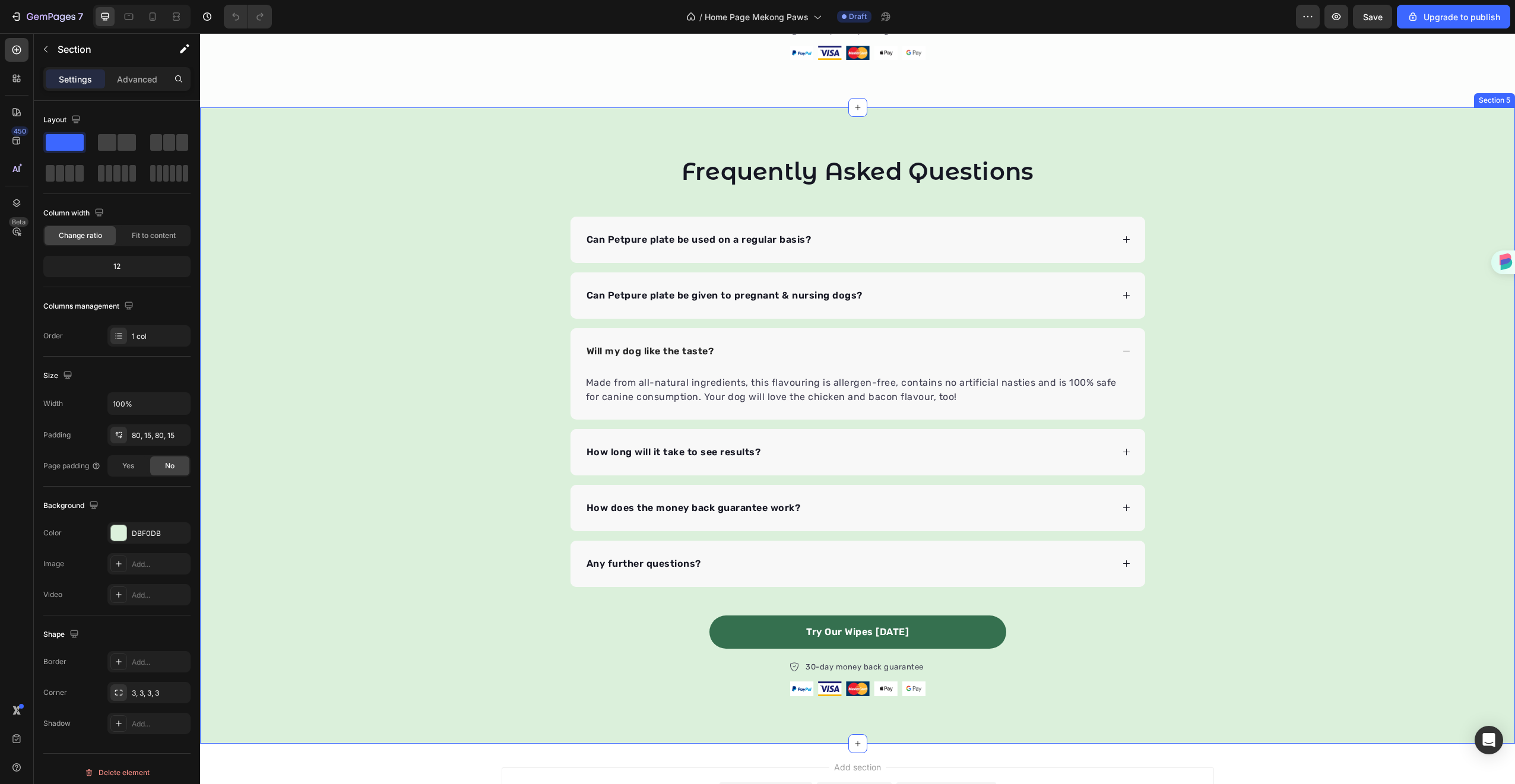
scroll to position [2068, 0]
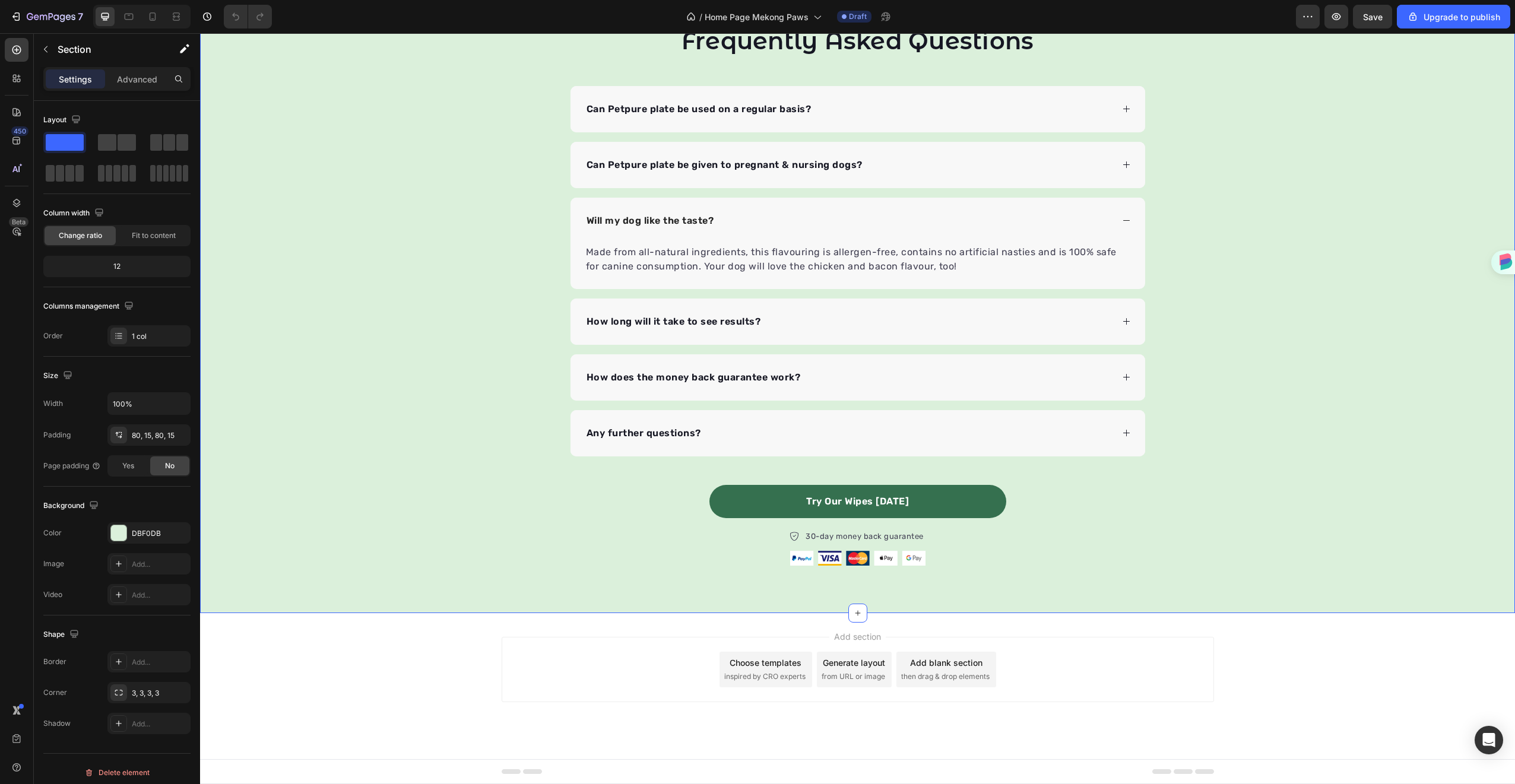
click at [504, 517] on div "Frequently Asked Questions Heading Can Petpure plate be used on a regular basis…" at bounding box center [857, 295] width 1315 height 541
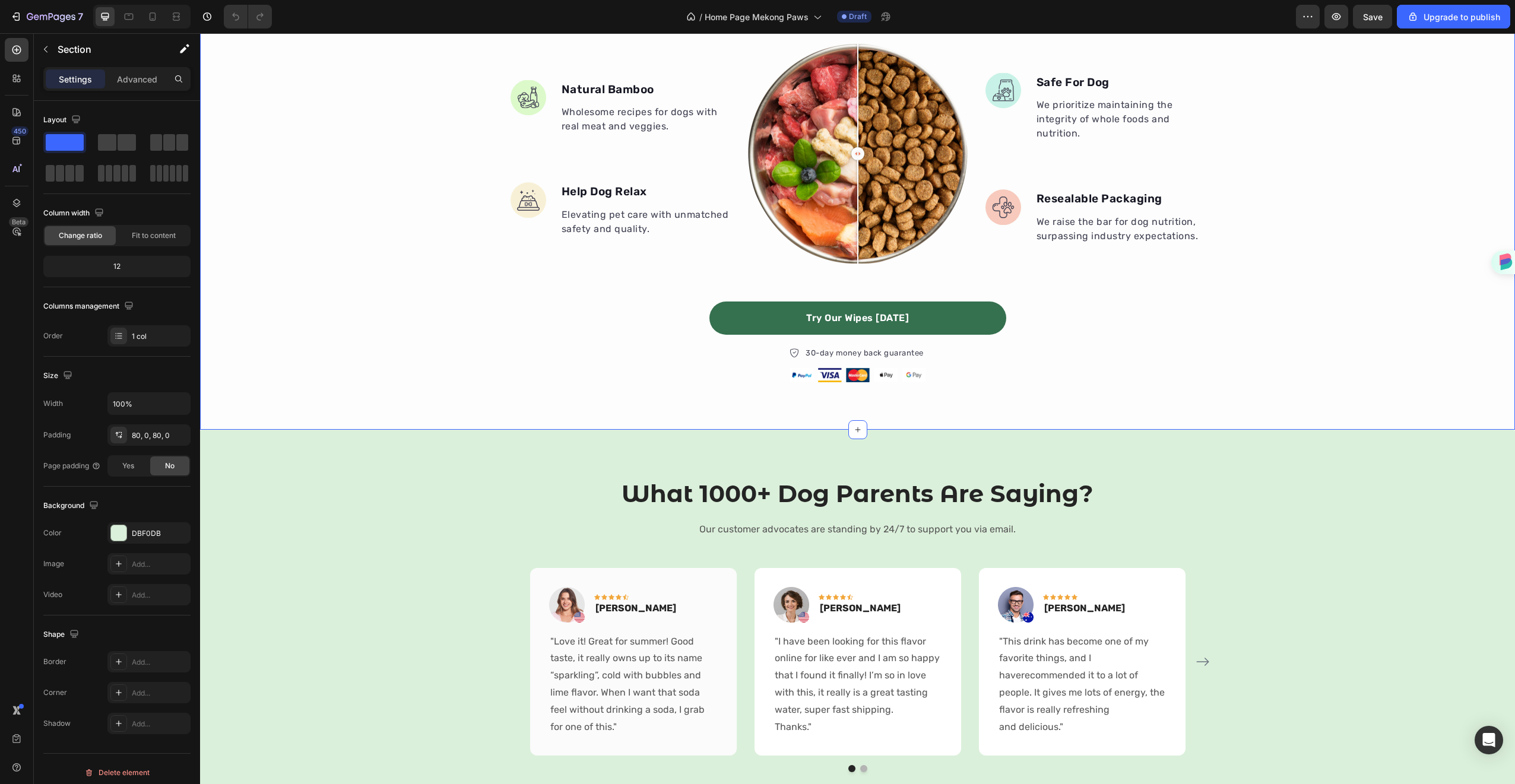
scroll to position [125, 0]
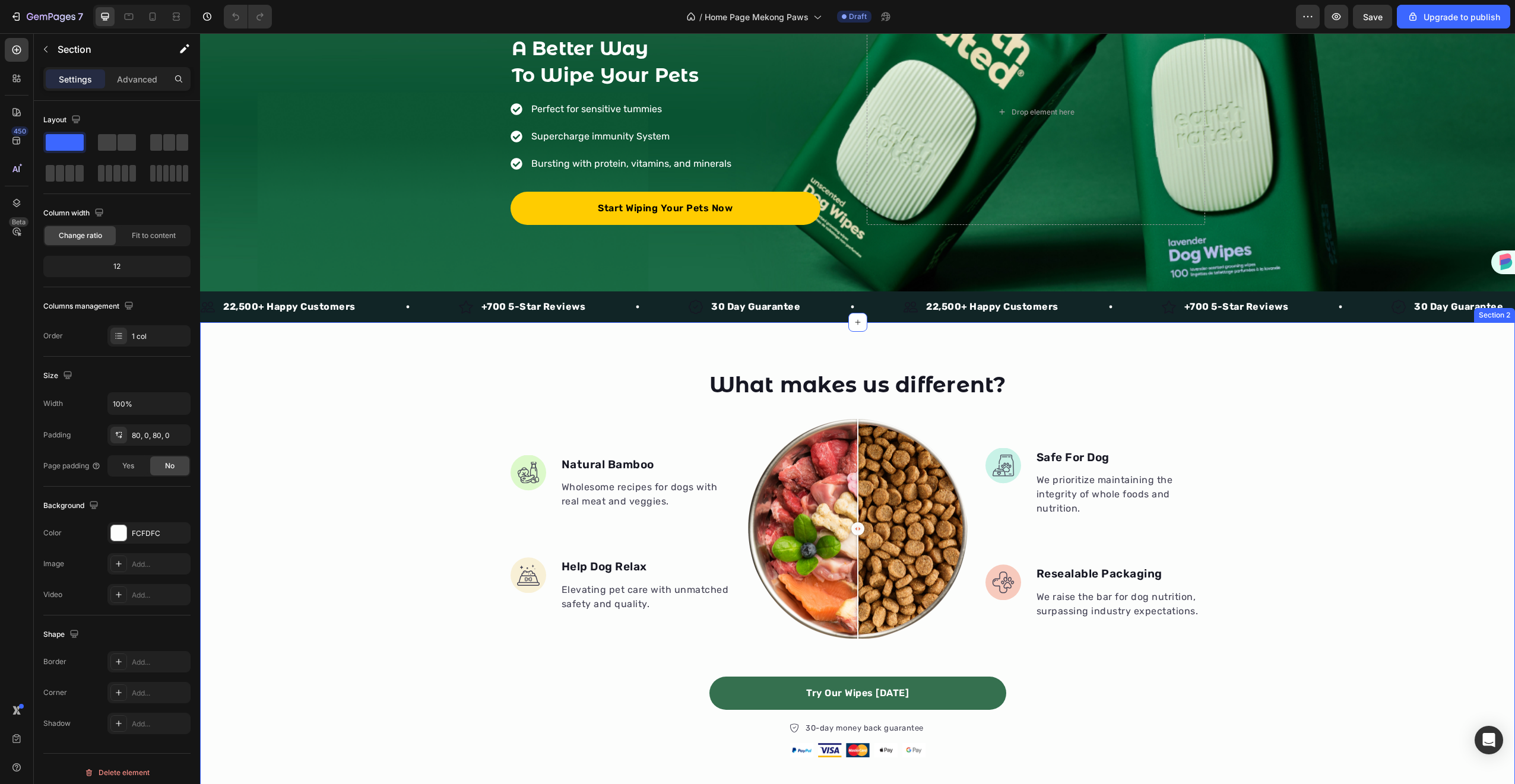
click at [420, 675] on div "What makes us different? Heading Image Natural Bamboo Text block Wholesome reci…" at bounding box center [857, 563] width 1315 height 387
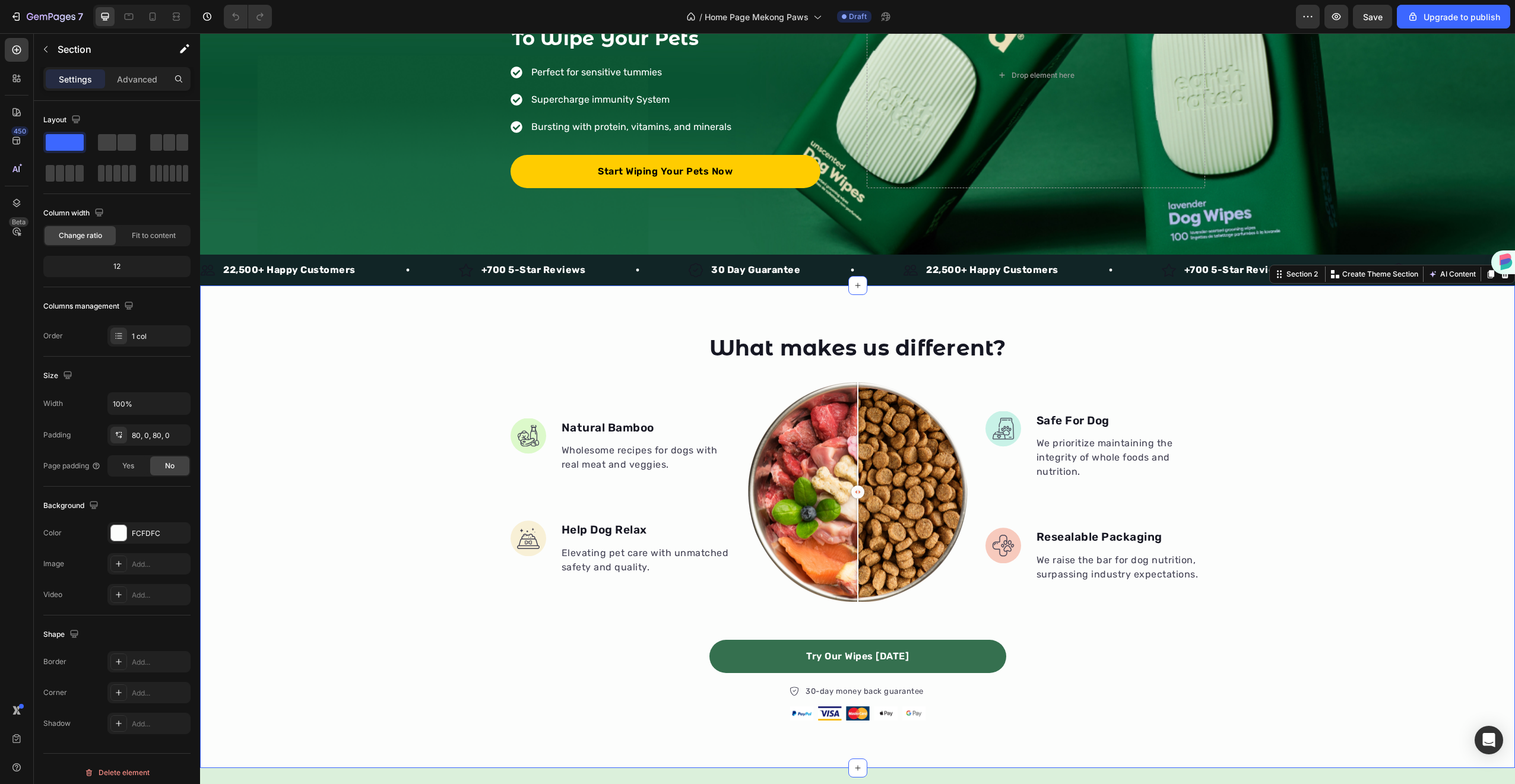
scroll to position [0, 0]
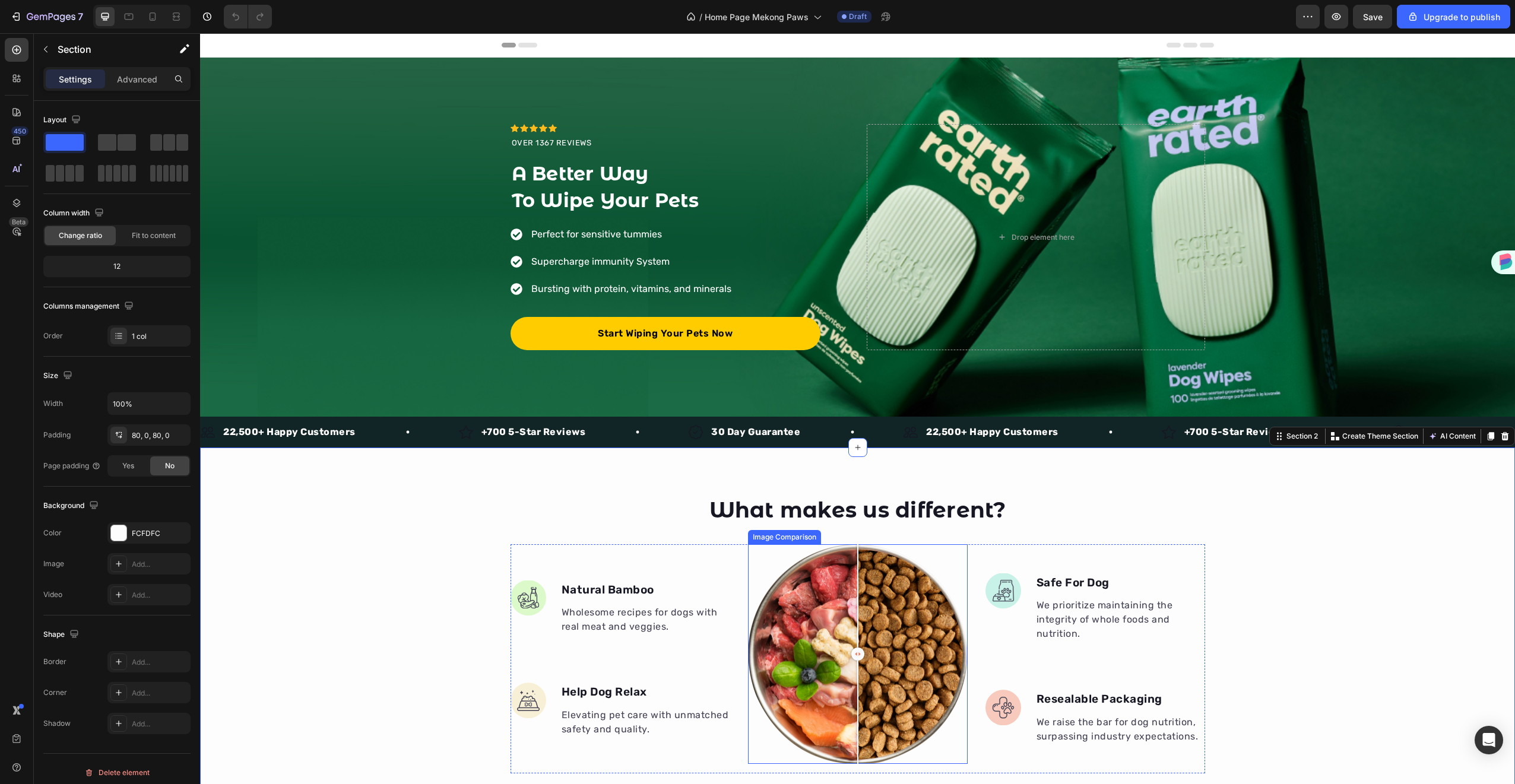
click at [900, 585] on div at bounding box center [857, 654] width 220 height 220
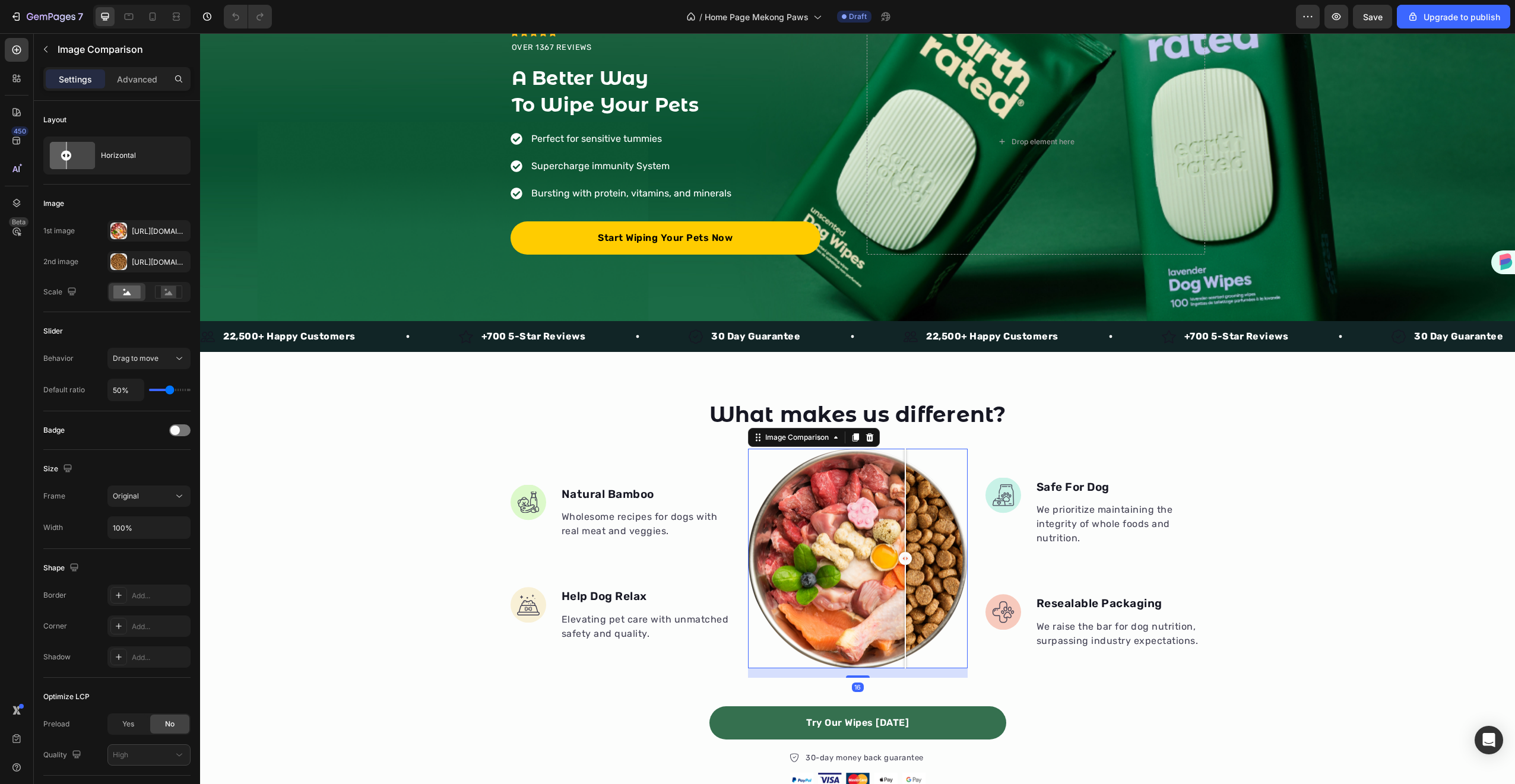
scroll to position [284, 0]
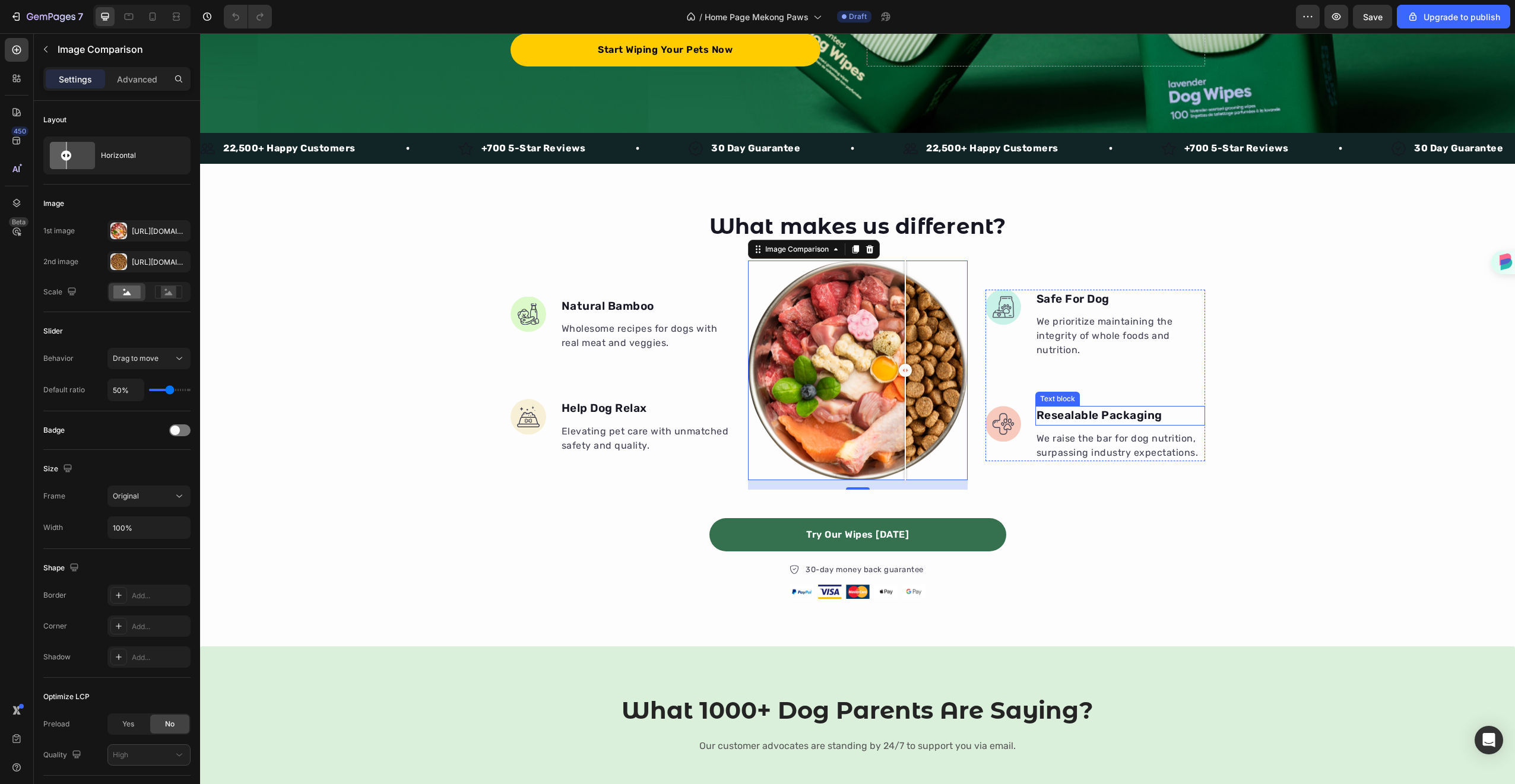
click at [1080, 417] on p "Resealable Packaging" at bounding box center [1120, 415] width 167 height 17
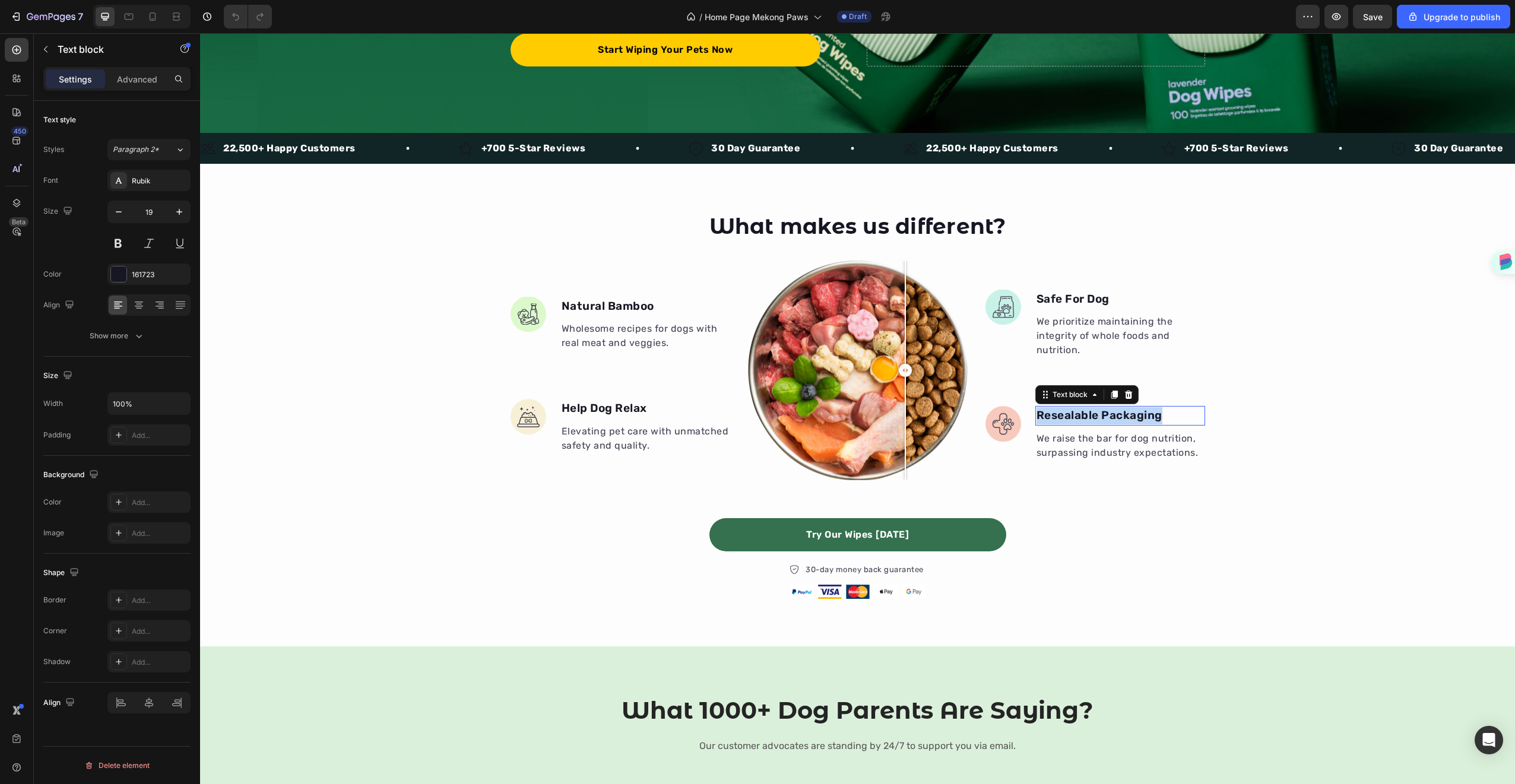
click at [1080, 417] on p "Resealable Packaging" at bounding box center [1120, 415] width 167 height 17
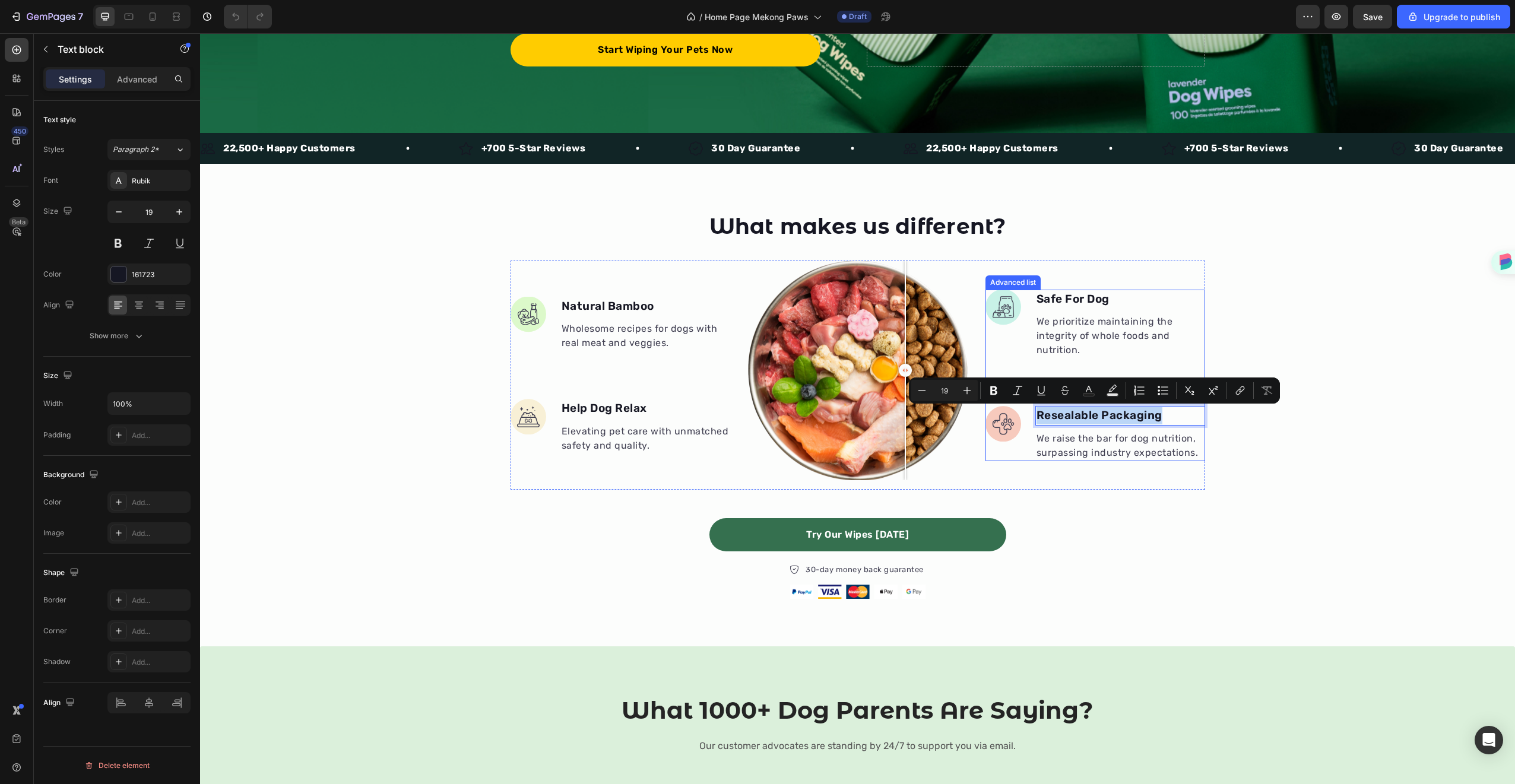
click at [1026, 446] on li "Image Resealable Packaging Text block 0 We raise the bar for dog nutrition, sur…" at bounding box center [1095, 433] width 220 height 56
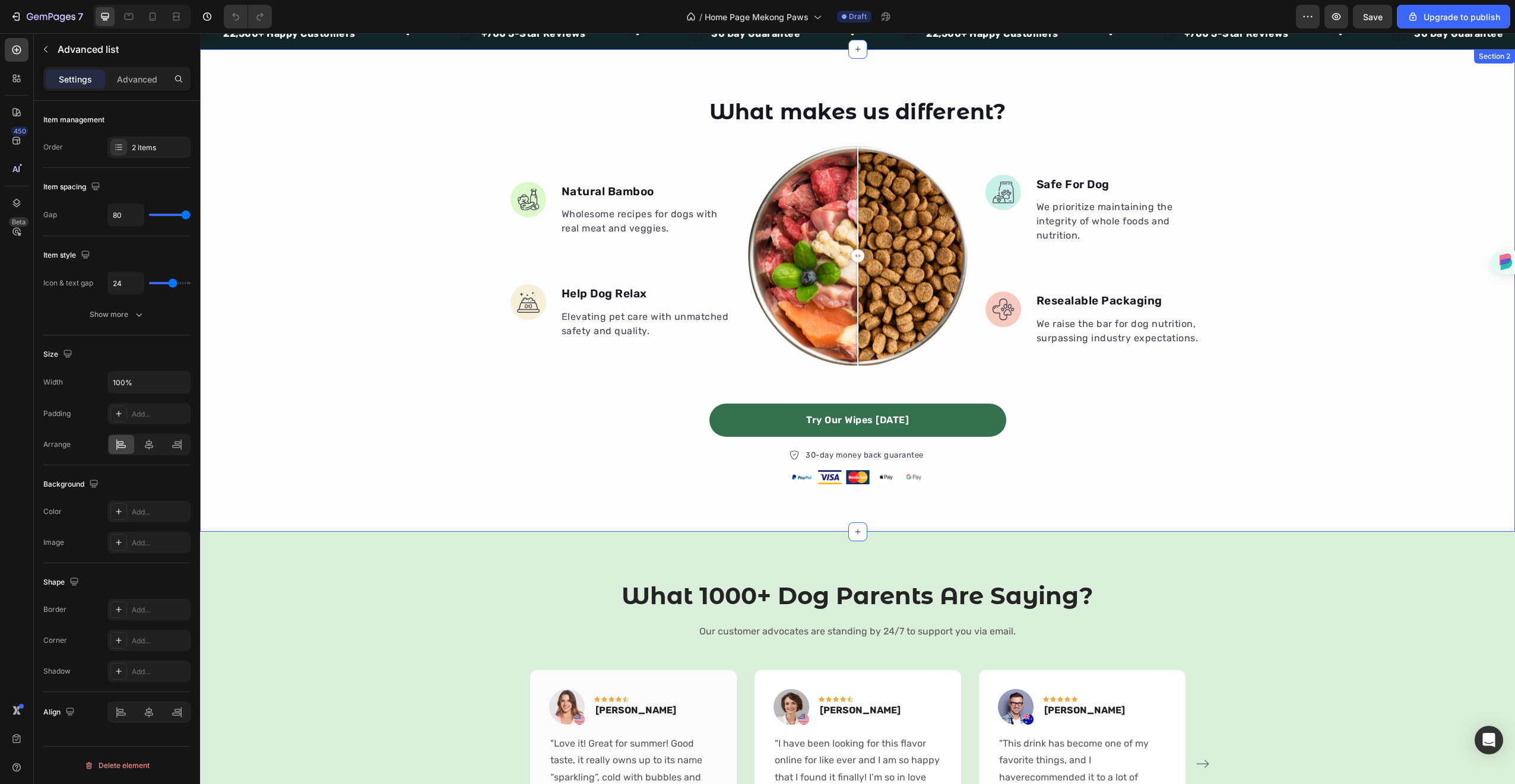
scroll to position [278, 0]
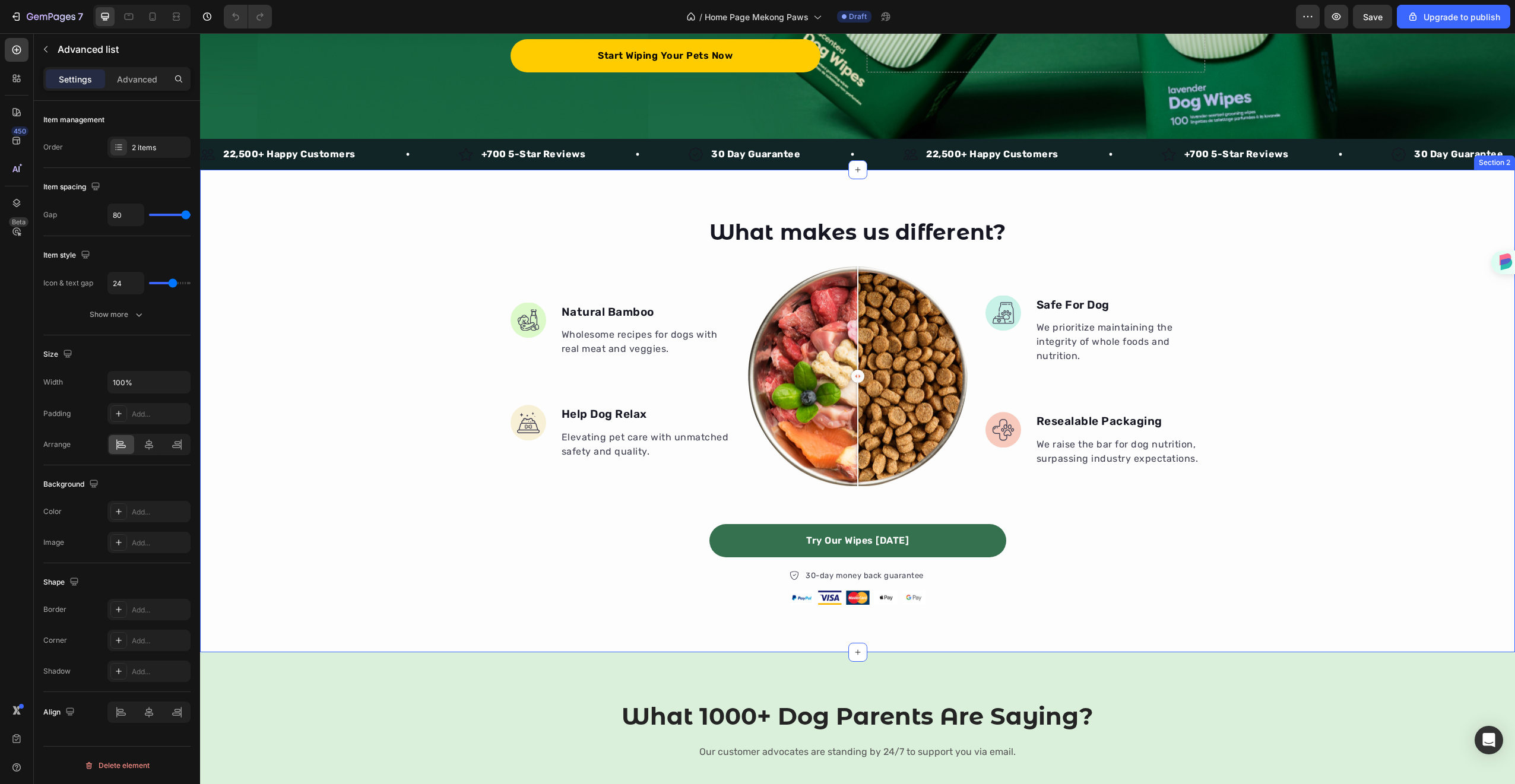
click at [852, 642] on div "What makes us different? Heading Image Natural Bamboo Text block Wholesome reci…" at bounding box center [857, 411] width 1315 height 483
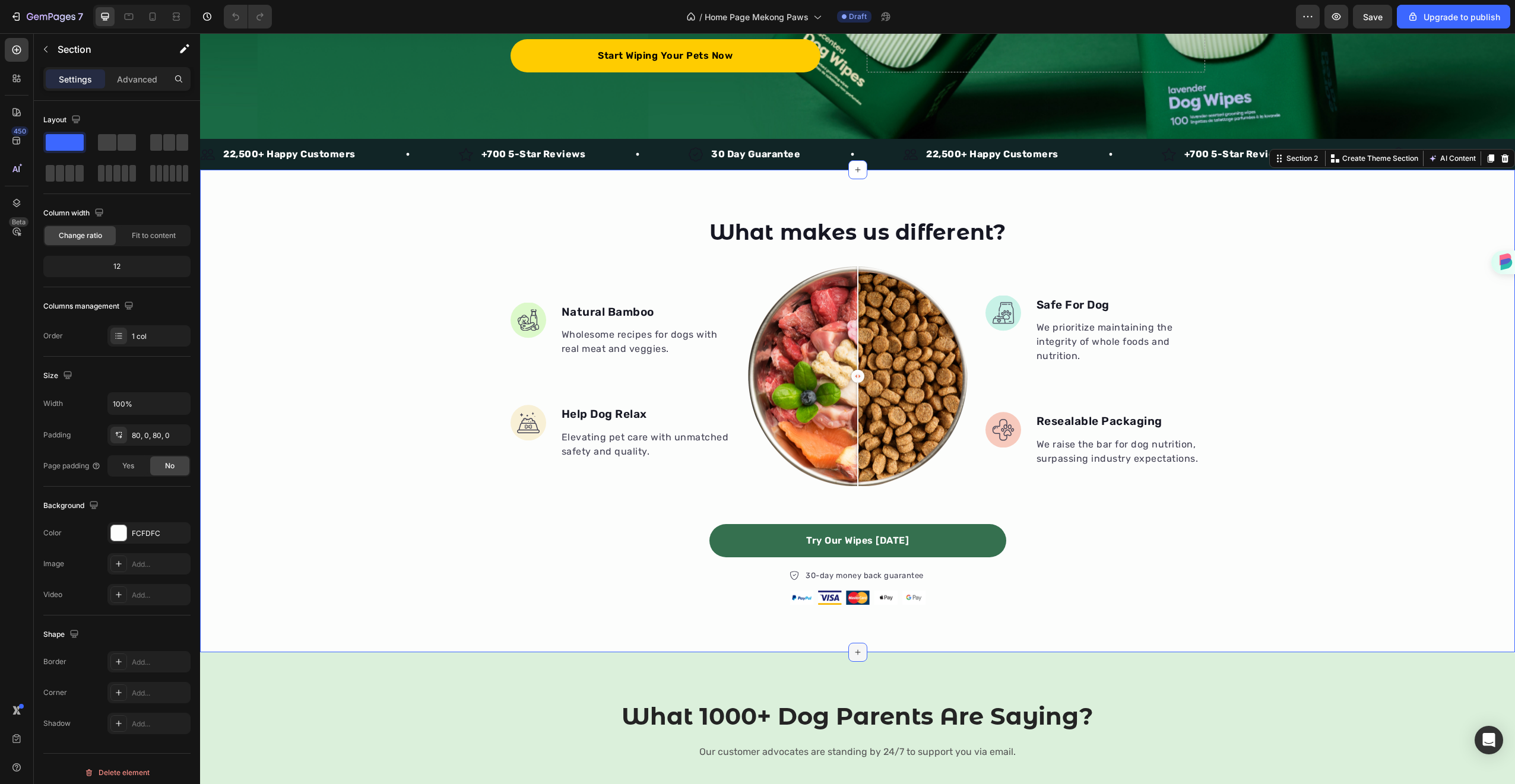
click at [856, 654] on icon at bounding box center [857, 652] width 10 height 10
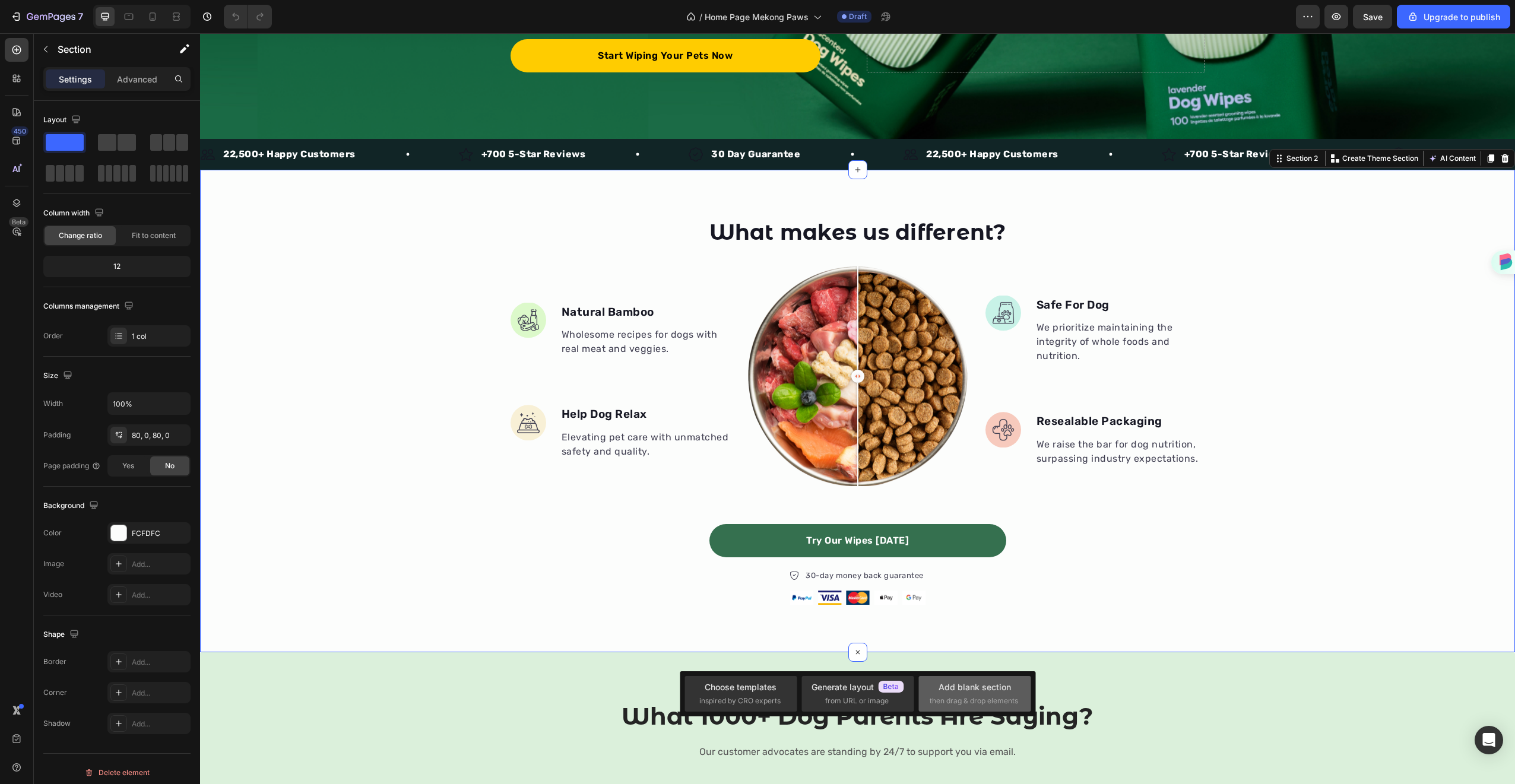
click at [940, 691] on div "Add blank section" at bounding box center [974, 686] width 73 height 13
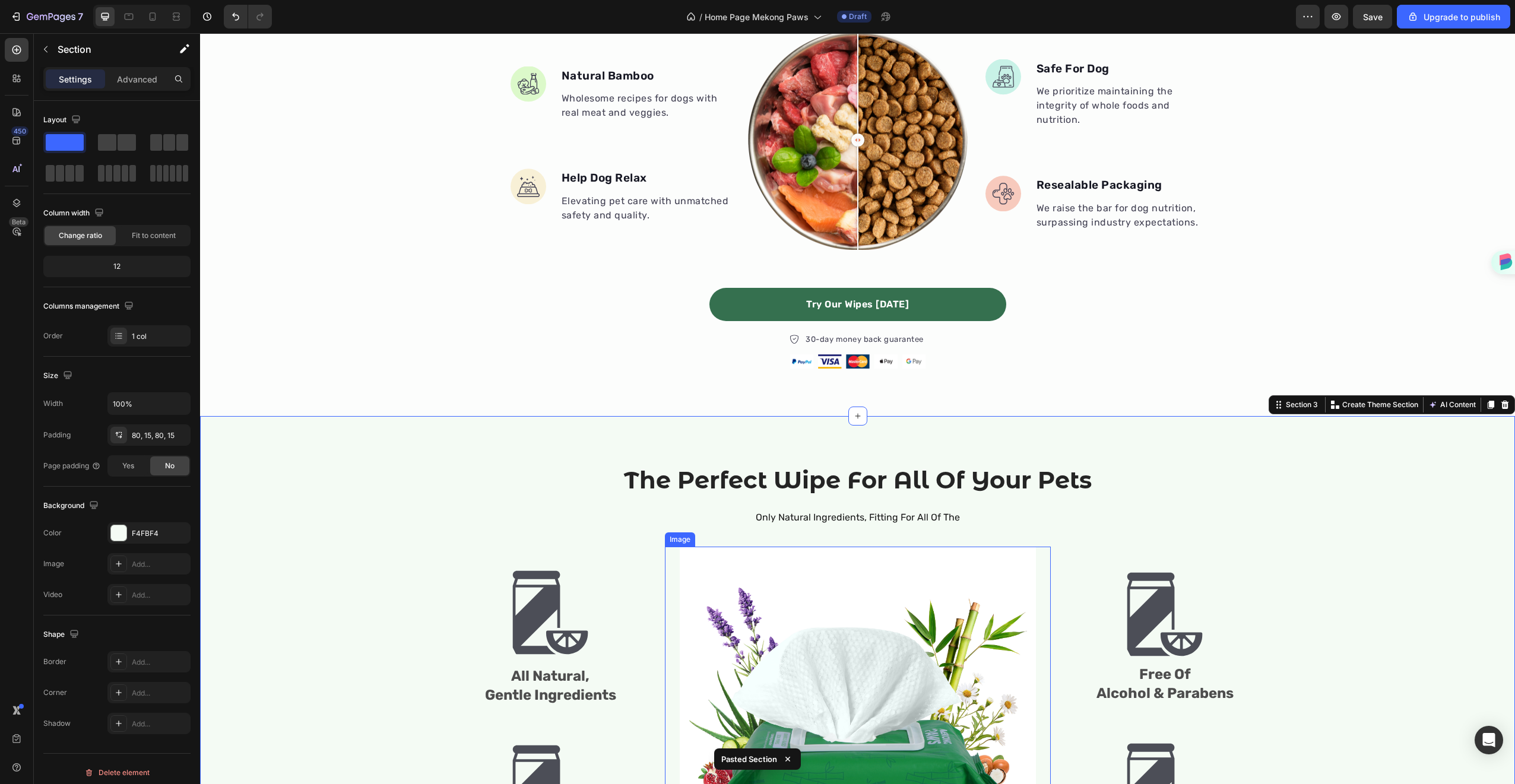
scroll to position [483, 0]
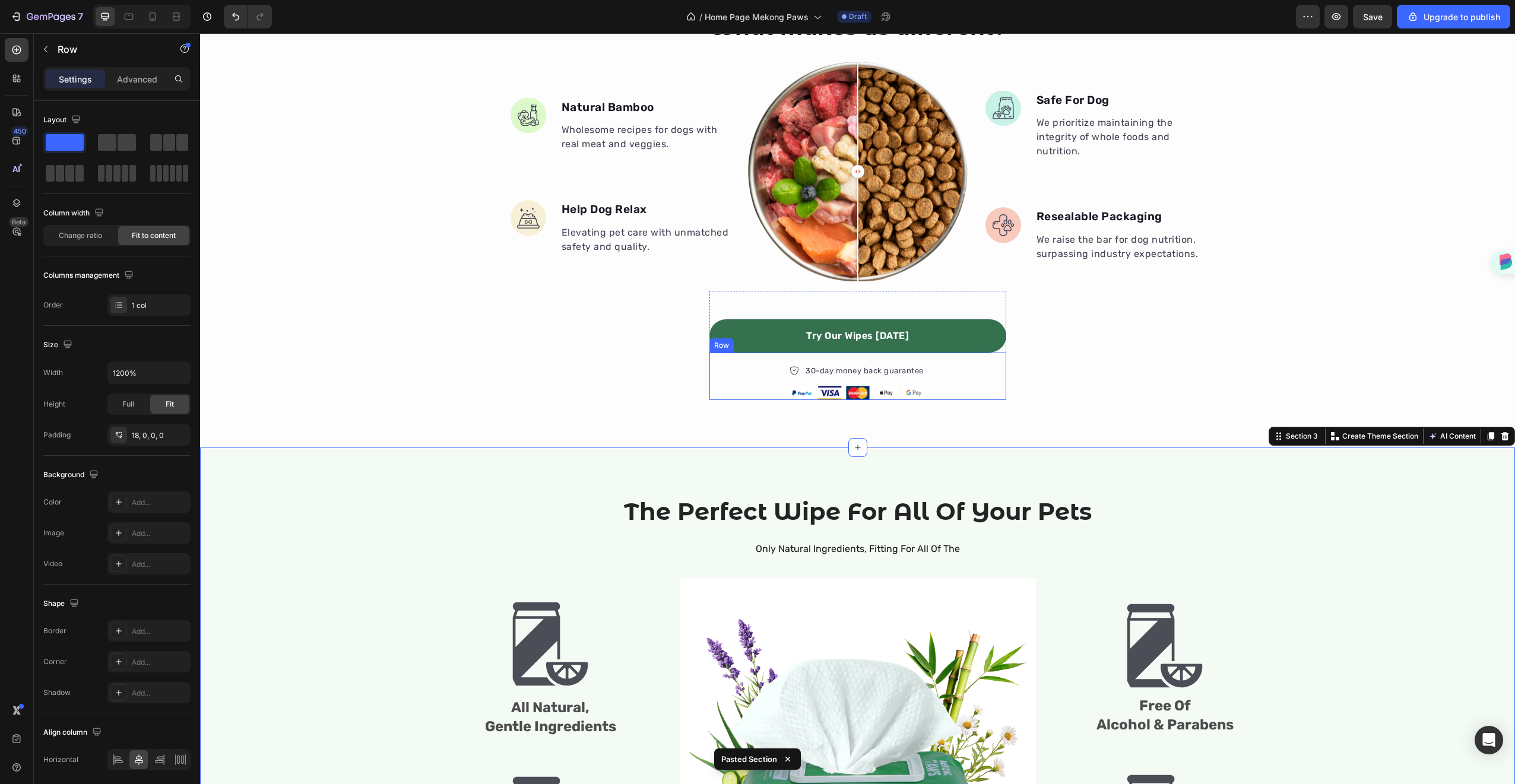
click at [756, 366] on div "30-day money back guarantee Item list Image Row" at bounding box center [857, 376] width 297 height 47
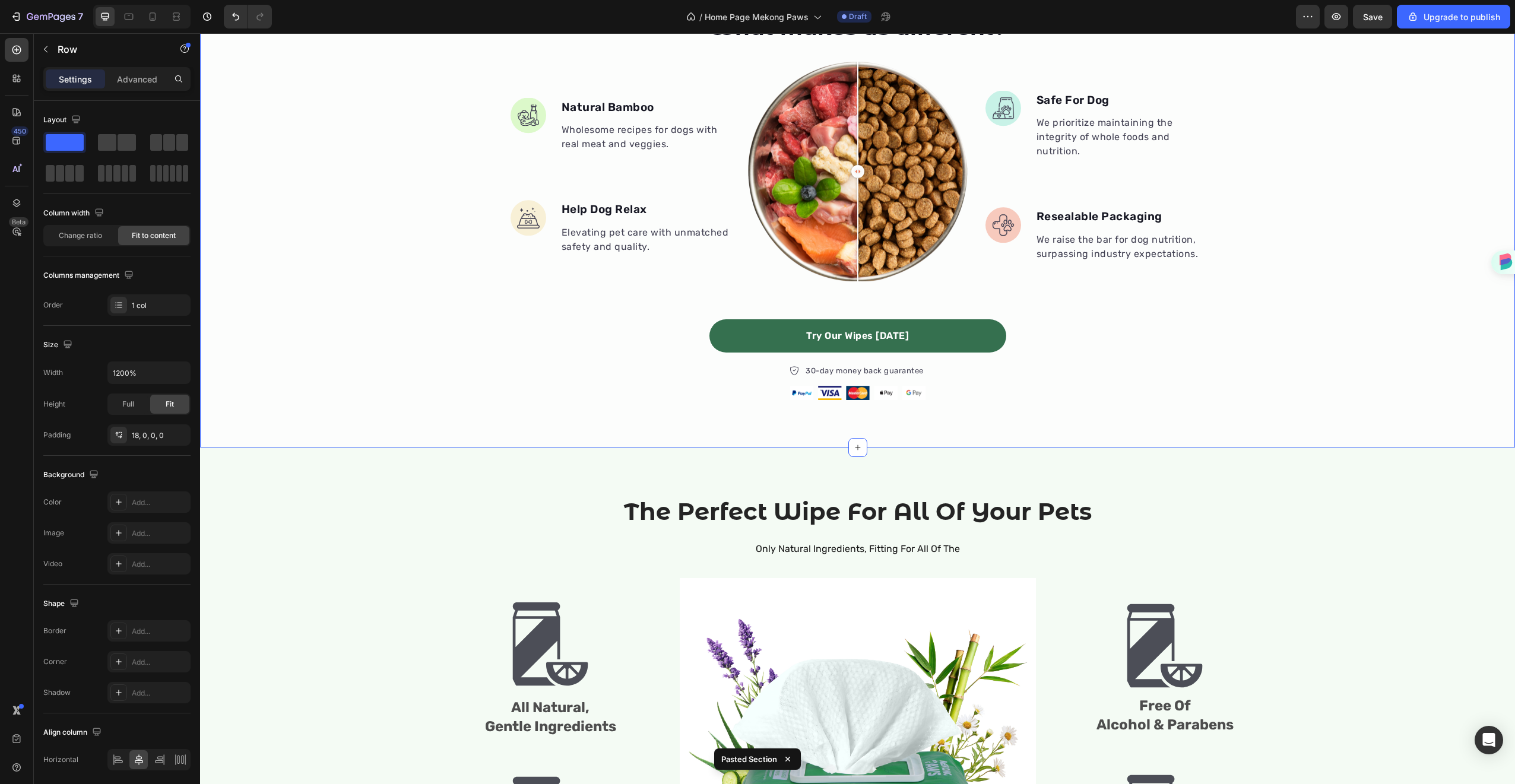
click at [659, 398] on div "What makes us different? Heading Image Natural Bamboo Text block Wholesome reci…" at bounding box center [857, 206] width 1315 height 387
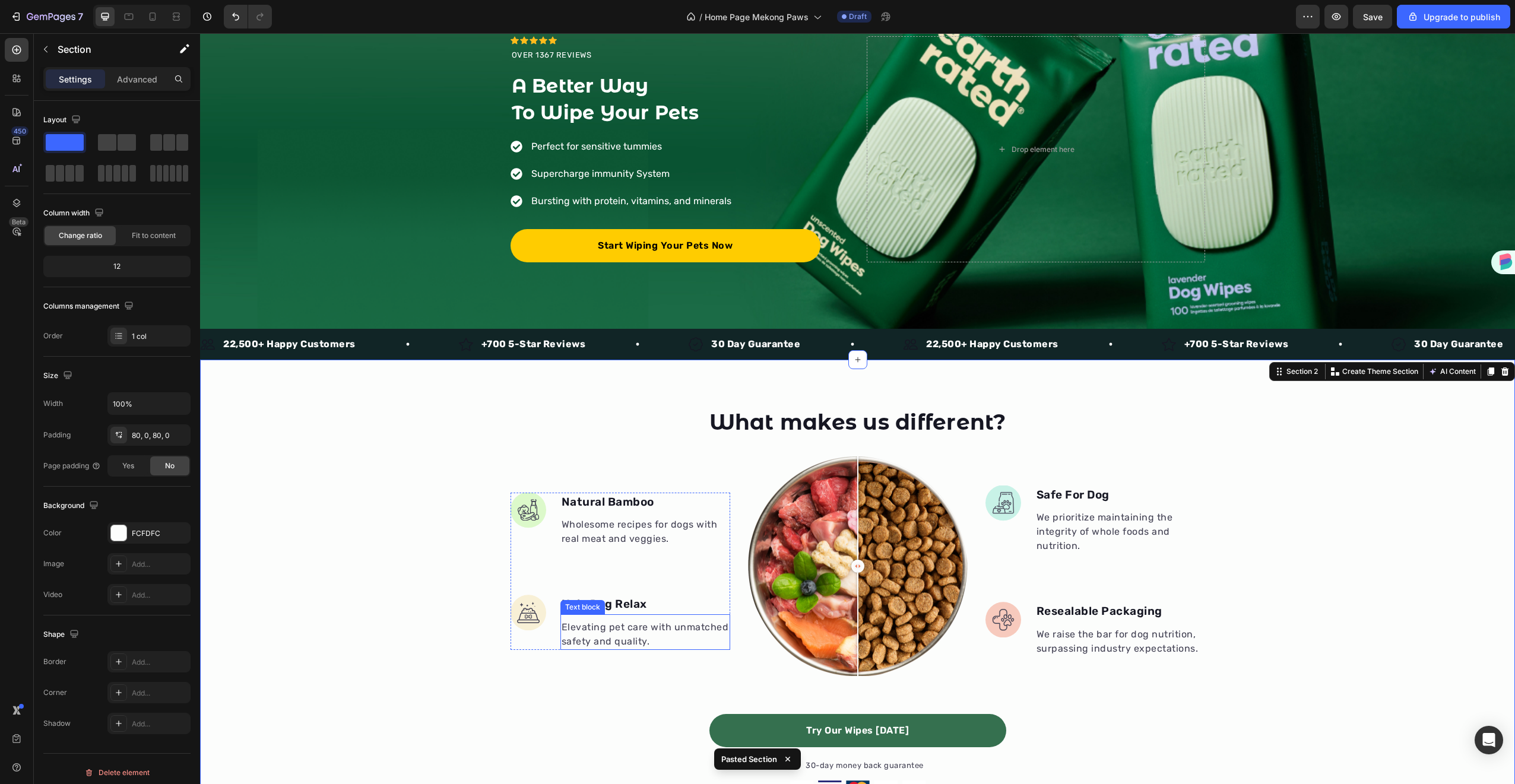
scroll to position [81, 0]
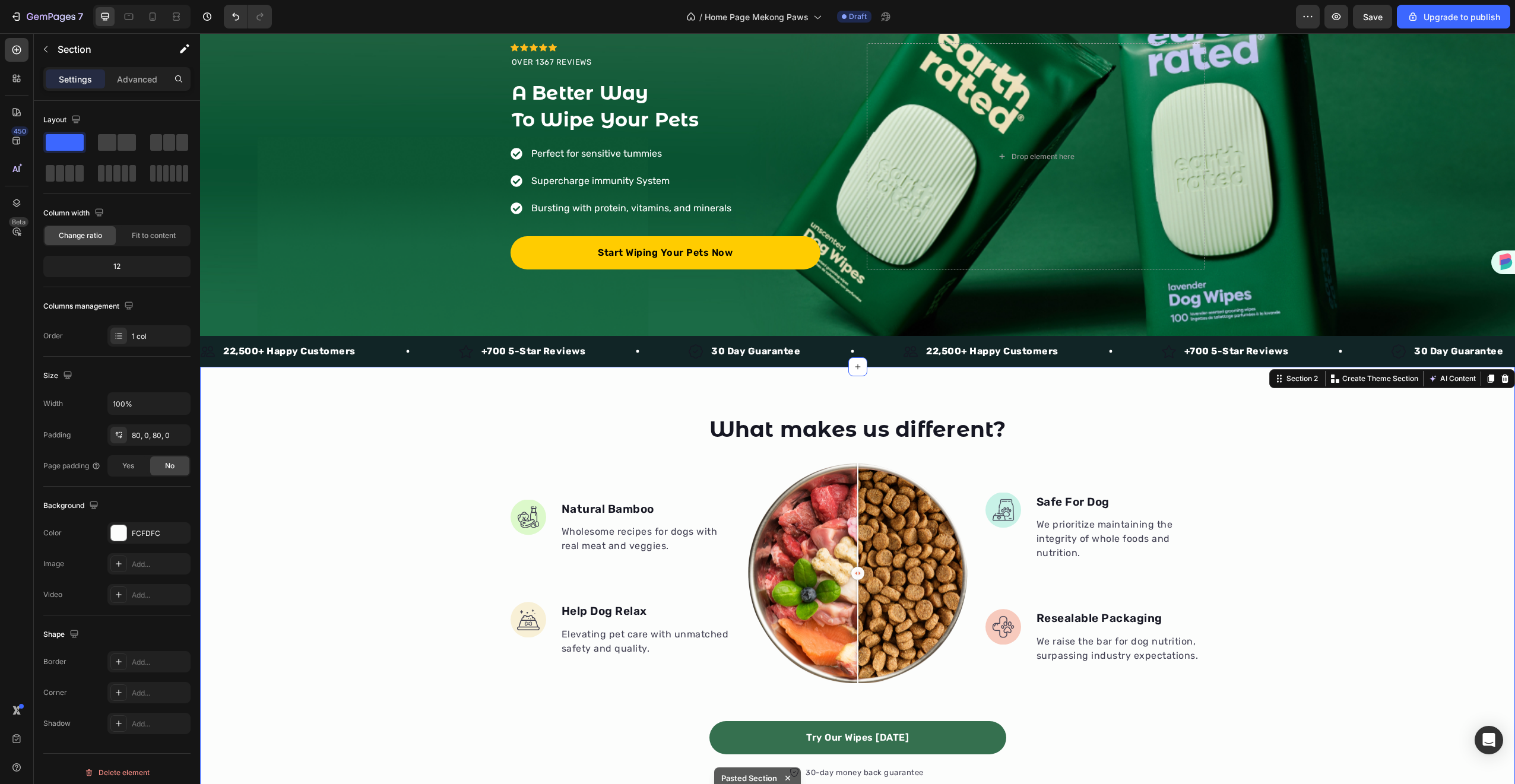
click at [530, 387] on div "What makes us different? Heading Image Natural Bamboo Text block Wholesome reci…" at bounding box center [857, 608] width 1315 height 483
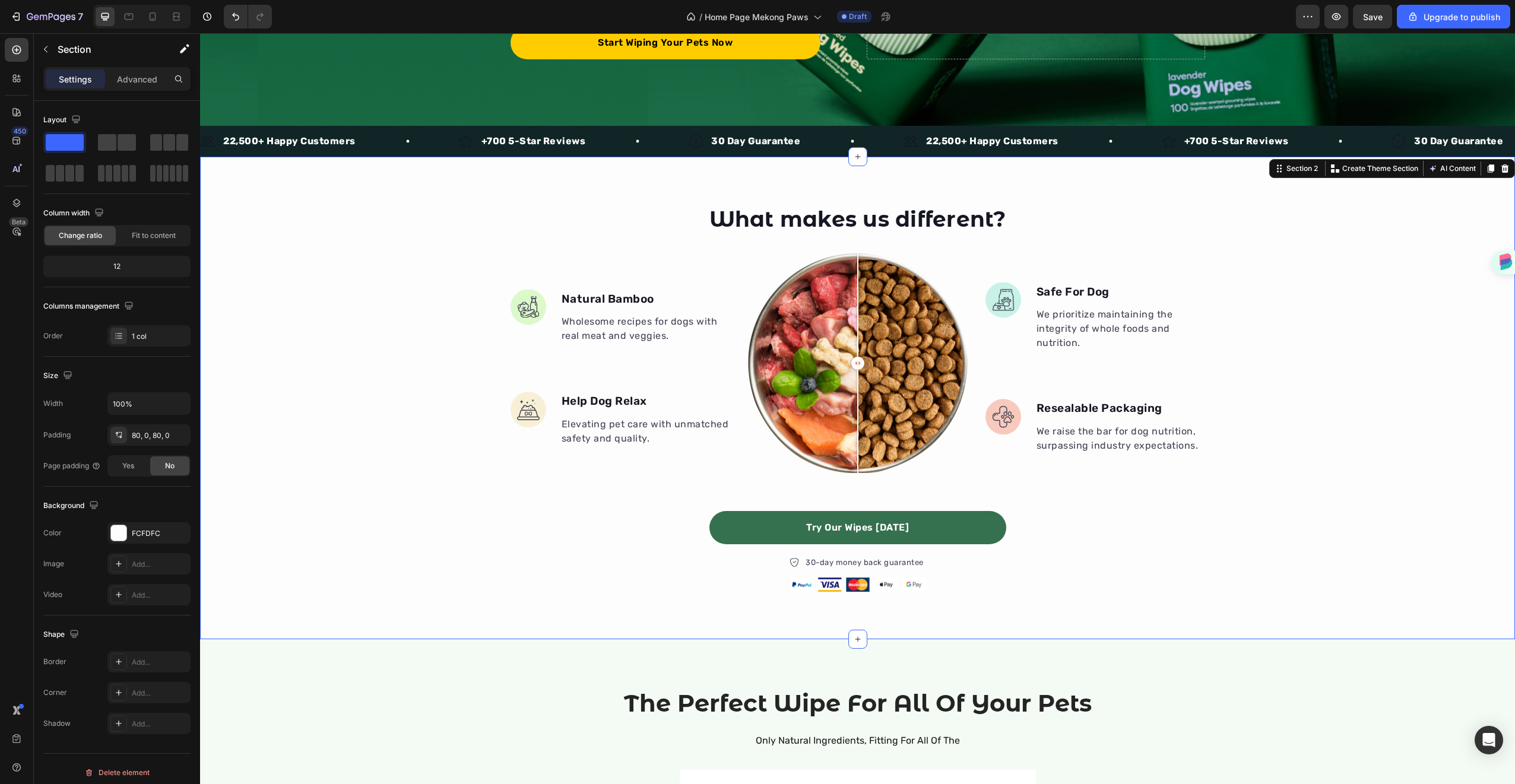
scroll to position [300, 0]
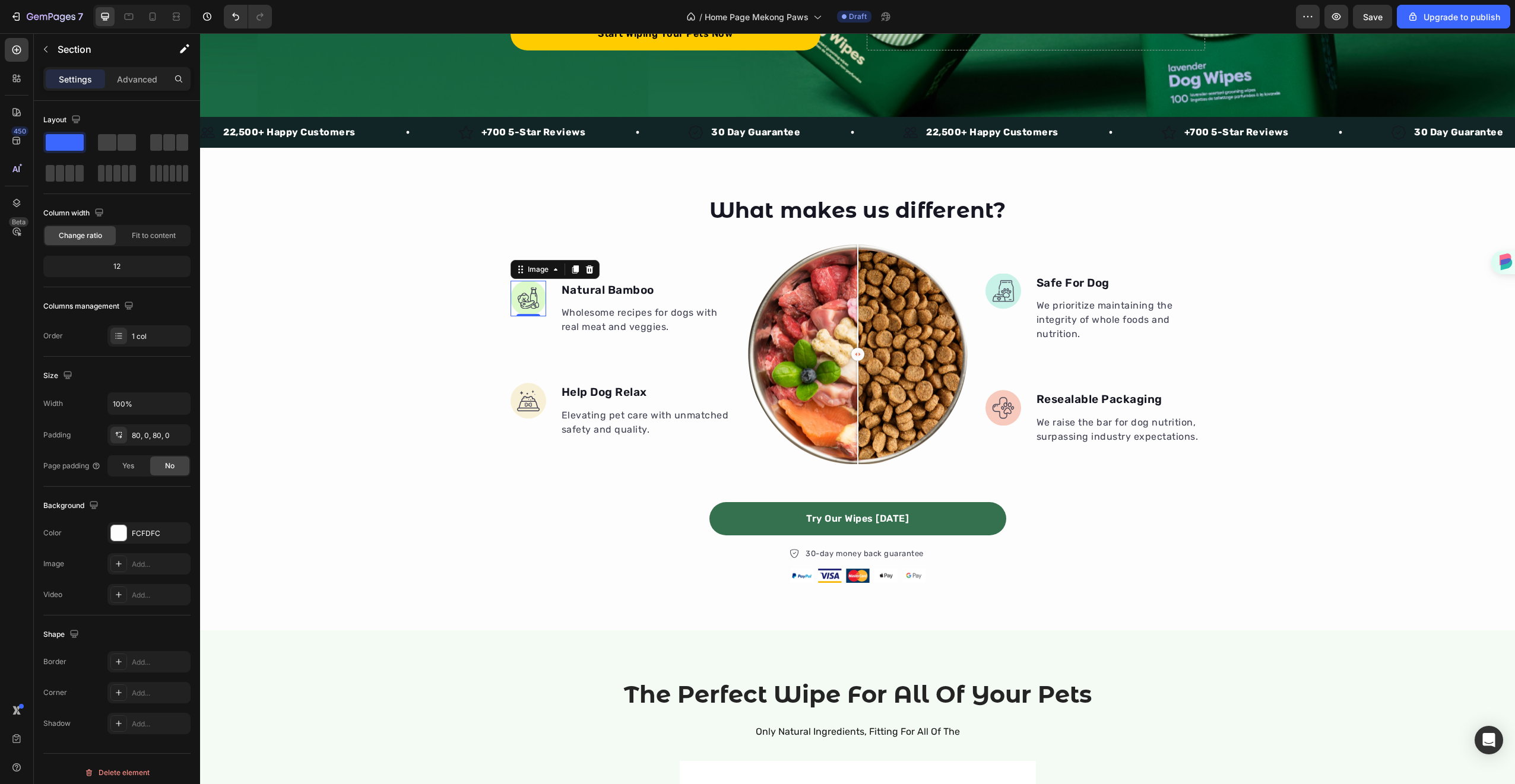
click at [524, 287] on img at bounding box center [528, 298] width 36 height 36
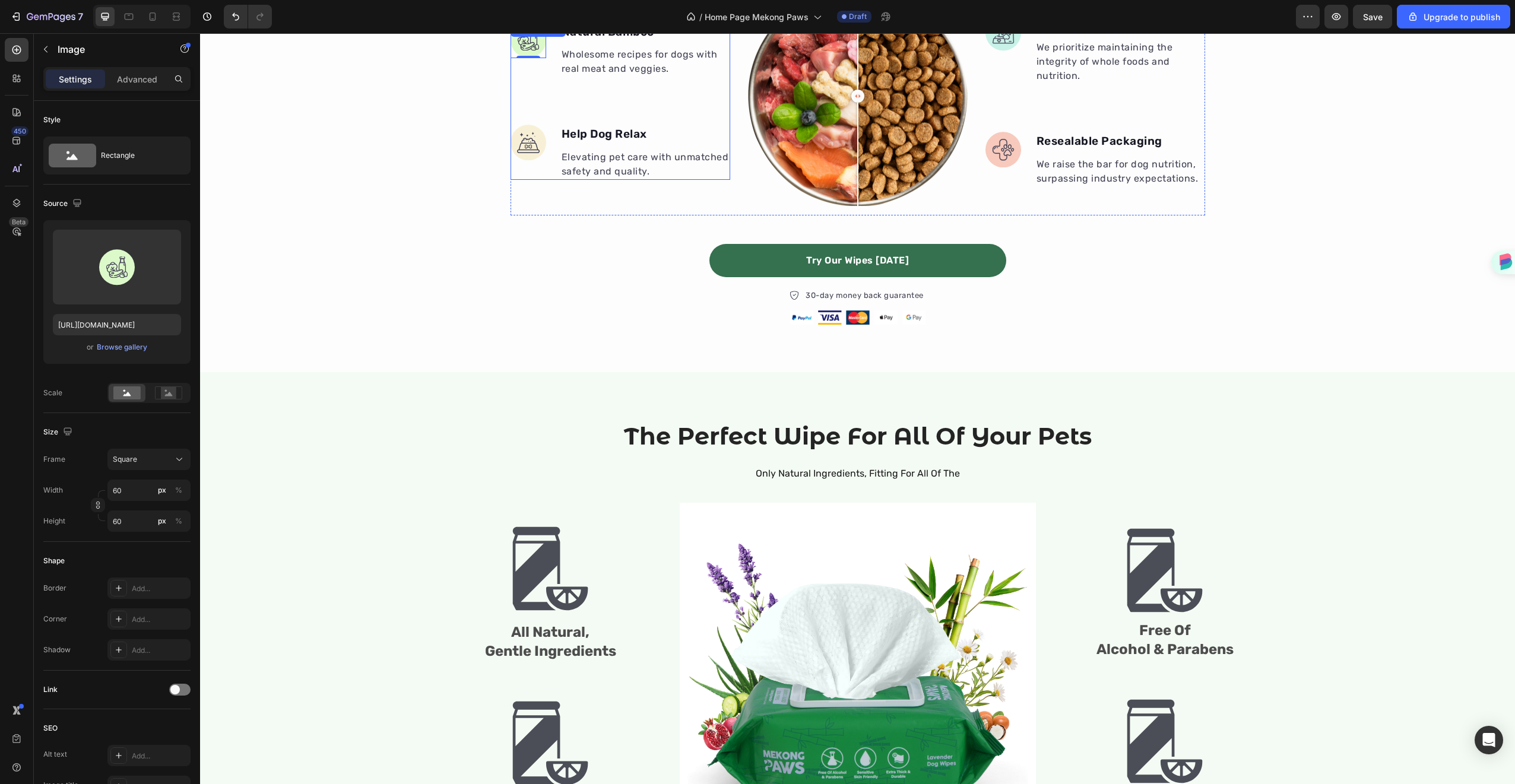
scroll to position [540, 0]
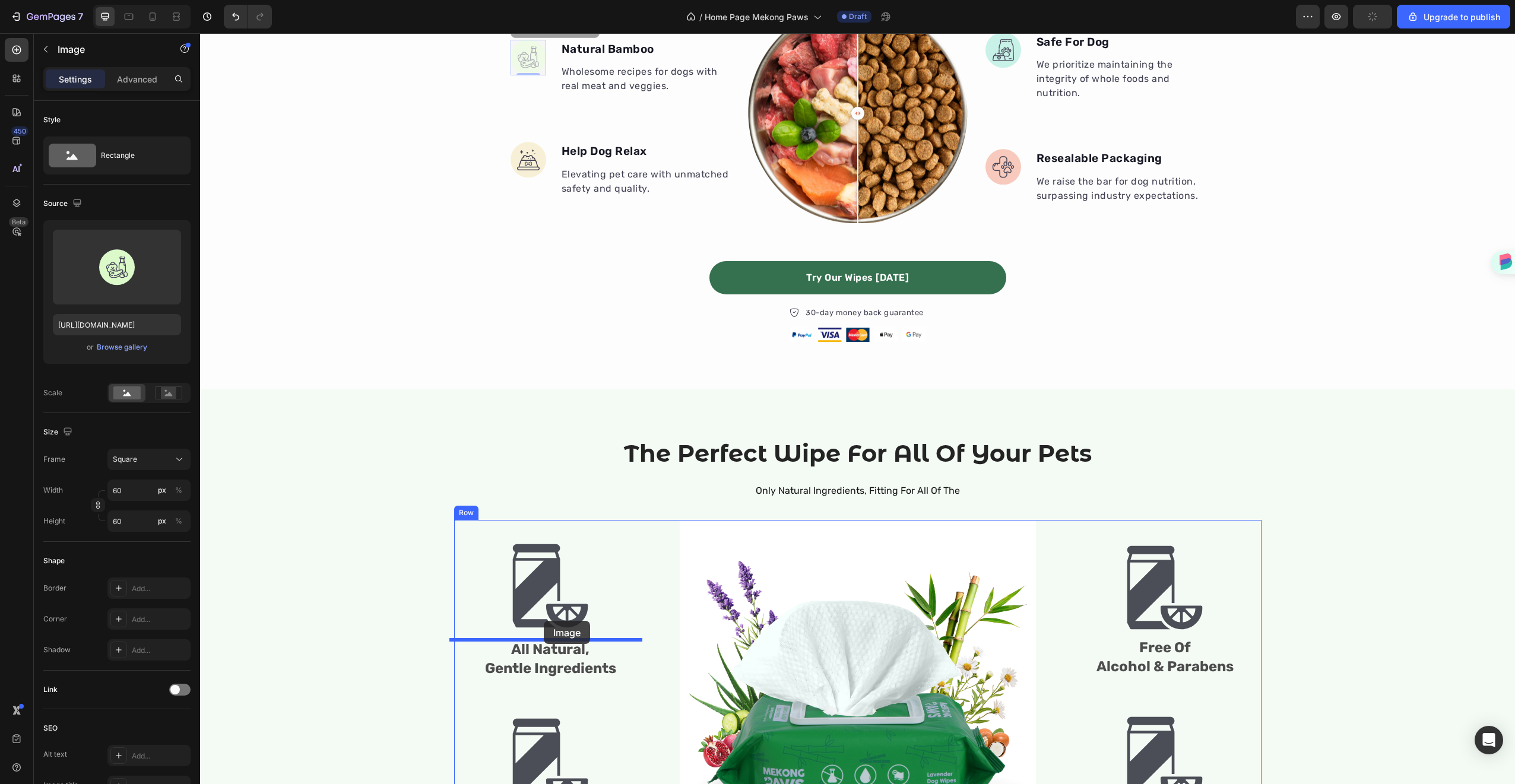
drag, startPoint x: 529, startPoint y: 56, endPoint x: 544, endPoint y: 621, distance: 565.2
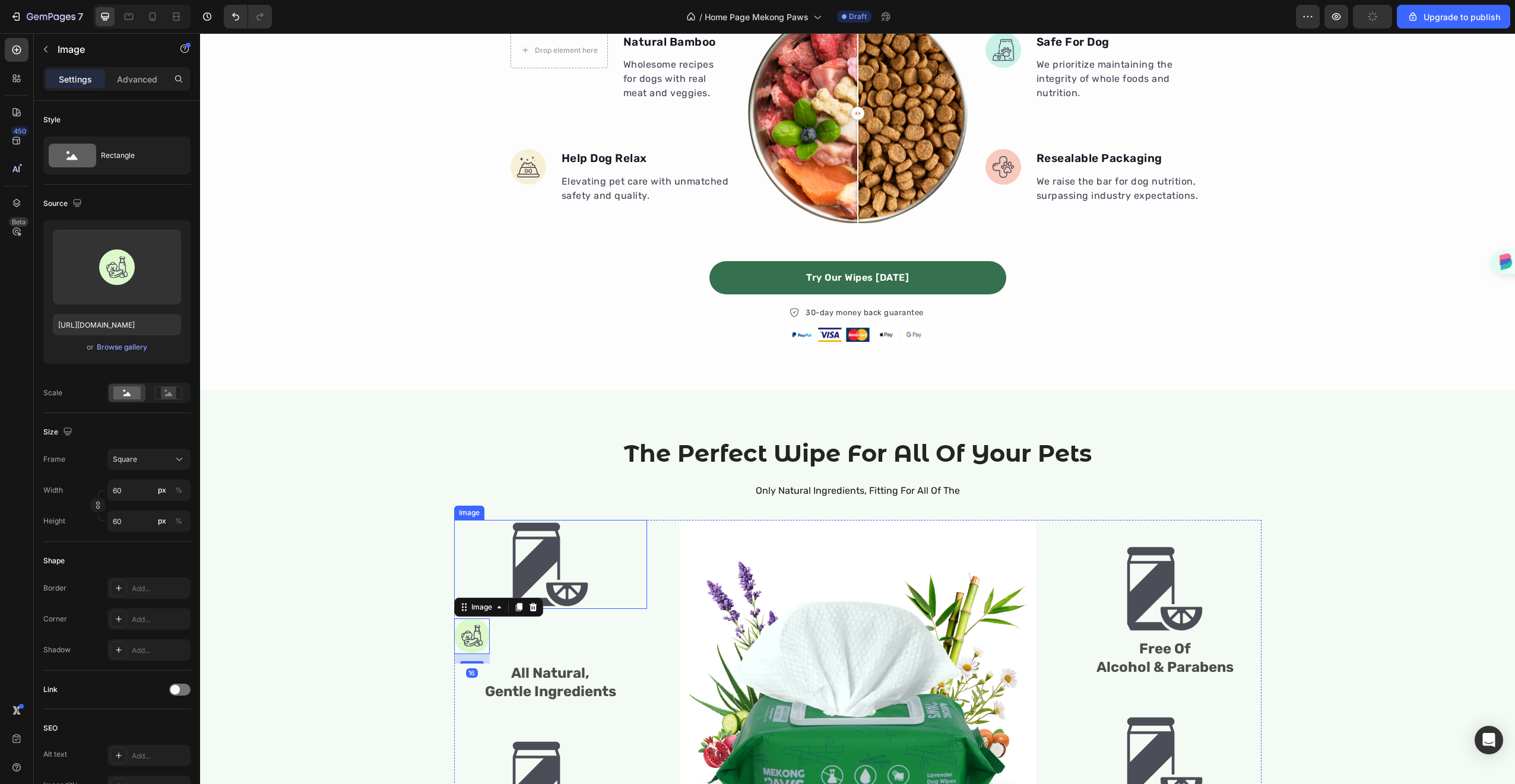
scroll to position [534, 0]
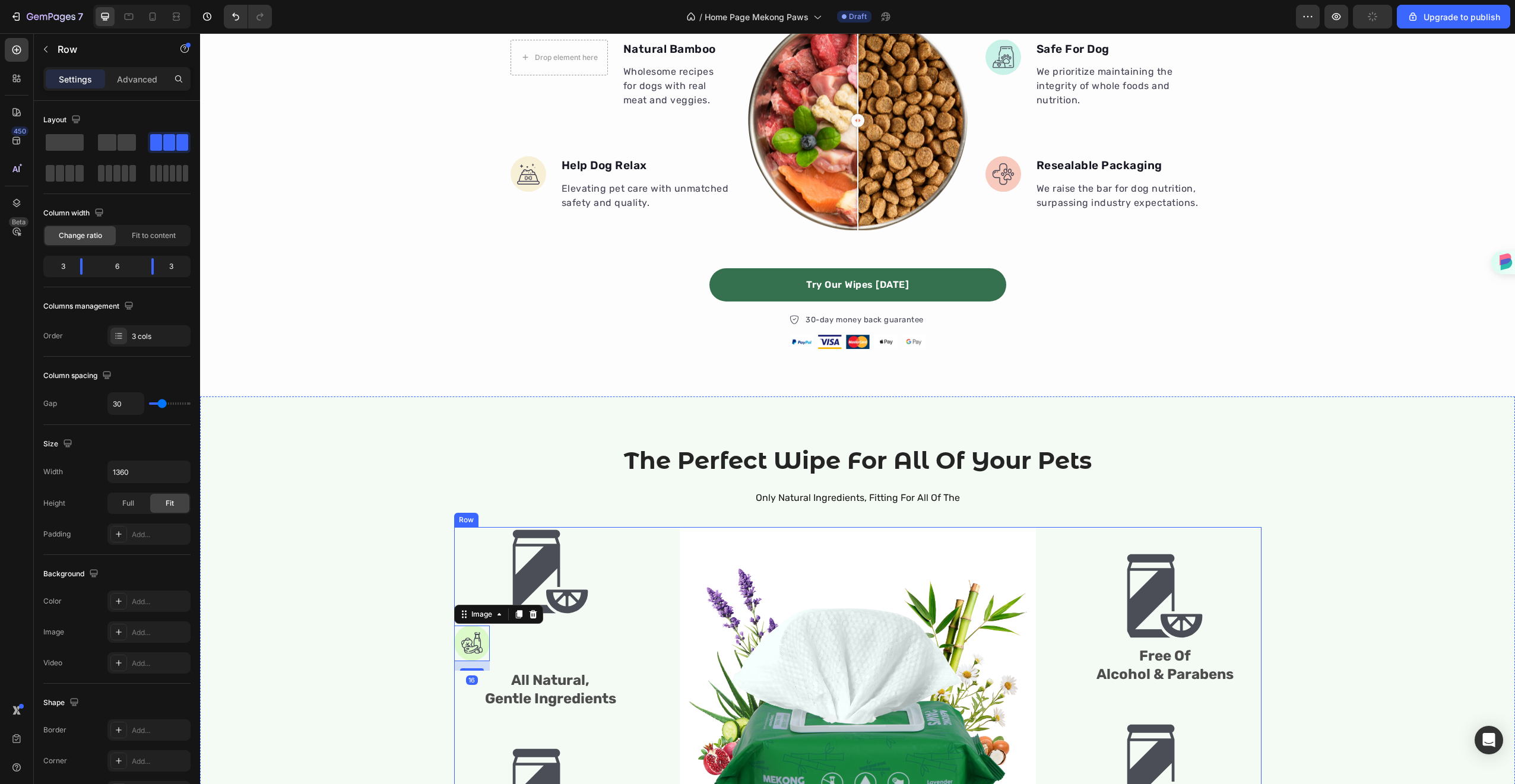
click at [493, 646] on div "Image Image 16 All Natural, Gentle Ingredients Text Block Image Sensitive Skin …" at bounding box center [550, 706] width 193 height 358
click at [469, 642] on img at bounding box center [472, 643] width 36 height 36
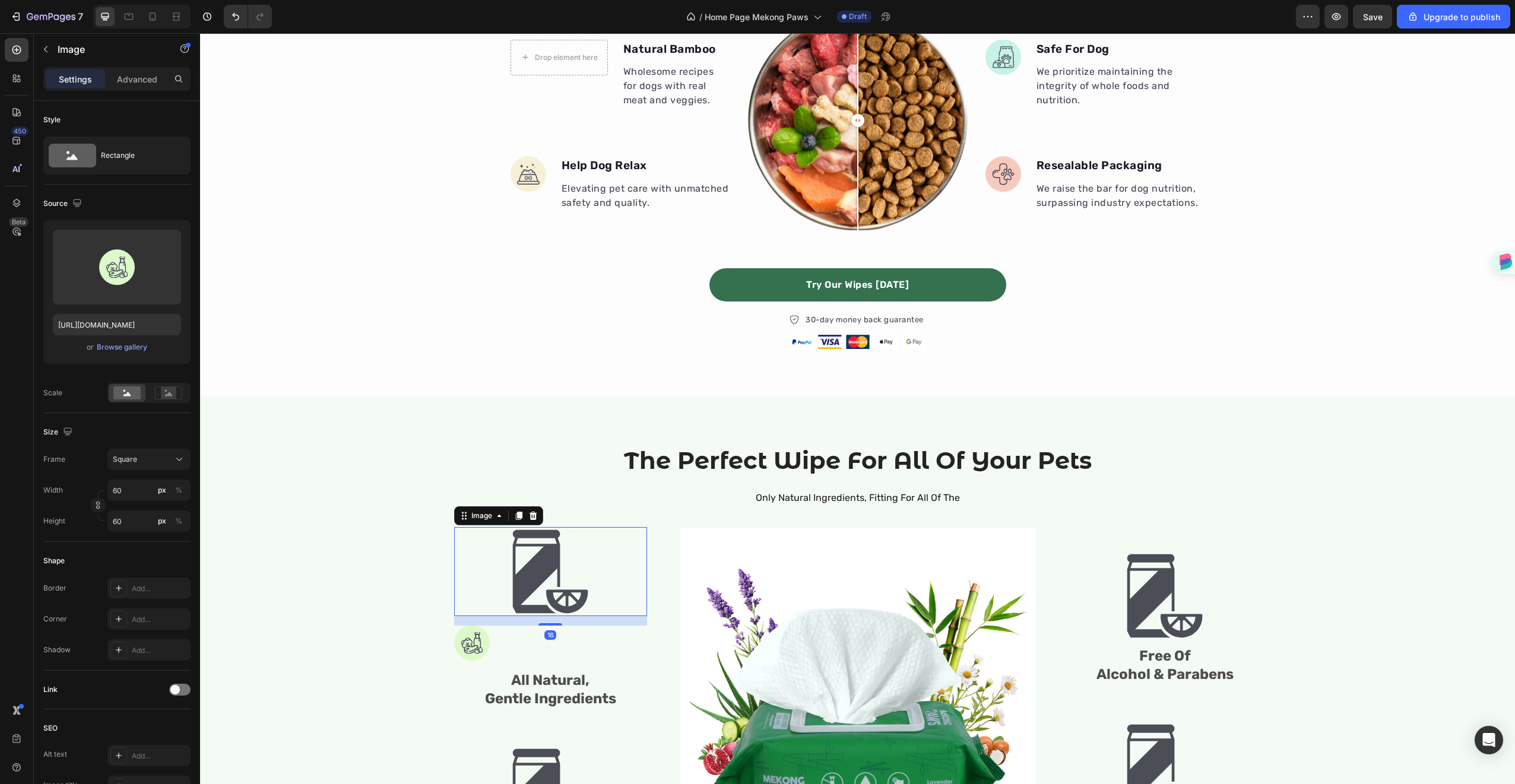
click at [581, 596] on img at bounding box center [550, 572] width 89 height 89
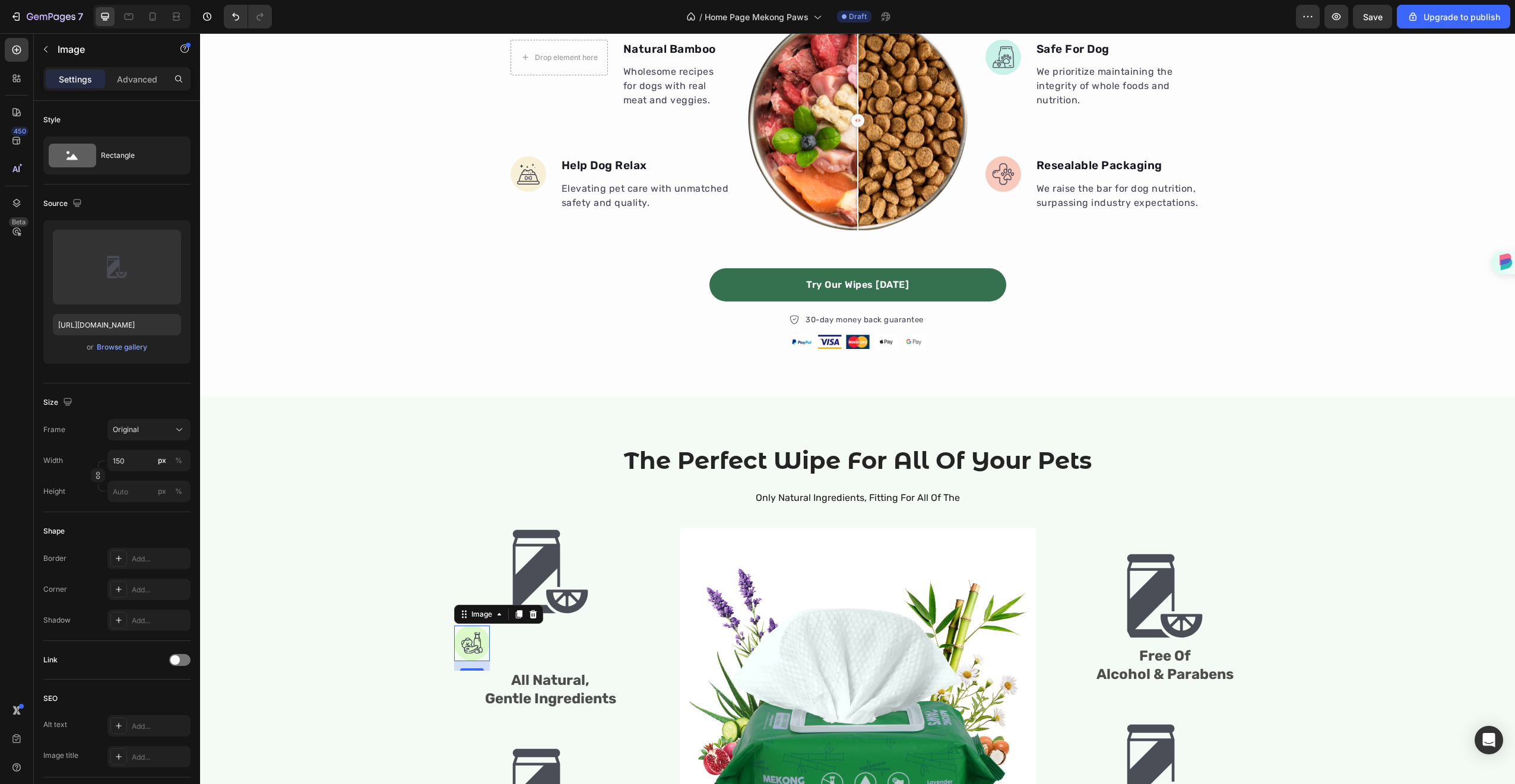
click at [482, 651] on img at bounding box center [472, 643] width 36 height 36
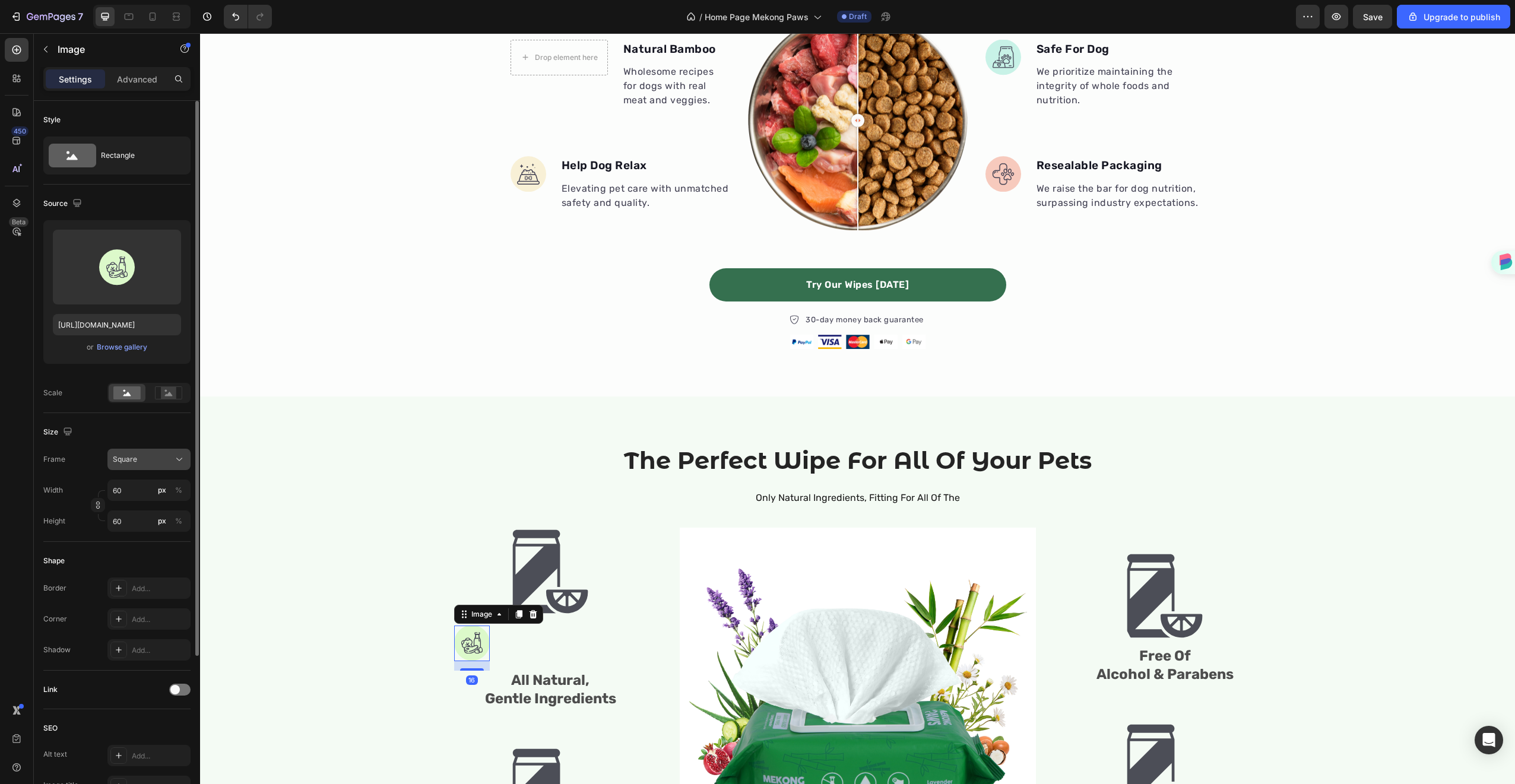
click at [158, 461] on div "Square" at bounding box center [141, 459] width 58 height 10
click at [158, 460] on div "Square" at bounding box center [141, 459] width 58 height 10
click at [133, 495] on input "60" at bounding box center [149, 490] width 83 height 21
type input "1"
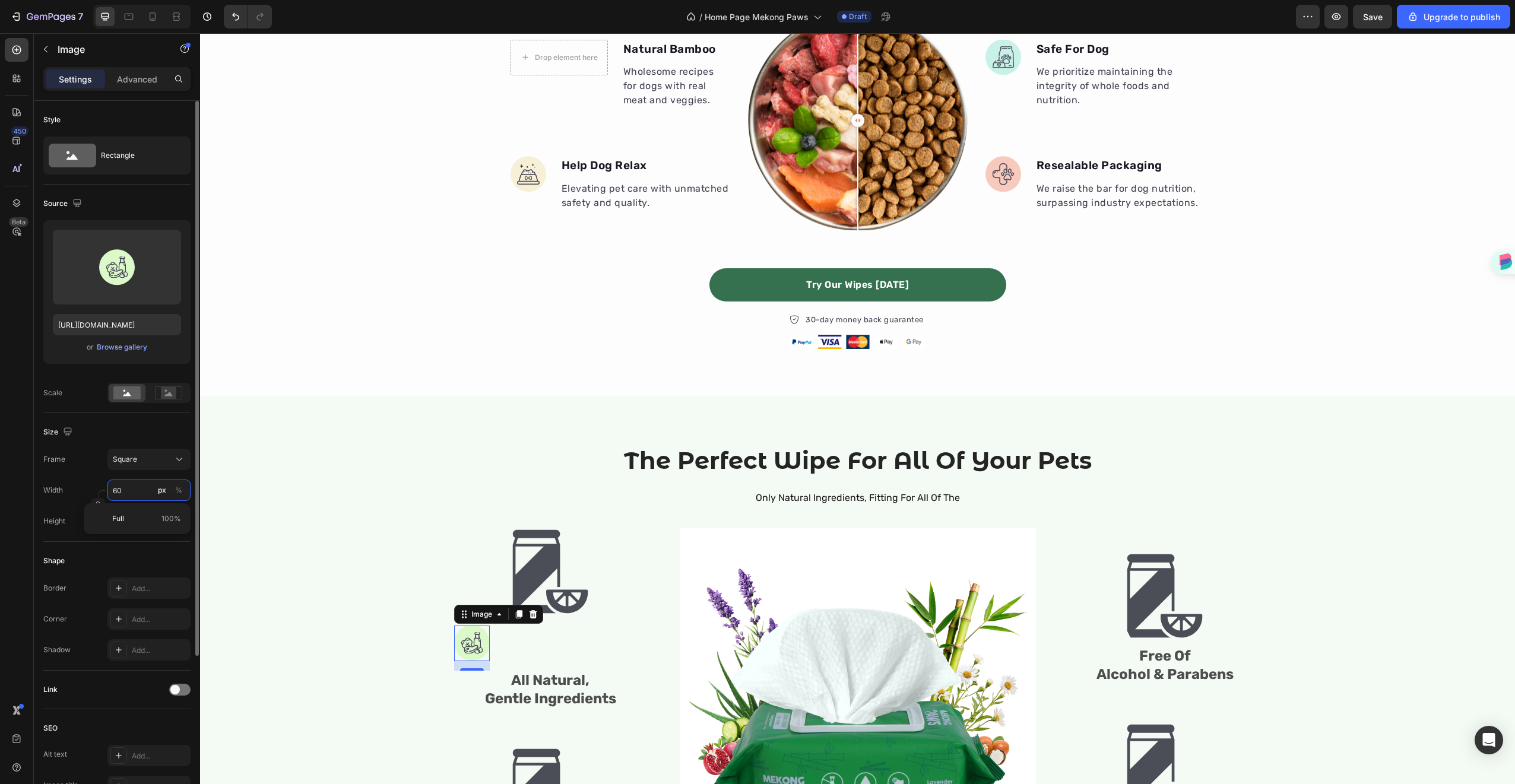
type input "1"
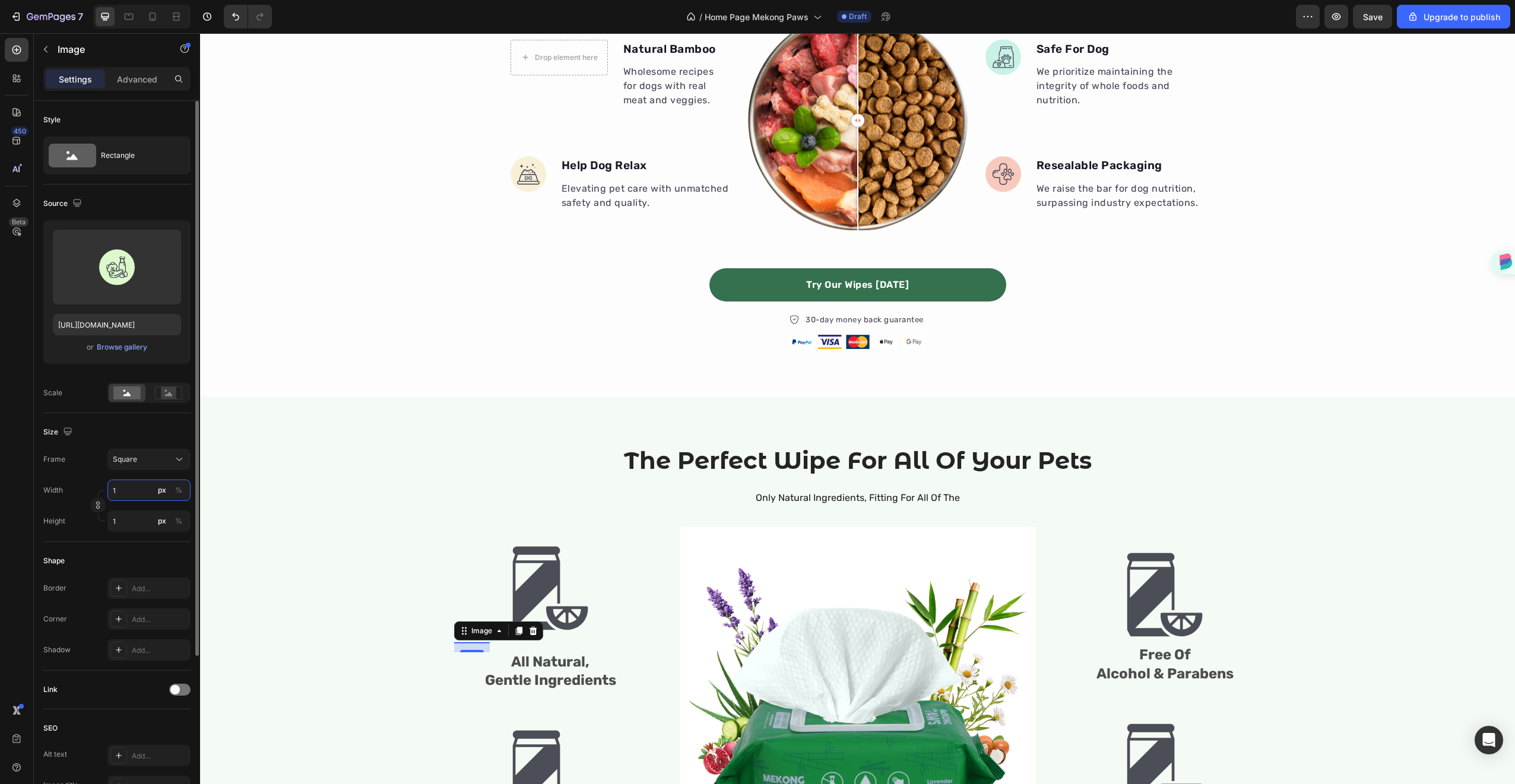
type input "15"
type input "150"
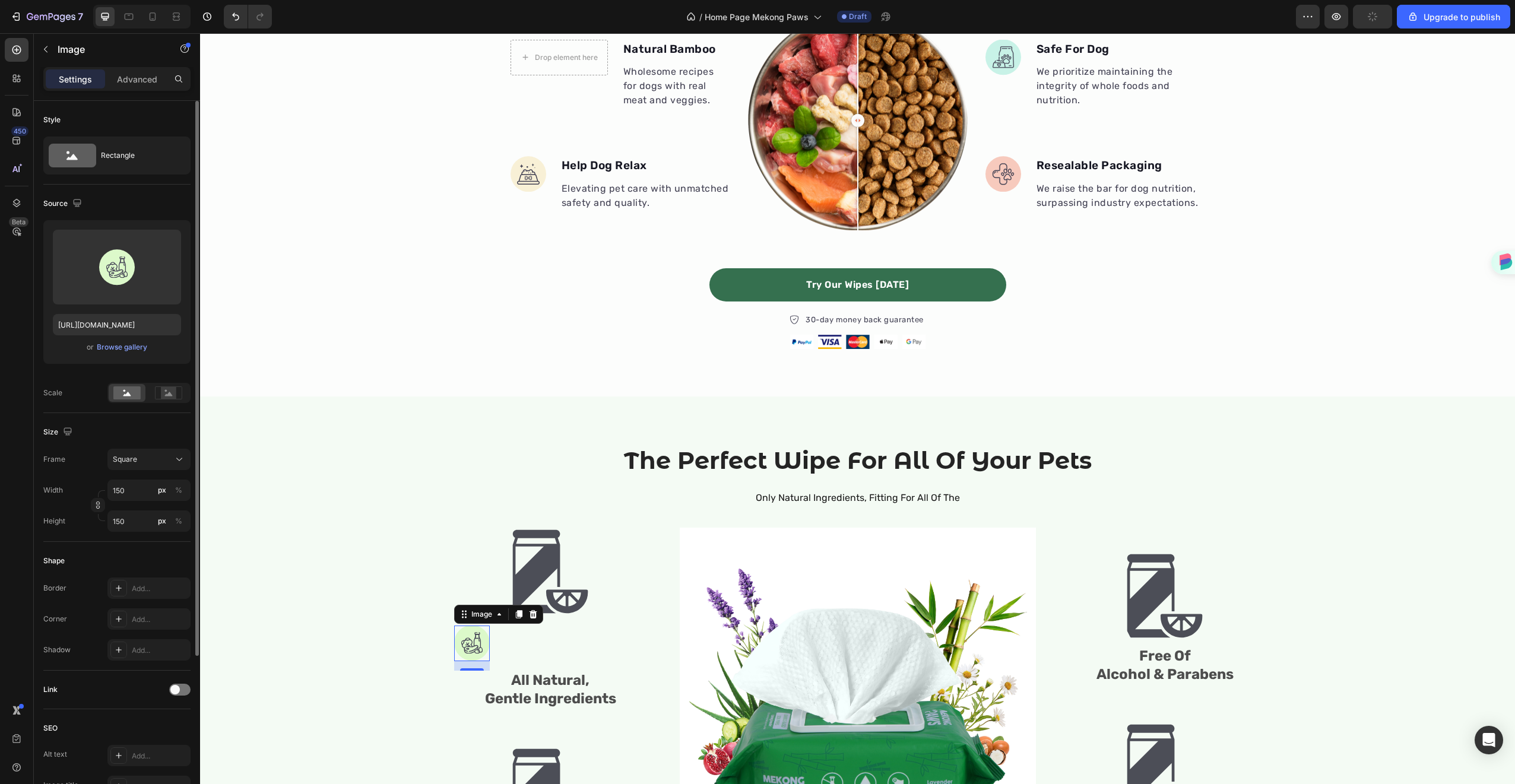
click at [161, 430] on div "Size" at bounding box center [117, 432] width 147 height 19
click at [135, 492] on input "150" at bounding box center [149, 490] width 83 height 21
type input "2"
type input "20"
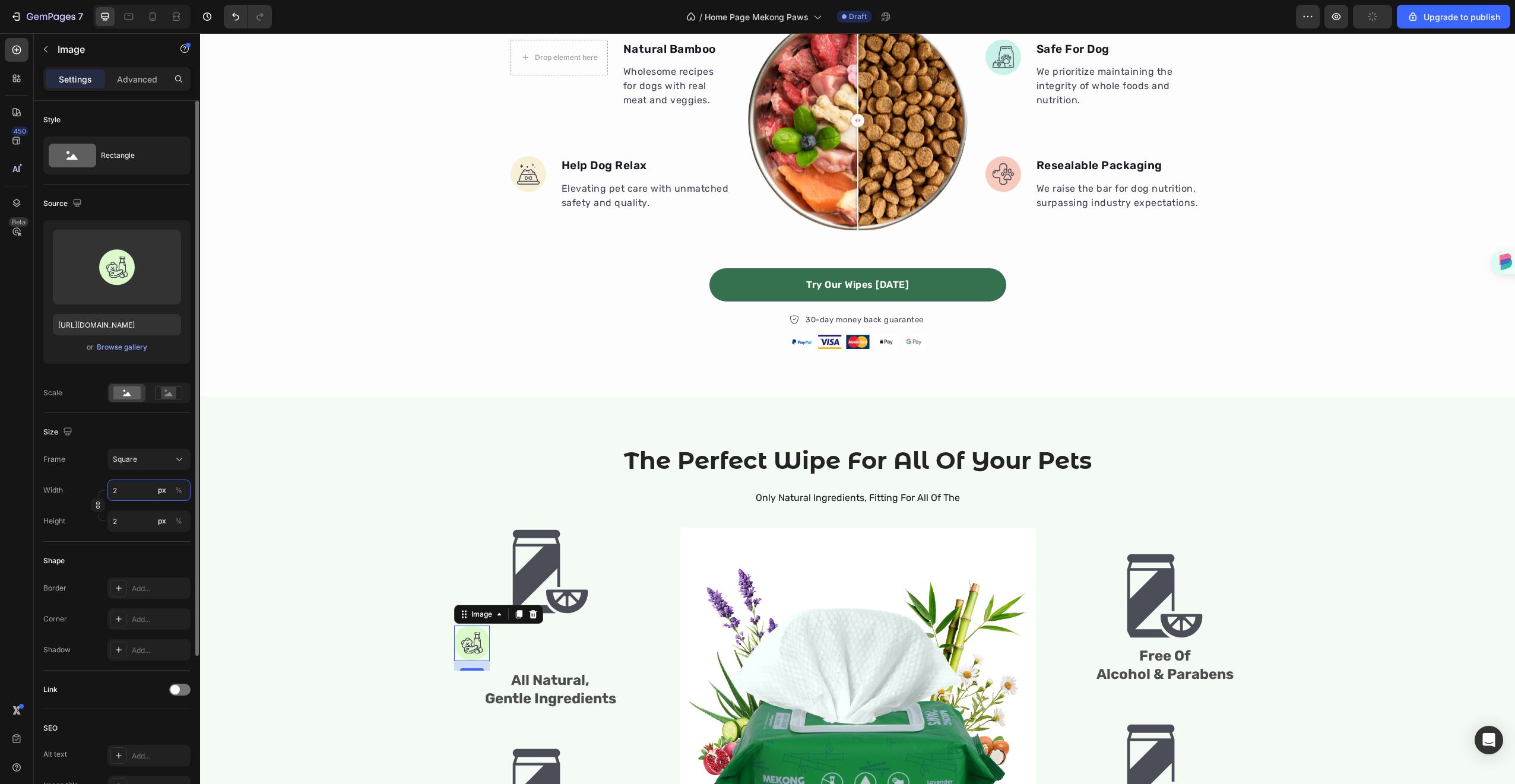
type input "20"
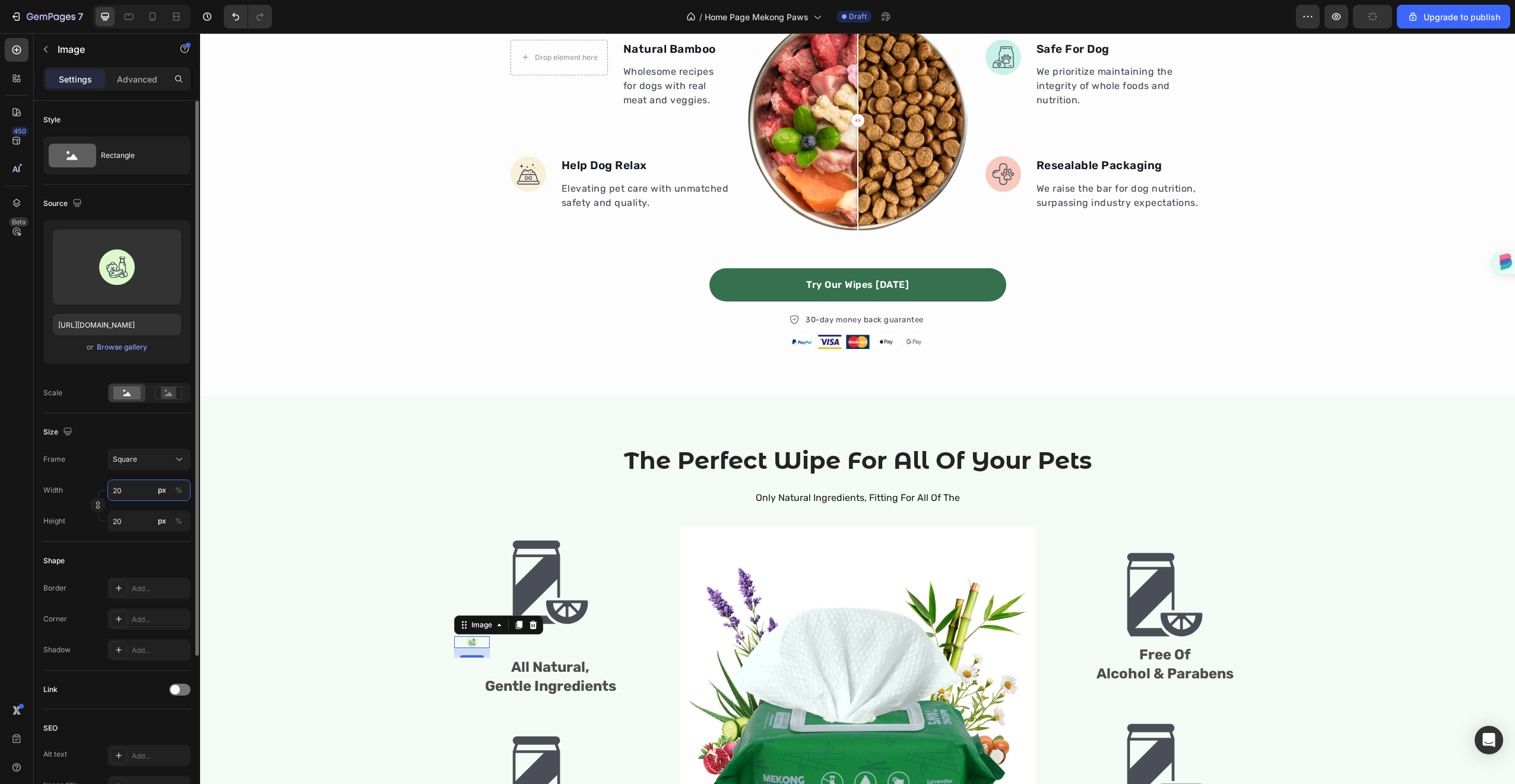
type input "200"
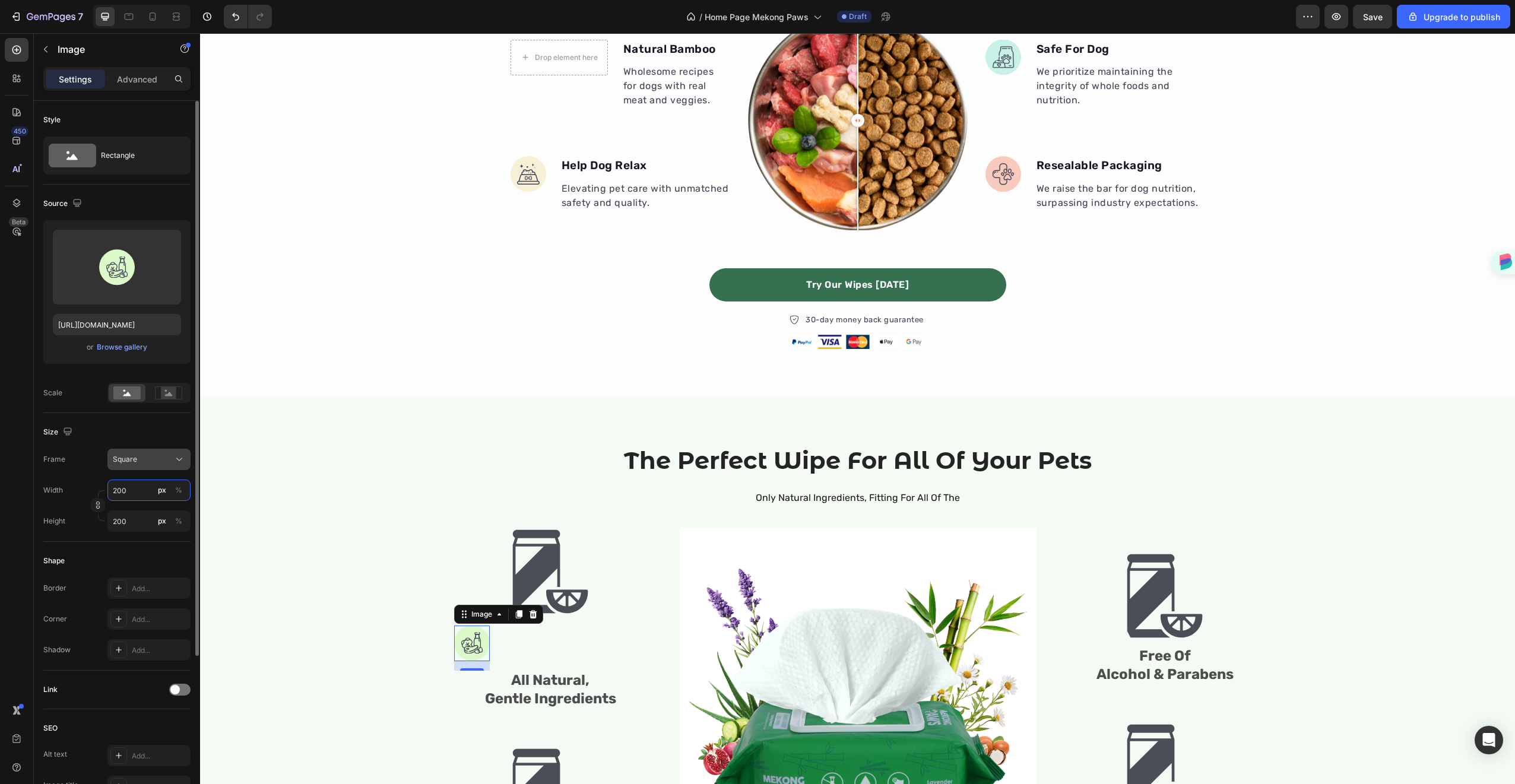
type input "200"
click at [129, 455] on span "Square" at bounding box center [124, 459] width 24 height 10
click at [118, 557] on span "Original" at bounding box center [125, 555] width 26 height 10
click at [104, 444] on div "Frame Original Width px % Height px %" at bounding box center [117, 460] width 147 height 83
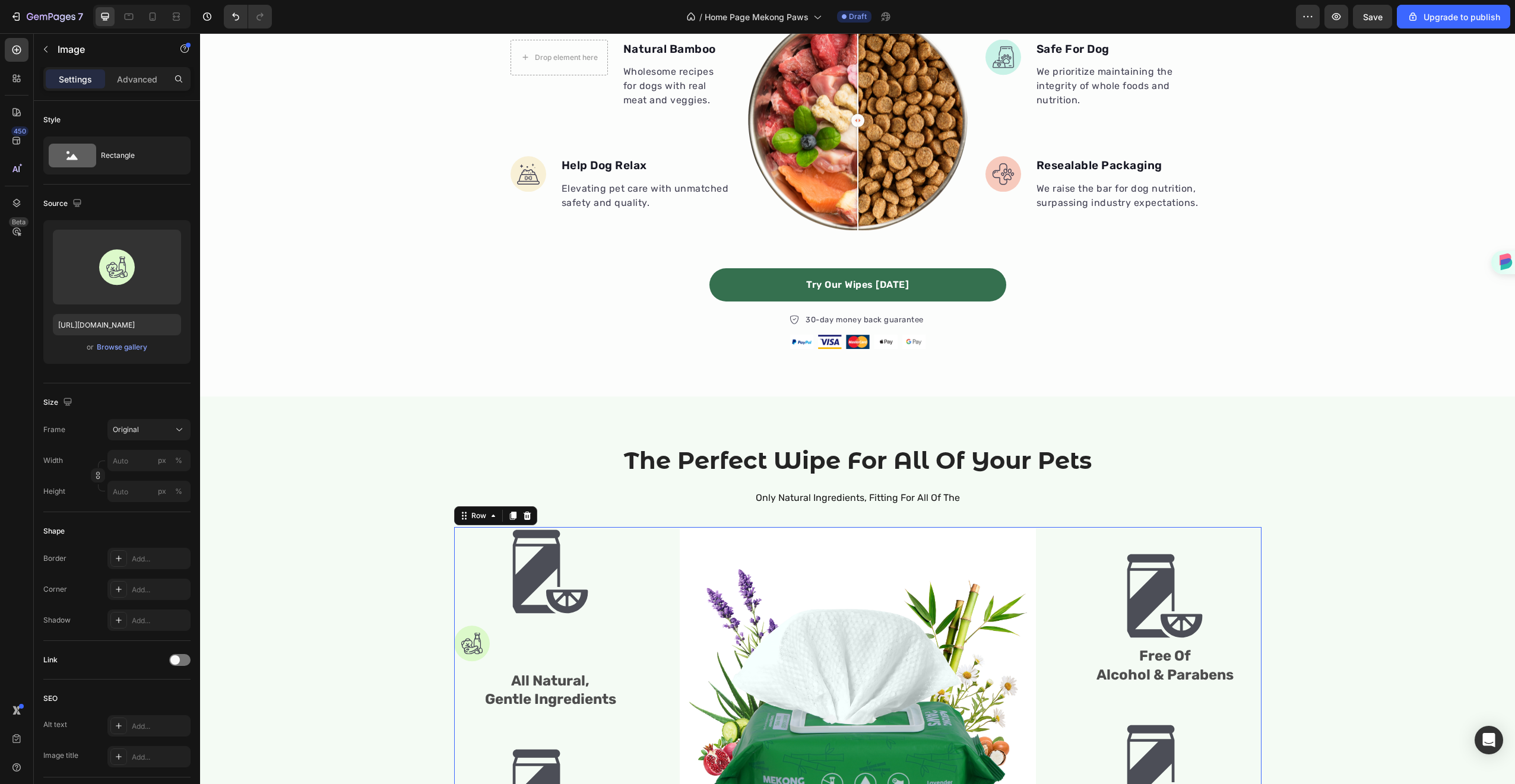
click at [544, 633] on div "Image Image All Natural, Gentle Ingredients Text Block Image Sensitive Skin Fri…" at bounding box center [550, 706] width 193 height 358
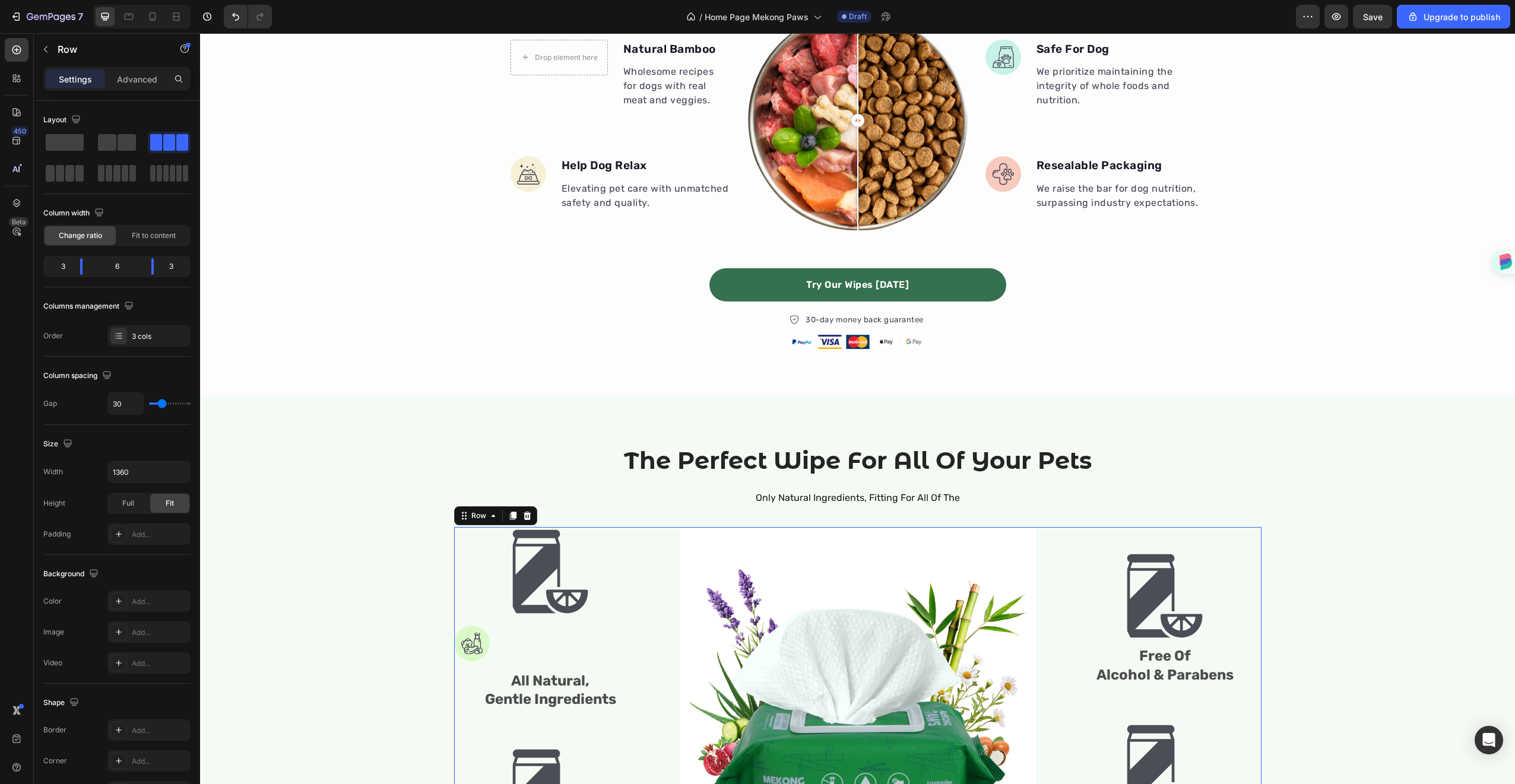
click at [488, 638] on div "Image Image All Natural, Gentle Ingredients Text Block Image Sensitive Skin Fri…" at bounding box center [550, 706] width 193 height 358
click at [516, 580] on img at bounding box center [550, 572] width 89 height 89
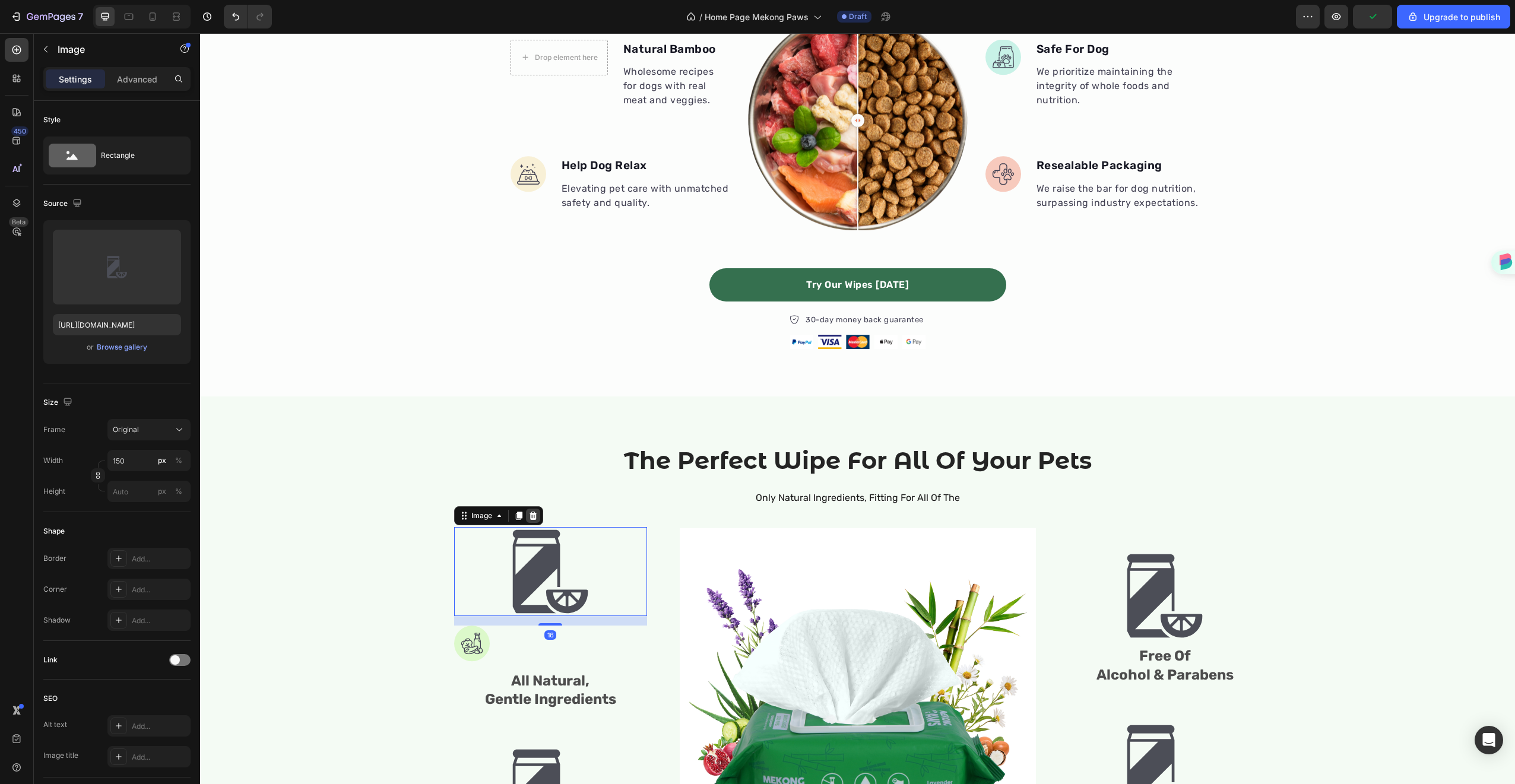
click at [533, 510] on div at bounding box center [532, 515] width 14 height 14
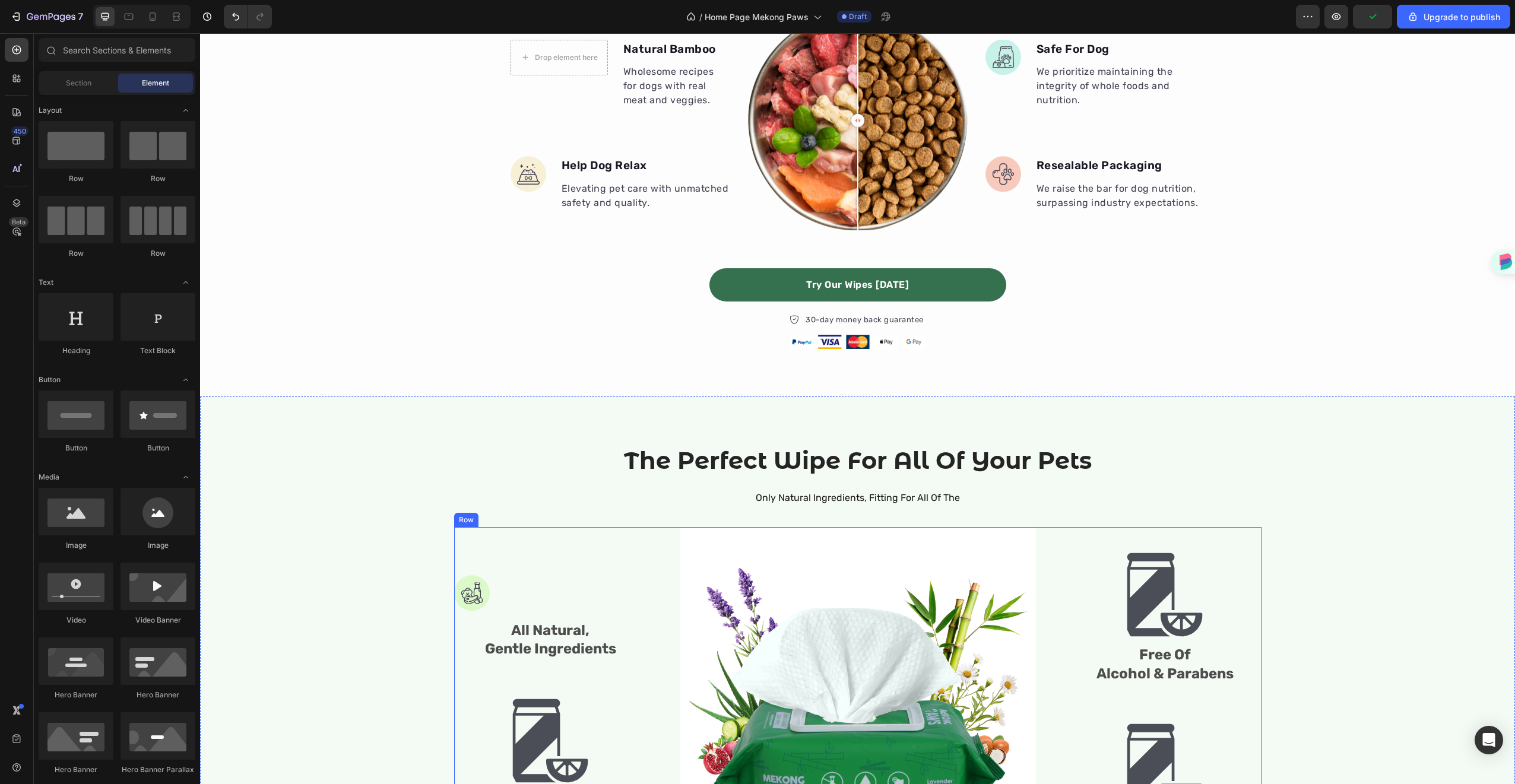
click at [481, 586] on img at bounding box center [472, 593] width 36 height 36
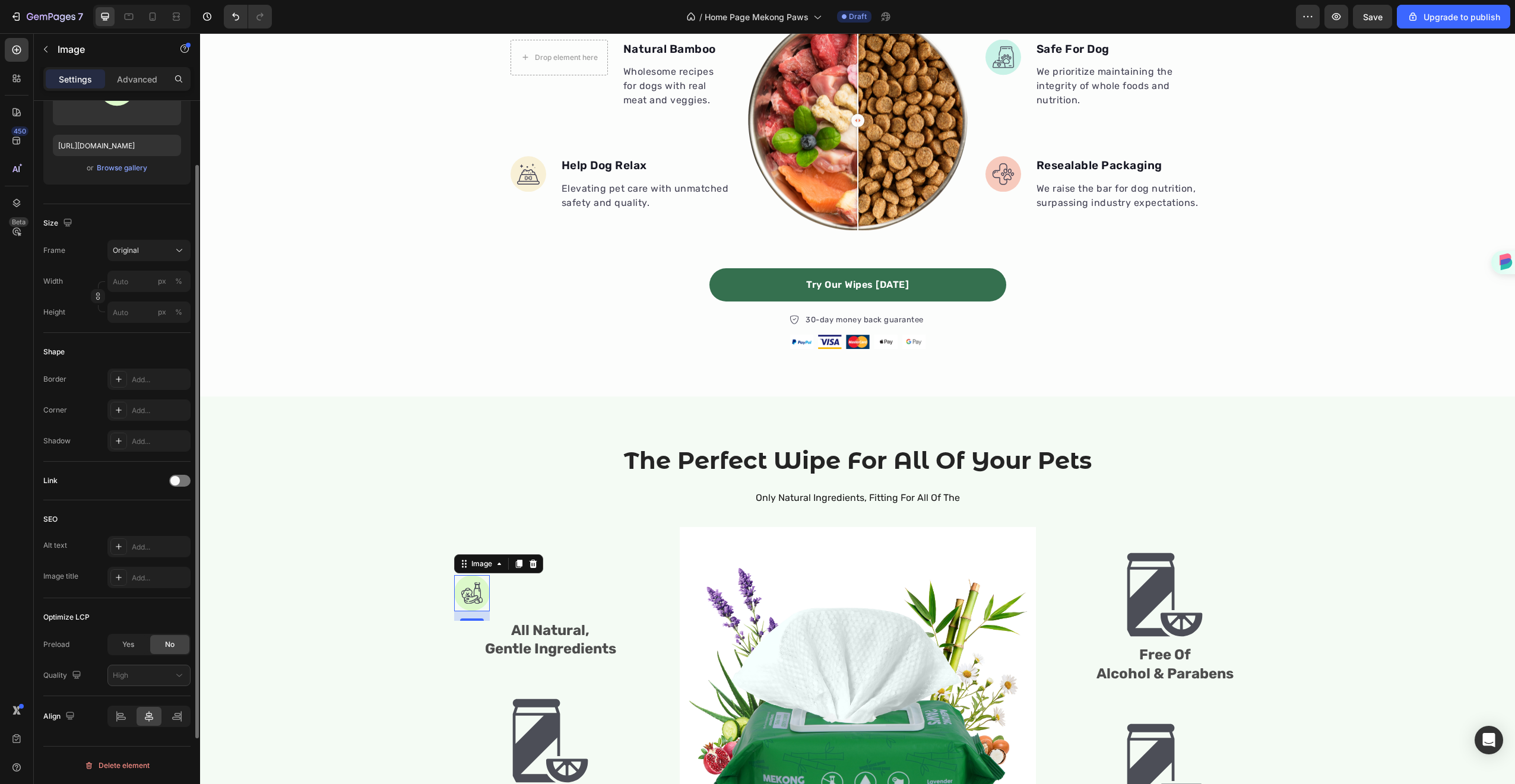
scroll to position [0, 0]
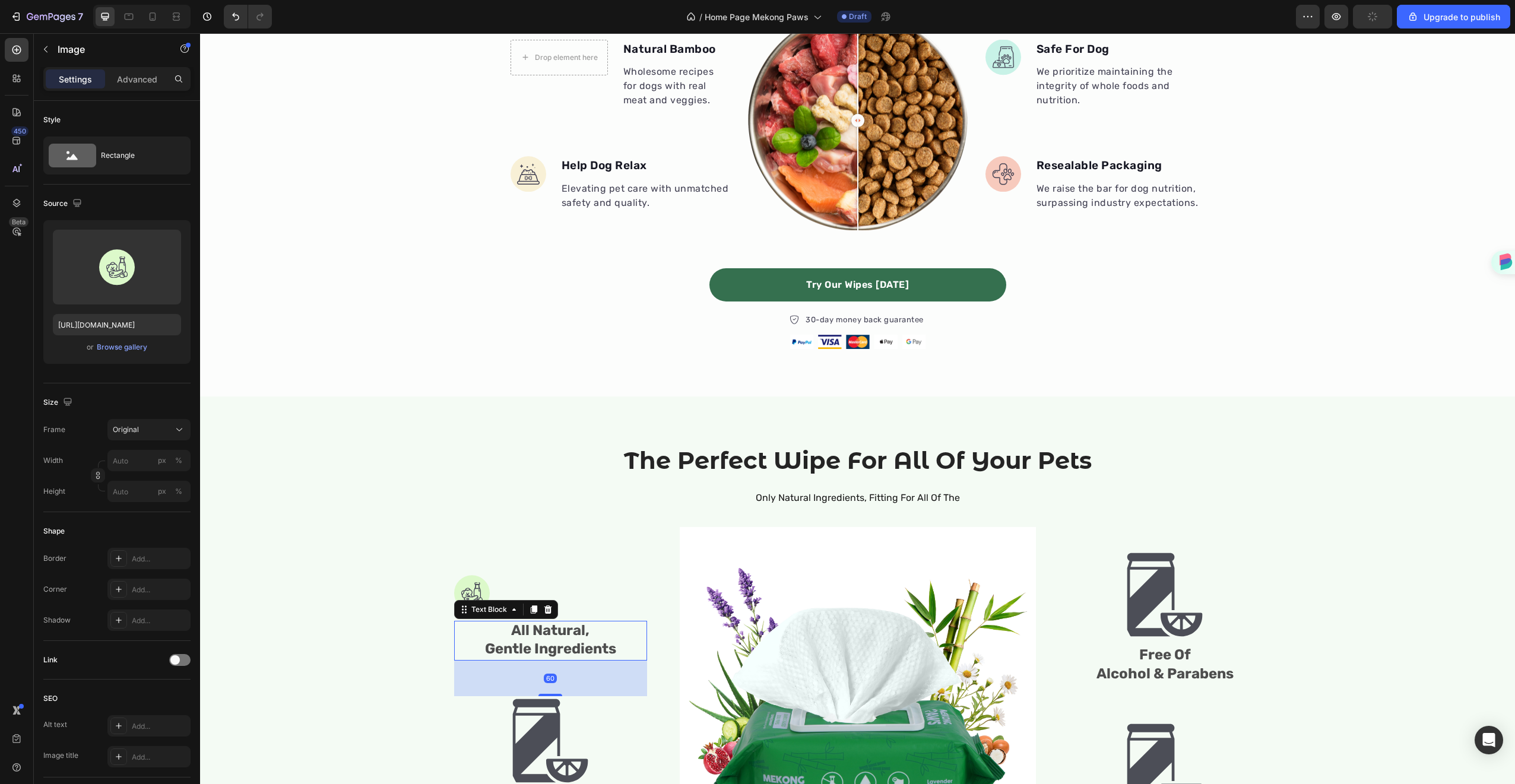
click at [582, 634] on span "All Natural," at bounding box center [550, 630] width 78 height 16
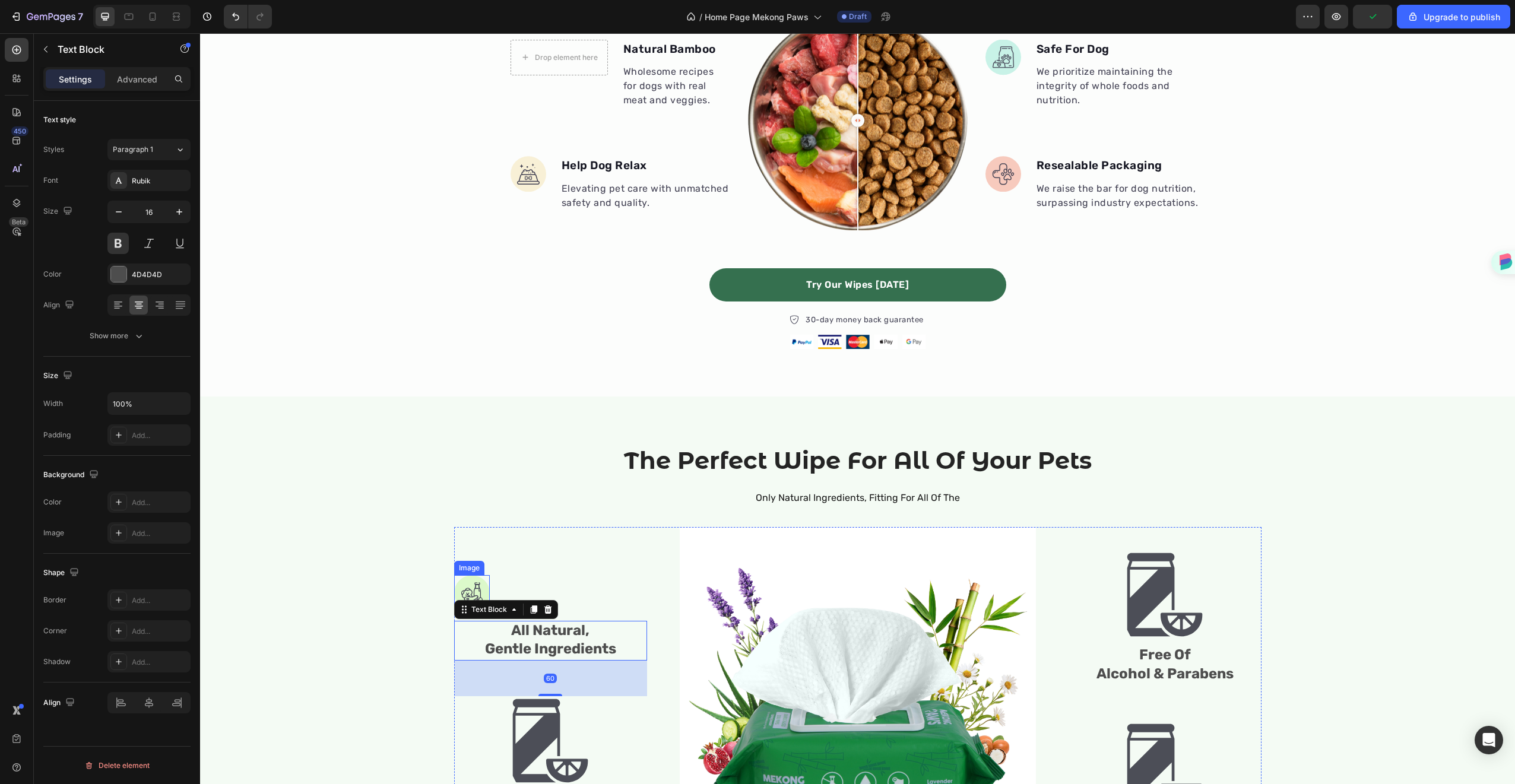
click at [478, 576] on img at bounding box center [472, 593] width 36 height 36
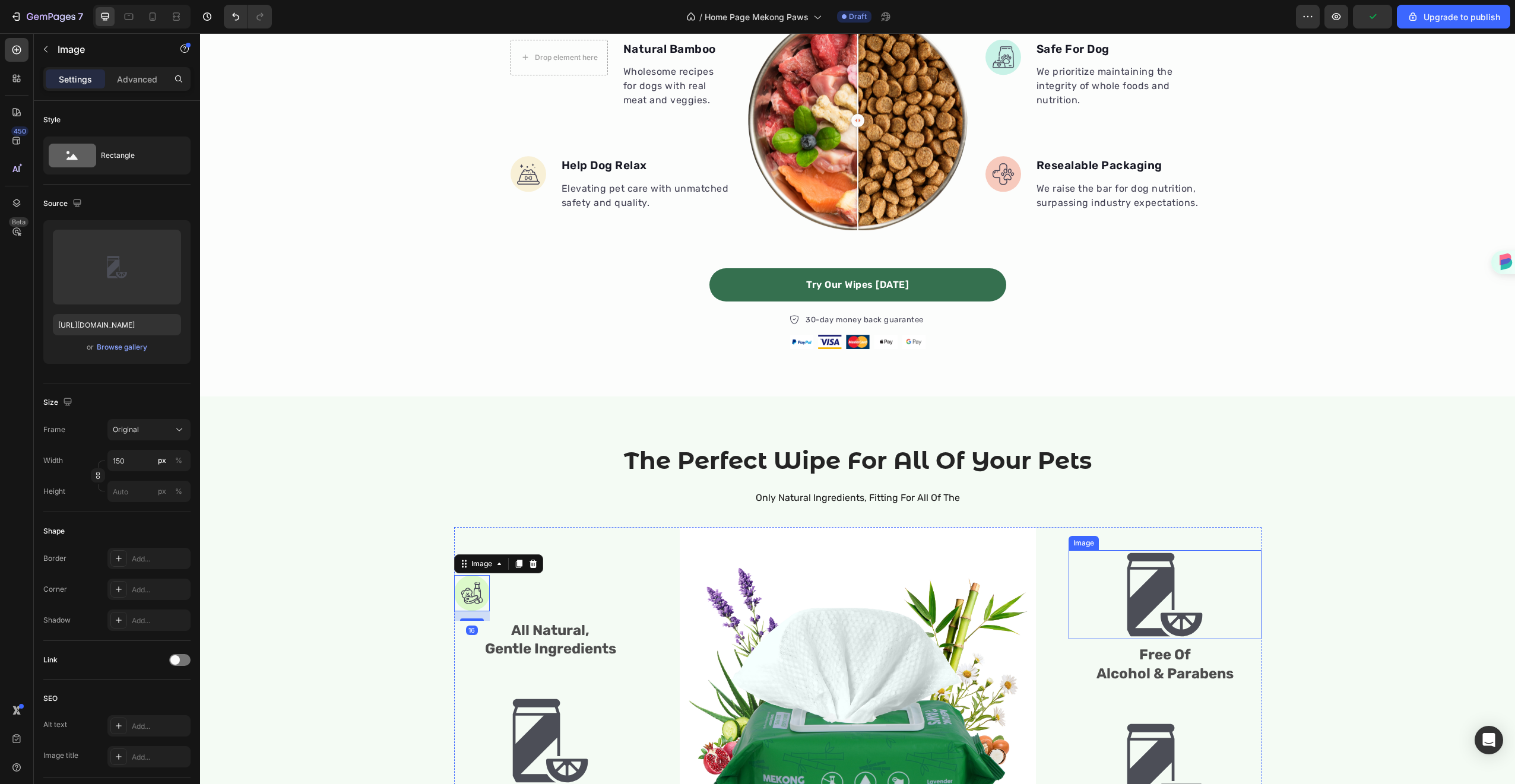
click at [1160, 564] on img at bounding box center [1165, 594] width 89 height 89
click at [475, 600] on img at bounding box center [472, 593] width 36 height 36
click at [164, 434] on div "Original" at bounding box center [141, 429] width 58 height 10
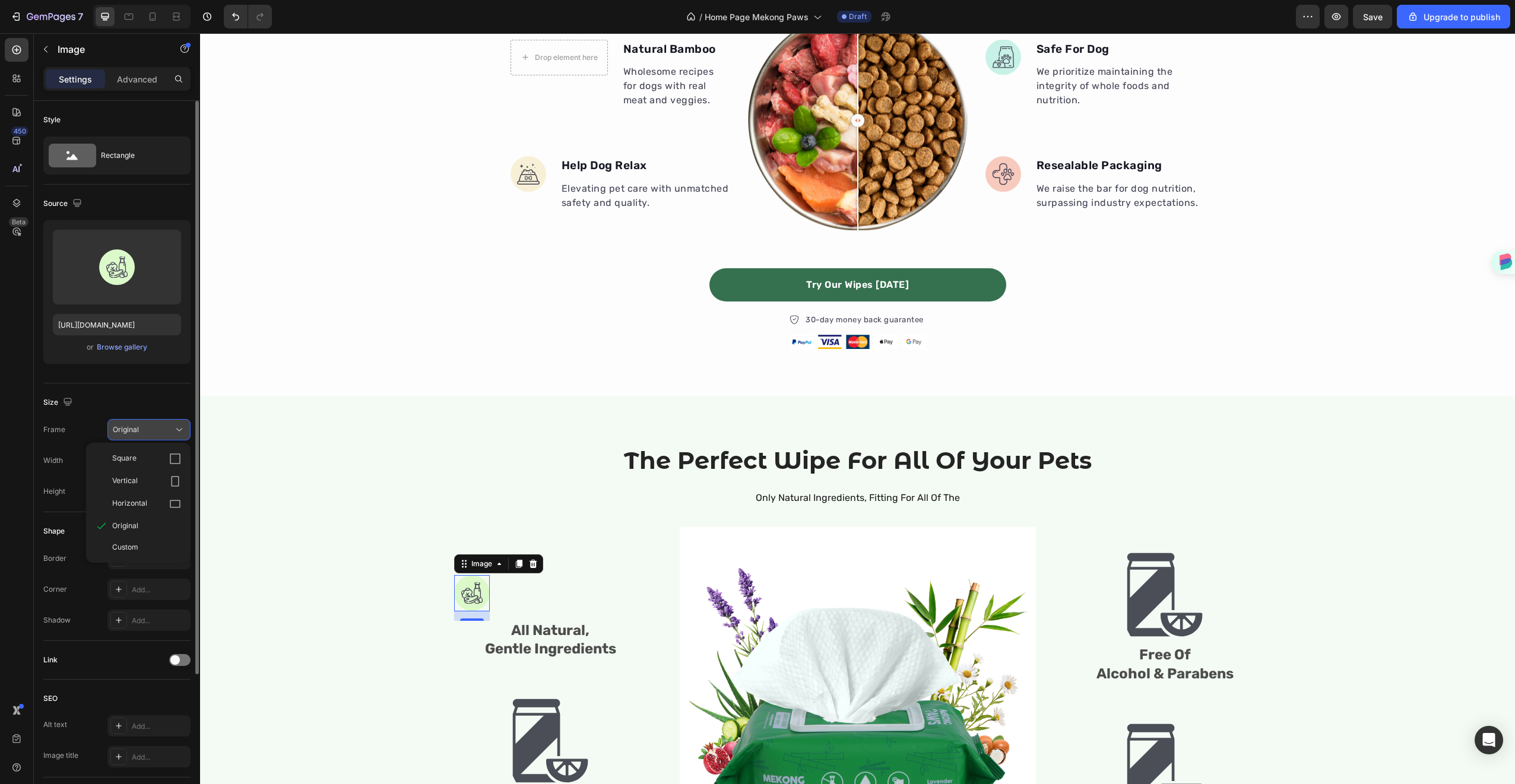
click at [163, 435] on div "Original" at bounding box center [149, 429] width 73 height 12
click at [130, 465] on input "px %" at bounding box center [149, 460] width 83 height 21
click at [147, 460] on input "150" at bounding box center [149, 460] width 83 height 21
type input "100"
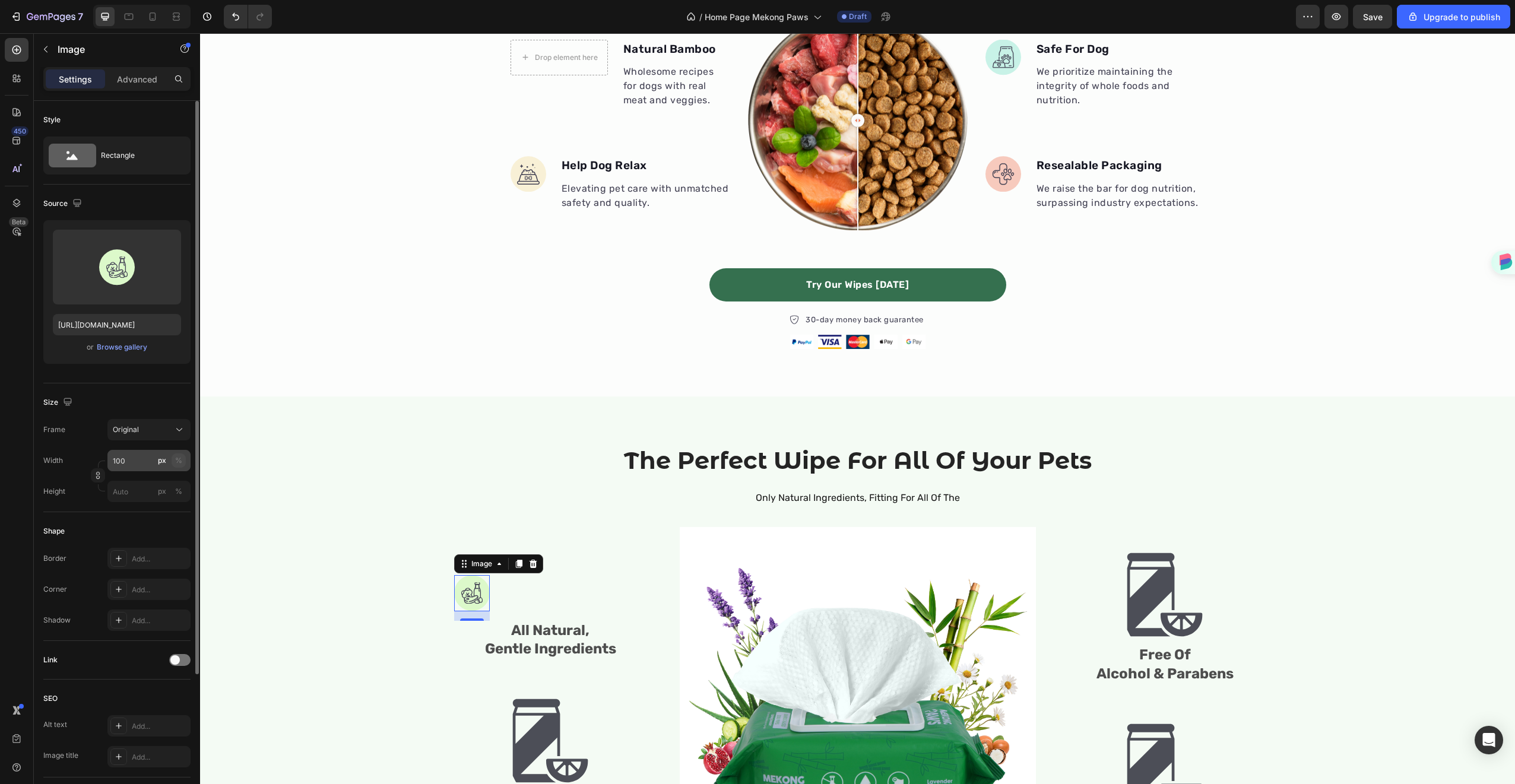
click at [181, 457] on div "%" at bounding box center [178, 460] width 7 height 10
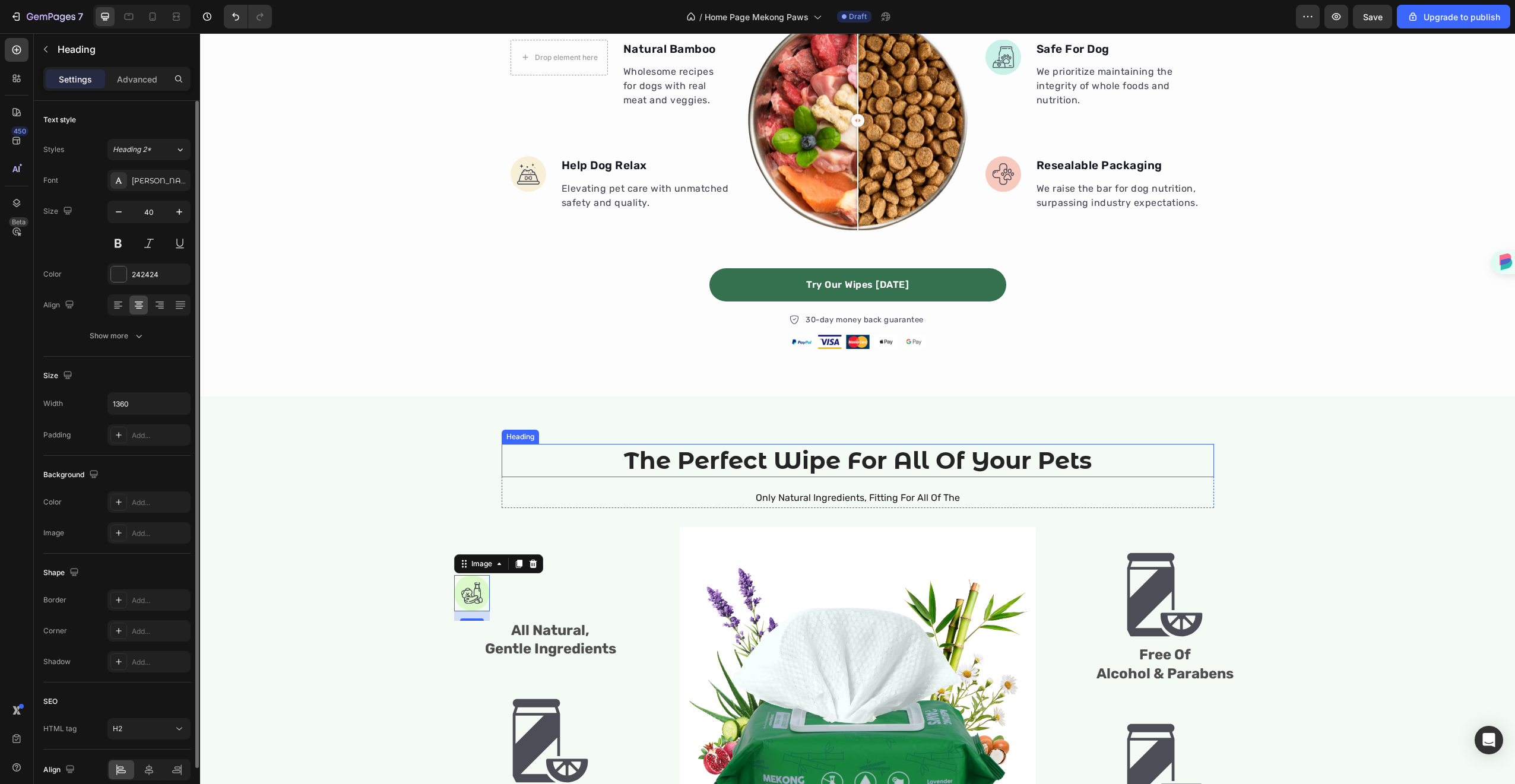
click at [533, 475] on h2 "The Perfect Wipe For All Of Your Pets" at bounding box center [857, 460] width 712 height 33
click at [490, 589] on div "Image All Natural, Gentle Ingredients Text Block Image Sensitive Skin Friendly …" at bounding box center [550, 705] width 193 height 356
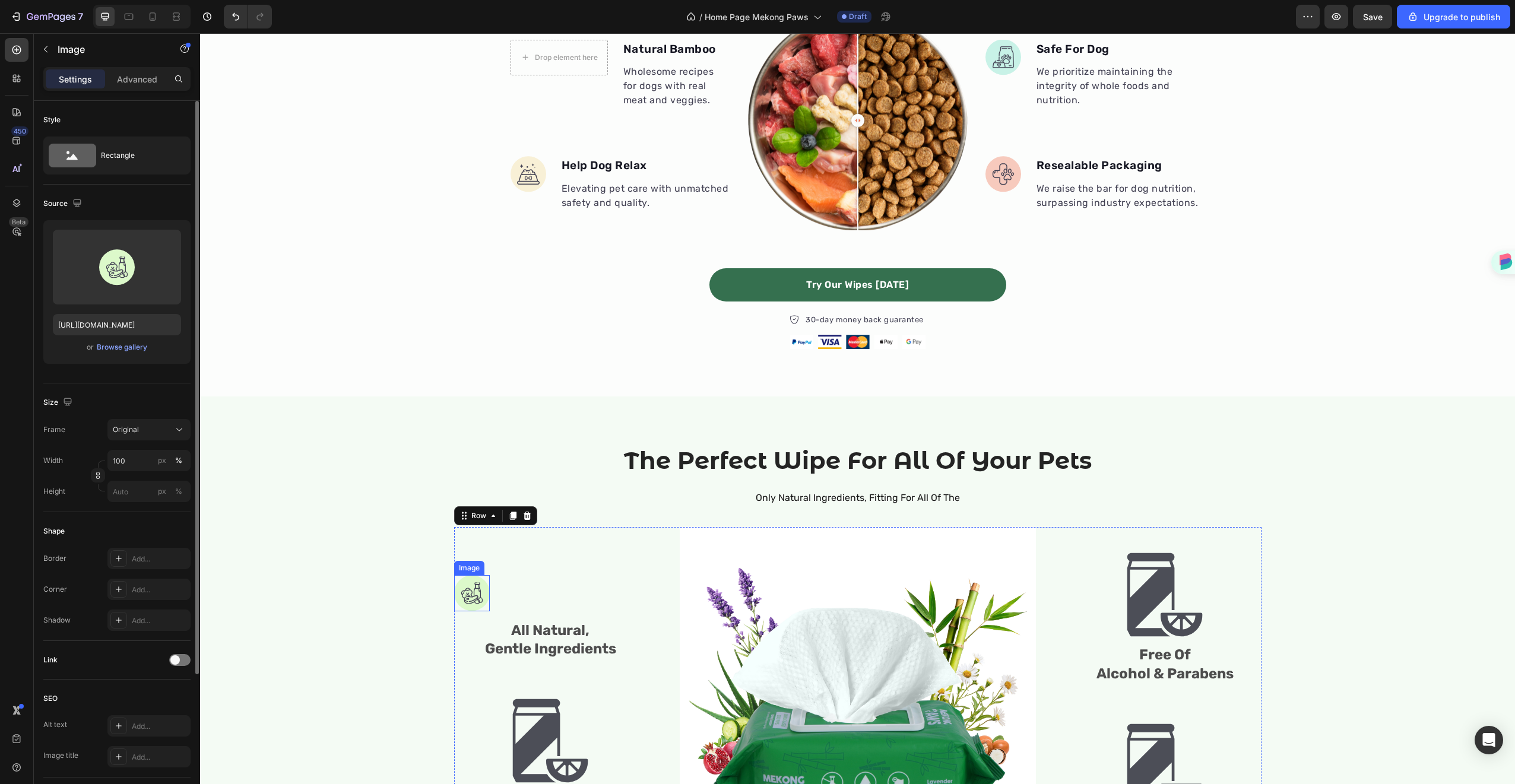
click at [475, 592] on img at bounding box center [472, 593] width 36 height 36
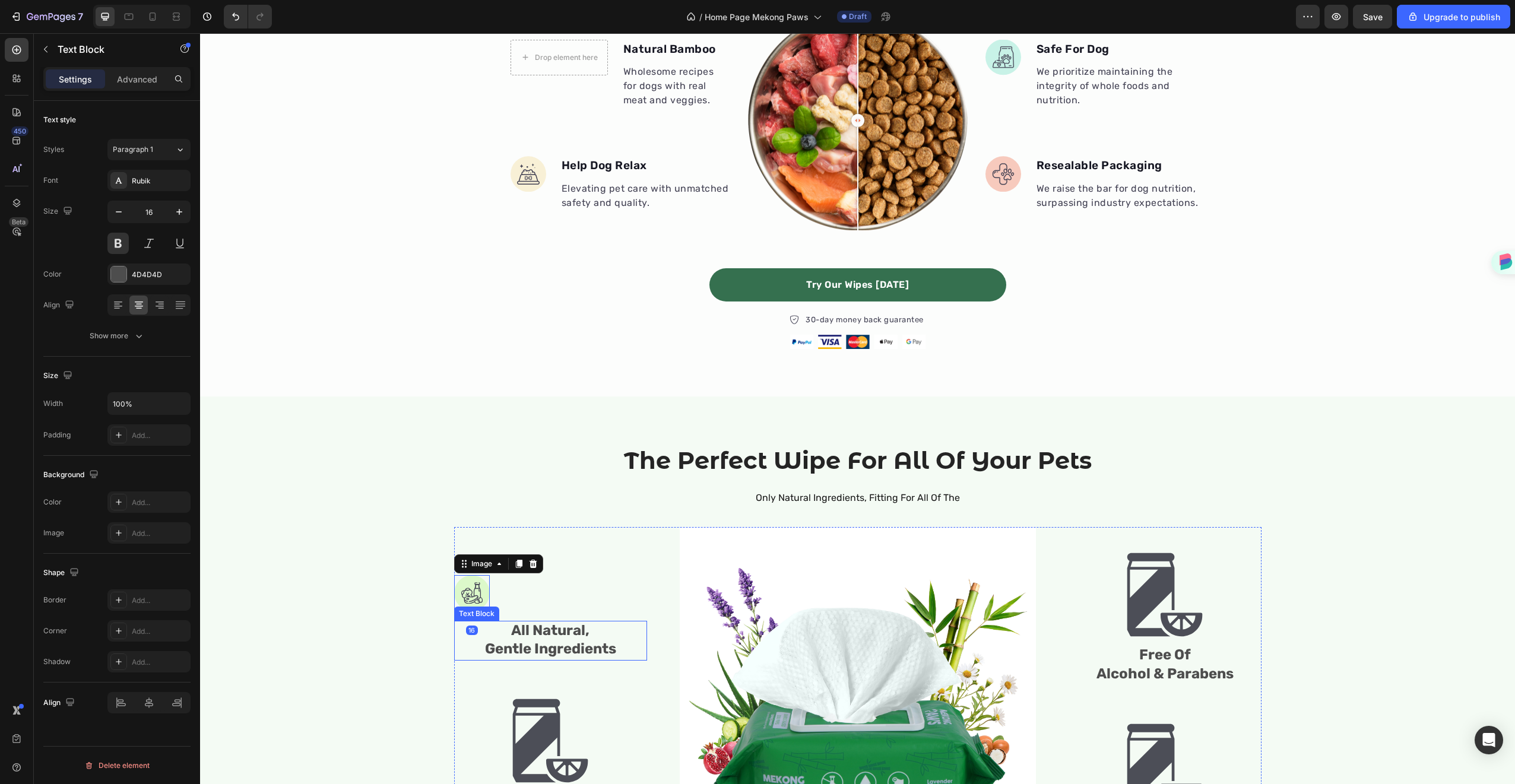
click at [545, 634] on span "All Natural," at bounding box center [550, 630] width 78 height 16
click at [594, 575] on div "Image All Natural, Gentle Ingredients Text Block Image Sensitive Skin Friendly …" at bounding box center [550, 705] width 193 height 356
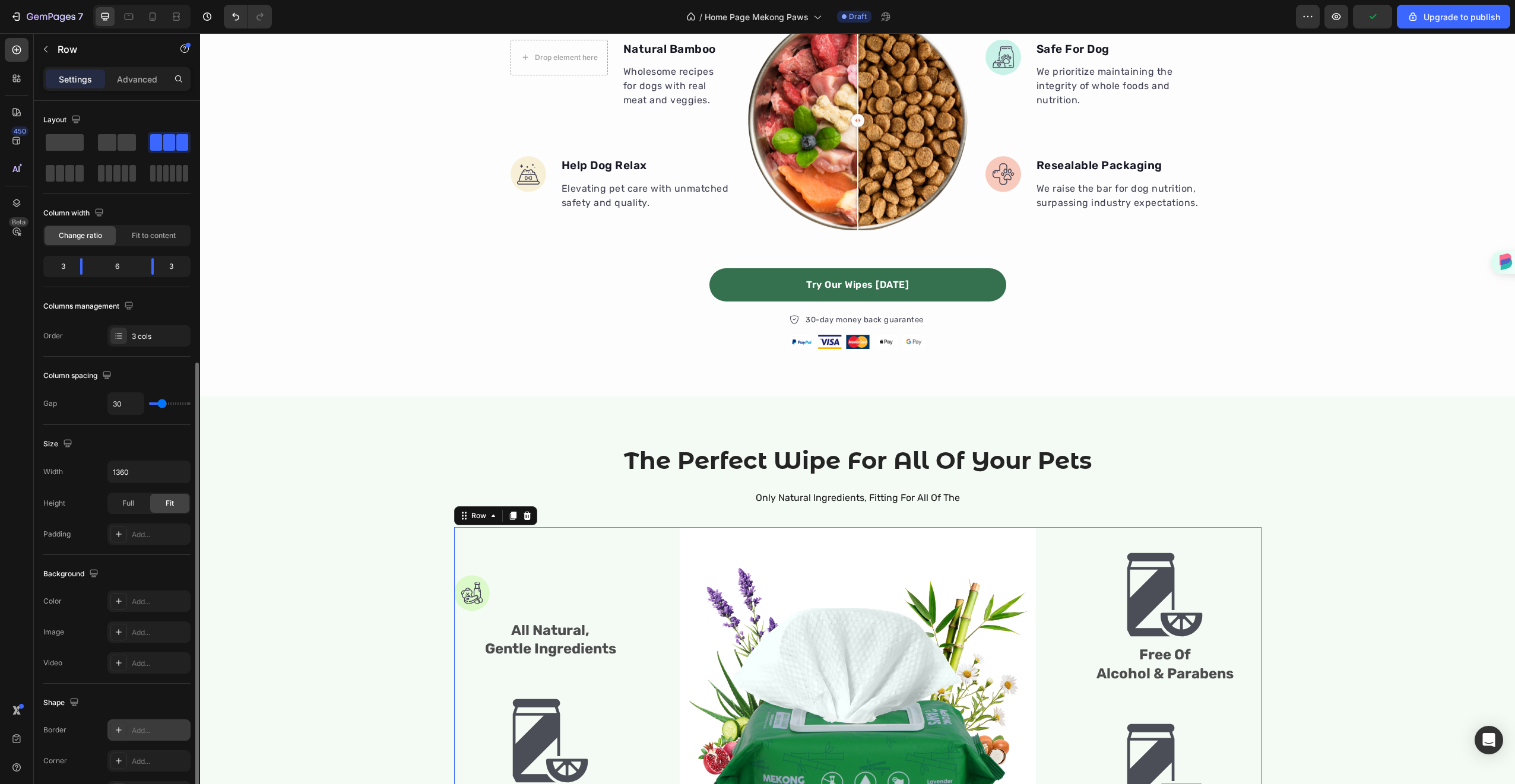
scroll to position [142, 0]
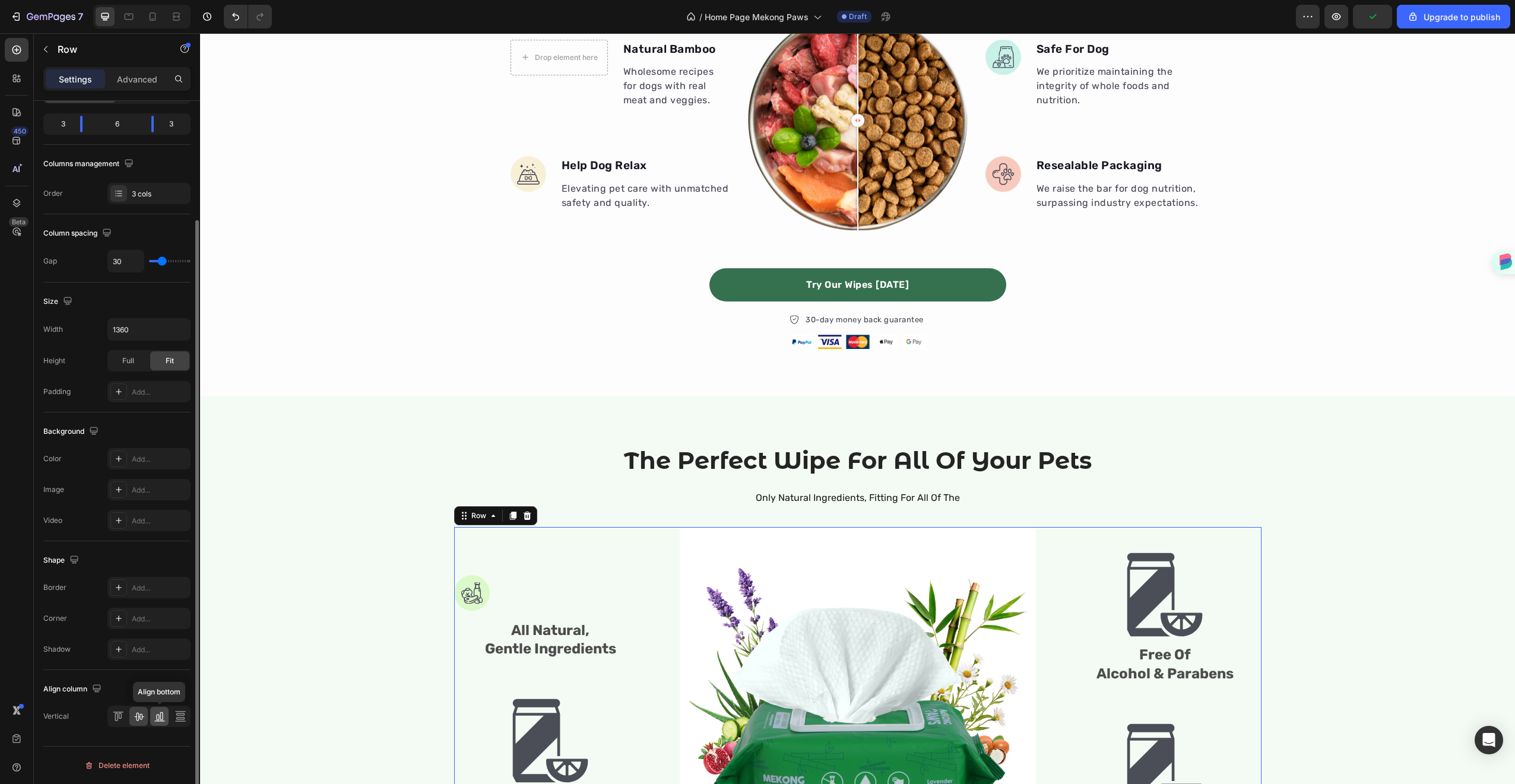
click at [163, 722] on icon at bounding box center [160, 717] width 12 height 12
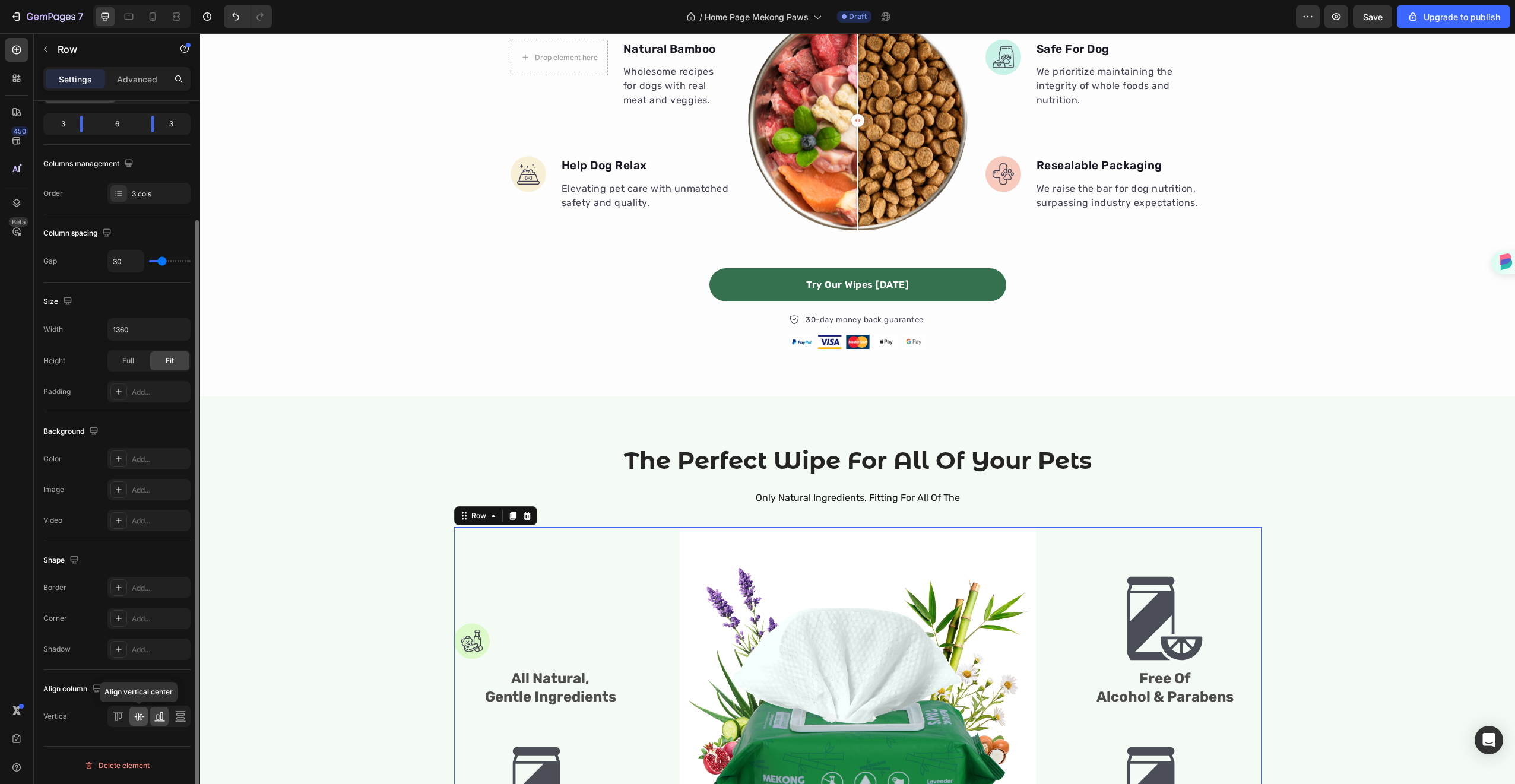
click at [134, 718] on icon at bounding box center [139, 717] width 12 height 12
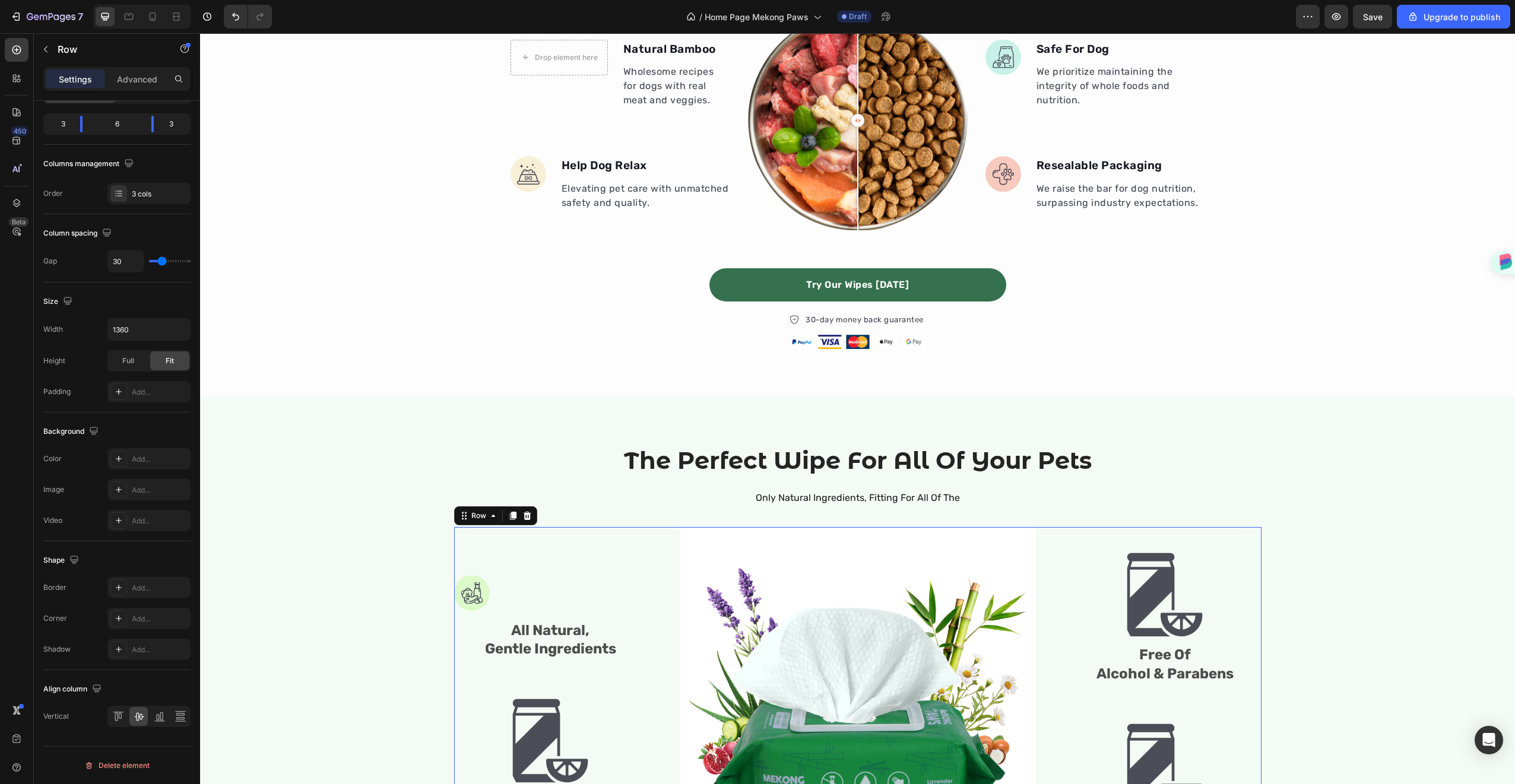
click at [504, 608] on div "Image All Natural, Gentle Ingredients Text Block Image Sensitive Skin Friendly …" at bounding box center [550, 705] width 193 height 356
click at [465, 596] on img at bounding box center [472, 593] width 36 height 36
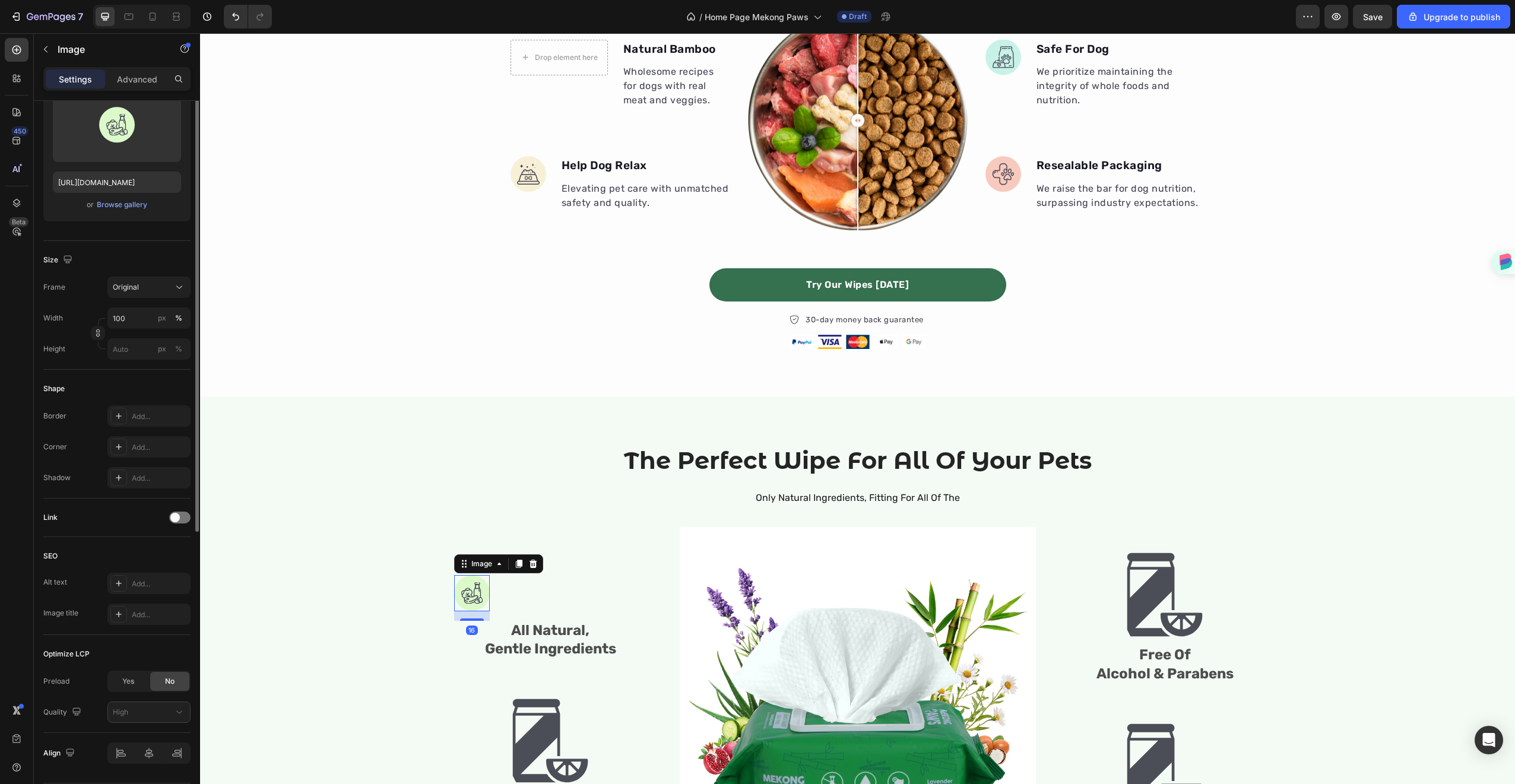
scroll to position [0, 0]
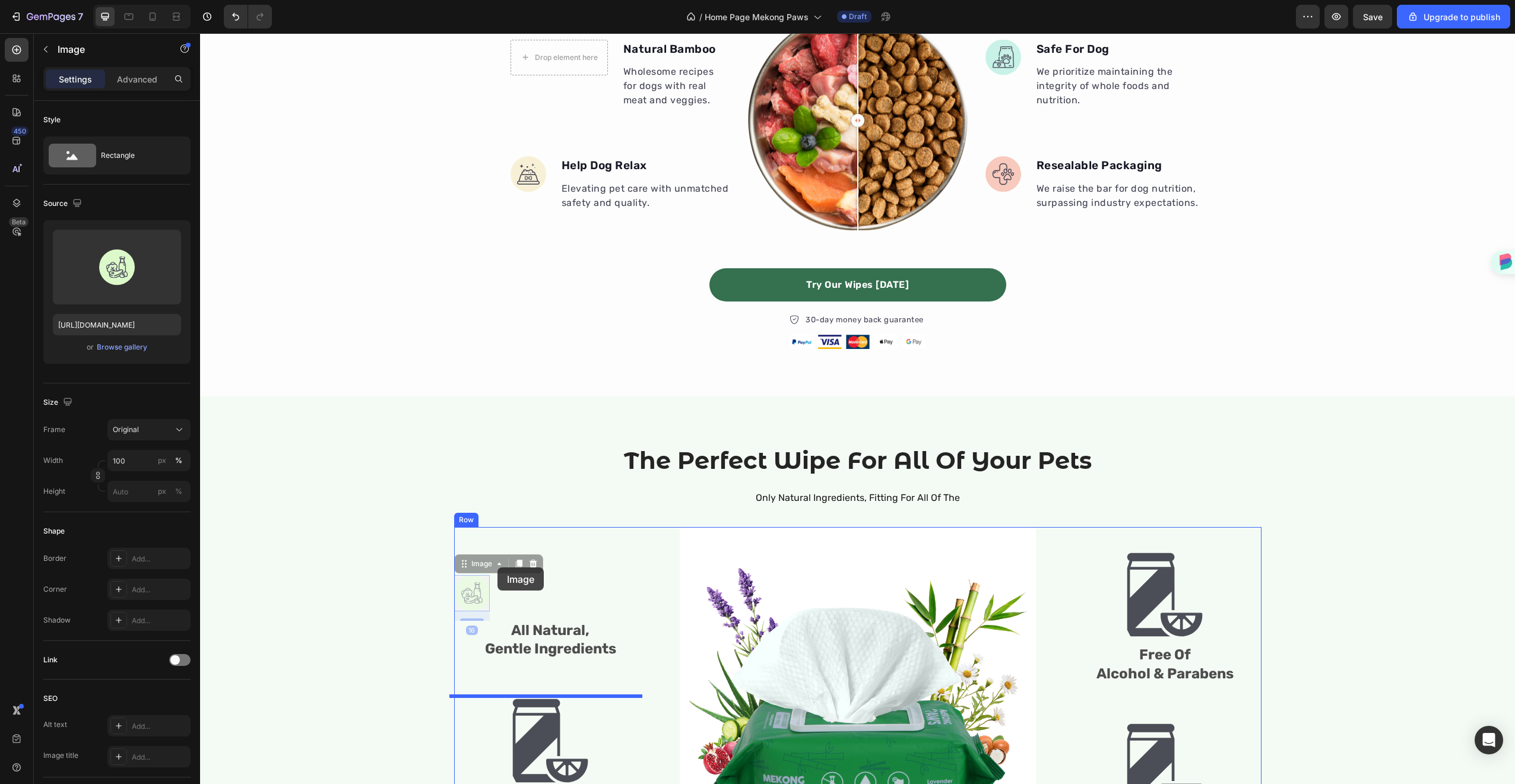
drag, startPoint x: 465, startPoint y: 594, endPoint x: 499, endPoint y: 574, distance: 39.4
click at [478, 588] on img at bounding box center [472, 593] width 36 height 36
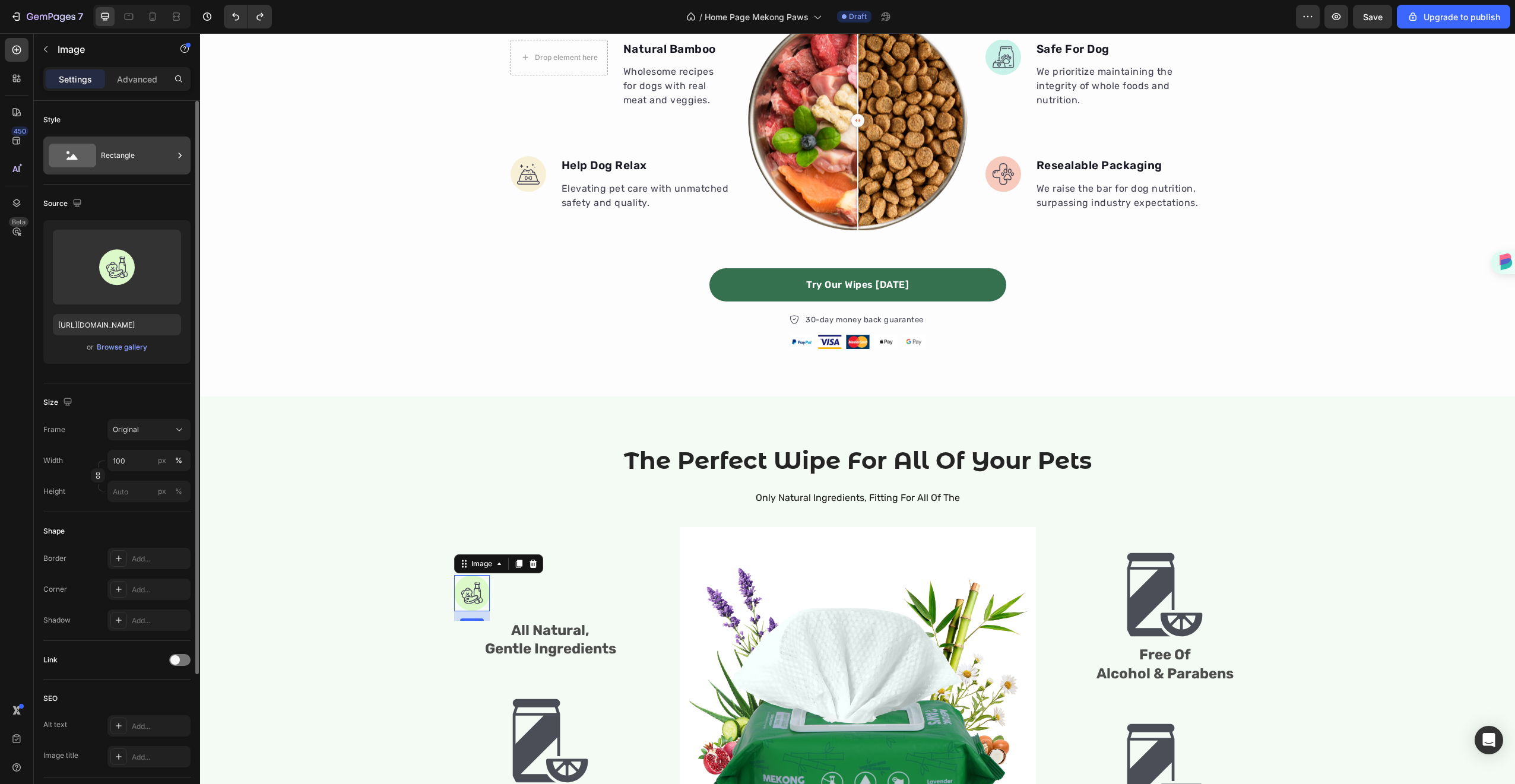
click at [178, 164] on div at bounding box center [180, 155] width 12 height 38
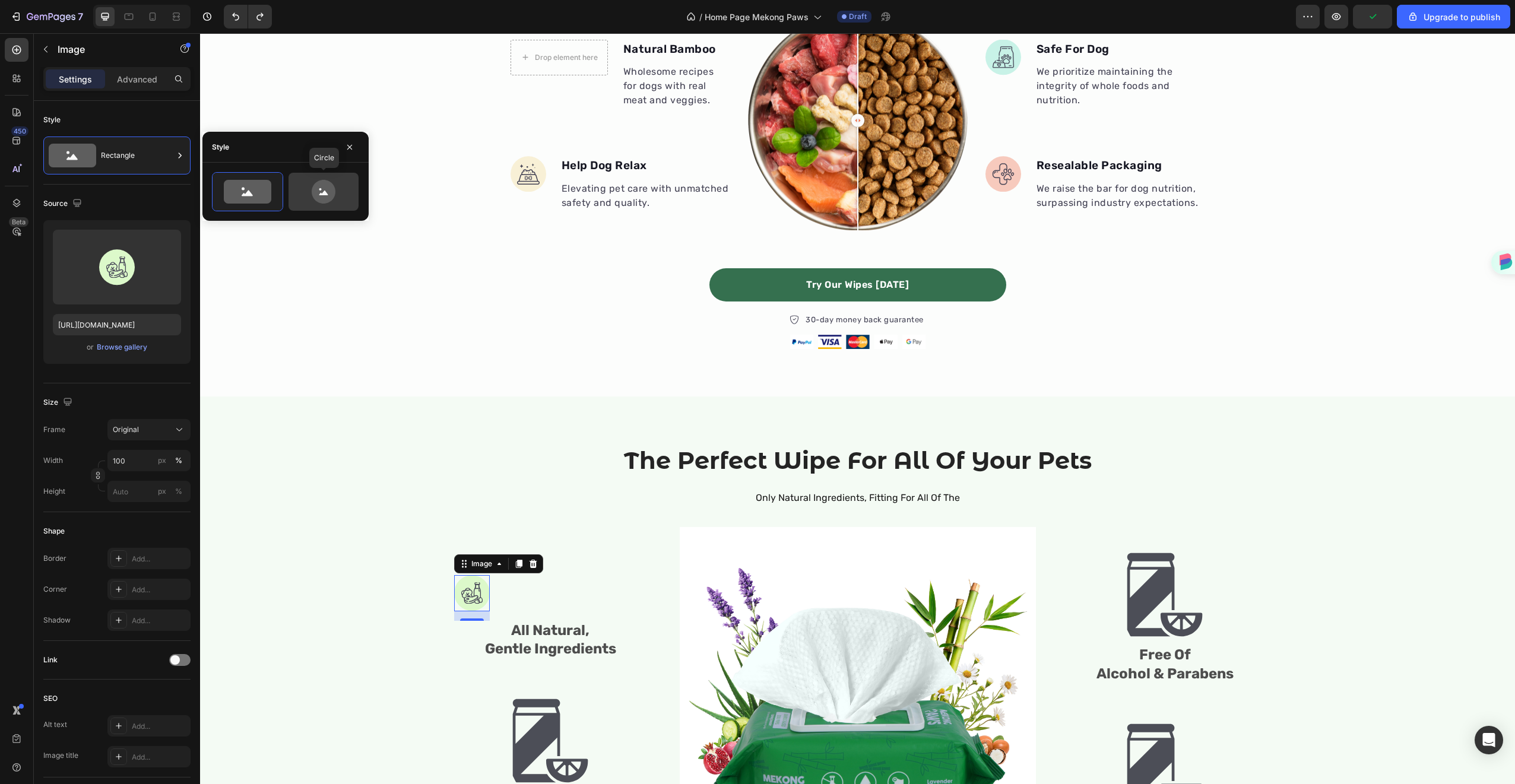
click at [311, 196] on icon at bounding box center [323, 192] width 56 height 24
click at [323, 191] on icon at bounding box center [324, 192] width 24 height 24
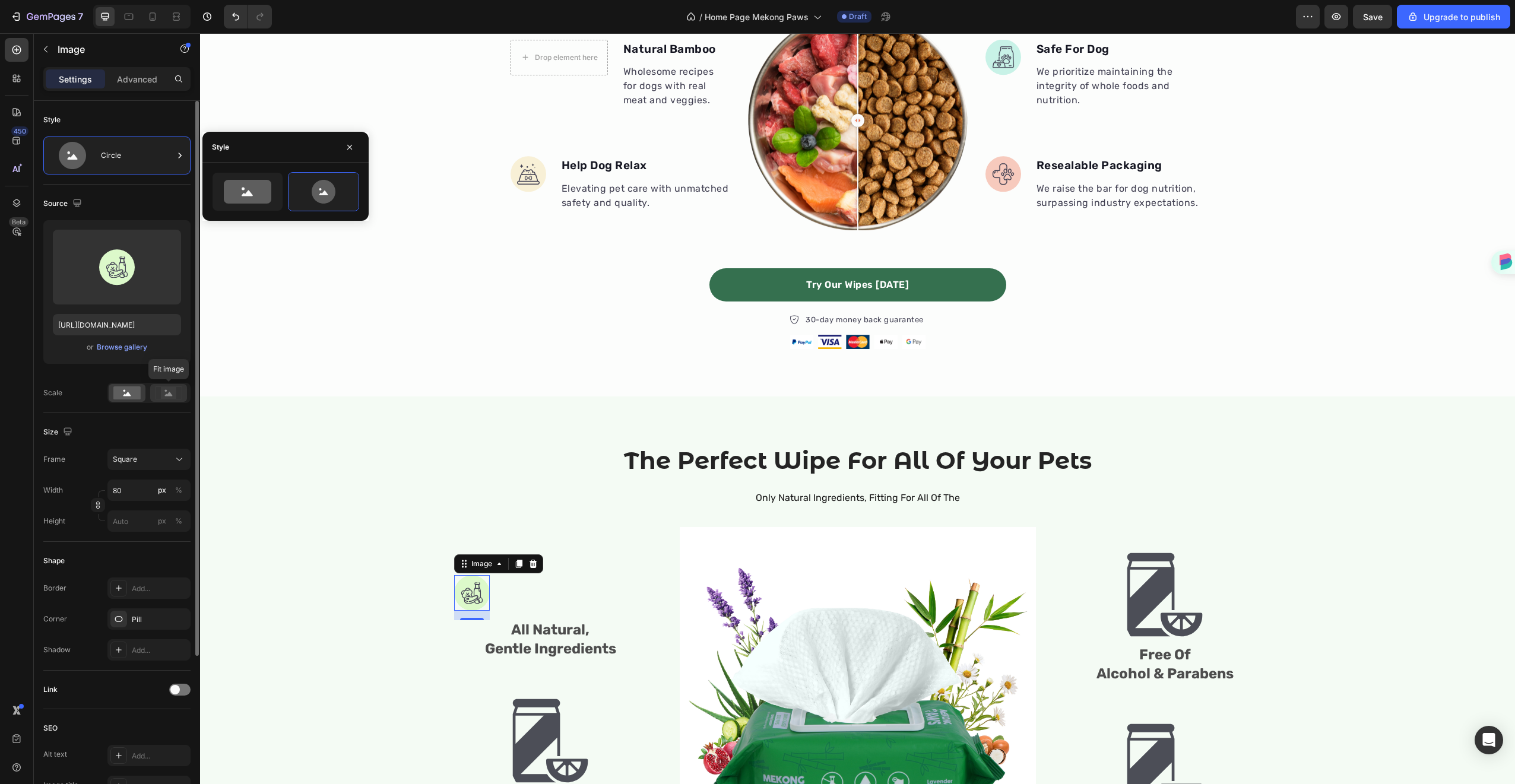
click at [170, 391] on rect at bounding box center [168, 393] width 16 height 12
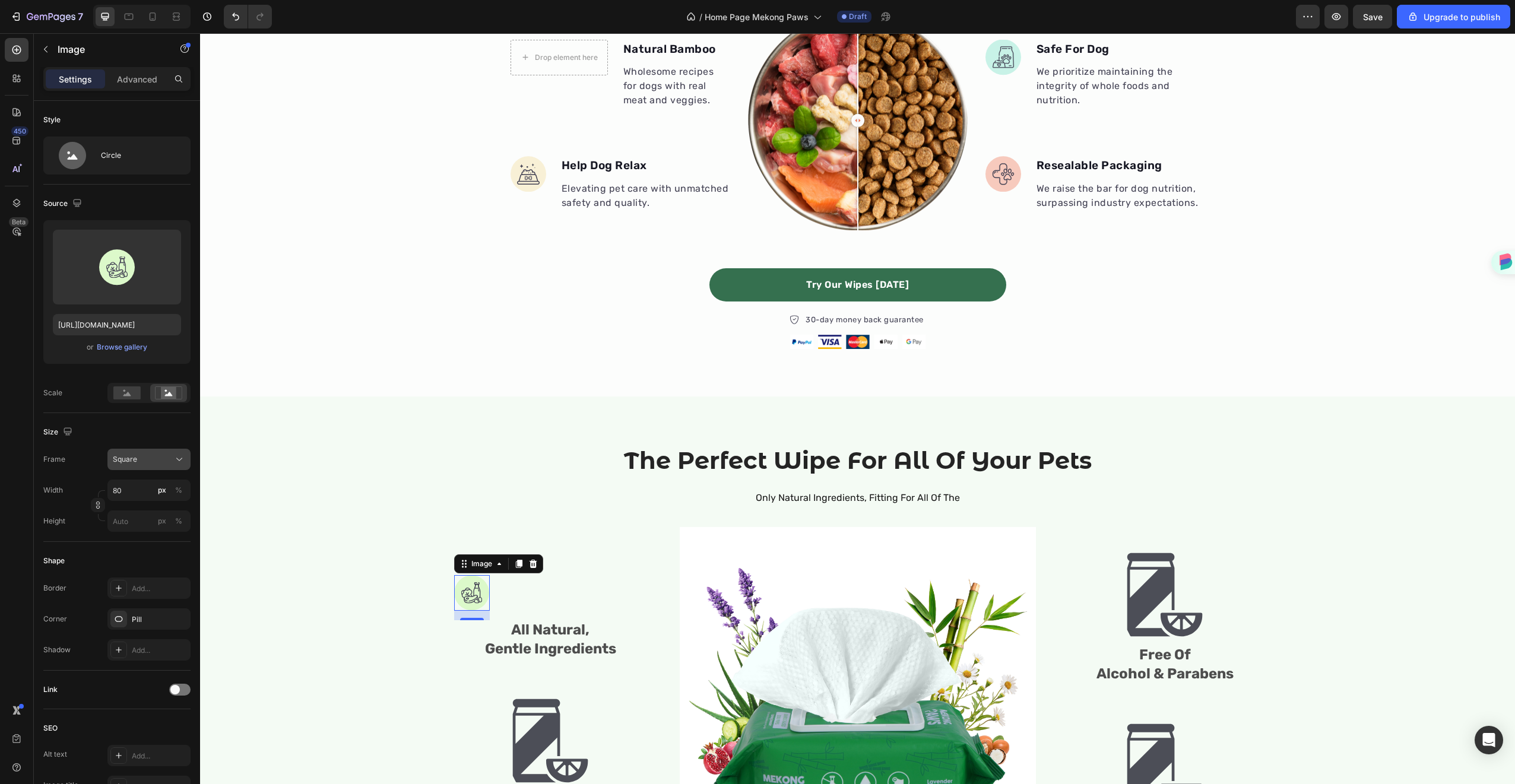
click at [178, 462] on icon at bounding box center [179, 459] width 12 height 12
click at [153, 537] on div "Horizontal" at bounding box center [147, 534] width 69 height 12
click at [173, 447] on div "Size Frame Horizontal Width 80 px % Height px %" at bounding box center [117, 478] width 147 height 129
click at [172, 460] on div "Horizontal" at bounding box center [149, 459] width 73 height 12
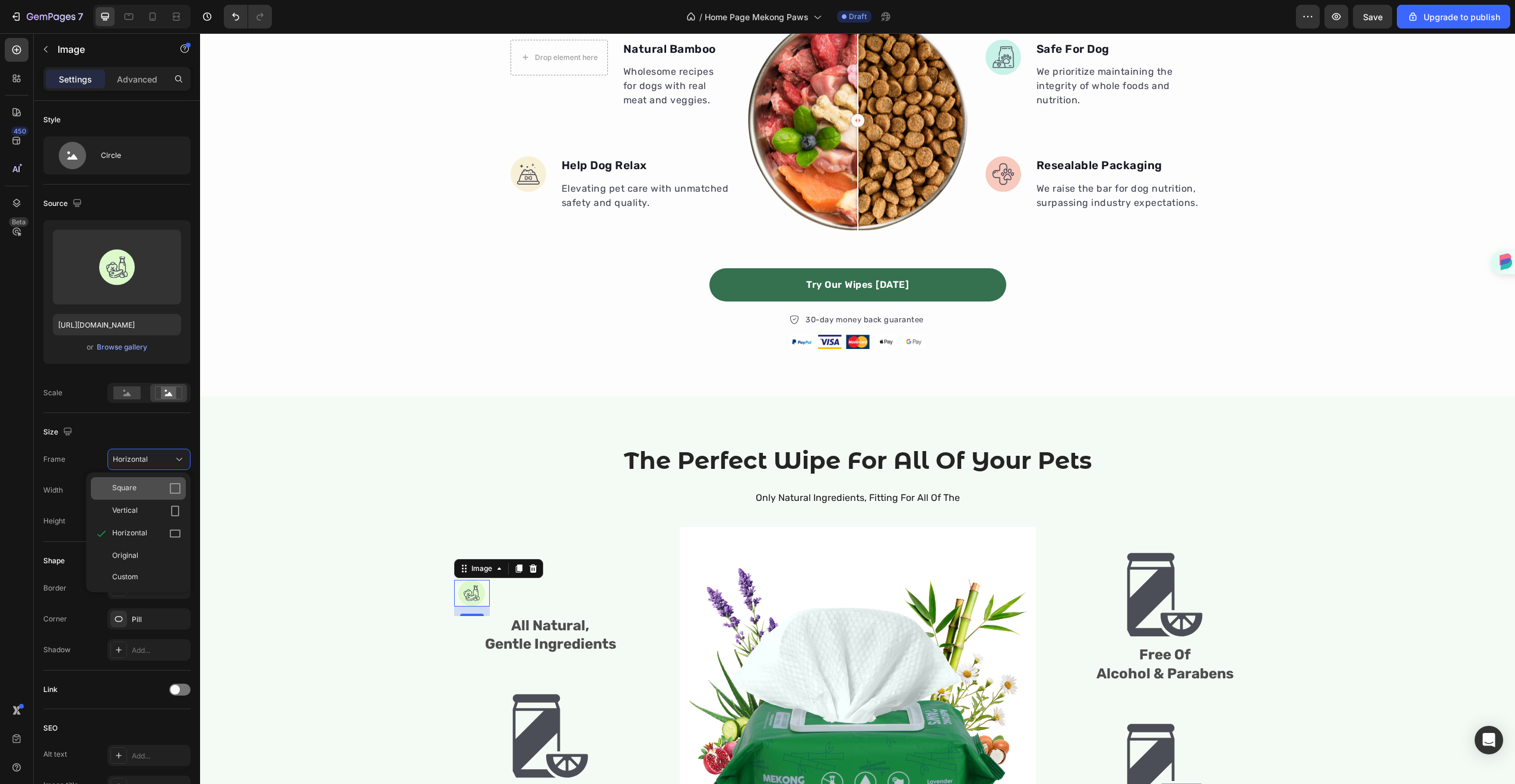
click at [154, 495] on div "Square" at bounding box center [138, 489] width 95 height 22
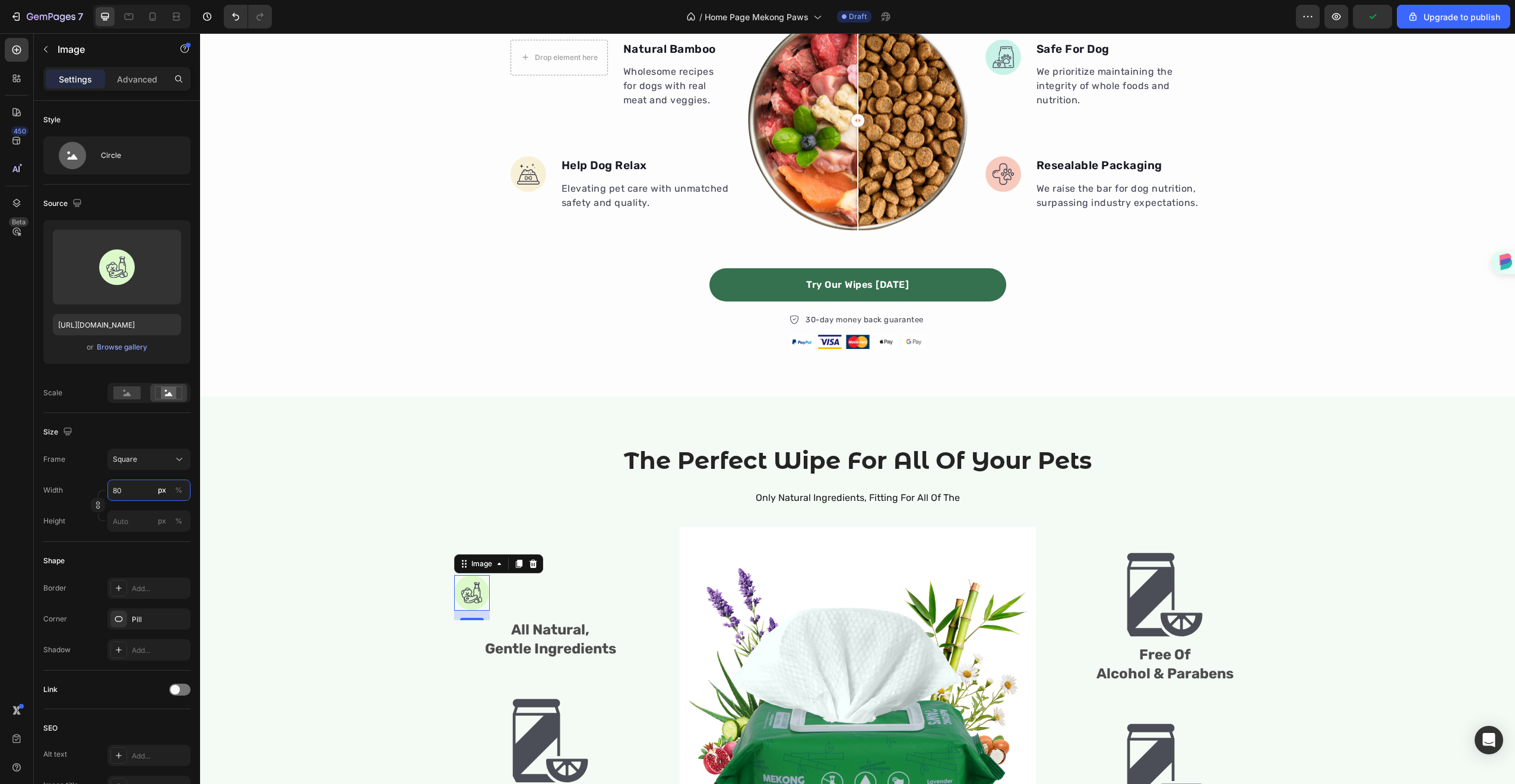
click at [144, 489] on input "80" at bounding box center [149, 490] width 83 height 21
type input "3"
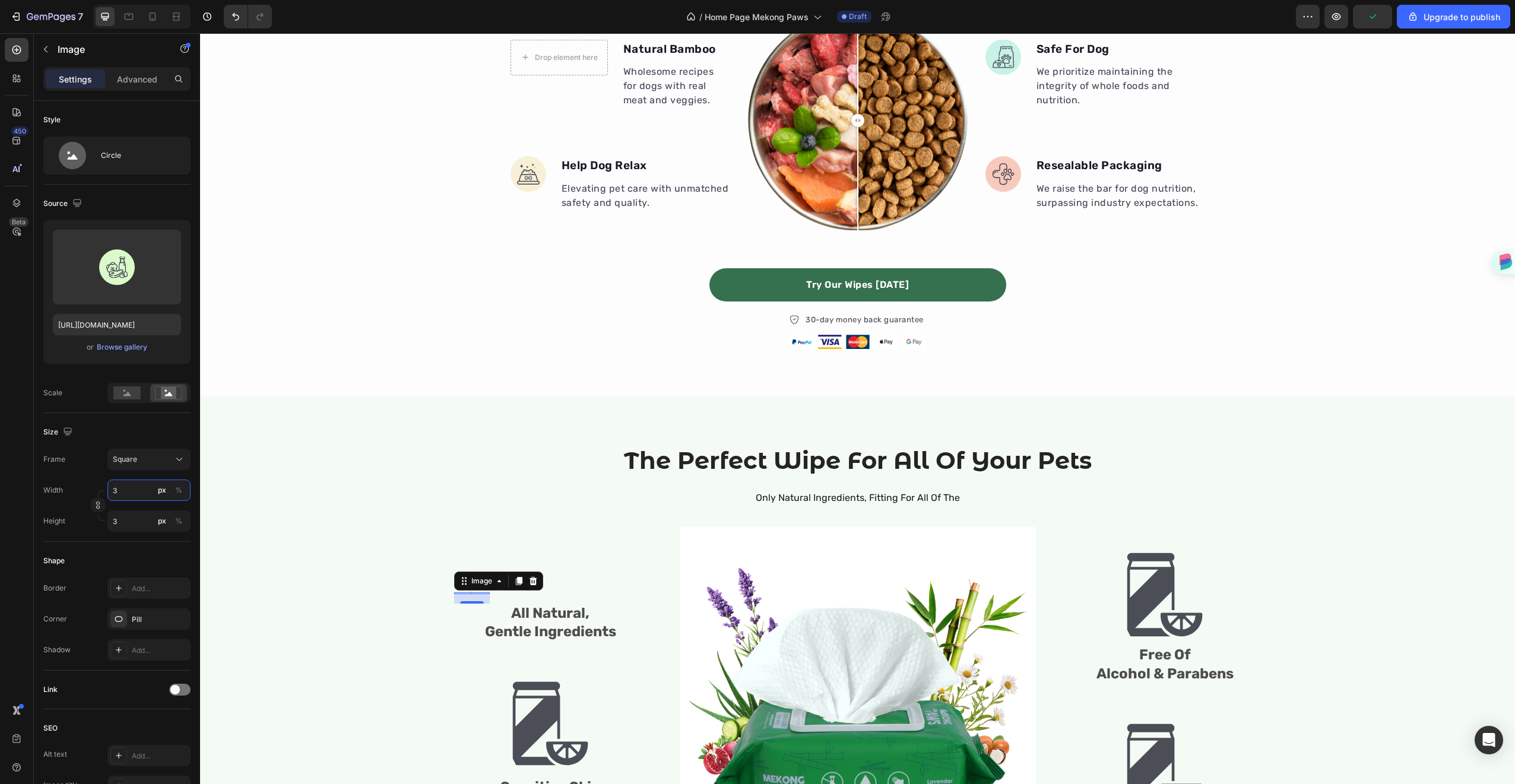
type input "30"
type input "300"
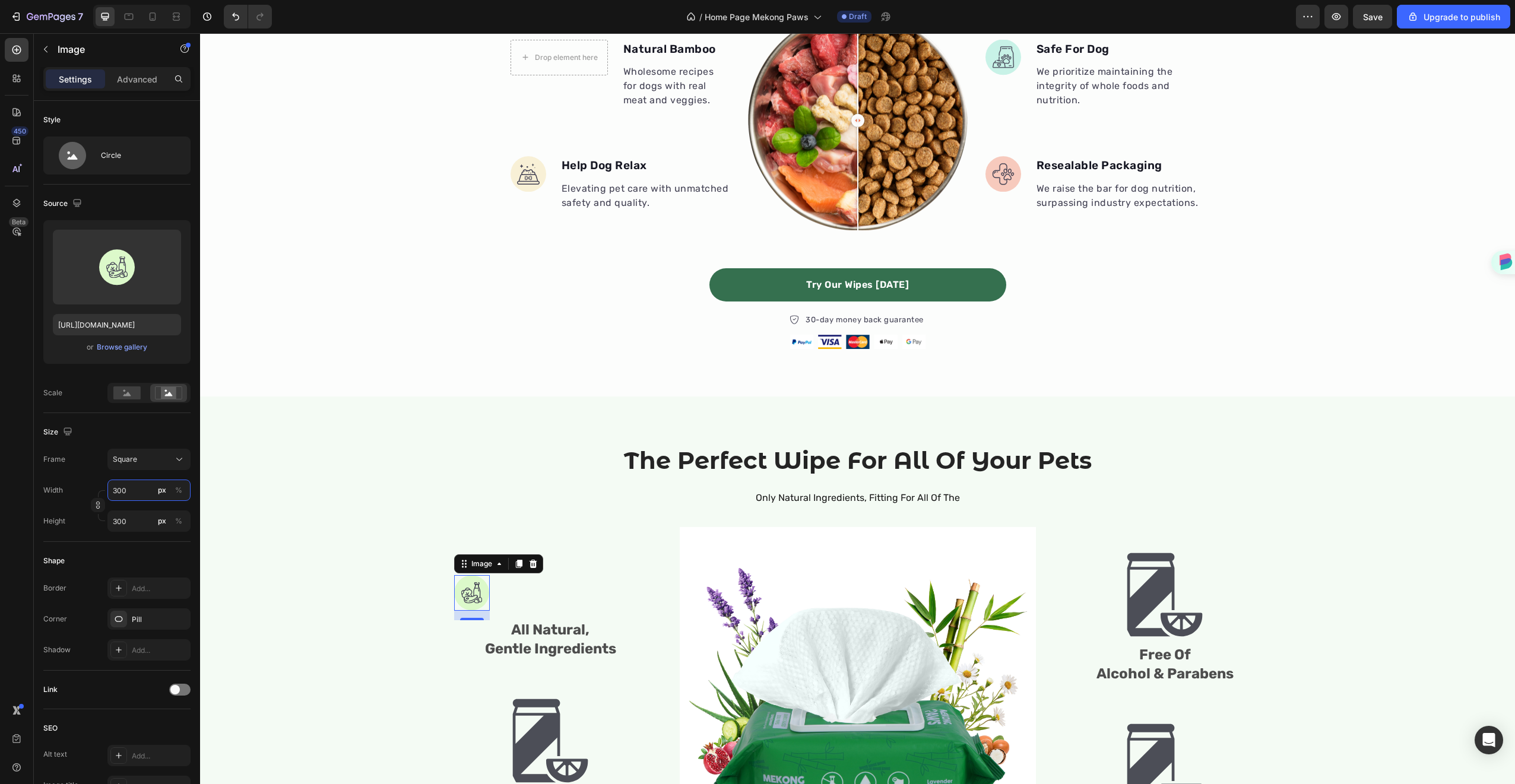
click at [127, 491] on input "300" at bounding box center [149, 490] width 83 height 21
type input "5"
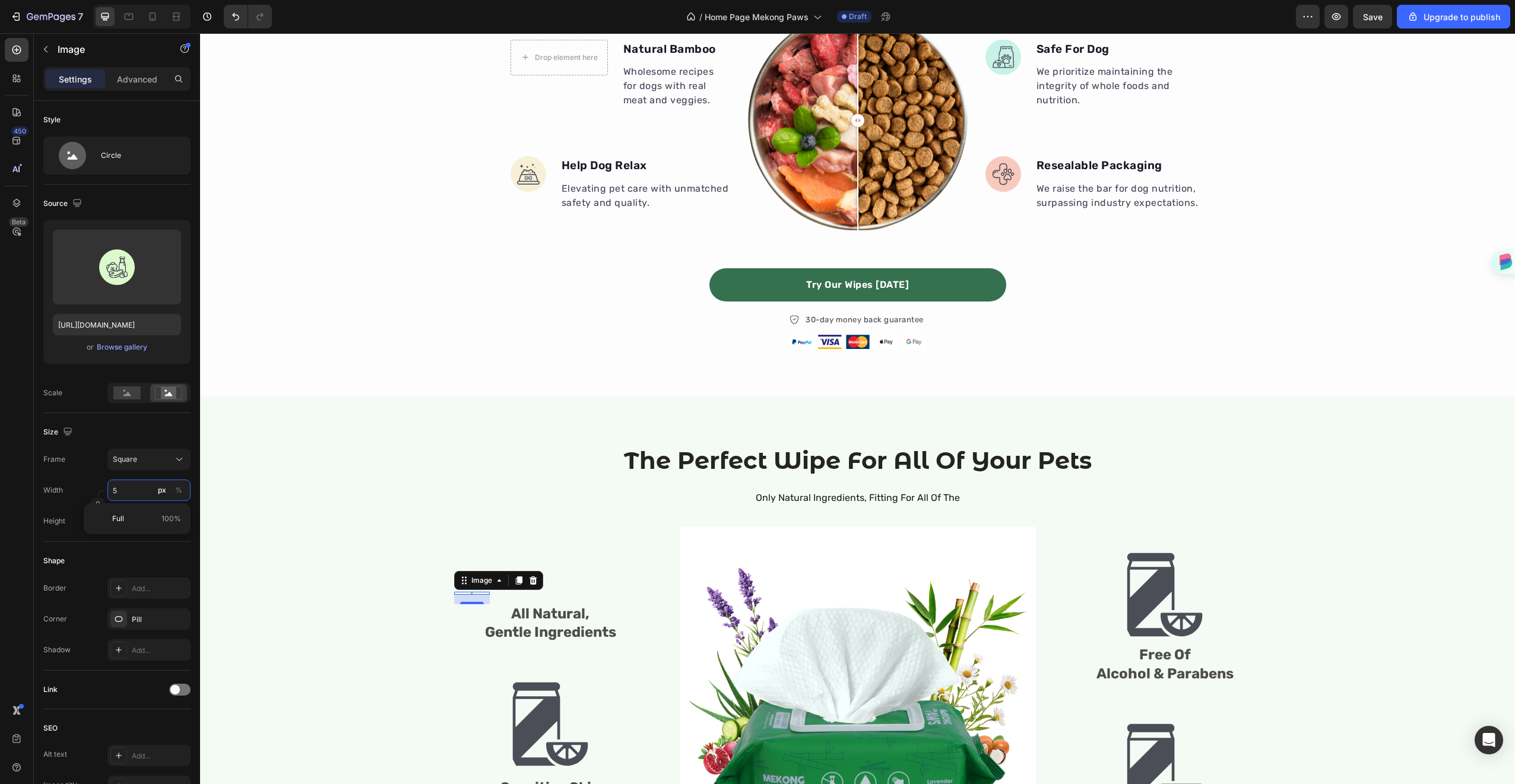
type input "50"
type input "500"
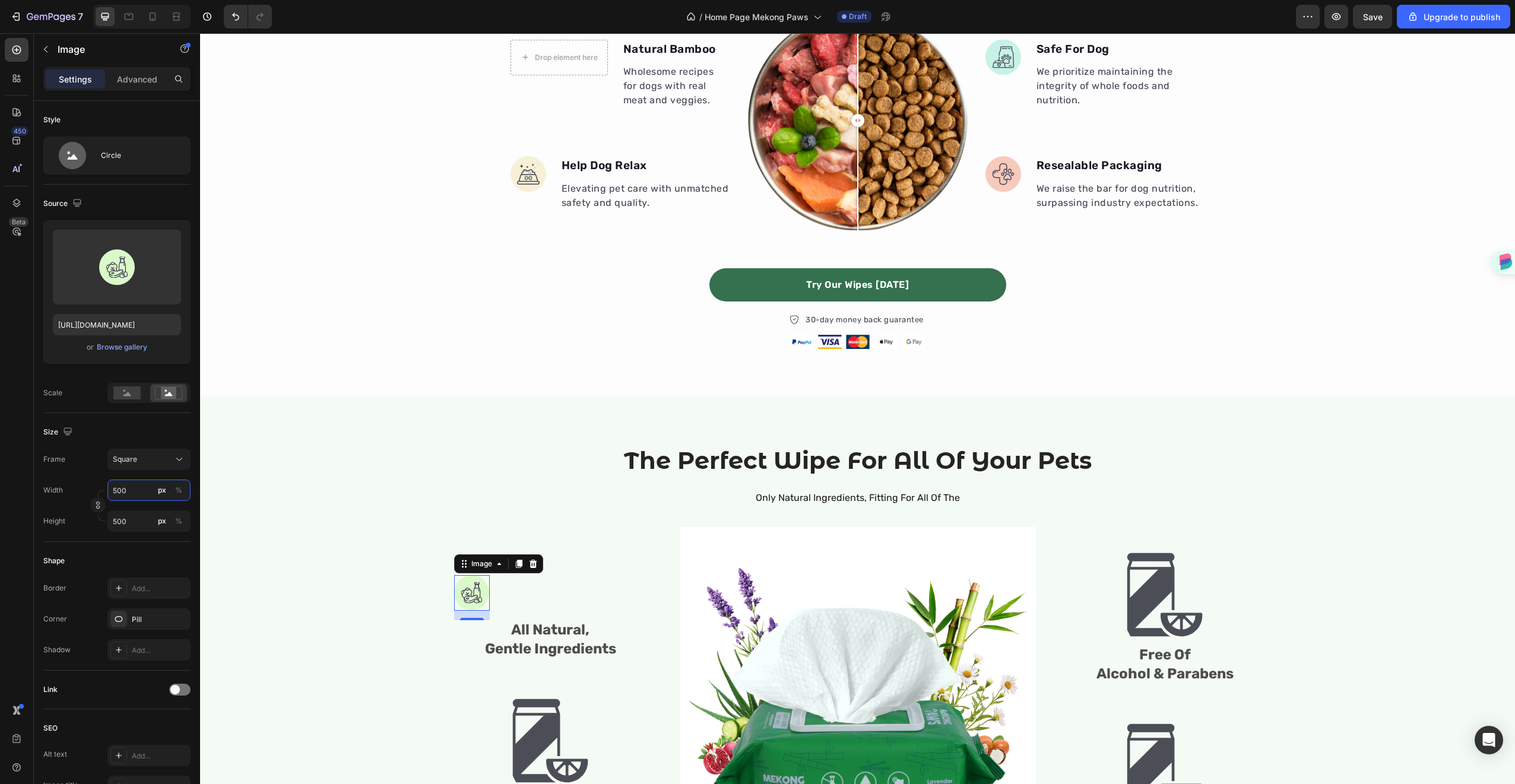
type input "500"
click at [153, 563] on div "Shape" at bounding box center [117, 561] width 147 height 19
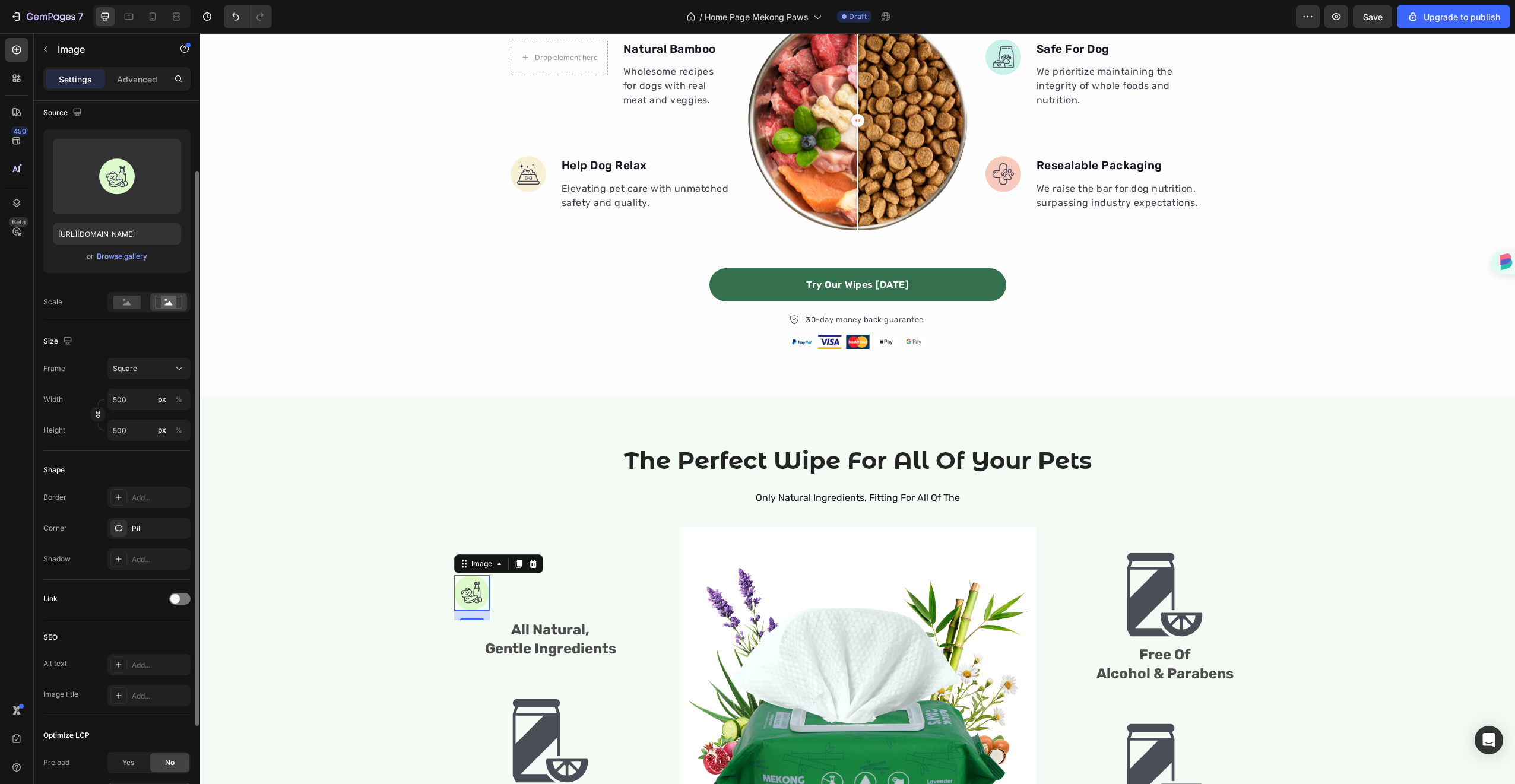
scroll to position [209, 0]
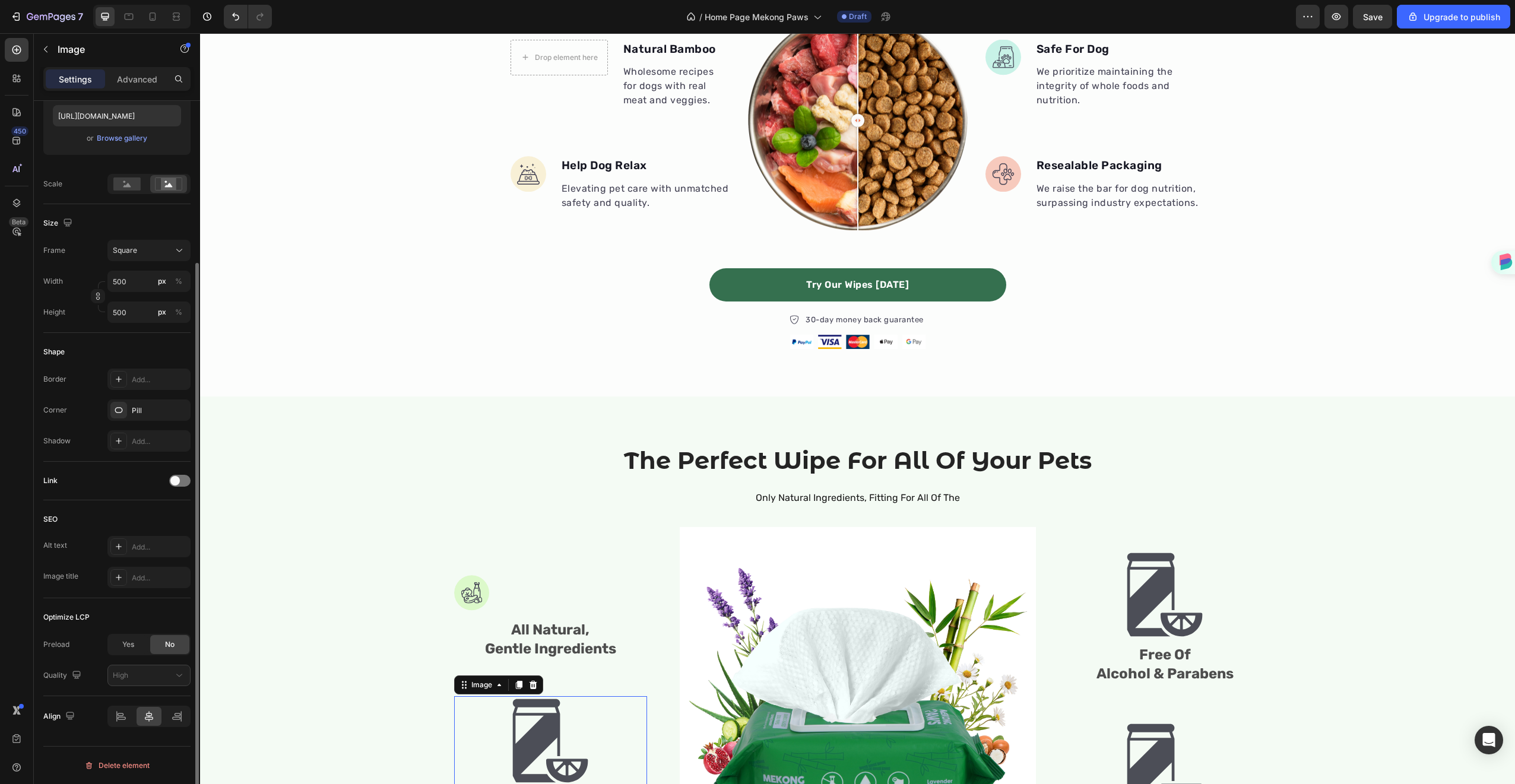
click at [571, 737] on img at bounding box center [550, 740] width 89 height 89
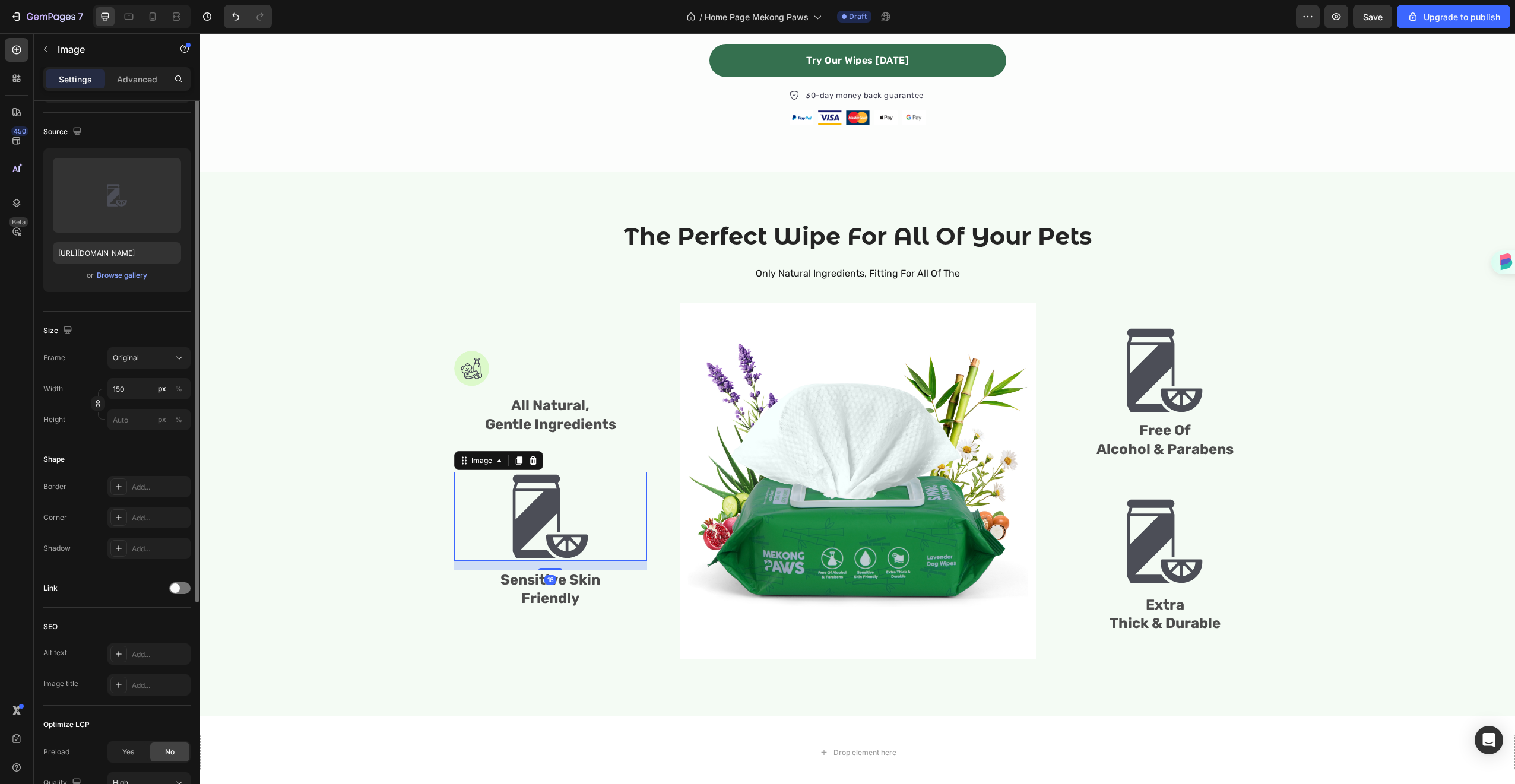
scroll to position [0, 0]
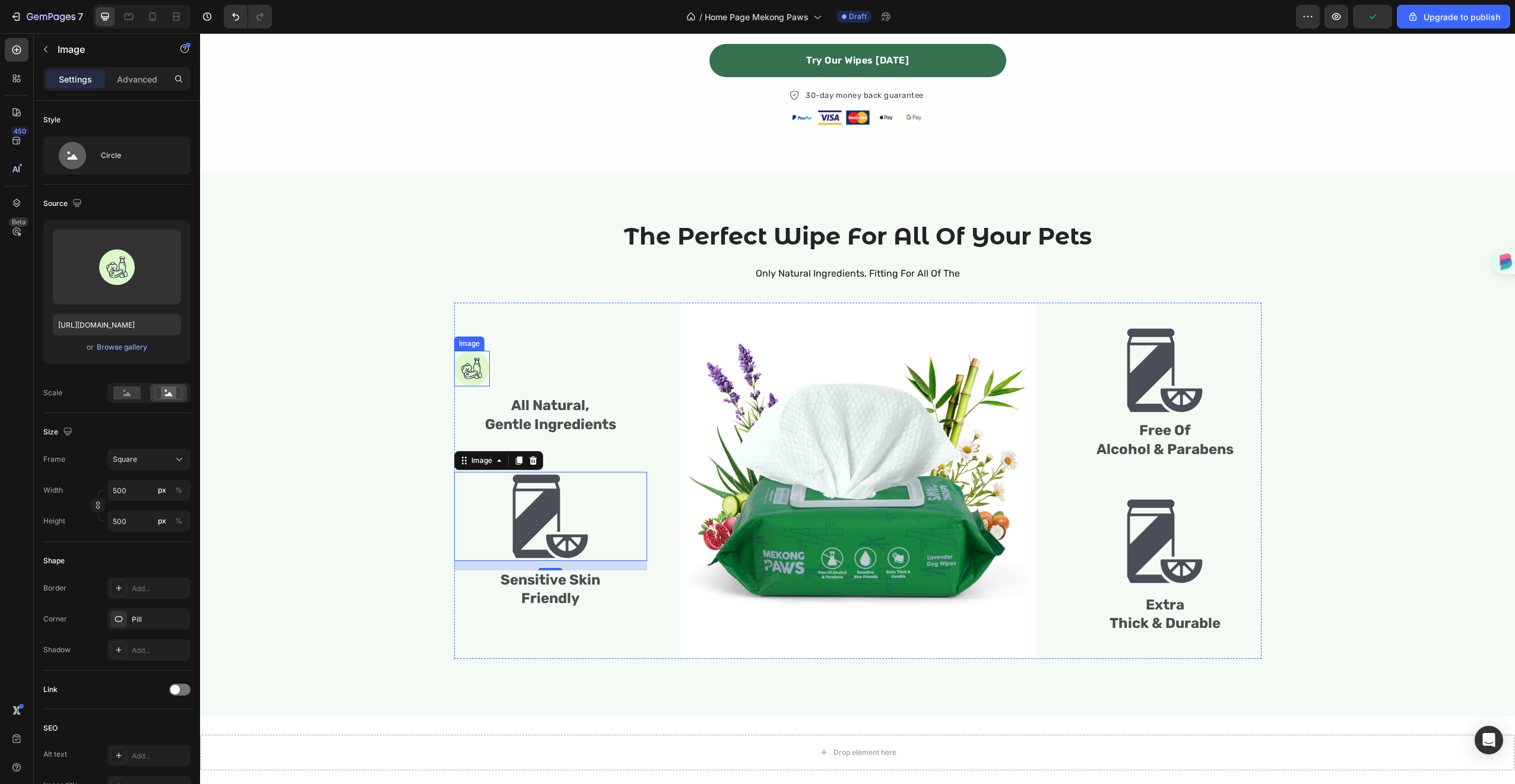
click at [461, 372] on img at bounding box center [472, 369] width 36 height 36
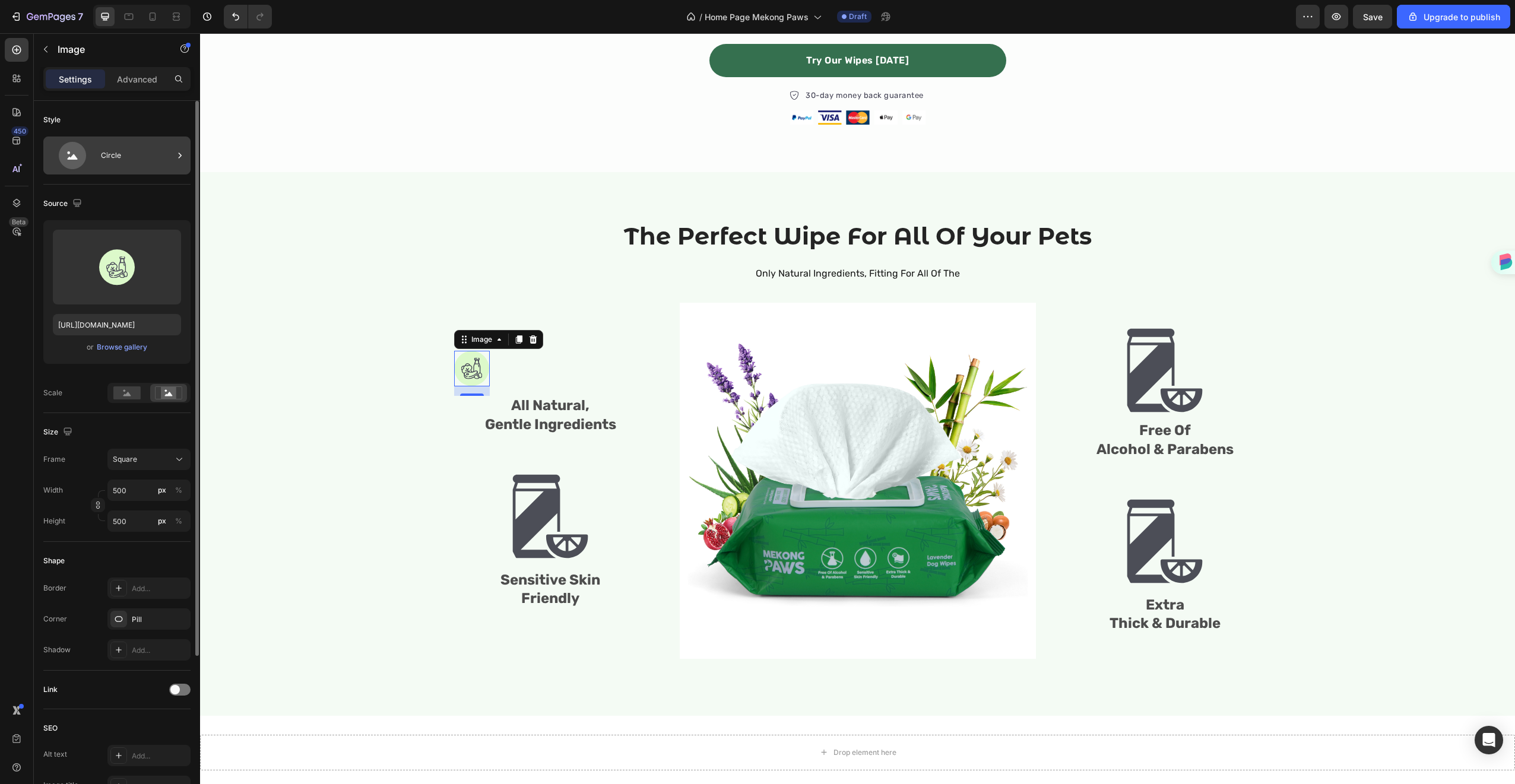
click at [116, 169] on div "Circle" at bounding box center [117, 155] width 147 height 38
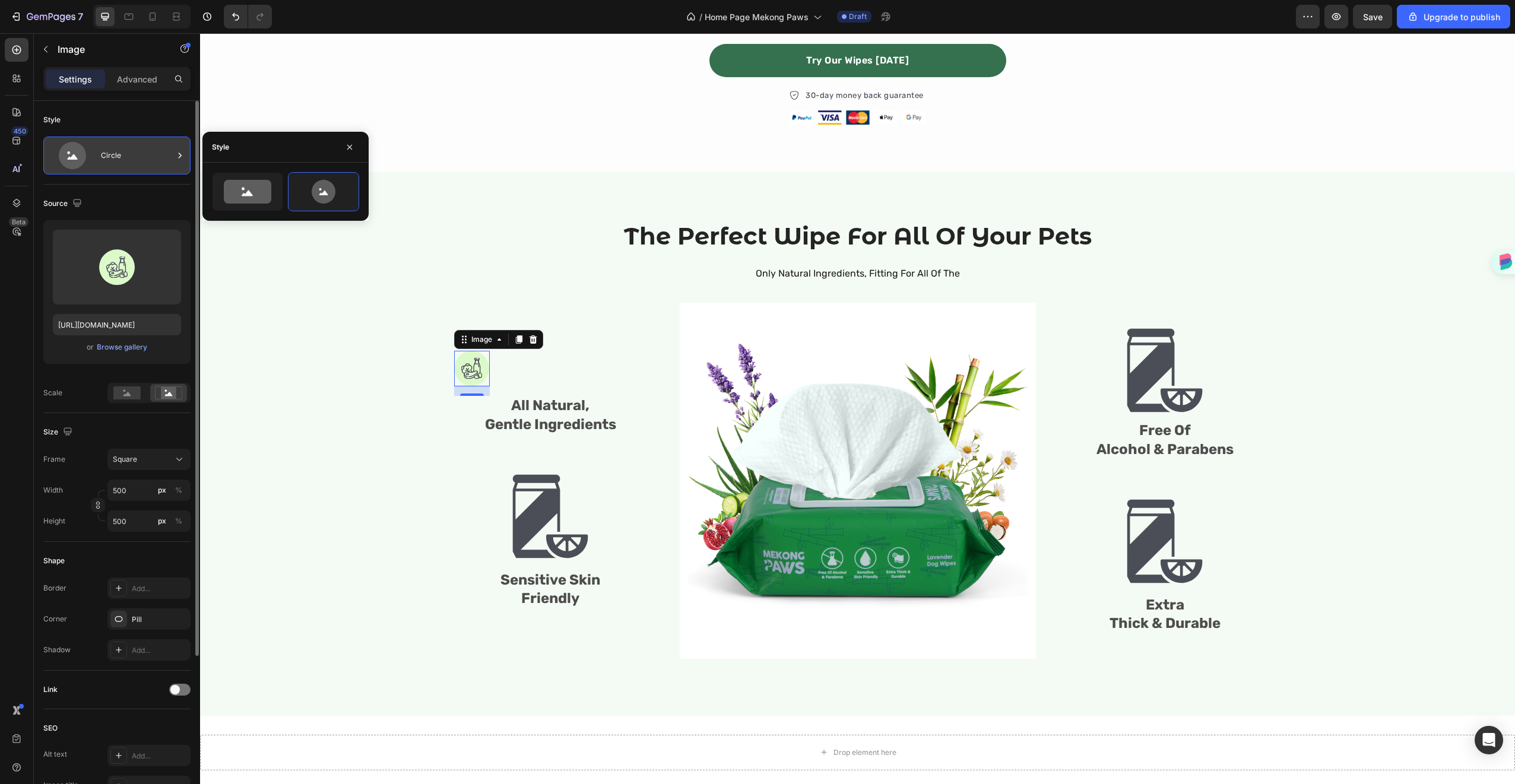
click at [116, 169] on div "Circle" at bounding box center [137, 155] width 73 height 27
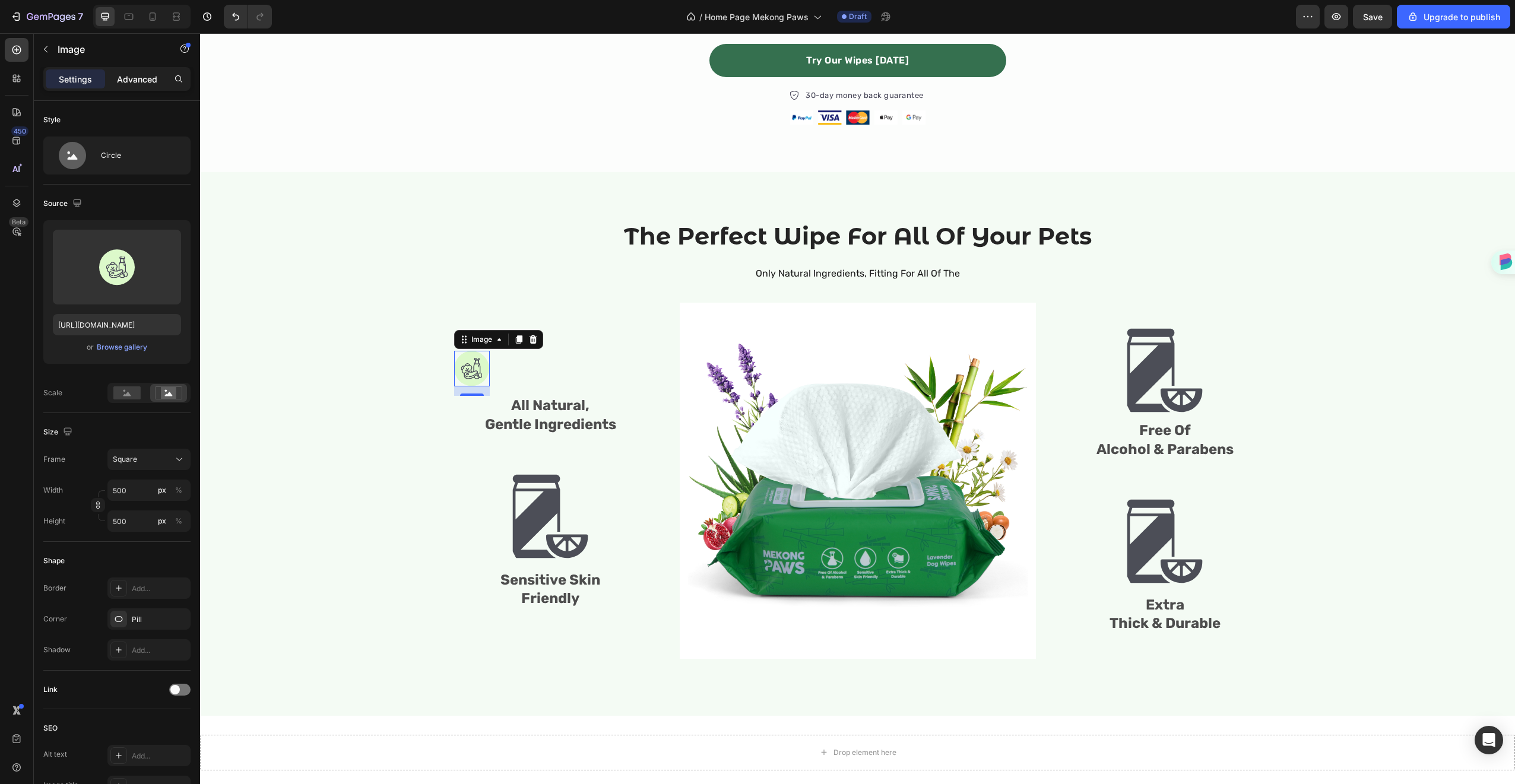
click at [124, 70] on div "Advanced" at bounding box center [137, 79] width 59 height 19
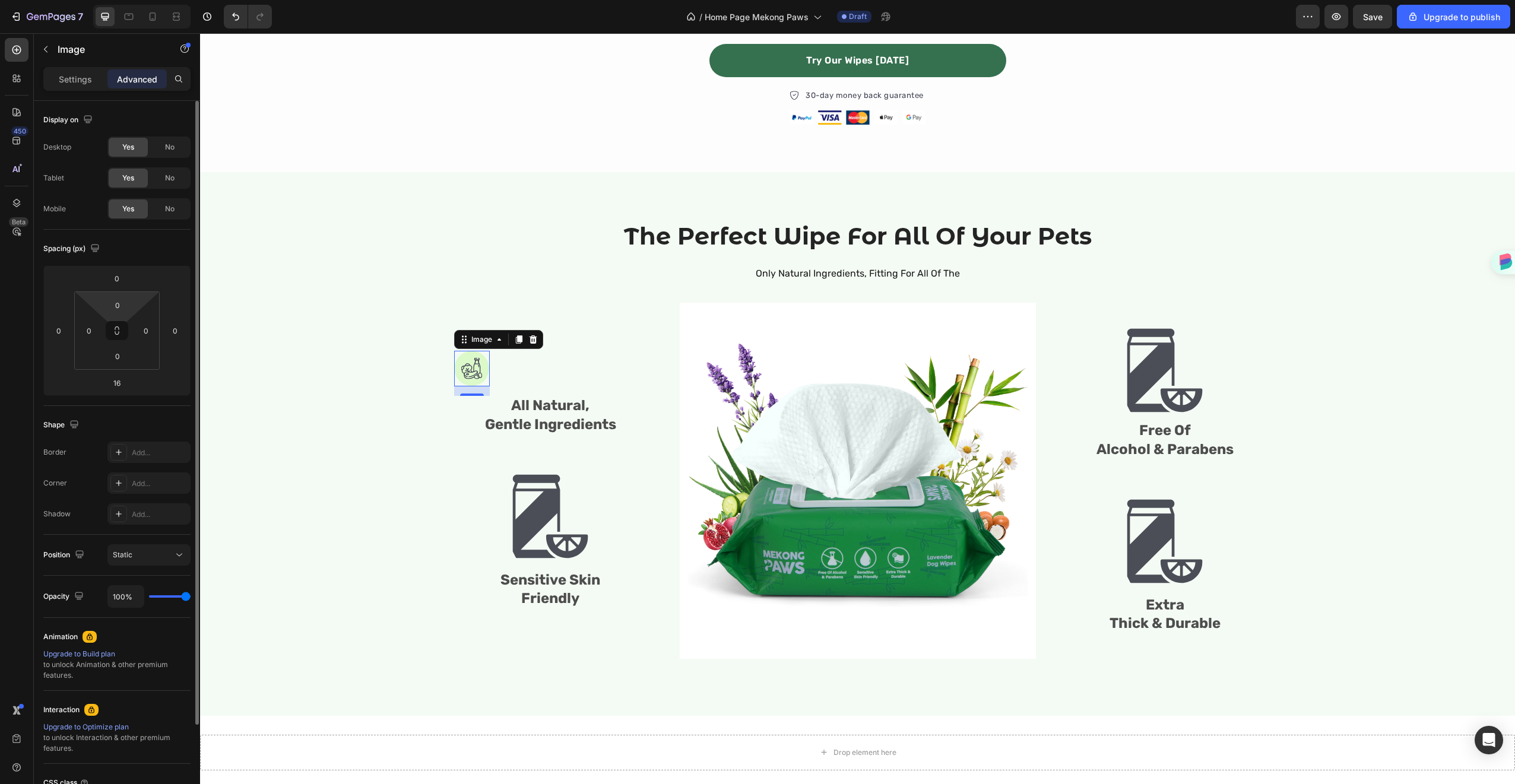
scroll to position [107, 0]
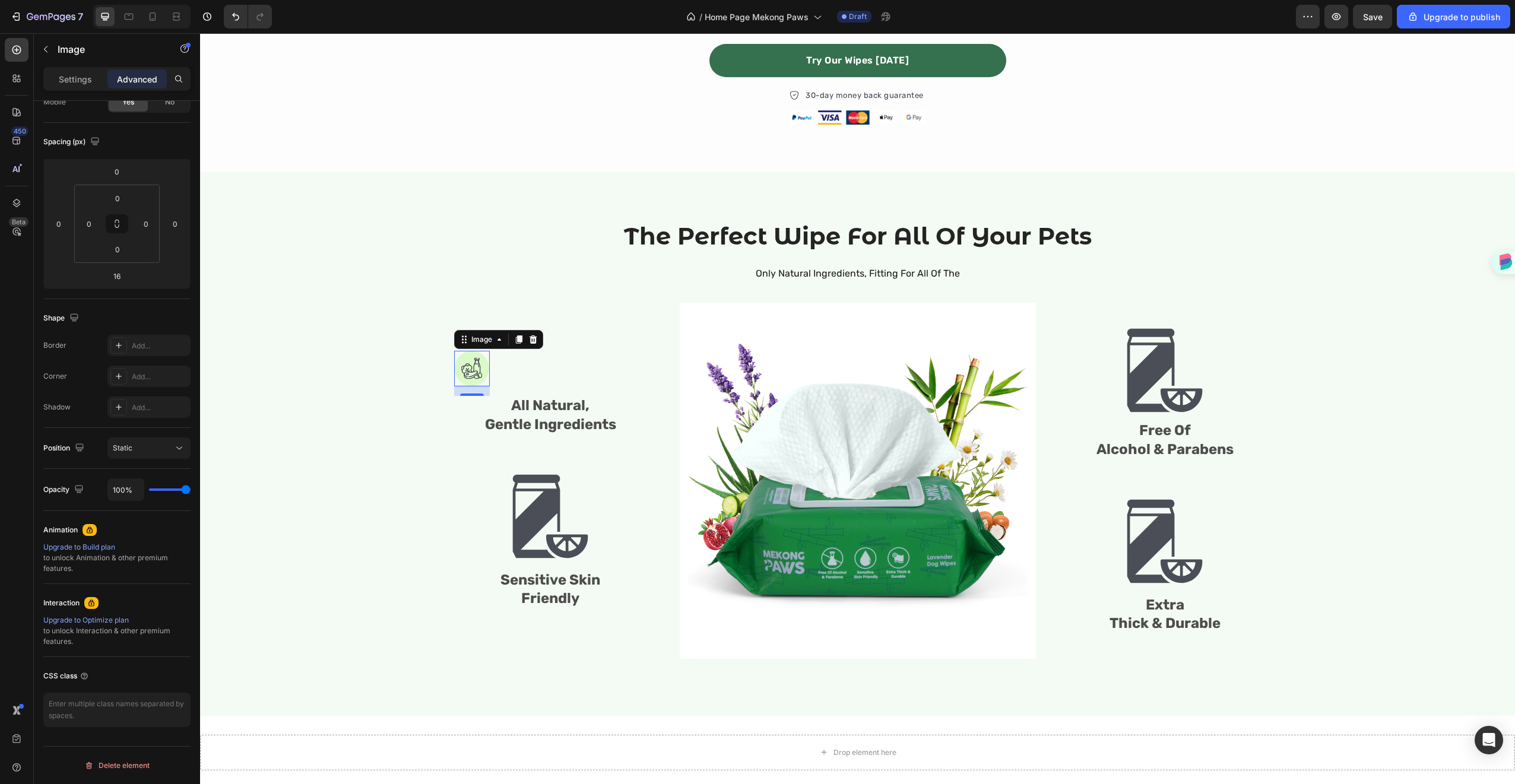
click at [83, 91] on div "Settings Advanced" at bounding box center [117, 84] width 166 height 34
click at [83, 88] on div "Settings Advanced" at bounding box center [117, 79] width 147 height 24
click at [84, 81] on p "Settings" at bounding box center [75, 79] width 33 height 13
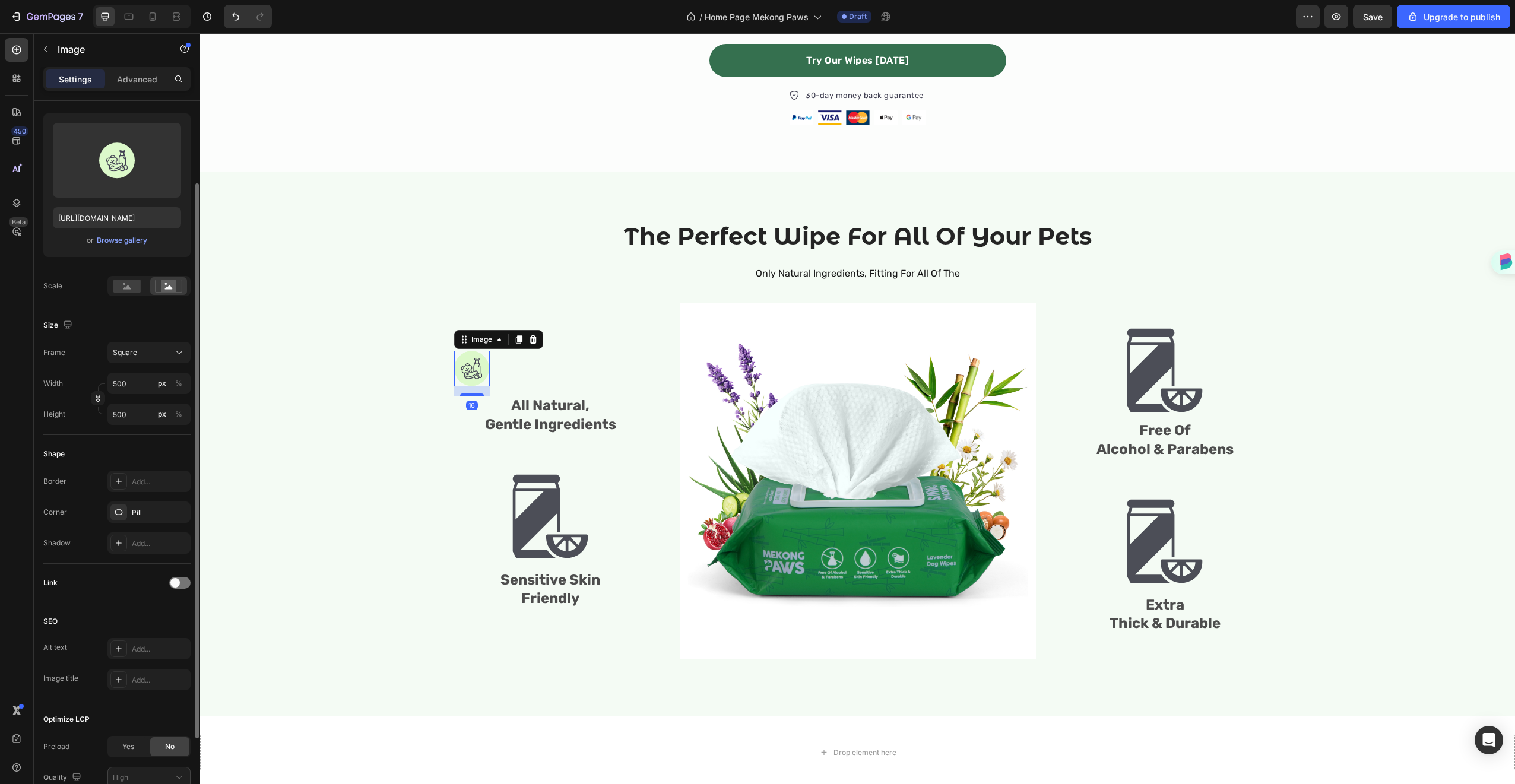
scroll to position [209, 0]
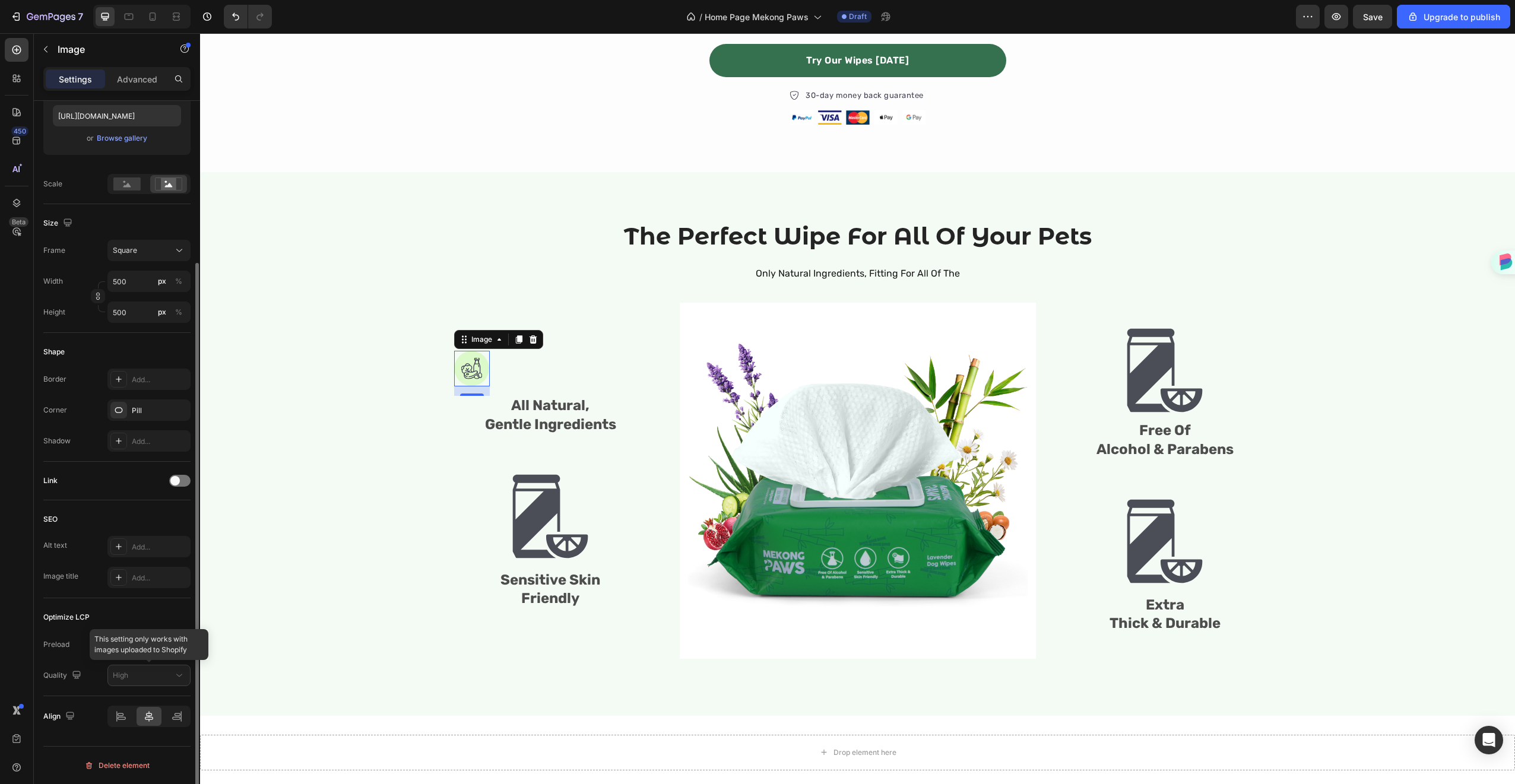
click at [175, 666] on div at bounding box center [149, 675] width 83 height 21
click at [130, 649] on span "Yes" at bounding box center [128, 644] width 12 height 10
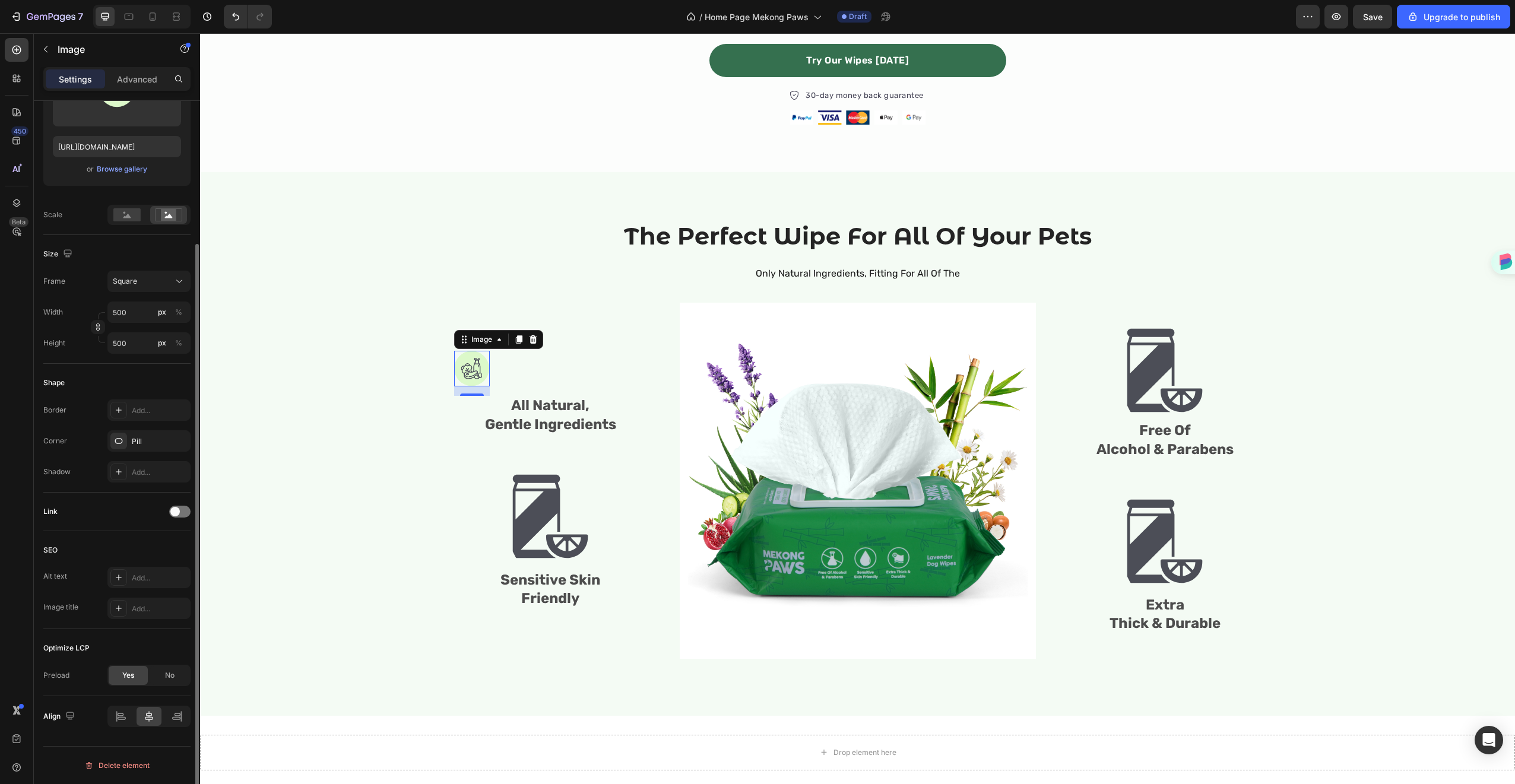
scroll to position [178, 0]
click at [175, 677] on div "No" at bounding box center [170, 675] width 39 height 19
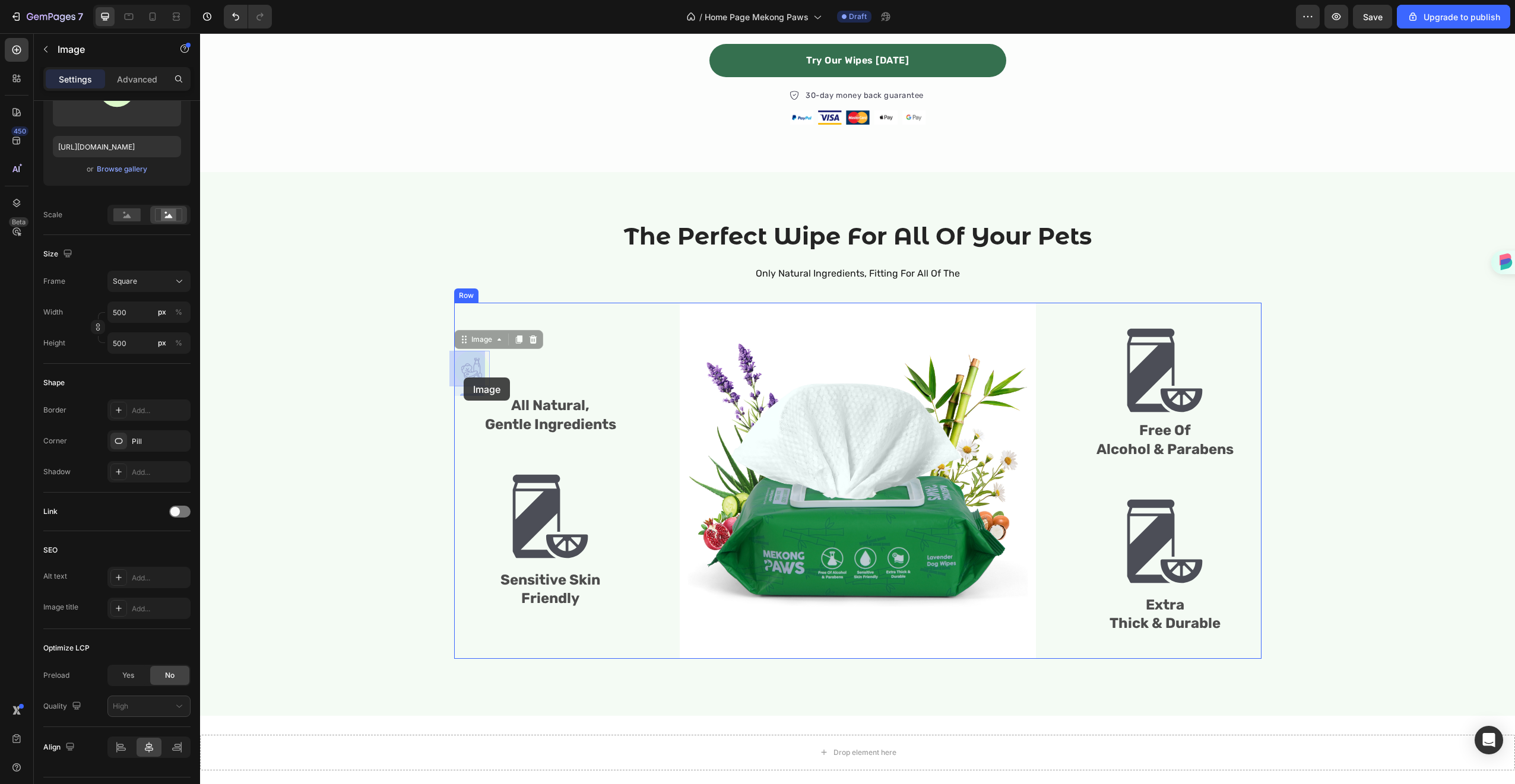
drag, startPoint x: 469, startPoint y: 369, endPoint x: 464, endPoint y: 378, distance: 10.3
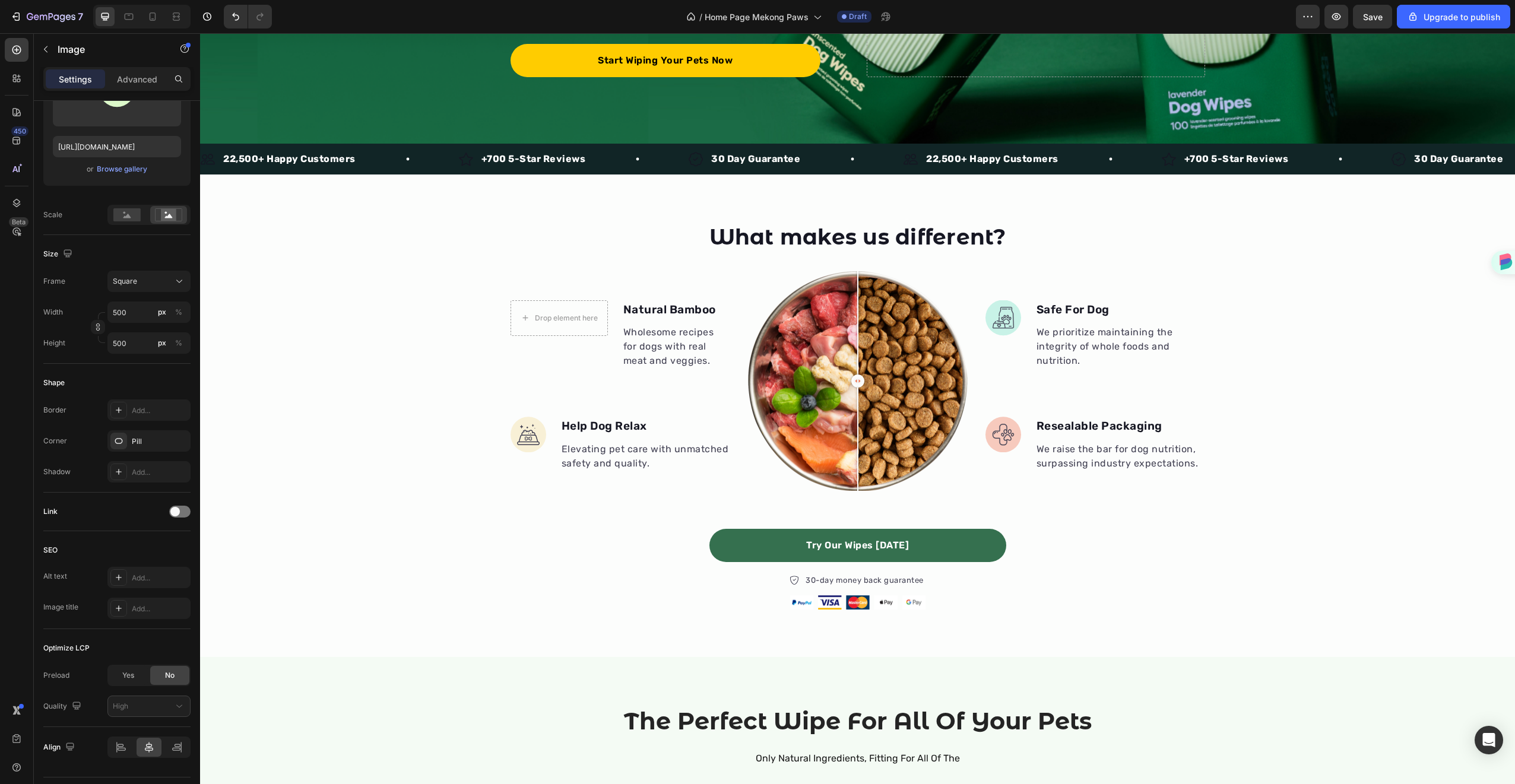
scroll to position [275, 0]
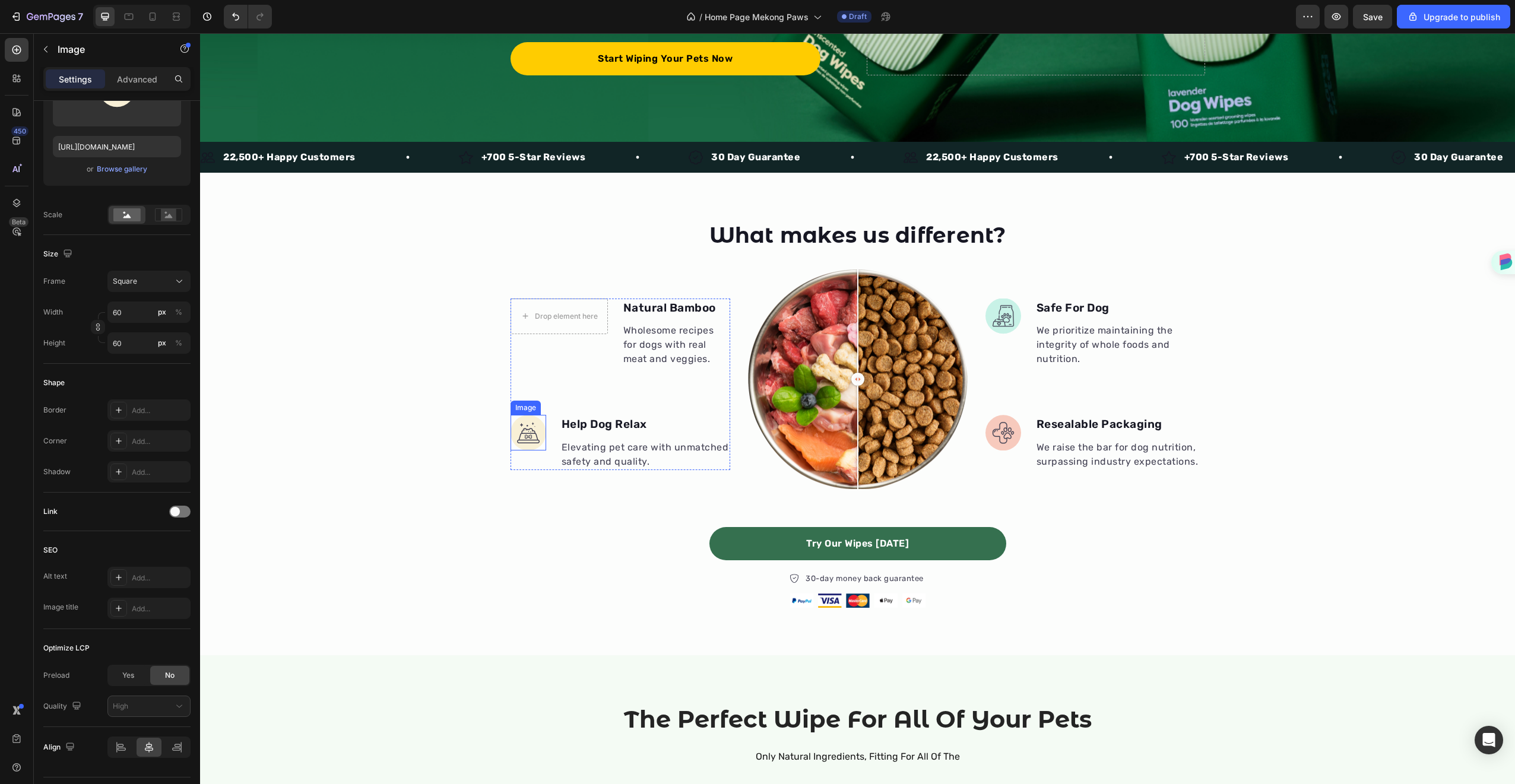
click at [539, 438] on img at bounding box center [528, 432] width 36 height 36
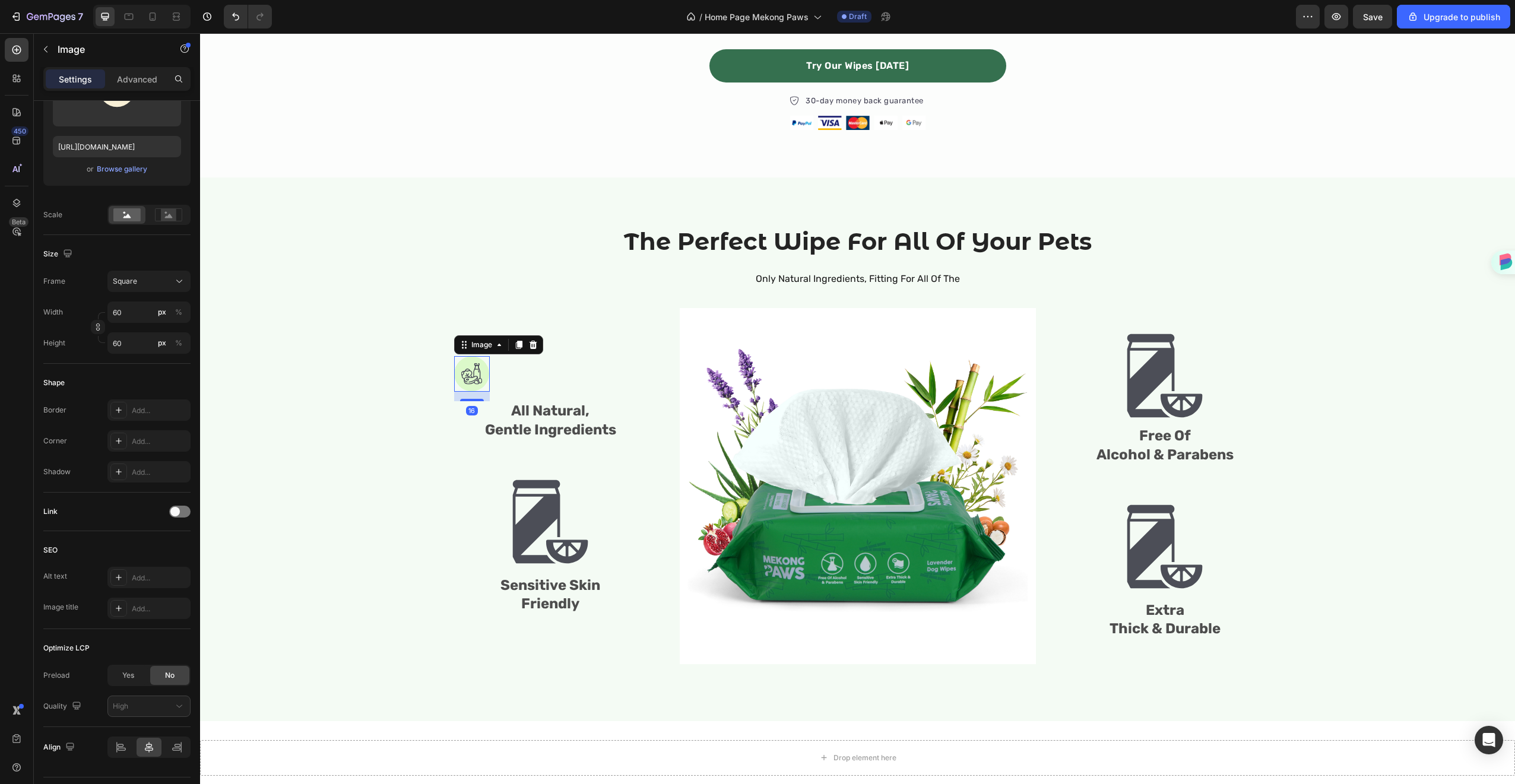
click at [475, 369] on img at bounding box center [472, 374] width 36 height 36
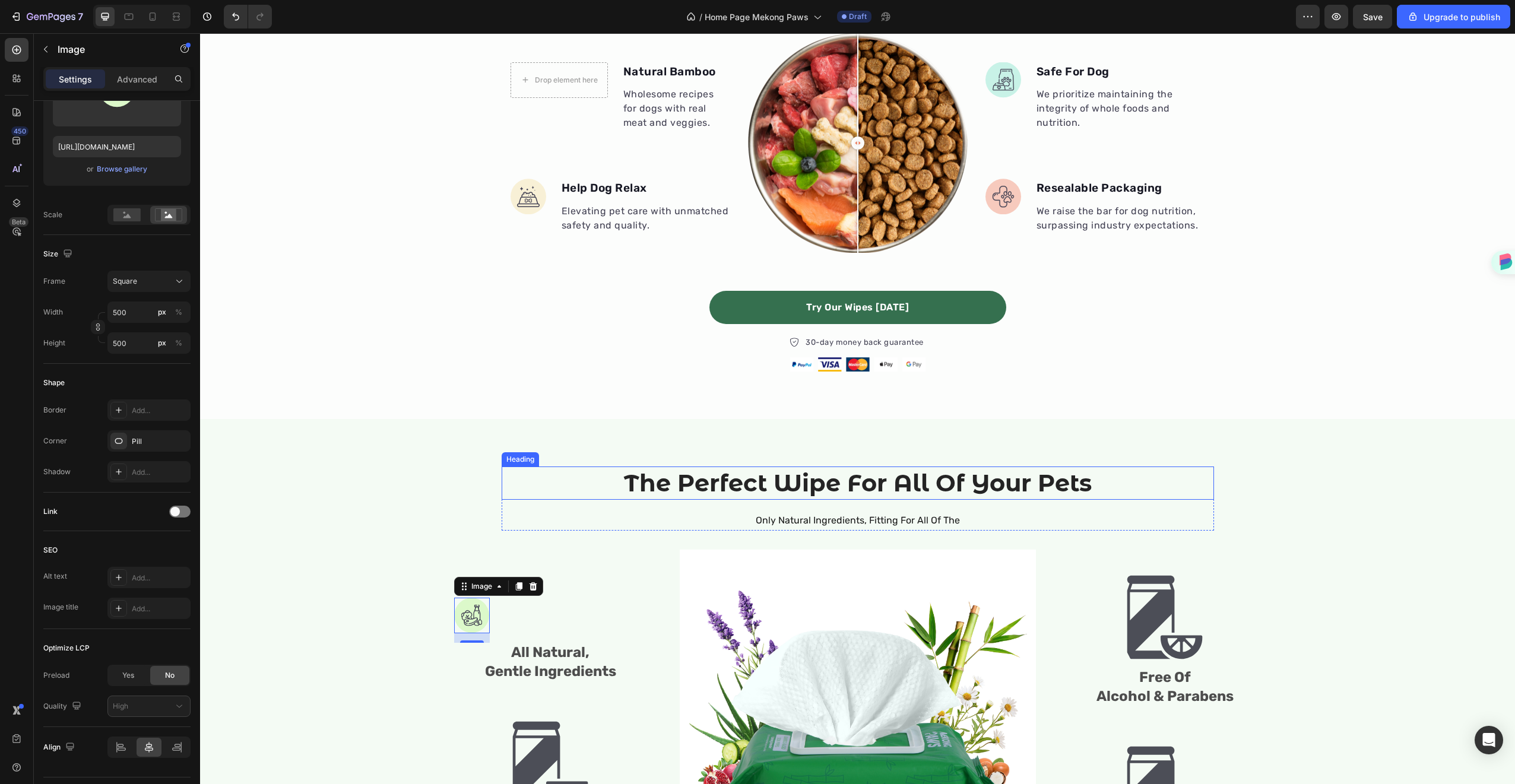
scroll to position [378, 0]
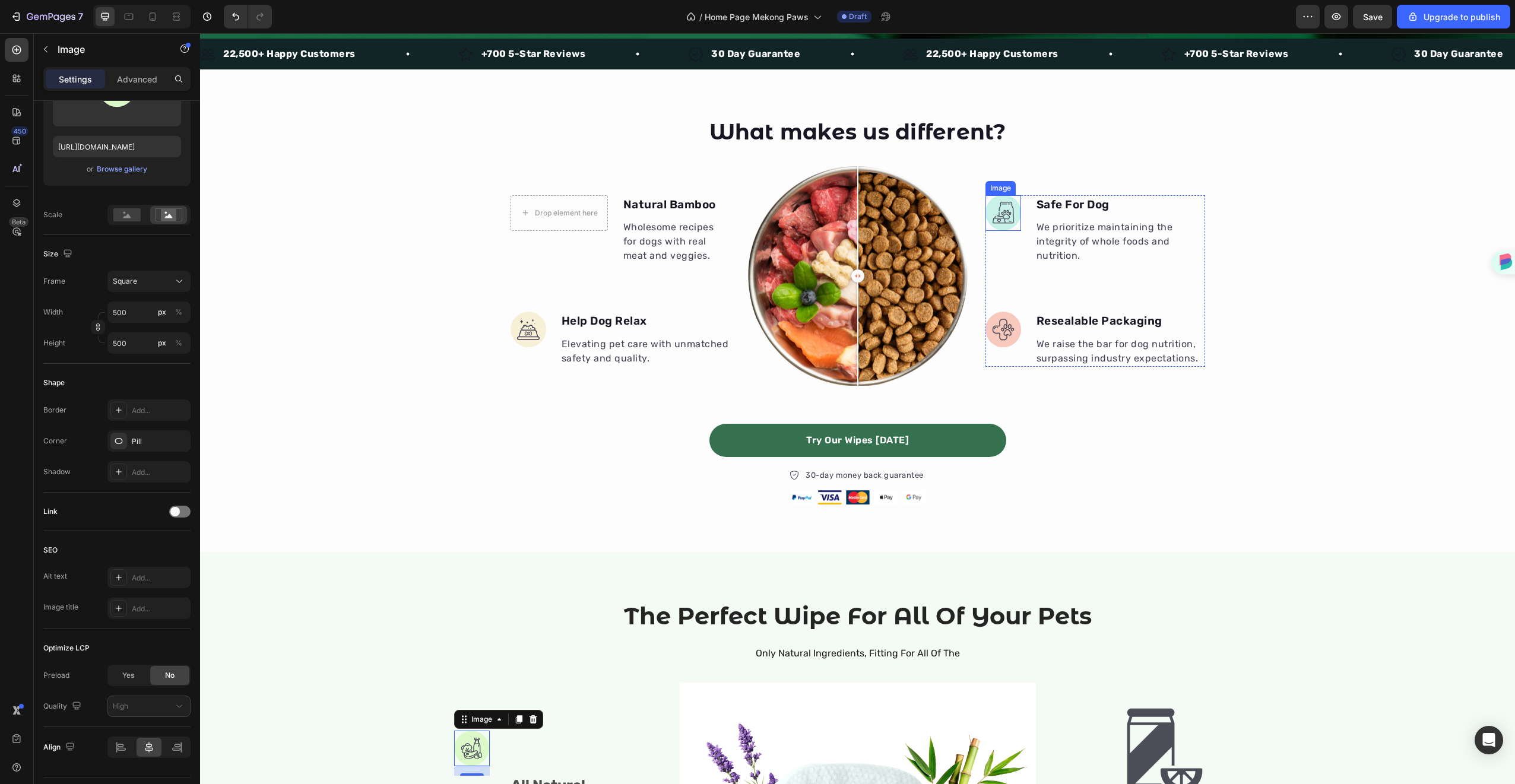
click at [1013, 216] on img at bounding box center [1003, 213] width 36 height 36
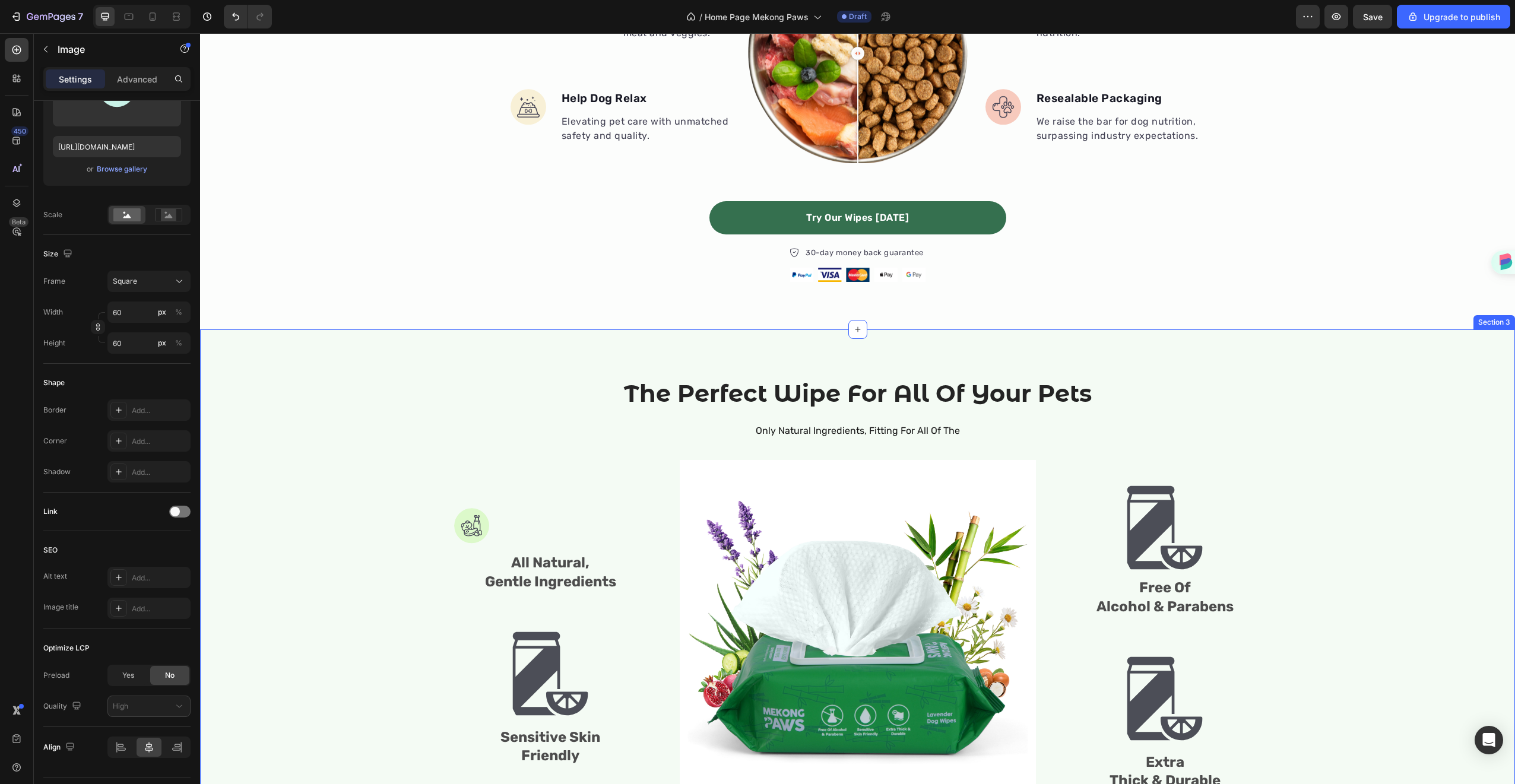
scroll to position [865, 0]
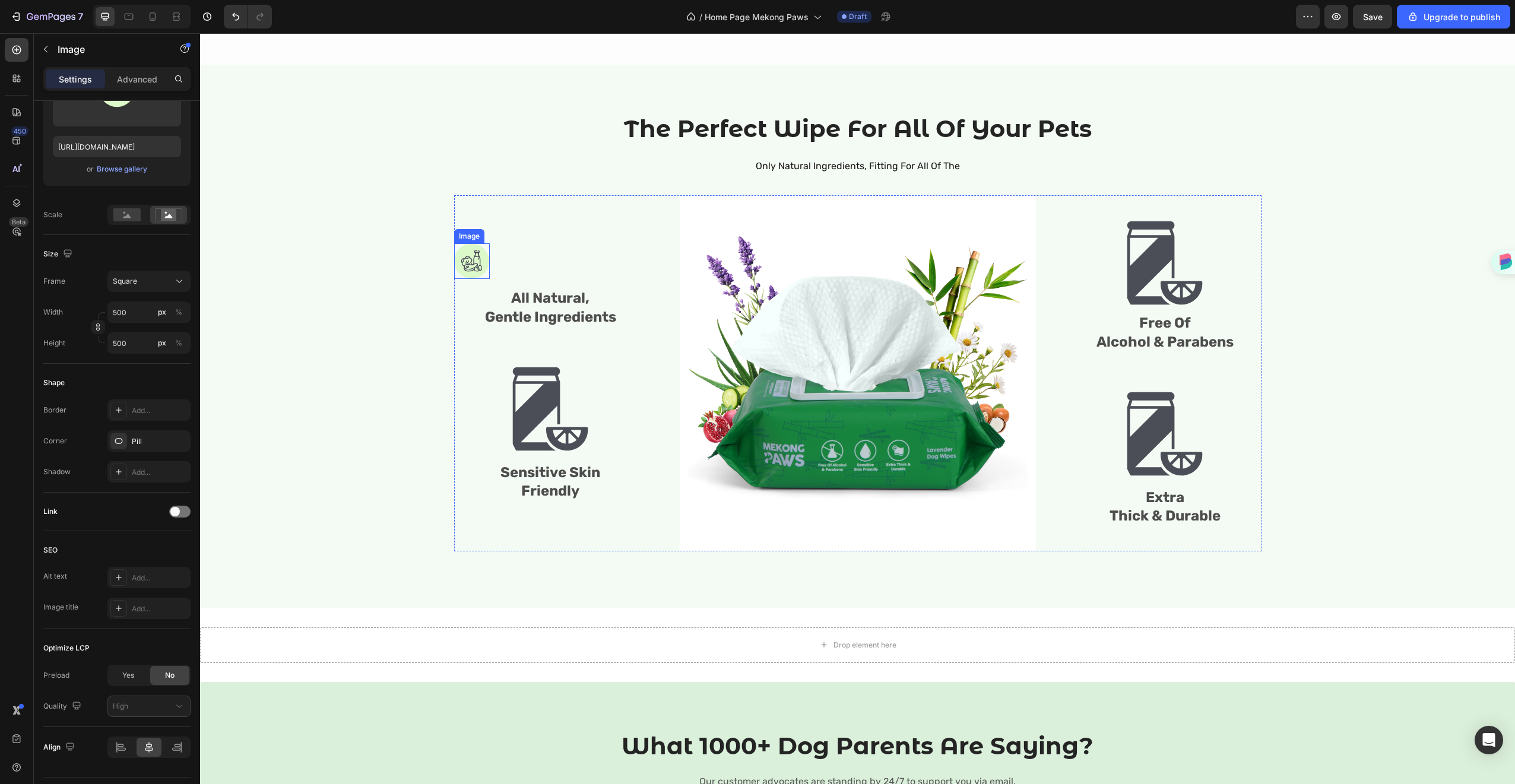
click at [476, 256] on img at bounding box center [472, 261] width 36 height 36
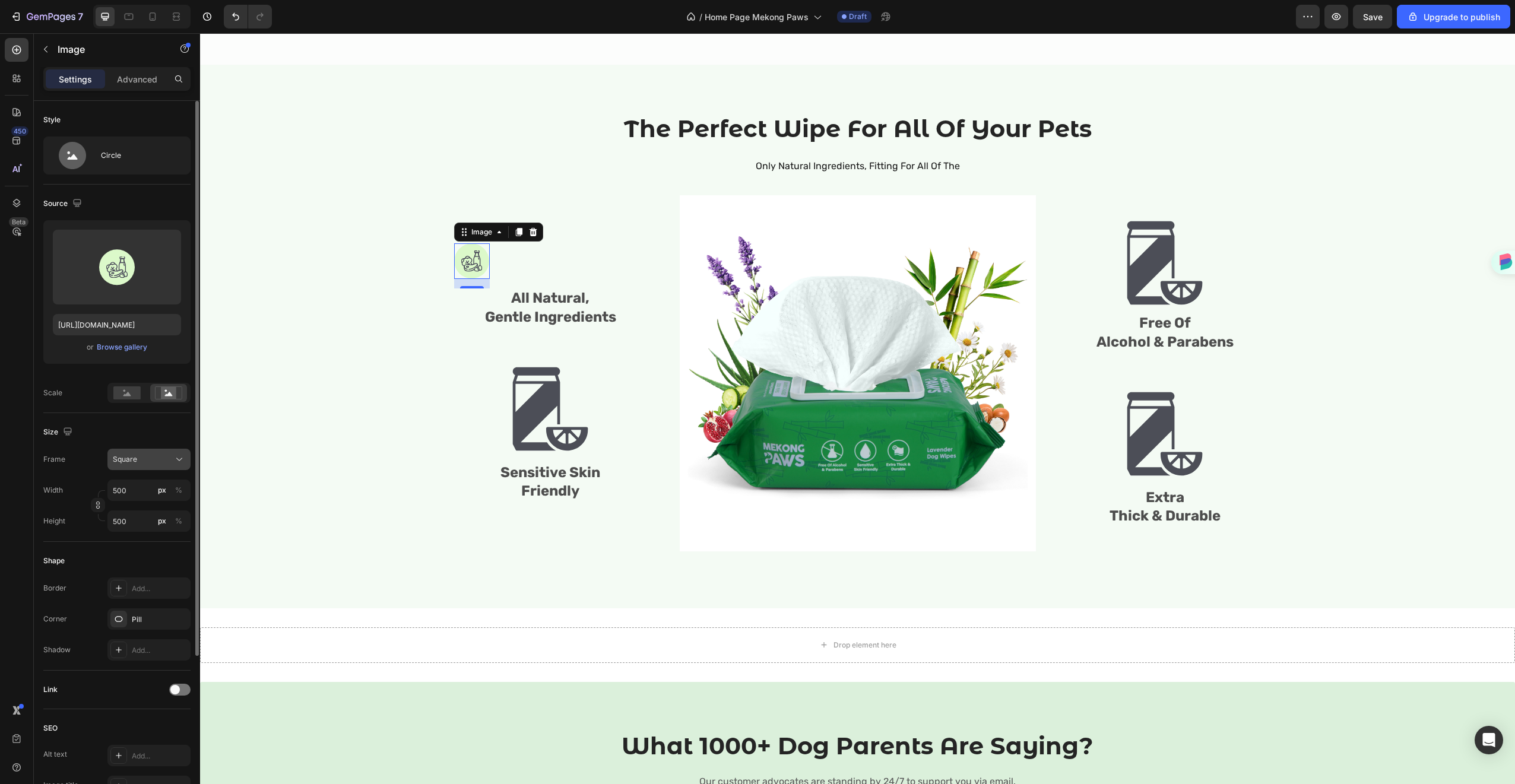
click at [175, 457] on icon at bounding box center [179, 459] width 12 height 12
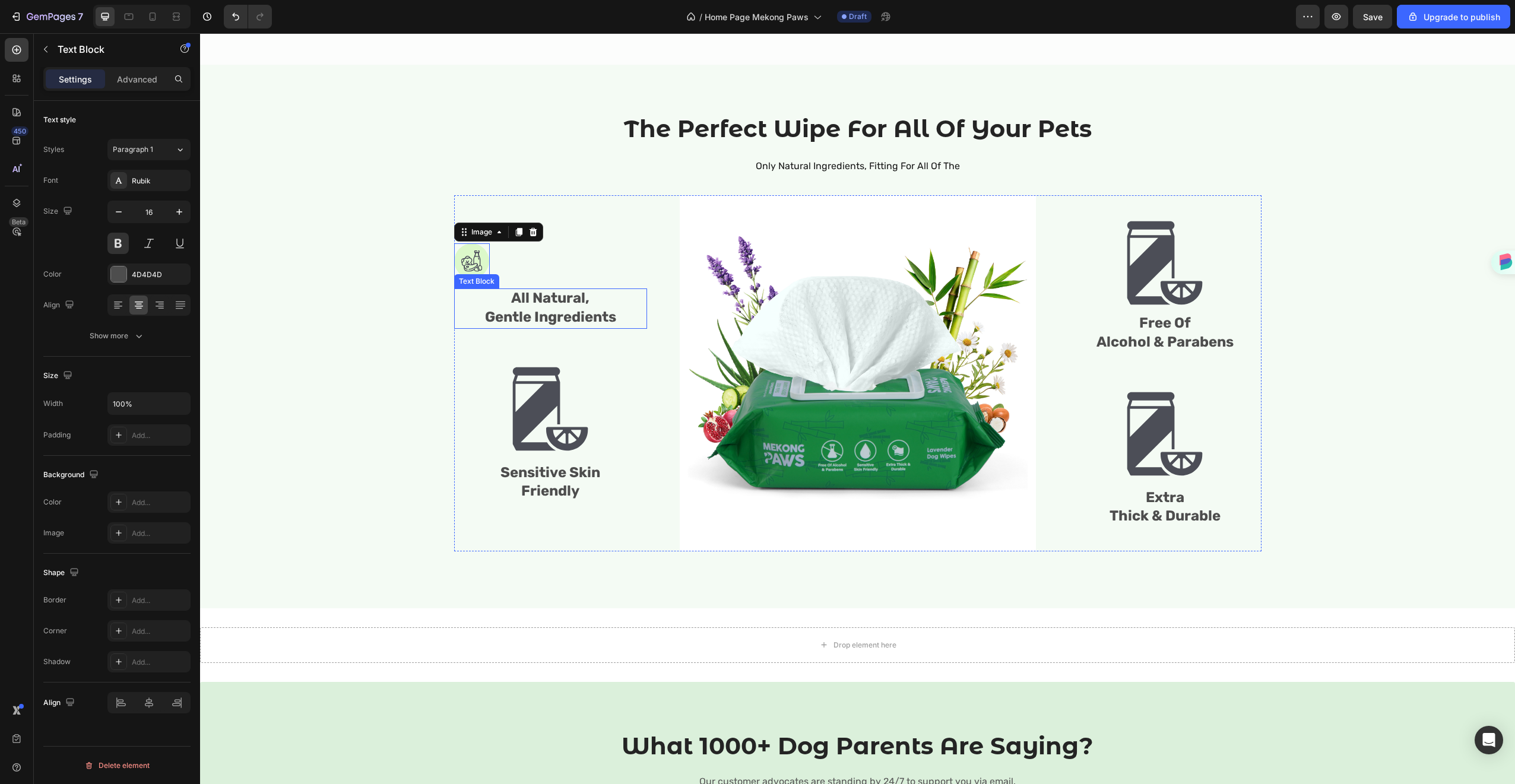
click at [598, 298] on p "All Natural," at bounding box center [550, 299] width 190 height 19
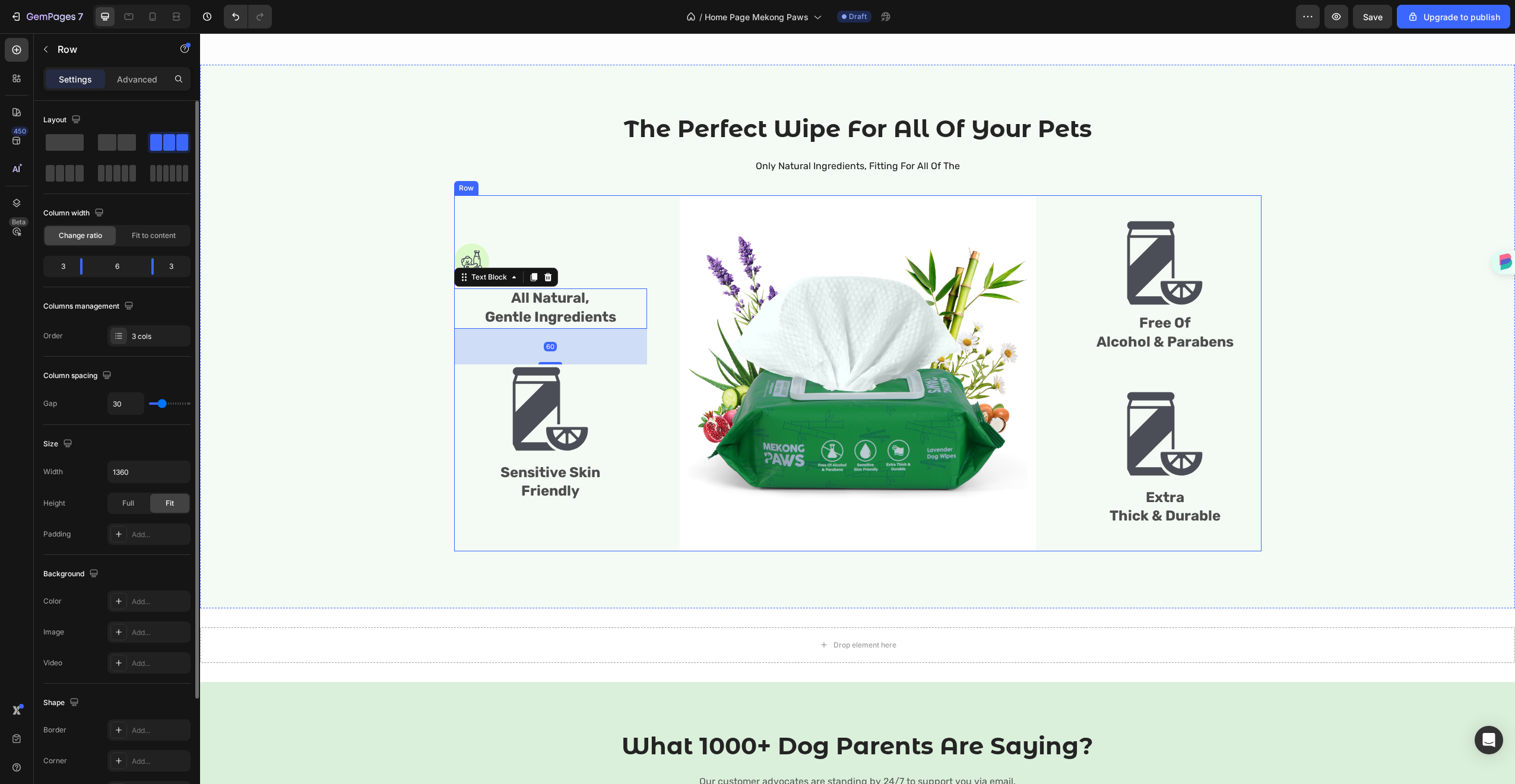
click at [592, 263] on div "Image All Natural, Gentle Ingredients Text Block 60 Image Sensitive Skin Friend…" at bounding box center [550, 373] width 193 height 356
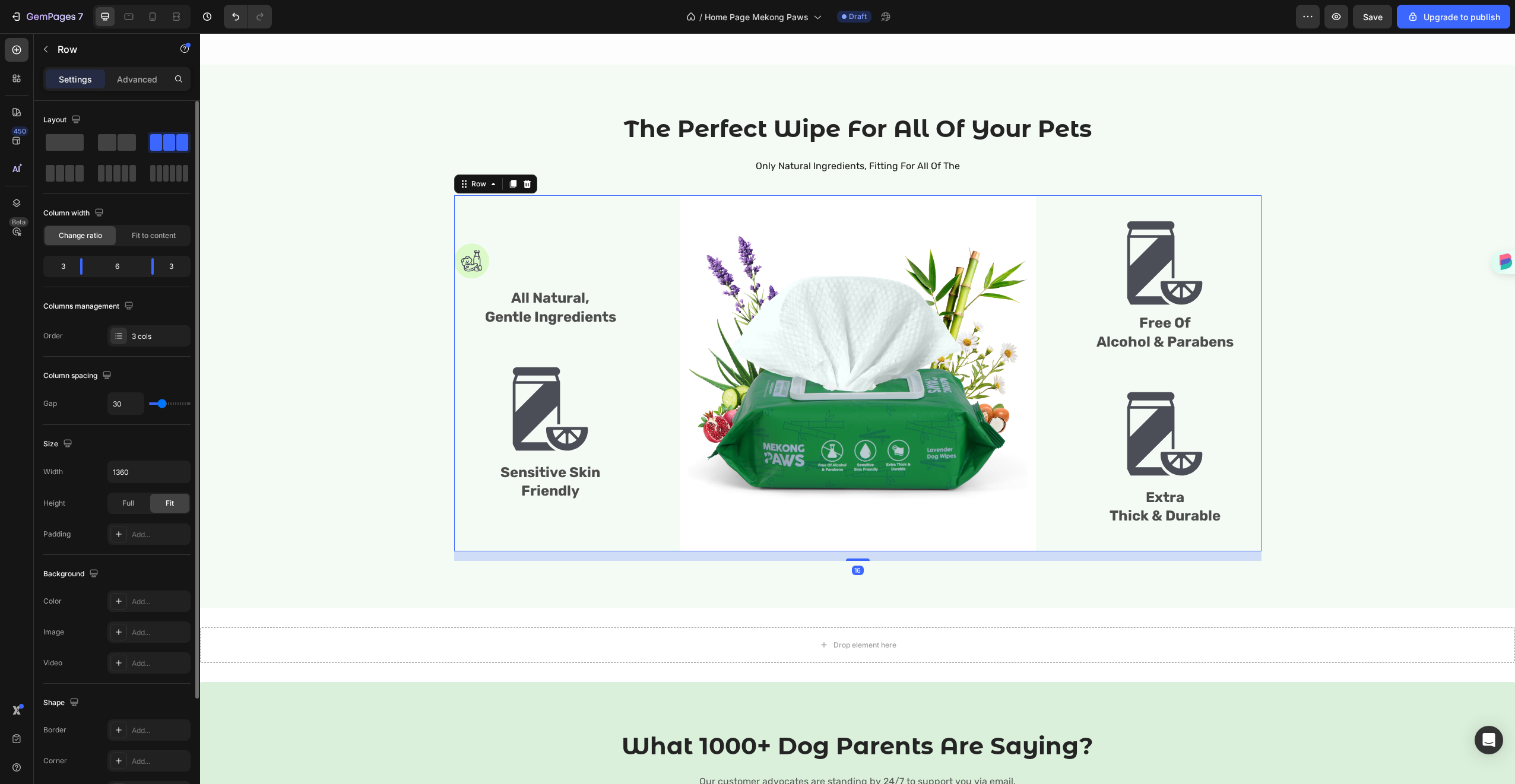
click at [569, 315] on span "Gentle Ingredients" at bounding box center [550, 317] width 131 height 16
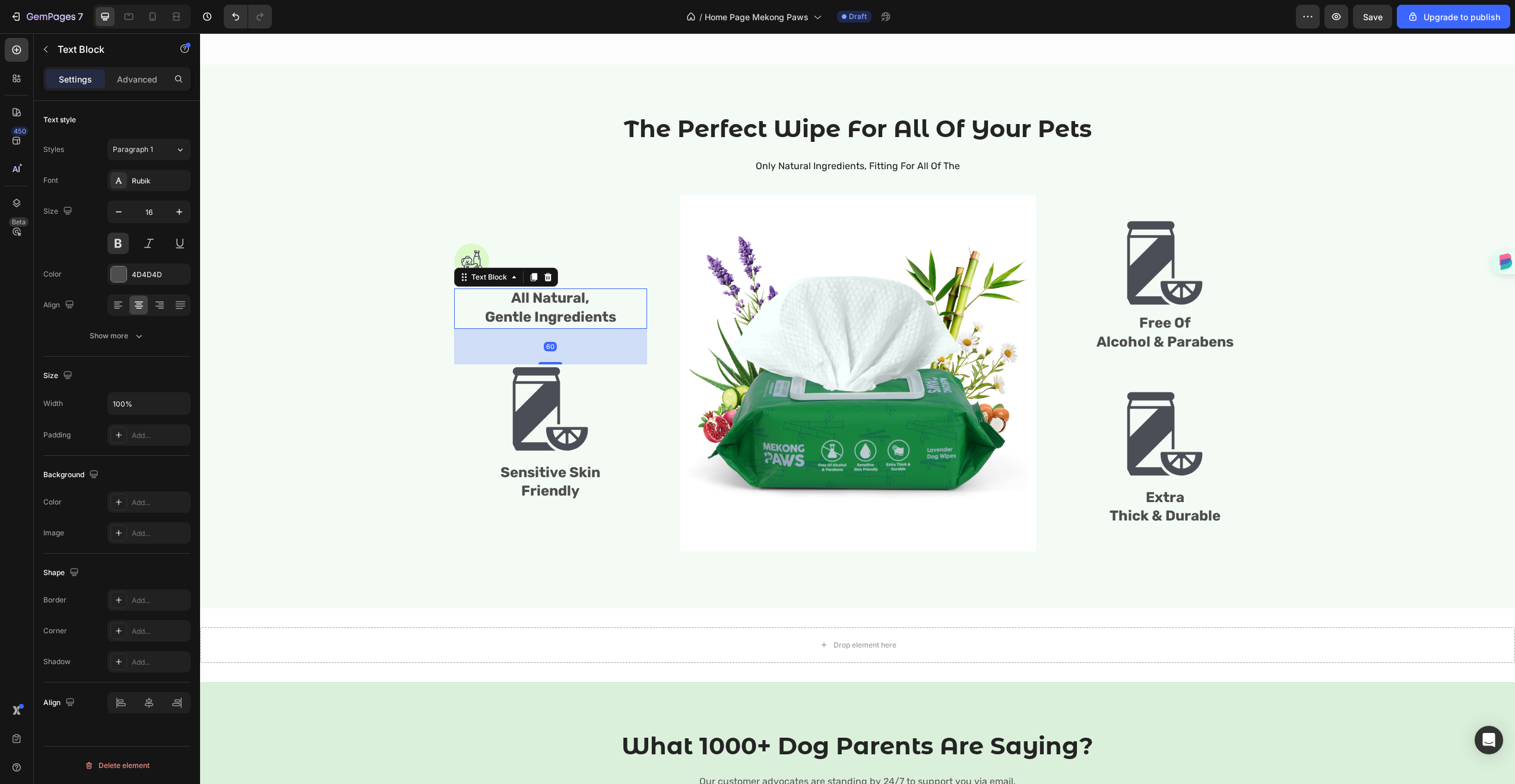
click at [569, 315] on span "Gentle Ingredients" at bounding box center [550, 317] width 131 height 16
click at [615, 304] on p "All Natural," at bounding box center [550, 299] width 190 height 19
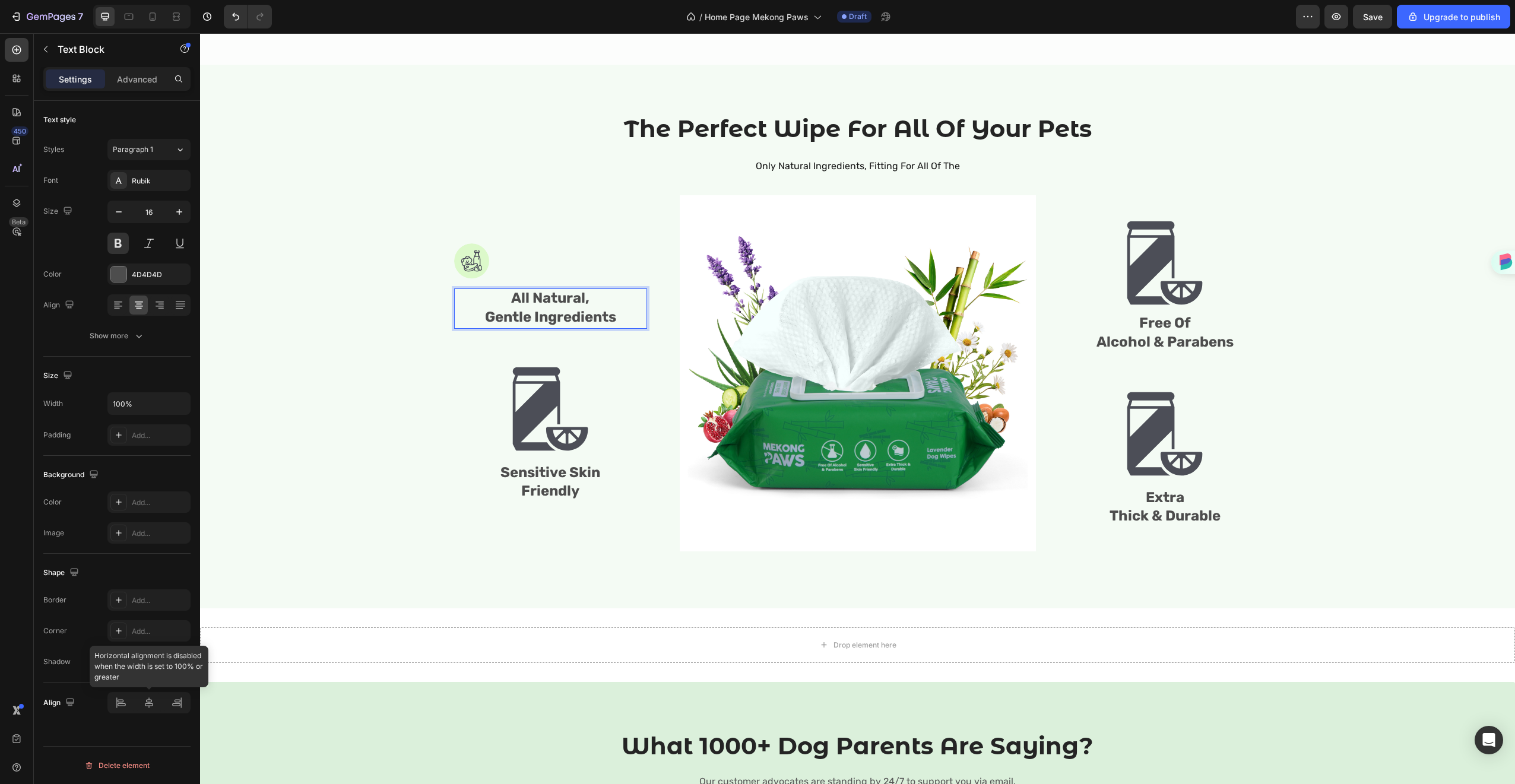
click at [147, 704] on div at bounding box center [149, 703] width 83 height 21
click at [473, 258] on img at bounding box center [472, 261] width 36 height 36
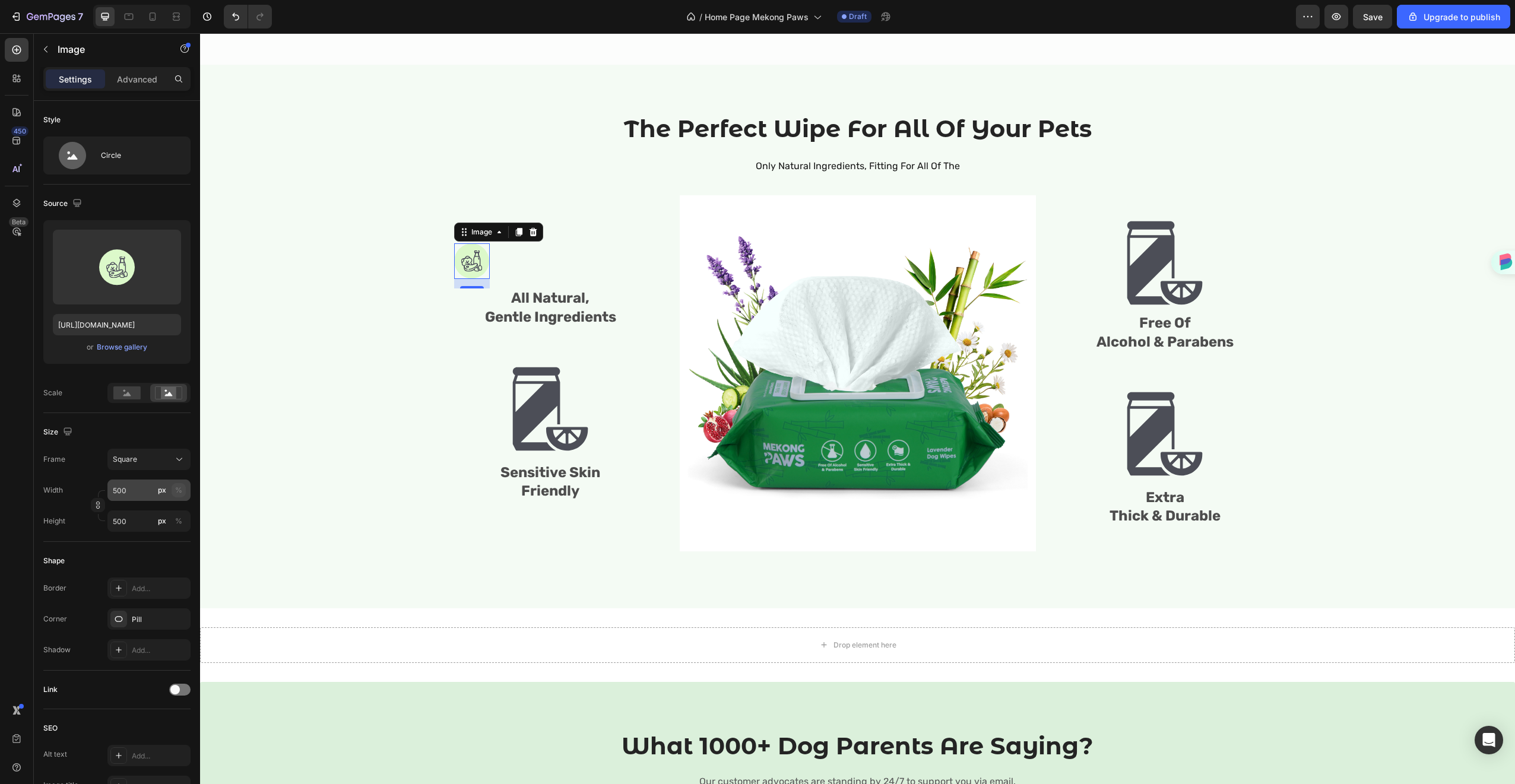
click at [177, 486] on div "%" at bounding box center [178, 490] width 7 height 10
click at [133, 495] on input "500" at bounding box center [149, 490] width 83 height 21
type input "100"
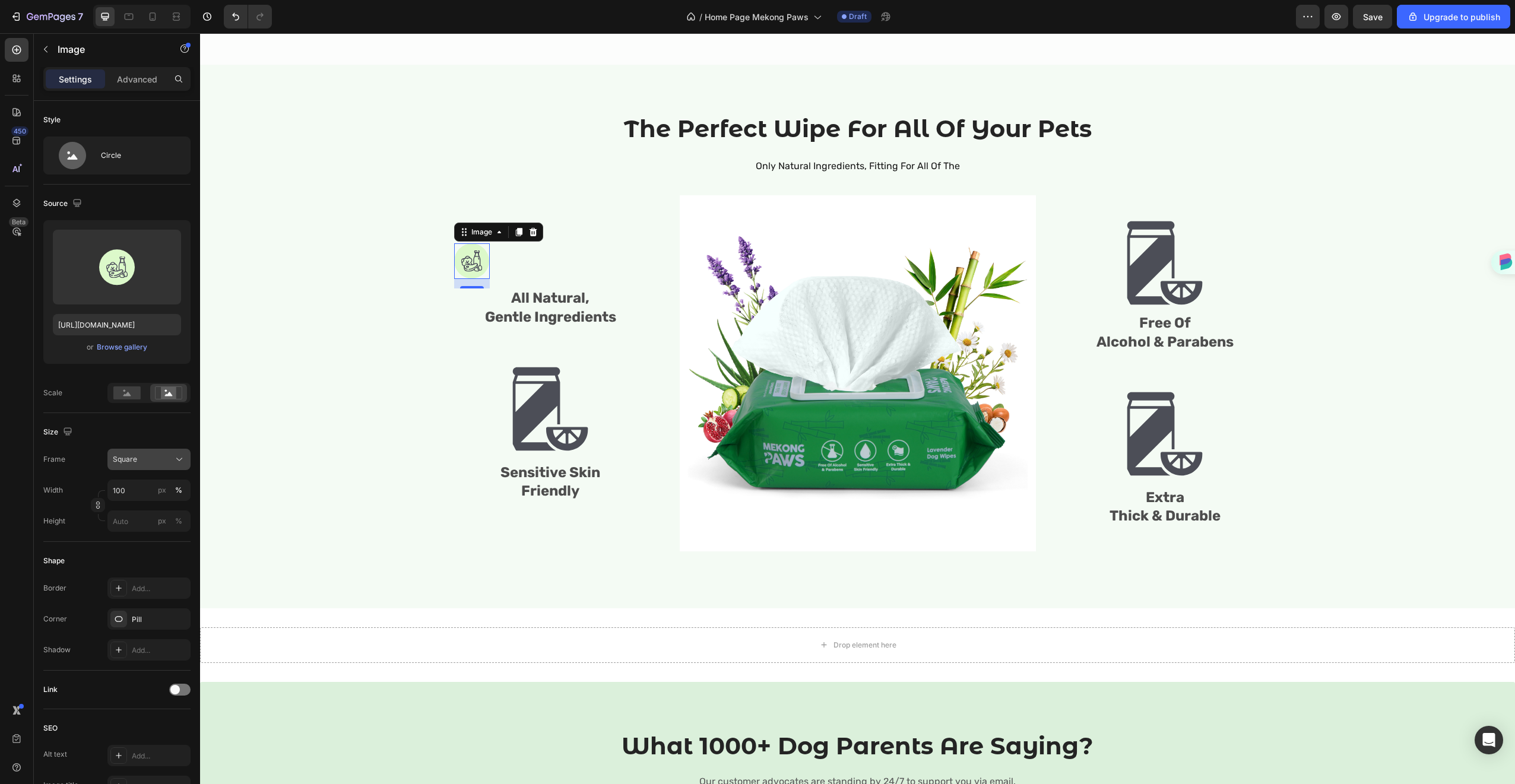
click at [178, 469] on button "Square" at bounding box center [149, 459] width 83 height 21
click at [133, 563] on div "Original" at bounding box center [138, 555] width 95 height 21
click at [124, 434] on span "Original" at bounding box center [125, 429] width 26 height 10
click at [129, 538] on div "Custom" at bounding box center [138, 547] width 95 height 21
click at [132, 487] on input "px %" at bounding box center [149, 490] width 83 height 21
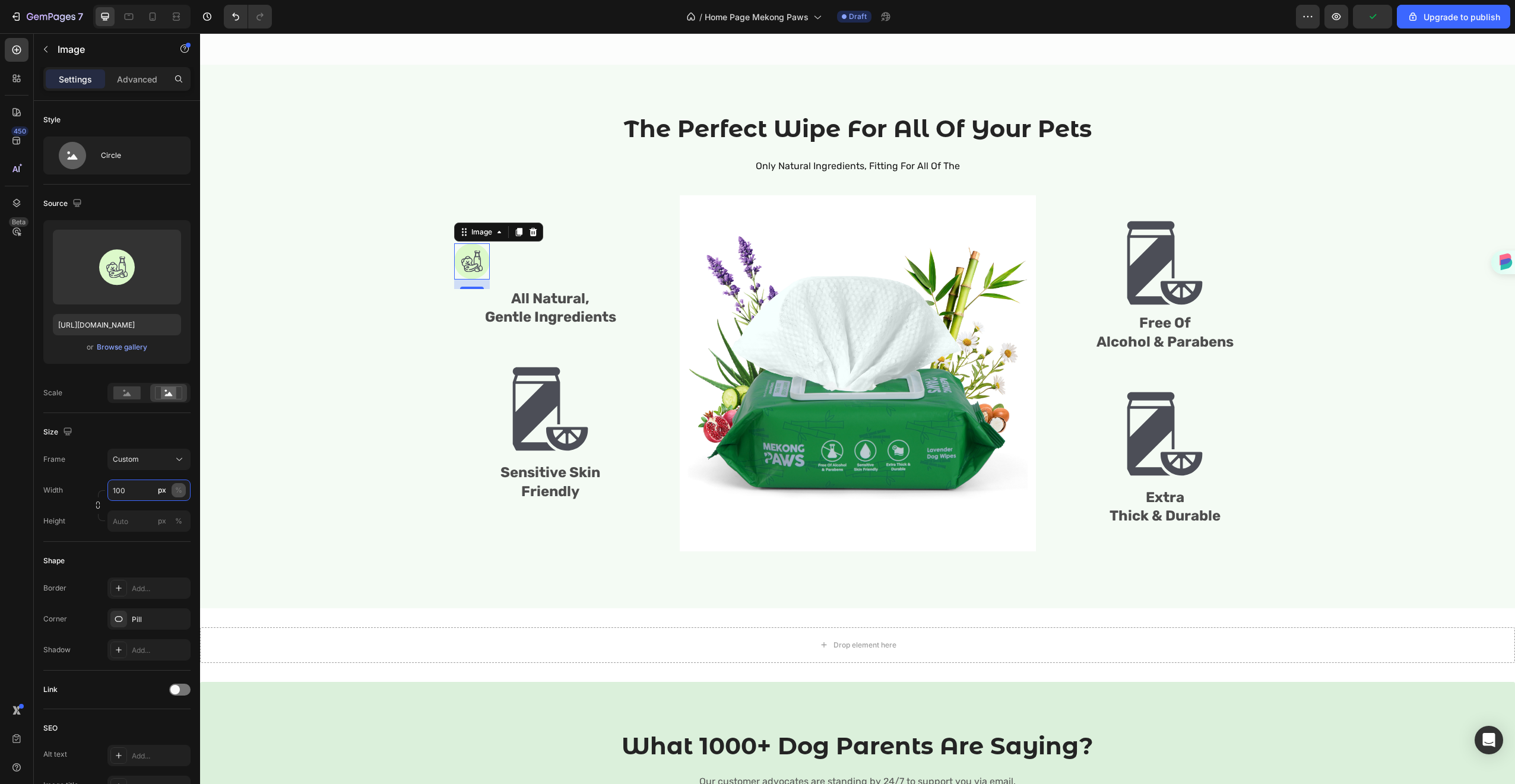
type input "100"
click at [181, 487] on div "%" at bounding box center [178, 490] width 7 height 10
click at [94, 480] on div "Width 100 px %" at bounding box center [117, 490] width 147 height 21
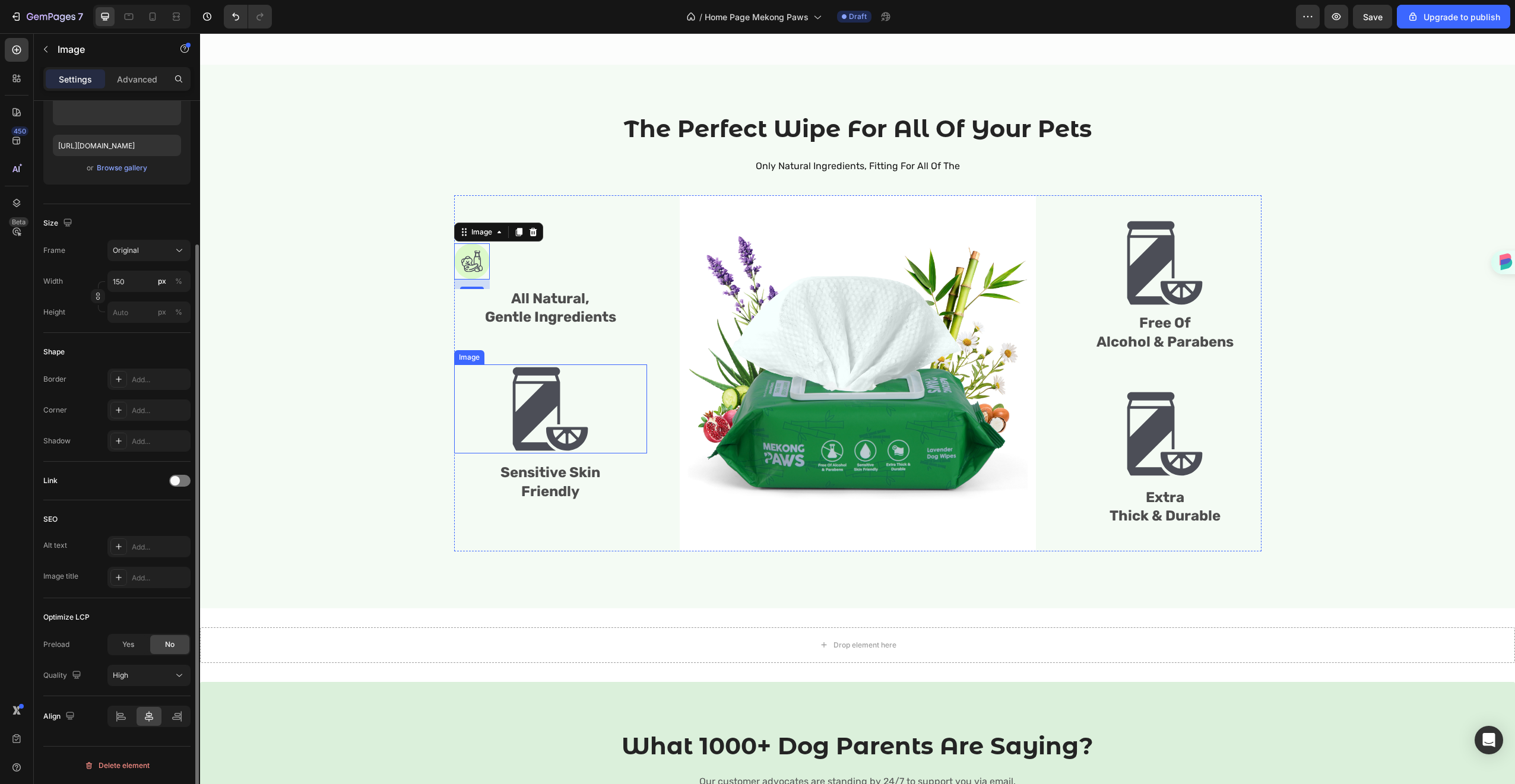
scroll to position [179, 0]
click at [531, 401] on img at bounding box center [550, 409] width 89 height 89
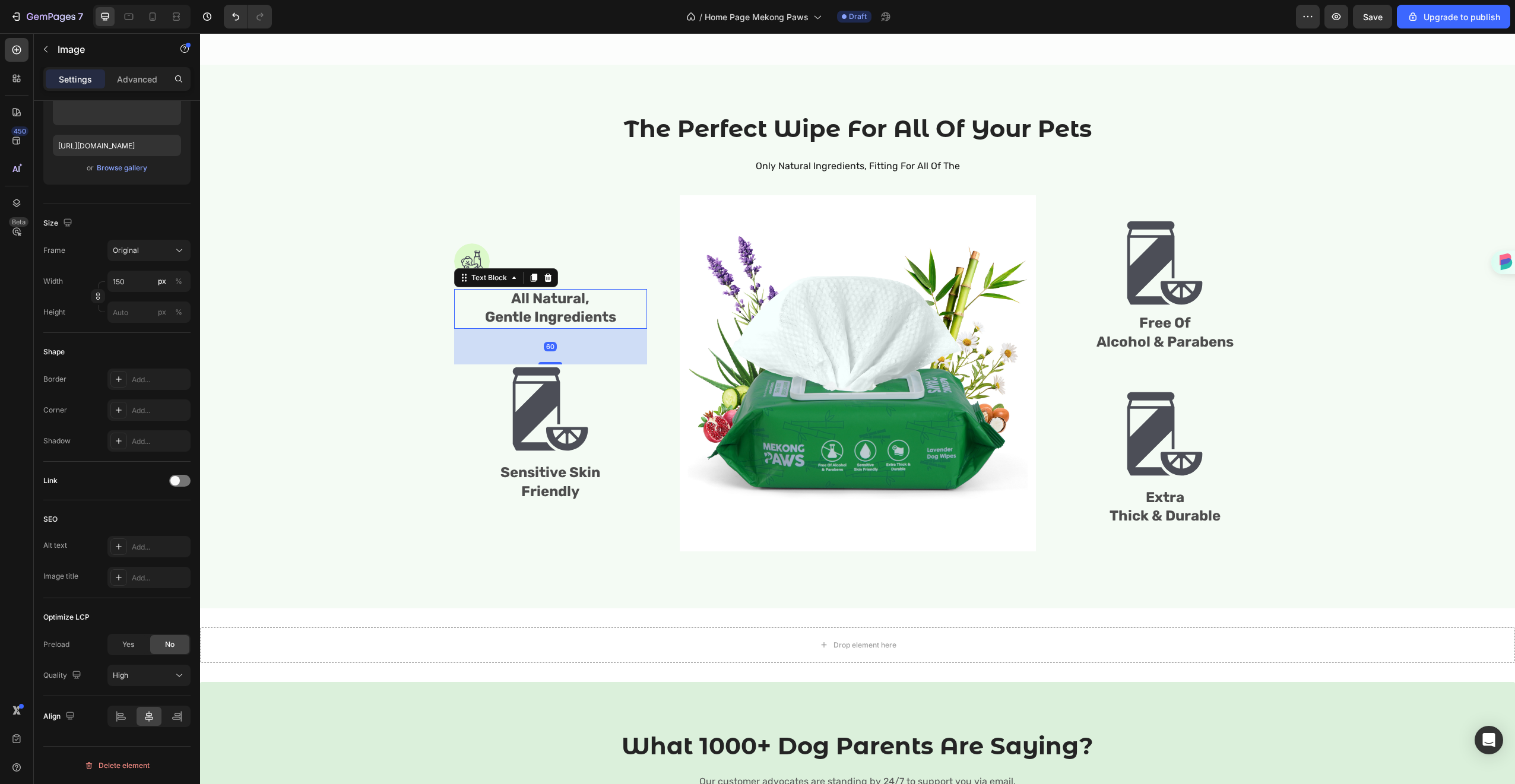
click at [529, 307] on p "All Natural," at bounding box center [550, 300] width 190 height 19
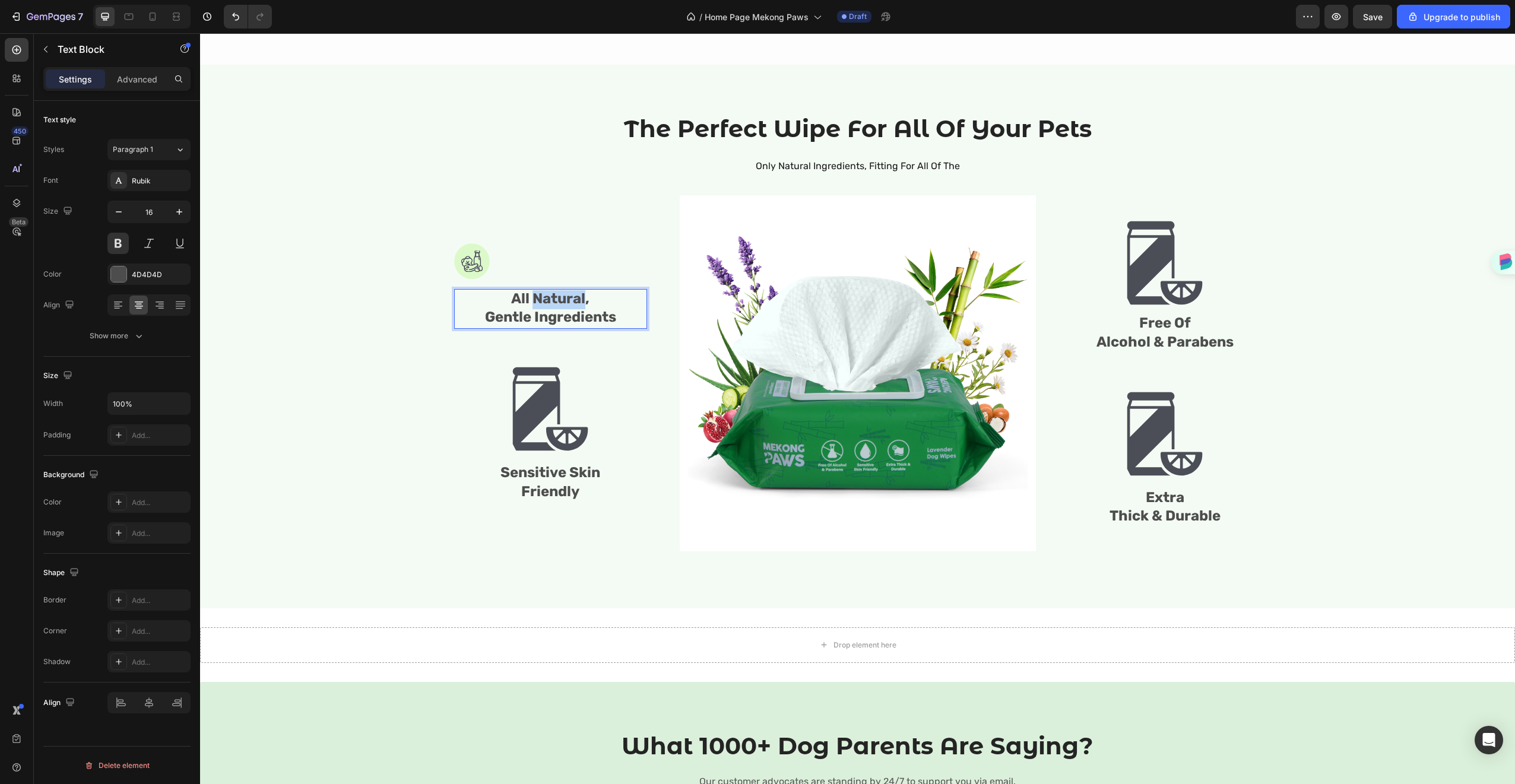
click at [529, 307] on p "All Natural," at bounding box center [550, 300] width 190 height 19
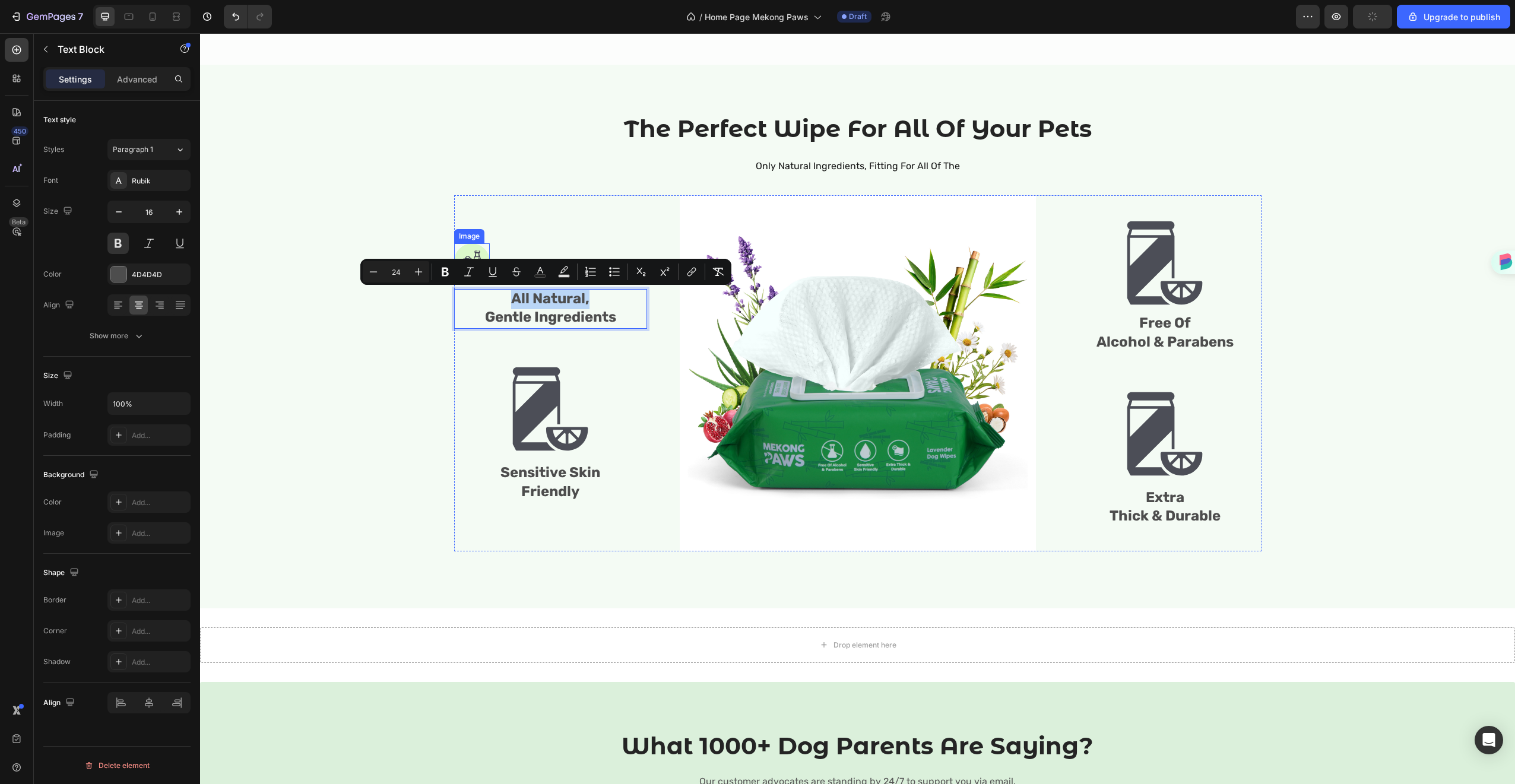
click at [459, 247] on img at bounding box center [472, 261] width 36 height 36
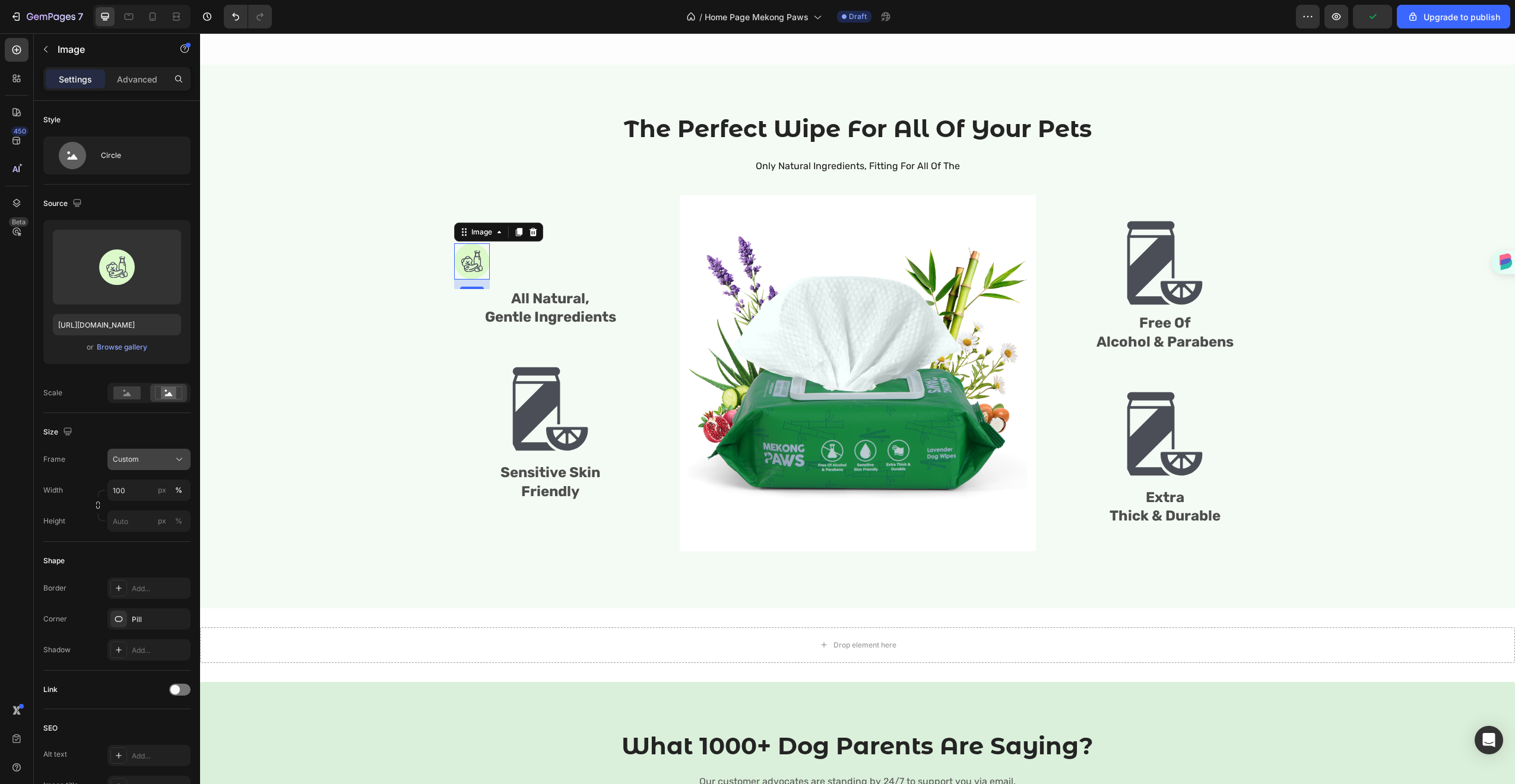
click at [174, 452] on button "Custom" at bounding box center [149, 459] width 83 height 21
click at [479, 273] on img at bounding box center [472, 261] width 36 height 36
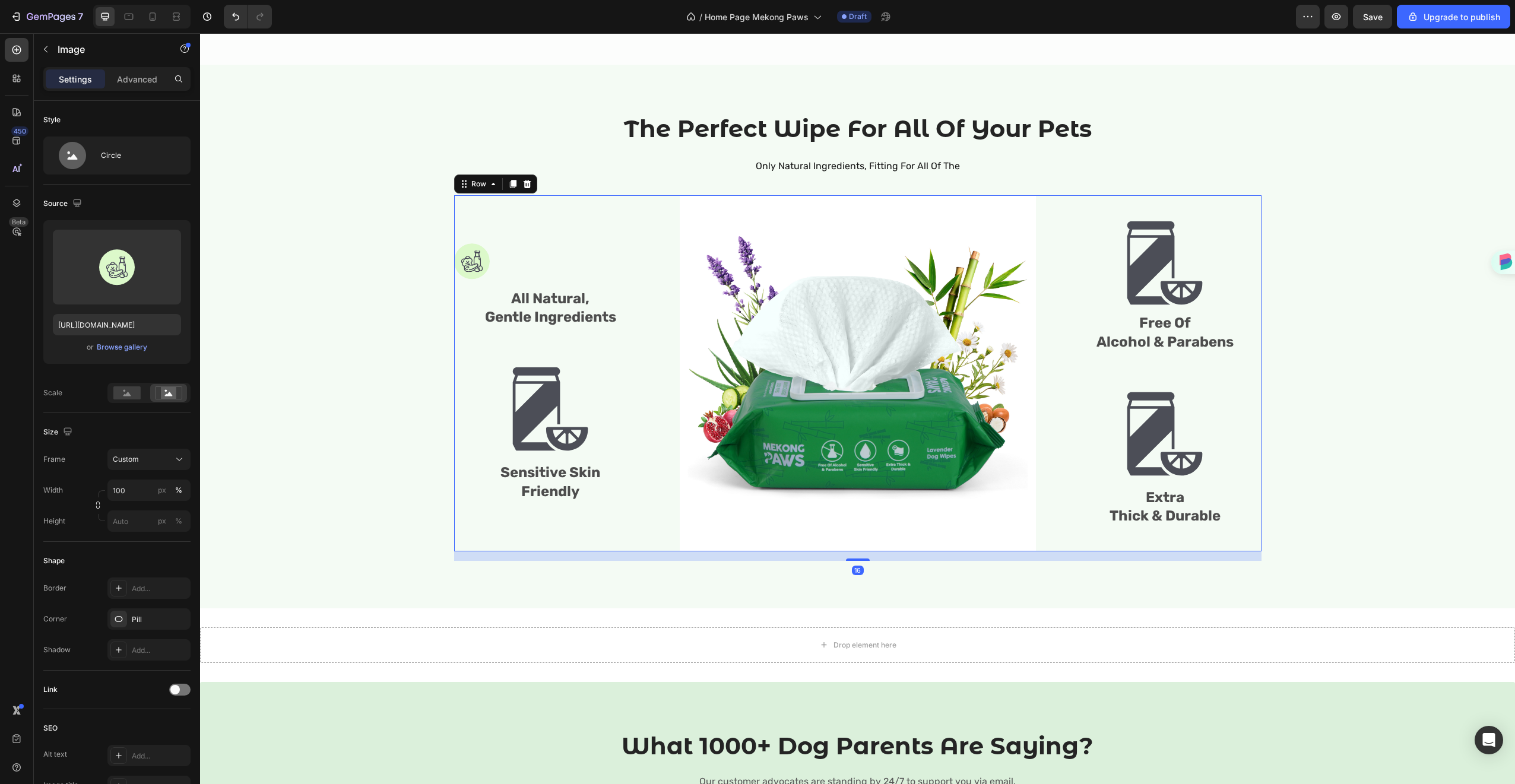
click at [524, 286] on div "Image All Natural, Gentle Ingredients Text Block Image Sensitive Skin Friendly …" at bounding box center [550, 373] width 193 height 356
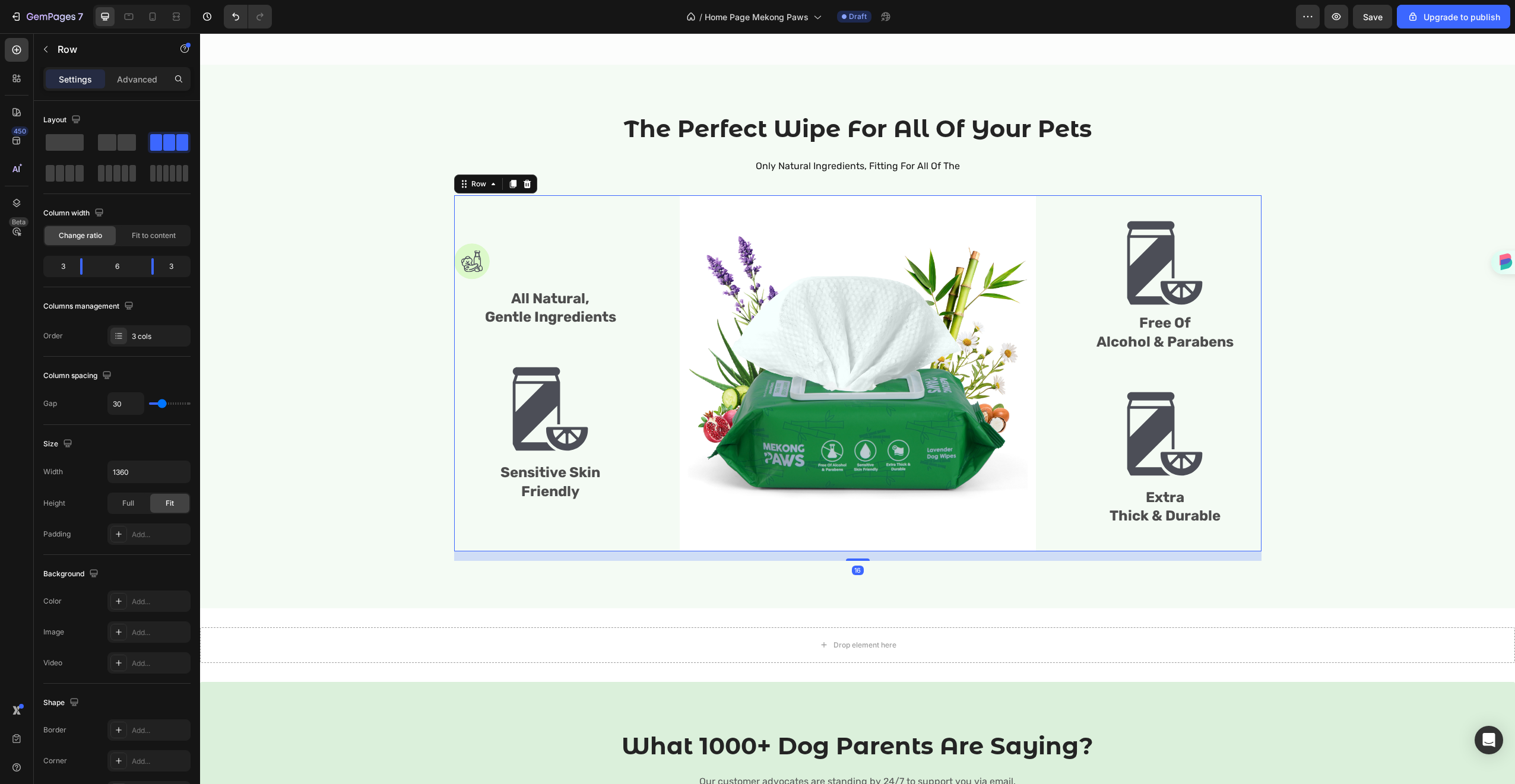
click at [535, 299] on span "All Natural," at bounding box center [550, 298] width 78 height 16
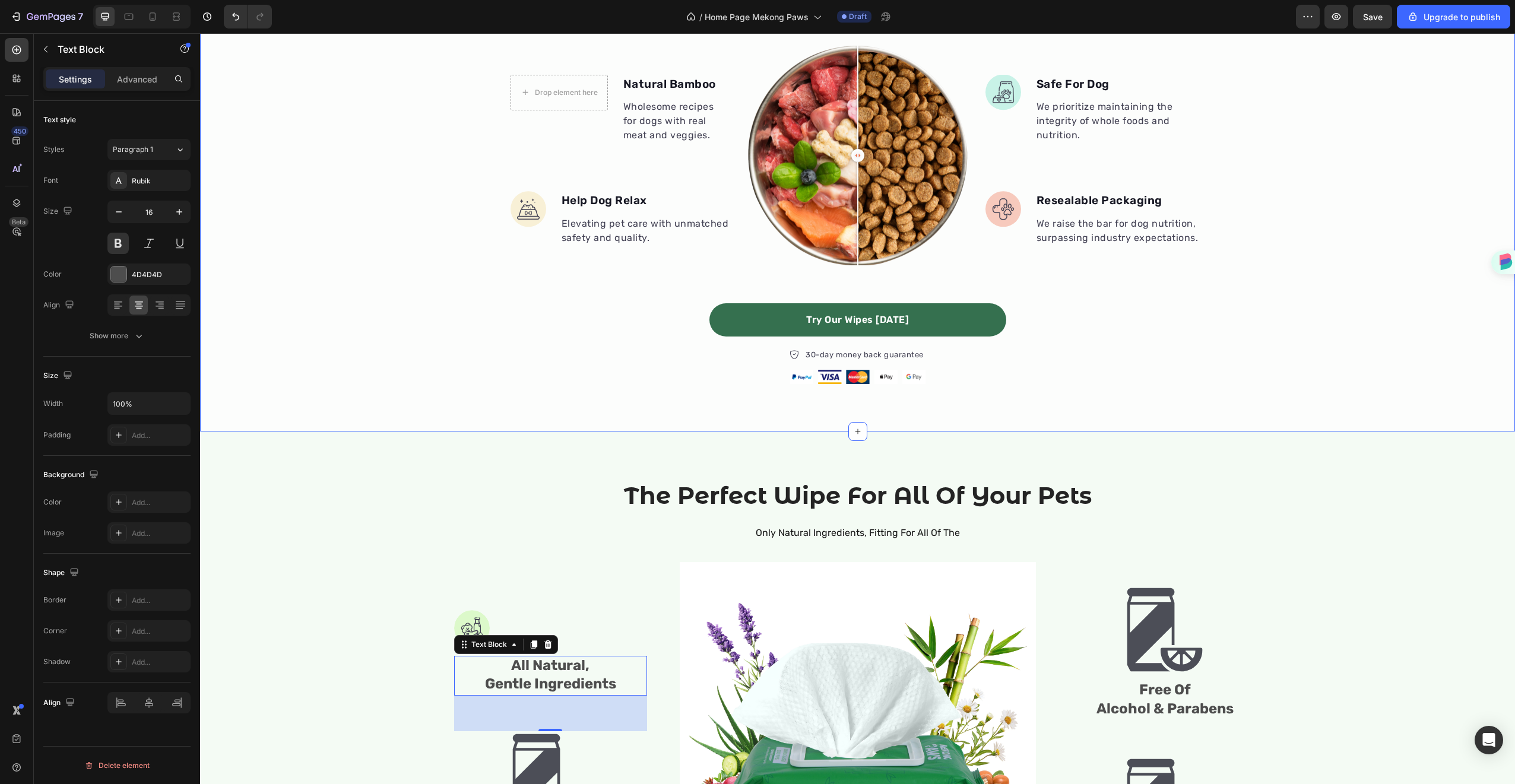
scroll to position [744, 0]
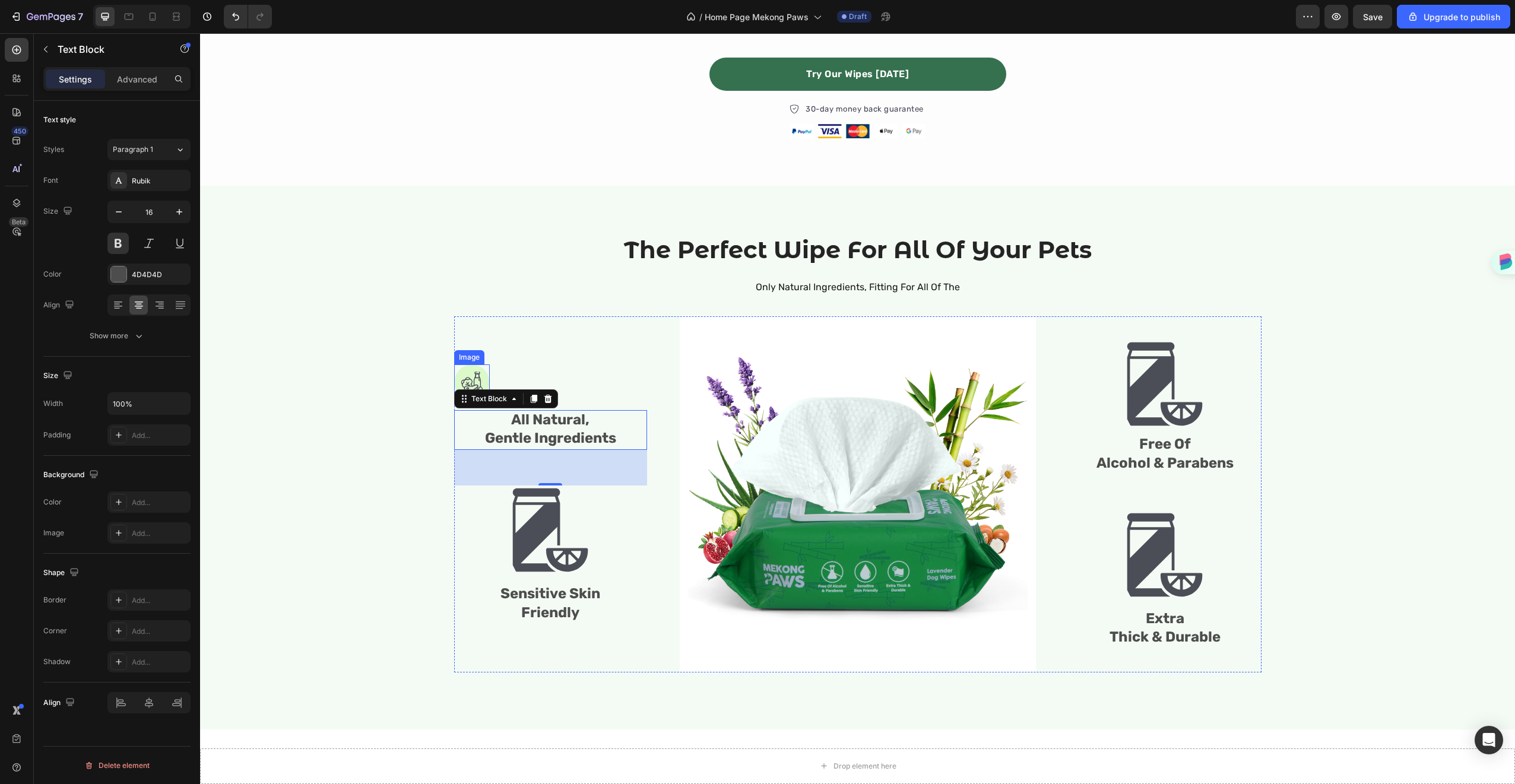
click at [476, 382] on img at bounding box center [472, 382] width 36 height 36
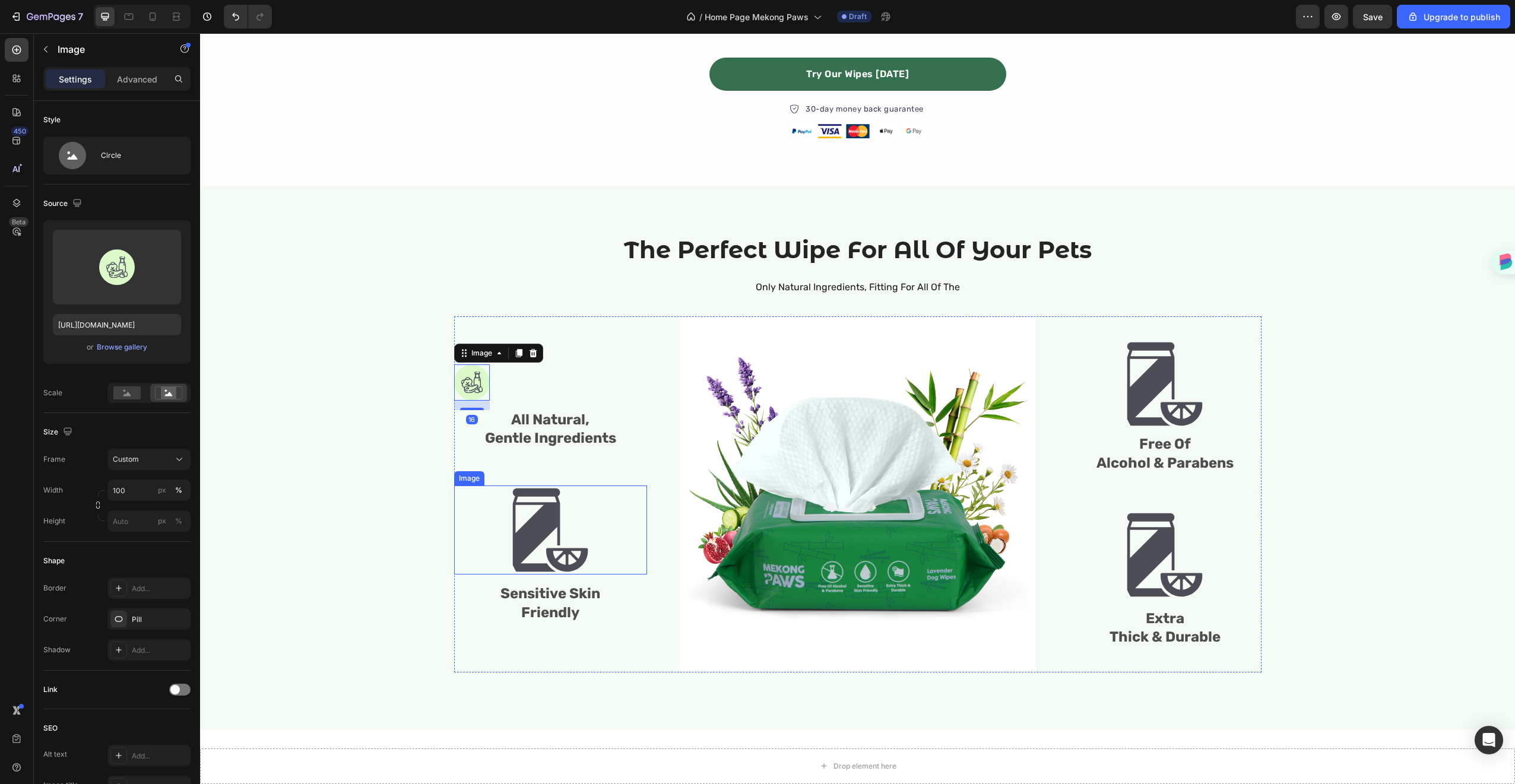
click at [522, 517] on img at bounding box center [550, 530] width 89 height 89
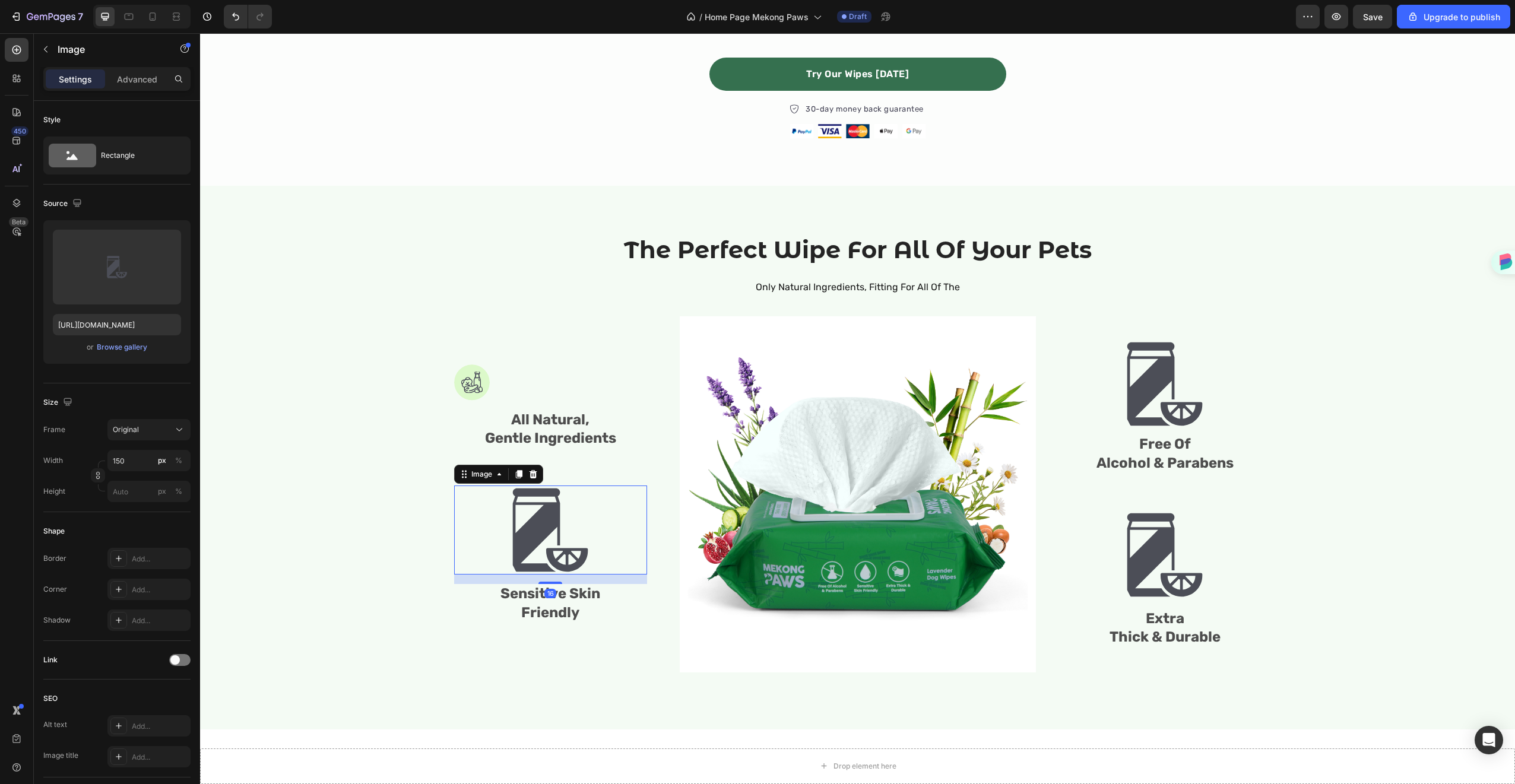
click at [522, 517] on img at bounding box center [550, 530] width 89 height 89
click at [104, 249] on label at bounding box center [116, 267] width 128 height 75
click at [104, 277] on input "file" at bounding box center [117, 287] width 82 height 20
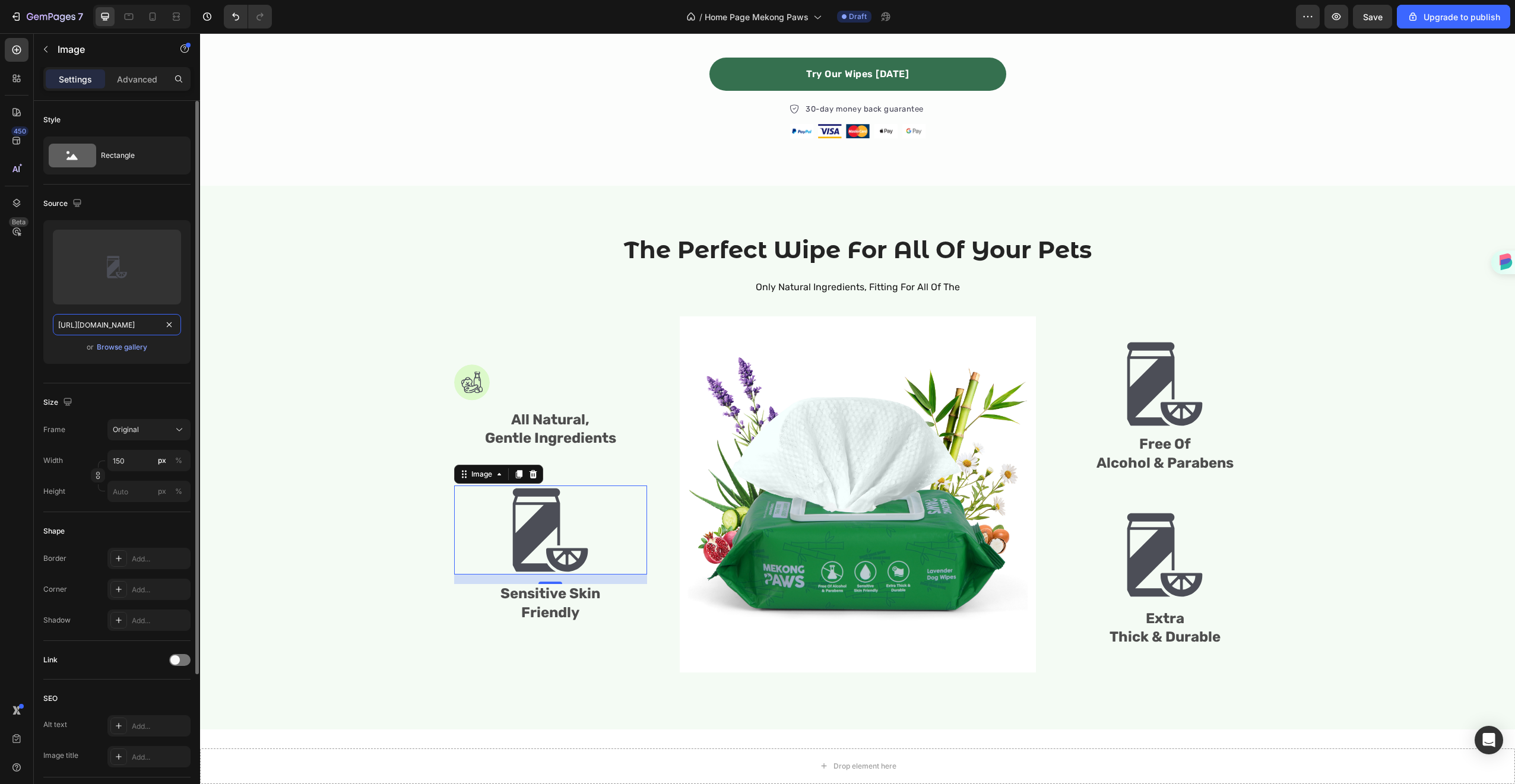
click at [138, 325] on input "https://cdn.shopify.com/s/files/1/2005/9307/files/gempages_432750572815254551-7…" at bounding box center [116, 324] width 128 height 21
click at [532, 518] on img at bounding box center [550, 530] width 89 height 89
click at [466, 369] on img at bounding box center [472, 382] width 36 height 36
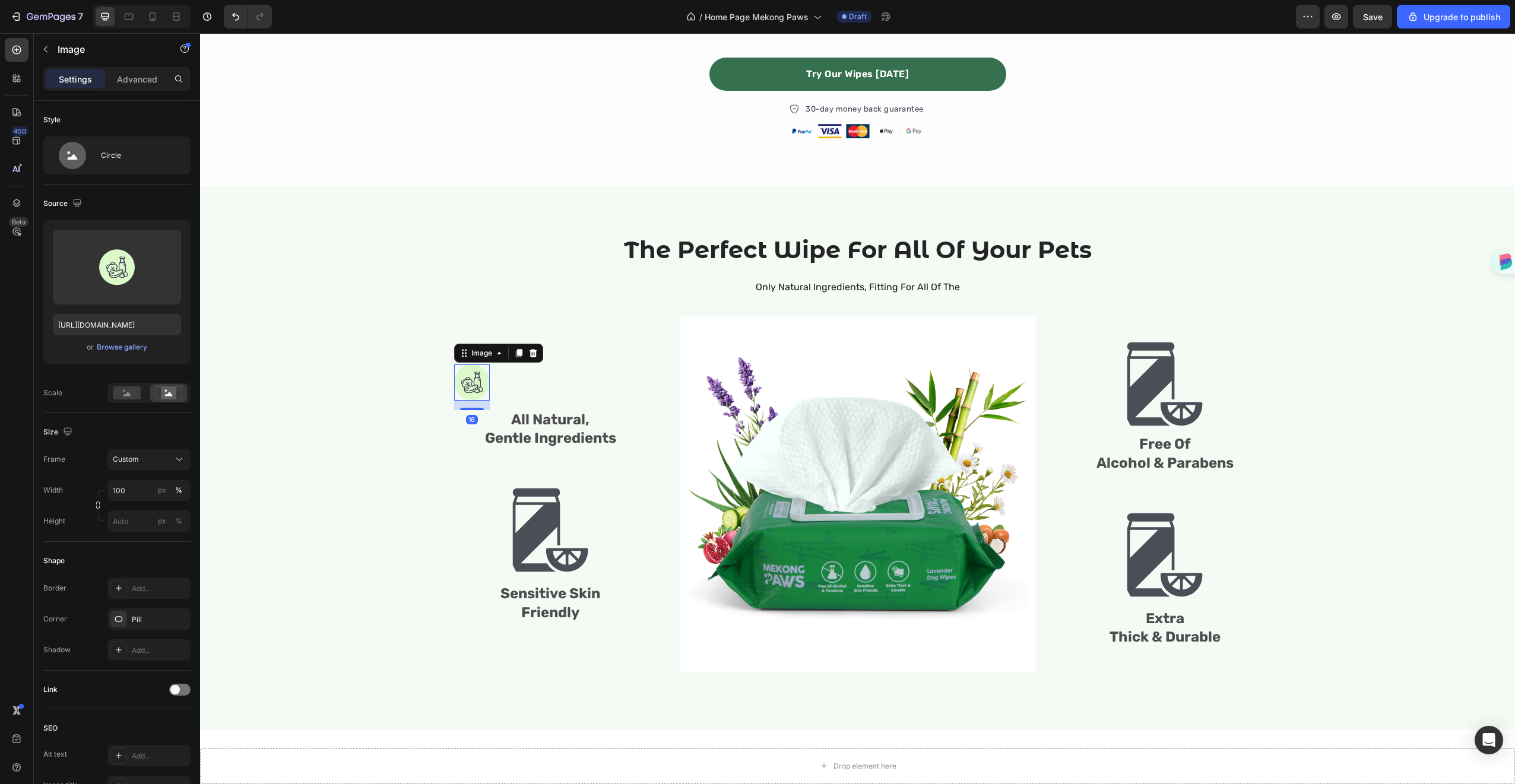
click at [472, 386] on img at bounding box center [472, 382] width 36 height 36
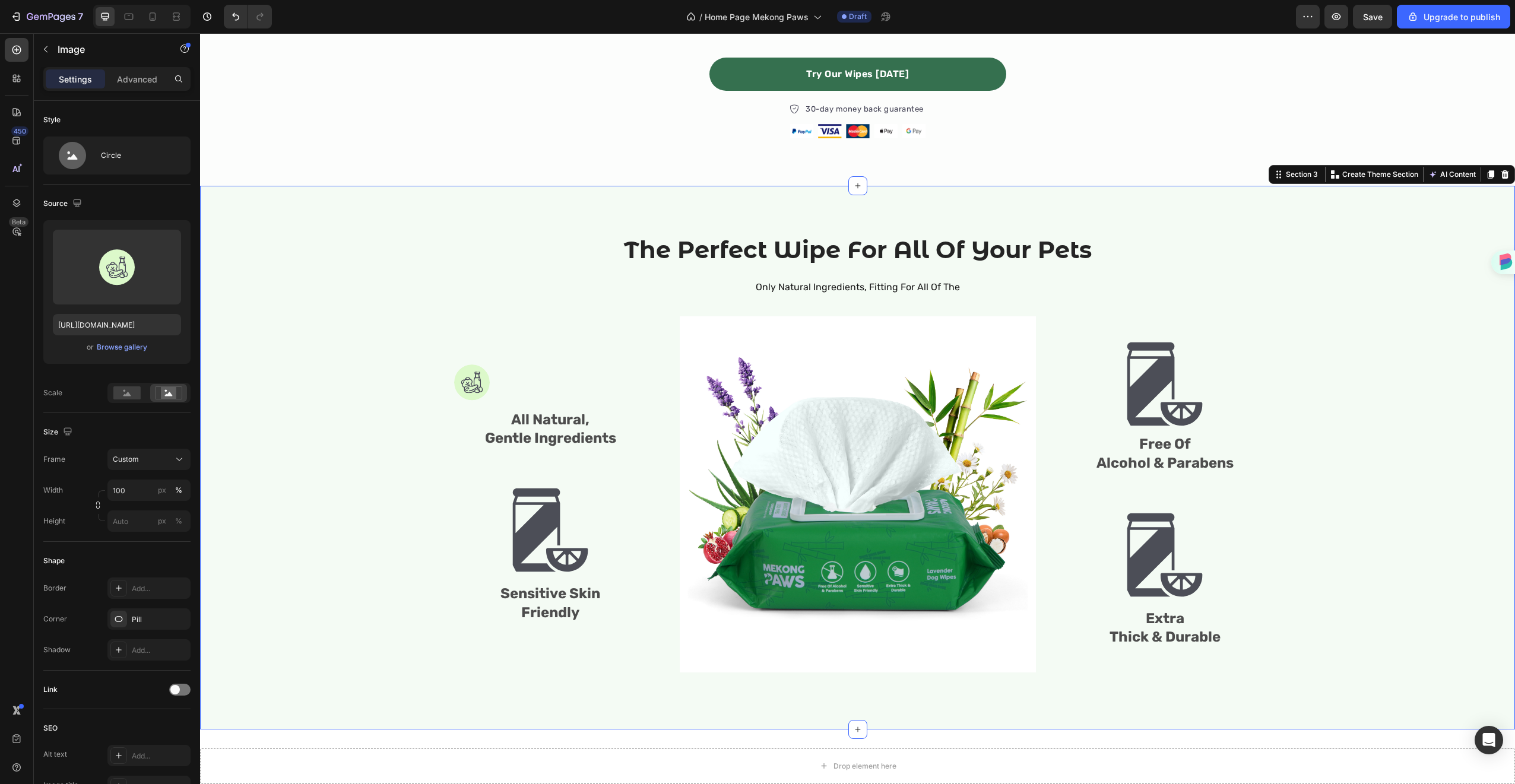
click at [1301, 334] on div "The Perfect Wipe For All Of Your Pets Heading Only Natural Ingredients, Fitting…" at bounding box center [857, 458] width 1297 height 449
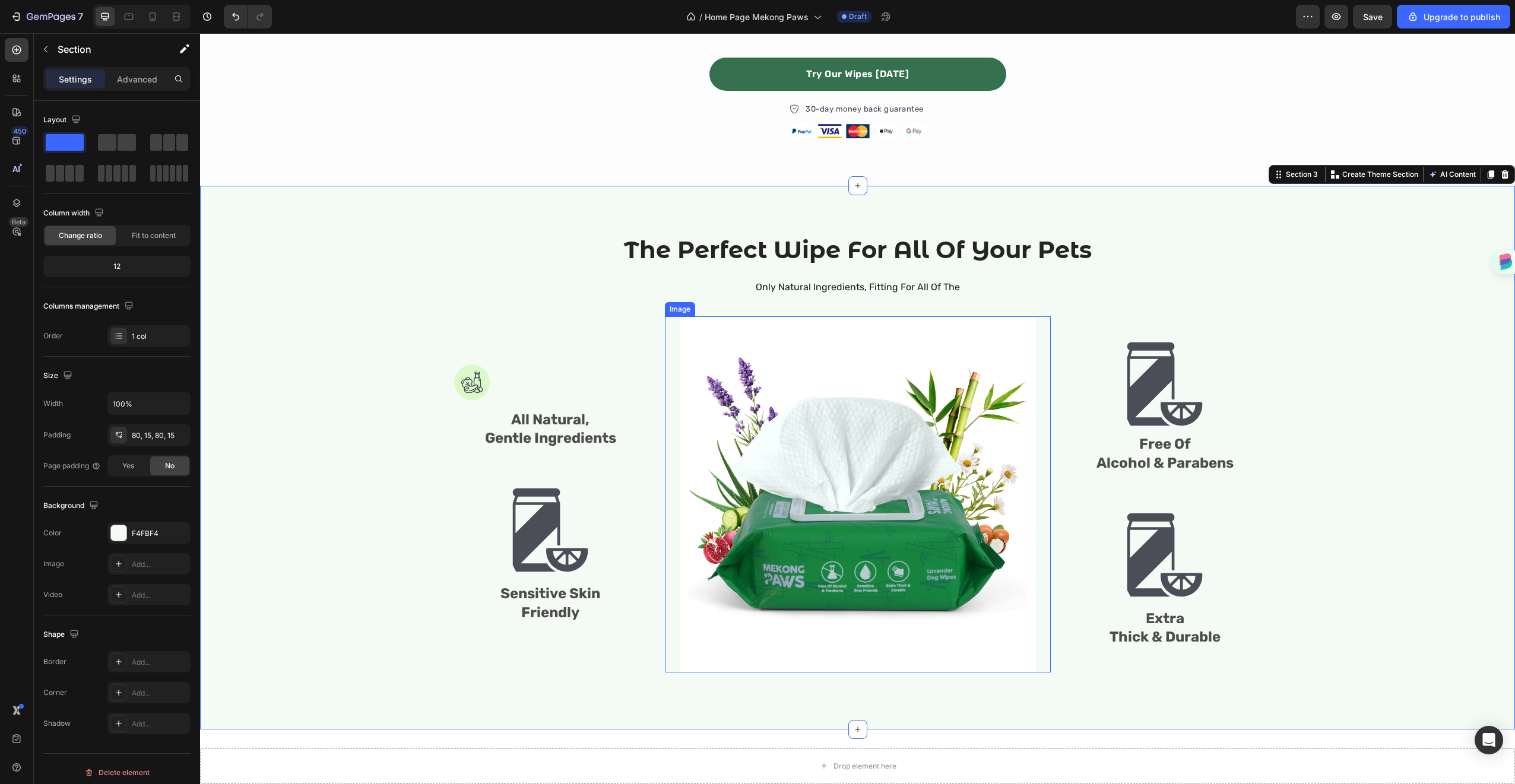
click at [1000, 447] on img at bounding box center [857, 494] width 356 height 356
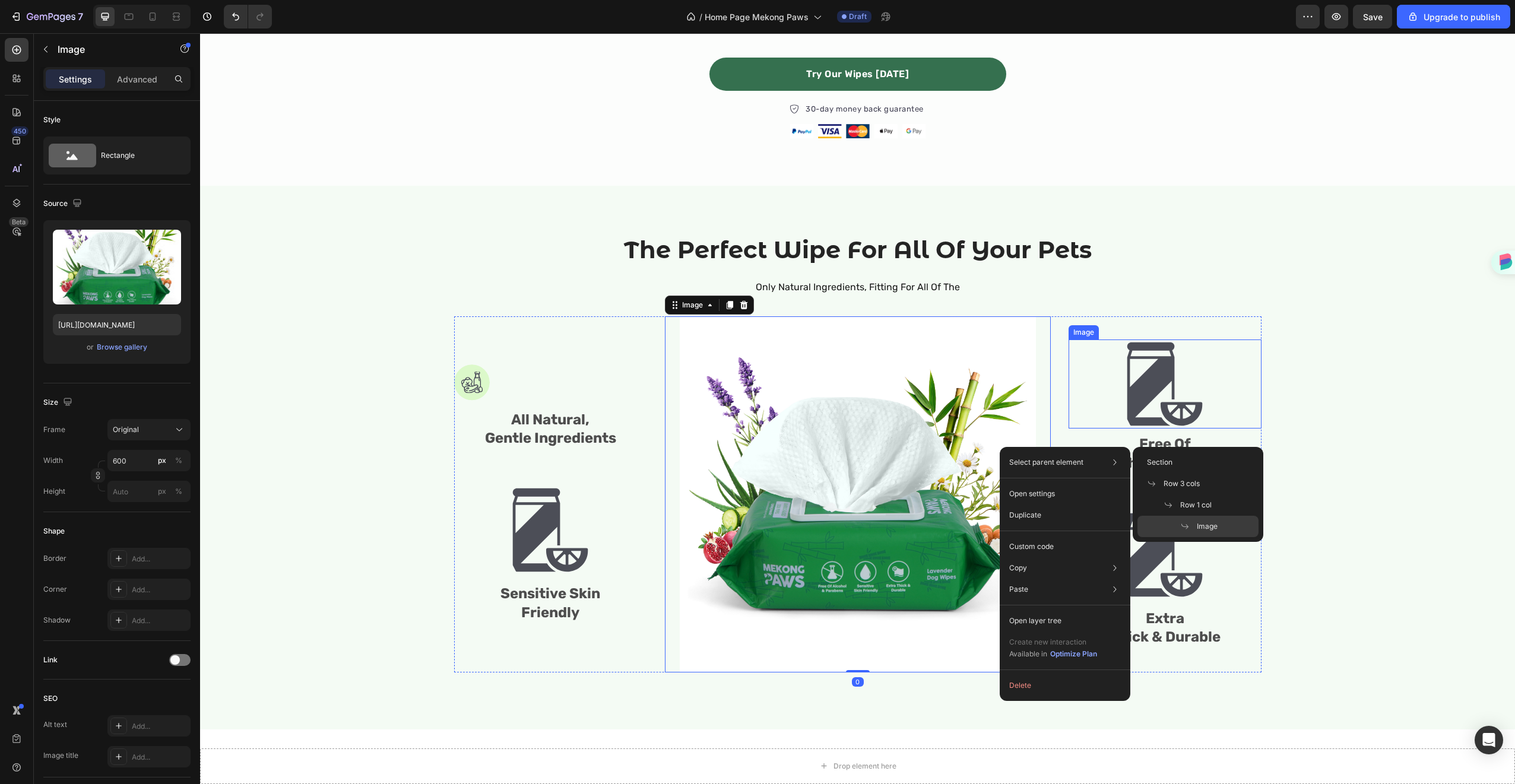
click at [1231, 331] on div "Image Free Of Alcohol & Parabens Text Block Image Extra Thick & Durable Text Bl…" at bounding box center [1165, 494] width 193 height 356
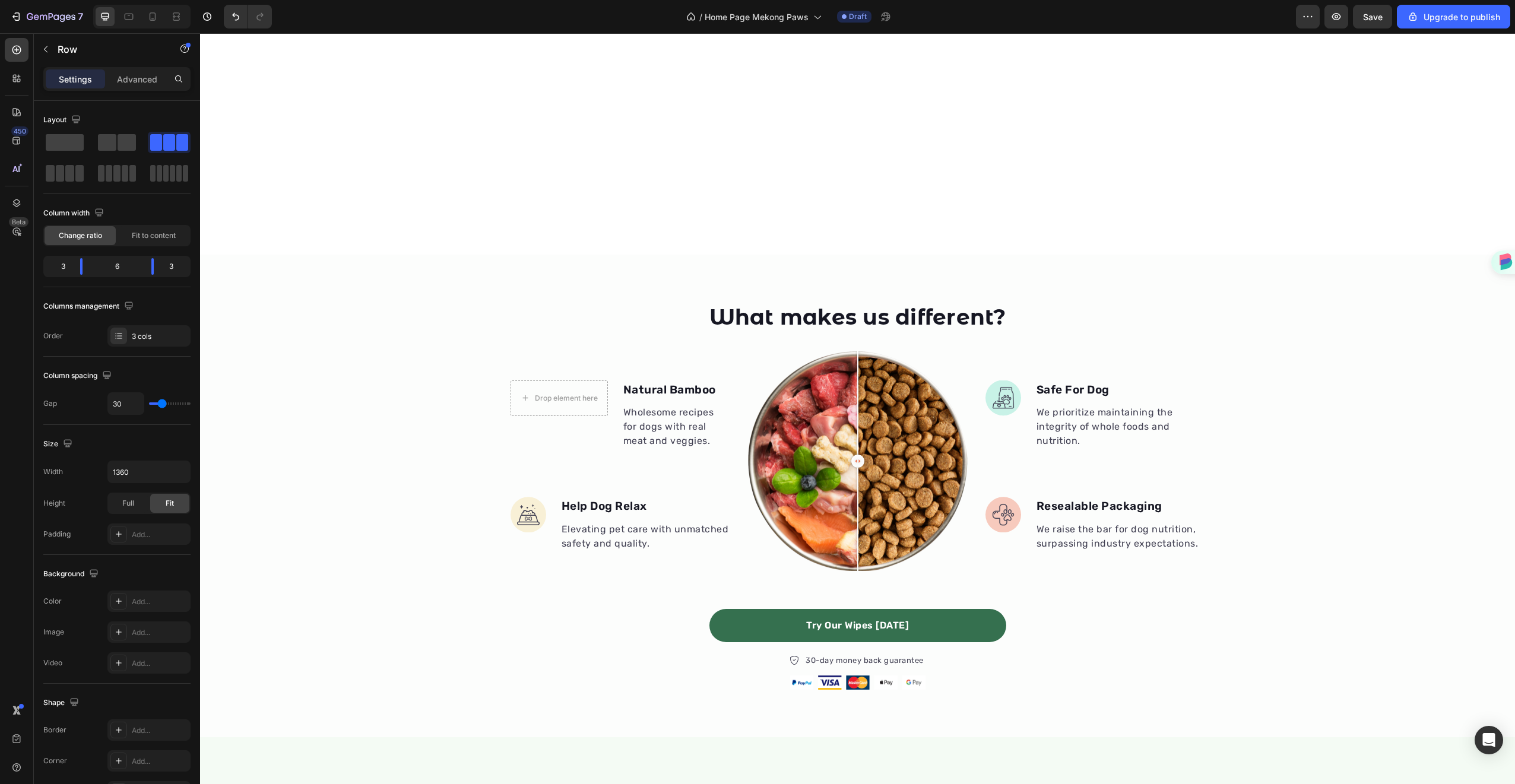
scroll to position [0, 0]
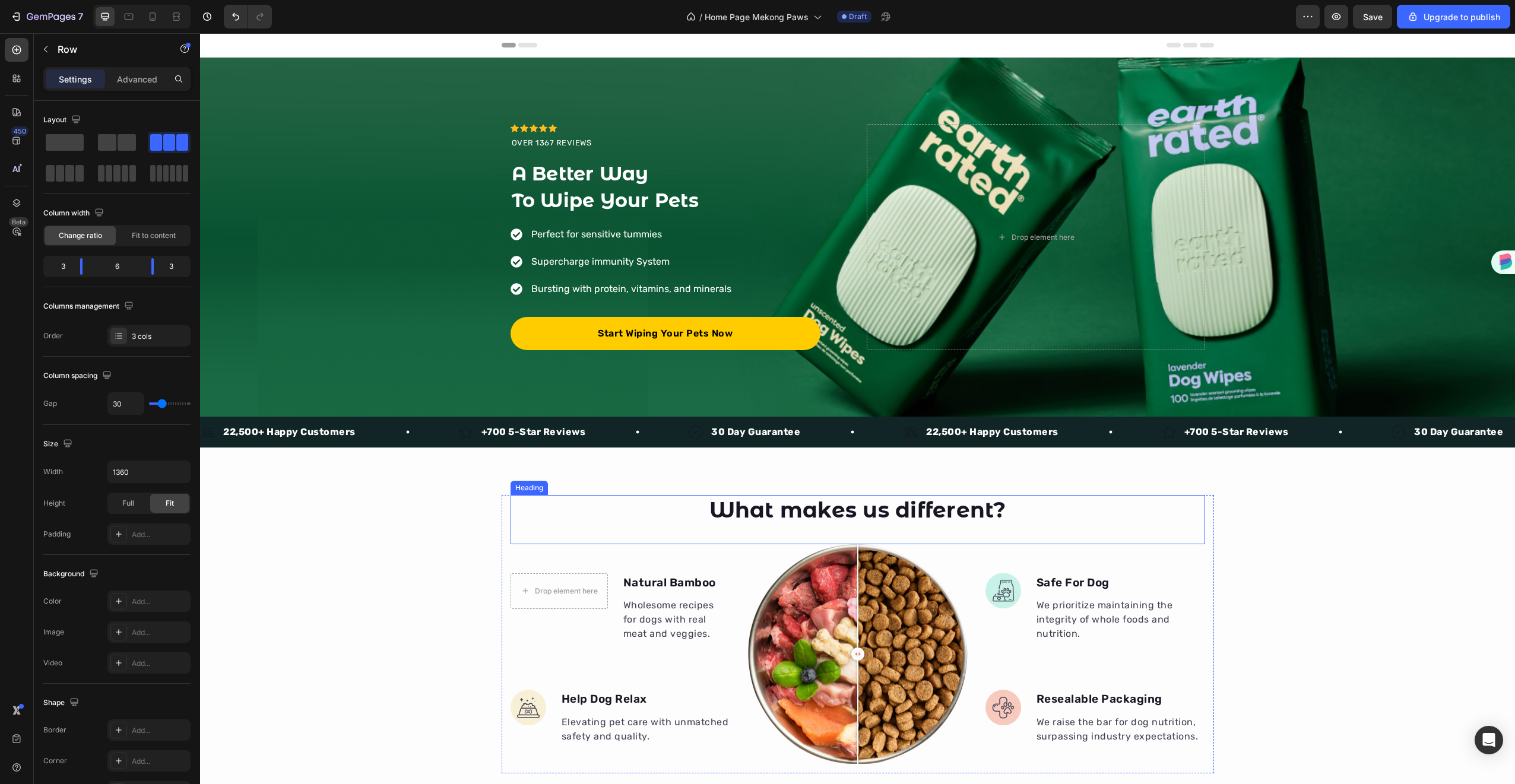
click at [1142, 503] on div "What makes us different?" at bounding box center [857, 510] width 695 height 30
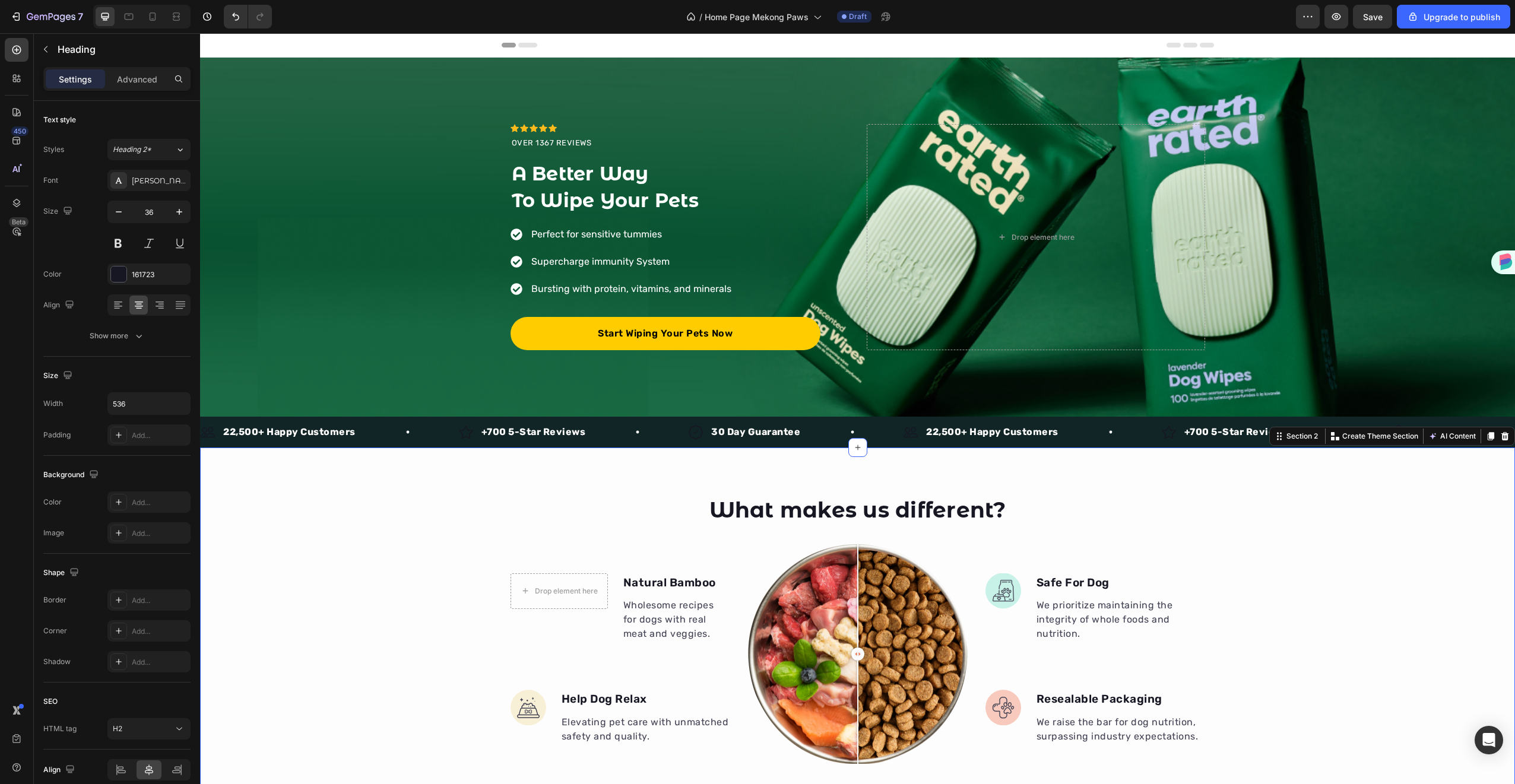
click at [1300, 489] on div "What makes us different? Heading Drop element here Natural Bamboo Text block Wh…" at bounding box center [857, 688] width 1315 height 483
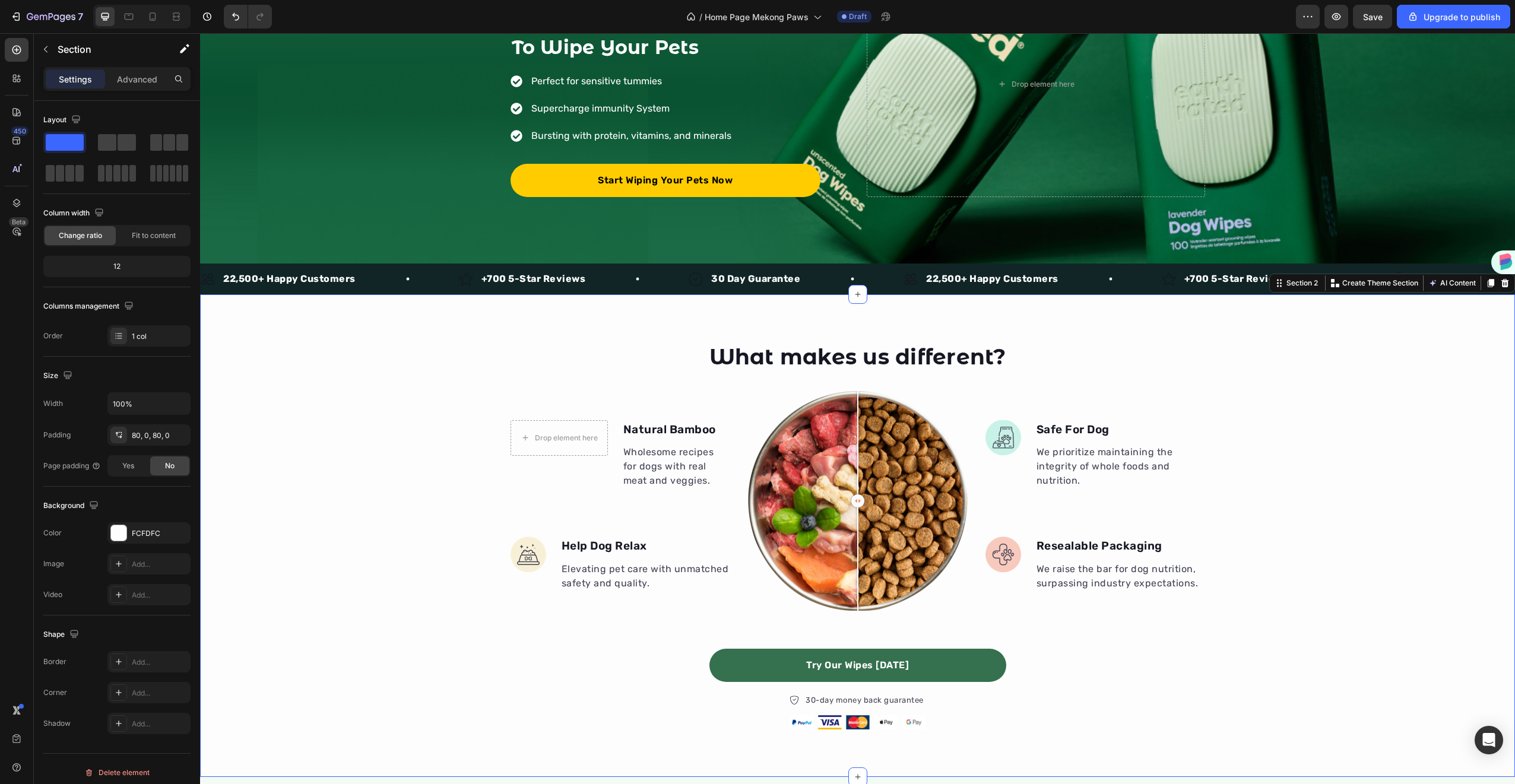
scroll to position [206, 0]
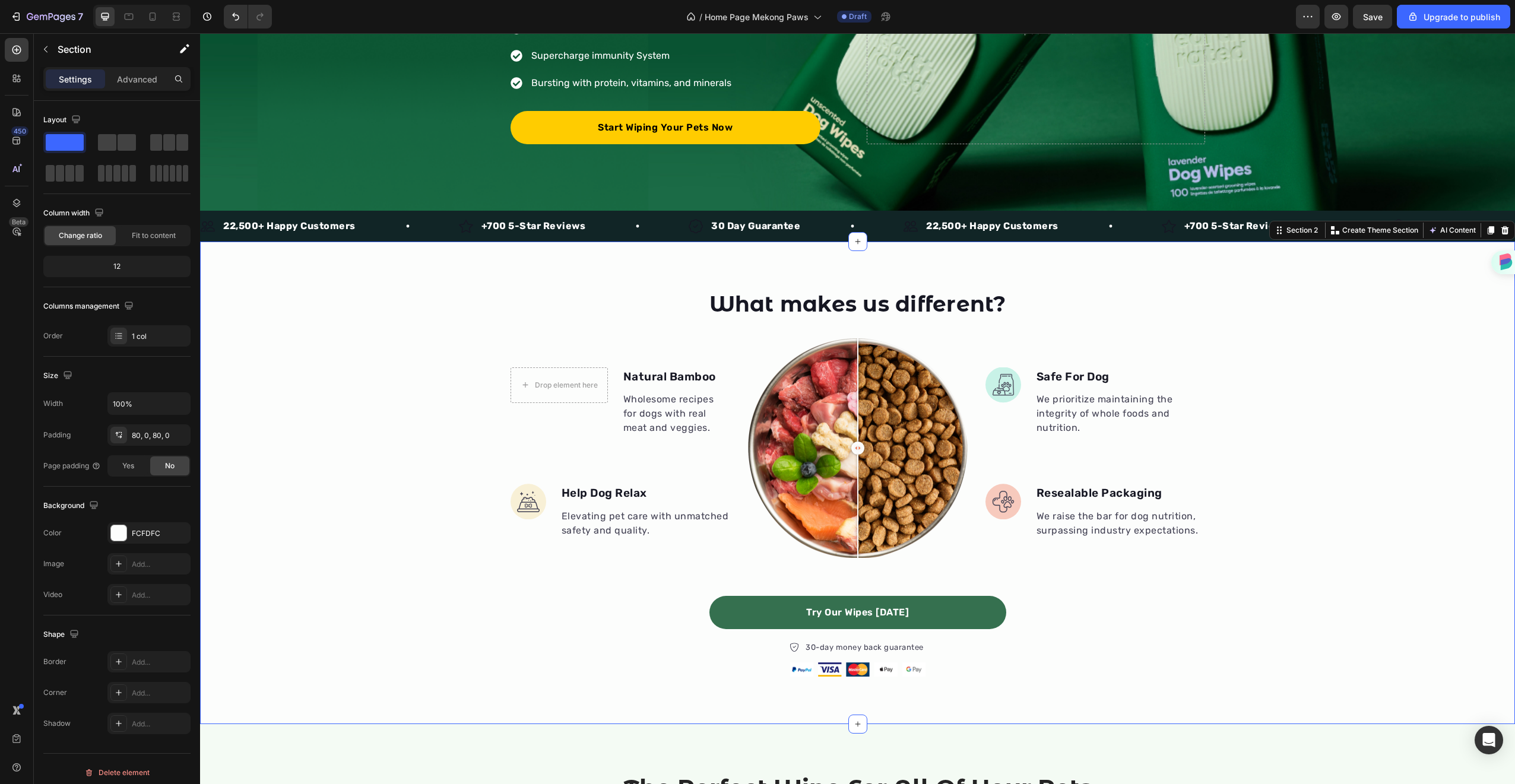
click at [1285, 400] on div "What makes us different? Heading Drop element here Natural Bamboo Text block Wh…" at bounding box center [857, 482] width 1315 height 387
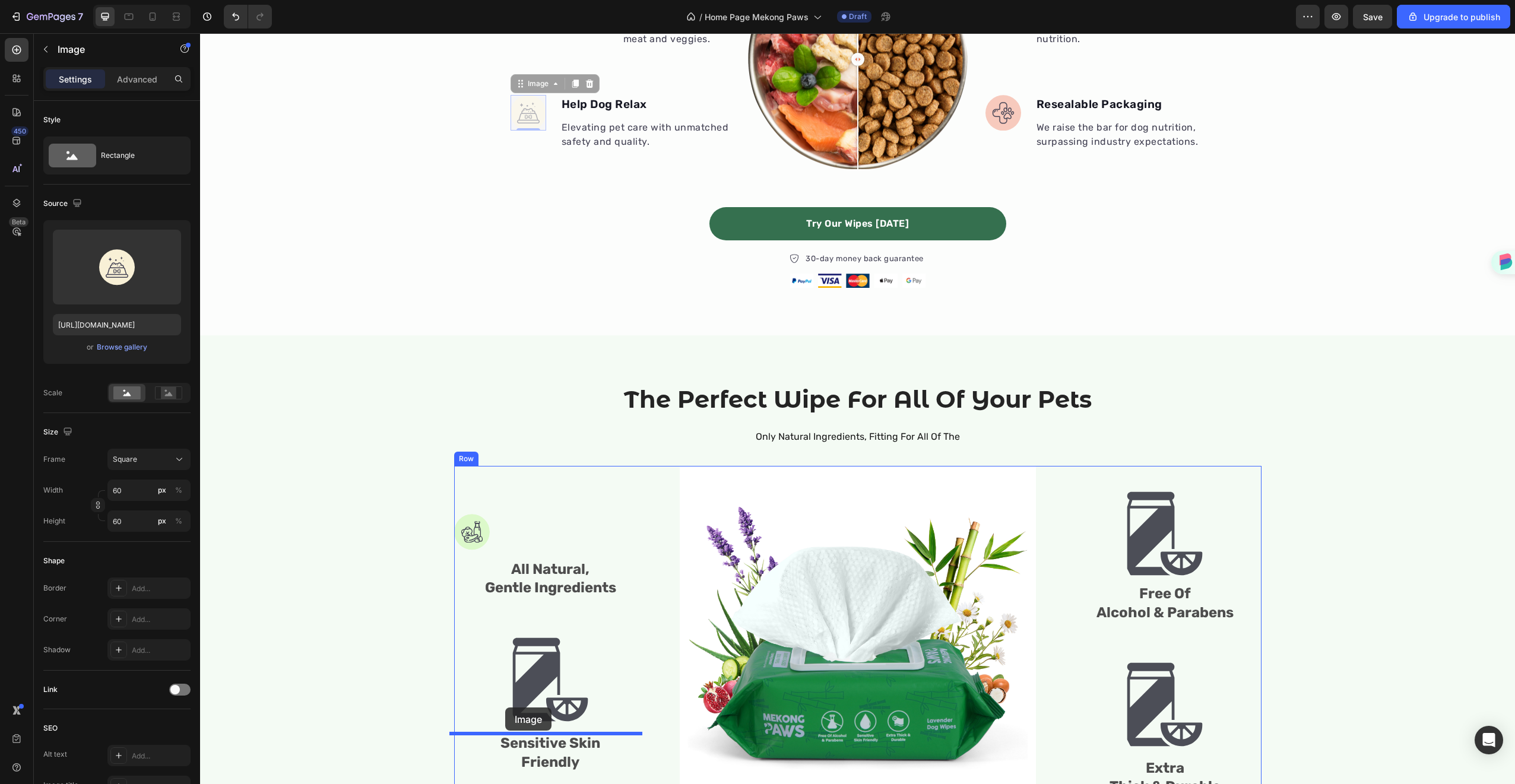
scroll to position [602, 0]
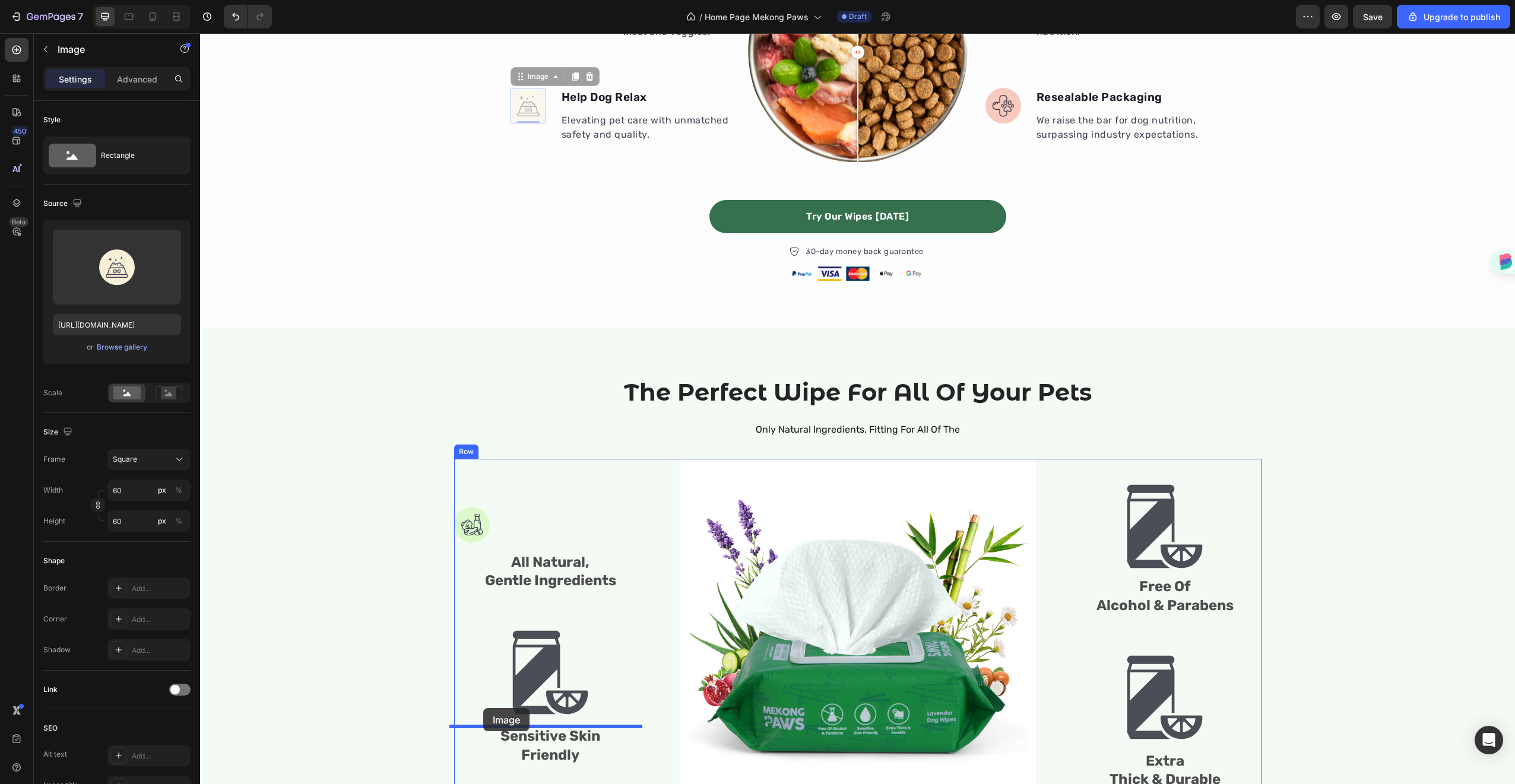
drag, startPoint x: 531, startPoint y: 497, endPoint x: 484, endPoint y: 708, distance: 216.2
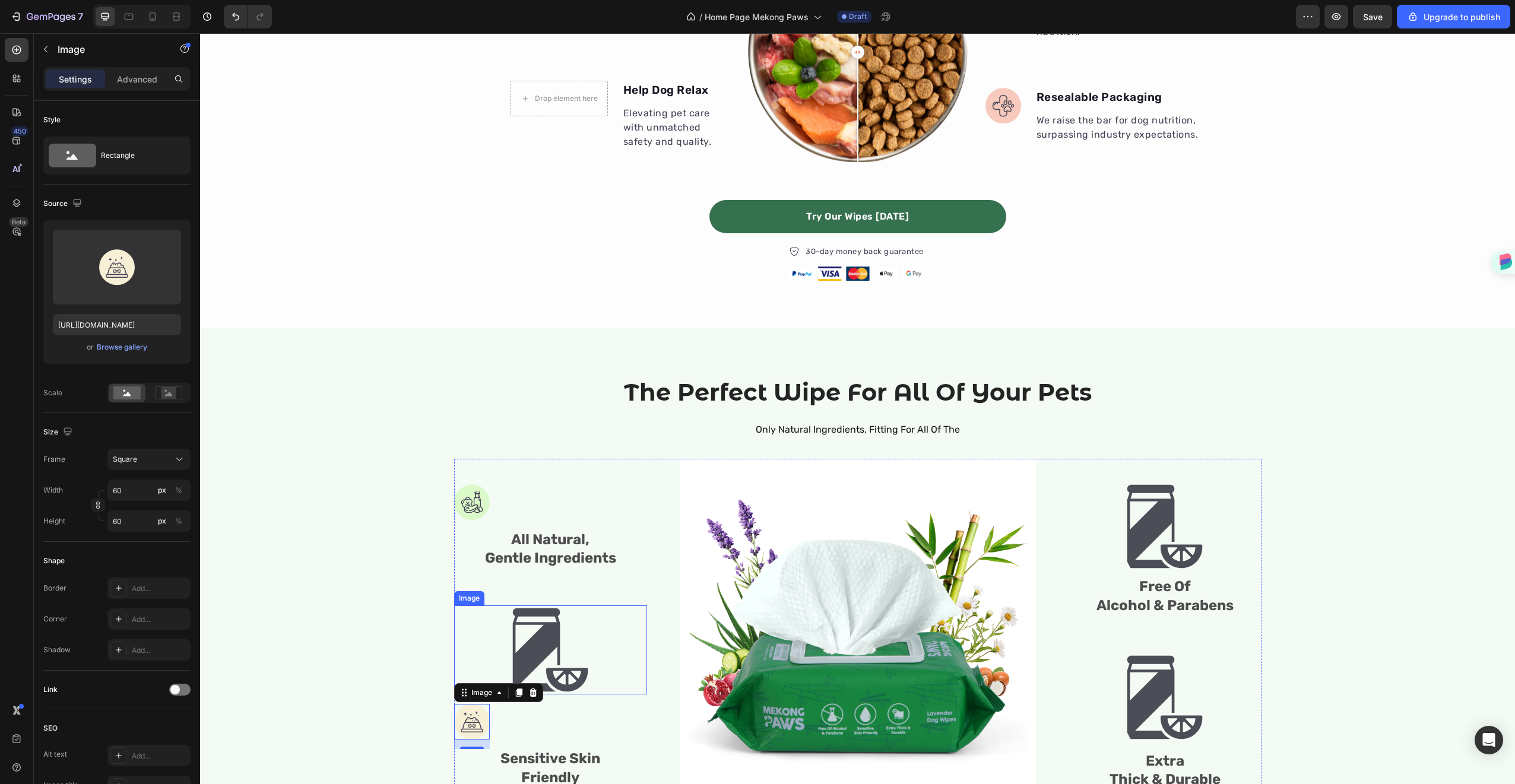
scroll to position [594, 0]
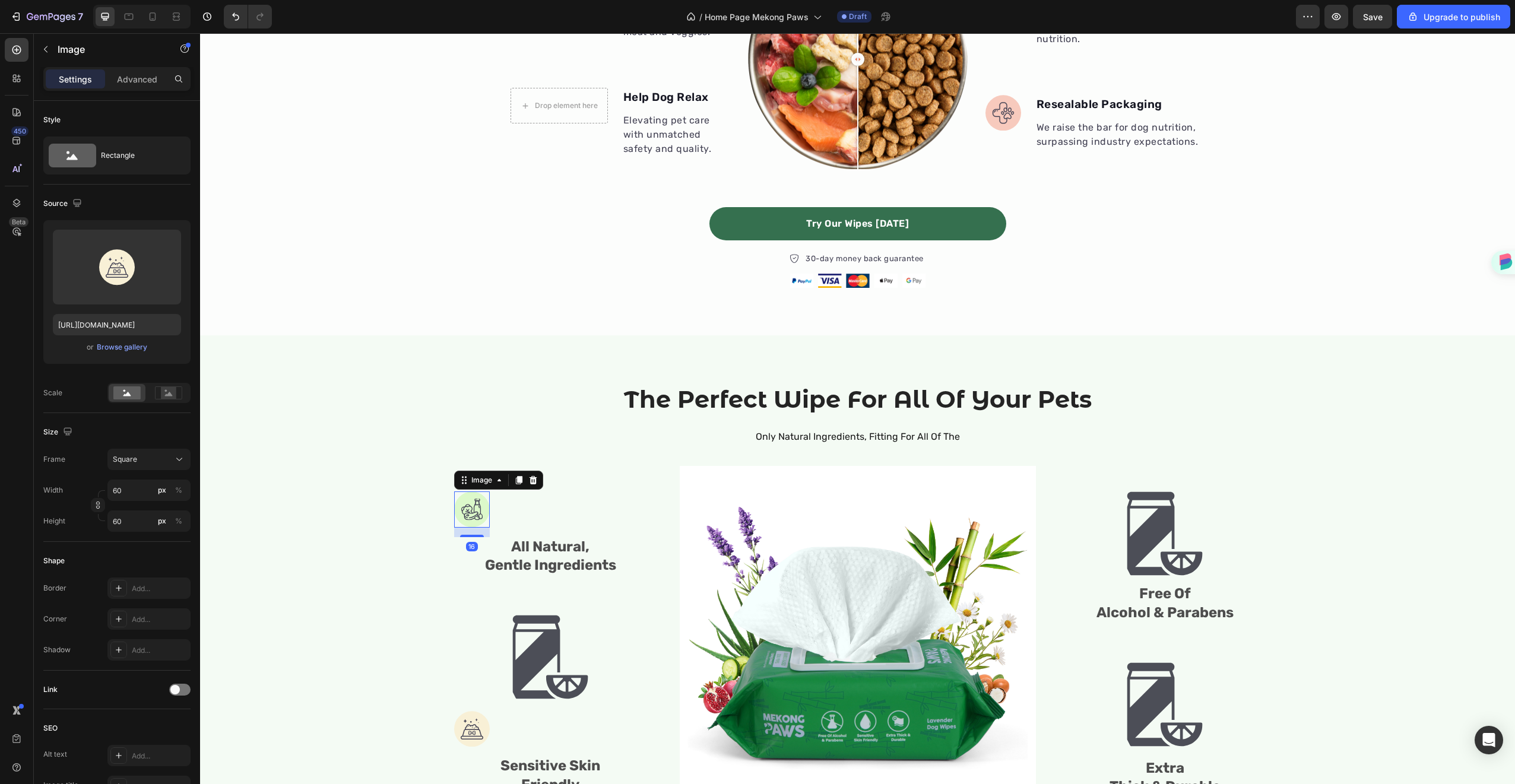
click at [478, 514] on img at bounding box center [472, 509] width 36 height 36
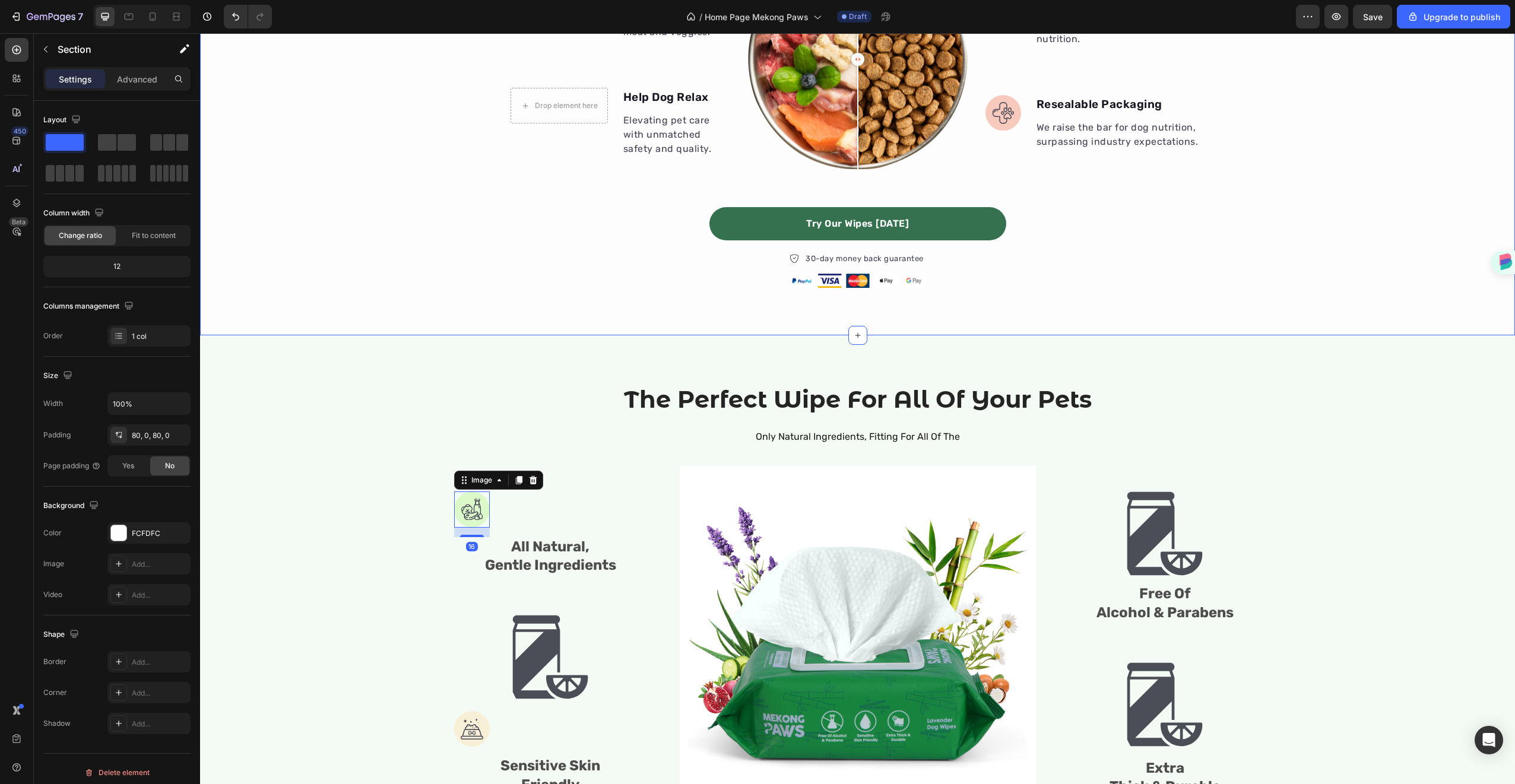
click at [1135, 208] on div "What makes us different? Heading Drop element here Natural Bamboo Text block Wh…" at bounding box center [857, 93] width 1315 height 387
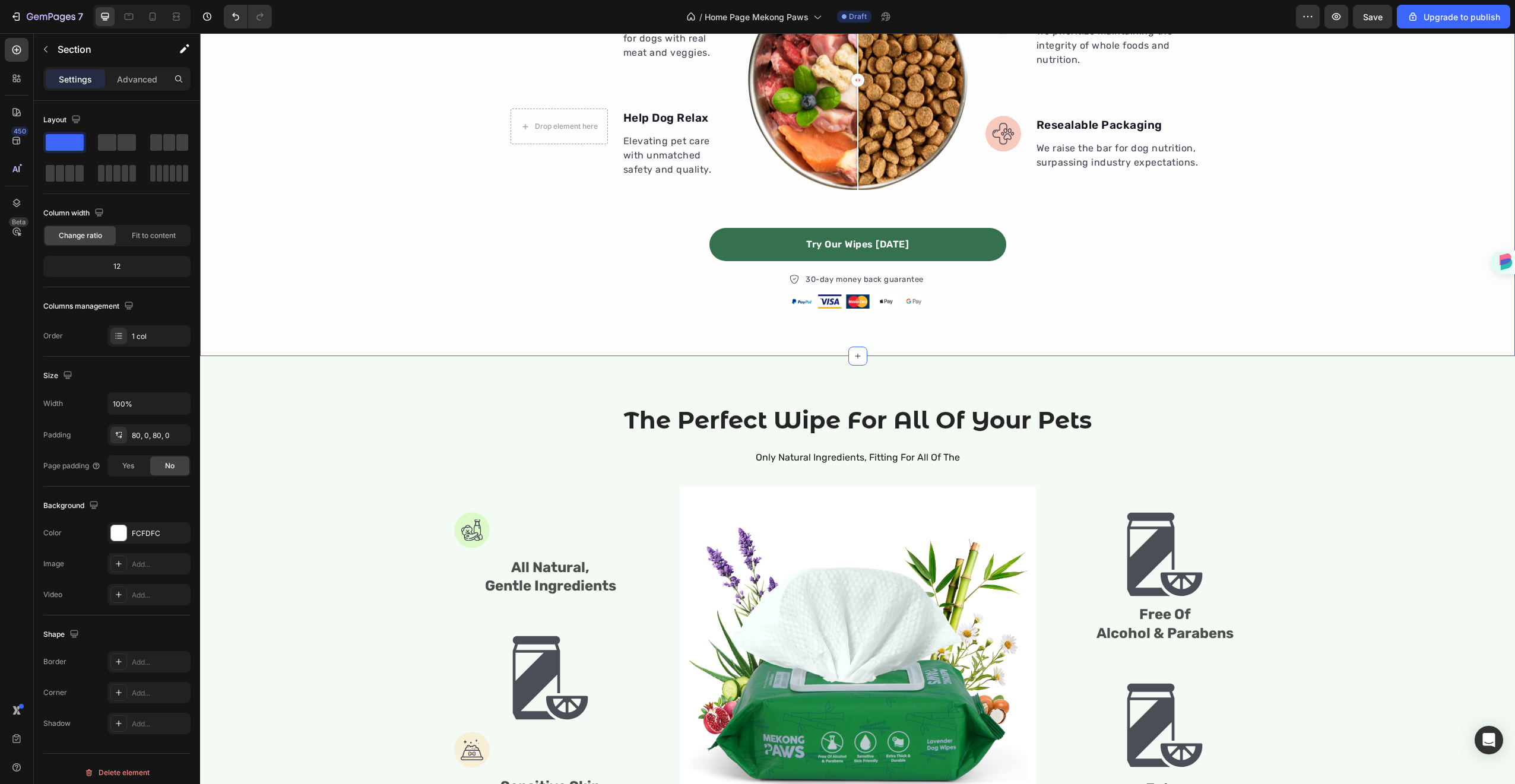
scroll to position [549, 0]
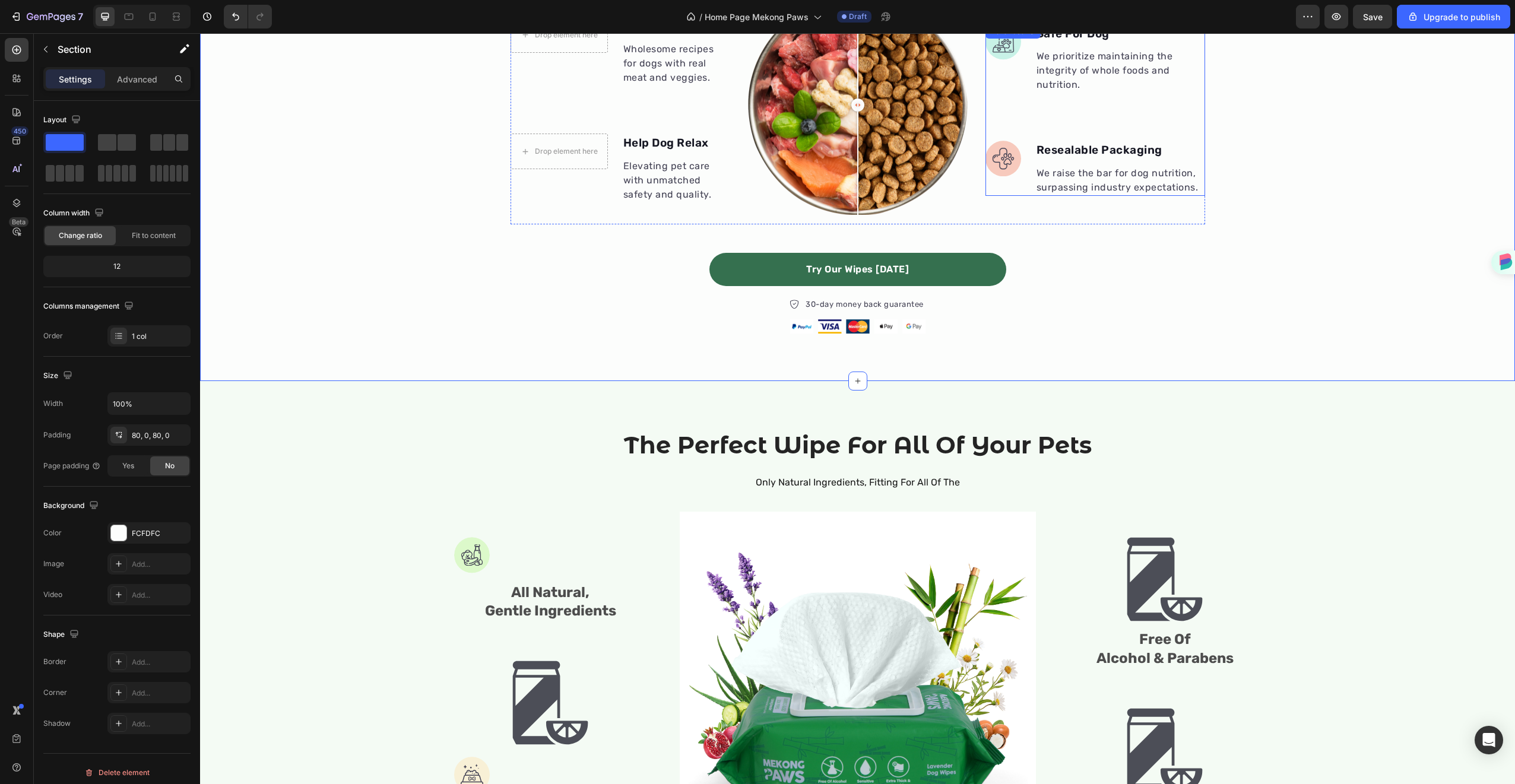
click at [1010, 60] on li "Image Safe For Dog Text block We prioritize maintaining the integrity of whole …" at bounding box center [1095, 59] width 220 height 70
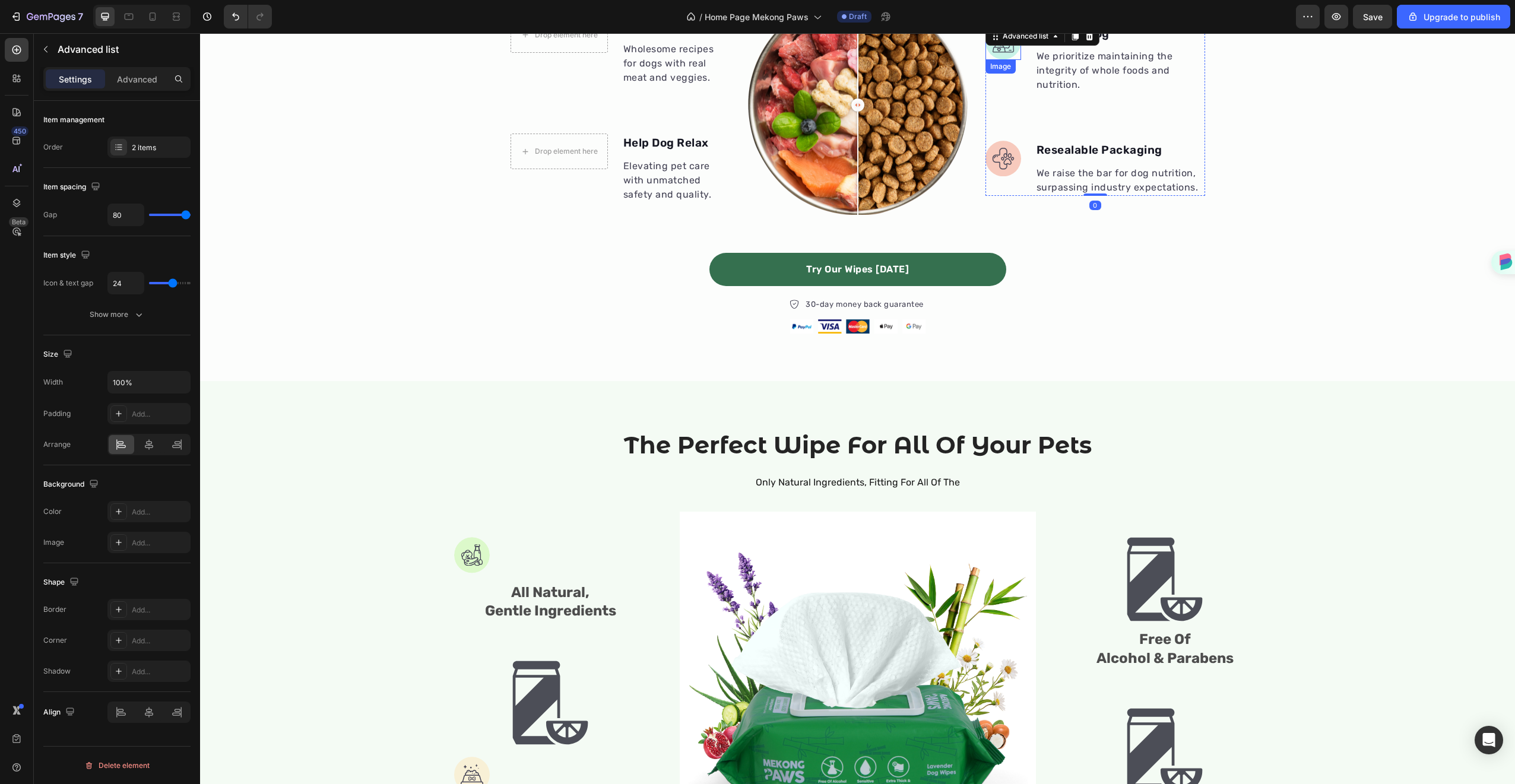
click at [1004, 48] on img at bounding box center [1003, 42] width 36 height 36
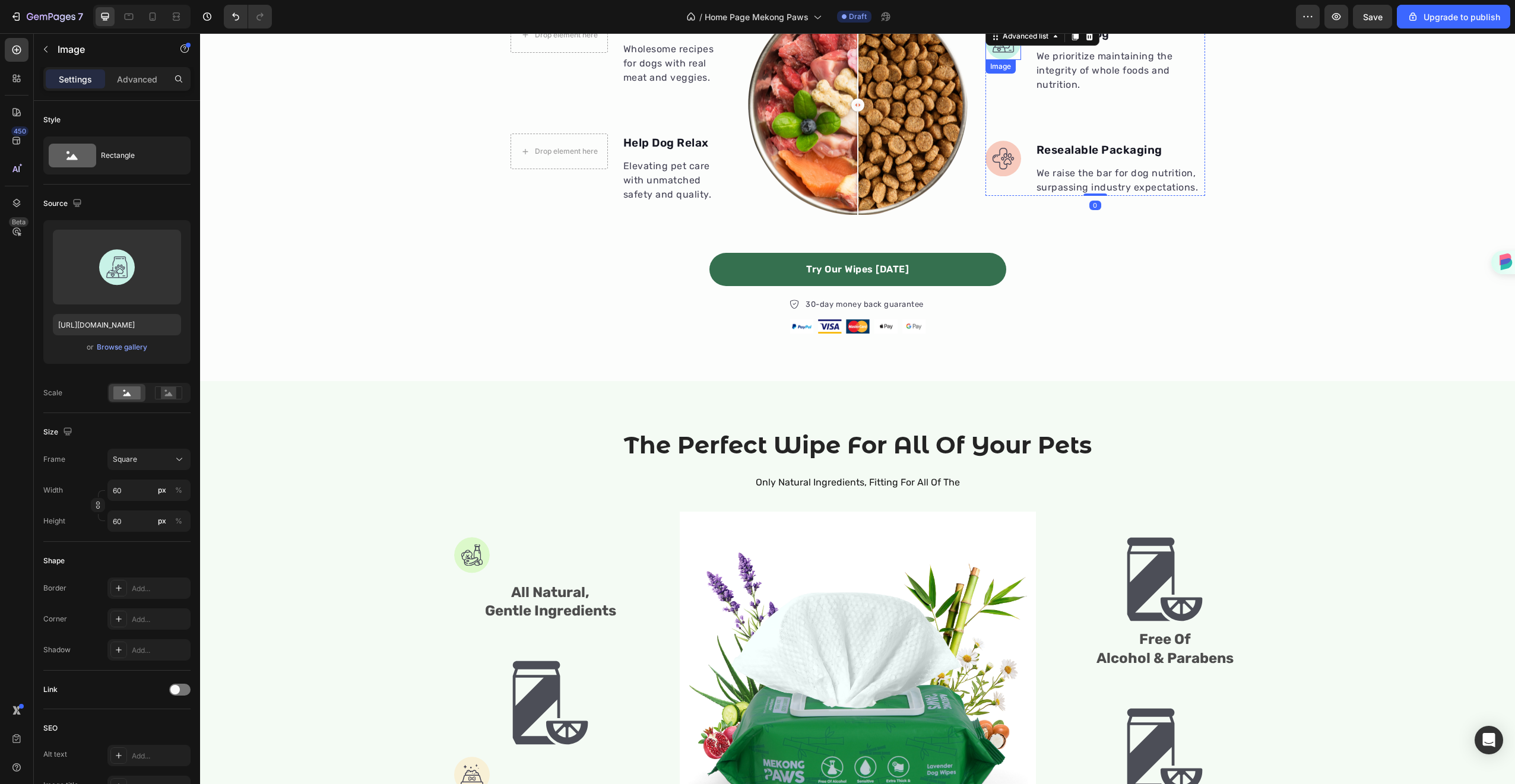
click at [1004, 48] on img at bounding box center [1003, 42] width 36 height 36
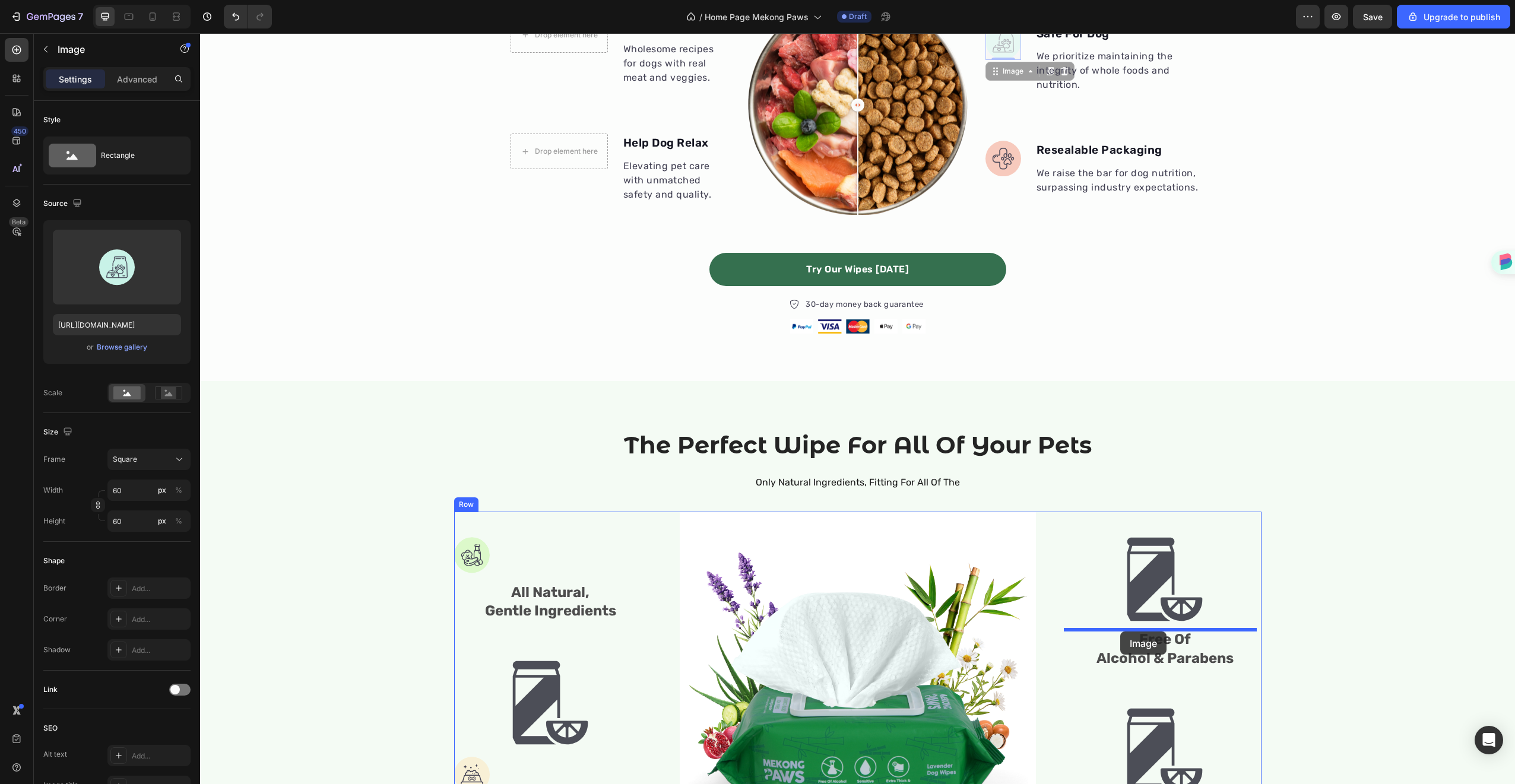
drag, startPoint x: 1004, startPoint y: 48, endPoint x: 1120, endPoint y: 631, distance: 594.4
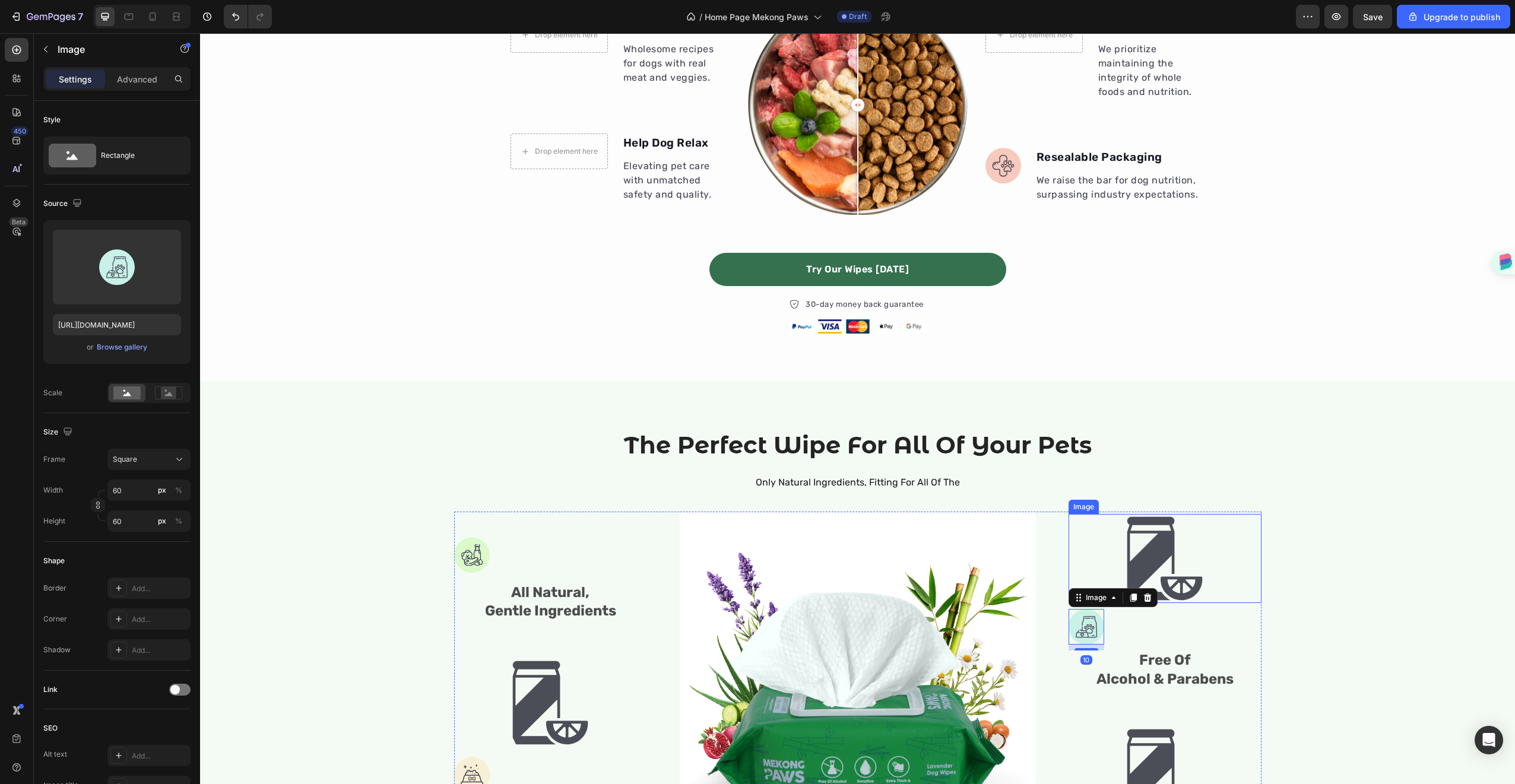
click at [1183, 563] on img at bounding box center [1165, 558] width 89 height 89
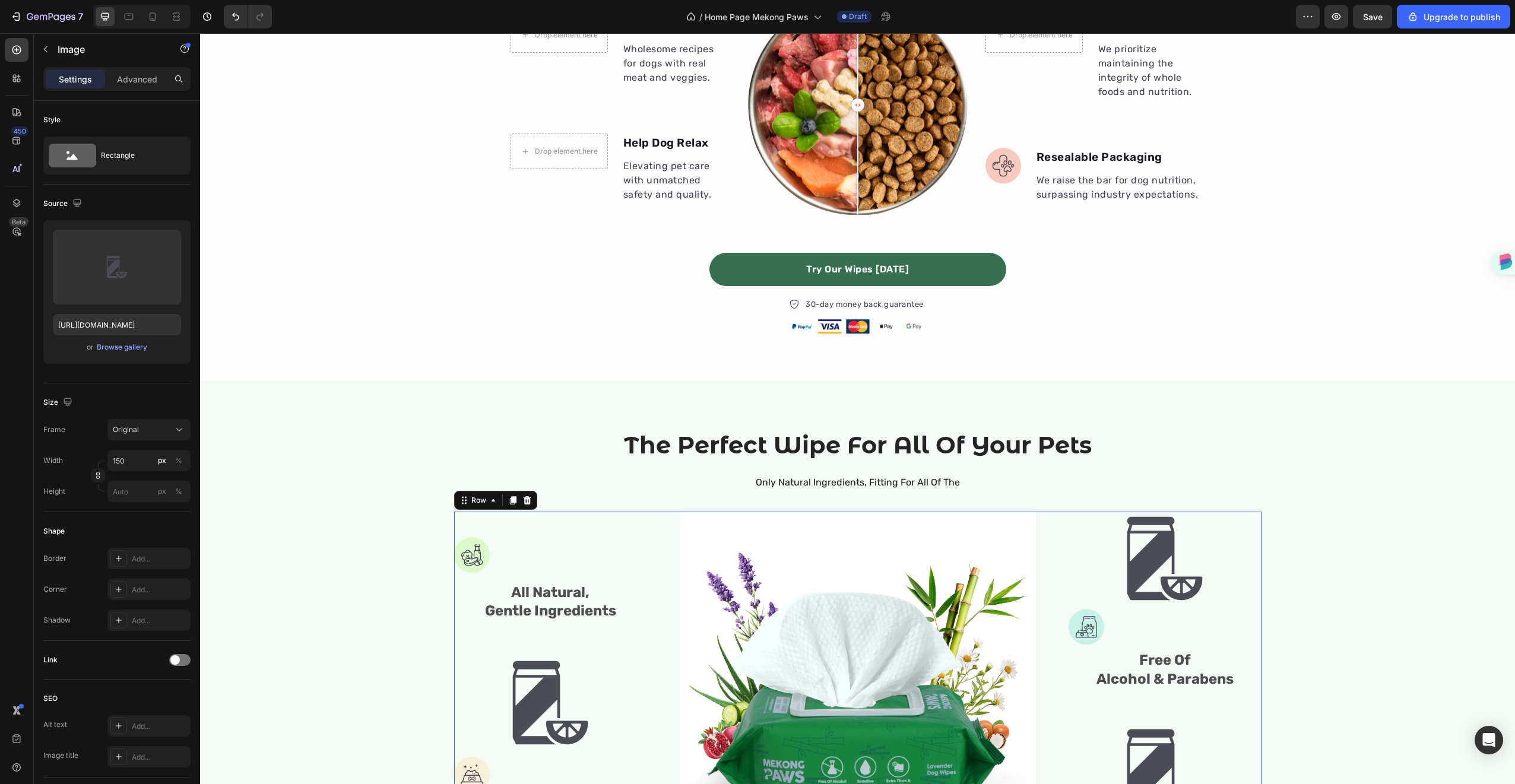
click at [1157, 627] on div "Image Image Free Of Alcohol & Parabens Text Block Image Extra Thick & Durable T…" at bounding box center [1165, 689] width 193 height 356
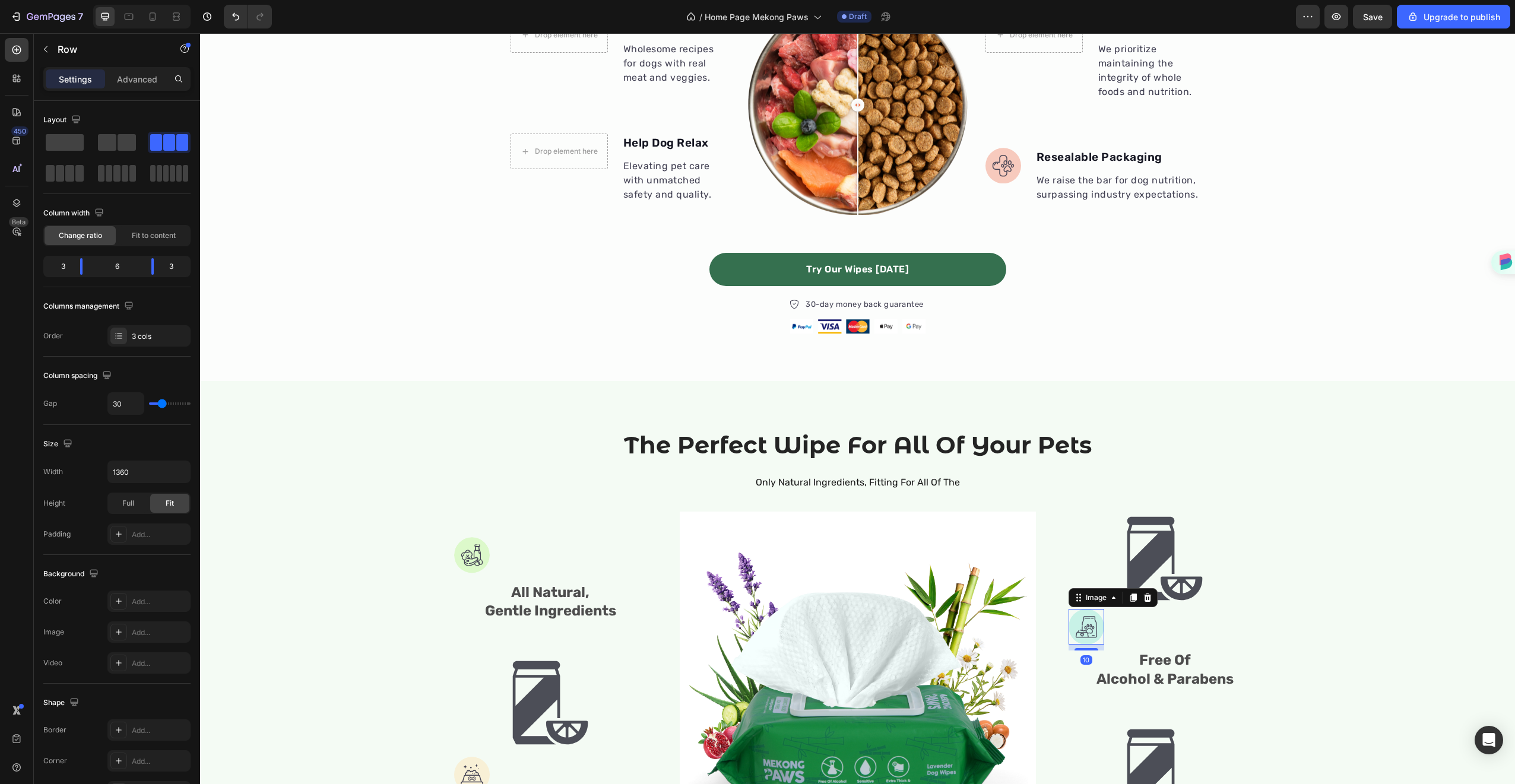
click at [1079, 632] on img at bounding box center [1086, 626] width 36 height 36
click at [1139, 636] on div "Image Image 10 Free Of Alcohol & Parabens Text Block Image Extra Thick & Durabl…" at bounding box center [1165, 689] width 193 height 356
click at [1077, 627] on img at bounding box center [1086, 626] width 36 height 36
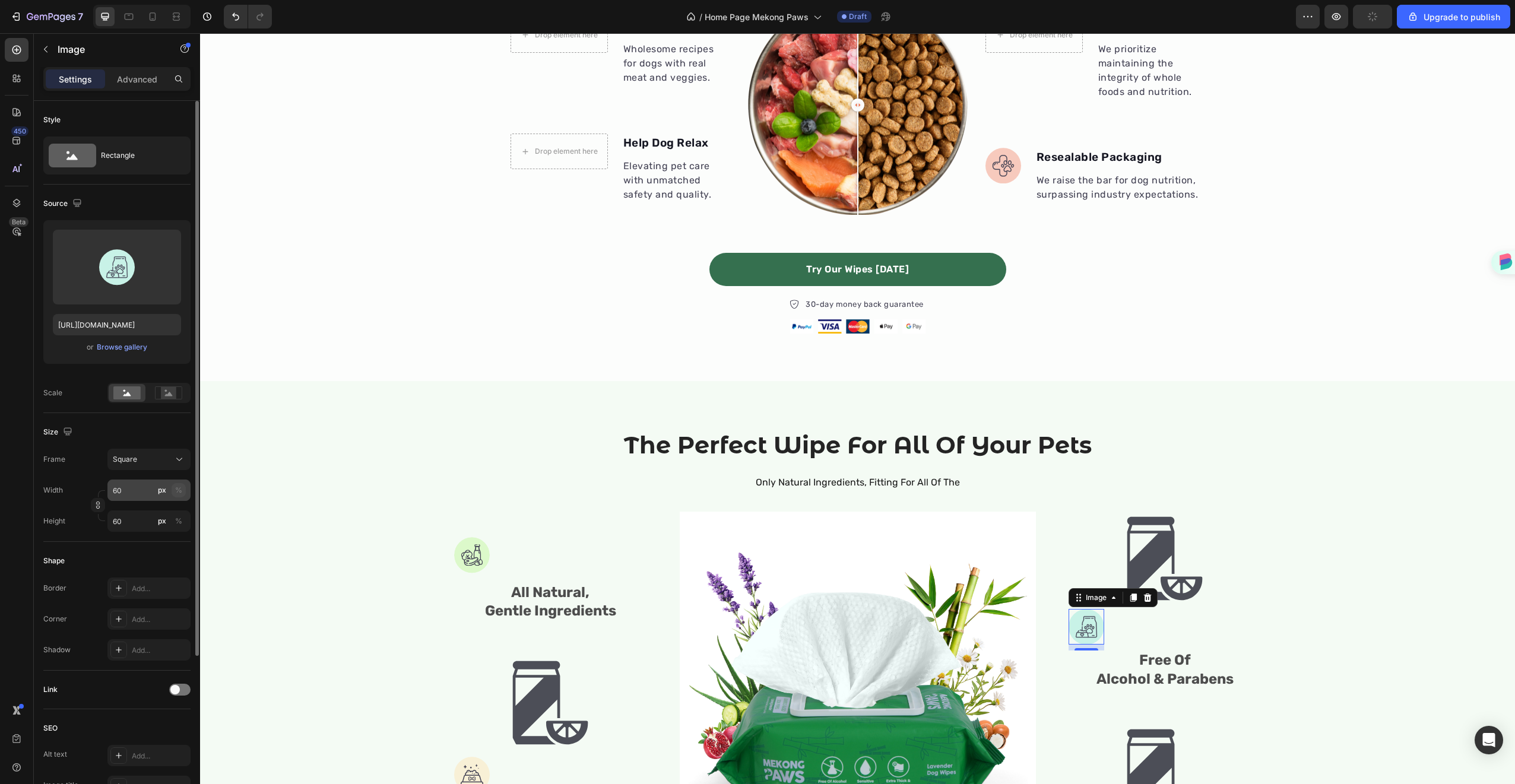
click at [179, 487] on div "%" at bounding box center [178, 490] width 7 height 10
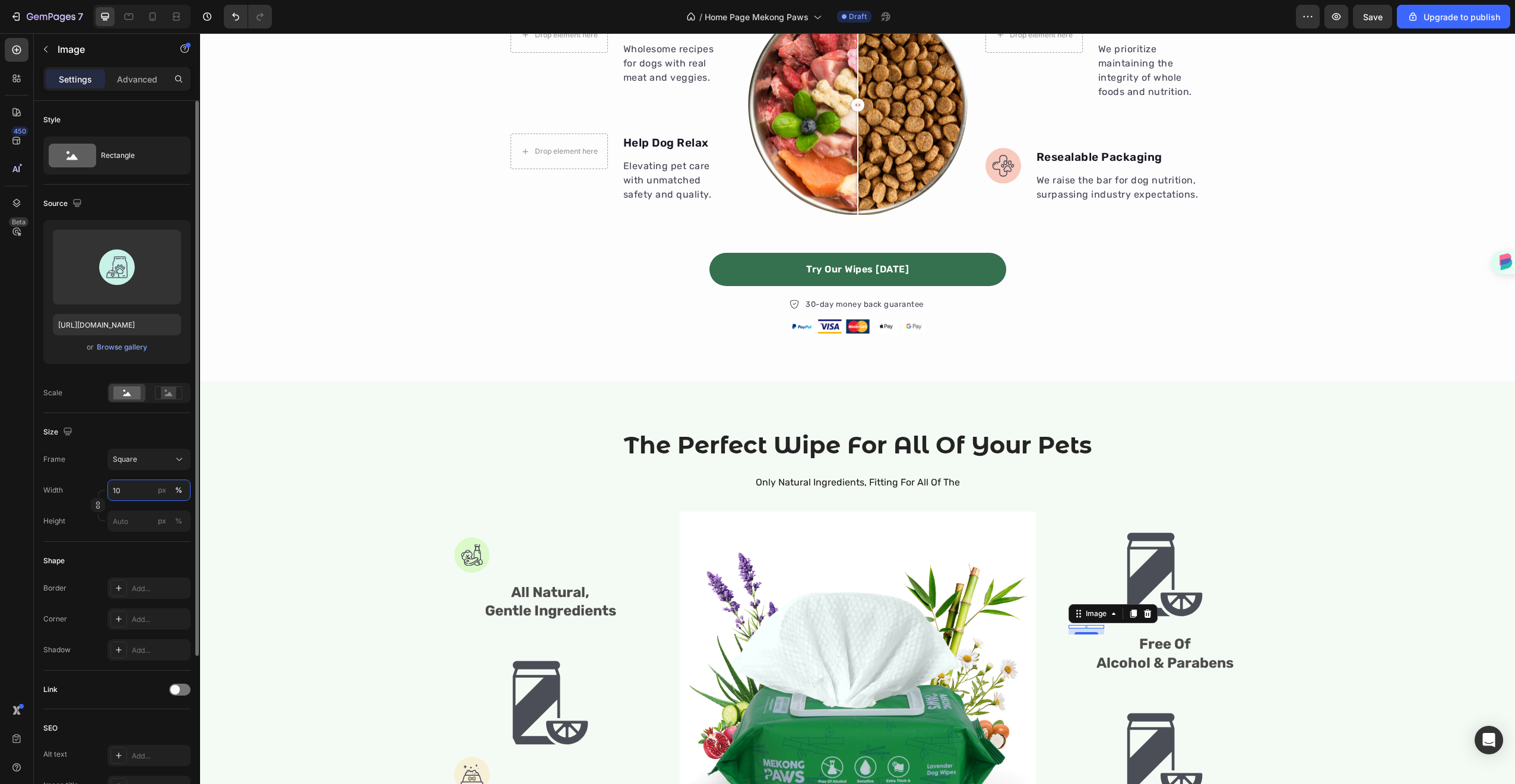
type input "1"
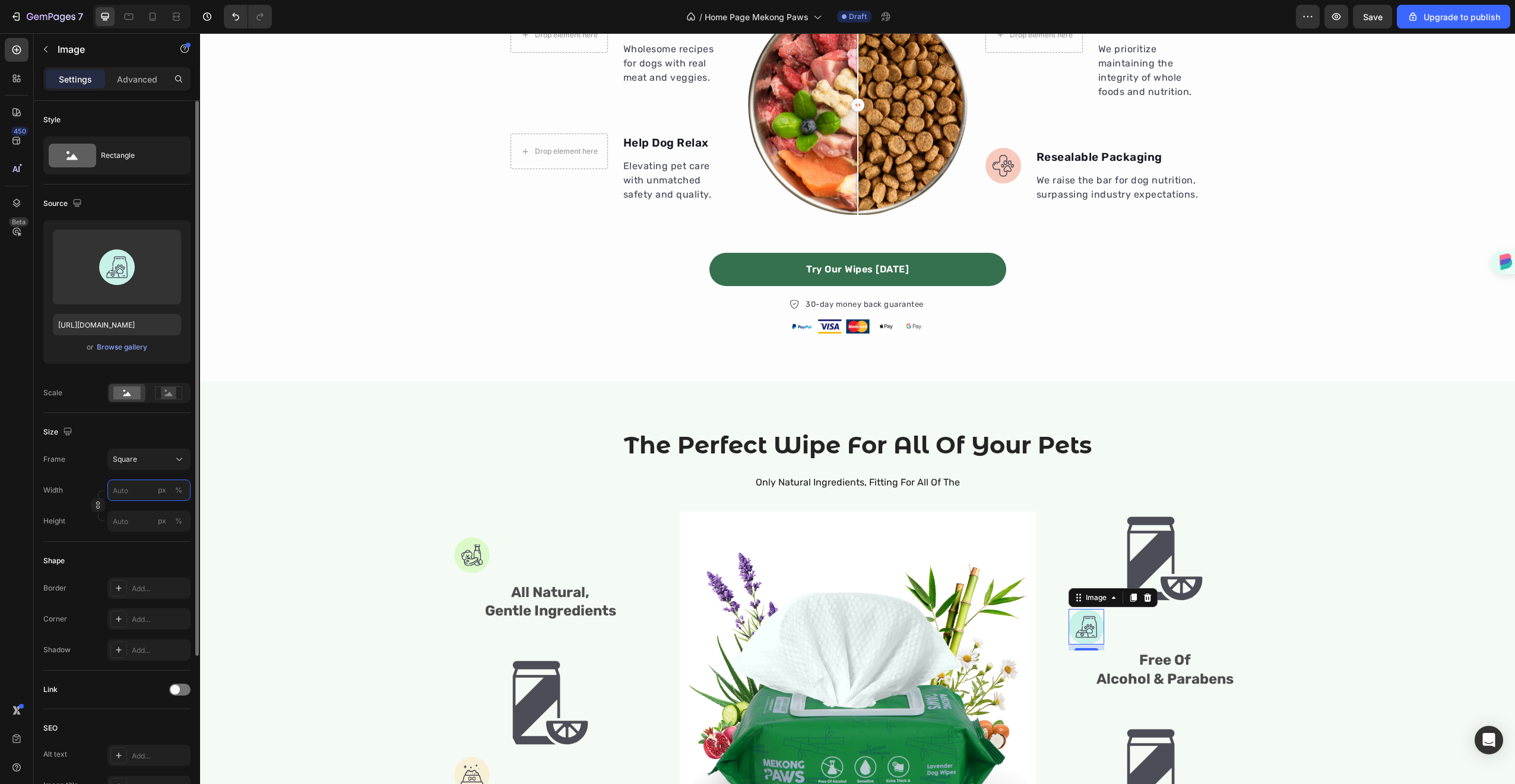
type input "3"
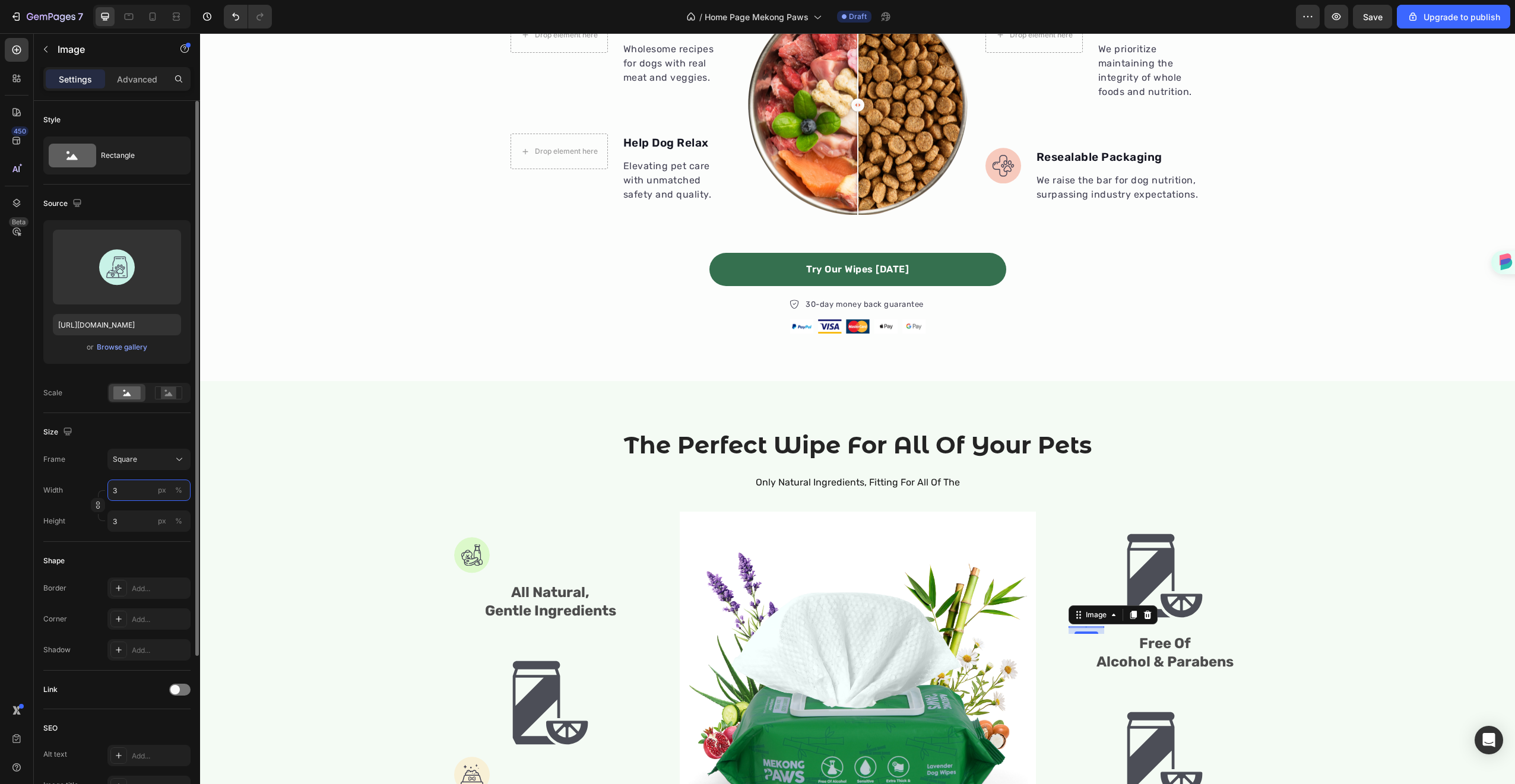
type input "30"
type input "300"
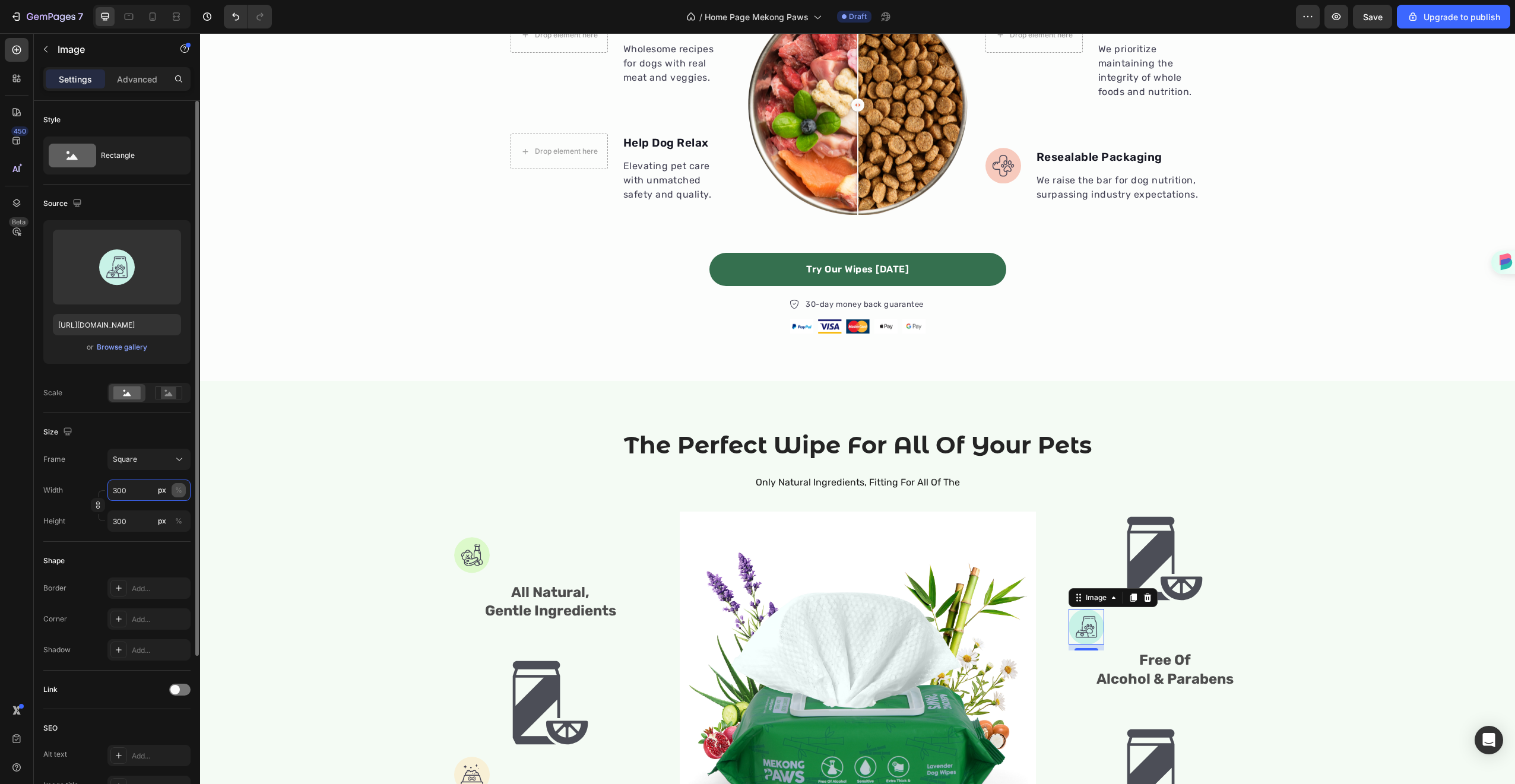
type input "300"
click at [178, 492] on div "%" at bounding box center [178, 490] width 7 height 10
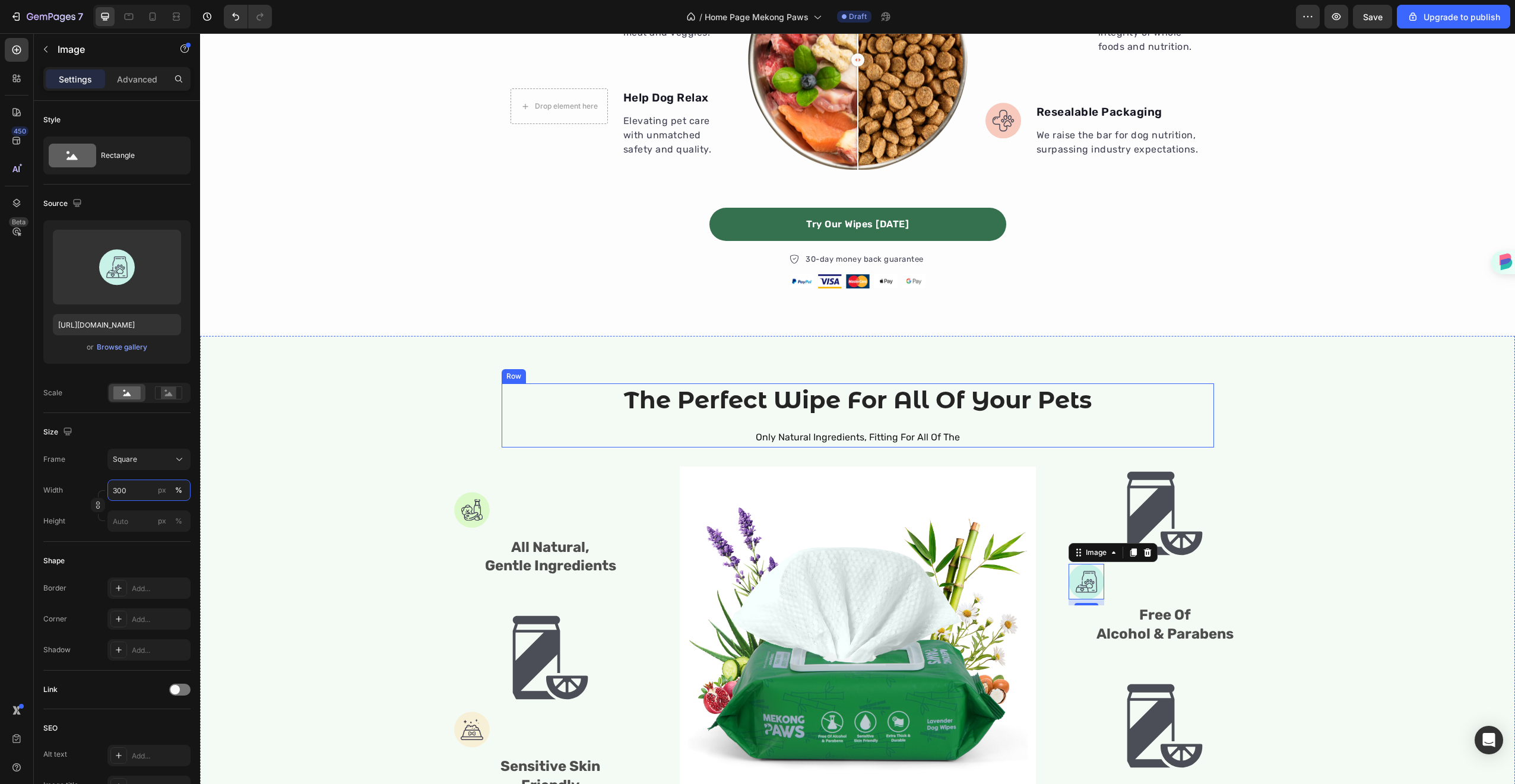
scroll to position [700, 0]
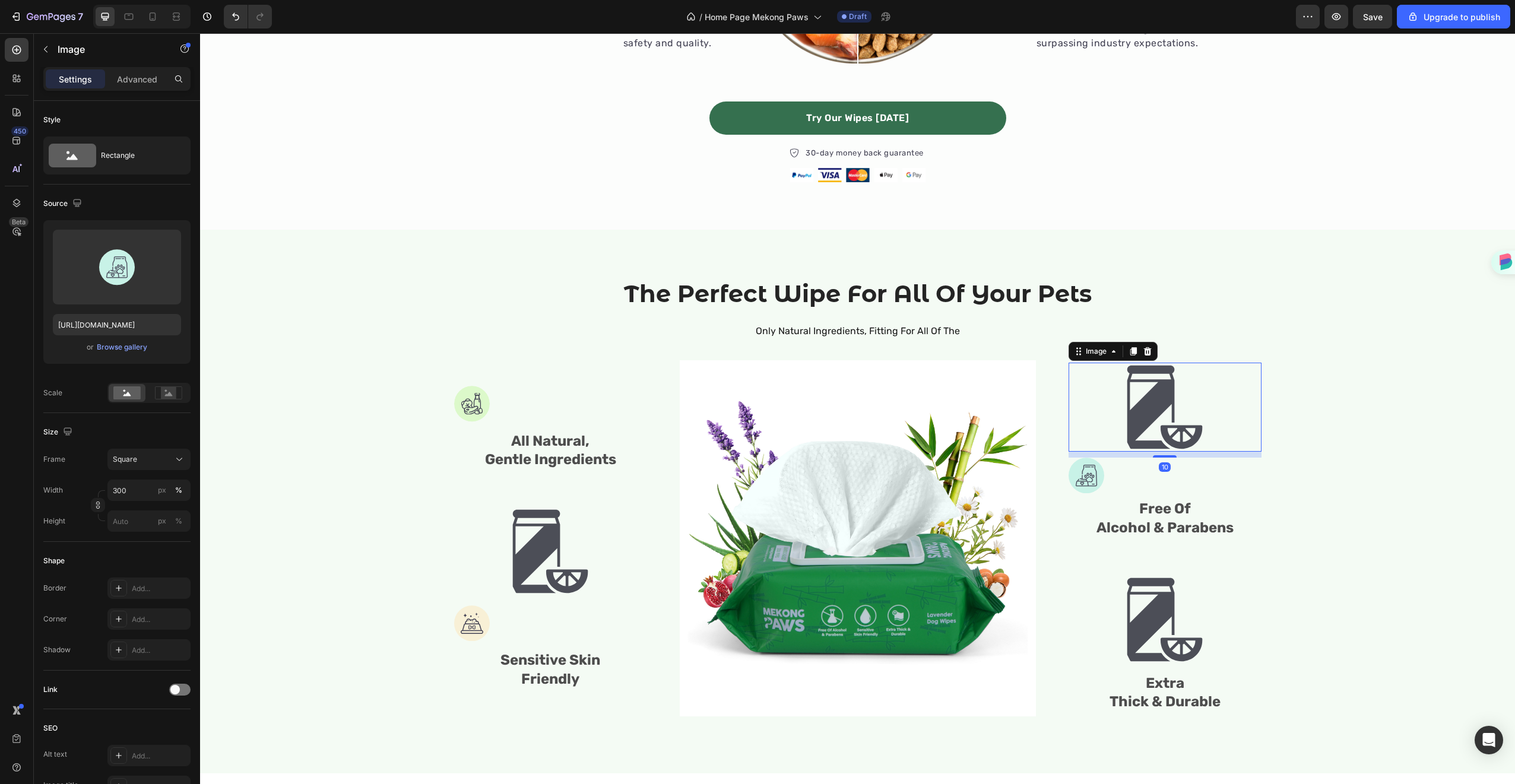
click at [1163, 401] on img at bounding box center [1165, 407] width 89 height 89
click at [1143, 355] on icon at bounding box center [1147, 351] width 7 height 8
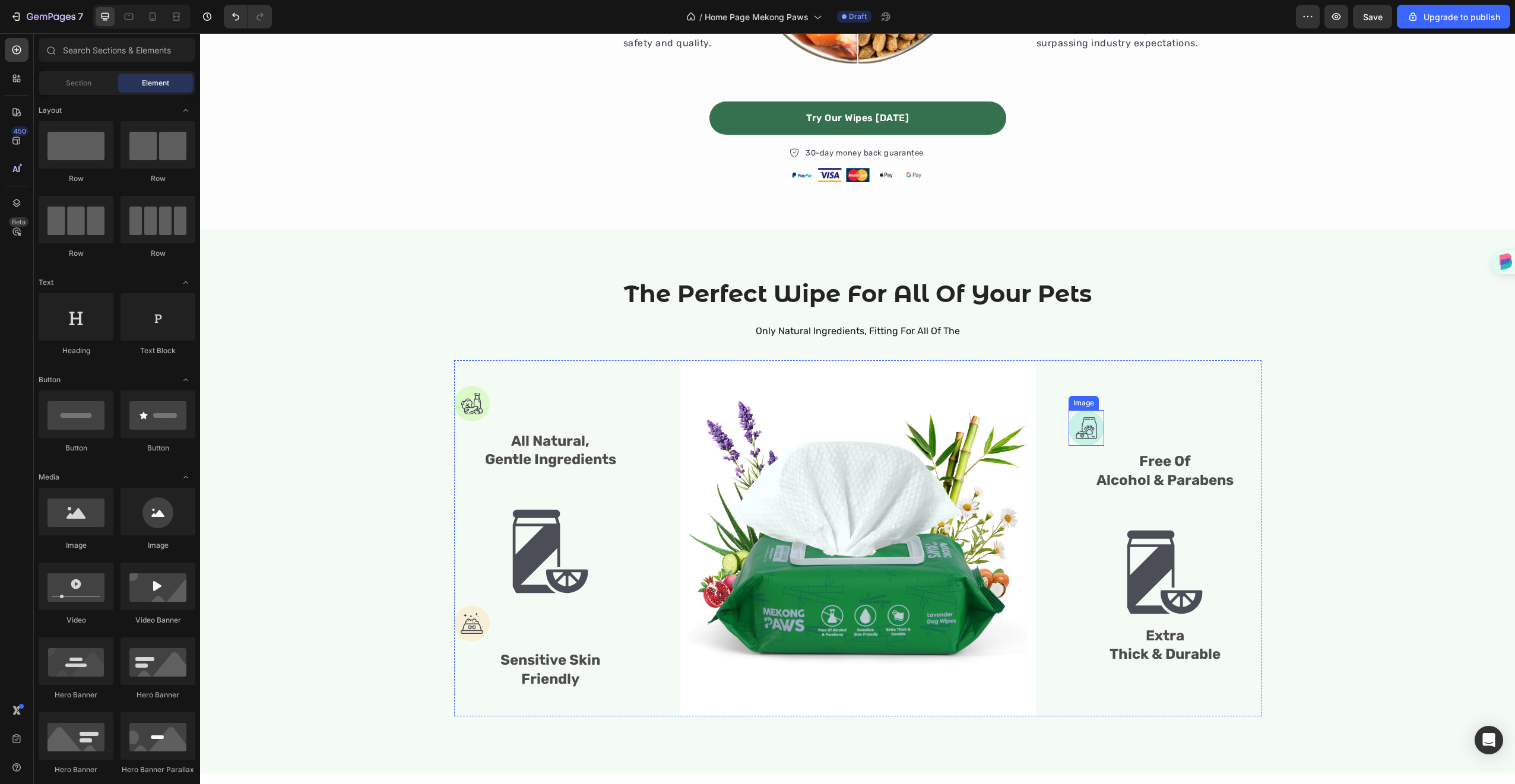
click at [1090, 425] on img at bounding box center [1086, 428] width 36 height 36
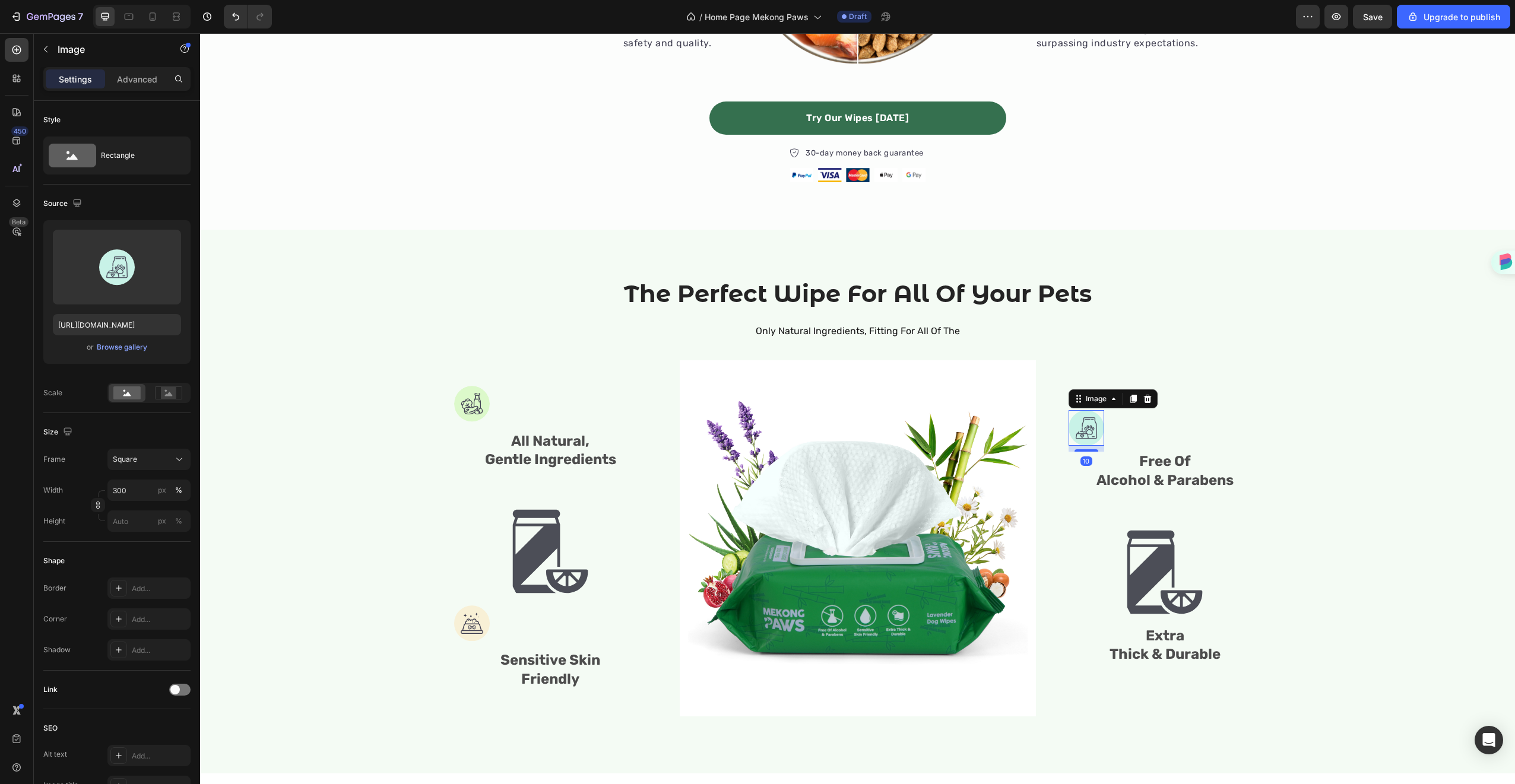
click at [1090, 425] on img at bounding box center [1086, 428] width 36 height 36
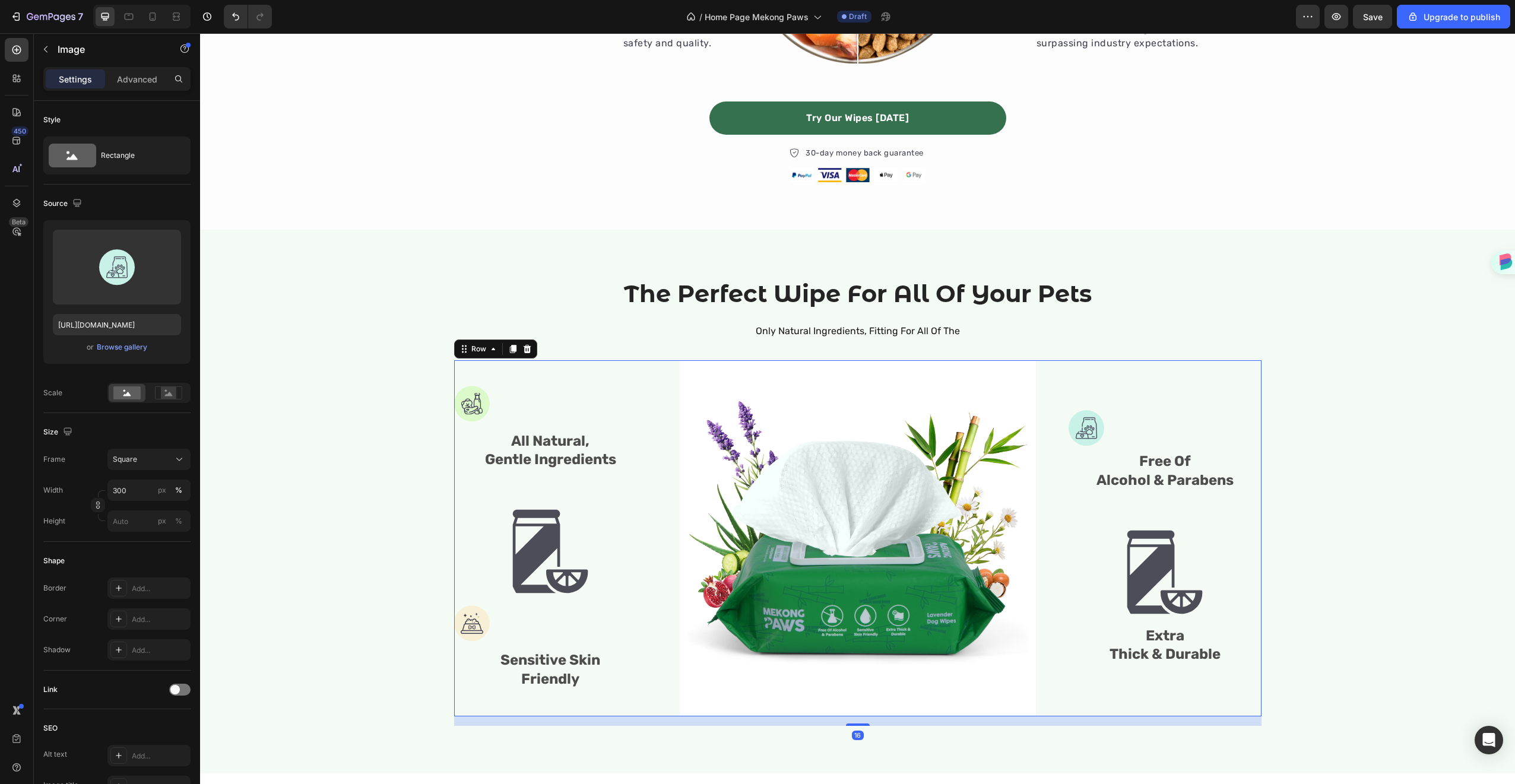
click at [1160, 426] on div "Image Free Of Alcohol & Parabens Text Block Image Extra Thick & Durable Text Bl…" at bounding box center [1165, 538] width 193 height 356
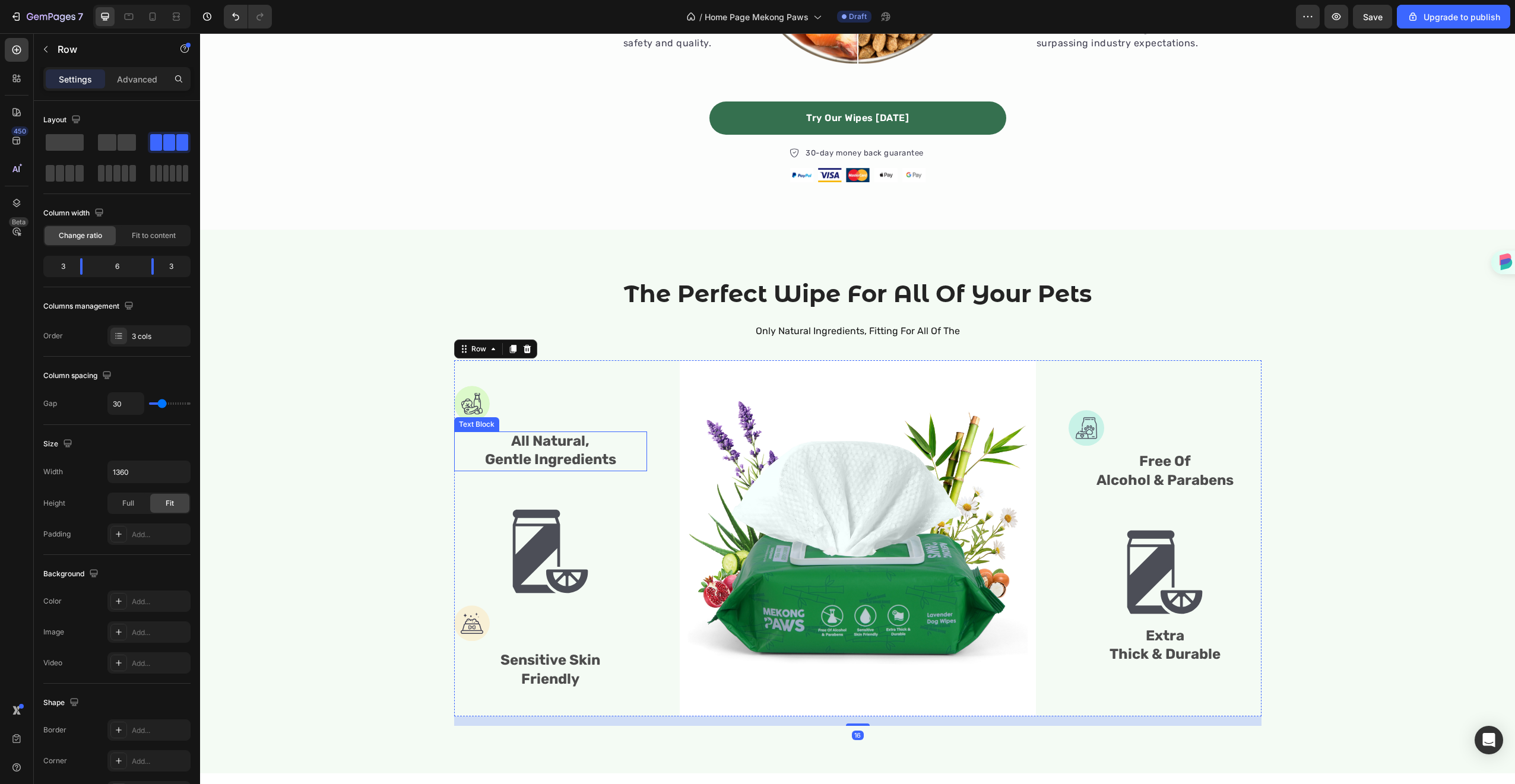
click at [516, 445] on span "All Natural," at bounding box center [550, 440] width 78 height 16
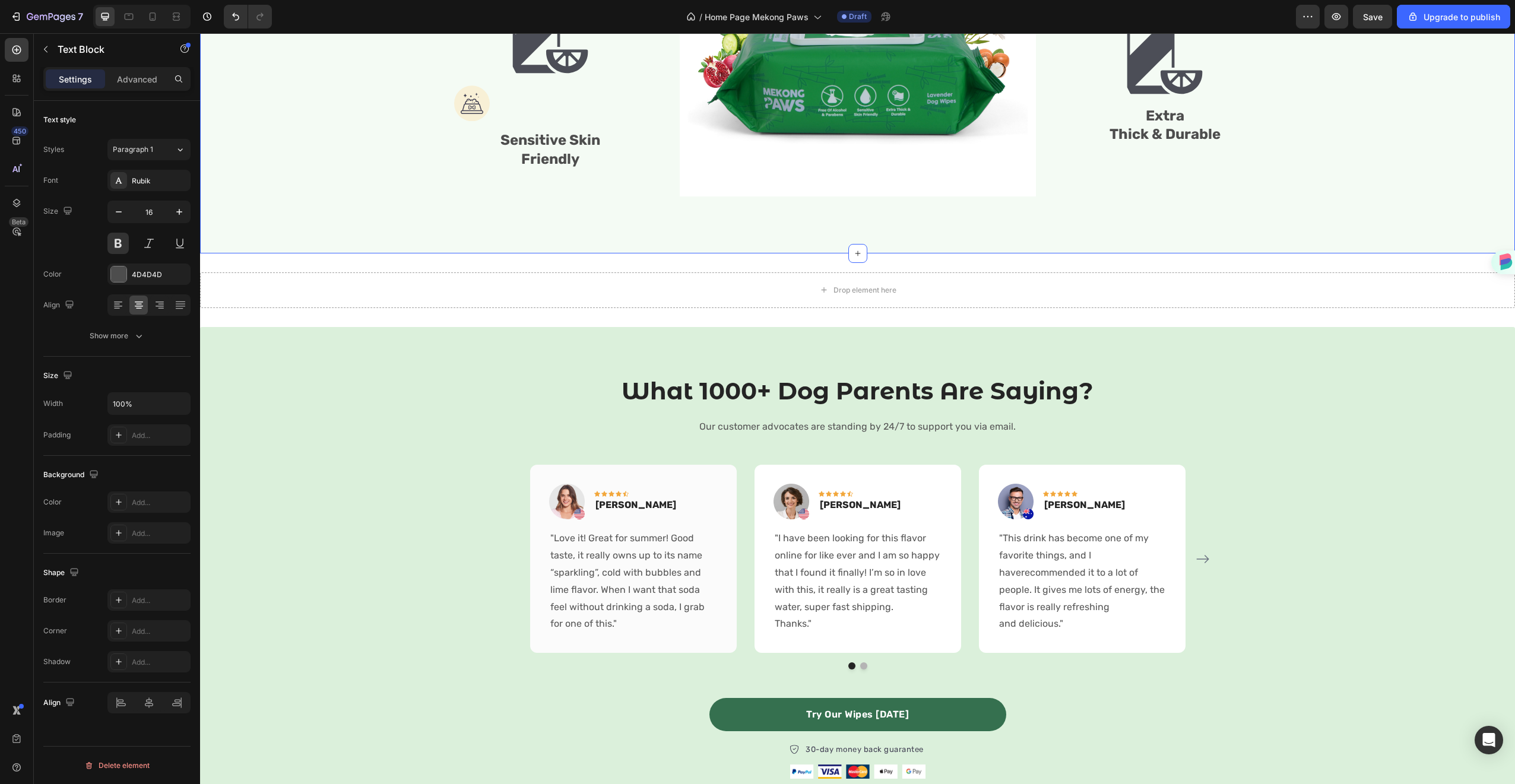
scroll to position [1441, 0]
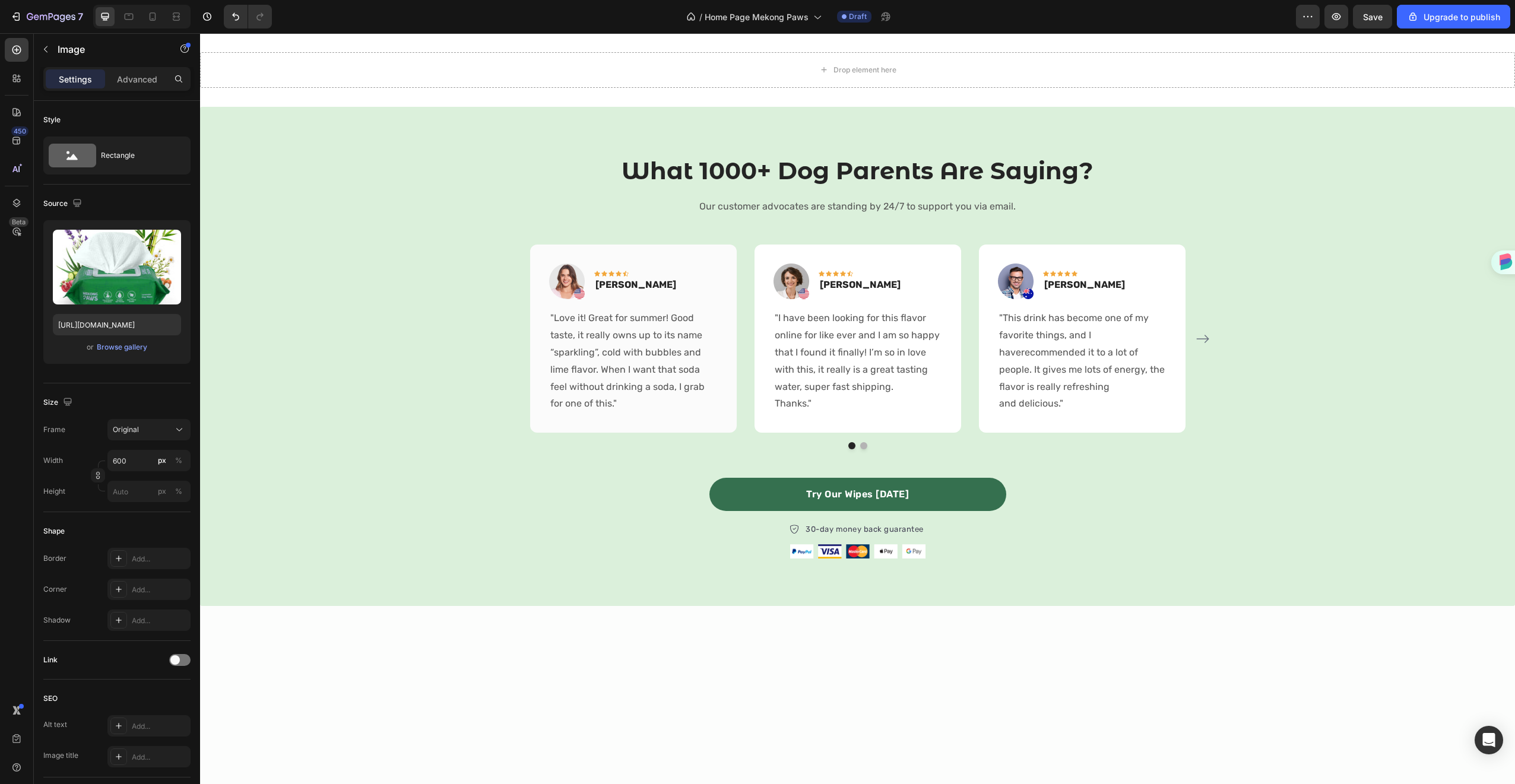
scroll to position [1086, 0]
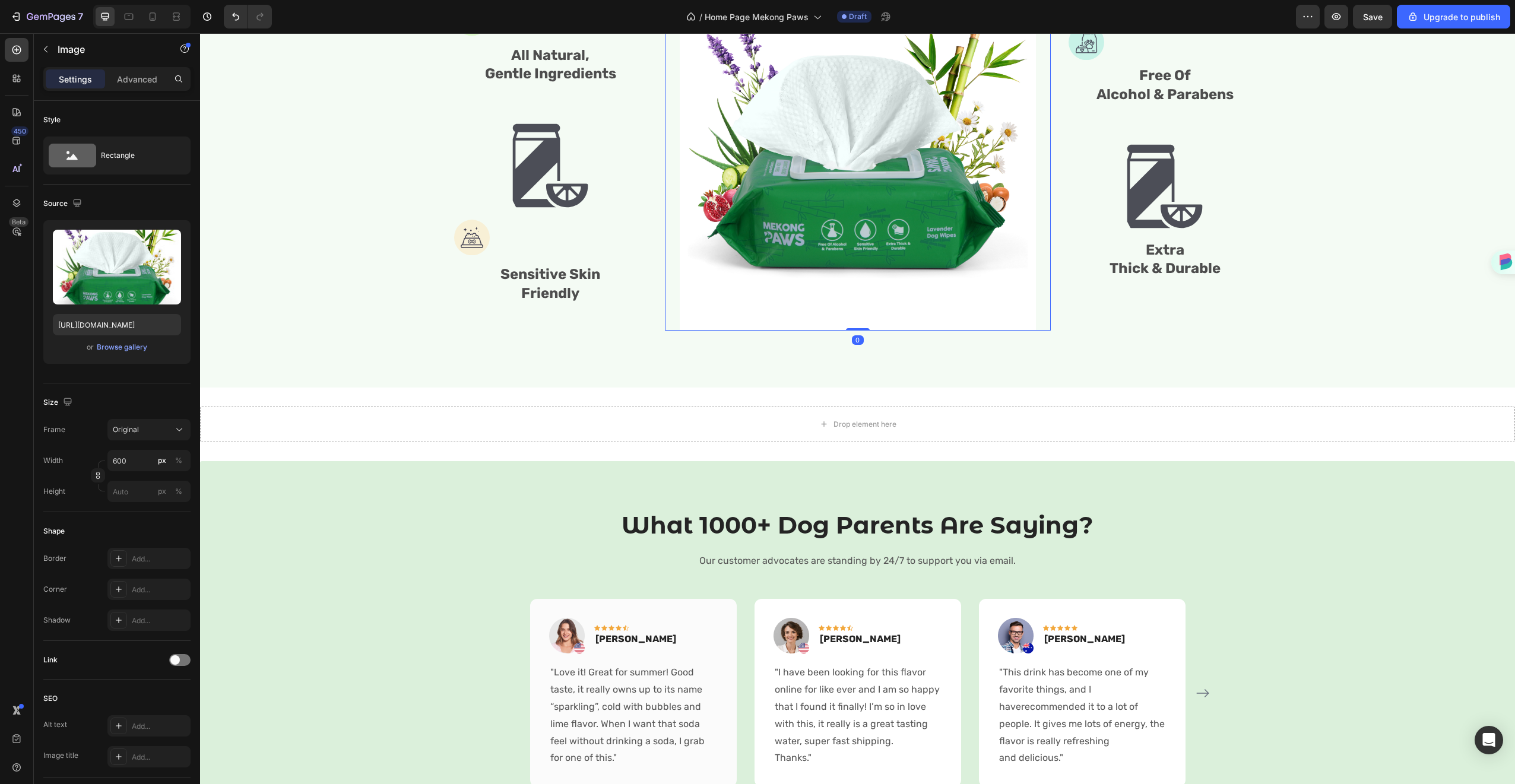
click at [929, 261] on img at bounding box center [857, 153] width 356 height 356
click at [766, 375] on div "The Perfect Wipe For All Of Your Pets Heading Only Natural Ingredients, Fitting…" at bounding box center [857, 115] width 1315 height 543
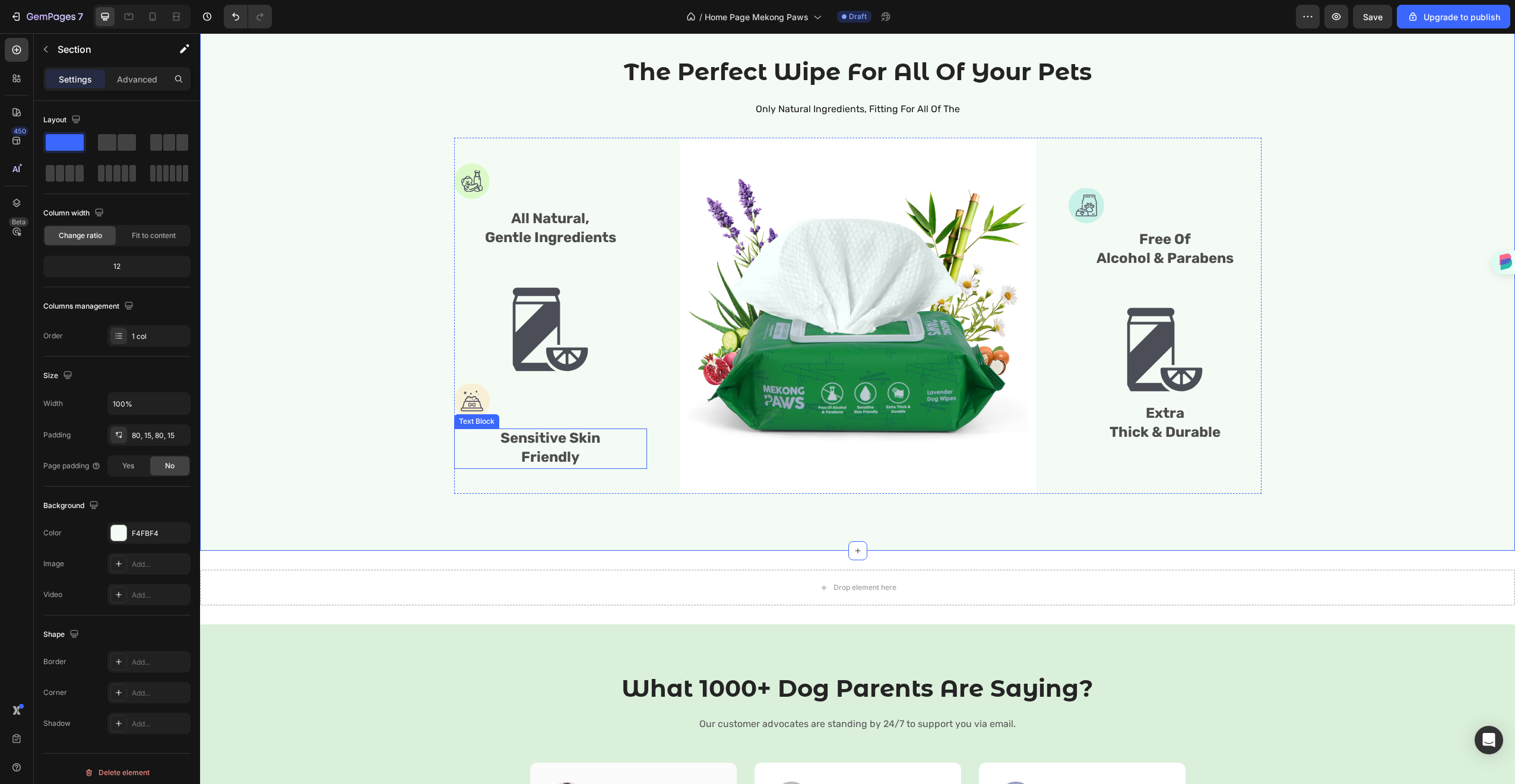
scroll to position [869, 0]
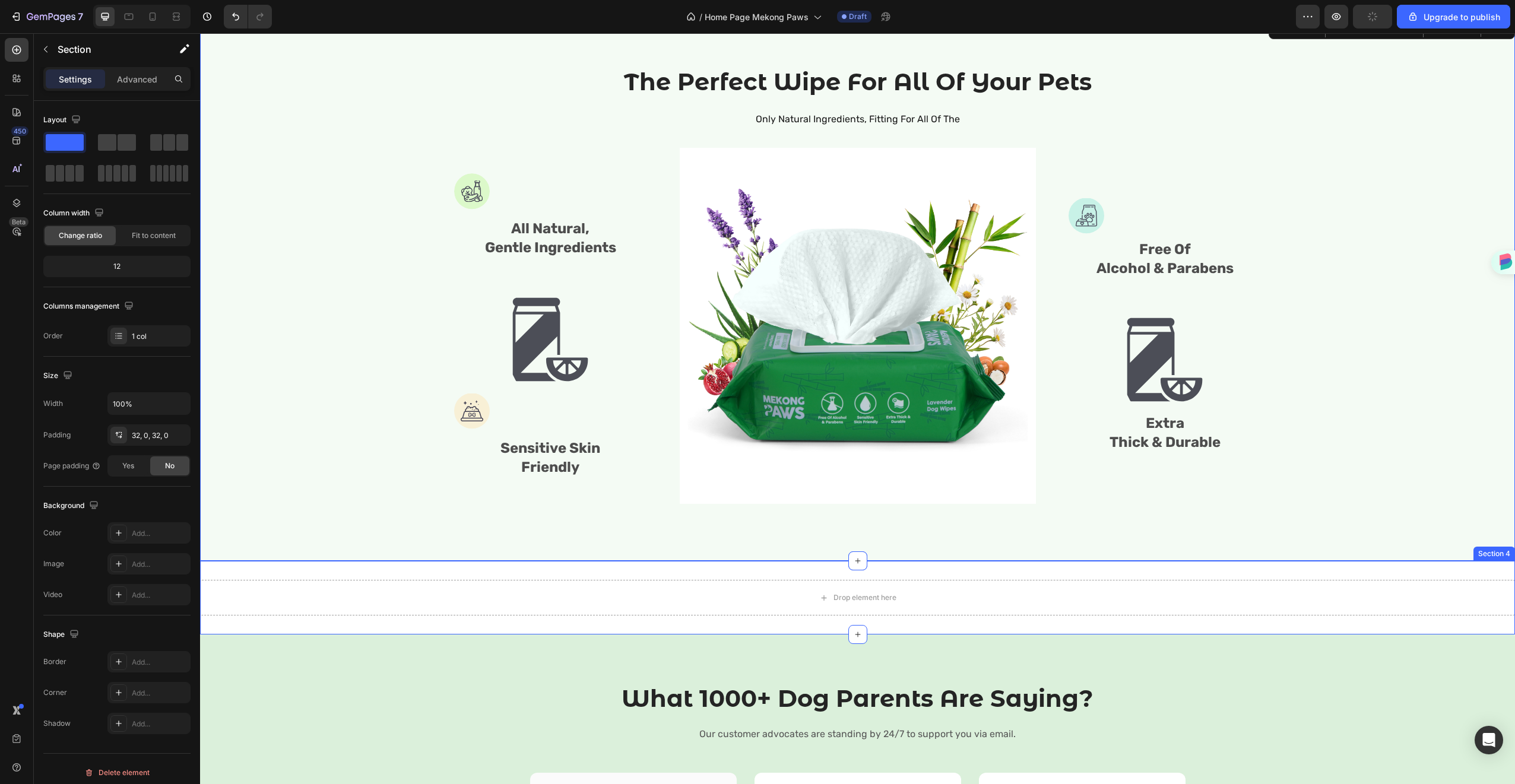
click at [643, 569] on div "Drop element here Section 4" at bounding box center [857, 597] width 1315 height 73
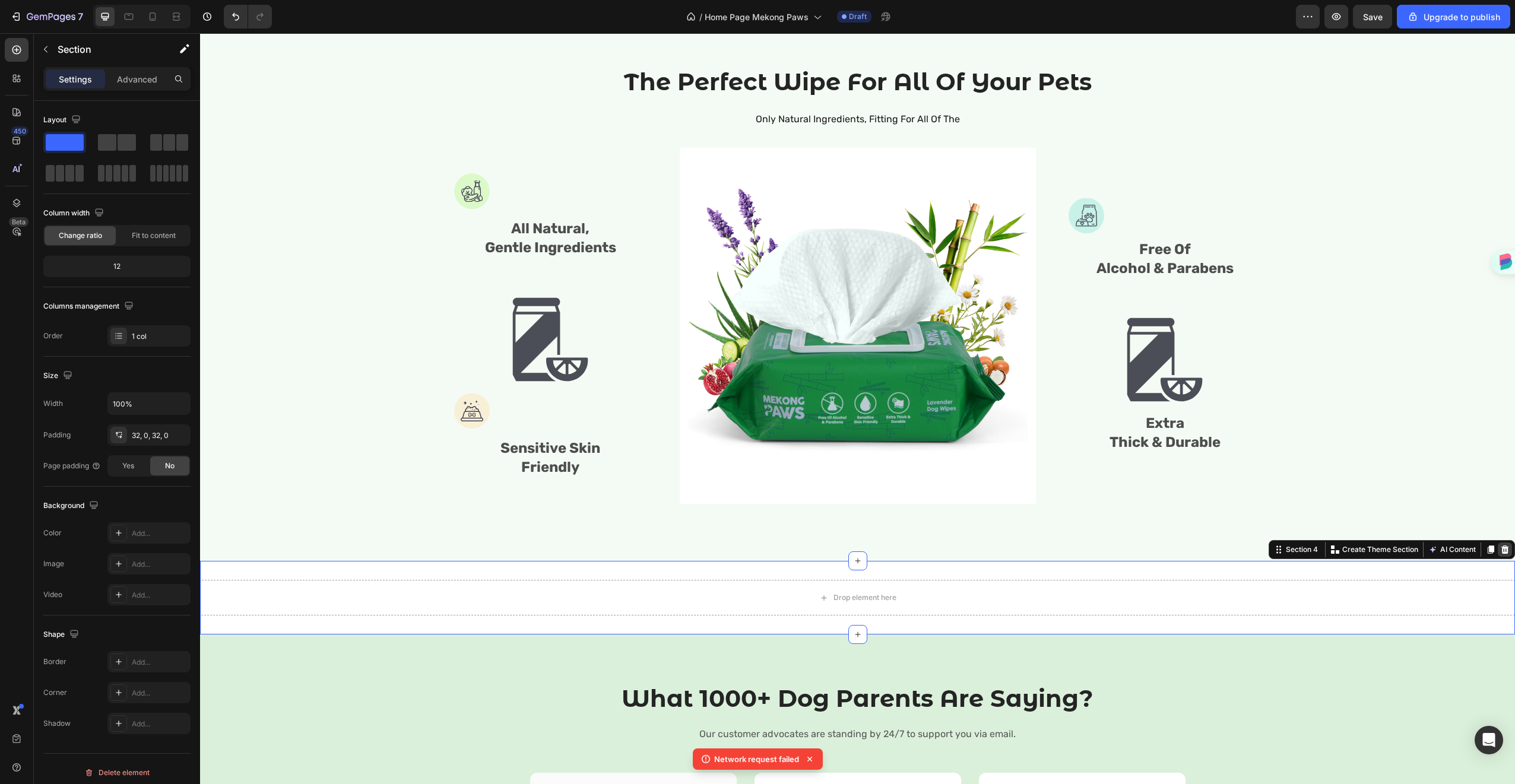
click at [1501, 552] on icon at bounding box center [1505, 549] width 7 height 8
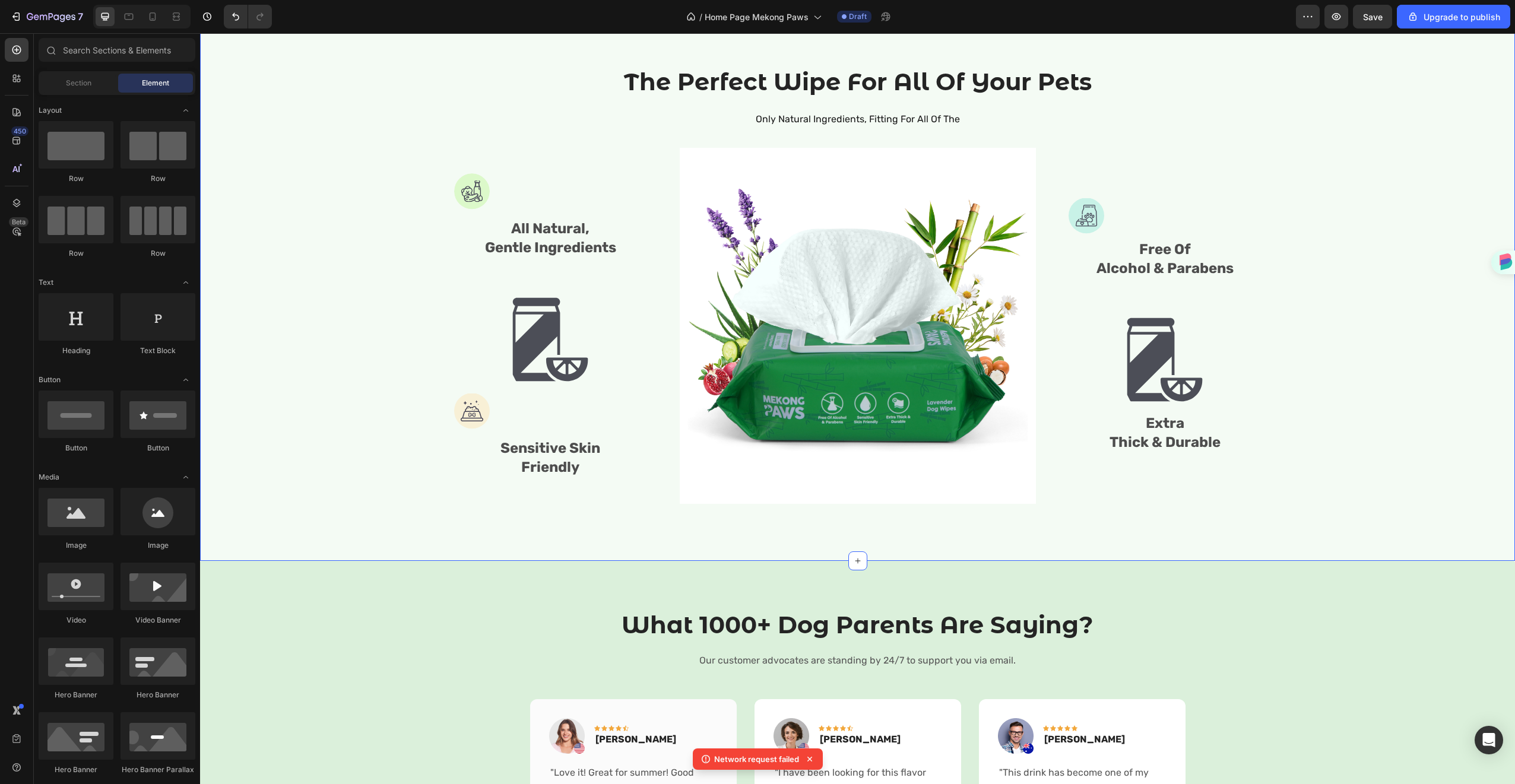
click at [1442, 528] on div "The Perfect Wipe For All Of Your Pets Heading Only Natural Ingredients, Fitting…" at bounding box center [857, 289] width 1315 height 543
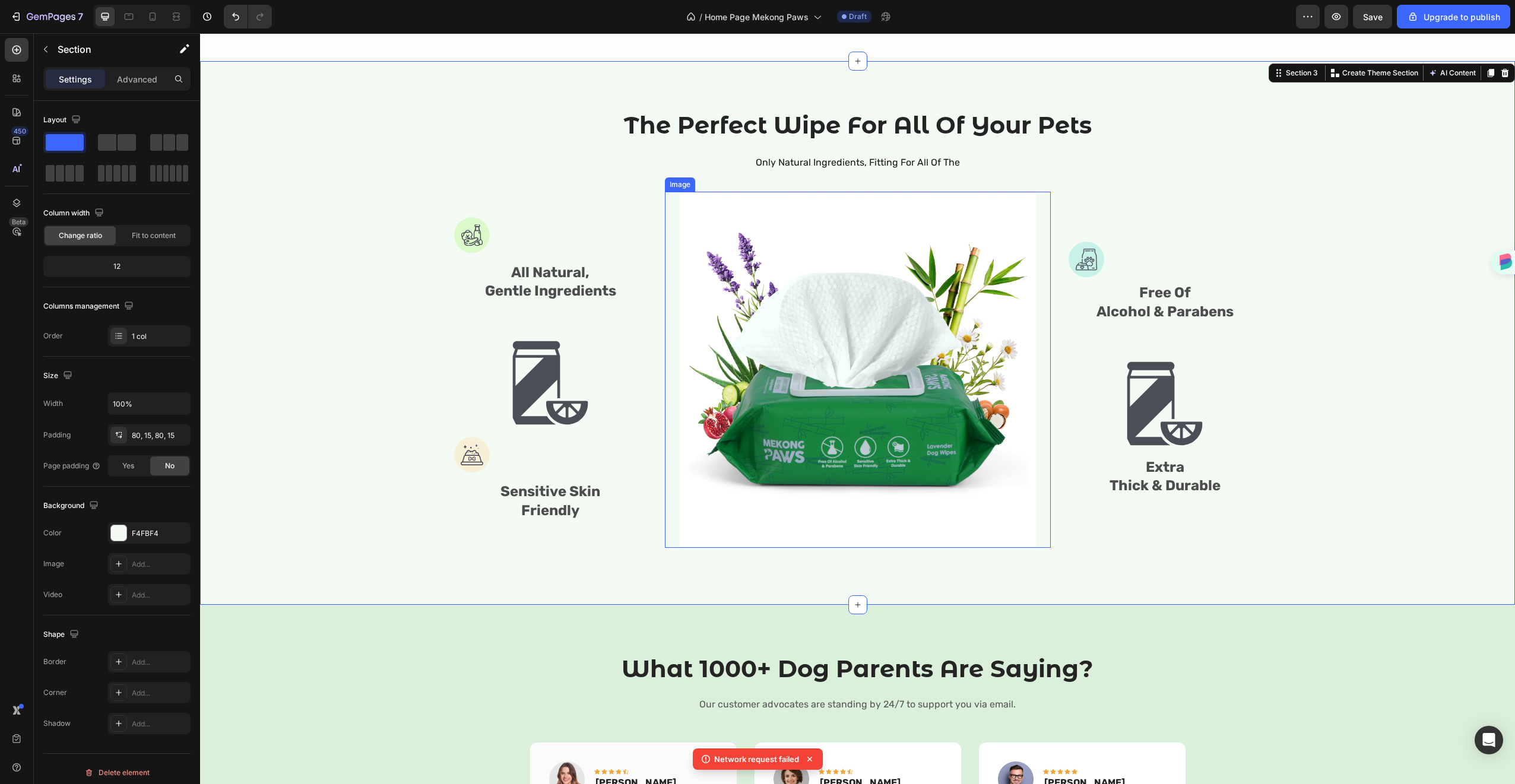
scroll to position [684, 0]
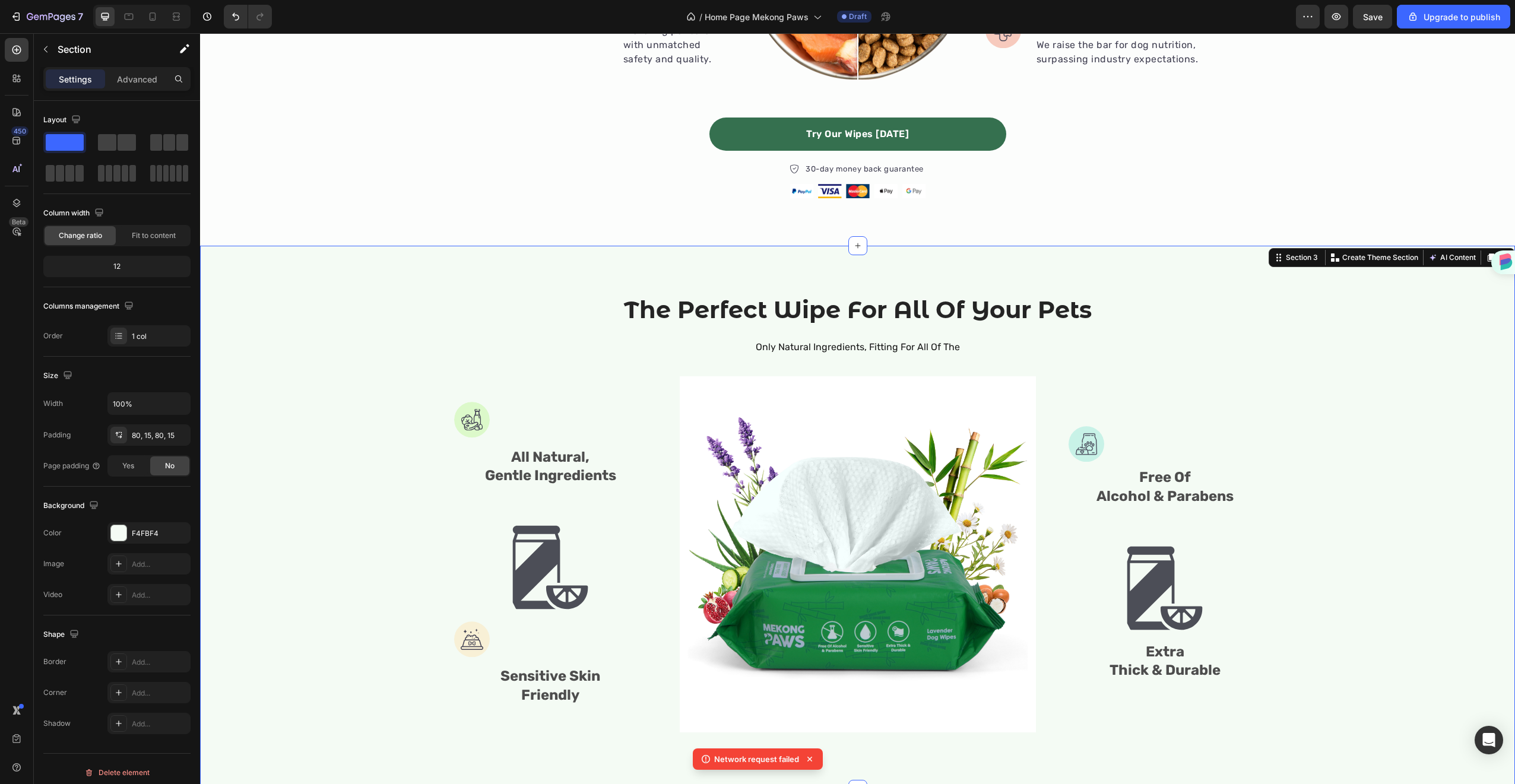
click at [402, 334] on div "The Perfect Wipe For All Of Your Pets Heading Only Natural Ingredients, Fitting…" at bounding box center [857, 517] width 1297 height 449
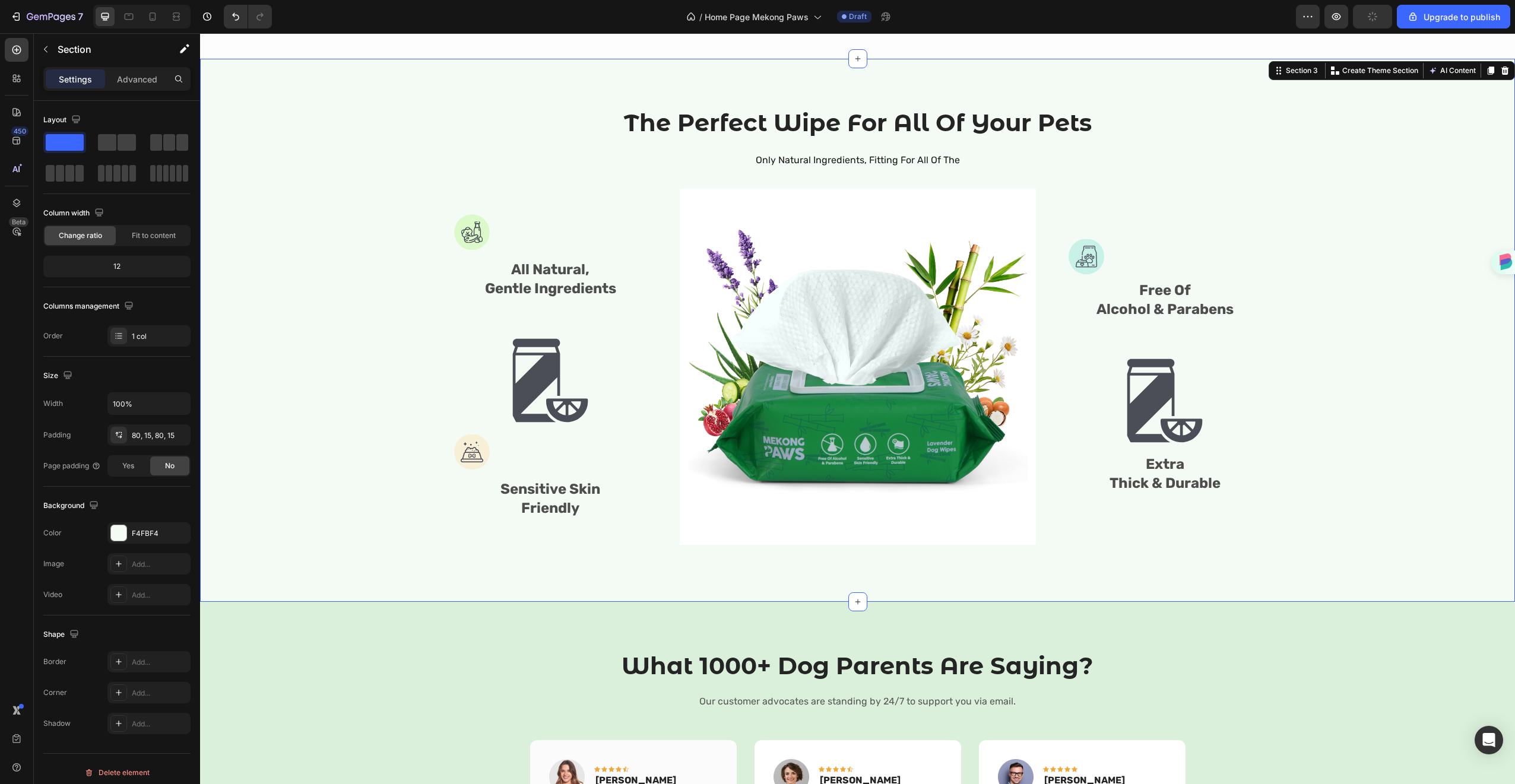
click at [334, 469] on div "The Perfect Wipe For All Of Your Pets Heading Only Natural Ingredients, Fitting…" at bounding box center [857, 330] width 1297 height 449
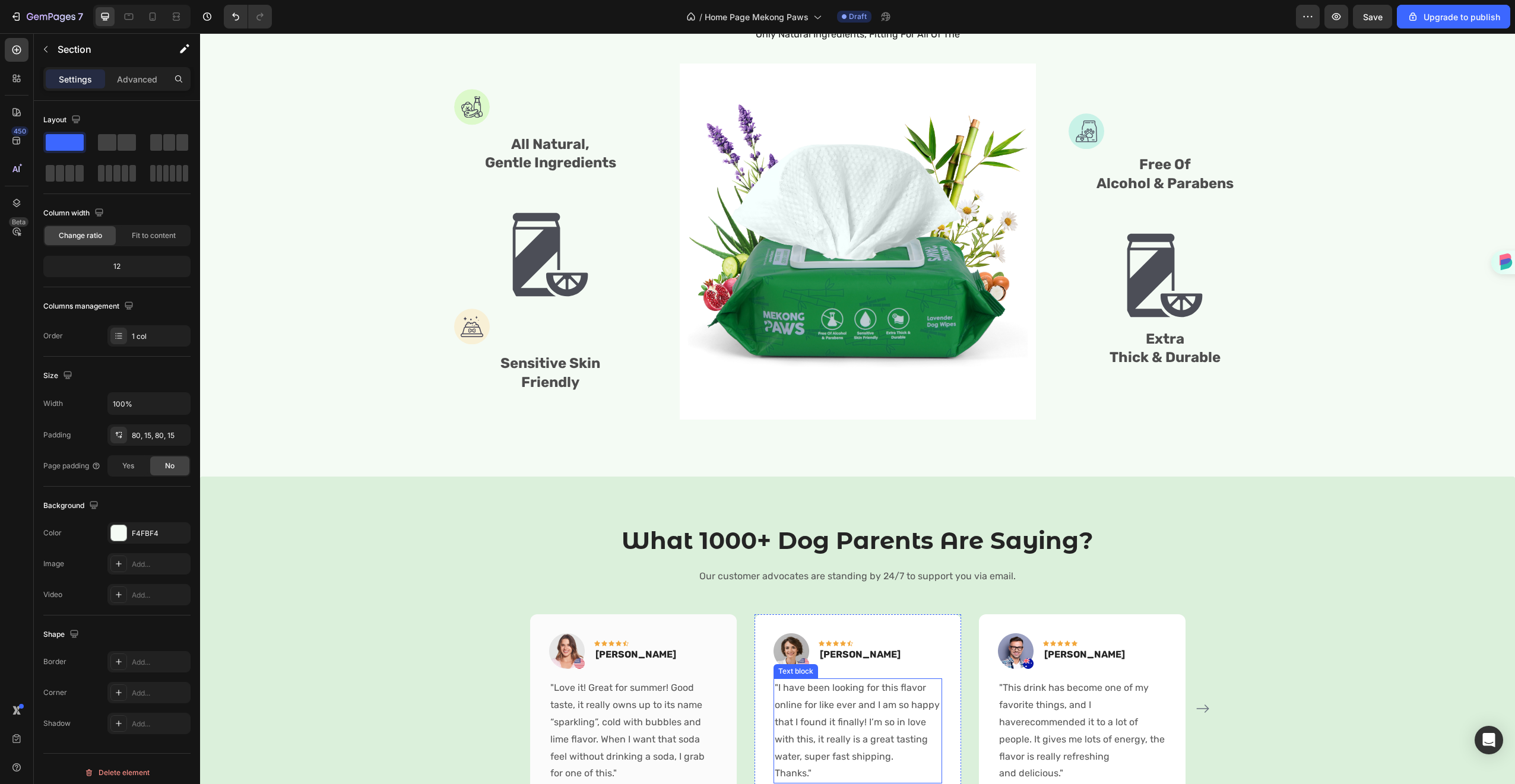
scroll to position [1461, 0]
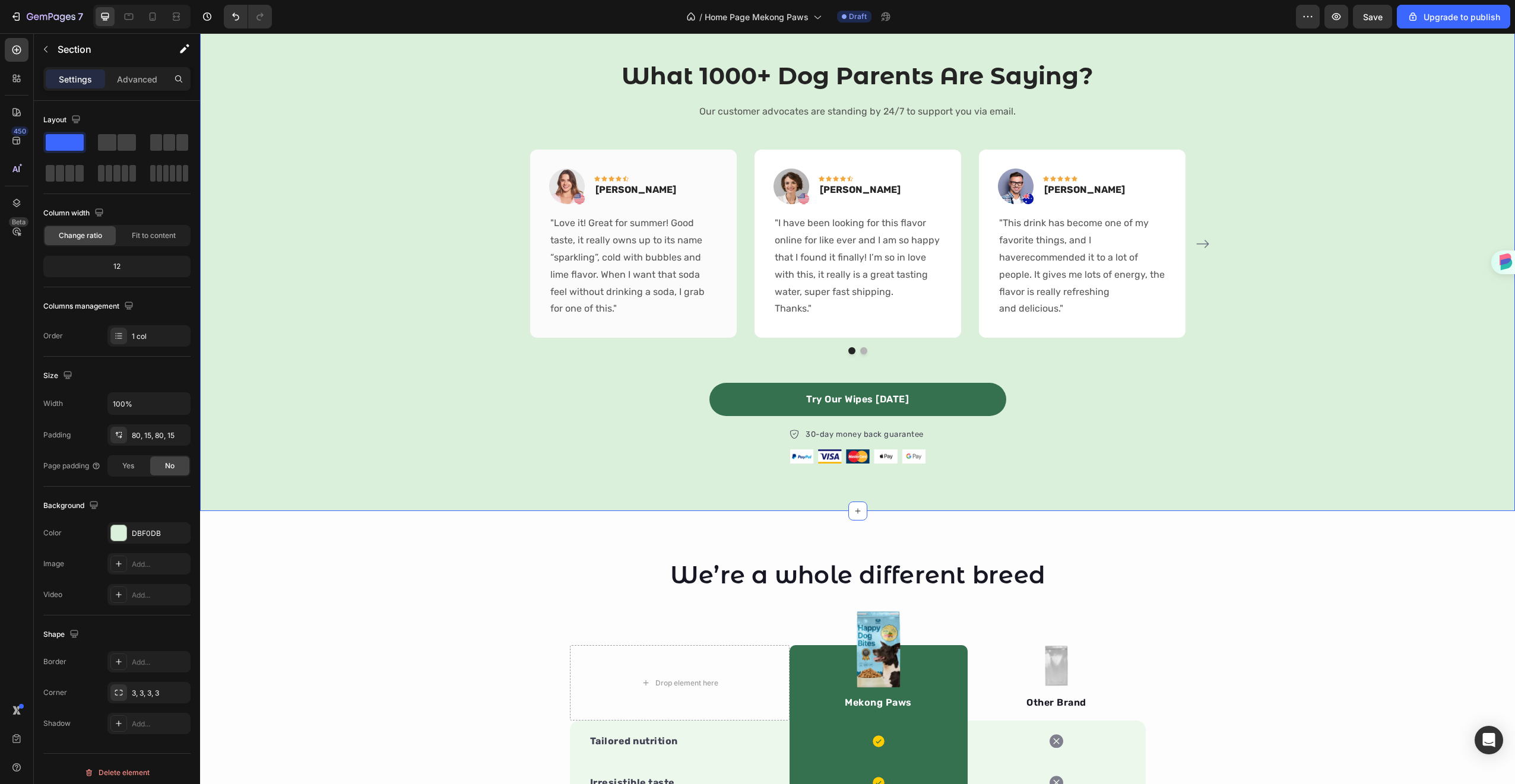
click at [489, 450] on div "What 1000+ Dog Parents Are Saying? Heading Our customer advocates are standing …" at bounding box center [857, 261] width 1297 height 404
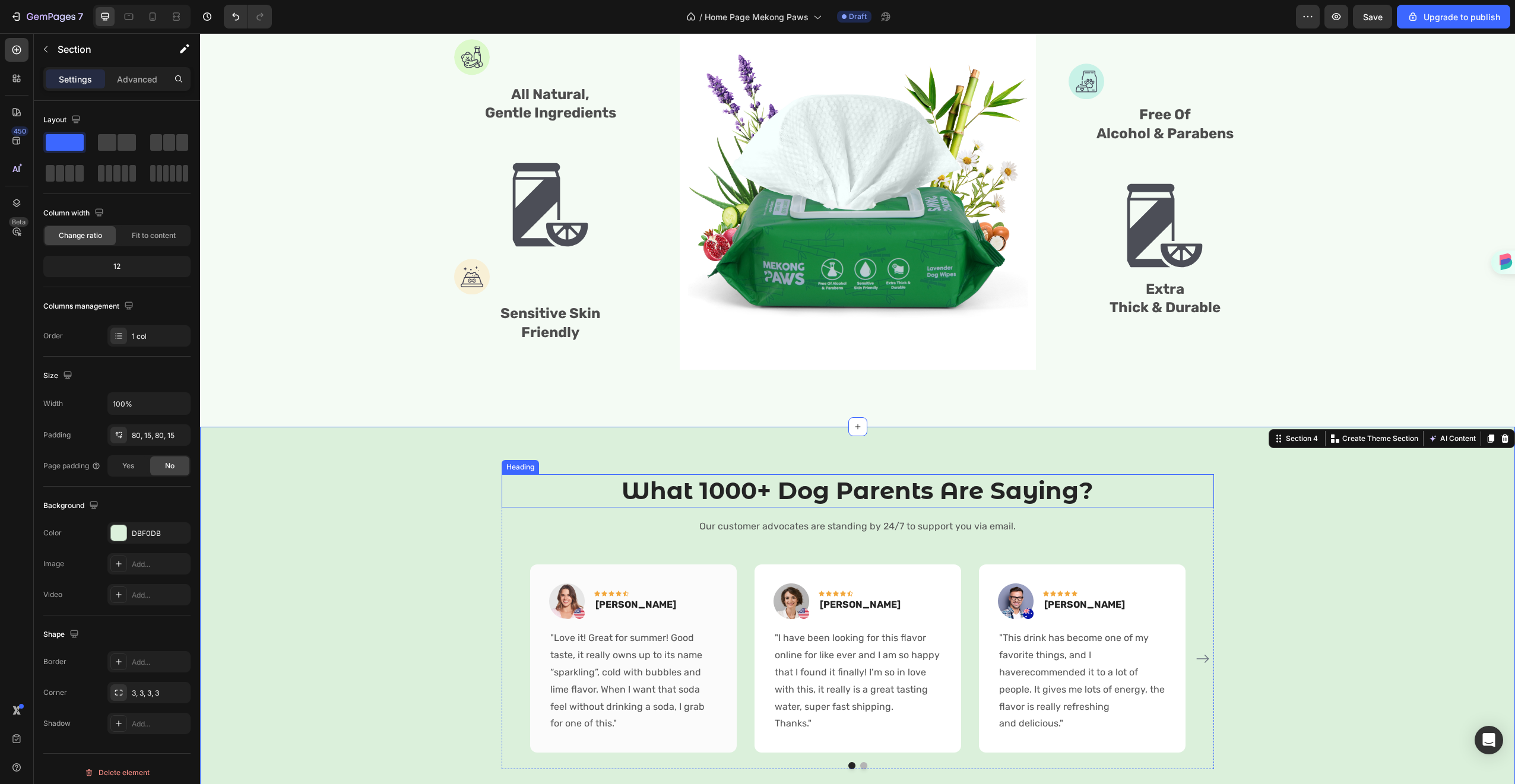
scroll to position [1048, 0]
click at [161, 535] on div "DBF0DB" at bounding box center [149, 533] width 34 height 10
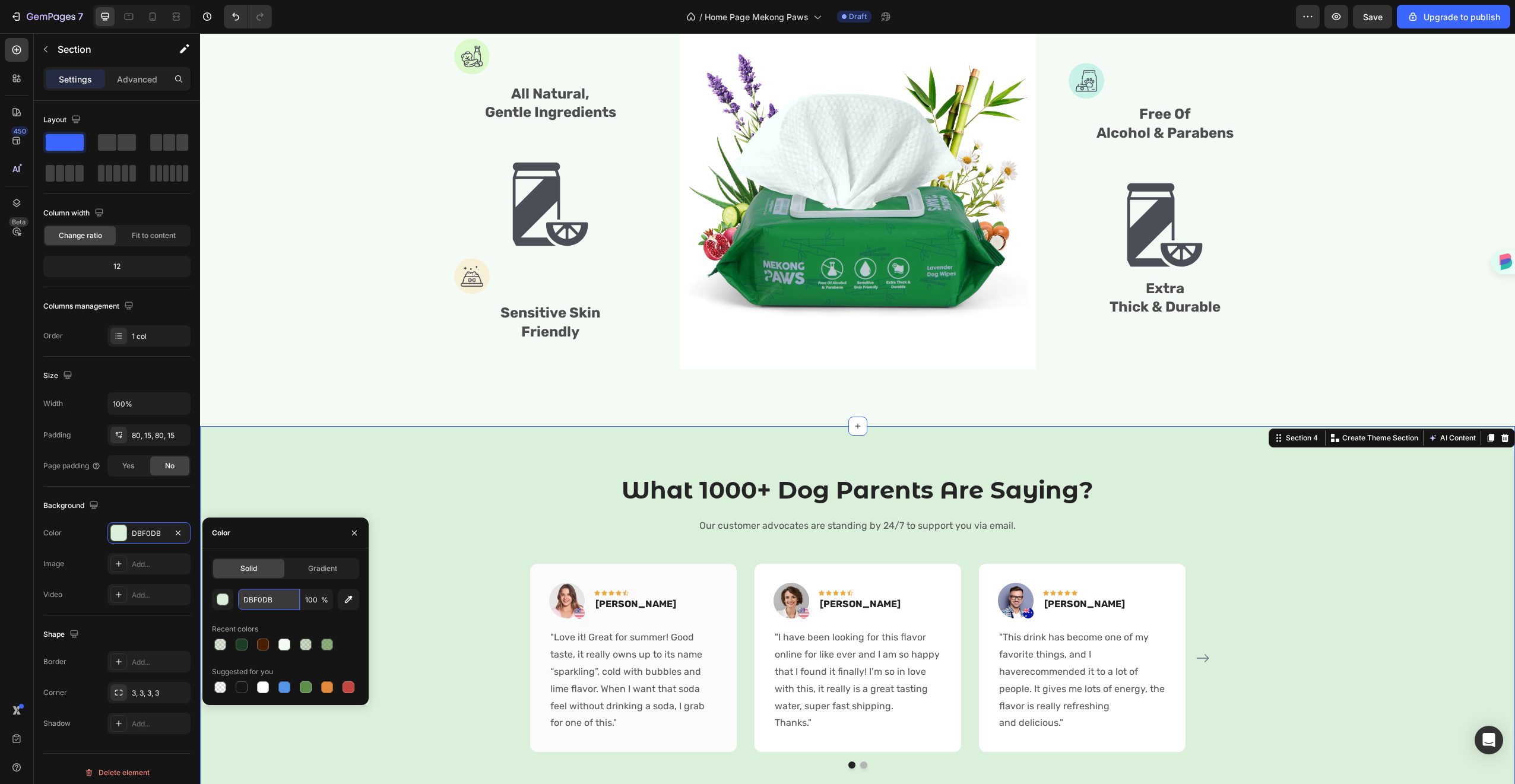
click at [274, 592] on input "DBF0DB" at bounding box center [268, 599] width 61 height 21
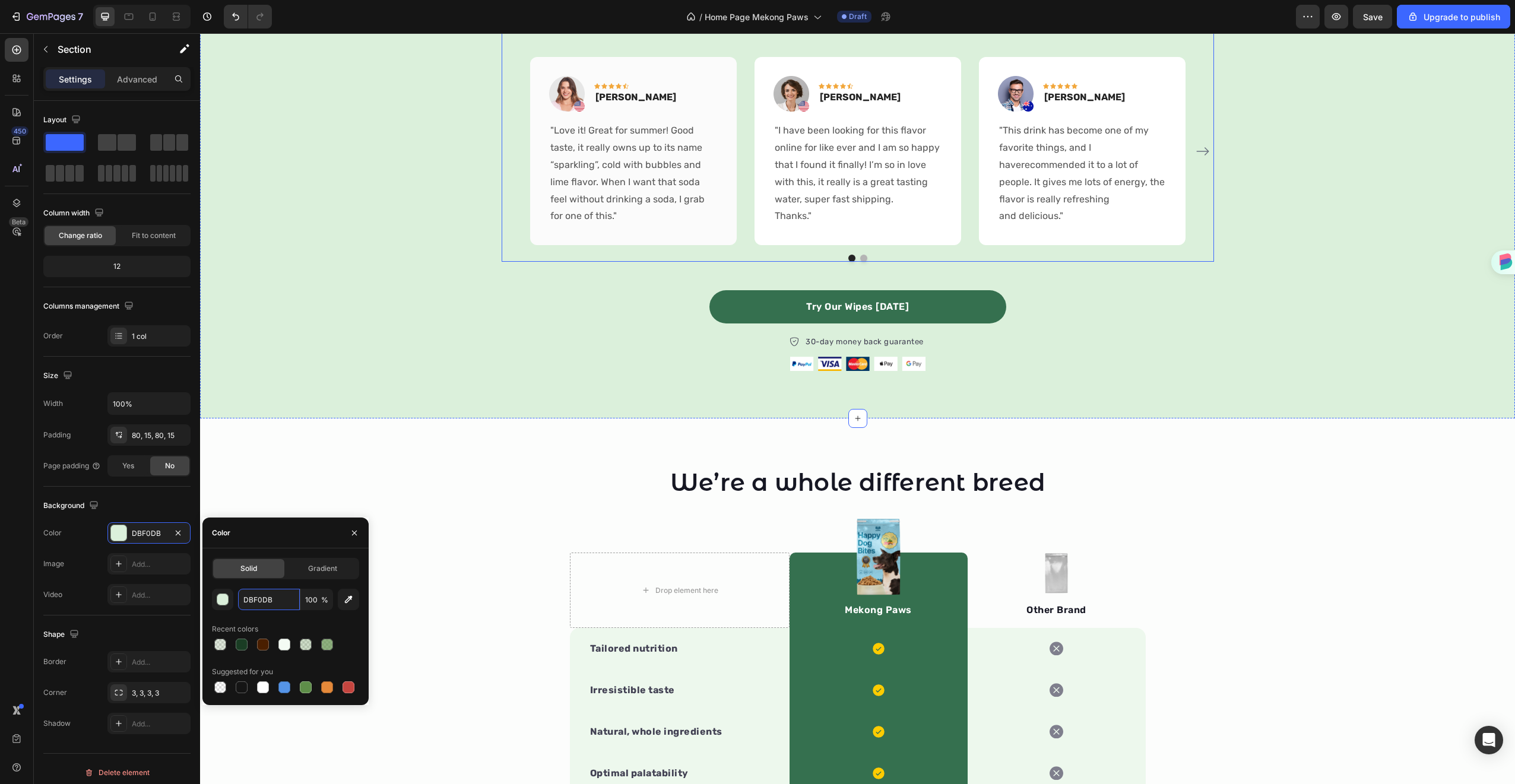
scroll to position [1456, 0]
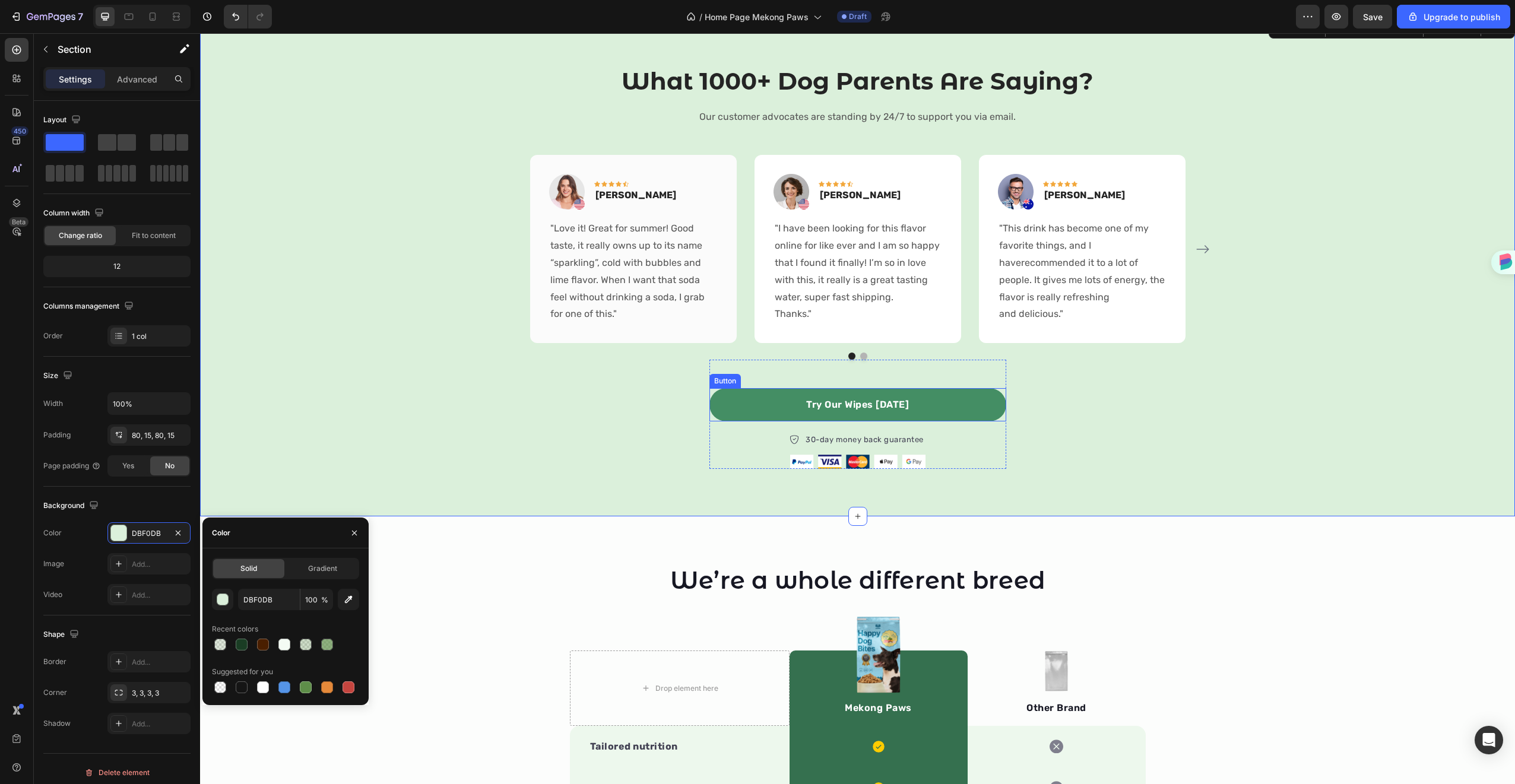
click at [971, 410] on link "Try Our Wipes Today" at bounding box center [857, 404] width 297 height 33
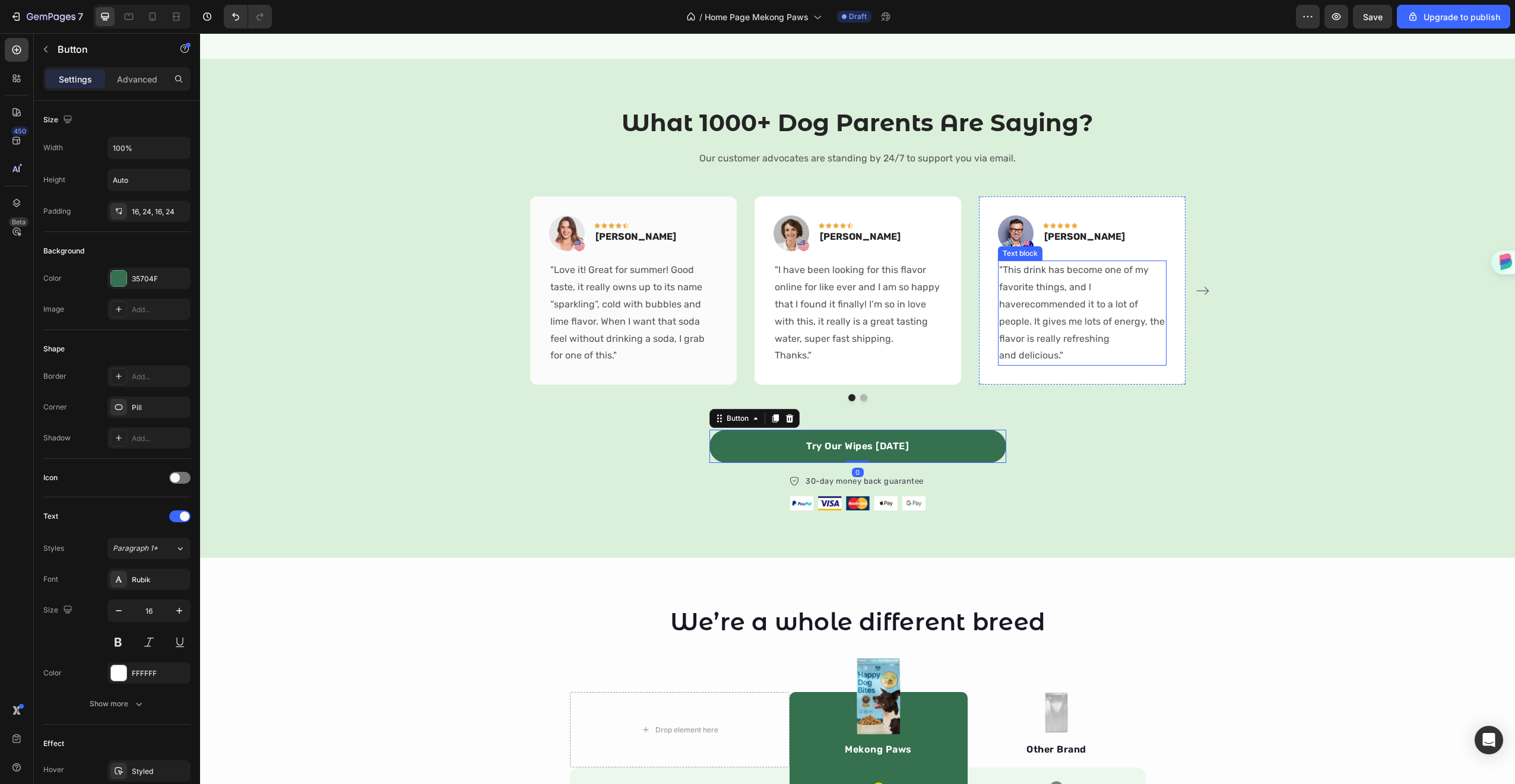
scroll to position [1299, 0]
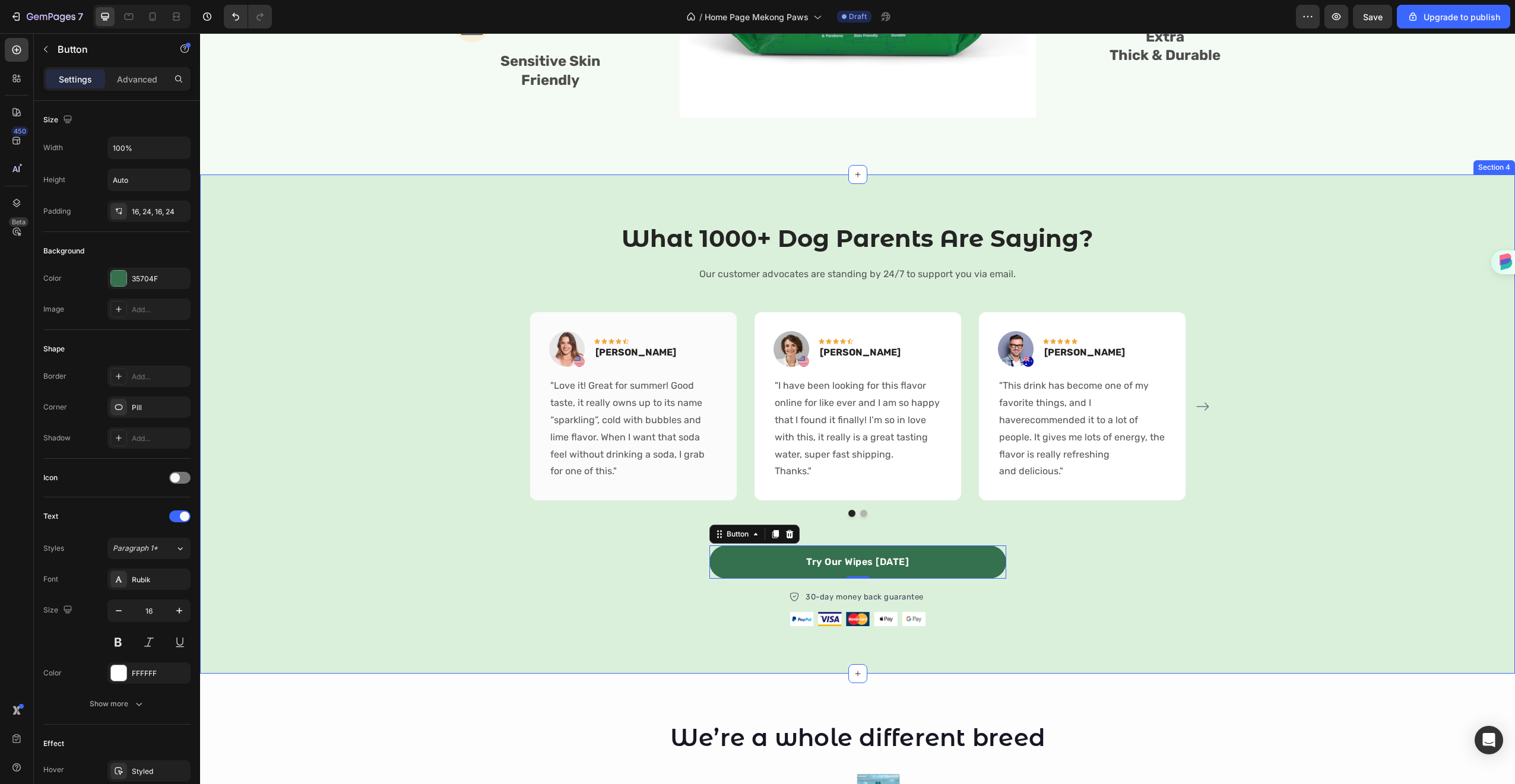
click at [1429, 434] on div "What 1000+ Dog Parents Are Saying? Heading Our customer advocates are standing …" at bounding box center [857, 424] width 1297 height 404
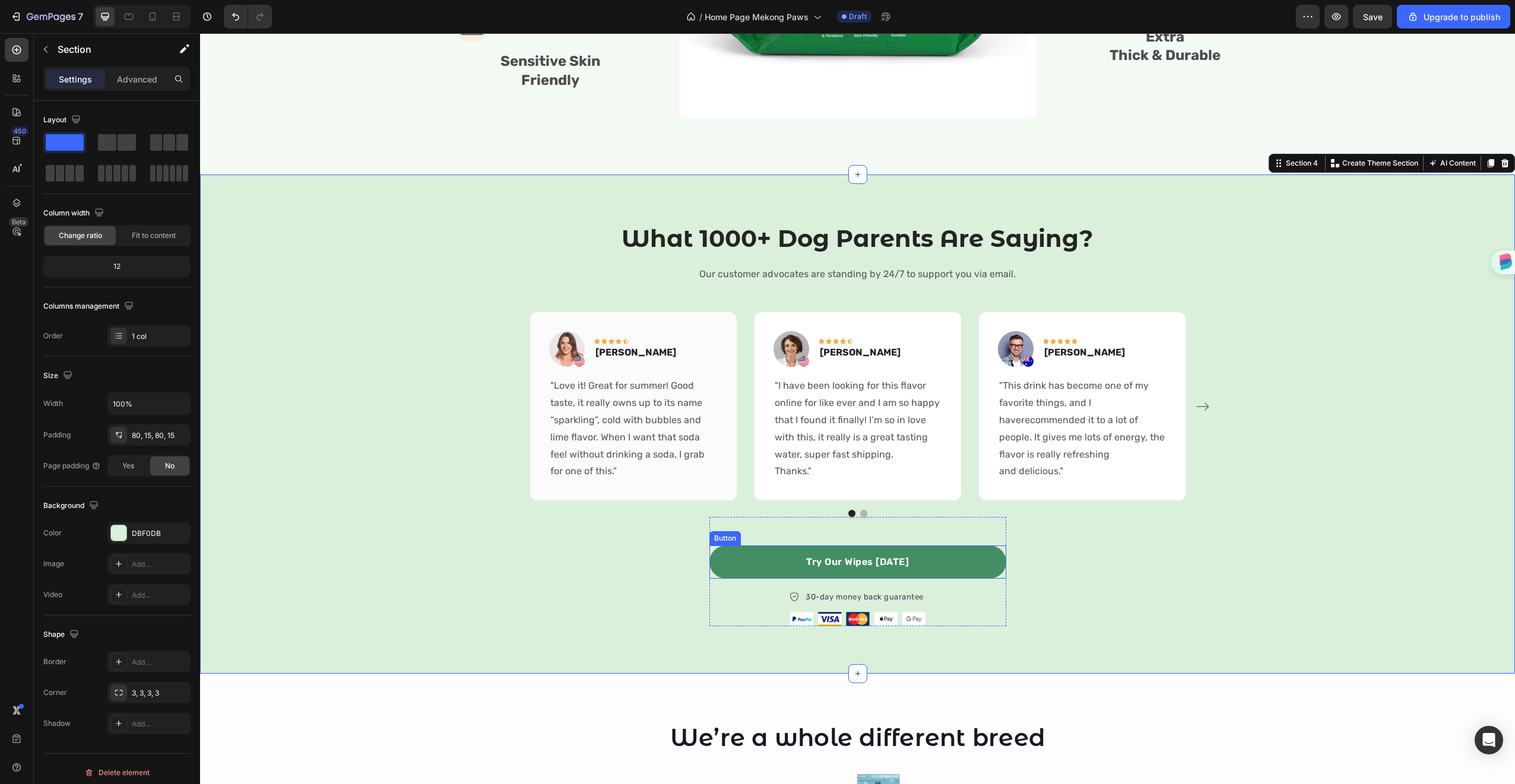
click at [944, 570] on link "Try Our Wipes Today" at bounding box center [857, 562] width 297 height 33
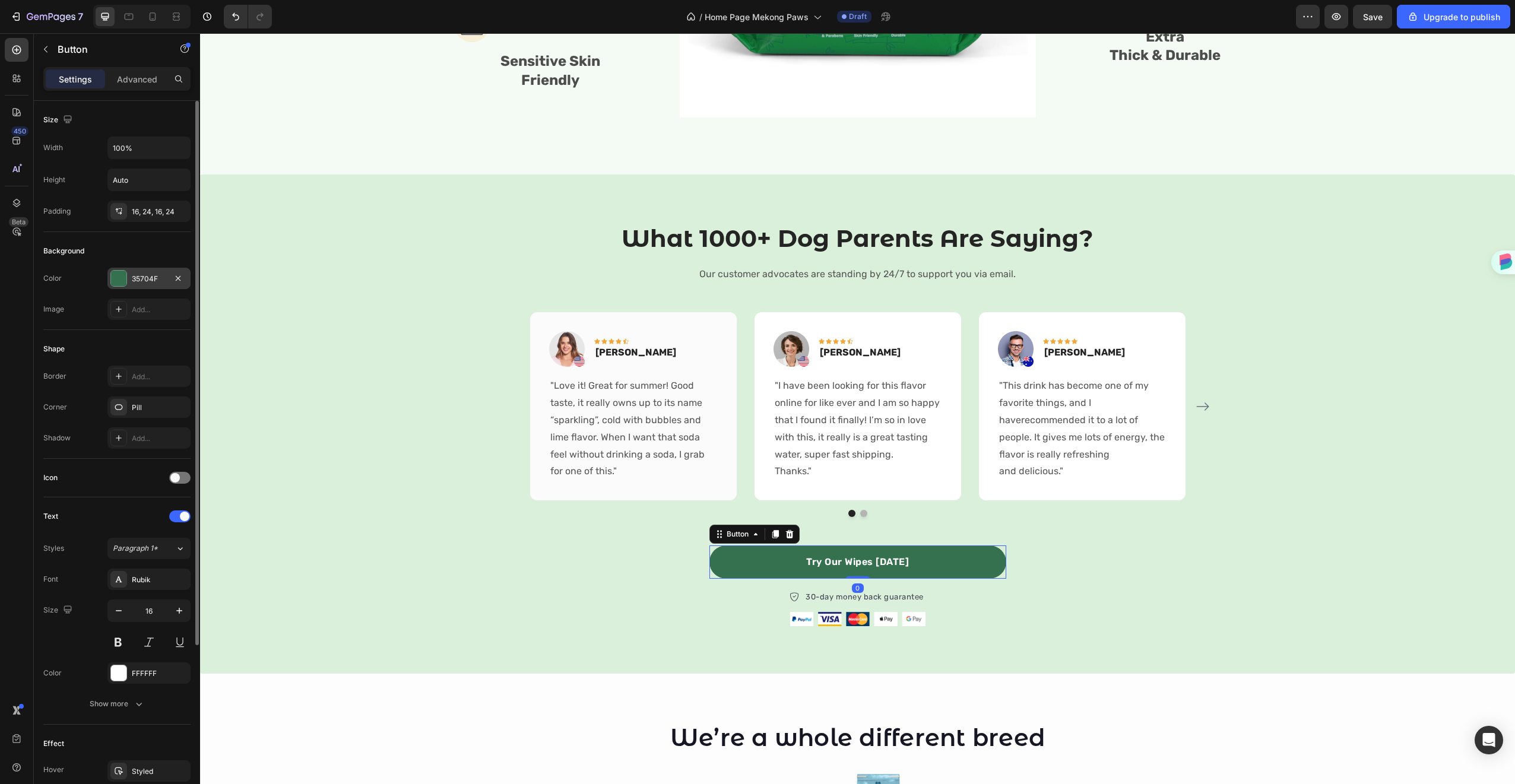
click at [119, 277] on div at bounding box center [118, 278] width 16 height 16
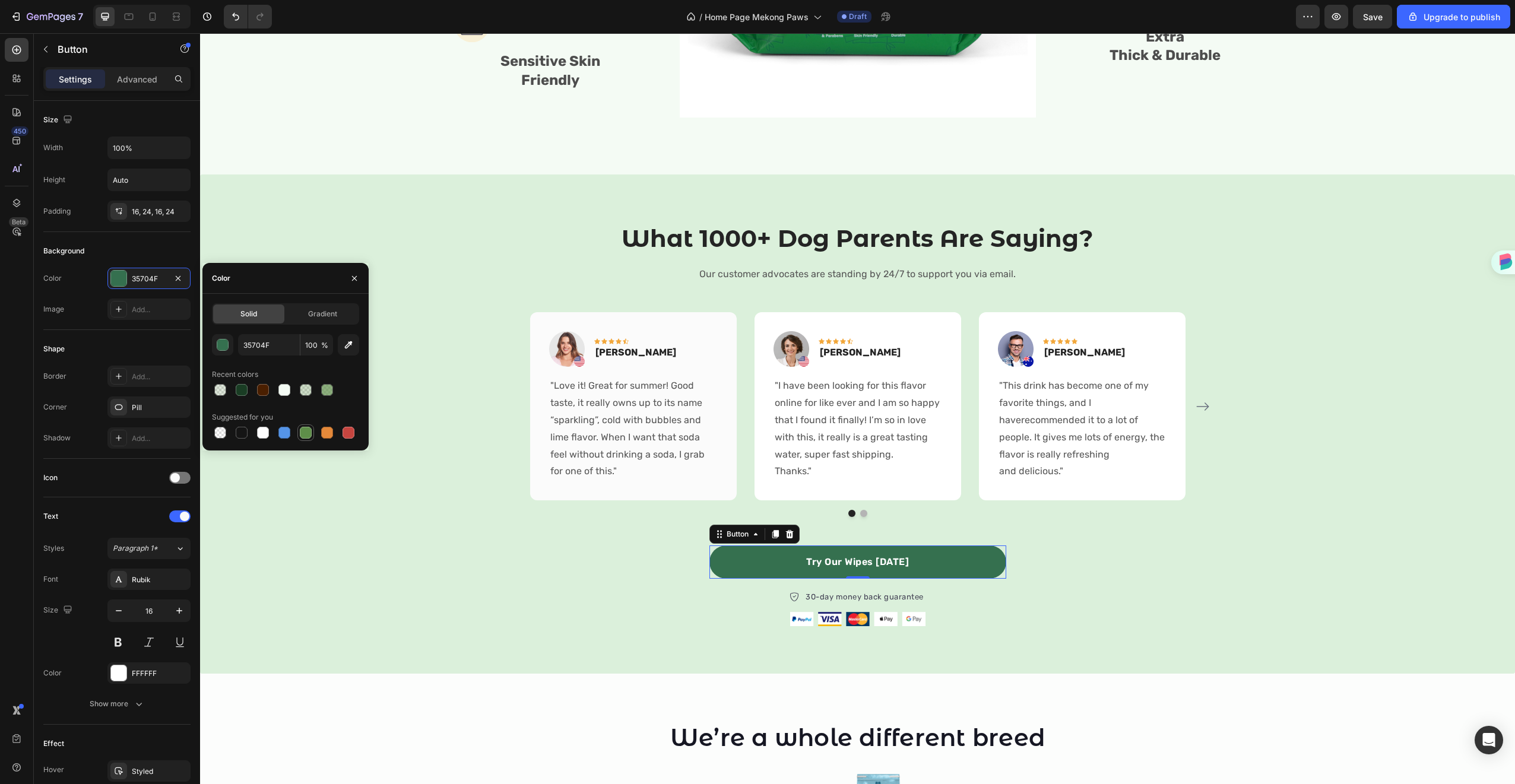
click at [304, 429] on div at bounding box center [306, 432] width 12 height 12
type input "5E8E49"
click at [1320, 626] on div "What 1000+ Dog Parents Are Saying? Heading Our customer advocates are standing …" at bounding box center [857, 424] width 1297 height 404
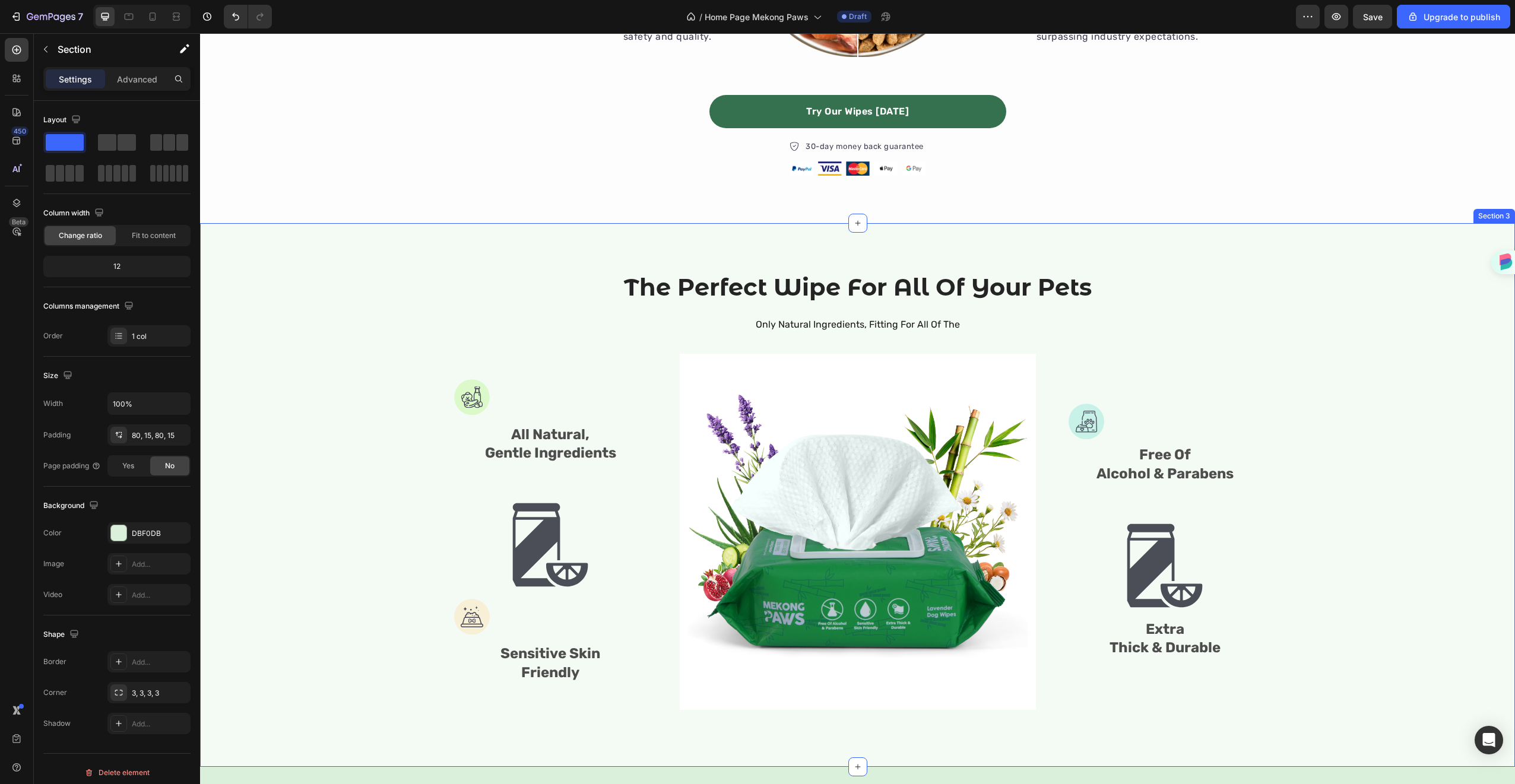
scroll to position [845, 0]
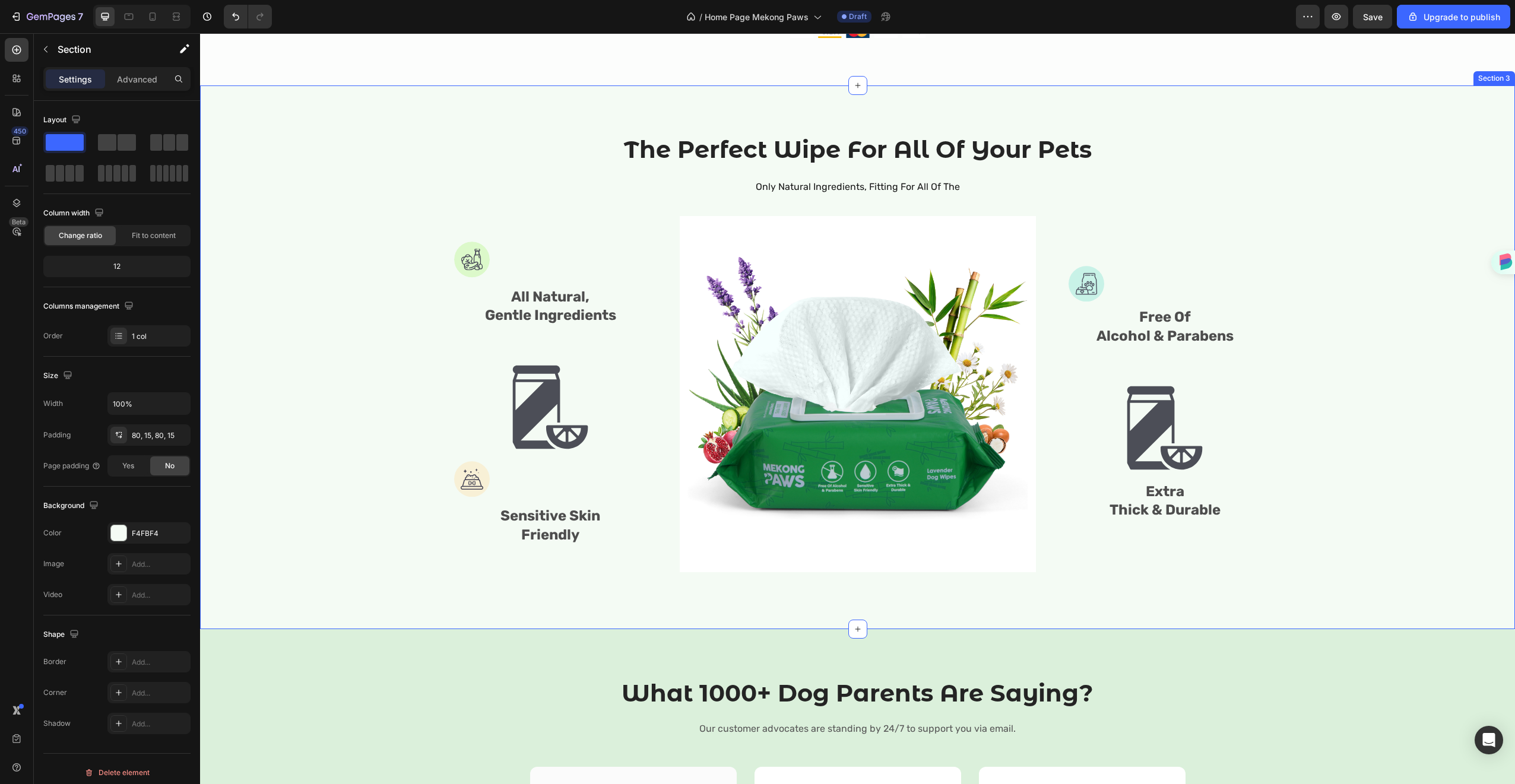
click at [1357, 544] on div "The Perfect Wipe For All Of Your Pets Heading Only Natural Ingredients, Fitting…" at bounding box center [857, 358] width 1297 height 449
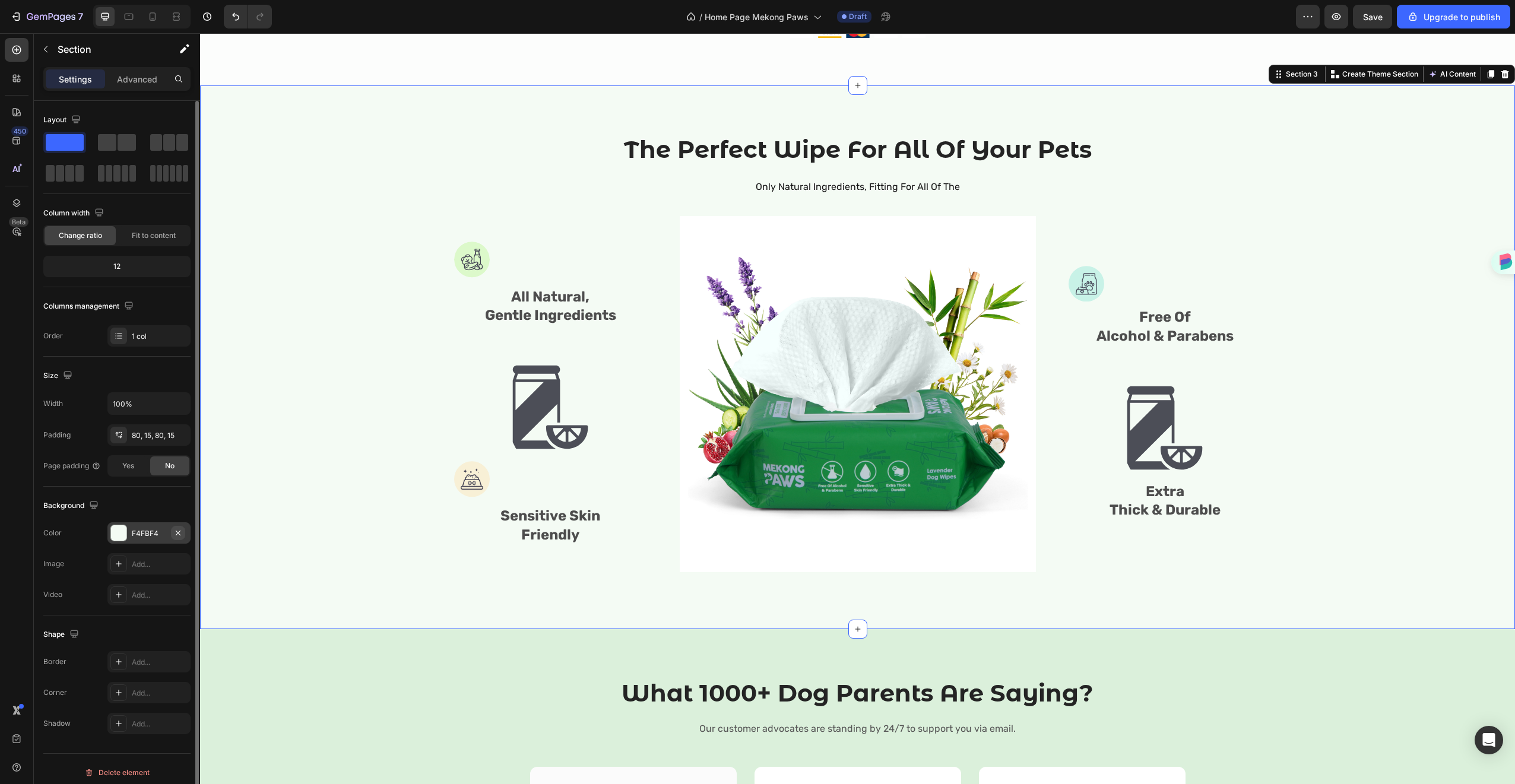
click at [175, 537] on icon "button" at bounding box center [178, 532] width 10 height 10
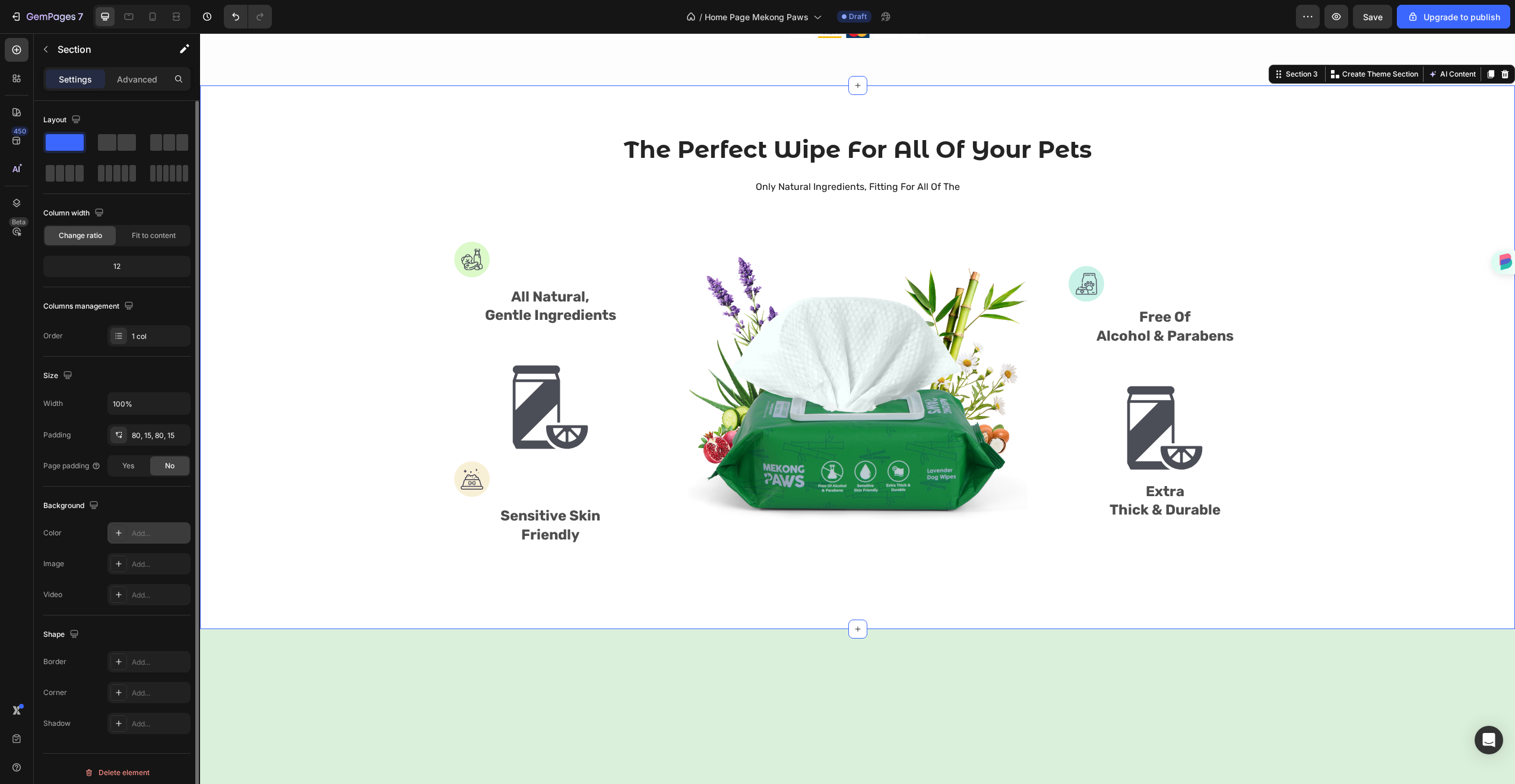
scroll to position [465, 0]
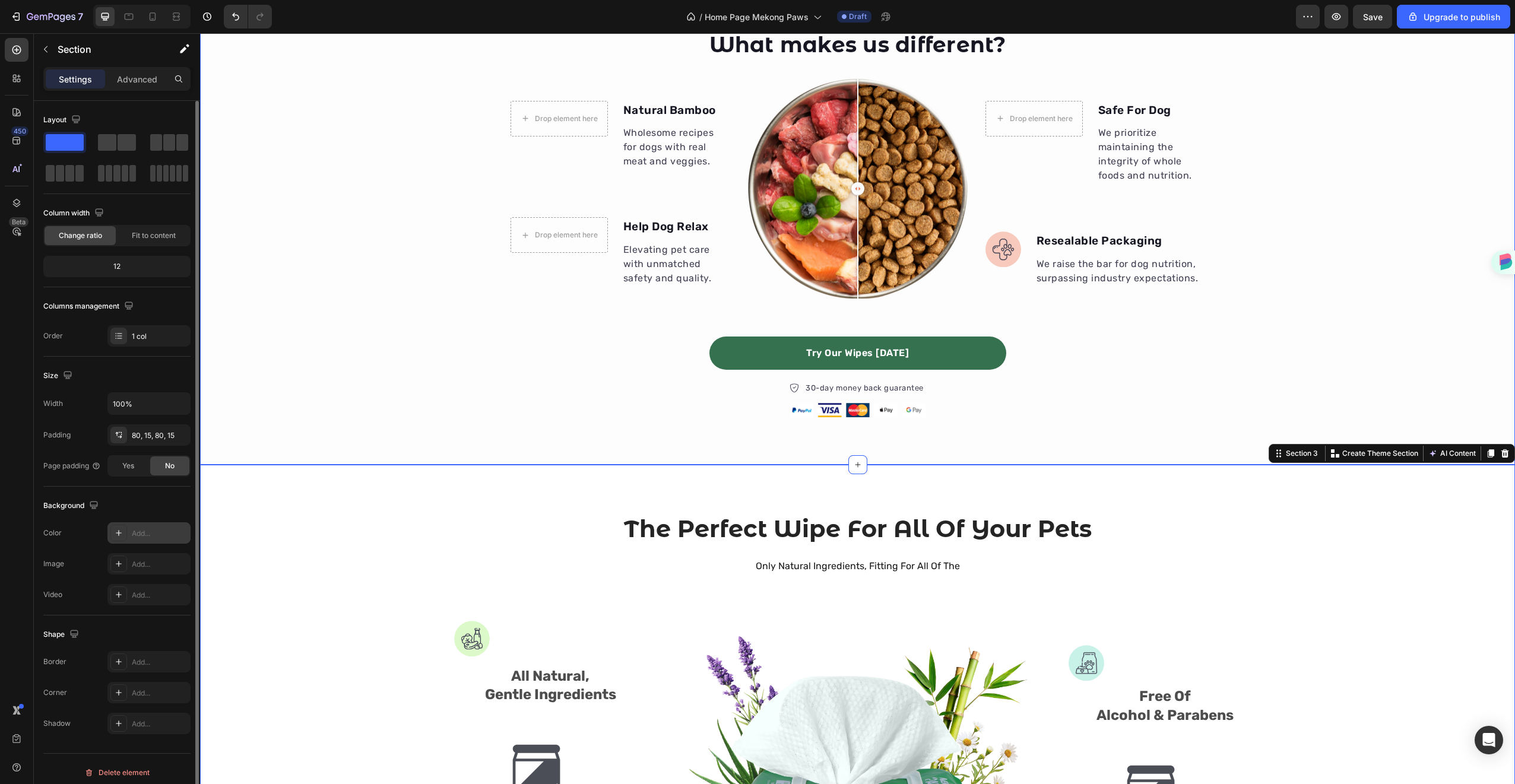
click at [453, 451] on div "What makes us different? Heading Drop element here Natural Bamboo Text block Wh…" at bounding box center [857, 224] width 1315 height 483
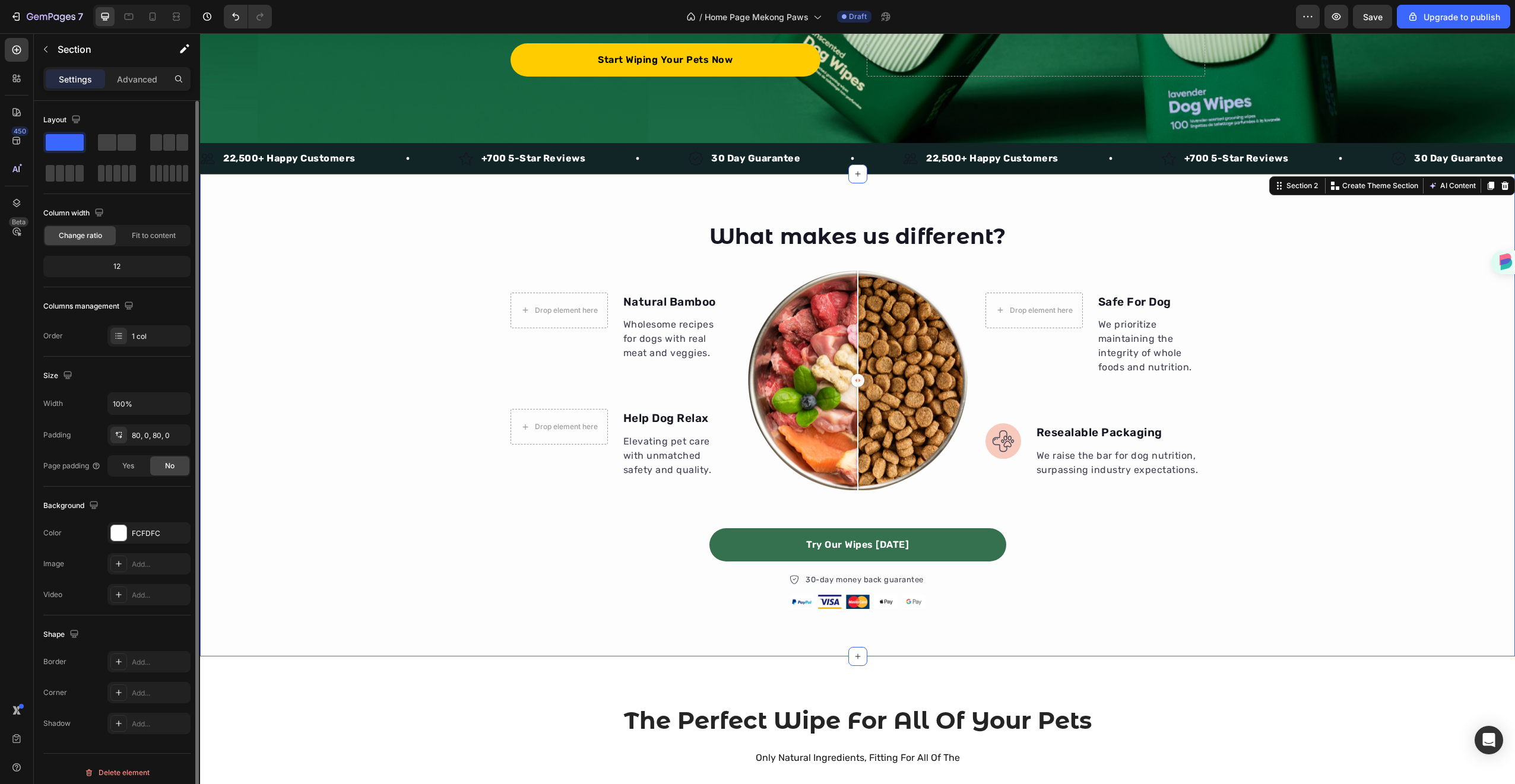
scroll to position [272, 0]
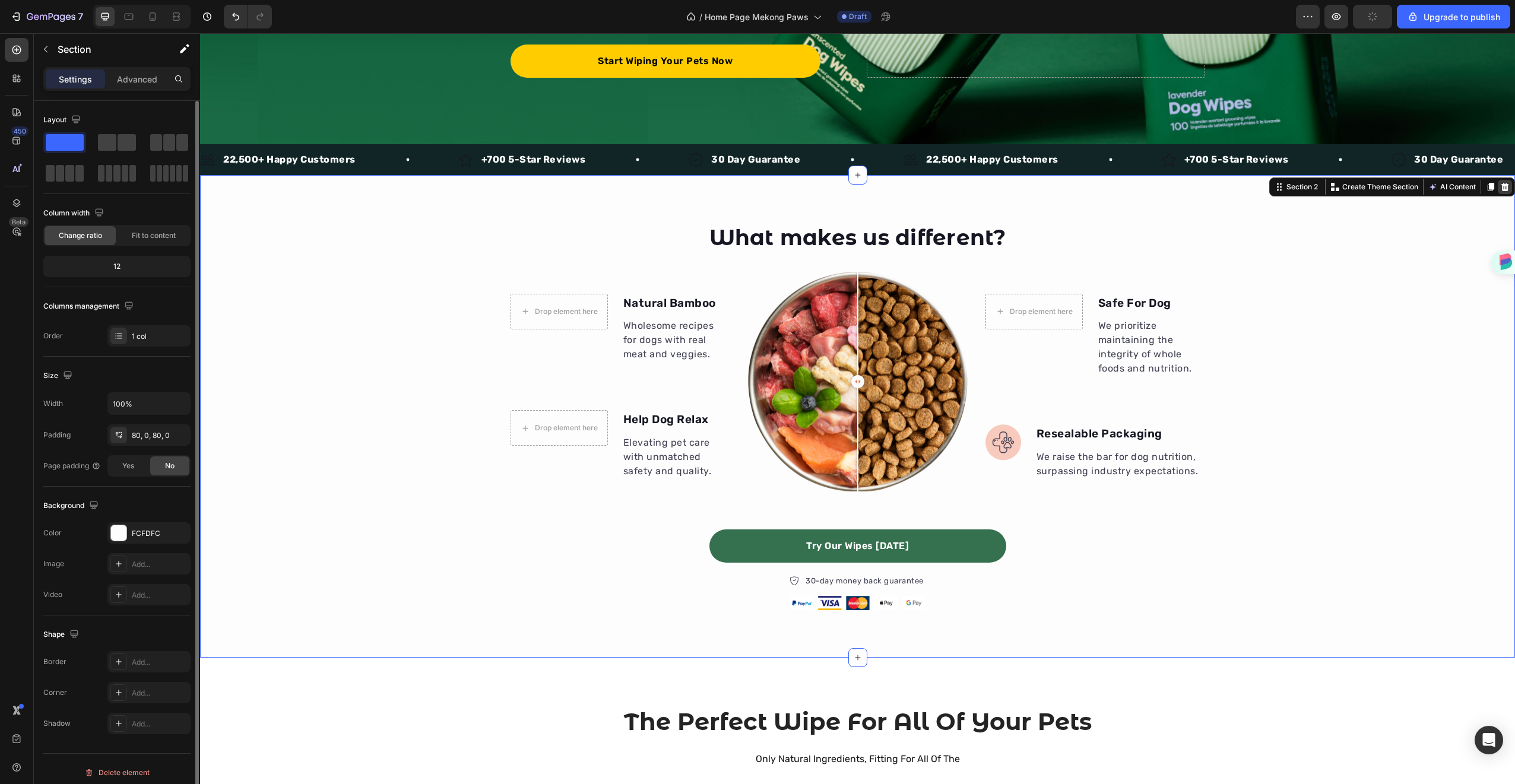
click at [1502, 190] on div at bounding box center [1505, 187] width 14 height 14
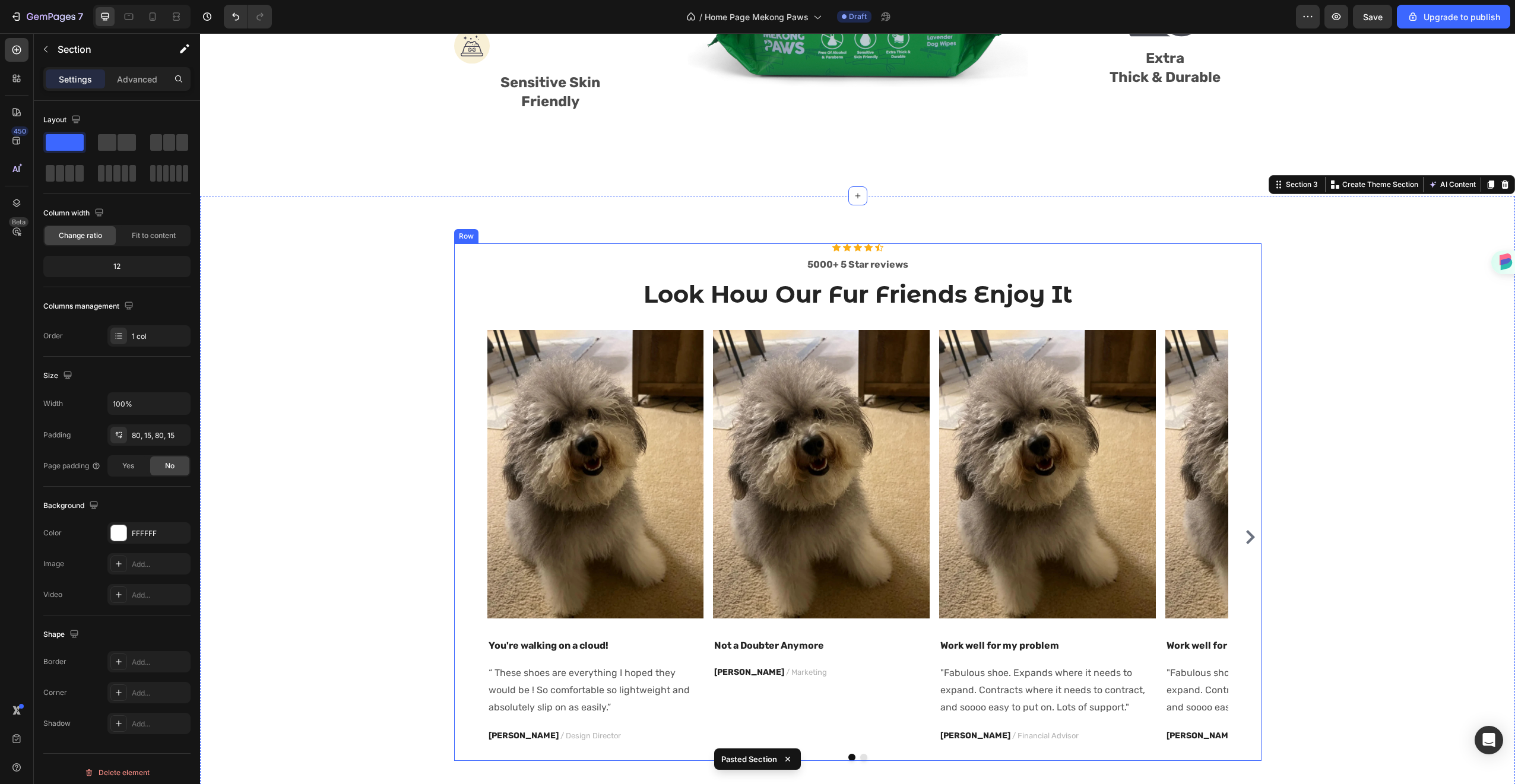
scroll to position [805, 0]
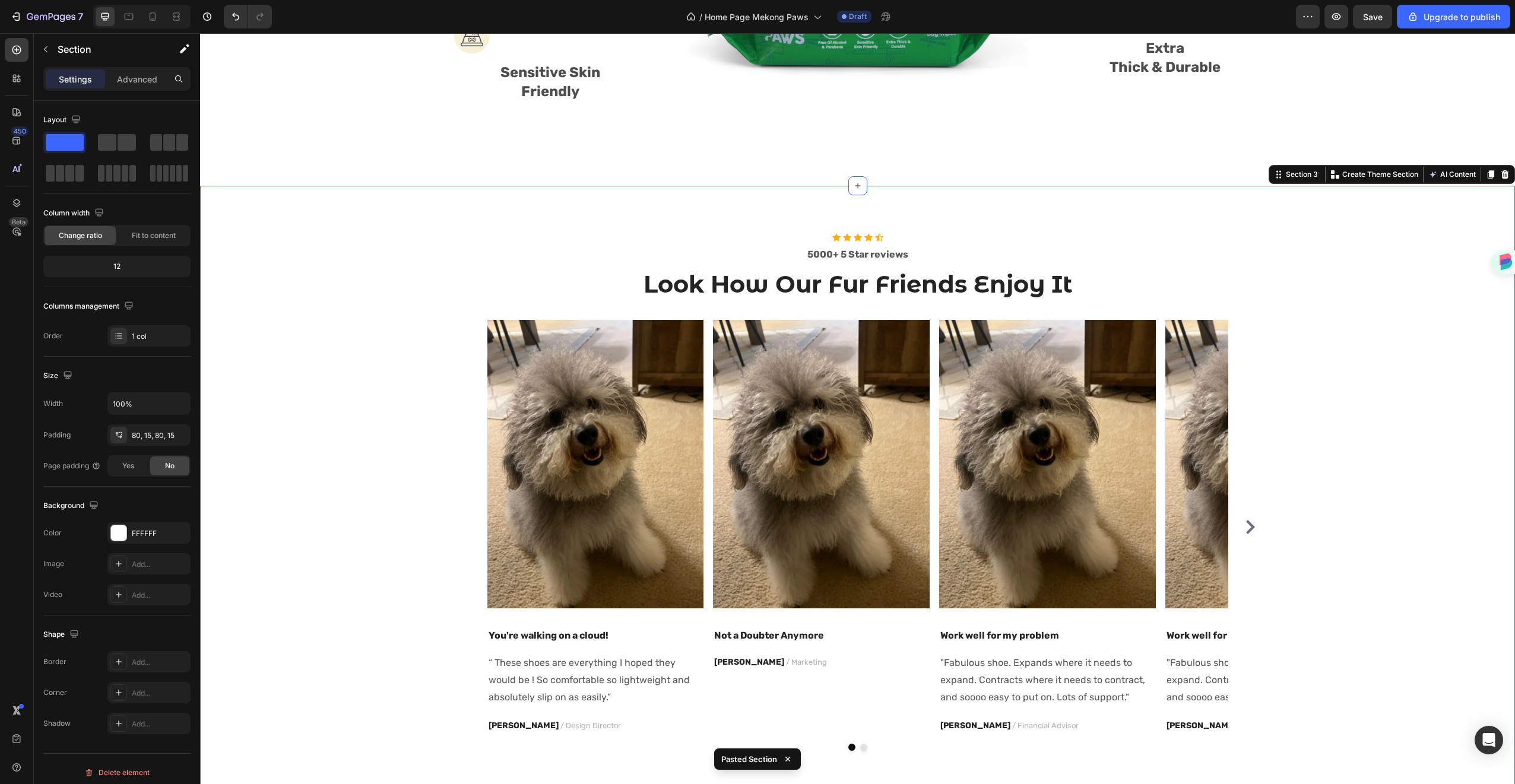
click at [1357, 256] on div "Icon Icon Icon Icon Icon Icon List Hoz 5000+ 5 Star reviews Text block Look How…" at bounding box center [857, 492] width 1297 height 517
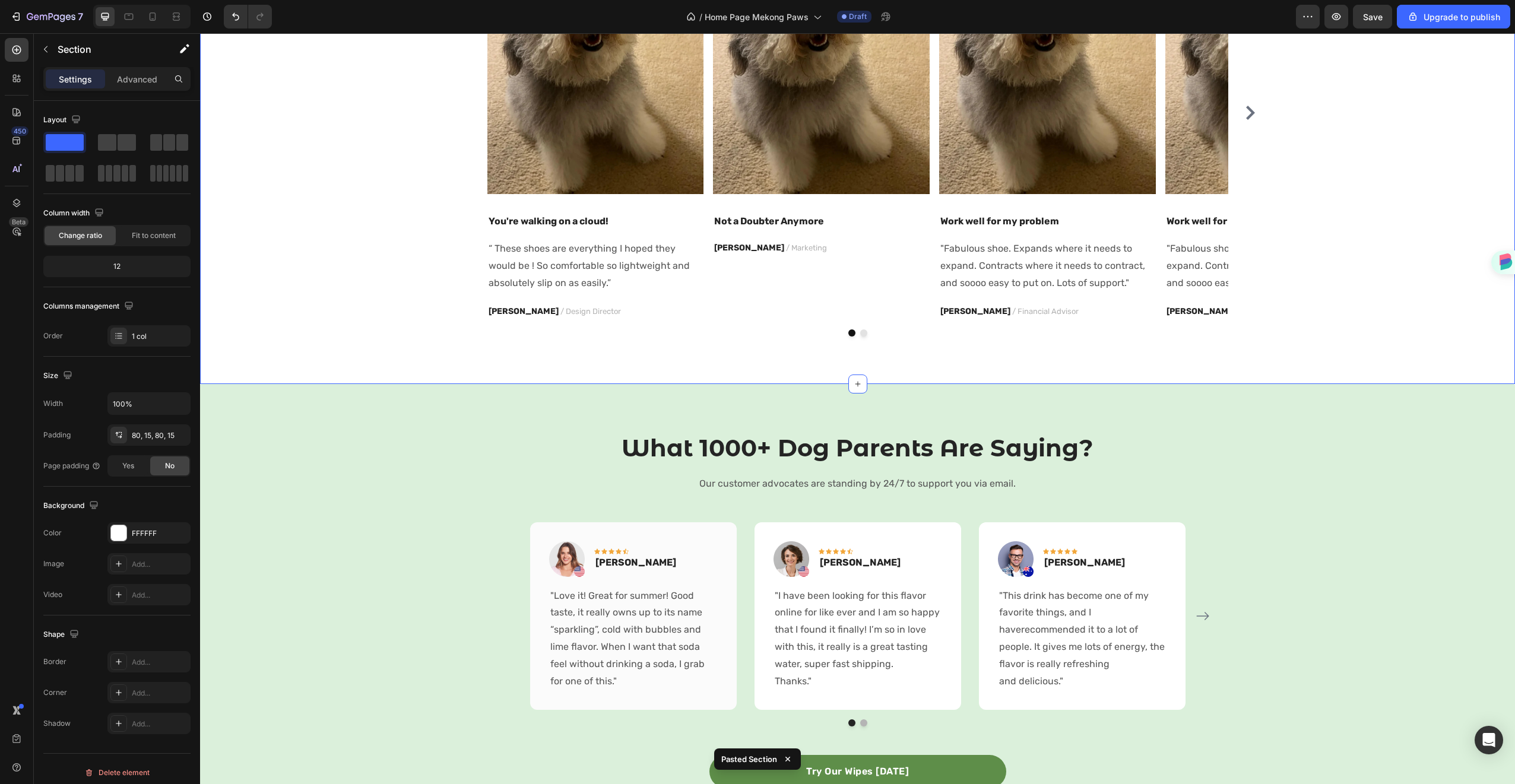
scroll to position [1030, 0]
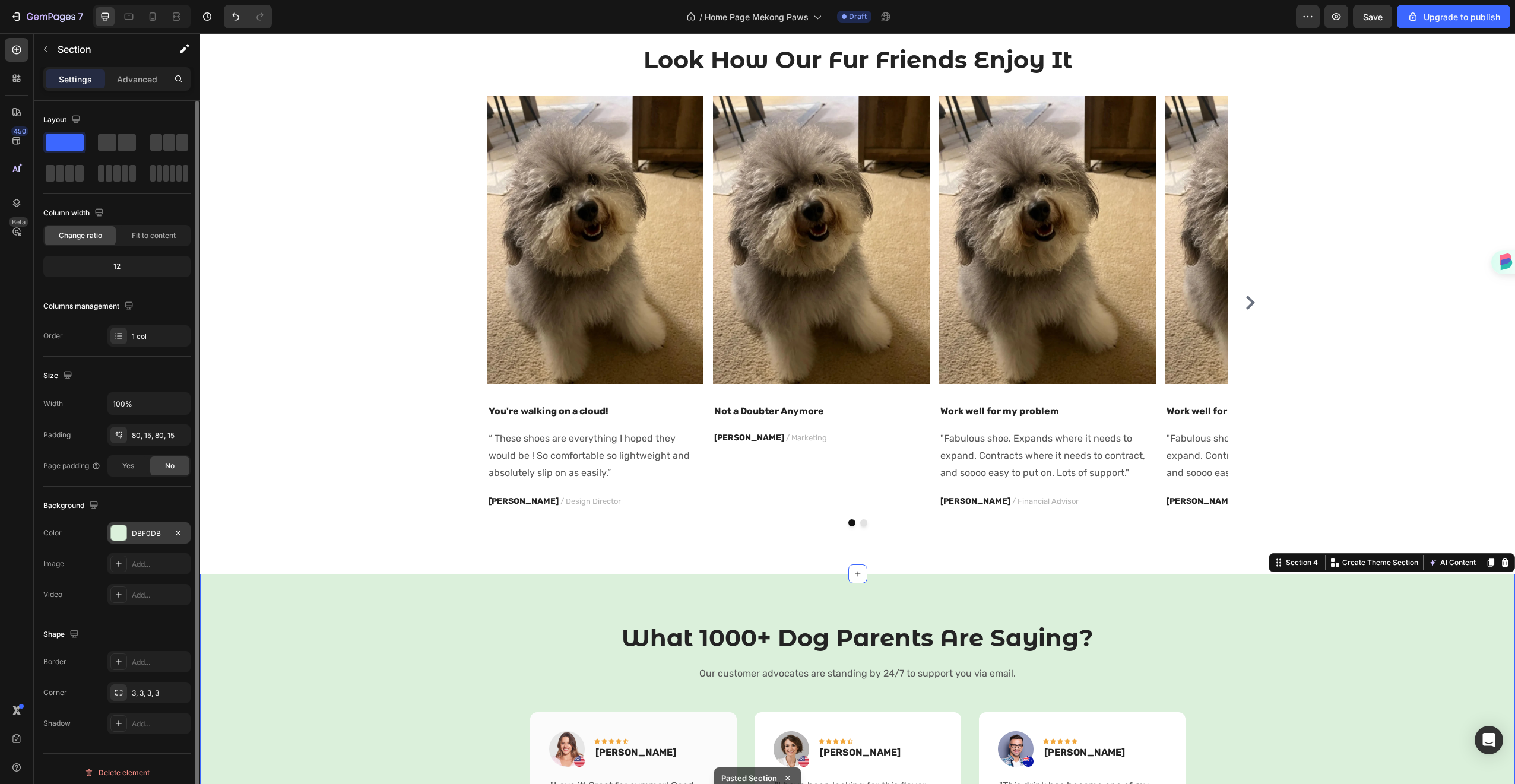
click at [144, 524] on div "DBF0DB" at bounding box center [149, 532] width 83 height 21
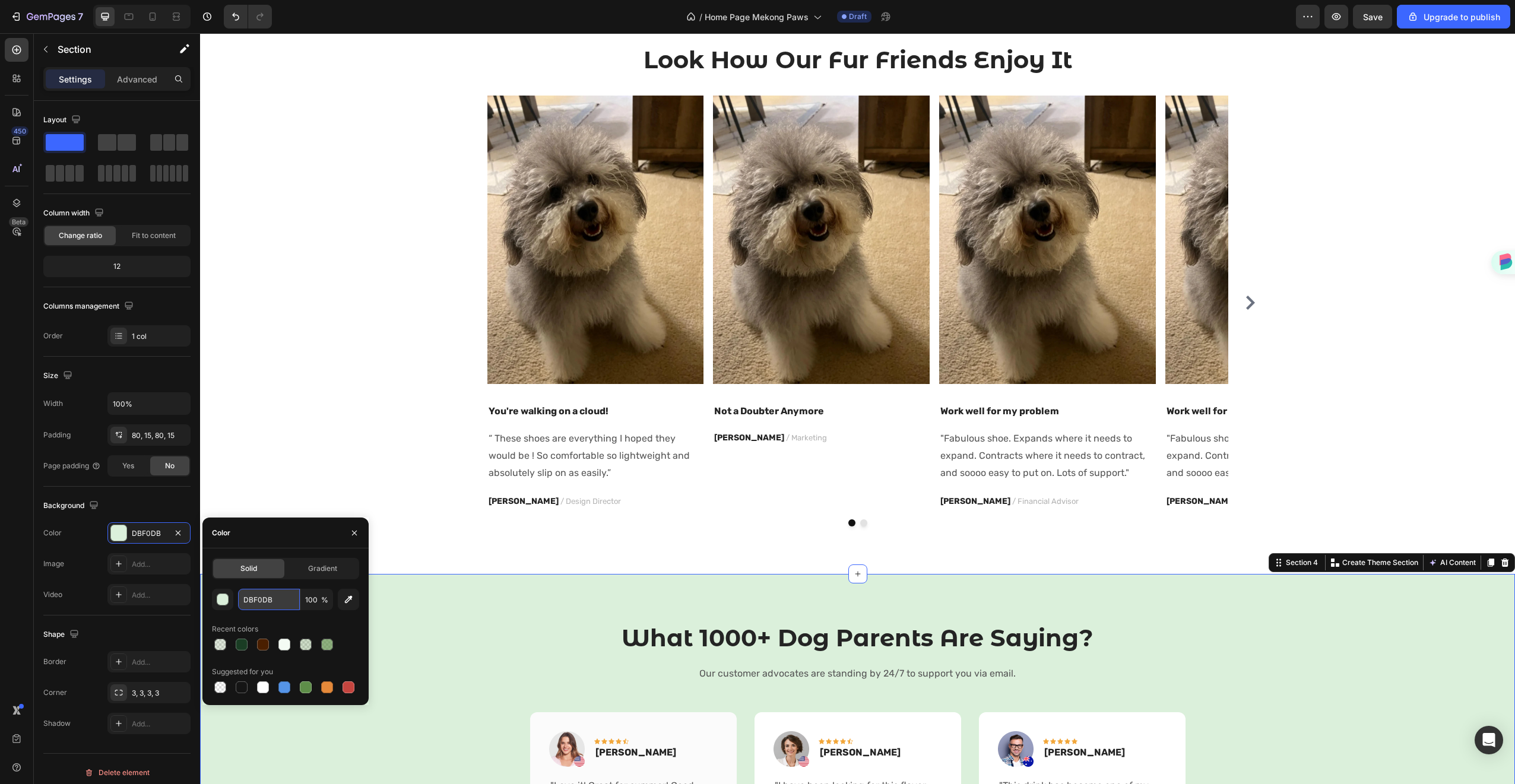
click at [278, 603] on input "DBF0DB" at bounding box center [268, 599] width 61 height 21
click at [365, 361] on div "Icon Icon Icon Icon Icon Icon List Hoz 5000+ 5 Star reviews Text block Look How…" at bounding box center [857, 267] width 1297 height 517
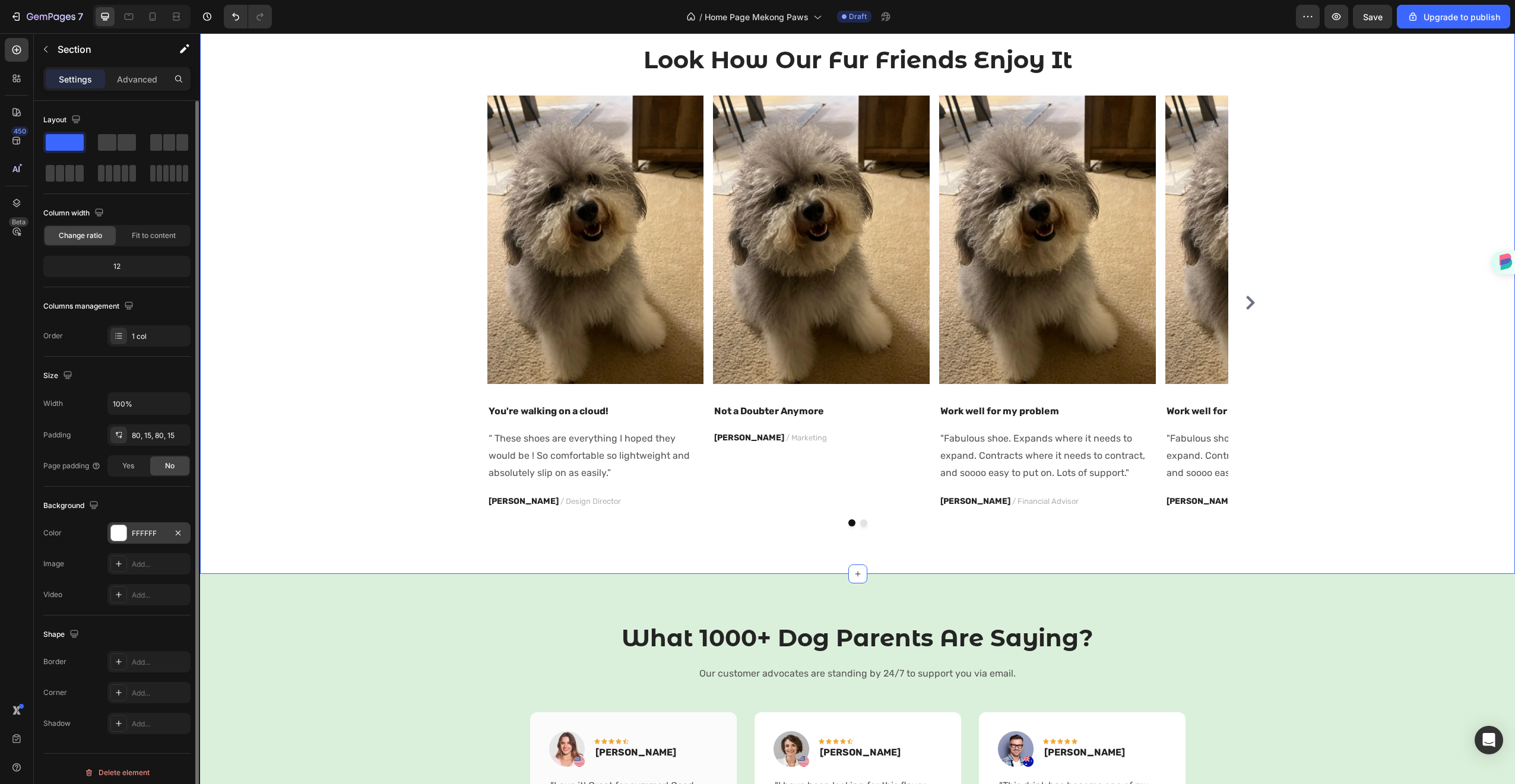
click at [150, 529] on div "FFFFFF" at bounding box center [149, 533] width 34 height 10
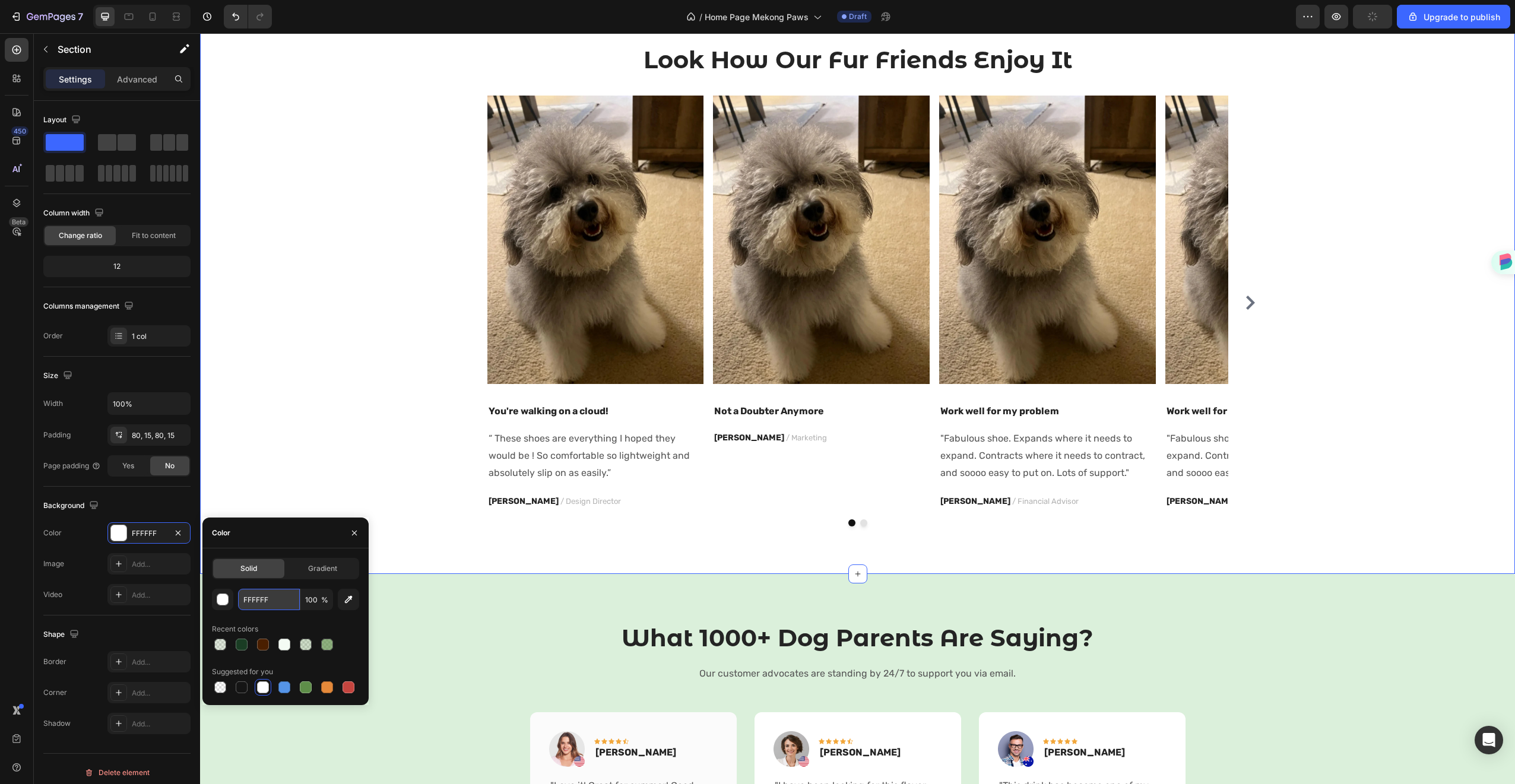
click at [249, 604] on input "FFFFFF" at bounding box center [268, 599] width 61 height 21
paste input "DBF0DB"
type input "DBF0DB"
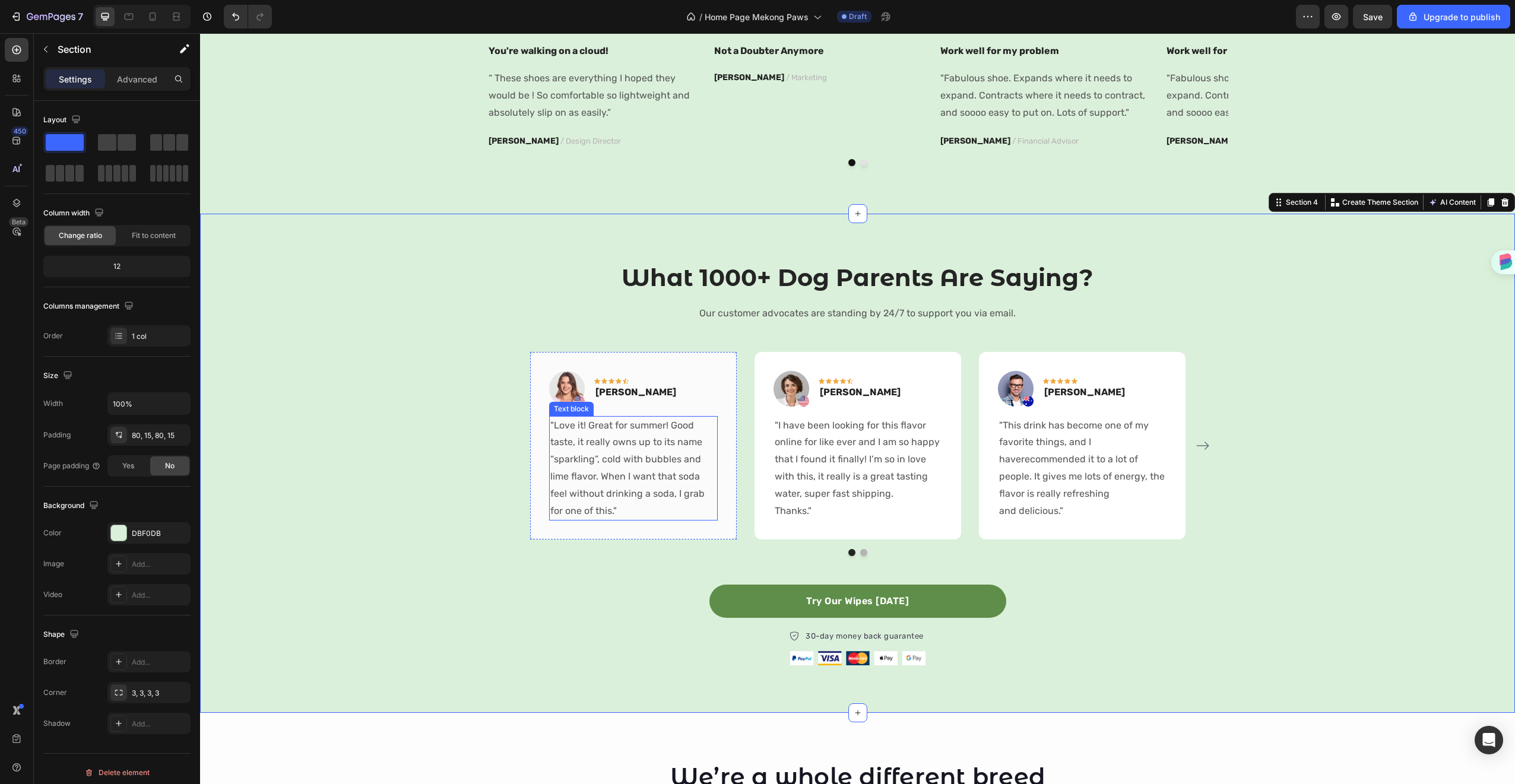
scroll to position [1420, 0]
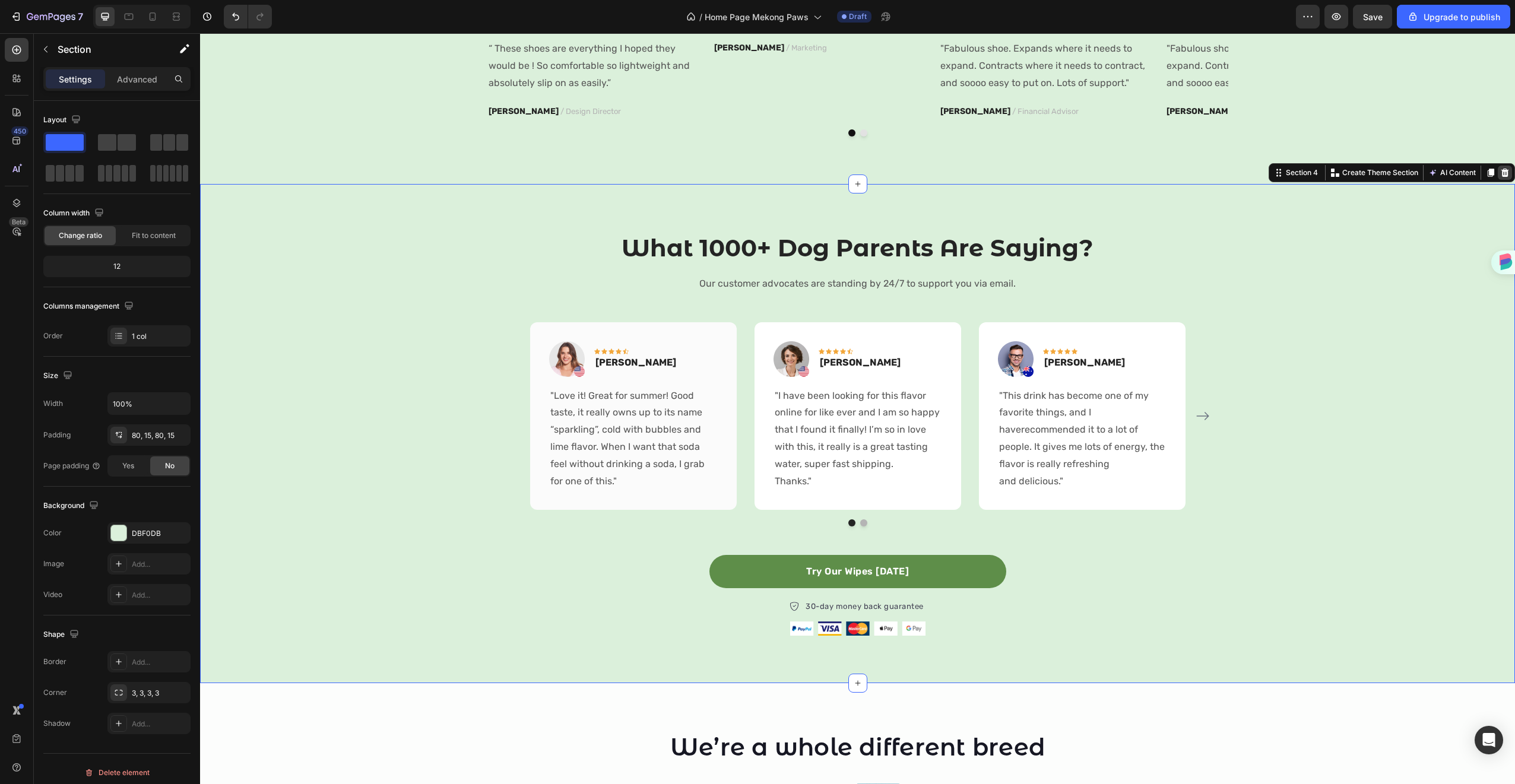
click at [1500, 168] on icon at bounding box center [1505, 172] width 10 height 10
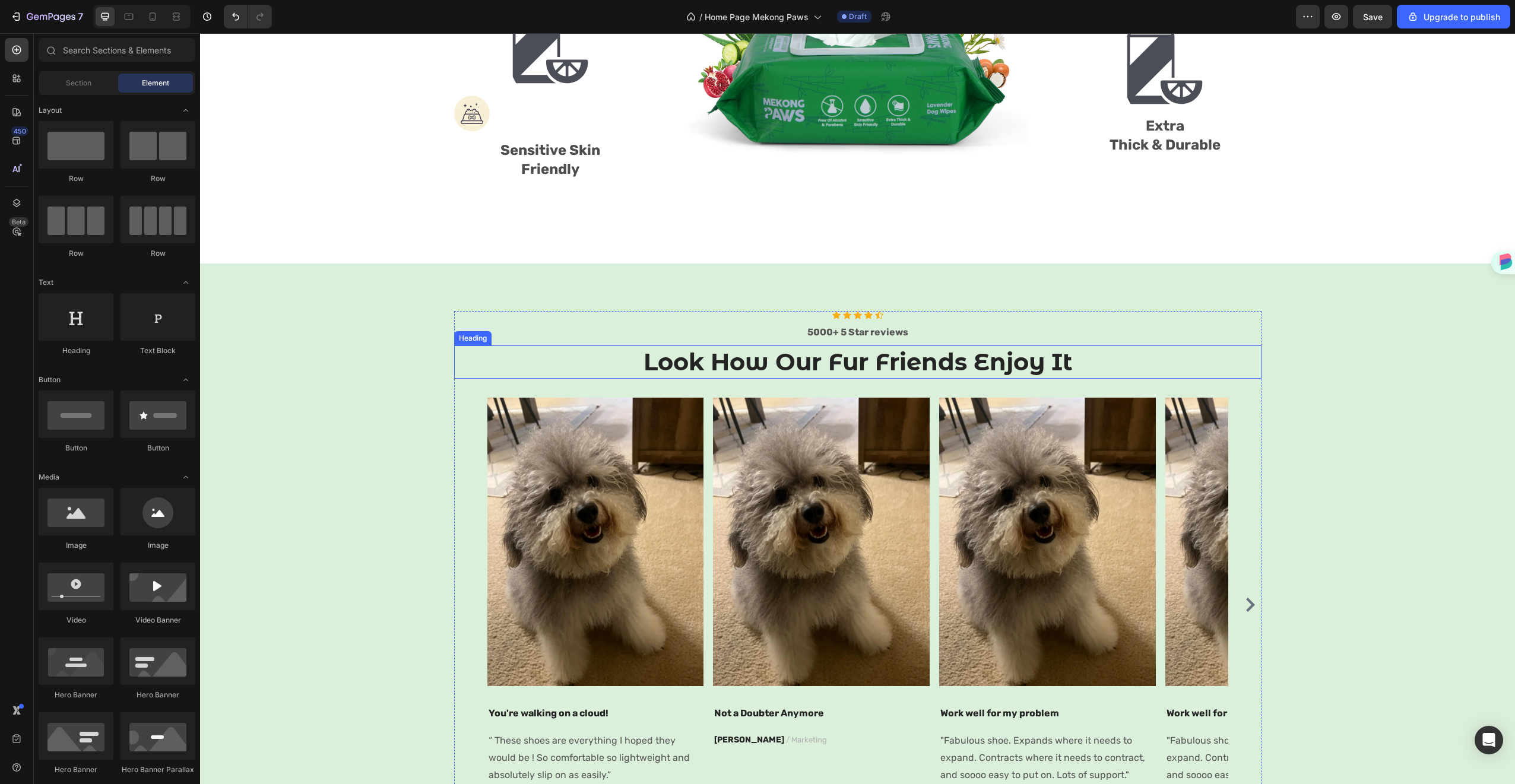
scroll to position [723, 0]
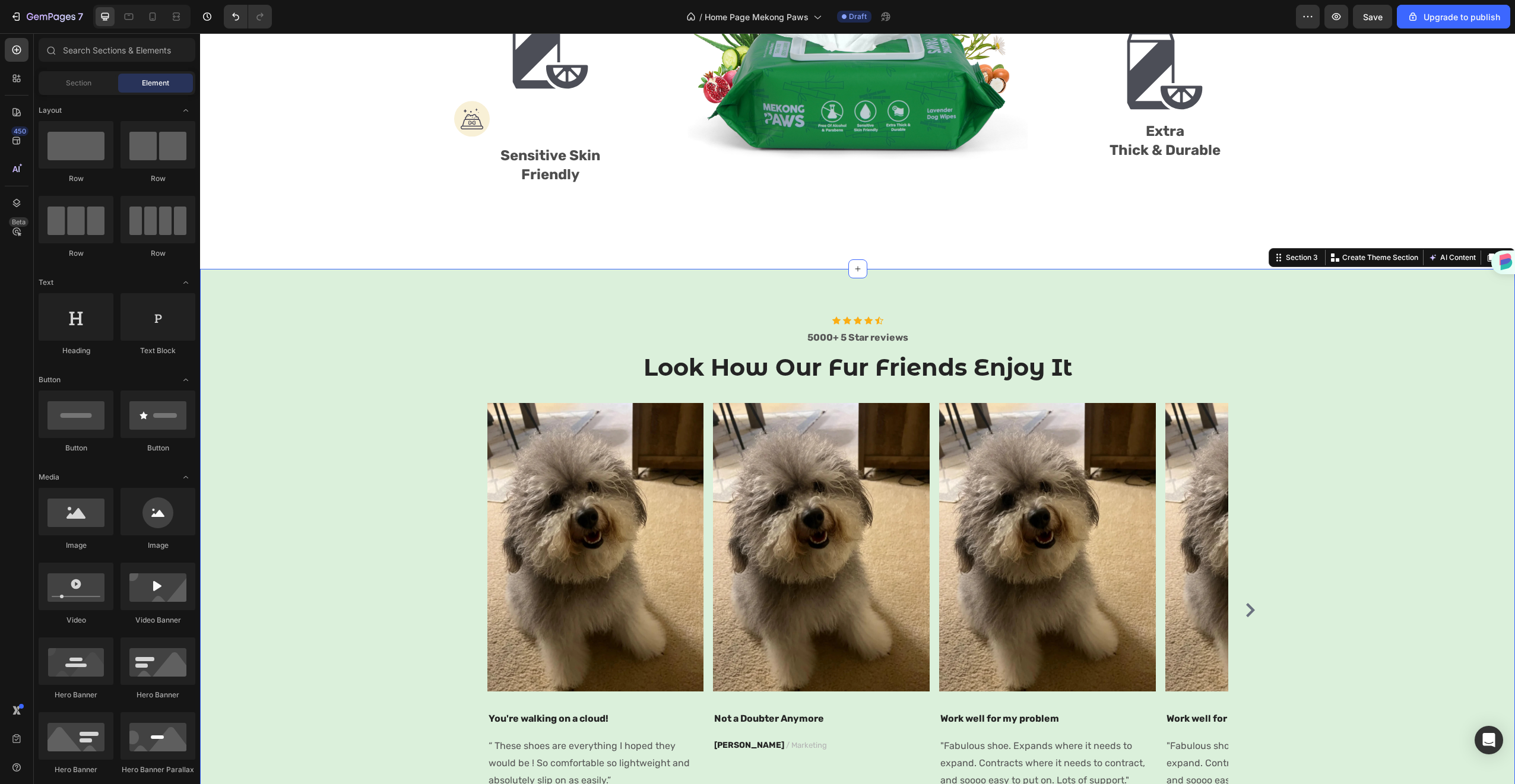
click at [1276, 369] on div "Icon Icon Icon Icon Icon Icon List Hoz 5000+ 5 Star reviews Text block Look How…" at bounding box center [857, 574] width 1297 height 517
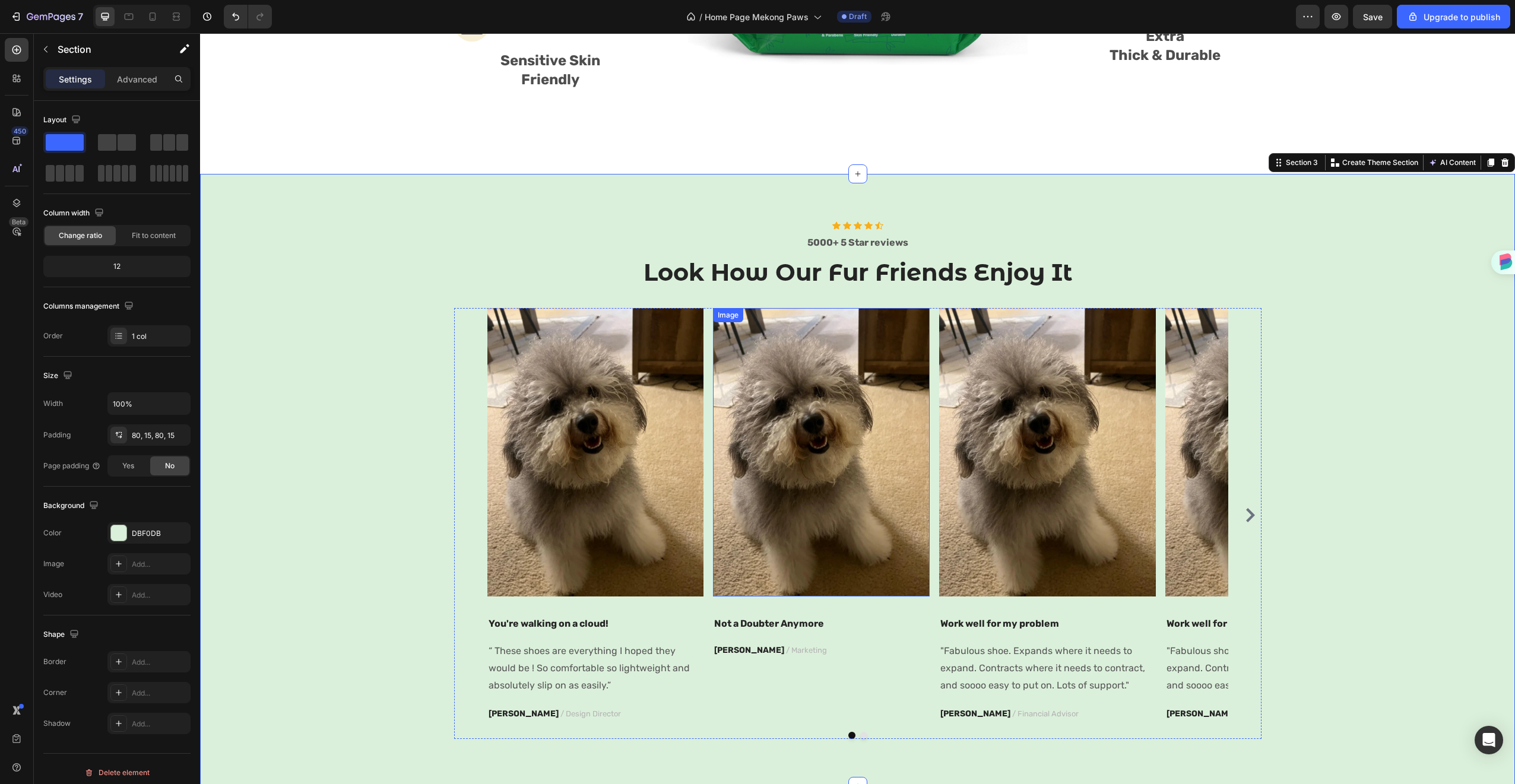
scroll to position [948, 0]
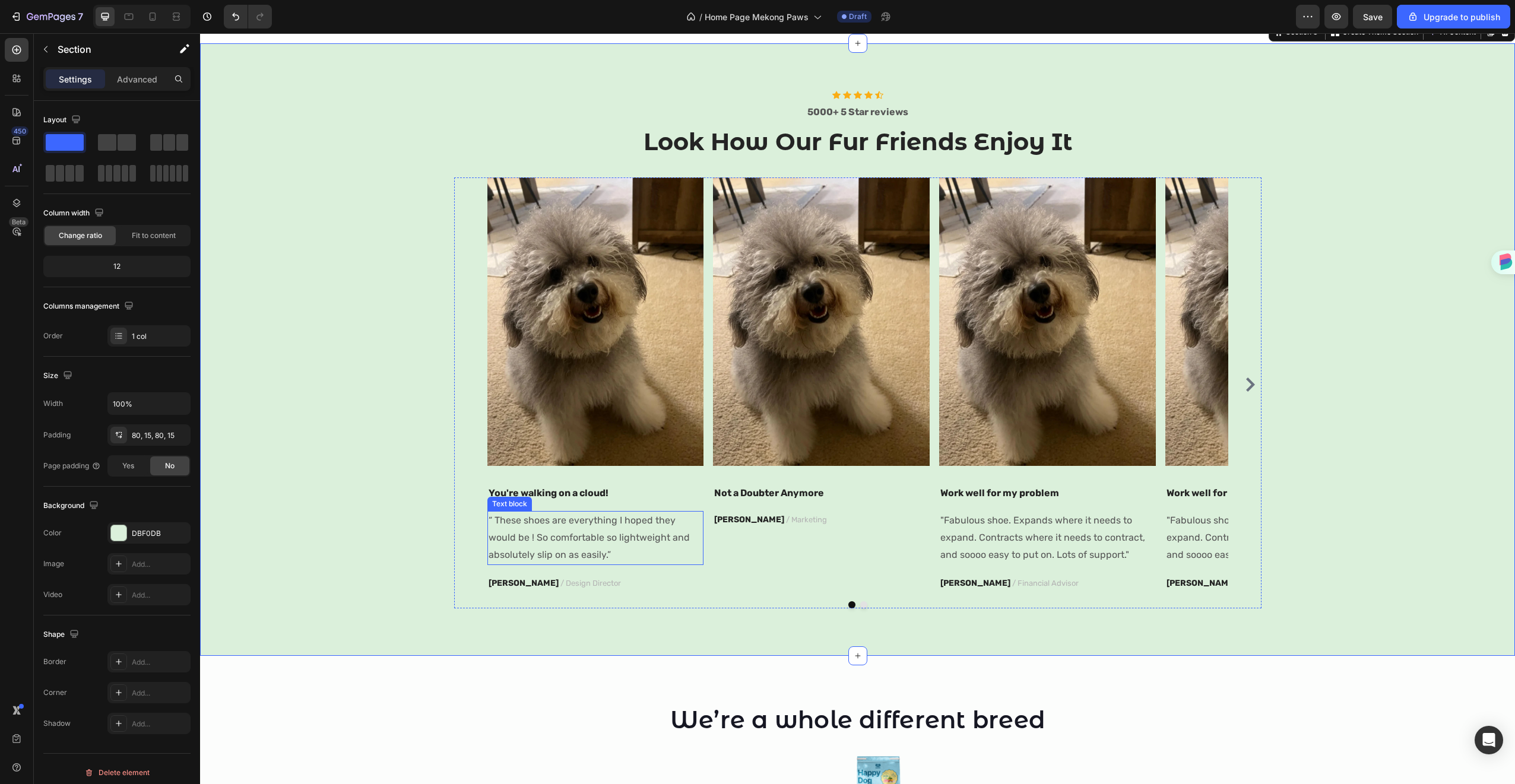
click at [624, 528] on p "“ These shoes are everything I hoped they would be ! So comfortable so lightwei…" at bounding box center [595, 537] width 214 height 51
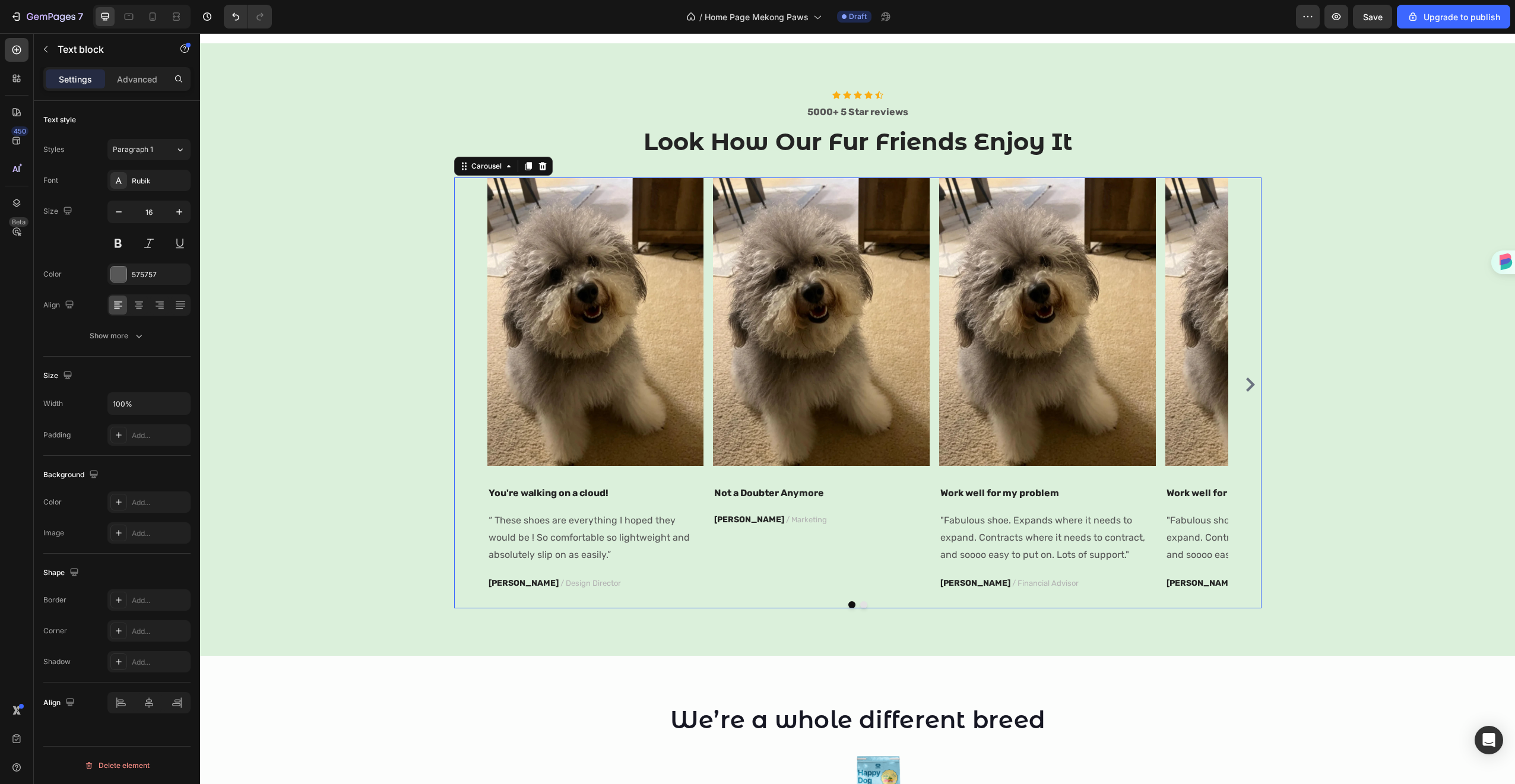
click at [718, 567] on div "Image Not a Doubter Anymore Text block PATRICIA B. / Marketing Text block" at bounding box center [821, 385] width 217 height 415
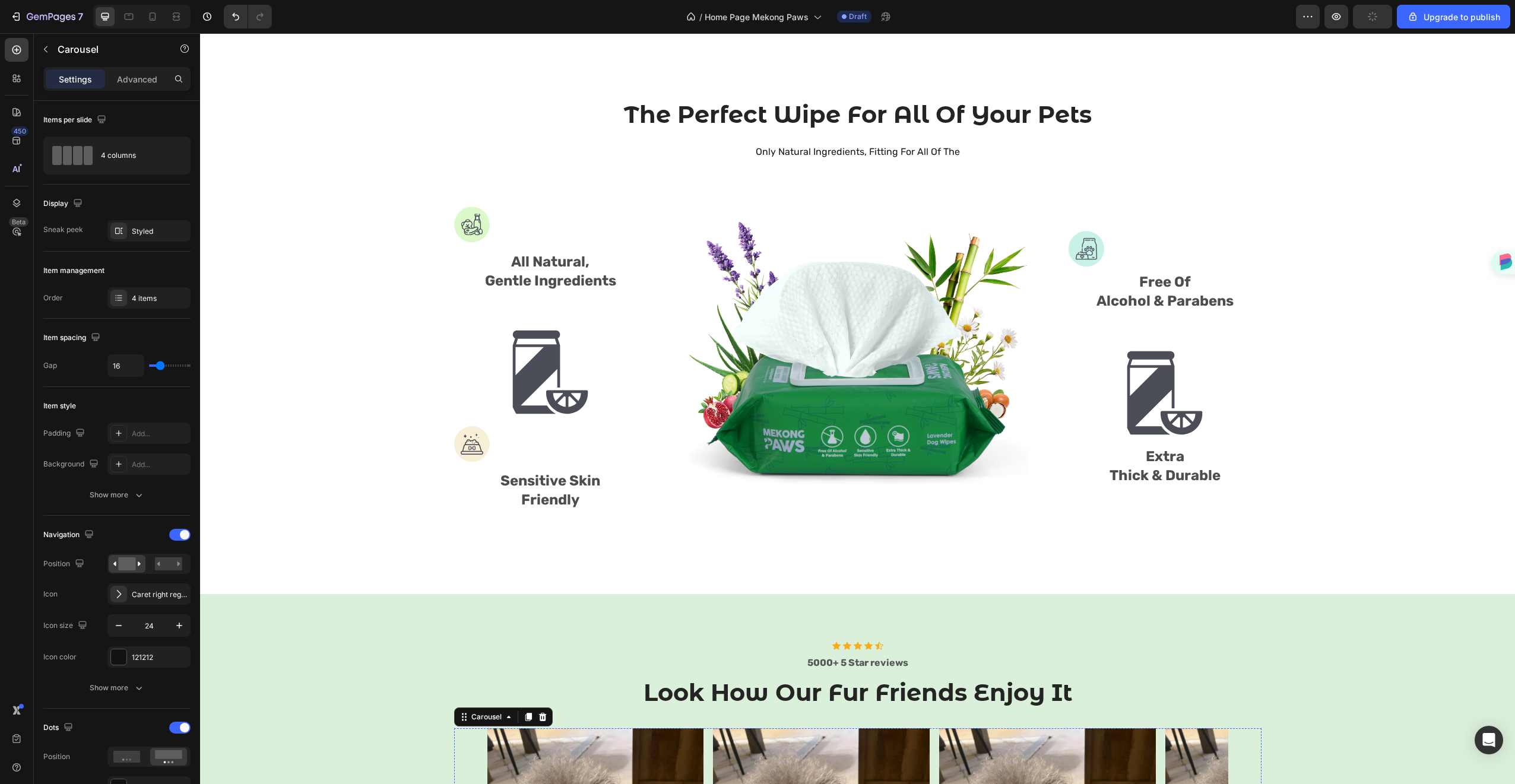
scroll to position [871, 0]
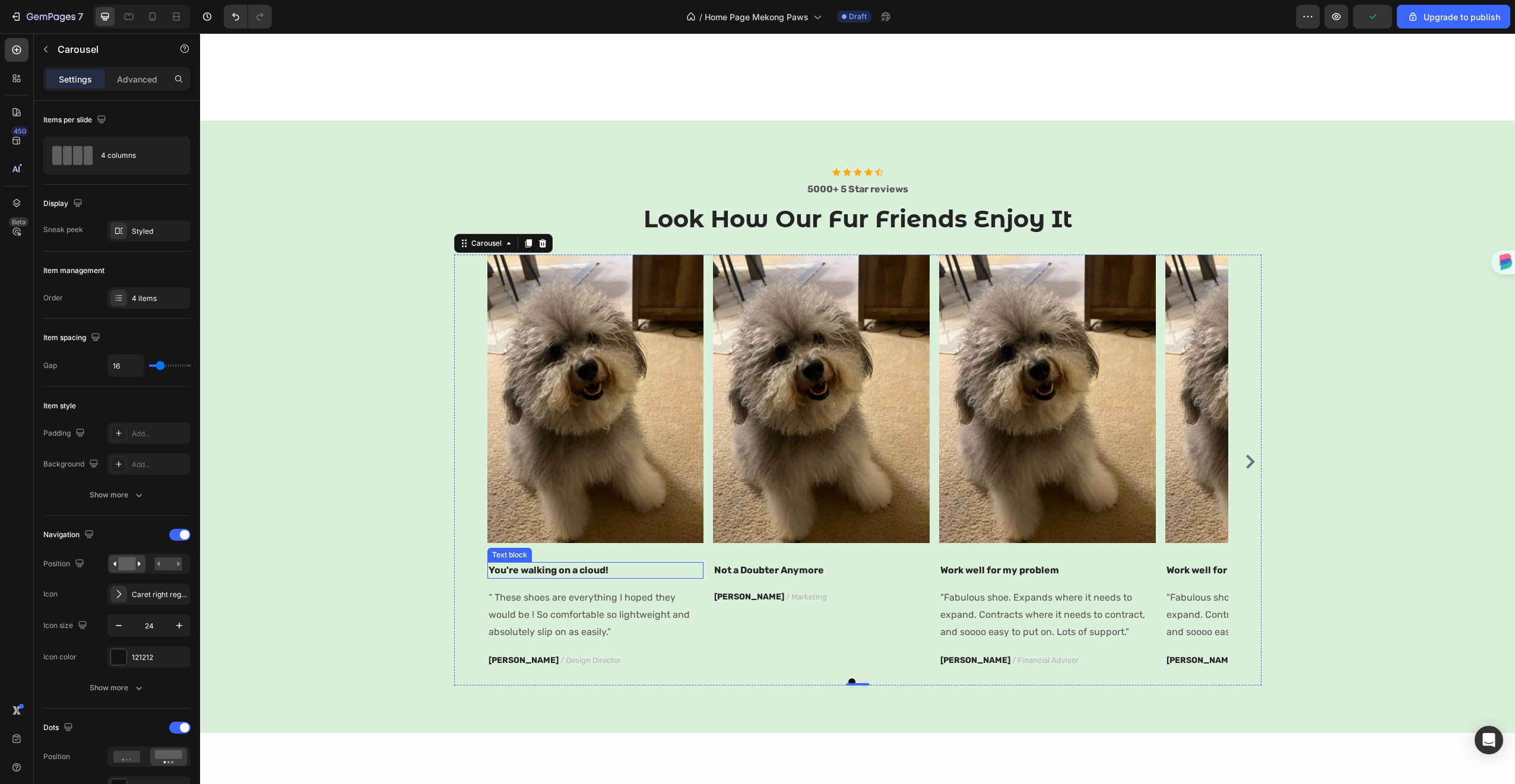
click at [630, 569] on p "You're walking on a cloud!" at bounding box center [595, 570] width 214 height 14
click at [636, 552] on div "Image You're walking on a cloud! Text block 16 “ These shoes are everything I h…" at bounding box center [595, 462] width 217 height 415
click at [642, 540] on img at bounding box center [595, 399] width 217 height 289
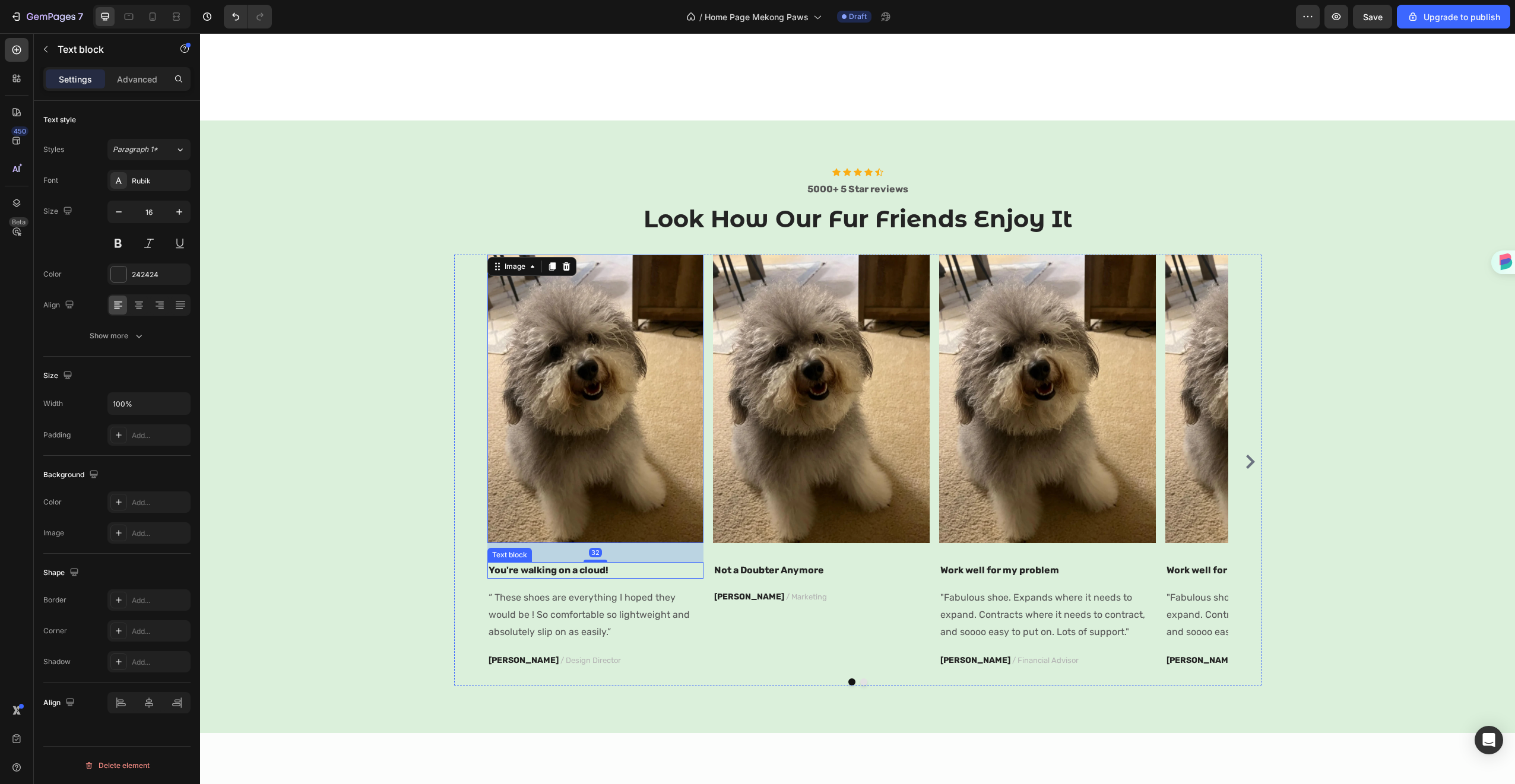
click at [623, 578] on div "You're walking on a cloud! Text block" at bounding box center [595, 570] width 217 height 16
click at [605, 612] on p "“ These shoes are everything I hoped they would be ! So comfortable so lightwei…" at bounding box center [595, 614] width 214 height 51
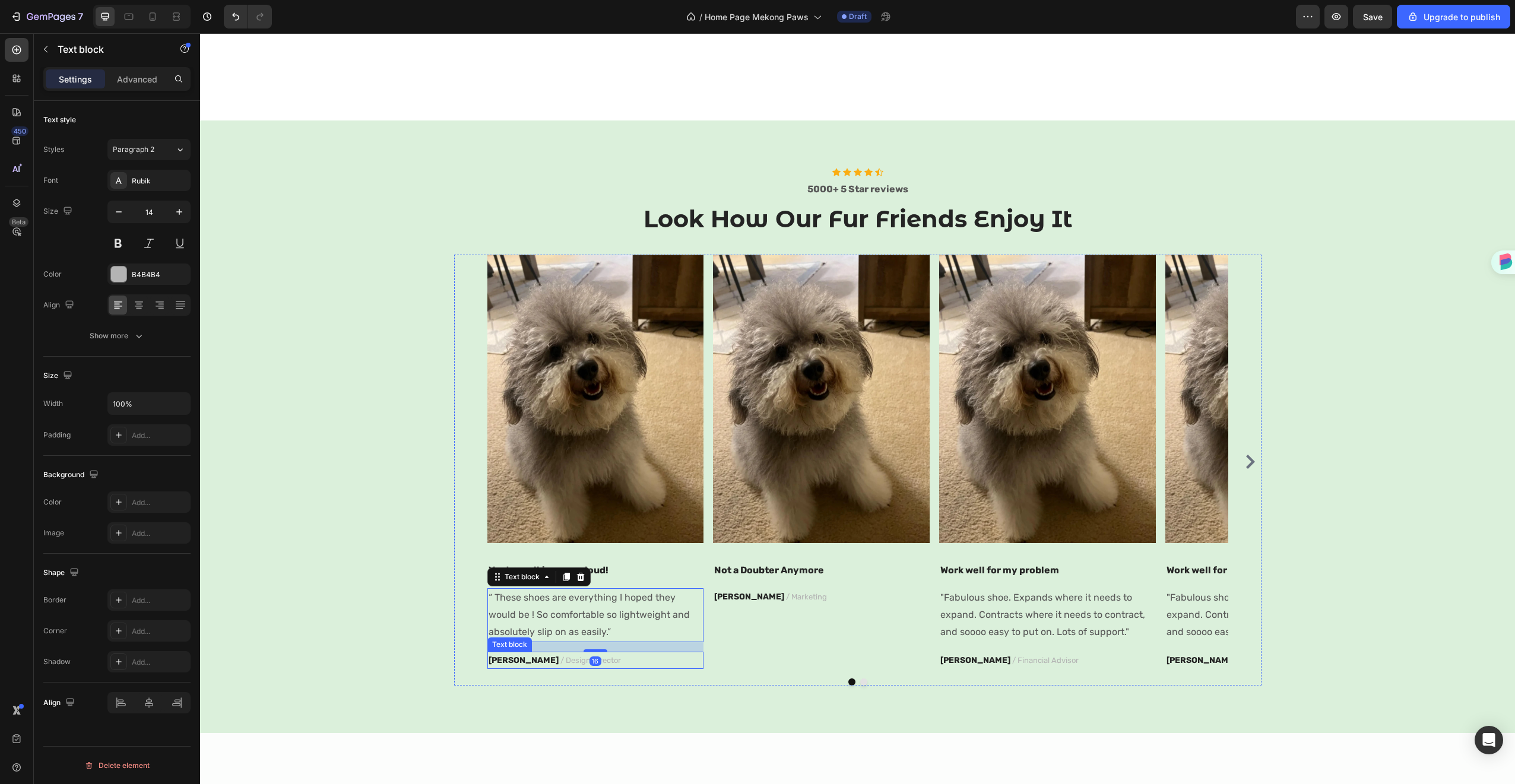
click at [561, 662] on span "/ Design Director" at bounding box center [591, 660] width 61 height 9
click at [1305, 318] on div "Icon Icon Icon Icon Icon Icon List Hoz 5000+ 5 Star reviews Text block Look How…" at bounding box center [857, 426] width 1297 height 517
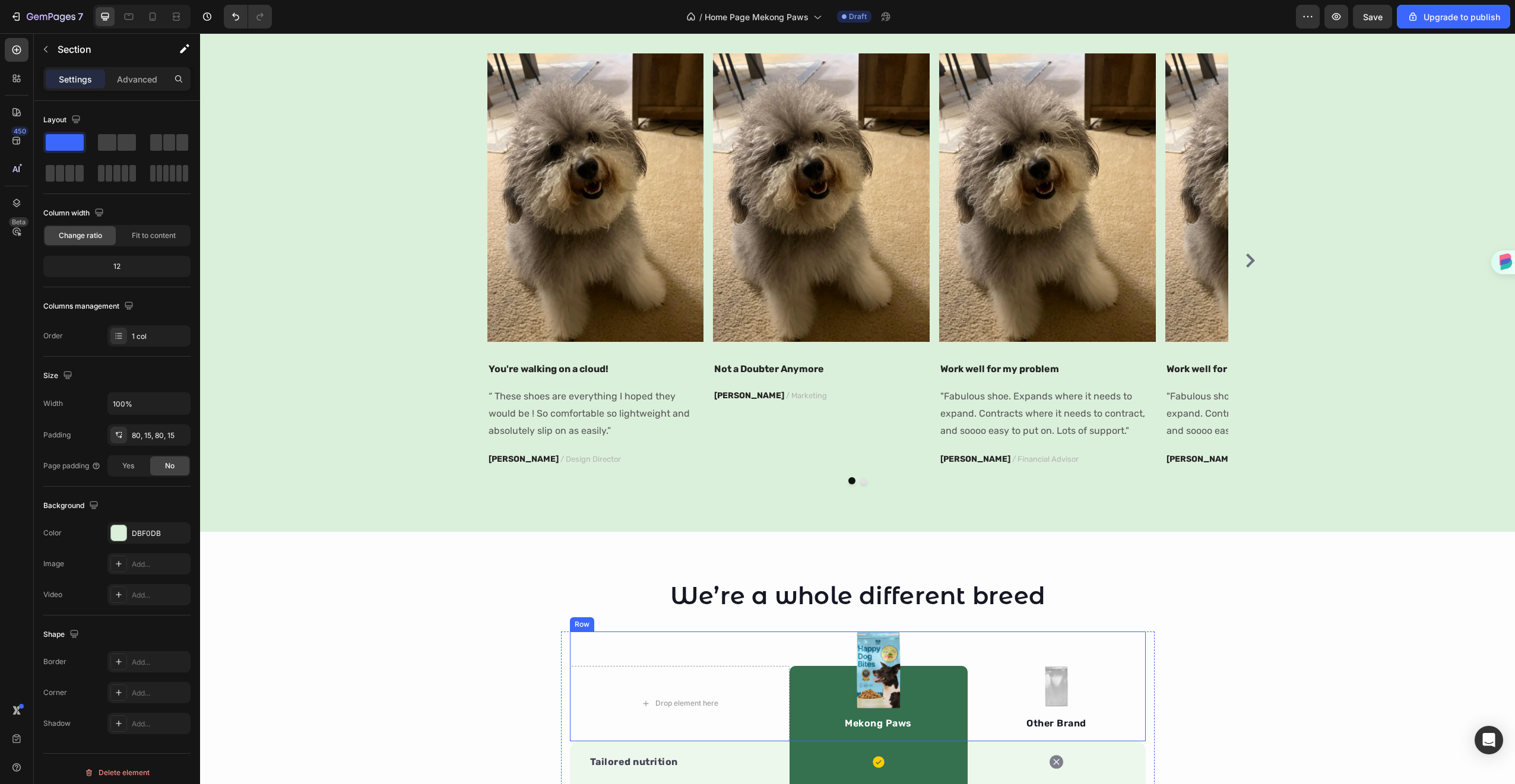
scroll to position [894, 0]
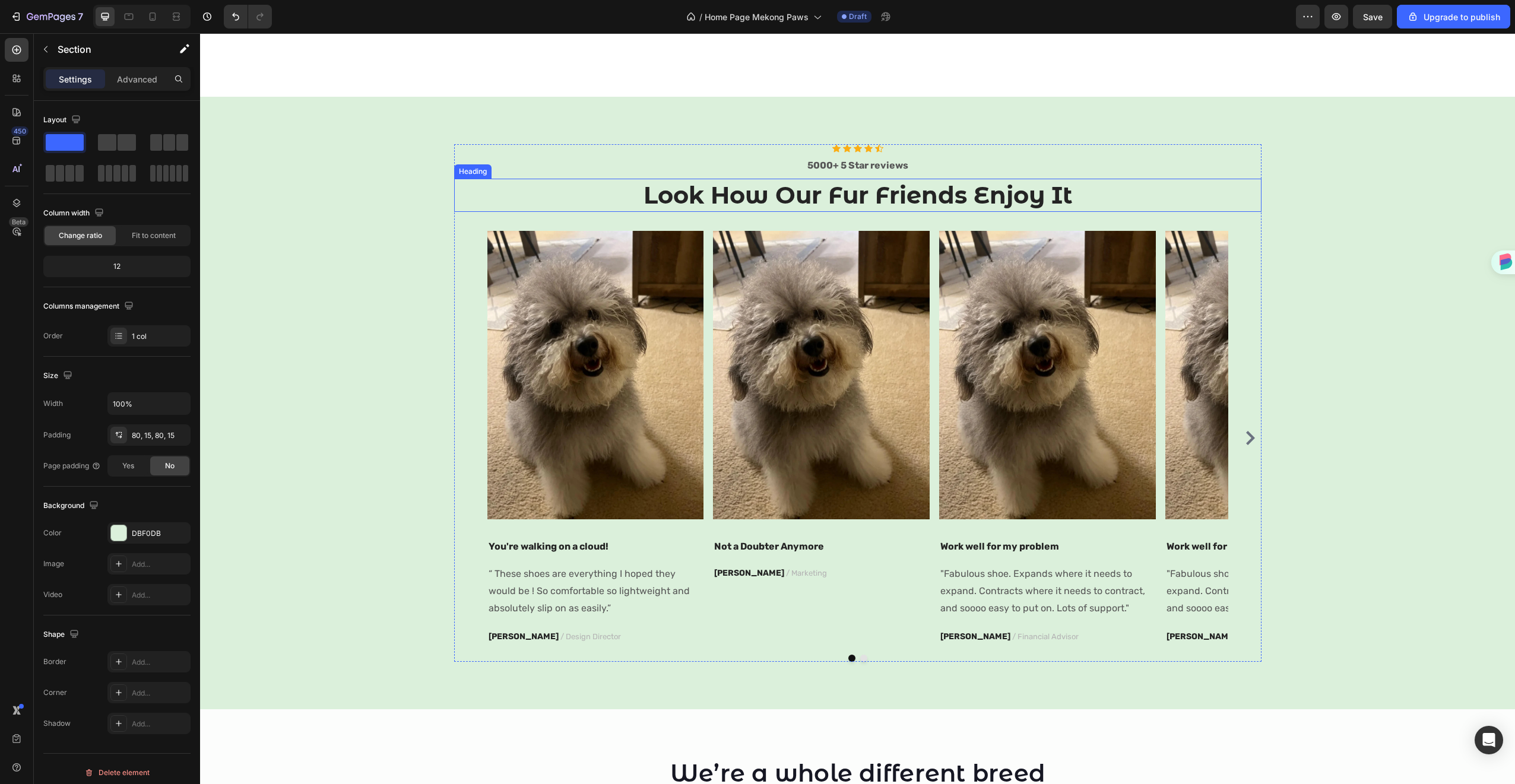
drag, startPoint x: 268, startPoint y: 172, endPoint x: 577, endPoint y: 199, distance: 310.2
click at [50, 46] on button "button" at bounding box center [46, 50] width 19 height 19
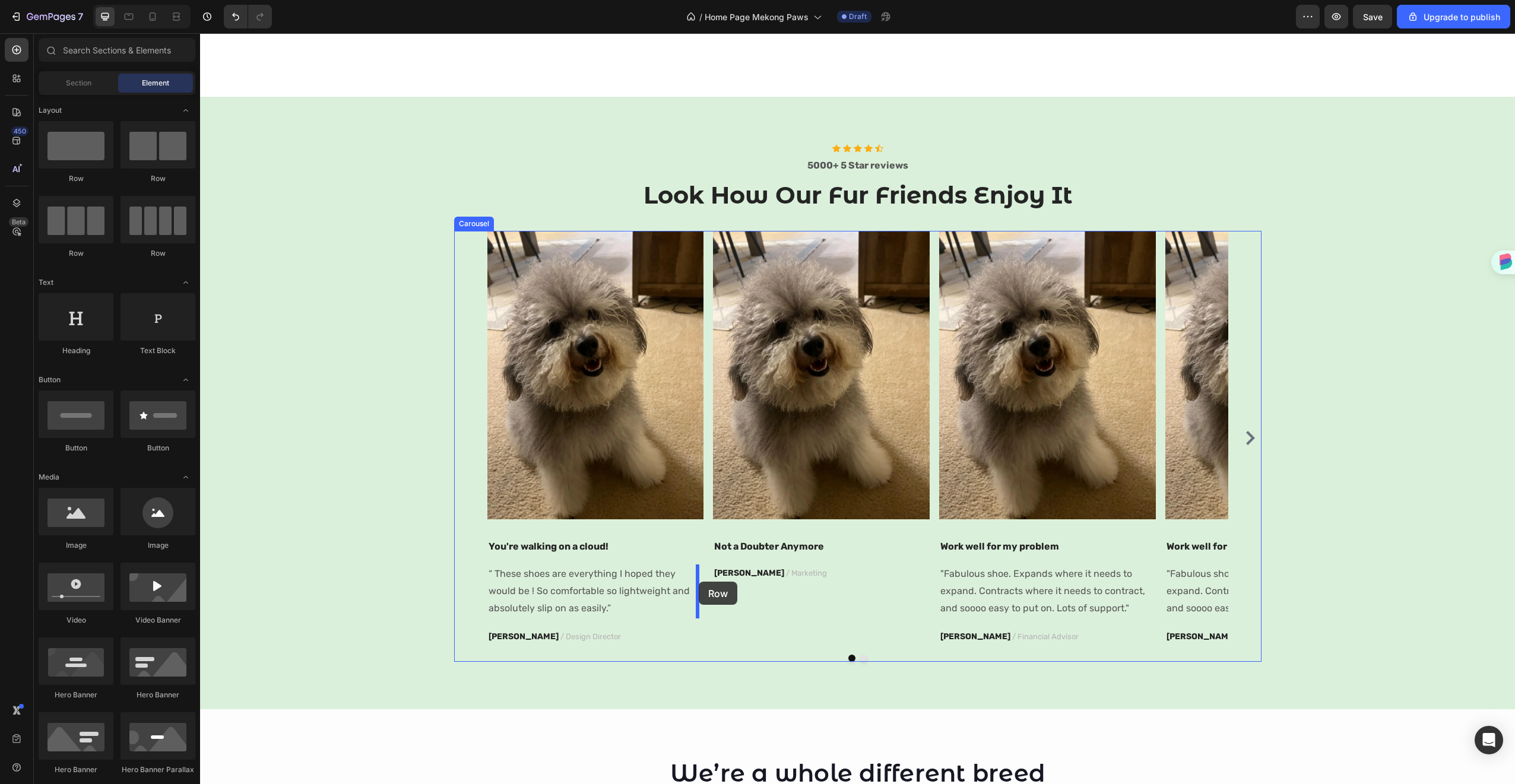
drag, startPoint x: 275, startPoint y: 184, endPoint x: 699, endPoint y: 582, distance: 581.5
click at [679, 492] on img at bounding box center [595, 375] width 217 height 289
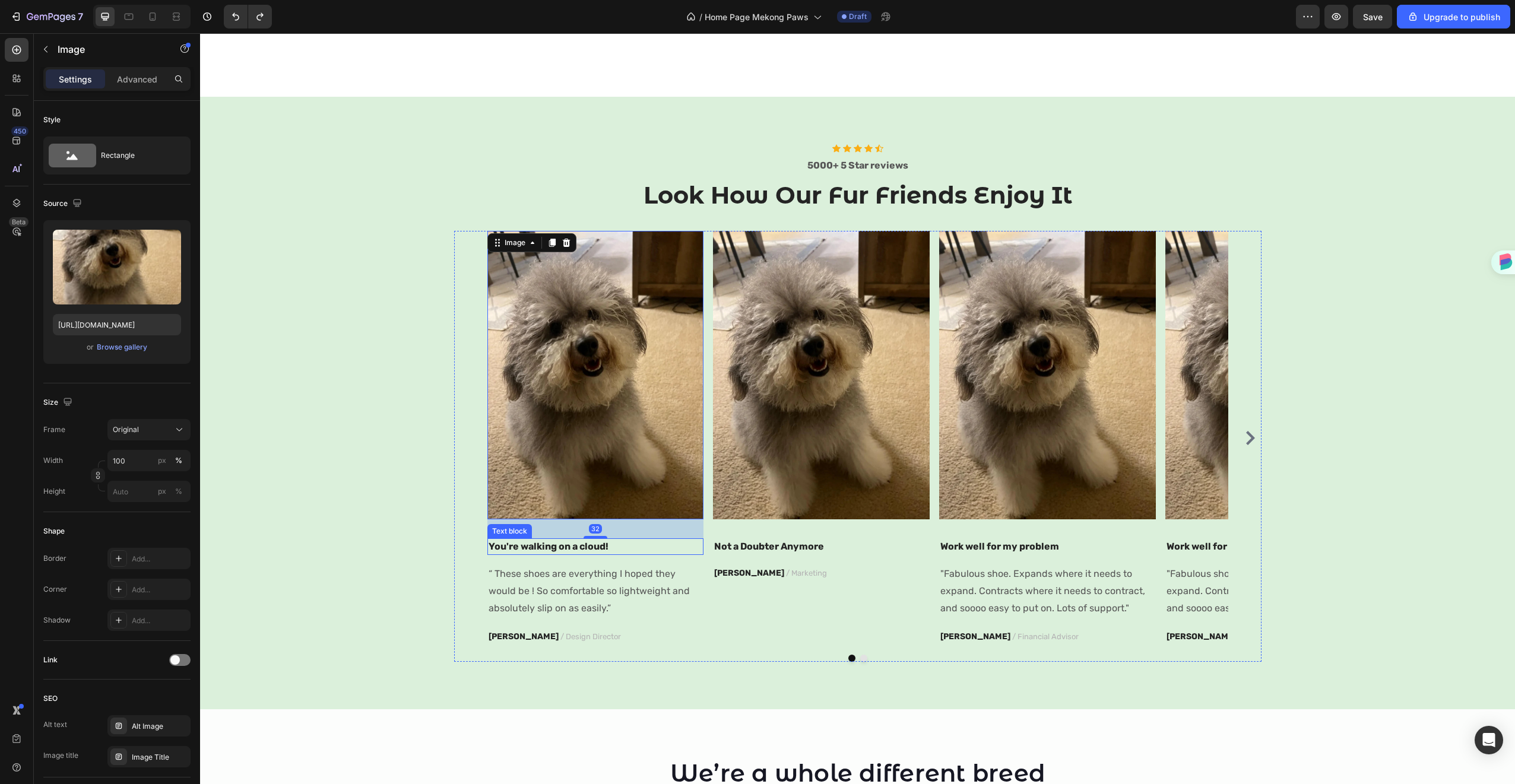
click at [608, 545] on p "You're walking on a cloud!" at bounding box center [595, 546] width 214 height 14
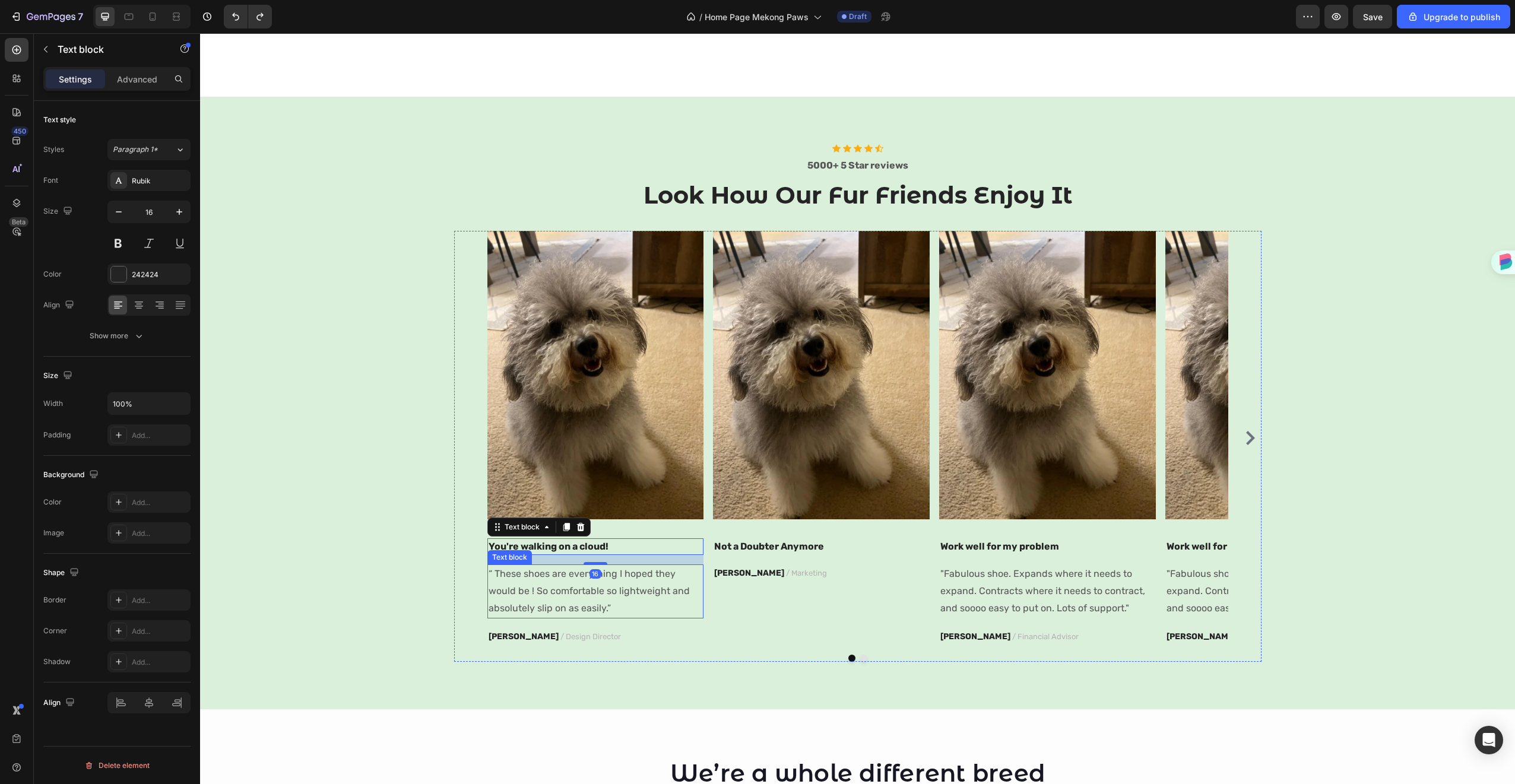
click at [601, 586] on p "“ These shoes are everything I hoped they would be ! So comfortable so lightwei…" at bounding box center [595, 591] width 214 height 51
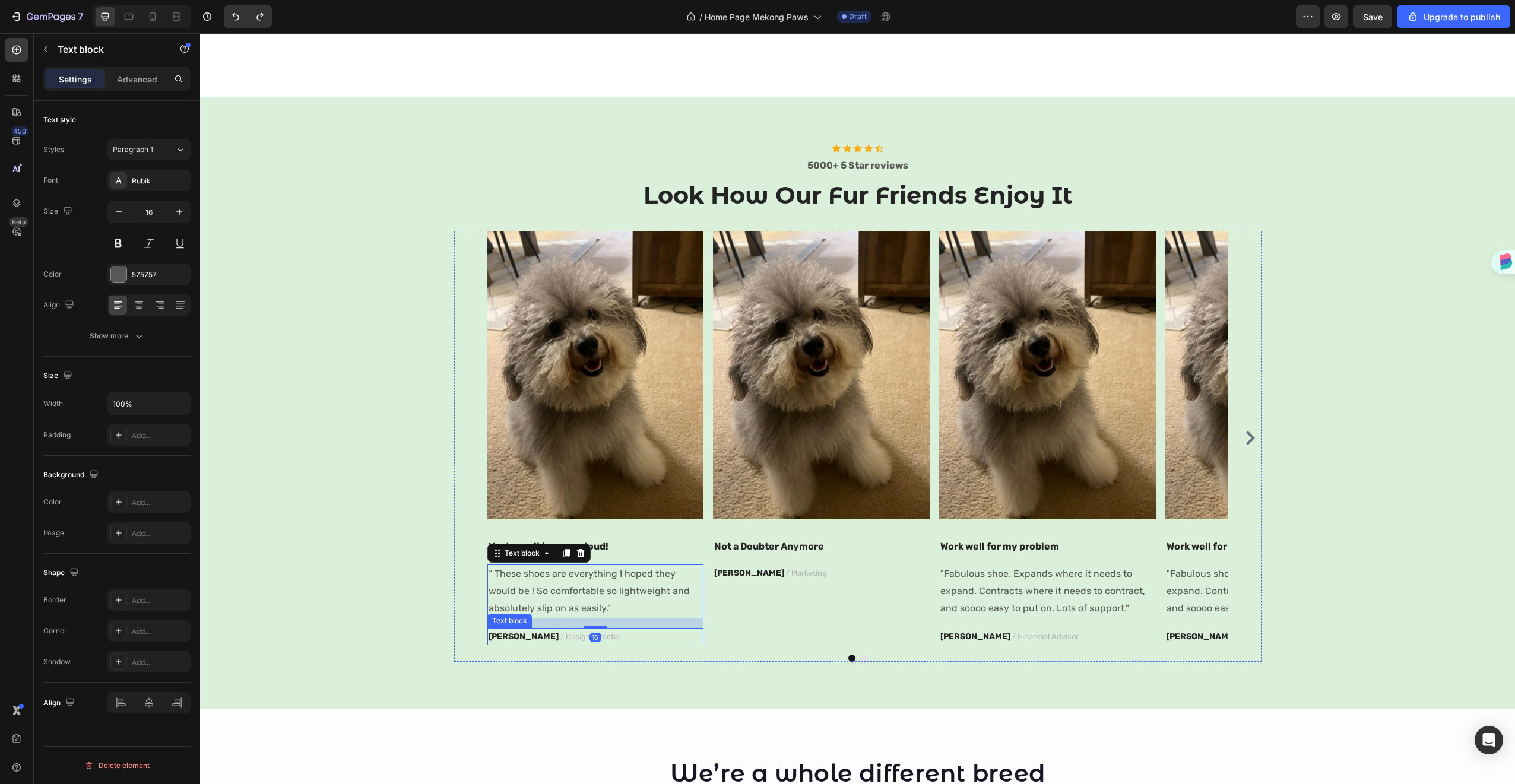
click at [632, 632] on p "RYAN S. / Design Director" at bounding box center [595, 637] width 214 height 15
click at [715, 637] on div "Image Not a Doubter Anymore Text block PATRICIA B. / Marketing Text block" at bounding box center [821, 438] width 217 height 415
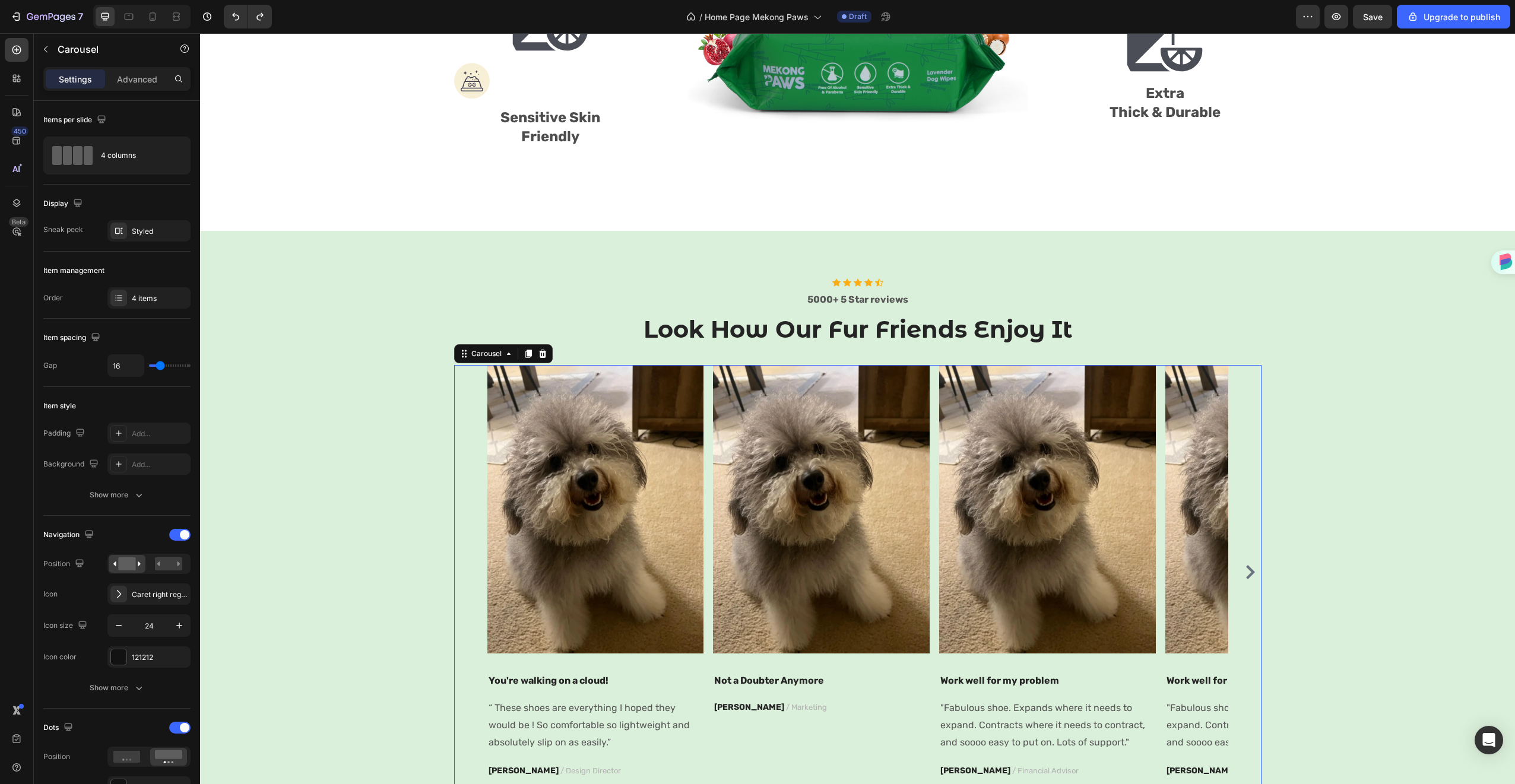
scroll to position [699, 0]
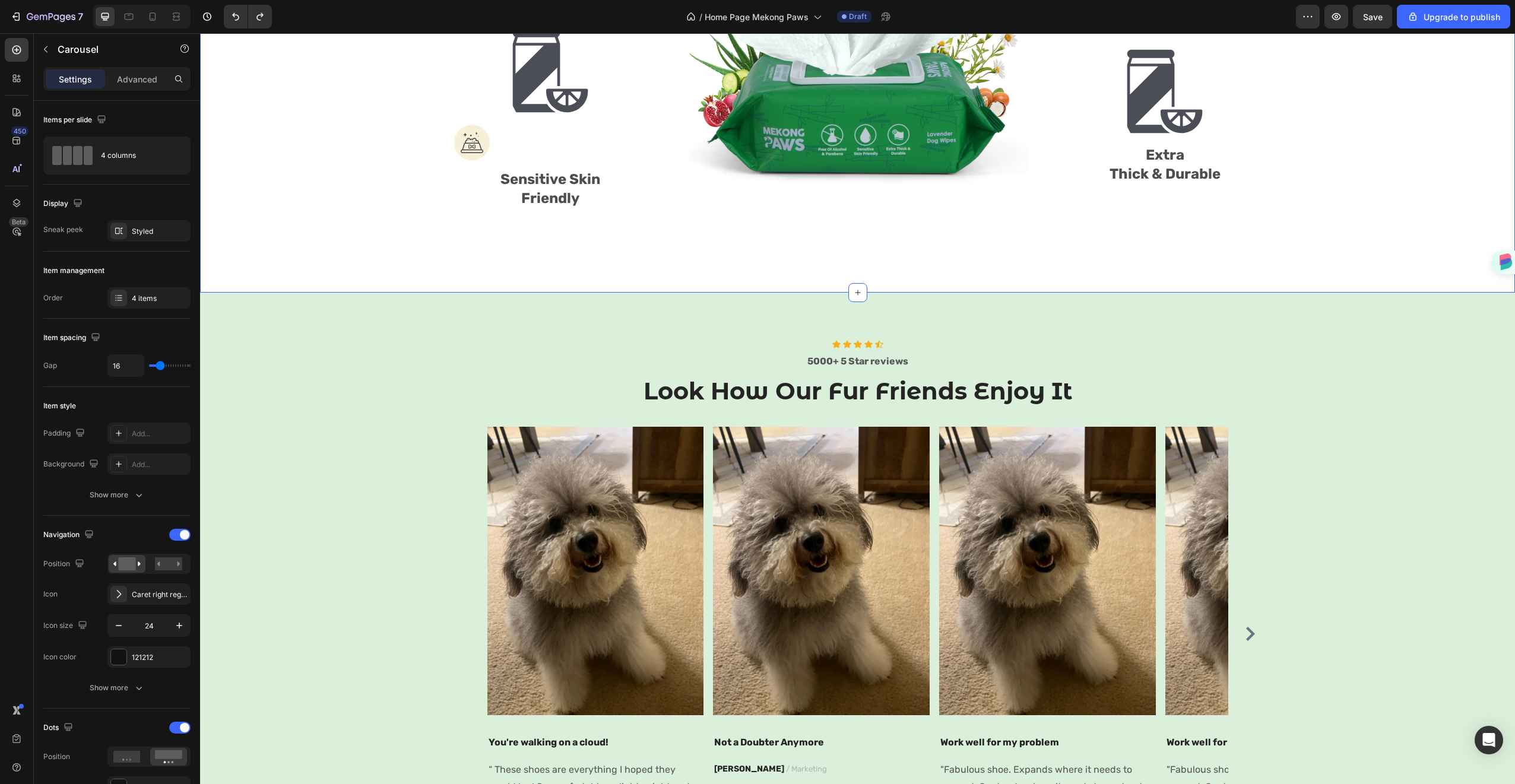
click at [503, 249] on div "The Perfect Wipe For All Of Your Pets Heading Only Natural Ingredients, Fitting…" at bounding box center [857, 21] width 1315 height 543
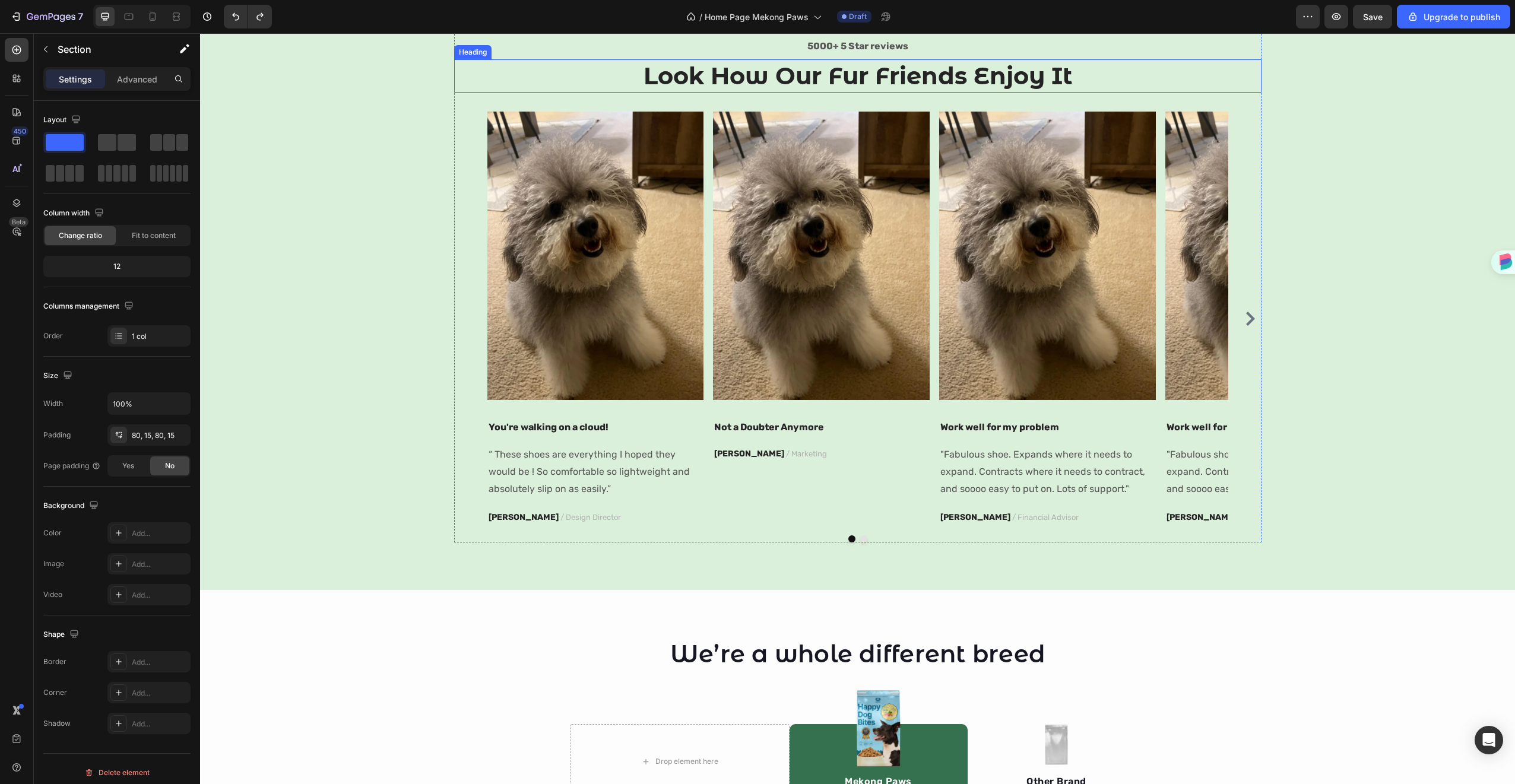
scroll to position [1199, 0]
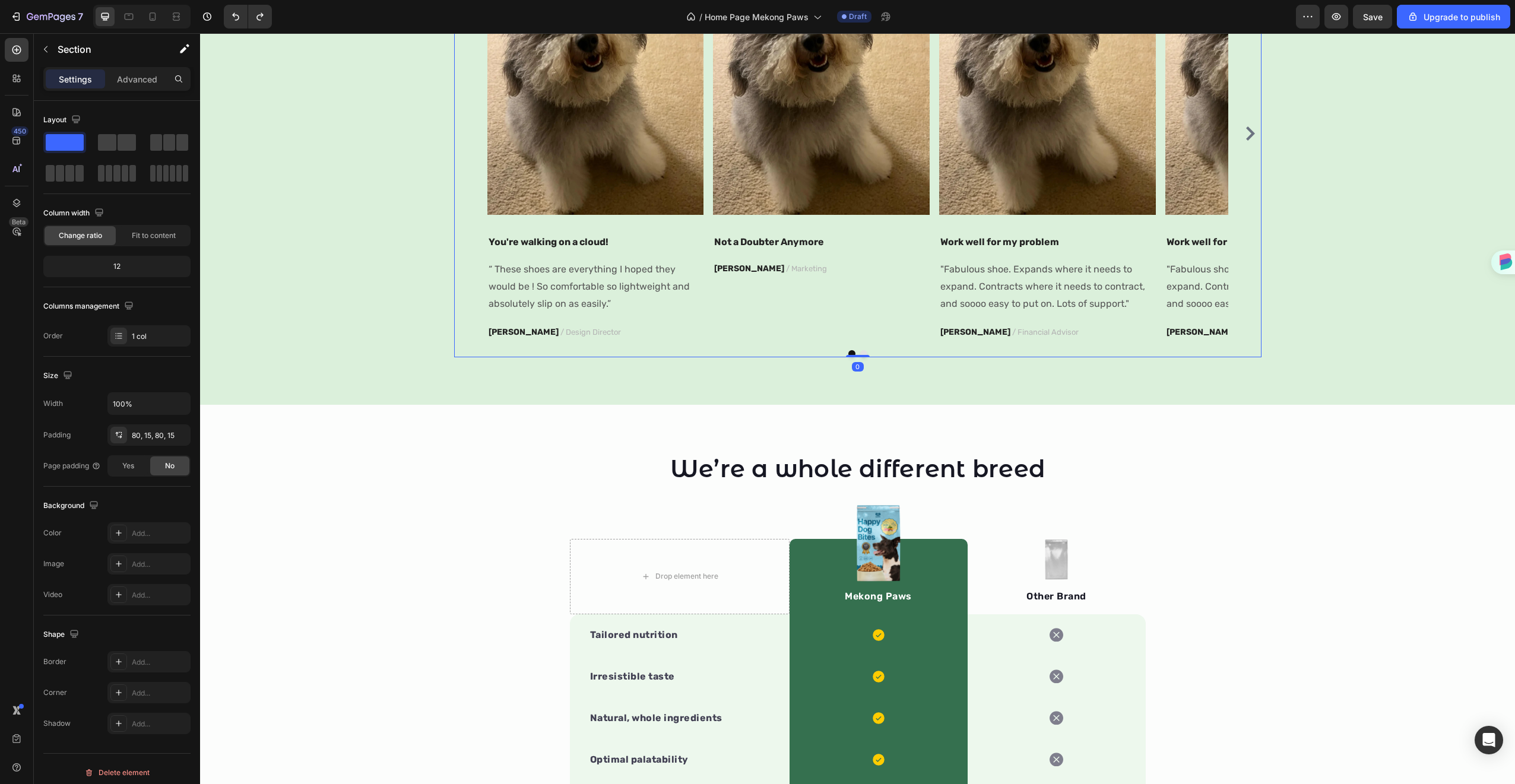
click at [613, 221] on div "Image You're walking on a cloud! Text block “ These shoes are everything I hope…" at bounding box center [595, 134] width 217 height 415
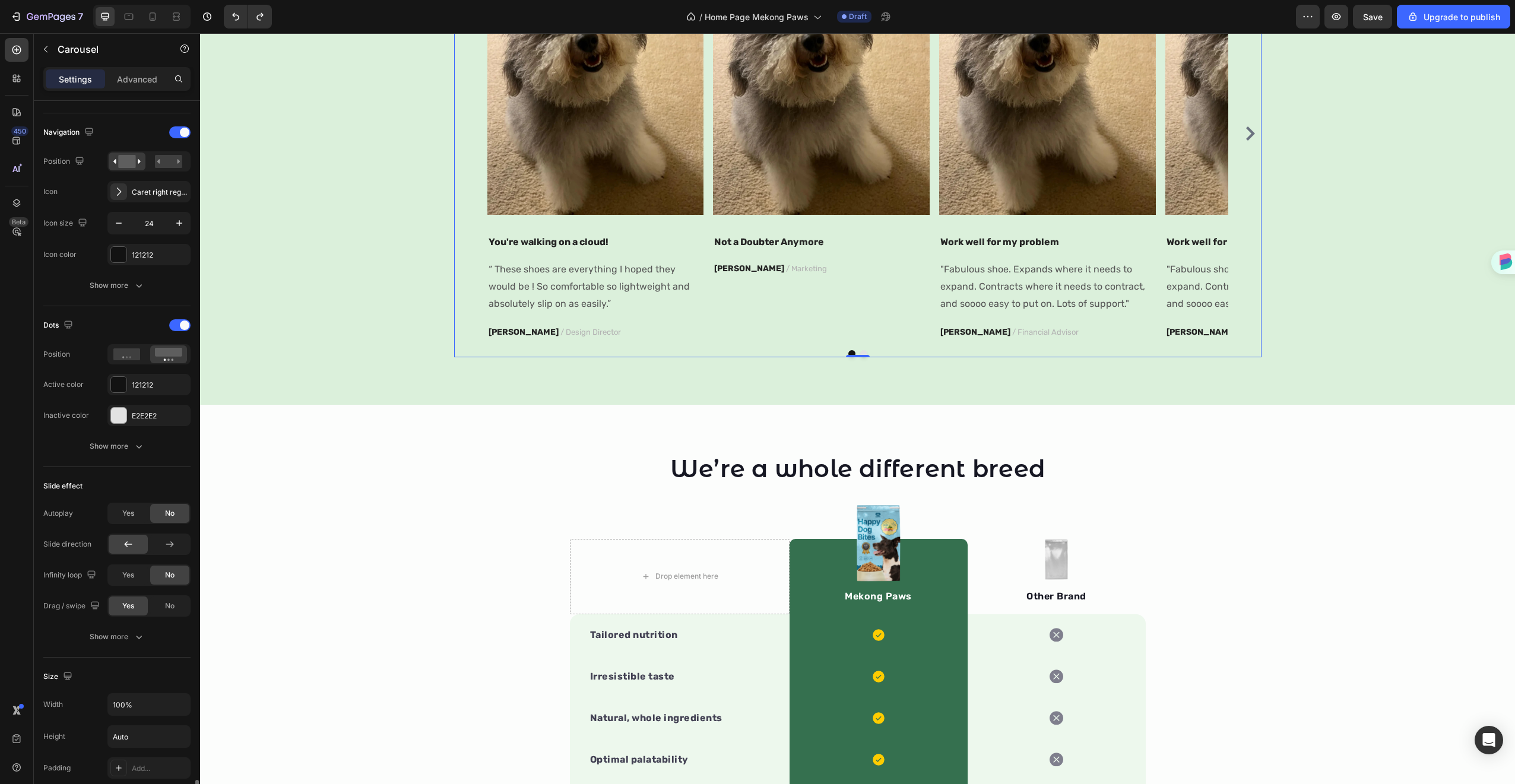
scroll to position [722, 0]
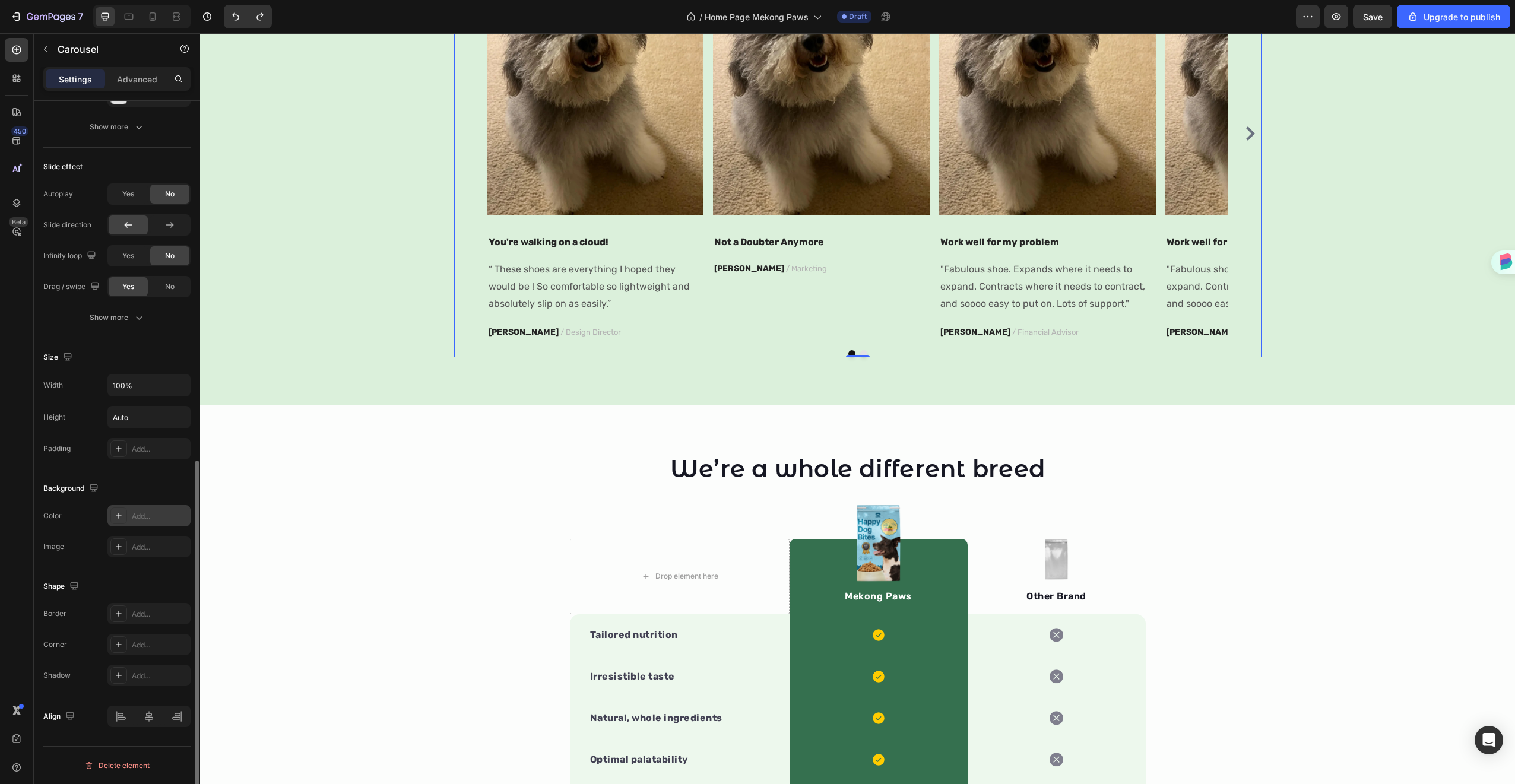
click at [137, 507] on div "Add..." at bounding box center [149, 515] width 83 height 21
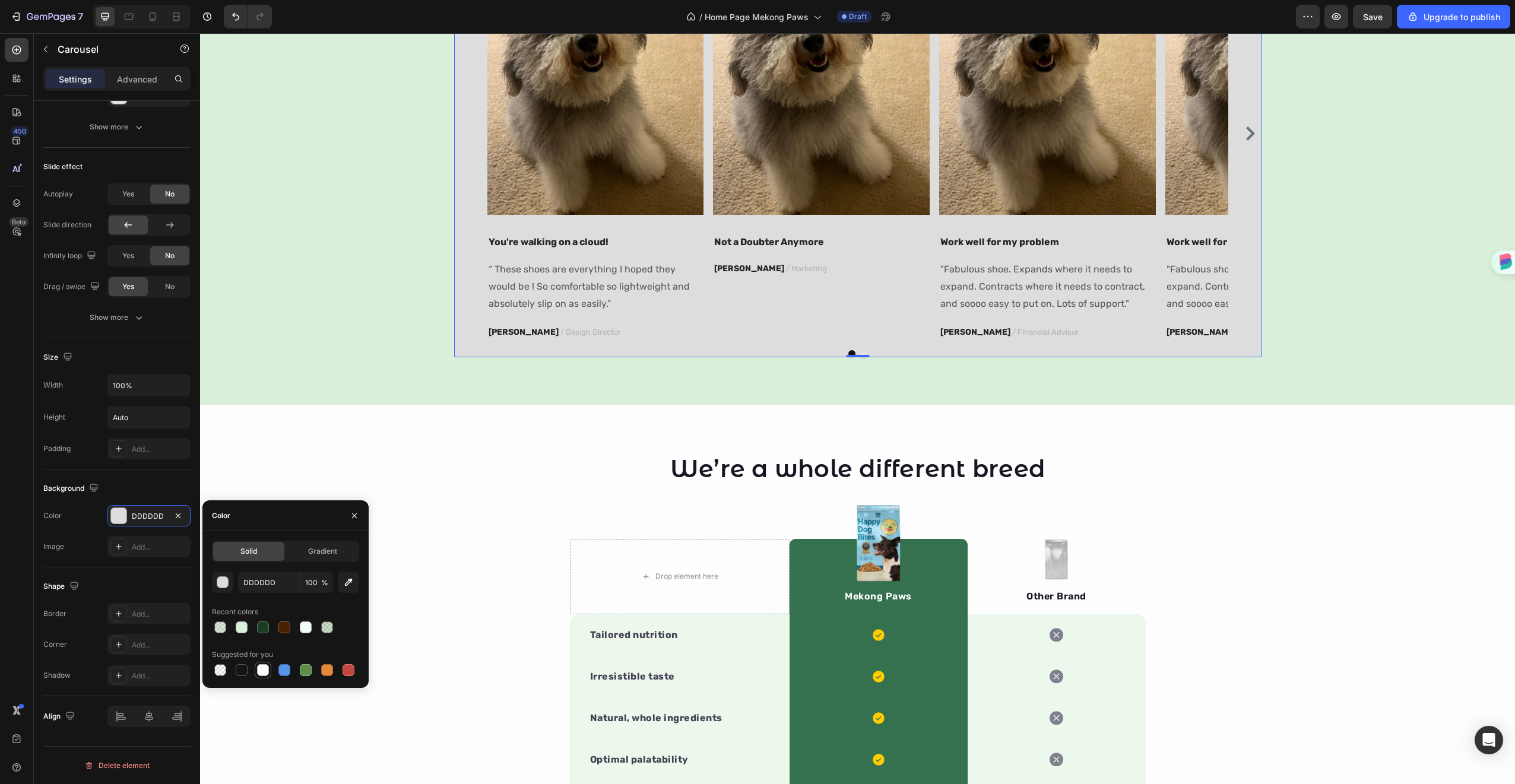
click at [262, 676] on div at bounding box center [263, 669] width 14 height 14
type input "FFFFFF"
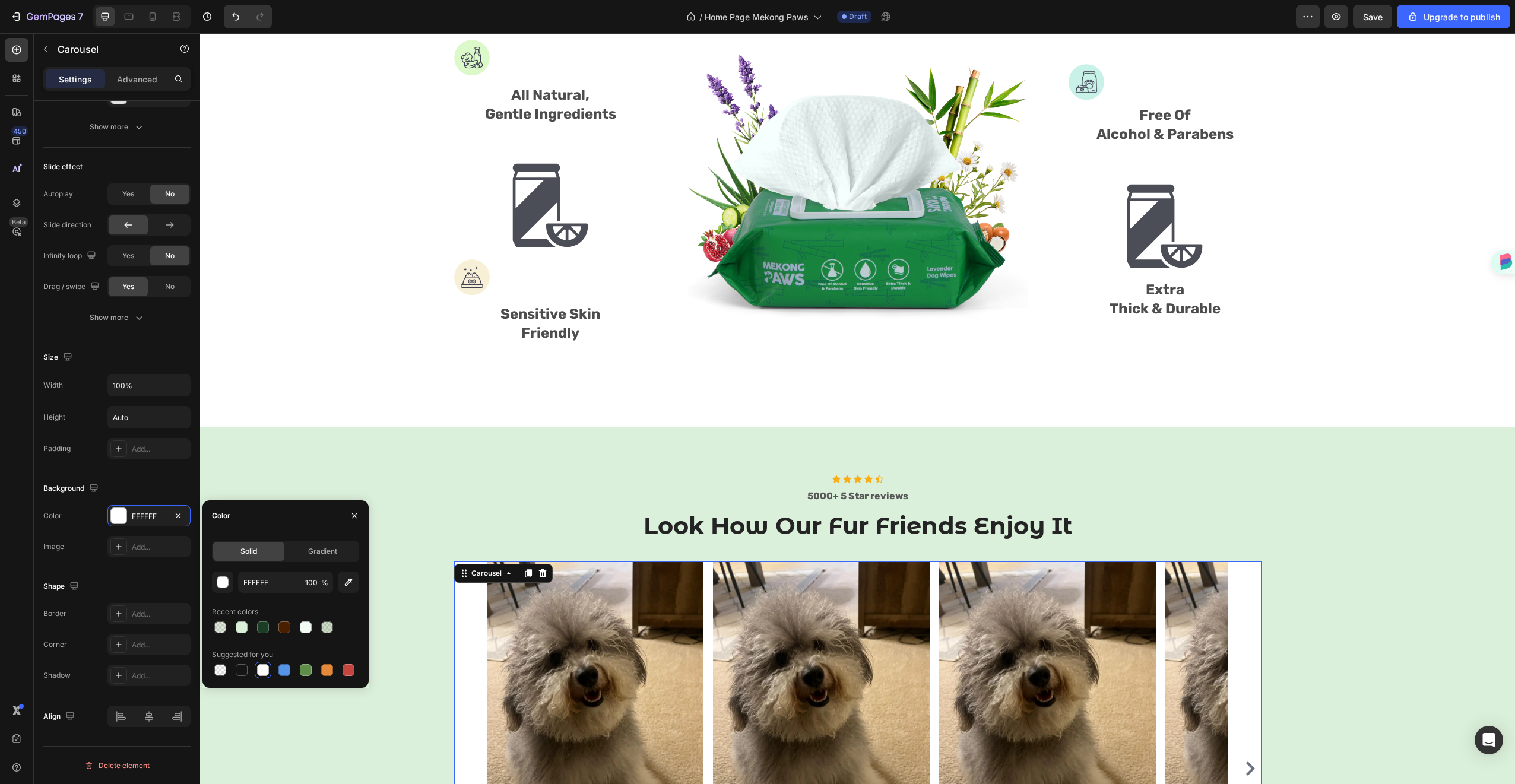
scroll to position [720, 0]
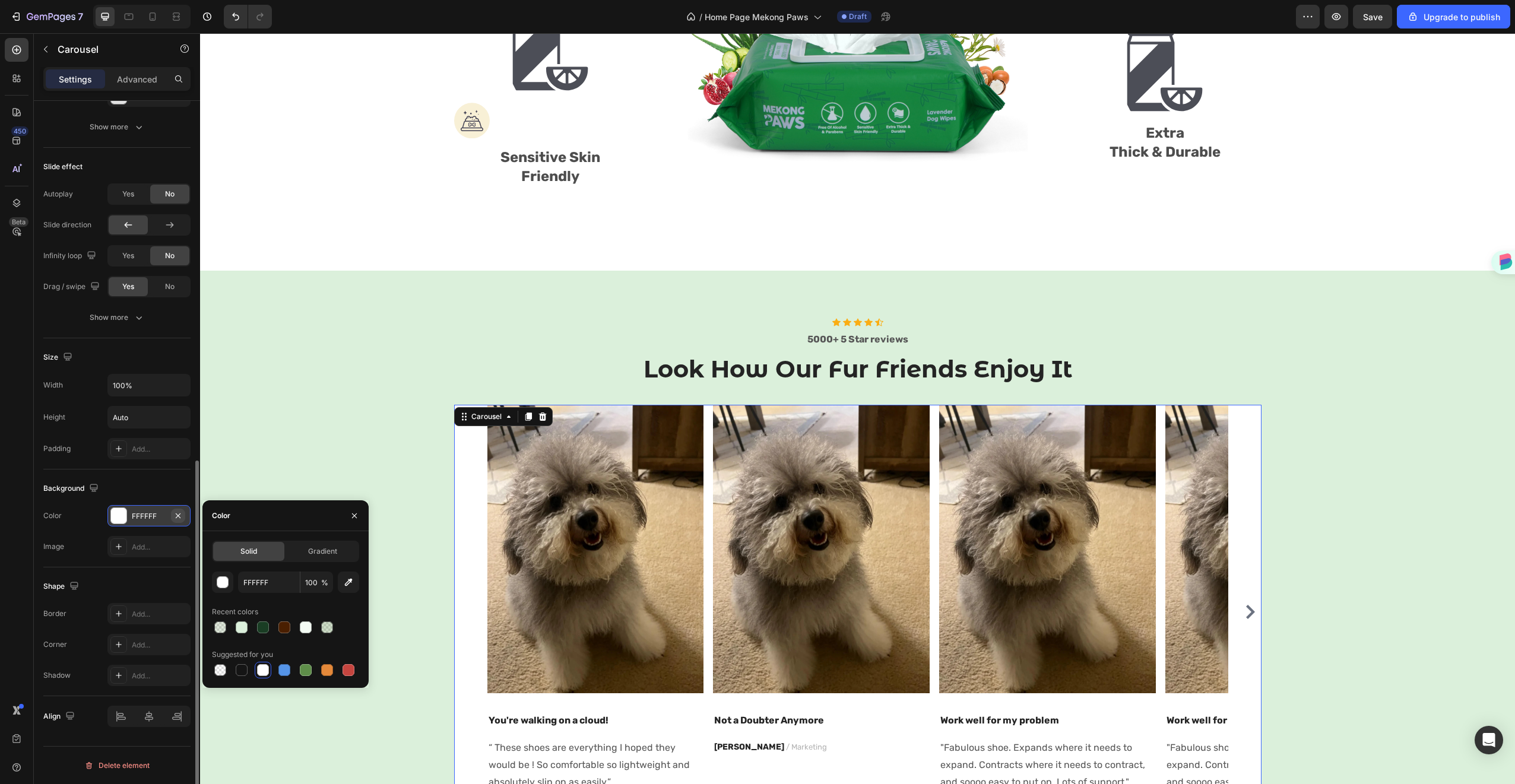
click at [182, 519] on icon "button" at bounding box center [178, 515] width 10 height 10
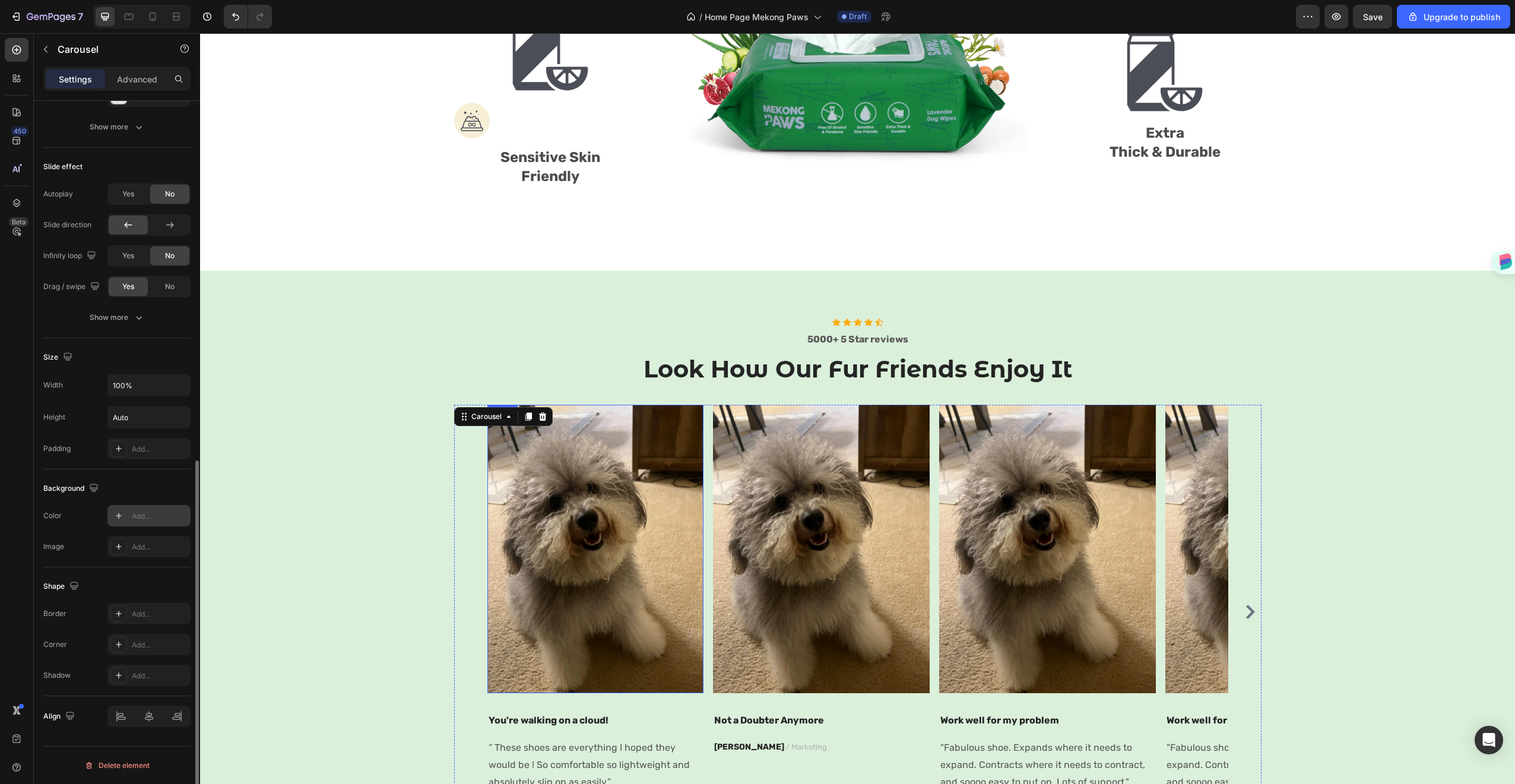
scroll to position [959, 0]
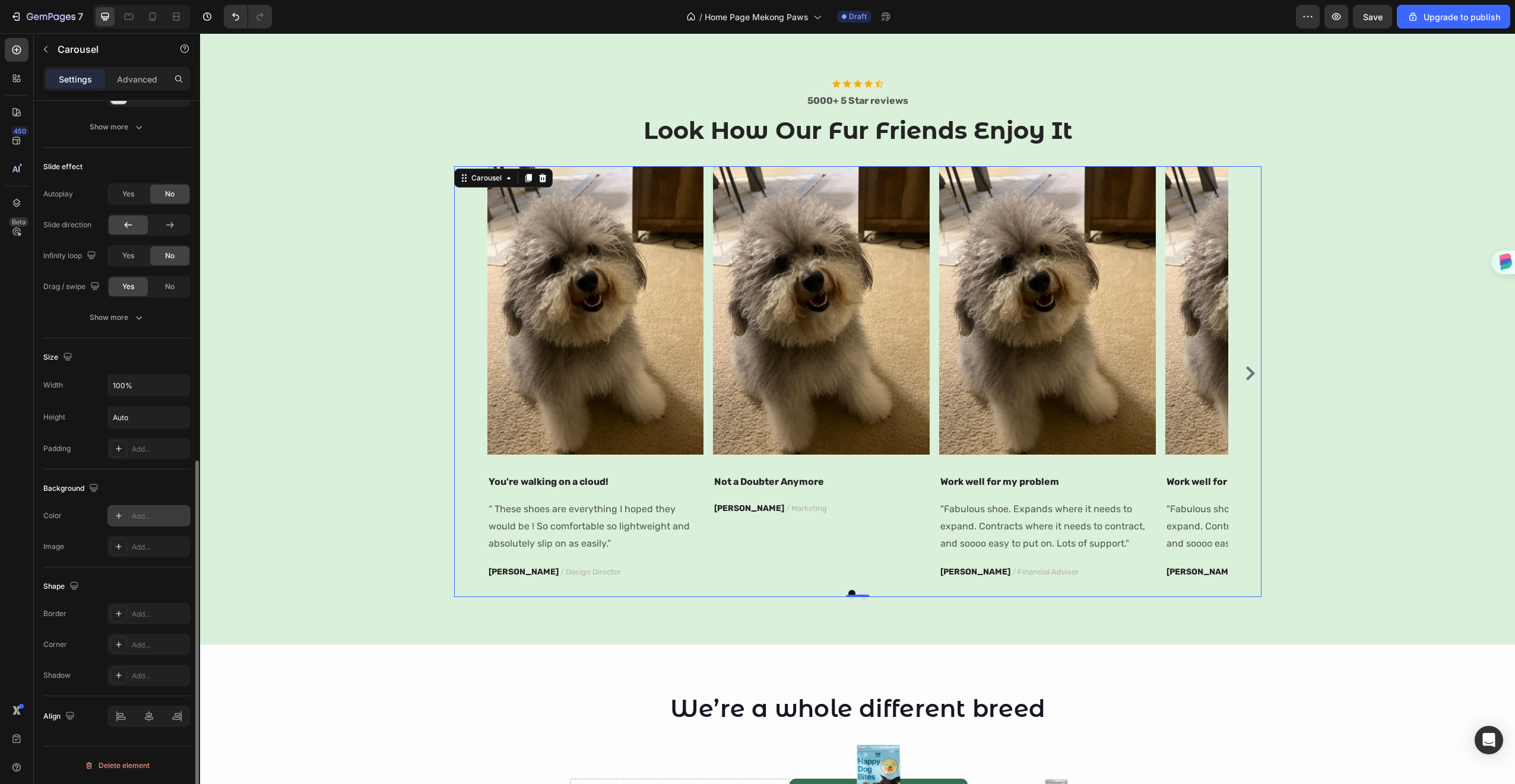
click at [599, 468] on div "Image You're walking on a cloud! Text block “ These shoes are everything I hope…" at bounding box center [595, 373] width 217 height 415
click at [606, 460] on div "Image You're walking on a cloud! Text block “ These shoes are everything I hope…" at bounding box center [595, 373] width 217 height 415
click at [605, 522] on p "“ These shoes are everything I hoped they would be ! So comfortable so lightwei…" at bounding box center [595, 526] width 214 height 51
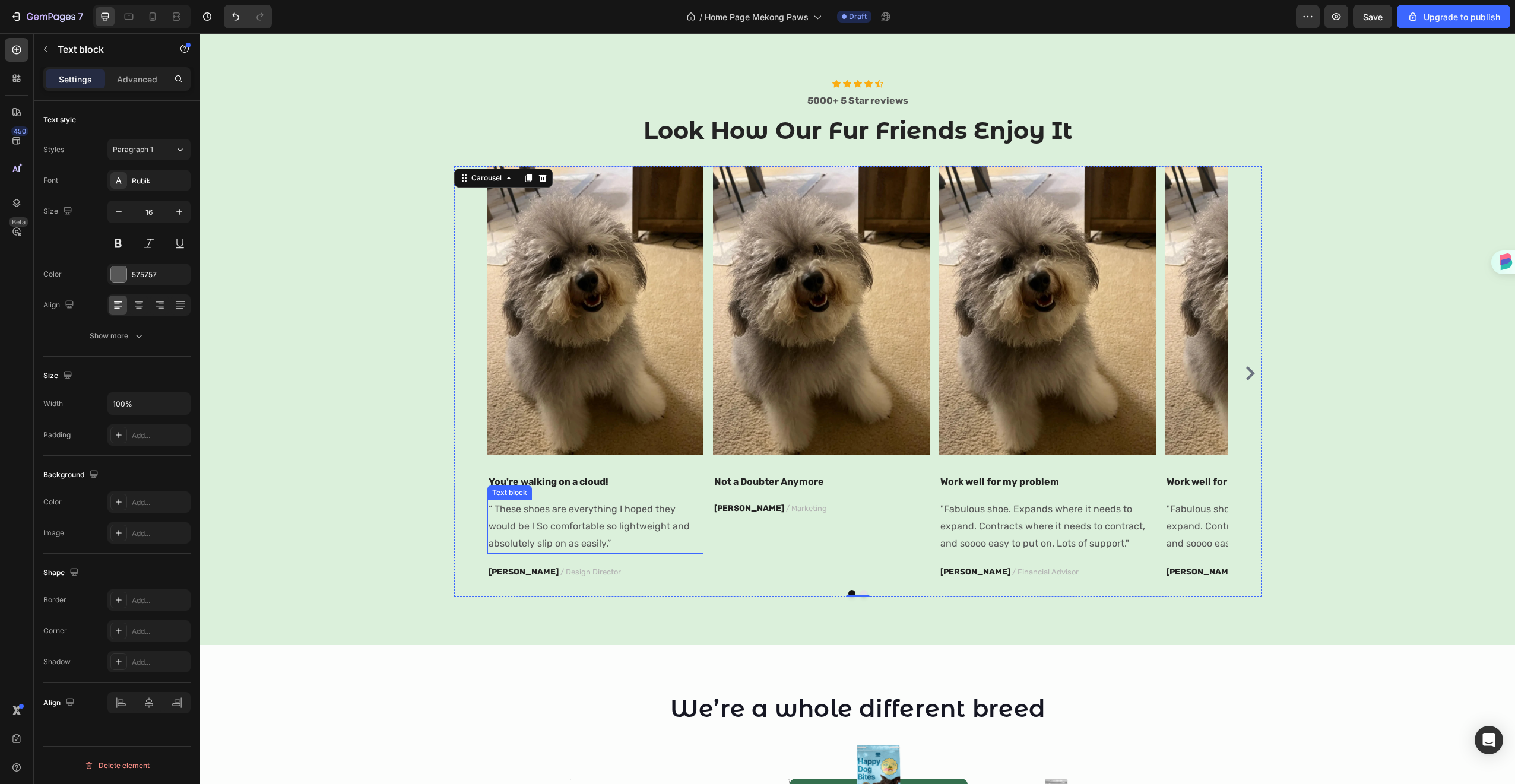
scroll to position [0, 0]
click at [635, 572] on p "RYAN S. / Design Director" at bounding box center [595, 572] width 214 height 15
click at [728, 566] on div "Image Not a Doubter Anymore Text block PATRICIA B. / Marketing Text block" at bounding box center [821, 373] width 217 height 415
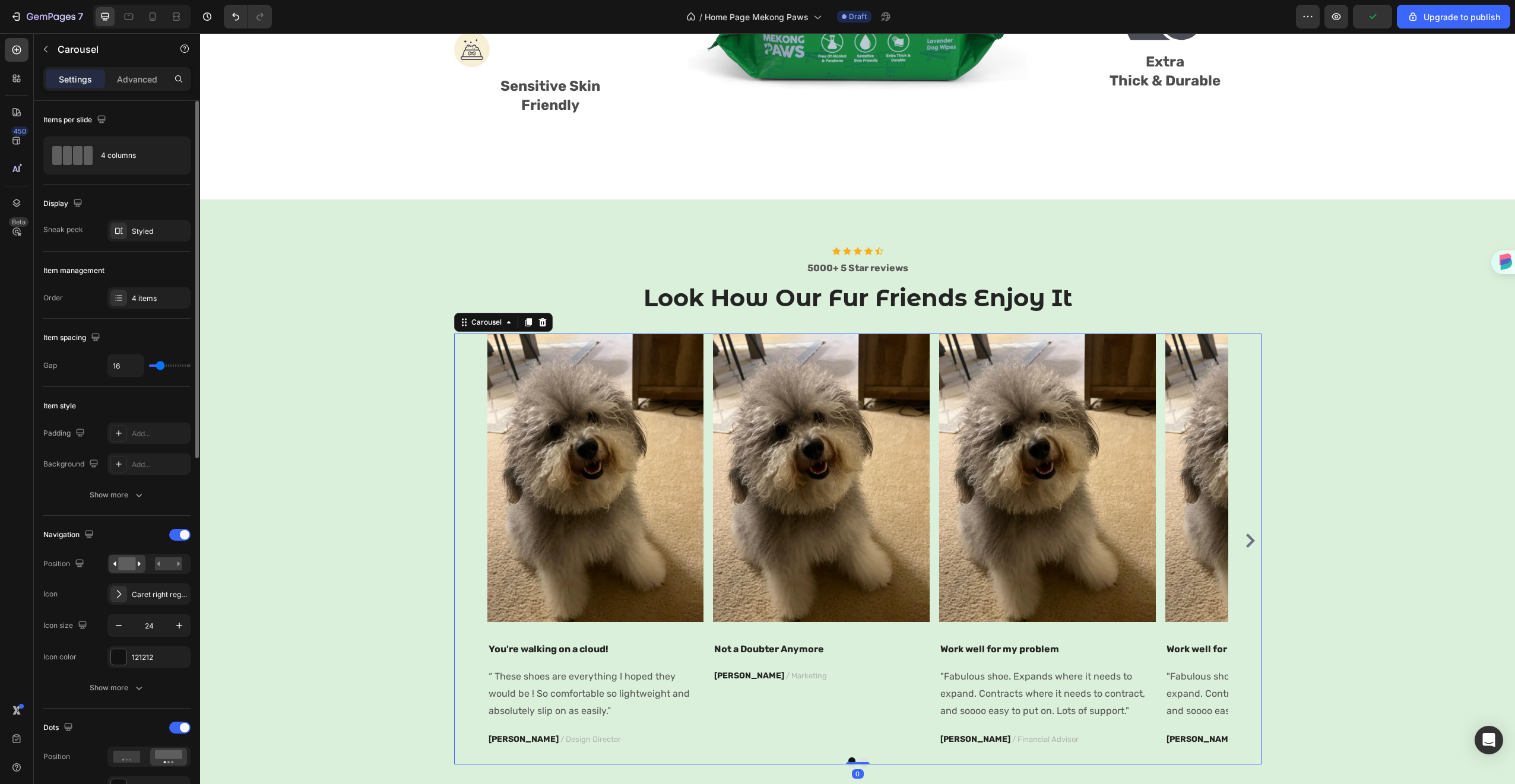
scroll to position [917, 0]
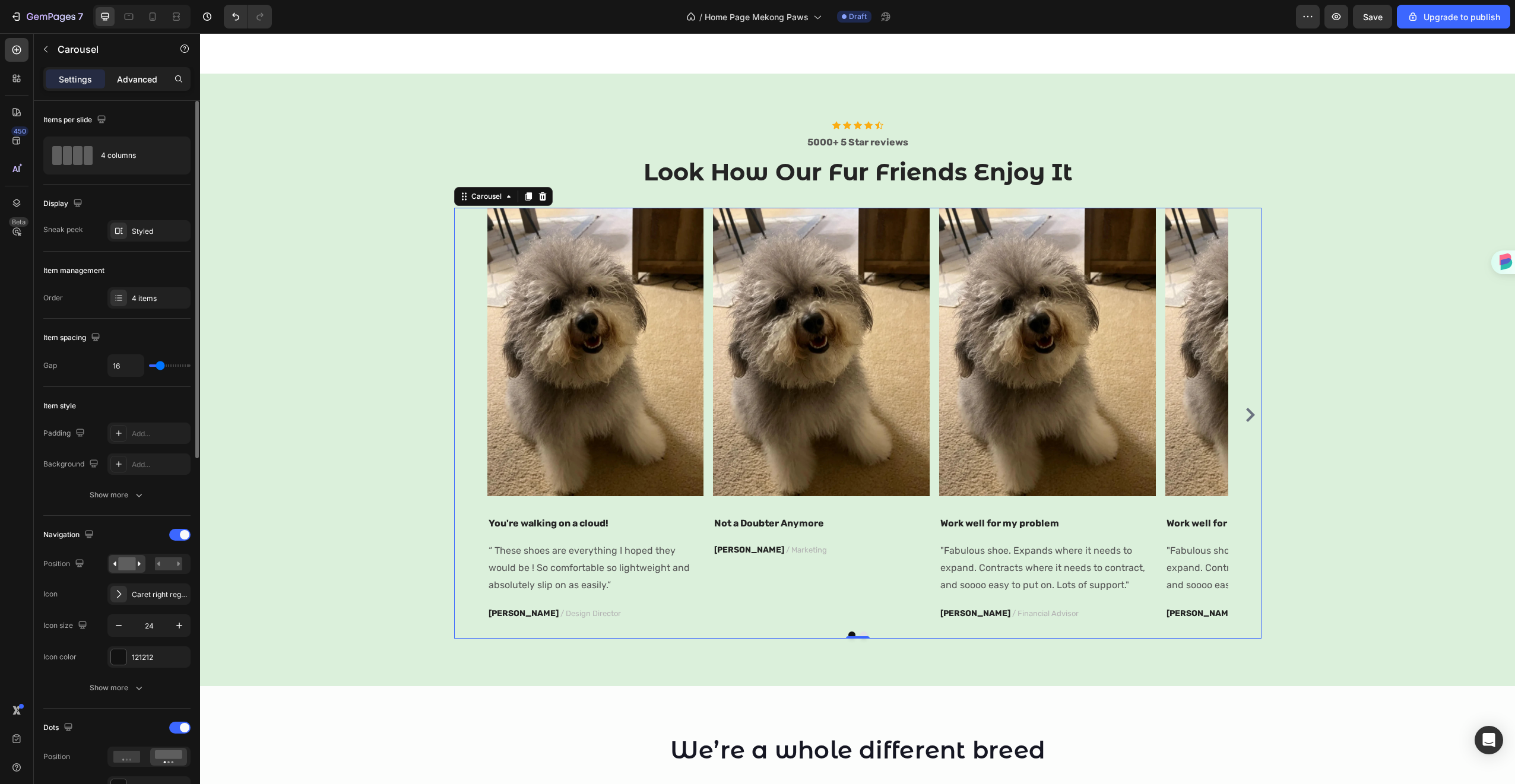
click at [136, 72] on div "Advanced" at bounding box center [137, 79] width 59 height 19
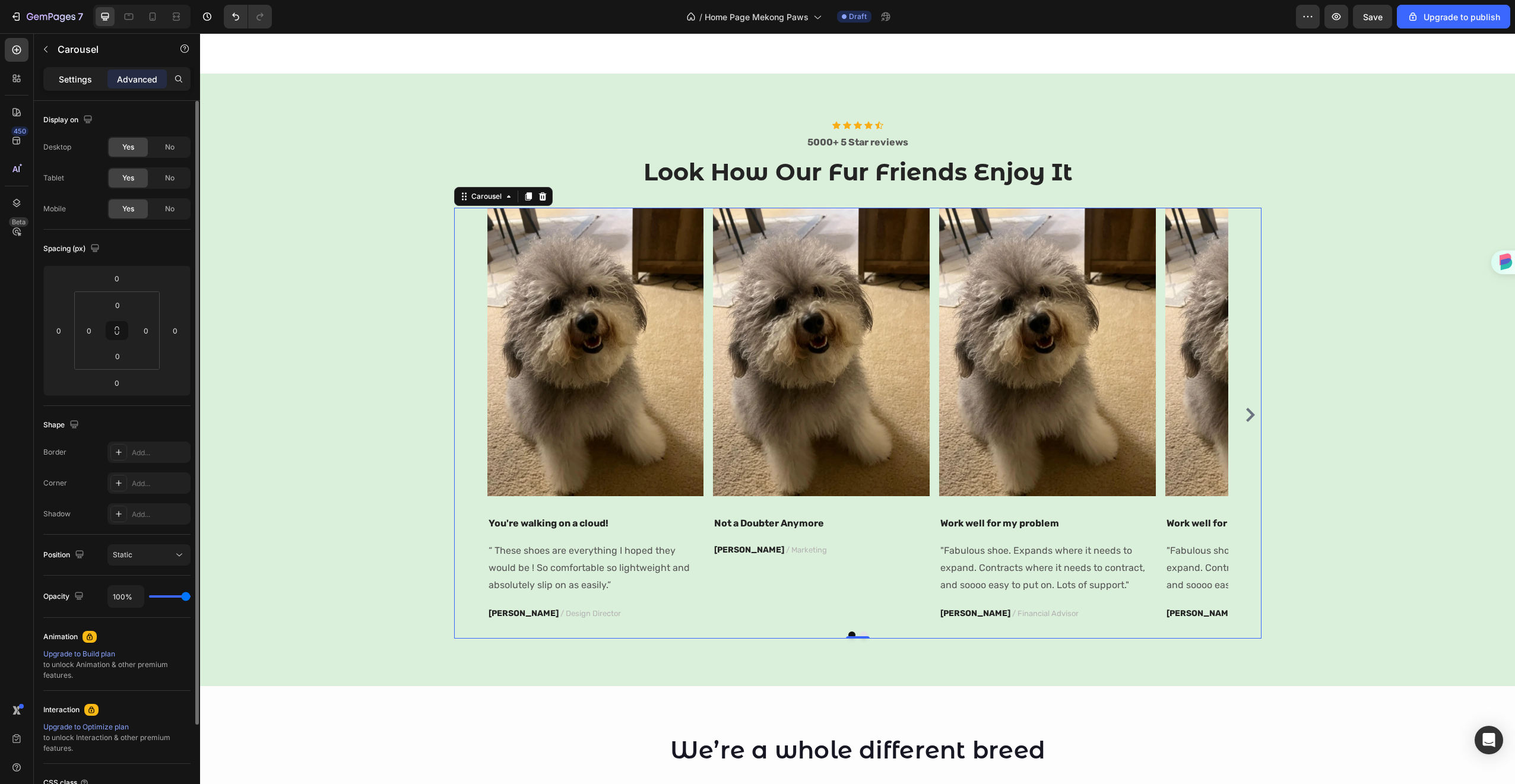
click at [96, 73] on div "Settings" at bounding box center [76, 79] width 59 height 19
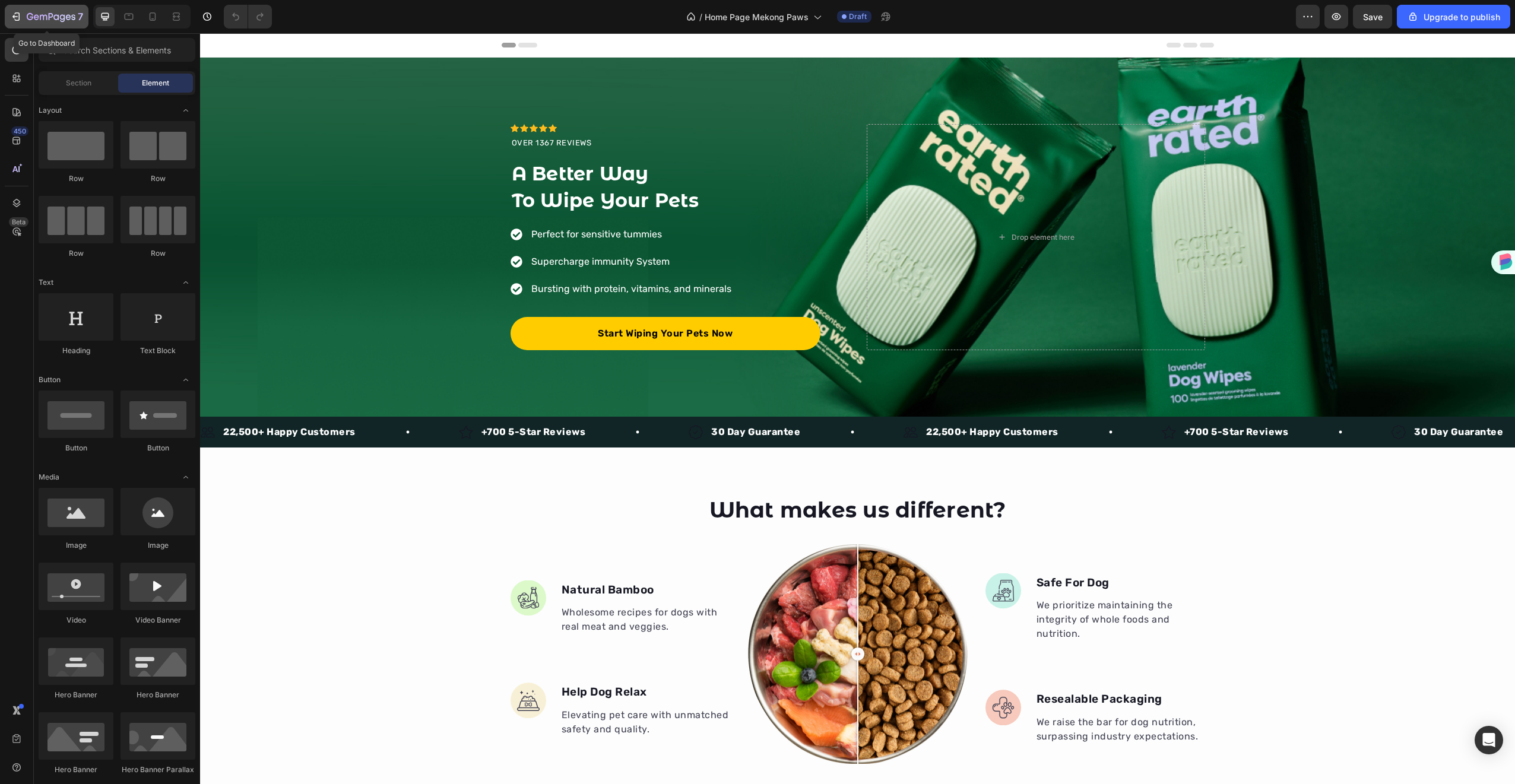
click at [53, 19] on icon "button" at bounding box center [56, 16] width 5 height 5
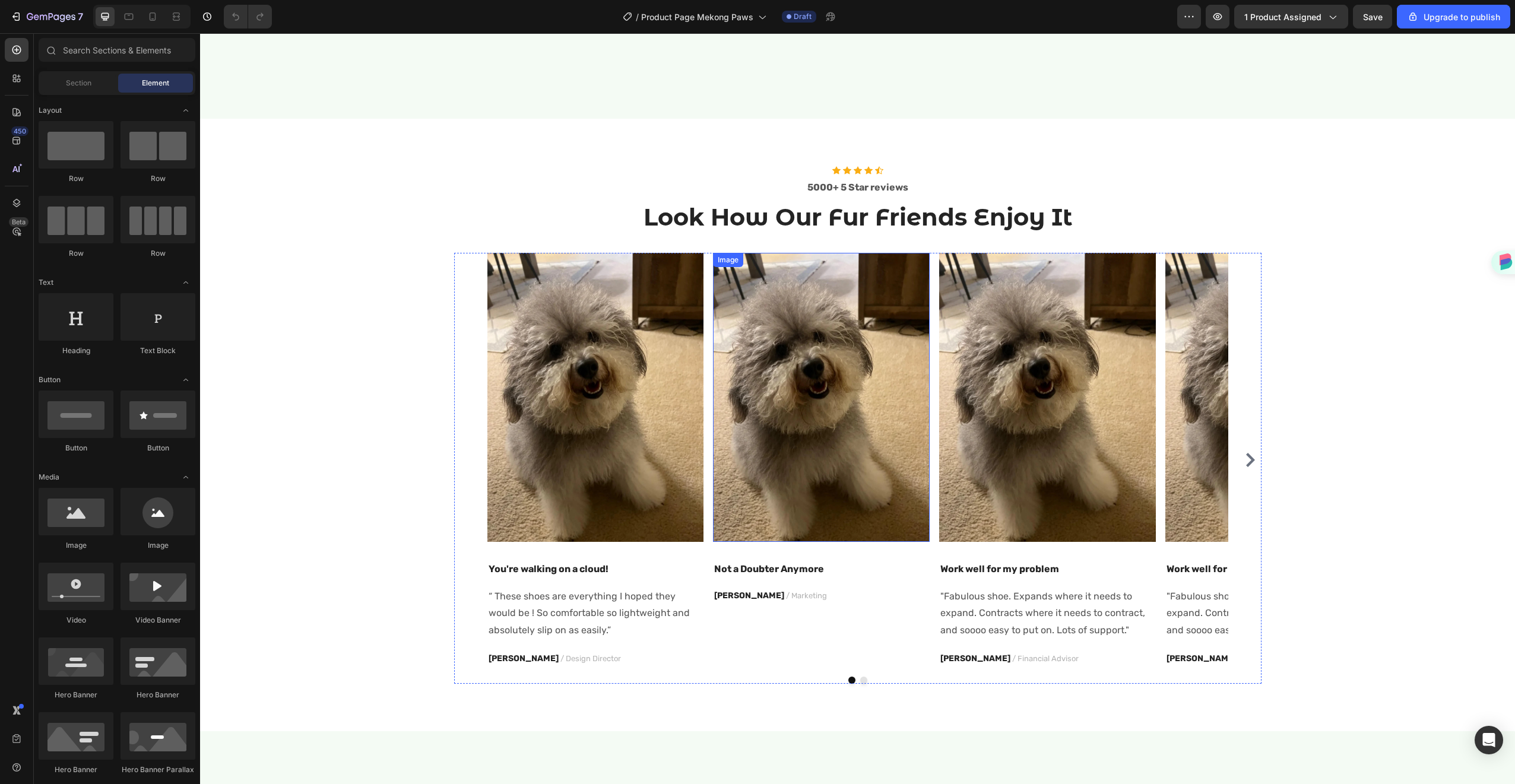
scroll to position [1232, 0]
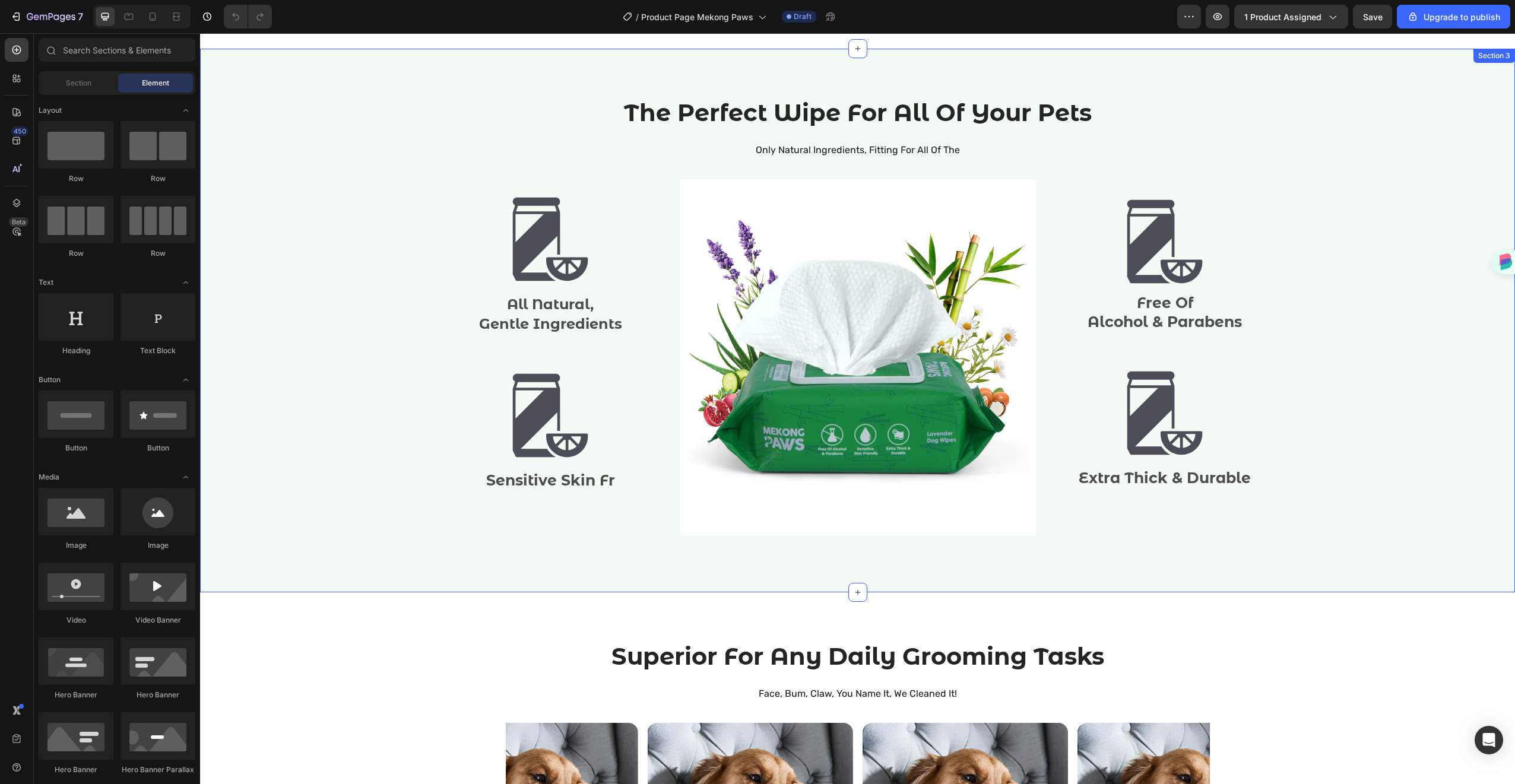
click at [383, 456] on div "The Perfect Wipe For All Of Your Pets Heading Only Natural Ingredients, Fitting…" at bounding box center [857, 321] width 1297 height 449
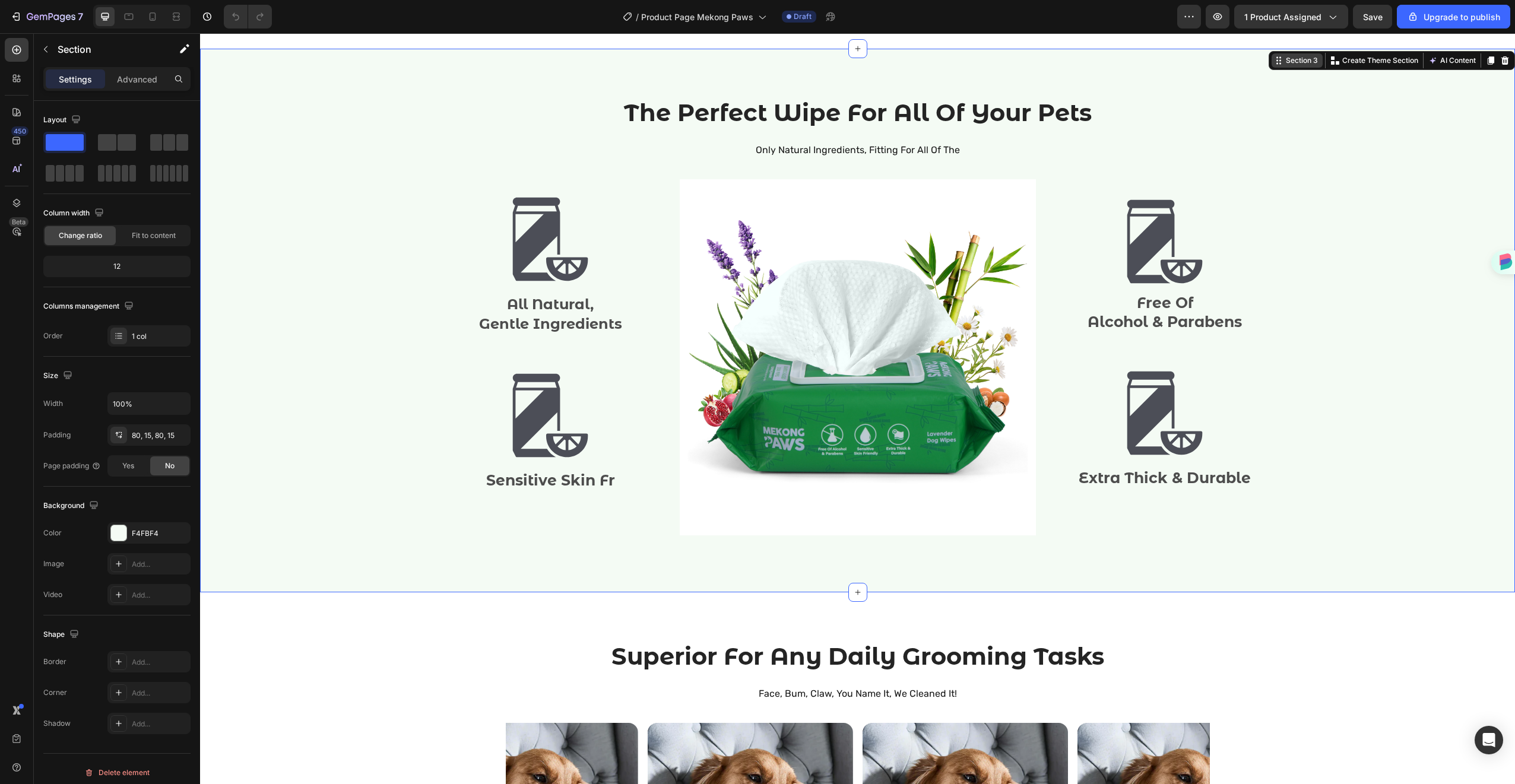
click at [1283, 63] on div "Section 3" at bounding box center [1302, 61] width 37 height 10
click at [1285, 366] on div "The Perfect Wipe For All Of Your Pets Heading Only Natural Ingredients, Fitting…" at bounding box center [857, 321] width 1297 height 449
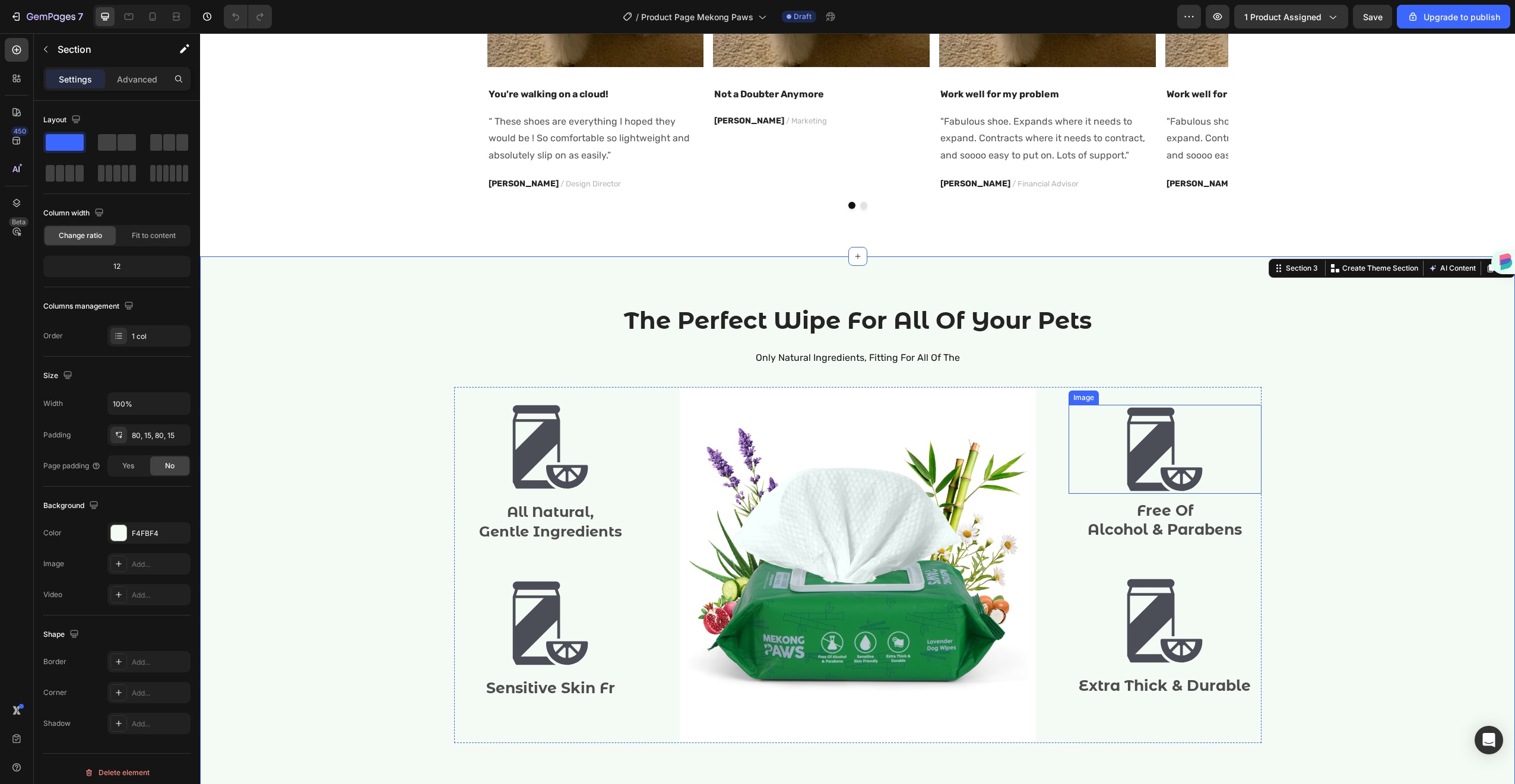
scroll to position [1023, 0]
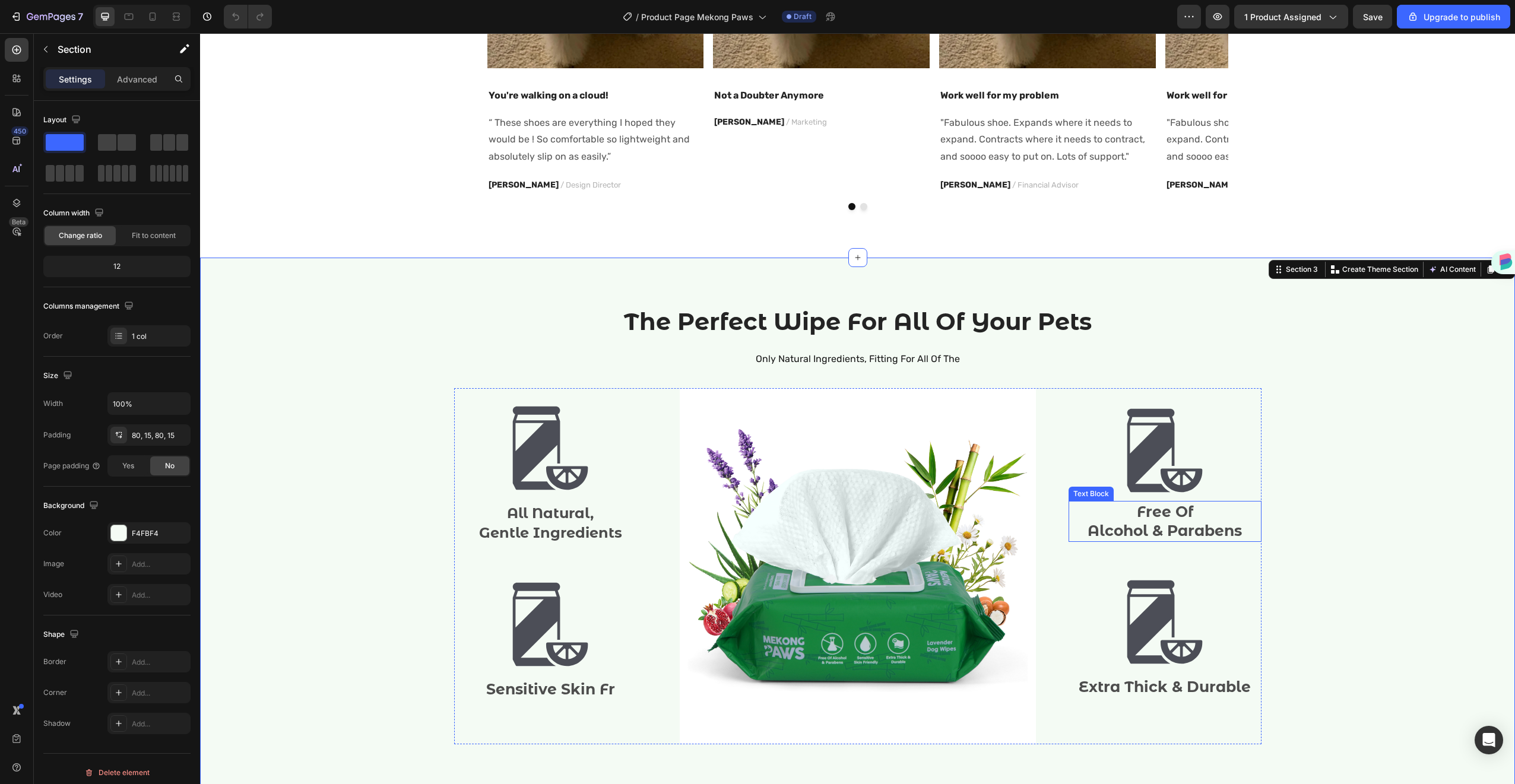
click at [1175, 521] on p "Alcohol & Parabens" at bounding box center [1165, 531] width 190 height 19
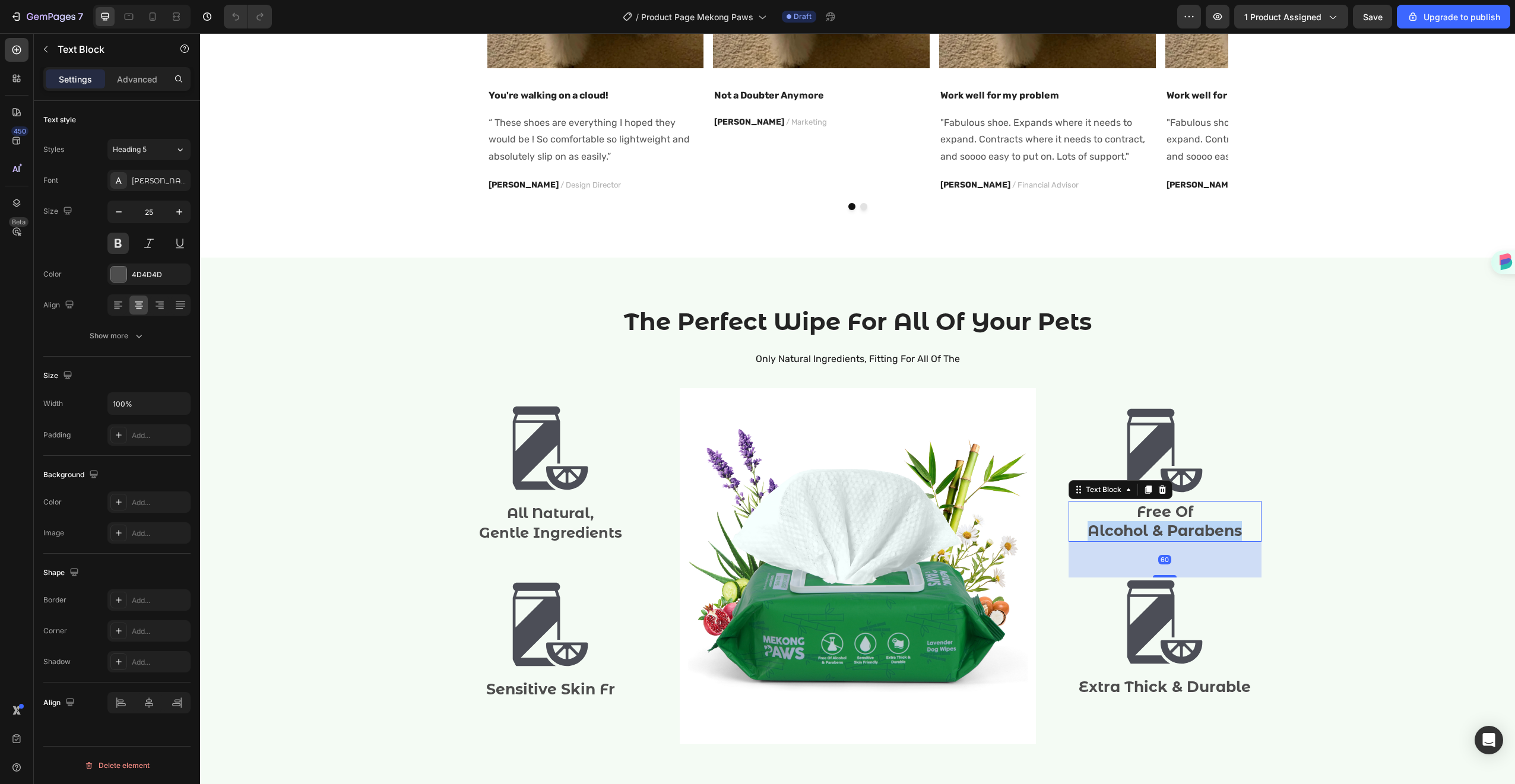
click at [1175, 521] on p "Alcohol & Parabens" at bounding box center [1165, 531] width 190 height 19
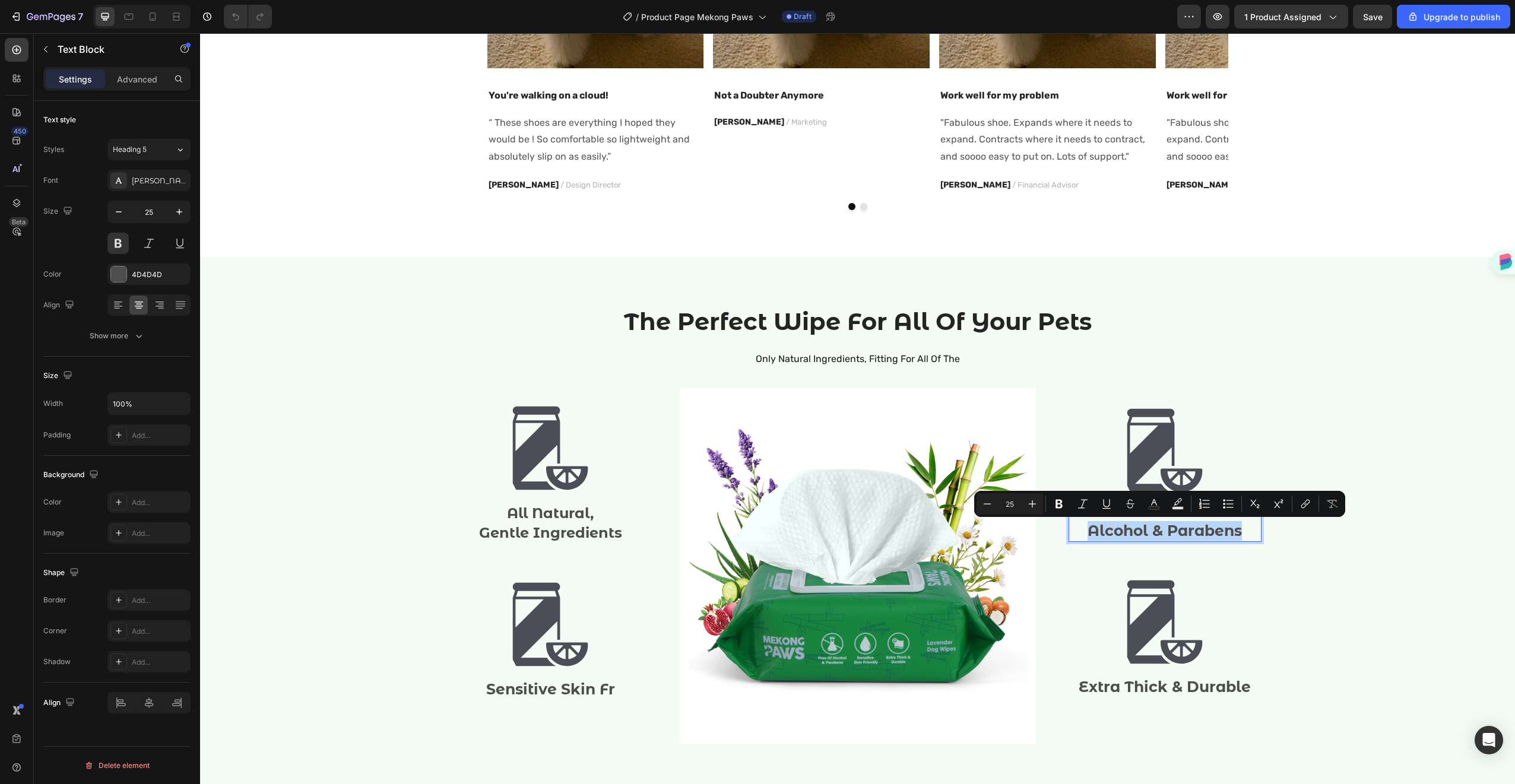
click at [1245, 529] on p "Alcohol & Parabens" at bounding box center [1165, 531] width 190 height 19
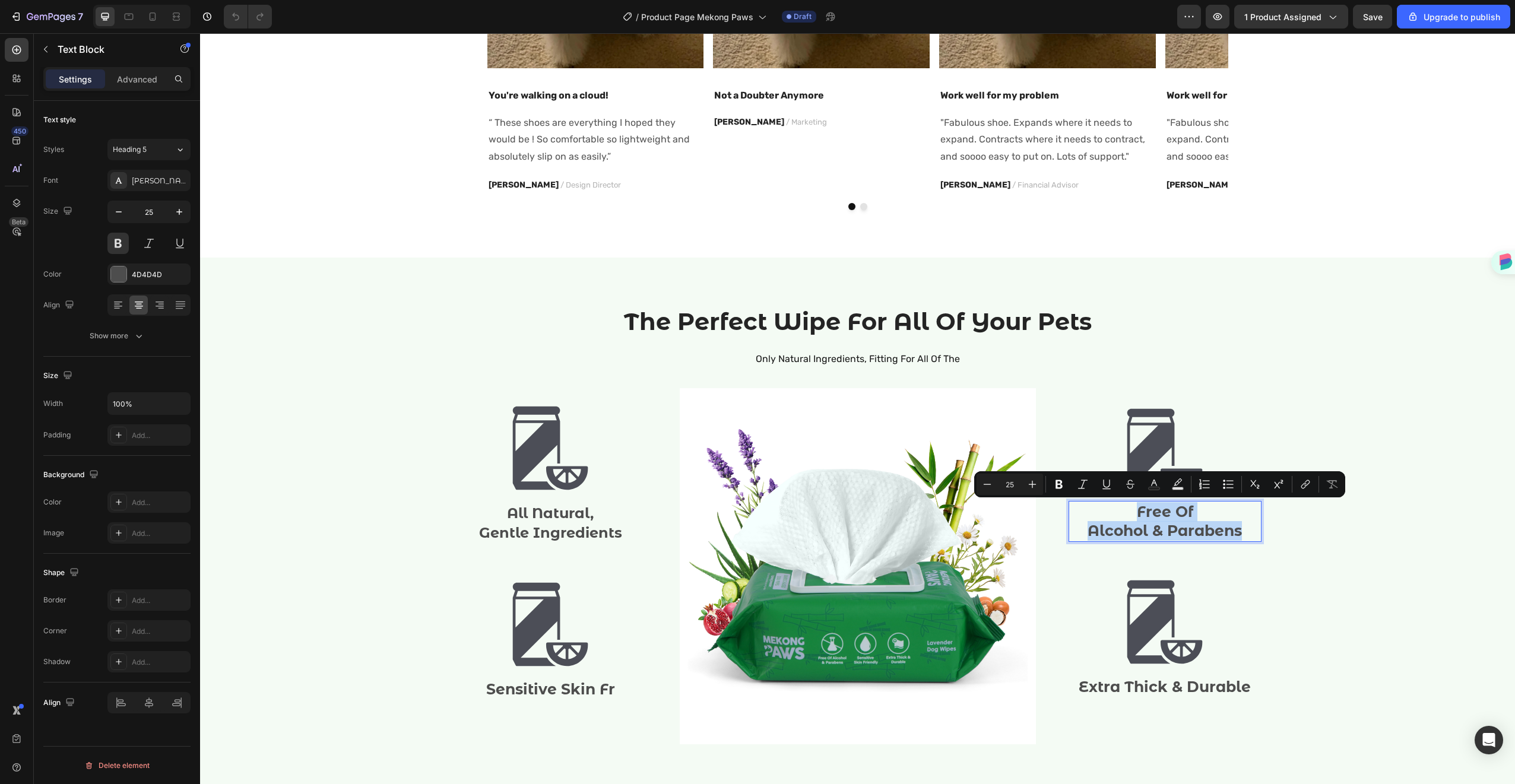
drag, startPoint x: 1246, startPoint y: 528, endPoint x: 1076, endPoint y: 505, distance: 171.5
click at [1076, 505] on div "Free Of Alcohol & Parabens" at bounding box center [1165, 521] width 193 height 41
click at [154, 158] on button "Heading 5" at bounding box center [149, 150] width 83 height 21
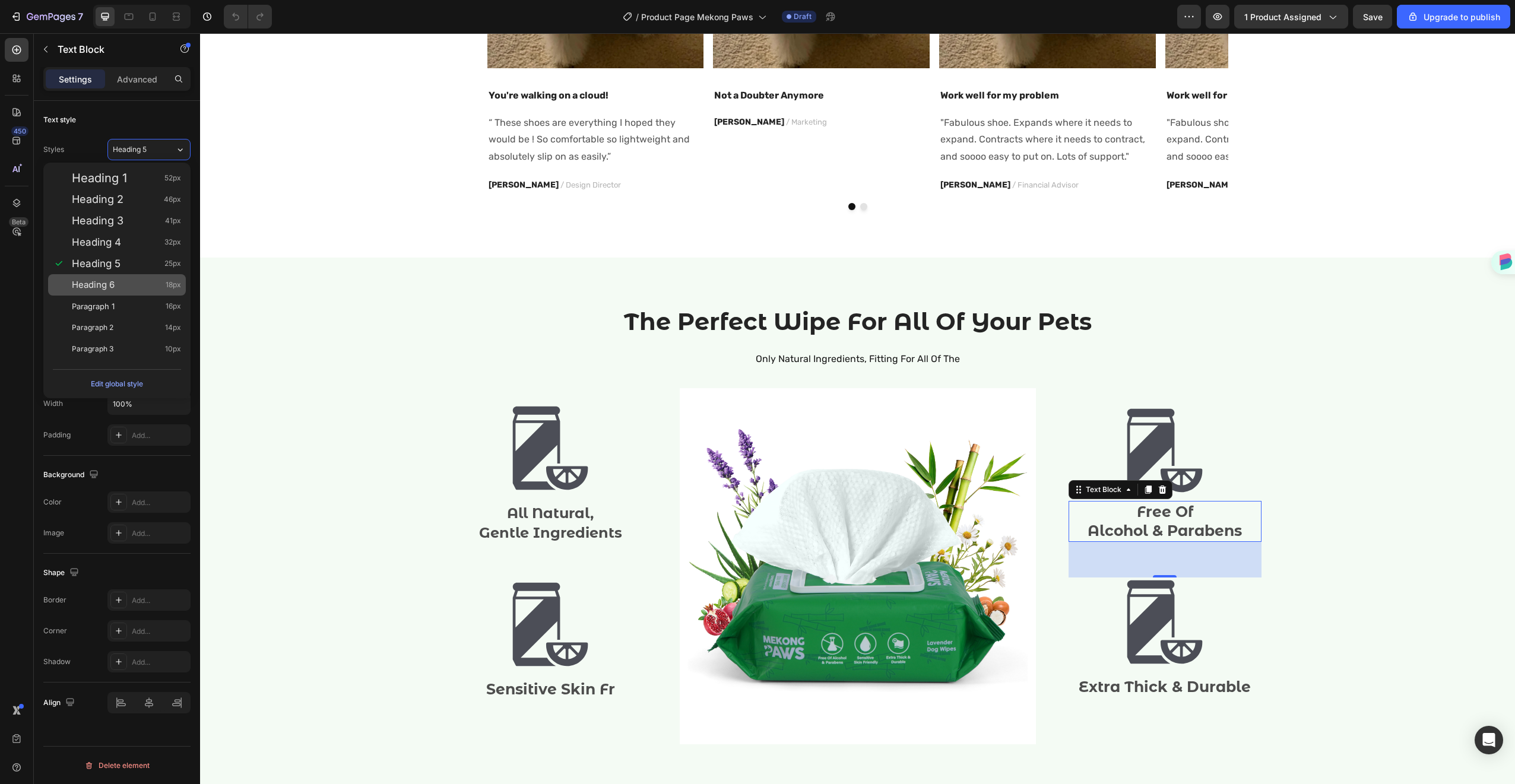
click at [118, 287] on div "Heading 6 18px" at bounding box center [127, 285] width 110 height 12
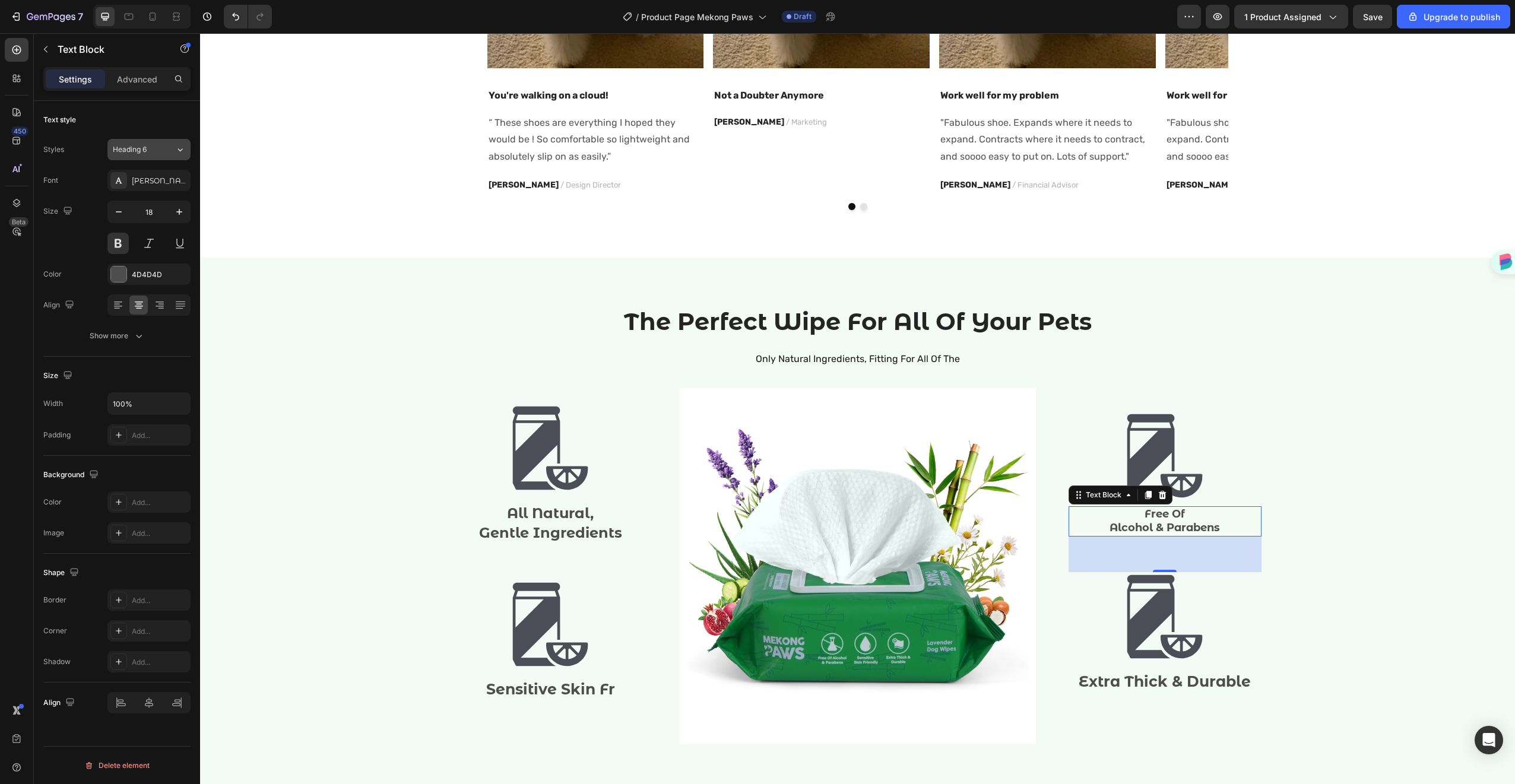
click at [163, 145] on div "Heading 6" at bounding box center [144, 150] width 62 height 10
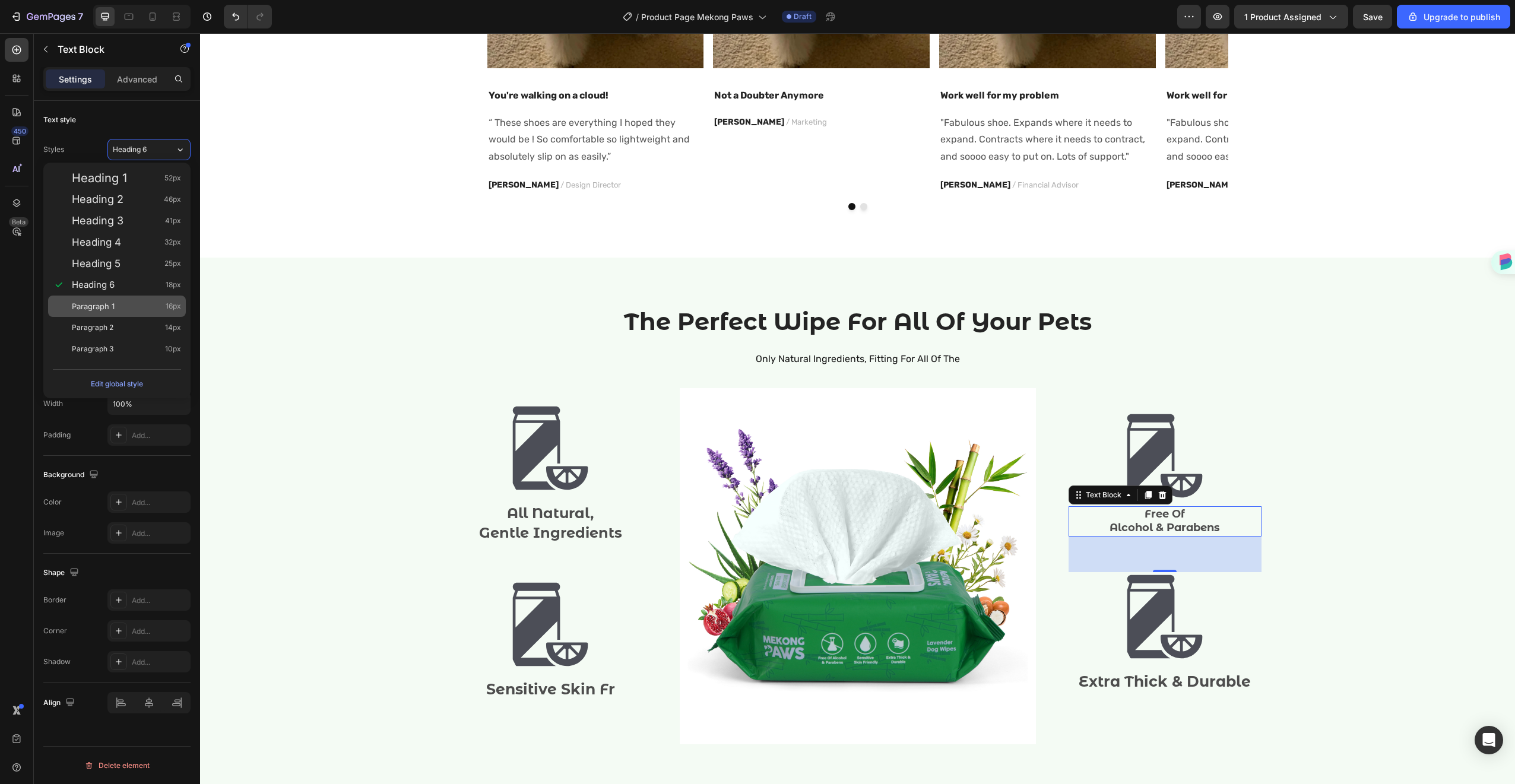
click at [128, 301] on div "Paragraph 1 16px" at bounding box center [127, 306] width 110 height 12
type input "16"
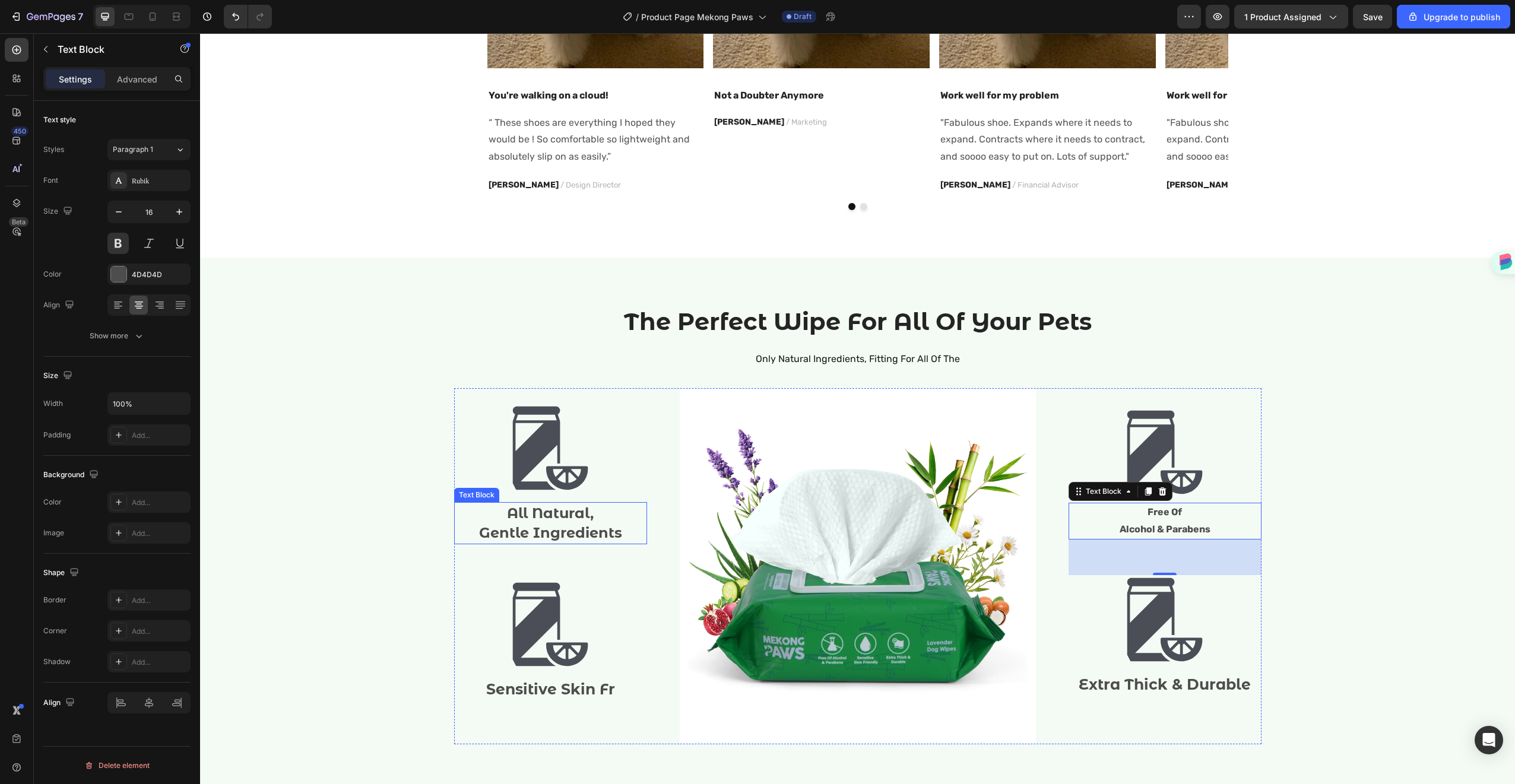
click at [532, 525] on span "Gentle Ingredients" at bounding box center [550, 532] width 143 height 17
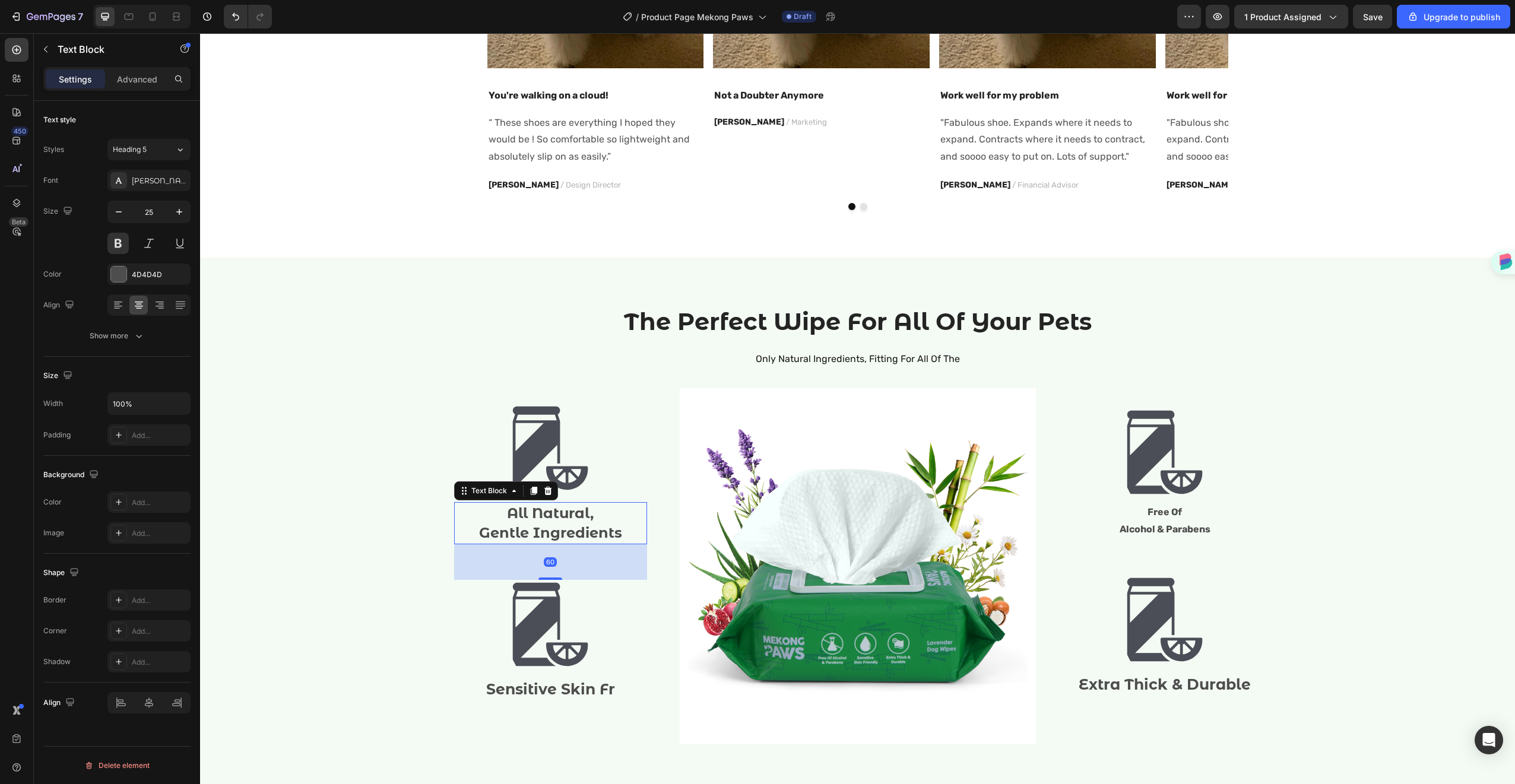
click at [532, 524] on span "Gentle Ingredients" at bounding box center [550, 532] width 143 height 17
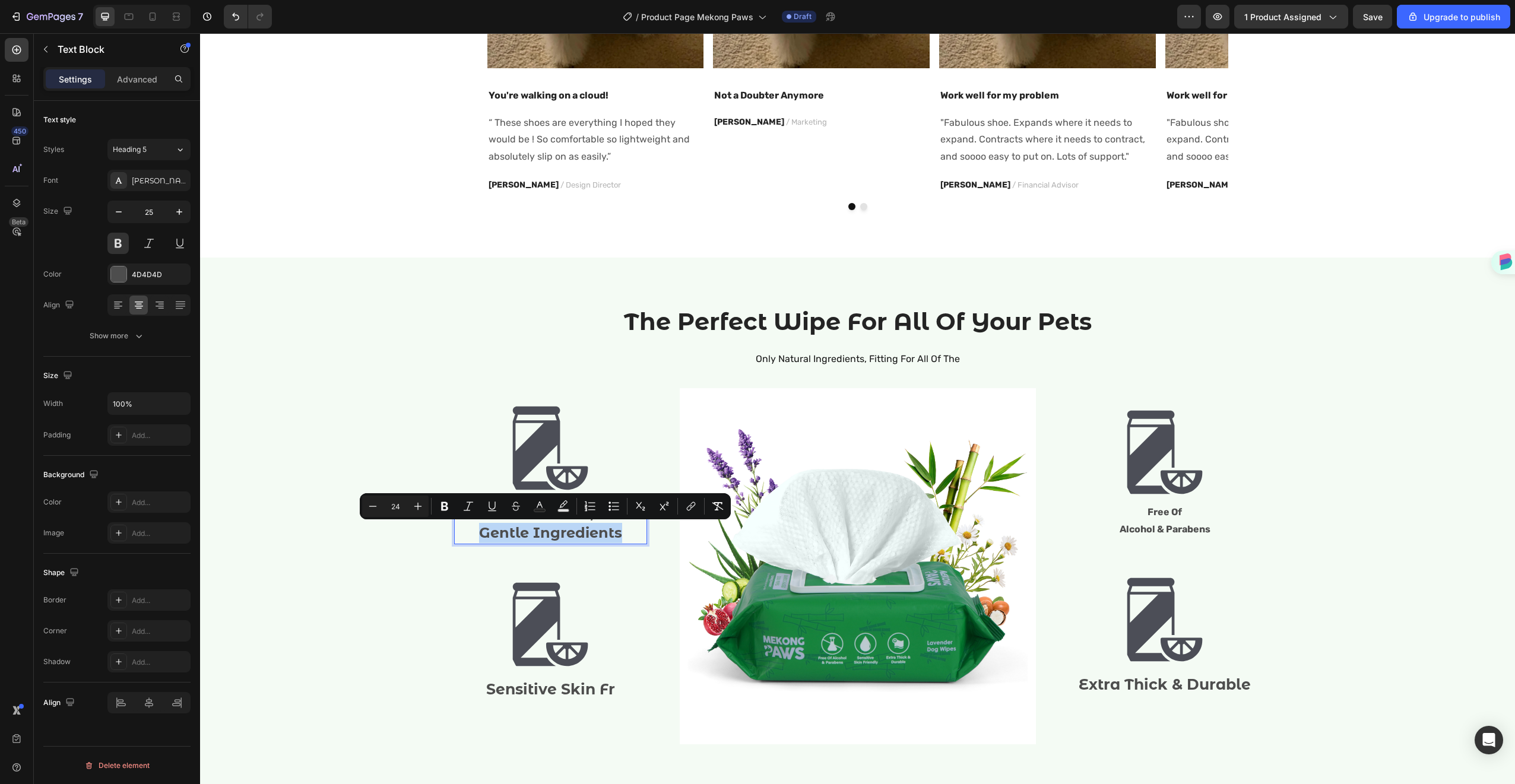
click at [532, 524] on span "Gentle Ingredients" at bounding box center [550, 532] width 143 height 17
click at [469, 528] on p "Gentle Ingredients" at bounding box center [550, 532] width 190 height 20
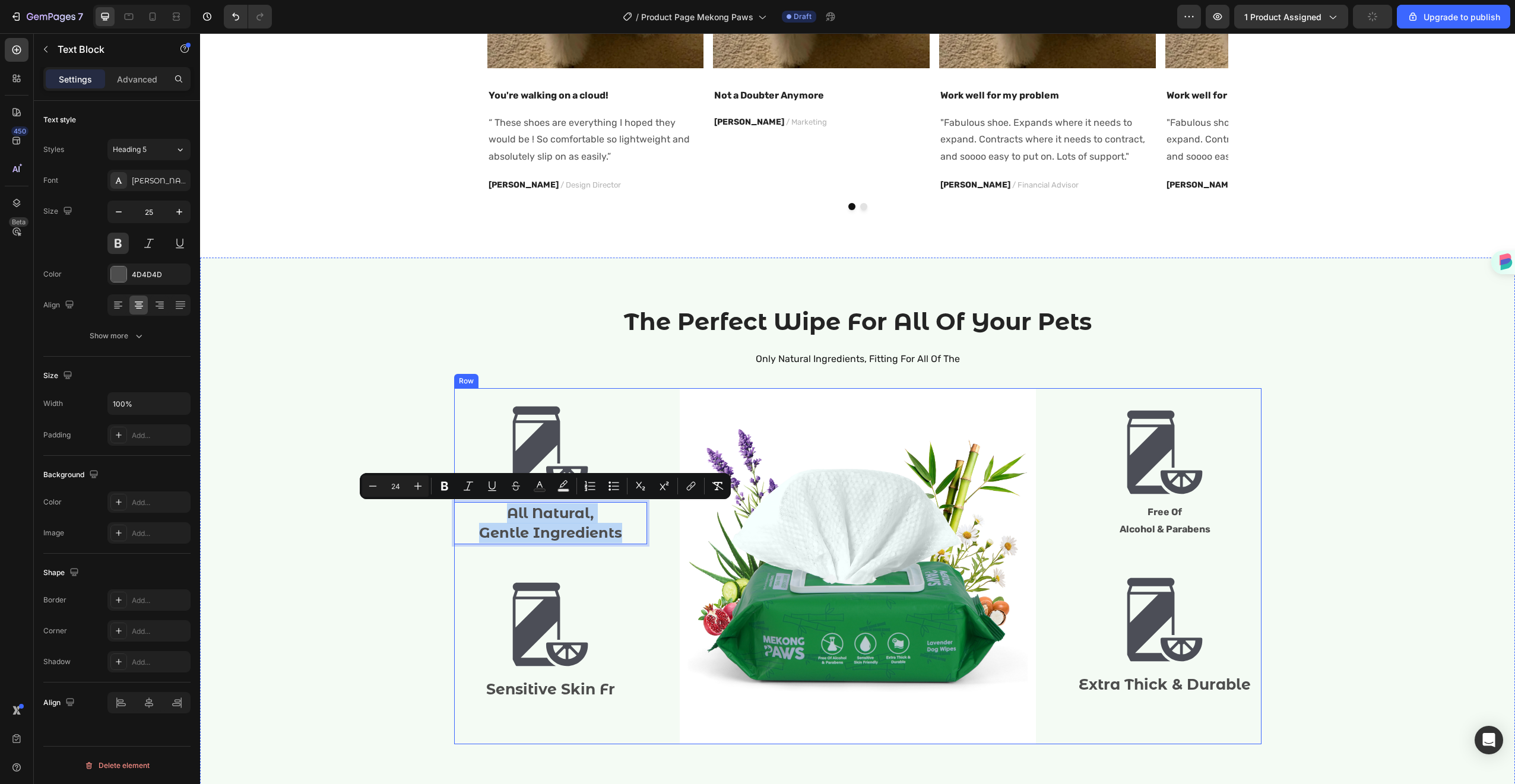
drag, startPoint x: 468, startPoint y: 516, endPoint x: 651, endPoint y: 566, distance: 189.7
click at [651, 566] on div "Image All Natural, Gentle Ingredients Text Block 60 Image Sensitive Skin Fr Tex…" at bounding box center [857, 566] width 807 height 356
click at [155, 155] on button "Heading 5" at bounding box center [149, 150] width 83 height 21
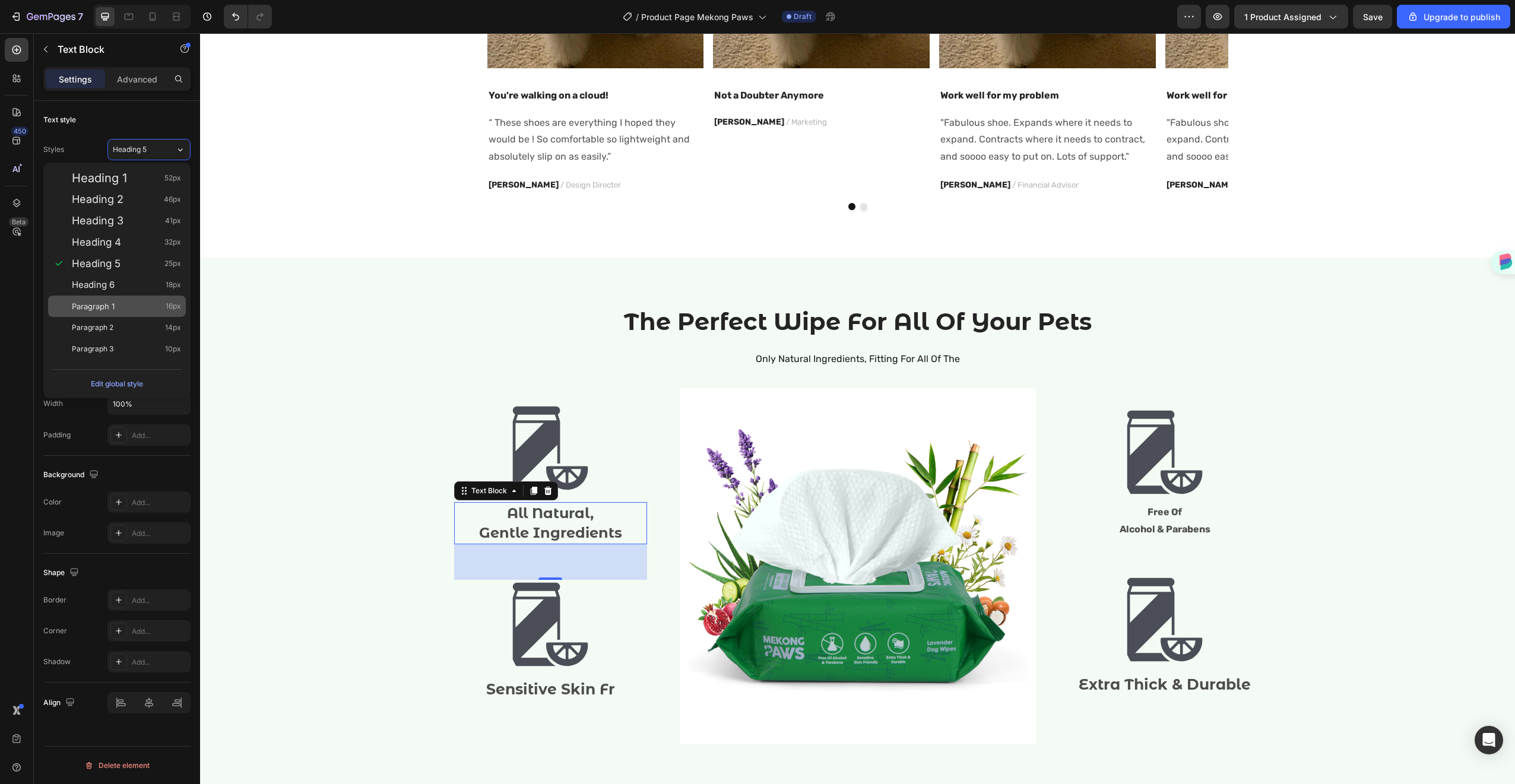
click at [113, 305] on span "Paragraph 1" at bounding box center [93, 306] width 43 height 12
type input "16"
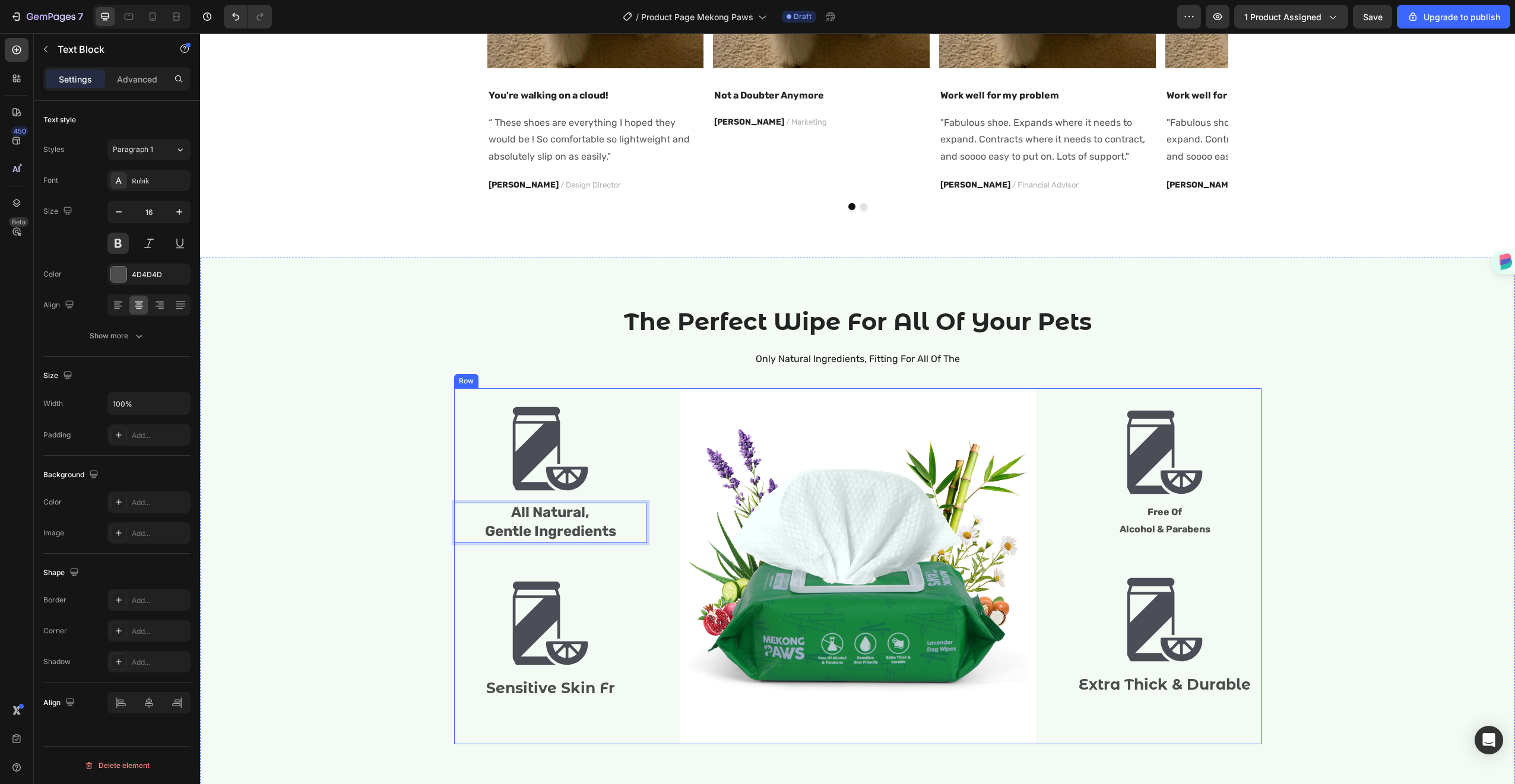
click at [630, 477] on div at bounding box center [550, 449] width 193 height 89
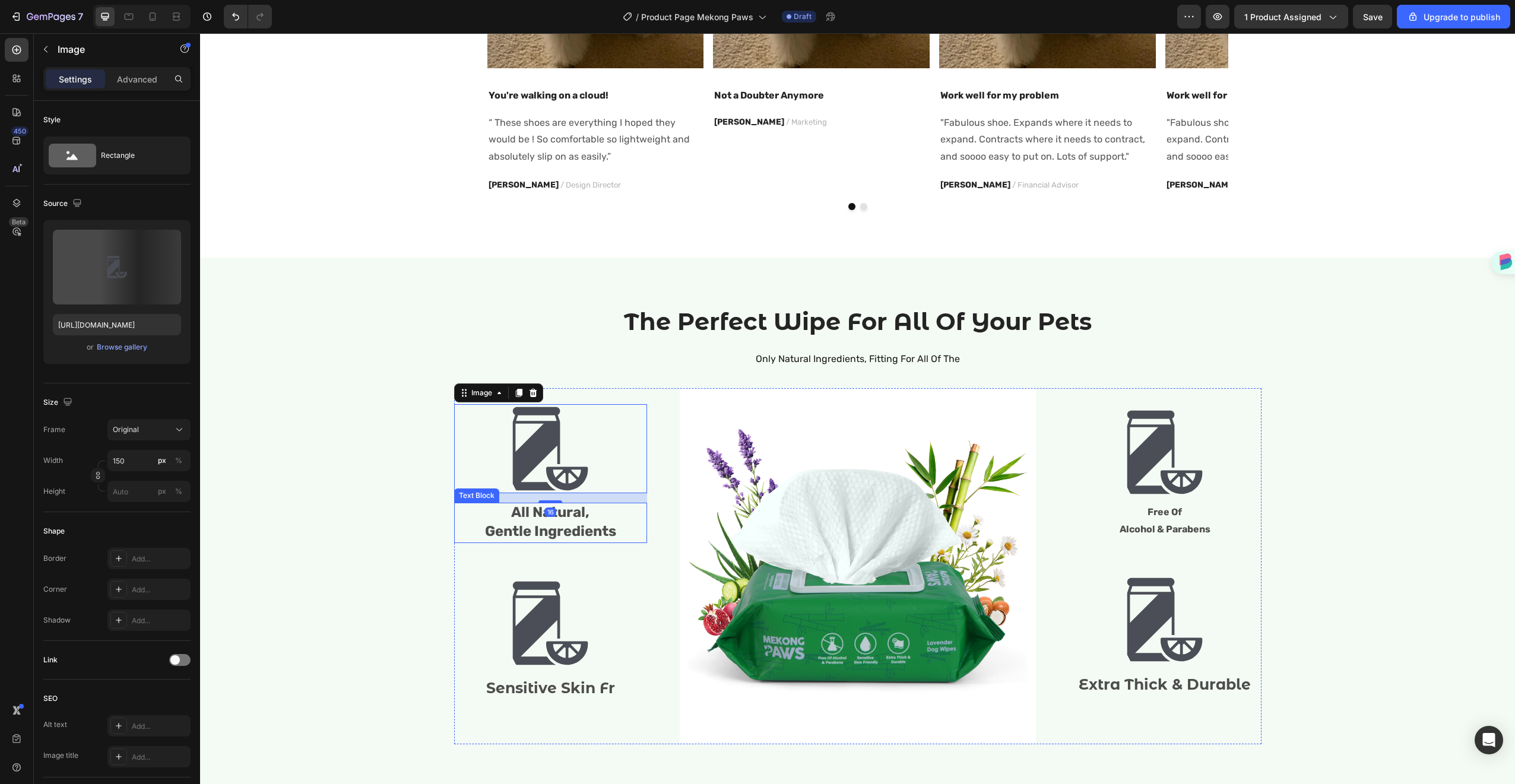
click at [601, 517] on p "All Natural," at bounding box center [550, 514] width 190 height 19
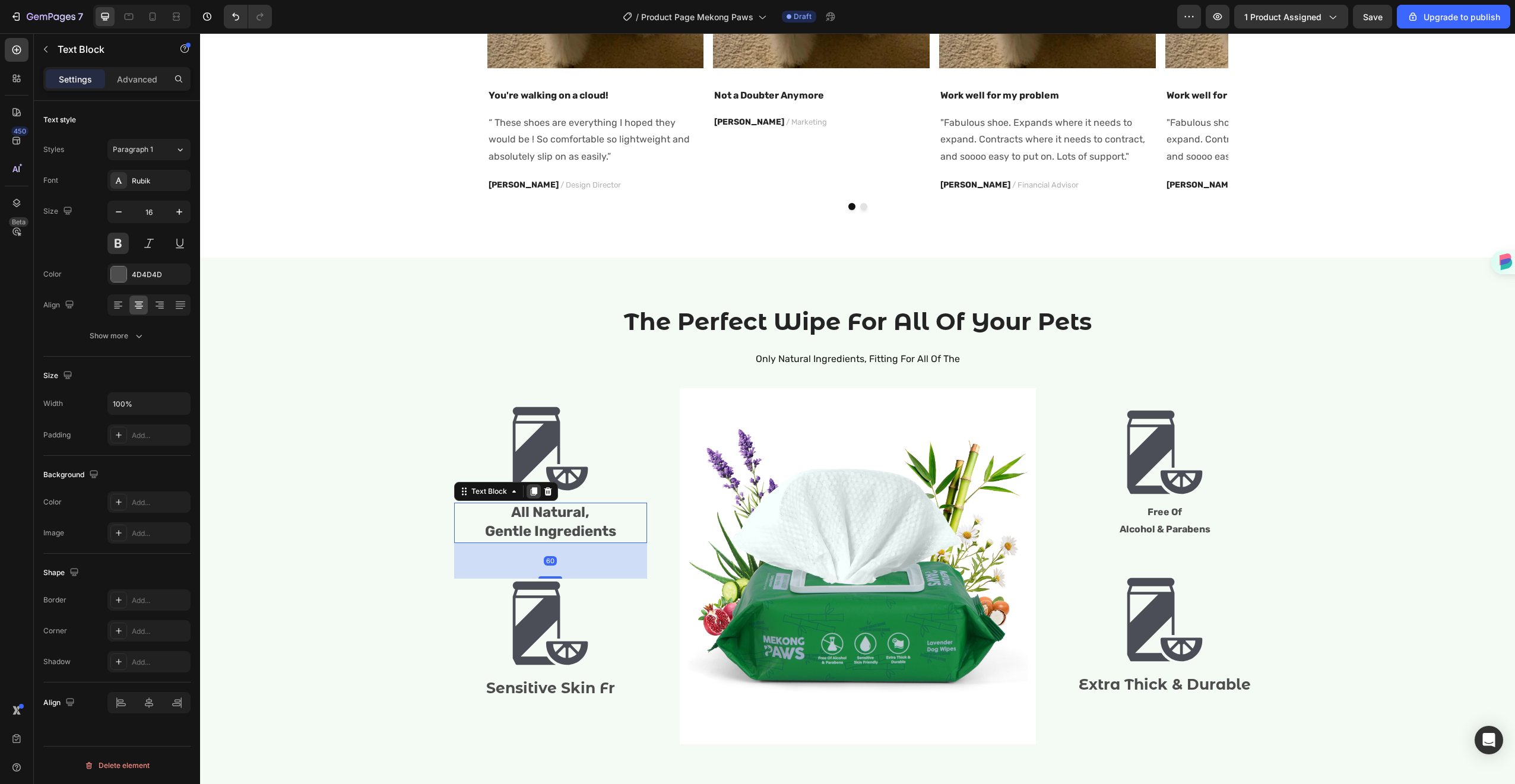
click at [529, 492] on icon at bounding box center [533, 491] width 10 height 10
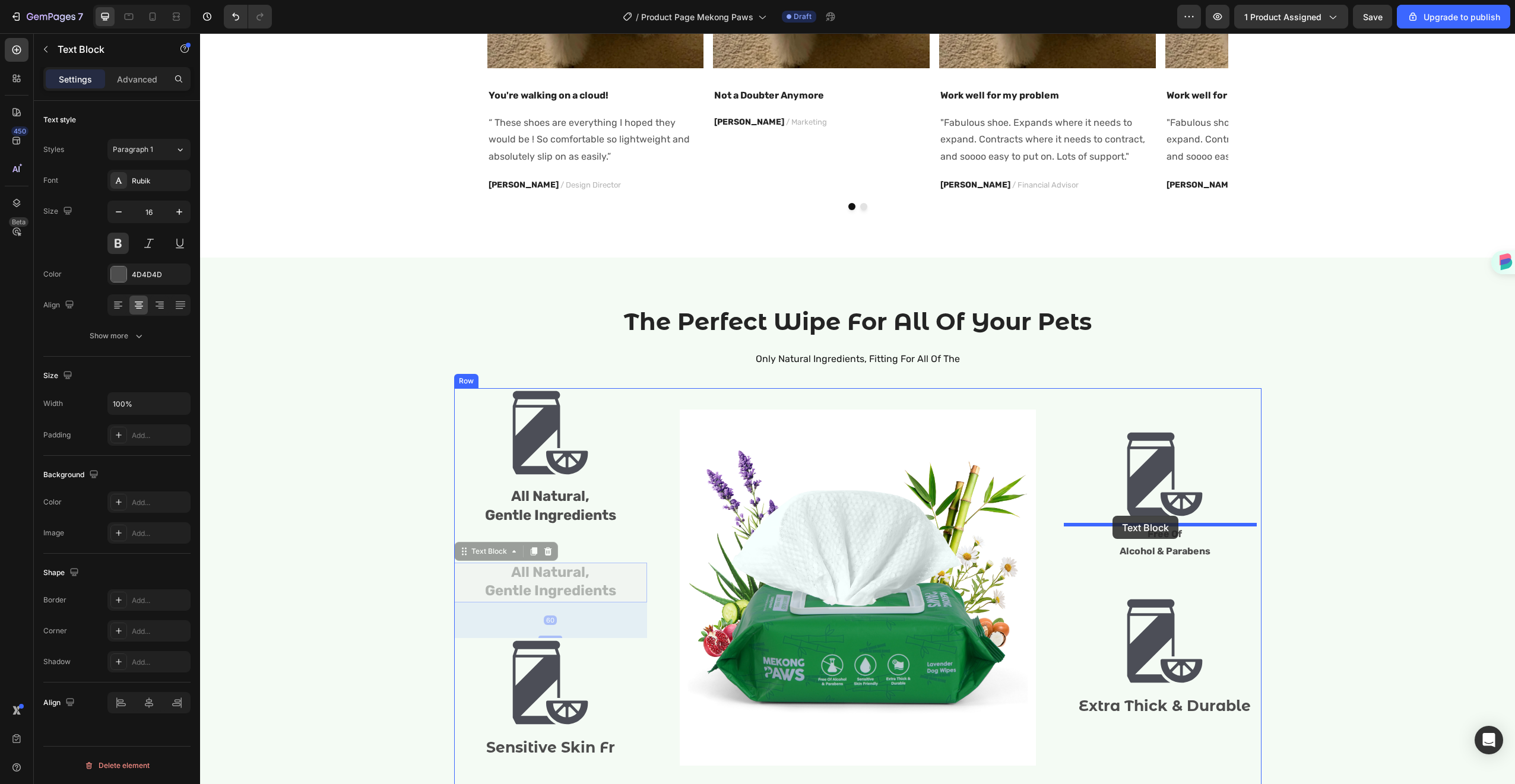
drag, startPoint x: 458, startPoint y: 550, endPoint x: 1112, endPoint y: 516, distance: 654.9
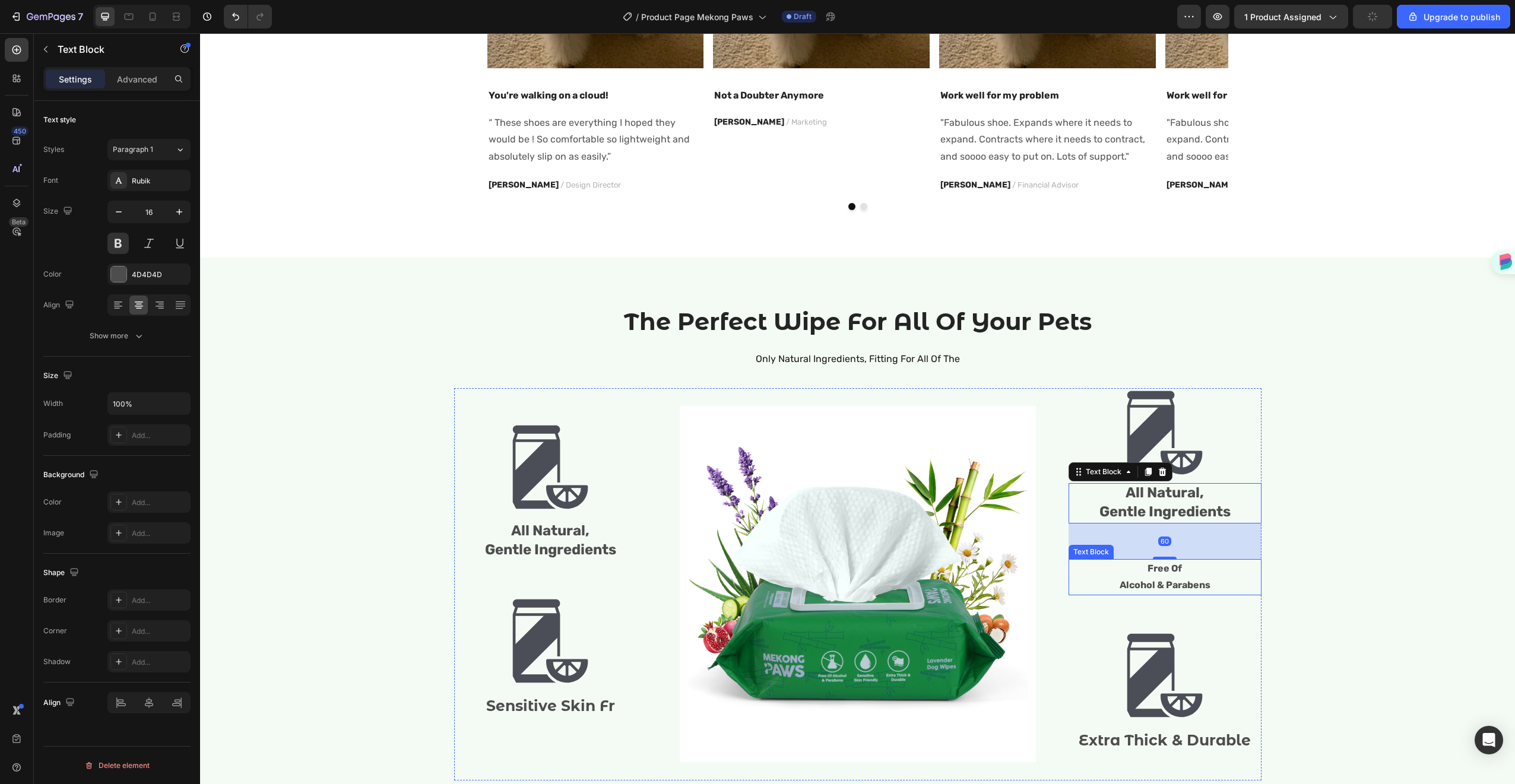
click at [1177, 574] on p "Free Of" at bounding box center [1165, 569] width 190 height 17
click at [1154, 577] on p "Alcohol & Parabens" at bounding box center [1165, 585] width 190 height 17
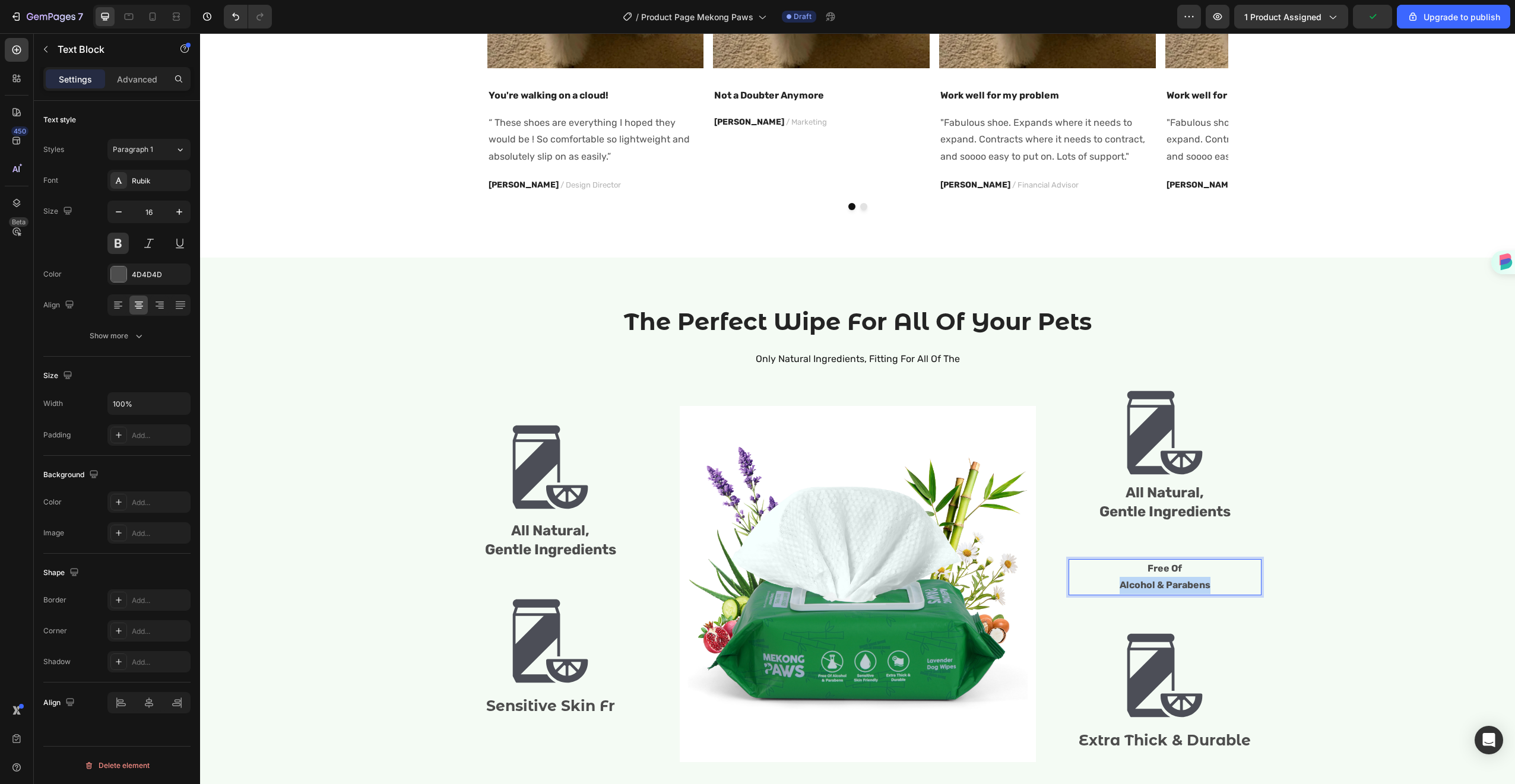
click at [1154, 577] on p "Alcohol & Parabens" at bounding box center [1165, 585] width 190 height 17
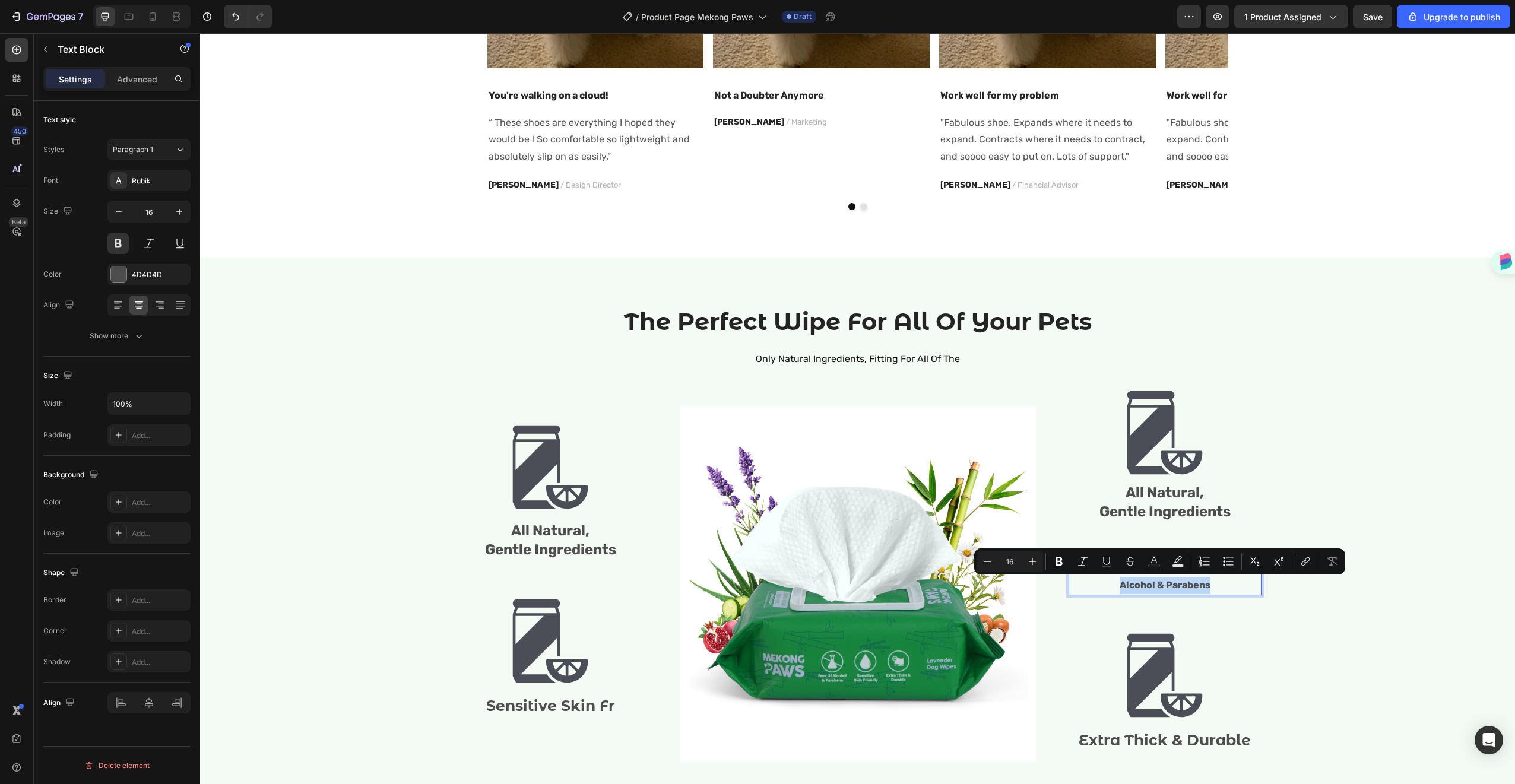
click at [1228, 580] on p "Alcohol & Parabens" at bounding box center [1165, 585] width 190 height 17
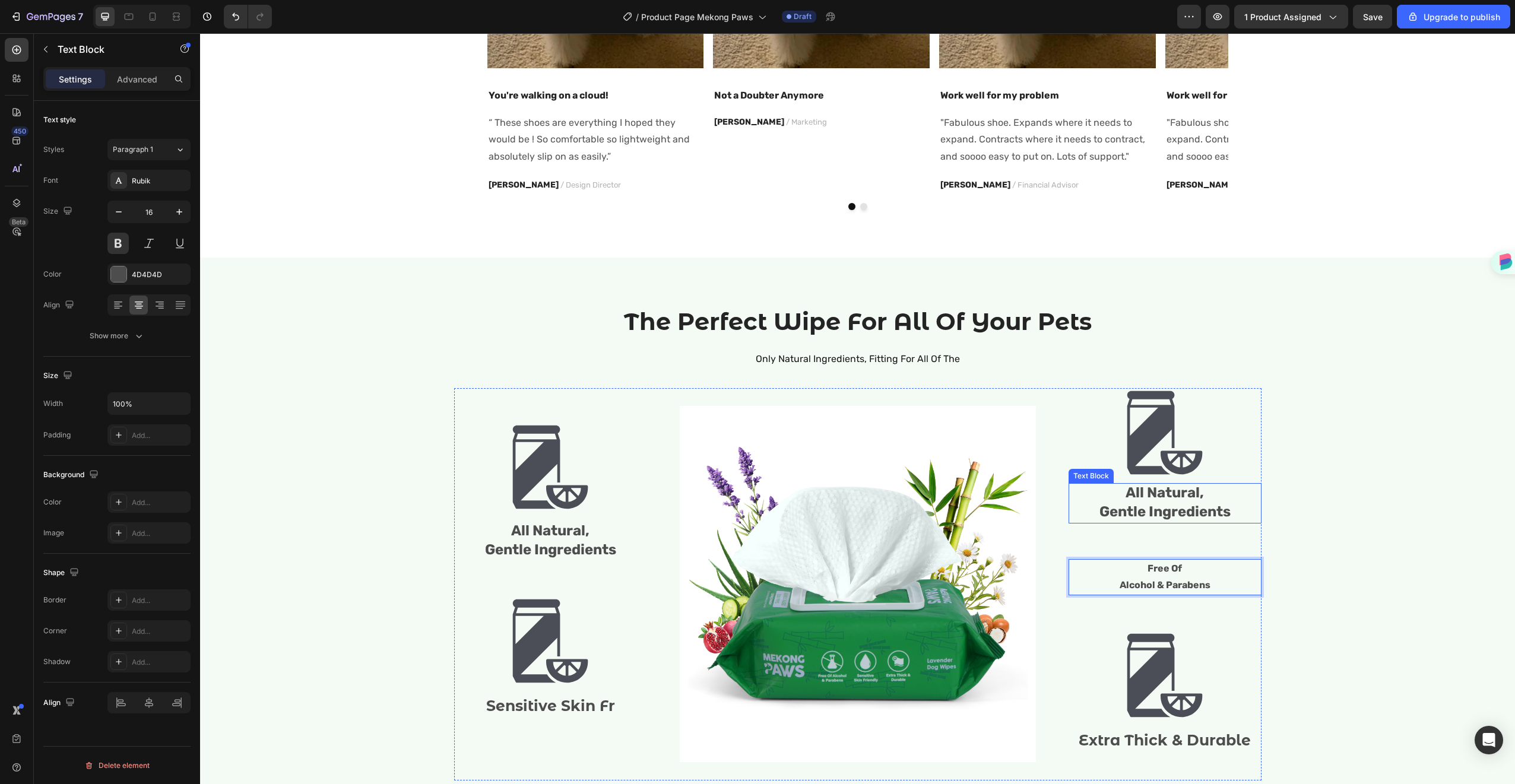
click at [1163, 501] on p "All Natural," at bounding box center [1165, 494] width 190 height 19
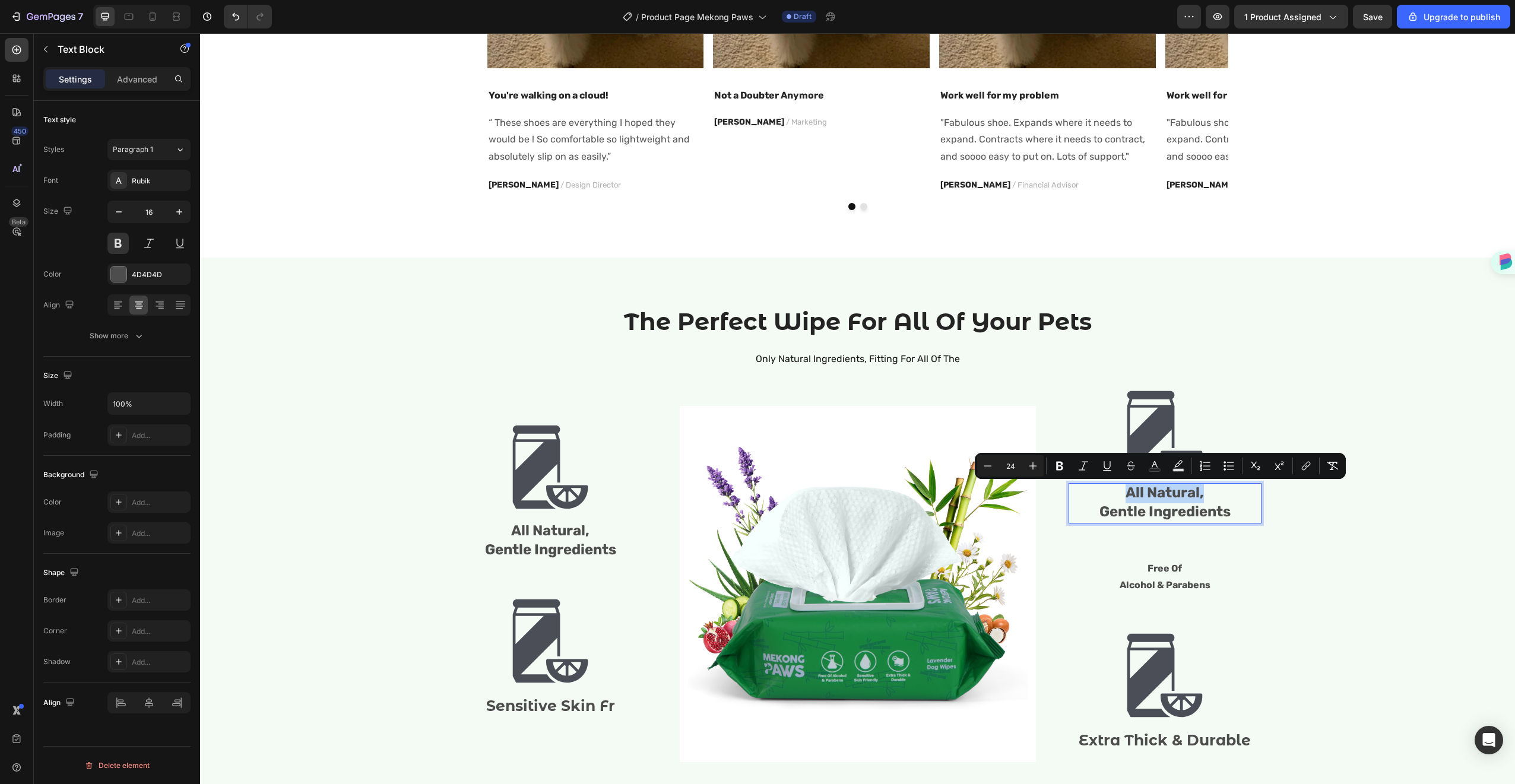
click at [1163, 501] on p "All Natural," at bounding box center [1165, 494] width 190 height 19
click at [1155, 503] on span "Gentle Ingredients" at bounding box center [1165, 512] width 131 height 16
drag, startPoint x: 1111, startPoint y: 495, endPoint x: 1257, endPoint y: 529, distance: 149.9
click at [1257, 529] on div "The Perfect Wipe For All Of Your Pets Heading Only Natural Ingredients, Fitting…" at bounding box center [857, 547] width 1297 height 484
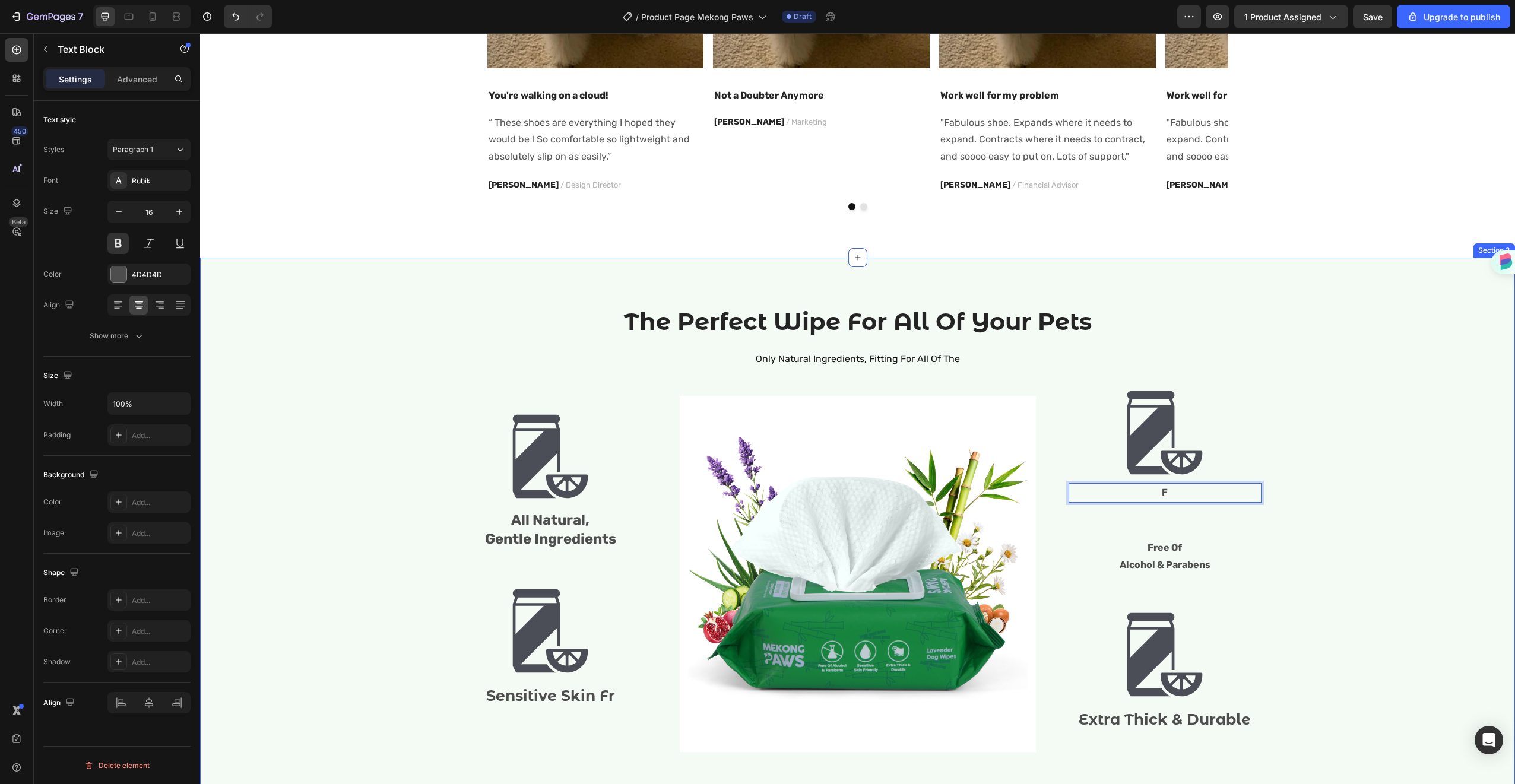
click at [1283, 501] on div "The Perfect Wipe For All Of Your Pets Heading Only Natural Ingredients, Fitting…" at bounding box center [857, 537] width 1297 height 464
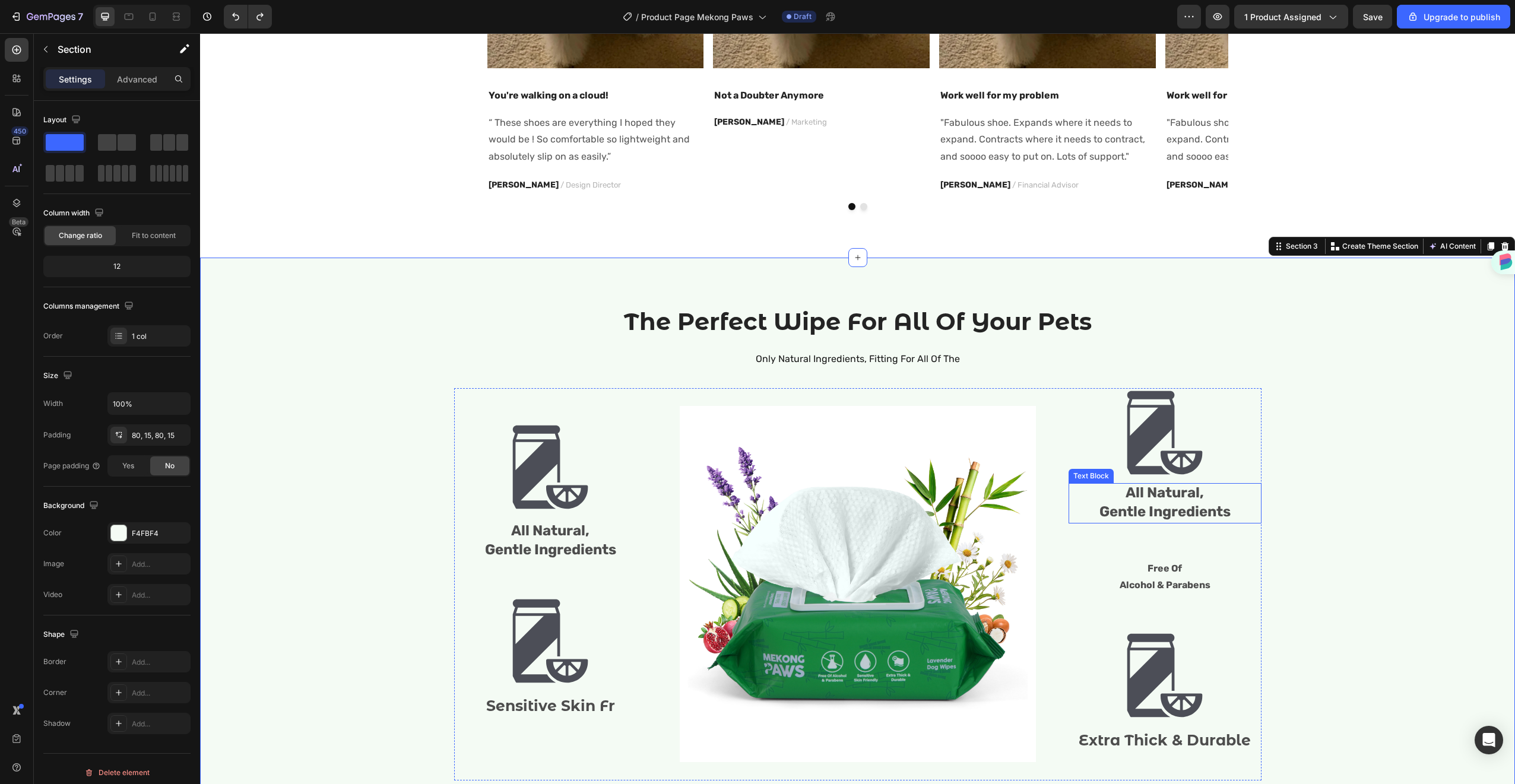
click at [1140, 492] on span "All Natural," at bounding box center [1165, 492] width 78 height 16
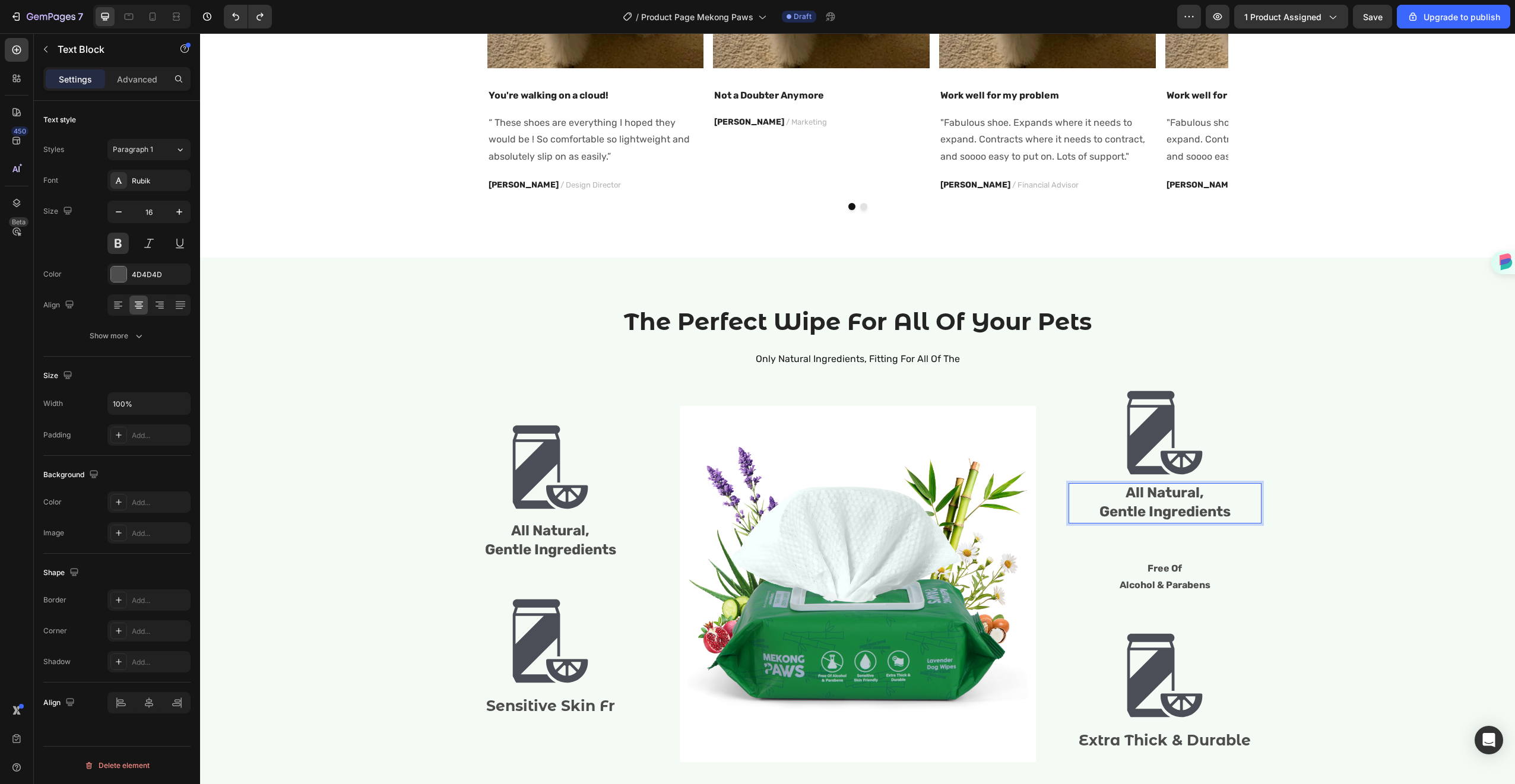
click at [1225, 508] on span "Gentle Ingredients" at bounding box center [1165, 512] width 131 height 16
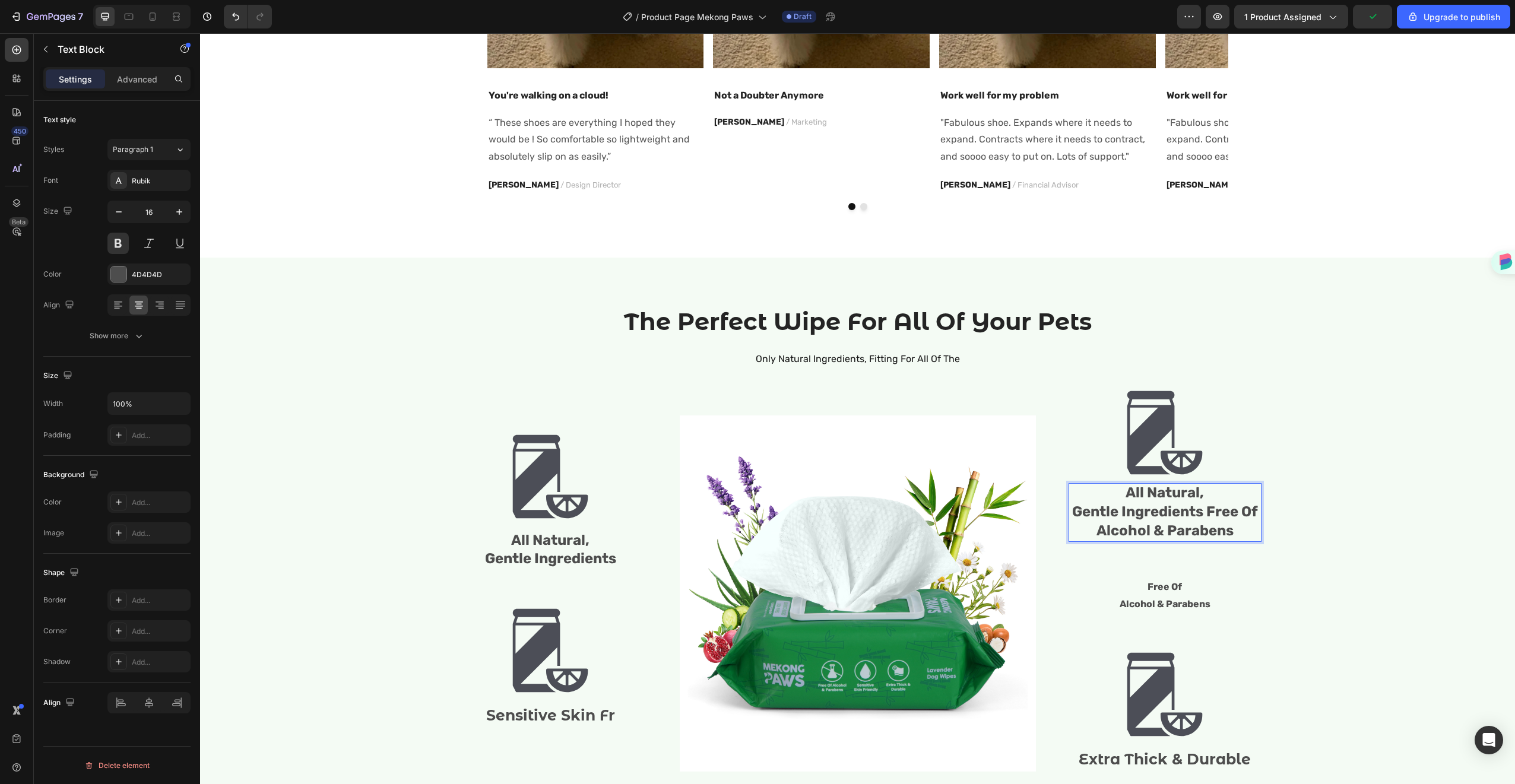
click at [1204, 511] on span "Gentle Ingredients Free Of Alcohol & Parabens" at bounding box center [1165, 521] width 186 height 36
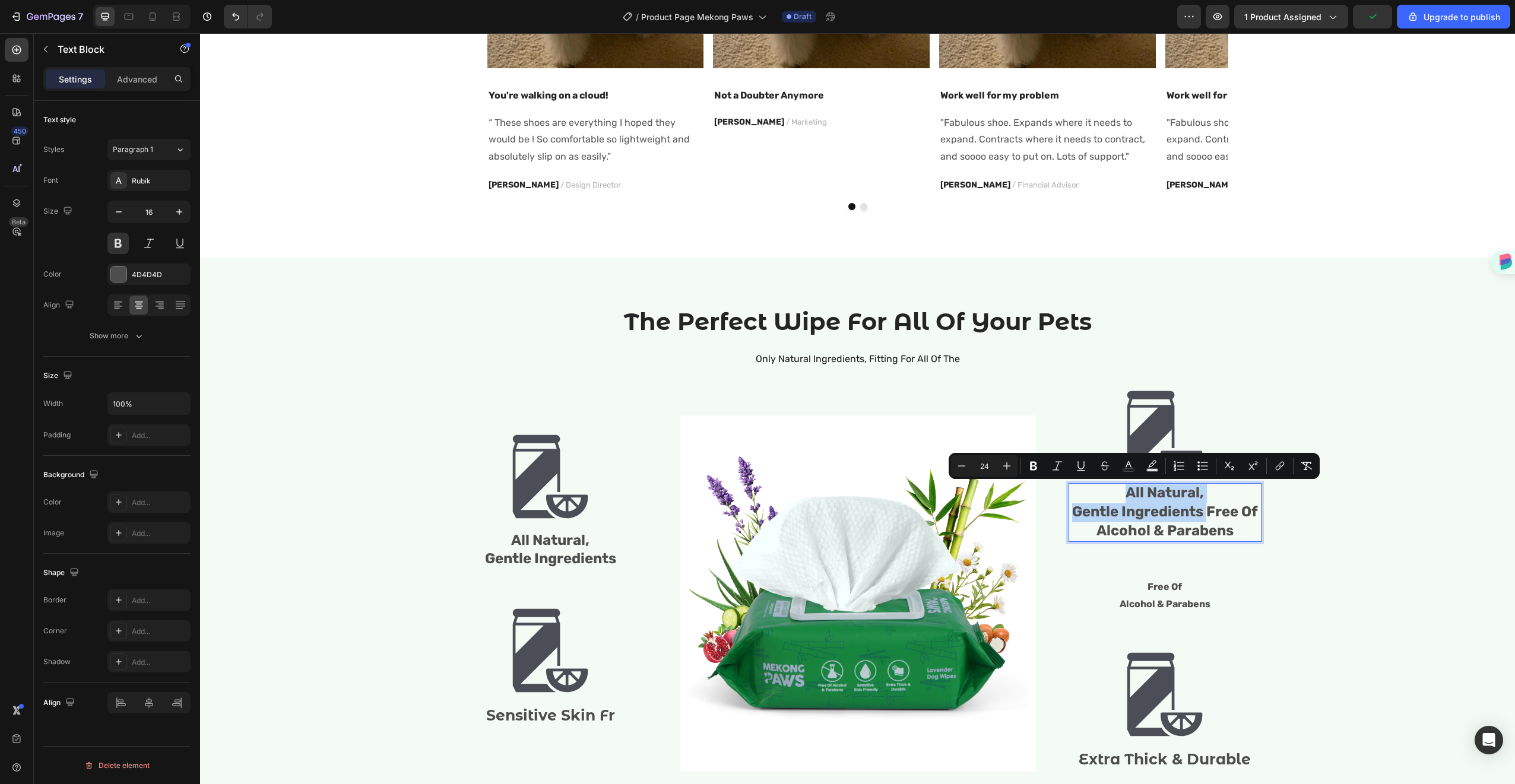
drag, startPoint x: 1204, startPoint y: 512, endPoint x: 1075, endPoint y: 496, distance: 130.0
click at [1075, 496] on div "All Natural, Gentle Ingredients Free Of Alcohol & Parabens" at bounding box center [1165, 512] width 193 height 58
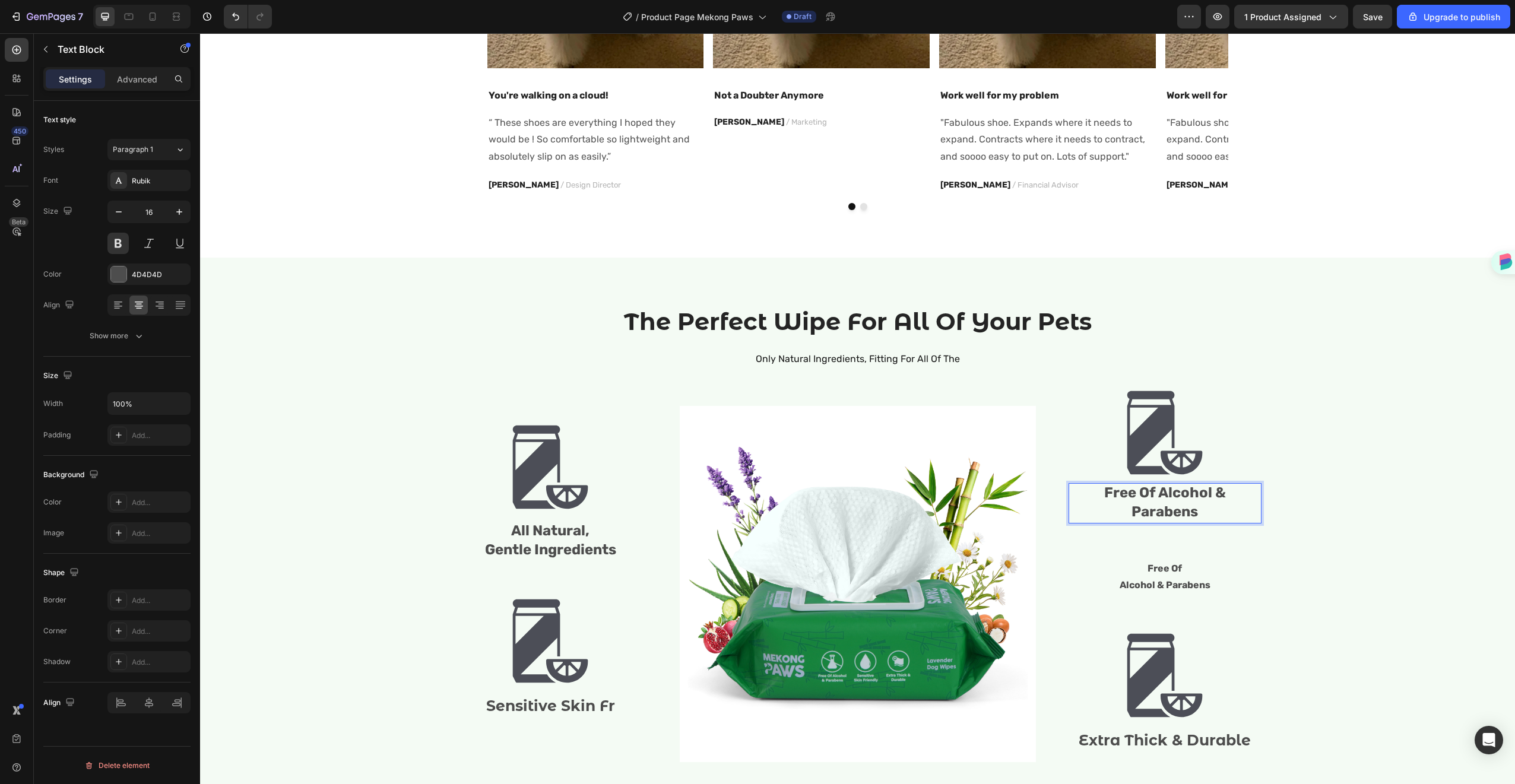
click at [1154, 491] on span "Free Of Alcohol & Parabens" at bounding box center [1165, 502] width 121 height 36
click at [1330, 458] on div "The Perfect Wipe For All Of Your Pets Heading Only Natural Ingredients, Fitting…" at bounding box center [857, 547] width 1297 height 484
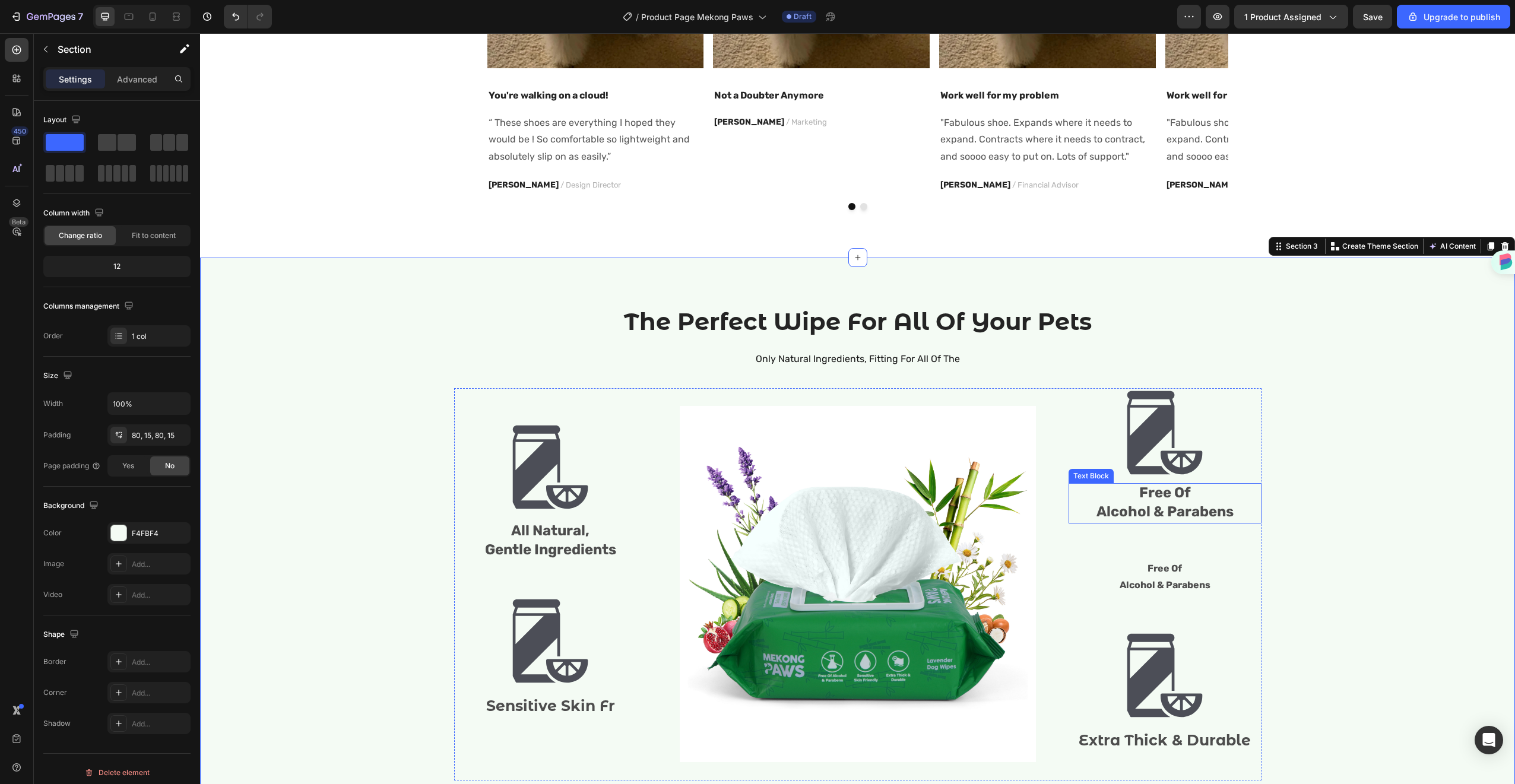
click at [1154, 501] on p "Free Of" at bounding box center [1165, 494] width 190 height 19
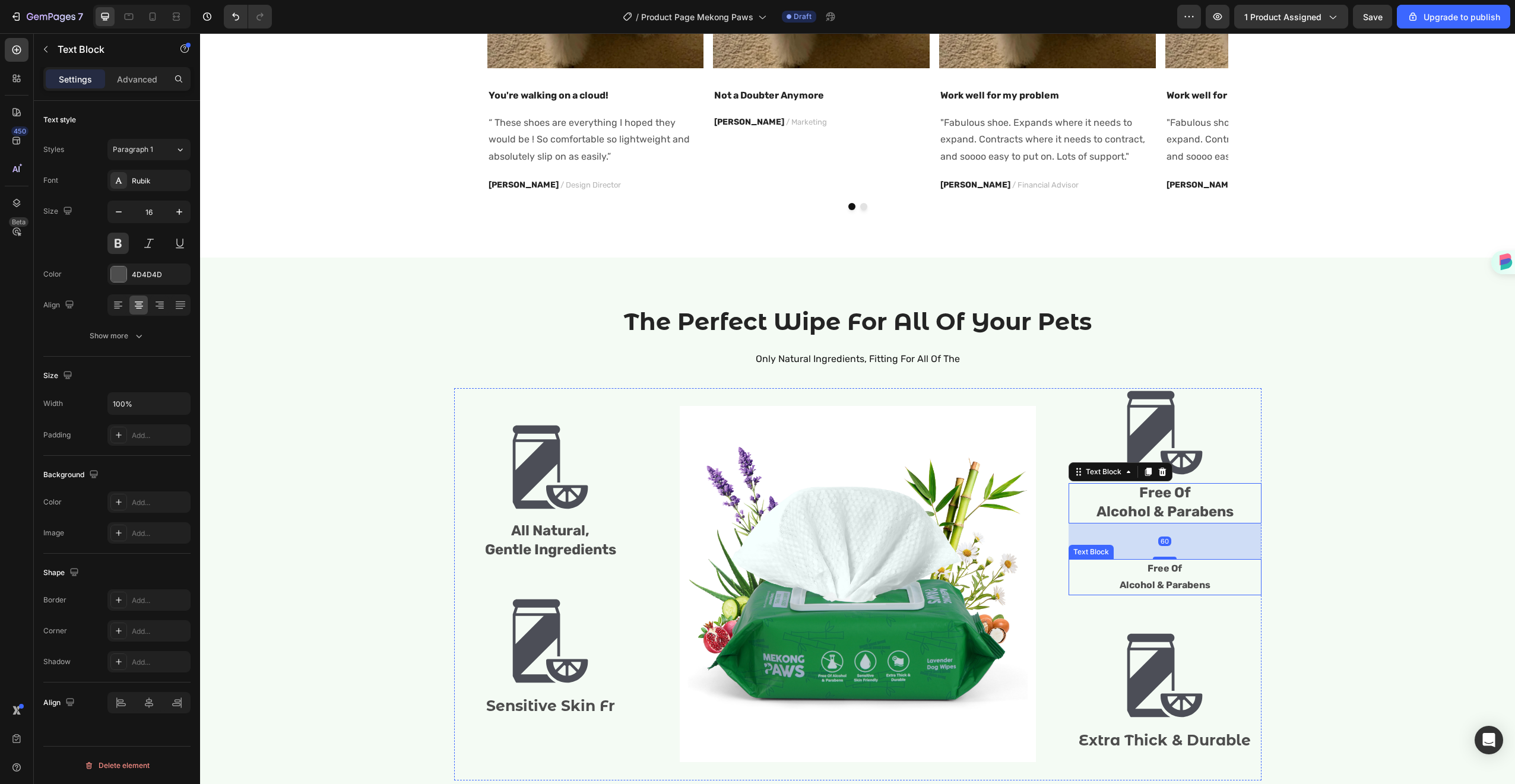
click at [1160, 579] on p "Alcohol & Parabens" at bounding box center [1165, 585] width 190 height 17
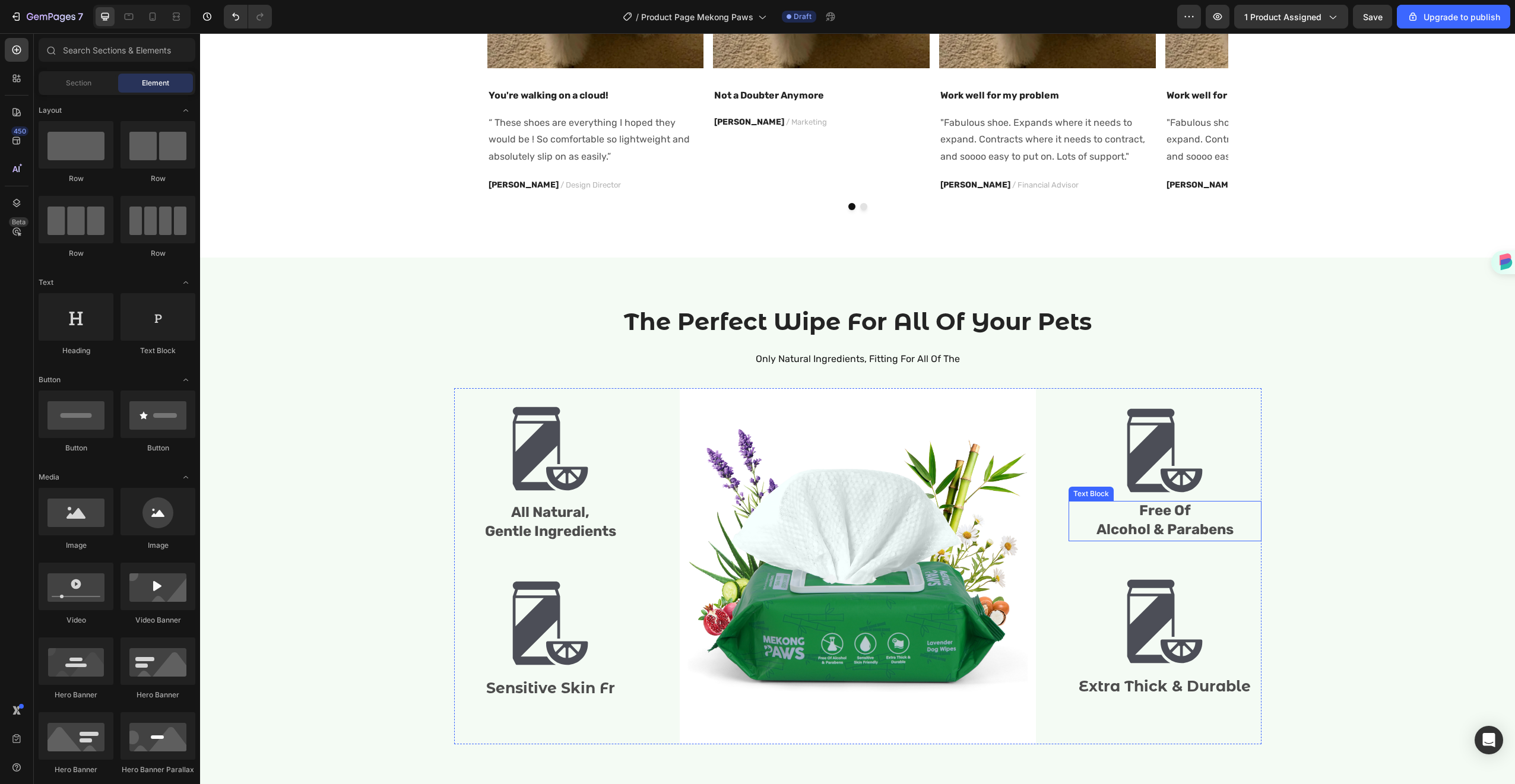
click at [1165, 515] on span "Free Of" at bounding box center [1165, 510] width 52 height 16
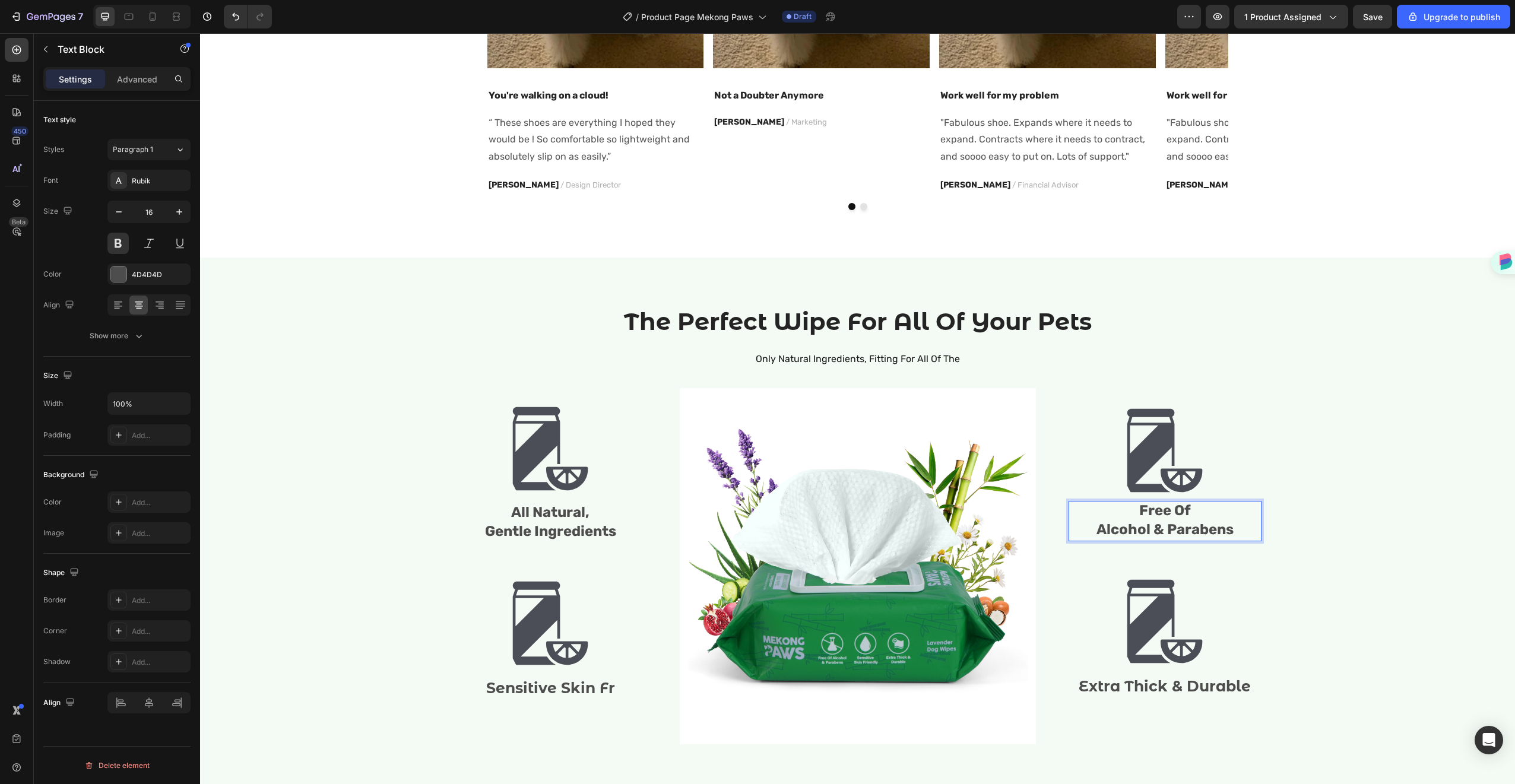
click at [1231, 515] on p "Free Of" at bounding box center [1165, 512] width 190 height 19
click at [1278, 503] on div "The Perfect Wipe For All Of Your Pets Heading Only Natural Ingredients, Fitting…" at bounding box center [857, 529] width 1297 height 449
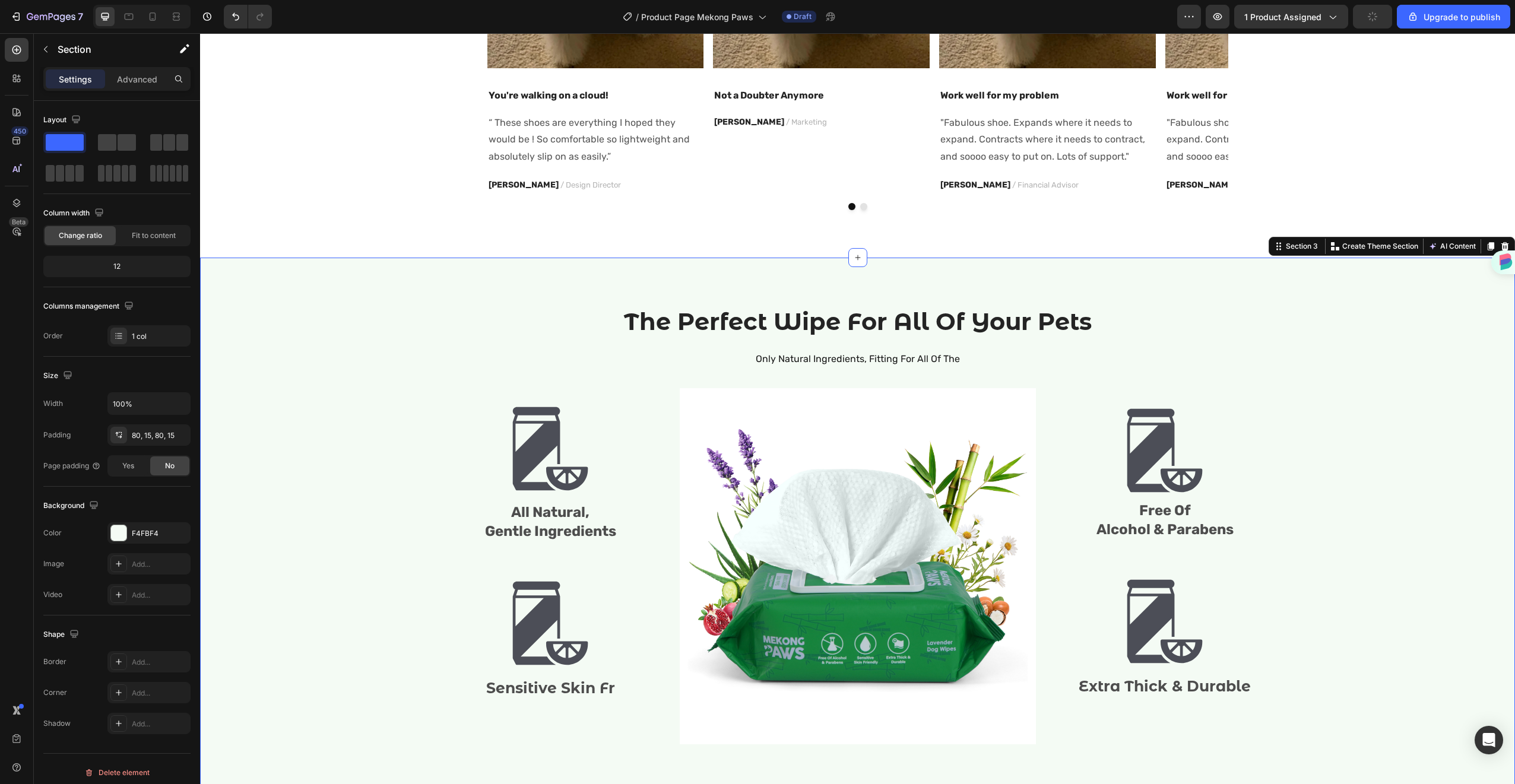
click at [1186, 518] on span "Free Of" at bounding box center [1165, 510] width 52 height 16
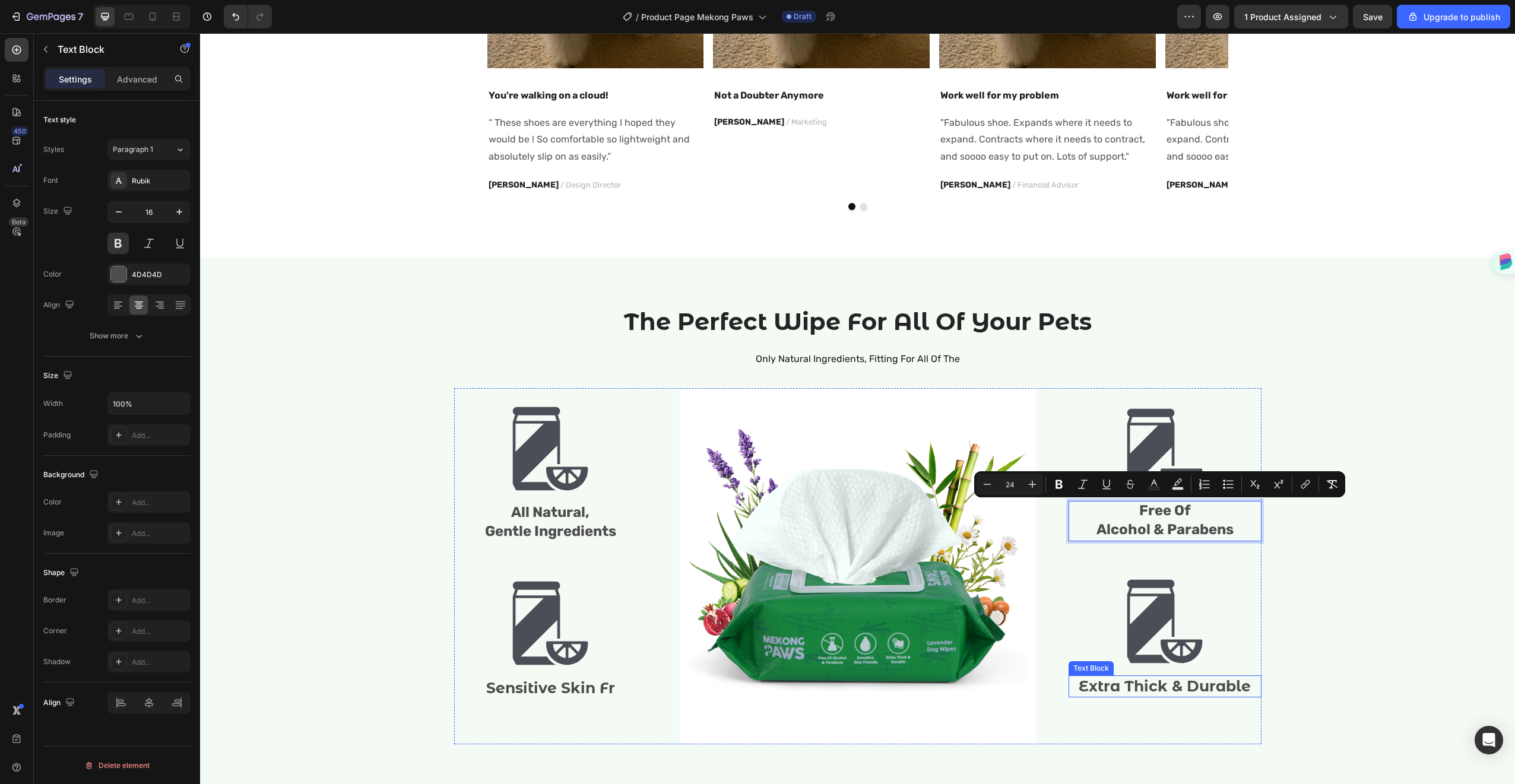
drag, startPoint x: 1187, startPoint y: 517, endPoint x: 1177, endPoint y: 676, distance: 159.3
click at [1284, 554] on div "The Perfect Wipe For All Of Your Pets Heading Only Natural Ingredients, Fitting…" at bounding box center [857, 529] width 1297 height 449
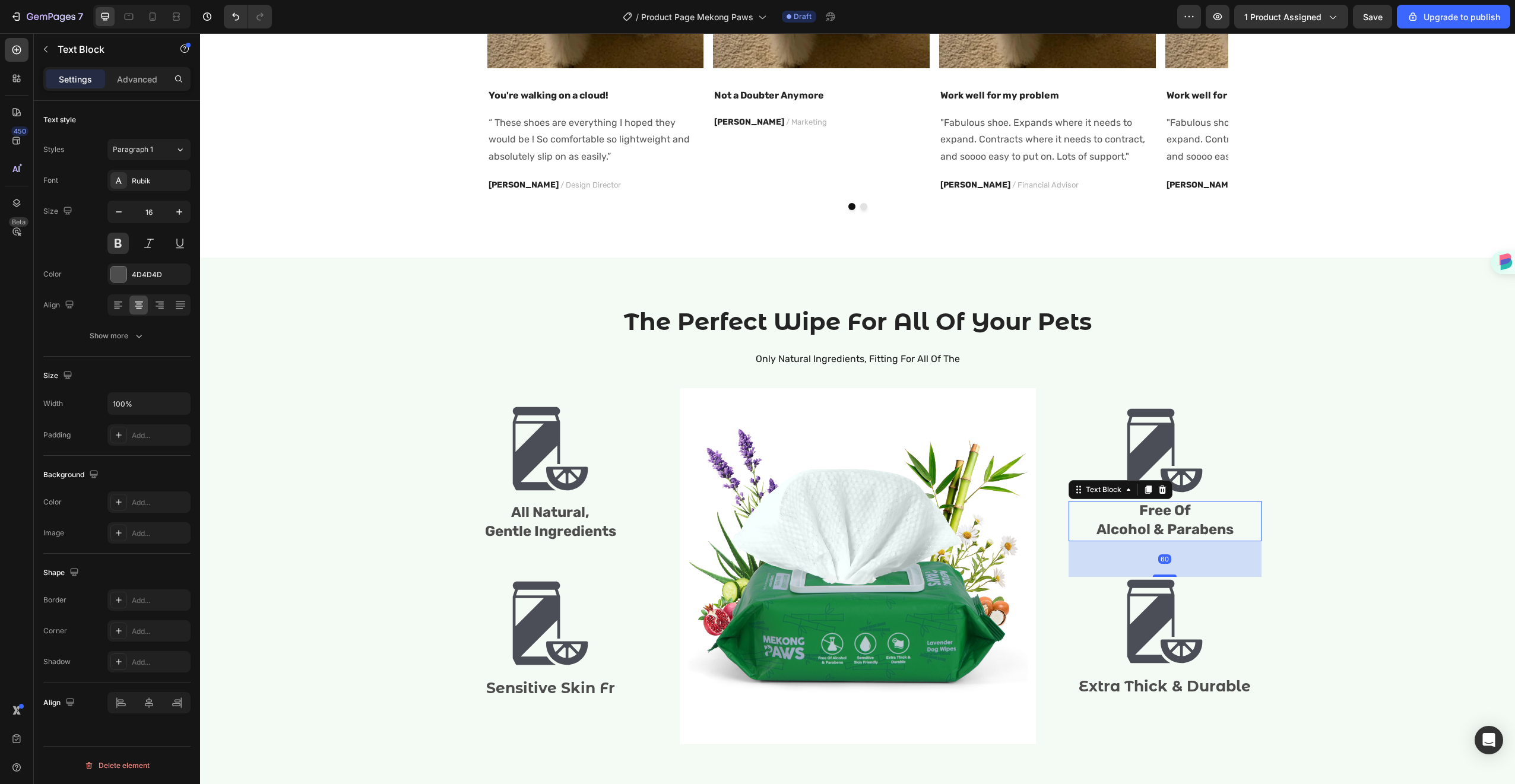
click at [1161, 512] on span "Free Of" at bounding box center [1165, 510] width 52 height 16
click at [1143, 487] on icon at bounding box center [1148, 489] width 10 height 10
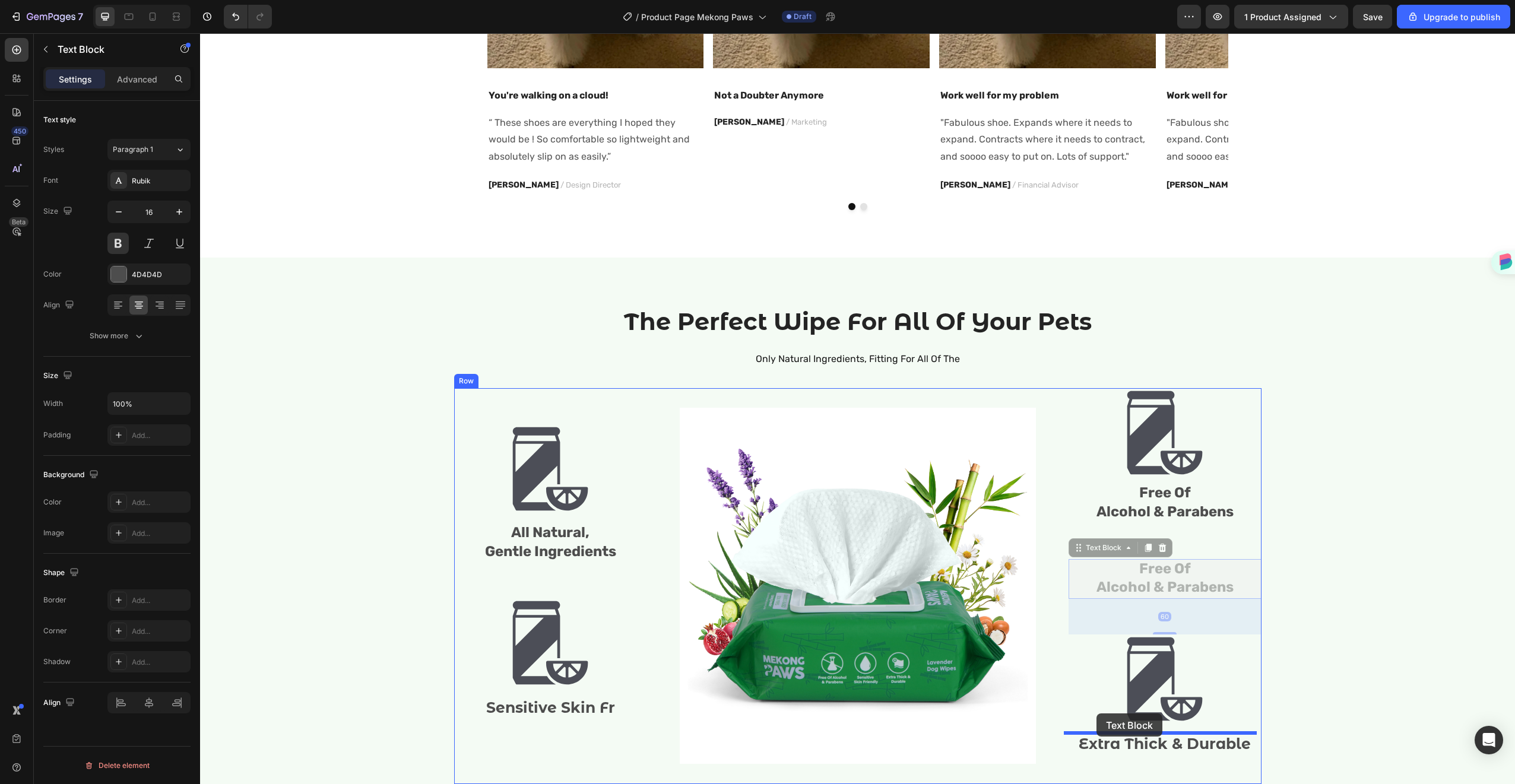
drag, startPoint x: 1073, startPoint y: 545, endPoint x: 1097, endPoint y: 714, distance: 170.7
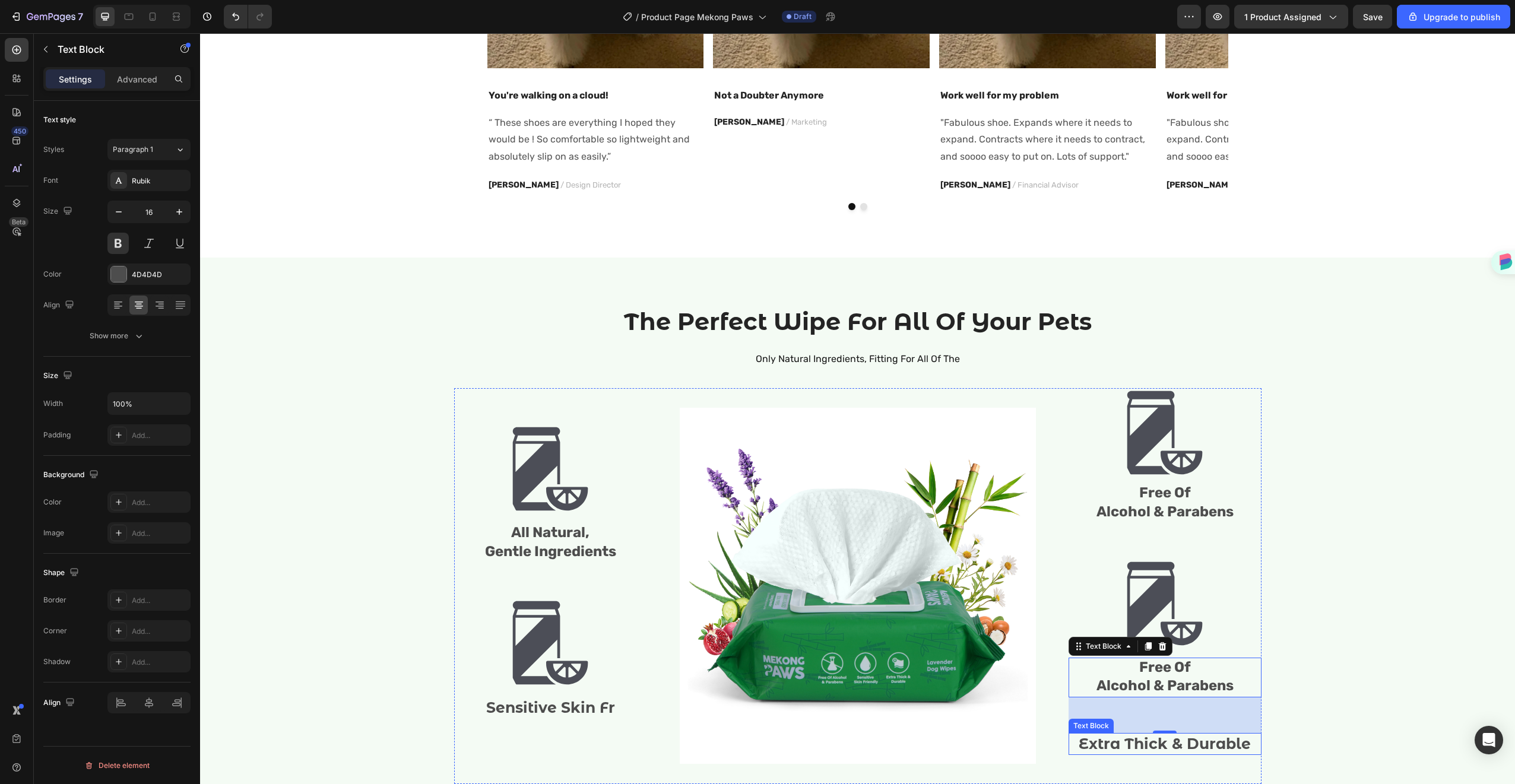
click at [1165, 740] on p "Extra Thick & Durable" at bounding box center [1165, 744] width 190 height 19
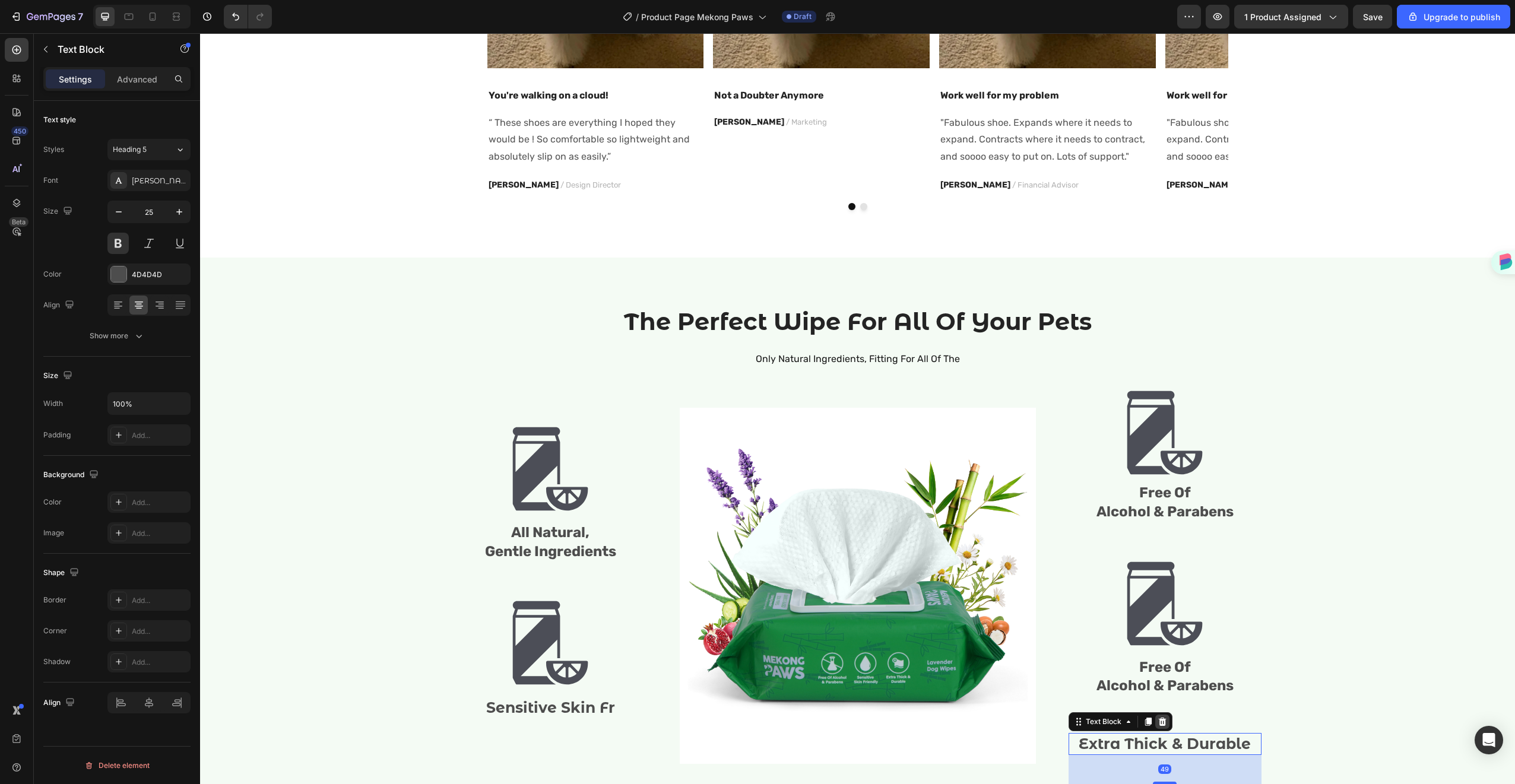
click at [1158, 720] on icon at bounding box center [1162, 721] width 10 height 10
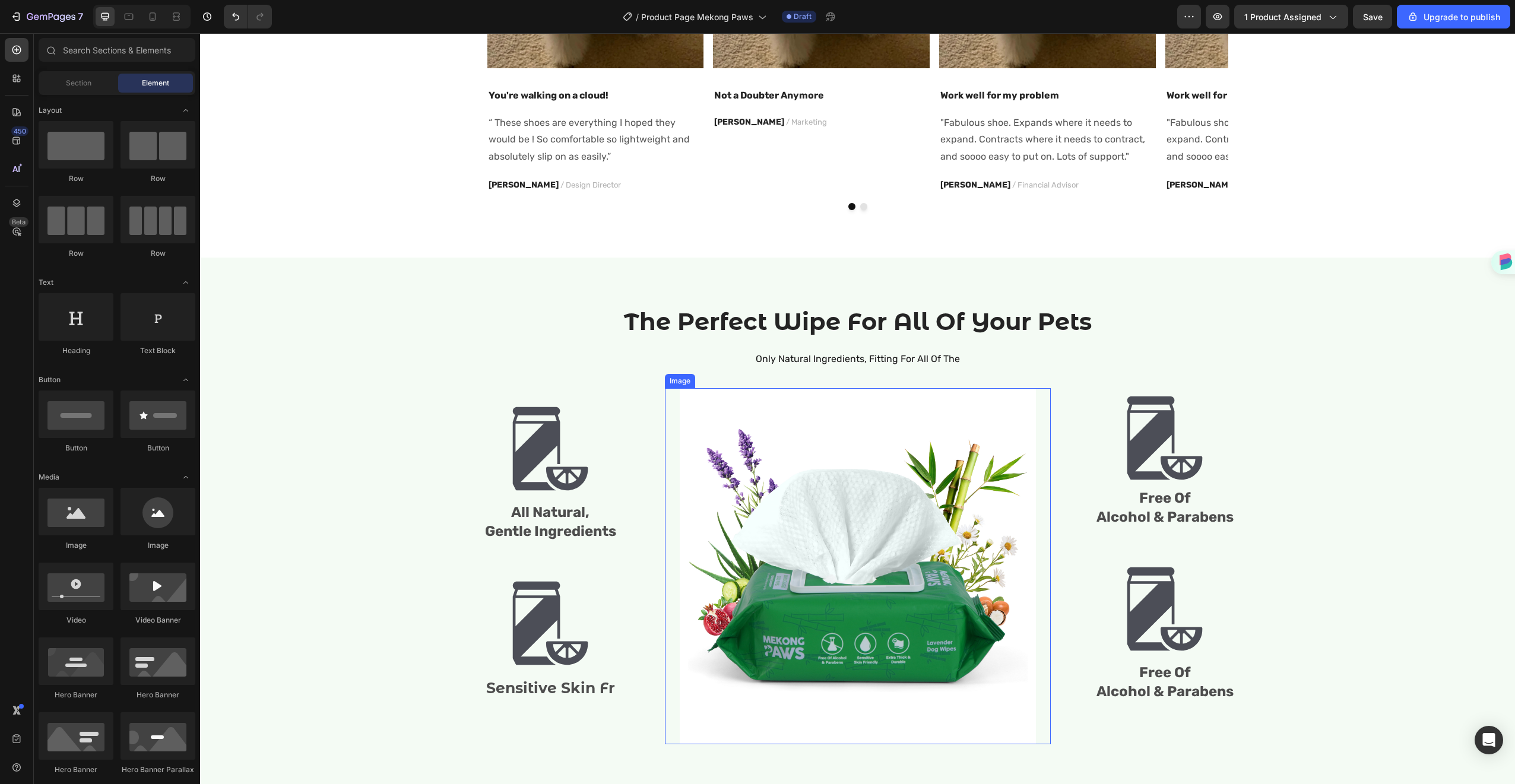
click at [920, 604] on img at bounding box center [857, 566] width 356 height 356
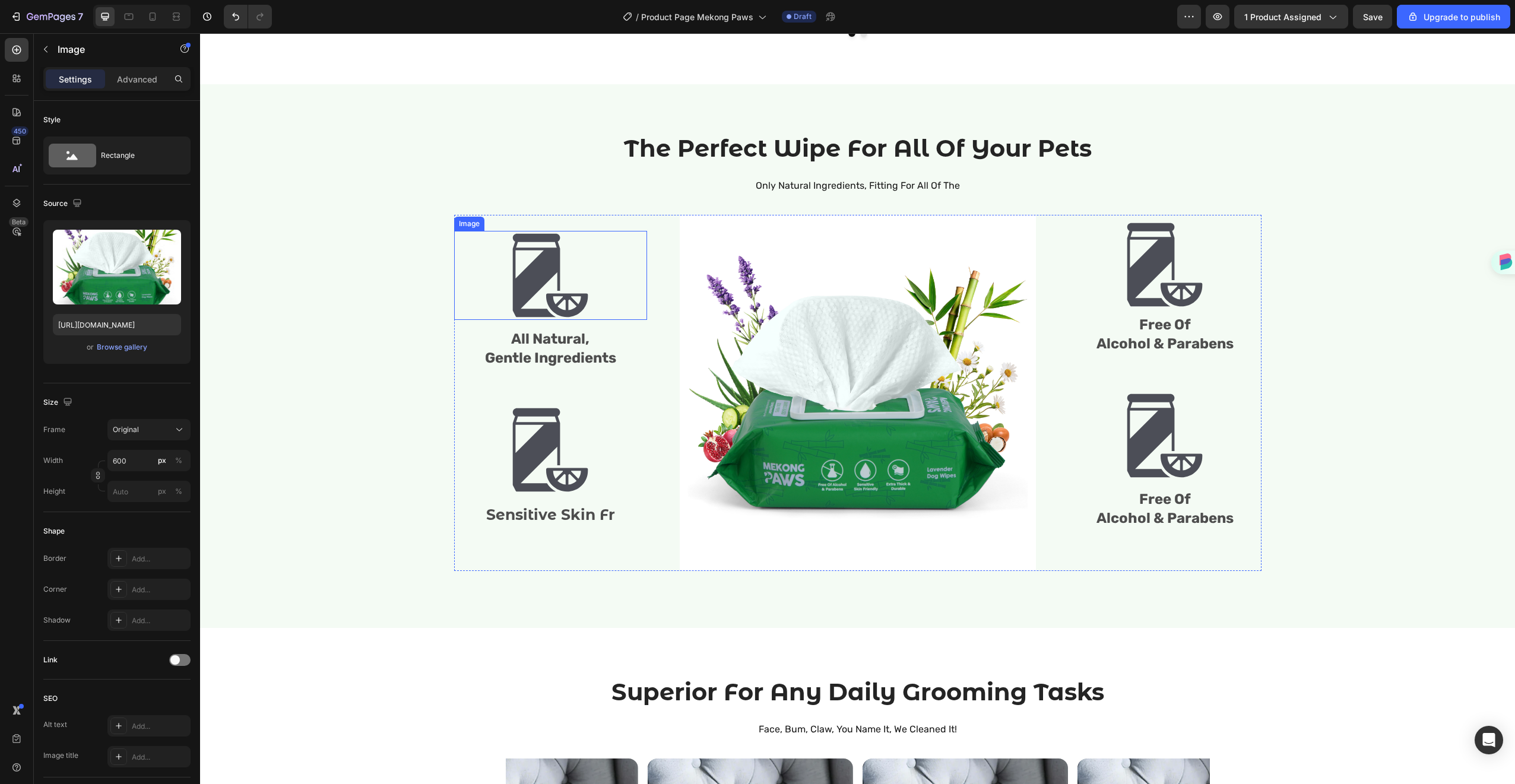
scroll to position [1210, 0]
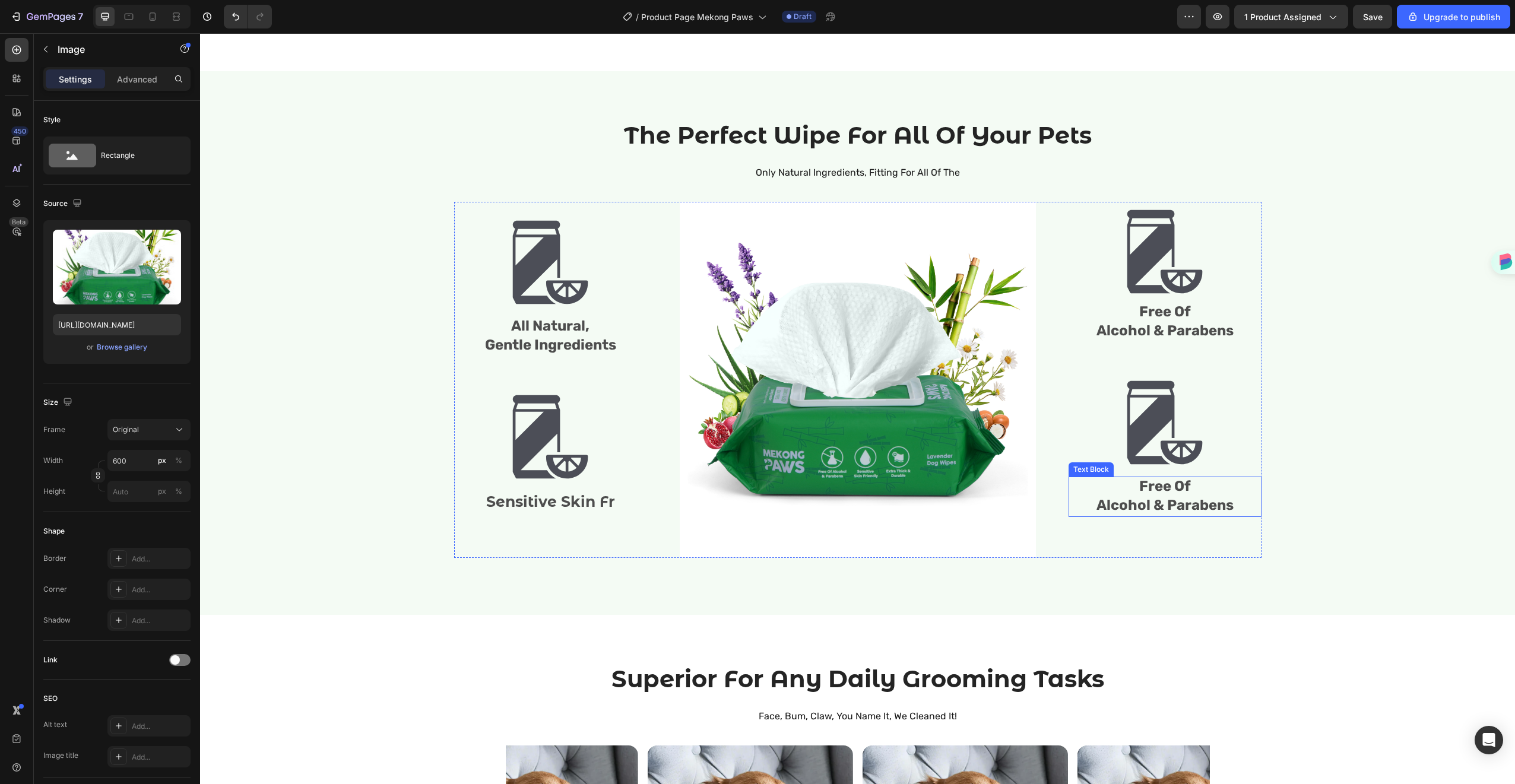
click at [1157, 492] on span "Free Of" at bounding box center [1165, 486] width 52 height 16
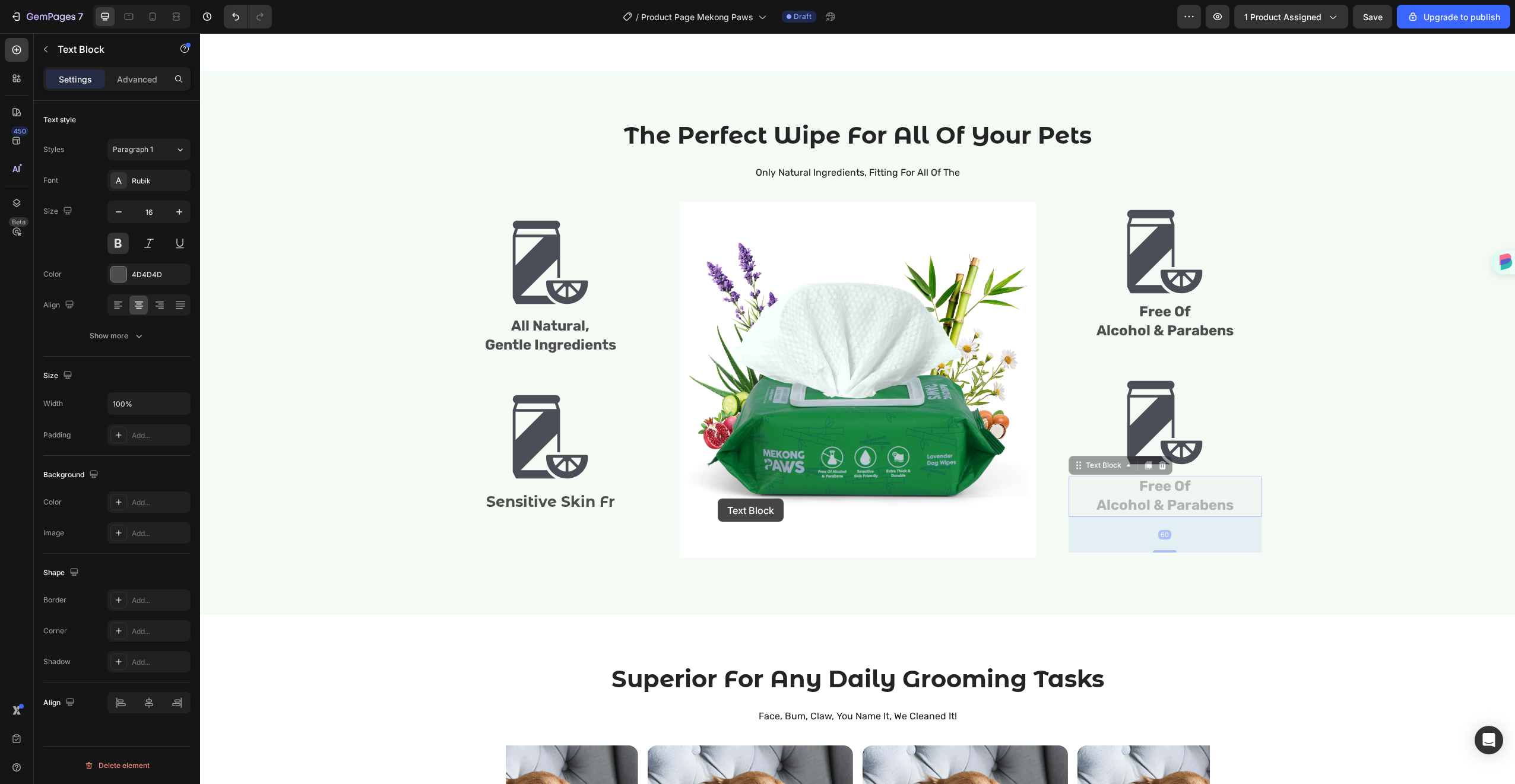
scroll to position [1205, 0]
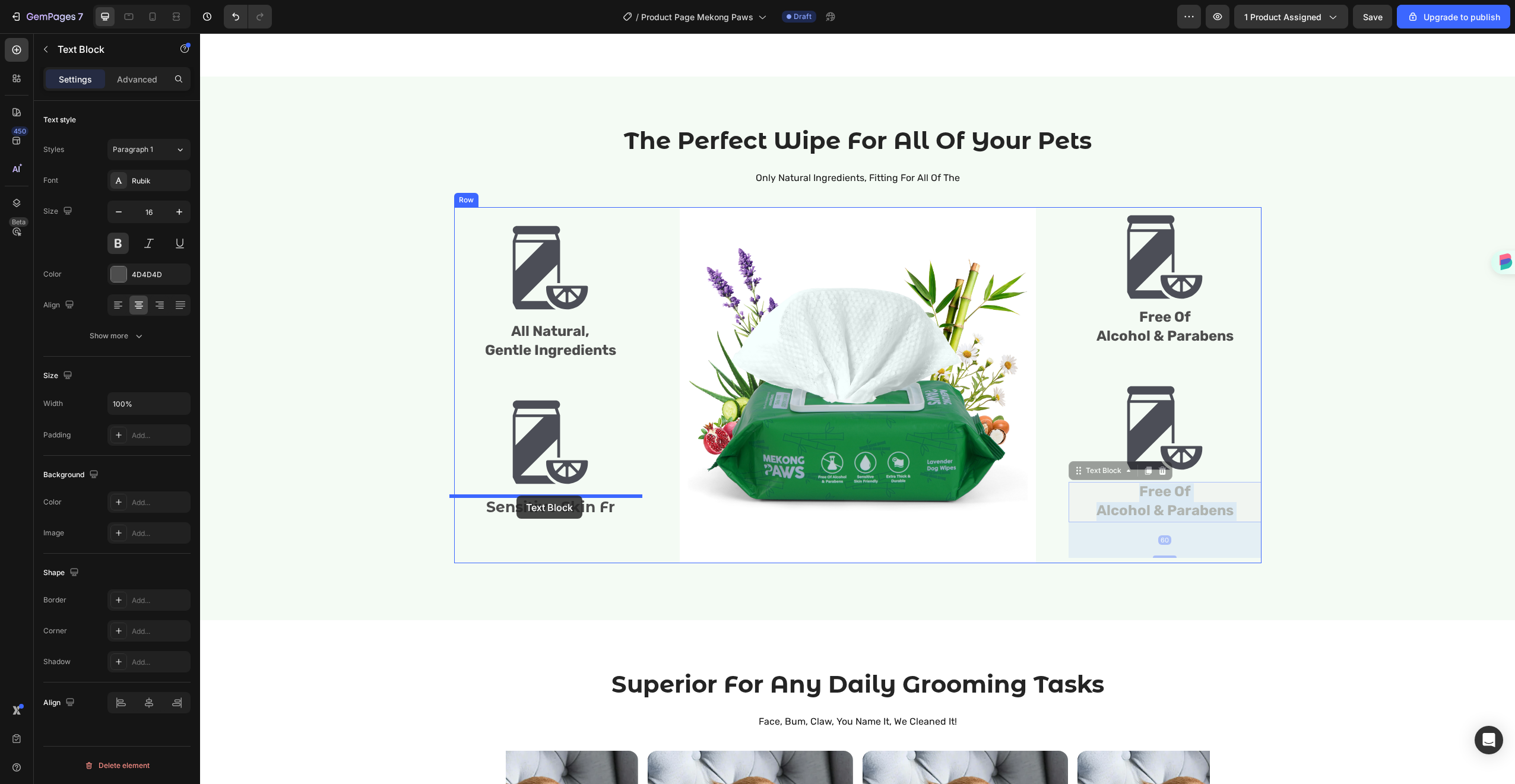
drag, startPoint x: 1157, startPoint y: 492, endPoint x: 516, endPoint y: 495, distance: 641.0
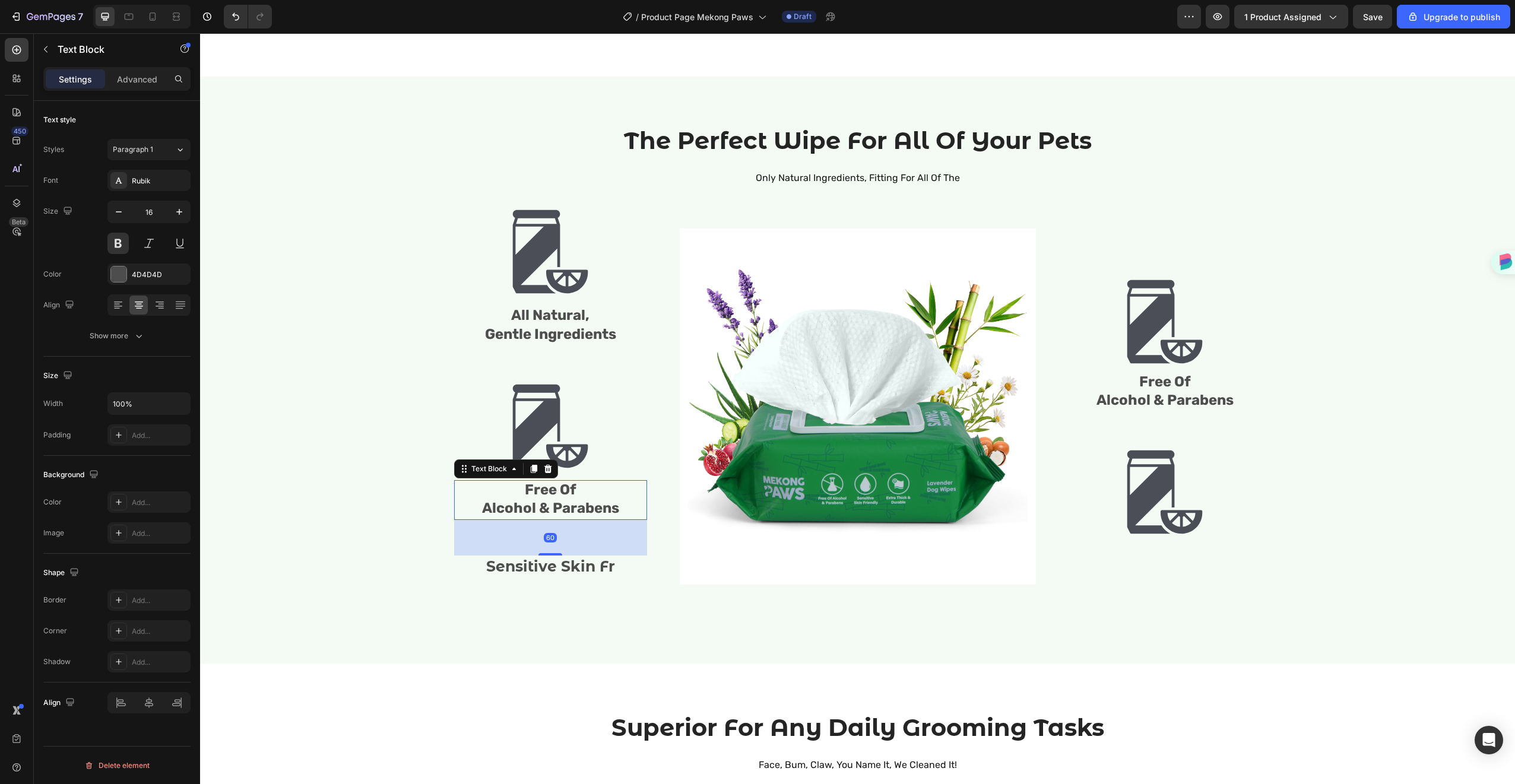
click at [552, 498] on p "Free Of" at bounding box center [550, 491] width 190 height 19
click at [551, 498] on p "Free Of" at bounding box center [550, 491] width 190 height 19
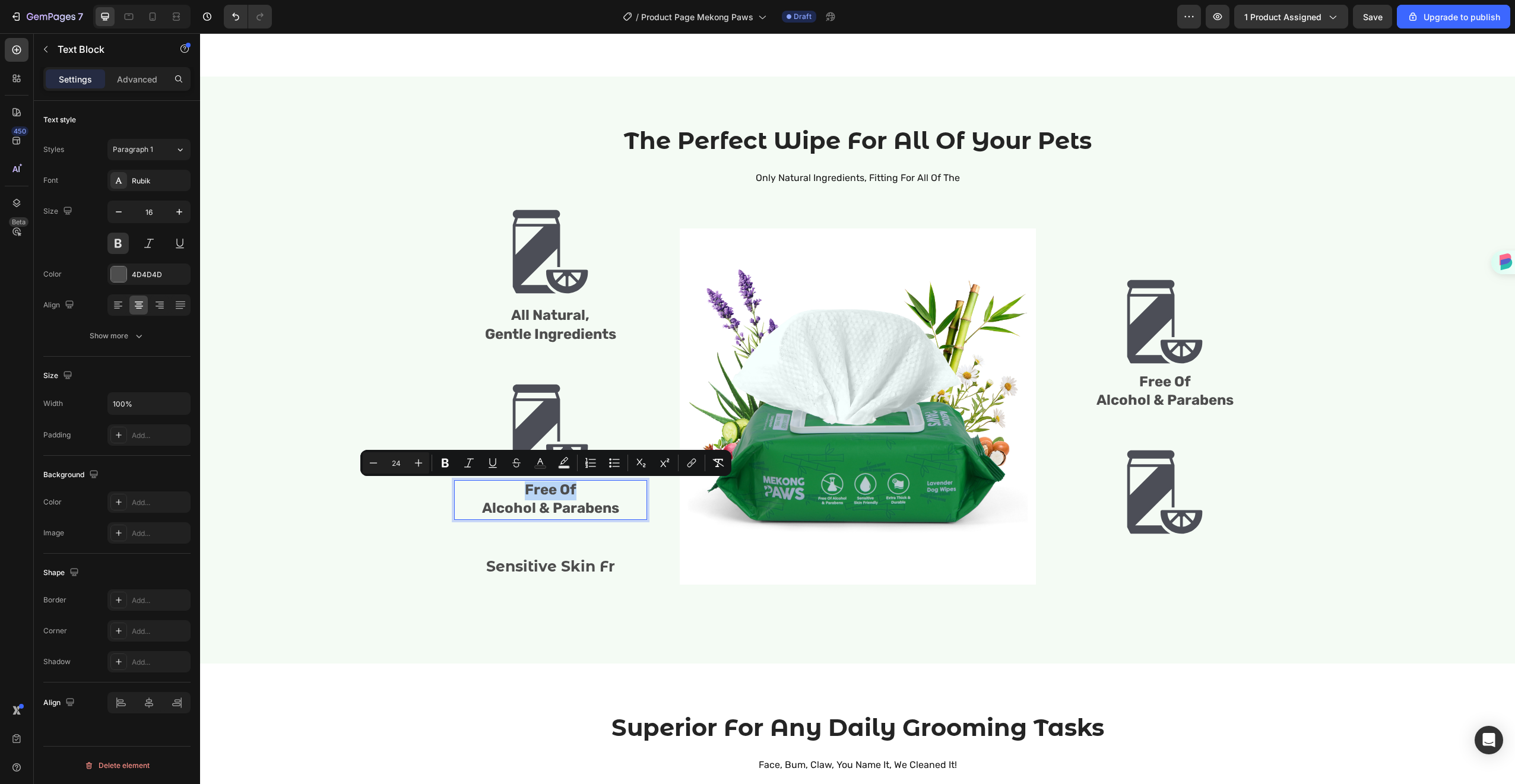
click at [551, 498] on p "Free Of" at bounding box center [550, 491] width 190 height 19
click at [549, 503] on span "Alcohol & Parabens" at bounding box center [550, 508] width 137 height 16
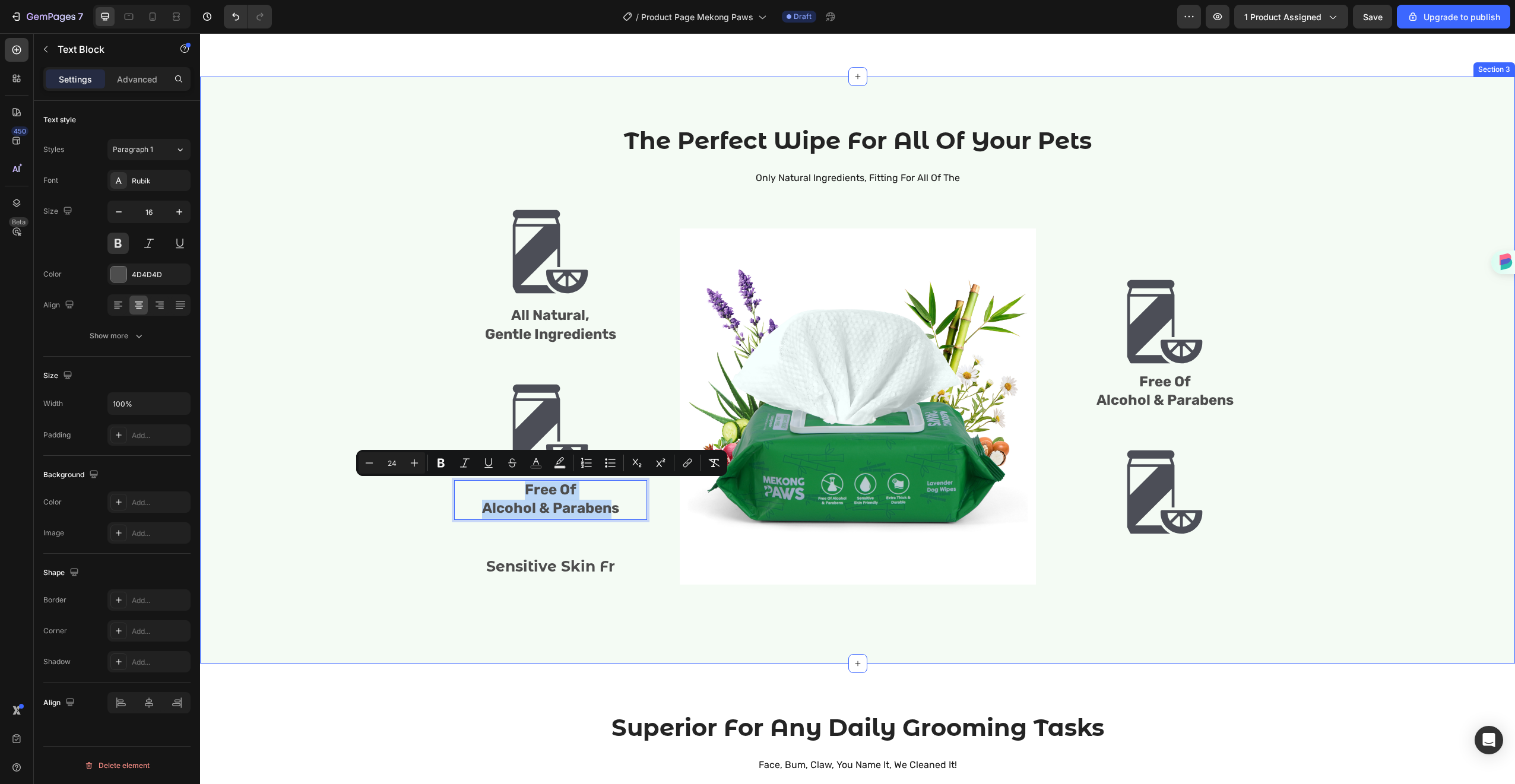
drag, startPoint x: 609, startPoint y: 503, endPoint x: 445, endPoint y: 487, distance: 164.8
click at [445, 487] on div "The Perfect Wipe For All Of Your Pets Heading Only Natural Ingredients, Fitting…" at bounding box center [857, 370] width 1297 height 492
click at [533, 487] on span "Free Of" at bounding box center [551, 489] width 52 height 16
click at [525, 491] on span "Free Of" at bounding box center [551, 489] width 52 height 16
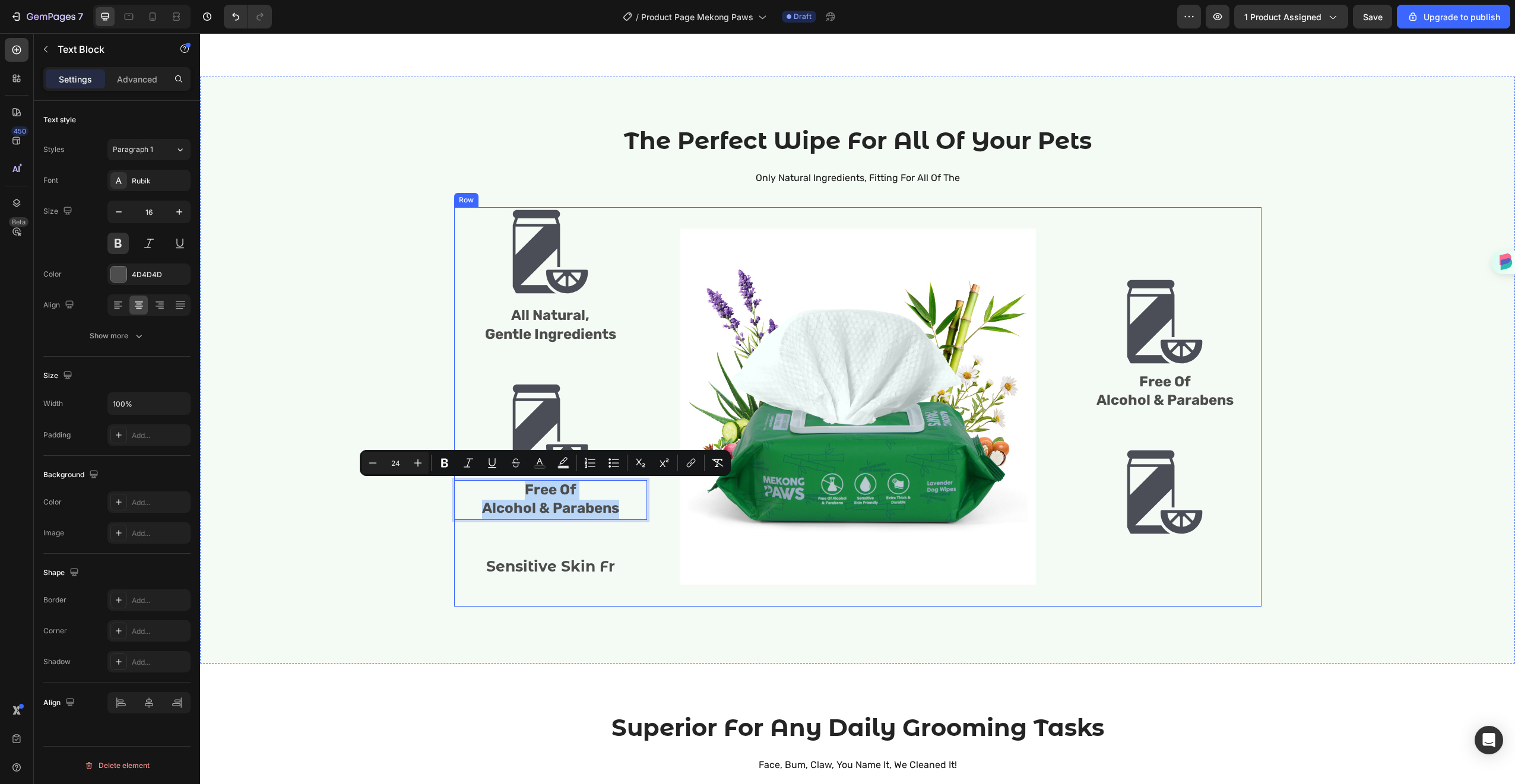
drag, startPoint x: 521, startPoint y: 492, endPoint x: 608, endPoint y: 520, distance: 91.4
click at [608, 520] on div "Image All Natural, Gentle Ingredients Text Block Image Free Of Alcohol & Parabe…" at bounding box center [550, 407] width 193 height 400
click at [603, 511] on span "Alcohol & Parabens" at bounding box center [550, 508] width 137 height 16
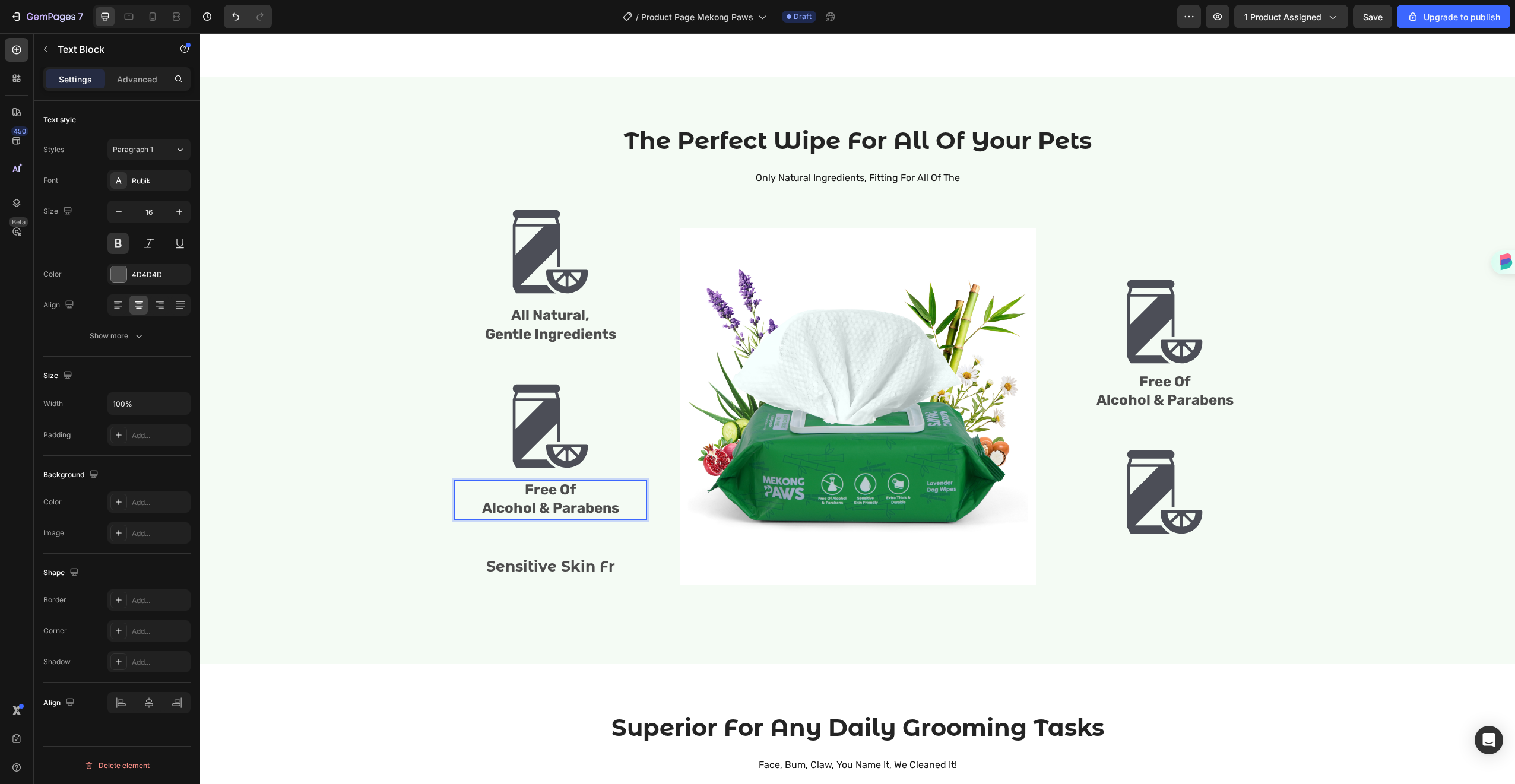
click at [615, 506] on p "Alcohol & Parabens" at bounding box center [550, 509] width 190 height 19
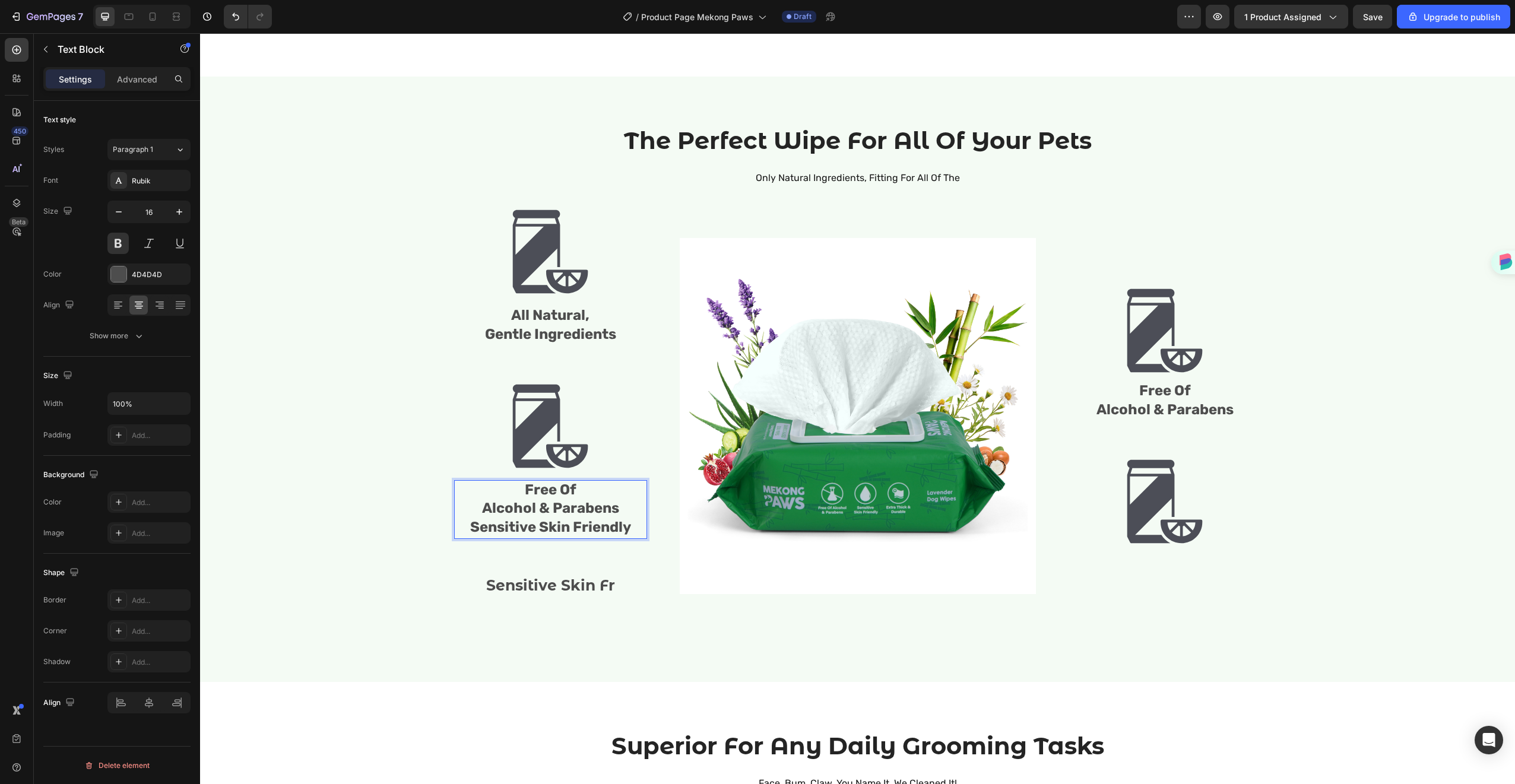
click at [538, 507] on span "Alcohol & Parabens Sensitive Skin Friendly" at bounding box center [550, 517] width 161 height 36
click at [579, 502] on span "Alcohol & Parabens Sensitive Skin Friendly" at bounding box center [550, 517] width 161 height 36
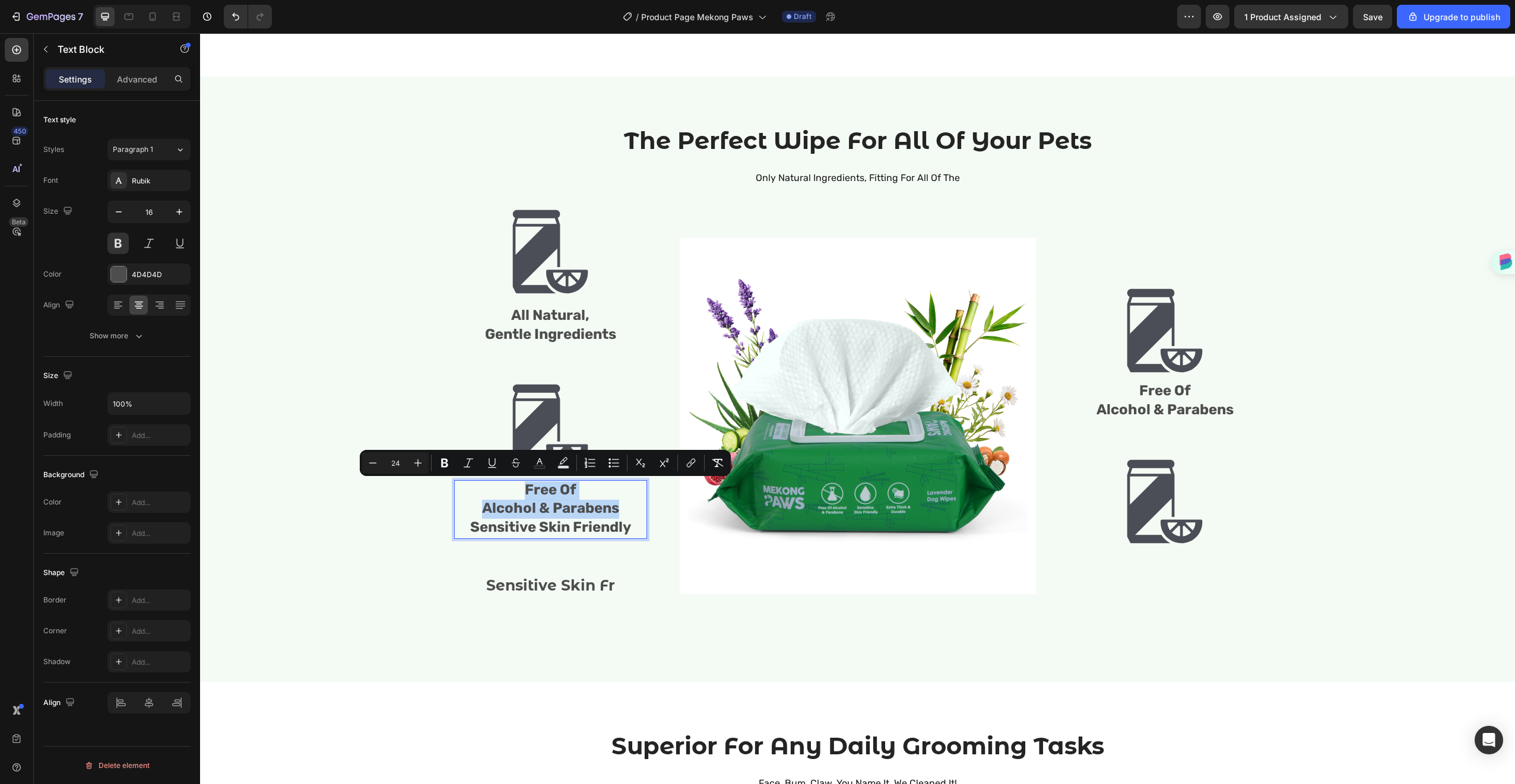
drag, startPoint x: 612, startPoint y: 510, endPoint x: 478, endPoint y: 487, distance: 136.0
click at [477, 488] on div "Free Of Alcohol & Parabens Sensitive Skin Friendly" at bounding box center [550, 509] width 193 height 58
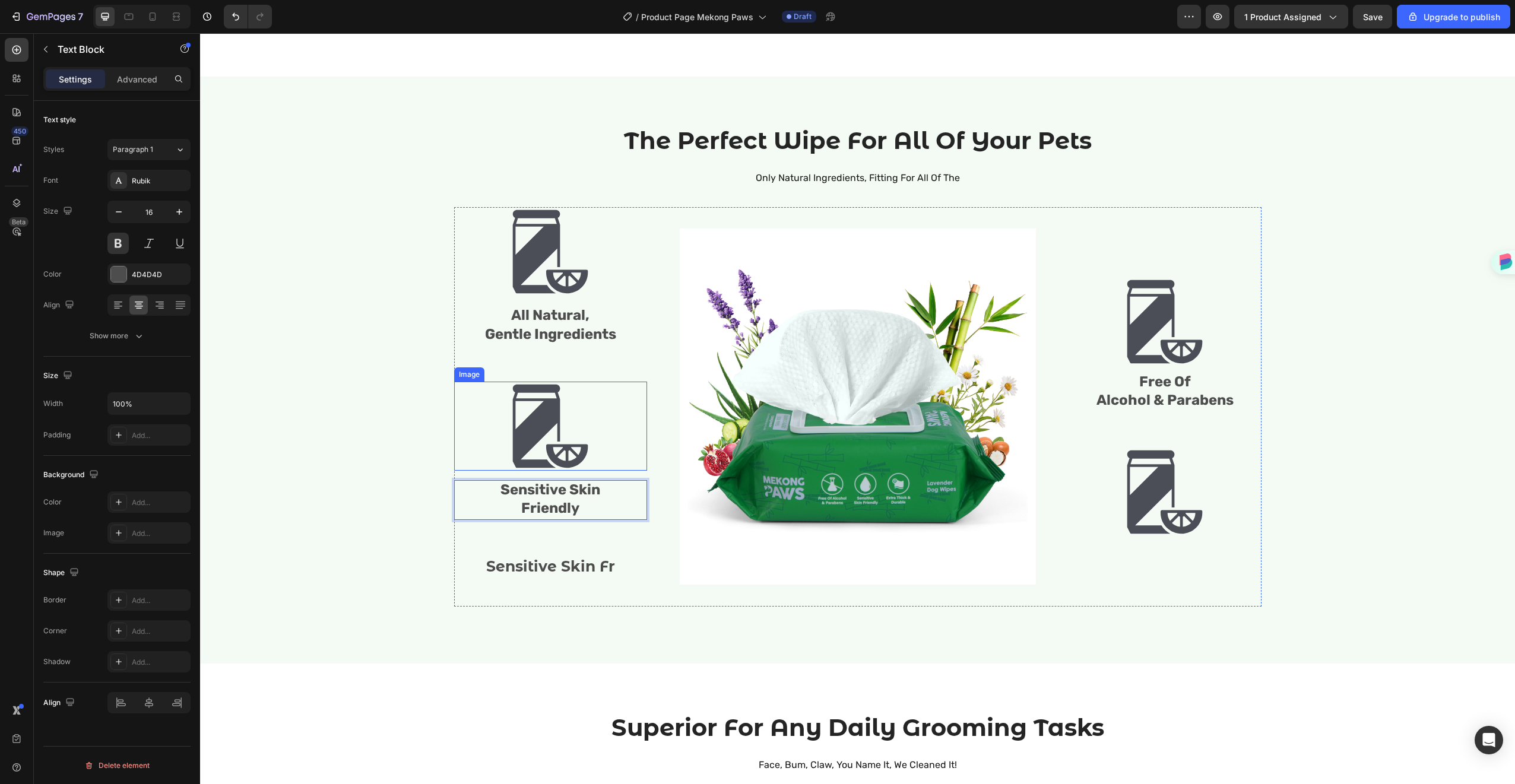
click at [616, 459] on div at bounding box center [550, 426] width 193 height 89
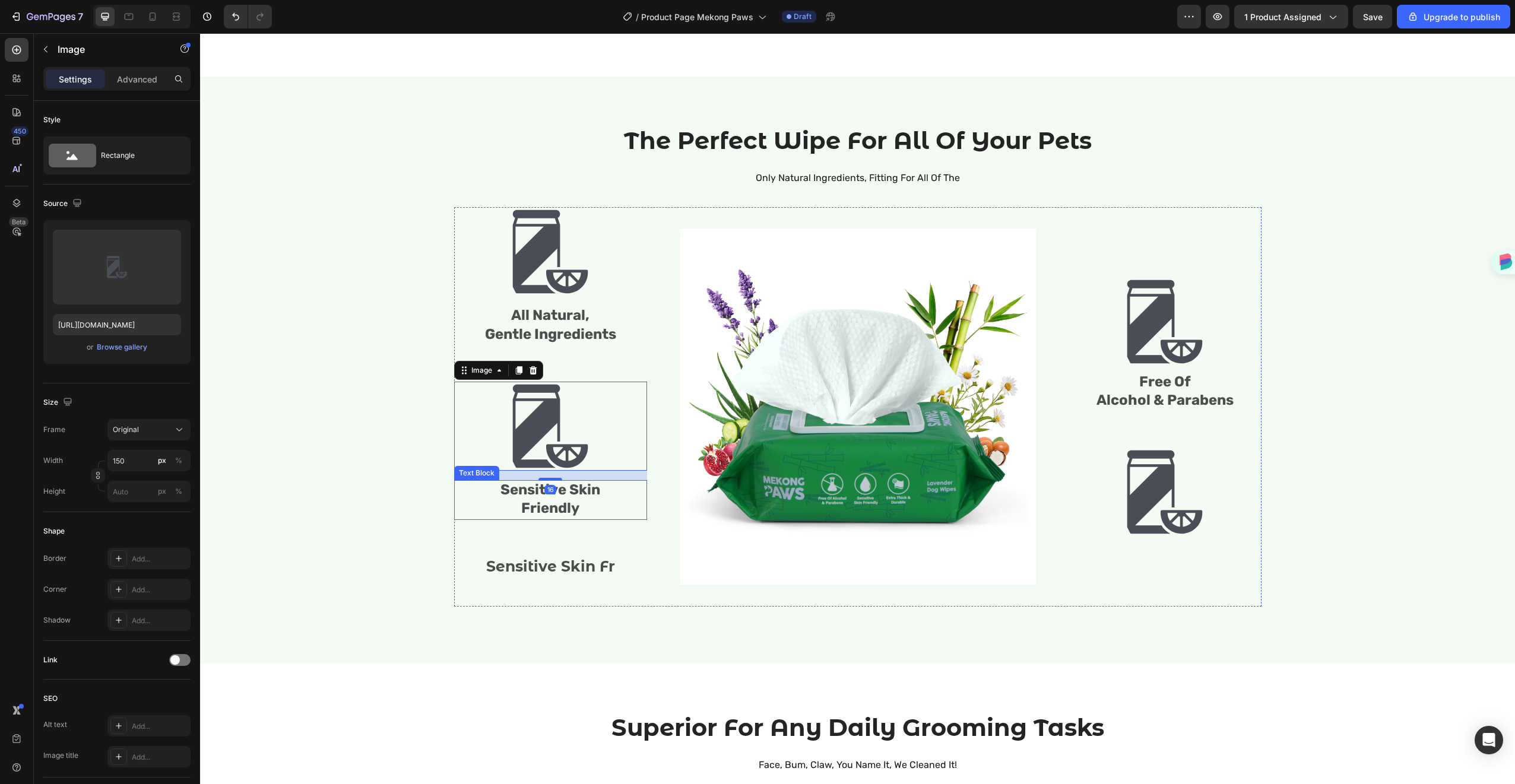
click at [588, 486] on span "Sensitive Skin" at bounding box center [550, 489] width 100 height 16
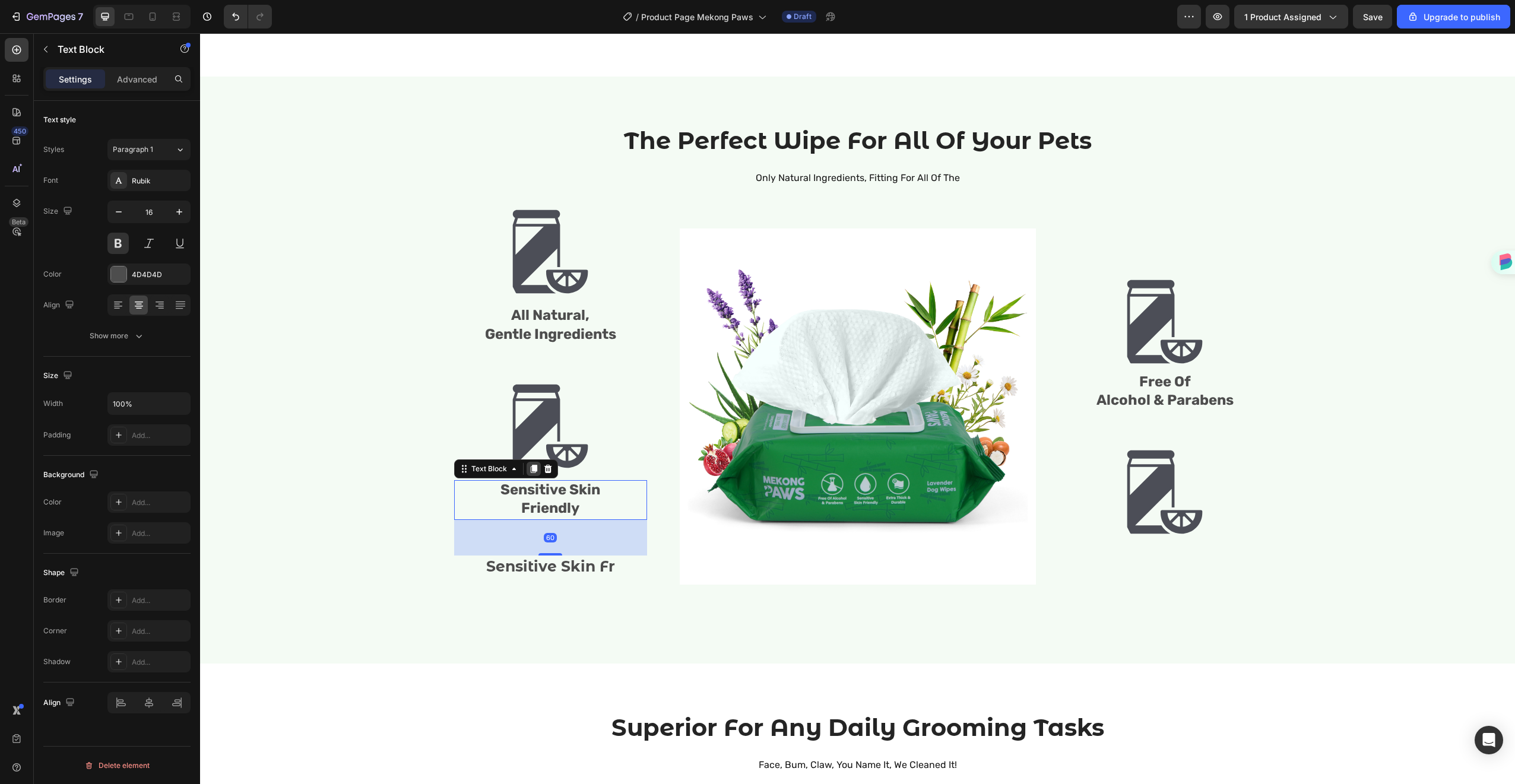
click at [530, 468] on icon at bounding box center [533, 469] width 7 height 8
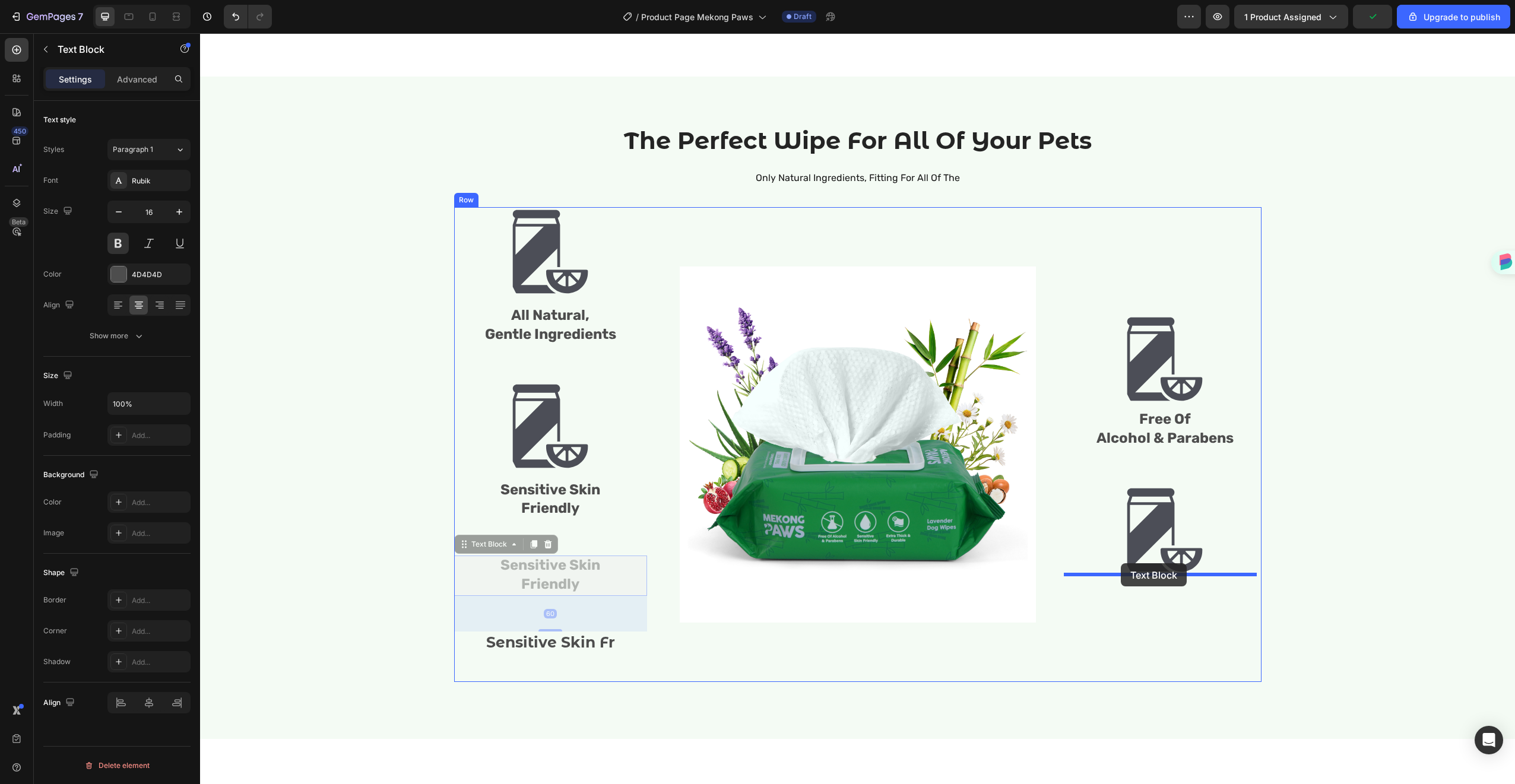
drag, startPoint x: 461, startPoint y: 546, endPoint x: 1137, endPoint y: 557, distance: 676.1
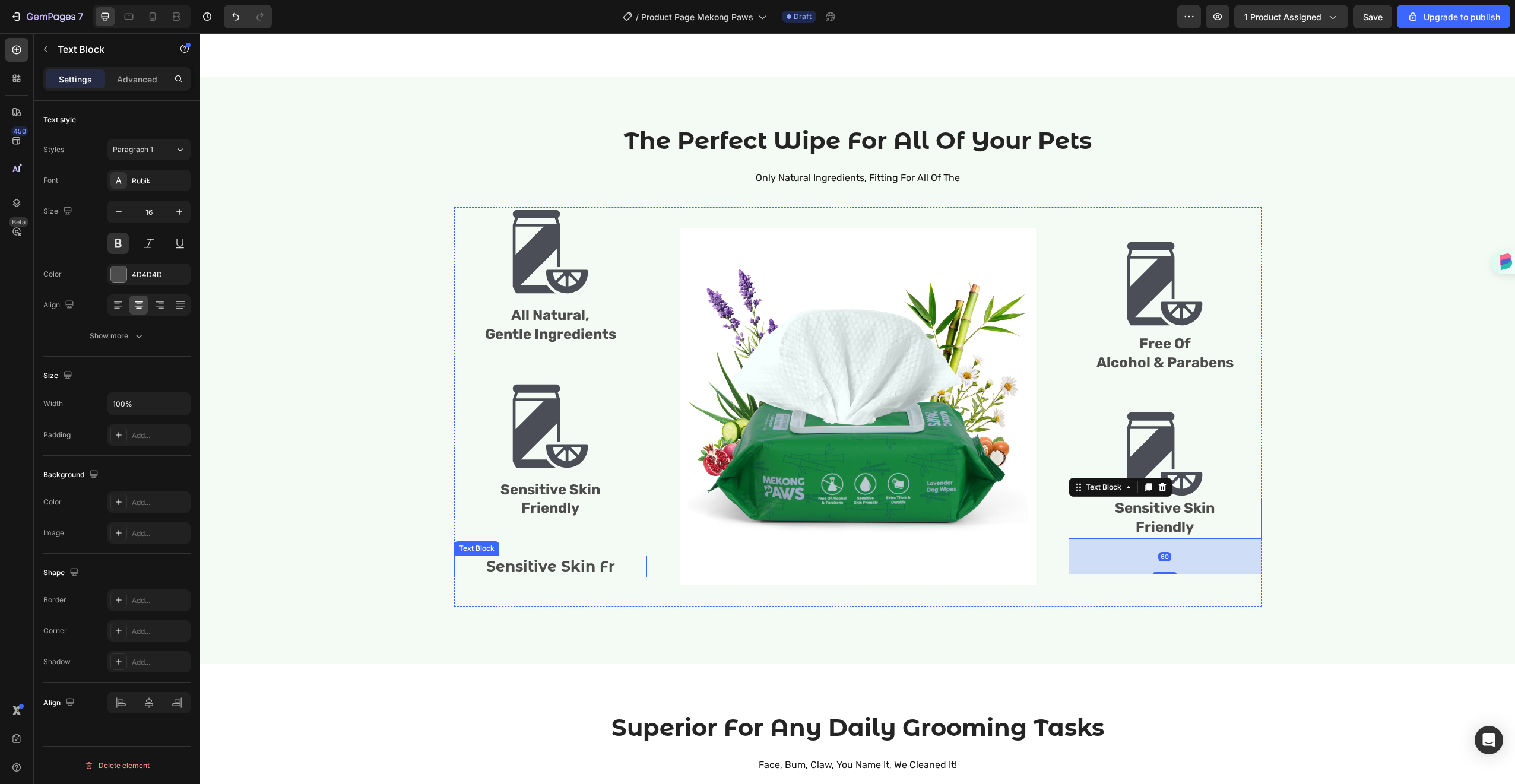
click at [538, 567] on p "Sensitive Skin Fr" at bounding box center [550, 566] width 190 height 19
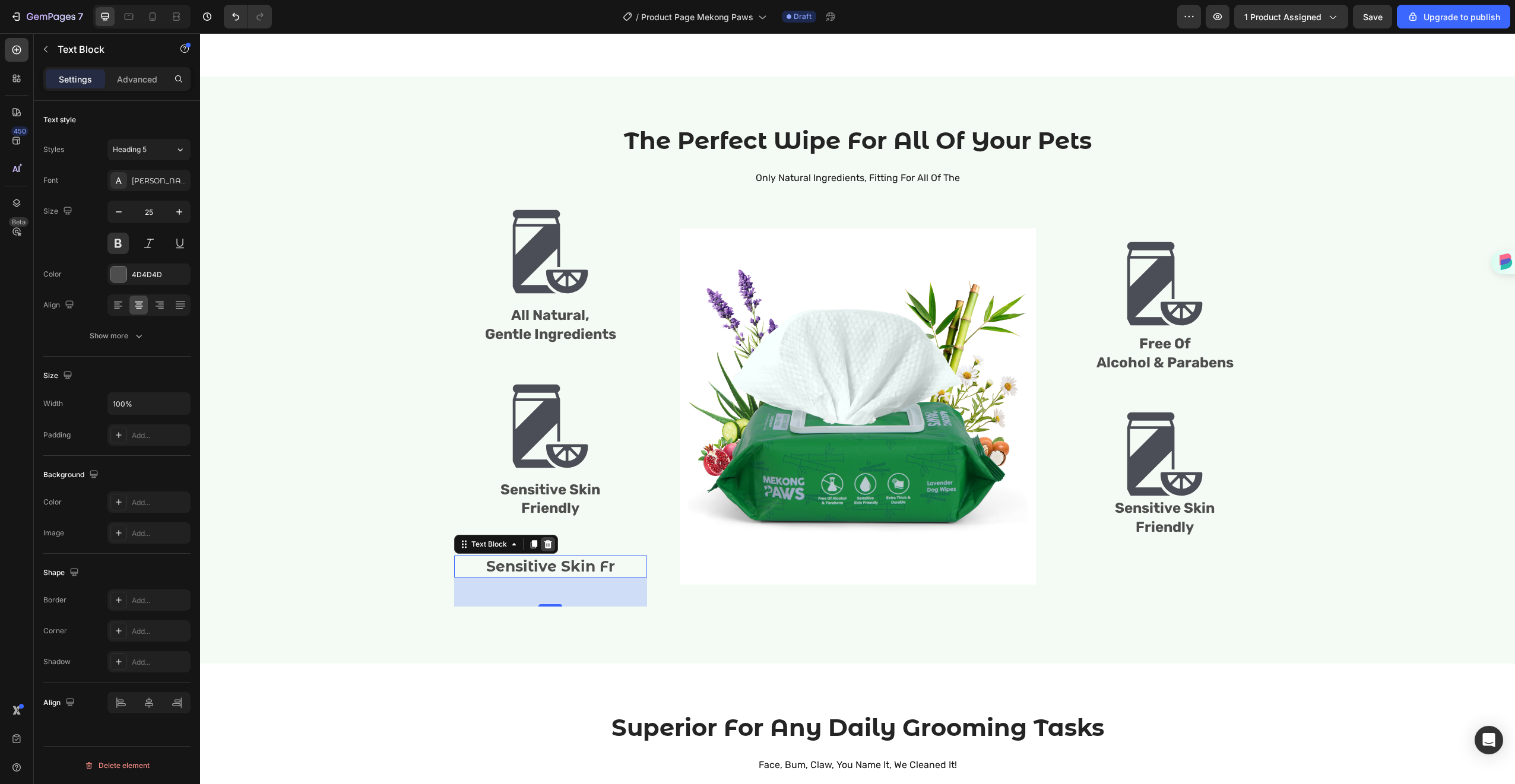
click at [544, 542] on icon at bounding box center [548, 544] width 10 height 10
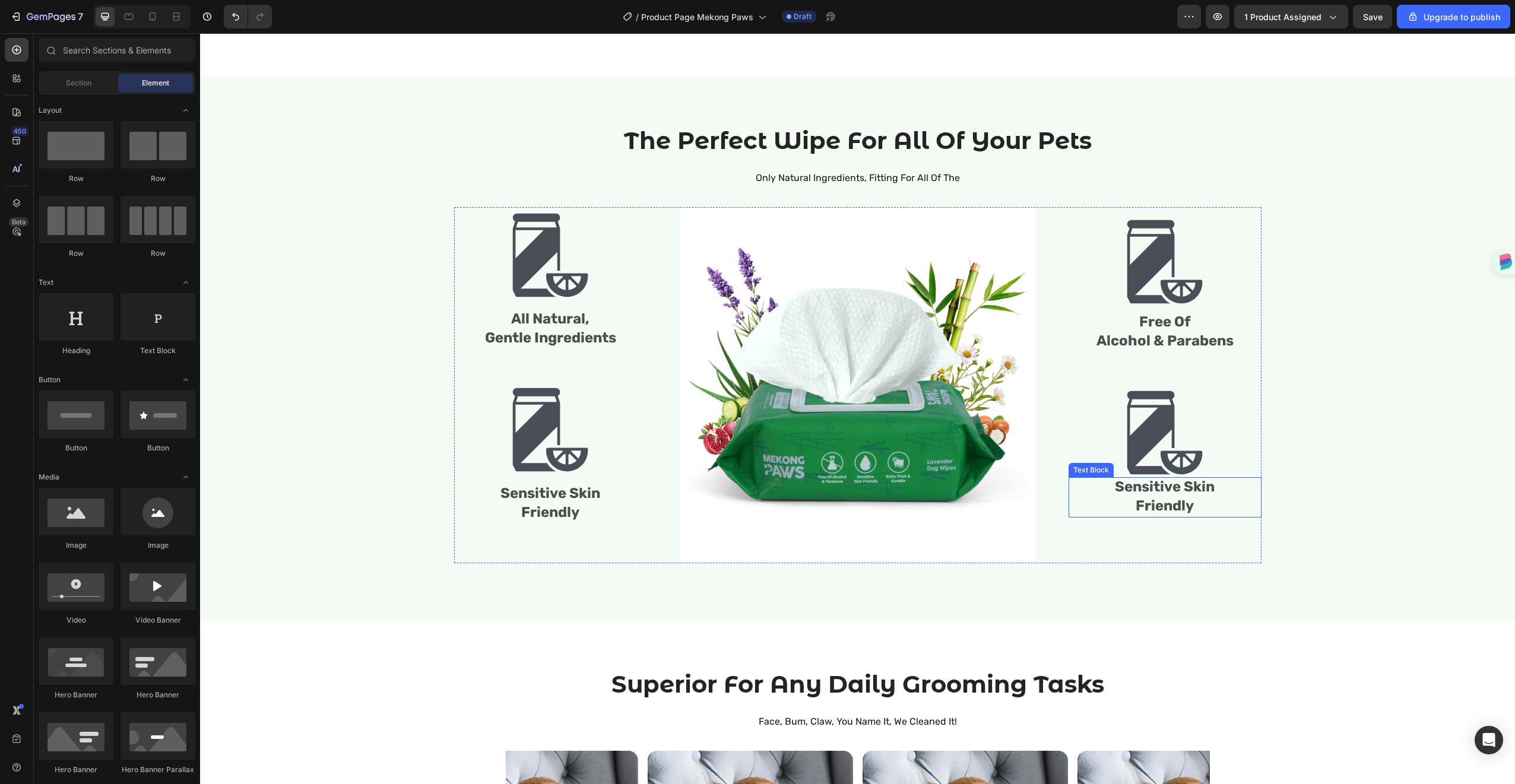
click at [1180, 486] on span "Sensitive Skin" at bounding box center [1164, 486] width 100 height 16
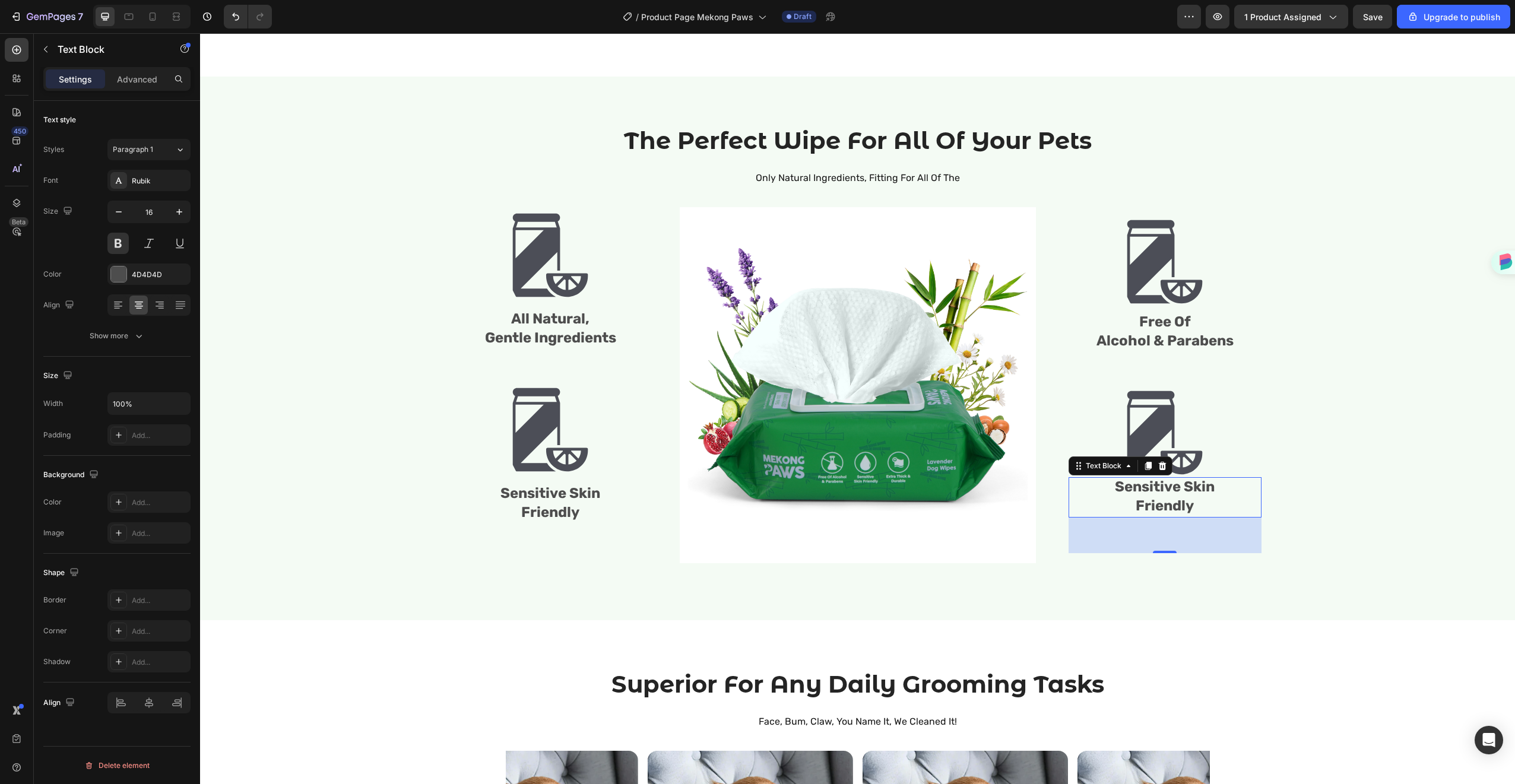
click at [1180, 486] on span "Sensitive Skin" at bounding box center [1164, 486] width 100 height 16
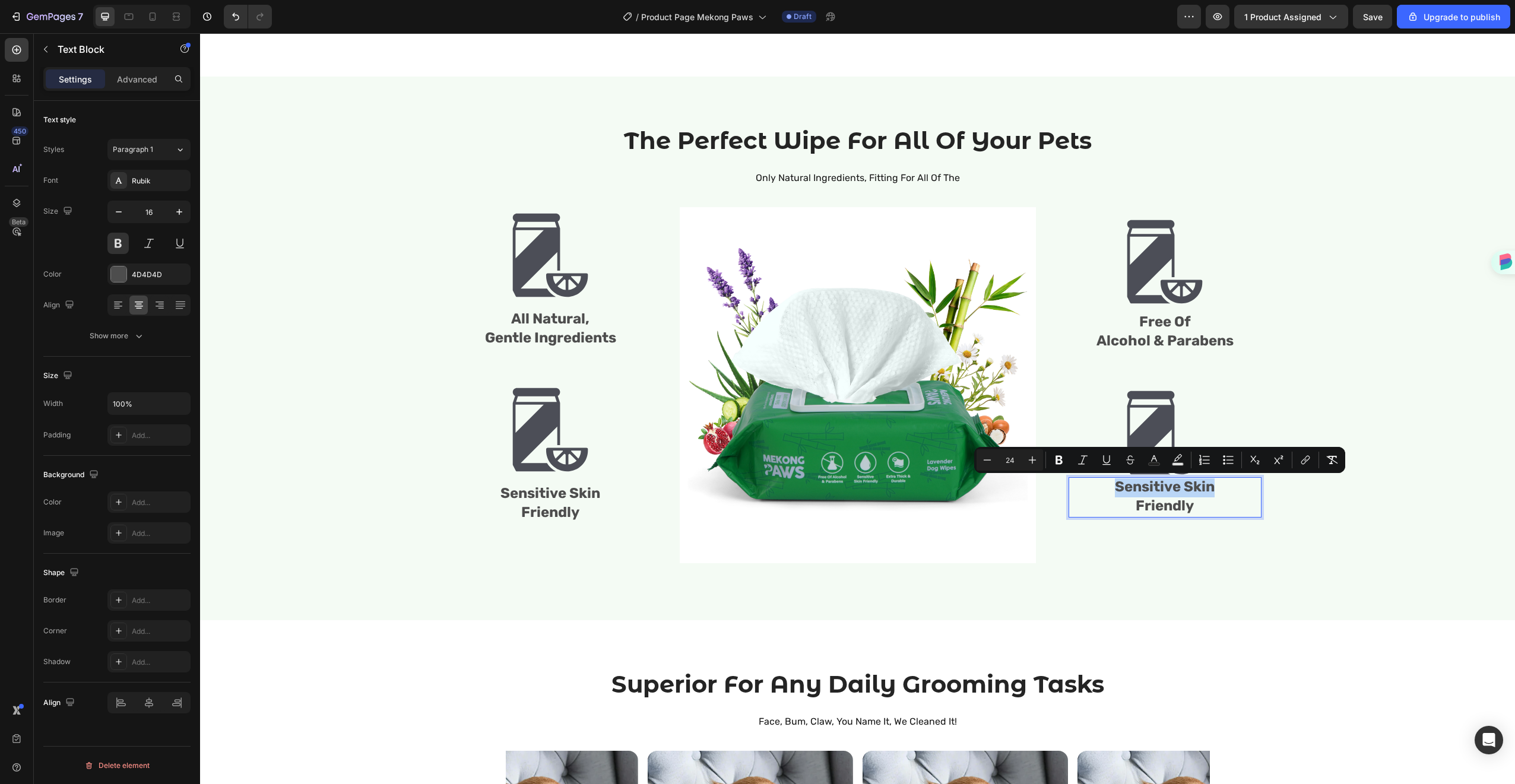
click at [1180, 486] on span "Sensitive Skin" at bounding box center [1164, 486] width 100 height 16
click at [1181, 414] on img at bounding box center [1165, 432] width 89 height 89
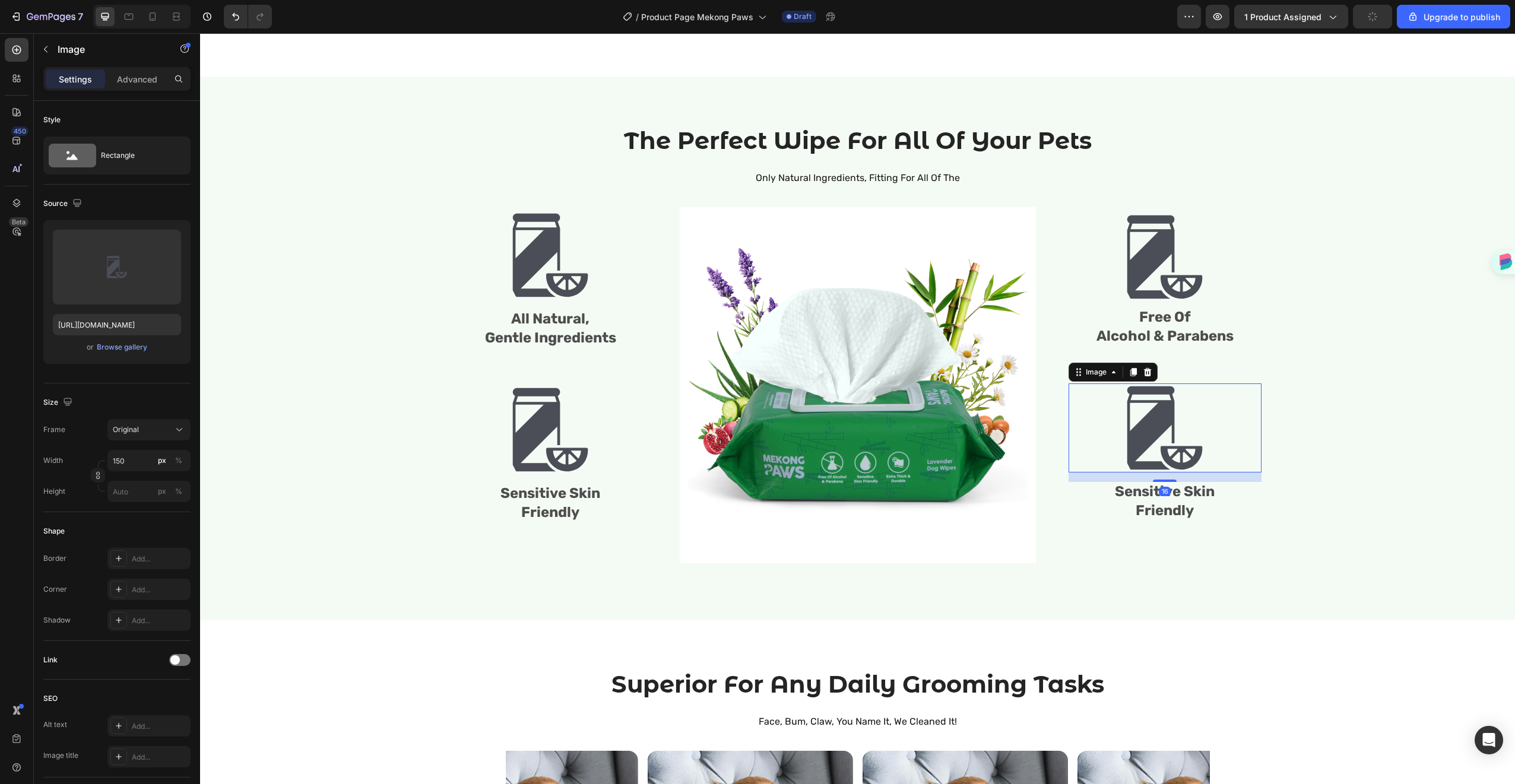
drag, startPoint x: 1165, startPoint y: 474, endPoint x: 1165, endPoint y: 483, distance: 9.0
click at [1165, 483] on div "Image Free Of Alcohol & Parabens Text Block Image 16 Sensitive Skin Friendly Te…" at bounding box center [1165, 385] width 193 height 356
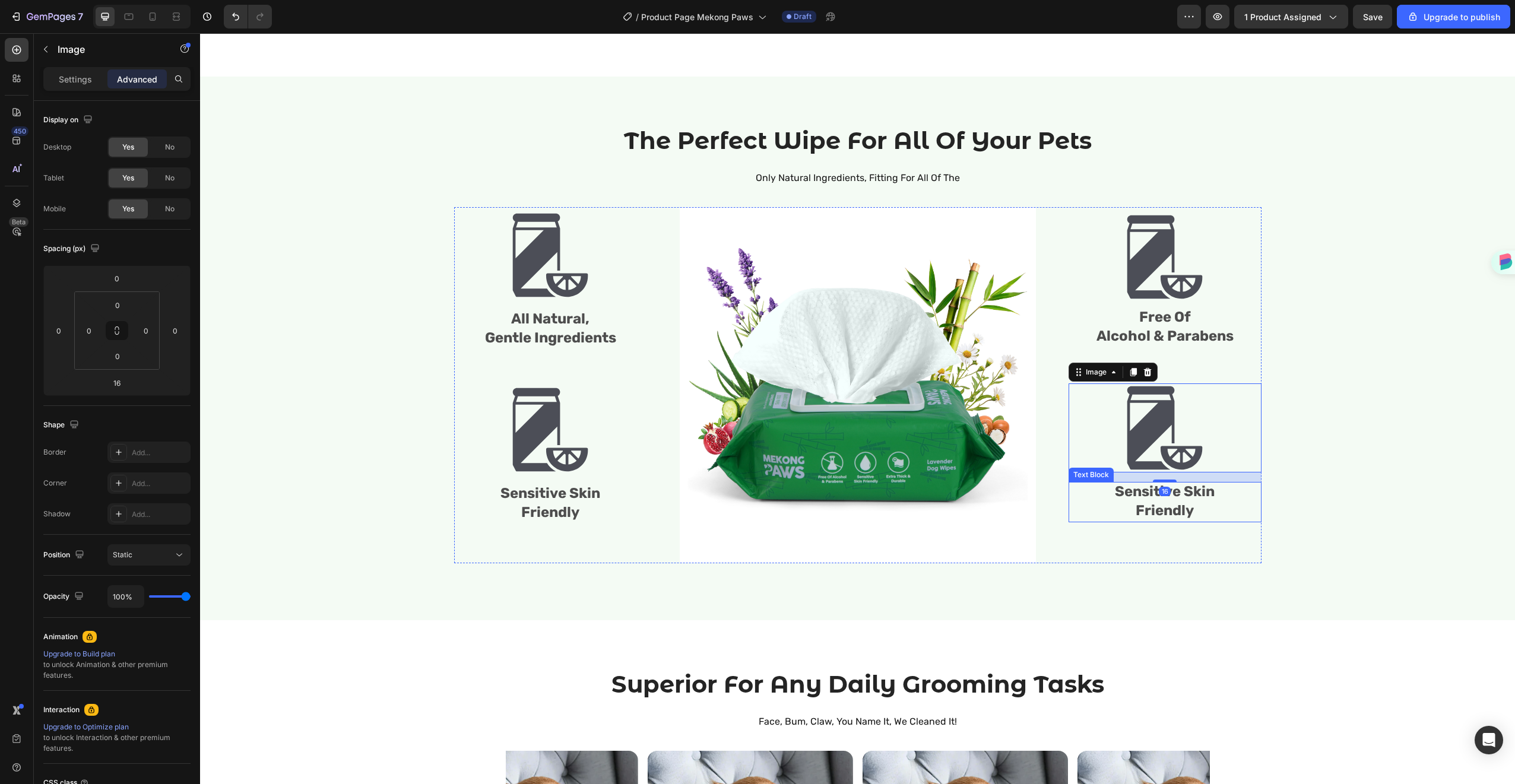
click at [1167, 498] on span "Sensitive Skin" at bounding box center [1164, 492] width 100 height 16
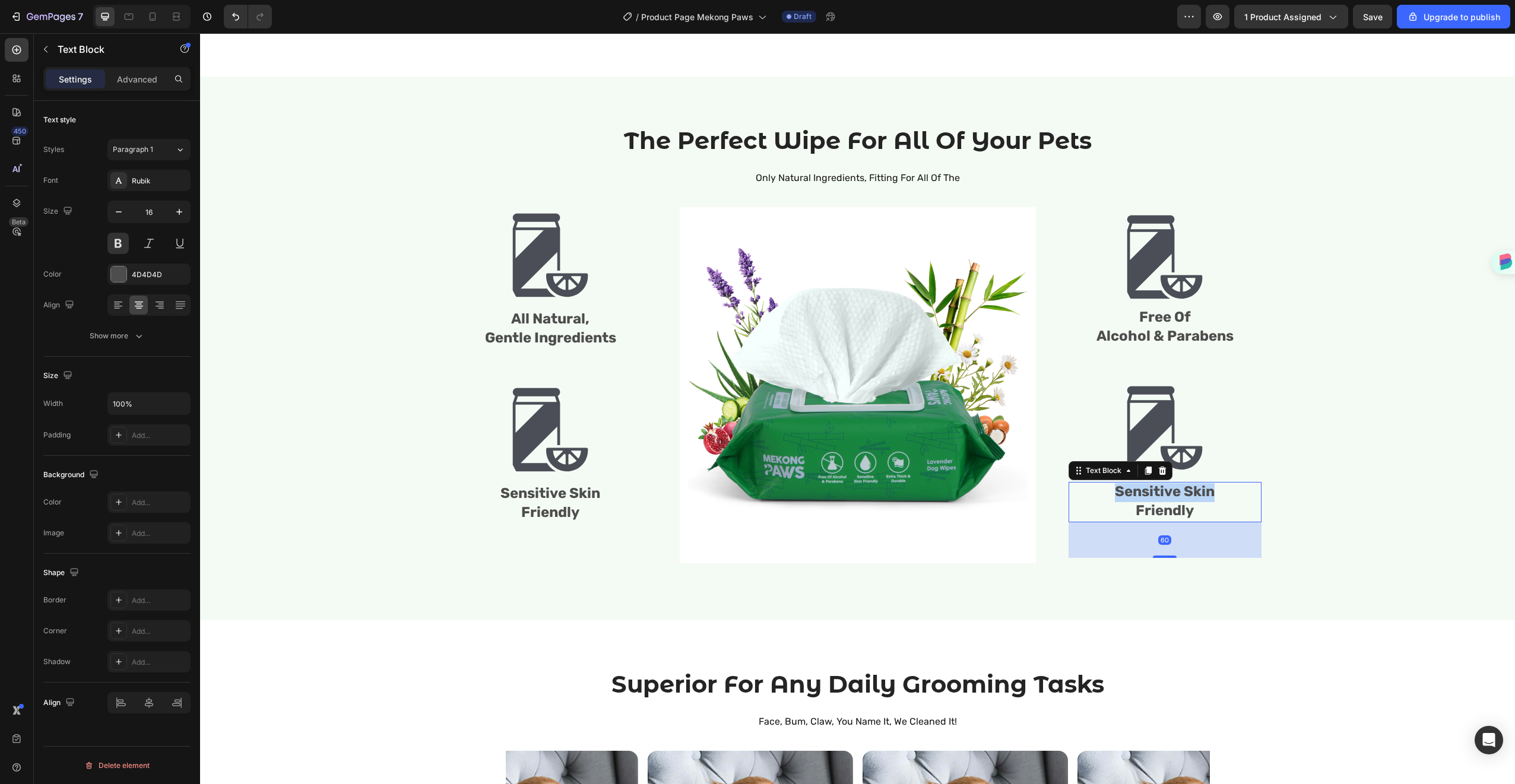
click at [1166, 498] on span "Sensitive Skin" at bounding box center [1164, 492] width 100 height 16
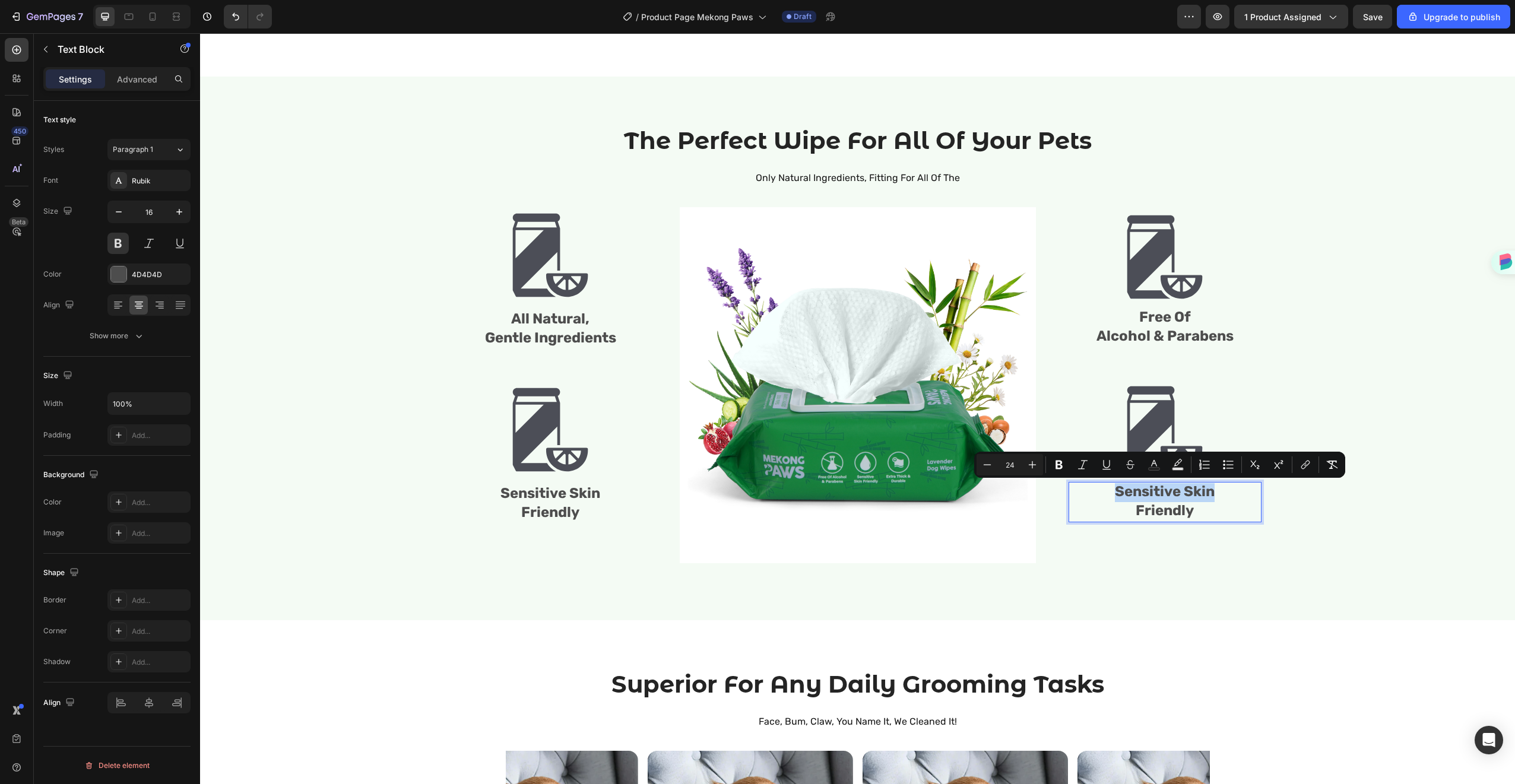
click at [1166, 498] on span "Sensitive Skin" at bounding box center [1164, 492] width 100 height 16
click at [1175, 512] on span "Friendly" at bounding box center [1165, 510] width 58 height 16
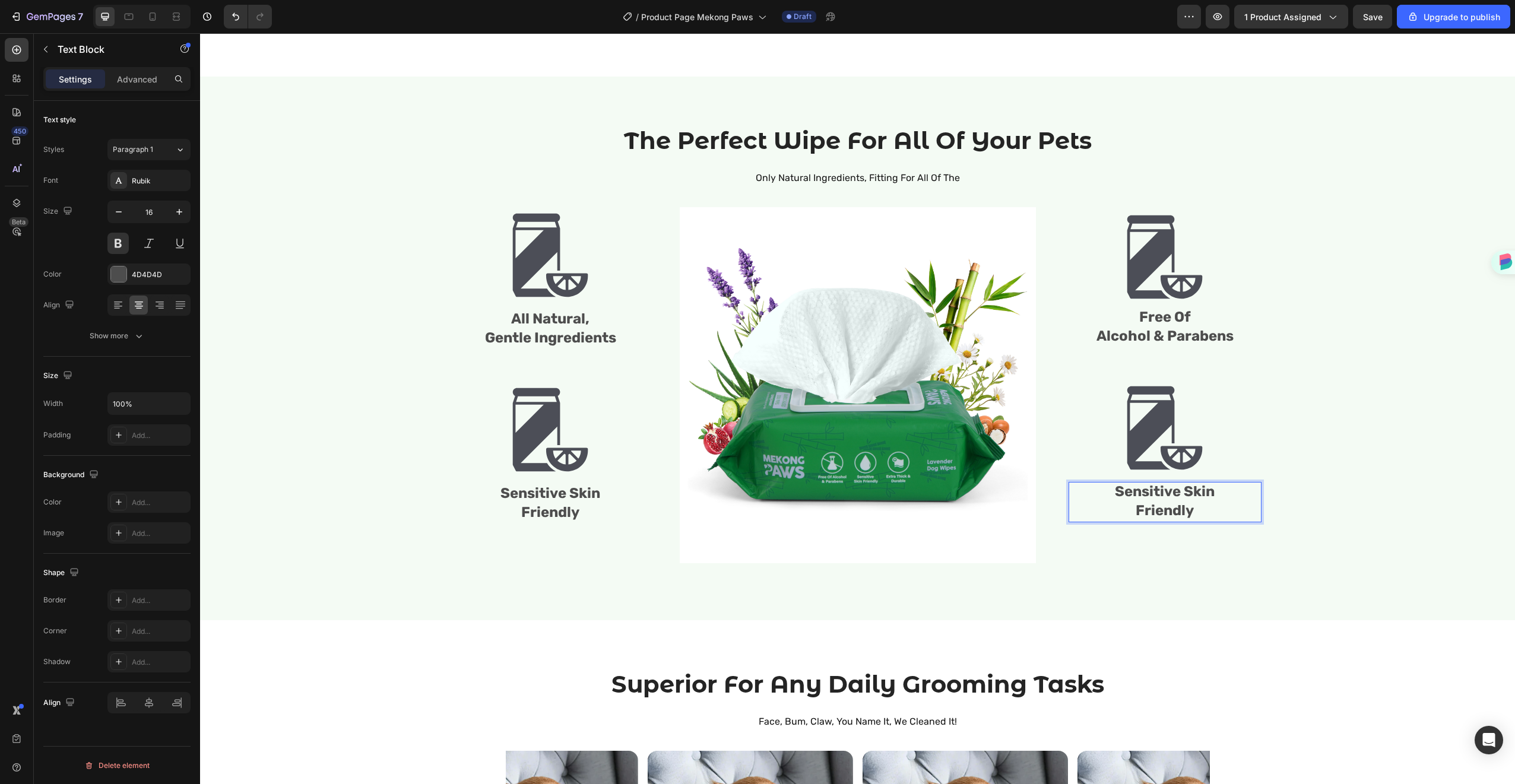
click at [1194, 511] on p "Friendly" at bounding box center [1165, 512] width 190 height 19
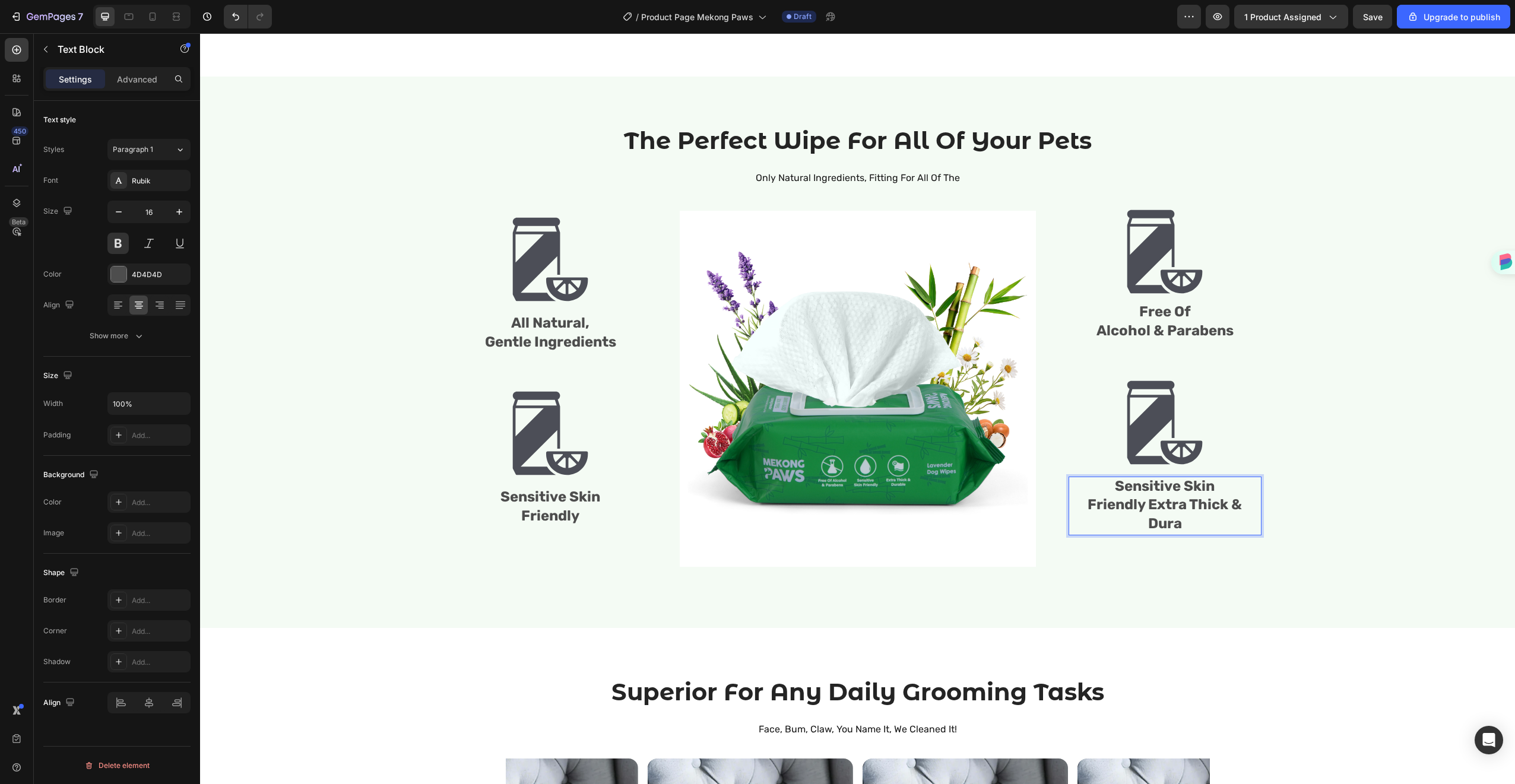
scroll to position [1199, 0]
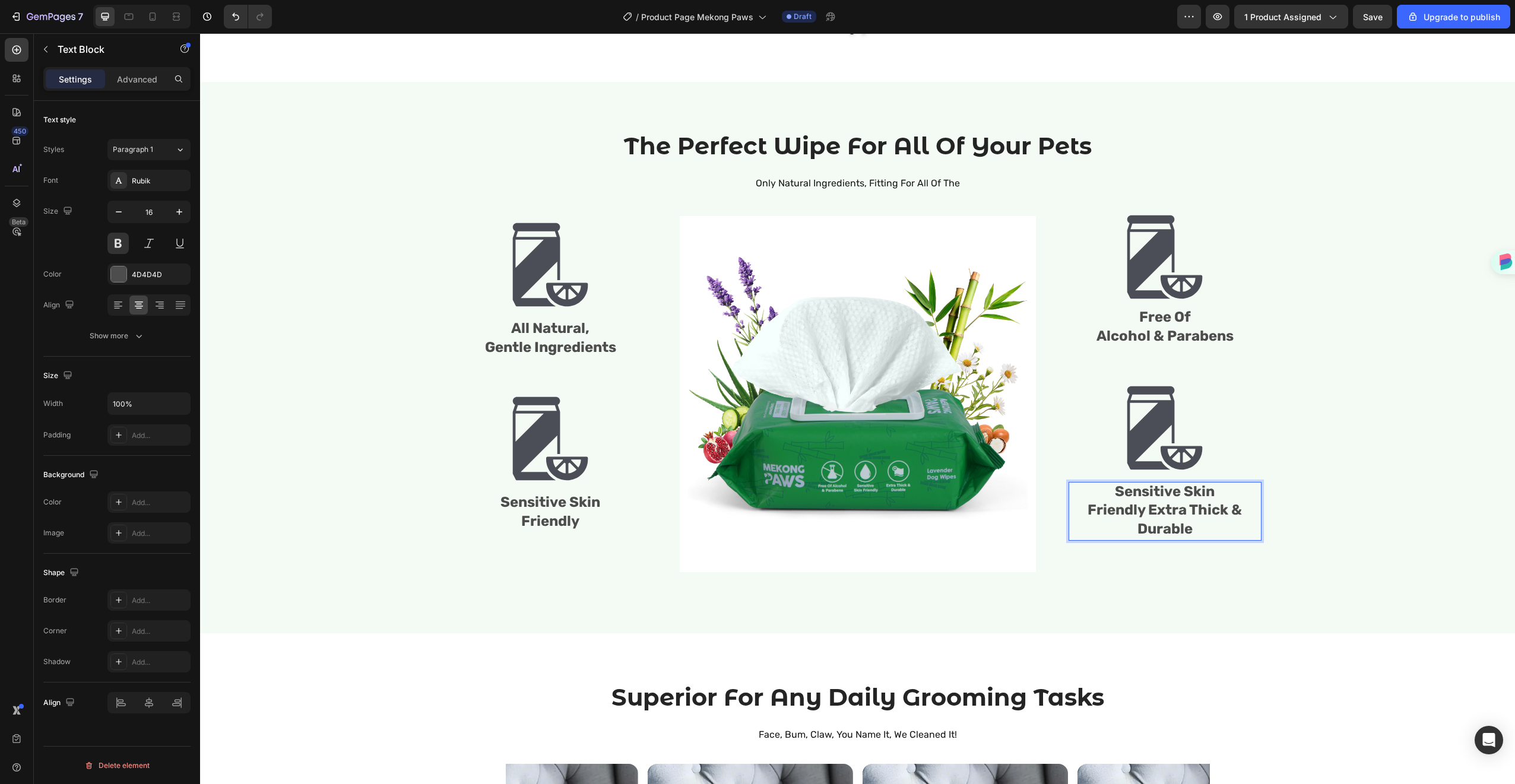
click at [1143, 509] on span "Friendly Extra Thick & Durable" at bounding box center [1165, 519] width 154 height 36
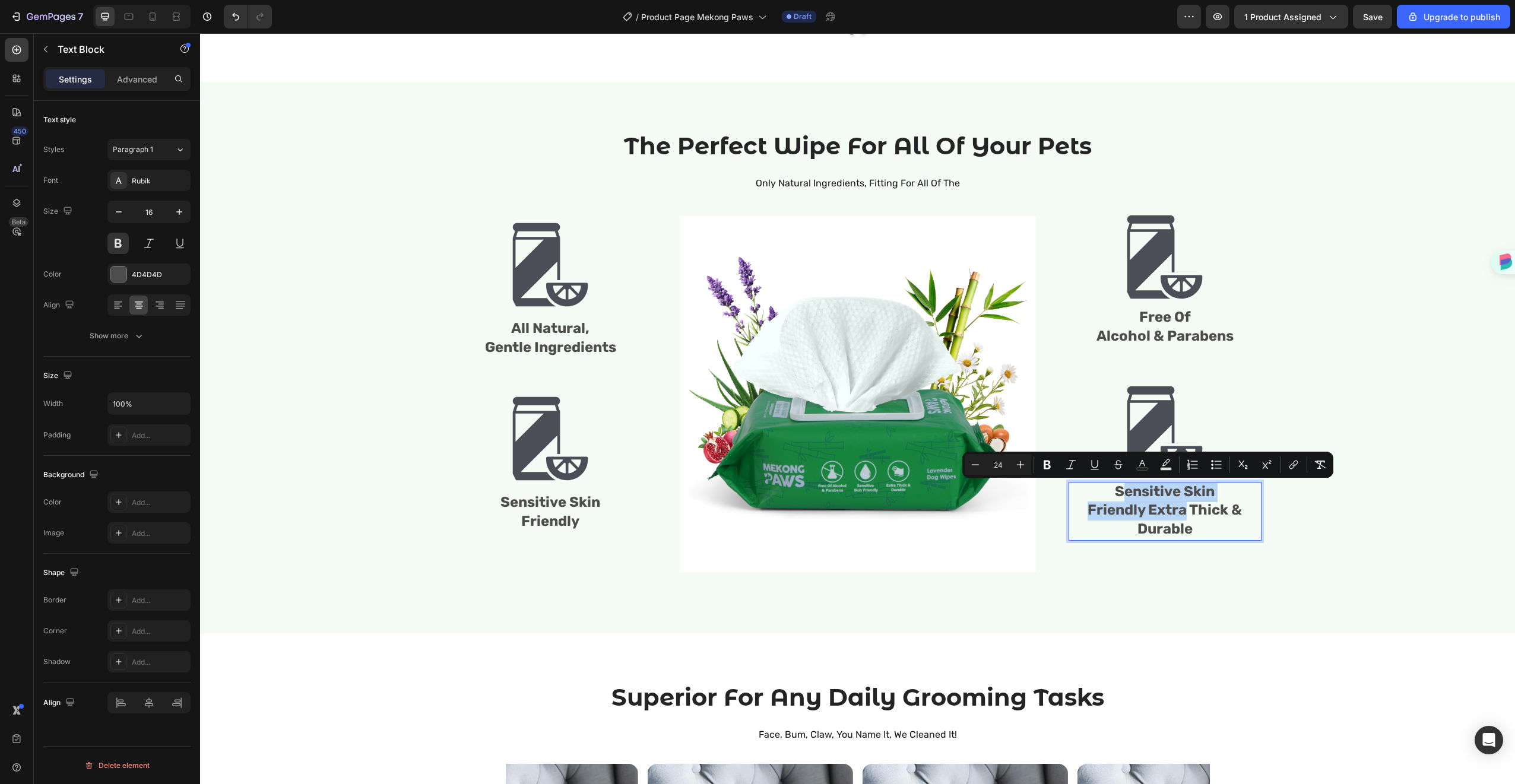
drag, startPoint x: 1143, startPoint y: 509, endPoint x: 1112, endPoint y: 497, distance: 33.2
click at [1112, 497] on div "Sensitive Skin Friendly Extra Thick & Durable" at bounding box center [1165, 511] width 193 height 58
click at [1127, 503] on span "Friendly Extra Thick & Durable" at bounding box center [1165, 519] width 154 height 36
drag, startPoint x: 1145, startPoint y: 512, endPoint x: 1095, endPoint y: 486, distance: 56.4
click at [1095, 486] on div "Sensitive Skin Friendly Extra Thick & Durable" at bounding box center [1165, 511] width 193 height 58
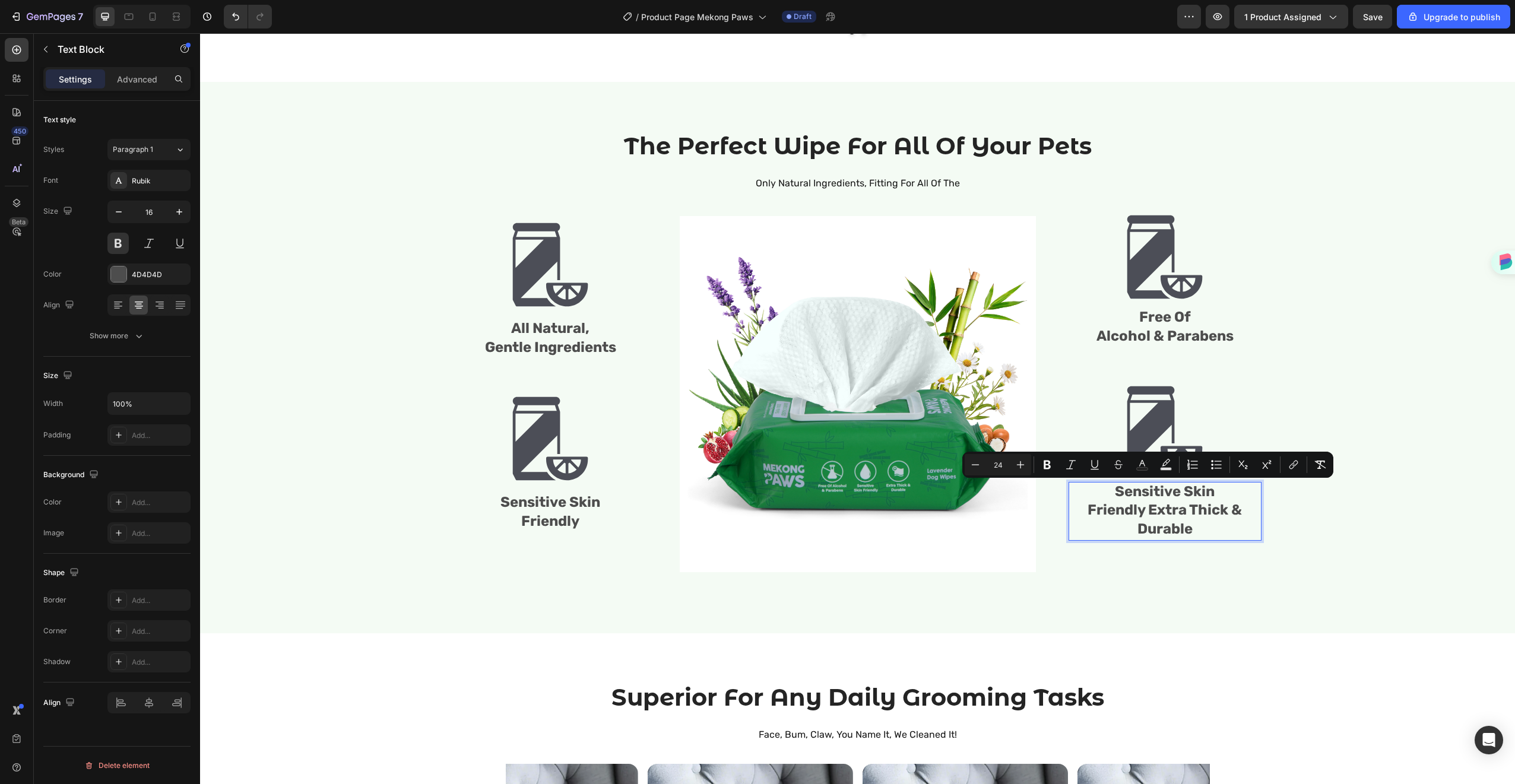
scroll to position [1213, 0]
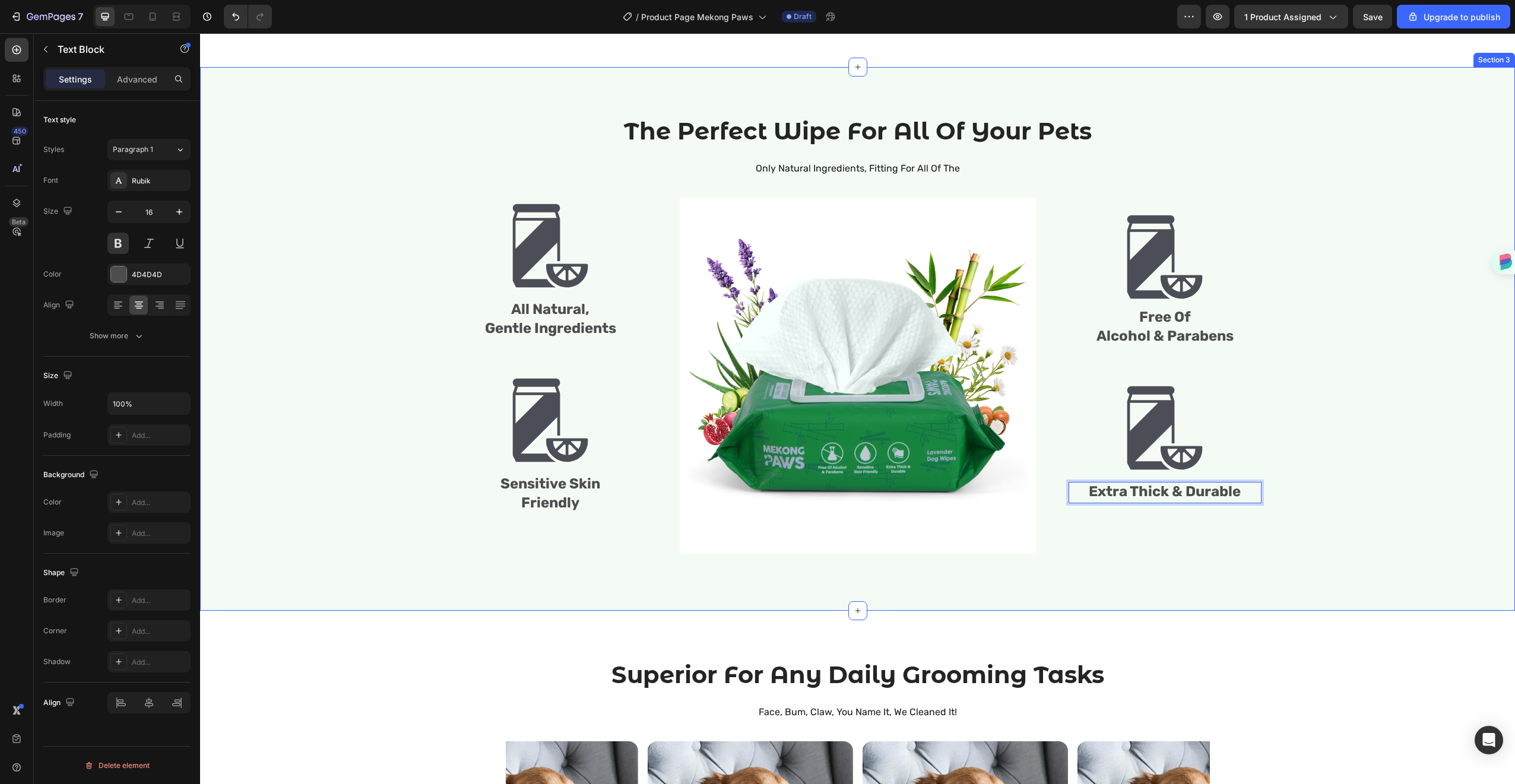
click at [1342, 418] on div "The Perfect Wipe For All Of Your Pets Heading Only Natural Ingredients, Fitting…" at bounding box center [857, 339] width 1297 height 449
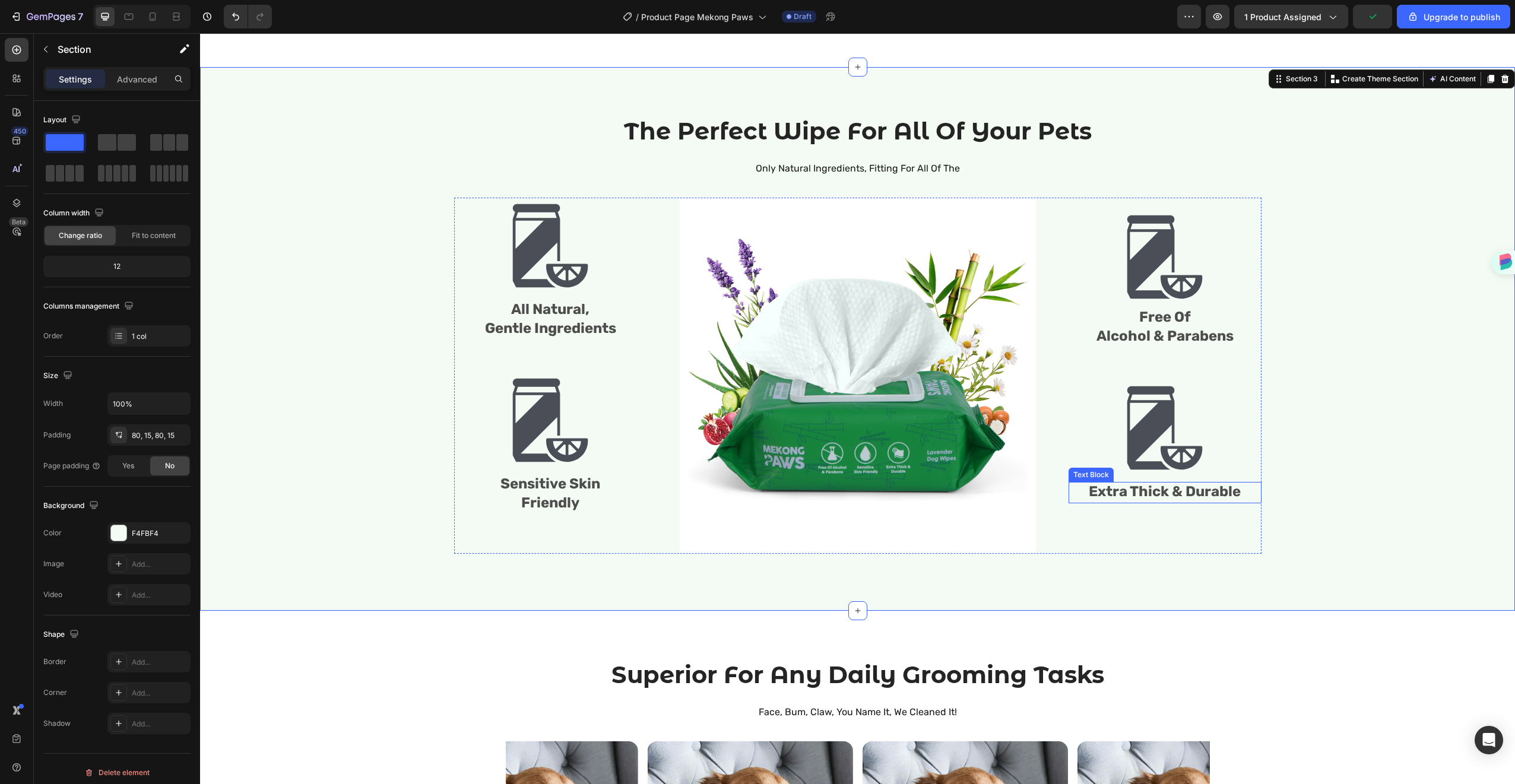
click at [1161, 489] on span "Extra Thick & Durable" at bounding box center [1164, 492] width 152 height 16
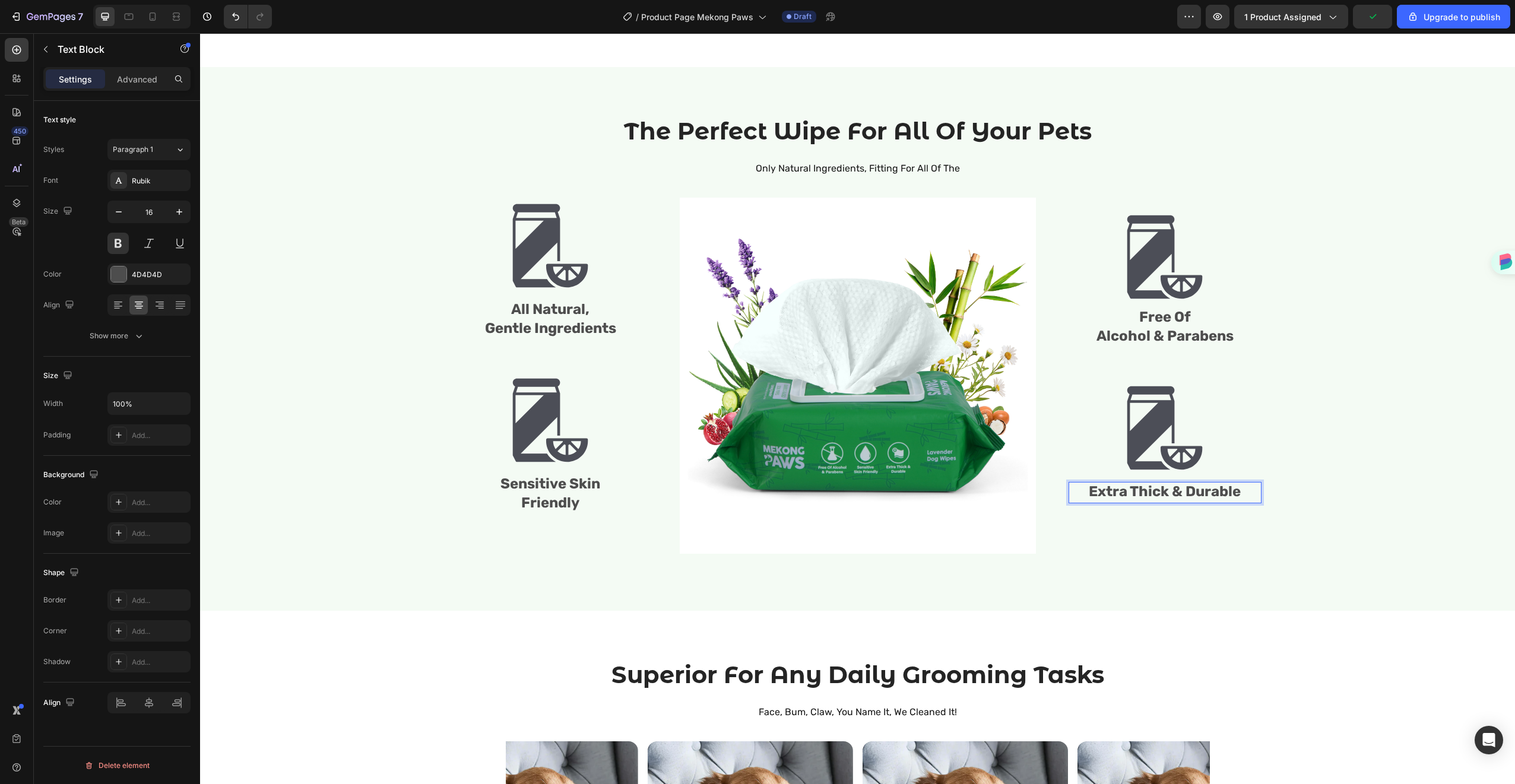
click at [1151, 486] on span "Extra Thick & Durable" at bounding box center [1164, 492] width 152 height 16
click at [1127, 492] on span "Extra Thick & Durable" at bounding box center [1164, 492] width 152 height 16
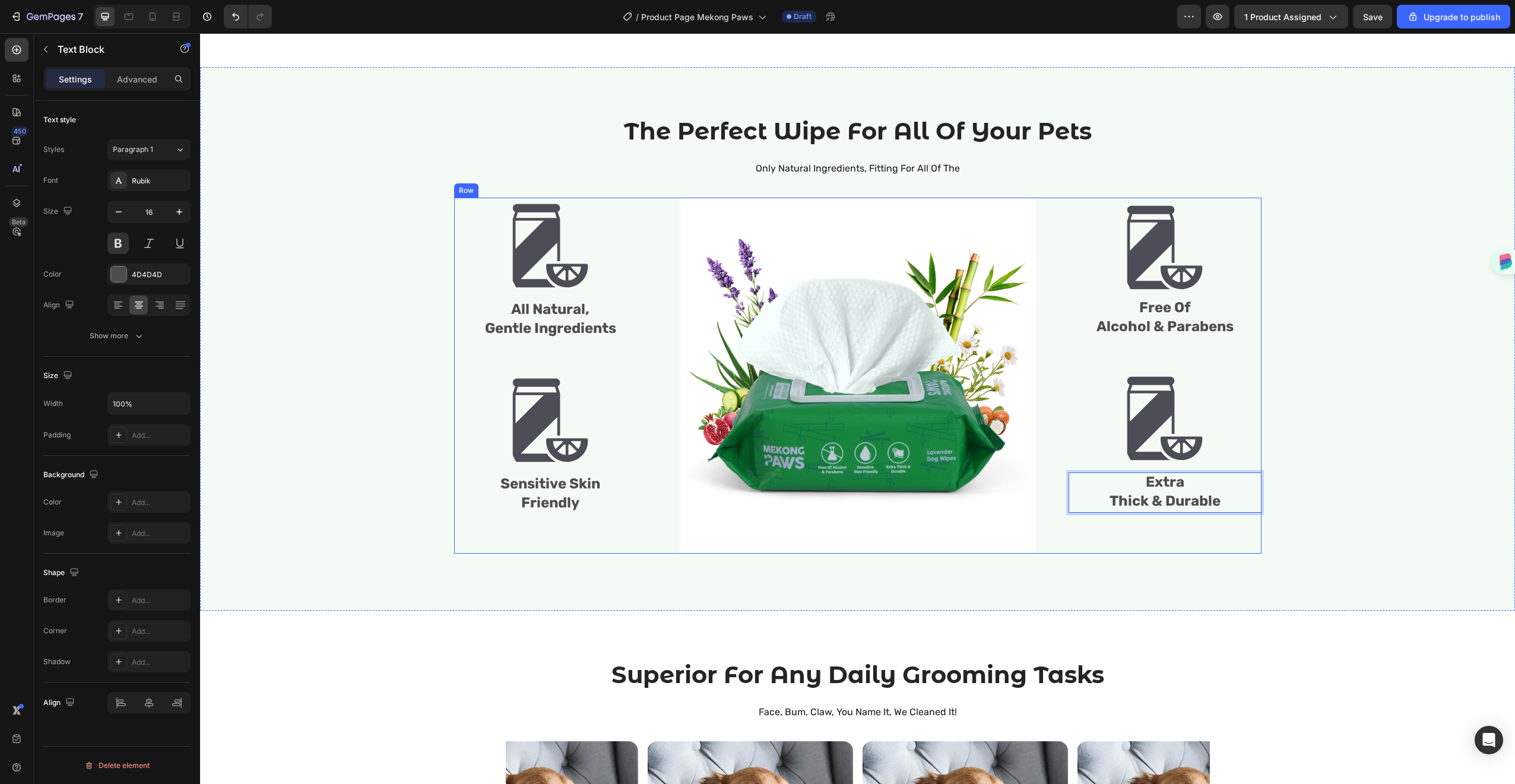
scroll to position [1205, 0]
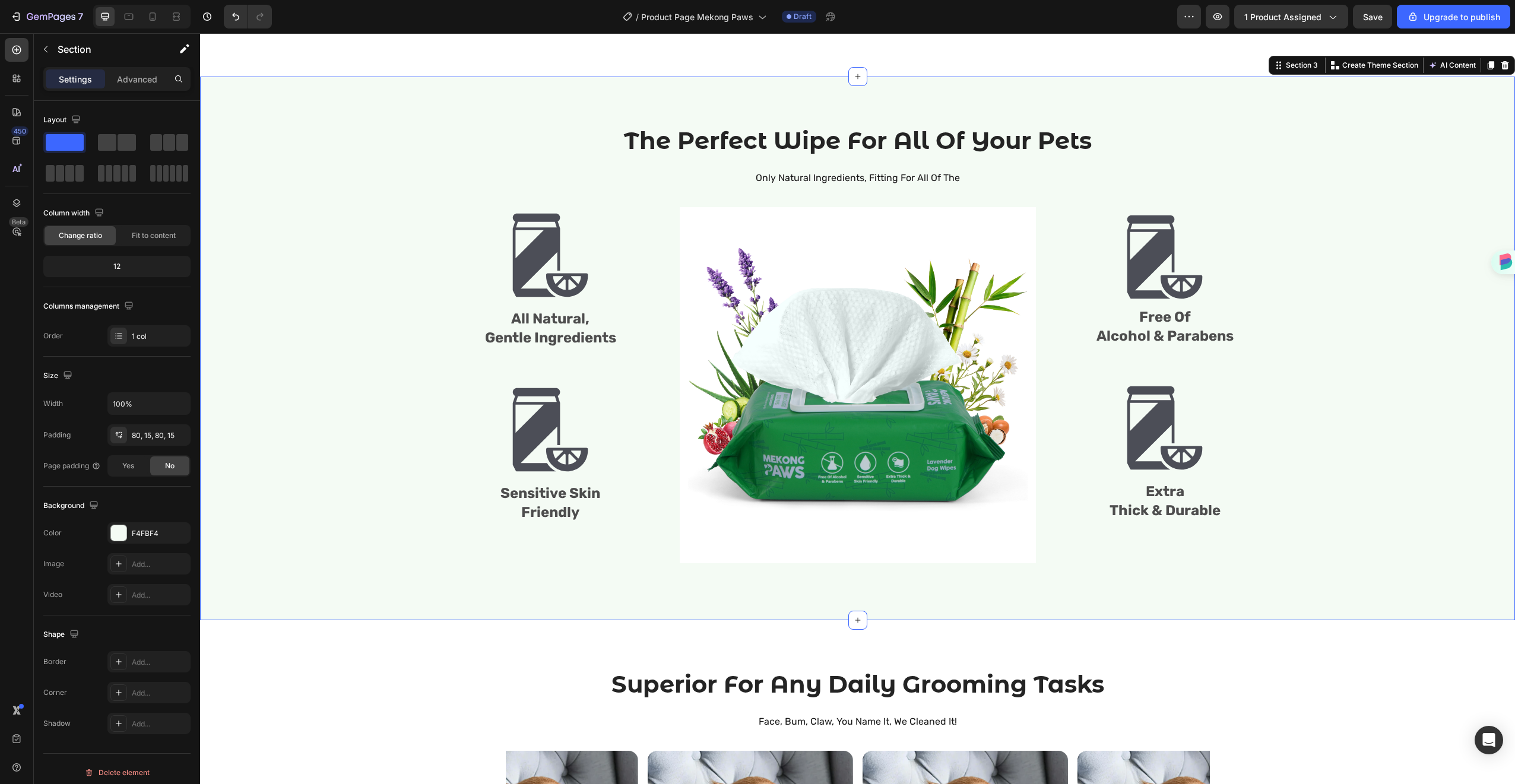
click at [1306, 366] on div "The Perfect Wipe For All Of Your Pets Heading Only Natural Ingredients, Fitting…" at bounding box center [857, 349] width 1297 height 449
click at [555, 388] on img at bounding box center [550, 429] width 89 height 89
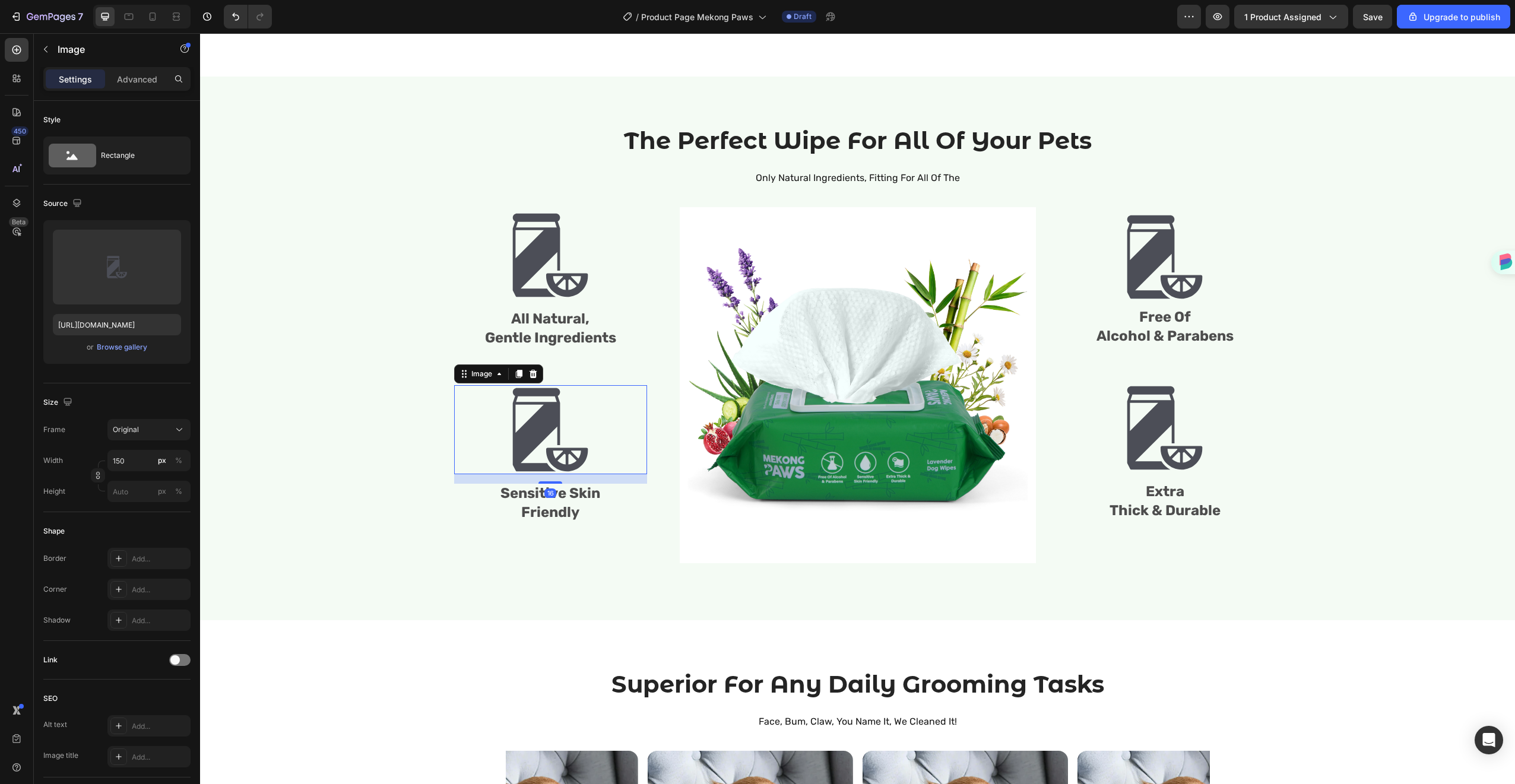
click at [633, 392] on div at bounding box center [550, 429] width 193 height 89
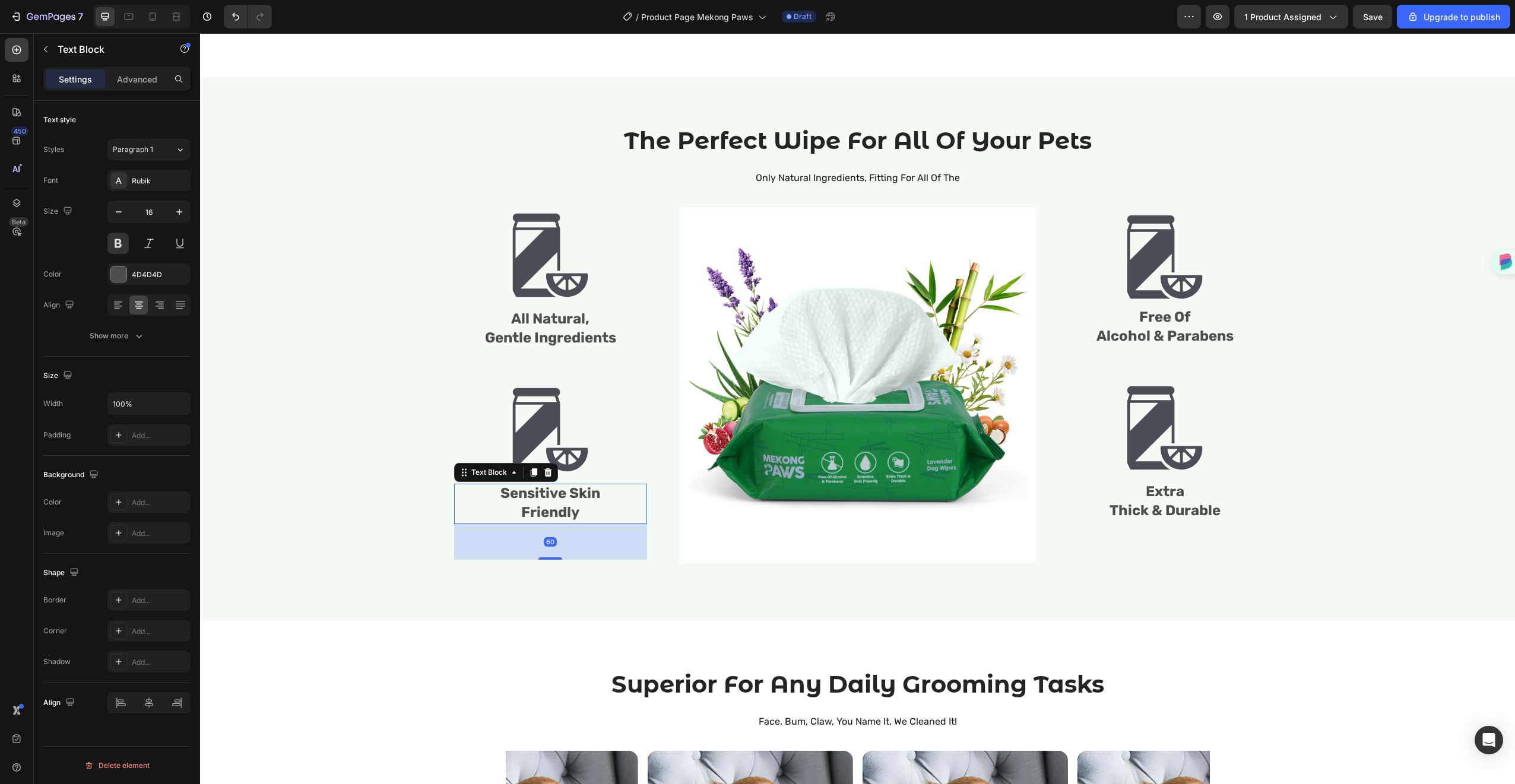
click at [610, 507] on p "Friendly" at bounding box center [550, 514] width 190 height 19
click at [555, 328] on p "All Natural," at bounding box center [550, 320] width 190 height 19
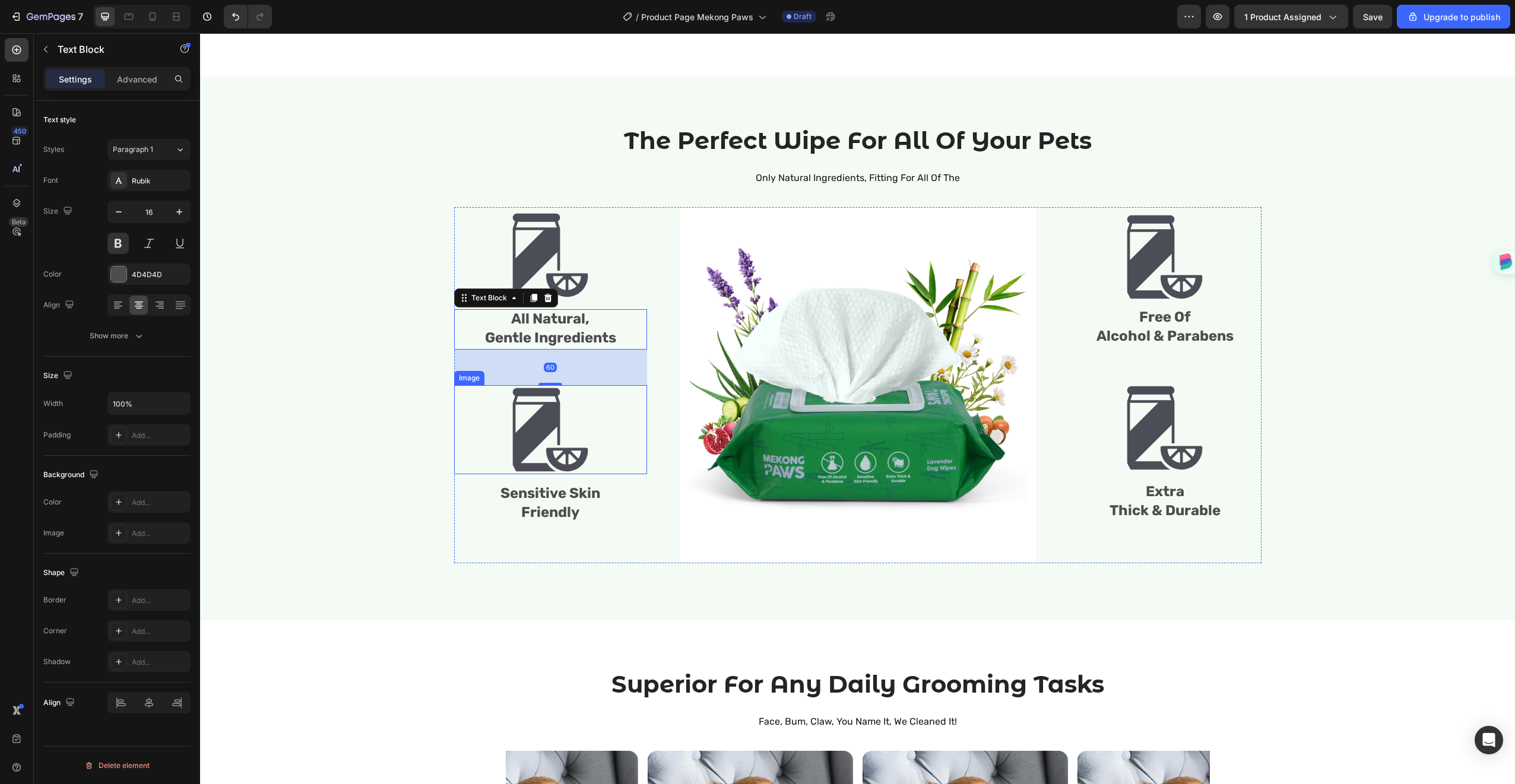
click at [625, 423] on div at bounding box center [550, 429] width 193 height 89
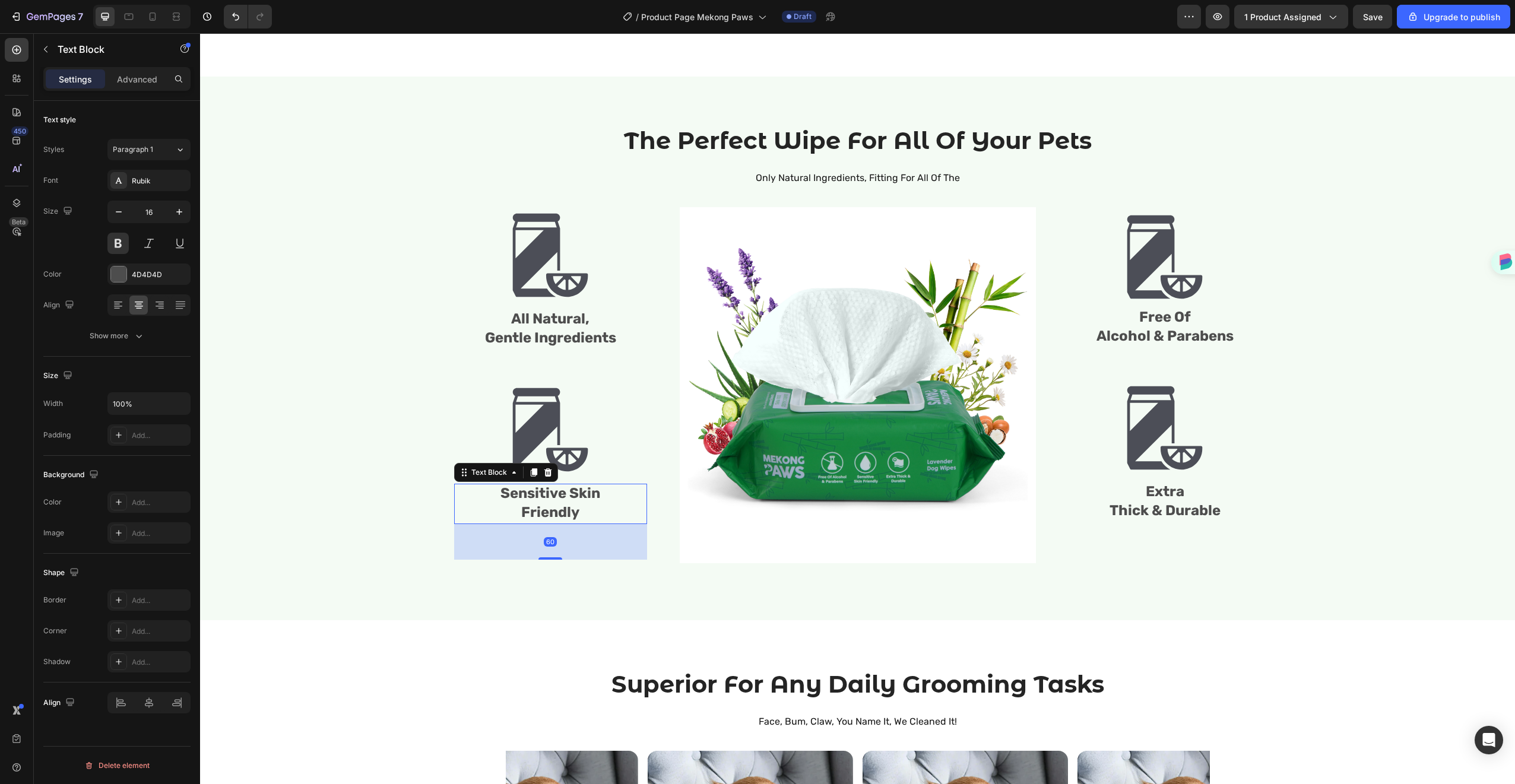
click at [630, 519] on p "Friendly" at bounding box center [550, 514] width 190 height 19
click at [601, 458] on div at bounding box center [550, 429] width 193 height 89
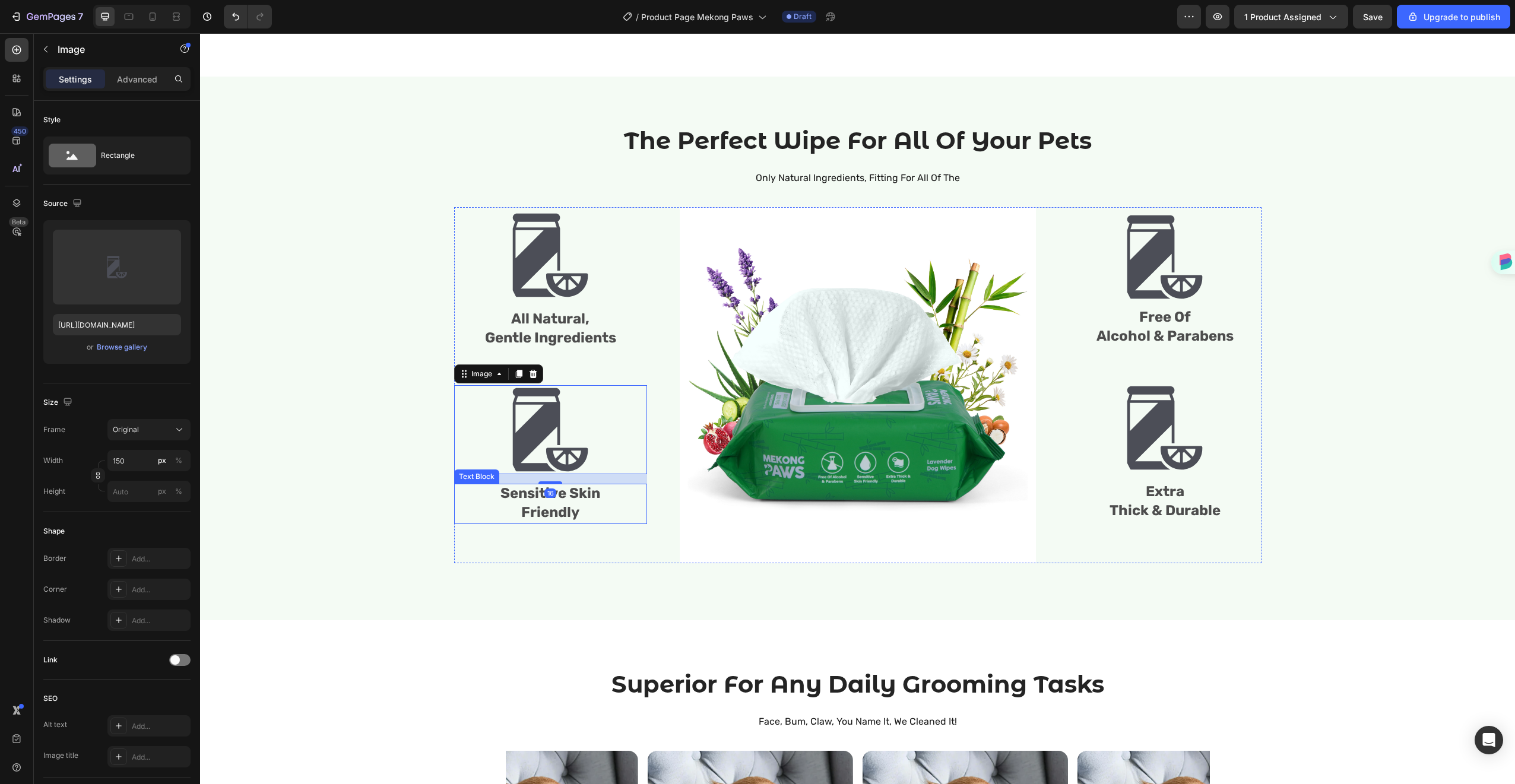
click at [591, 507] on p "Friendly" at bounding box center [550, 514] width 190 height 19
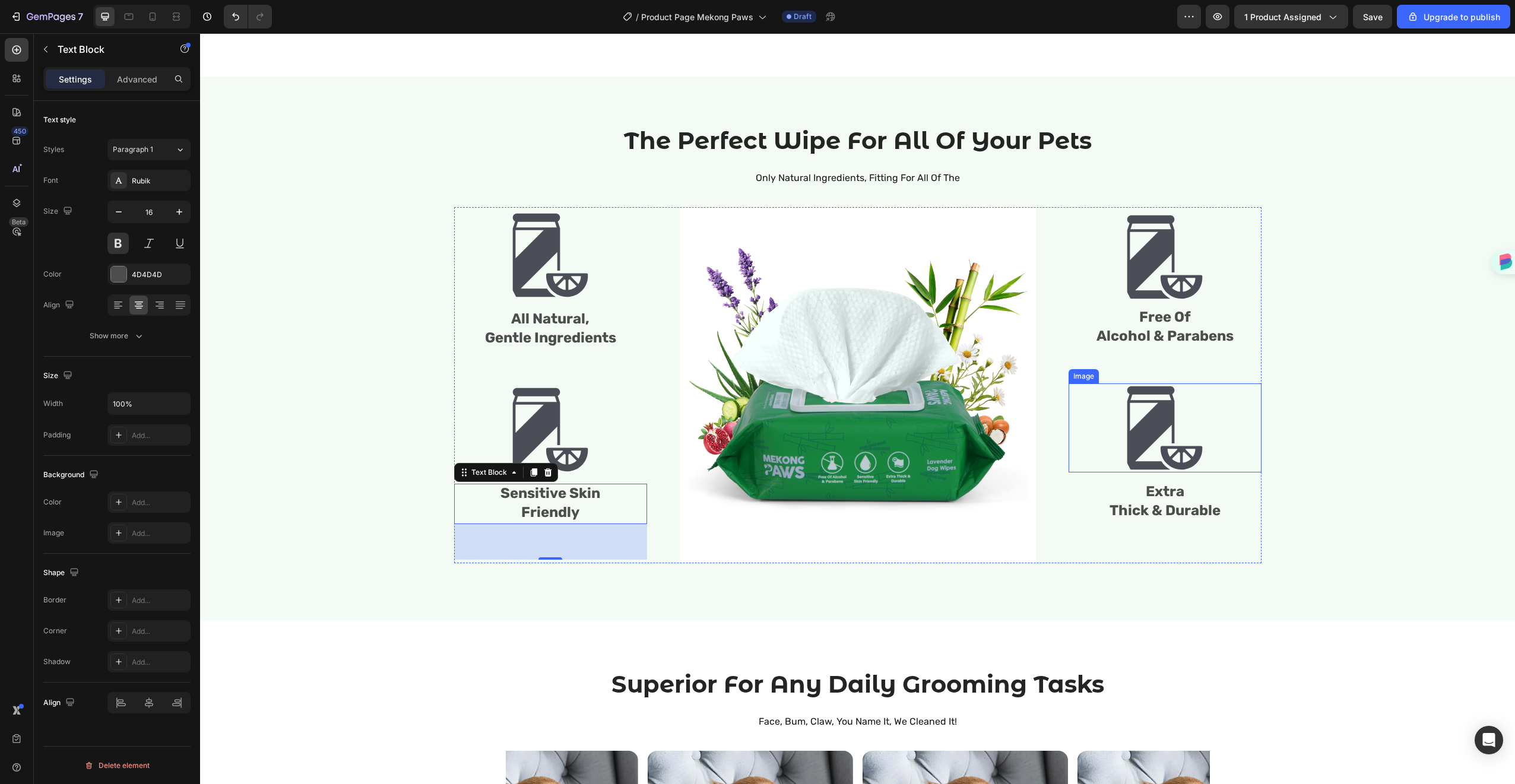
click at [1068, 421] on div at bounding box center [1165, 428] width 193 height 89
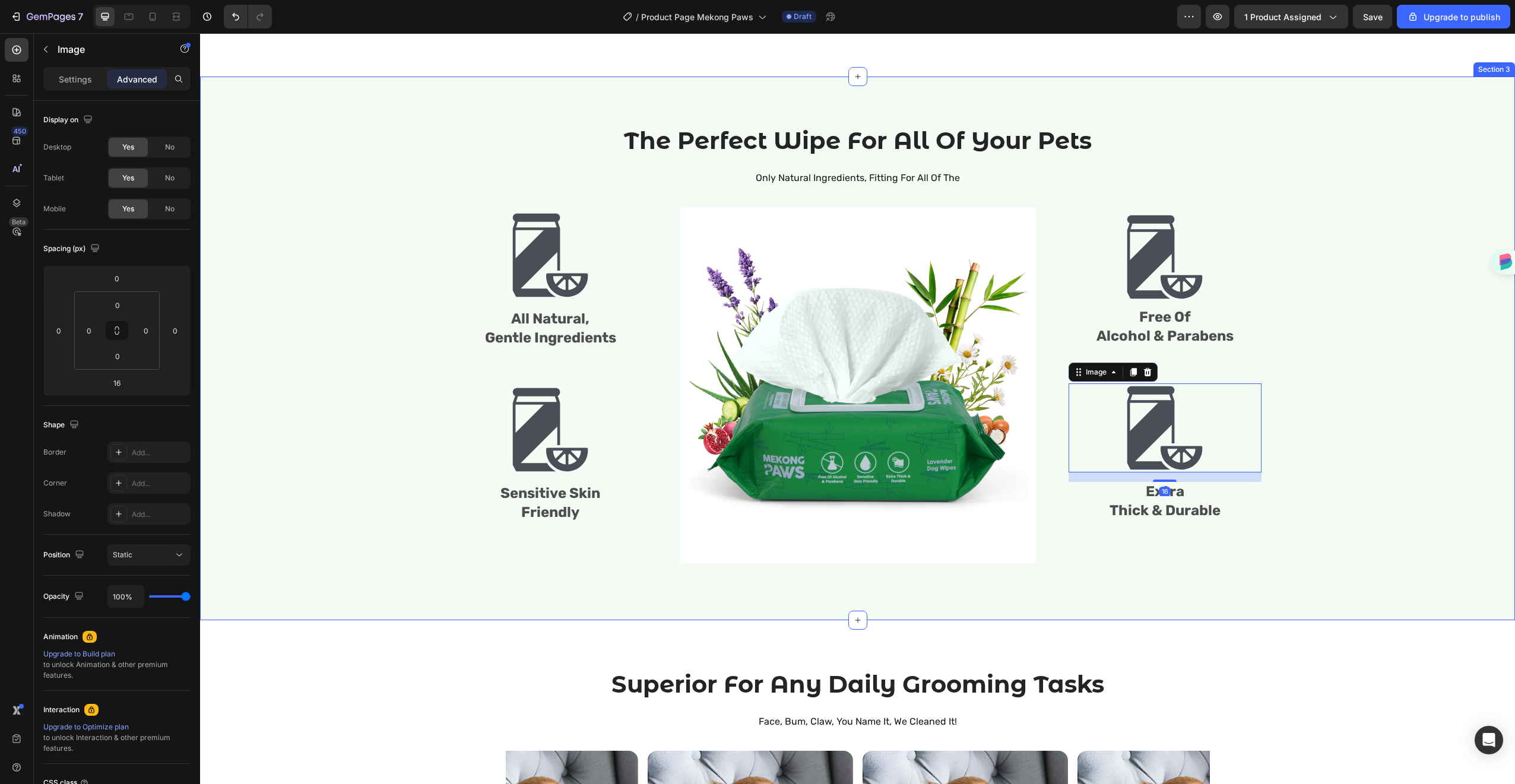
click at [1405, 400] on div "The Perfect Wipe For All Of Your Pets Heading Only Natural Ingredients, Fitting…" at bounding box center [857, 349] width 1297 height 449
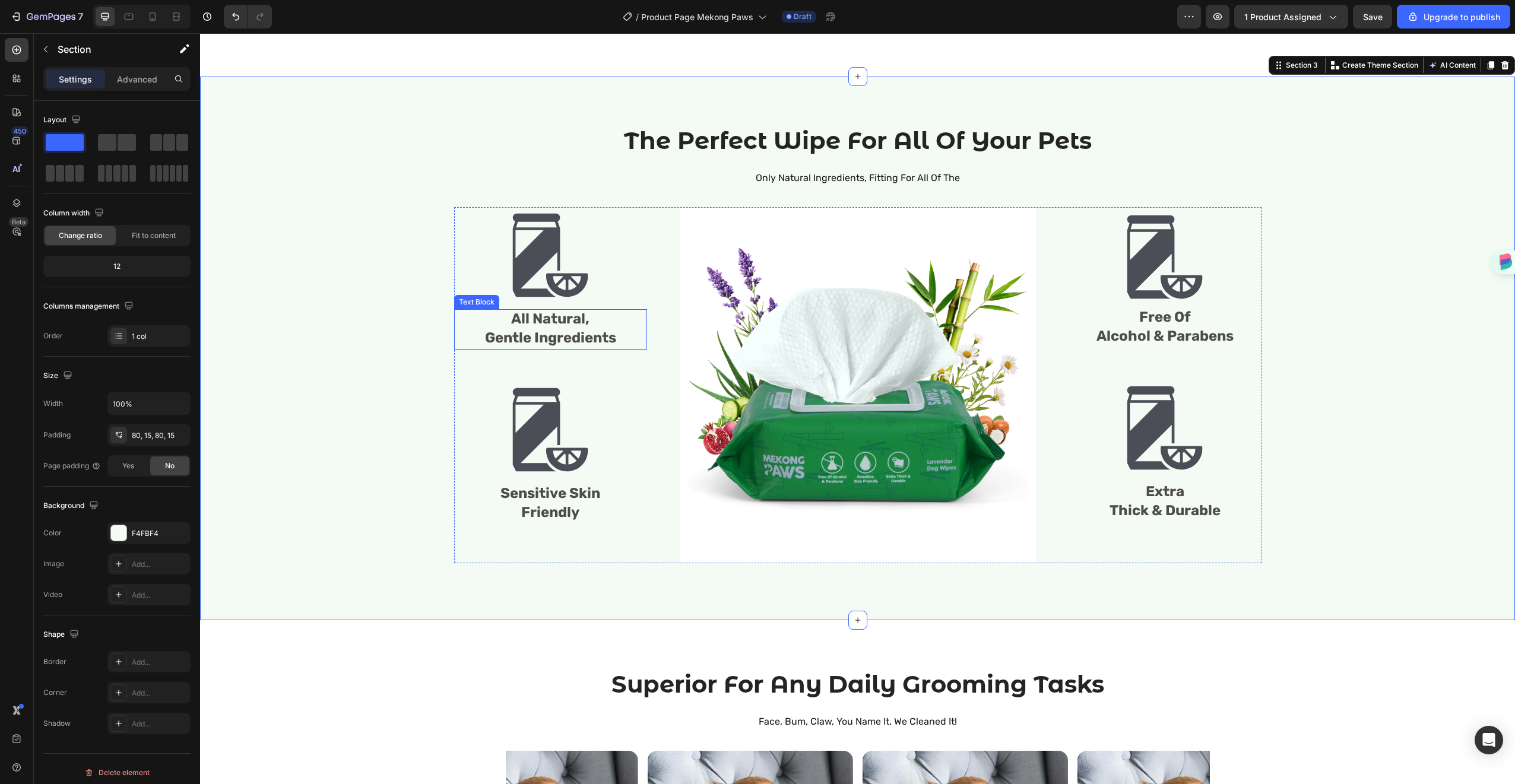
click at [612, 336] on span "Gentle Ingredients" at bounding box center [550, 338] width 131 height 16
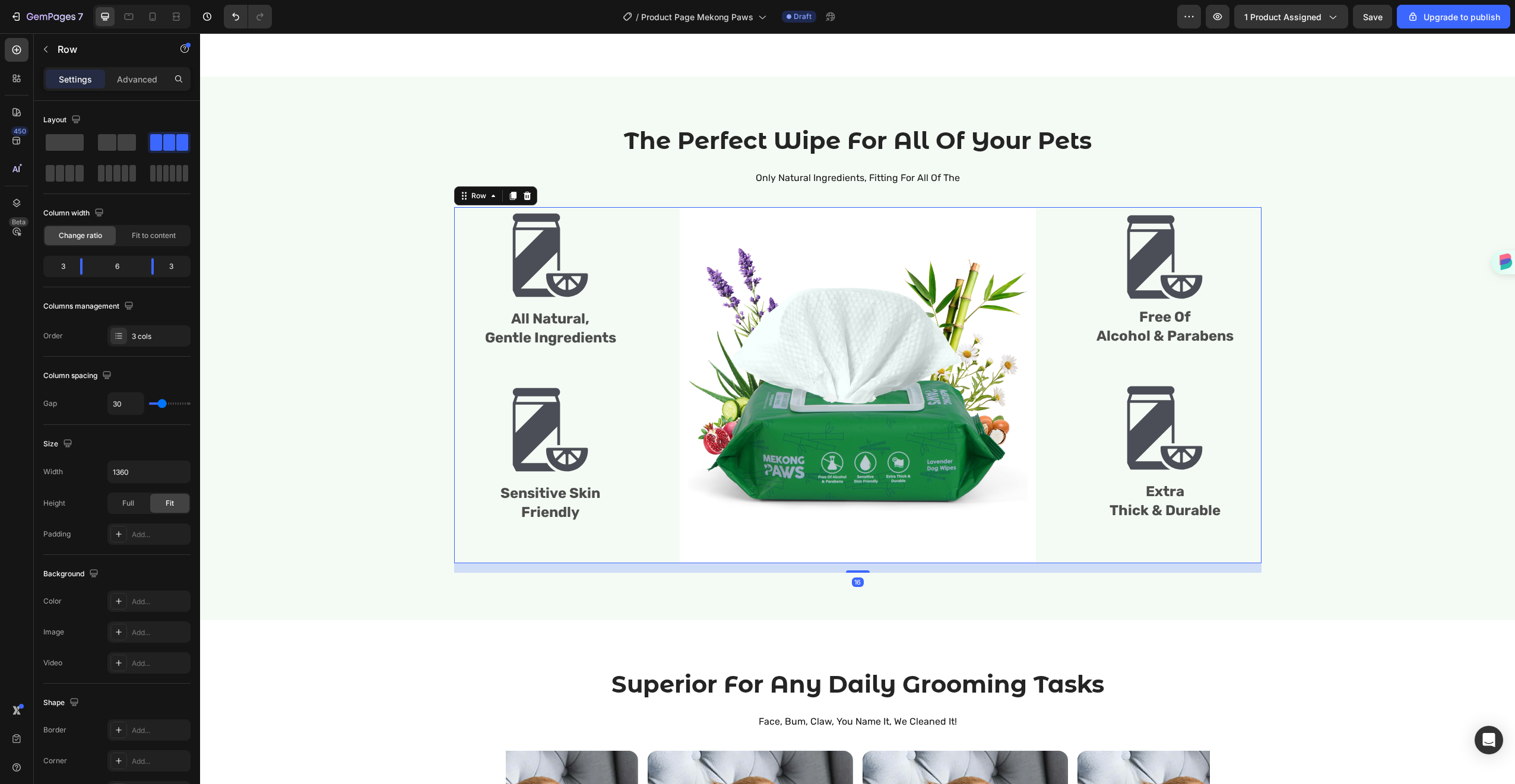
click at [647, 517] on div "Image All Natural, Gentle Ingredients Text Block Image Sensitive Skin Friendly …" at bounding box center [857, 385] width 807 height 356
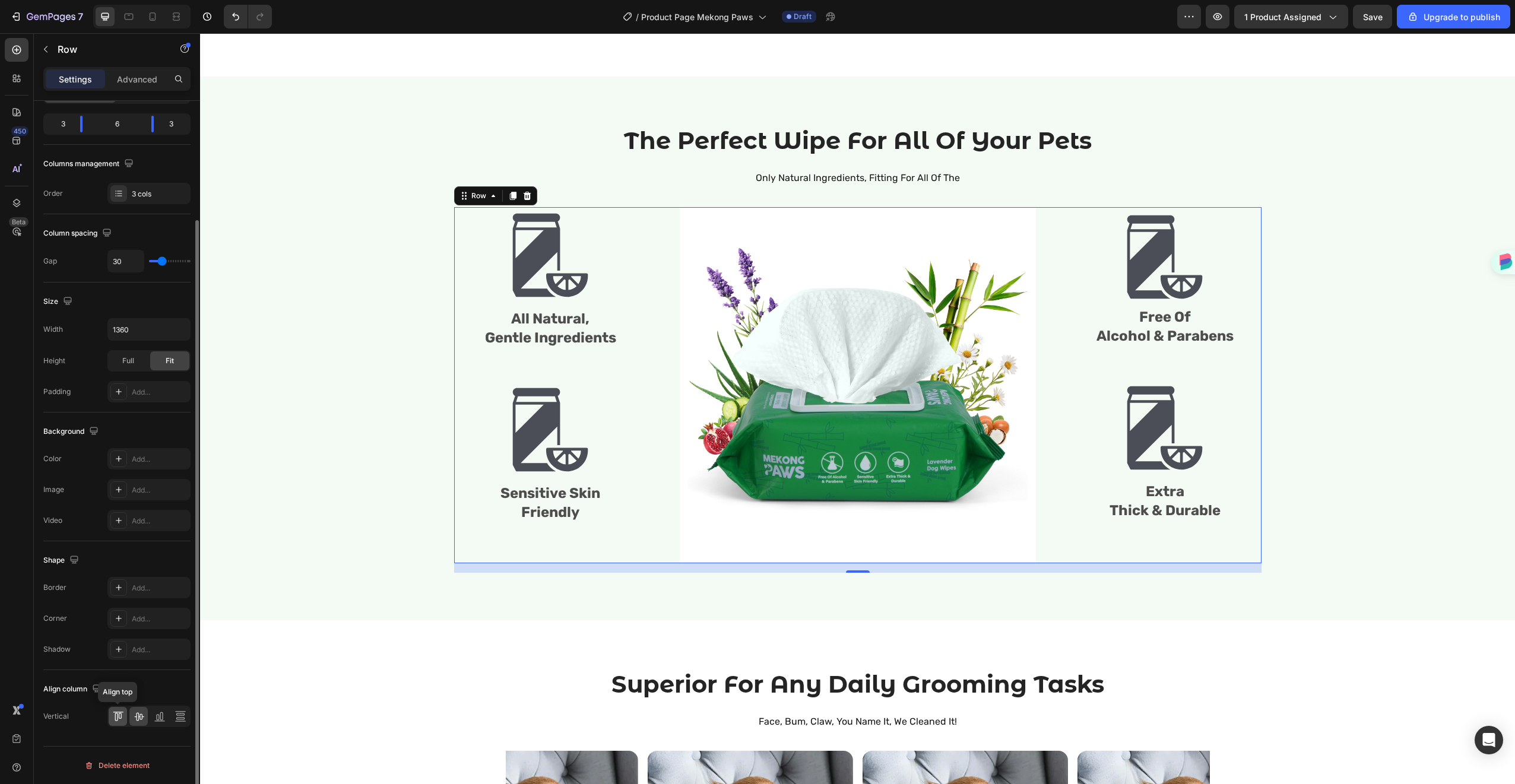
click at [116, 716] on icon at bounding box center [118, 717] width 12 height 12
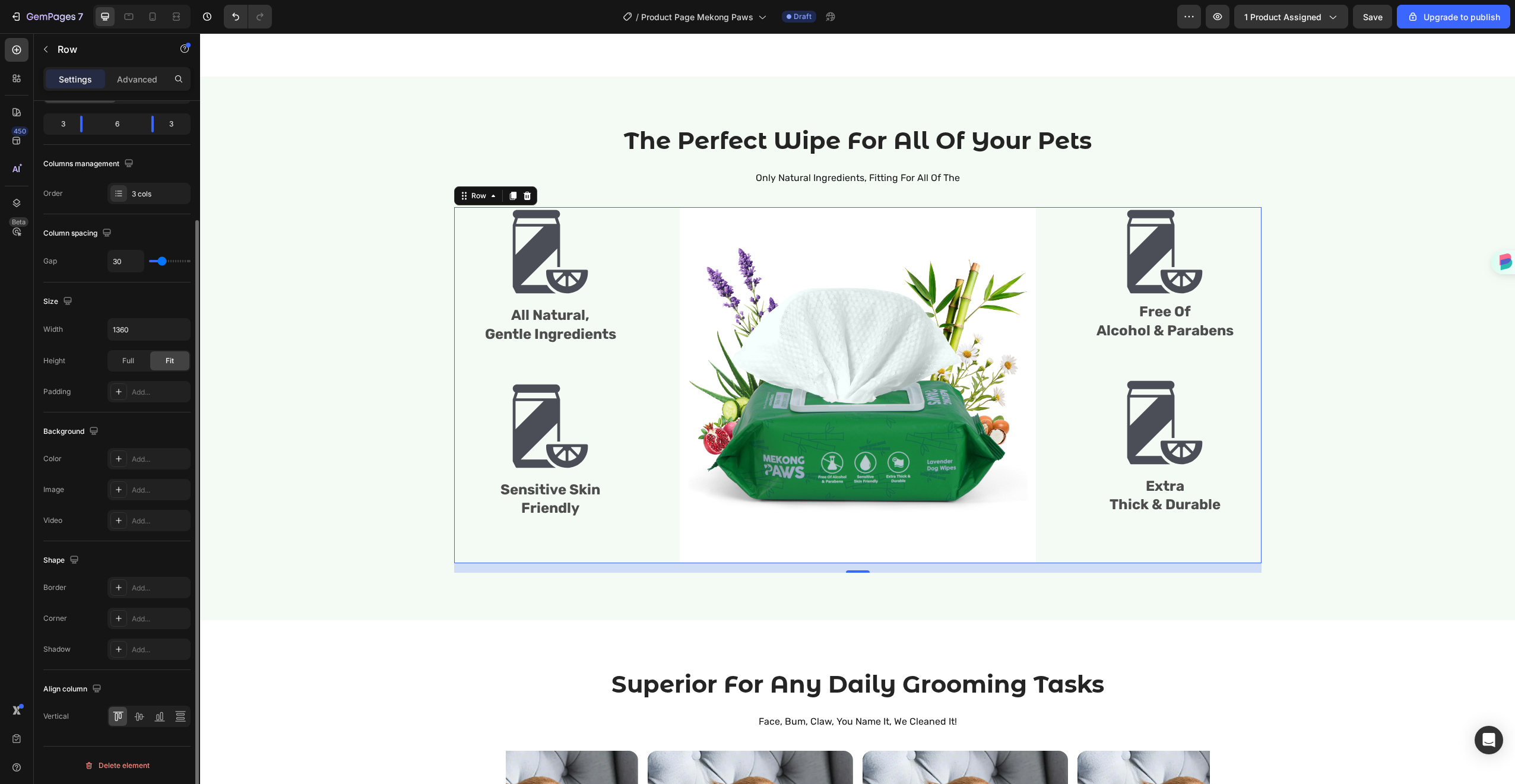
click at [148, 716] on div at bounding box center [149, 716] width 83 height 21
click at [130, 718] on div at bounding box center [138, 717] width 19 height 19
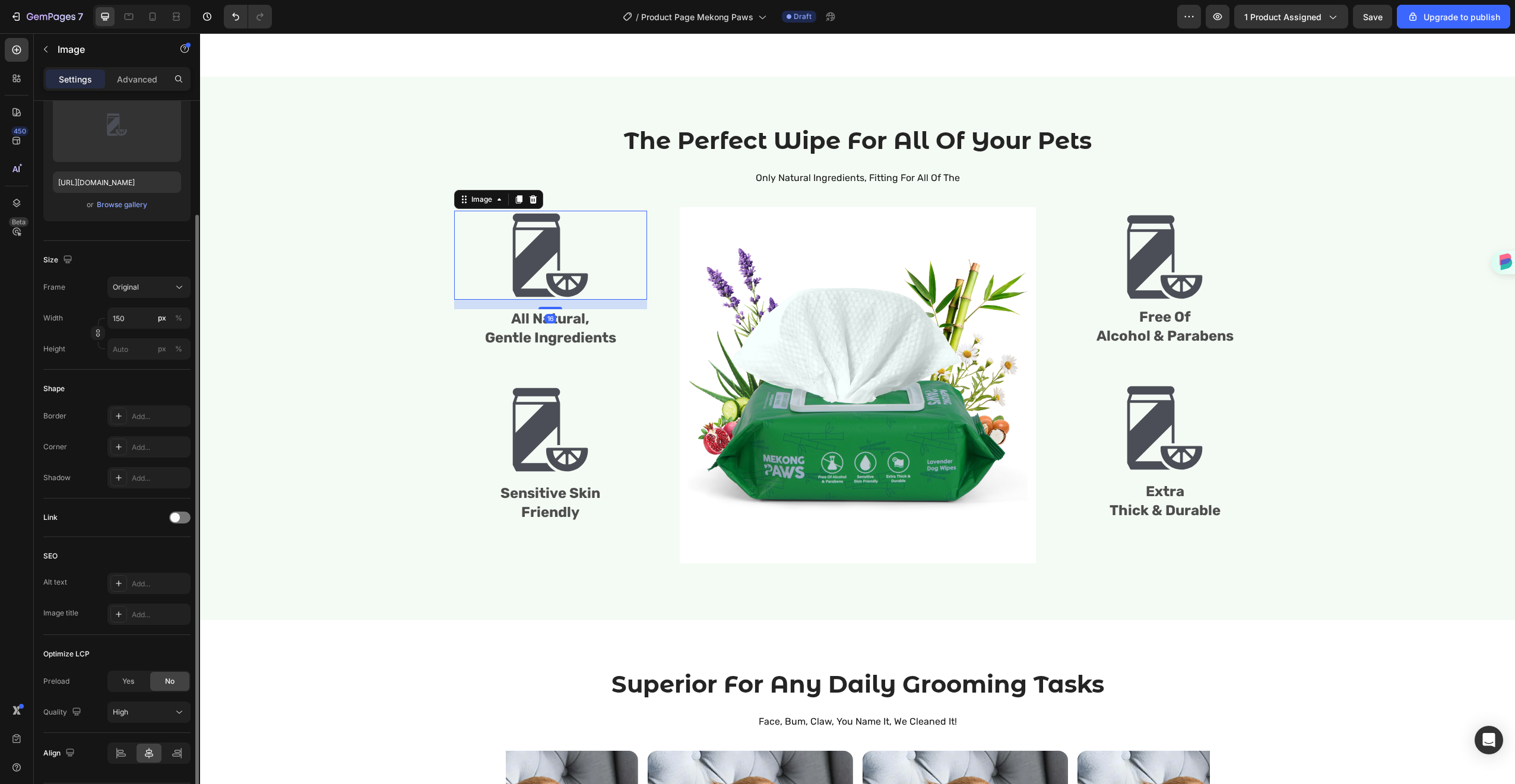
click at [539, 298] on img at bounding box center [550, 255] width 89 height 89
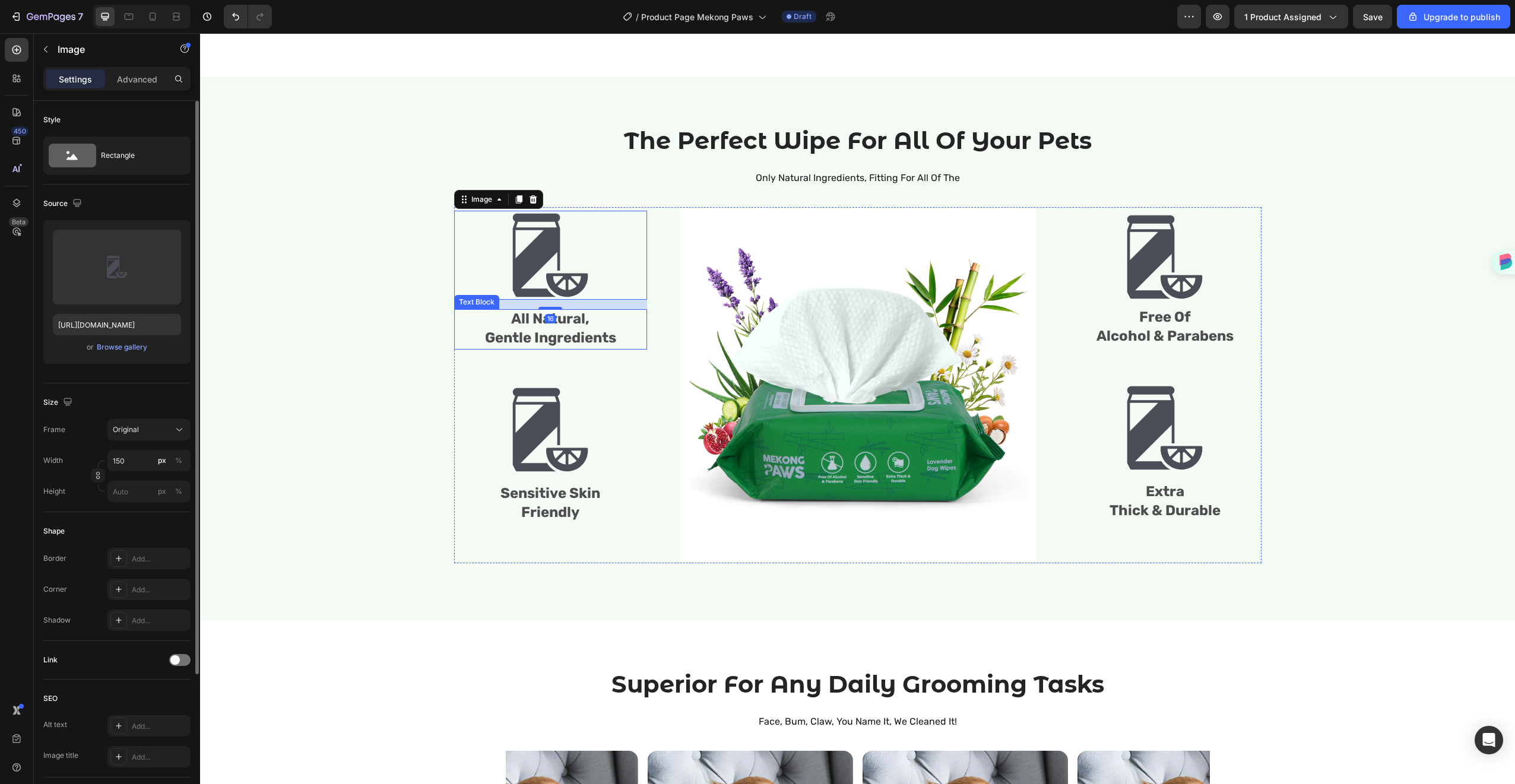
click at [541, 372] on div "Image 16 All Natural, Gentle Ingredients Text Block Image Sensitive Skin Friend…" at bounding box center [550, 385] width 193 height 356
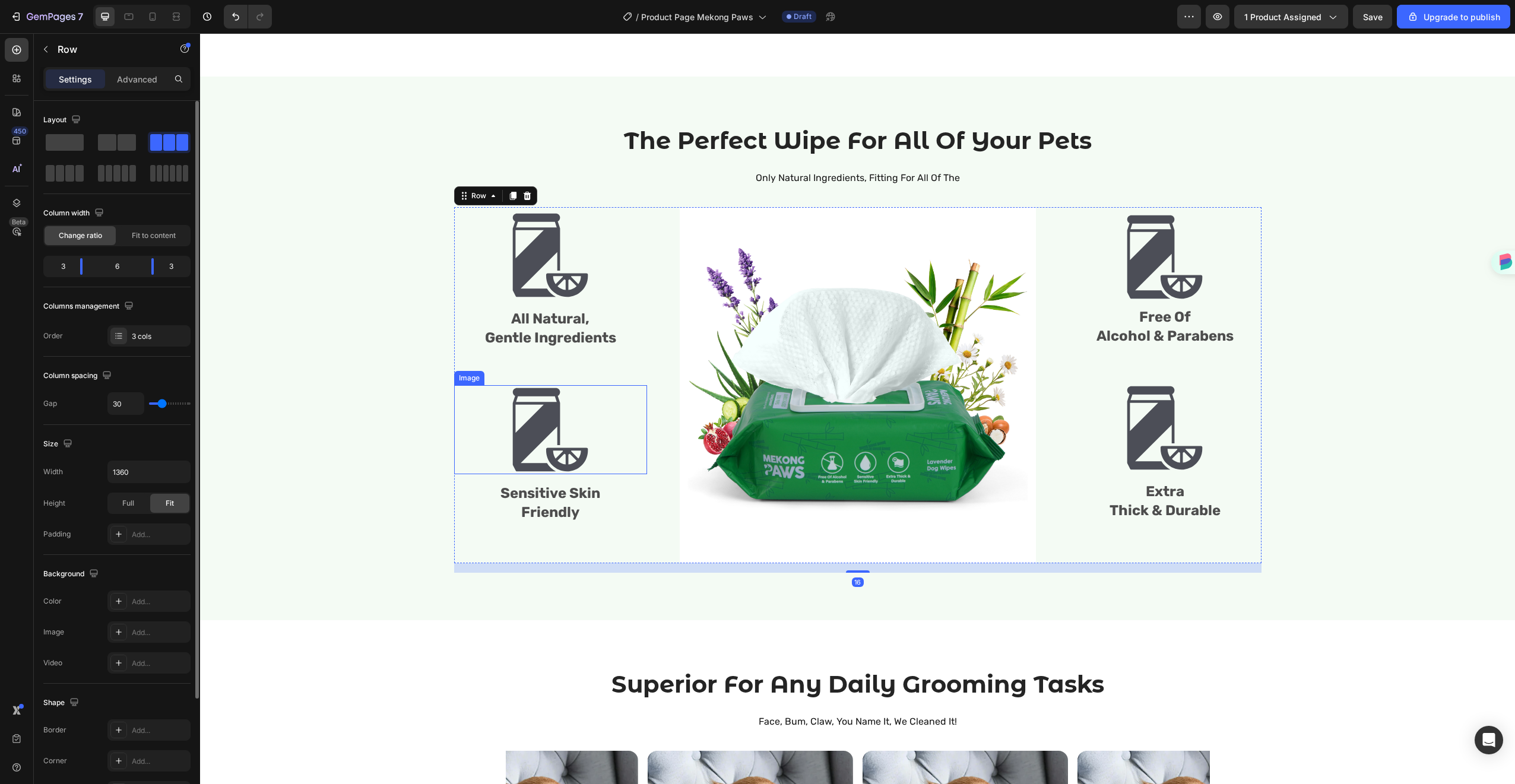
click at [524, 446] on img at bounding box center [550, 429] width 89 height 89
click at [525, 541] on div "Image All Natural, Gentle Ingredients Text Block Image Sensitive Skin Friendly …" at bounding box center [550, 385] width 193 height 356
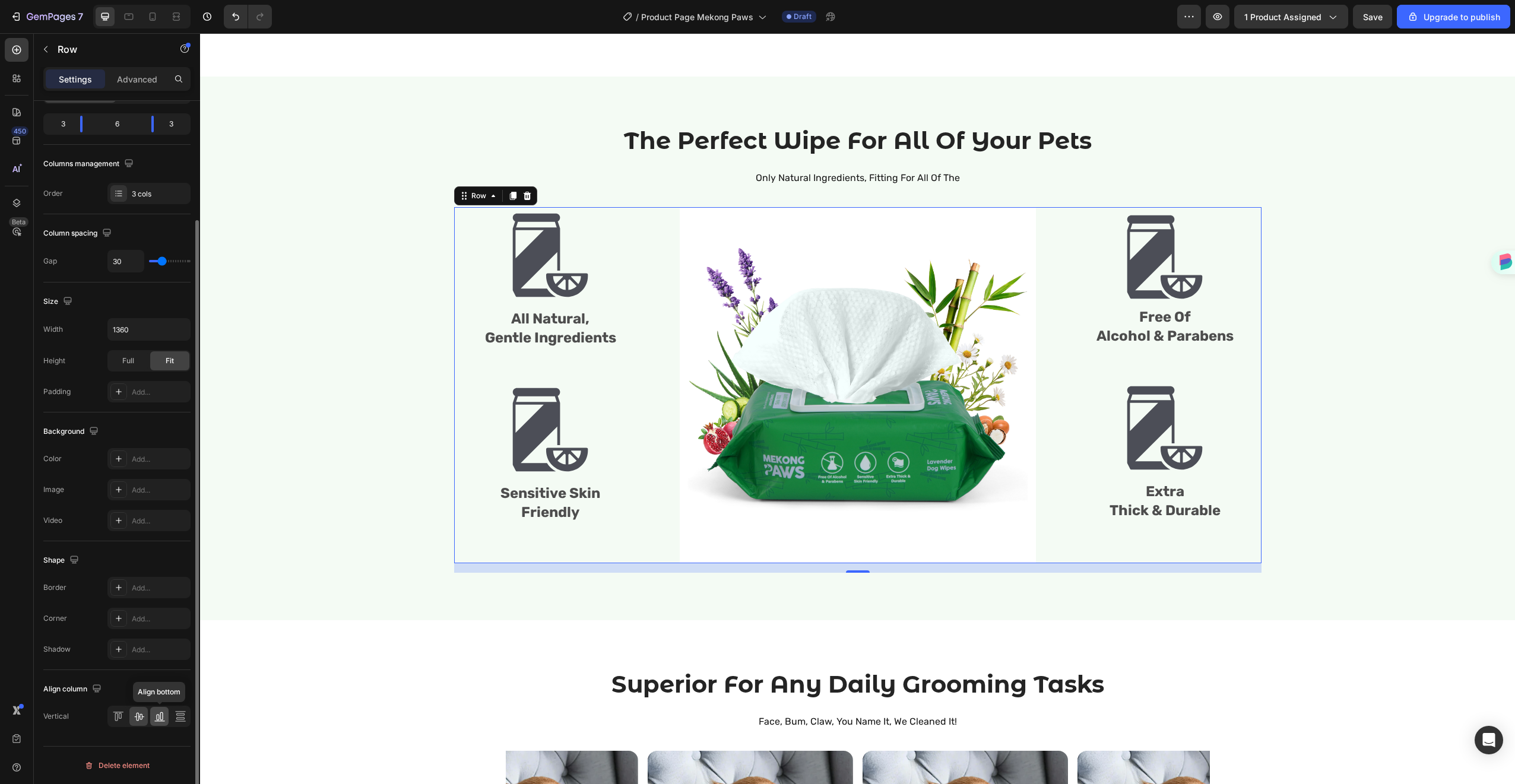
click at [157, 714] on icon at bounding box center [160, 717] width 12 height 12
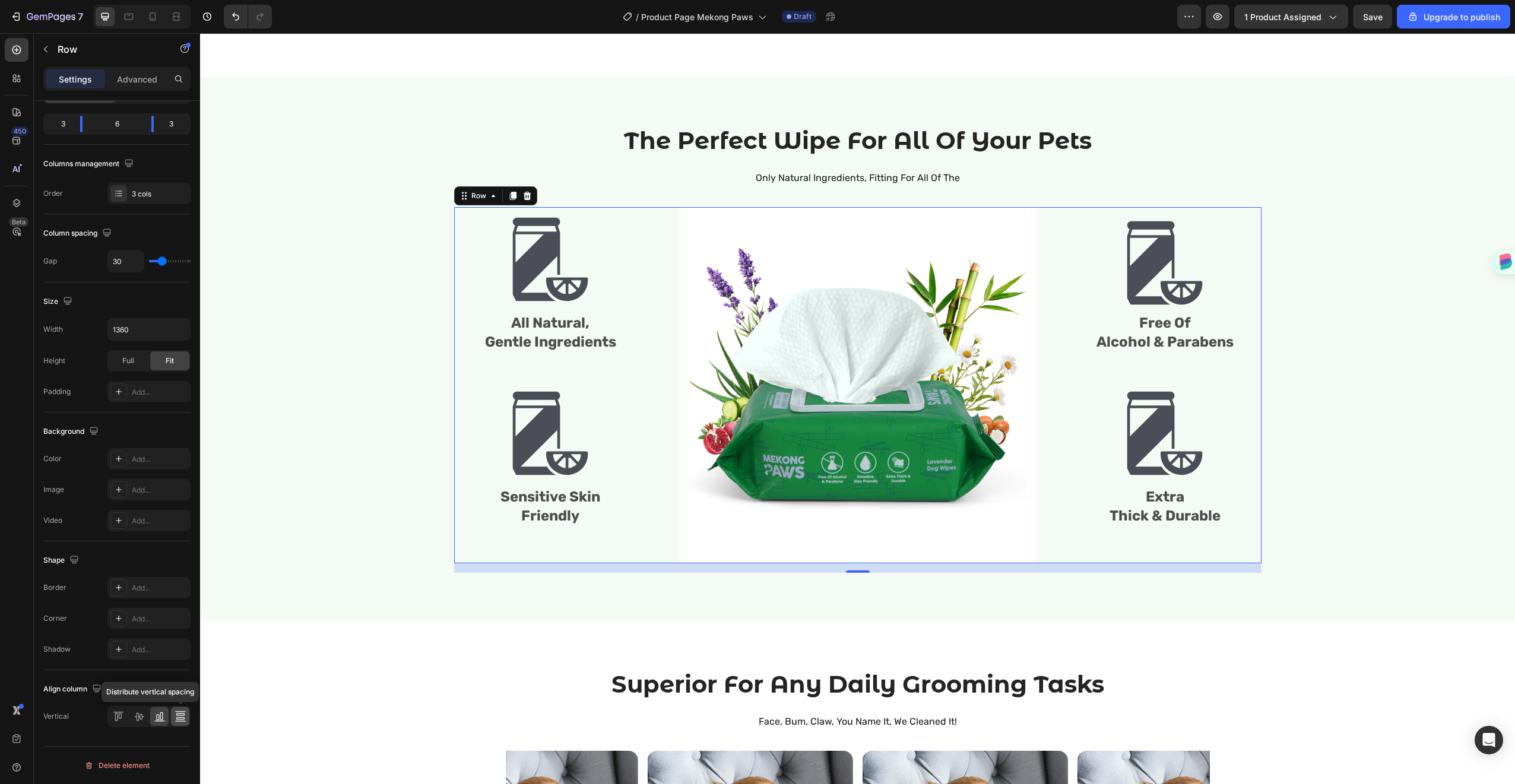
click at [188, 716] on div at bounding box center [180, 717] width 19 height 19
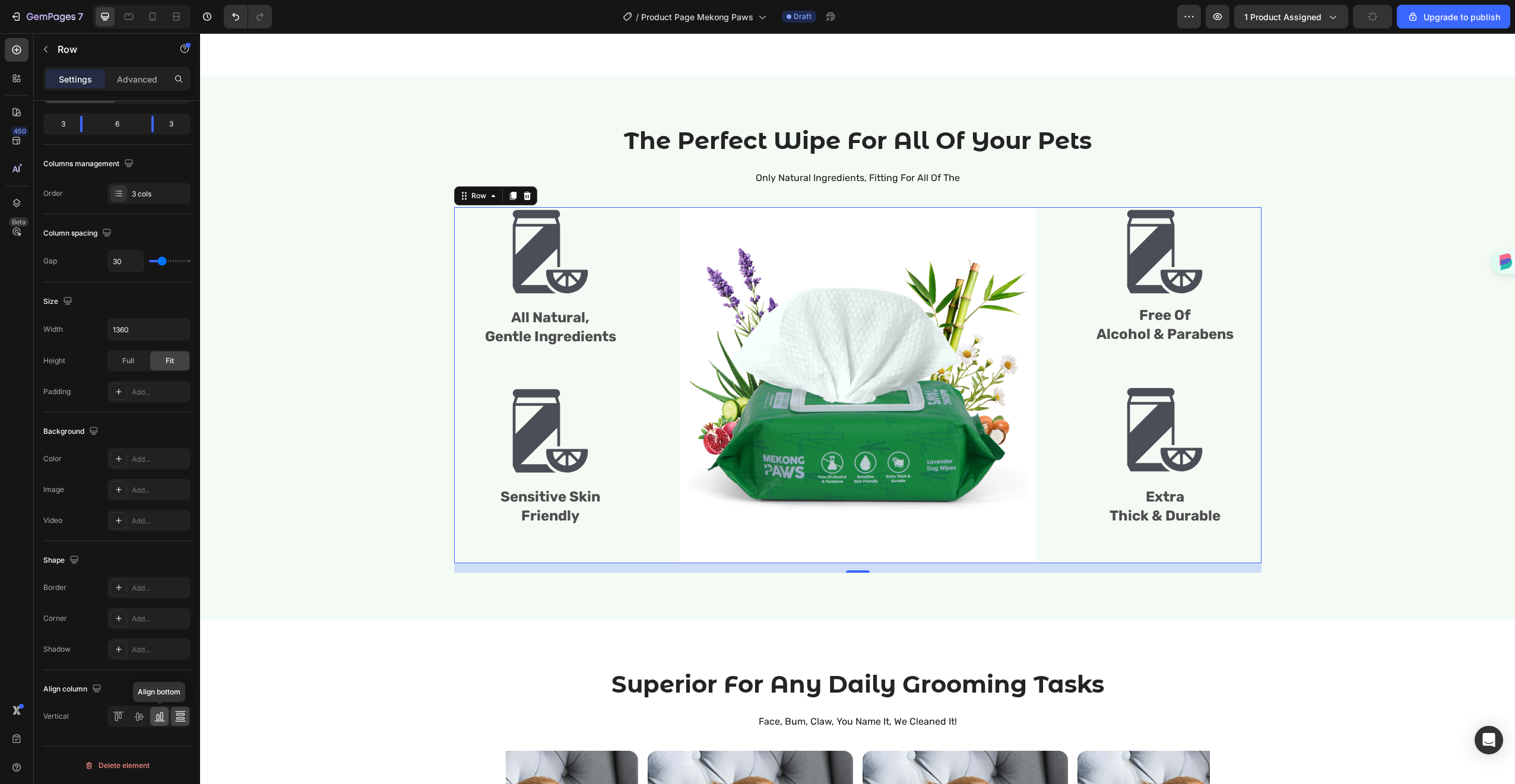
click at [151, 716] on div at bounding box center [159, 717] width 19 height 19
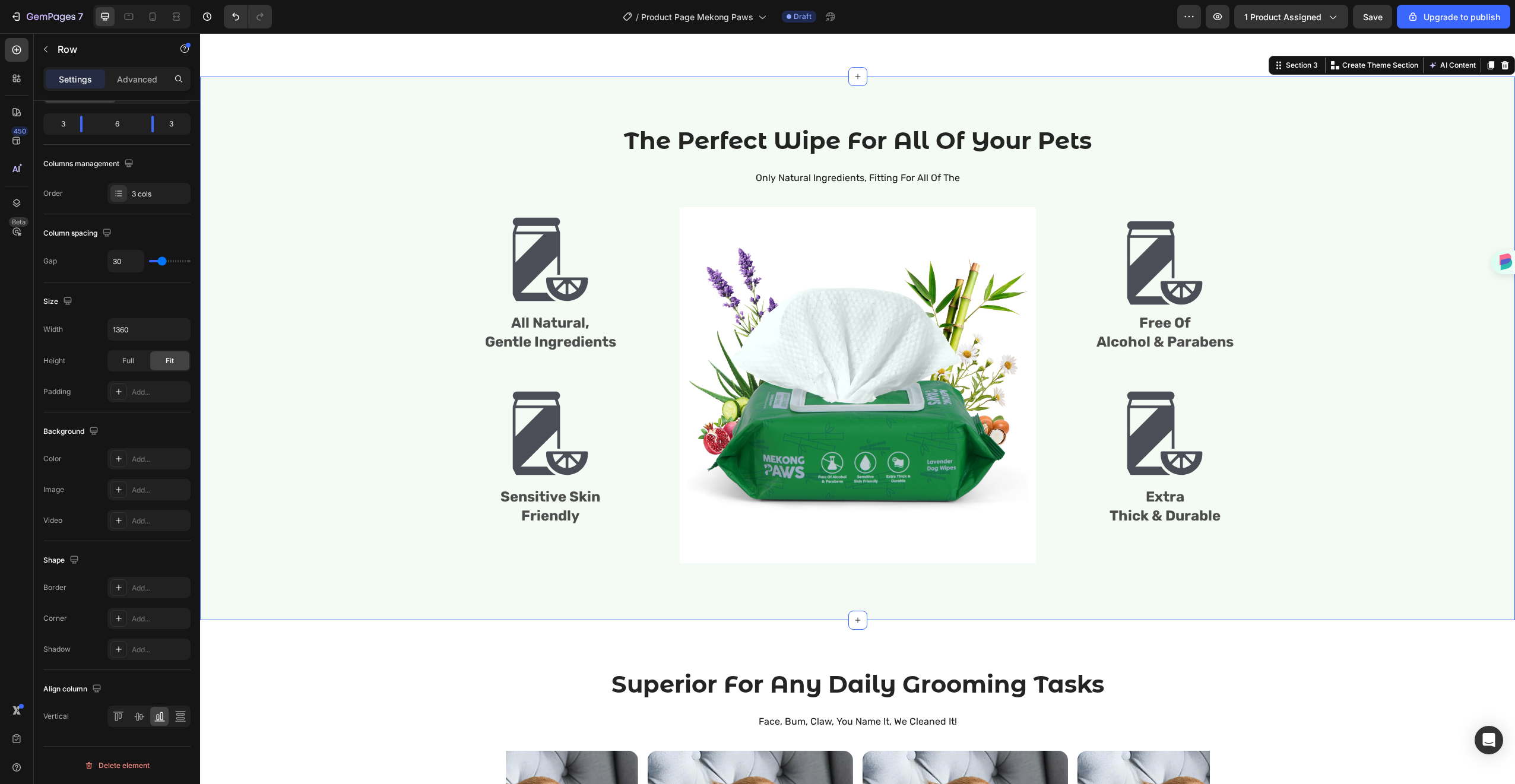
click at [446, 537] on div "The Perfect Wipe For All Of Your Pets Heading Only Natural Ingredients, Fitting…" at bounding box center [857, 349] width 1297 height 449
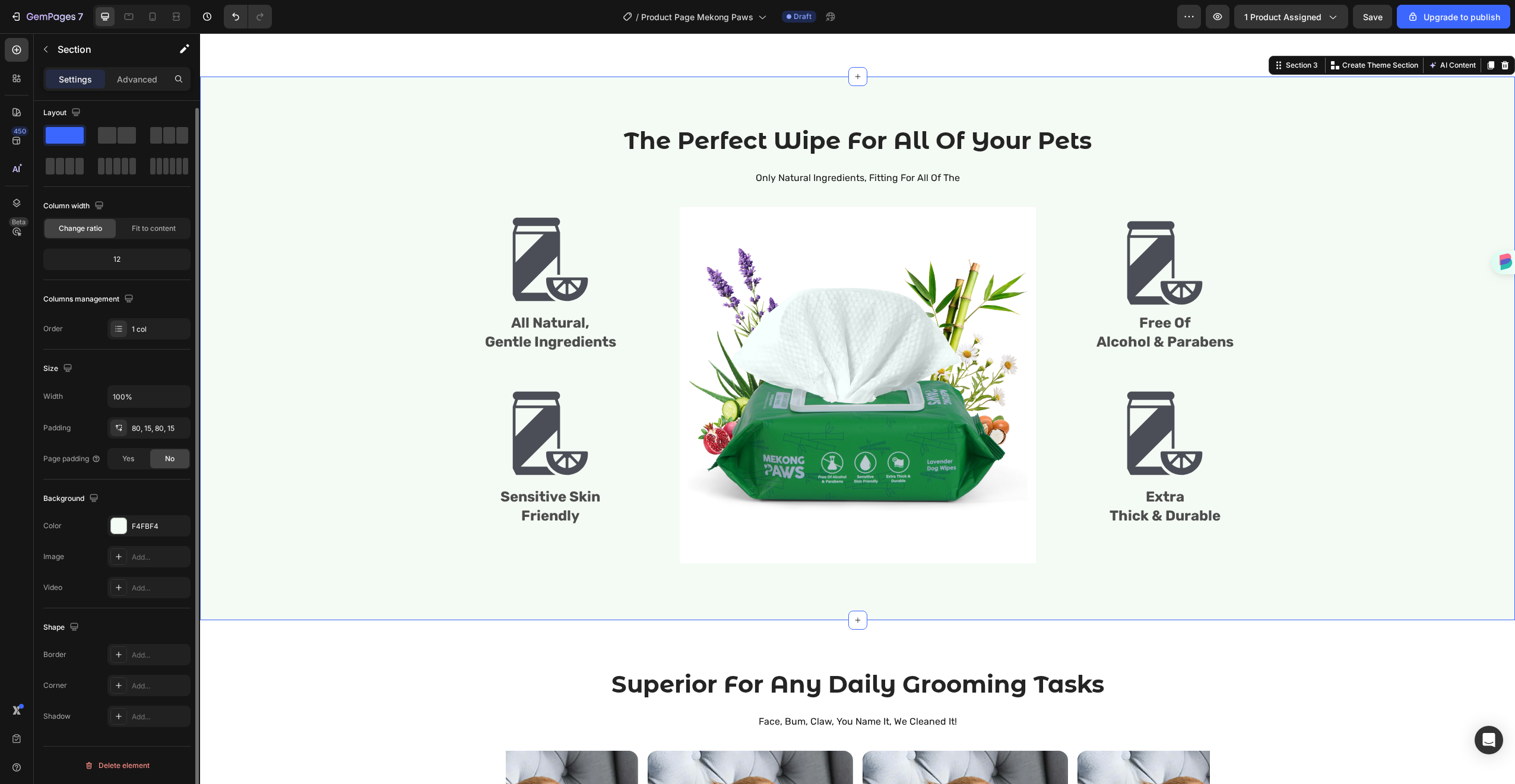
scroll to position [0, 0]
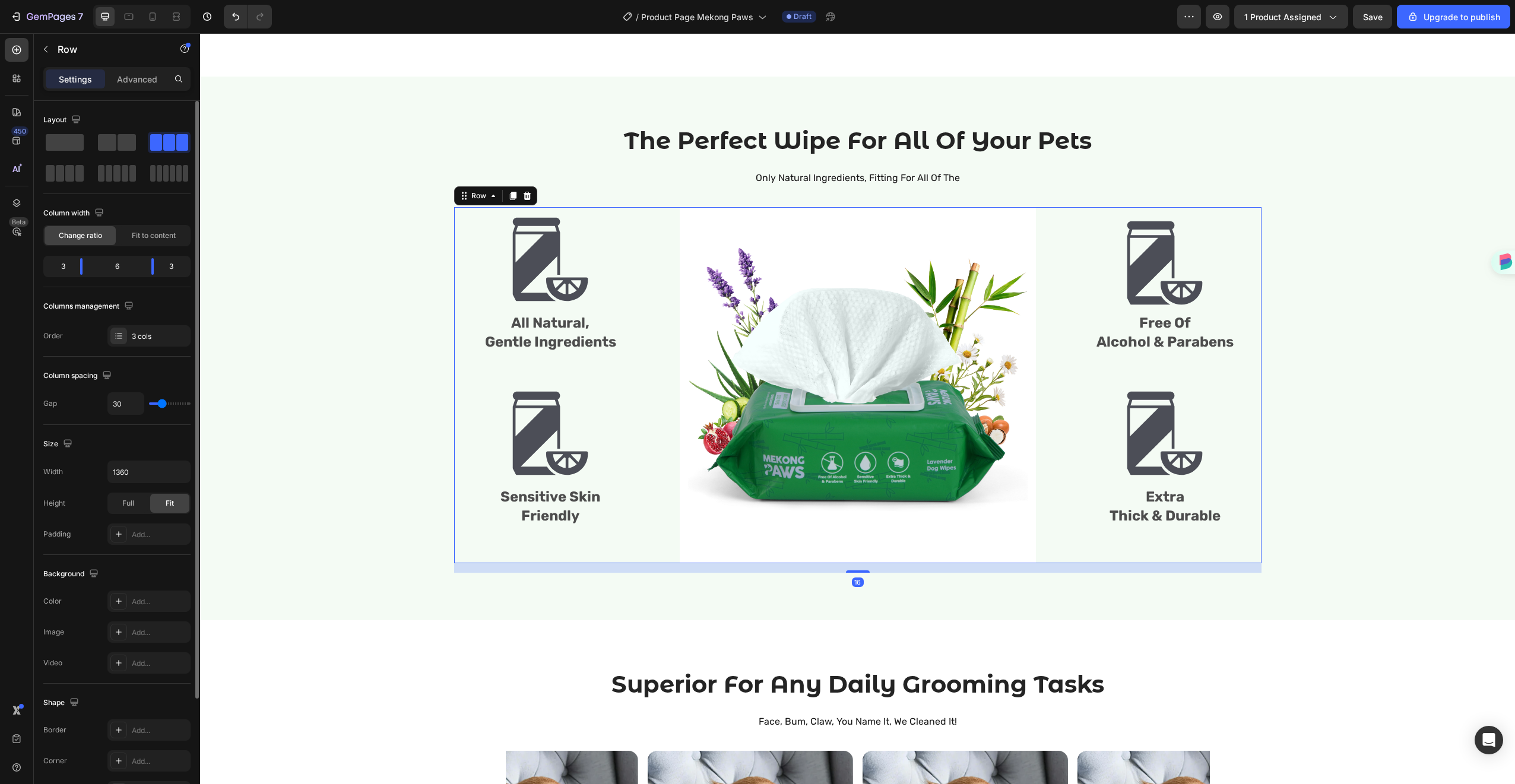
click at [544, 486] on div "Image All Natural, Gentle Ingredients Text Block Image Sensitive Skin Friendly …" at bounding box center [550, 385] width 193 height 356
click at [544, 500] on span "Sensitive Skin" at bounding box center [550, 497] width 100 height 16
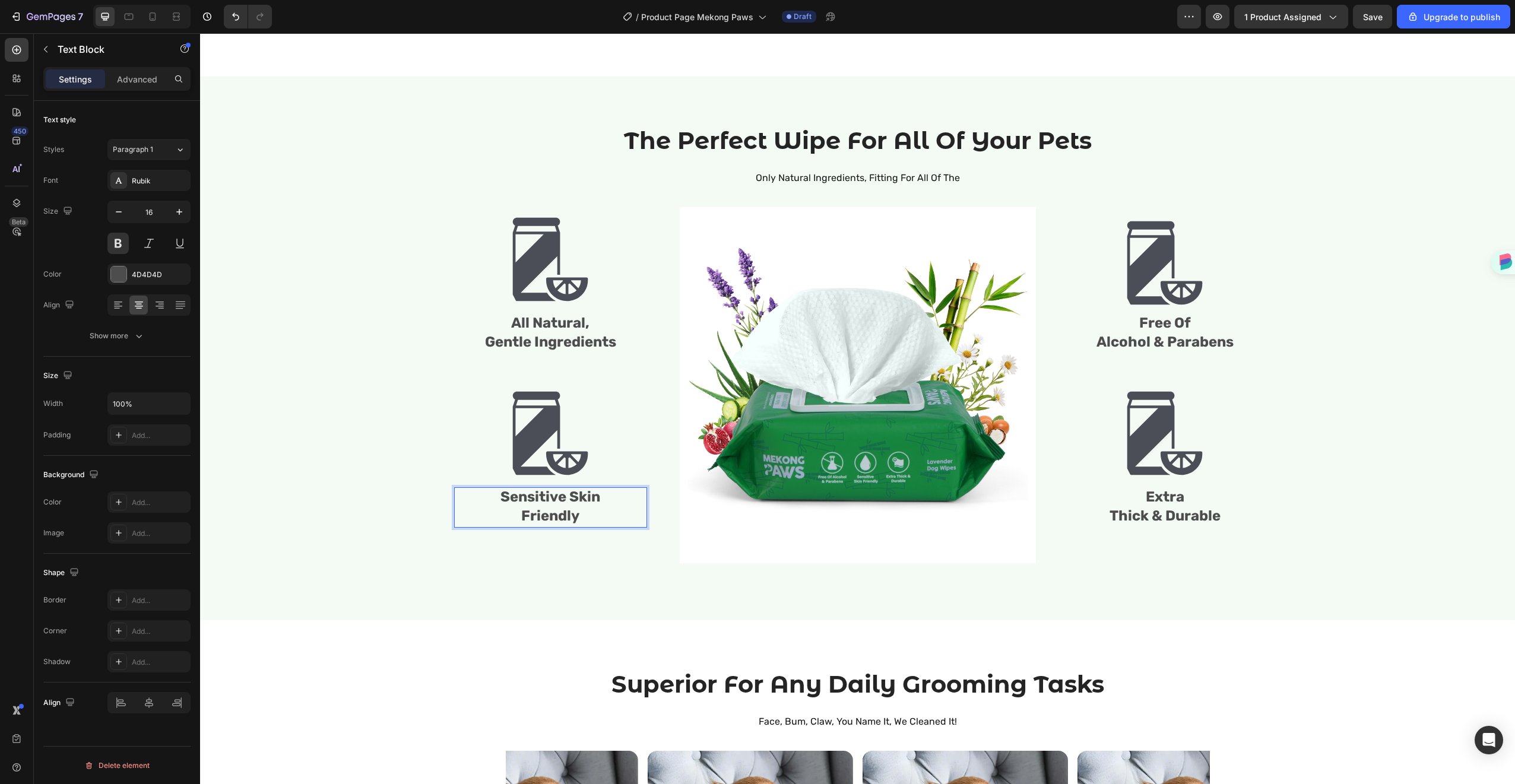
click at [555, 514] on span "Friendly" at bounding box center [550, 515] width 58 height 16
click at [586, 531] on div "Image All Natural, Gentle Ingredients Text Block Image Sensitive Skin Friendly …" at bounding box center [550, 385] width 193 height 356
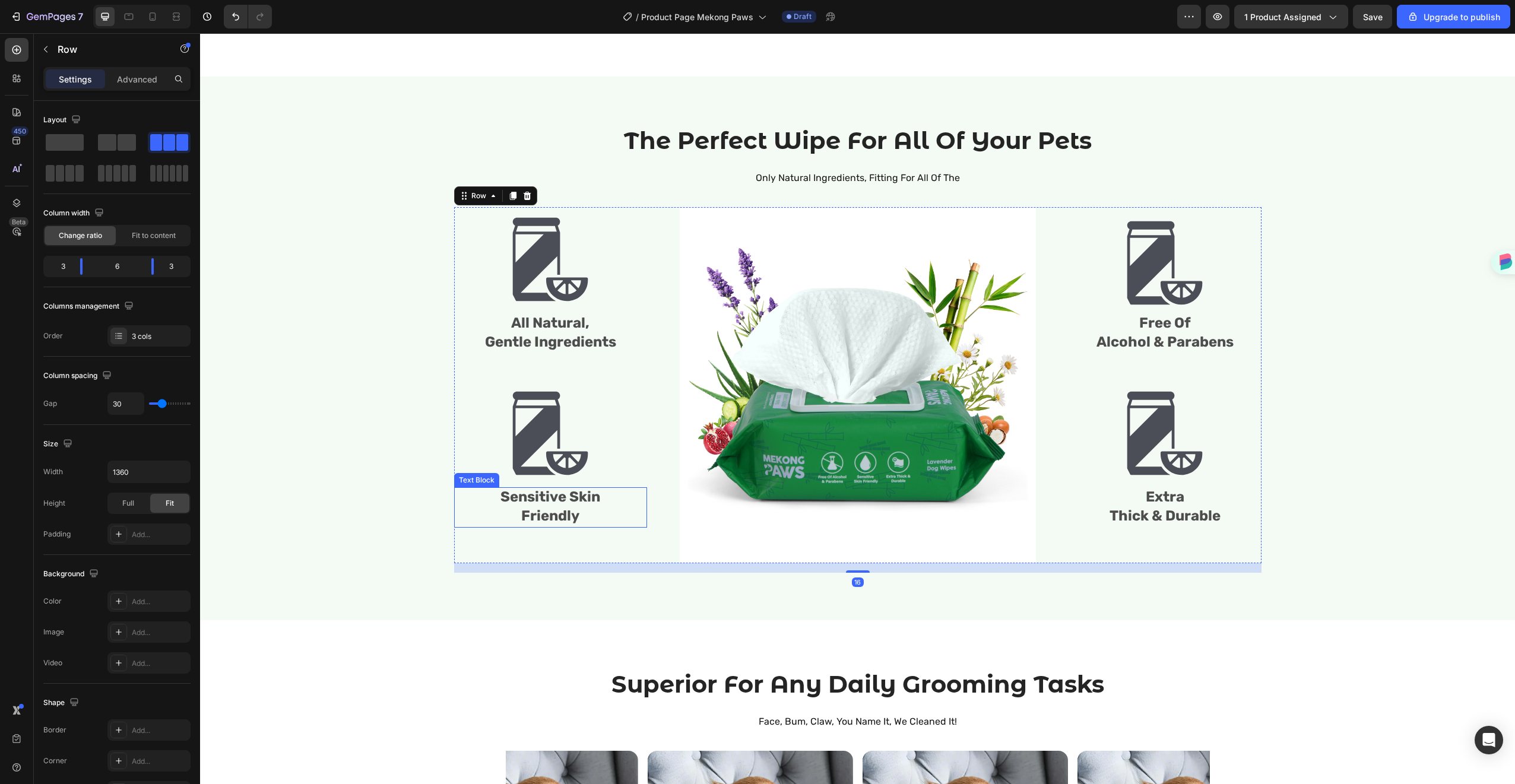
click at [586, 516] on p "Friendly" at bounding box center [550, 517] width 190 height 19
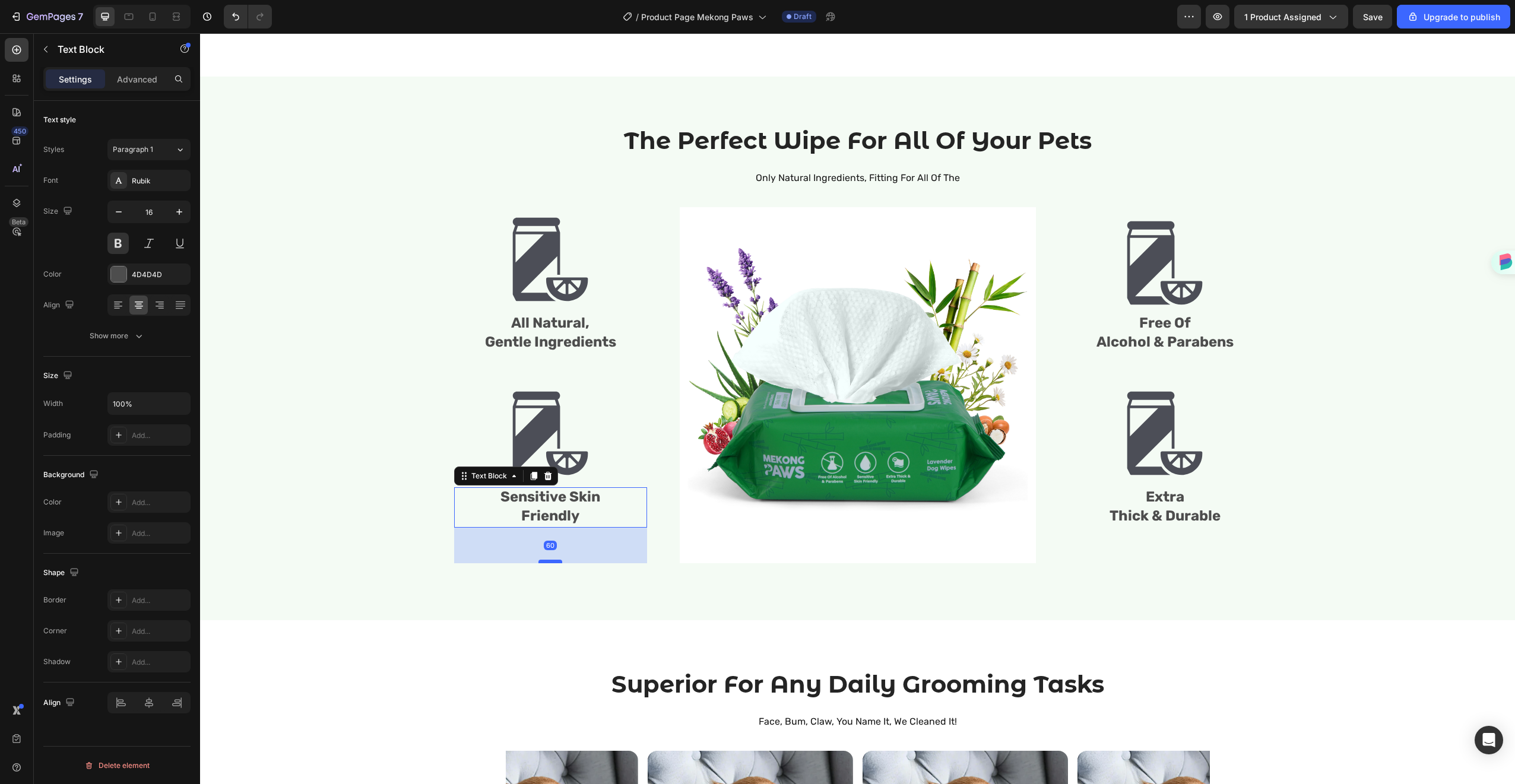
click at [544, 561] on div at bounding box center [550, 561] width 24 height 4
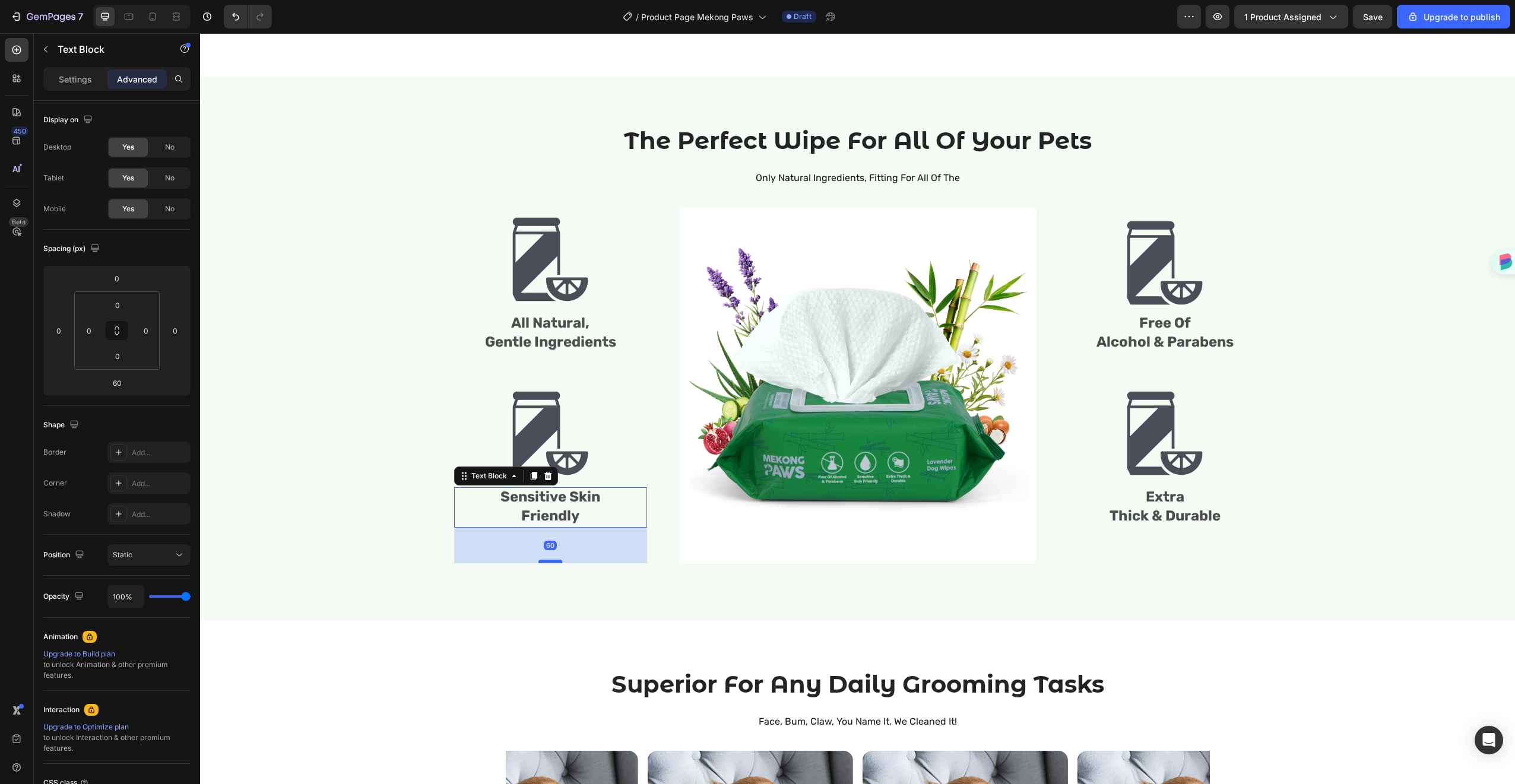
click at [544, 561] on div at bounding box center [550, 561] width 24 height 4
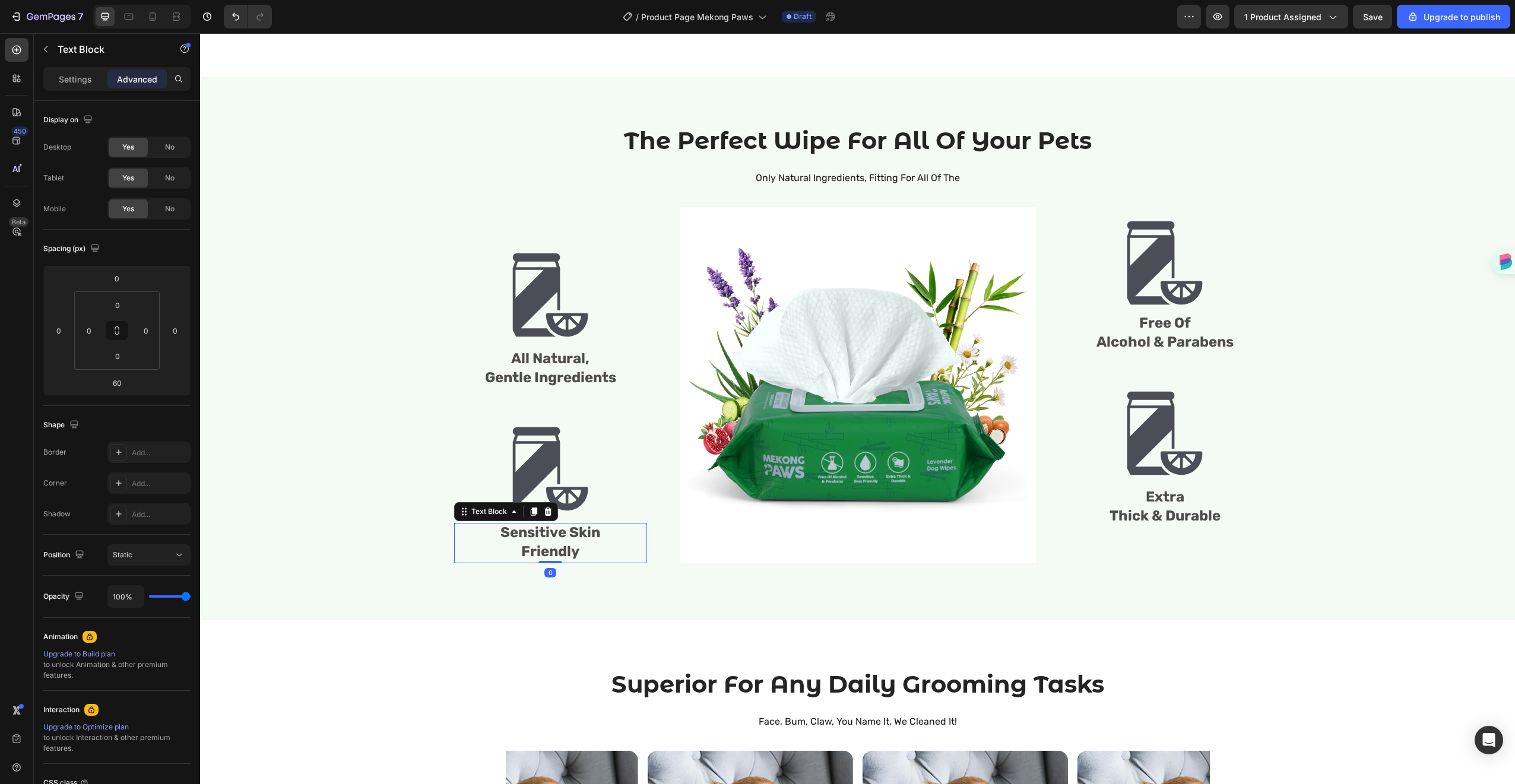
drag, startPoint x: 544, startPoint y: 561, endPoint x: 552, endPoint y: 522, distance: 39.8
click at [552, 522] on div "Image All Natural, Gentle Ingredients Text Block Image Sensitive Skin Friendly …" at bounding box center [550, 385] width 193 height 356
type input "0"
click at [1175, 503] on span "Extra" at bounding box center [1165, 497] width 39 height 16
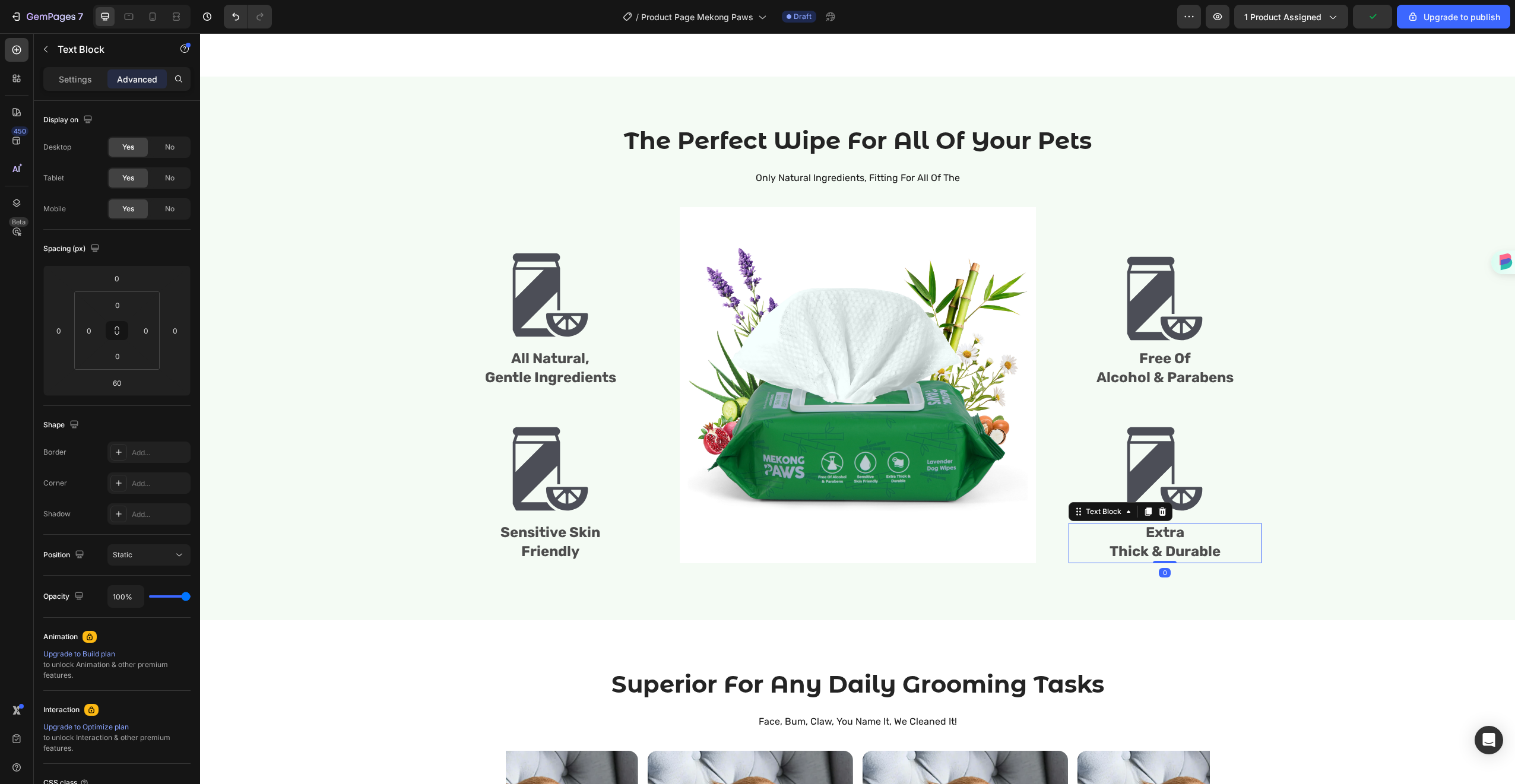
drag, startPoint x: 1166, startPoint y: 562, endPoint x: 1168, endPoint y: 524, distance: 38.1
click at [1168, 524] on div "Extra Thick & Durable Text Block 0" at bounding box center [1165, 543] width 193 height 41
type input "0"
click at [454, 252] on div at bounding box center [550, 295] width 193 height 89
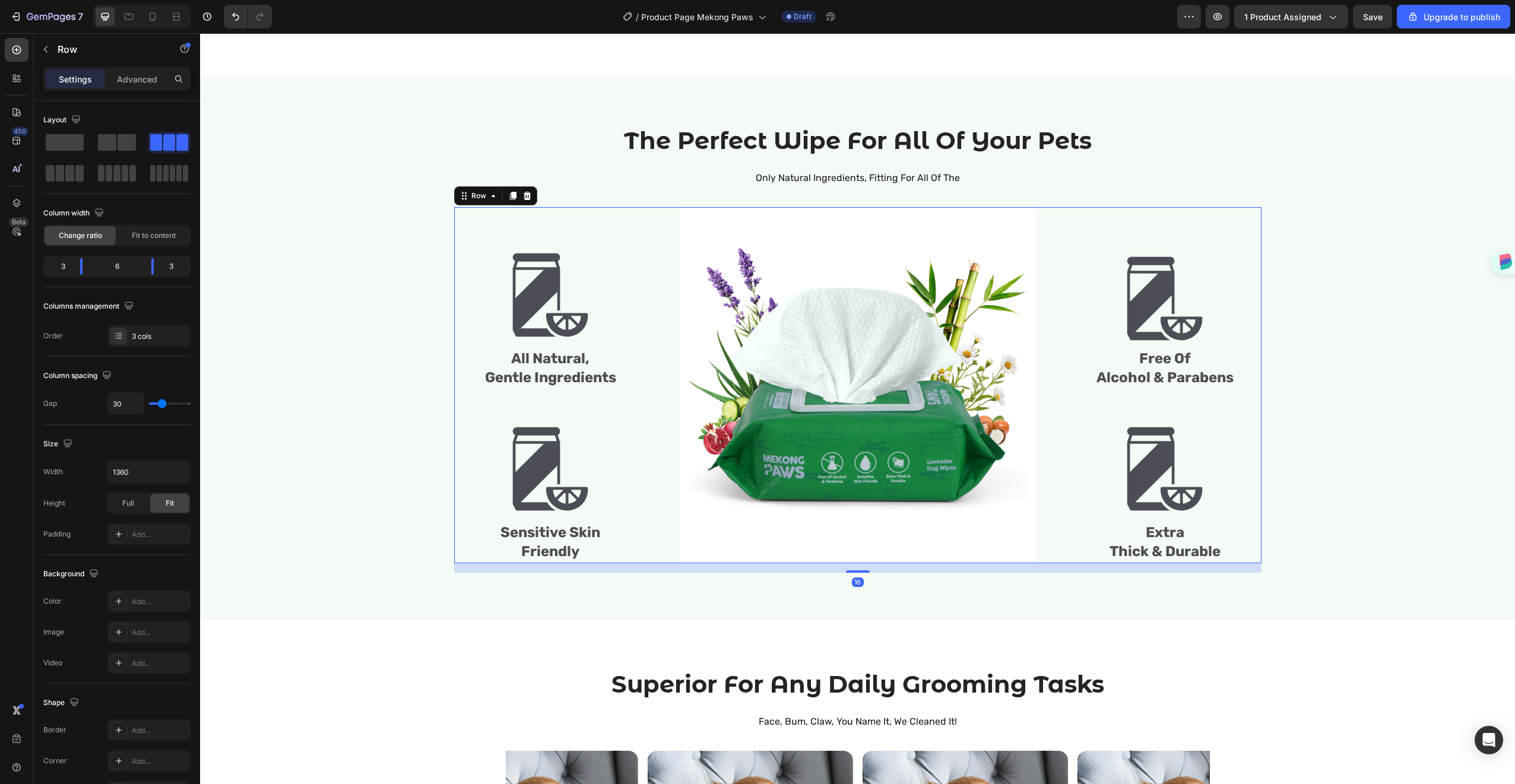
click at [554, 218] on div "Image All Natural, Gentle Ingredients Text Block Image Sensitive Skin Friendly …" at bounding box center [550, 385] width 193 height 356
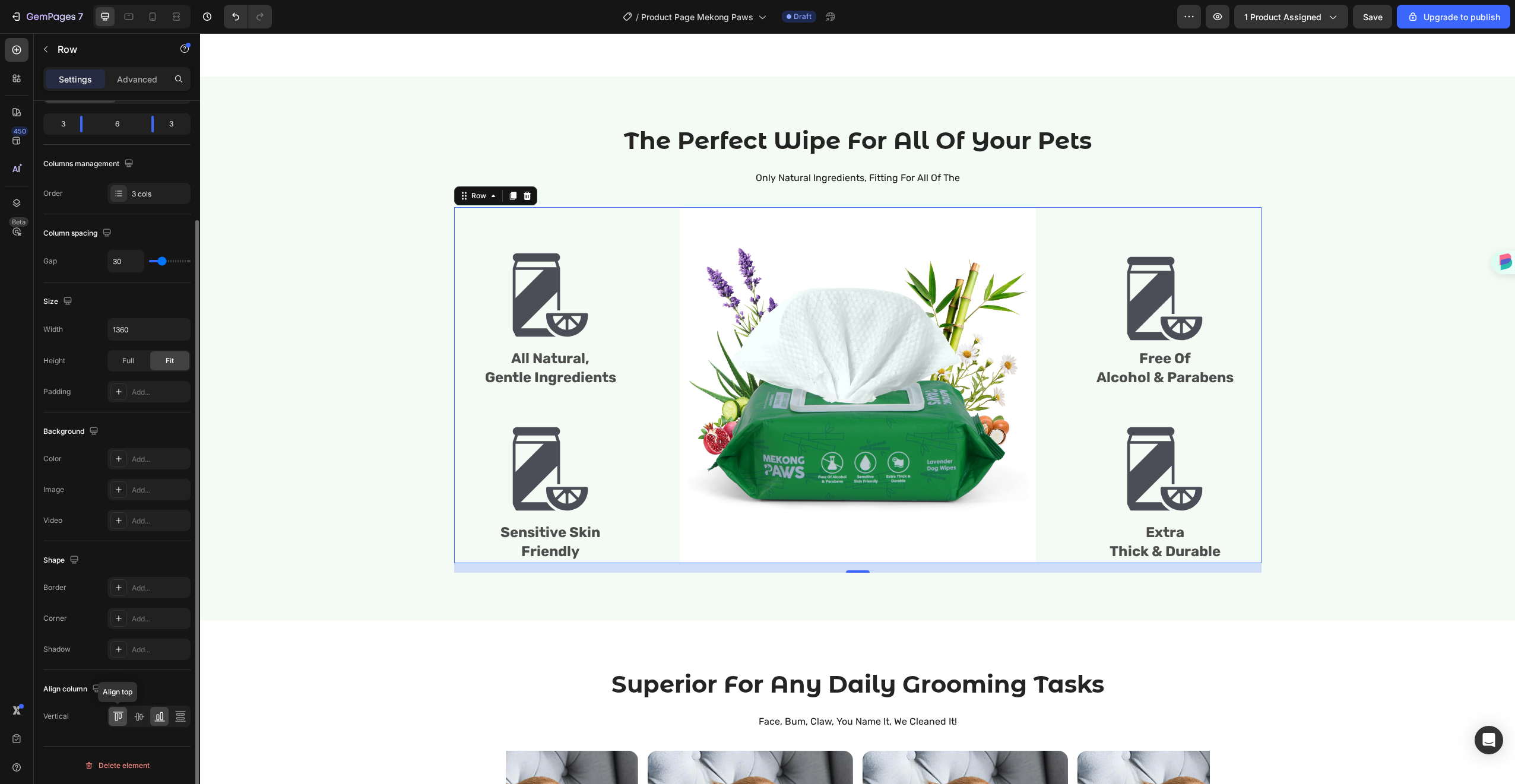
click at [123, 715] on icon at bounding box center [118, 717] width 12 height 12
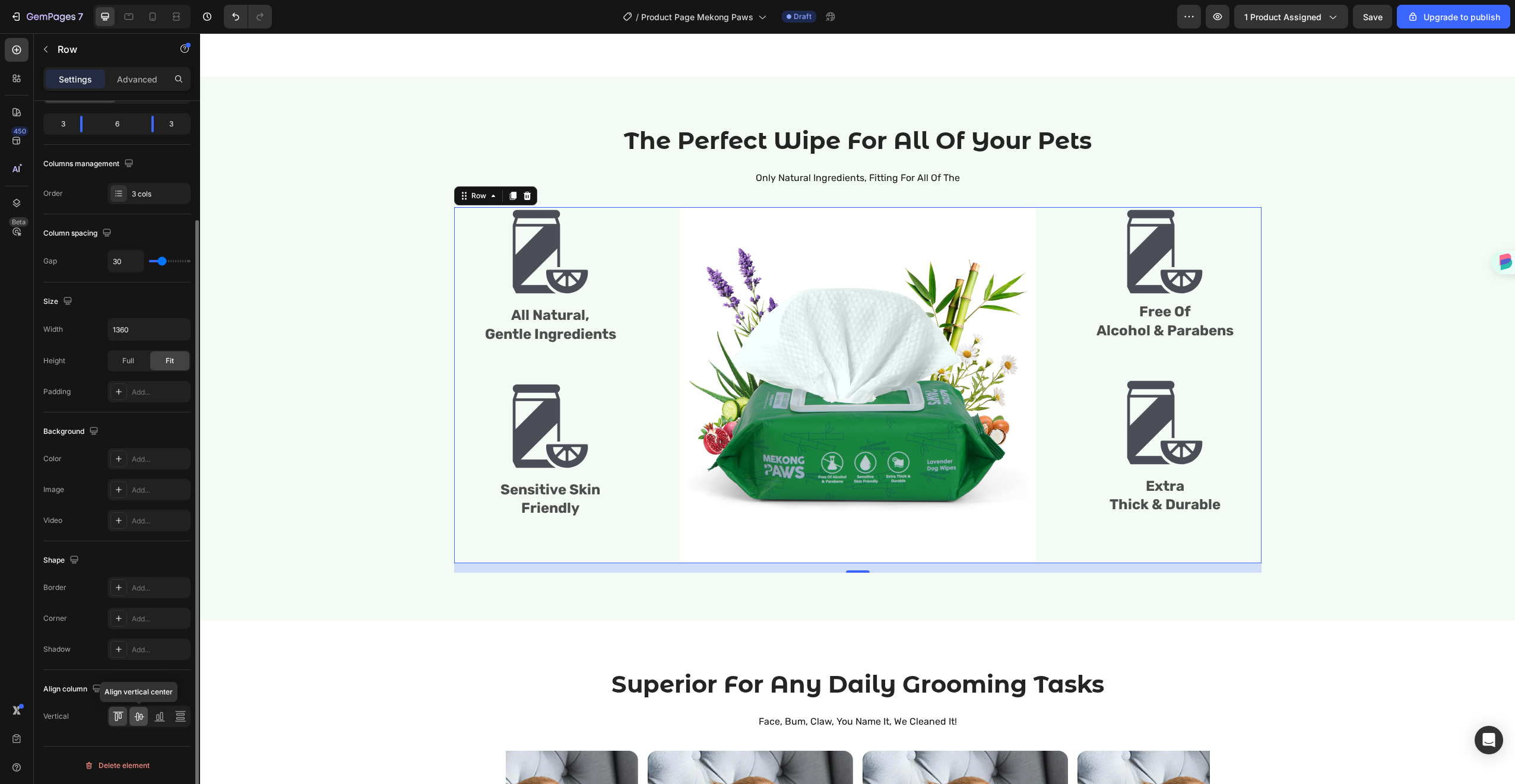
click at [137, 719] on icon at bounding box center [139, 717] width 12 height 12
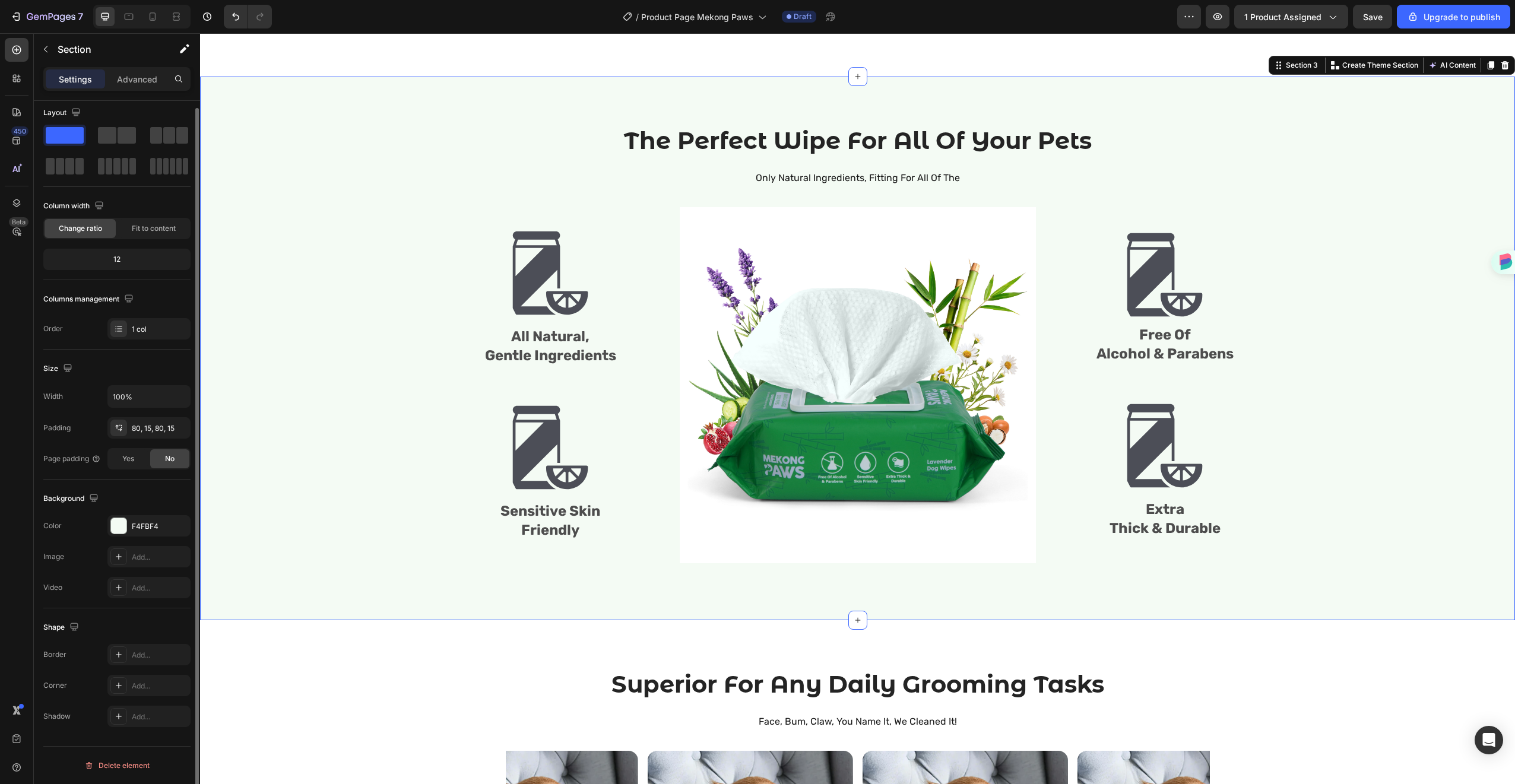
click at [1357, 328] on div "The Perfect Wipe For All Of Your Pets Heading Only Natural Ingredients, Fitting…" at bounding box center [857, 349] width 1297 height 449
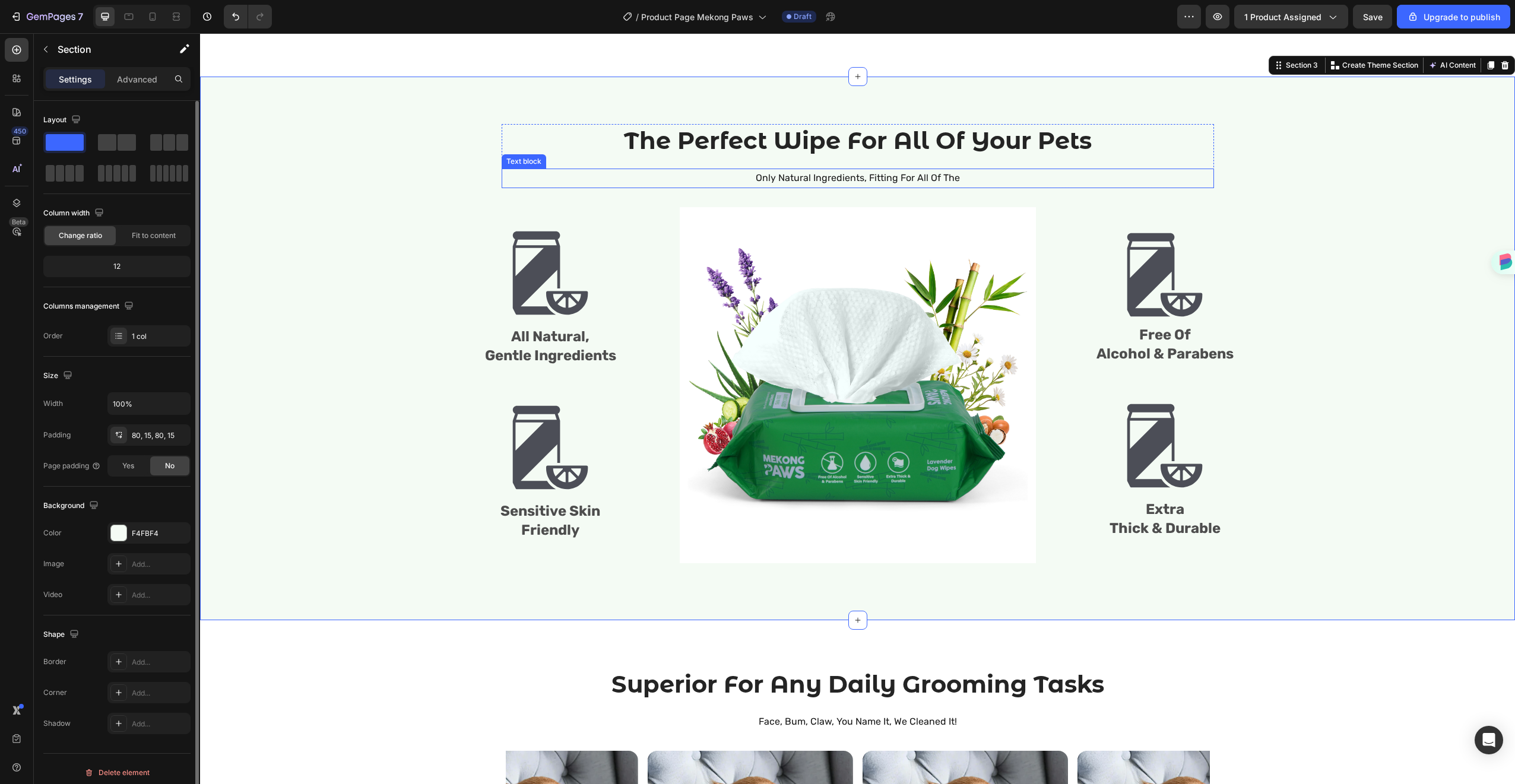
click at [906, 179] on p "Only Natural Ingredients, Fitting For All Of The" at bounding box center [857, 178] width 710 height 17
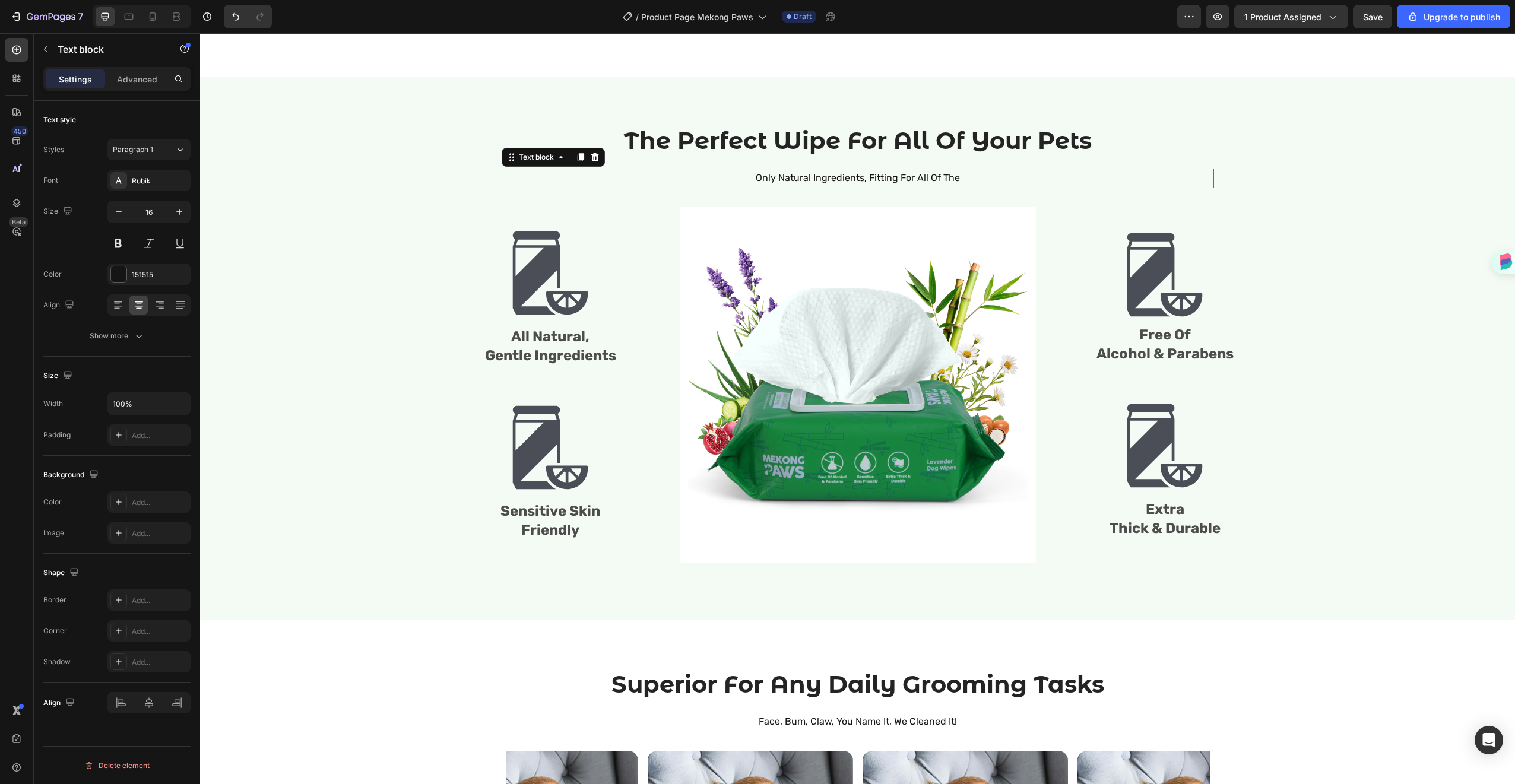
click at [906, 179] on p "Only Natural Ingredients, Fitting For All Of The" at bounding box center [857, 178] width 710 height 17
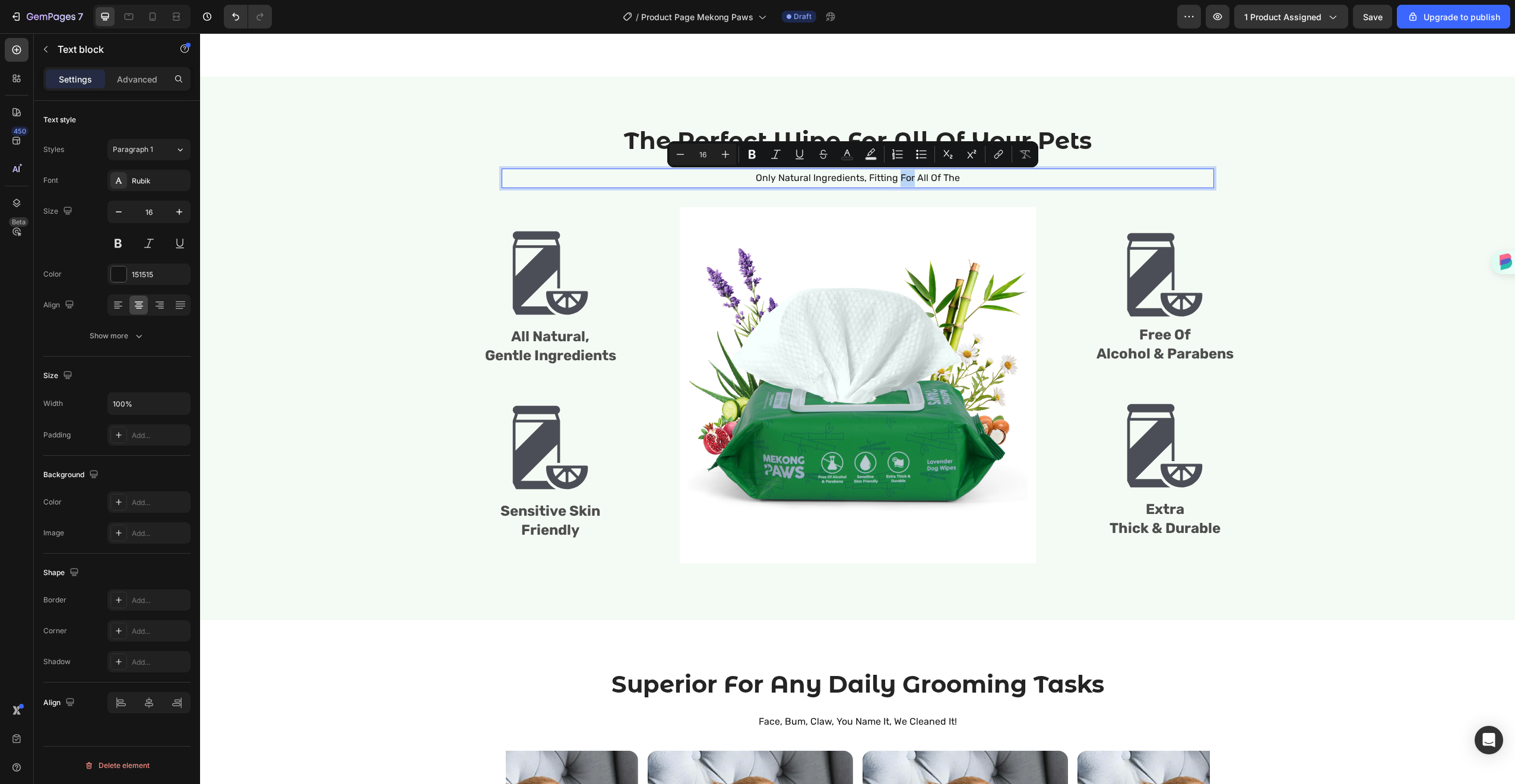
click at [966, 175] on p "Only Natural Ingredients, Fitting For All Of The" at bounding box center [857, 178] width 710 height 17
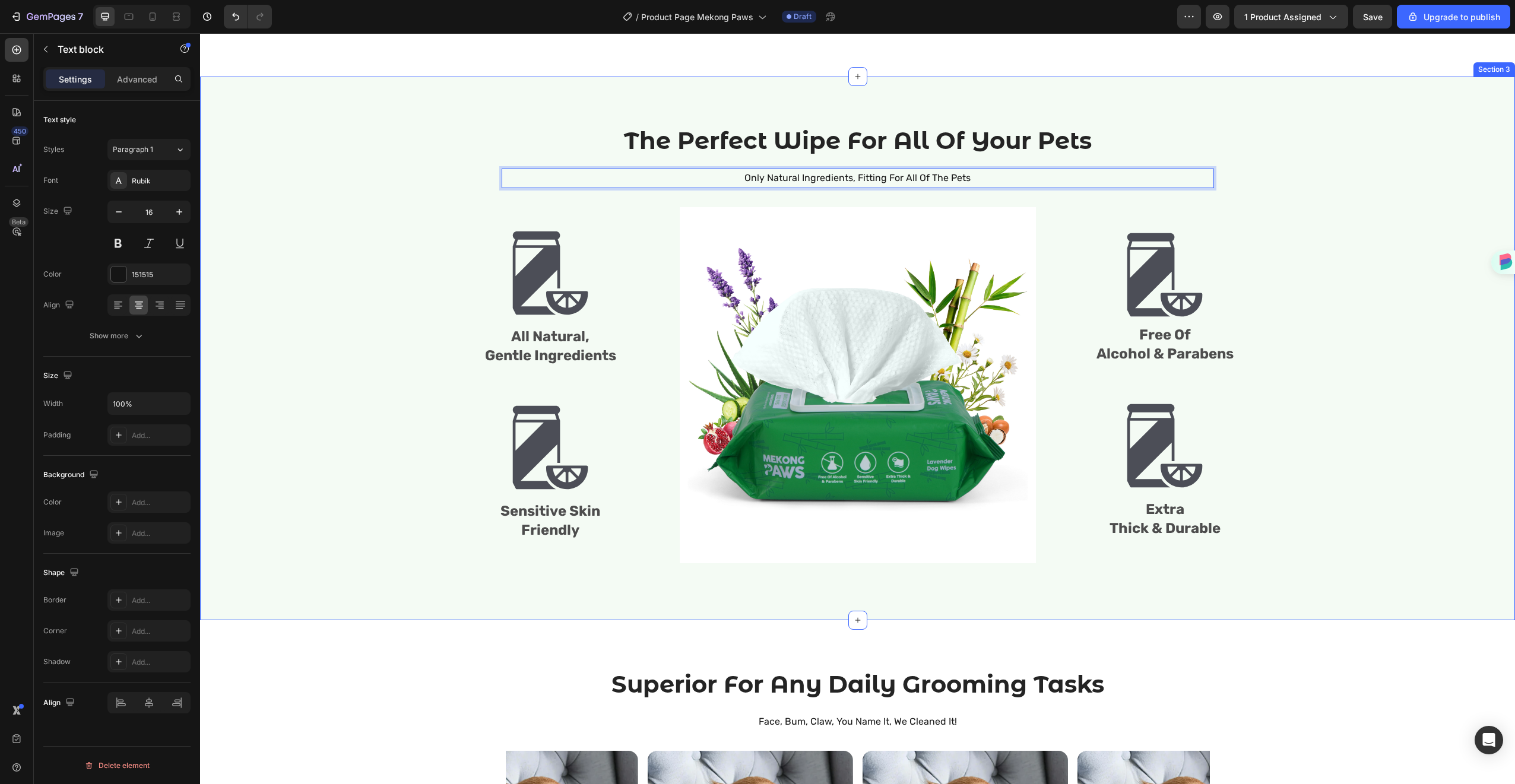
click at [1423, 592] on div "The Perfect Wipe For All Of Your Pets Heading Only Natural Ingredients, Fitting…" at bounding box center [857, 348] width 1315 height 543
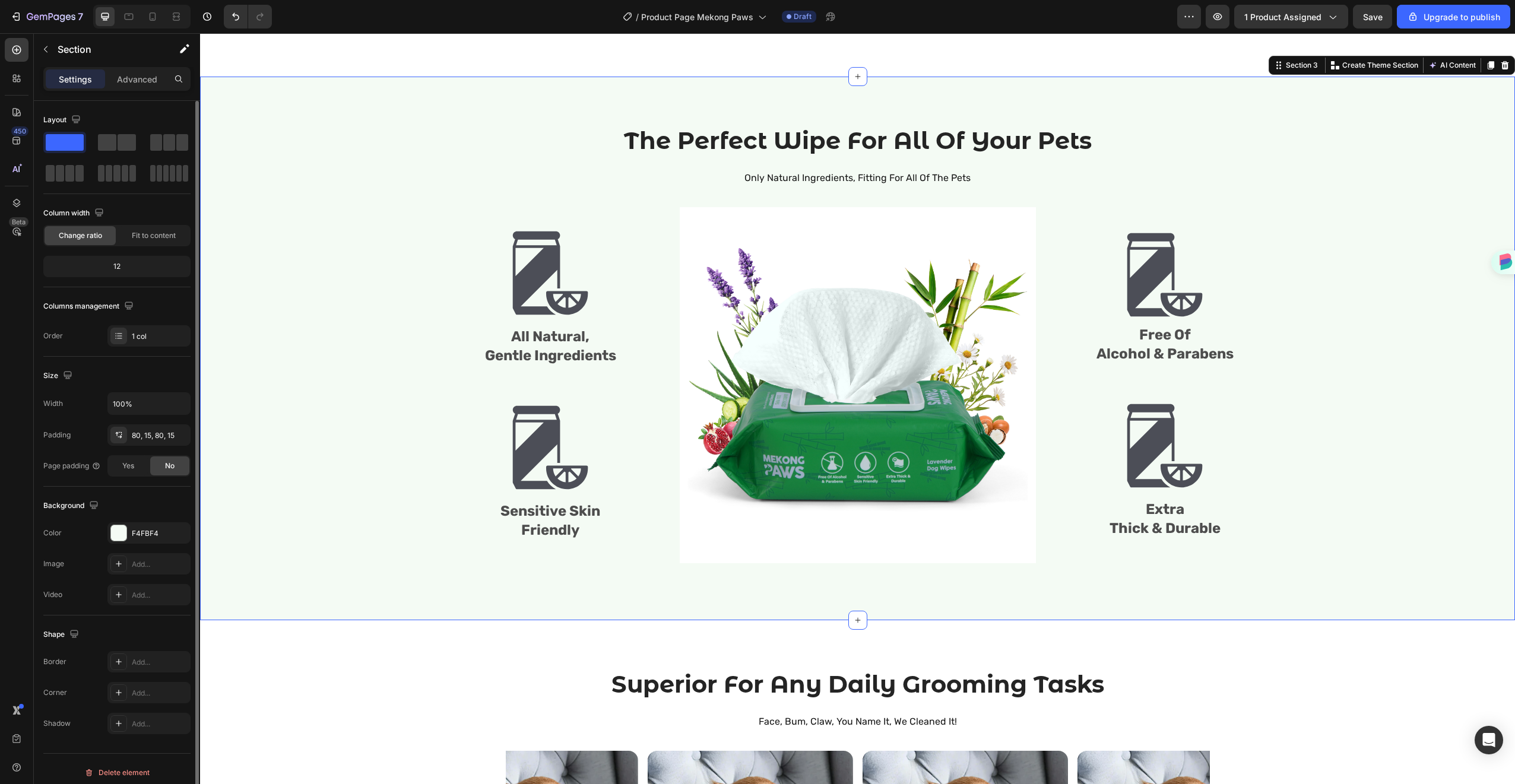
click at [1423, 592] on div "The Perfect Wipe For All Of Your Pets Heading Only Natural Ingredients, Fitting…" at bounding box center [857, 348] width 1315 height 543
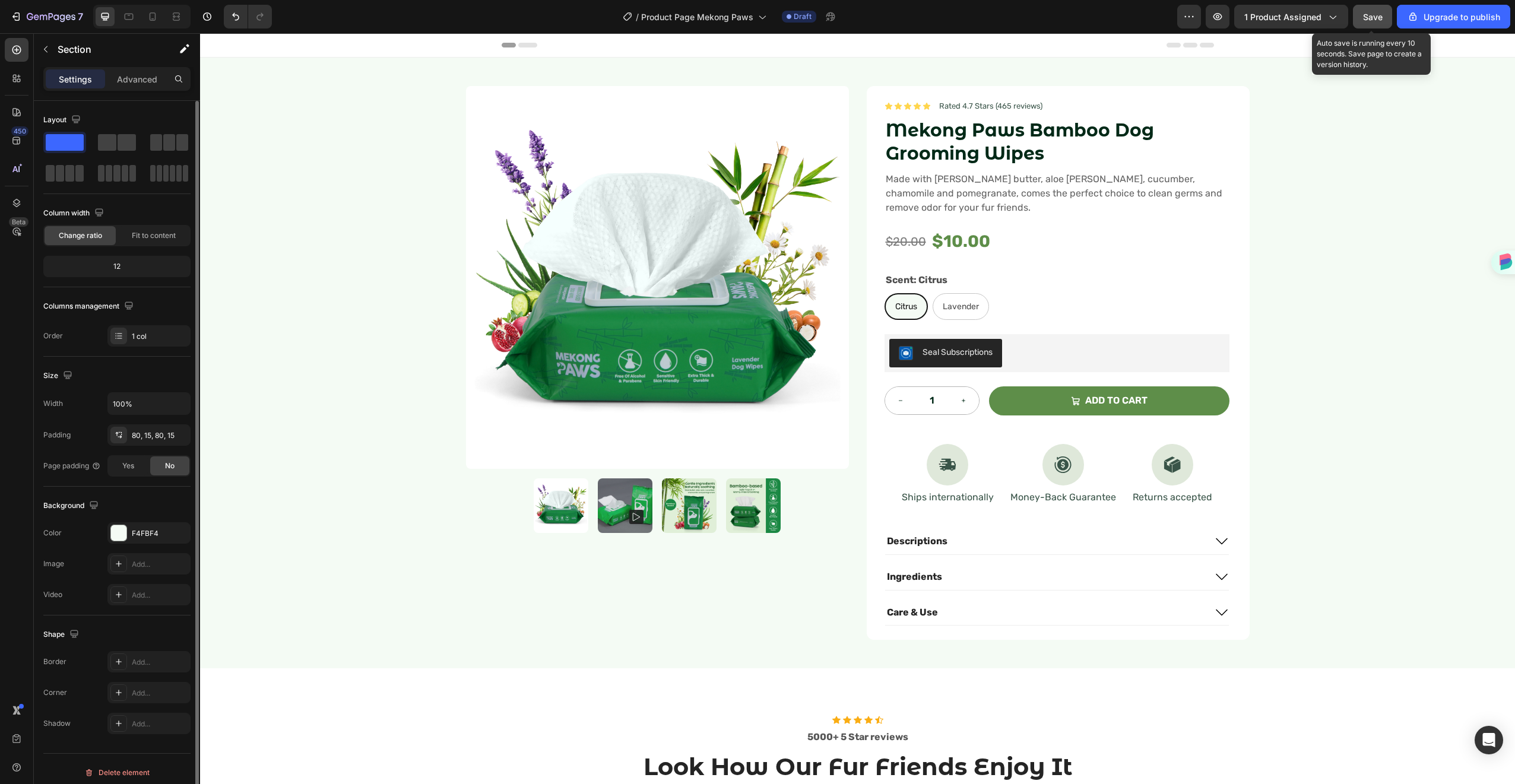
drag, startPoint x: 1374, startPoint y: 10, endPoint x: 1149, endPoint y: 31, distance: 226.0
click at [1374, 10] on div "Save" at bounding box center [1373, 16] width 19 height 13
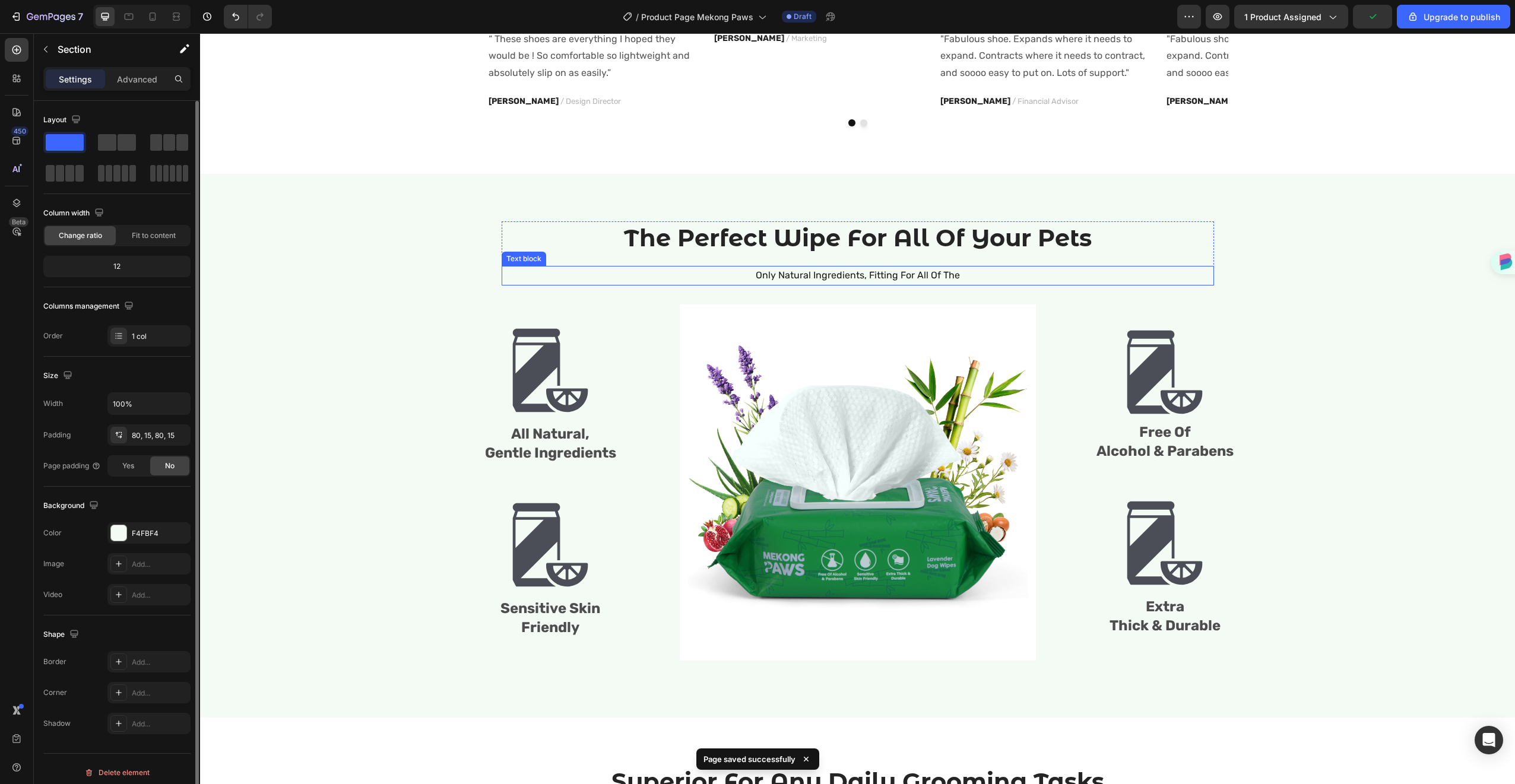
scroll to position [1156, 0]
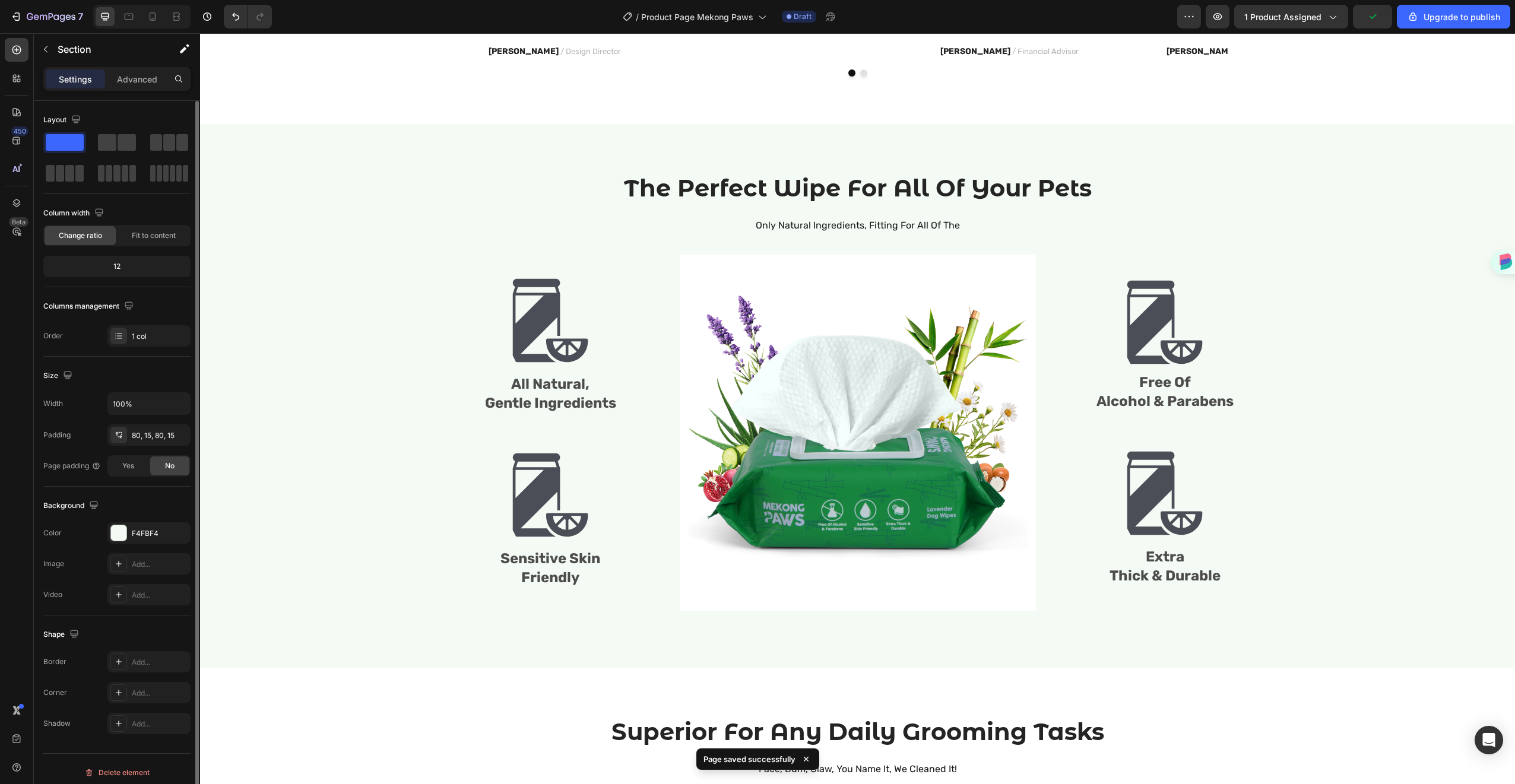
click at [348, 577] on div "The Perfect Wipe For All Of Your Pets Heading Only Natural Ingredients, Fitting…" at bounding box center [857, 396] width 1297 height 449
click at [515, 137] on div "The Perfect Wipe For All Of Your Pets Heading Only Natural Ingredients, Fitting…" at bounding box center [857, 396] width 1315 height 543
click at [418, 623] on div "The Perfect Wipe For All Of Your Pets Heading Only Natural Ingredients, Fitting…" at bounding box center [857, 396] width 1315 height 543
click at [1354, 136] on div "The Perfect Wipe For All Of Your Pets Heading Only Natural Ingredients, Fitting…" at bounding box center [857, 396] width 1315 height 543
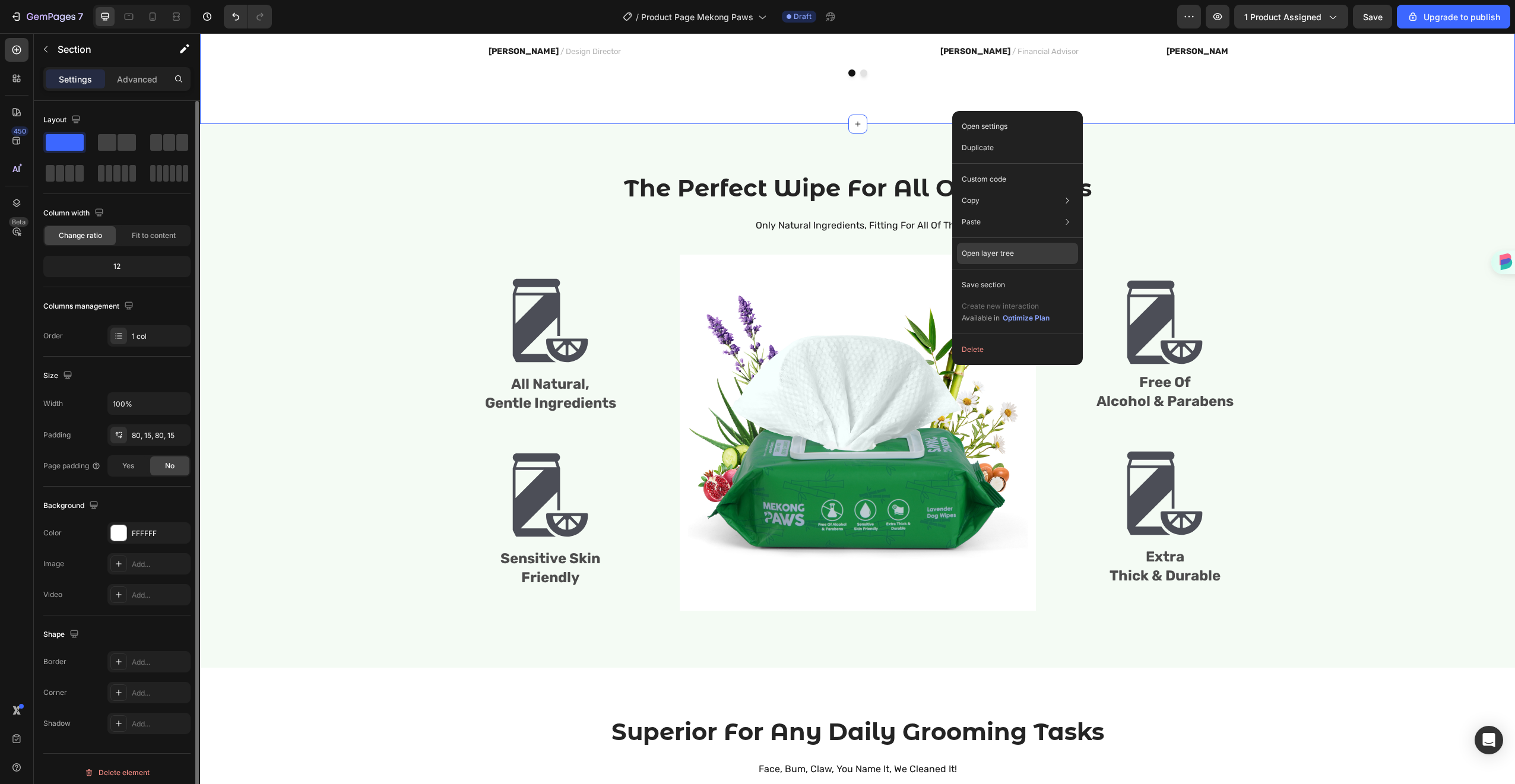
click at [996, 249] on p "Open layer tree" at bounding box center [988, 253] width 53 height 10
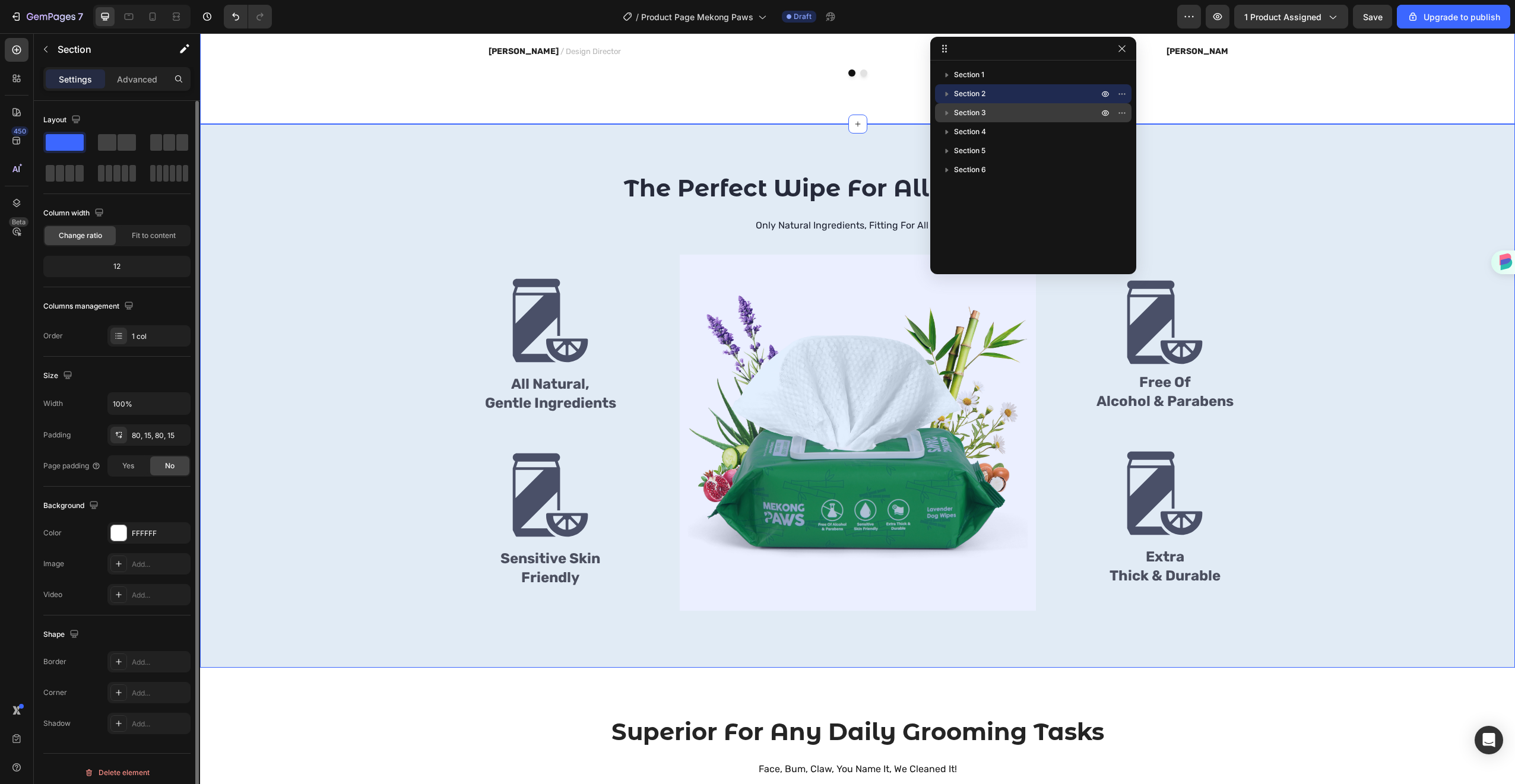
click at [1004, 106] on div "Section 3" at bounding box center [1033, 113] width 187 height 19
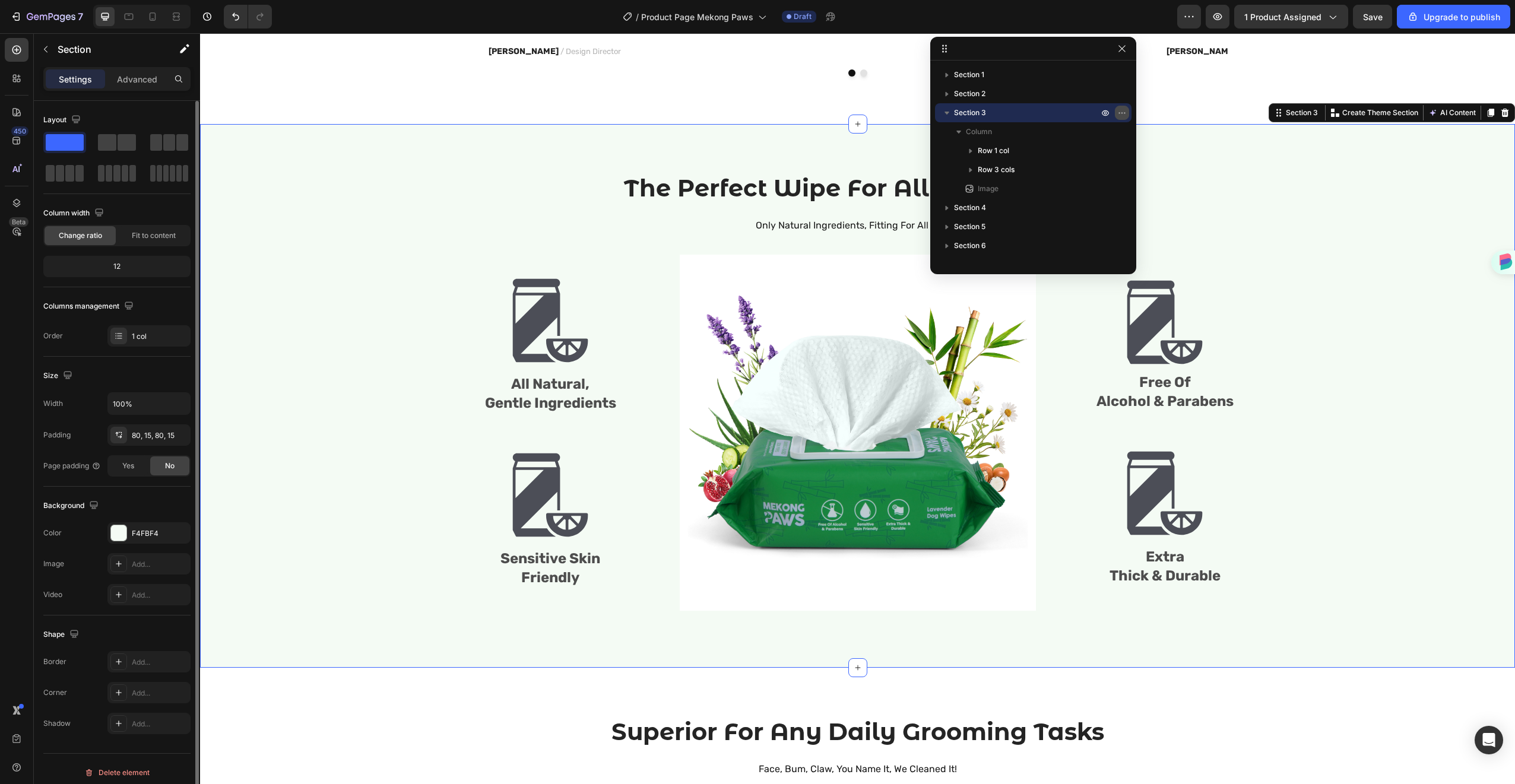
click at [1126, 110] on icon "button" at bounding box center [1122, 113] width 10 height 10
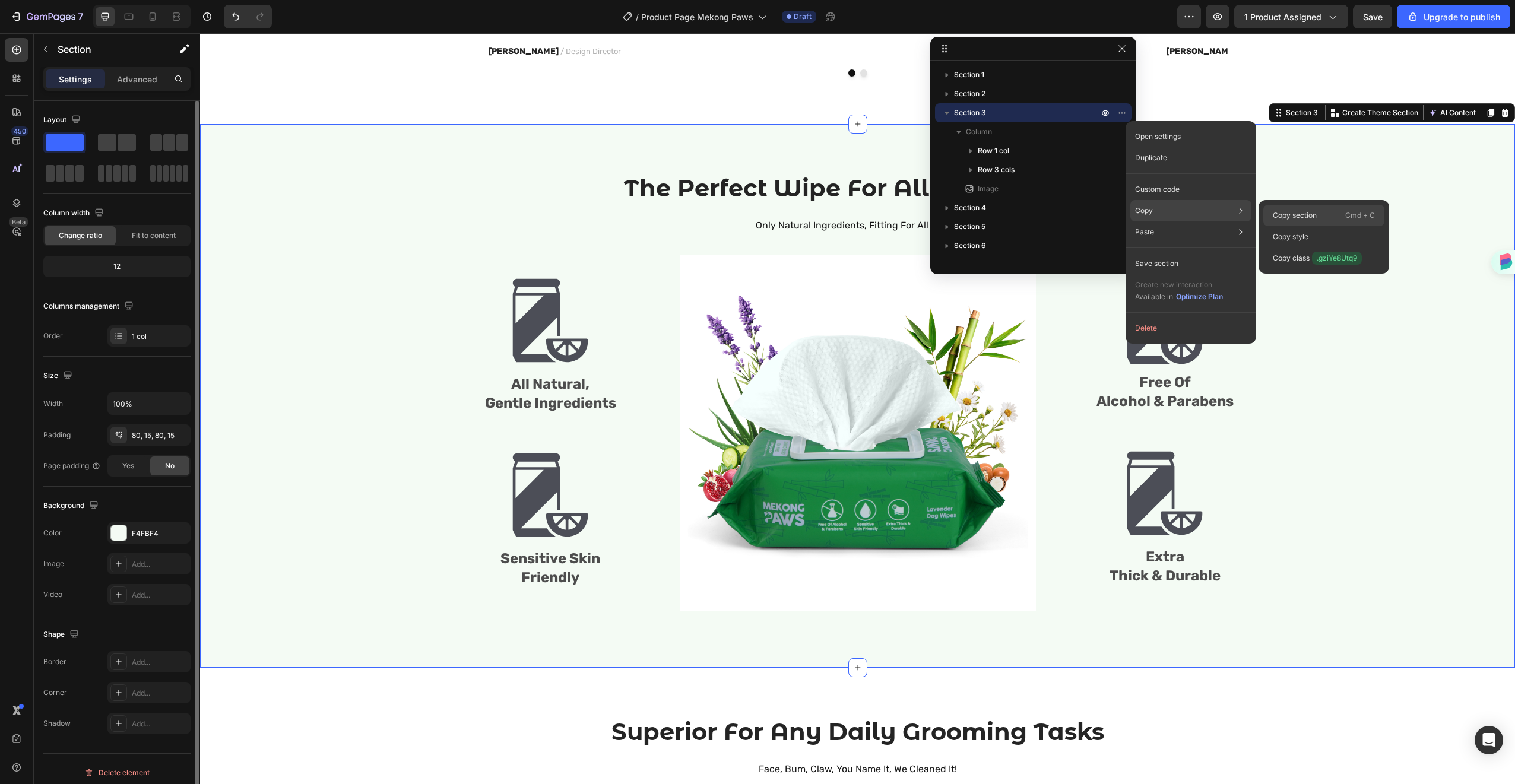
click at [1285, 212] on p "Copy section" at bounding box center [1294, 215] width 44 height 10
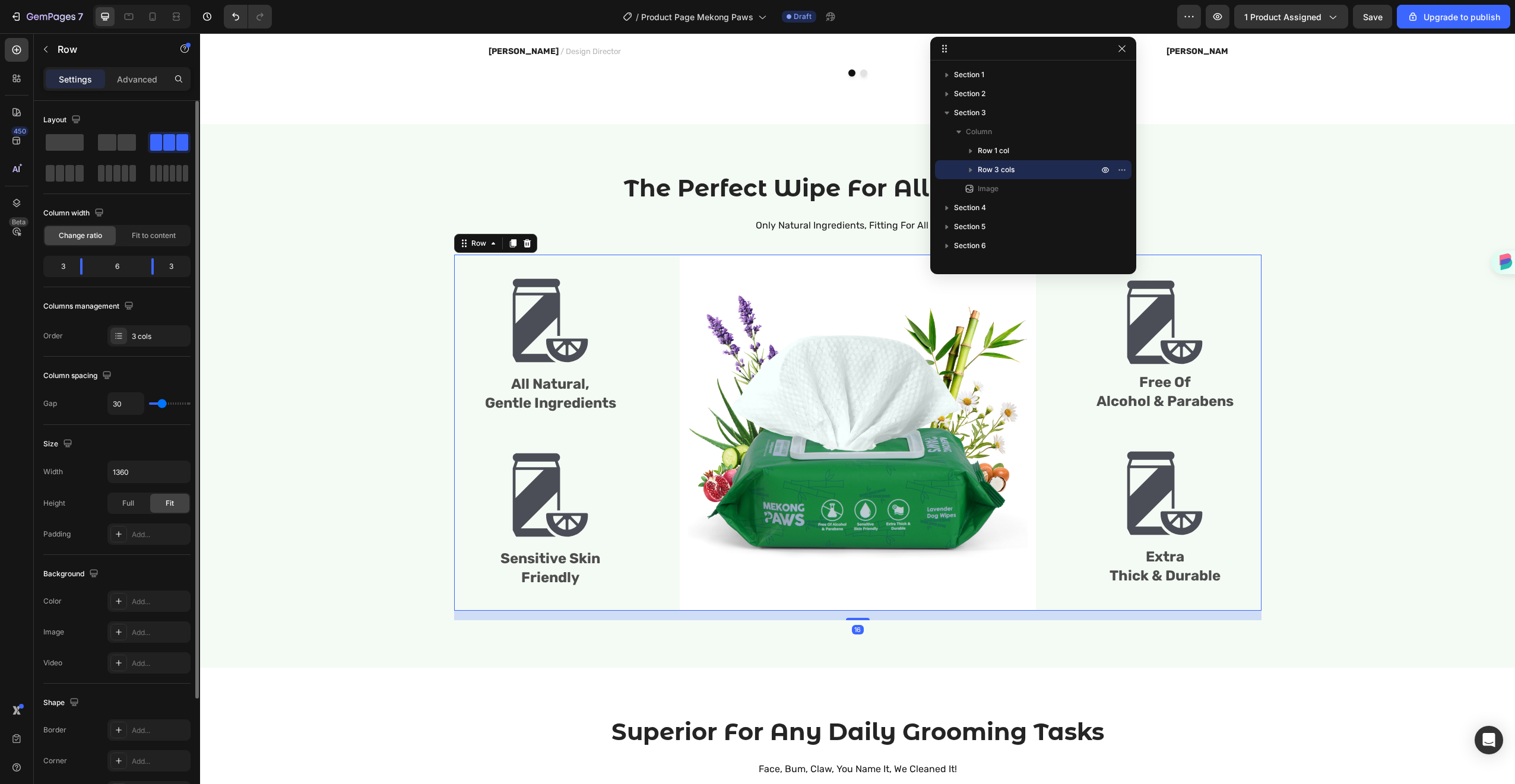
click at [454, 259] on div "Image All Natural, Gentle Ingredients Text Block Image Sensitive Skin Friendly …" at bounding box center [550, 432] width 193 height 356
click at [321, 196] on div "The Perfect Wipe For All Of Your Pets Heading Only Natural Ingredients, Fitting…" at bounding box center [857, 396] width 1297 height 449
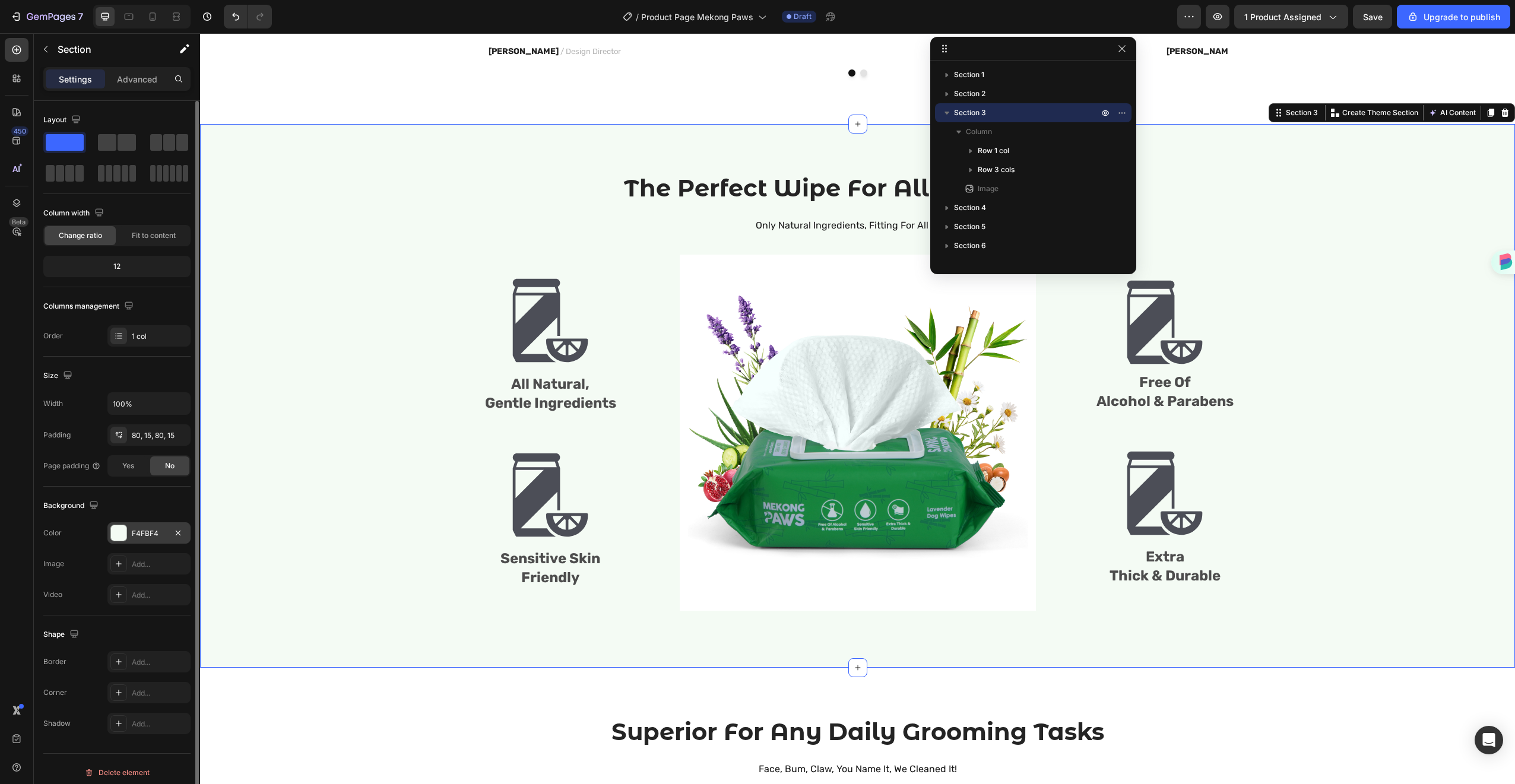
click at [129, 535] on div "F4FBF4" at bounding box center [149, 532] width 83 height 21
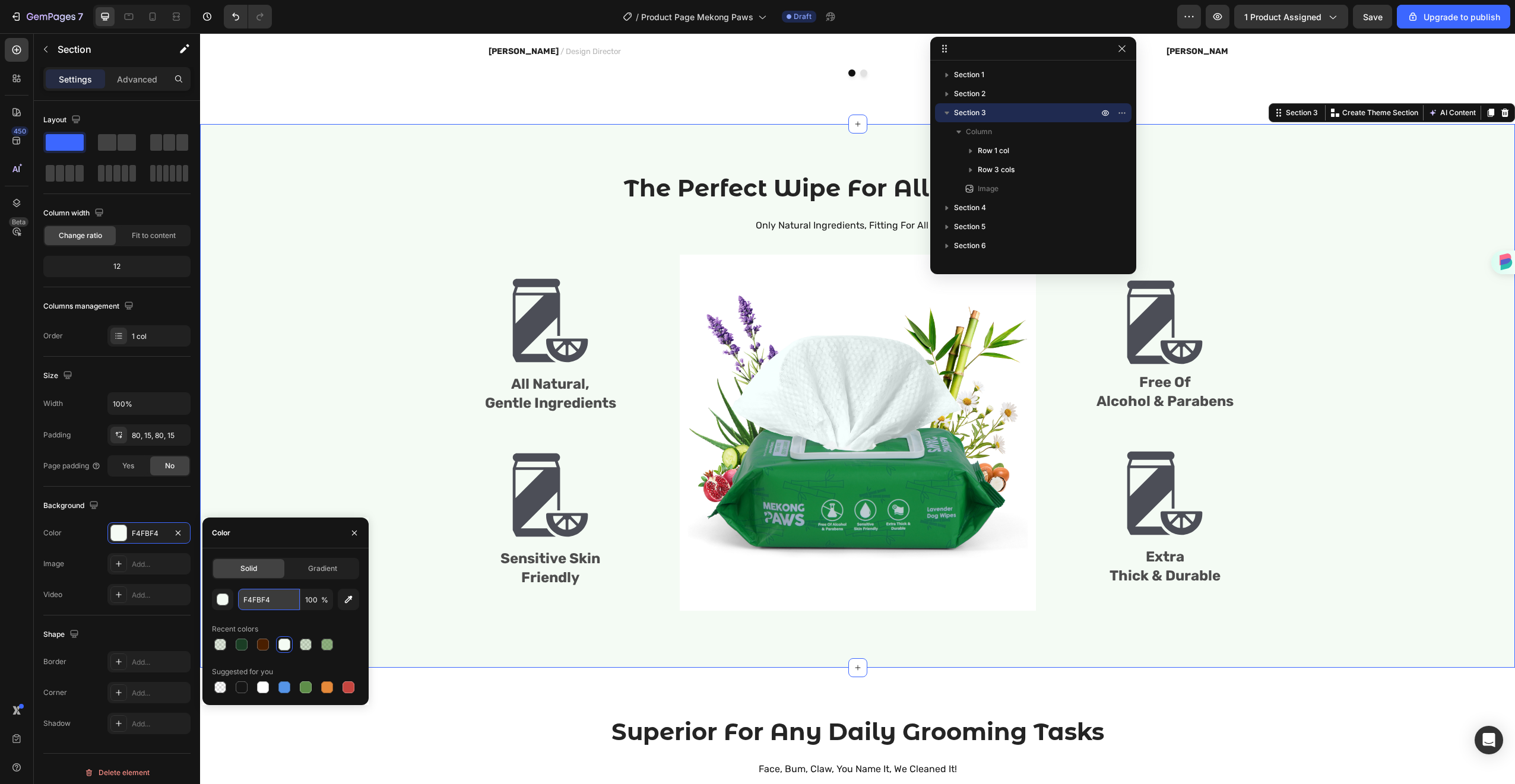
click at [265, 606] on input "F4FBF4" at bounding box center [268, 599] width 61 height 21
paste input "DBF0DB"
type input "DBF0DB"
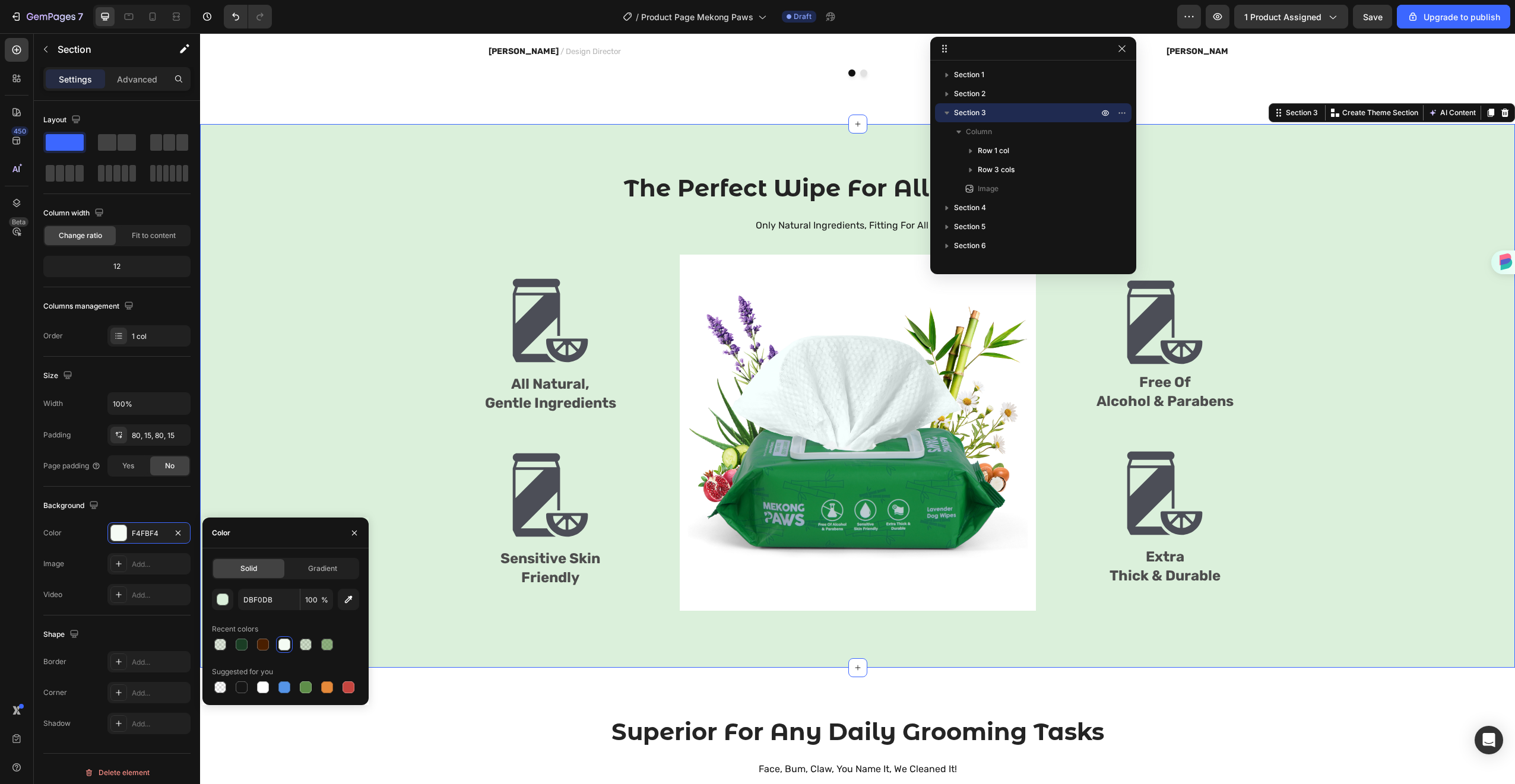
click at [354, 330] on div "The Perfect Wipe For All Of Your Pets Heading Only Natural Ingredients, Fitting…" at bounding box center [857, 396] width 1297 height 449
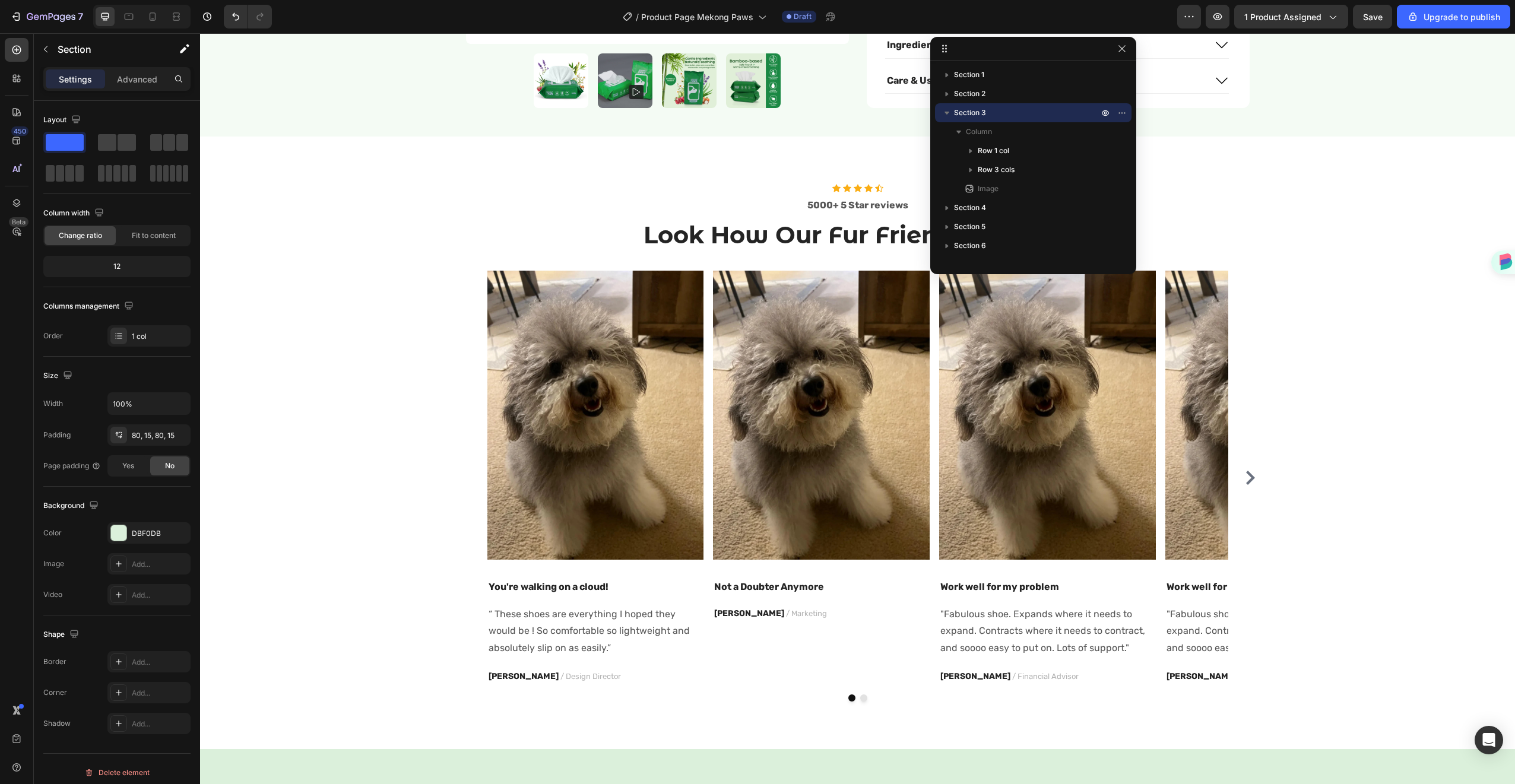
scroll to position [102, 0]
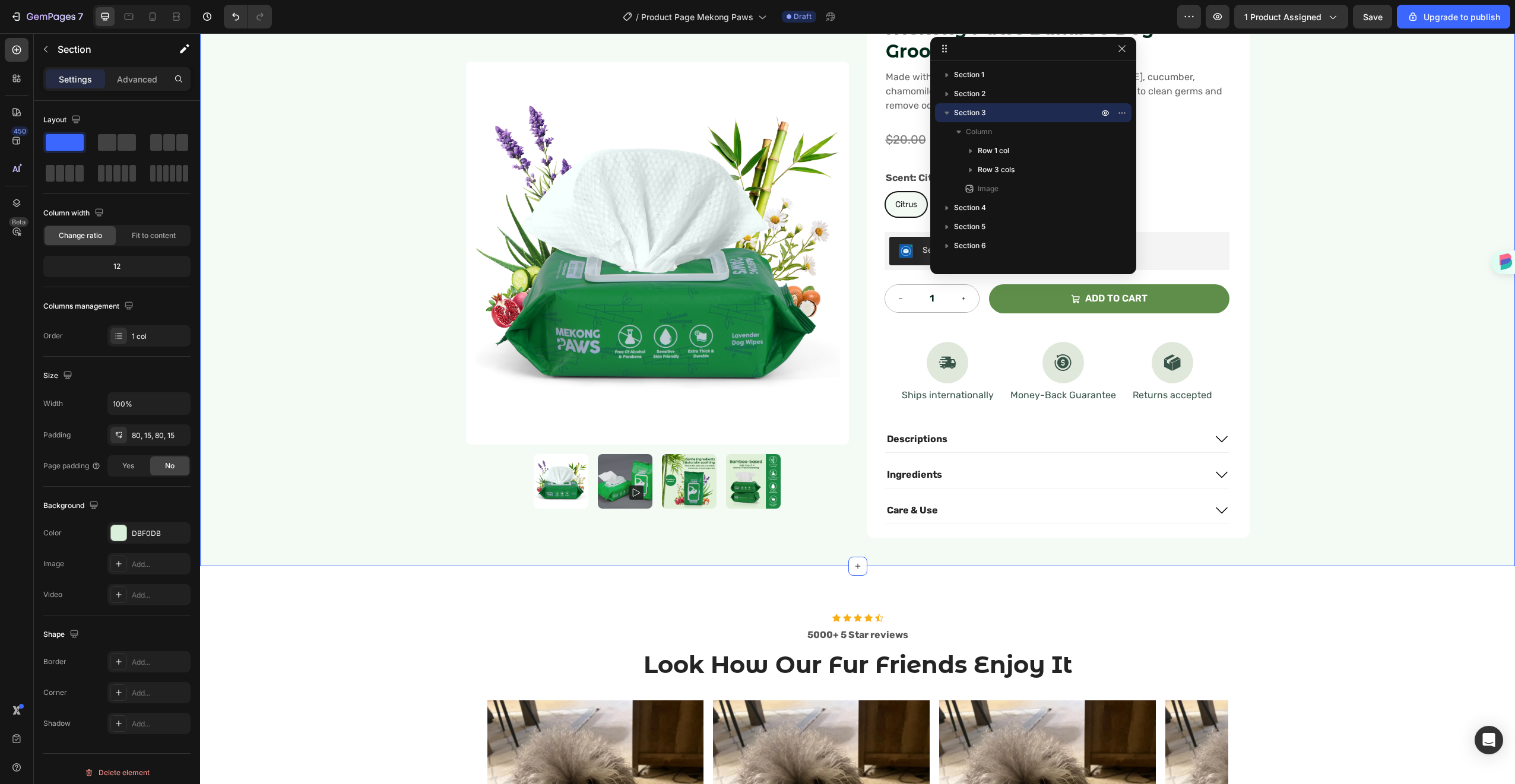
click at [354, 418] on div "Product Images Icon Icon Icon Icon Icon Icon List Rated 4.7 Stars (465 reviews)…" at bounding box center [857, 261] width 1315 height 611
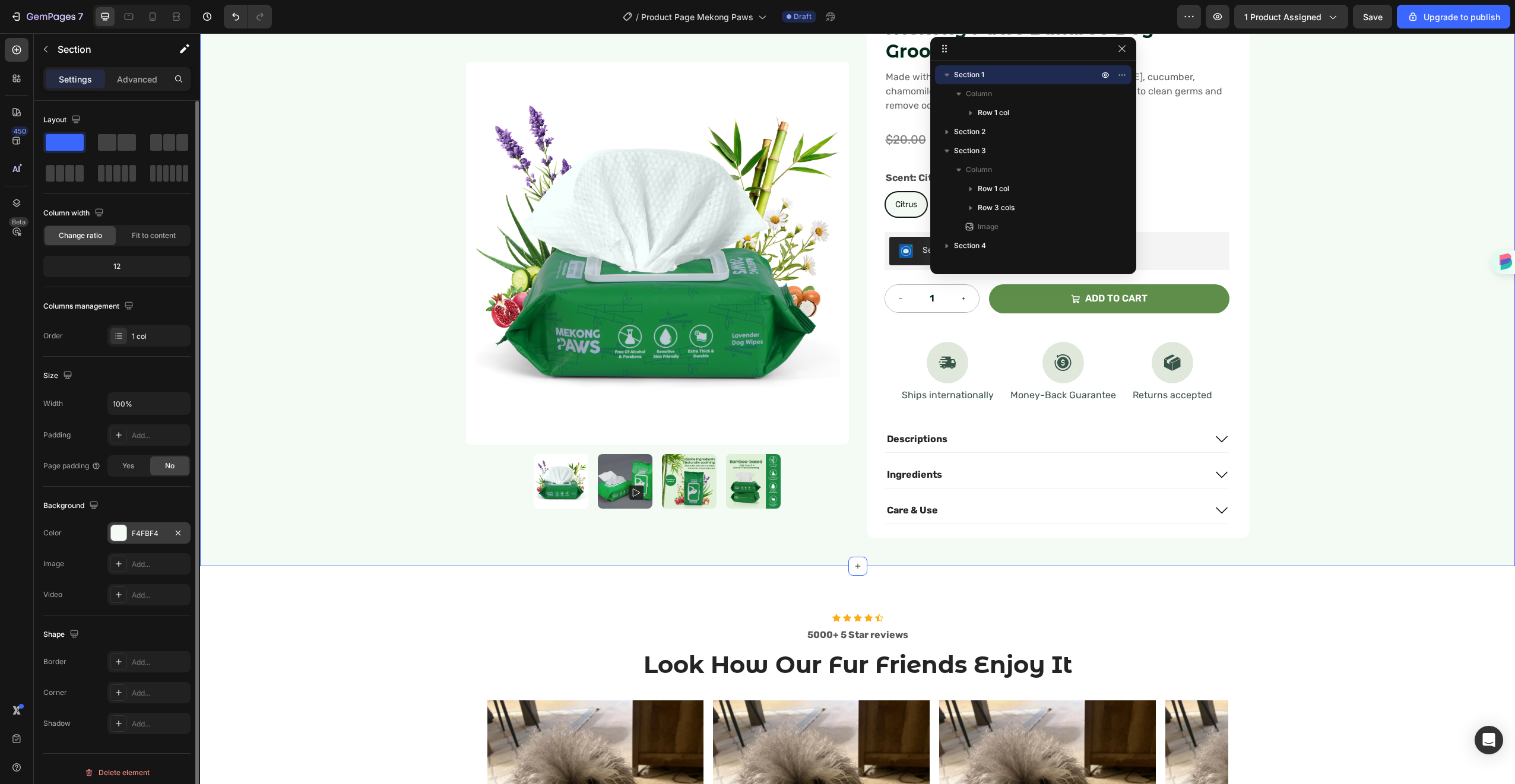
click at [150, 525] on div "F4FBF4" at bounding box center [149, 532] width 83 height 21
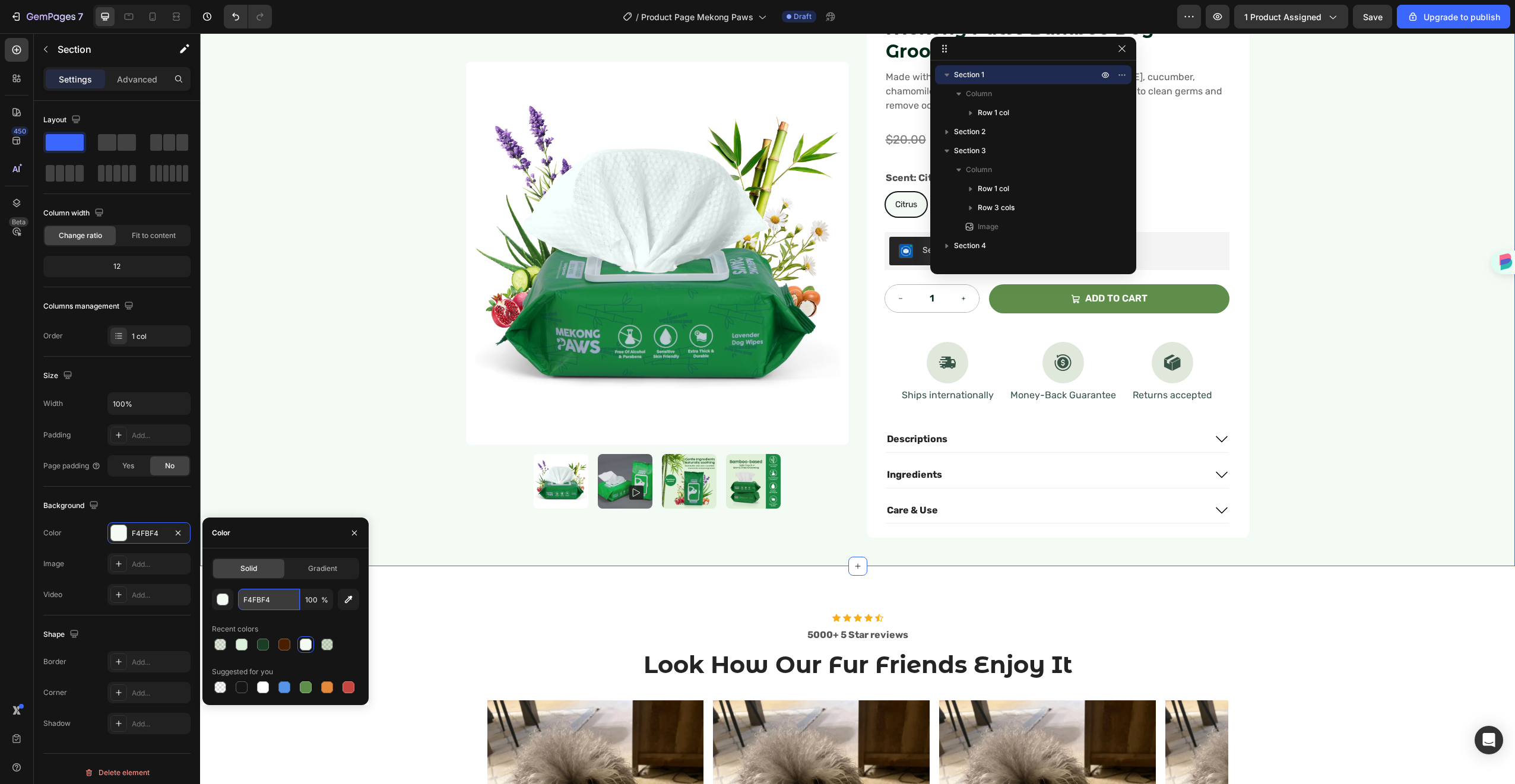
click at [258, 592] on input "F4FBF4" at bounding box center [268, 599] width 61 height 21
paste input "DBF0DB"
type input "DBF0DB"
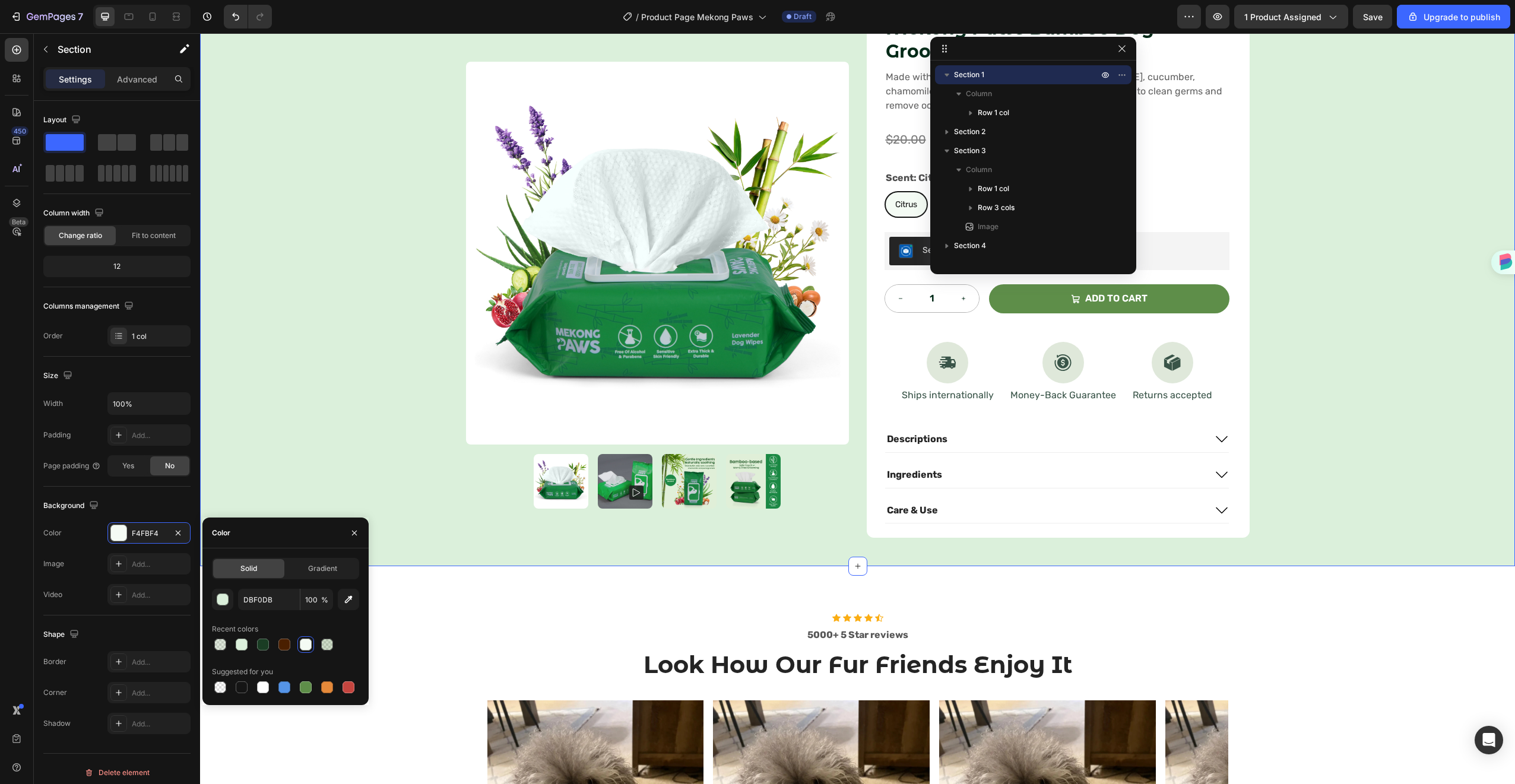
click at [364, 400] on div "Product Images Icon Icon Icon Icon Icon Icon List Rated 4.7 Stars (465 reviews)…" at bounding box center [857, 261] width 1315 height 611
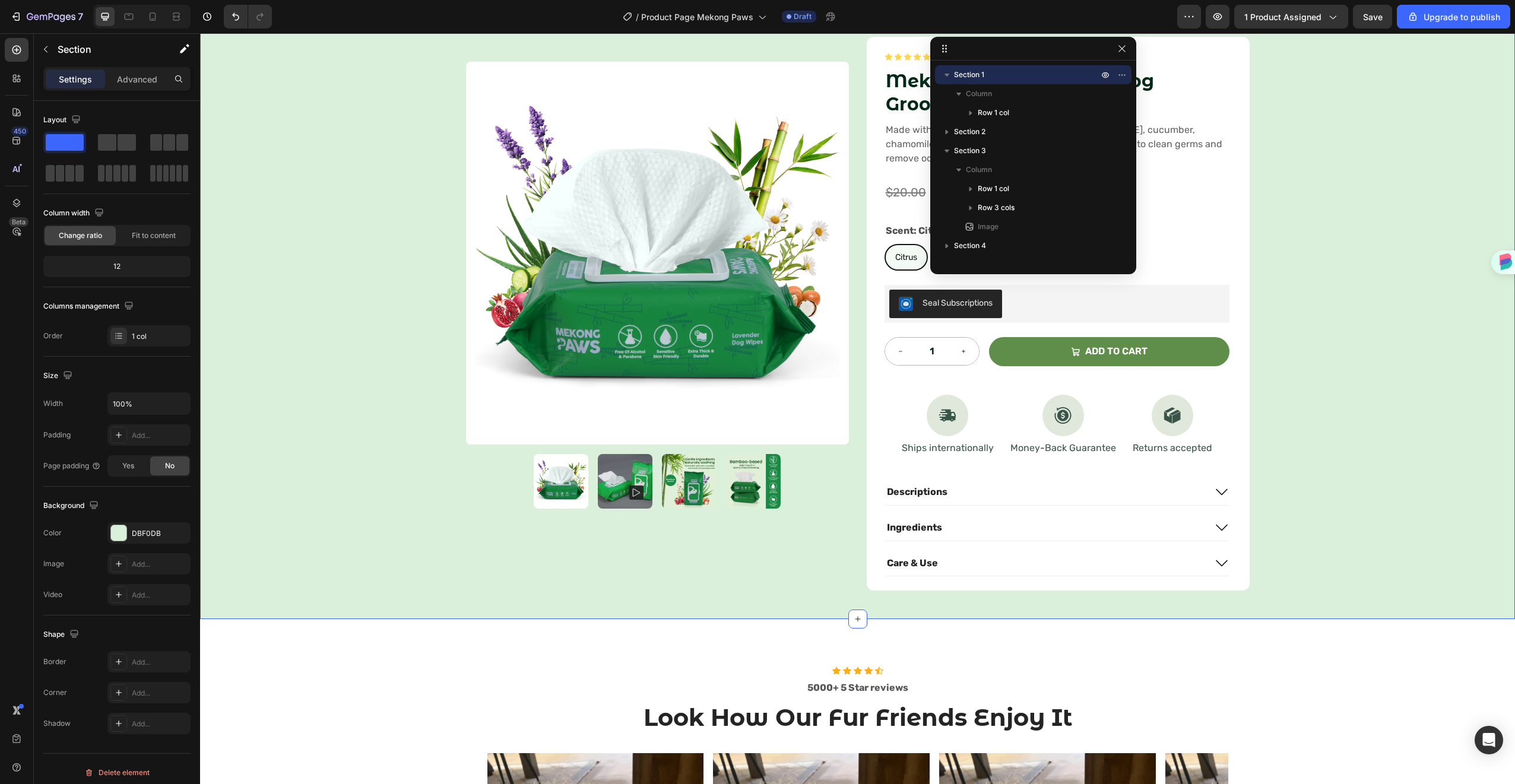
scroll to position [0, 0]
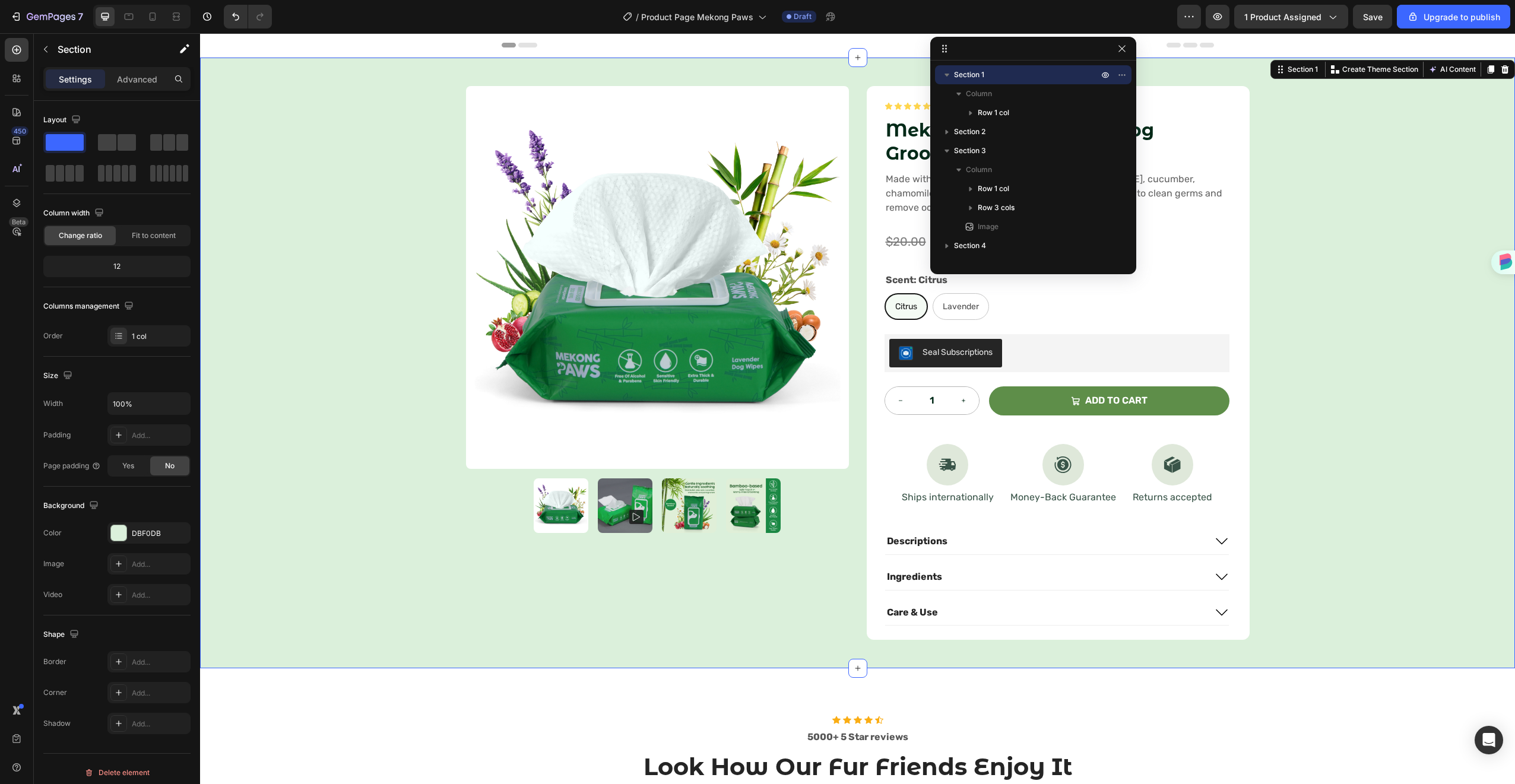
click at [1411, 412] on div "Product Images Icon Icon Icon Icon Icon Icon List Rated 4.7 Stars (465 reviews)…" at bounding box center [857, 363] width 1315 height 611
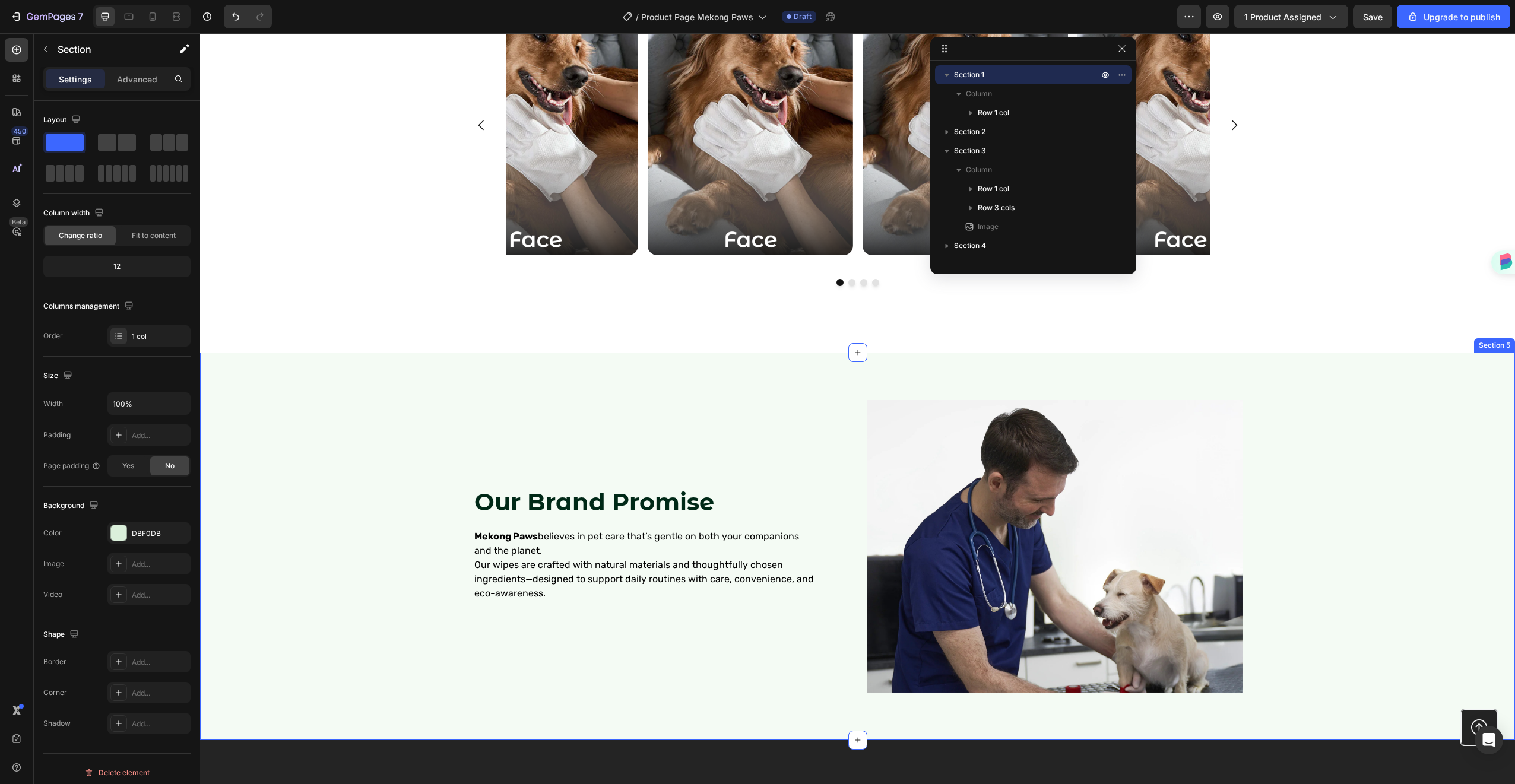
scroll to position [2066, 0]
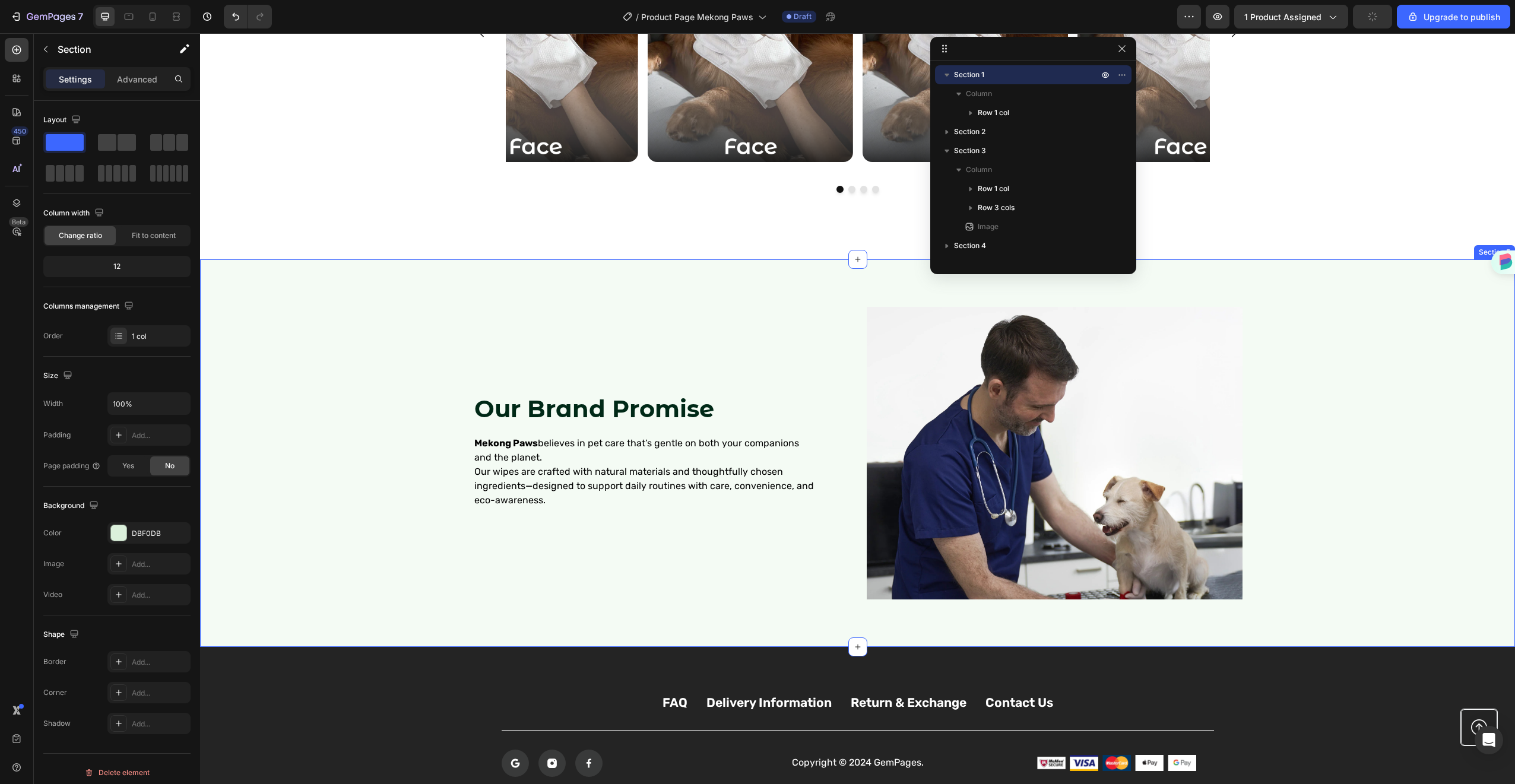
click at [398, 492] on div "Our Brand Promise Heading Mekong Paws believes in pet care that’s gentle on bot…" at bounding box center [857, 453] width 1291 height 330
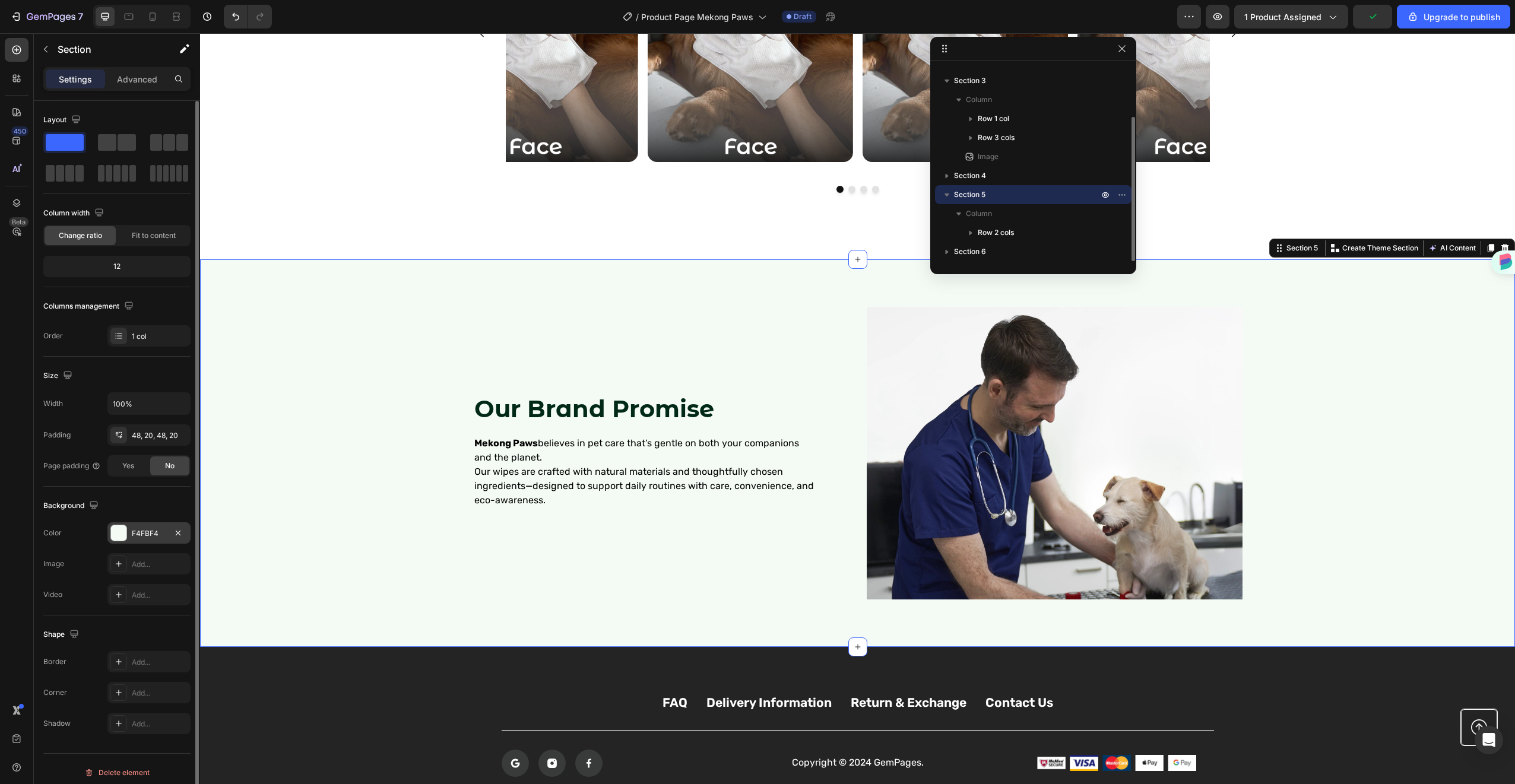
click at [124, 528] on div at bounding box center [118, 532] width 16 height 16
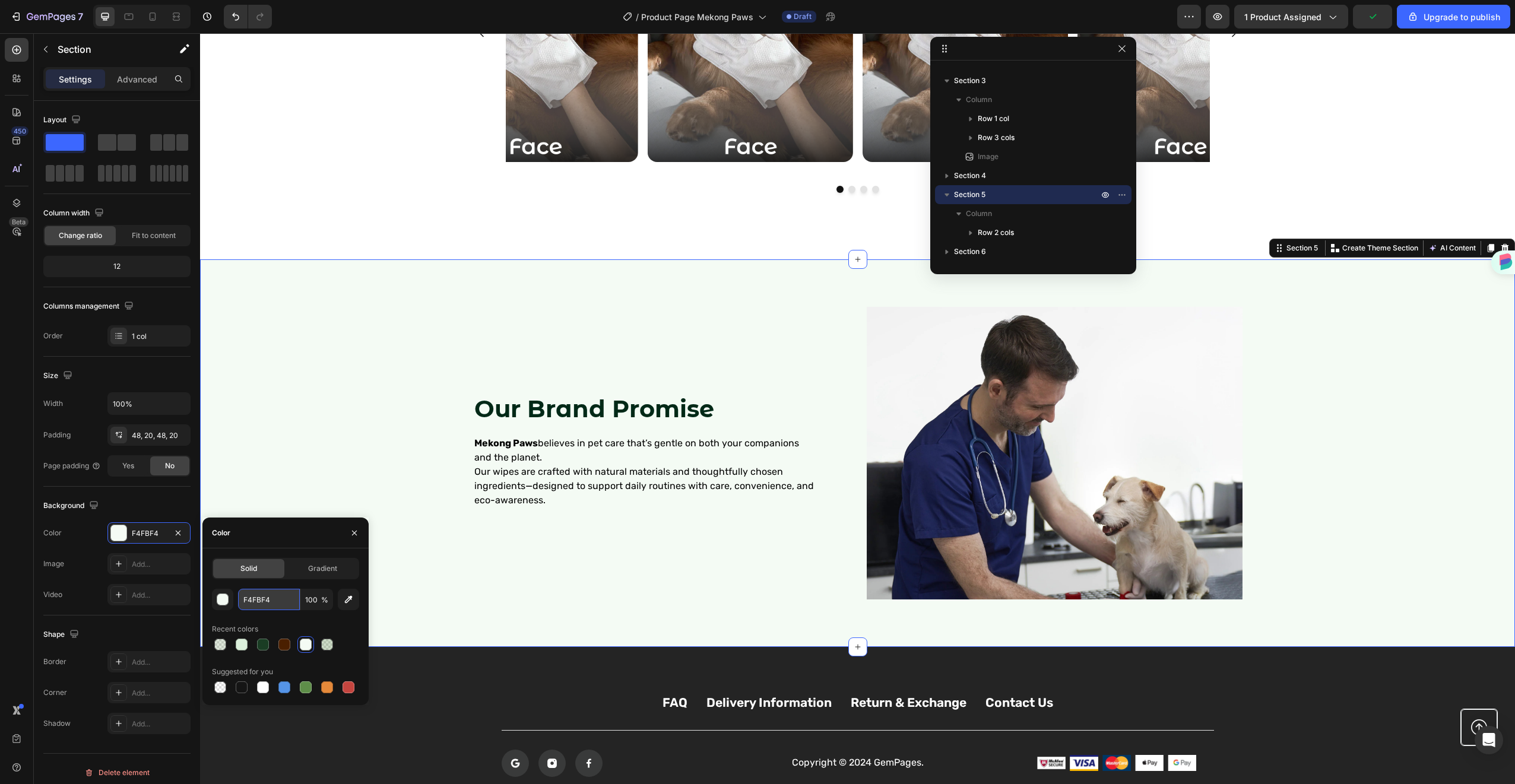
click at [264, 598] on input "F4FBF4" at bounding box center [268, 599] width 61 height 21
paste input "DBF0DB"
type input "DBF0DB"
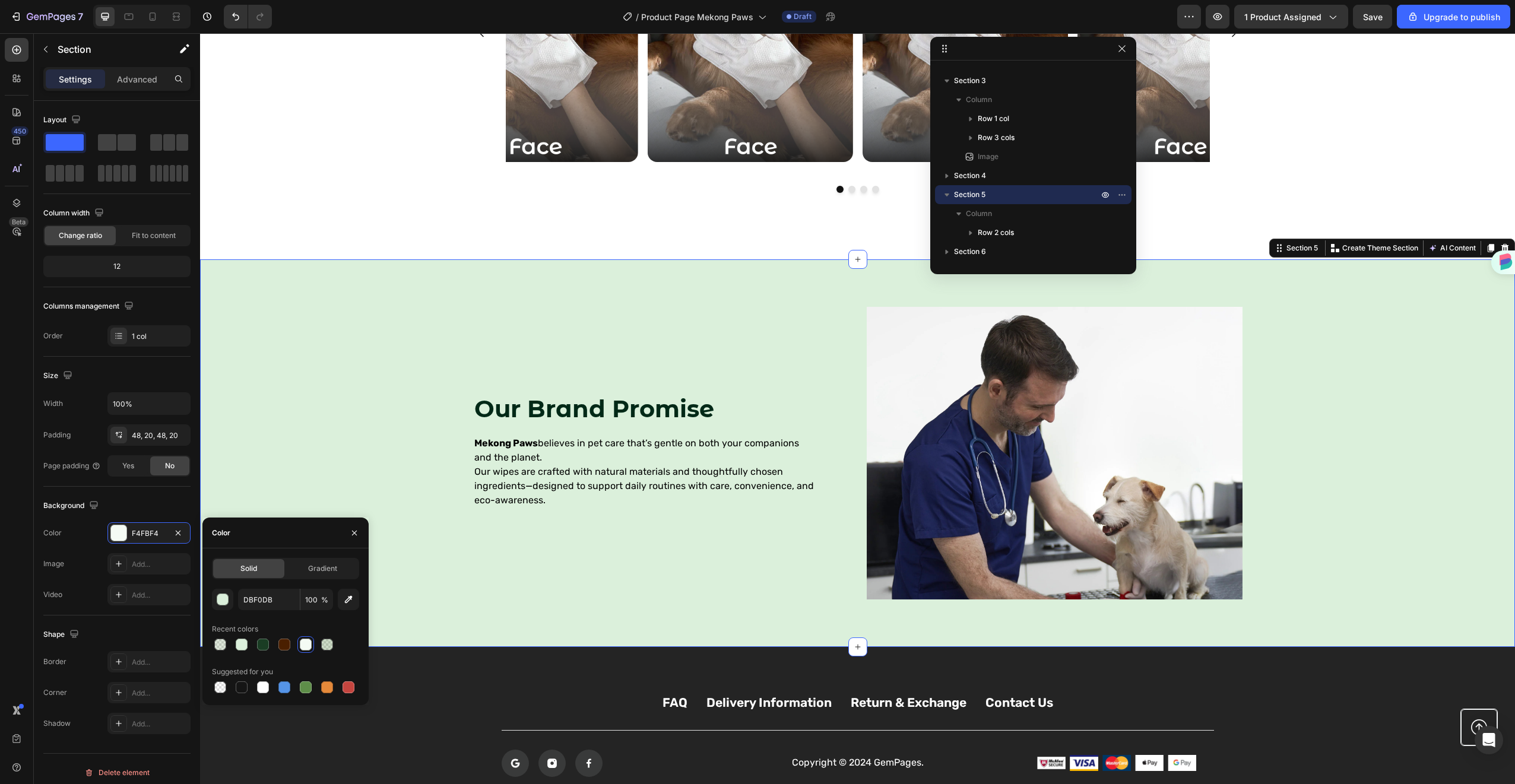
click at [325, 432] on div "Our Brand Promise Heading Mekong Paws believes in pet care that’s gentle on bot…" at bounding box center [857, 453] width 1291 height 330
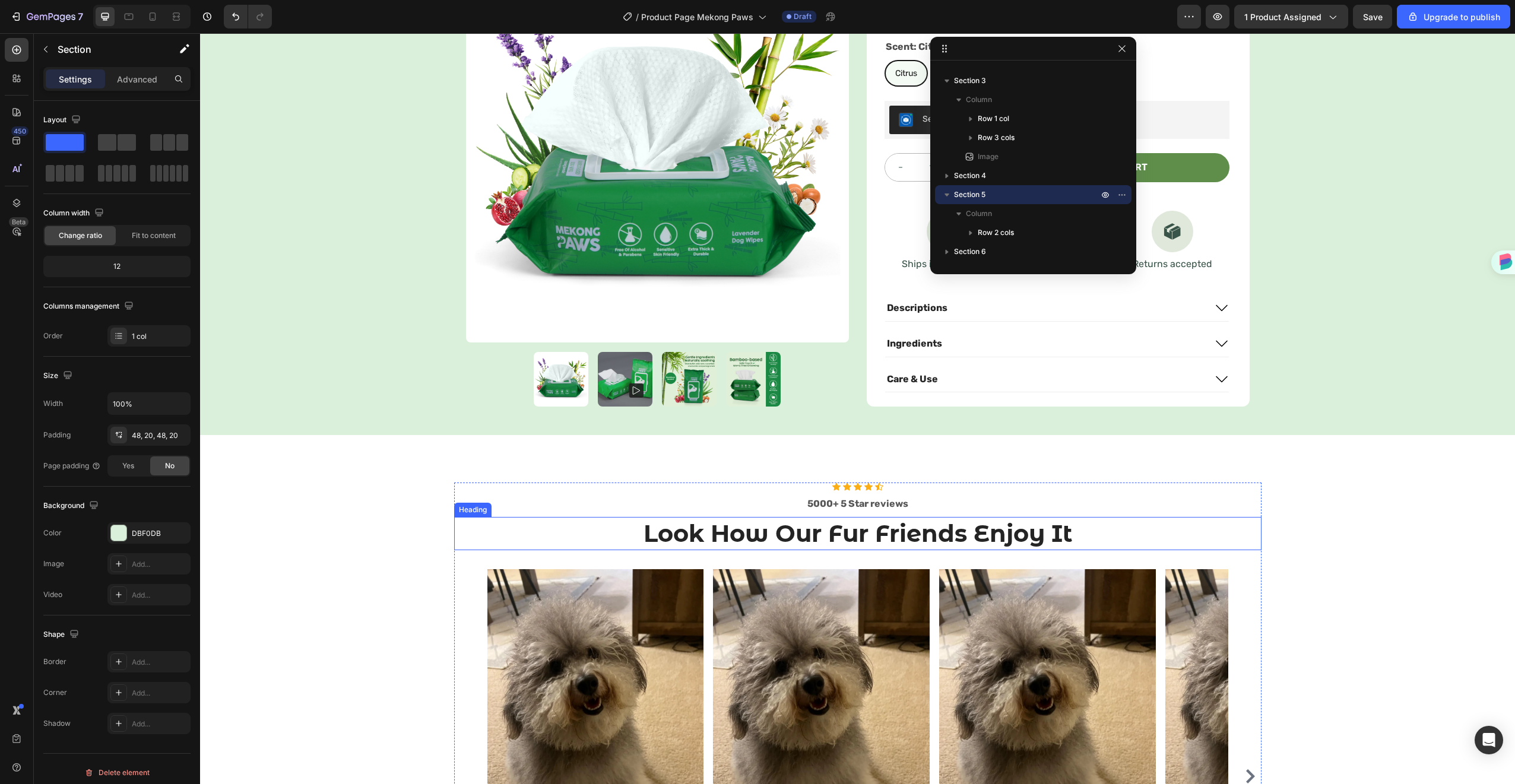
scroll to position [0, 0]
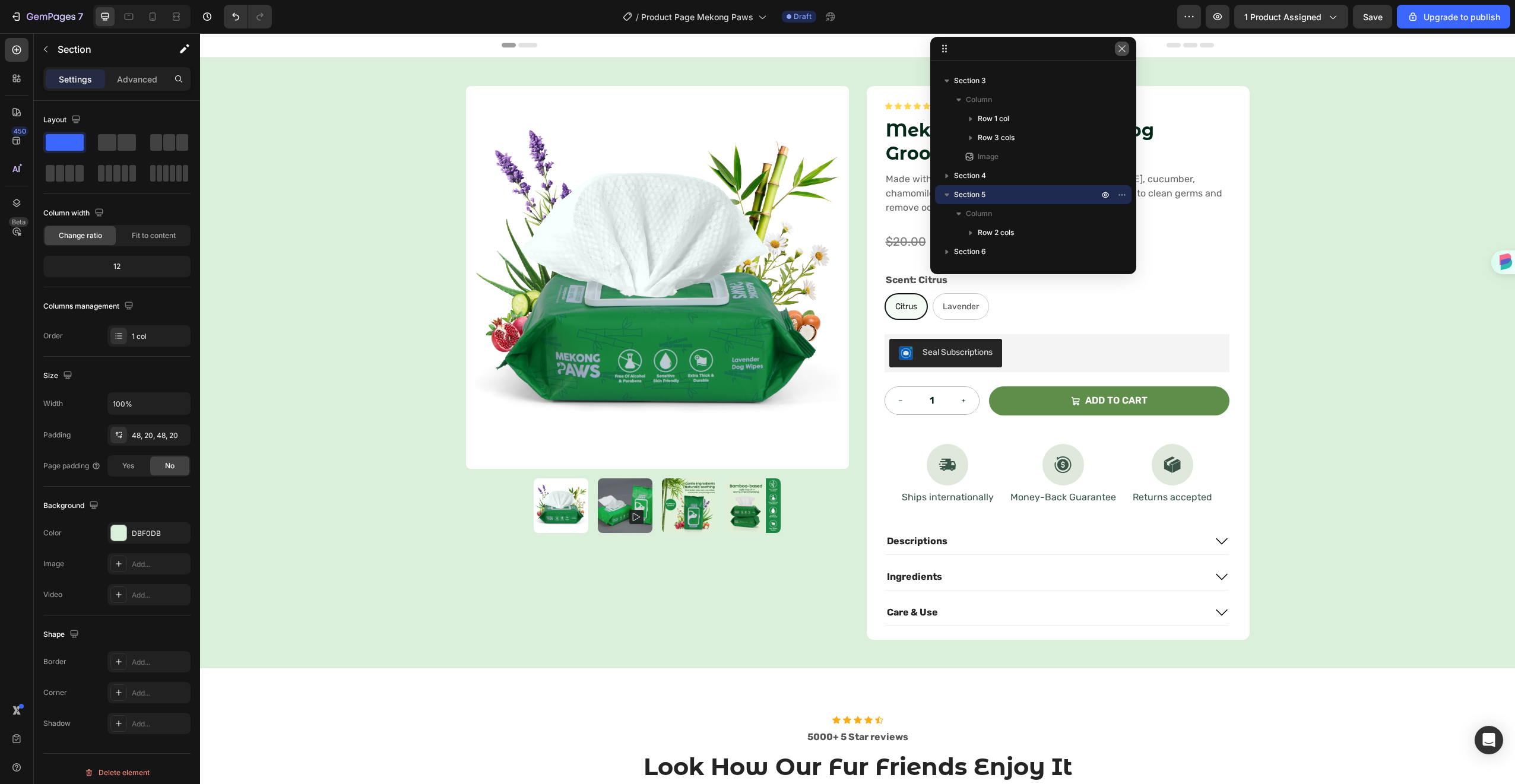
drag, startPoint x: 1126, startPoint y: 46, endPoint x: 926, endPoint y: 13, distance: 202.7
click at [1126, 46] on button "button" at bounding box center [1121, 48] width 14 height 14
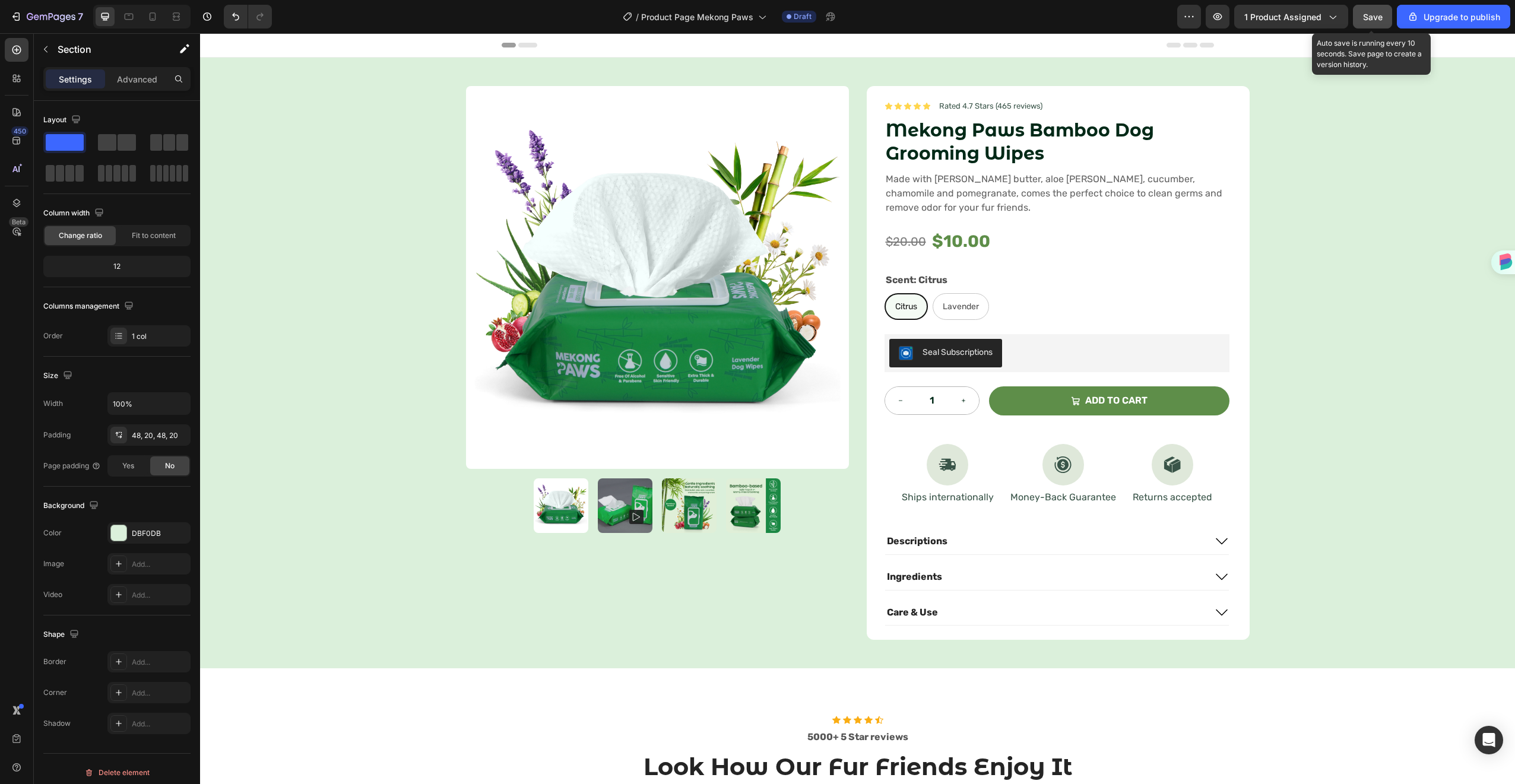
click at [1363, 8] on button "Save" at bounding box center [1372, 16] width 39 height 24
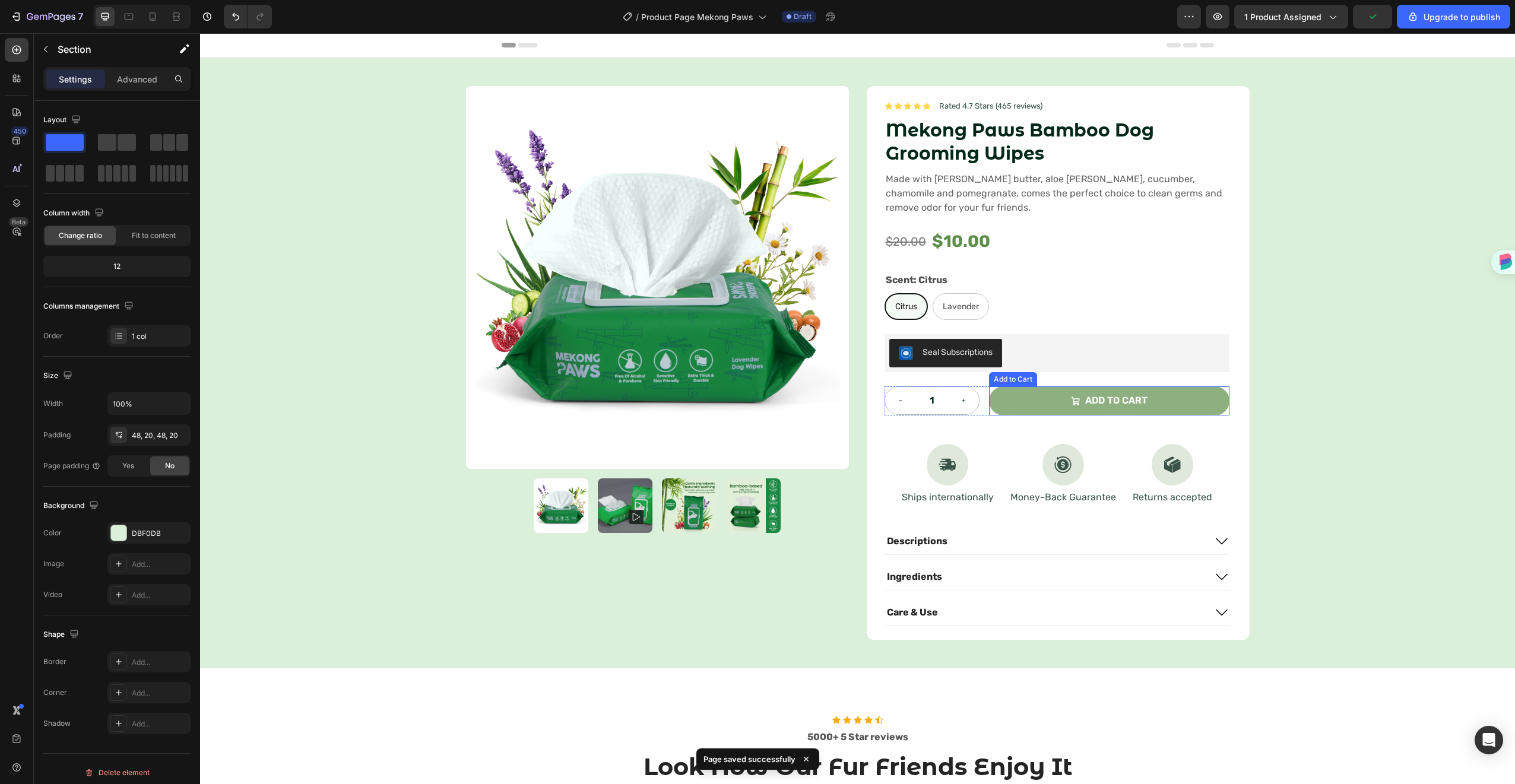
click at [1173, 403] on button "Add to cart" at bounding box center [1109, 401] width 241 height 29
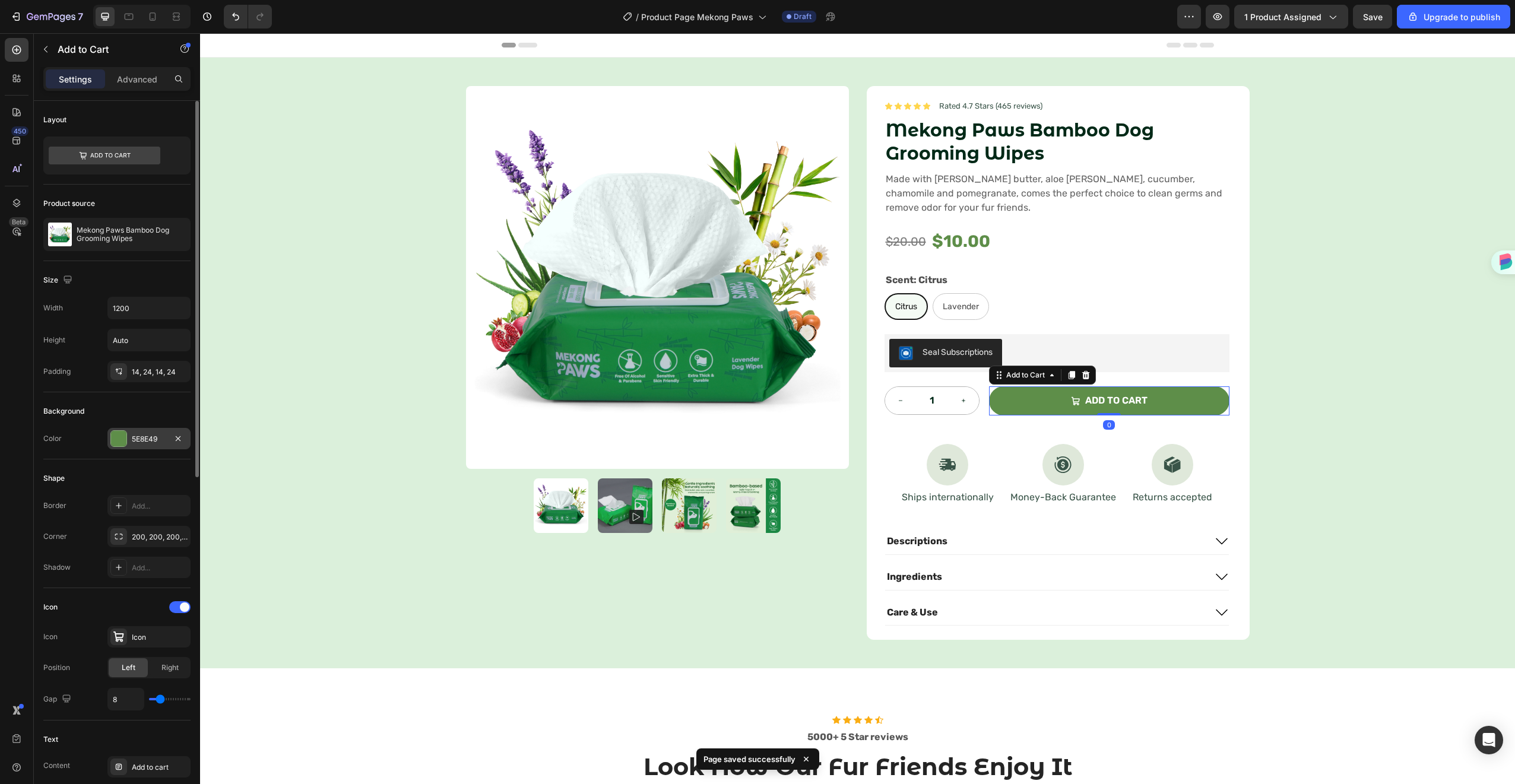
click at [129, 440] on div "5E8E49" at bounding box center [149, 438] width 83 height 21
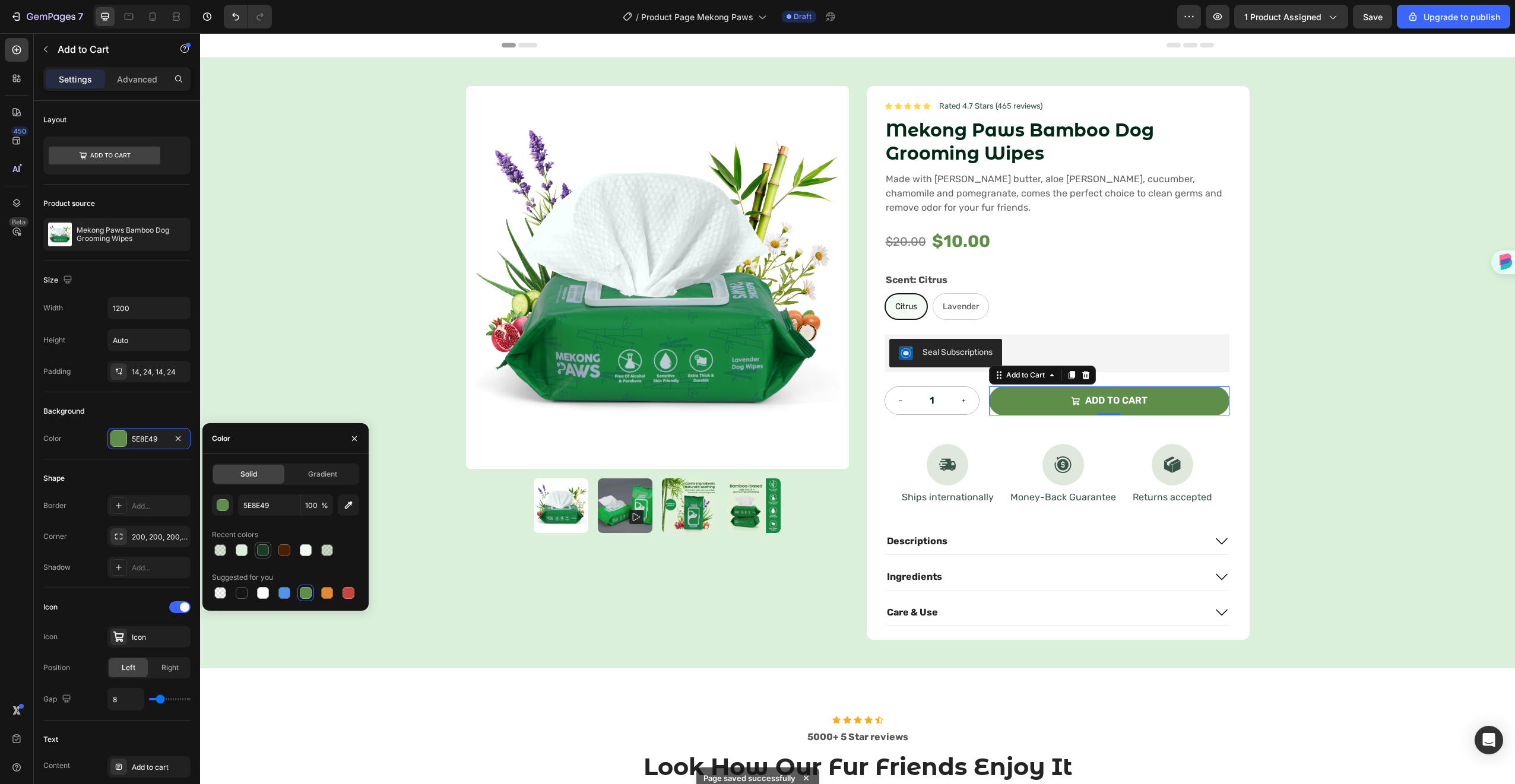
click at [267, 552] on div at bounding box center [263, 550] width 12 height 12
type input "1A3D24"
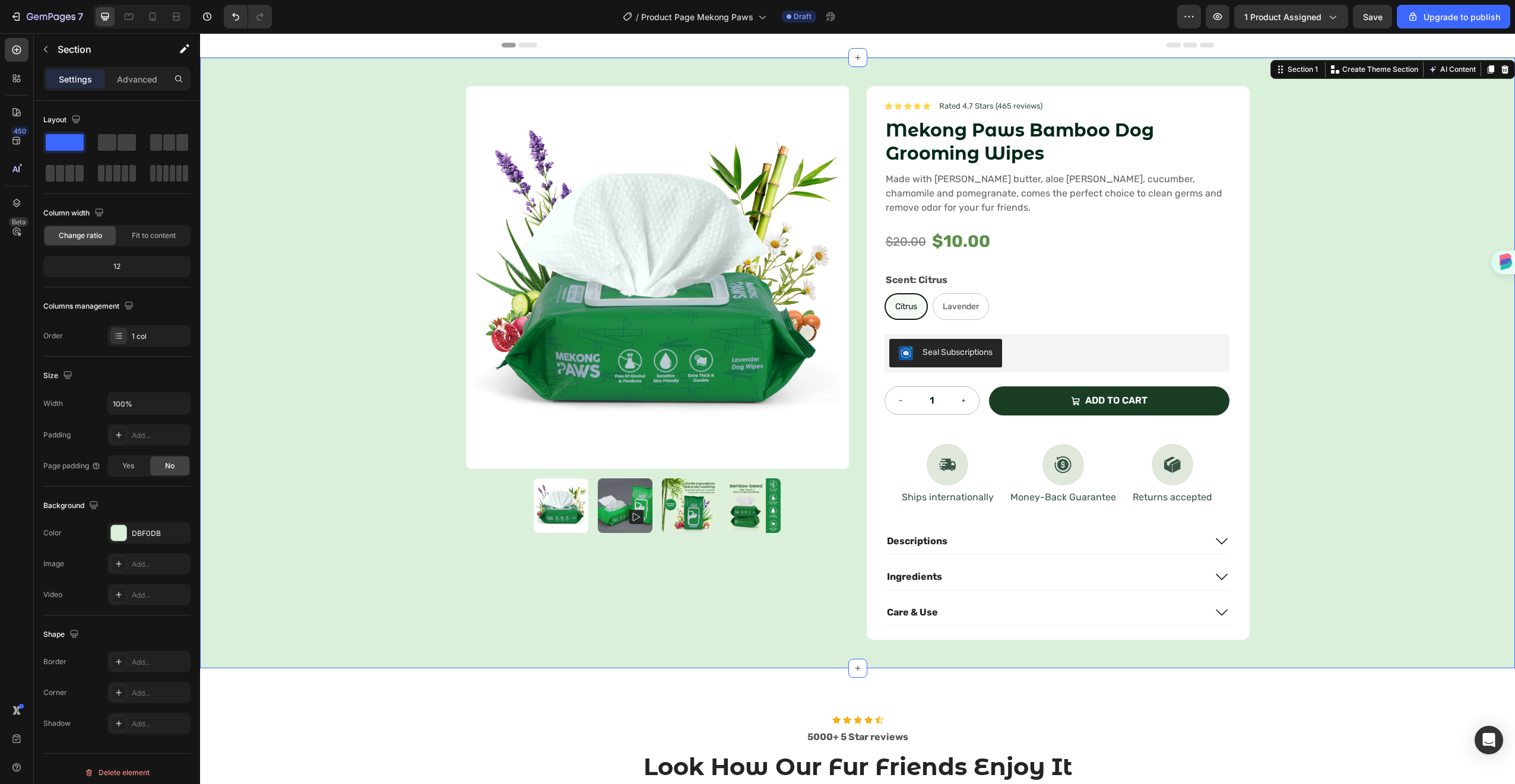
click at [1369, 250] on div "Product Images Icon Icon Icon Icon Icon Icon List Rated 4.7 Stars (465 reviews)…" at bounding box center [857, 363] width 1315 height 611
click at [957, 247] on div "$10.00" at bounding box center [961, 241] width 61 height 32
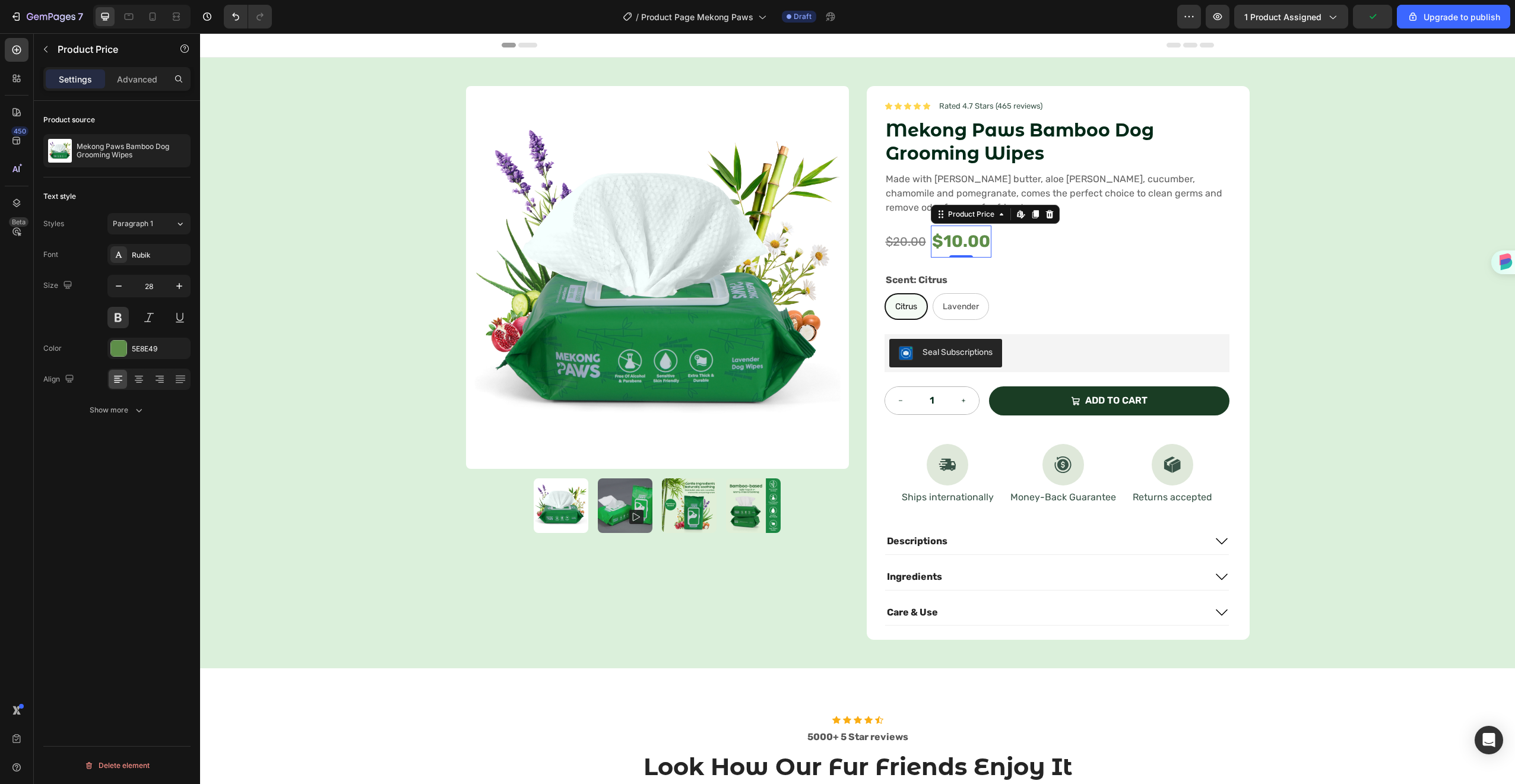
click at [957, 247] on div "$10.00" at bounding box center [961, 241] width 61 height 32
click at [148, 346] on div "5E8E49" at bounding box center [149, 349] width 34 height 10
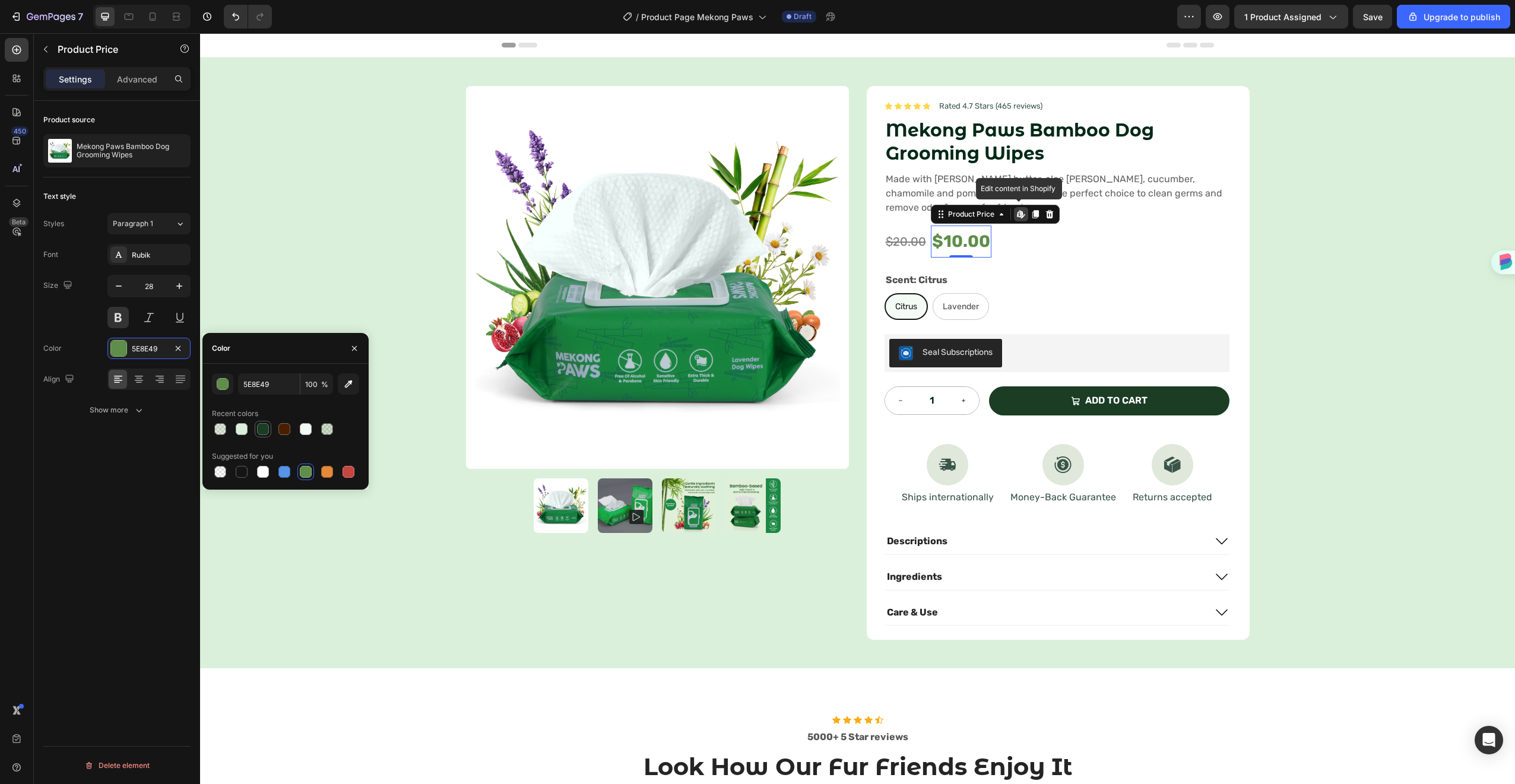
click at [256, 429] on div at bounding box center [263, 429] width 14 height 14
type input "1A3D24"
click at [934, 134] on h1 "Mekong Paws Bamboo Dog Grooming Wipes" at bounding box center [1057, 142] width 345 height 49
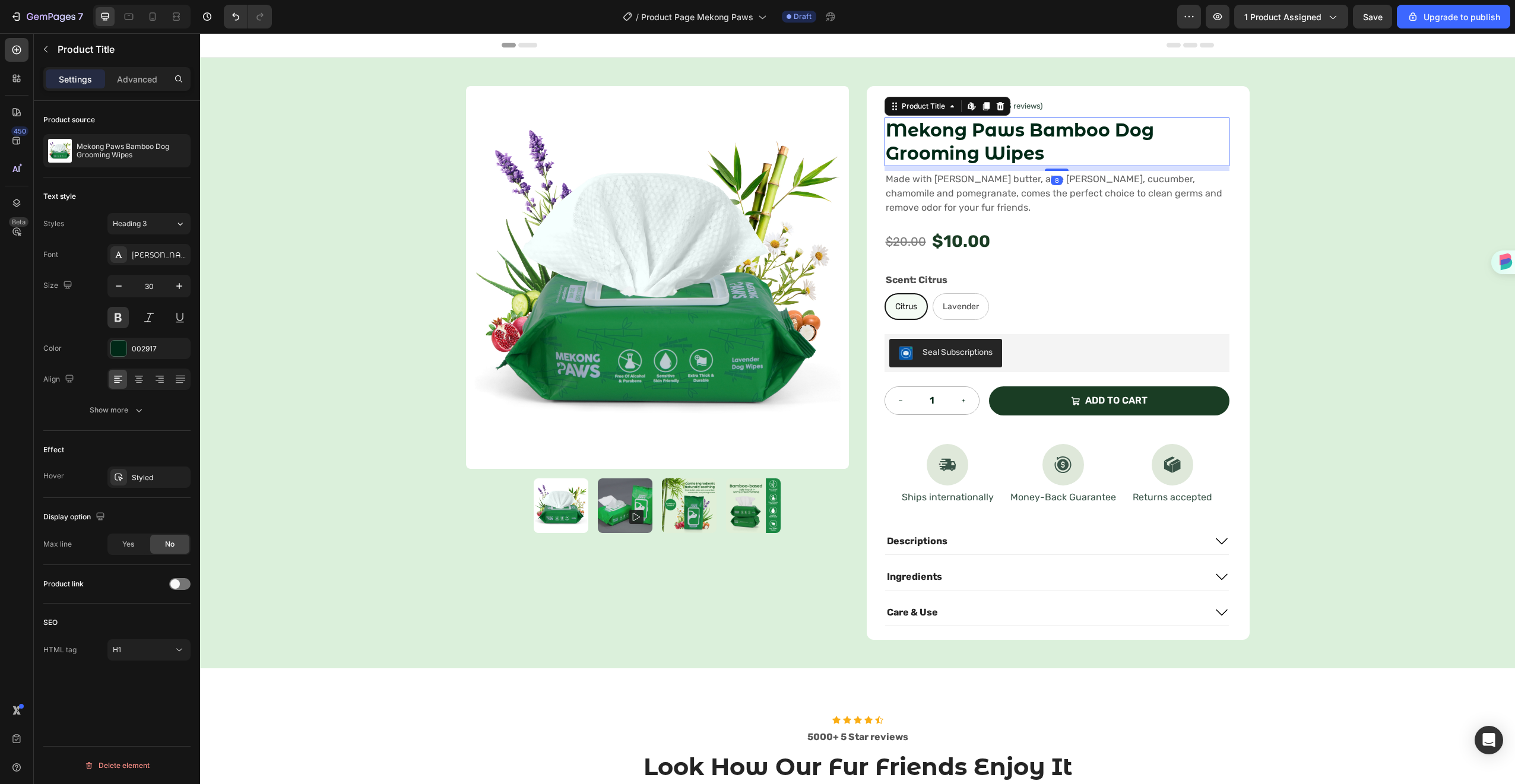
click at [934, 134] on h1 "Mekong Paws Bamboo Dog Grooming Wipes" at bounding box center [1057, 142] width 345 height 49
click at [139, 352] on div "002917" at bounding box center [149, 349] width 34 height 10
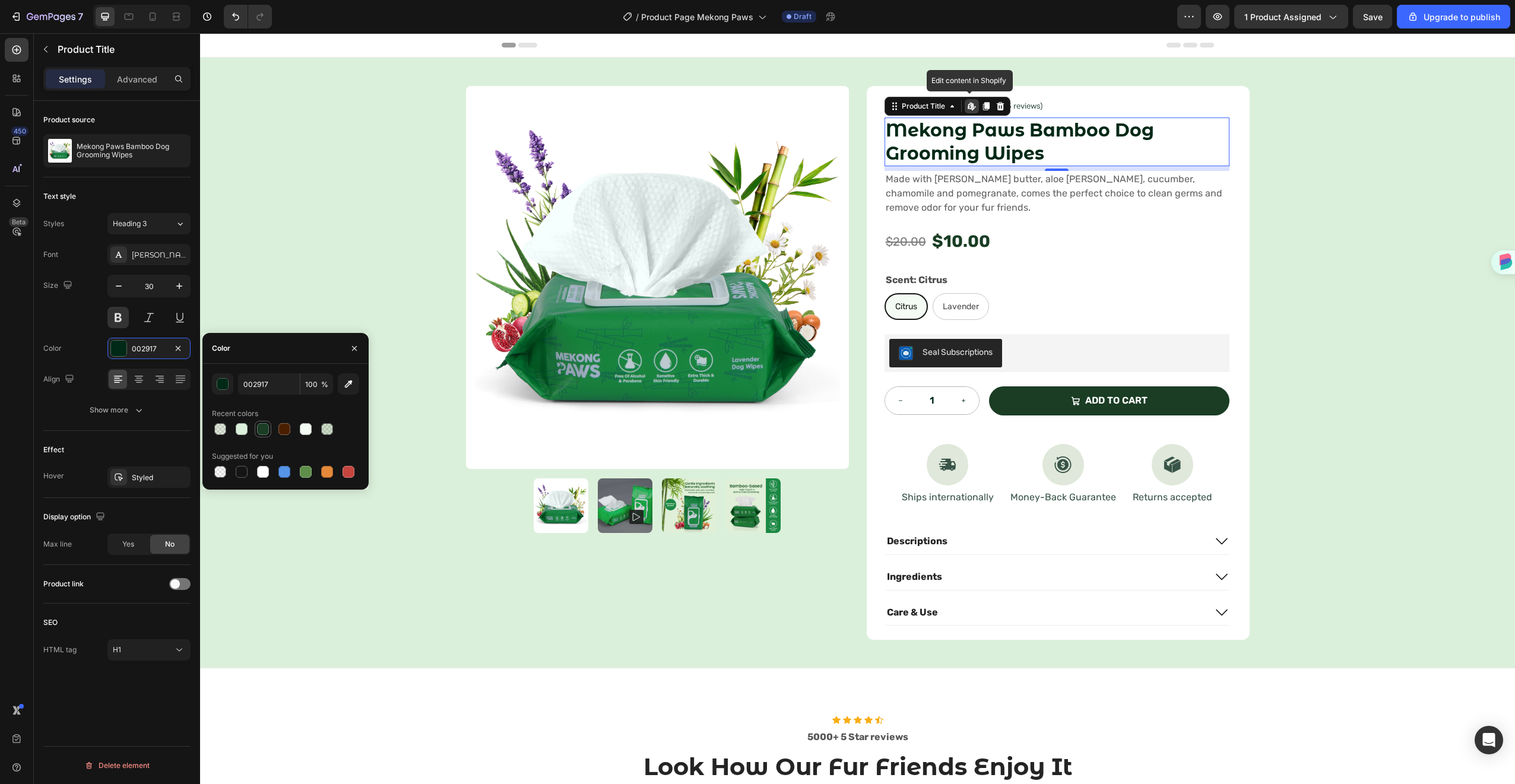
click at [268, 426] on div at bounding box center [263, 429] width 12 height 12
type input "1A3D24"
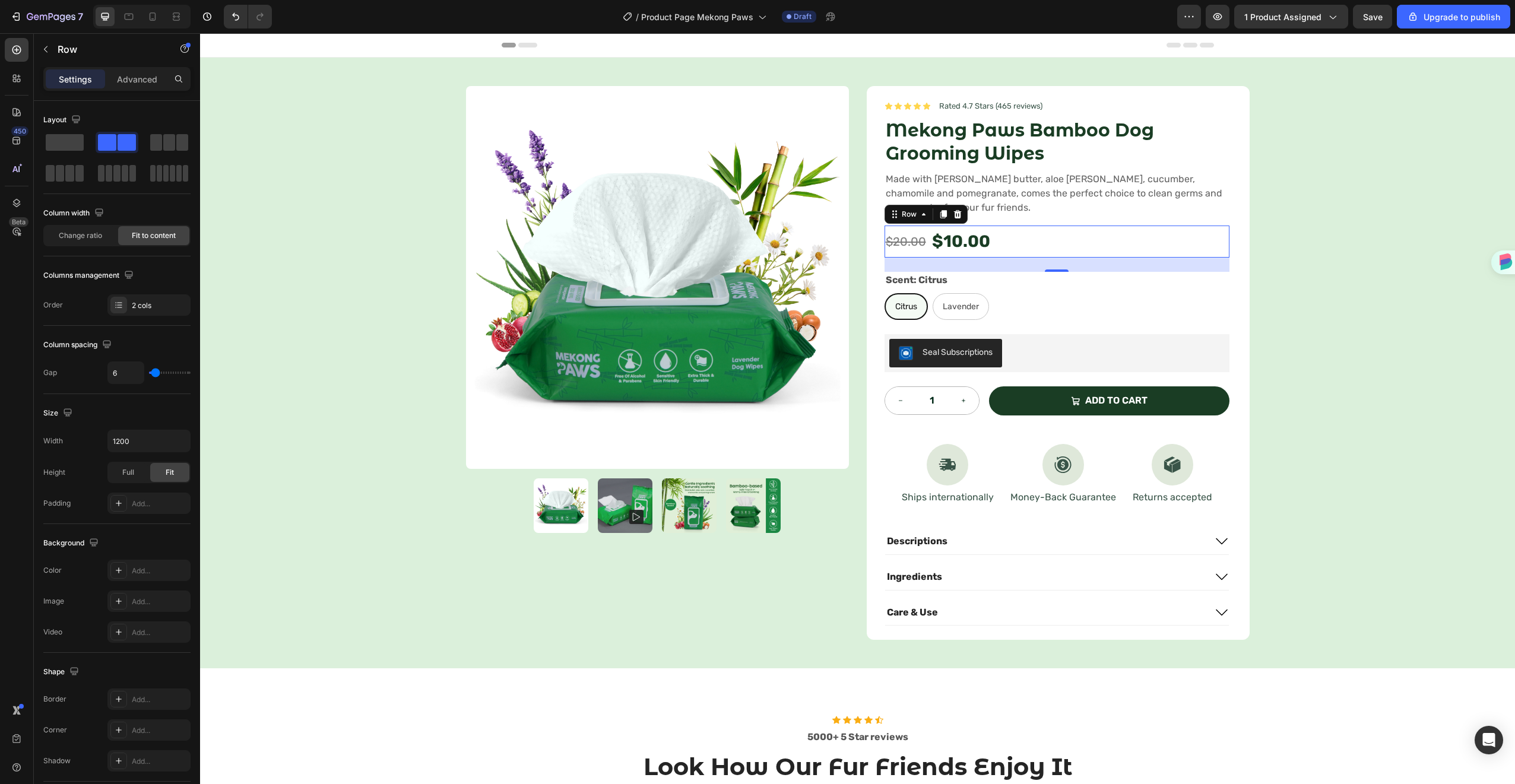
click at [1083, 241] on div "$20.00 Compare Price Compare Price $10.00 Product Price Product Price Row 0" at bounding box center [1057, 241] width 345 height 32
click at [1214, 406] on button "Add to cart" at bounding box center [1109, 401] width 241 height 29
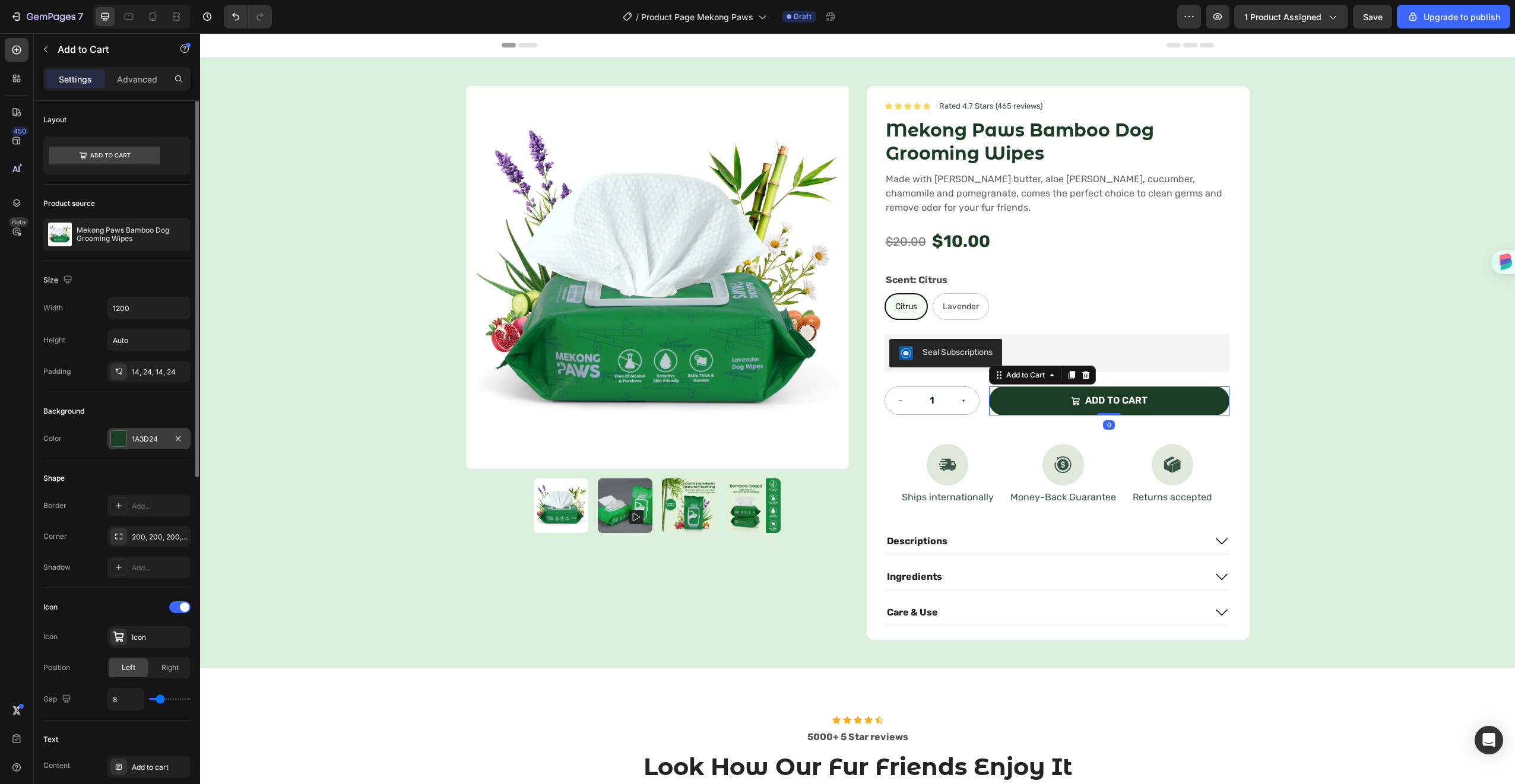
click at [141, 429] on div "1A3D24" at bounding box center [149, 438] width 83 height 21
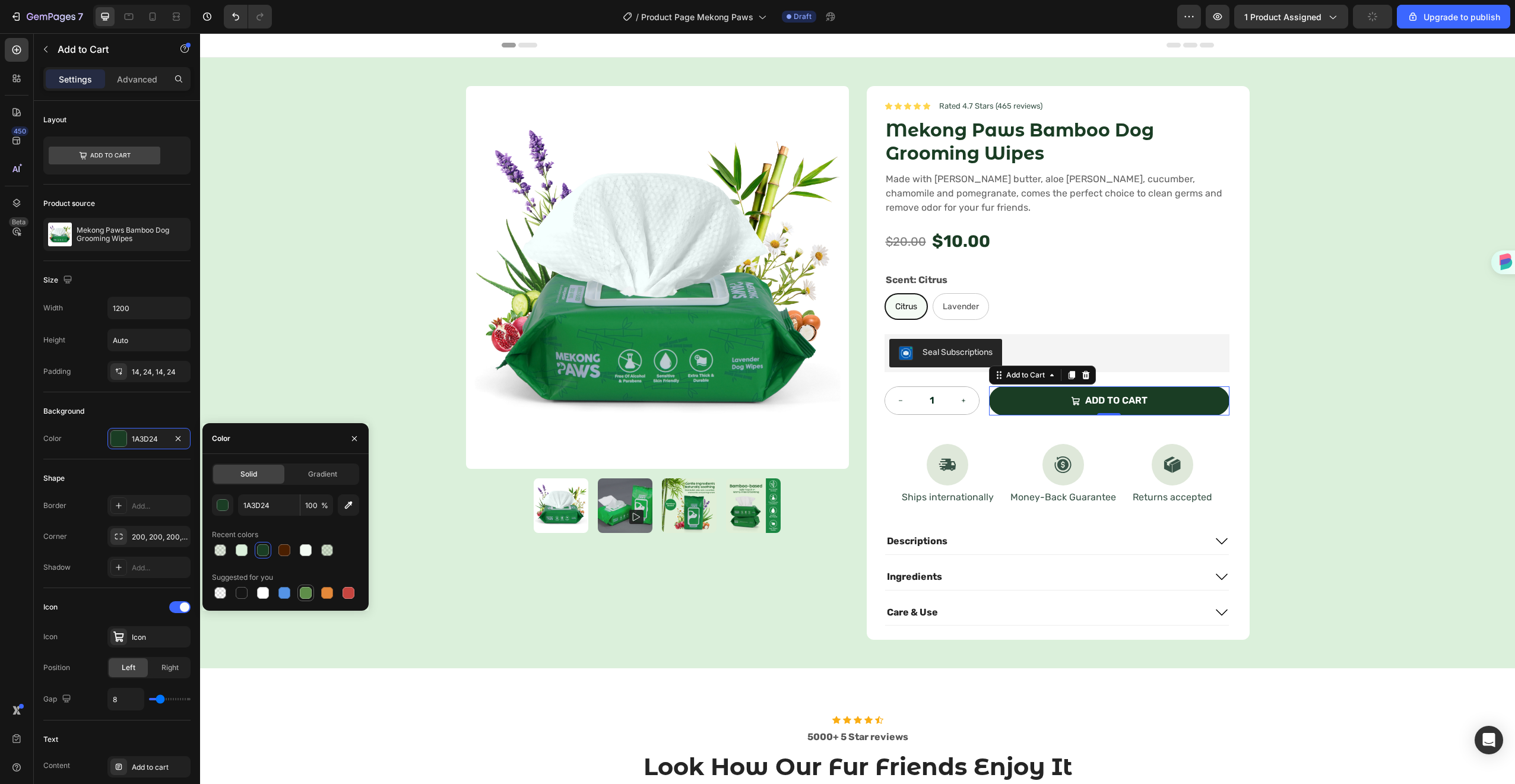
click at [308, 594] on div at bounding box center [306, 593] width 12 height 12
type input "5E8E49"
click at [1220, 283] on div "Scent: Citrus Citrus Citrus Citrus Lavender Lavender Lavender" at bounding box center [1057, 295] width 345 height 48
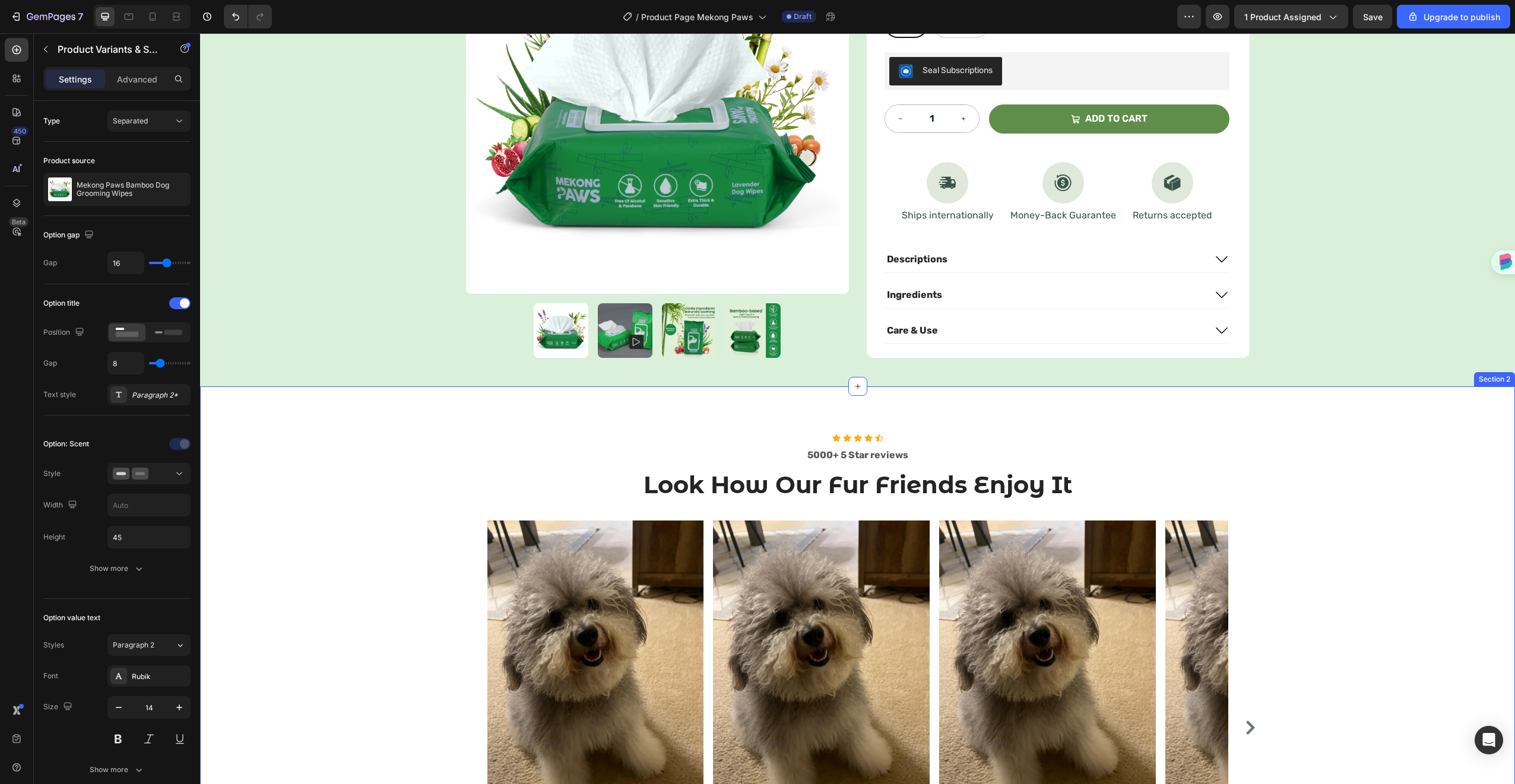
scroll to position [284, 0]
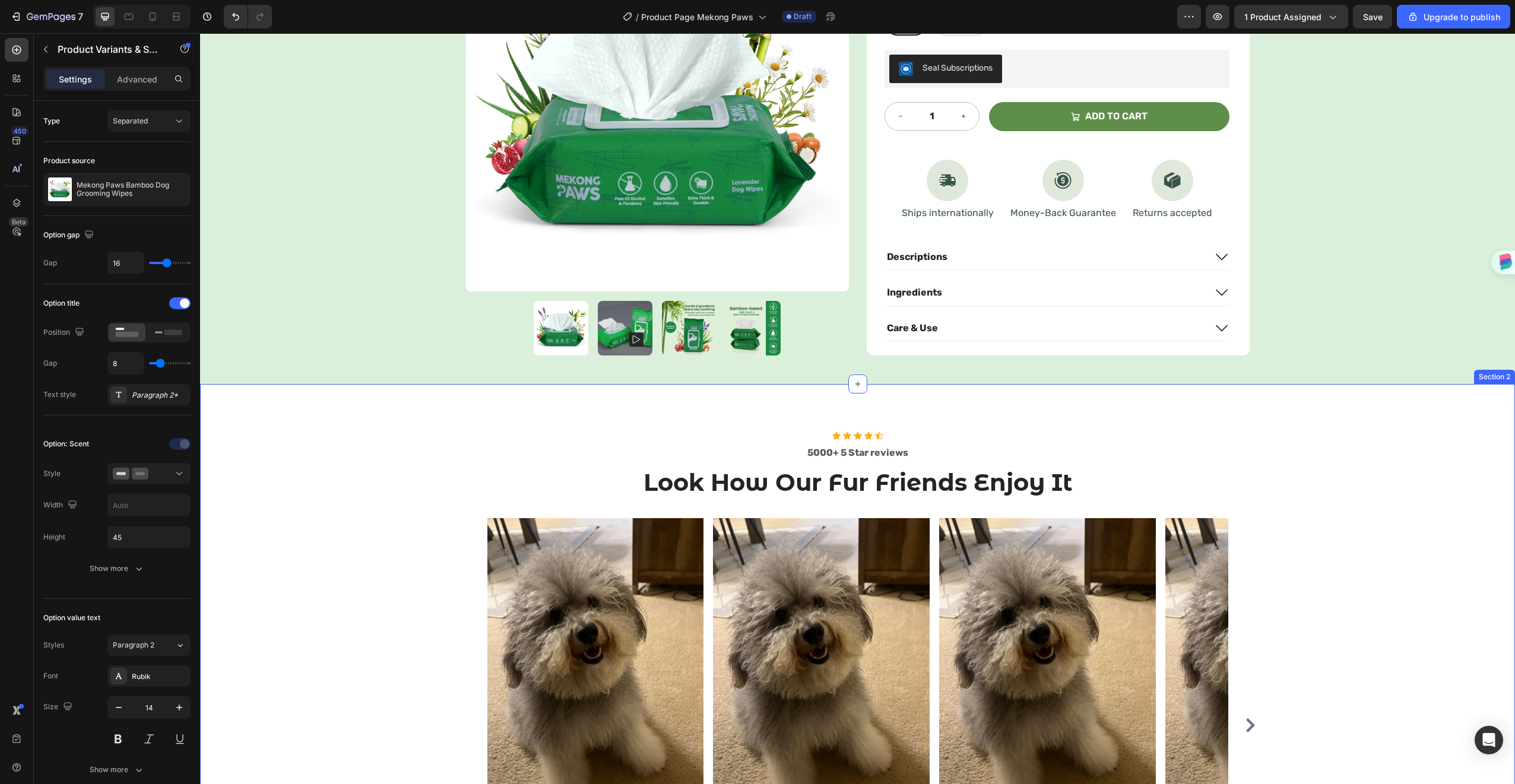
click at [353, 403] on div "Icon Icon Icon Icon Icon Icon List Hoz 5000+ 5 Star reviews Text block Look How…" at bounding box center [857, 690] width 1315 height 612
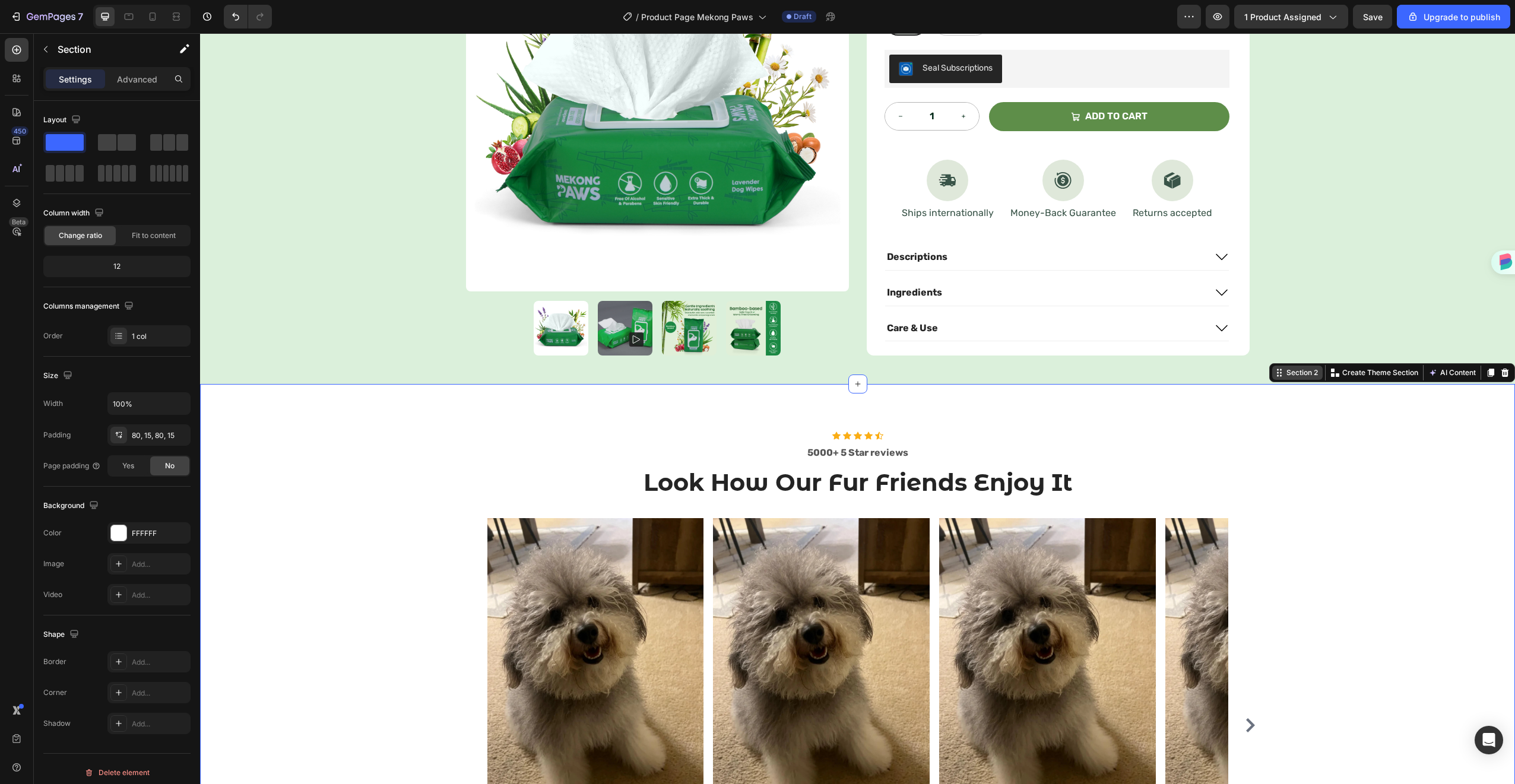
click at [1285, 372] on div "Section 2" at bounding box center [1302, 372] width 36 height 10
click at [1303, 510] on div "Icon Icon Icon Icon Icon Icon List Hoz 5000+ 5 Star reviews Text block Look How…" at bounding box center [857, 690] width 1297 height 517
click at [1288, 375] on div "Section 2" at bounding box center [1302, 372] width 36 height 10
click at [1280, 375] on icon at bounding box center [1280, 376] width 1 height 1
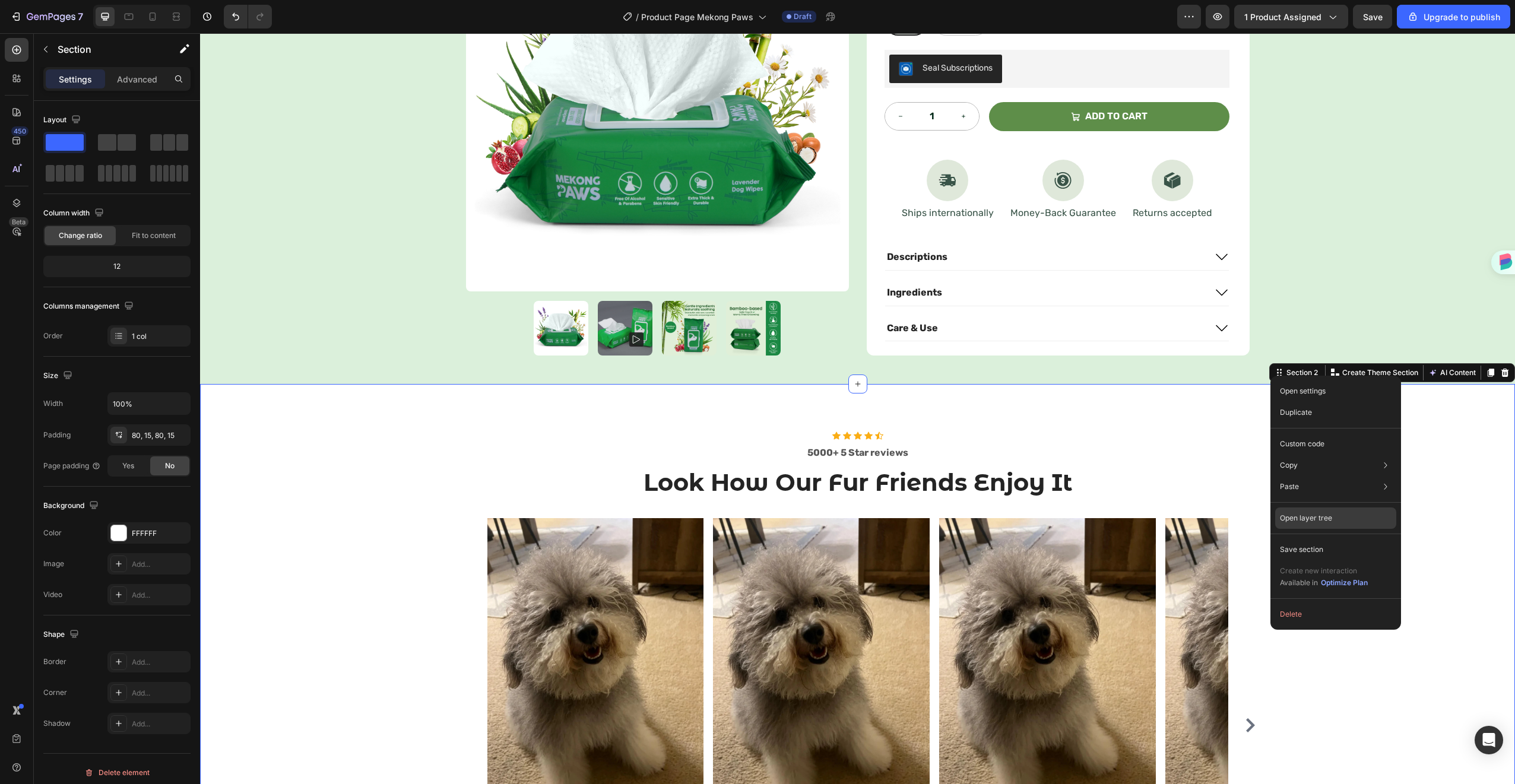
click at [1305, 513] on p "Open layer tree" at bounding box center [1305, 518] width 53 height 10
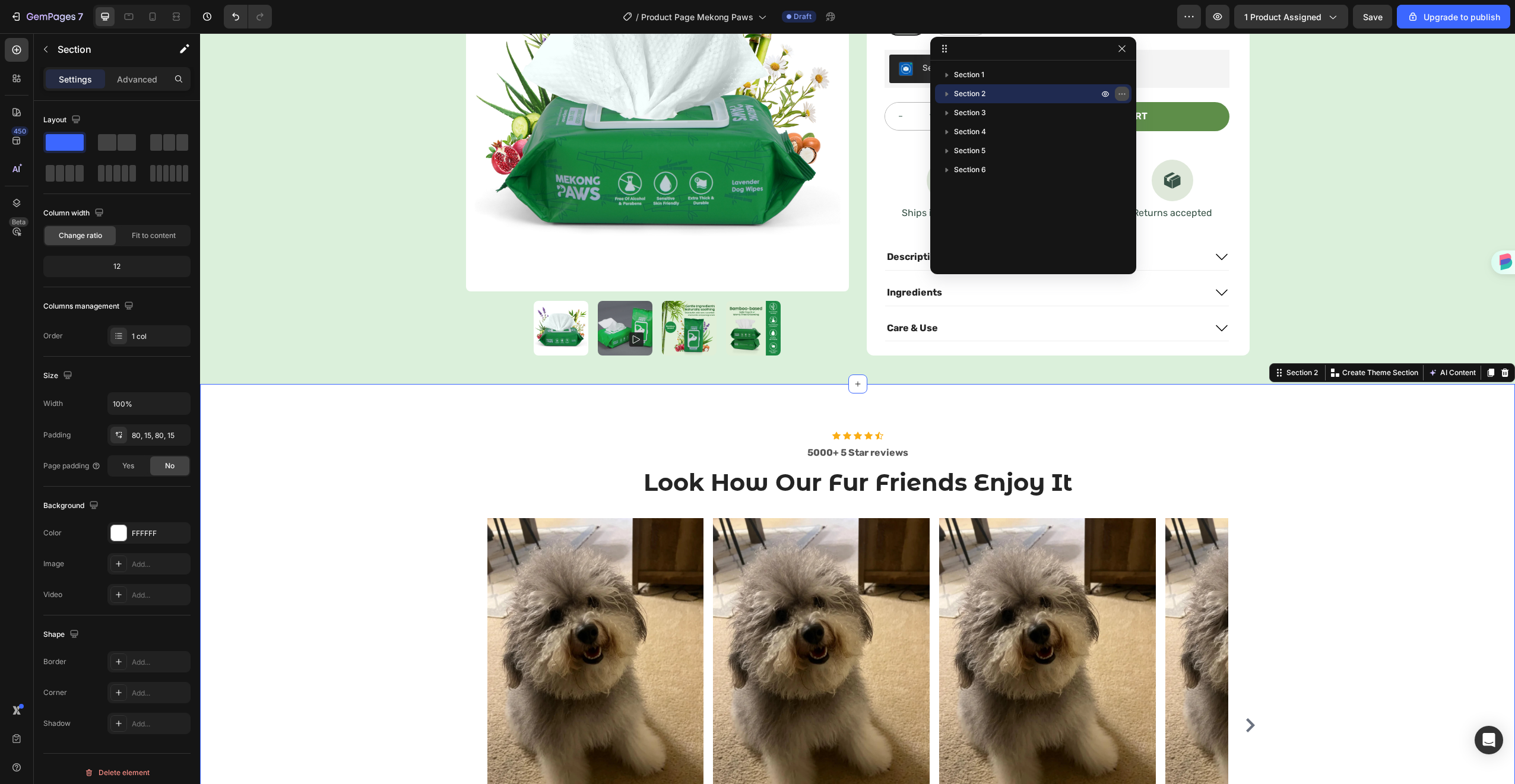
click at [1119, 96] on icon "button" at bounding box center [1122, 93] width 10 height 10
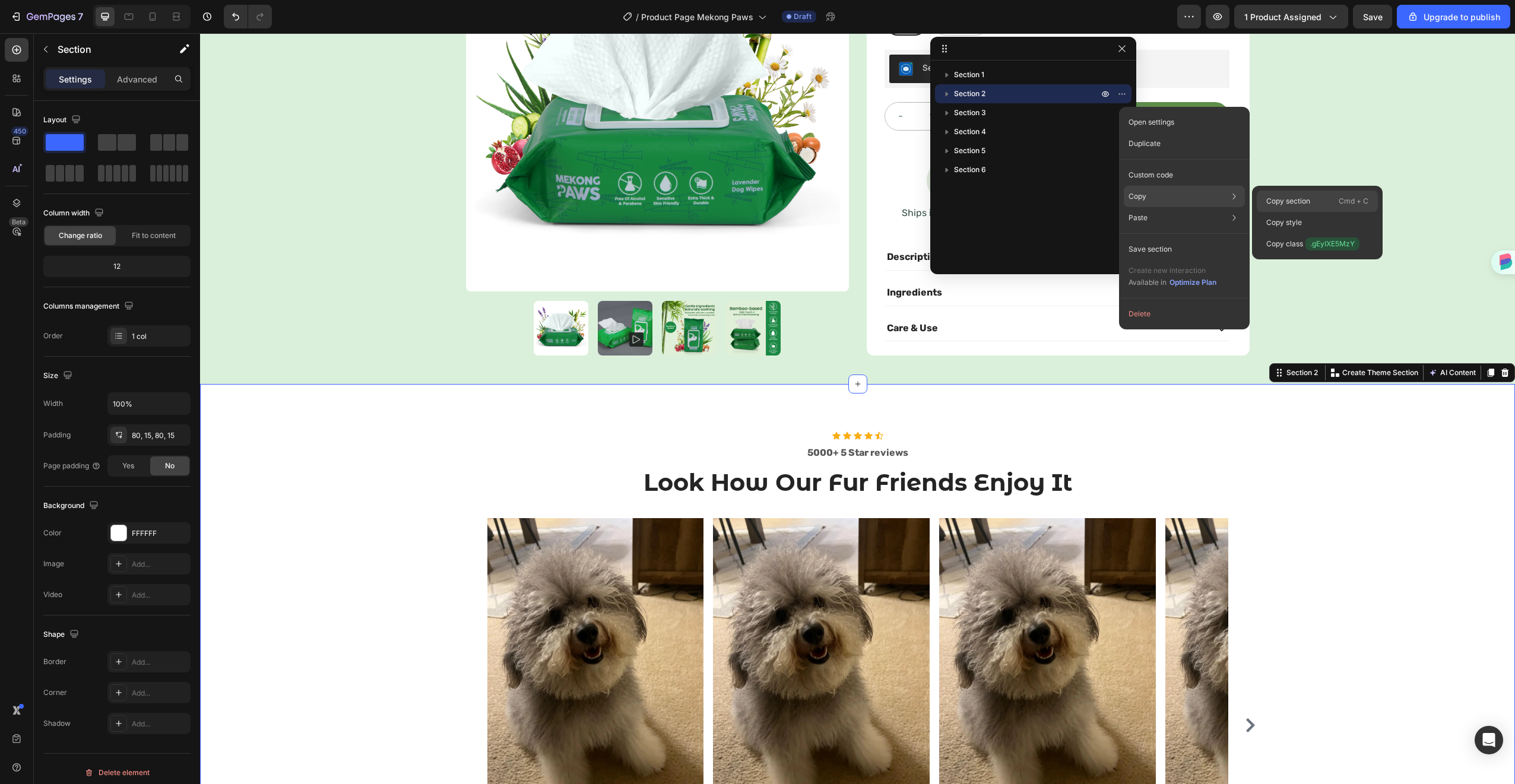
drag, startPoint x: 1294, startPoint y: 198, endPoint x: 578, endPoint y: 79, distance: 725.8
click at [1294, 198] on p "Copy section" at bounding box center [1288, 201] width 44 height 10
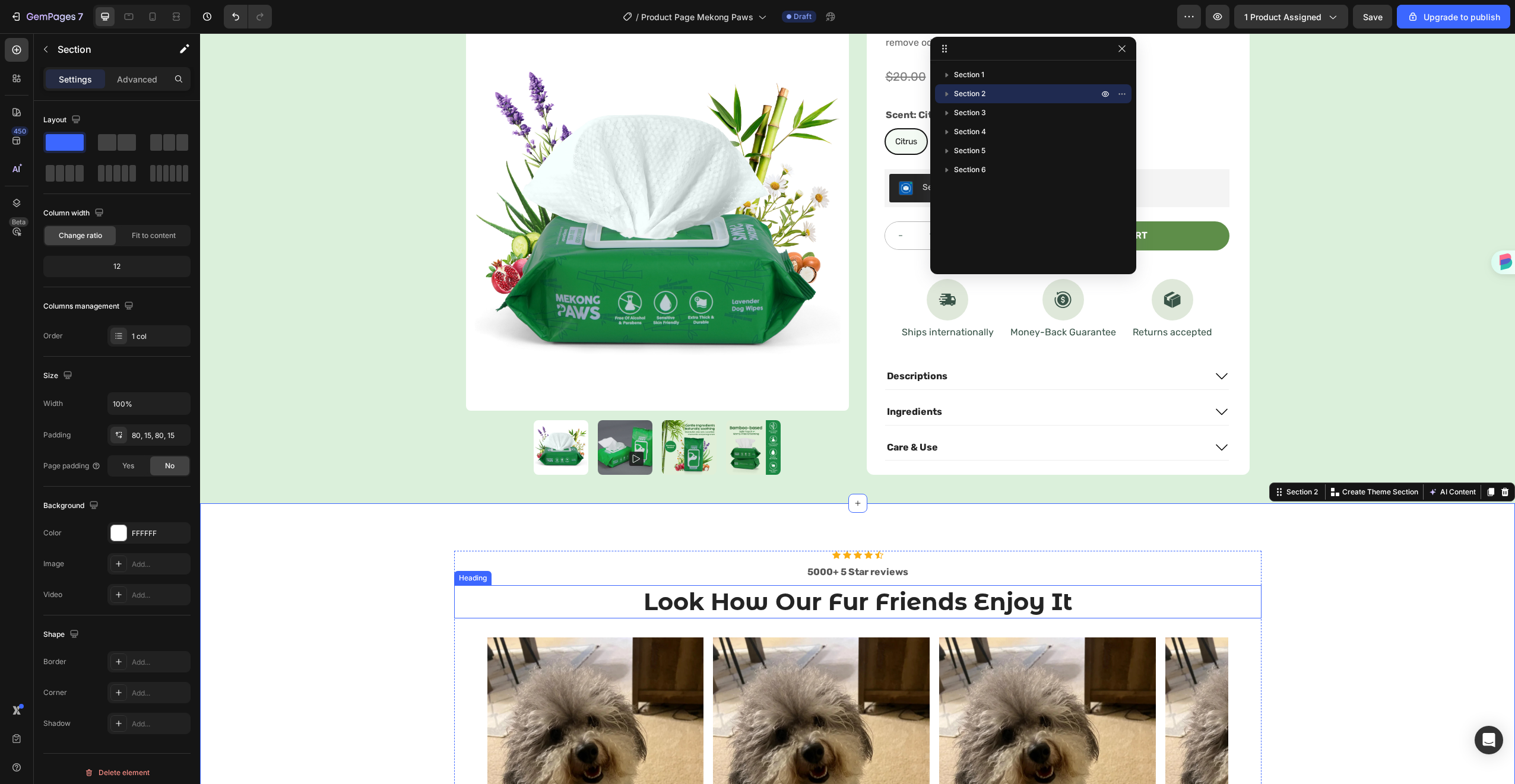
scroll to position [0, 0]
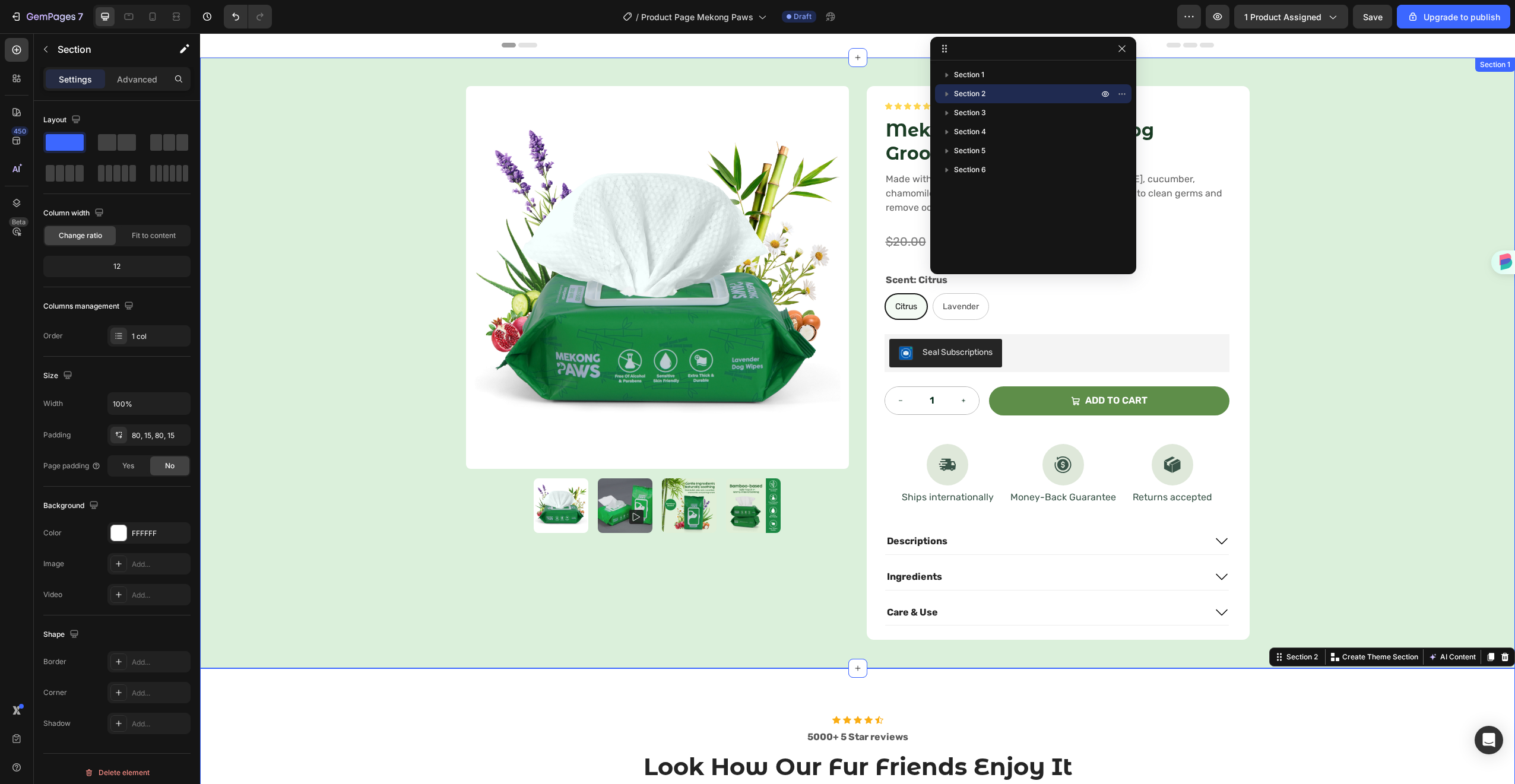
click at [1399, 358] on div "Product Images Icon Icon Icon Icon Icon Icon List Rated 4.7 Stars (465 reviews)…" at bounding box center [857, 363] width 1315 height 611
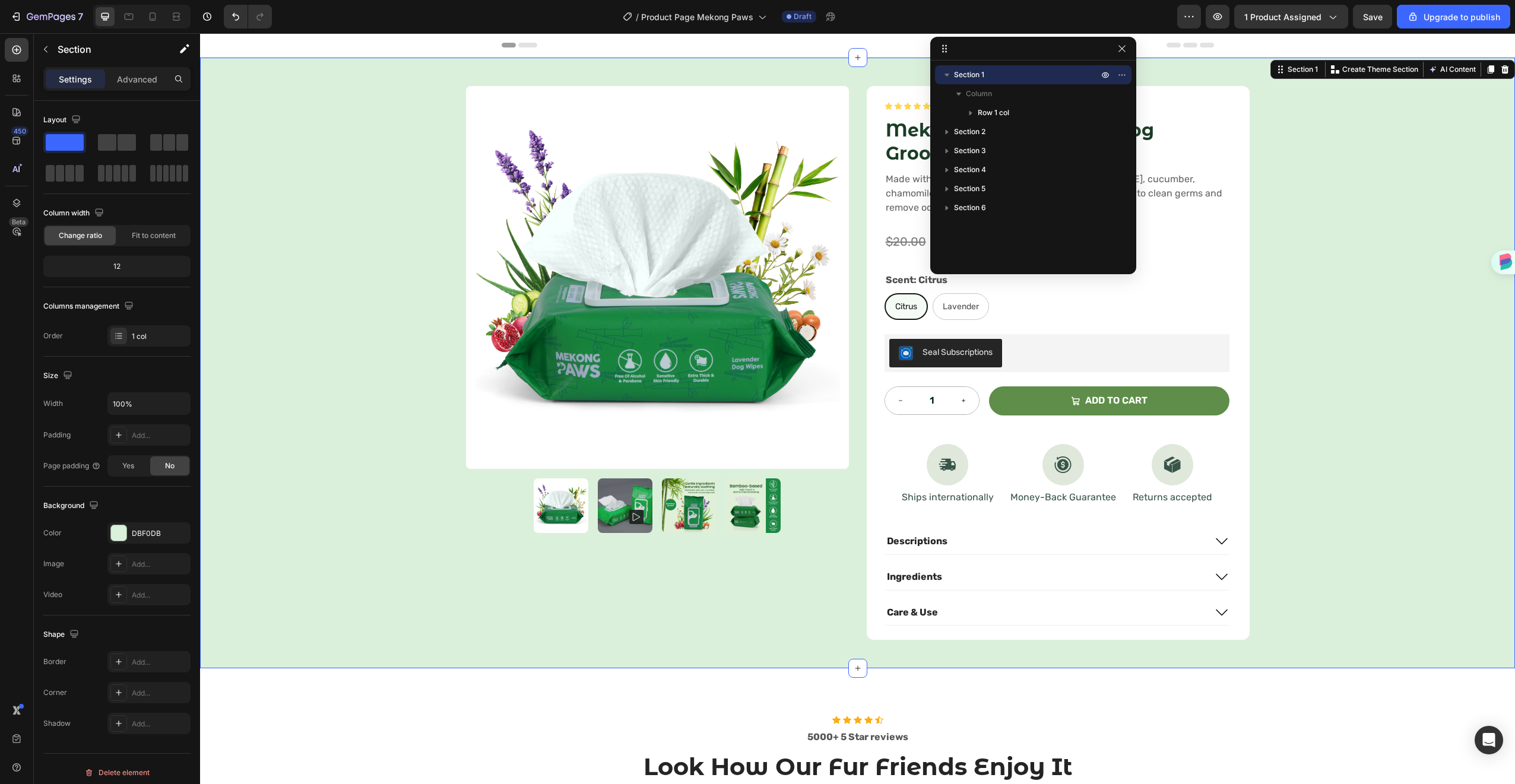
click at [1113, 47] on div at bounding box center [1033, 49] width 206 height 24
click at [1120, 47] on icon "button" at bounding box center [1122, 48] width 10 height 10
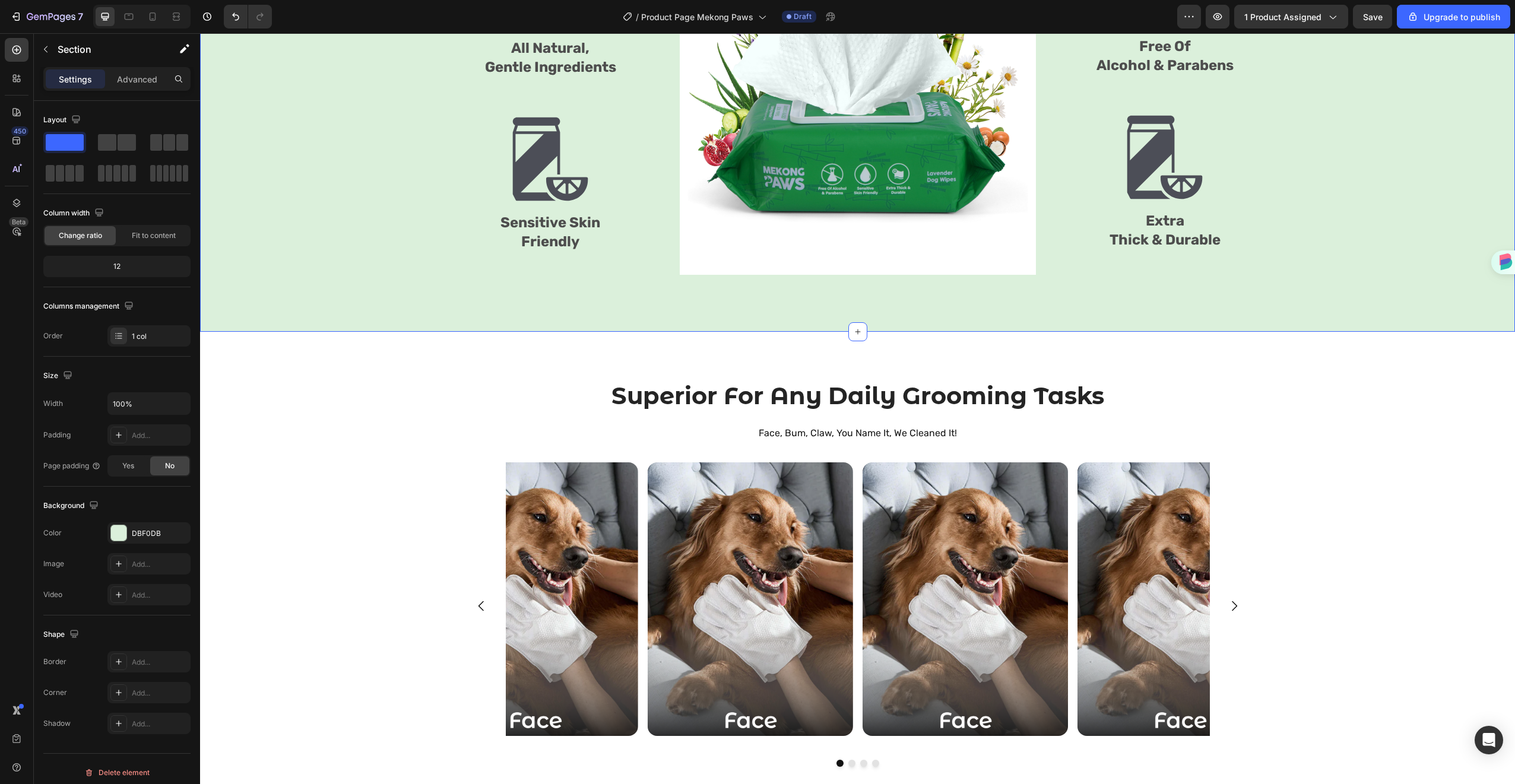
scroll to position [1766, 0]
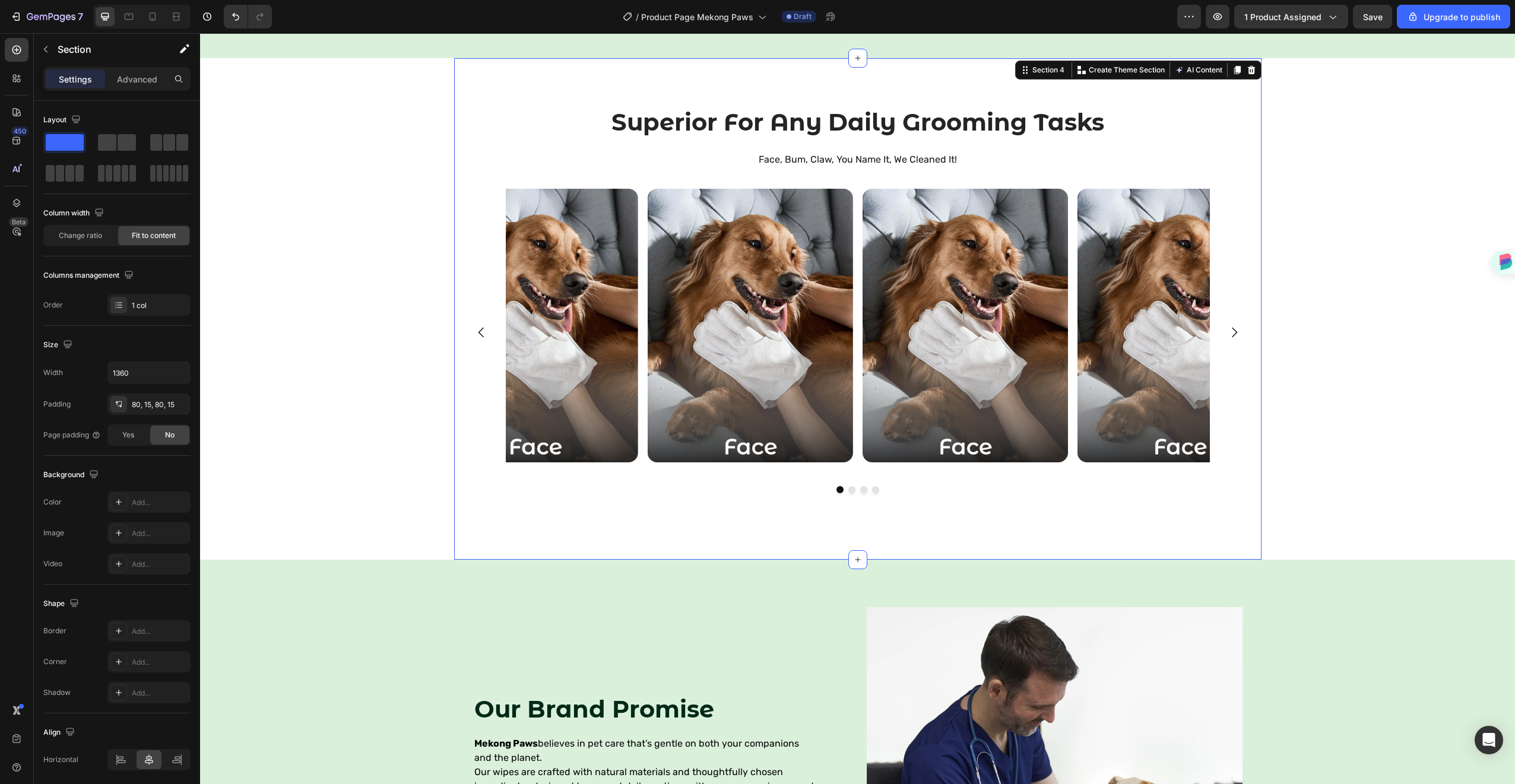
click at [1134, 503] on div "Image Image Image Image [GEOGRAPHIC_DATA]" at bounding box center [857, 350] width 789 height 324
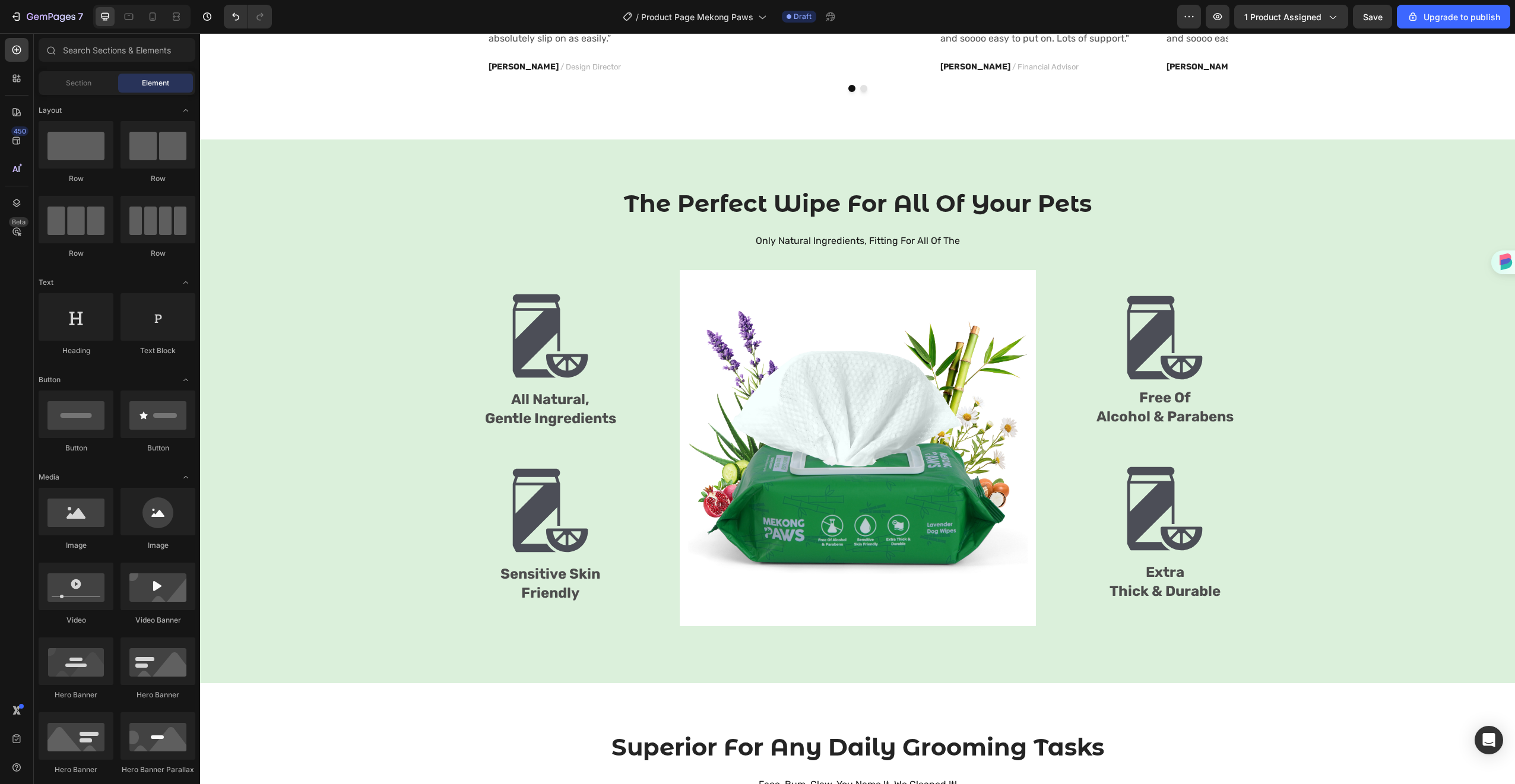
scroll to position [1225, 0]
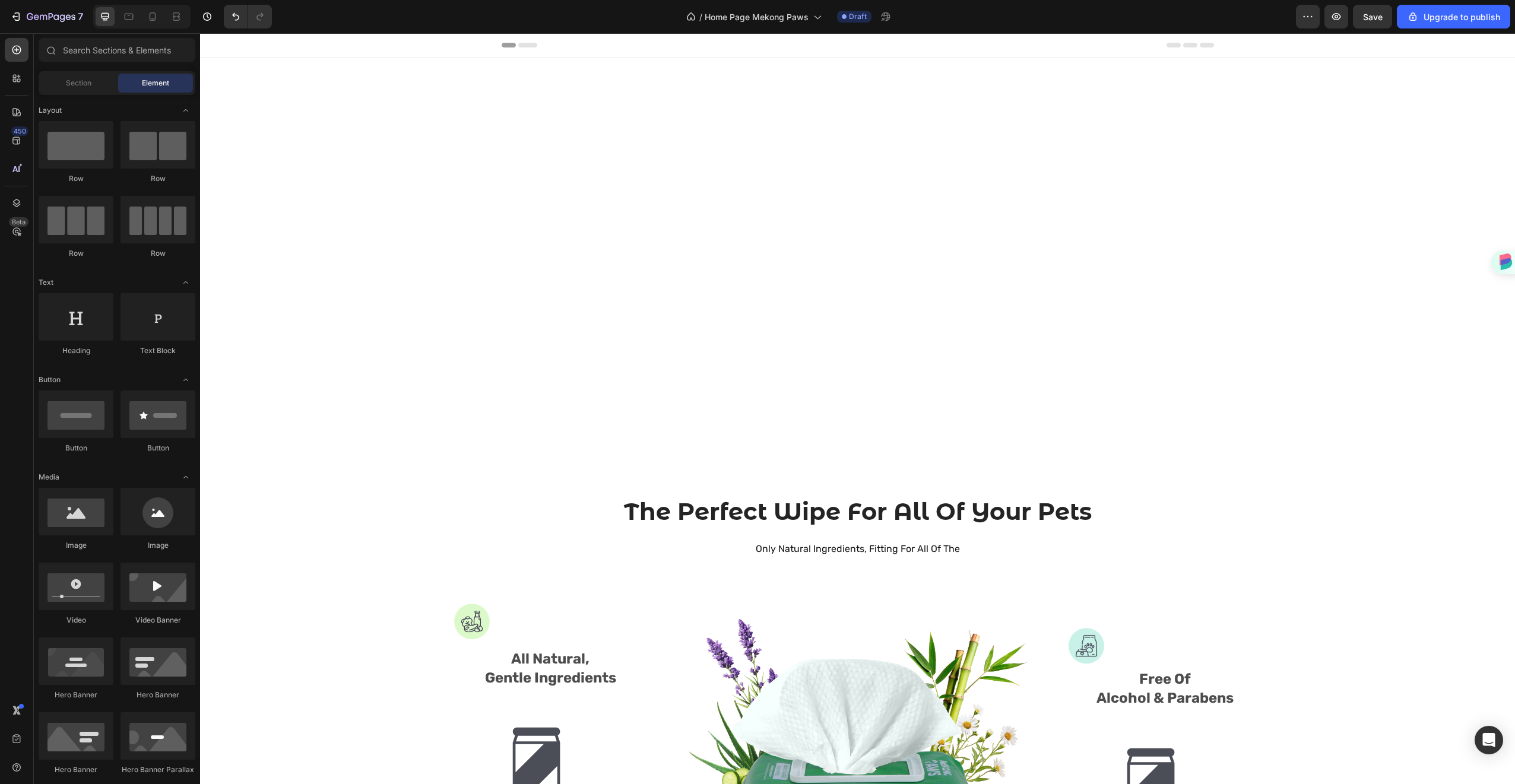
scroll to position [917, 0]
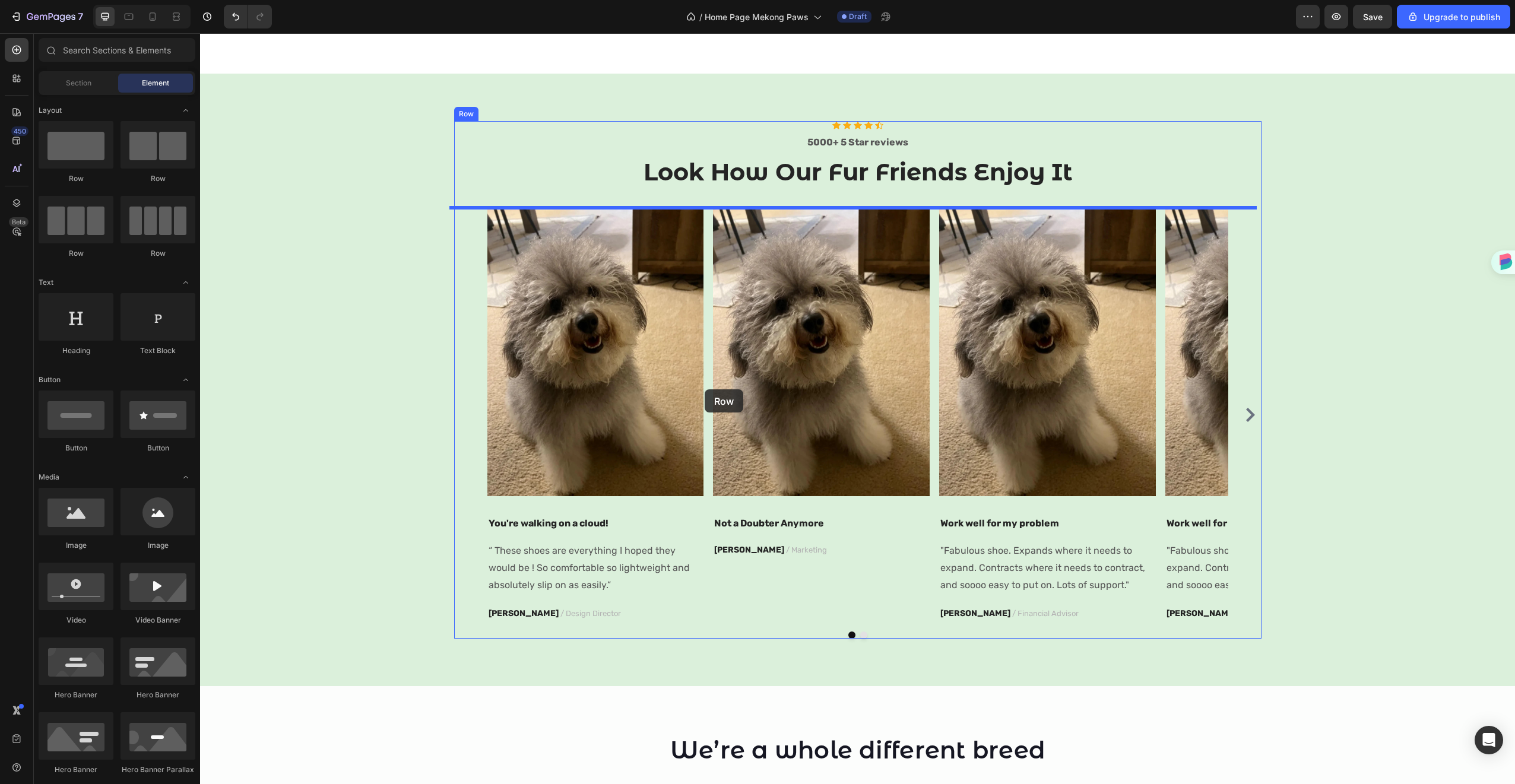
drag, startPoint x: 274, startPoint y: 192, endPoint x: 704, endPoint y: 389, distance: 473.0
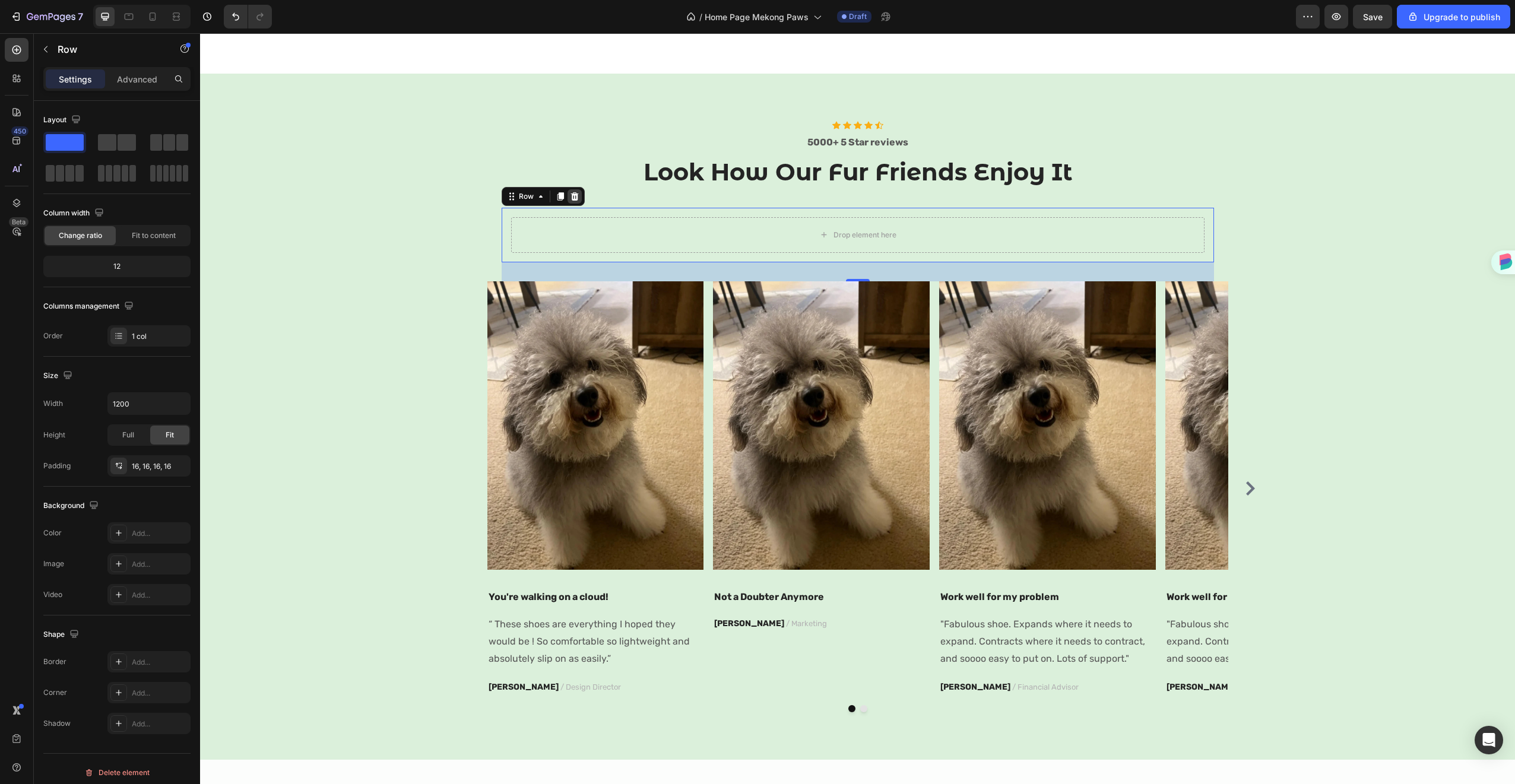
click at [570, 198] on icon at bounding box center [575, 196] width 10 height 10
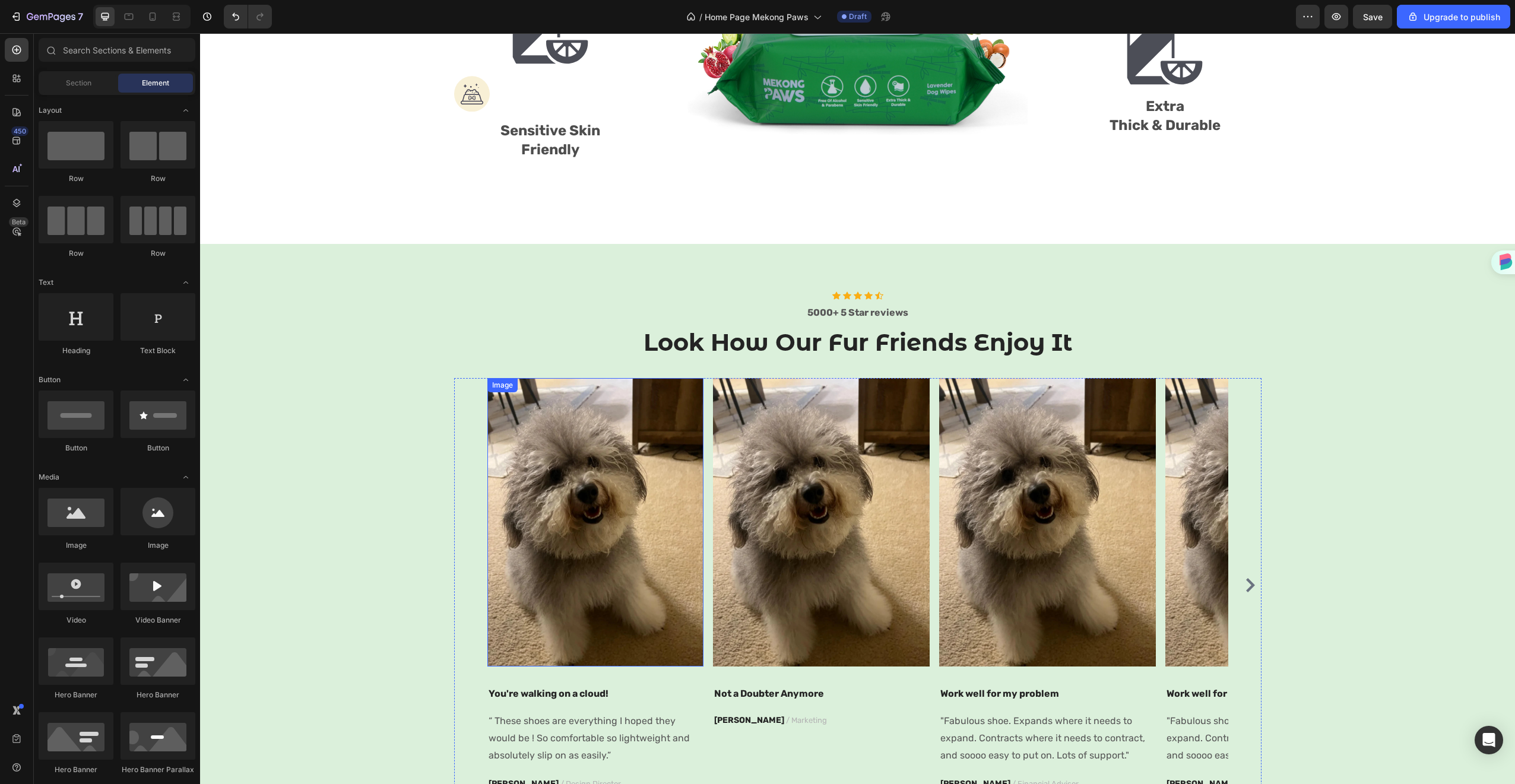
scroll to position [922, 0]
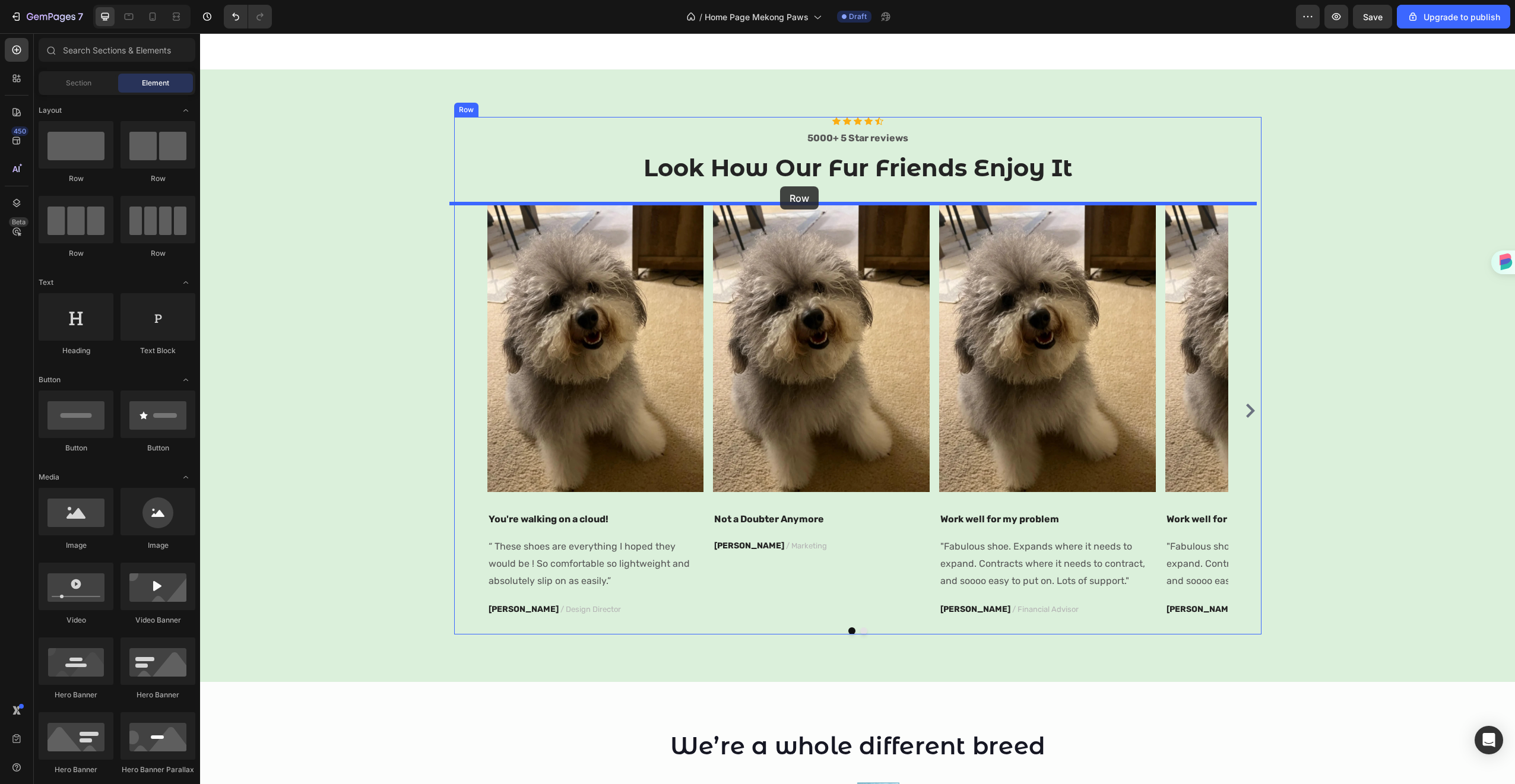
drag, startPoint x: 350, startPoint y: 255, endPoint x: 780, endPoint y: 187, distance: 435.3
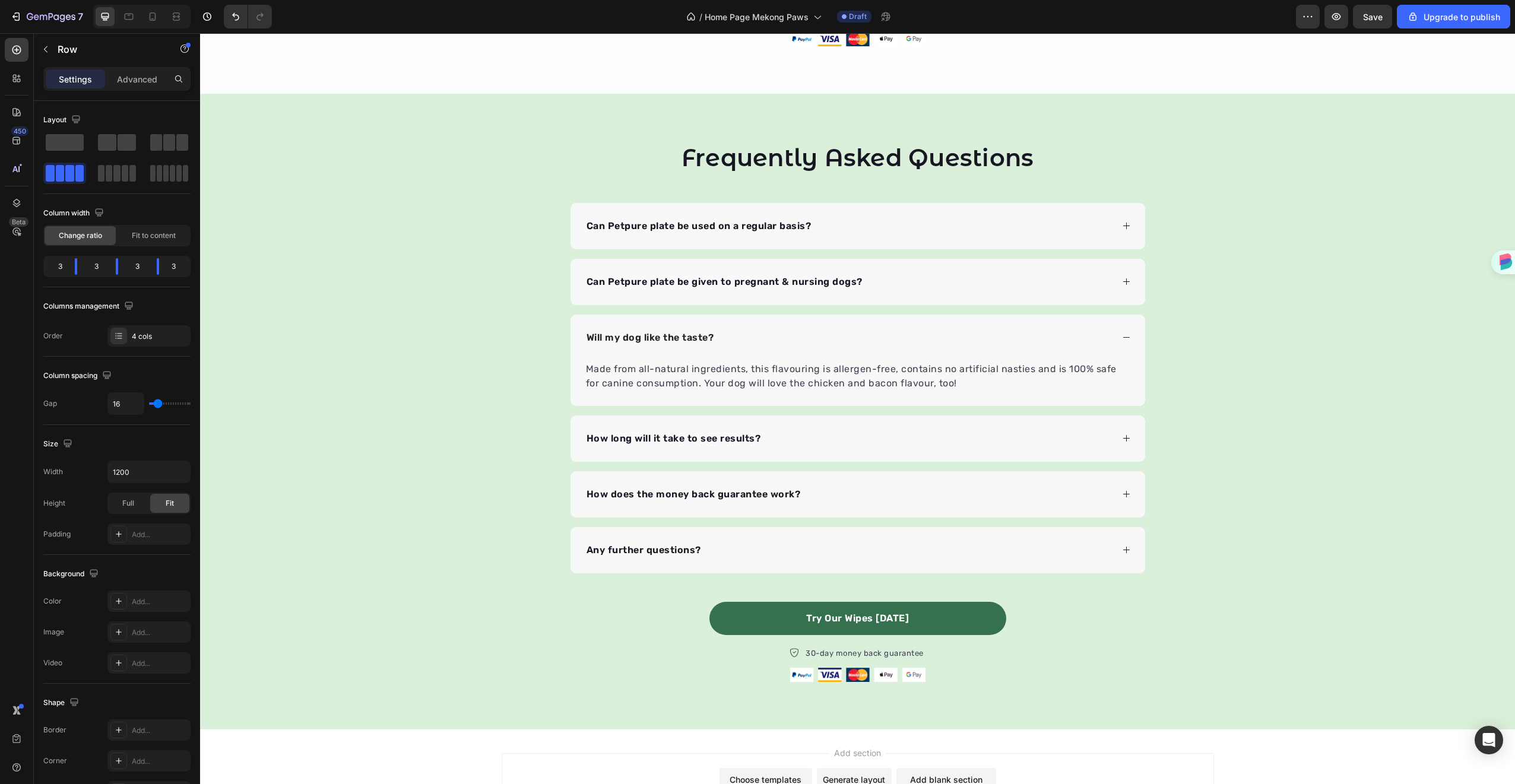
scroll to position [2224, 0]
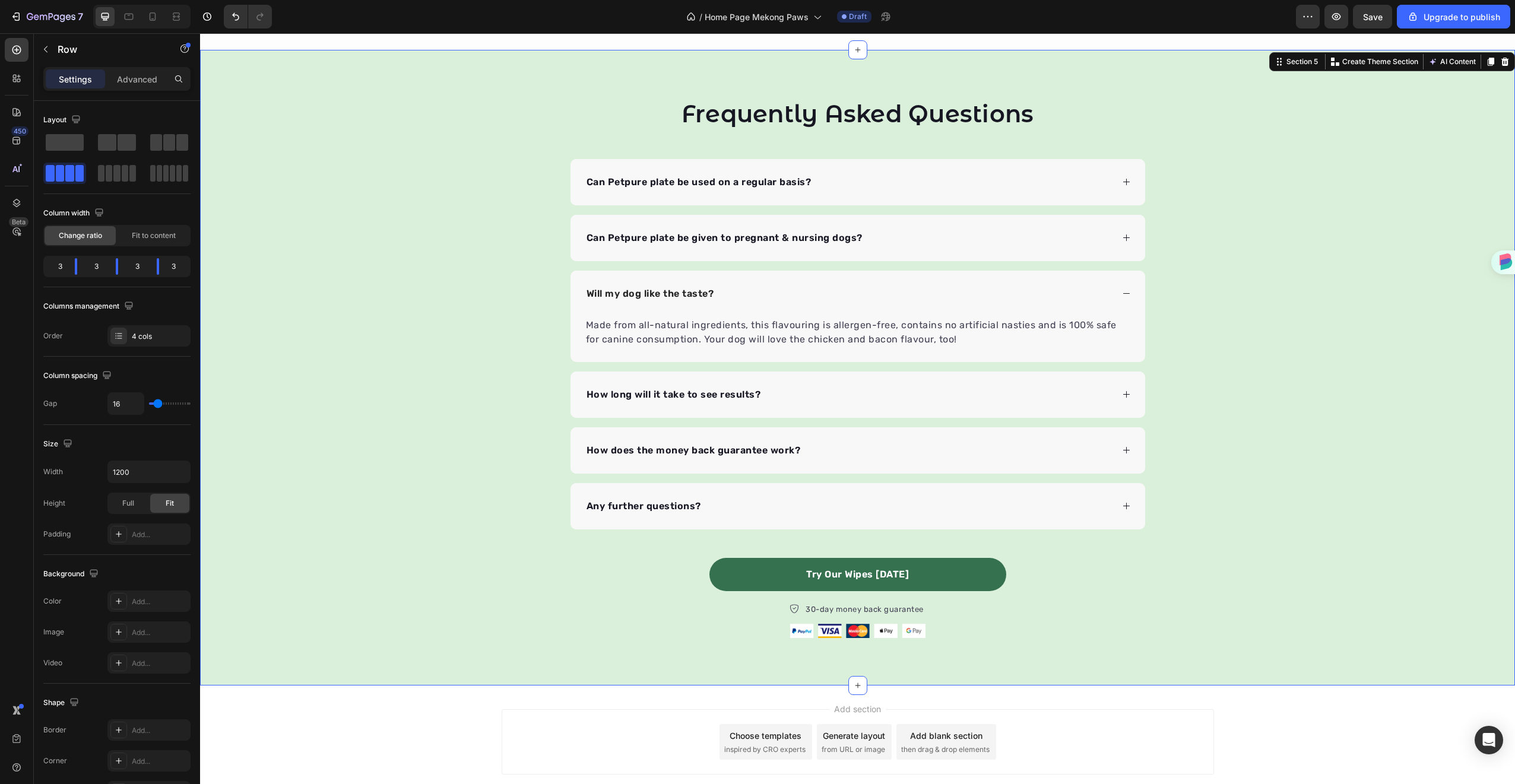
click at [1390, 352] on div "Frequently Asked Questions Heading Can Petpure plate be used on a regular basis…" at bounding box center [857, 367] width 1315 height 541
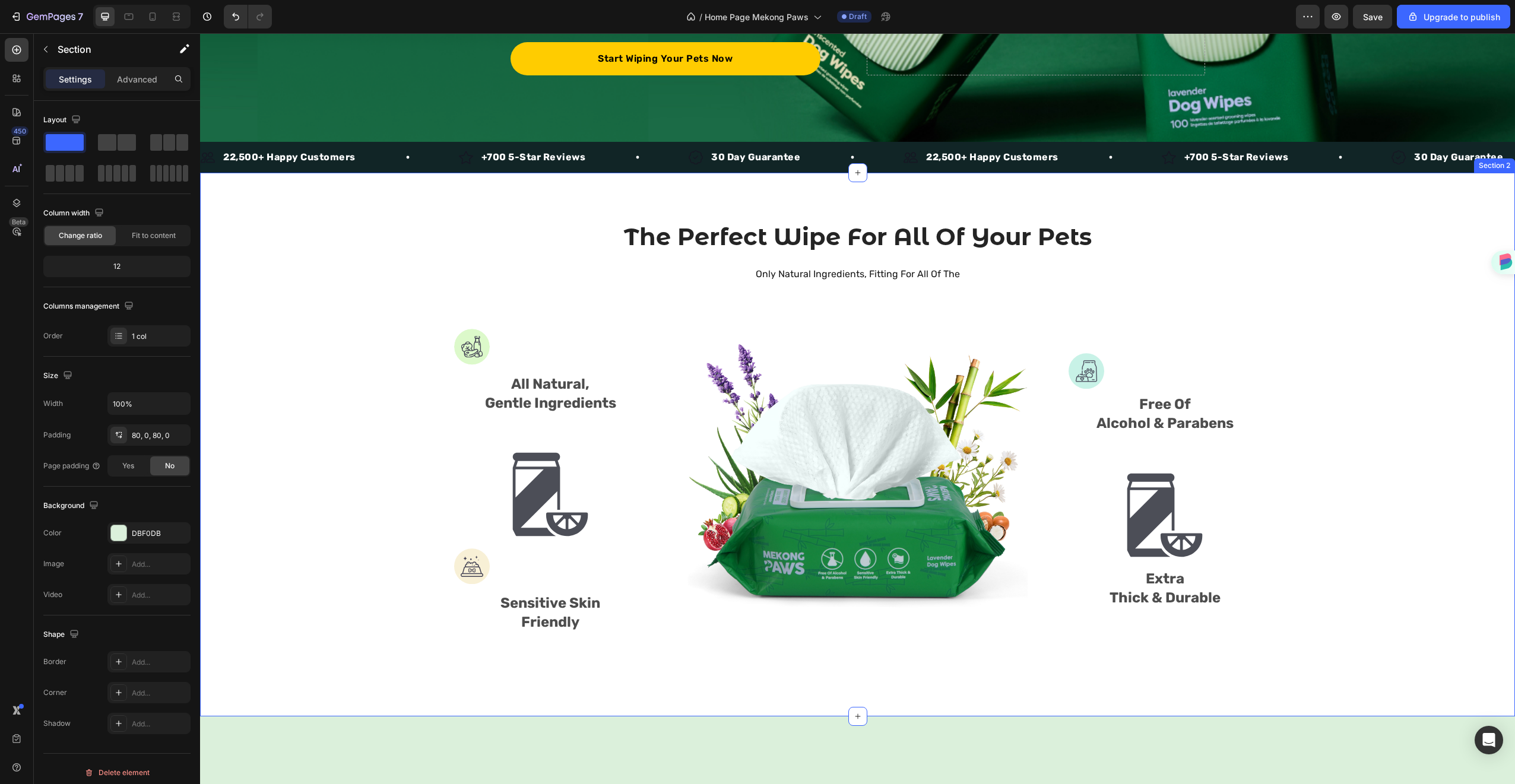
scroll to position [480, 0]
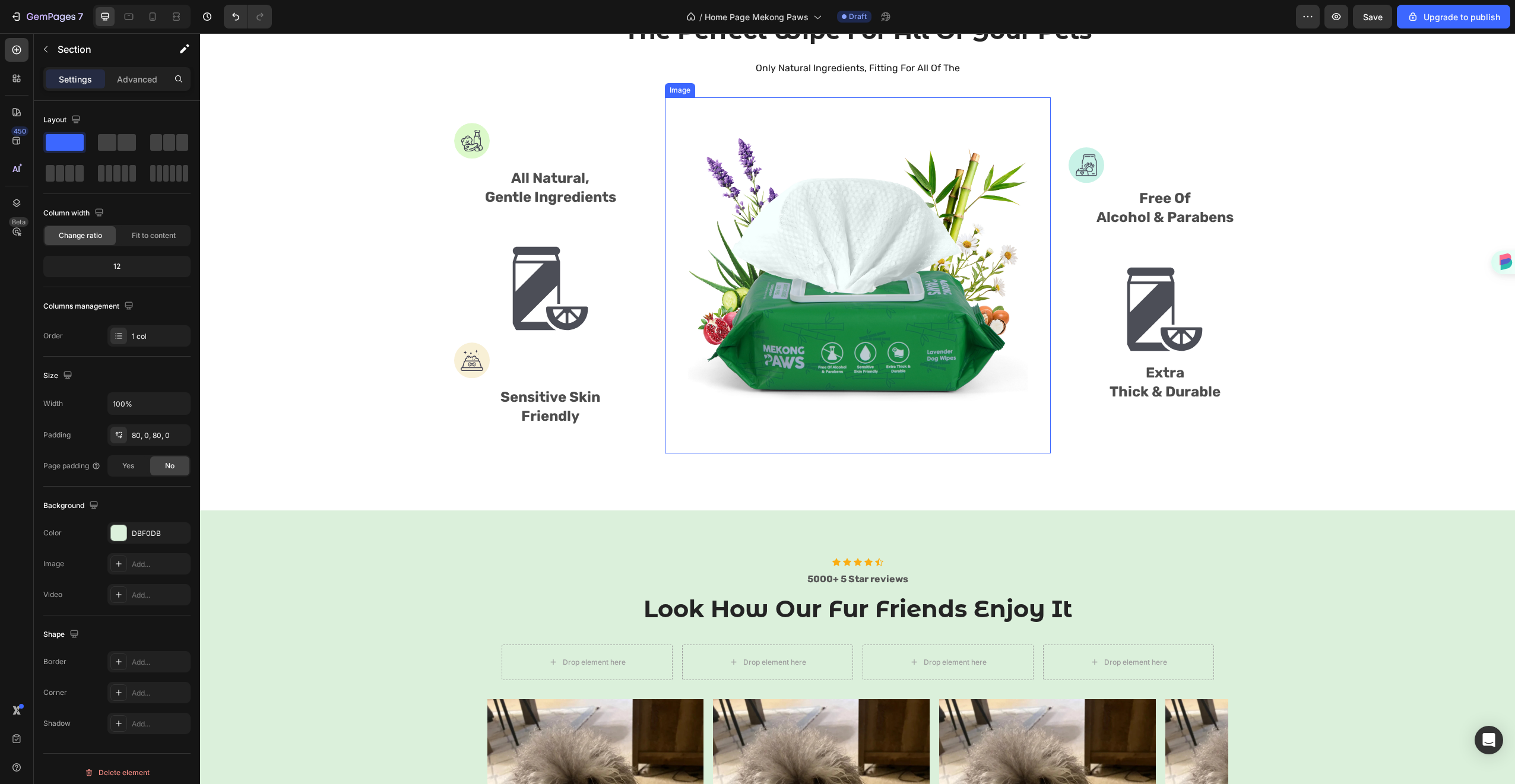
click at [994, 270] on img at bounding box center [857, 275] width 356 height 356
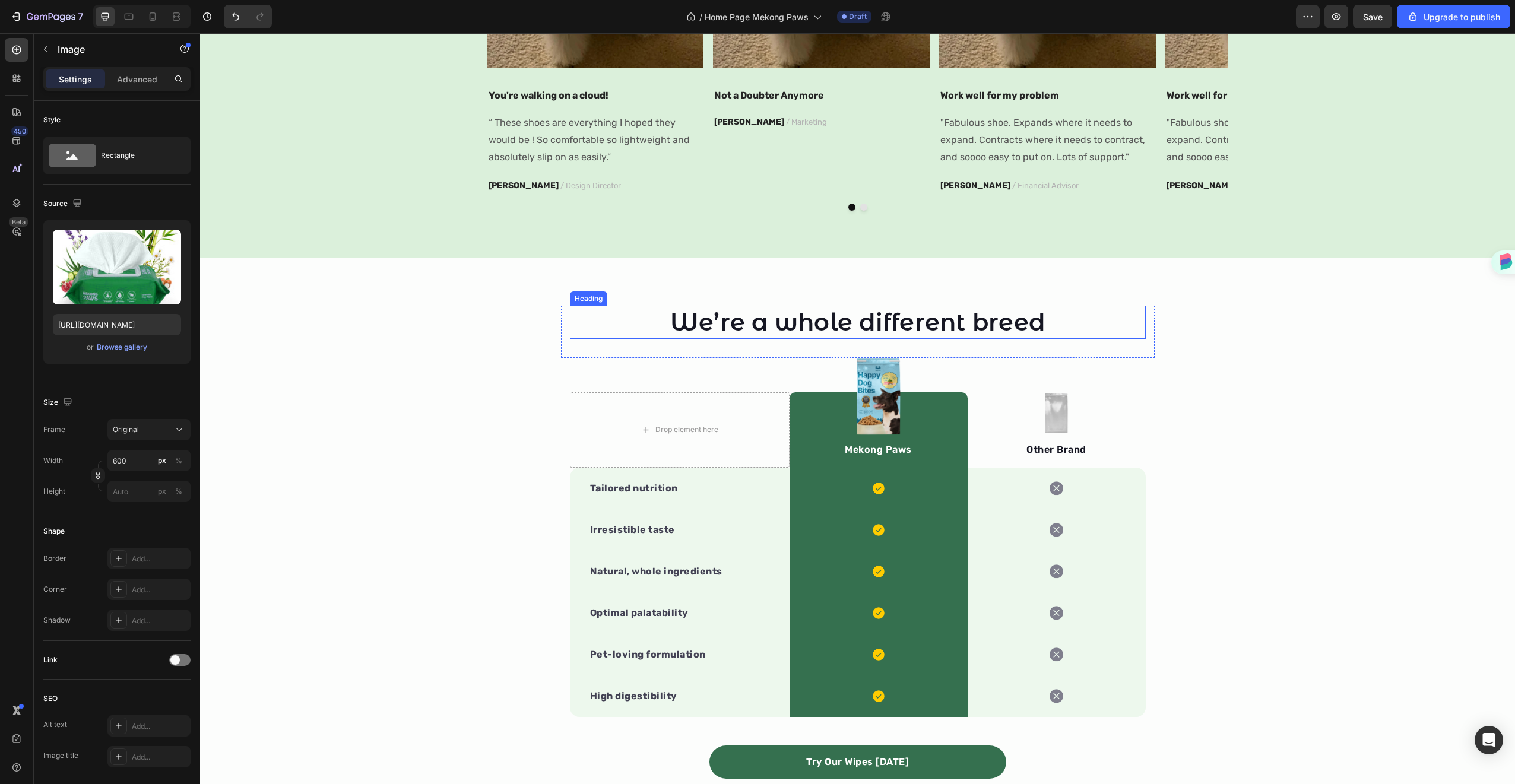
scroll to position [1731, 0]
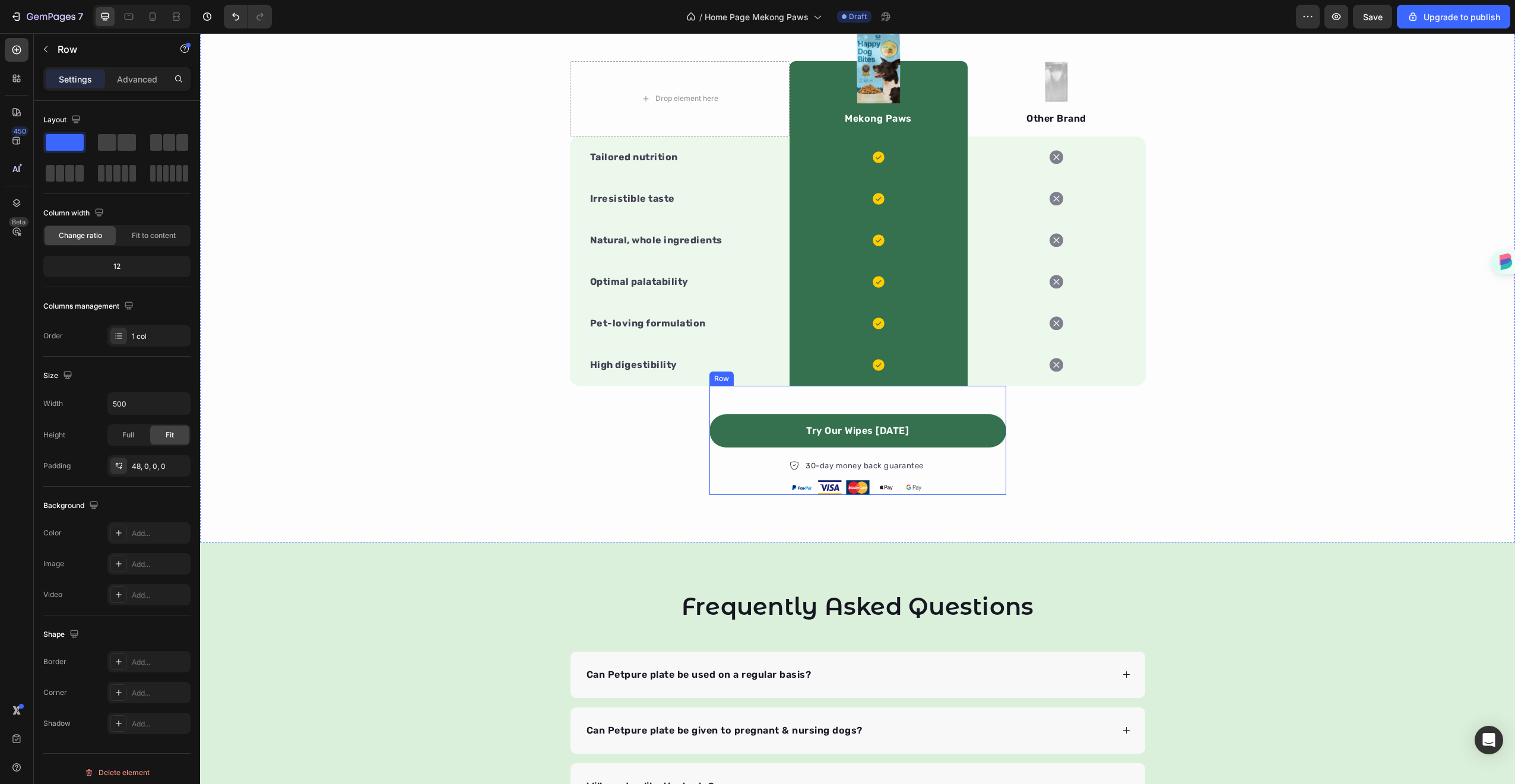
click at [719, 398] on div "Try Our Wipes [DATE] Button 30-day money back guarantee Item list Image Row Row" at bounding box center [857, 440] width 297 height 110
click at [763, 378] on icon at bounding box center [768, 374] width 10 height 10
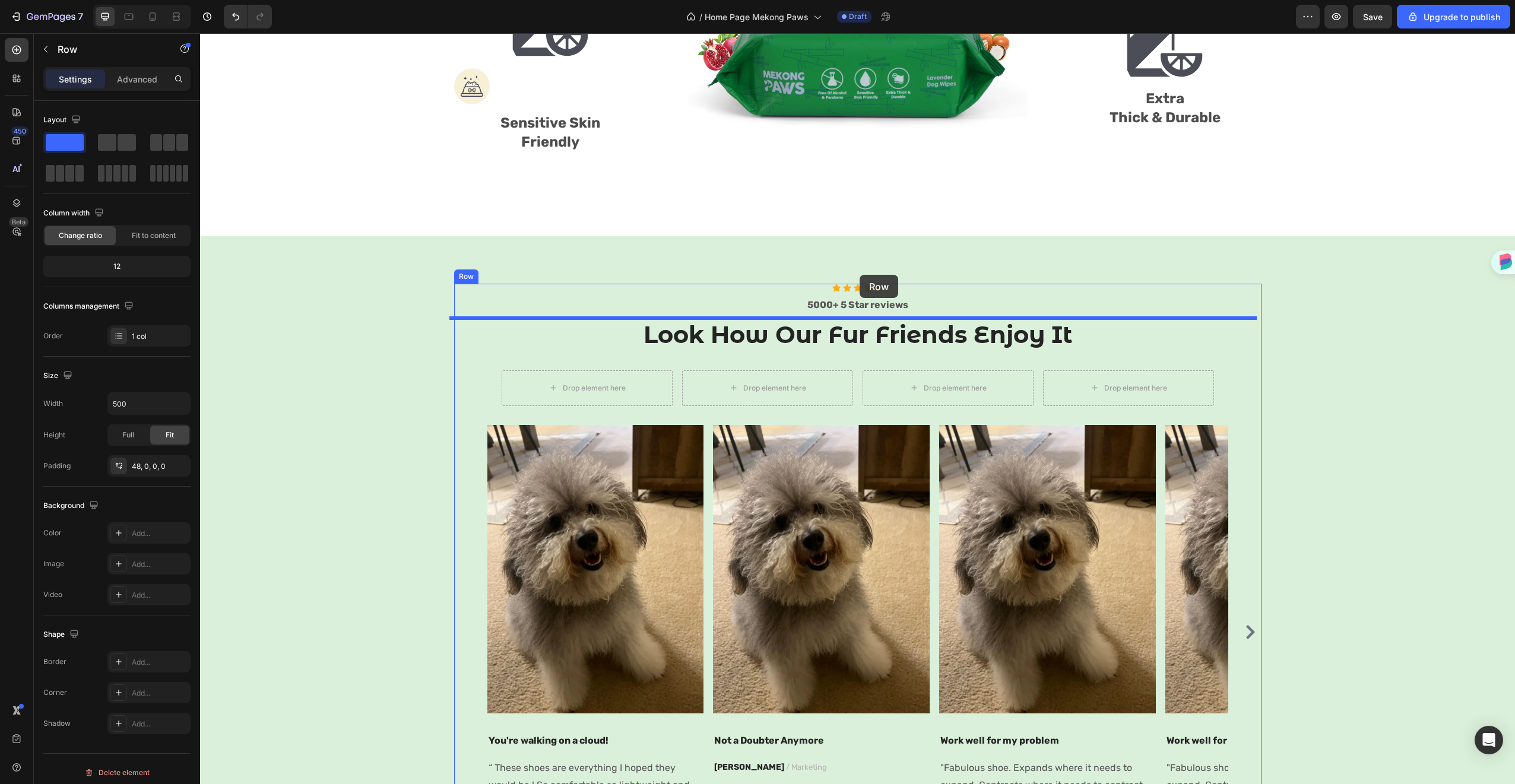
scroll to position [633, 0]
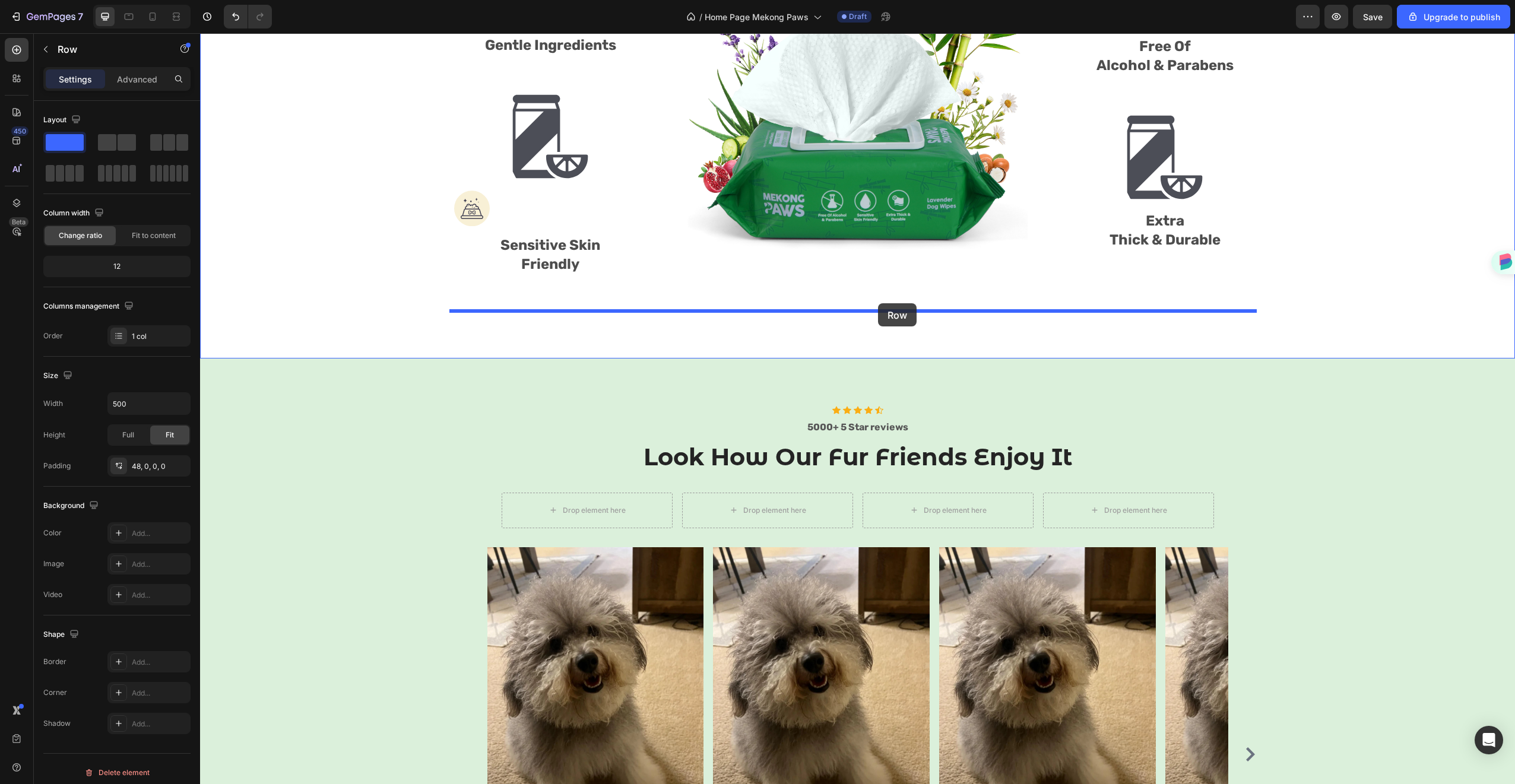
drag, startPoint x: 712, startPoint y: 483, endPoint x: 878, endPoint y: 304, distance: 244.1
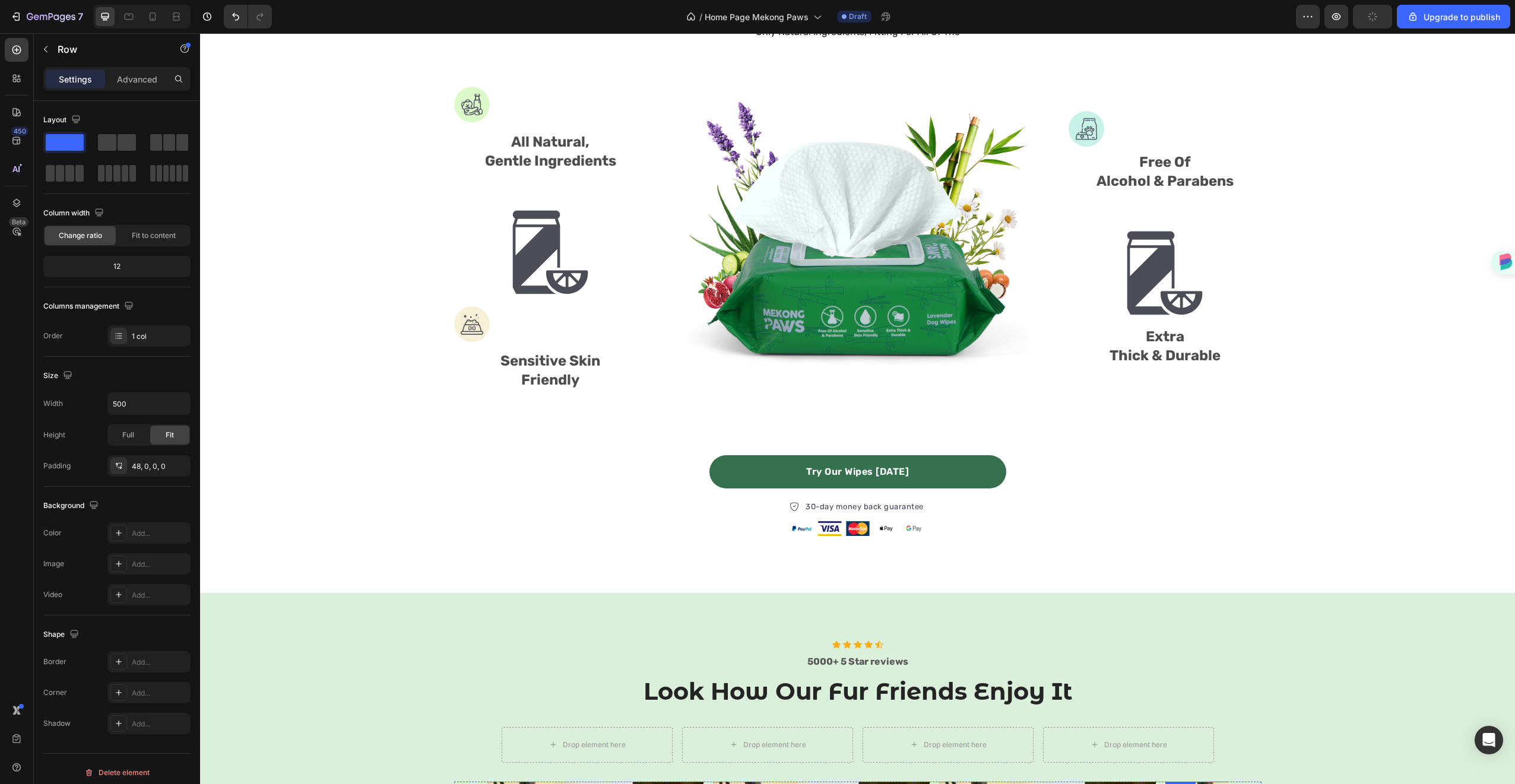
scroll to position [513, 0]
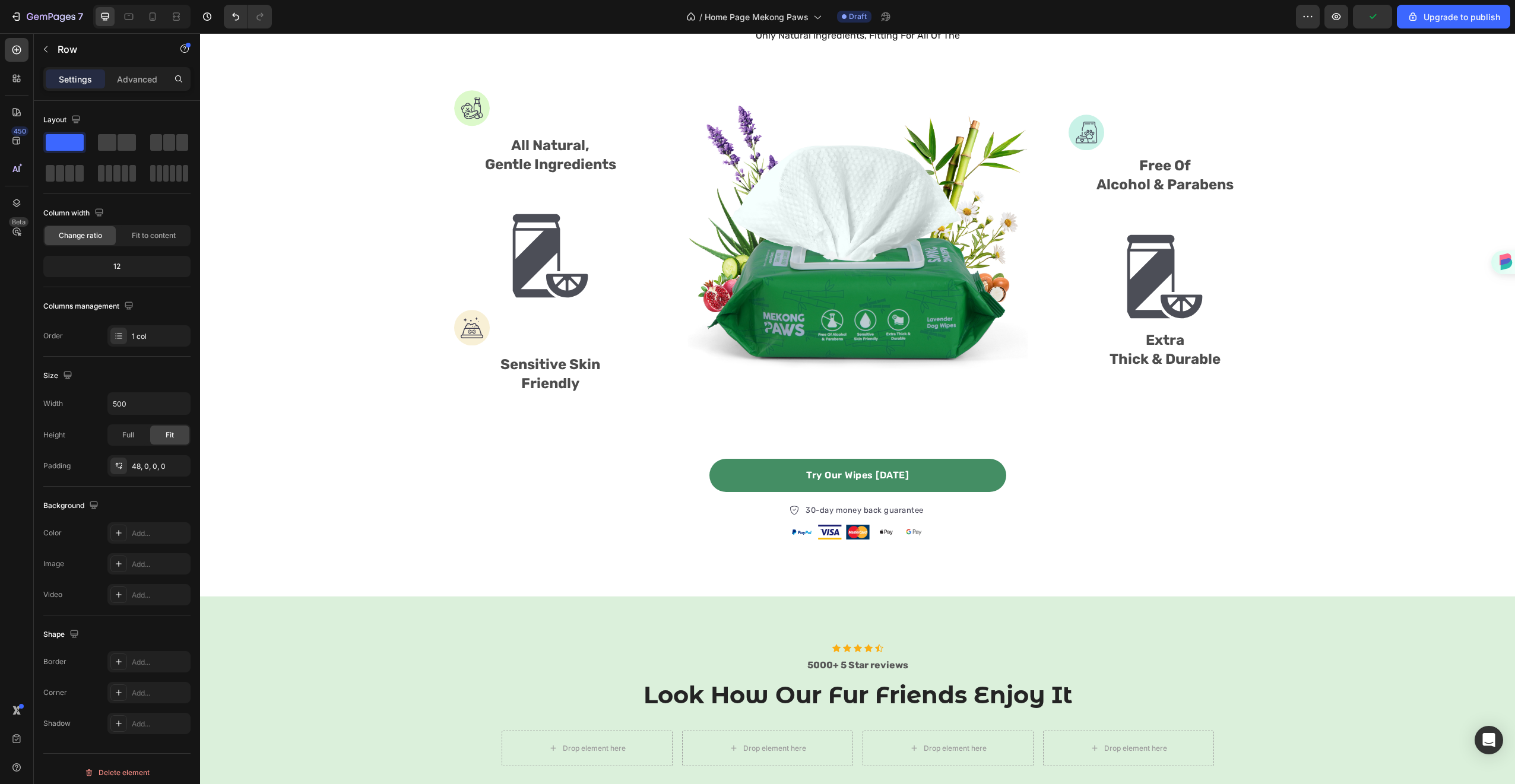
click at [821, 461] on link "Try Our Wipes [DATE]" at bounding box center [857, 475] width 297 height 33
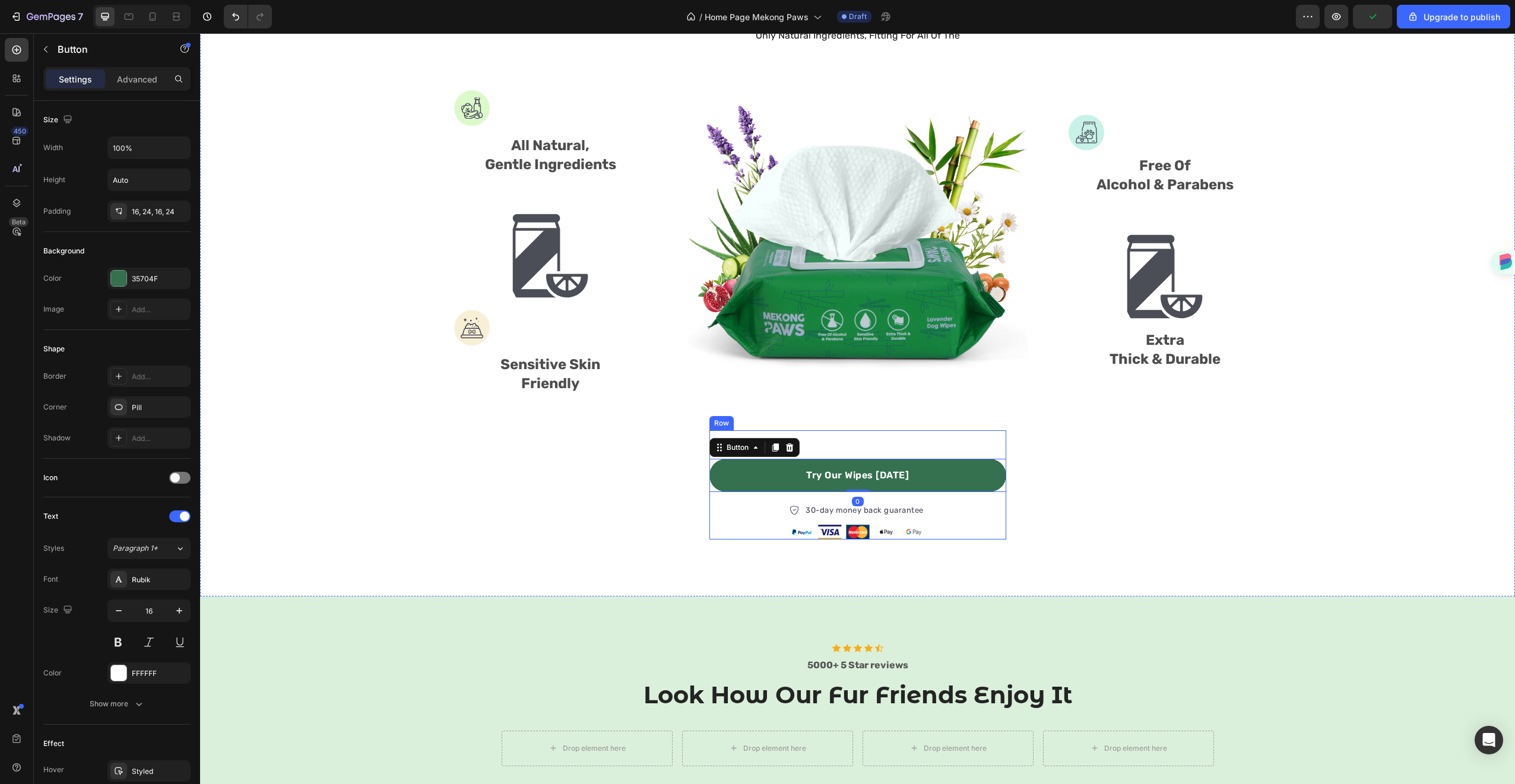
click at [837, 441] on div "Try Our Wipes [DATE] Button 0 30-day money back guarantee Item list Image Row R…" at bounding box center [857, 485] width 297 height 110
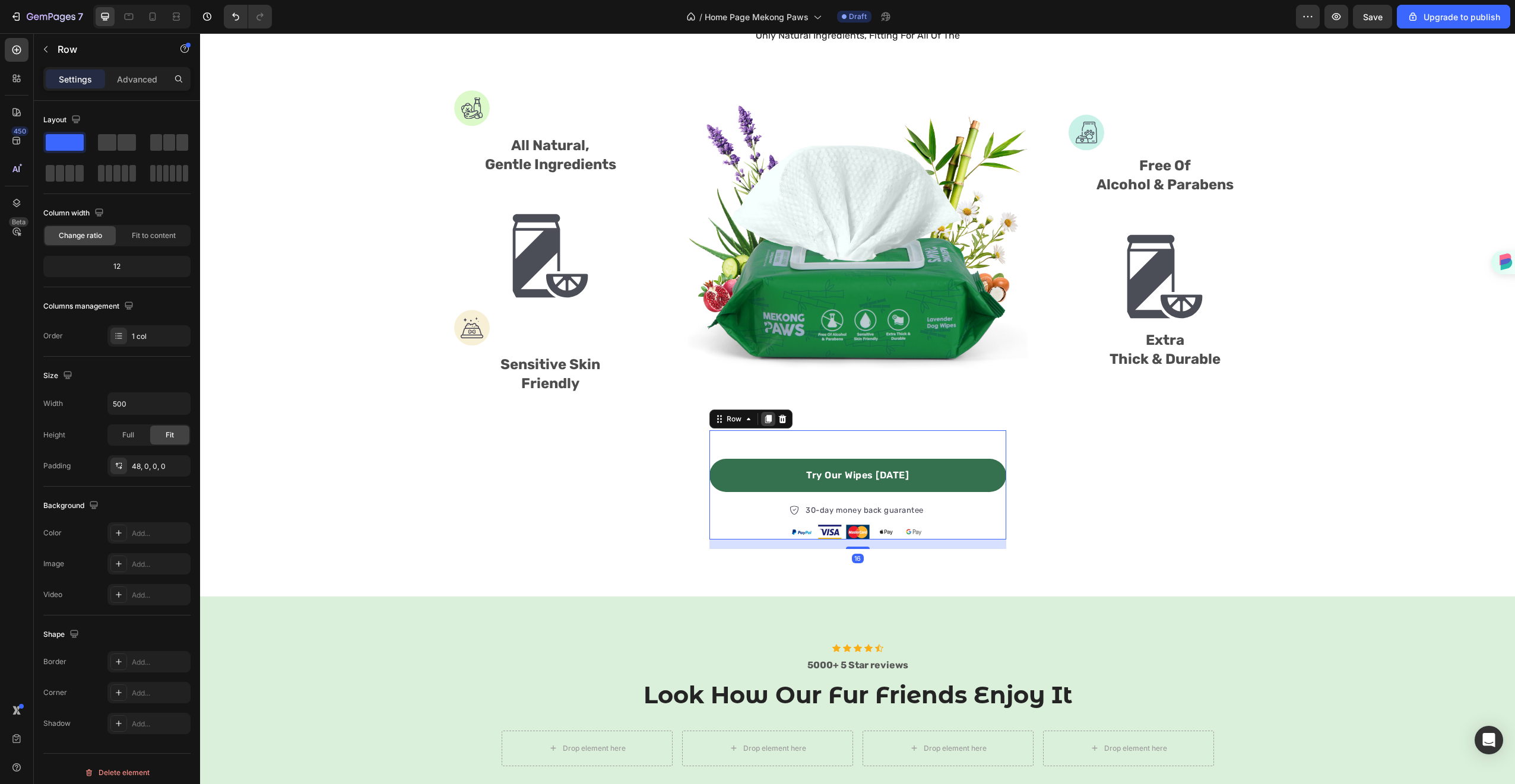
click at [765, 418] on icon at bounding box center [768, 418] width 7 height 8
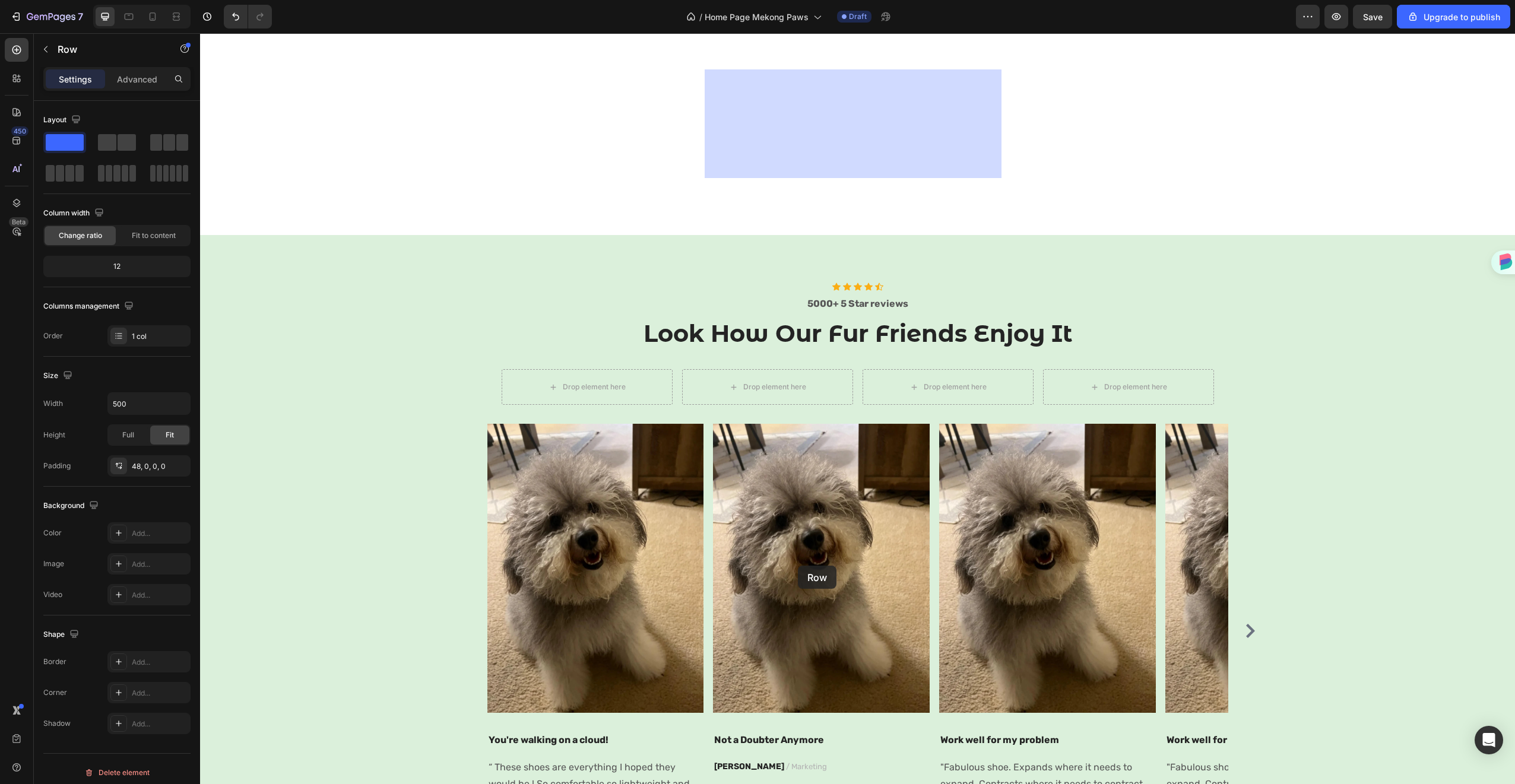
scroll to position [1304, 0]
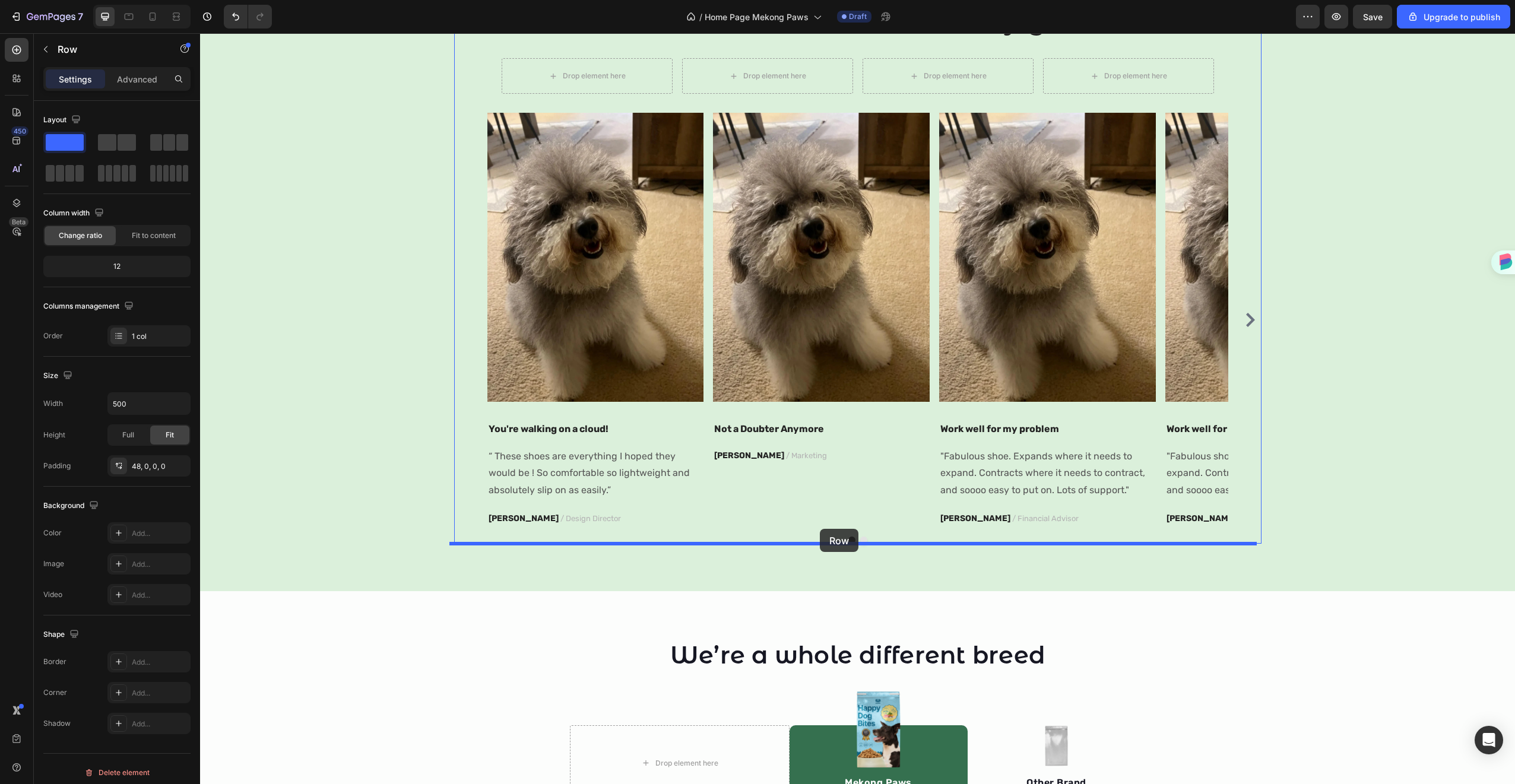
drag, startPoint x: 713, startPoint y: 539, endPoint x: 820, endPoint y: 529, distance: 107.5
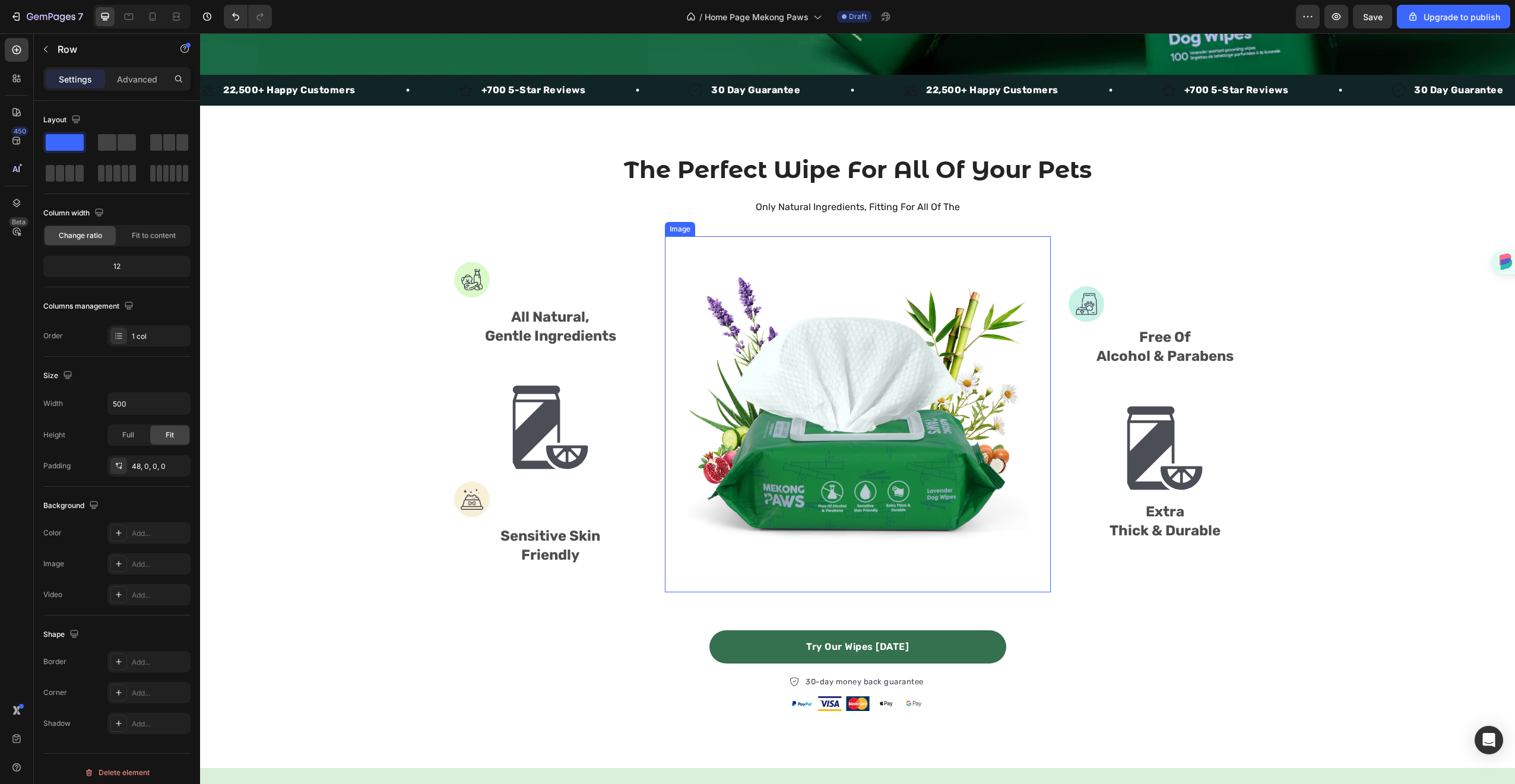
scroll to position [88, 0]
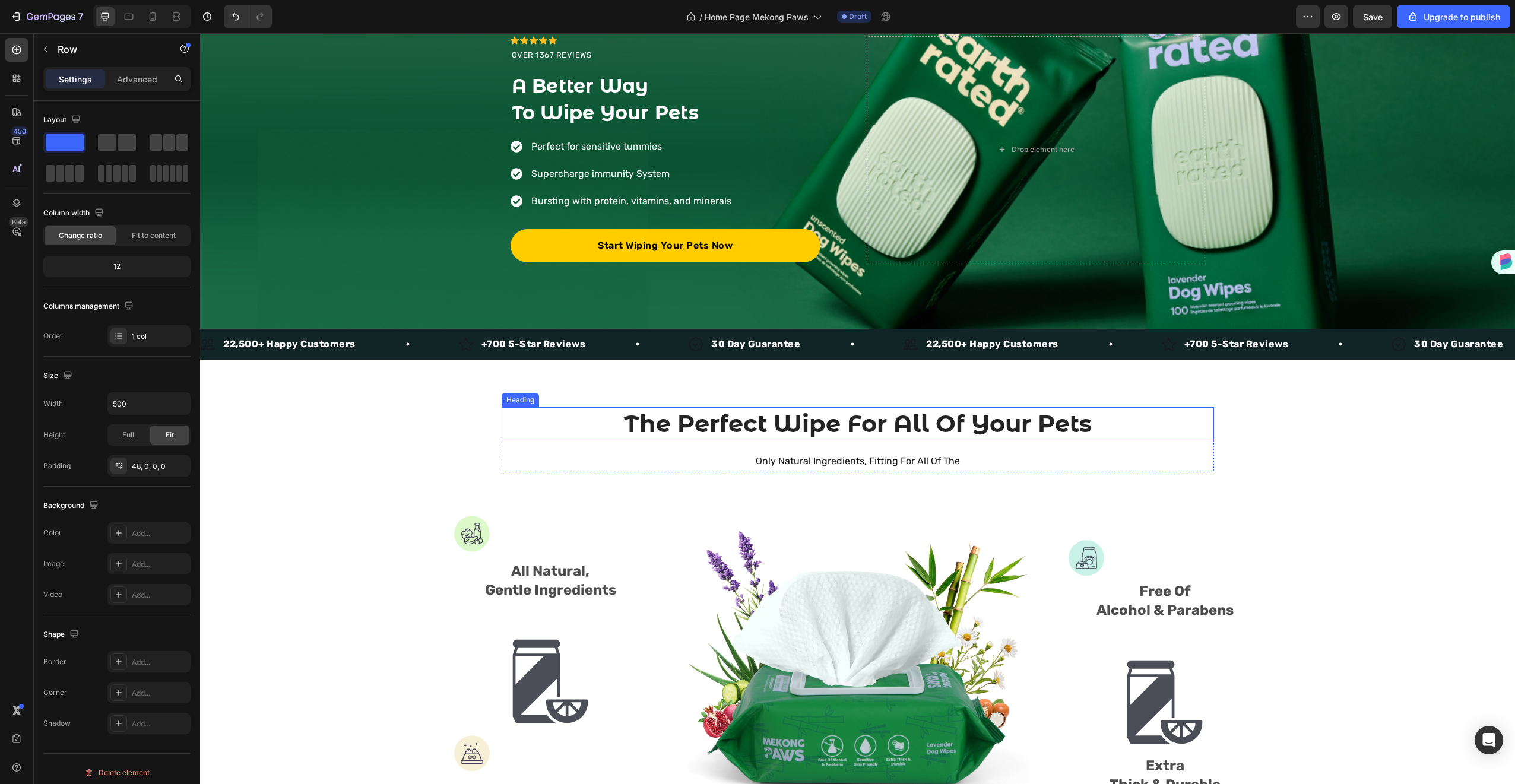
click at [903, 417] on h2 "The Perfect Wipe For All Of Your Pets" at bounding box center [857, 423] width 712 height 33
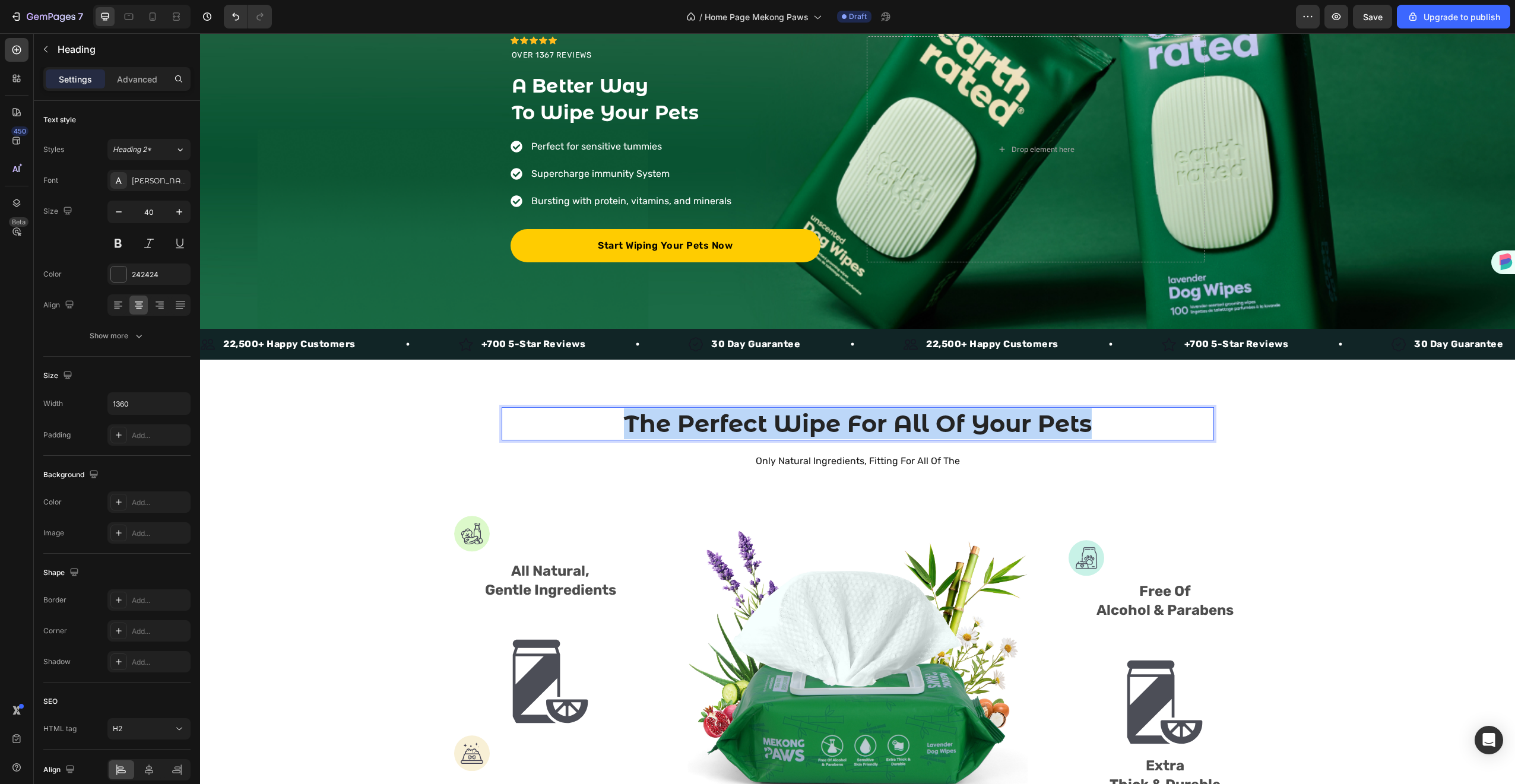
click at [903, 417] on p "The Perfect Wipe For All Of Your Pets" at bounding box center [857, 424] width 710 height 31
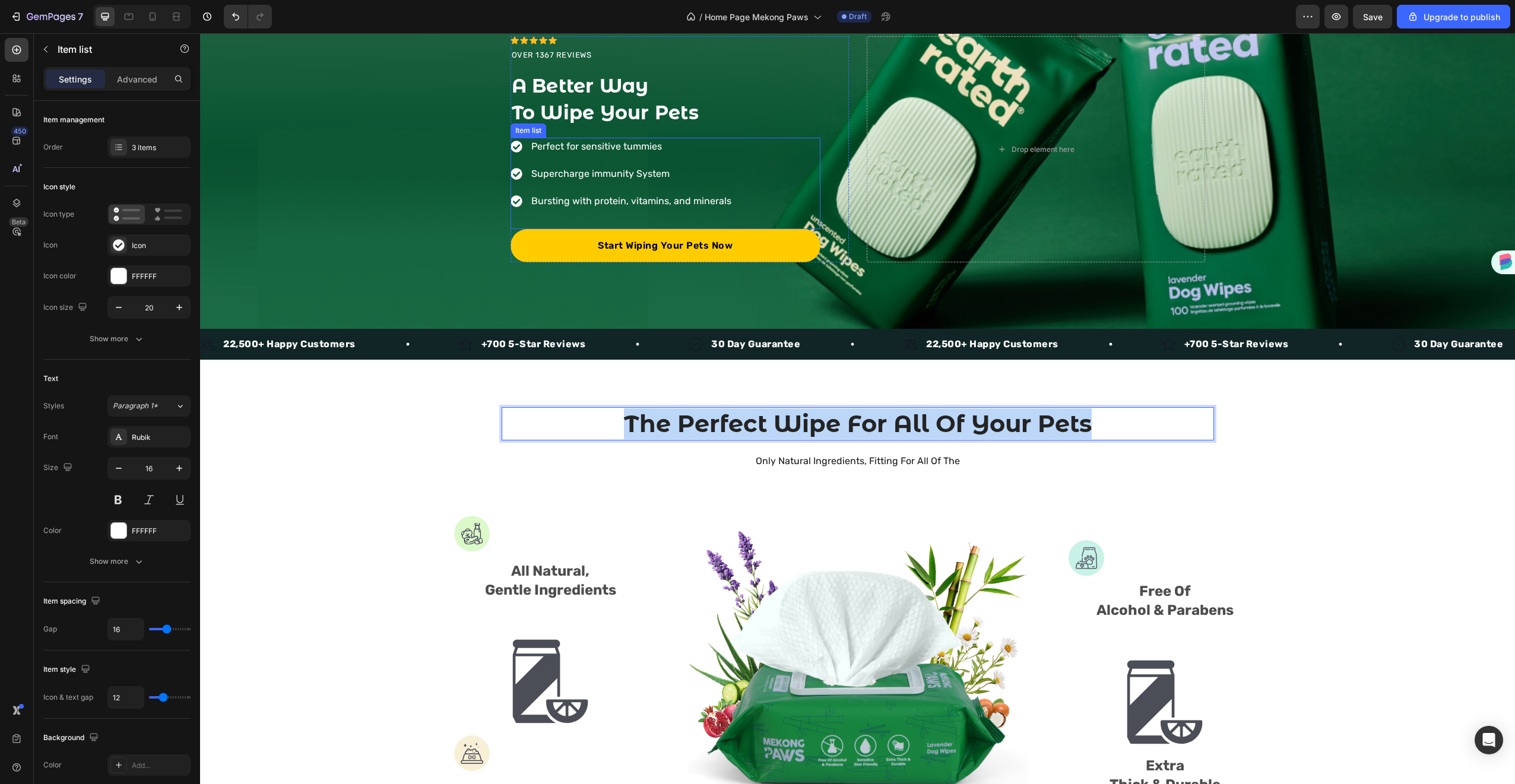
click at [632, 201] on p "Bursting with protein, vitamins, and minerals" at bounding box center [631, 201] width 200 height 14
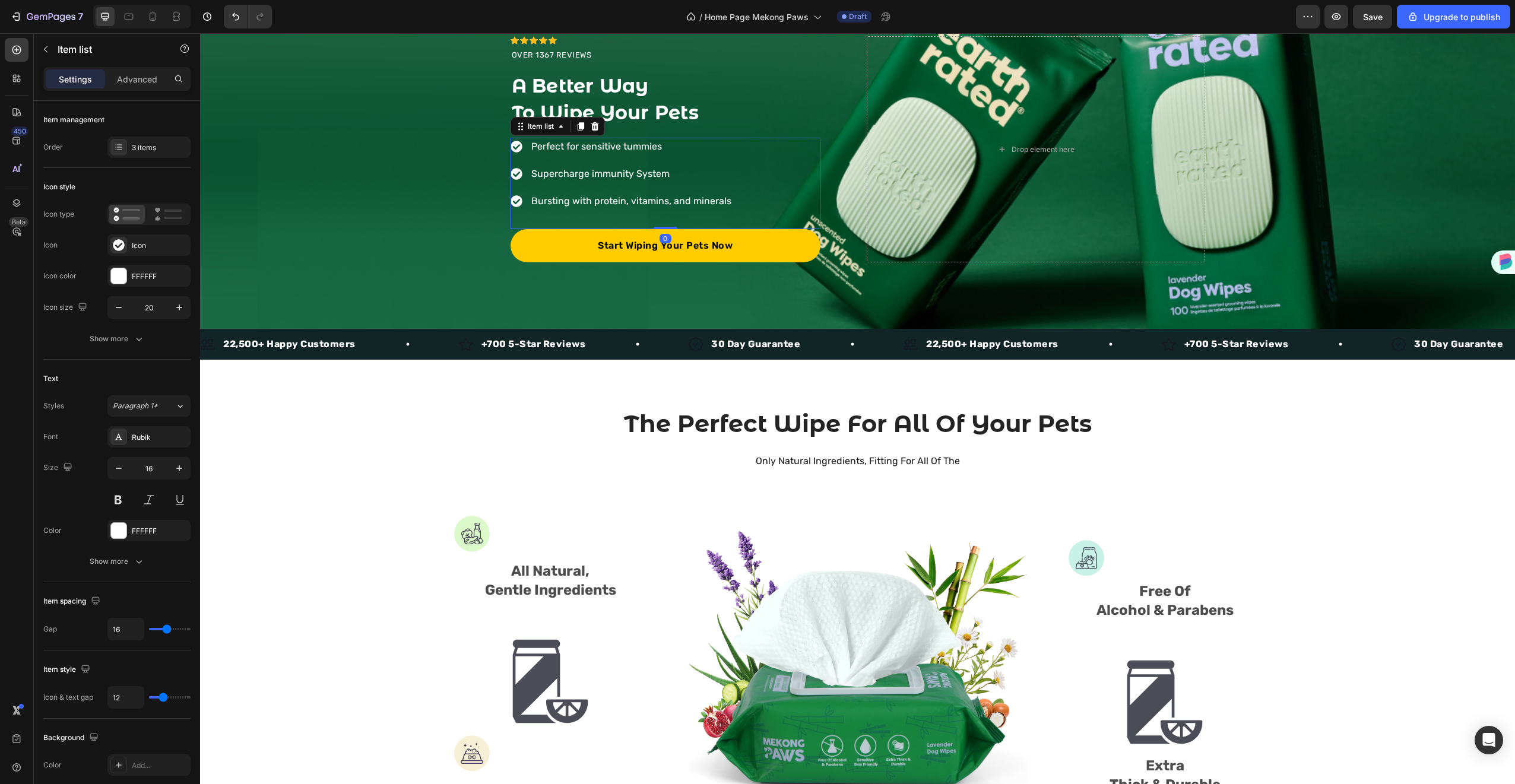
click at [692, 187] on div "Perfect for sensitive tummies Supercharge immunity System Bursting with protein…" at bounding box center [621, 174] width 223 height 73
click at [686, 202] on p "Bursting with protein, vitamins, and minerals" at bounding box center [631, 201] width 200 height 14
click at [544, 187] on div "Perfect for sensitive tummies Supercharge immunity System Bursting with protein…" at bounding box center [621, 174] width 223 height 73
click at [531, 172] on p "Supercharge immunity System" at bounding box center [631, 173] width 200 height 14
click at [531, 147] on p "Perfect for sensitive tummies" at bounding box center [631, 146] width 200 height 14
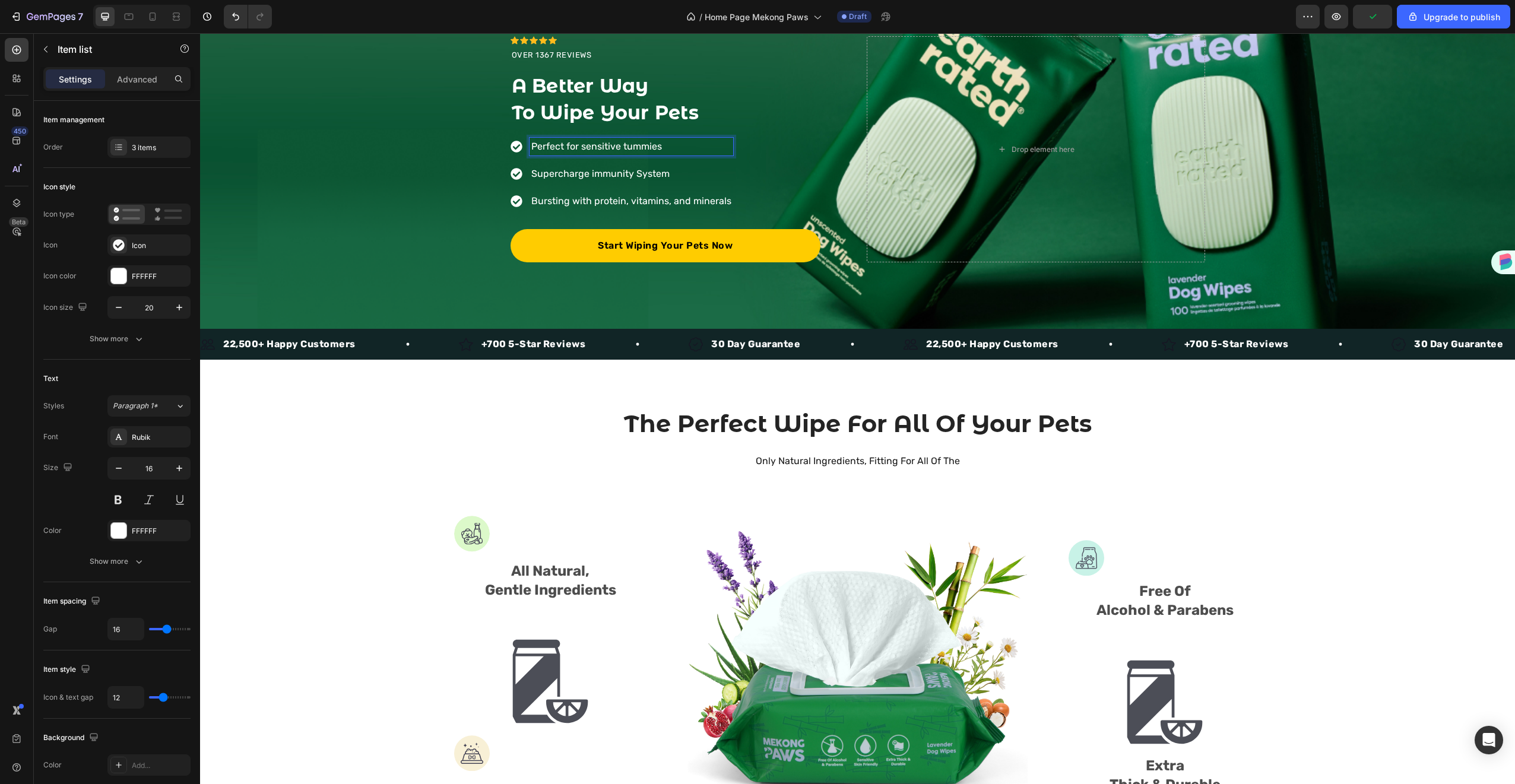
scroll to position [0, 0]
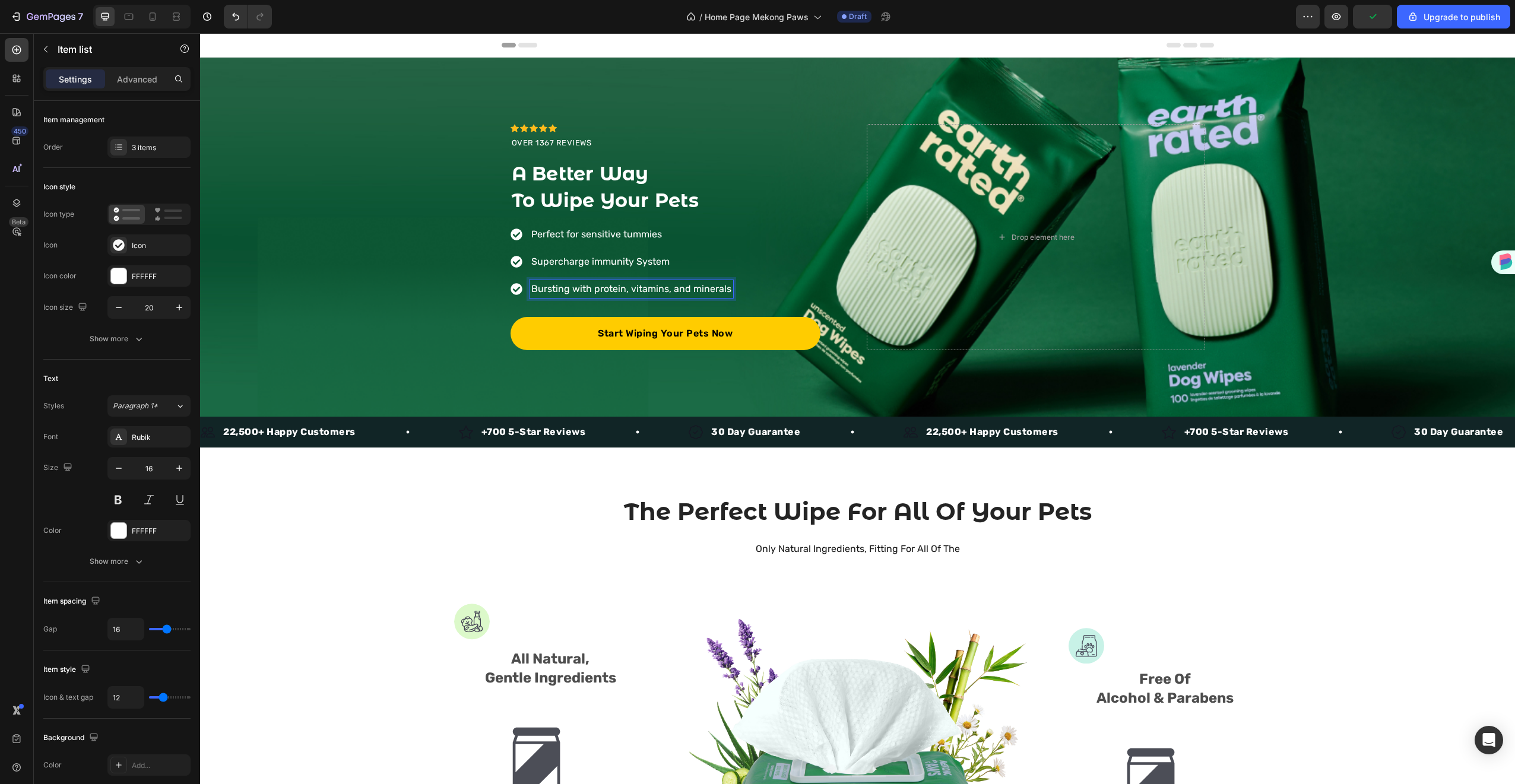
click at [722, 288] on p "Bursting with protein, vitamins, and minerals" at bounding box center [631, 289] width 200 height 14
click at [732, 268] on div "Perfect for sensitive tummies Supercharge immunity System Bursting with protein…" at bounding box center [665, 271] width 310 height 91
click at [732, 234] on div "Perfect for sensitive tummies Supercharge immunity System Bursting with protein…" at bounding box center [665, 271] width 310 height 91
click at [577, 212] on icon at bounding box center [580, 214] width 7 height 8
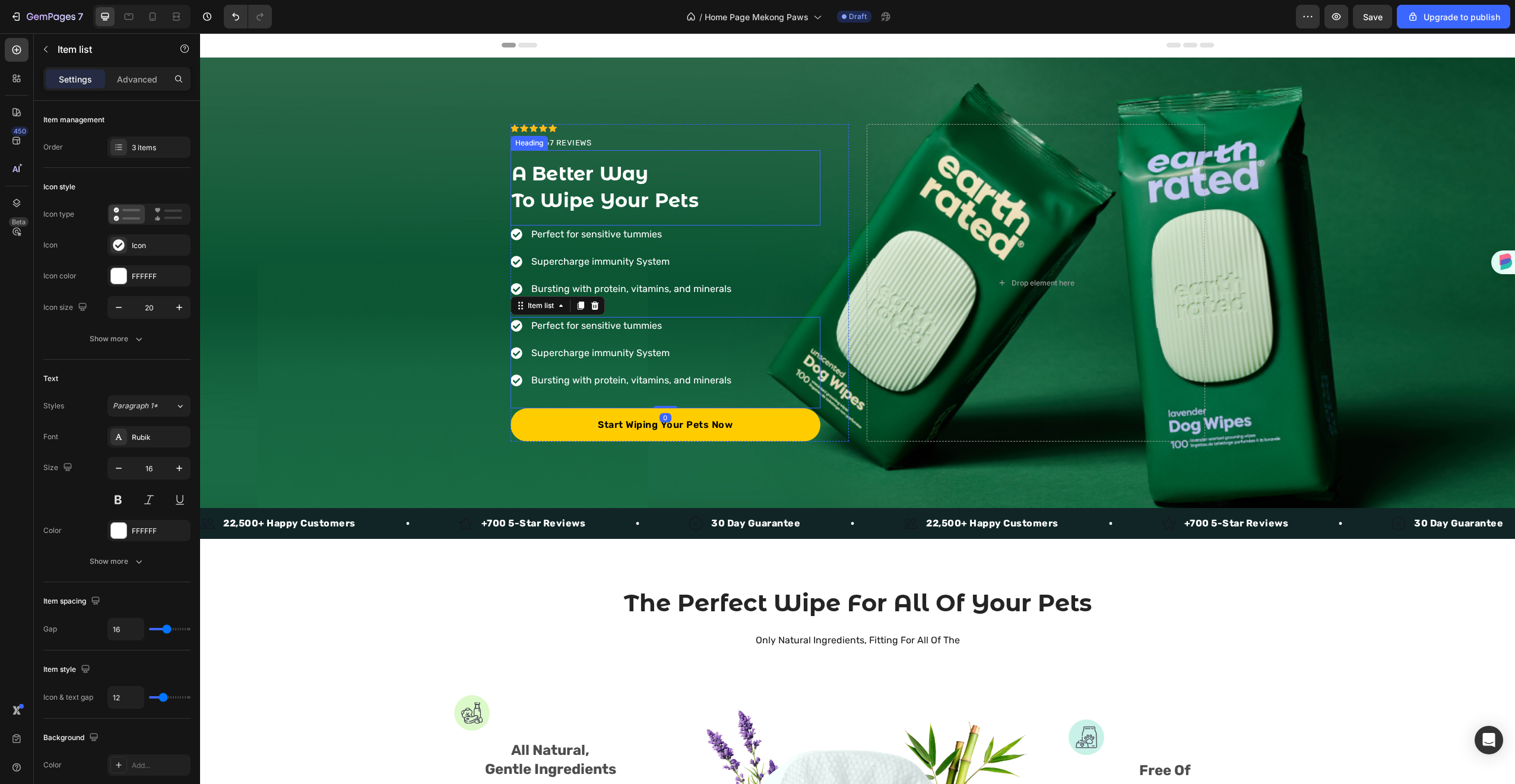
drag, startPoint x: 573, startPoint y: 212, endPoint x: 591, endPoint y: 214, distance: 18.1
click at [591, 304] on icon at bounding box center [595, 305] width 7 height 8
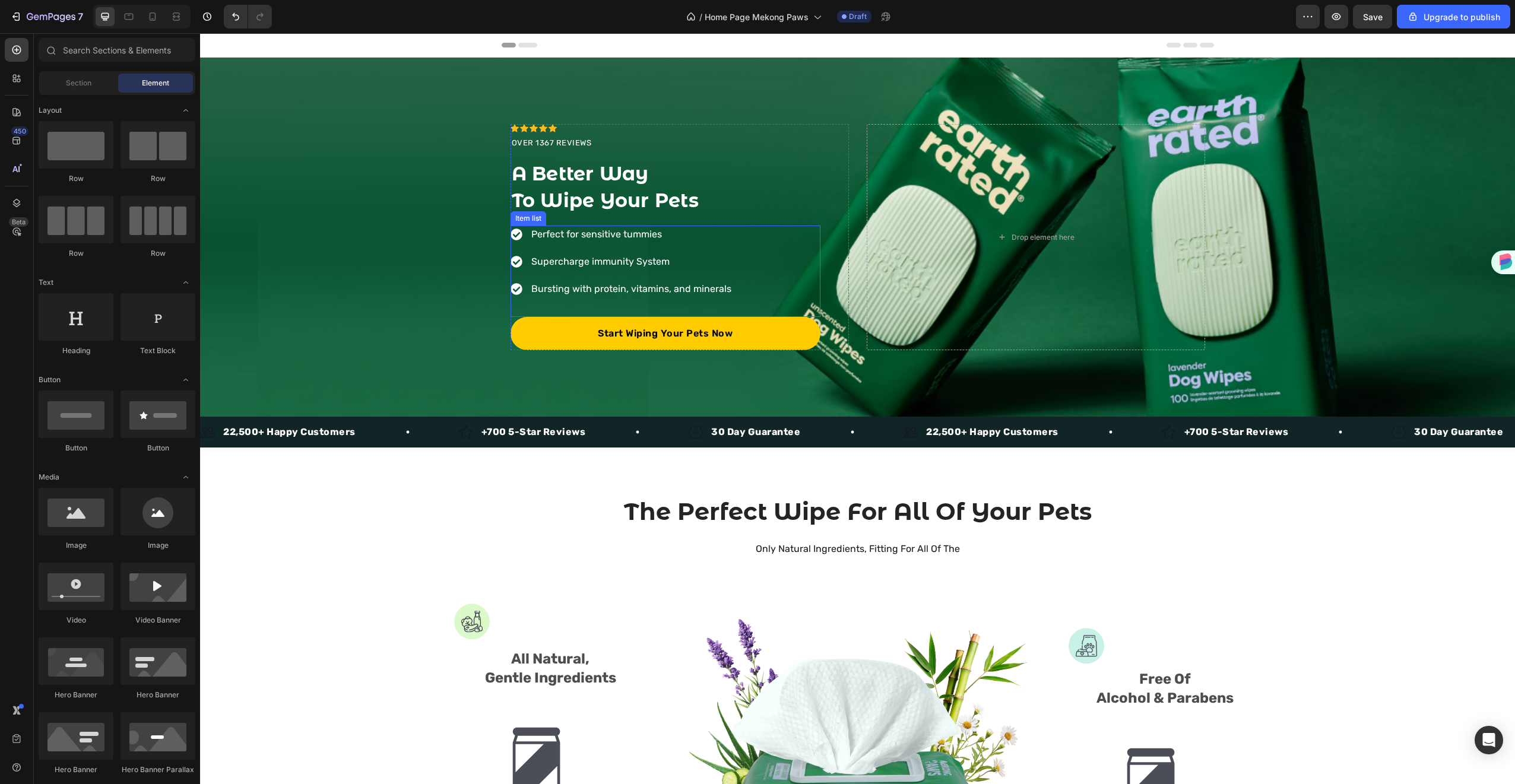
click at [601, 285] on p "Bursting with protein, vitamins, and minerals" at bounding box center [631, 289] width 200 height 14
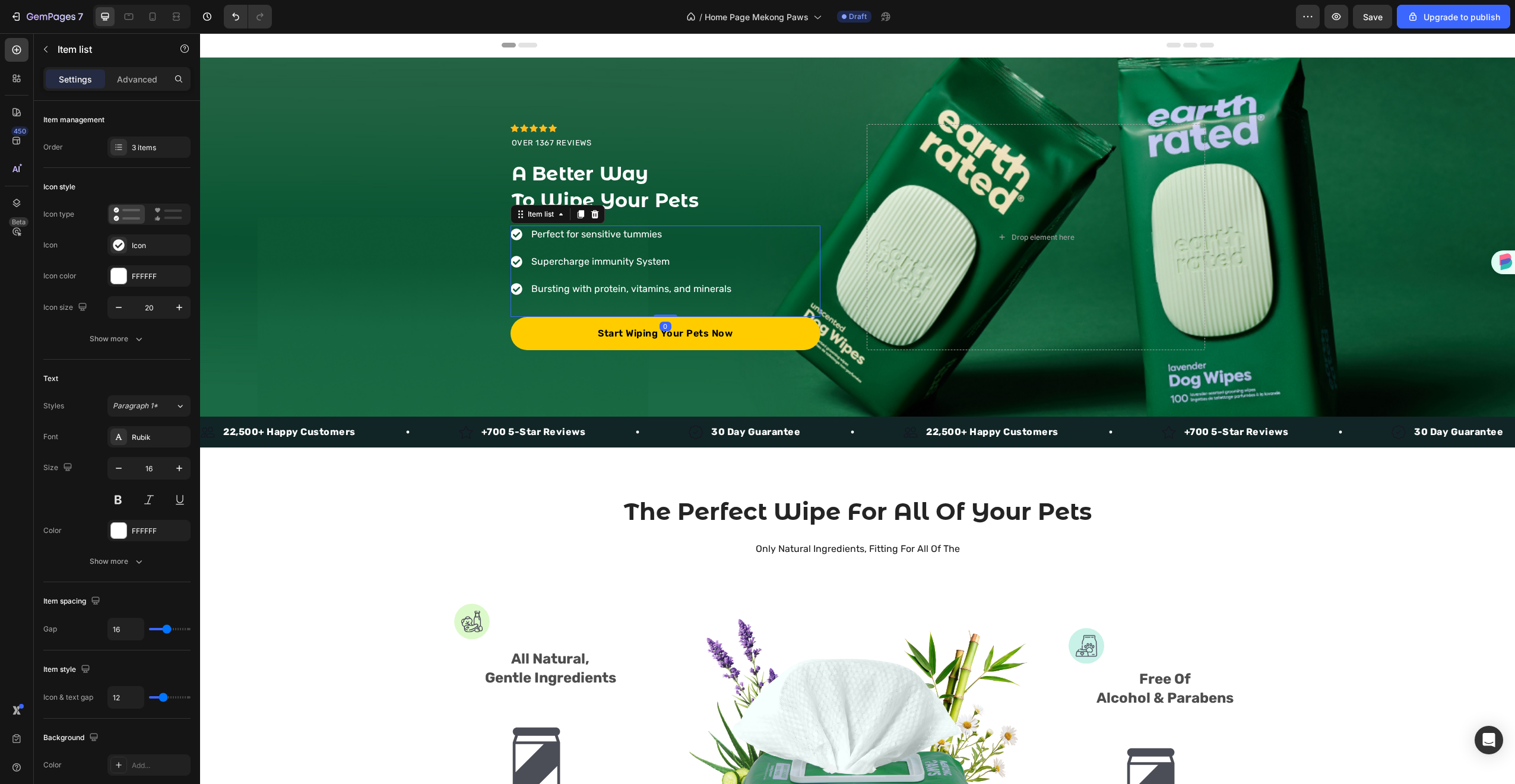
click at [743, 247] on div "Perfect for sensitive tummies Supercharge immunity System Bursting with protein…" at bounding box center [665, 271] width 310 height 91
click at [582, 217] on div at bounding box center [580, 214] width 14 height 14
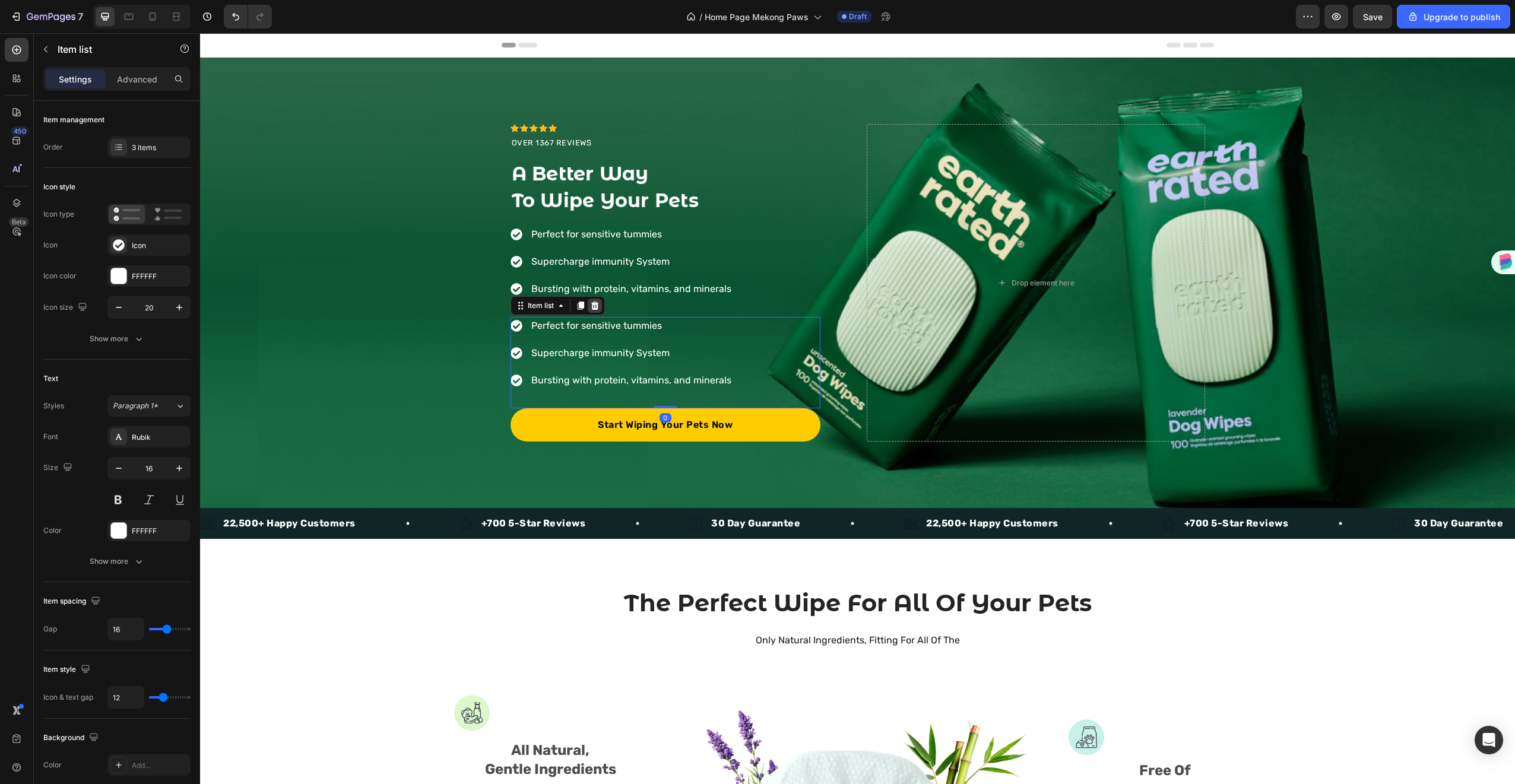
click at [591, 308] on icon at bounding box center [595, 305] width 7 height 8
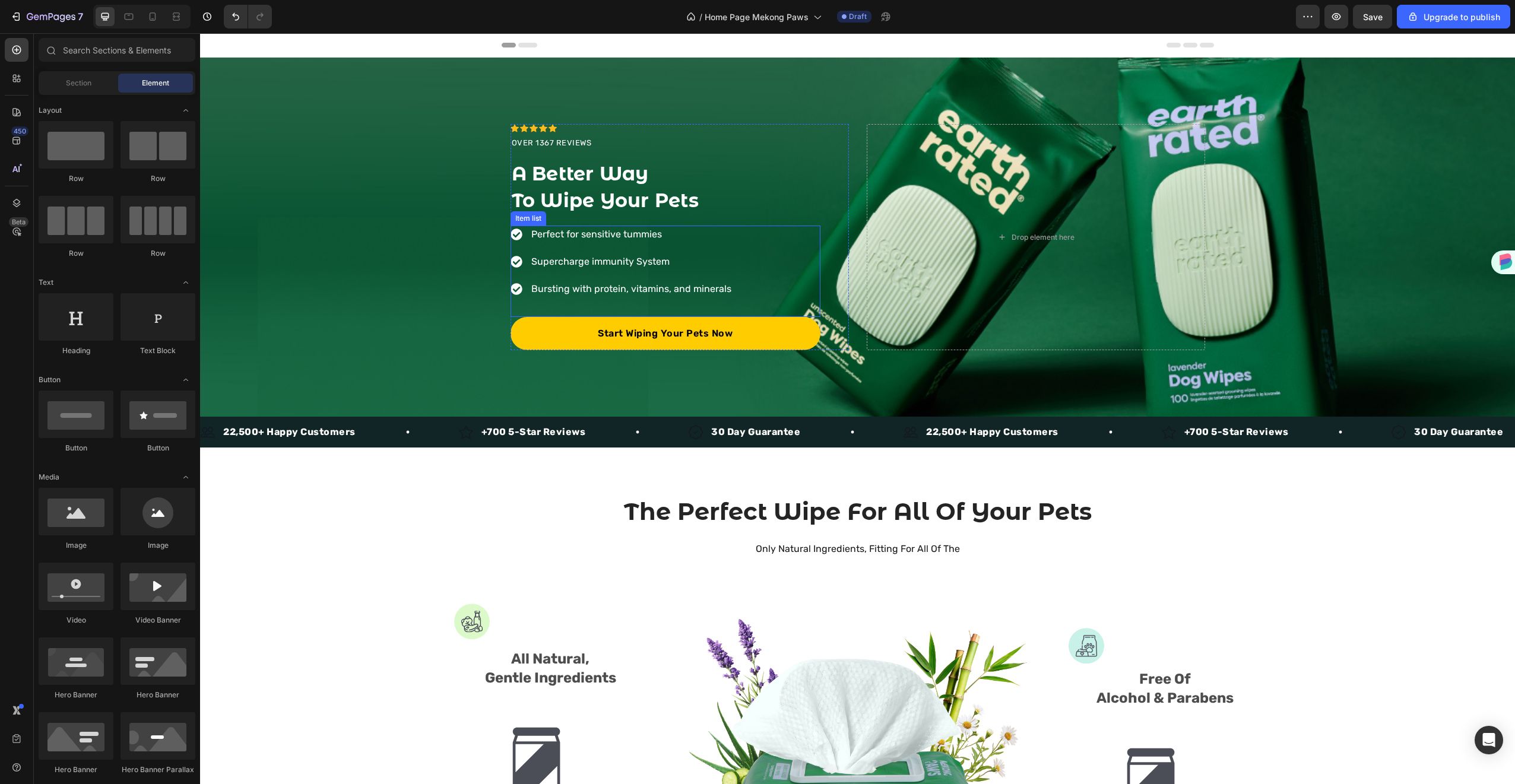
click at [723, 243] on div "Perfect for sensitive tummies" at bounding box center [631, 235] width 204 height 18
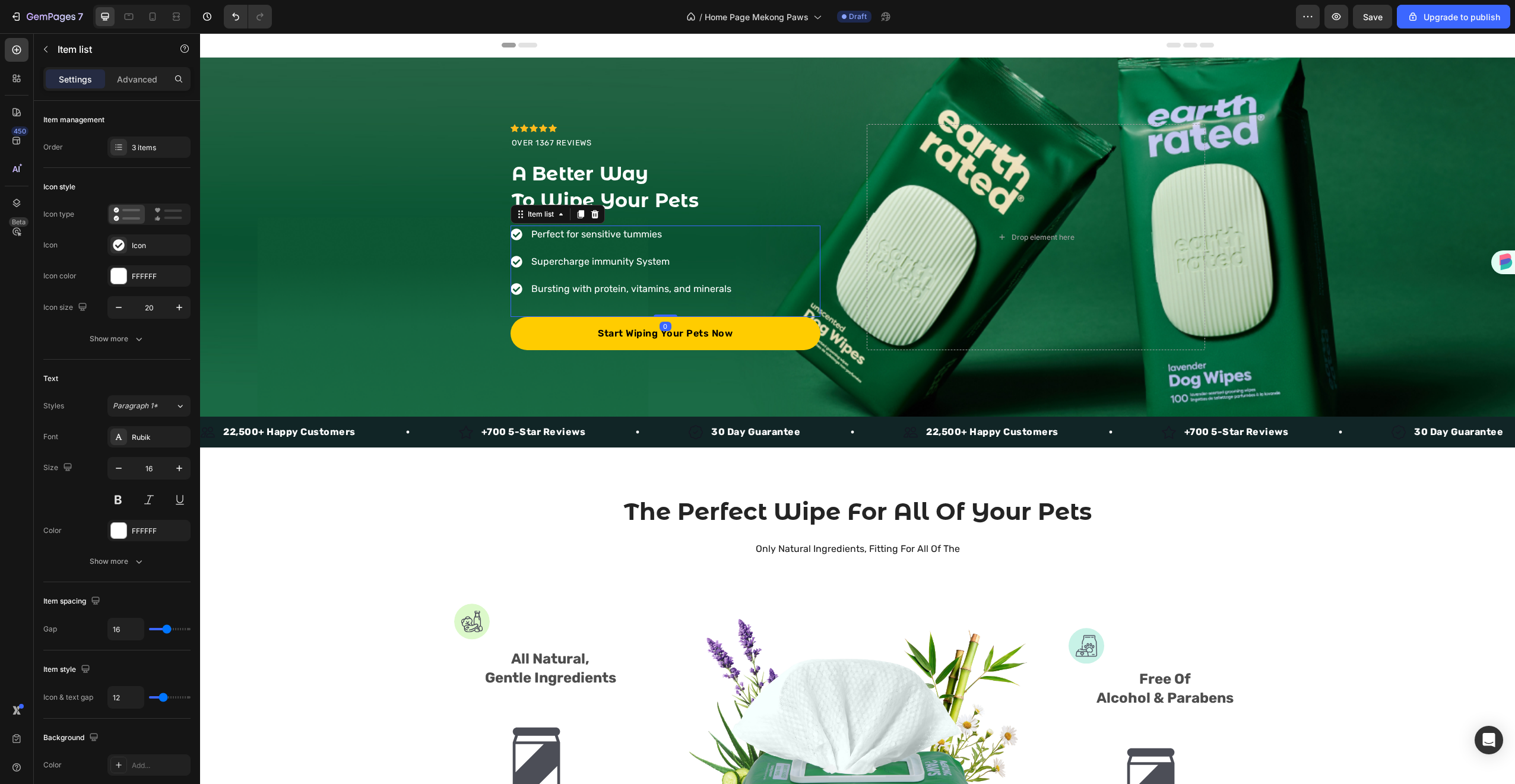
click at [763, 238] on div "Perfect for sensitive tummies Supercharge immunity System Bursting with protein…" at bounding box center [665, 271] width 310 height 91
click at [594, 217] on icon at bounding box center [595, 214] width 10 height 10
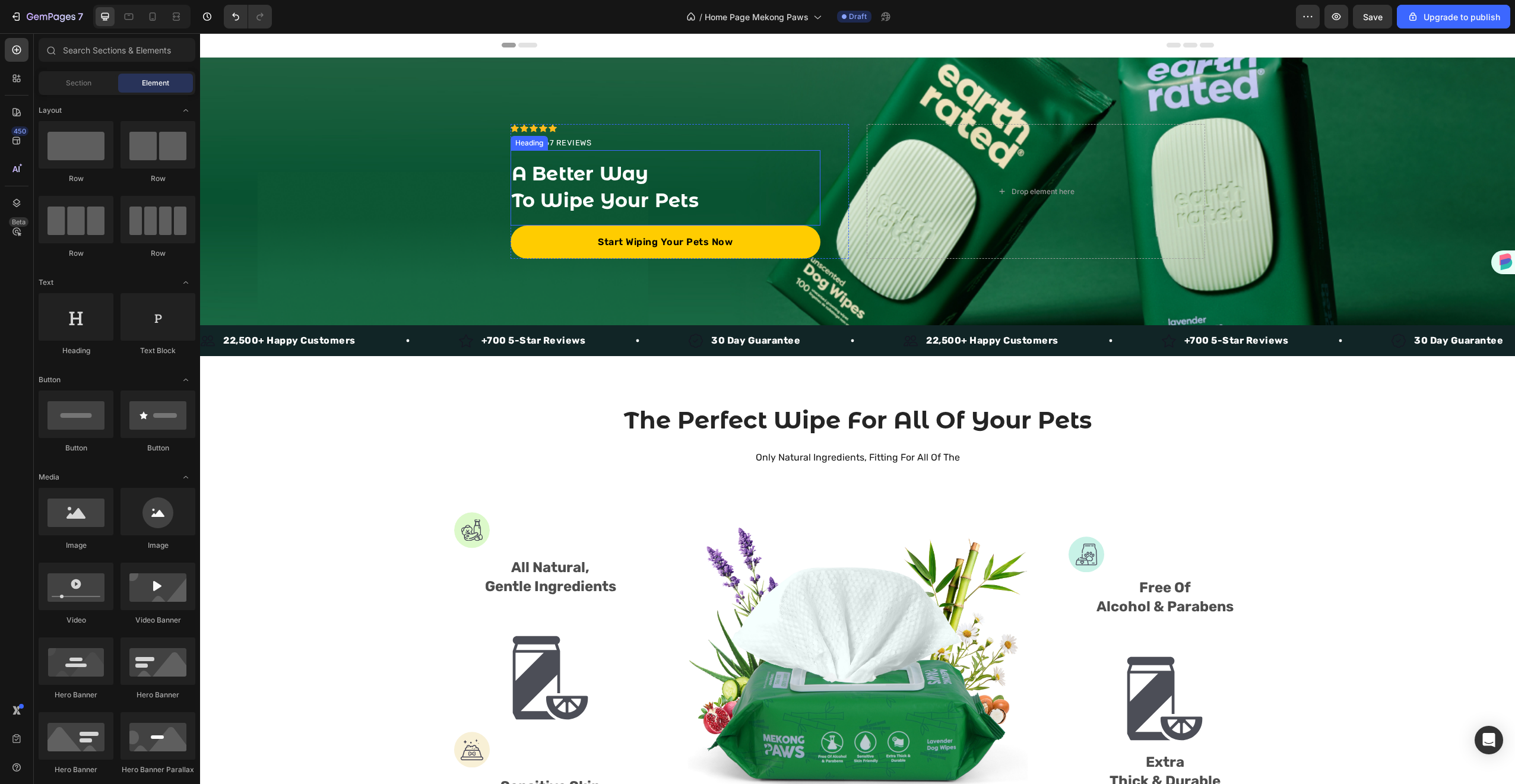
click at [621, 171] on strong "A Better Way" at bounding box center [580, 173] width 137 height 23
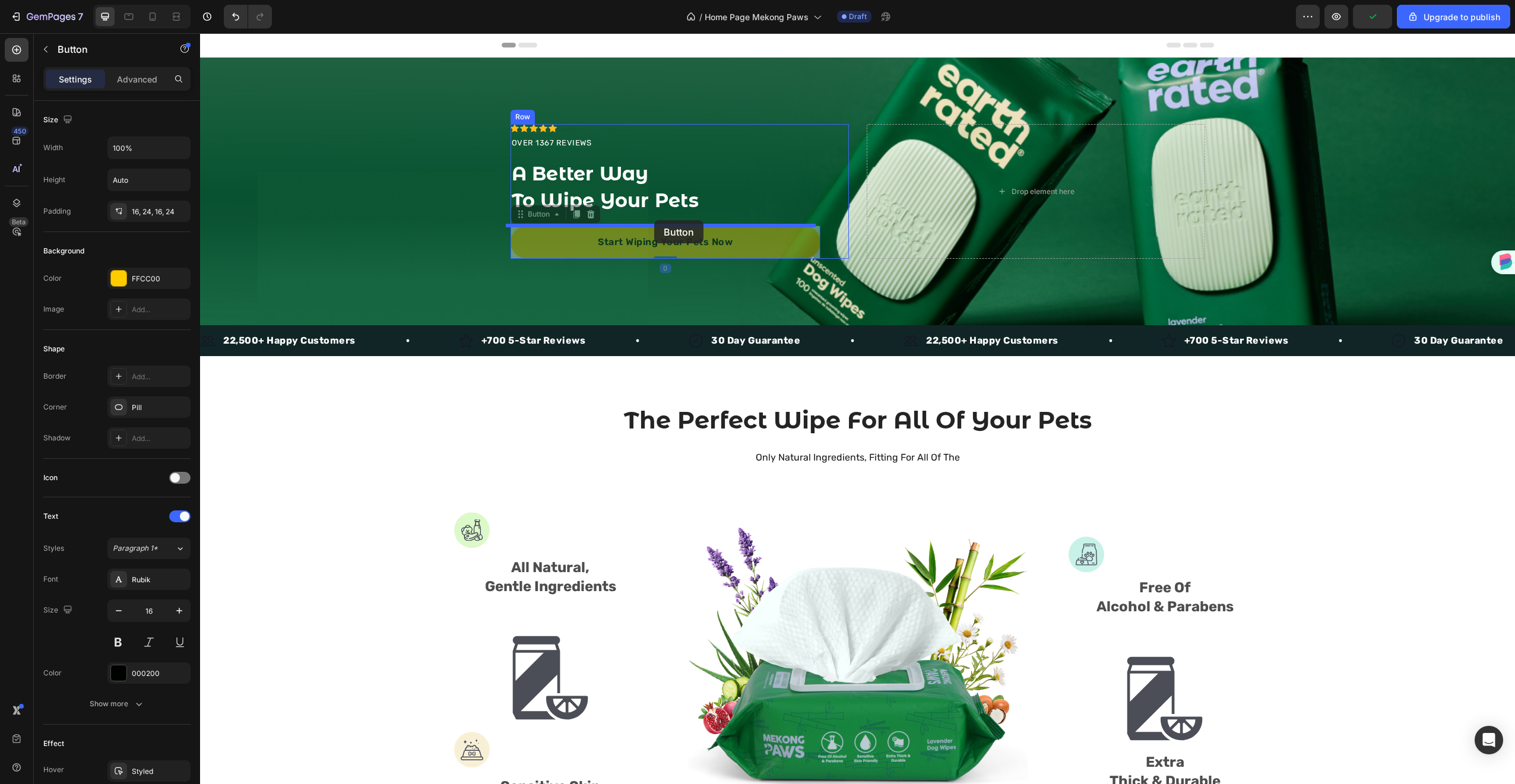
drag, startPoint x: 653, startPoint y: 226, endPoint x: 654, endPoint y: 220, distance: 6.1
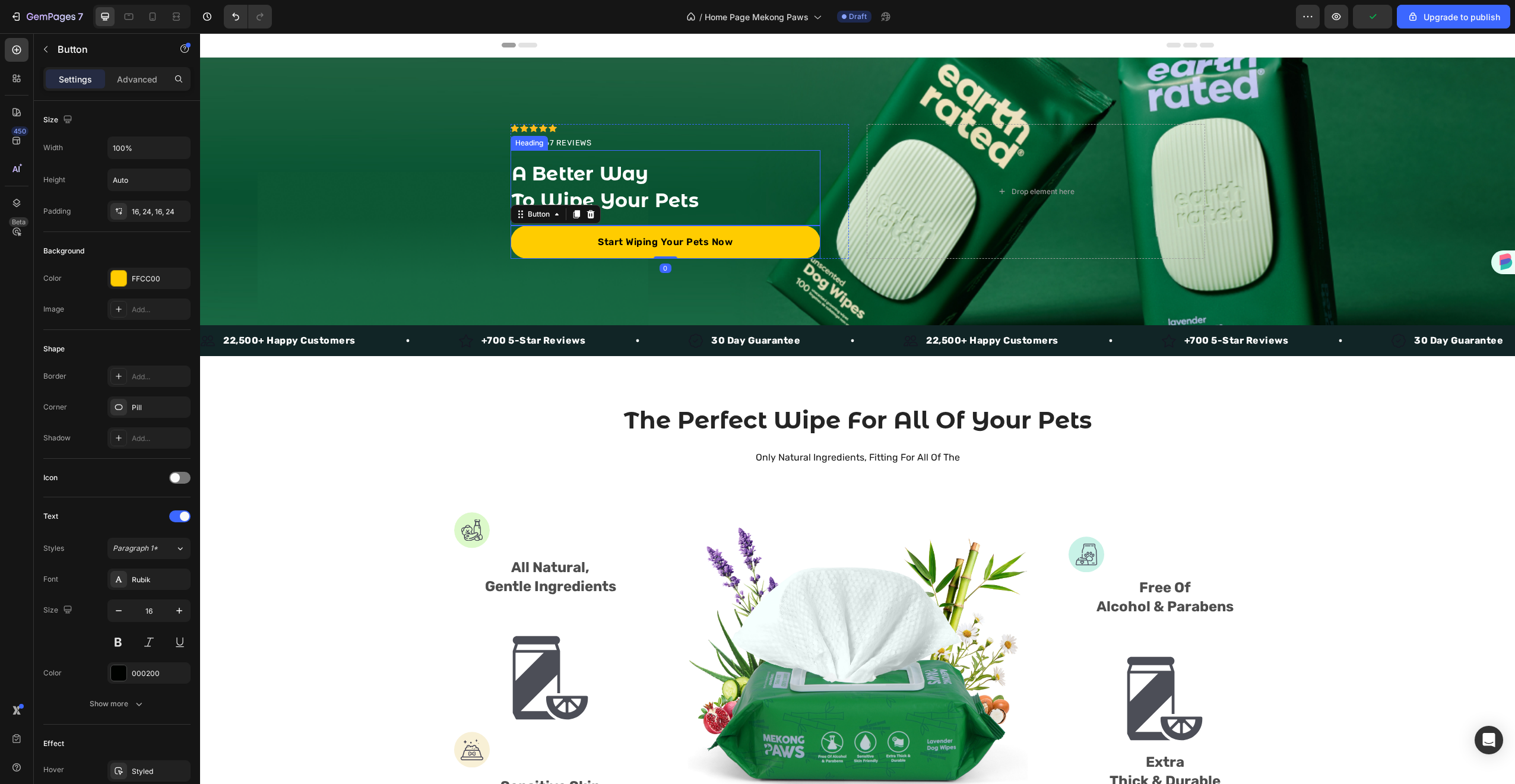
click at [675, 203] on strong "To Wipe Your Pets" at bounding box center [605, 200] width 187 height 23
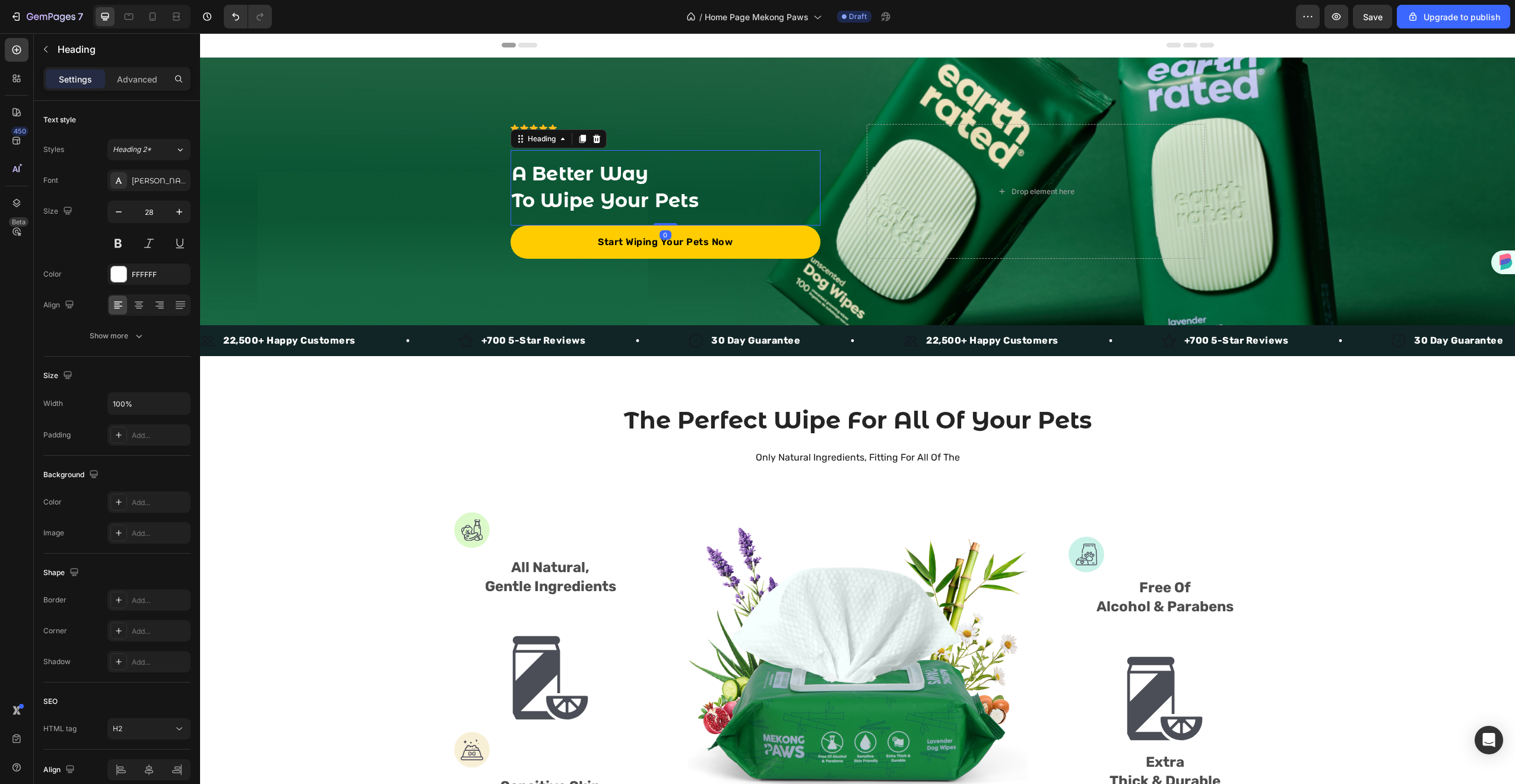
drag, startPoint x: 666, startPoint y: 224, endPoint x: 667, endPoint y: 218, distance: 6.1
click at [667, 218] on div "A Better Way To Wipe Your Pets Heading 0" at bounding box center [665, 188] width 310 height 76
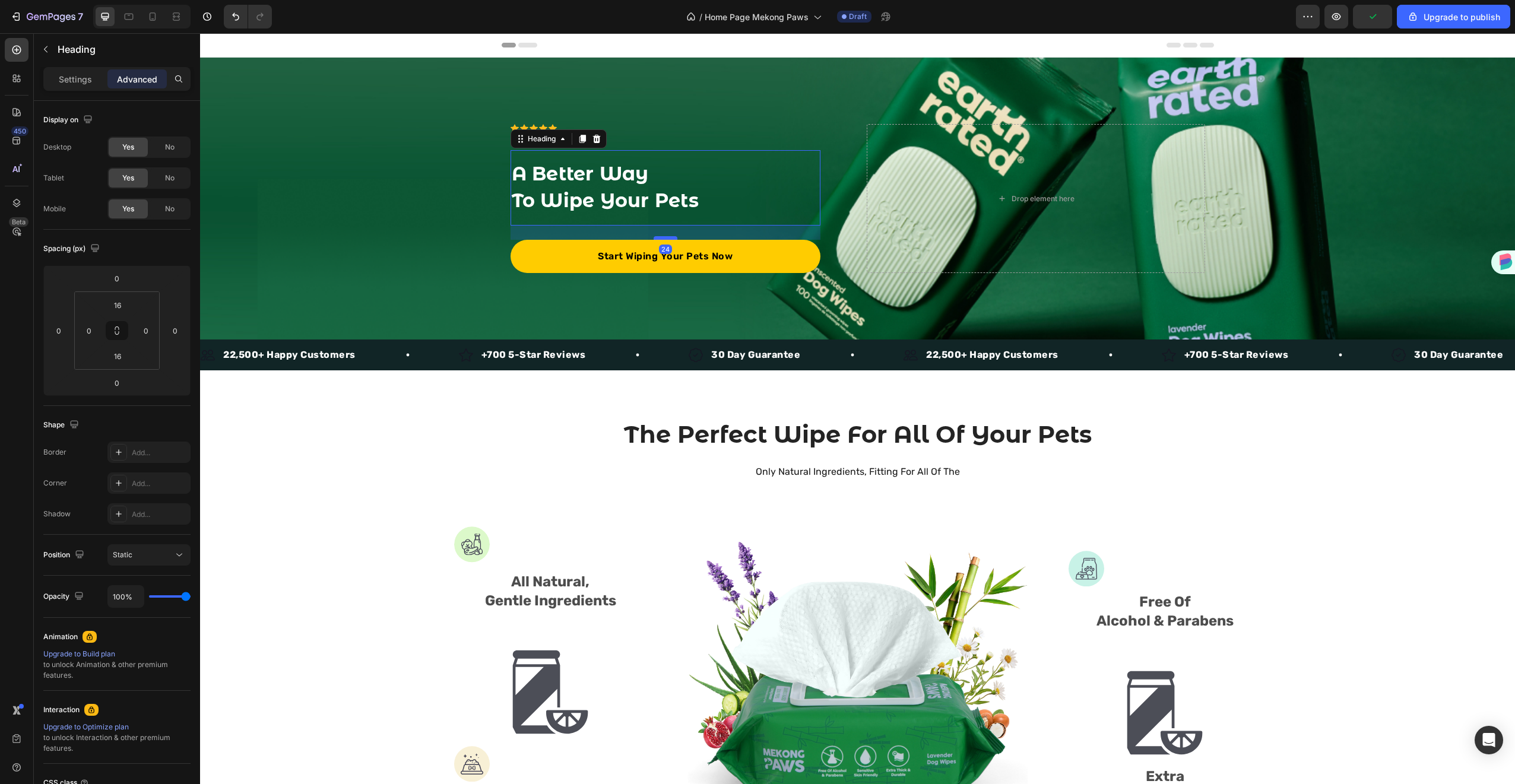
drag, startPoint x: 664, startPoint y: 223, endPoint x: 663, endPoint y: 238, distance: 15.0
click at [663, 238] on div at bounding box center [666, 238] width 24 height 4
type input "24"
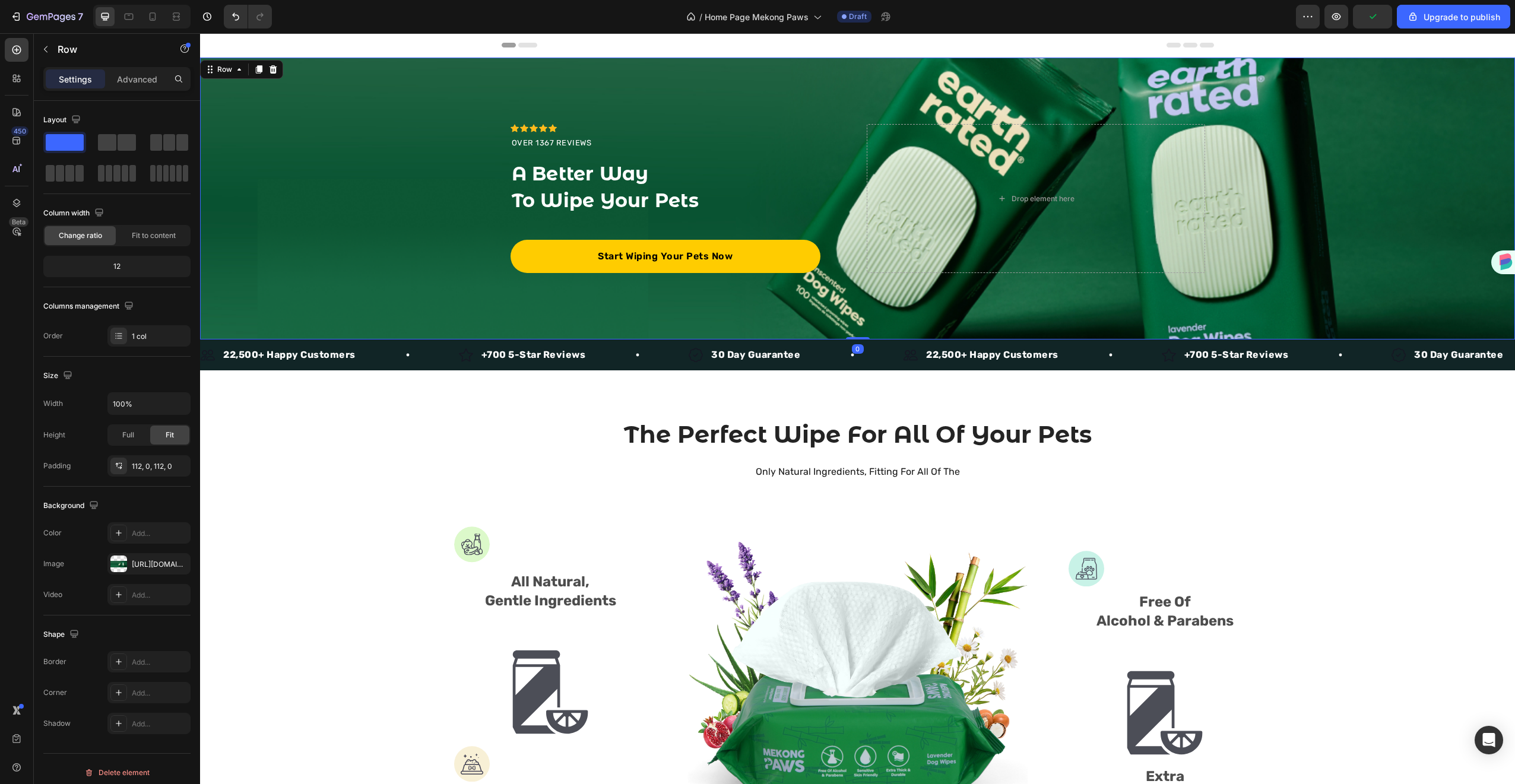
click at [617, 313] on div "Icon Icon Icon Icon Icon Icon List Hoz OVER 1367 REVIEWS Text block A Better Wa…" at bounding box center [857, 198] width 1315 height 282
click at [1371, 7] on button "Save" at bounding box center [1372, 16] width 39 height 24
click at [660, 104] on div "Icon Icon Icon Icon Icon Icon List Hoz OVER 1367 REVIEWS Text block A Better Wa…" at bounding box center [857, 198] width 1315 height 282
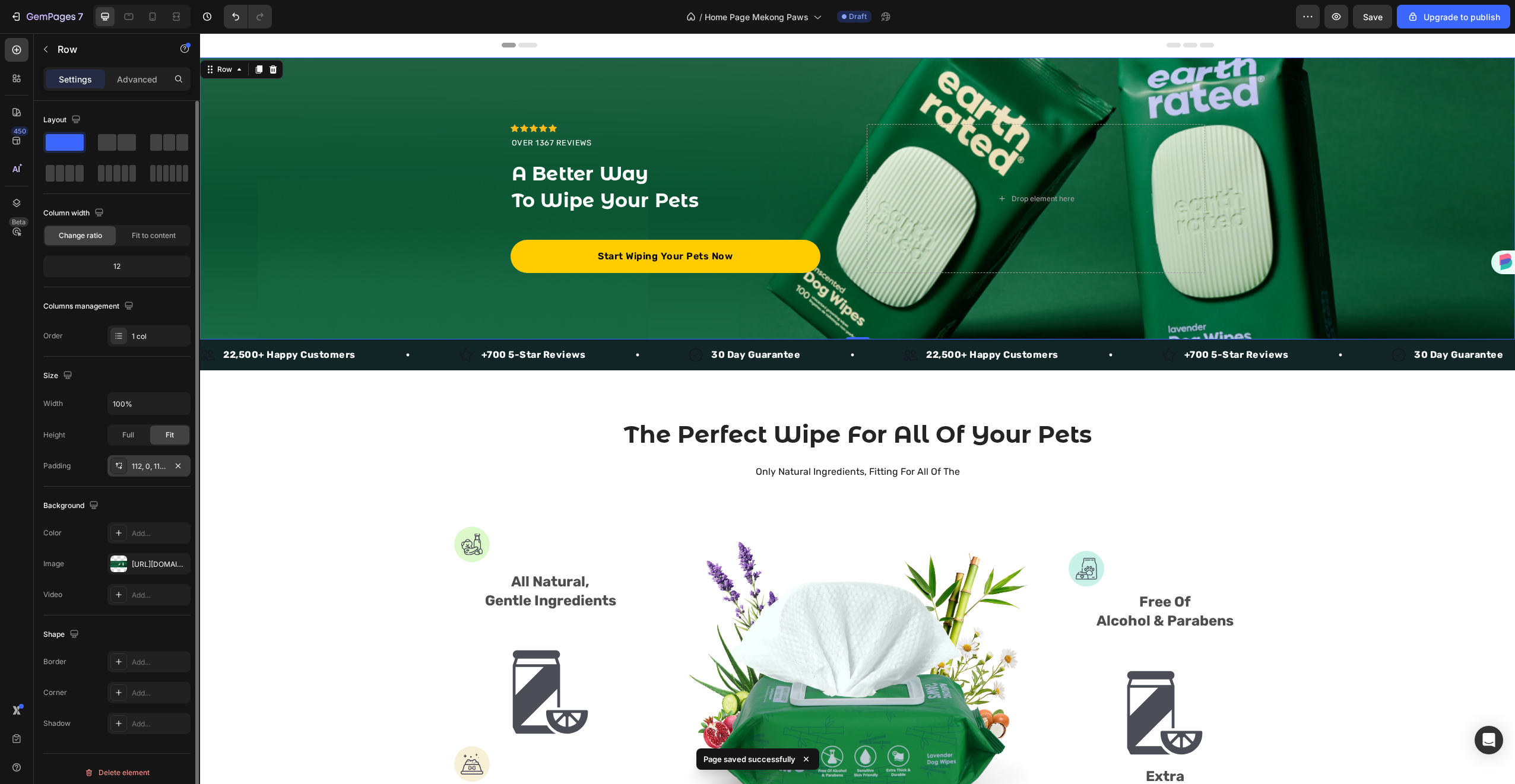
click at [136, 474] on div "112, 0, 112, 0" at bounding box center [149, 466] width 83 height 21
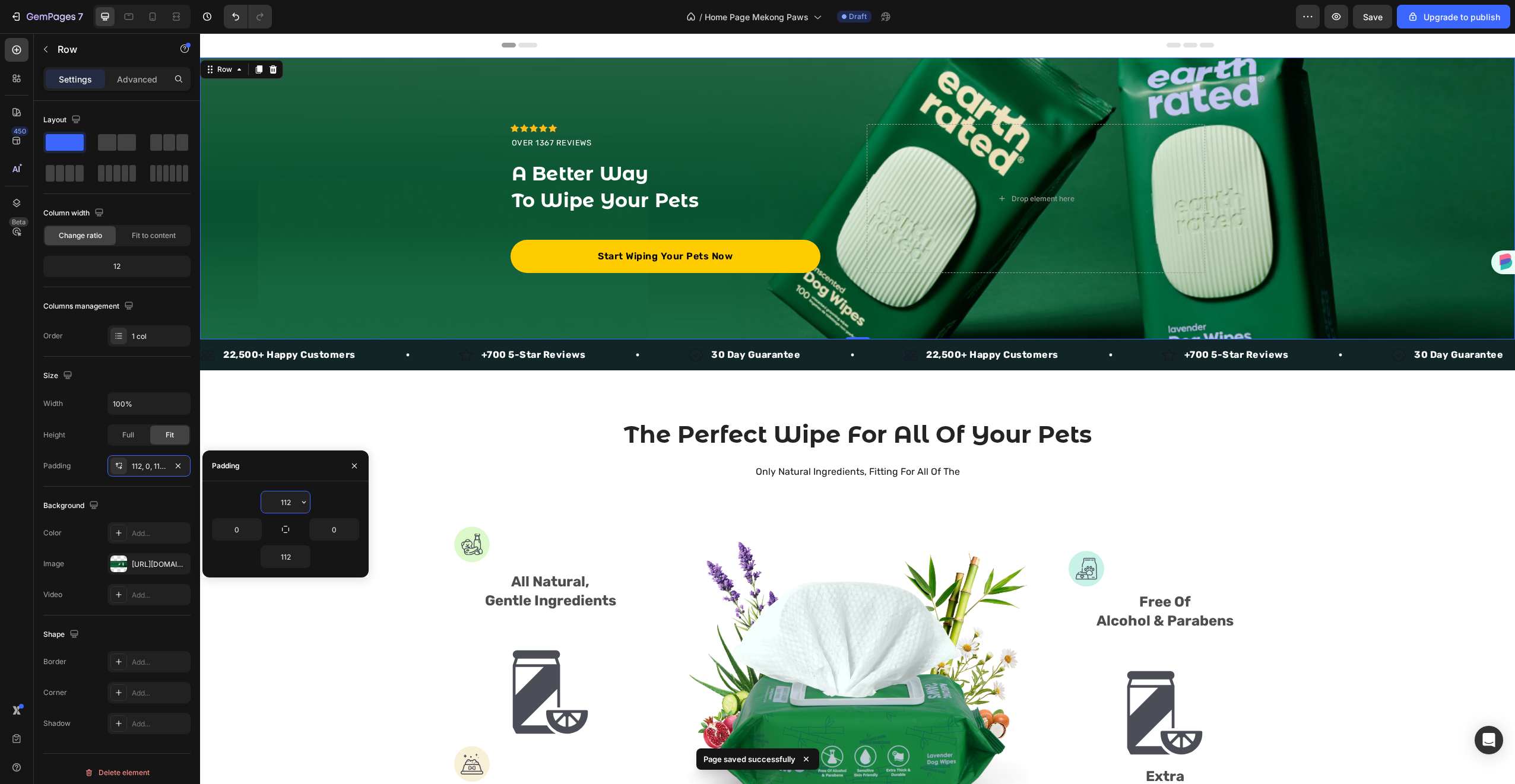
click at [285, 506] on input "112" at bounding box center [286, 502] width 49 height 21
click at [286, 504] on input "112" at bounding box center [286, 502] width 49 height 21
type input "3"
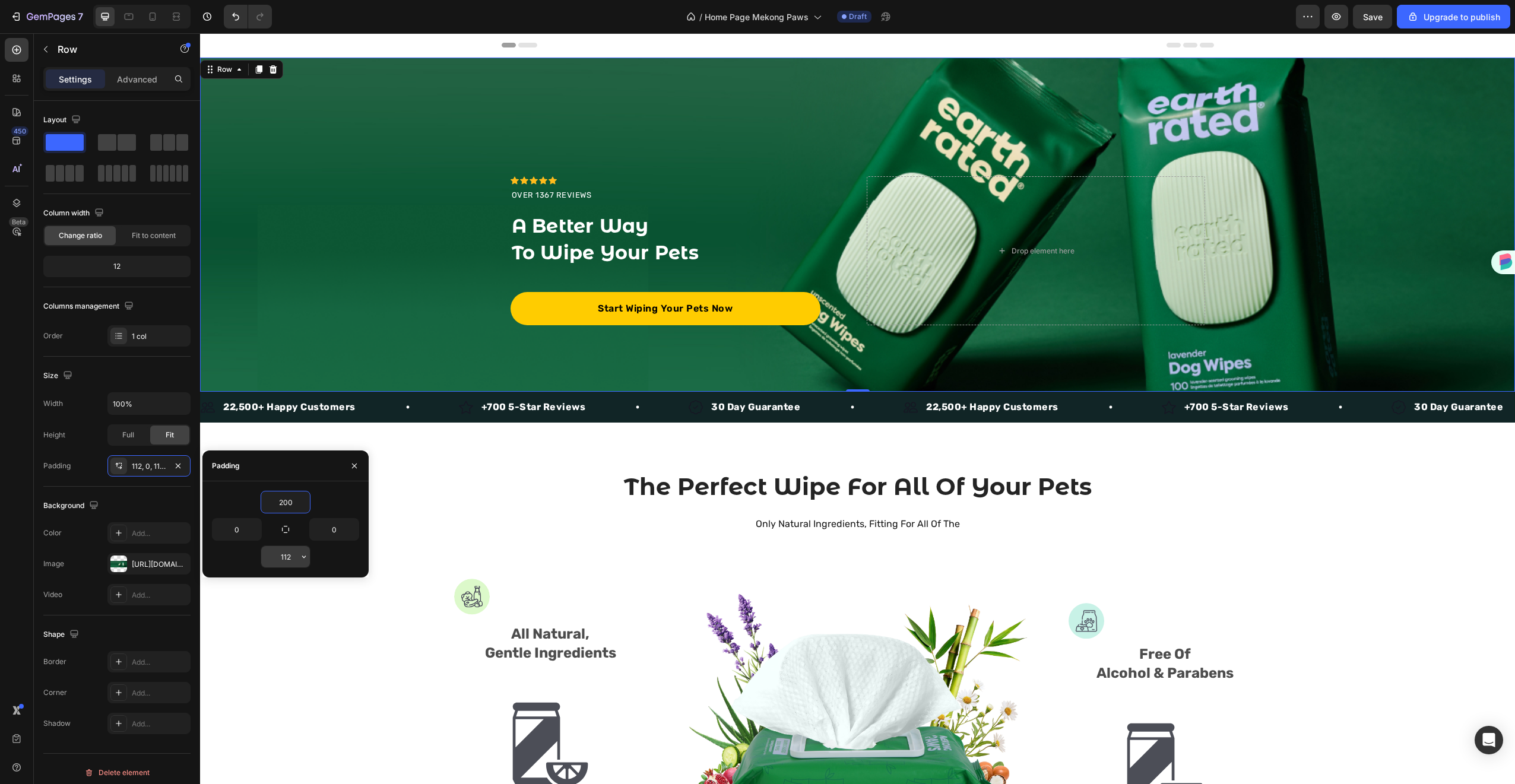
type input "200"
click at [290, 561] on input "112" at bounding box center [286, 557] width 49 height 21
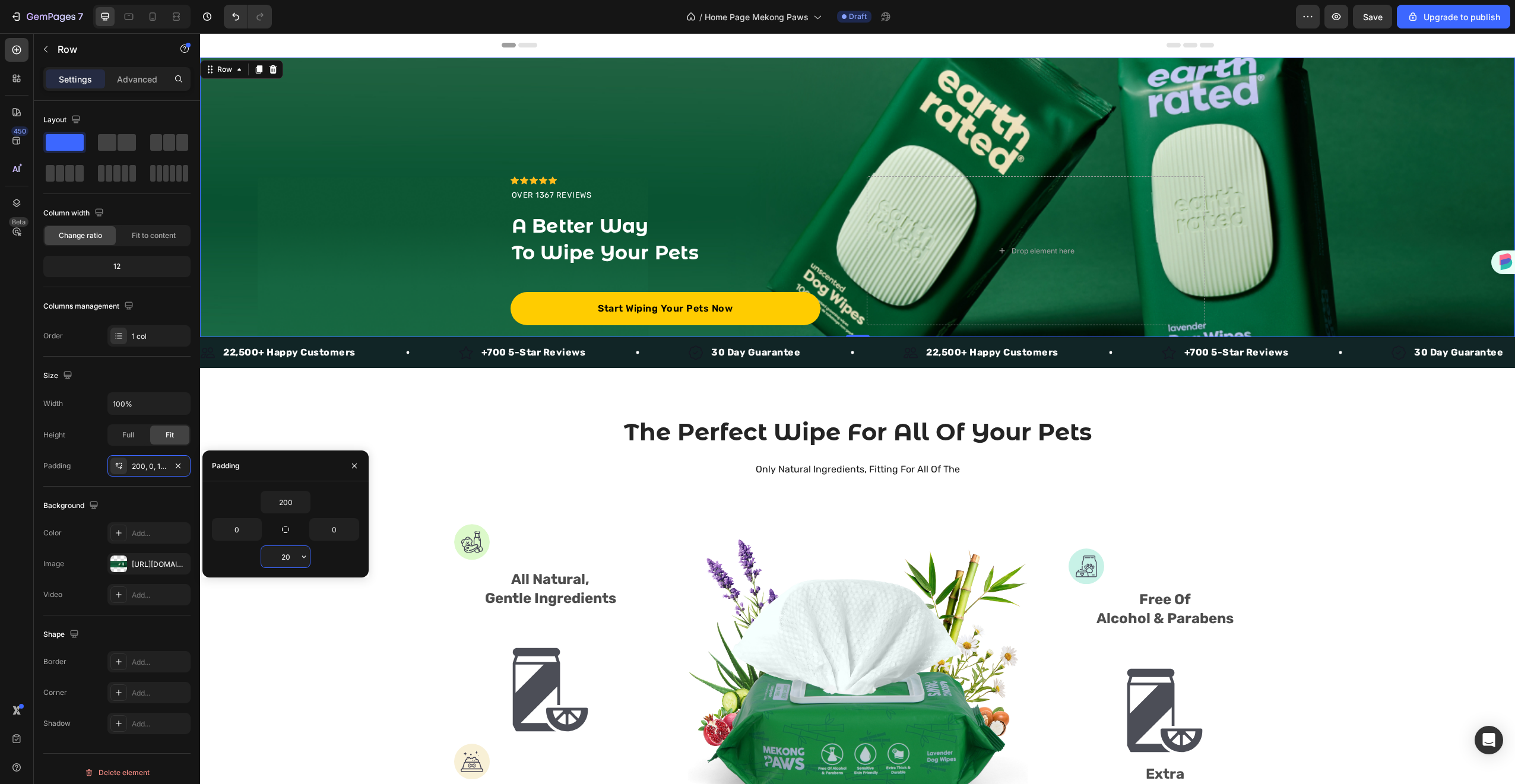
type input "200"
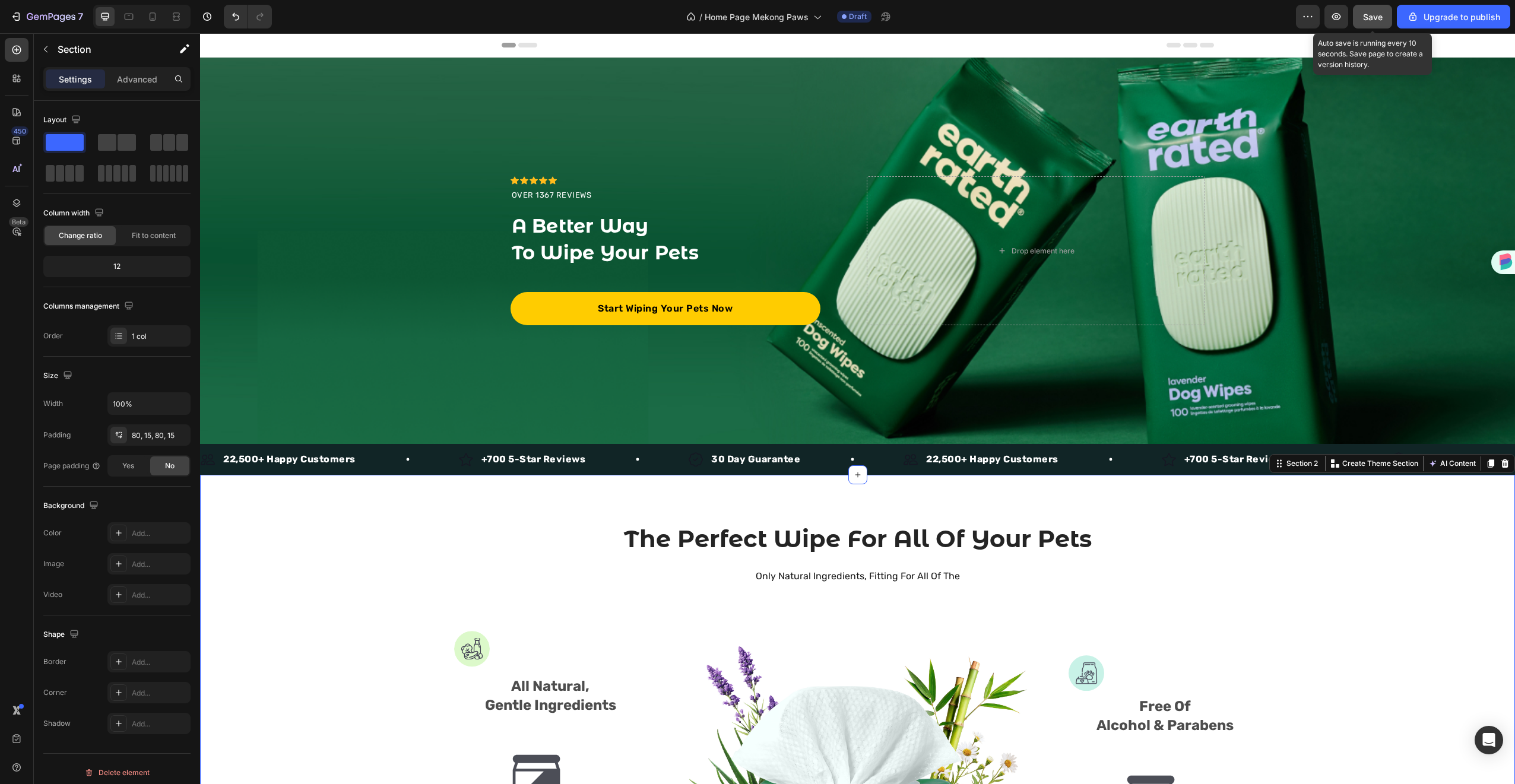
click at [1375, 15] on span "Save" at bounding box center [1373, 17] width 19 height 10
click at [1379, 8] on button "Save" at bounding box center [1372, 16] width 39 height 24
click at [1331, 16] on icon "button" at bounding box center [1336, 16] width 12 height 12
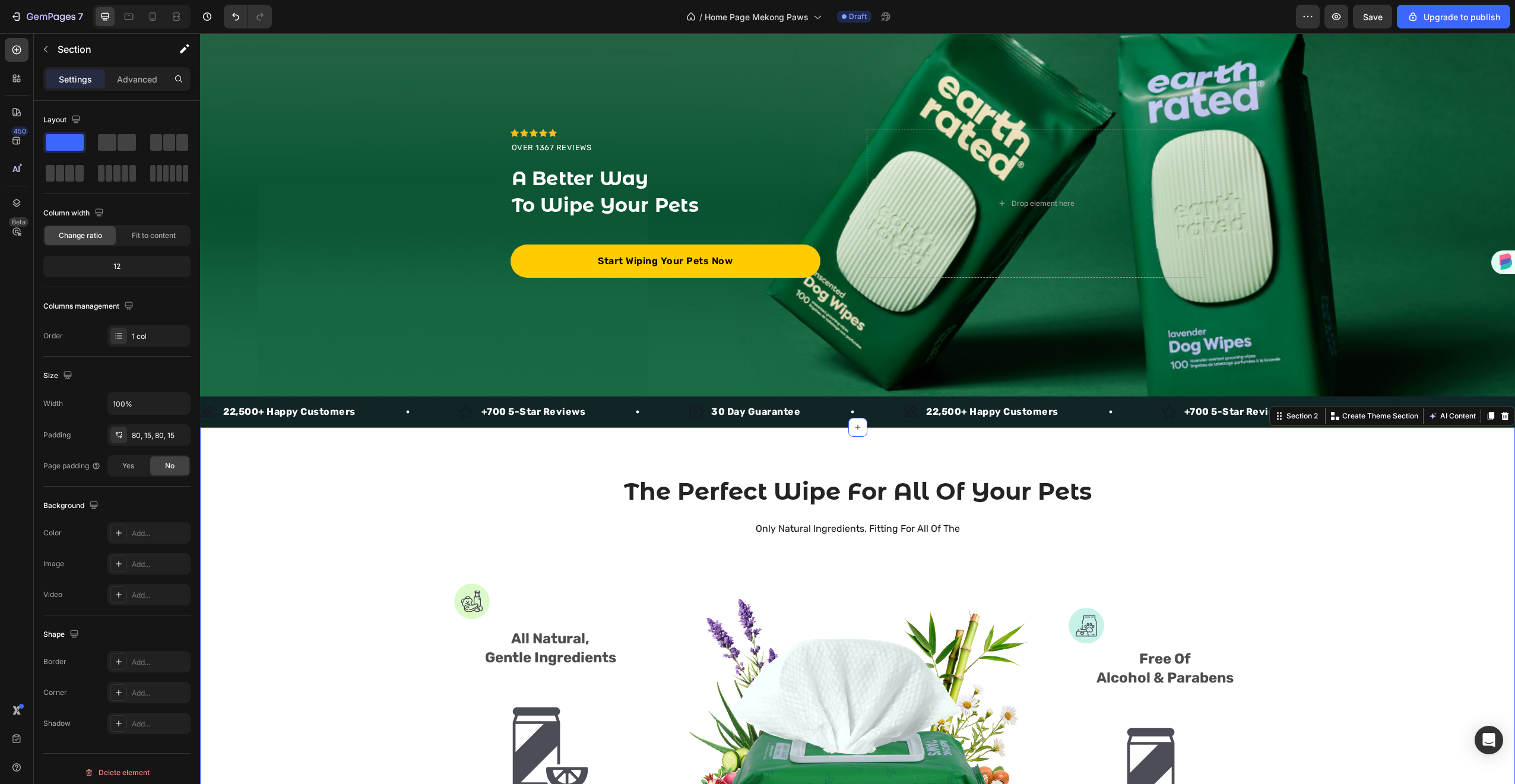
click at [406, 442] on div "The Perfect Wipe For All Of Your Pets Heading Only Natural Ingredients, Fitting…" at bounding box center [857, 758] width 1315 height 663
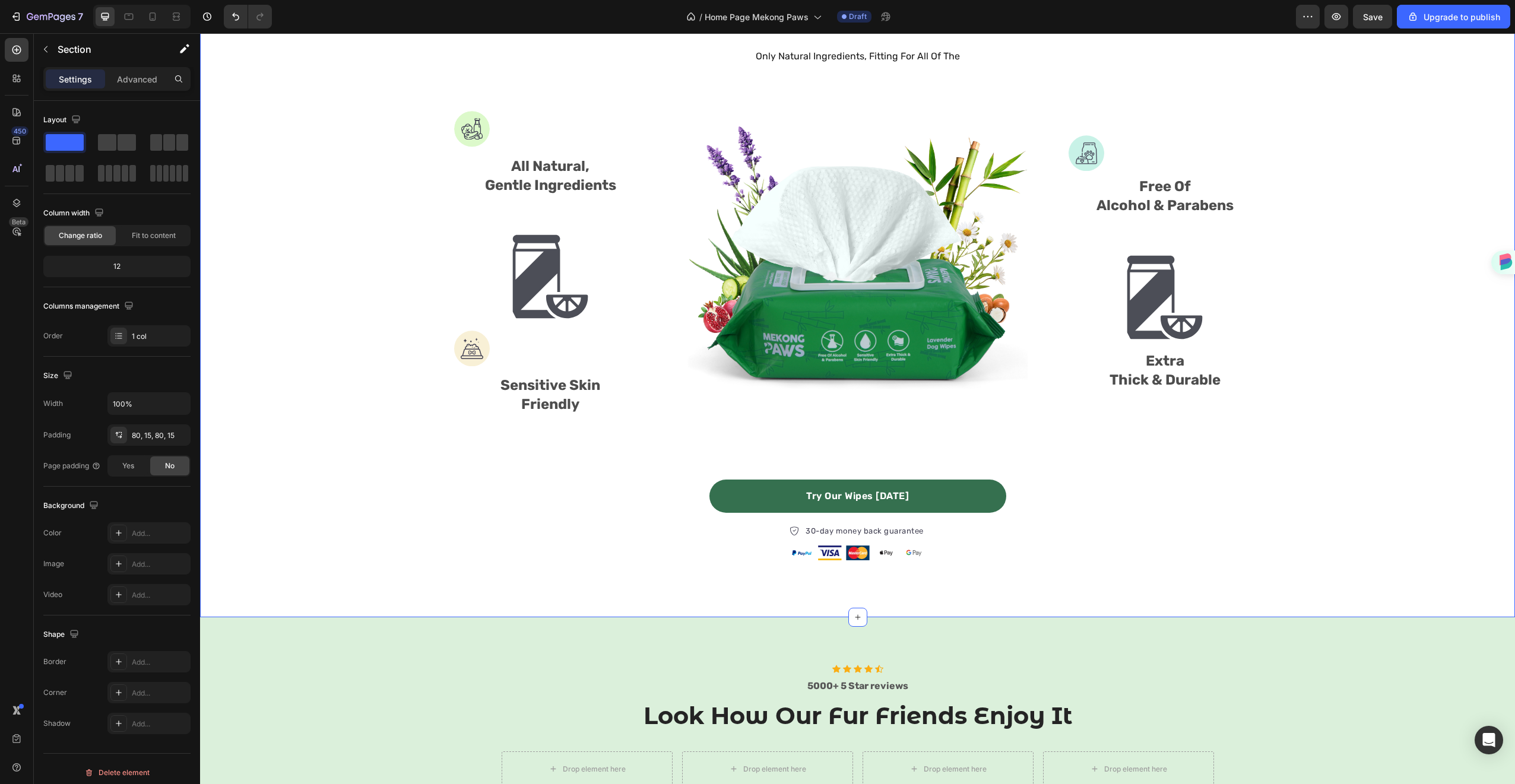
click at [321, 520] on div "The Perfect Wipe For All Of Your Pets Heading Only Natural Ingredients, Fitting…" at bounding box center [857, 286] width 1297 height 567
click at [271, 492] on div "The Perfect Wipe For All Of Your Pets Heading Only Natural Ingredients, Fitting…" at bounding box center [857, 286] width 1297 height 567
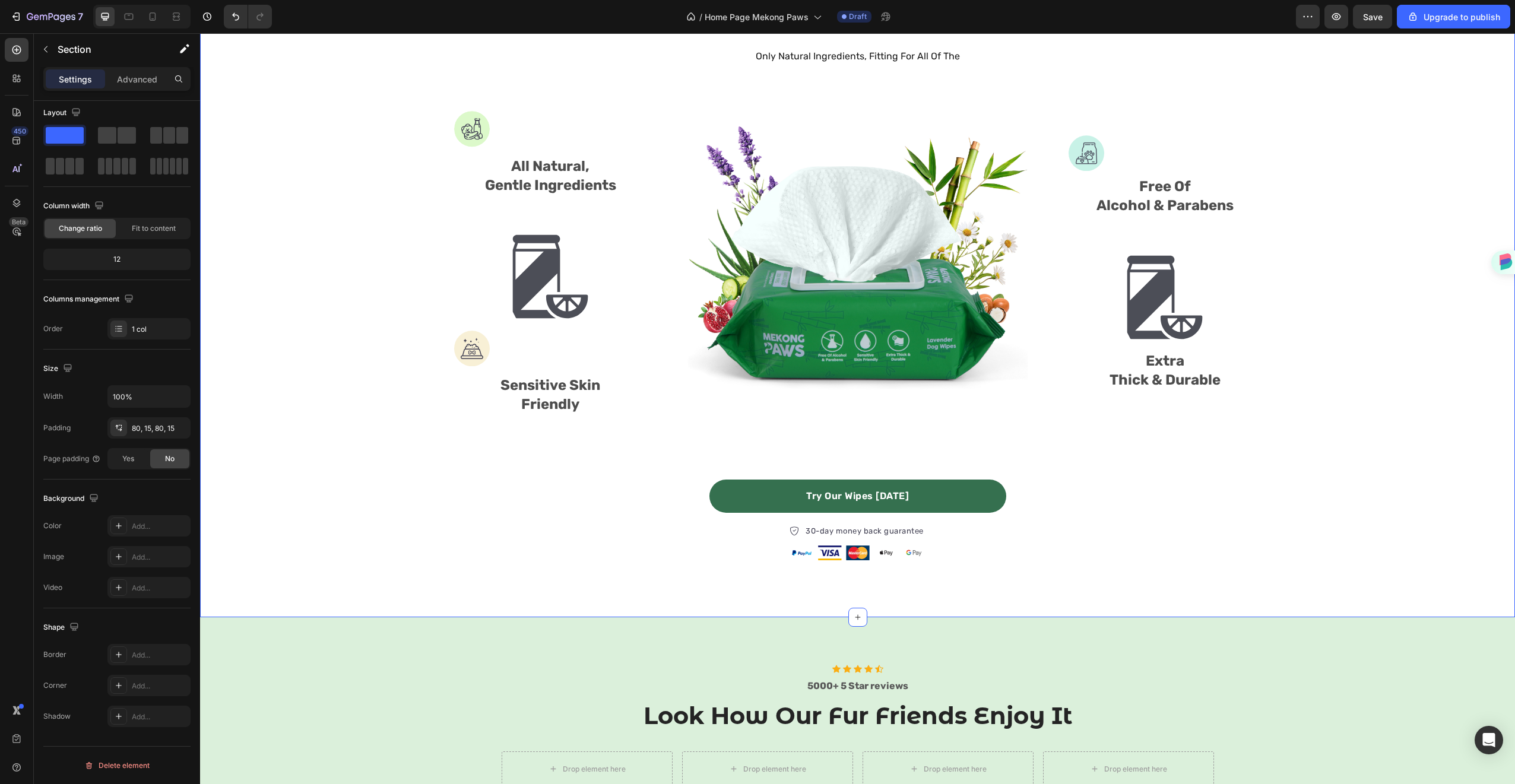
click at [271, 492] on div "The Perfect Wipe For All Of Your Pets Heading Only Natural Ingredients, Fitting…" at bounding box center [857, 286] width 1297 height 567
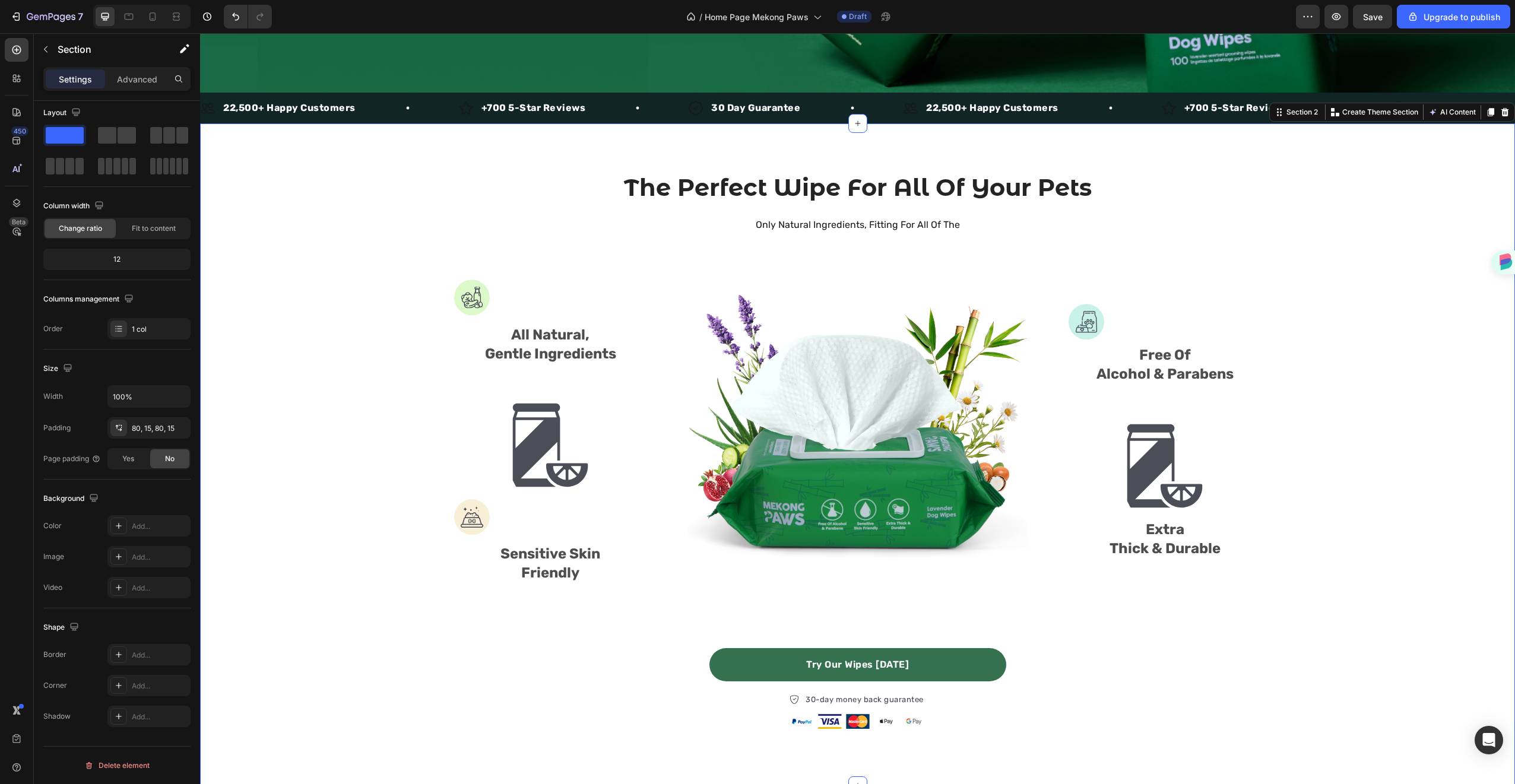
scroll to position [249, 0]
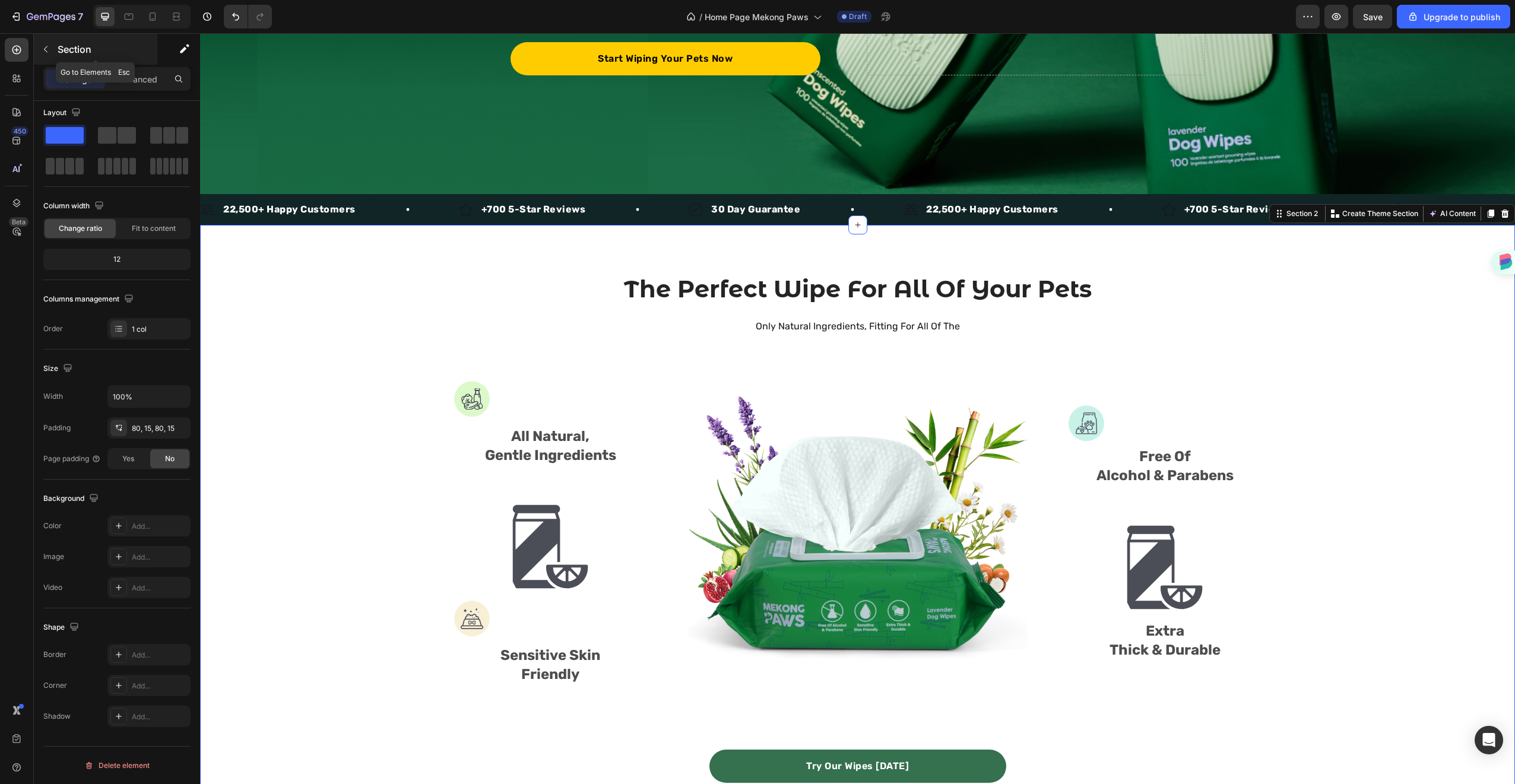
click at [51, 55] on button "button" at bounding box center [46, 50] width 19 height 19
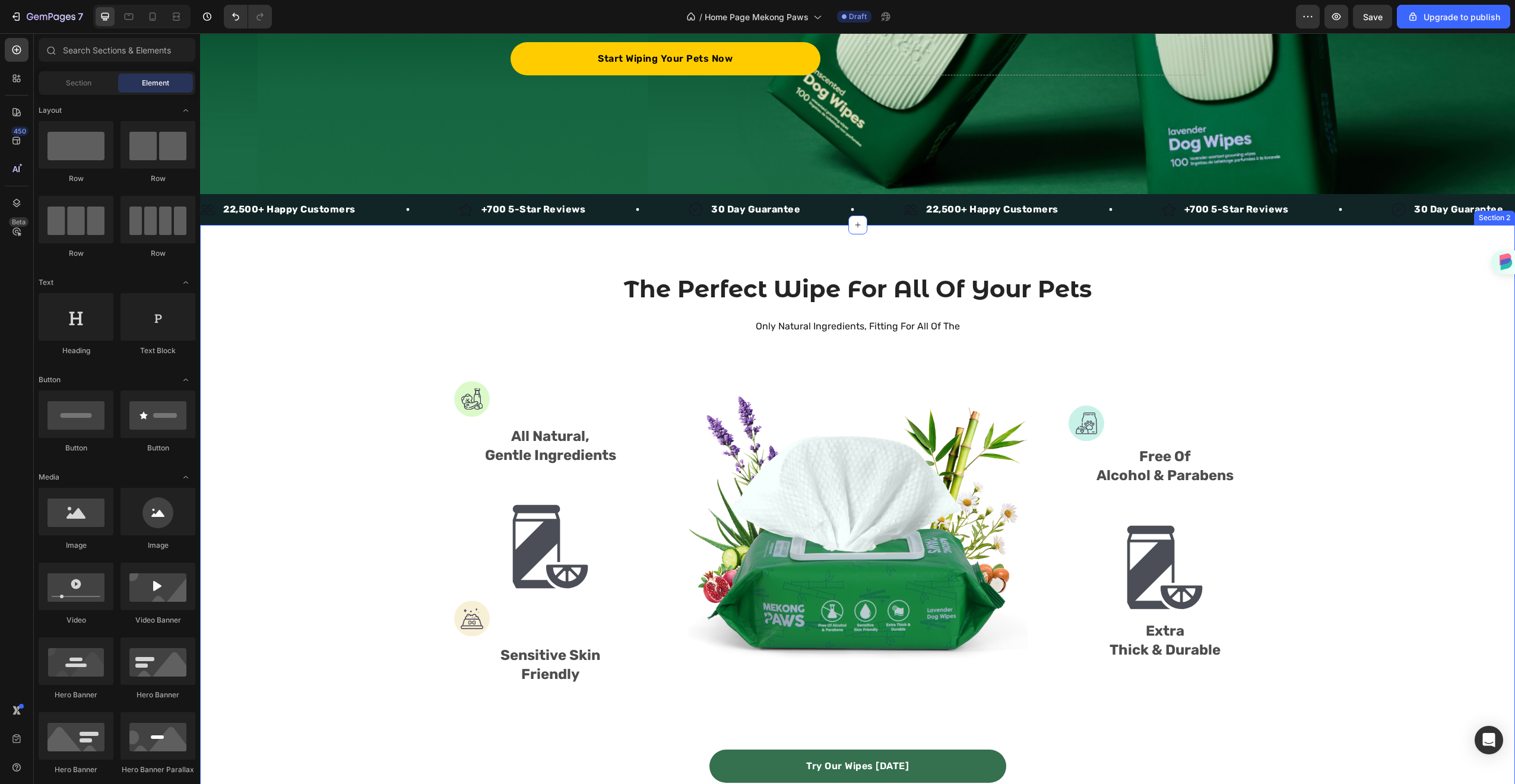
click at [454, 386] on div at bounding box center [472, 399] width 36 height 36
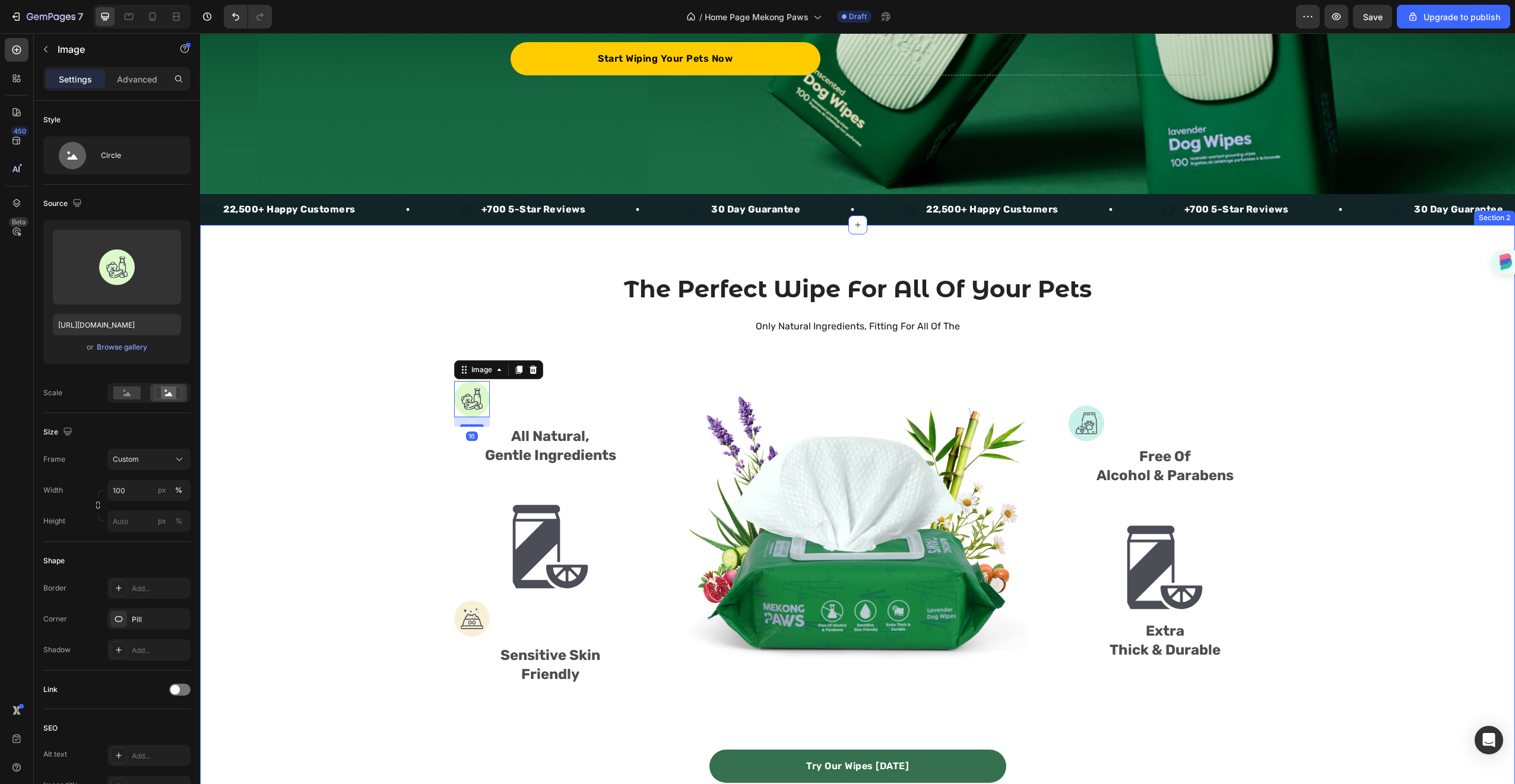
click at [318, 324] on div "The Perfect Wipe For All Of Your Pets Heading Only Natural Ingredients, Fitting…" at bounding box center [857, 556] width 1297 height 567
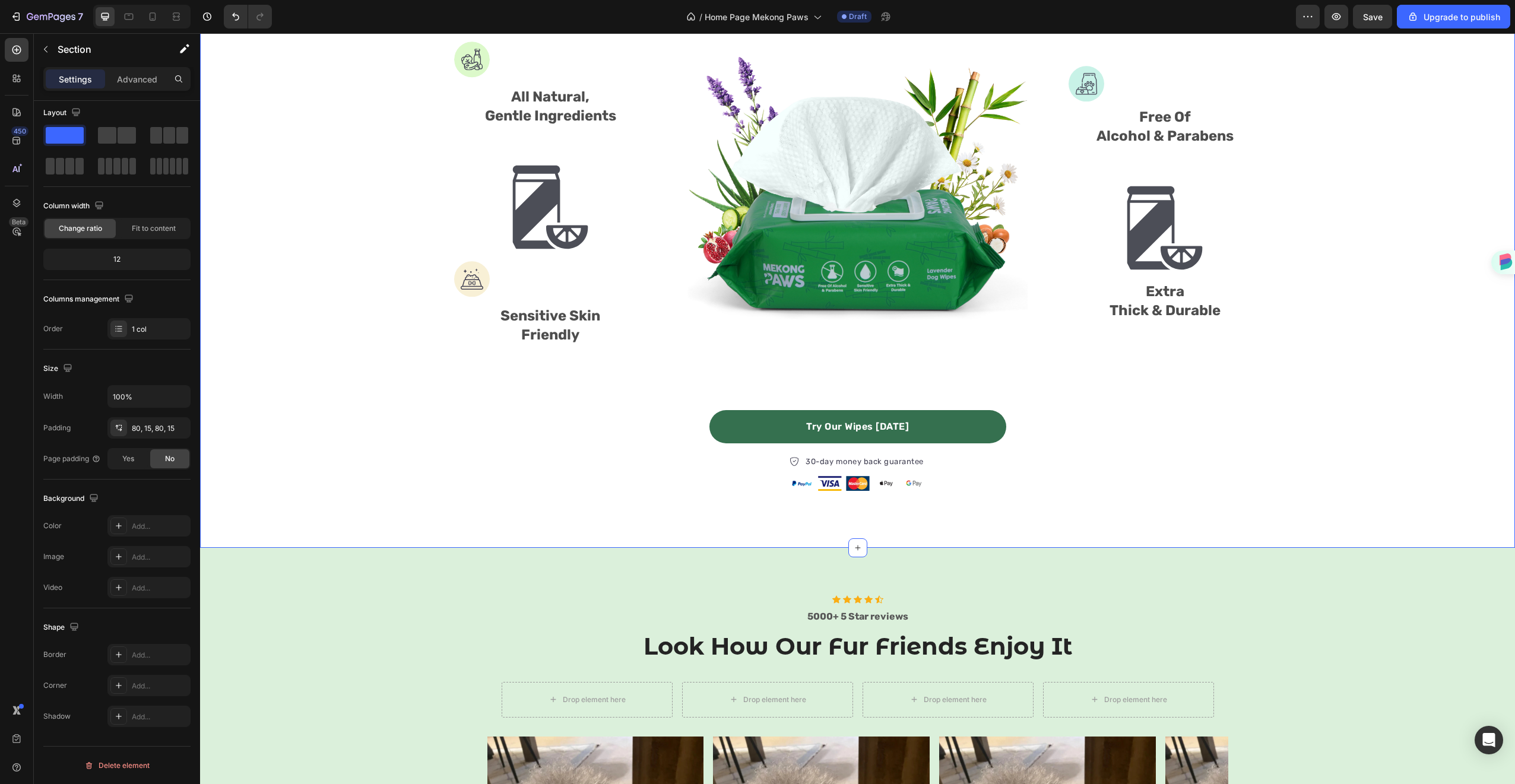
scroll to position [503, 0]
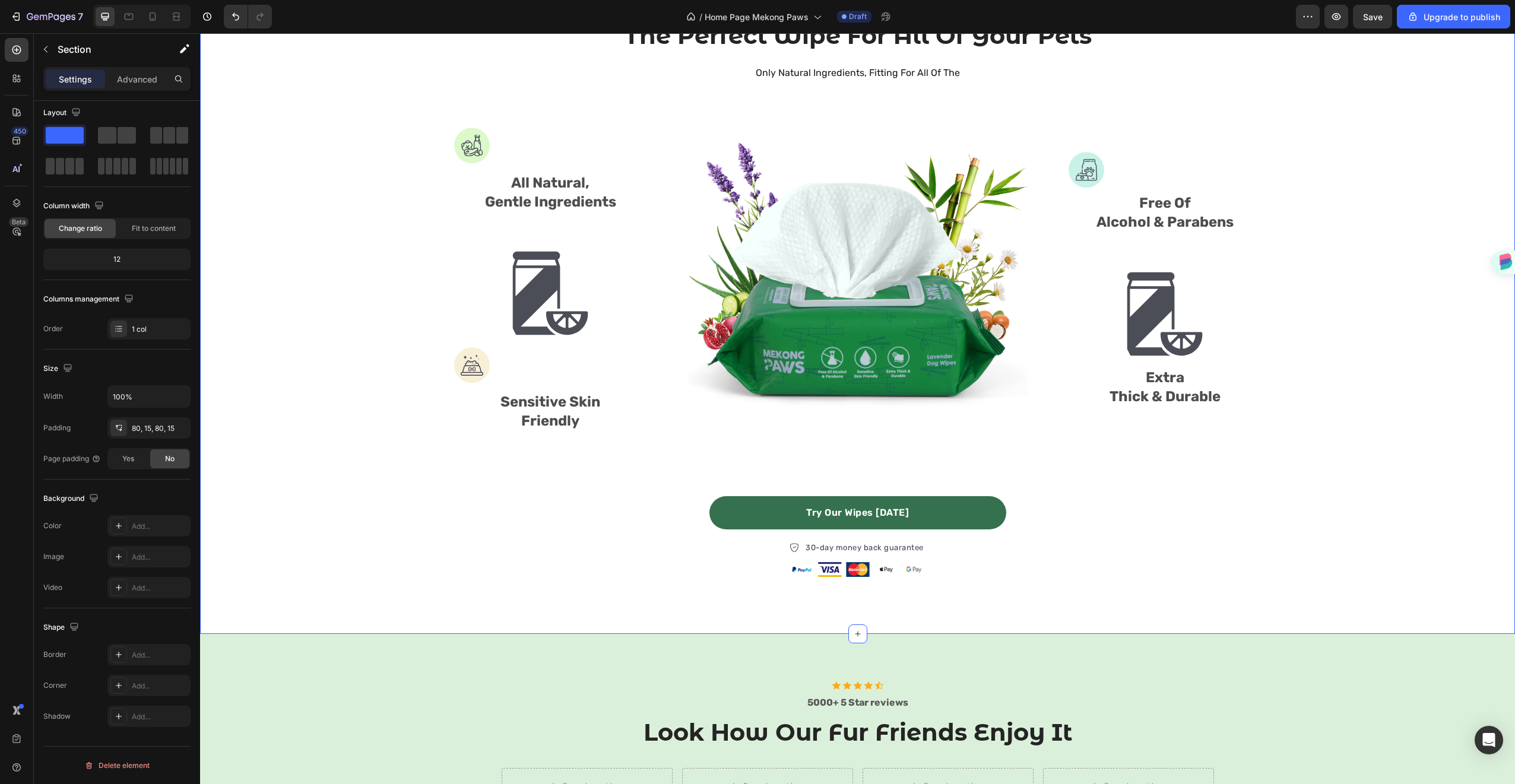
click at [427, 526] on div "The Perfect Wipe For All Of Your Pets Heading Only Natural Ingredients, Fitting…" at bounding box center [857, 303] width 1297 height 567
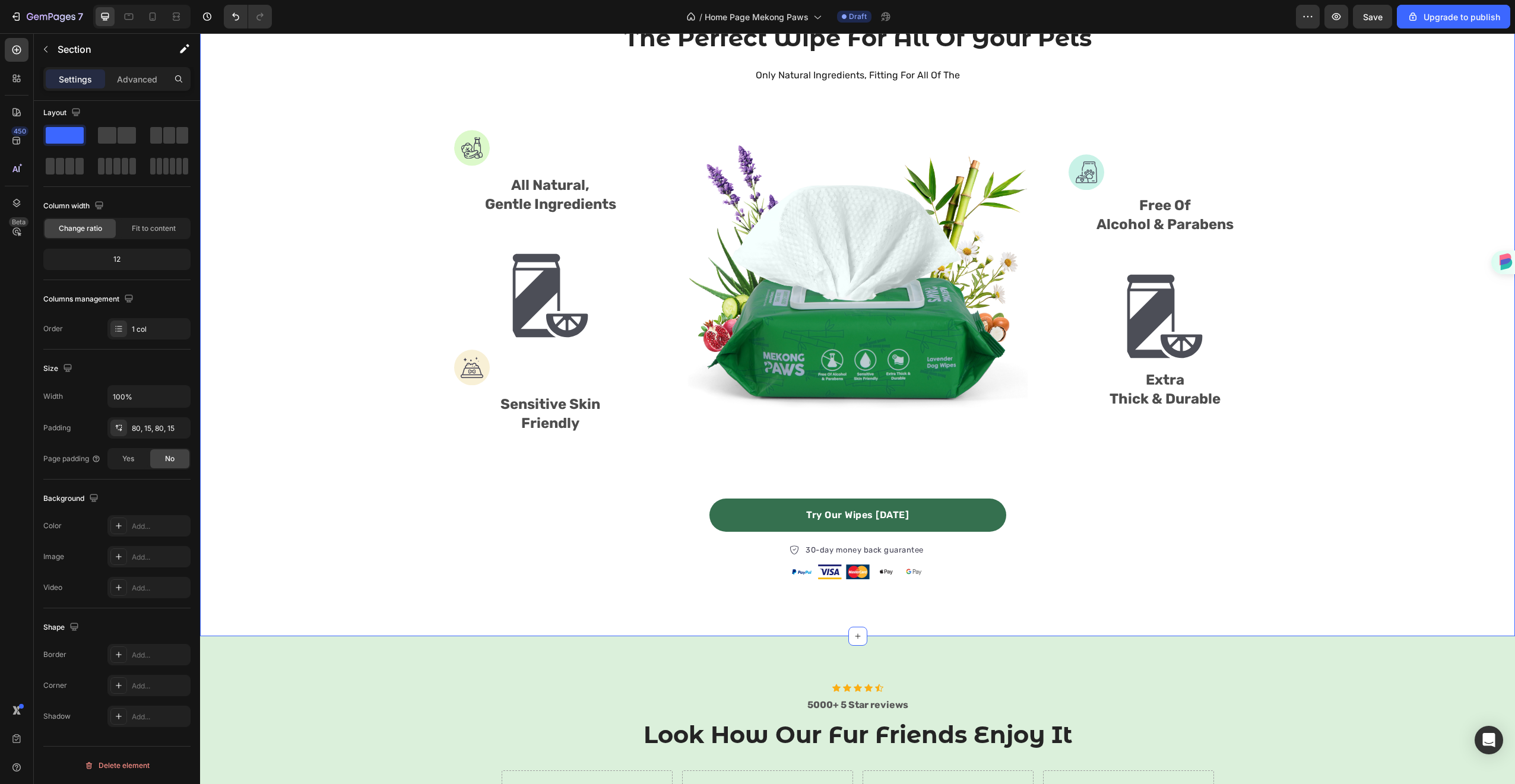
scroll to position [498, 0]
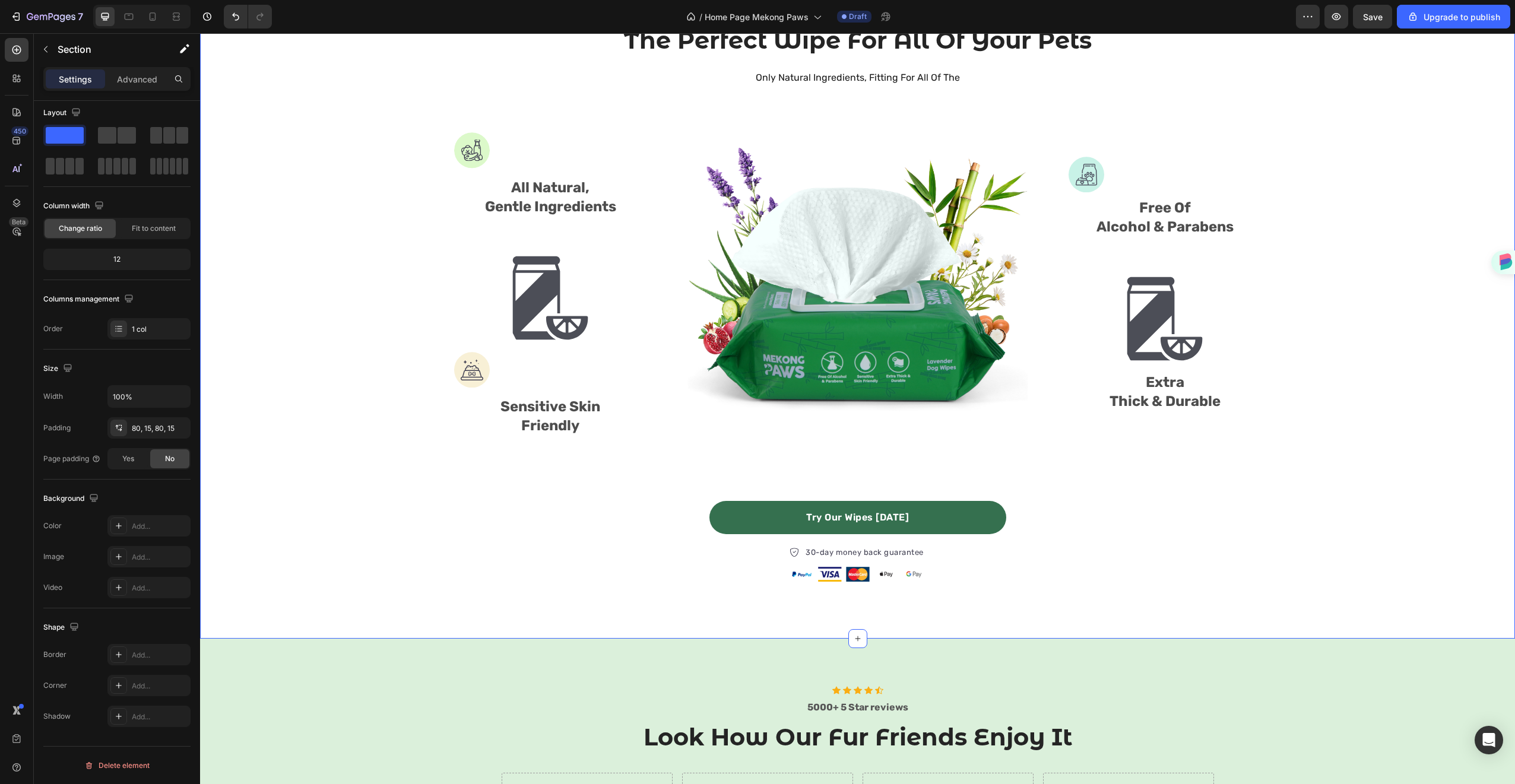
click at [272, 635] on div "The Perfect Wipe For All Of Your Pets Heading Only Natural Ingredients, Fitting…" at bounding box center [857, 307] width 1315 height 663
click at [301, 603] on div "The Perfect Wipe For All Of Your Pets Heading Only Natural Ingredients, Fitting…" at bounding box center [857, 307] width 1315 height 663
click at [161, 523] on div "Add..." at bounding box center [159, 526] width 56 height 10
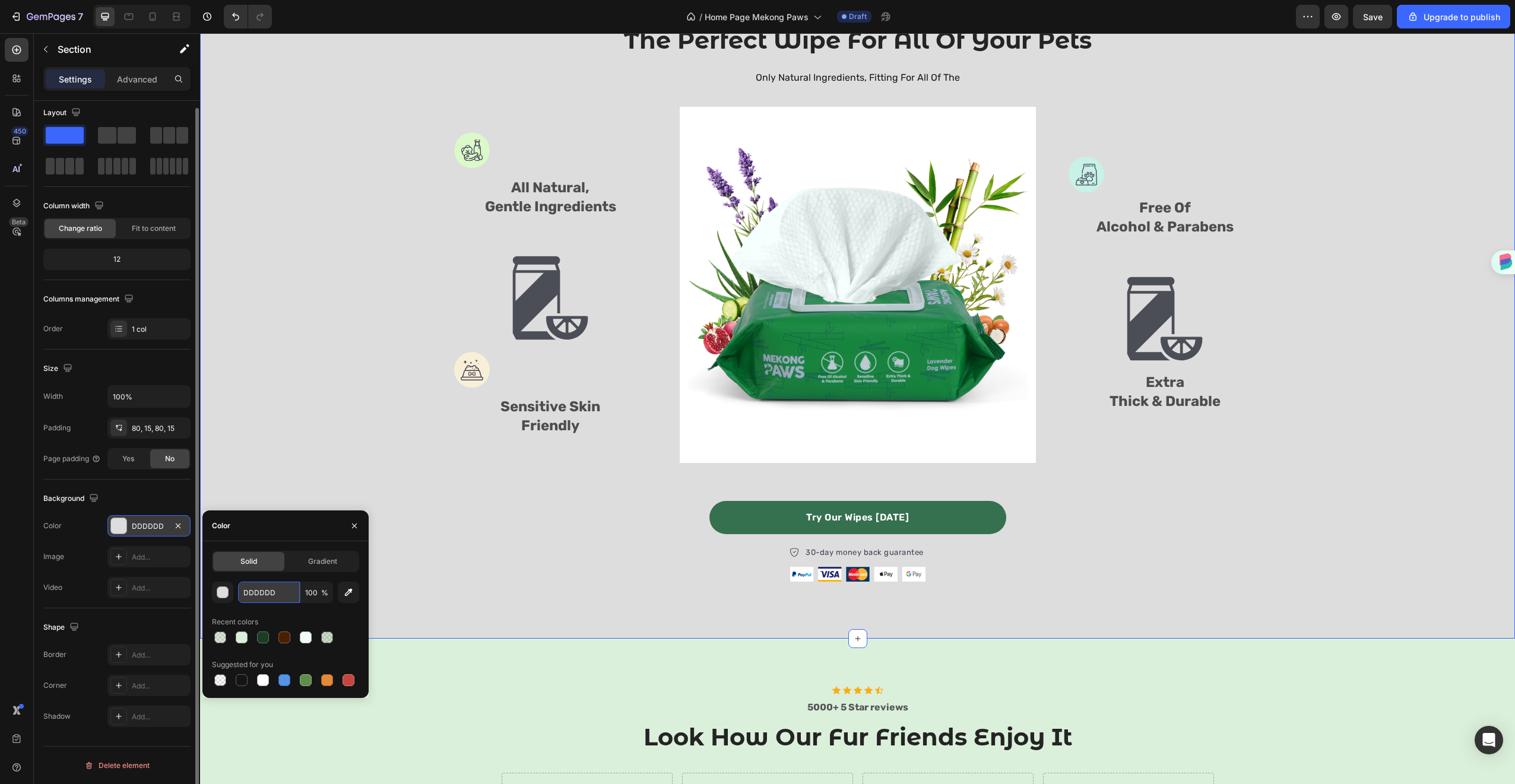
click at [270, 594] on input "DDDDDD" at bounding box center [268, 592] width 61 height 21
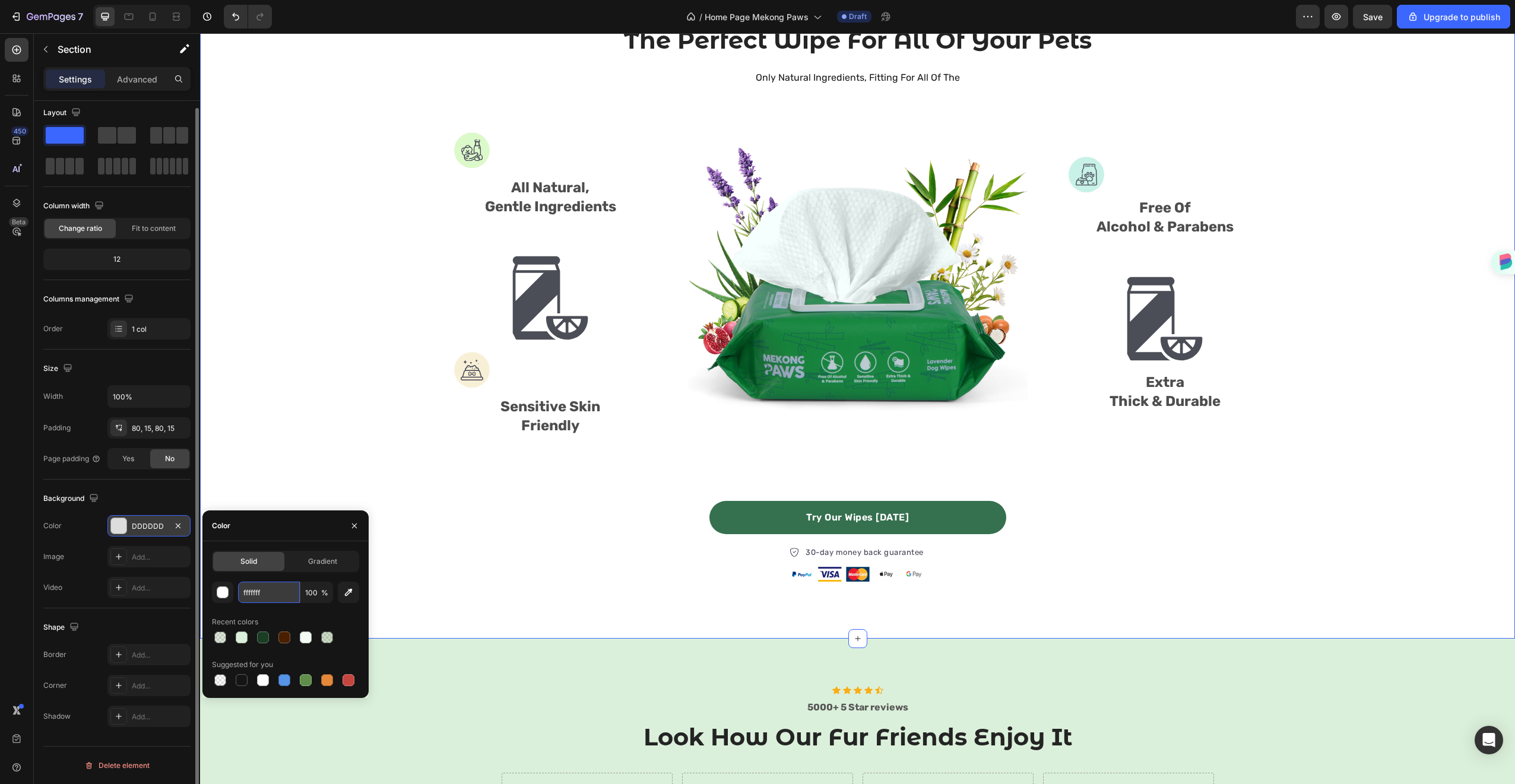
type input "FFFFFF"
click at [1158, 448] on div "Image Free Of Alcohol & Parabens Text Block Image Extra Thick & Durable Text Bl…" at bounding box center [1165, 284] width 193 height 356
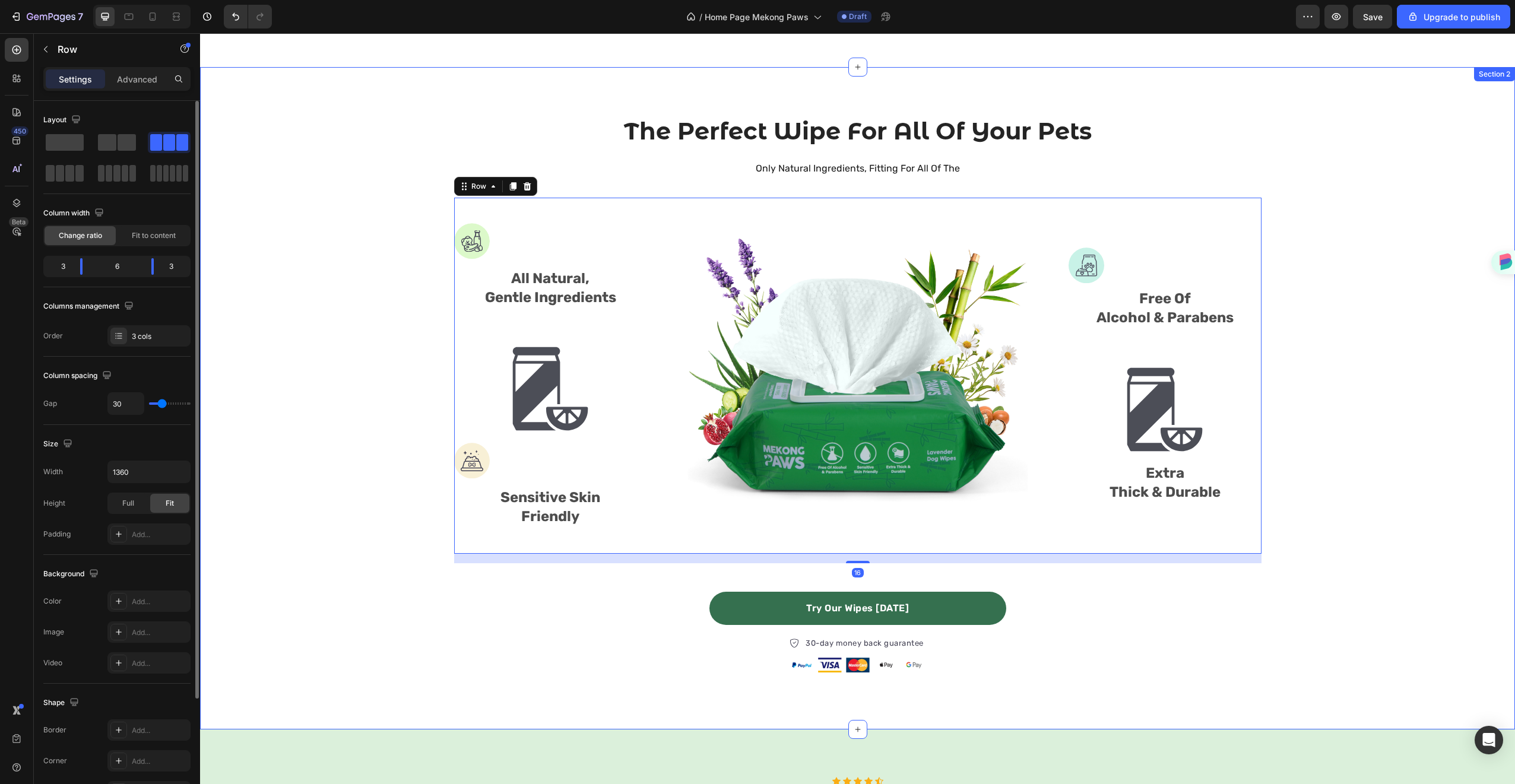
scroll to position [289, 0]
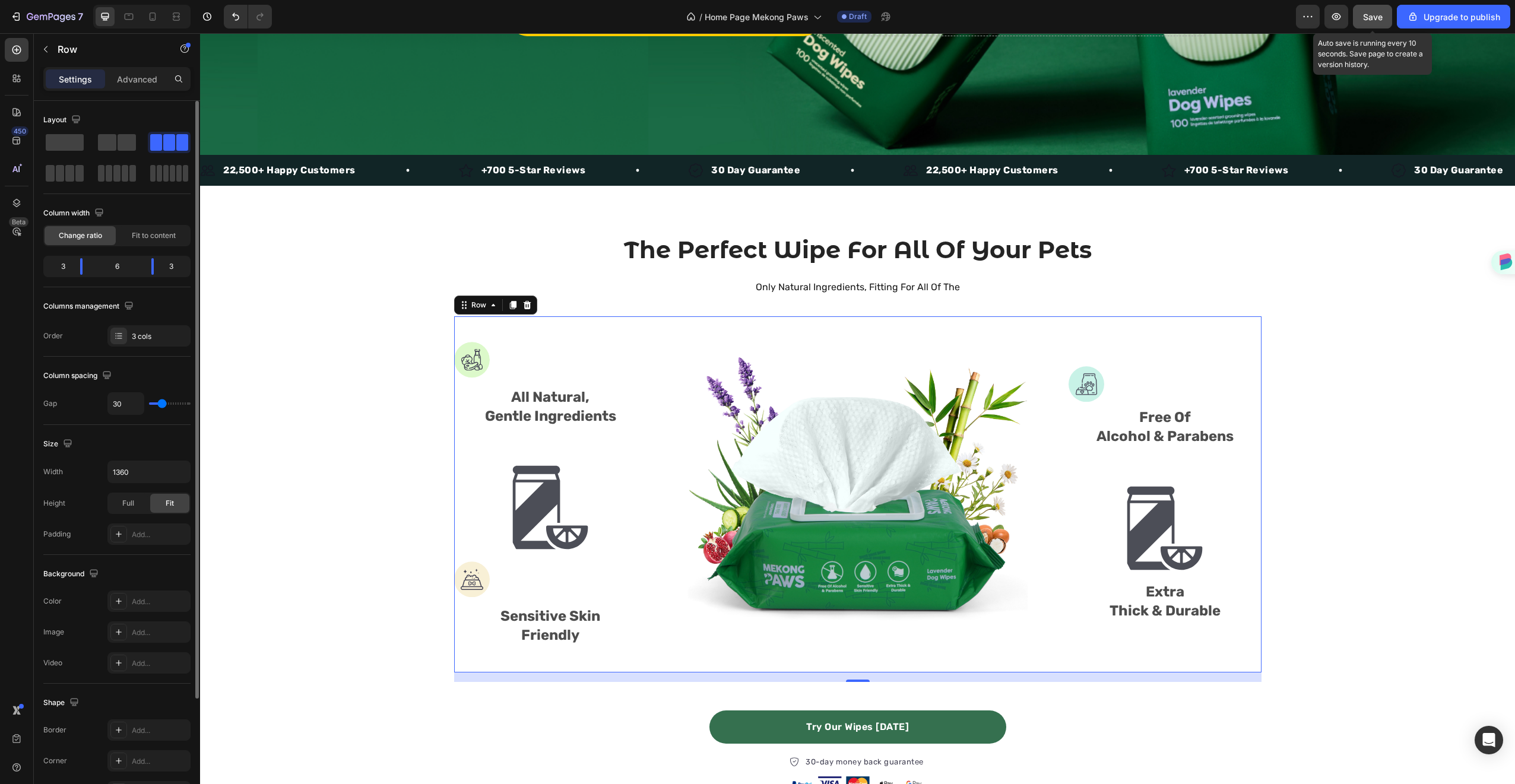
click at [1363, 21] on span "Save" at bounding box center [1373, 17] width 19 height 10
